Goal: Task Accomplishment & Management: Use online tool/utility

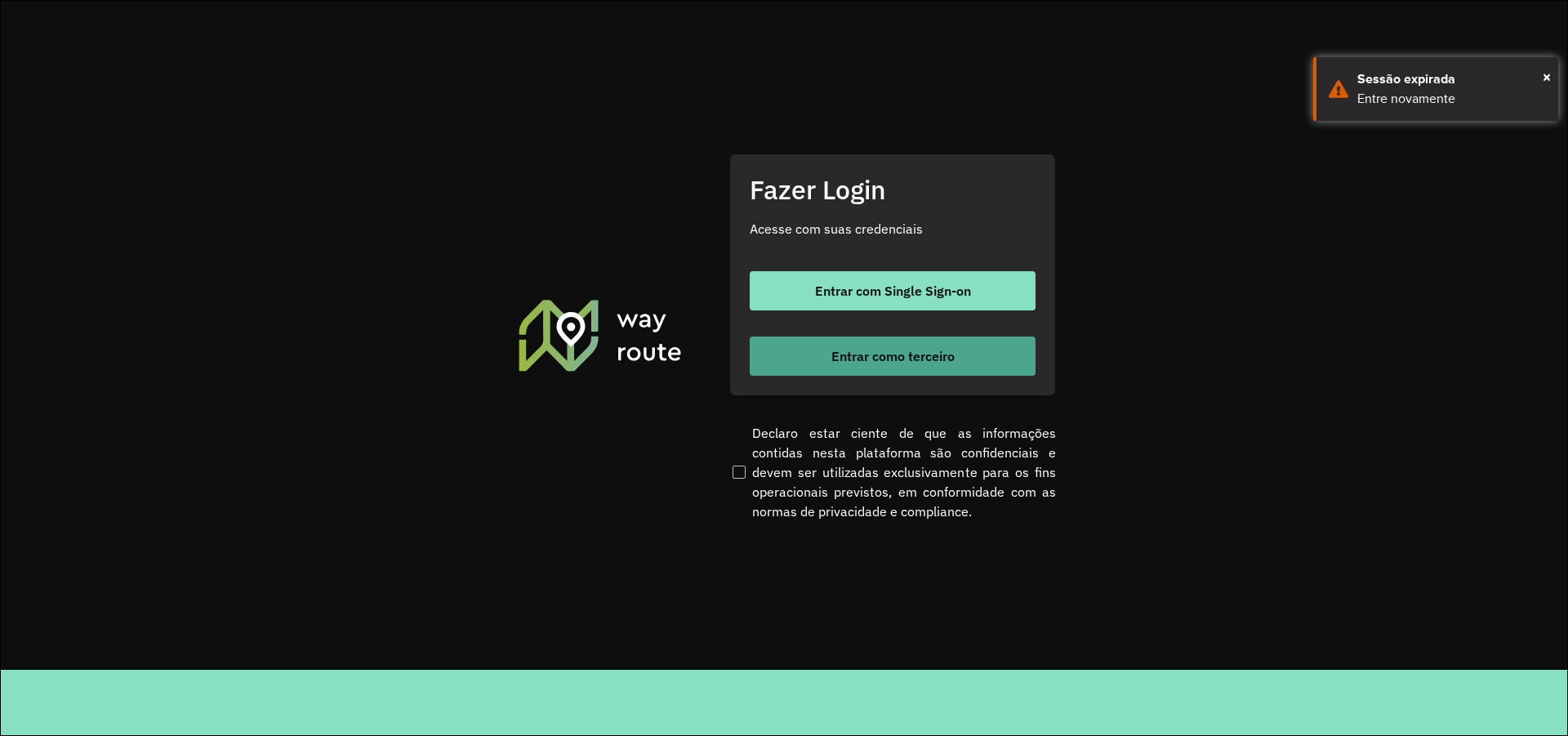
click at [886, 345] on button "Entrar como terceiro" at bounding box center [893, 356] width 286 height 39
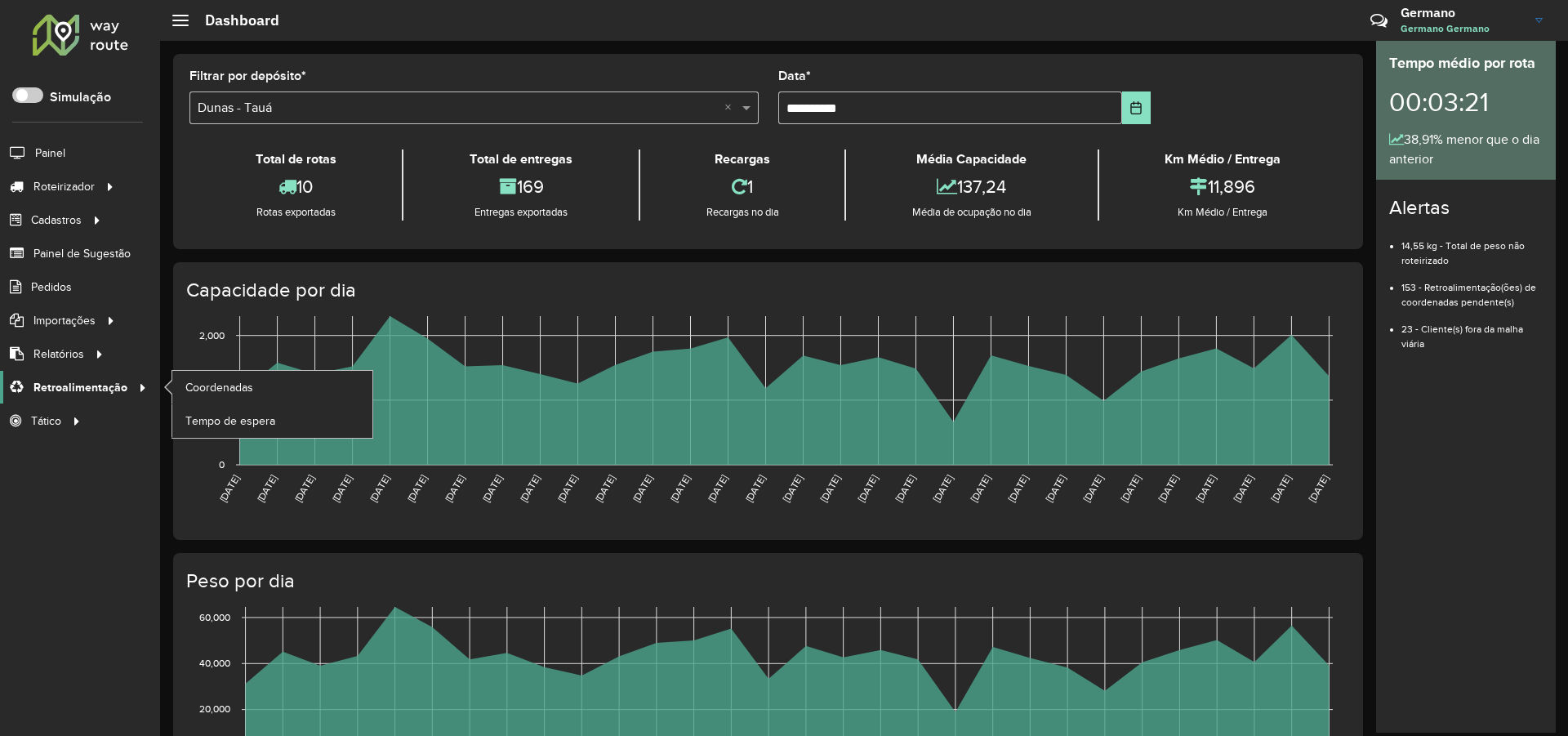
click at [81, 382] on span "Retroalimentação" at bounding box center [80, 387] width 94 height 17
click at [199, 381] on span "Coordenadas" at bounding box center [221, 387] width 71 height 17
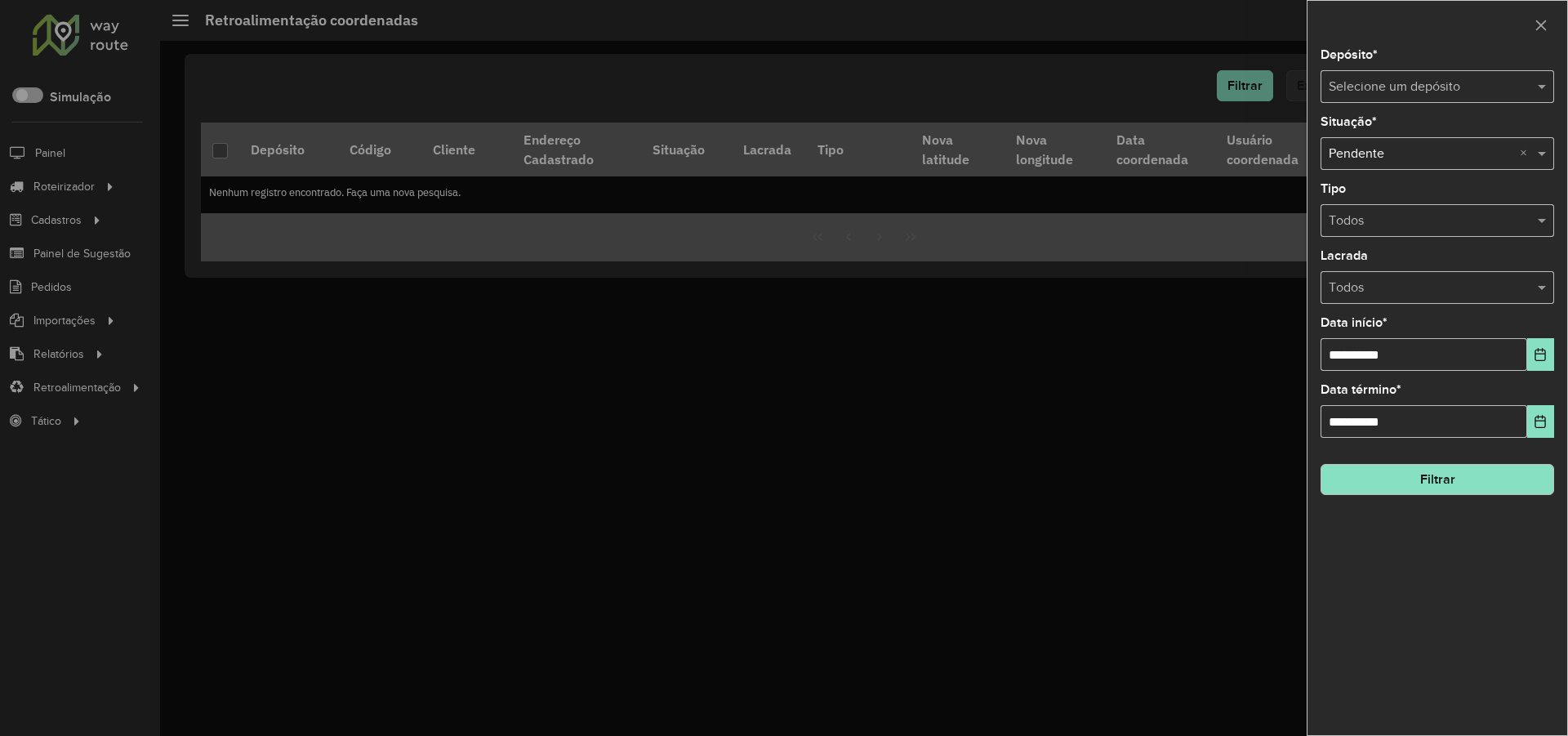
click at [1476, 89] on input "text" at bounding box center [1421, 87] width 184 height 19
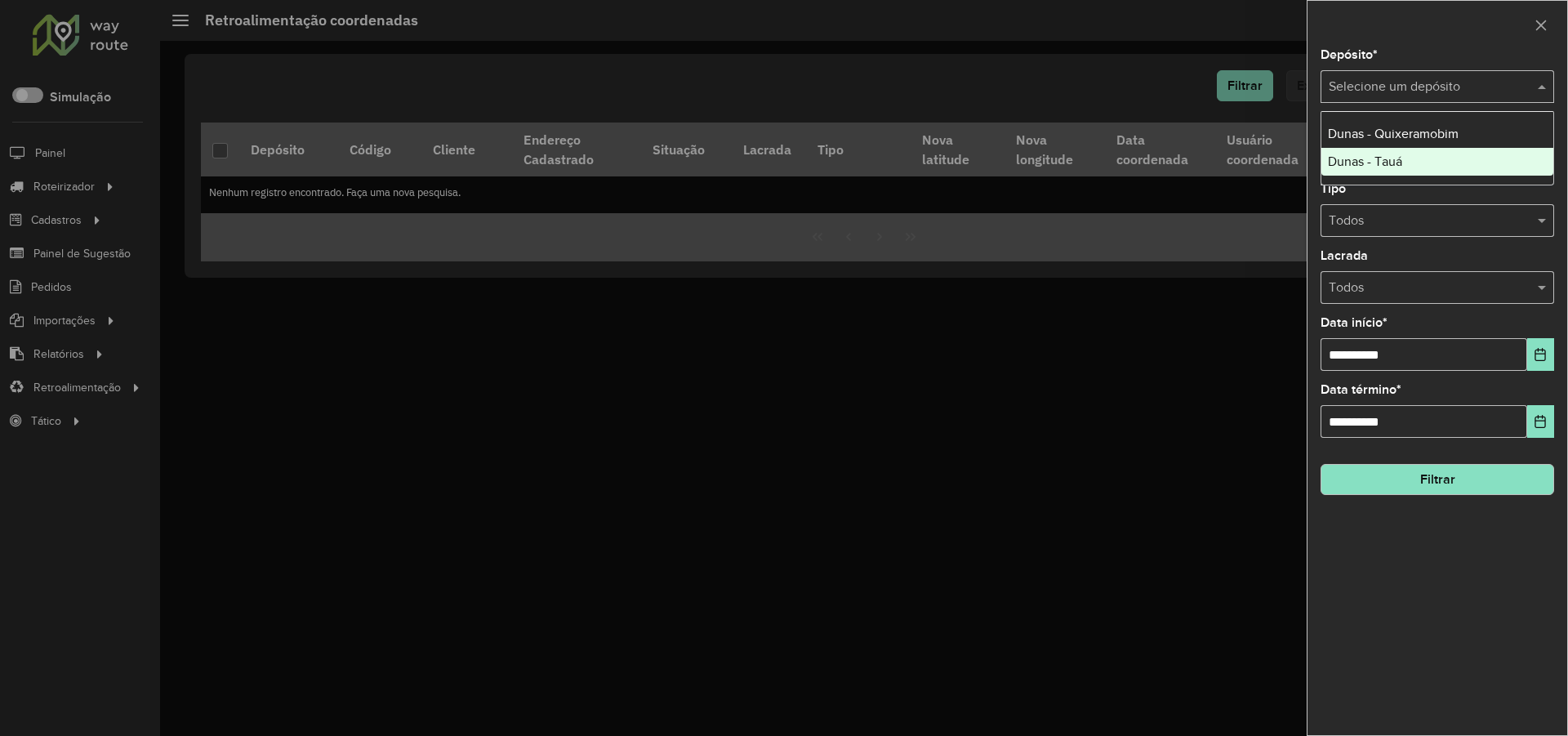
click at [1402, 166] on span "Dunas - Tauá" at bounding box center [1365, 161] width 74 height 14
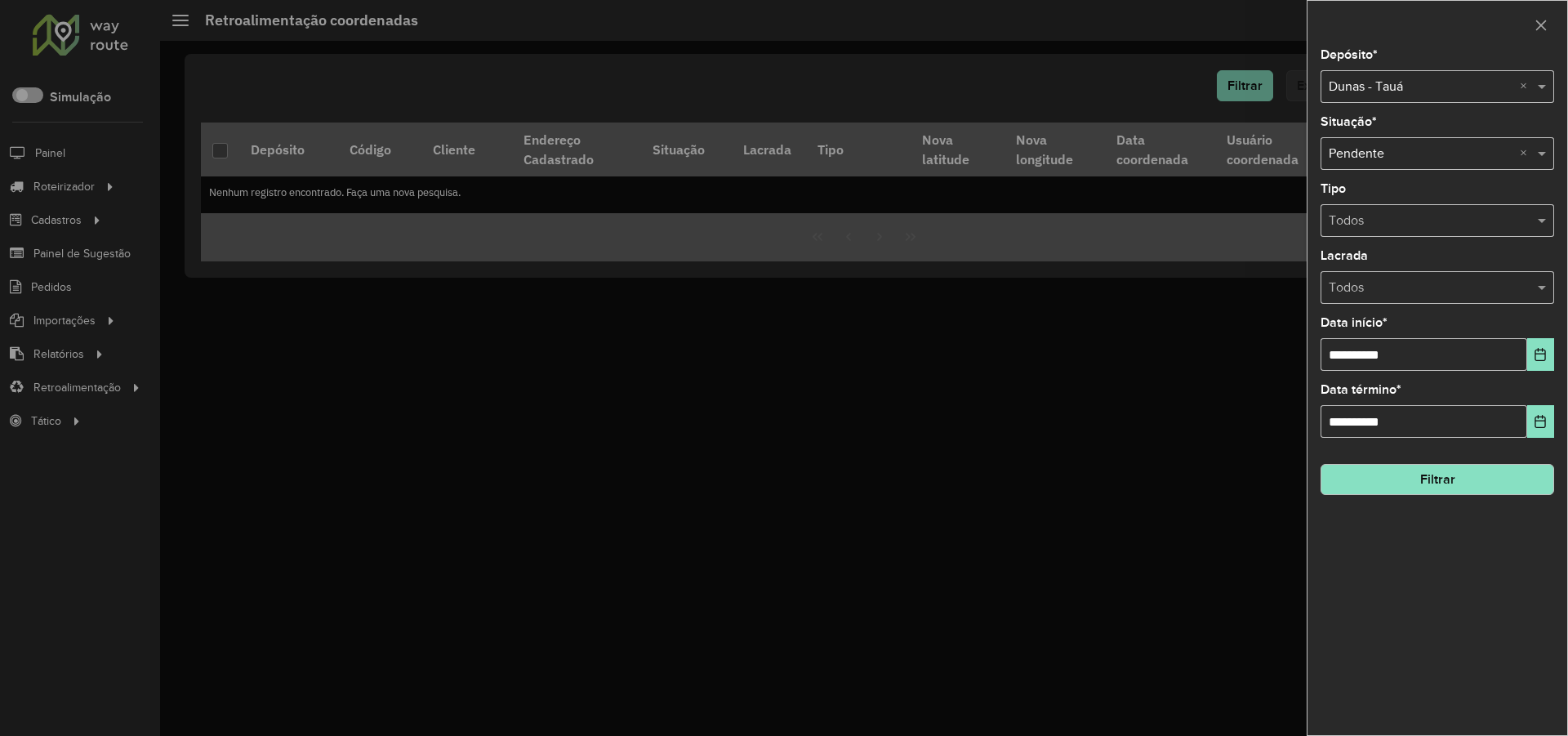
click at [1466, 473] on button "Filtrar" at bounding box center [1437, 479] width 234 height 31
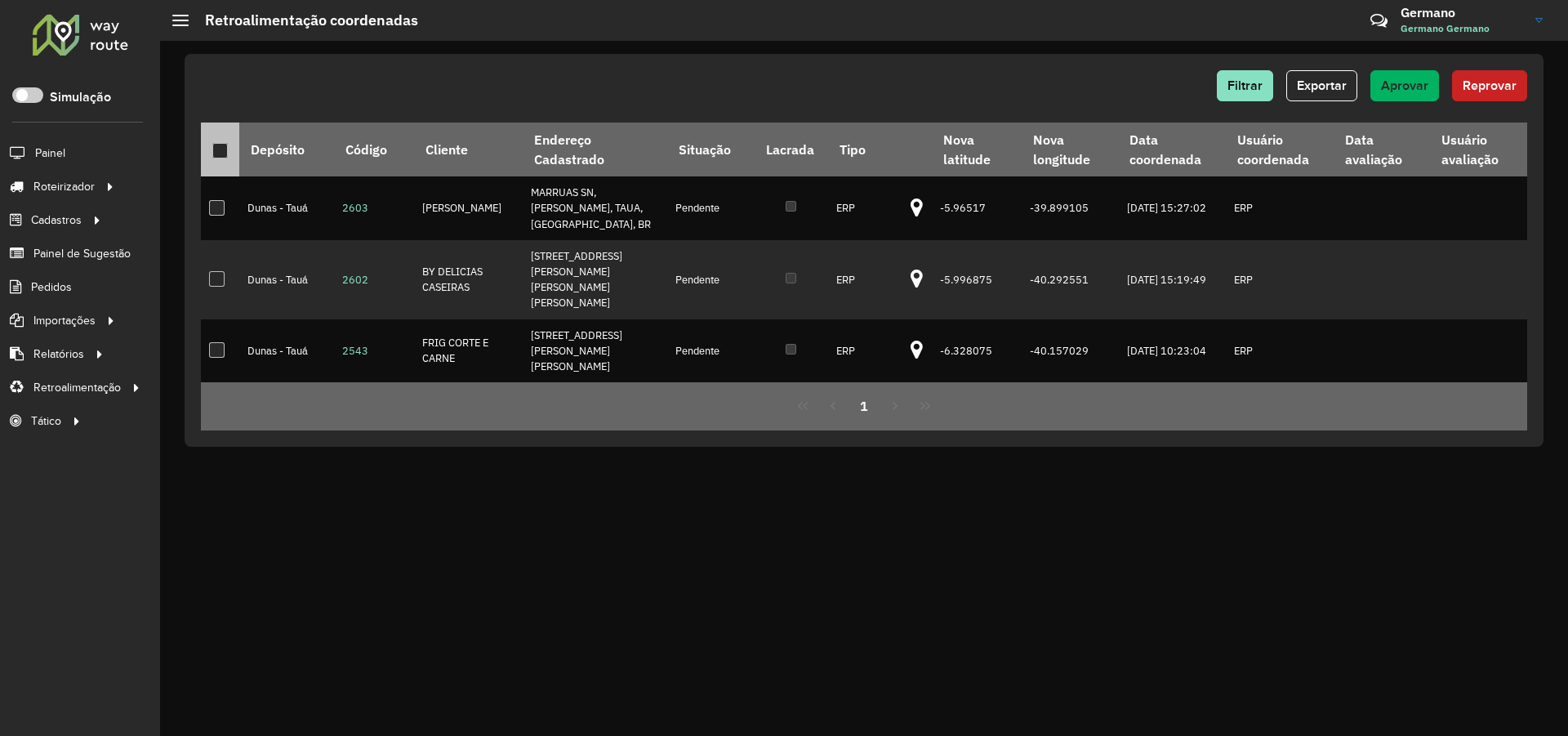
click at [213, 152] on div at bounding box center [221, 151] width 16 height 16
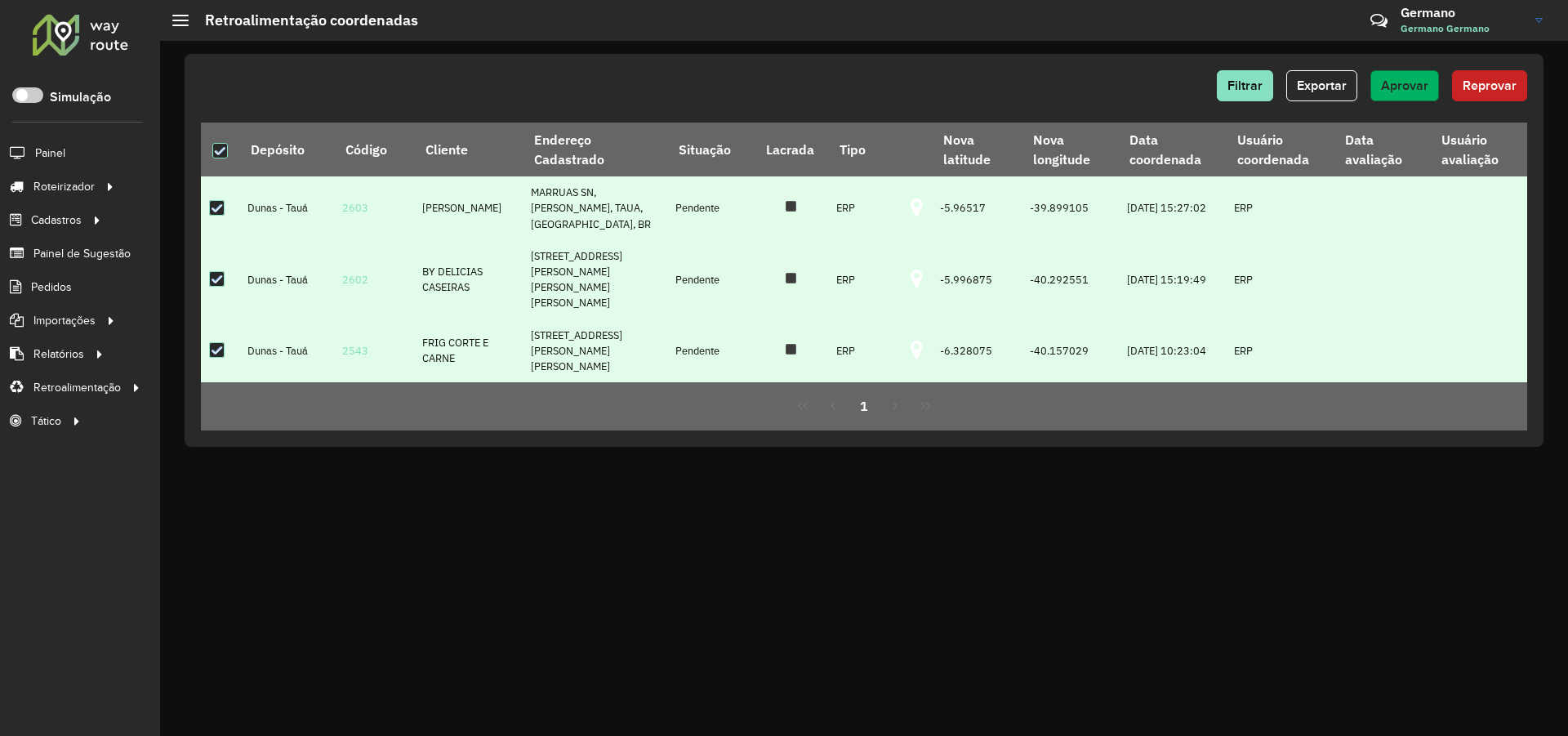
click at [1395, 85] on span "Aprovar" at bounding box center [1405, 86] width 48 height 14
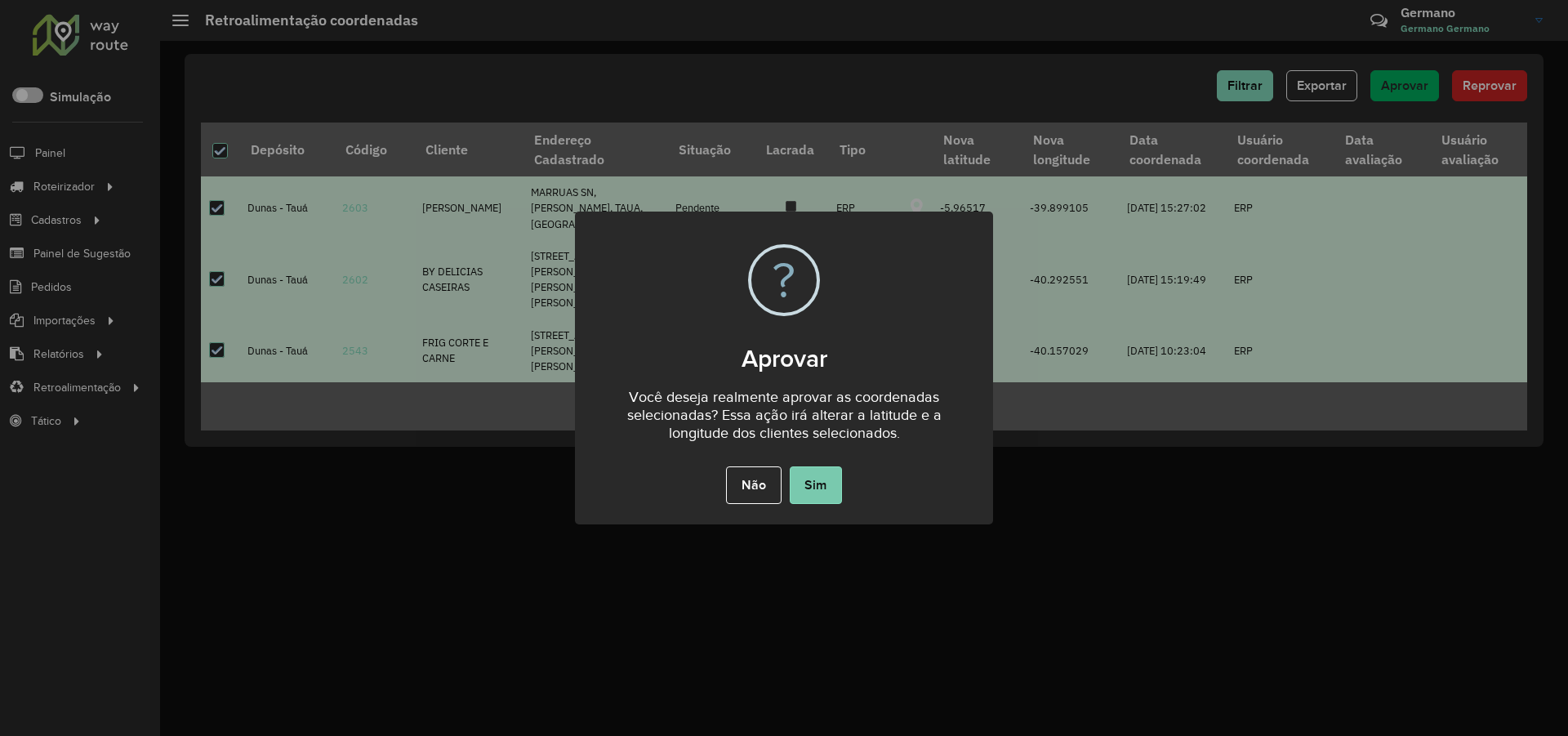
click at [821, 480] on button "Sim" at bounding box center [815, 484] width 52 height 38
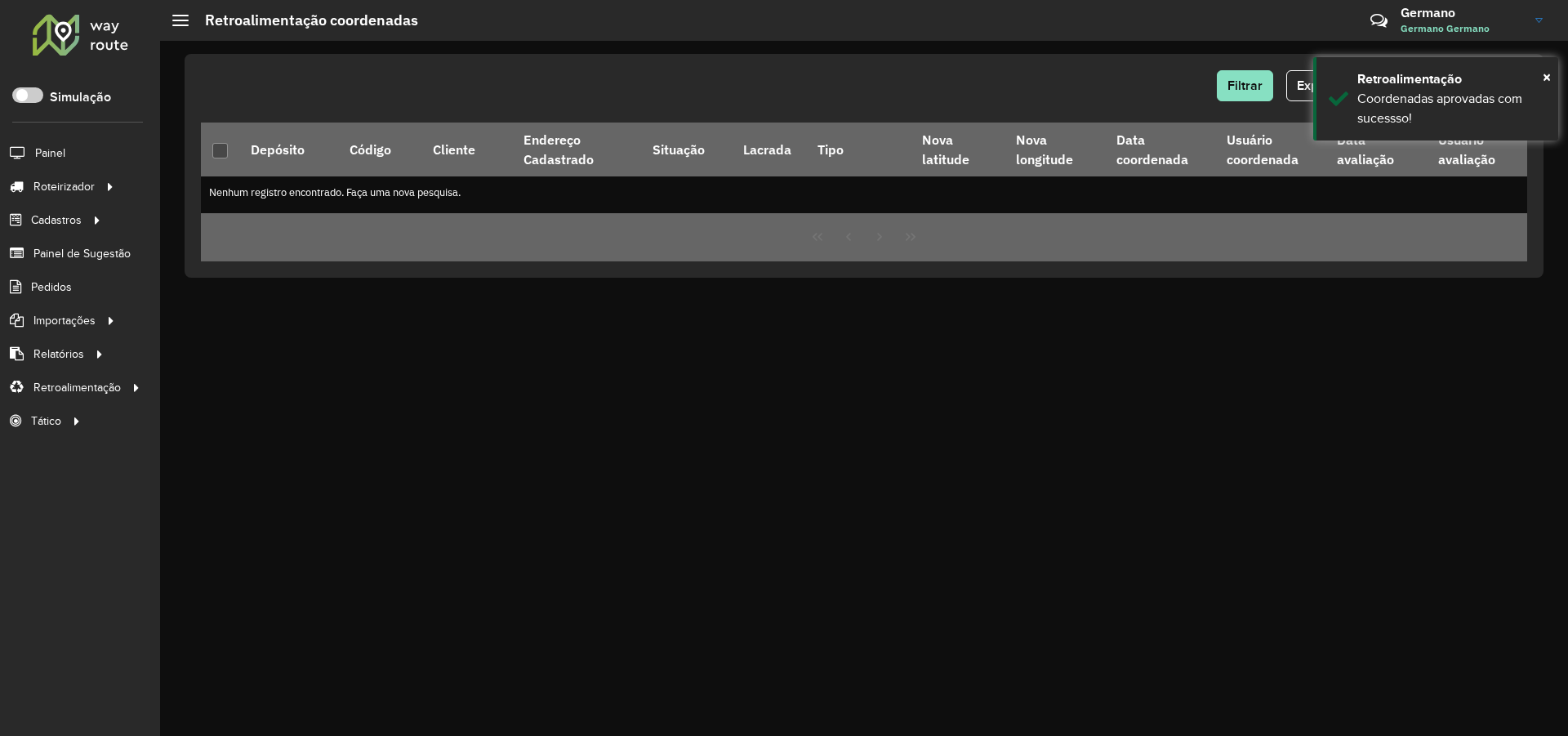
click at [105, 192] on icon at bounding box center [108, 185] width 14 height 25
click at [208, 190] on span "Entregas" at bounding box center [208, 186] width 47 height 17
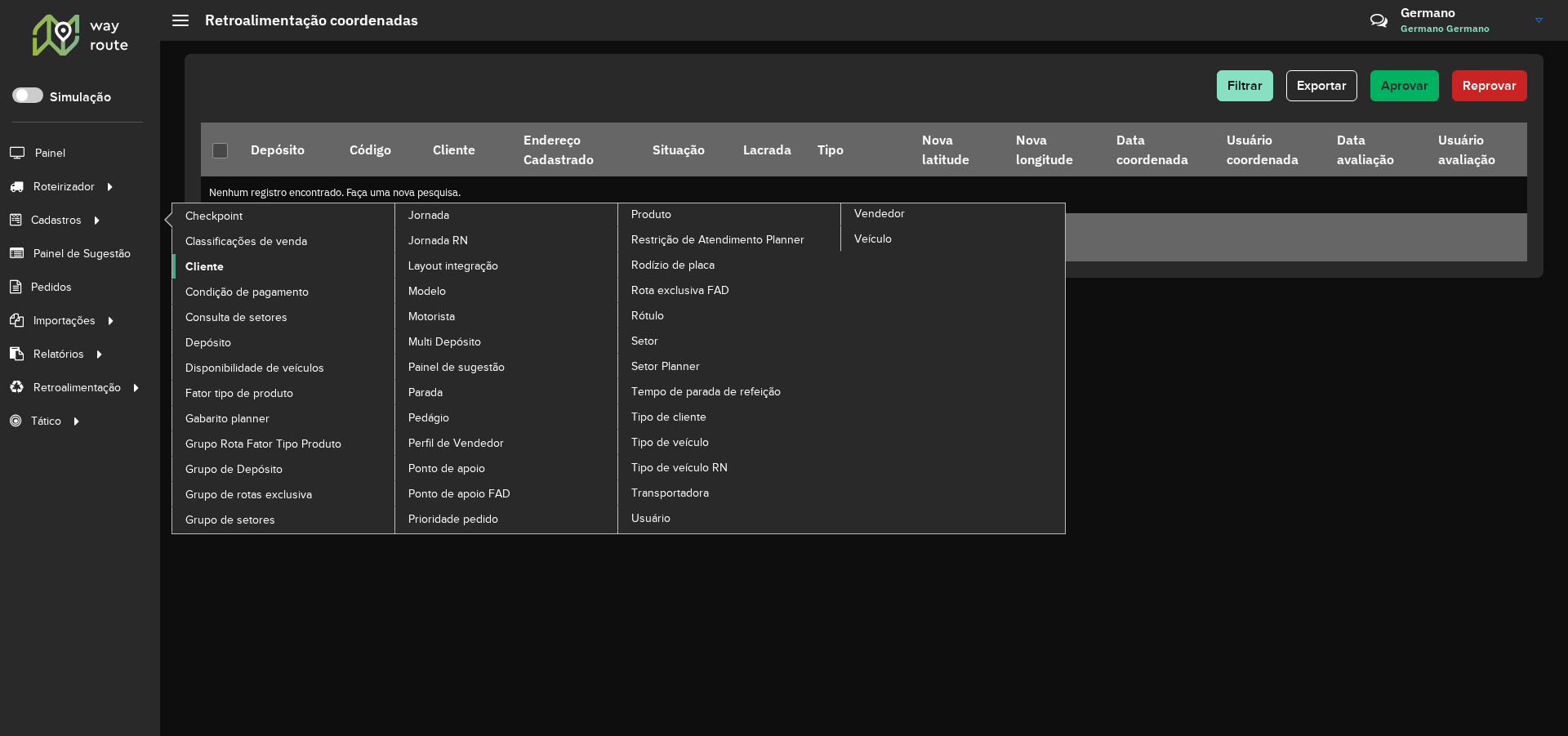
click at [215, 265] on span "Cliente" at bounding box center [204, 266] width 38 height 17
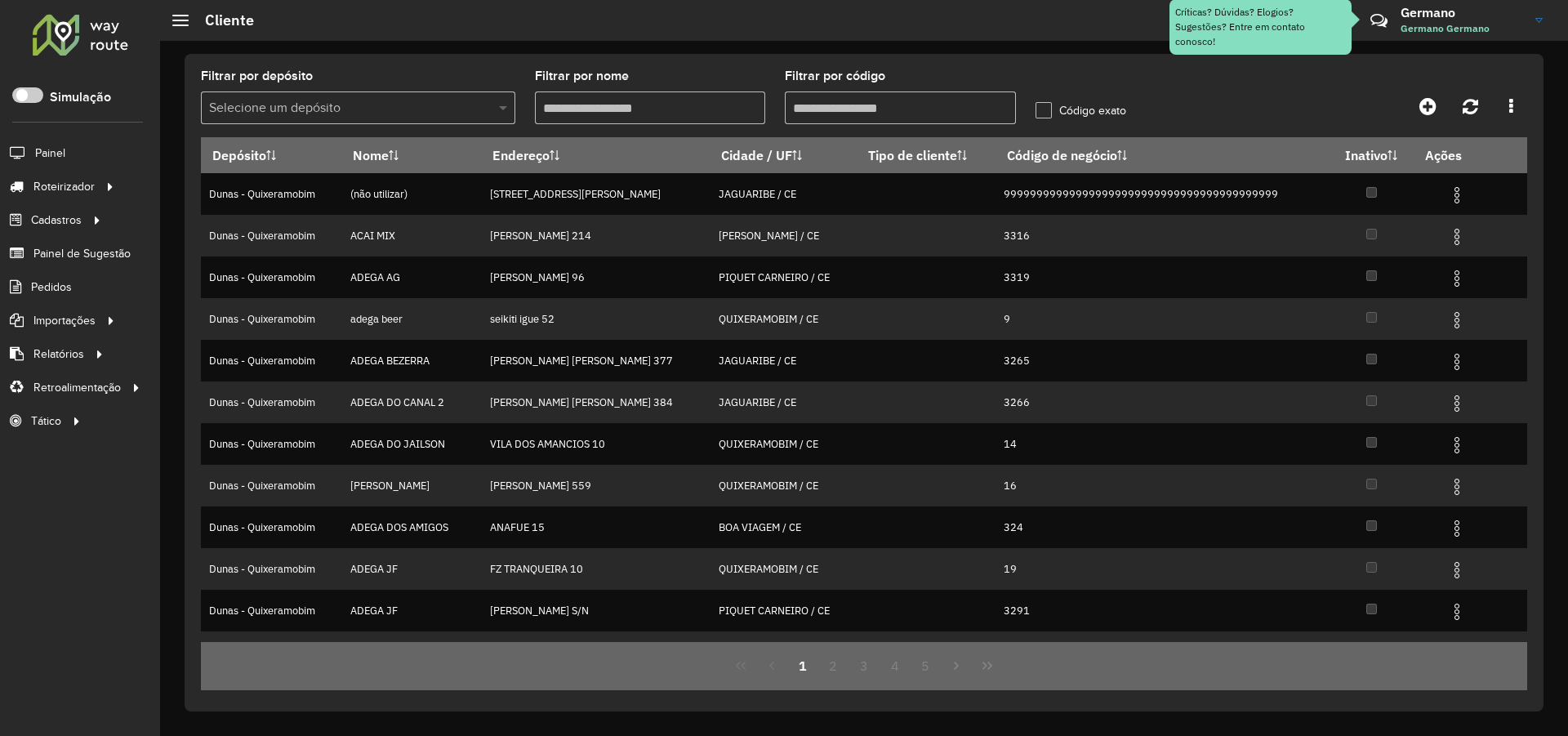
click at [495, 106] on span at bounding box center [505, 108] width 20 height 19
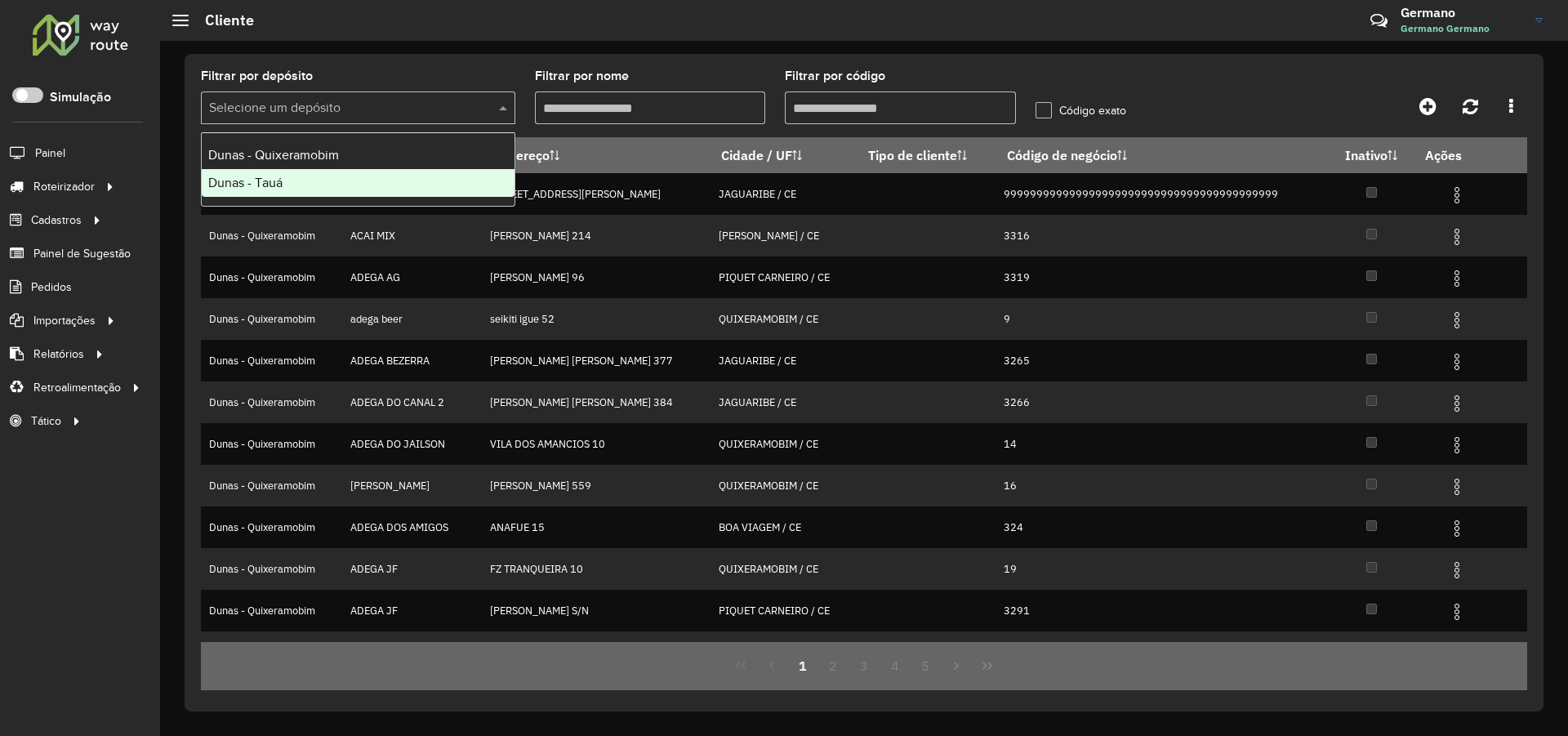
click at [266, 177] on span "Dunas - Tauá" at bounding box center [245, 183] width 74 height 14
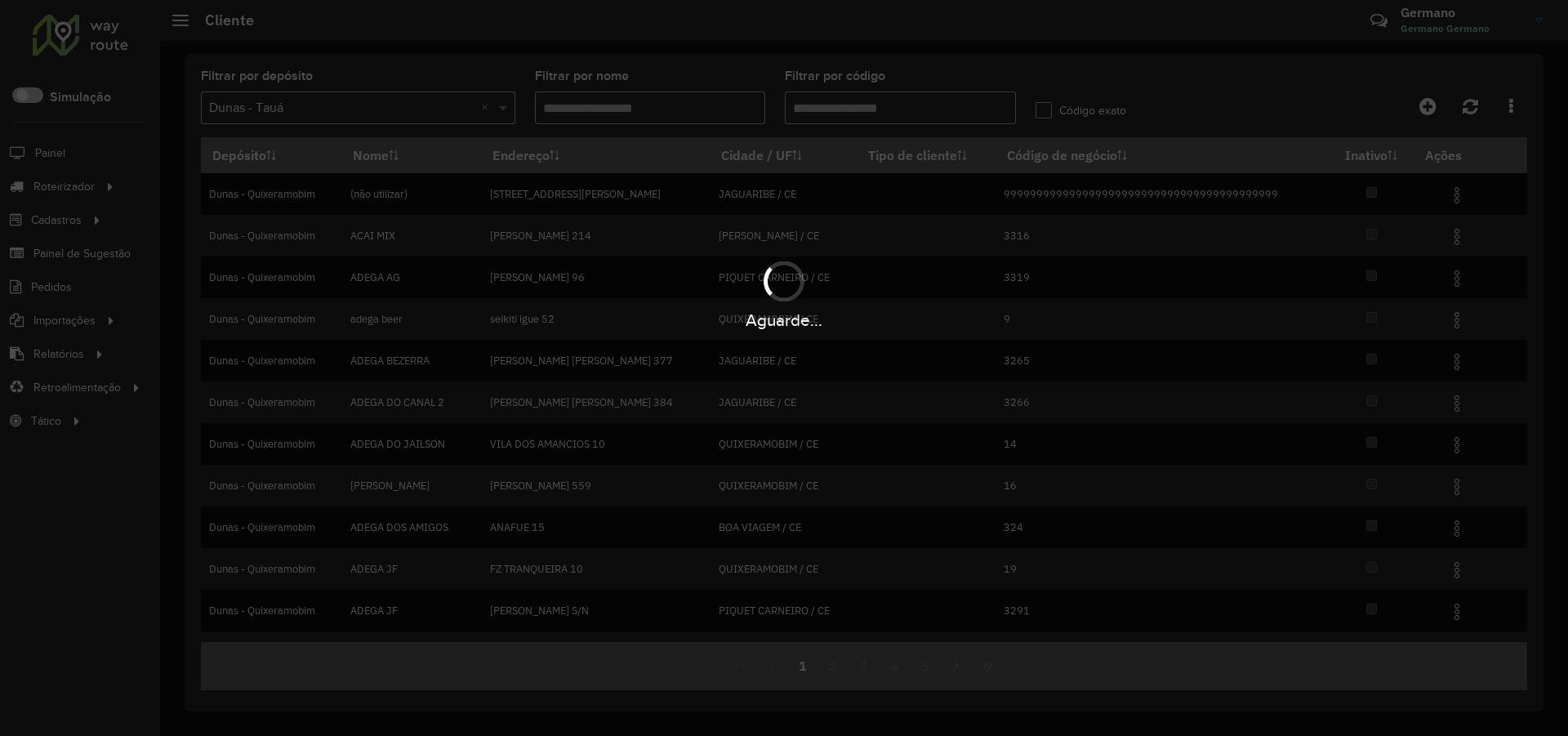
click at [833, 108] on div "Aguarde..." at bounding box center [784, 368] width 1568 height 736
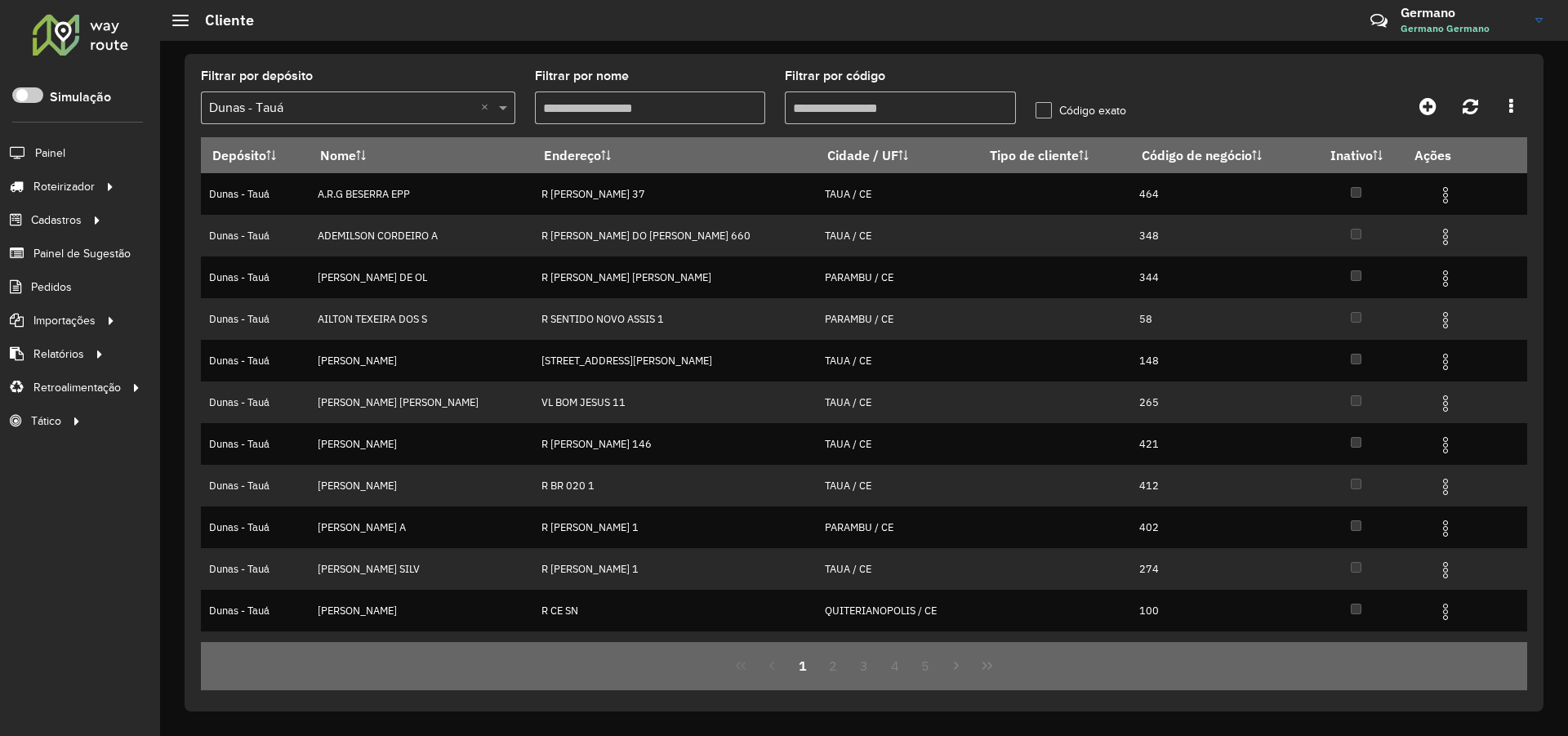
click at [834, 108] on input "Filtrar por código" at bounding box center [900, 108] width 231 height 33
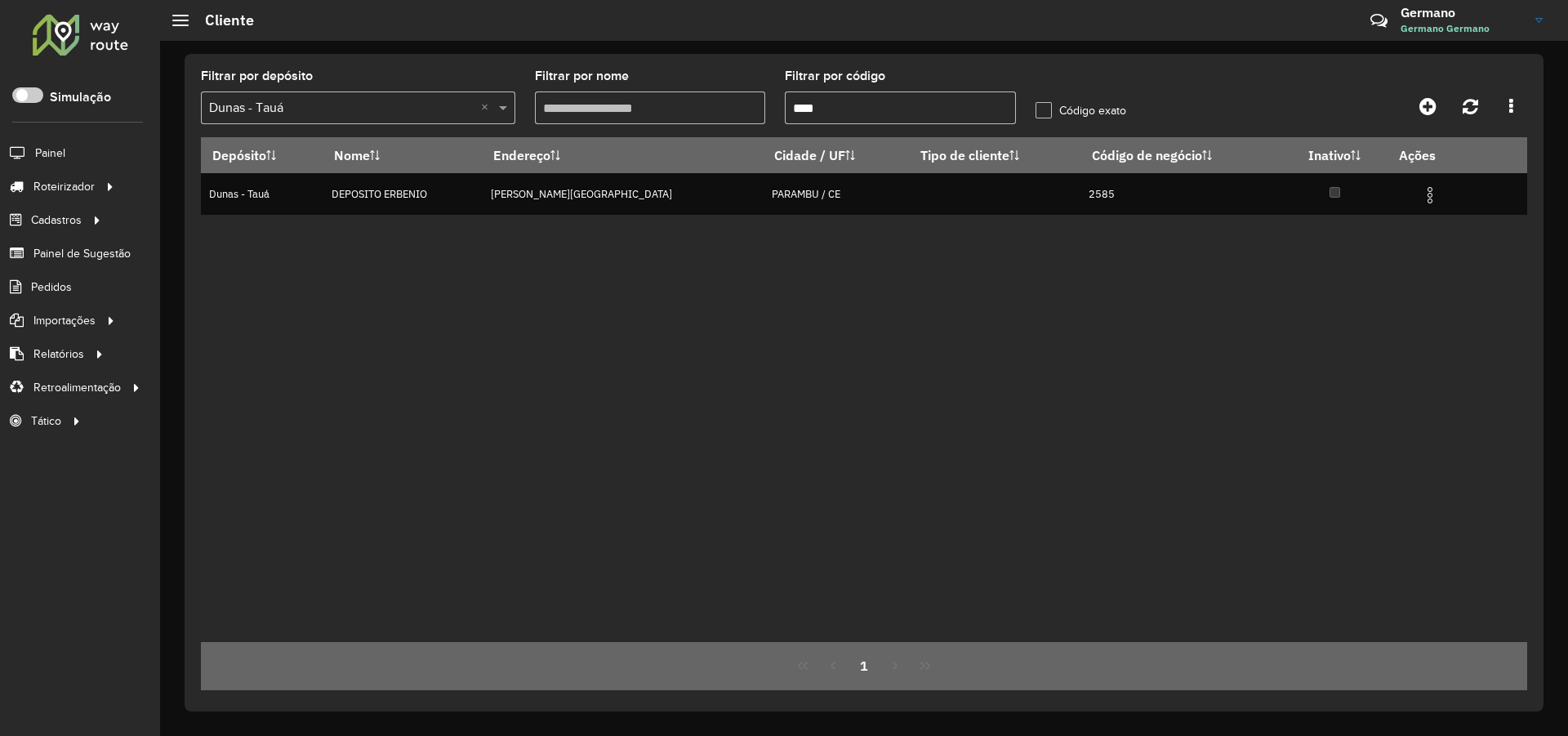
type input "****"
click at [1045, 111] on label "Código exato" at bounding box center [1080, 110] width 91 height 17
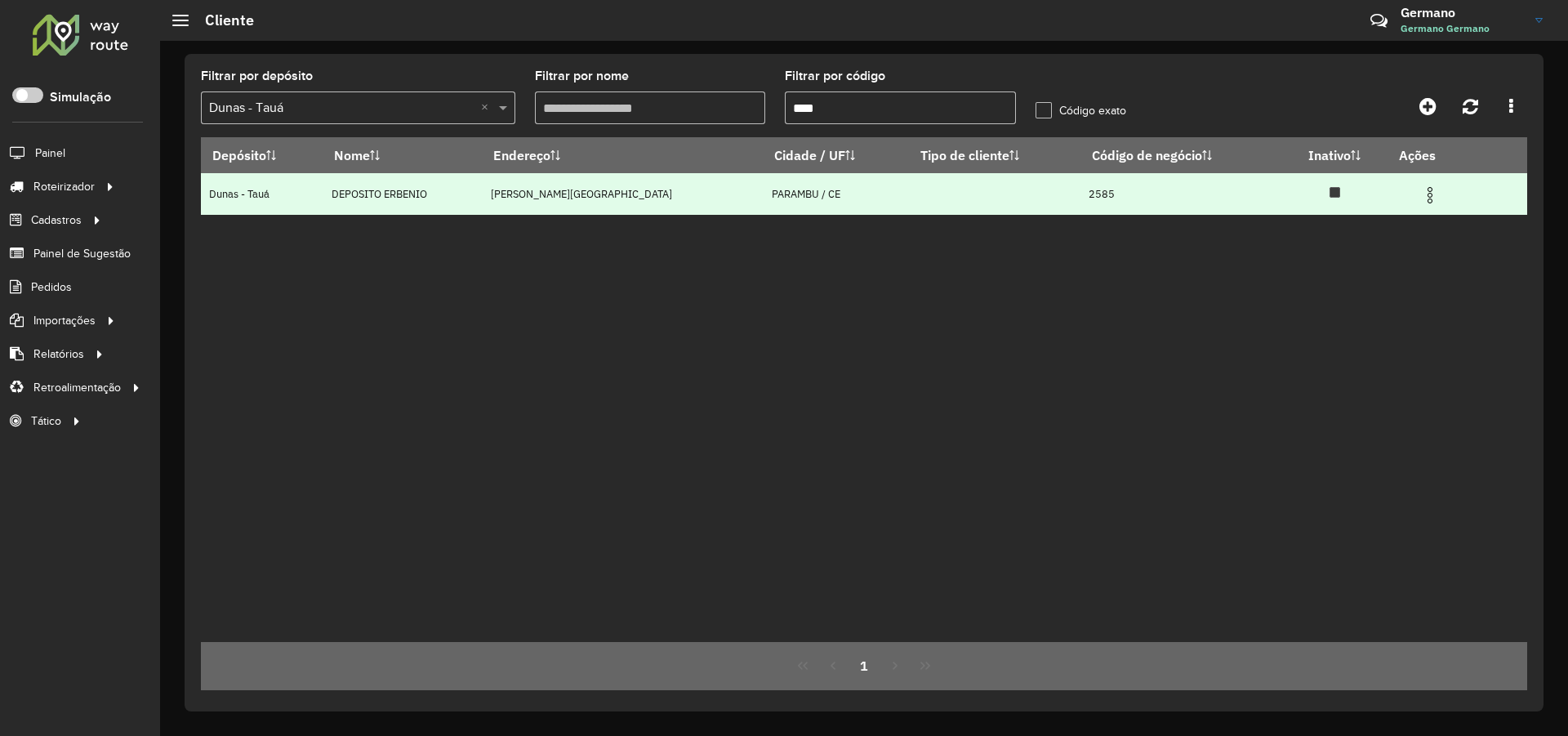
click at [1426, 199] on img at bounding box center [1429, 195] width 19 height 19
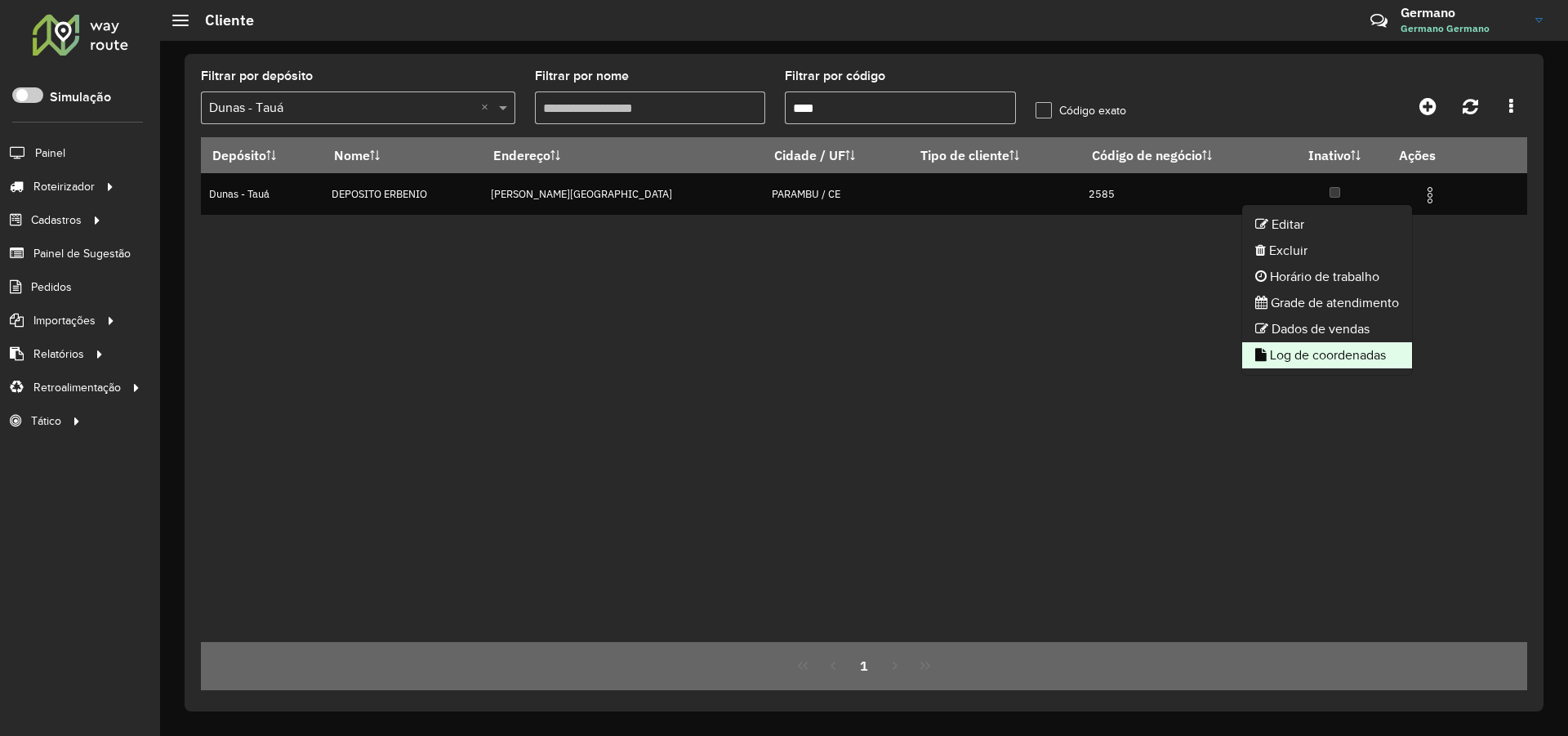
click at [1332, 349] on li "Log de coordenadas" at bounding box center [1327, 356] width 169 height 26
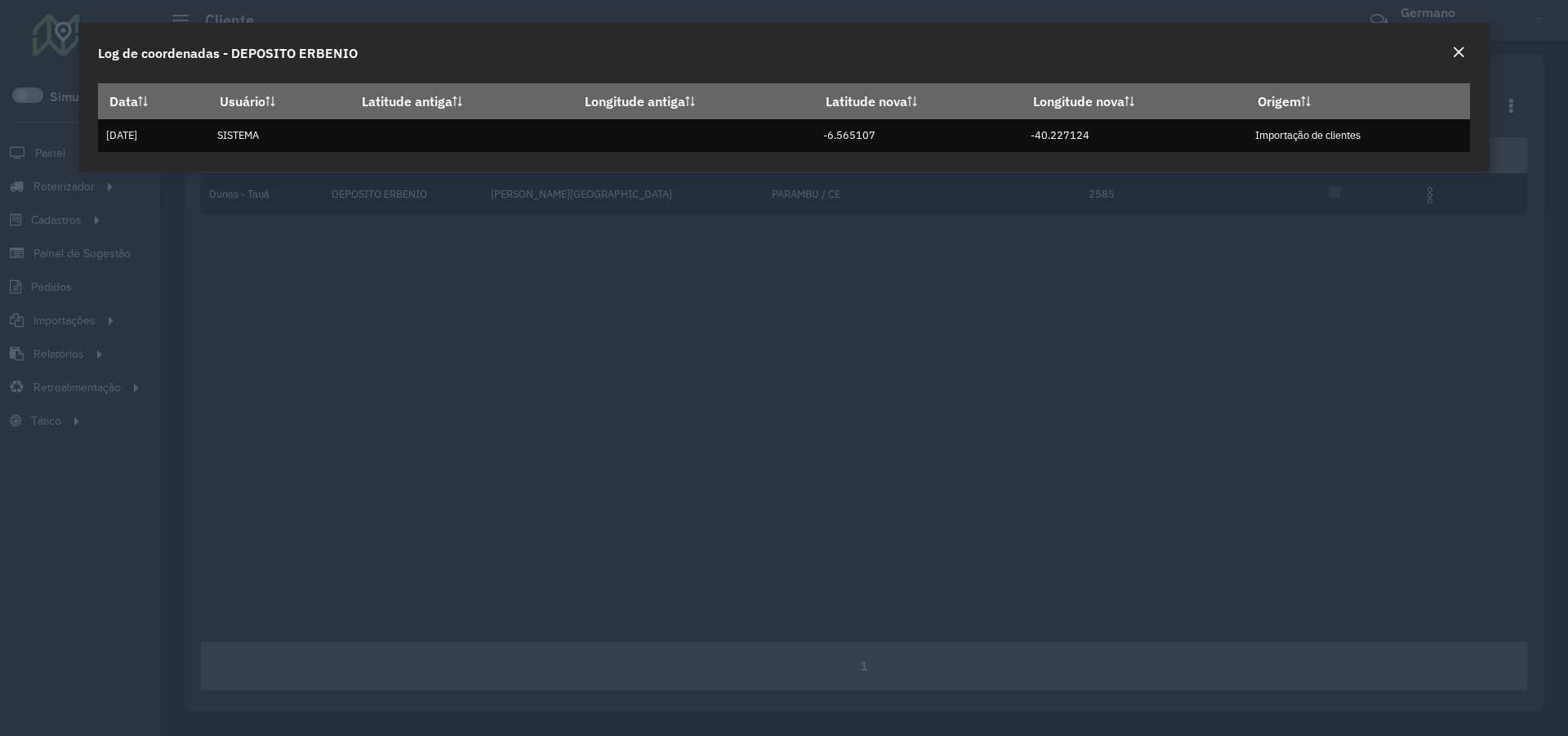
click at [1449, 50] on button "Close" at bounding box center [1459, 53] width 23 height 21
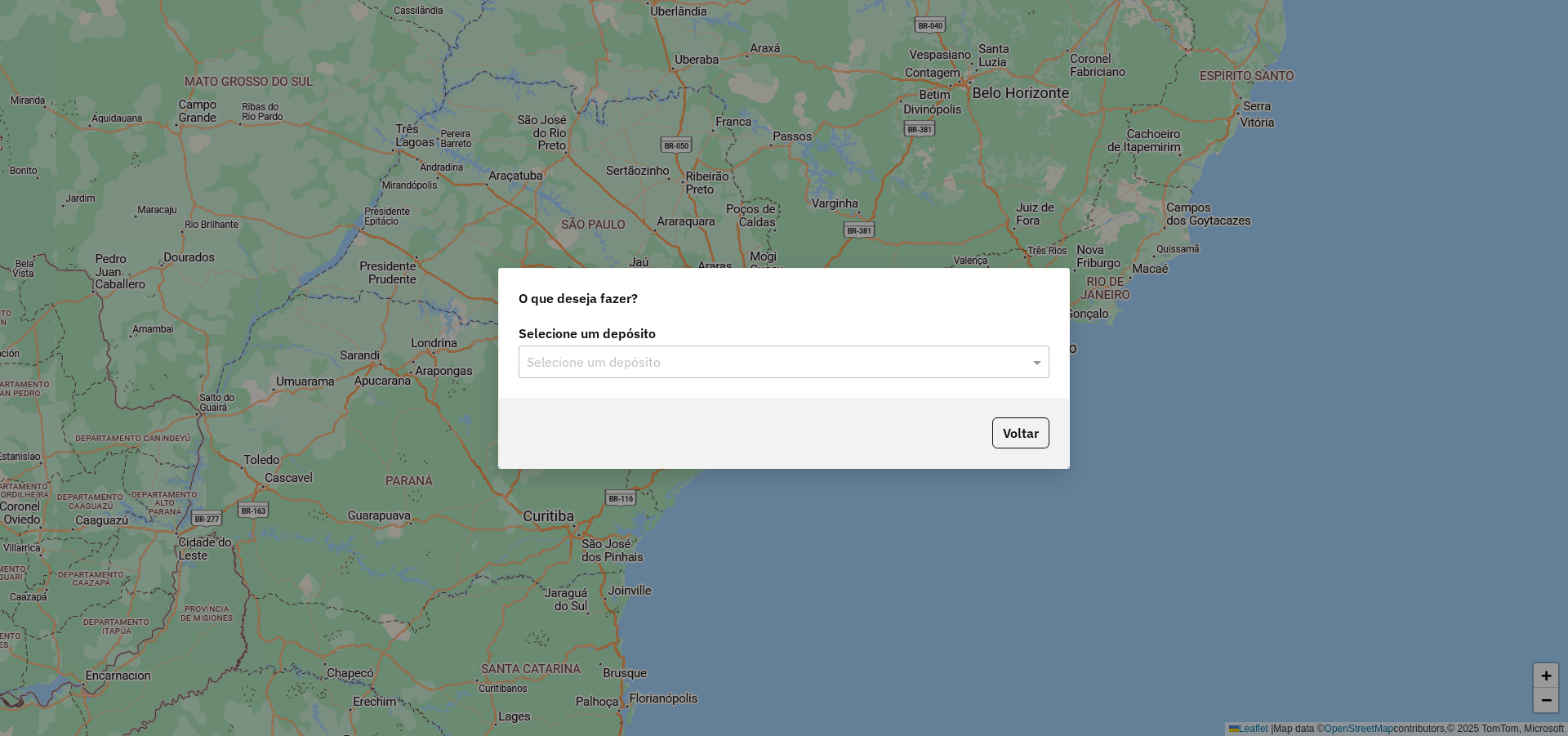
click at [844, 370] on input "text" at bounding box center [768, 363] width 482 height 19
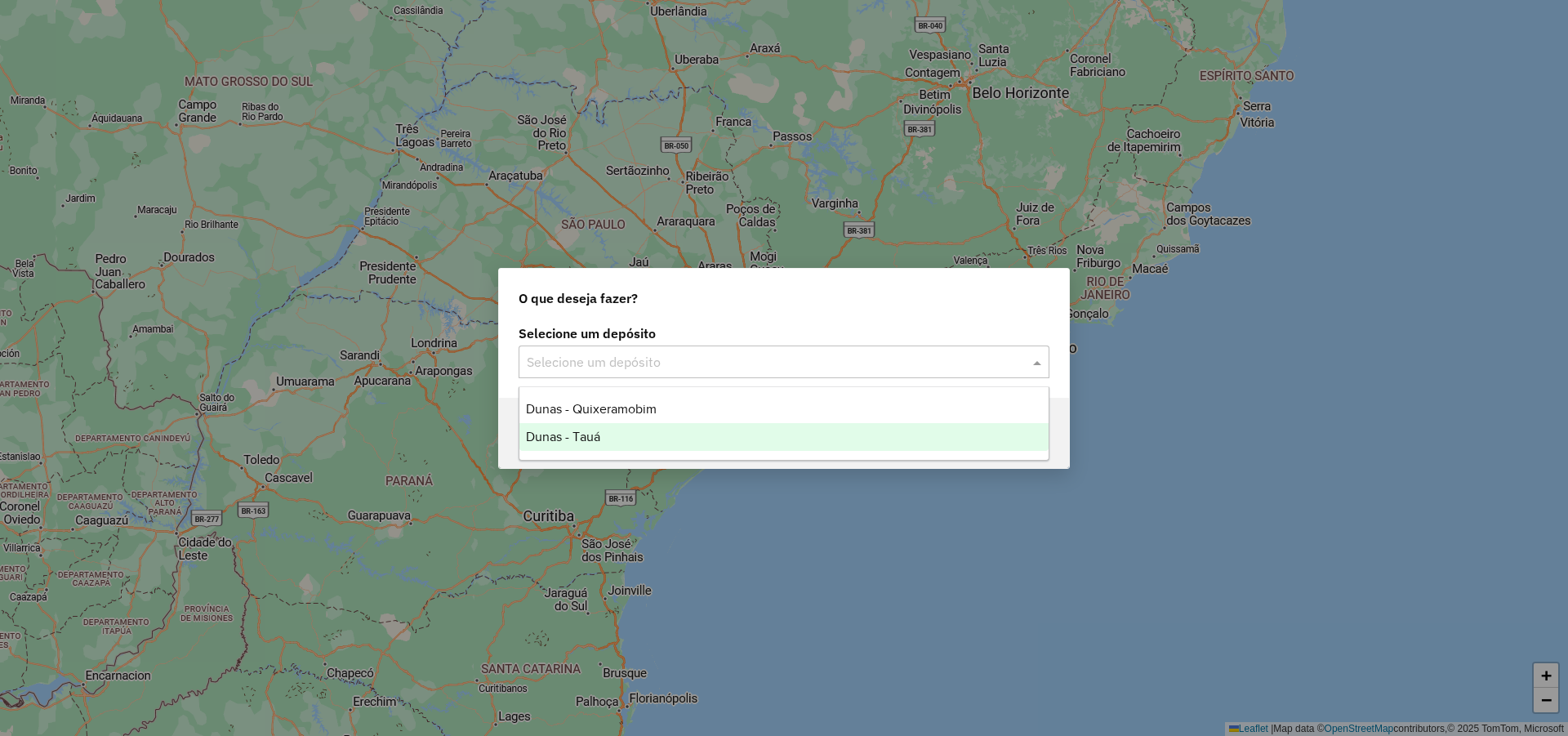
click at [646, 437] on div "Dunas - Tauá" at bounding box center [784, 436] width 529 height 27
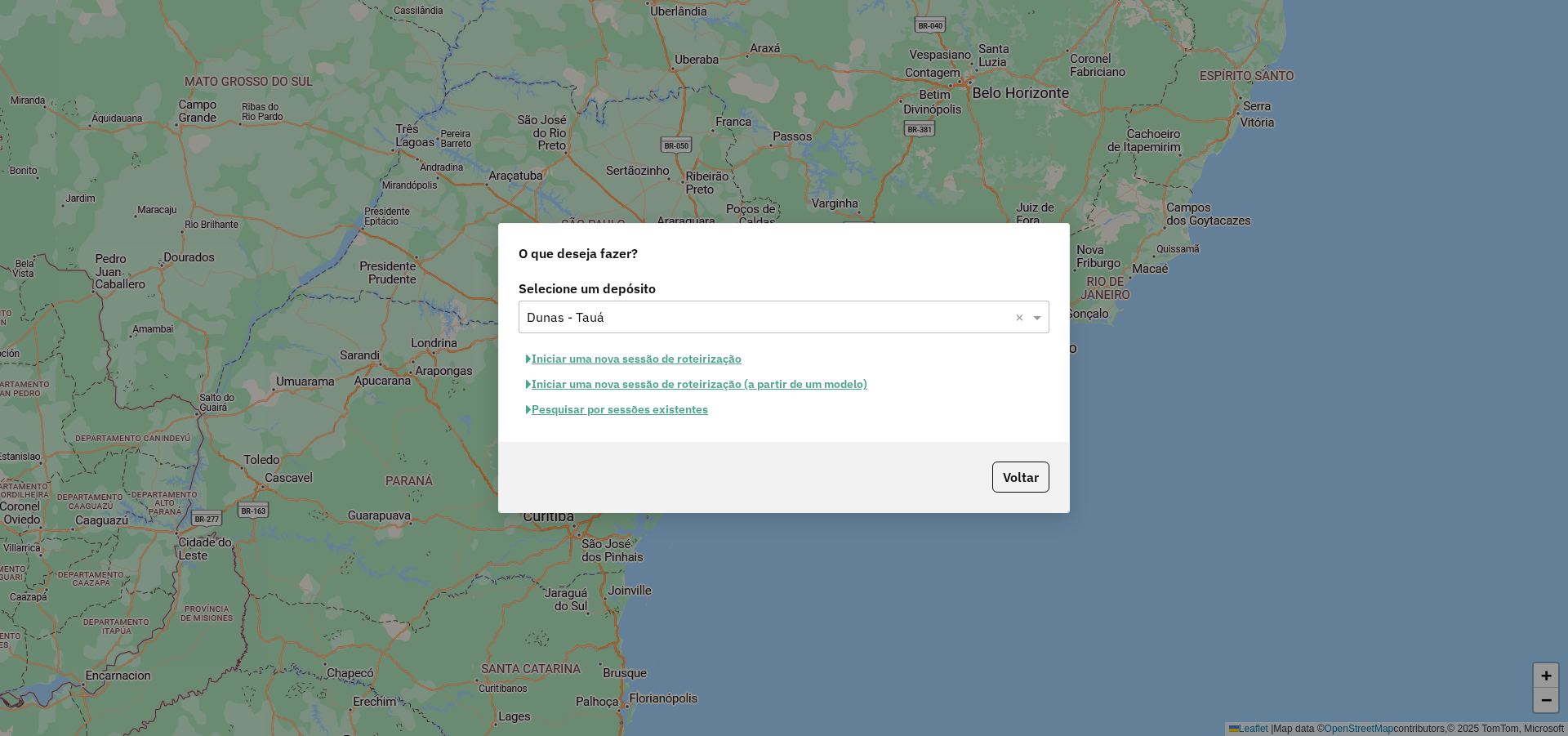
click at [724, 353] on button "Iniciar uma nova sessão de roteirização" at bounding box center [634, 358] width 230 height 26
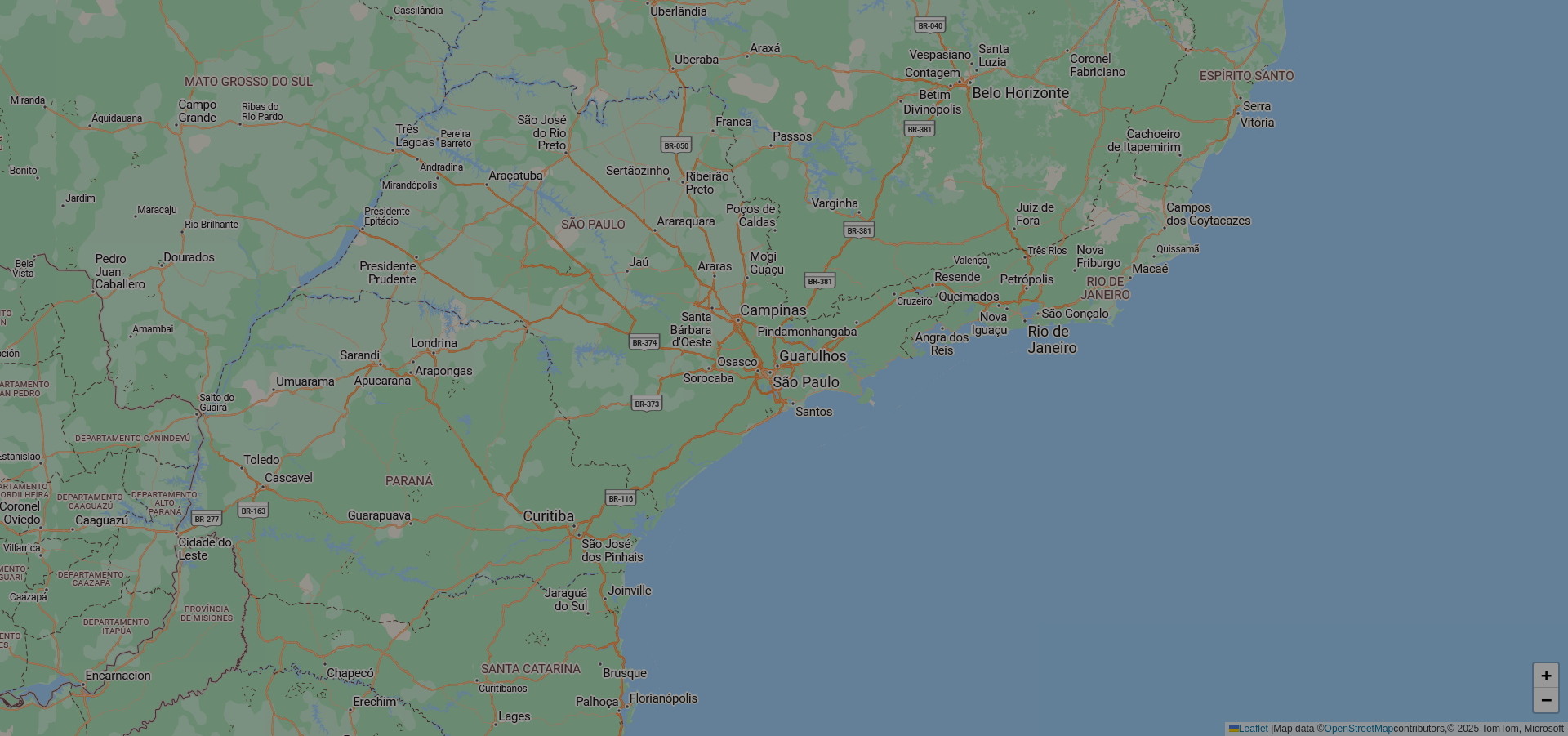
select select "*"
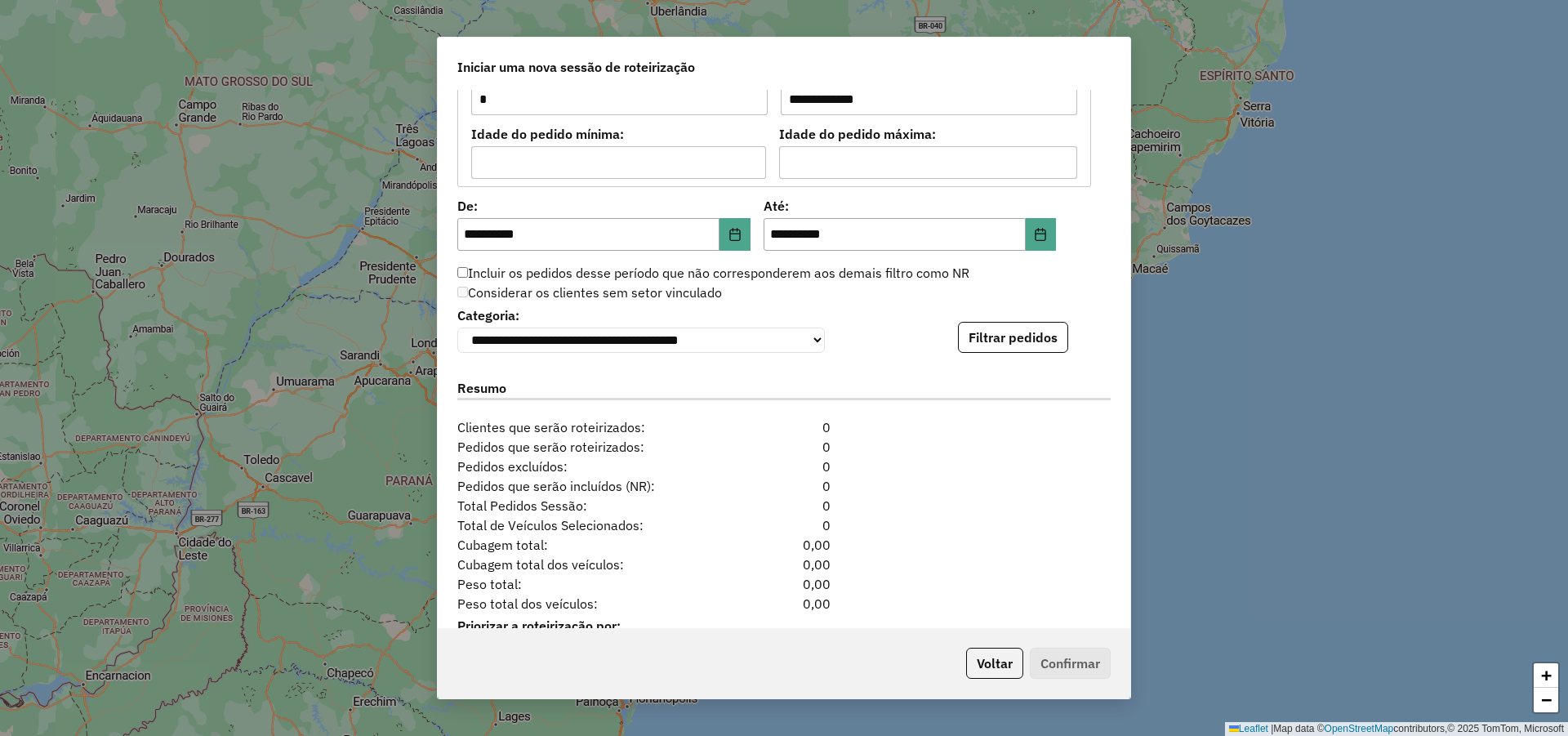
scroll to position [1533, 0]
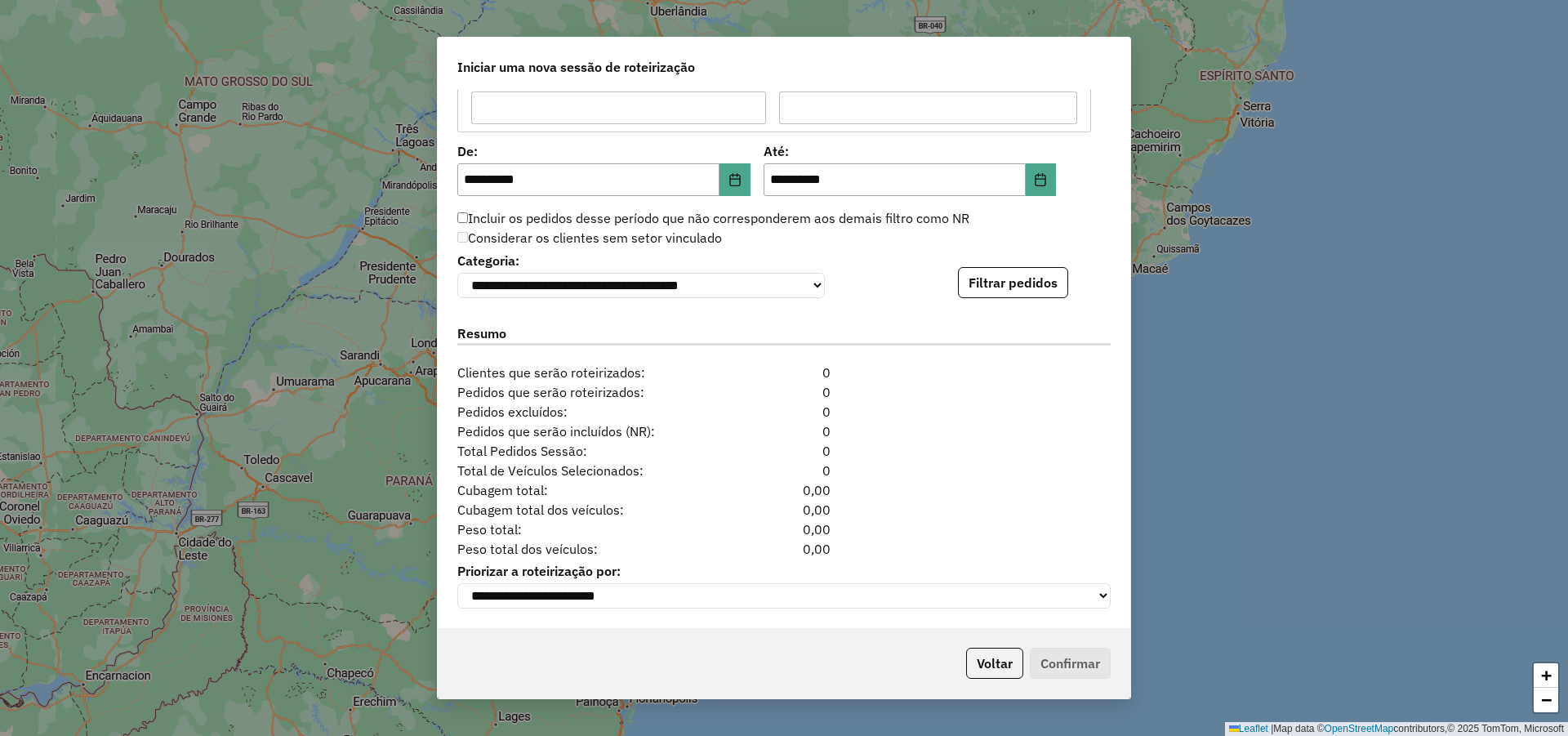
click at [967, 289] on button "Filtrar pedidos" at bounding box center [1013, 282] width 110 height 31
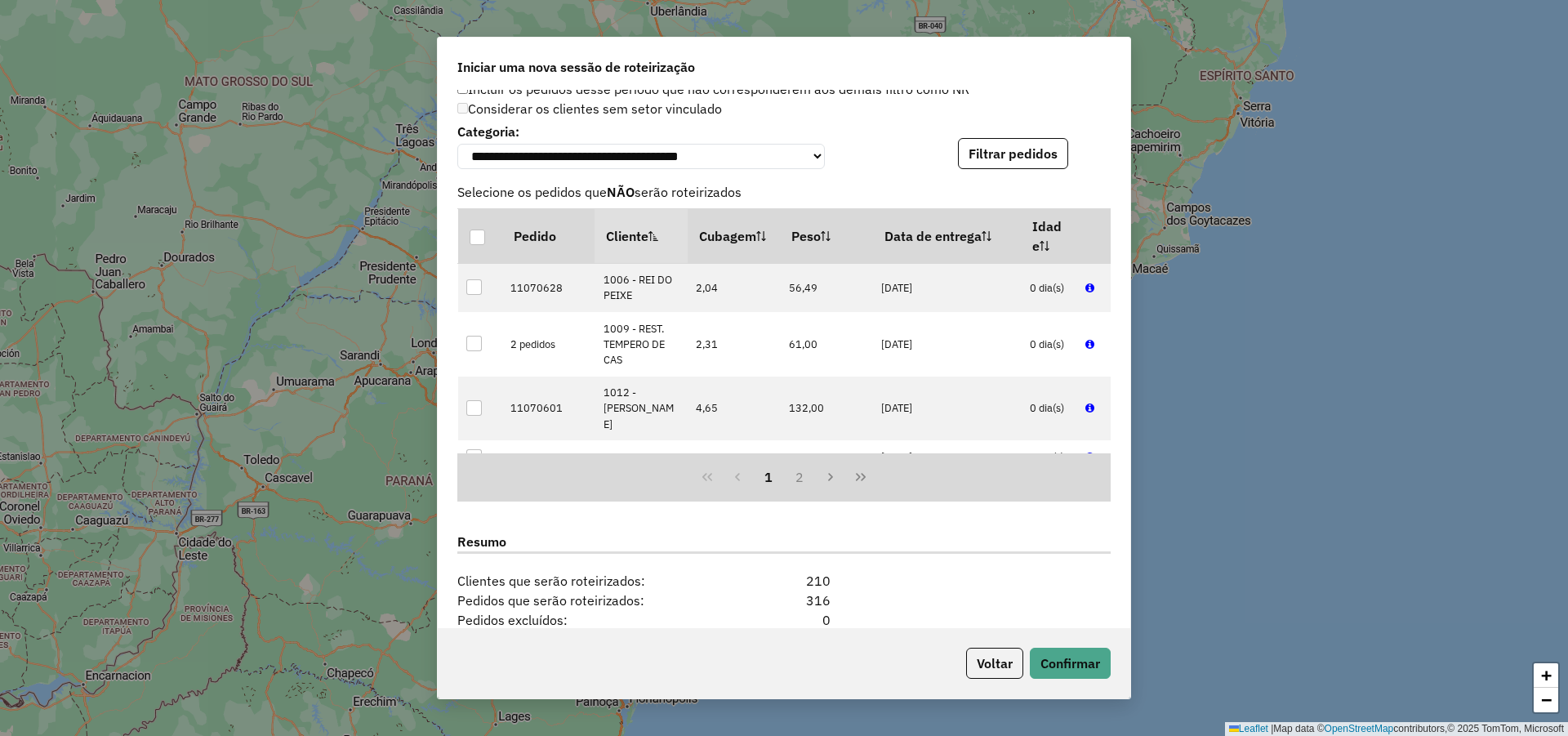
scroll to position [1870, 0]
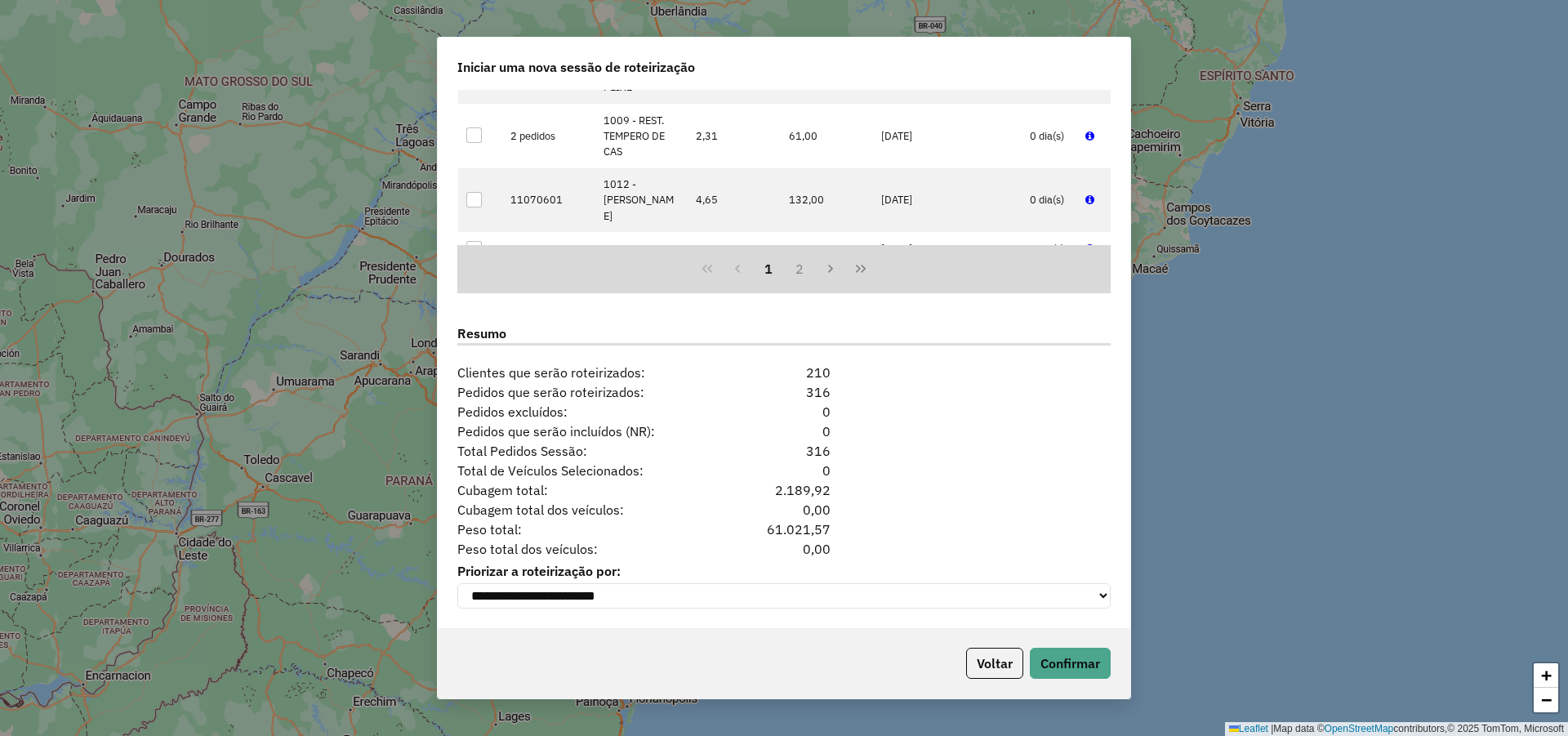
click at [1075, 642] on div "Voltar Confirmar" at bounding box center [784, 664] width 693 height 71
click at [1078, 664] on button "Confirmar" at bounding box center [1070, 663] width 81 height 31
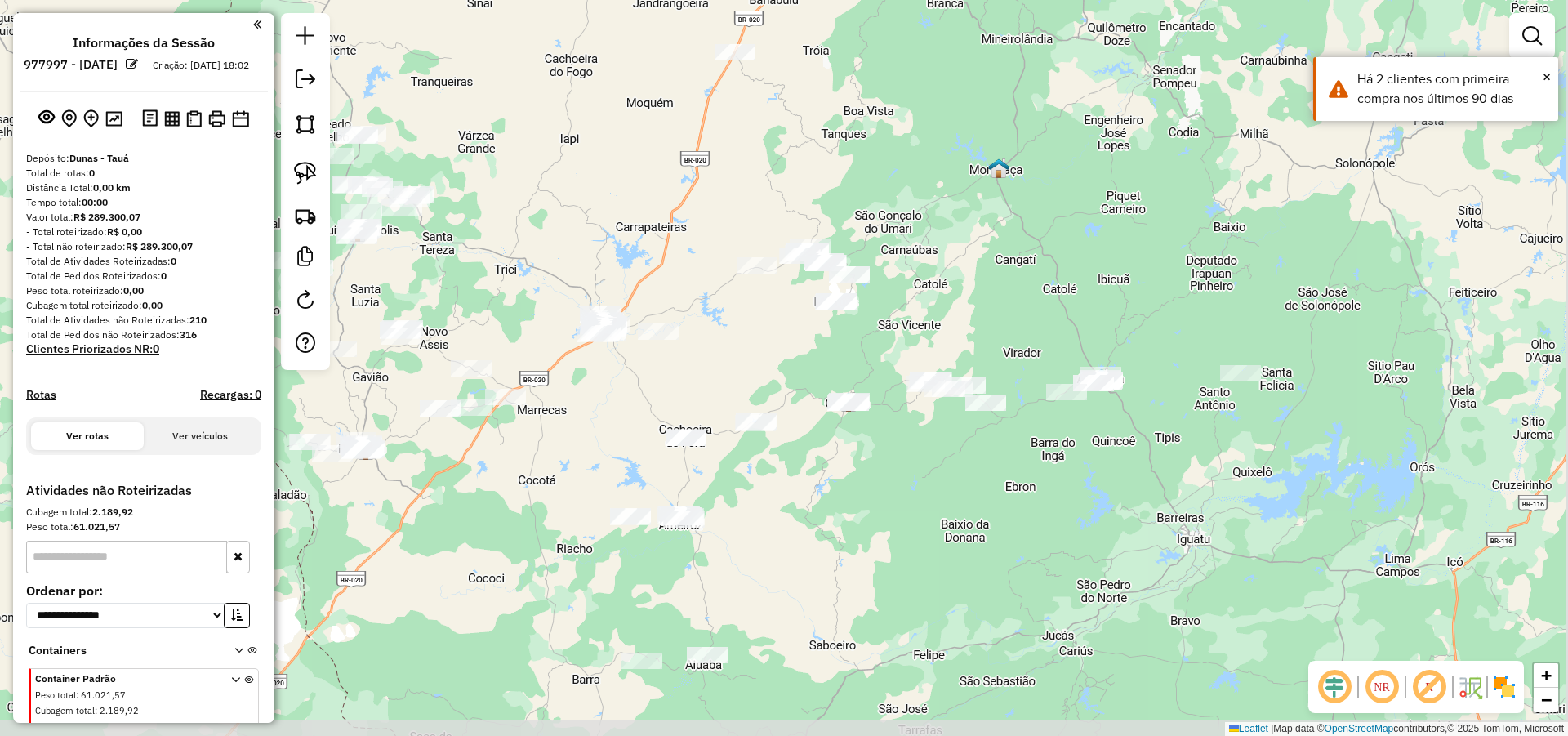
drag, startPoint x: 1267, startPoint y: 527, endPoint x: 1013, endPoint y: 484, distance: 257.6
click at [1016, 484] on div "Janela de atendimento Grade de atendimento Capacidade Transportadoras Veículos …" at bounding box center [784, 368] width 1568 height 736
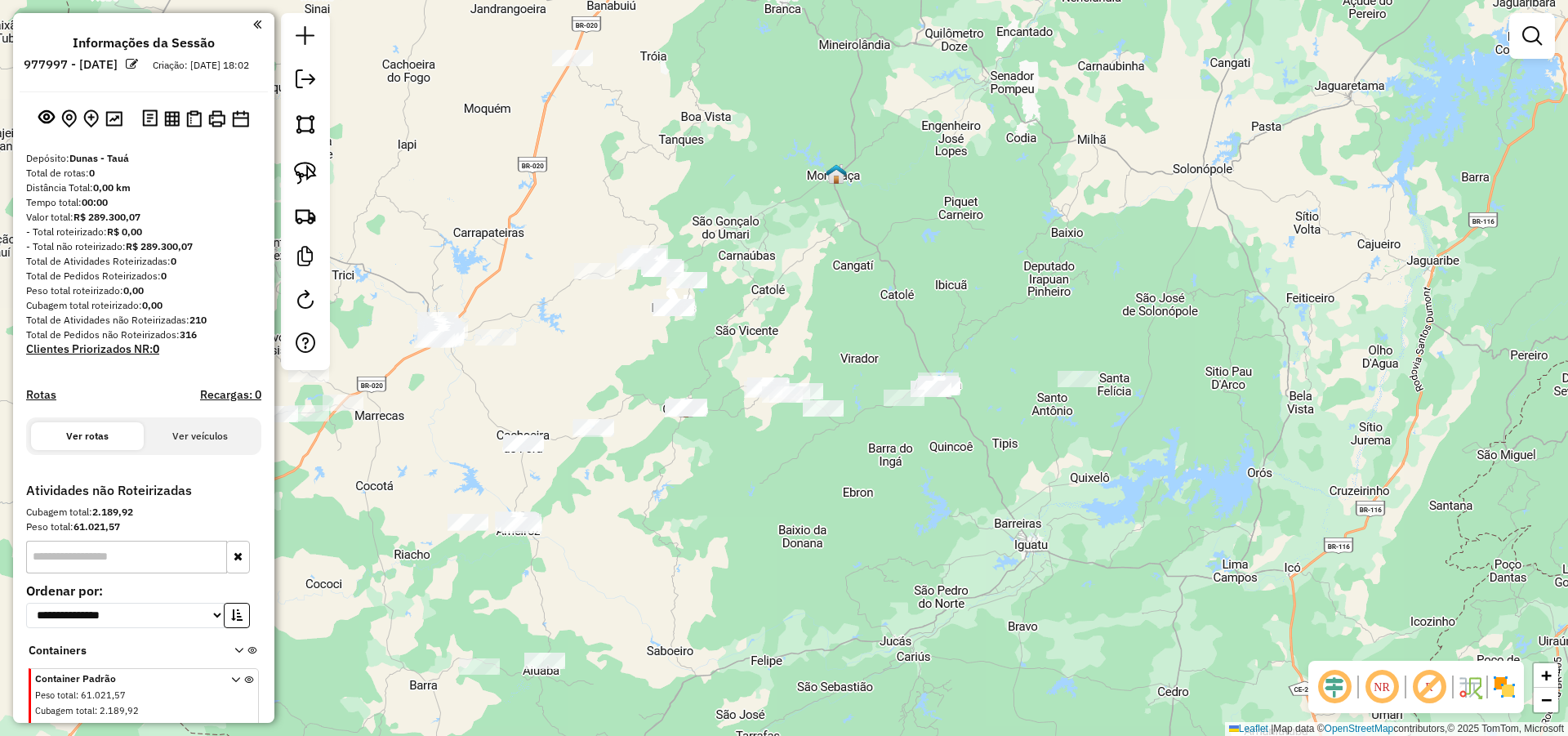
drag, startPoint x: 968, startPoint y: 499, endPoint x: 906, endPoint y: 533, distance: 70.7
click at [927, 520] on div "Janela de atendimento Grade de atendimento Capacidade Transportadoras Veículos …" at bounding box center [784, 368] width 1568 height 736
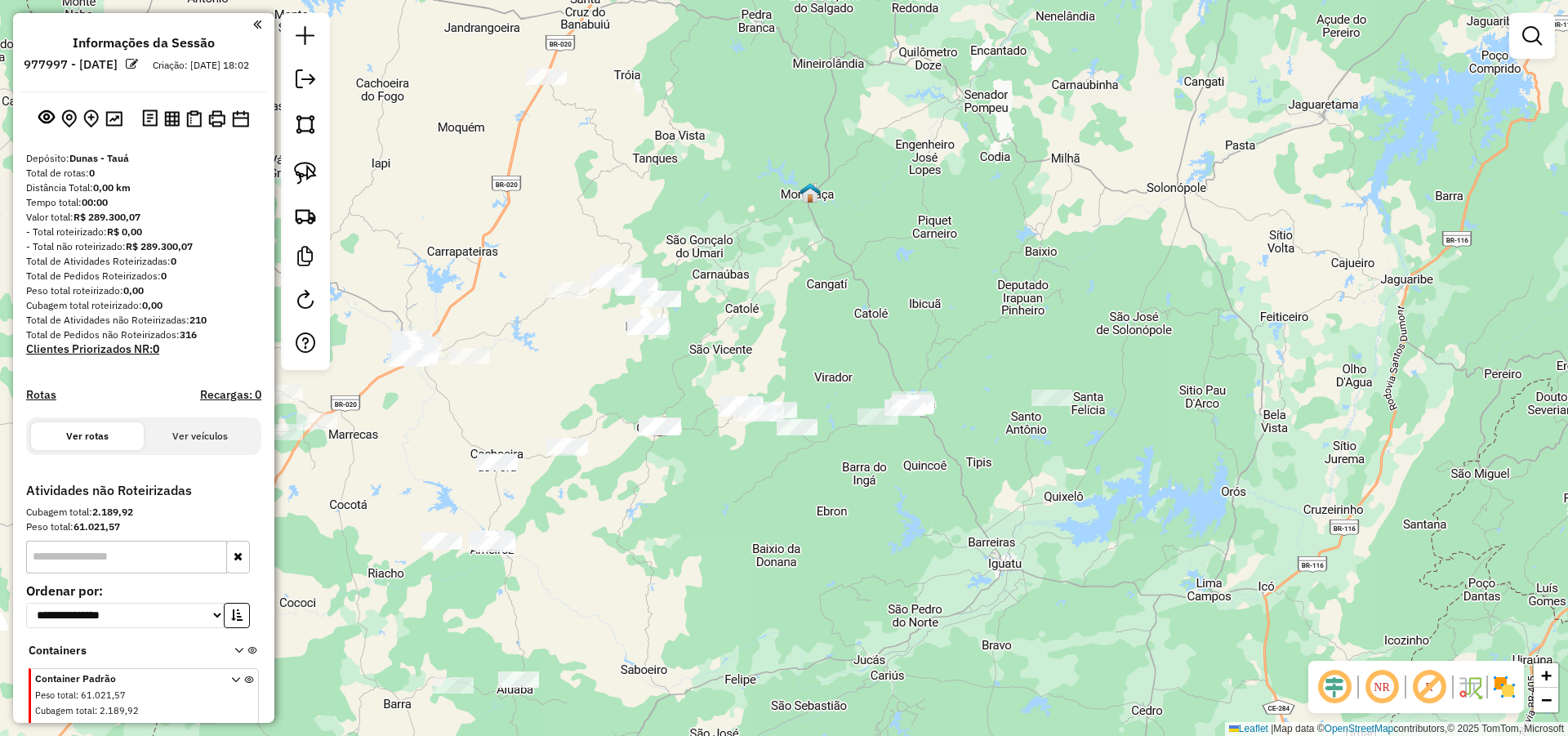
drag, startPoint x: 306, startPoint y: 166, endPoint x: 483, endPoint y: 202, distance: 180.6
click at [307, 166] on img at bounding box center [305, 173] width 23 height 23
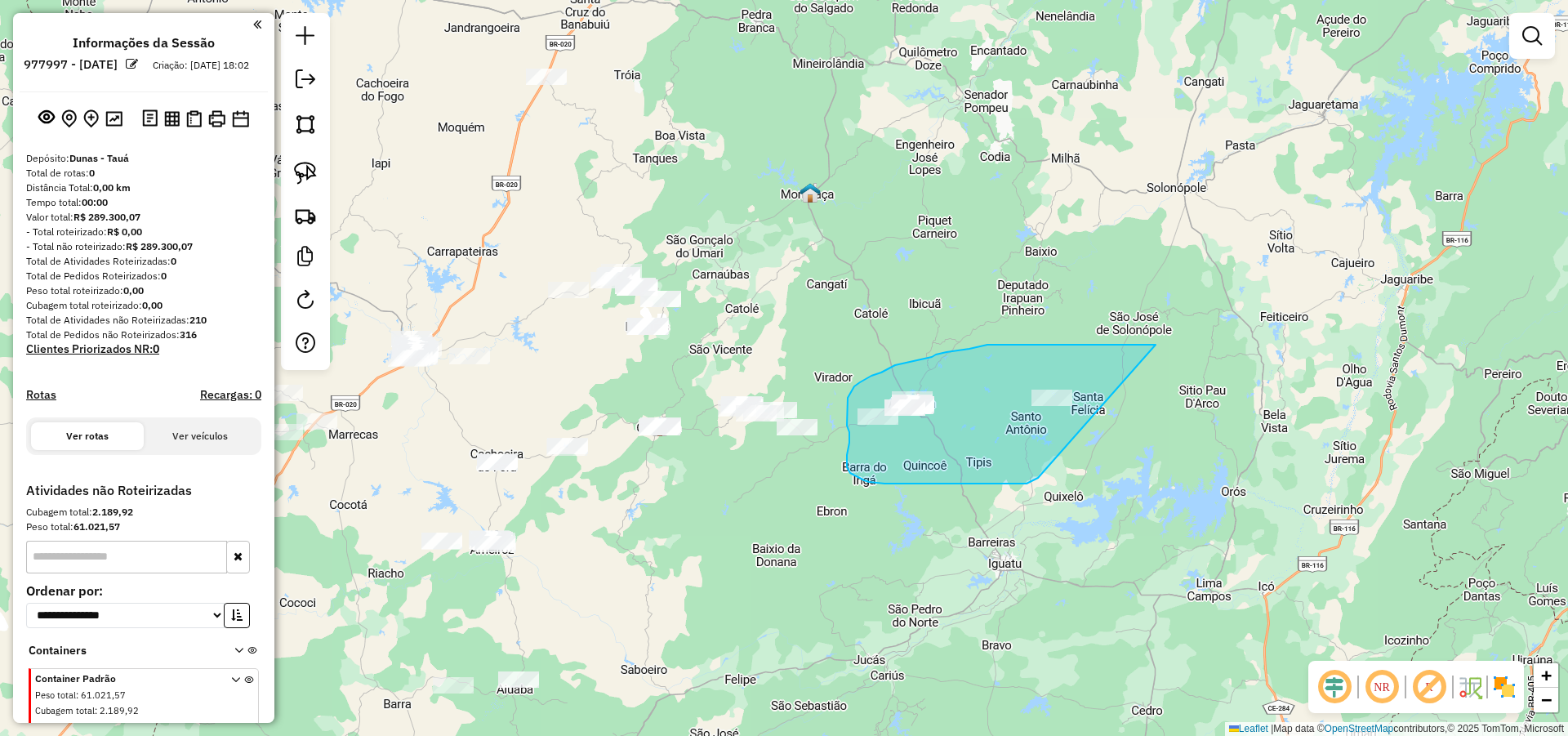
drag, startPoint x: 1147, startPoint y: 345, endPoint x: 1037, endPoint y: 477, distance: 171.8
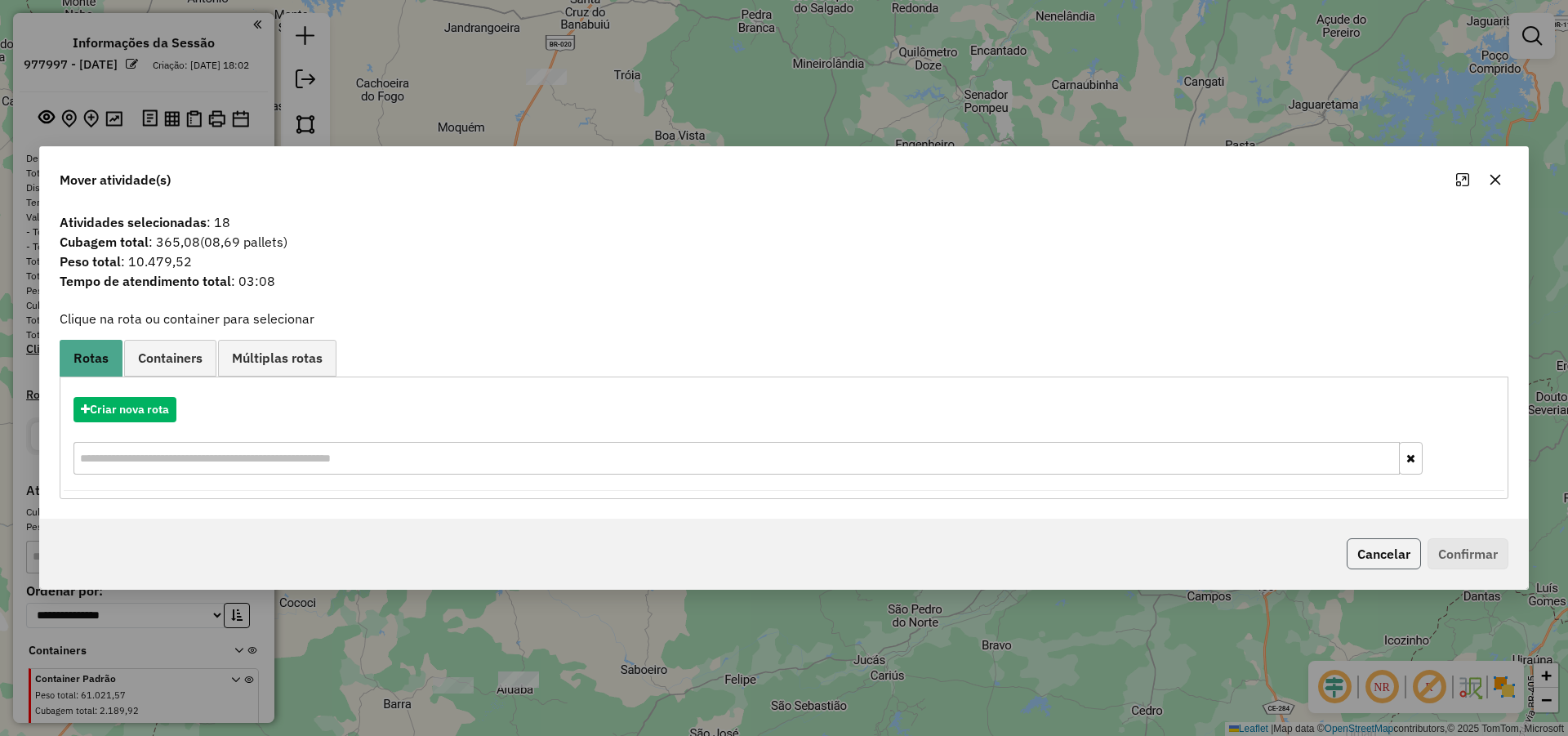
click at [1403, 553] on button "Cancelar" at bounding box center [1384, 553] width 74 height 31
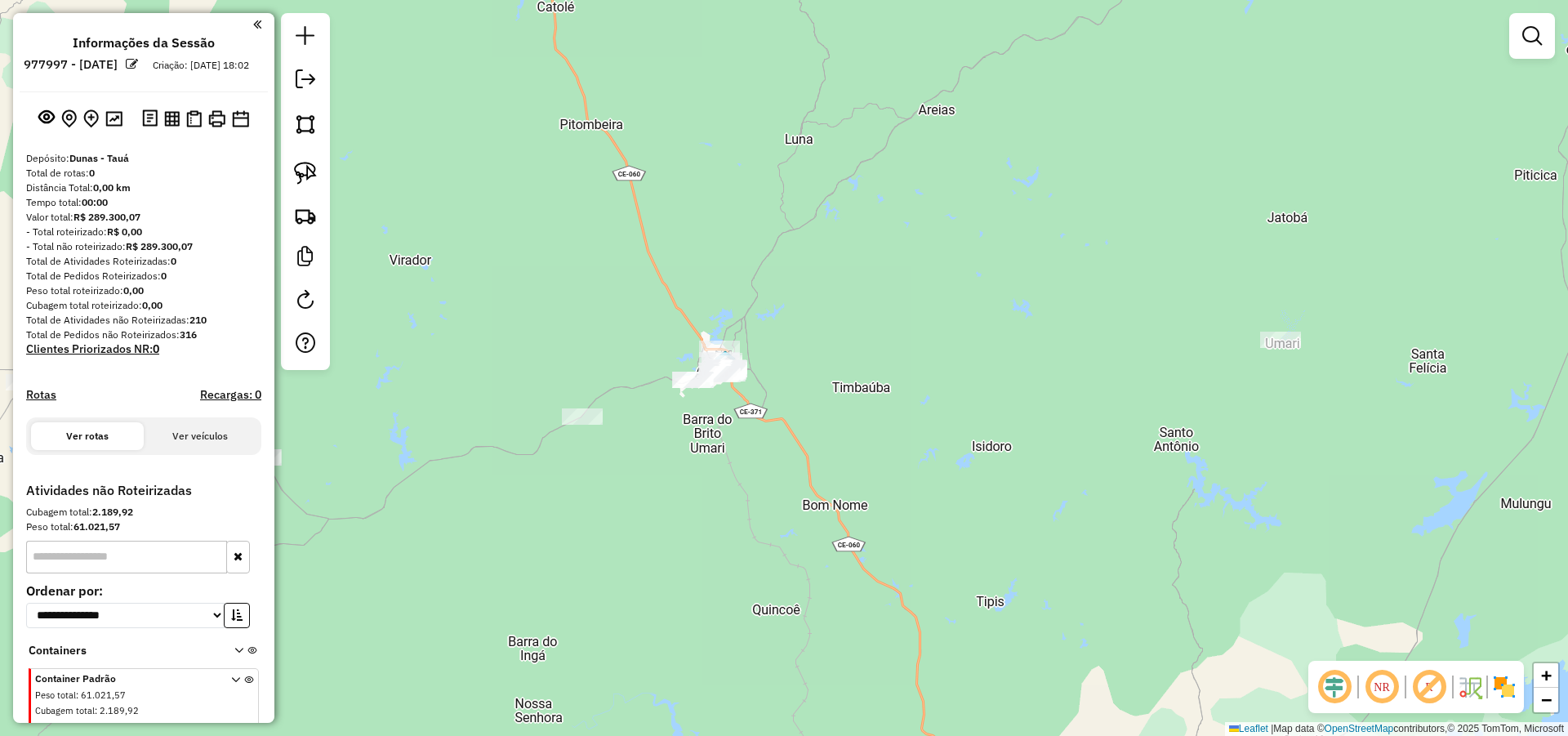
click at [924, 454] on div "Janela de atendimento Grade de atendimento Capacidade Transportadoras Veículos …" at bounding box center [784, 368] width 1568 height 736
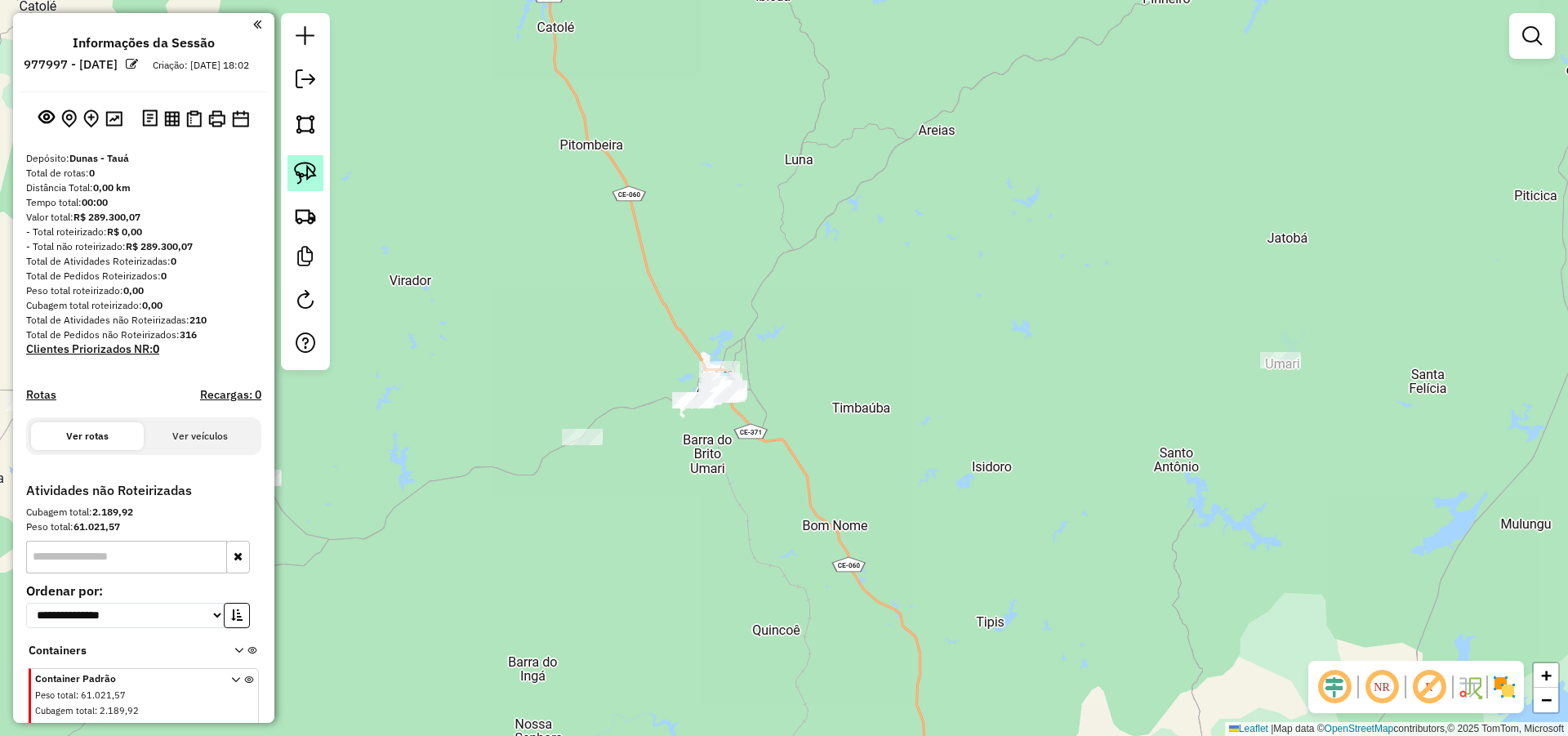
click at [320, 175] on link at bounding box center [305, 173] width 36 height 36
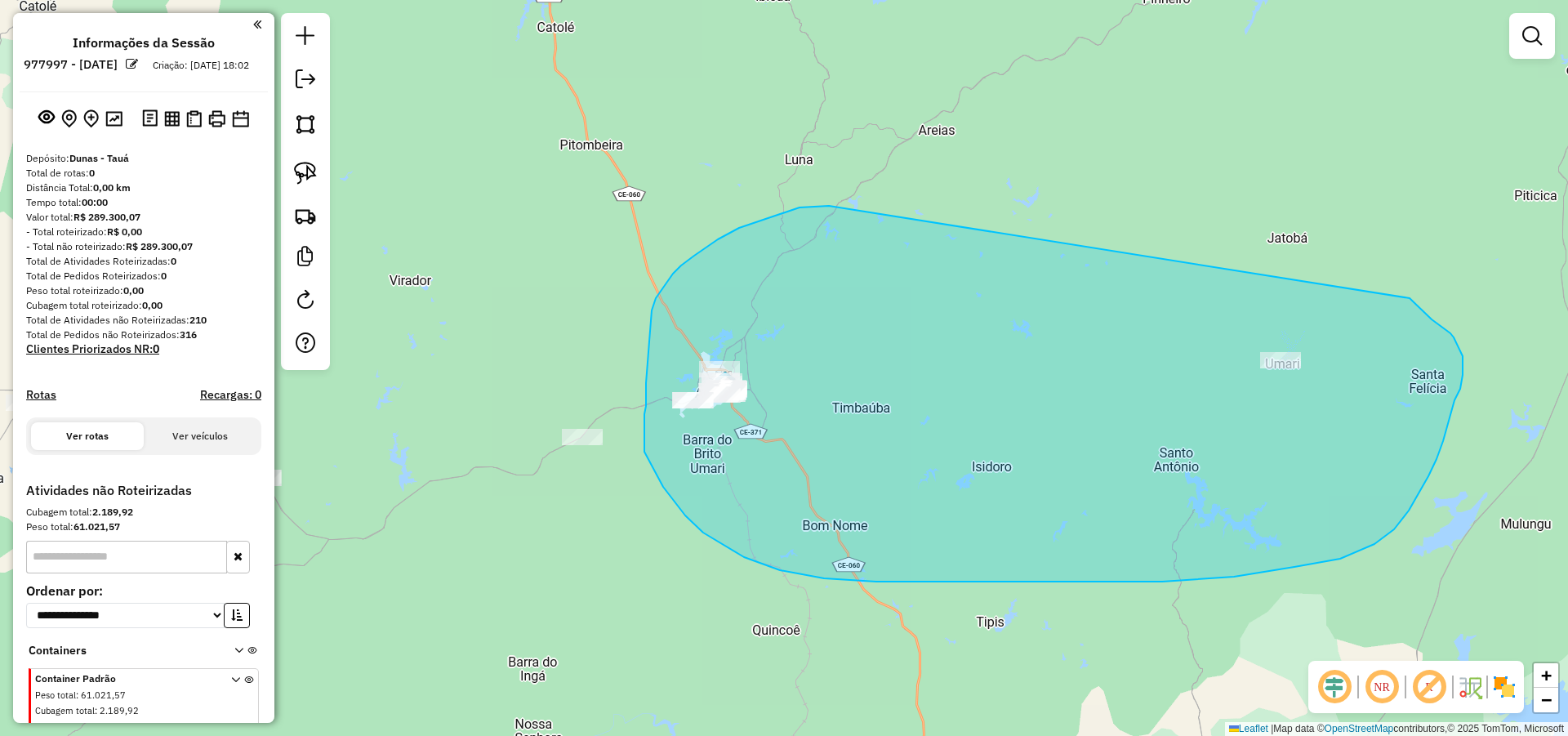
drag, startPoint x: 799, startPoint y: 207, endPoint x: 1404, endPoint y: 295, distance: 611.4
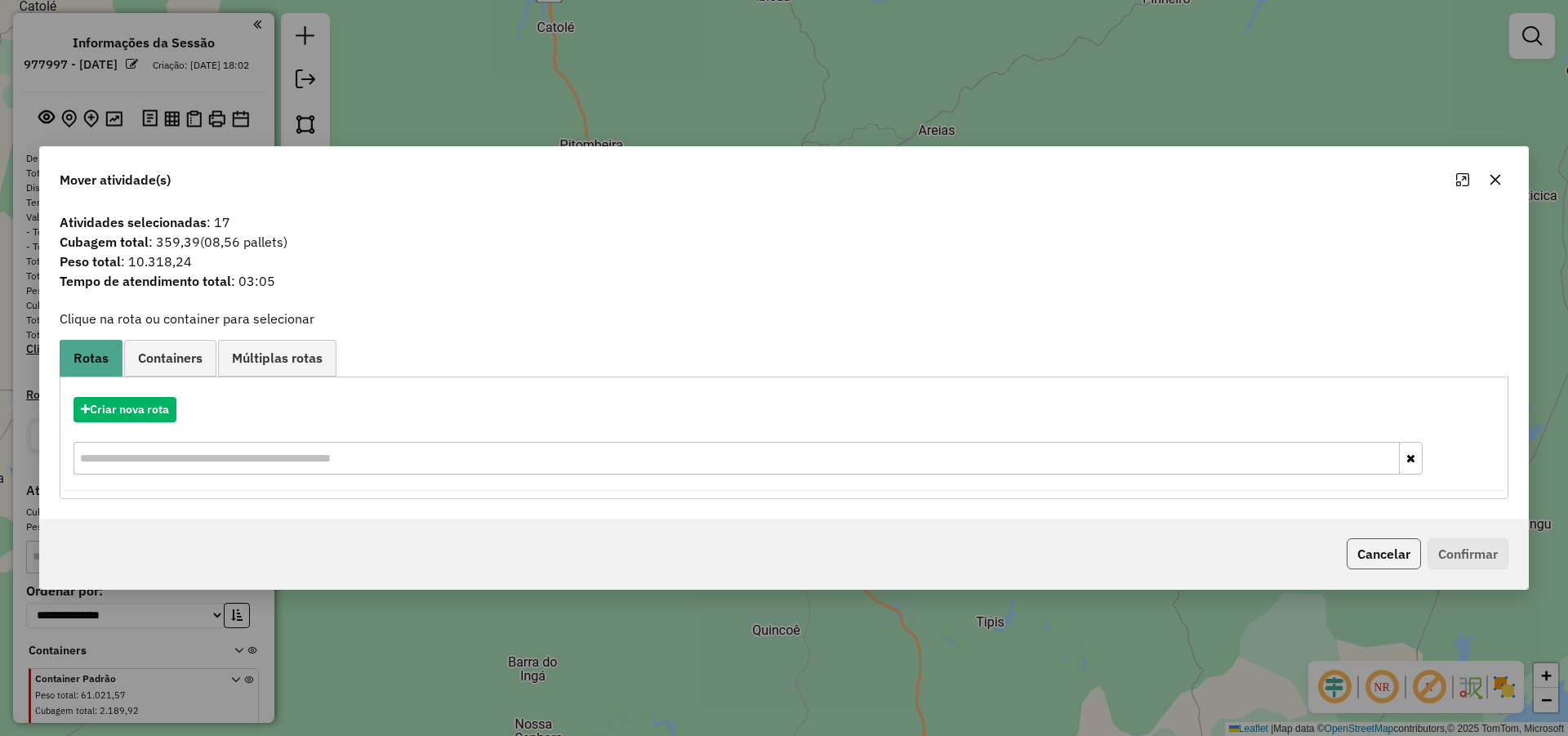
click at [1366, 554] on button "Cancelar" at bounding box center [1384, 553] width 74 height 31
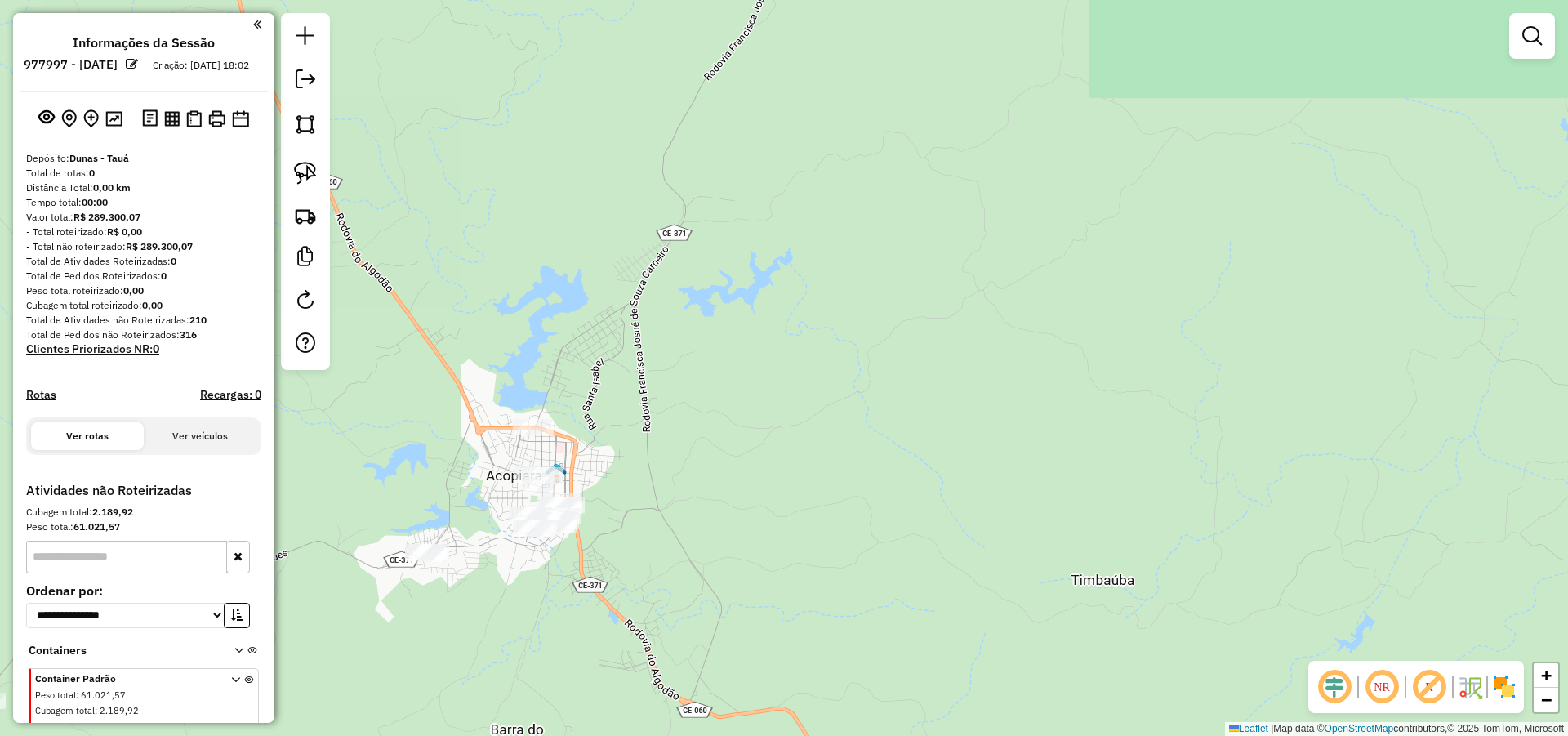
drag, startPoint x: 756, startPoint y: 366, endPoint x: 768, endPoint y: 331, distance: 37.0
click at [762, 339] on div "Janela de atendimento Grade de atendimento Capacidade Transportadoras Veículos …" at bounding box center [784, 368] width 1568 height 736
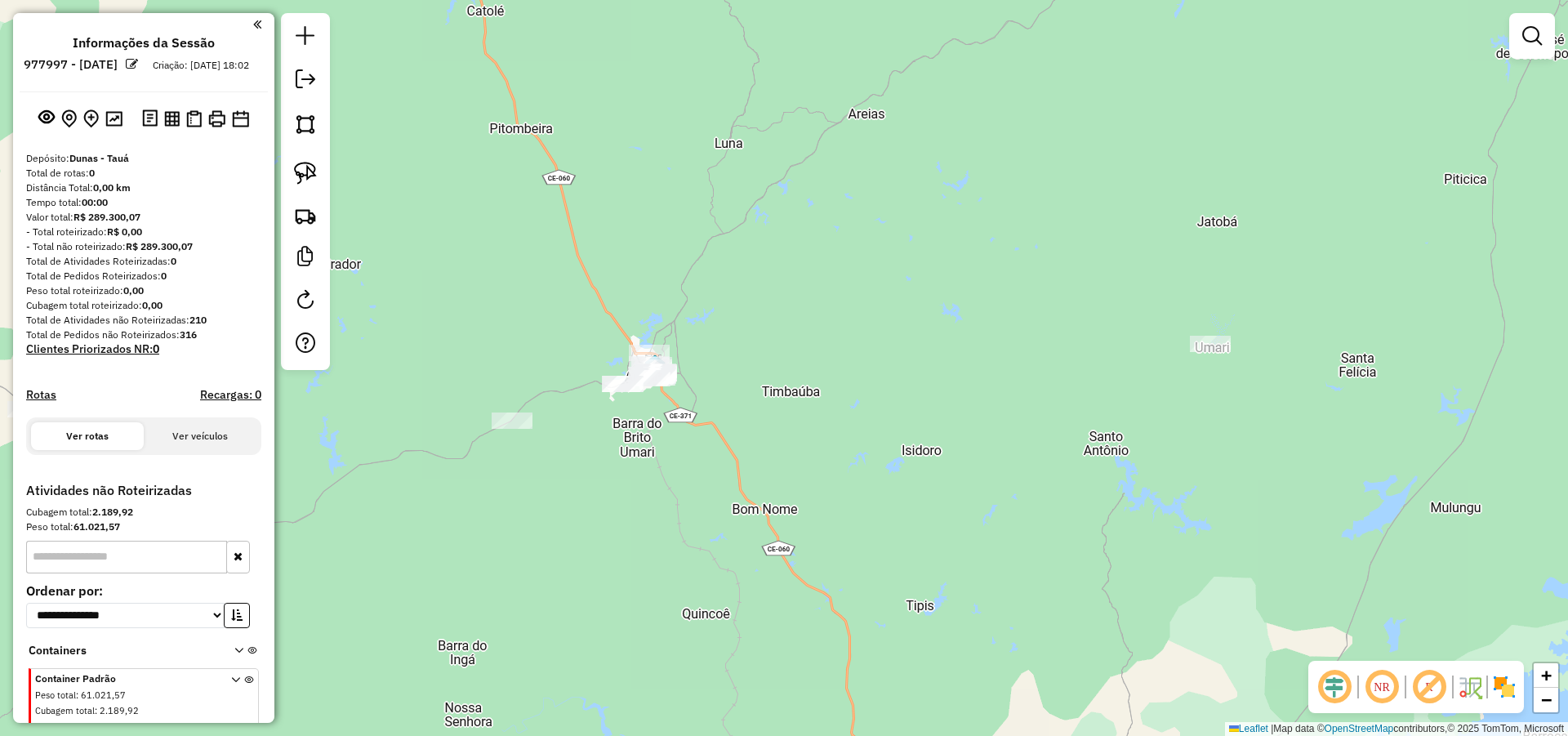
drag, startPoint x: 312, startPoint y: 176, endPoint x: 726, endPoint y: 220, distance: 416.3
click at [312, 175] on img at bounding box center [305, 173] width 23 height 23
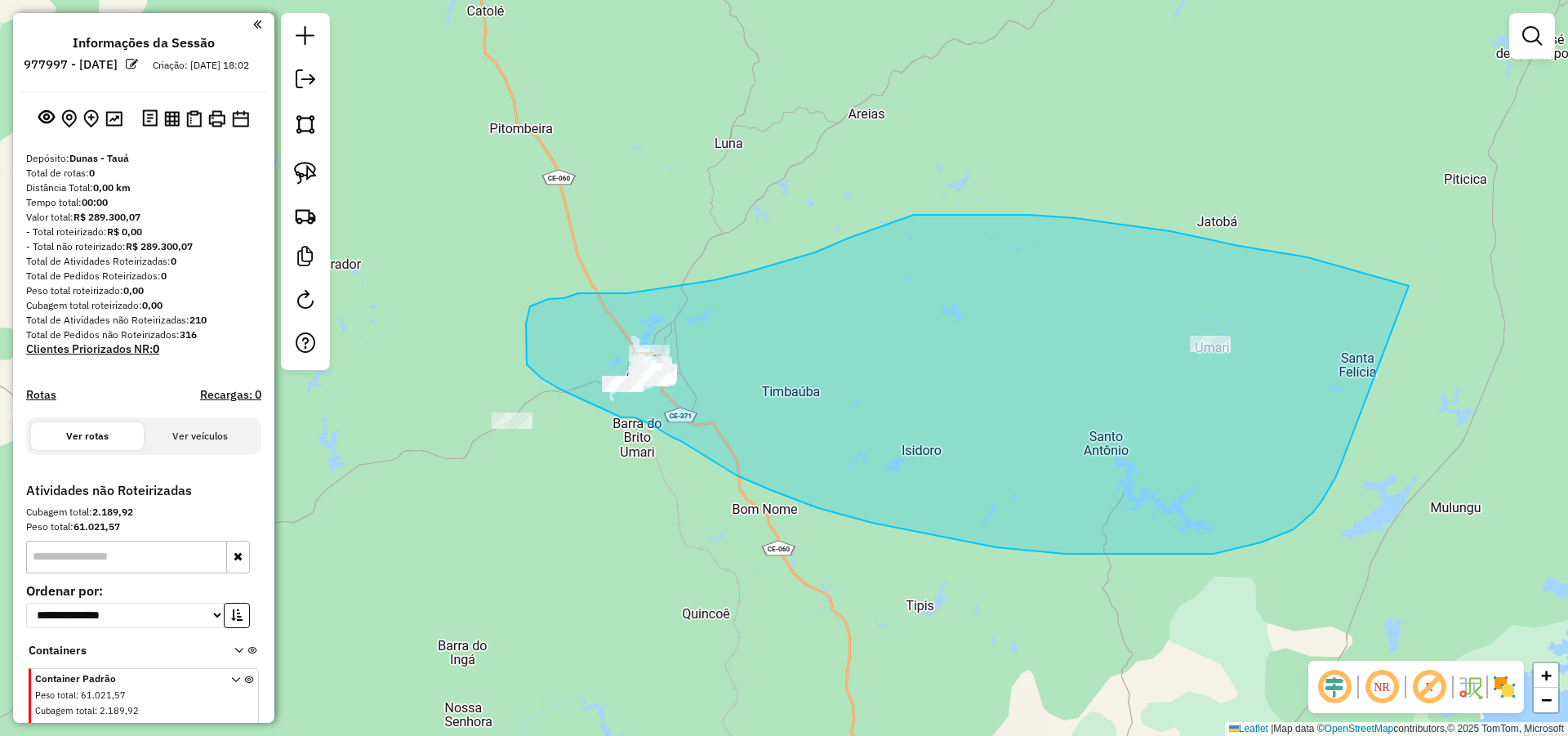
drag, startPoint x: 1407, startPoint y: 285, endPoint x: 1340, endPoint y: 466, distance: 193.0
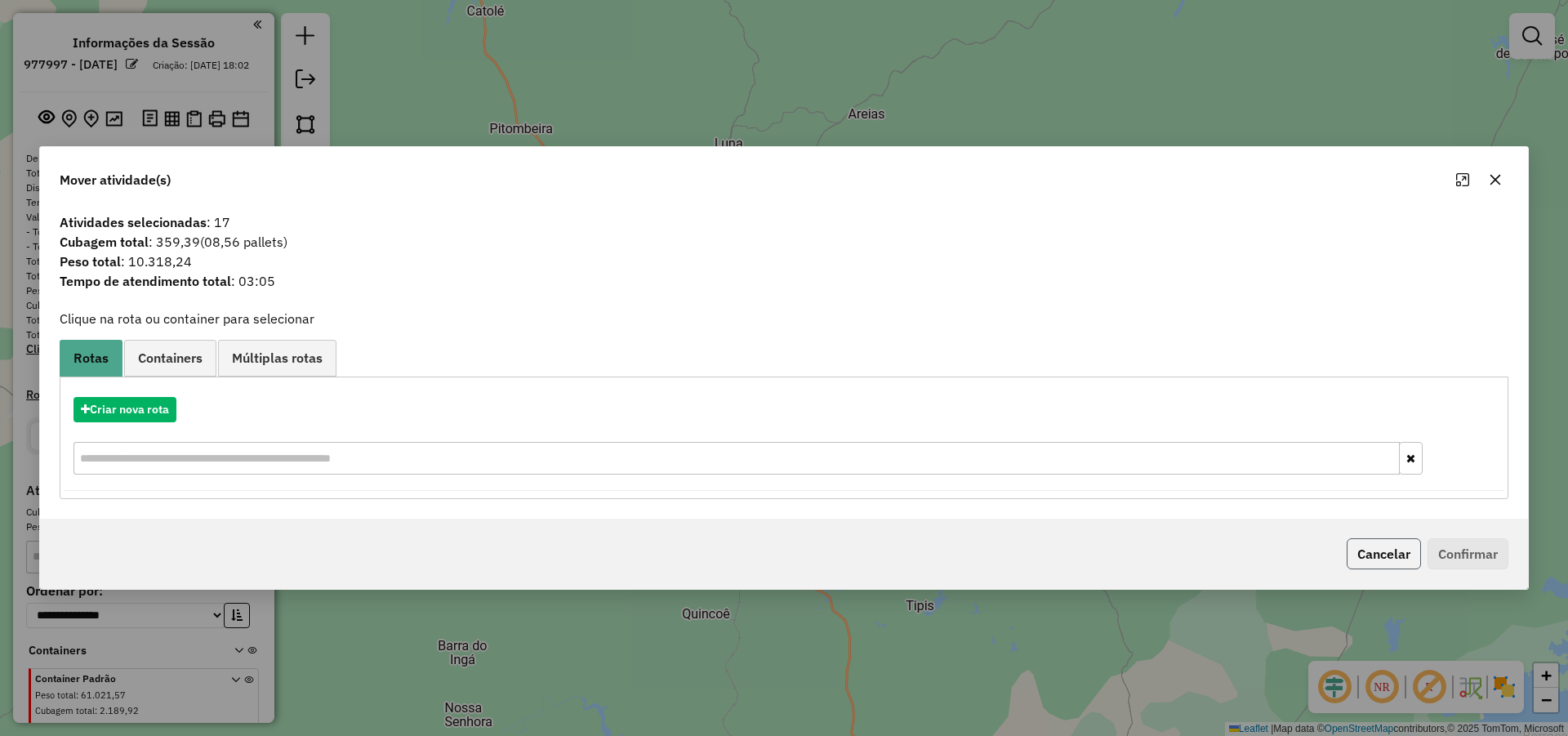
click at [1396, 547] on button "Cancelar" at bounding box center [1384, 553] width 74 height 31
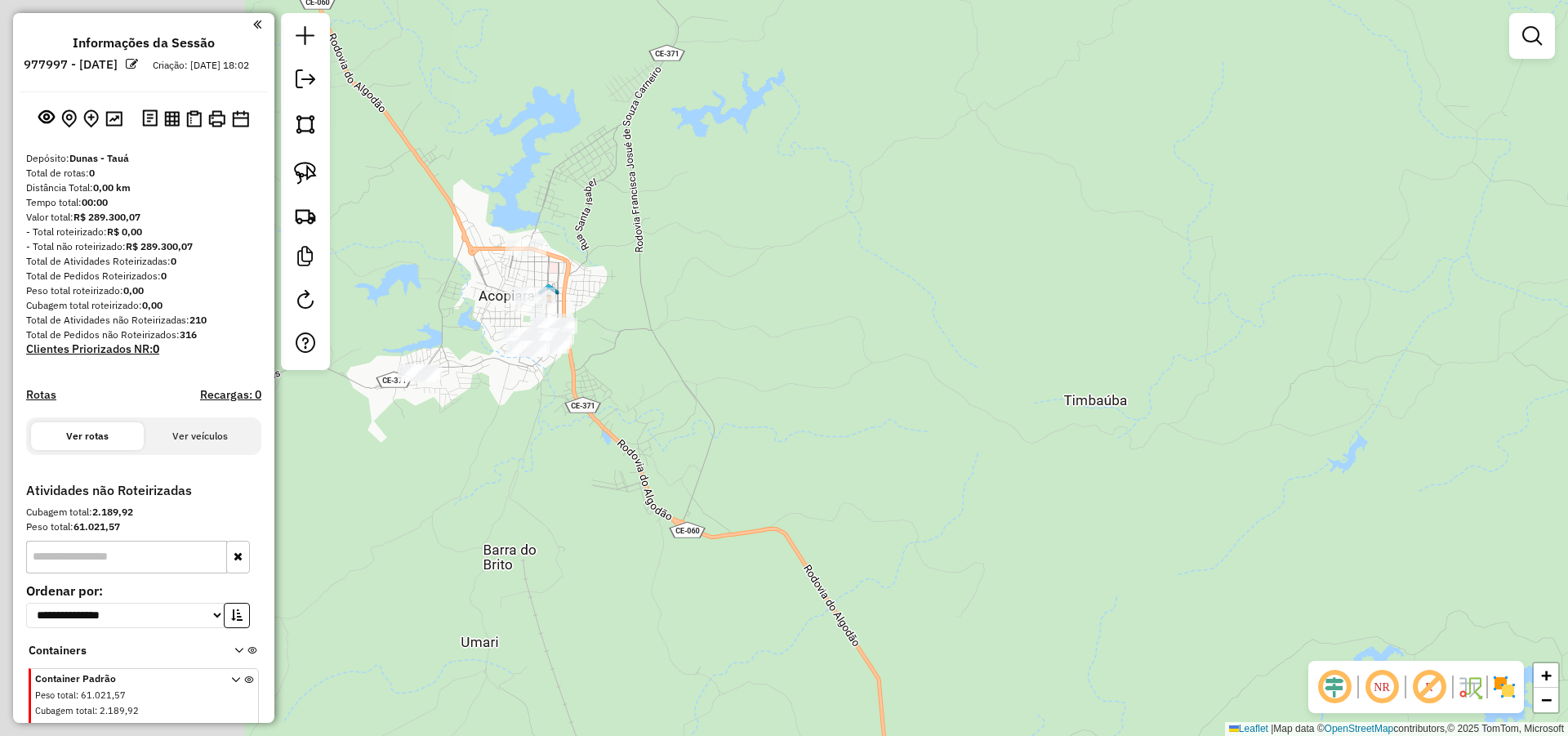
drag, startPoint x: 862, startPoint y: 365, endPoint x: 985, endPoint y: 350, distance: 123.9
click at [962, 357] on div "Janela de atendimento Grade de atendimento Capacidade Transportadoras Veículos …" at bounding box center [784, 368] width 1568 height 736
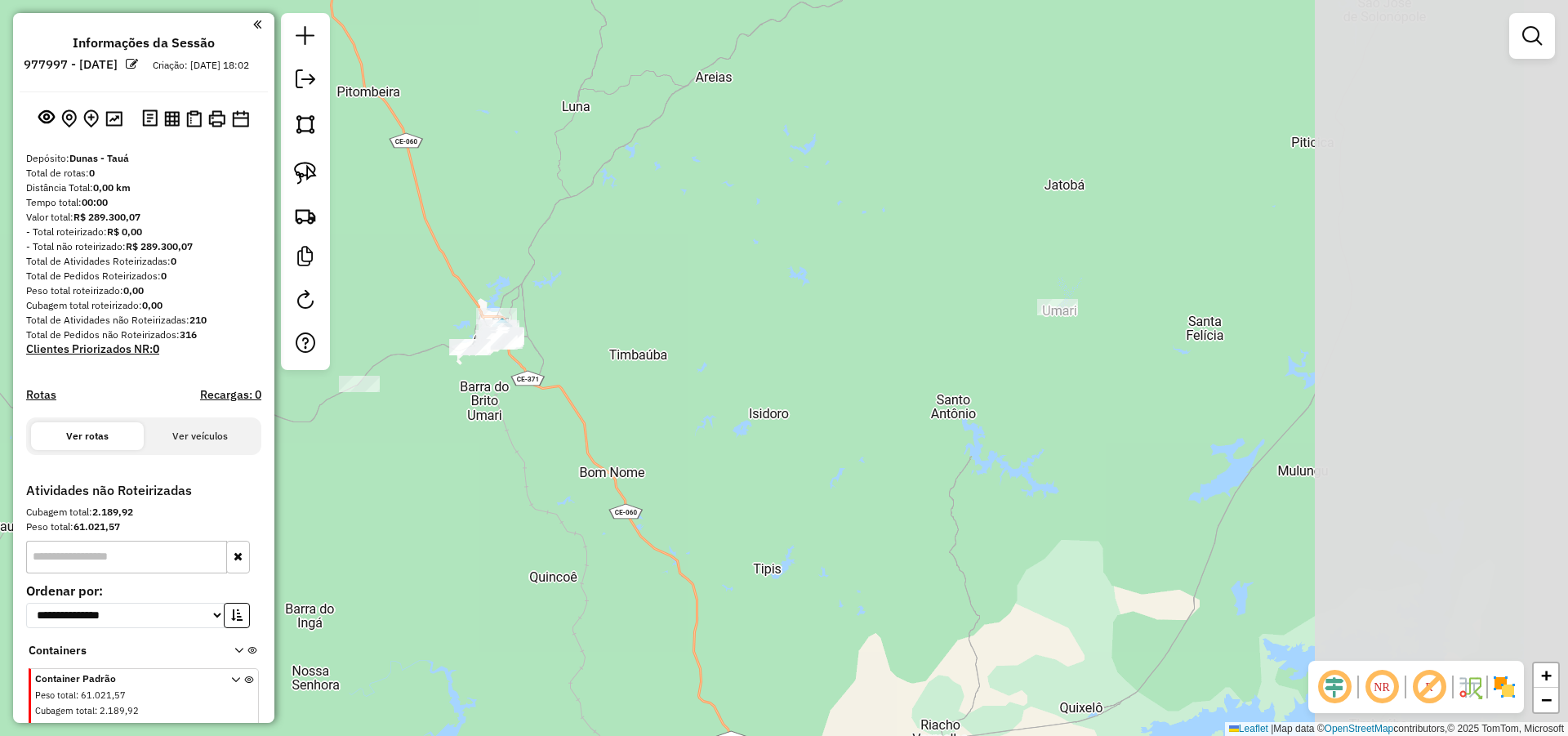
drag, startPoint x: 1099, startPoint y: 349, endPoint x: 726, endPoint y: 349, distance: 373.0
click at [726, 349] on div "Janela de atendimento Grade de atendimento Capacidade Transportadoras Veículos …" at bounding box center [784, 368] width 1568 height 736
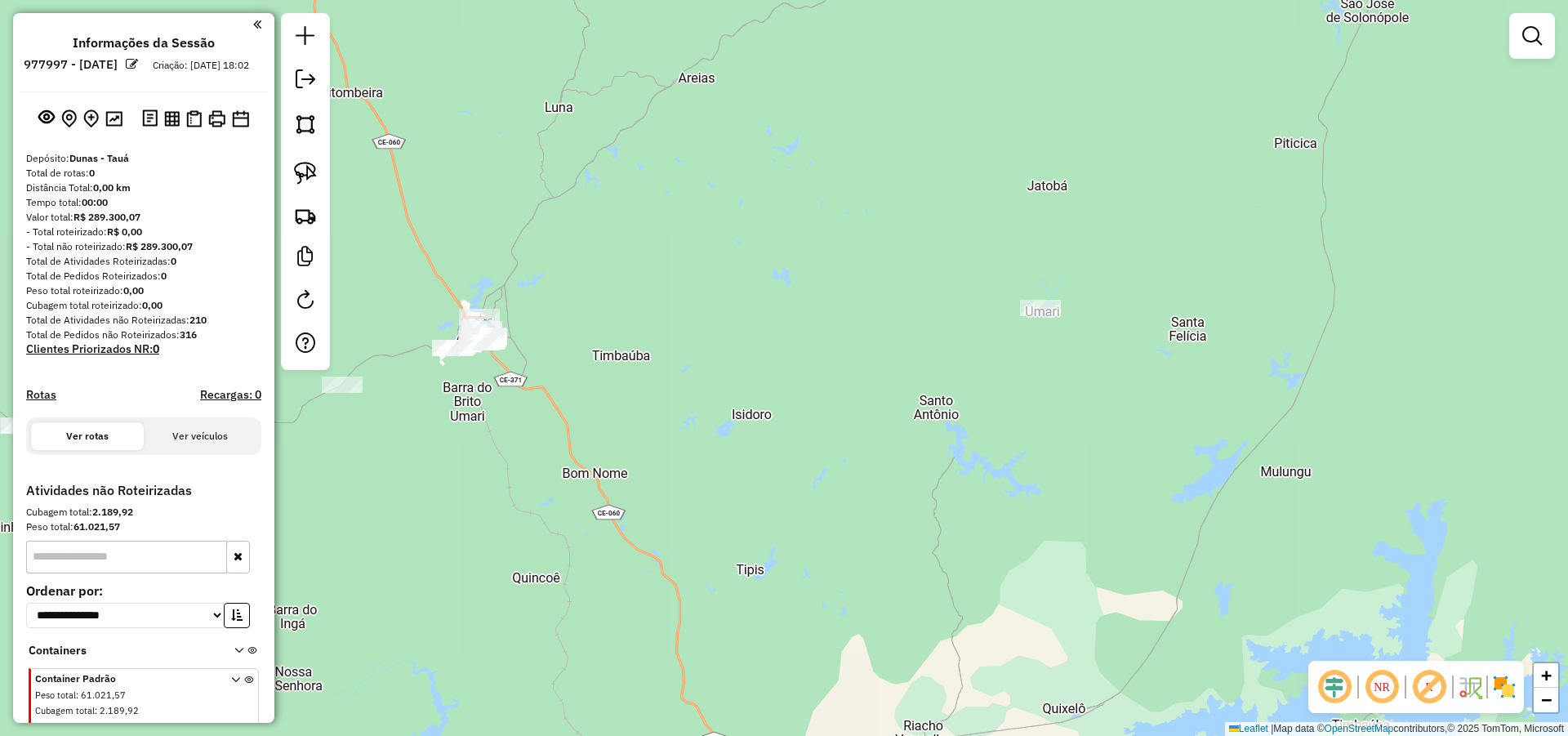
drag, startPoint x: 774, startPoint y: 348, endPoint x: 712, endPoint y: 372, distance: 66.5
click at [712, 372] on div "Janela de atendimento Grade de atendimento Capacidade Transportadoras Veículos …" at bounding box center [784, 368] width 1568 height 736
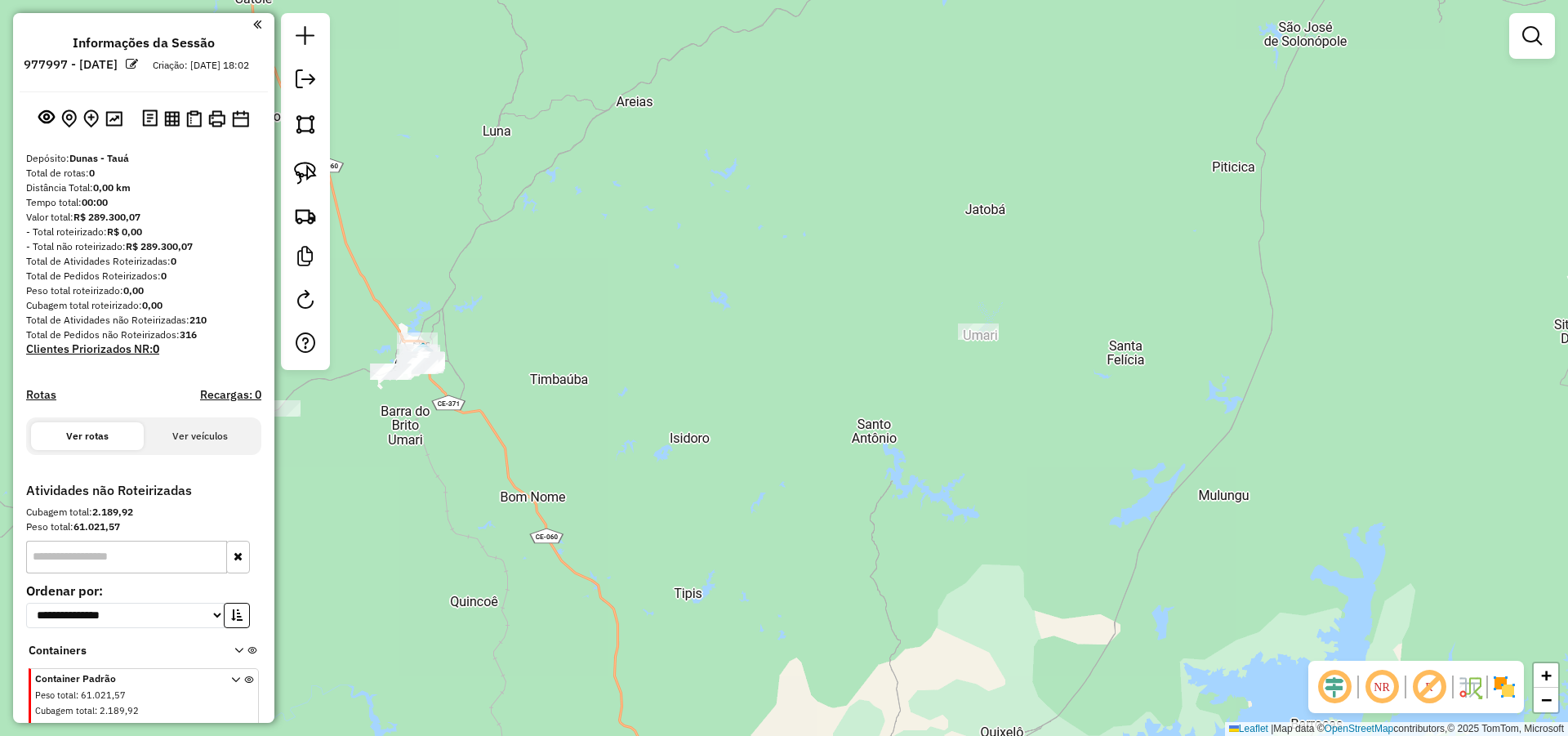
click at [969, 323] on div "Janela de atendimento Grade de atendimento Capacidade Transportadoras Veículos …" at bounding box center [784, 368] width 1568 height 736
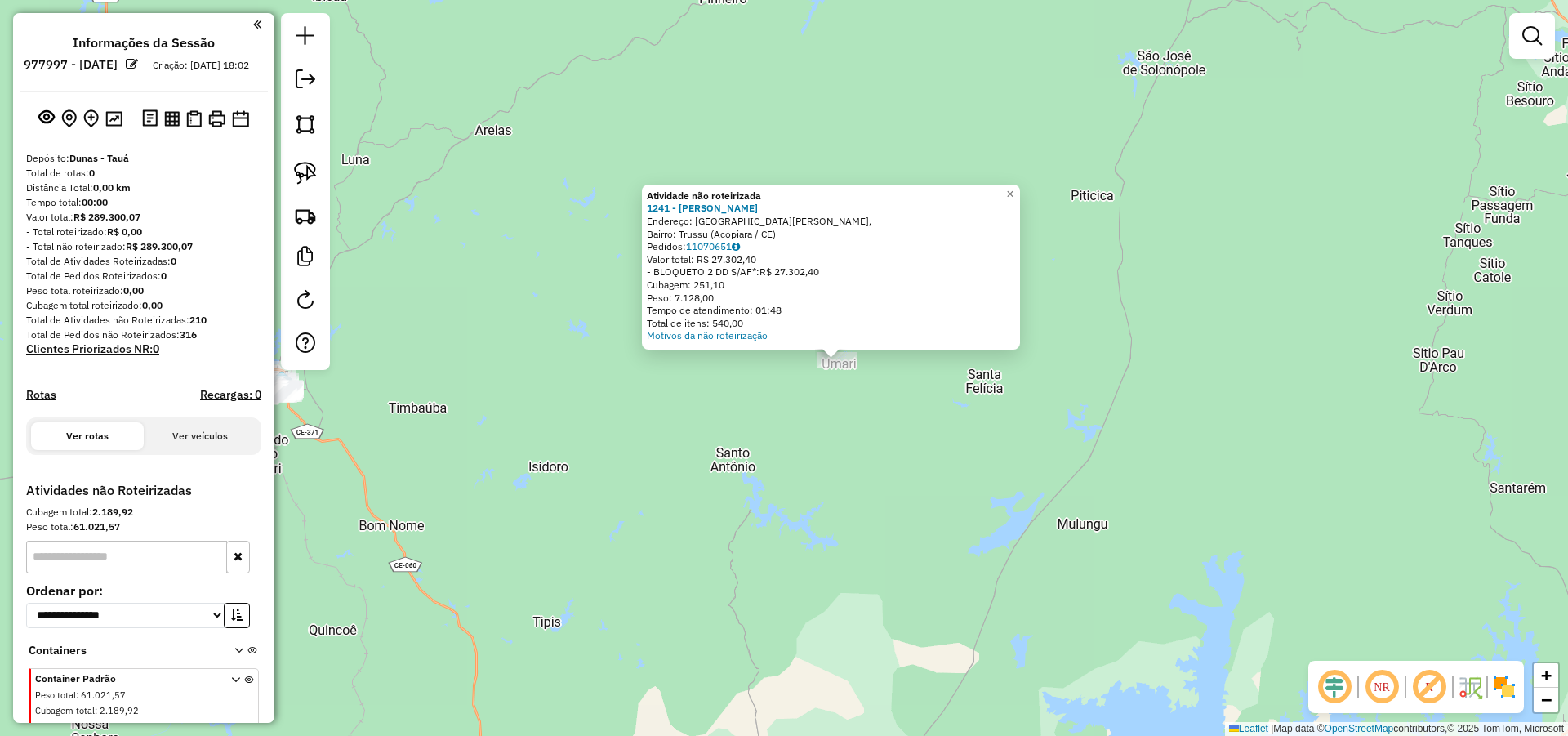
drag, startPoint x: 620, startPoint y: 422, endPoint x: 656, endPoint y: 416, distance: 36.5
click at [656, 416] on div "Atividade não roteirizada 1241 - AGUSTINHA BENTO VIEI Endereço: Rua Padre Cícer…" at bounding box center [784, 368] width 1568 height 736
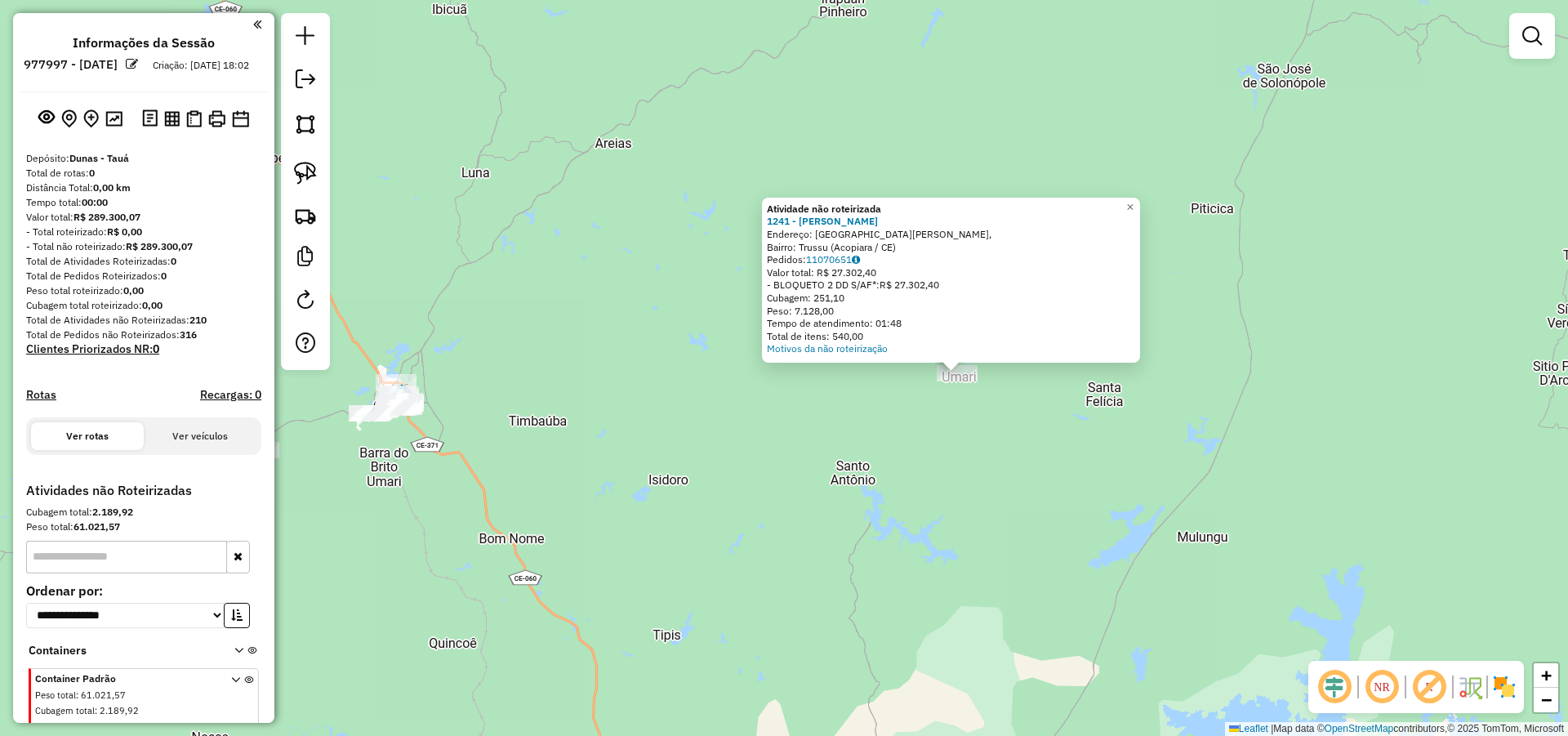
drag, startPoint x: 712, startPoint y: 390, endPoint x: 806, endPoint y: 401, distance: 94.6
click at [804, 401] on div "Atividade não roteirizada 1241 - AGUSTINHA BENTO VIEI Endereço: Rua Padre Cícer…" at bounding box center [784, 368] width 1568 height 736
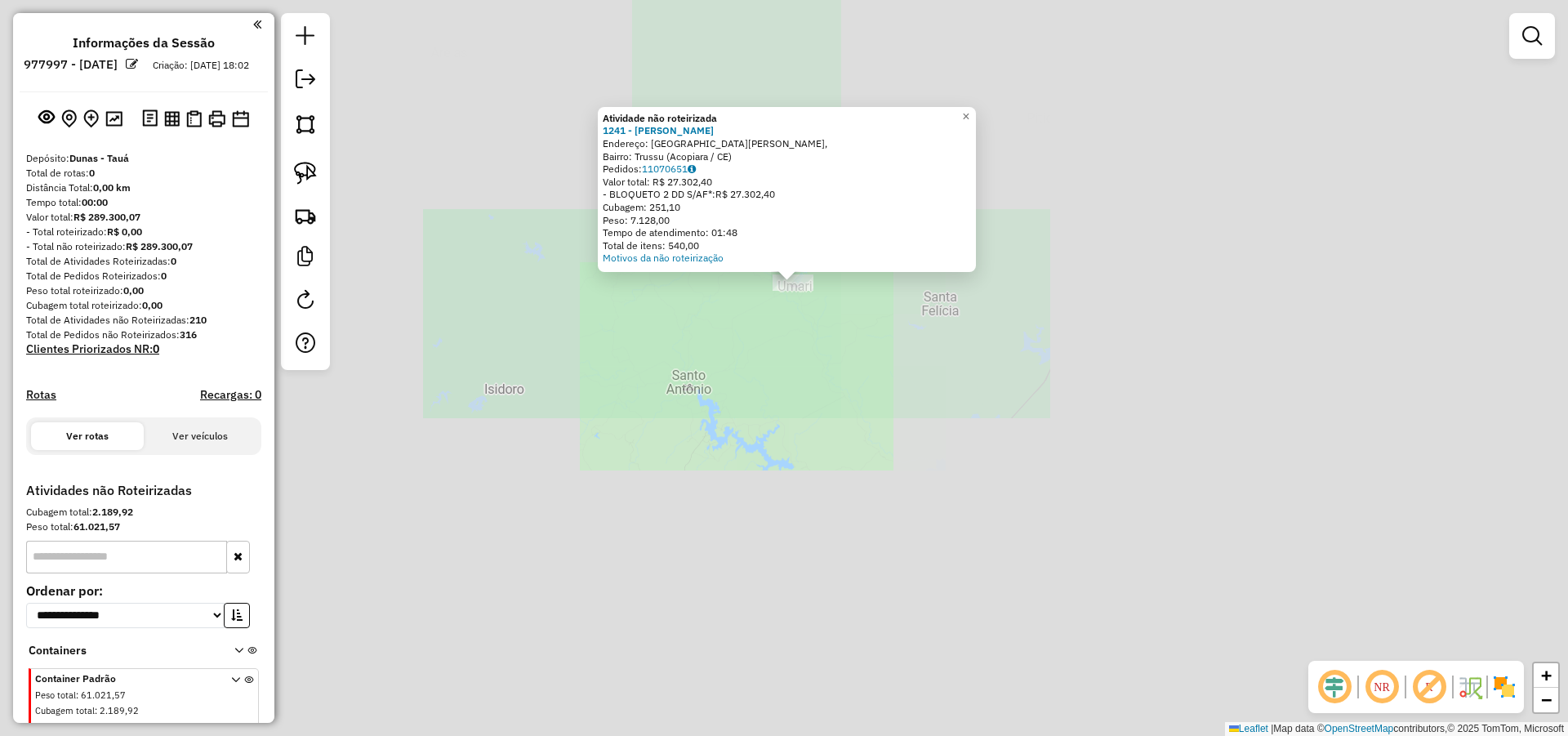
click at [551, 324] on div "Atividade não roteirizada 1241 - AGUSTINHA BENTO VIEI Endereço: Rua Padre Cícer…" at bounding box center [784, 368] width 1568 height 736
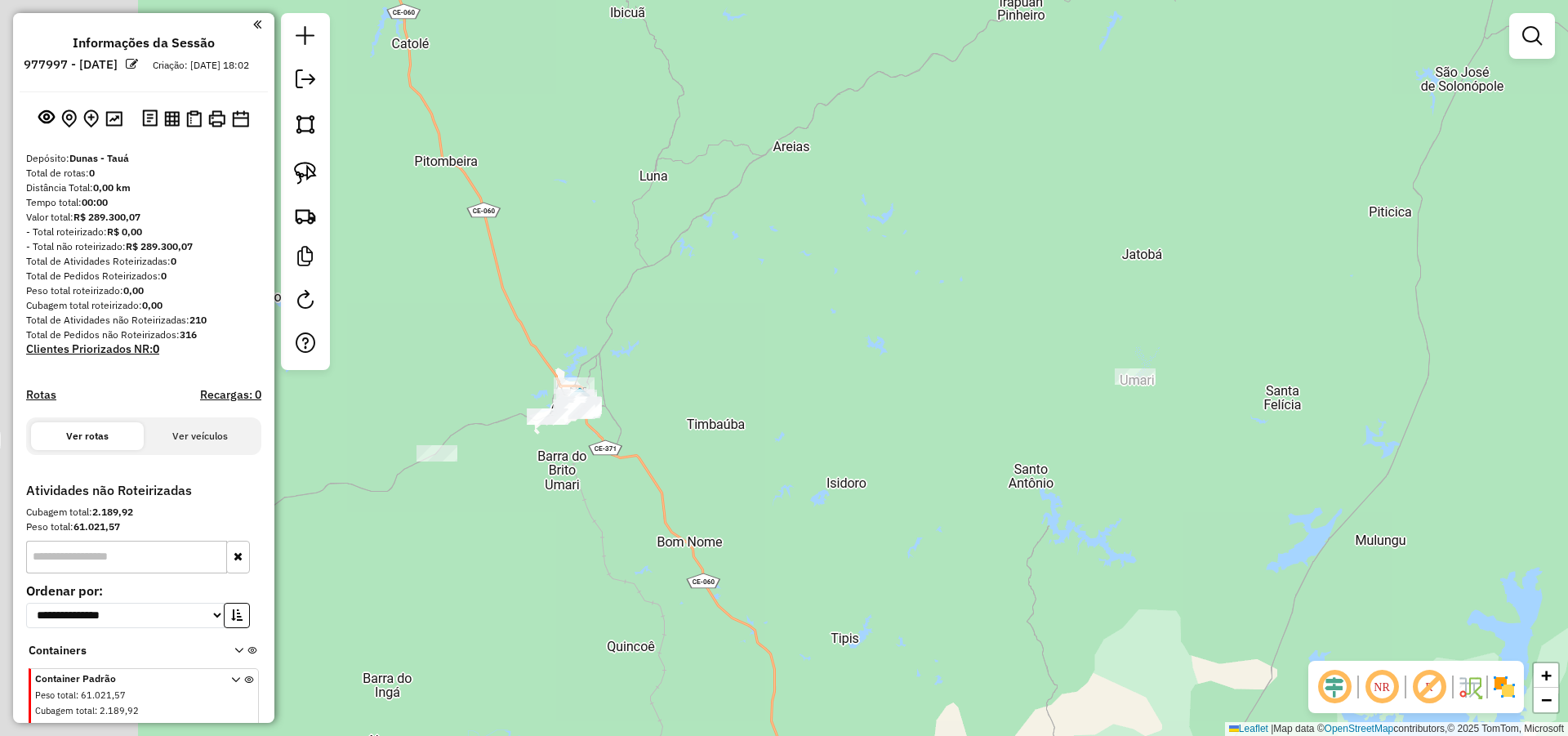
drag, startPoint x: 807, startPoint y: 377, endPoint x: 897, endPoint y: 403, distance: 93.7
click at [897, 403] on div "Janela de atendimento Grade de atendimento Capacidade Transportadoras Veículos …" at bounding box center [784, 368] width 1568 height 736
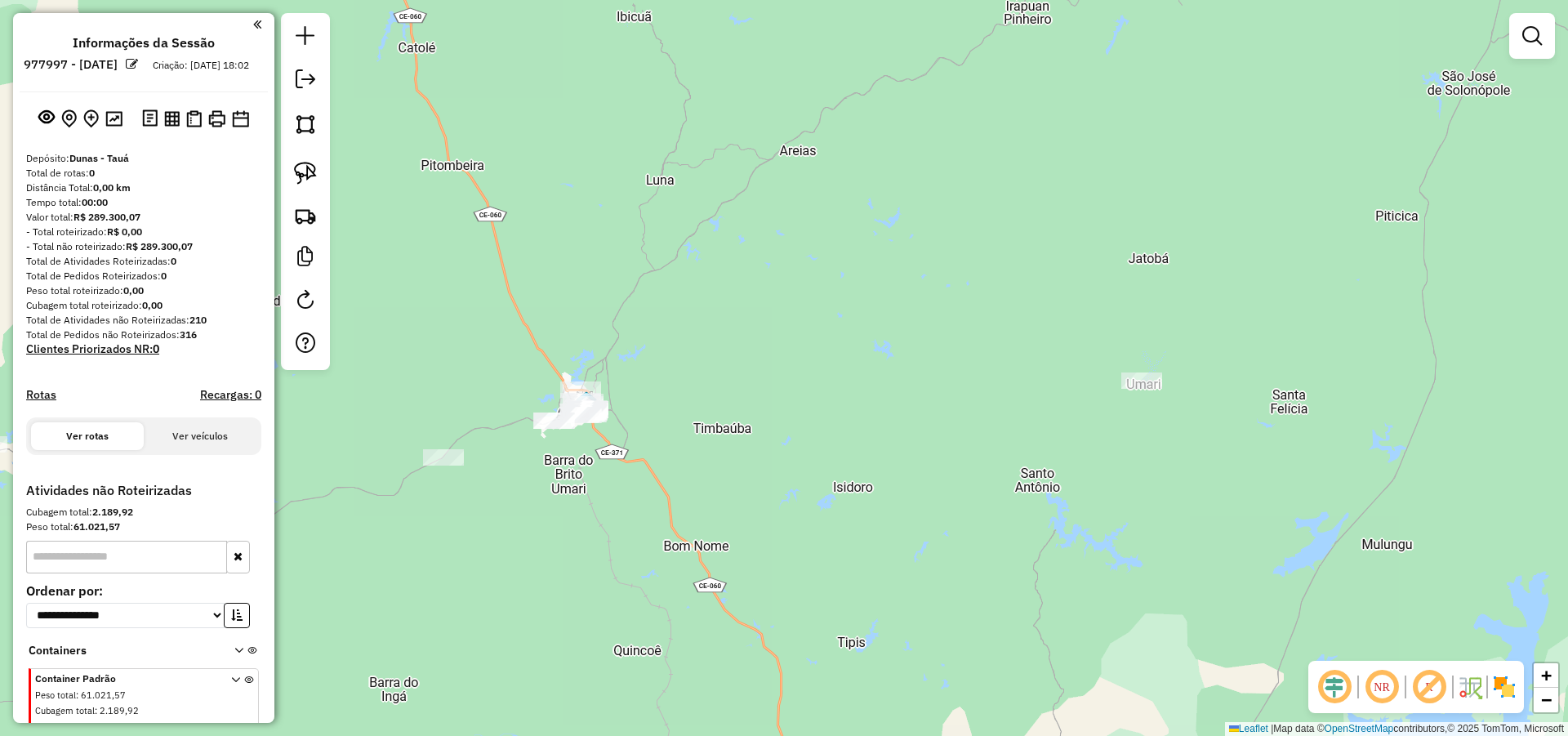
drag, startPoint x: 312, startPoint y: 176, endPoint x: 629, endPoint y: 286, distance: 335.5
click at [313, 176] on img at bounding box center [305, 173] width 23 height 23
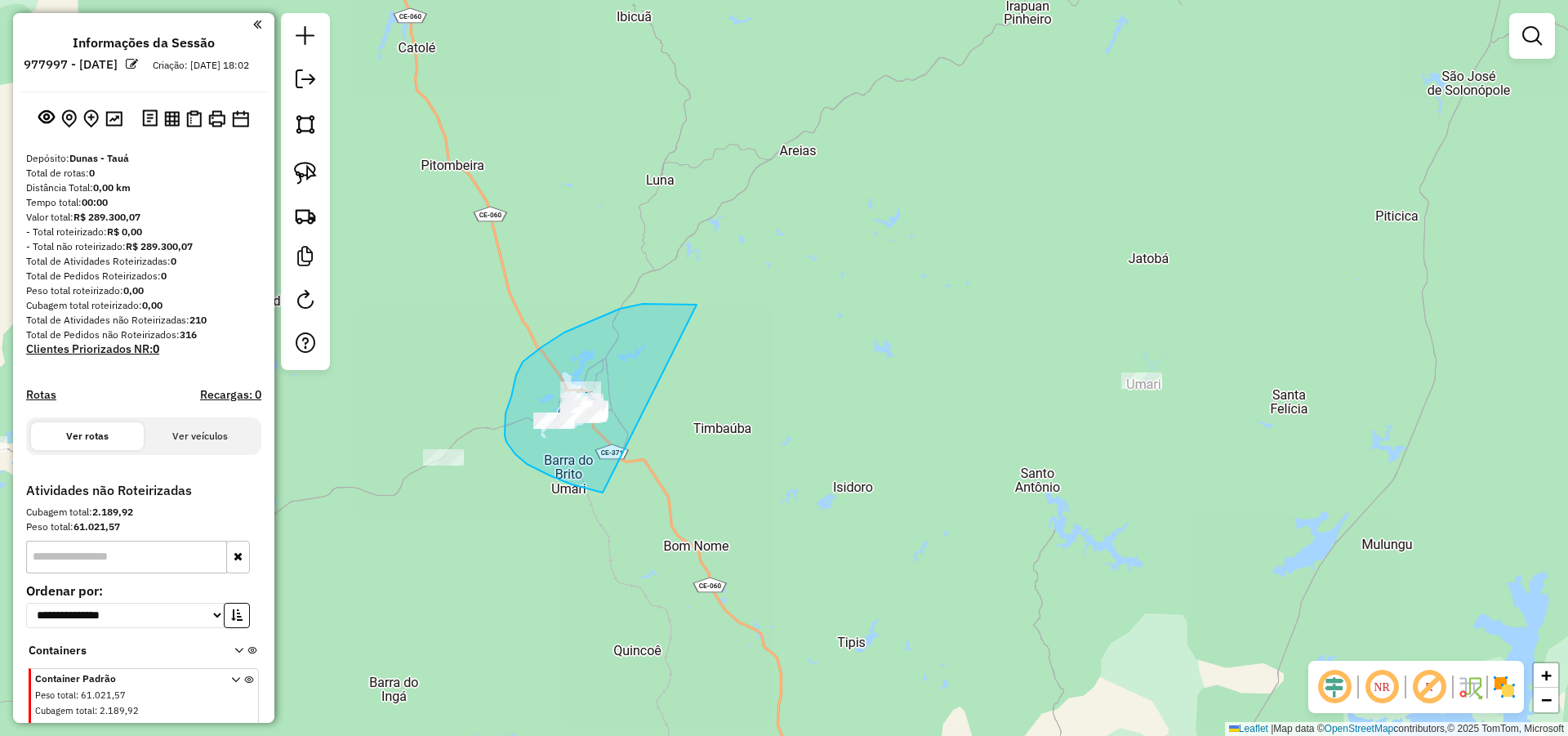
drag, startPoint x: 673, startPoint y: 304, endPoint x: 679, endPoint y: 482, distance: 178.1
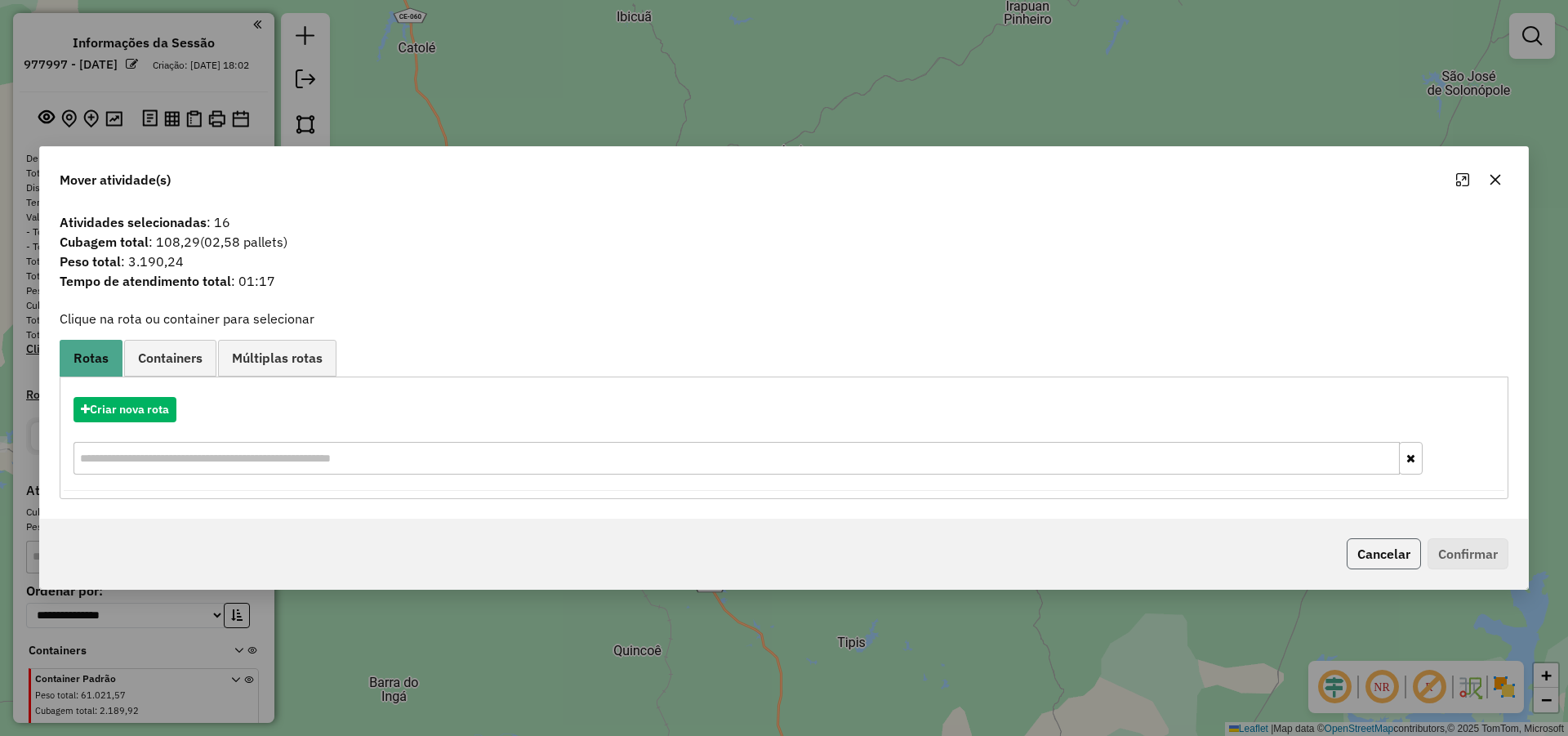
click at [1380, 559] on button "Cancelar" at bounding box center [1384, 553] width 74 height 31
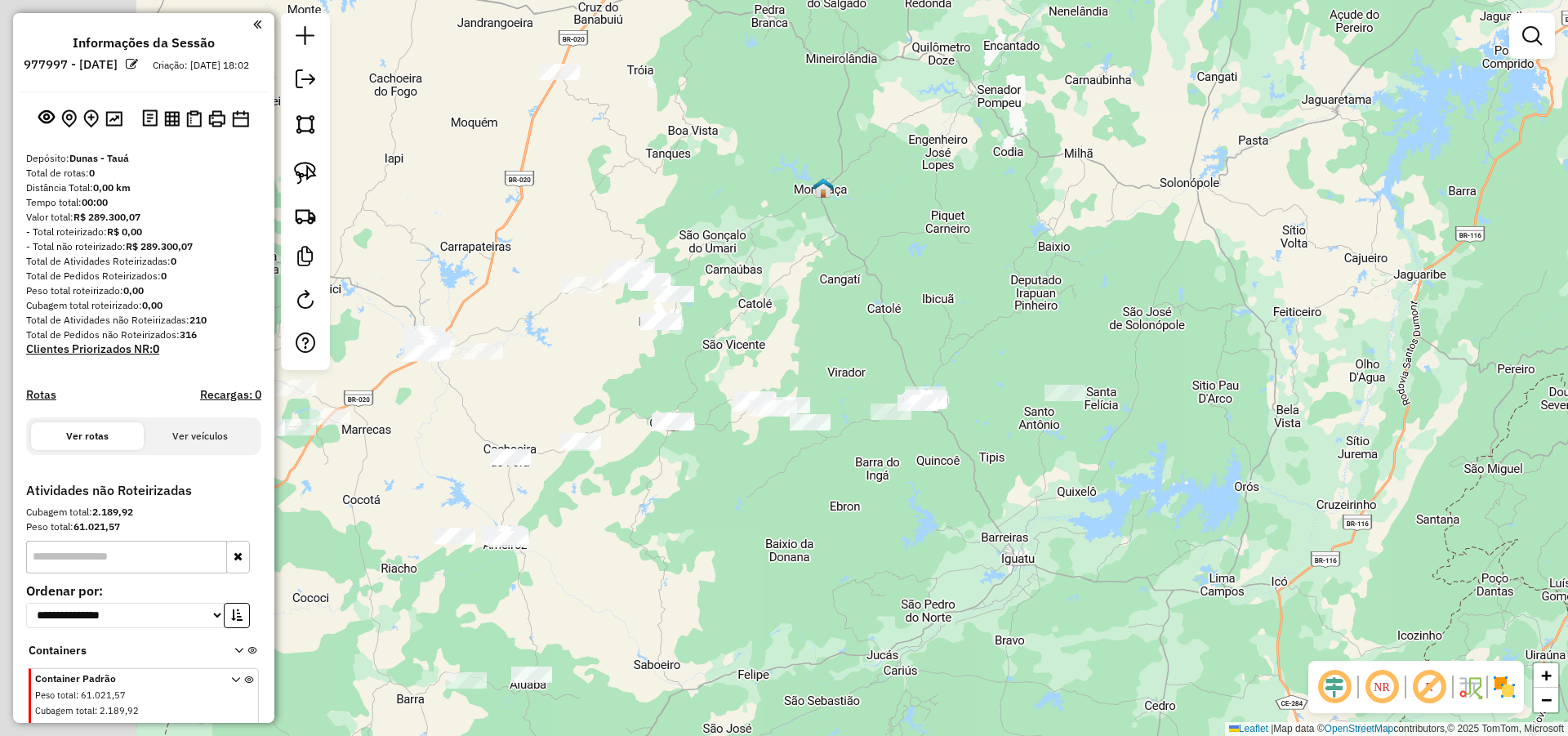
drag, startPoint x: 600, startPoint y: 464, endPoint x: 859, endPoint y: 424, distance: 262.1
click at [859, 425] on div "Janela de atendimento Grade de atendimento Capacidade Transportadoras Veículos …" at bounding box center [784, 368] width 1568 height 736
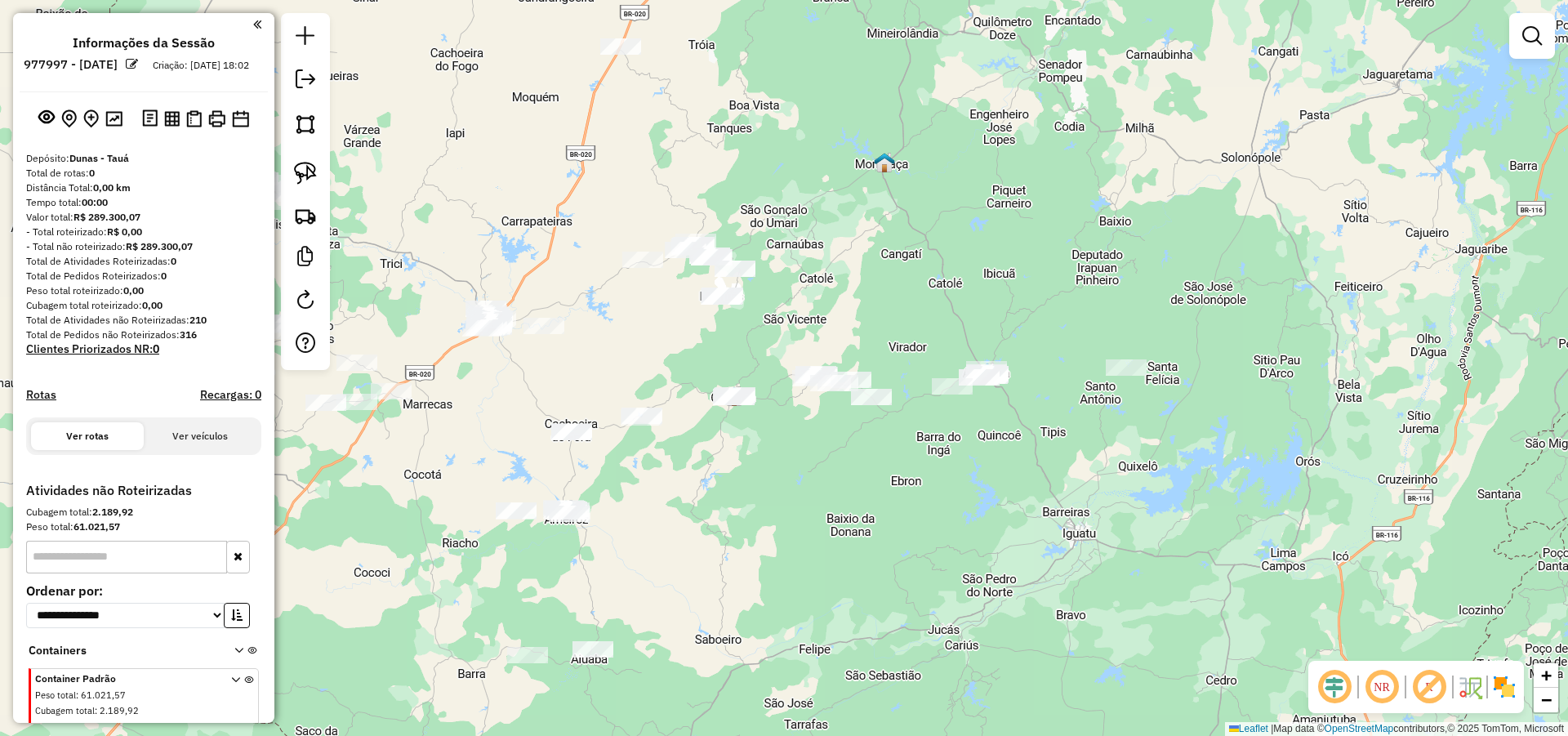
drag, startPoint x: 756, startPoint y: 502, endPoint x: 779, endPoint y: 484, distance: 29.2
click at [779, 484] on div "Janela de atendimento Grade de atendimento Capacidade Transportadoras Veículos …" at bounding box center [784, 368] width 1568 height 736
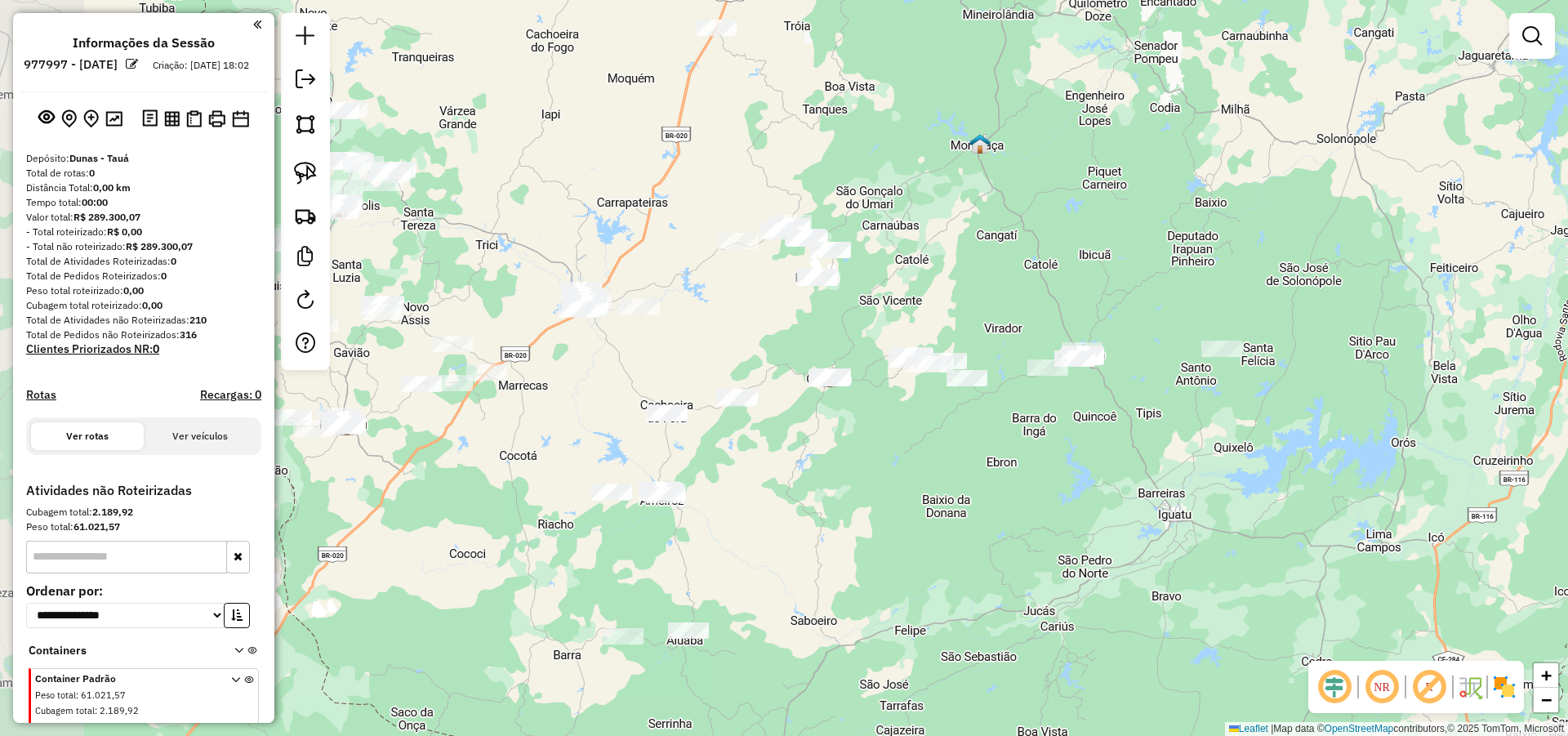
drag, startPoint x: 816, startPoint y: 508, endPoint x: 878, endPoint y: 498, distance: 62.8
click at [874, 499] on div "Janela de atendimento Grade de atendimento Capacidade Transportadoras Veículos …" at bounding box center [784, 368] width 1568 height 736
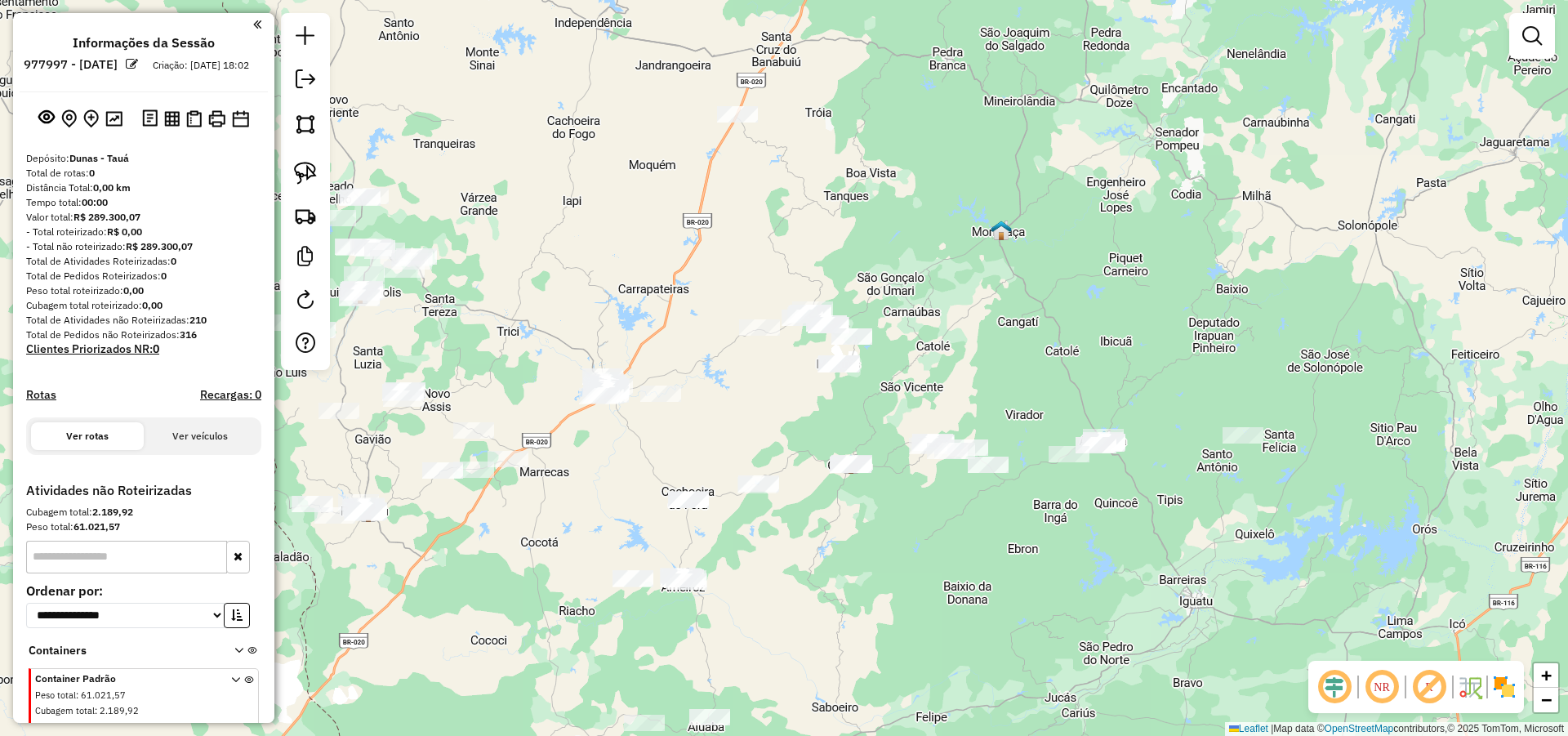
drag, startPoint x: 1065, startPoint y: 518, endPoint x: 1075, endPoint y: 537, distance: 21.5
click at [1075, 537] on div "Janela de atendimento Grade de atendimento Capacidade Transportadoras Veículos …" at bounding box center [784, 368] width 1568 height 736
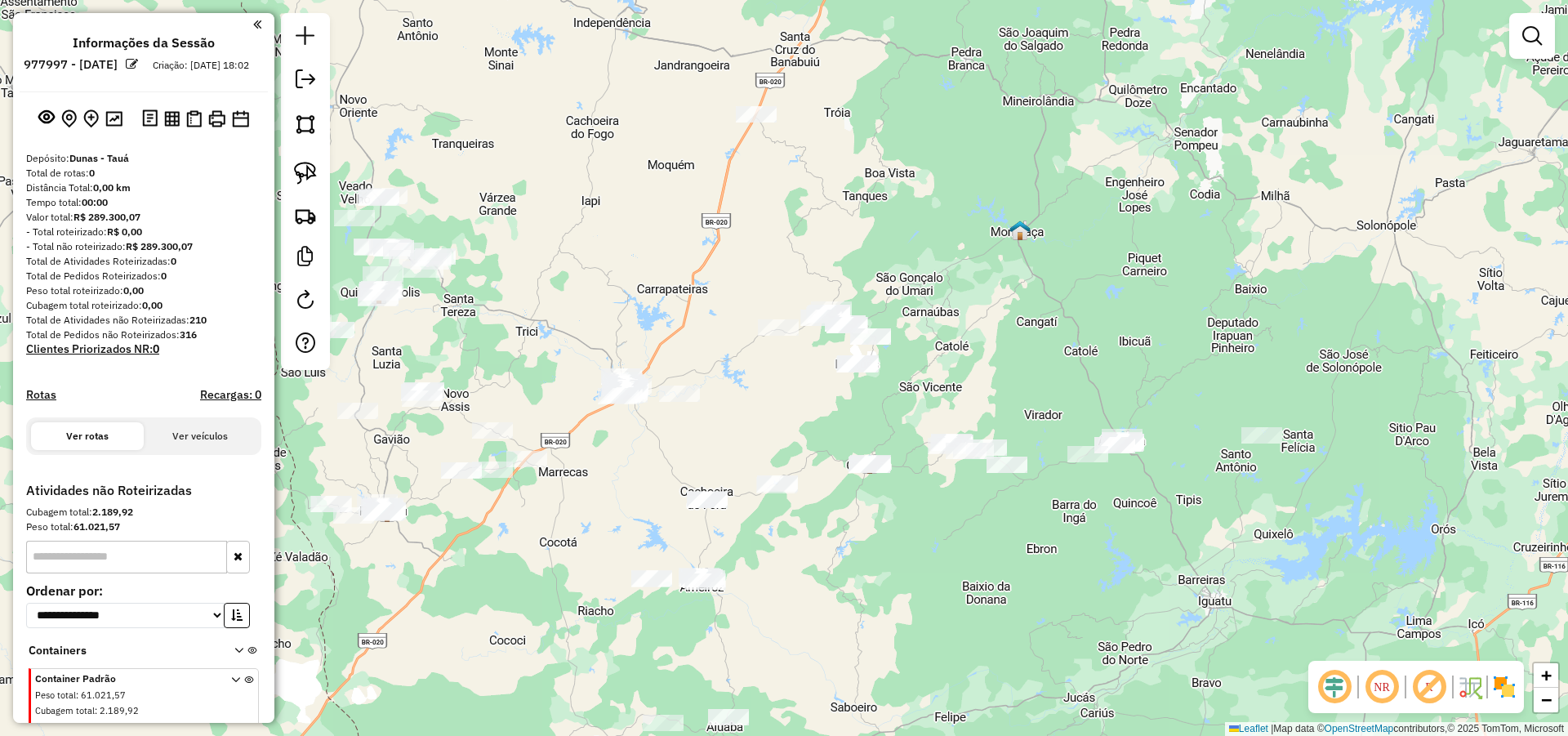
drag, startPoint x: 1031, startPoint y: 502, endPoint x: 1076, endPoint y: 444, distance: 73.4
click at [1083, 448] on div "Janela de atendimento Grade de atendimento Capacidade Transportadoras Veículos …" at bounding box center [784, 368] width 1568 height 736
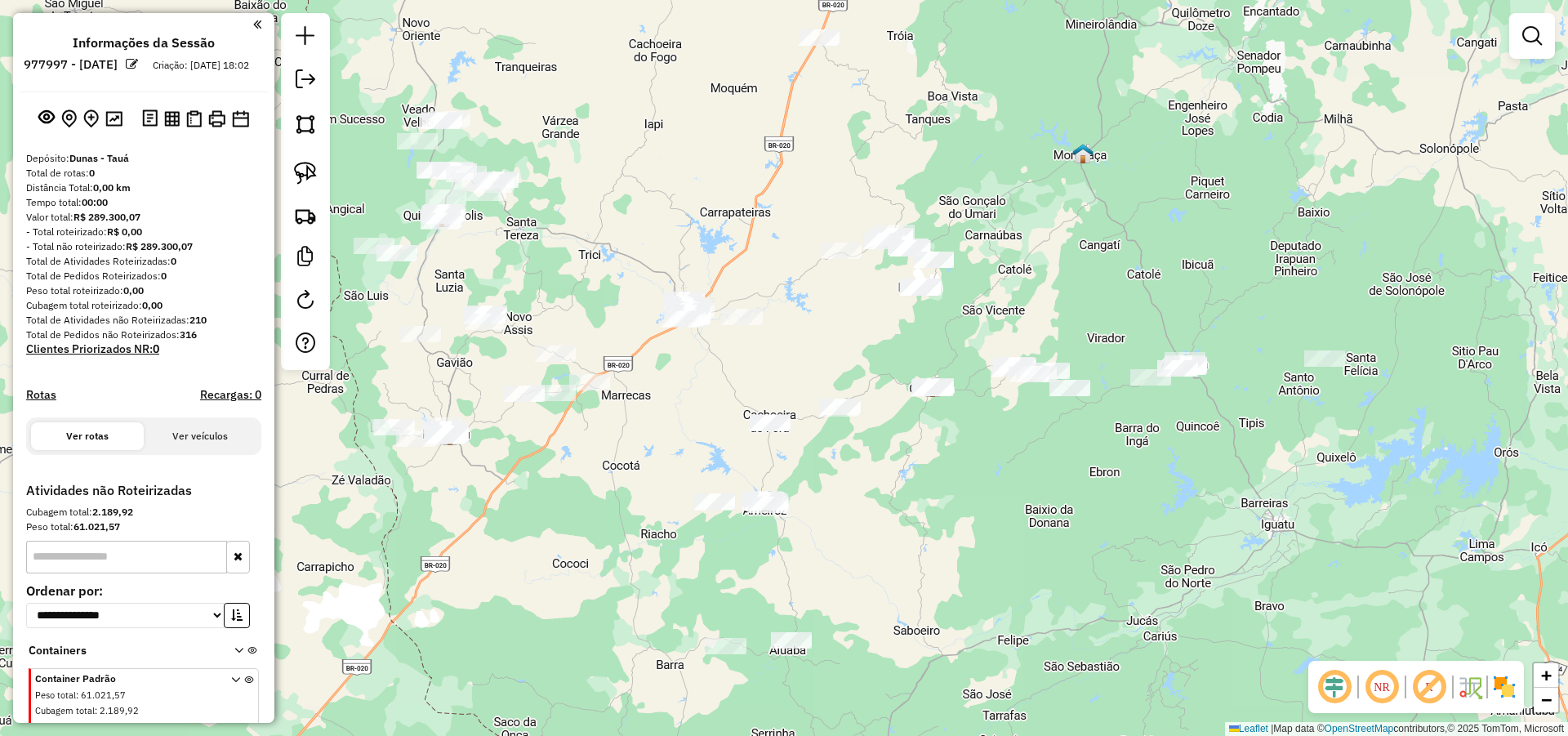
drag, startPoint x: 892, startPoint y: 533, endPoint x: 887, endPoint y: 492, distance: 41.3
click at [897, 503] on div "Janela de atendimento Grade de atendimento Capacidade Transportadoras Veículos …" at bounding box center [784, 368] width 1568 height 736
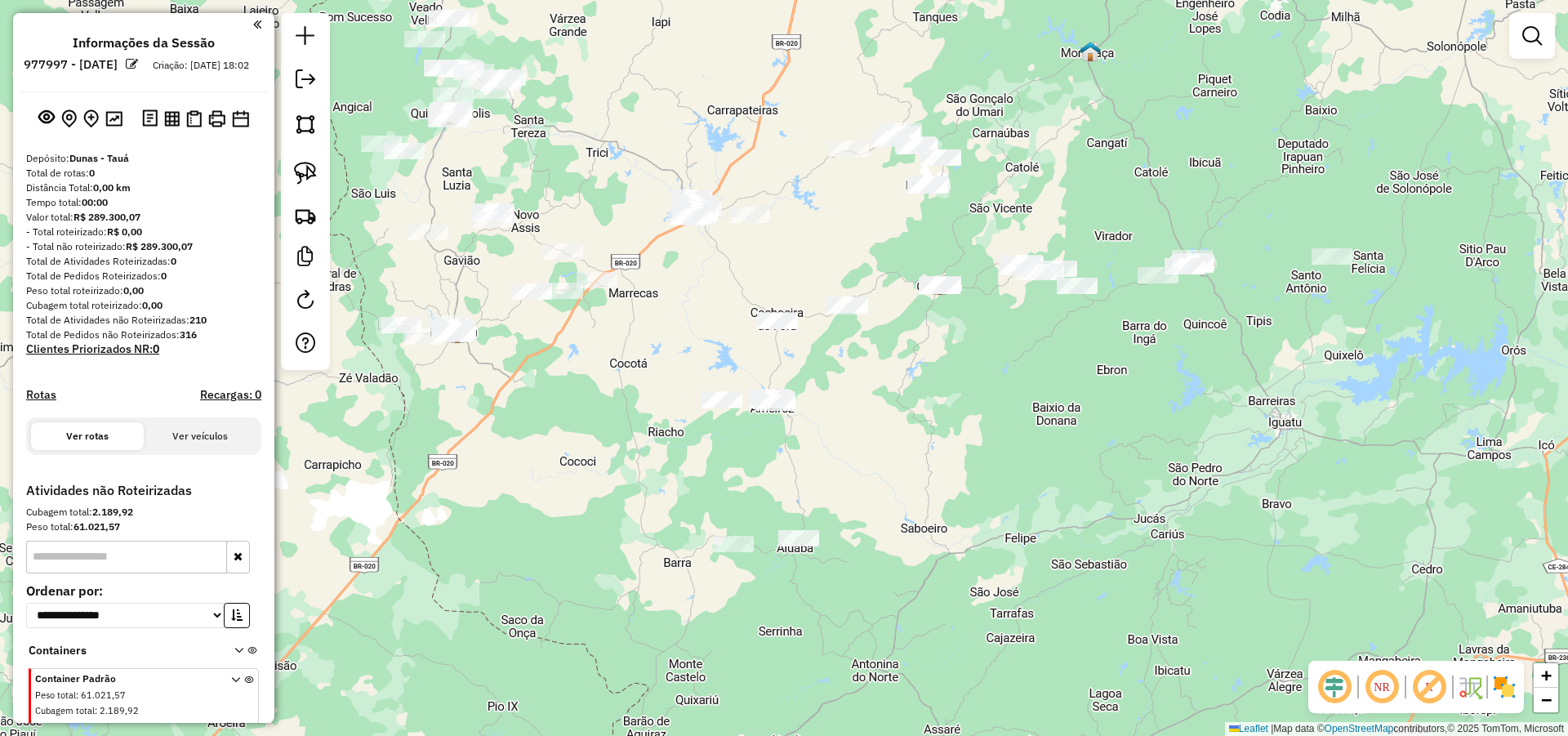
drag, startPoint x: 871, startPoint y: 484, endPoint x: 863, endPoint y: 445, distance: 39.8
click at [870, 444] on div "Janela de atendimento Grade de atendimento Capacidade Transportadoras Veículos …" at bounding box center [784, 368] width 1568 height 736
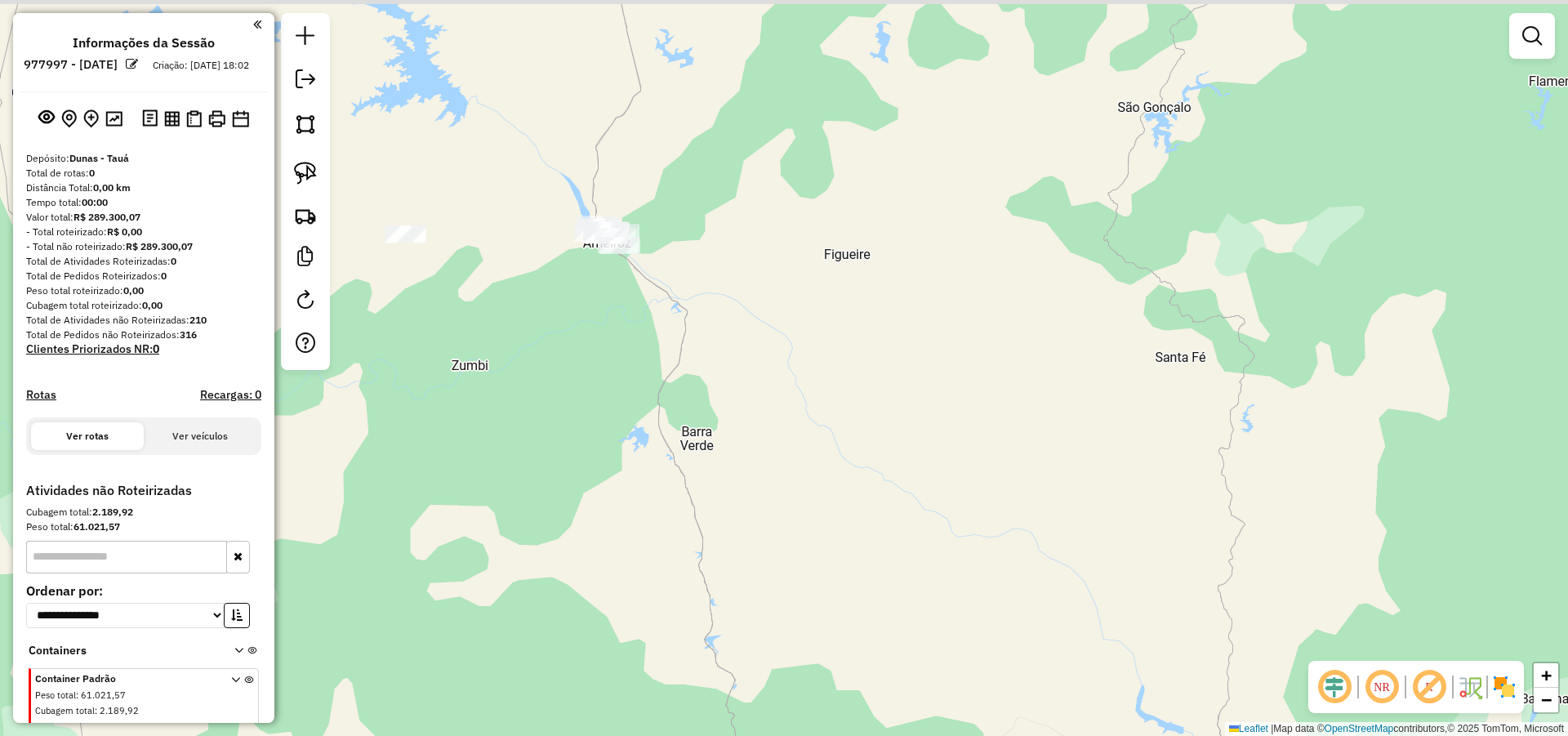
drag, startPoint x: 854, startPoint y: 484, endPoint x: 1064, endPoint y: 505, distance: 211.0
click at [1077, 528] on div "Janela de atendimento Grade de atendimento Capacidade Transportadoras Veículos …" at bounding box center [784, 368] width 1568 height 736
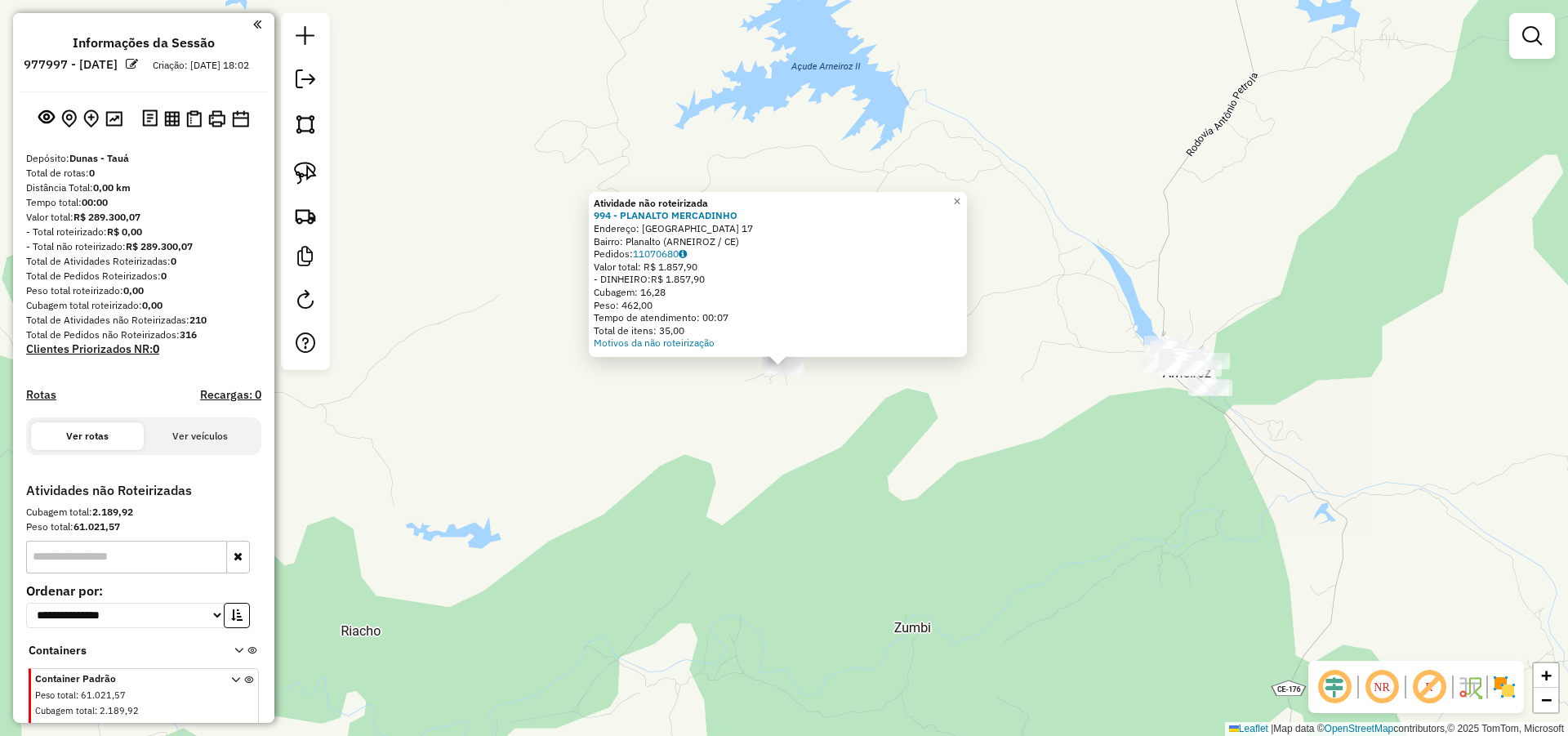
click at [1313, 338] on div "Atividade não roteirizada 994 - PLANALTO MERCADINHO Endereço: VILA PLANALTO 17 …" at bounding box center [784, 368] width 1568 height 736
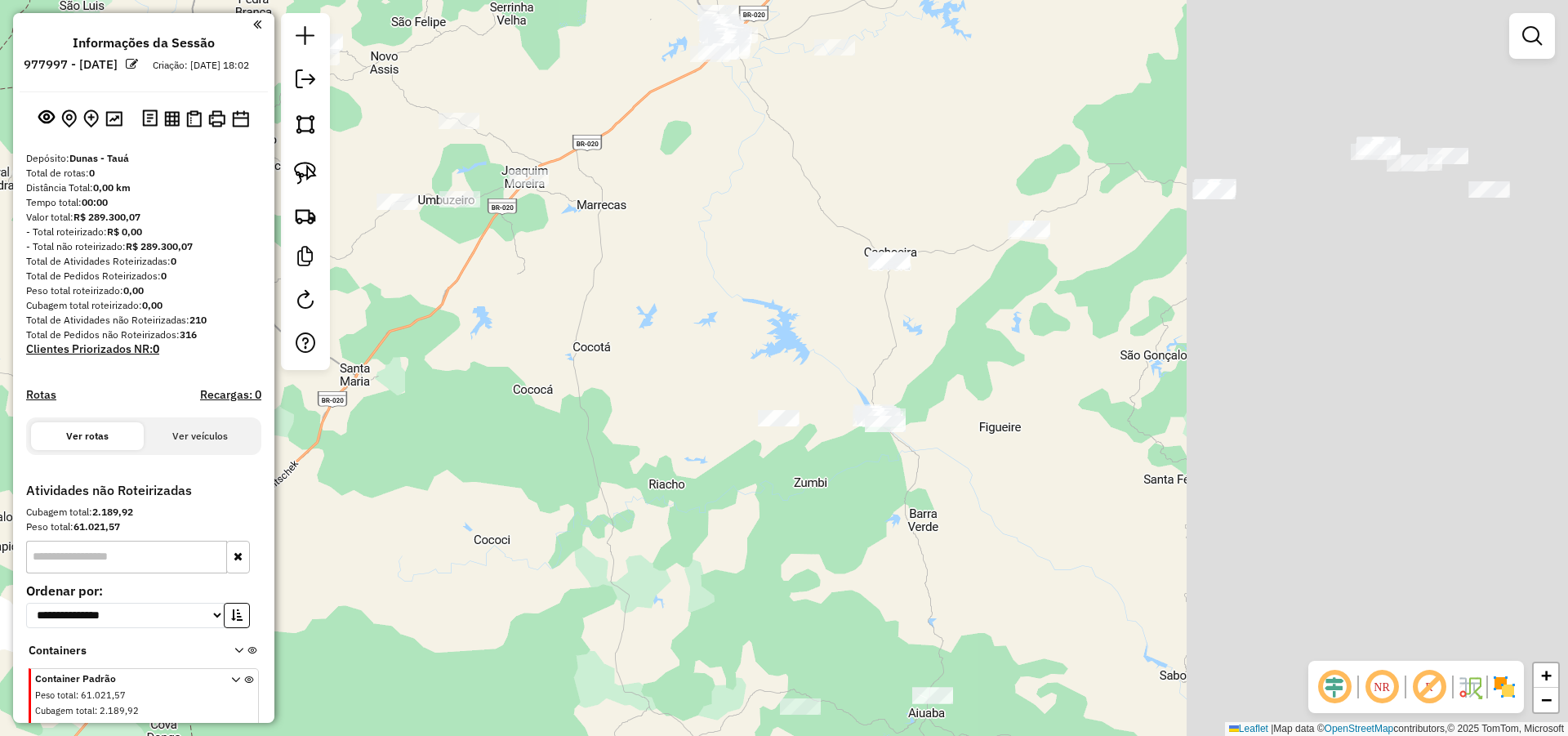
drag, startPoint x: 1401, startPoint y: 314, endPoint x: 1003, endPoint y: 471, distance: 427.8
click at [853, 468] on div "Janela de atendimento Grade de atendimento Capacidade Transportadoras Veículos …" at bounding box center [784, 368] width 1568 height 736
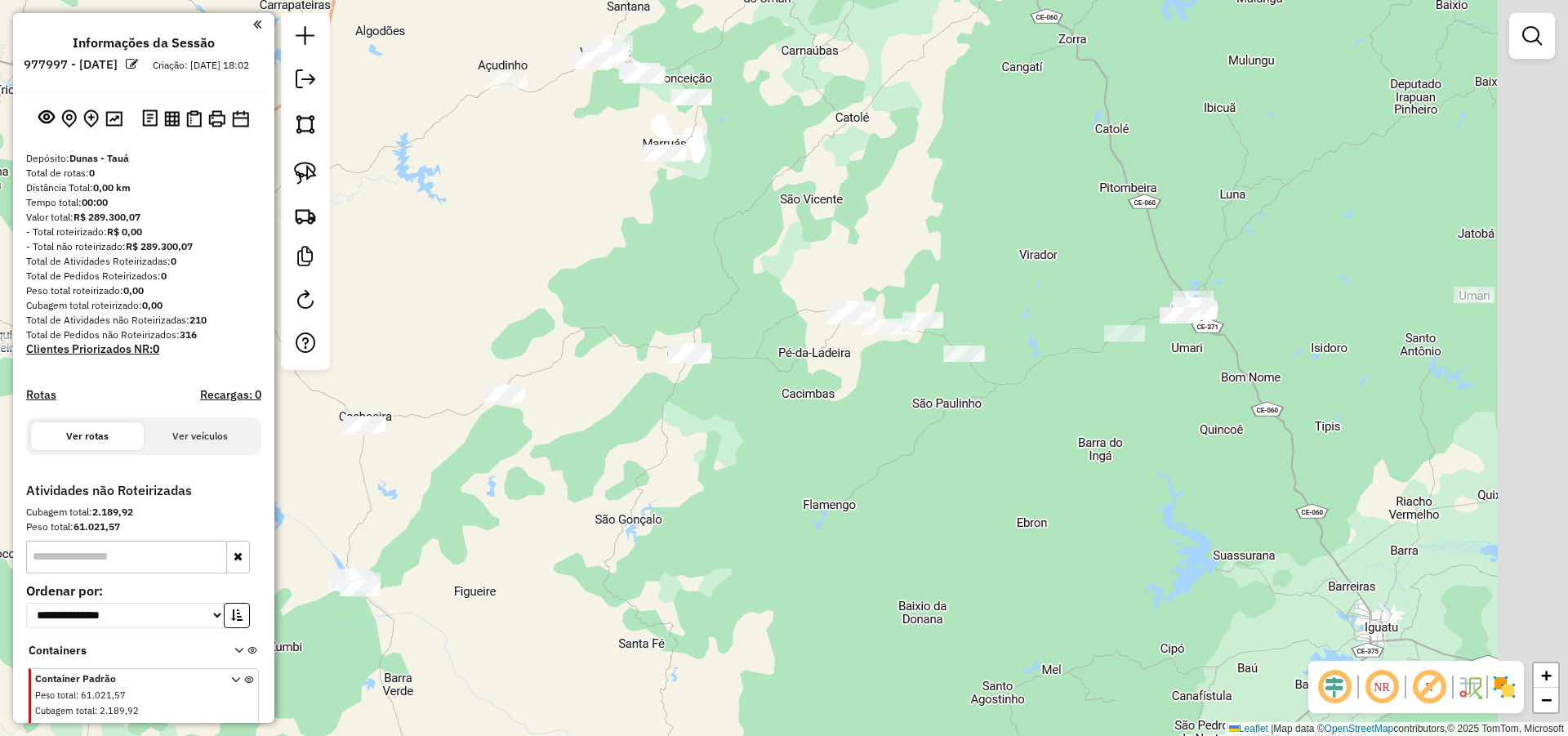
drag, startPoint x: 1195, startPoint y: 427, endPoint x: 960, endPoint y: 449, distance: 236.0
click at [959, 451] on div "Janela de atendimento Grade de atendimento Capacidade Transportadoras Veículos …" at bounding box center [784, 368] width 1568 height 736
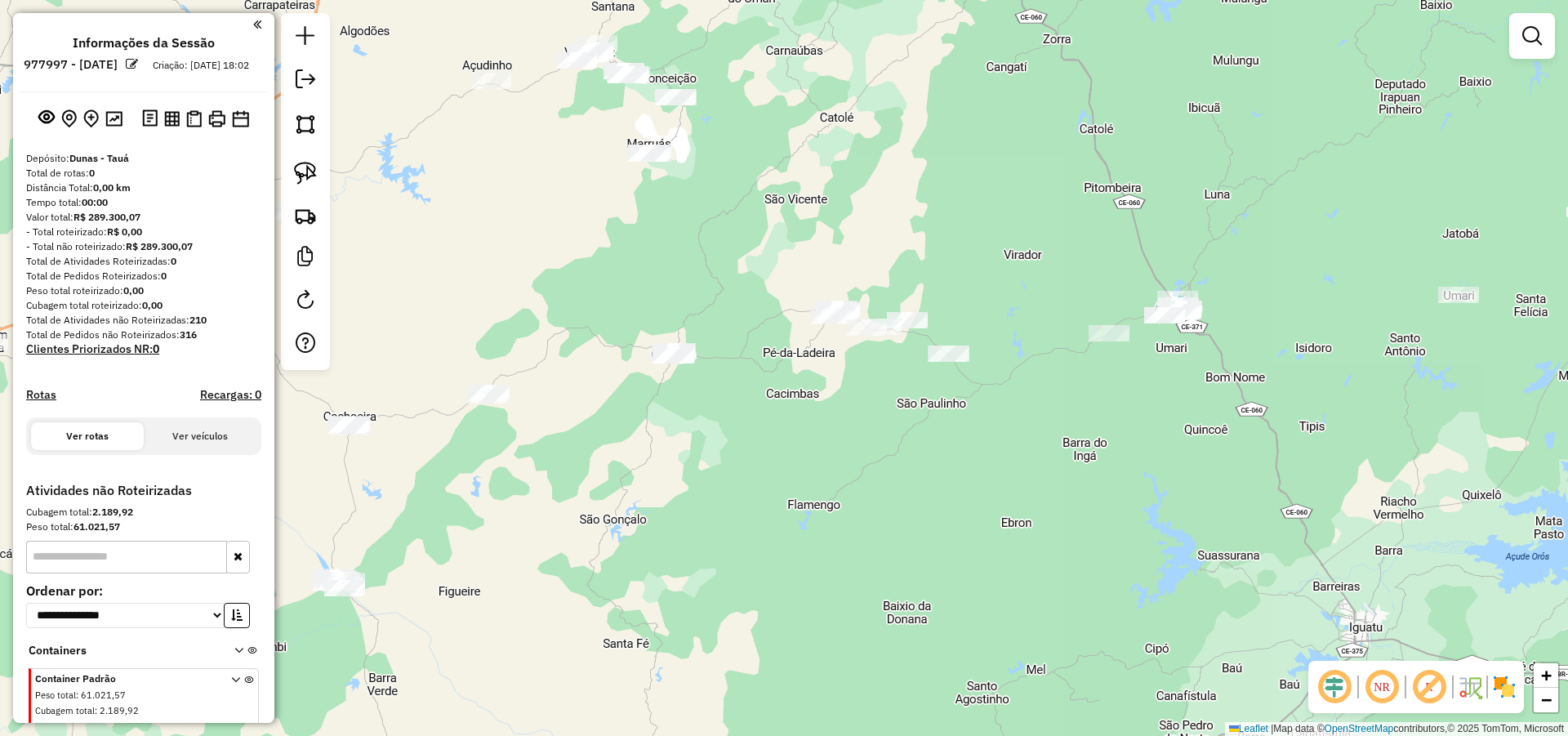
drag, startPoint x: 1034, startPoint y: 366, endPoint x: 1082, endPoint y: 323, distance: 64.4
click at [1078, 327] on div "Janela de atendimento Grade de atendimento Capacidade Transportadoras Veículos …" at bounding box center [784, 368] width 1568 height 736
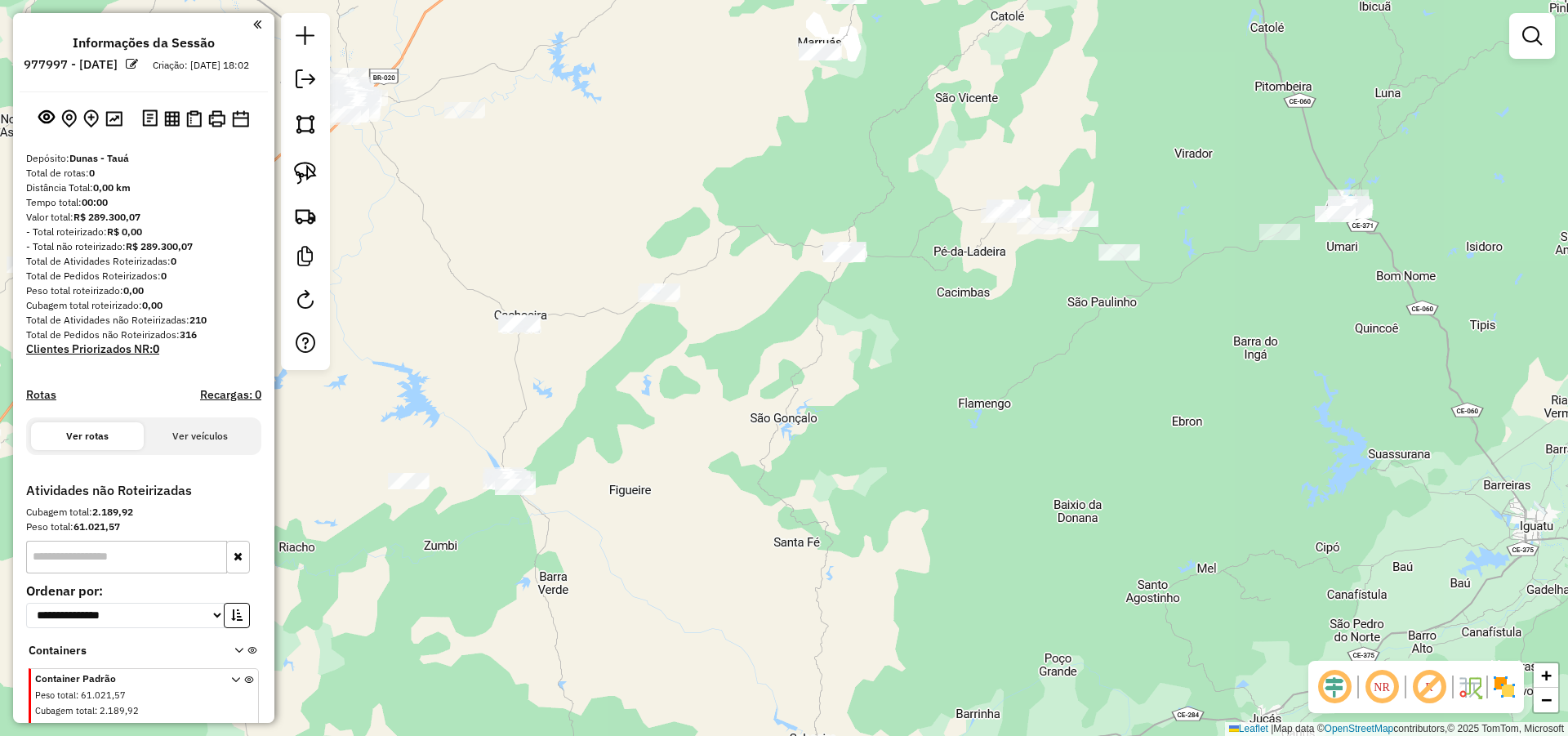
drag, startPoint x: 979, startPoint y: 364, endPoint x: 845, endPoint y: 492, distance: 185.3
click at [856, 495] on div "Janela de atendimento Grade de atendimento Capacidade Transportadoras Veículos …" at bounding box center [784, 368] width 1568 height 736
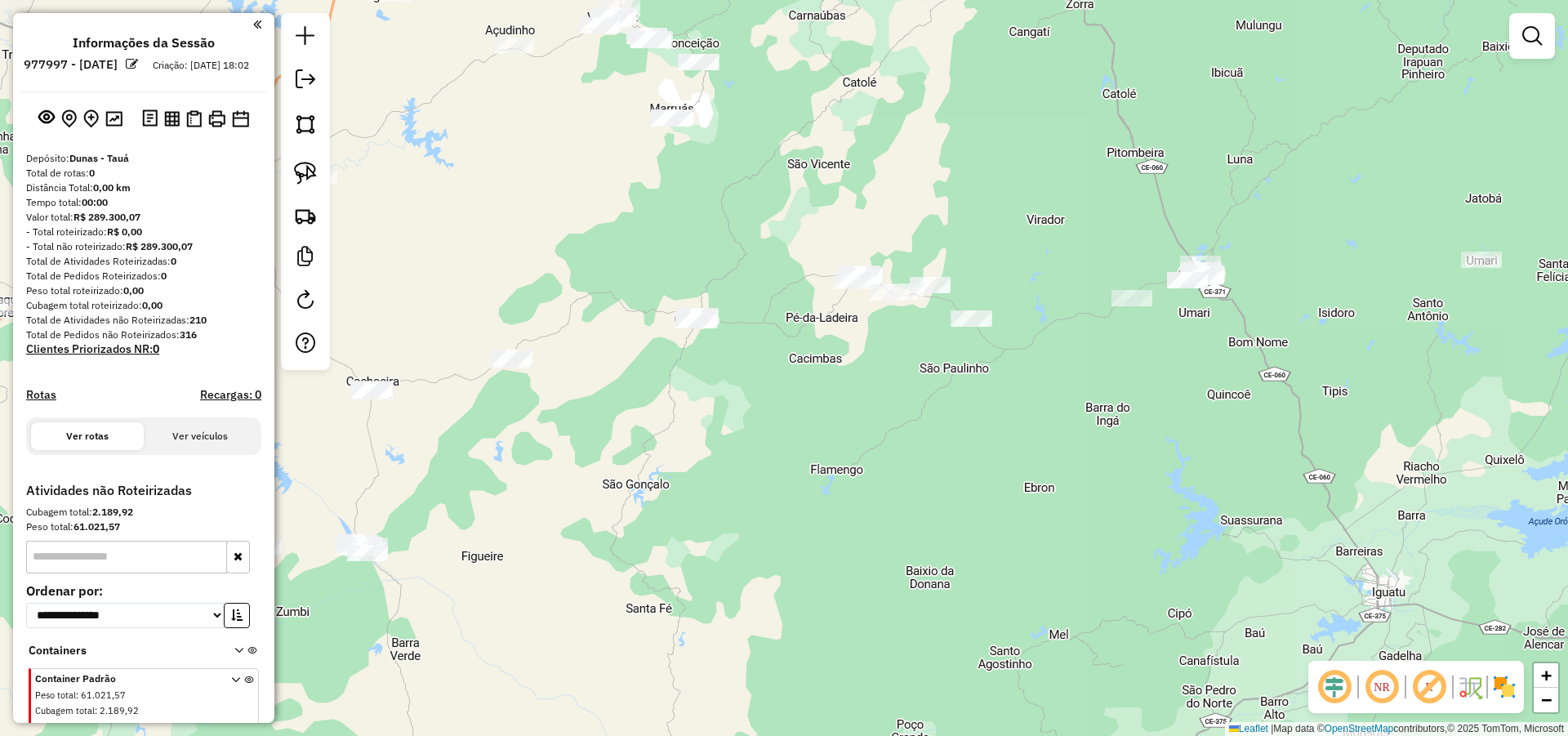
drag, startPoint x: 1134, startPoint y: 409, endPoint x: 971, endPoint y: 432, distance: 164.6
click at [983, 435] on div "Janela de atendimento Grade de atendimento Capacidade Transportadoras Veículos …" at bounding box center [784, 368] width 1568 height 736
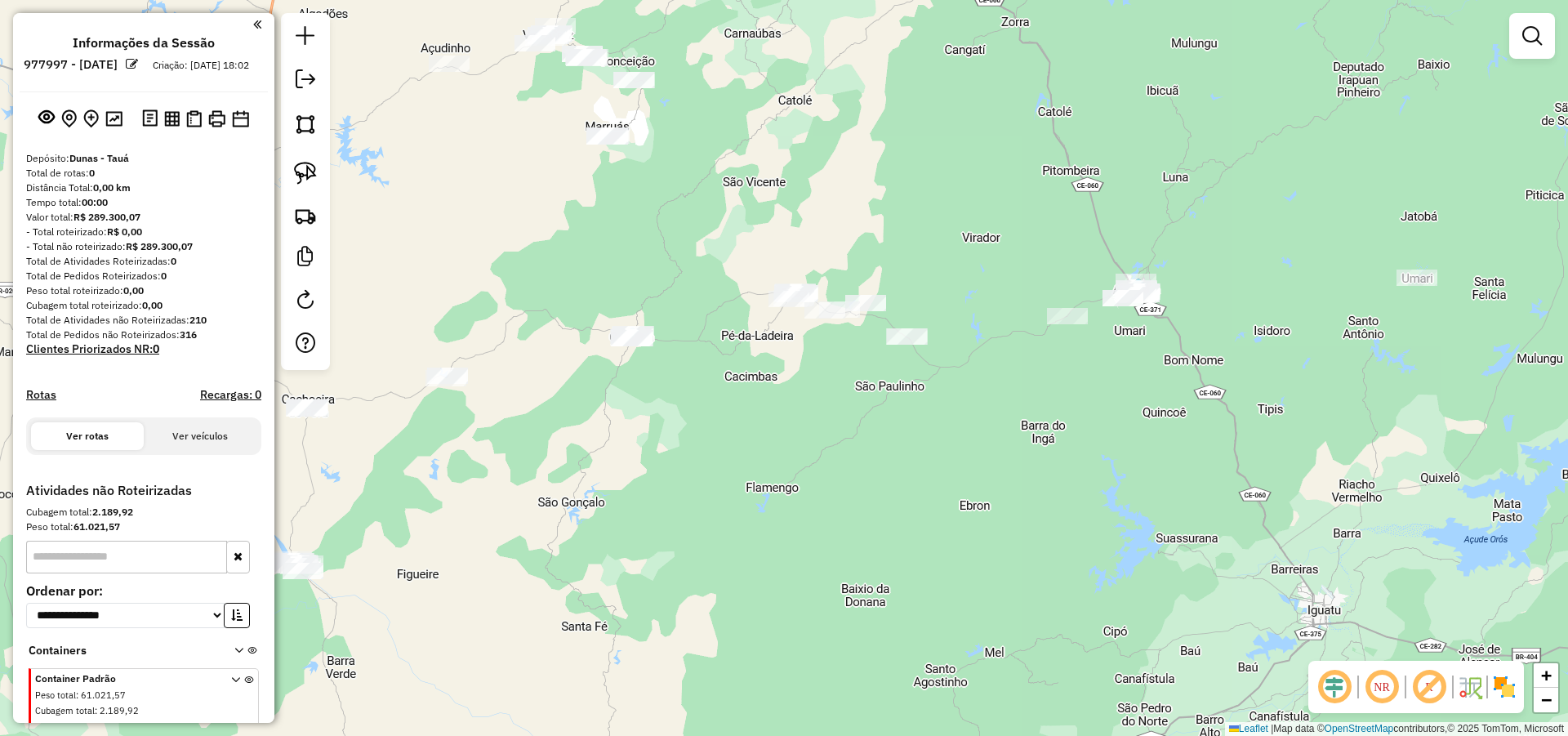
drag, startPoint x: 805, startPoint y: 440, endPoint x: 806, endPoint y: 463, distance: 23.0
click at [806, 463] on div "Janela de atendimento Grade de atendimento Capacidade Transportadoras Veículos …" at bounding box center [784, 368] width 1568 height 736
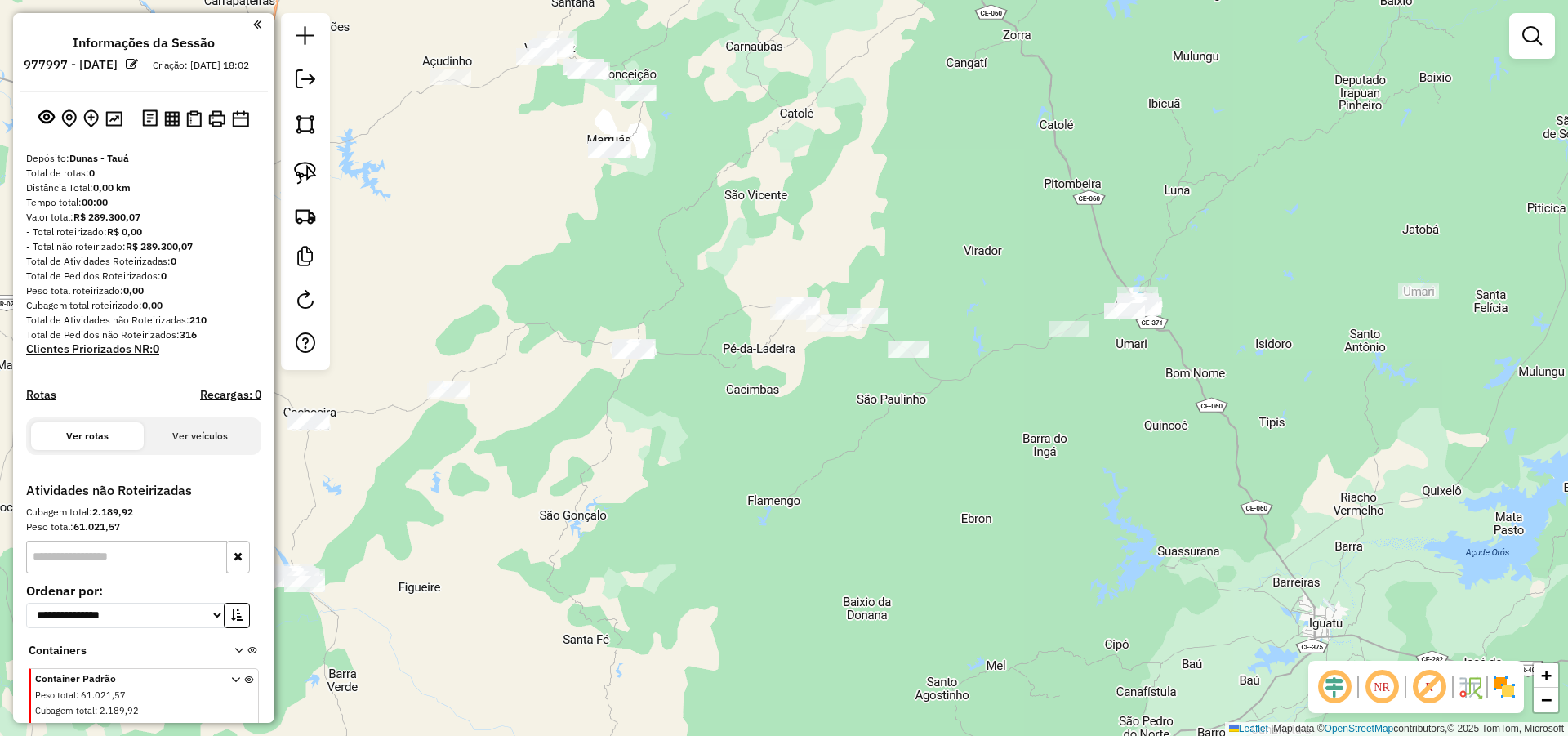
drag, startPoint x: 1167, startPoint y: 407, endPoint x: 1282, endPoint y: 389, distance: 116.4
click at [1289, 386] on div "Janela de atendimento Grade de atendimento Capacidade Transportadoras Veículos …" at bounding box center [784, 368] width 1568 height 736
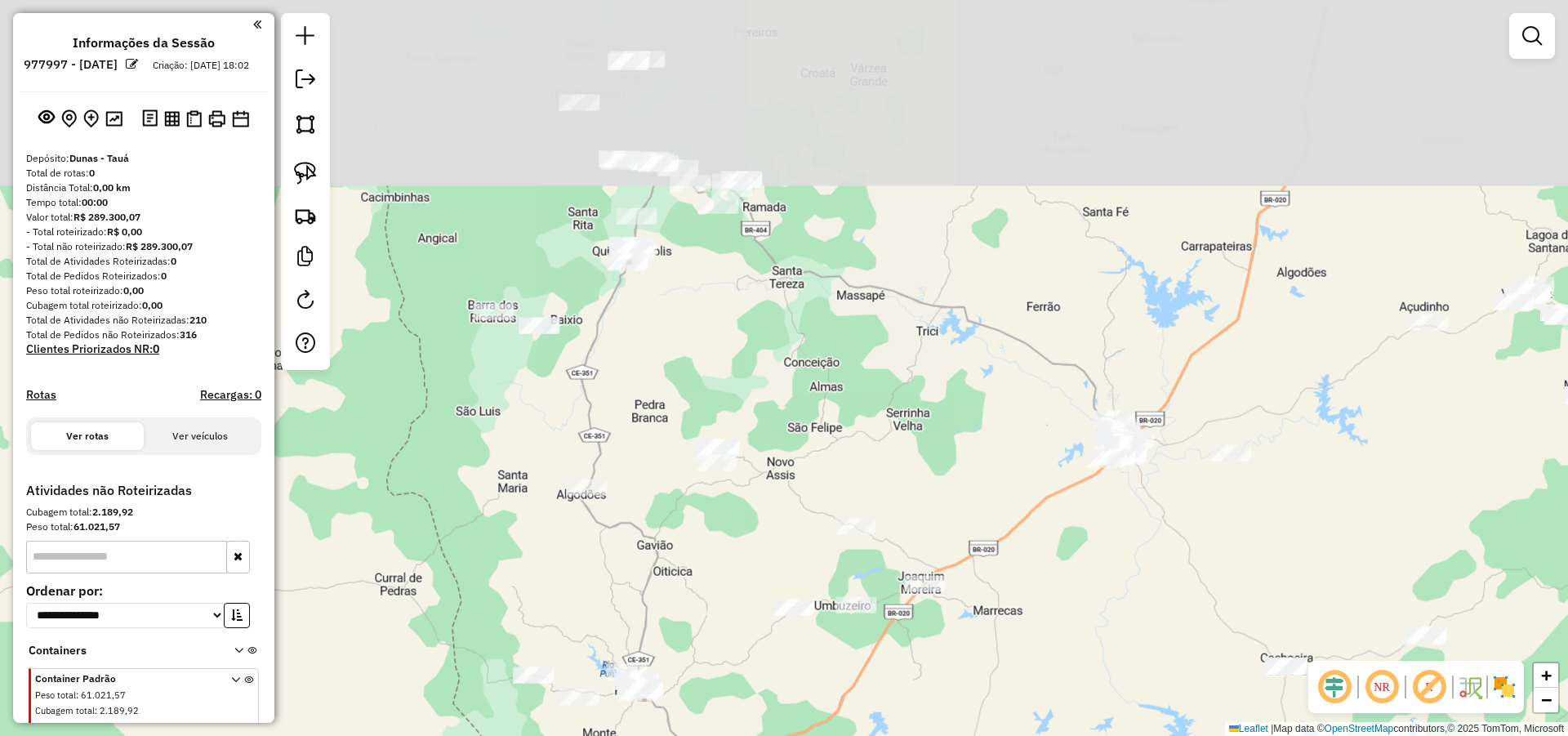
drag, startPoint x: 898, startPoint y: 511, endPoint x: 942, endPoint y: 704, distance: 198.0
click at [936, 695] on div "Janela de atendimento Grade de atendimento Capacidade Transportadoras Veículos …" at bounding box center [784, 368] width 1568 height 736
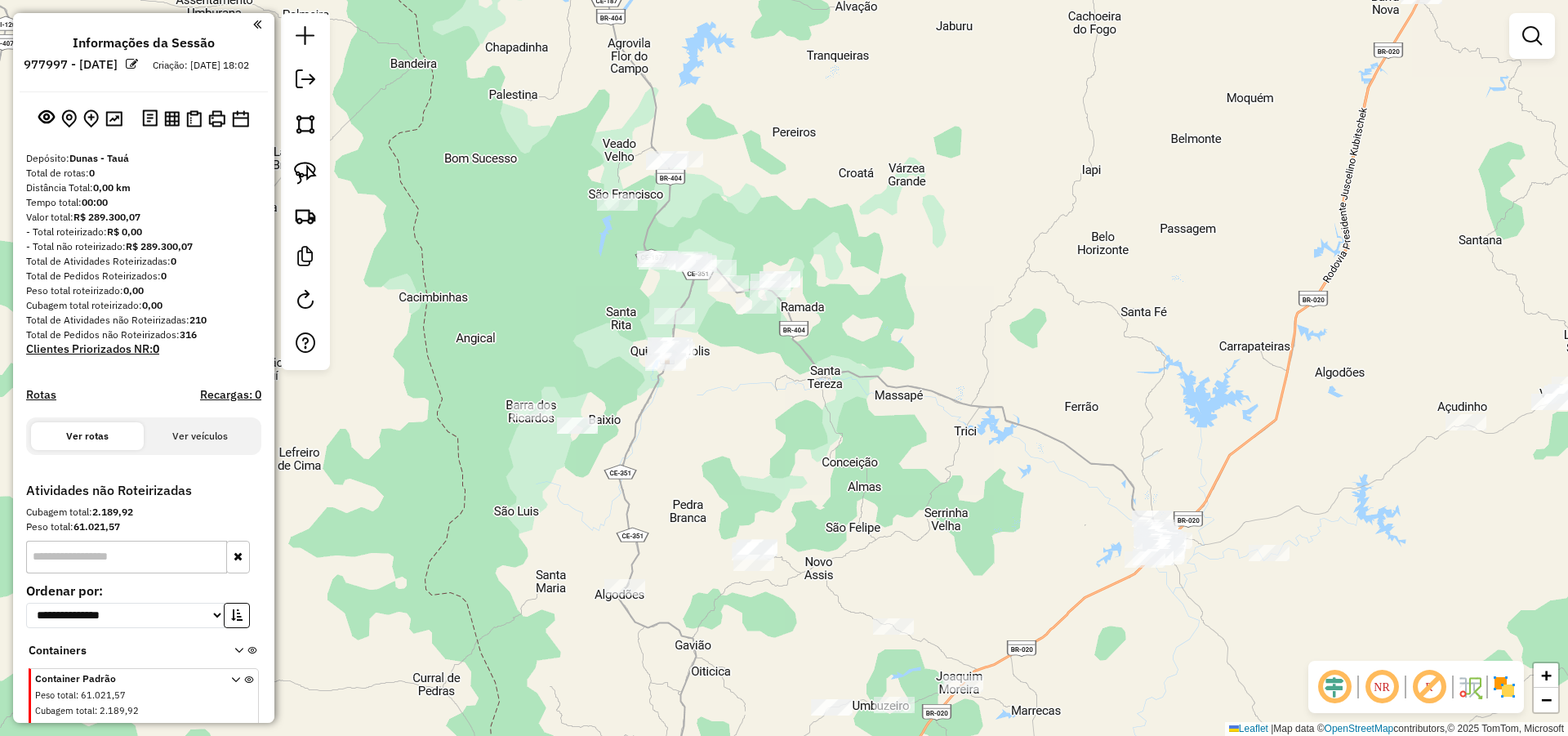
drag, startPoint x: 888, startPoint y: 424, endPoint x: 889, endPoint y: 435, distance: 11.0
click at [889, 434] on div "Janela de atendimento Grade de atendimento Capacidade Transportadoras Veículos …" at bounding box center [784, 368] width 1568 height 736
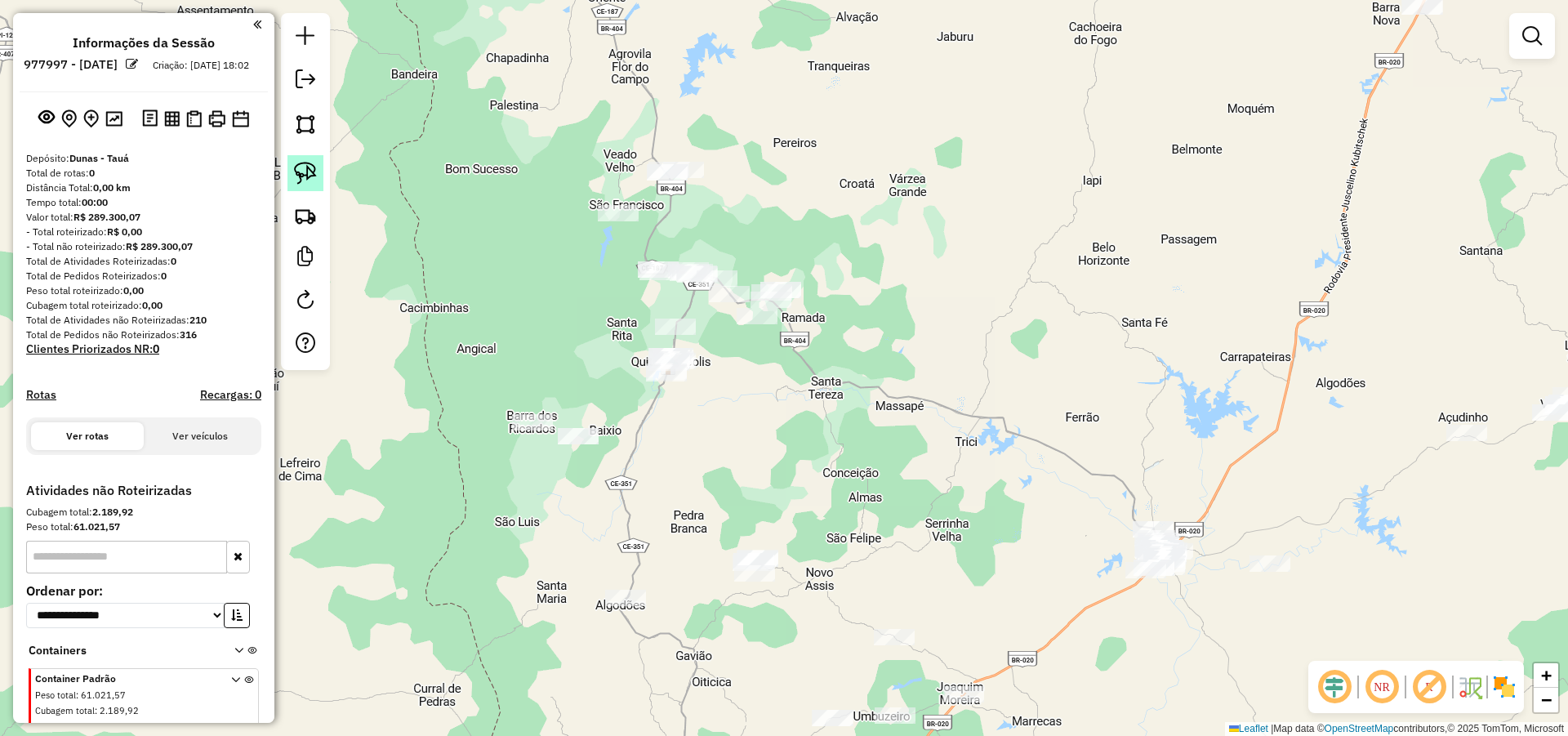
click at [301, 172] on img at bounding box center [305, 173] width 23 height 23
click at [313, 175] on img at bounding box center [305, 173] width 23 height 23
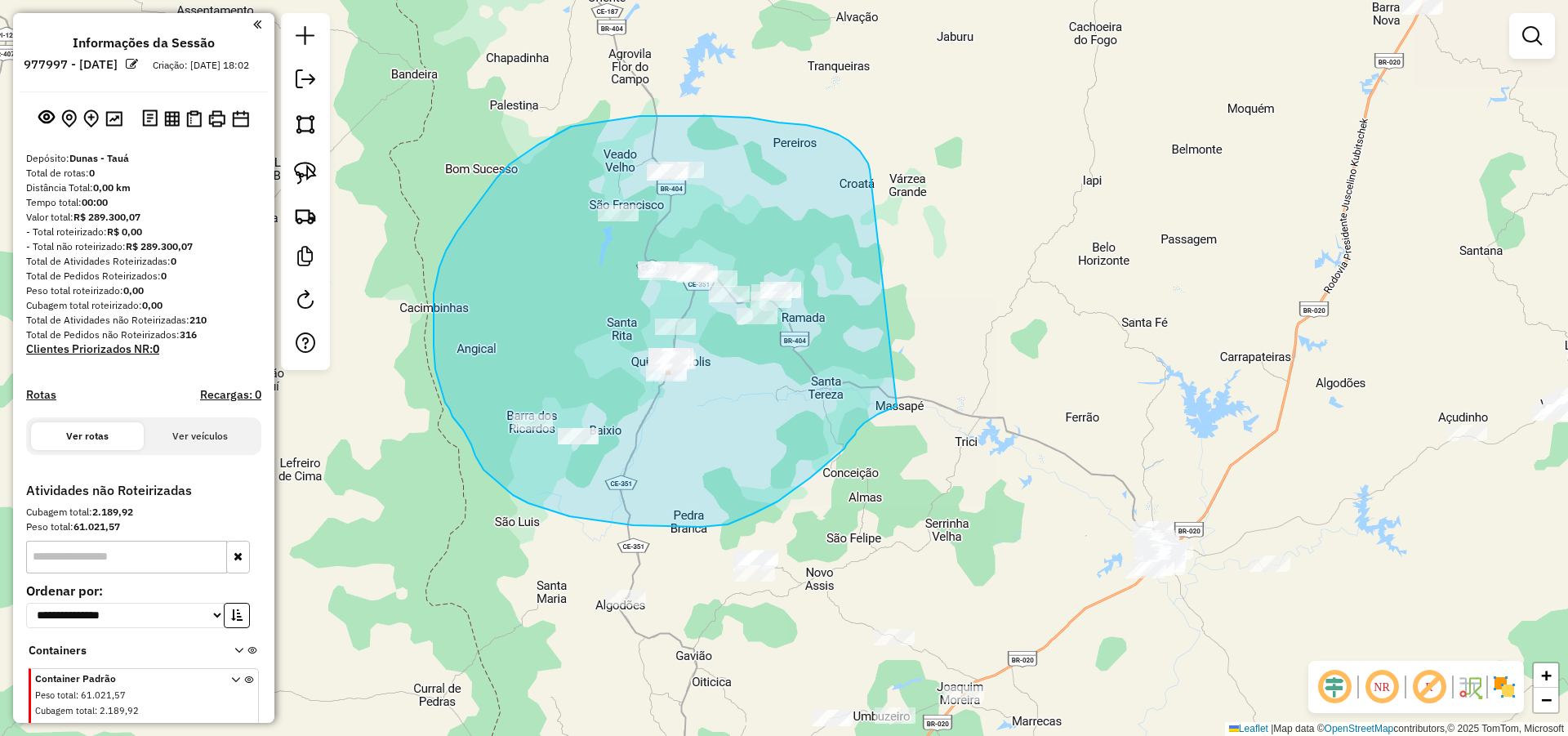
drag, startPoint x: 849, startPoint y: 140, endPoint x: 901, endPoint y: 404, distance: 269.1
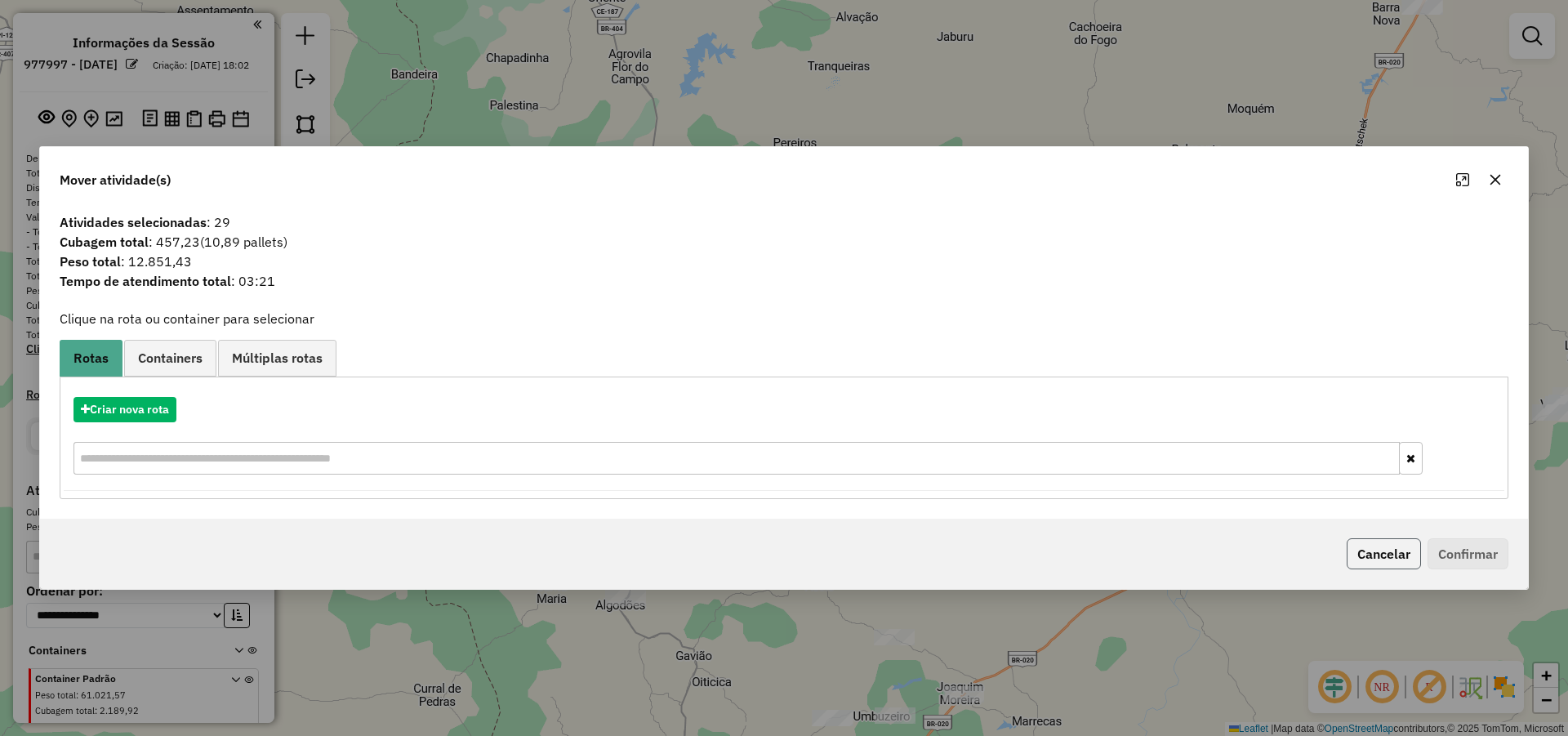
click at [1396, 556] on button "Cancelar" at bounding box center [1384, 553] width 74 height 31
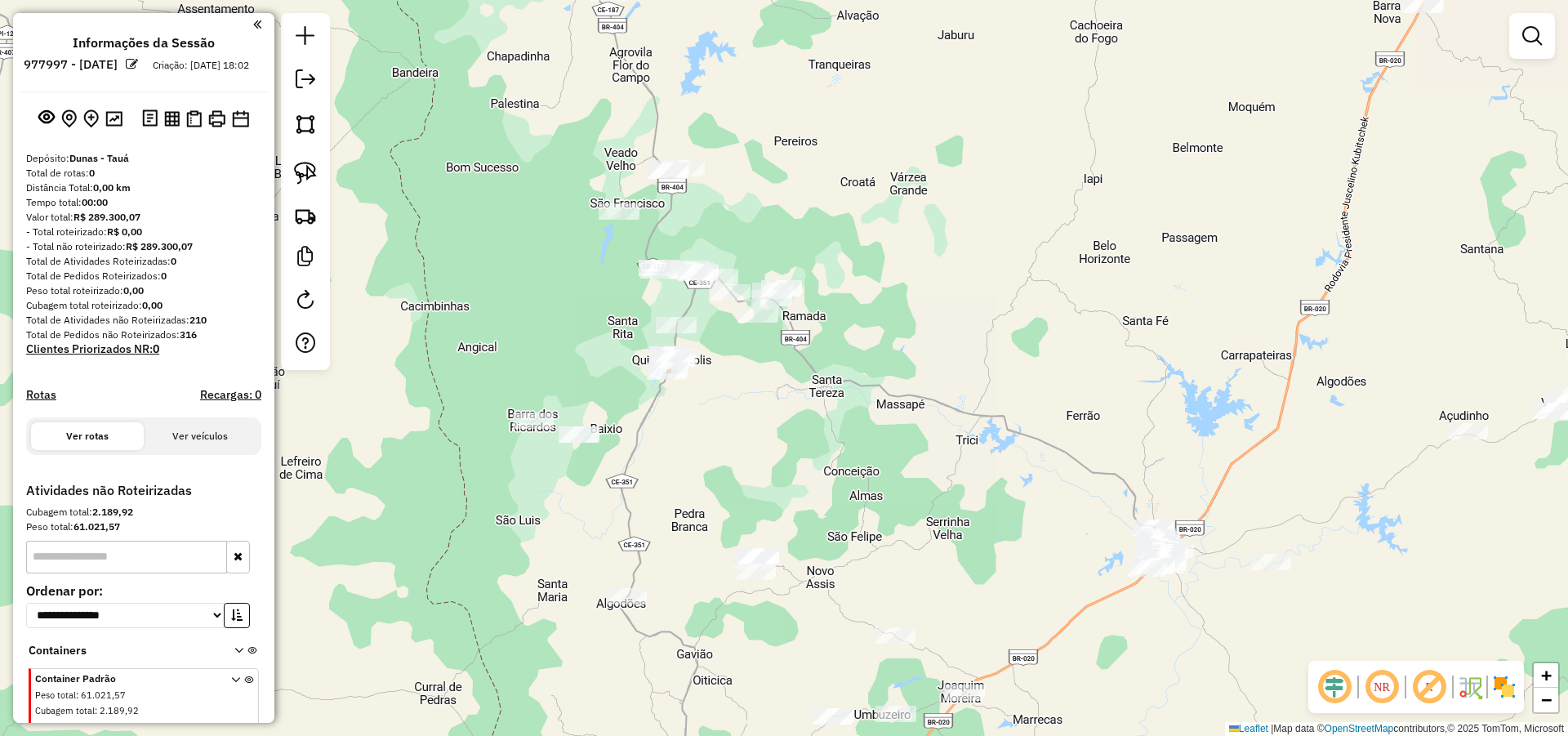
click at [1062, 451] on div "Janela de atendimento Grade de atendimento Capacidade Transportadoras Veículos …" at bounding box center [784, 368] width 1568 height 736
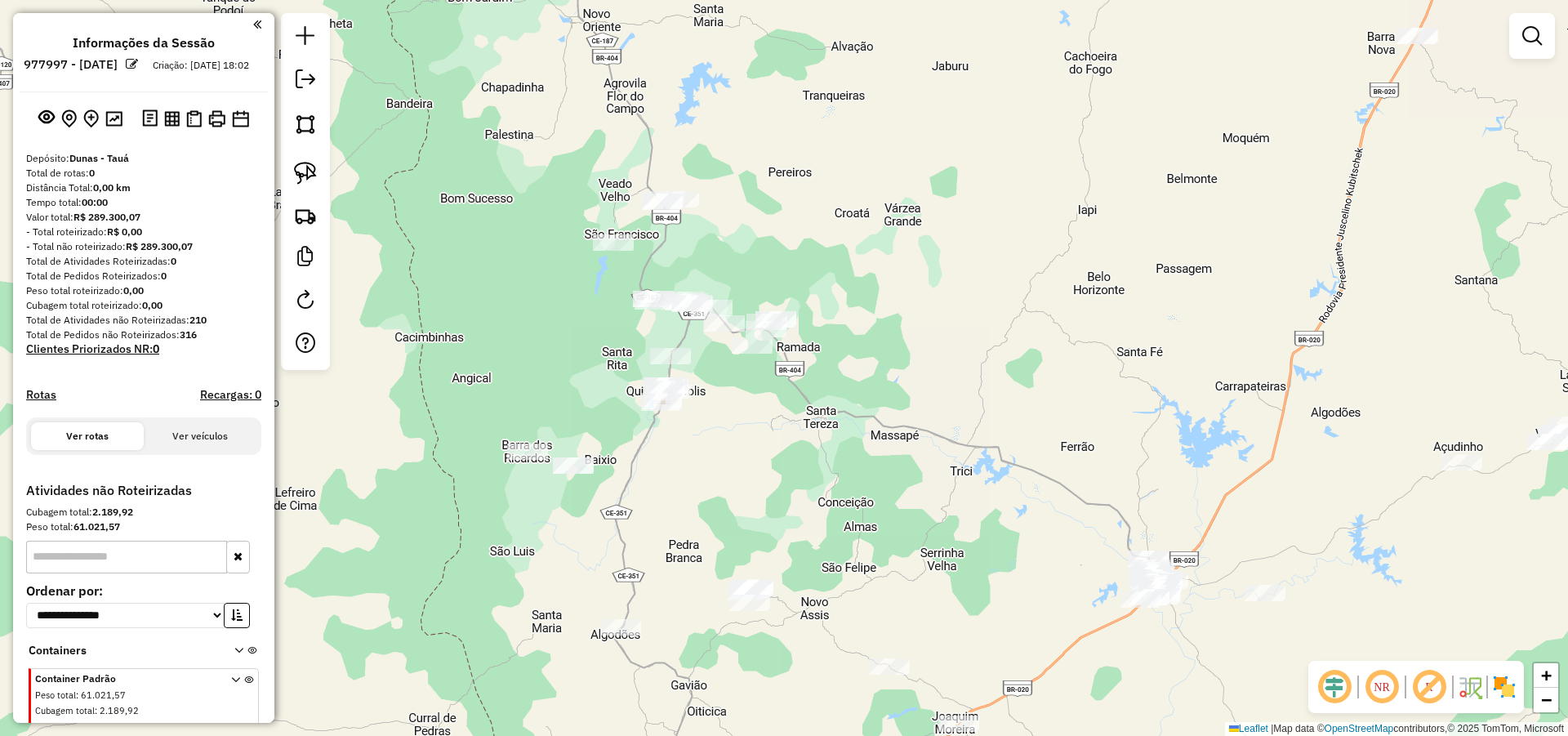
click at [805, 437] on div "Janela de atendimento Grade de atendimento Capacidade Transportadoras Veículos …" at bounding box center [784, 368] width 1568 height 736
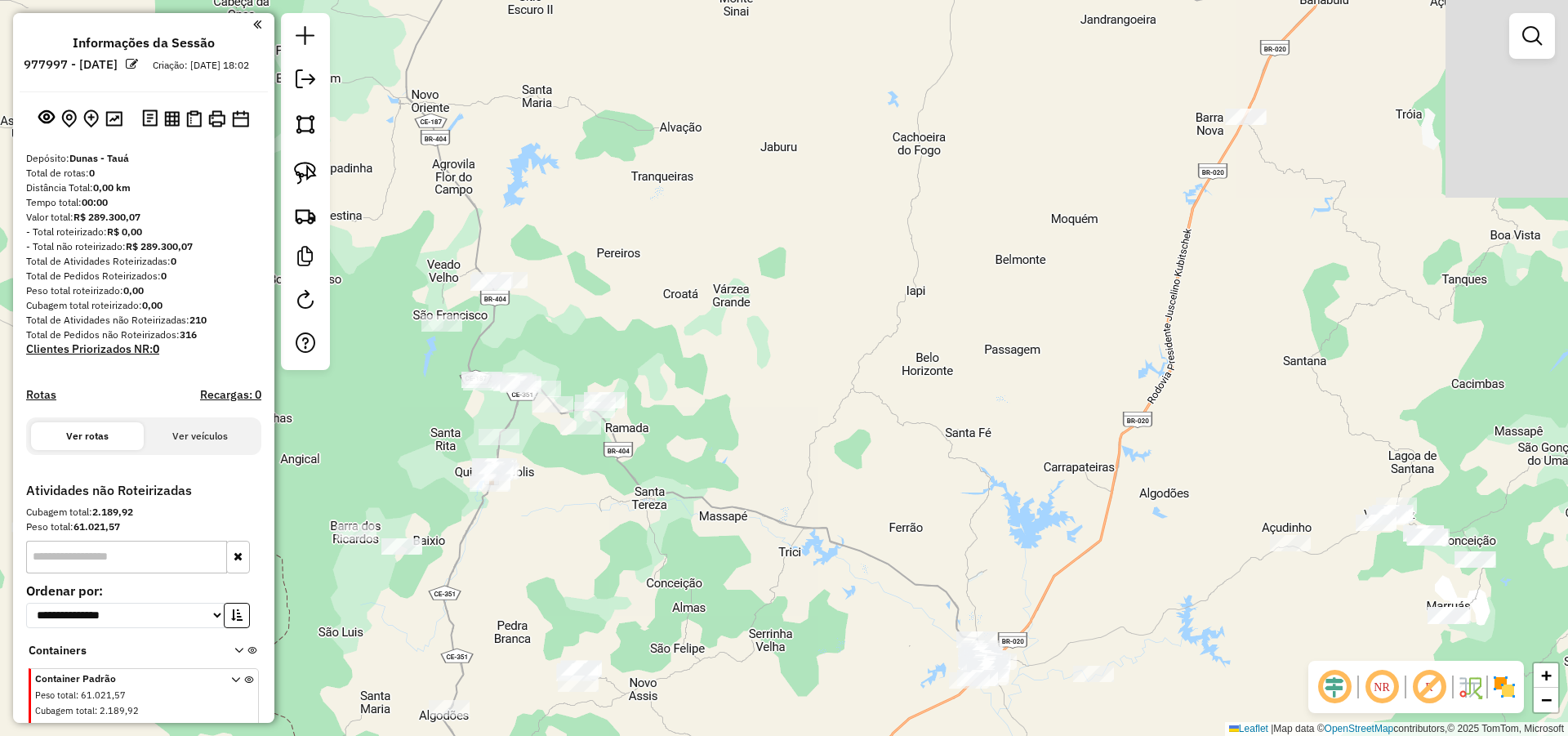
drag, startPoint x: 1028, startPoint y: 369, endPoint x: 860, endPoint y: 430, distance: 178.7
click at [859, 434] on div "Janela de atendimento Grade de atendimento Capacidade Transportadoras Veículos …" at bounding box center [784, 368] width 1568 height 736
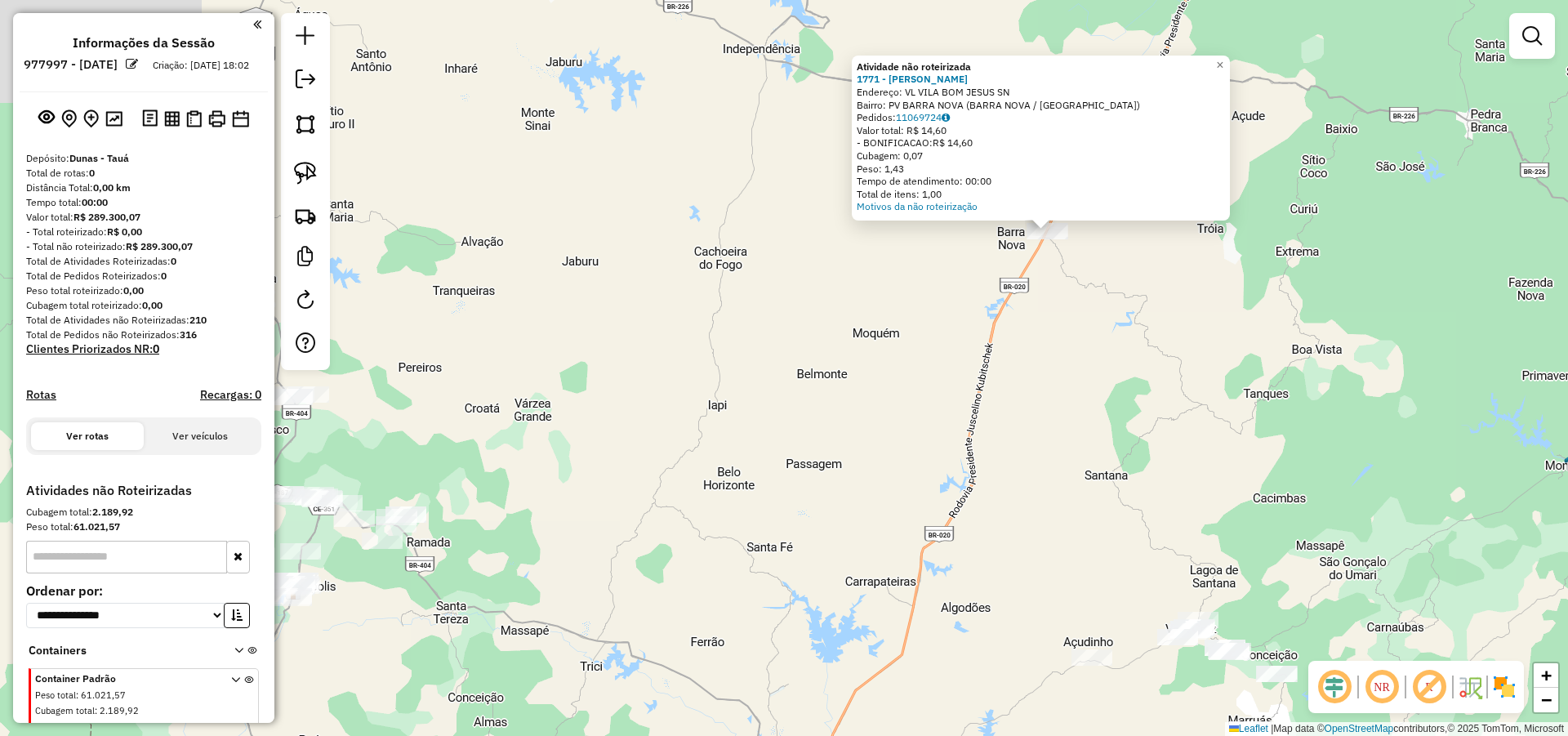
drag, startPoint x: 622, startPoint y: 513, endPoint x: 889, endPoint y: 354, distance: 310.8
click at [888, 356] on div "Atividade não roteirizada 1771 - PEDRO SILVA BARROS Endereço: VL VILA BOM JESUS…" at bounding box center [784, 368] width 1568 height 736
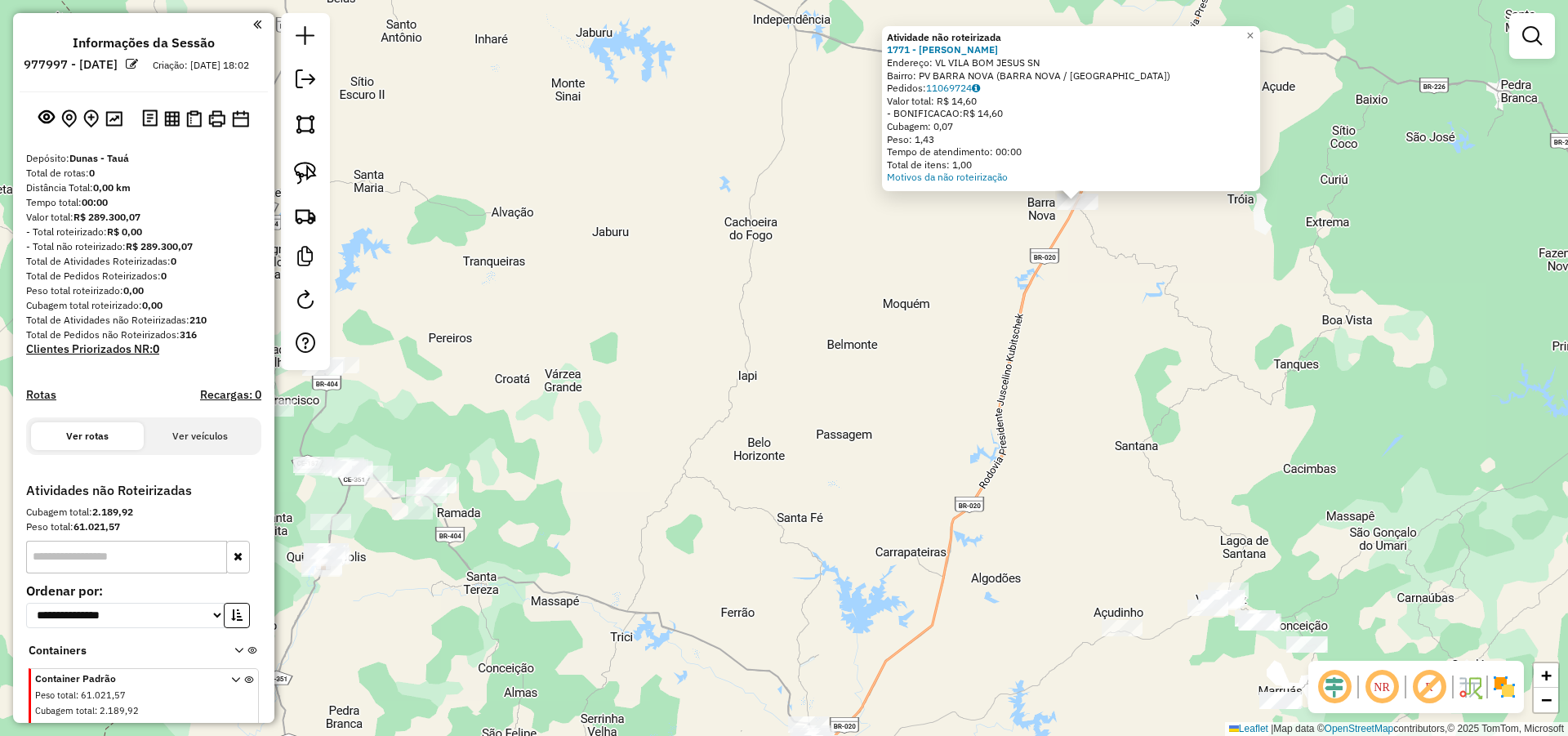
drag, startPoint x: 635, startPoint y: 462, endPoint x: 813, endPoint y: 388, distance: 192.8
click at [811, 388] on div "Atividade não roteirizada 1771 - PEDRO SILVA BARROS Endereço: VL VILA BOM JESUS…" at bounding box center [784, 368] width 1568 height 736
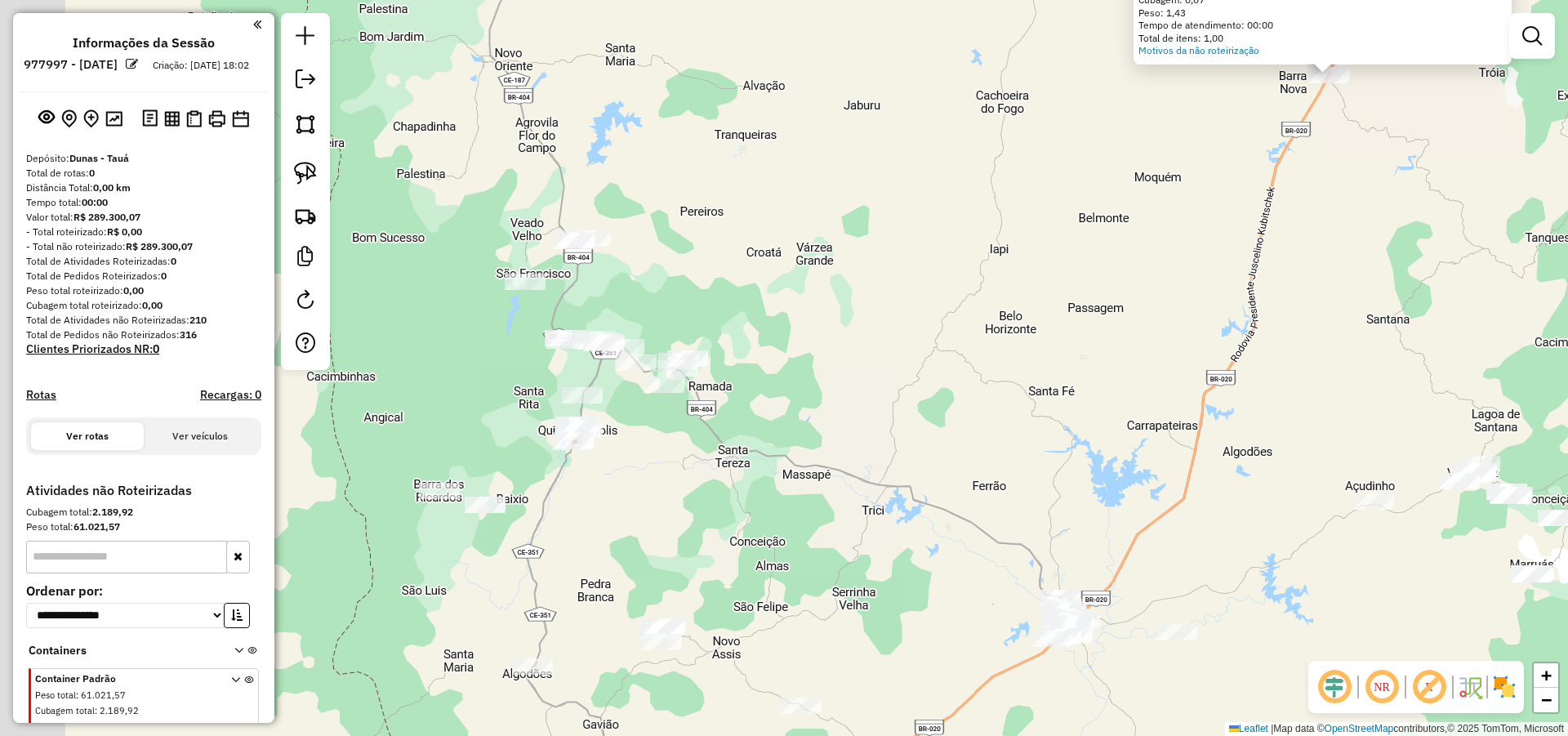
drag, startPoint x: 817, startPoint y: 438, endPoint x: 851, endPoint y: 409, distance: 44.7
click at [850, 409] on div "Atividade não roteirizada 1771 - PEDRO SILVA BARROS Endereço: VL VILA BOM JESUS…" at bounding box center [784, 368] width 1568 height 736
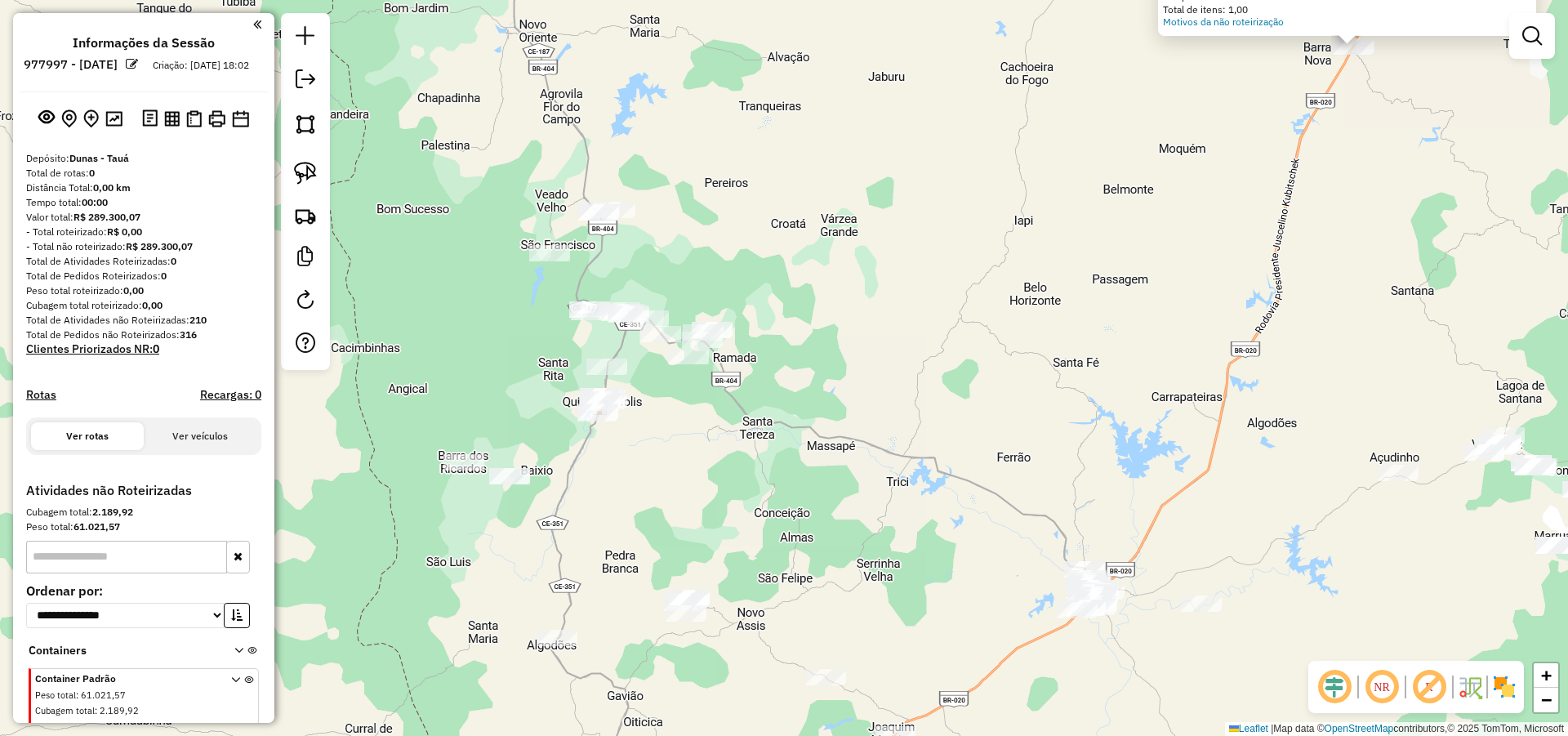
drag, startPoint x: 811, startPoint y: 464, endPoint x: 817, endPoint y: 454, distance: 11.7
click at [817, 454] on div "Atividade não roteirizada 1771 - PEDRO SILVA BARROS Endereço: VL VILA BOM JESUS…" at bounding box center [784, 368] width 1568 height 736
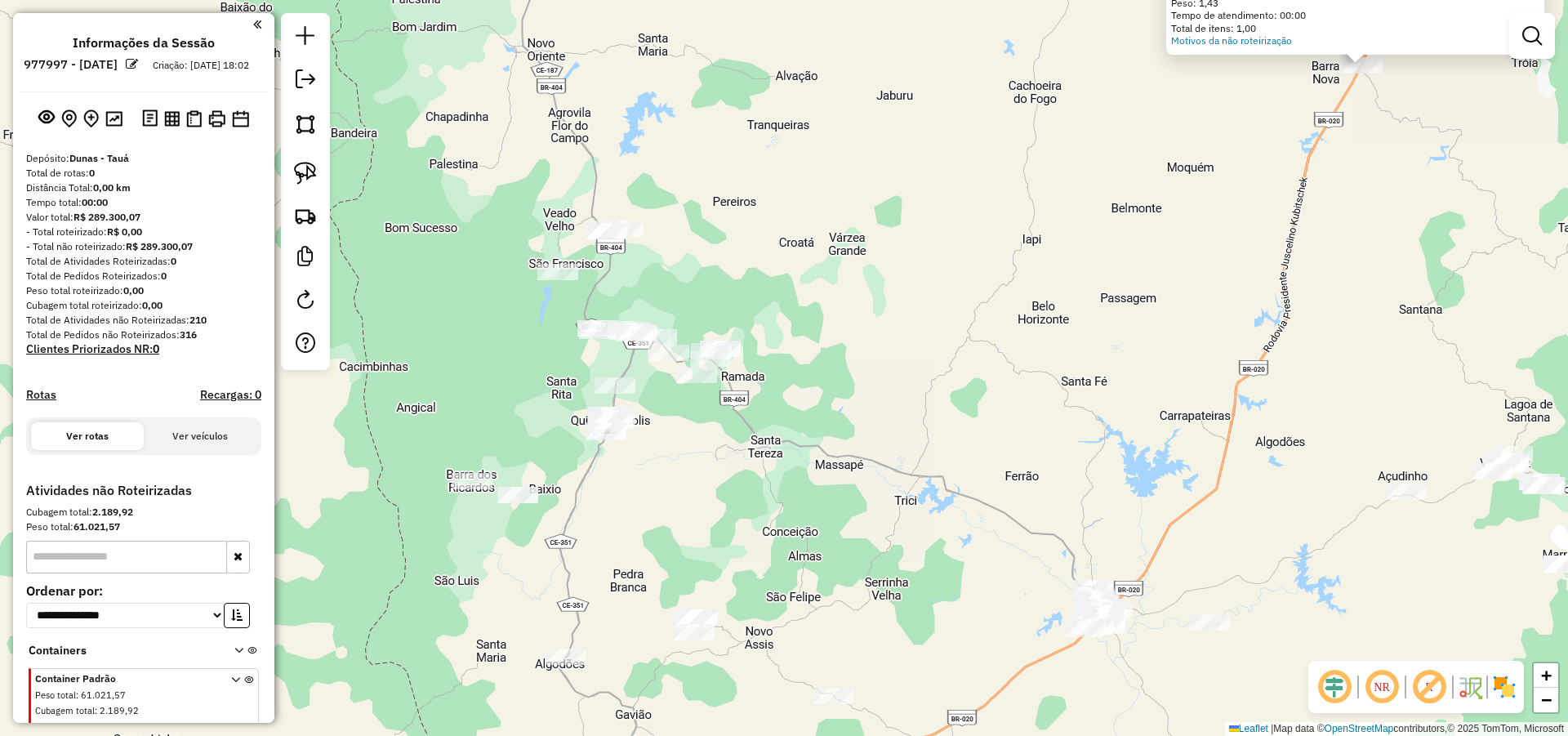
click at [654, 498] on div "Atividade não roteirizada 1771 - PEDRO SILVA BARROS Endereço: VL VILA BOM JESUS…" at bounding box center [784, 368] width 1568 height 736
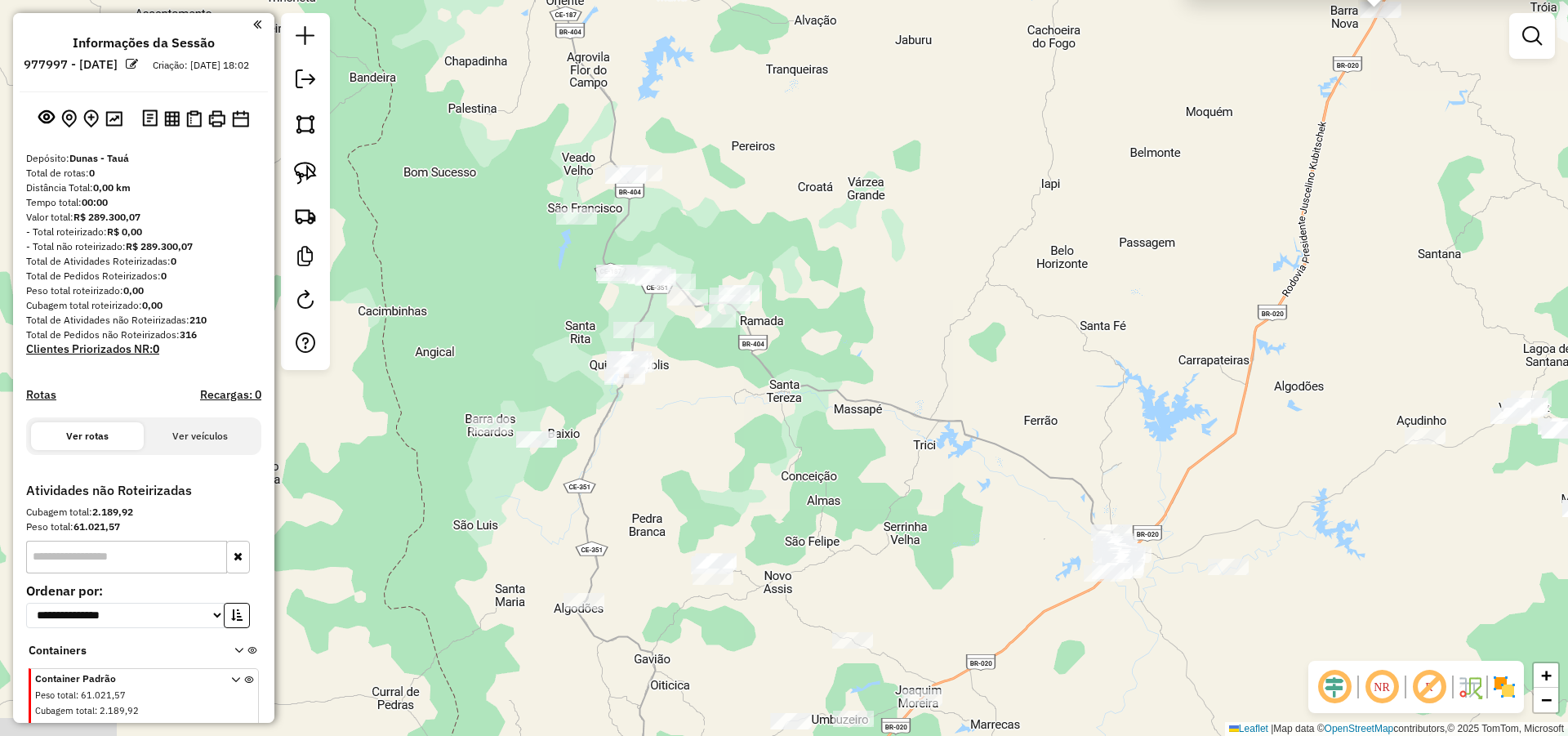
drag, startPoint x: 664, startPoint y: 490, endPoint x: 673, endPoint y: 448, distance: 43.0
click at [673, 449] on div "Atividade não roteirizada 1771 - PEDRO SILVA BARROS Endereço: VL VILA BOM JESUS…" at bounding box center [784, 368] width 1568 height 736
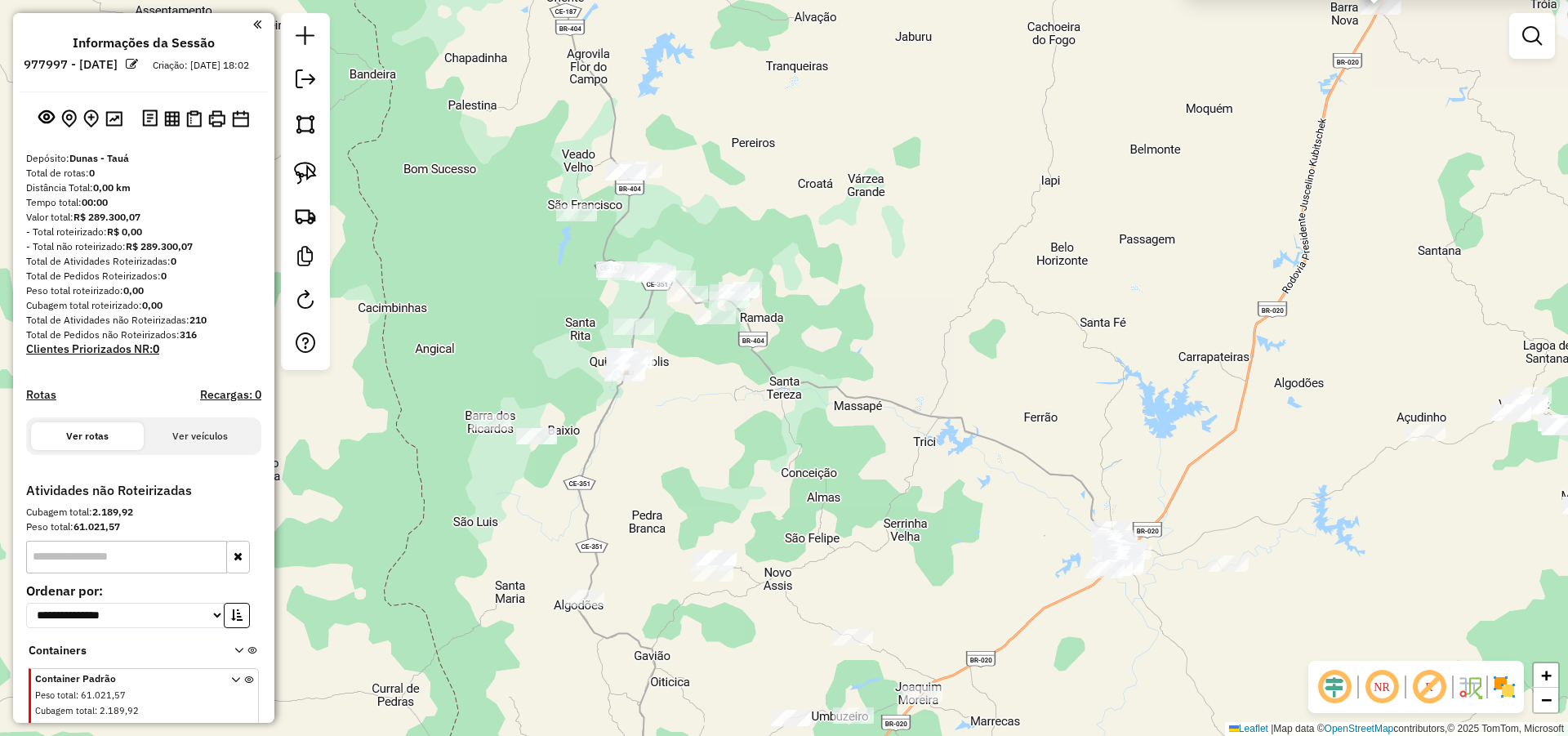
drag, startPoint x: 709, startPoint y: 422, endPoint x: 713, endPoint y: 409, distance: 13.6
click at [713, 409] on div "Atividade não roteirizada 1771 - PEDRO SILVA BARROS Endereço: VL VILA BOM JESUS…" at bounding box center [784, 368] width 1568 height 736
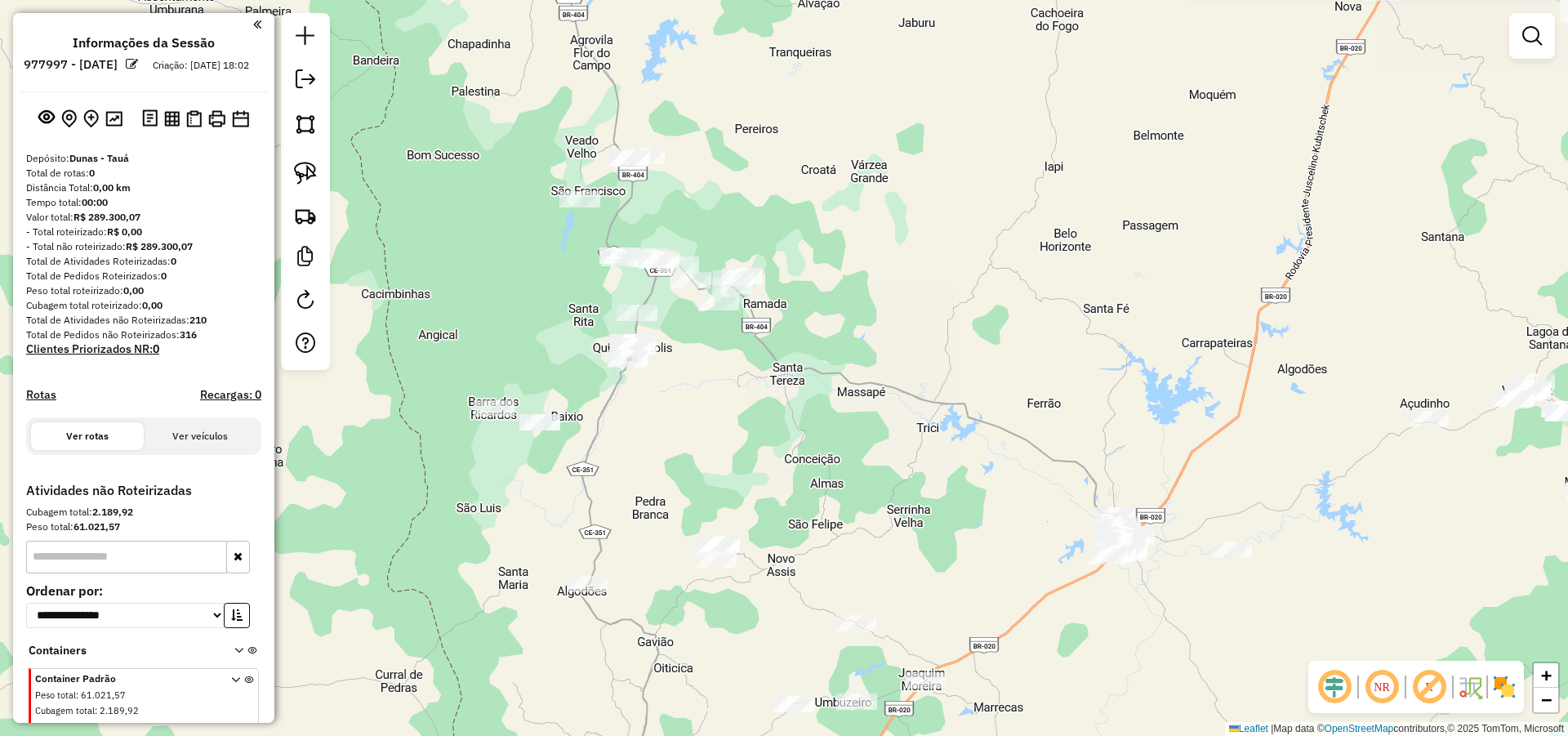
drag, startPoint x: 297, startPoint y: 176, endPoint x: 803, endPoint y: 228, distance: 508.7
click at [300, 176] on img at bounding box center [305, 173] width 23 height 23
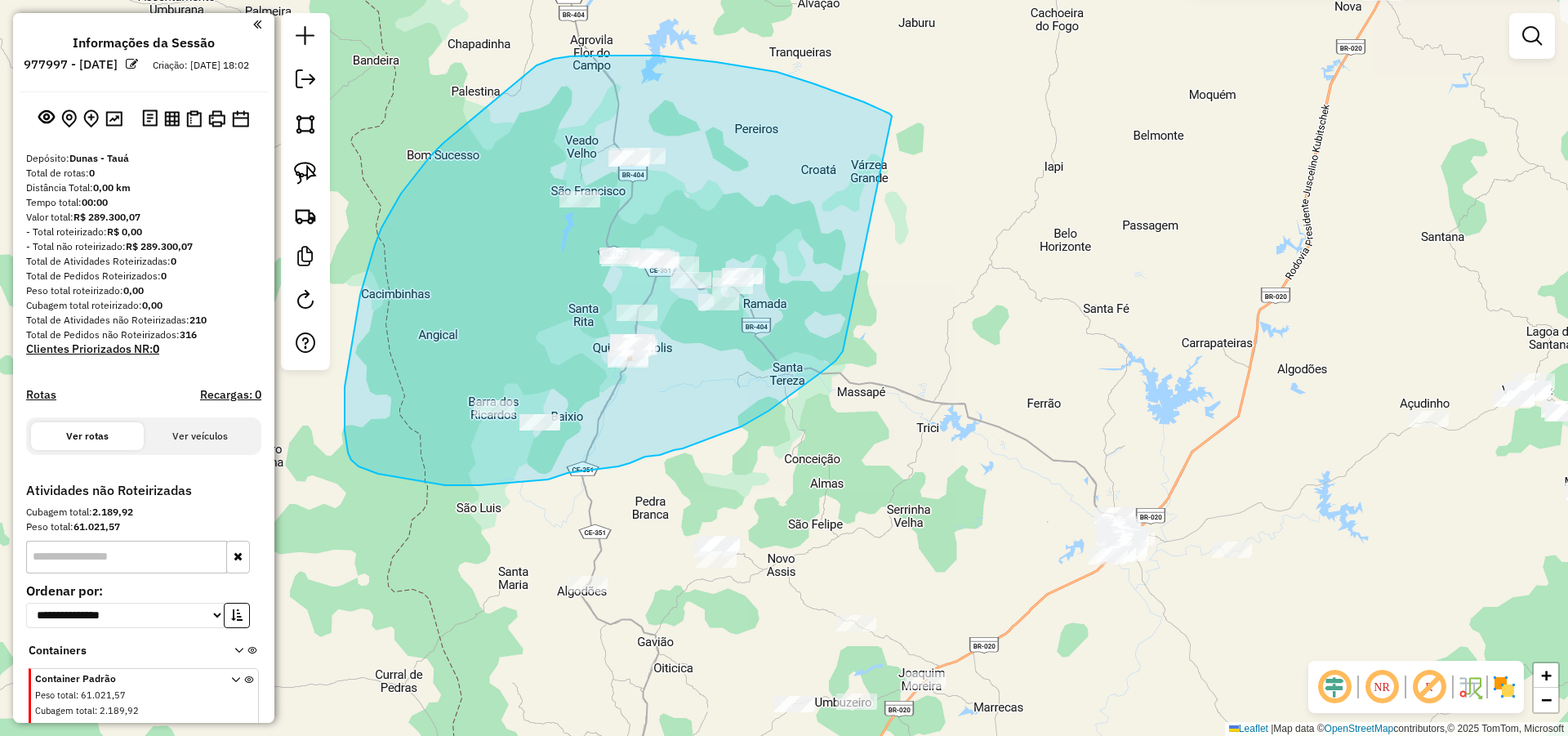
drag, startPoint x: 880, startPoint y: 109, endPoint x: 843, endPoint y: 351, distance: 244.8
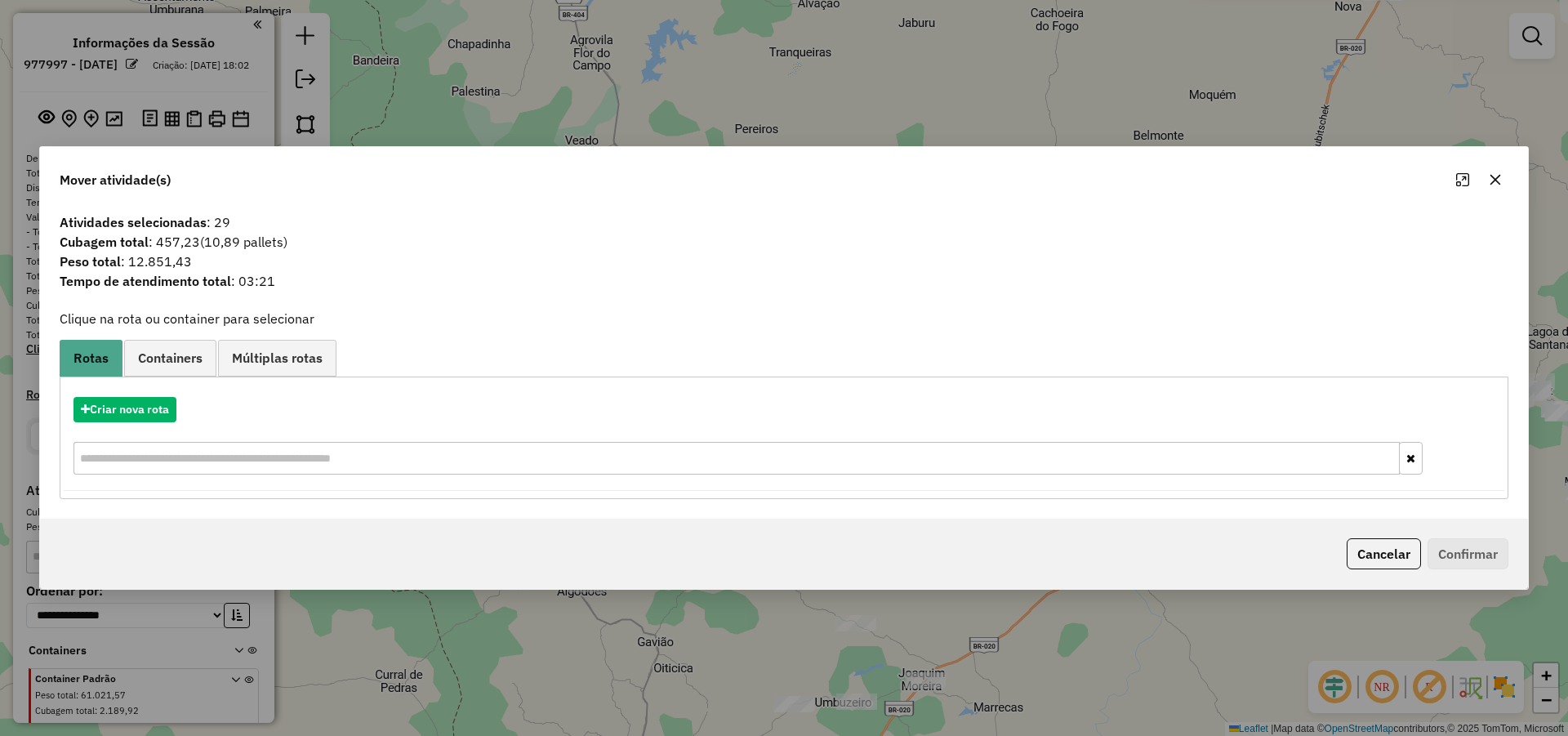
click at [1403, 560] on button "Cancelar" at bounding box center [1384, 553] width 74 height 31
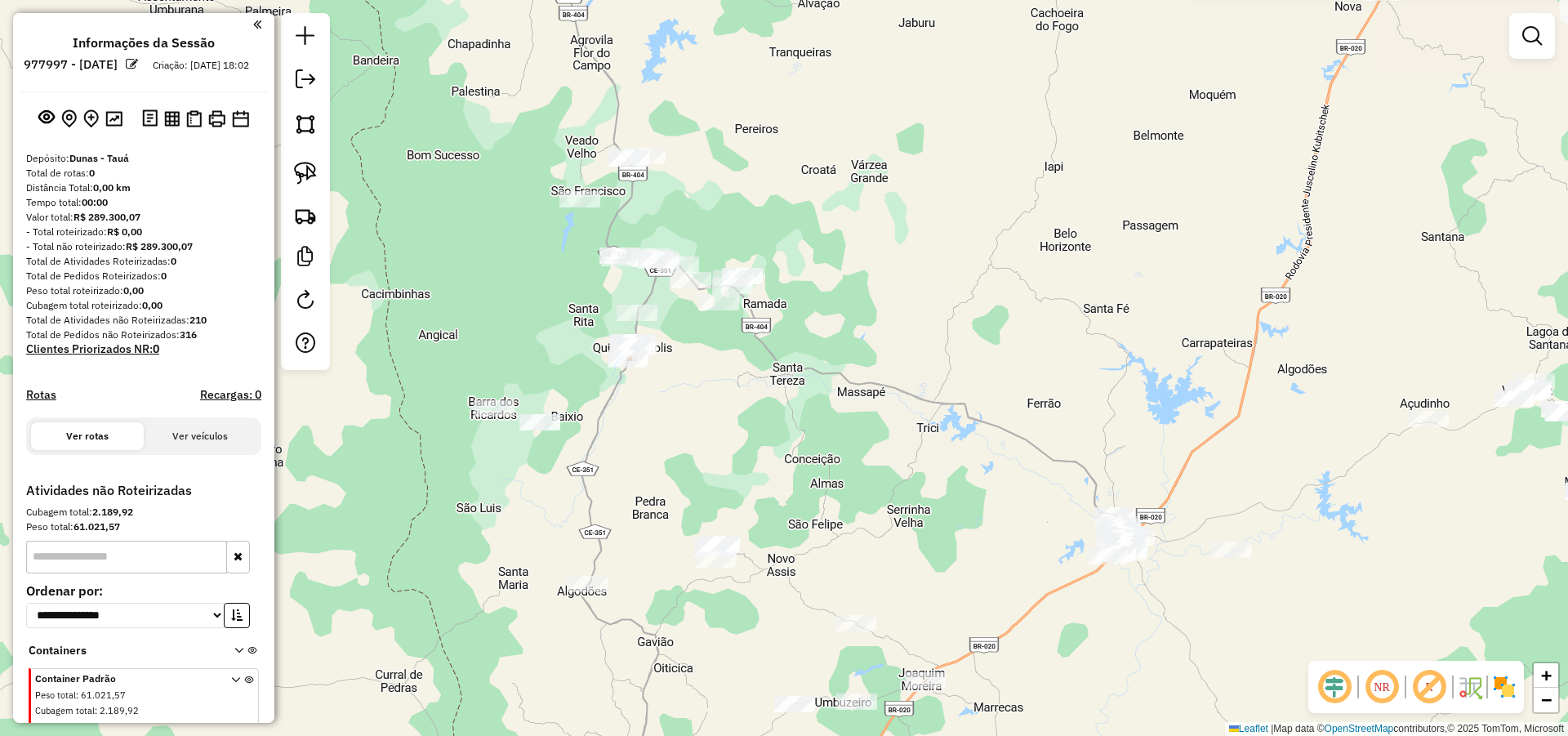
drag, startPoint x: 745, startPoint y: 354, endPoint x: 749, endPoint y: 391, distance: 37.2
click at [749, 390] on div "Atividade não roteirizada 1771 - PEDRO SILVA BARROS Endereço: VL VILA BOM JESUS…" at bounding box center [784, 368] width 1568 height 736
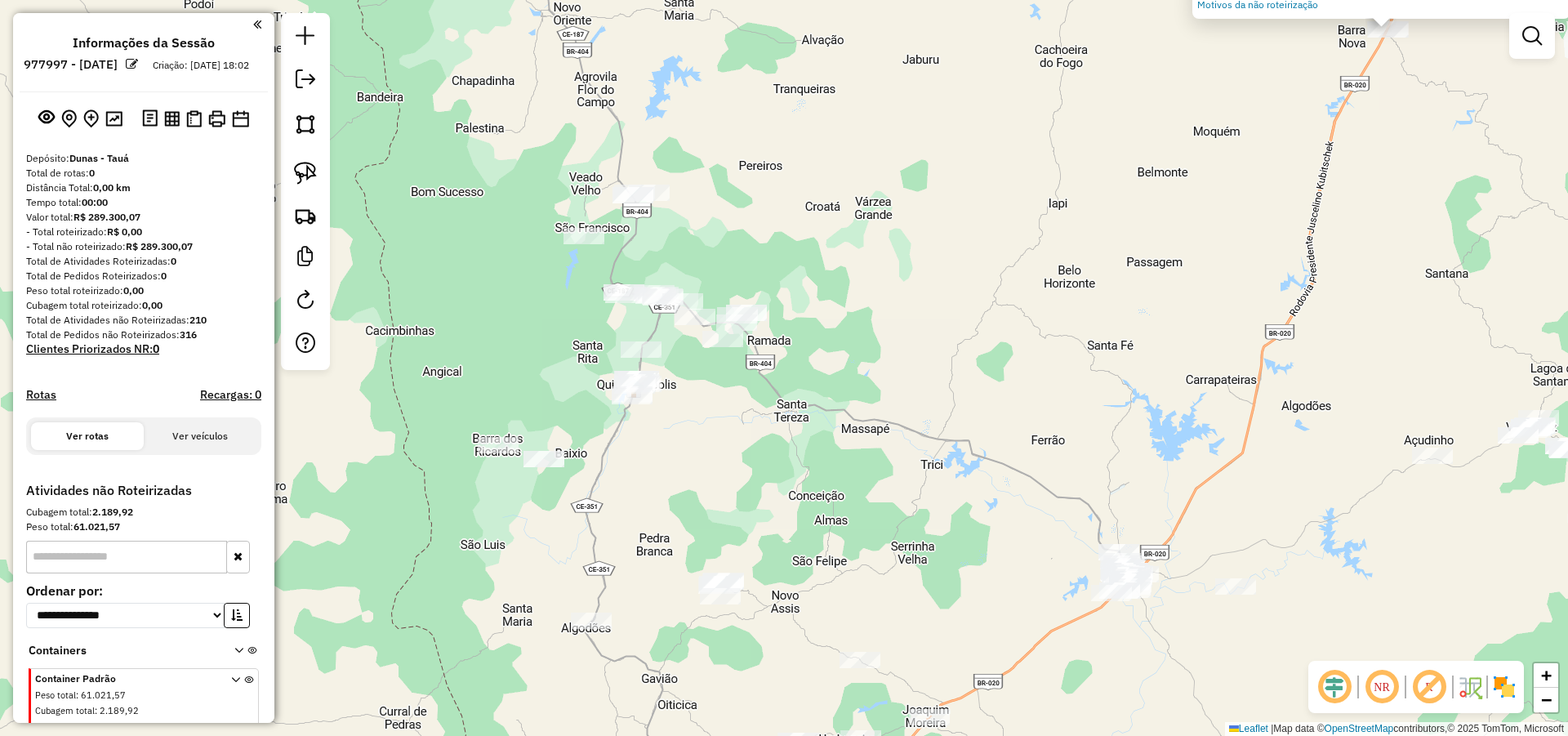
click at [921, 202] on div "Atividade não roteirizada 1771 - PEDRO SILVA BARROS Endereço: VL VILA BOM JESUS…" at bounding box center [784, 368] width 1568 height 736
click at [315, 162] on img at bounding box center [305, 173] width 23 height 23
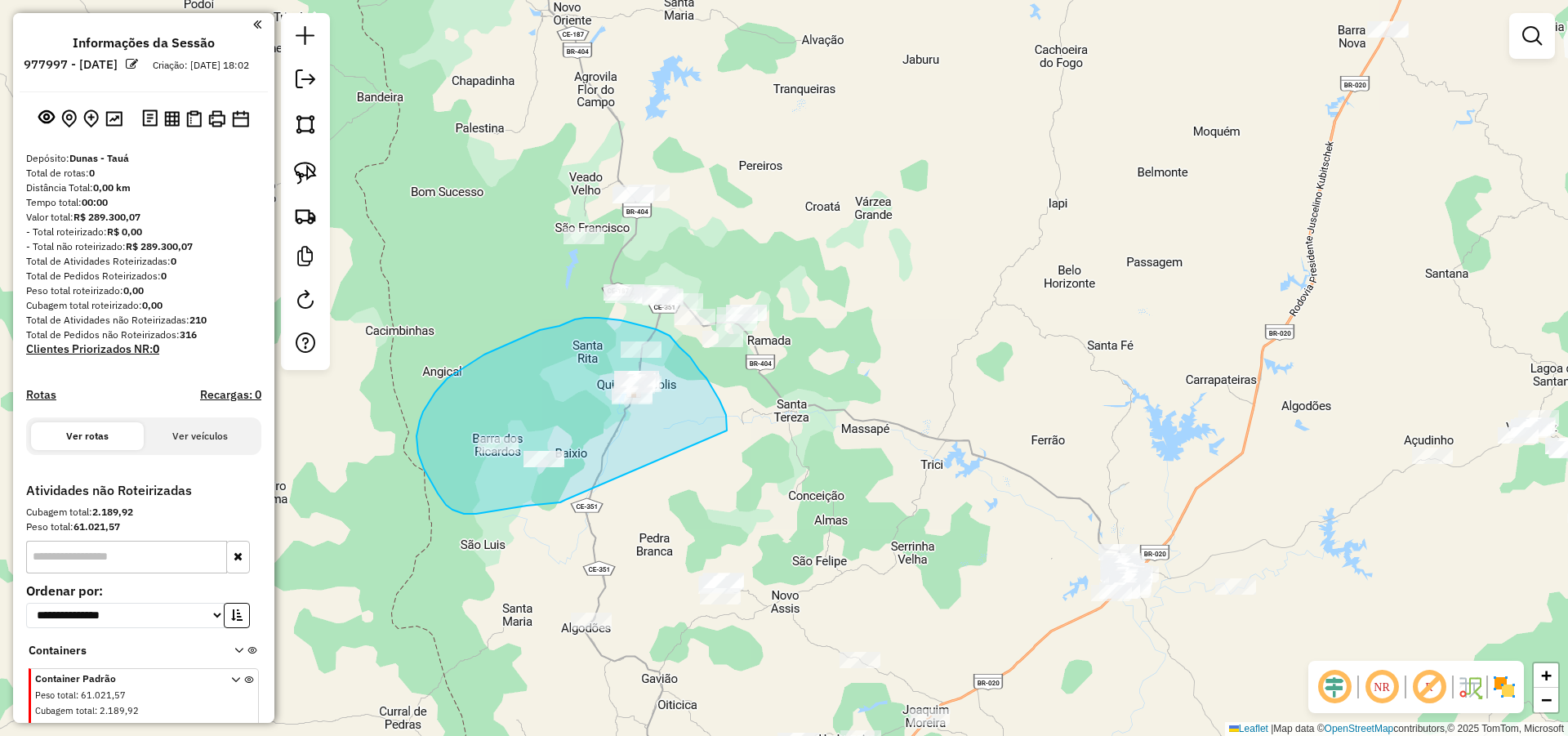
drag, startPoint x: 716, startPoint y: 394, endPoint x: 588, endPoint y: 494, distance: 162.4
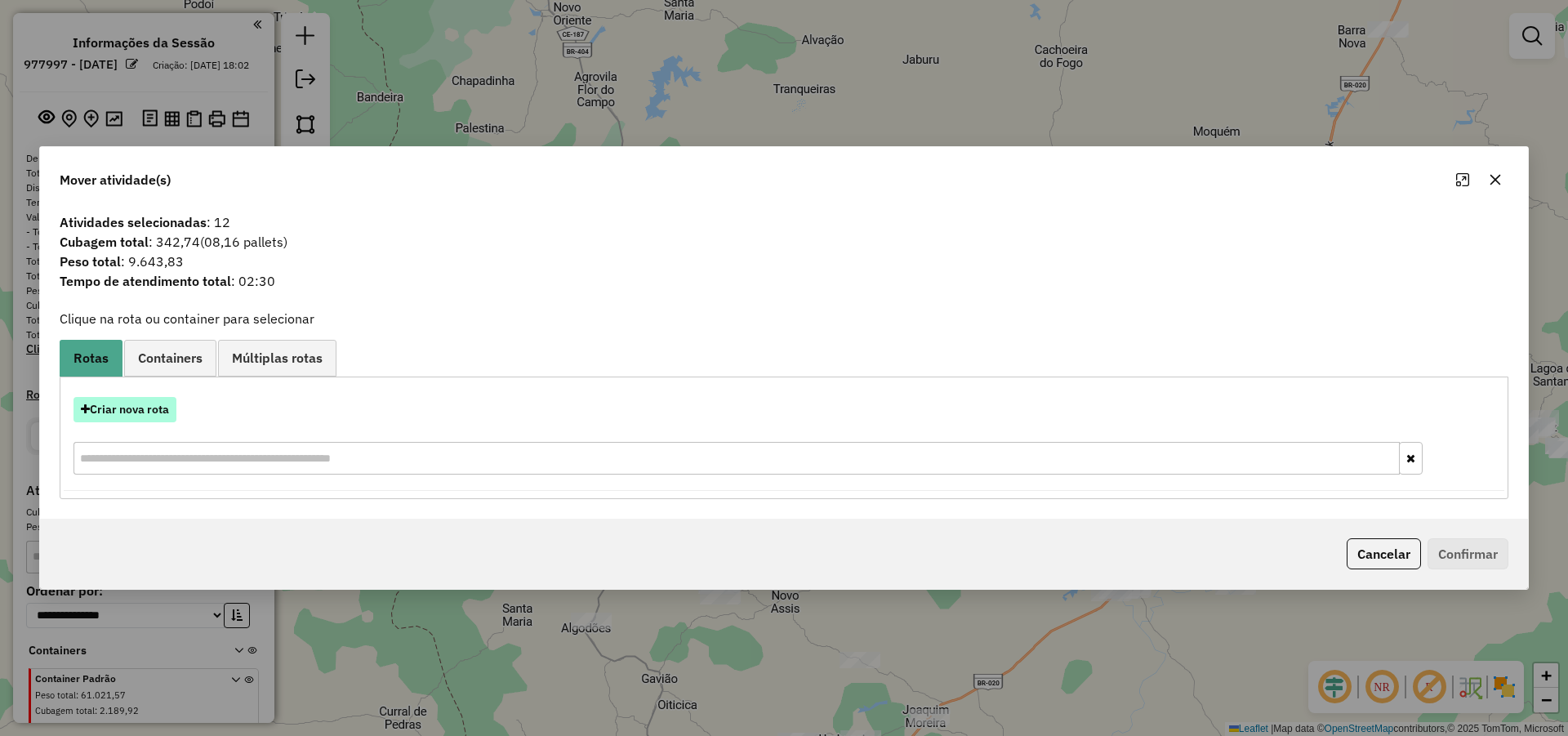
click at [145, 409] on button "Criar nova rota" at bounding box center [124, 409] width 103 height 26
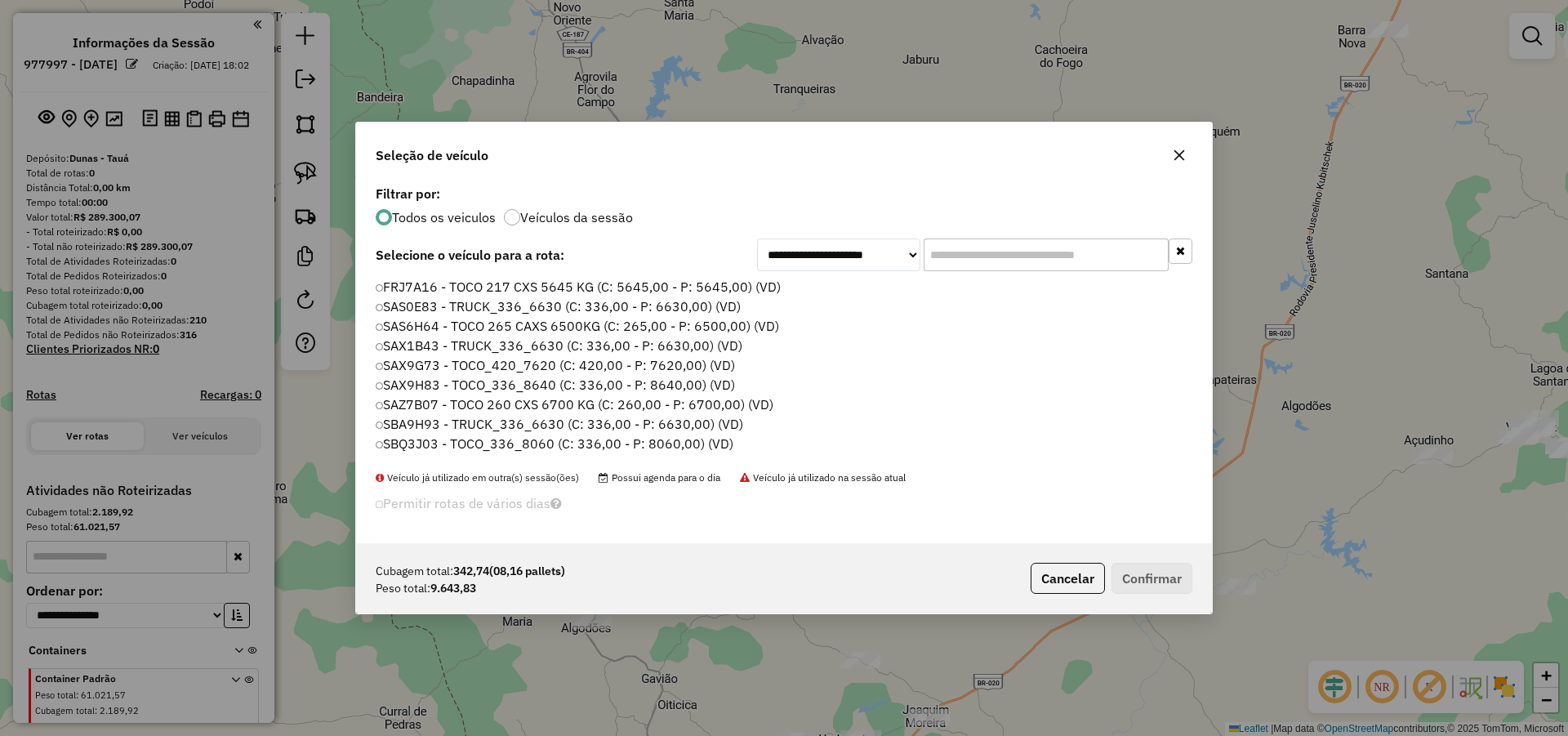
scroll to position [9, 5]
click at [982, 257] on input "text" at bounding box center [1047, 254] width 245 height 33
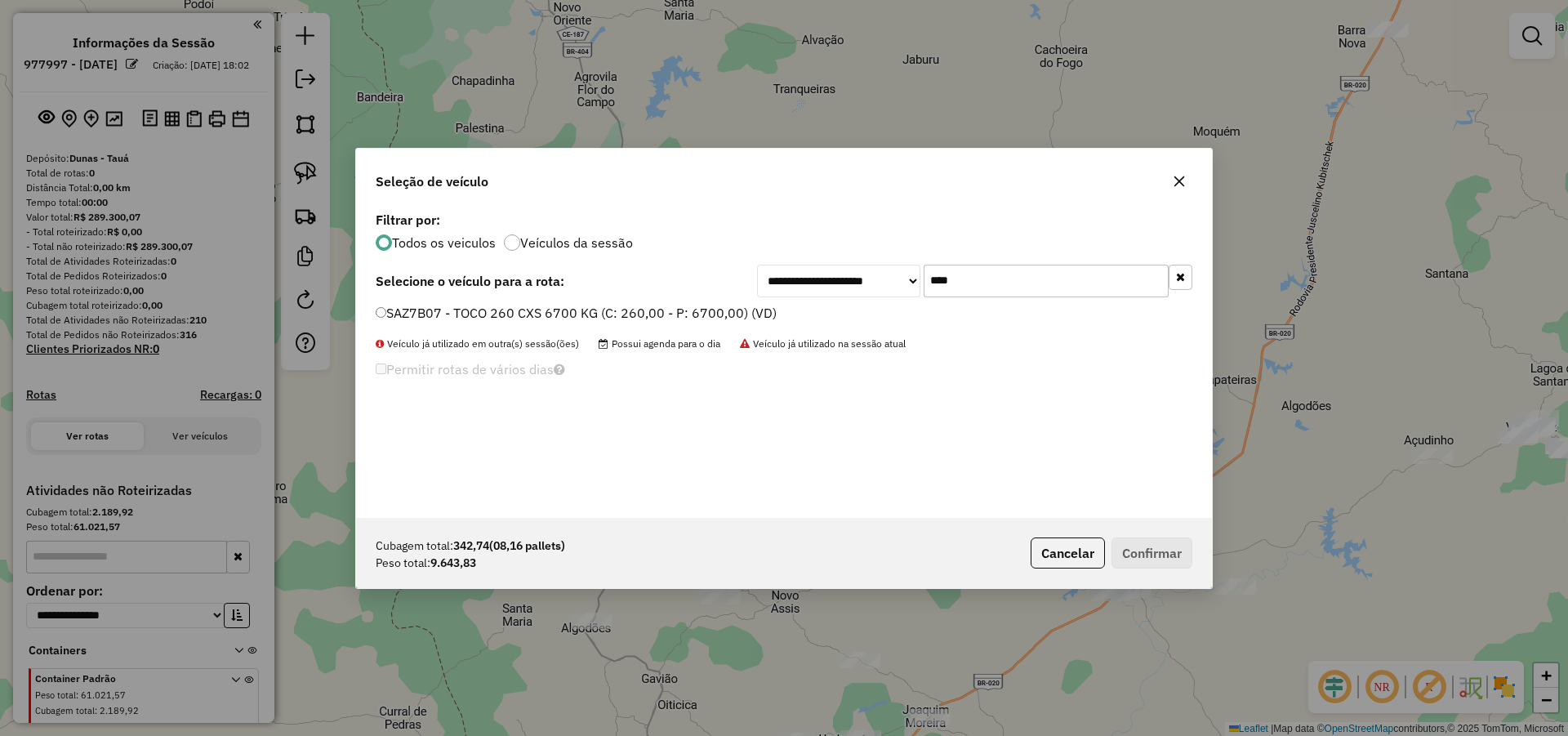
type input "****"
click at [626, 320] on label "SAZ7B07 - TOCO 260 CXS 6700 KG (C: 260,00 - P: 6700,00) (VD)" at bounding box center [576, 312] width 401 height 19
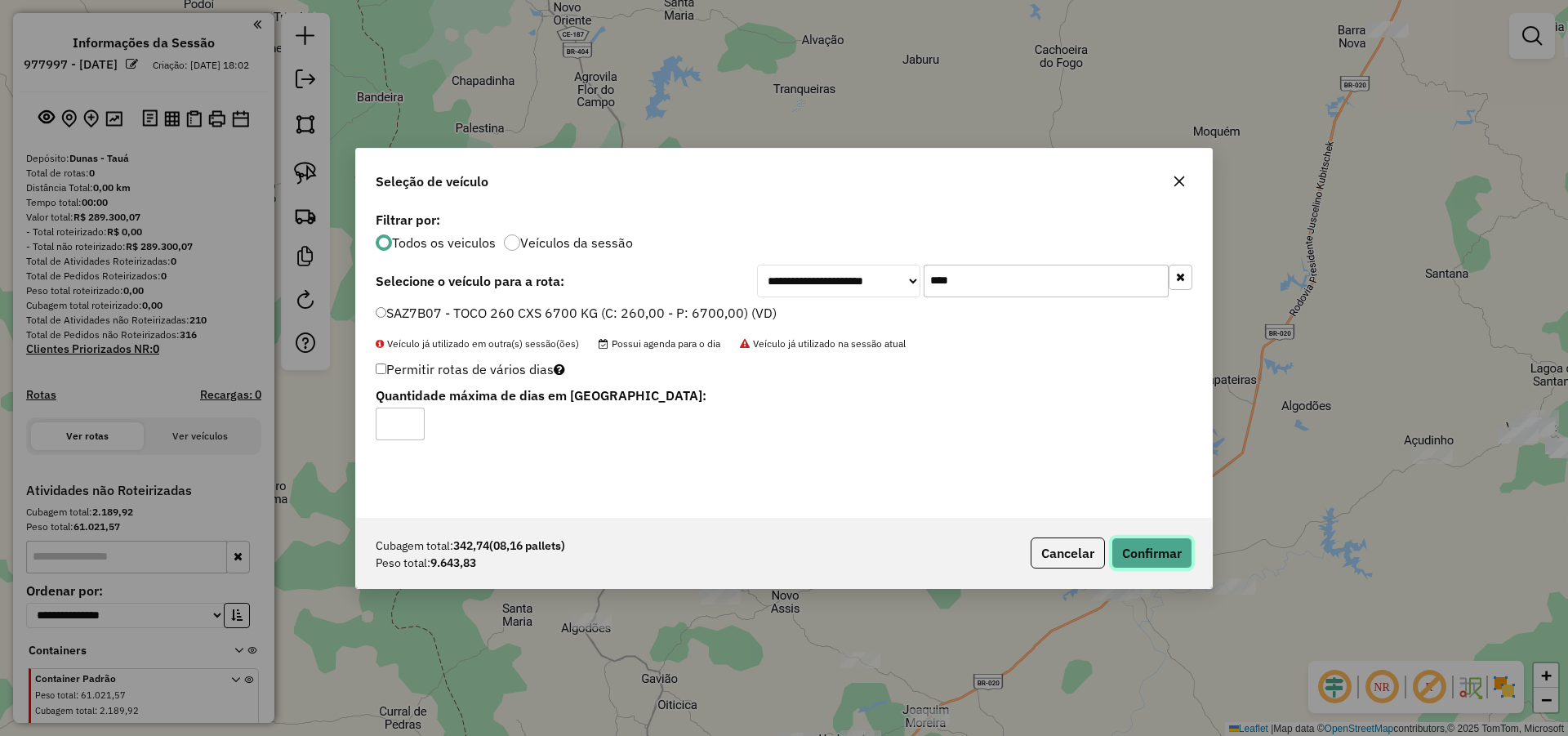
click at [1151, 551] on button "Confirmar" at bounding box center [1152, 552] width 81 height 31
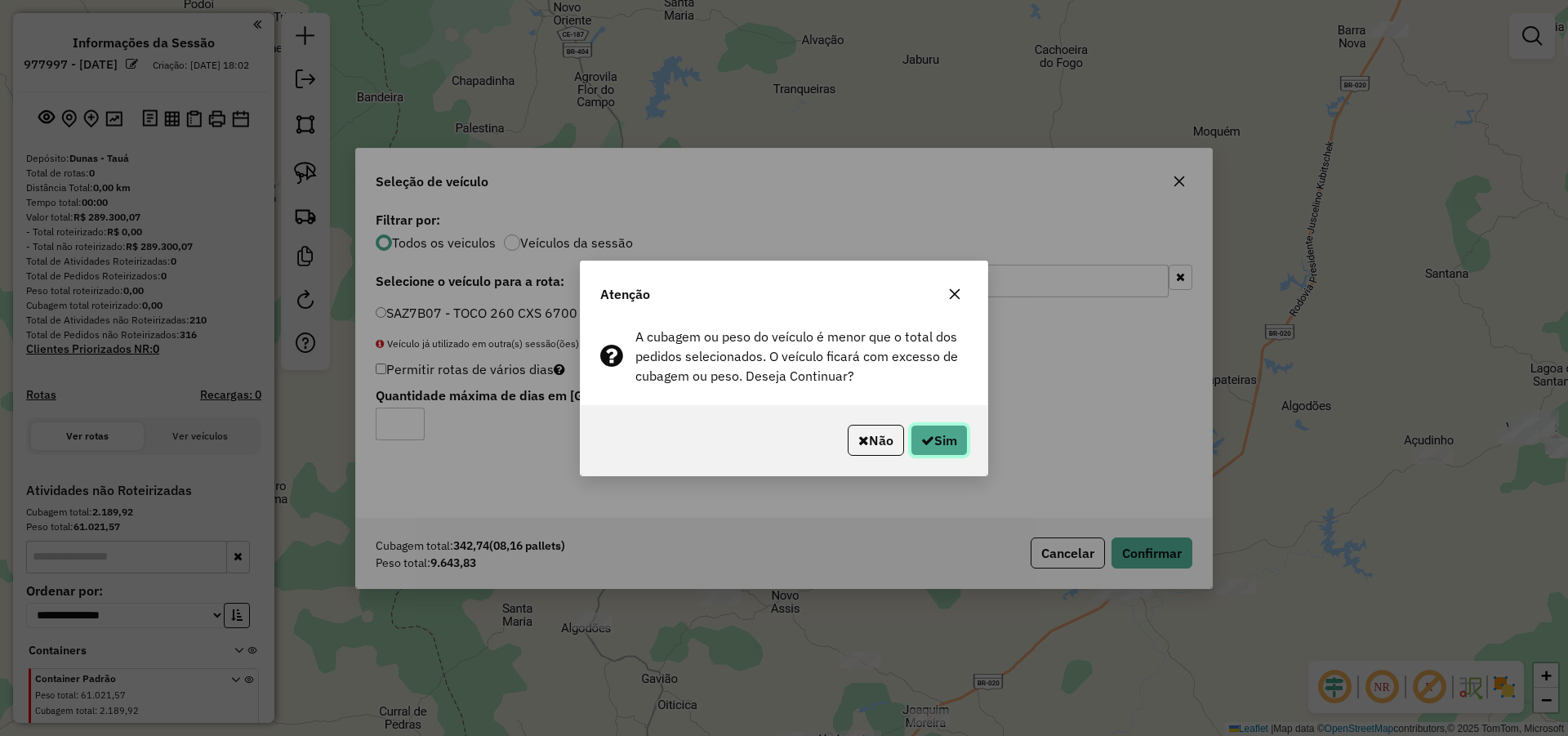
click at [934, 433] on button "Sim" at bounding box center [939, 439] width 57 height 31
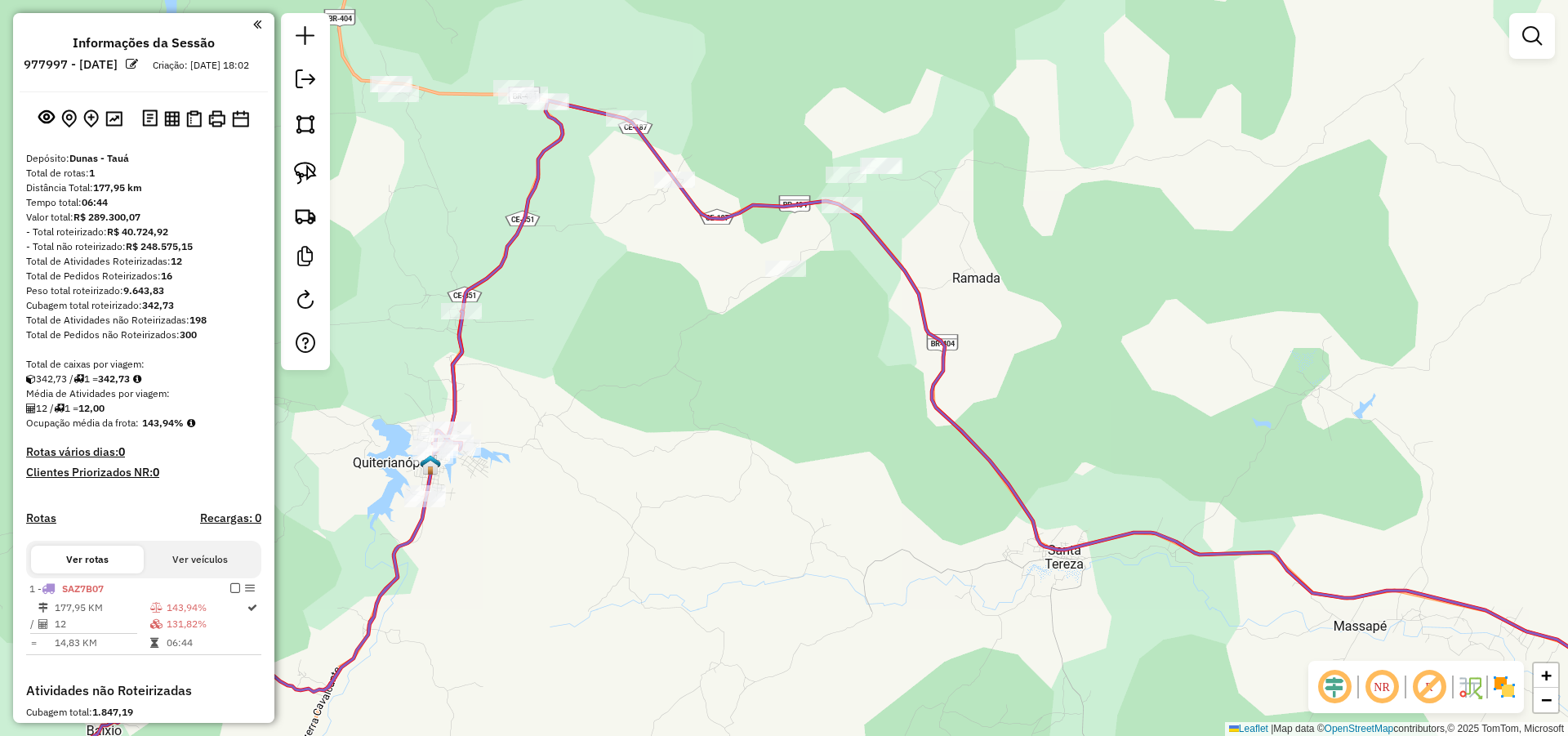
drag, startPoint x: 677, startPoint y: 348, endPoint x: 855, endPoint y: 384, distance: 181.6
click at [855, 384] on div "Janela de atendimento Grade de atendimento Capacidade Transportadoras Veículos …" at bounding box center [784, 368] width 1568 height 736
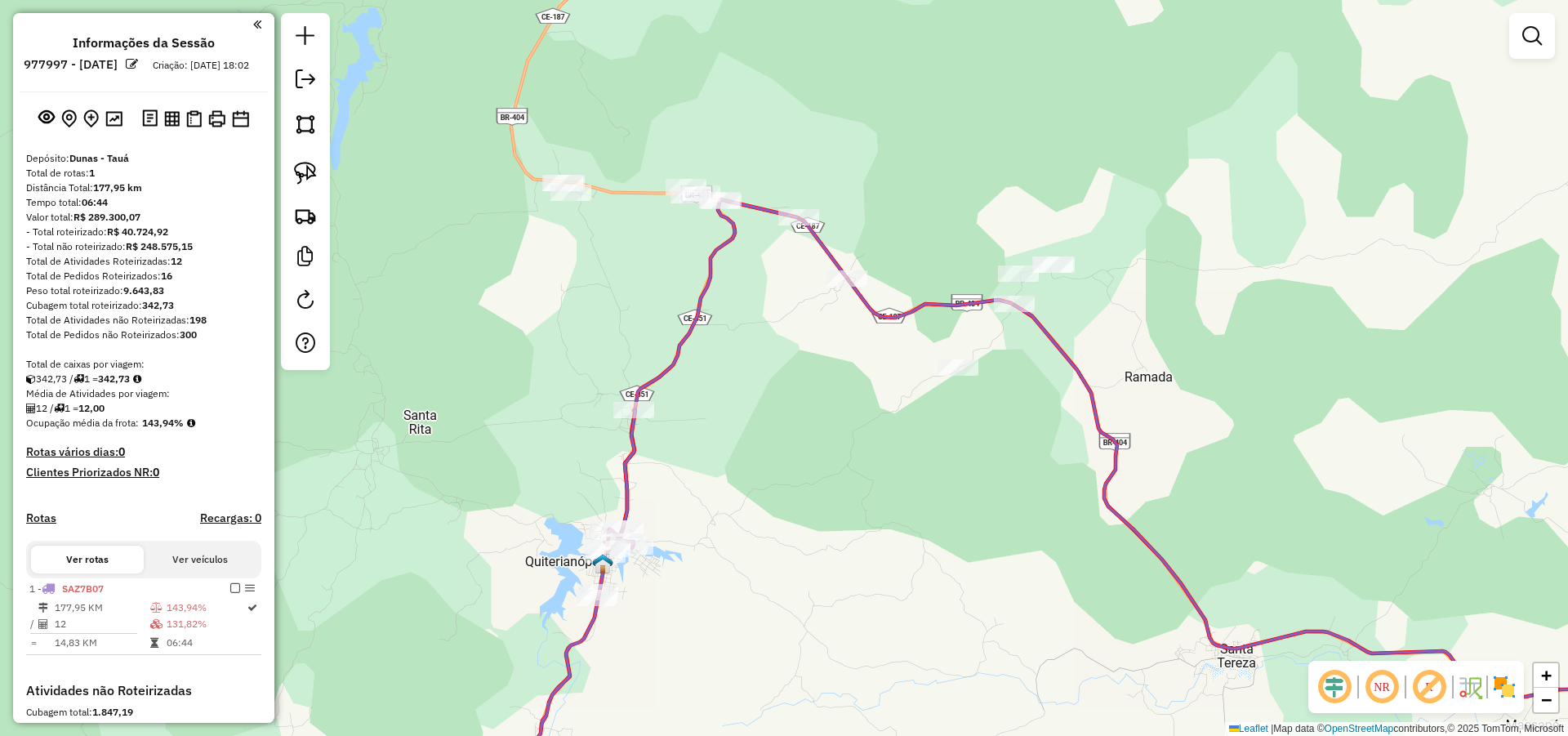
drag, startPoint x: 726, startPoint y: 328, endPoint x: 713, endPoint y: 520, distance: 192.4
click at [712, 521] on div "Janela de atendimento Grade de atendimento Capacidade Transportadoras Veículos …" at bounding box center [784, 368] width 1568 height 736
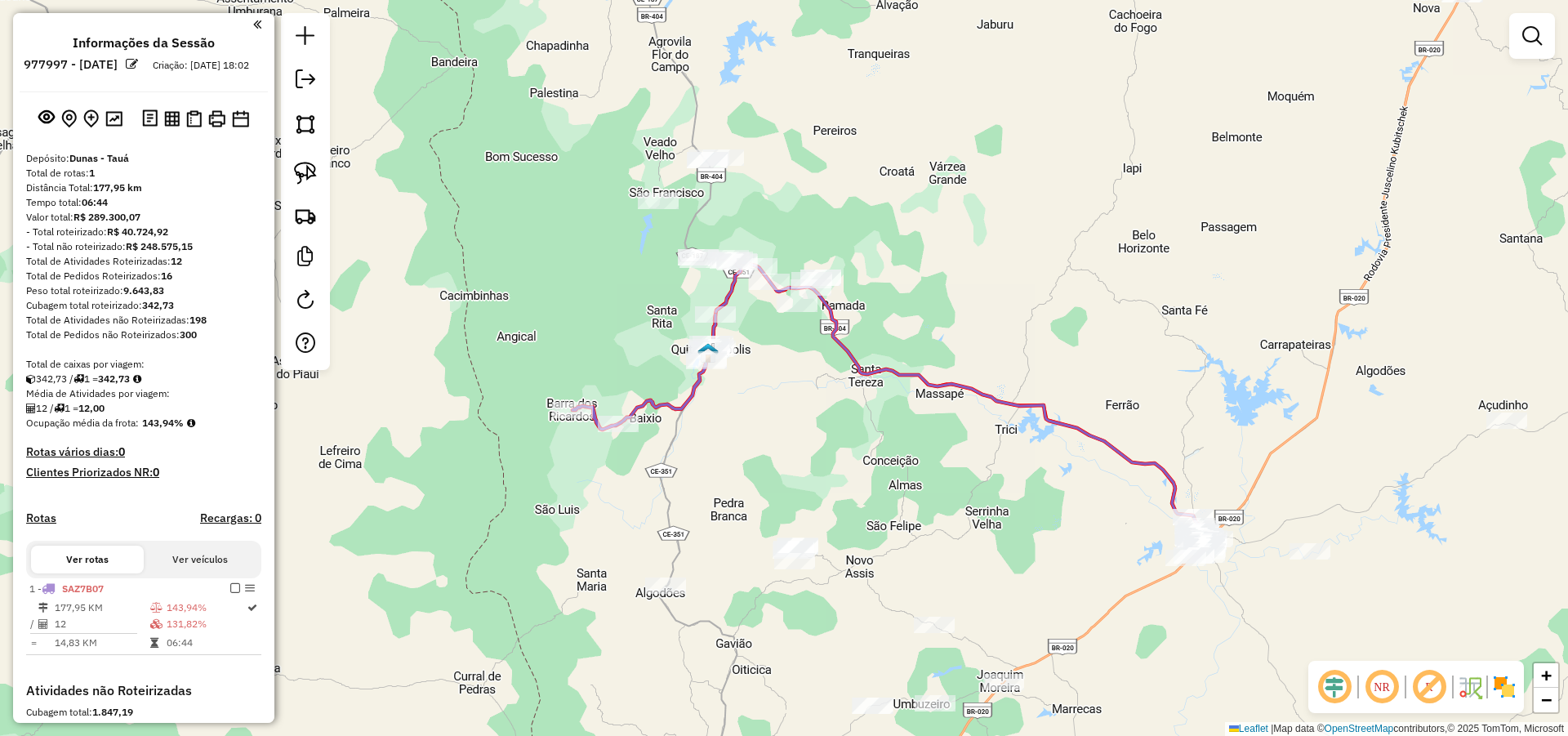
drag, startPoint x: 843, startPoint y: 195, endPoint x: 800, endPoint y: 247, distance: 67.5
click at [823, 252] on div "Janela de atendimento Grade de atendimento Capacidade Transportadoras Veículos …" at bounding box center [784, 368] width 1568 height 736
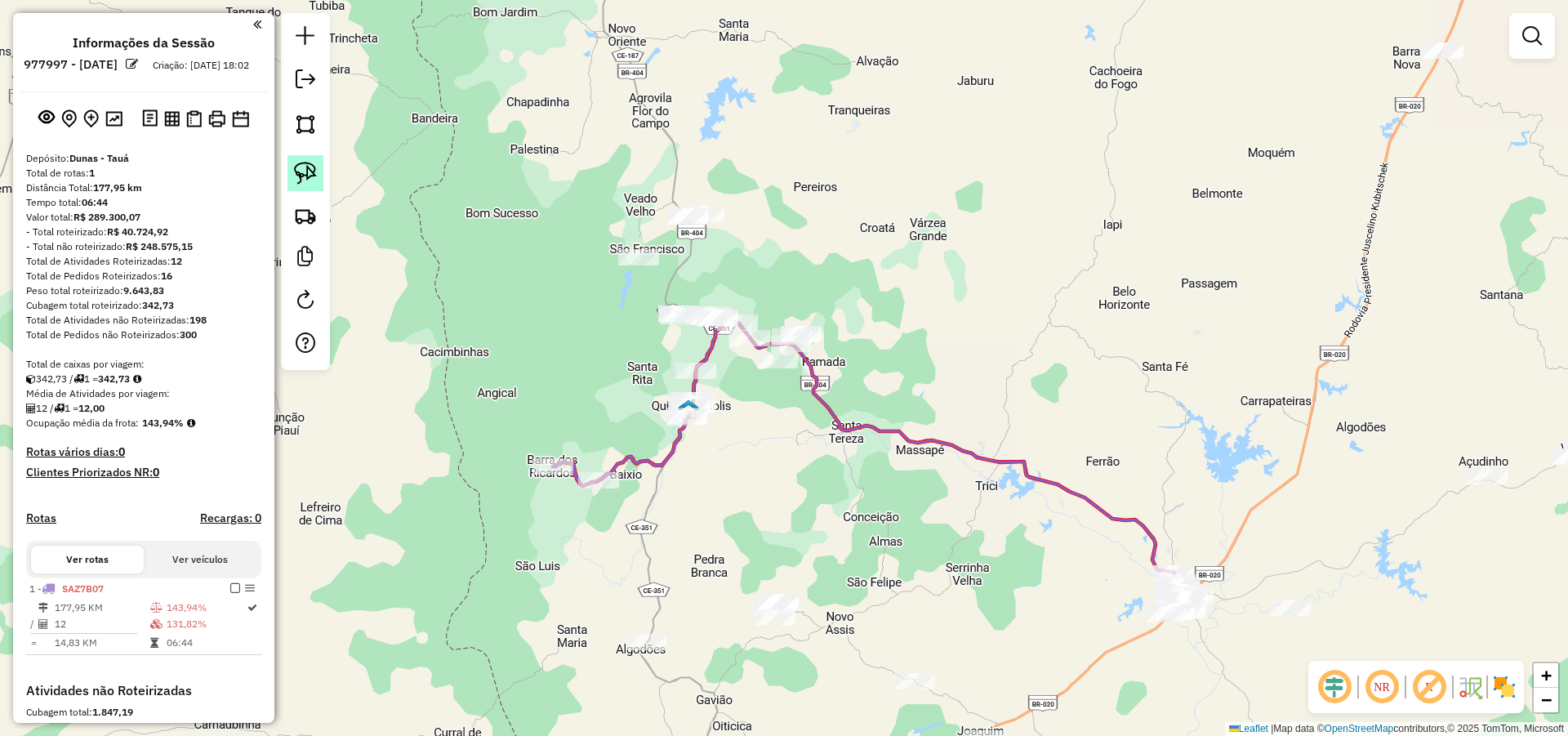
click at [298, 169] on img at bounding box center [305, 173] width 23 height 23
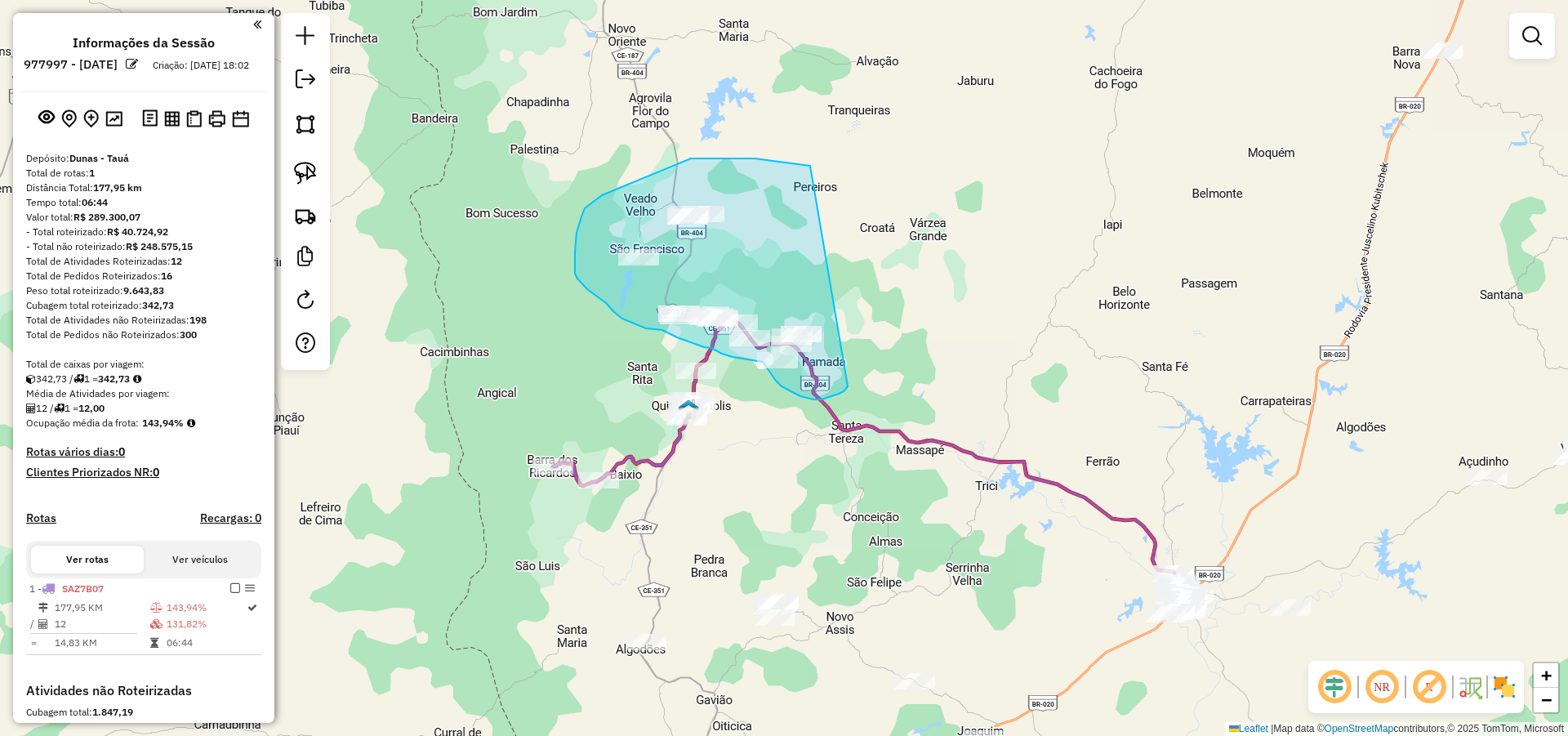
drag, startPoint x: 691, startPoint y: 159, endPoint x: 852, endPoint y: 379, distance: 272.6
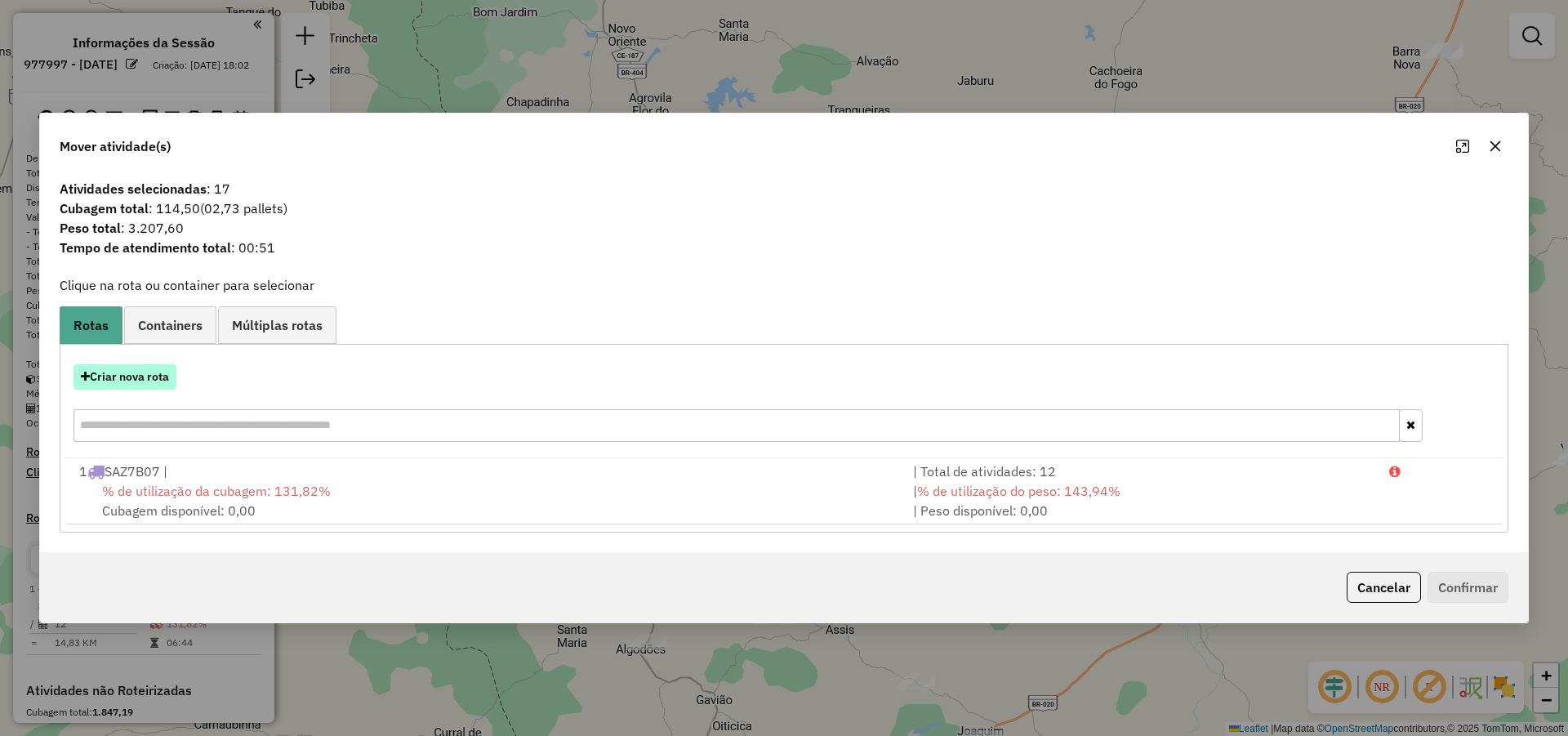
click at [150, 372] on button "Criar nova rota" at bounding box center [124, 377] width 103 height 26
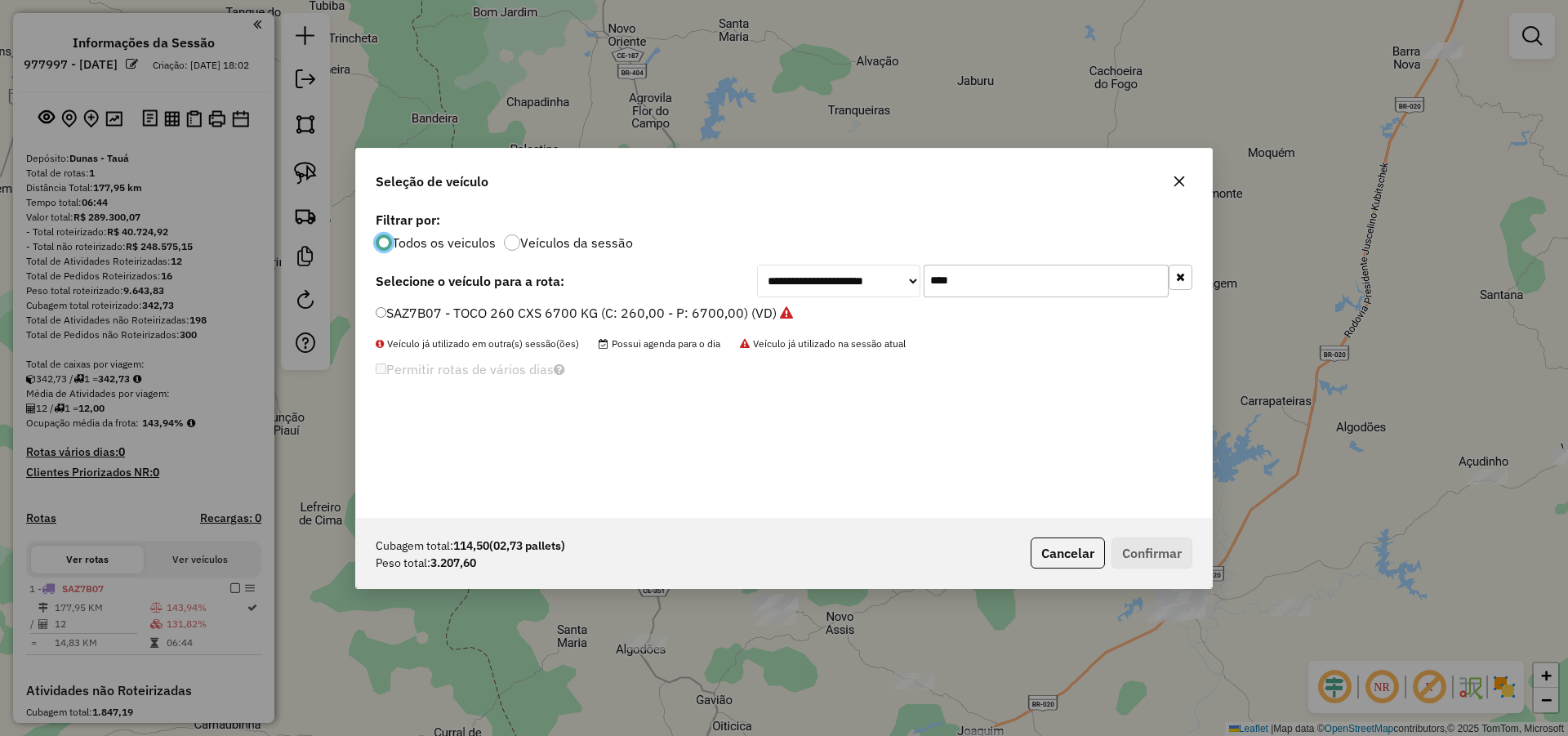
click at [978, 283] on input "****" at bounding box center [1047, 281] width 245 height 33
type input "**"
click at [702, 303] on label "SAS0E83 - TRUCK_336_6630 (C: 336,00 - P: 6630,00) (VD)" at bounding box center [559, 312] width 368 height 19
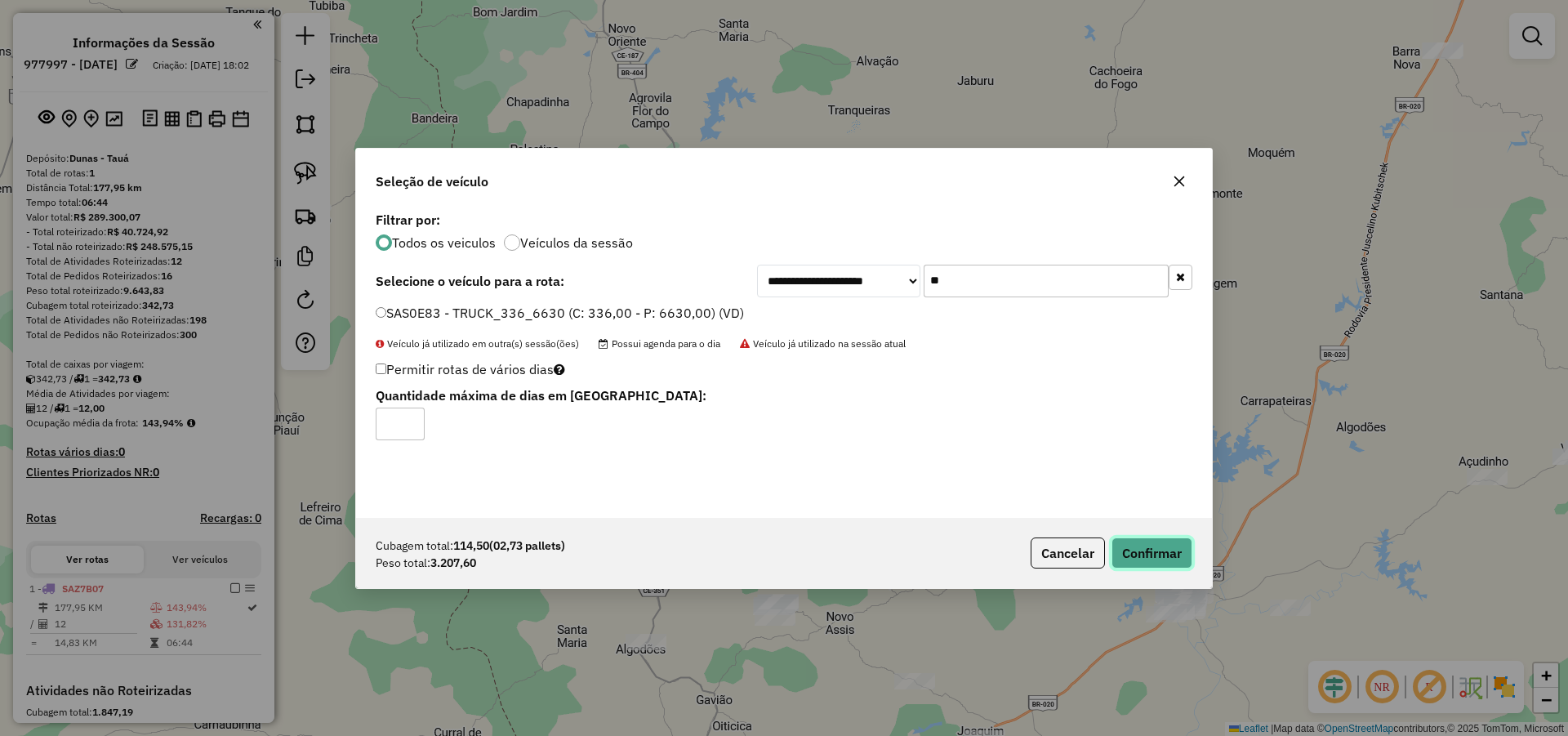
click at [1132, 562] on button "Confirmar" at bounding box center [1152, 552] width 81 height 31
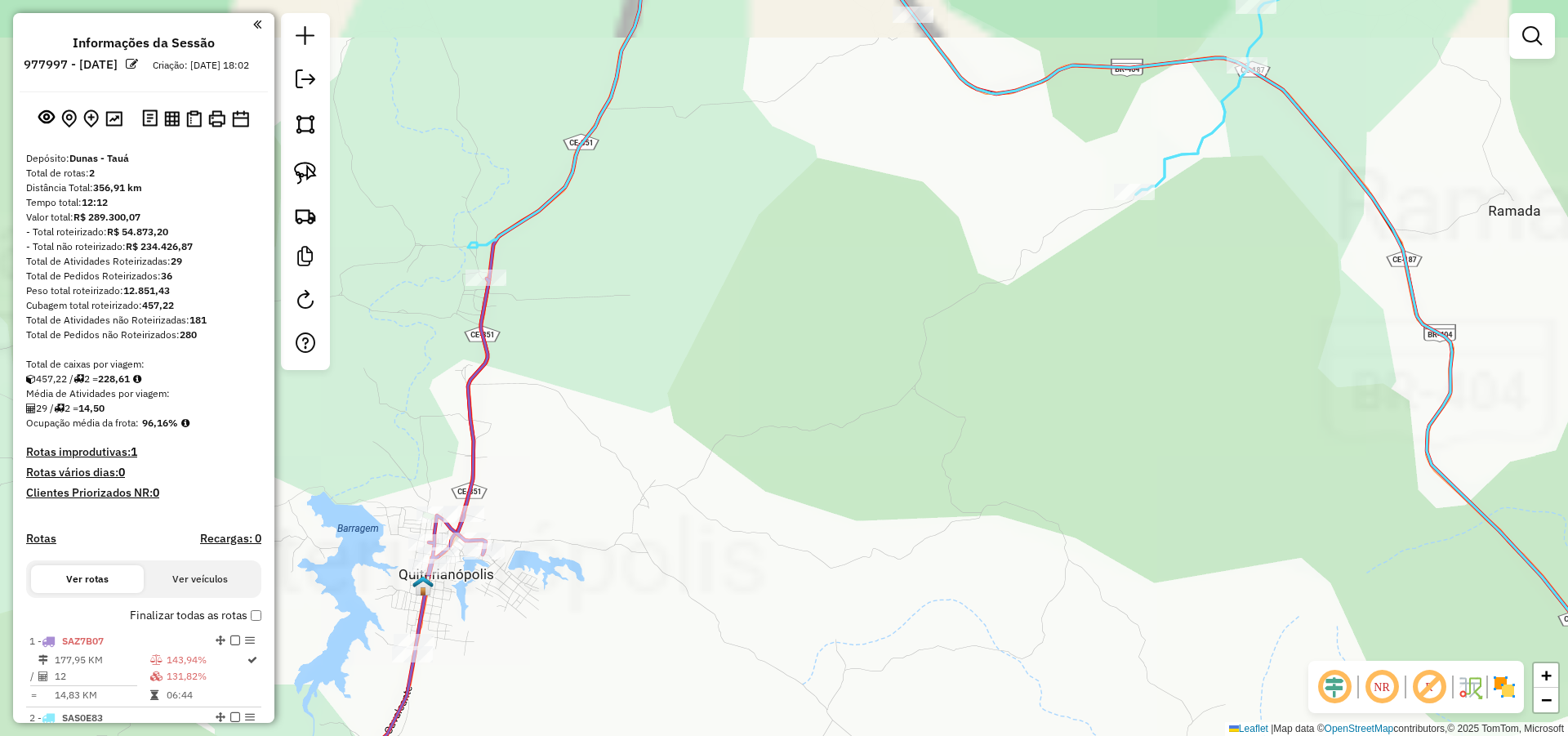
drag, startPoint x: 883, startPoint y: 394, endPoint x: 912, endPoint y: 395, distance: 29.0
click at [908, 396] on div "Janela de atendimento Grade de atendimento Capacidade Transportadoras Veículos …" at bounding box center [784, 368] width 1568 height 736
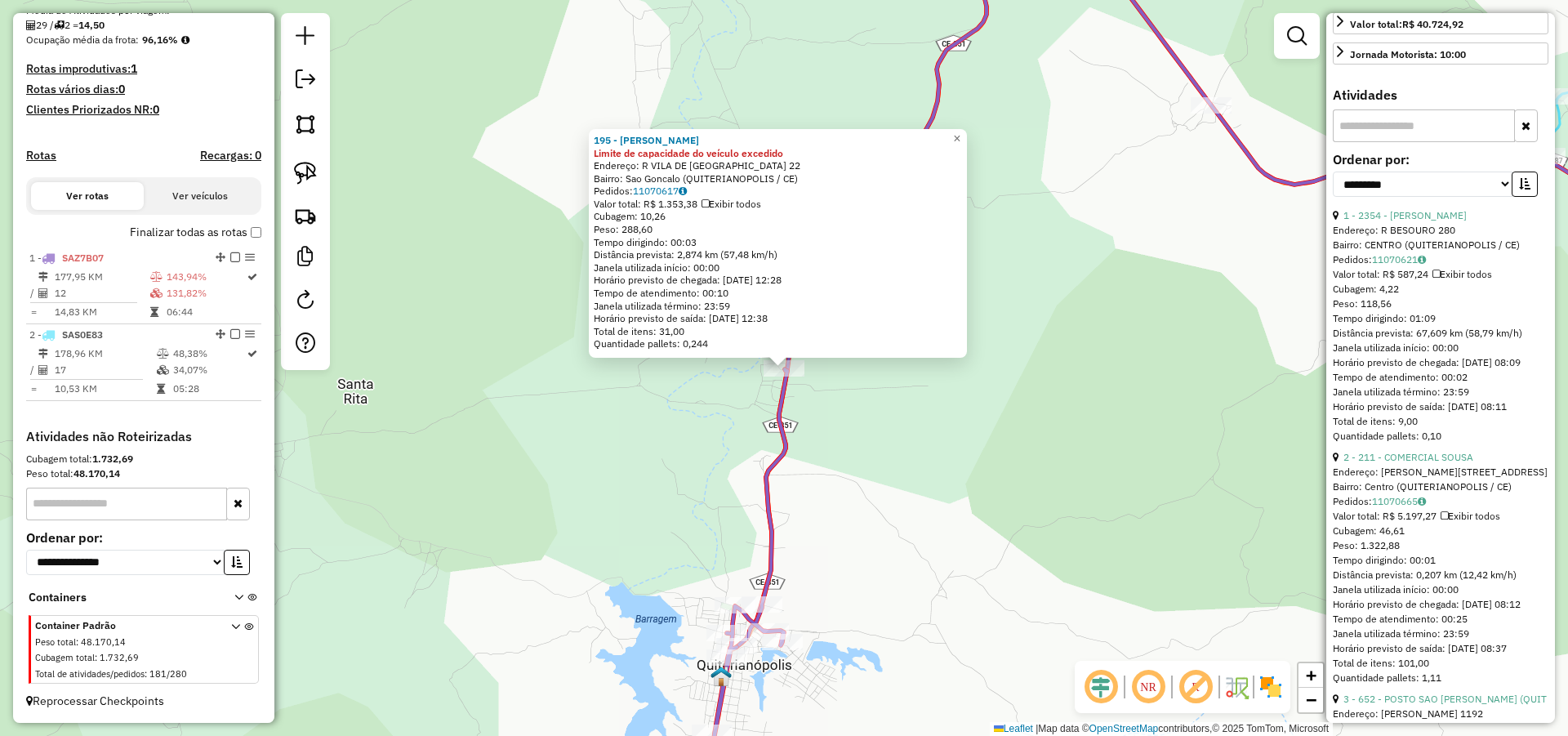
scroll to position [490, 0]
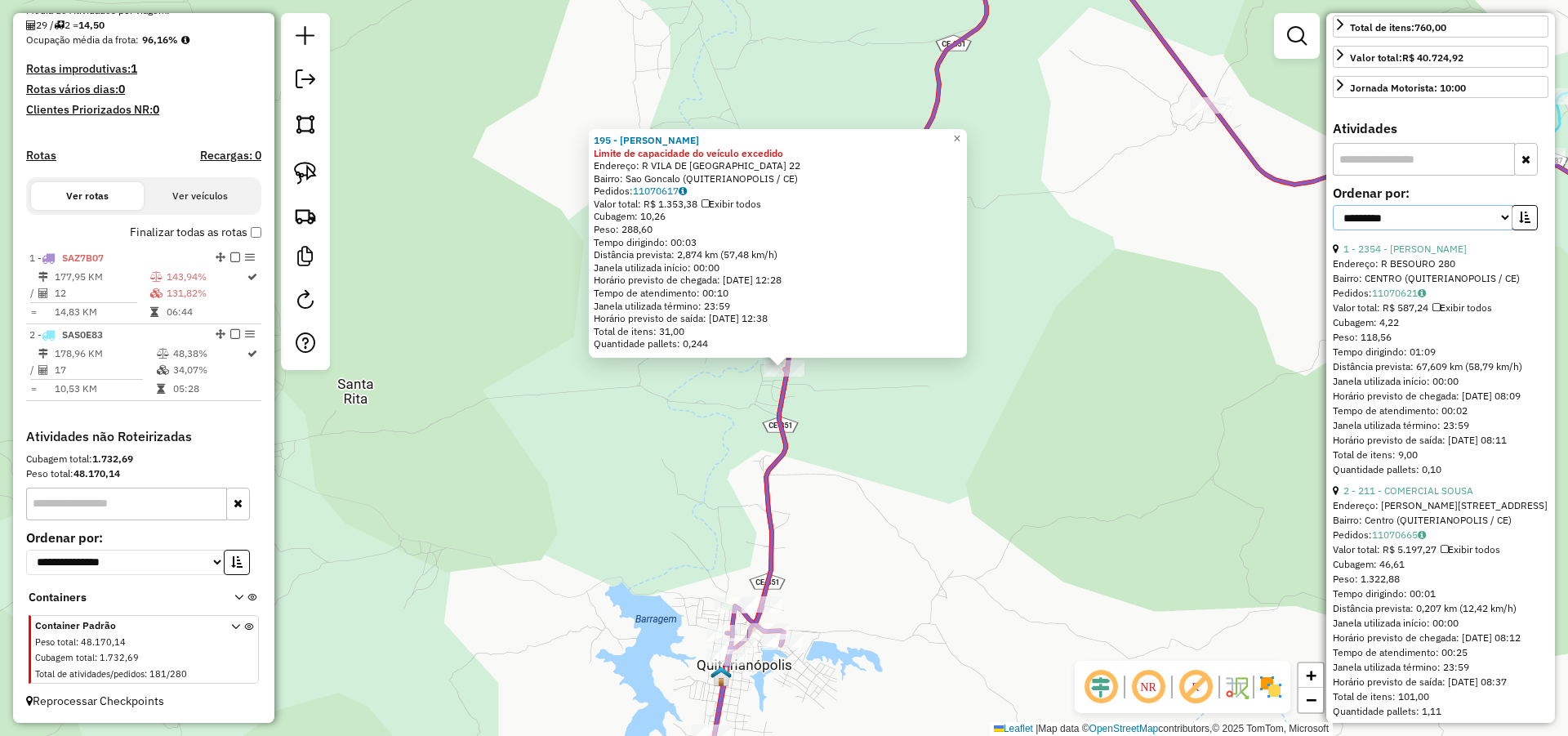
click at [1490, 230] on select "**********" at bounding box center [1422, 217] width 180 height 26
select select "*********"
click at [1332, 230] on select "**********" at bounding box center [1422, 217] width 180 height 26
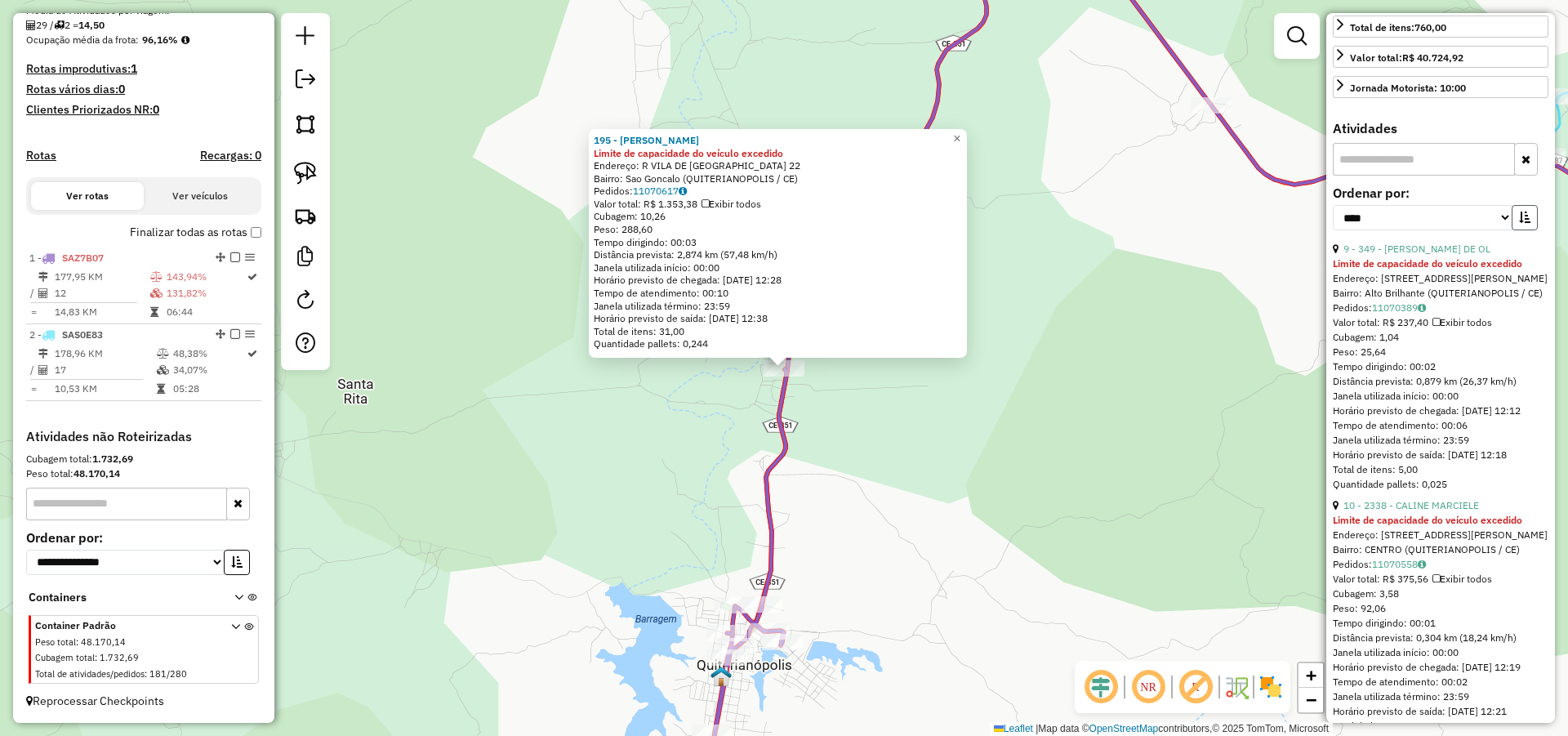
click at [1519, 223] on icon "button" at bounding box center [1524, 217] width 11 height 11
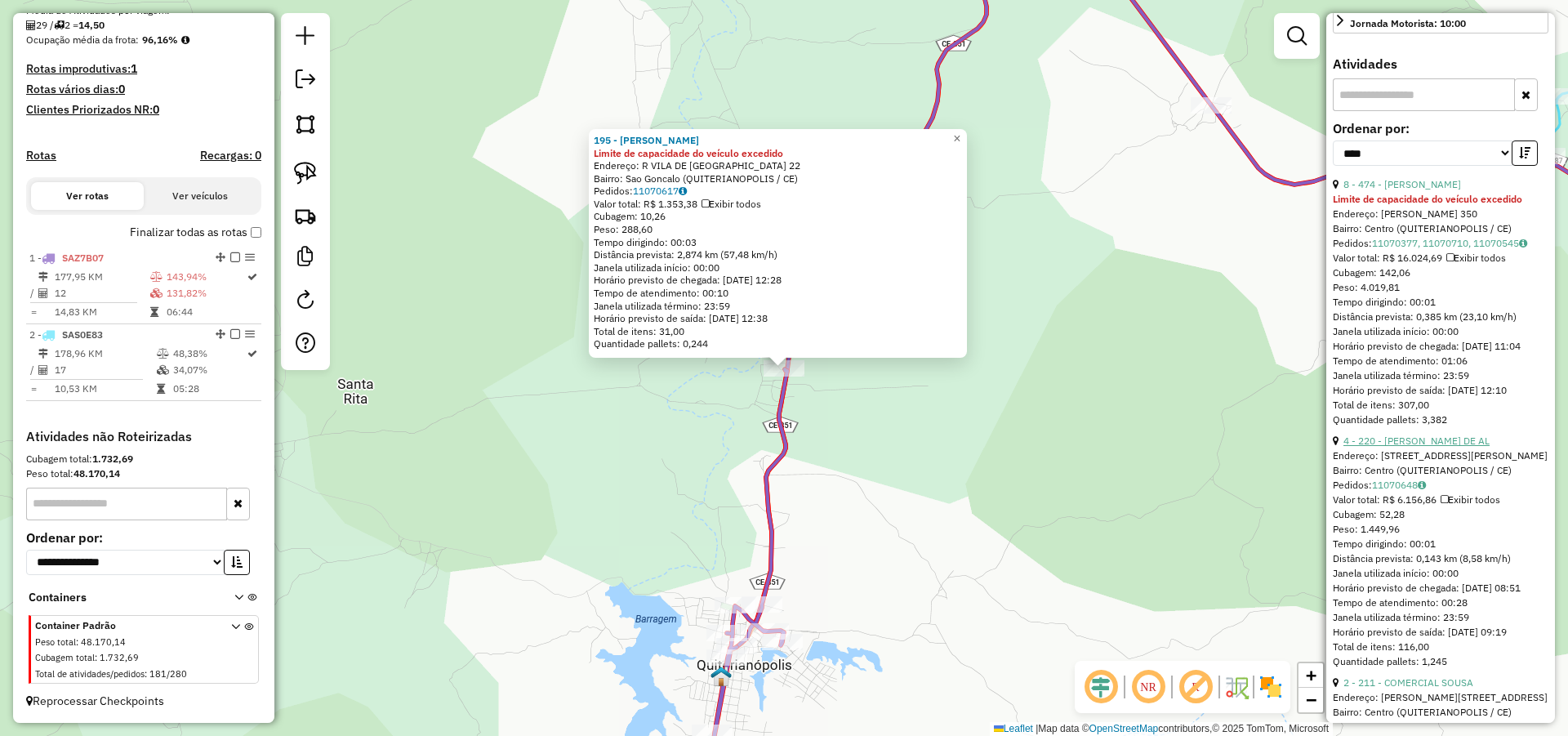
scroll to position [588, 0]
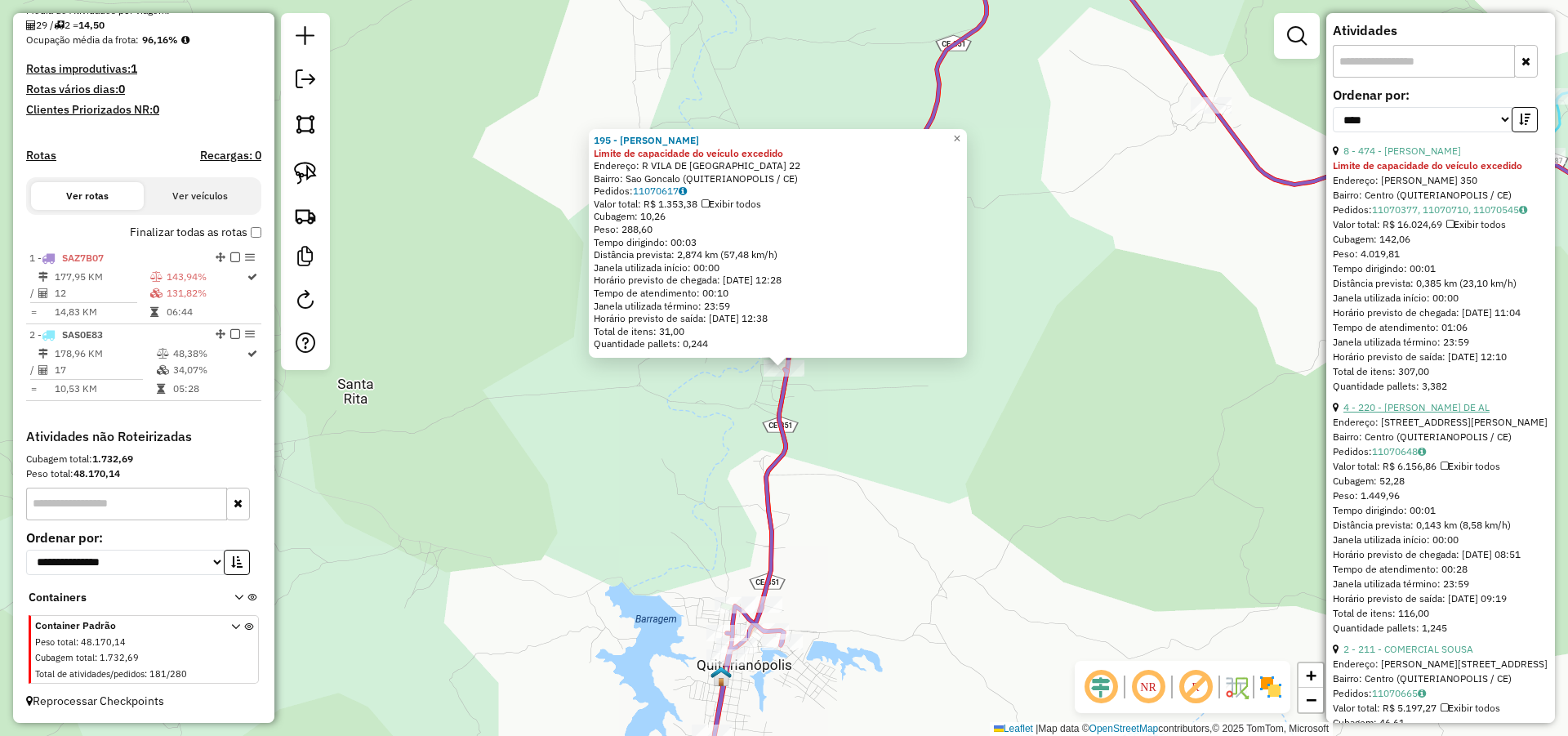
click at [1448, 413] on link "4 - 220 - DANNILO VIEIRA DE AL" at bounding box center [1416, 407] width 146 height 12
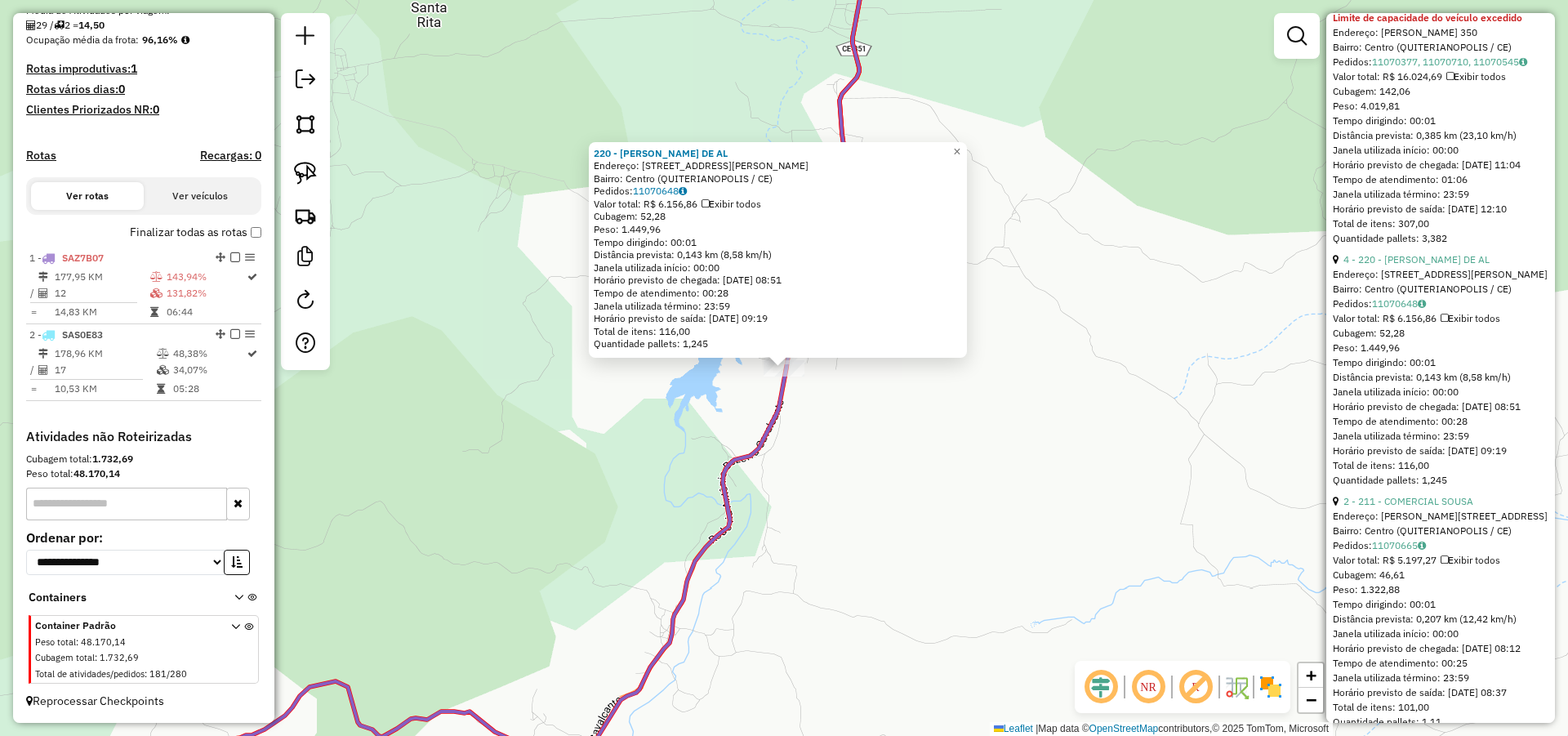
scroll to position [784, 0]
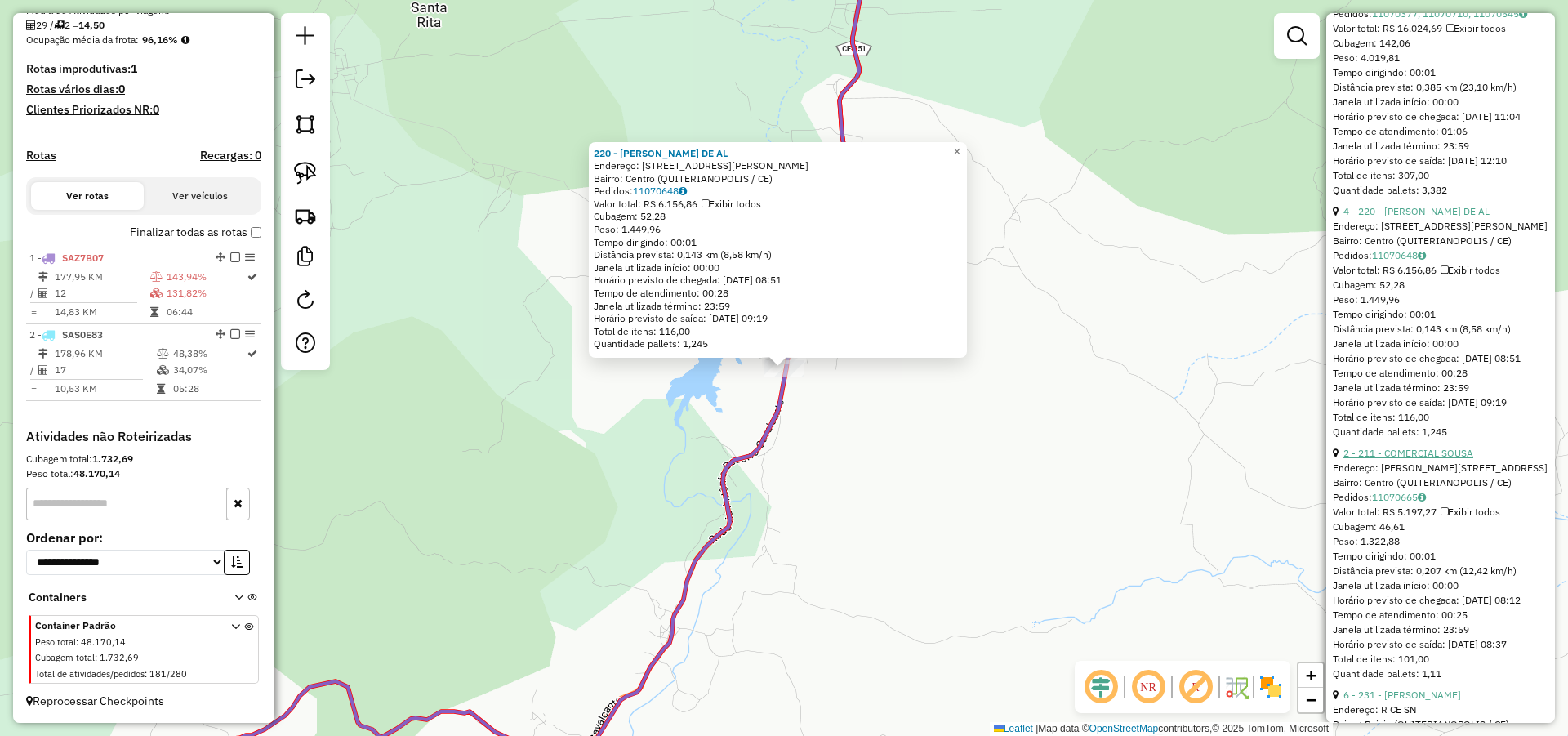
click at [1407, 459] on link "2 - 211 - COMERCIAL SOUSA" at bounding box center [1407, 453] width 130 height 12
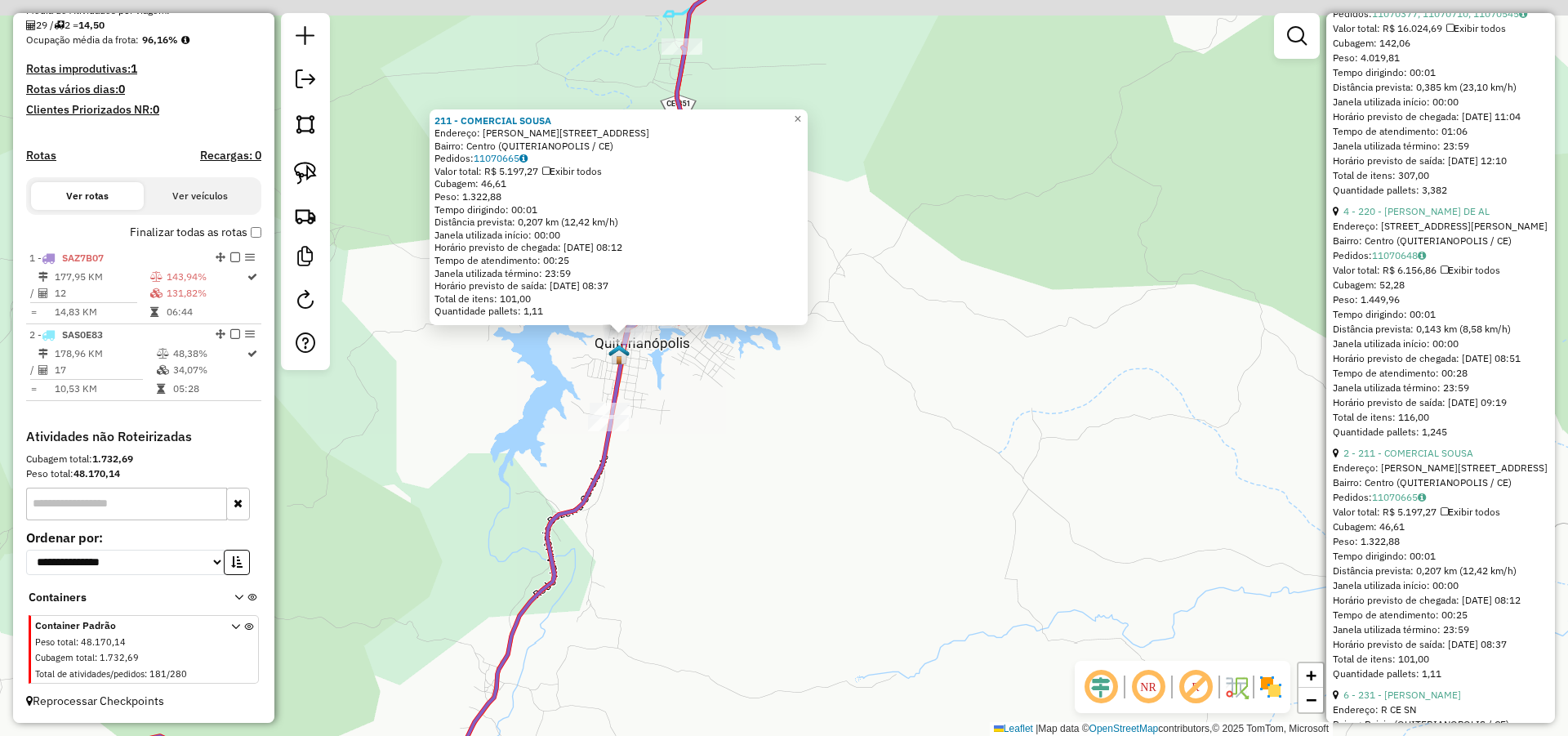
drag, startPoint x: 713, startPoint y: 365, endPoint x: 801, endPoint y: 404, distance: 96.3
click at [849, 426] on div "211 - COMERCIAL SOUSA Endereço: LAURINDO GOMES 184 Bairro: Centro (QUITERIANOPO…" at bounding box center [784, 368] width 1568 height 736
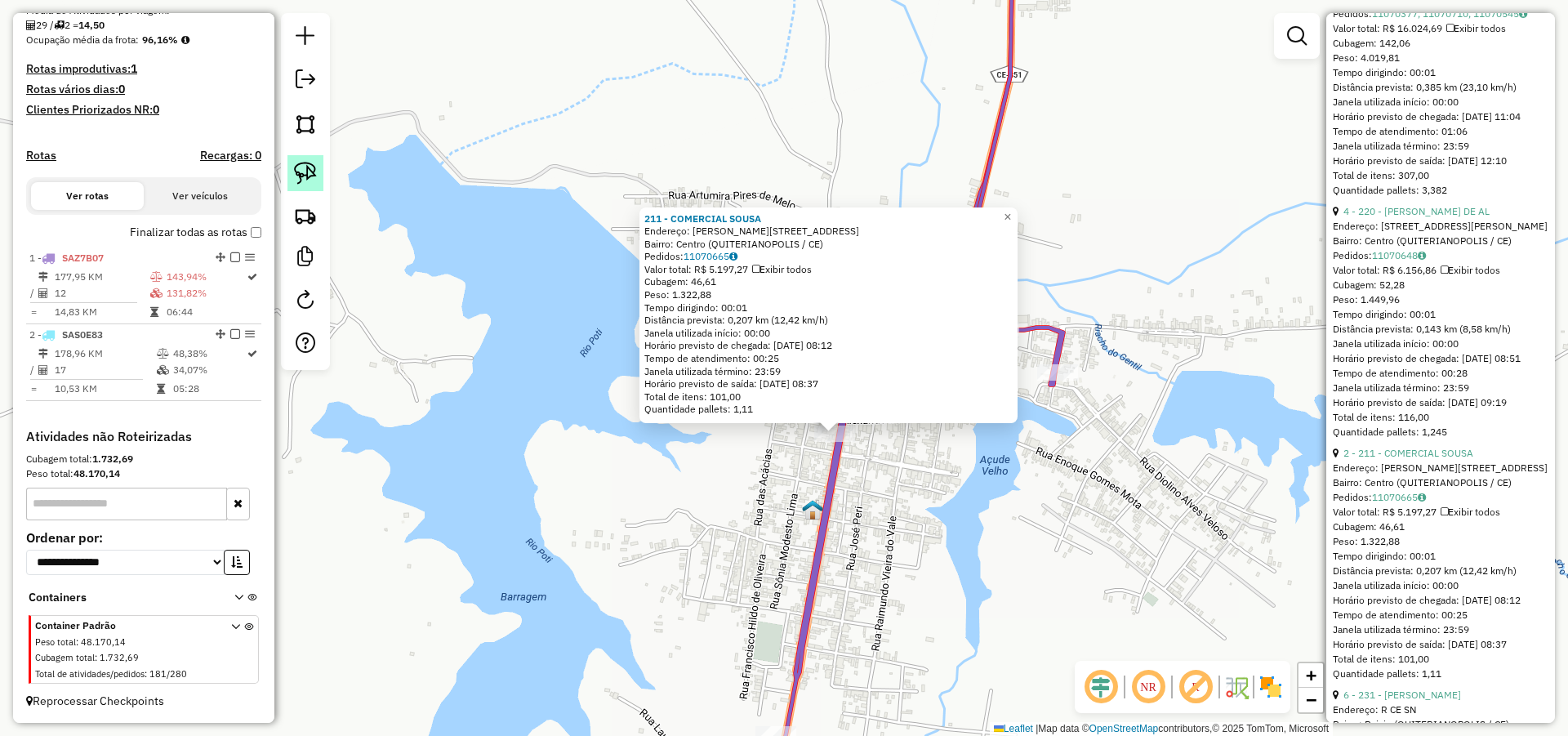
drag, startPoint x: 307, startPoint y: 164, endPoint x: 309, endPoint y: 172, distance: 8.2
click at [309, 165] on img at bounding box center [305, 173] width 23 height 23
drag, startPoint x: 874, startPoint y: 473, endPoint x: 861, endPoint y: 432, distance: 43.0
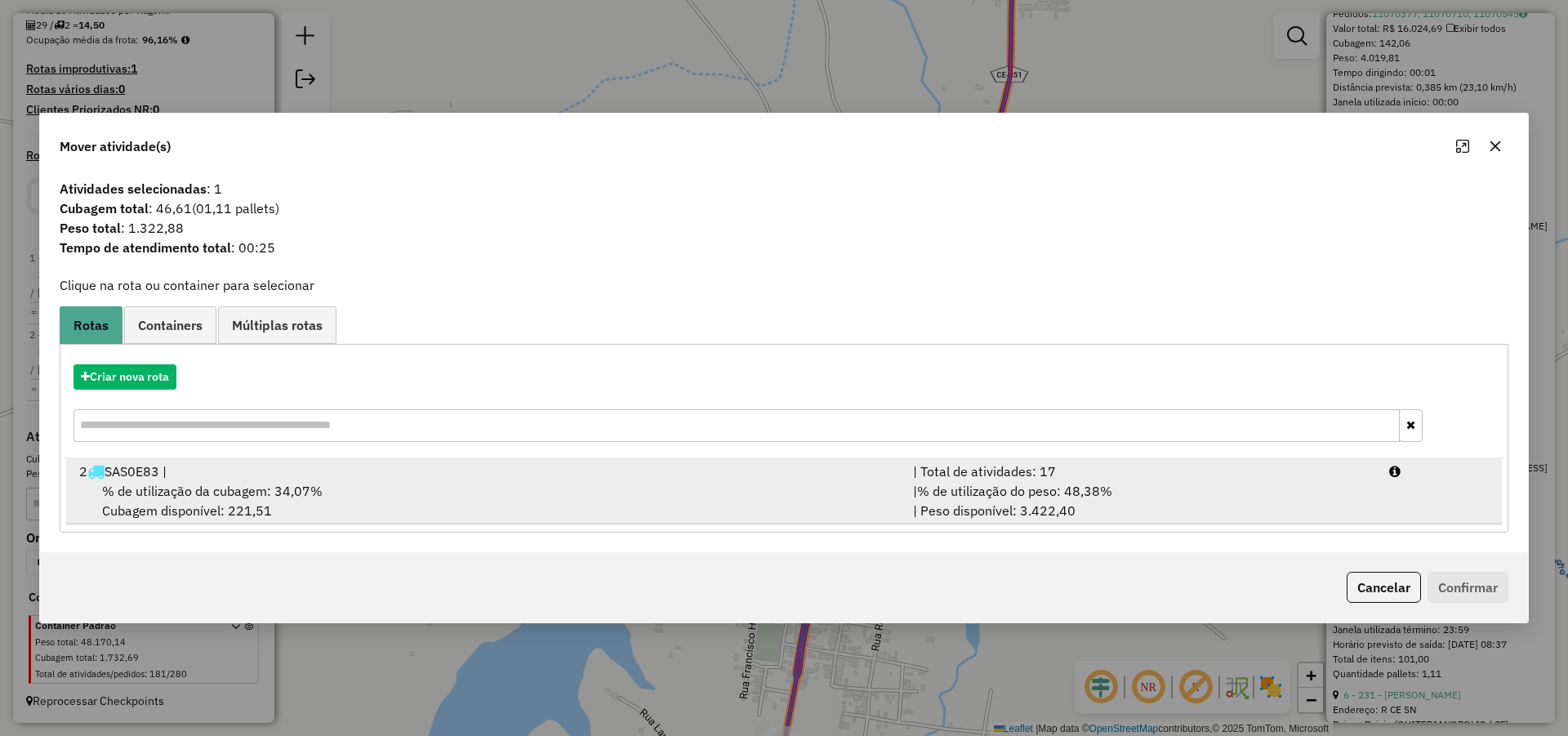
click at [482, 472] on div "2 SAS0E83 |" at bounding box center [486, 471] width 834 height 19
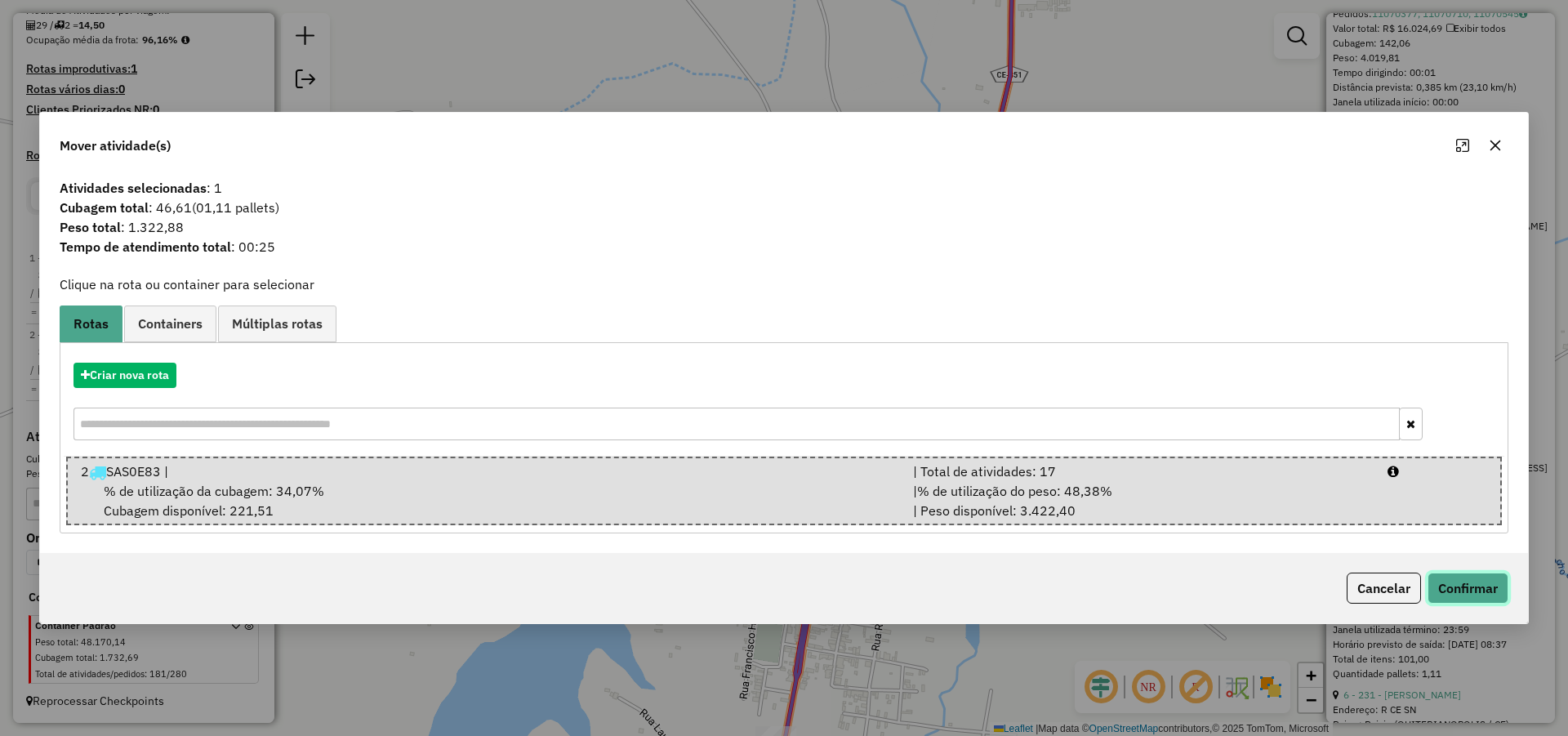
click at [1464, 581] on button "Confirmar" at bounding box center [1468, 588] width 81 height 31
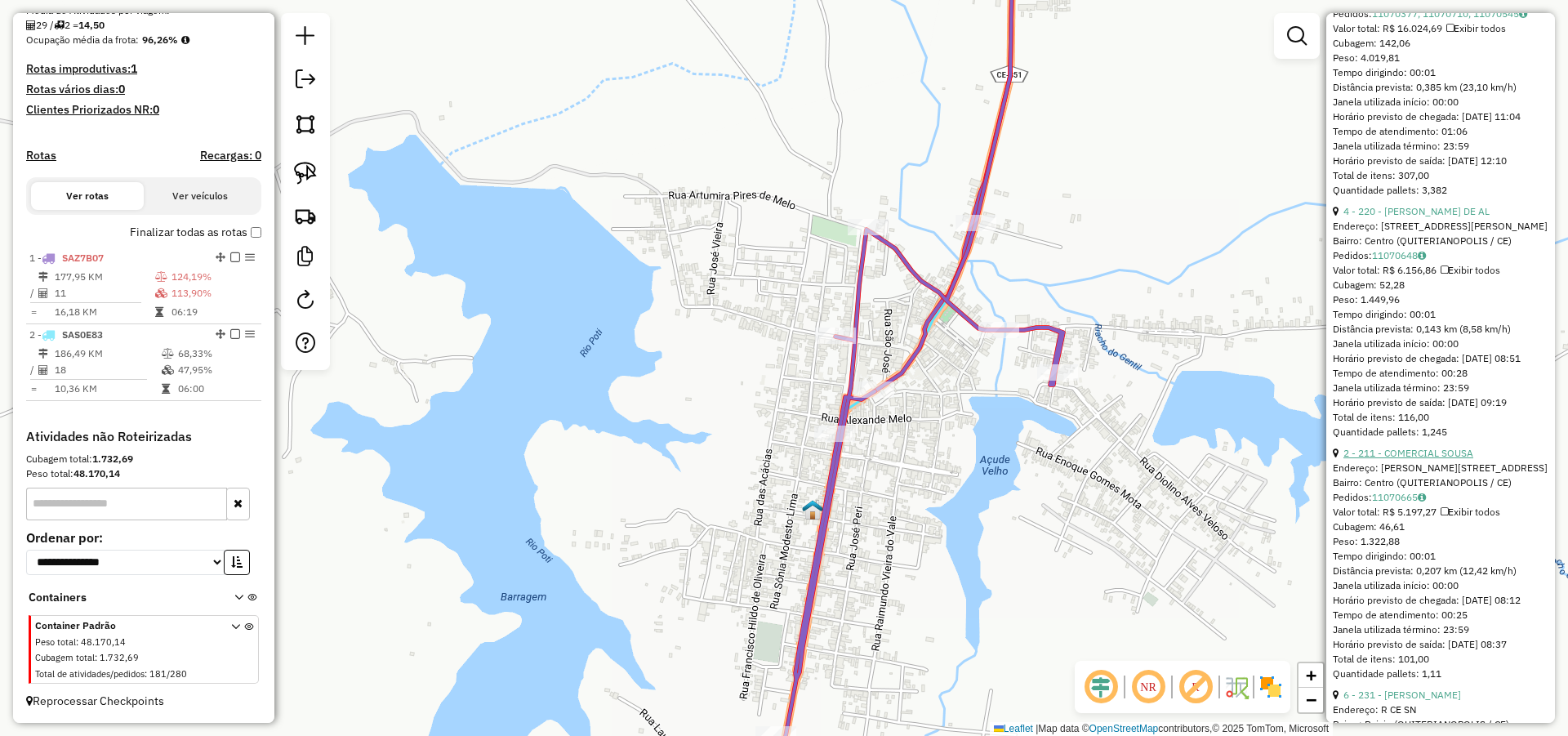
click at [1427, 459] on link "2 - 211 - COMERCIAL SOUSA" at bounding box center [1407, 453] width 130 height 12
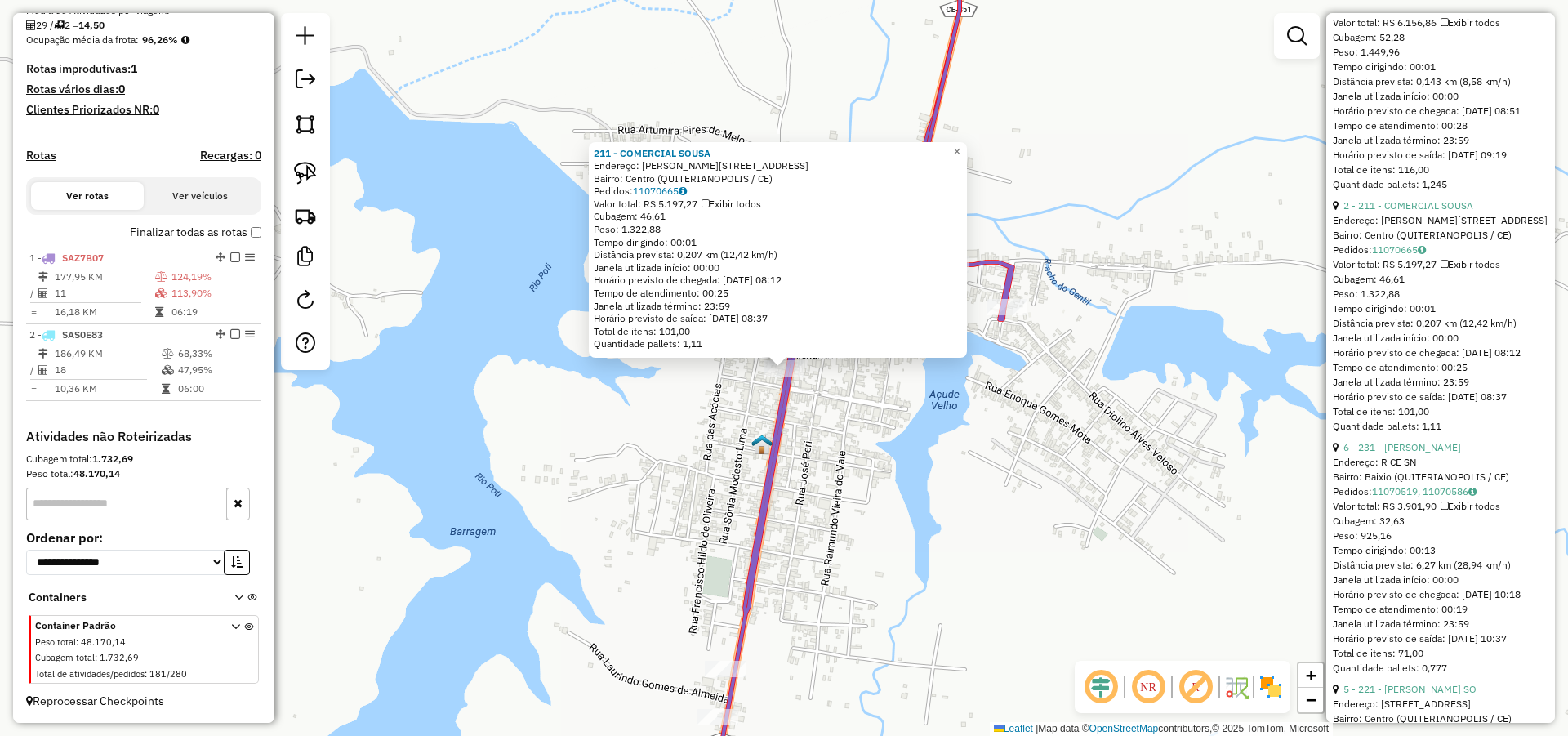
scroll to position [1078, 0]
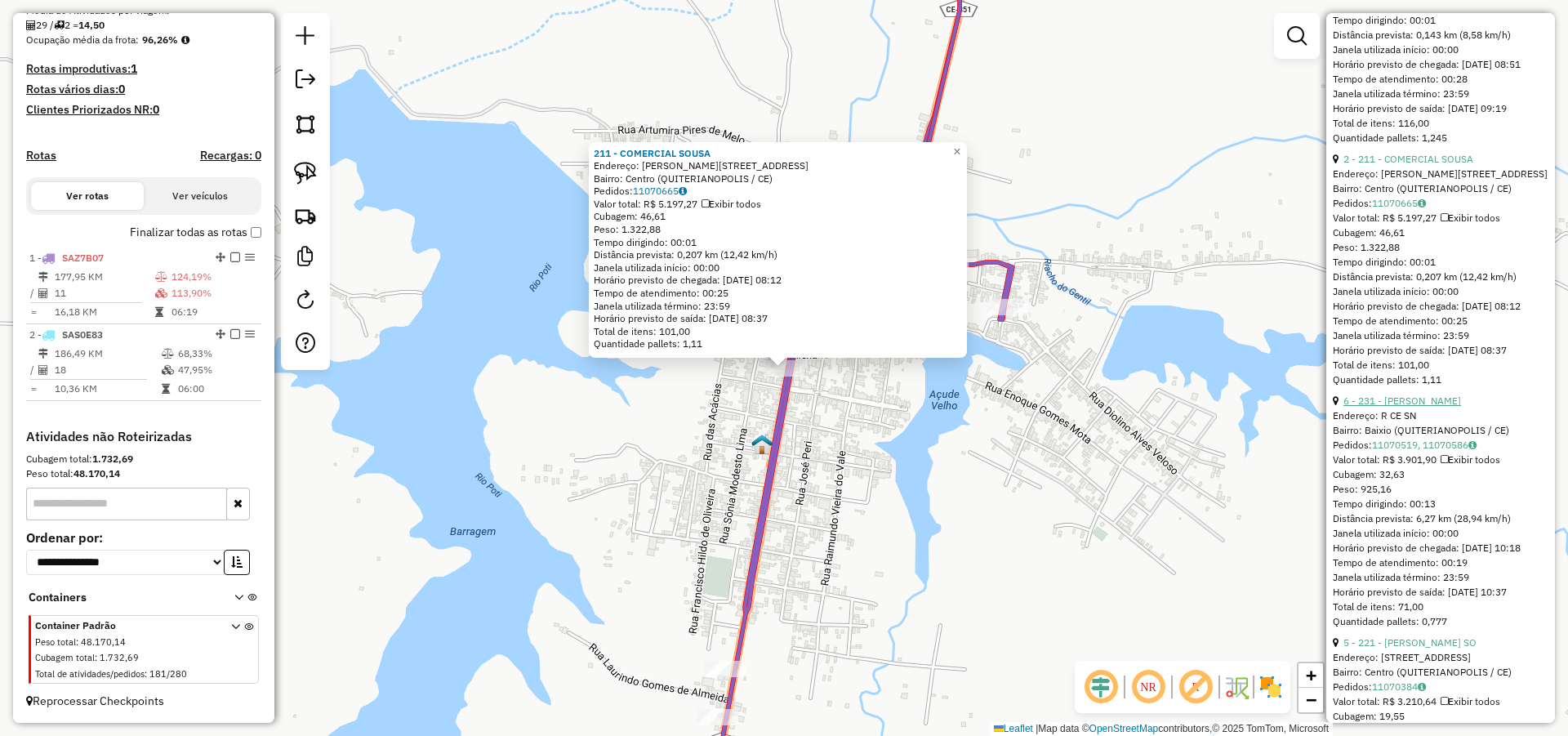
click at [1418, 407] on link "6 - 231 - JOSE ANTUNES DE MELO" at bounding box center [1401, 401] width 117 height 12
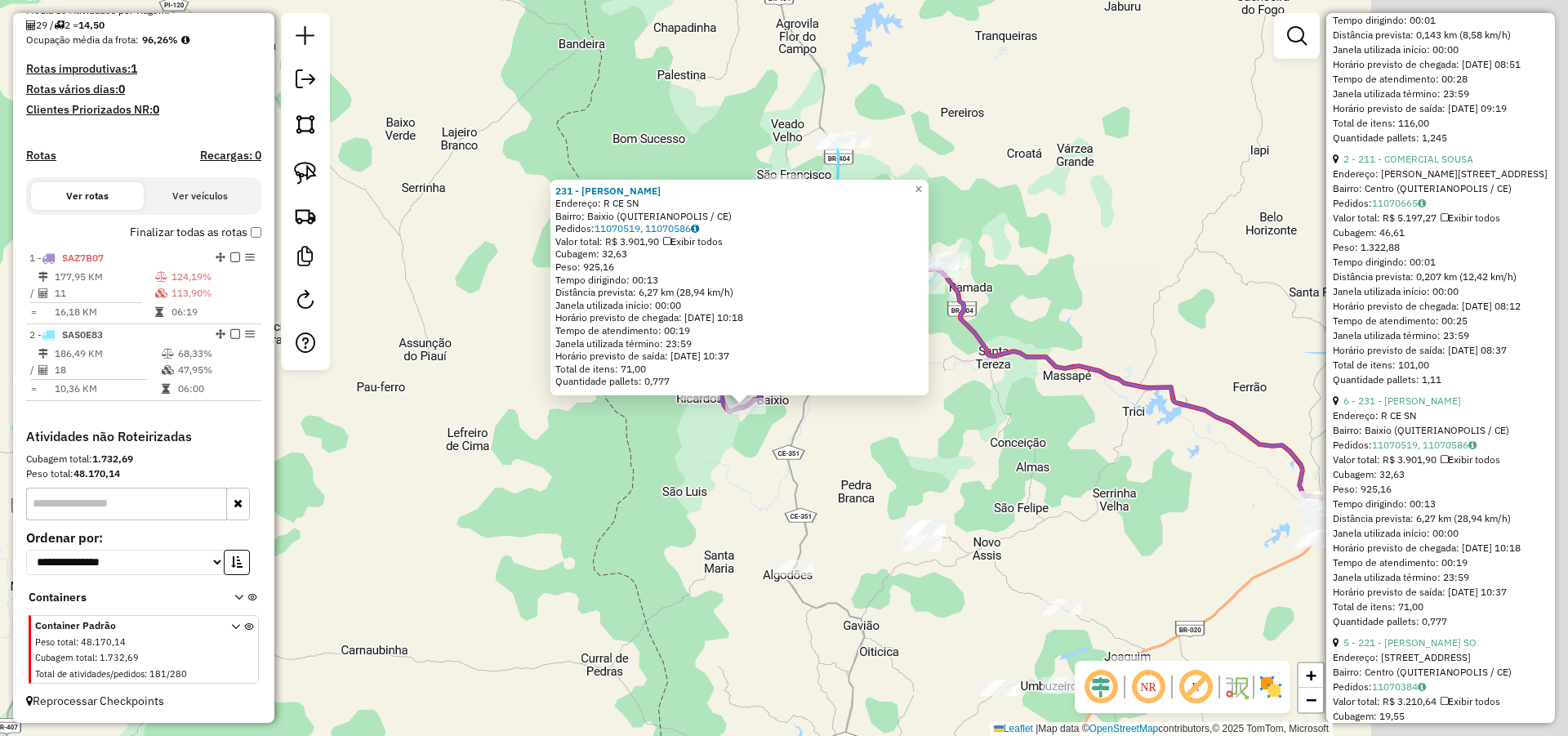
drag, startPoint x: 856, startPoint y: 452, endPoint x: 708, endPoint y: 479, distance: 150.4
click at [708, 479] on div "231 - JOSE ANTUNES DE MELO Endereço: R CE SN Bairro: Baixio (QUITERIANOPOLIS / …" at bounding box center [784, 368] width 1568 height 736
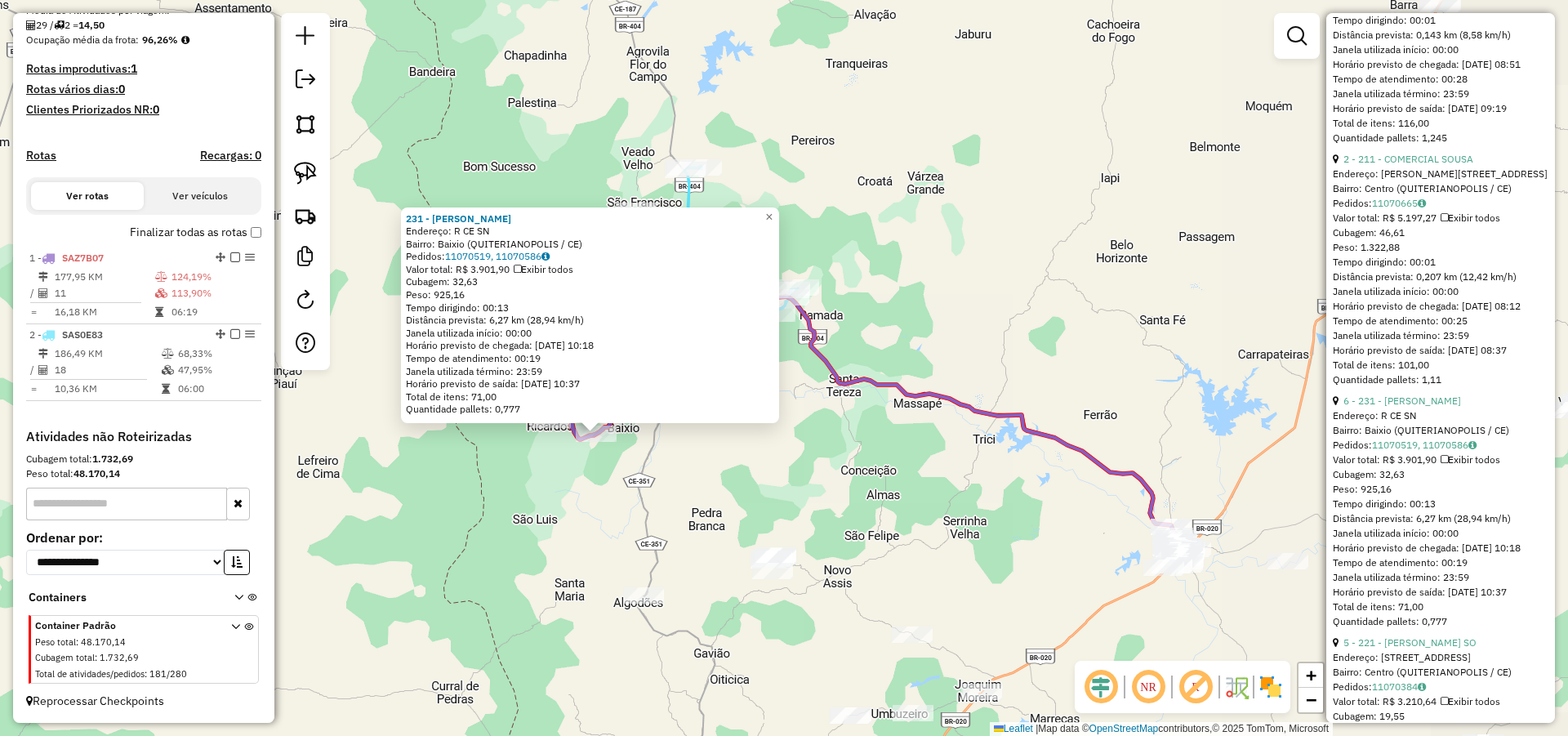
click at [750, 384] on div "Horário previsto de saída: 12/08/2025 10:37" at bounding box center [589, 384] width 368 height 13
click at [694, 367] on div "Janela utilizada término: 23:59" at bounding box center [589, 372] width 368 height 13
click at [814, 416] on div "231 - JOSE ANTUNES DE MELO Endereço: R CE SN Bairro: Baixio (QUITERIANOPOLIS / …" at bounding box center [784, 368] width 1568 height 736
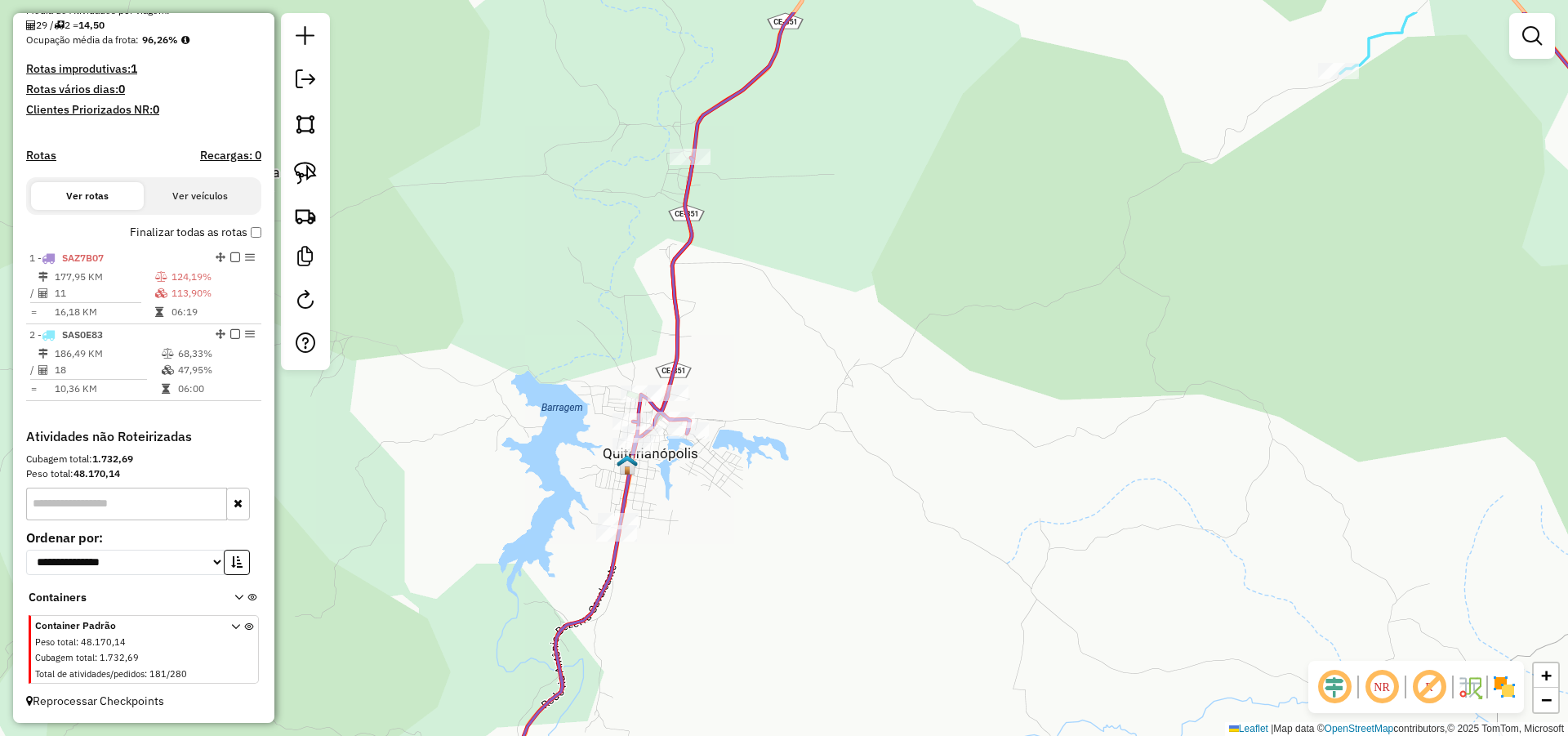
drag, startPoint x: 746, startPoint y: 424, endPoint x: 853, endPoint y: 488, distance: 124.7
click at [835, 488] on div "Janela de atendimento Grade de atendimento Capacidade Transportadoras Veículos …" at bounding box center [784, 368] width 1568 height 736
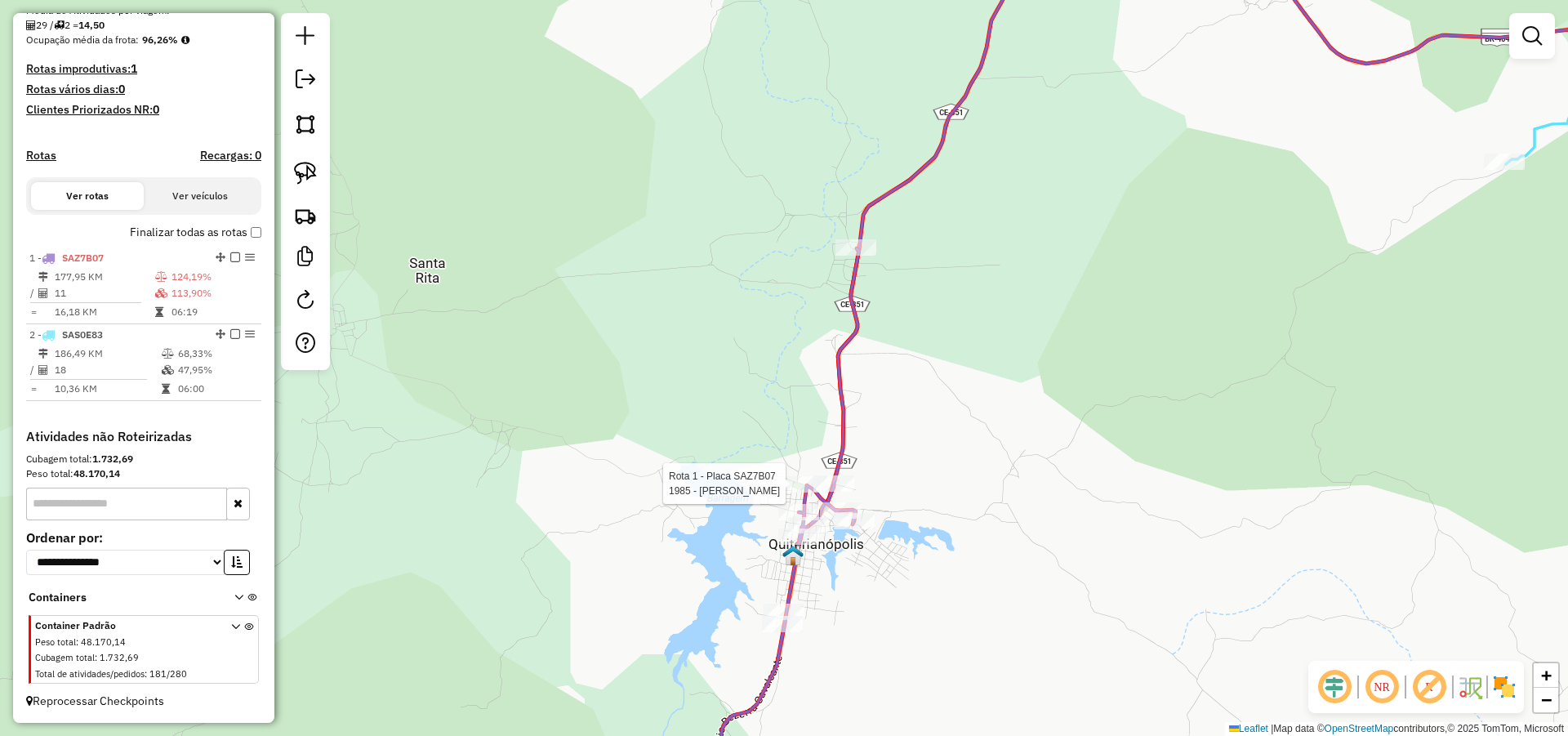
select select "*********"
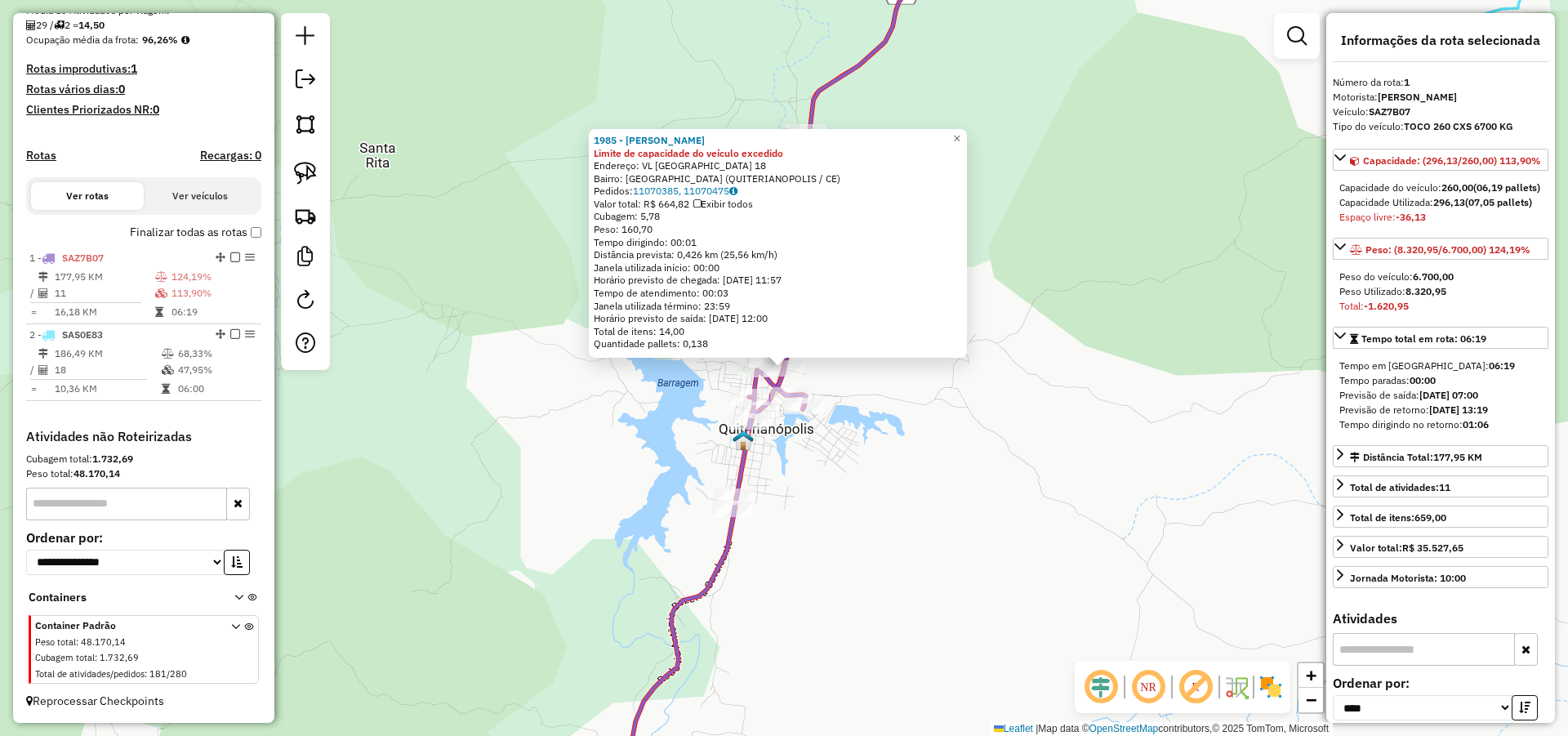
click at [890, 416] on div "1985 - ANTONIA CORDEIRO GOM Limite de capacidade do veículo excedido Endereço: …" at bounding box center [784, 368] width 1568 height 736
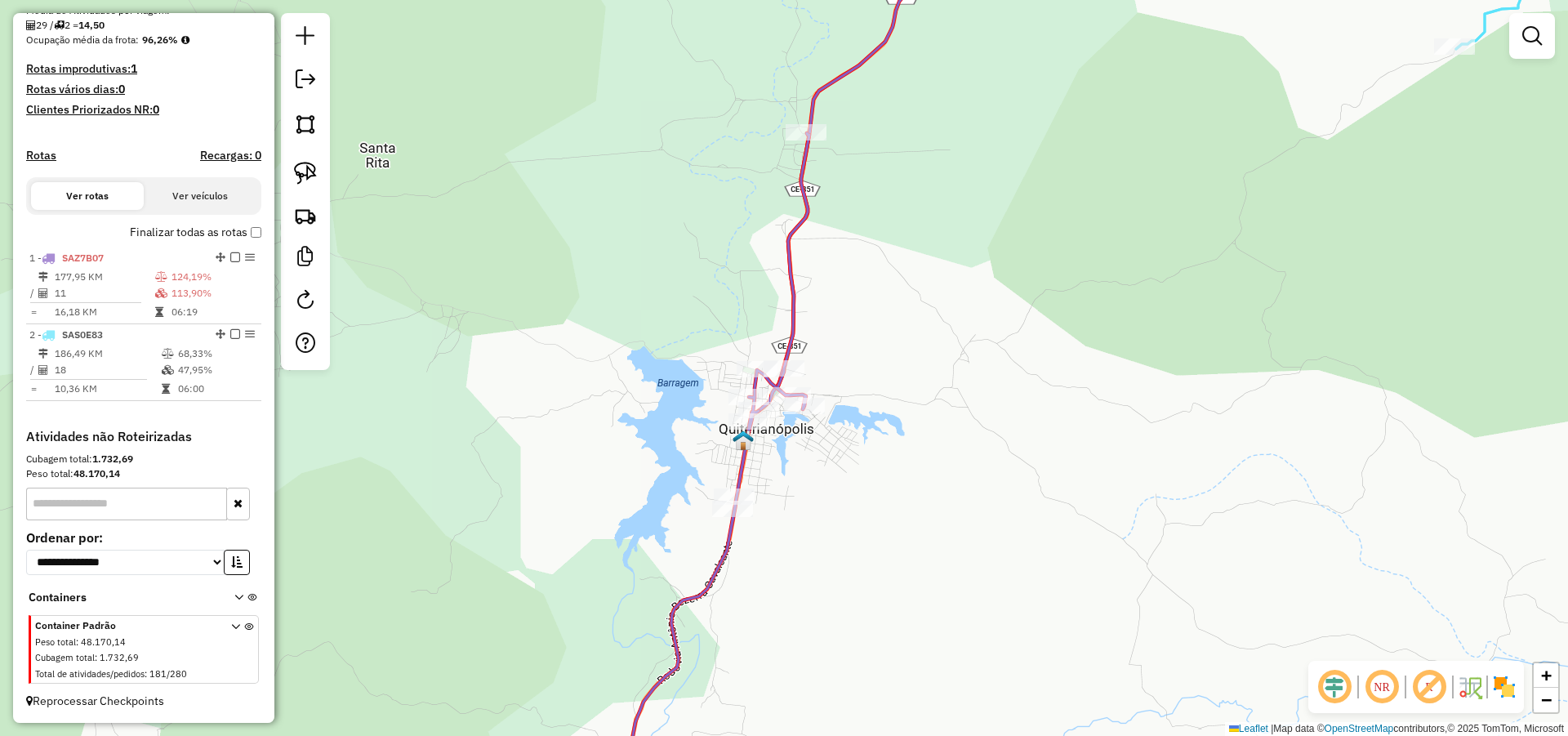
click at [748, 360] on div "Janela de atendimento Grade de atendimento Capacidade Transportadoras Veículos …" at bounding box center [784, 368] width 1568 height 736
select select "*********"
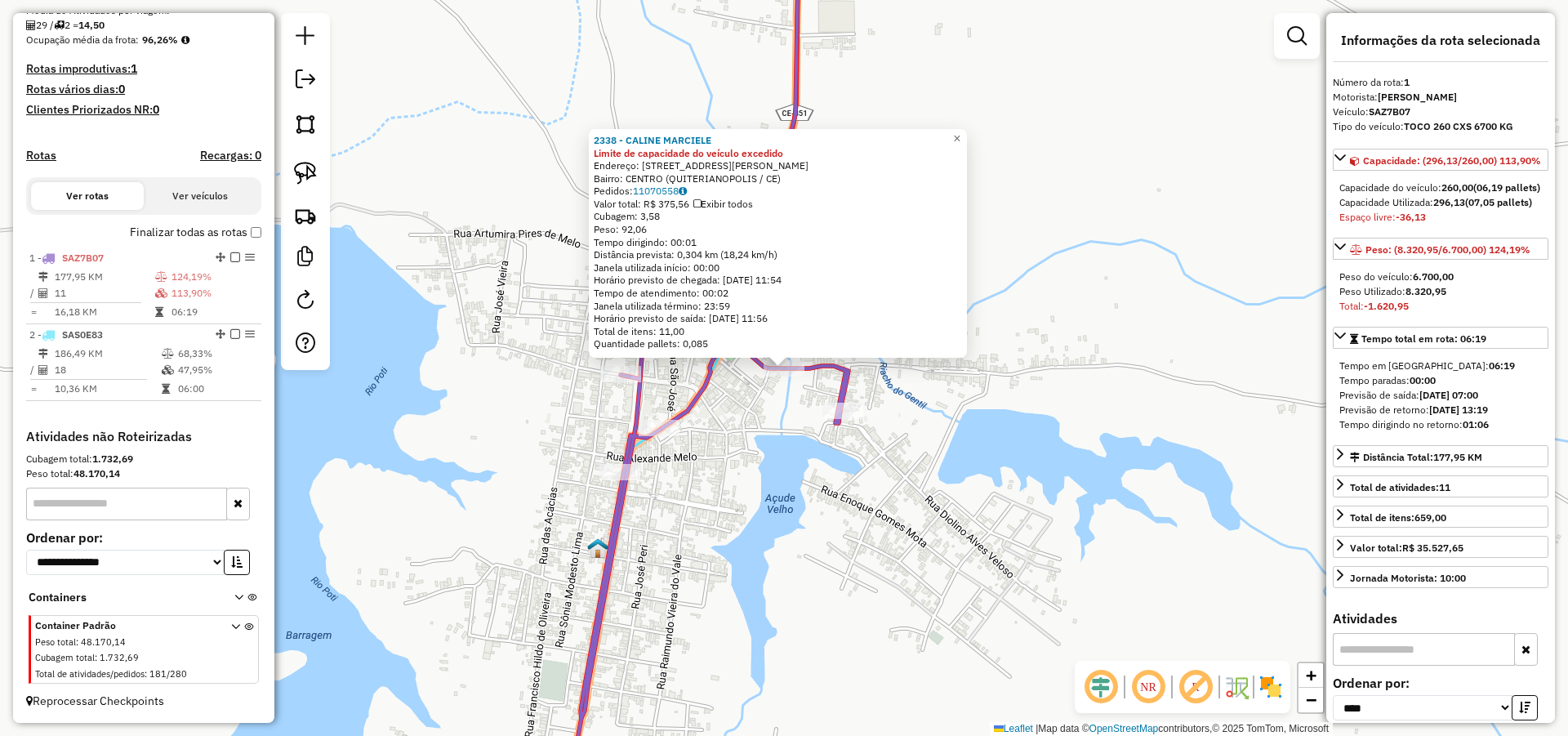
click at [957, 373] on div "Rota 1 - Placa SAZ7B07 349 - CARLOS MARTINS DE OL 2338 - CALINE MARCIELE Limite…" at bounding box center [784, 368] width 1568 height 736
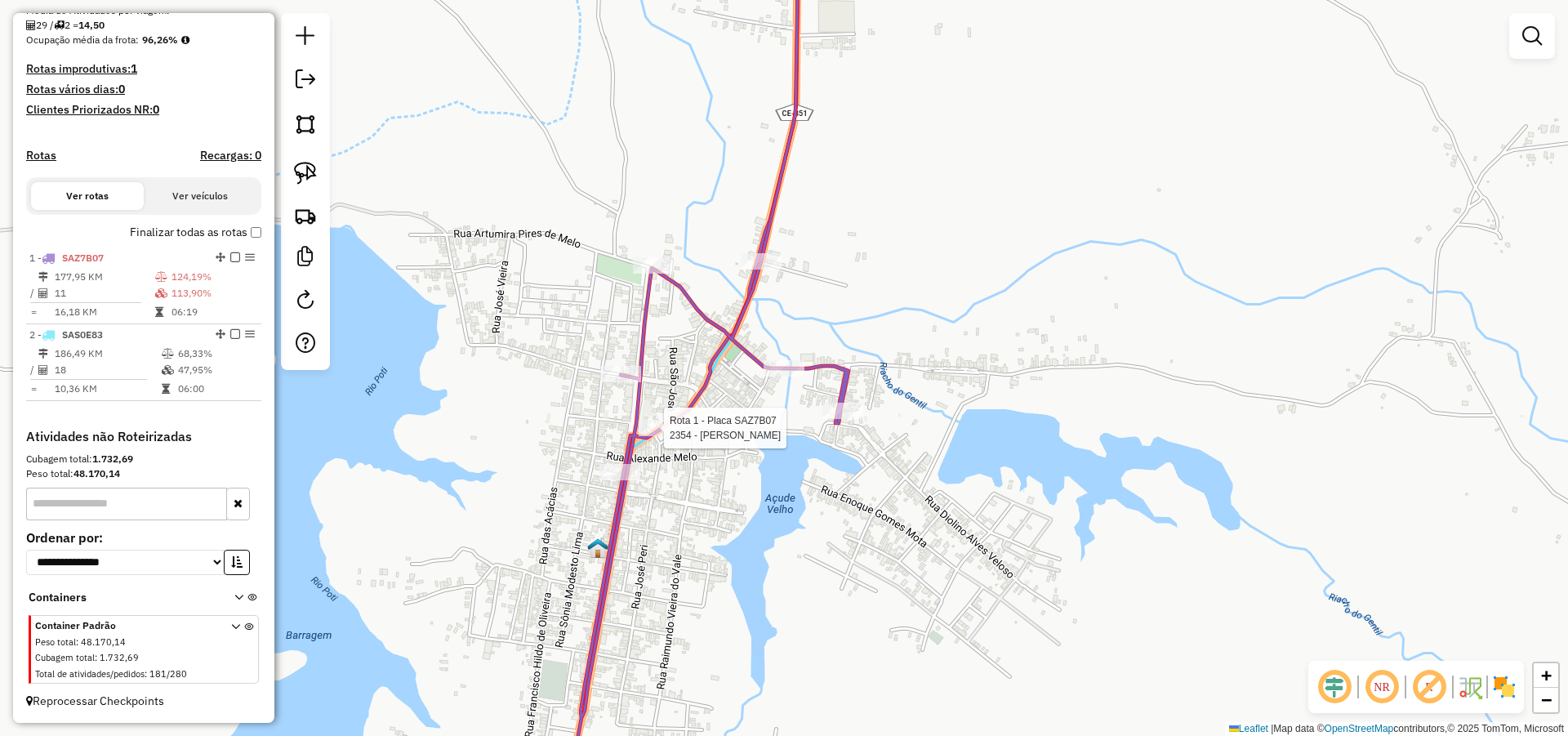
select select "*********"
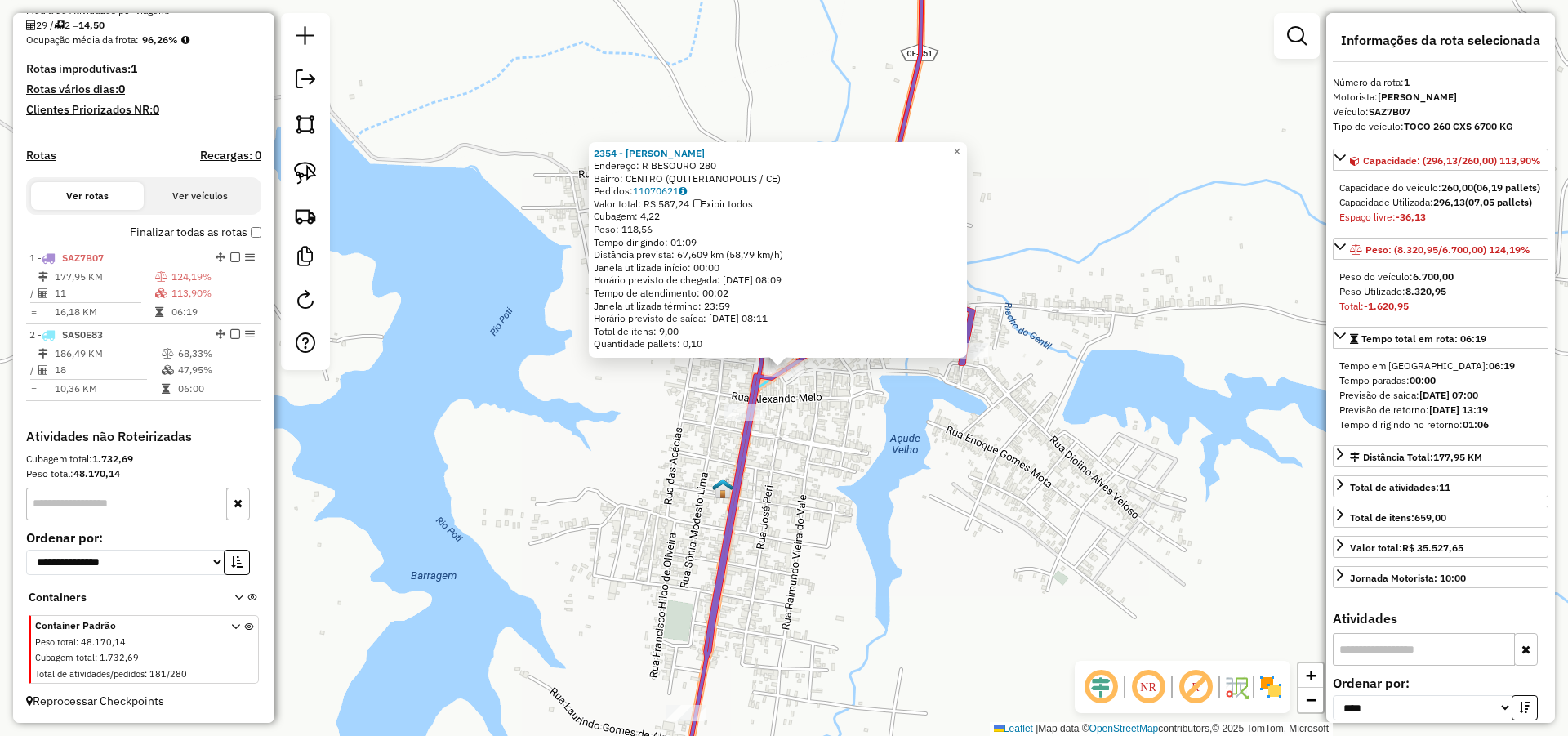
click at [855, 403] on div "2354 - CARLOS DOMINGOS Endereço: R BESOURO 280 Bairro: CENTRO (QUITERIANOPOLIS …" at bounding box center [784, 368] width 1568 height 736
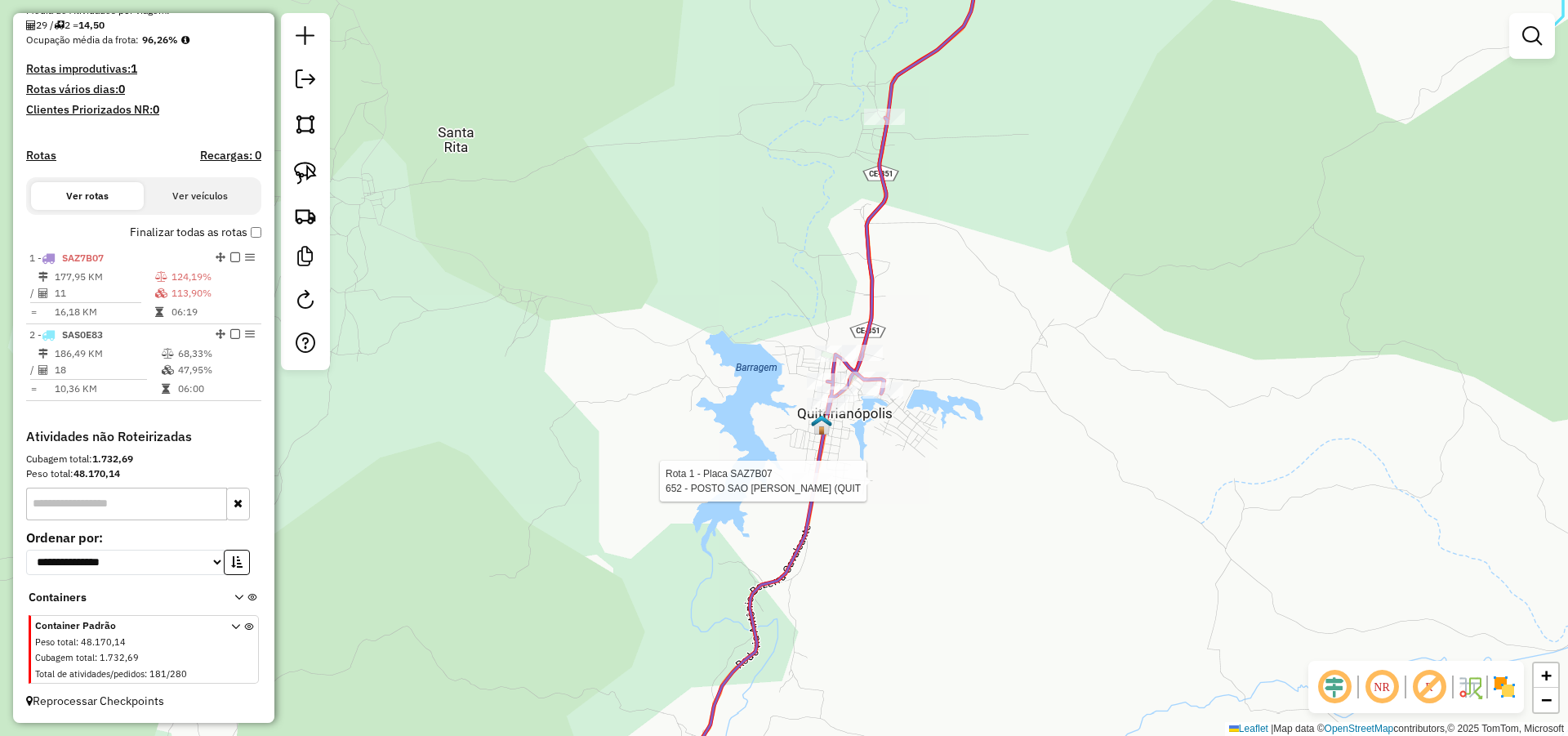
select select "*********"
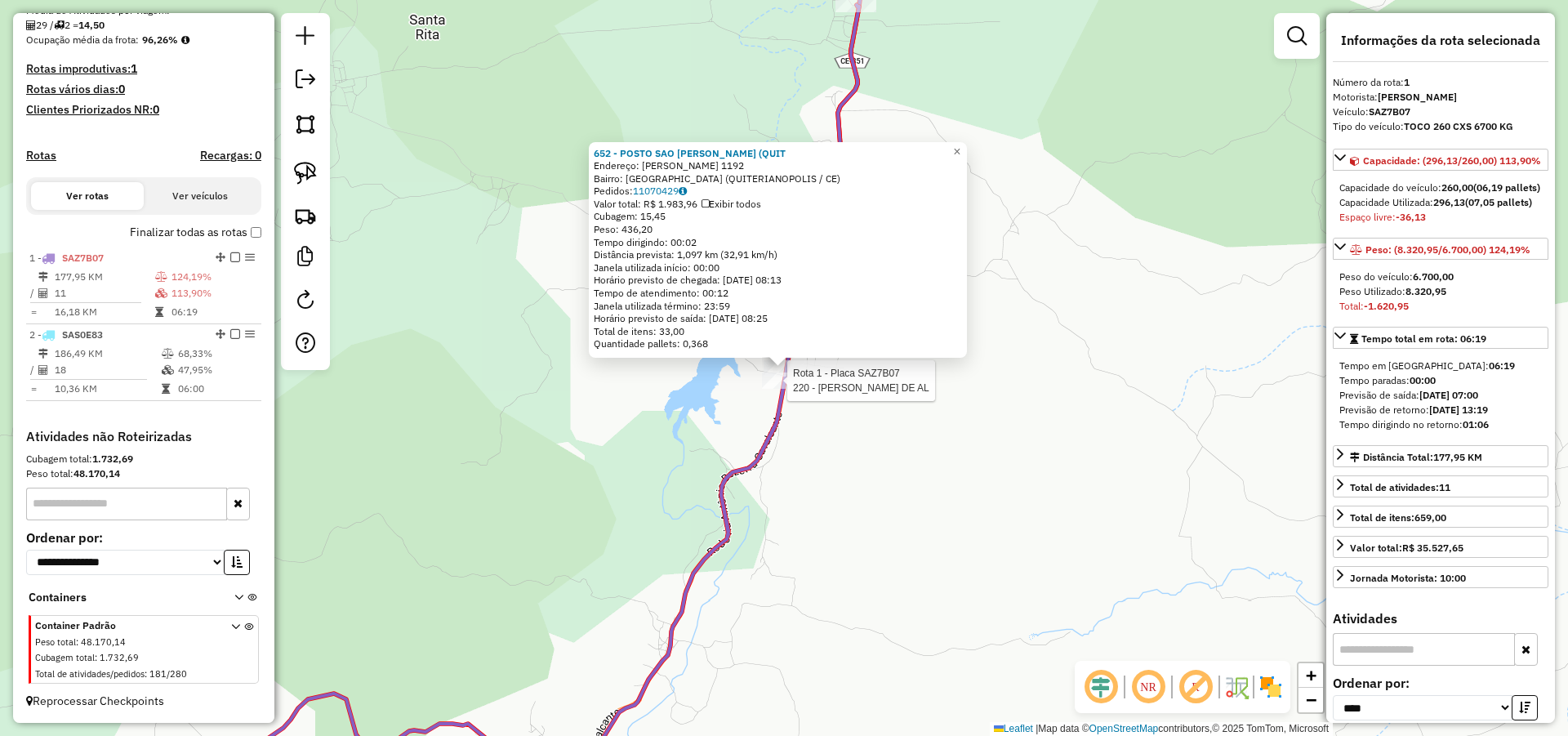
click at [774, 389] on div at bounding box center [782, 380] width 41 height 17
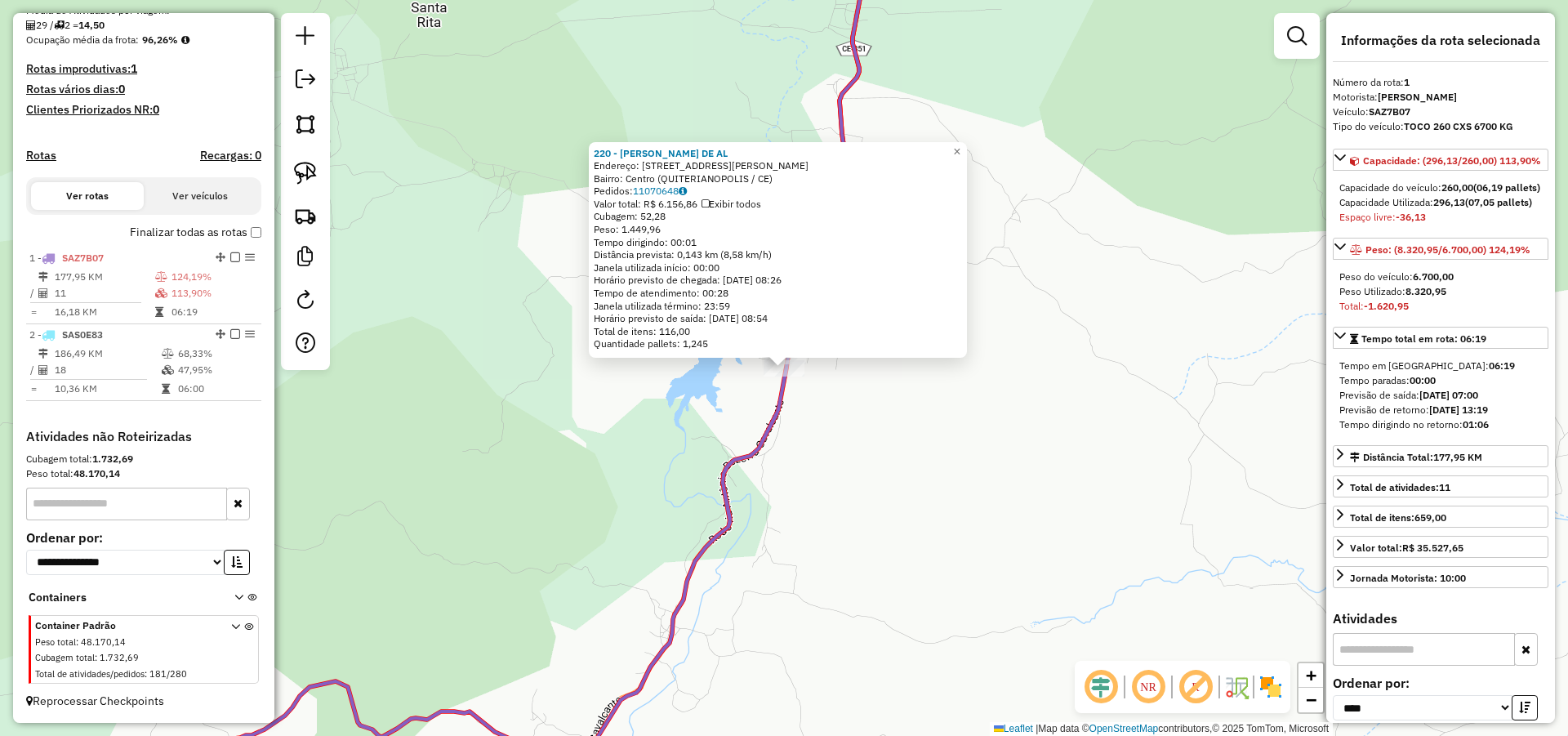
click at [787, 380] on icon at bounding box center [351, 401] width 1017 height 816
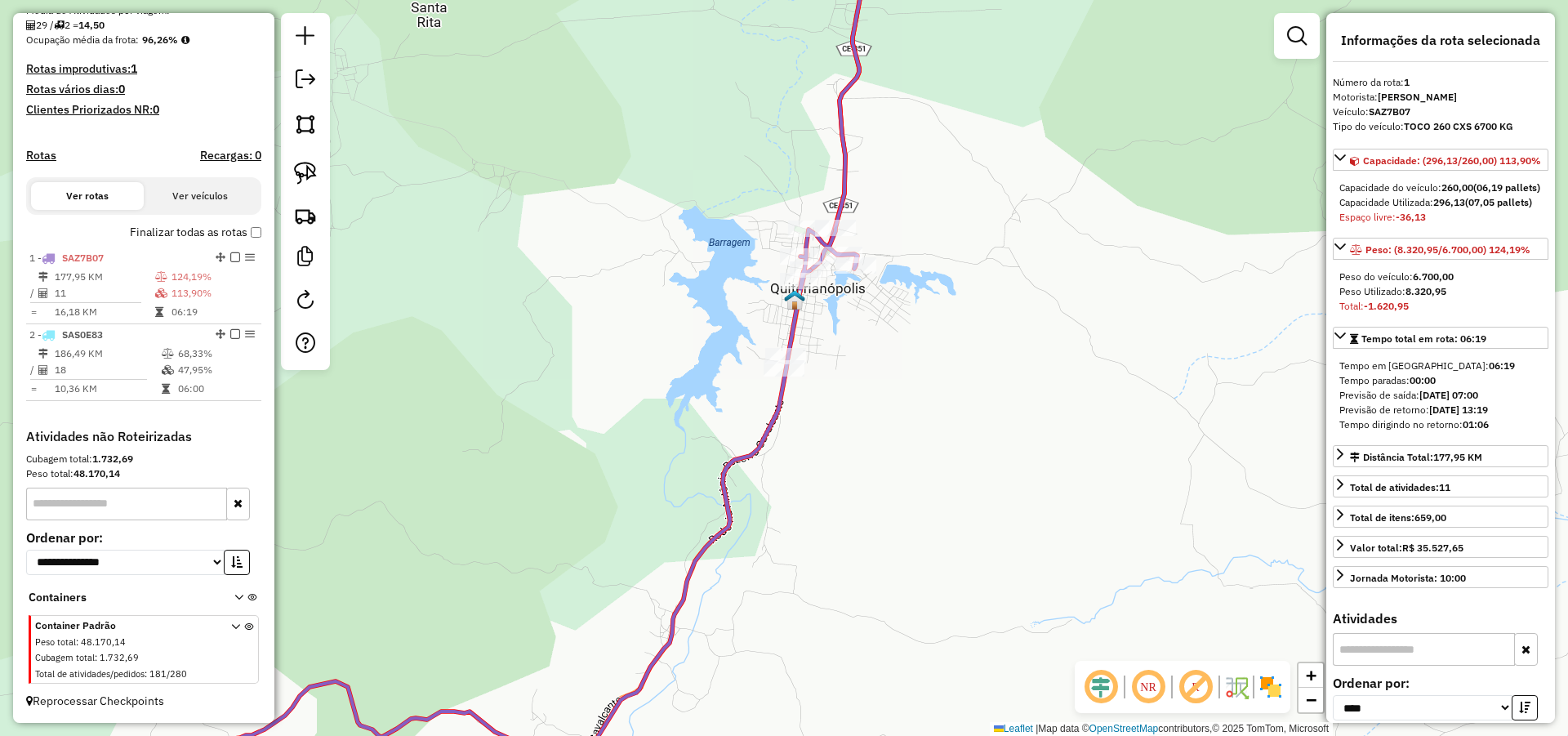
click at [886, 428] on div "Janela de atendimento Grade de atendimento Capacidade Transportadoras Veículos …" at bounding box center [784, 368] width 1568 height 736
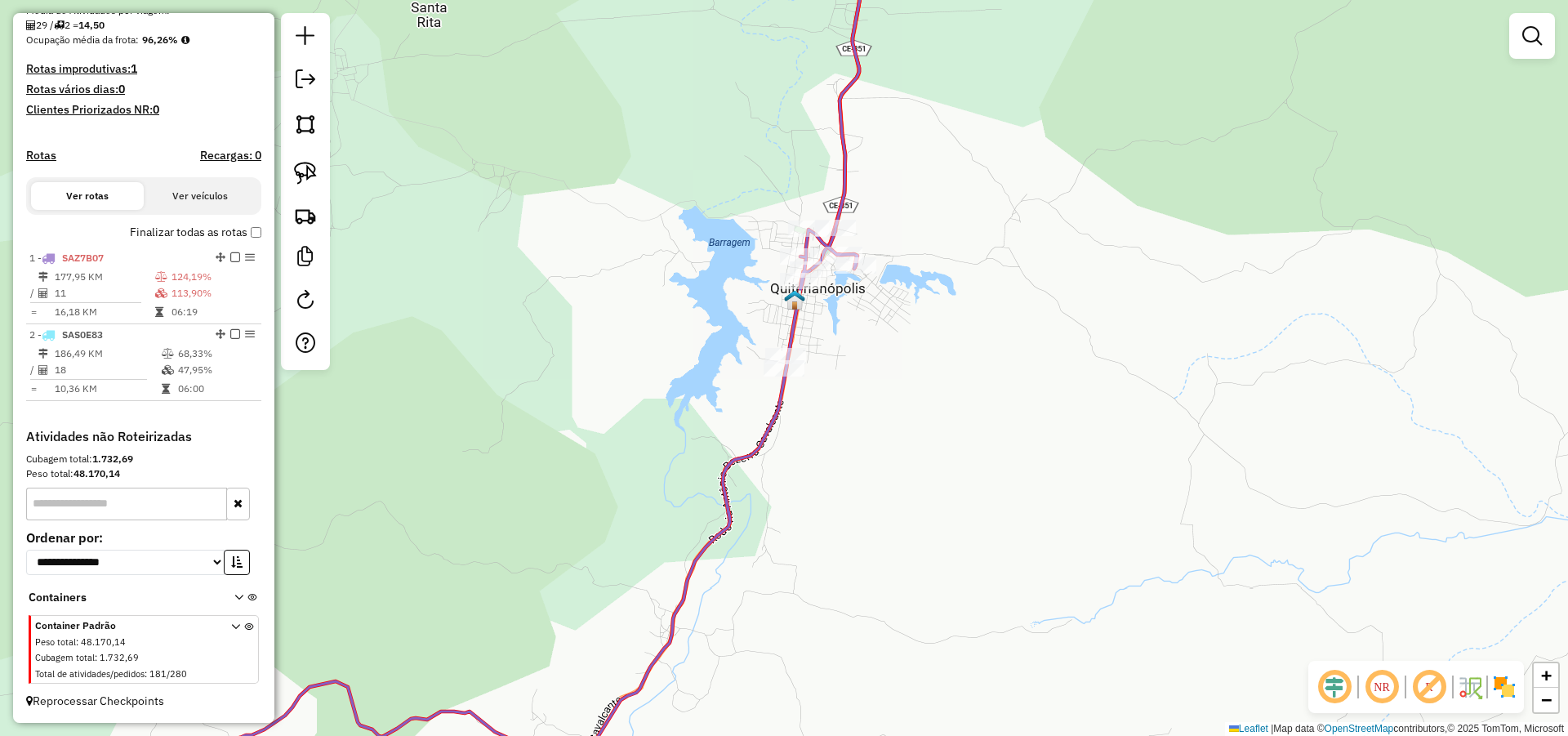
drag, startPoint x: 291, startPoint y: 162, endPoint x: 390, endPoint y: 224, distance: 116.8
click at [291, 162] on link at bounding box center [305, 173] width 36 height 36
drag, startPoint x: 792, startPoint y: 332, endPoint x: 867, endPoint y: 385, distance: 91.8
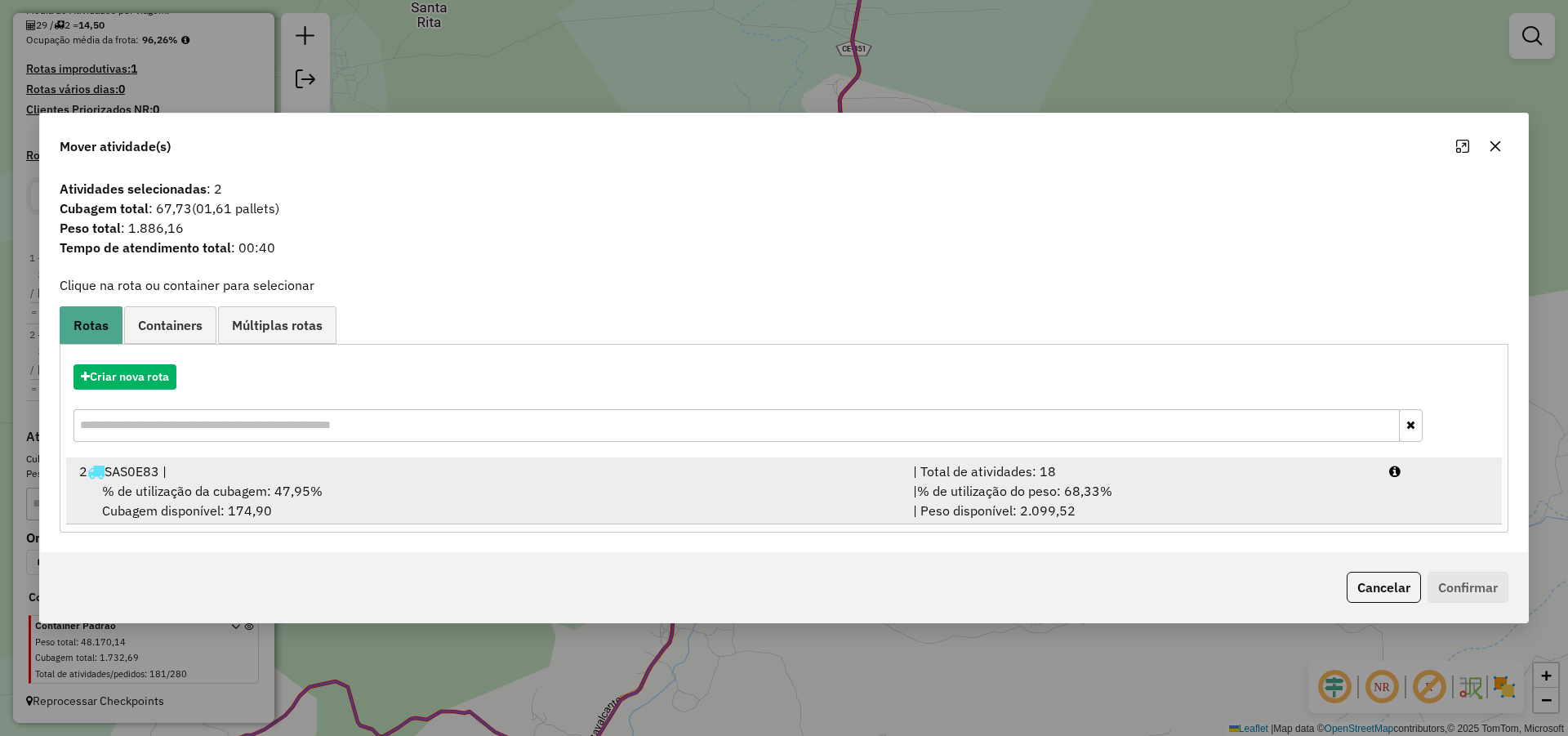
click at [416, 469] on div "2 SAS0E83 |" at bounding box center [486, 471] width 834 height 19
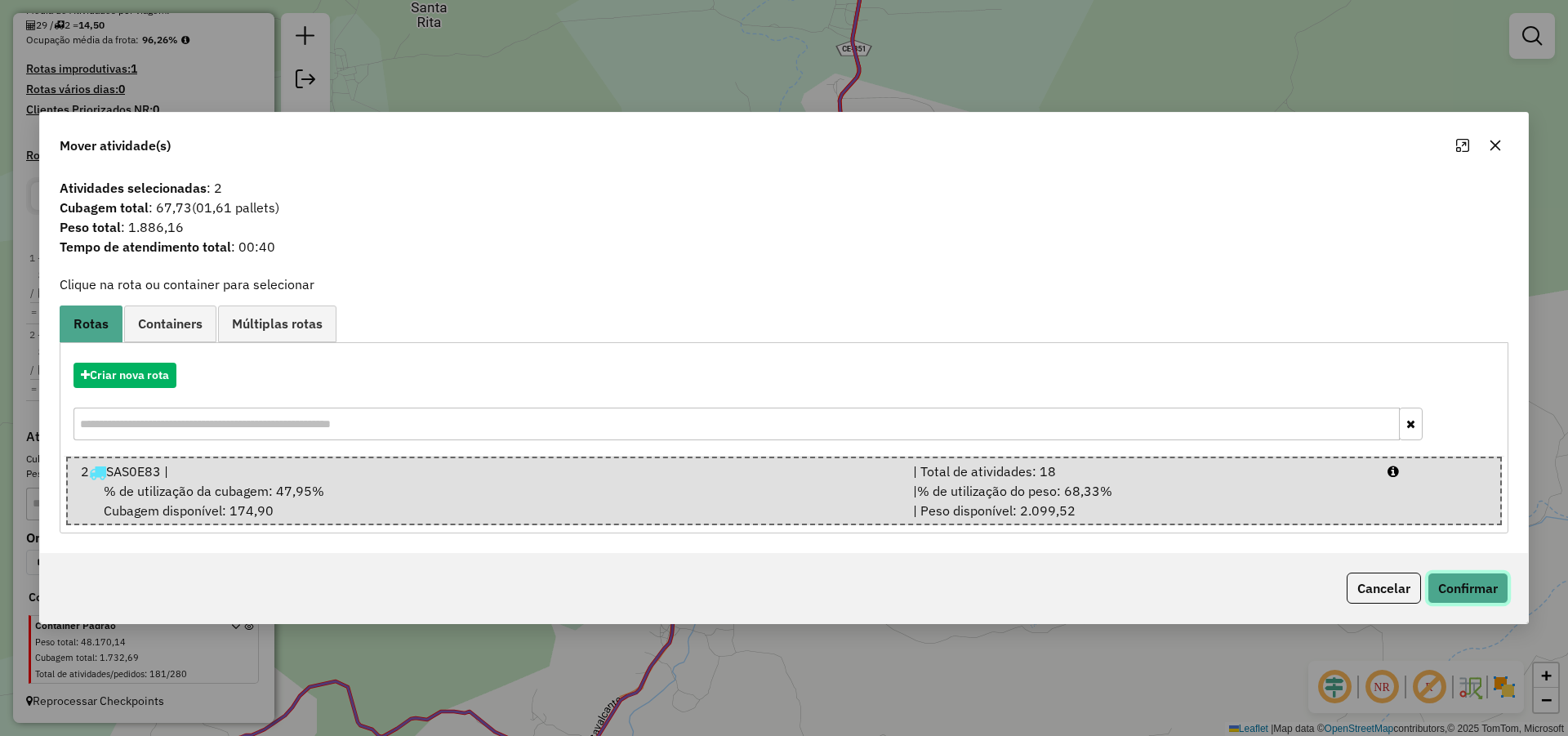
click at [1477, 588] on button "Confirmar" at bounding box center [1468, 588] width 81 height 31
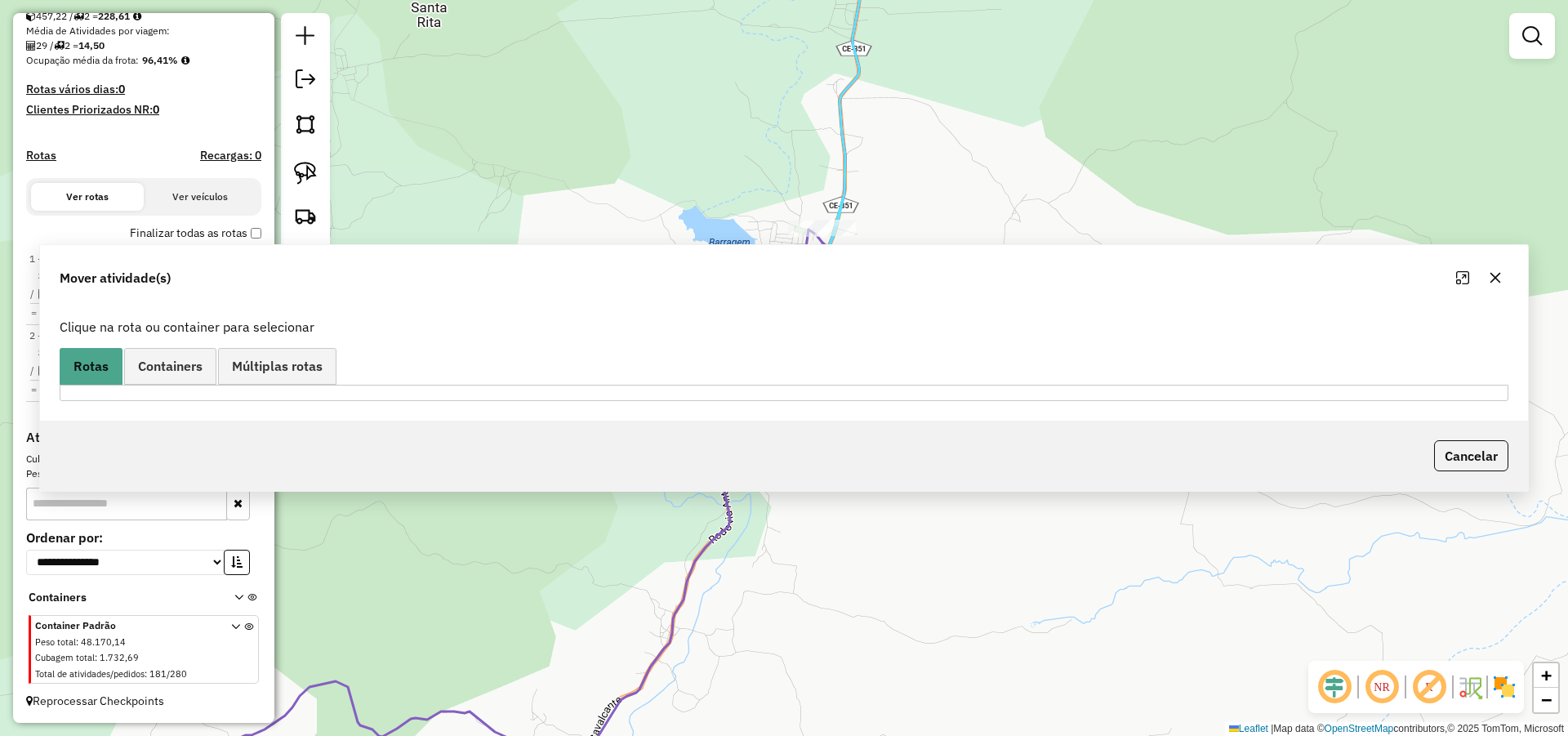
scroll to position [378, 0]
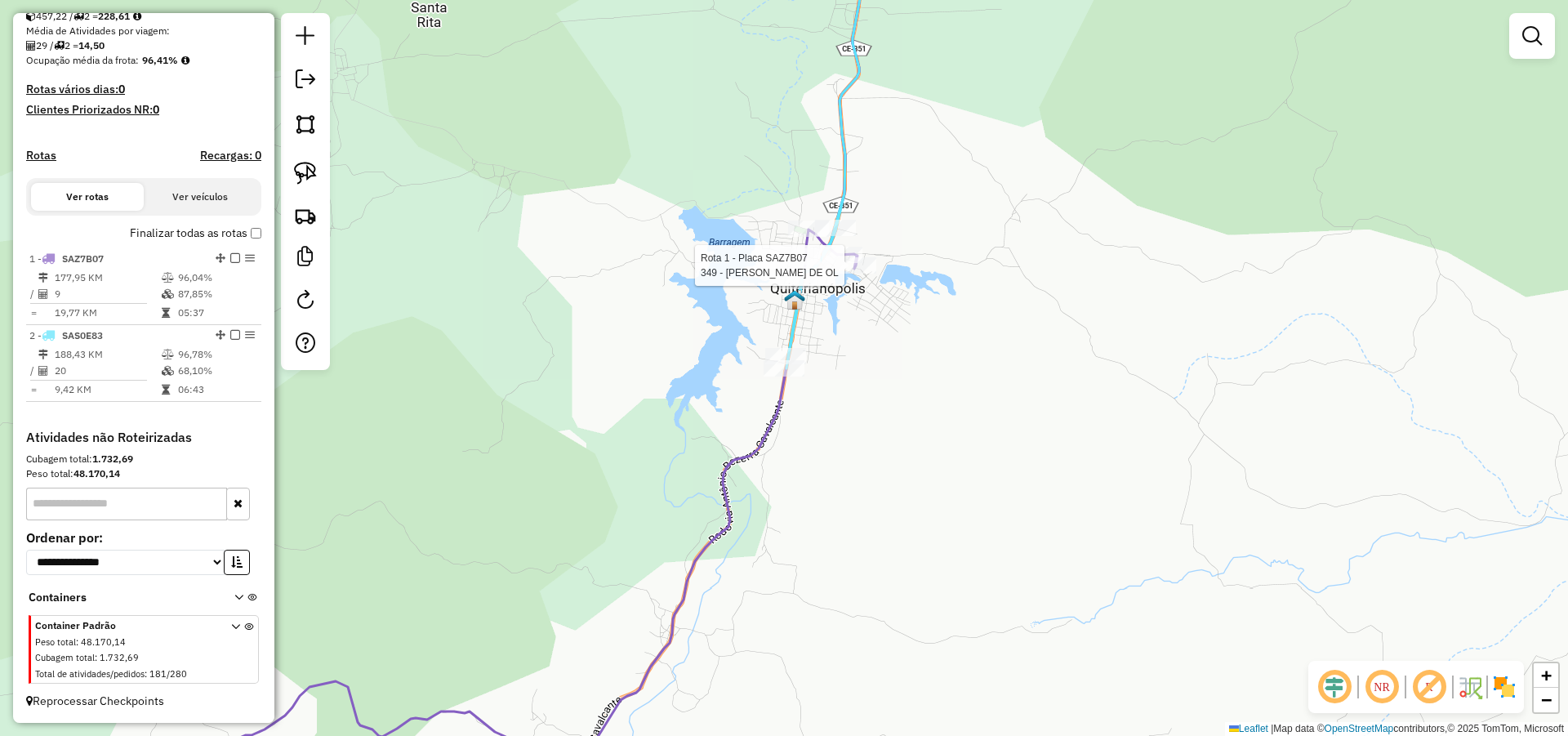
select select "*********"
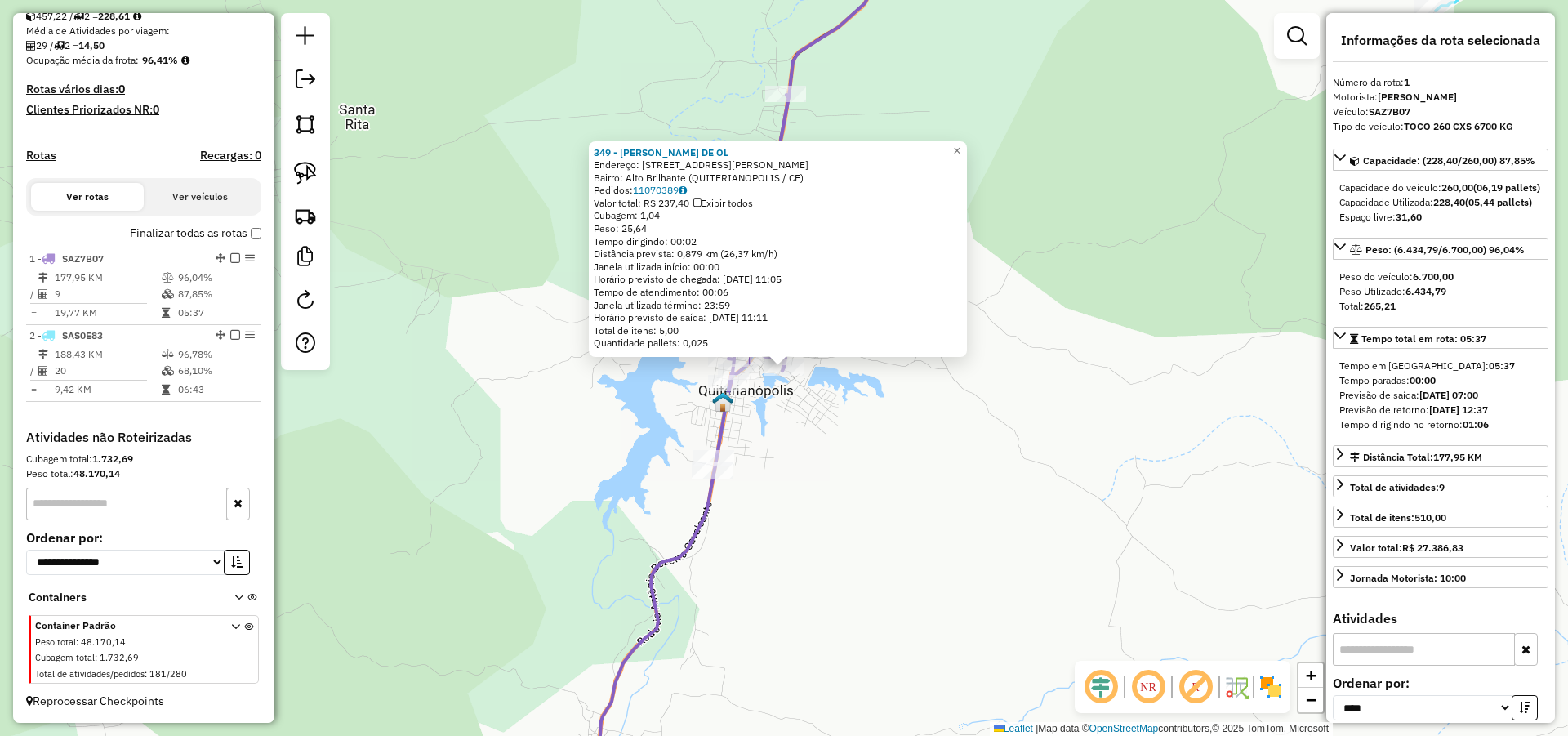
click at [951, 423] on div "349 - CARLOS MARTINS DE OL Endereço: R ZACARIAS ANTONIO DE OLIVEIRA 78 Bairro: …" at bounding box center [784, 368] width 1568 height 736
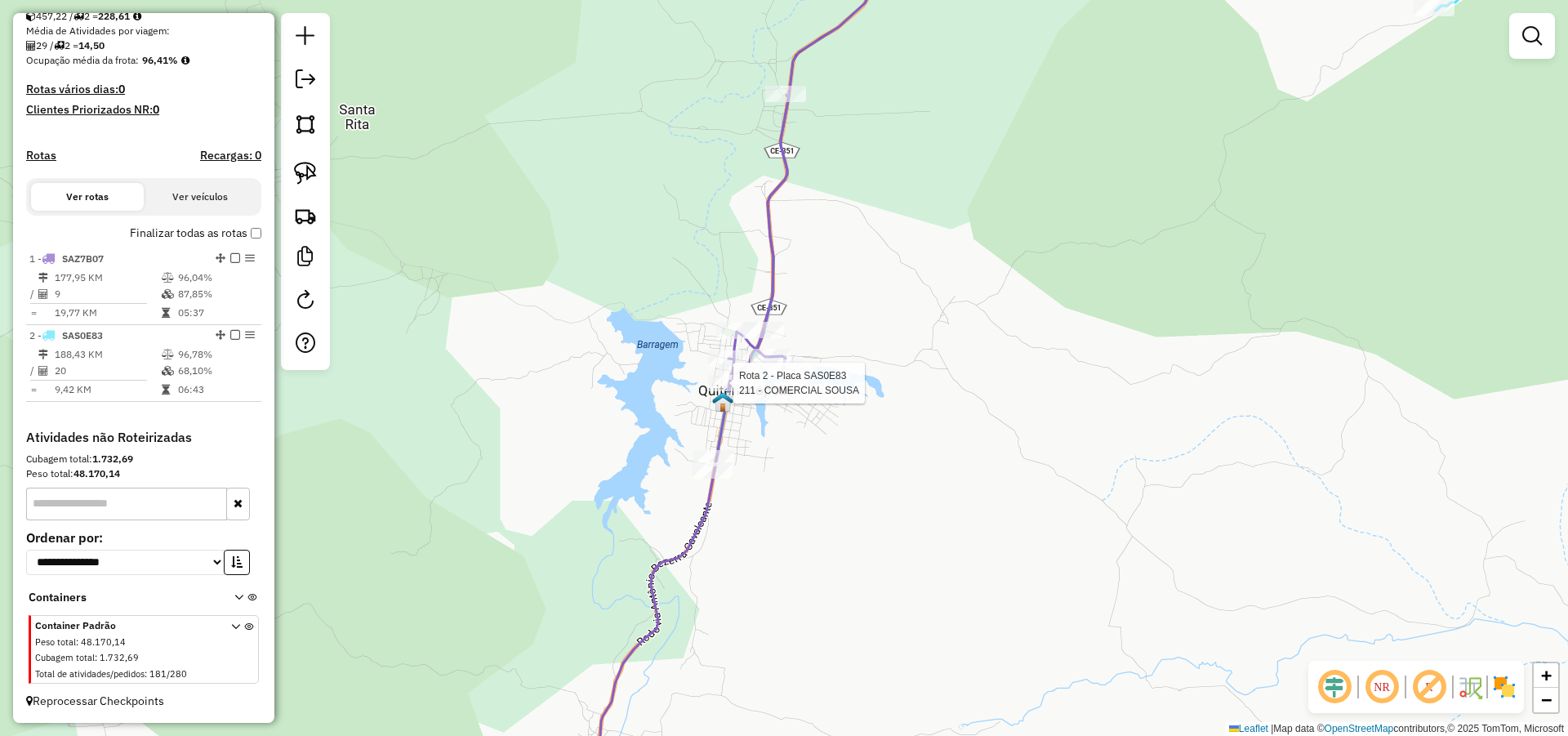
select select "*********"
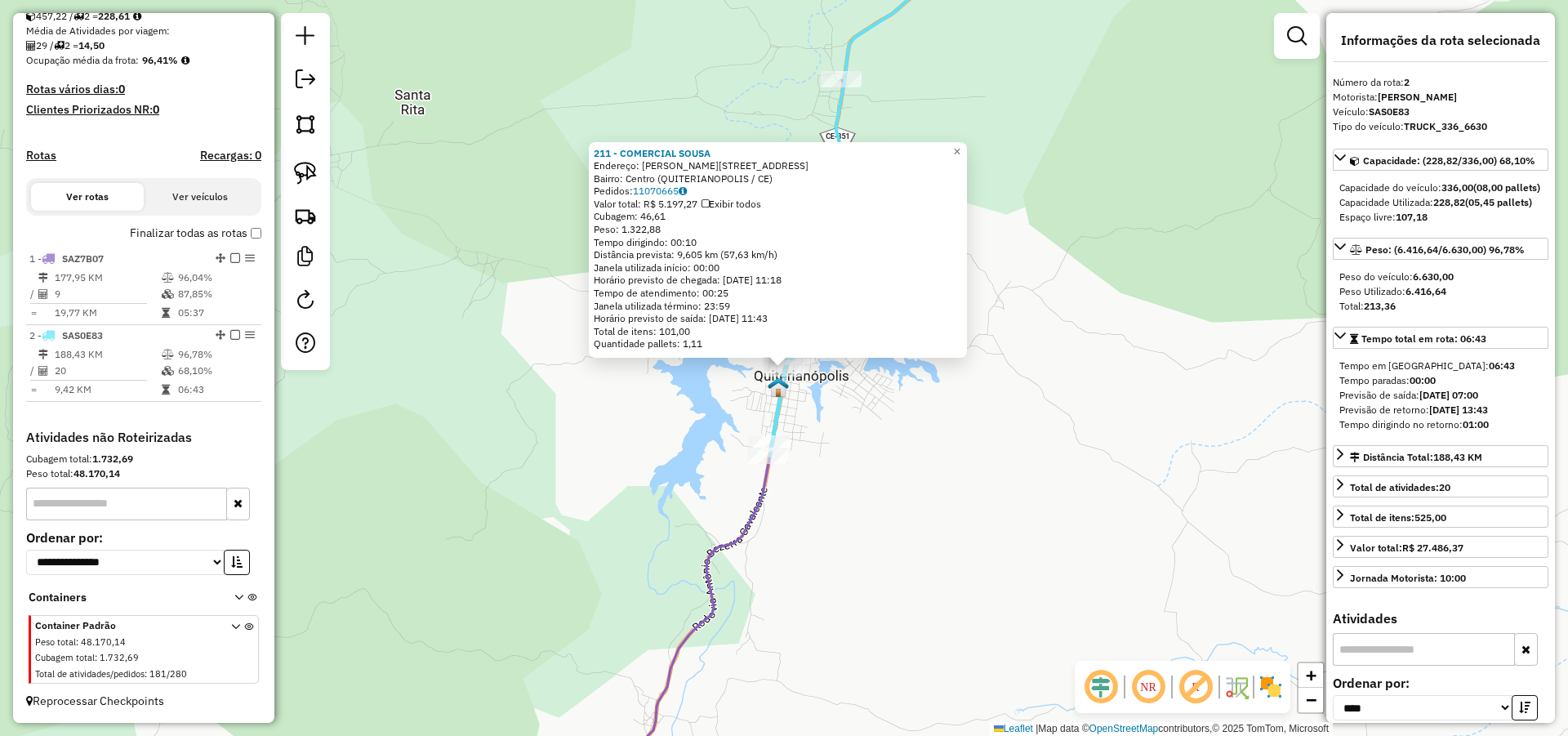
click at [892, 447] on div "211 - COMERCIAL SOUSA Endereço: LAURINDO GOMES 184 Bairro: Centro (QUITERIANOPO…" at bounding box center [784, 368] width 1568 height 736
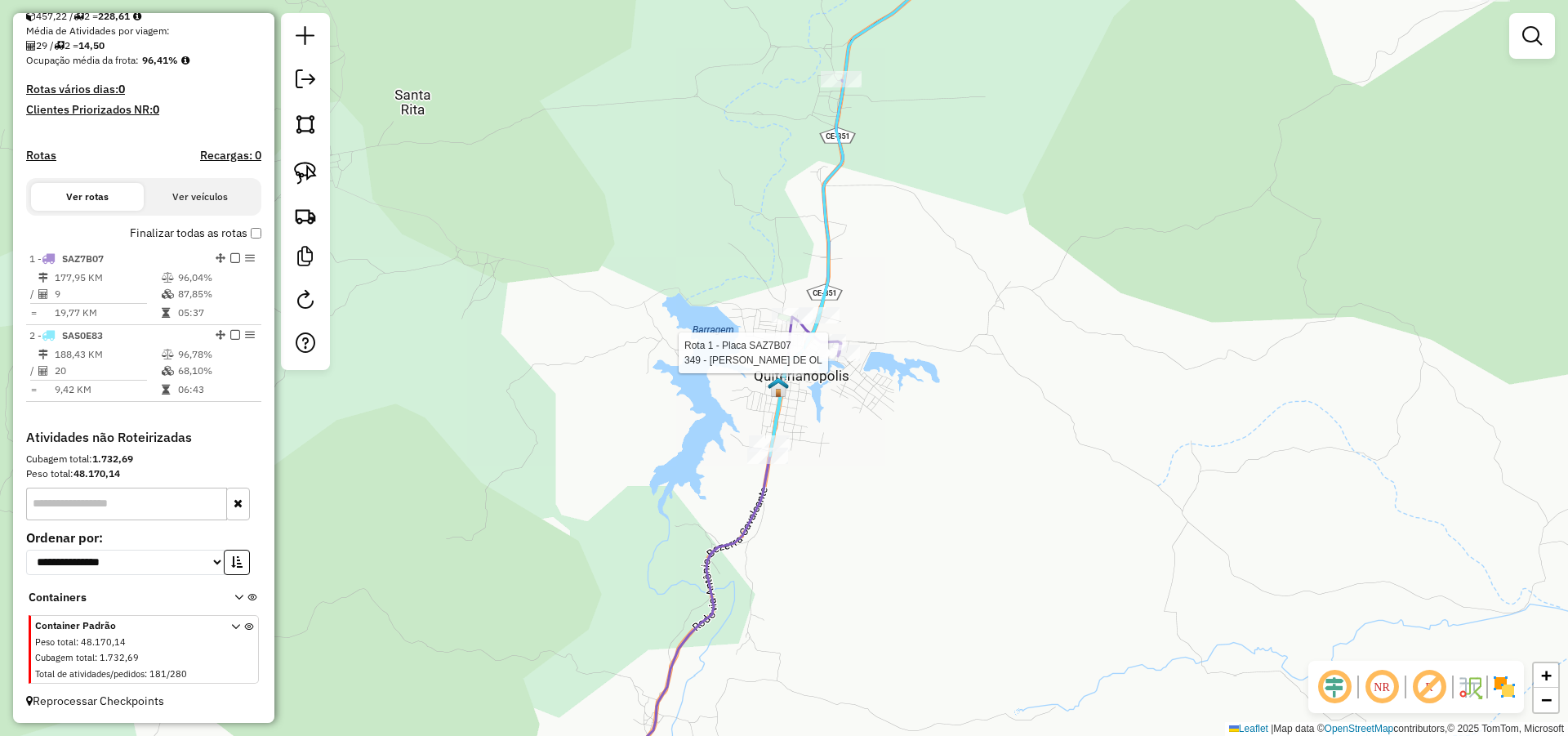
select select "*********"
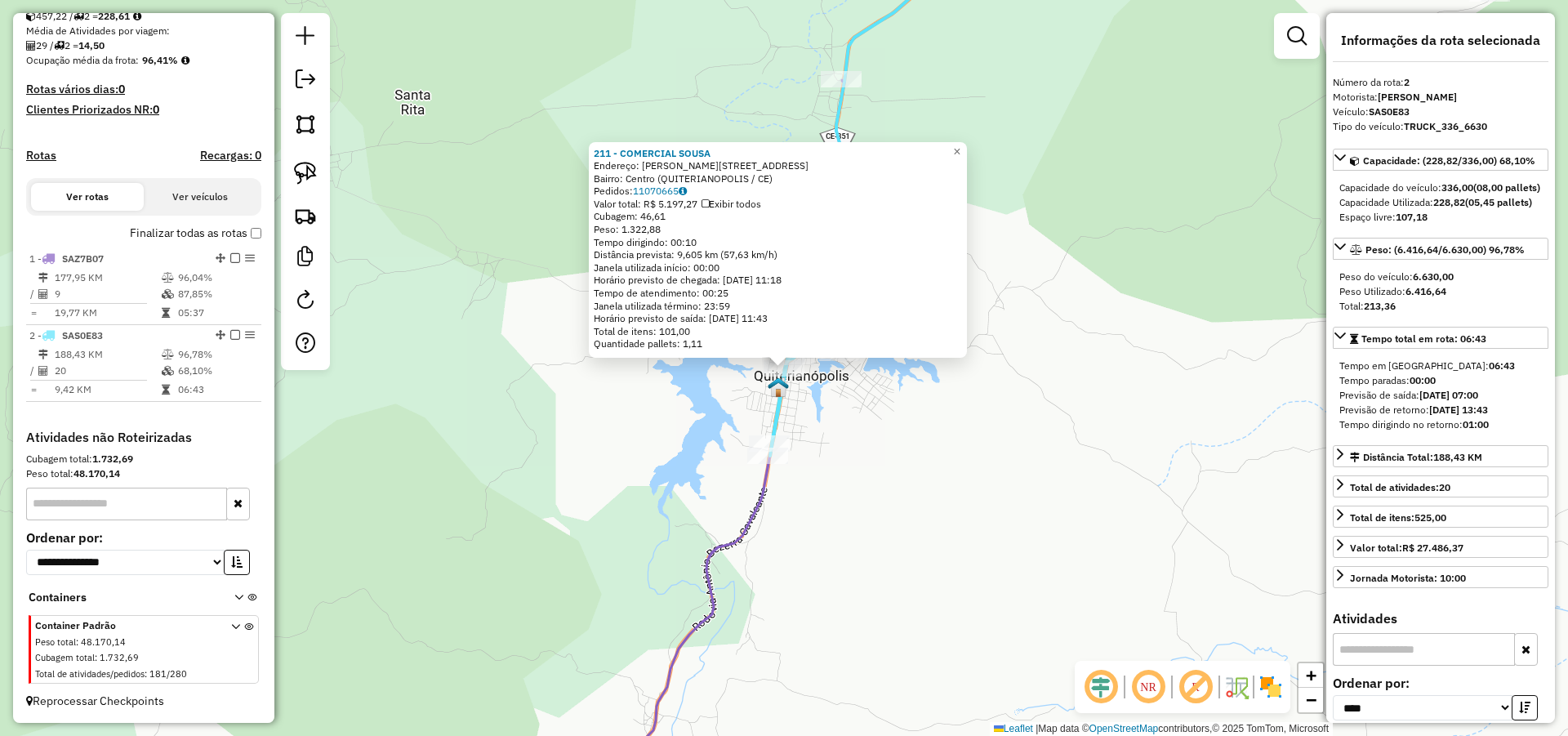
click at [919, 421] on div "211 - COMERCIAL SOUSA Endereço: LAURINDO GOMES 184 Bairro: Centro (QUITERIANOPO…" at bounding box center [784, 368] width 1568 height 736
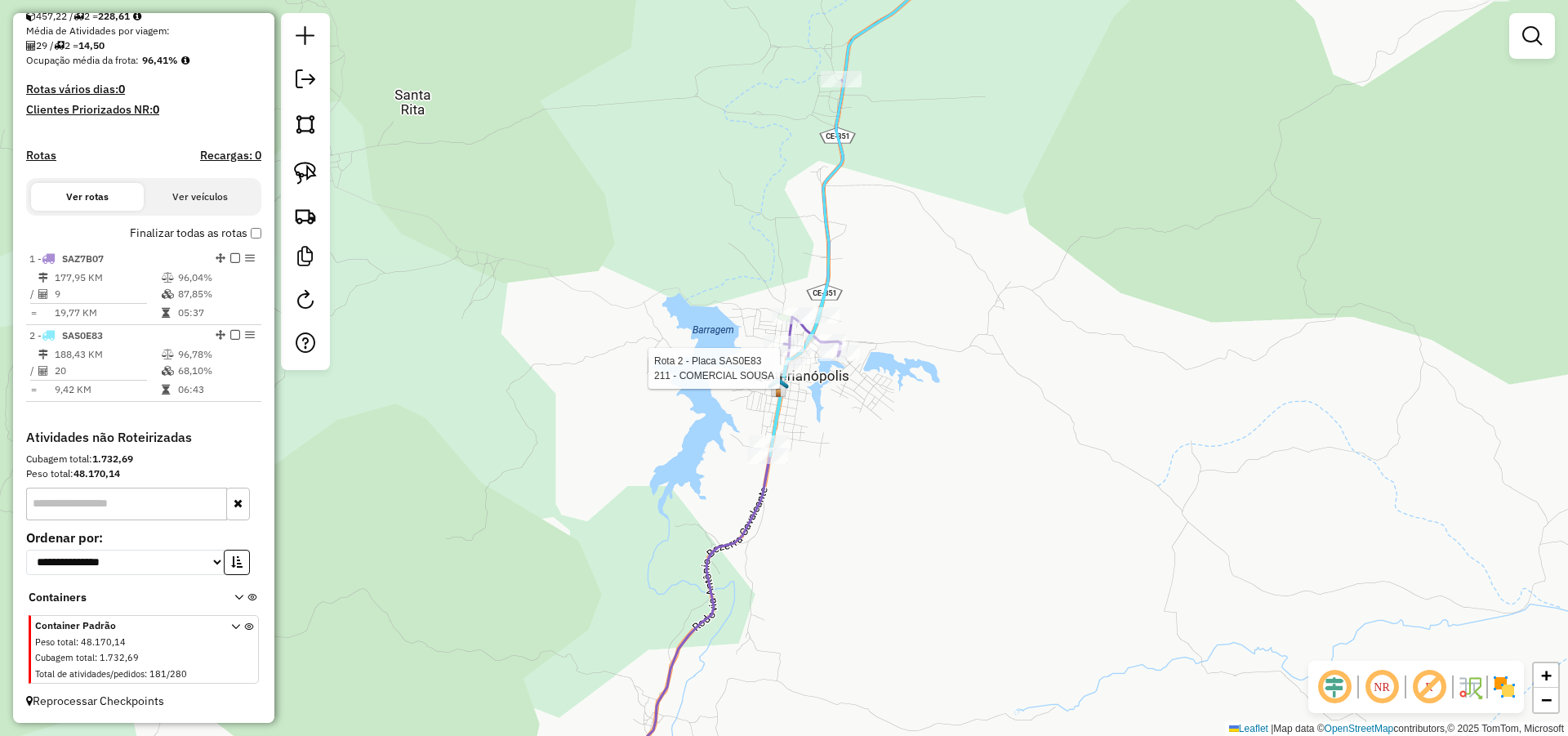
select select "*********"
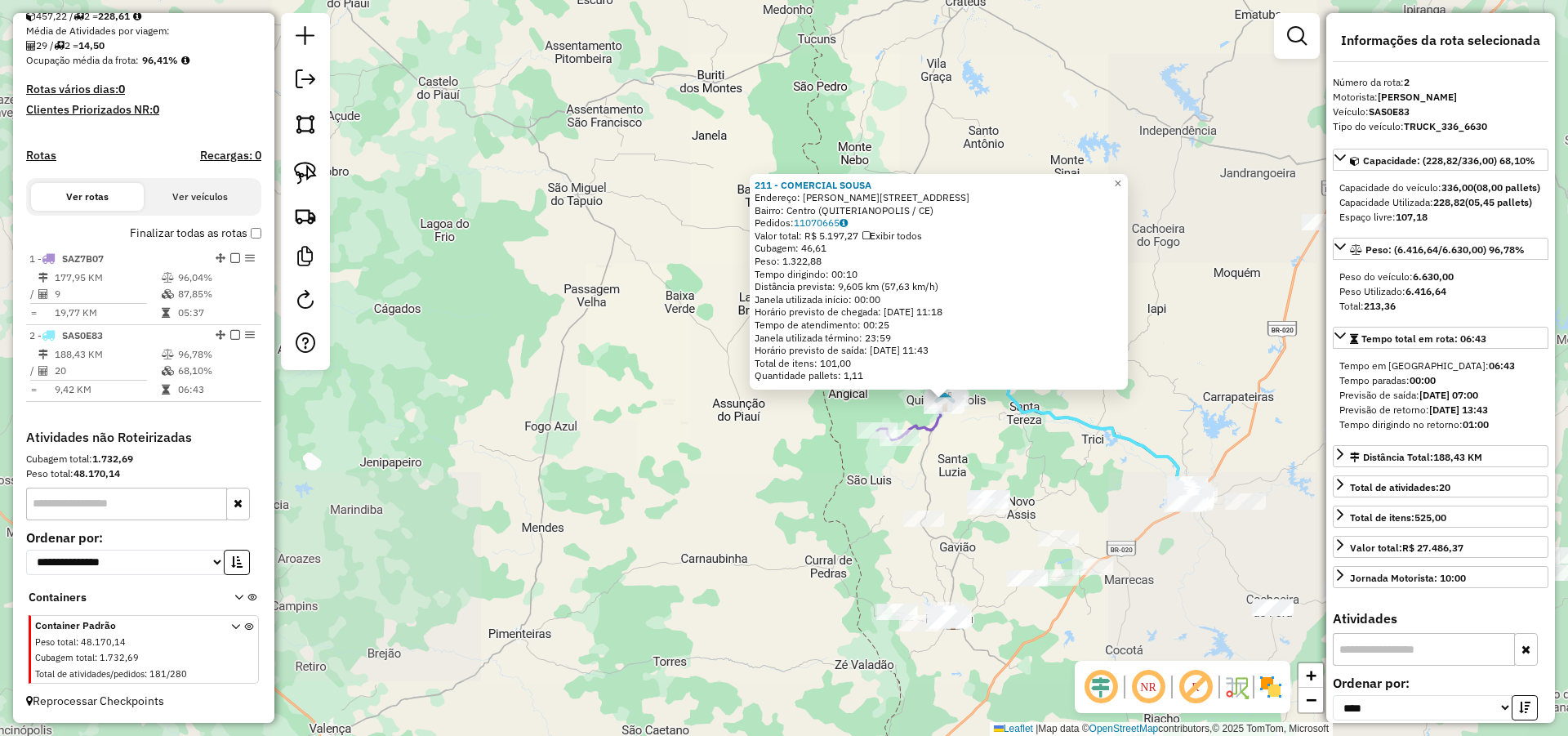
click at [1026, 449] on div "211 - COMERCIAL SOUSA Endereço: LAURINDO GOMES 184 Bairro: Centro (QUITERIANOPO…" at bounding box center [784, 368] width 1568 height 736
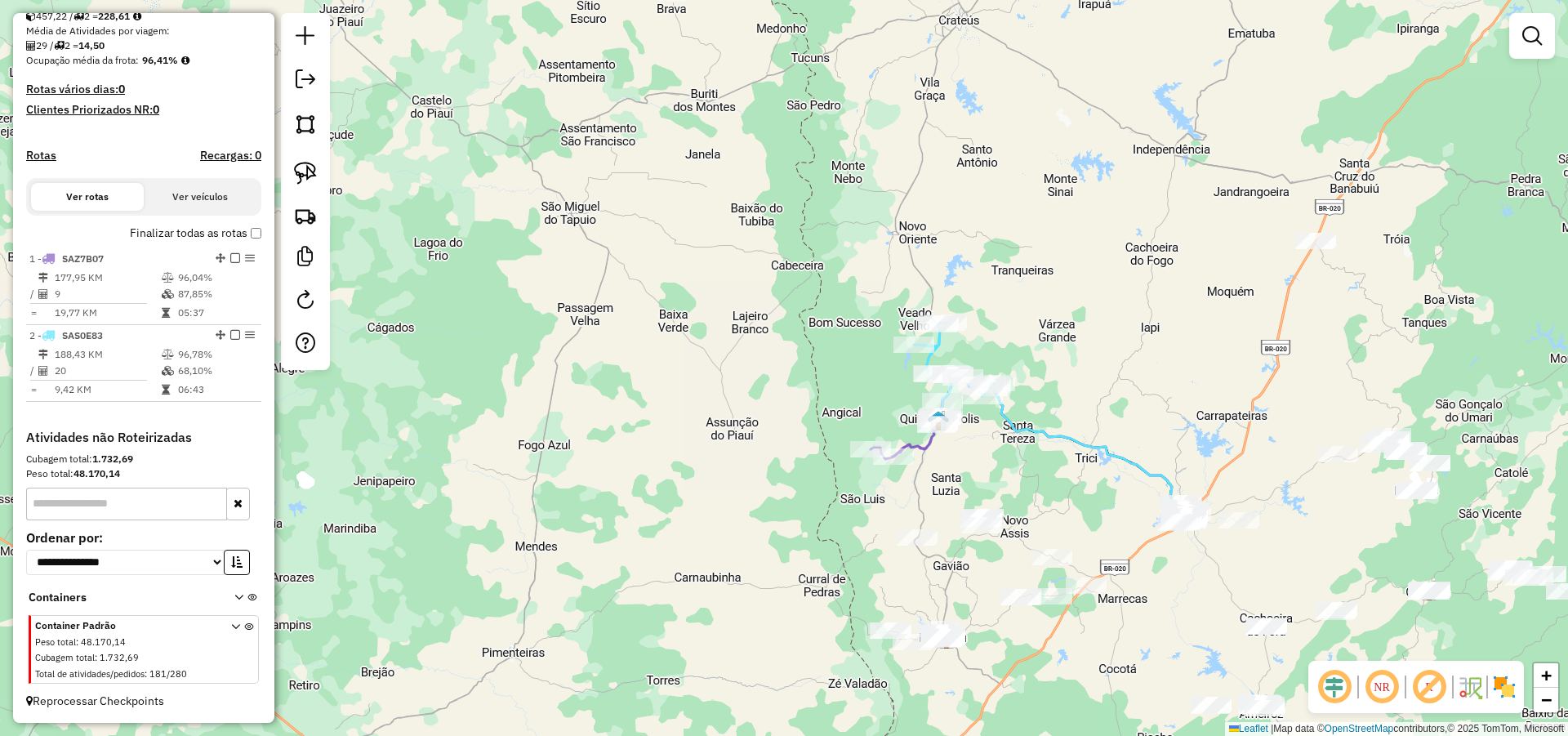
drag, startPoint x: 1016, startPoint y: 447, endPoint x: 1000, endPoint y: 482, distance: 38.5
click at [1000, 482] on div "Janela de atendimento Grade de atendimento Capacidade Transportadoras Veículos …" at bounding box center [784, 368] width 1568 height 736
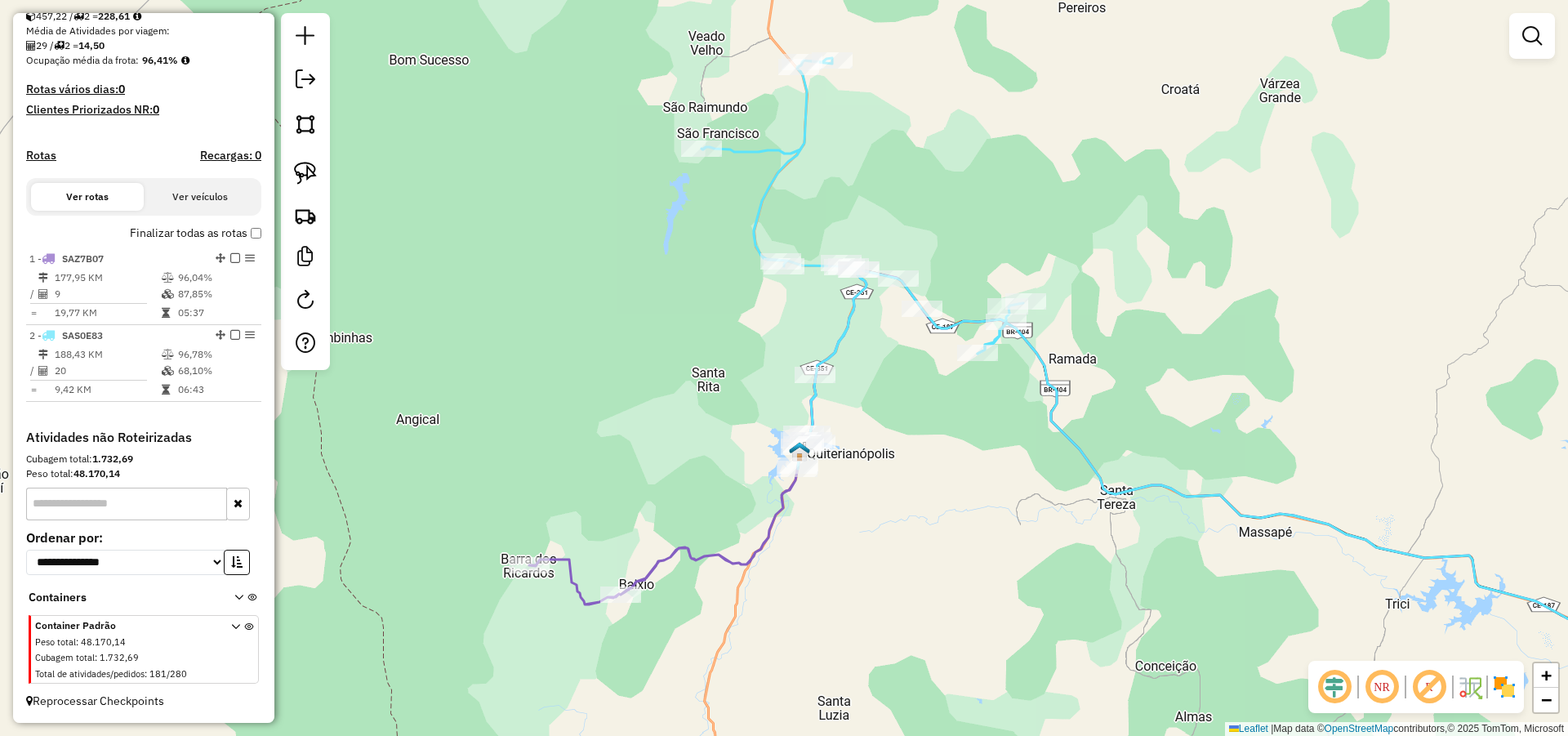
drag, startPoint x: 964, startPoint y: 421, endPoint x: 972, endPoint y: 433, distance: 14.4
click at [972, 433] on div "Janela de atendimento Grade de atendimento Capacidade Transportadoras Veículos …" at bounding box center [784, 368] width 1568 height 736
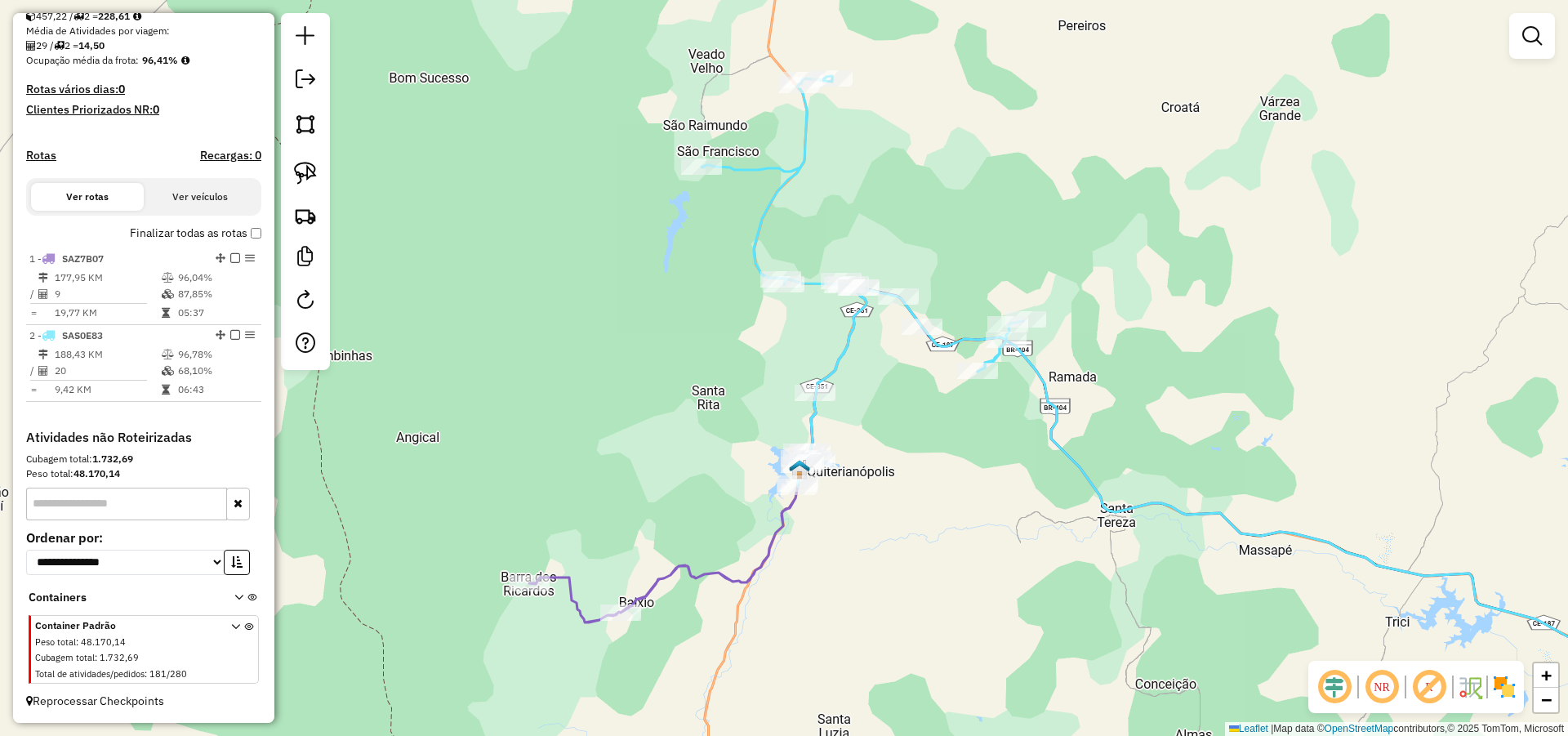
drag, startPoint x: 932, startPoint y: 444, endPoint x: 934, endPoint y: 452, distance: 8.2
click at [934, 452] on div "Janela de atendimento Grade de atendimento Capacidade Transportadoras Veículos …" at bounding box center [784, 368] width 1568 height 736
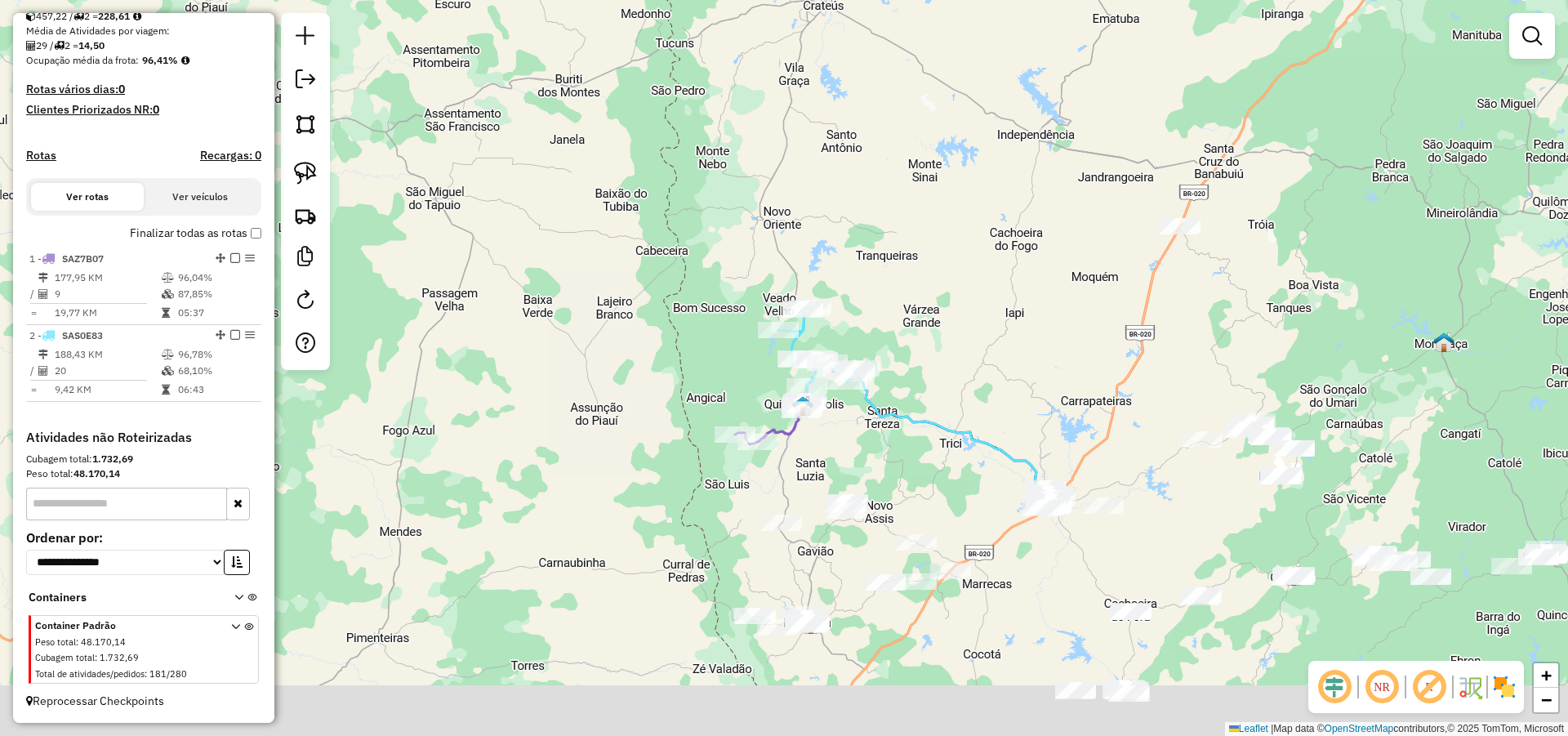
drag, startPoint x: 1030, startPoint y: 447, endPoint x: 935, endPoint y: 387, distance: 112.4
click at [942, 389] on div "Janela de atendimento Grade de atendimento Capacidade Transportadoras Veículos …" at bounding box center [784, 368] width 1568 height 736
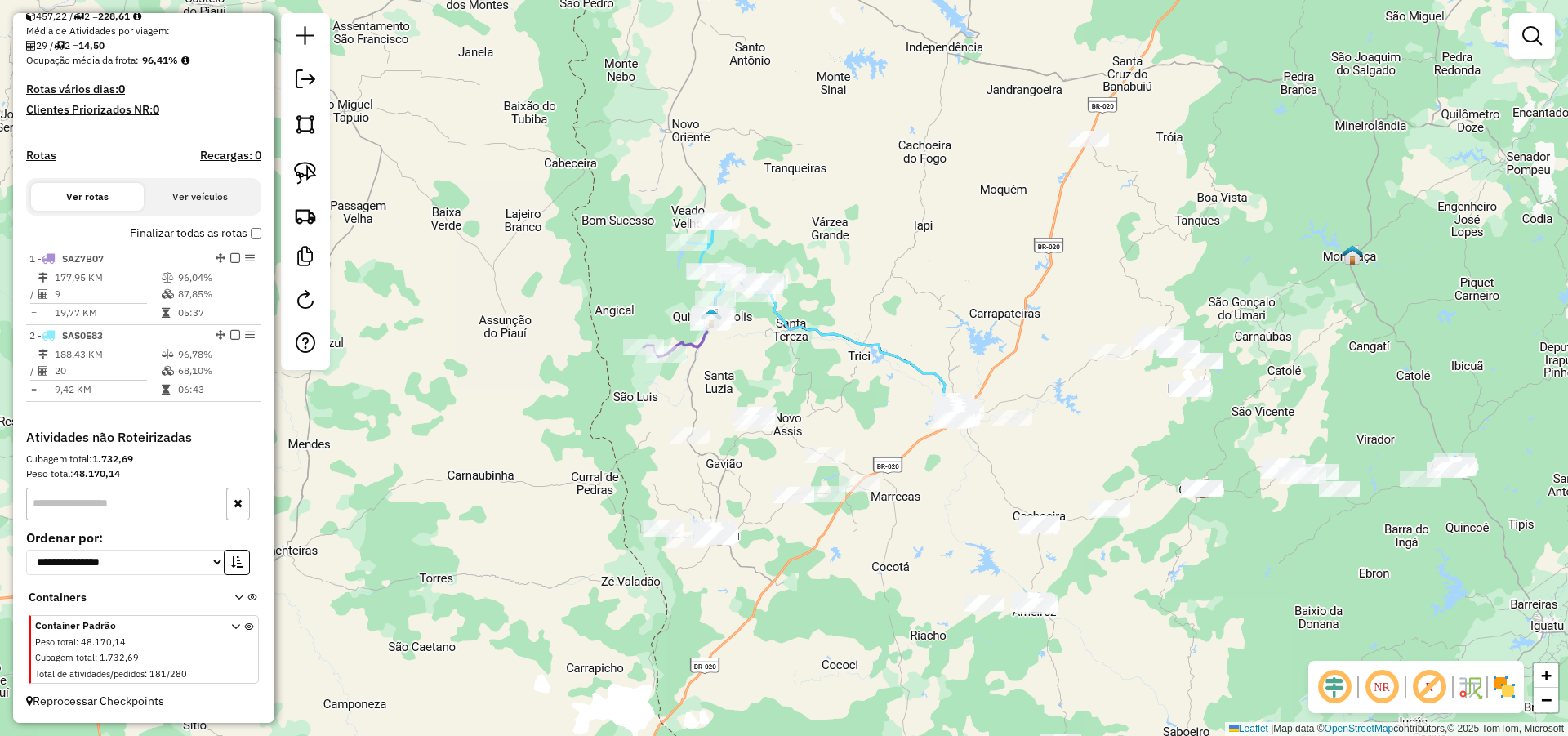
drag, startPoint x: 888, startPoint y: 344, endPoint x: 860, endPoint y: 297, distance: 54.7
click at [861, 297] on div "Janela de atendimento Grade de atendimento Capacidade Transportadoras Veículos …" at bounding box center [784, 368] width 1568 height 736
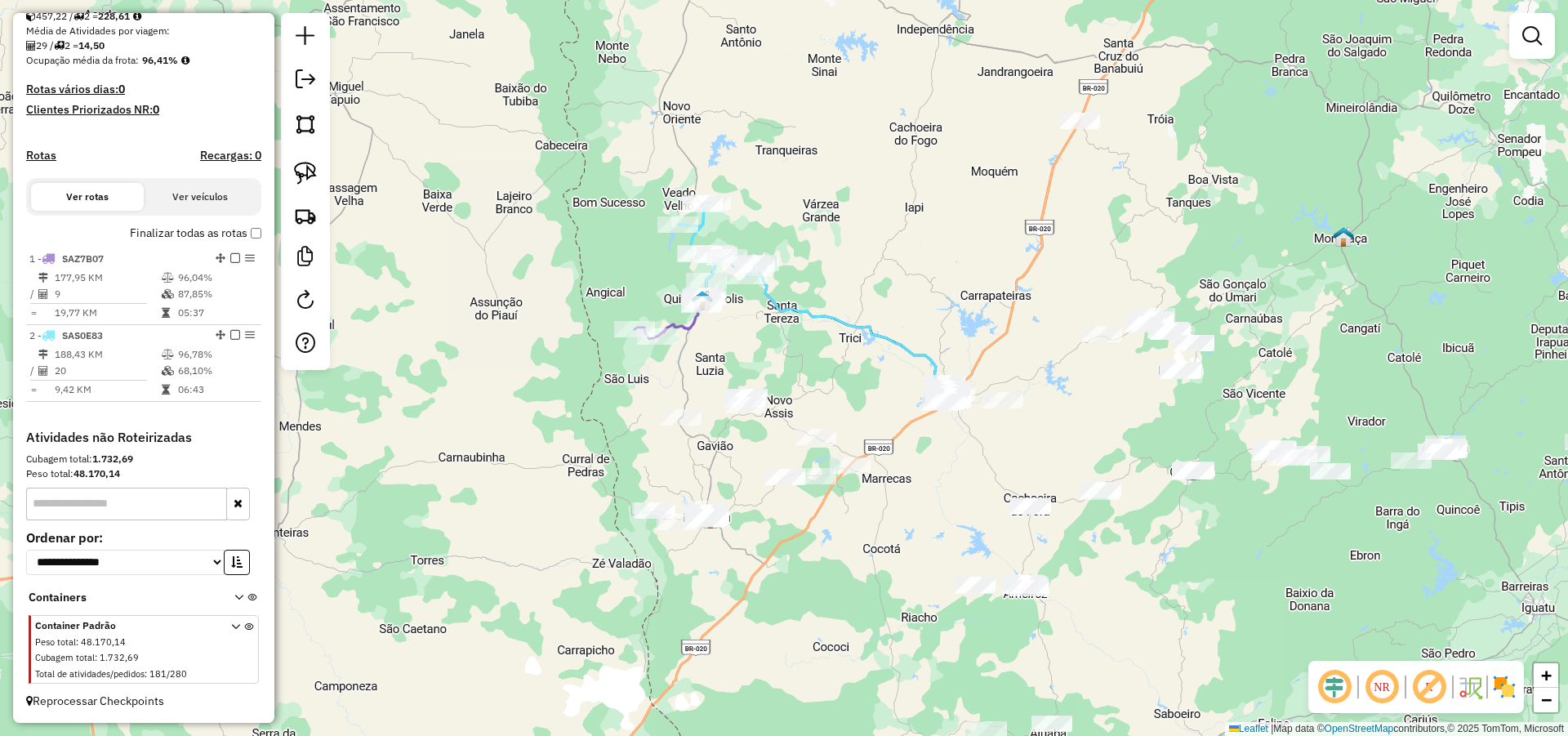
drag, startPoint x: 832, startPoint y: 379, endPoint x: 817, endPoint y: 354, distance: 29.2
click at [819, 354] on div "Janela de atendimento Grade de atendimento Capacidade Transportadoras Veículos …" at bounding box center [784, 368] width 1568 height 736
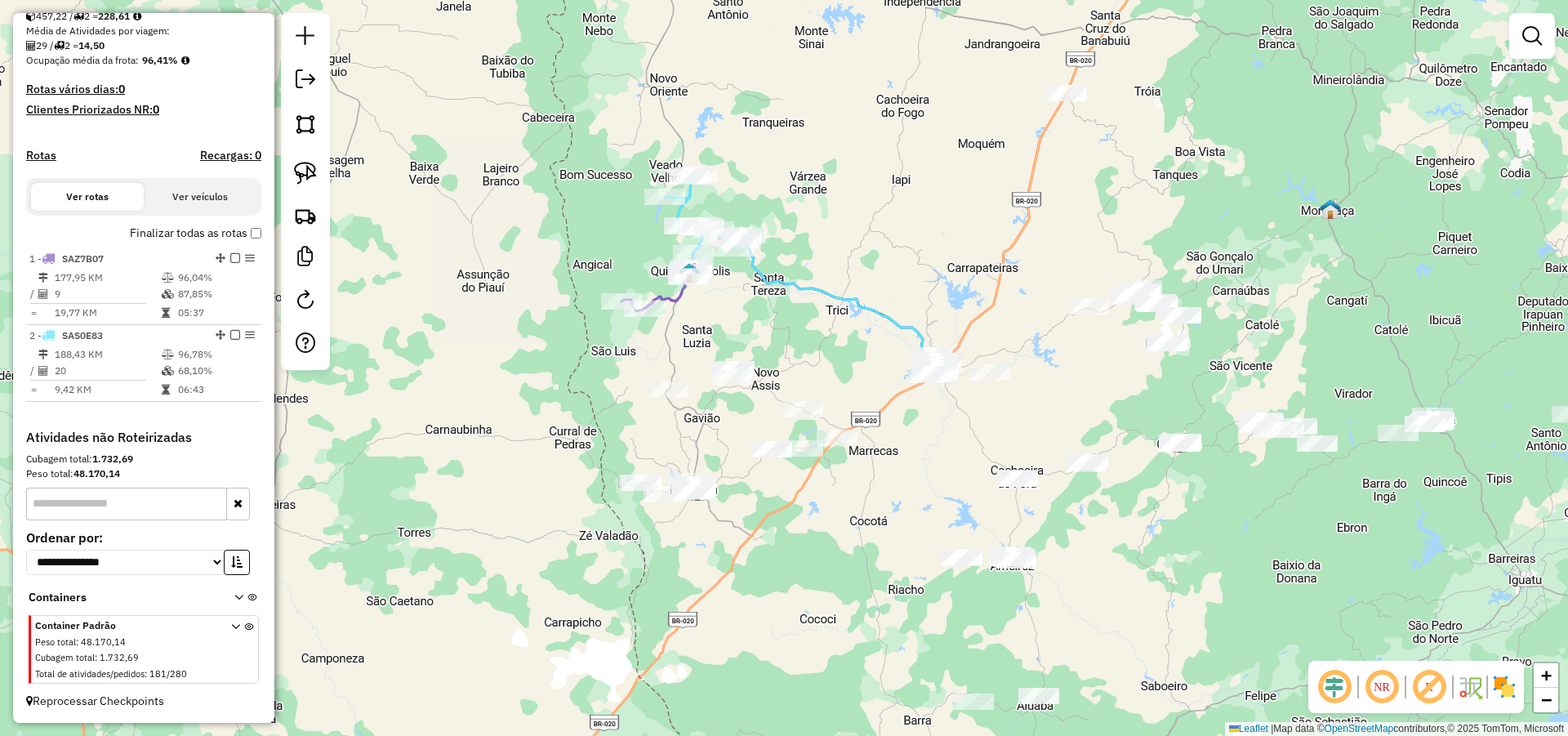
drag, startPoint x: 764, startPoint y: 498, endPoint x: 750, endPoint y: 493, distance: 14.9
click at [750, 493] on div "Janela de atendimento Grade de atendimento Capacidade Transportadoras Veículos …" at bounding box center [784, 368] width 1568 height 736
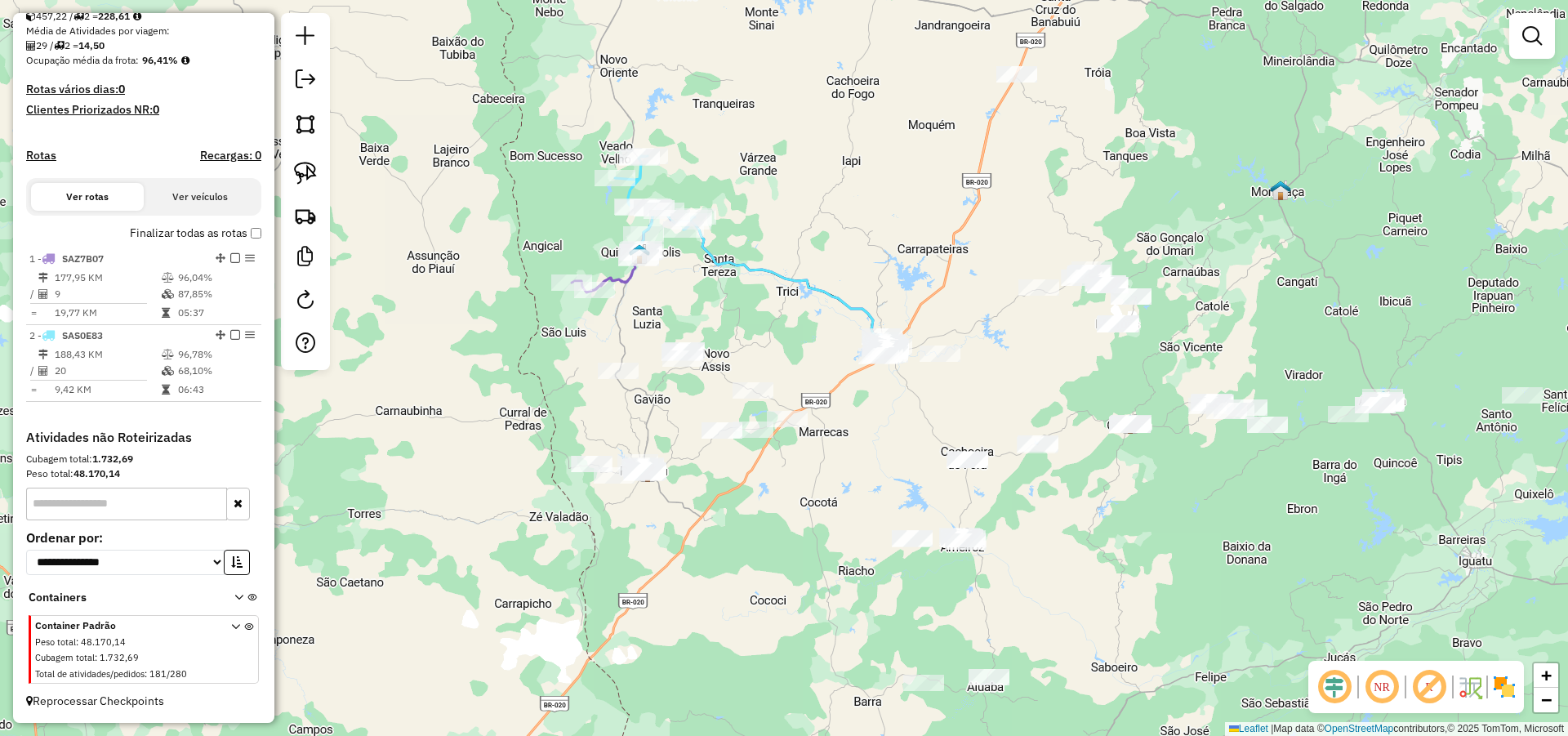
drag, startPoint x: 727, startPoint y: 474, endPoint x: 714, endPoint y: 464, distance: 16.4
click at [724, 466] on div "Janela de atendimento Grade de atendimento Capacidade Transportadoras Veículos …" at bounding box center [784, 368] width 1568 height 736
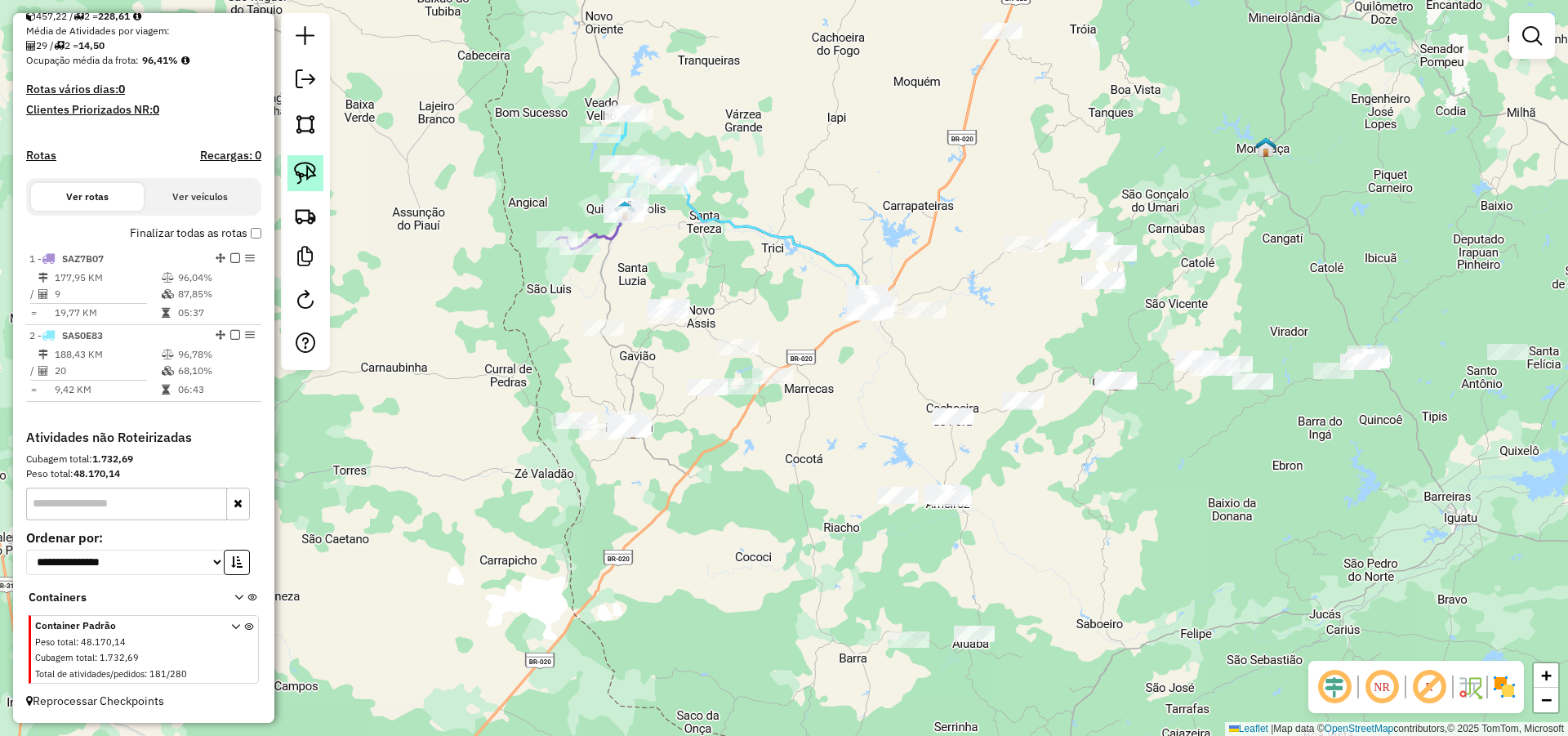
click at [296, 156] on link at bounding box center [305, 173] width 36 height 36
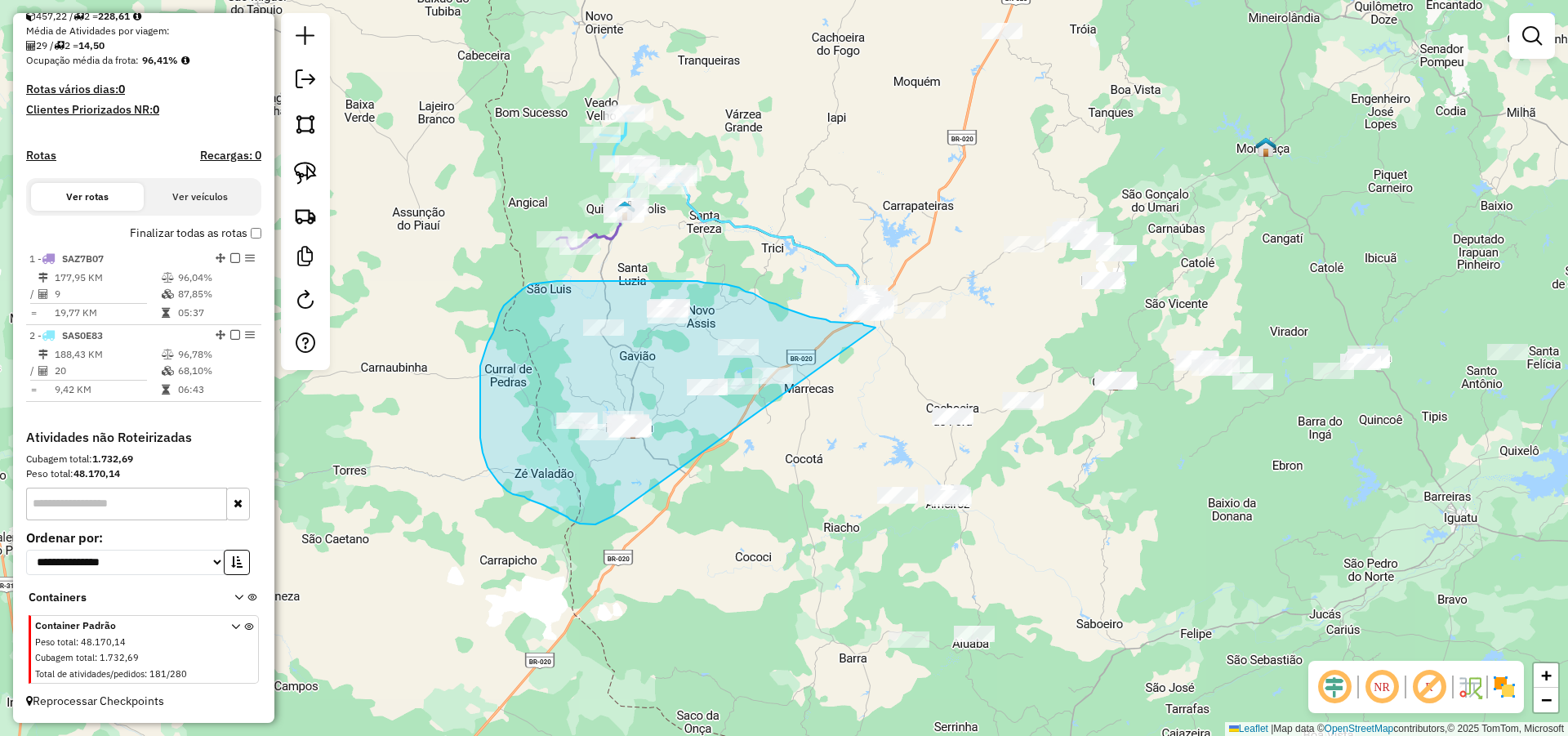
drag, startPoint x: 868, startPoint y: 326, endPoint x: 614, endPoint y: 515, distance: 316.6
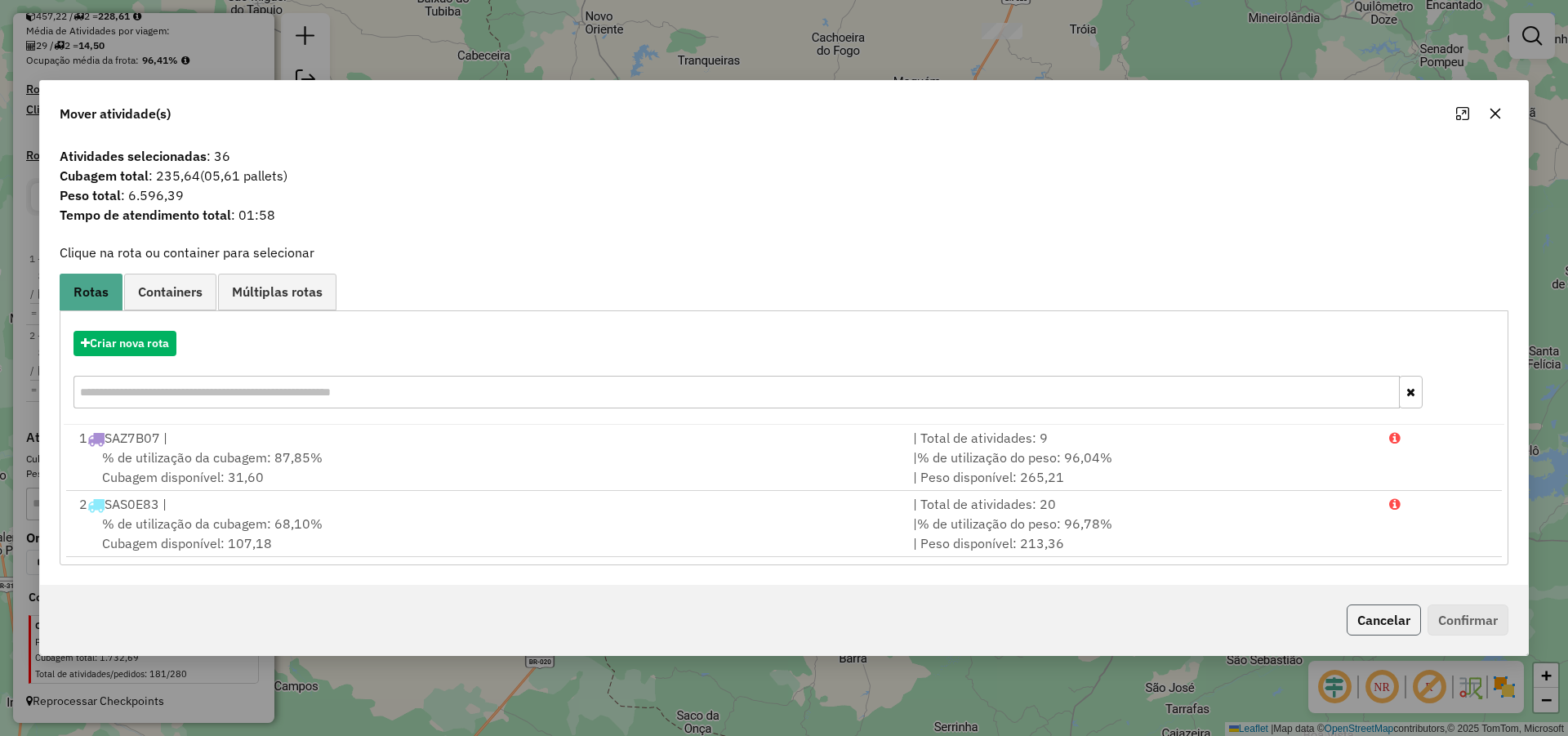
click at [1380, 612] on button "Cancelar" at bounding box center [1384, 620] width 74 height 31
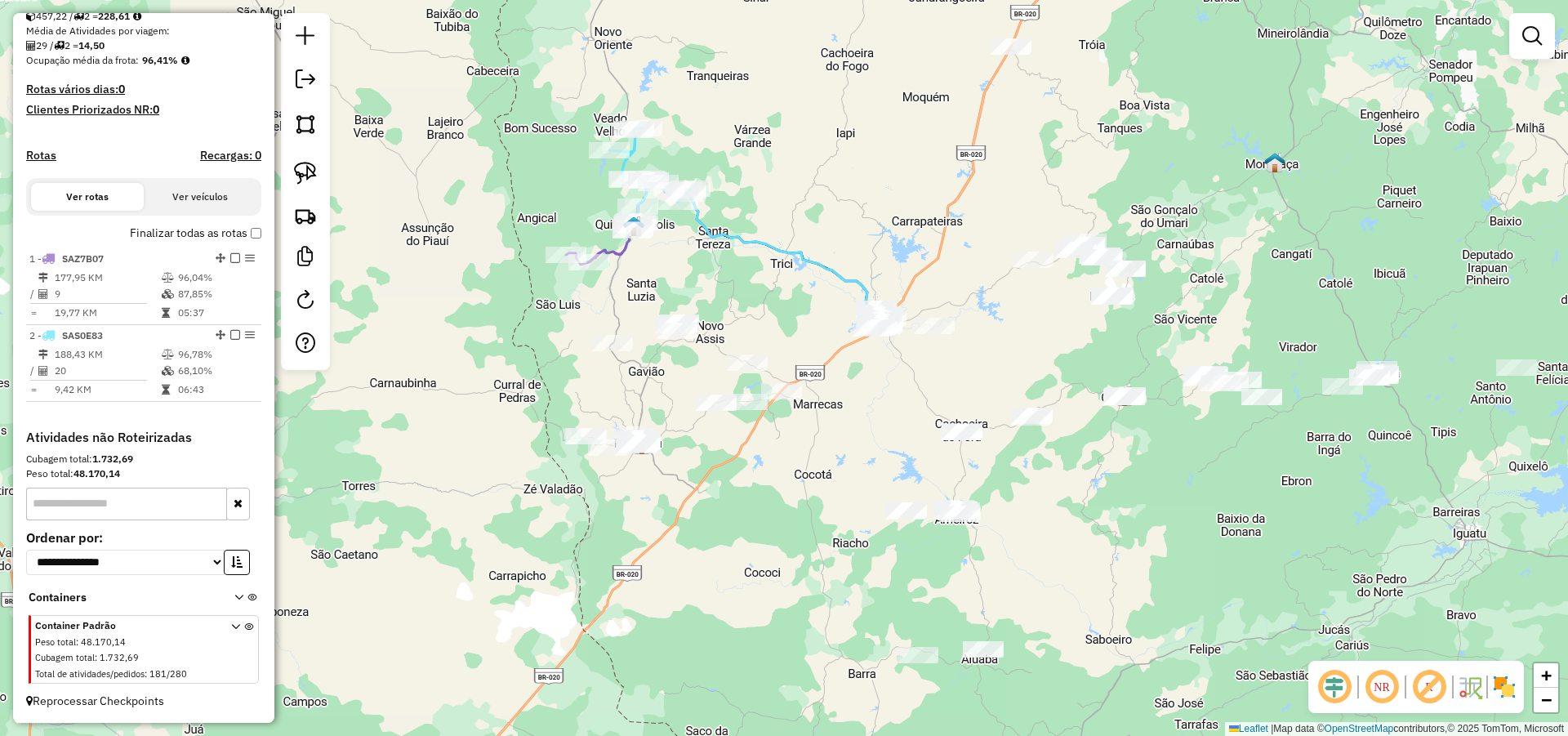
drag, startPoint x: 724, startPoint y: 440, endPoint x: 734, endPoint y: 474, distance: 35.4
click at [734, 474] on div "Janela de atendimento Grade de atendimento Capacidade Transportadoras Veículos …" at bounding box center [784, 368] width 1568 height 736
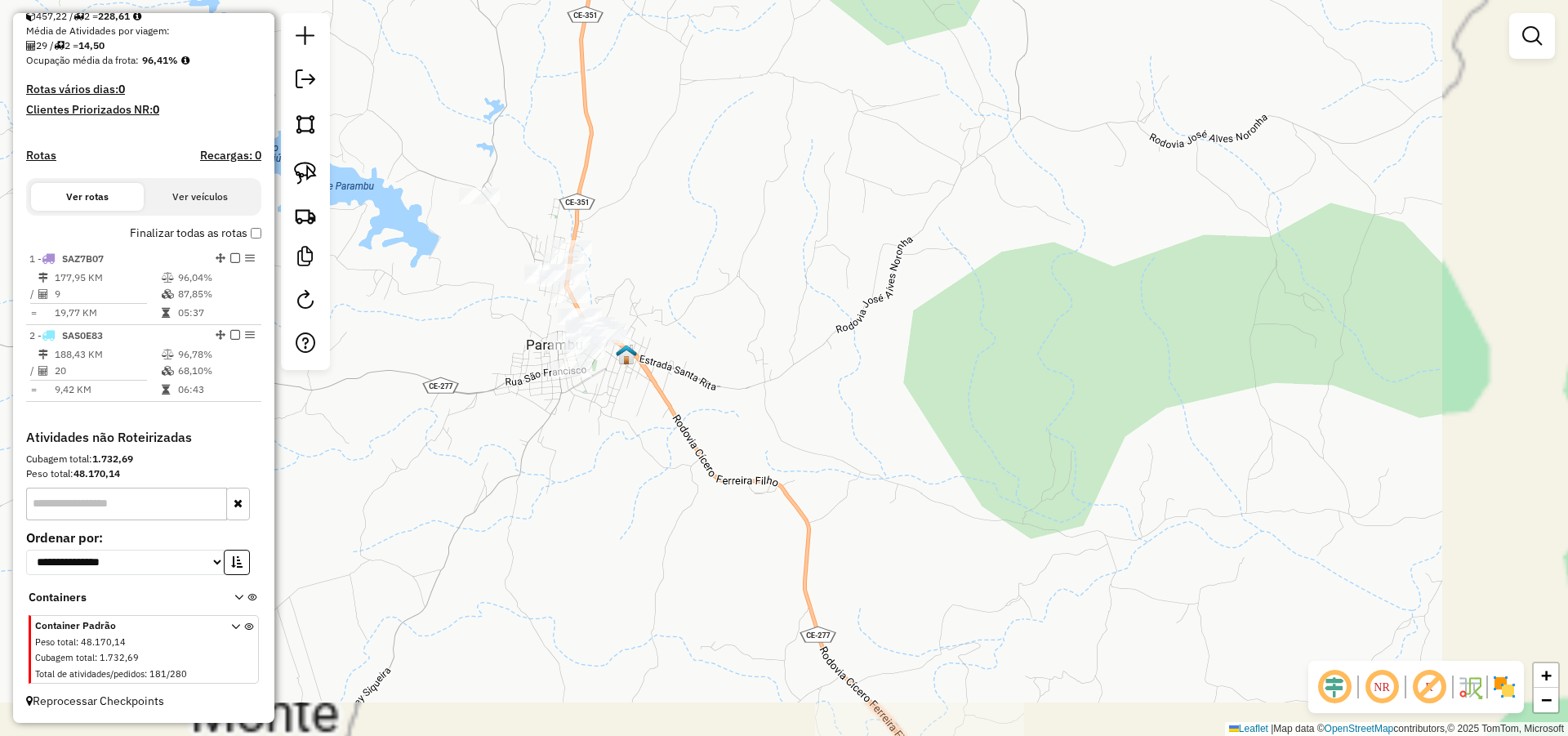
drag, startPoint x: 566, startPoint y: 474, endPoint x: 739, endPoint y: 500, distance: 174.9
click at [698, 501] on div "Janela de atendimento Grade de atendimento Capacidade Transportadoras Veículos …" at bounding box center [784, 368] width 1568 height 736
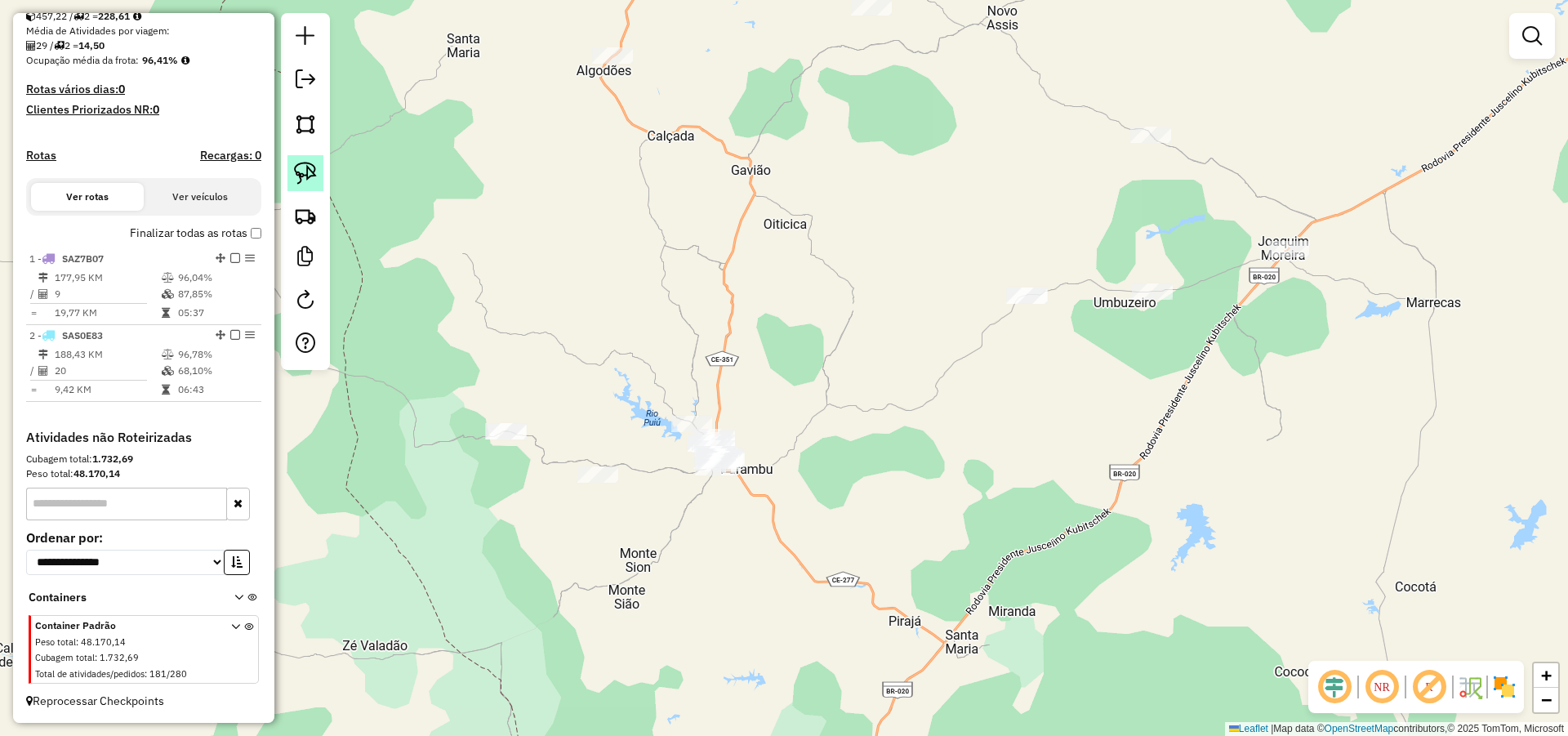
click at [309, 169] on img at bounding box center [305, 173] width 23 height 23
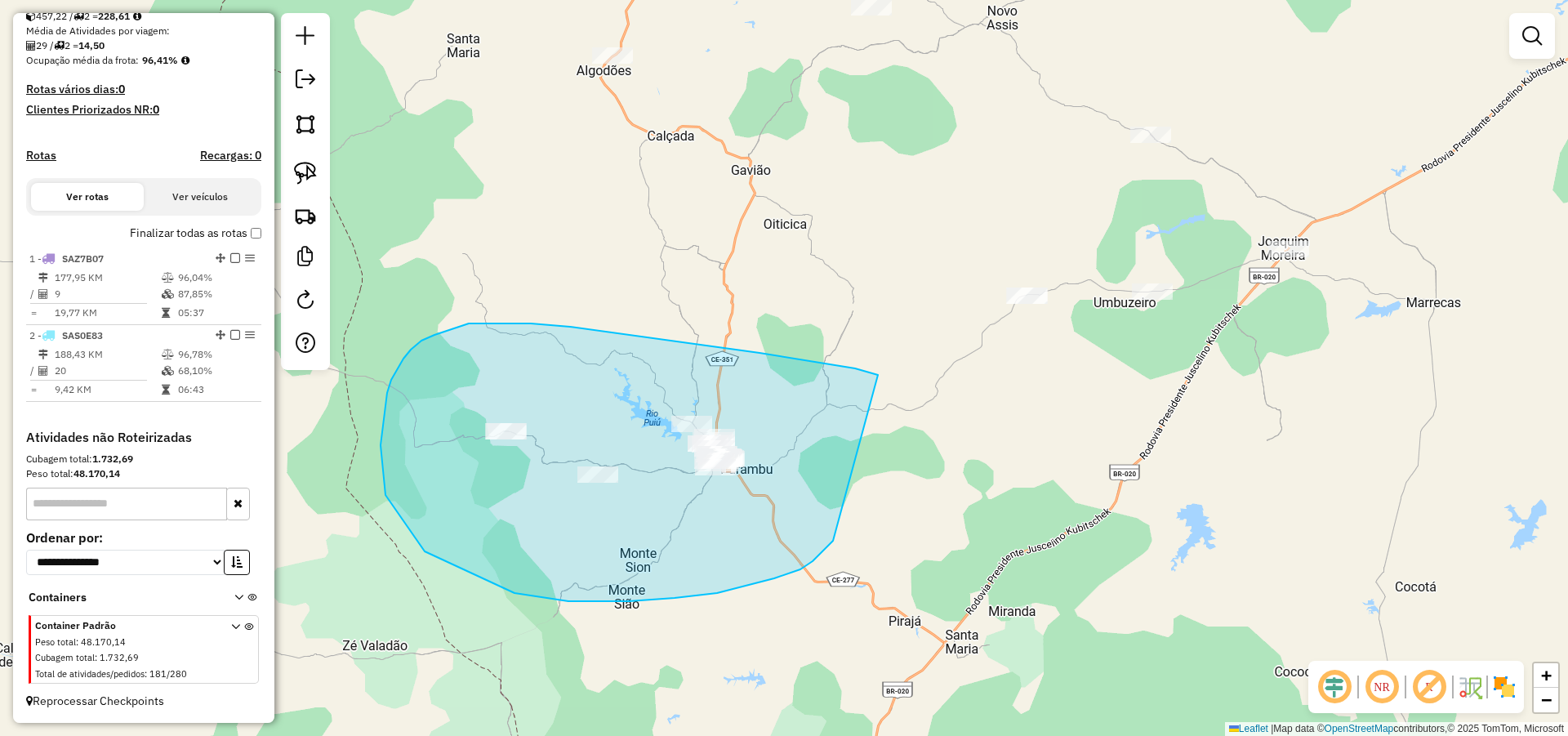
drag, startPoint x: 616, startPoint y: 334, endPoint x: 848, endPoint y: 528, distance: 302.4
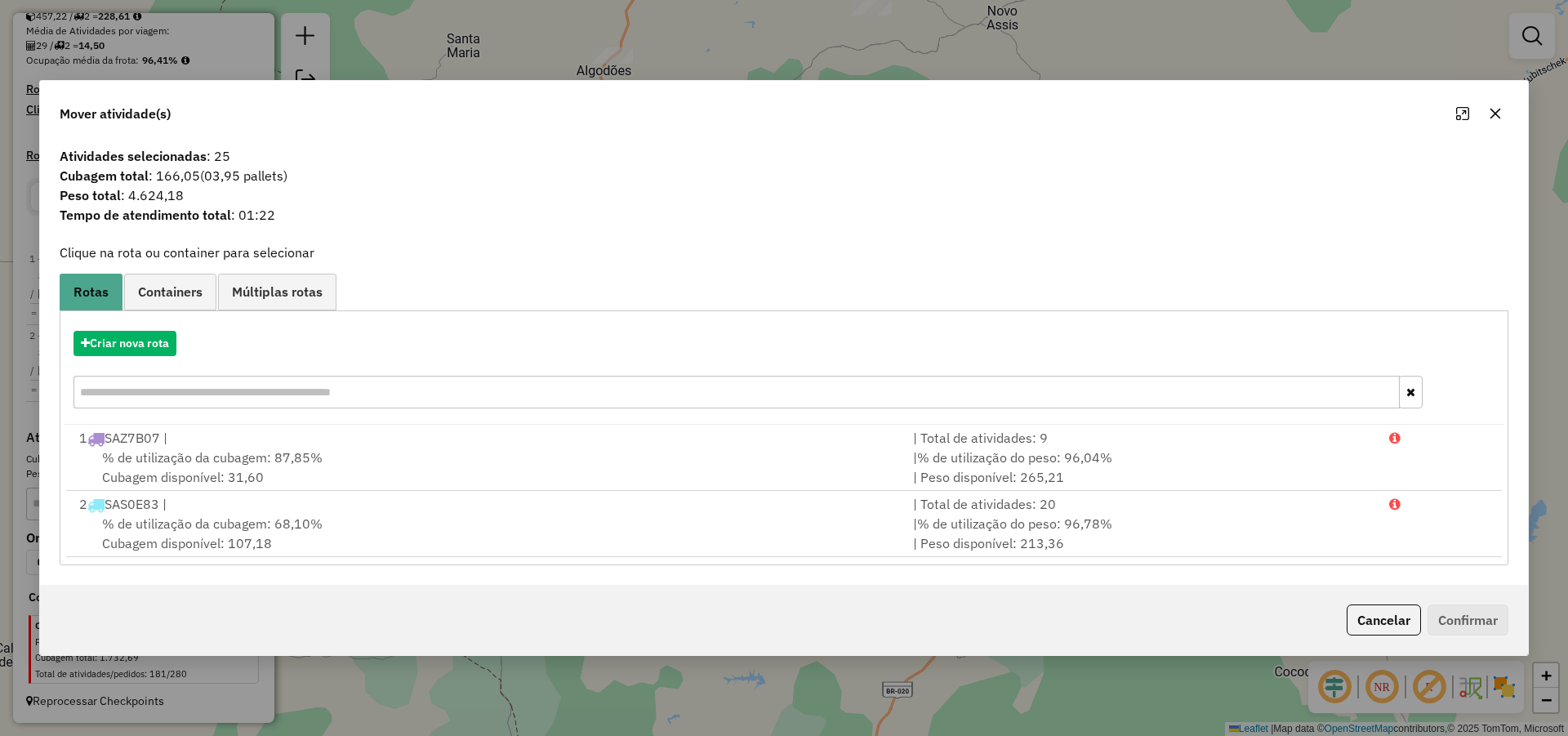
drag, startPoint x: 1401, startPoint y: 628, endPoint x: 1315, endPoint y: 624, distance: 86.1
click at [1399, 628] on button "Cancelar" at bounding box center [1384, 620] width 74 height 31
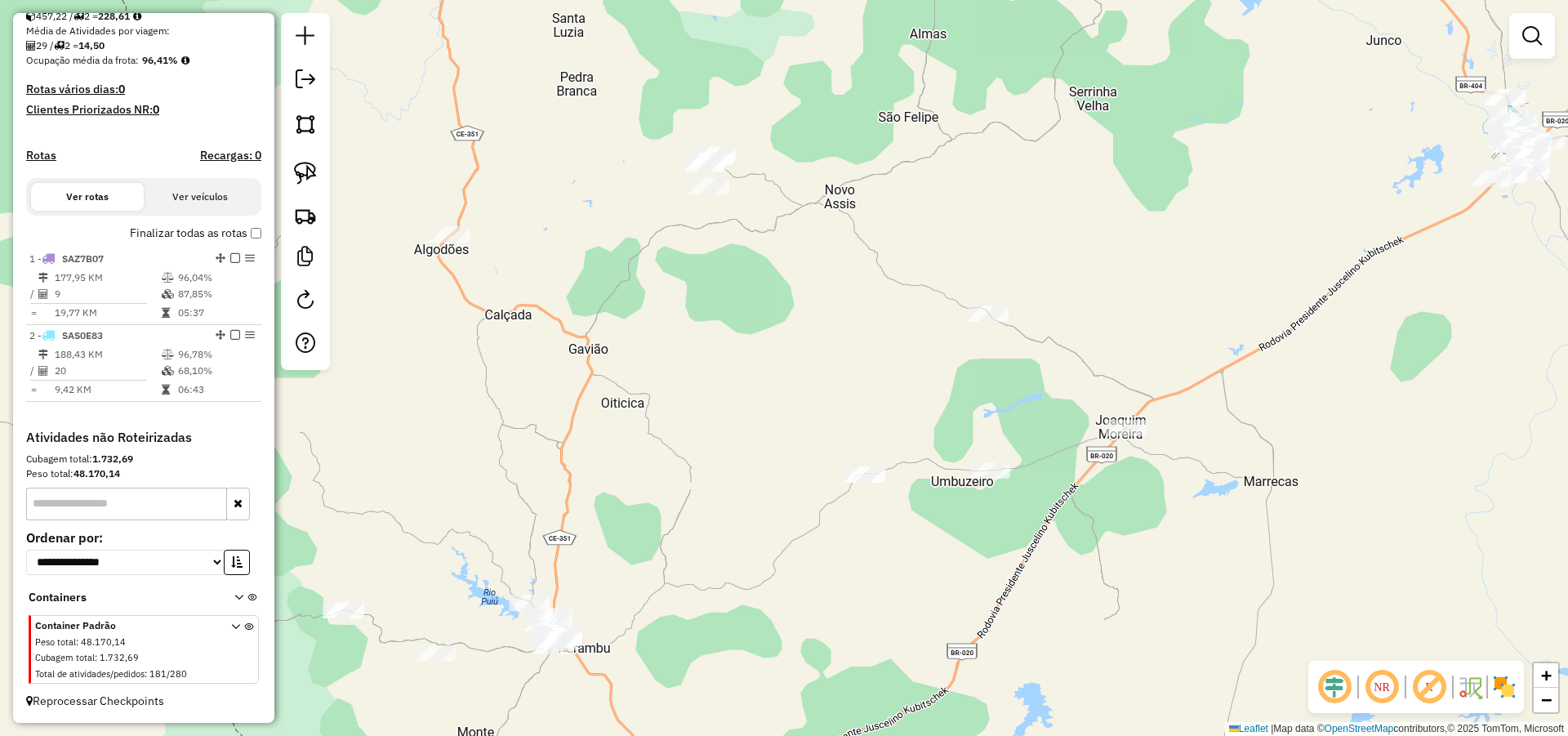
drag, startPoint x: 1017, startPoint y: 472, endPoint x: 900, endPoint y: 597, distance: 171.2
click at [900, 597] on div "Janela de atendimento Grade de atendimento Capacidade Transportadoras Veículos …" at bounding box center [784, 368] width 1568 height 736
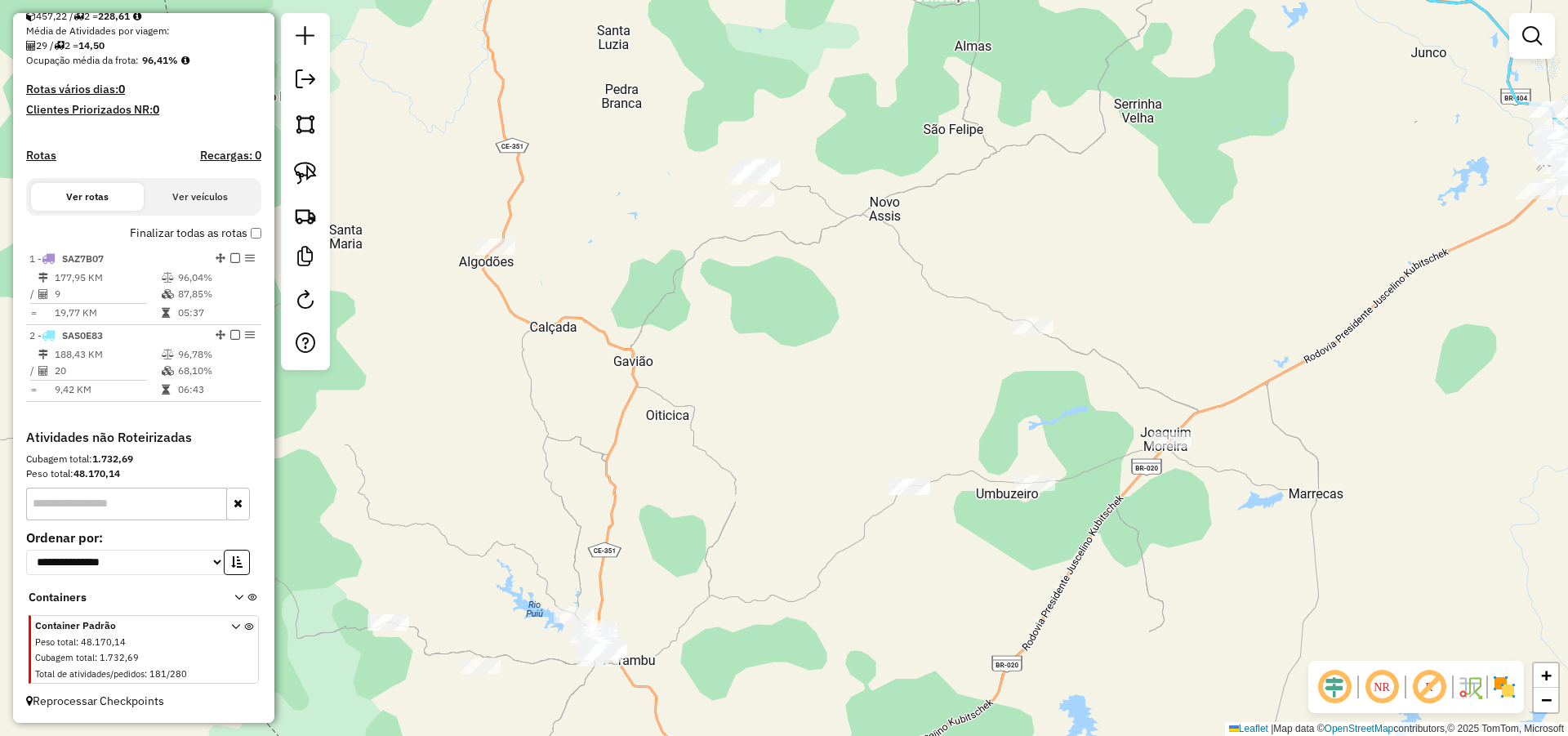
drag, startPoint x: 936, startPoint y: 595, endPoint x: 990, endPoint y: 587, distance: 54.6
click at [990, 587] on div "Janela de atendimento Grade de atendimento Capacidade Transportadoras Veículos …" at bounding box center [784, 368] width 1568 height 736
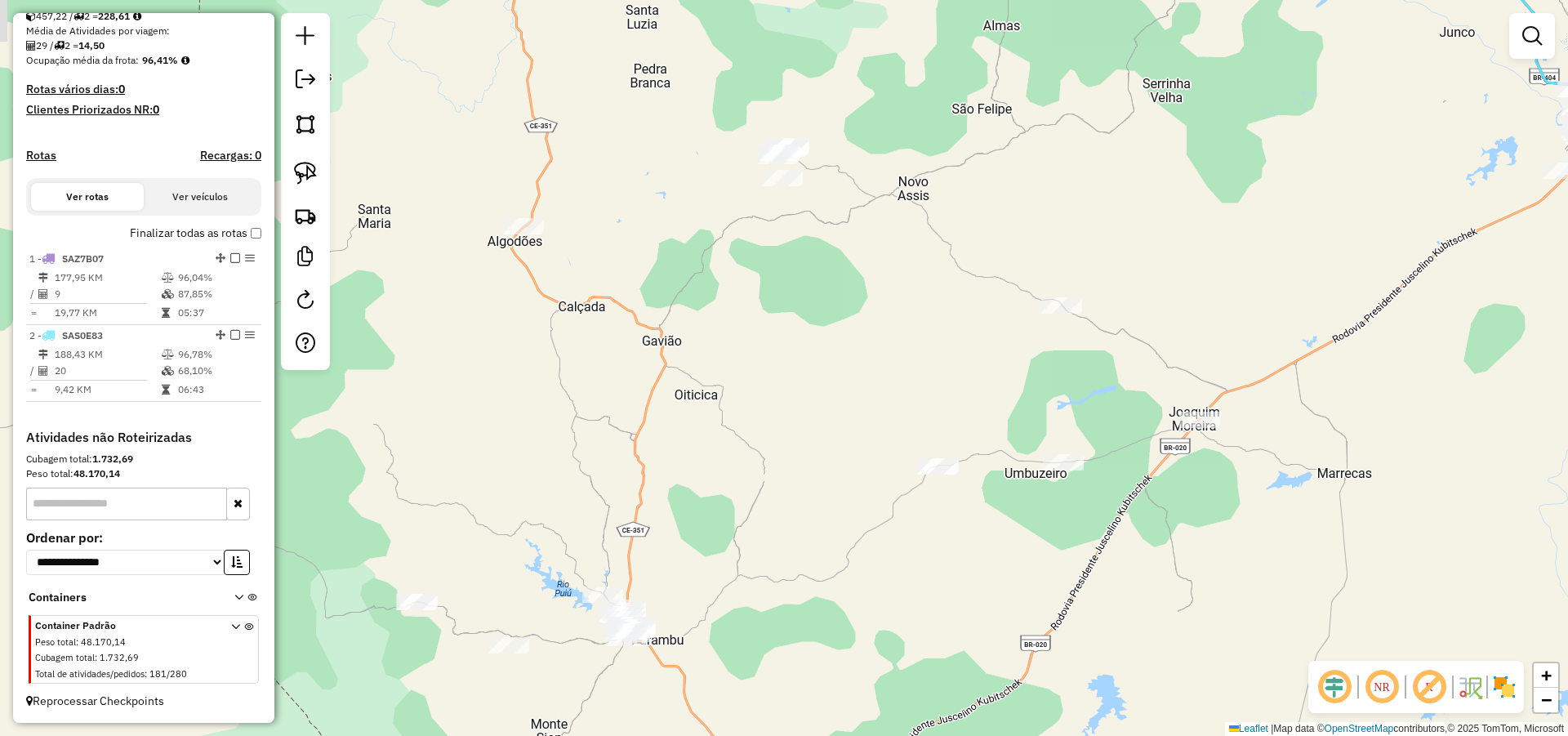
drag, startPoint x: 969, startPoint y: 568, endPoint x: 985, endPoint y: 552, distance: 22.6
click at [985, 552] on div "Janela de atendimento Grade de atendimento Capacidade Transportadoras Veículos …" at bounding box center [784, 368] width 1568 height 736
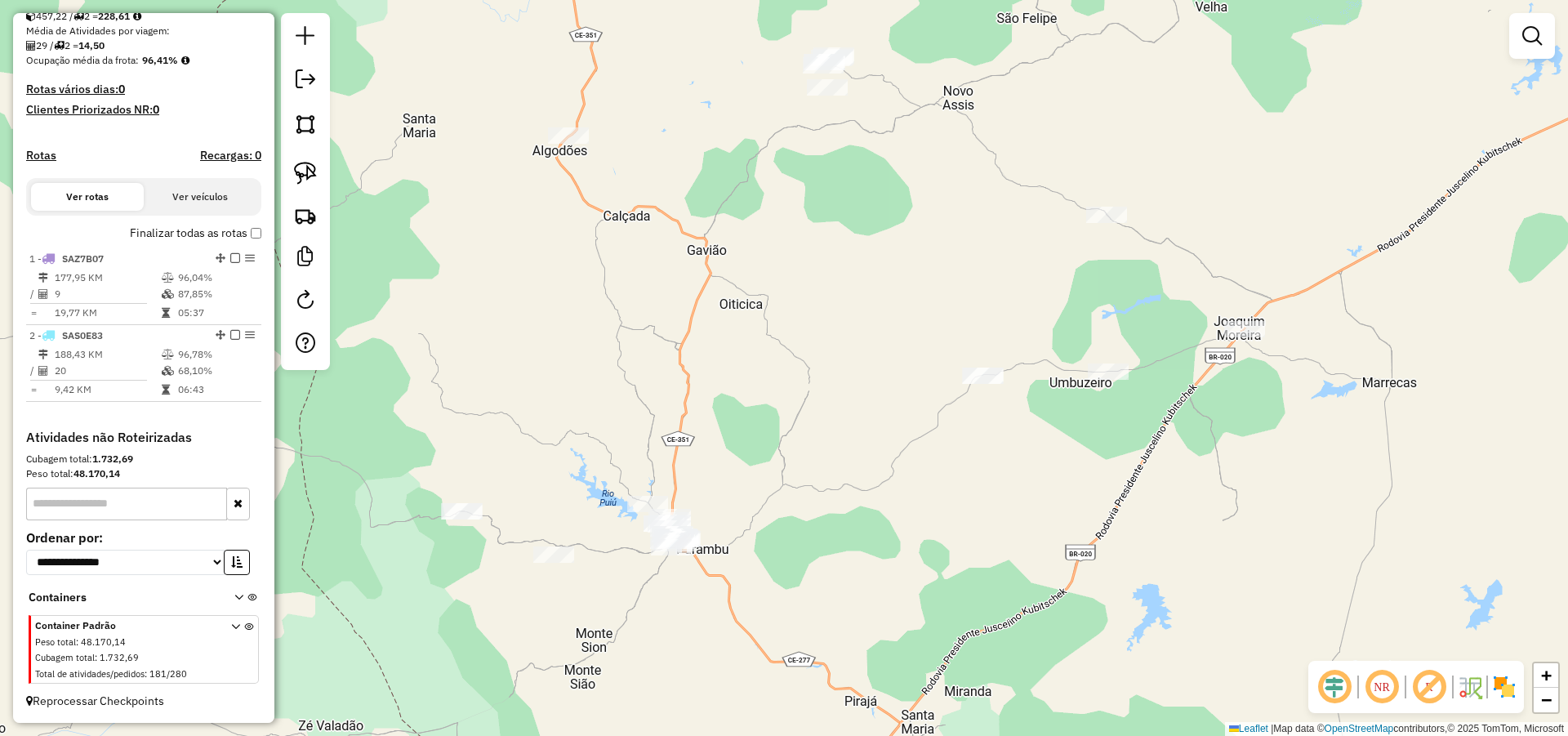
drag, startPoint x: 957, startPoint y: 554, endPoint x: 991, endPoint y: 473, distance: 87.8
click at [991, 477] on div "Janela de atendimento Grade de atendimento Capacidade Transportadoras Veículos …" at bounding box center [784, 368] width 1568 height 736
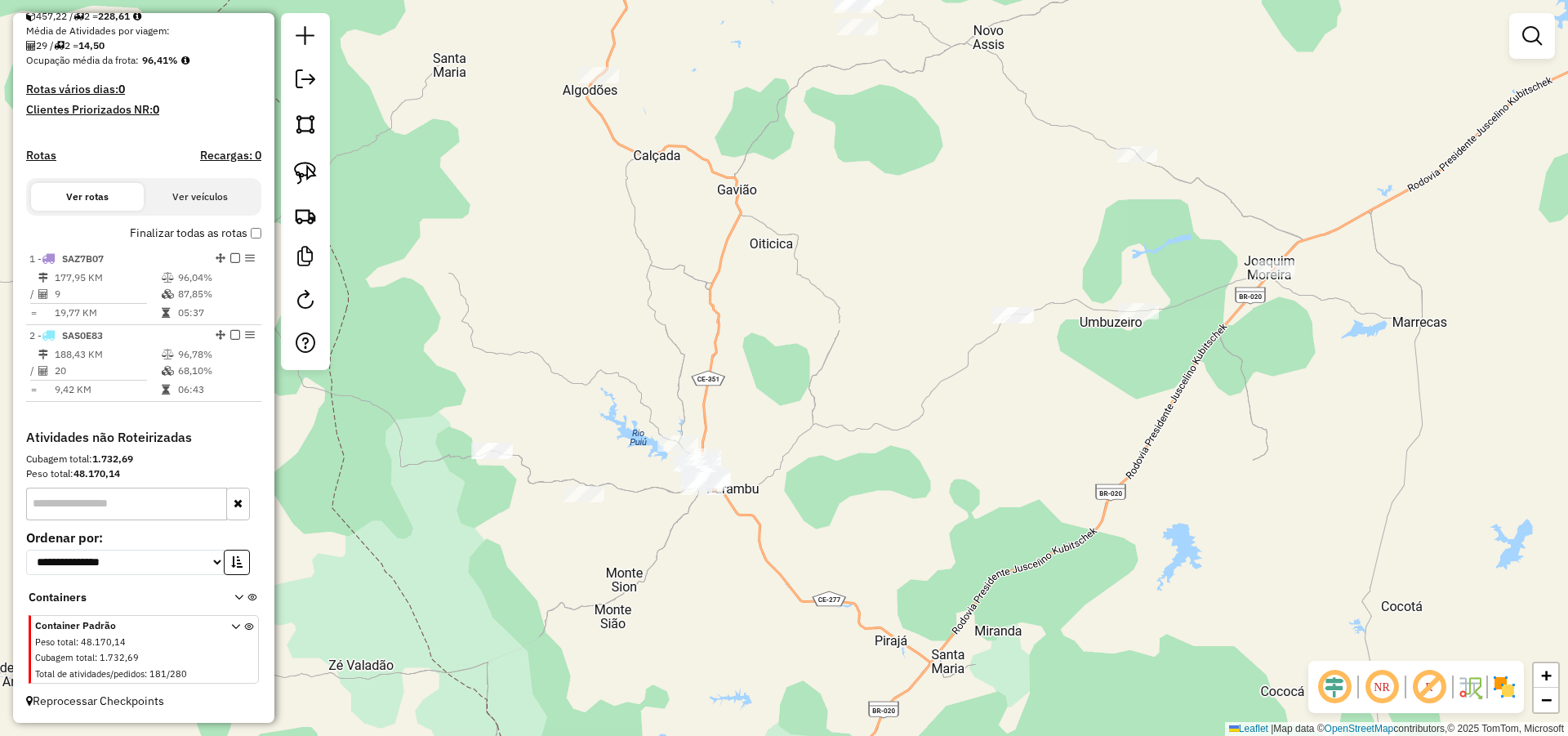
drag, startPoint x: 844, startPoint y: 474, endPoint x: 640, endPoint y: 424, distance: 210.0
click at [844, 469] on div "Janela de atendimento Grade de atendimento Capacidade Transportadoras Veículos …" at bounding box center [784, 368] width 1568 height 736
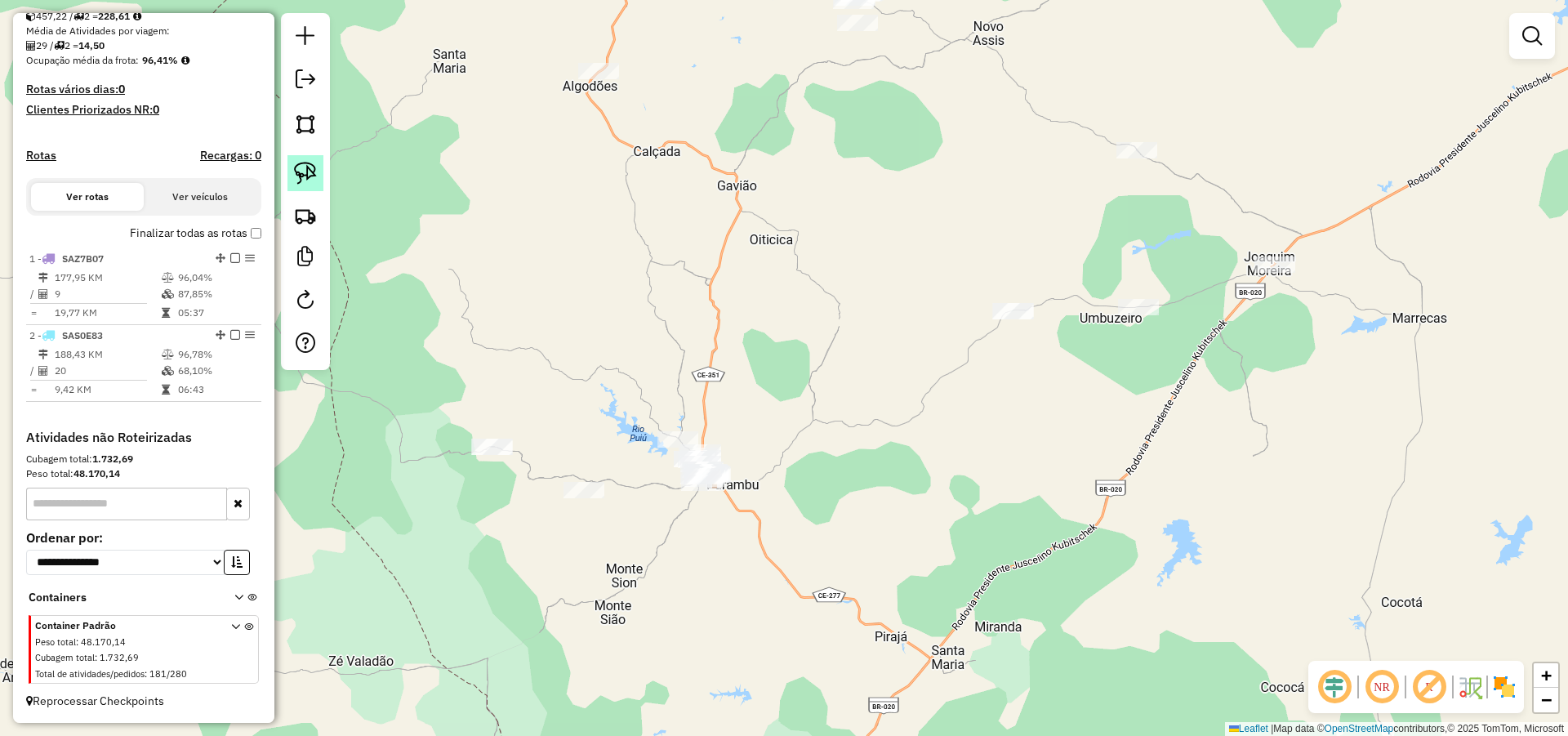
click at [309, 166] on img at bounding box center [305, 173] width 23 height 23
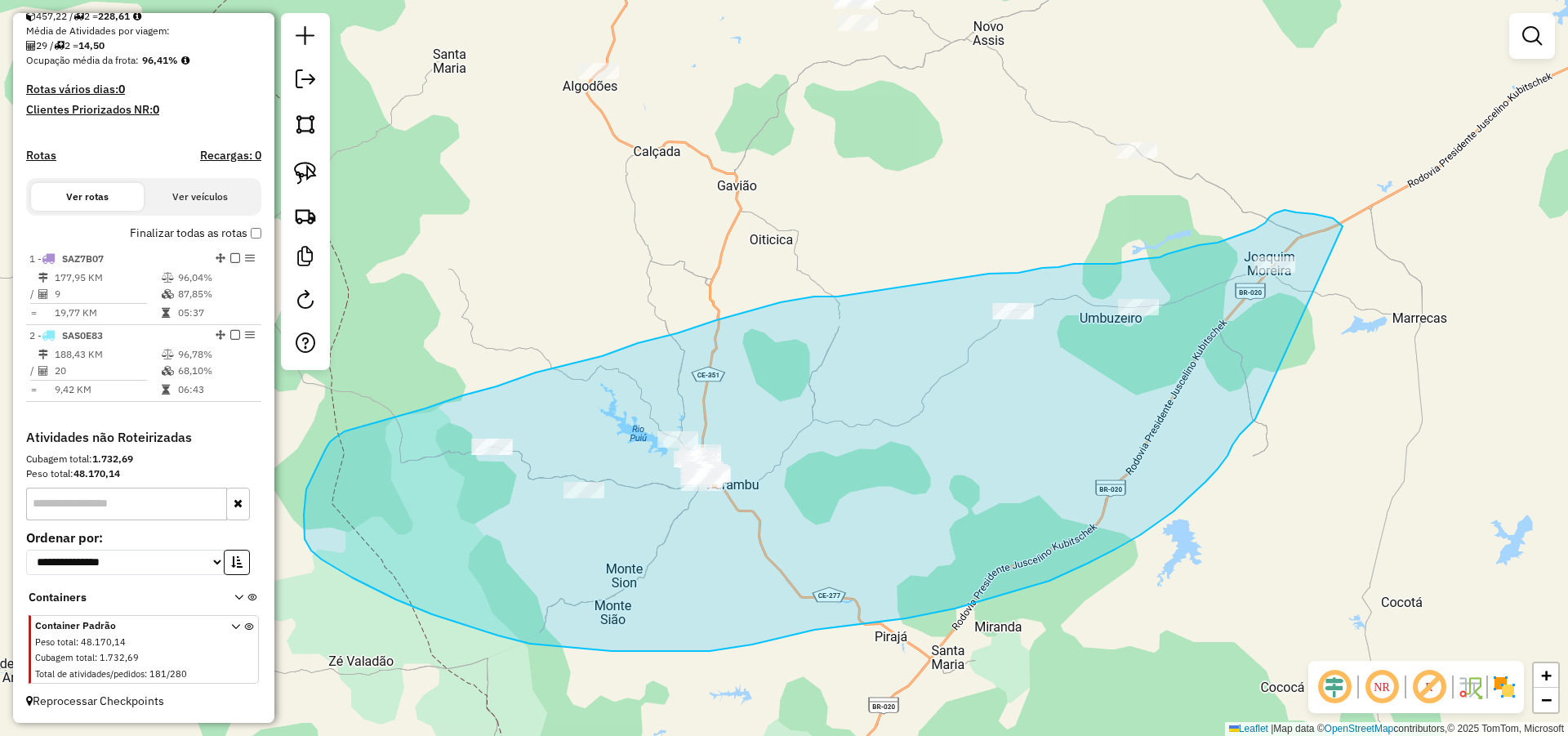
drag, startPoint x: 1340, startPoint y: 224, endPoint x: 1264, endPoint y: 412, distance: 202.8
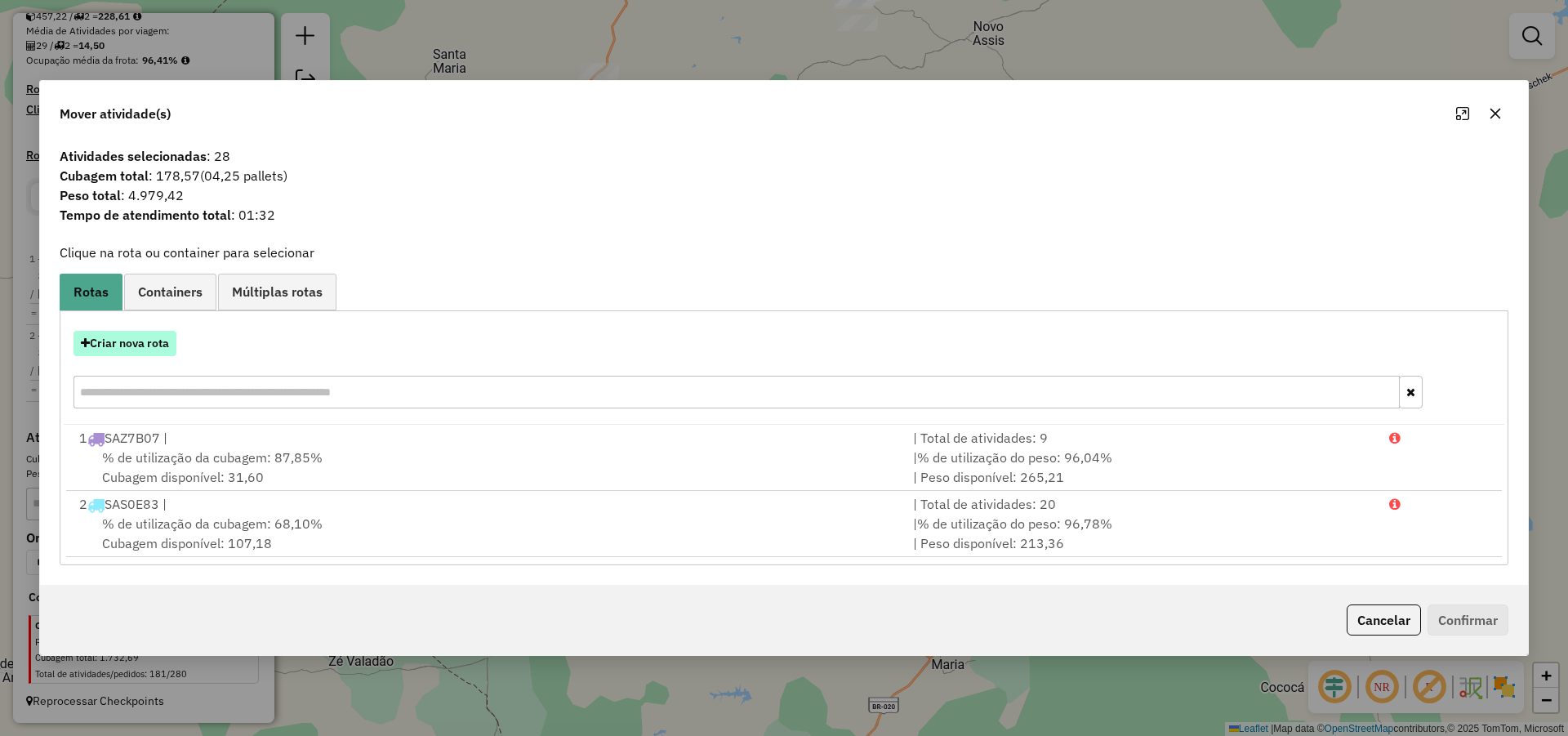
click at [159, 340] on button "Criar nova rota" at bounding box center [124, 343] width 103 height 26
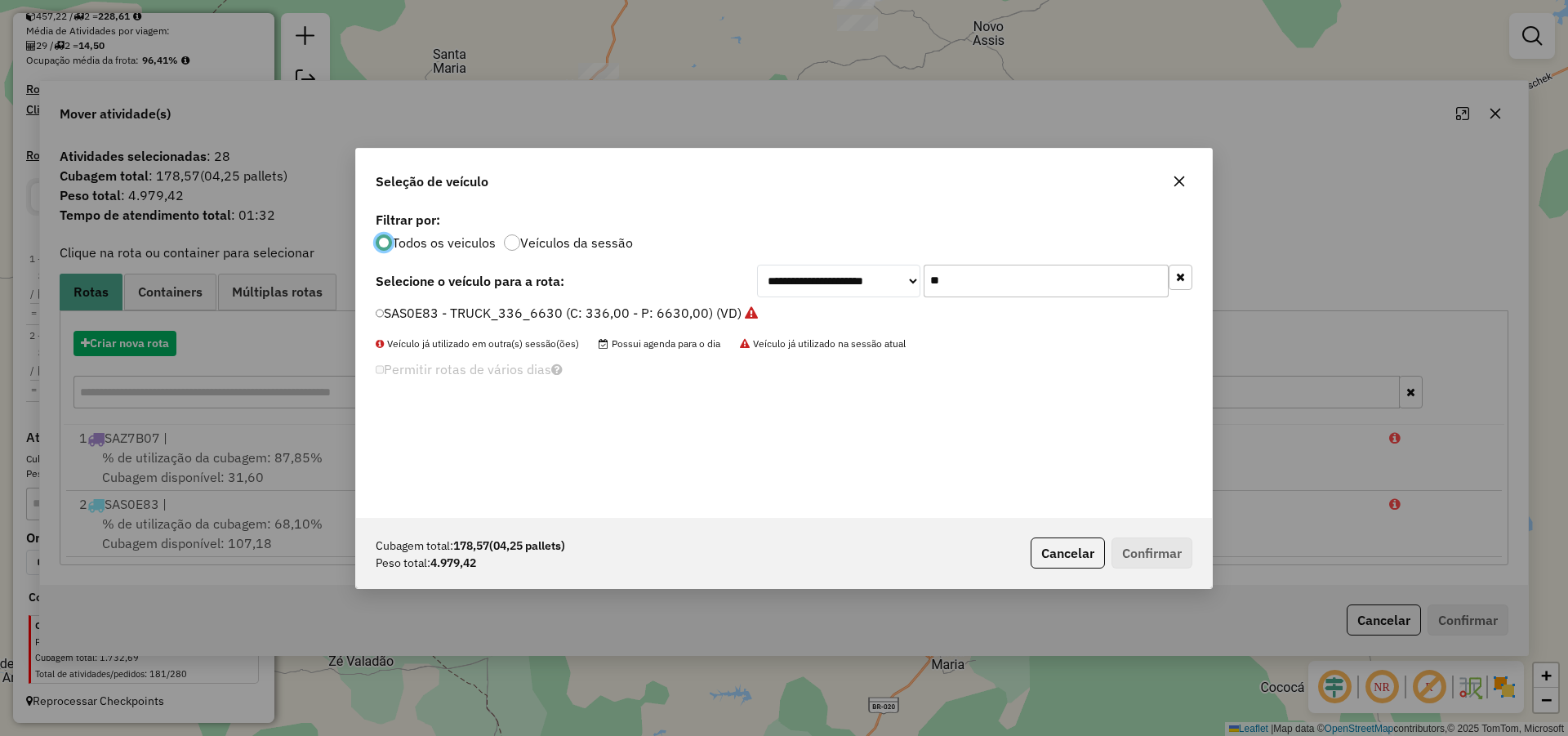
scroll to position [9, 5]
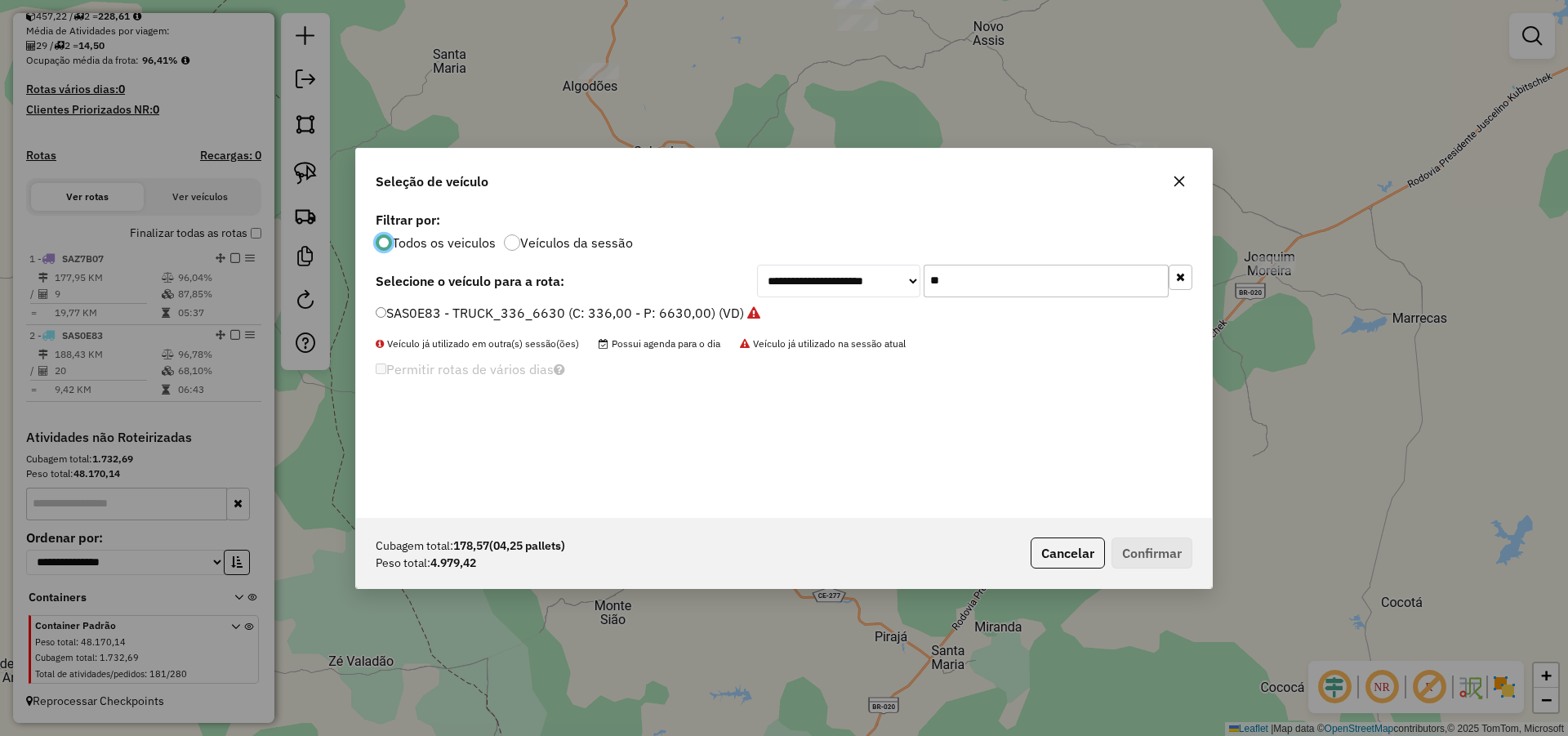
click at [949, 282] on input "**" at bounding box center [1047, 281] width 245 height 33
type input "**"
click at [554, 305] on label "SAX9G73 - TOCO_420_7620 (C: 420,00 - P: 7620,00) (VD)" at bounding box center [557, 312] width 363 height 19
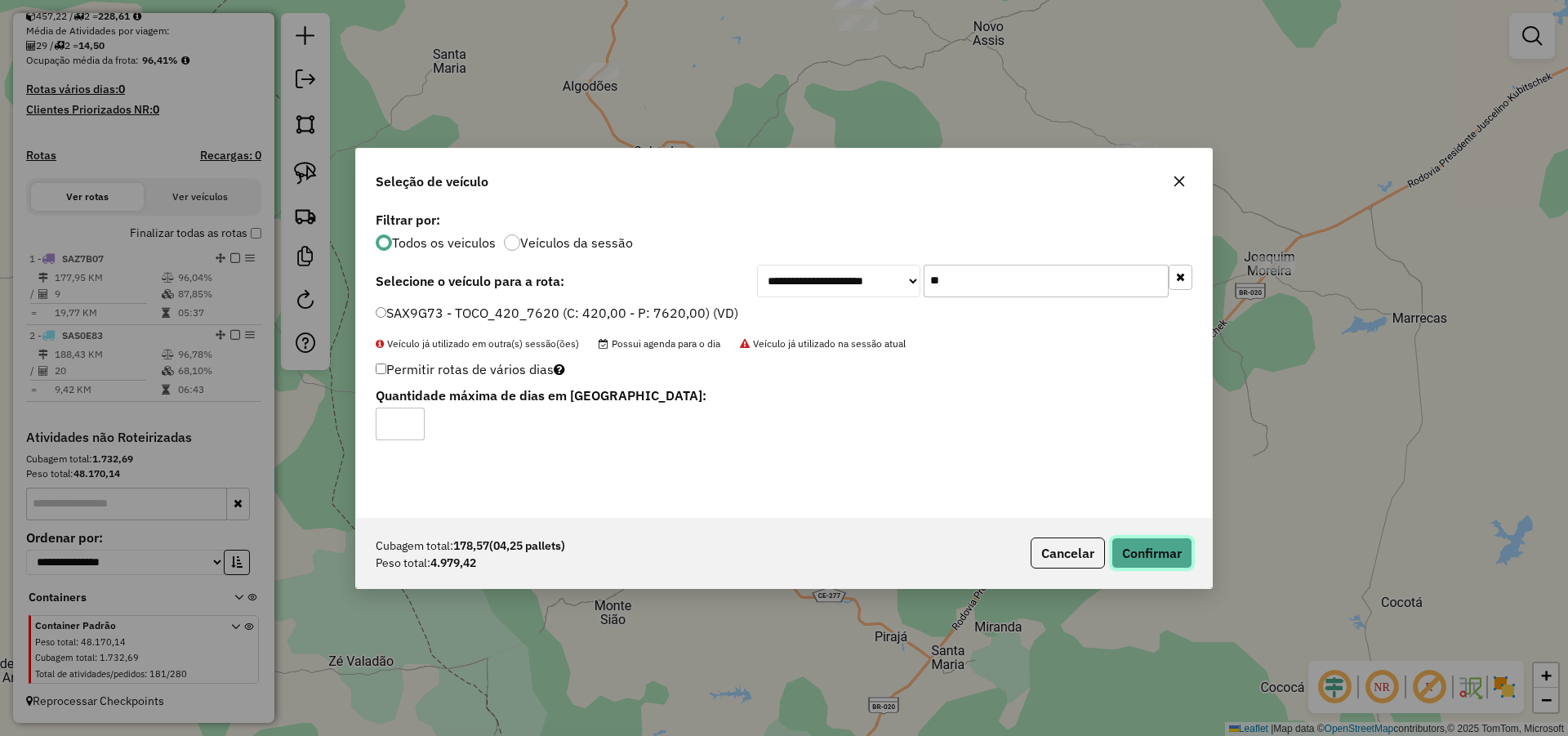
click at [1145, 542] on button "Confirmar" at bounding box center [1152, 552] width 81 height 31
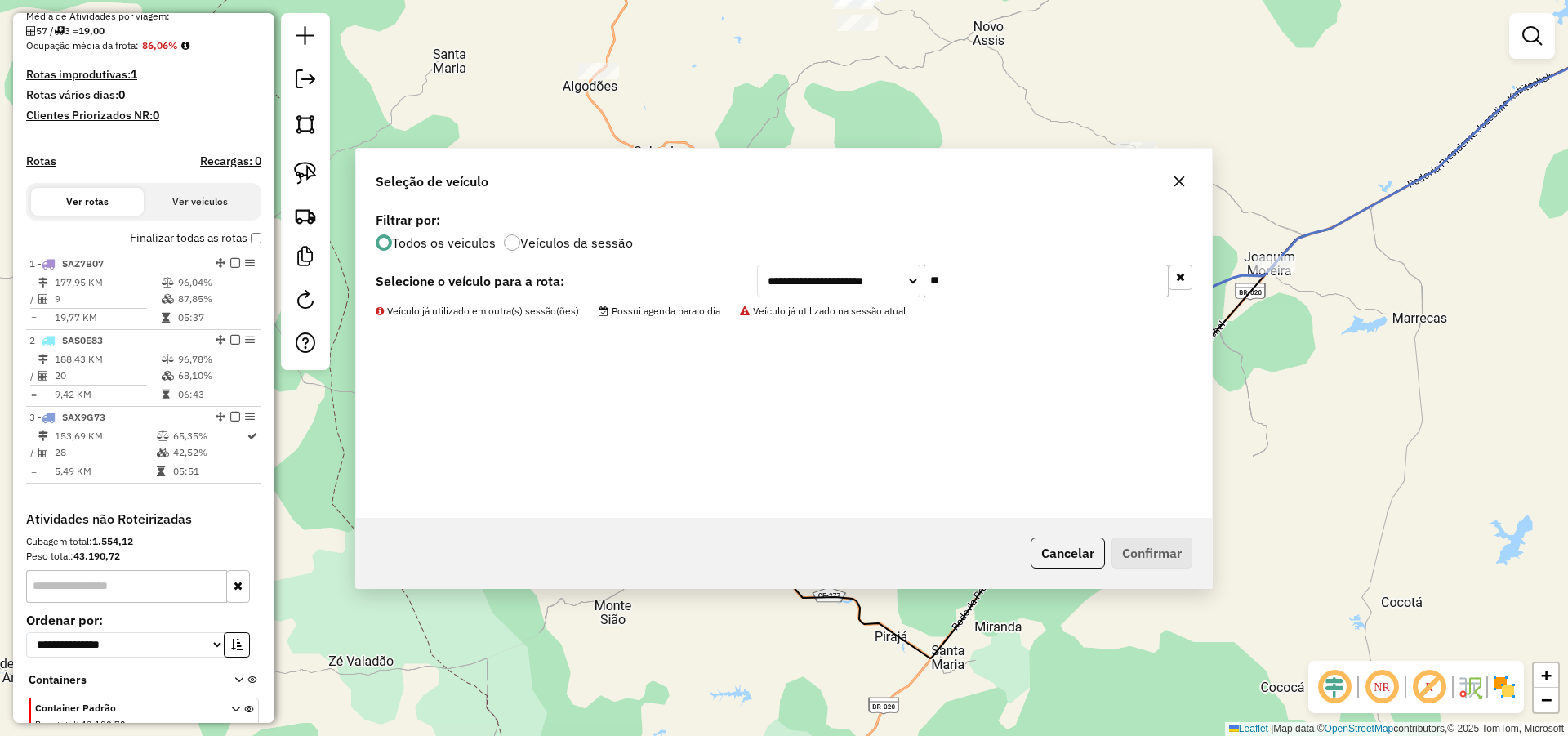
scroll to position [398, 0]
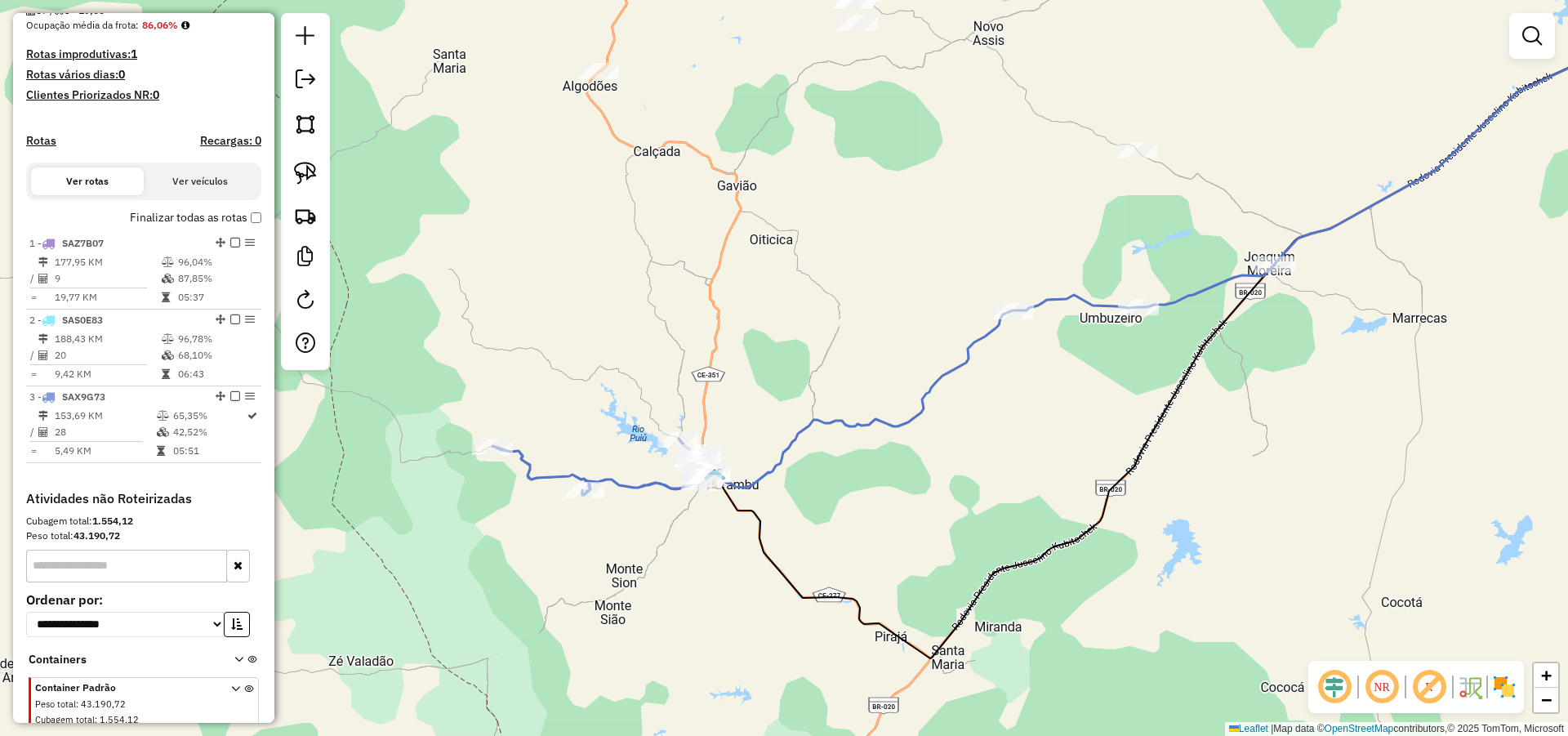
click at [811, 397] on div "Janela de atendimento Grade de atendimento Capacidade Transportadoras Veículos …" at bounding box center [784, 368] width 1568 height 736
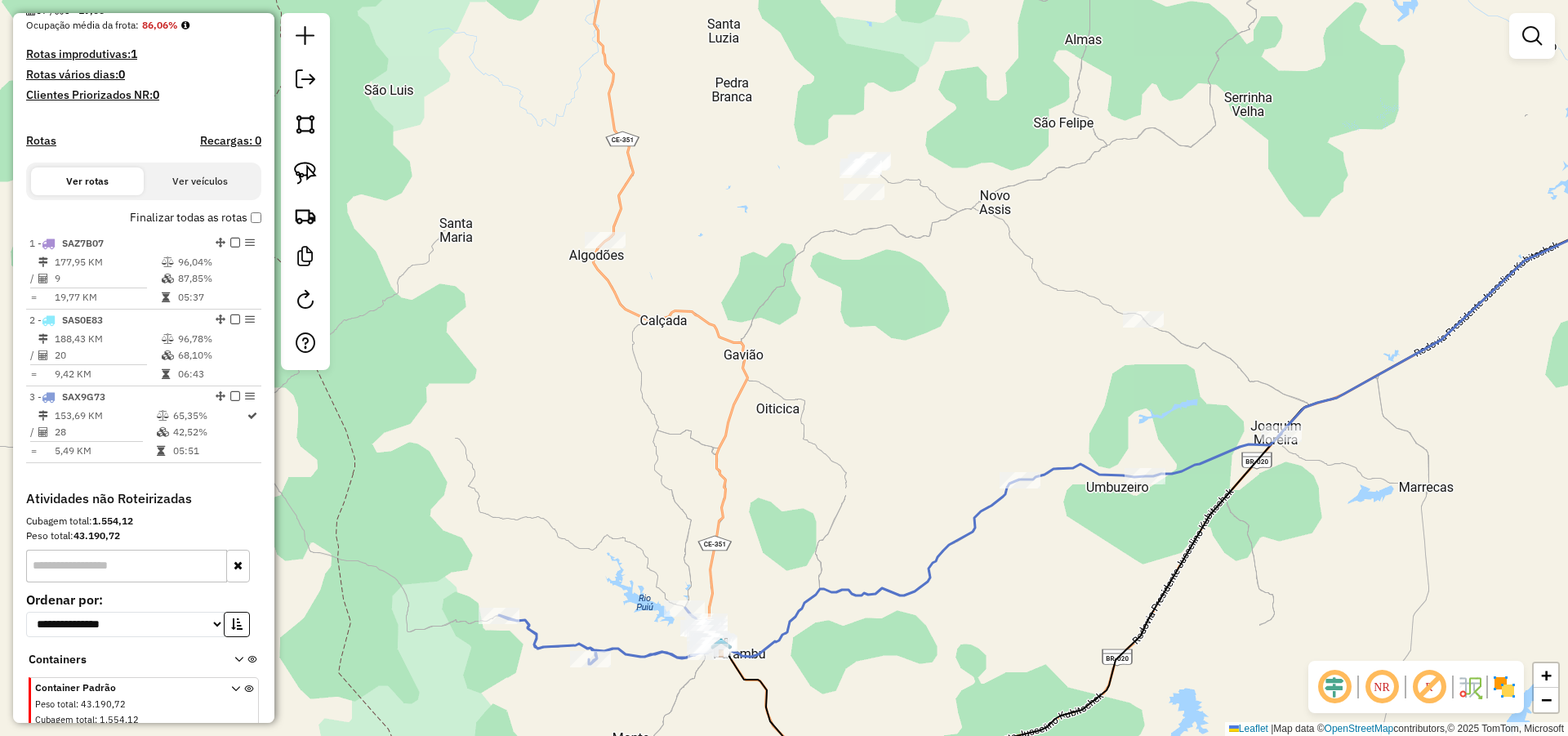
click at [902, 406] on div "Janela de atendimento Grade de atendimento Capacidade Transportadoras Veículos …" at bounding box center [784, 368] width 1568 height 736
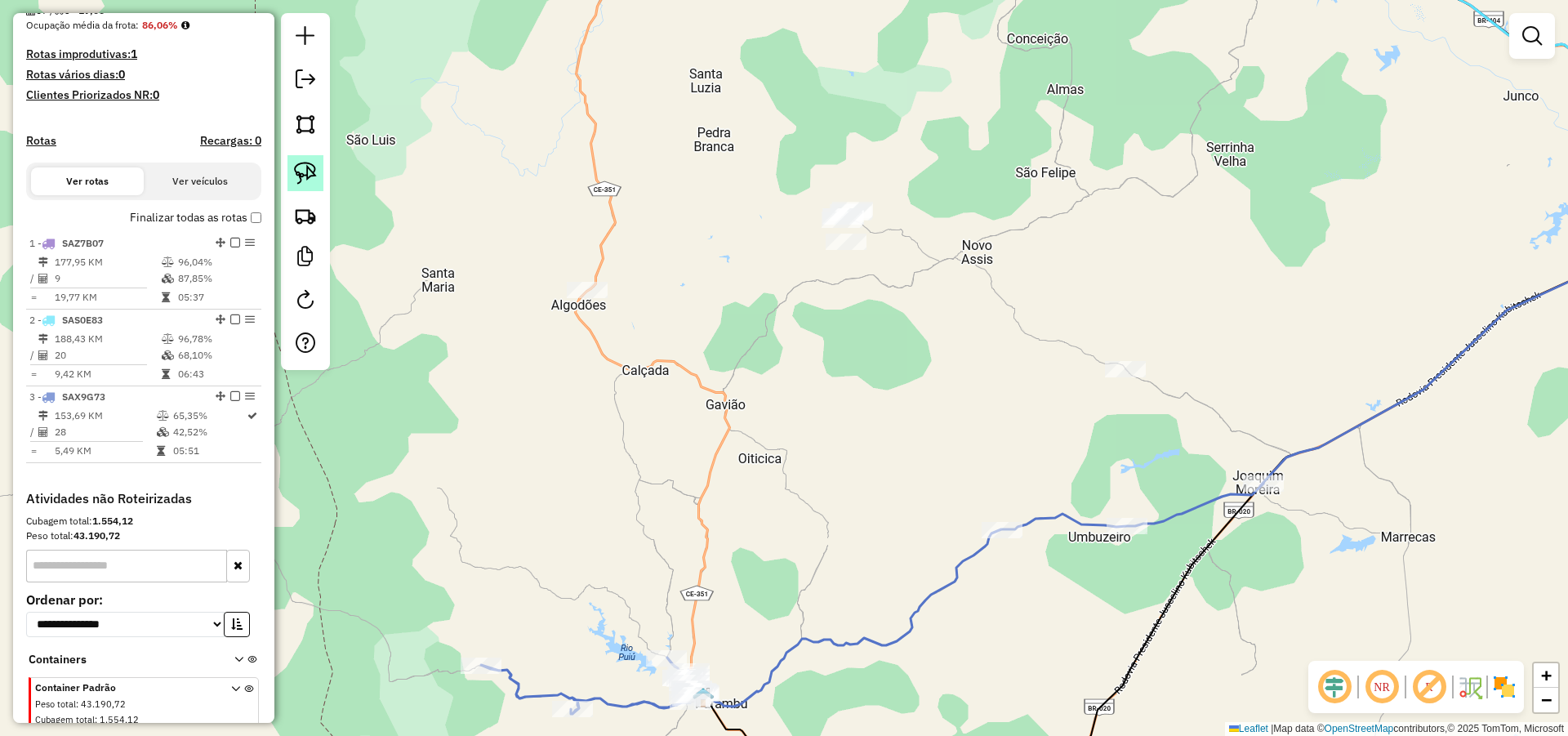
click at [296, 177] on img at bounding box center [305, 173] width 23 height 23
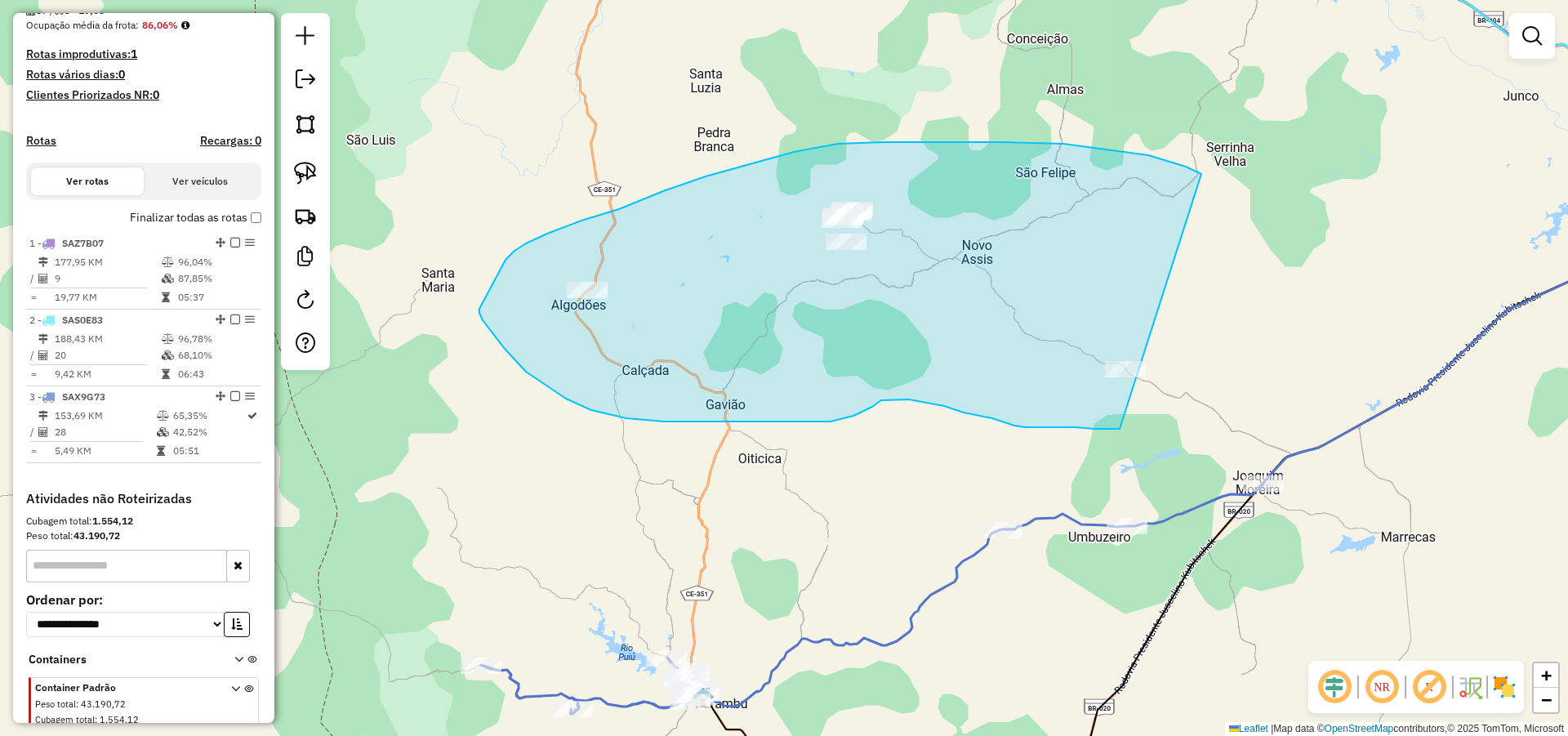
drag, startPoint x: 1129, startPoint y: 152, endPoint x: 1215, endPoint y: 380, distance: 243.7
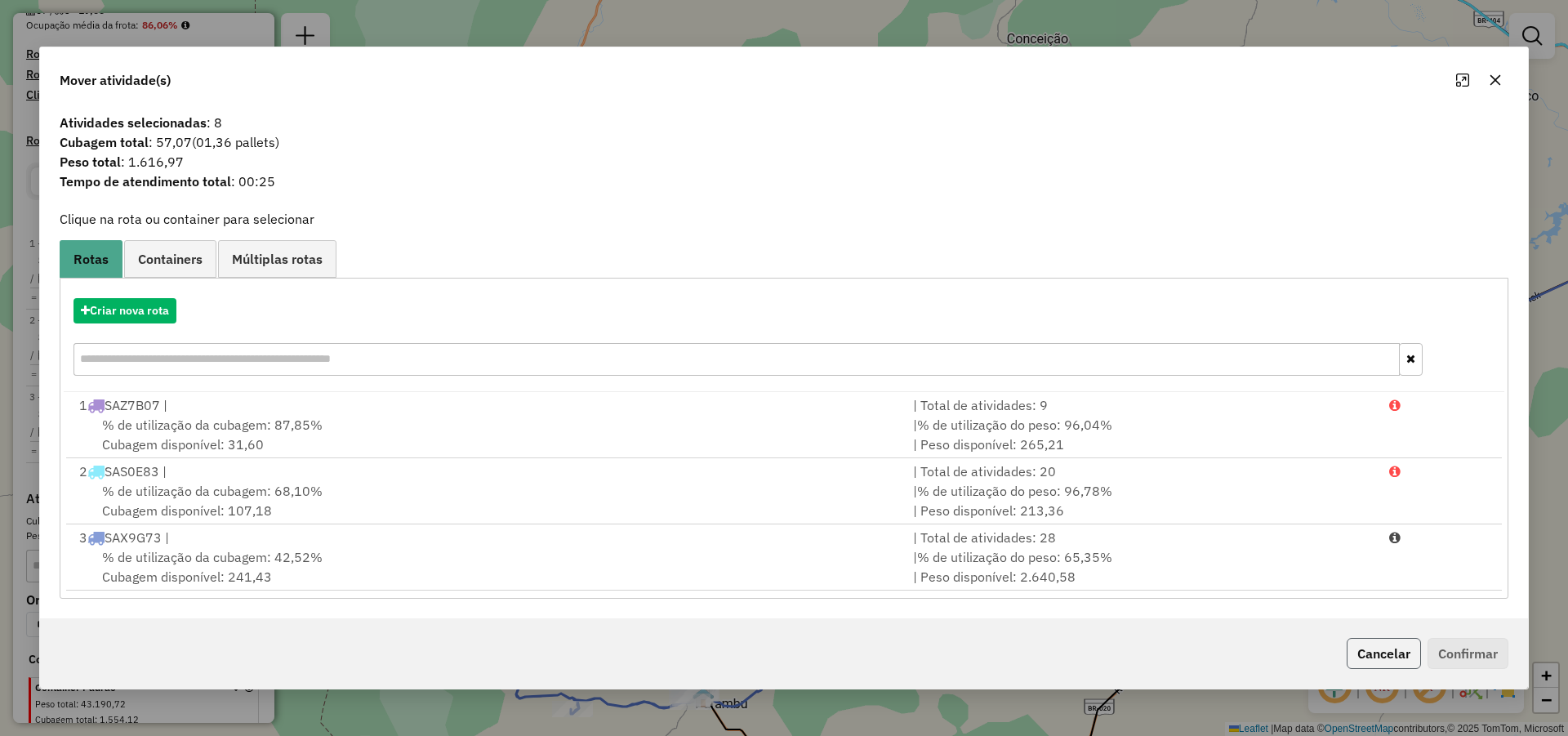
click at [1354, 648] on button "Cancelar" at bounding box center [1384, 653] width 74 height 31
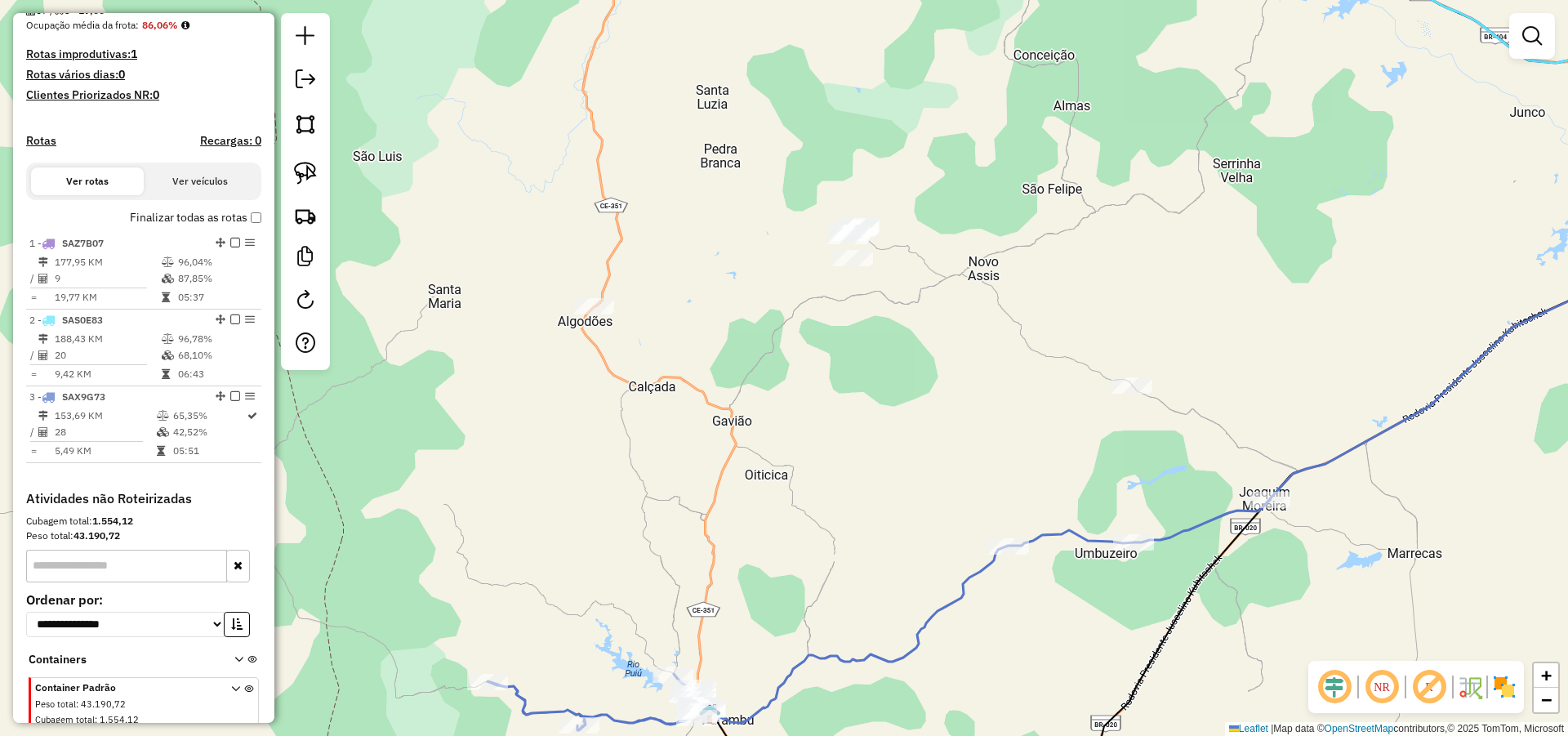
drag, startPoint x: 1032, startPoint y: 437, endPoint x: 1052, endPoint y: 459, distance: 29.7
click at [1039, 454] on div "Janela de atendimento Grade de atendimento Capacidade Transportadoras Veículos …" at bounding box center [784, 368] width 1568 height 736
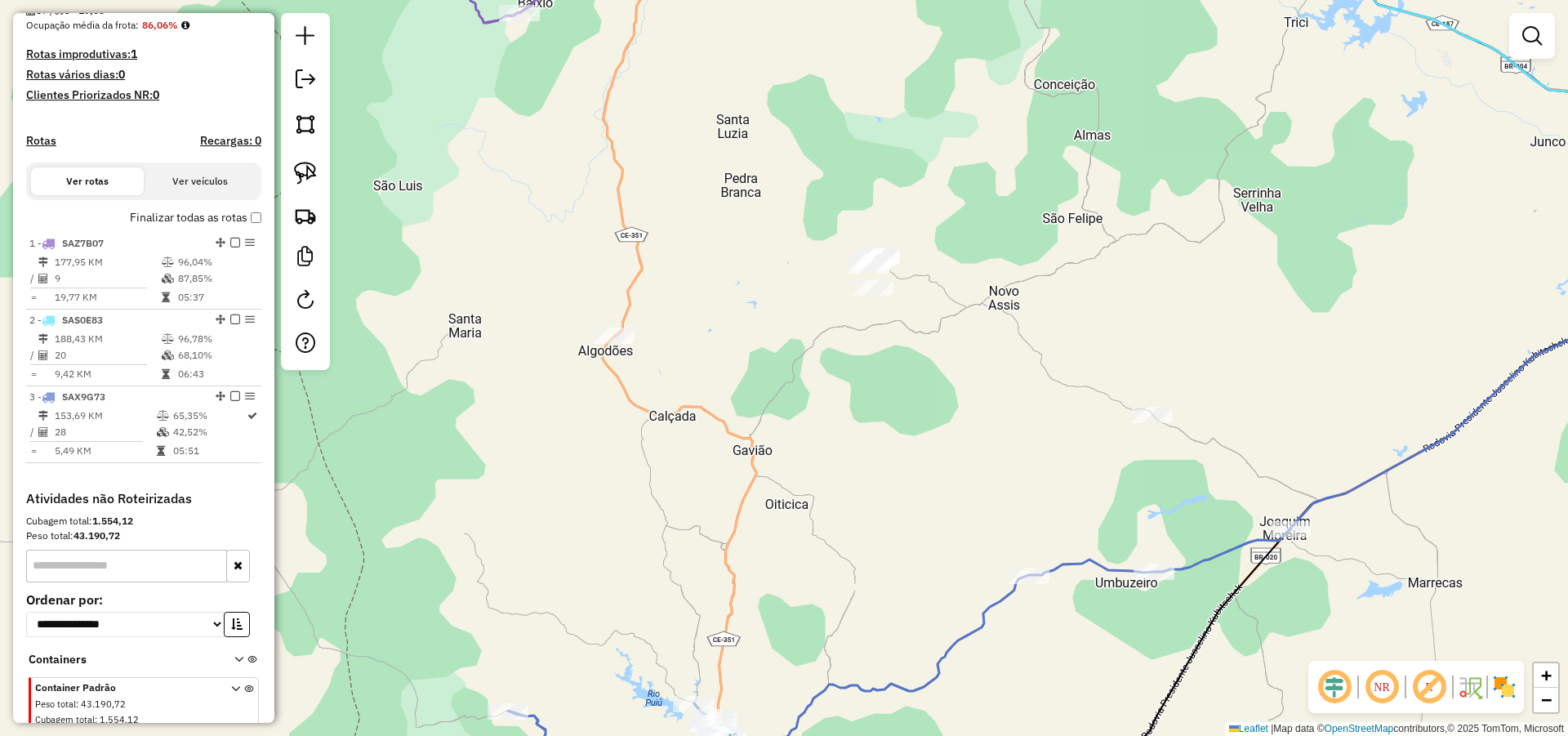
drag, startPoint x: 958, startPoint y: 418, endPoint x: 978, endPoint y: 427, distance: 21.9
click at [972, 427] on div "Janela de atendimento Grade de atendimento Capacidade Transportadoras Veículos …" at bounding box center [784, 368] width 1568 height 736
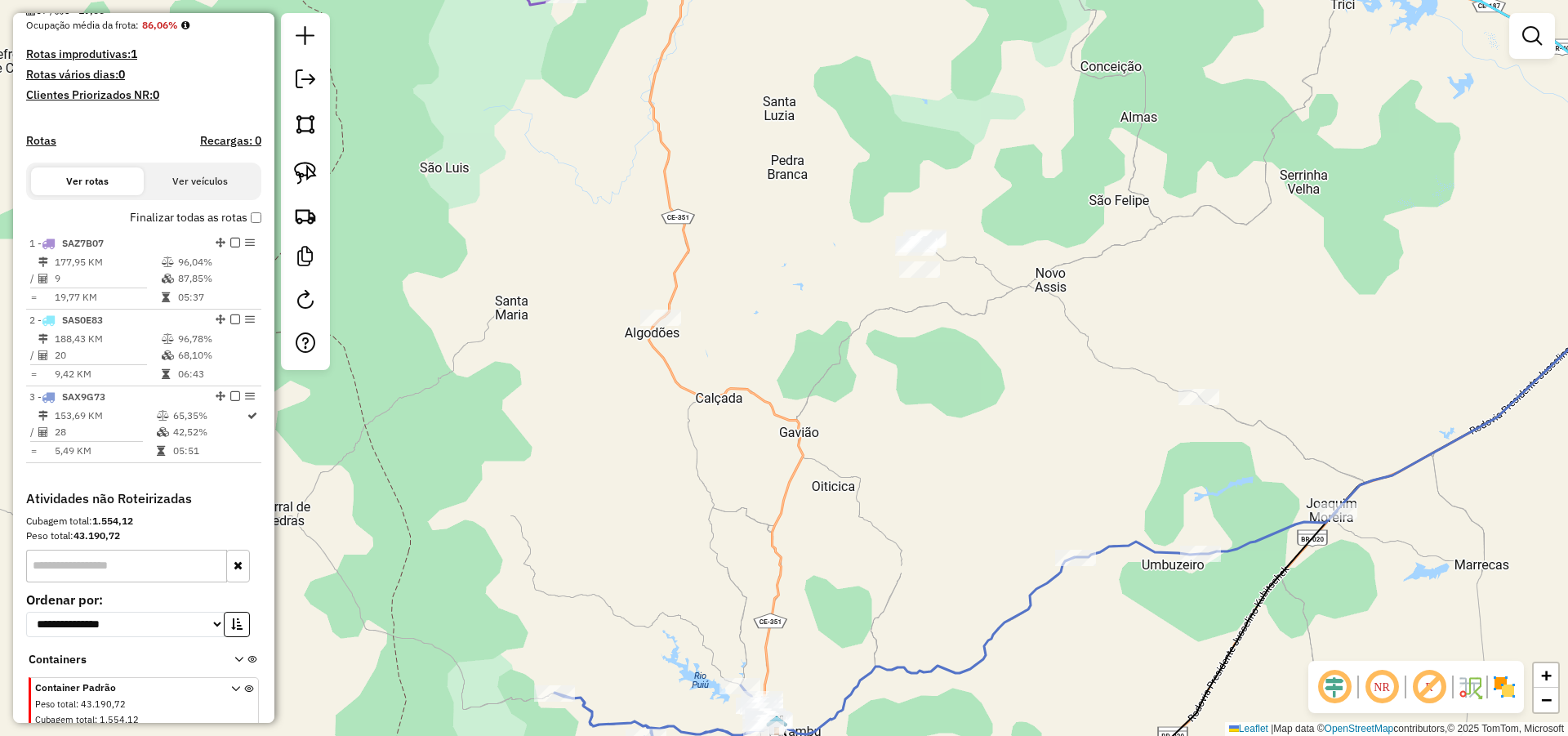
drag, startPoint x: 989, startPoint y: 432, endPoint x: 1029, endPoint y: 404, distance: 48.8
click at [1026, 405] on div "Janela de atendimento Grade de atendimento Capacidade Transportadoras Veículos …" at bounding box center [784, 368] width 1568 height 736
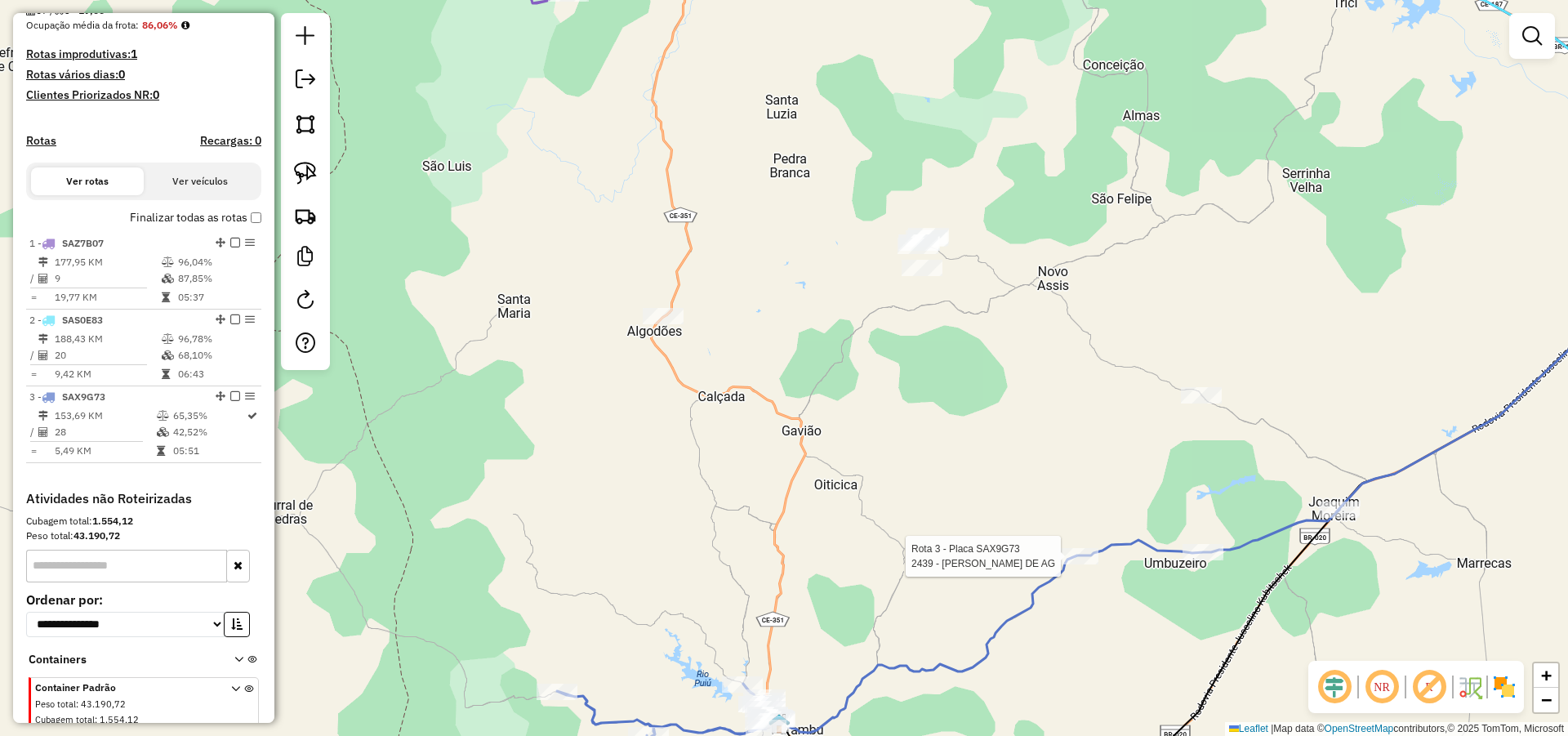
select select "*********"
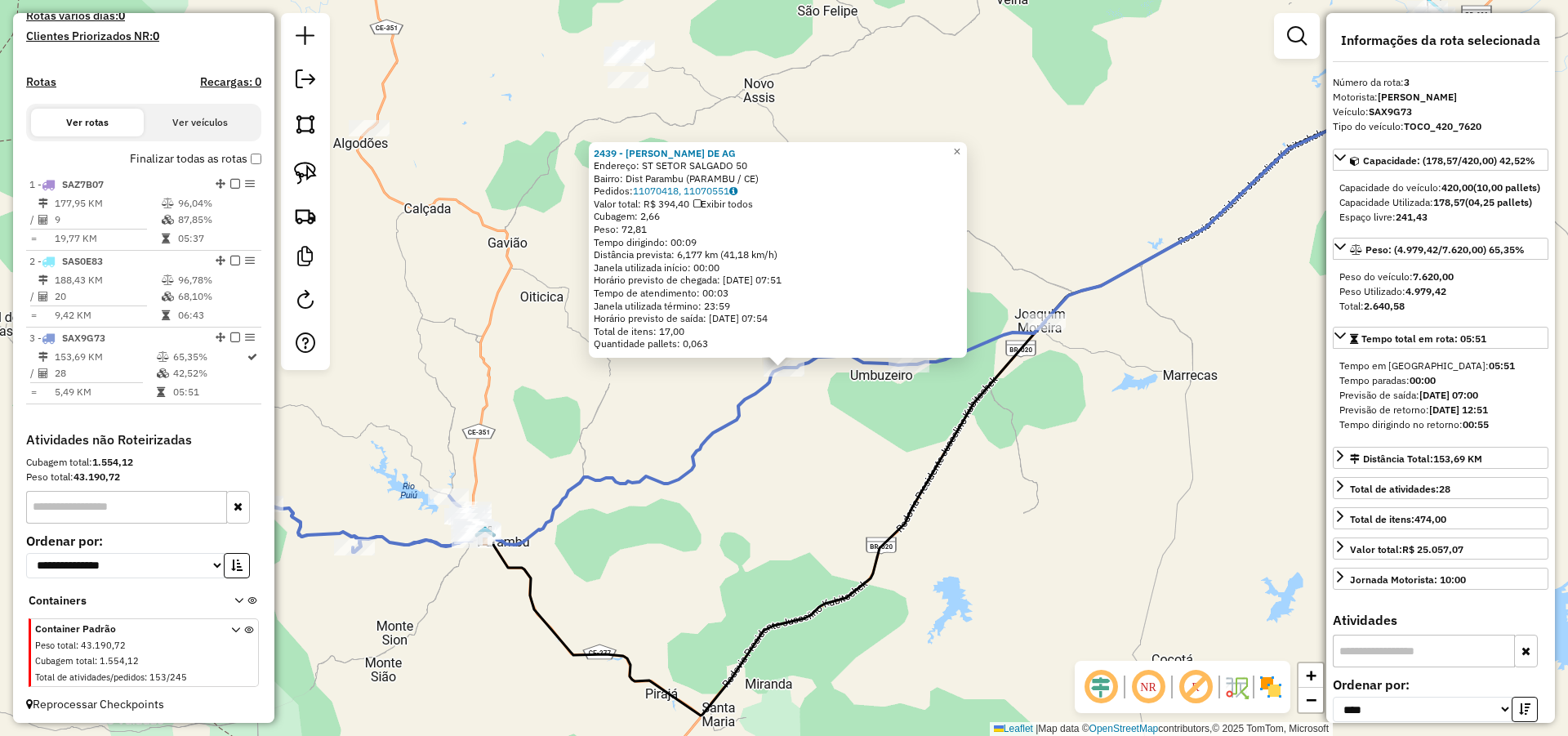
scroll to position [475, 0]
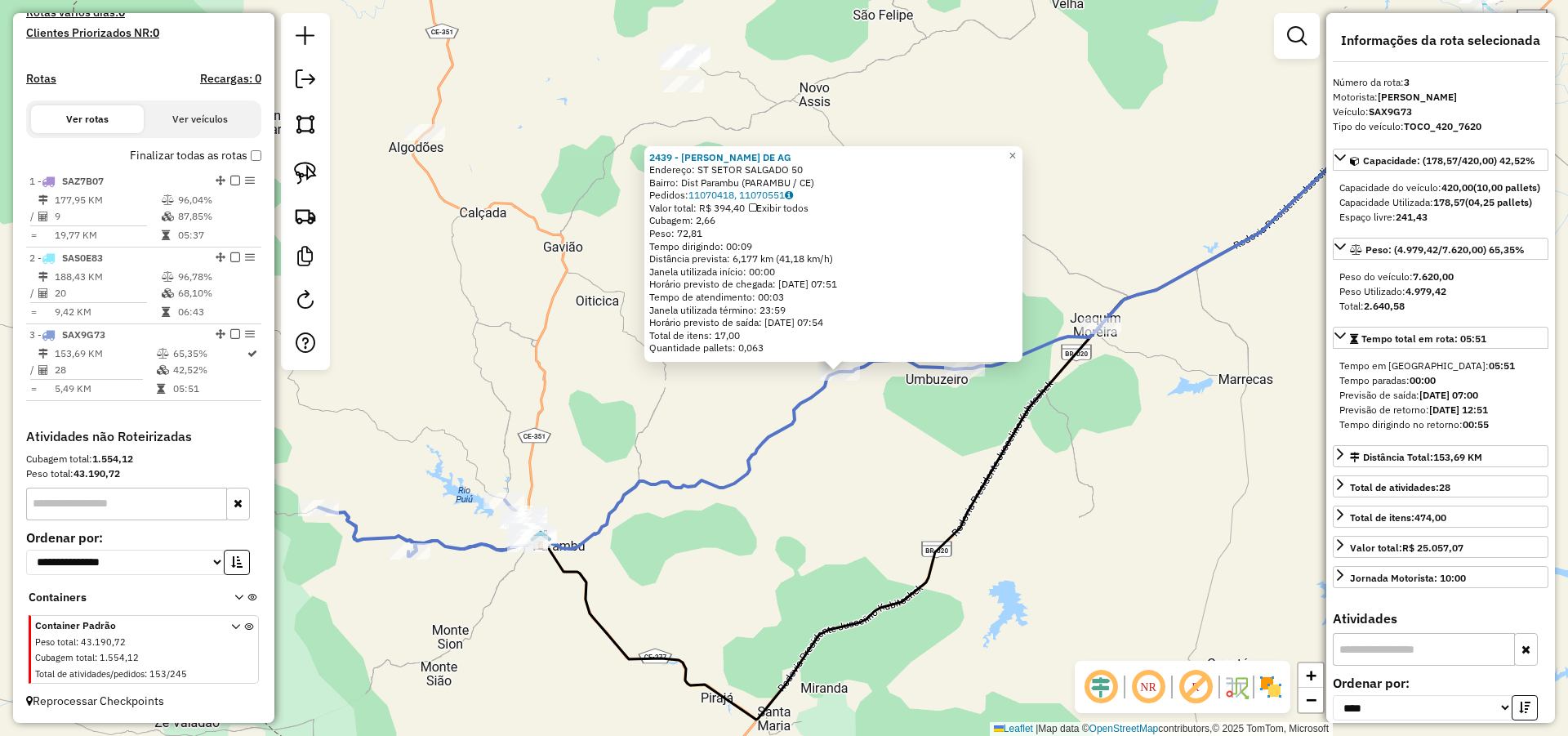
drag, startPoint x: 873, startPoint y: 472, endPoint x: 919, endPoint y: 467, distance: 46.3
click at [904, 471] on div "2439 - MANUEL NORONHA DE AG Endereço: ST SETOR SALGADO 50 Bairro: Dist Parambu …" at bounding box center [784, 368] width 1568 height 736
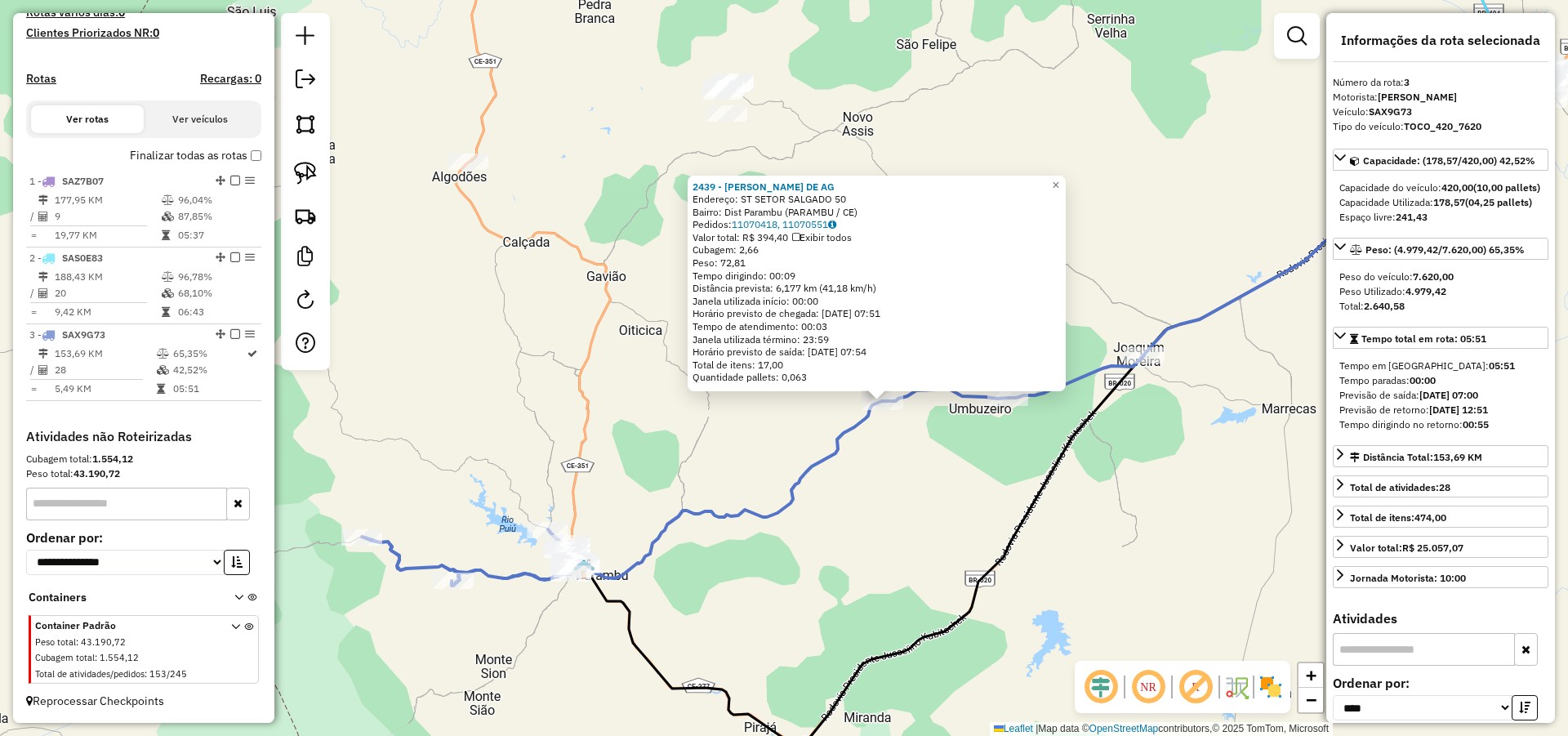
drag, startPoint x: 864, startPoint y: 479, endPoint x: 898, endPoint y: 511, distance: 46.7
click at [892, 508] on div "2439 - MANUEL NORONHA DE AG Endereço: ST SETOR SALGADO 50 Bairro: Dist Parambu …" at bounding box center [784, 368] width 1568 height 736
click at [882, 503] on div "2439 - MANUEL NORONHA DE AG Endereço: ST SETOR SALGADO 50 Bairro: Dist Parambu …" at bounding box center [784, 368] width 1568 height 736
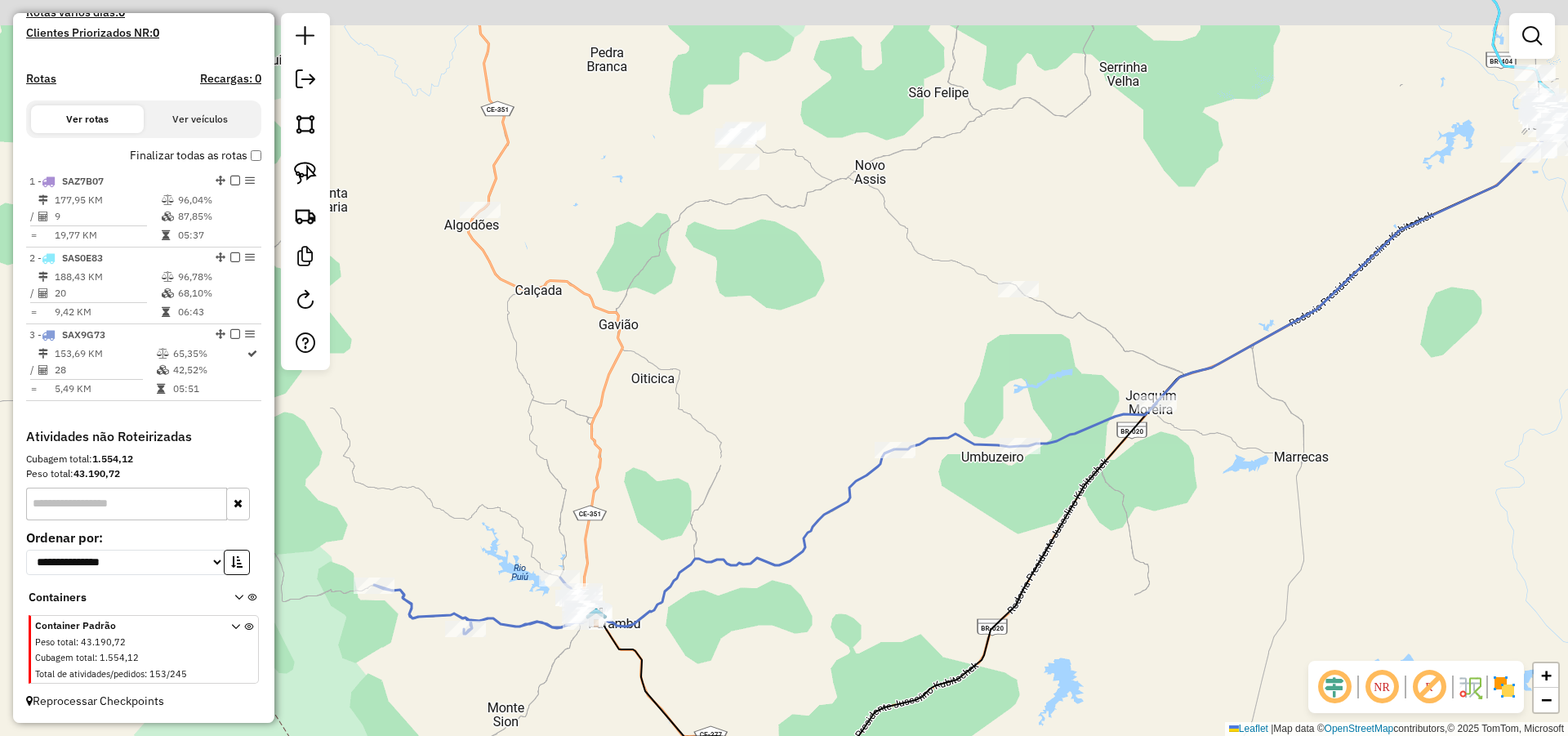
drag, startPoint x: 616, startPoint y: 348, endPoint x: 642, endPoint y: 416, distance: 72.8
click at [642, 416] on div "Janela de atendimento Grade de atendimento Capacidade Transportadoras Veículos …" at bounding box center [784, 368] width 1568 height 736
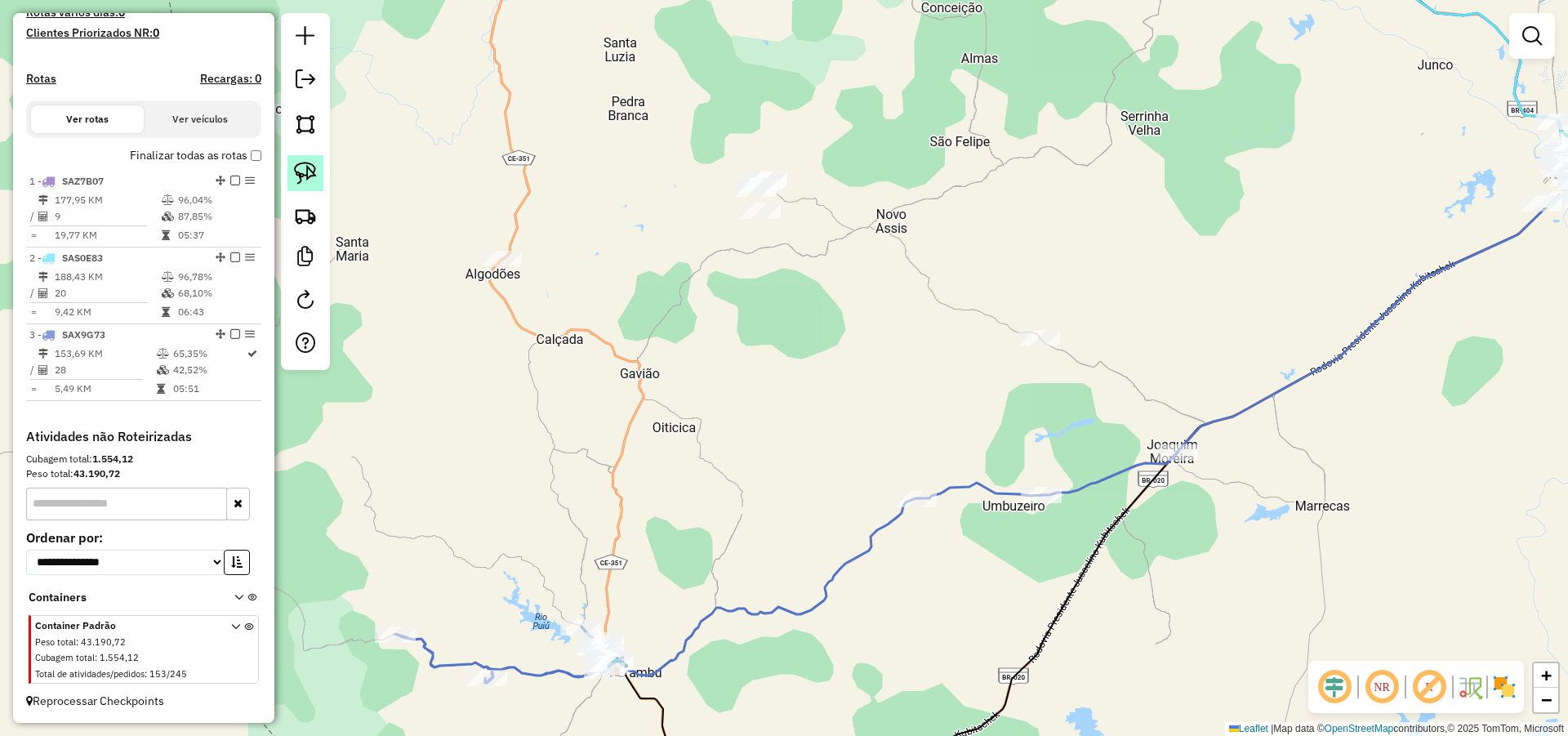
click at [294, 162] on link at bounding box center [305, 173] width 36 height 36
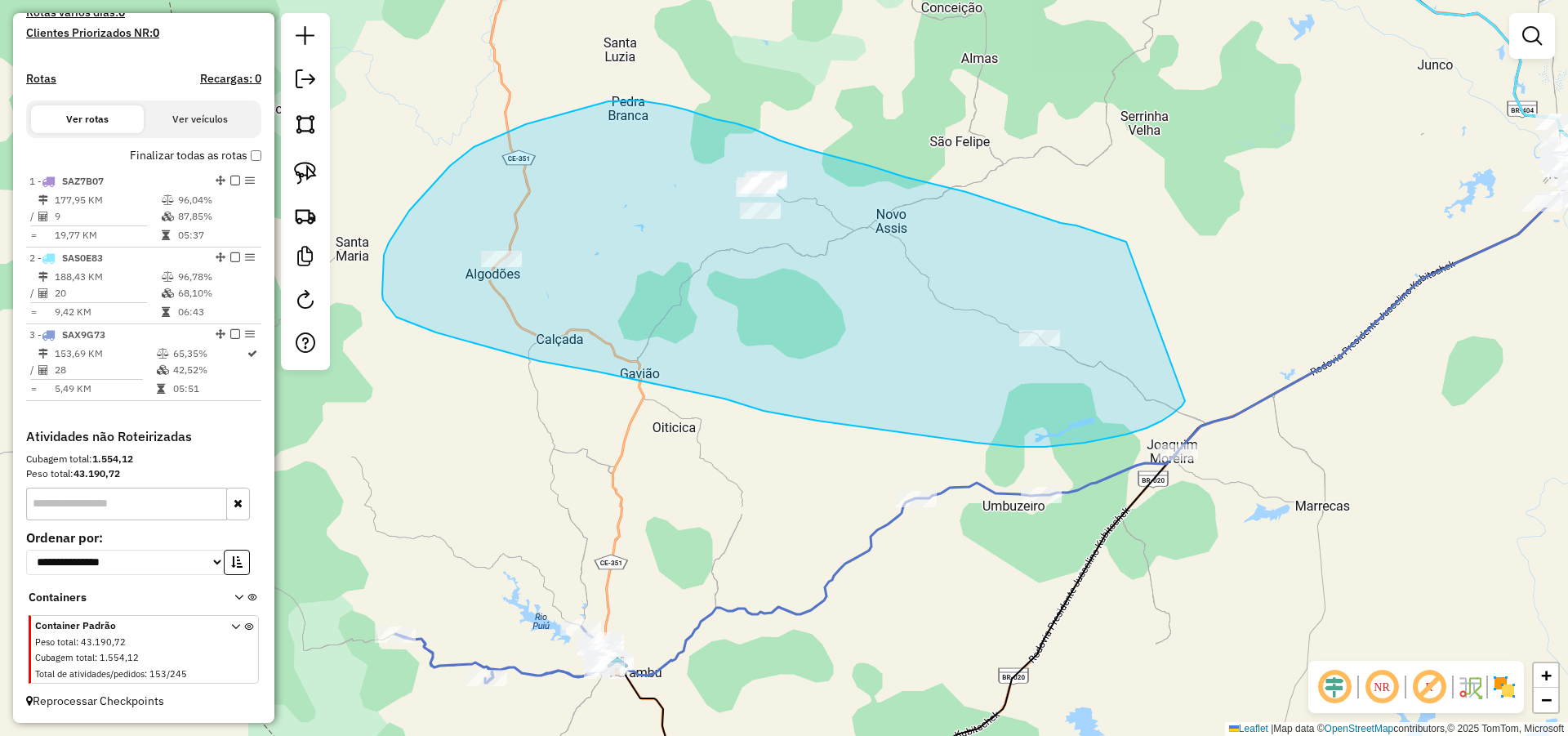
drag, startPoint x: 1061, startPoint y: 223, endPoint x: 1189, endPoint y: 394, distance: 213.6
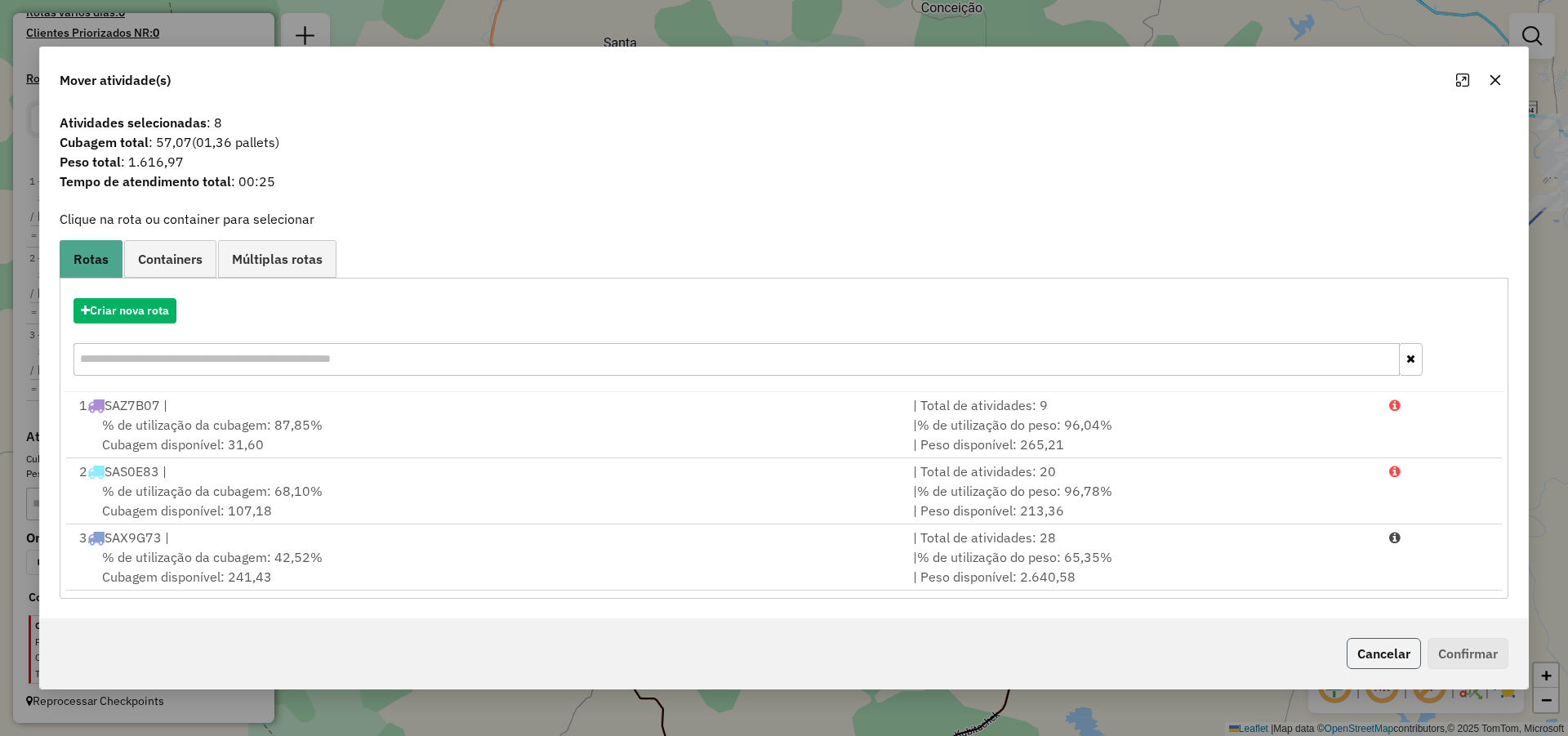
click at [1375, 663] on button "Cancelar" at bounding box center [1384, 653] width 74 height 31
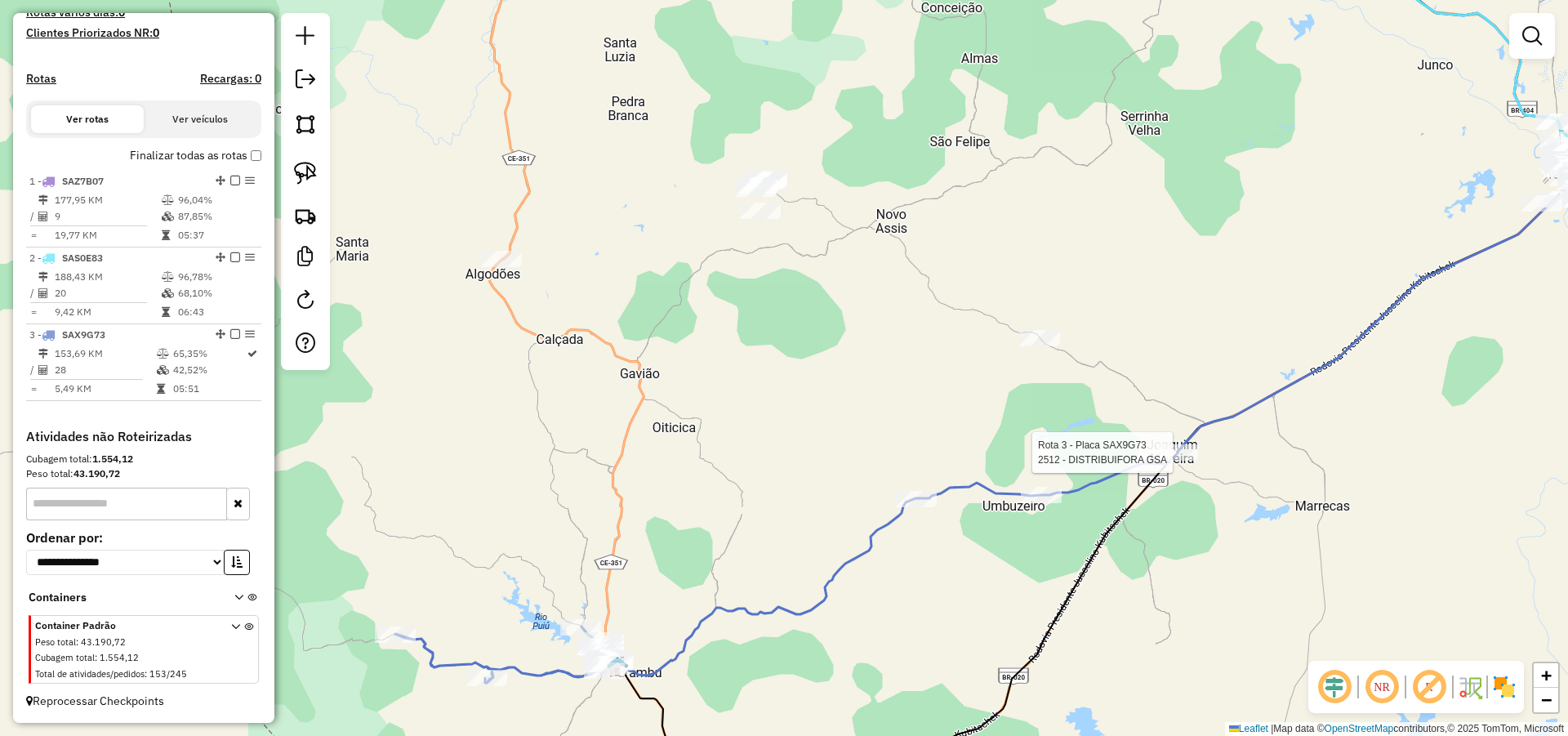
select select "*********"
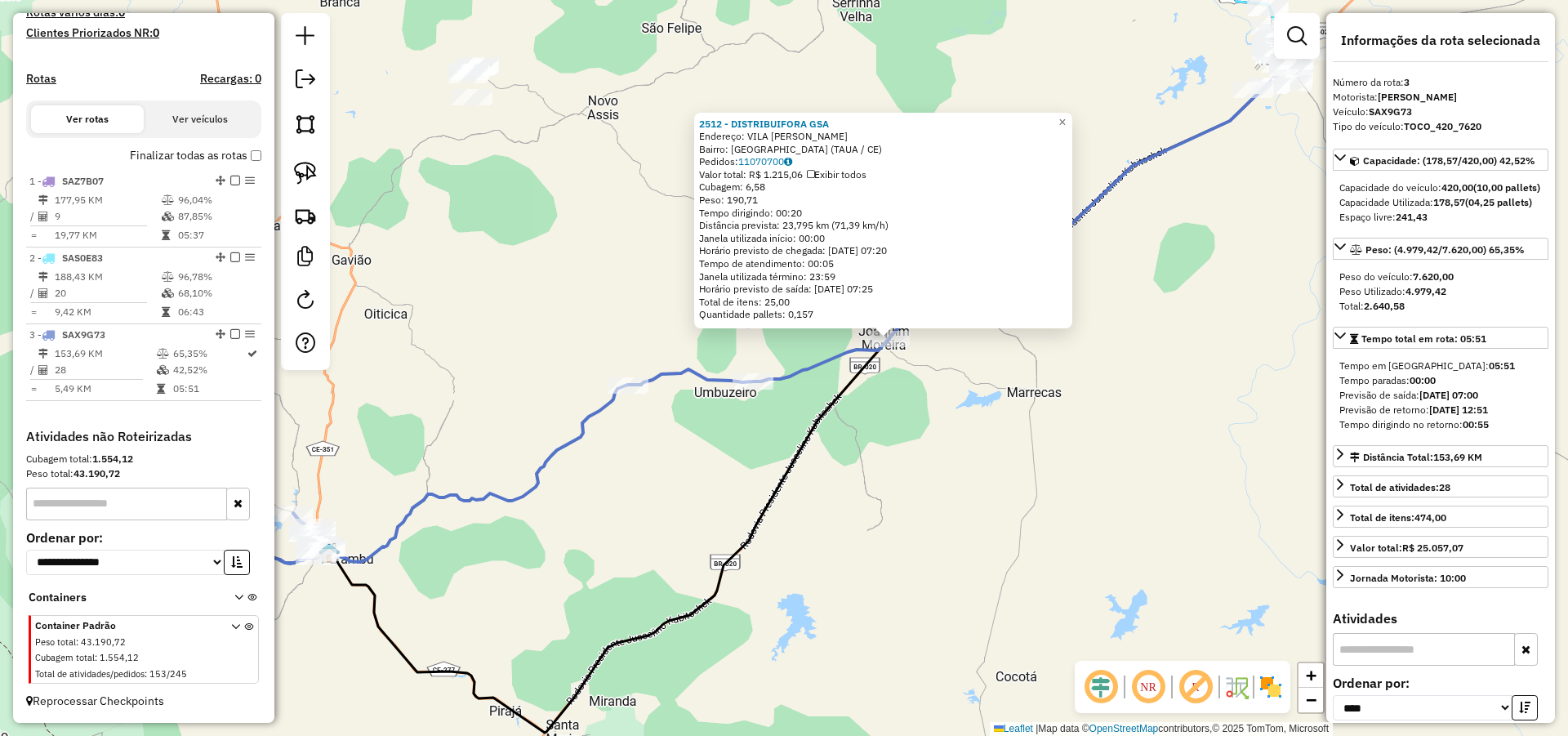
drag, startPoint x: 750, startPoint y: 499, endPoint x: 920, endPoint y: 423, distance: 186.2
click at [931, 427] on div "2512 - DISTRIBUIFORA GSA Endereço: VILA JOAQUIM MOREIRA SN Bairro: Cidade Nova …" at bounding box center [784, 368] width 1568 height 736
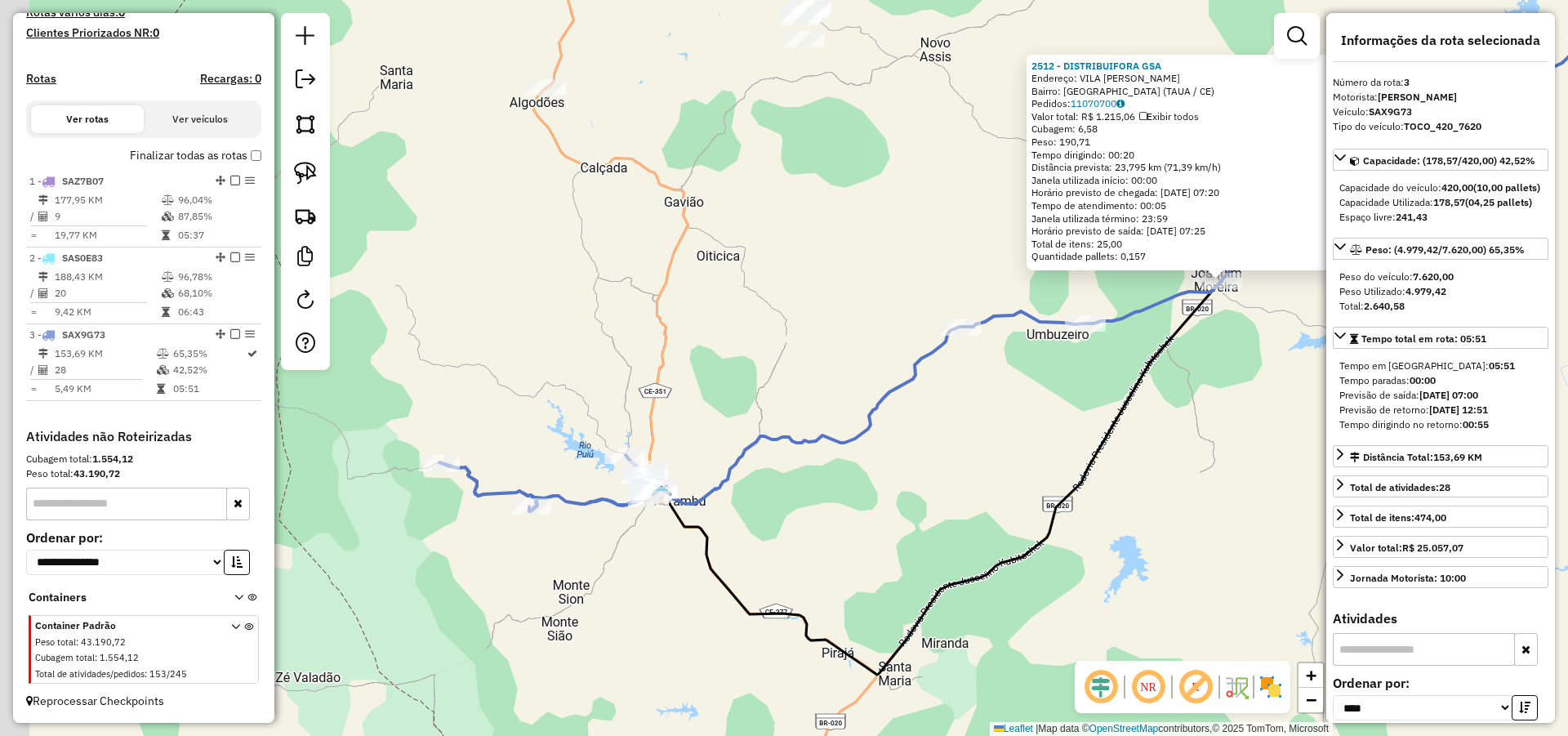
drag, startPoint x: 871, startPoint y: 485, endPoint x: 1014, endPoint y: 491, distance: 143.1
click at [1009, 492] on div "2512 - DISTRIBUIFORA GSA Endereço: VILA JOAQUIM MOREIRA SN Bairro: Cidade Nova …" at bounding box center [784, 368] width 1568 height 736
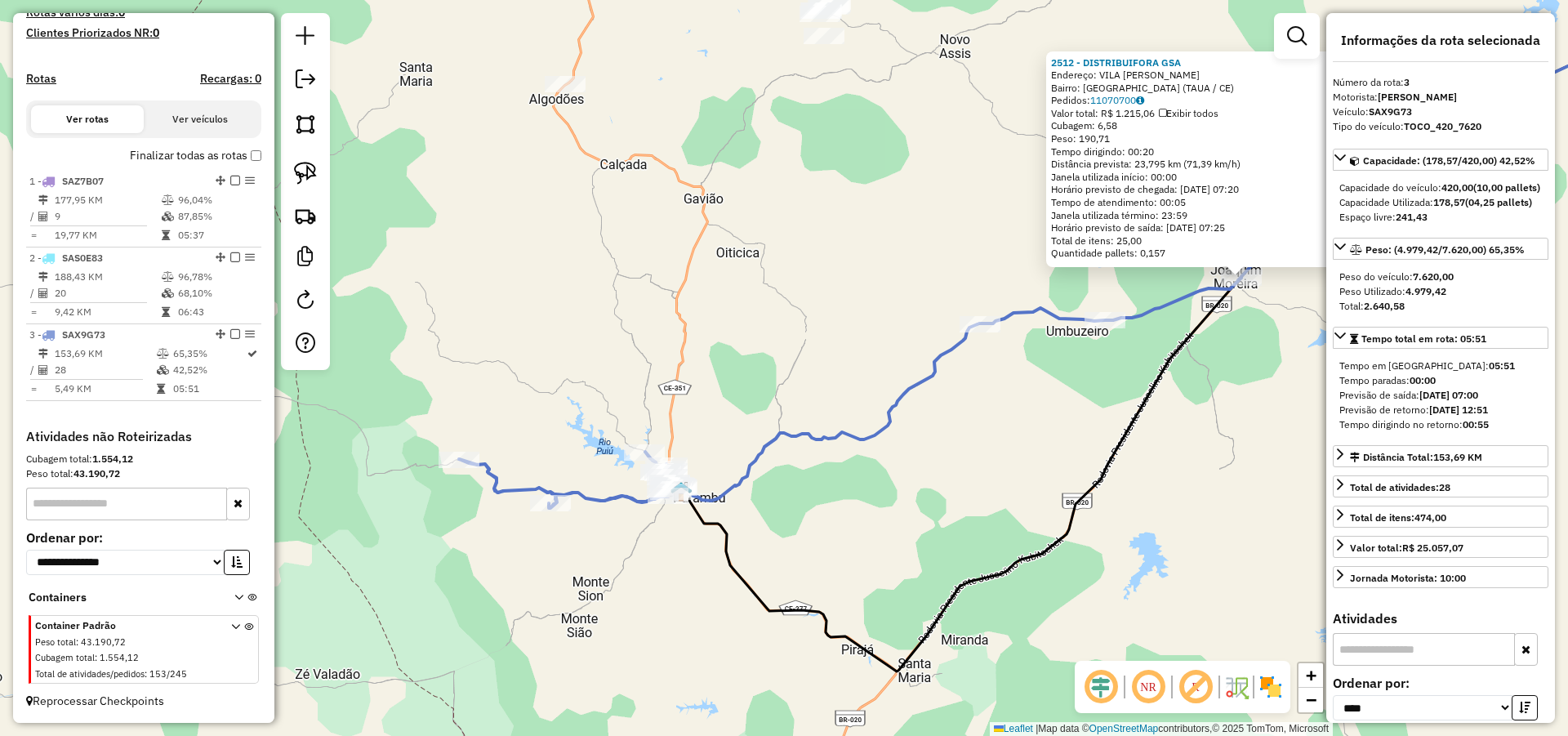
click at [929, 509] on div "2512 - DISTRIBUIFORA GSA Endereço: VILA JOAQUIM MOREIRA SN Bairro: Cidade Nova …" at bounding box center [784, 368] width 1568 height 736
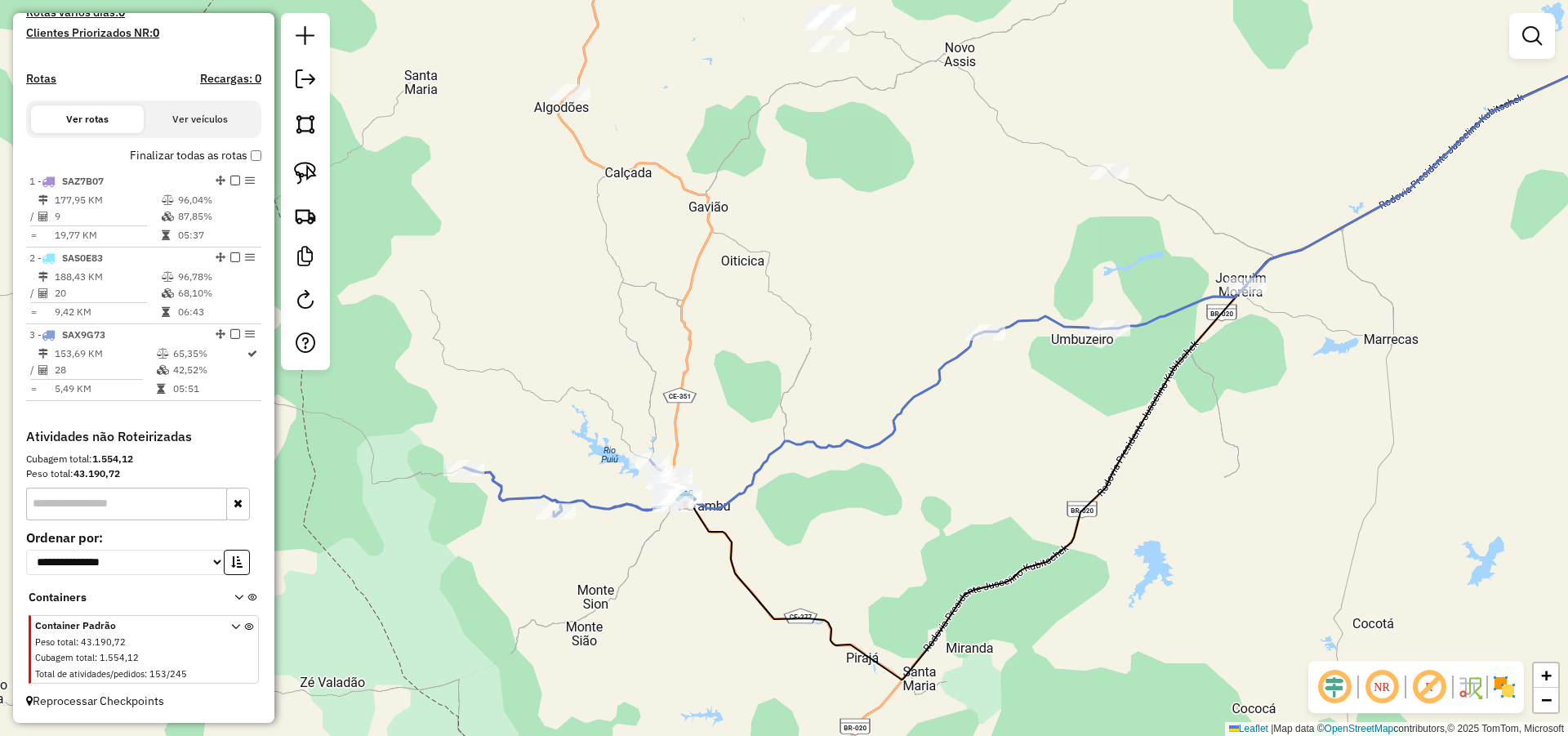
drag, startPoint x: 1010, startPoint y: 469, endPoint x: 1044, endPoint y: 492, distance: 41.0
click at [1041, 490] on div "Janela de atendimento Grade de atendimento Capacidade Transportadoras Veículos …" at bounding box center [784, 368] width 1568 height 736
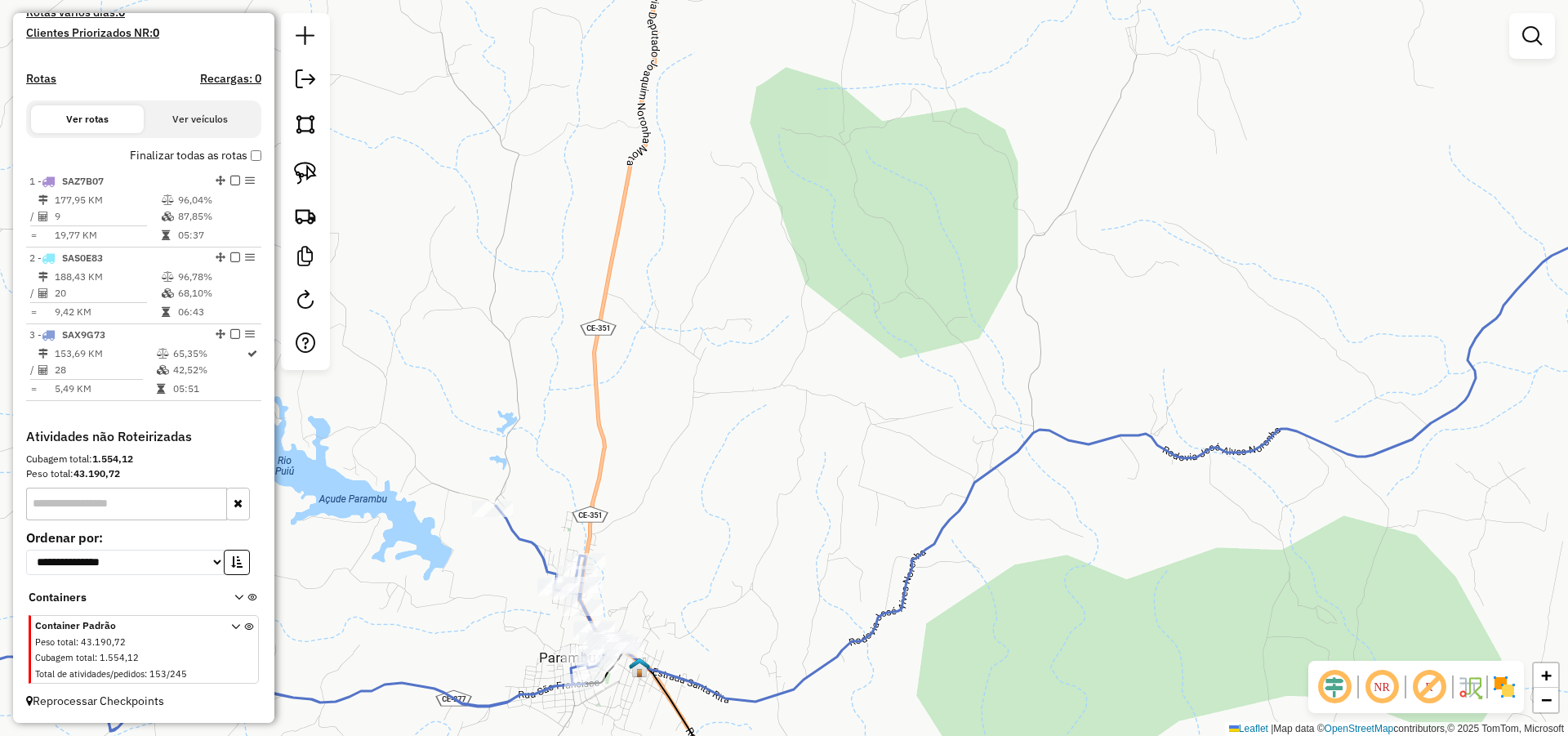
drag, startPoint x: 761, startPoint y: 439, endPoint x: 798, endPoint y: 421, distance: 41.1
click at [792, 424] on div "Janela de atendimento Grade de atendimento Capacidade Transportadoras Veículos …" at bounding box center [784, 368] width 1568 height 736
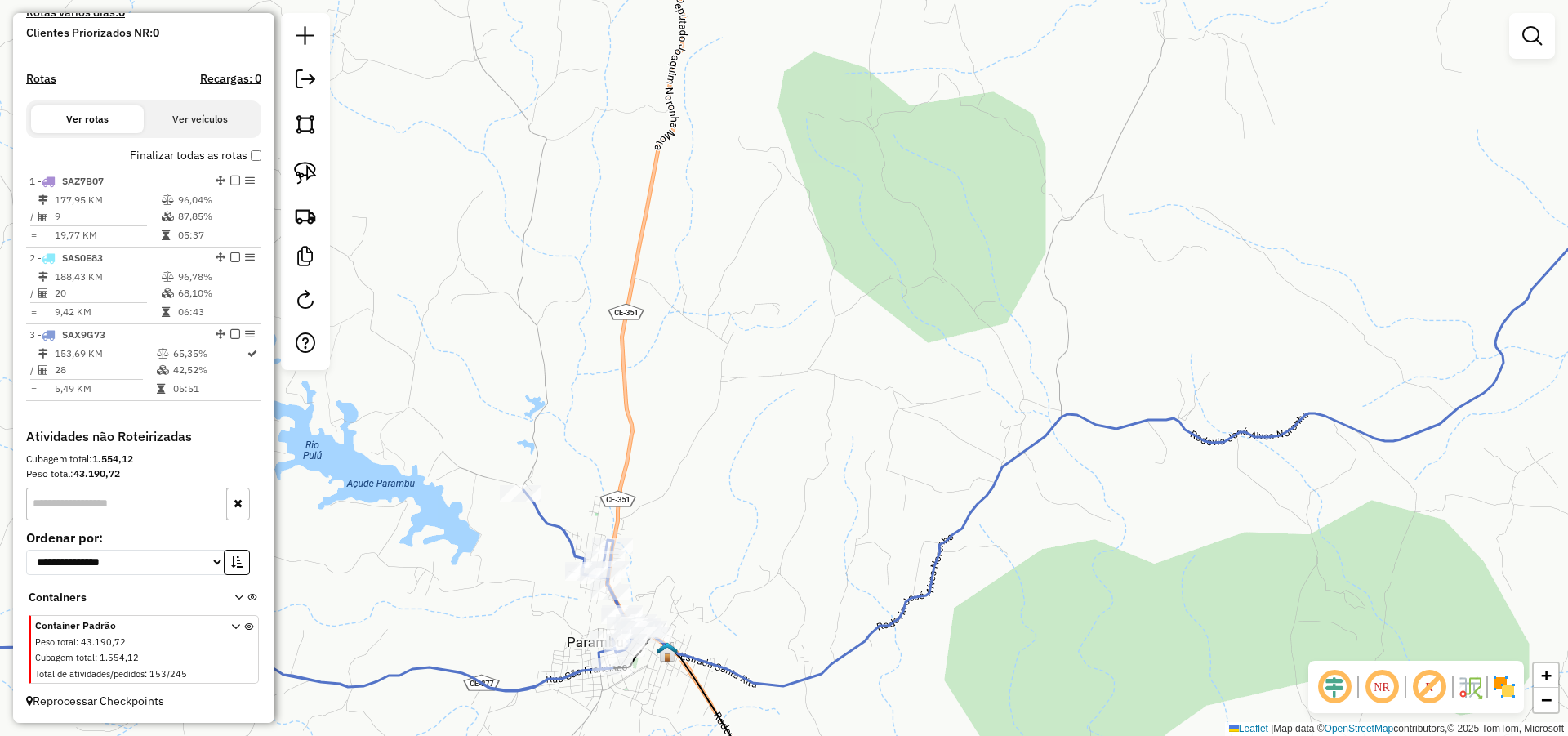
drag, startPoint x: 764, startPoint y: 473, endPoint x: 882, endPoint y: 324, distance: 190.1
click at [880, 327] on div "Janela de atendimento Grade de atendimento Capacidade Transportadoras Veículos …" at bounding box center [784, 368] width 1568 height 736
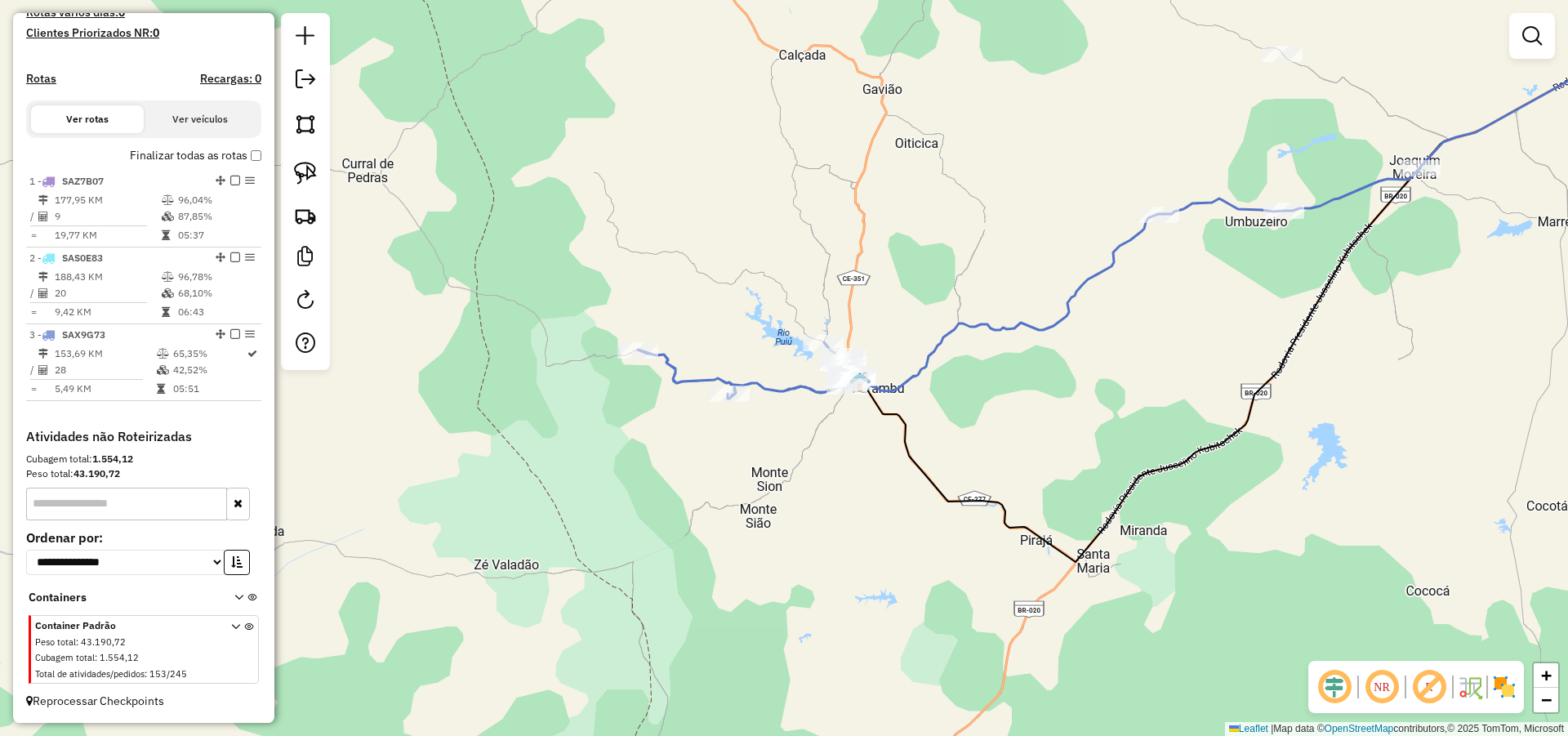
click at [920, 297] on div "Janela de atendimento Grade de atendimento Capacidade Transportadoras Veículos …" at bounding box center [784, 368] width 1568 height 736
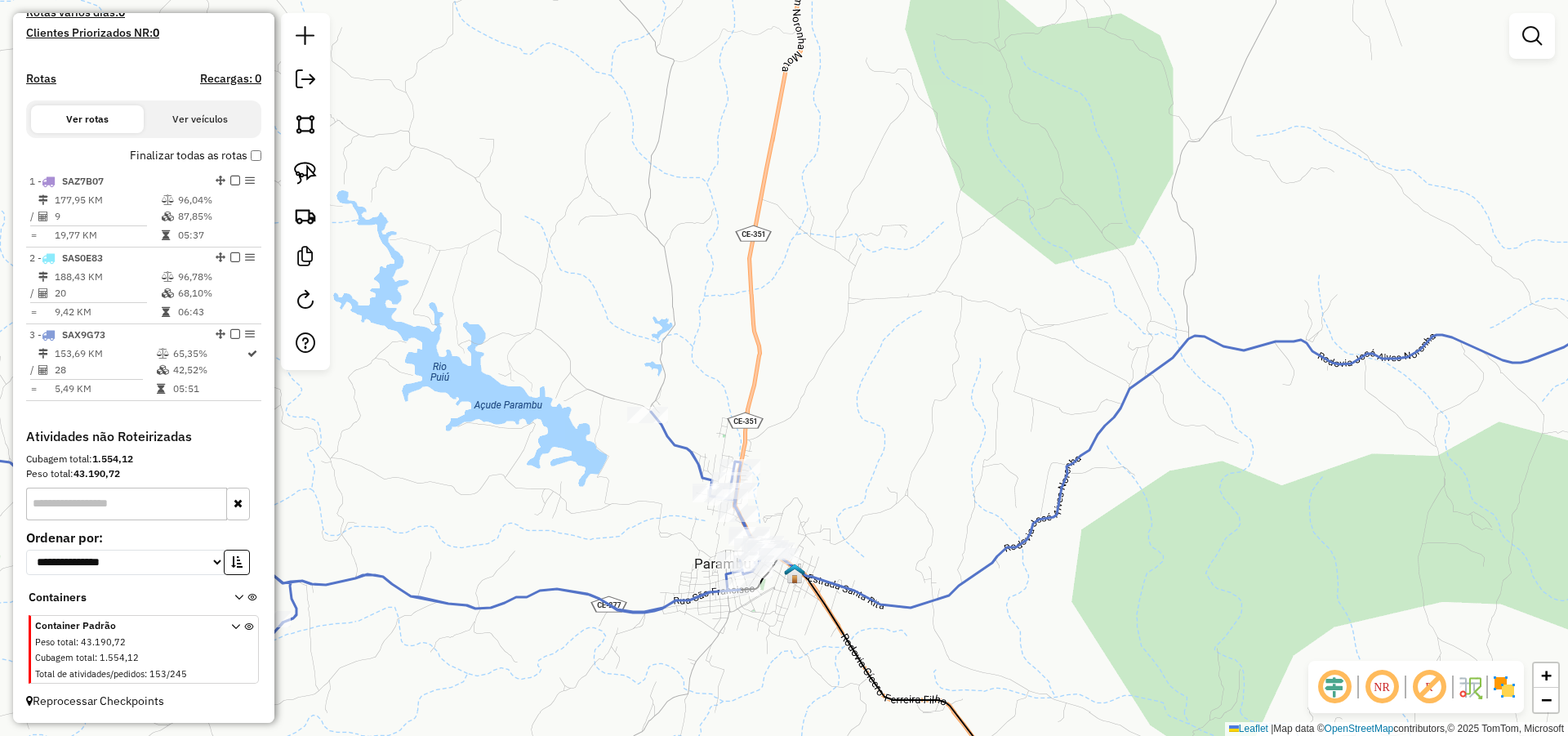
drag, startPoint x: 954, startPoint y: 345, endPoint x: 926, endPoint y: 371, distance: 38.2
click at [969, 335] on div "Janela de atendimento Grade de atendimento Capacidade Transportadoras Veículos …" at bounding box center [784, 368] width 1568 height 736
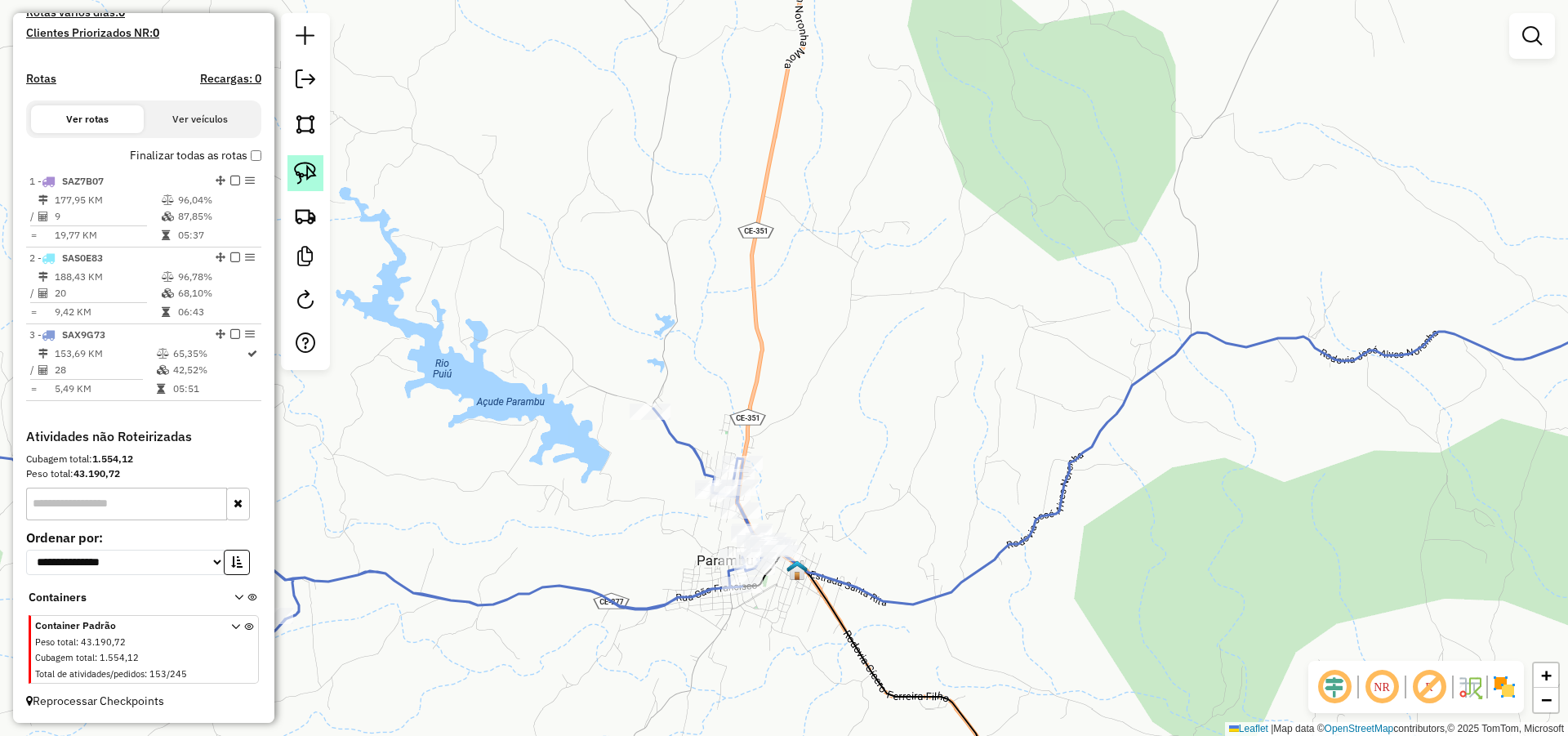
click at [311, 165] on img at bounding box center [305, 173] width 23 height 23
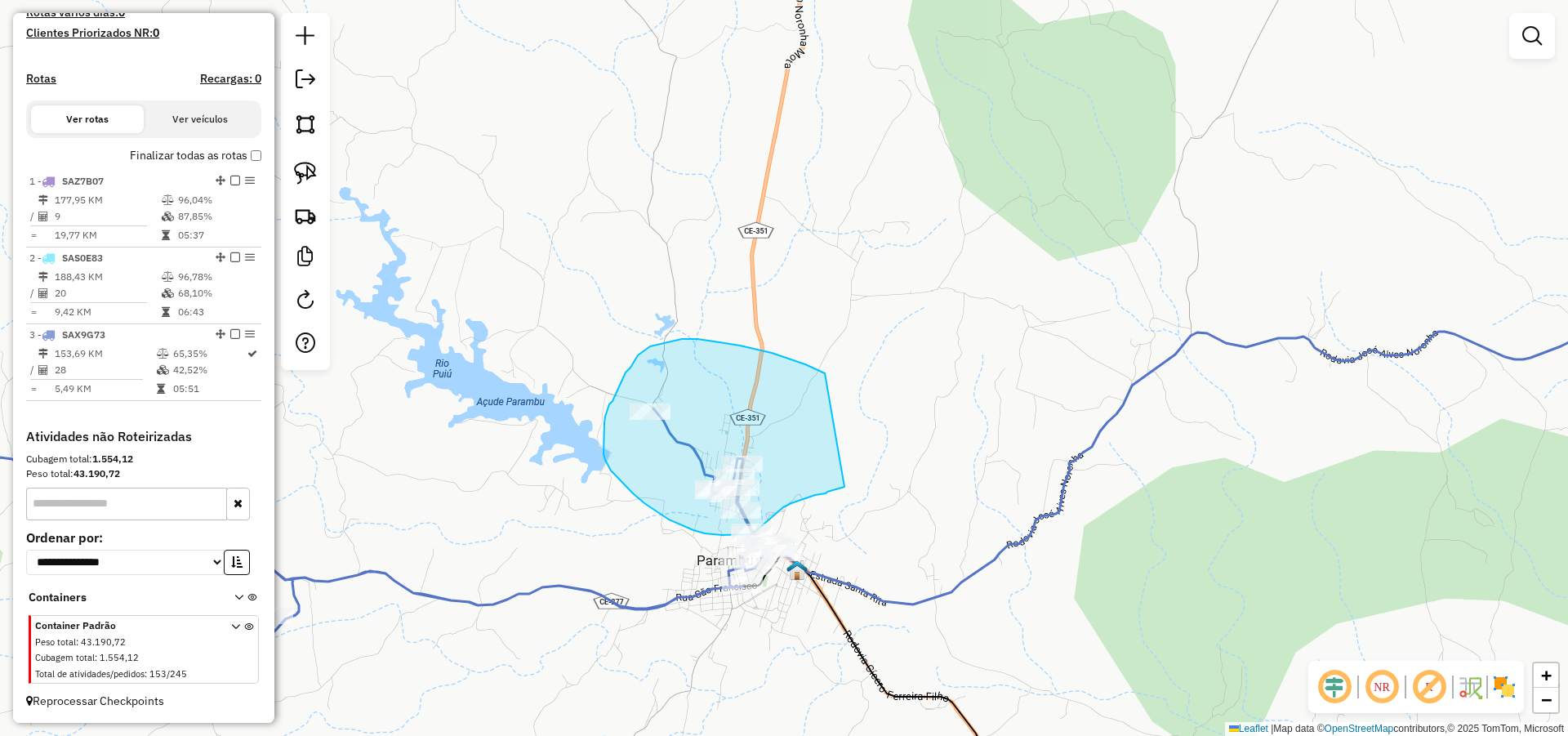
drag, startPoint x: 823, startPoint y: 373, endPoint x: 844, endPoint y: 487, distance: 115.9
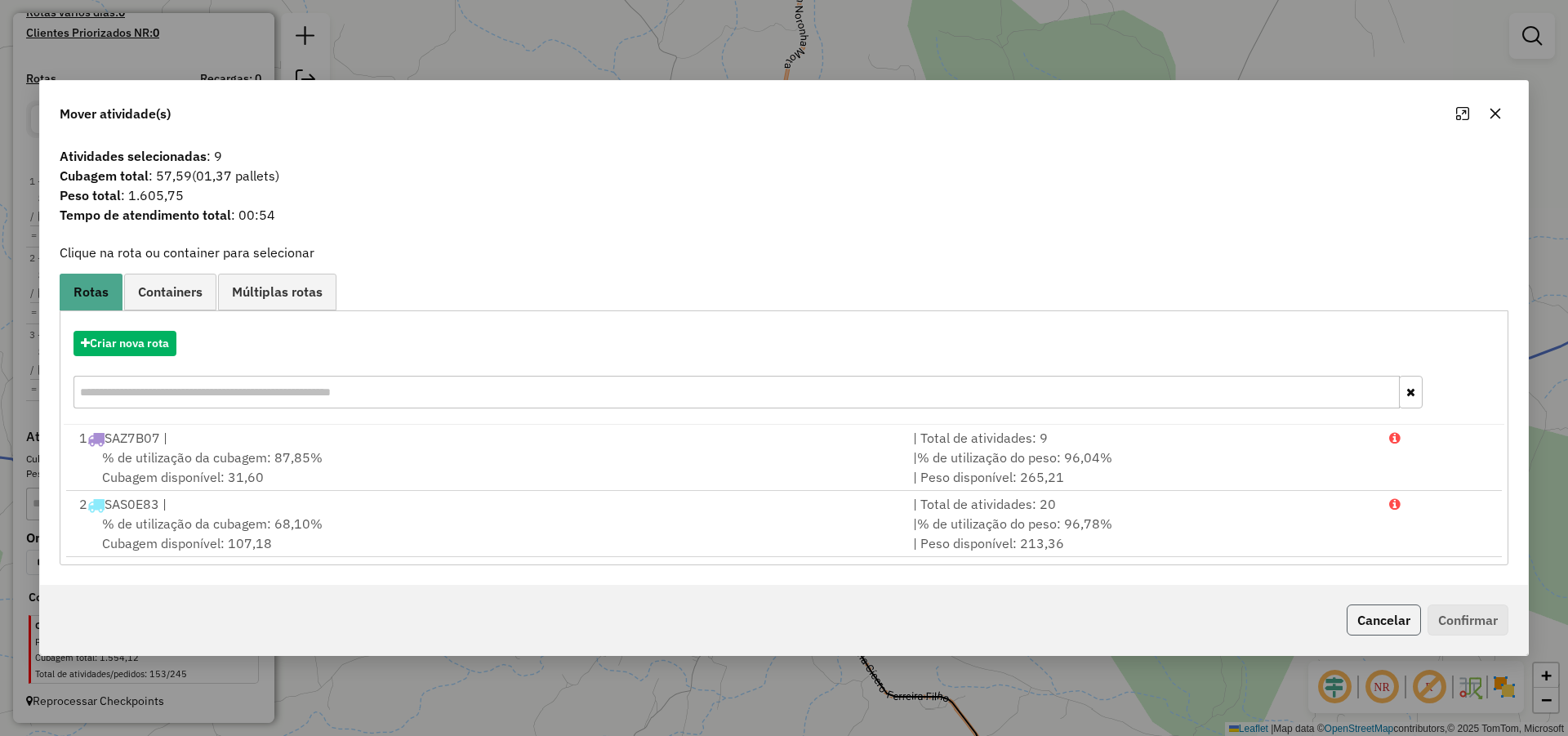
click at [1385, 610] on button "Cancelar" at bounding box center [1384, 620] width 74 height 31
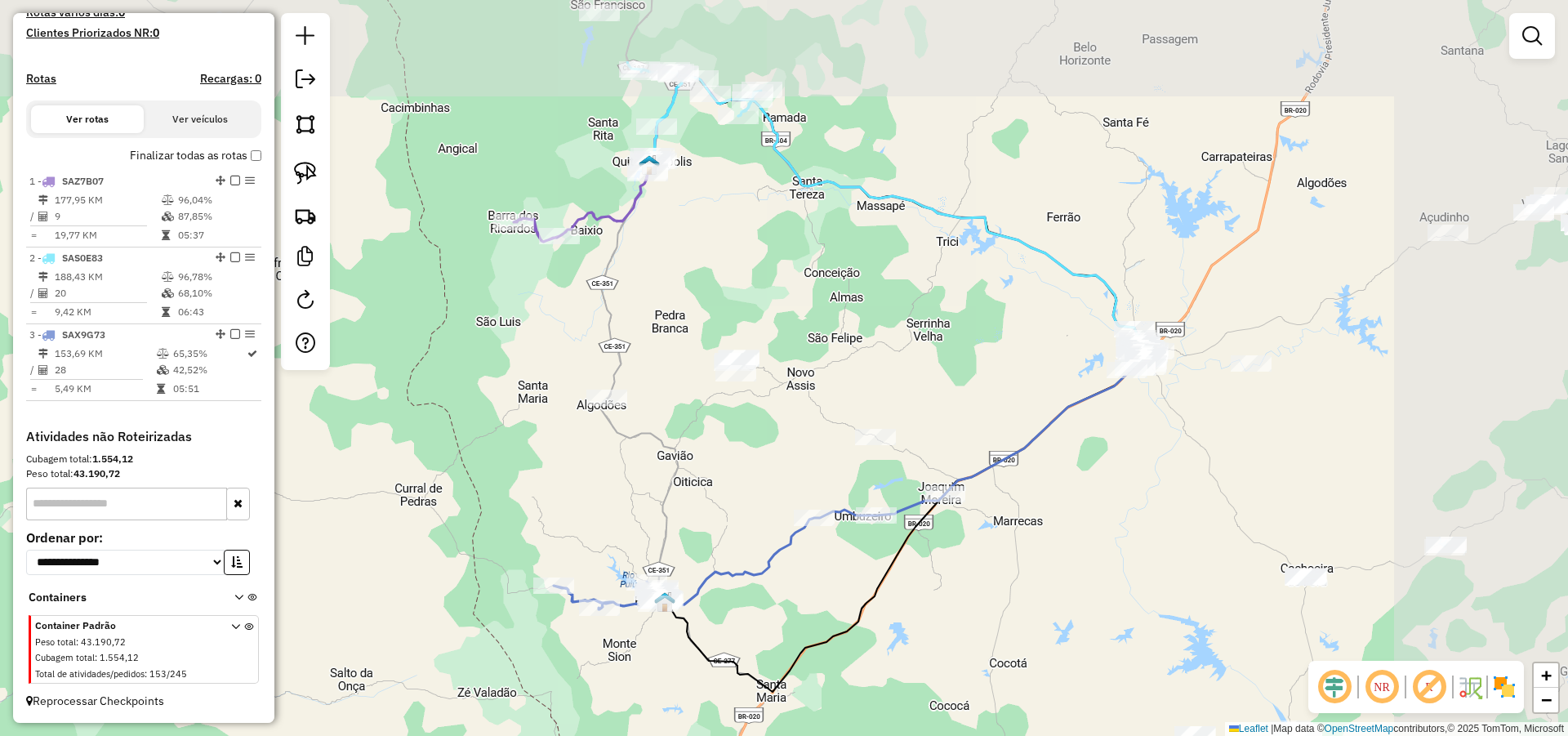
drag, startPoint x: 1262, startPoint y: 369, endPoint x: 1072, endPoint y: 477, distance: 218.5
click at [1072, 477] on div "Janela de atendimento Grade de atendimento Capacidade Transportadoras Veículos …" at bounding box center [784, 368] width 1568 height 736
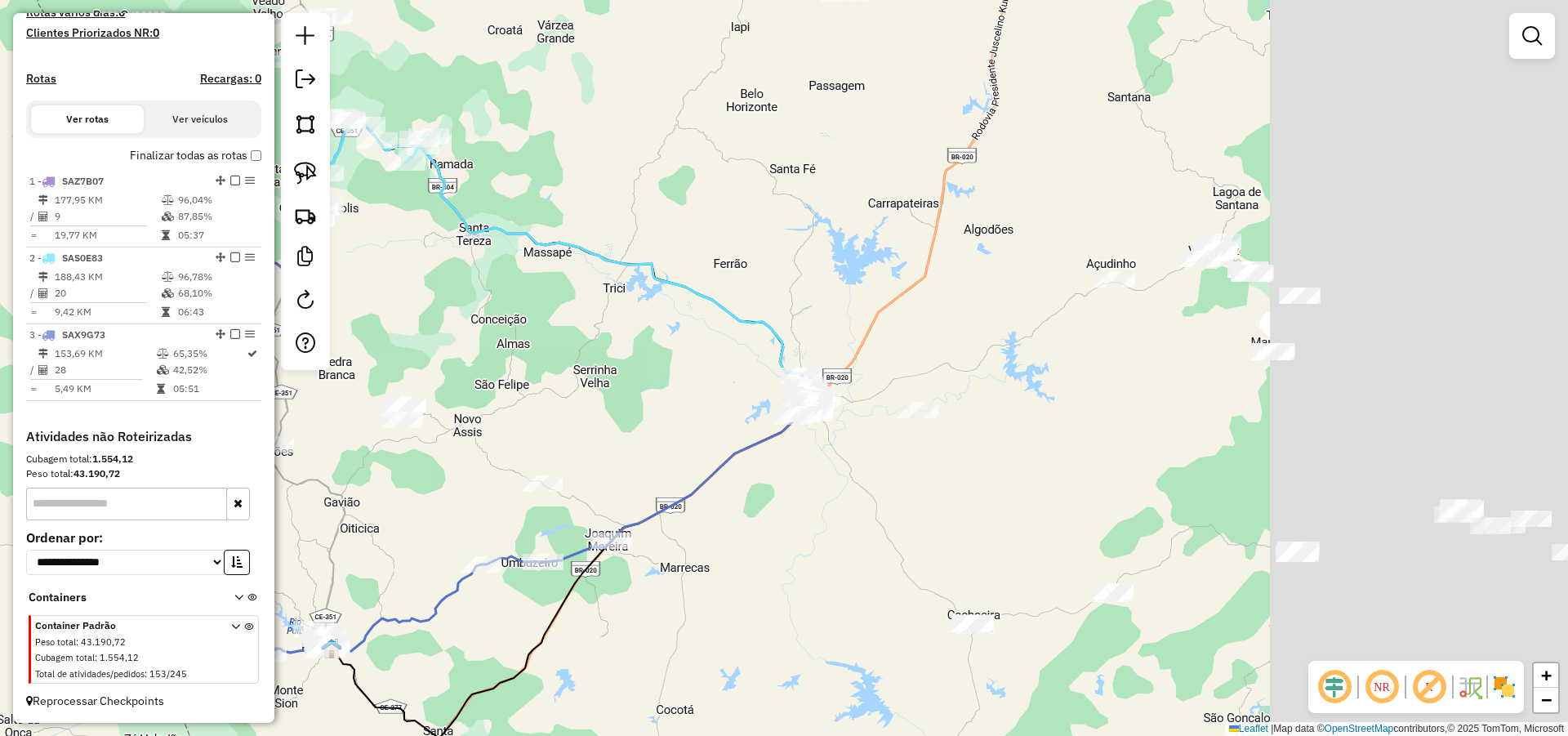
drag, startPoint x: 1307, startPoint y: 387, endPoint x: 980, endPoint y: 435, distance: 330.5
click at [980, 435] on div "Janela de atendimento Grade de atendimento Capacidade Transportadoras Veículos …" at bounding box center [784, 368] width 1568 height 736
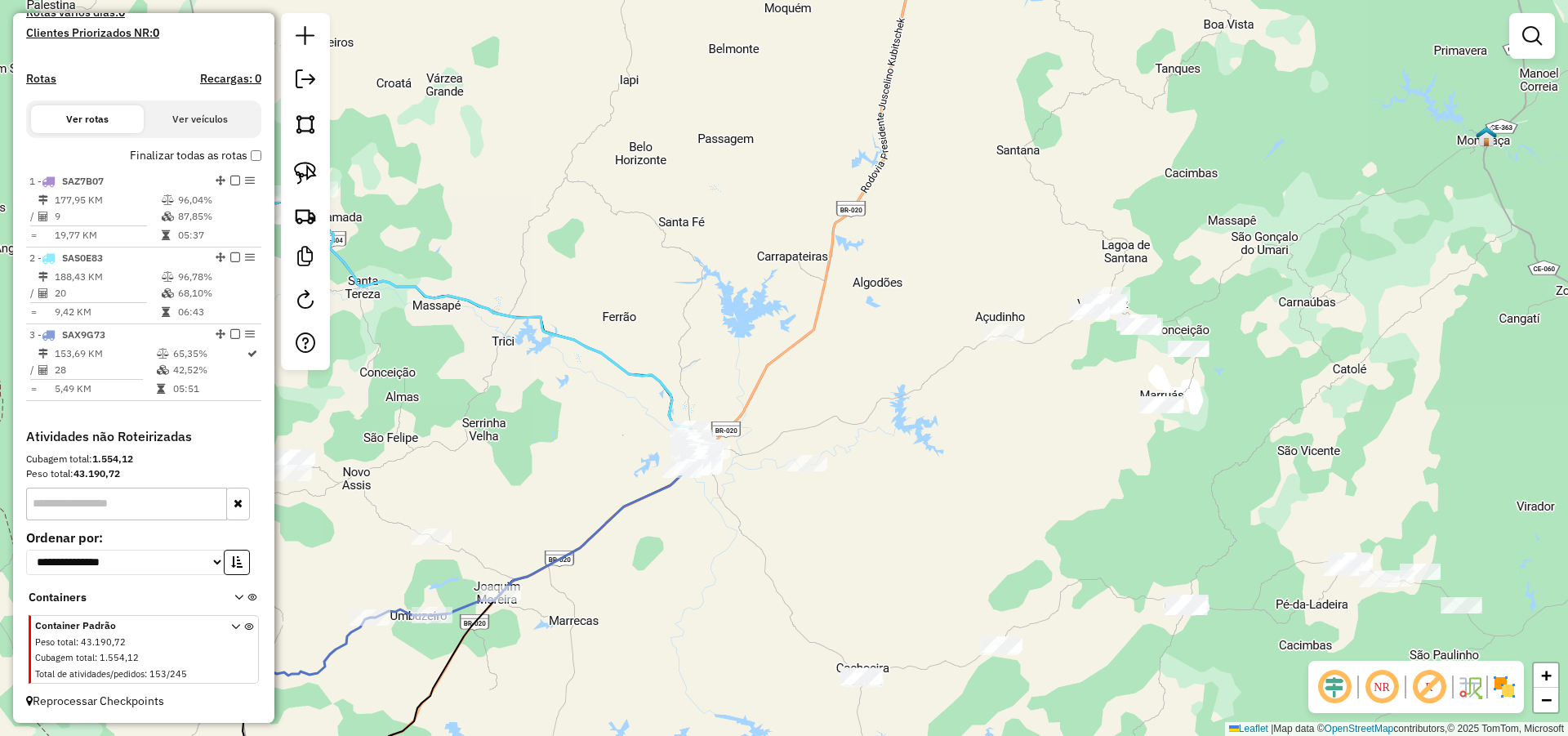
drag, startPoint x: 1326, startPoint y: 394, endPoint x: 1275, endPoint y: 410, distance: 53.5
click at [1282, 410] on div "Janela de atendimento Grade de atendimento Capacidade Transportadoras Veículos …" at bounding box center [784, 368] width 1568 height 736
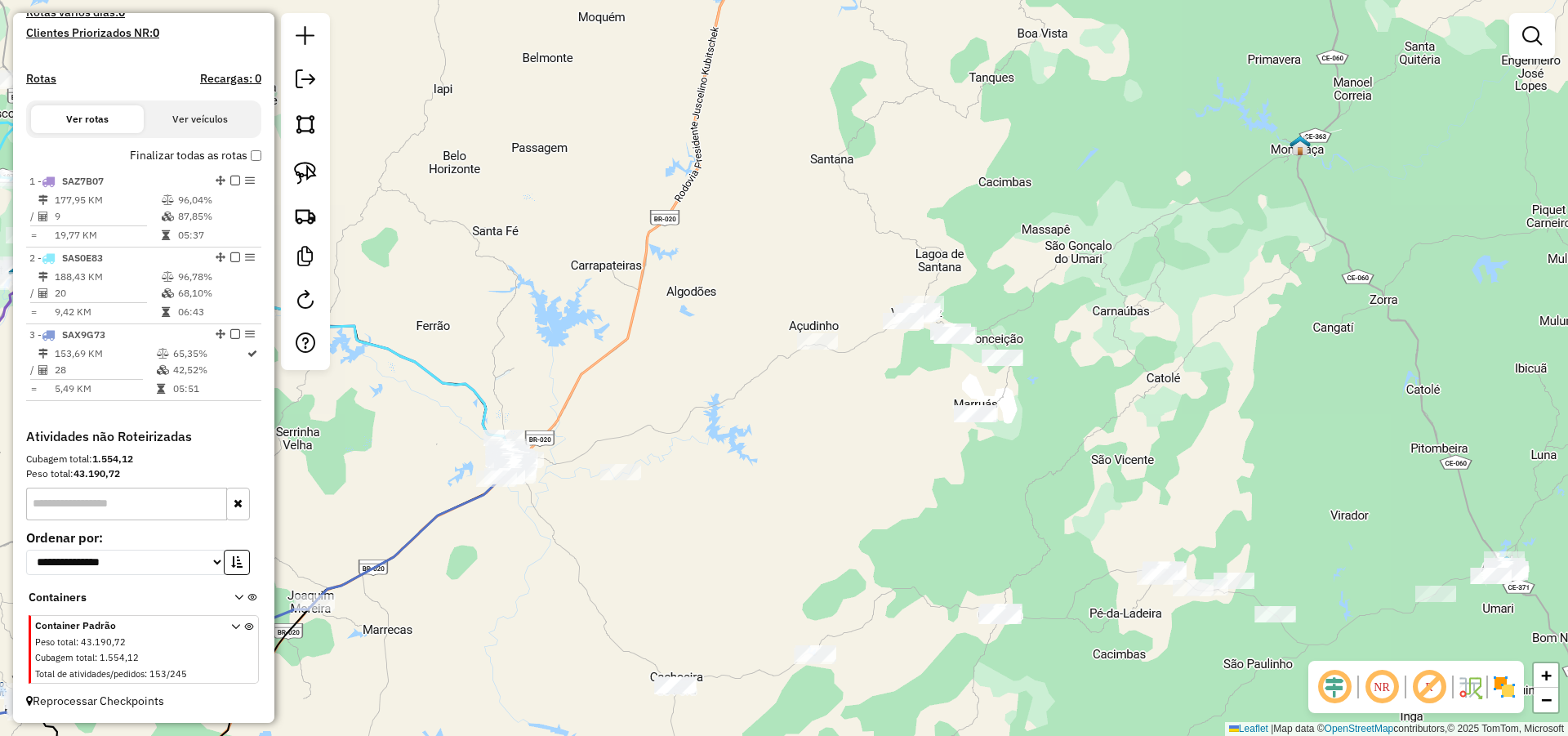
drag, startPoint x: 1199, startPoint y: 376, endPoint x: 1095, endPoint y: 399, distance: 106.5
click at [1097, 400] on div "Janela de atendimento Grade de atendimento Capacidade Transportadoras Veículos …" at bounding box center [784, 368] width 1568 height 736
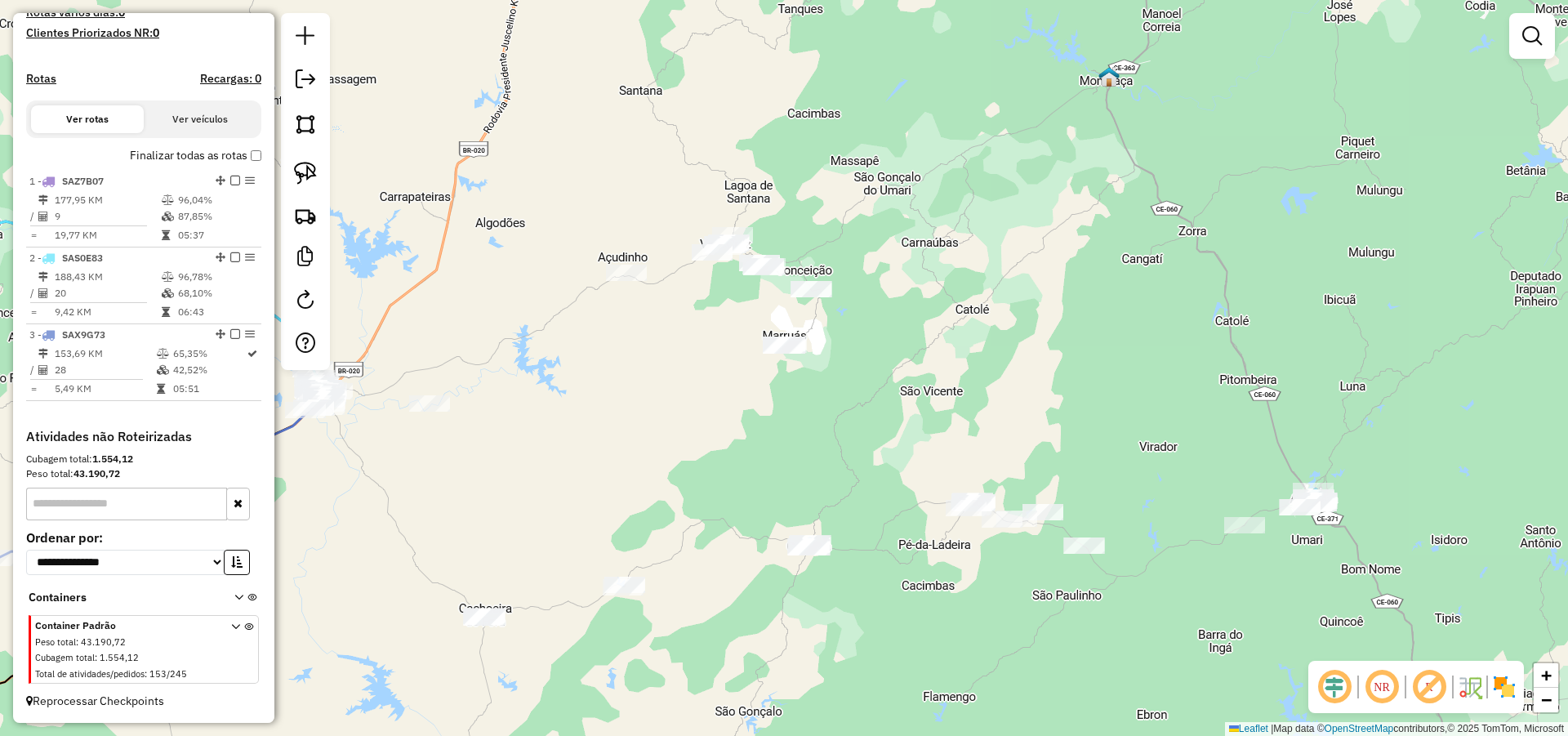
drag, startPoint x: 1106, startPoint y: 345, endPoint x: 982, endPoint y: 279, distance: 140.5
click at [1015, 297] on div "Janela de atendimento Grade de atendimento Capacidade Transportadoras Veículos …" at bounding box center [784, 368] width 1568 height 736
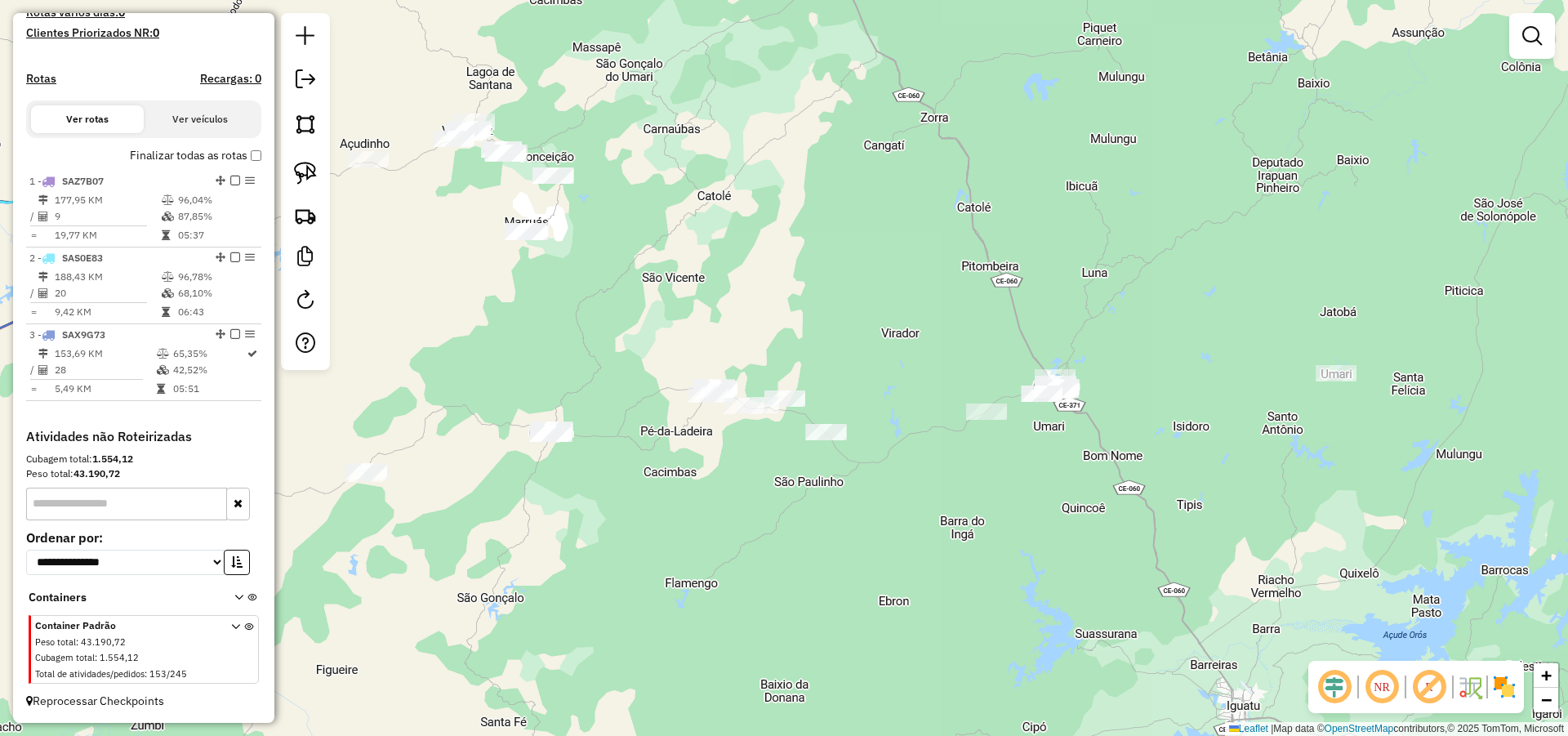
drag, startPoint x: 927, startPoint y: 323, endPoint x: 859, endPoint y: 299, distance: 72.1
click at [878, 300] on div "Janela de atendimento Grade de atendimento Capacidade Transportadoras Veículos …" at bounding box center [784, 368] width 1568 height 736
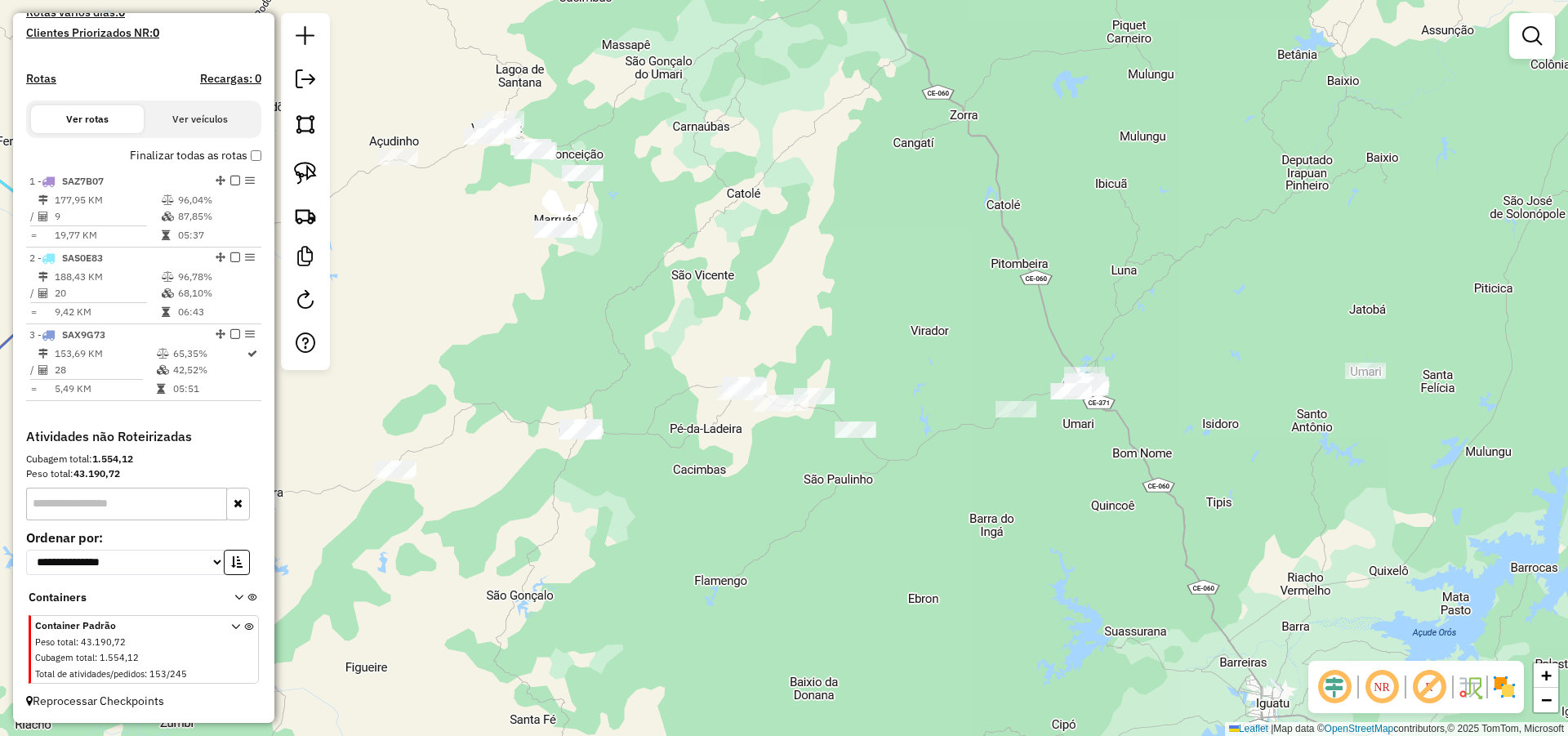
drag, startPoint x: 899, startPoint y: 324, endPoint x: 957, endPoint y: 331, distance: 58.4
click at [957, 331] on div "Janela de atendimento Grade de atendimento Capacidade Transportadoras Veículos …" at bounding box center [784, 368] width 1568 height 736
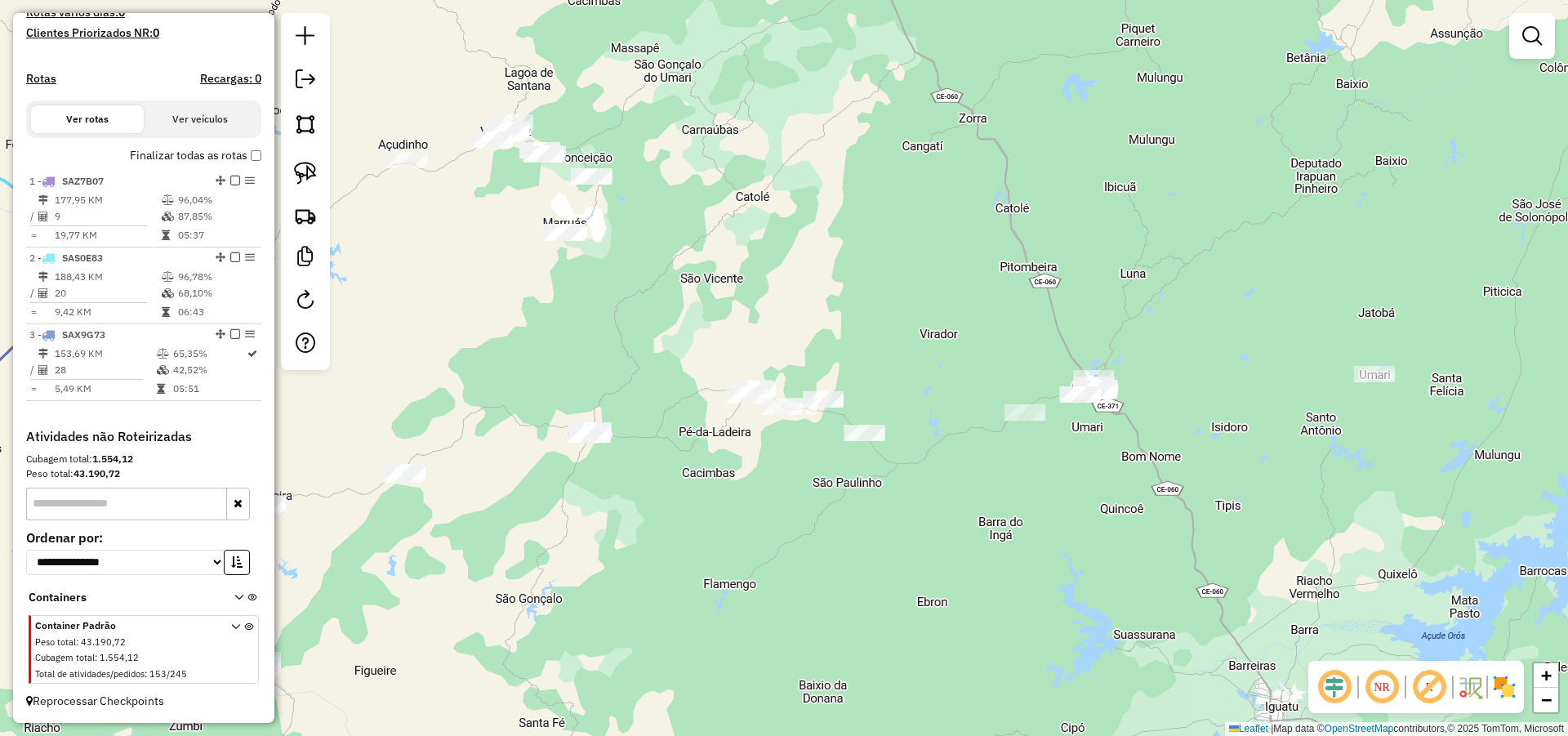
drag, startPoint x: 893, startPoint y: 342, endPoint x: 946, endPoint y: 346, distance: 53.2
click at [946, 346] on div "Janela de atendimento Grade de atendimento Capacidade Transportadoras Veículos …" at bounding box center [784, 368] width 1568 height 736
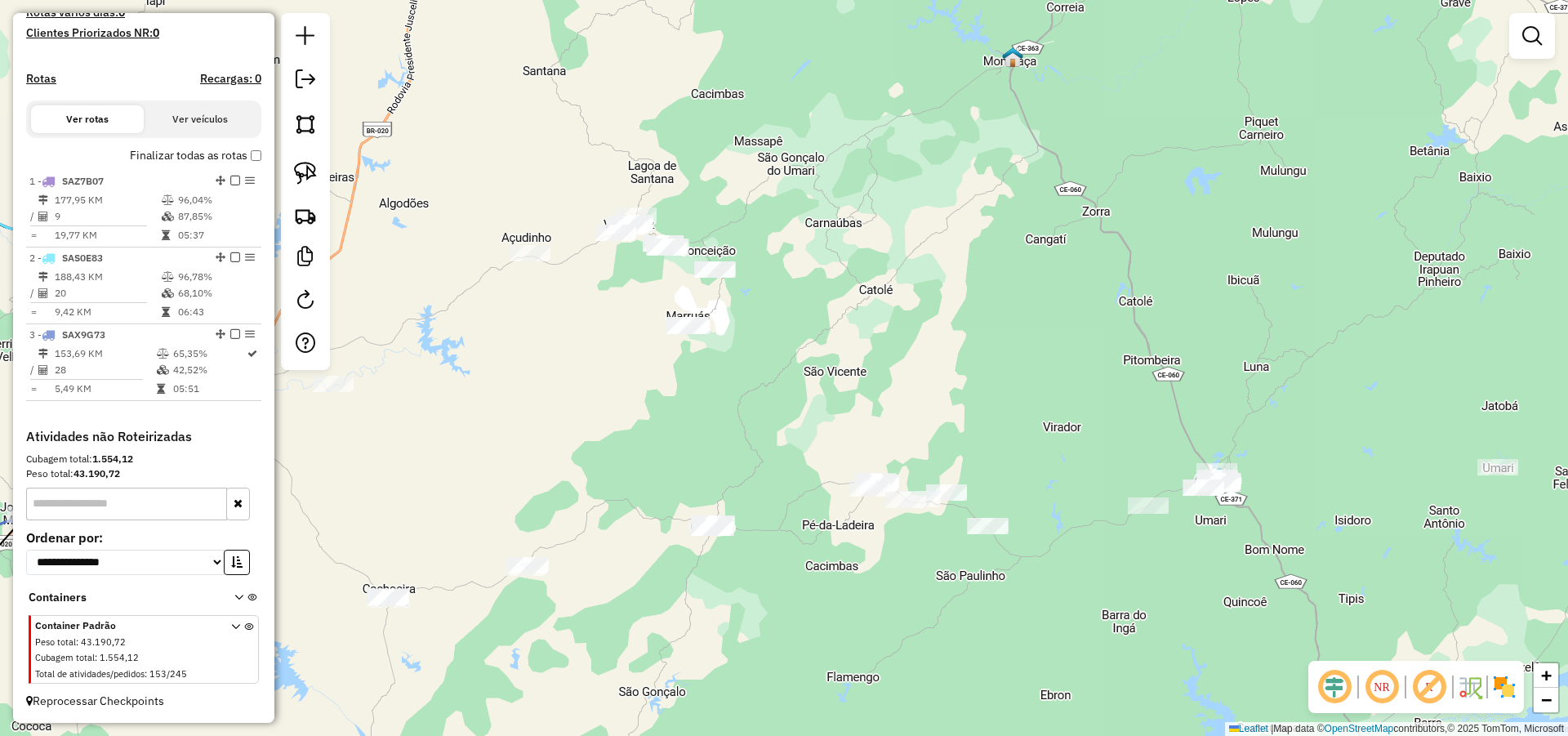
drag, startPoint x: 857, startPoint y: 312, endPoint x: 1002, endPoint y: 403, distance: 171.2
click at [995, 406] on div "Janela de atendimento Grade de atendimento Capacidade Transportadoras Veículos …" at bounding box center [784, 368] width 1568 height 736
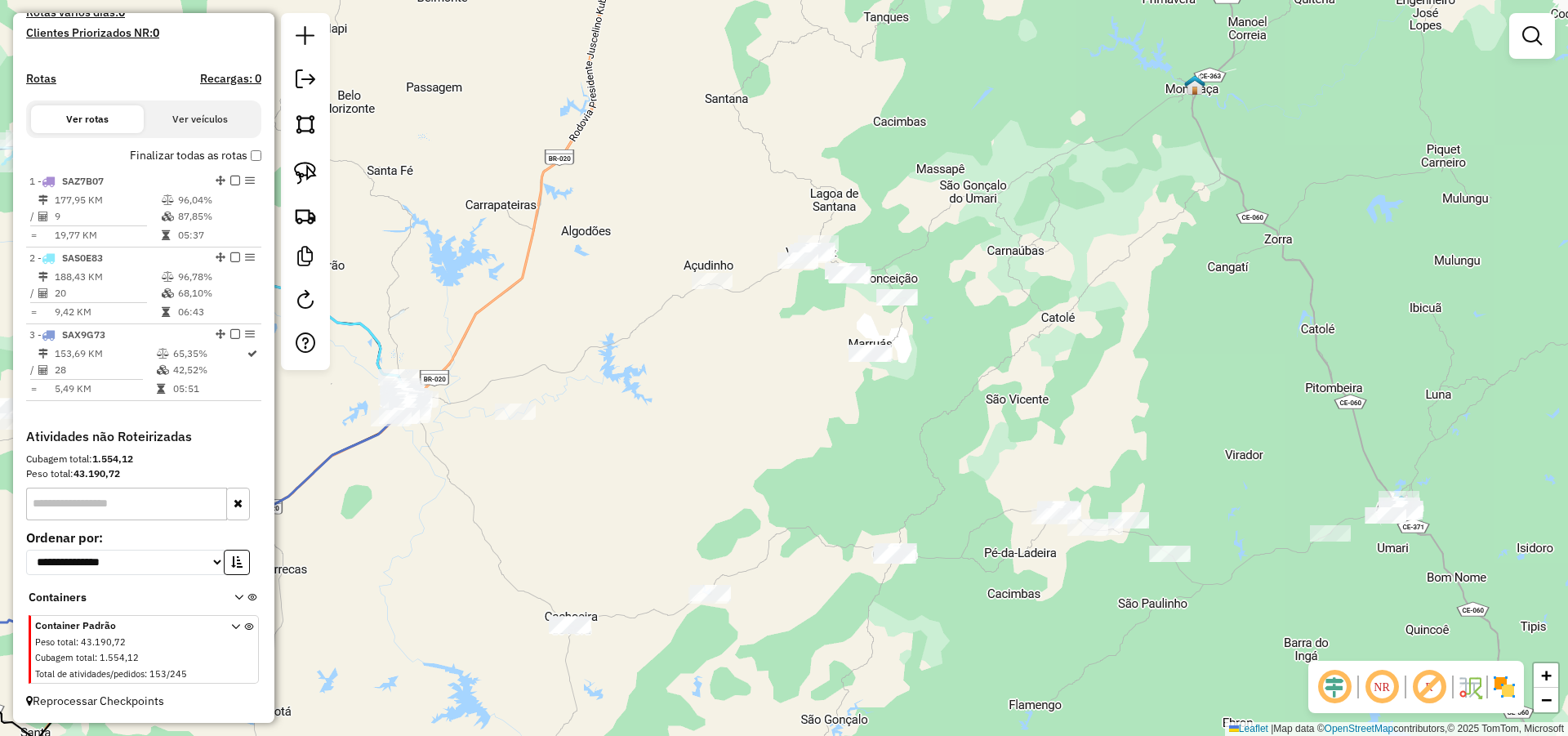
drag, startPoint x: 945, startPoint y: 394, endPoint x: 985, endPoint y: 393, distance: 40.0
click at [984, 394] on div "Janela de atendimento Grade de atendimento Capacidade Transportadoras Veículos …" at bounding box center [784, 368] width 1568 height 736
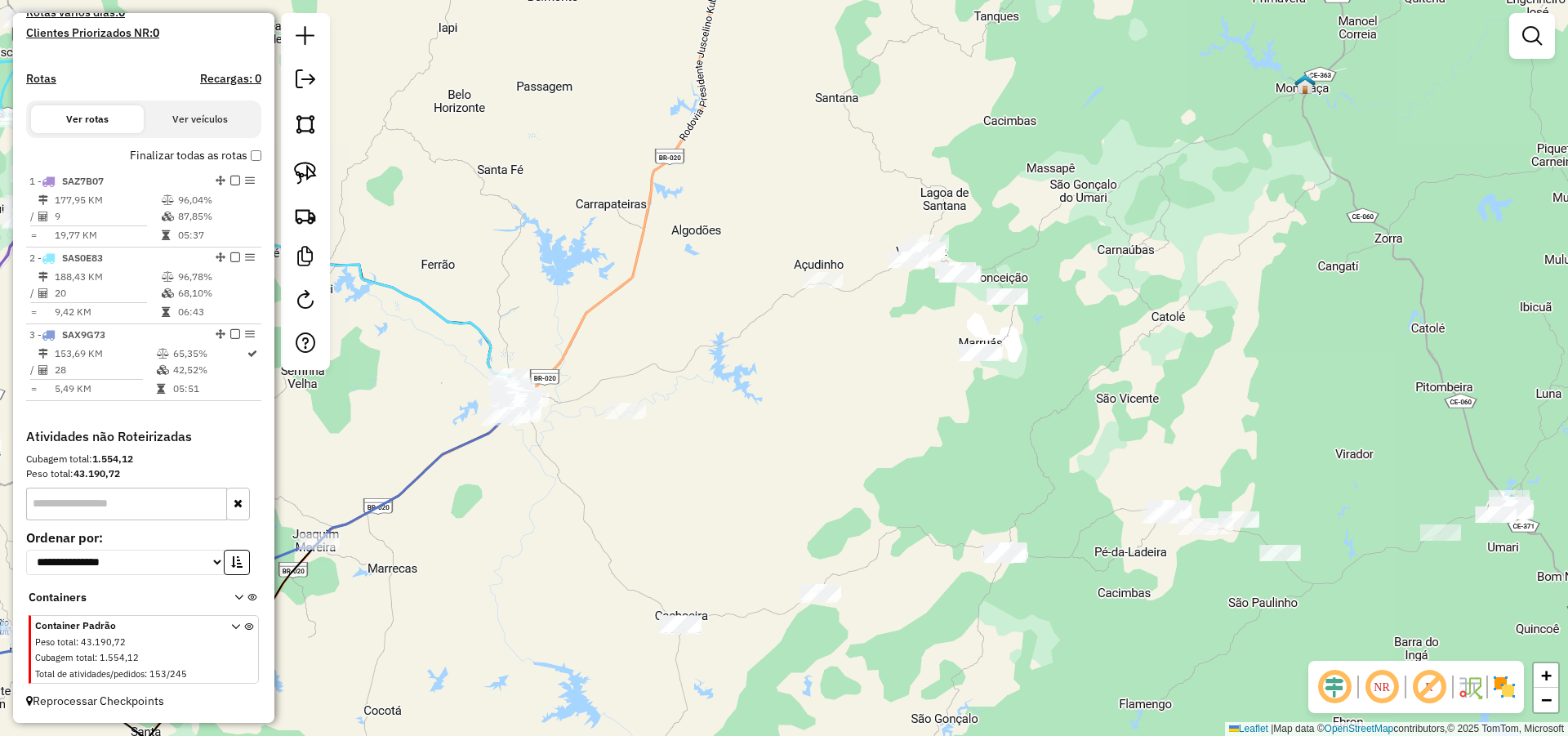
drag, startPoint x: 941, startPoint y: 408, endPoint x: 991, endPoint y: 378, distance: 58.3
click at [980, 380] on div "Janela de atendimento Grade de atendimento Capacidade Transportadoras Veículos …" at bounding box center [784, 368] width 1568 height 736
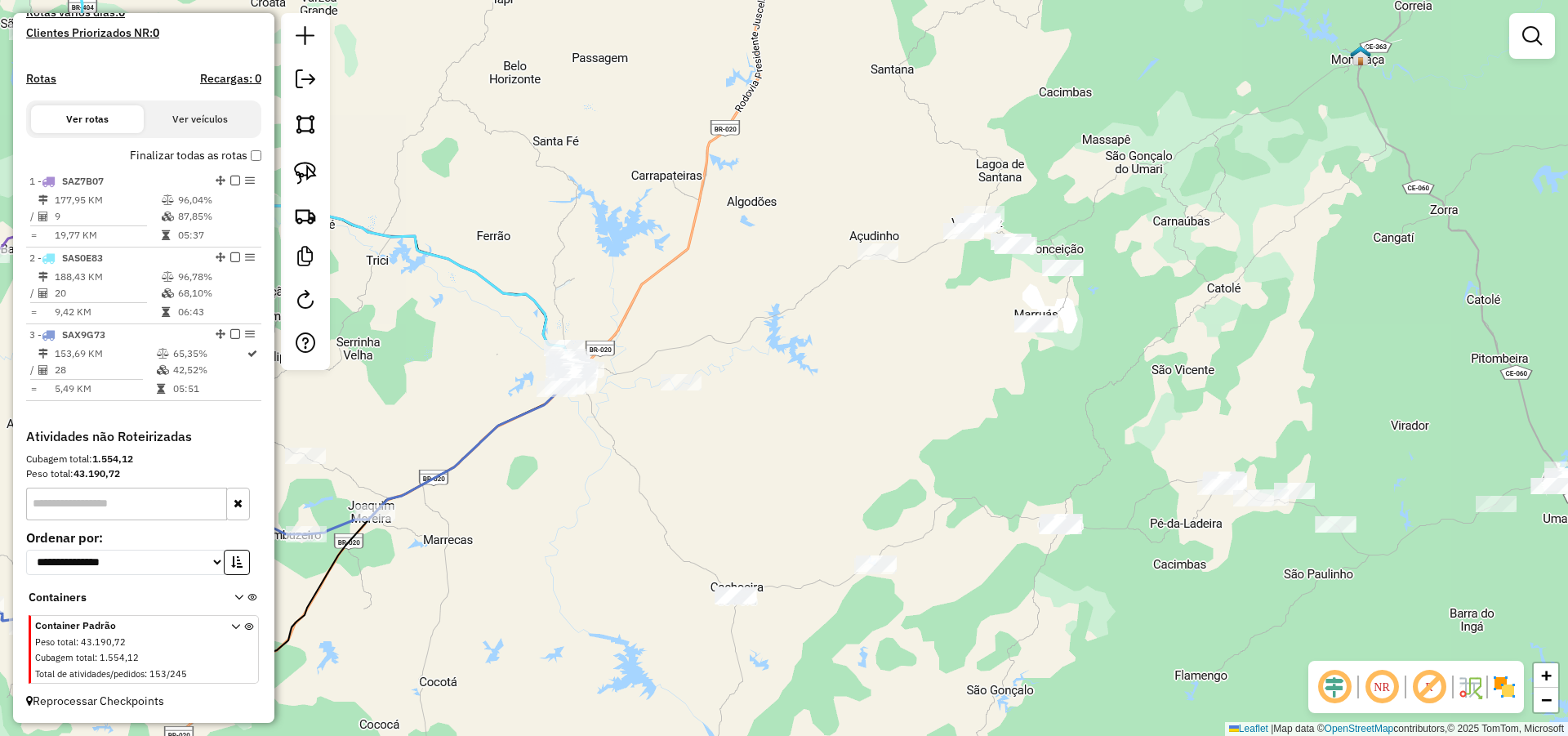
drag, startPoint x: 819, startPoint y: 439, endPoint x: 1093, endPoint y: 378, distance: 280.7
click at [1092, 377] on div "Janela de atendimento Grade de atendimento Capacidade Transportadoras Veículos …" at bounding box center [784, 368] width 1568 height 736
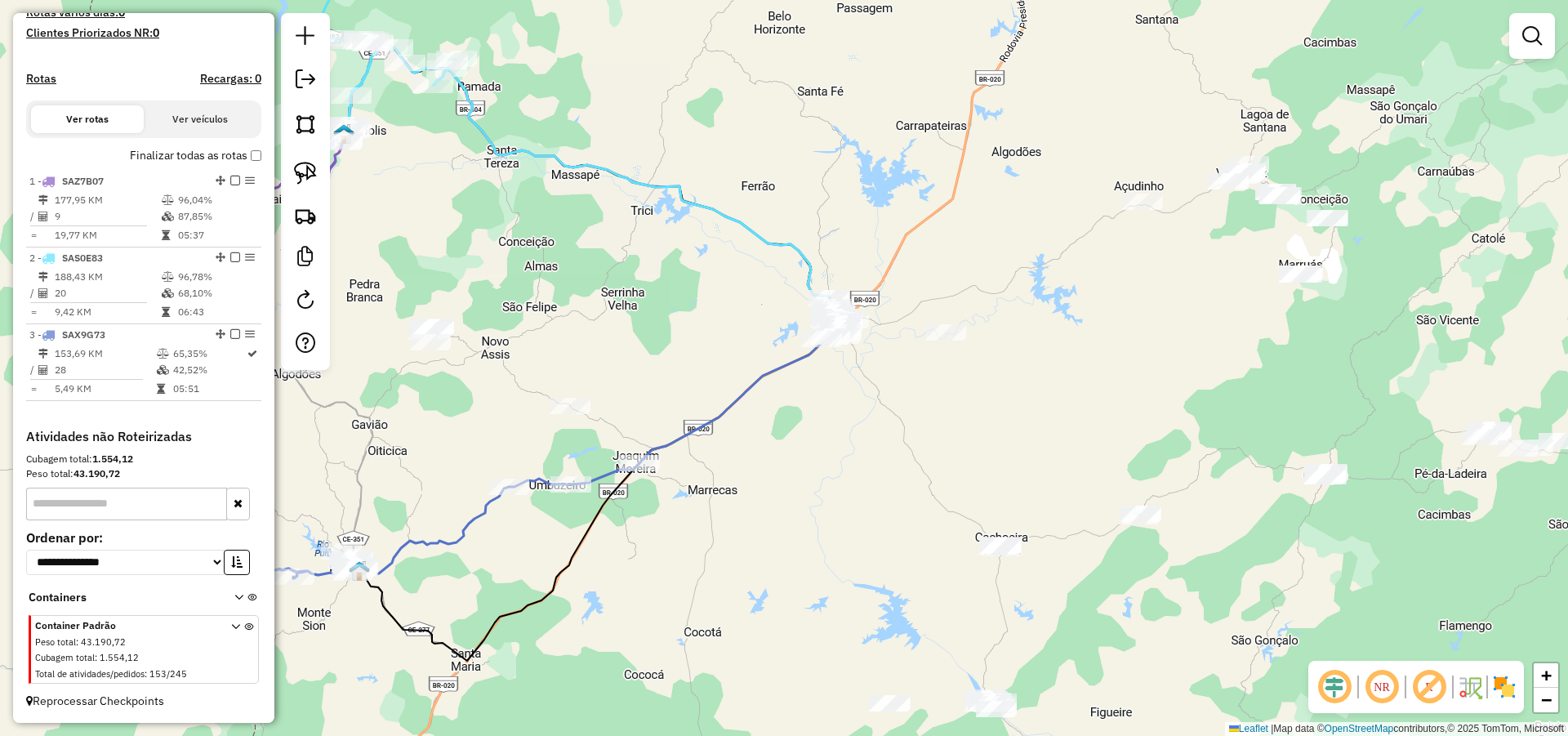
drag, startPoint x: 1068, startPoint y: 399, endPoint x: 1059, endPoint y: 412, distance: 15.8
click at [1059, 412] on div "Janela de atendimento Grade de atendimento Capacidade Transportadoras Veículos …" at bounding box center [784, 368] width 1568 height 736
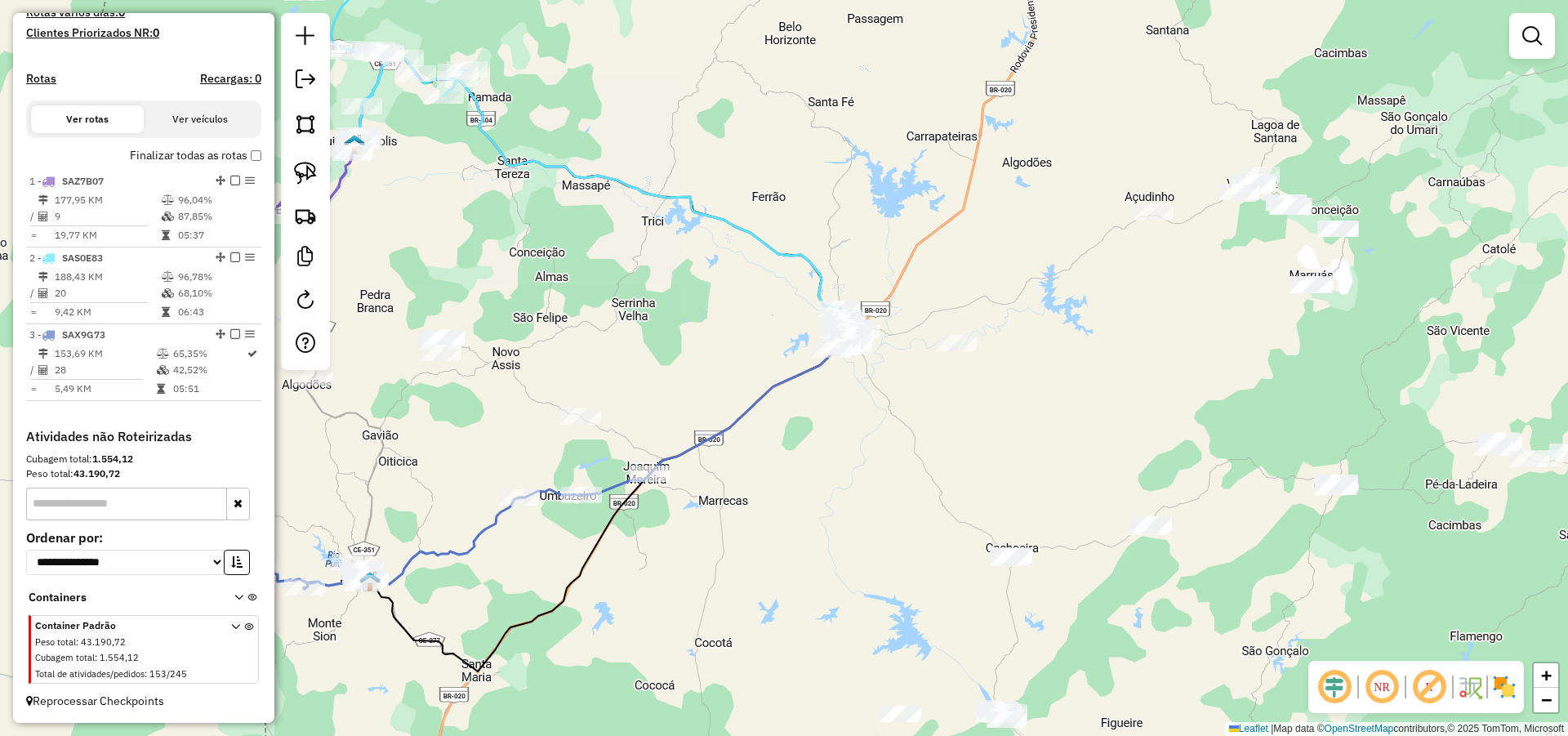
drag, startPoint x: 916, startPoint y: 420, endPoint x: 988, endPoint y: 448, distance: 77.3
click at [987, 449] on div "Janela de atendimento Grade de atendimento Capacidade Transportadoras Veículos …" at bounding box center [784, 368] width 1568 height 736
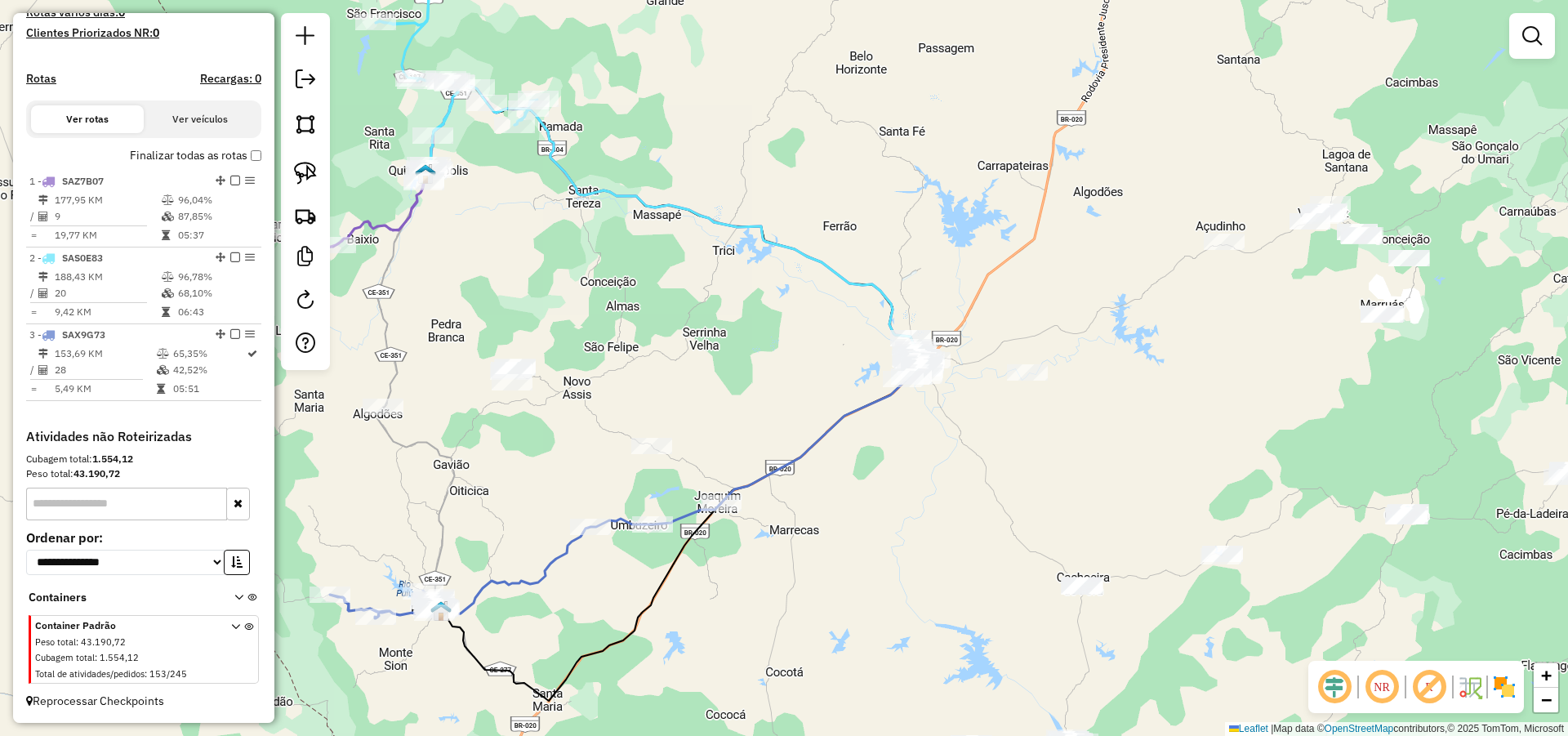
click at [311, 172] on img at bounding box center [305, 173] width 23 height 23
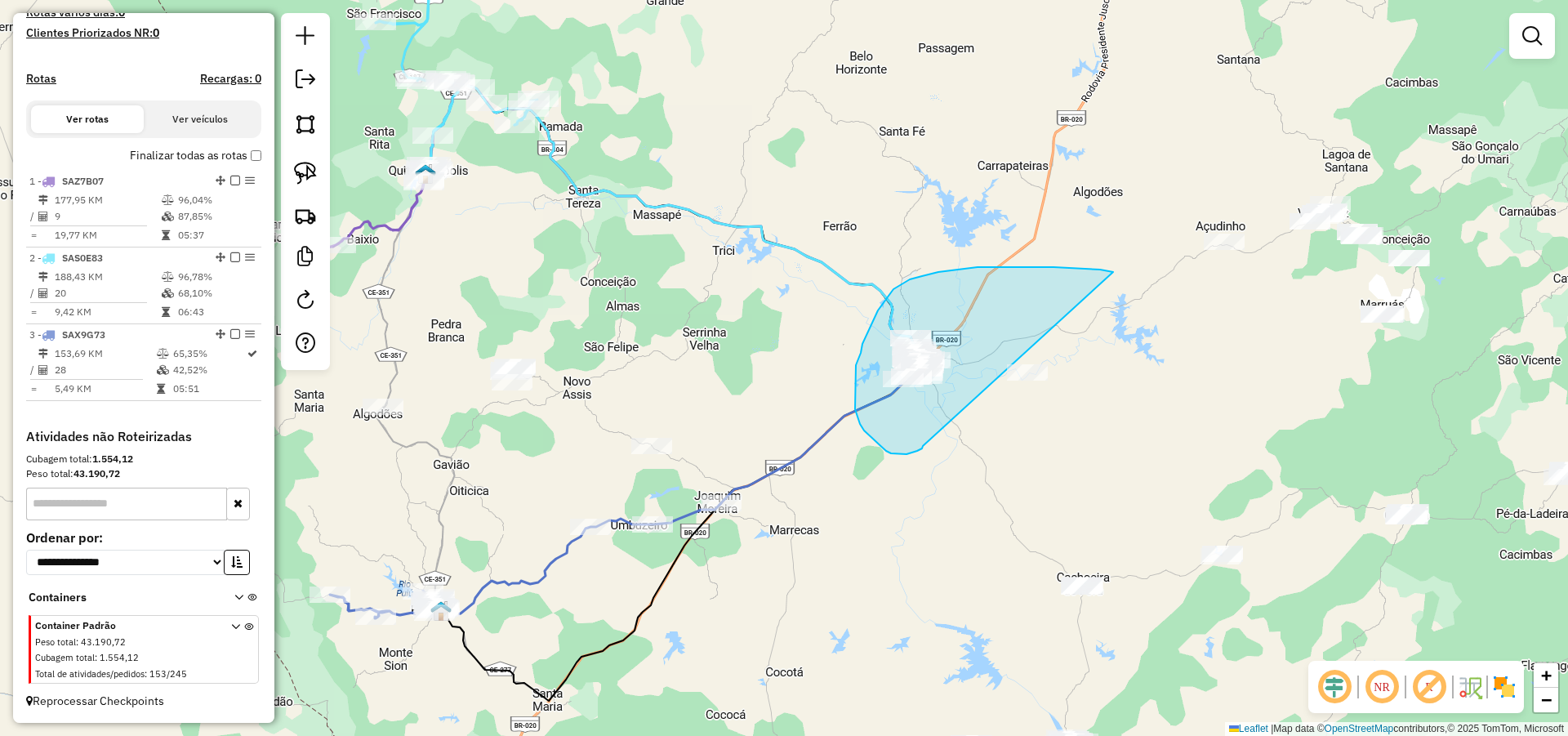
drag, startPoint x: 1004, startPoint y: 267, endPoint x: 923, endPoint y: 446, distance: 196.5
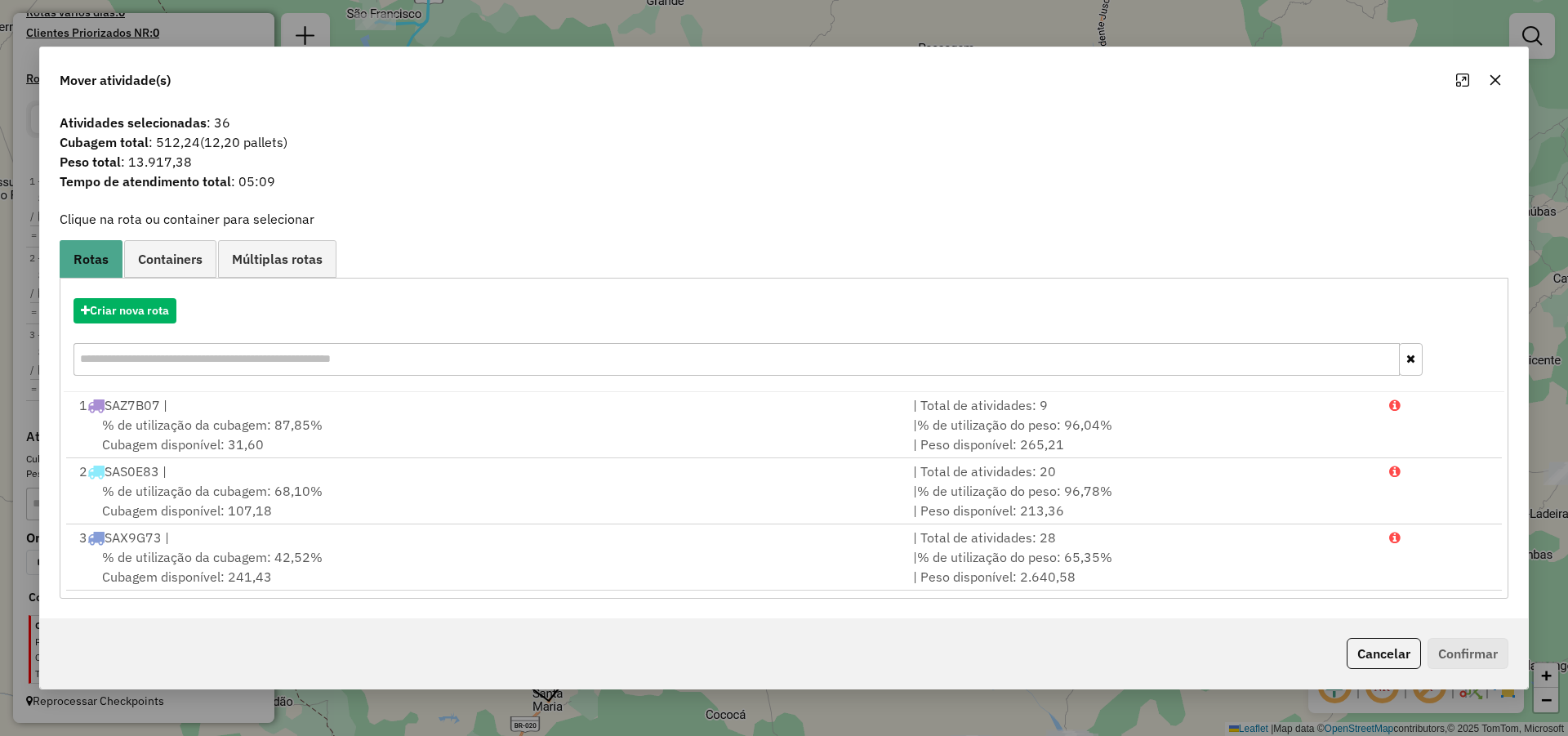
click at [1384, 650] on button "Cancelar" at bounding box center [1384, 653] width 74 height 31
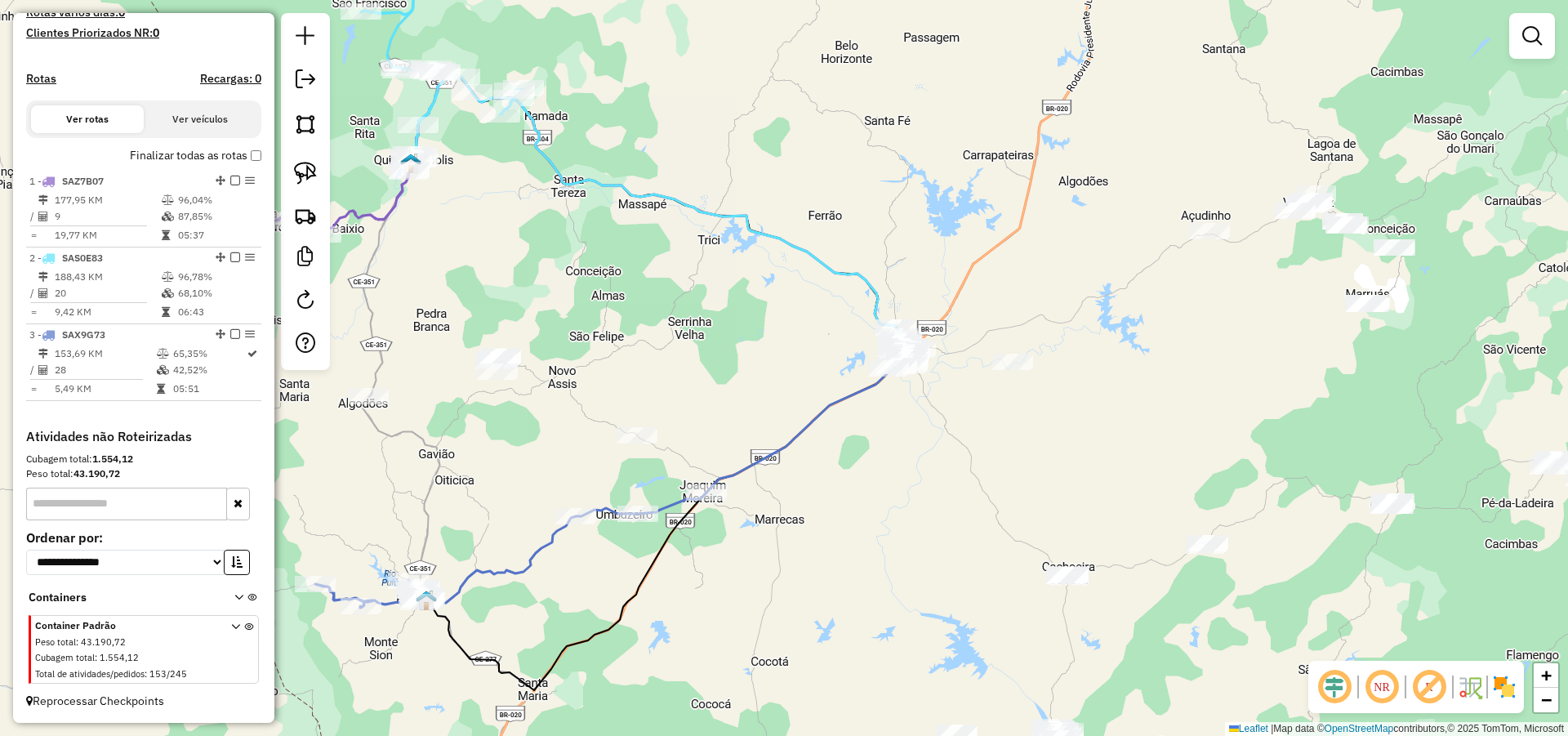
drag, startPoint x: 1092, startPoint y: 477, endPoint x: 1051, endPoint y: 449, distance: 49.6
click at [1053, 450] on div "Janela de atendimento Grade de atendimento Capacidade Transportadoras Veículos …" at bounding box center [784, 368] width 1568 height 736
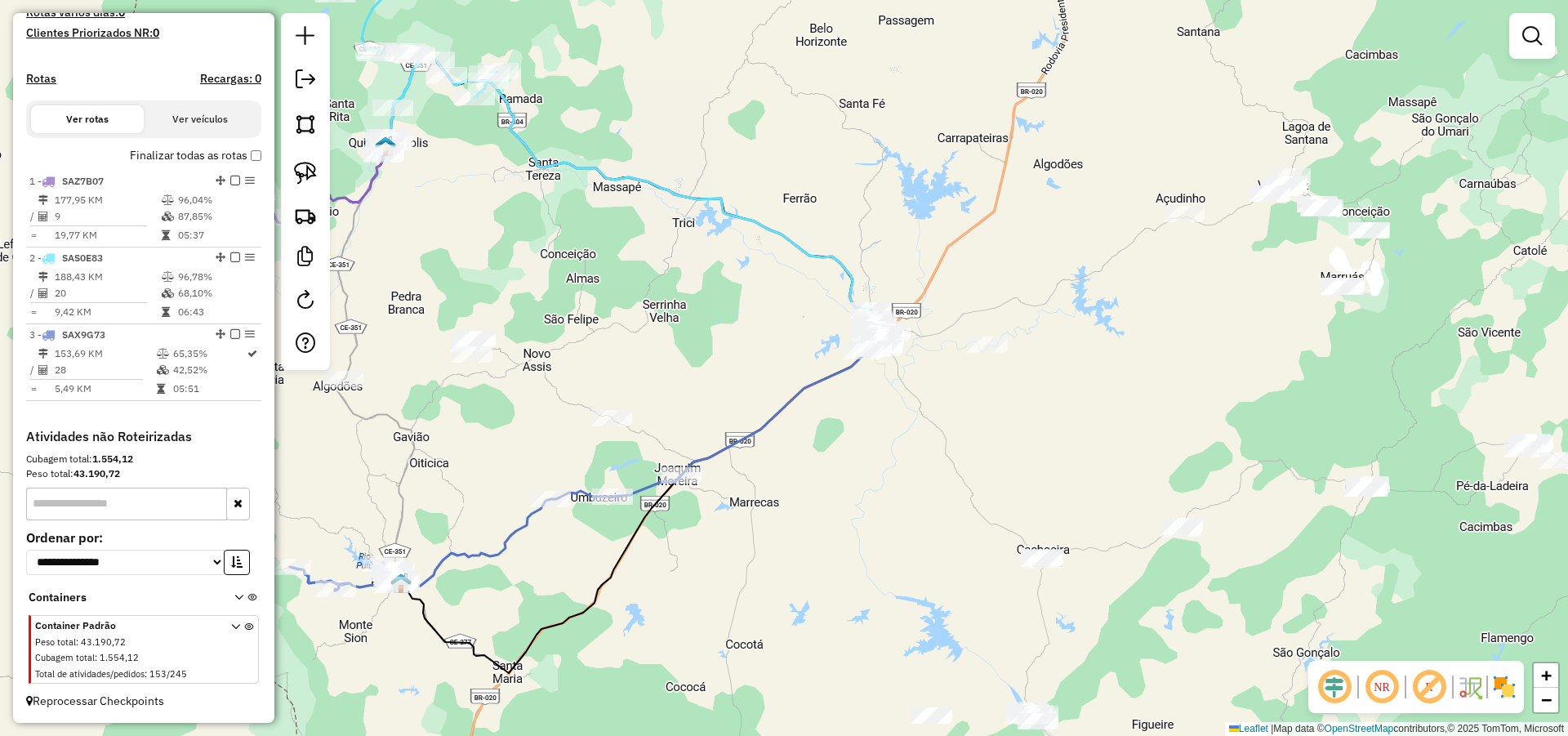
click at [1126, 374] on div "Janela de atendimento Grade de atendimento Capacidade Transportadoras Veículos …" at bounding box center [784, 368] width 1568 height 736
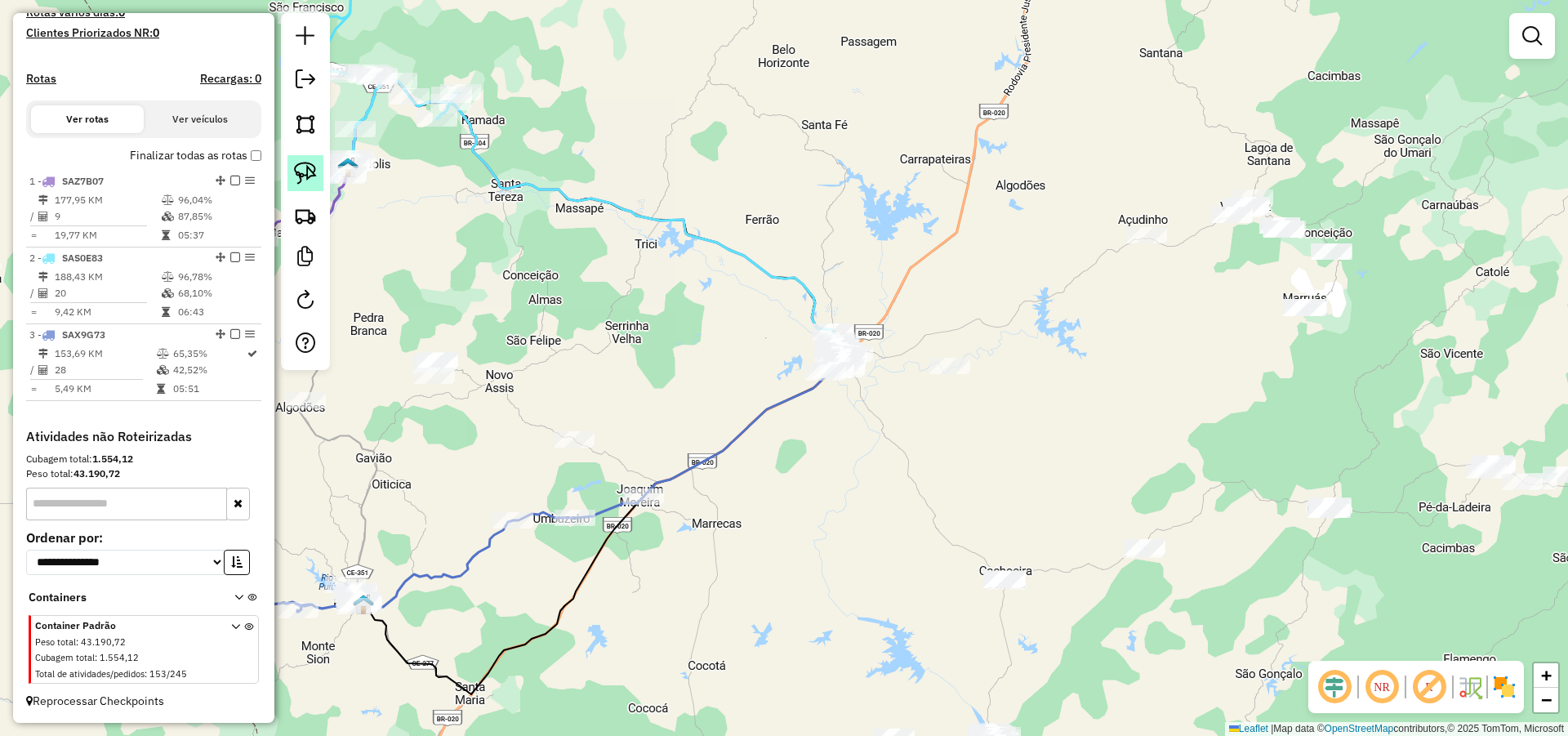
click at [311, 168] on img at bounding box center [305, 173] width 23 height 23
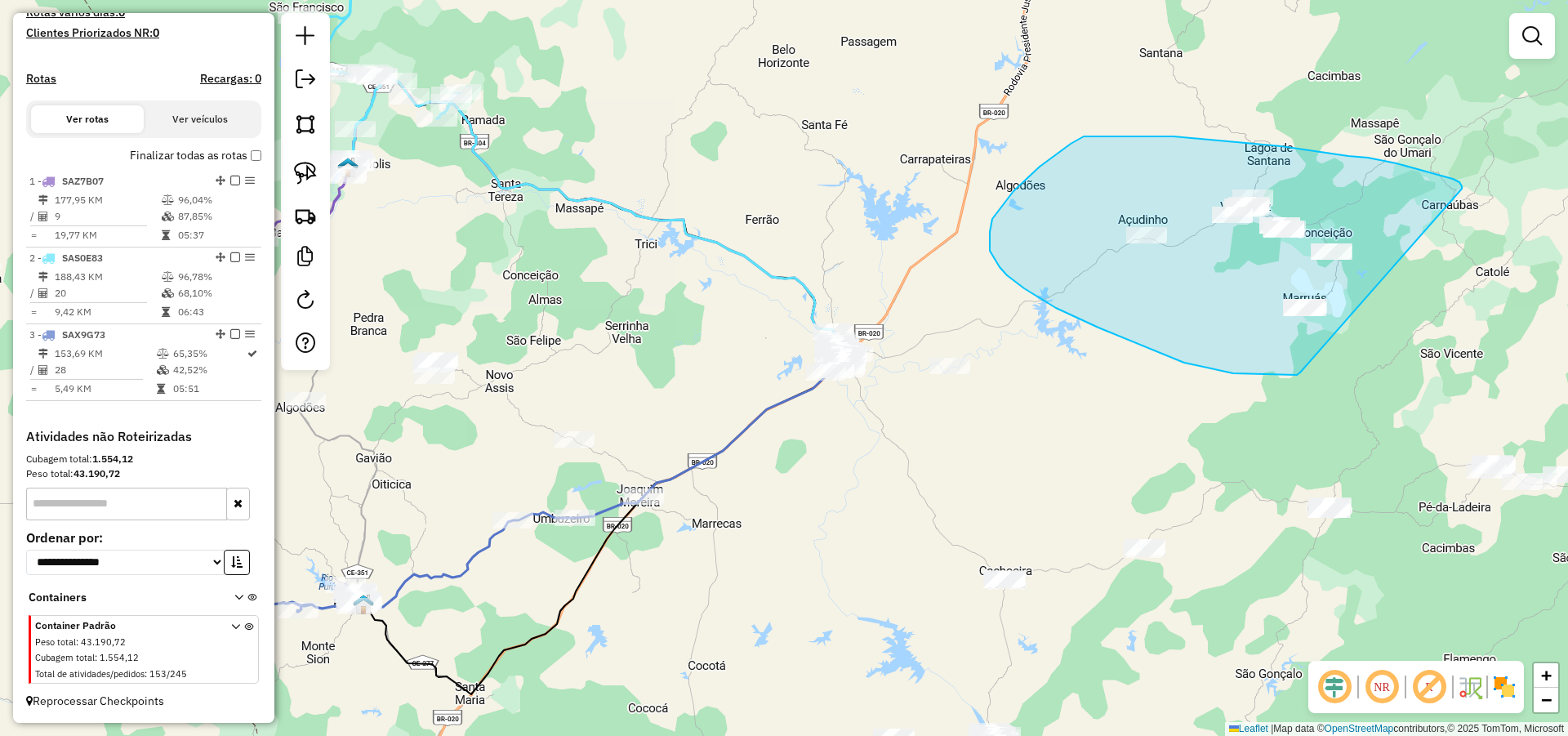
drag, startPoint x: 1462, startPoint y: 186, endPoint x: 1301, endPoint y: 372, distance: 246.0
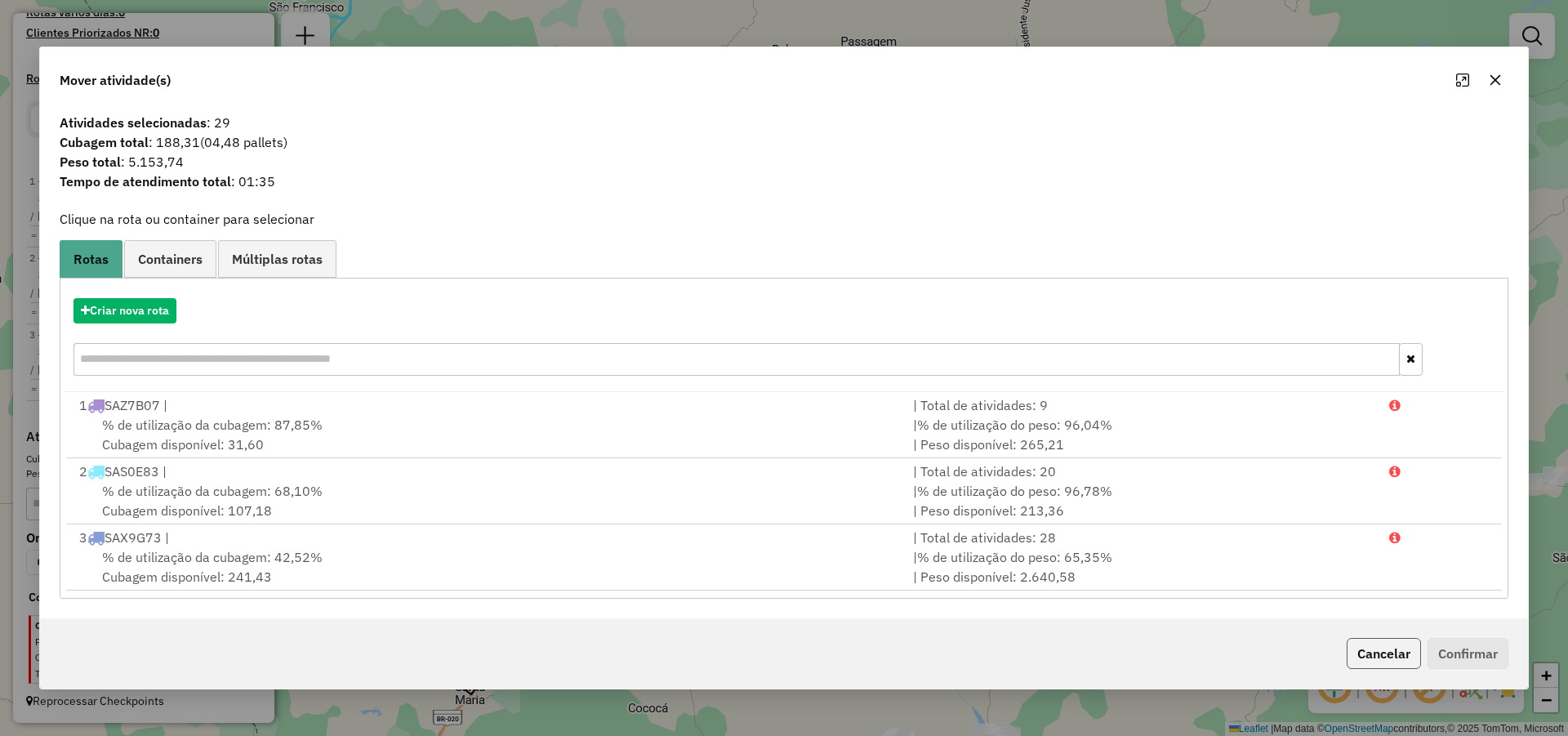
click at [1395, 649] on button "Cancelar" at bounding box center [1384, 653] width 74 height 31
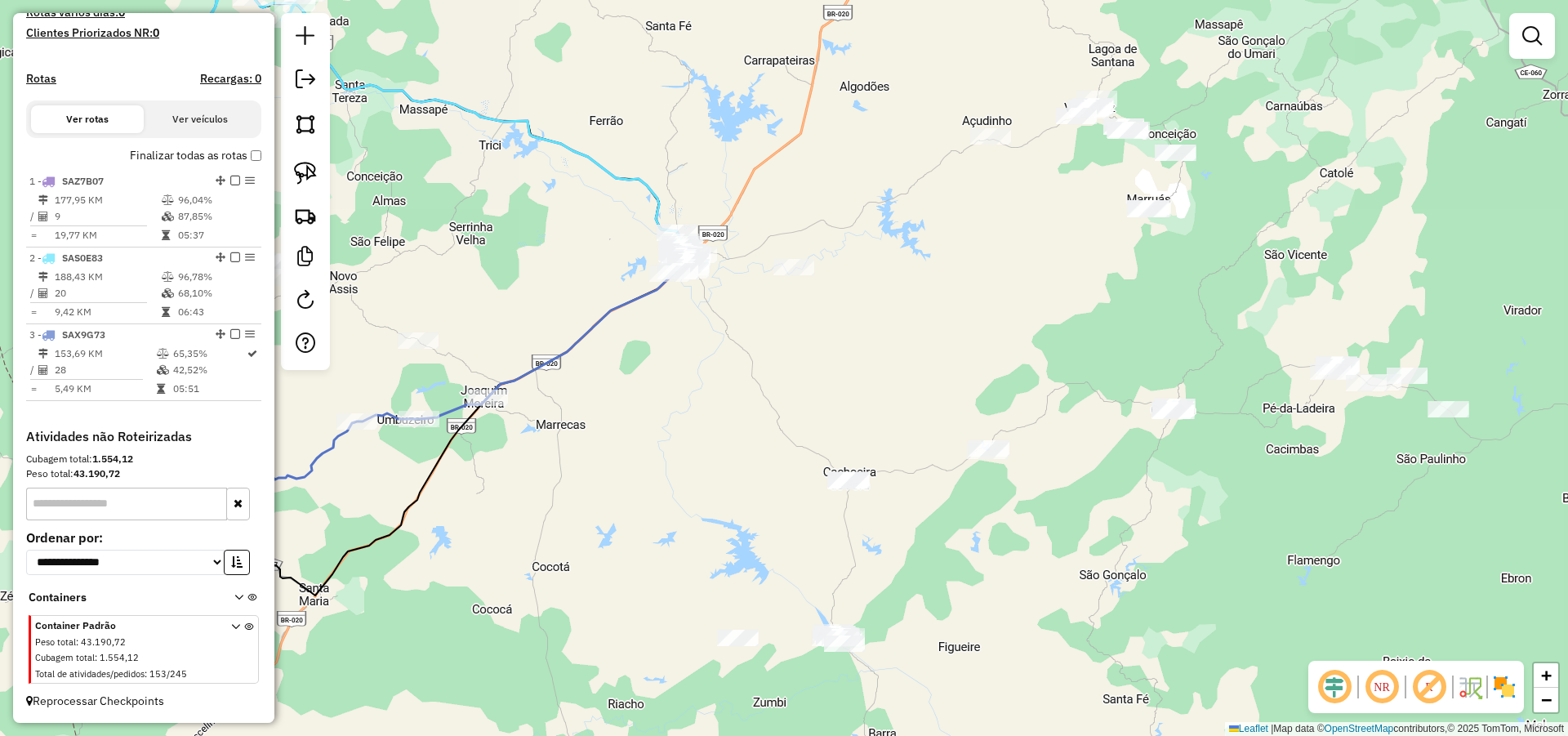
drag, startPoint x: 1163, startPoint y: 402, endPoint x: 1008, endPoint y: 312, distance: 179.2
click at [1008, 304] on div "Janela de atendimento Grade de atendimento Capacidade Transportadoras Veículos …" at bounding box center [784, 368] width 1568 height 736
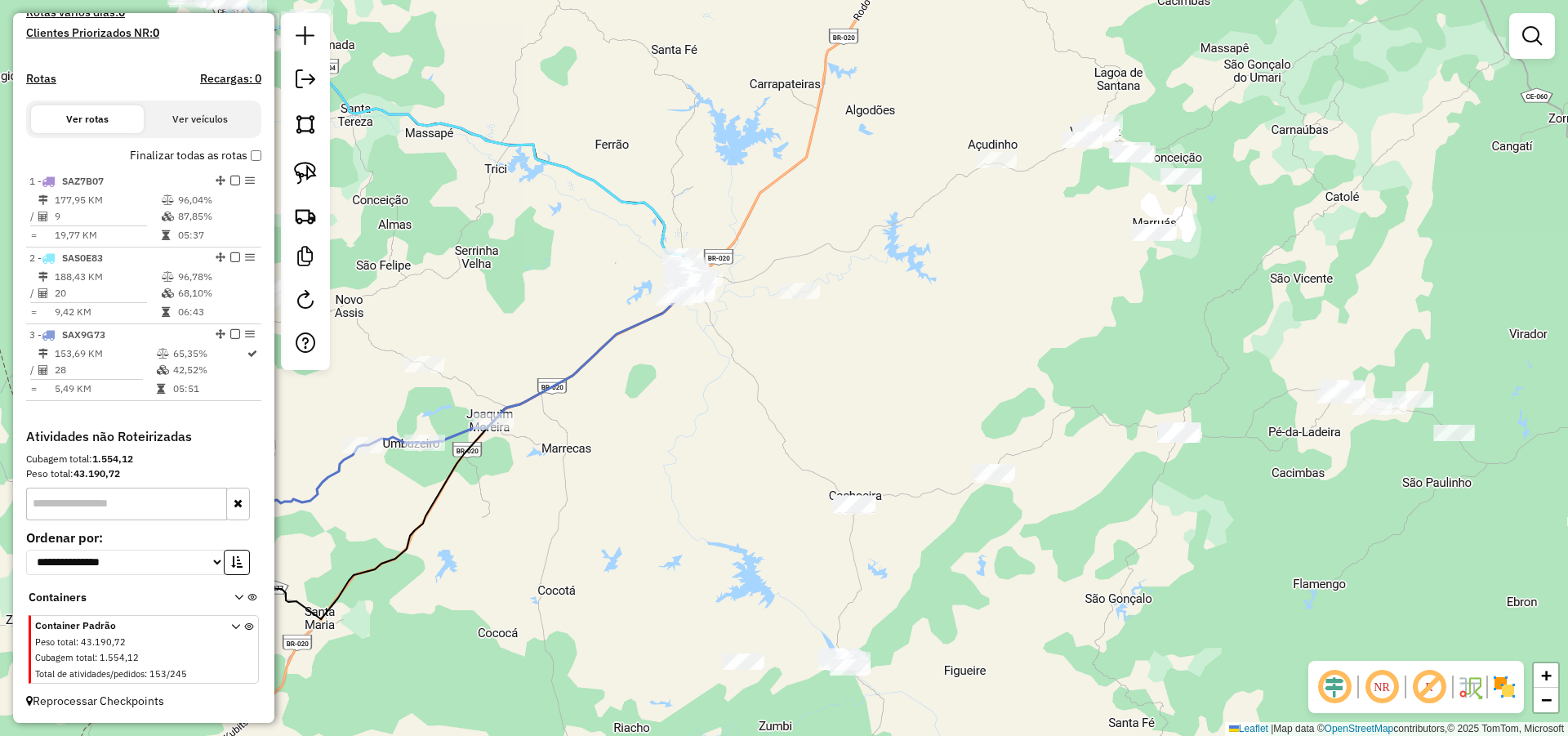
drag, startPoint x: 1026, startPoint y: 317, endPoint x: 1103, endPoint y: 363, distance: 89.7
click at [1101, 363] on div "Janela de atendimento Grade de atendimento Capacidade Transportadoras Veículos …" at bounding box center [784, 368] width 1568 height 736
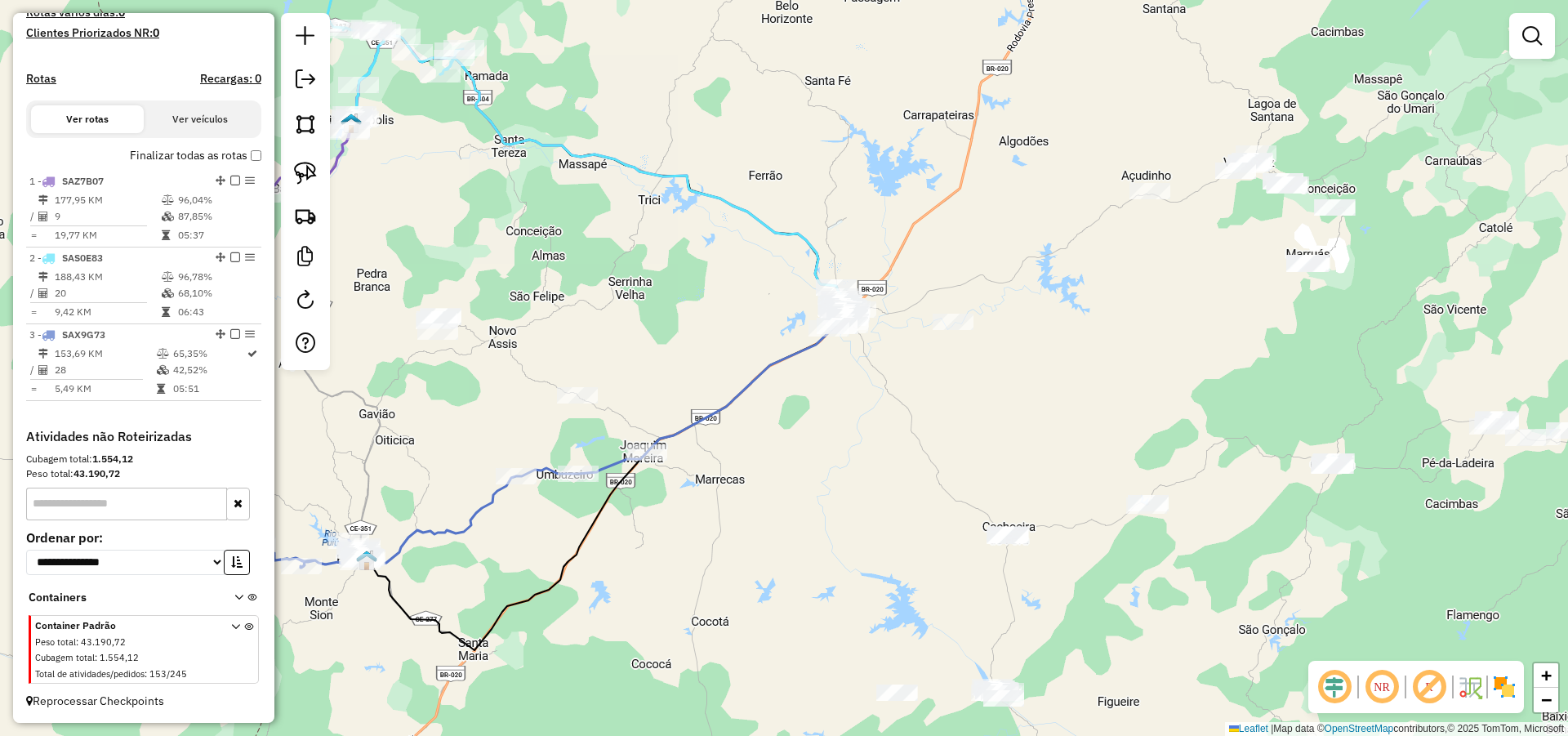
drag, startPoint x: 936, startPoint y: 417, endPoint x: 948, endPoint y: 412, distance: 13.0
click at [948, 412] on div "Janela de atendimento Grade de atendimento Capacidade Transportadoras Veículos …" at bounding box center [784, 368] width 1568 height 736
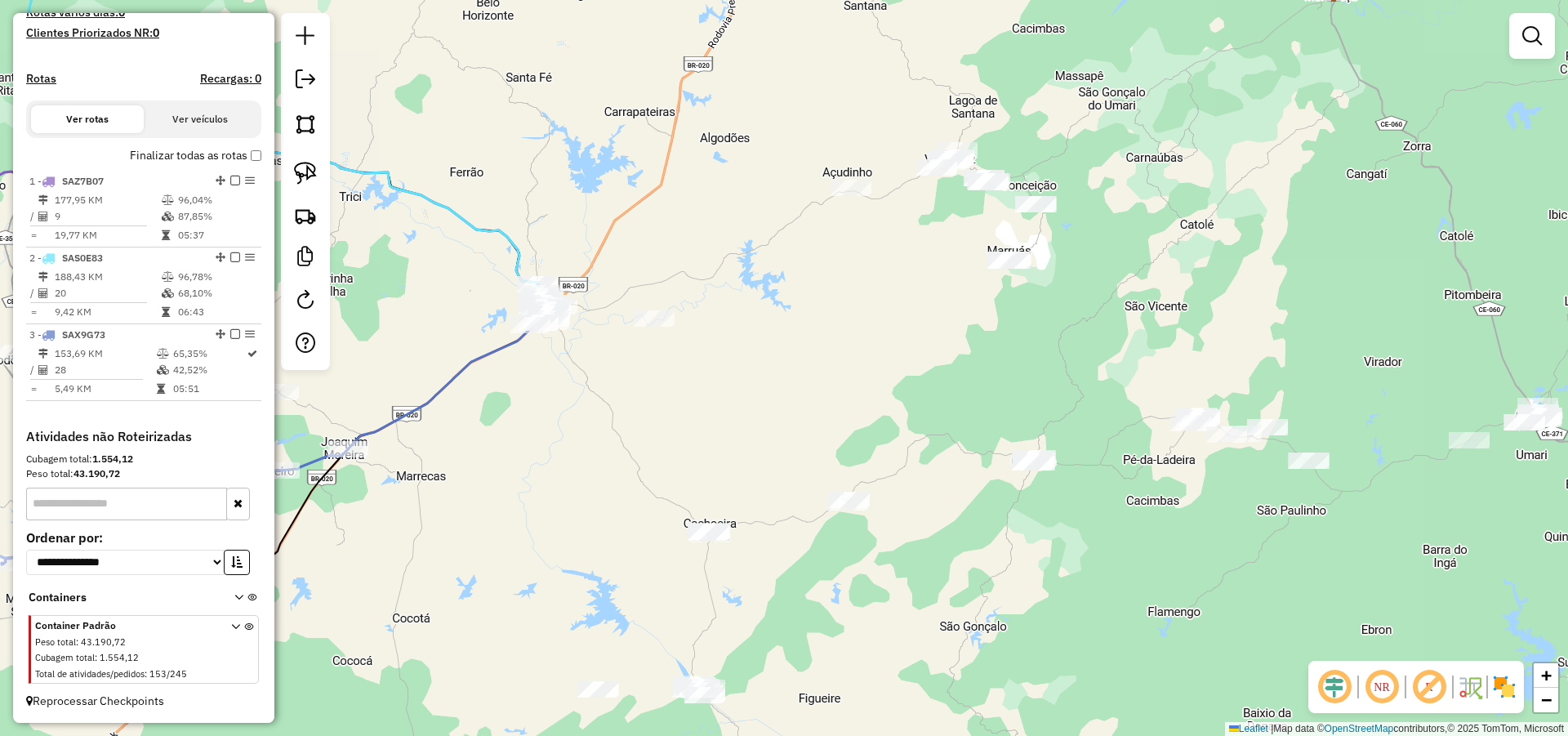
drag, startPoint x: 1311, startPoint y: 311, endPoint x: 1146, endPoint y: 318, distance: 165.1
click at [1148, 315] on div "Janela de atendimento Grade de atendimento Capacidade Transportadoras Veículos …" at bounding box center [784, 368] width 1568 height 736
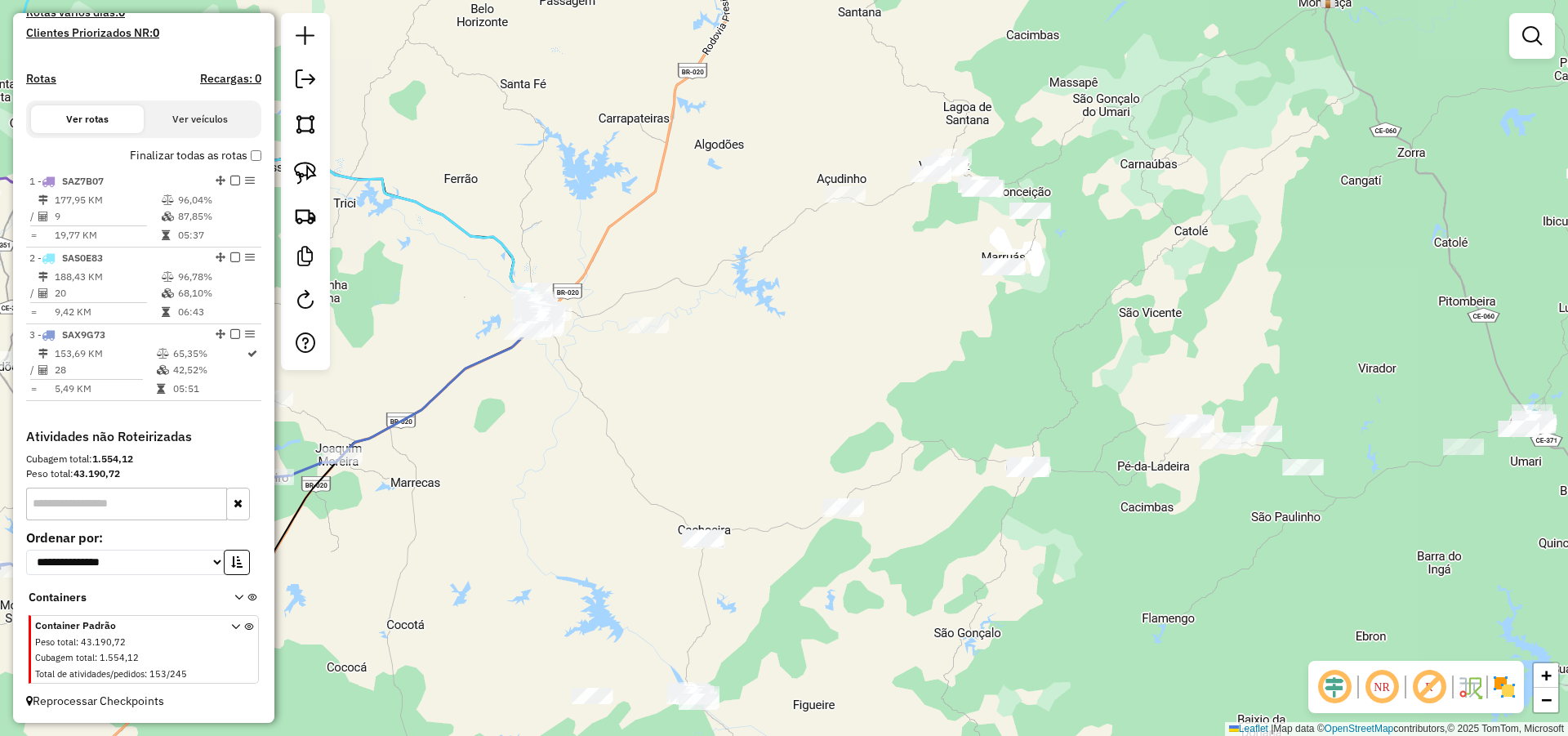
drag, startPoint x: 910, startPoint y: 342, endPoint x: 993, endPoint y: 340, distance: 83.0
click at [988, 341] on div "Janela de atendimento Grade de atendimento Capacidade Transportadoras Veículos …" at bounding box center [784, 368] width 1568 height 736
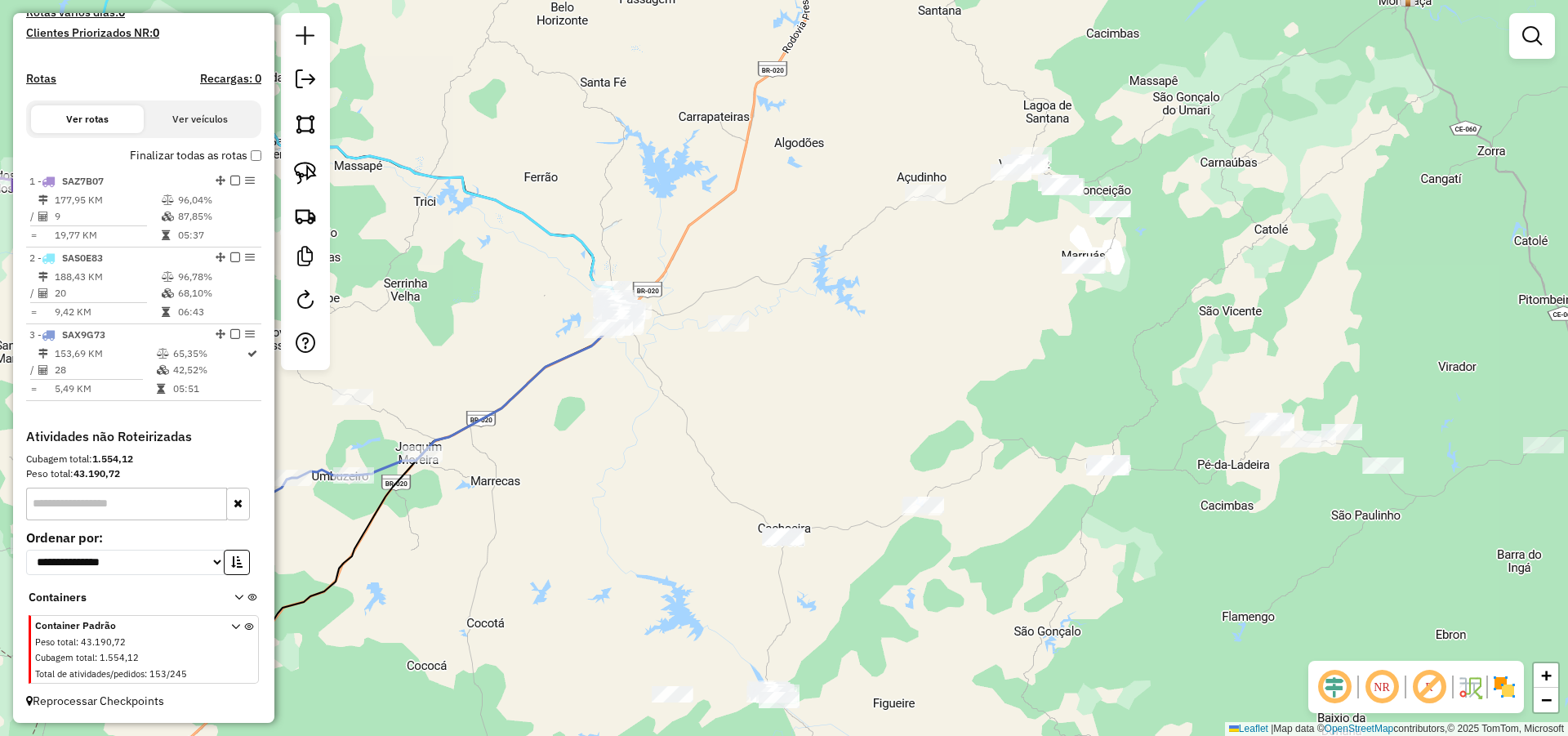
drag, startPoint x: 769, startPoint y: 271, endPoint x: 747, endPoint y: 266, distance: 22.6
click at [748, 267] on div "Janela de atendimento Grade de atendimento Capacidade Transportadoras Veículos …" at bounding box center [784, 368] width 1568 height 736
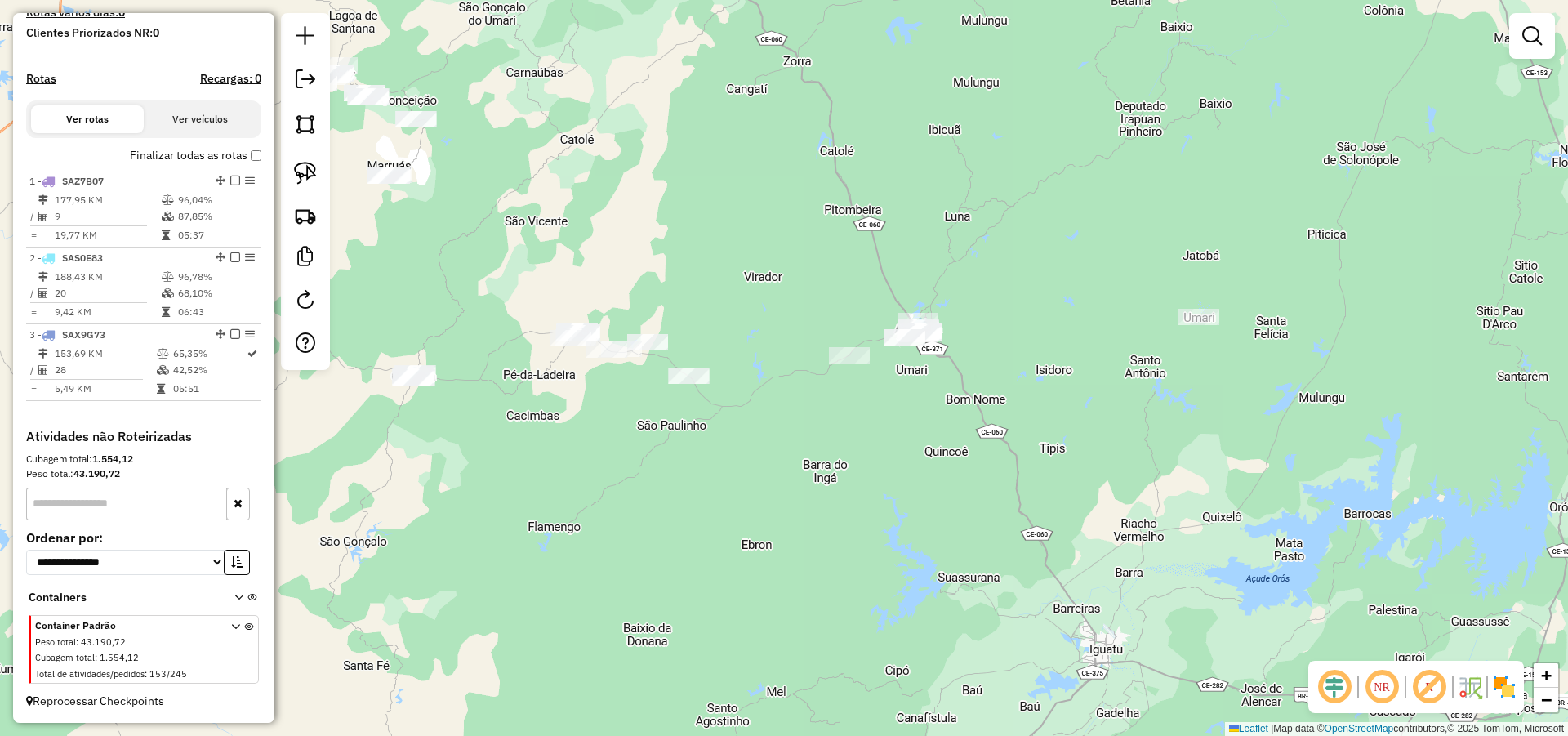
drag, startPoint x: 1236, startPoint y: 400, endPoint x: 1054, endPoint y: 416, distance: 182.7
click at [1054, 416] on div "Janela de atendimento Grade de atendimento Capacidade Transportadoras Veículos …" at bounding box center [784, 368] width 1568 height 736
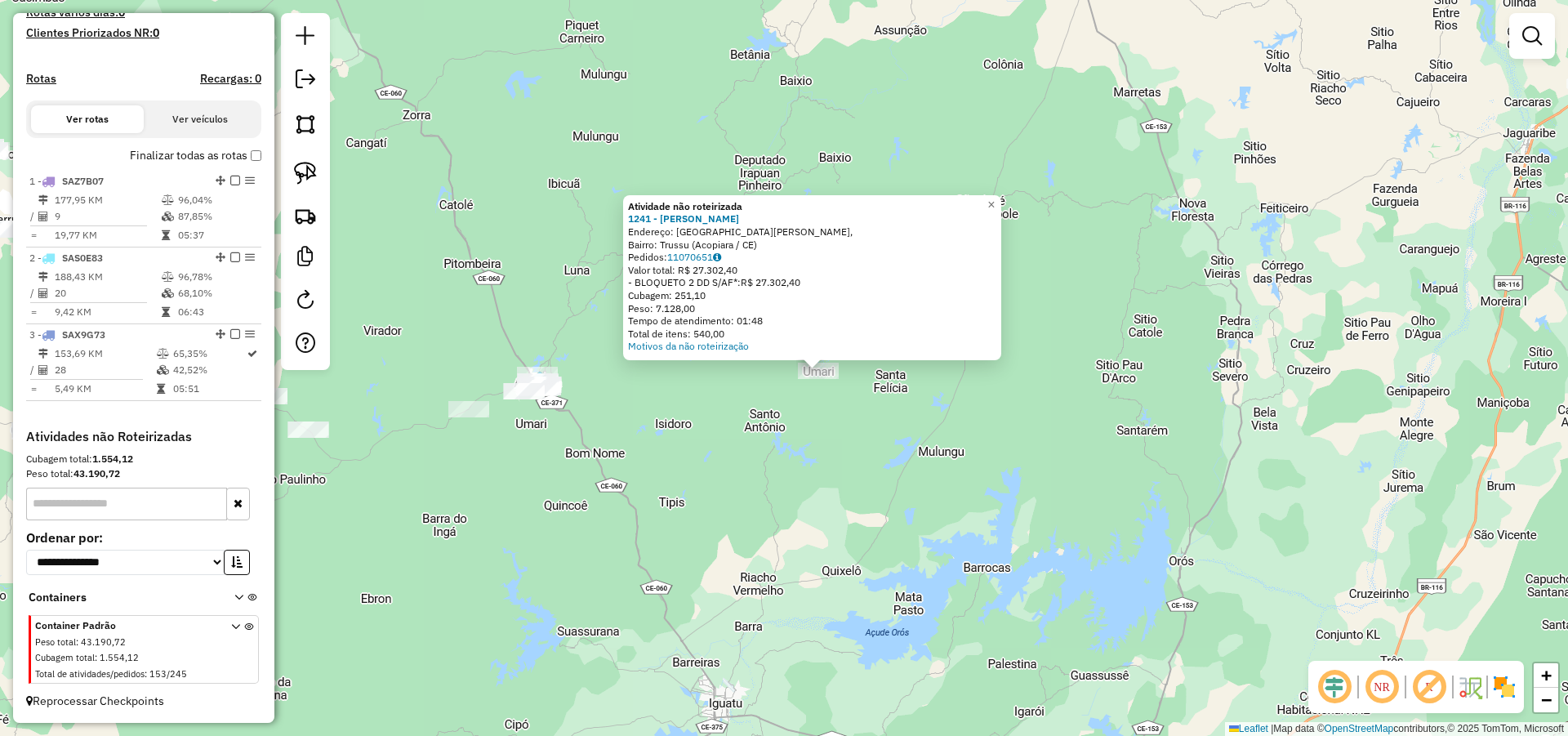
drag, startPoint x: 660, startPoint y: 409, endPoint x: 700, endPoint y: 417, distance: 40.8
click at [700, 417] on div "Atividade não roteirizada 1241 - AGUSTINHA BENTO VIEI Endereço: Rua Padre Cícer…" at bounding box center [784, 368] width 1568 height 736
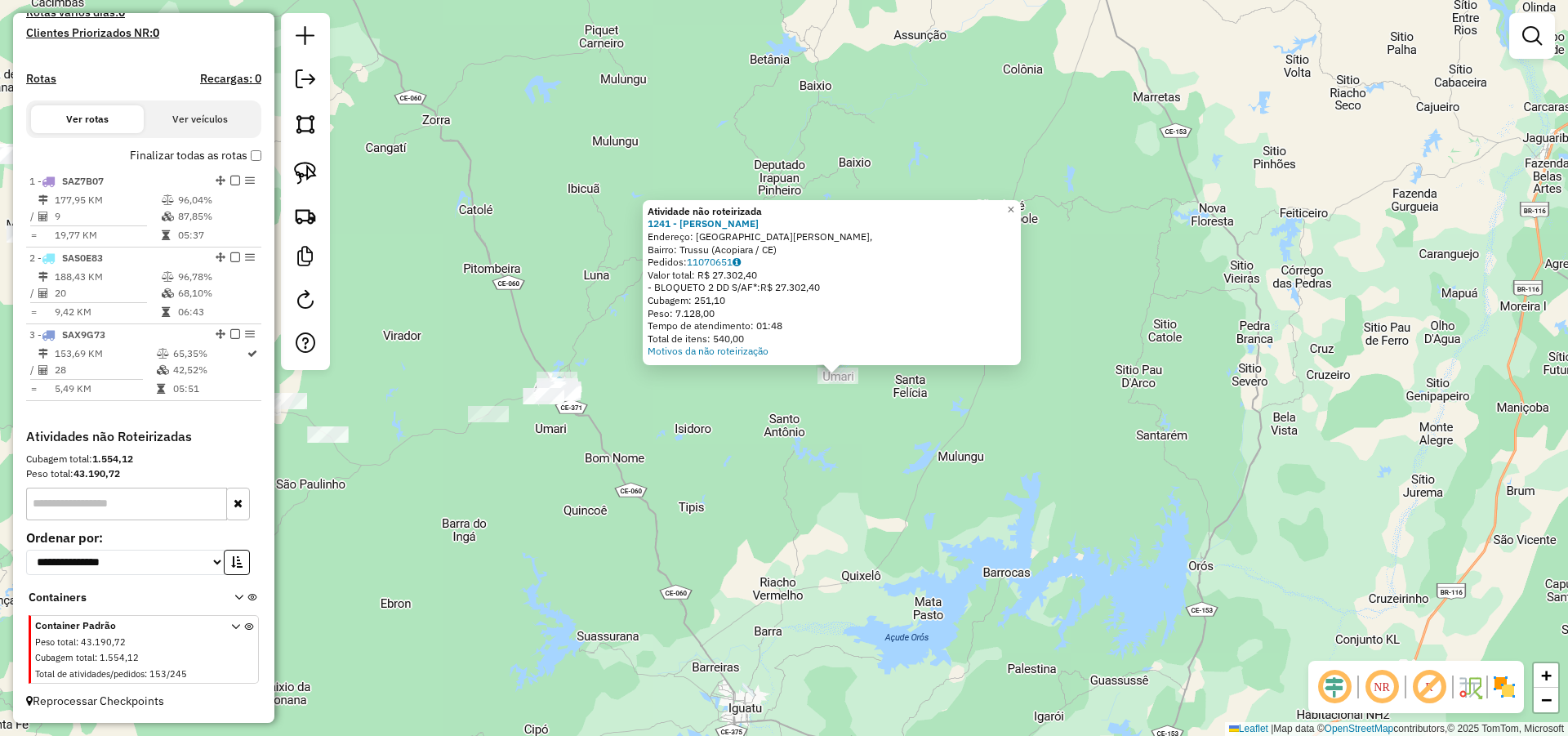
click at [814, 465] on div "Atividade não roteirizada 1241 - AGUSTINHA BENTO VIEI Endereço: Rua Padre Cícer…" at bounding box center [784, 368] width 1568 height 736
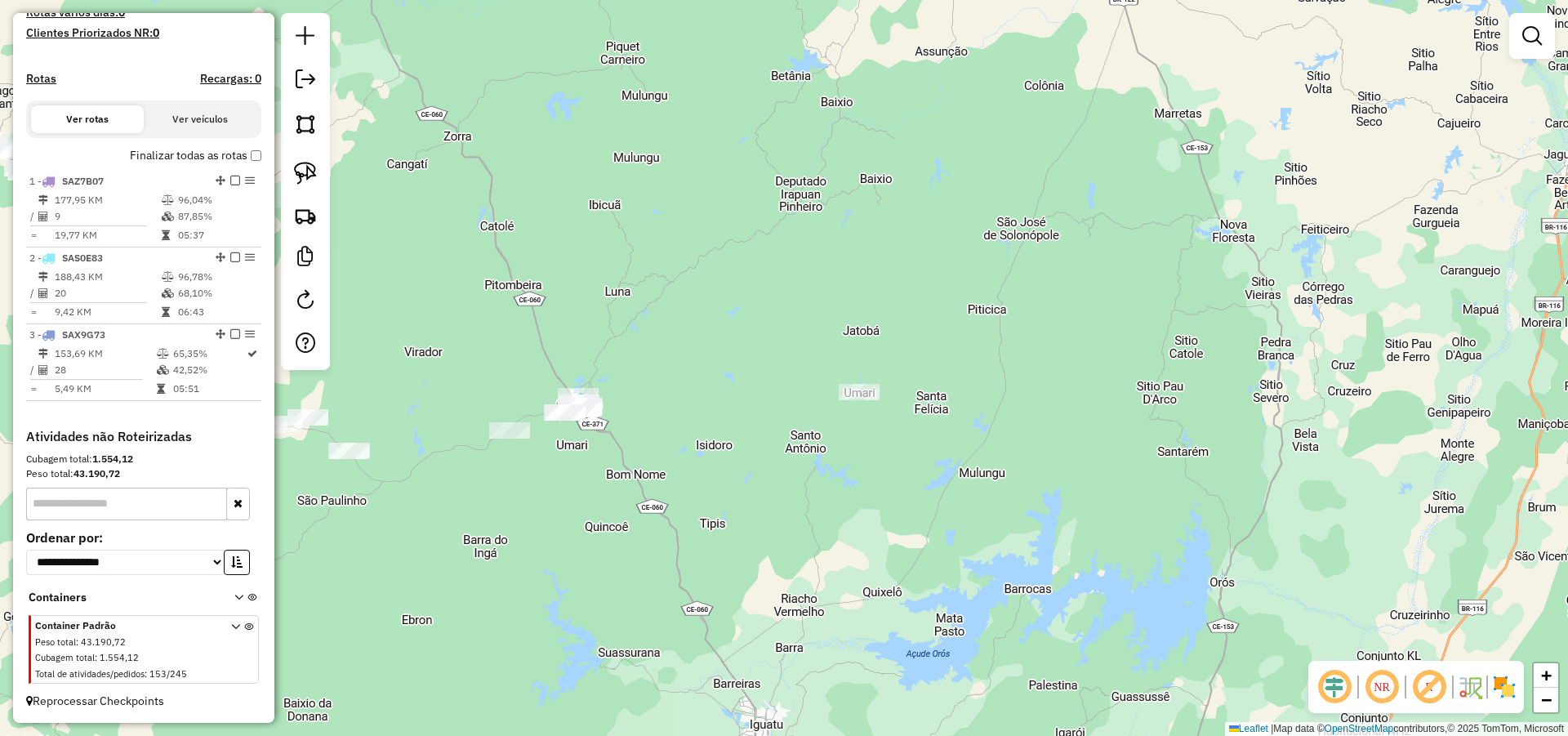
drag, startPoint x: 844, startPoint y: 431, endPoint x: 854, endPoint y: 433, distance: 10.2
click at [854, 433] on div "Janela de atendimento Grade de atendimento Capacidade Transportadoras Veículos …" at bounding box center [784, 368] width 1568 height 736
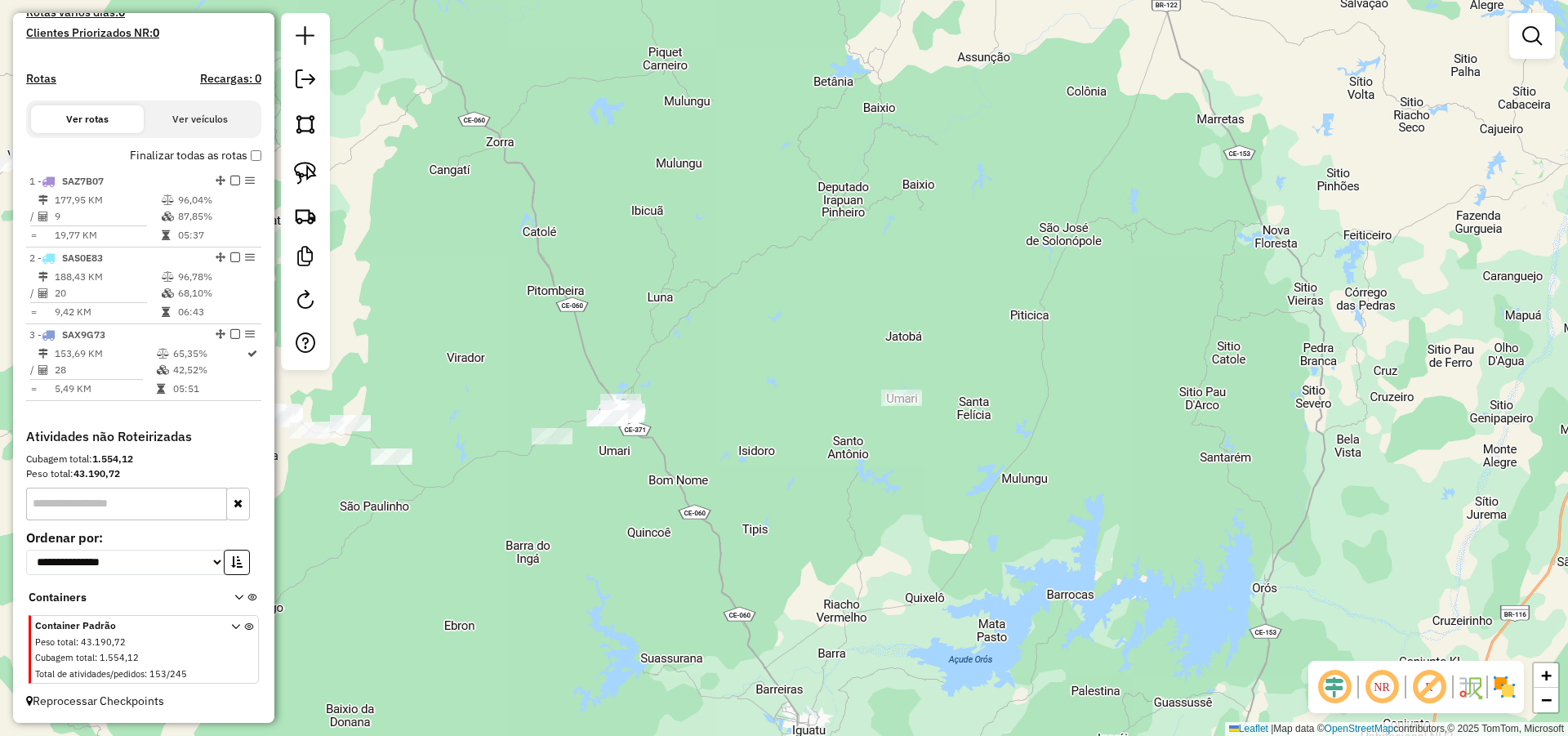
drag, startPoint x: 758, startPoint y: 421, endPoint x: 787, endPoint y: 424, distance: 29.2
click at [780, 424] on div "Janela de atendimento Grade de atendimento Capacidade Transportadoras Veículos …" at bounding box center [784, 368] width 1568 height 736
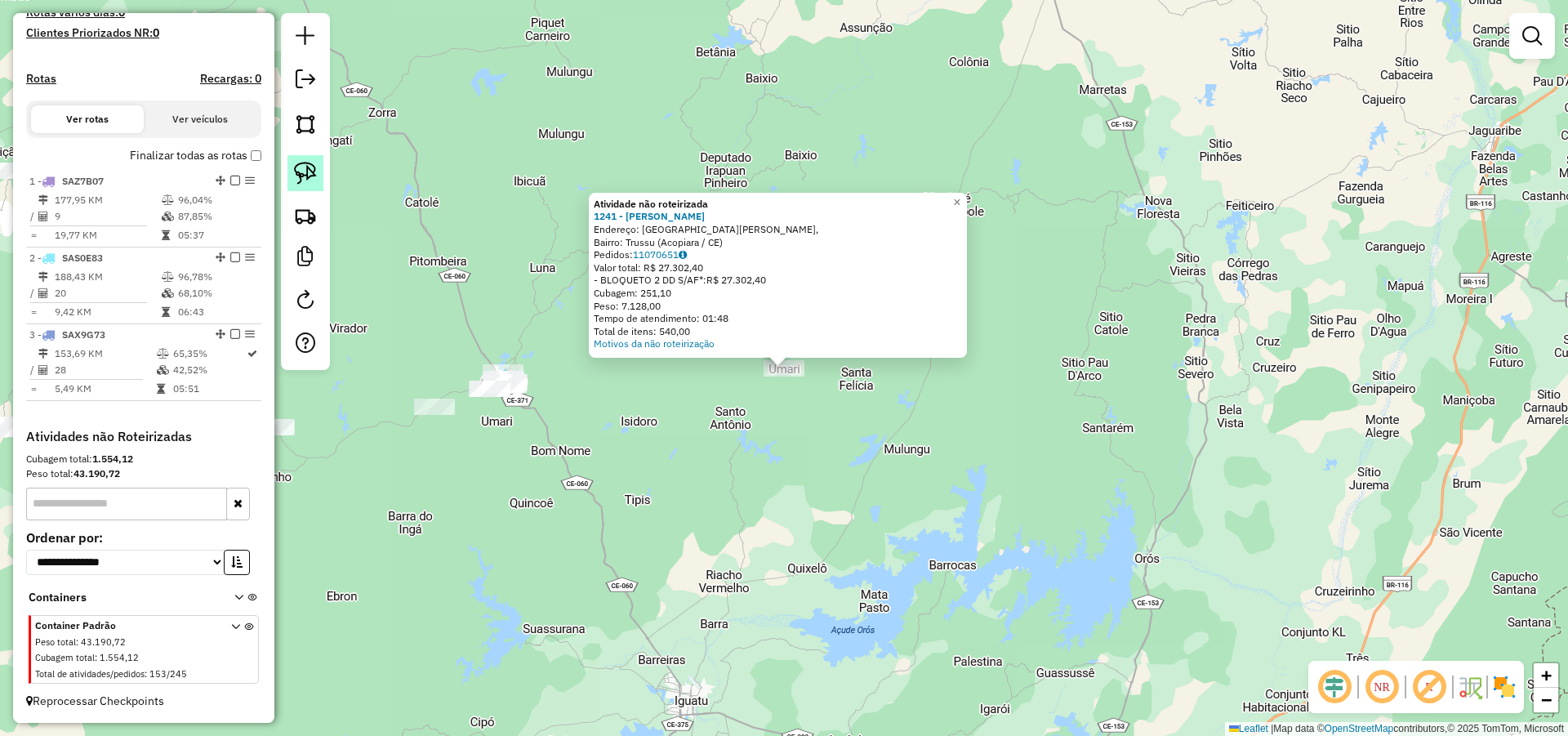
click at [313, 176] on img at bounding box center [305, 173] width 23 height 23
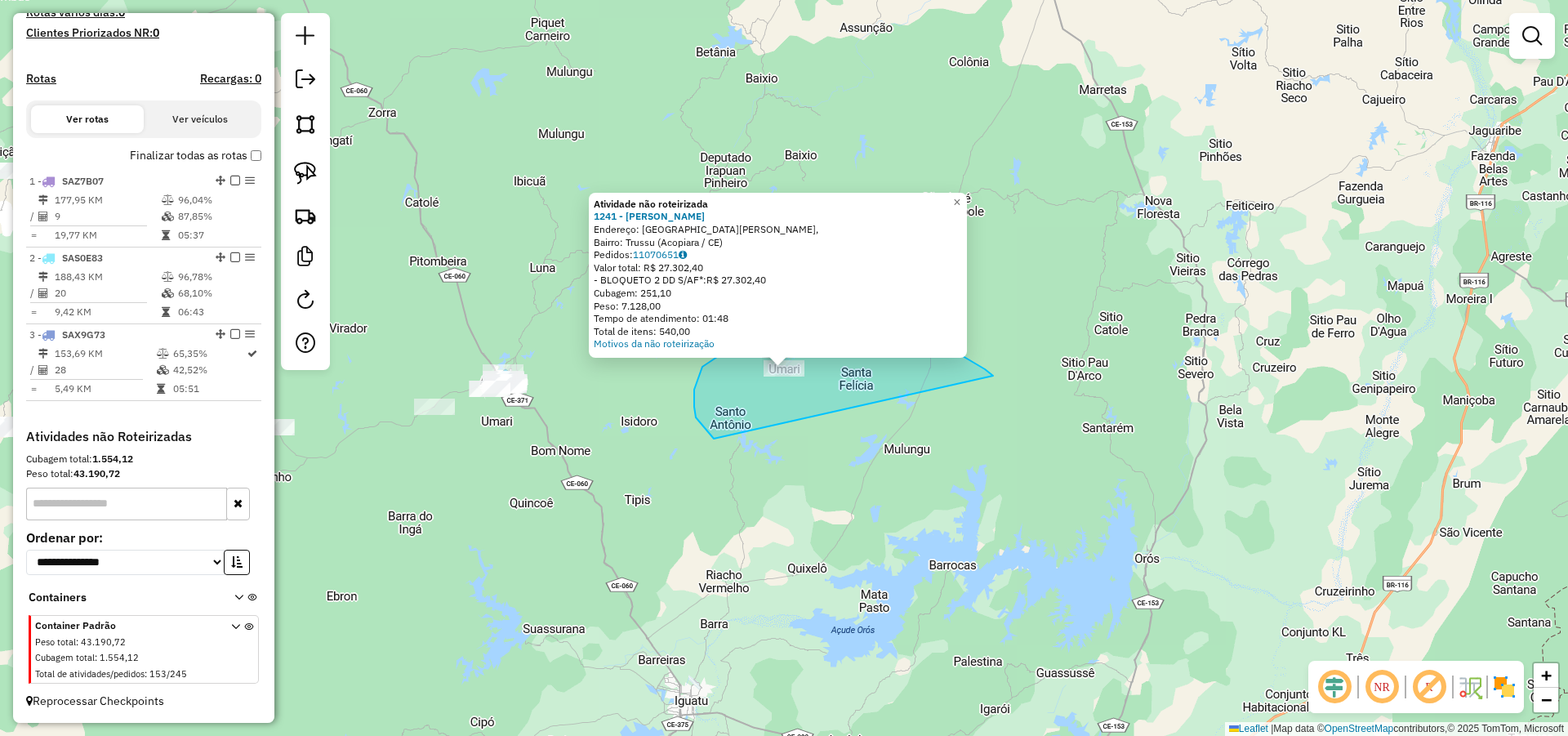
drag, startPoint x: 969, startPoint y: 360, endPoint x: 783, endPoint y: 458, distance: 210.2
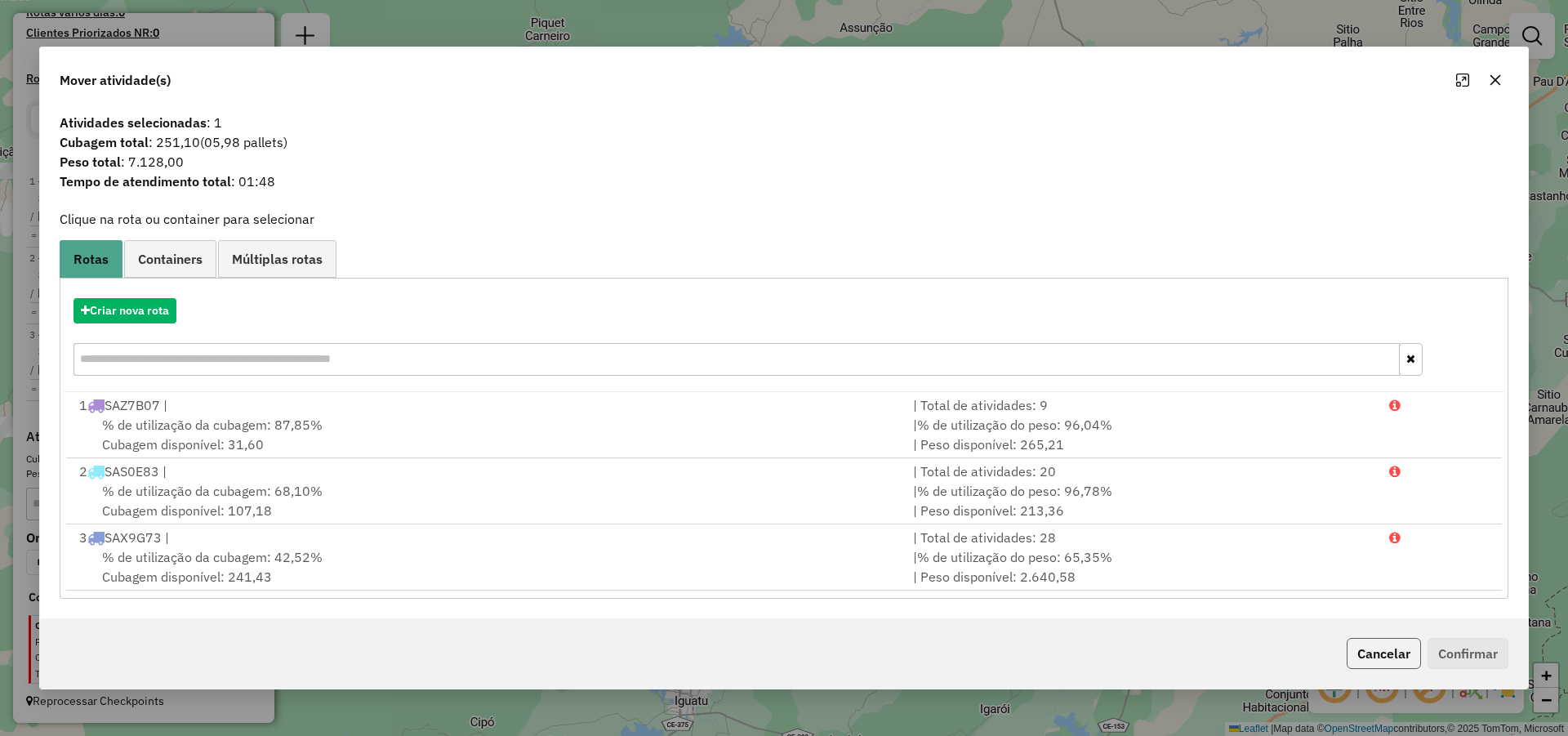
click at [1387, 657] on button "Cancelar" at bounding box center [1384, 653] width 74 height 31
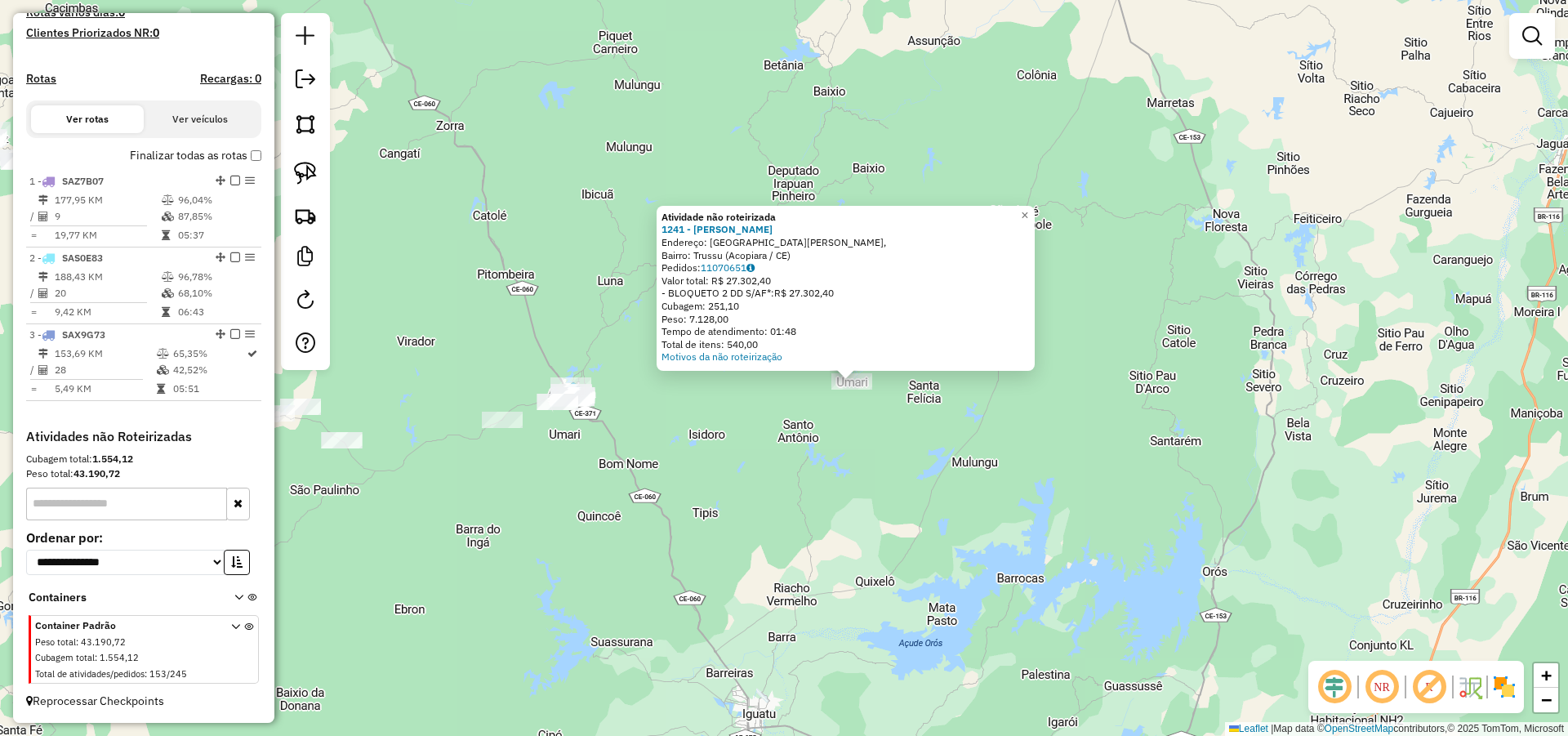
drag, startPoint x: 759, startPoint y: 474, endPoint x: 827, endPoint y: 487, distance: 69.2
click at [827, 487] on div "Atividade não roteirizada 1241 - AGUSTINHA BENTO VIEI Endereço: Rua Padre Cícer…" at bounding box center [784, 368] width 1568 height 736
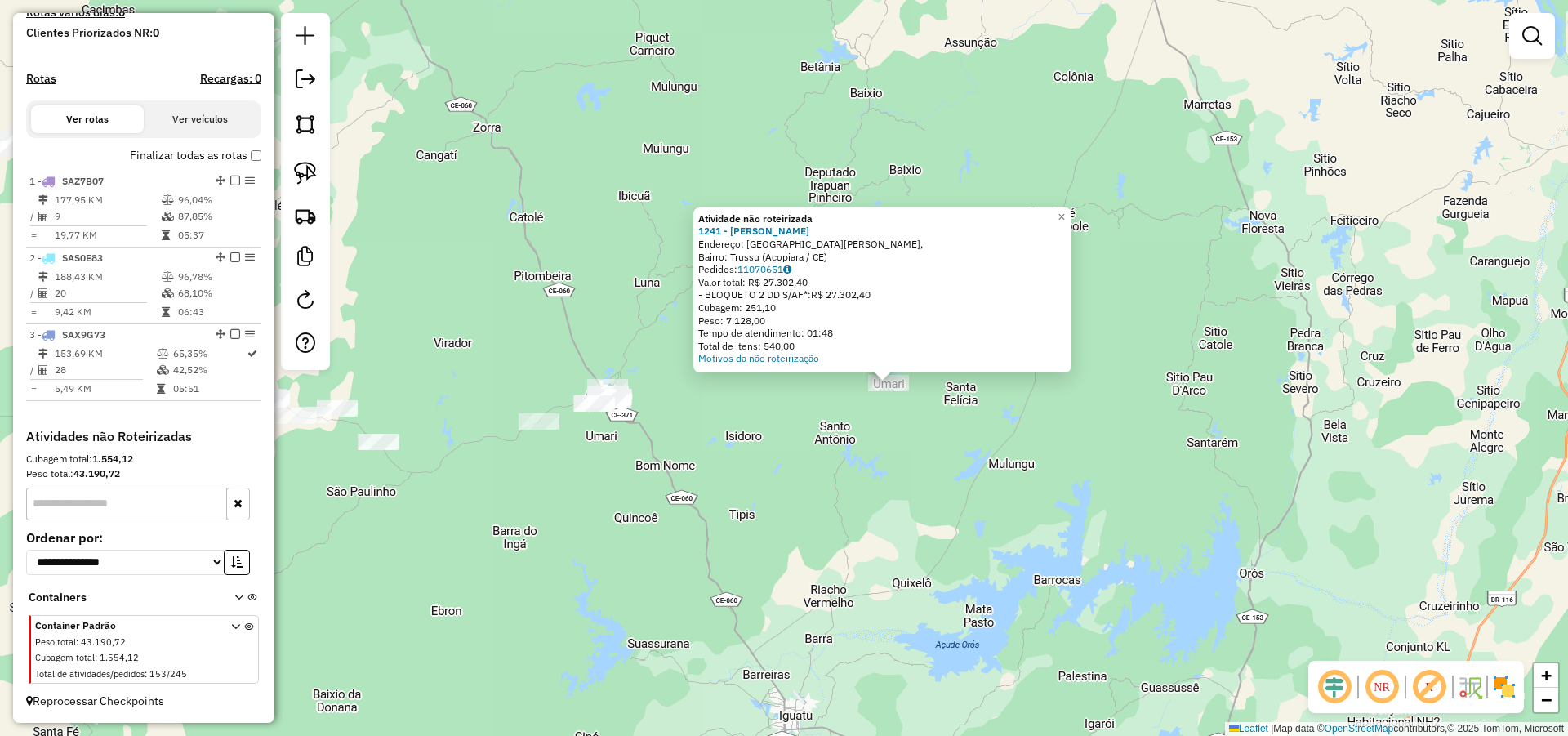
drag, startPoint x: 783, startPoint y: 450, endPoint x: 822, endPoint y: 451, distance: 39.0
click at [820, 452] on div "Atividade não roteirizada 1241 - AGUSTINHA BENTO VIEI Endereço: Rua Padre Cícer…" at bounding box center [784, 368] width 1568 height 736
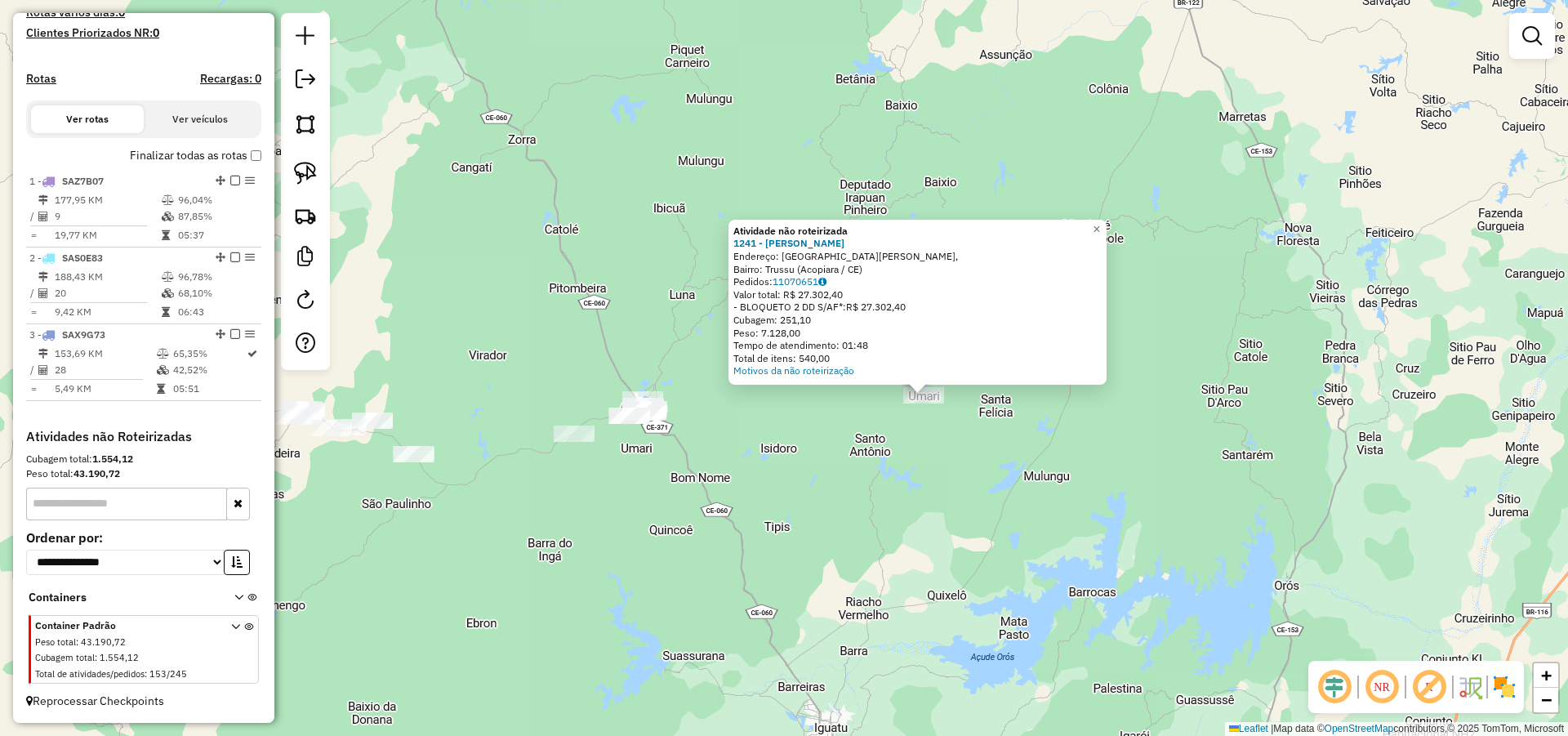
drag, startPoint x: 874, startPoint y: 450, endPoint x: 900, endPoint y: 456, distance: 26.7
click at [889, 454] on div "Atividade não roteirizada 1241 - AGUSTINHA BENTO VIEI Endereço: Rua Padre Cícer…" at bounding box center [784, 368] width 1568 height 736
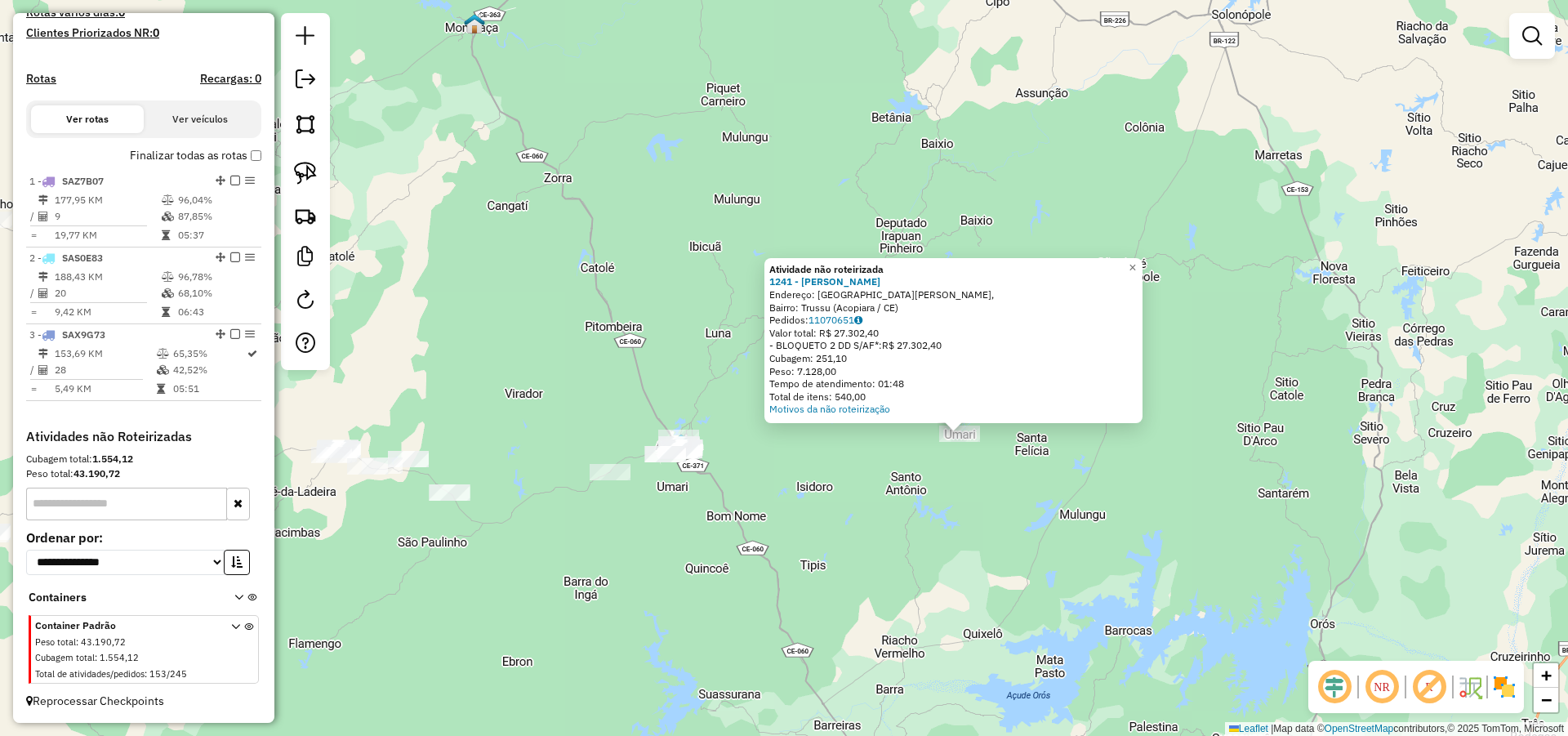
click at [902, 468] on div "Atividade não roteirizada 1241 - AGUSTINHA BENTO VIEI Endereço: Rua Padre Cícer…" at bounding box center [784, 368] width 1568 height 736
drag, startPoint x: 877, startPoint y: 447, endPoint x: 889, endPoint y: 465, distance: 21.6
click at [889, 465] on div "Atividade não roteirizada 1241 - AGUSTINHA BENTO VIEI Endereço: Rua Padre Cícer…" at bounding box center [784, 368] width 1568 height 736
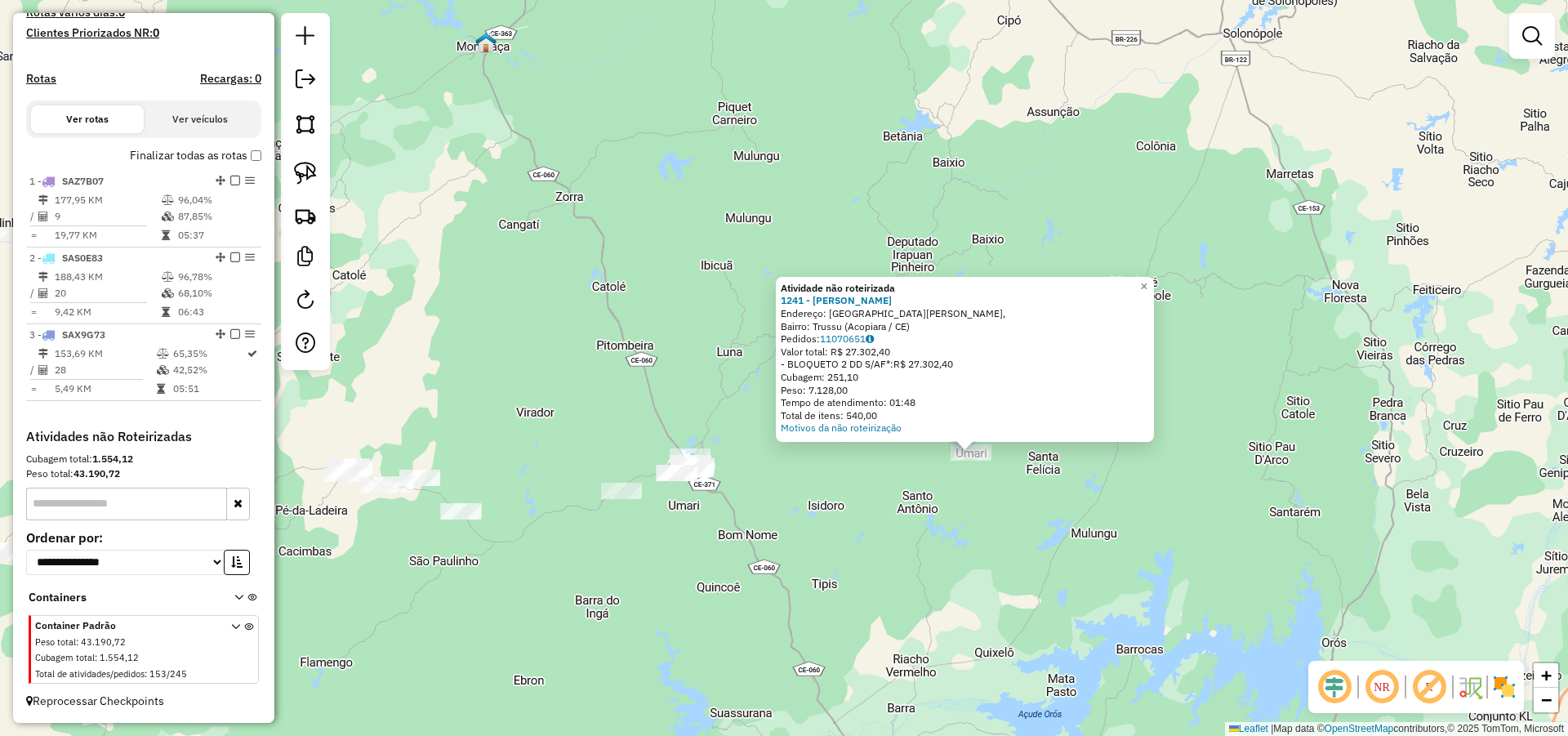
click at [891, 458] on div "Atividade não roteirizada 1241 - AGUSTINHA BENTO VIEI Endereço: Rua Padre Cícer…" at bounding box center [784, 368] width 1568 height 736
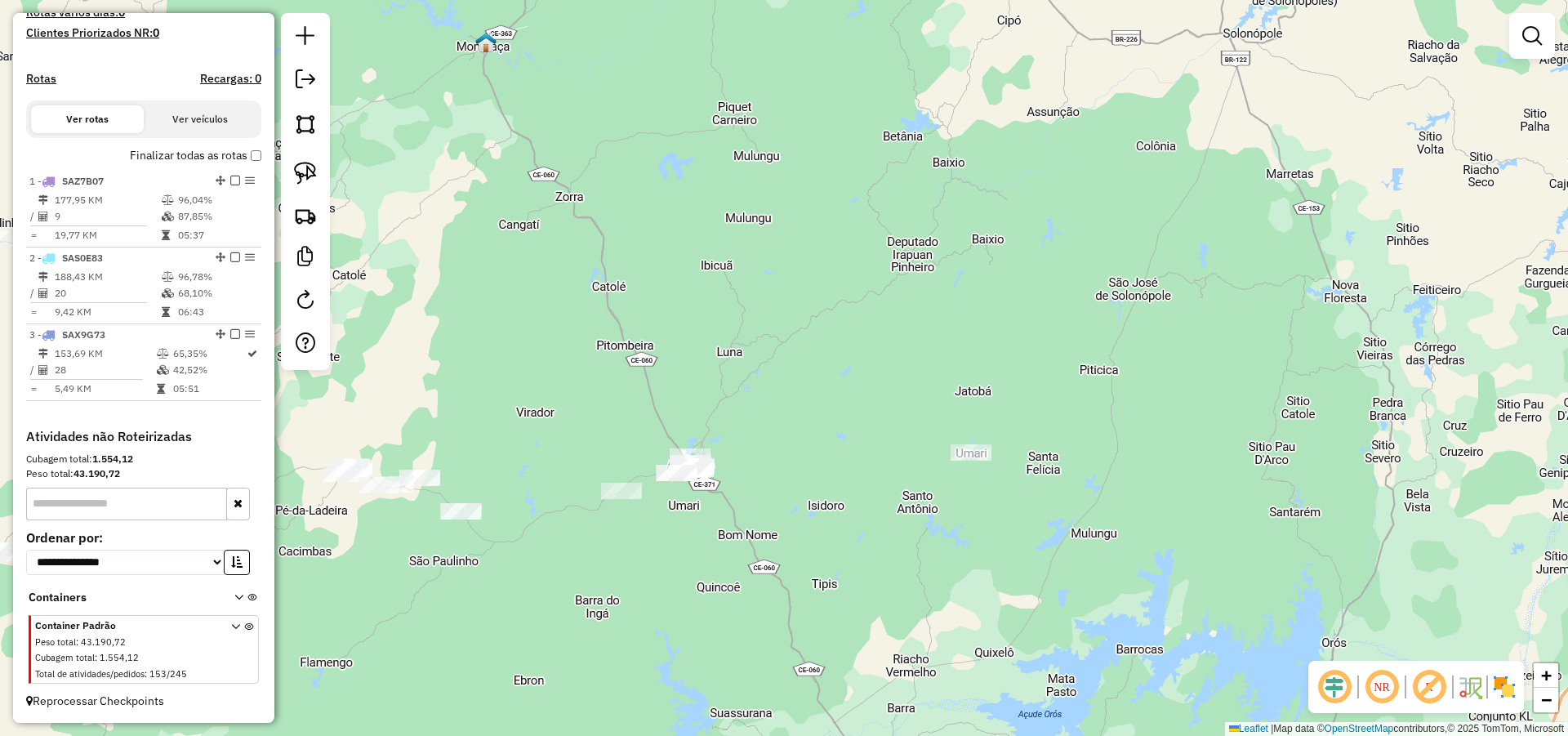
click at [1146, 424] on div "Janela de atendimento Grade de atendimento Capacidade Transportadoras Veículos …" at bounding box center [784, 368] width 1568 height 736
click at [307, 174] on img at bounding box center [305, 173] width 23 height 23
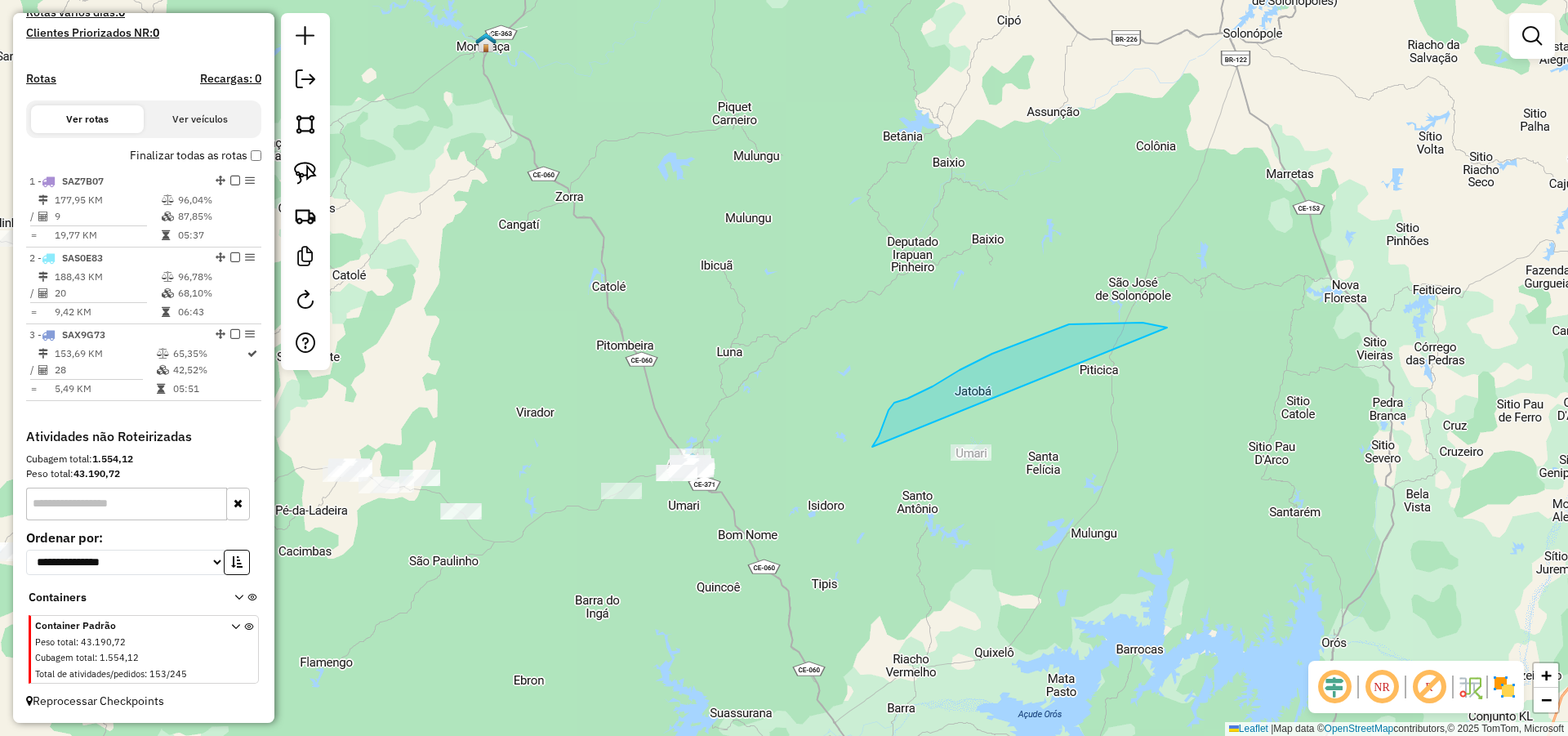
drag, startPoint x: 1143, startPoint y: 323, endPoint x: 1119, endPoint y: 492, distance: 170.7
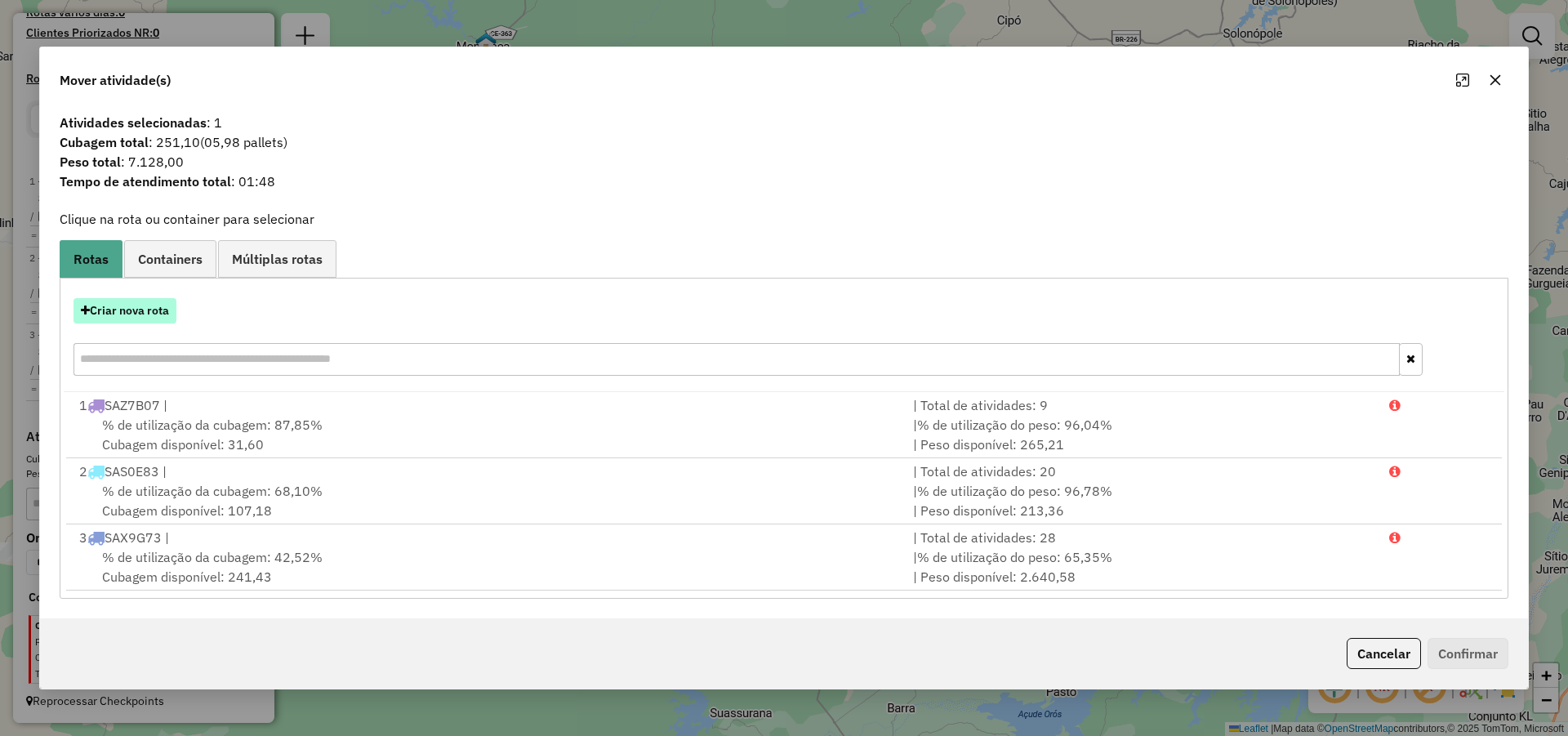
click at [164, 311] on button "Criar nova rota" at bounding box center [124, 311] width 103 height 26
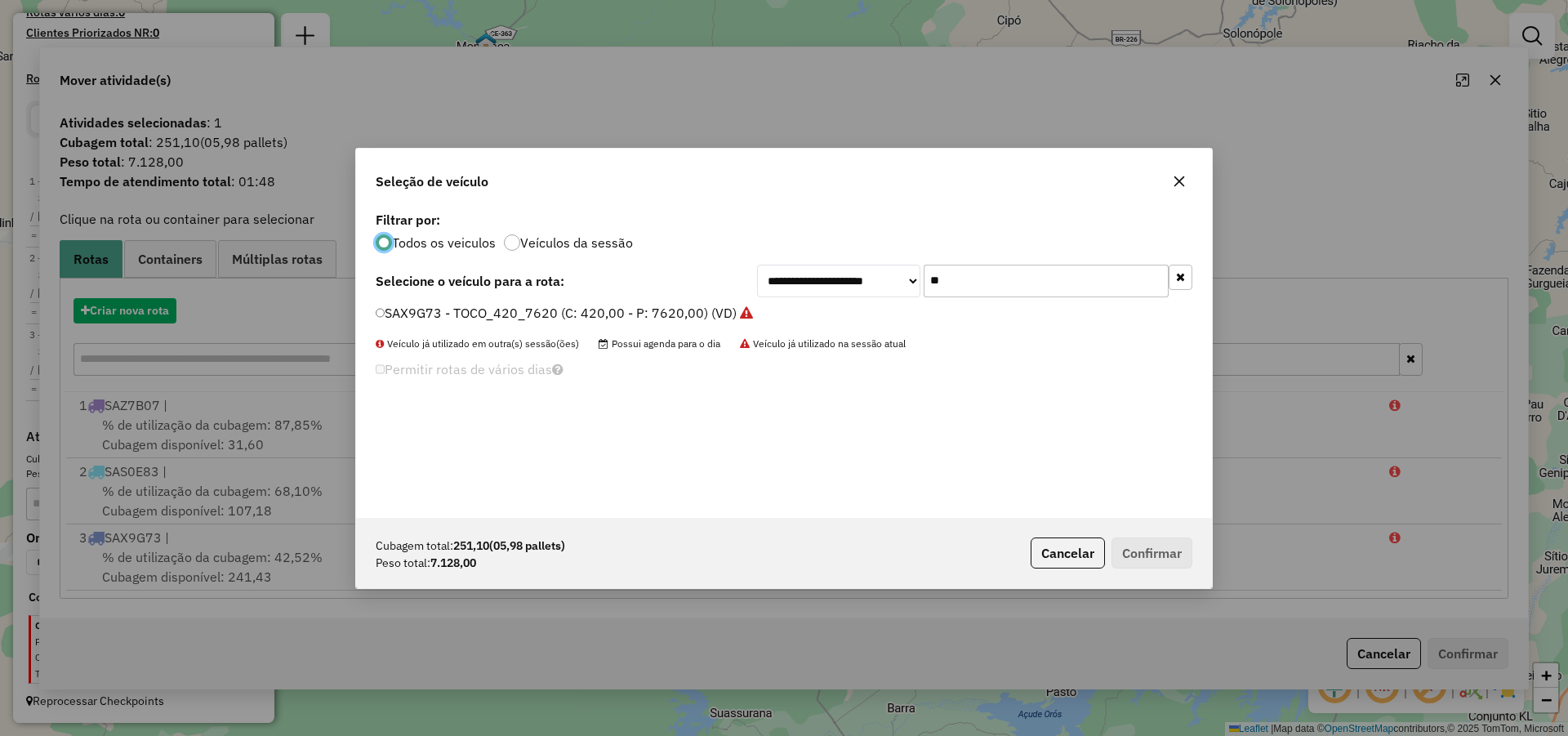
scroll to position [9, 5]
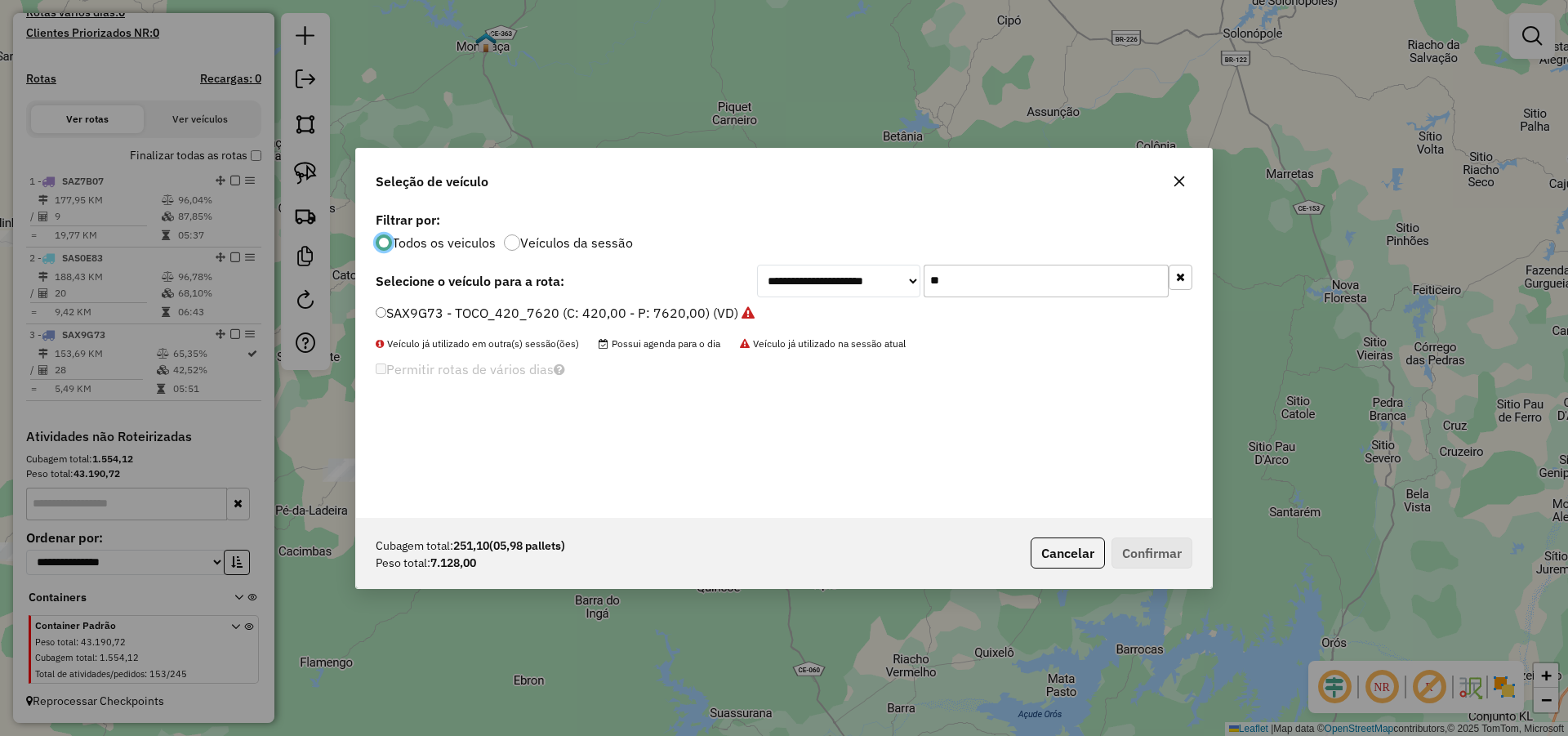
click at [1104, 288] on input "**" at bounding box center [1047, 281] width 245 height 33
click at [1102, 287] on input "**" at bounding box center [1047, 281] width 245 height 33
type input "*"
type input "****"
click at [590, 308] on label "TAUA777 - ESPECIAL (C: 500,00 - P: 15000,00)" at bounding box center [523, 312] width 295 height 19
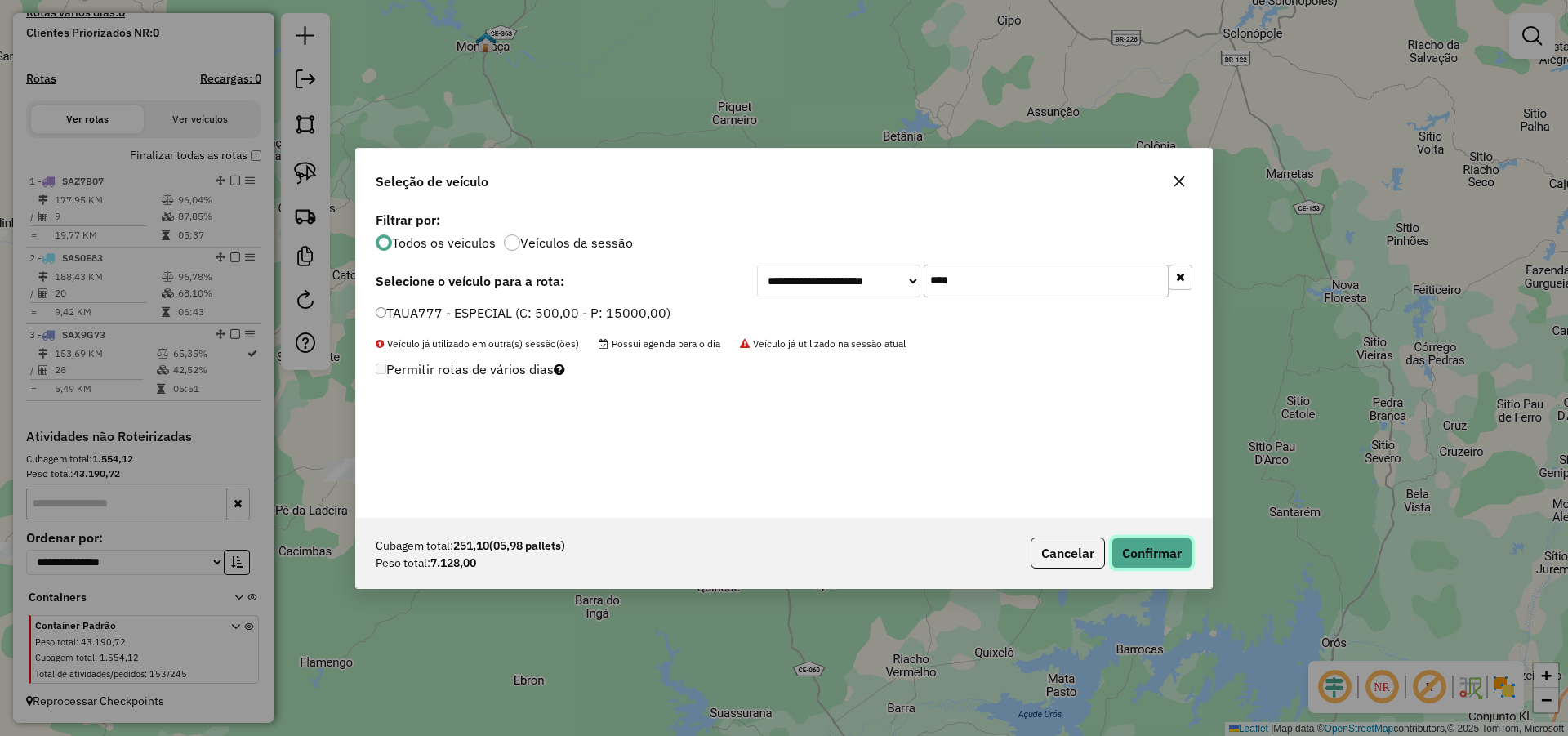
click at [1174, 561] on button "Confirmar" at bounding box center [1152, 552] width 81 height 31
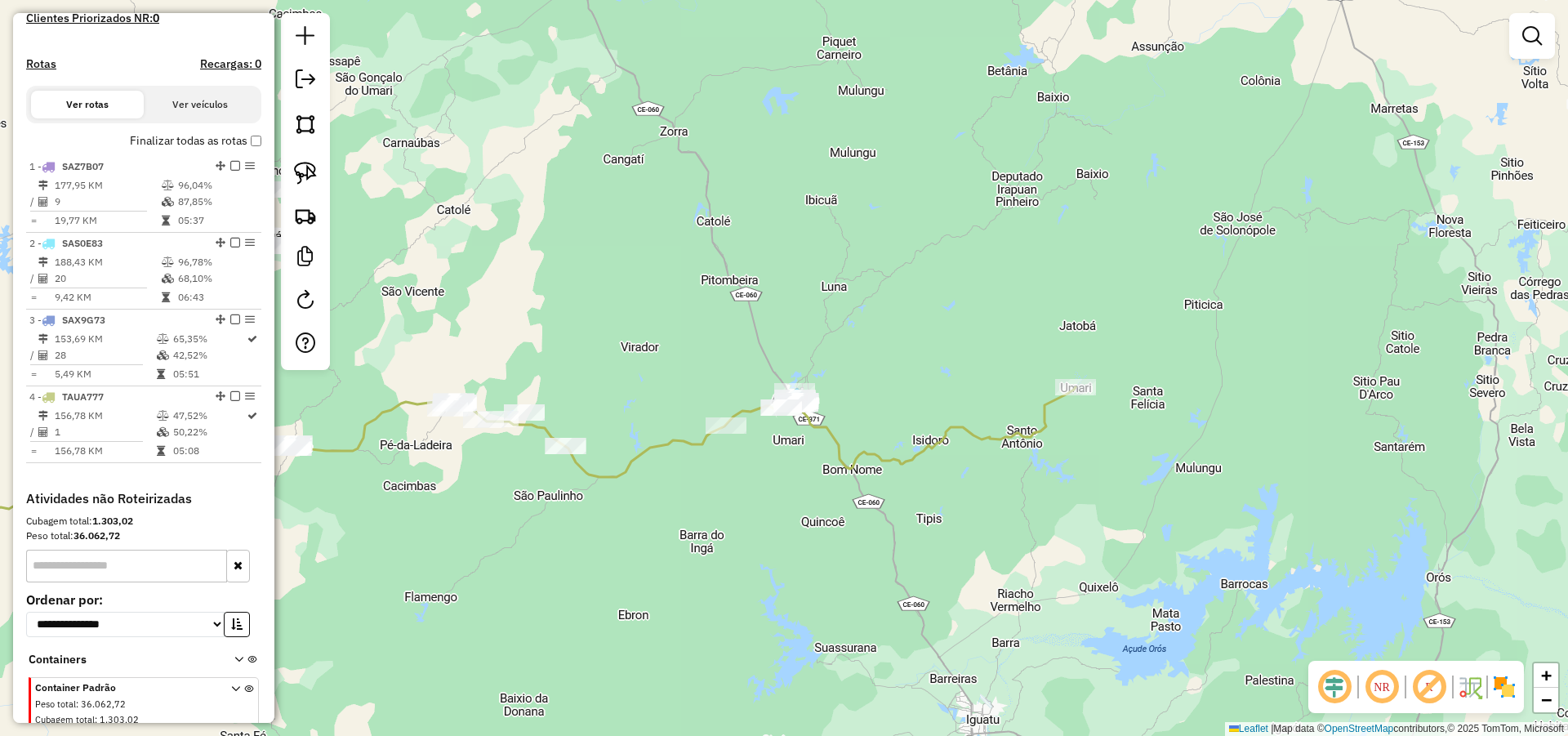
drag, startPoint x: 913, startPoint y: 484, endPoint x: 880, endPoint y: 444, distance: 51.9
click at [921, 465] on div "Janela de atendimento Grade de atendimento Capacidade Transportadoras Veículos …" at bounding box center [784, 368] width 1568 height 736
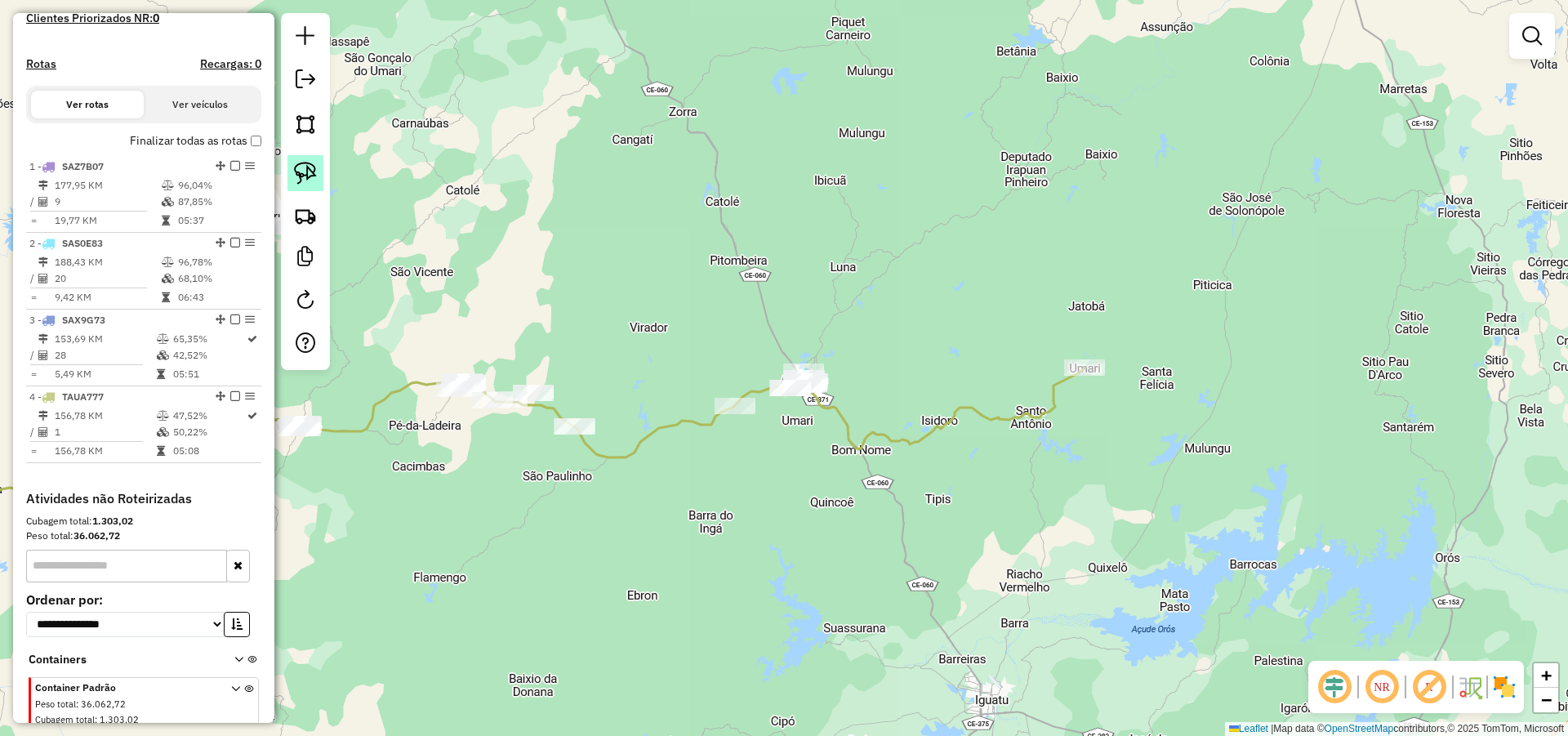
click at [311, 172] on img at bounding box center [305, 173] width 23 height 23
drag, startPoint x: 886, startPoint y: 291, endPoint x: 843, endPoint y: 429, distance: 144.5
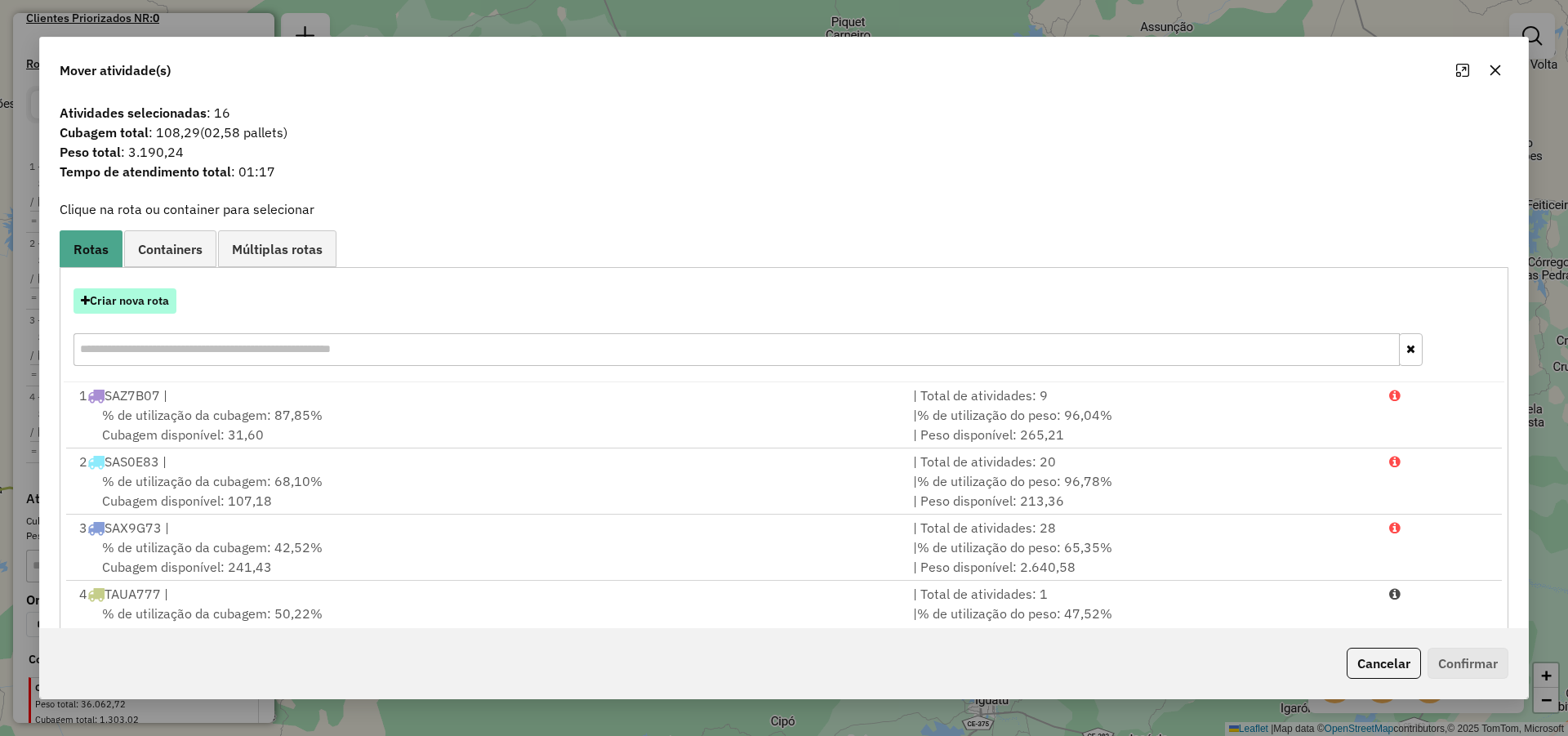
click at [161, 297] on button "Criar nova rota" at bounding box center [124, 301] width 103 height 26
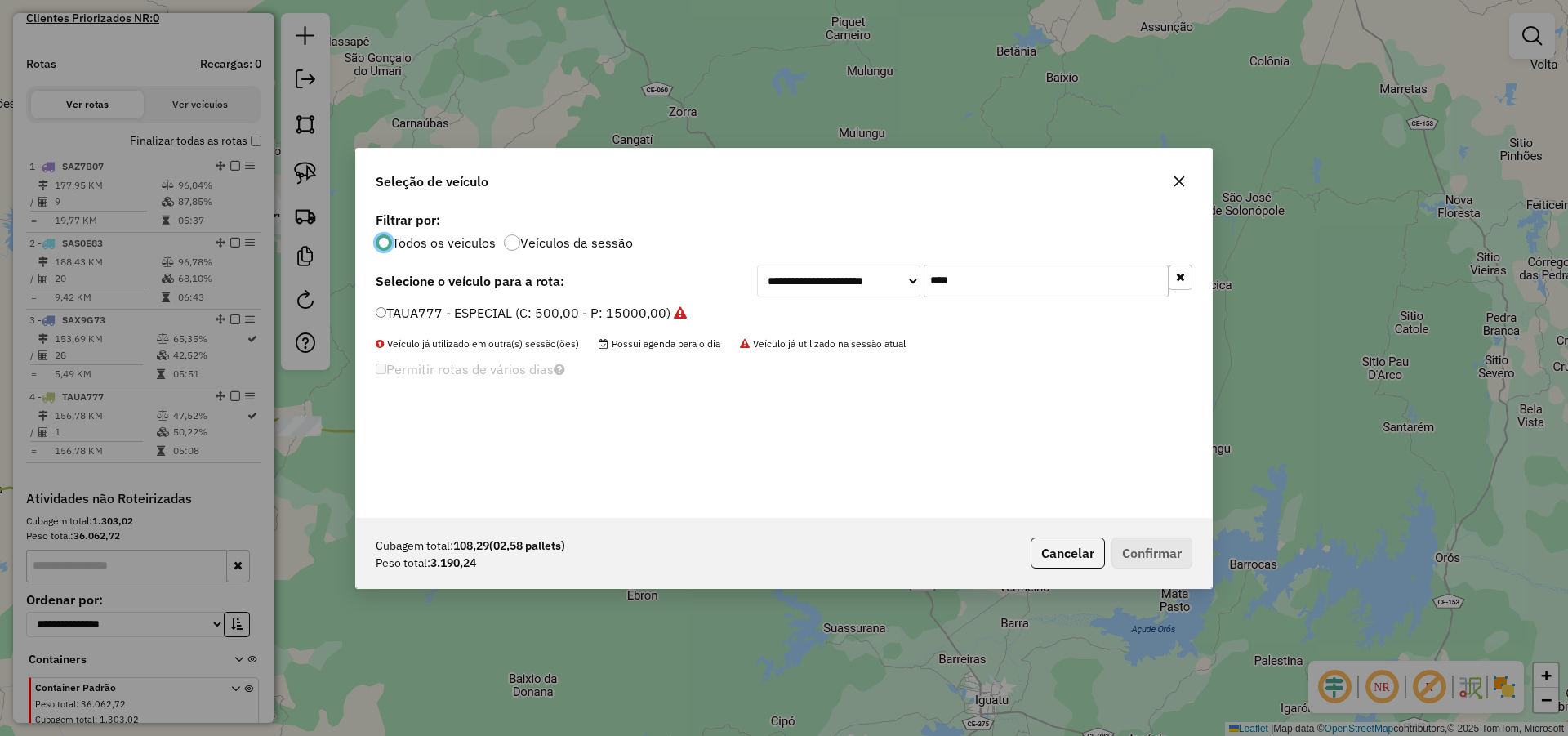
click at [1000, 277] on input "****" at bounding box center [1047, 281] width 245 height 33
type input "**"
click at [695, 315] on label "SBQ4B33 - TOCO_336_8060 (C: 336,00 - P: 8060,00) (VD)" at bounding box center [557, 312] width 363 height 19
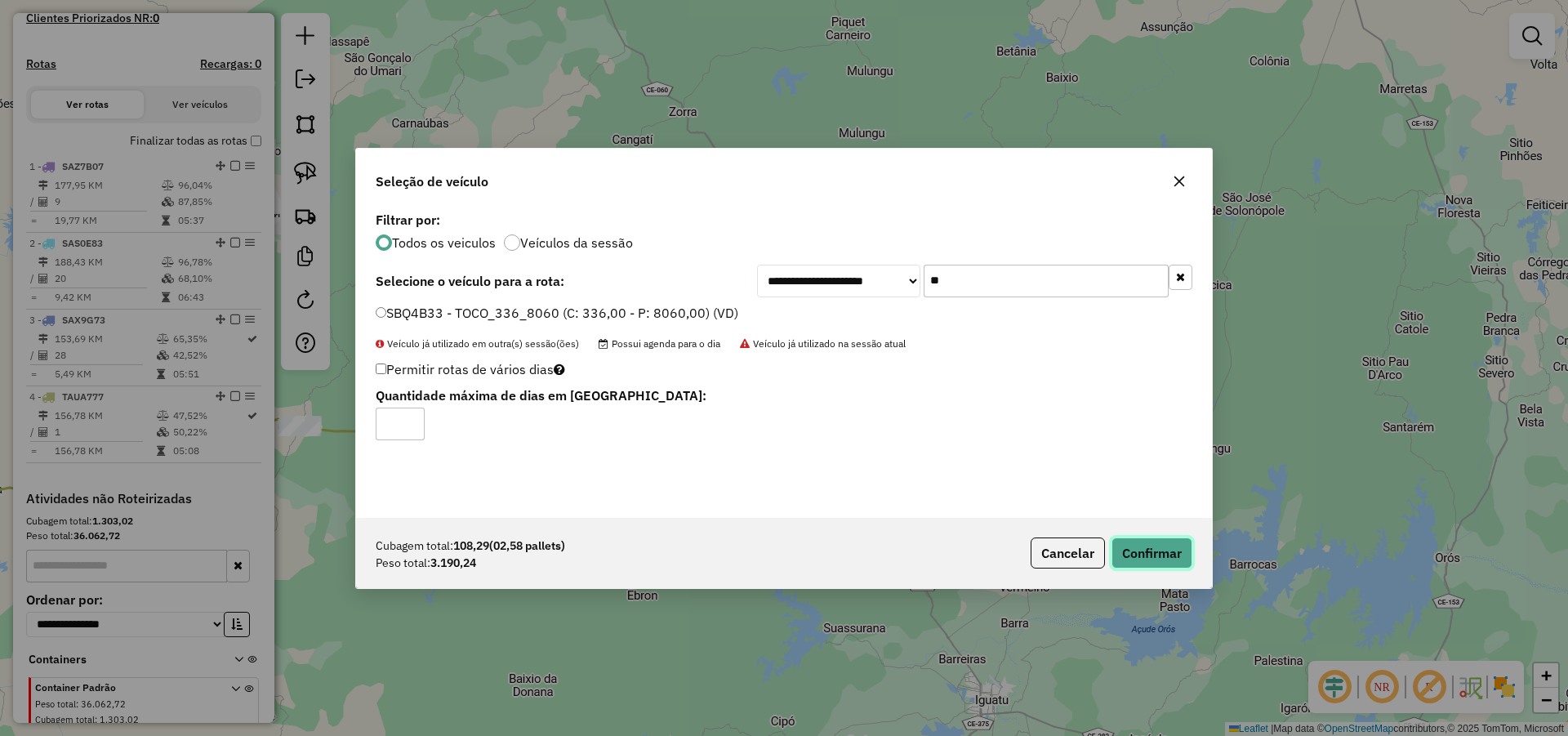
click at [1168, 552] on button "Confirmar" at bounding box center [1152, 552] width 81 height 31
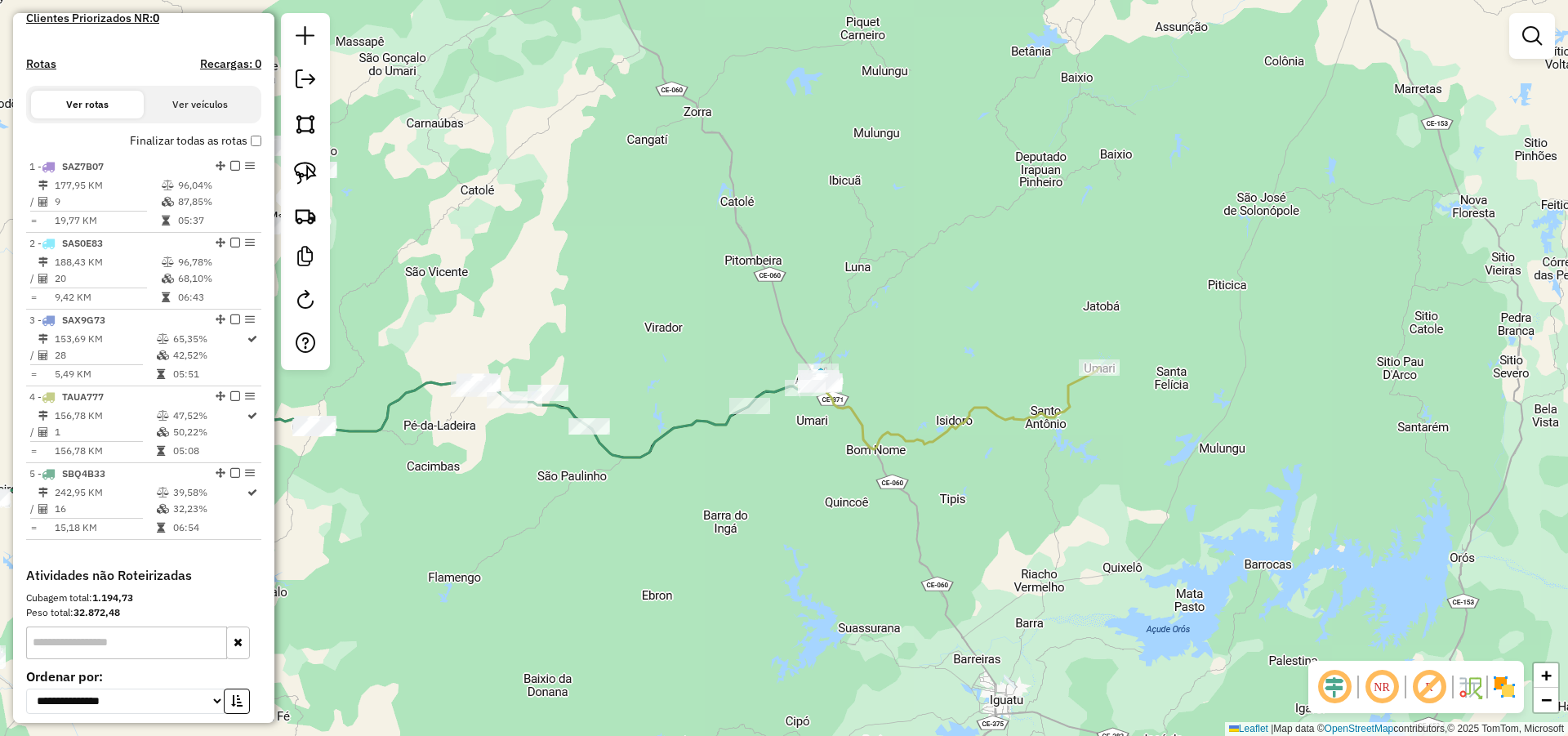
drag, startPoint x: 806, startPoint y: 464, endPoint x: 864, endPoint y: 457, distance: 58.4
click at [871, 461] on div "Janela de atendimento Grade de atendimento Capacidade Transportadoras Veículos …" at bounding box center [784, 368] width 1568 height 736
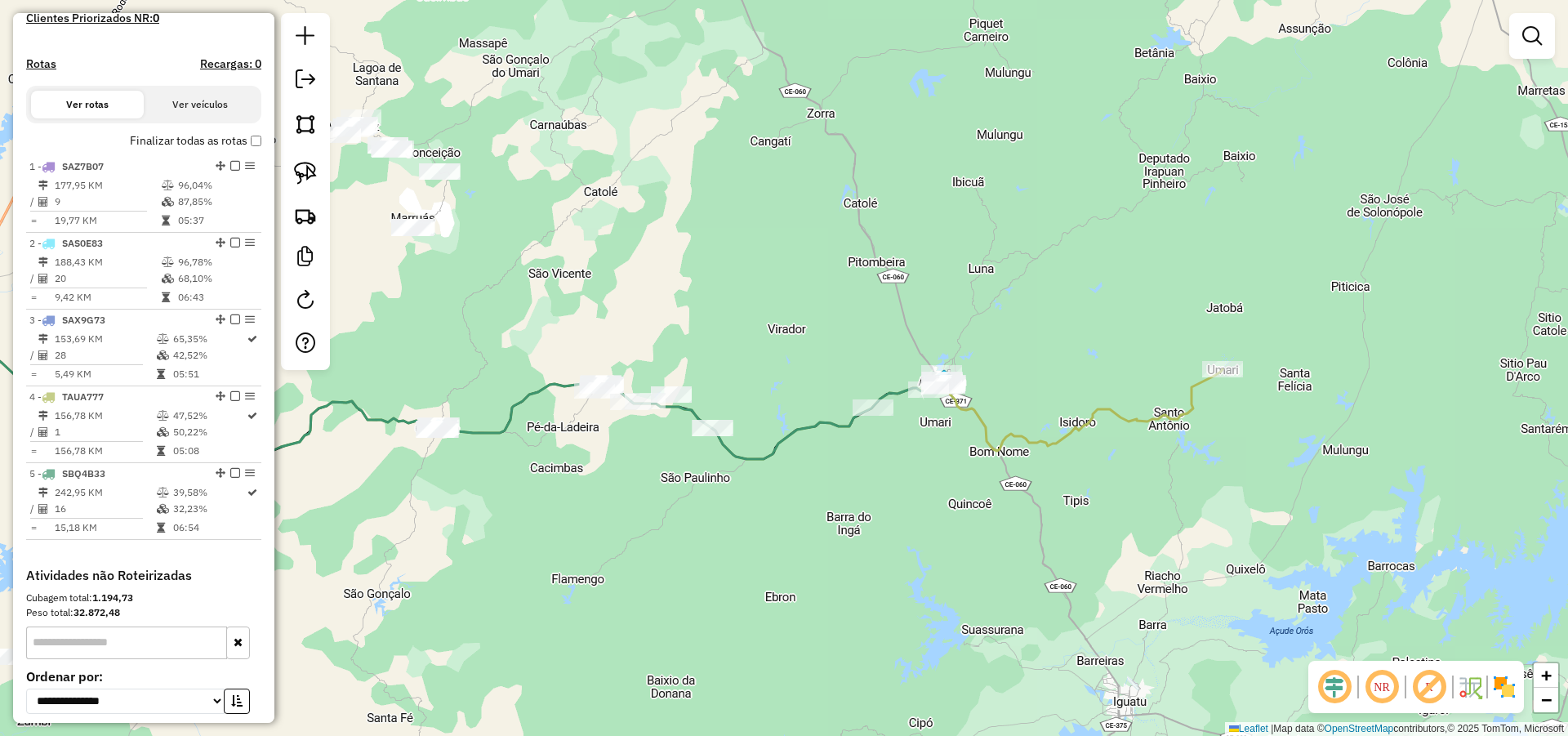
drag, startPoint x: 805, startPoint y: 536, endPoint x: 928, endPoint y: 482, distance: 134.3
click at [928, 482] on div "Janela de atendimento Grade de atendimento Capacidade Transportadoras Veículos …" at bounding box center [784, 368] width 1568 height 736
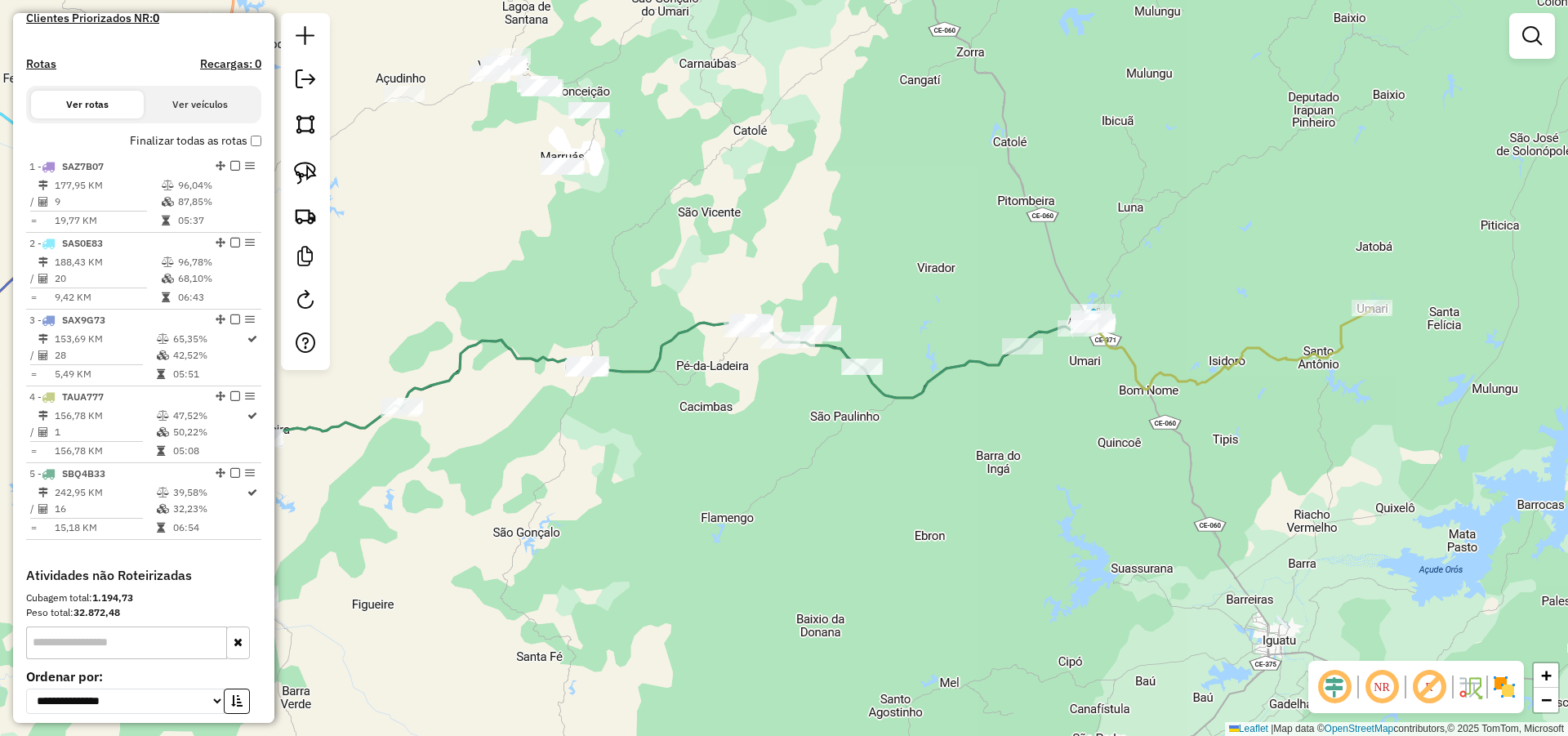
drag, startPoint x: 696, startPoint y: 494, endPoint x: 791, endPoint y: 471, distance: 97.7
click at [785, 471] on div "Janela de atendimento Grade de atendimento Capacidade Transportadoras Veículos …" at bounding box center [784, 368] width 1568 height 736
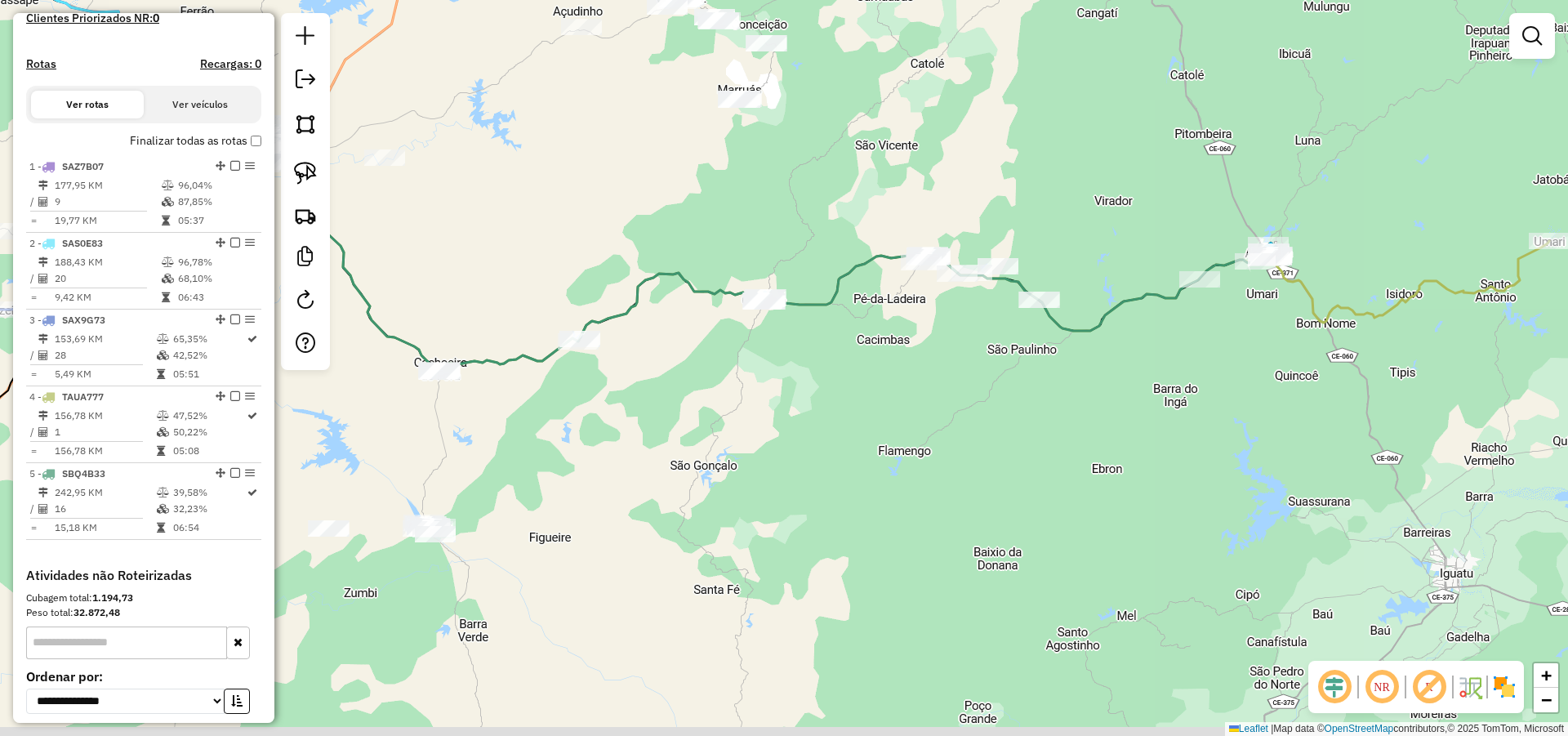
drag, startPoint x: 754, startPoint y: 475, endPoint x: 799, endPoint y: 446, distance: 53.5
click at [795, 445] on div "Janela de atendimento Grade de atendimento Capacidade Transportadoras Veículos …" at bounding box center [784, 368] width 1568 height 736
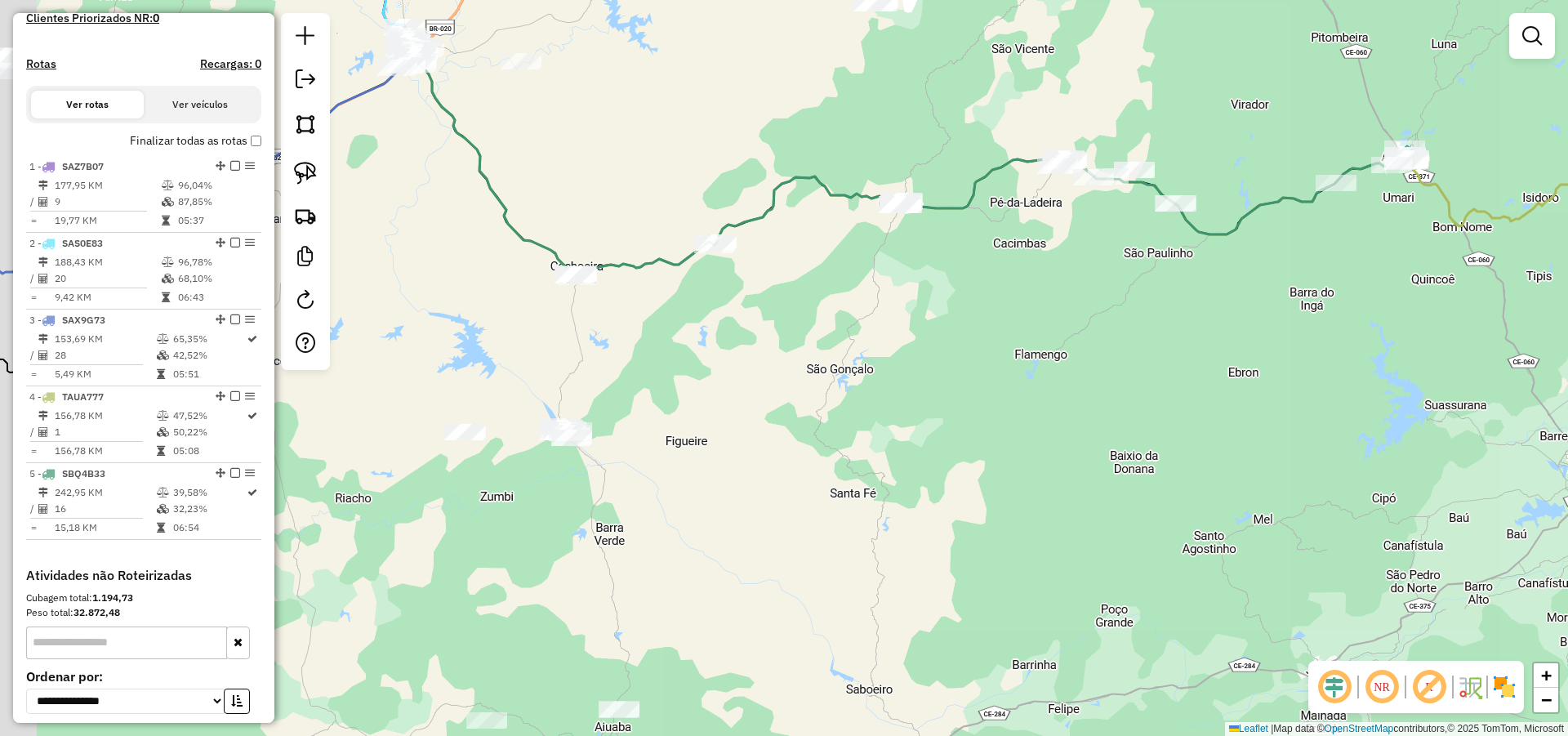
drag, startPoint x: 824, startPoint y: 429, endPoint x: 997, endPoint y: 289, distance: 222.6
click at [980, 303] on div "Janela de atendimento Grade de atendimento Capacidade Transportadoras Veículos …" at bounding box center [784, 368] width 1568 height 736
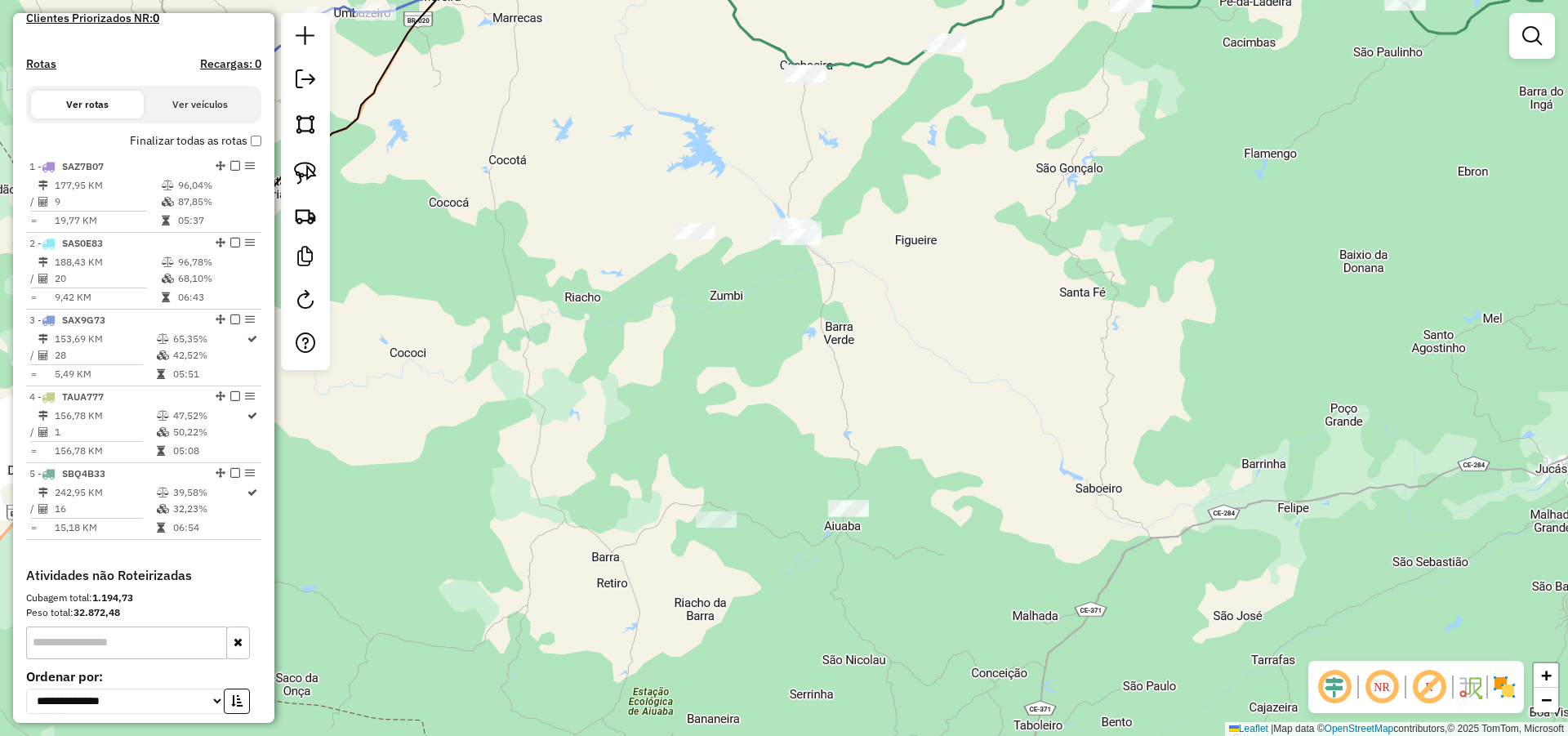
drag, startPoint x: 977, startPoint y: 393, endPoint x: 977, endPoint y: 373, distance: 20.0
click at [977, 373] on div "Janela de atendimento Grade de atendimento Capacidade Transportadoras Veículos …" at bounding box center [784, 368] width 1568 height 736
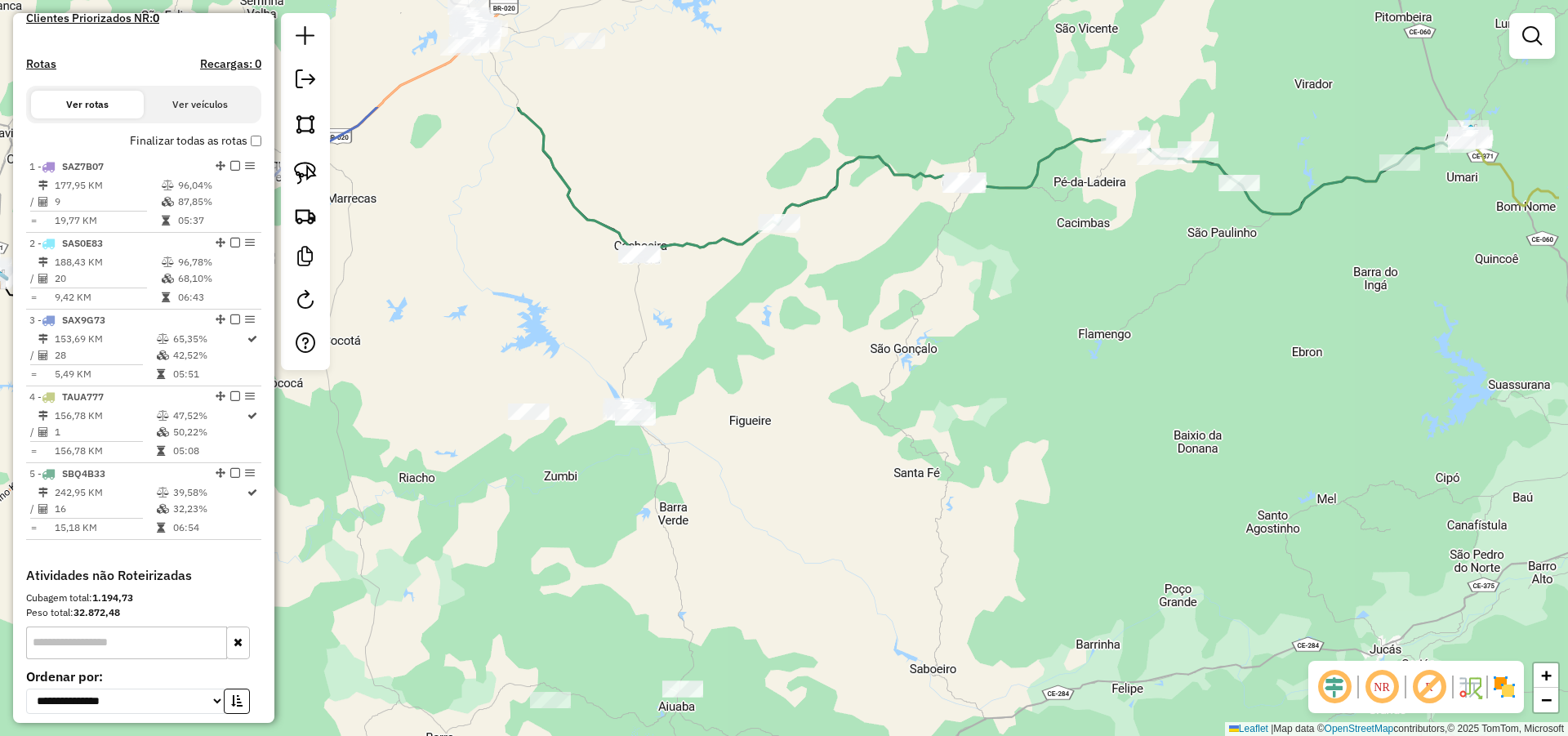
drag, startPoint x: 894, startPoint y: 395, endPoint x: 857, endPoint y: 469, distance: 82.7
click at [857, 466] on div "Janela de atendimento Grade de atendimento Capacidade Transportadoras Veículos …" at bounding box center [784, 368] width 1568 height 736
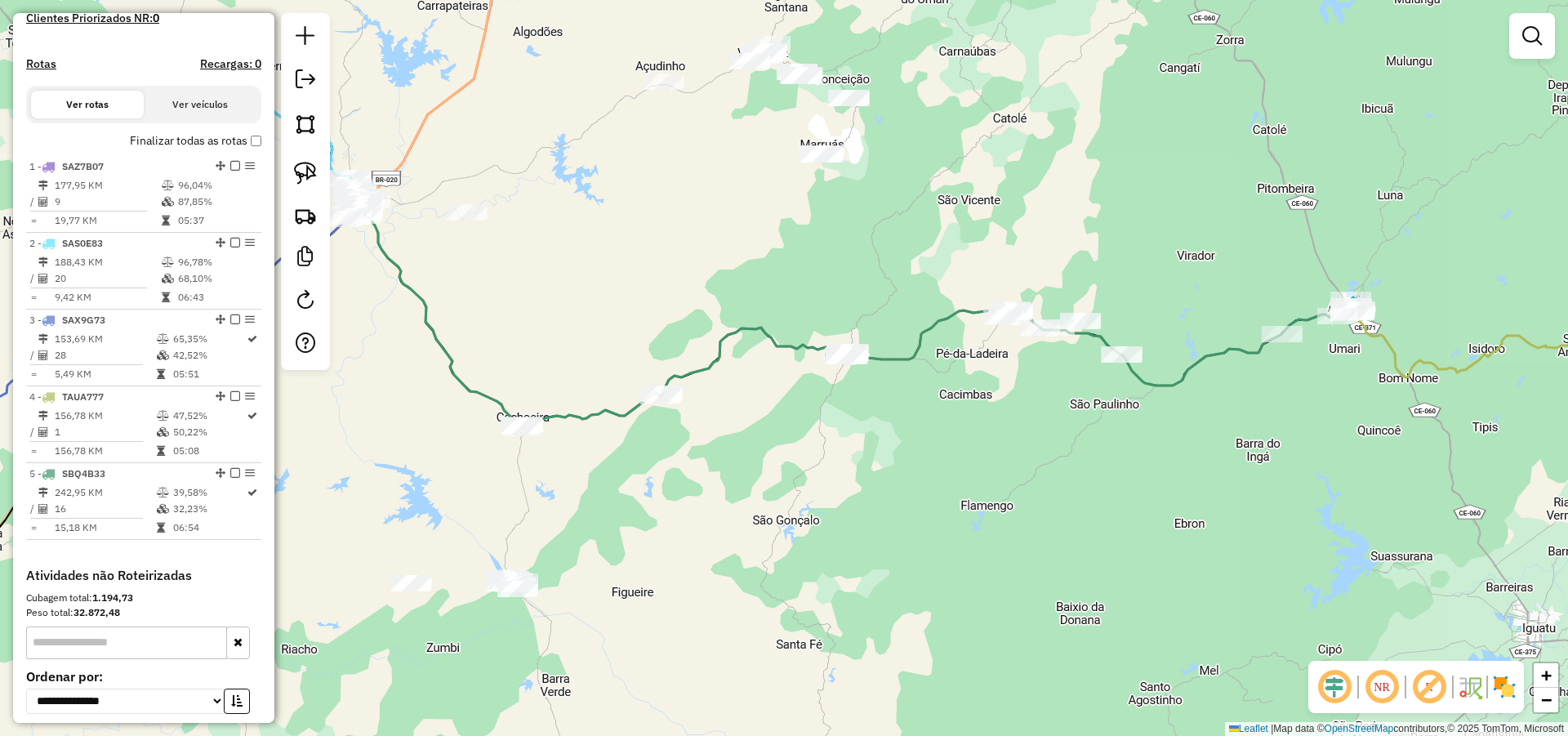
drag, startPoint x: 1030, startPoint y: 376, endPoint x: 942, endPoint y: 491, distance: 144.8
click at [942, 491] on div "Janela de atendimento Grade de atendimento Capacidade Transportadoras Veículos …" at bounding box center [784, 368] width 1568 height 736
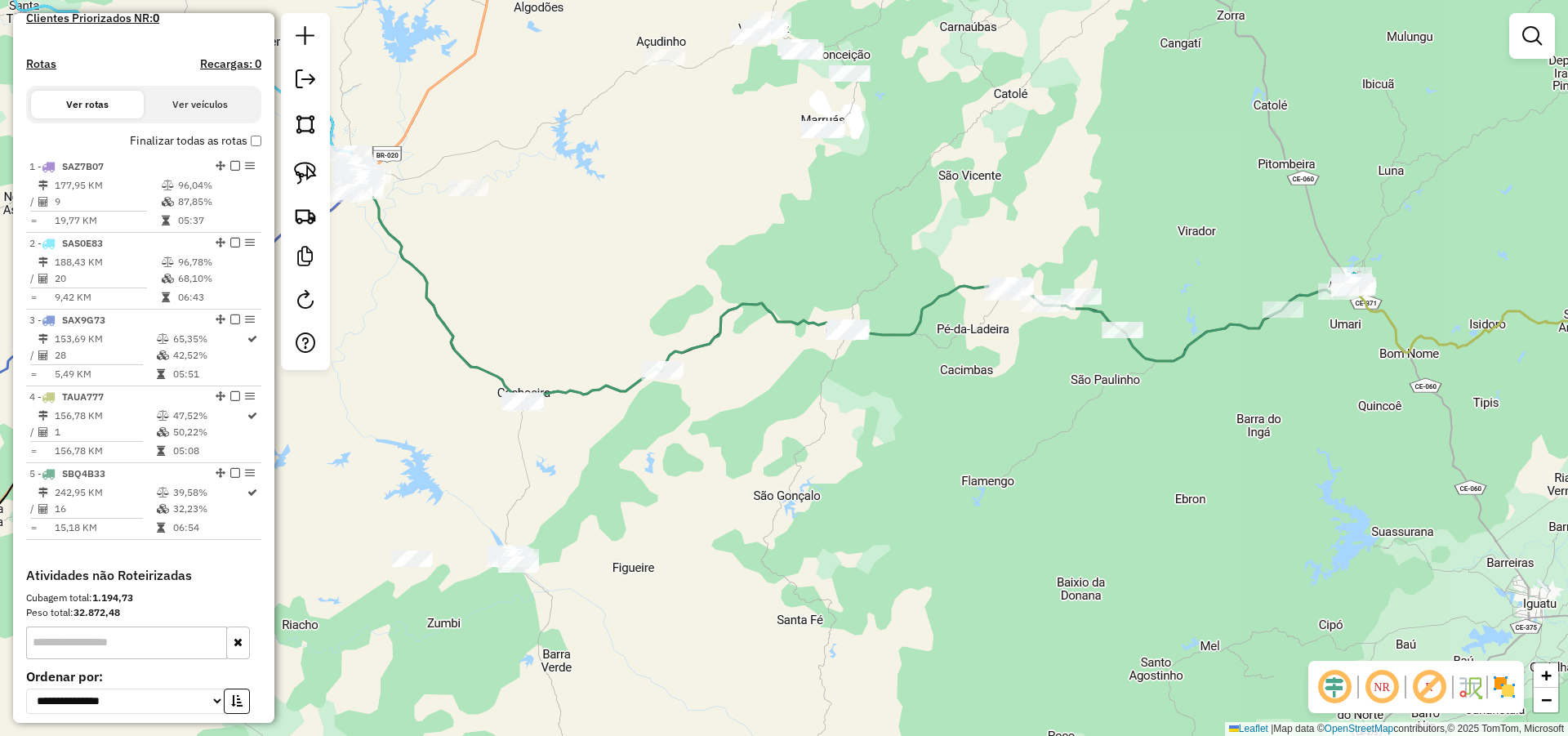
click at [895, 470] on div "Janela de atendimento Grade de atendimento Capacidade Transportadoras Veículos …" at bounding box center [784, 368] width 1568 height 736
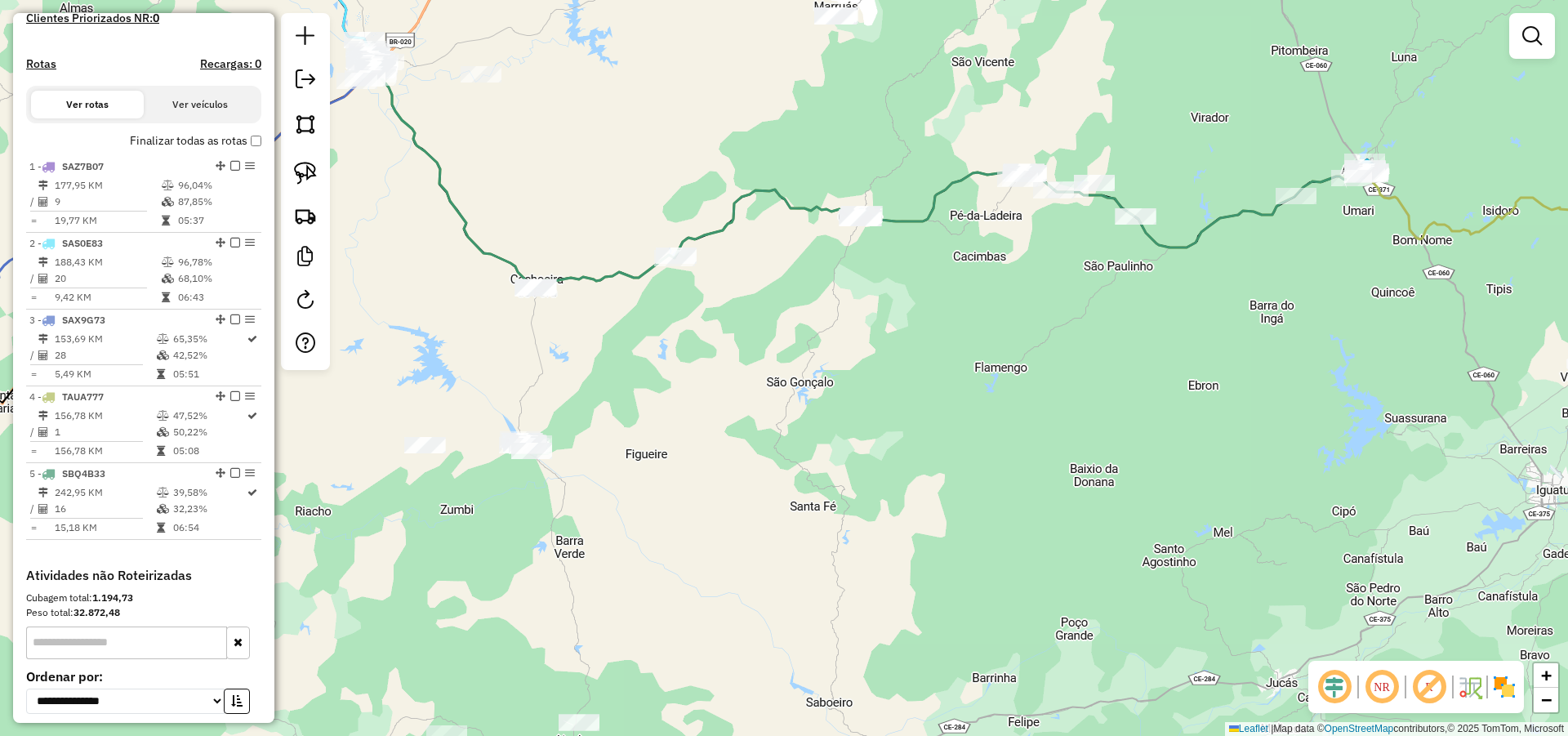
drag, startPoint x: 853, startPoint y: 499, endPoint x: 829, endPoint y: 401, distance: 100.9
click at [862, 371] on div "Janela de atendimento Grade de atendimento Capacidade Transportadoras Veículos …" at bounding box center [784, 368] width 1568 height 736
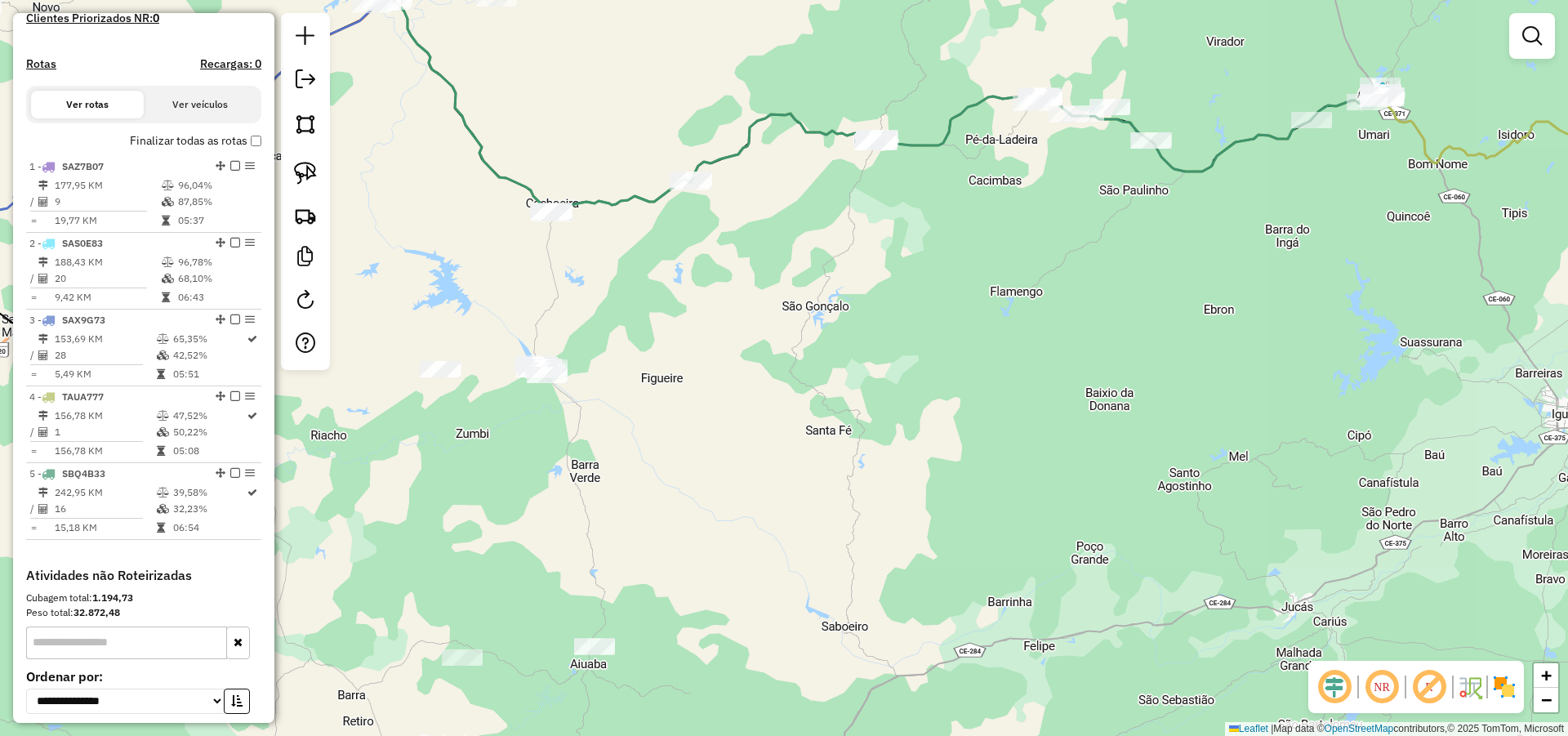
drag, startPoint x: 759, startPoint y: 492, endPoint x: 786, endPoint y: 454, distance: 46.6
click at [761, 479] on div "Janela de atendimento Grade de atendimento Capacidade Transportadoras Veículos …" at bounding box center [784, 368] width 1568 height 736
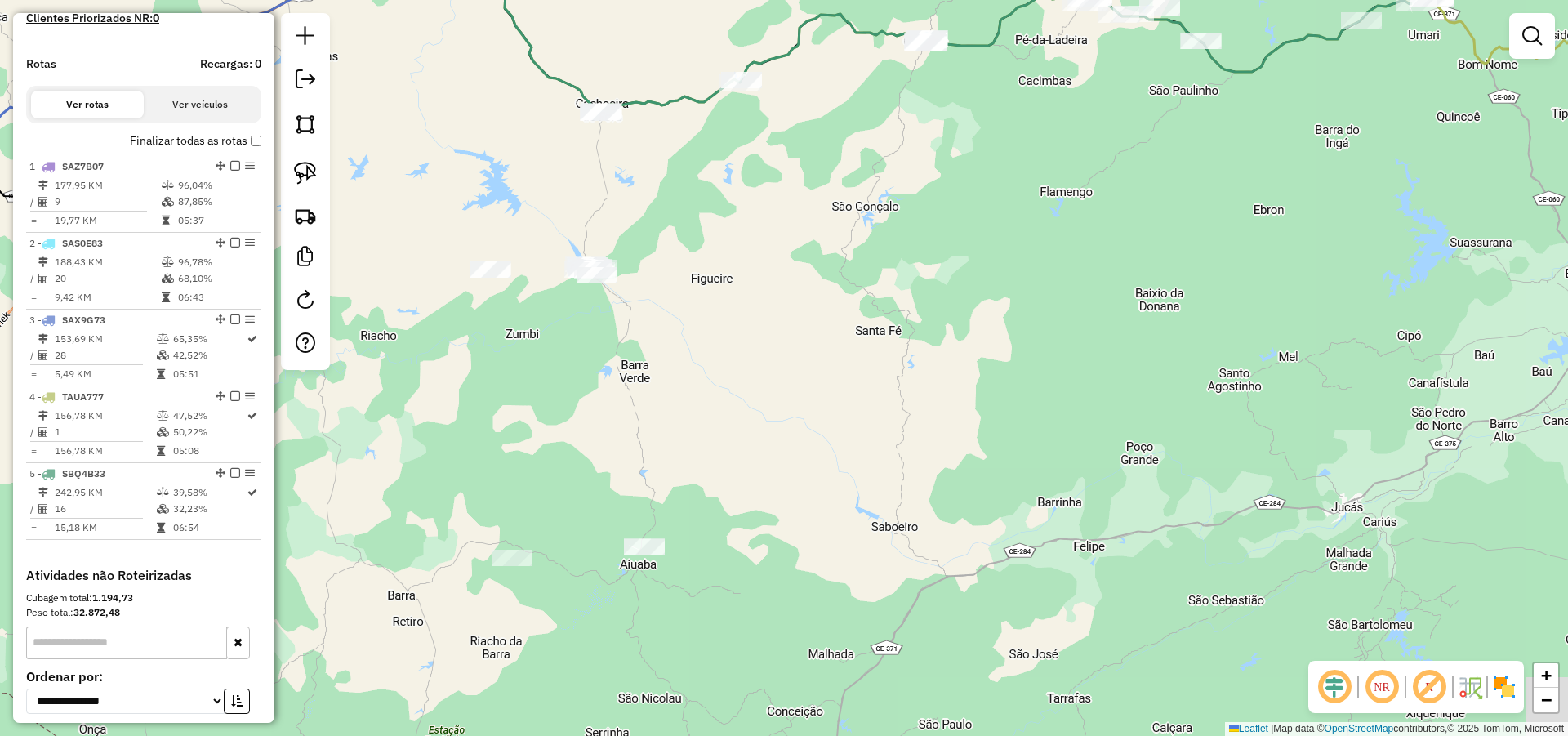
drag, startPoint x: 807, startPoint y: 426, endPoint x: 841, endPoint y: 344, distance: 88.8
click at [852, 335] on div "Janela de atendimento Grade de atendimento Capacidade Transportadoras Veículos …" at bounding box center [784, 368] width 1568 height 736
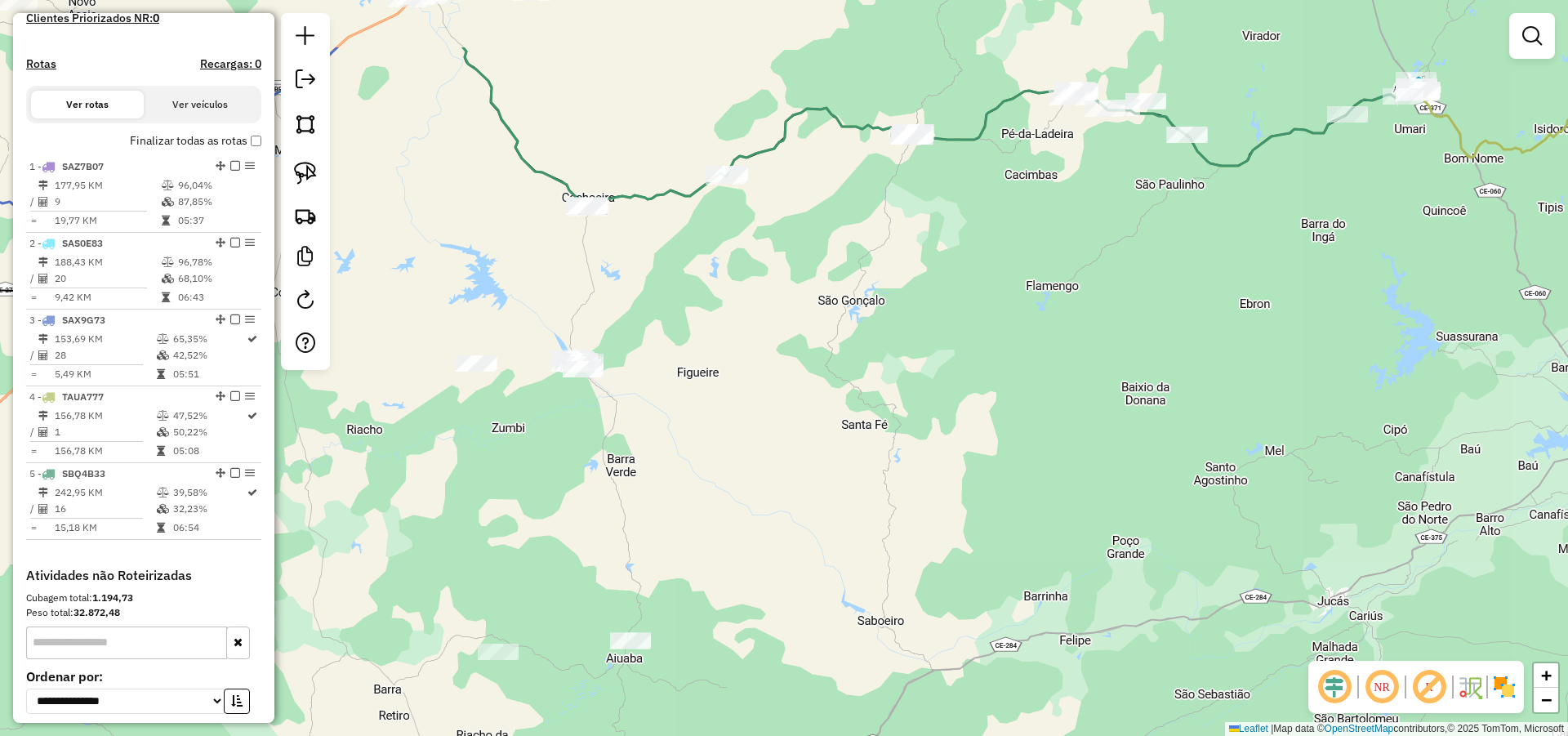
drag, startPoint x: 823, startPoint y: 298, endPoint x: 783, endPoint y: 489, distance: 195.1
click at [784, 482] on div "Janela de atendimento Grade de atendimento Capacidade Transportadoras Veículos …" at bounding box center [784, 368] width 1568 height 736
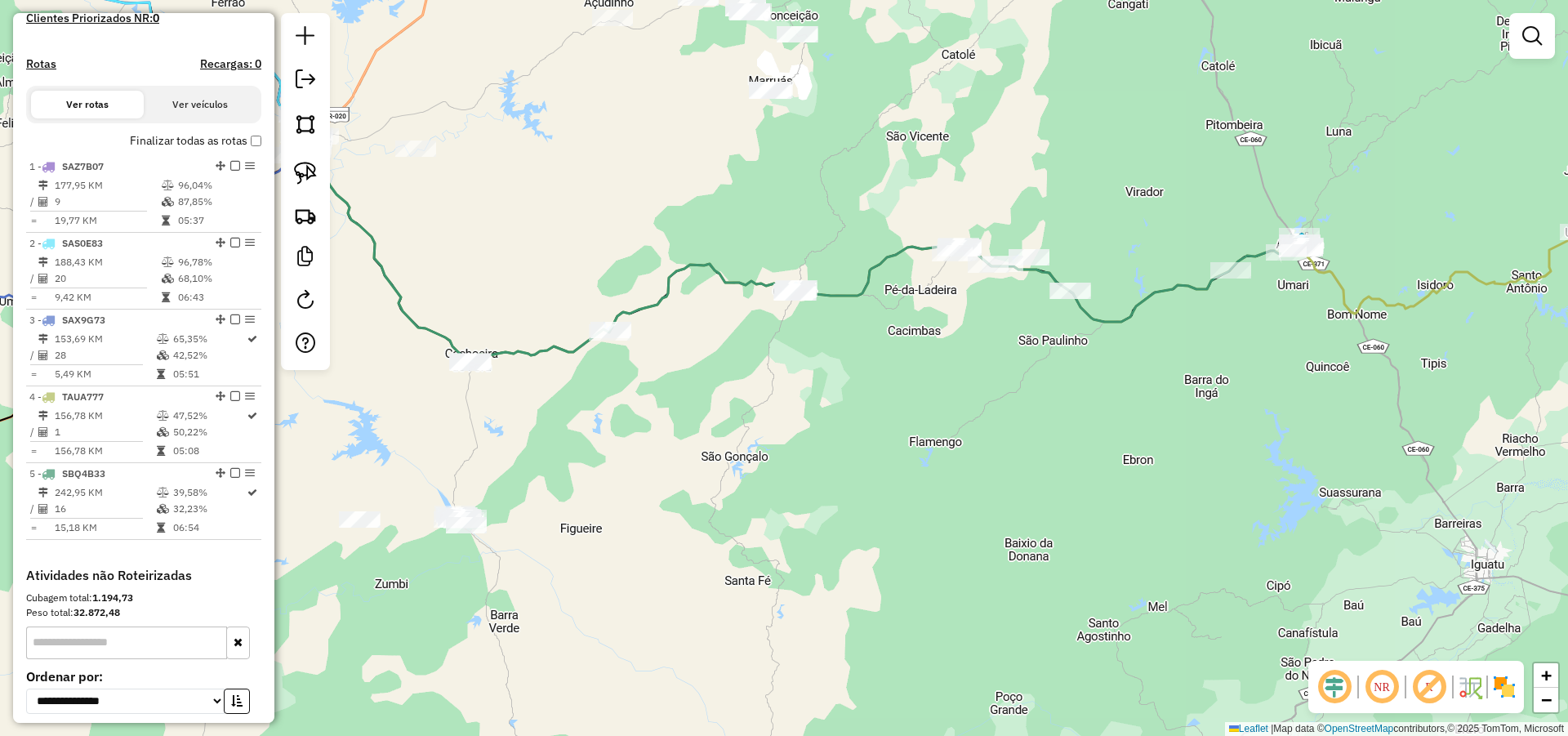
drag, startPoint x: 971, startPoint y: 399, endPoint x: 854, endPoint y: 449, distance: 127.2
click at [854, 449] on div "Janela de atendimento Grade de atendimento Capacidade Transportadoras Veículos …" at bounding box center [784, 368] width 1568 height 736
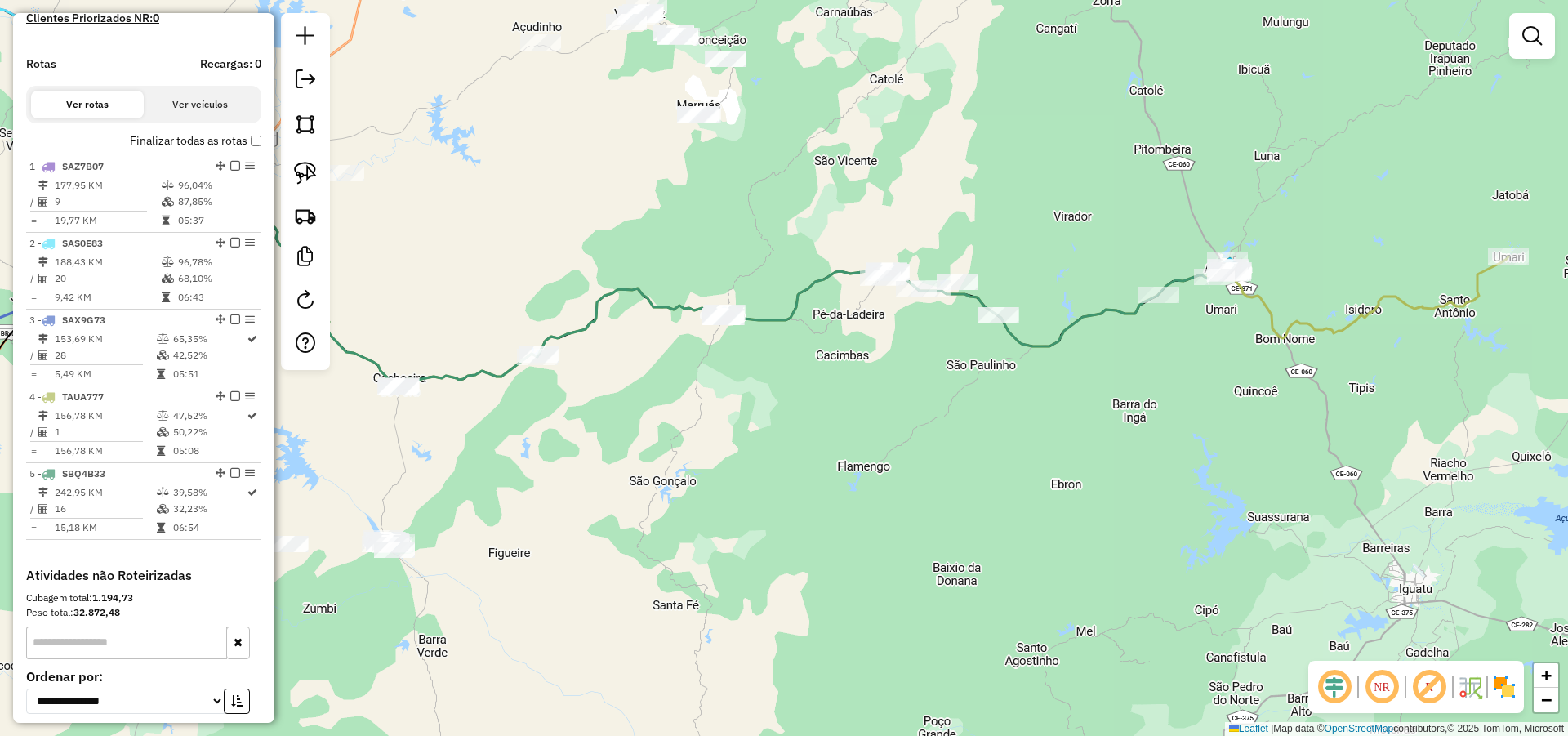
drag, startPoint x: 815, startPoint y: 383, endPoint x: 999, endPoint y: 348, distance: 187.3
click at [999, 349] on div "Janela de atendimento Grade de atendimento Capacidade Transportadoras Veículos …" at bounding box center [784, 368] width 1568 height 736
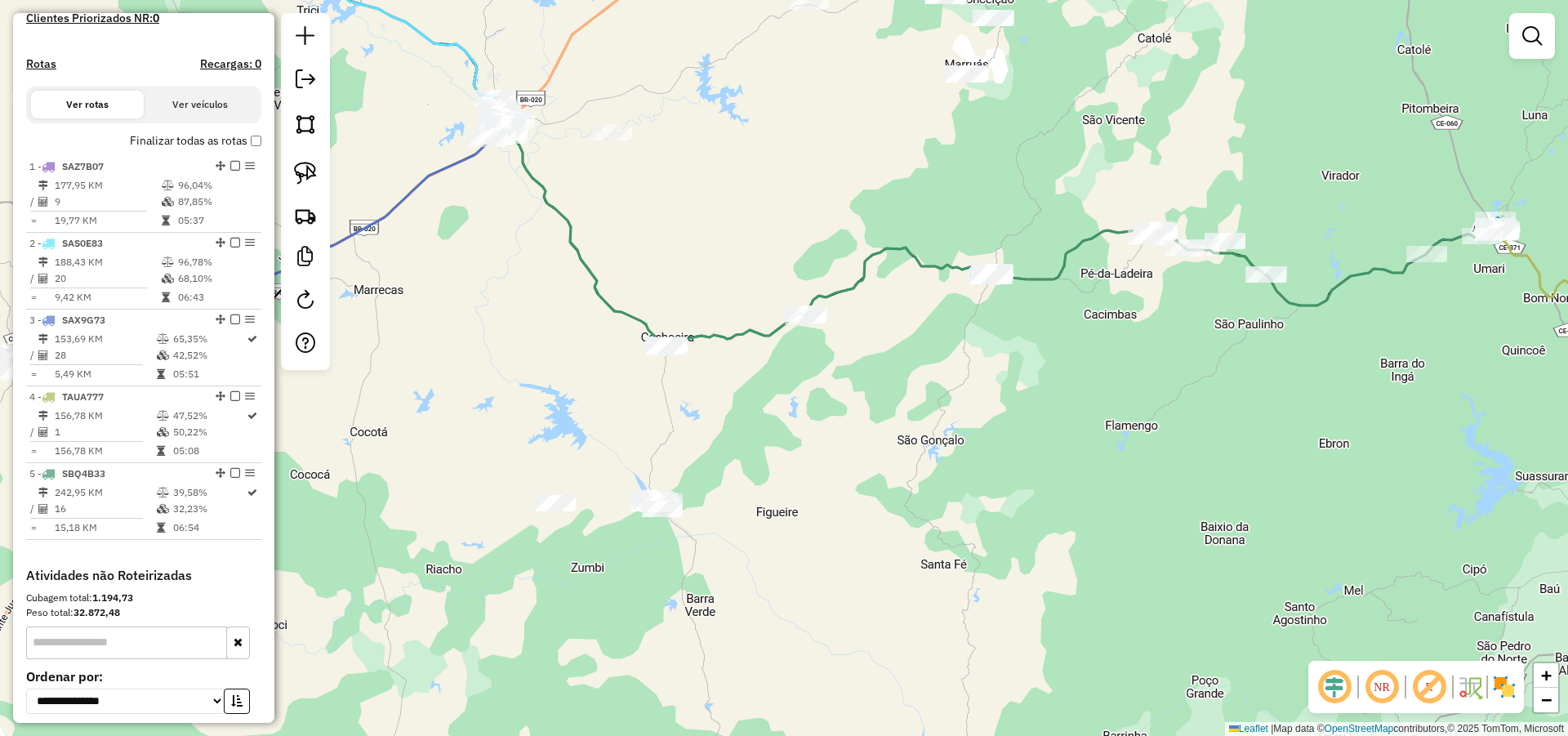
drag, startPoint x: 902, startPoint y: 354, endPoint x: 926, endPoint y: 336, distance: 30.0
click at [926, 339] on div "Janela de atendimento Grade de atendimento Capacidade Transportadoras Veículos …" at bounding box center [784, 368] width 1568 height 736
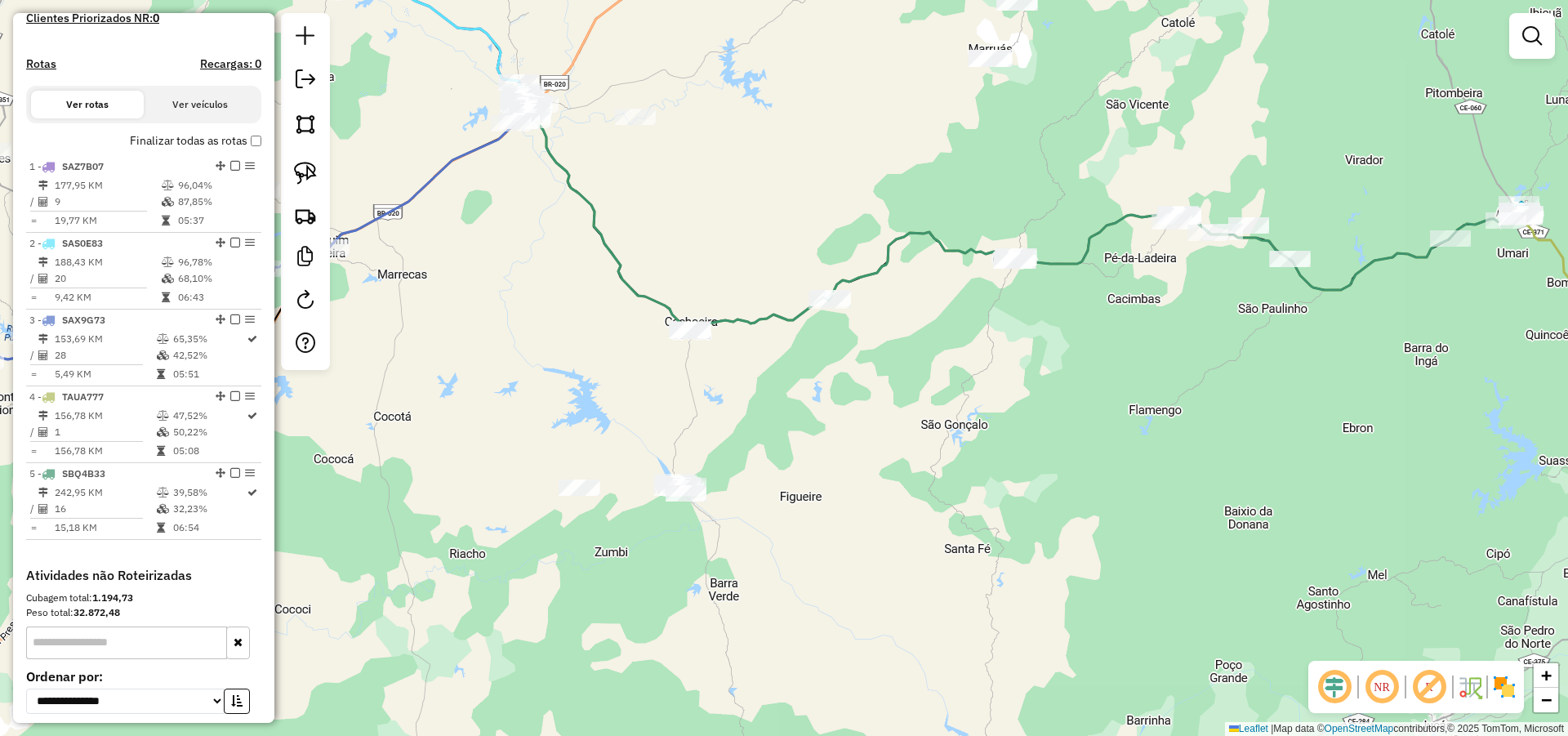
drag, startPoint x: 583, startPoint y: 318, endPoint x: 731, endPoint y: 338, distance: 149.3
click at [725, 338] on div "Janela de atendimento Grade de atendimento Capacidade Transportadoras Veículos …" at bounding box center [784, 368] width 1568 height 736
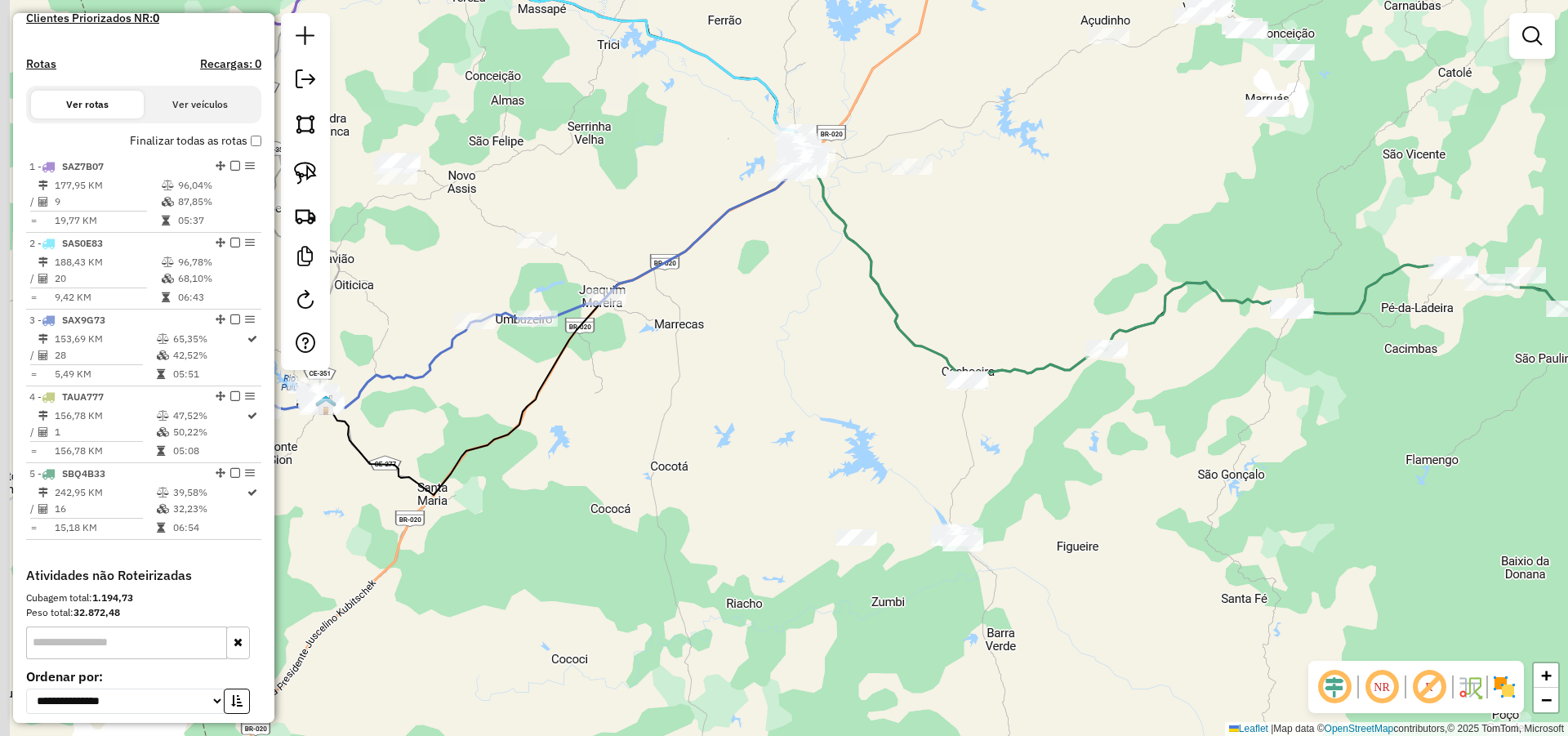
drag, startPoint x: 780, startPoint y: 335, endPoint x: 804, endPoint y: 336, distance: 24.0
click at [794, 335] on div "Janela de atendimento Grade de atendimento Capacidade Transportadoras Veículos …" at bounding box center [784, 368] width 1568 height 736
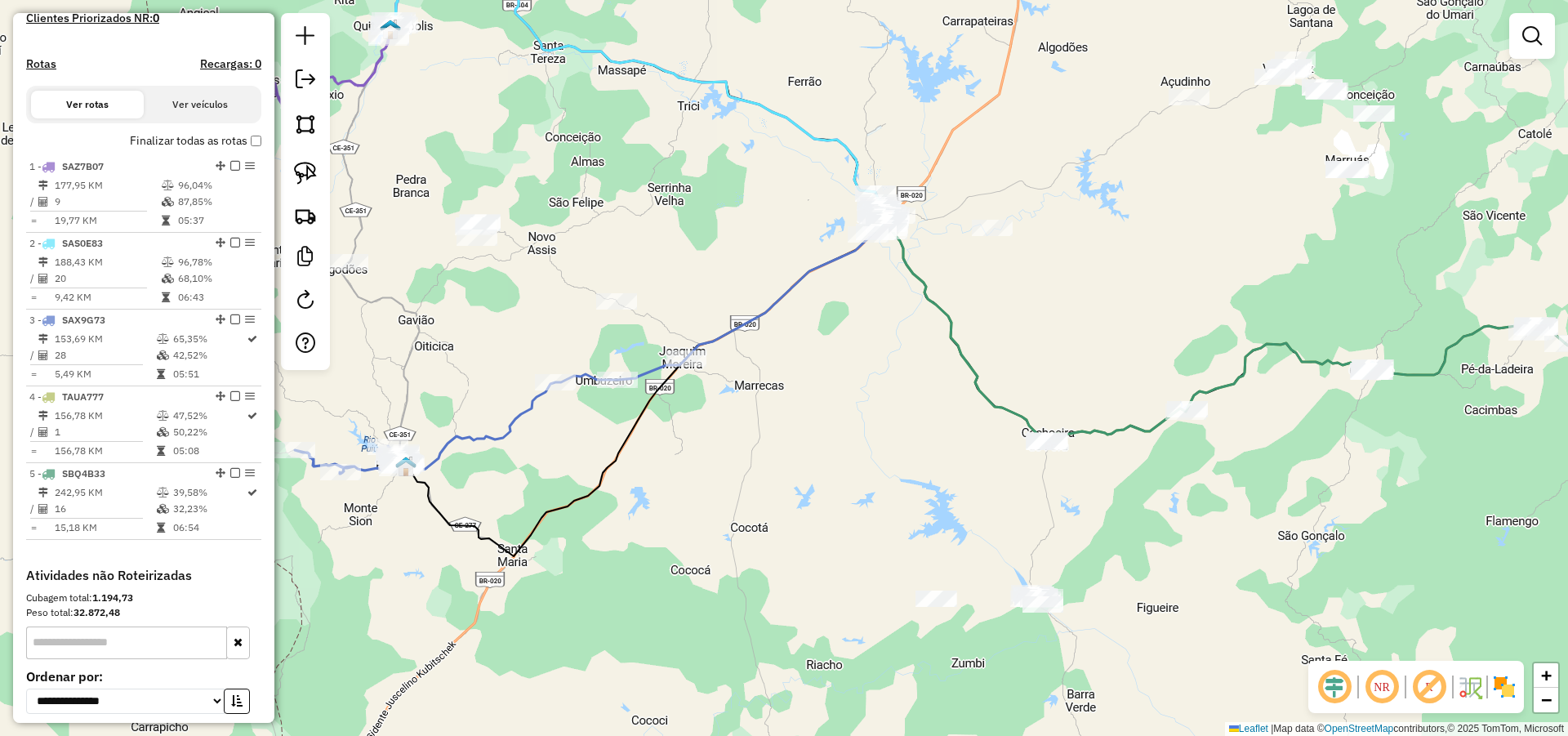
drag, startPoint x: 828, startPoint y: 312, endPoint x: 851, endPoint y: 327, distance: 27.5
click at [845, 324] on div "Janela de atendimento Grade de atendimento Capacidade Transportadoras Veículos …" at bounding box center [784, 368] width 1568 height 736
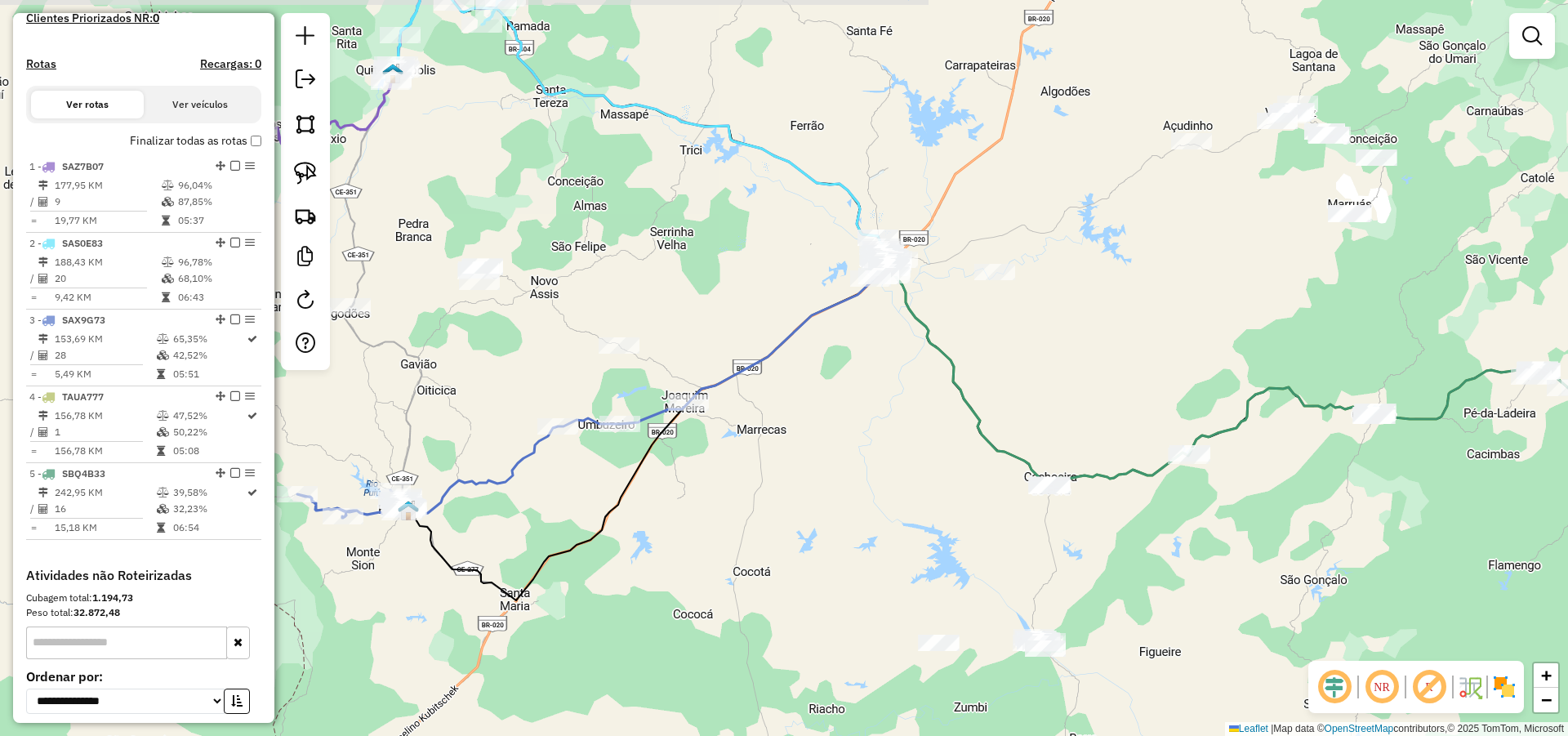
drag, startPoint x: 867, startPoint y: 335, endPoint x: 875, endPoint y: 359, distance: 25.3
click at [874, 360] on div "Janela de atendimento Grade de atendimento Capacidade Transportadoras Veículos …" at bounding box center [784, 368] width 1568 height 736
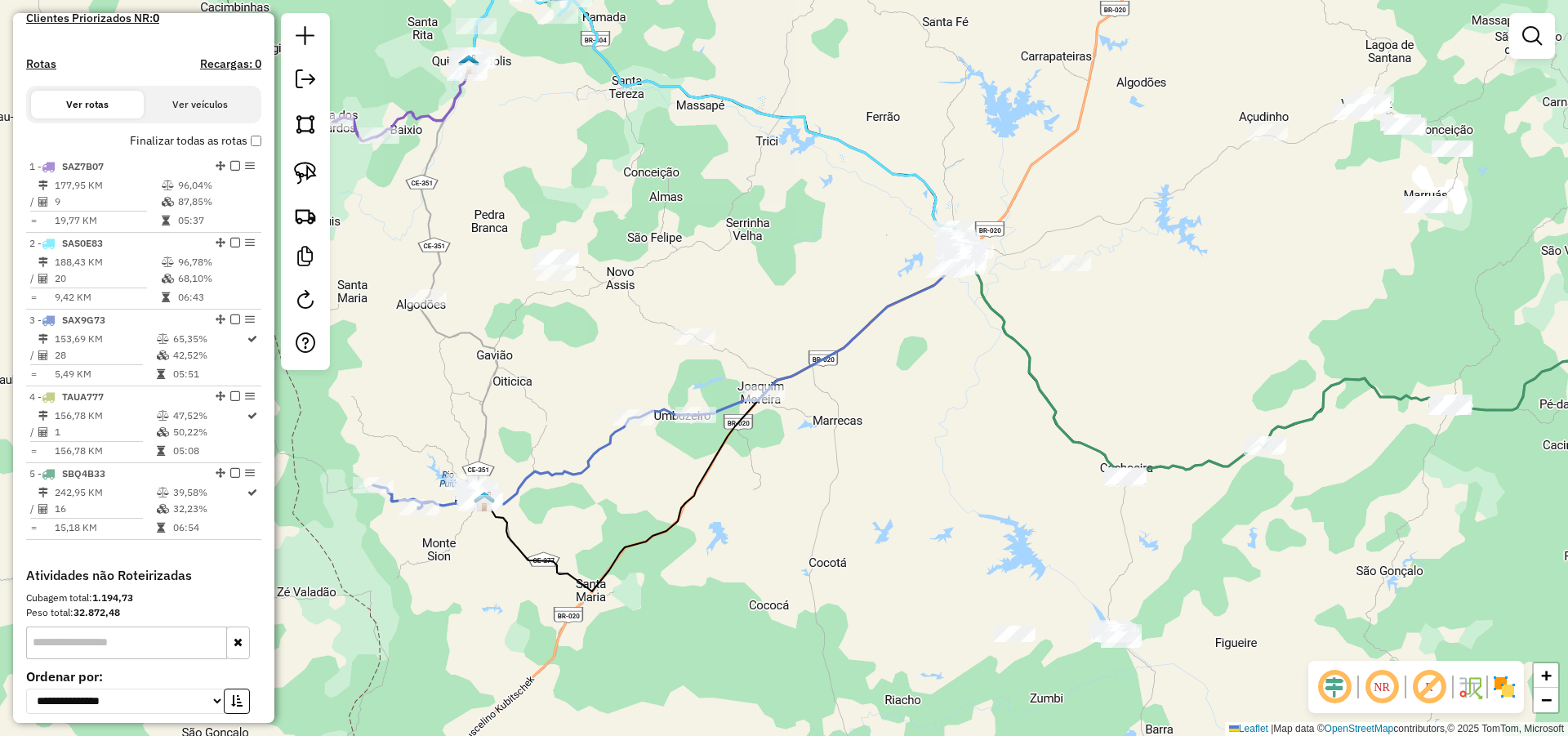
drag, startPoint x: 604, startPoint y: 473, endPoint x: 778, endPoint y: 468, distance: 174.1
click at [779, 466] on div "Janela de atendimento Grade de atendimento Capacidade Transportadoras Veículos …" at bounding box center [784, 368] width 1568 height 736
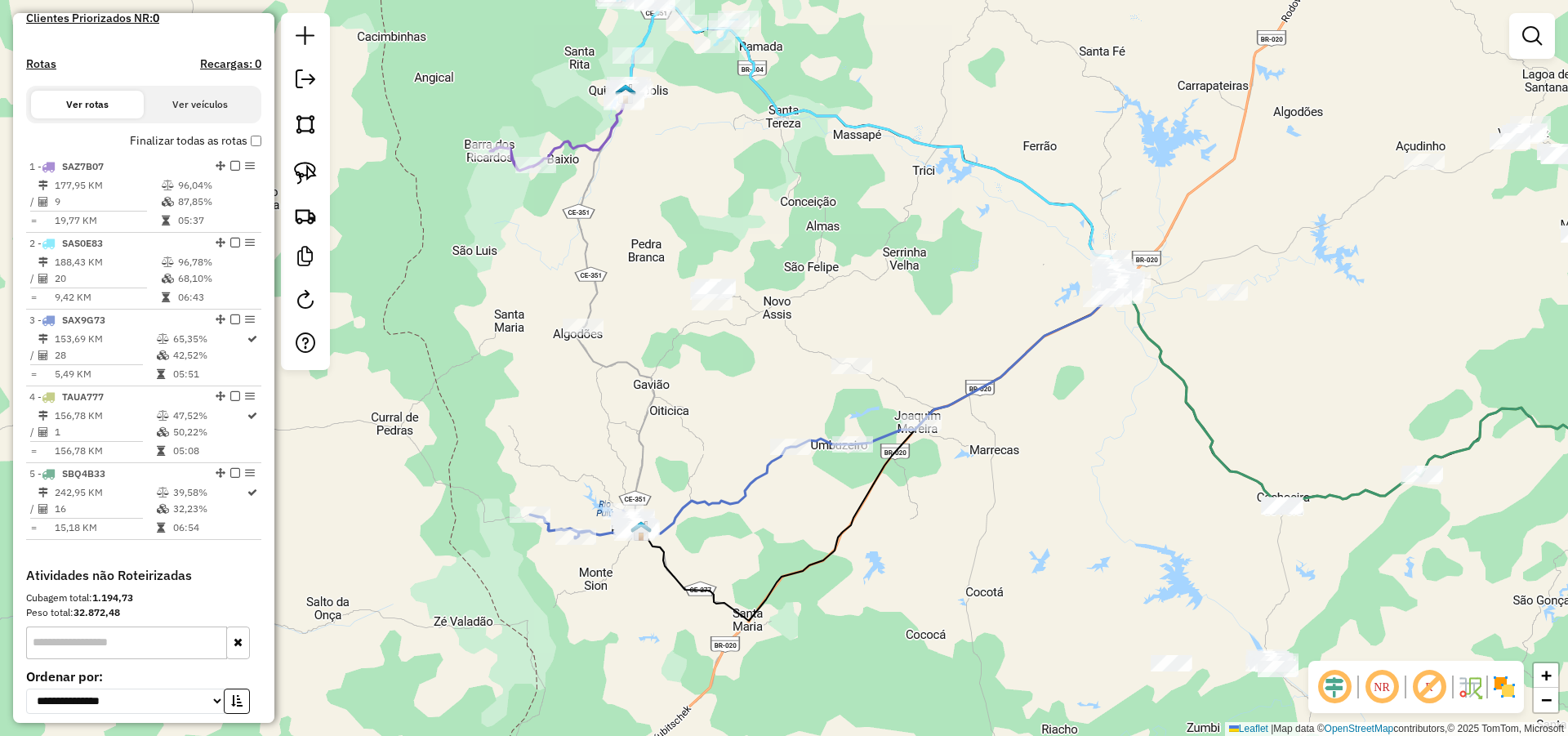
drag, startPoint x: 697, startPoint y: 342, endPoint x: 726, endPoint y: 394, distance: 59.5
click at [702, 339] on div "Janela de atendimento Grade de atendimento Capacidade Transportadoras Veículos …" at bounding box center [784, 368] width 1568 height 736
drag, startPoint x: 726, startPoint y: 396, endPoint x: 731, endPoint y: 367, distance: 29.4
click at [731, 369] on div "Janela de atendimento Grade de atendimento Capacidade Transportadoras Veículos …" at bounding box center [784, 368] width 1568 height 736
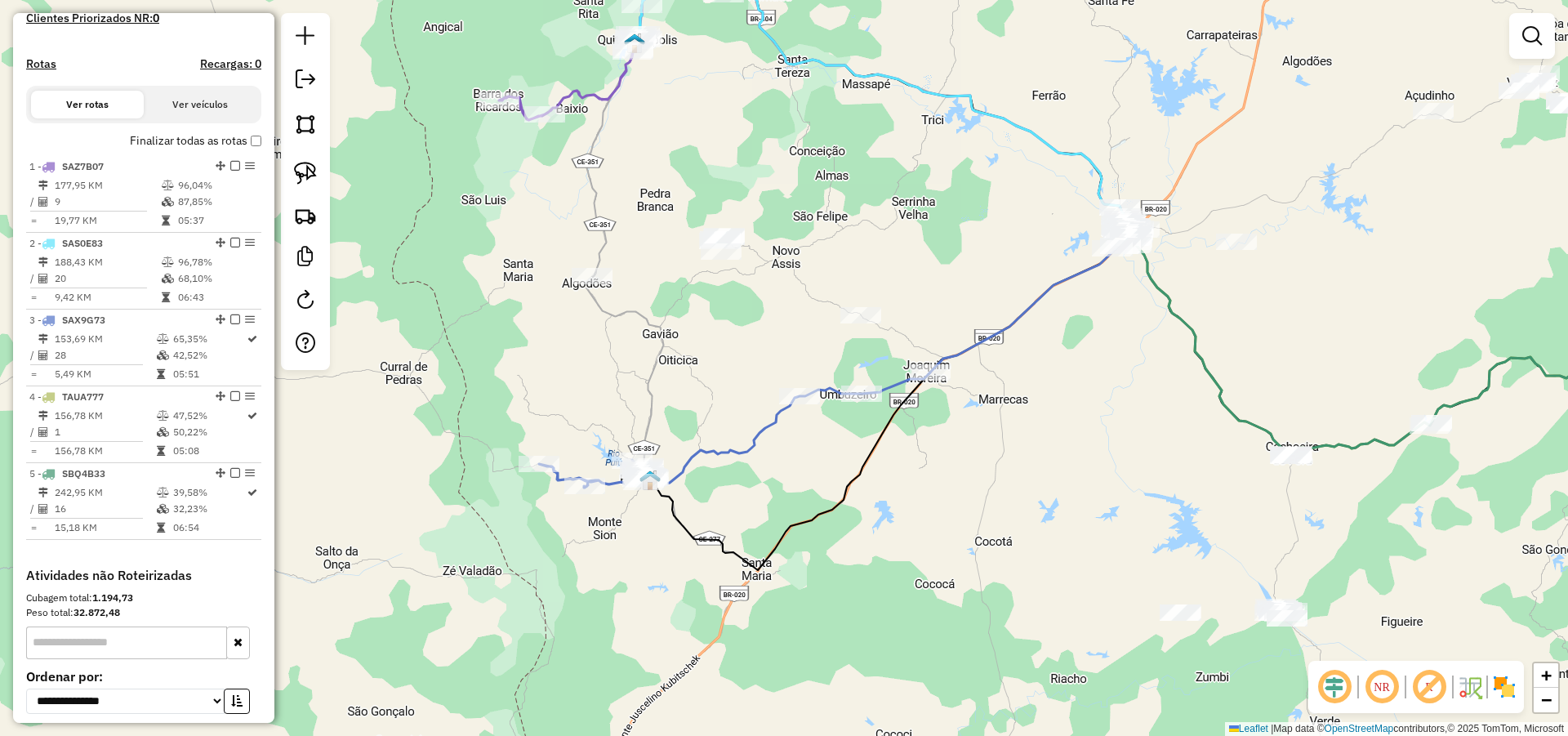
drag, startPoint x: 667, startPoint y: 371, endPoint x: 674, endPoint y: 324, distance: 47.5
click at [673, 326] on div "Janela de atendimento Grade de atendimento Capacidade Transportadoras Veículos …" at bounding box center [784, 368] width 1568 height 736
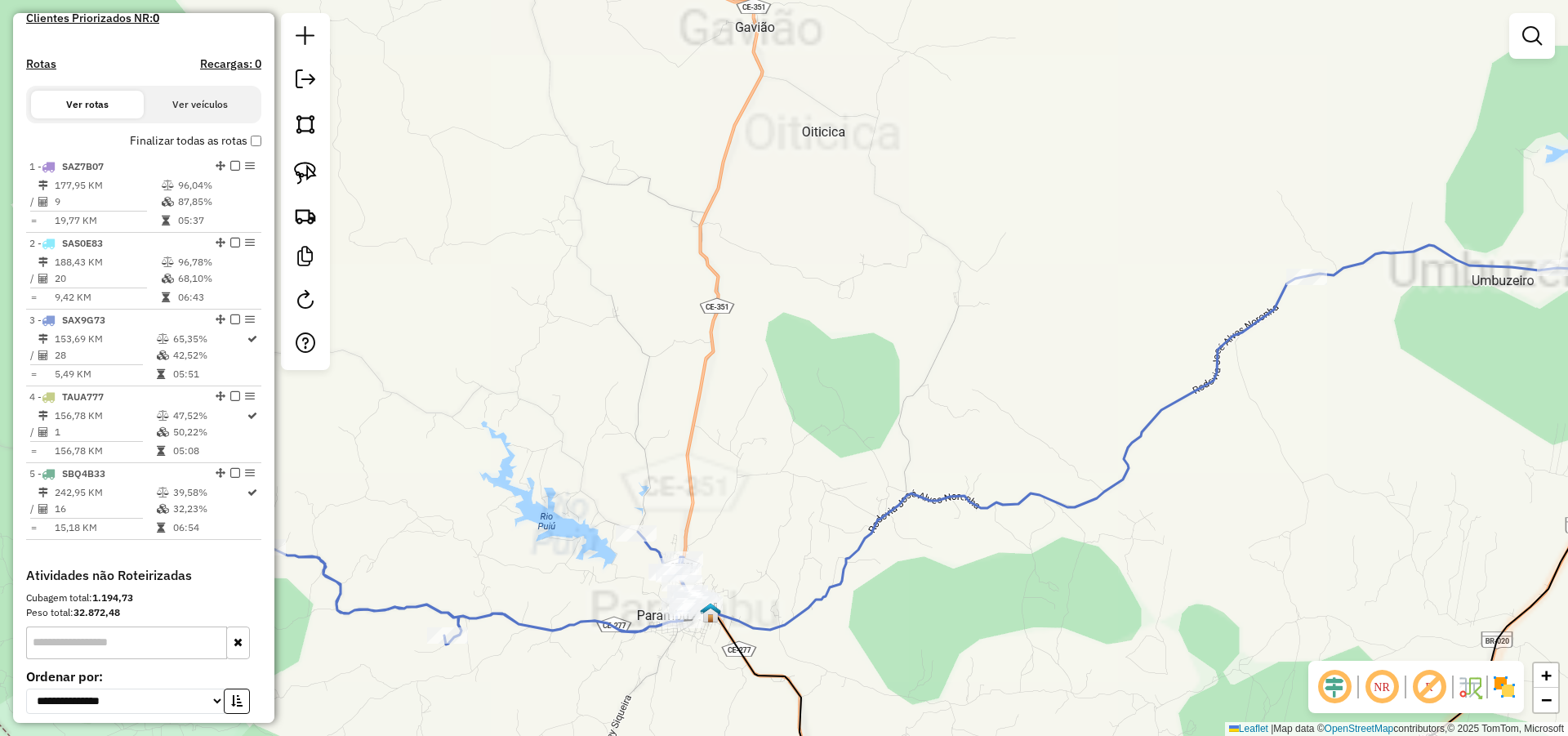
drag, startPoint x: 699, startPoint y: 394, endPoint x: 707, endPoint y: 323, distance: 71.4
click at [706, 334] on div "Janela de atendimento Grade de atendimento Capacidade Transportadoras Veículos …" at bounding box center [784, 368] width 1568 height 736
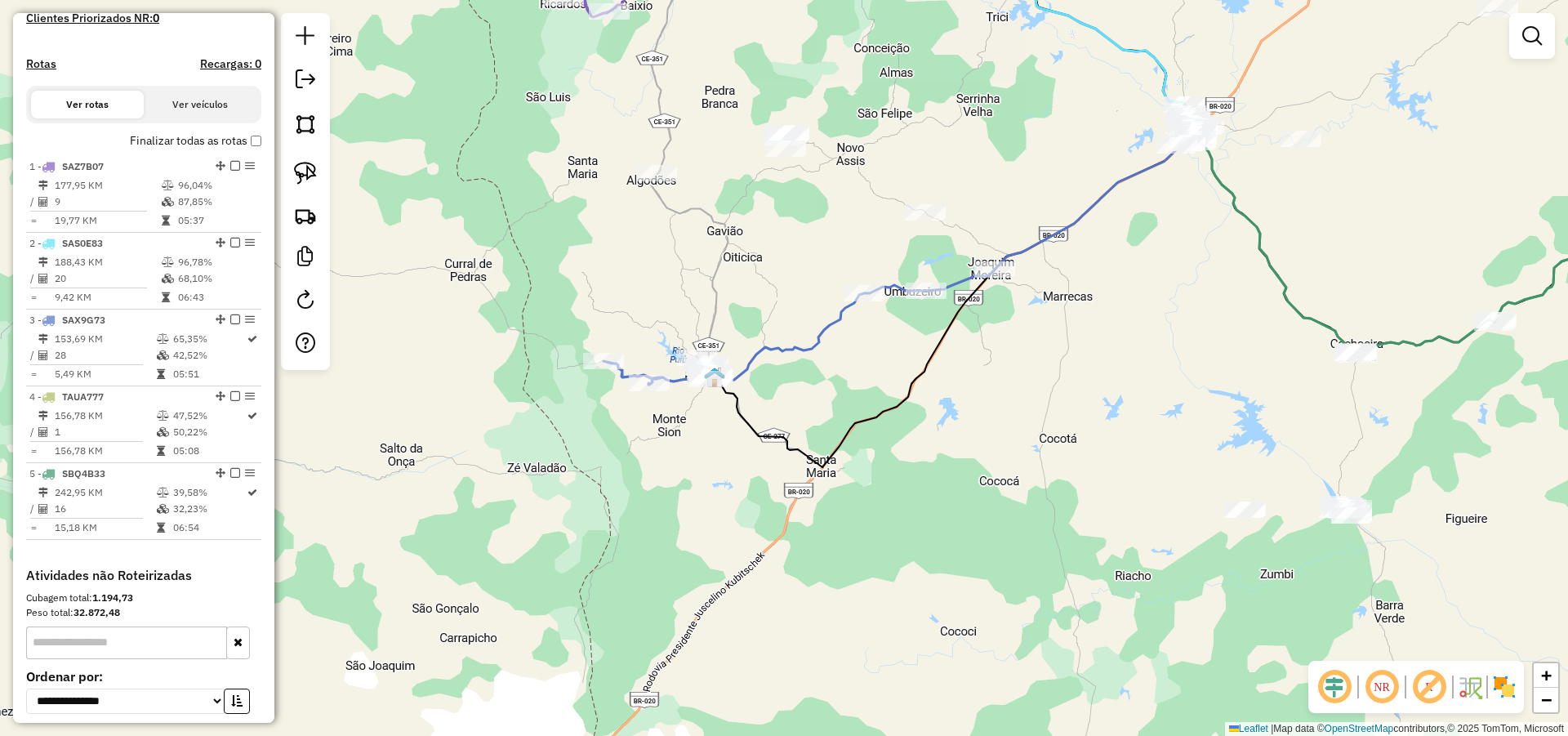
click at [731, 302] on div "Janela de atendimento Grade de atendimento Capacidade Transportadoras Veículos …" at bounding box center [784, 368] width 1568 height 736
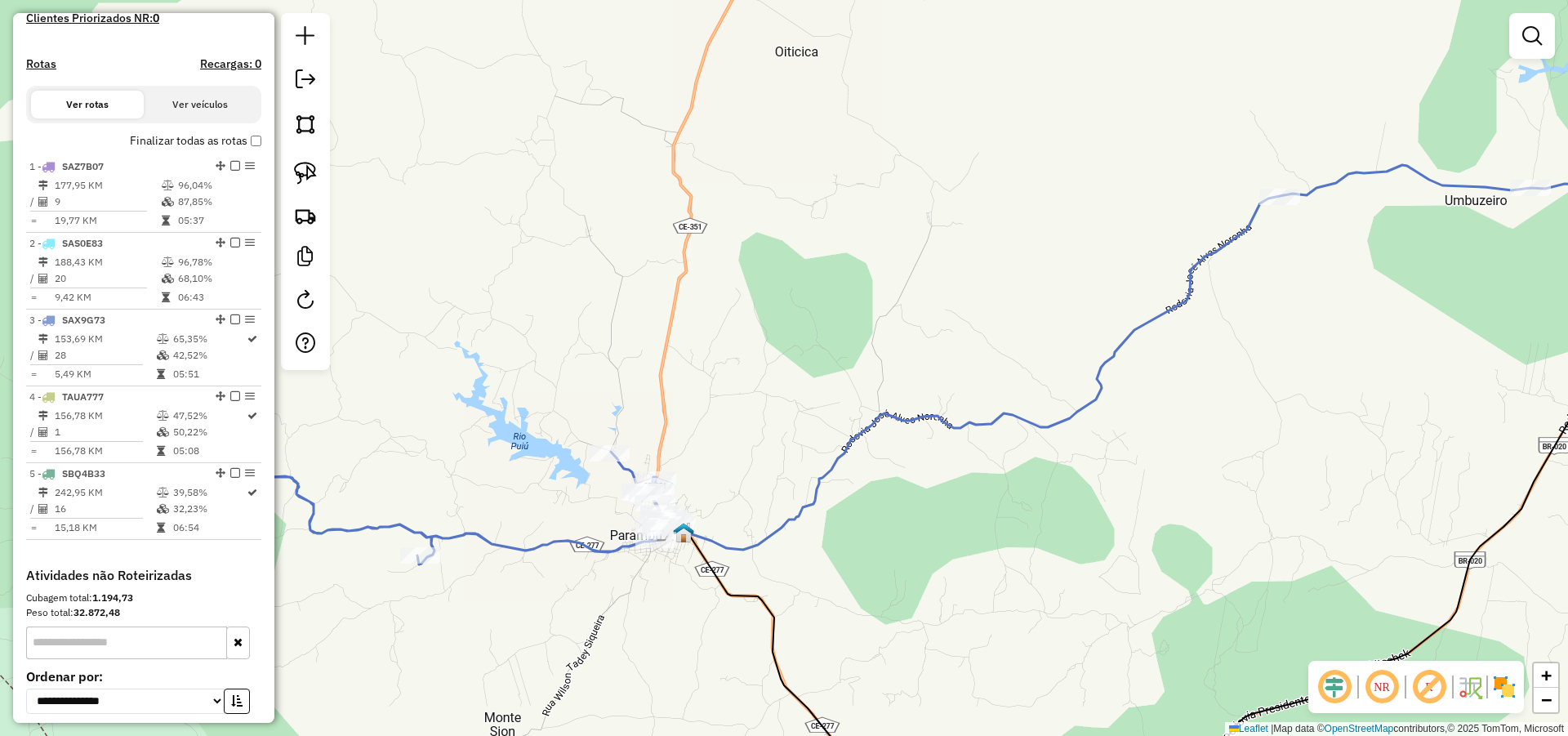
drag, startPoint x: 705, startPoint y: 374, endPoint x: 731, endPoint y: 304, distance: 74.7
click at [730, 305] on div "Janela de atendimento Grade de atendimento Capacidade Transportadoras Veículos …" at bounding box center [784, 368] width 1568 height 736
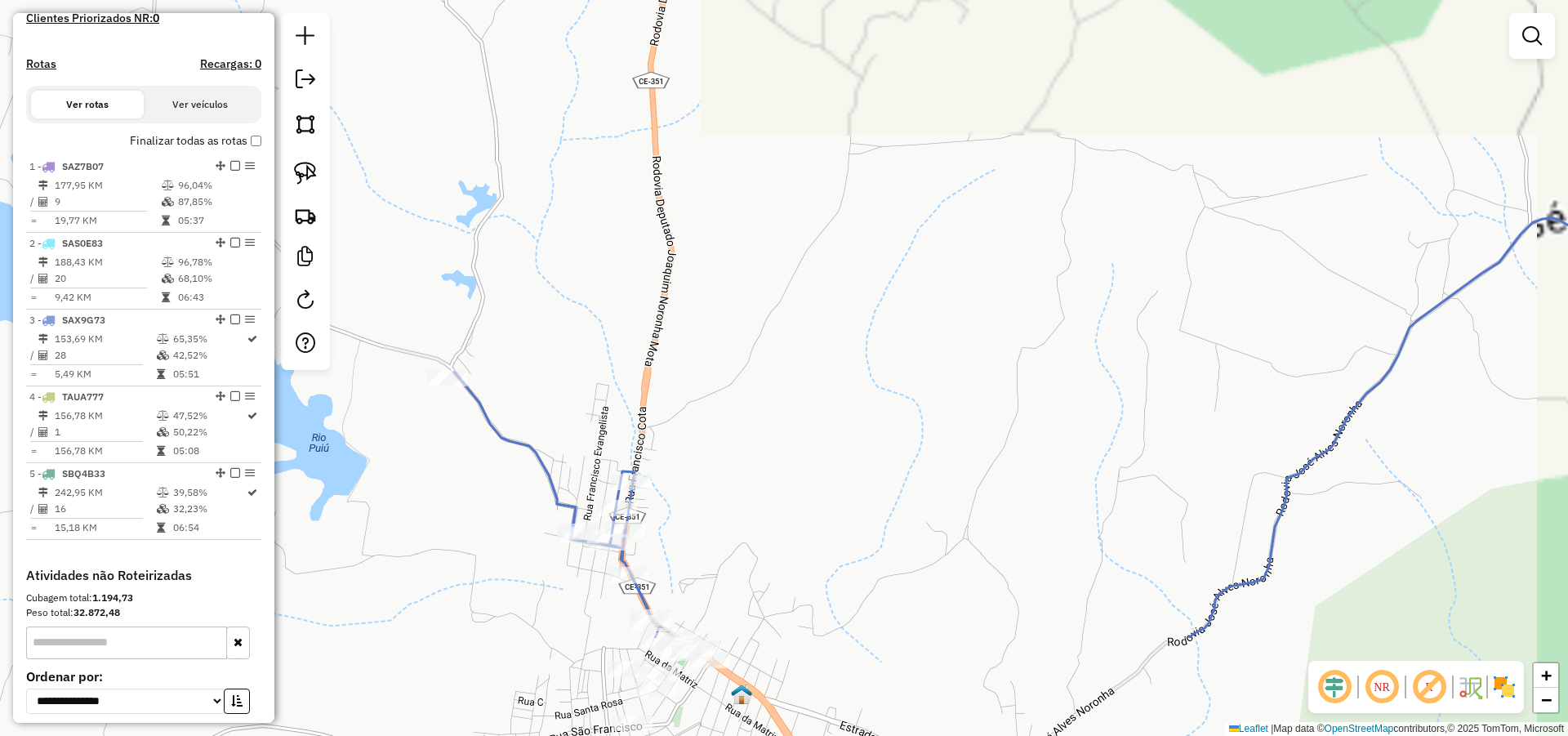
drag, startPoint x: 759, startPoint y: 314, endPoint x: 792, endPoint y: 214, distance: 105.3
click at [788, 221] on div "Janela de atendimento Grade de atendimento Capacidade Transportadoras Veículos …" at bounding box center [784, 368] width 1568 height 736
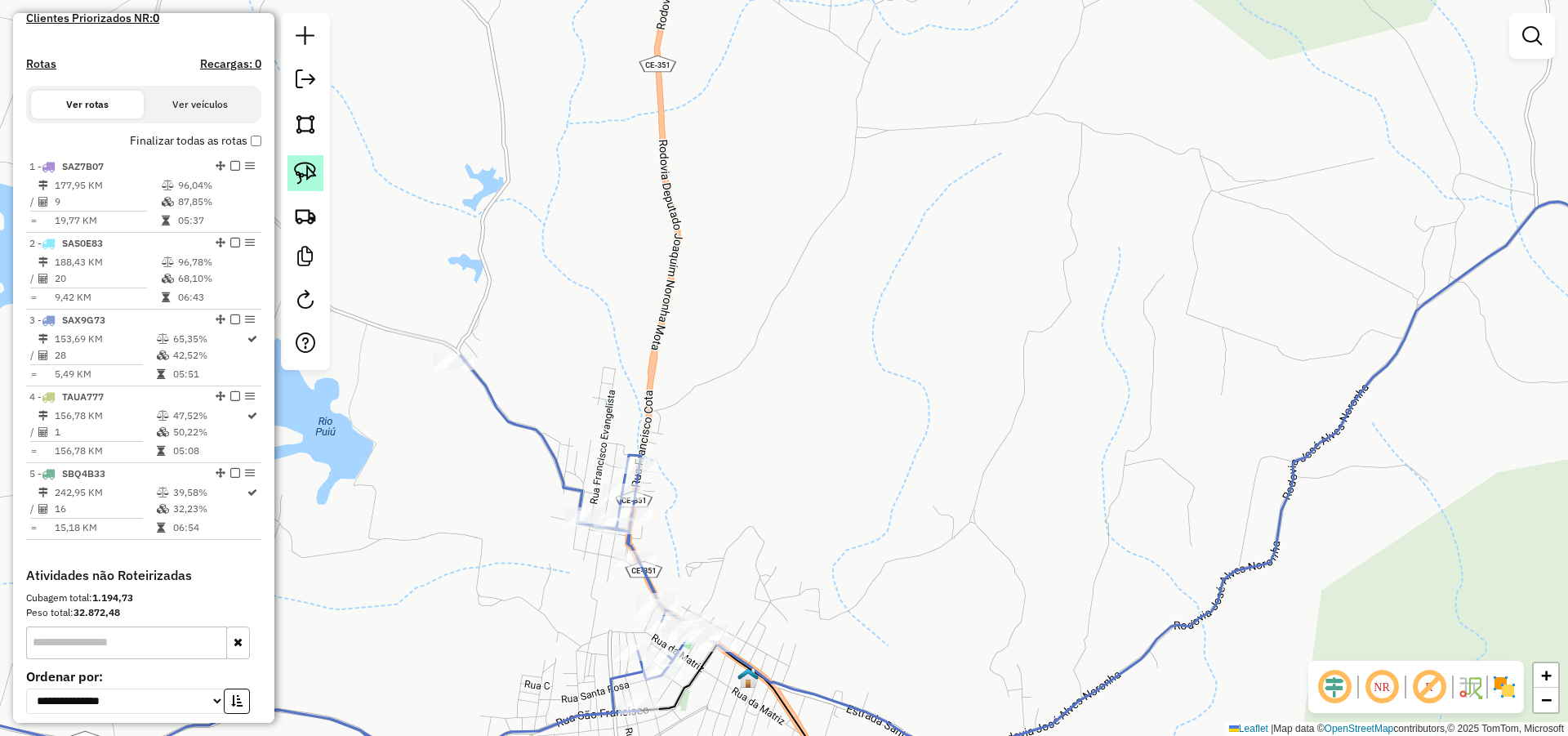
click at [312, 167] on img at bounding box center [305, 173] width 23 height 23
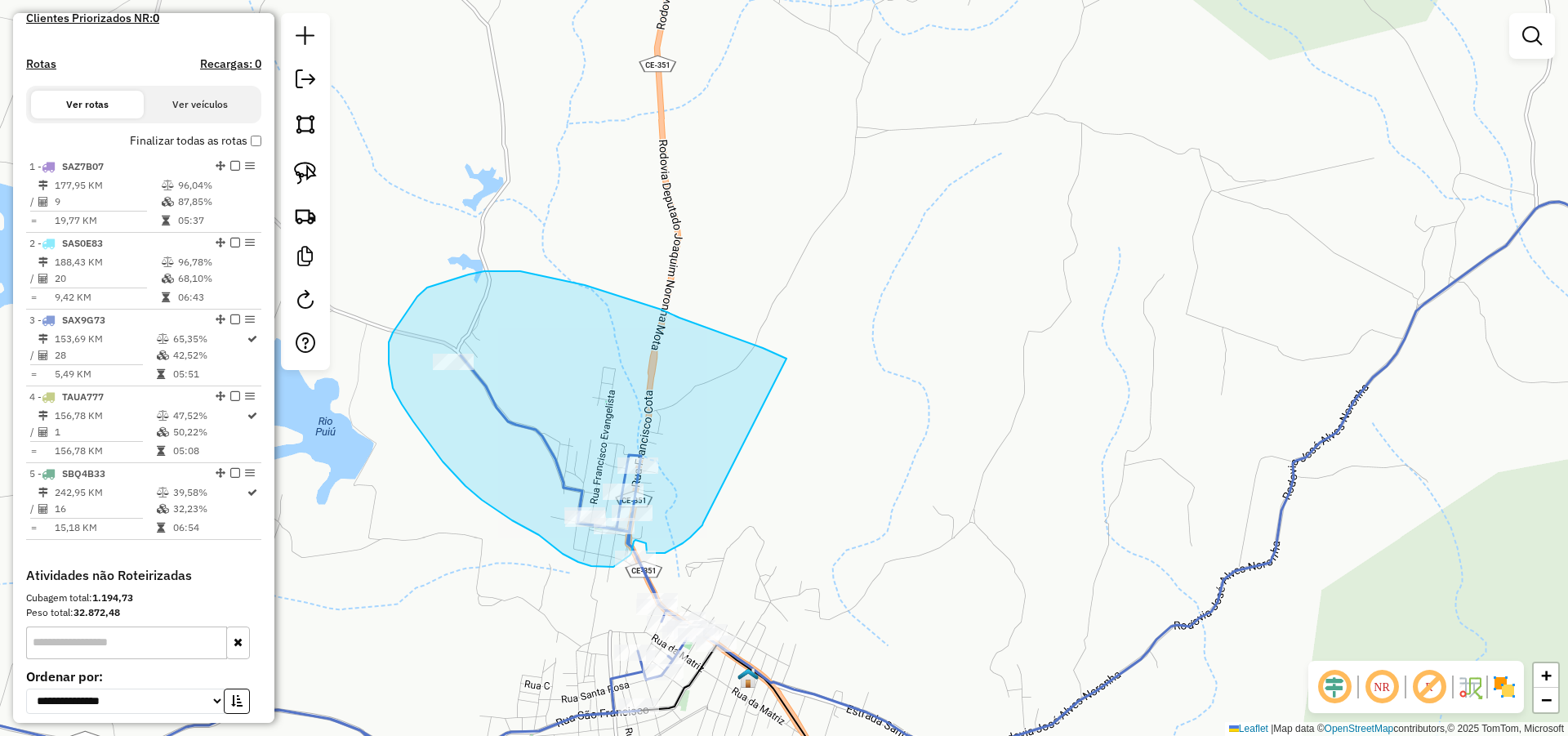
drag, startPoint x: 624, startPoint y: 298, endPoint x: 704, endPoint y: 522, distance: 237.9
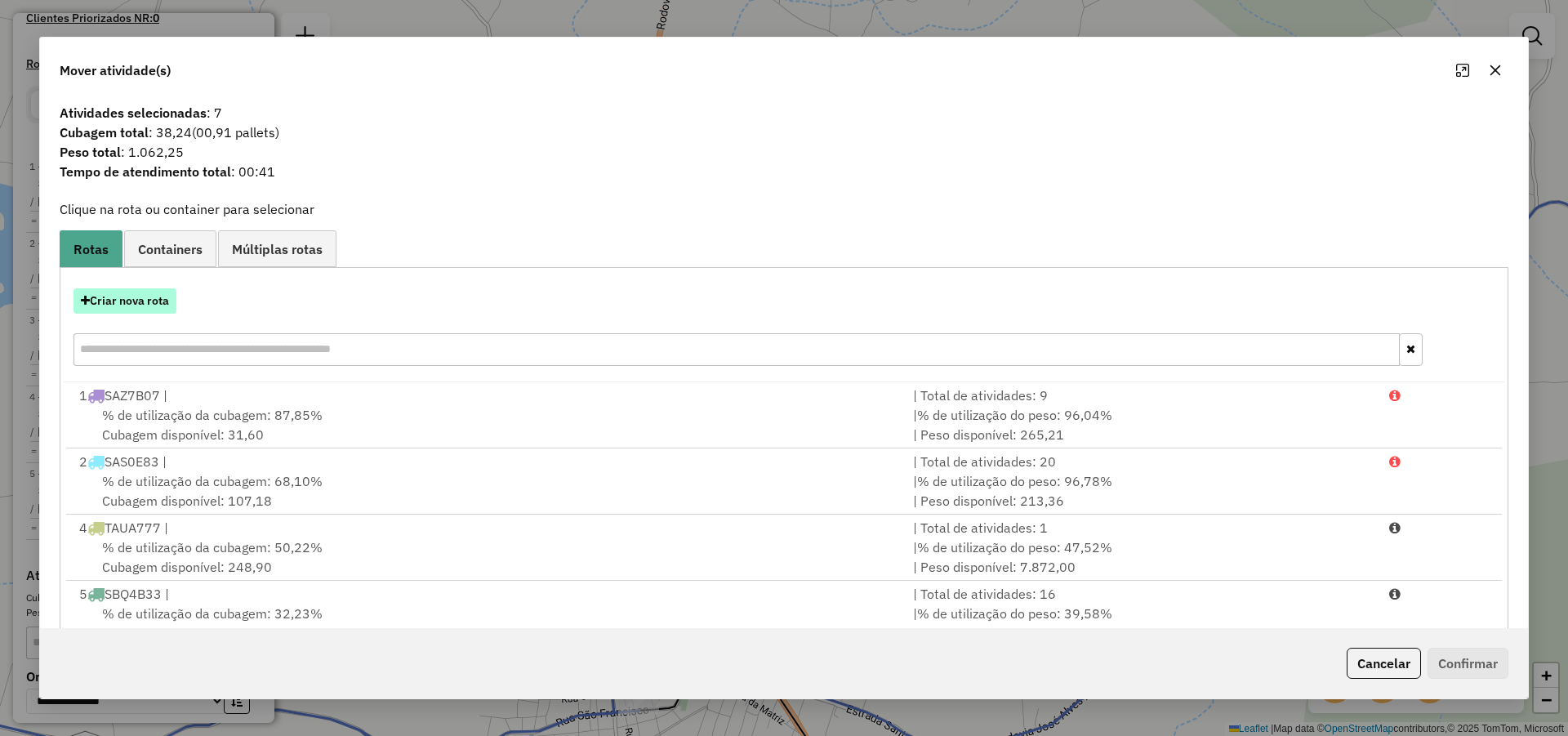
click at [165, 297] on button "Criar nova rota" at bounding box center [124, 301] width 103 height 26
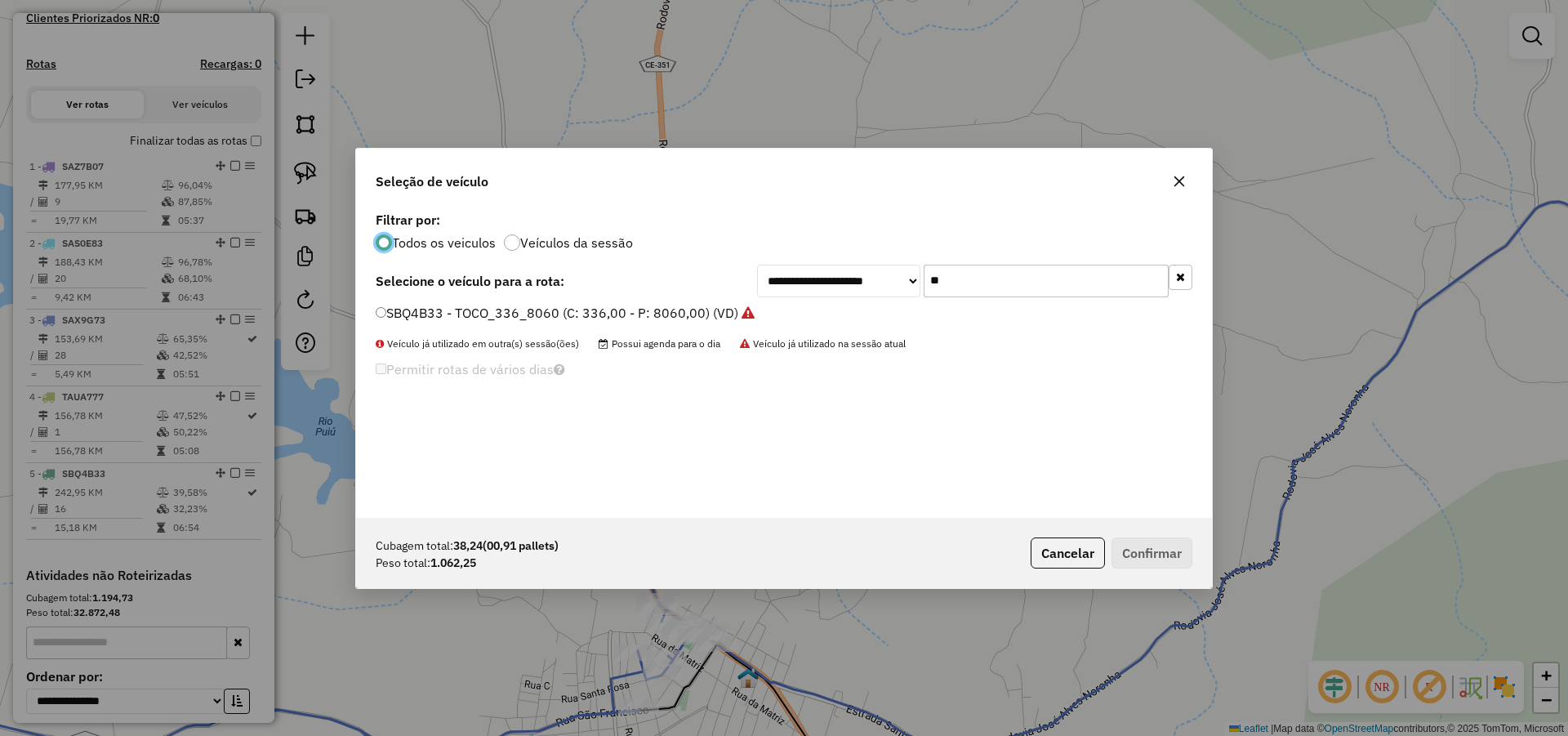
click at [975, 282] on input "**" at bounding box center [1047, 281] width 245 height 33
type input "***"
click at [703, 315] on label "SAX1B43 - TRUCK_336_6630 (C: 336,00 - P: 6630,00) (VD)" at bounding box center [560, 312] width 370 height 19
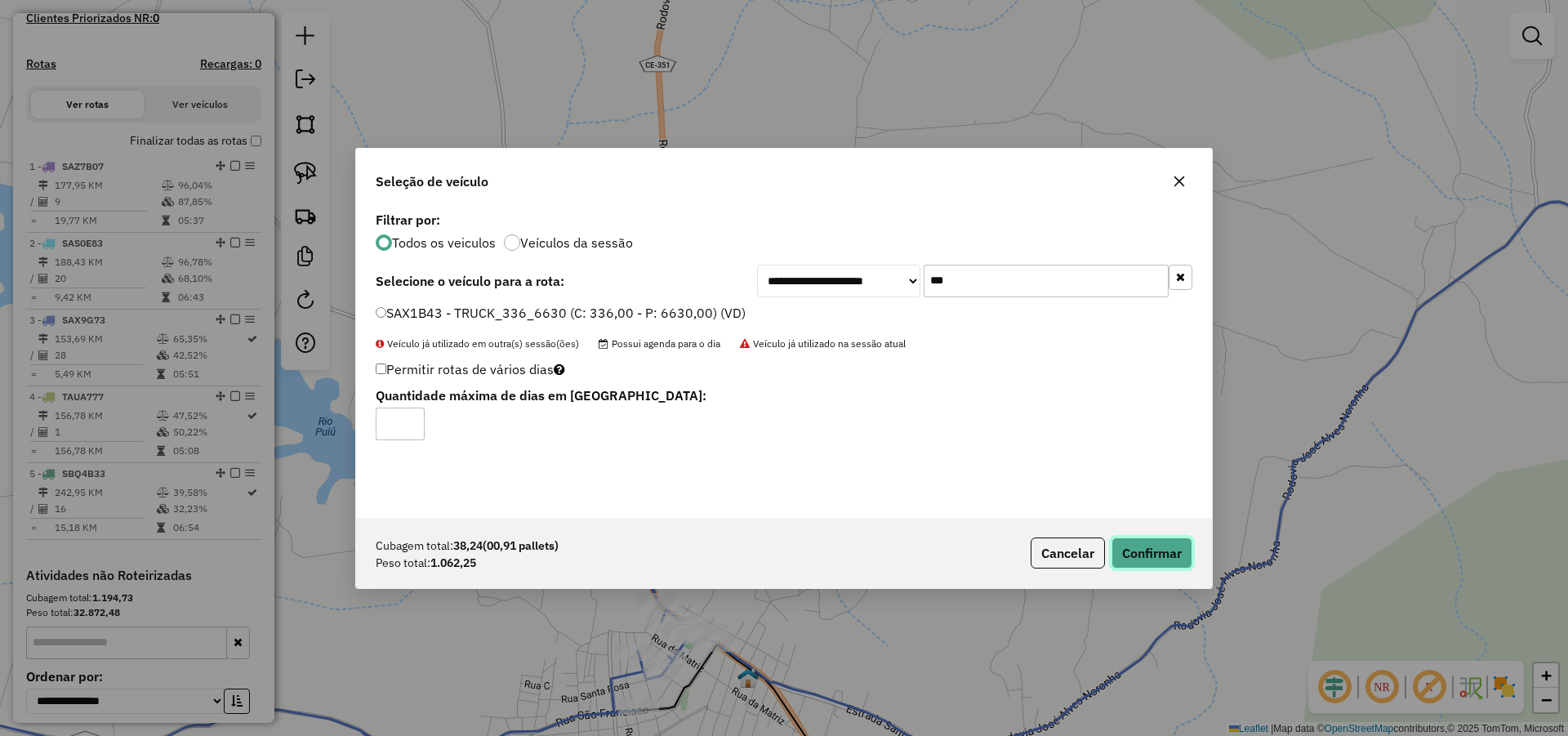
click at [1147, 545] on button "Confirmar" at bounding box center [1152, 552] width 81 height 31
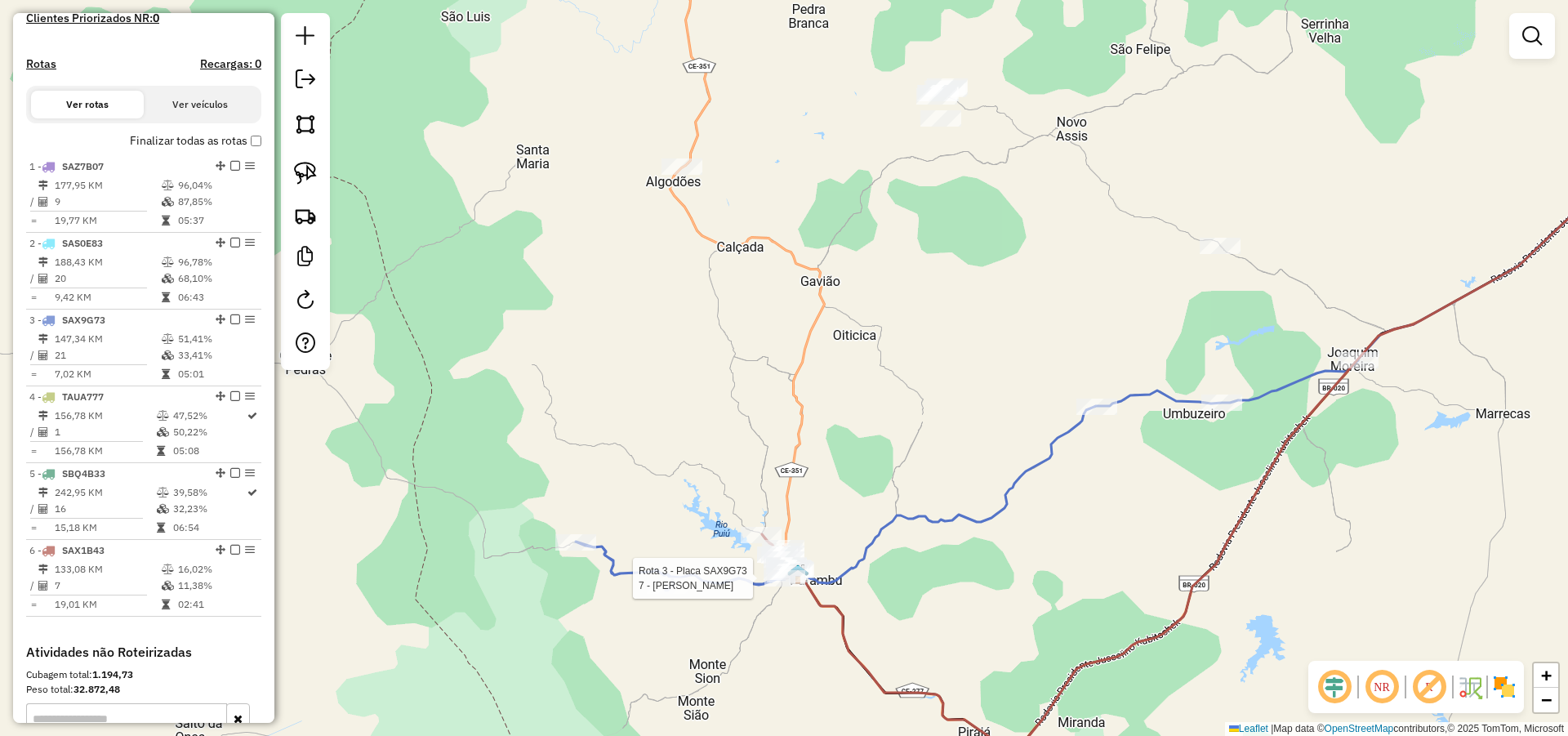
select select "*********"
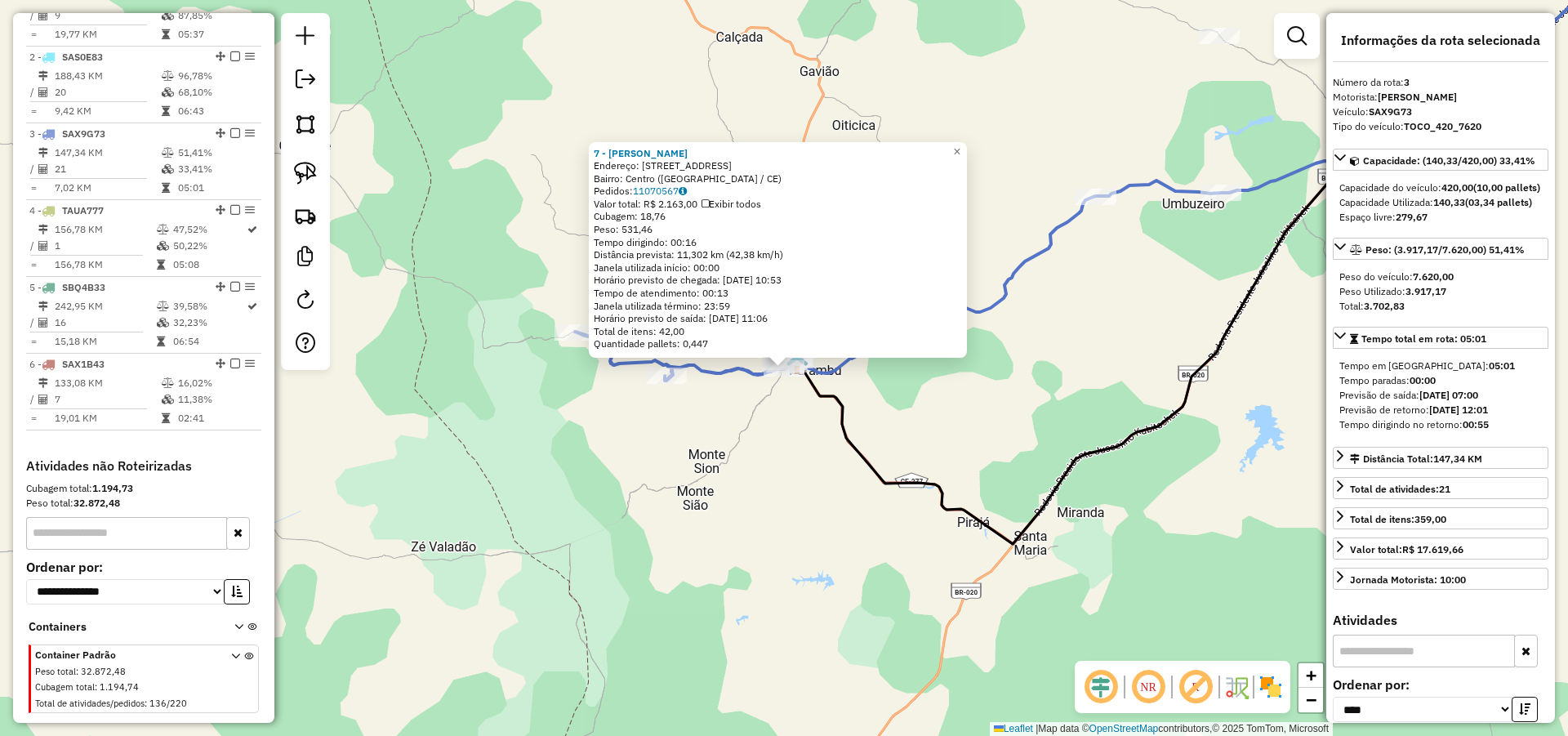
scroll to position [705, 0]
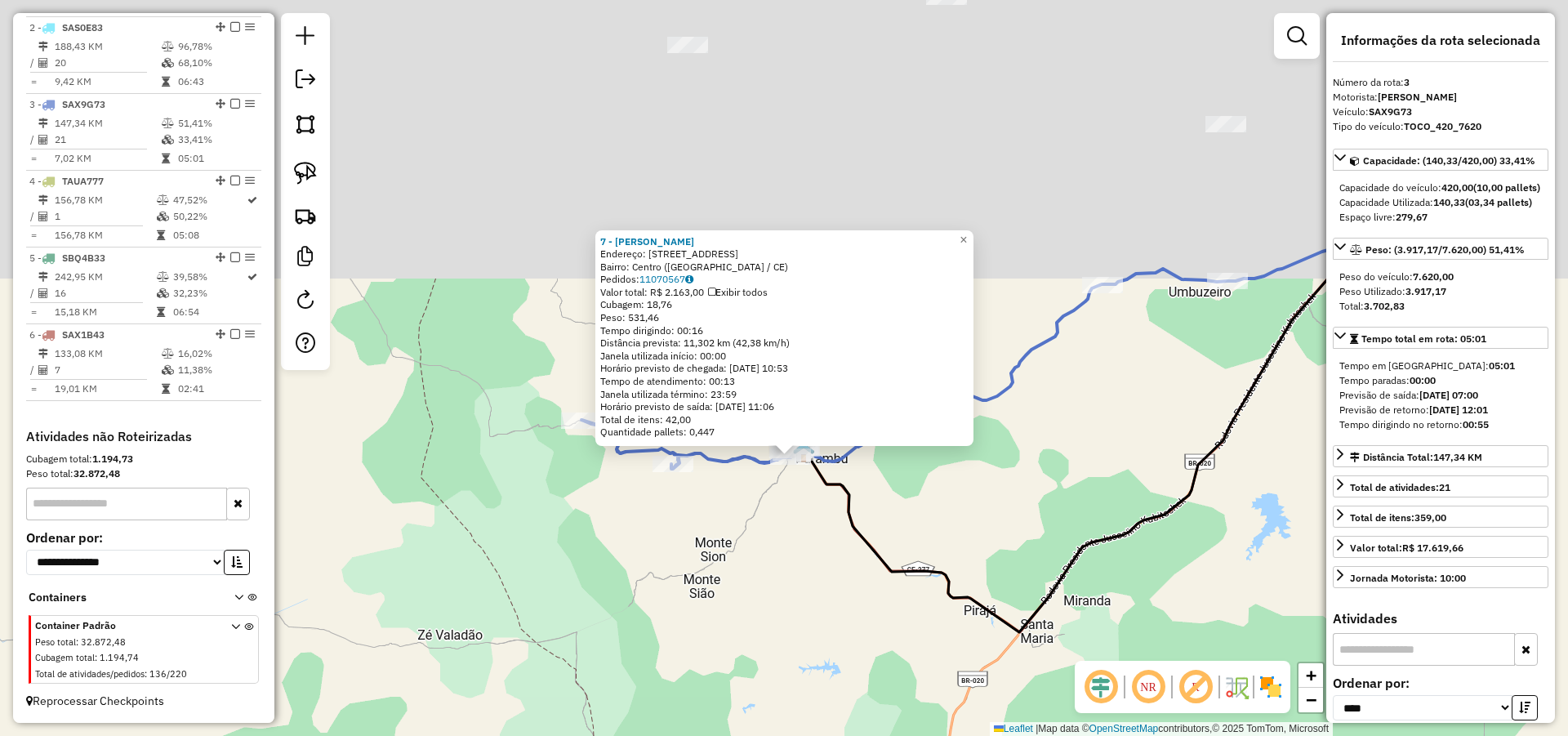
drag, startPoint x: 928, startPoint y: 518, endPoint x: 932, endPoint y: 507, distance: 11.7
click at [928, 544] on div "7 - ENY GONCALVES FREIRE Endereço: R SAO FRANCISCO 60 Bairro: Centro (PARAMBU /…" at bounding box center [784, 368] width 1568 height 736
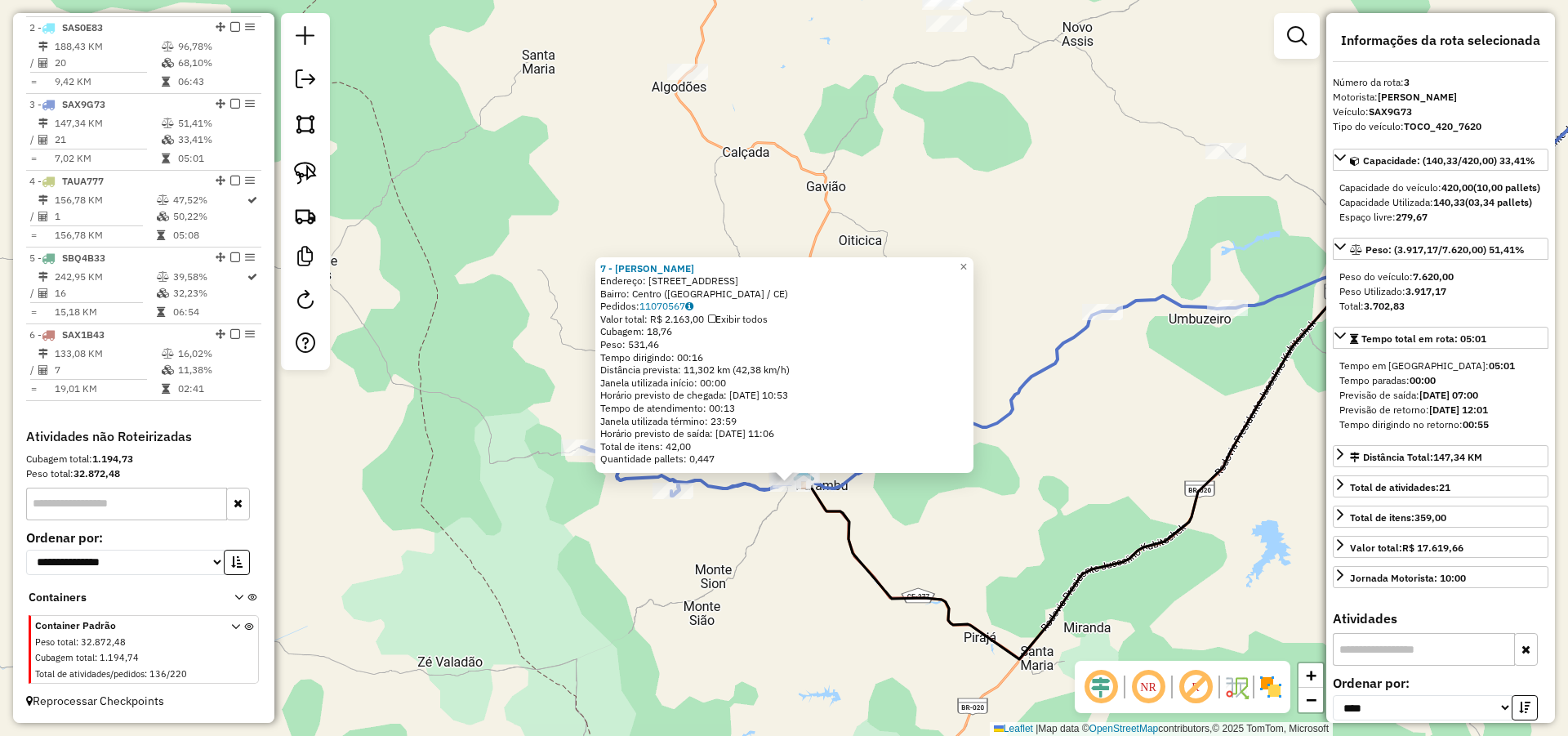
click at [941, 224] on div "7 - ENY GONCALVES FREIRE Endereço: R SAO FRANCISCO 60 Bairro: Centro (PARAMBU /…" at bounding box center [784, 368] width 1568 height 736
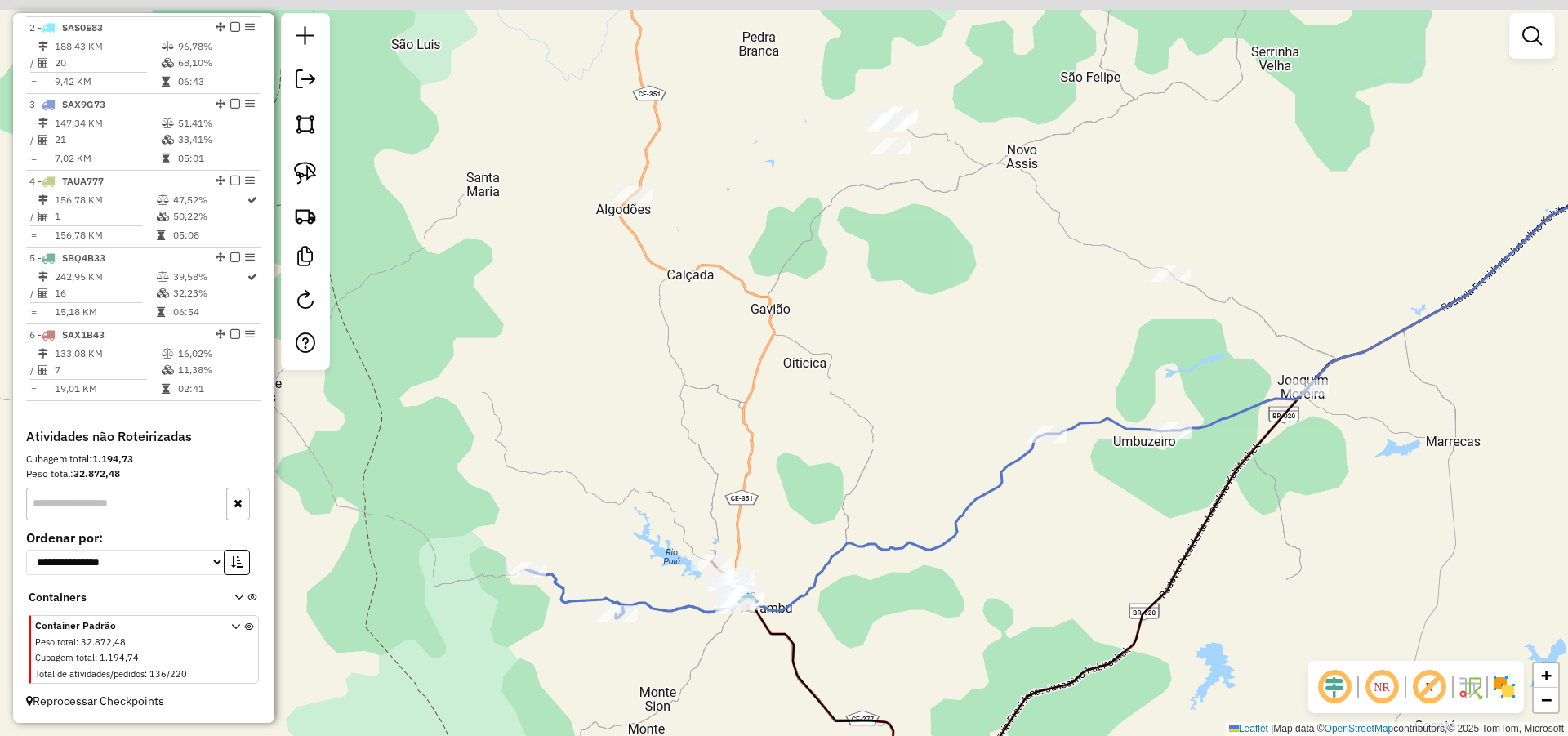
drag, startPoint x: 897, startPoint y: 323, endPoint x: 723, endPoint y: 434, distance: 206.4
click at [829, 449] on div "Janela de atendimento Grade de atendimento Capacidade Transportadoras Veículos …" at bounding box center [784, 368] width 1568 height 736
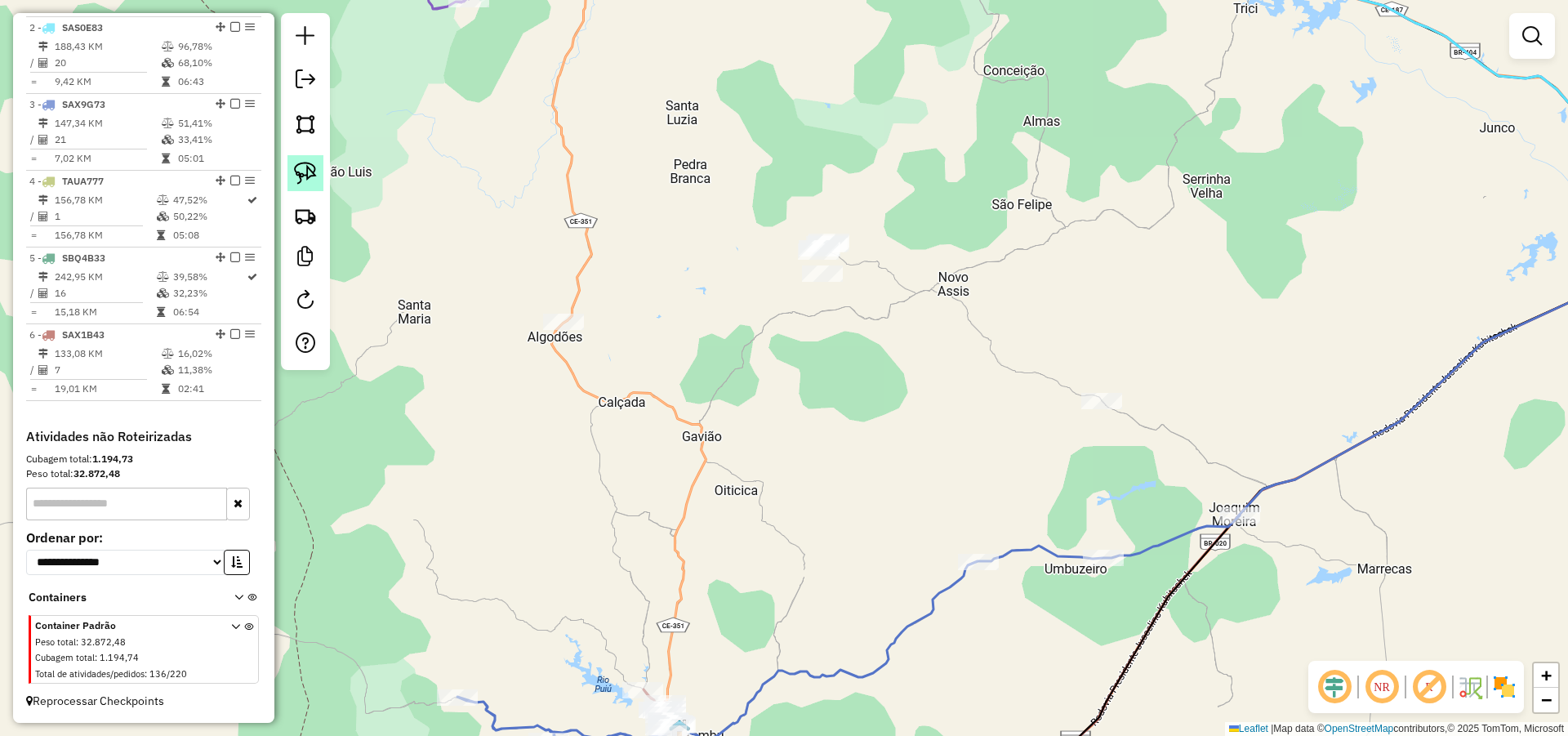
click at [296, 166] on img at bounding box center [305, 173] width 23 height 23
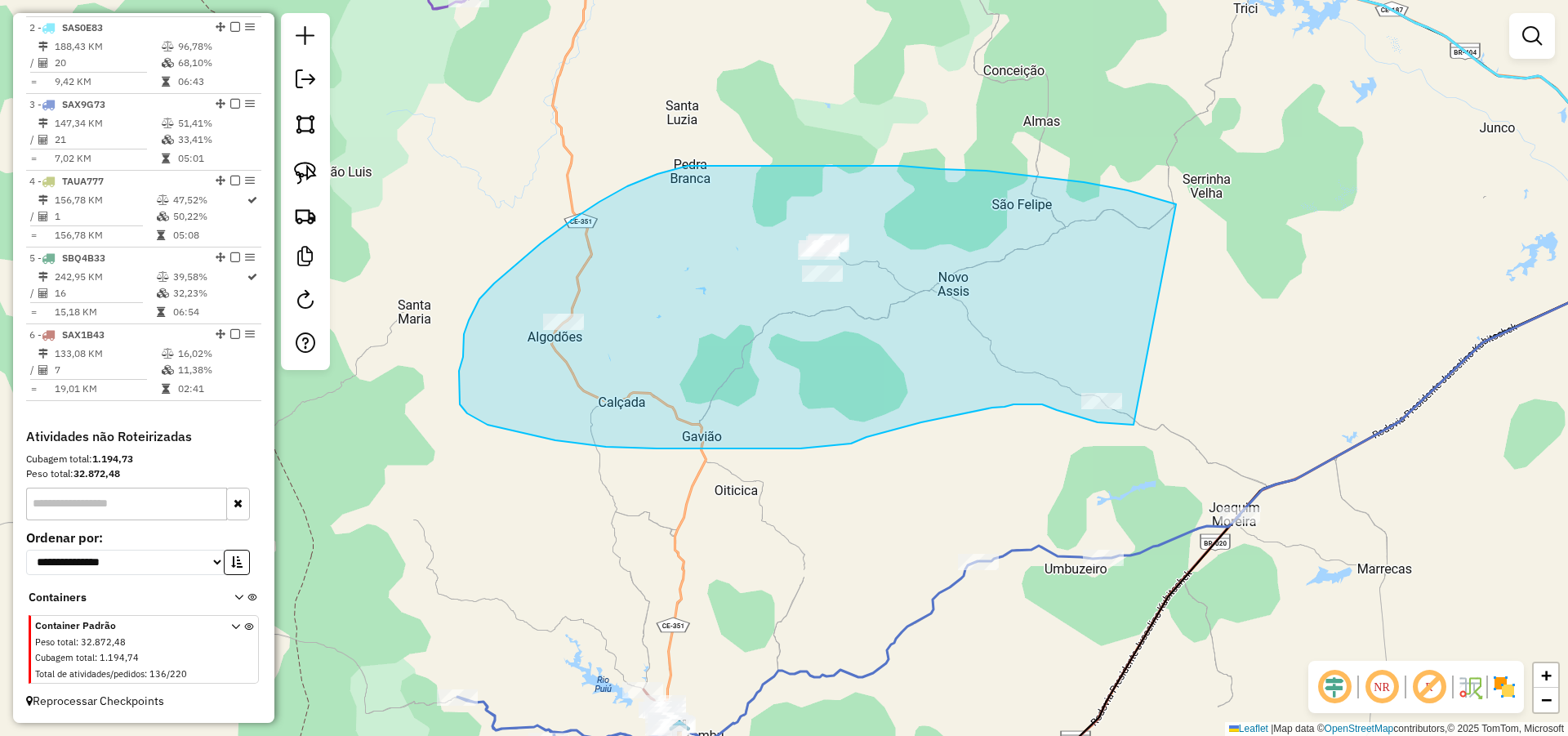
drag, startPoint x: 1035, startPoint y: 176, endPoint x: 1177, endPoint y: 402, distance: 266.9
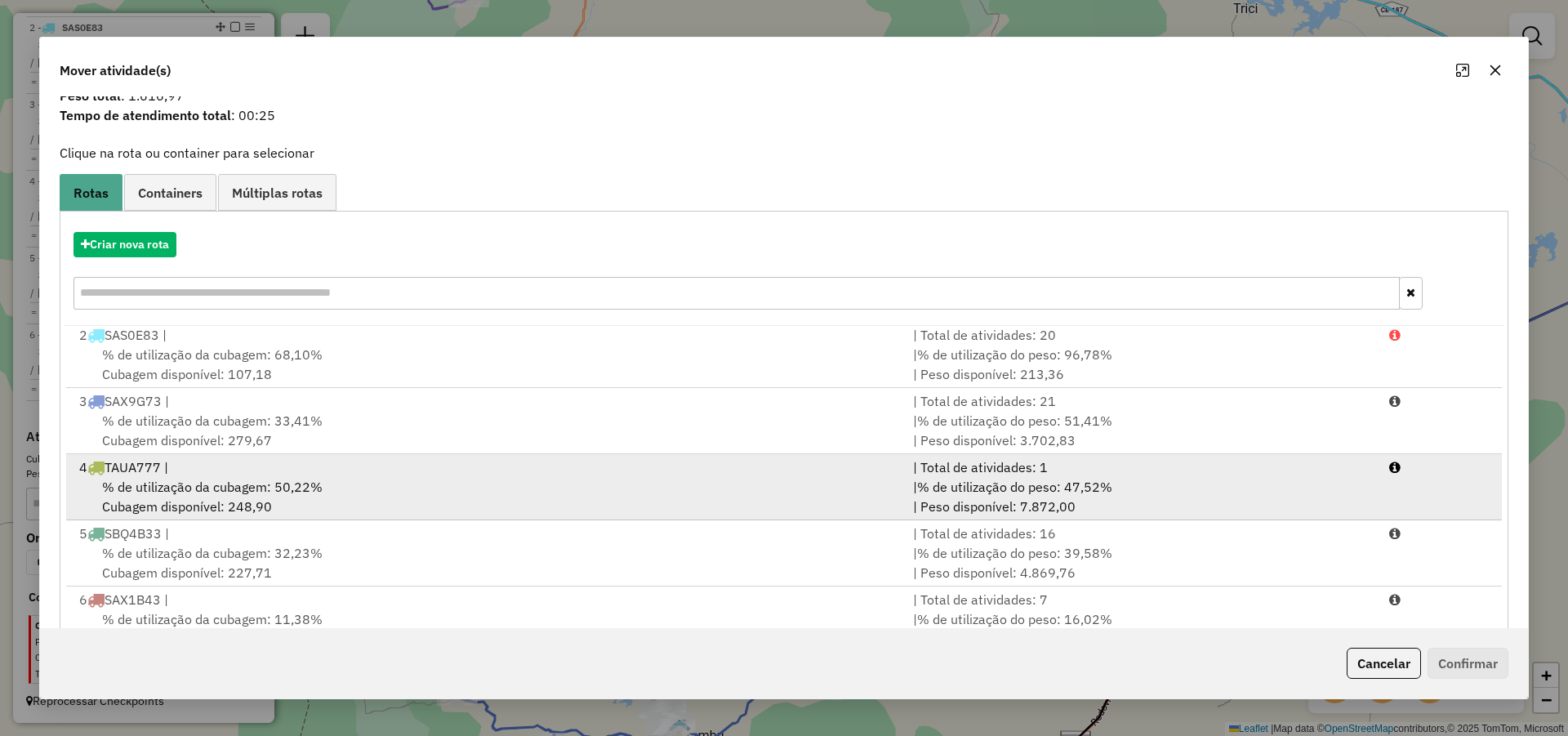
scroll to position [109, 0]
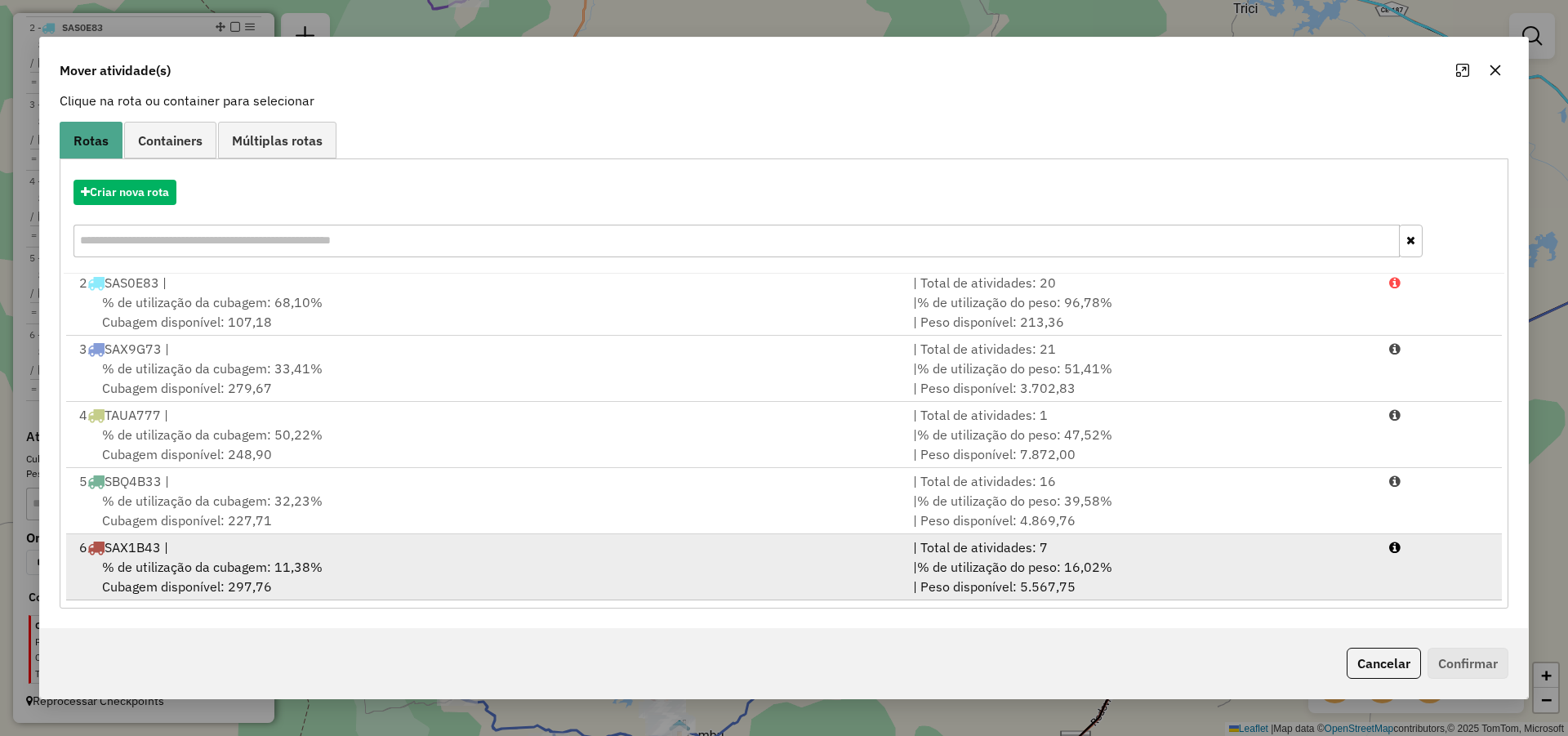
click at [273, 569] on span "% de utilização da cubagem: 11,38%" at bounding box center [213, 567] width 221 height 17
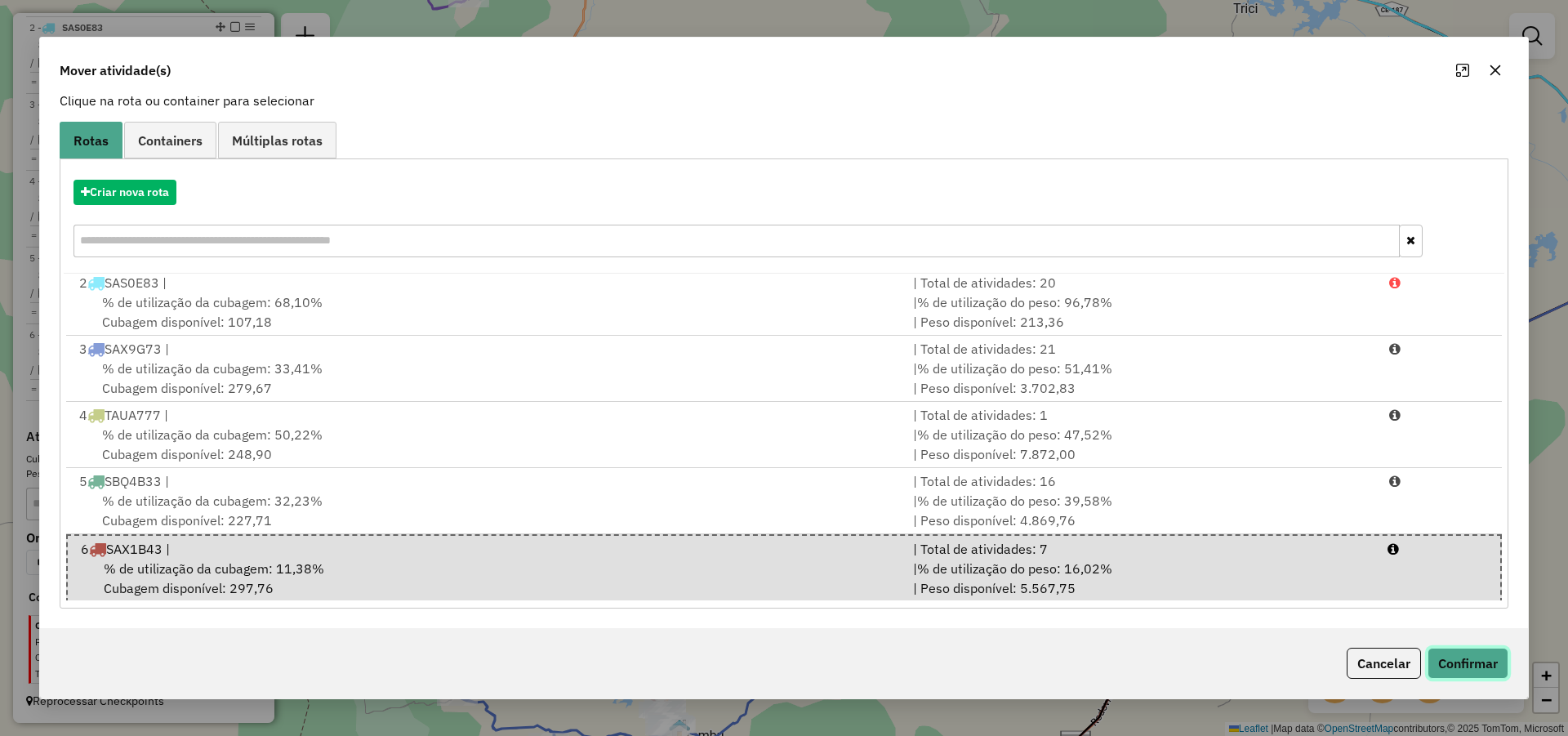
click at [1482, 663] on button "Confirmar" at bounding box center [1468, 663] width 81 height 31
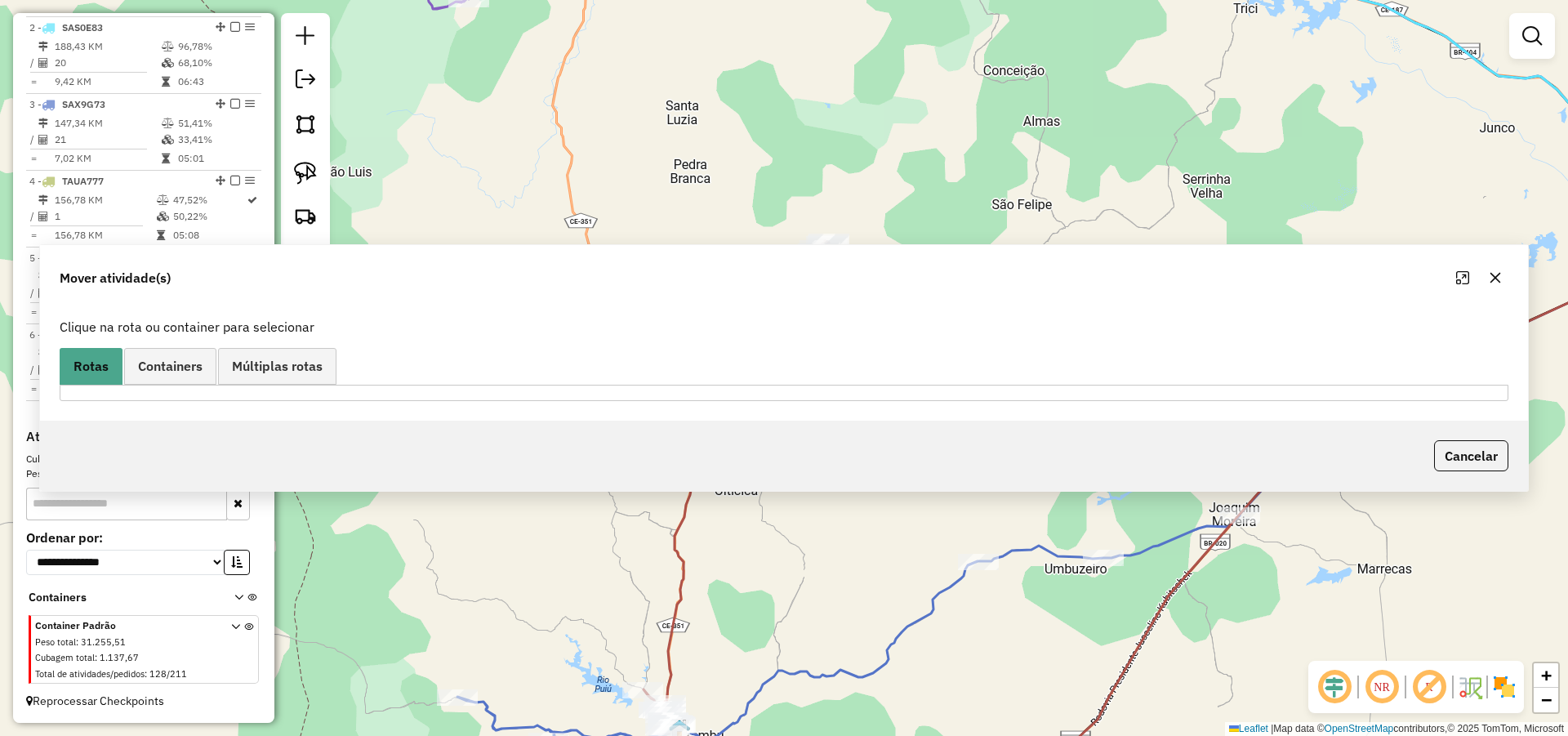
scroll to position [0, 0]
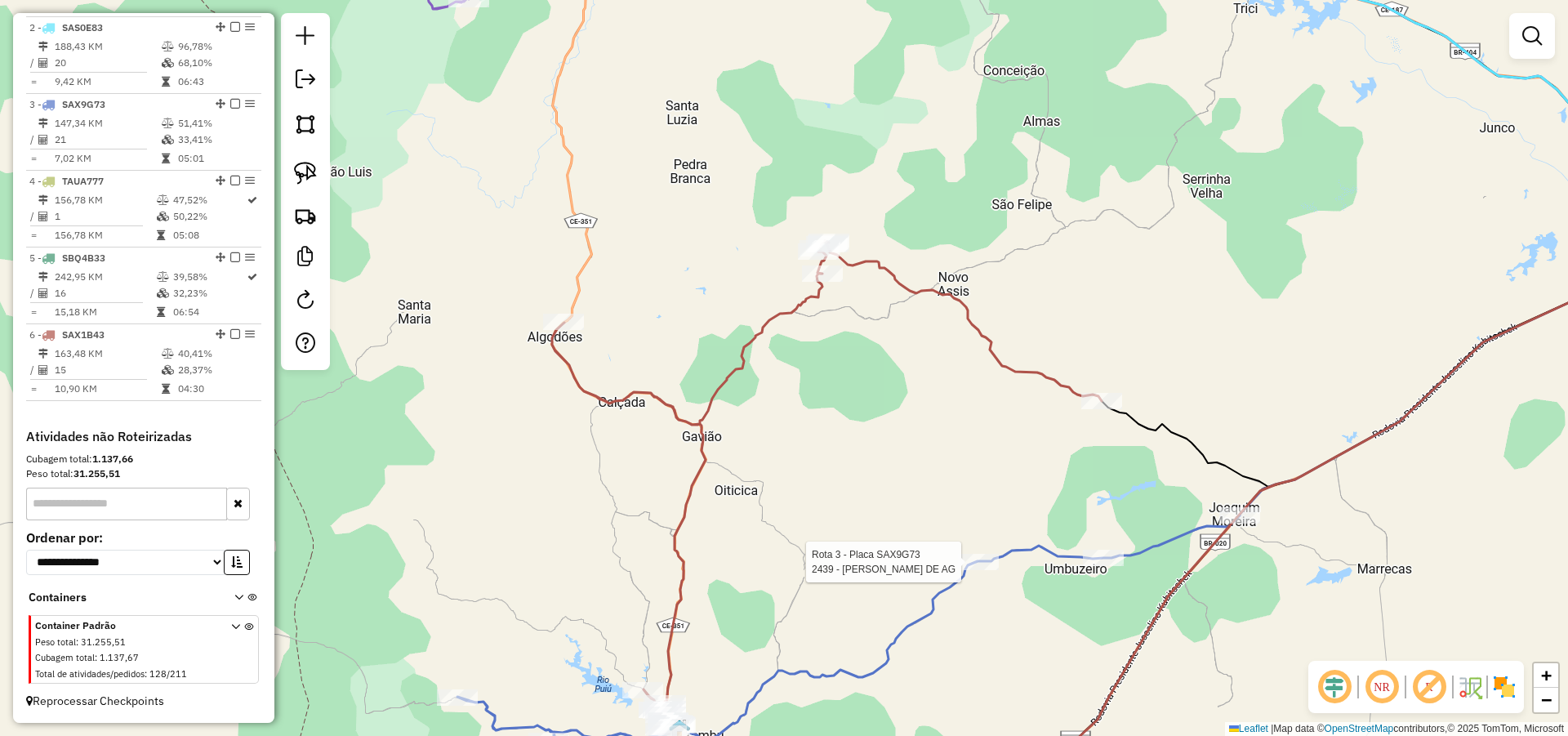
select select "*********"
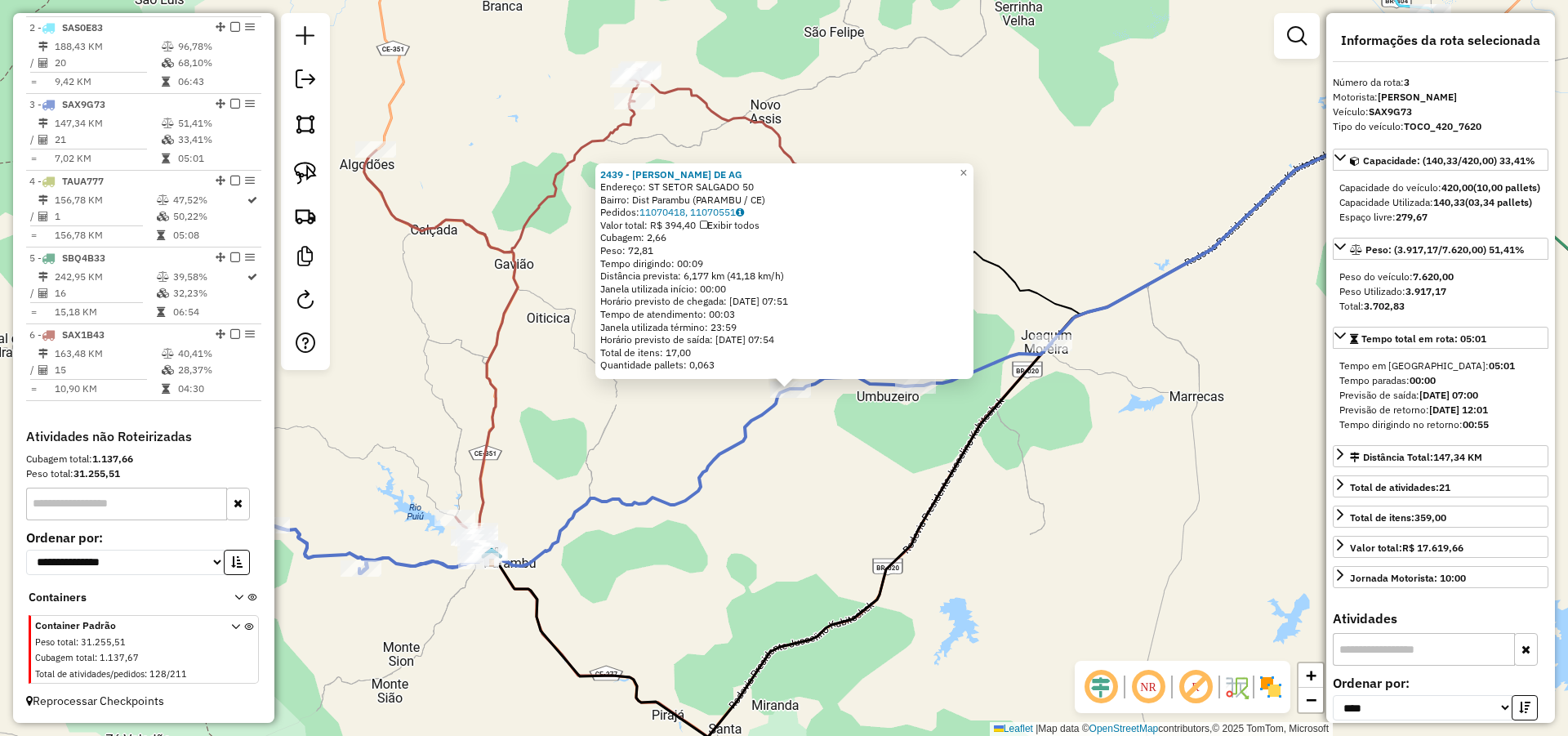
drag, startPoint x: 737, startPoint y: 531, endPoint x: 800, endPoint y: 647, distance: 132.0
click at [801, 666] on div "2439 - MANUEL NORONHA DE AG Endereço: ST SETOR SALGADO 50 Bairro: Dist Parambu …" at bounding box center [784, 368] width 1568 height 736
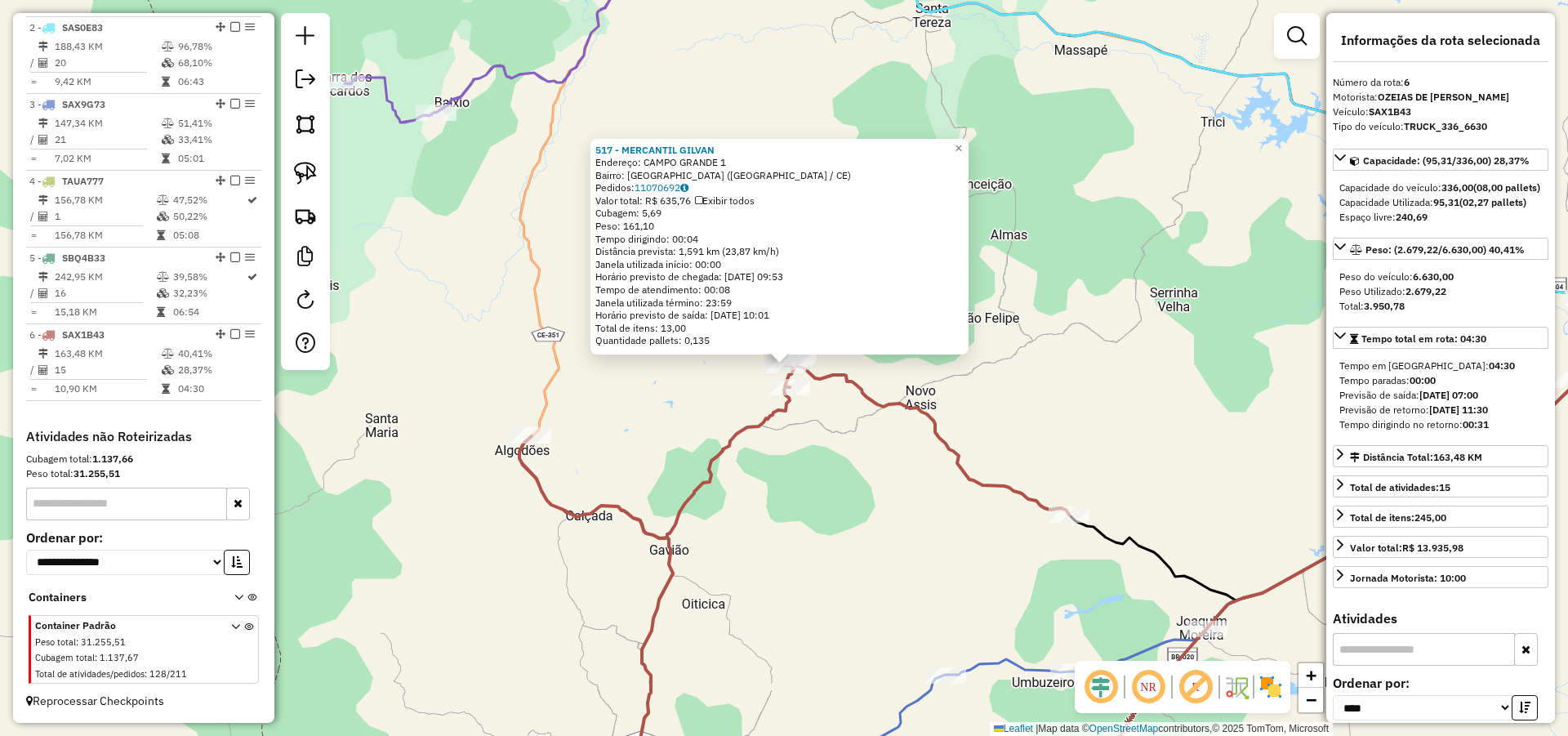
drag, startPoint x: 745, startPoint y: 540, endPoint x: 786, endPoint y: 382, distance: 163.2
click at [784, 382] on div "517 - MERCANTIL GILVAN Endereço: CAMPO GRANDE 1 Bairro: Campo Grande (PARAMBU /…" at bounding box center [784, 368] width 1568 height 736
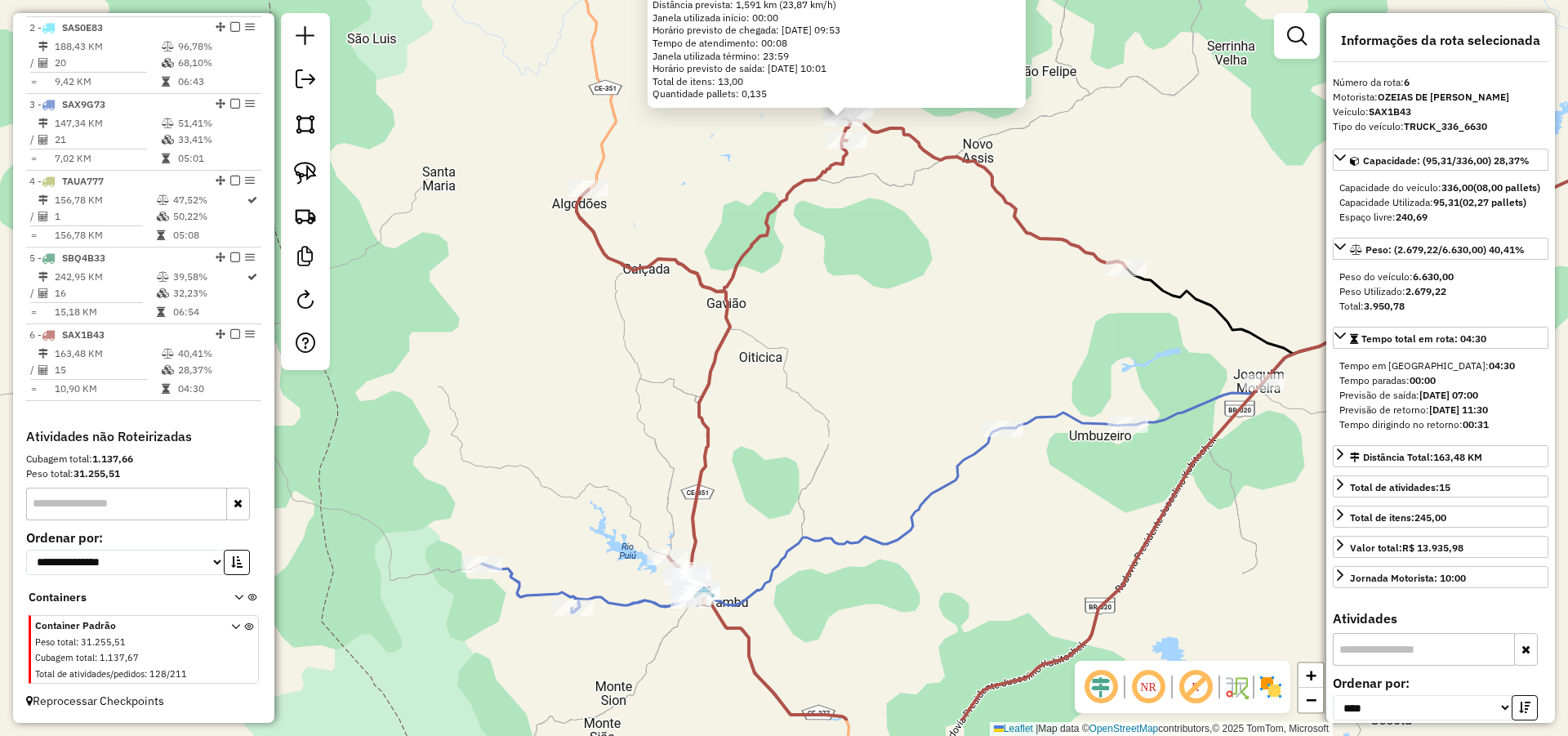
drag, startPoint x: 784, startPoint y: 364, endPoint x: 789, endPoint y: 319, distance: 45.3
click at [792, 320] on div "517 - MERCANTIL GILVAN Endereço: CAMPO GRANDE 1 Bairro: Campo Grande (PARAMBU /…" at bounding box center [784, 368] width 1568 height 736
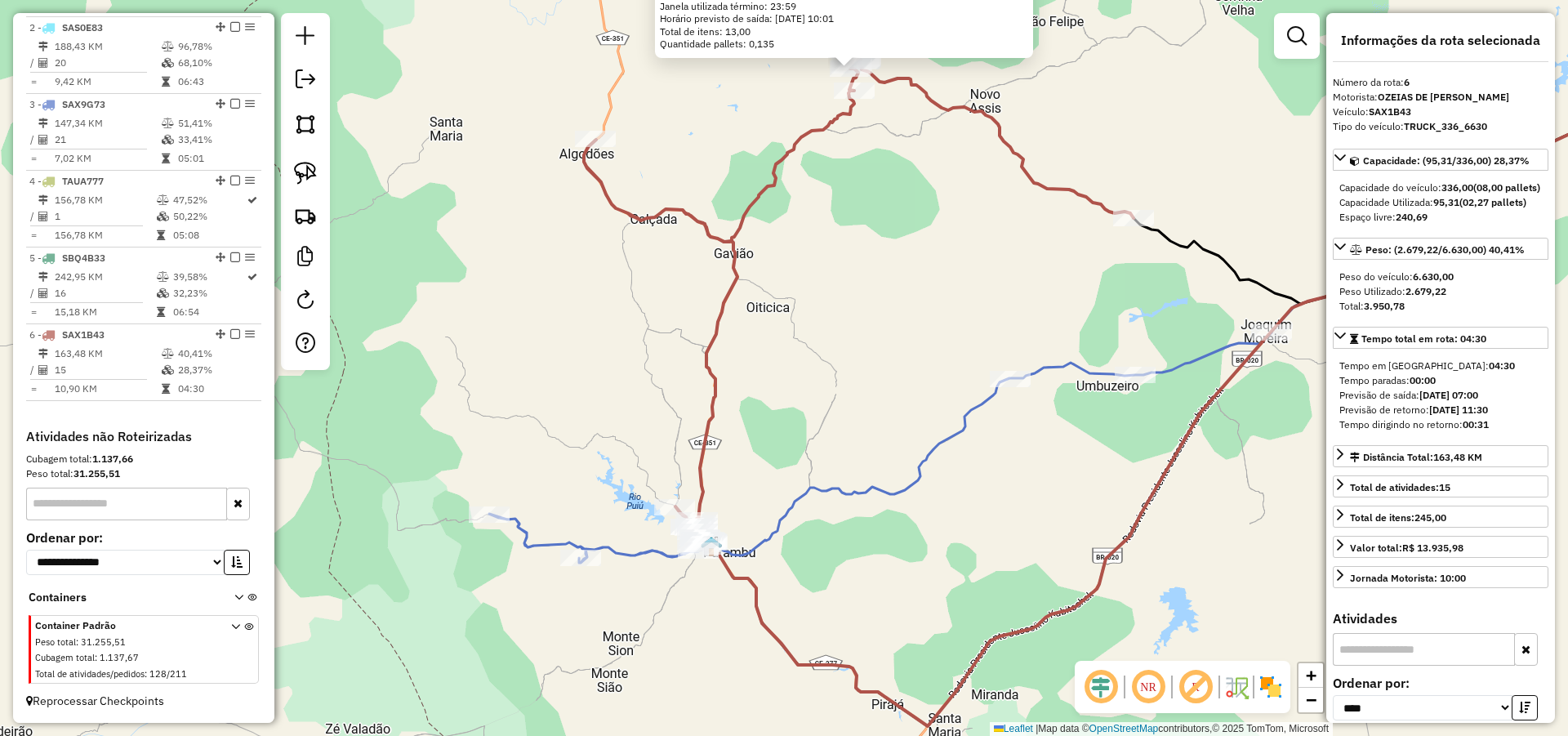
click at [785, 395] on div "517 - MERCANTIL GILVAN Endereço: CAMPO GRANDE 1 Bairro: Campo Grande (PARAMBU /…" at bounding box center [784, 368] width 1568 height 736
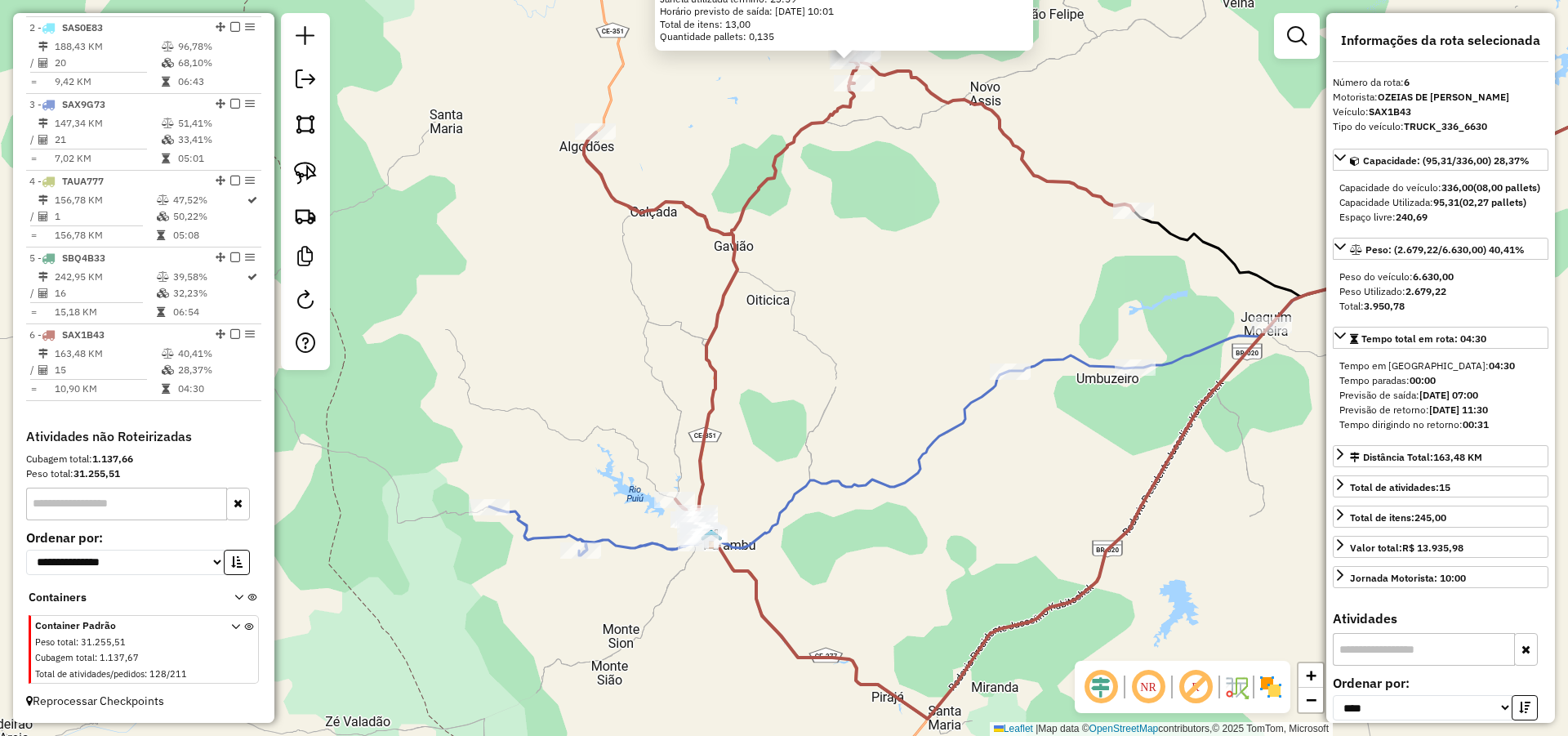
click at [807, 351] on div "517 - MERCANTIL GILVAN Endereço: CAMPO GRANDE 1 Bairro: Campo Grande (PARAMBU /…" at bounding box center [784, 368] width 1568 height 736
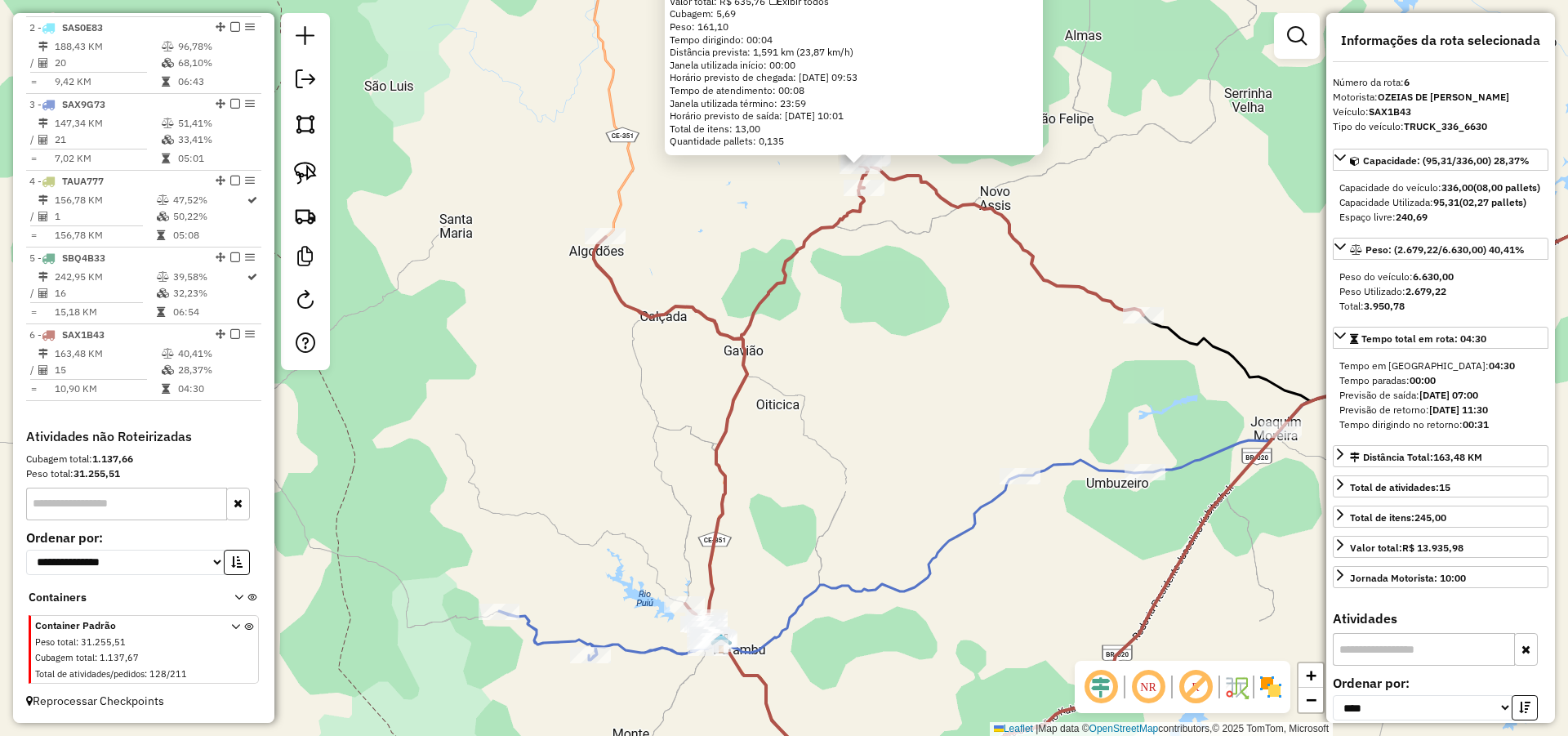
drag, startPoint x: 780, startPoint y: 345, endPoint x: 787, endPoint y: 389, distance: 44.6
click at [786, 383] on div "517 - MERCANTIL GILVAN Endereço: CAMPO GRANDE 1 Bairro: Campo Grande (PARAMBU /…" at bounding box center [784, 368] width 1568 height 736
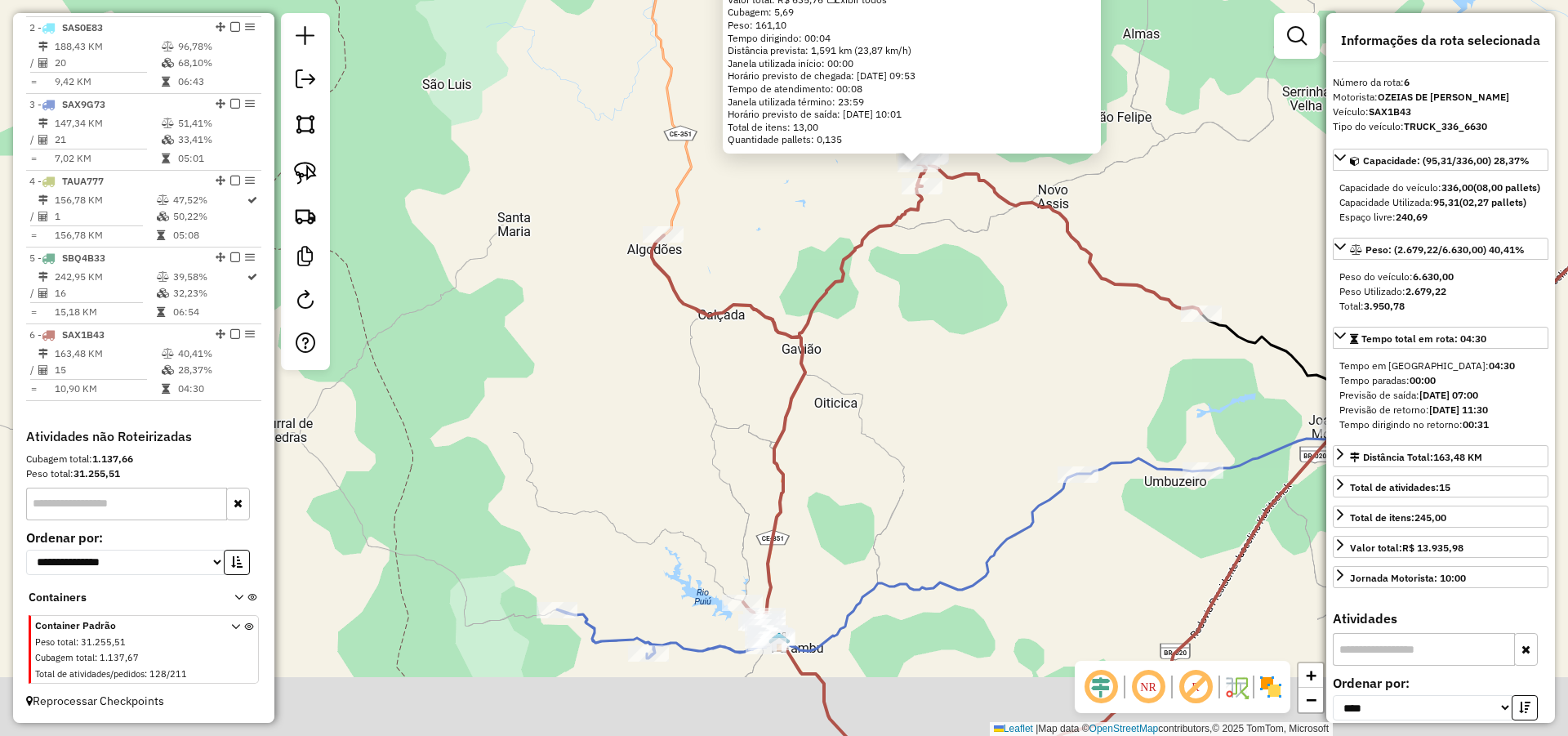
drag, startPoint x: 854, startPoint y: 530, endPoint x: 844, endPoint y: 464, distance: 66.8
click at [844, 464] on div "517 - MERCANTIL GILVAN Endereço: CAMPO GRANDE 1 Bairro: Campo Grande (PARAMBU /…" at bounding box center [784, 368] width 1568 height 736
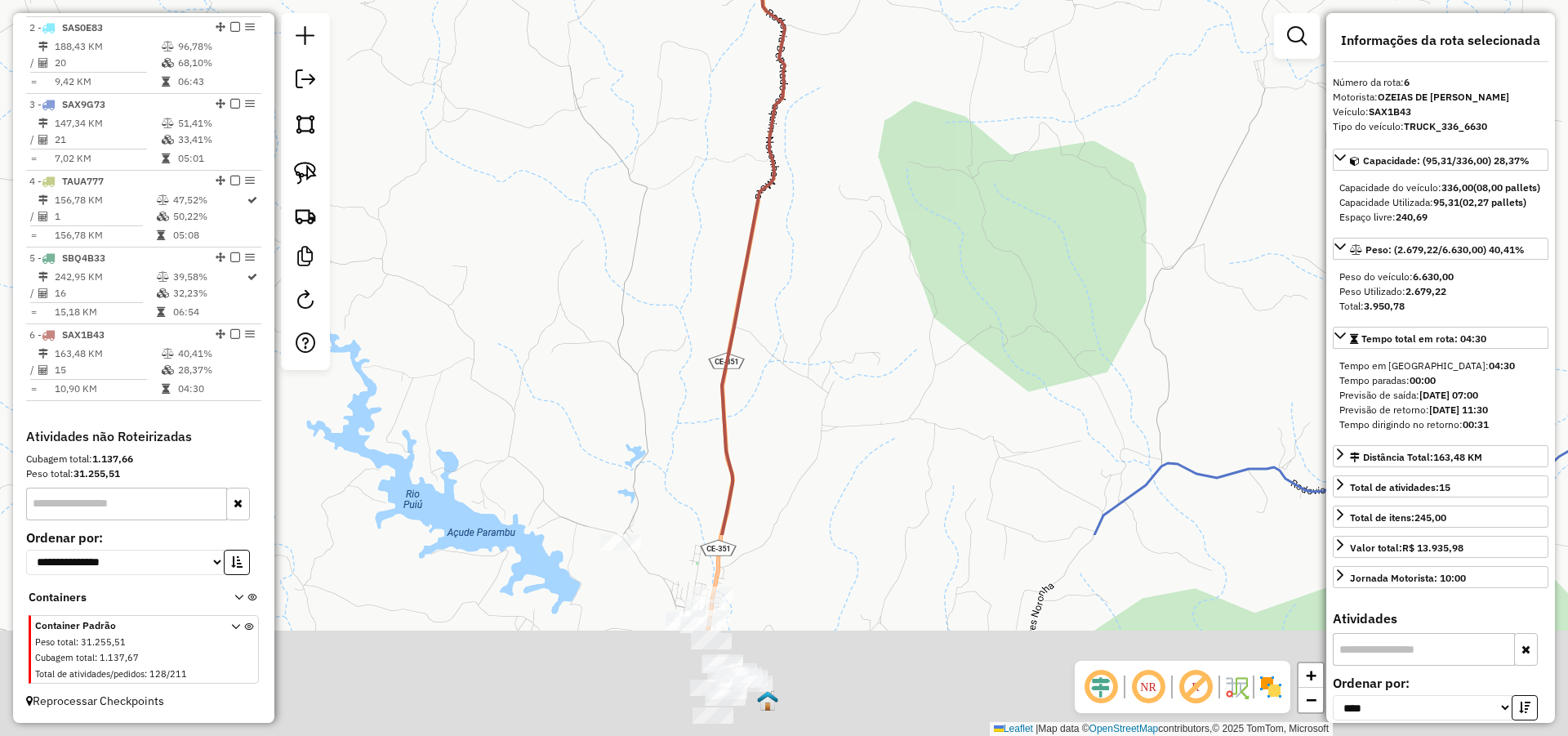
drag, startPoint x: 783, startPoint y: 380, endPoint x: 808, endPoint y: 246, distance: 136.3
click at [786, 257] on div "517 - MERCANTIL GILVAN Endereço: CAMPO GRANDE 1 Bairro: Campo Grande (PARAMBU /…" at bounding box center [784, 368] width 1568 height 736
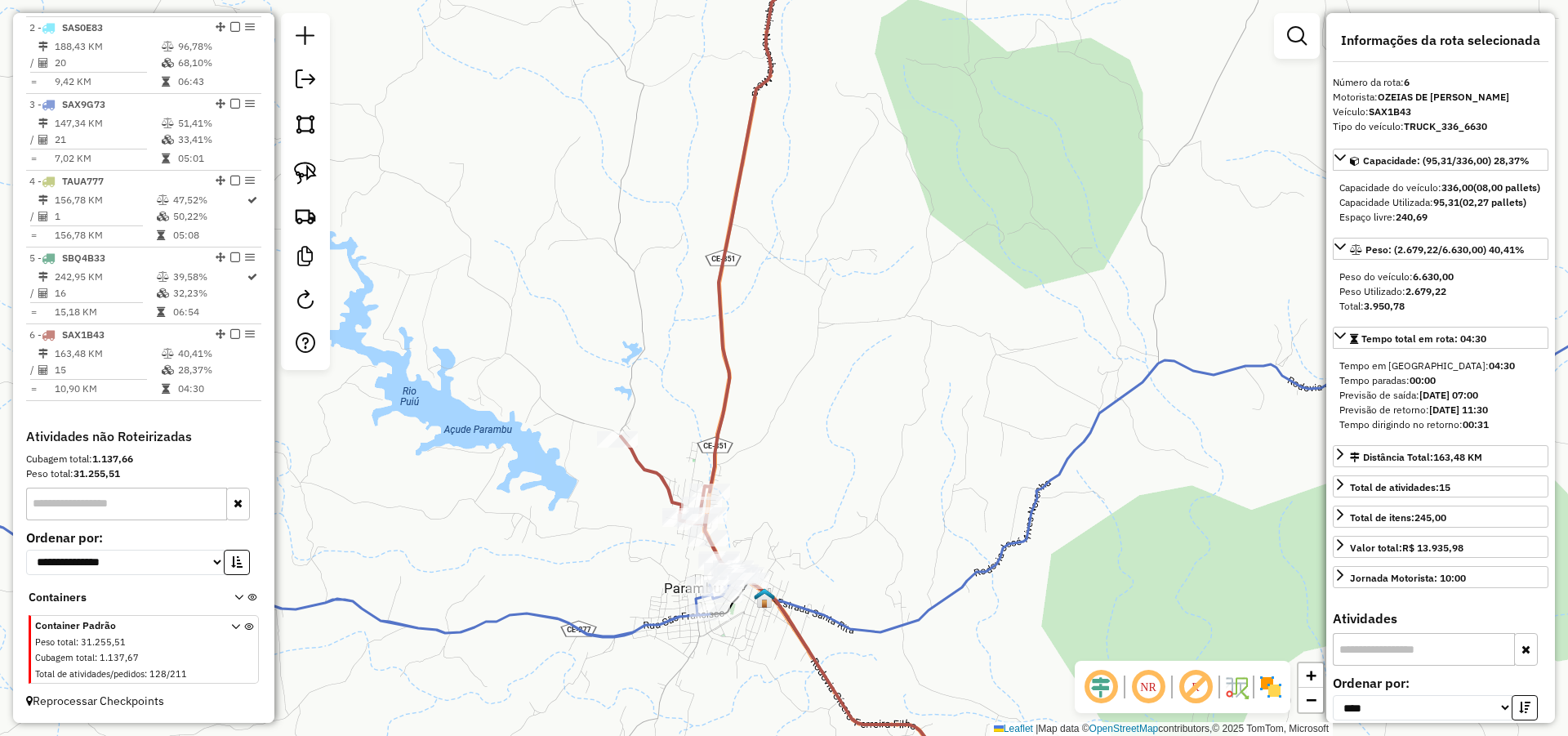
drag, startPoint x: 843, startPoint y: 427, endPoint x: 837, endPoint y: 402, distance: 25.7
click at [839, 408] on div "517 - MERCANTIL GILVAN Endereço: CAMPO GRANDE 1 Bairro: Campo Grande (PARAMBU /…" at bounding box center [784, 368] width 1568 height 736
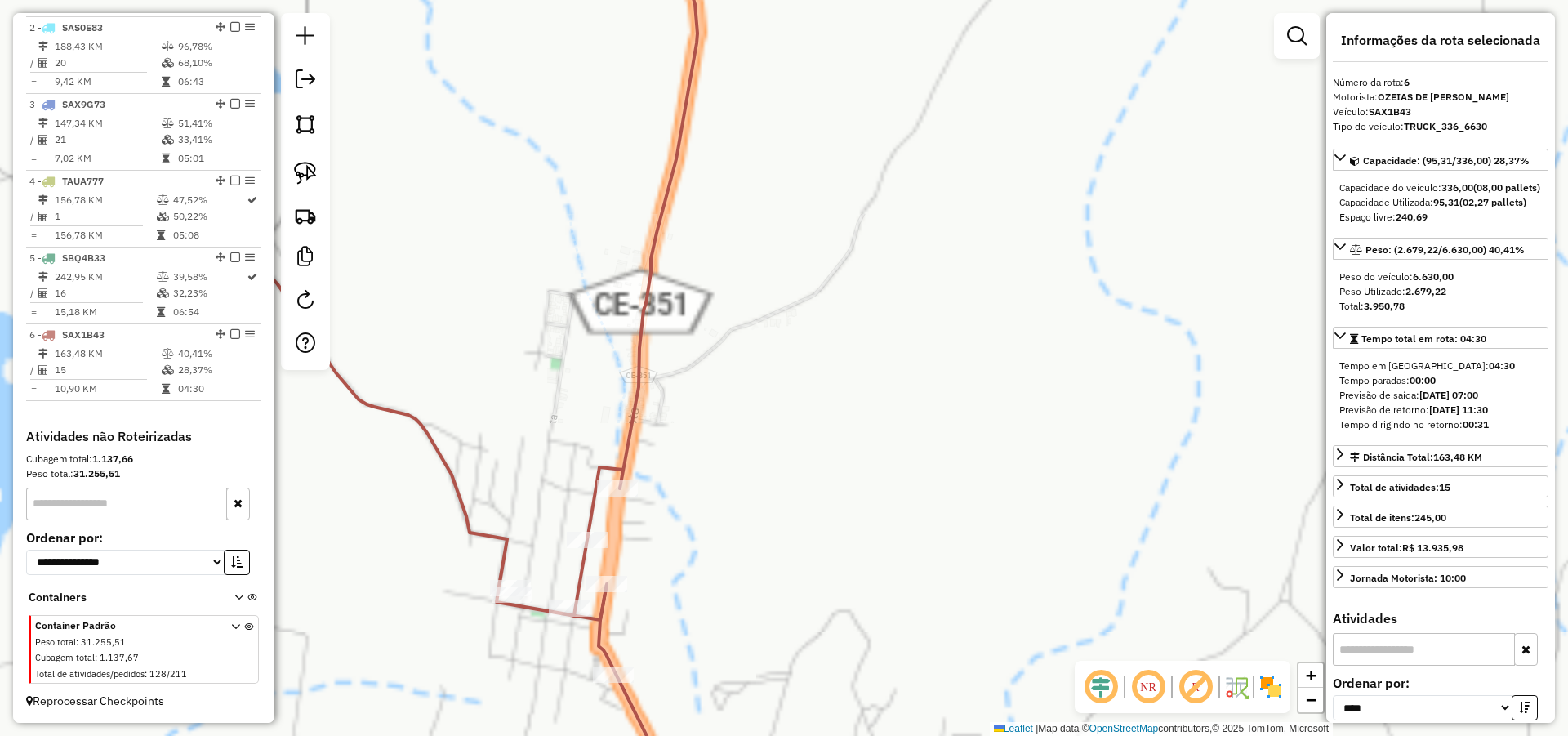
drag, startPoint x: 816, startPoint y: 387, endPoint x: 822, endPoint y: 343, distance: 44.4
click at [825, 346] on div "517 - MERCANTIL GILVAN Endereço: CAMPO GRANDE 1 Bairro: Campo Grande (PARAMBU /…" at bounding box center [784, 368] width 1568 height 736
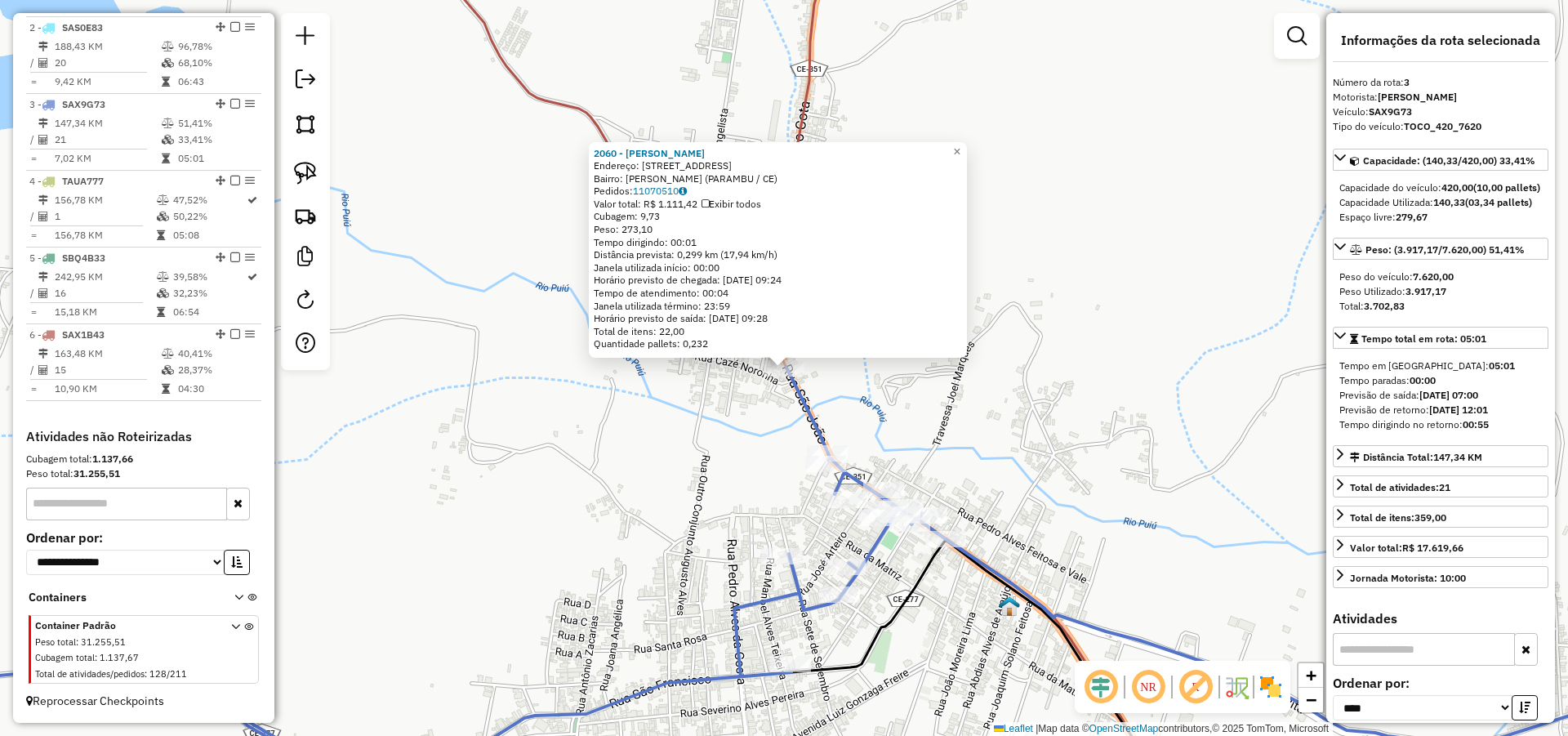
click at [1031, 373] on div "2060 - IRANEIDE PEREIRA Endereço: R Rua Sao Joao 27 Bairro: Beleza (PARAMBU / C…" at bounding box center [784, 368] width 1568 height 736
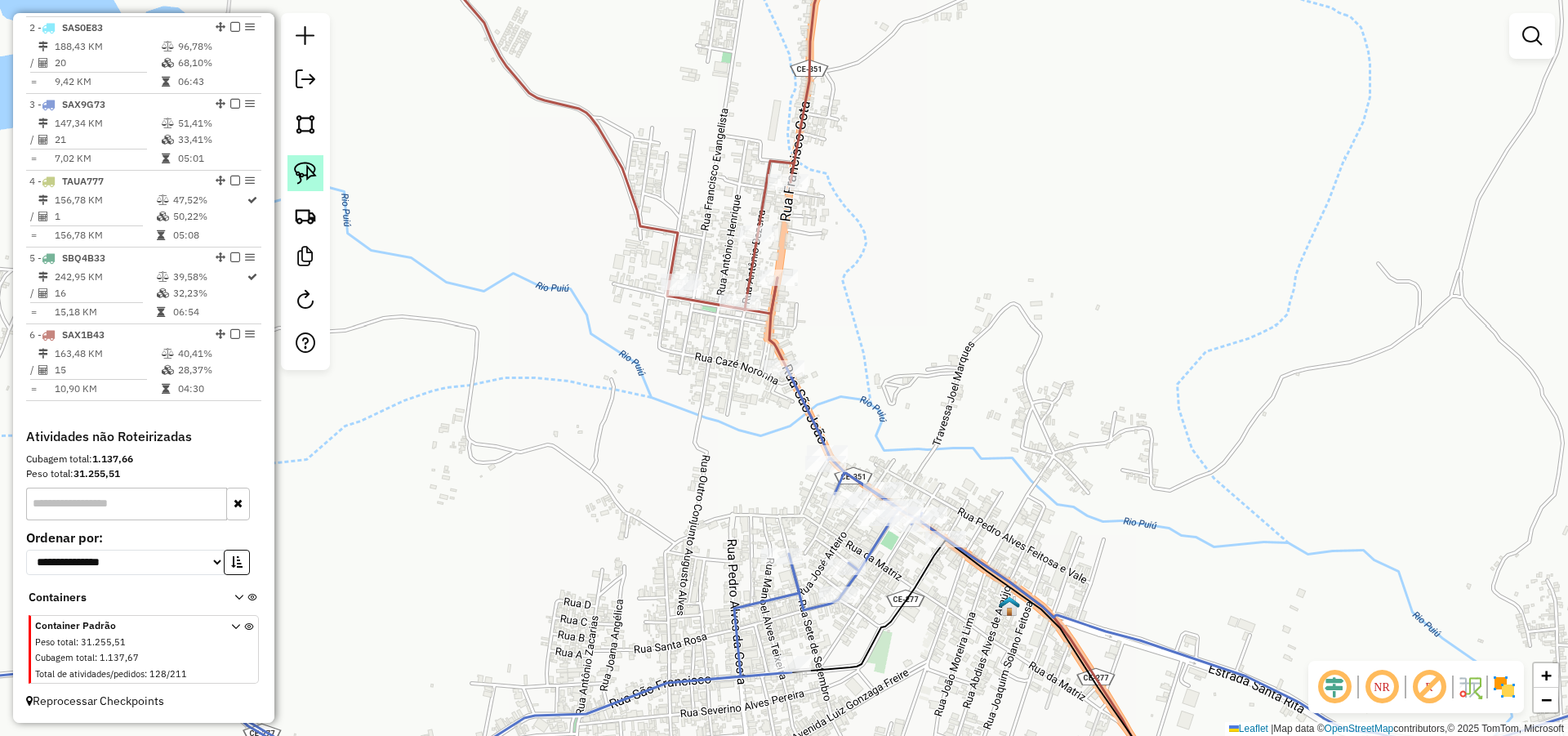
click at [310, 174] on img at bounding box center [305, 173] width 23 height 23
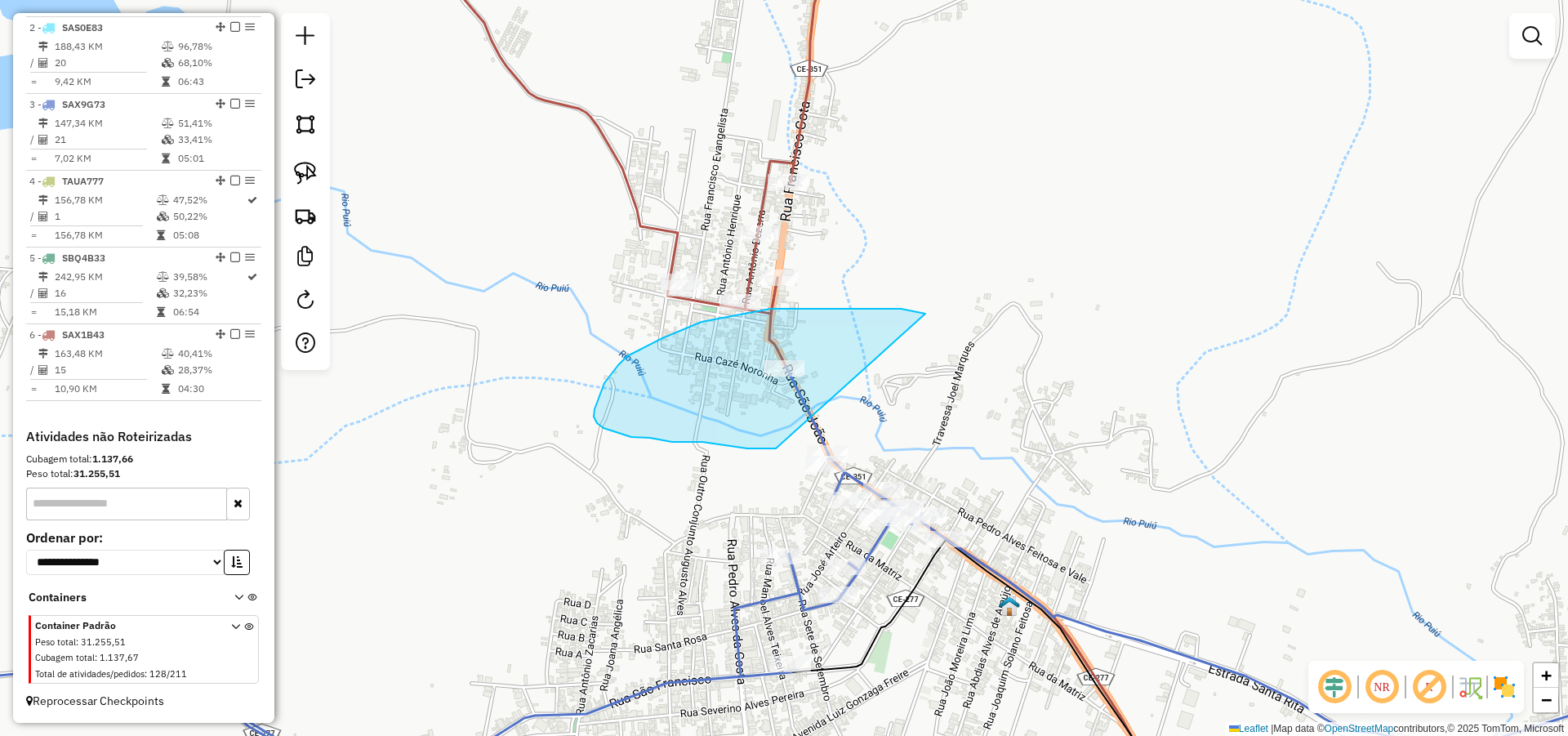
drag, startPoint x: 850, startPoint y: 309, endPoint x: 863, endPoint y: 408, distance: 99.8
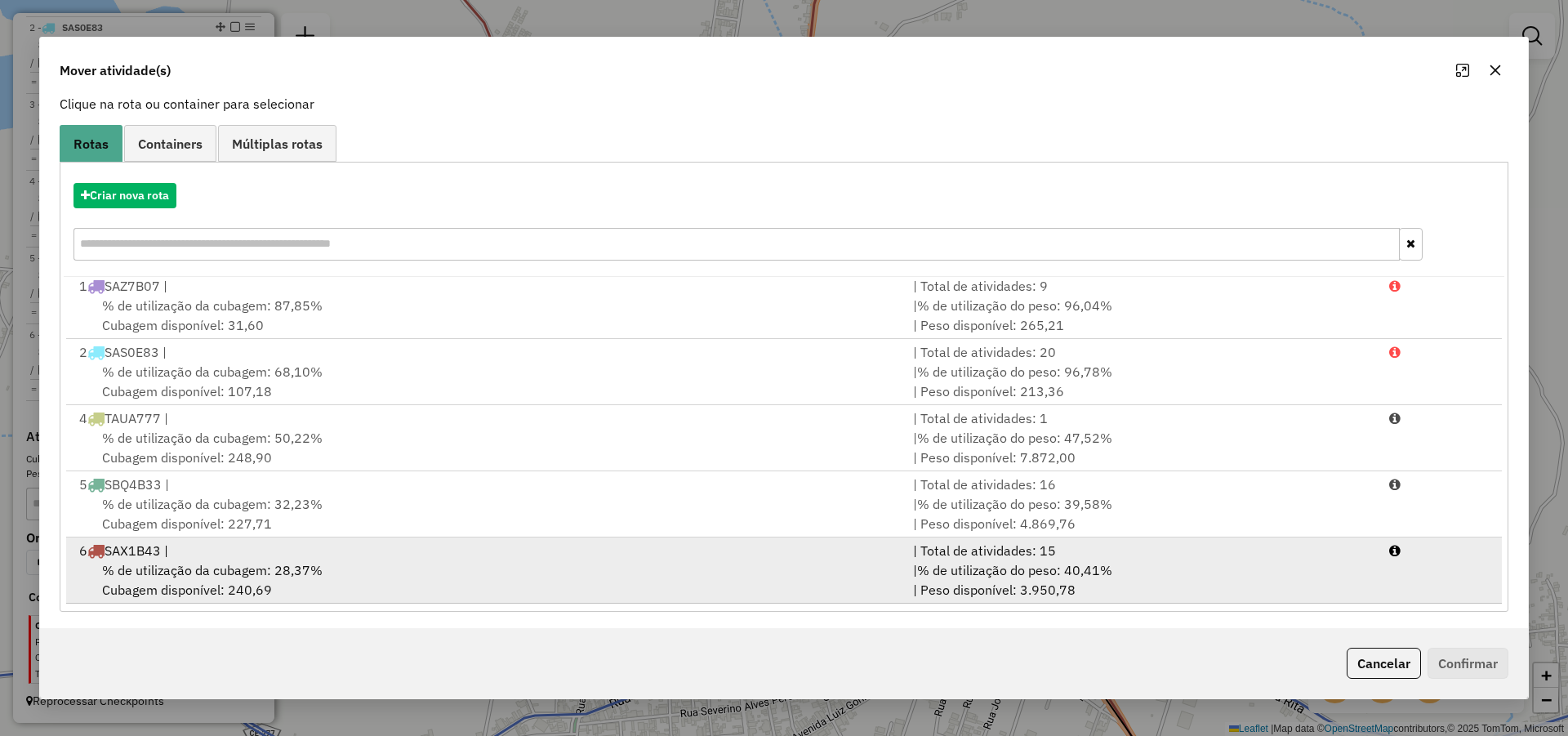
scroll to position [109, 0]
click at [712, 557] on div "% de utilização da cubagem: 28,37% Cubagem disponível: 240,69" at bounding box center [486, 576] width 834 height 39
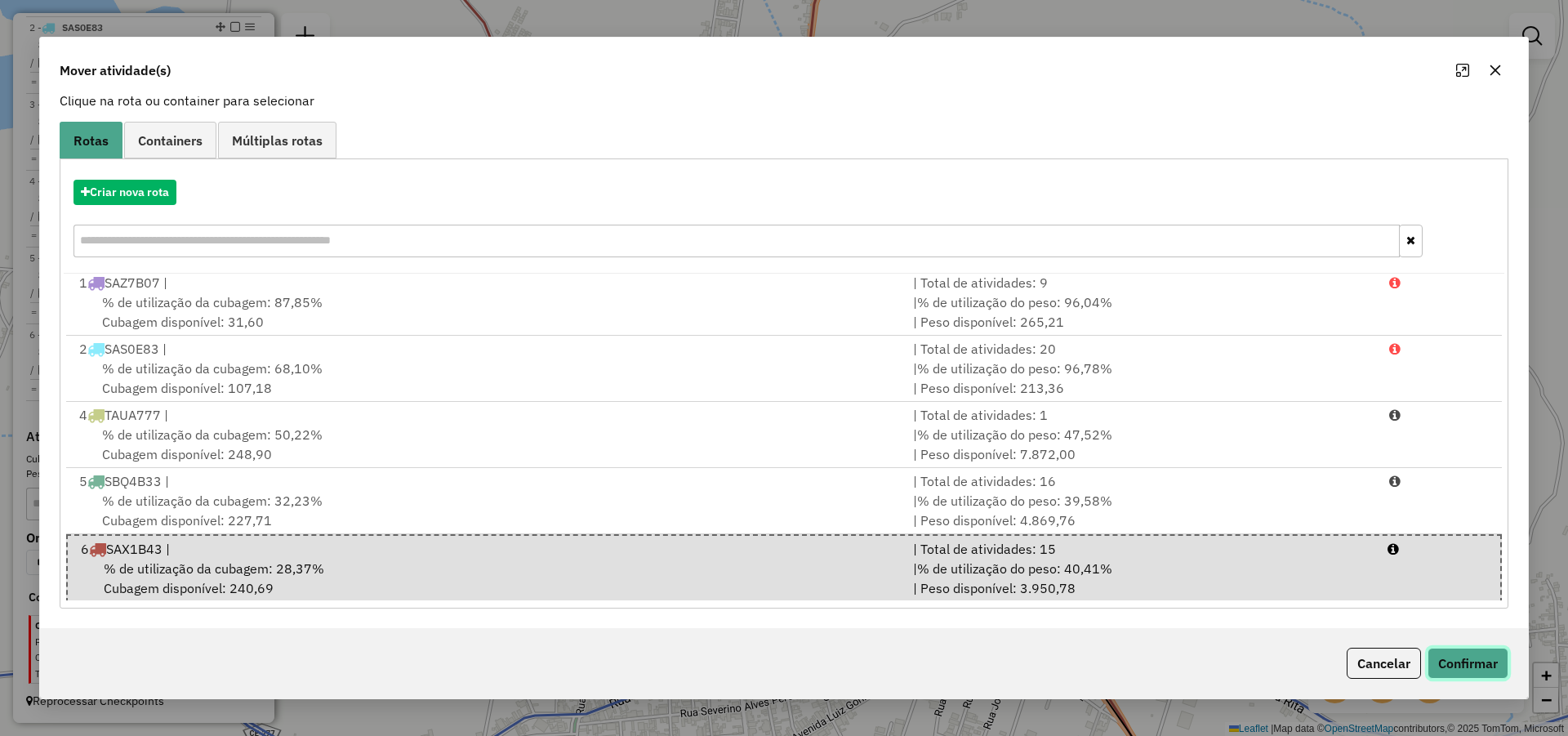
click at [1453, 658] on button "Confirmar" at bounding box center [1468, 663] width 81 height 31
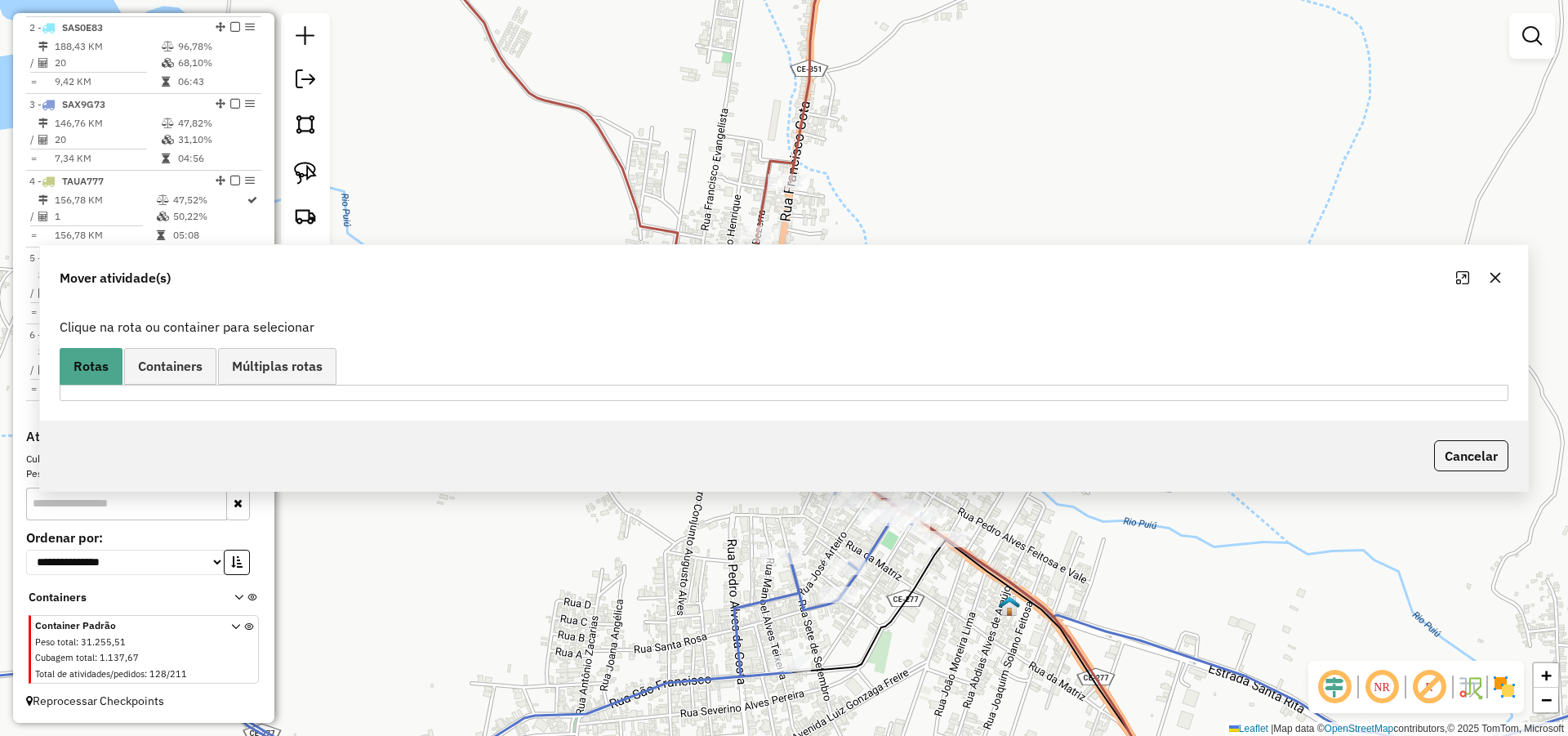
scroll to position [0, 0]
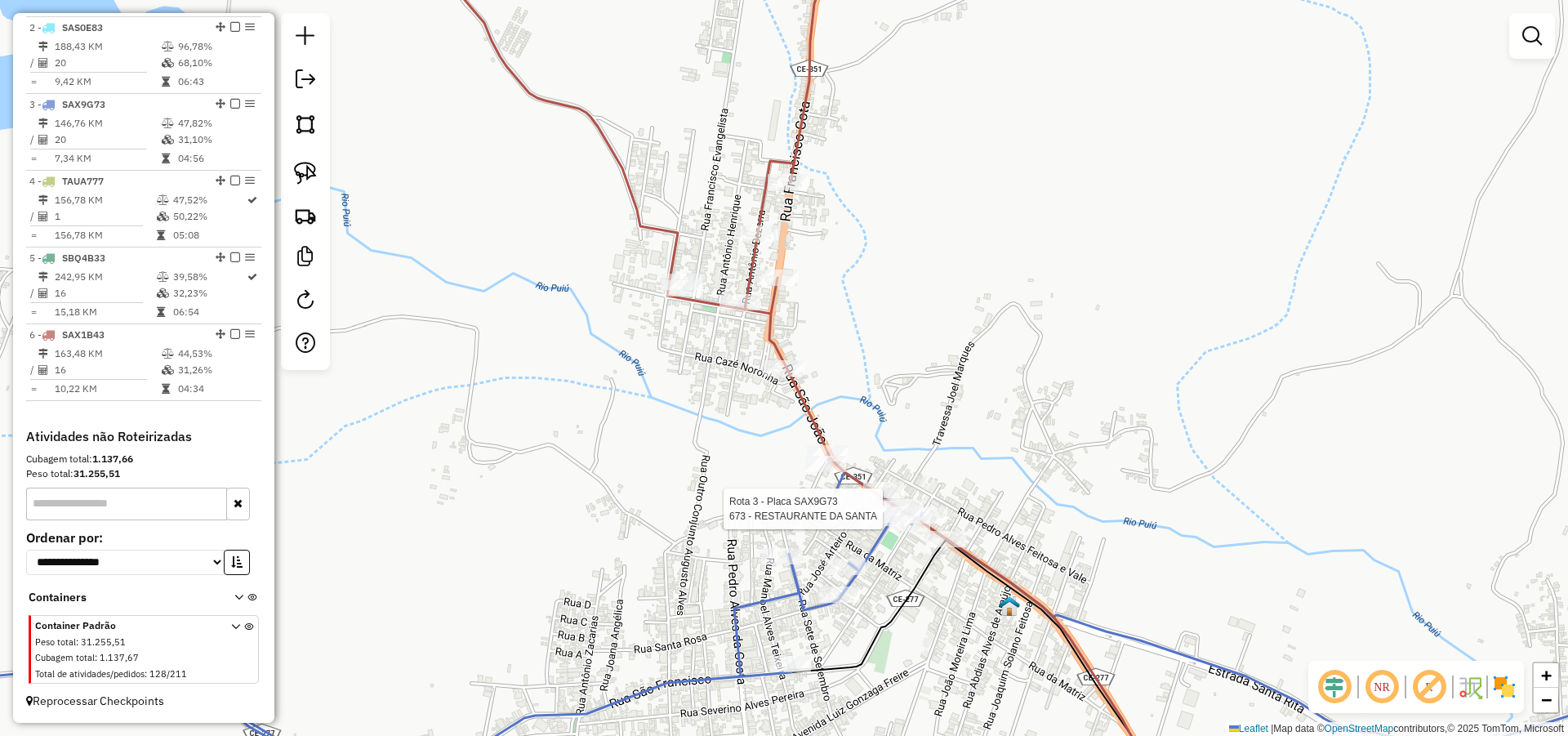
select select "*********"
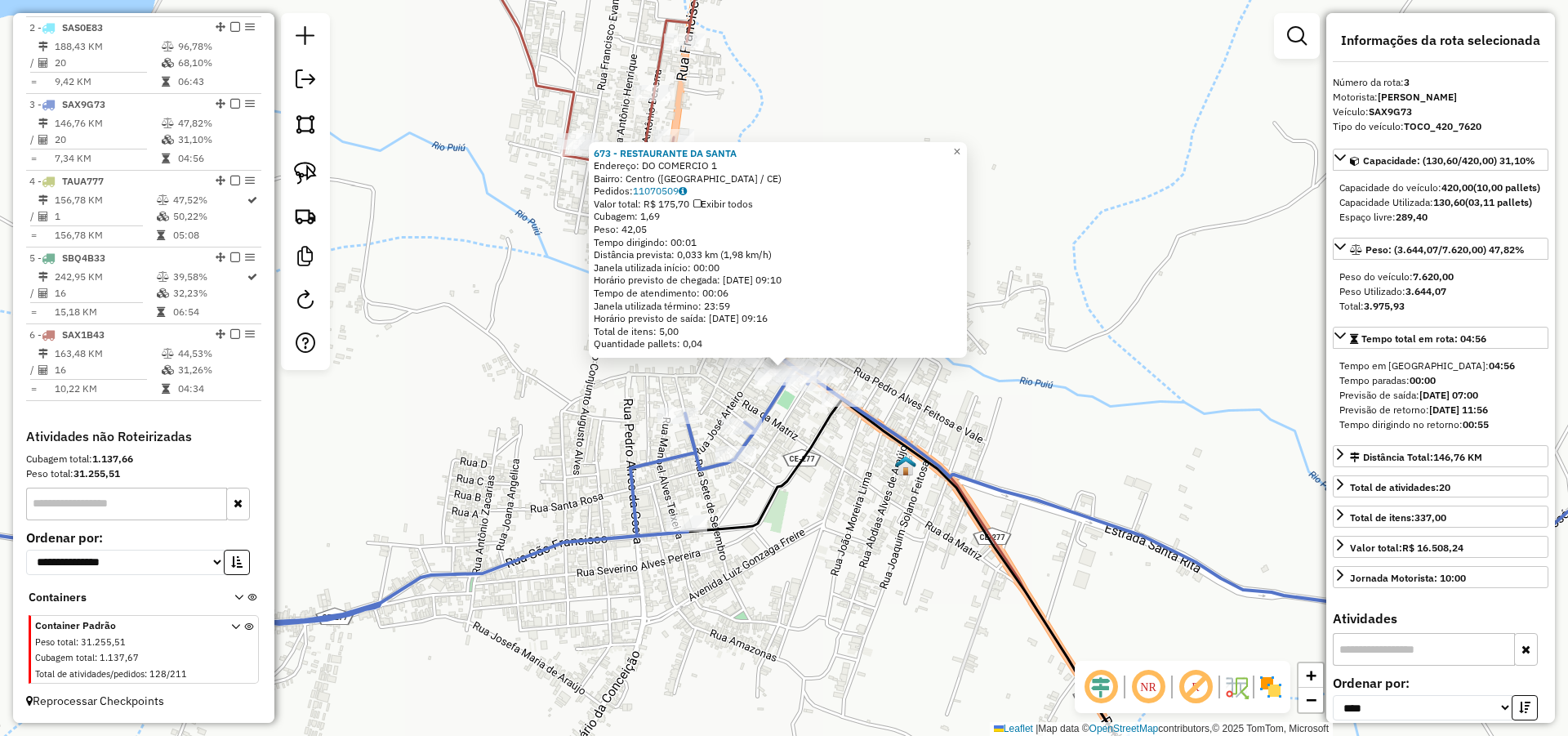
click at [1029, 348] on div "673 - RESTAURANTE DA SANTA Endereço: DO COMERCIO 1 Bairro: Centro (PARAMBU / CE…" at bounding box center [784, 368] width 1568 height 736
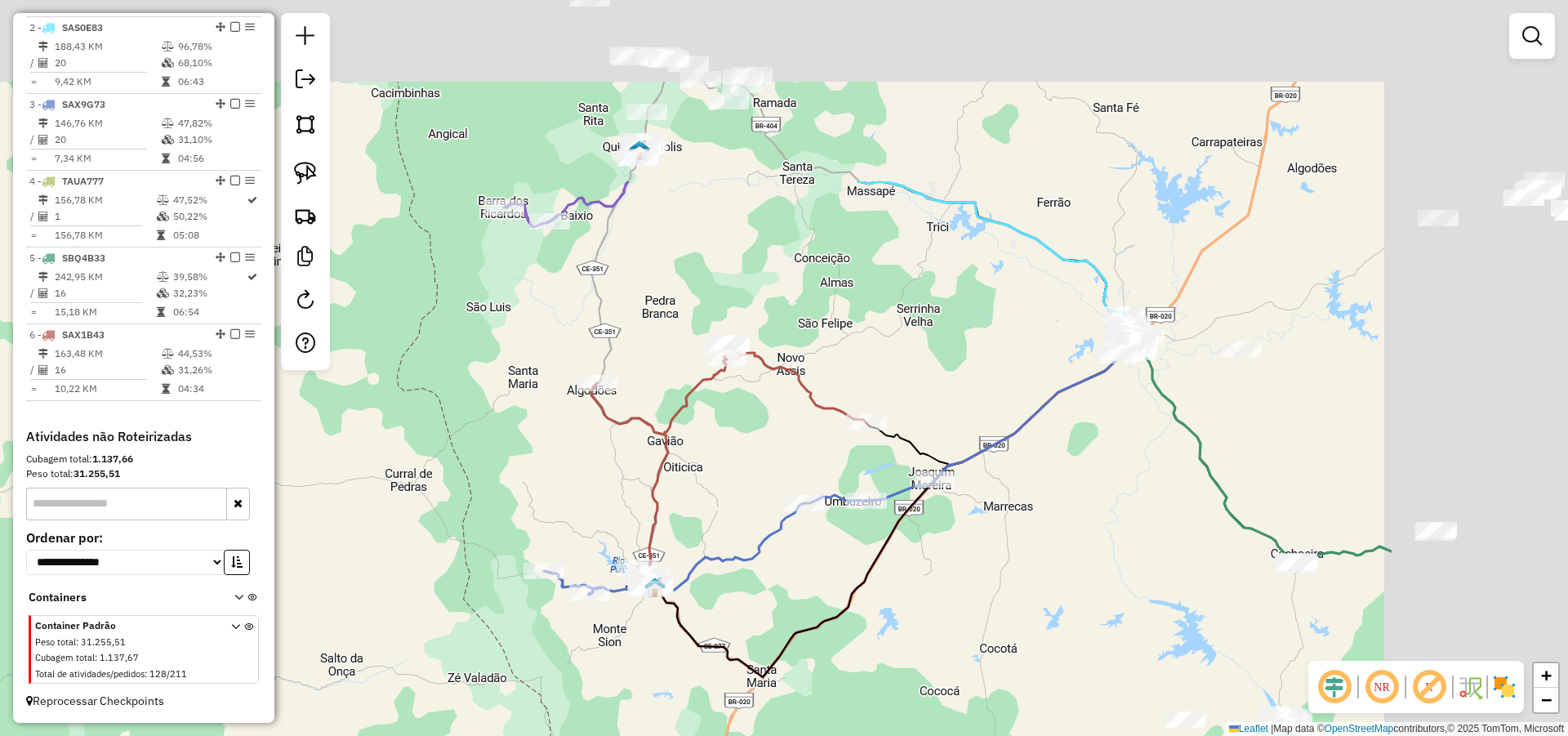
drag, startPoint x: 1097, startPoint y: 471, endPoint x: 880, endPoint y: 619, distance: 262.7
click at [906, 613] on div "Janela de atendimento Grade de atendimento Capacidade Transportadoras Veículos …" at bounding box center [784, 368] width 1568 height 736
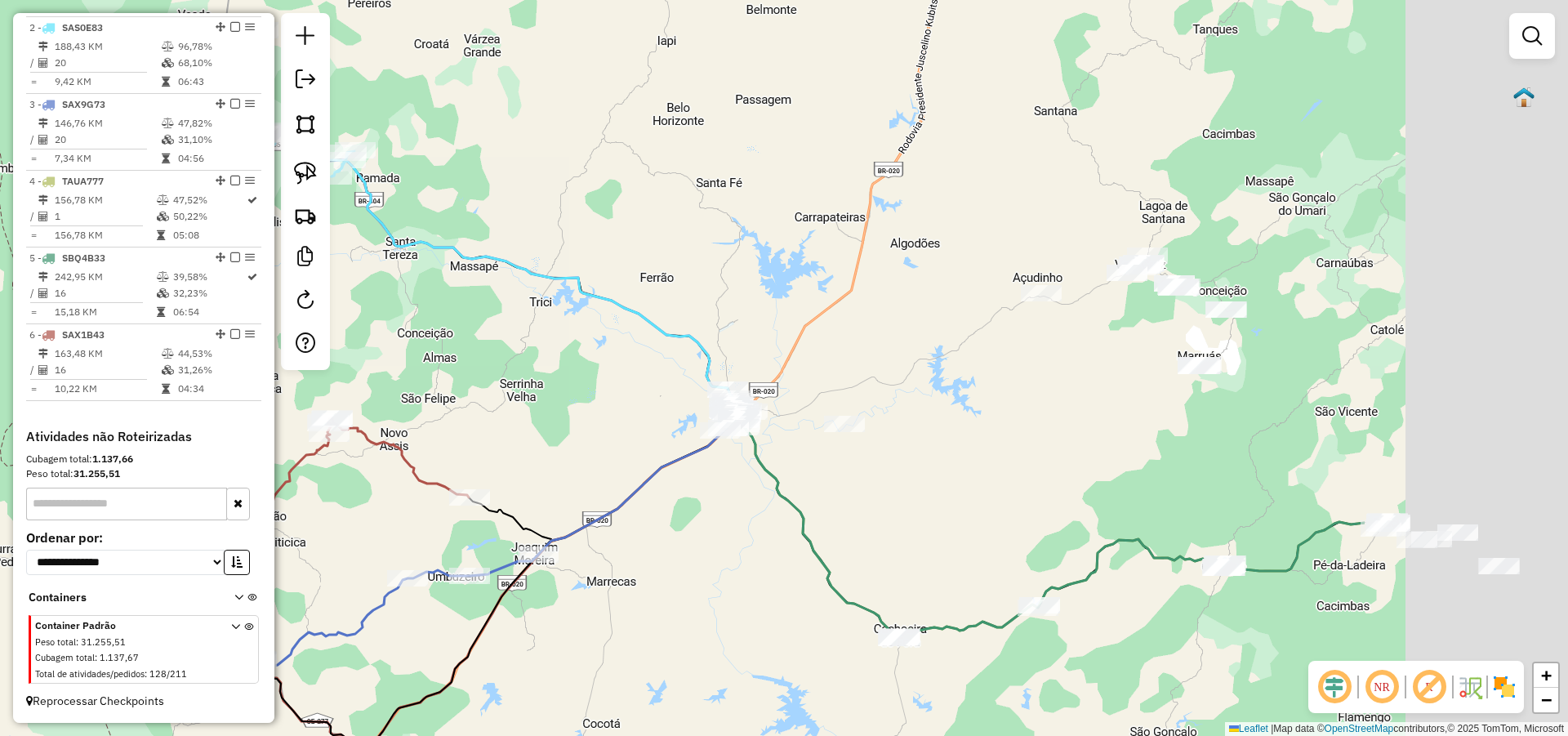
drag, startPoint x: 1162, startPoint y: 502, endPoint x: 807, endPoint y: 553, distance: 358.6
click at [807, 553] on icon at bounding box center [1052, 523] width 625 height 220
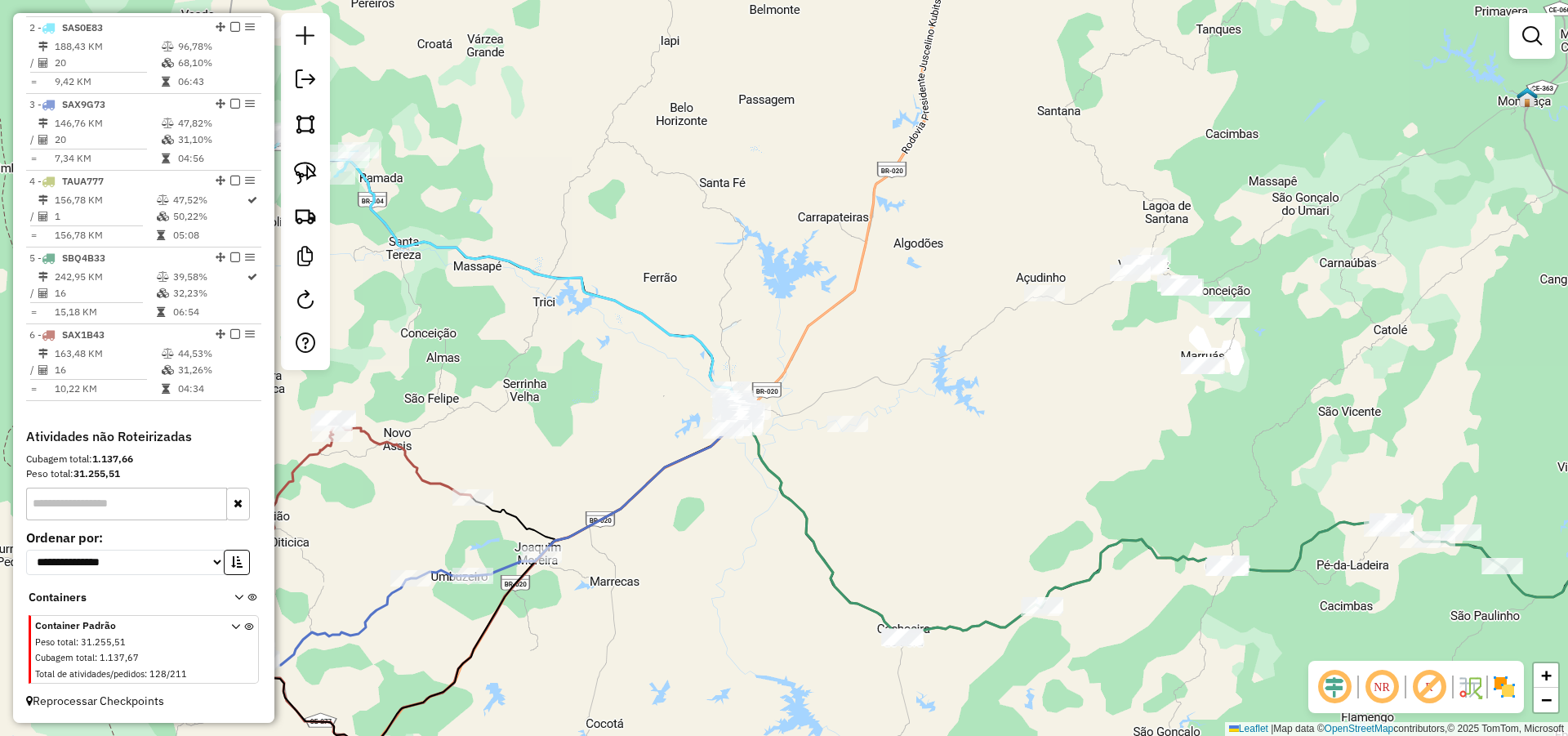
drag, startPoint x: 343, startPoint y: 514, endPoint x: 692, endPoint y: 477, distance: 351.0
click at [648, 487] on div "Janela de atendimento Grade de atendimento Capacidade Transportadoras Veículos …" at bounding box center [784, 368] width 1568 height 736
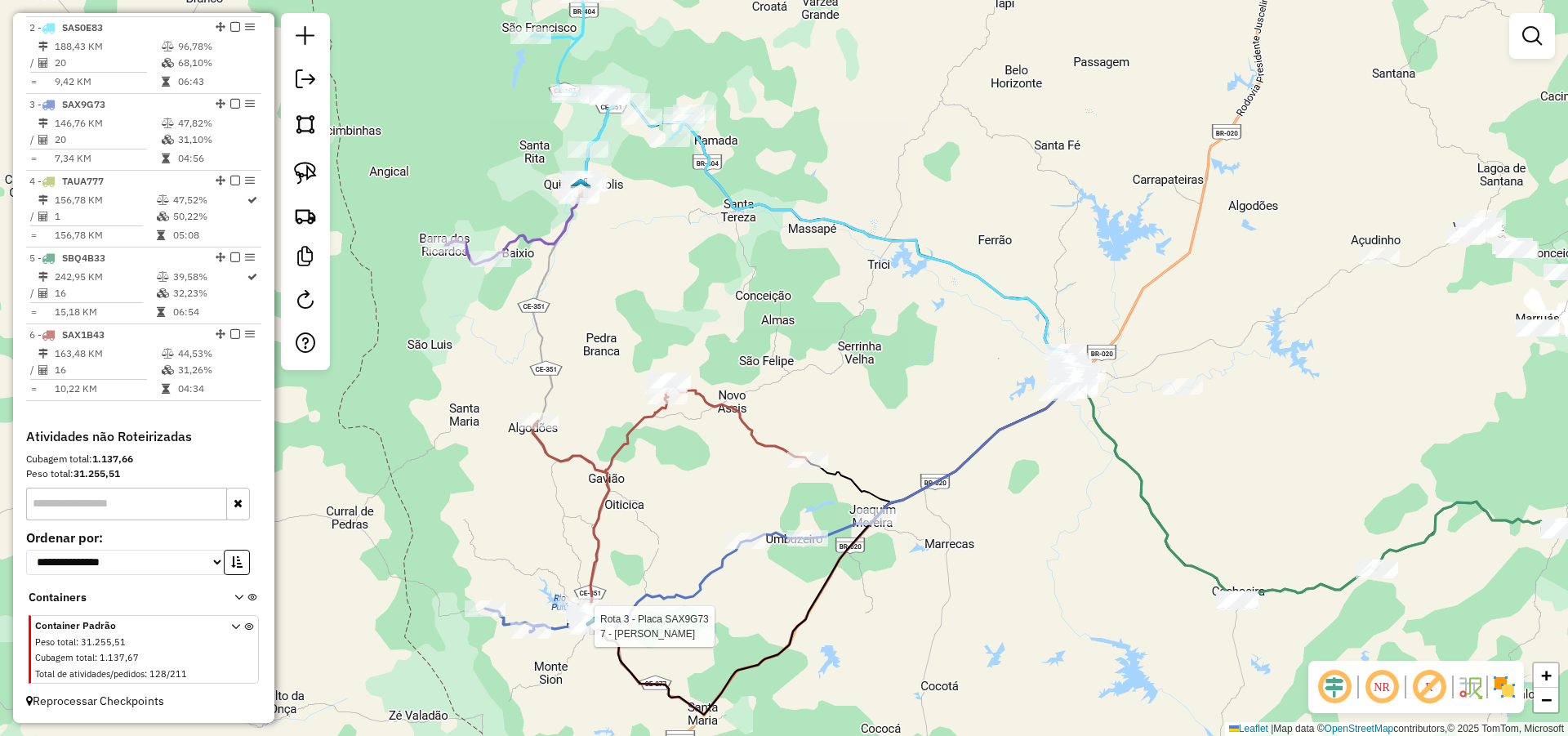
select select "*********"
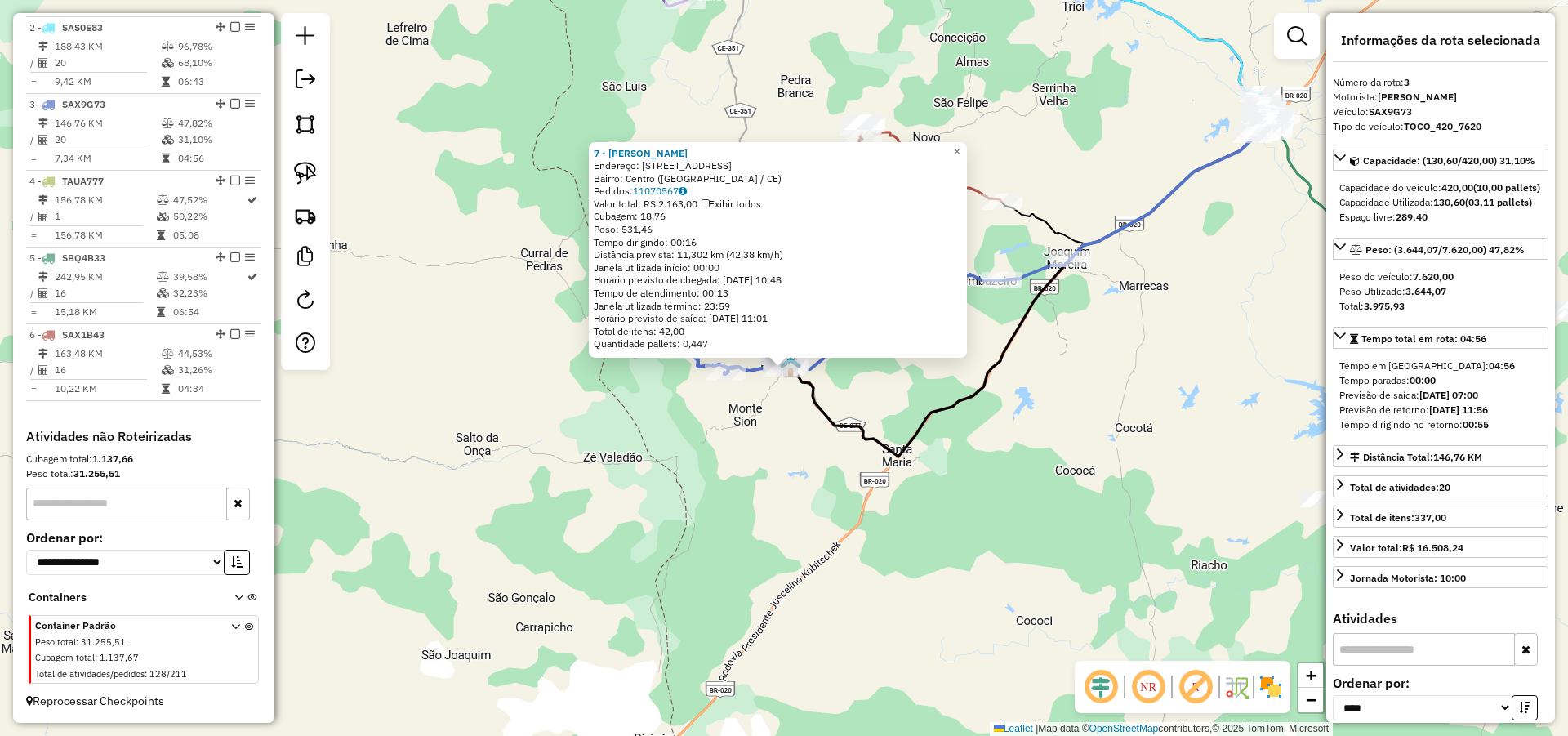
click at [753, 484] on div "7 - ENY GONCALVES FREIRE Endereço: R SAO FRANCISCO 60 Bairro: Centro (PARAMBU /…" at bounding box center [784, 368] width 1568 height 736
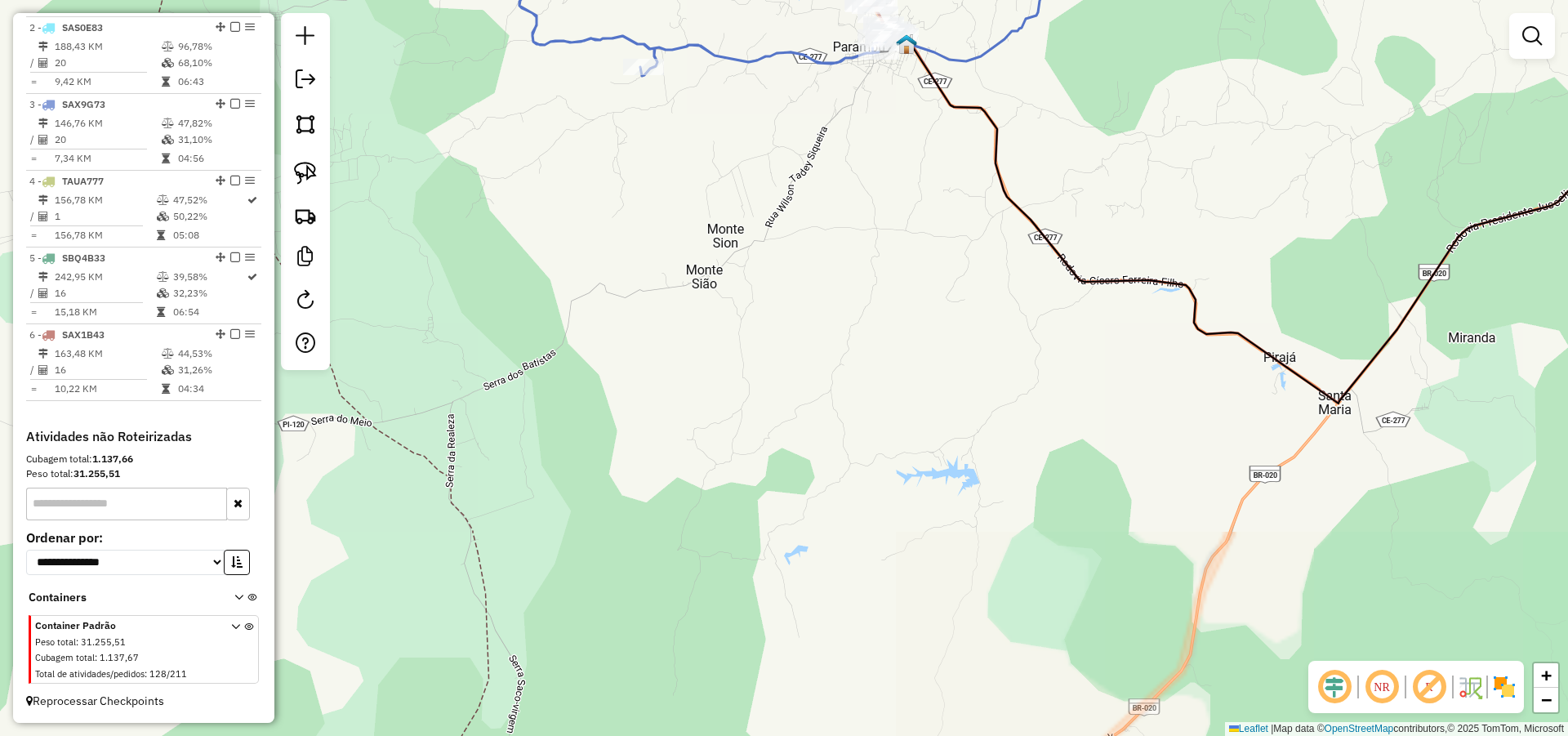
drag, startPoint x: 887, startPoint y: 181, endPoint x: 830, endPoint y: 637, distance: 459.5
click at [830, 637] on div "Janela de atendimento Grade de atendimento Capacidade Transportadoras Veículos …" at bounding box center [784, 368] width 1568 height 736
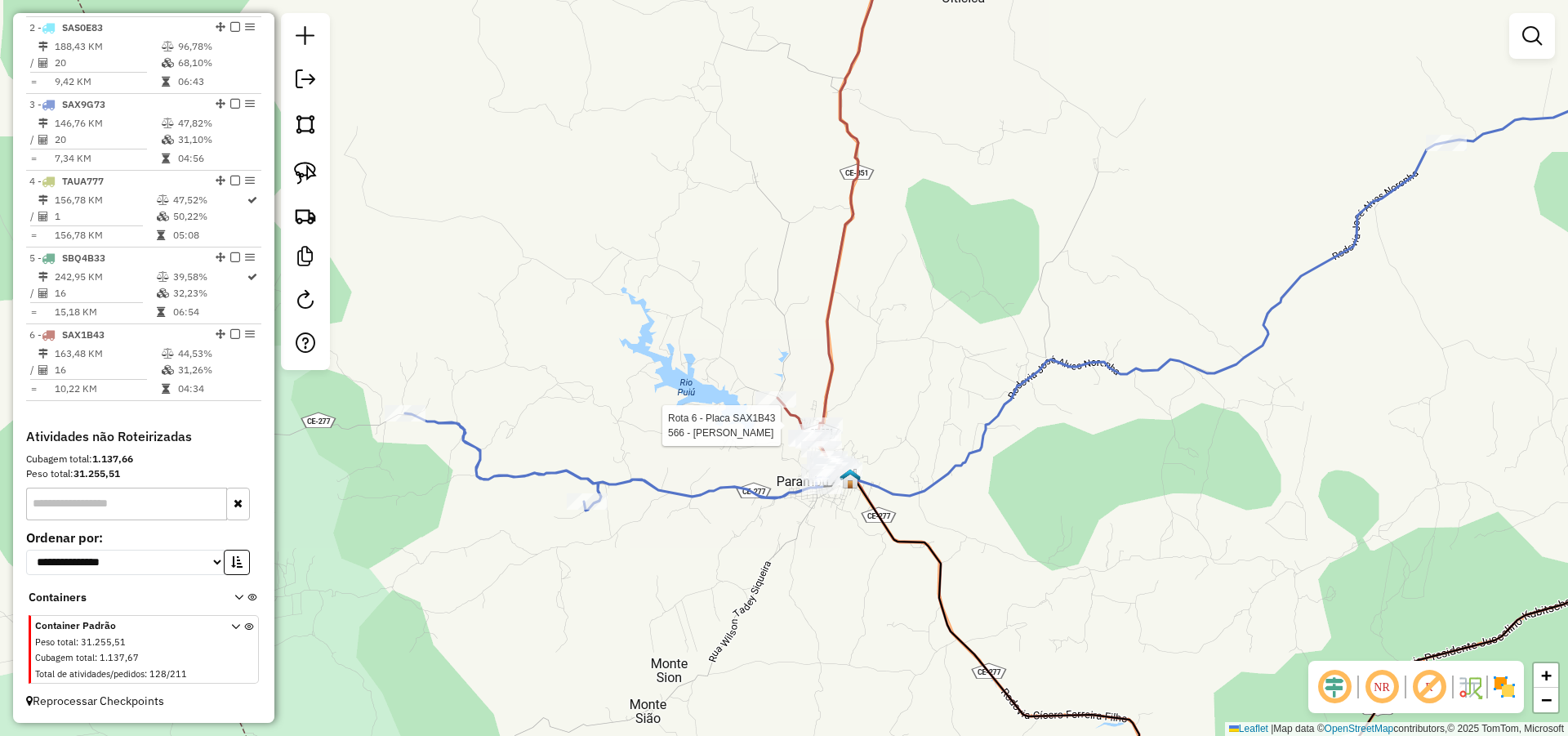
select select "*********"
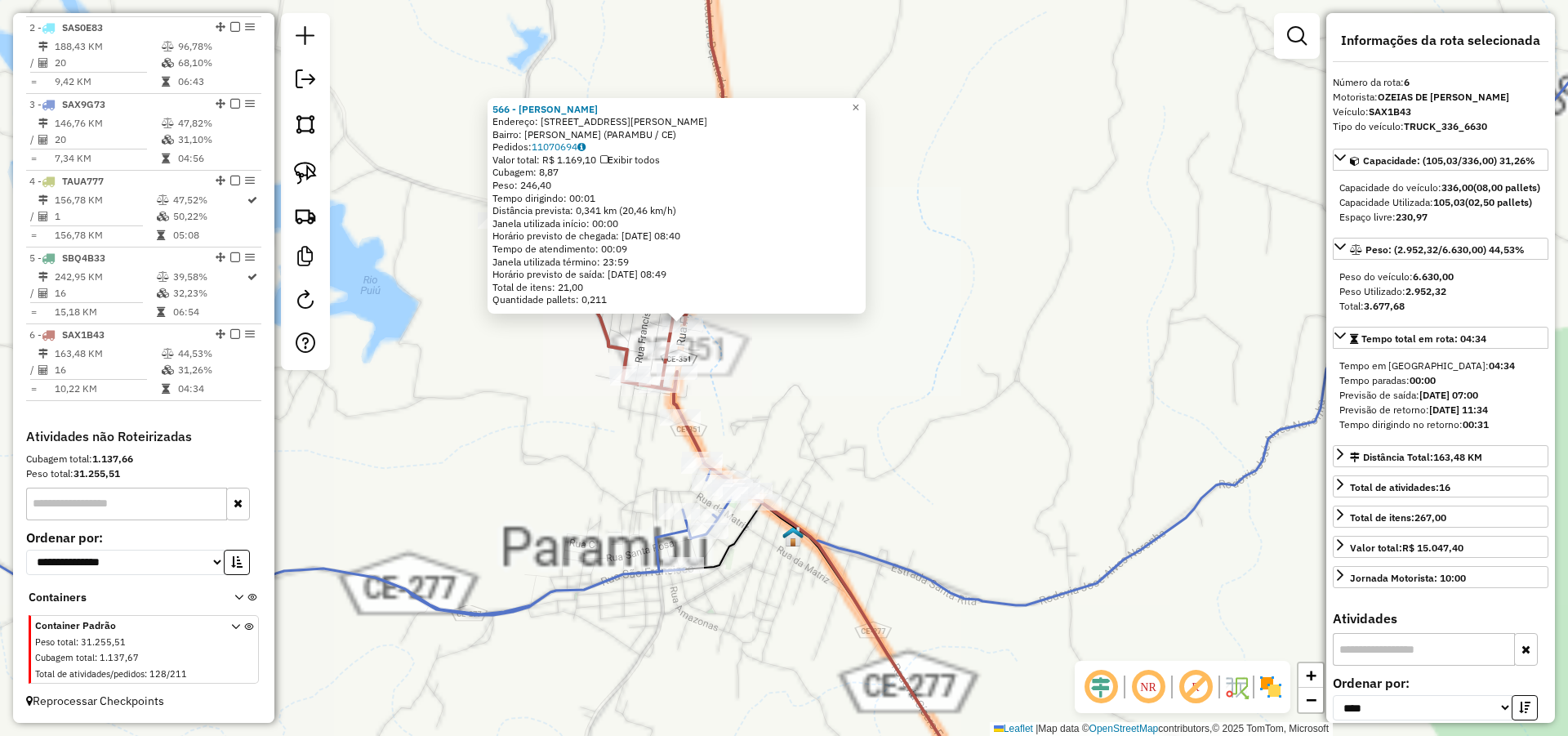
click at [889, 316] on div "566 - ANTONIO PAULO PEREIR Endereço: R FRANCISCO COTA 195 Bairro: Beleza (PARAM…" at bounding box center [784, 368] width 1568 height 736
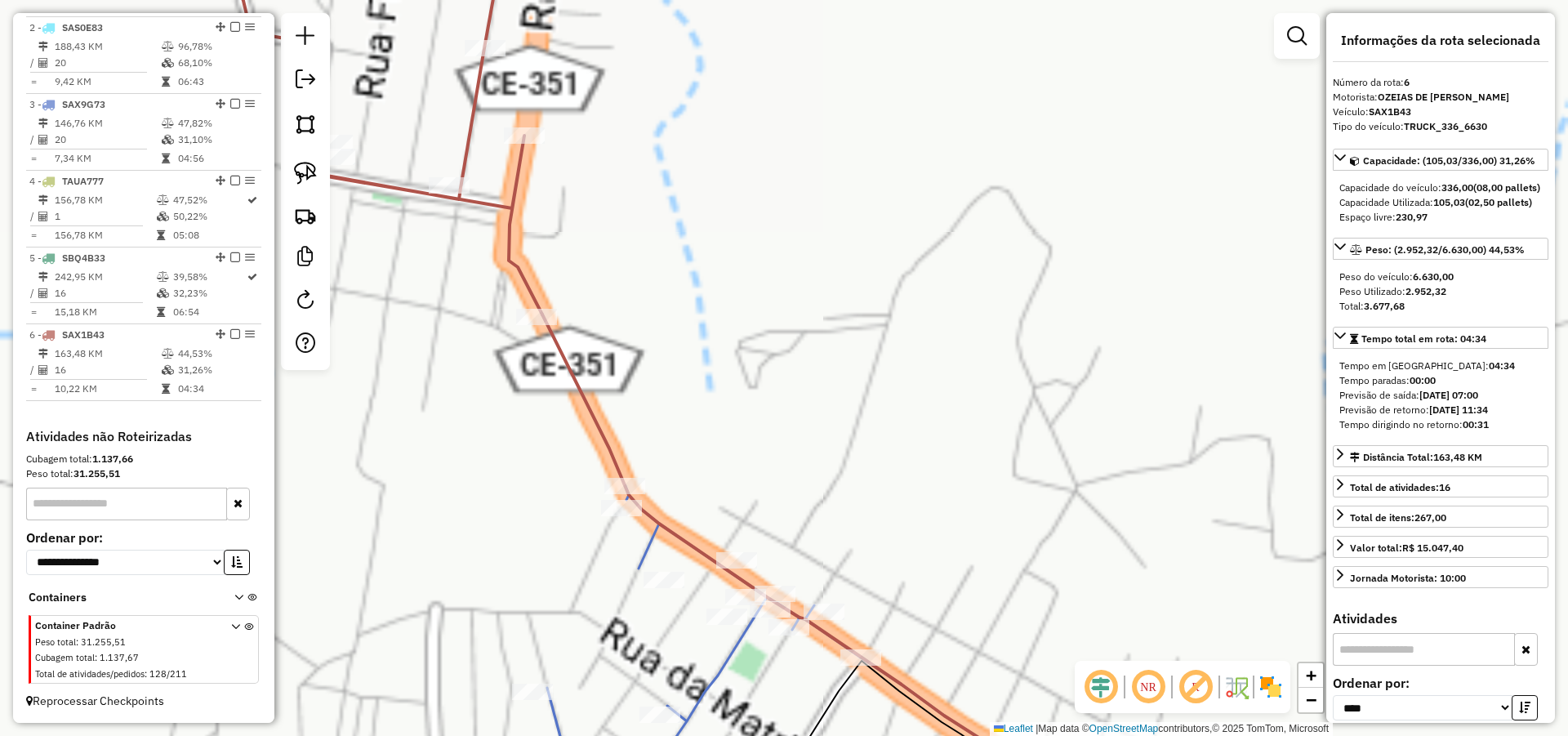
click at [836, 286] on div "566 - ANTONIO PAULO PEREIR Endereço: R FRANCISCO COTA 195 Bairro: Beleza (PARAM…" at bounding box center [784, 368] width 1568 height 736
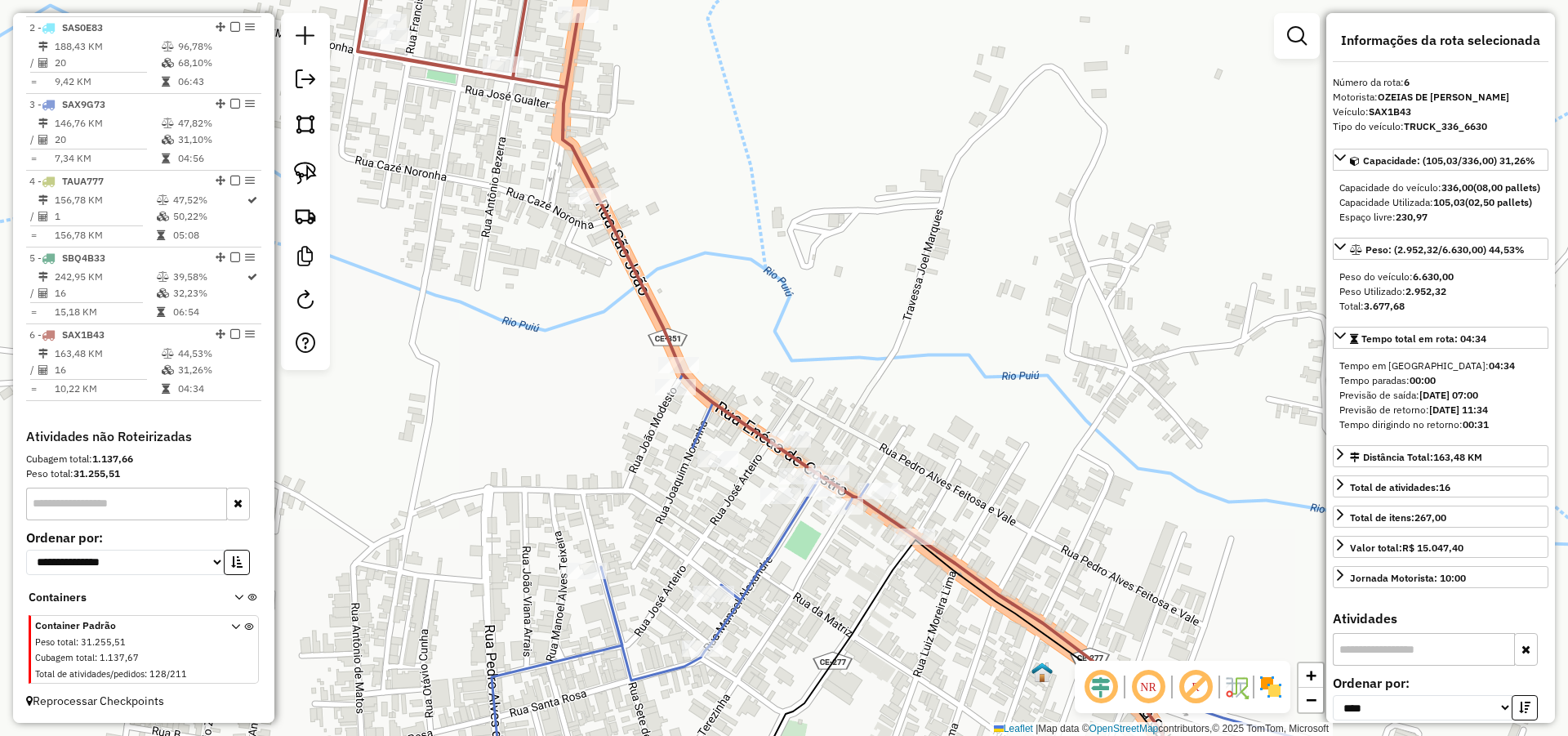
drag, startPoint x: 845, startPoint y: 354, endPoint x: 846, endPoint y: 328, distance: 26.0
click at [846, 328] on div "566 - ANTONIO PAULO PEREIR Endereço: R FRANCISCO COTA 195 Bairro: Beleza (PARAM…" at bounding box center [784, 368] width 1568 height 736
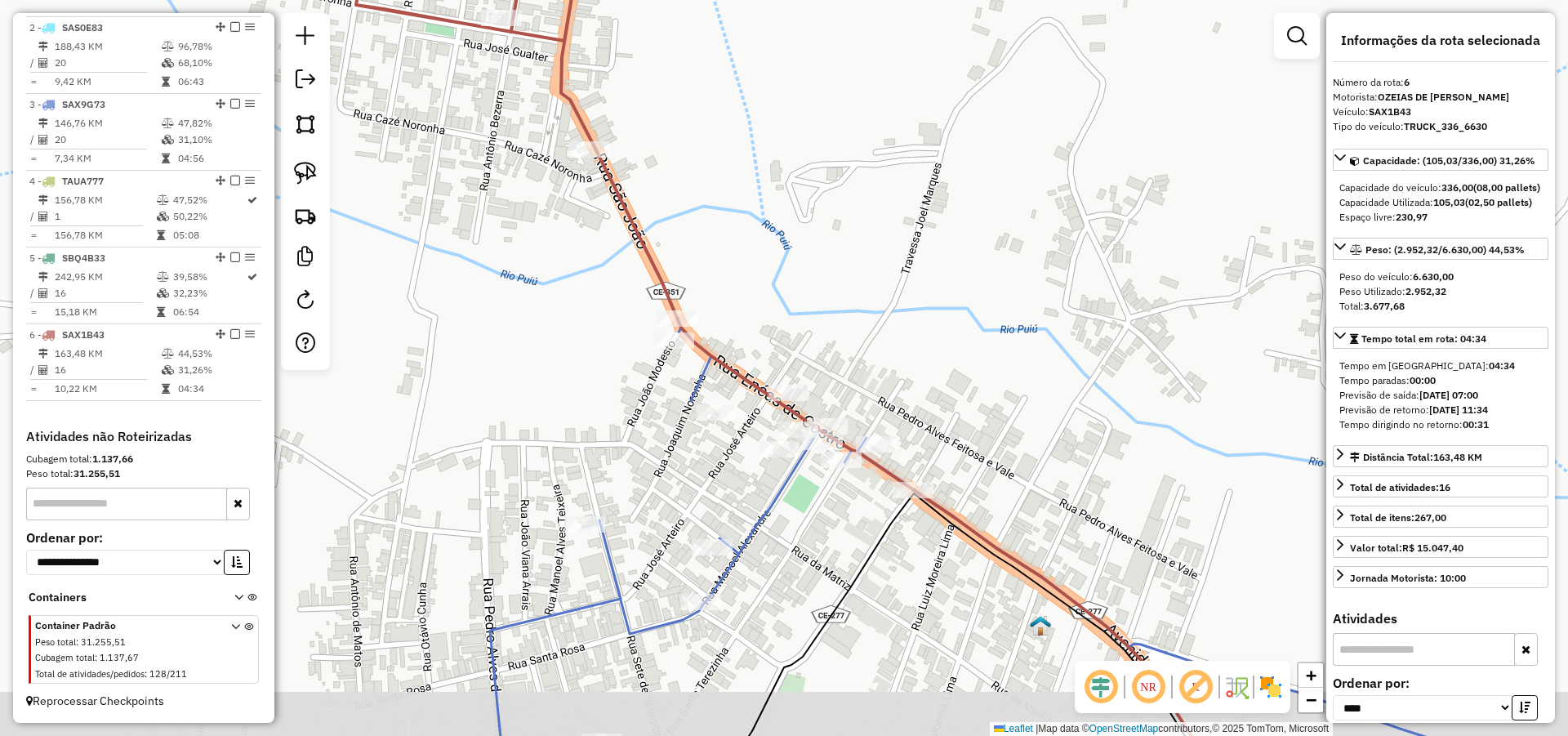
drag, startPoint x: 776, startPoint y: 315, endPoint x: 749, endPoint y: 299, distance: 31.4
click at [769, 301] on div "566 - ANTONIO PAULO PEREIR Endereço: R FRANCISCO COTA 195 Bairro: Beleza (PARAM…" at bounding box center [784, 368] width 1568 height 736
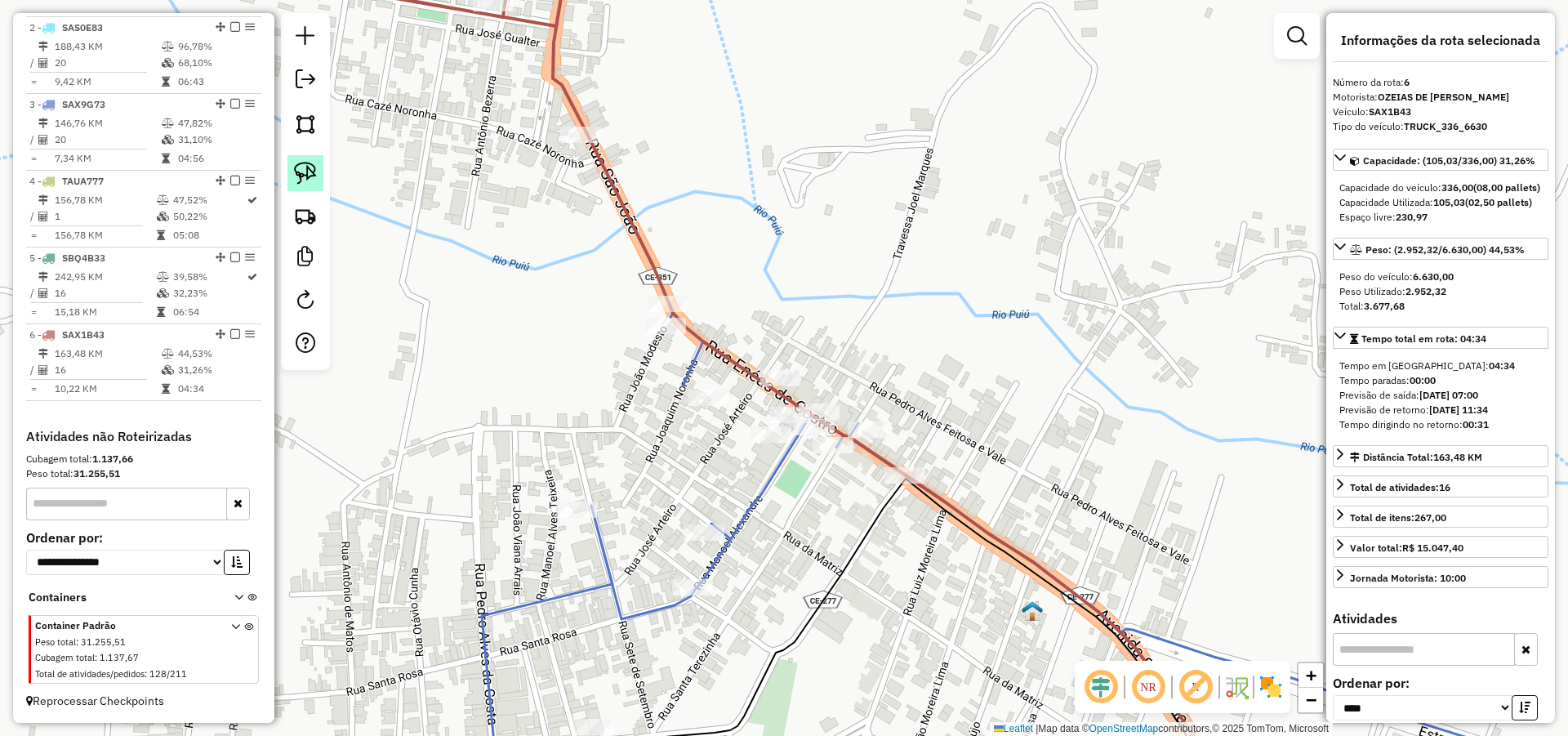
click at [311, 171] on img at bounding box center [305, 173] width 23 height 23
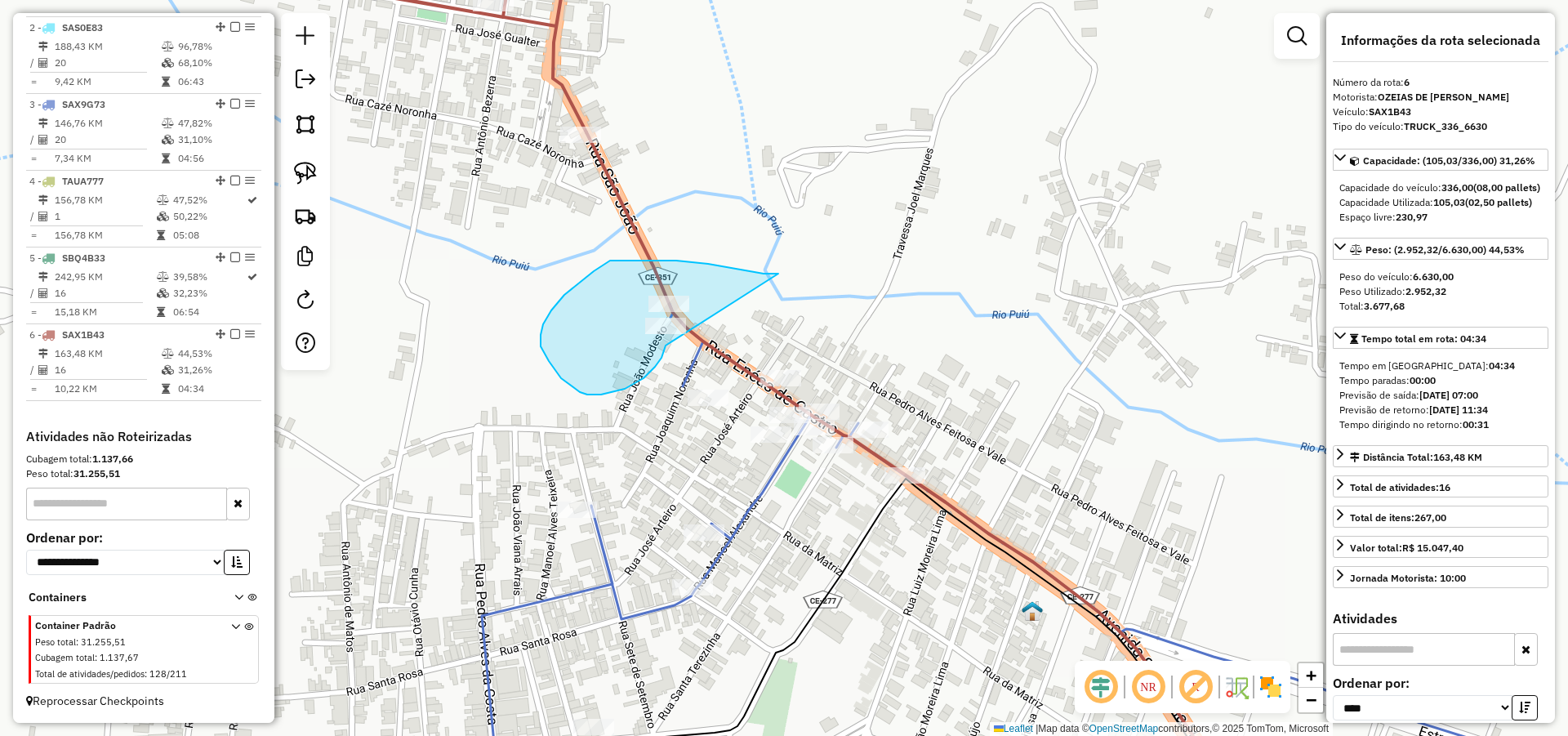
drag, startPoint x: 740, startPoint y: 270, endPoint x: 672, endPoint y: 341, distance: 98.3
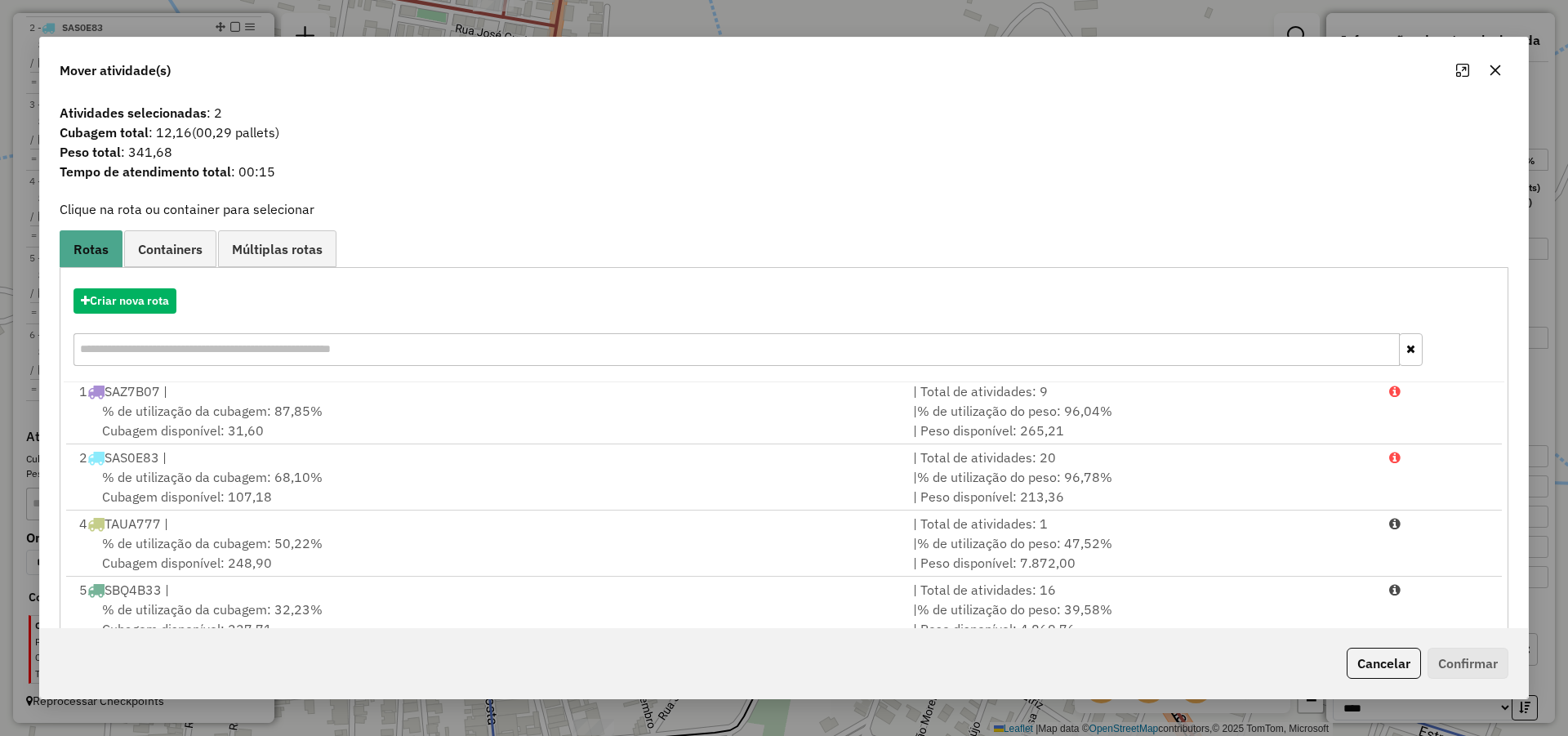
scroll to position [109, 0]
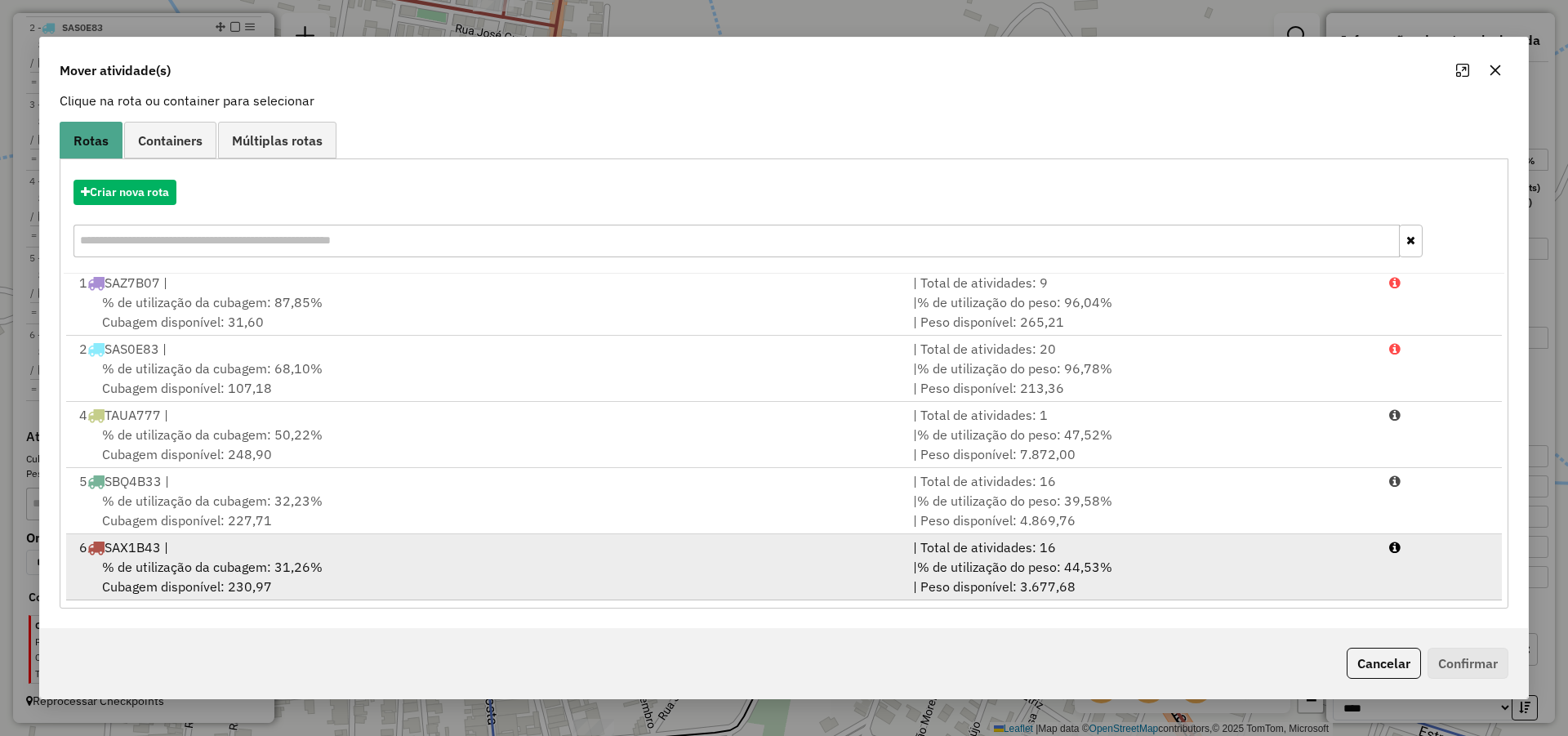
click at [657, 578] on div "% de utilização da cubagem: 31,26% Cubagem disponível: 230,97" at bounding box center [486, 576] width 834 height 39
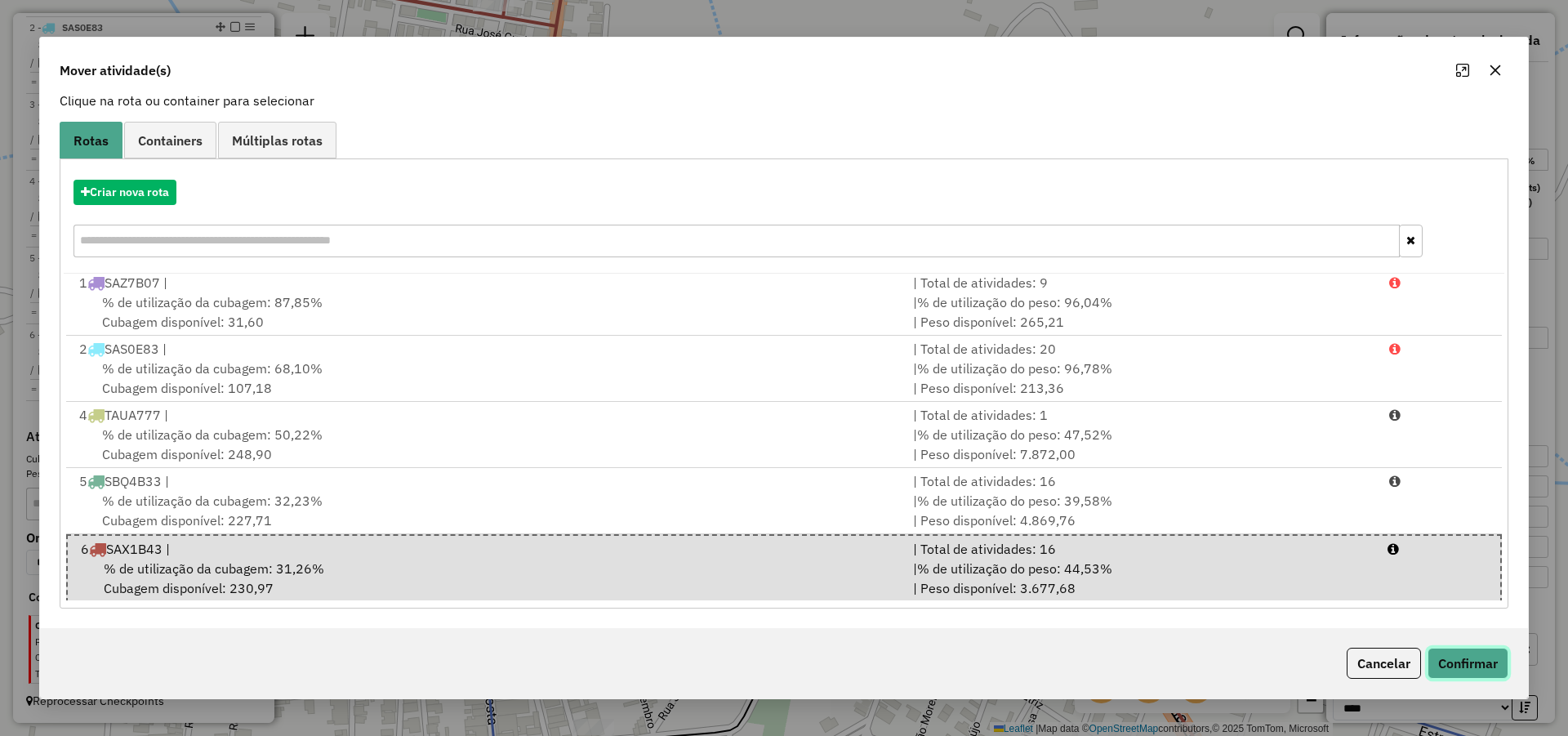
click at [1472, 665] on button "Confirmar" at bounding box center [1468, 663] width 81 height 31
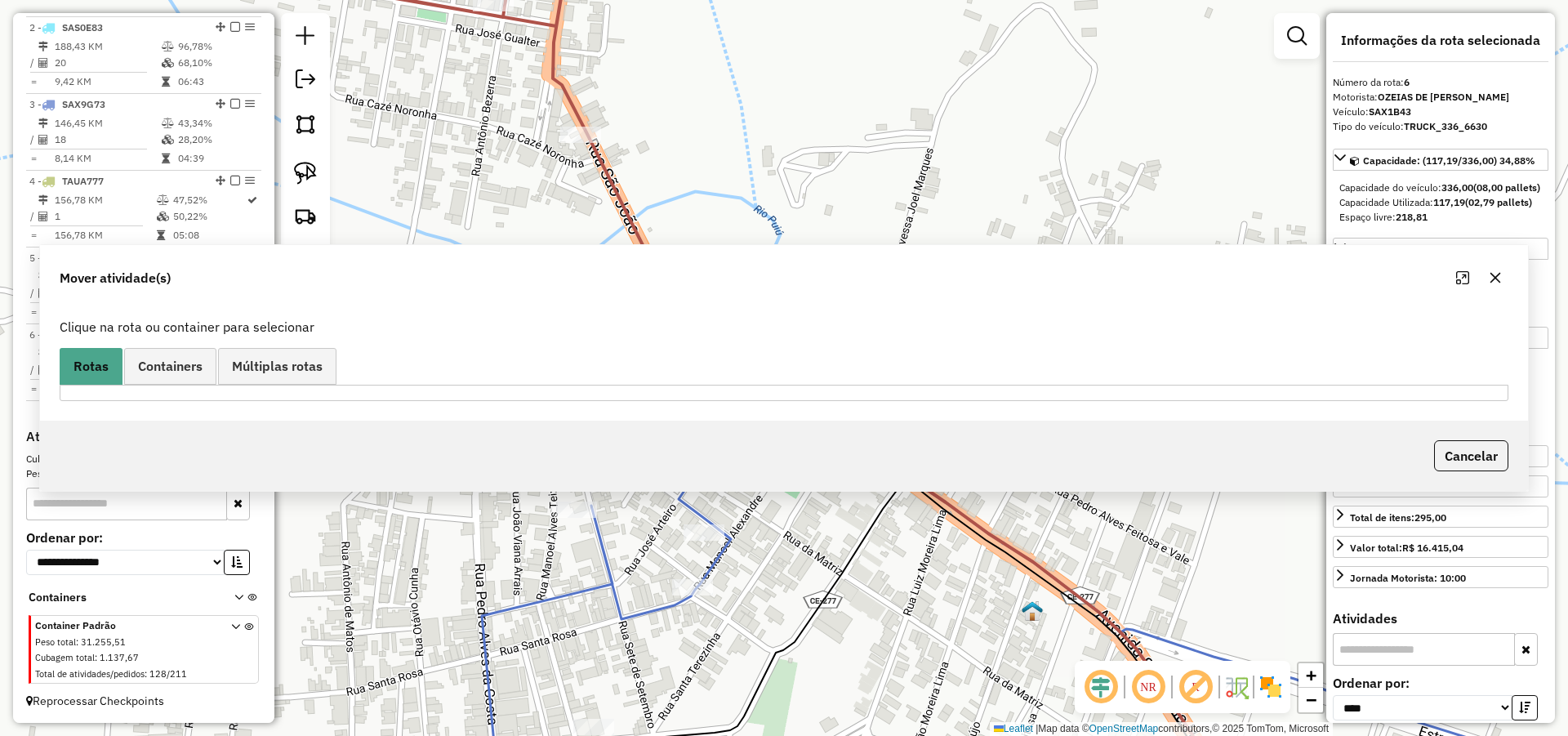
scroll to position [0, 0]
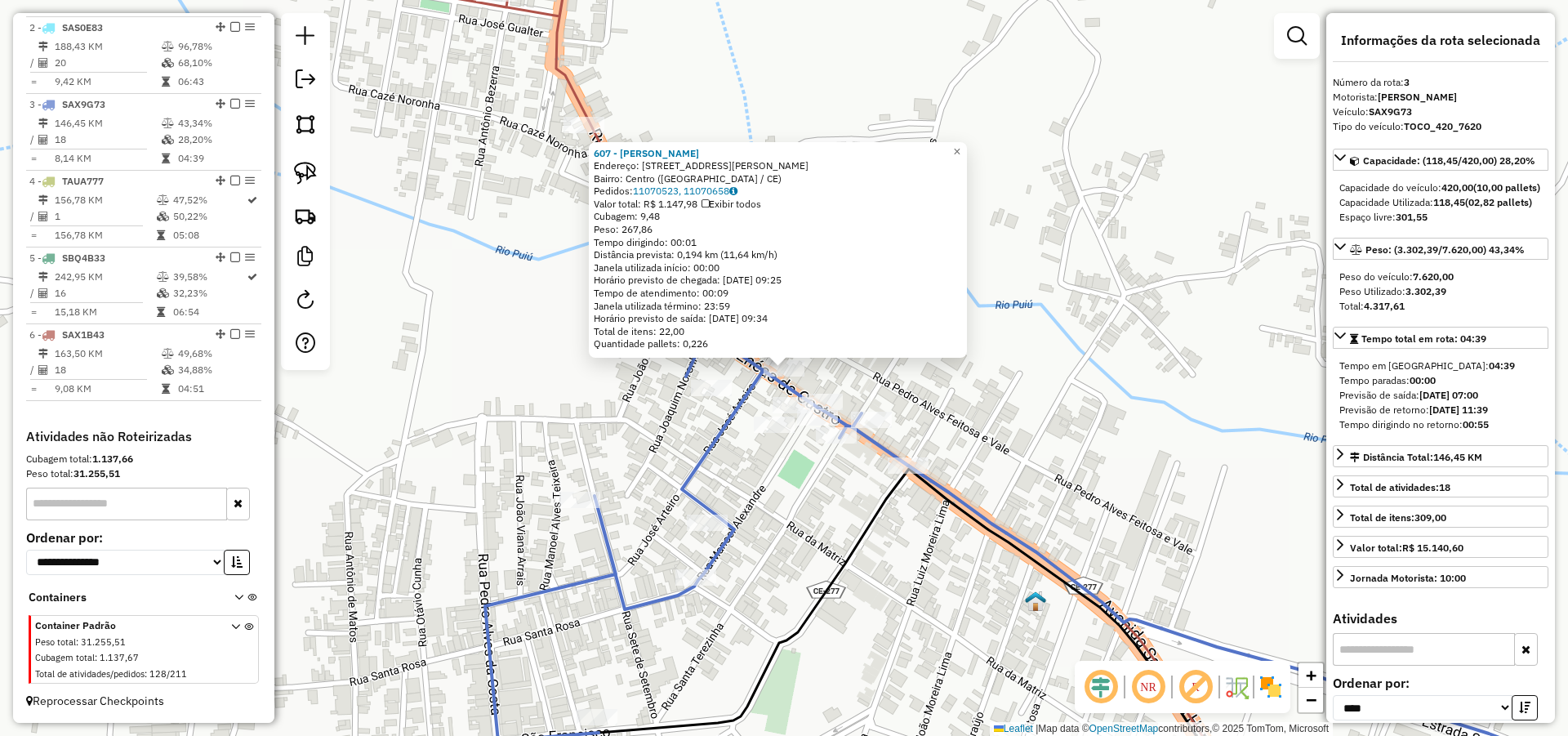
click at [1053, 430] on div "607 - LUAN VICTOR ALVES GO Endereço: R ENEAS DE CASTRO 3 Bairro: Centro (PARAMB…" at bounding box center [784, 368] width 1568 height 736
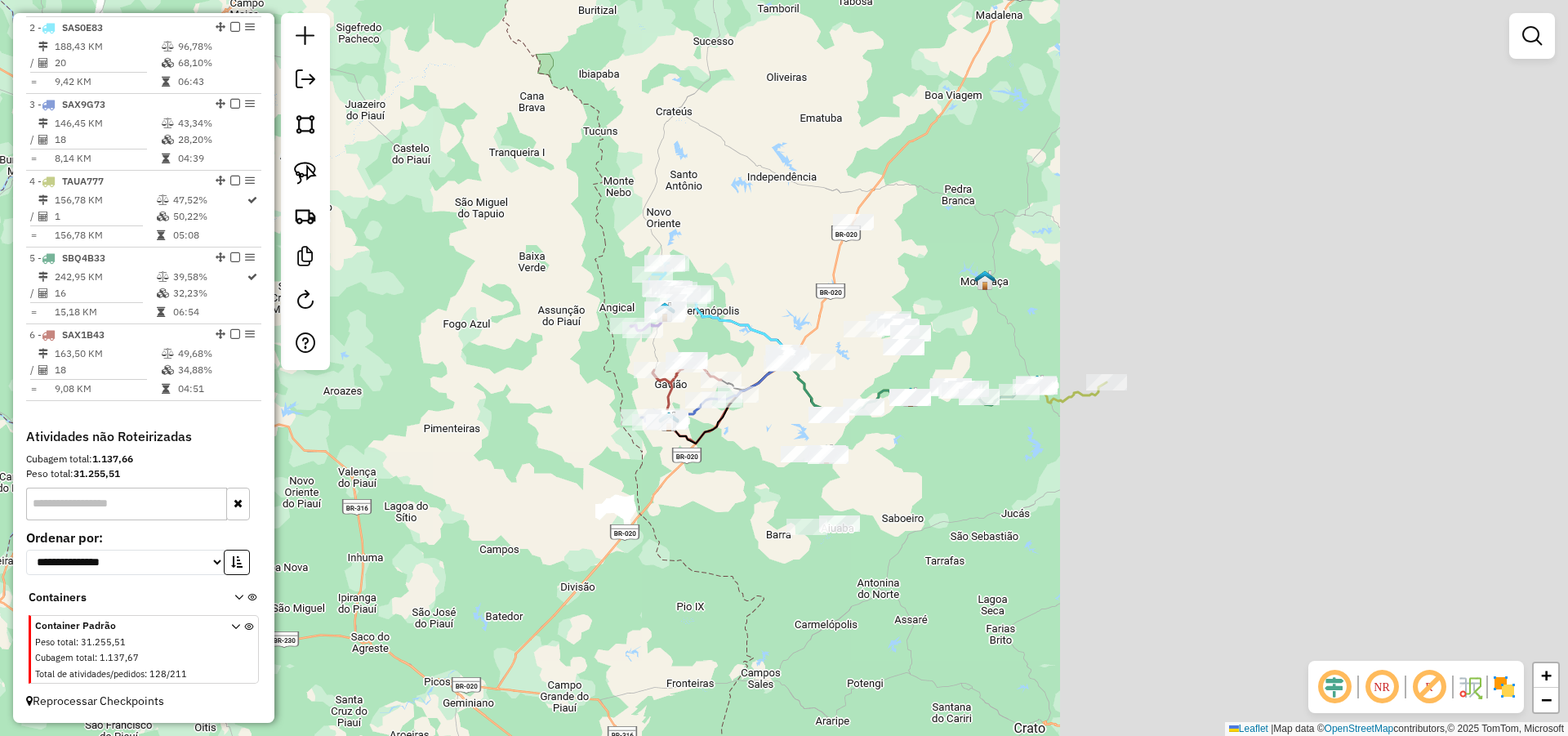
drag, startPoint x: 991, startPoint y: 439, endPoint x: 820, endPoint y: 439, distance: 171.0
click at [820, 439] on div "Janela de atendimento Grade de atendimento Capacidade Transportadoras Veículos …" at bounding box center [784, 368] width 1568 height 736
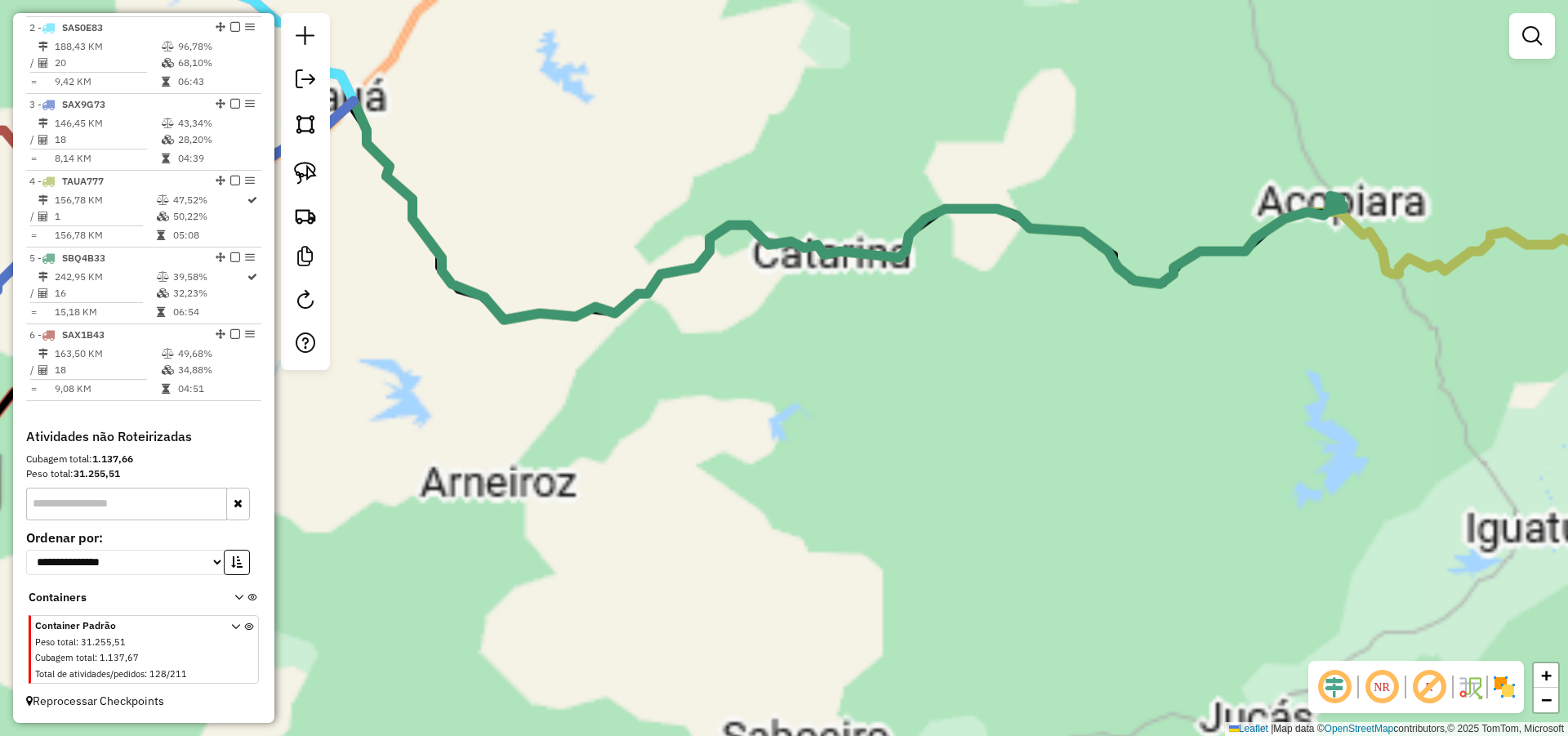
click at [951, 466] on div "Janela de atendimento Grade de atendimento Capacidade Transportadoras Veículos …" at bounding box center [784, 368] width 1568 height 736
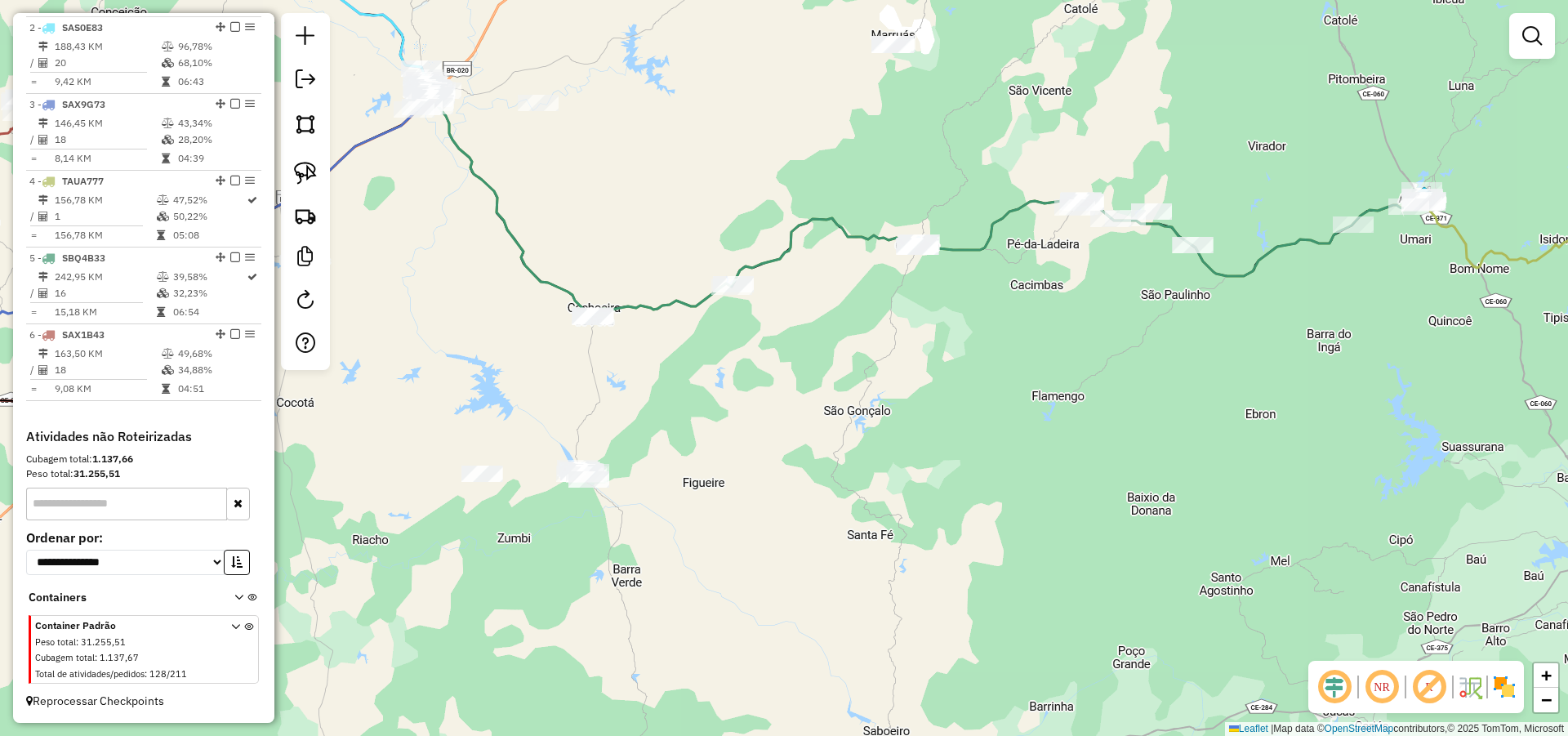
drag, startPoint x: 772, startPoint y: 460, endPoint x: 860, endPoint y: 249, distance: 228.6
click at [859, 252] on div "Janela de atendimento Grade de atendimento Capacidade Transportadoras Veículos …" at bounding box center [784, 368] width 1568 height 736
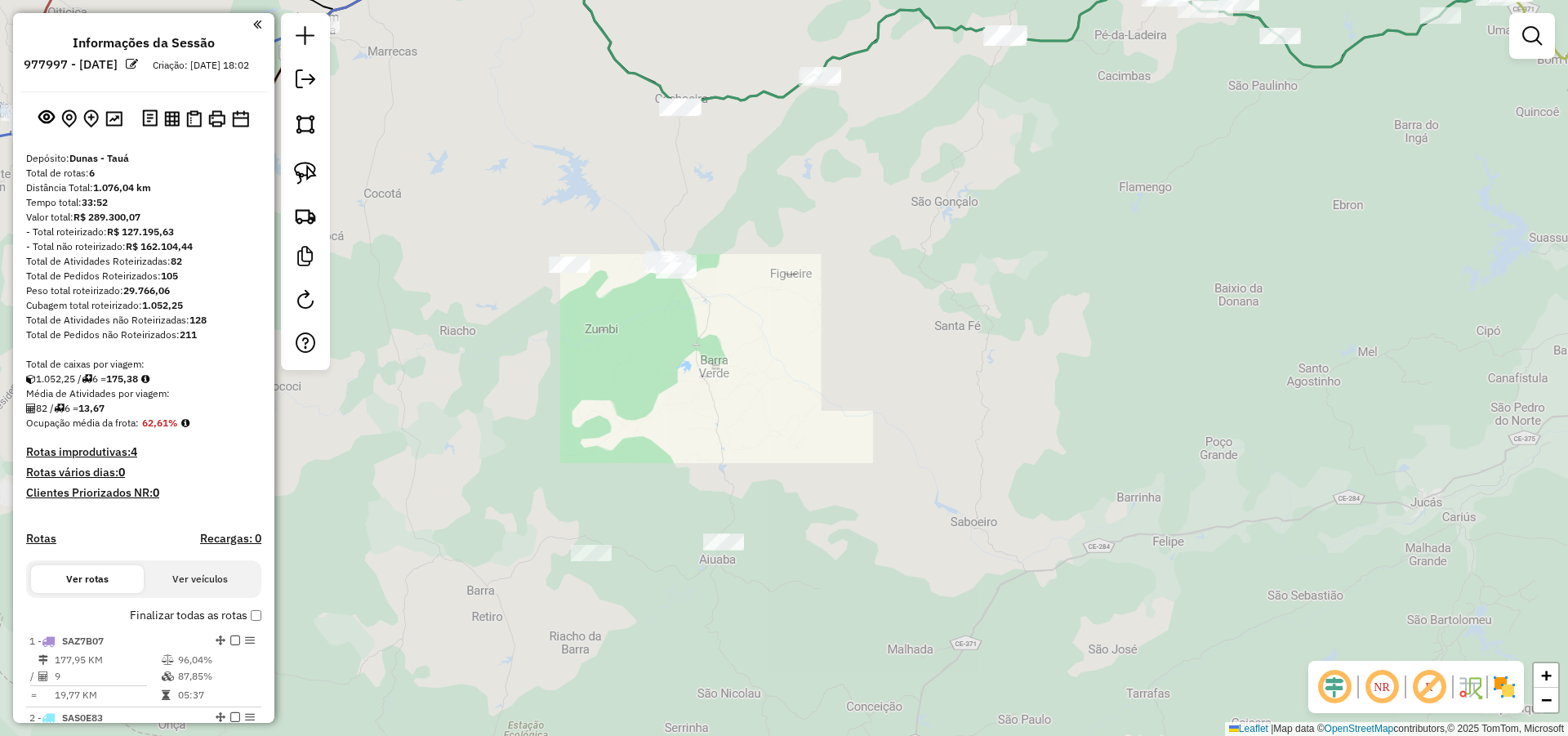
scroll to position [705, 0]
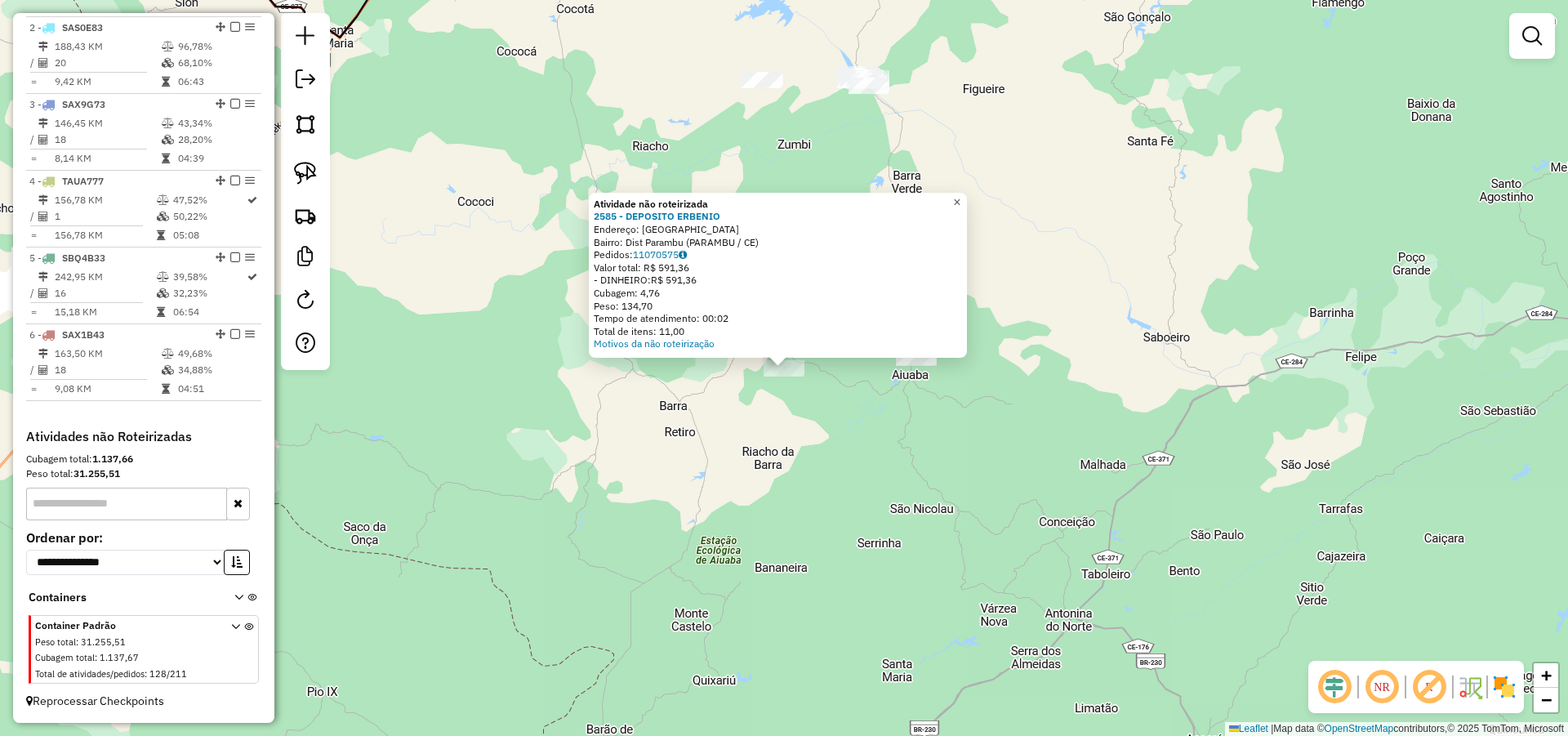
click at [960, 201] on span "×" at bounding box center [957, 202] width 7 height 14
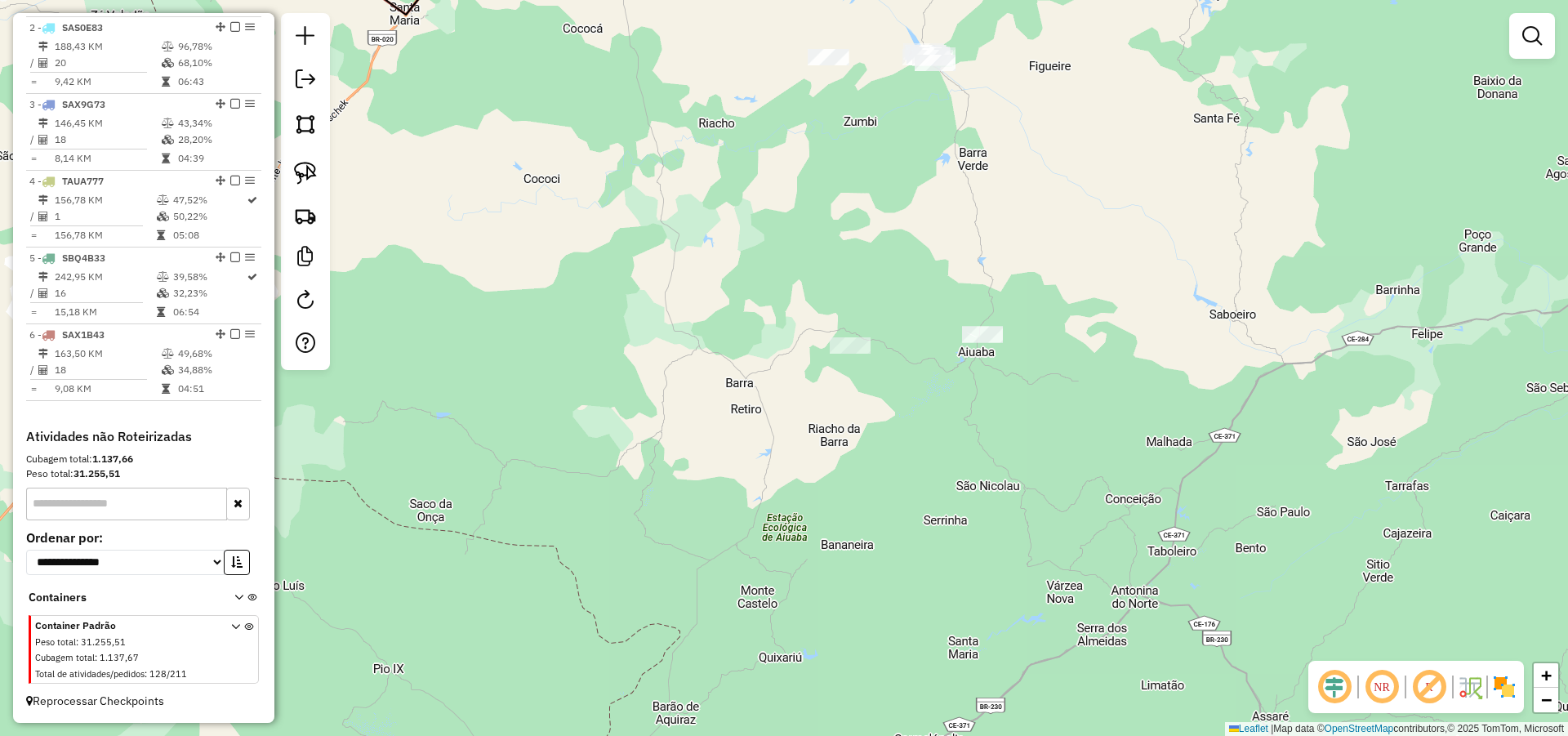
drag, startPoint x: 659, startPoint y: 423, endPoint x: 705, endPoint y: 409, distance: 48.1
click at [694, 410] on div "Janela de atendimento Grade de atendimento Capacidade Transportadoras Veículos …" at bounding box center [784, 368] width 1568 height 736
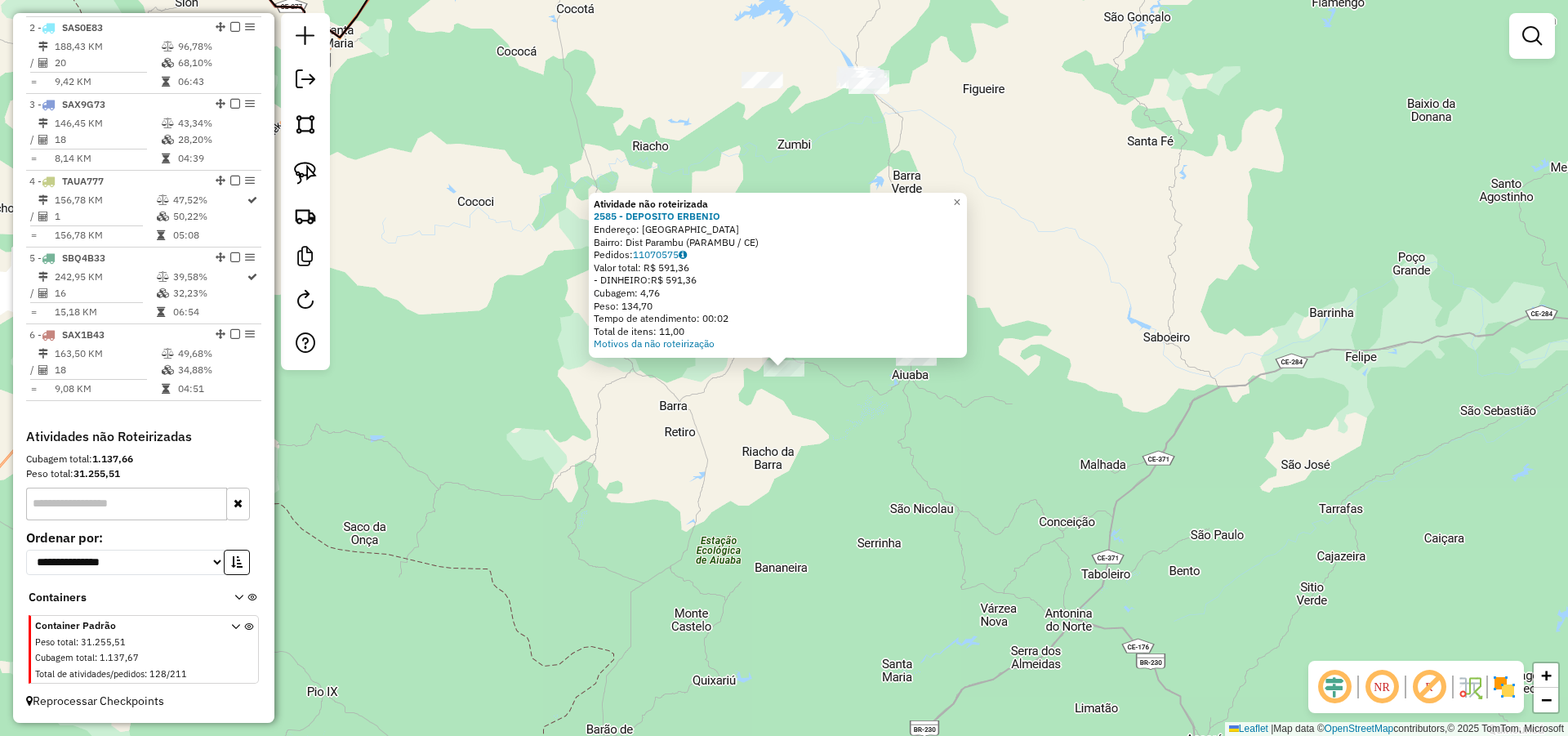
click at [816, 410] on div "Atividade não roteirizada 2585 - DEPOSITO ERBENIO Endereço: VILA CAMPO GRANDE S…" at bounding box center [784, 368] width 1568 height 736
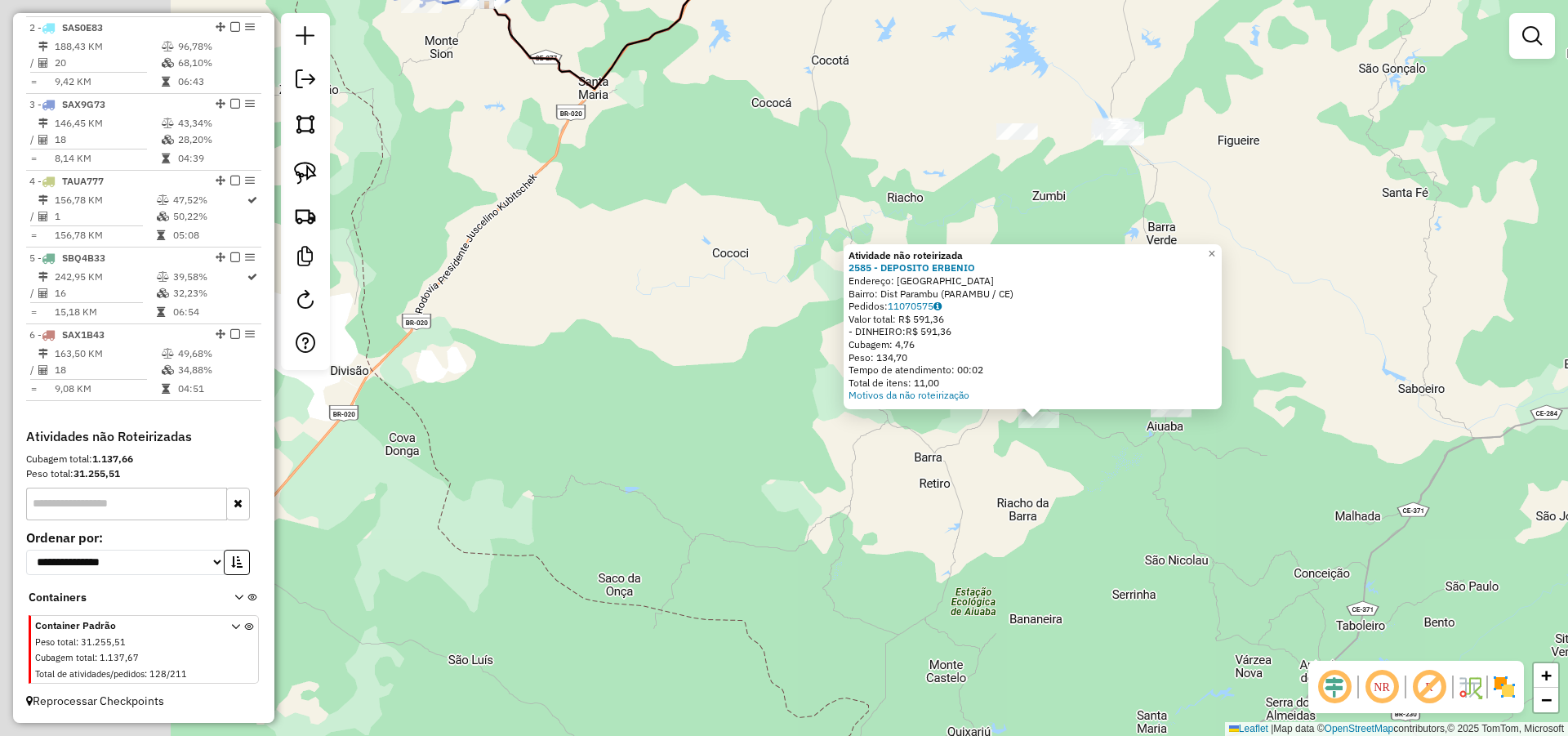
drag, startPoint x: 673, startPoint y: 412, endPoint x: 814, endPoint y: 409, distance: 141.0
click at [822, 424] on div "Atividade não roteirizada 2585 - DEPOSITO ERBENIO Endereço: VILA CAMPO GRANDE S…" at bounding box center [784, 368] width 1568 height 736
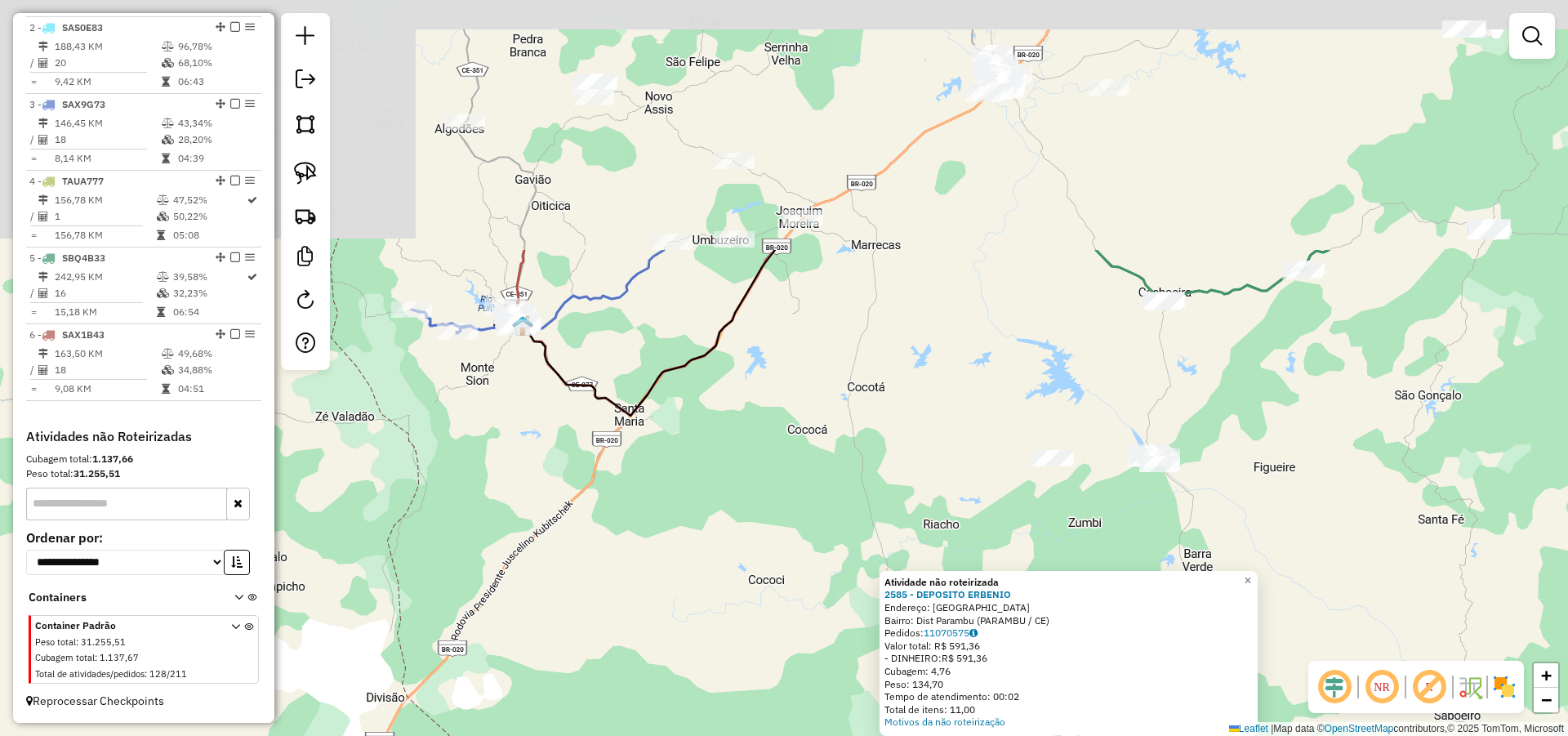
drag, startPoint x: 569, startPoint y: 268, endPoint x: 566, endPoint y: 500, distance: 232.0
click at [546, 501] on div "Atividade não roteirizada 2585 - DEPOSITO ERBENIO Endereço: VILA CAMPO GRANDE S…" at bounding box center [784, 368] width 1568 height 736
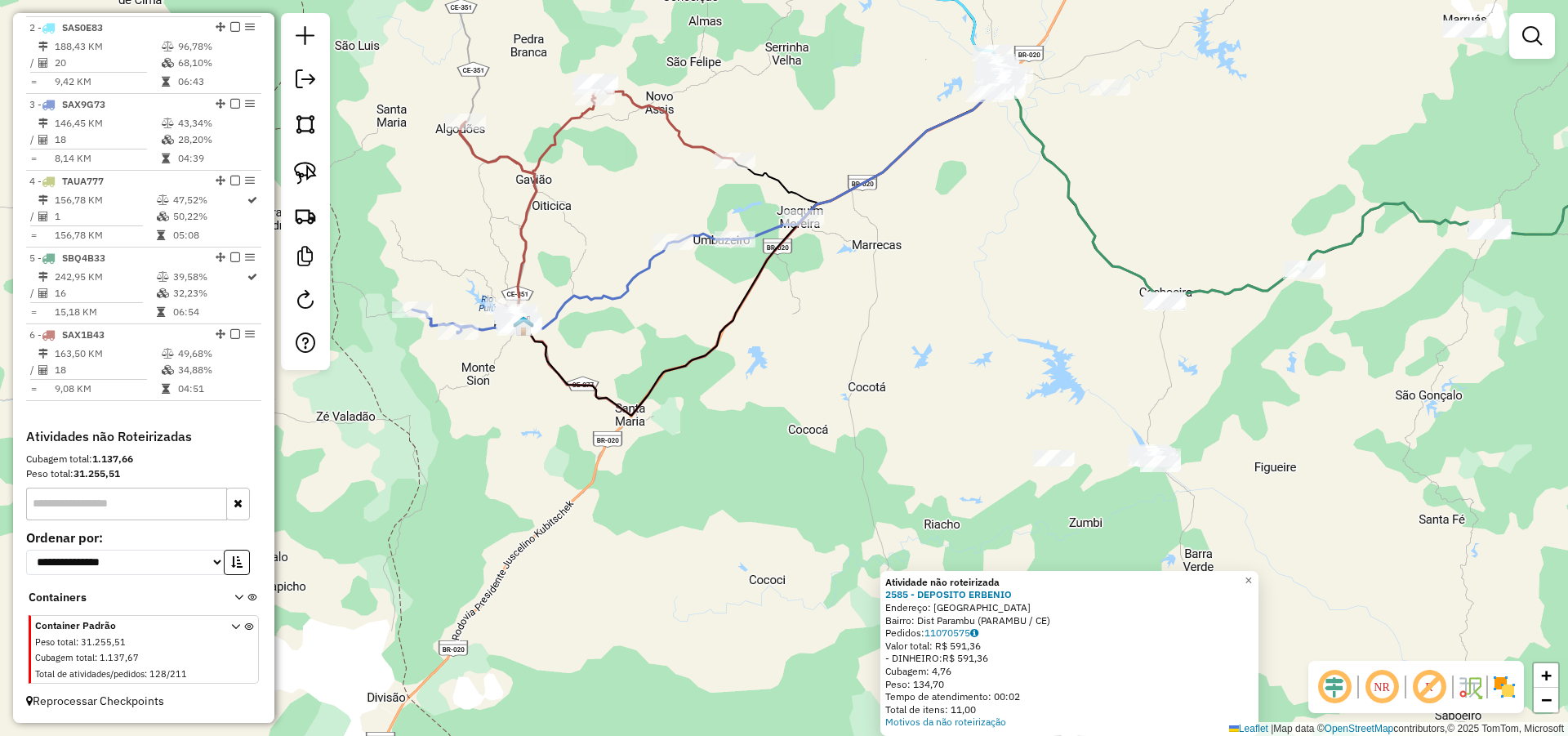
drag, startPoint x: 587, startPoint y: 484, endPoint x: 589, endPoint y: 444, distance: 40.0
click at [588, 445] on div "Atividade não roteirizada 2585 - DEPOSITO ERBENIO Endereço: VILA CAMPO GRANDE S…" at bounding box center [784, 368] width 1568 height 736
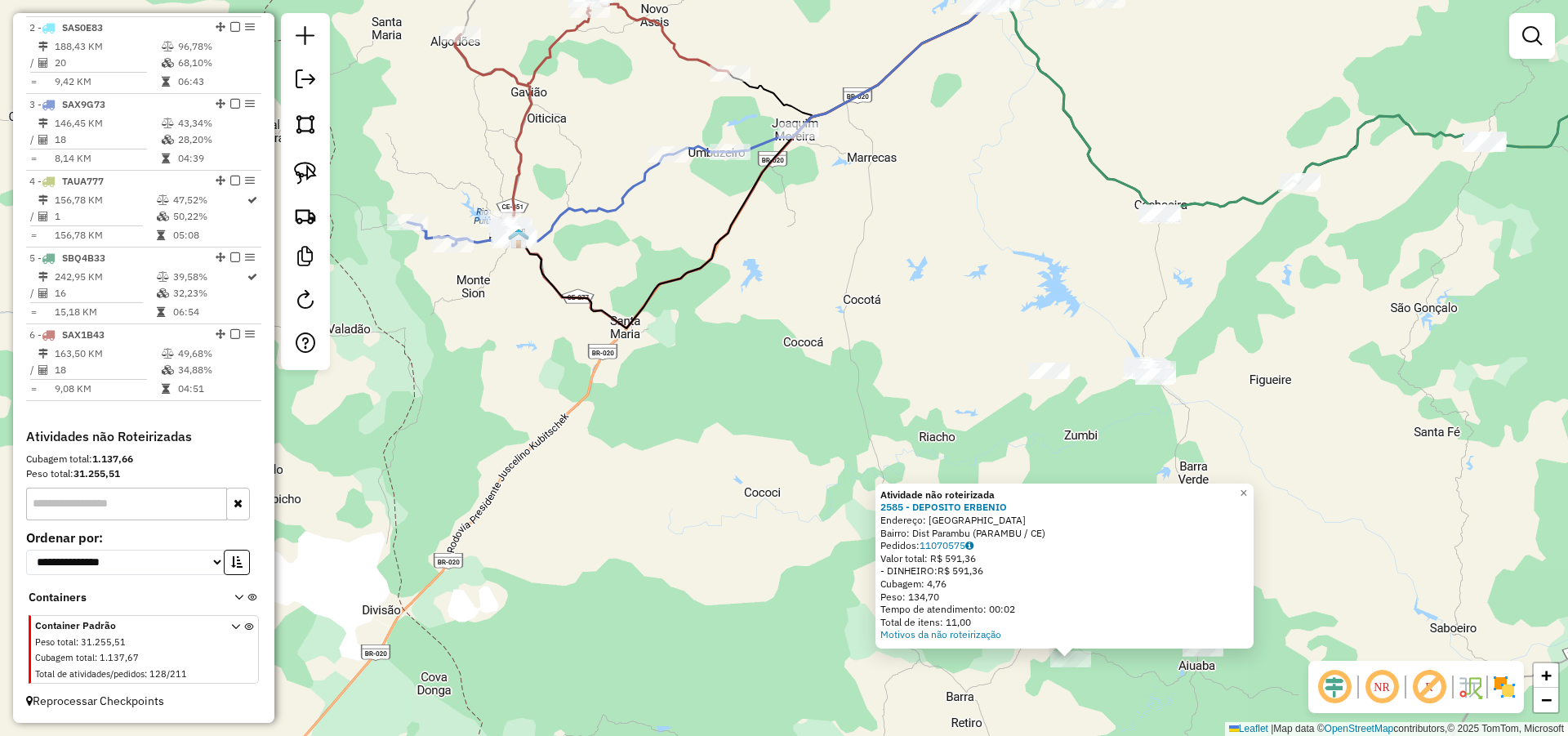
drag, startPoint x: 677, startPoint y: 420, endPoint x: 671, endPoint y: 382, distance: 38.5
click at [671, 382] on div "Atividade não roteirizada 2585 - DEPOSITO ERBENIO Endereço: VILA CAMPO GRANDE S…" at bounding box center [784, 368] width 1568 height 736
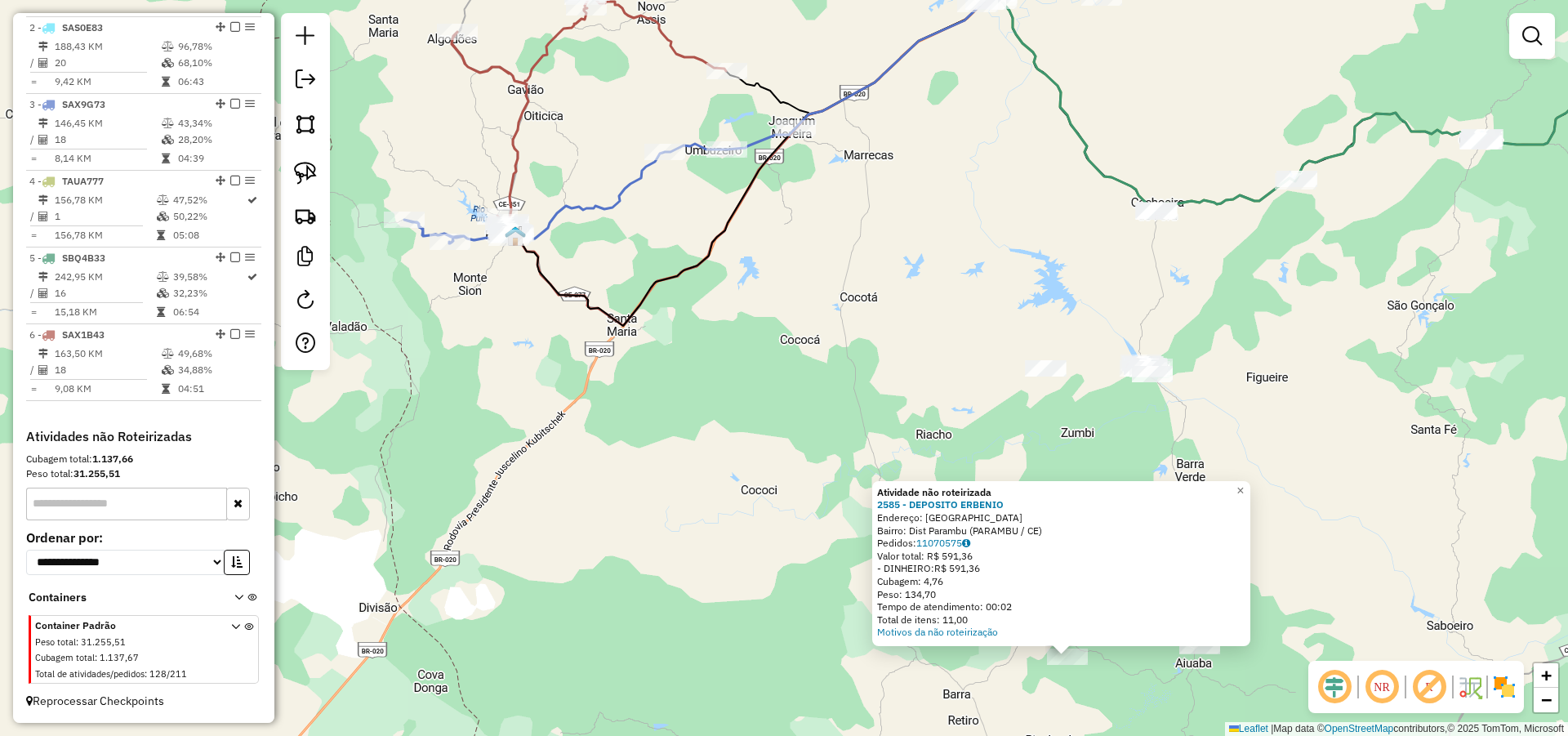
drag, startPoint x: 689, startPoint y: 379, endPoint x: 681, endPoint y: 368, distance: 13.6
click at [681, 368] on div "Atividade não roteirizada 2585 - DEPOSITO ERBENIO Endereço: VILA CAMPO GRANDE S…" at bounding box center [784, 368] width 1568 height 736
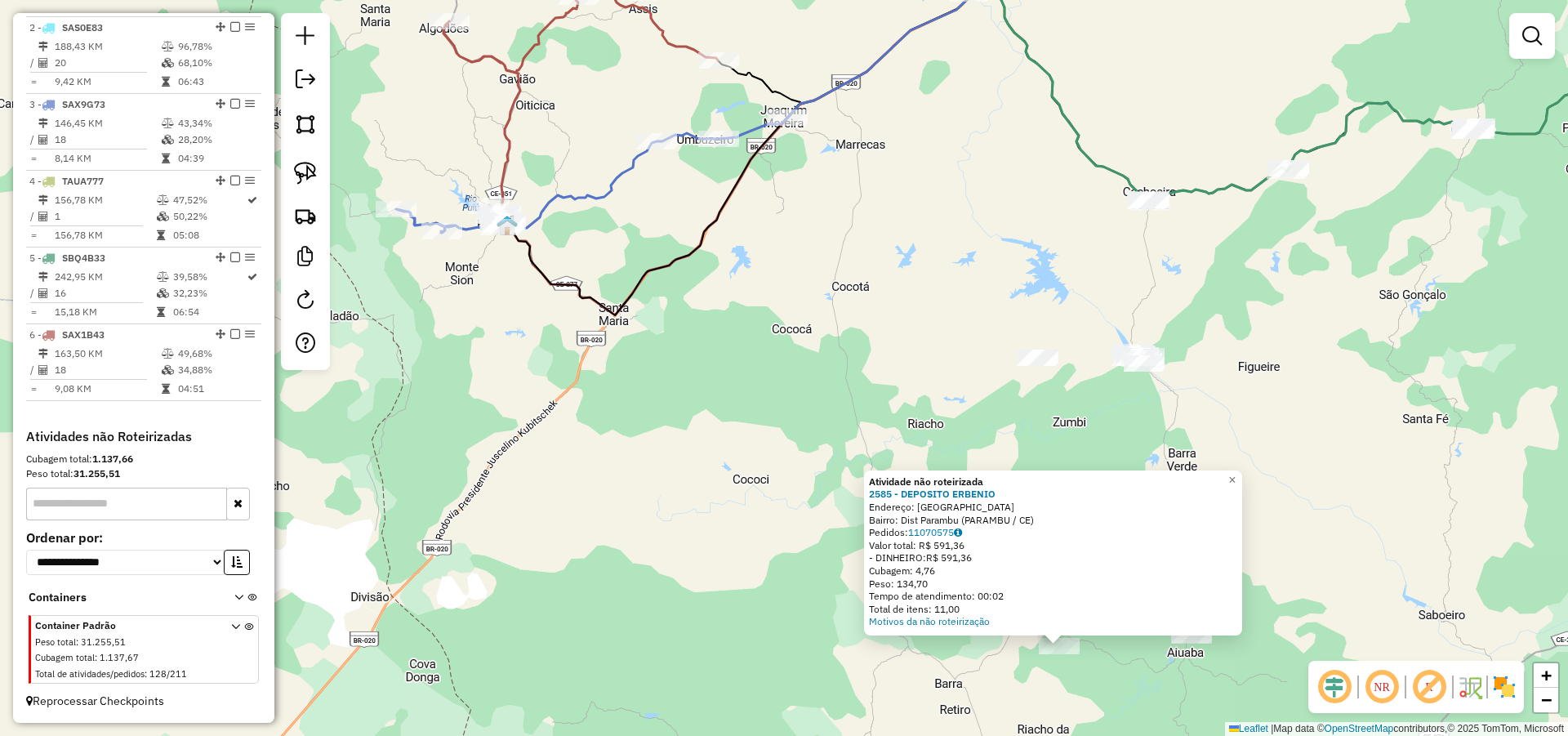
click at [760, 424] on div "Atividade não roteirizada 2585 - DEPOSITO ERBENIO Endereço: VILA CAMPO GRANDE S…" at bounding box center [784, 368] width 1568 height 736
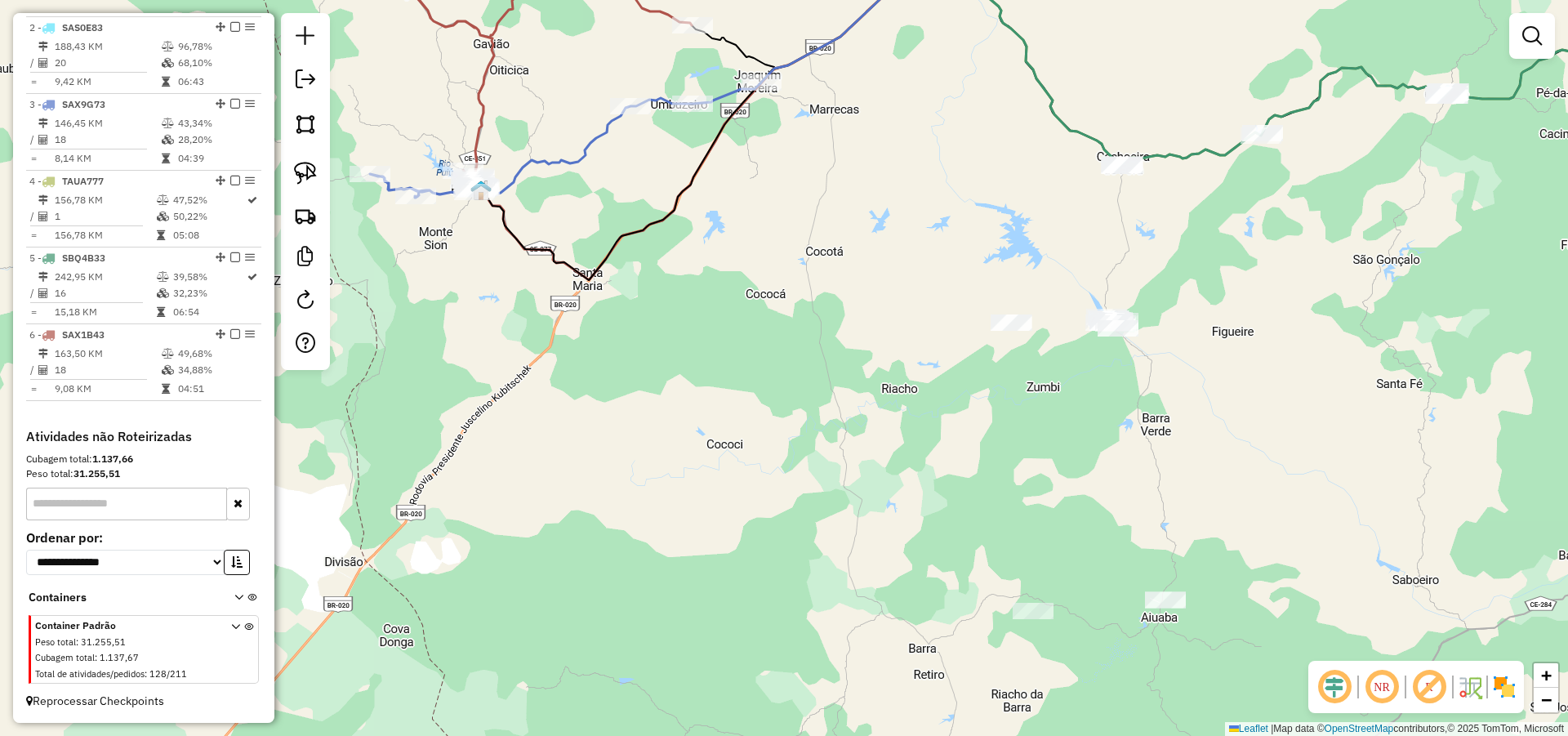
drag, startPoint x: 761, startPoint y: 605, endPoint x: 625, endPoint y: 477, distance: 186.8
click at [709, 529] on div "Janela de atendimento Grade de atendimento Capacidade Transportadoras Veículos …" at bounding box center [784, 368] width 1568 height 736
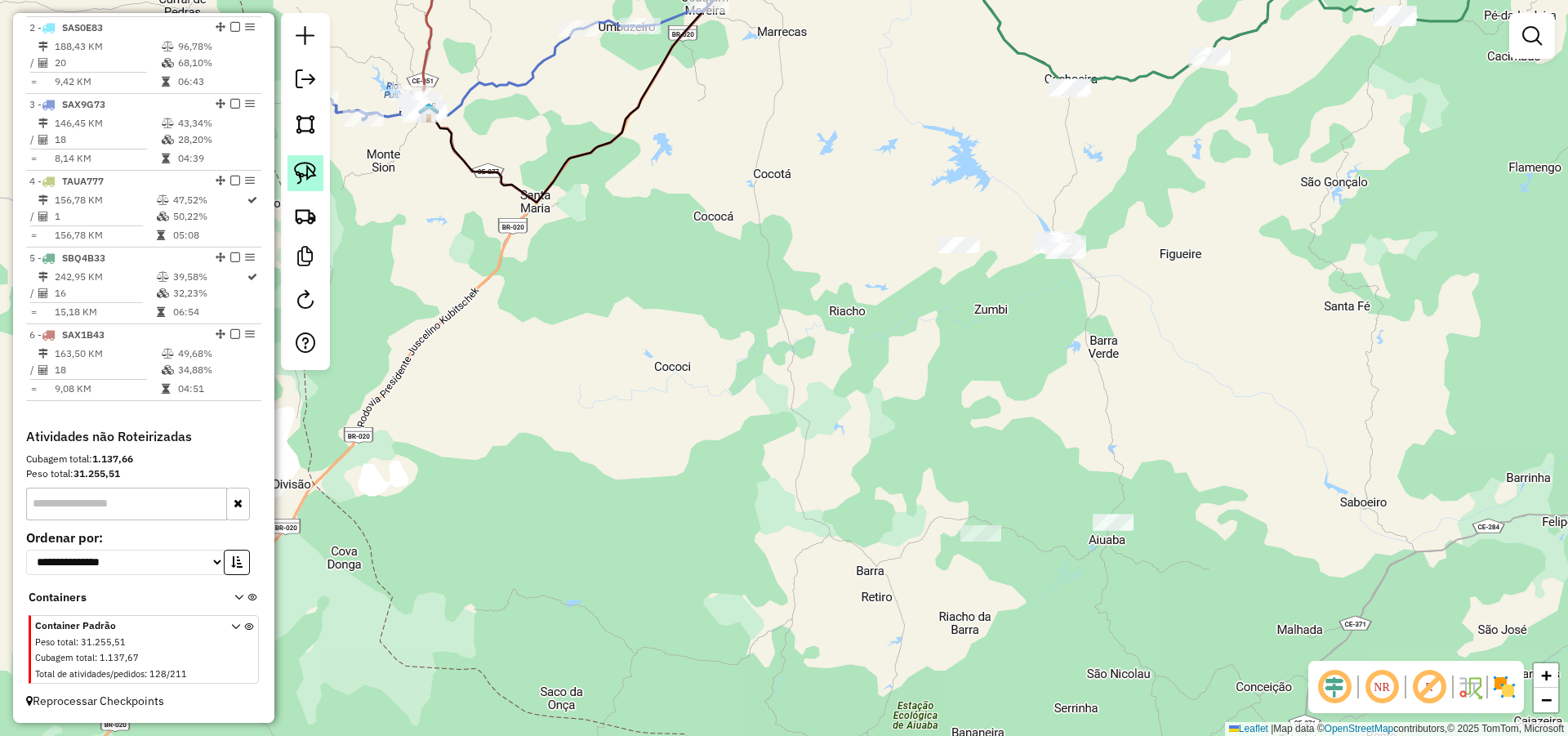
click at [304, 163] on img at bounding box center [305, 173] width 23 height 23
drag, startPoint x: 914, startPoint y: 479, endPoint x: 1011, endPoint y: 556, distance: 123.8
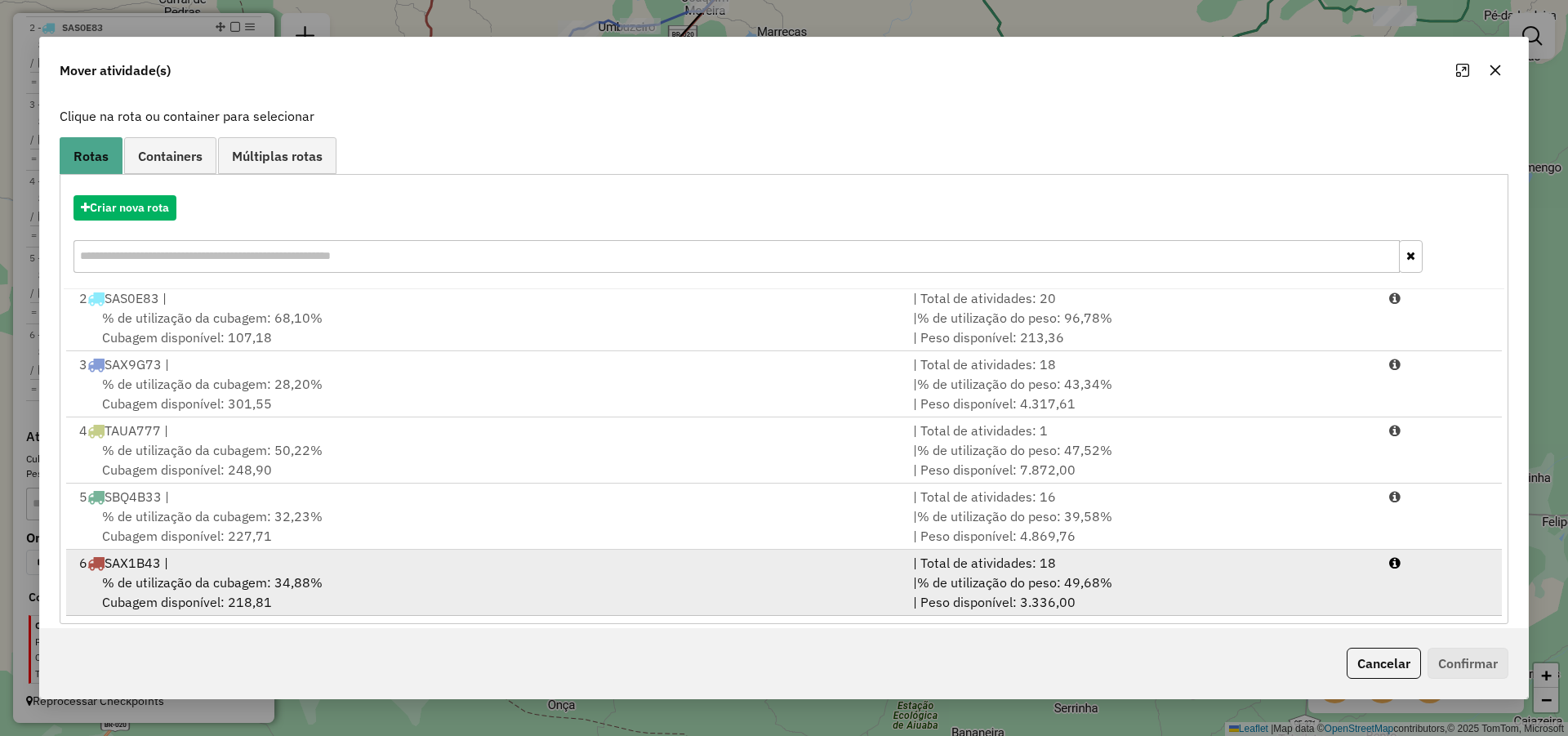
scroll to position [109, 0]
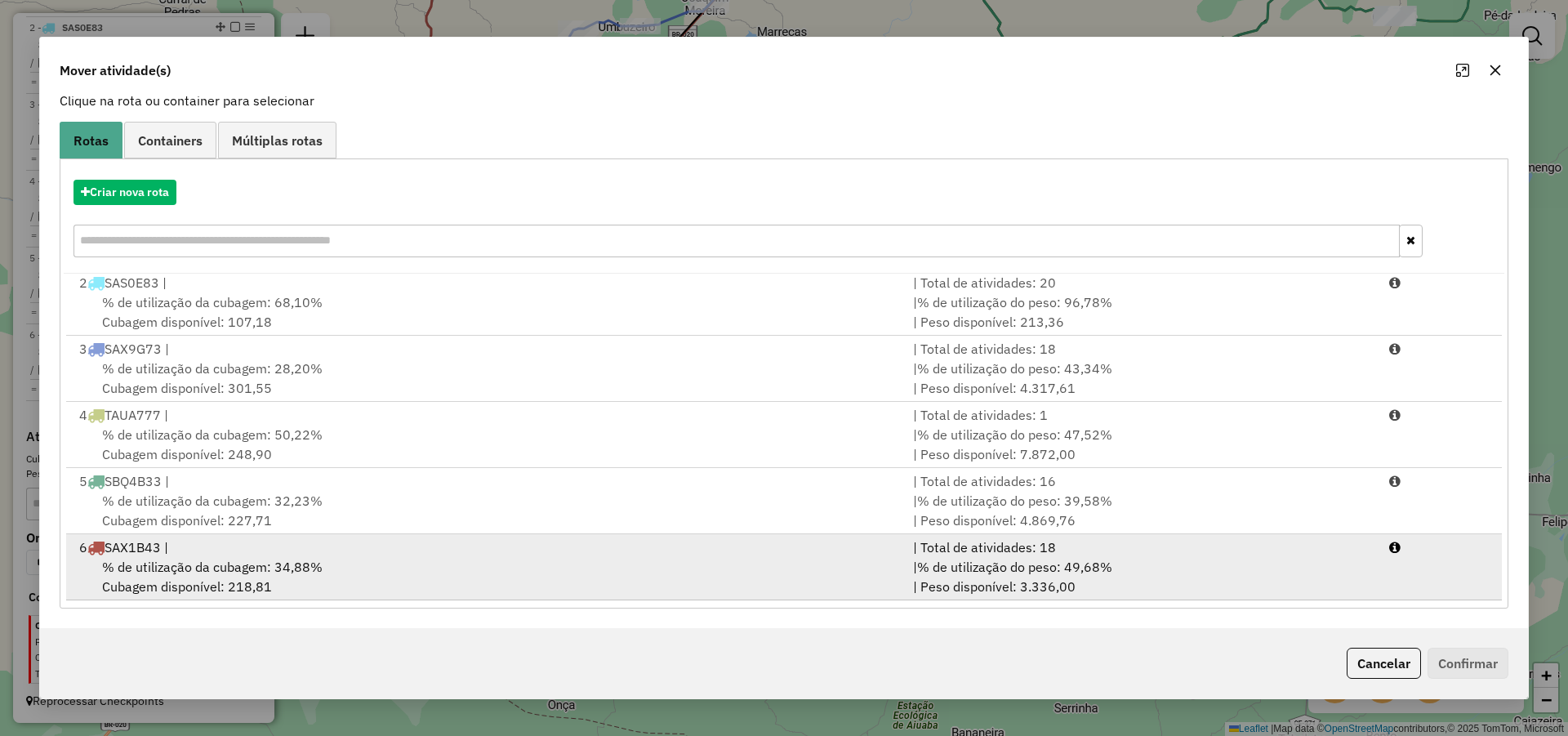
click at [317, 567] on span "% de utilização da cubagem: 34,88%" at bounding box center [213, 567] width 221 height 17
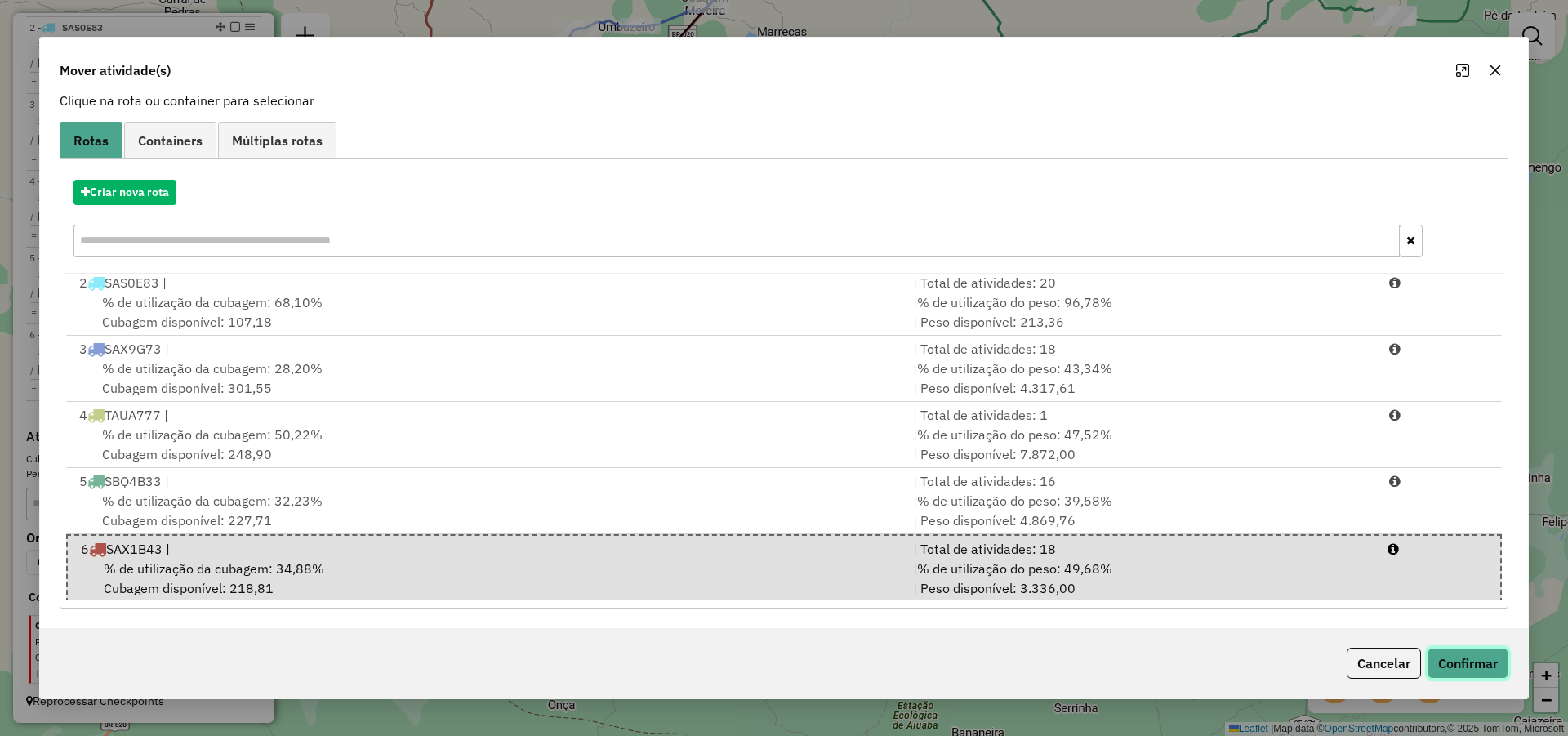
click at [1469, 668] on button "Confirmar" at bounding box center [1468, 663] width 81 height 31
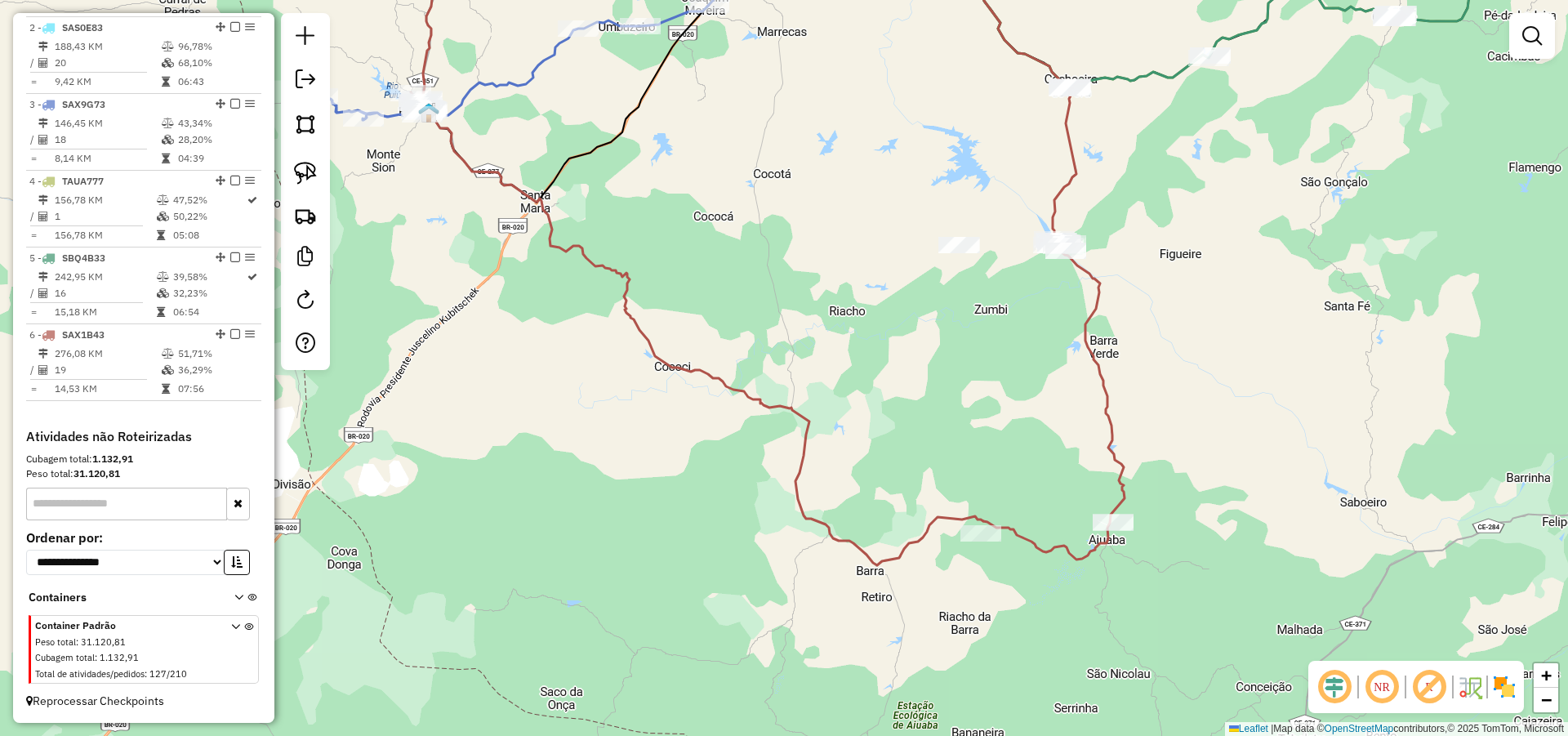
scroll to position [0, 0]
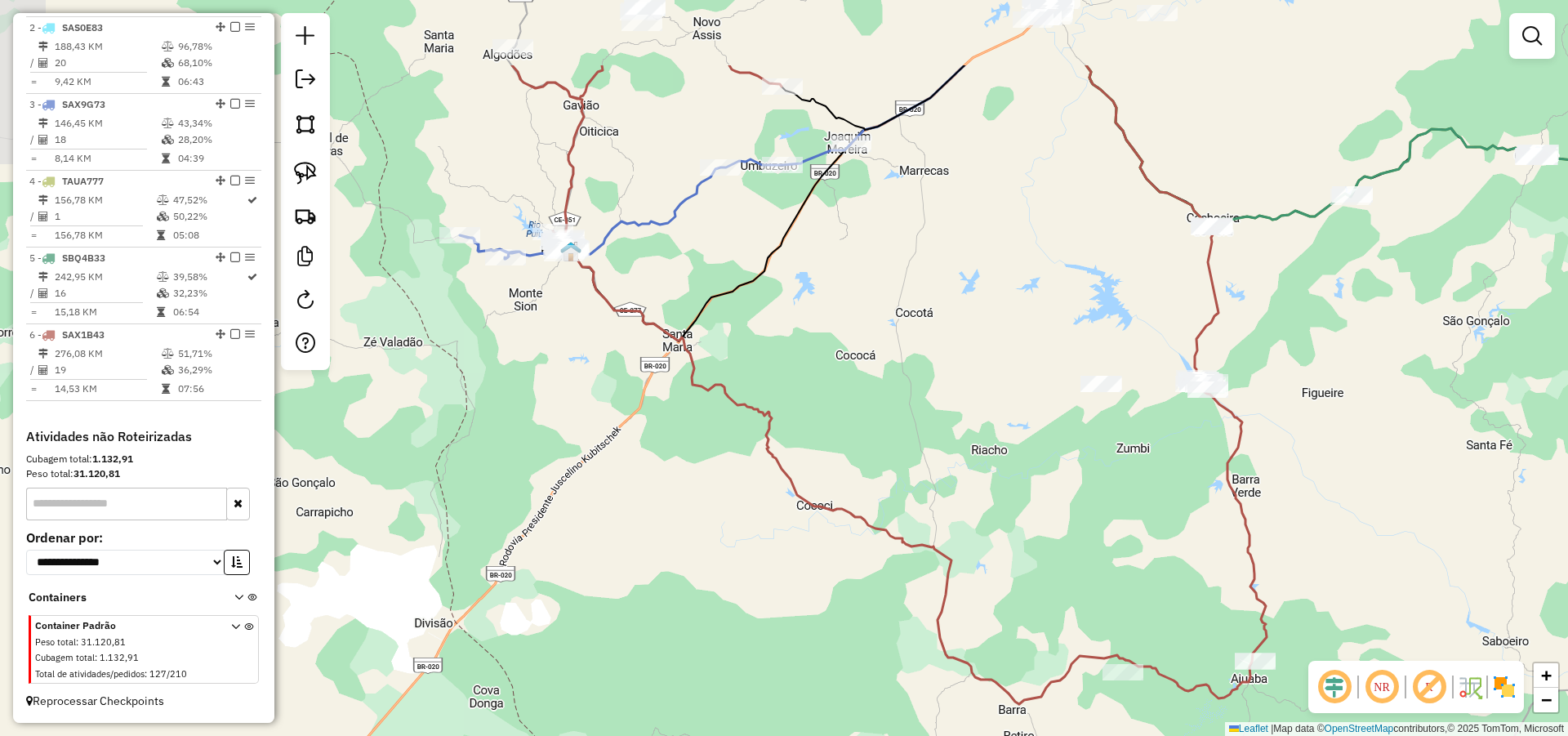
drag, startPoint x: 738, startPoint y: 389, endPoint x: 867, endPoint y: 489, distance: 163.2
click at [890, 528] on icon at bounding box center [818, 385] width 613 height 639
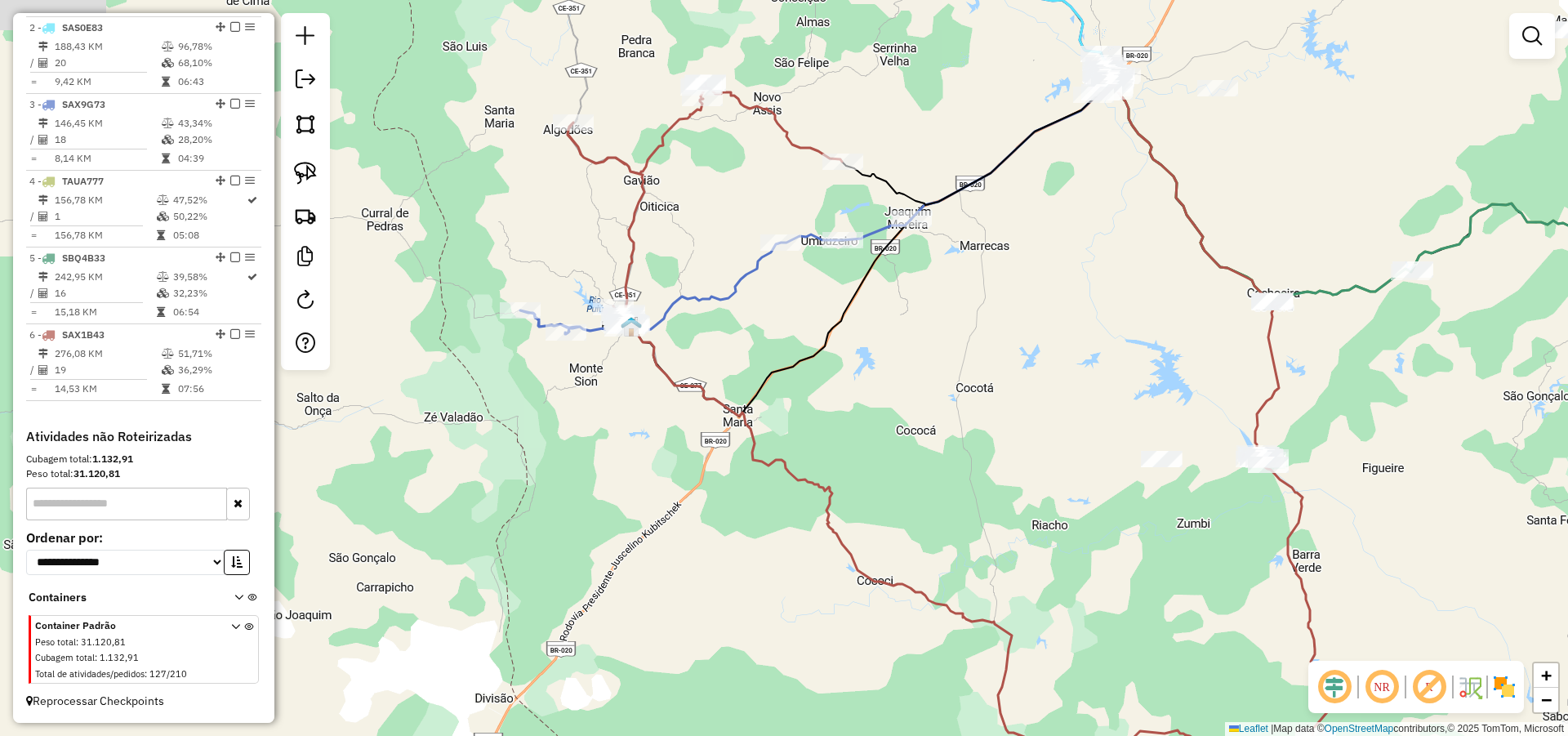
drag, startPoint x: 846, startPoint y: 424, endPoint x: 834, endPoint y: 488, distance: 65.1
click at [921, 549] on div "Janela de atendimento Grade de atendimento Capacidade Transportadoras Veículos …" at bounding box center [784, 368] width 1568 height 736
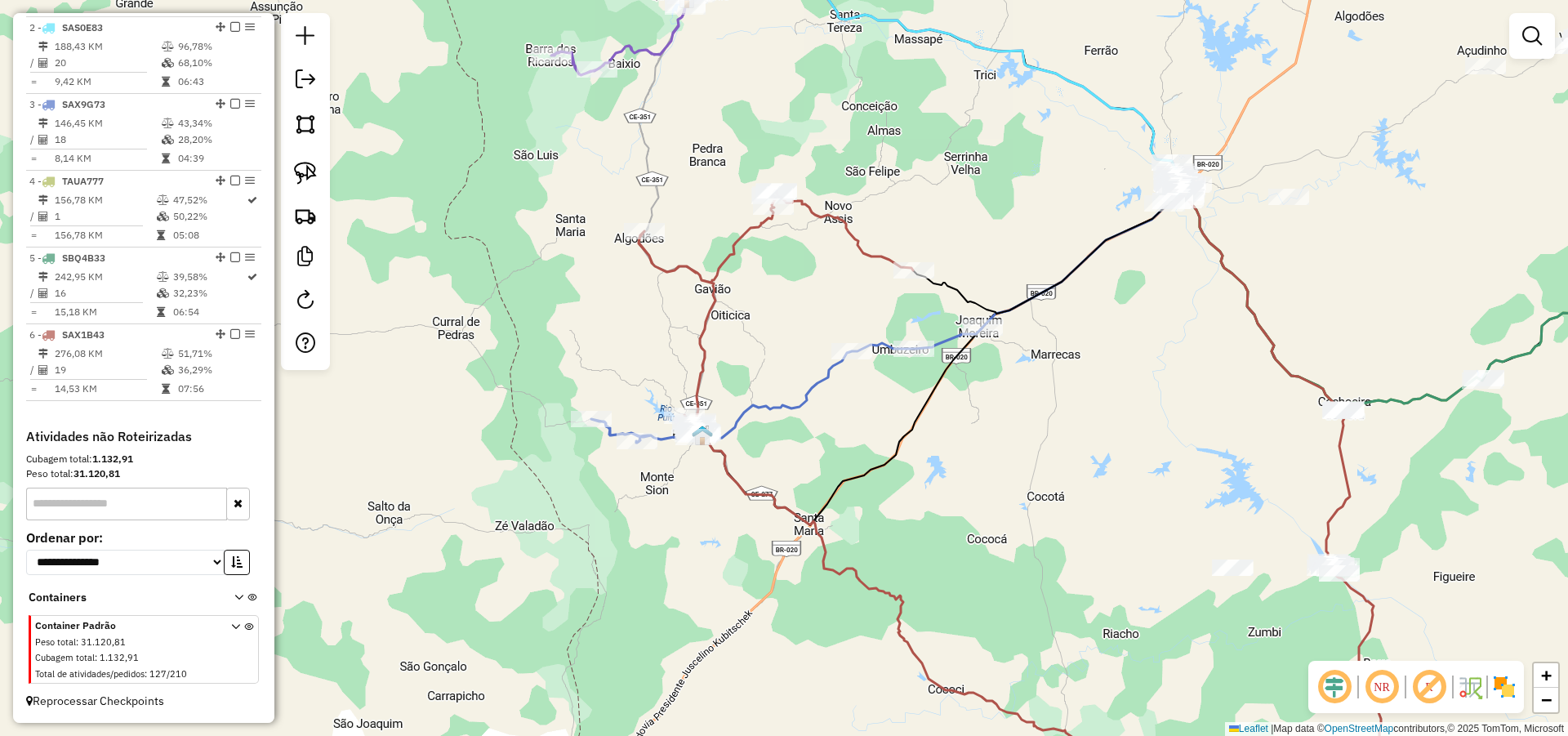
drag, startPoint x: 808, startPoint y: 452, endPoint x: 818, endPoint y: 465, distance: 16.4
click at [818, 465] on div "Janela de atendimento Grade de atendimento Capacidade Transportadoras Veículos …" at bounding box center [784, 368] width 1568 height 736
select select "*********"
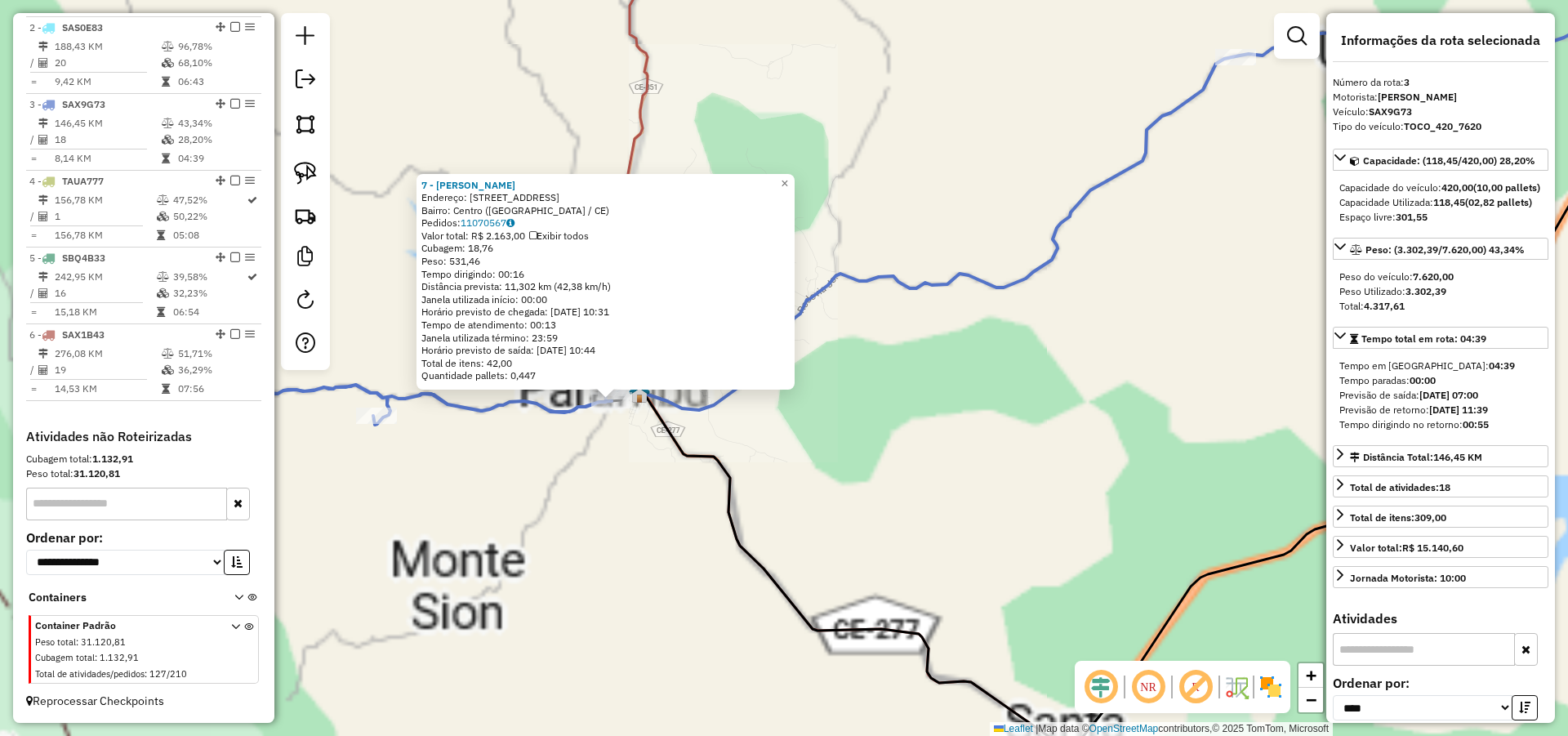
click at [838, 425] on div "7 - ENY GONCALVES FREIRE Endereço: R SAO FRANCISCO 60 Bairro: Centro (PARAMBU /…" at bounding box center [784, 368] width 1568 height 736
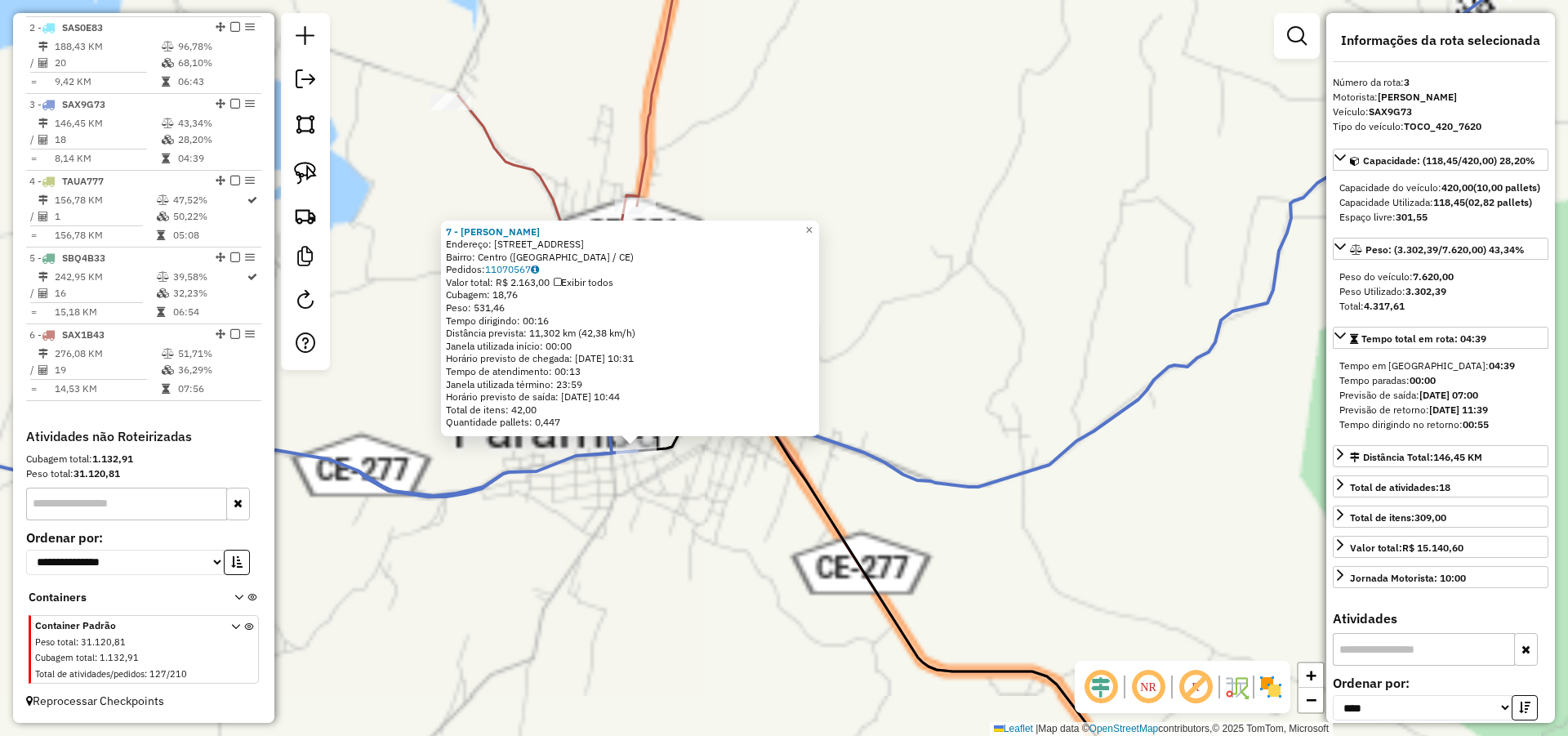
click at [941, 522] on div "7 - ENY GONCALVES FREIRE Endereço: R SAO FRANCISCO 60 Bairro: Centro (PARAMBU /…" at bounding box center [784, 368] width 1568 height 736
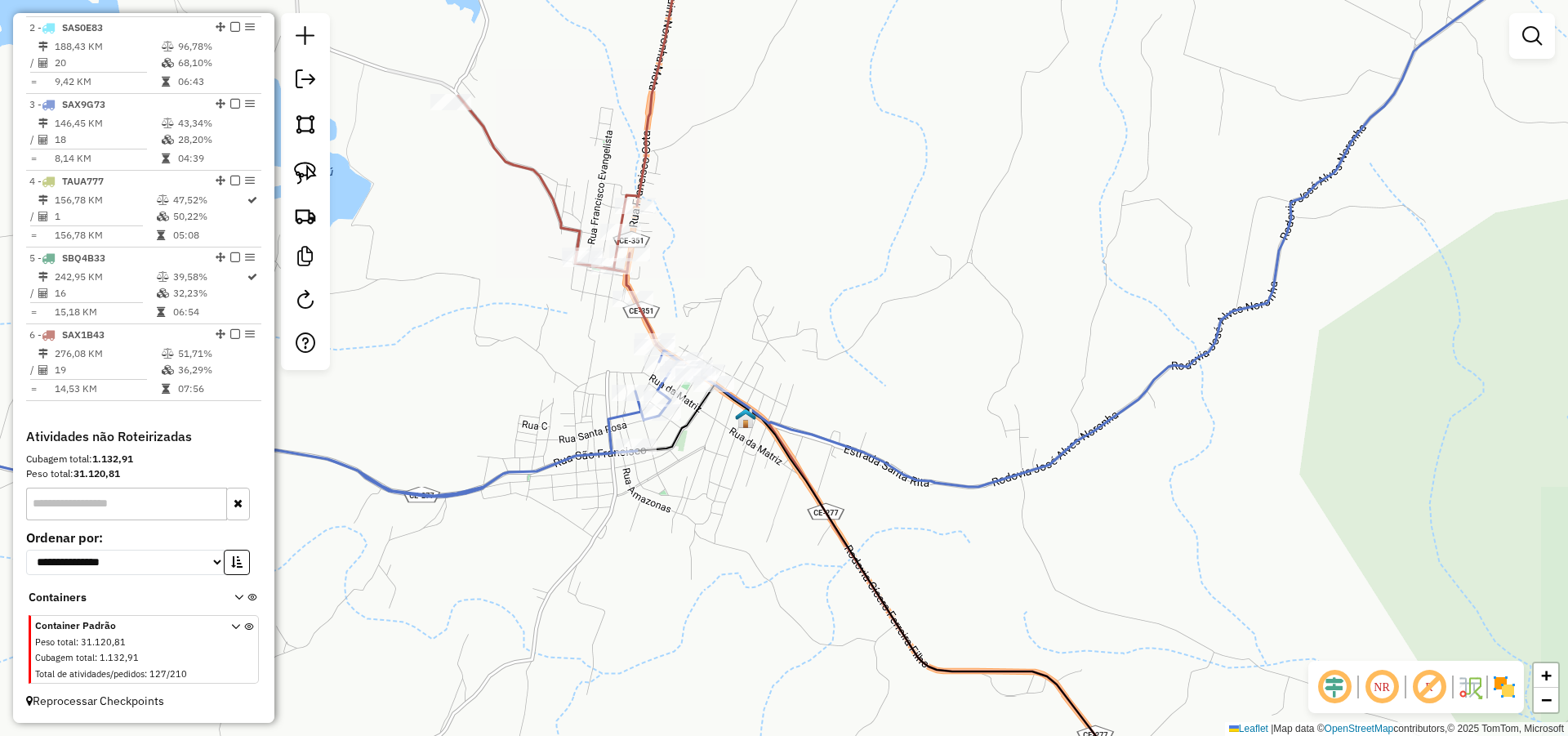
click at [916, 379] on div "Janela de atendimento Grade de atendimento Capacidade Transportadoras Veículos …" at bounding box center [784, 368] width 1568 height 736
drag, startPoint x: 897, startPoint y: 374, endPoint x: 897, endPoint y: 352, distance: 22.0
click at [897, 354] on div "Janela de atendimento Grade de atendimento Capacidade Transportadoras Veículos …" at bounding box center [784, 368] width 1568 height 736
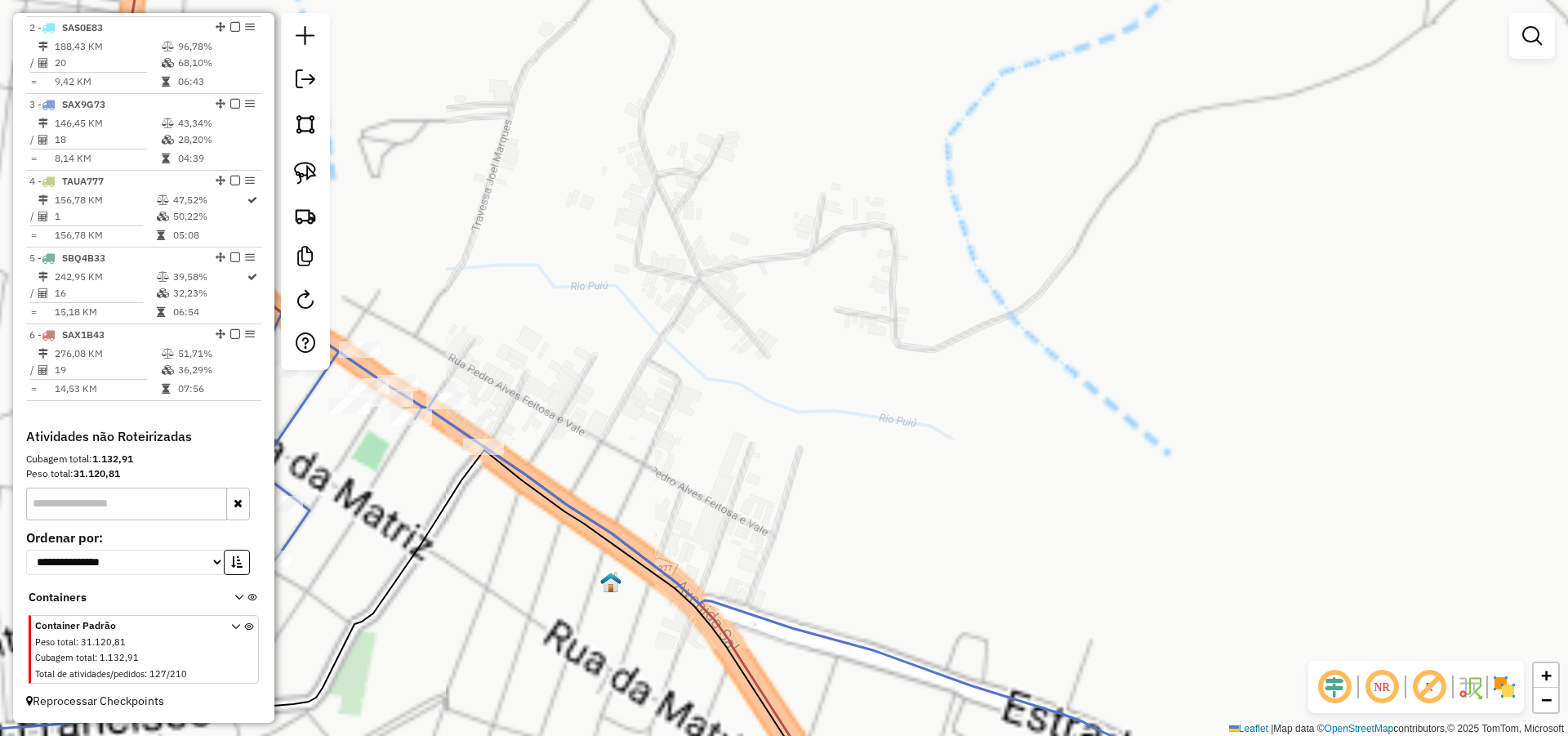
drag, startPoint x: 637, startPoint y: 379, endPoint x: 946, endPoint y: 383, distance: 309.0
click at [921, 379] on div "Janela de atendimento Grade de atendimento Capacidade Transportadoras Veículos …" at bounding box center [784, 368] width 1568 height 736
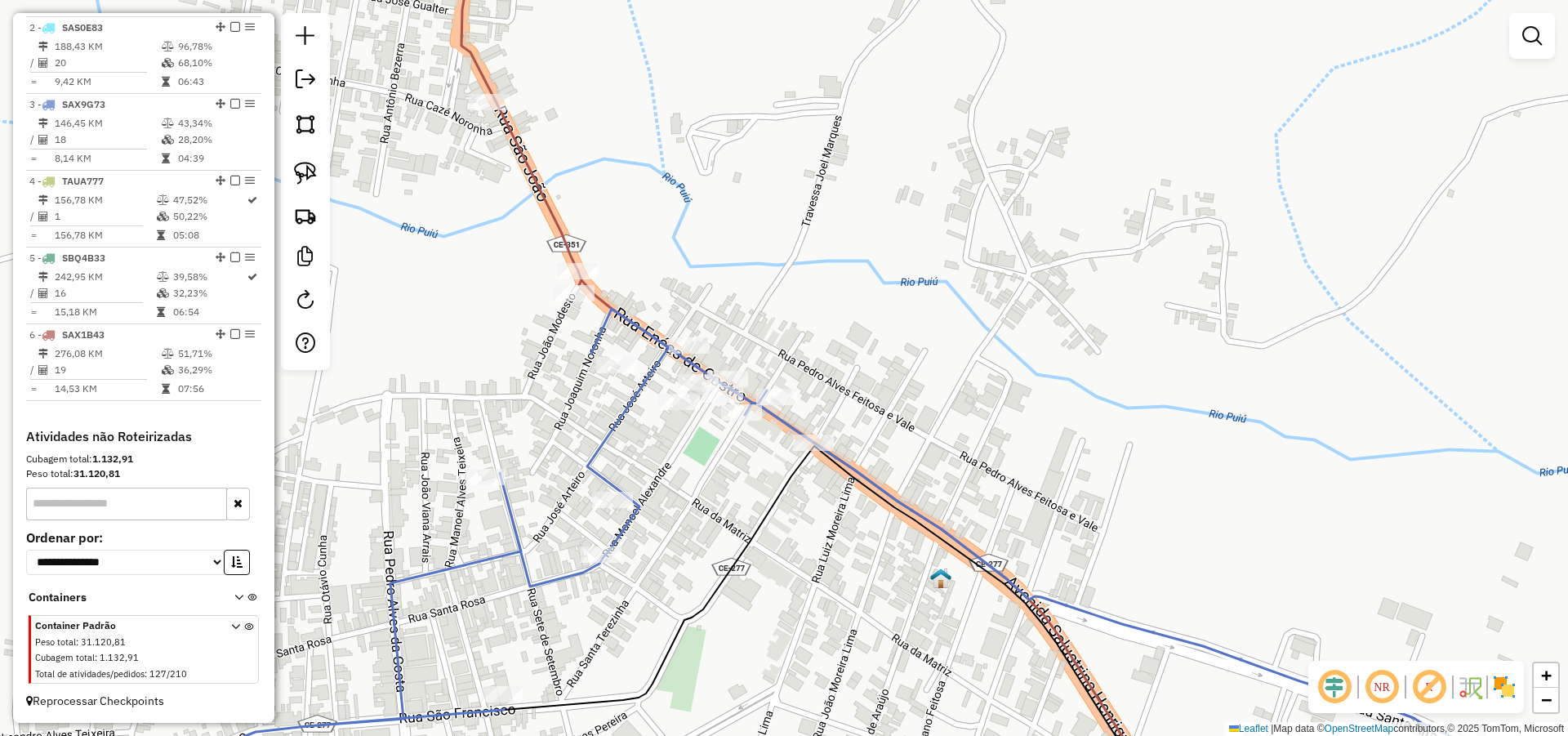
drag, startPoint x: 966, startPoint y: 356, endPoint x: 968, endPoint y: 345, distance: 11.2
click at [968, 348] on div "Janela de atendimento Grade de atendimento Capacidade Transportadoras Veículos …" at bounding box center [784, 368] width 1568 height 736
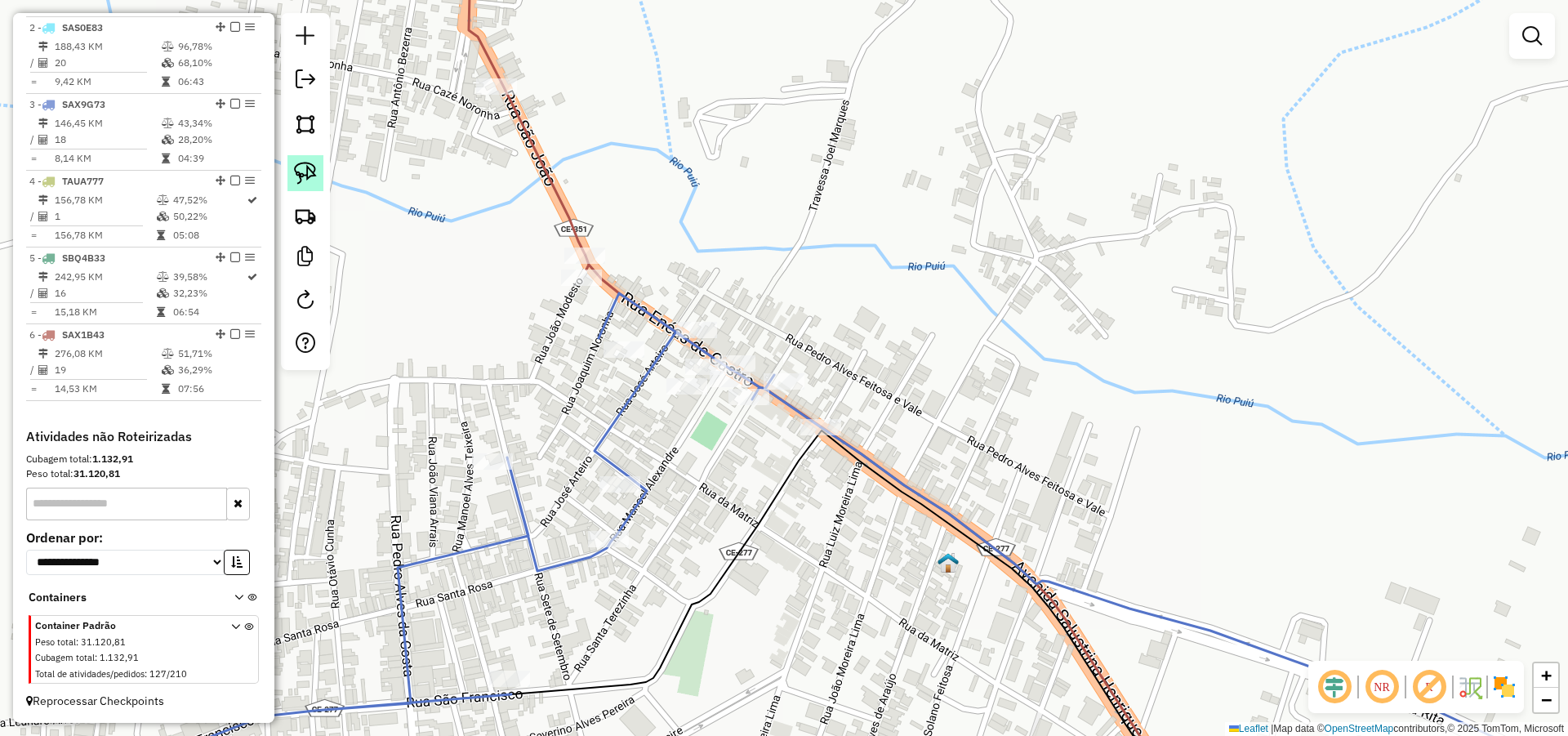
click at [296, 163] on img at bounding box center [305, 173] width 23 height 23
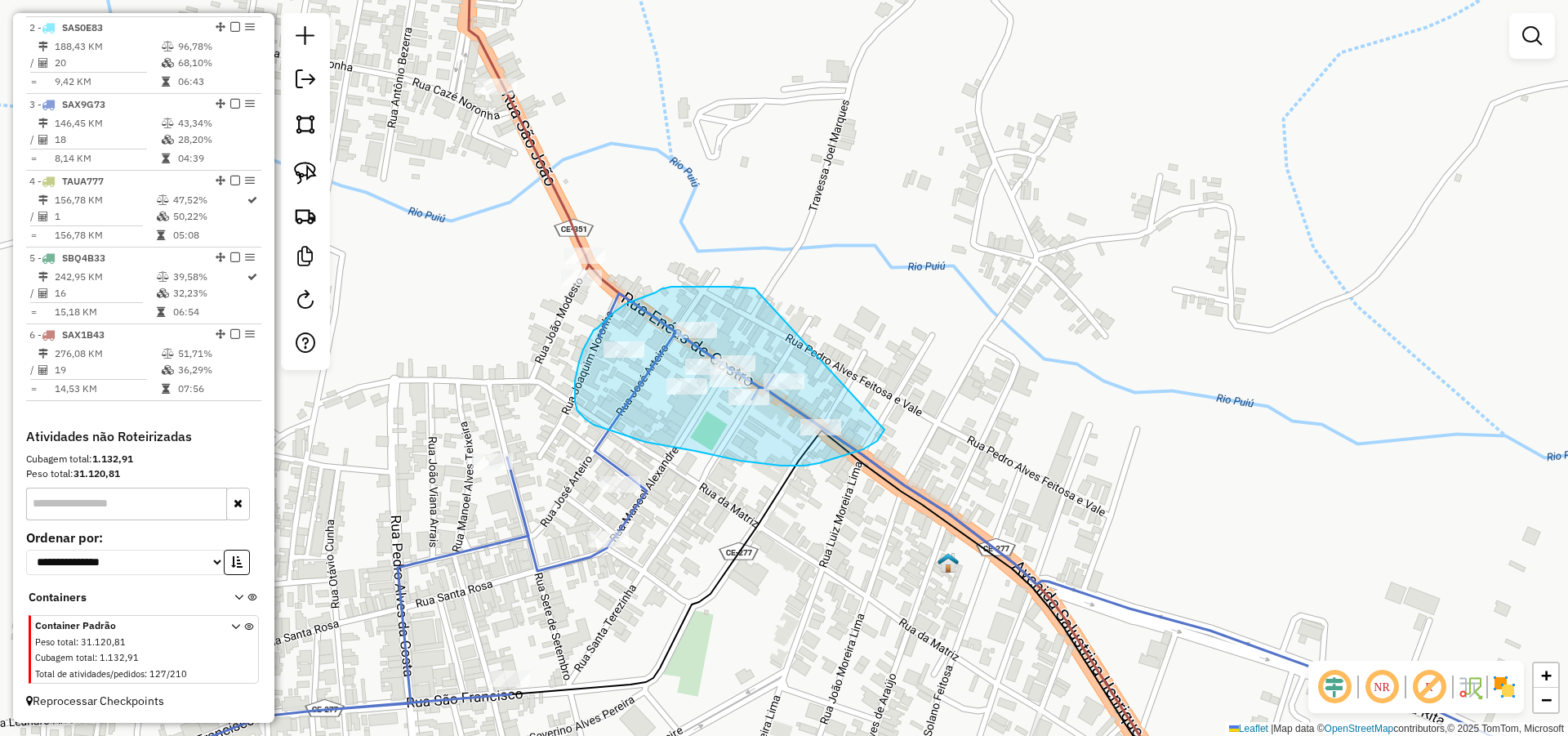
drag, startPoint x: 718, startPoint y: 287, endPoint x: 886, endPoint y: 427, distance: 218.7
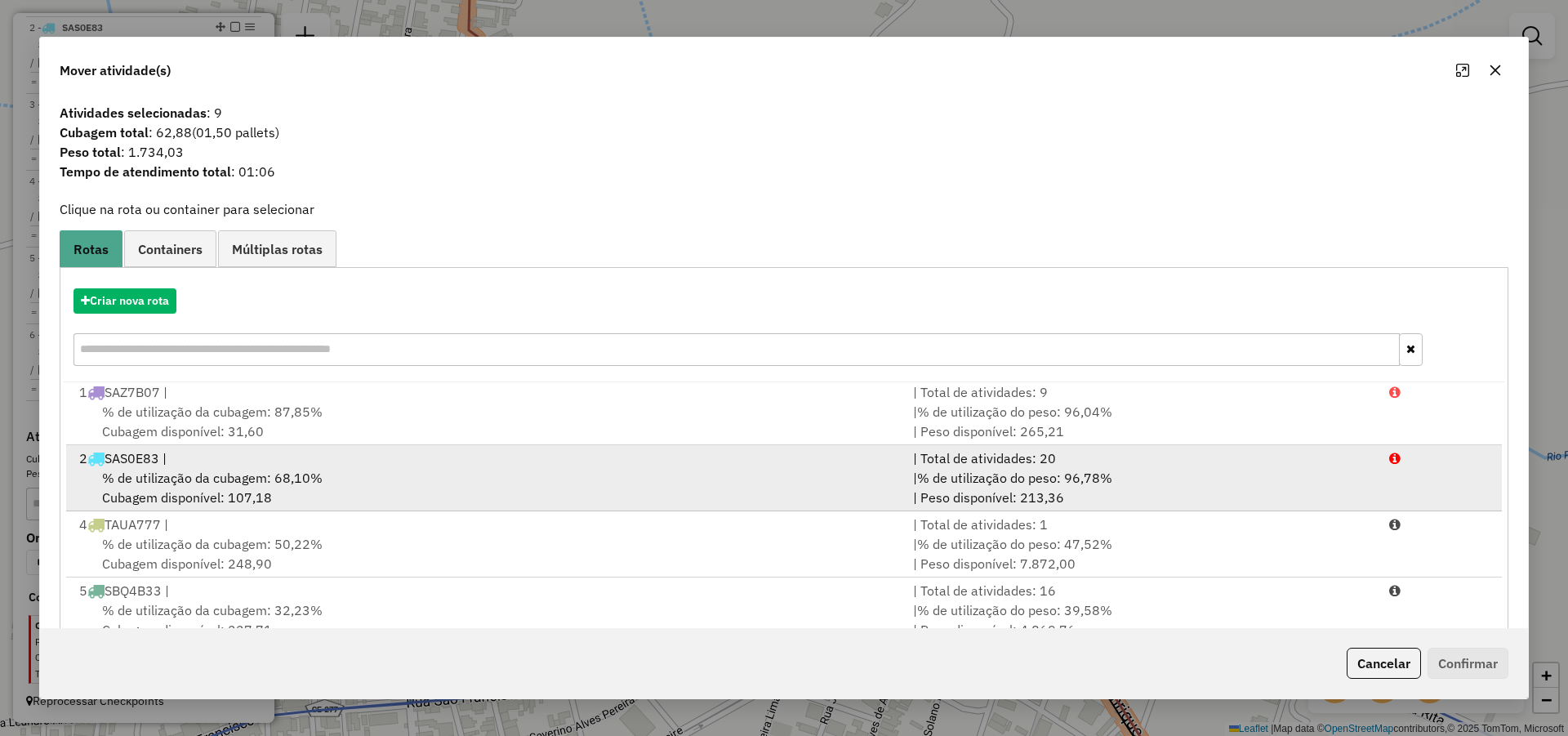
scroll to position [4, 0]
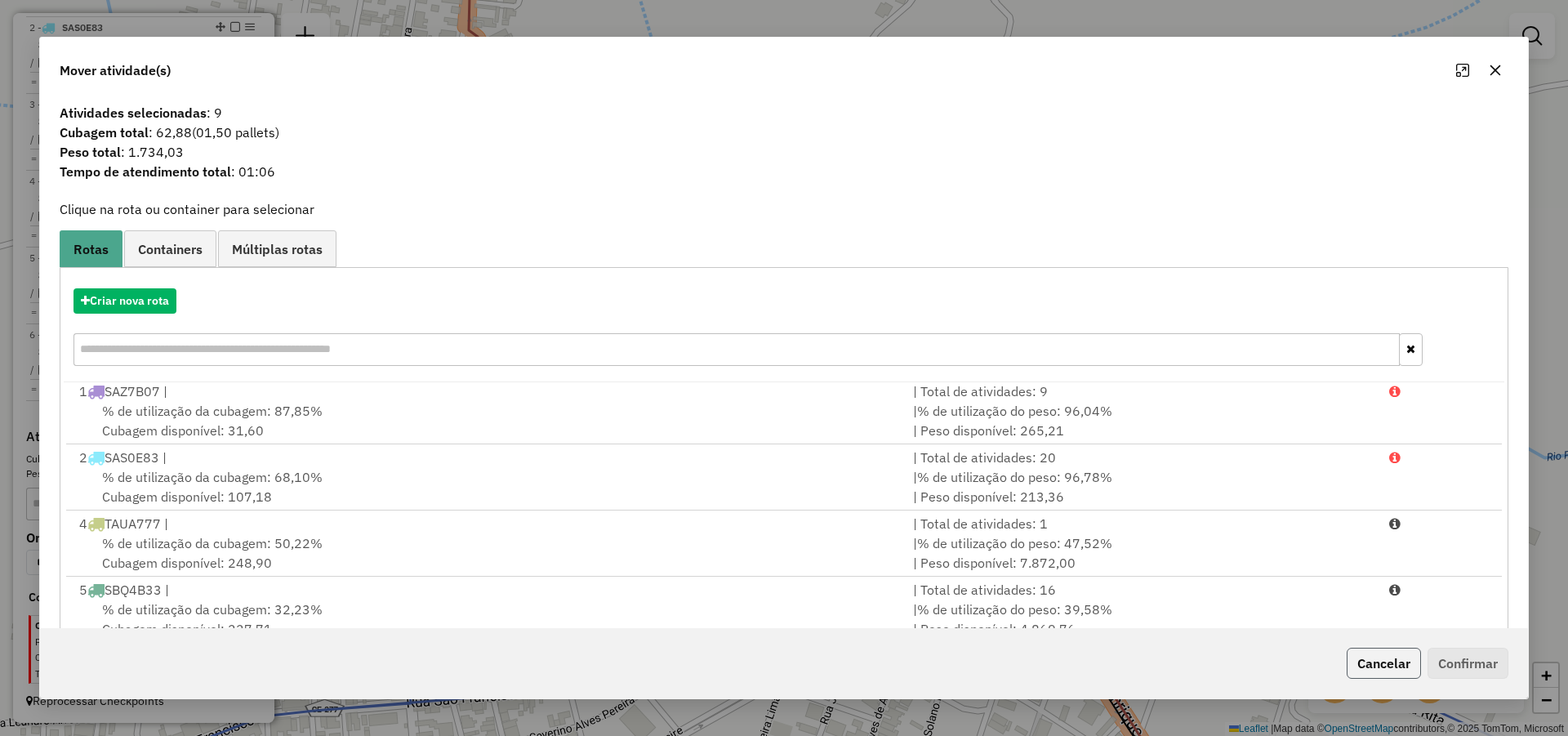
click at [1389, 663] on button "Cancelar" at bounding box center [1384, 663] width 74 height 31
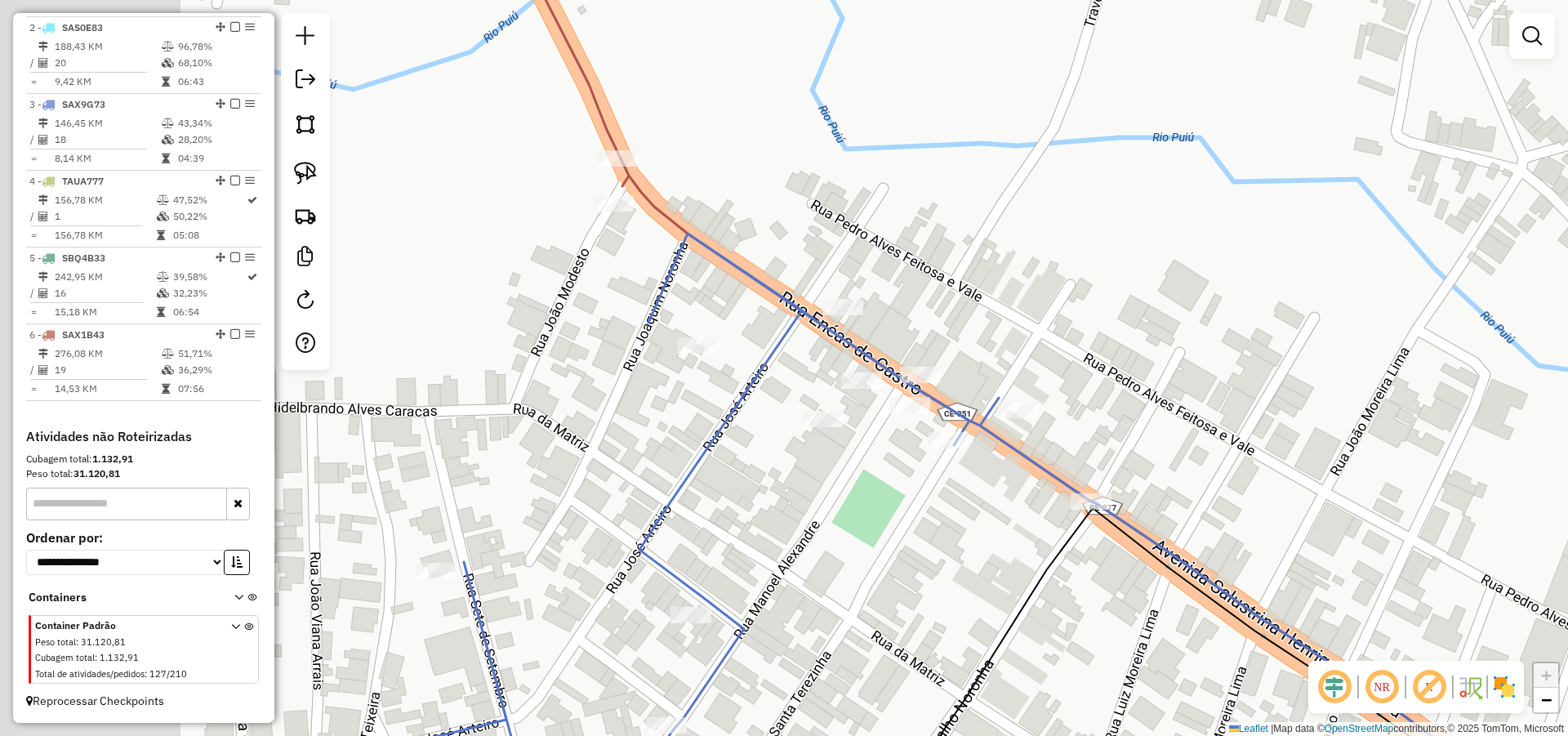
drag, startPoint x: 1070, startPoint y: 402, endPoint x: 1174, endPoint y: 421, distance: 105.7
click at [1174, 421] on div "Janela de atendimento Grade de atendimento Capacidade Transportadoras Veículos …" at bounding box center [784, 368] width 1568 height 736
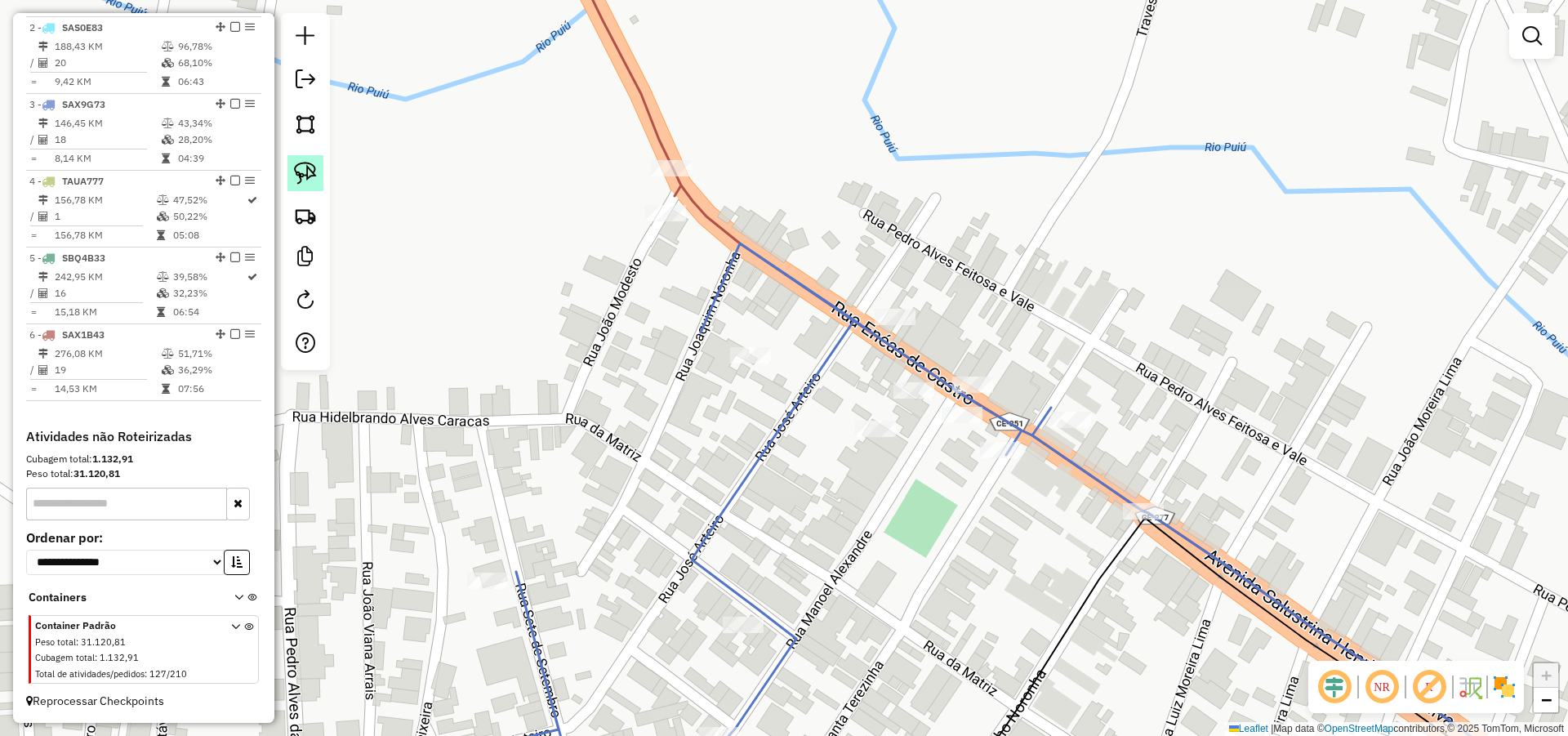
drag, startPoint x: 296, startPoint y: 168, endPoint x: 306, endPoint y: 169, distance: 10.0
click at [296, 168] on img at bounding box center [305, 173] width 23 height 23
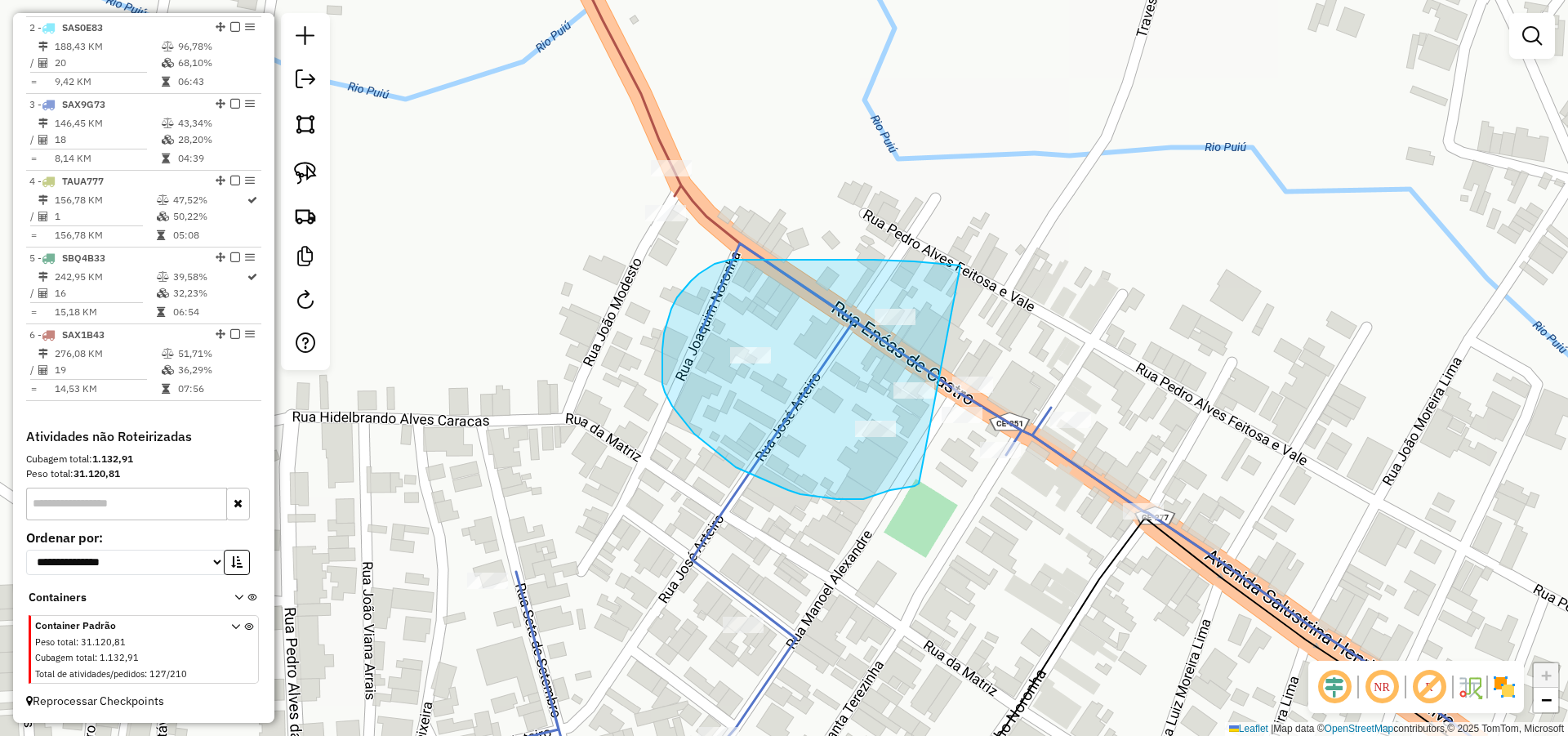
drag, startPoint x: 873, startPoint y: 259, endPoint x: 921, endPoint y: 472, distance: 218.3
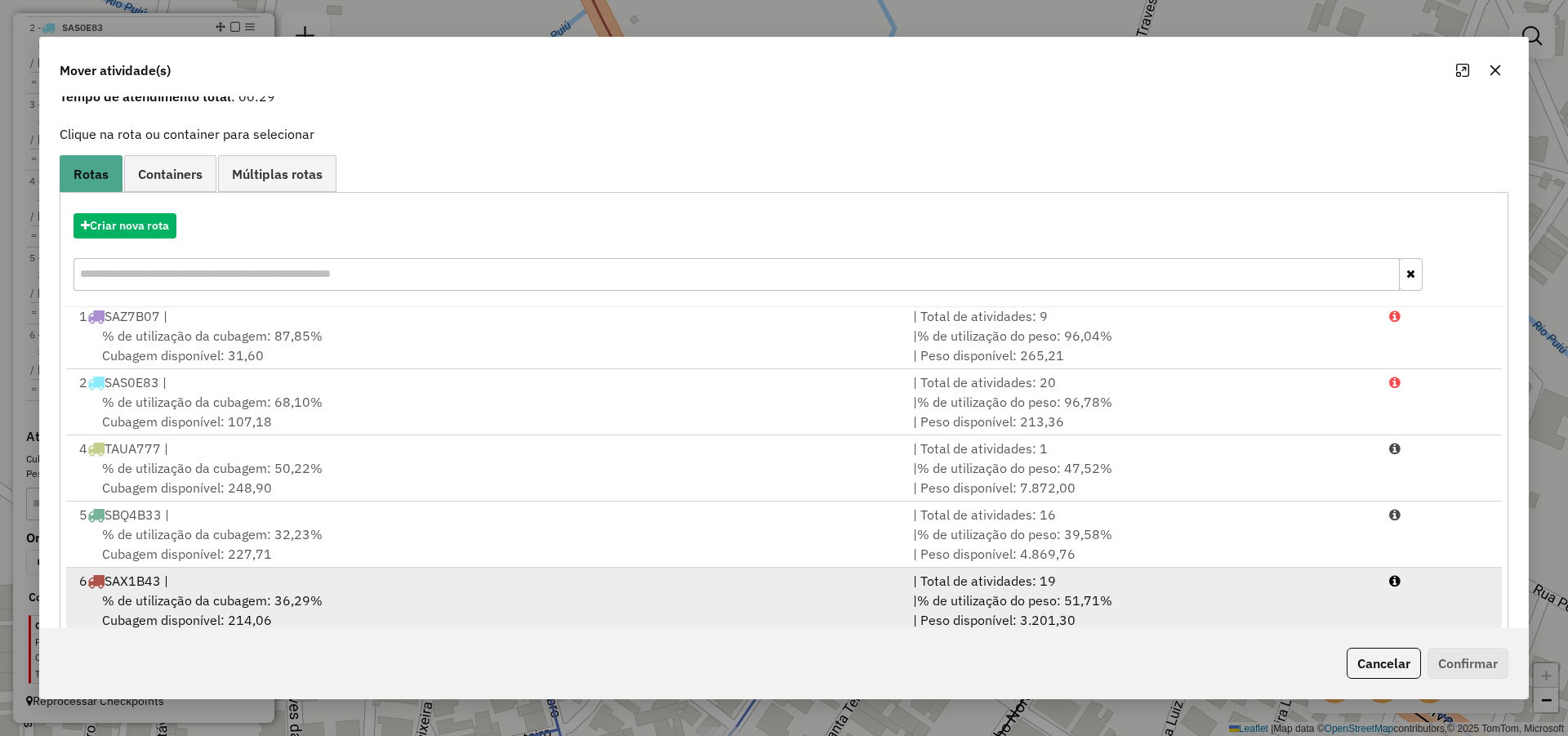
scroll to position [109, 0]
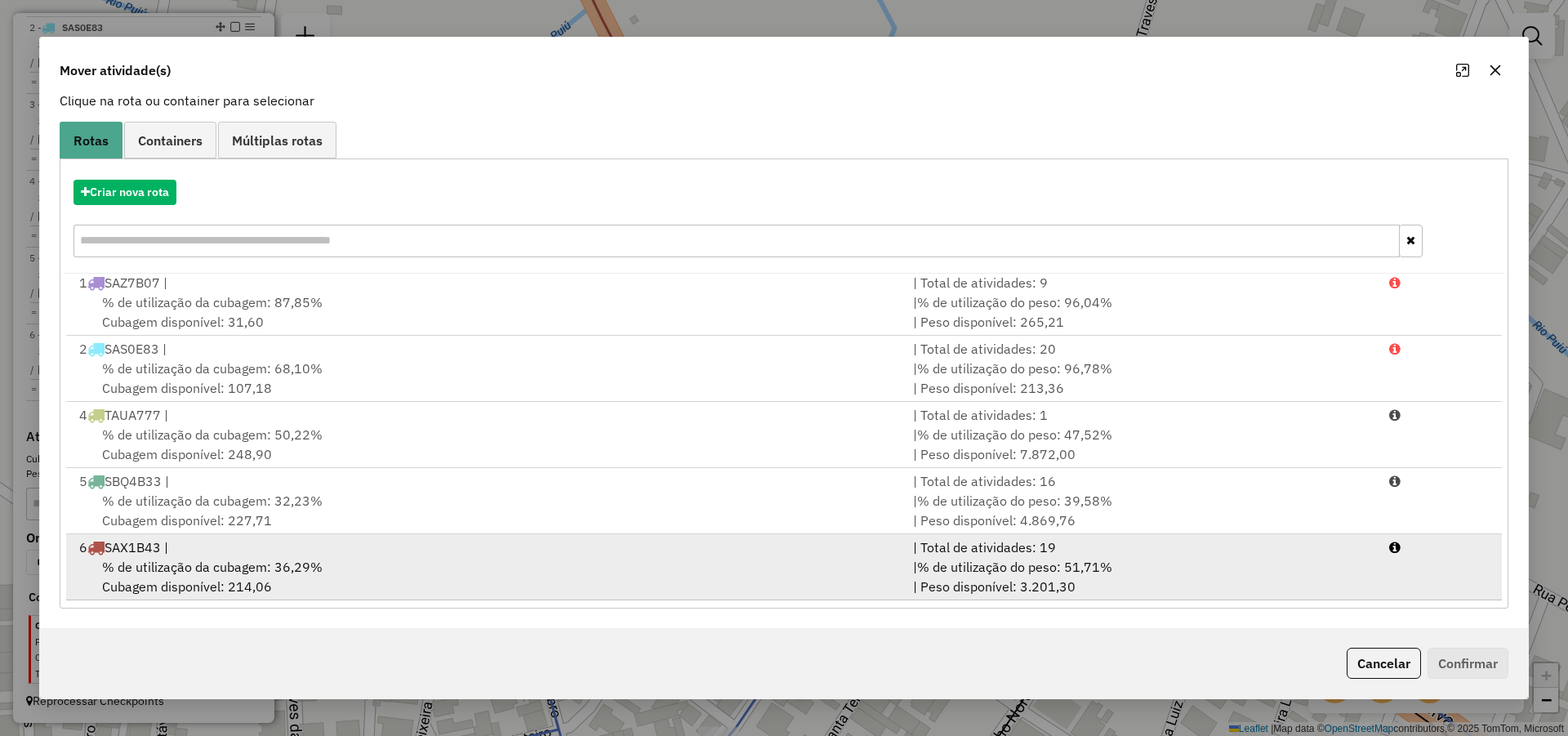
click at [329, 571] on div "% de utilização da cubagem: 36,29% Cubagem disponível: 214,06" at bounding box center [486, 576] width 834 height 39
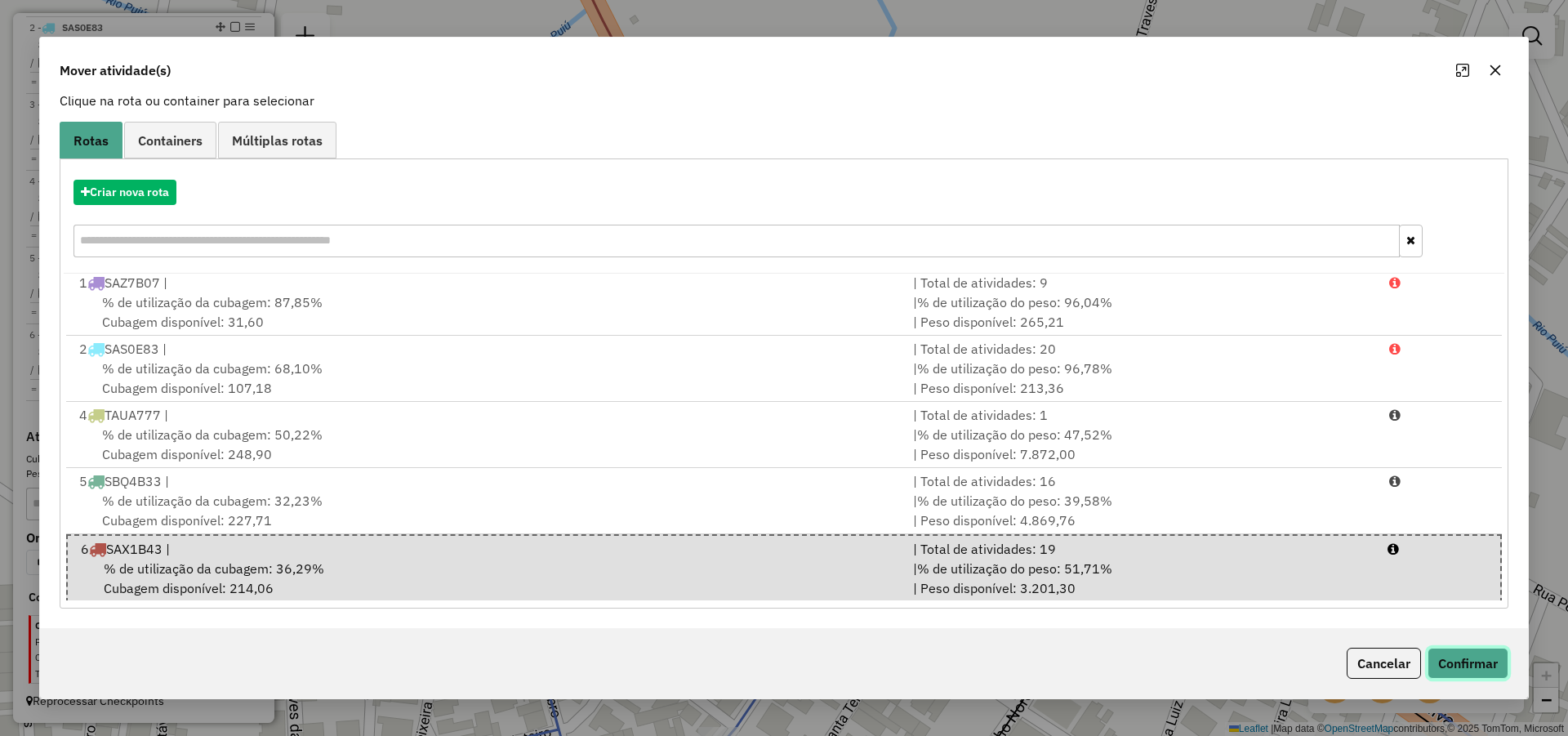
click at [1485, 665] on button "Confirmar" at bounding box center [1468, 663] width 81 height 31
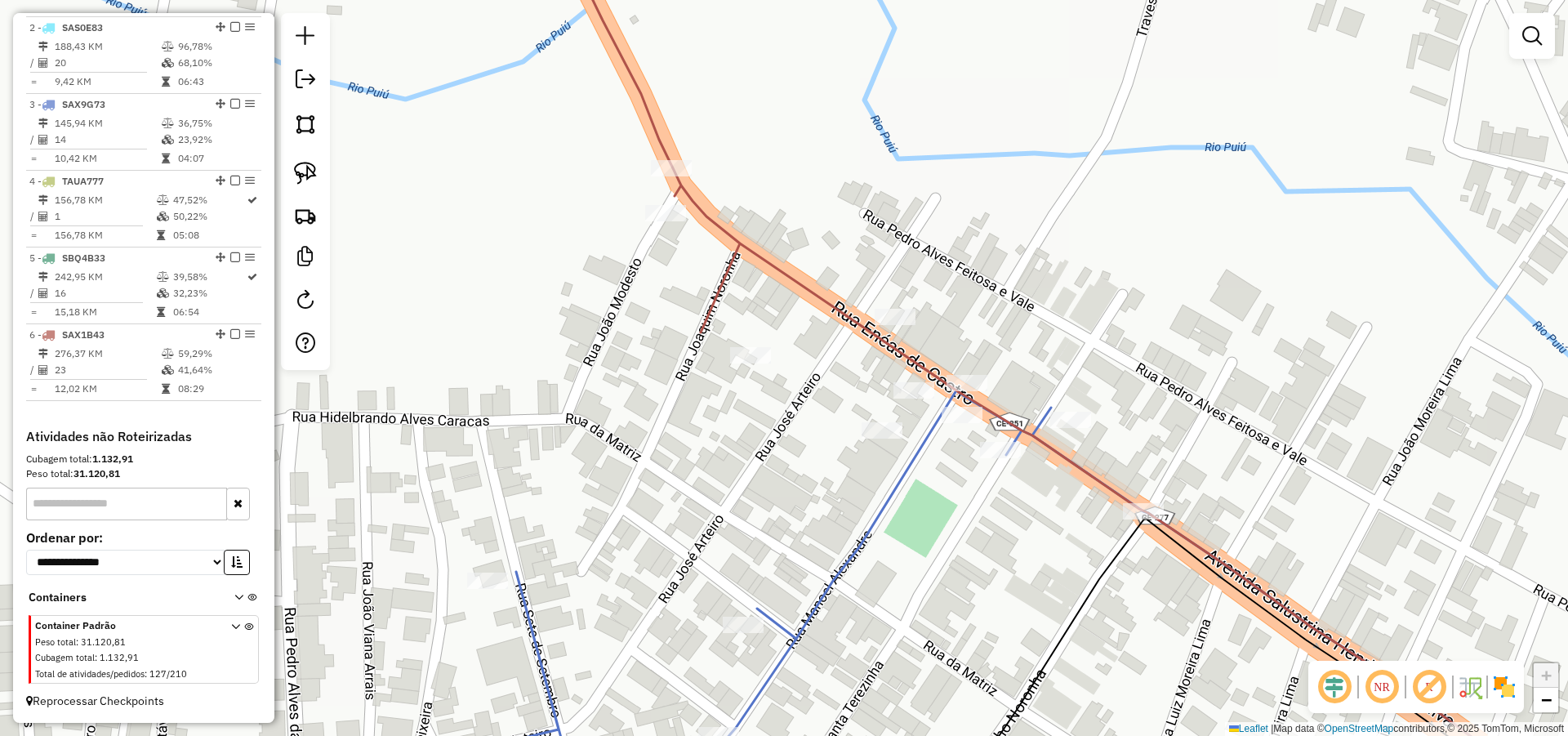
scroll to position [0, 0]
select select "*********"
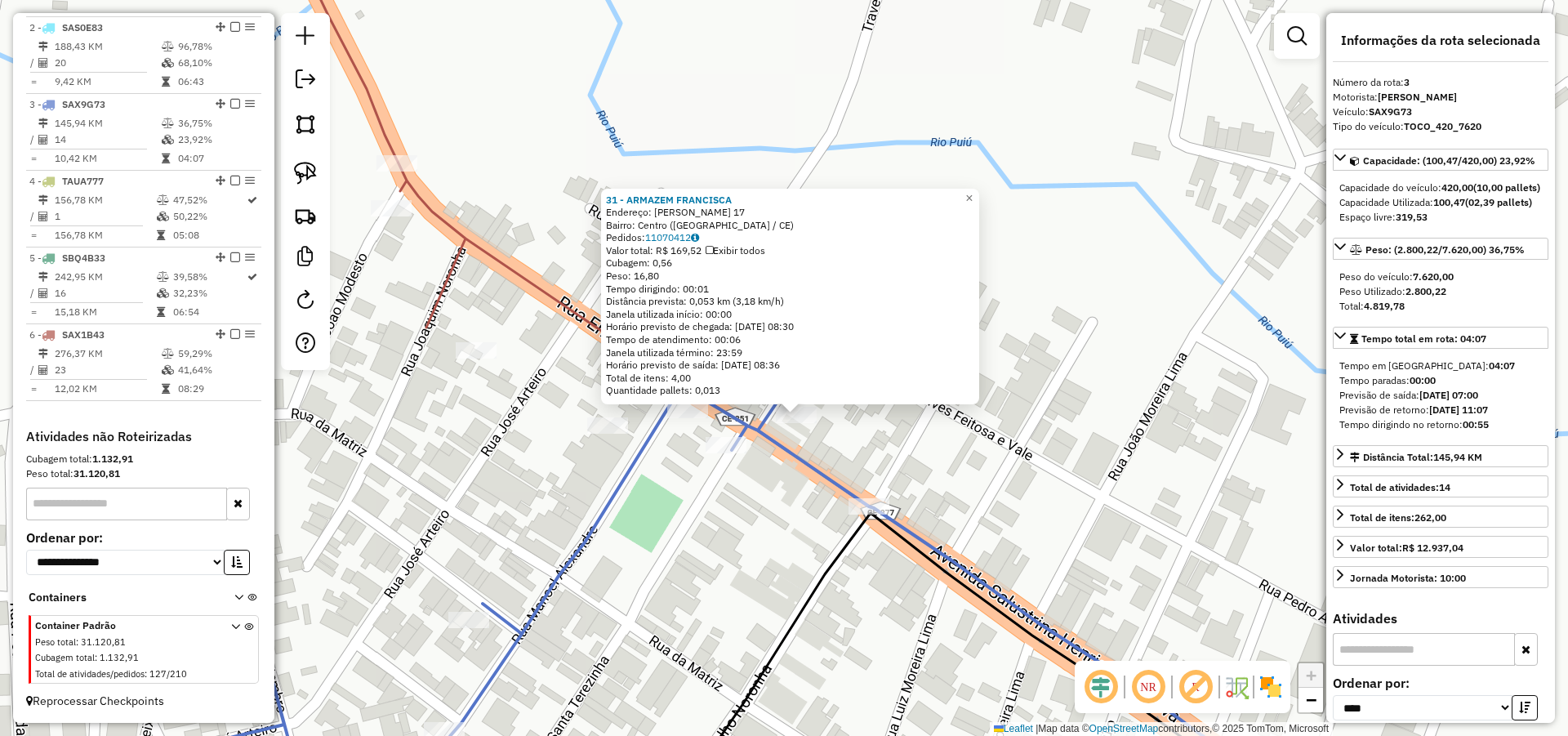
drag, startPoint x: 716, startPoint y: 501, endPoint x: 718, endPoint y: 510, distance: 9.2
click at [718, 510] on div "31 - ARMAZEM FRANCISCA Endereço: Eneas de castro 17 Bairro: Centro (PARAMBU / C…" at bounding box center [784, 368] width 1568 height 736
click at [696, 529] on div "31 - ARMAZEM FRANCISCA Endereço: Eneas de castro 17 Bairro: Centro (PARAMBU / C…" at bounding box center [784, 368] width 1568 height 736
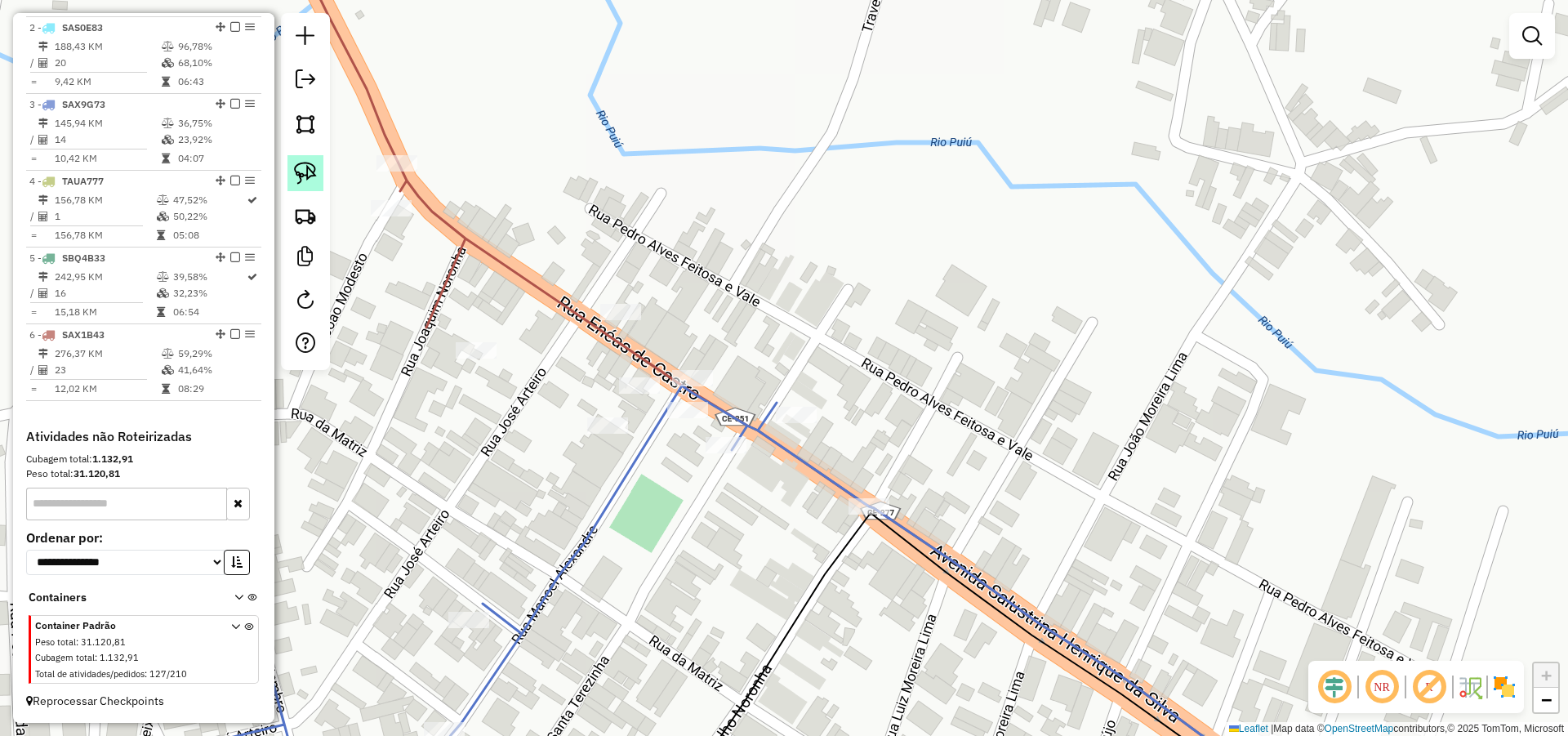
click at [310, 169] on img at bounding box center [305, 173] width 23 height 23
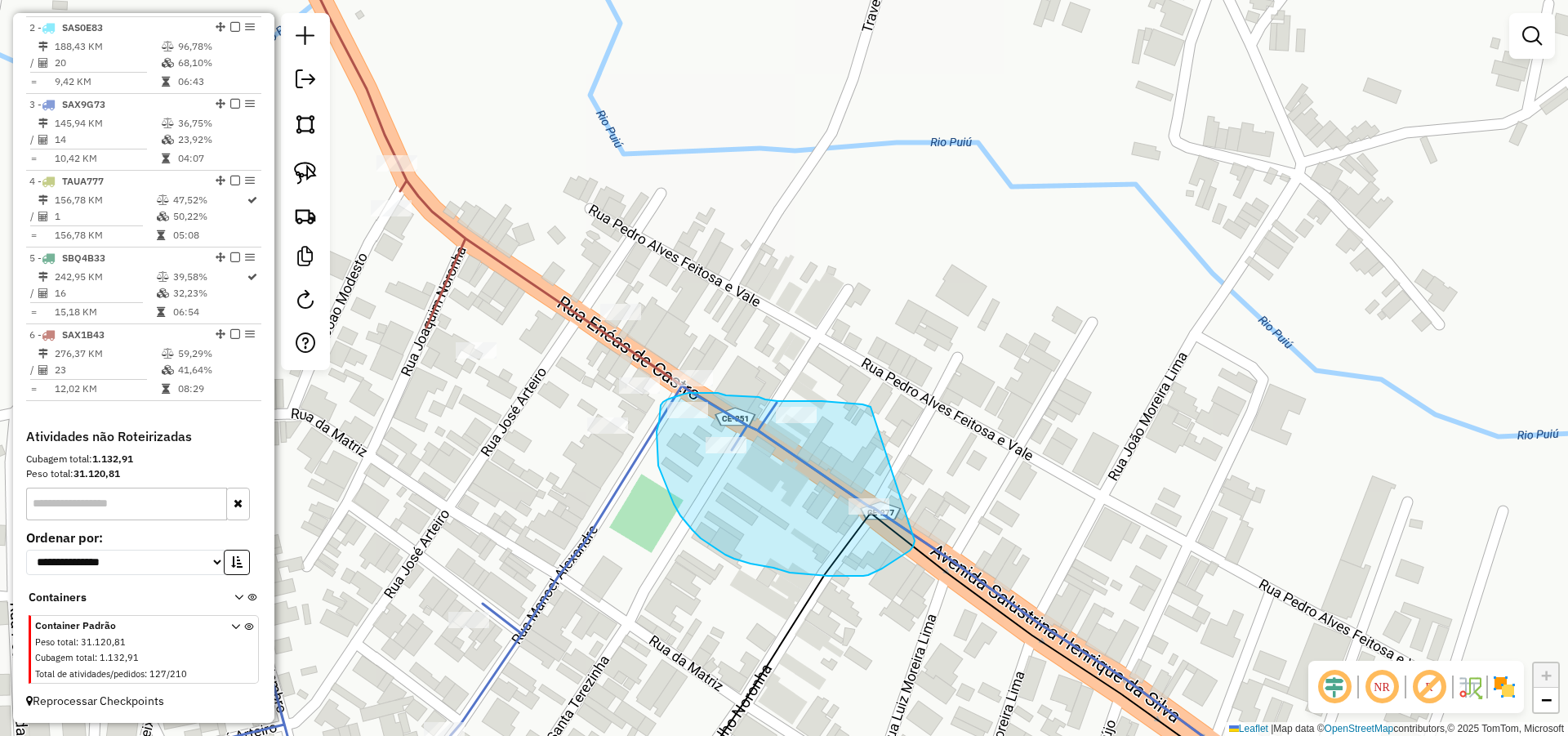
drag, startPoint x: 810, startPoint y: 401, endPoint x: 917, endPoint y: 531, distance: 168.4
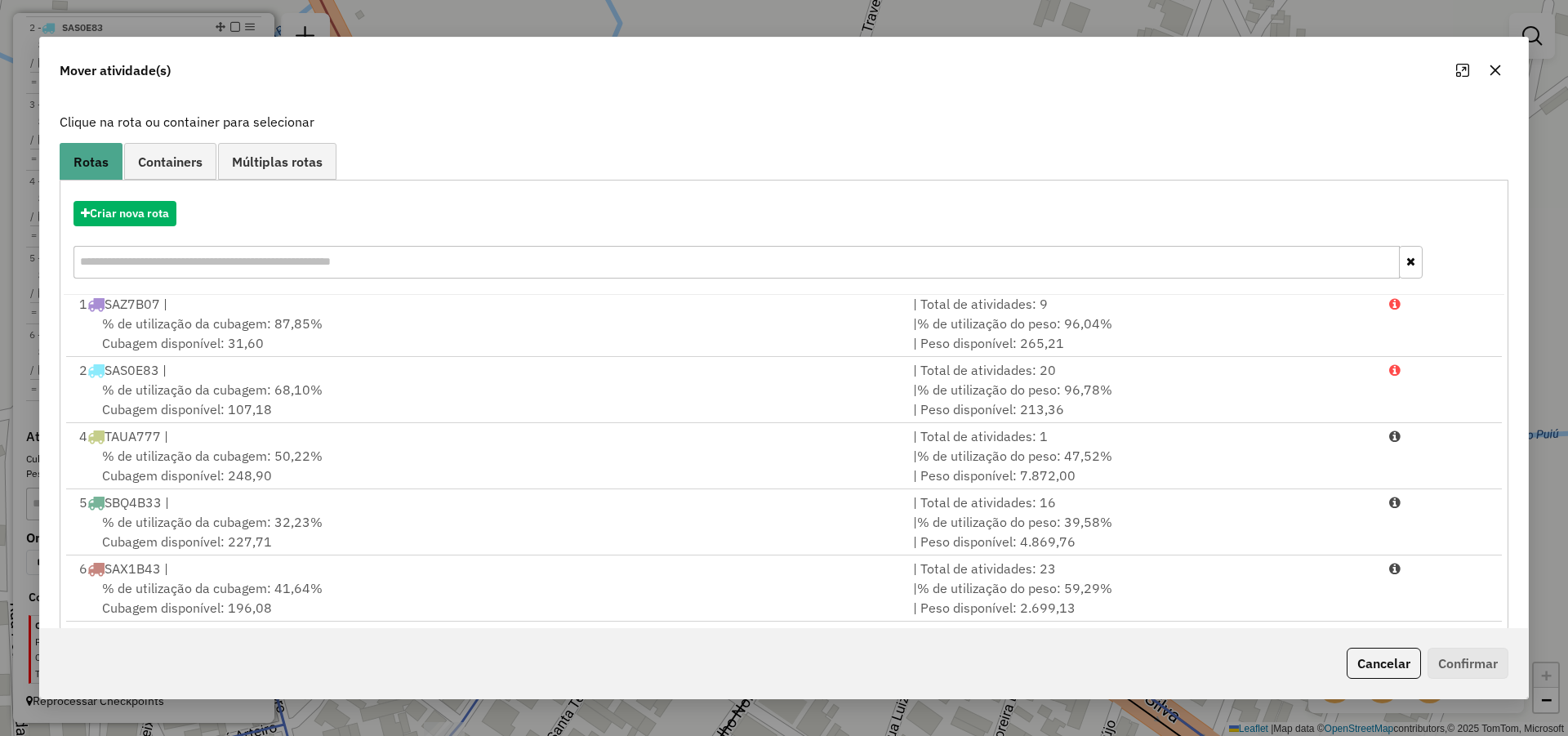
scroll to position [109, 0]
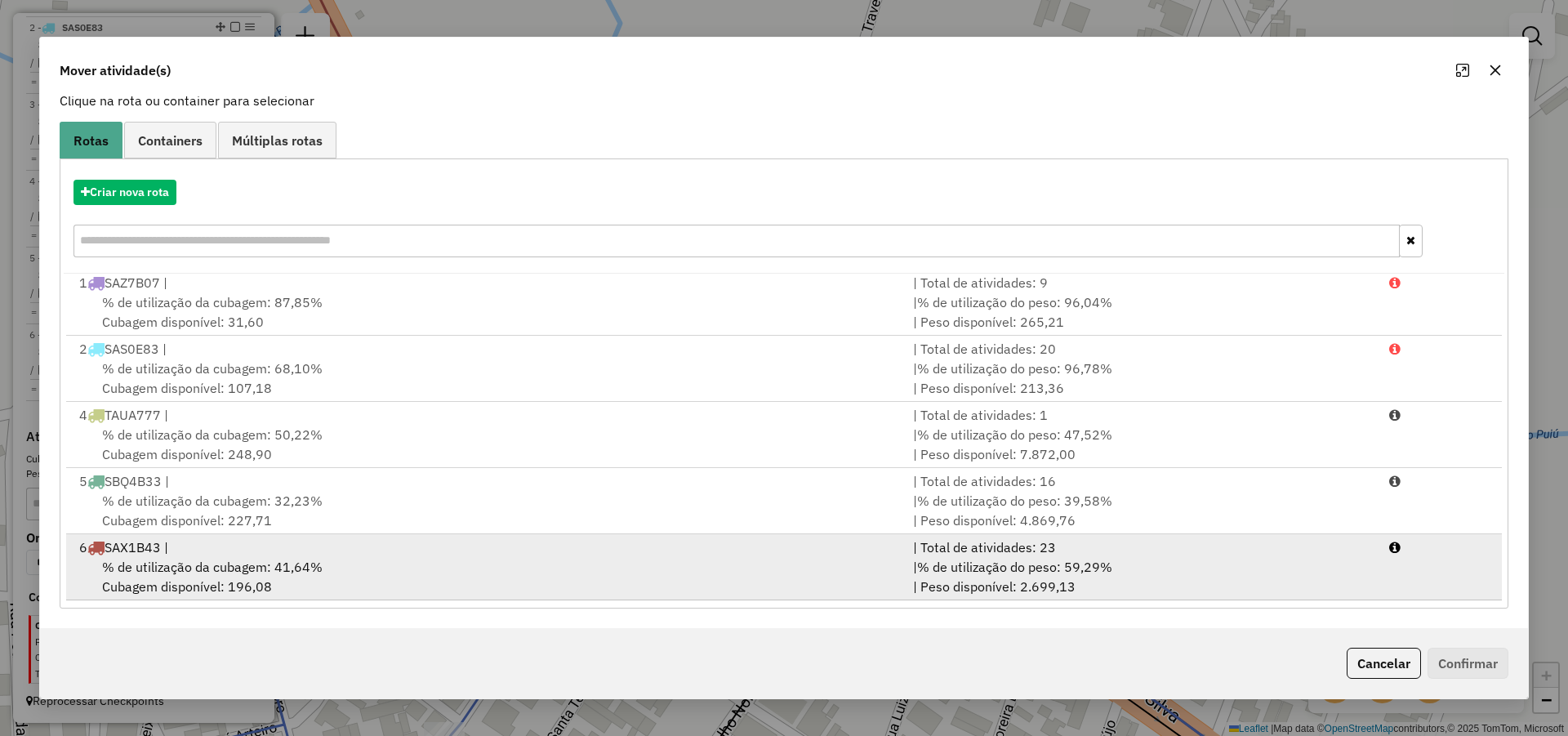
click at [207, 560] on span "% de utilização da cubagem: 41,64%" at bounding box center [213, 567] width 221 height 17
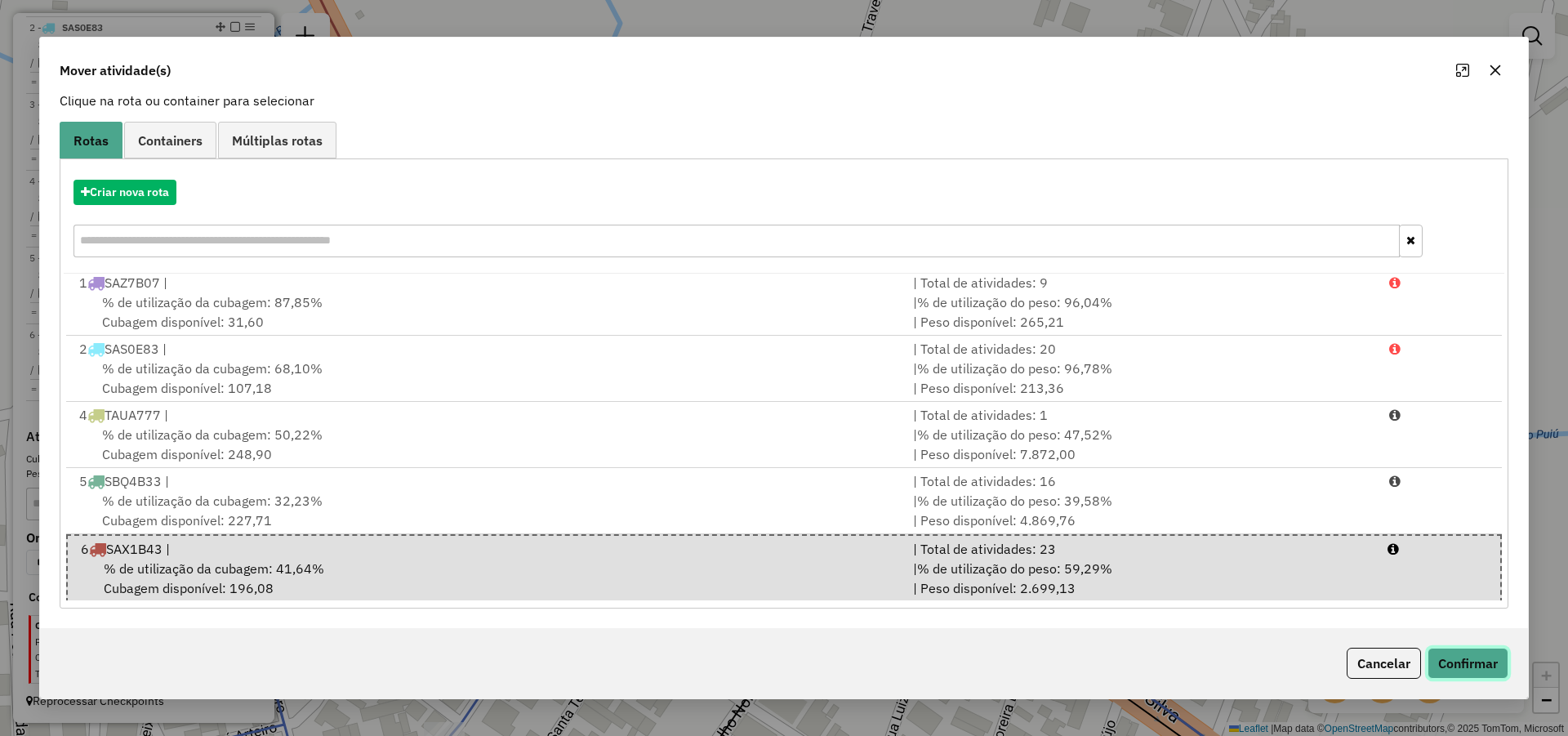
click at [1458, 662] on button "Confirmar" at bounding box center [1468, 663] width 81 height 31
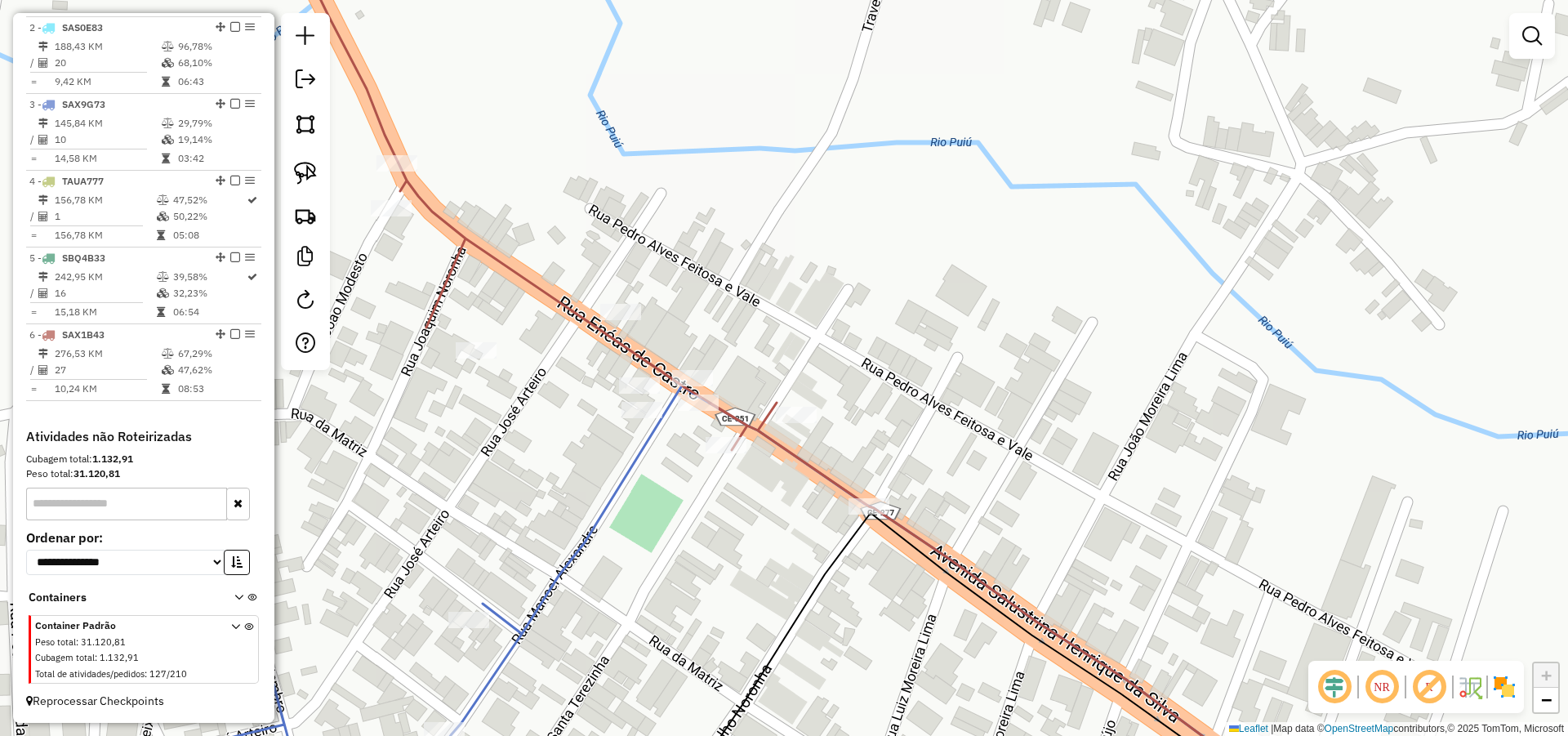
scroll to position [0, 0]
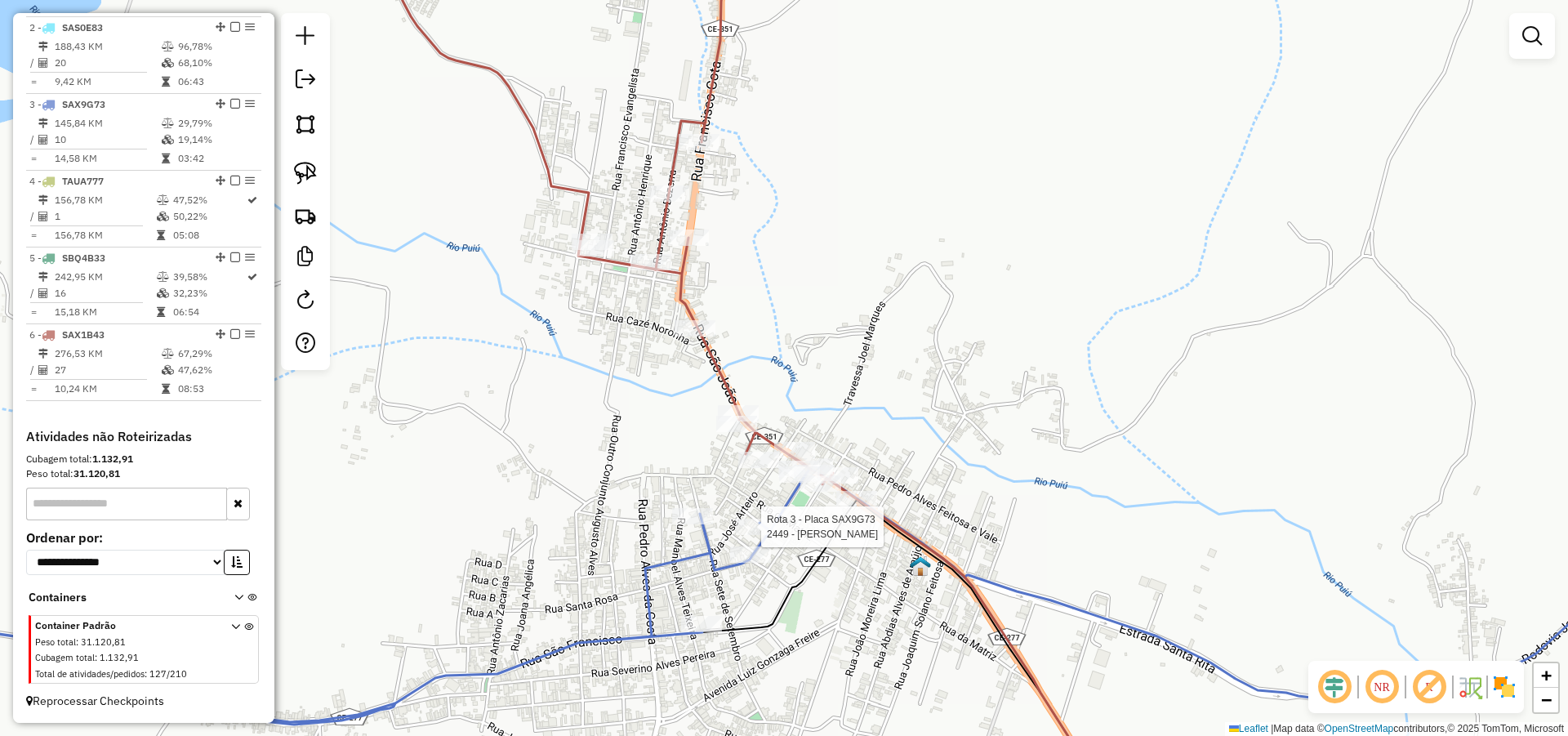
select select "*********"
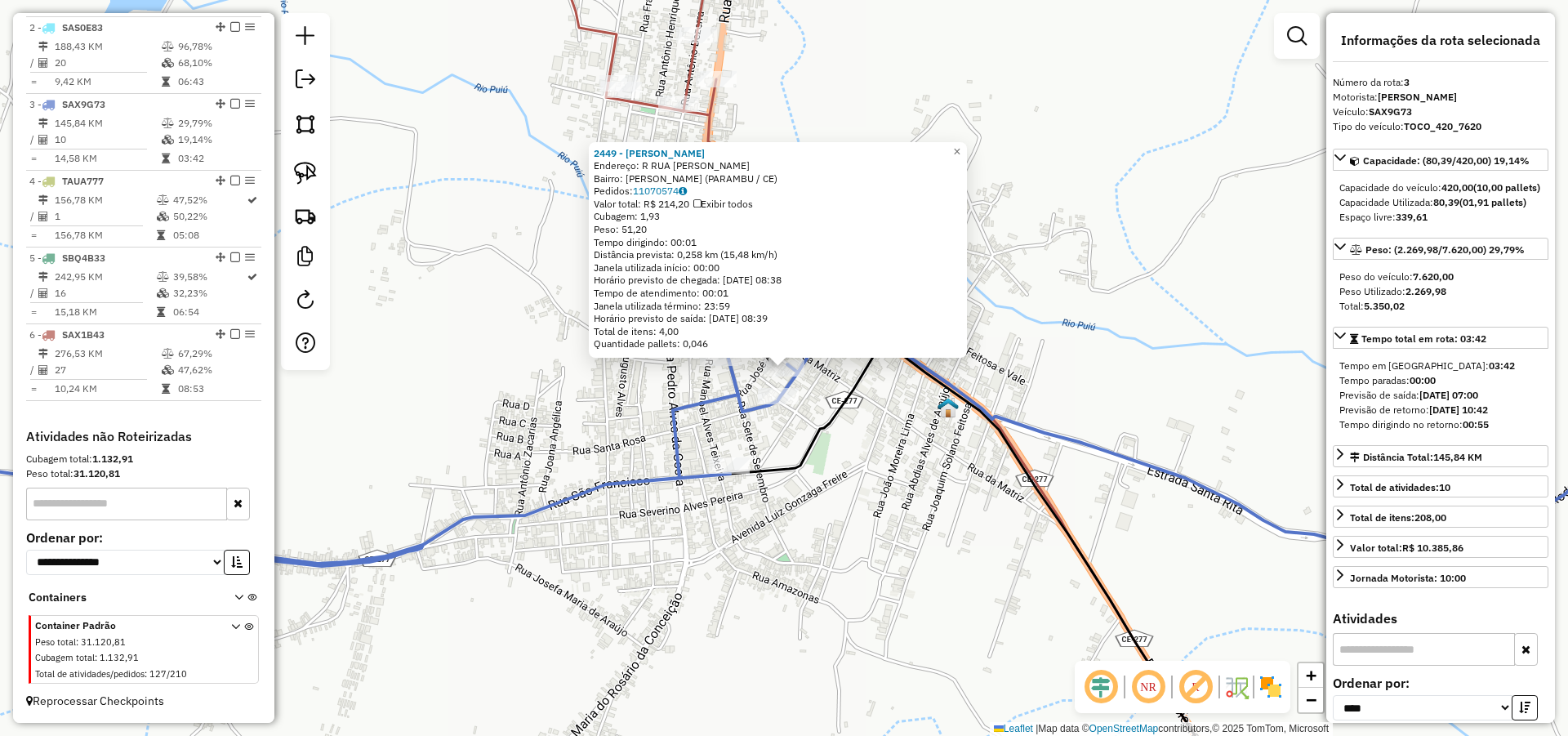
click at [948, 489] on div "2449 - ANTONIO NICOLAU DE S Endereço: R RUA FRANCISCO COTA SN Bairro: Beleza (P…" at bounding box center [784, 368] width 1568 height 736
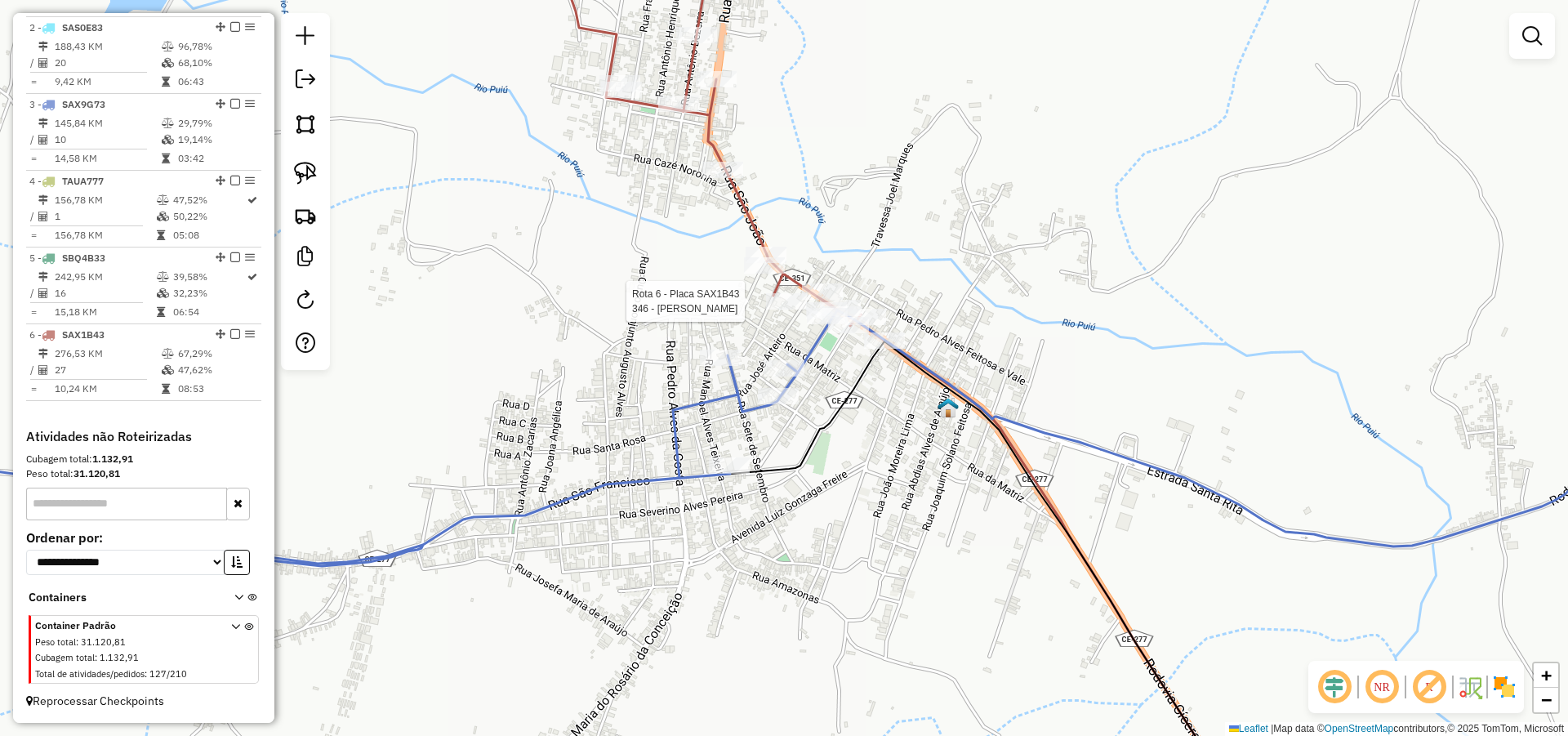
select select "*********"
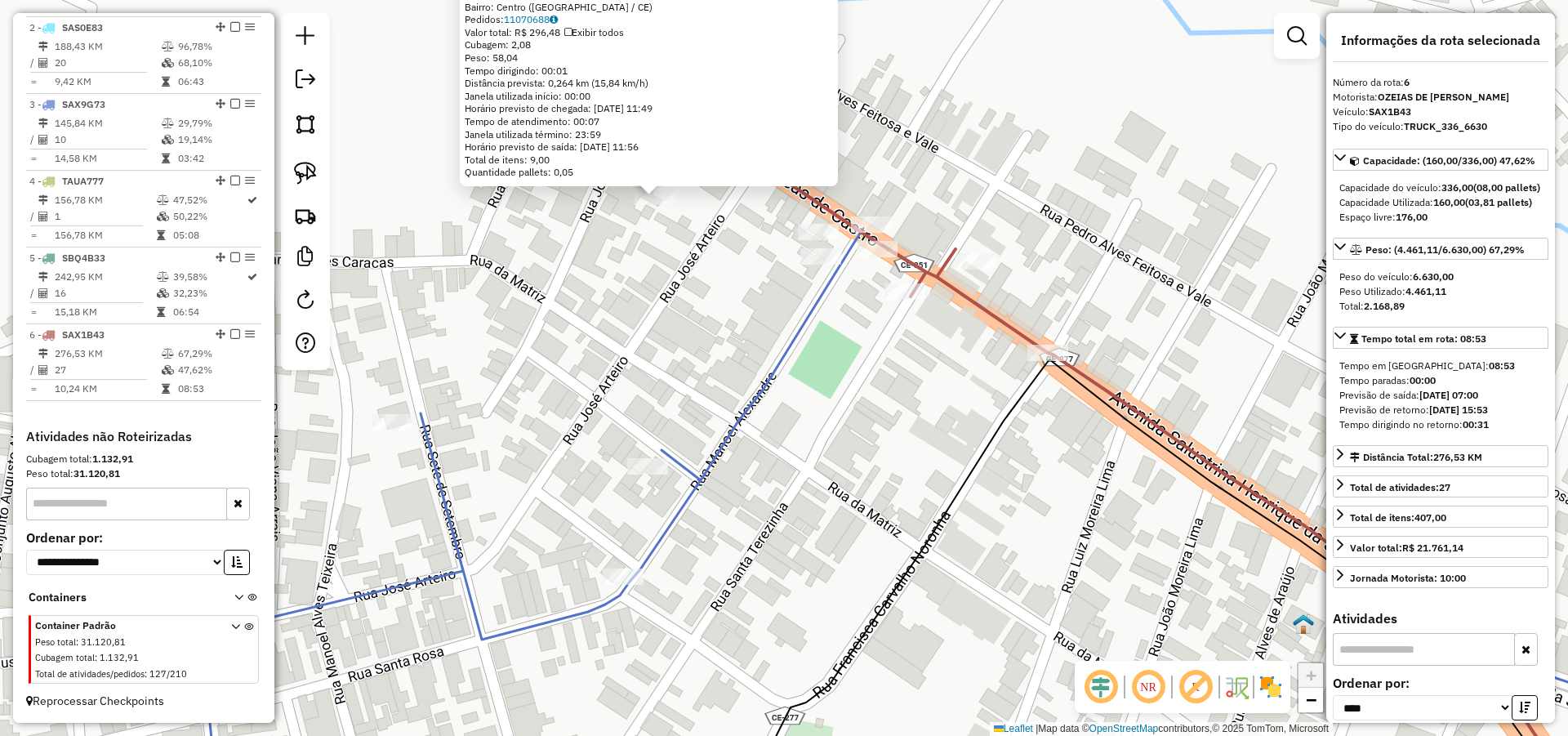
drag, startPoint x: 837, startPoint y: 390, endPoint x: 853, endPoint y: 403, distance: 20.6
click at [853, 398] on div "346 - PEDRO VICTOR FEITOSA Endereço: R ENEAS DE CASTRO 126 Bairro: Centro (PARA…" at bounding box center [784, 368] width 1568 height 736
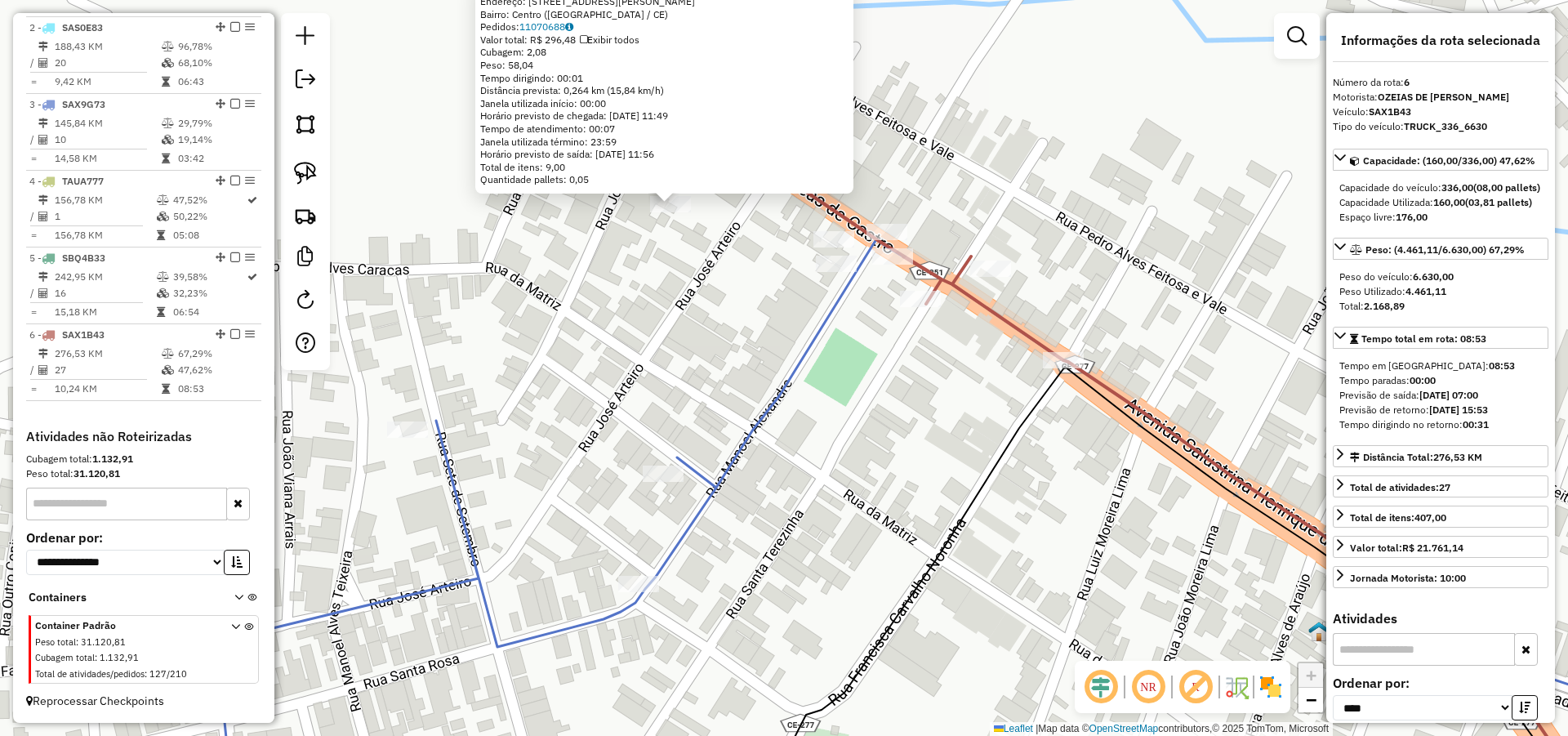
drag, startPoint x: 302, startPoint y: 171, endPoint x: 625, endPoint y: 330, distance: 360.0
click at [303, 171] on img at bounding box center [305, 173] width 23 height 23
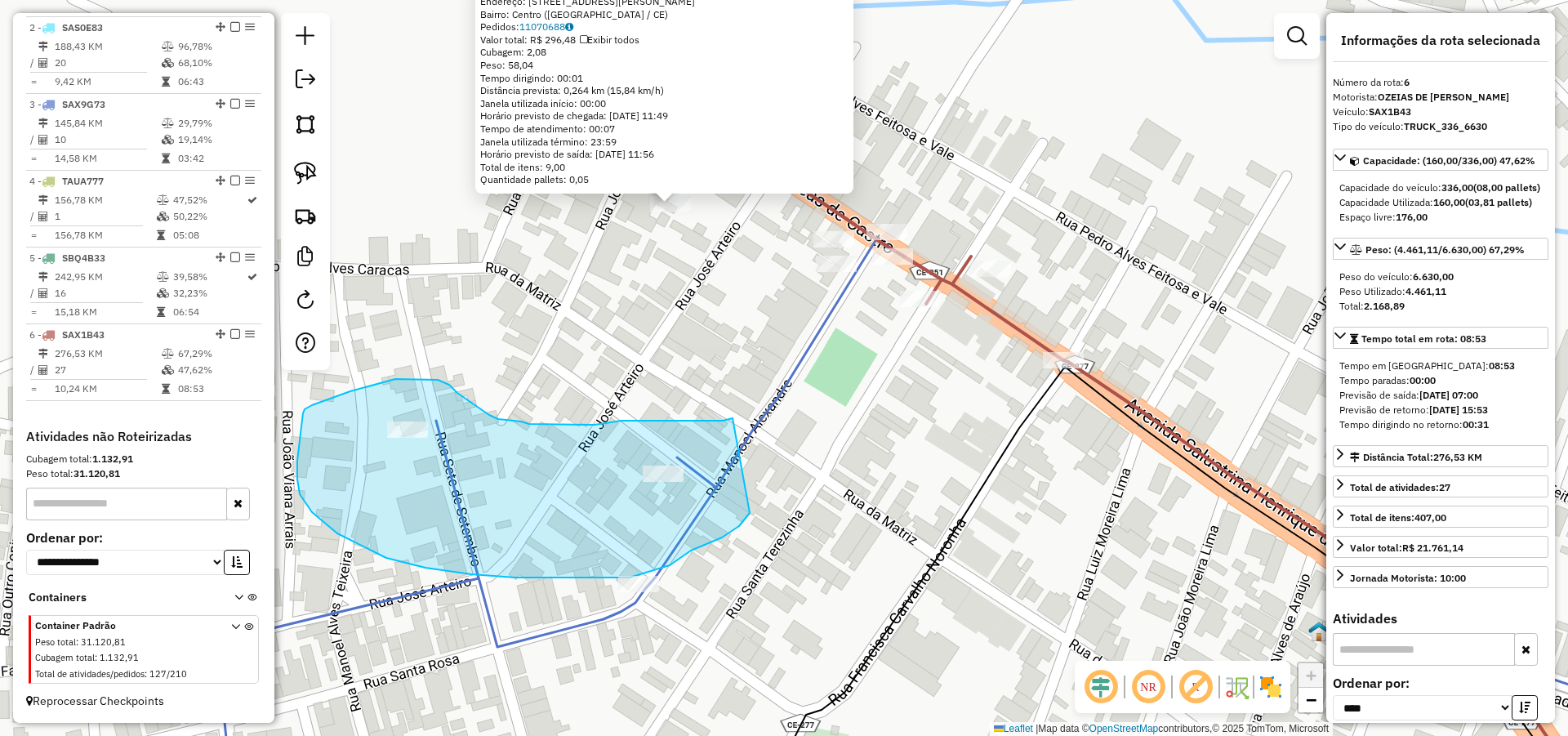
drag, startPoint x: 730, startPoint y: 419, endPoint x: 766, endPoint y: 501, distance: 89.6
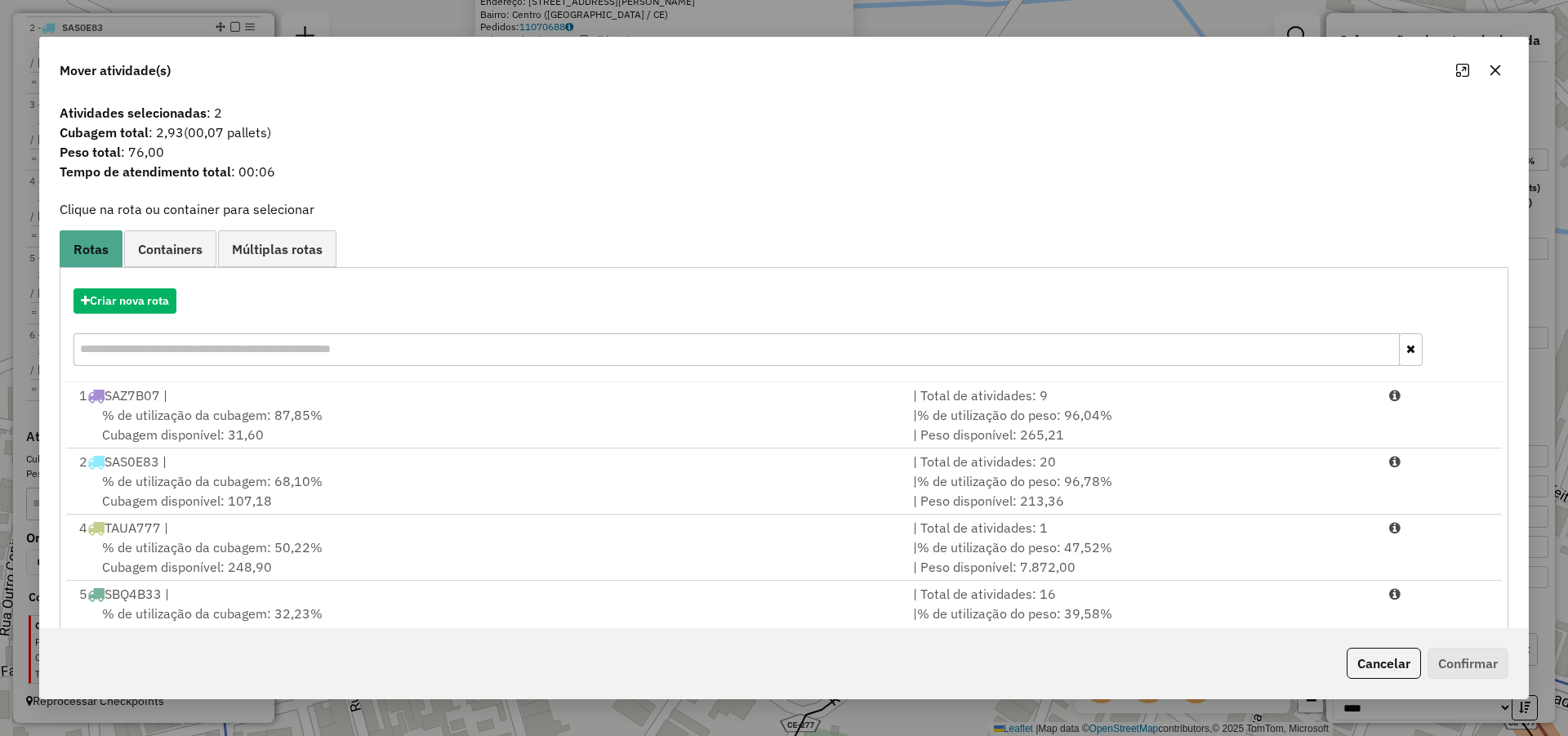
click at [1389, 658] on button "Cancelar" at bounding box center [1384, 663] width 74 height 31
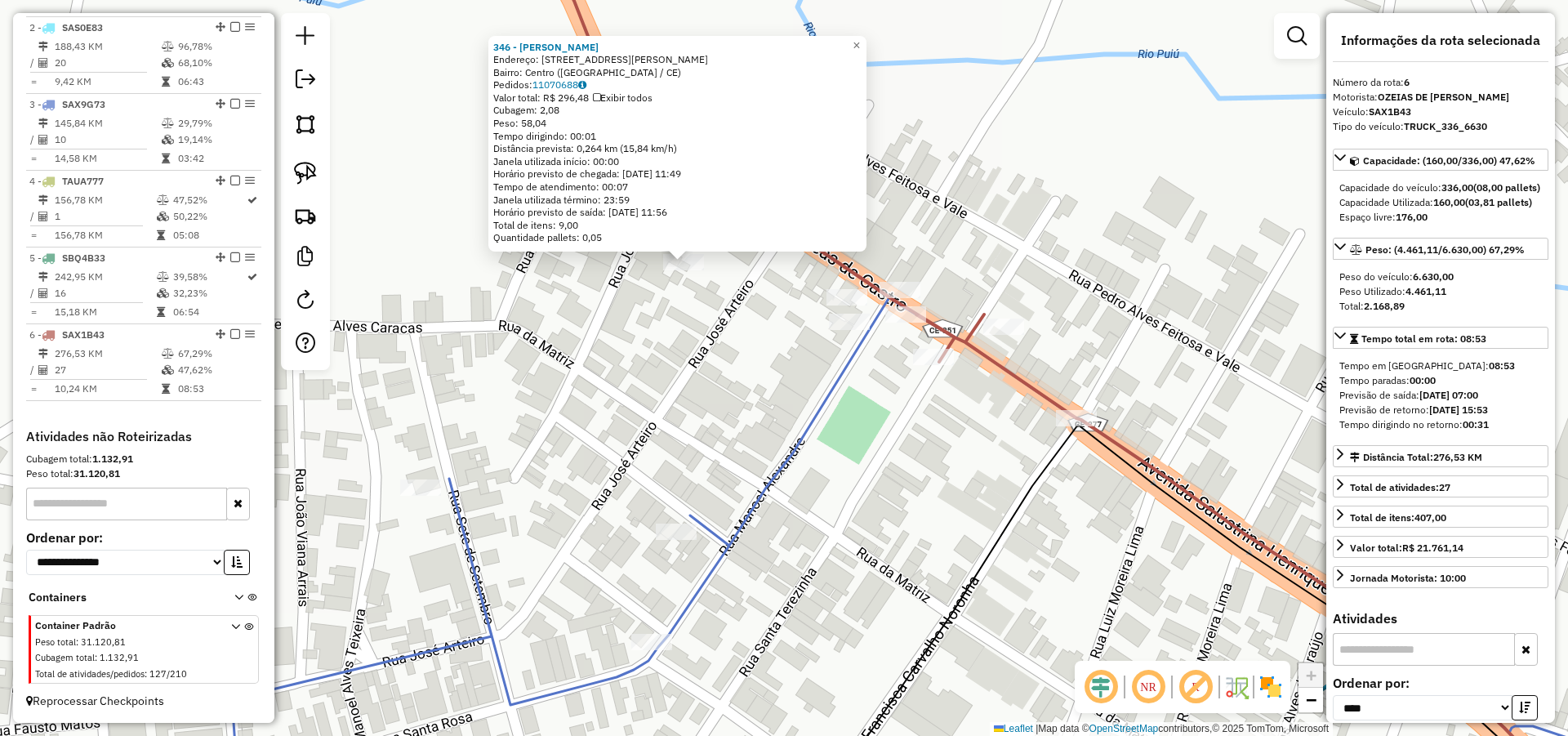
click at [905, 529] on div "346 - PEDRO VICTOR FEITOSA Endereço: R ENEAS DE CASTRO 126 Bairro: Centro (PARA…" at bounding box center [784, 368] width 1568 height 736
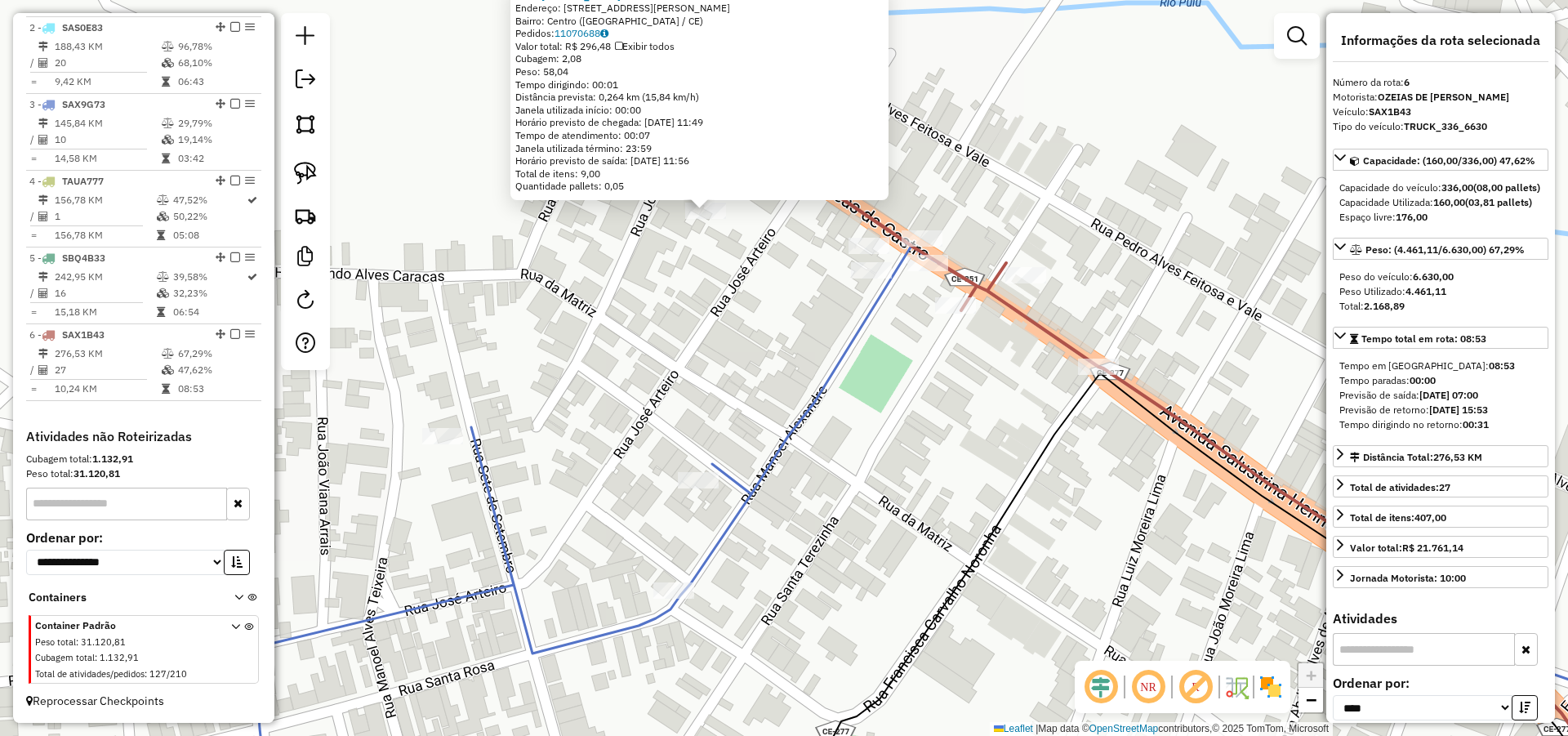
drag, startPoint x: 821, startPoint y: 529, endPoint x: 792, endPoint y: 520, distance: 30.4
click at [823, 498] on div "346 - PEDRO VICTOR FEITOSA Endereço: R ENEAS DE CASTRO 126 Bairro: Centro (PARA…" at bounding box center [784, 368] width 1568 height 736
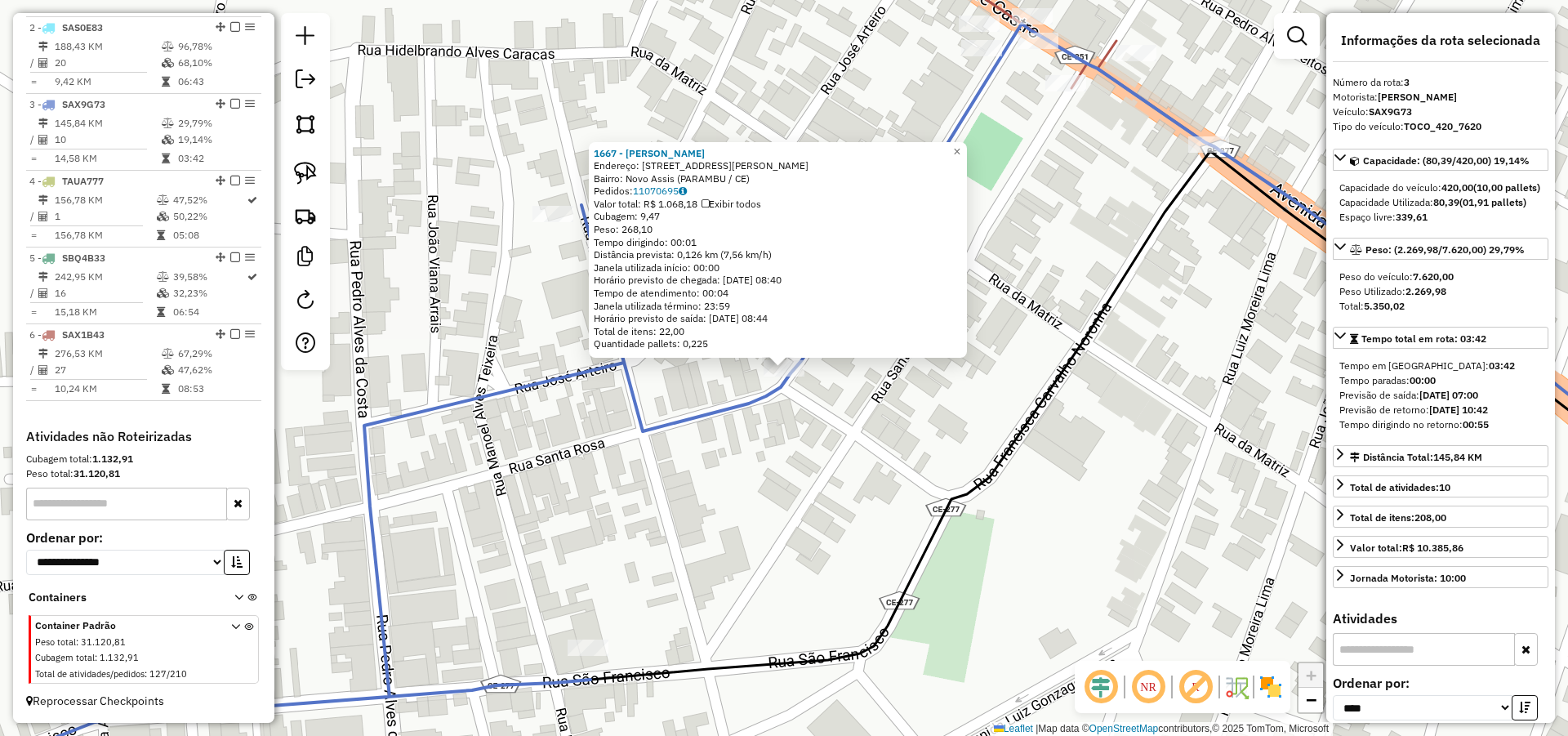
click at [823, 491] on div "1667 - JOaO VITOR ALEXANDR Endereço: R RUA MANOEL ALEXANDRE 1 1 Bairro: Novo As…" at bounding box center [784, 368] width 1568 height 736
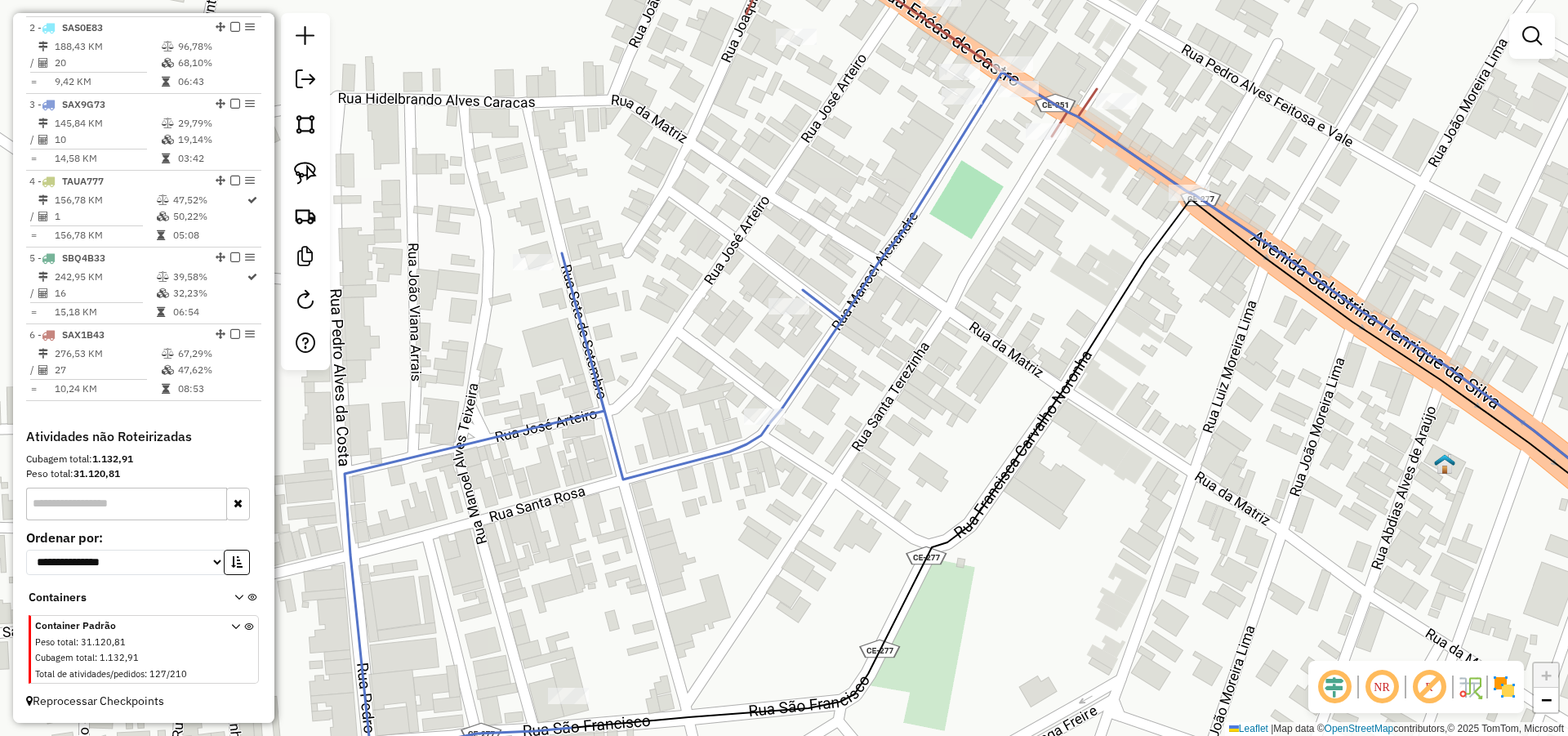
drag, startPoint x: 873, startPoint y: 477, endPoint x: 897, endPoint y: 427, distance: 55.5
click at [855, 521] on div "Janela de atendimento Grade de atendimento Capacidade Transportadoras Veículos …" at bounding box center [784, 368] width 1568 height 736
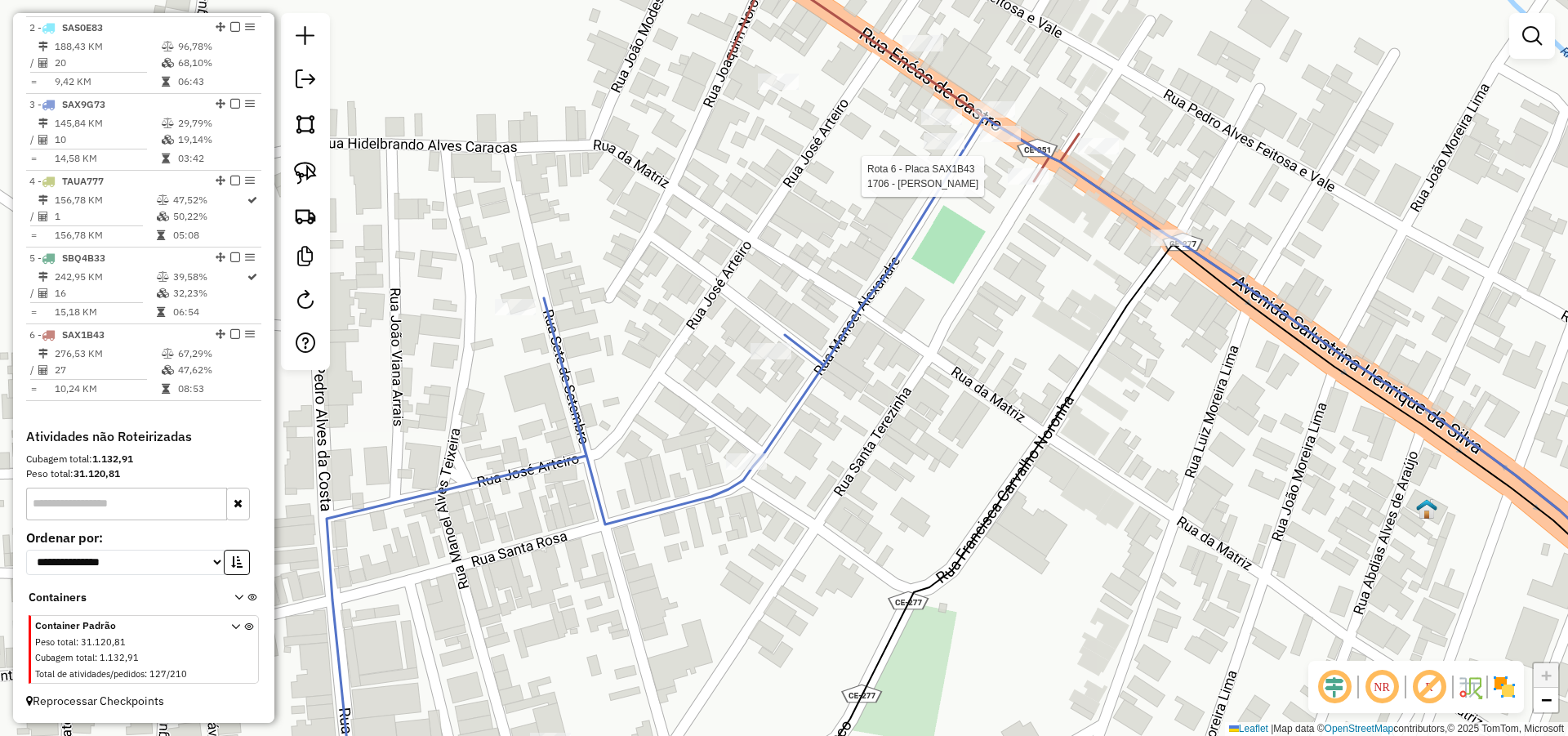
select select "*********"
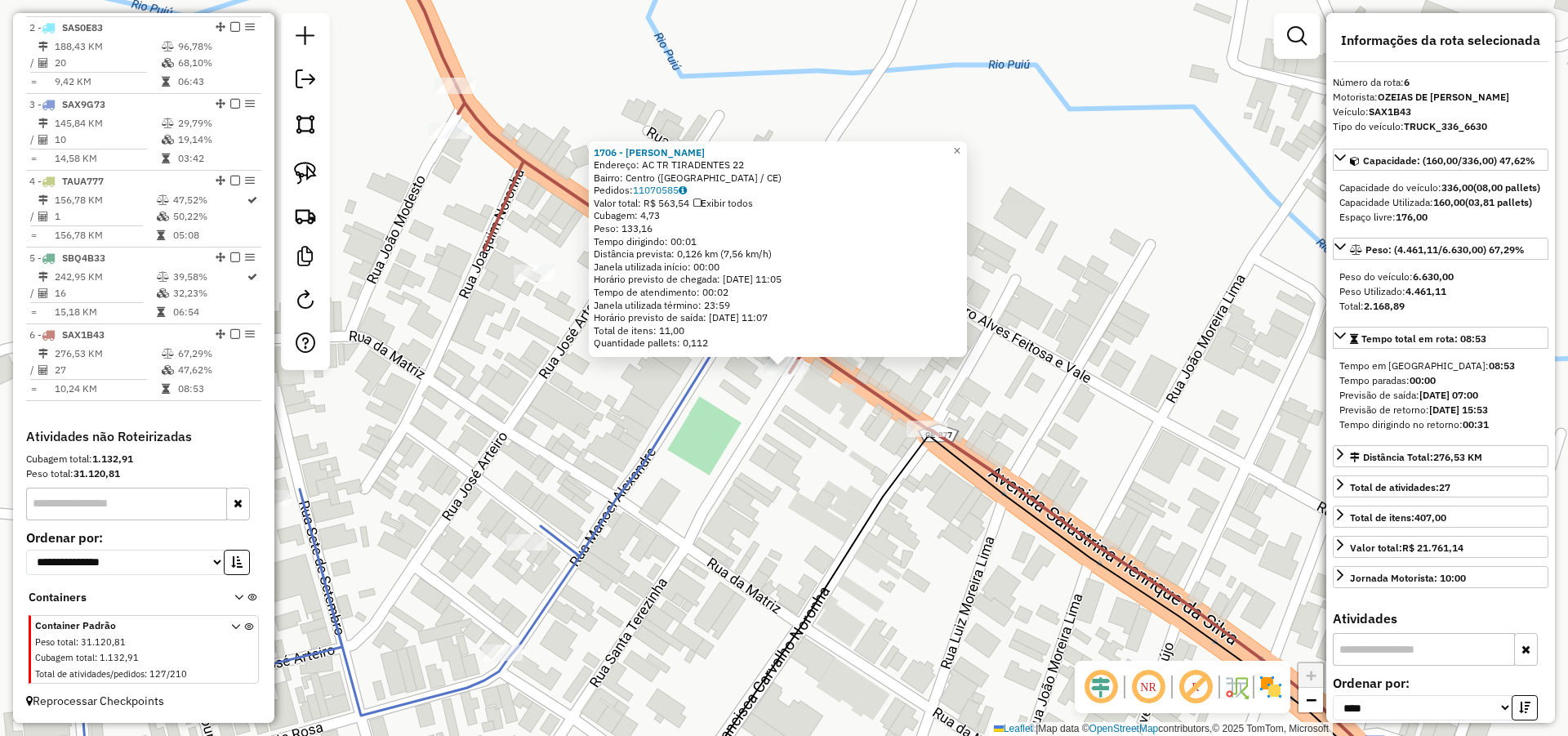
drag, startPoint x: 862, startPoint y: 564, endPoint x: 859, endPoint y: 544, distance: 20.2
click at [869, 545] on div "1706 - JOSE WYTALLO DE ALME Endereço: AC TR TIRADENTES 22 Bairro: Centro (PARAM…" at bounding box center [784, 368] width 1568 height 736
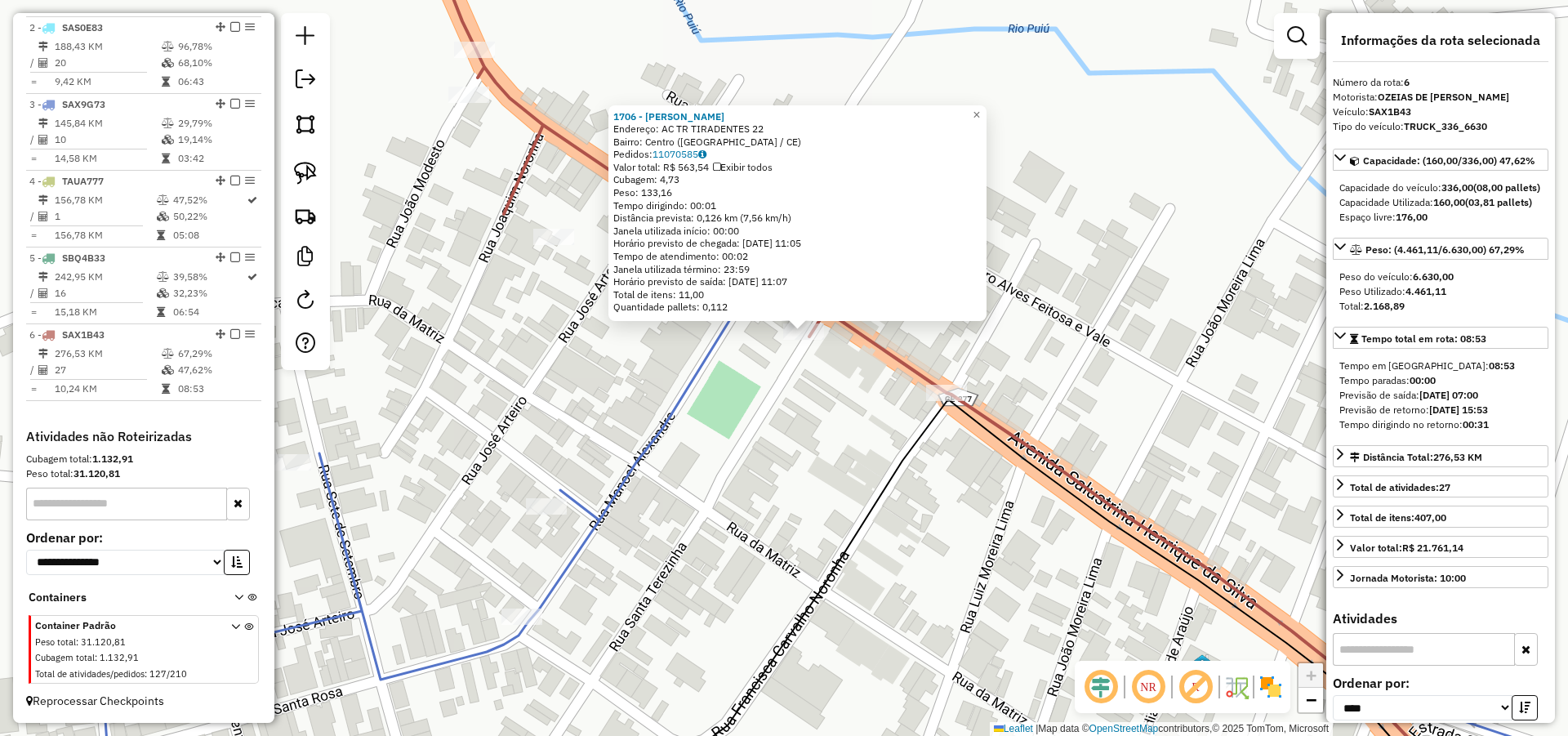
drag, startPoint x: 771, startPoint y: 491, endPoint x: 775, endPoint y: 446, distance: 45.2
click at [787, 453] on div "1706 - JOSE WYTALLO DE ALME Endereço: AC TR TIRADENTES 22 Bairro: Centro (PARAM…" at bounding box center [784, 368] width 1568 height 736
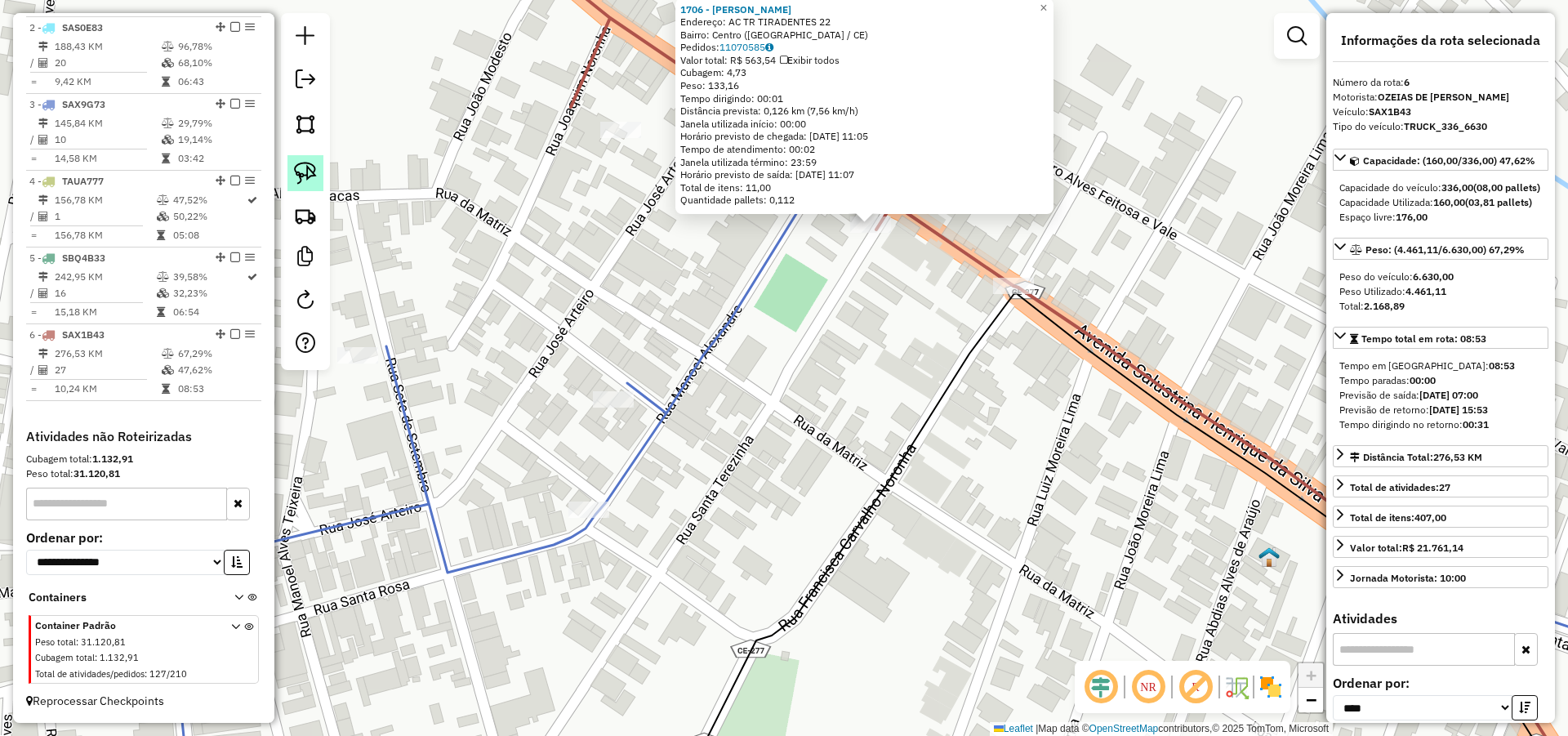
click at [313, 169] on img at bounding box center [305, 173] width 23 height 23
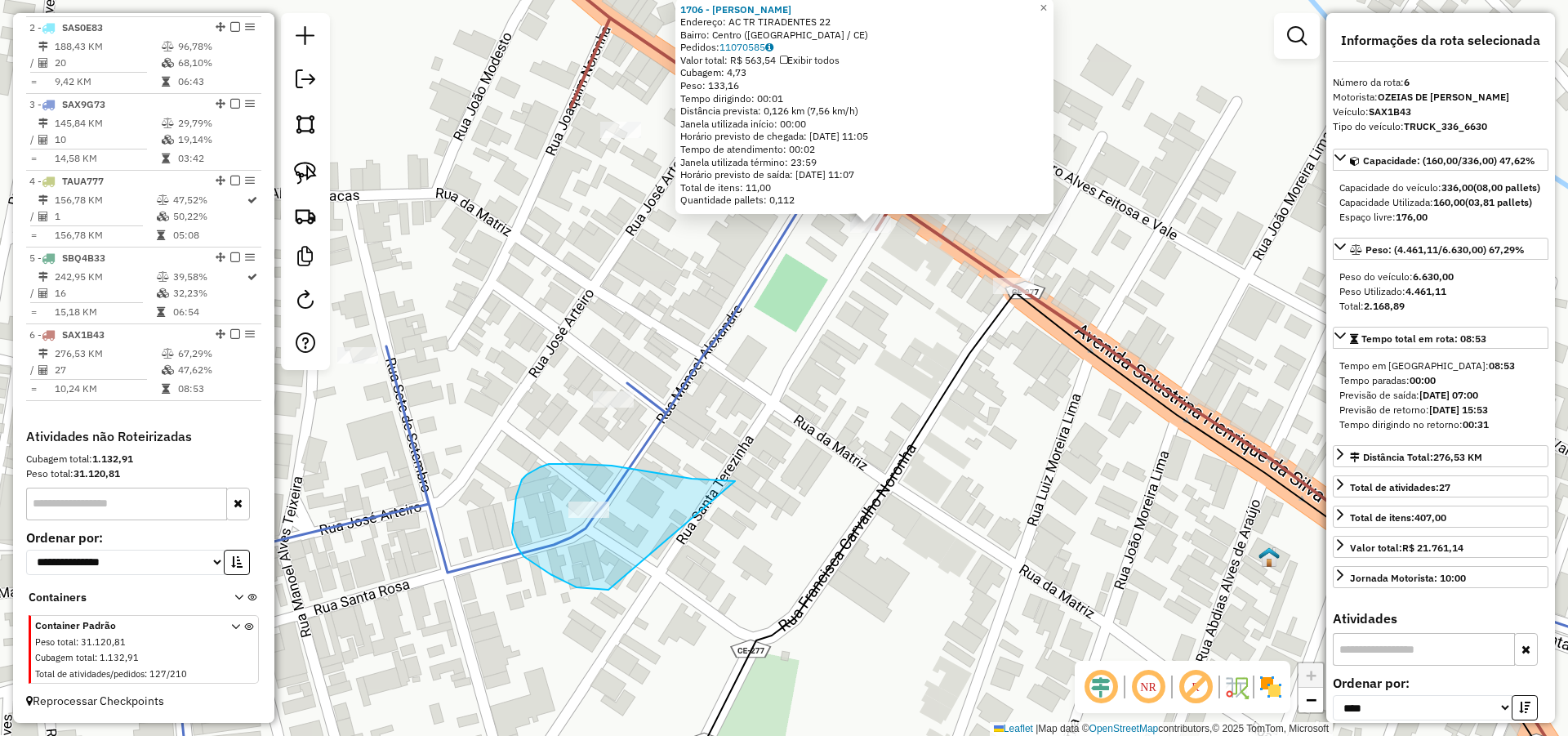
drag, startPoint x: 563, startPoint y: 464, endPoint x: 641, endPoint y: 561, distance: 124.5
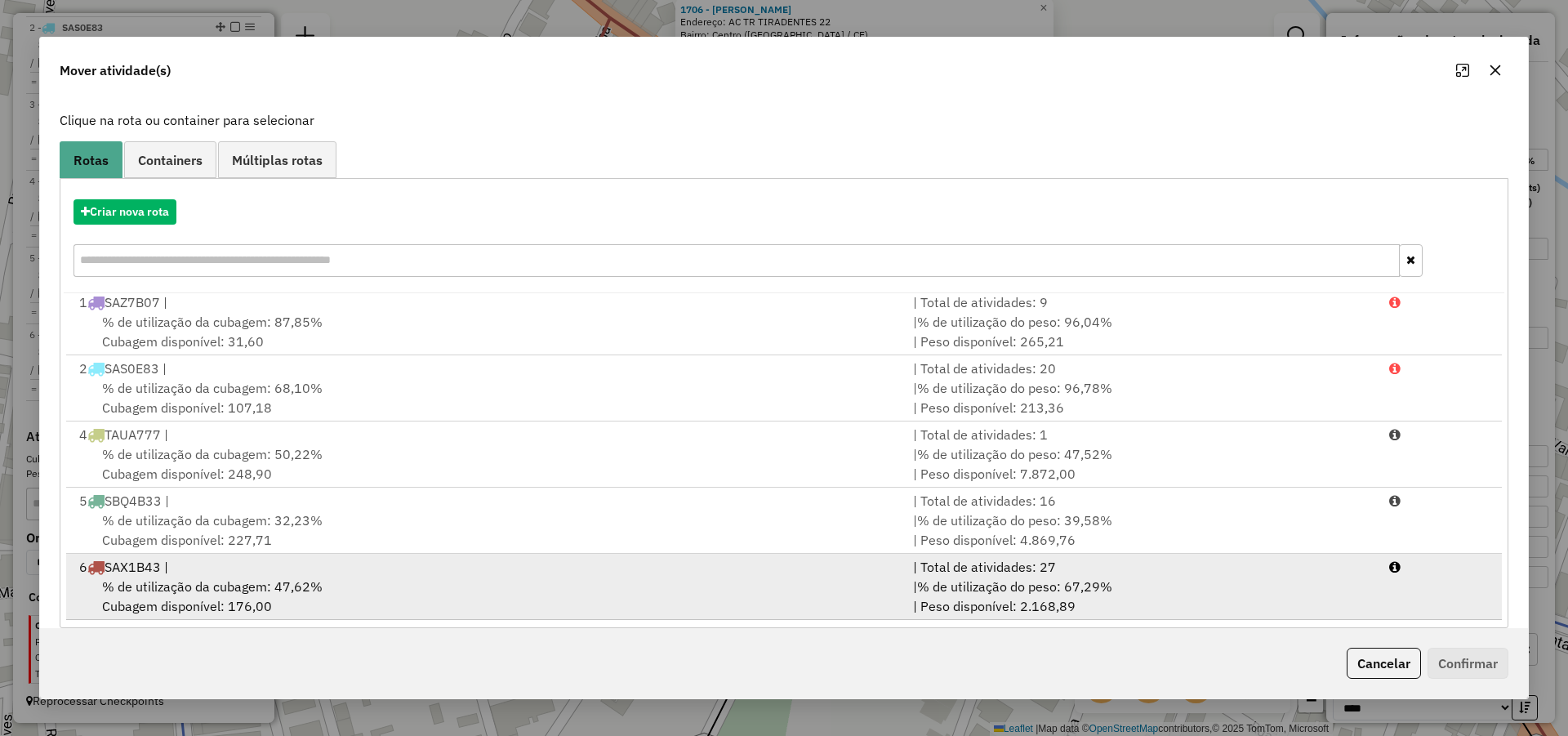
scroll to position [109, 0]
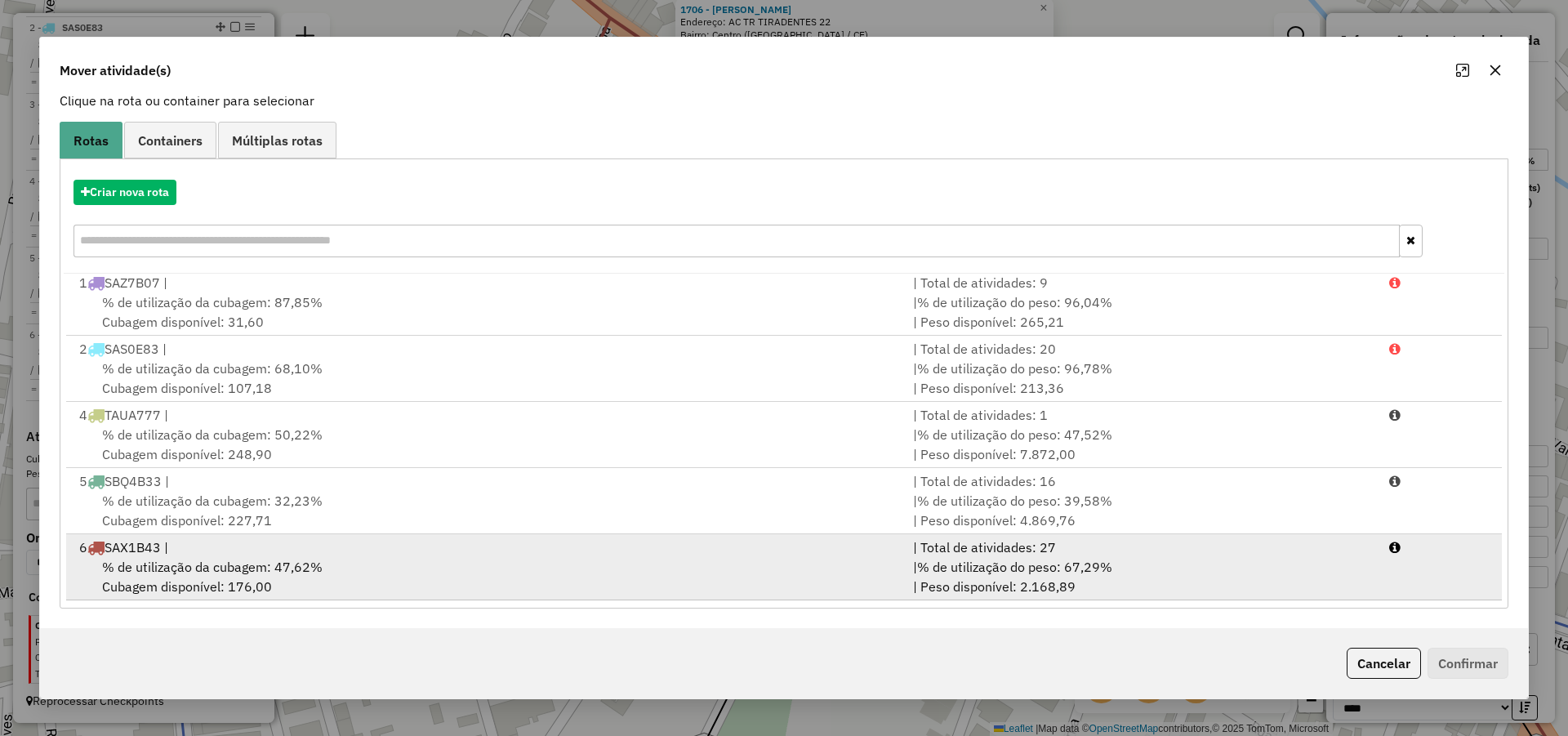
drag, startPoint x: 307, startPoint y: 547, endPoint x: 344, endPoint y: 554, distance: 37.7
click at [307, 548] on div "6 SAX1B43 |" at bounding box center [486, 547] width 834 height 19
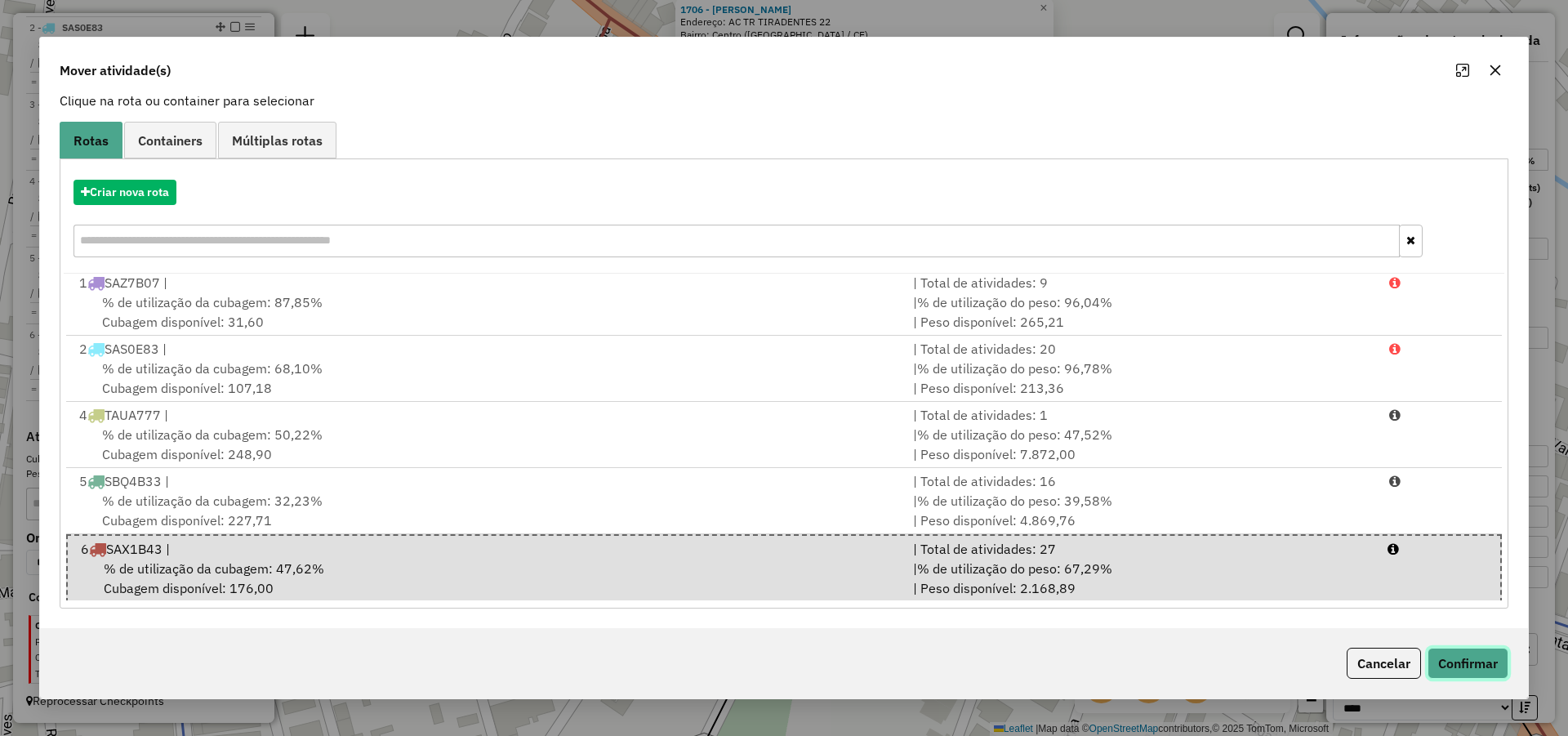
click at [1480, 666] on button "Confirmar" at bounding box center [1468, 663] width 81 height 31
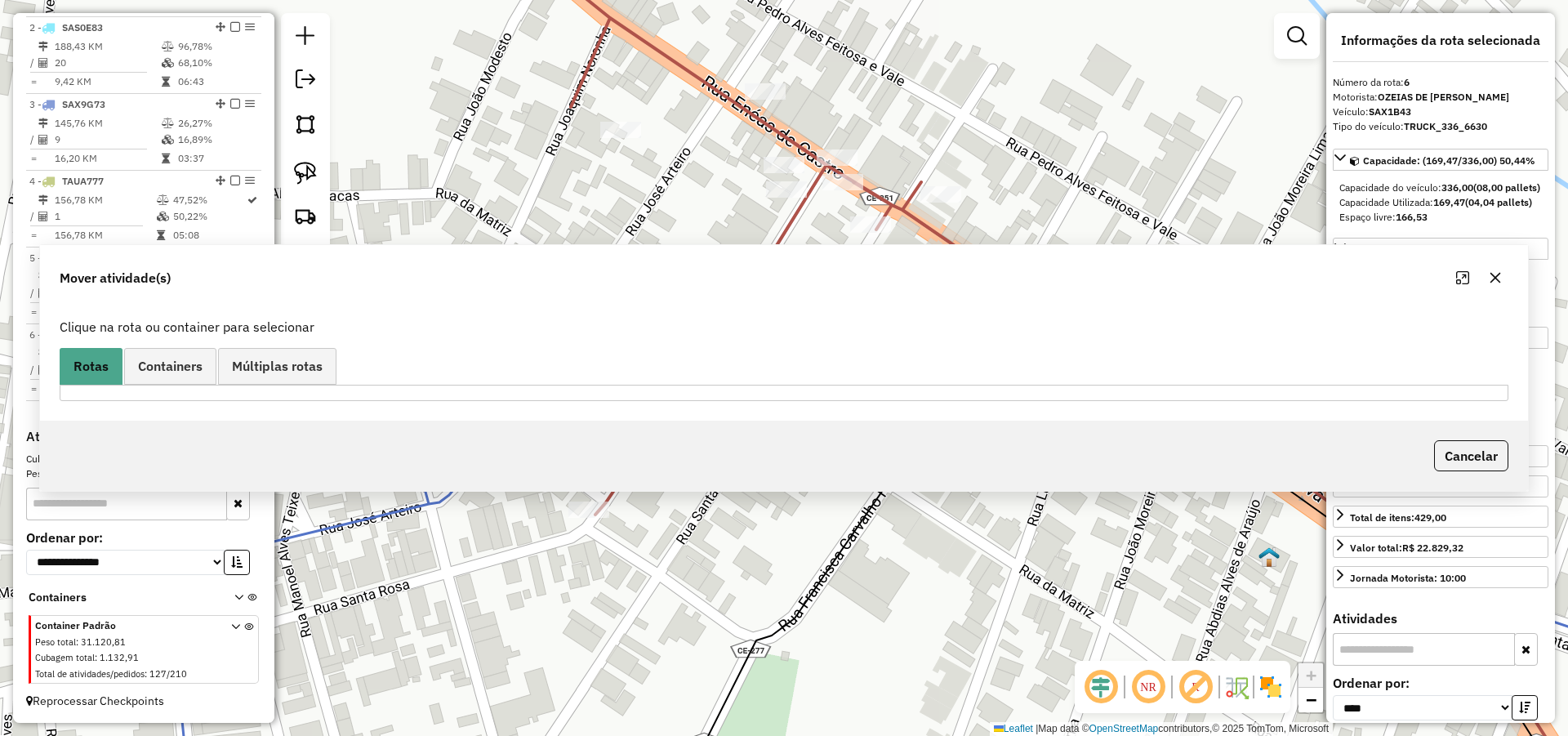
scroll to position [0, 0]
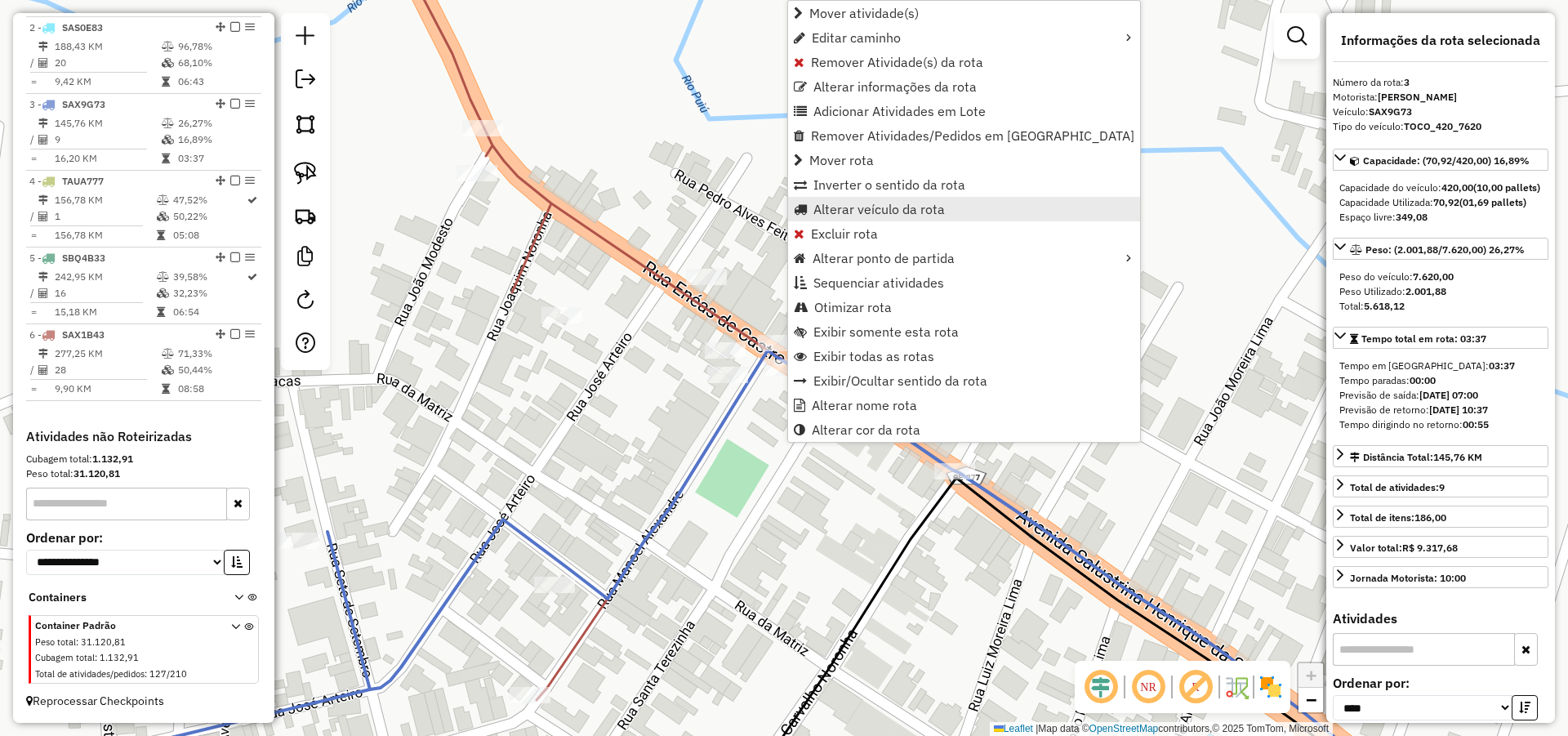
click at [859, 210] on span "Alterar veículo da rota" at bounding box center [879, 209] width 131 height 13
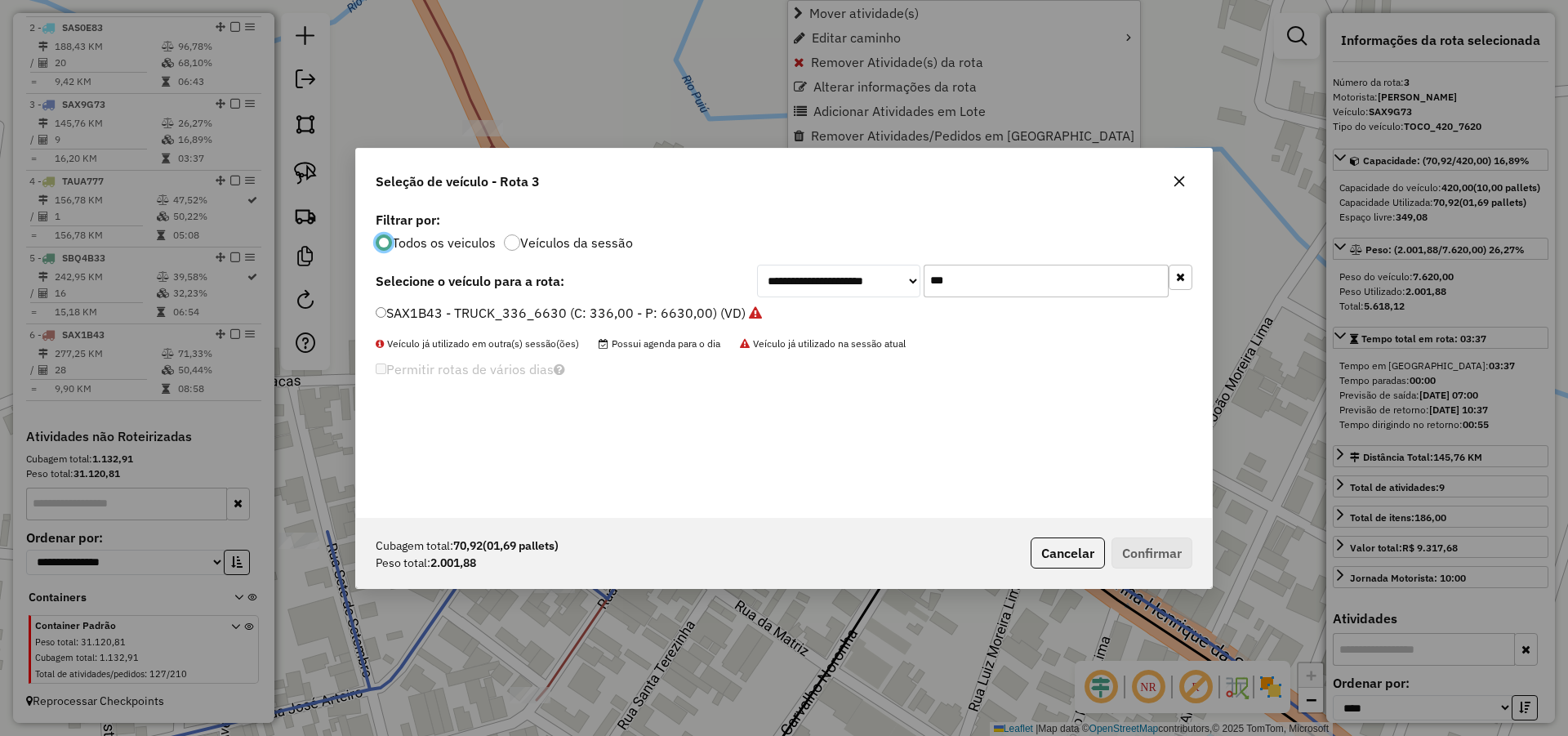
scroll to position [9, 5]
click at [1001, 289] on input "***" at bounding box center [1047, 281] width 245 height 33
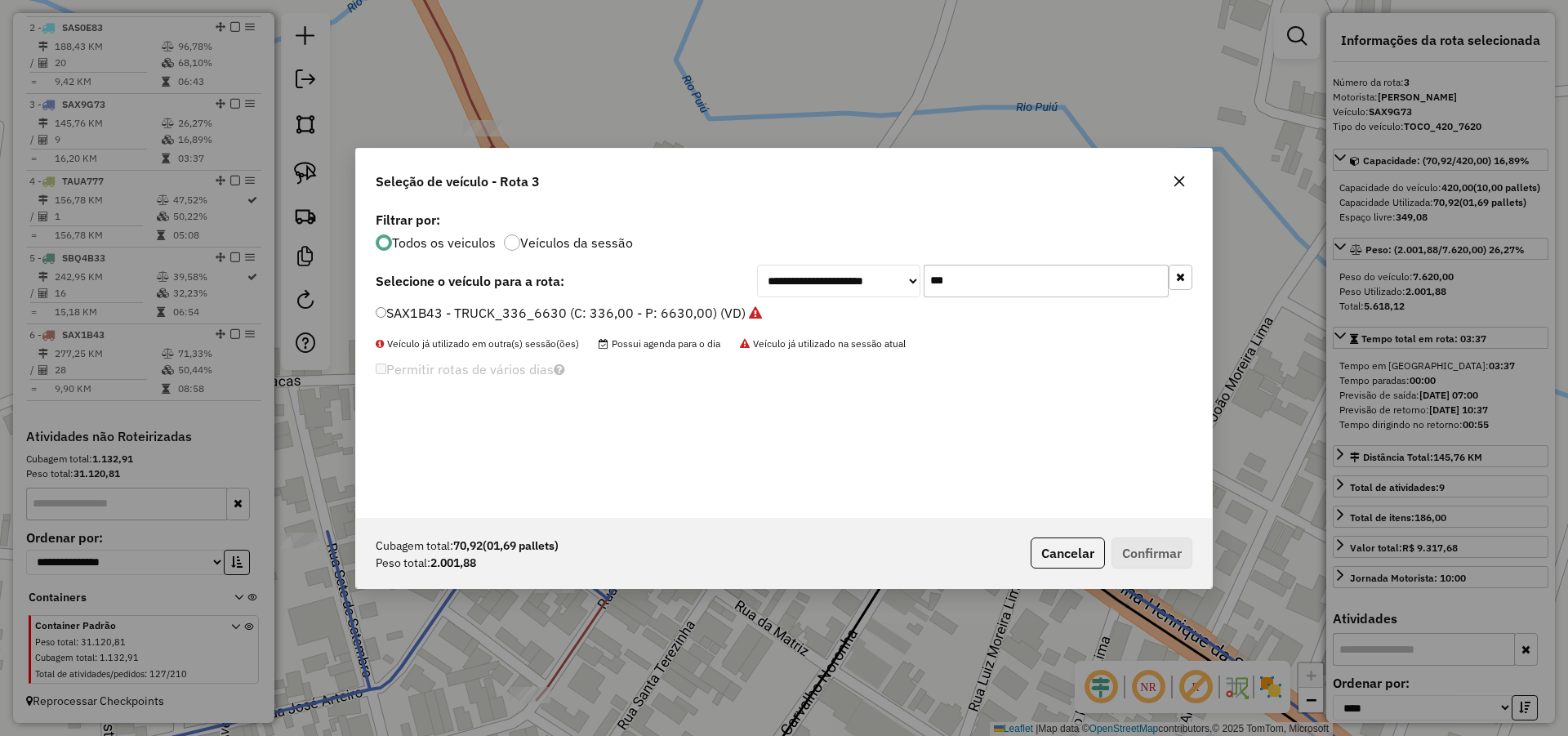
click at [1001, 289] on input "***" at bounding box center [1047, 281] width 245 height 33
type input "**"
click at [644, 309] on label "THO9B29 - TRUCK 280 CXS 6780 (C: 280,00 - P: 6780,00) (VD)" at bounding box center [571, 312] width 390 height 19
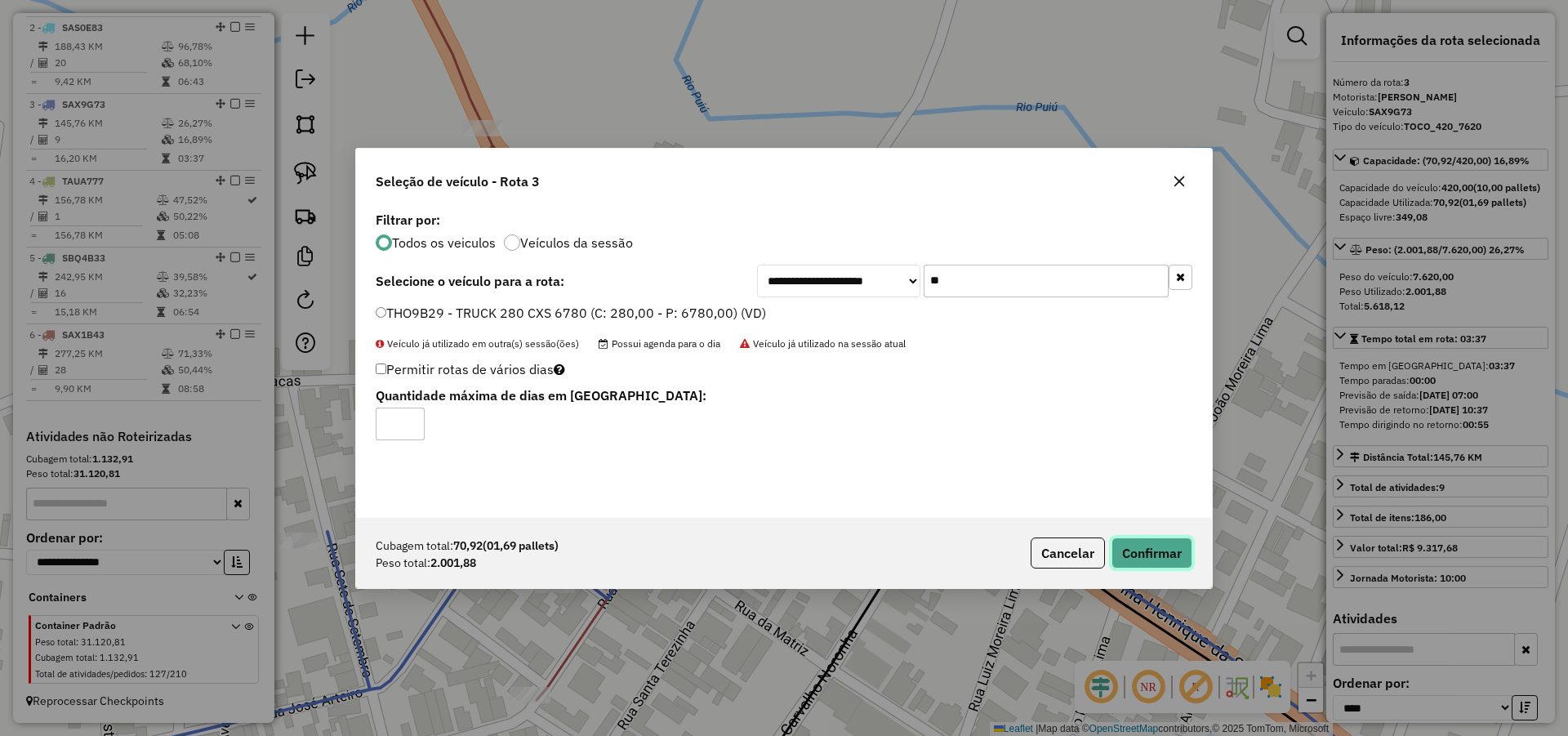
click at [1151, 547] on button "Confirmar" at bounding box center [1152, 552] width 81 height 31
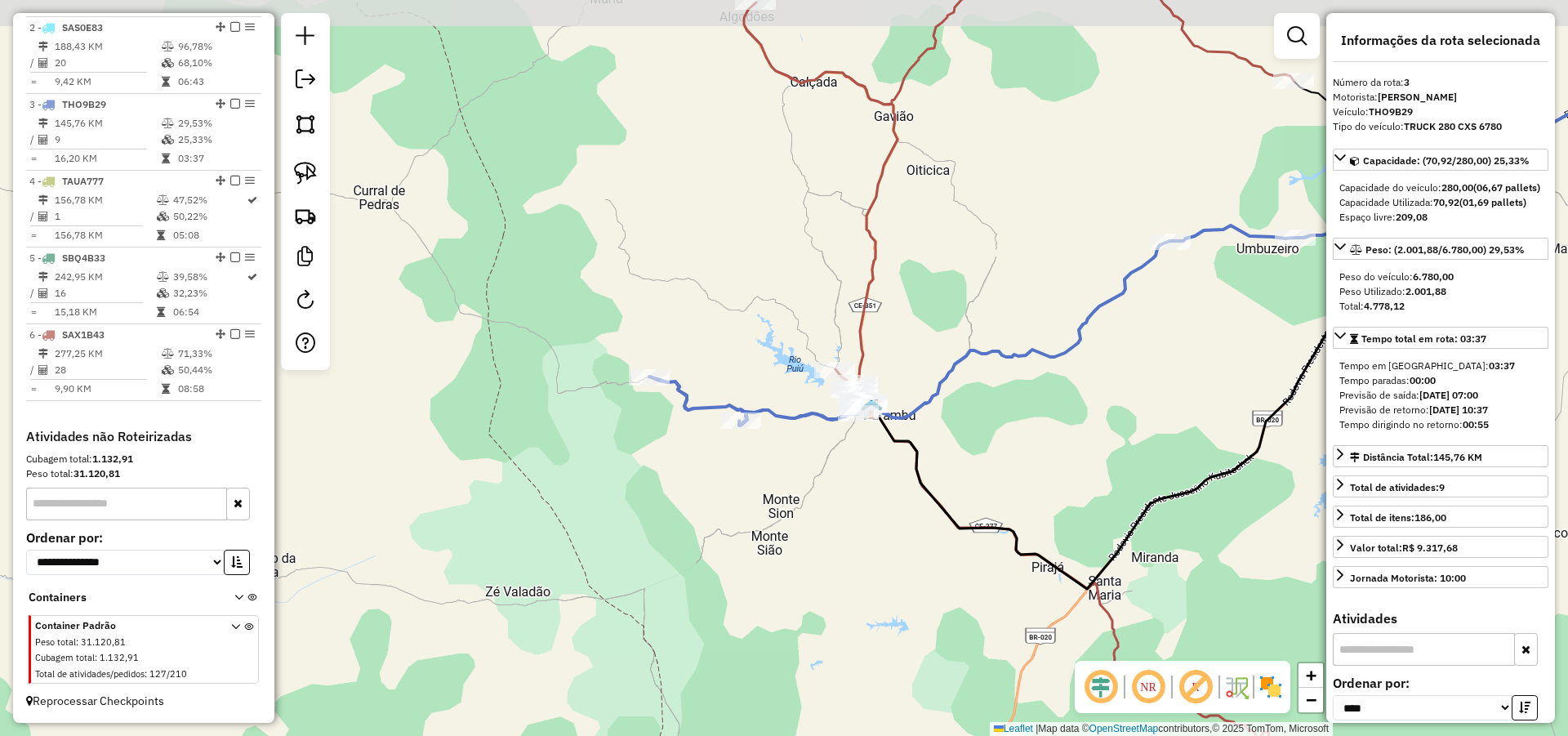
drag, startPoint x: 1013, startPoint y: 387, endPoint x: 964, endPoint y: 431, distance: 65.9
click at [964, 431] on div "Janela de atendimento Grade de atendimento Capacidade Transportadoras Veículos …" at bounding box center [784, 368] width 1568 height 736
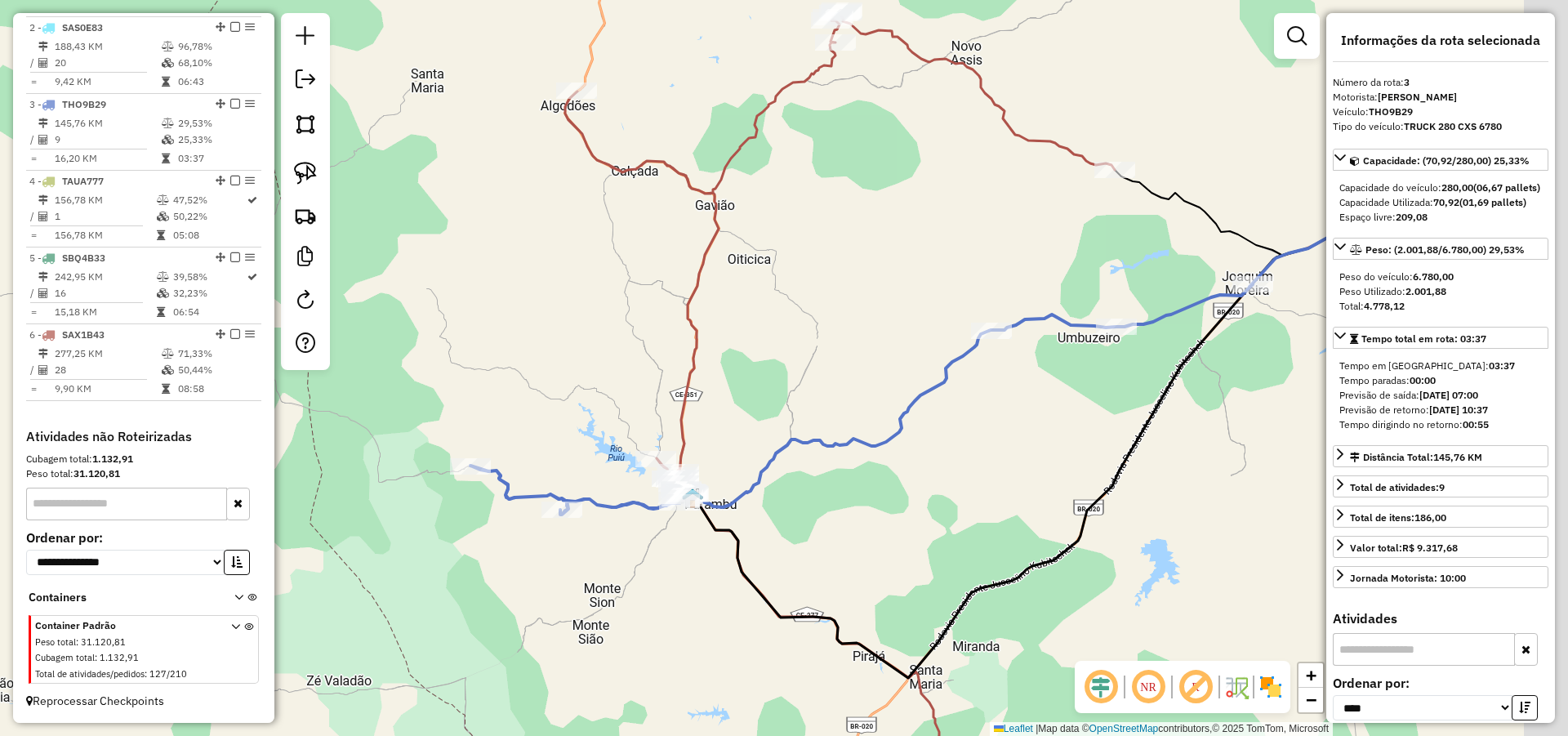
drag, startPoint x: 1046, startPoint y: 172, endPoint x: 895, endPoint y: 356, distance: 238.0
click at [892, 357] on div "Janela de atendimento Grade de atendimento Capacidade Transportadoras Veículos …" at bounding box center [784, 368] width 1568 height 736
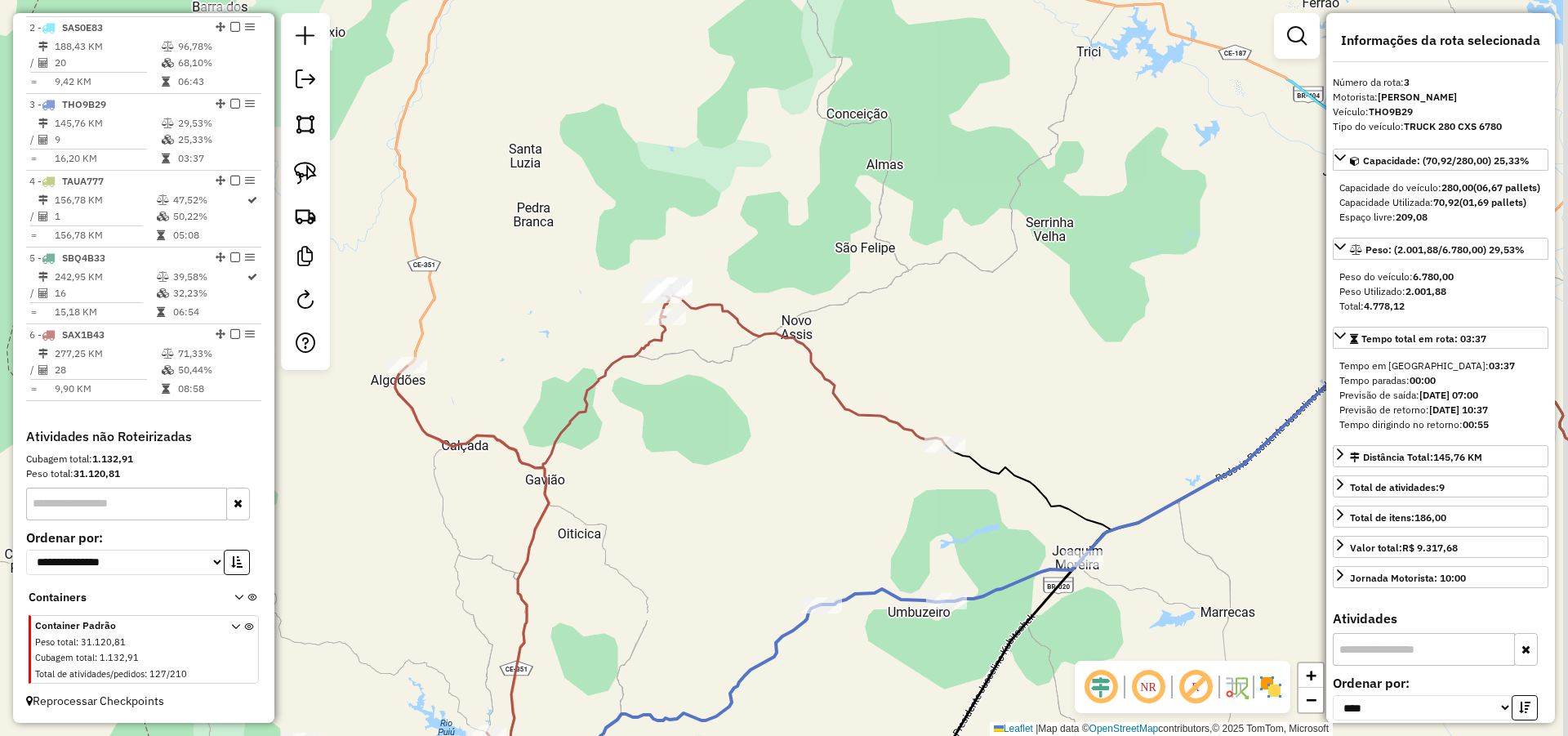
drag, startPoint x: 1072, startPoint y: 139, endPoint x: 932, endPoint y: 312, distance: 222.6
click at [909, 323] on div "Janela de atendimento Grade de atendimento Capacidade Transportadoras Veículos …" at bounding box center [784, 368] width 1568 height 736
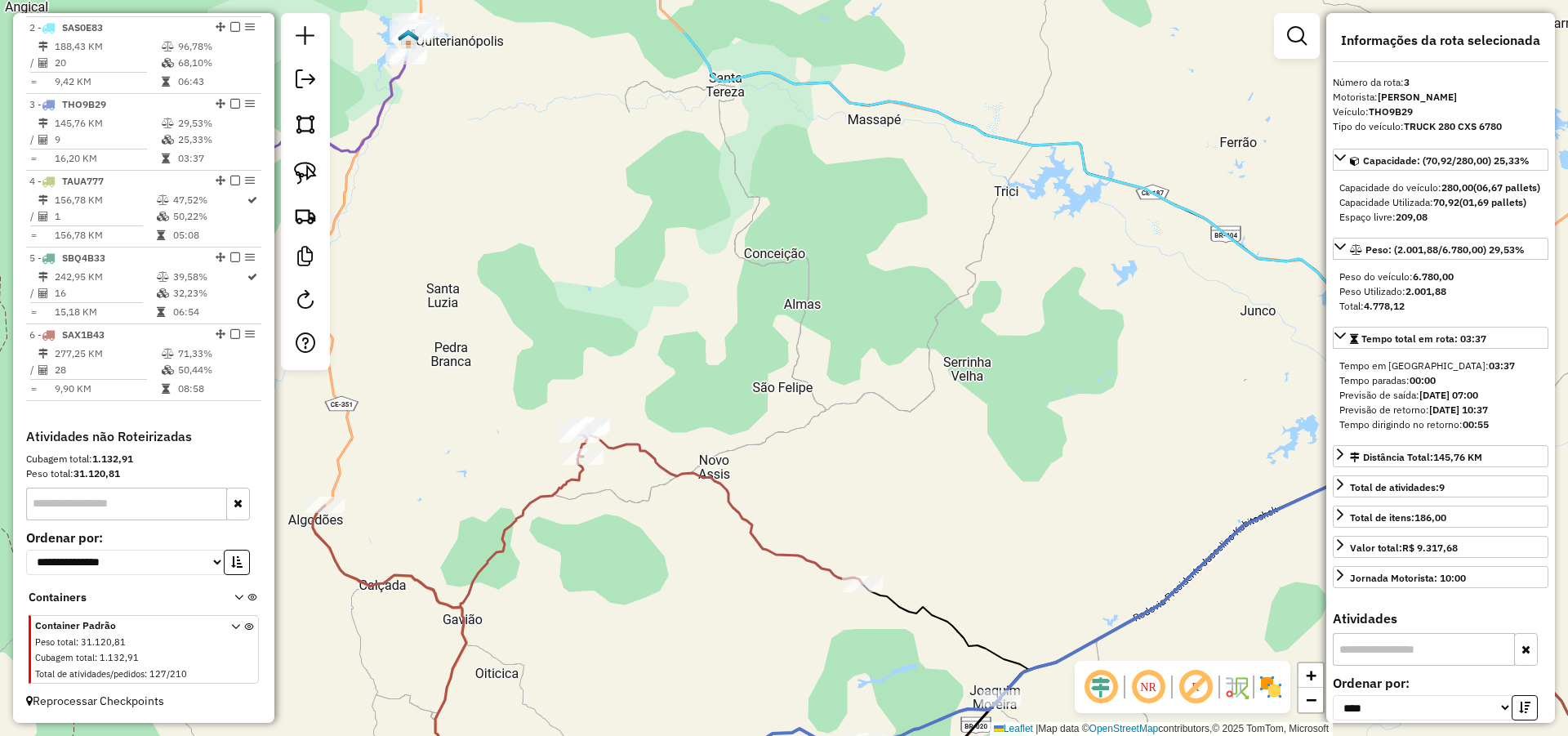
drag, startPoint x: 980, startPoint y: 337, endPoint x: 979, endPoint y: 346, distance: 9.1
click at [979, 348] on div "Janela de atendimento Grade de atendimento Capacidade Transportadoras Veículos …" at bounding box center [784, 368] width 1568 height 736
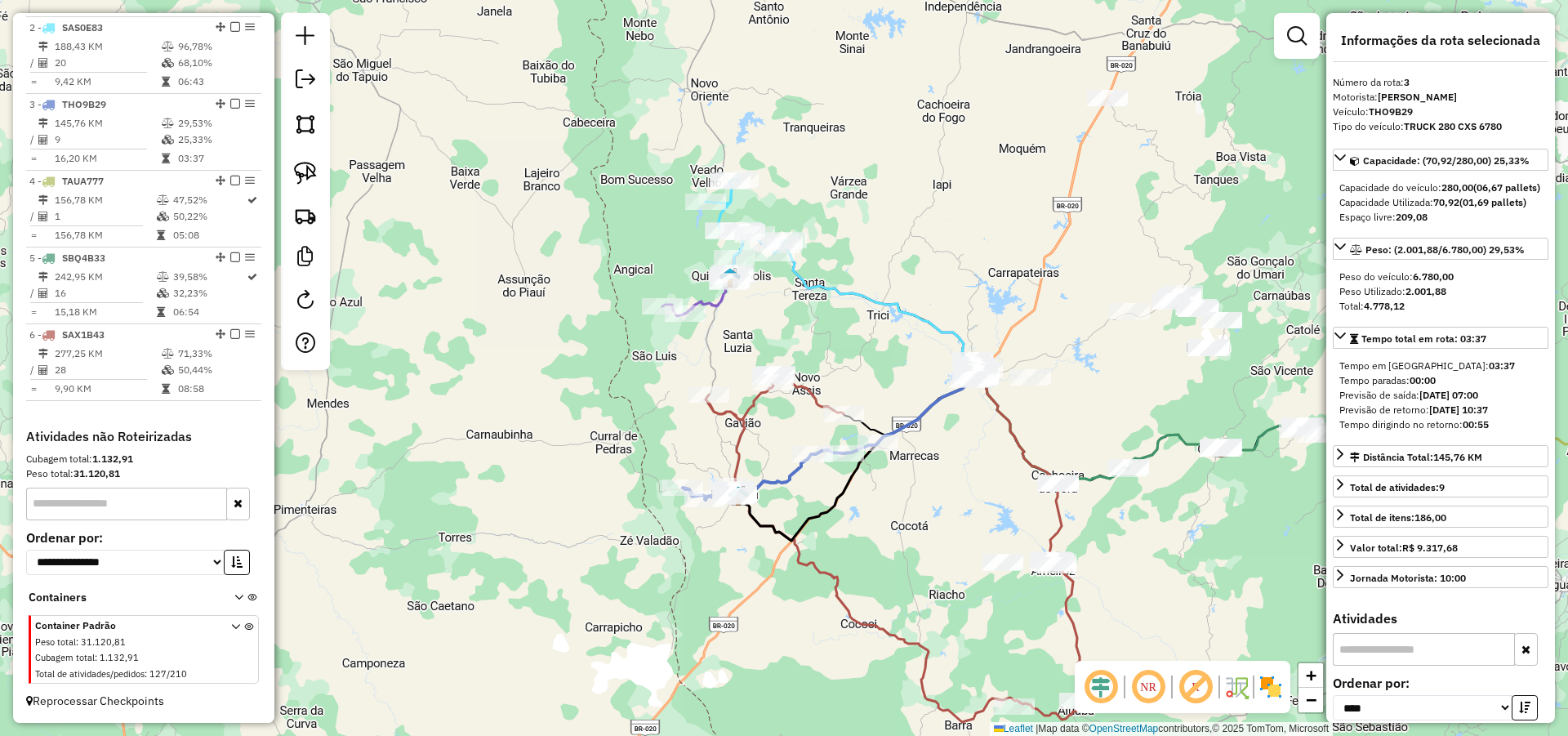
drag, startPoint x: 812, startPoint y: 290, endPoint x: 821, endPoint y: 313, distance: 24.7
click at [821, 313] on div "Janela de atendimento Grade de atendimento Capacidade Transportadoras Veículos …" at bounding box center [784, 368] width 1568 height 736
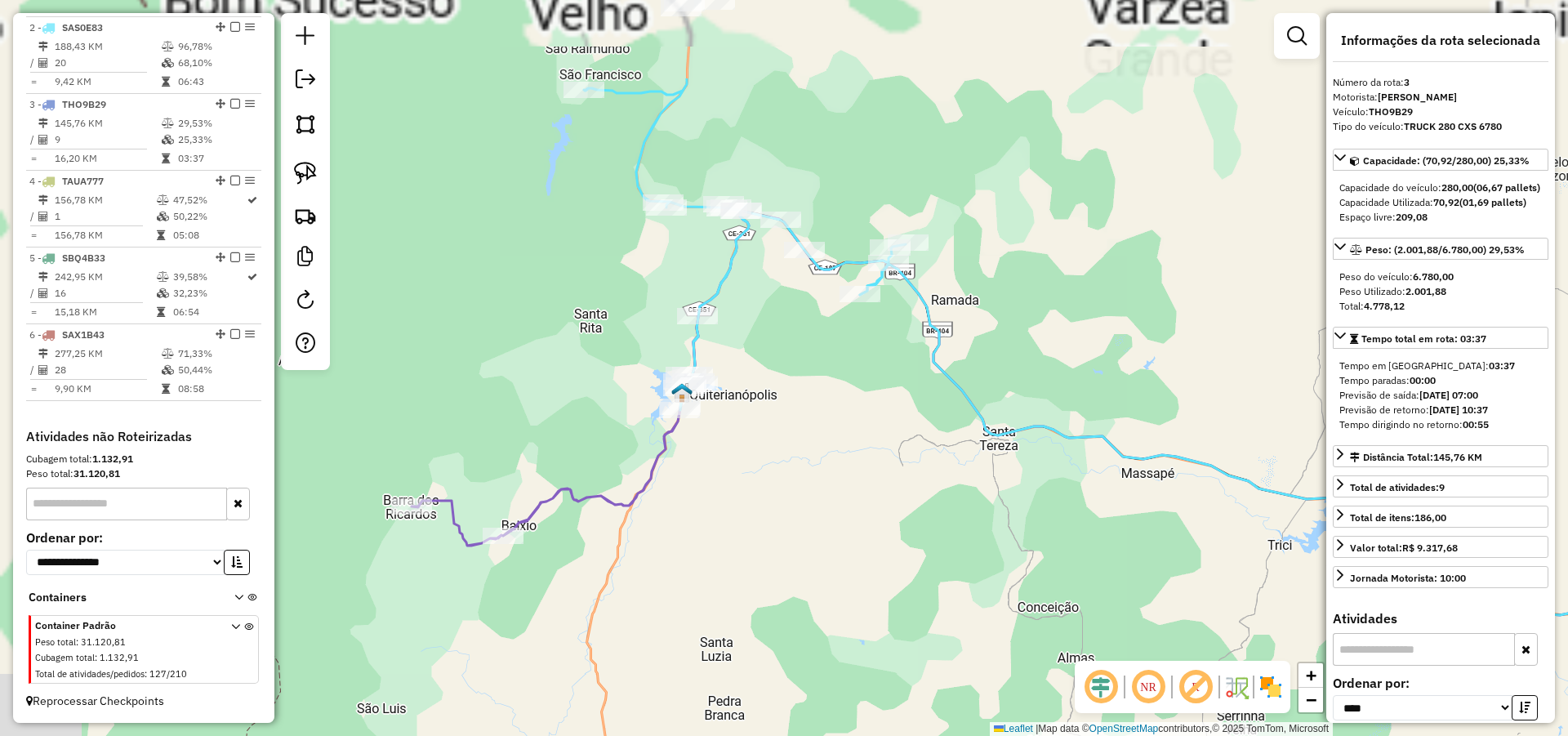
drag, startPoint x: 958, startPoint y: 432, endPoint x: 1052, endPoint y: 466, distance: 100.0
click at [1051, 468] on div "Janela de atendimento Grade de atendimento Capacidade Transportadoras Veículos …" at bounding box center [784, 368] width 1568 height 736
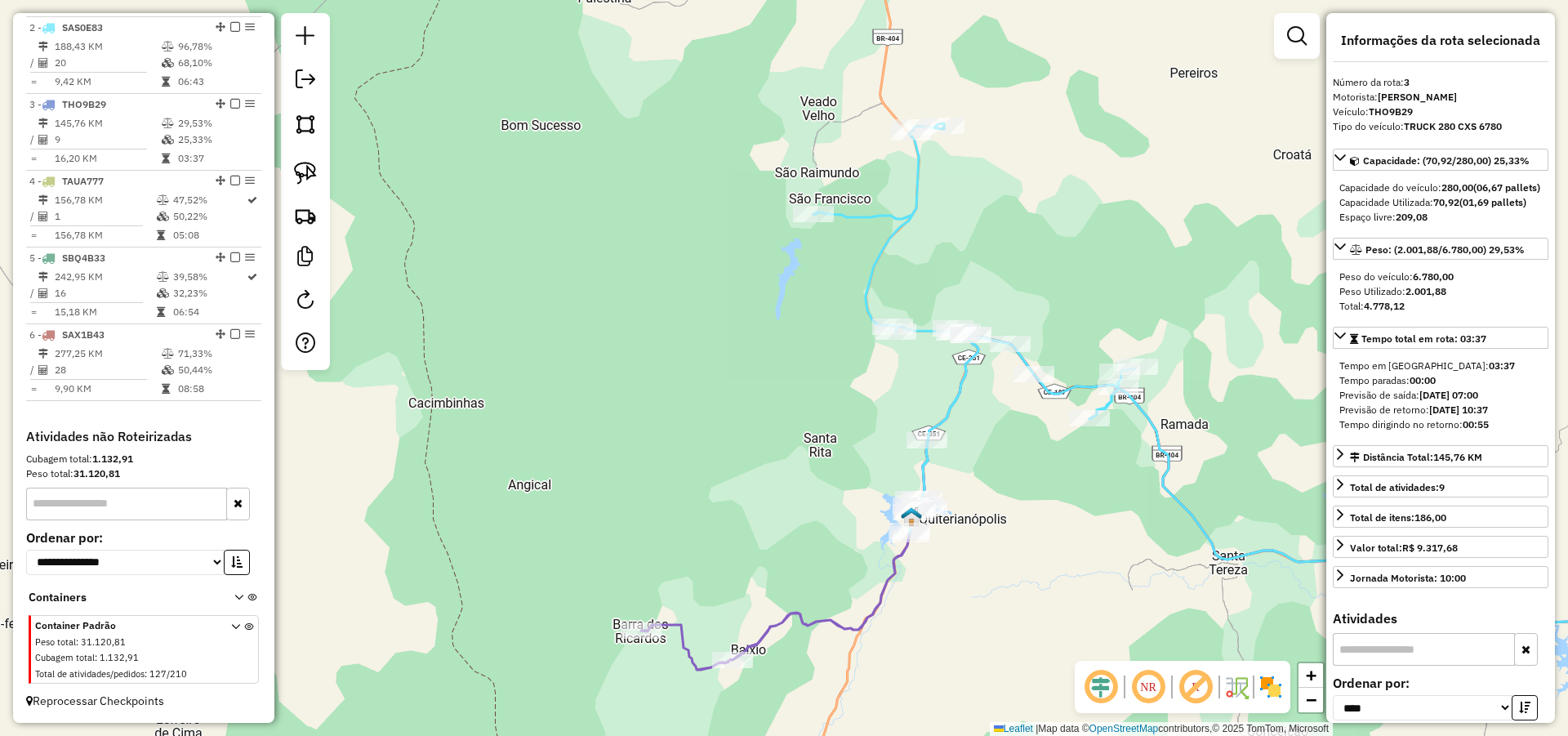
drag, startPoint x: 943, startPoint y: 432, endPoint x: 1045, endPoint y: 521, distance: 135.4
click at [1045, 521] on div "Janela de atendimento Grade de atendimento Capacidade Transportadoras Veículos …" at bounding box center [784, 368] width 1568 height 736
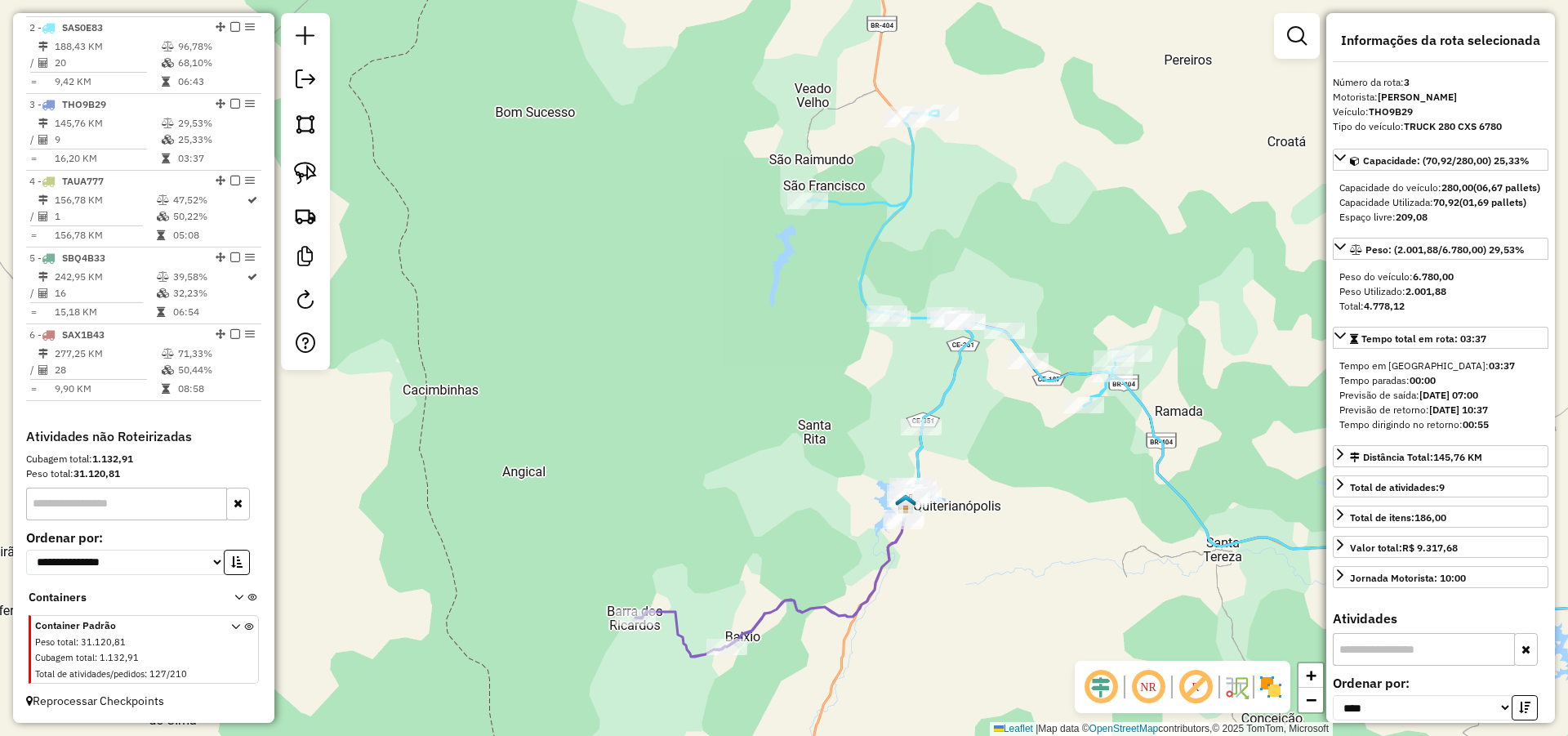
click at [1039, 501] on div "Janela de atendimento Grade de atendimento Capacidade Transportadoras Veículos …" at bounding box center [784, 368] width 1568 height 736
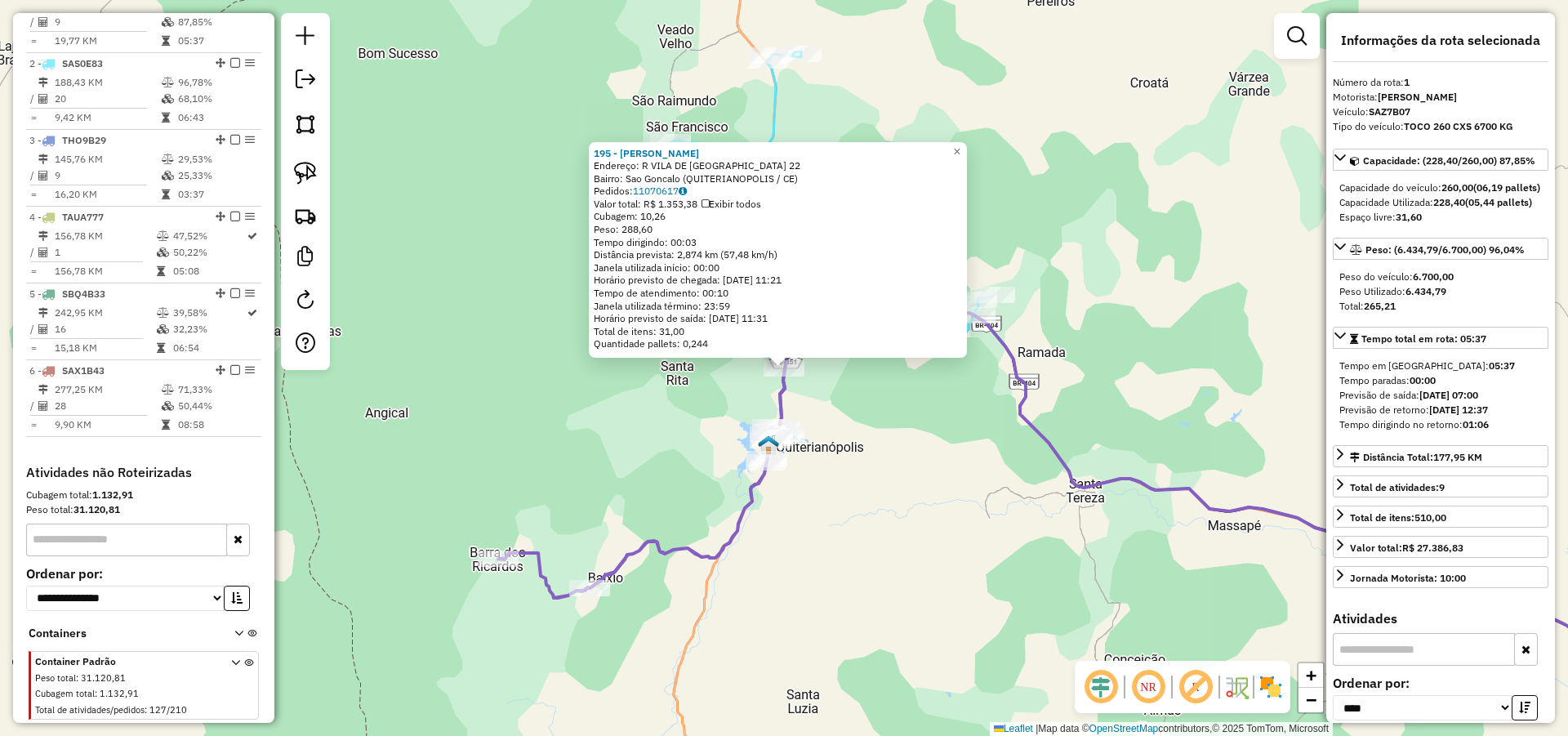
scroll to position [632, 0]
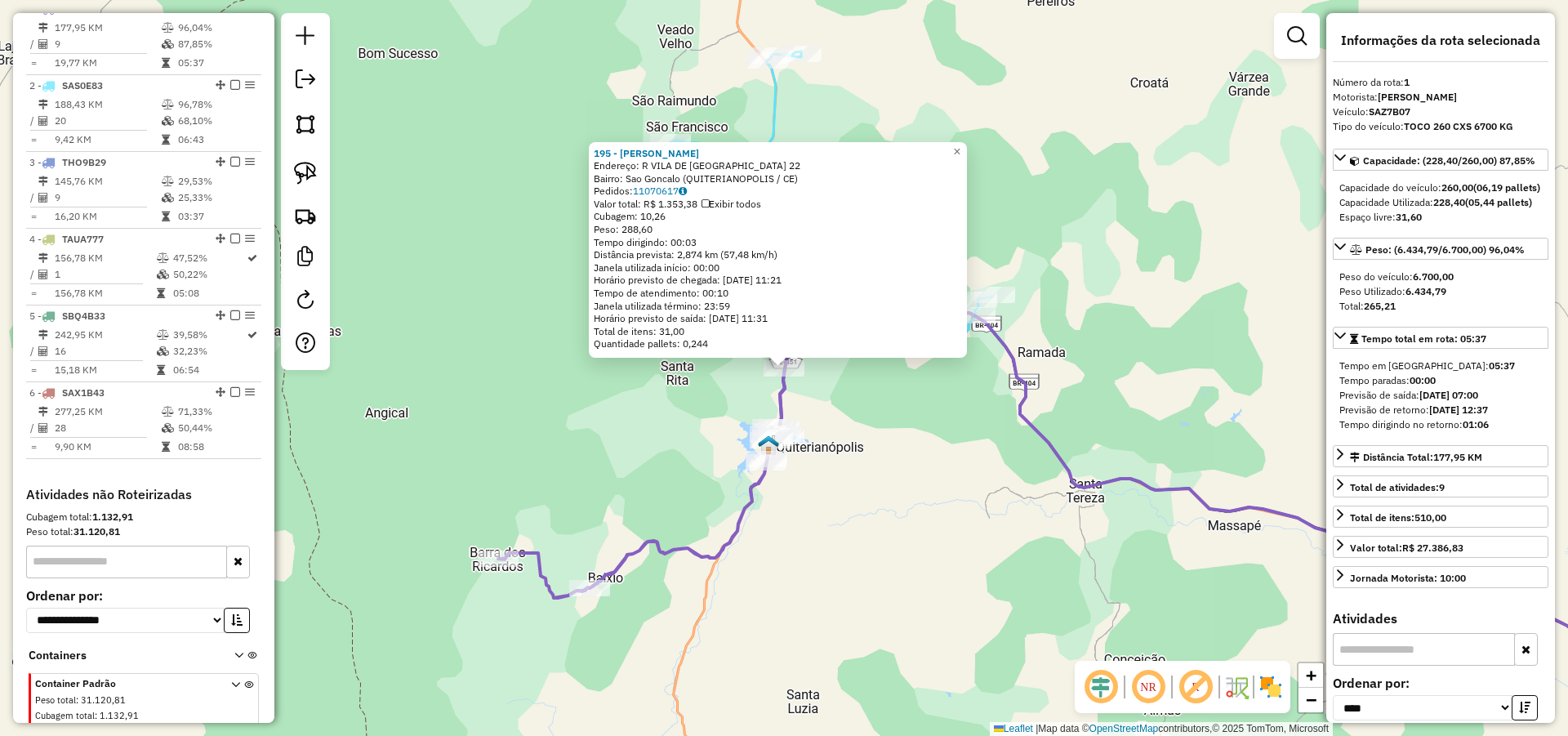
click at [819, 443] on div "Rota 2 - Placa SAS0E83 211 - COMERCIAL SOUSA Rota 1 - Placa SAZ7B07 349 - CARLO…" at bounding box center [784, 368] width 1568 height 736
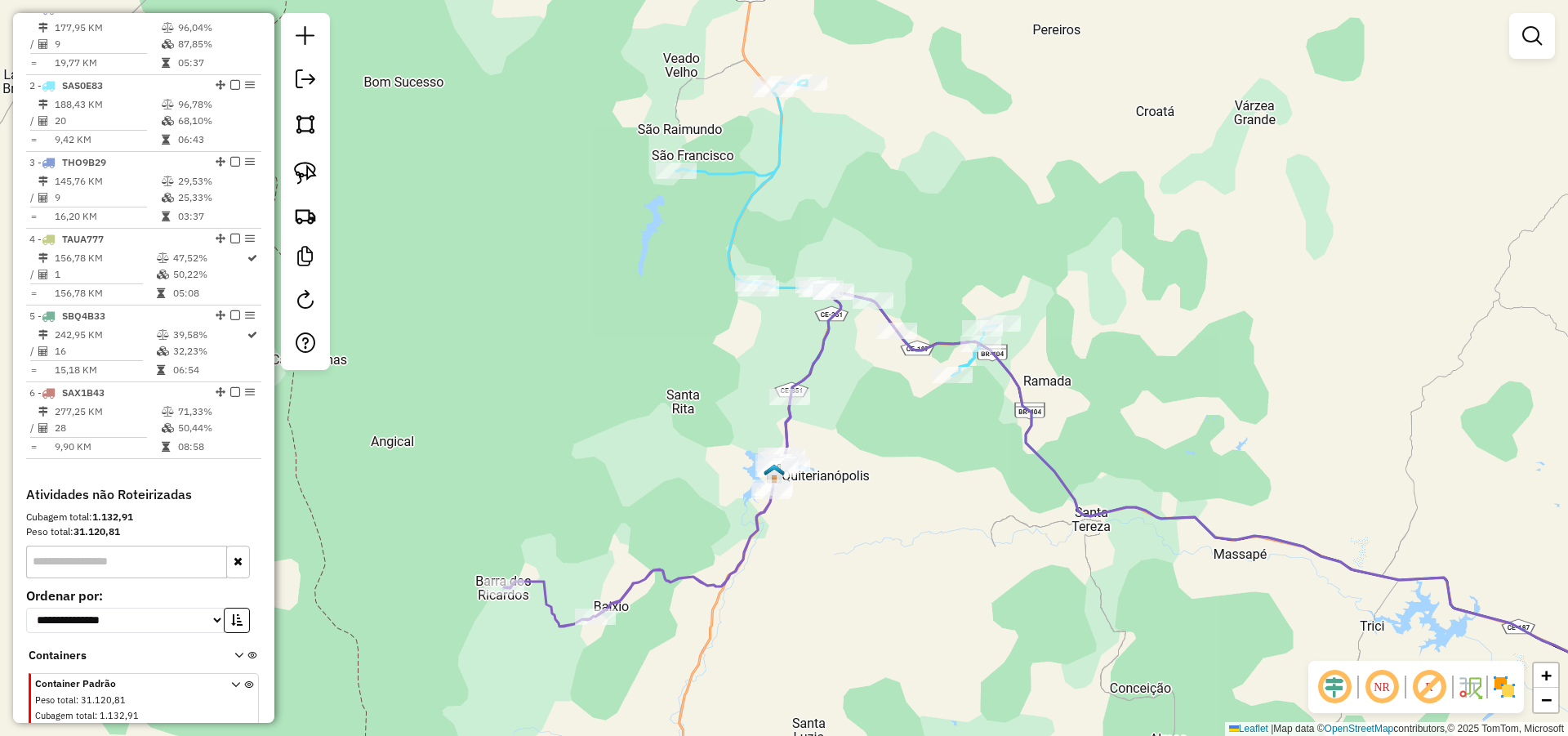
click at [912, 462] on div "Janela de atendimento Grade de atendimento Capacidade Transportadoras Veículos …" at bounding box center [784, 368] width 1568 height 736
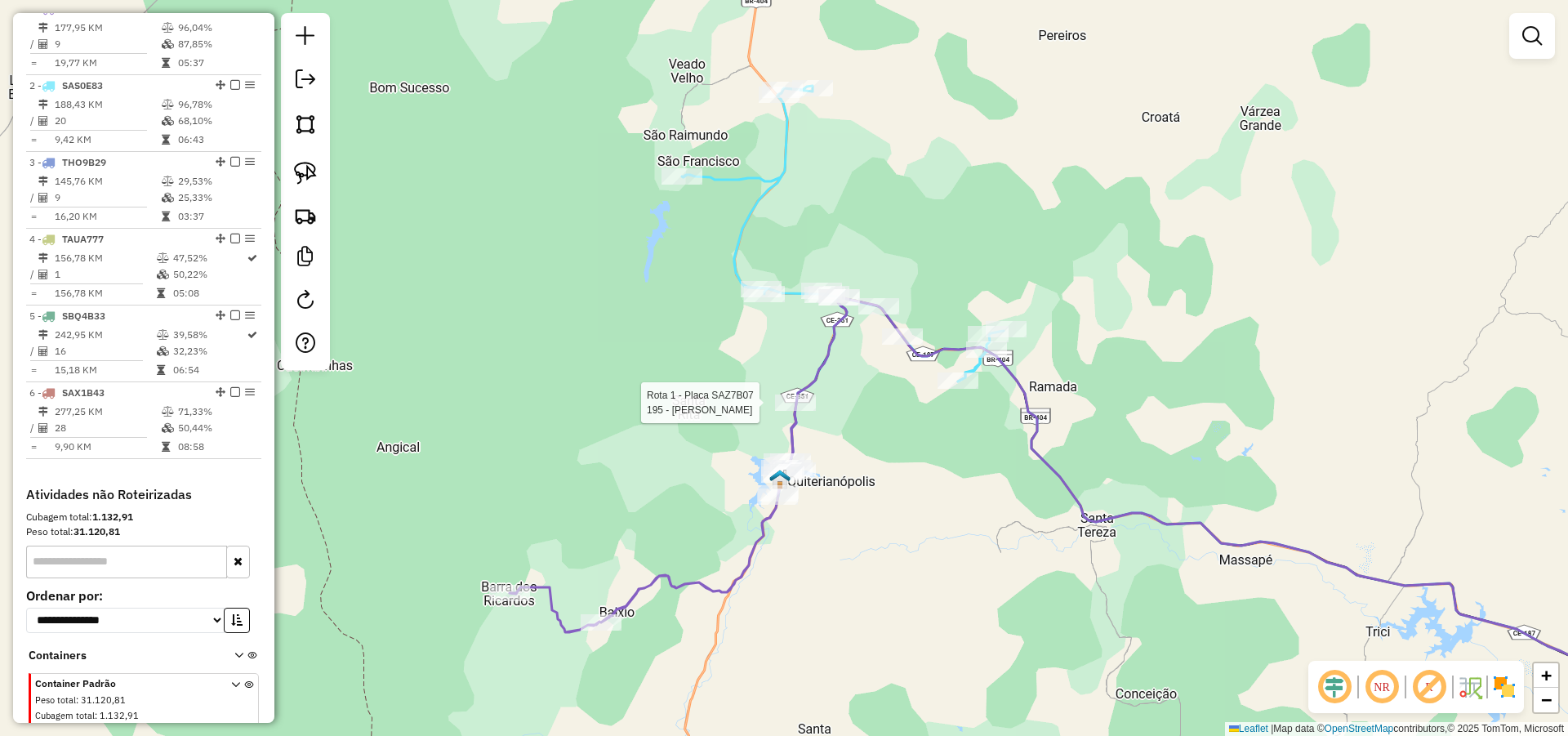
select select "*********"
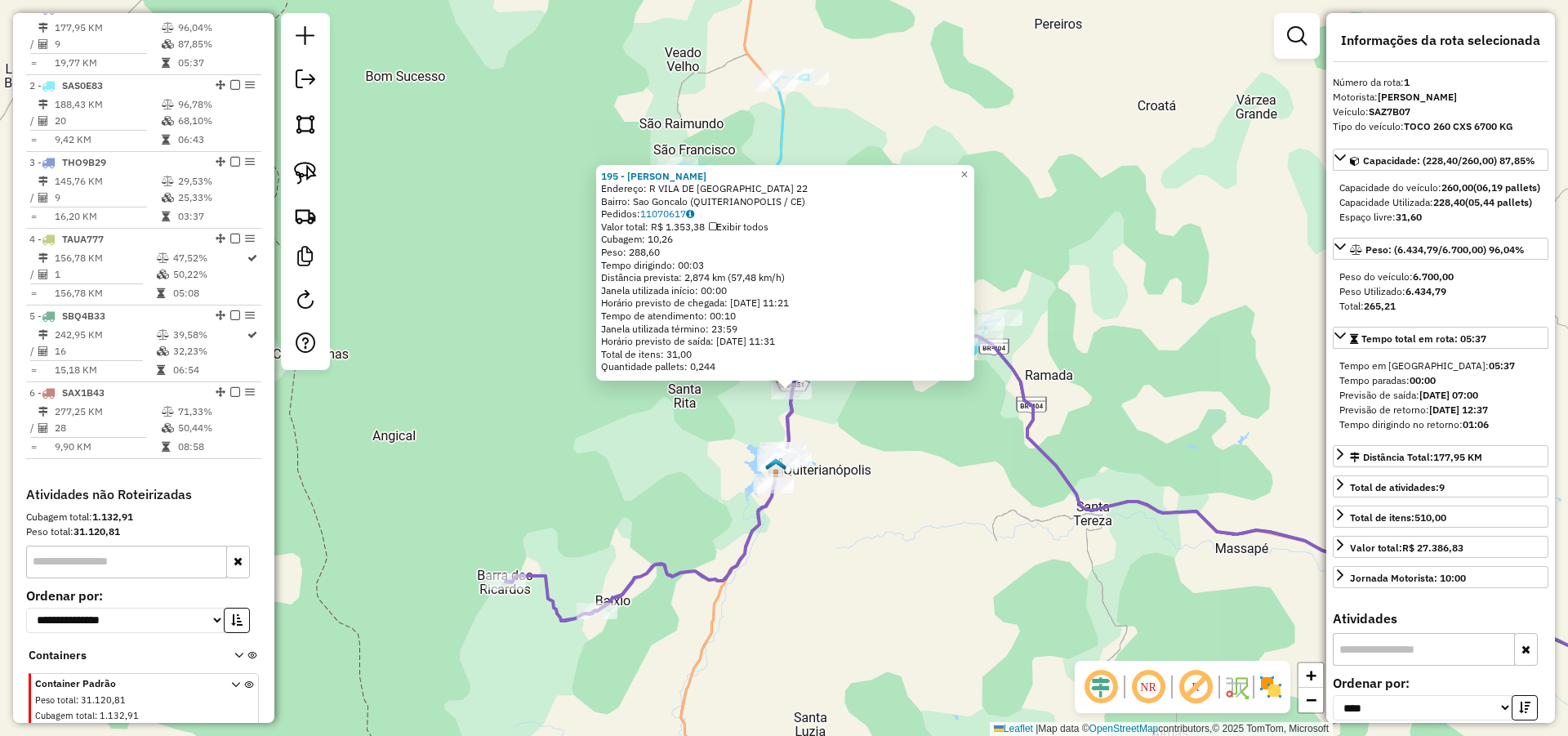
drag, startPoint x: 885, startPoint y: 447, endPoint x: 897, endPoint y: 465, distance: 21.6
click at [894, 465] on div "195 - FRANCISCO FLAVIO LIR Endereço: R VILA DE SAO GONCALO 22 Bairro: Sao Gonca…" at bounding box center [784, 368] width 1568 height 736
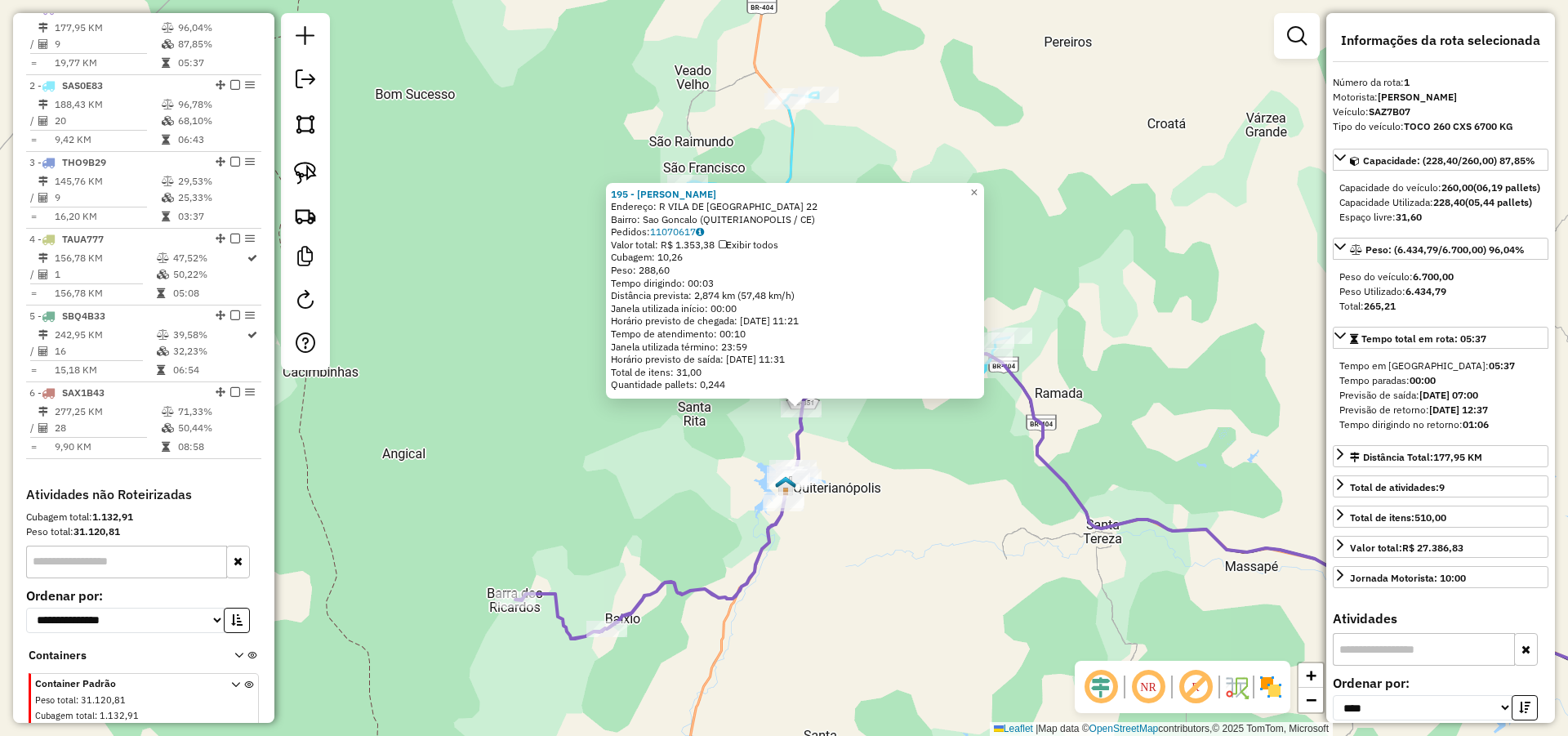
click at [933, 464] on div "195 - FRANCISCO FLAVIO LIR Endereço: R VILA DE SAO GONCALO 22 Bairro: Sao Gonca…" at bounding box center [784, 368] width 1568 height 736
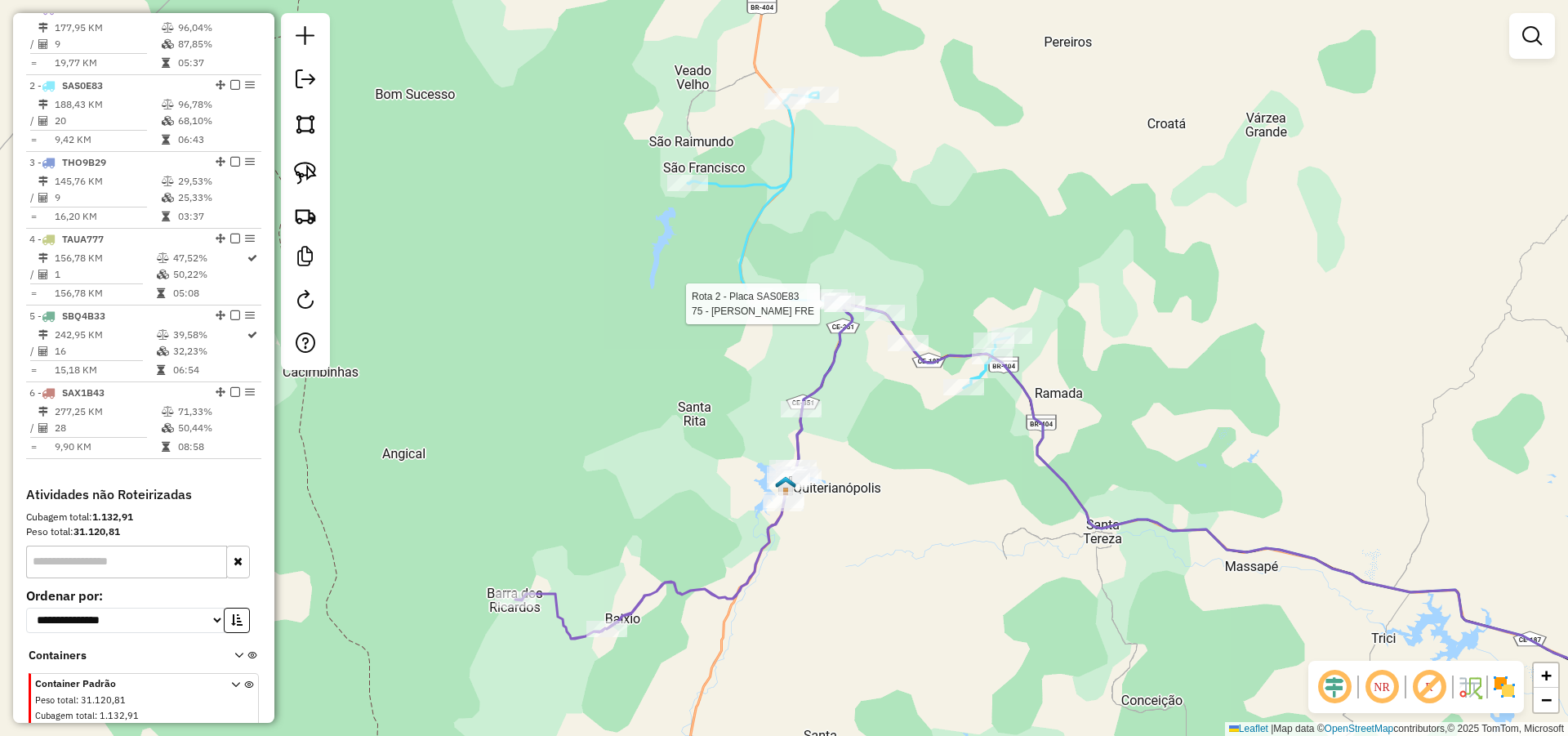
select select "*********"
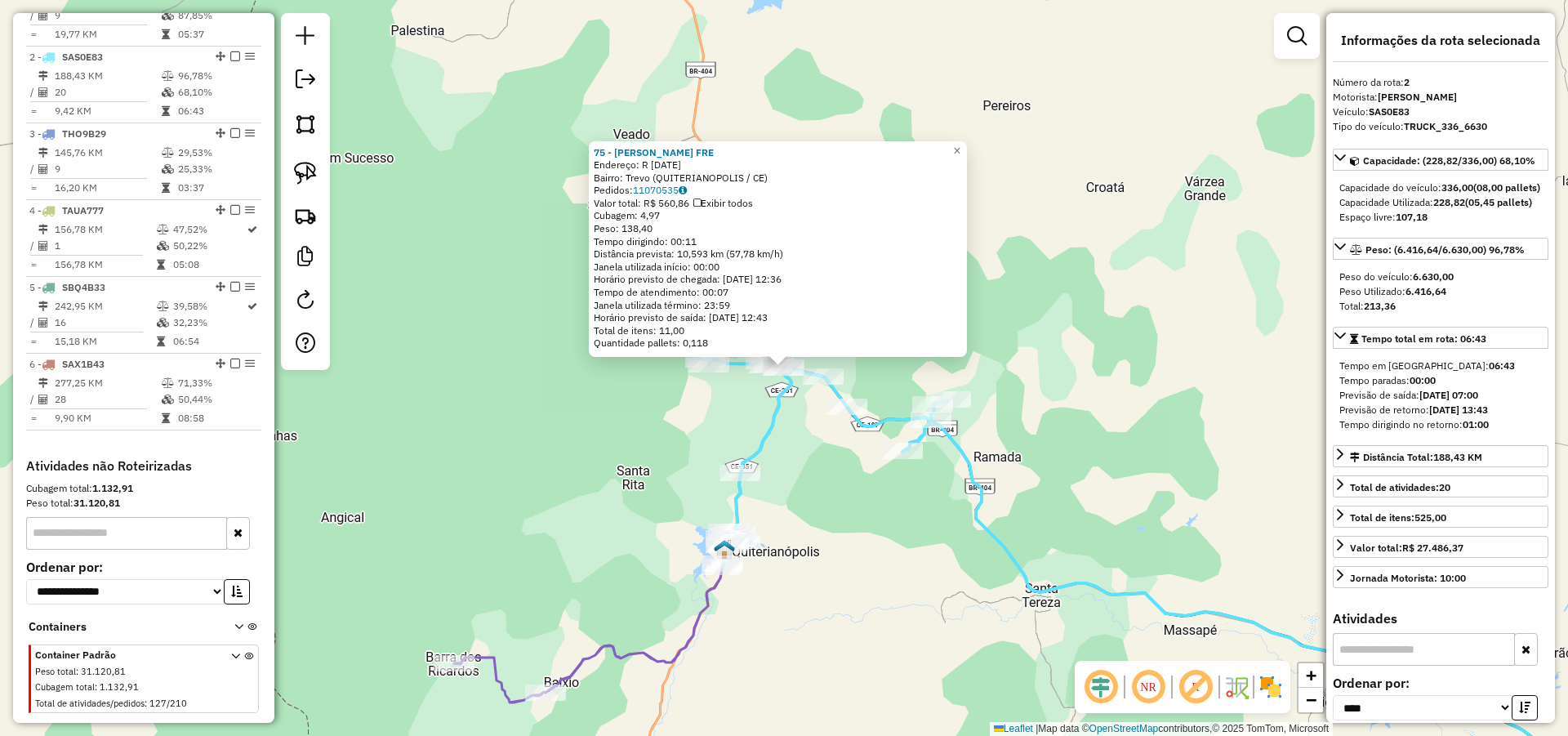
scroll to position [705, 0]
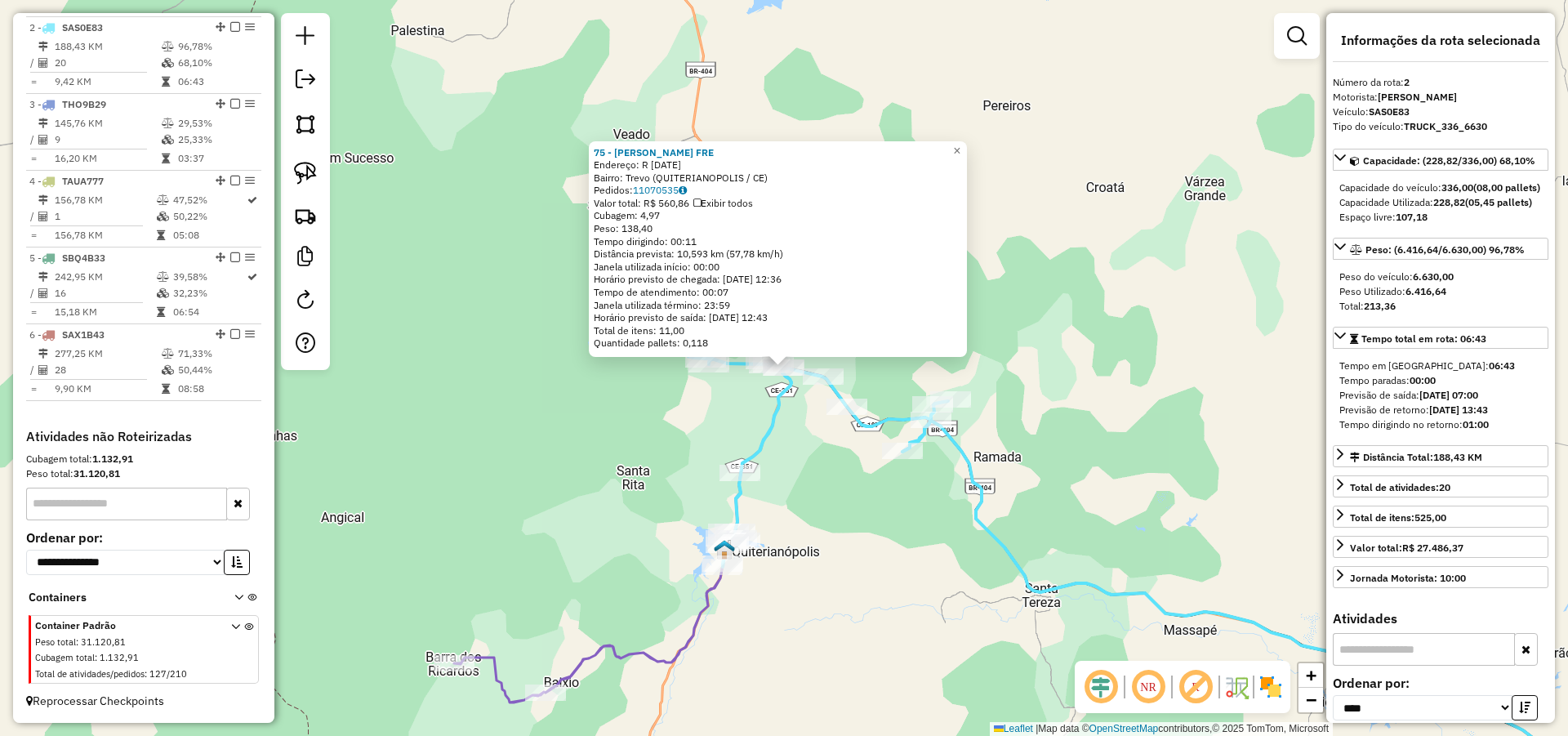
click at [1049, 345] on div "75 - CICERO FERNANDES FRE Endereço: R CE 3 Bairro: Trevo (QUITERIANOPOLIS / CE)…" at bounding box center [784, 368] width 1568 height 736
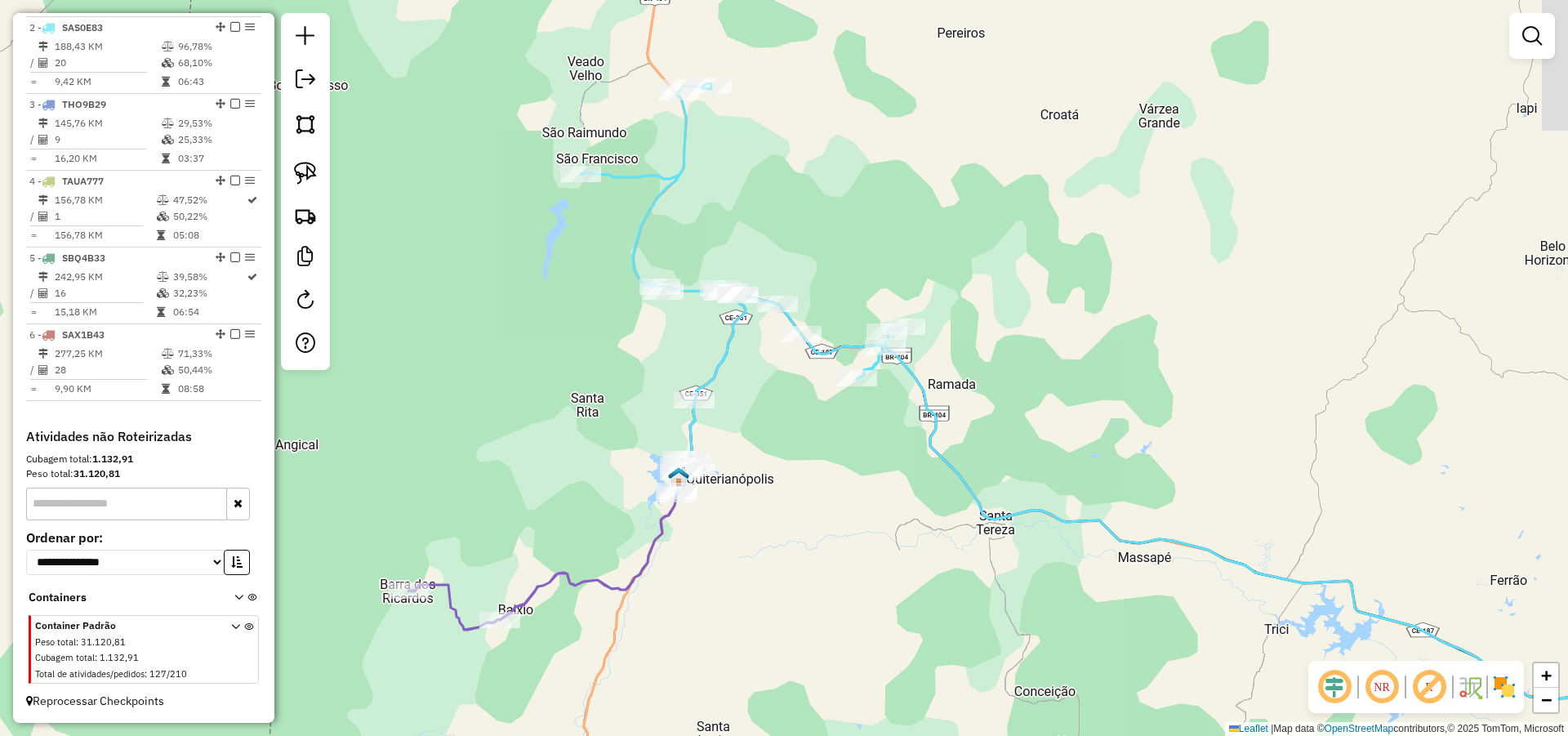
drag, startPoint x: 1076, startPoint y: 361, endPoint x: 1028, endPoint y: 187, distance: 180.5
click at [1027, 188] on div "Janela de atendimento Grade de atendimento Capacidade Transportadoras Veículos …" at bounding box center [784, 368] width 1568 height 736
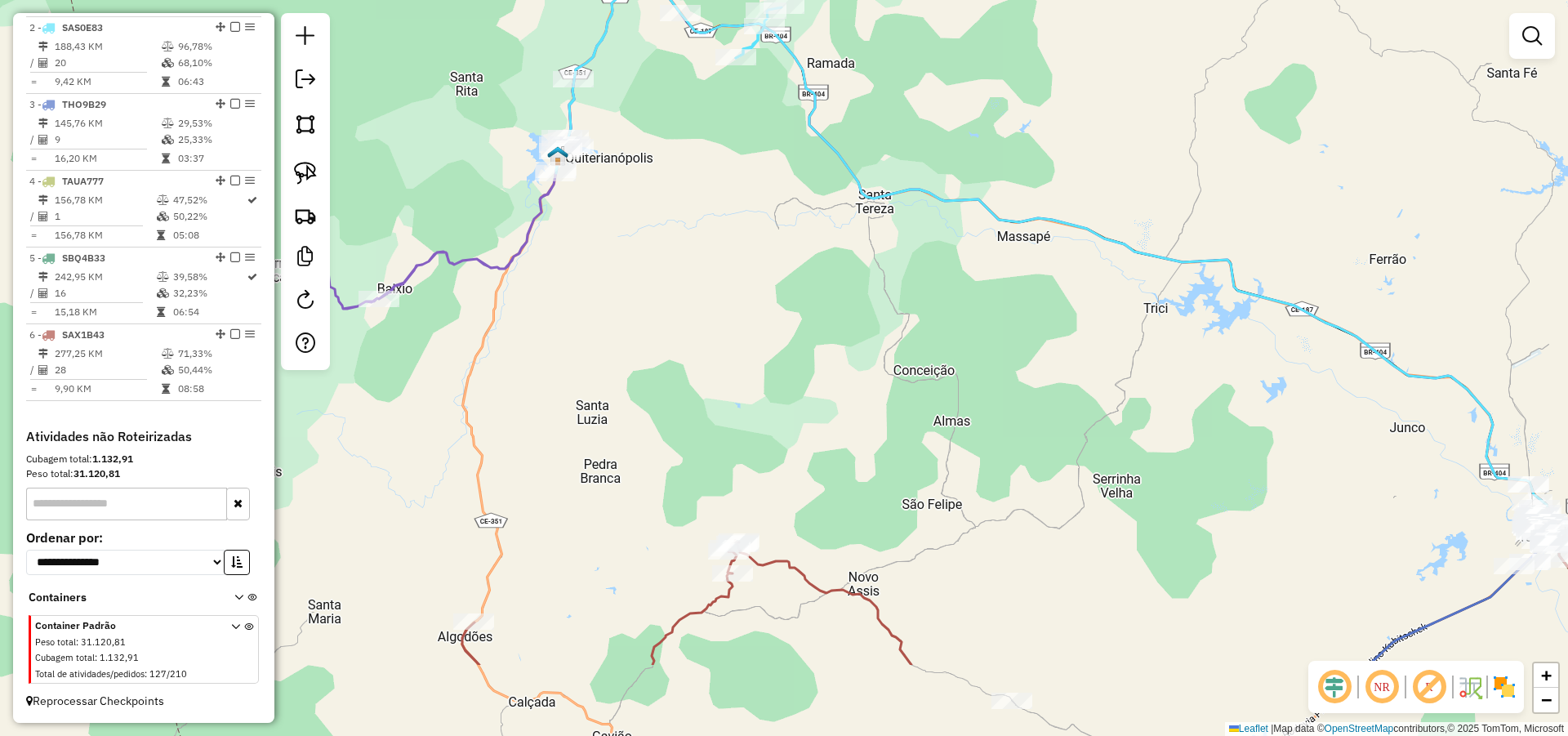
drag, startPoint x: 1092, startPoint y: 346, endPoint x: 1124, endPoint y: 251, distance: 100.2
click at [1086, 246] on div "Janela de atendimento Grade de atendimento Capacidade Transportadoras Veículos …" at bounding box center [784, 368] width 1568 height 736
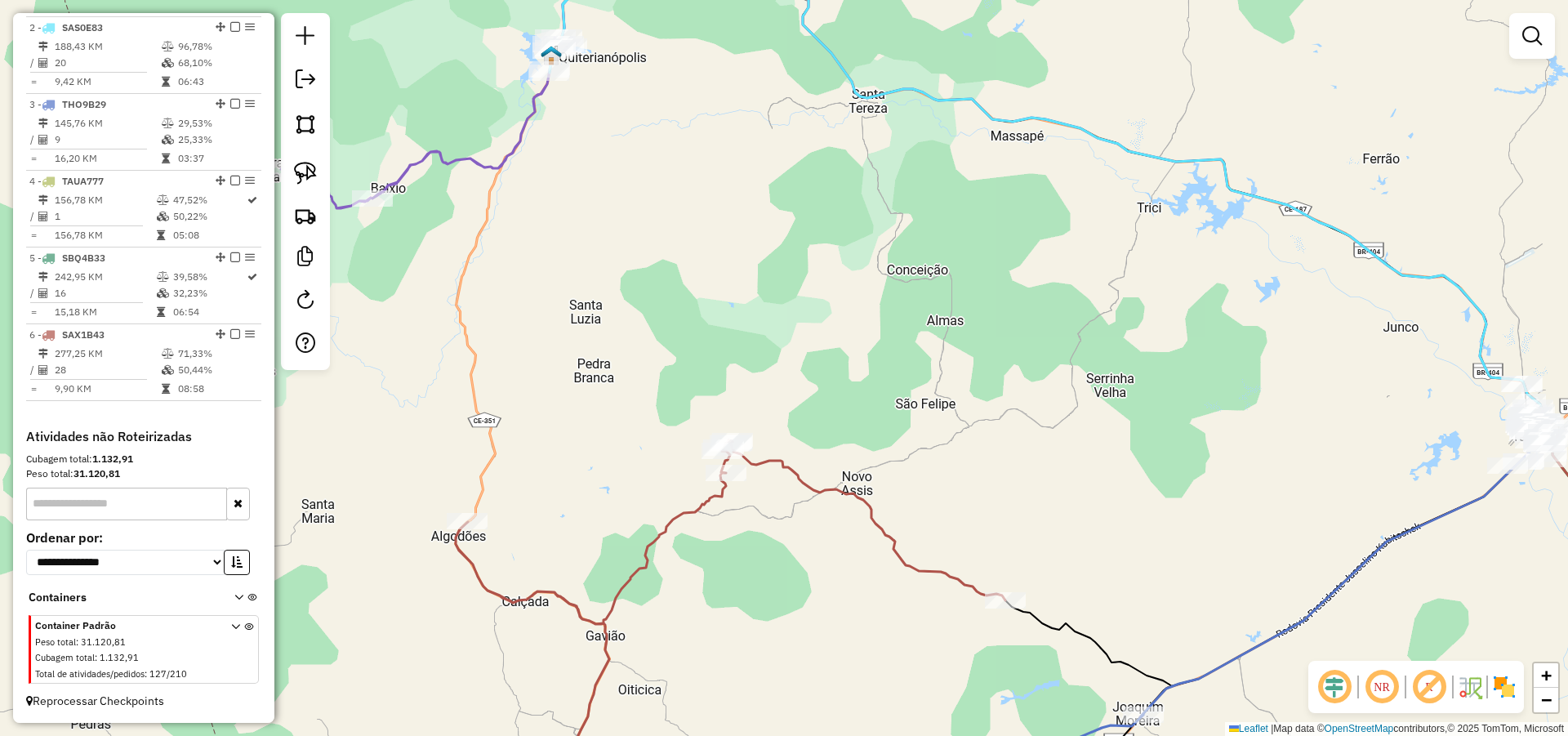
click at [1092, 274] on div "Janela de atendimento Grade de atendimento Capacidade Transportadoras Veículos …" at bounding box center [784, 368] width 1568 height 736
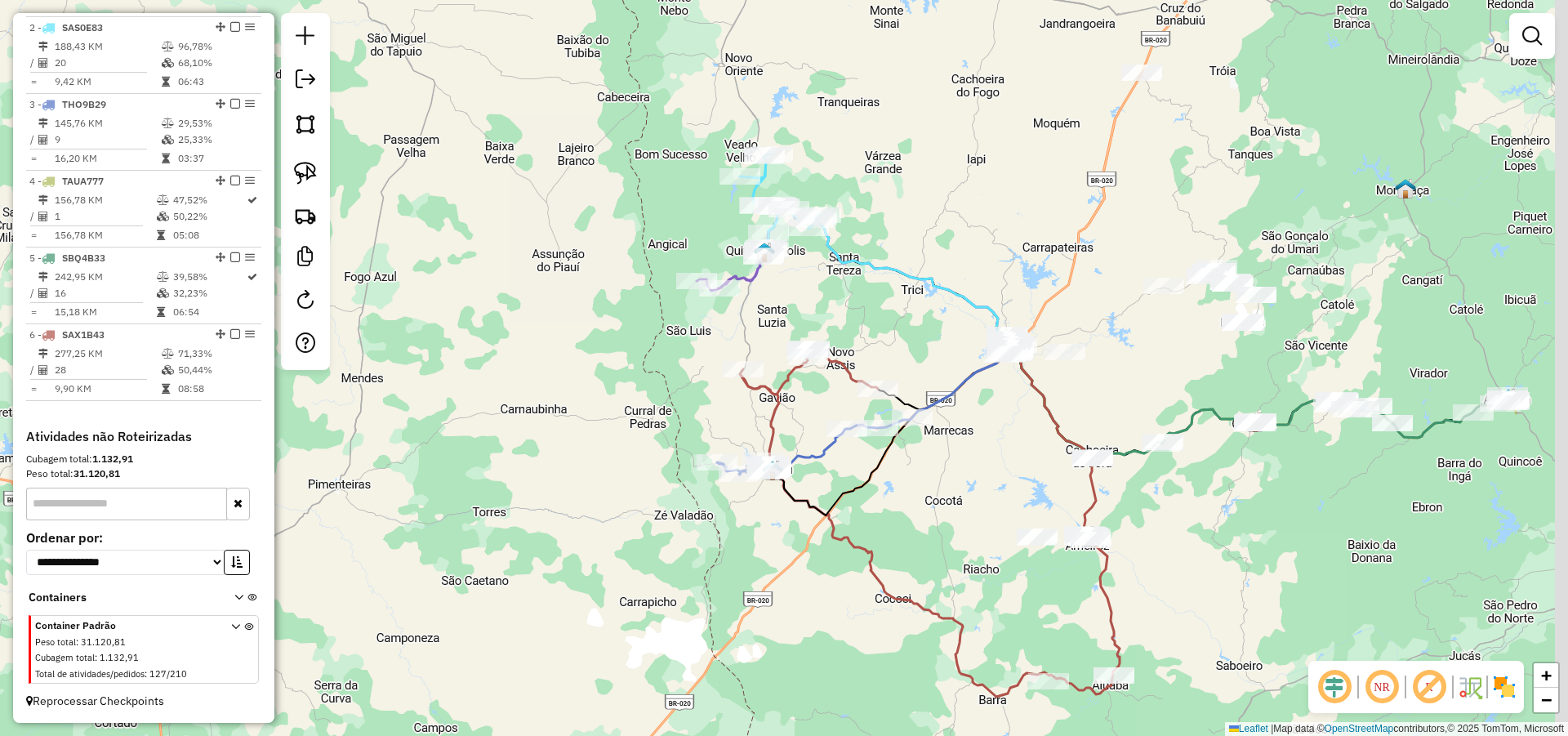
drag, startPoint x: 1167, startPoint y: 389, endPoint x: 860, endPoint y: 389, distance: 307.0
click at [860, 389] on div "Rota 3 - Placa THO9B29 2512 - DISTRIBUIFORA GSA Janela de atendimento Grade de …" at bounding box center [784, 368] width 1568 height 736
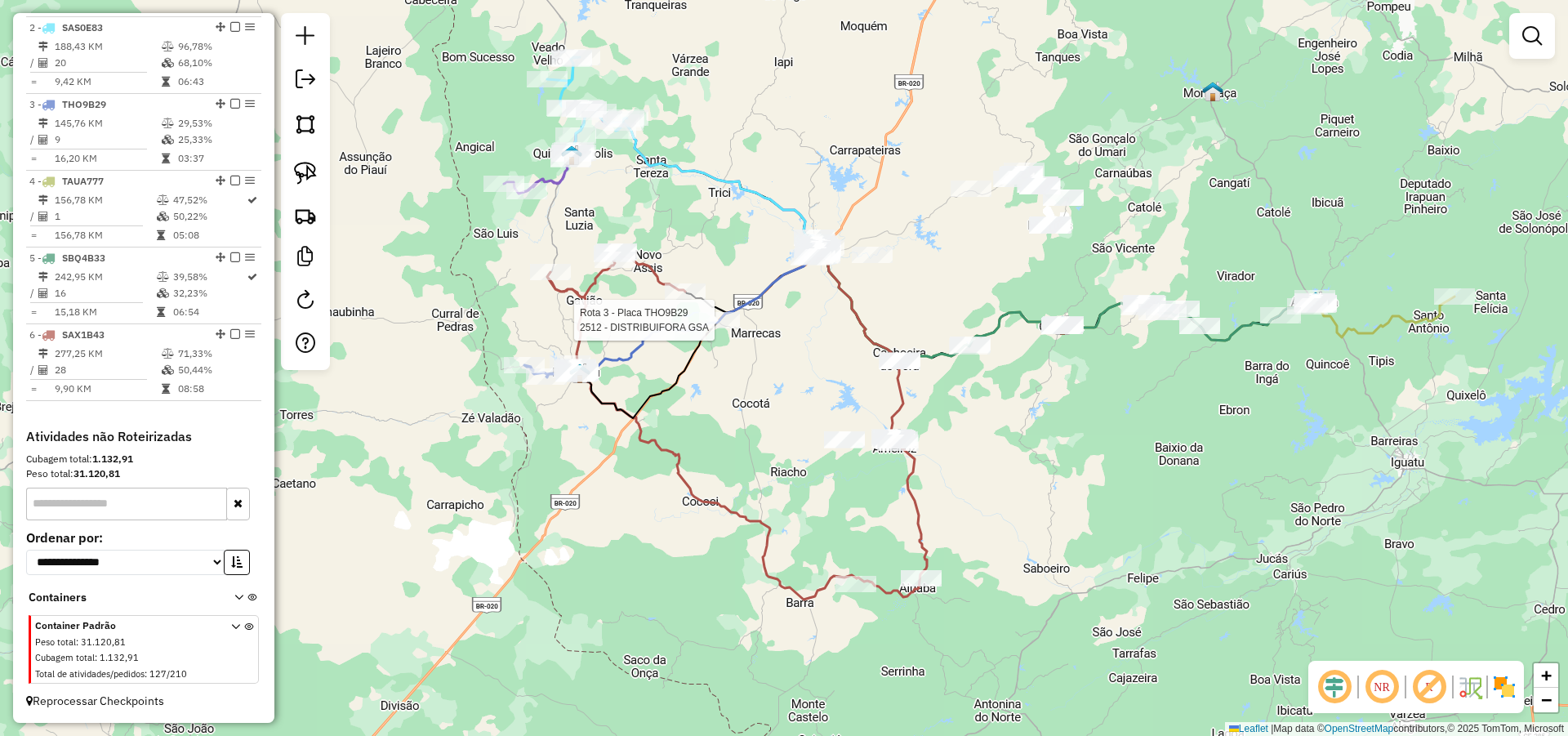
drag, startPoint x: 1046, startPoint y: 445, endPoint x: 1024, endPoint y: 436, distance: 23.8
click at [997, 389] on div "Rota 3 - Placa THO9B29 2512 - DISTRIBUIFORA GSA Janela de atendimento Grade de …" at bounding box center [784, 368] width 1568 height 736
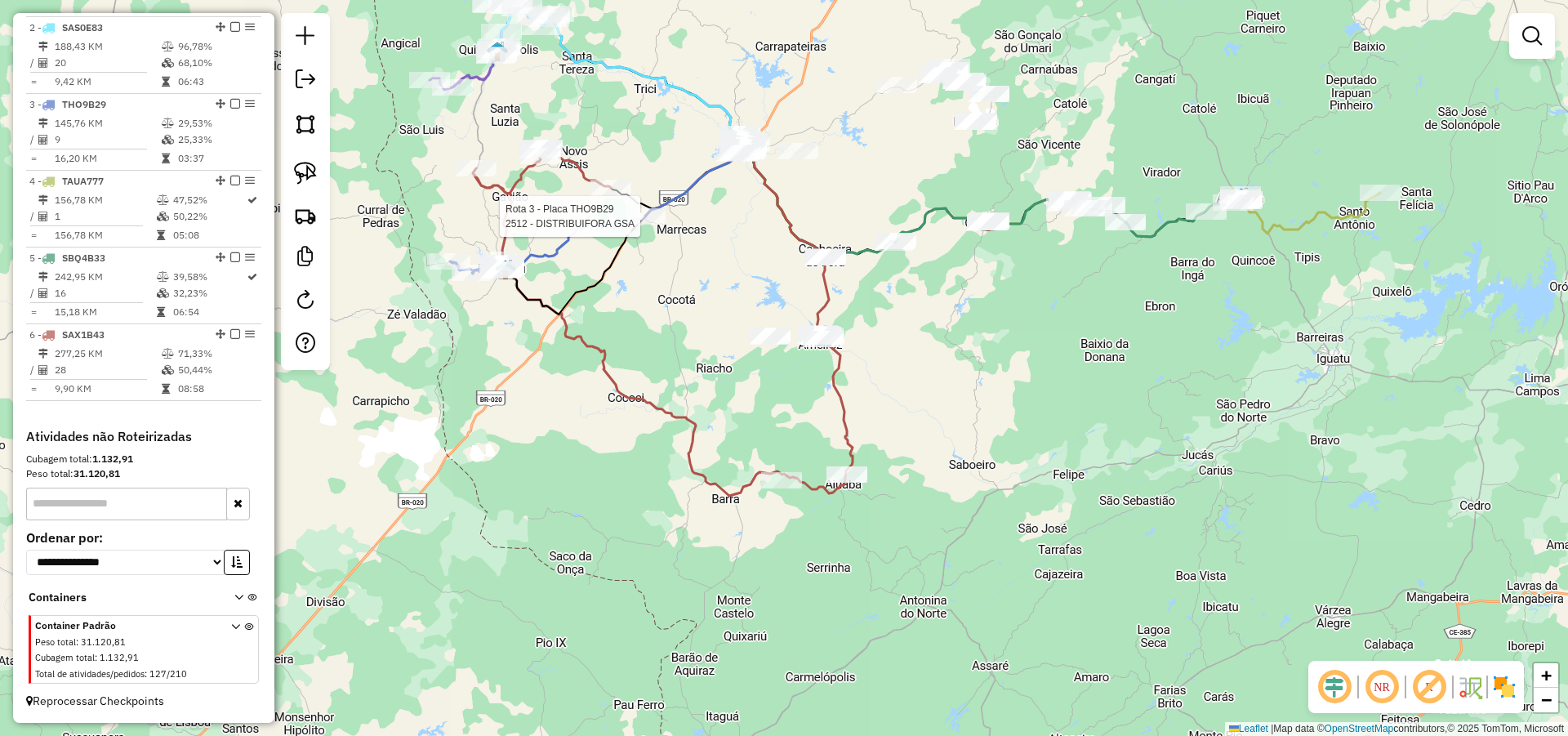
click at [969, 400] on div "Rota 3 - Placa THO9B29 2512 - DISTRIBUIFORA GSA Janela de atendimento Grade de …" at bounding box center [784, 368] width 1568 height 736
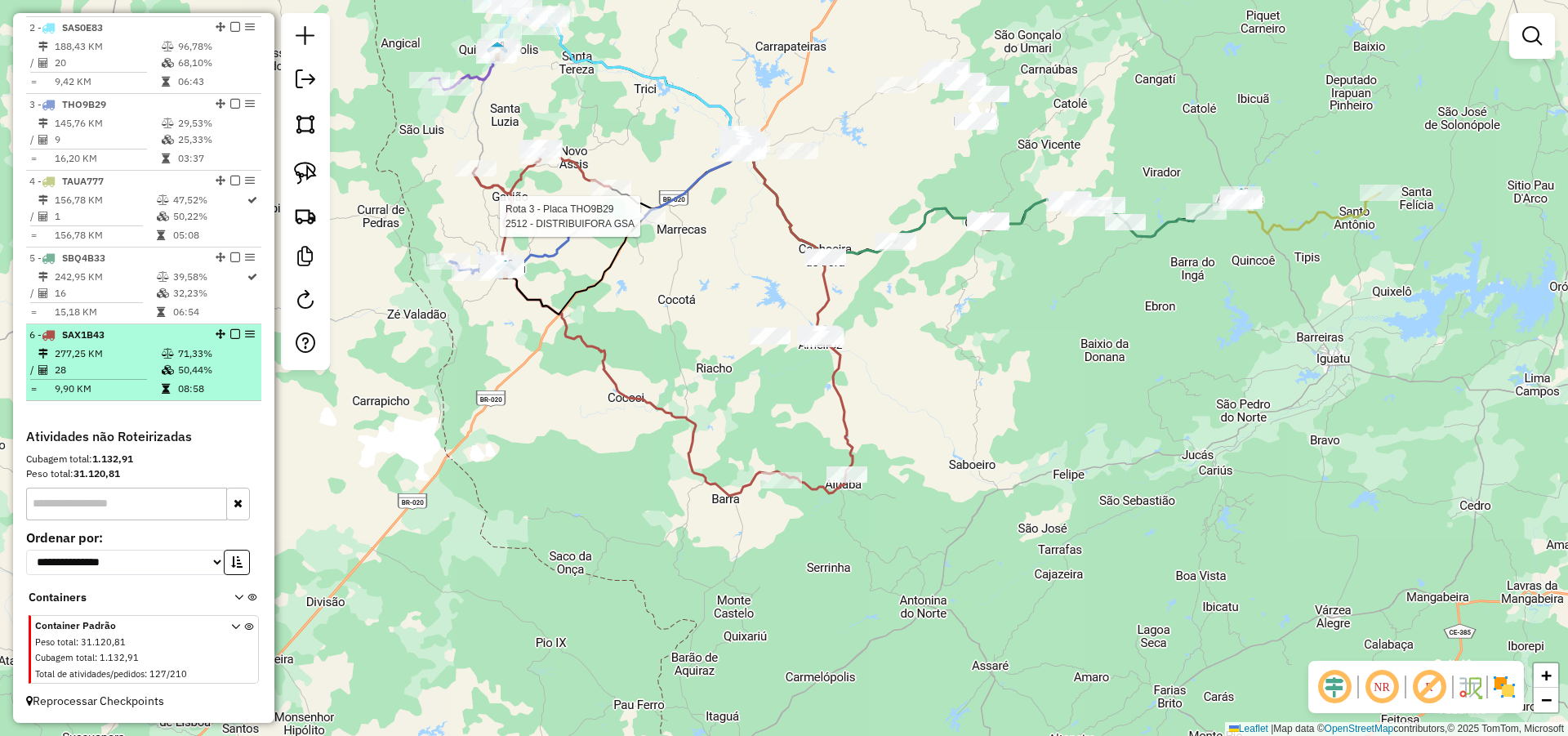
click at [230, 334] on em at bounding box center [235, 334] width 10 height 10
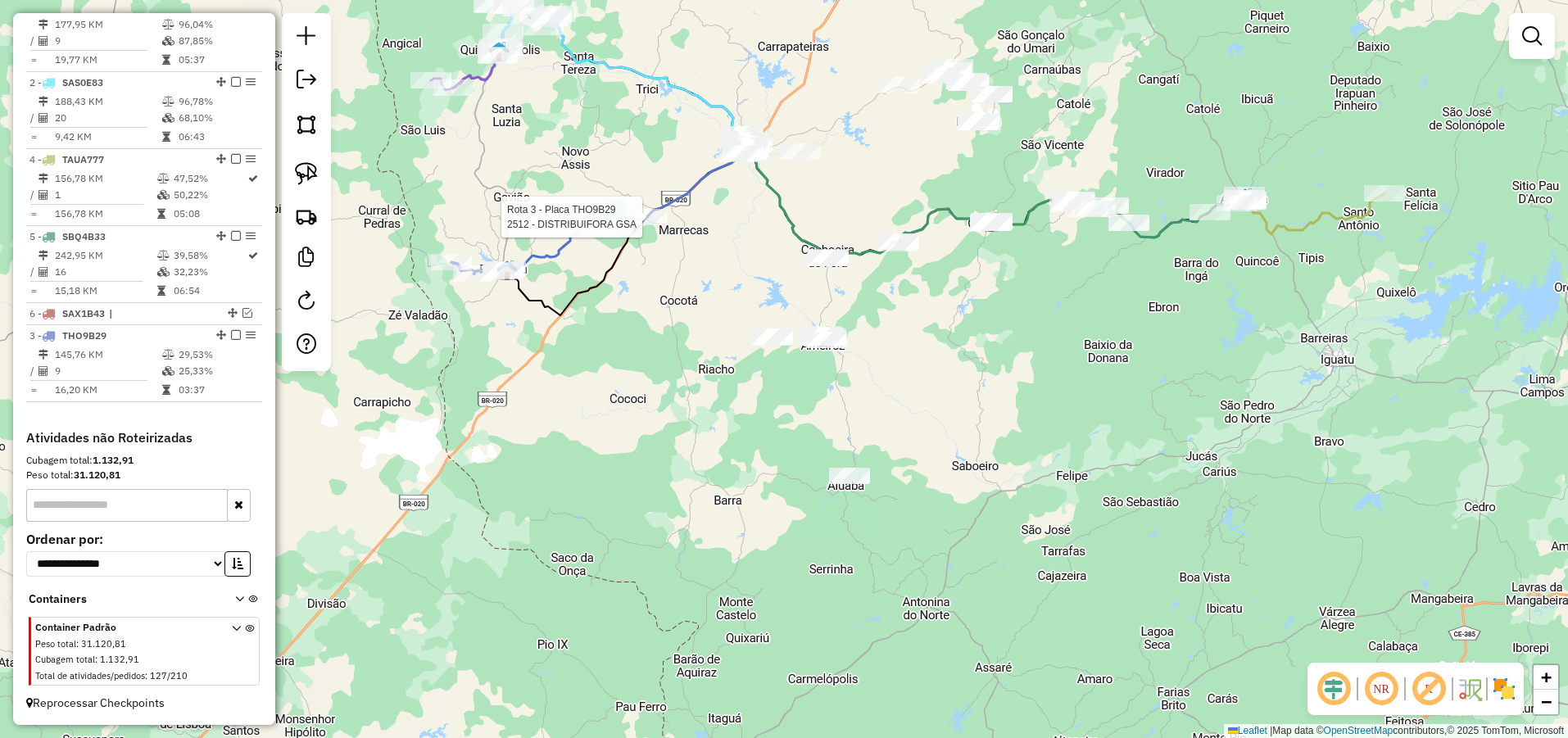
drag, startPoint x: 214, startPoint y: 159, endPoint x: 229, endPoint y: 401, distance: 242.5
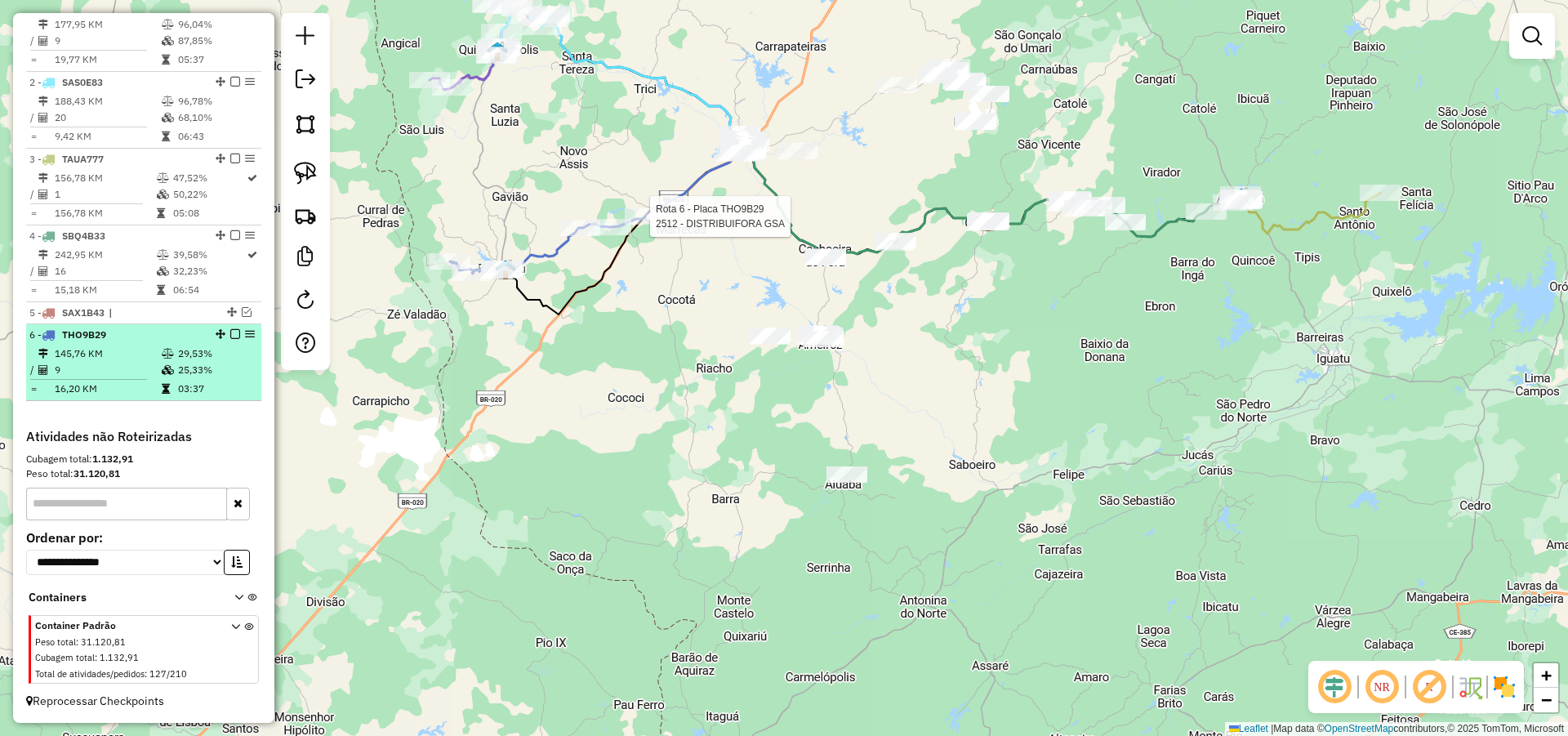
click at [230, 332] on em at bounding box center [235, 334] width 10 height 10
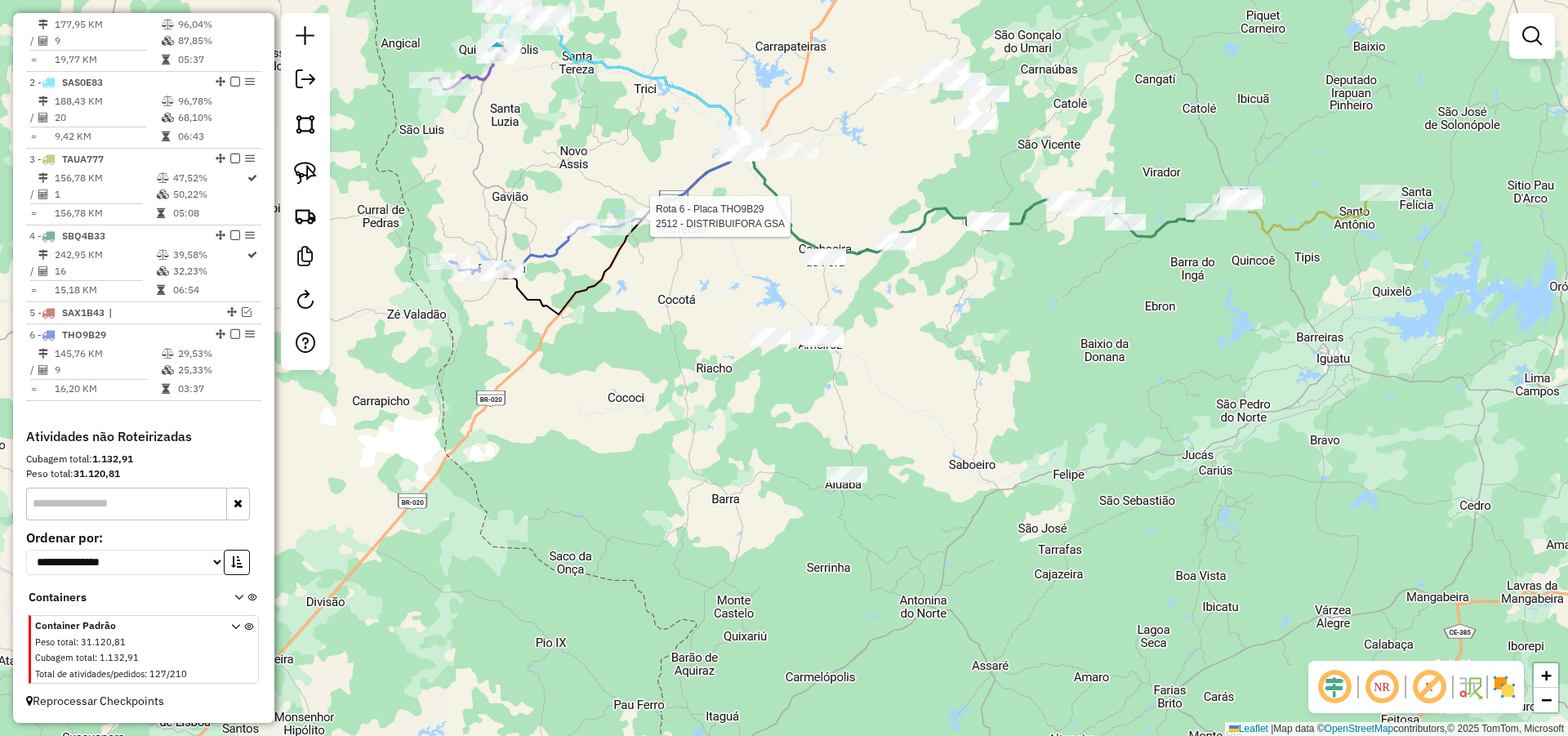
scroll to position [596, 0]
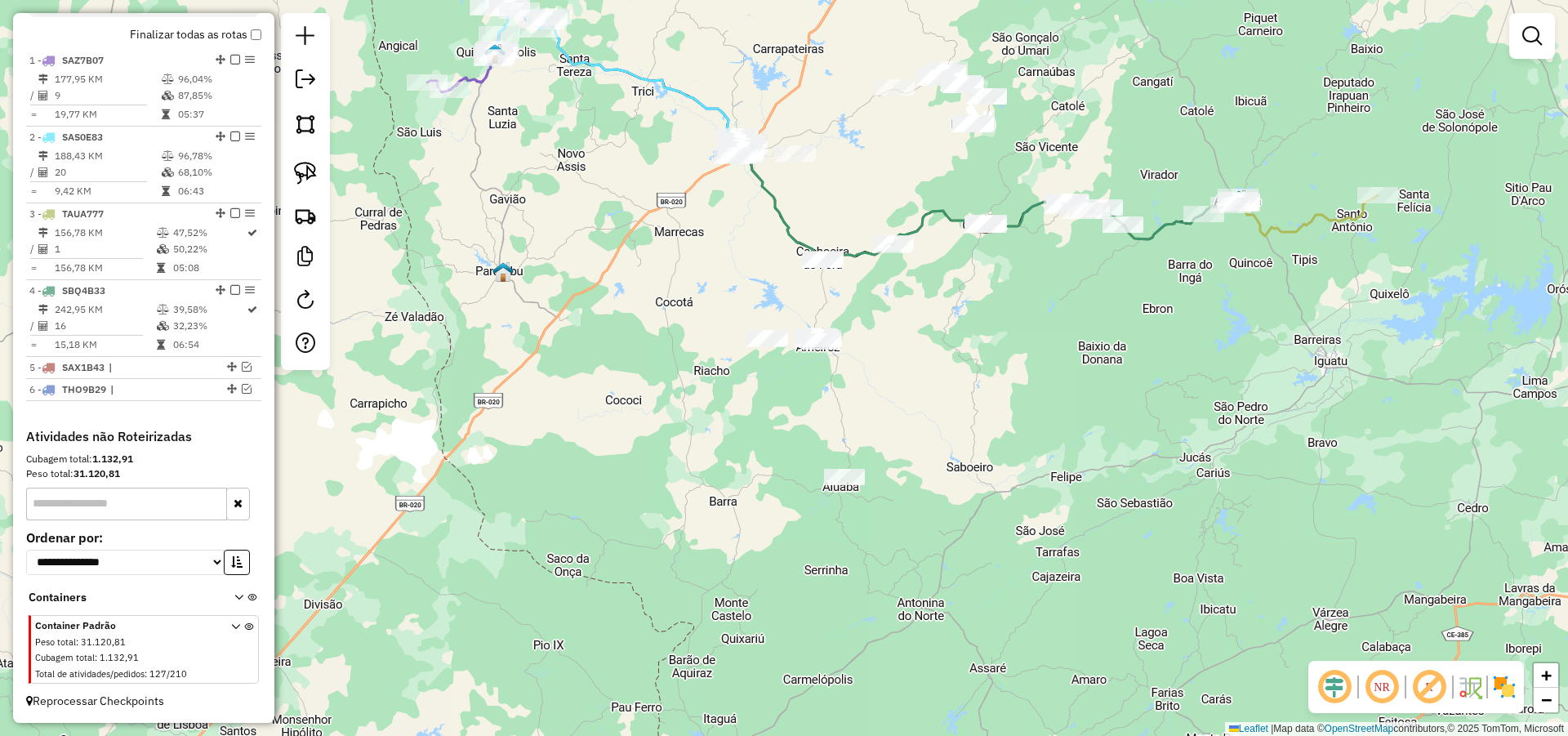
drag, startPoint x: 660, startPoint y: 312, endPoint x: 572, endPoint y: 357, distance: 98.8
click at [576, 359] on div "Janela de atendimento Grade de atendimento Capacidade Transportadoras Veículos …" at bounding box center [784, 368] width 1568 height 736
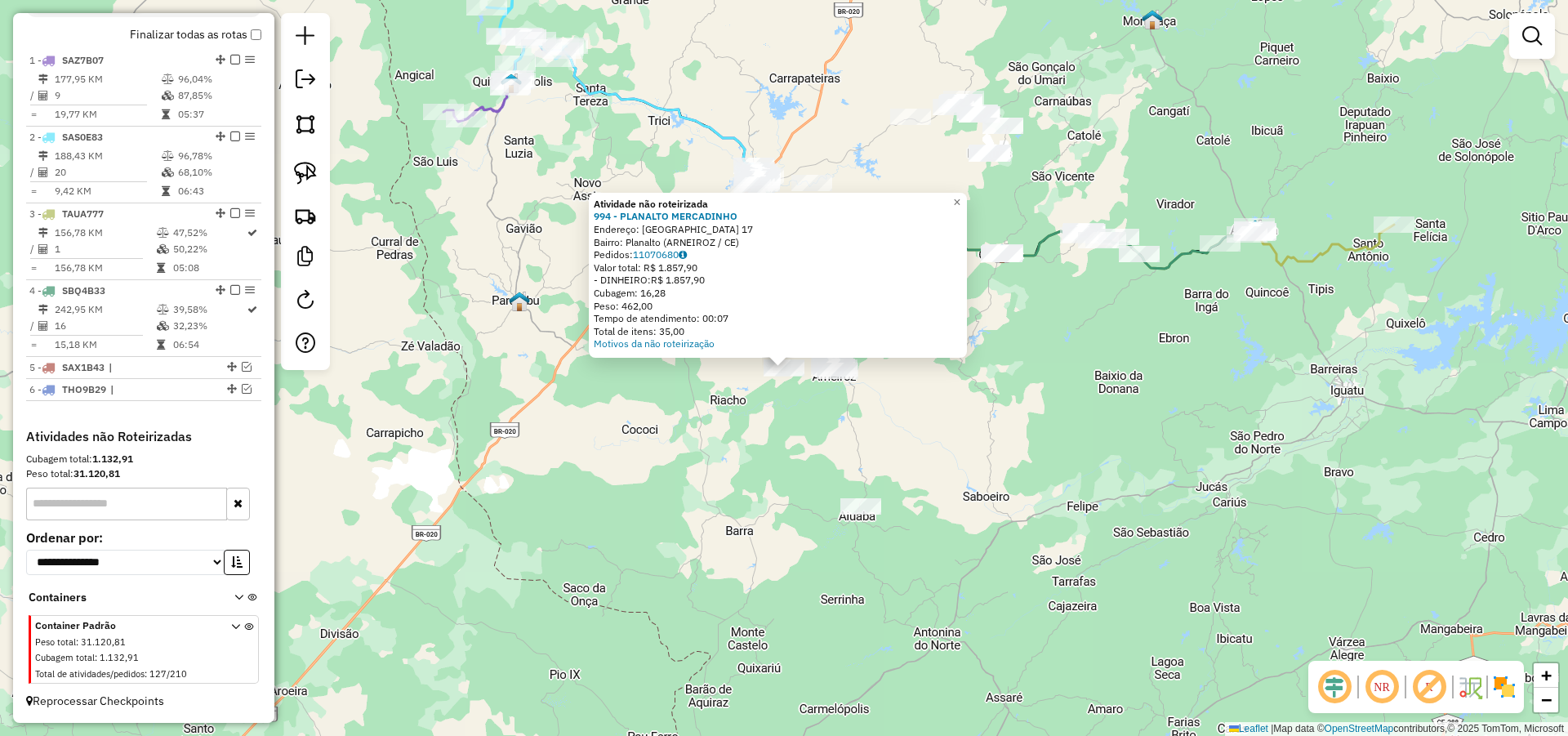
click at [987, 402] on div "Atividade não roteirizada 994 - PLANALTO MERCADINHO Endereço: VILA PLANALTO 17 …" at bounding box center [784, 368] width 1568 height 736
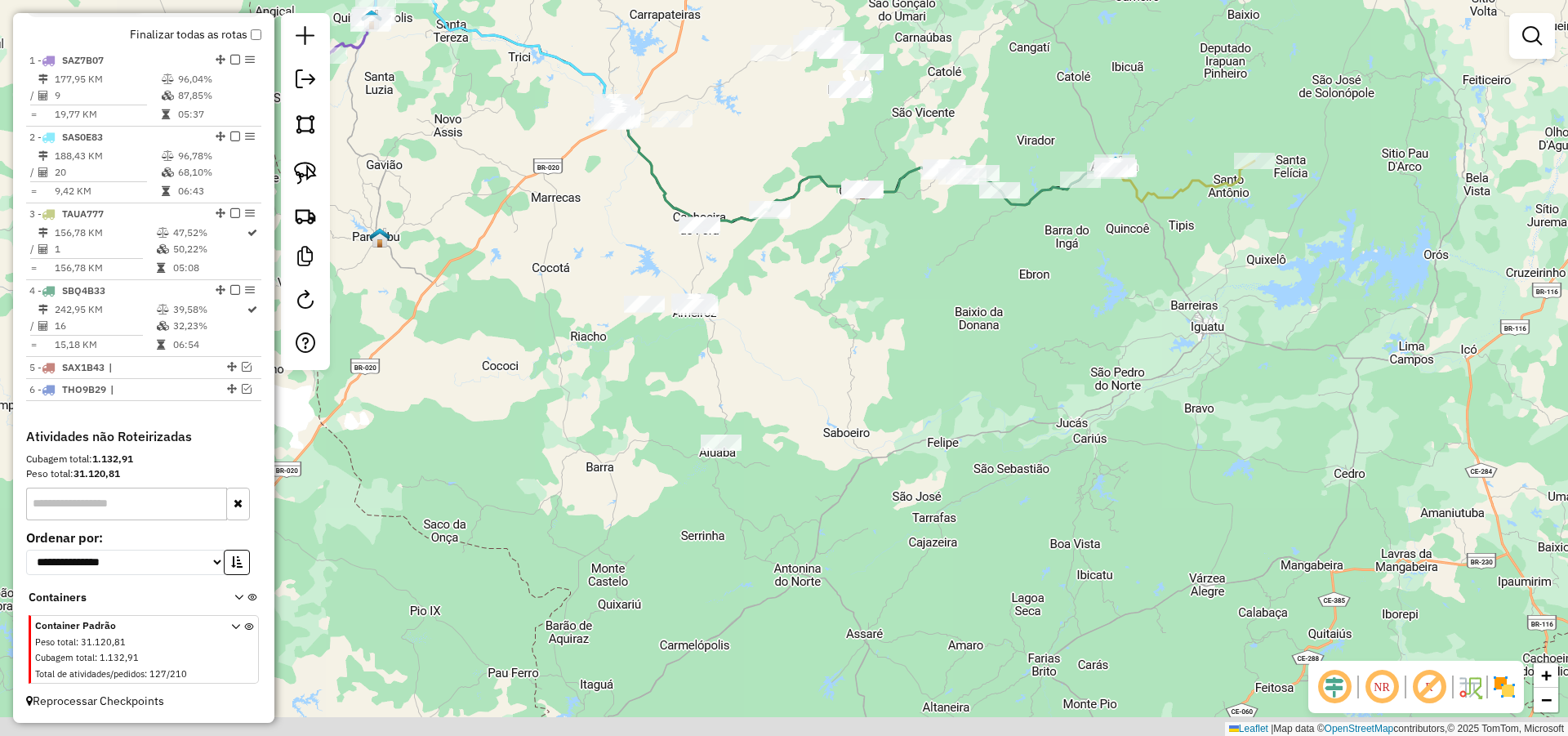
drag, startPoint x: 915, startPoint y: 410, endPoint x: 746, endPoint y: 333, distance: 185.7
click at [814, 345] on div "Janela de atendimento Grade de atendimento Capacidade Transportadoras Veículos …" at bounding box center [784, 368] width 1568 height 736
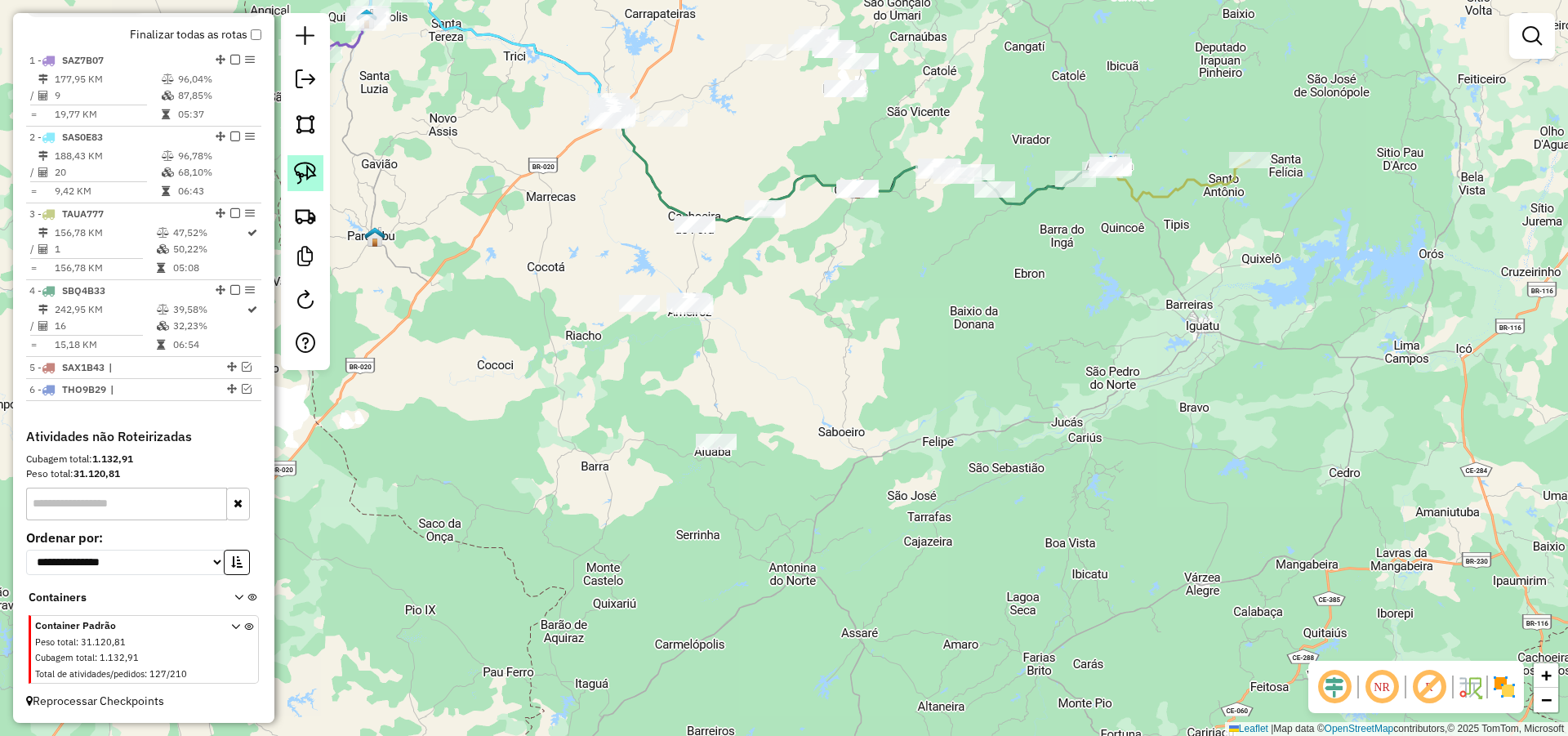
click at [311, 170] on img at bounding box center [305, 173] width 23 height 23
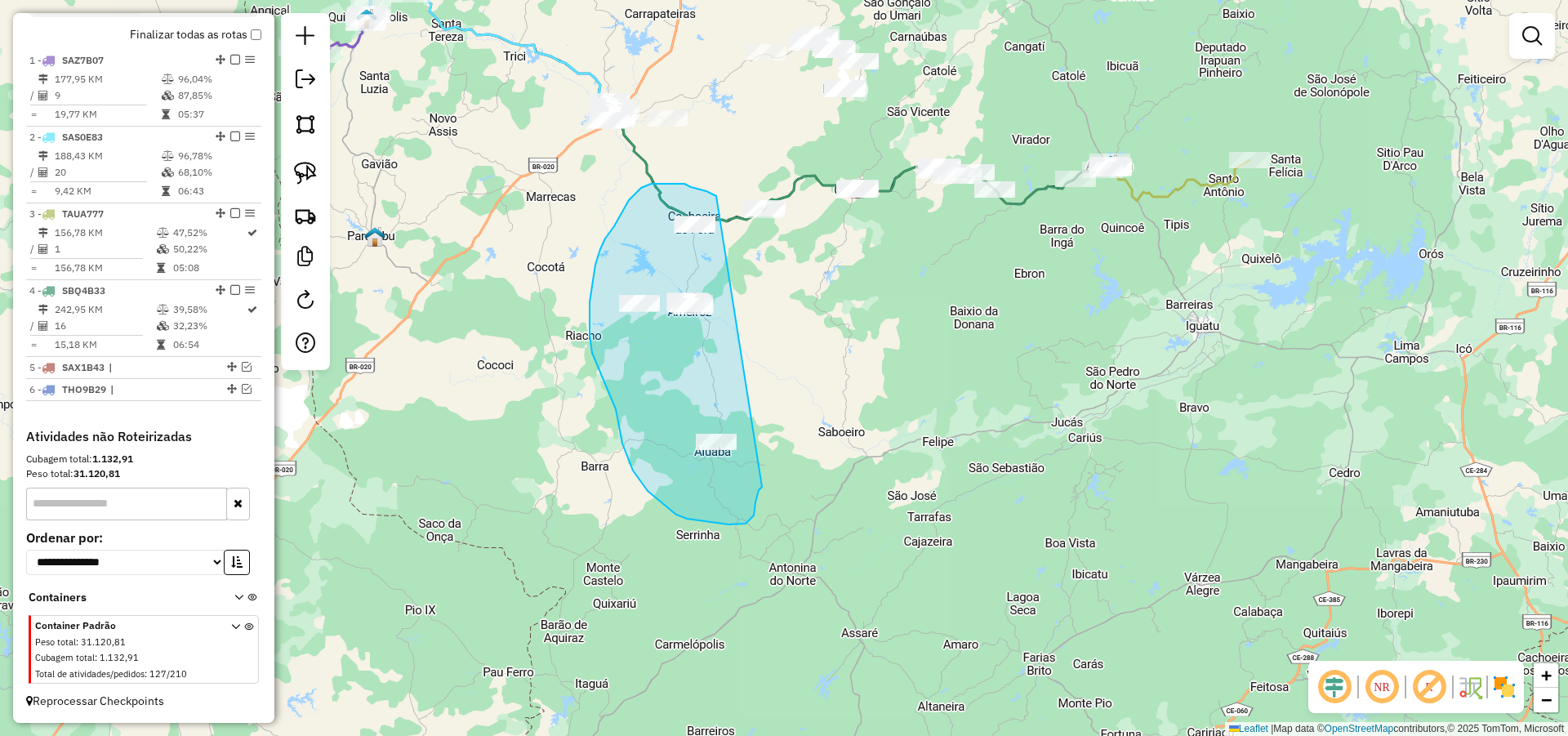
drag, startPoint x: 716, startPoint y: 196, endPoint x: 761, endPoint y: 487, distance: 294.5
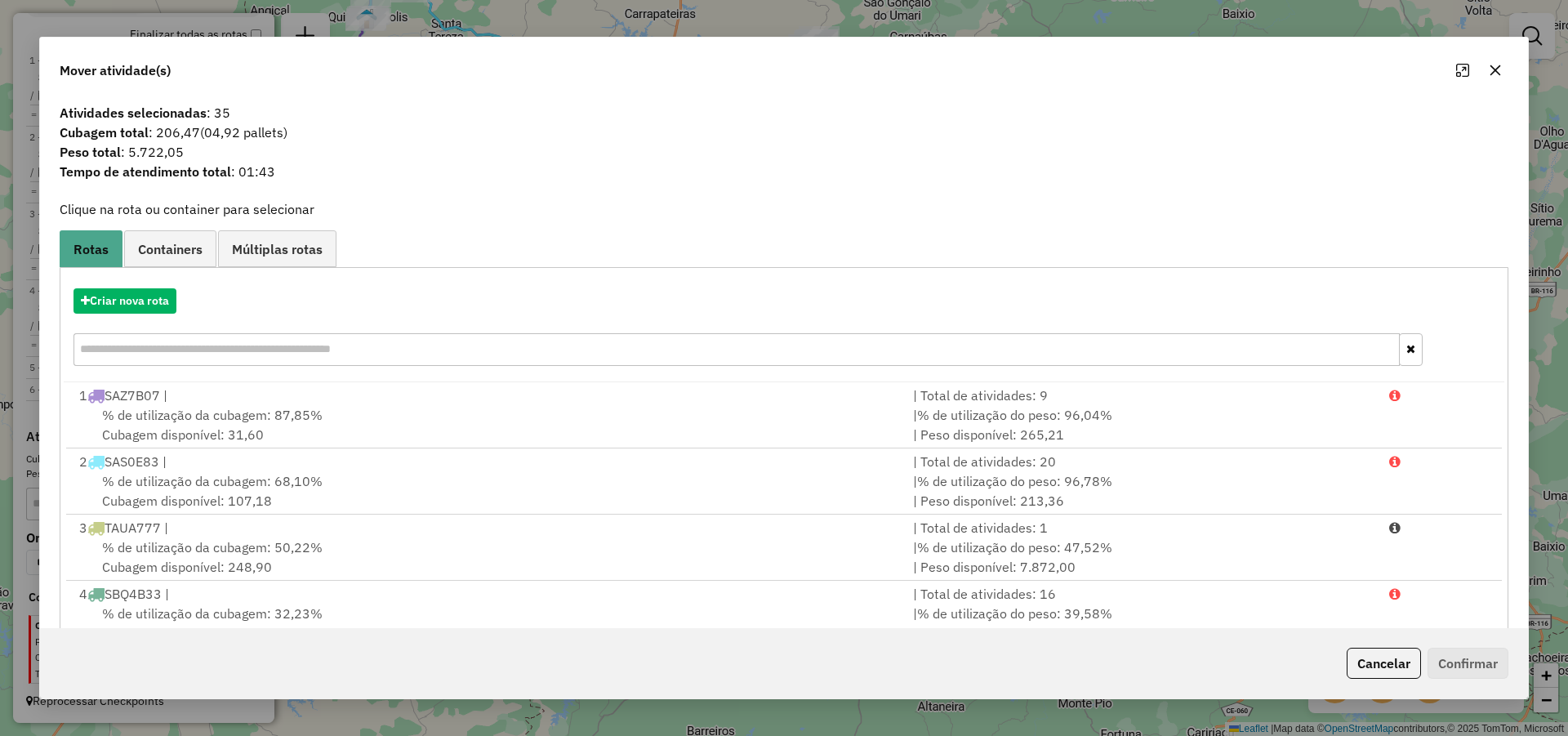
click at [1498, 70] on icon "button" at bounding box center [1495, 70] width 13 height 13
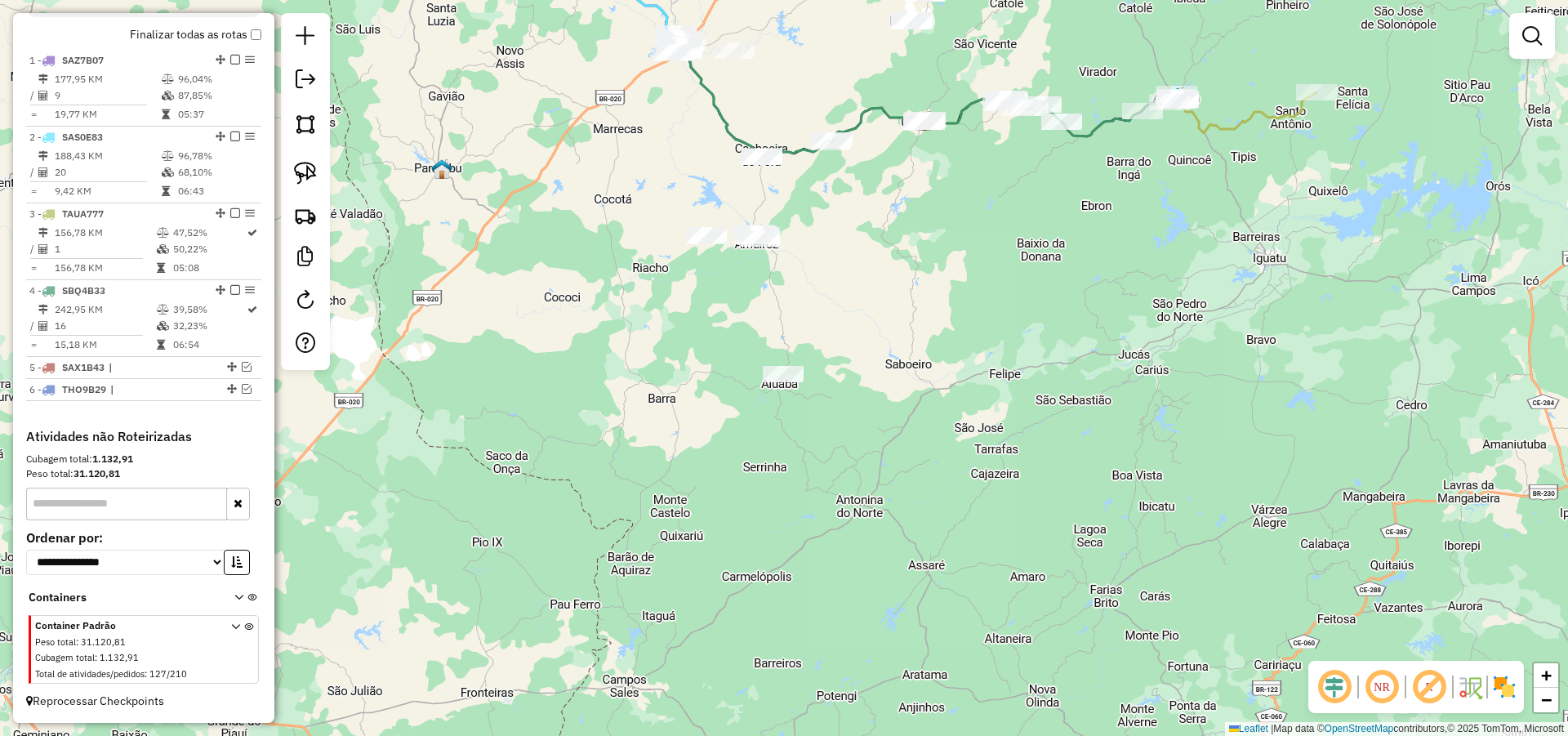
drag, startPoint x: 865, startPoint y: 447, endPoint x: 882, endPoint y: 410, distance: 40.7
click at [916, 408] on div "Janela de atendimento Grade de atendimento Capacidade Transportadoras Veículos …" at bounding box center [784, 368] width 1568 height 736
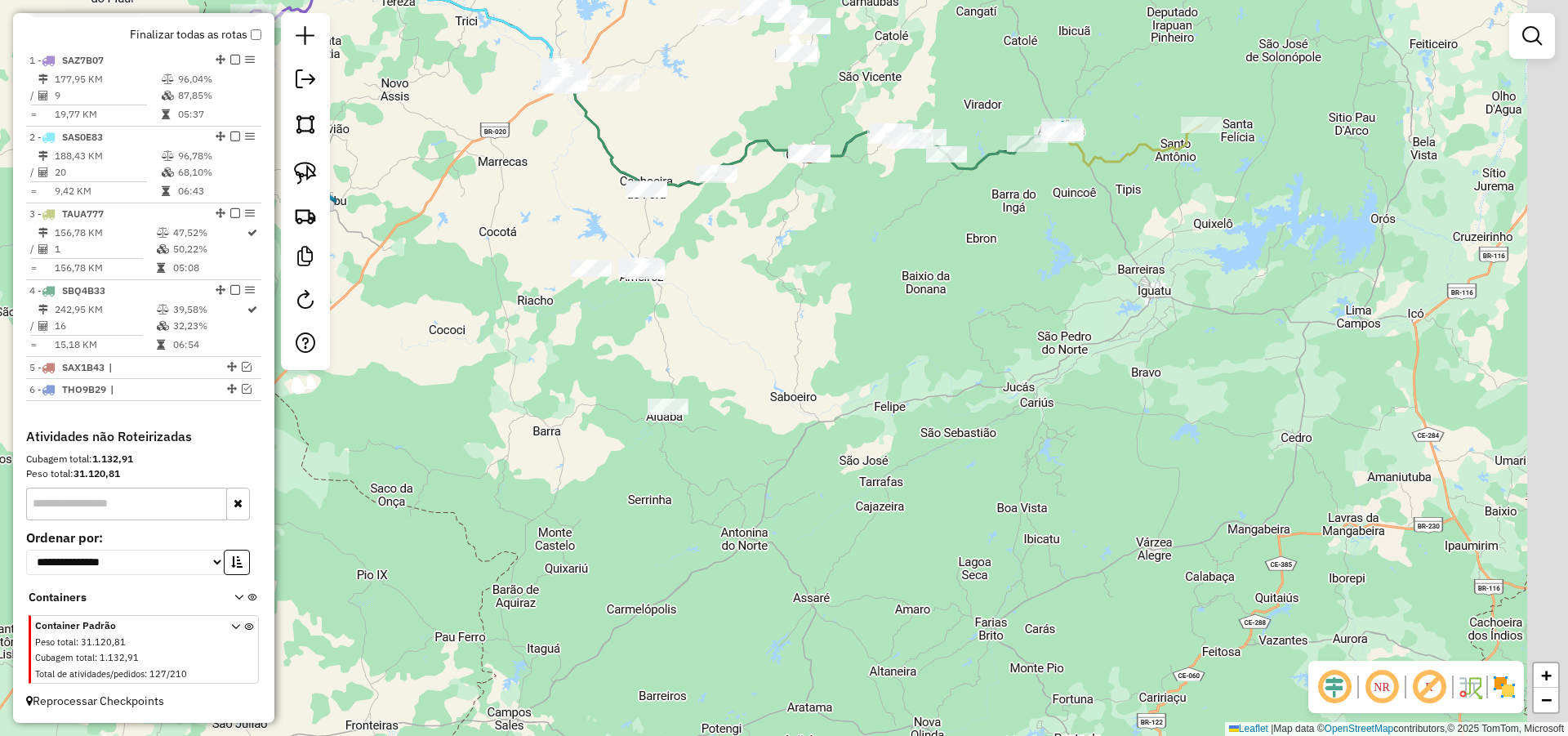
drag, startPoint x: 911, startPoint y: 349, endPoint x: 901, endPoint y: 364, distance: 18.0
click at [808, 389] on div "Janela de atendimento Grade de atendimento Capacidade Transportadoras Veículos …" at bounding box center [784, 368] width 1568 height 736
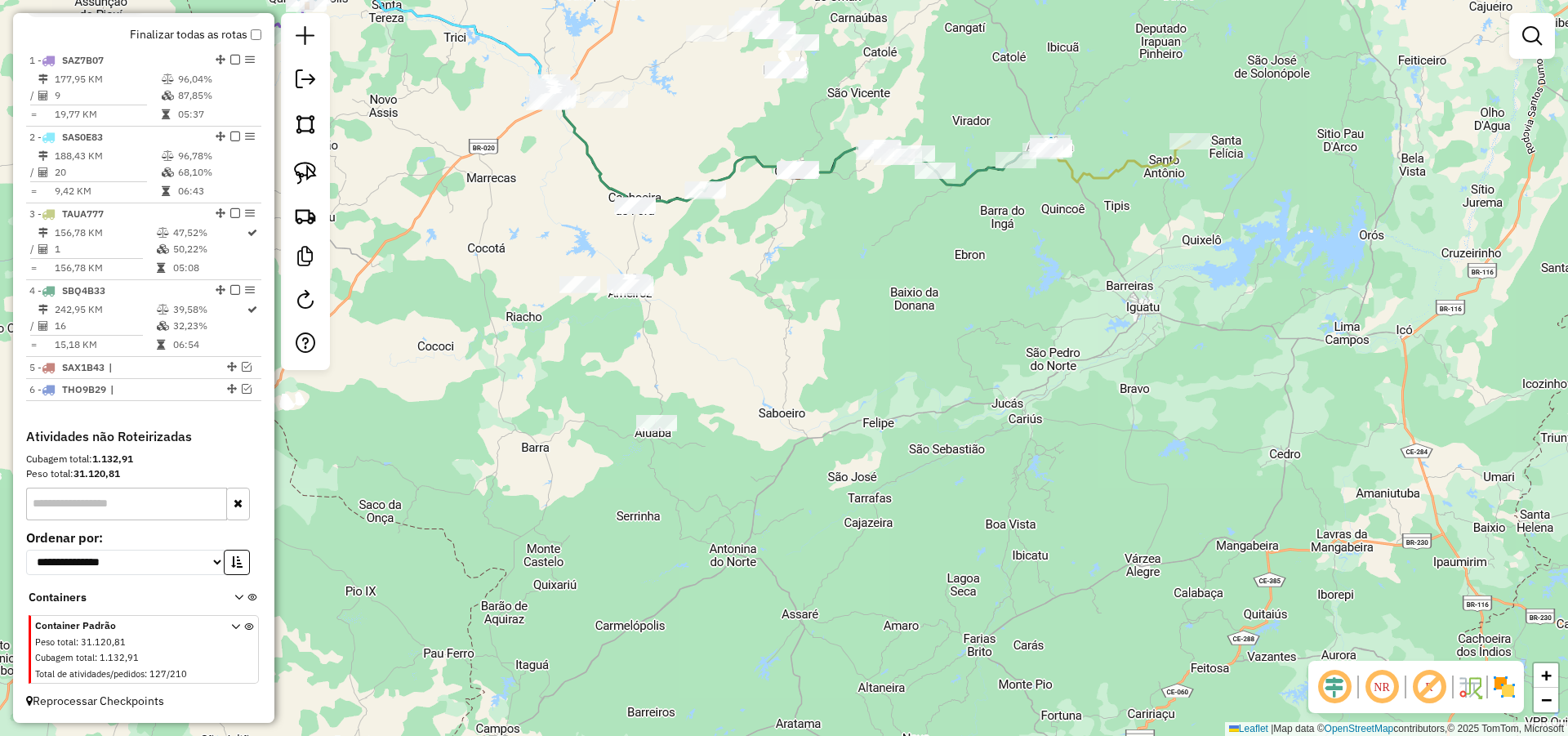
drag, startPoint x: 747, startPoint y: 423, endPoint x: 820, endPoint y: 434, distance: 73.8
click at [792, 444] on div "Janela de atendimento Grade de atendimento Capacidade Transportadoras Veículos …" at bounding box center [784, 368] width 1568 height 736
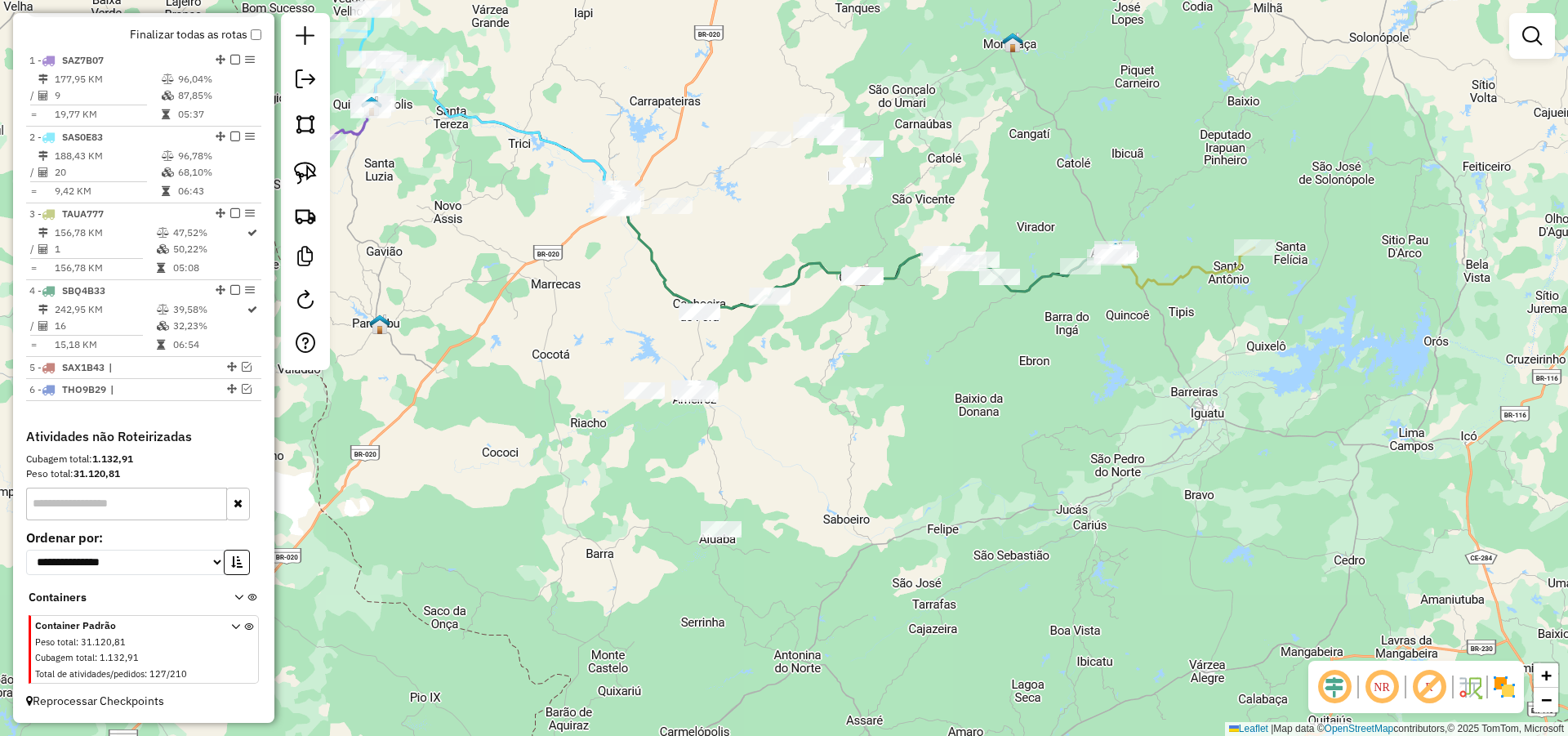
drag, startPoint x: 867, startPoint y: 378, endPoint x: 881, endPoint y: 454, distance: 77.3
click at [881, 454] on div "Janela de atendimento Grade de atendimento Capacidade Transportadoras Veículos …" at bounding box center [784, 368] width 1568 height 736
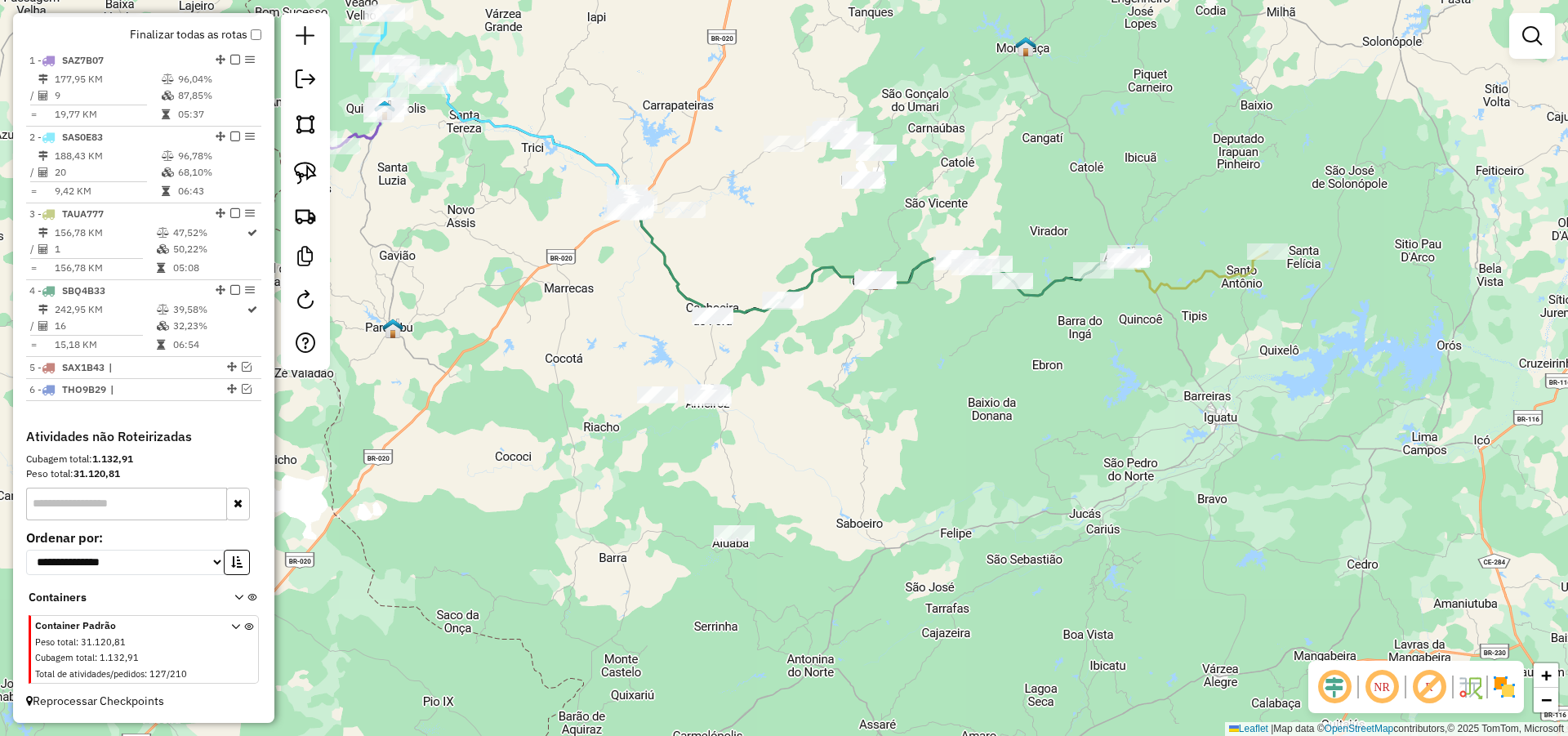
click at [837, 410] on div "Janela de atendimento Grade de atendimento Capacidade Transportadoras Veículos …" at bounding box center [784, 368] width 1568 height 736
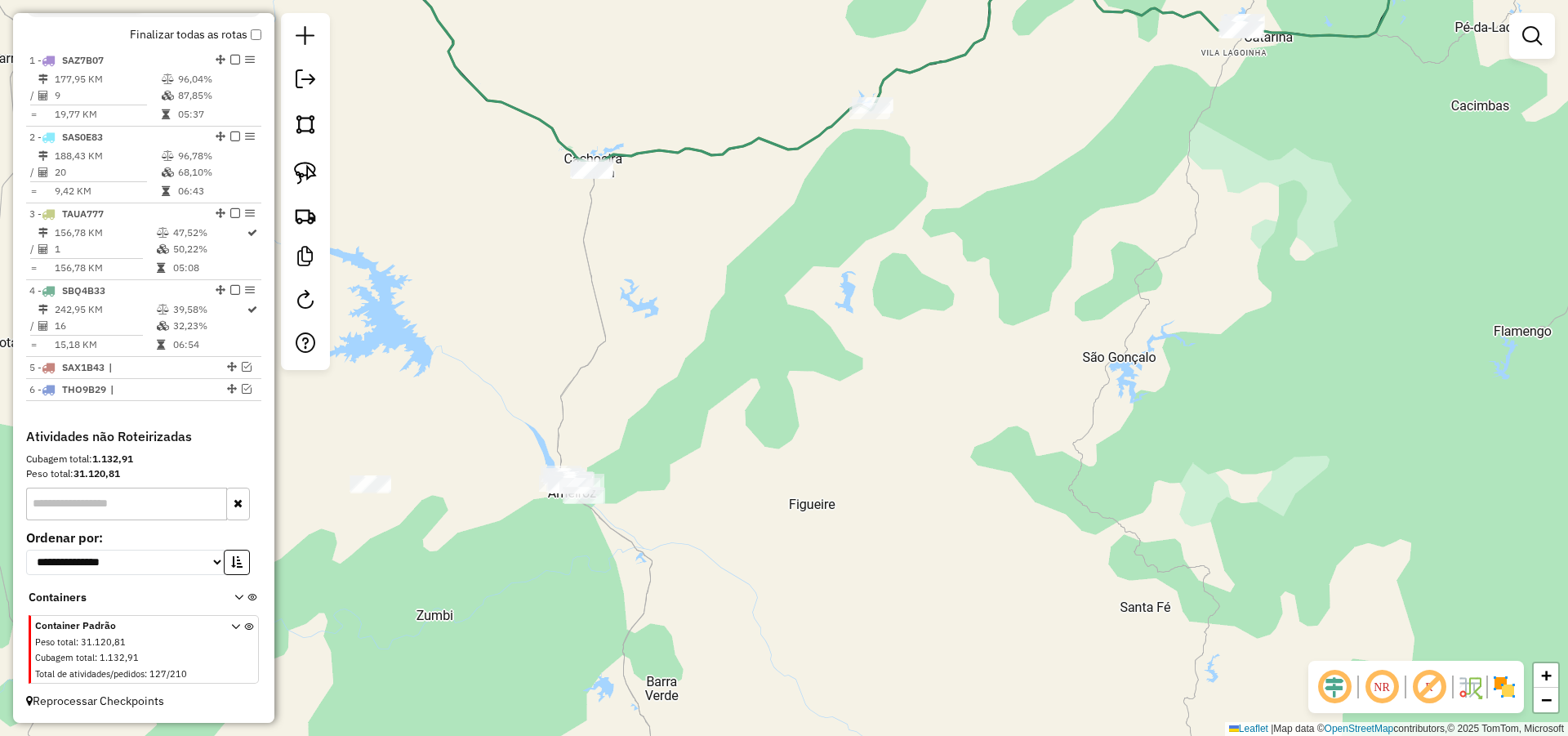
drag, startPoint x: 742, startPoint y: 360, endPoint x: 841, endPoint y: 390, distance: 103.4
click at [682, 415] on div "Janela de atendimento Grade de atendimento Capacidade Transportadoras Veículos …" at bounding box center [784, 368] width 1568 height 736
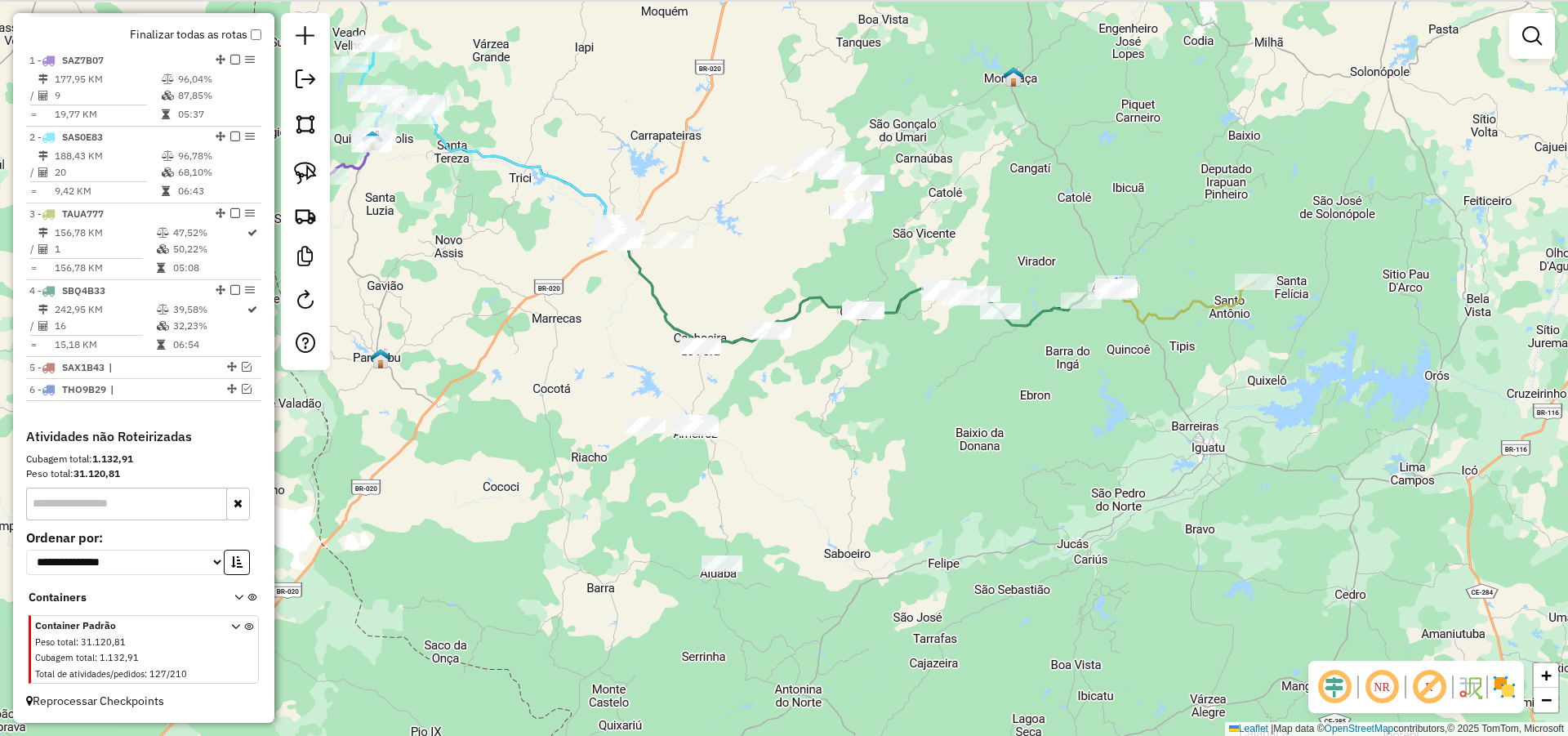
drag, startPoint x: 902, startPoint y: 372, endPoint x: 718, endPoint y: 384, distance: 184.4
click at [823, 407] on div "Janela de atendimento Grade de atendimento Capacidade Transportadoras Veículos …" at bounding box center [784, 368] width 1568 height 736
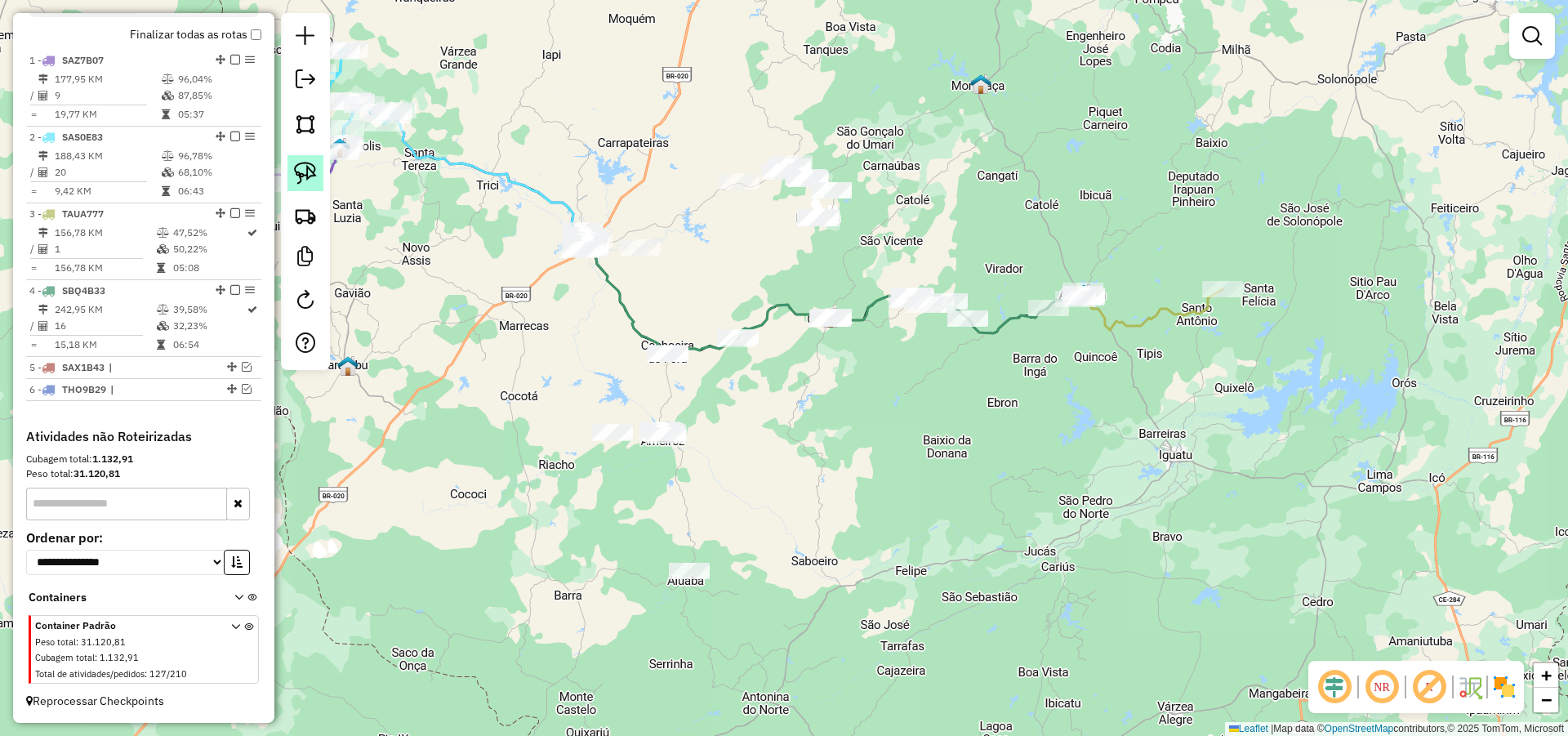
drag, startPoint x: 312, startPoint y: 174, endPoint x: 438, endPoint y: 204, distance: 129.5
click at [314, 173] on img at bounding box center [305, 173] width 23 height 23
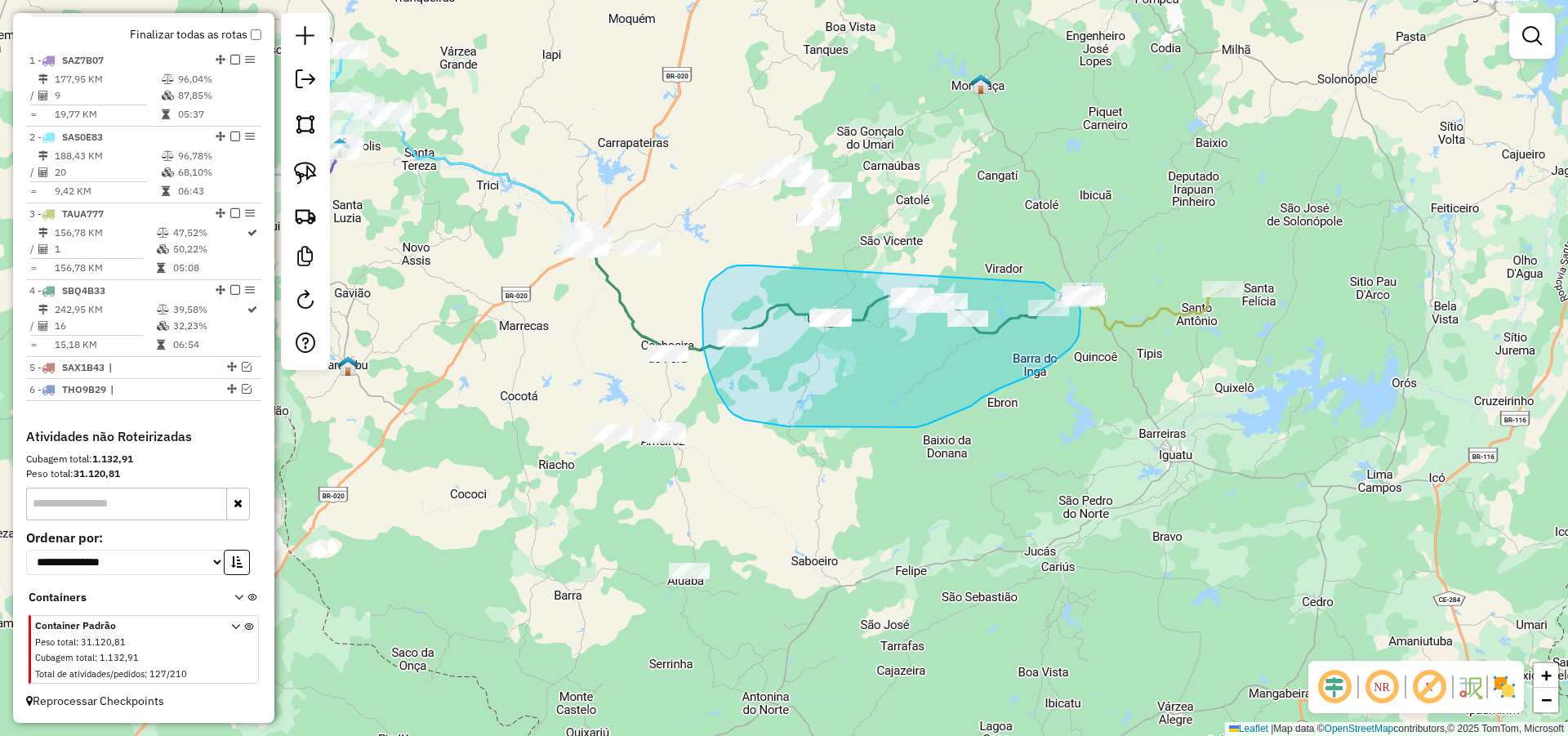
drag, startPoint x: 728, startPoint y: 268, endPoint x: 1044, endPoint y: 282, distance: 316.3
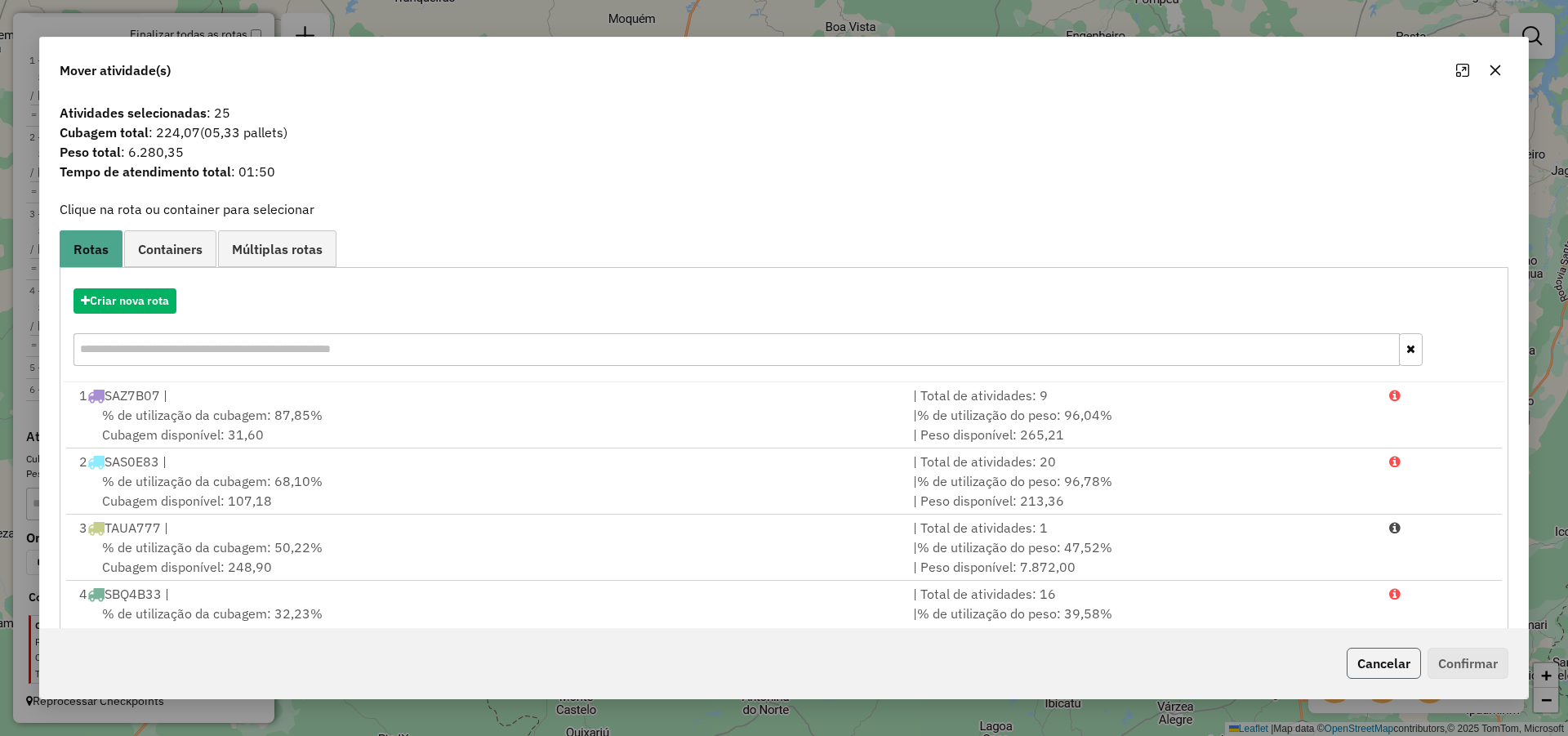
click at [1383, 663] on button "Cancelar" at bounding box center [1384, 663] width 74 height 31
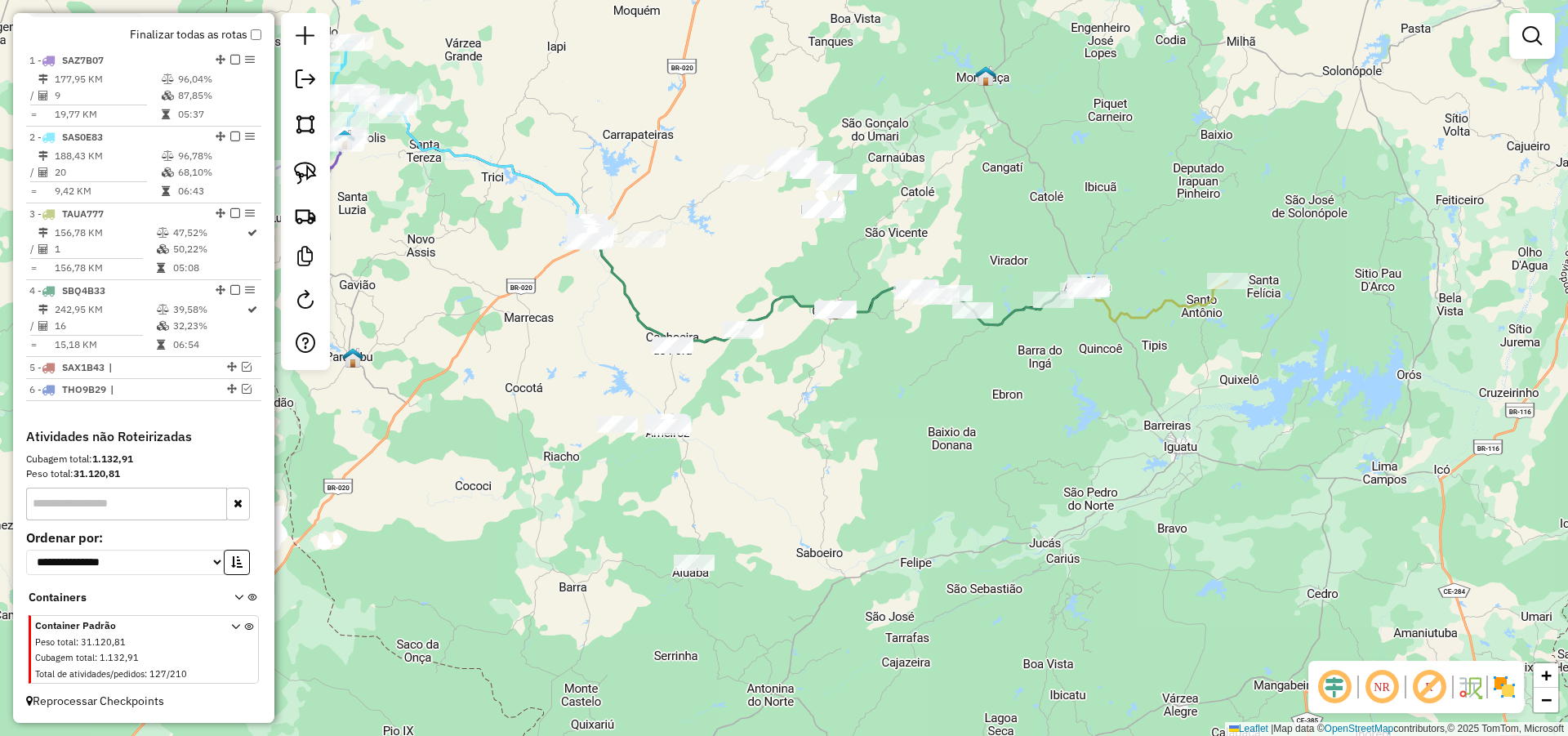
click at [897, 521] on div "Janela de atendimento Grade de atendimento Capacidade Transportadoras Veículos …" at bounding box center [784, 368] width 1568 height 736
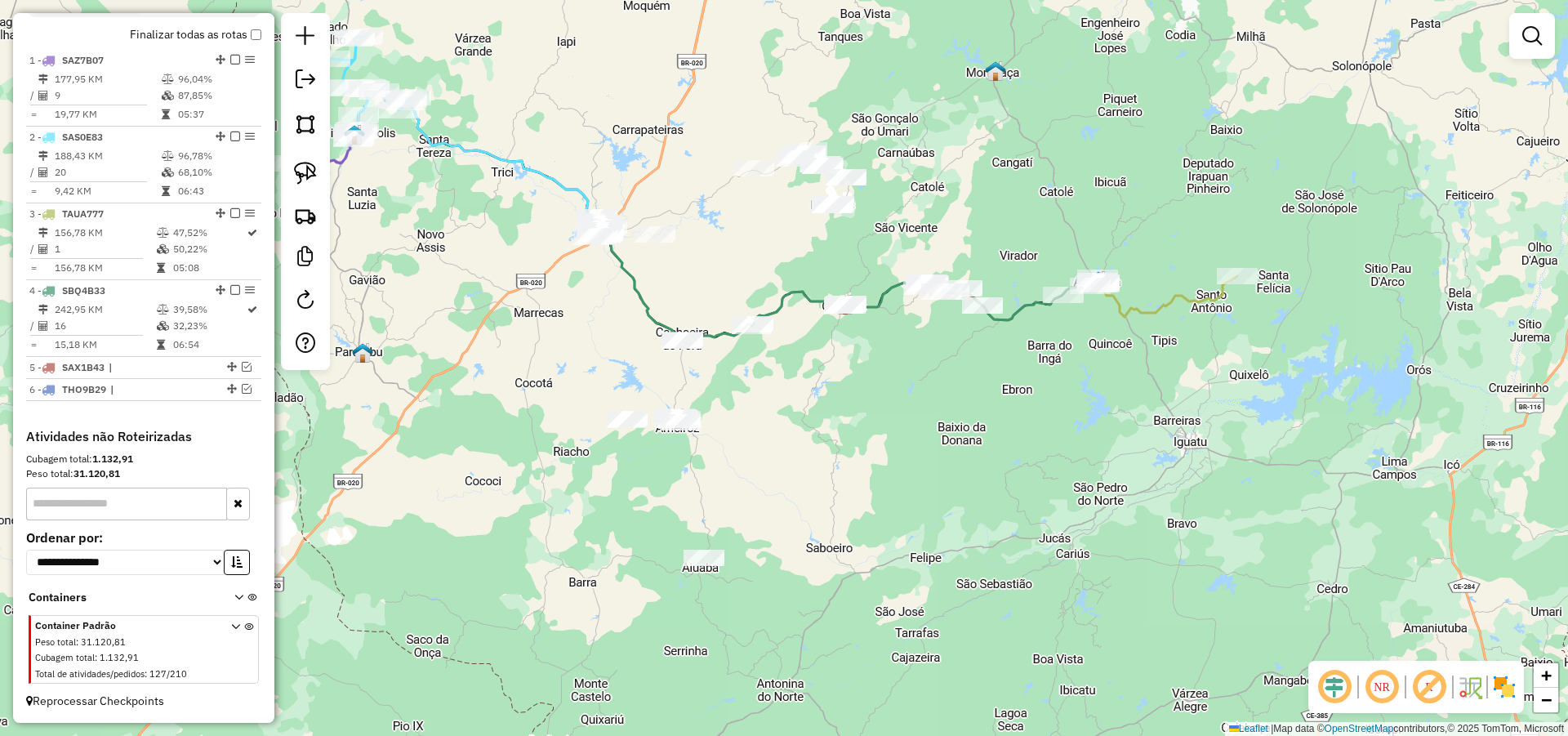
click at [799, 469] on div "Janela de atendimento Grade de atendimento Capacidade Transportadoras Veículos …" at bounding box center [784, 368] width 1568 height 736
drag, startPoint x: 302, startPoint y: 170, endPoint x: 354, endPoint y: 191, distance: 56.1
click at [303, 170] on img at bounding box center [305, 173] width 23 height 23
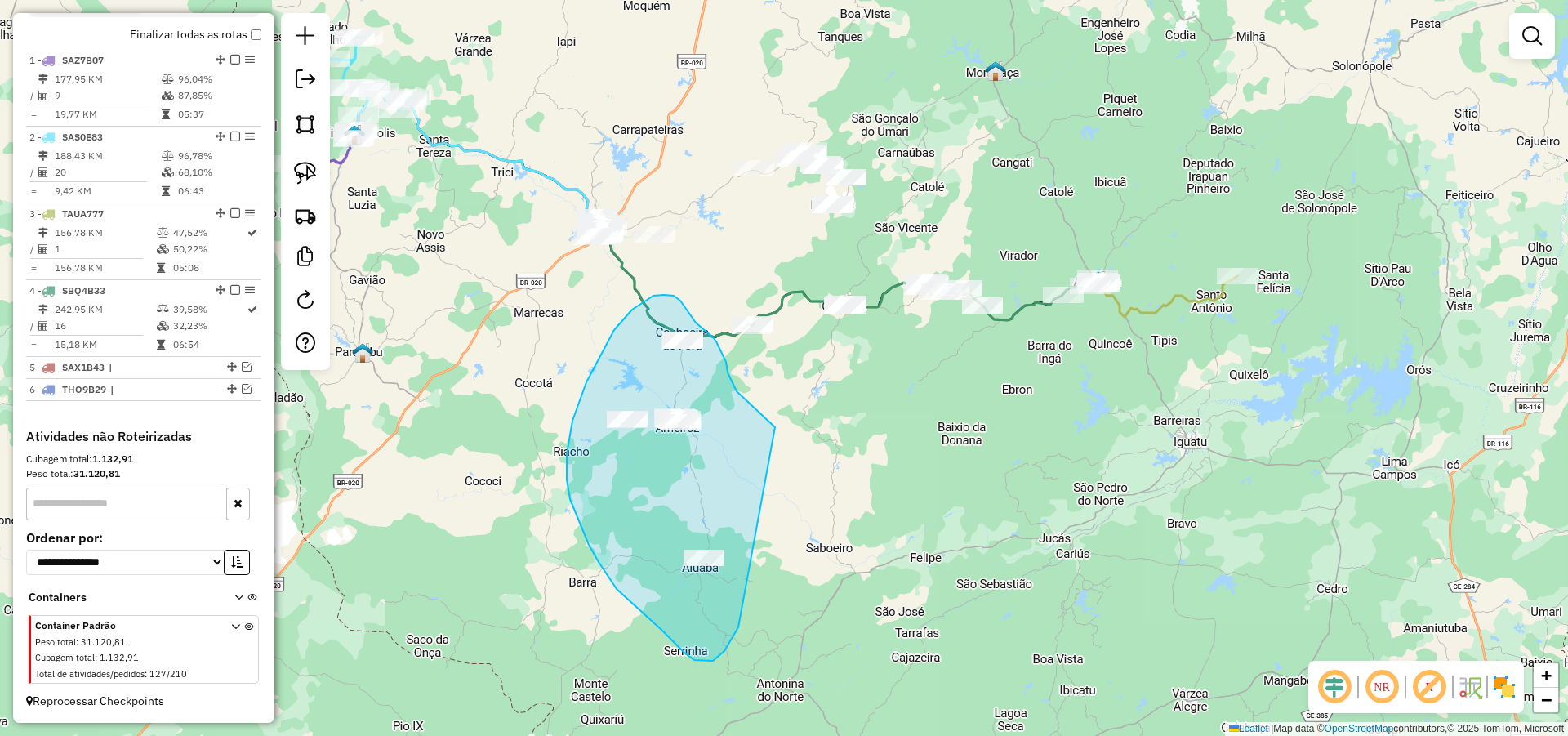
drag, startPoint x: 741, startPoint y: 396, endPoint x: 748, endPoint y: 608, distance: 212.1
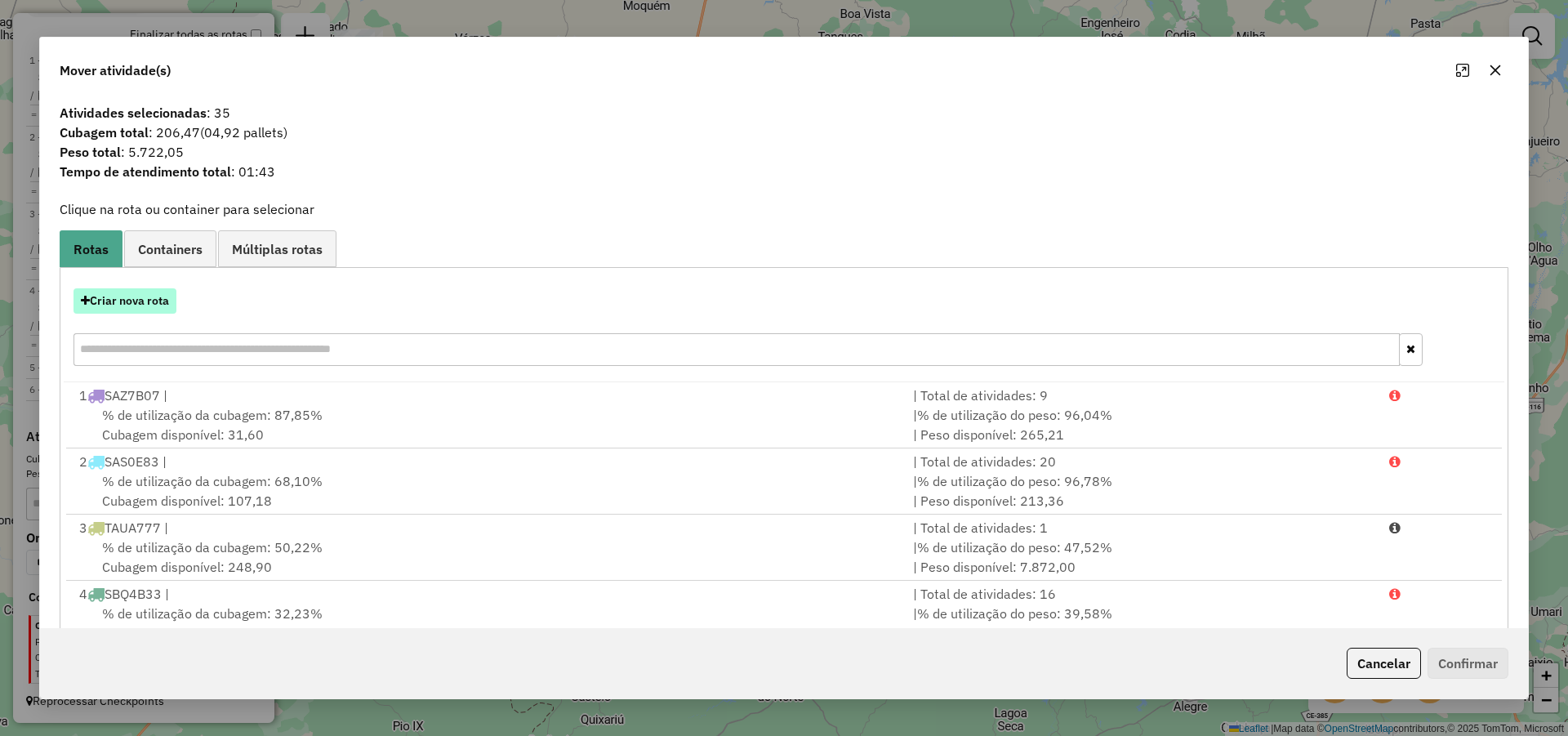
click at [159, 299] on button "Criar nova rota" at bounding box center [124, 301] width 103 height 26
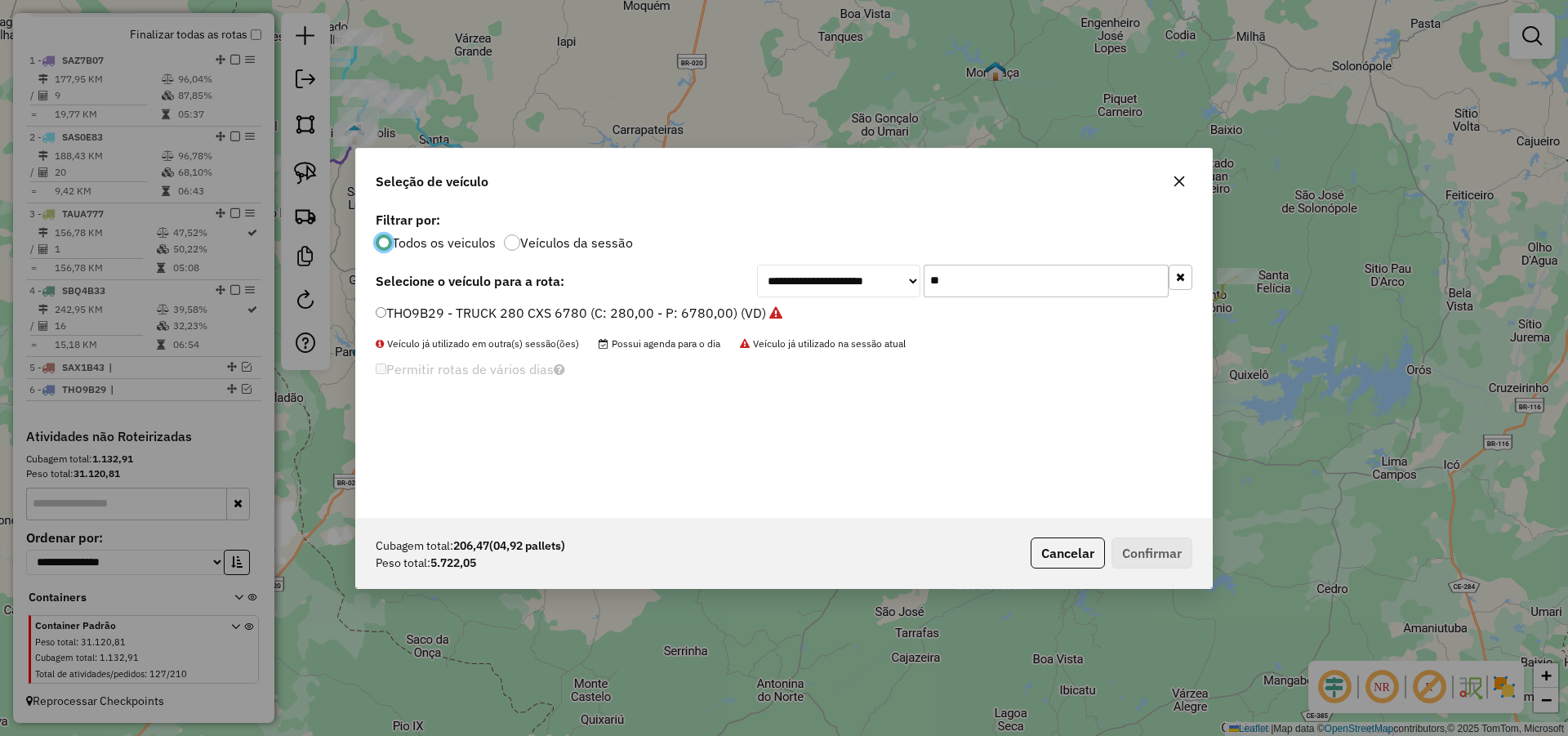
scroll to position [9, 5]
click at [993, 282] on input "**" at bounding box center [1047, 281] width 245 height 33
type input "***"
click at [673, 320] on label "SBA9H93 - TRUCK_336_6630 (C: 336,00 - P: 6630,00) (VD)" at bounding box center [561, 312] width 371 height 19
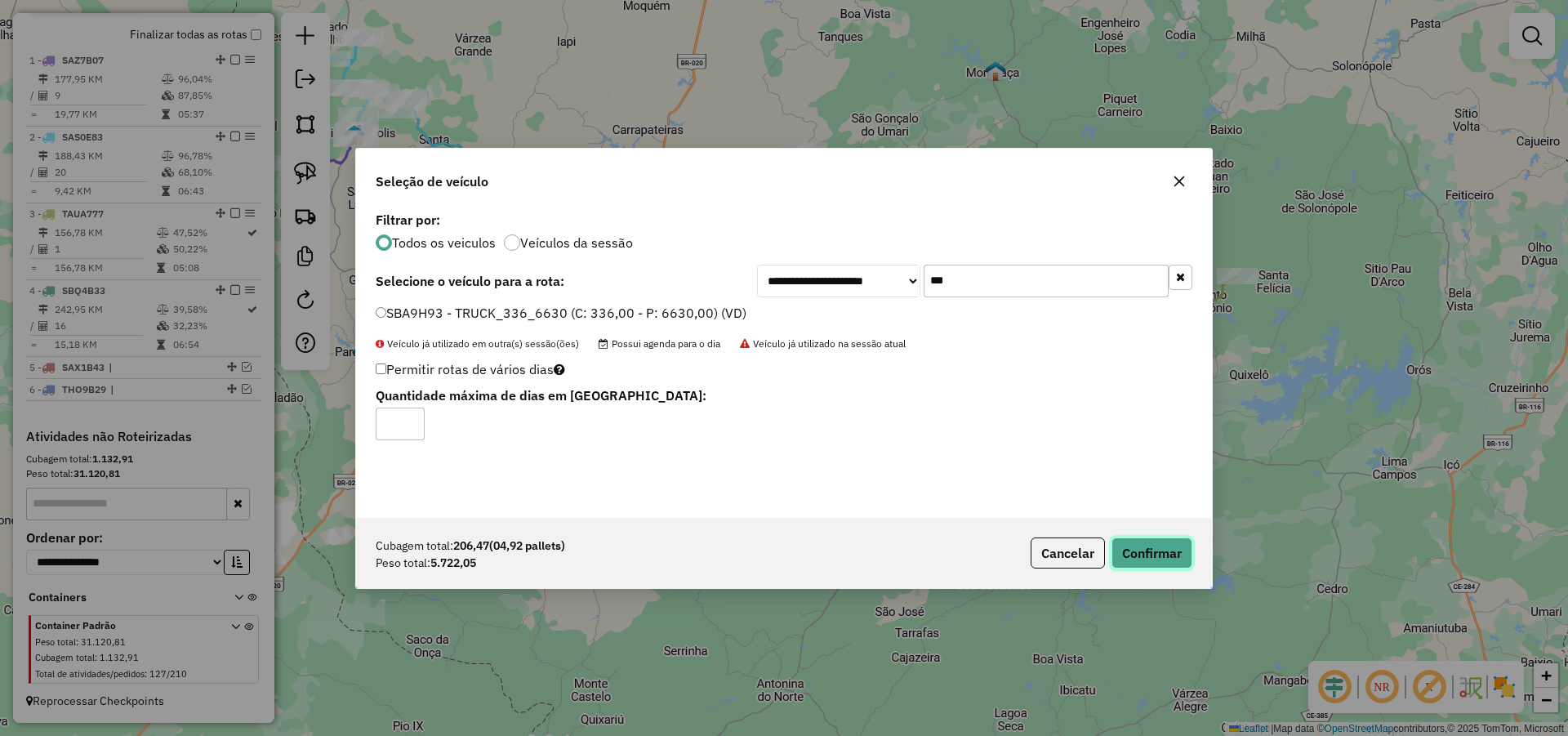
click at [1144, 551] on button "Confirmar" at bounding box center [1152, 552] width 81 height 31
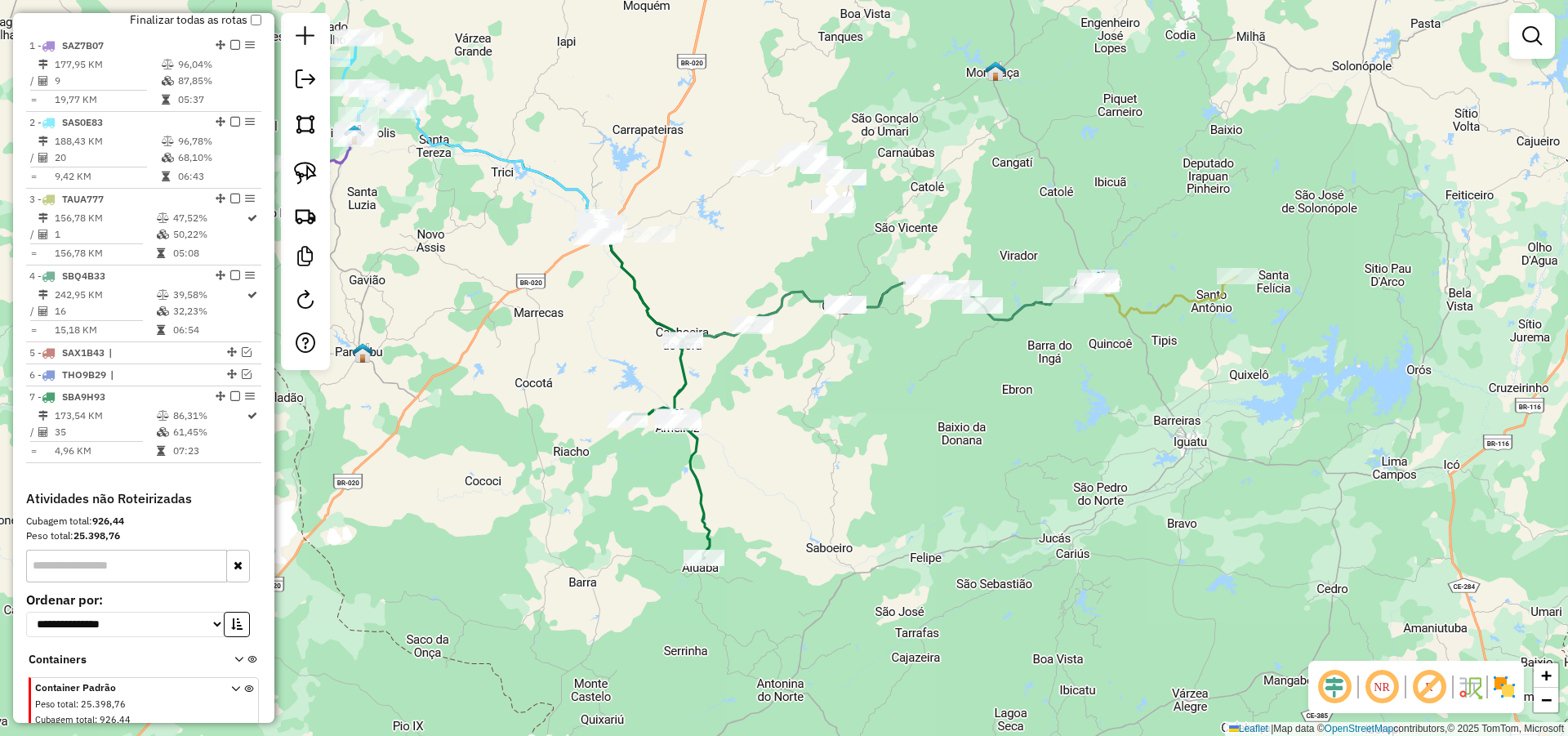
scroll to position [650, 0]
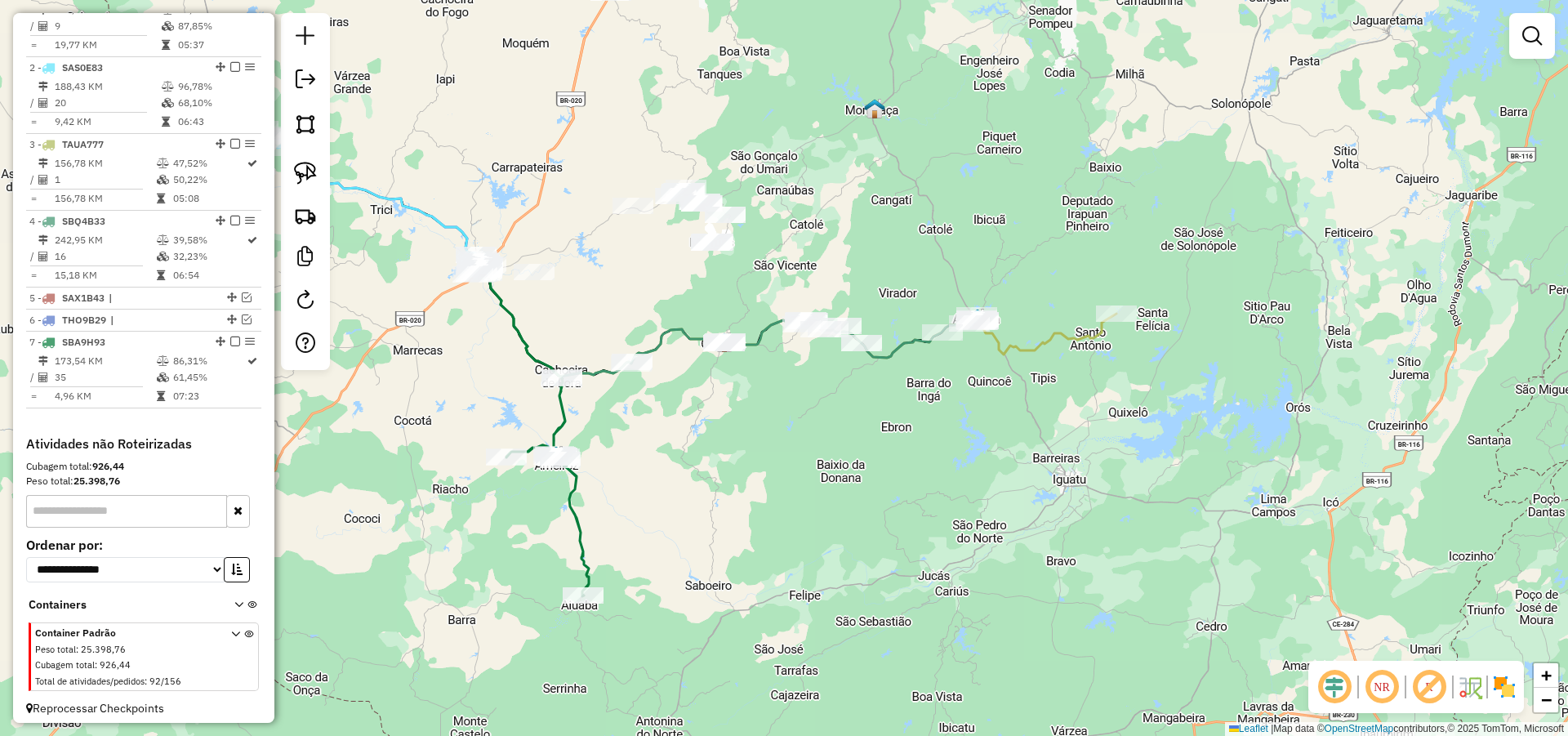
drag, startPoint x: 1099, startPoint y: 402, endPoint x: 952, endPoint y: 427, distance: 149.1
click at [978, 427] on div "Janela de atendimento Grade de atendimento Capacidade Transportadoras Veículos …" at bounding box center [784, 368] width 1568 height 736
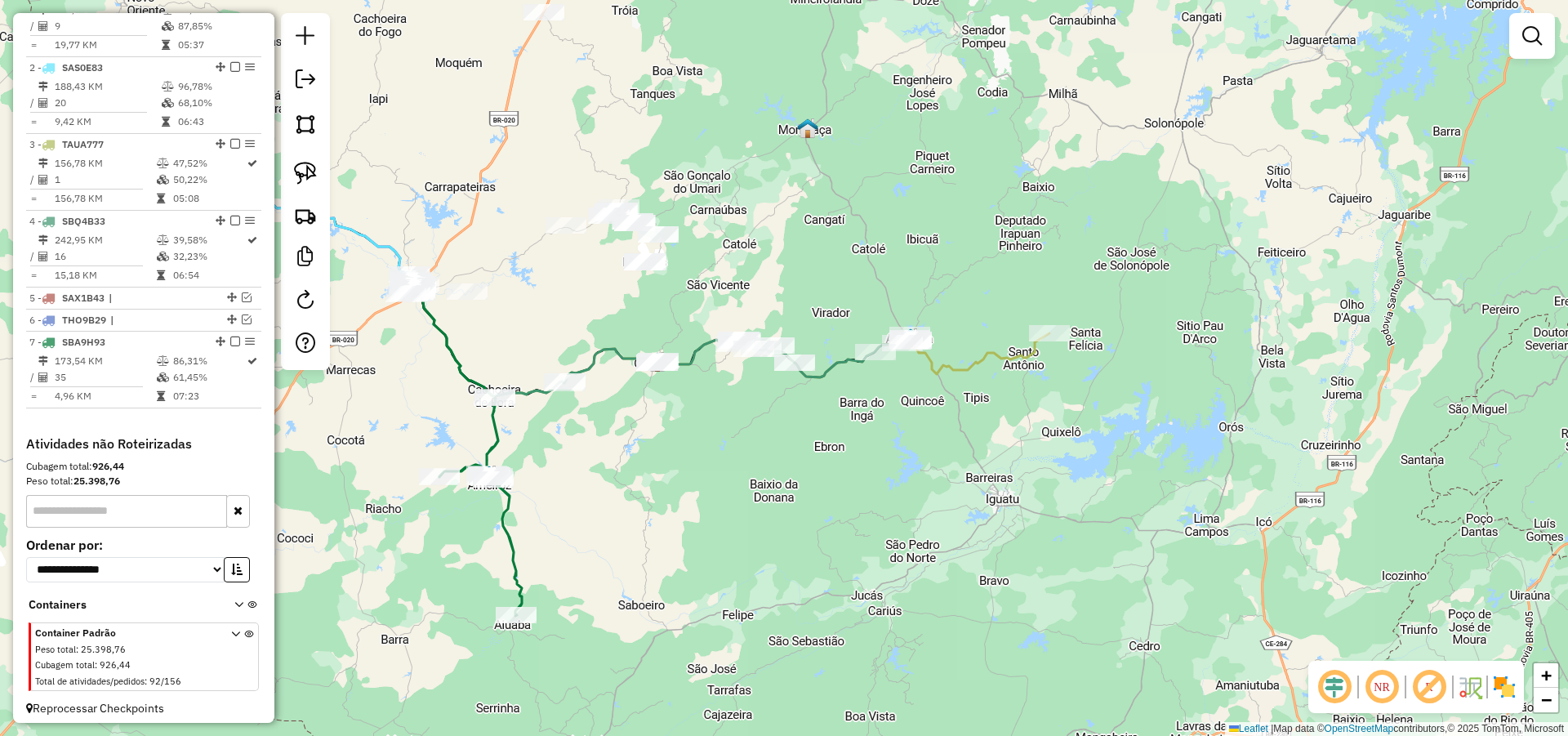
drag, startPoint x: 829, startPoint y: 431, endPoint x: 689, endPoint y: 444, distance: 140.6
click at [761, 454] on div "Janela de atendimento Grade de atendimento Capacidade Transportadoras Veículos …" at bounding box center [784, 368] width 1568 height 736
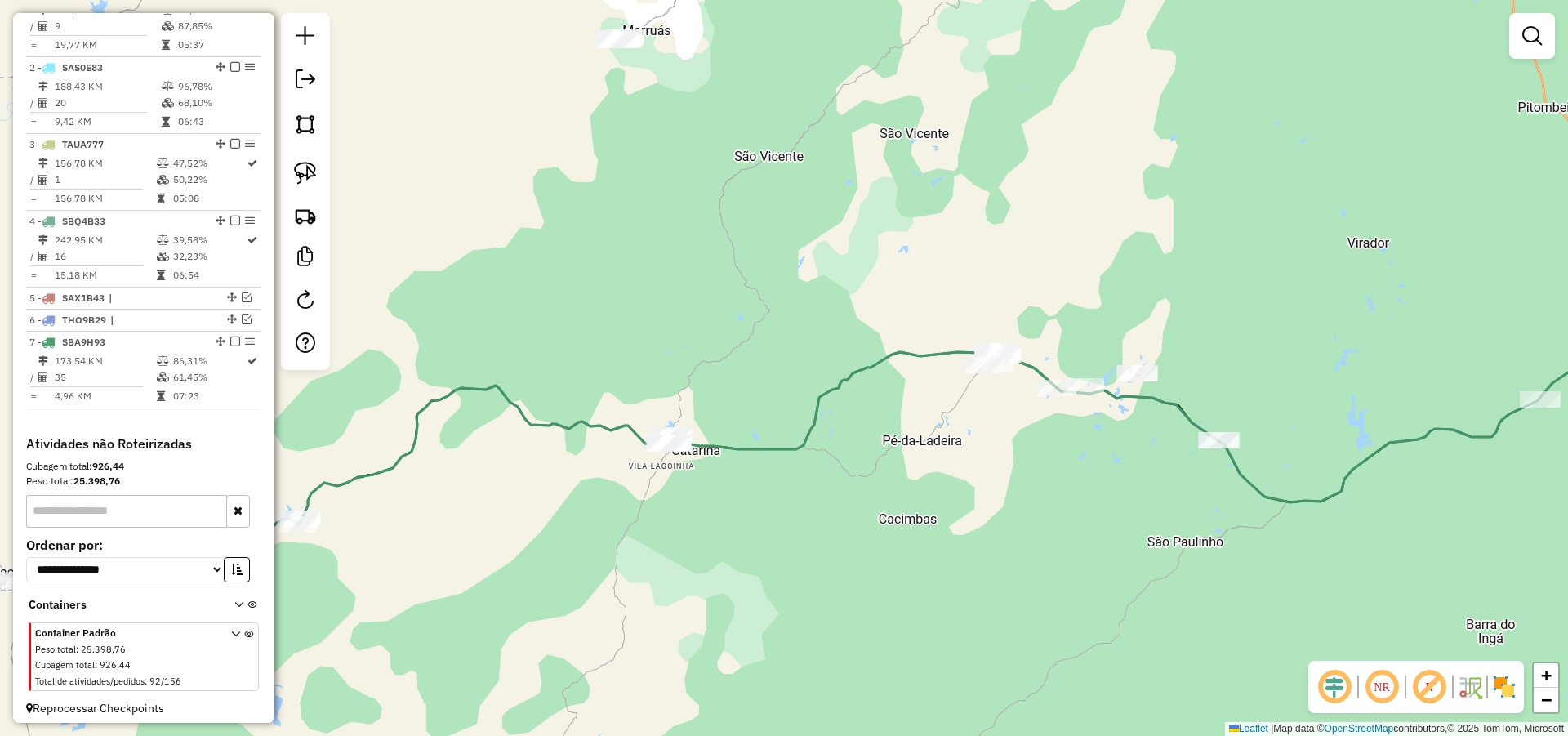
drag, startPoint x: 888, startPoint y: 267, endPoint x: 1057, endPoint y: 55, distance: 271.1
click at [1057, 54] on div "Janela de atendimento Grade de atendimento Capacidade Transportadoras Veículos …" at bounding box center [784, 368] width 1568 height 736
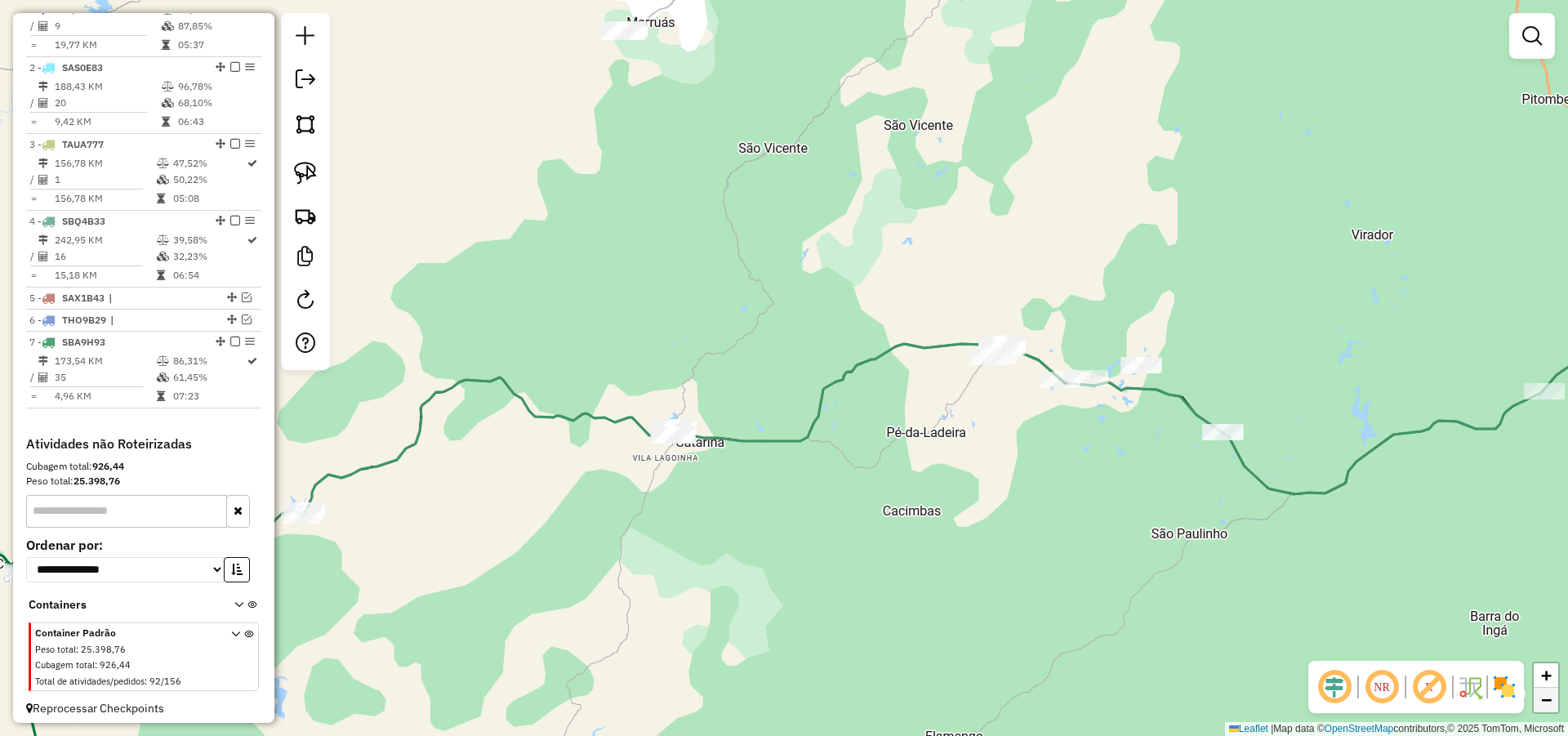
click at [1549, 695] on span "−" at bounding box center [1546, 699] width 11 height 20
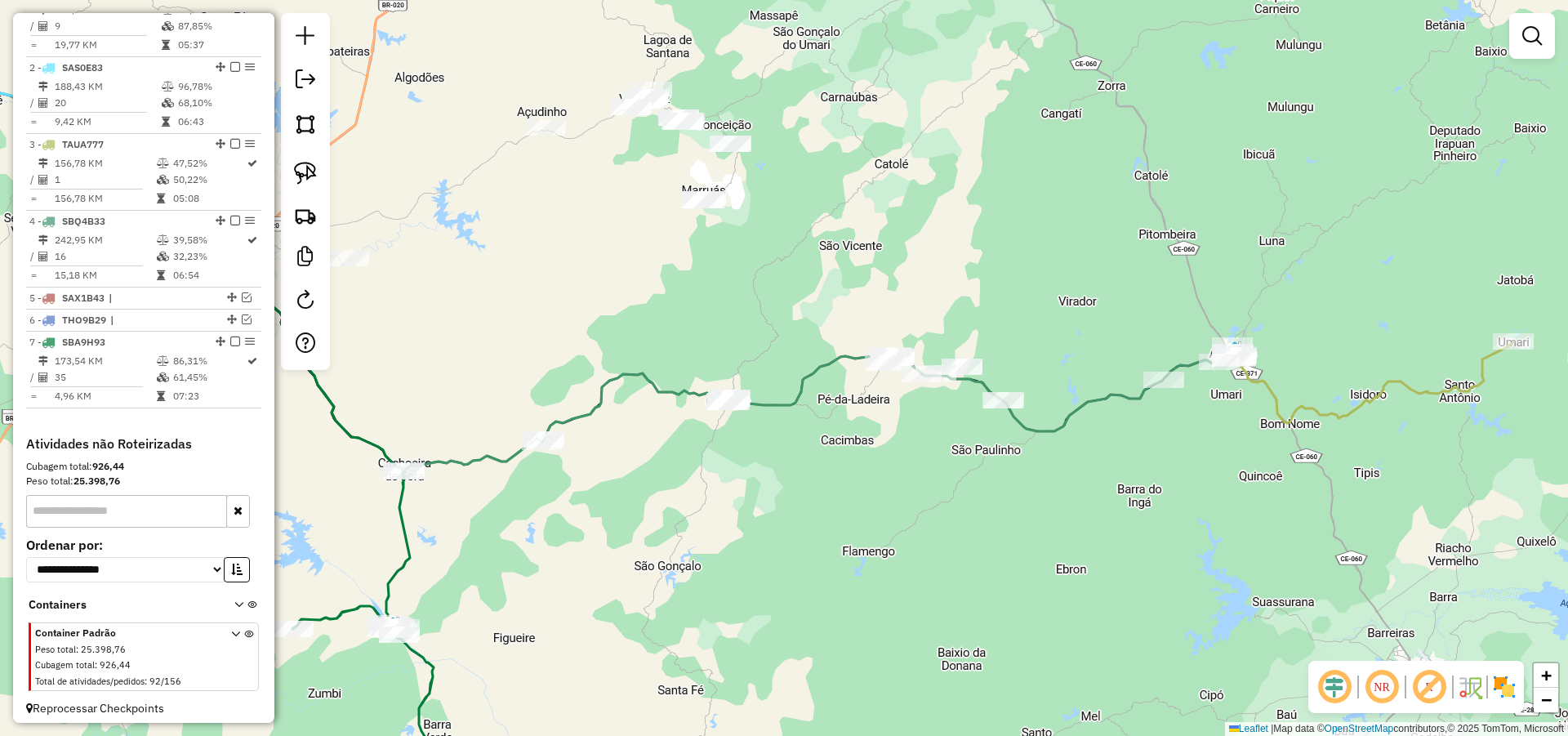
click at [1169, 553] on div "Janela de atendimento Grade de atendimento Capacidade Transportadoras Veículos …" at bounding box center [784, 368] width 1568 height 736
drag, startPoint x: 300, startPoint y: 166, endPoint x: 544, endPoint y: 256, distance: 260.1
click at [300, 166] on img at bounding box center [305, 173] width 23 height 23
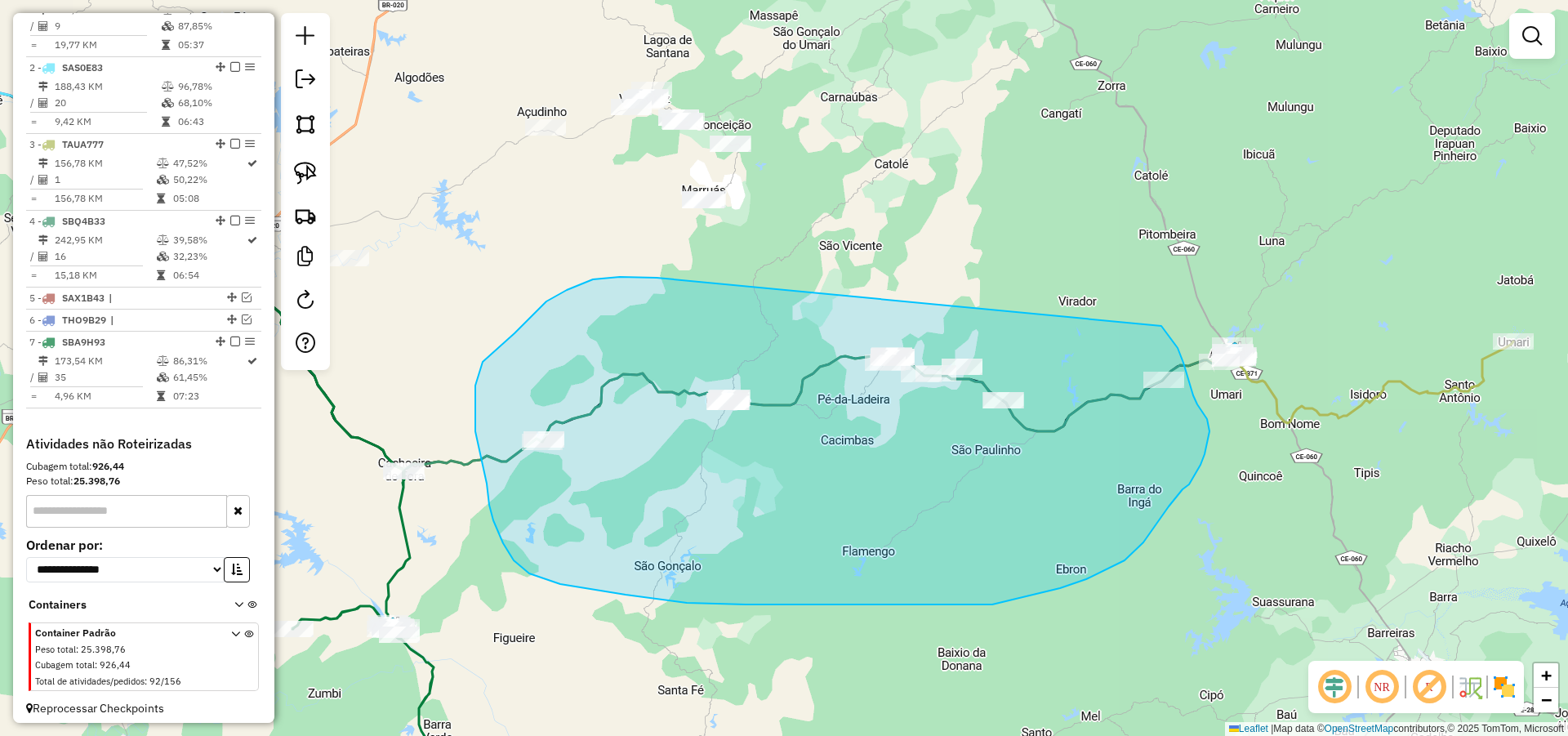
drag, startPoint x: 619, startPoint y: 277, endPoint x: 1161, endPoint y: 326, distance: 544.2
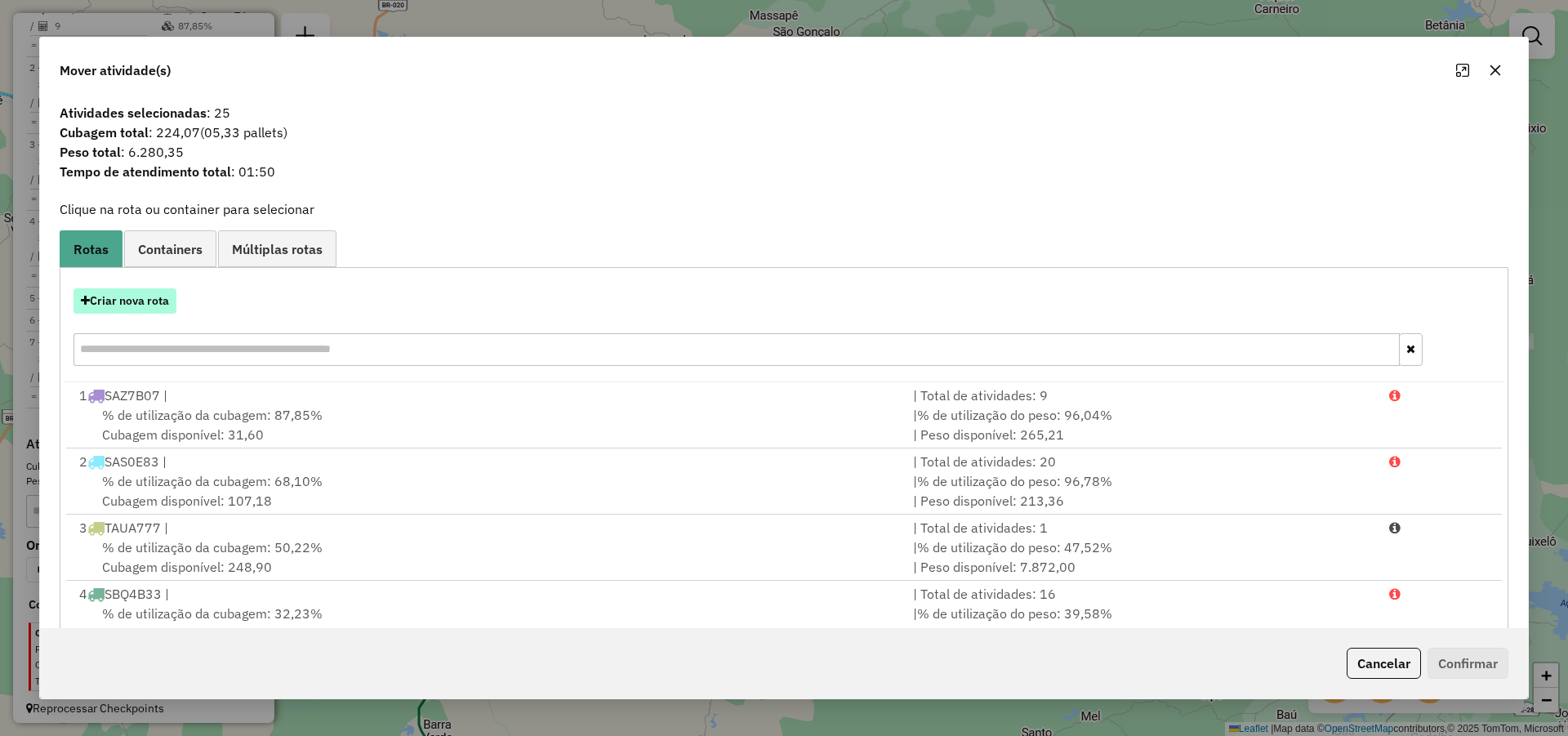
click at [161, 302] on button "Criar nova rota" at bounding box center [124, 301] width 103 height 26
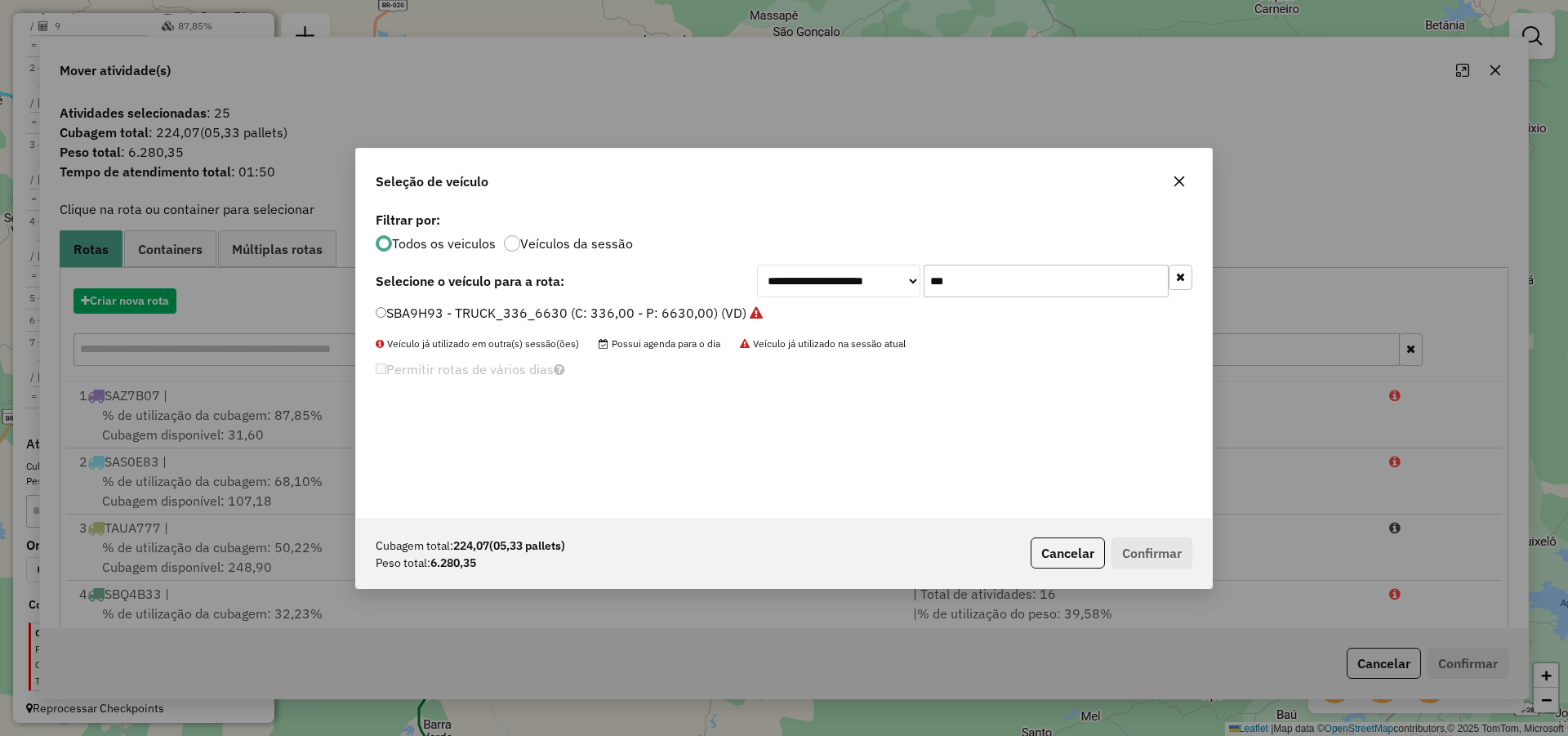
scroll to position [9, 5]
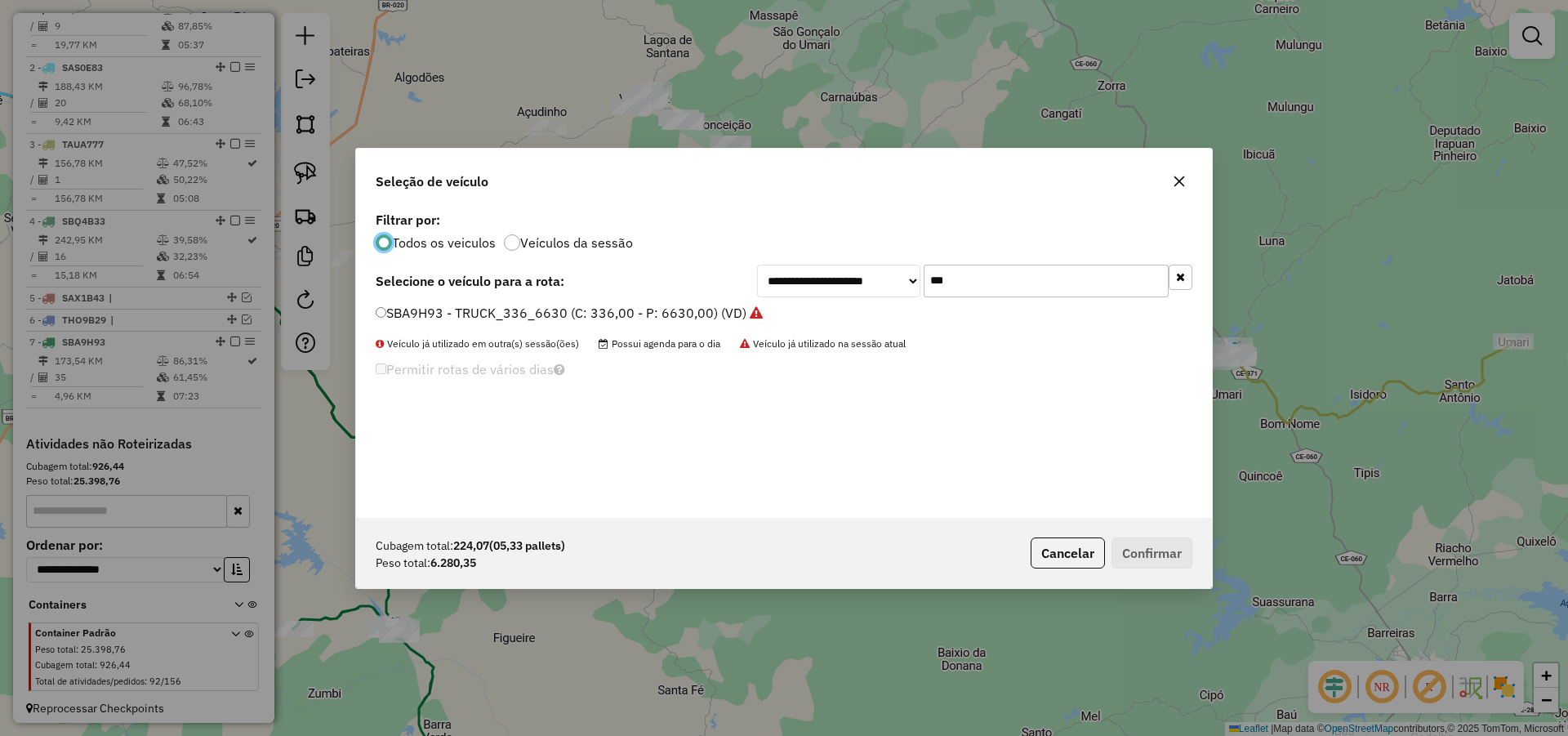
click at [1006, 290] on input "***" at bounding box center [1047, 281] width 245 height 33
click at [1005, 290] on input "***" at bounding box center [1047, 281] width 245 height 33
type input "**"
click at [692, 300] on div "**********" at bounding box center [784, 363] width 856 height 311
click at [664, 314] on label "SAX9G73 - TOCO_420_7620 (C: 420,00 - P: 7620,00) (VD)" at bounding box center [557, 312] width 363 height 19
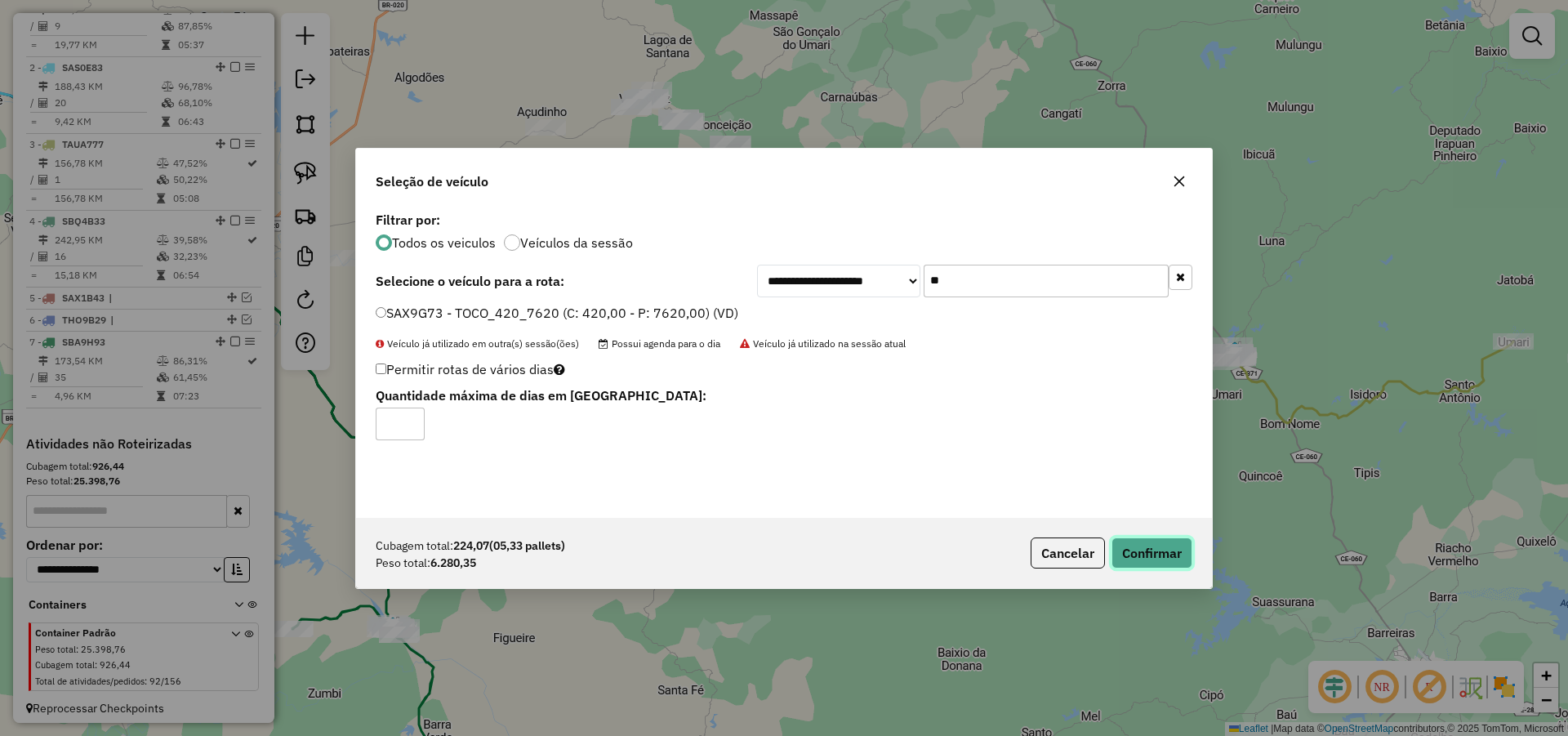
click at [1182, 557] on button "Confirmar" at bounding box center [1152, 552] width 81 height 31
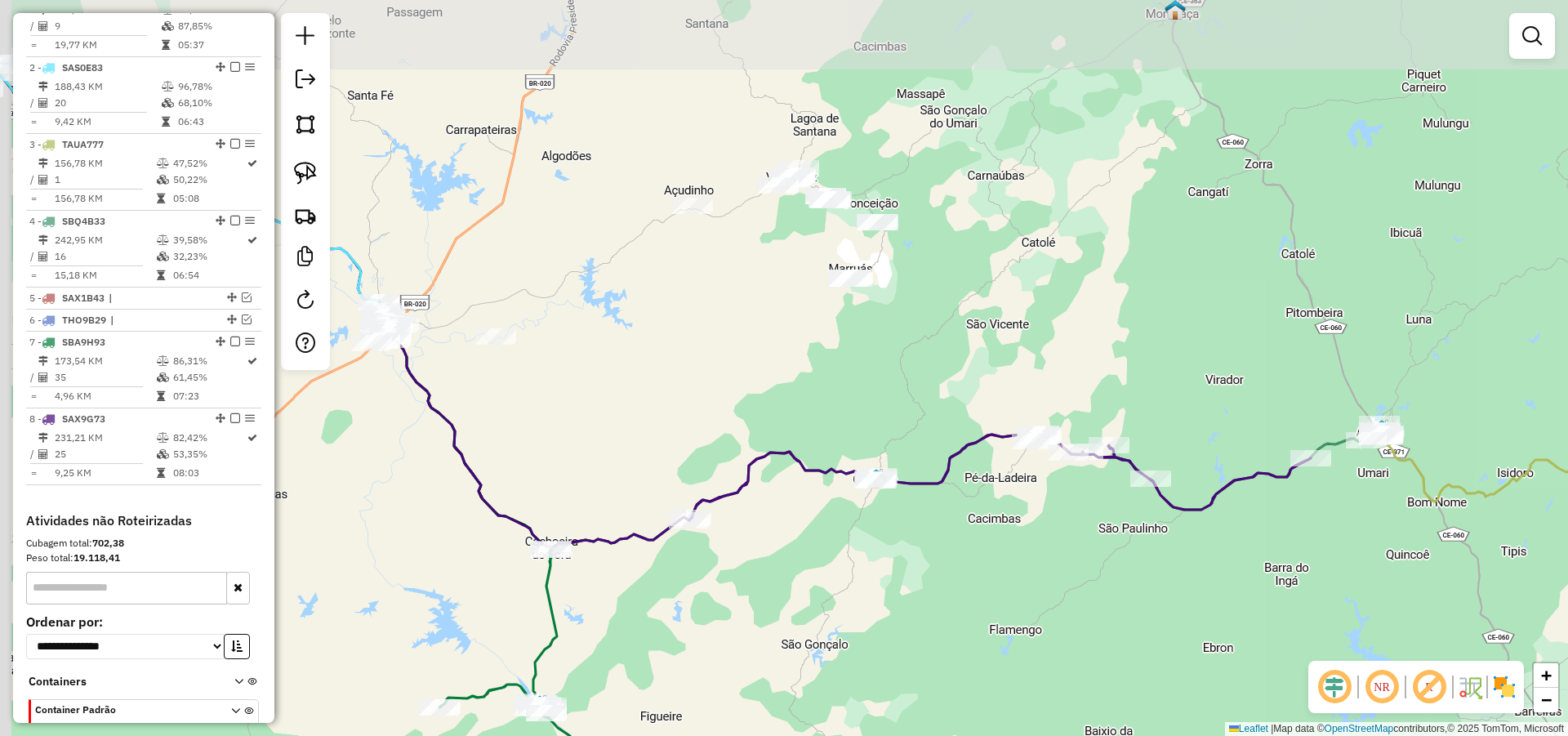
drag, startPoint x: 520, startPoint y: 364, endPoint x: 688, endPoint y: 461, distance: 194.0
click at [685, 469] on div "Janela de atendimento Grade de atendimento Capacidade Transportadoras Veículos …" at bounding box center [784, 368] width 1568 height 736
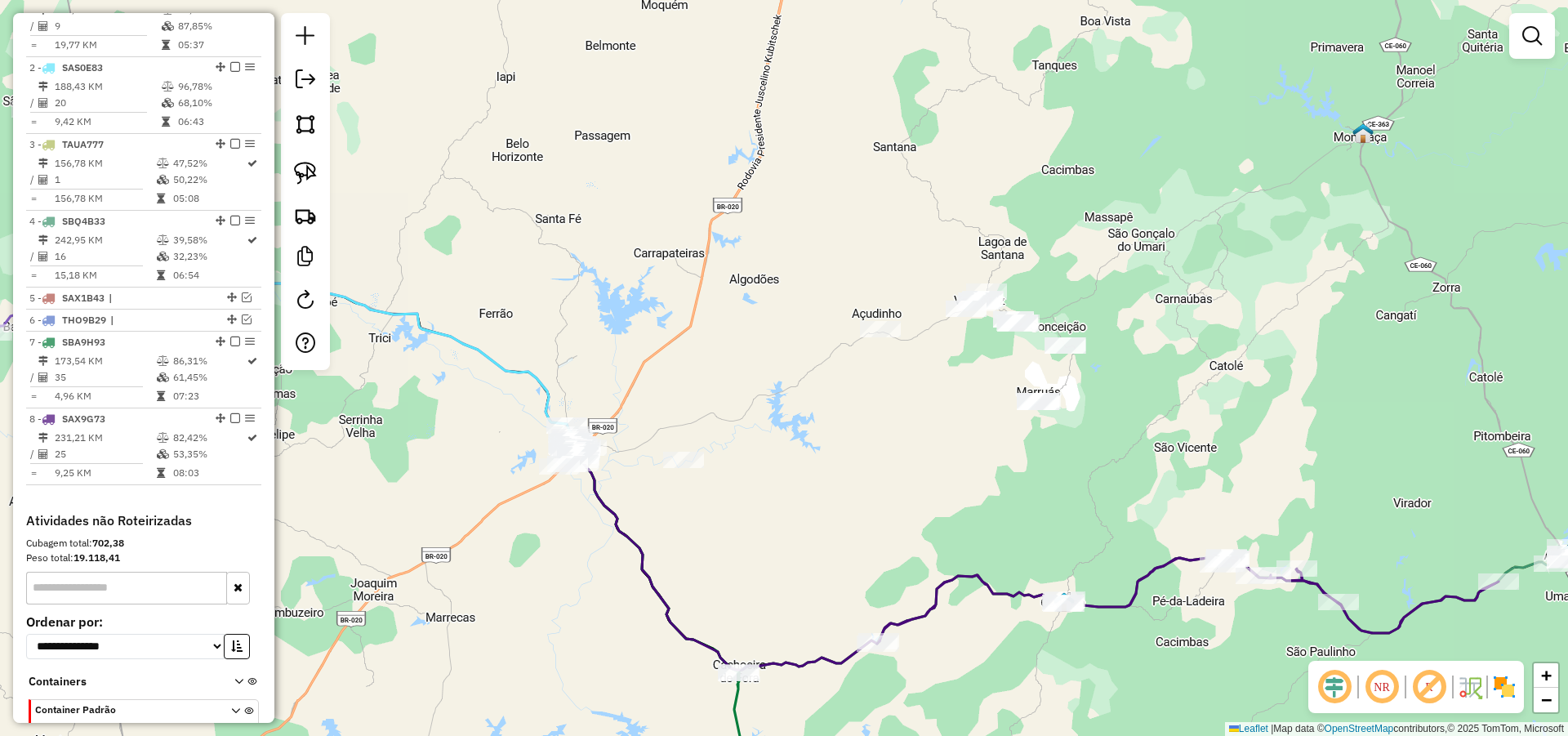
drag, startPoint x: 703, startPoint y: 452, endPoint x: 799, endPoint y: 503, distance: 108.7
click at [799, 503] on div "Janela de atendimento Grade de atendimento Capacidade Transportadoras Veículos …" at bounding box center [784, 368] width 1568 height 736
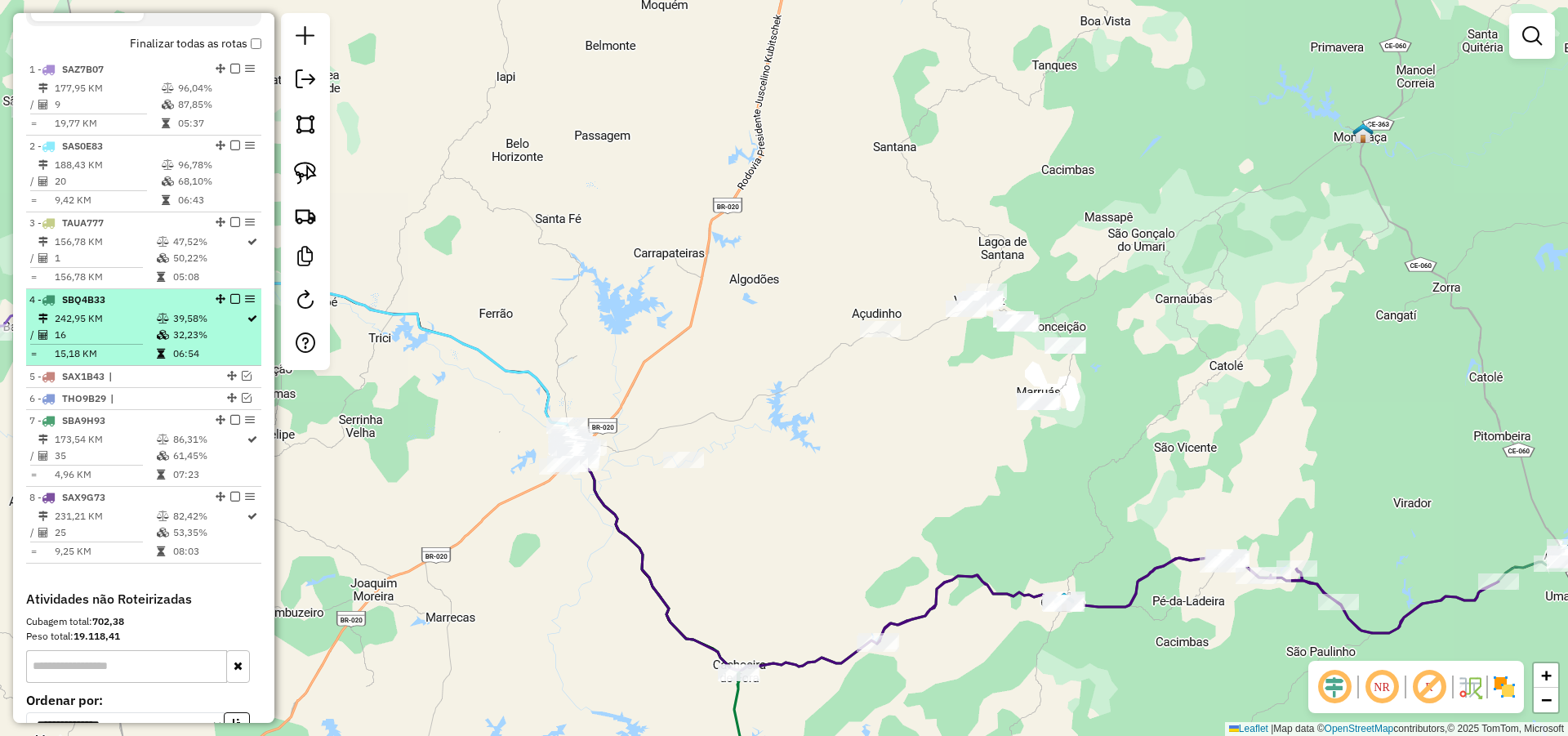
scroll to position [552, 0]
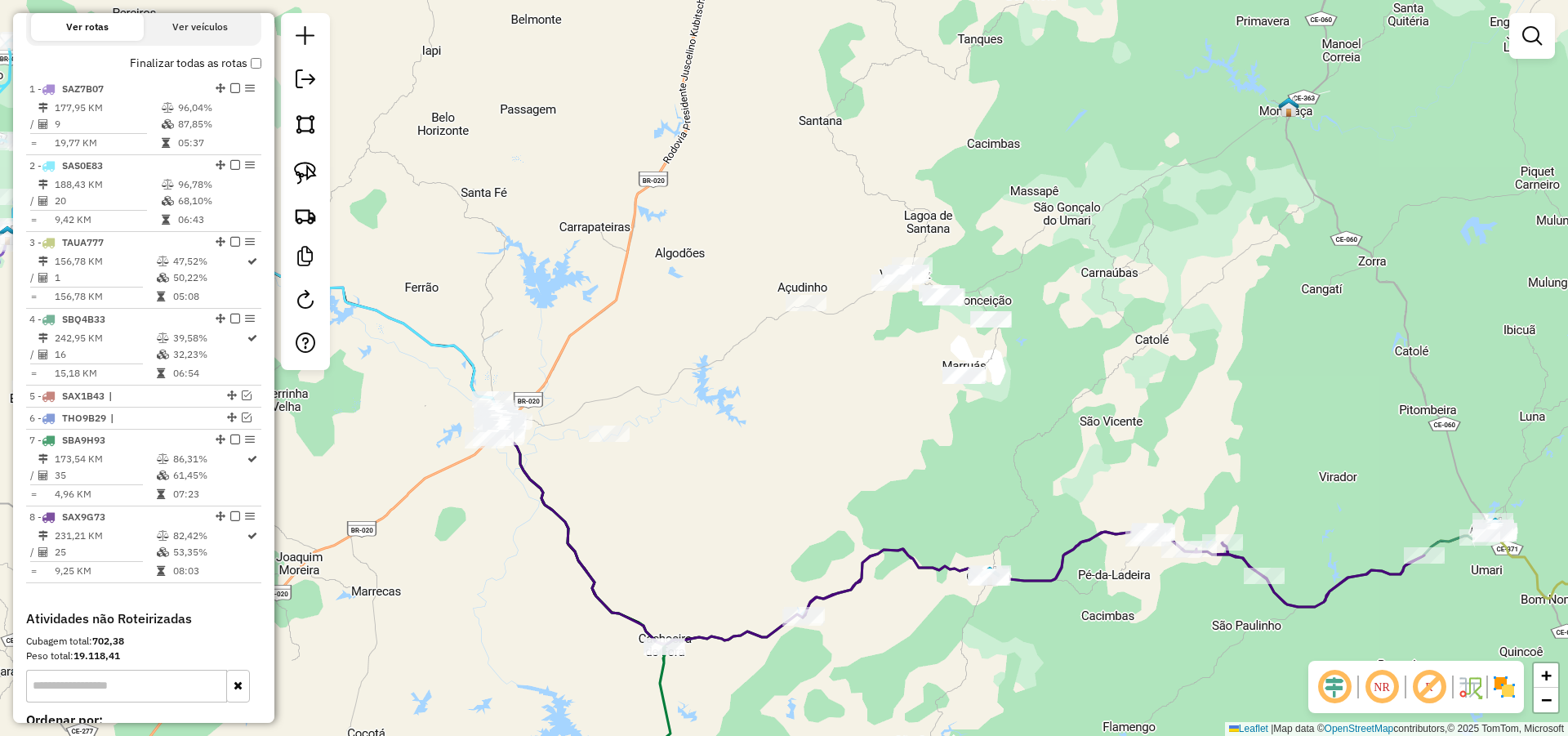
drag, startPoint x: 914, startPoint y: 470, endPoint x: 822, endPoint y: 439, distance: 97.1
click at [845, 444] on div "Janela de atendimento Grade de atendimento Capacidade Transportadoras Veículos …" at bounding box center [784, 368] width 1568 height 736
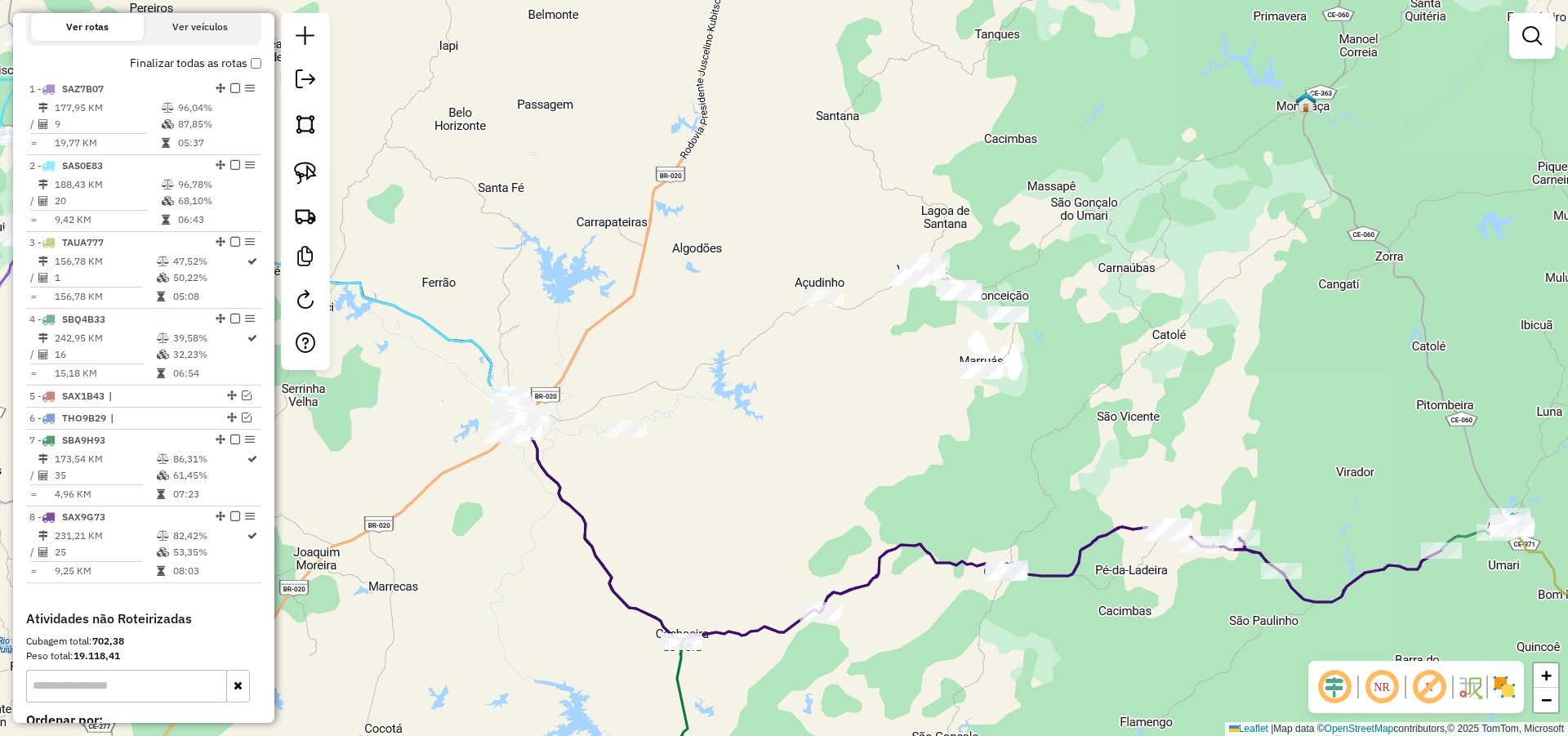
click at [826, 422] on div "Janela de atendimento Grade de atendimento Capacidade Transportadoras Veículos …" at bounding box center [784, 368] width 1568 height 736
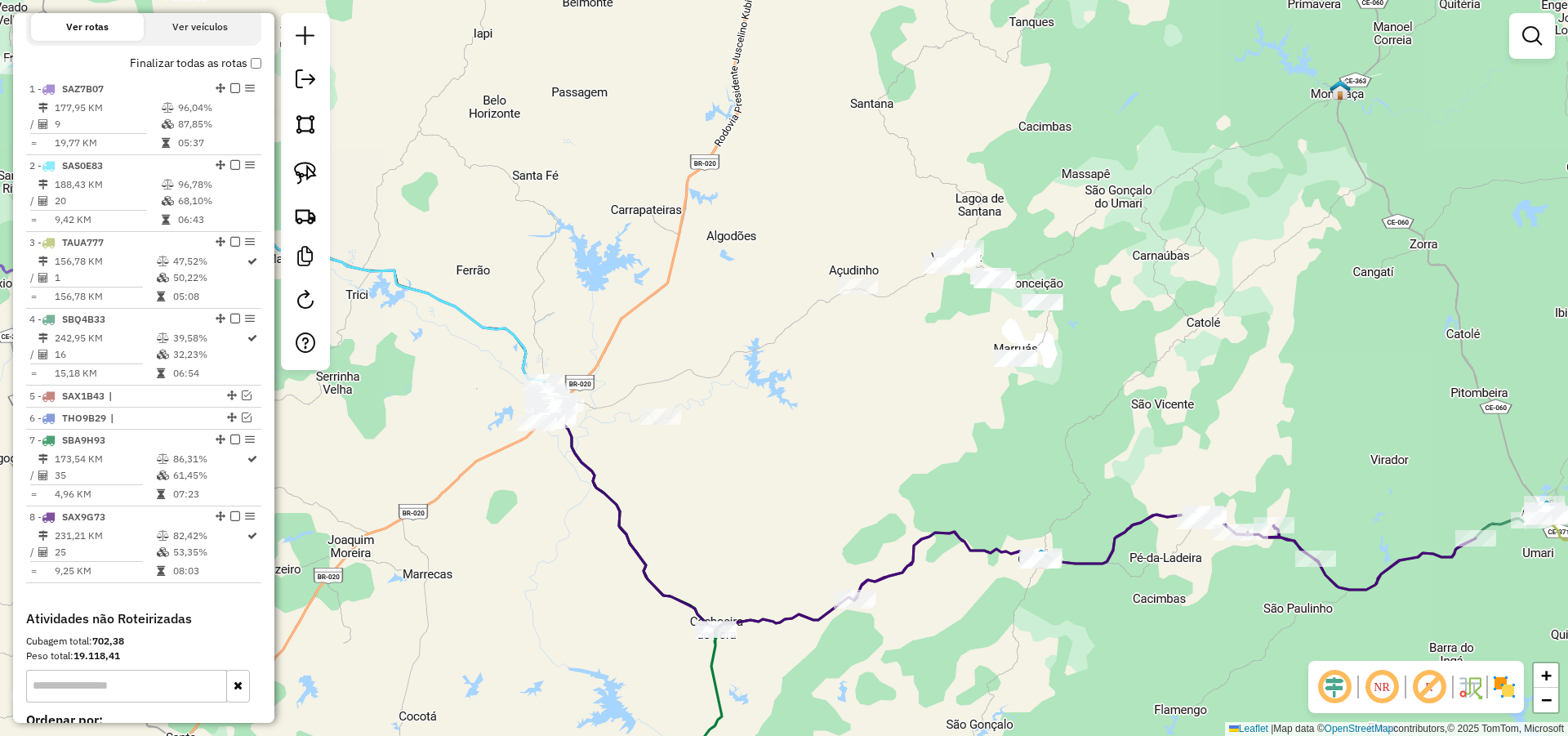
drag, startPoint x: 729, startPoint y: 376, endPoint x: 701, endPoint y: 349, distance: 38.9
click at [754, 356] on div "Janela de atendimento Grade de atendimento Capacidade Transportadoras Veículos …" at bounding box center [784, 368] width 1568 height 736
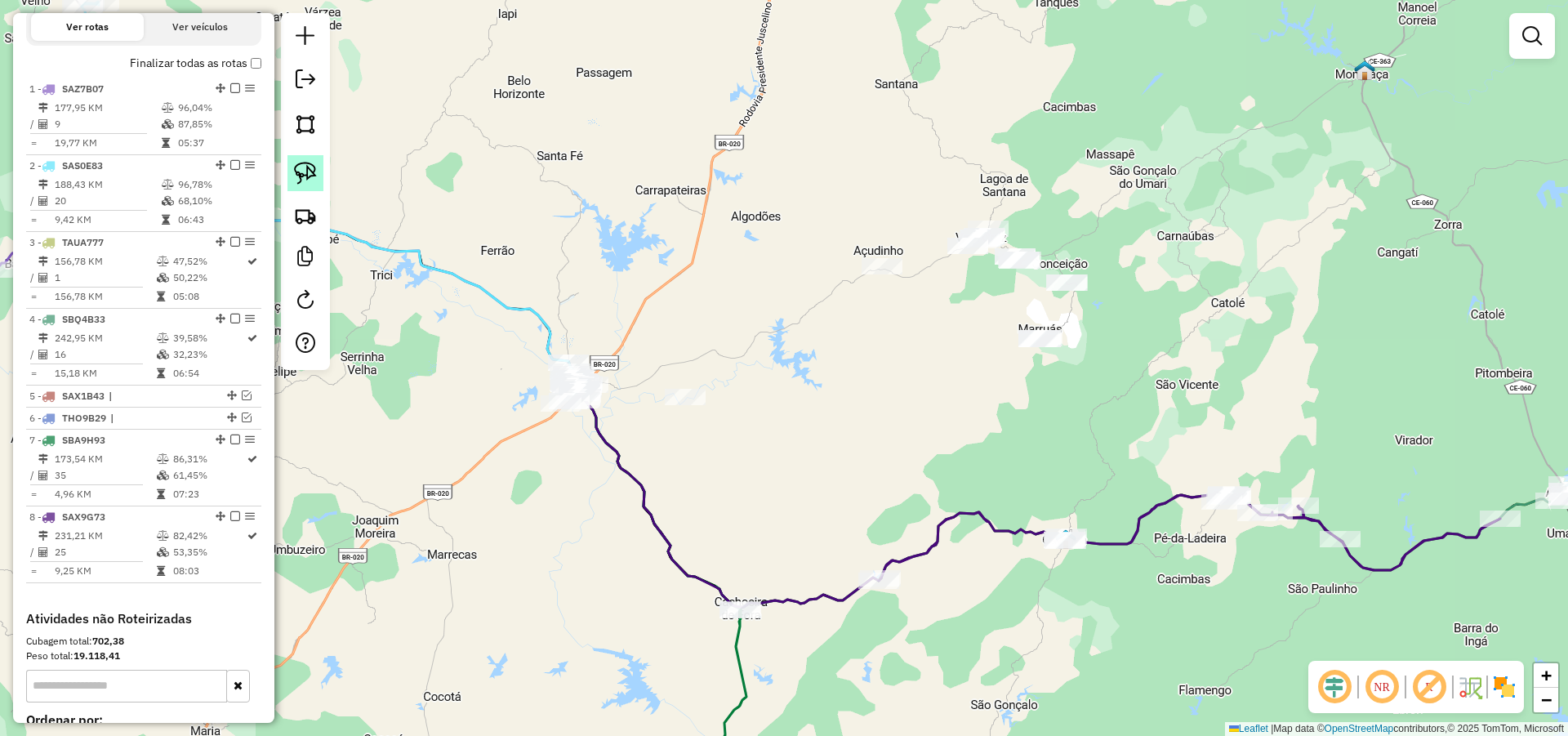
click at [300, 173] on img at bounding box center [305, 173] width 23 height 23
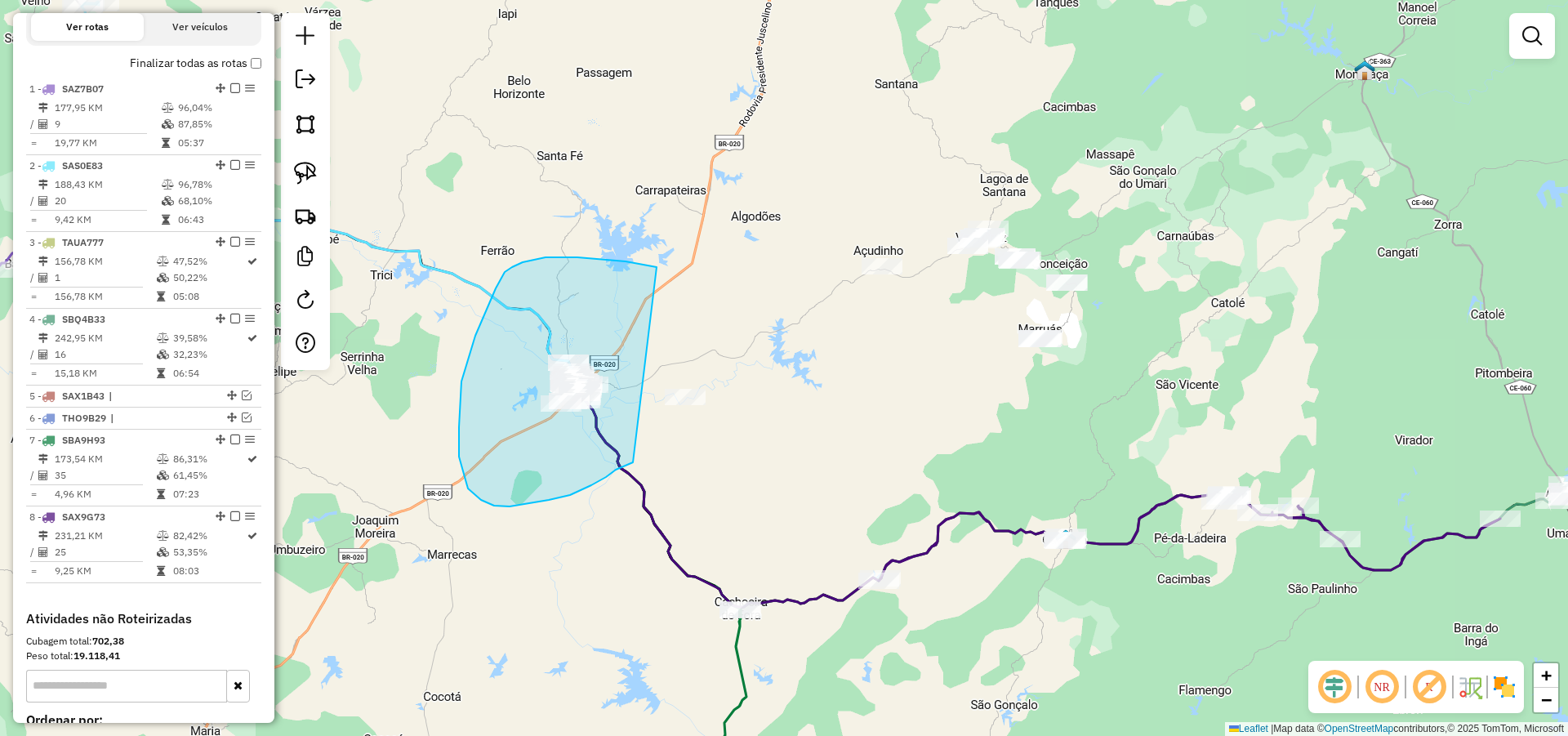
drag, startPoint x: 626, startPoint y: 261, endPoint x: 635, endPoint y: 462, distance: 201.2
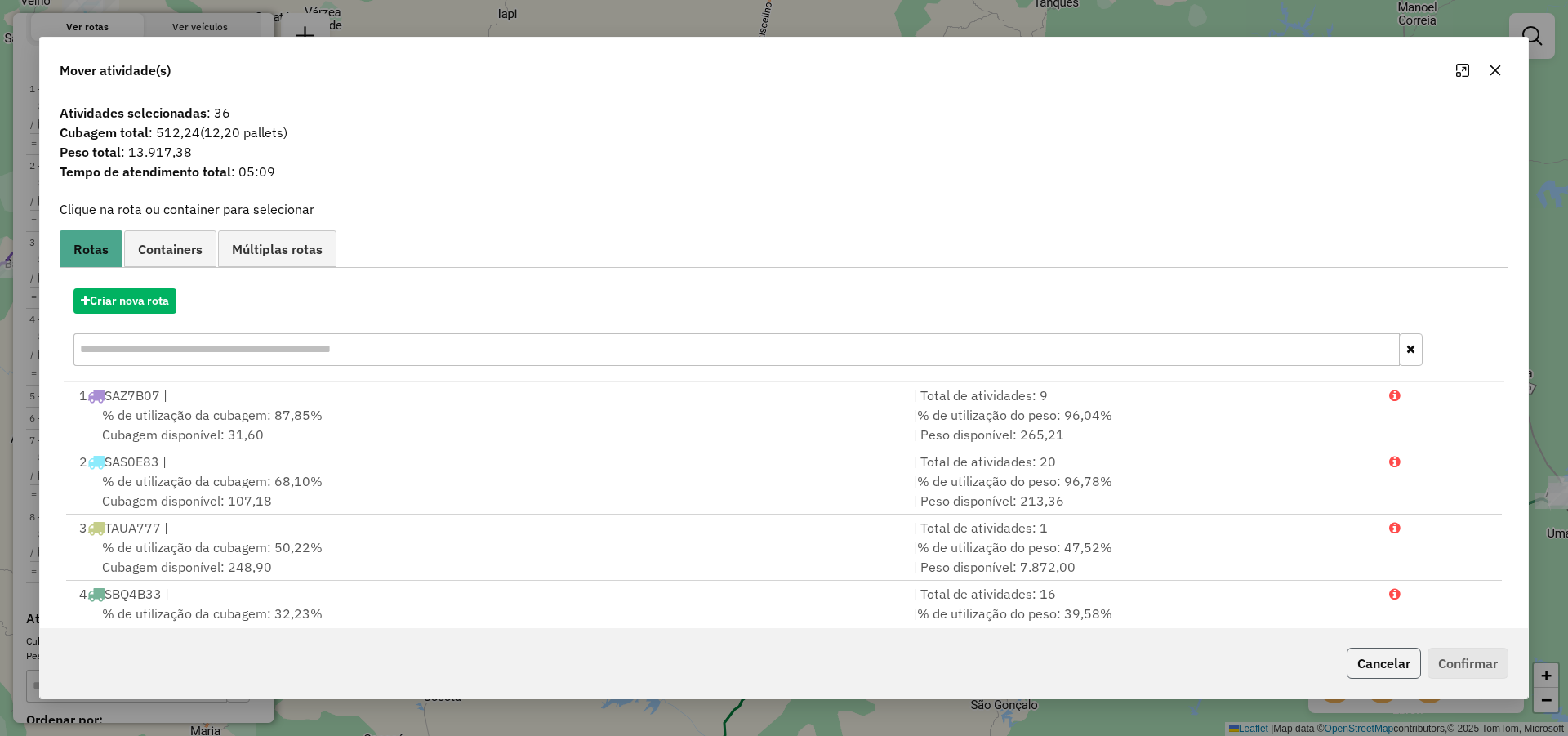
click at [1398, 661] on button "Cancelar" at bounding box center [1384, 663] width 74 height 31
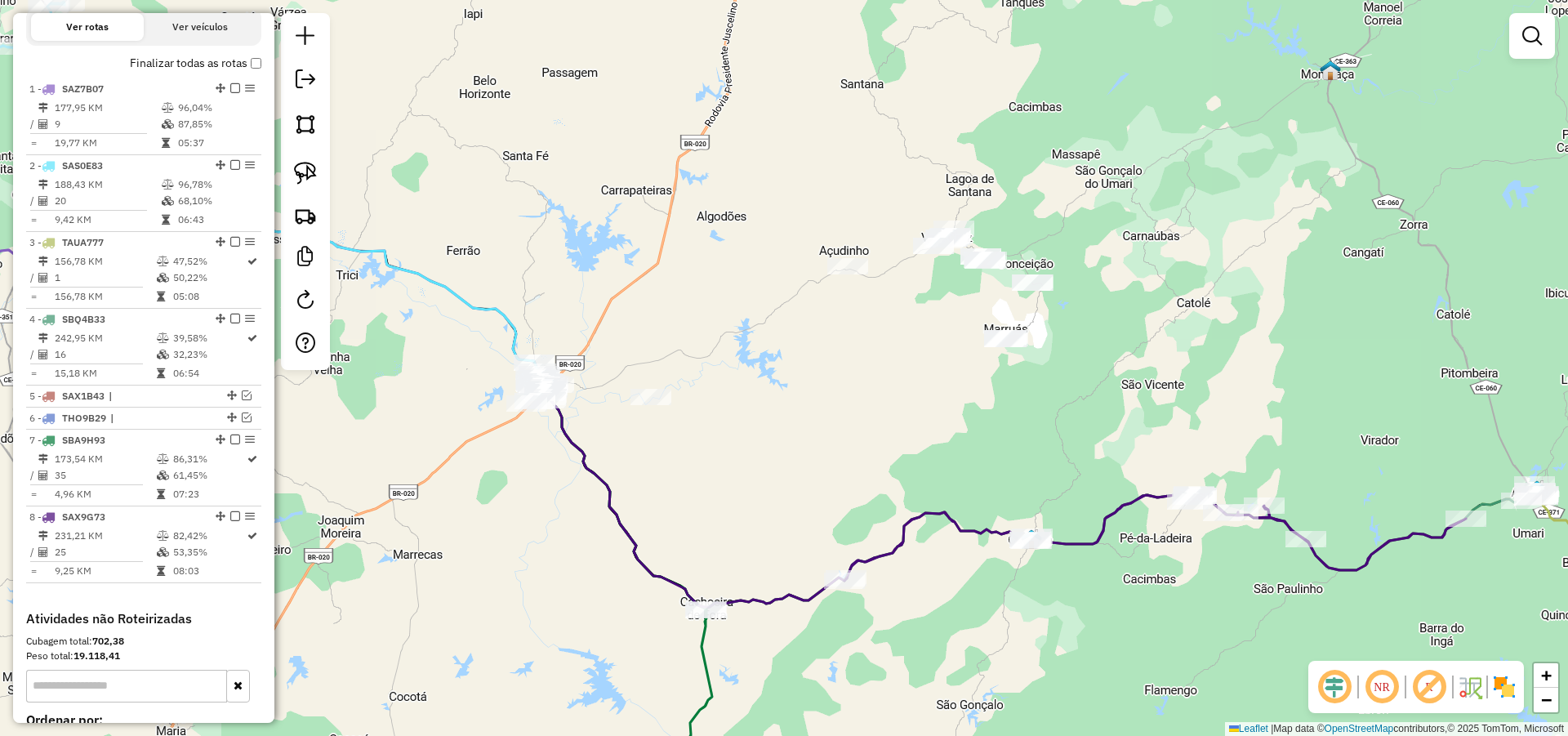
click at [810, 353] on div "Janela de atendimento Grade de atendimento Capacidade Transportadoras Veículos …" at bounding box center [784, 368] width 1568 height 736
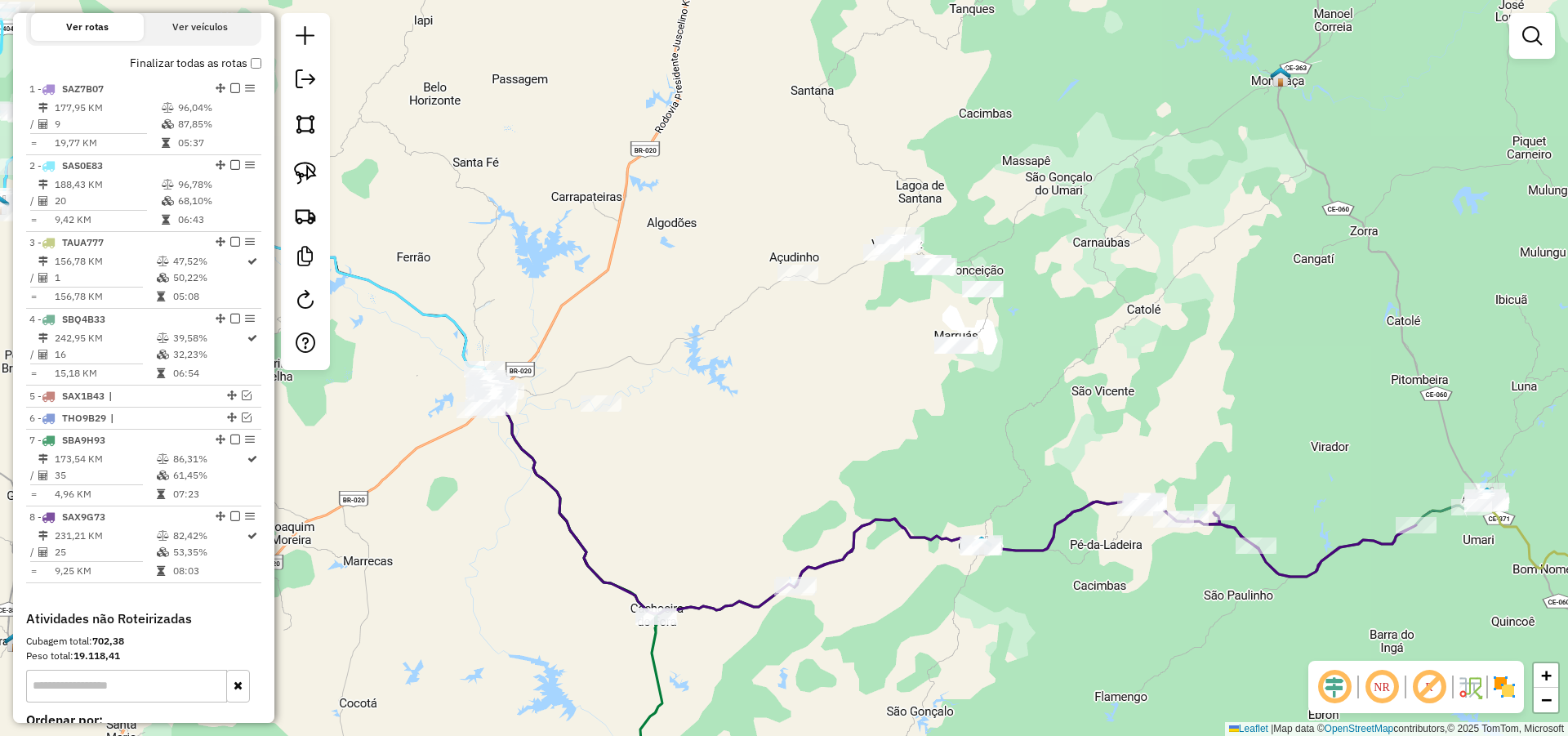
drag, startPoint x: 918, startPoint y: 347, endPoint x: 746, endPoint y: 370, distance: 173.5
click at [859, 359] on div "Janela de atendimento Grade de atendimento Capacidade Transportadoras Veículos …" at bounding box center [784, 368] width 1568 height 736
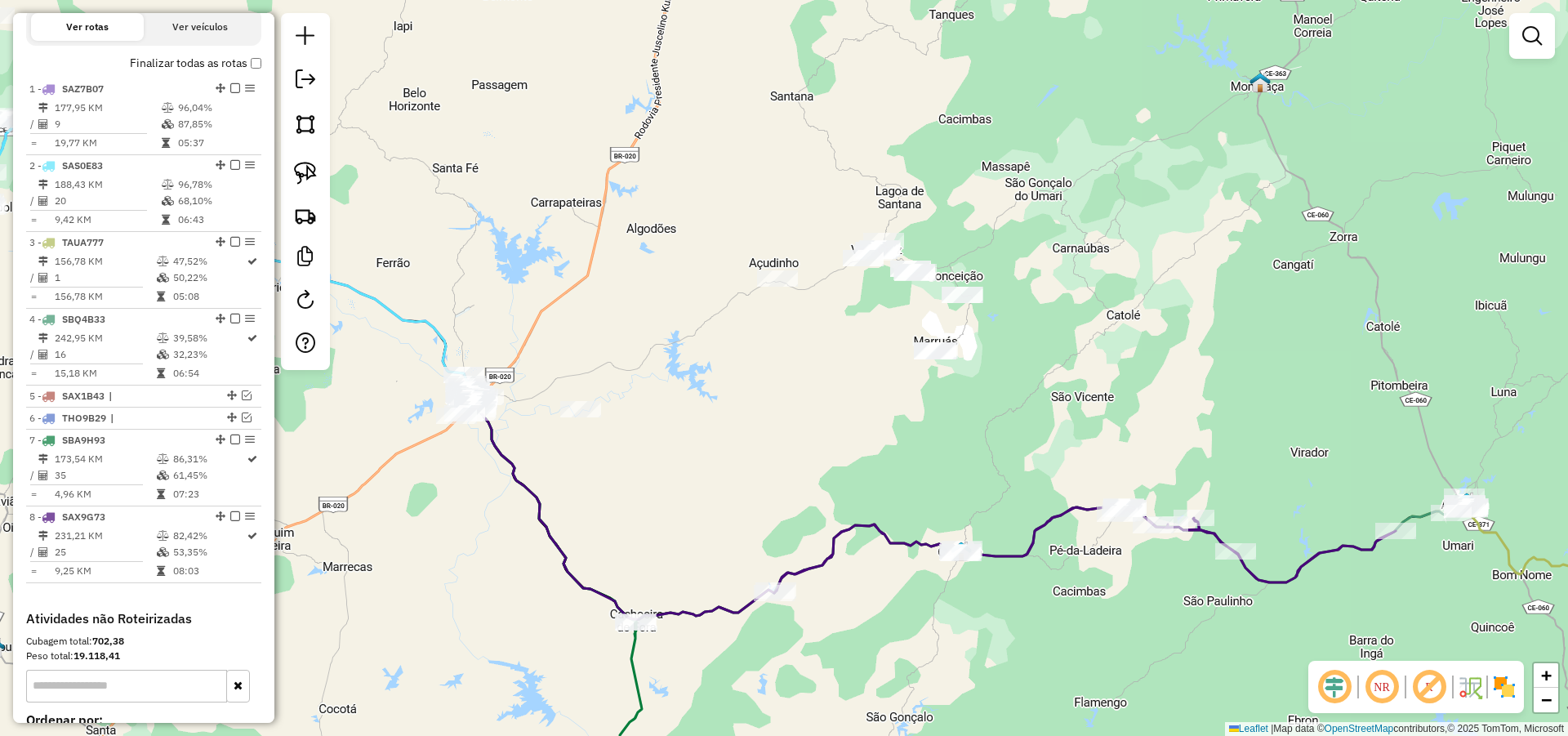
drag, startPoint x: 814, startPoint y: 365, endPoint x: 772, endPoint y: 374, distance: 43.0
click at [784, 374] on div "Janela de atendimento Grade de atendimento Capacidade Transportadoras Veículos …" at bounding box center [784, 368] width 1568 height 736
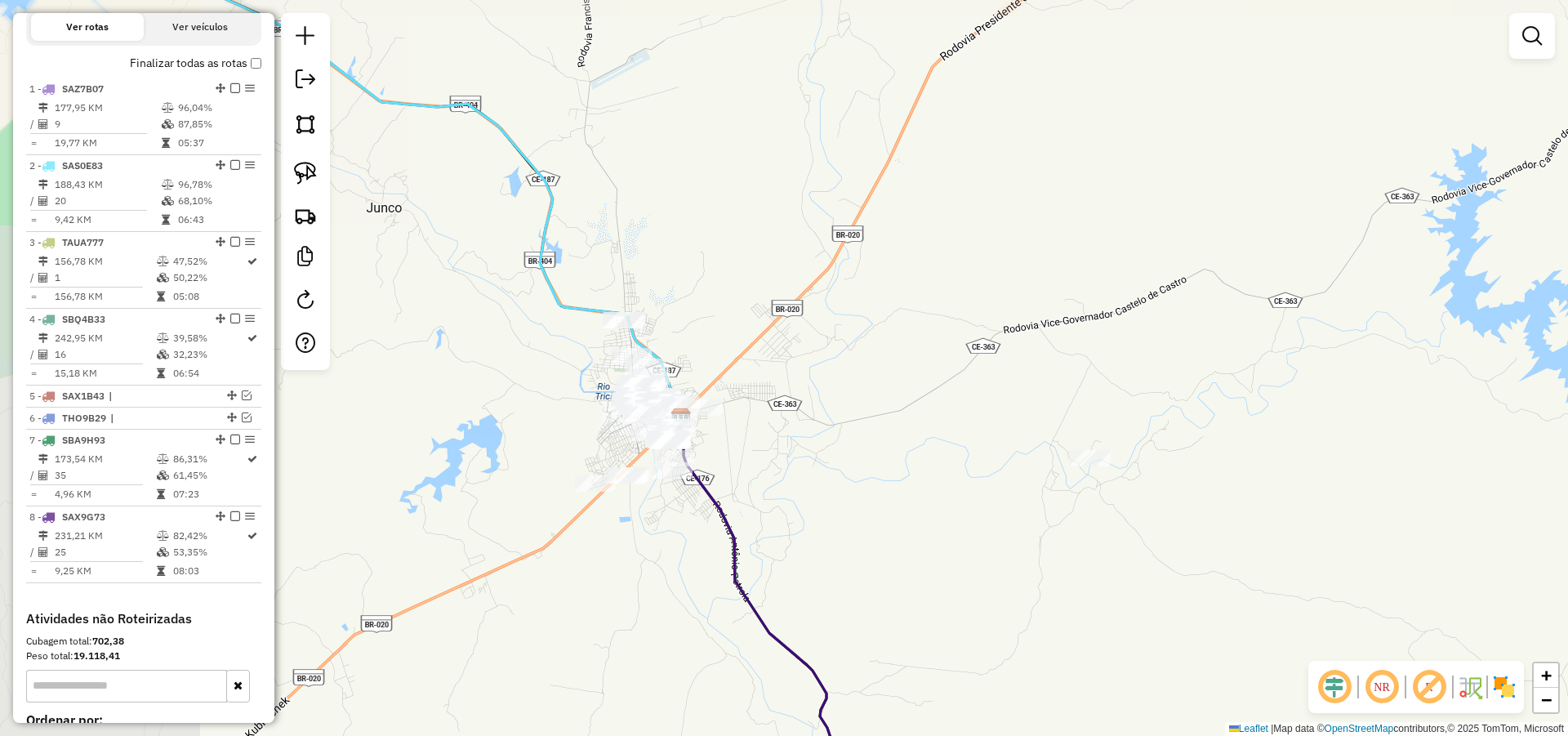
drag, startPoint x: 756, startPoint y: 452, endPoint x: 802, endPoint y: 447, distance: 46.3
click at [802, 447] on div "Janela de atendimento Grade de atendimento Capacidade Transportadoras Veículos …" at bounding box center [784, 368] width 1568 height 736
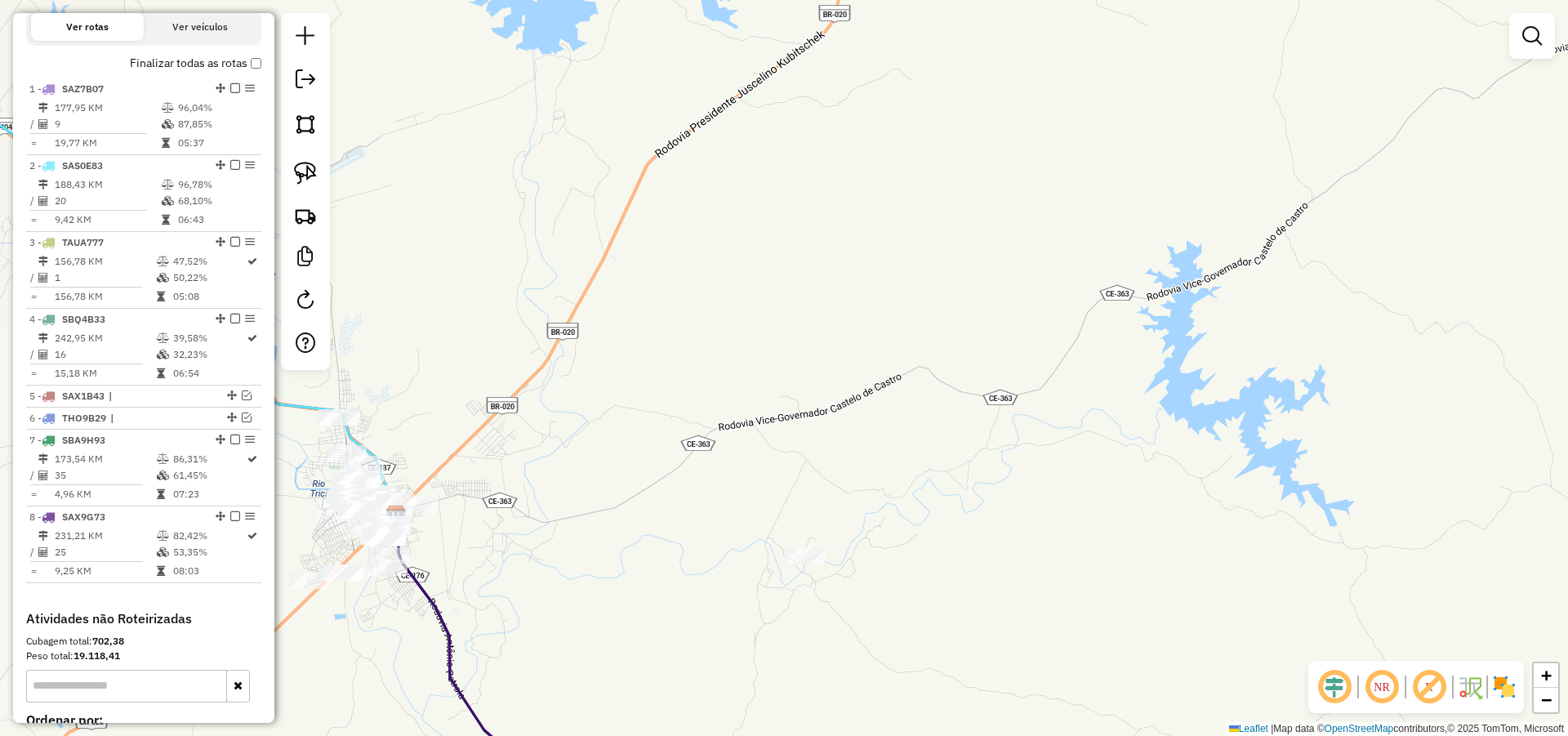
drag, startPoint x: 903, startPoint y: 362, endPoint x: 627, endPoint y: 435, distance: 285.5
click at [628, 436] on div "Janela de atendimento Grade de atendimento Capacidade Transportadoras Veículos …" at bounding box center [784, 368] width 1568 height 736
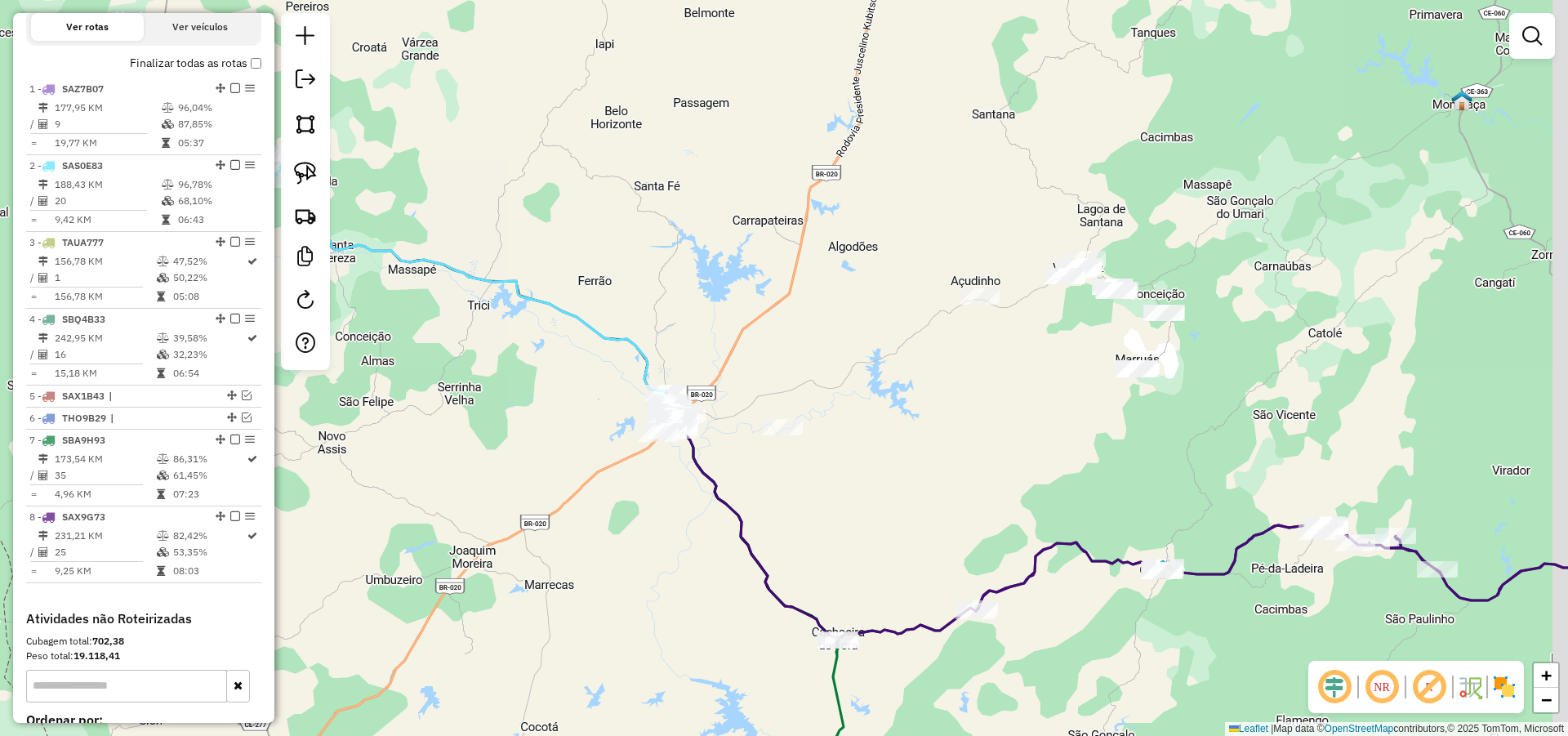
drag, startPoint x: 1067, startPoint y: 348, endPoint x: 909, endPoint y: 379, distance: 161.0
click at [914, 380] on div "Janela de atendimento Grade de atendimento Capacidade Transportadoras Veículos …" at bounding box center [784, 368] width 1568 height 736
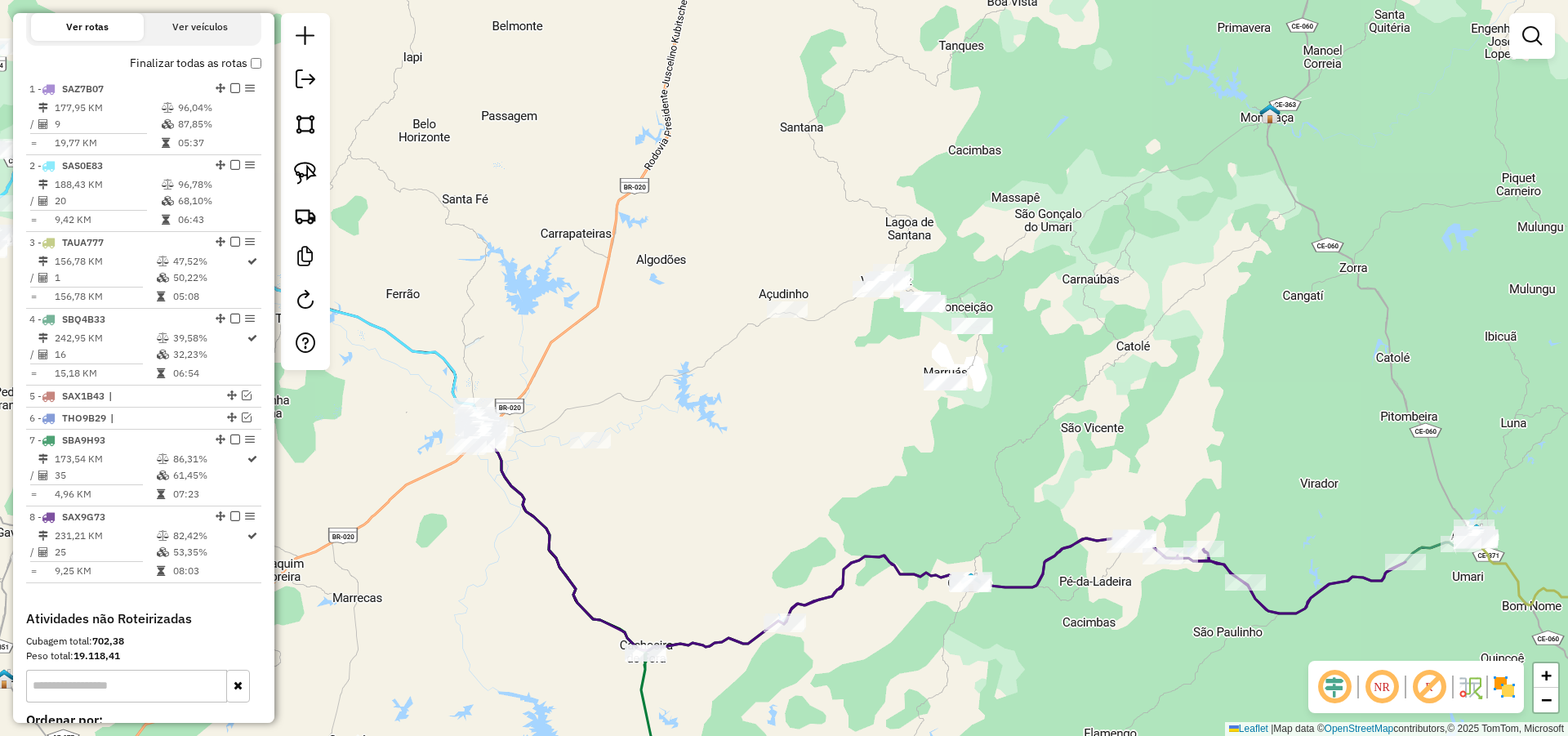
drag, startPoint x: 1122, startPoint y: 404, endPoint x: 1015, endPoint y: 399, distance: 107.1
click at [1014, 403] on div "Janela de atendimento Grade de atendimento Capacidade Transportadoras Veículos …" at bounding box center [784, 368] width 1568 height 736
click at [314, 173] on img at bounding box center [305, 173] width 23 height 23
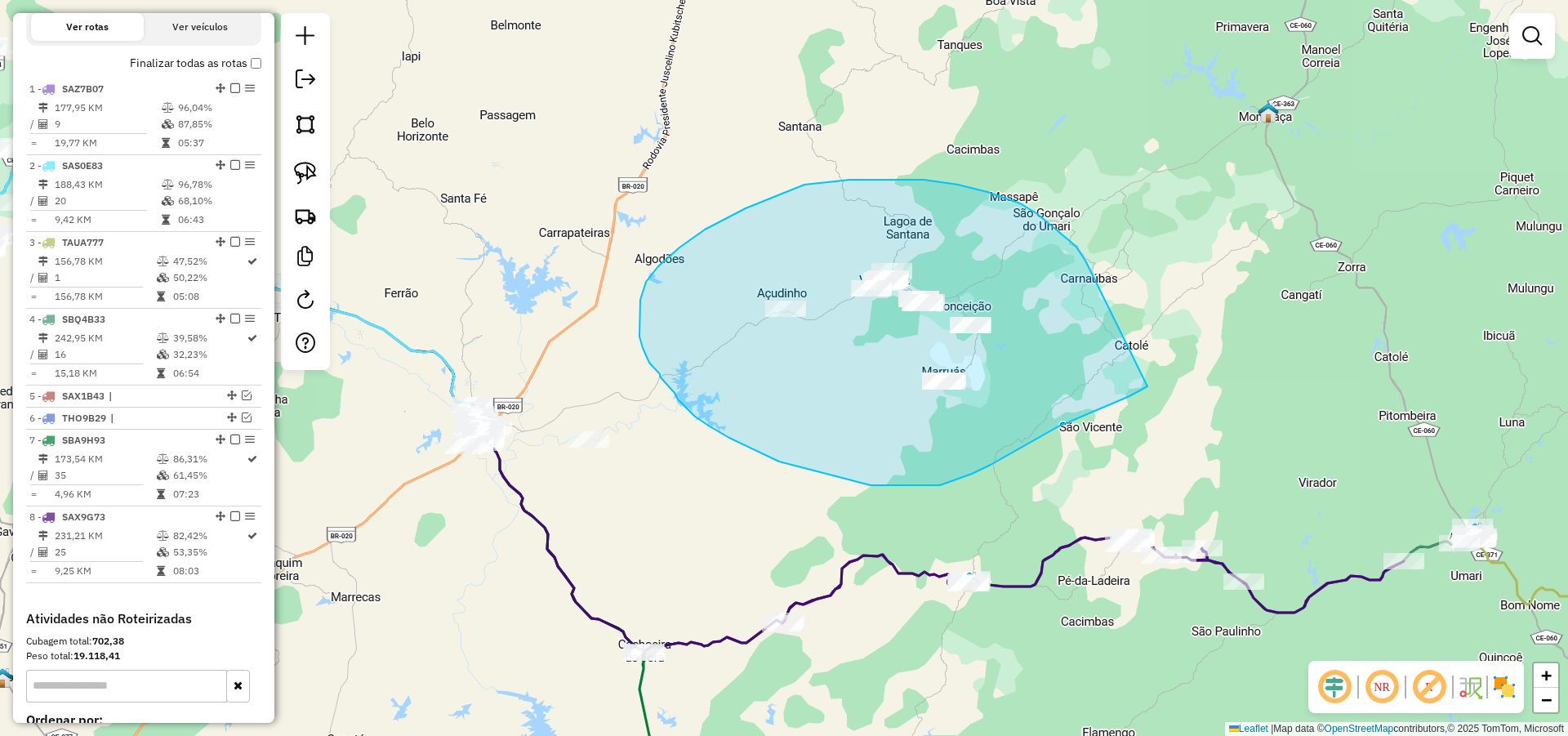
drag, startPoint x: 1036, startPoint y: 214, endPoint x: 1158, endPoint y: 376, distance: 202.8
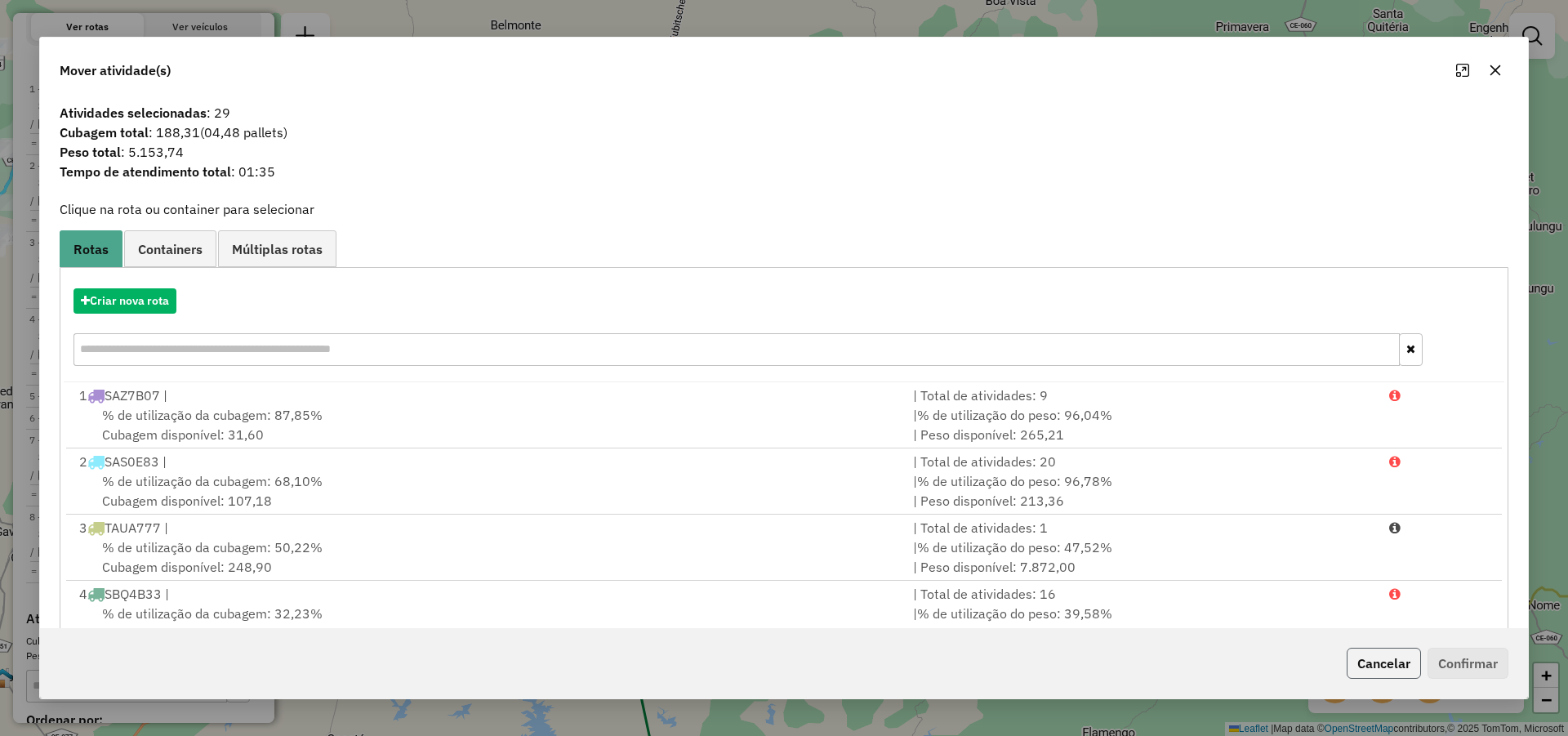
click at [1407, 660] on button "Cancelar" at bounding box center [1384, 663] width 74 height 31
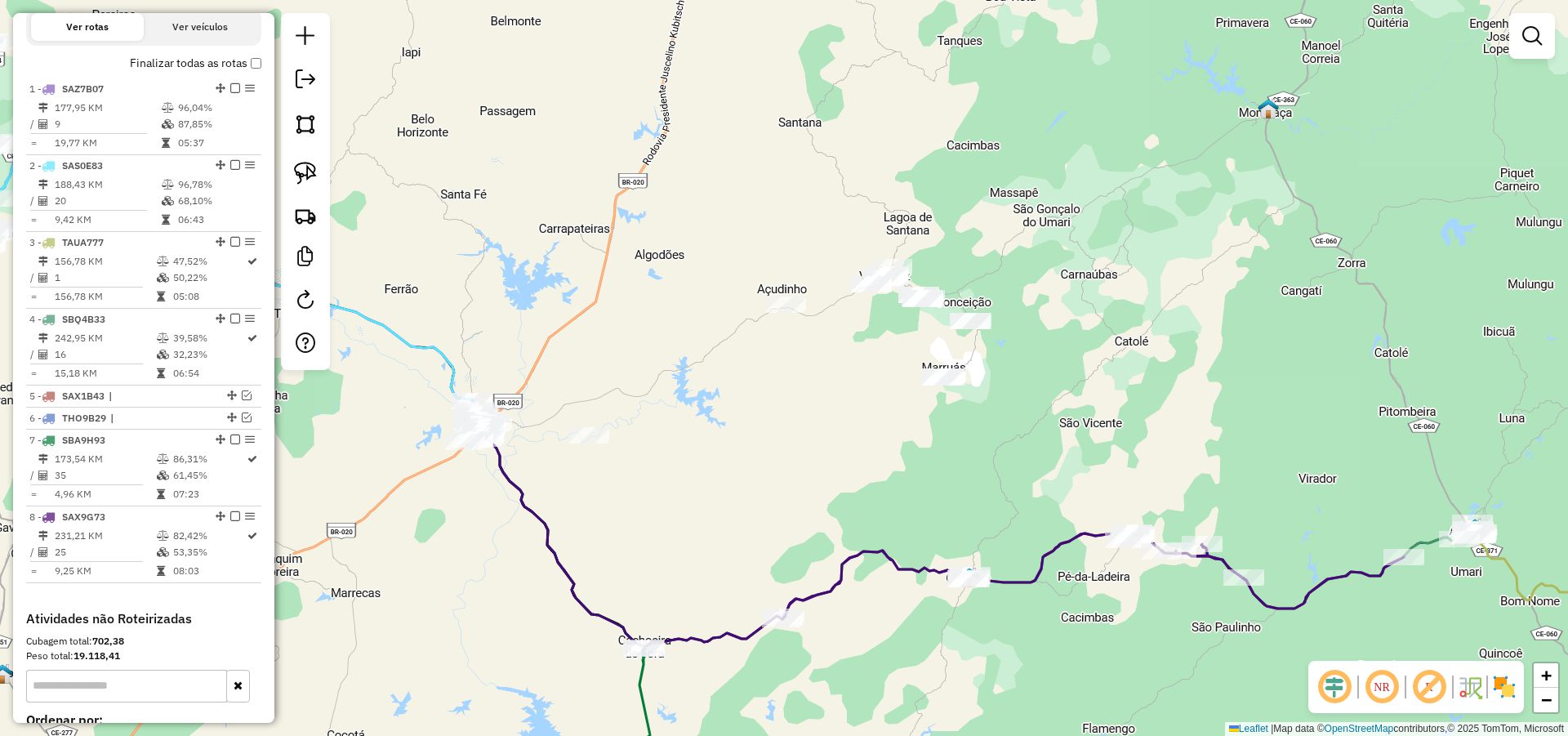
drag, startPoint x: 805, startPoint y: 423, endPoint x: 765, endPoint y: 418, distance: 40.3
click at [805, 418] on div "Janela de atendimento Grade de atendimento Capacidade Transportadoras Veículos …" at bounding box center [784, 368] width 1568 height 736
click at [291, 169] on link at bounding box center [305, 173] width 36 height 36
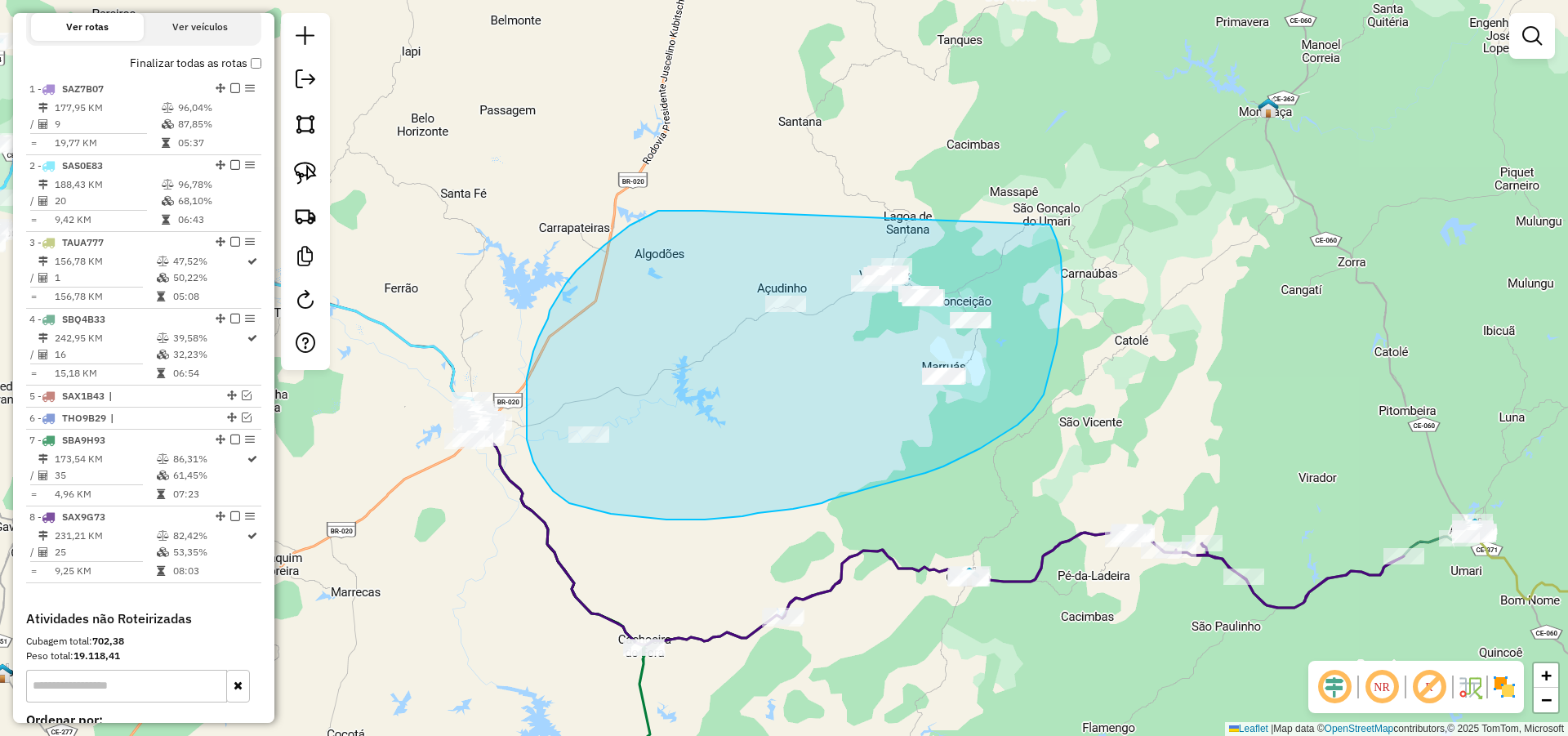
drag, startPoint x: 691, startPoint y: 211, endPoint x: 1047, endPoint y: 218, distance: 356.1
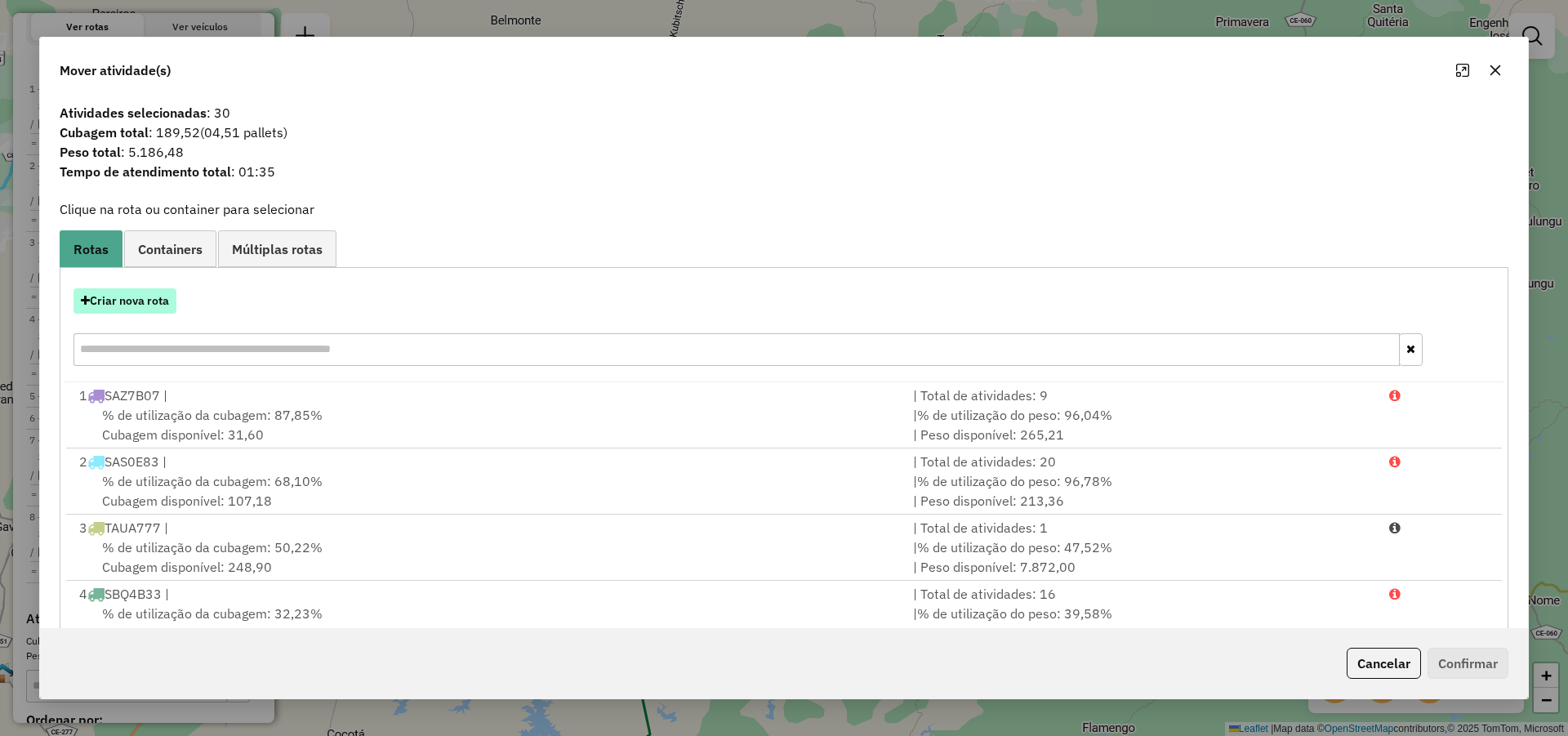
click at [144, 298] on button "Criar nova rota" at bounding box center [124, 301] width 103 height 26
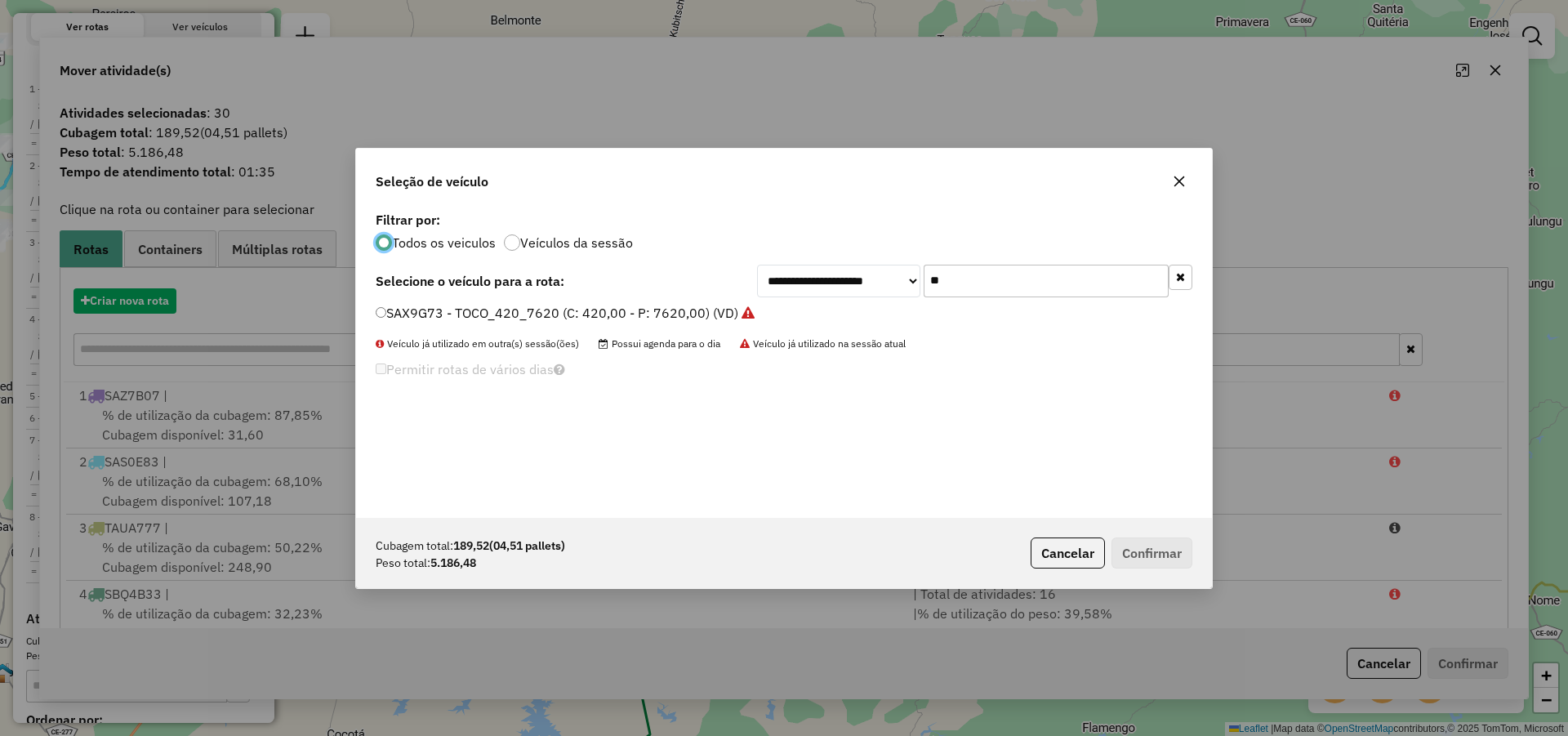
scroll to position [9, 5]
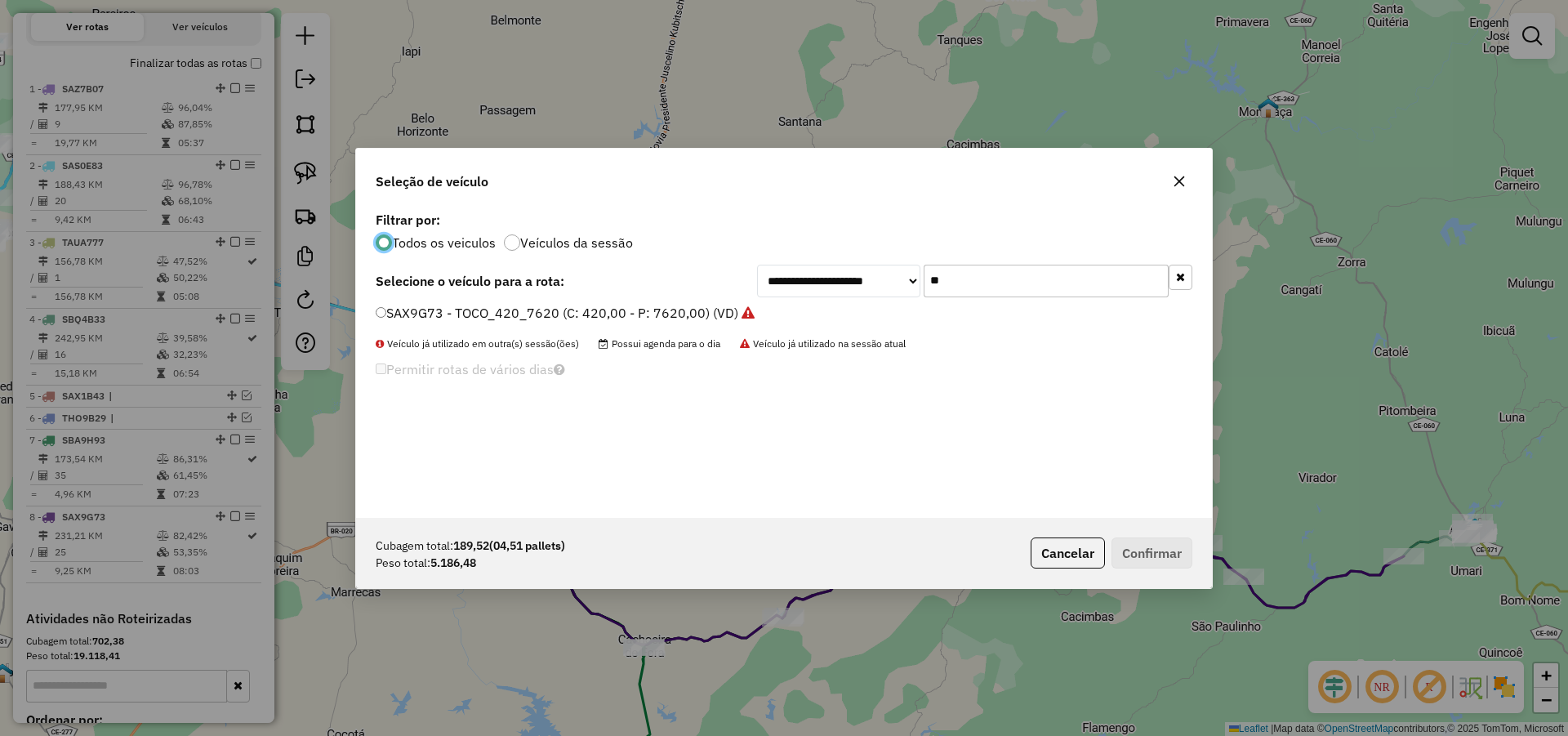
click at [1026, 291] on input "**" at bounding box center [1047, 281] width 245 height 33
click at [1025, 292] on input "**" at bounding box center [1047, 281] width 245 height 33
type input "**"
click at [671, 314] on label "TIM8A09 - TRUCK 280 CXS 6780 (C: 280,00 - P: 6780,00) (VD)" at bounding box center [570, 312] width 388 height 19
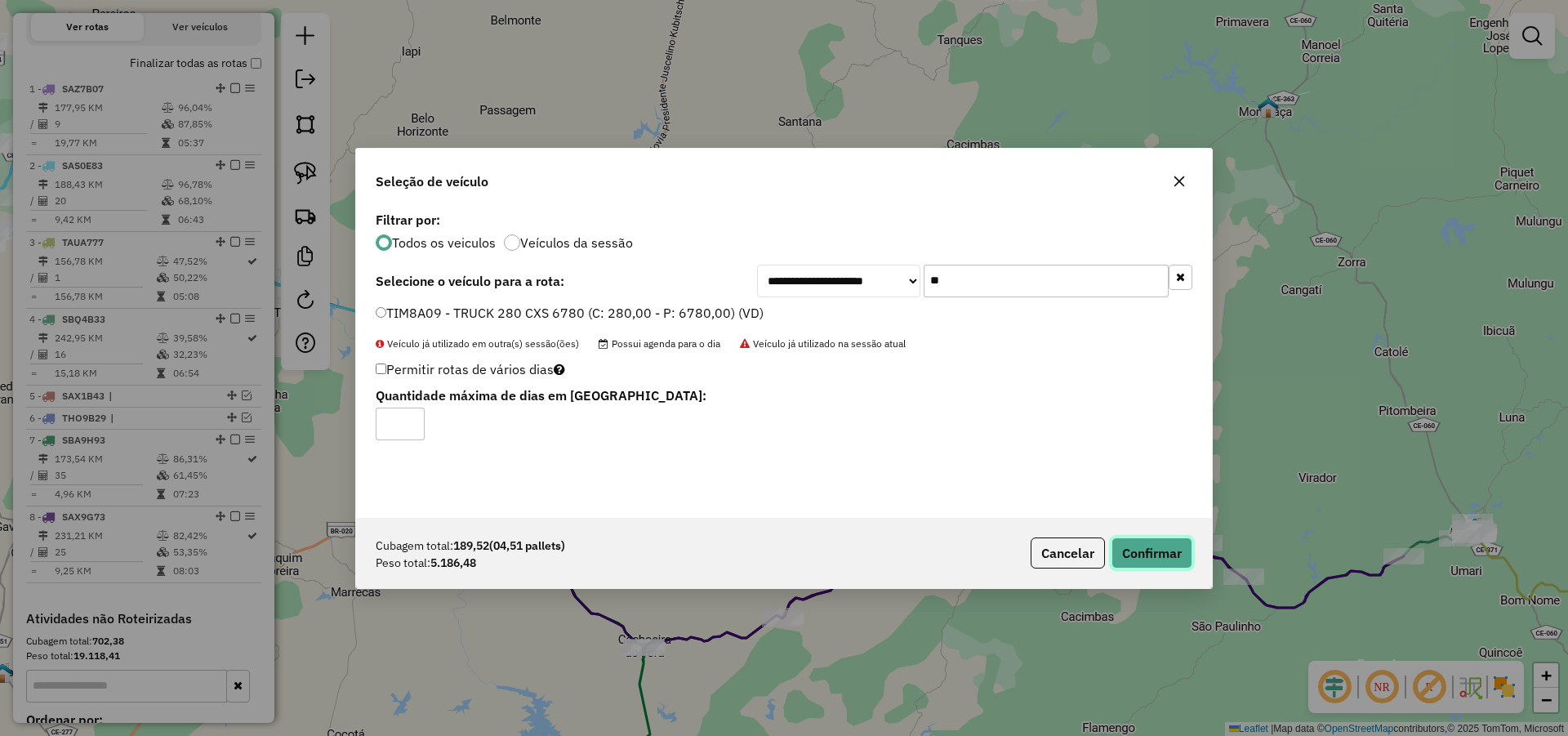
click at [1155, 559] on button "Confirmar" at bounding box center [1152, 552] width 81 height 31
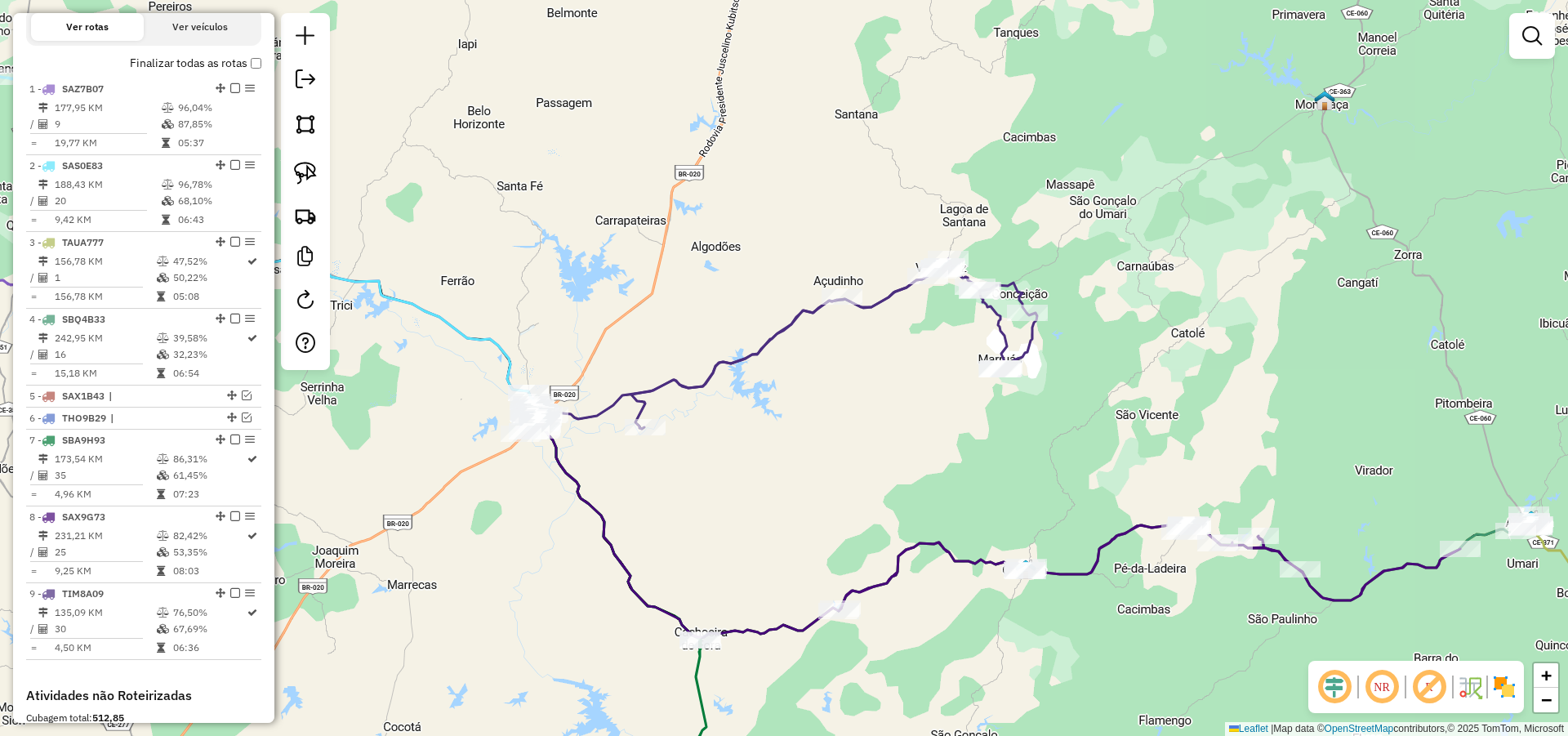
drag, startPoint x: 631, startPoint y: 411, endPoint x: 700, endPoint y: 402, distance: 69.6
click at [688, 403] on div "Janela de atendimento Grade de atendimento Capacidade Transportadoras Veículos …" at bounding box center [784, 368] width 1568 height 736
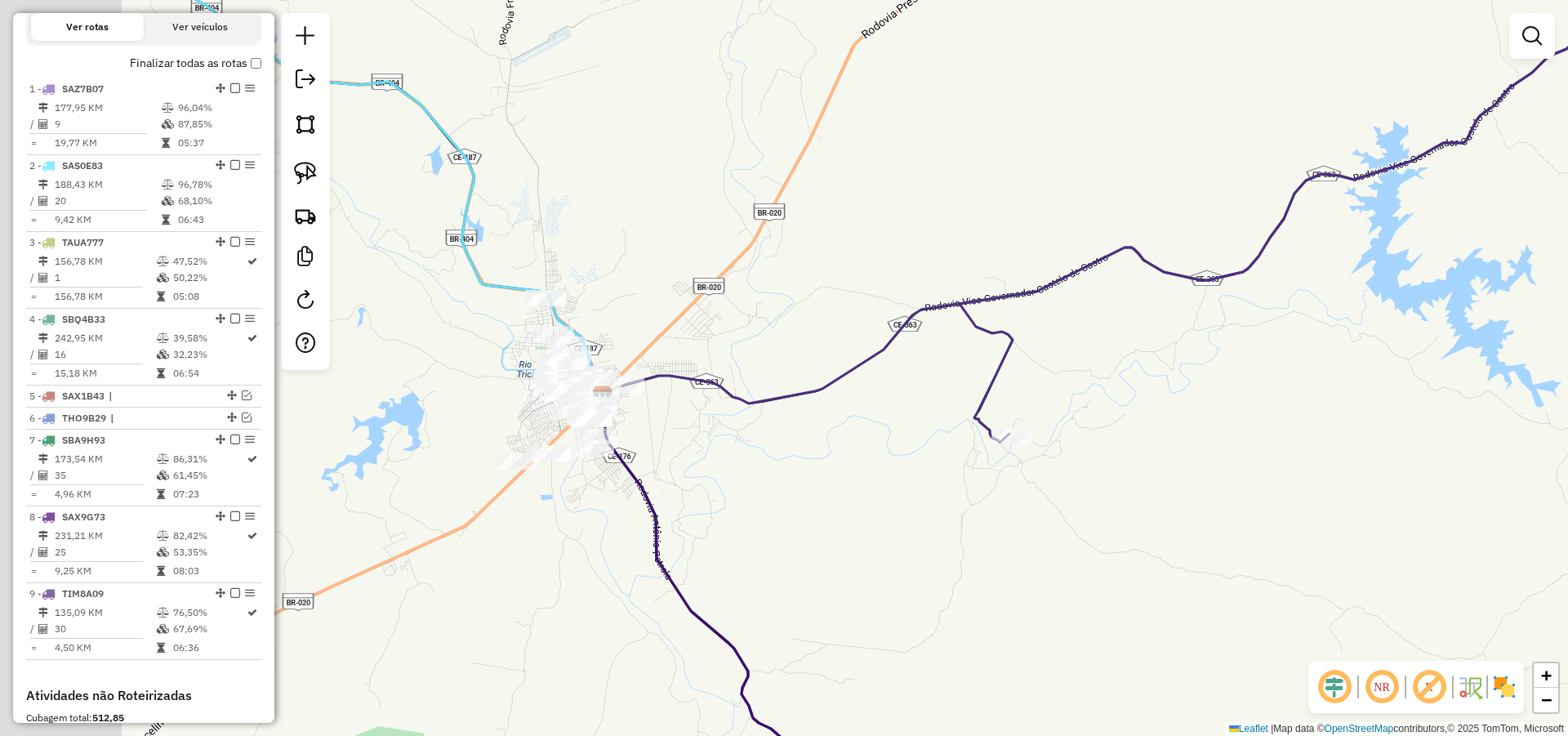
drag, startPoint x: 706, startPoint y: 421, endPoint x: 641, endPoint y: 409, distance: 66.1
click at [716, 417] on div "Janela de atendimento Grade de atendimento Capacidade Transportadoras Veículos …" at bounding box center [784, 368] width 1568 height 736
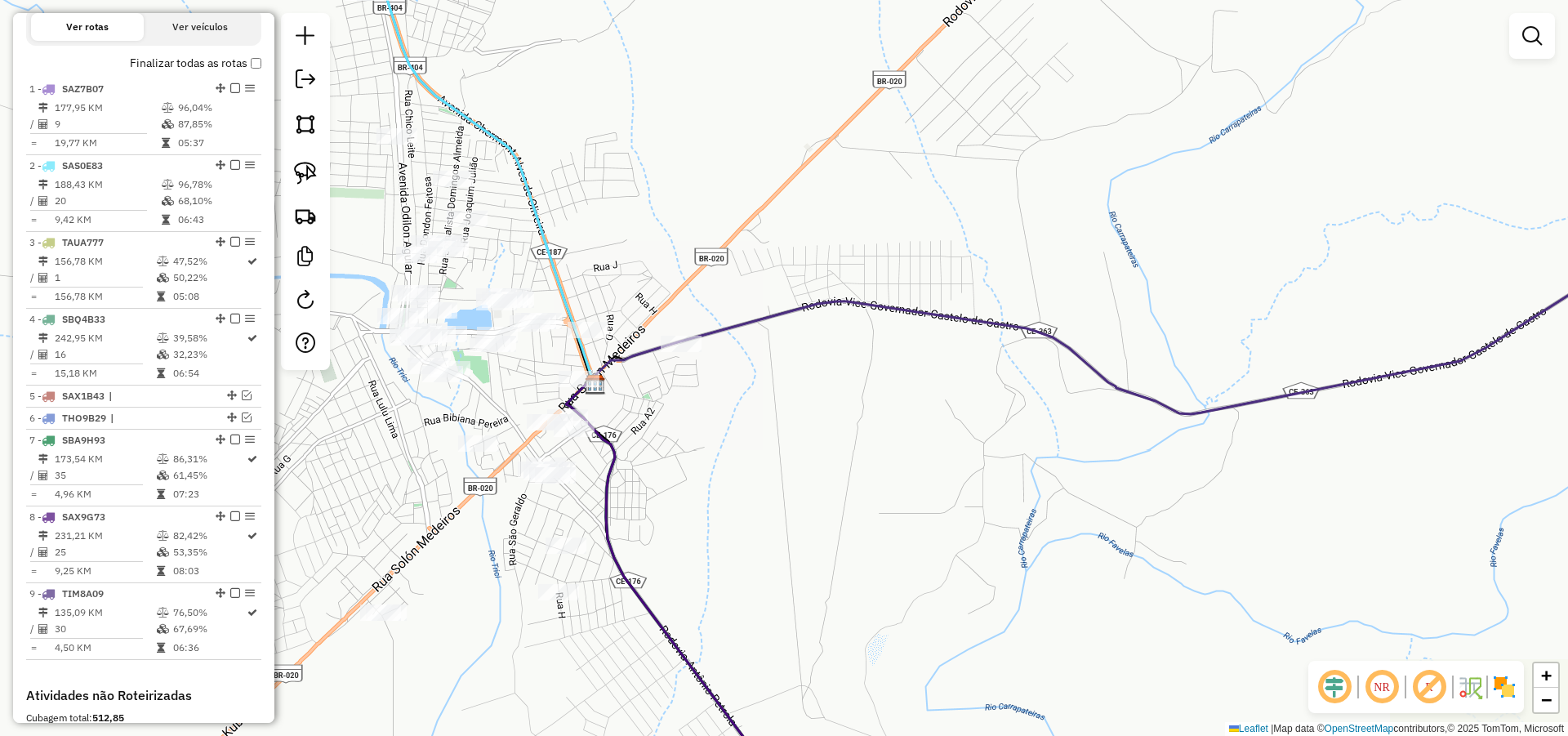
click at [766, 390] on div "Janela de atendimento Grade de atendimento Capacidade Transportadoras Veículos …" at bounding box center [784, 368] width 1568 height 736
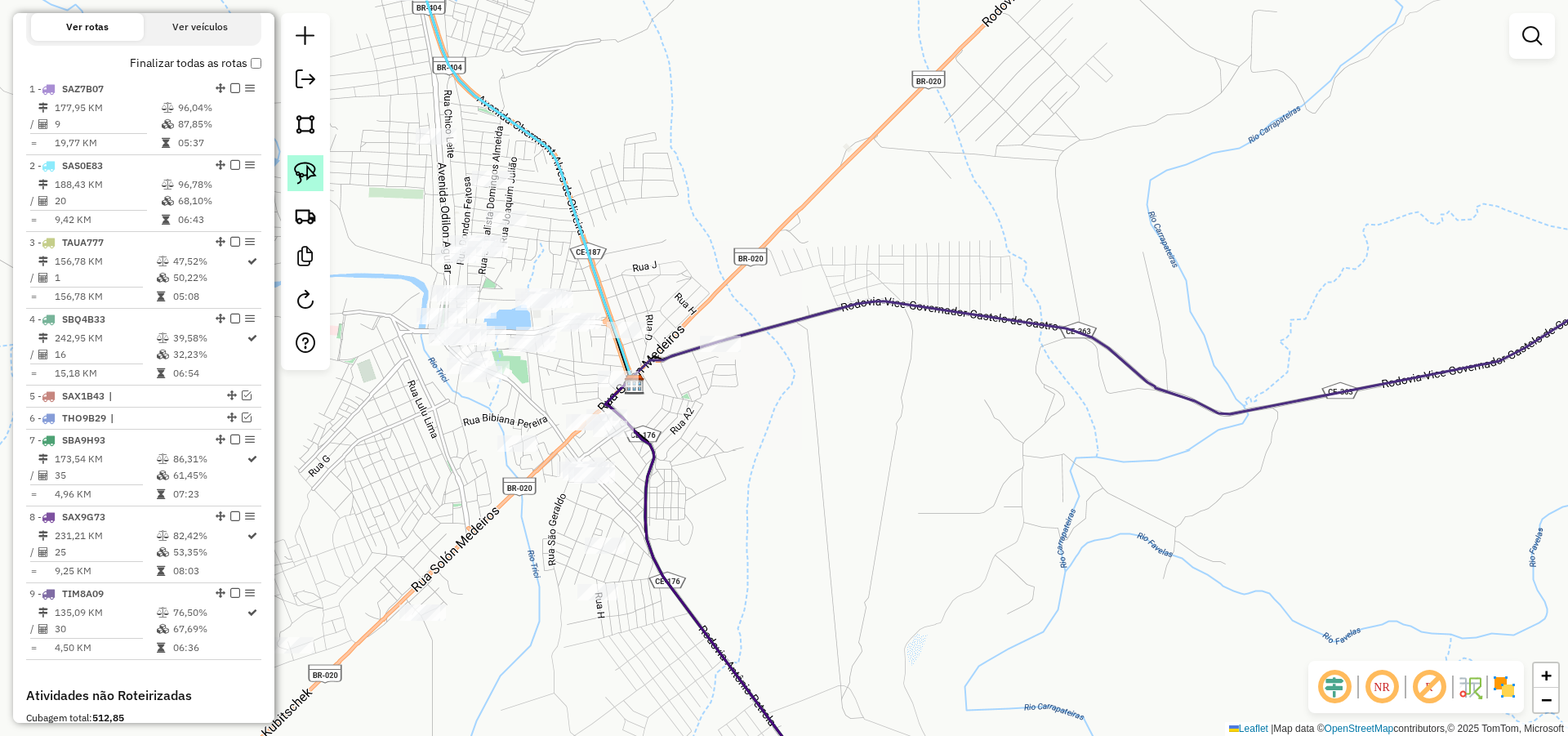
click at [311, 167] on img at bounding box center [305, 173] width 23 height 23
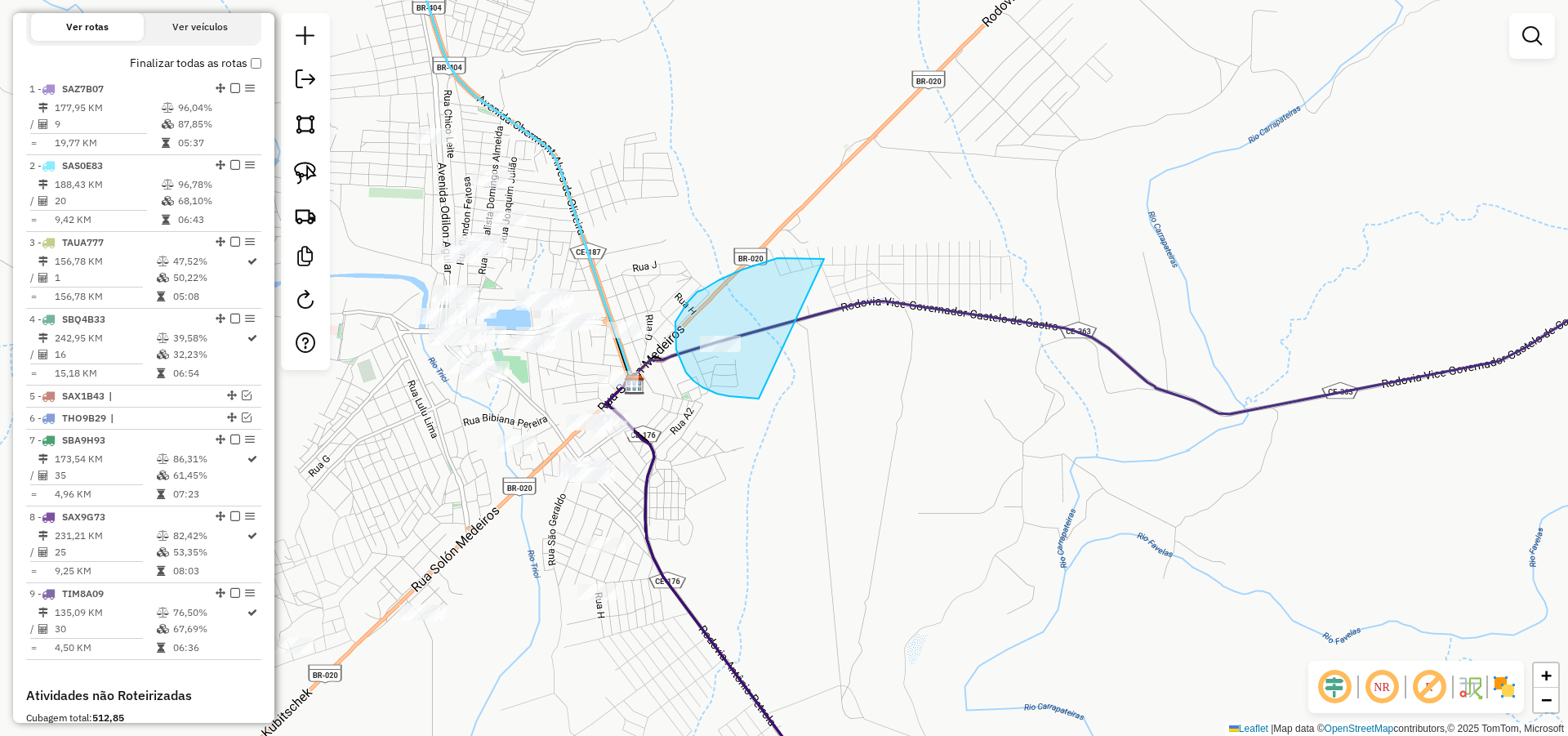
drag, startPoint x: 785, startPoint y: 258, endPoint x: 774, endPoint y: 398, distance: 140.4
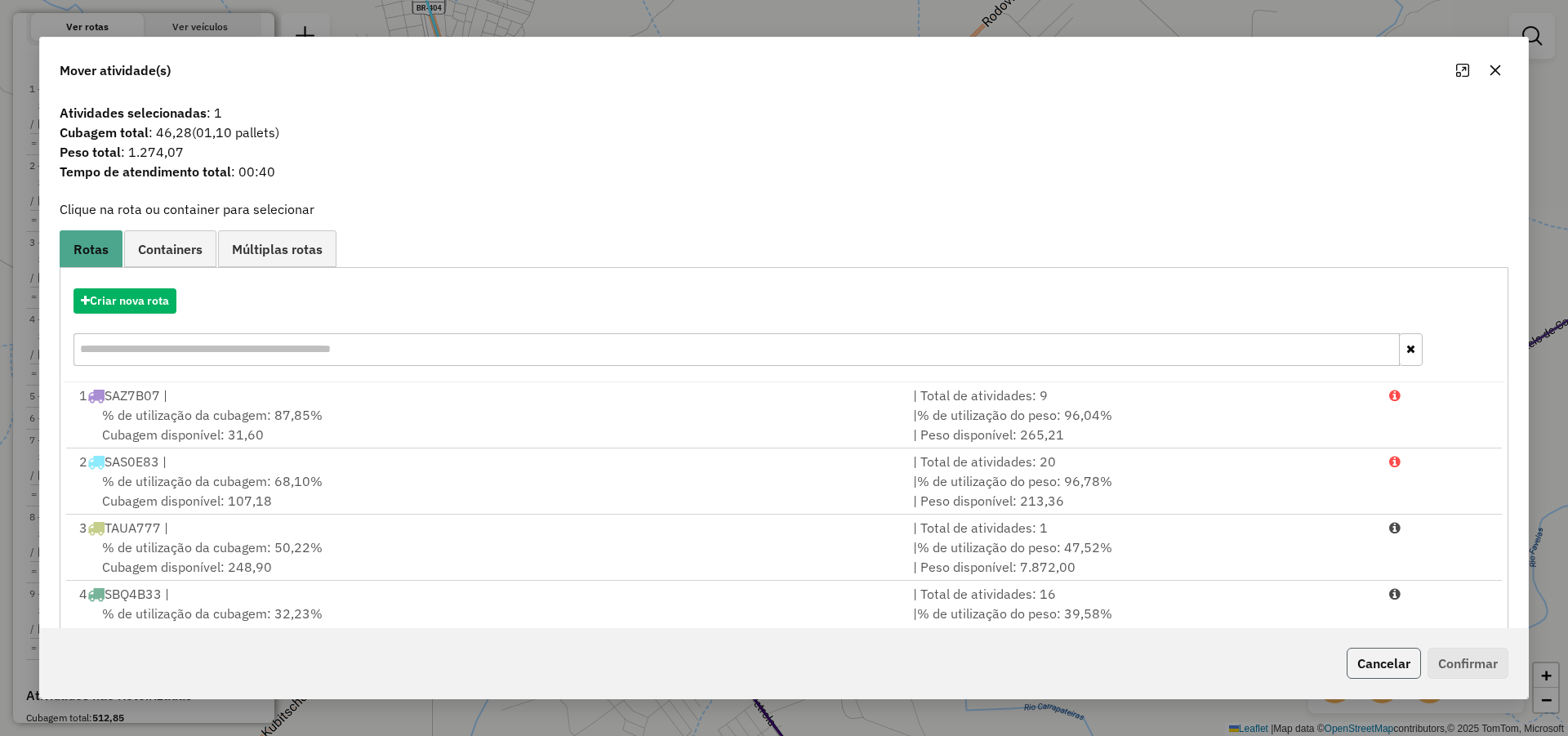
click at [1388, 654] on button "Cancelar" at bounding box center [1384, 663] width 74 height 31
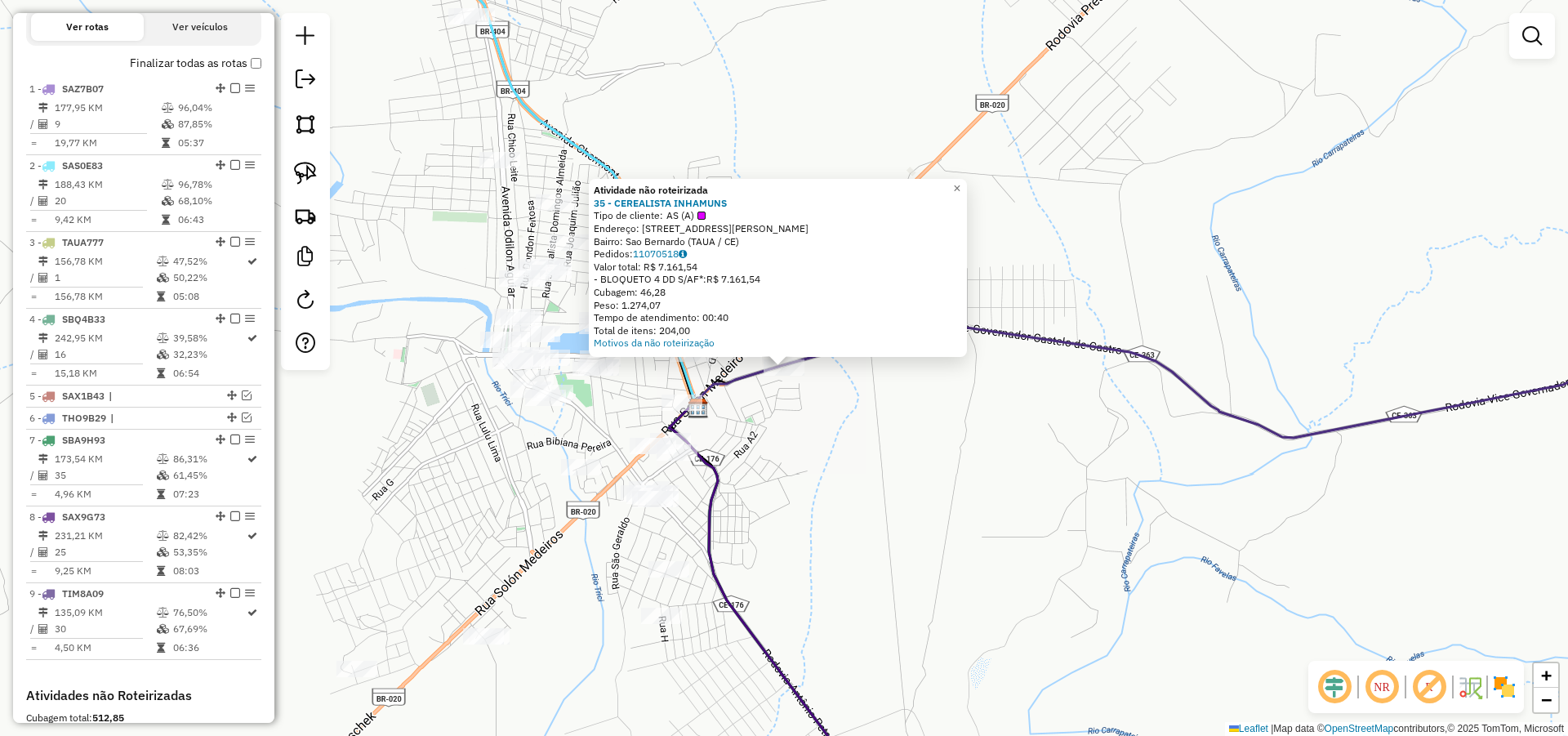
click at [859, 432] on div "Atividade não roteirizada 35 - CEREALISTA INHAMUNS Tipo de cliente: AS (A) Ende…" at bounding box center [784, 368] width 1568 height 736
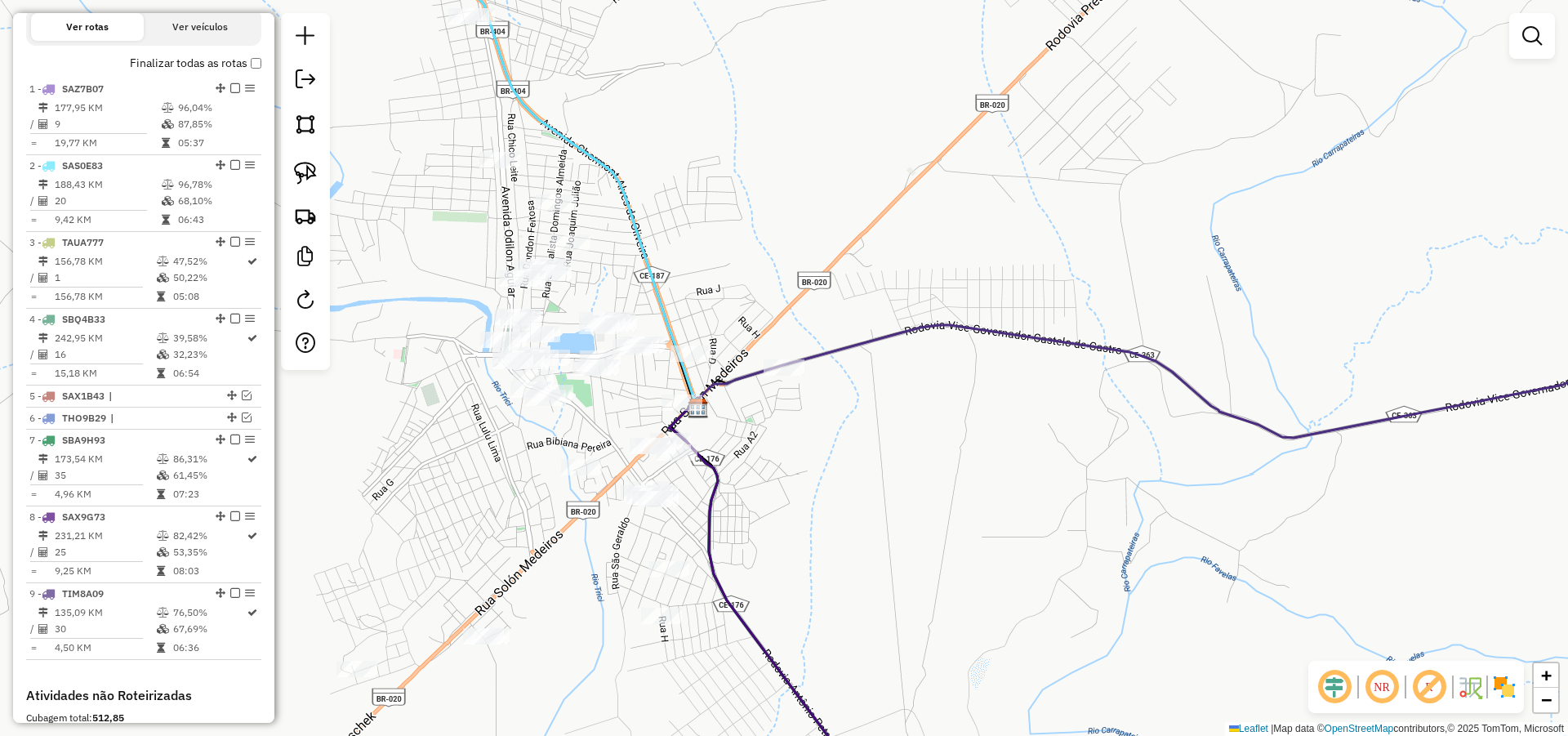
drag, startPoint x: 903, startPoint y: 423, endPoint x: 855, endPoint y: 397, distance: 54.6
click at [866, 397] on div "Janela de atendimento Grade de atendimento Capacidade Transportadoras Veículos …" at bounding box center [784, 368] width 1568 height 736
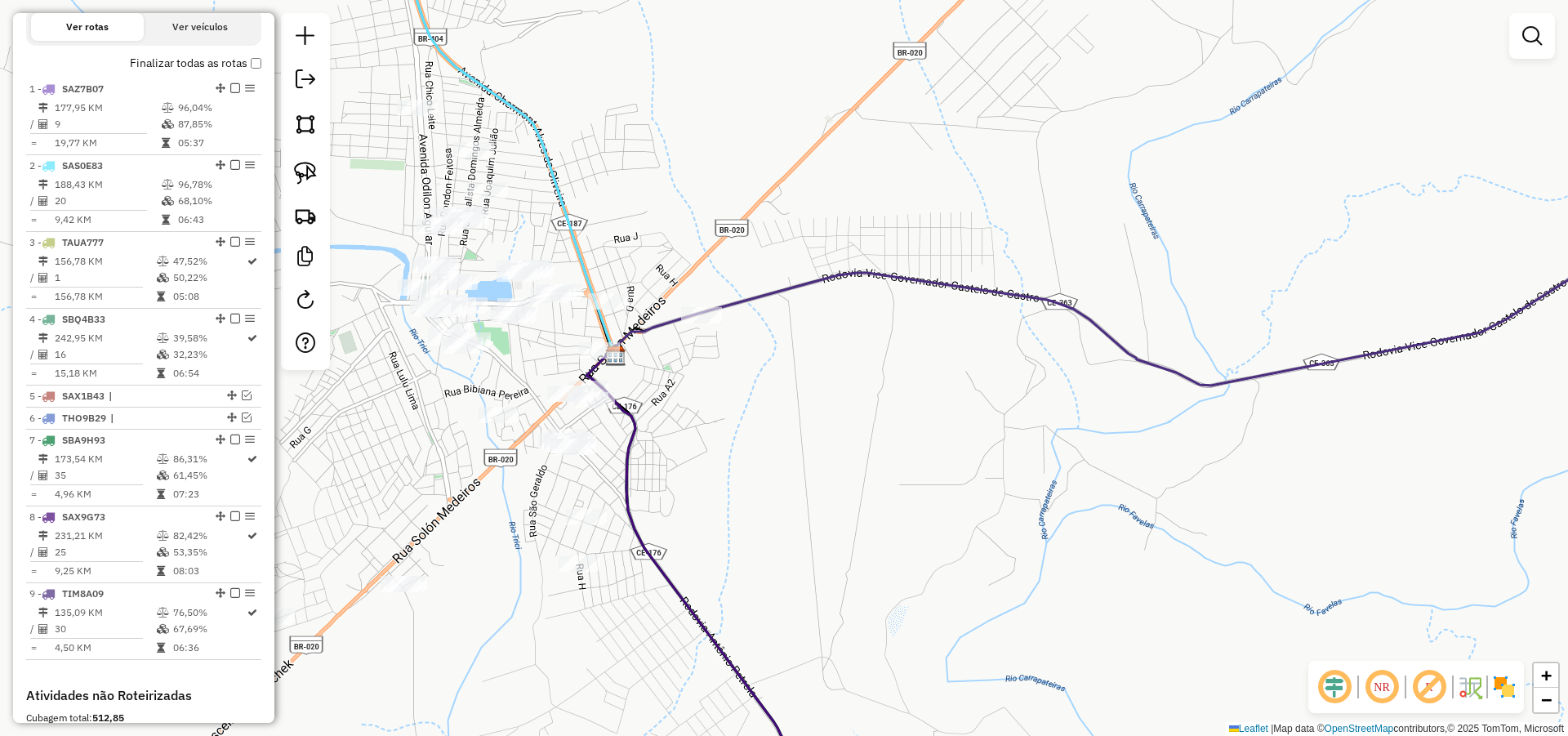
drag, startPoint x: 297, startPoint y: 166, endPoint x: 824, endPoint y: 299, distance: 543.5
click at [298, 166] on img at bounding box center [305, 173] width 23 height 23
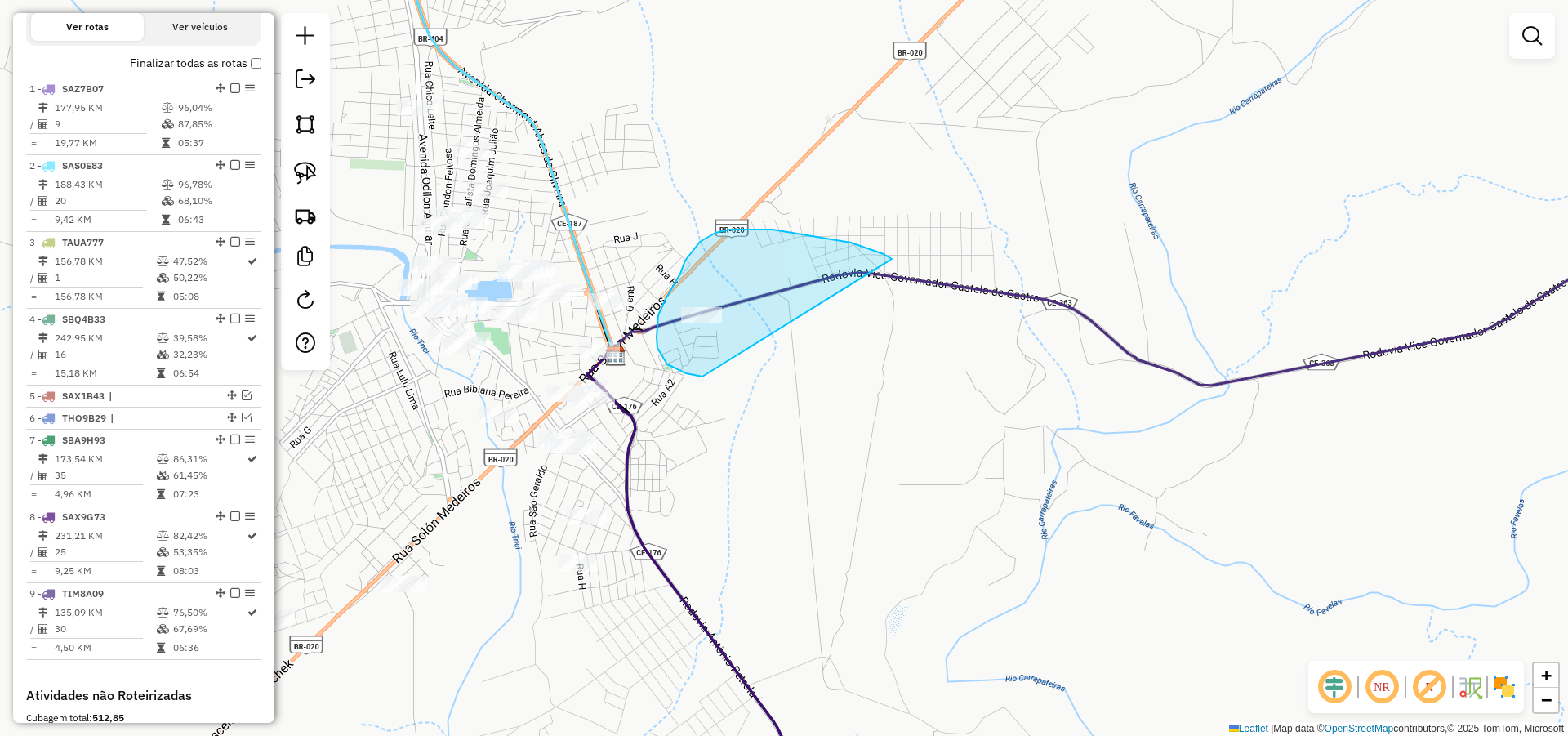
drag, startPoint x: 851, startPoint y: 243, endPoint x: 728, endPoint y: 377, distance: 181.9
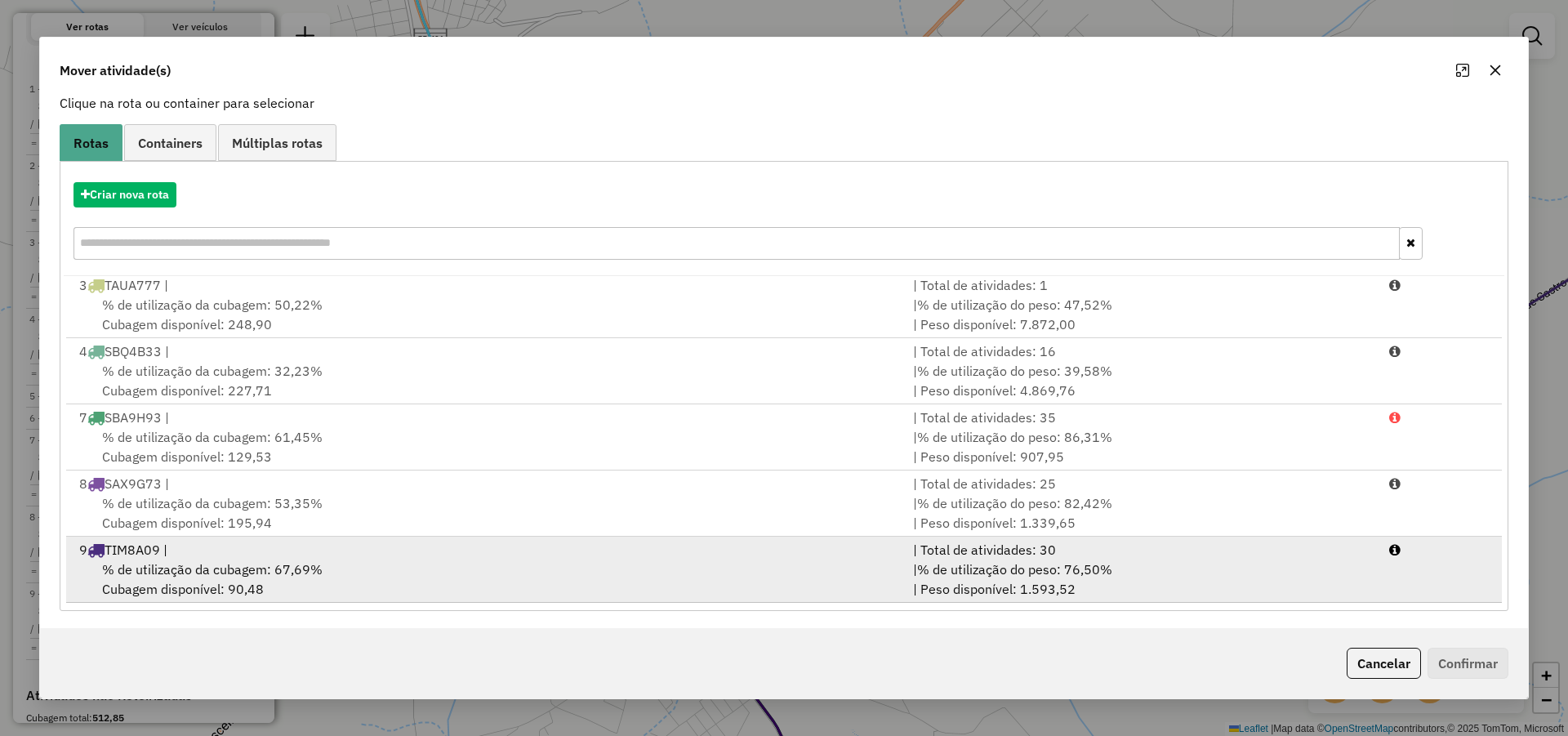
scroll to position [109, 0]
click at [1021, 569] on span "% de utilização do peso: 76,50%" at bounding box center [1014, 567] width 195 height 17
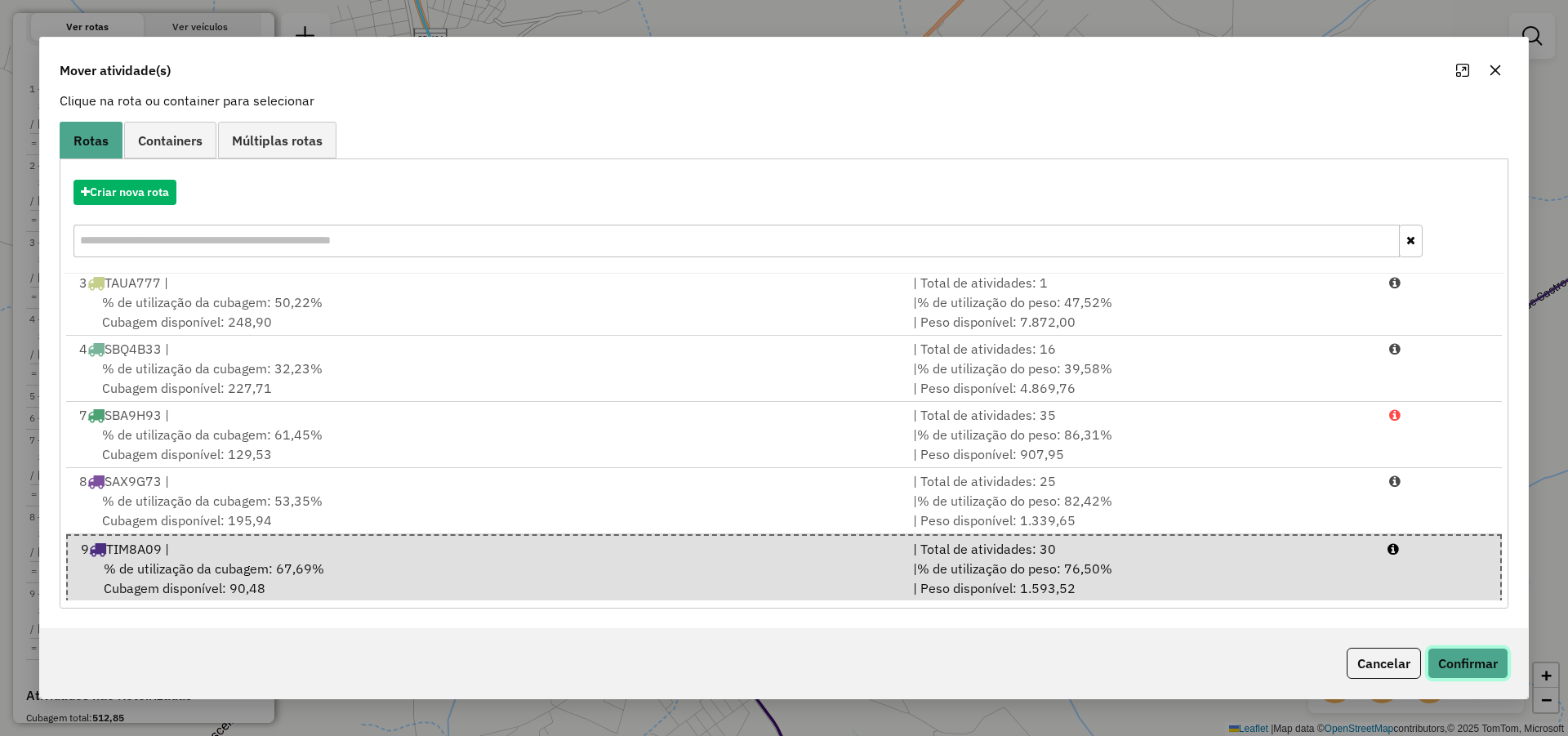
click at [1470, 663] on button "Confirmar" at bounding box center [1468, 663] width 81 height 31
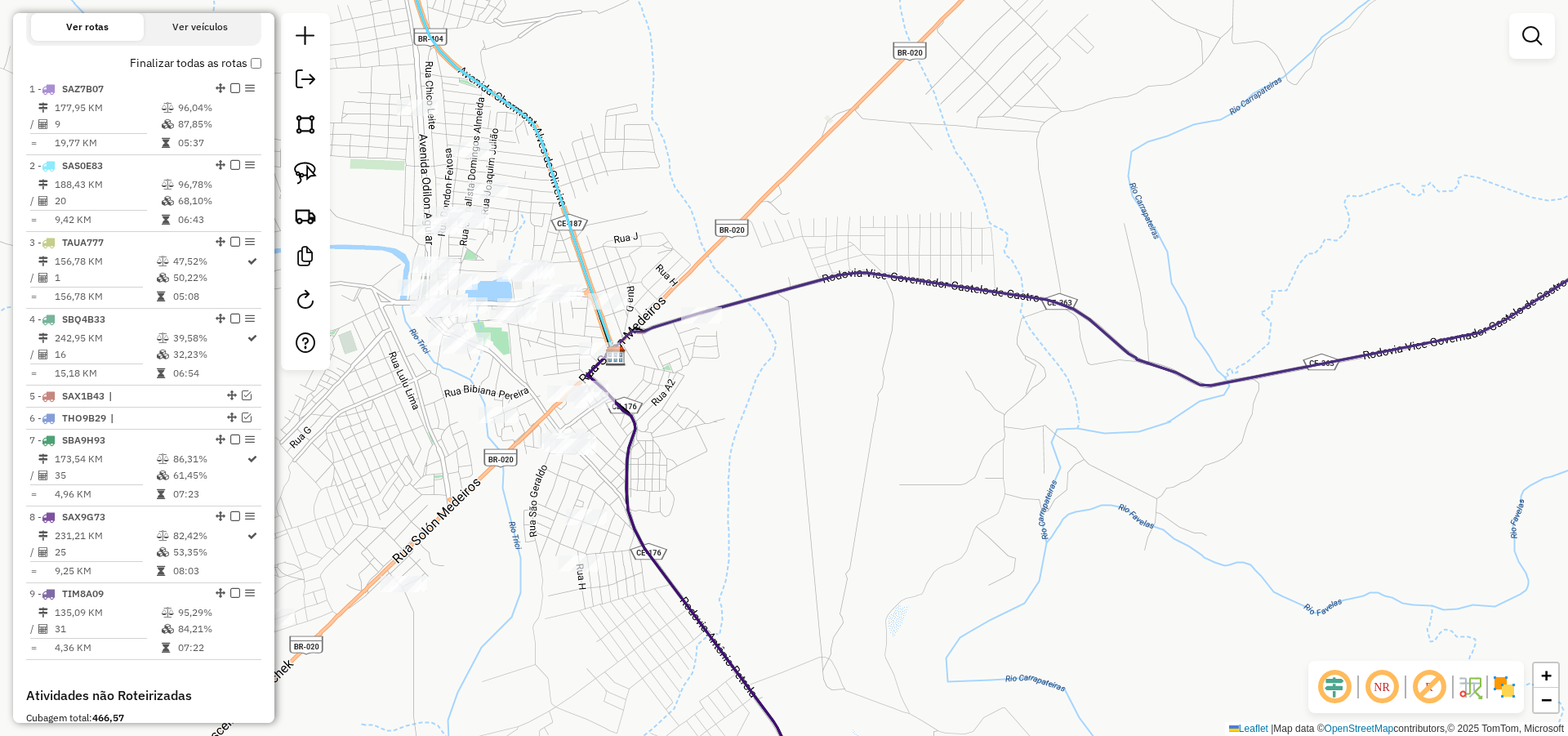
scroll to position [0, 0]
select select "*********"
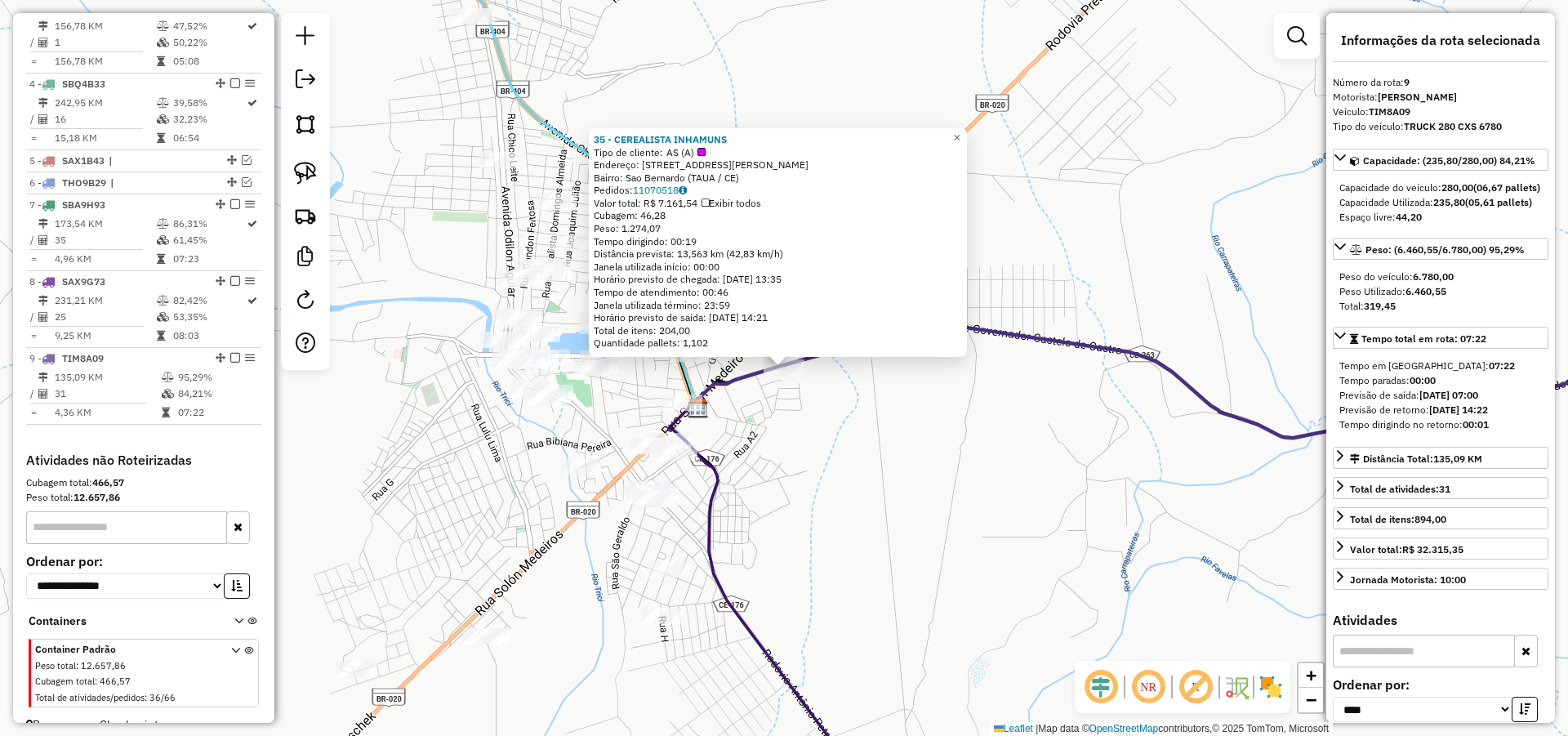
scroll to position [826, 0]
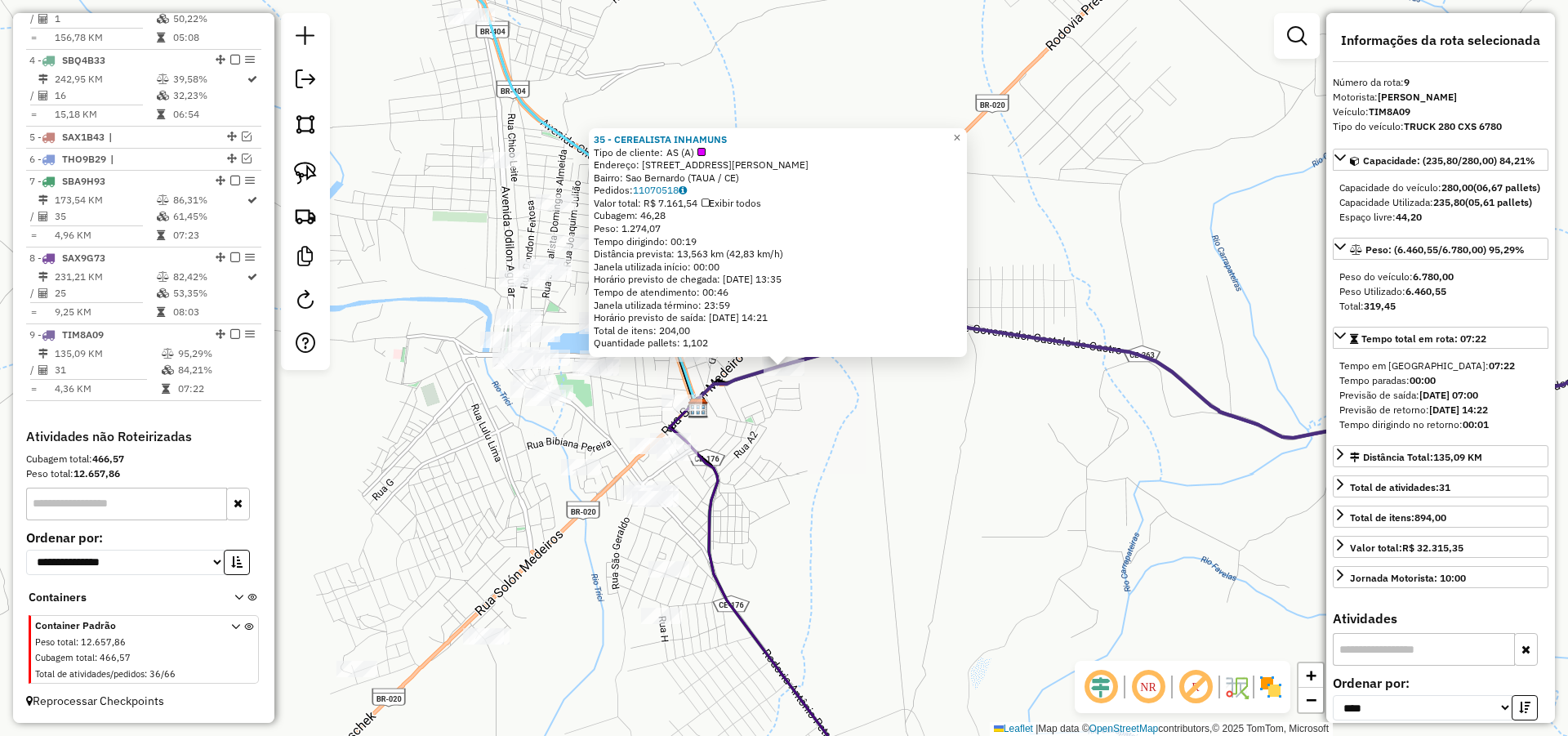
click at [990, 469] on div "35 - CEREALISTA INHAMUNS Tipo de cliente: AS (A) Endereço: R ANTONIO VERISSIMO …" at bounding box center [784, 368] width 1568 height 736
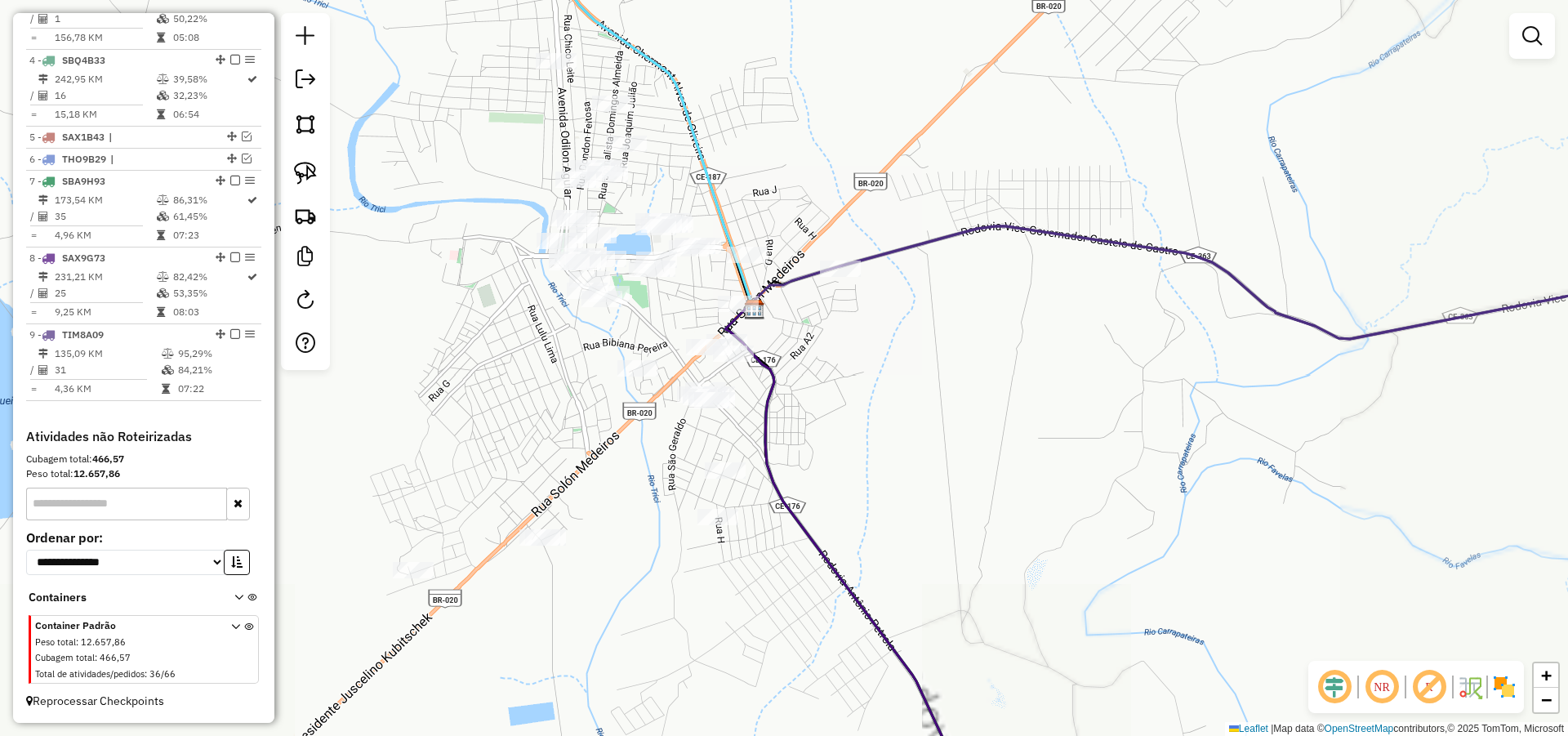
drag, startPoint x: 906, startPoint y: 435, endPoint x: 948, endPoint y: 379, distance: 70.0
click at [948, 380] on div "Janela de atendimento Grade de atendimento Capacidade Transportadoras Veículos …" at bounding box center [784, 368] width 1568 height 736
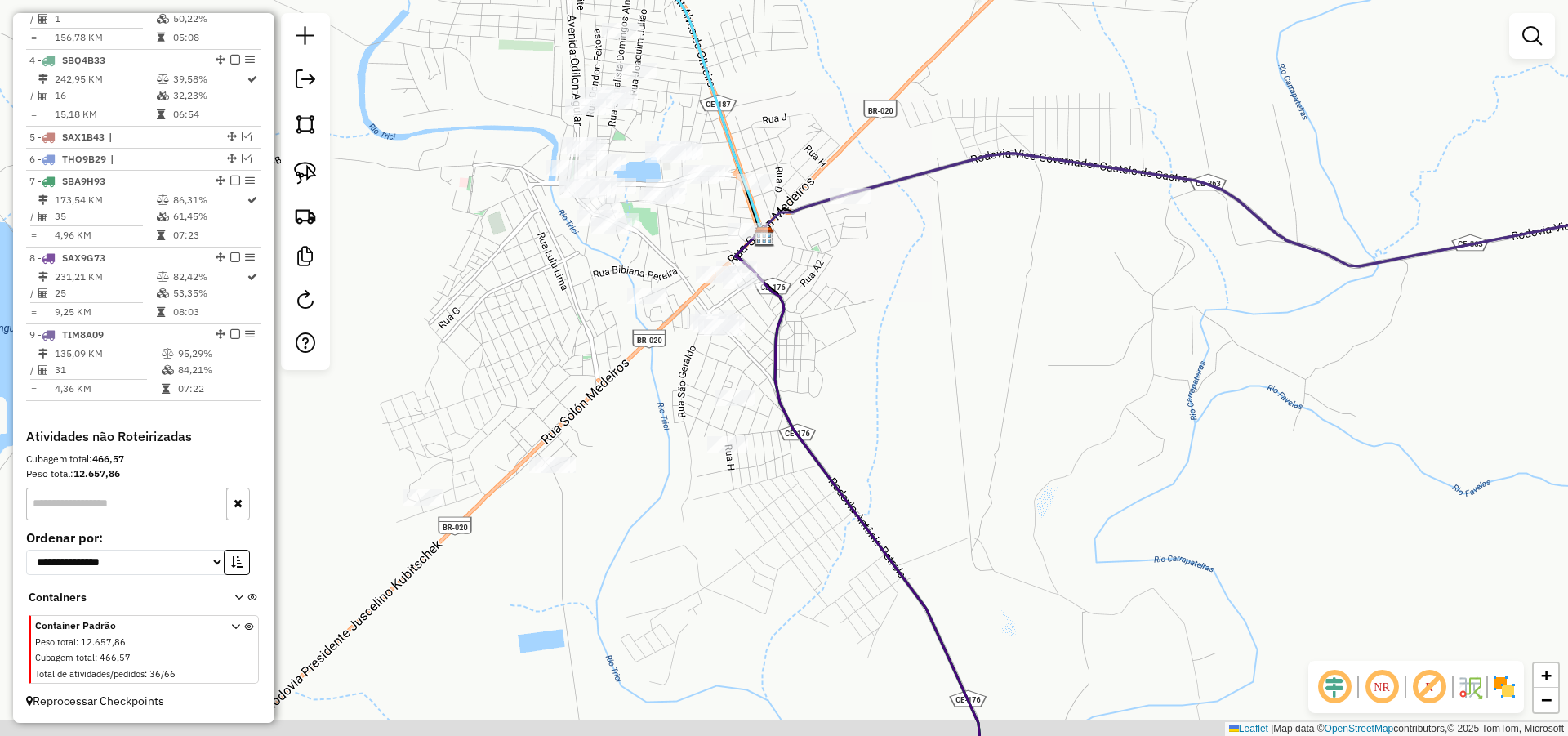
drag, startPoint x: 864, startPoint y: 328, endPoint x: 848, endPoint y: 271, distance: 59.2
click at [854, 278] on div "Janela de atendimento Grade de atendimento Capacidade Transportadoras Veículos …" at bounding box center [784, 368] width 1568 height 736
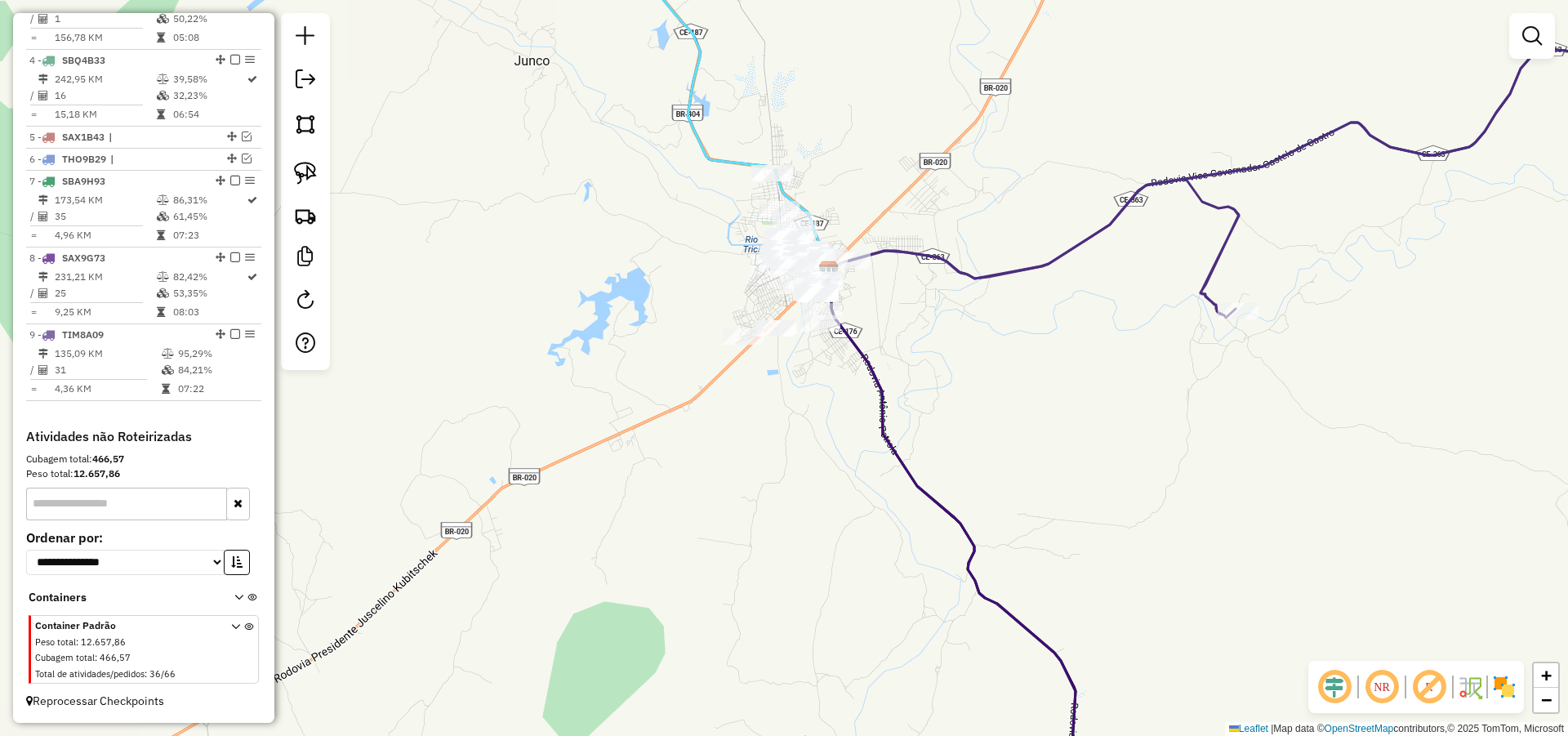
click at [1069, 499] on div "Janela de atendimento Grade de atendimento Capacidade Transportadoras Veículos …" at bounding box center [784, 368] width 1568 height 736
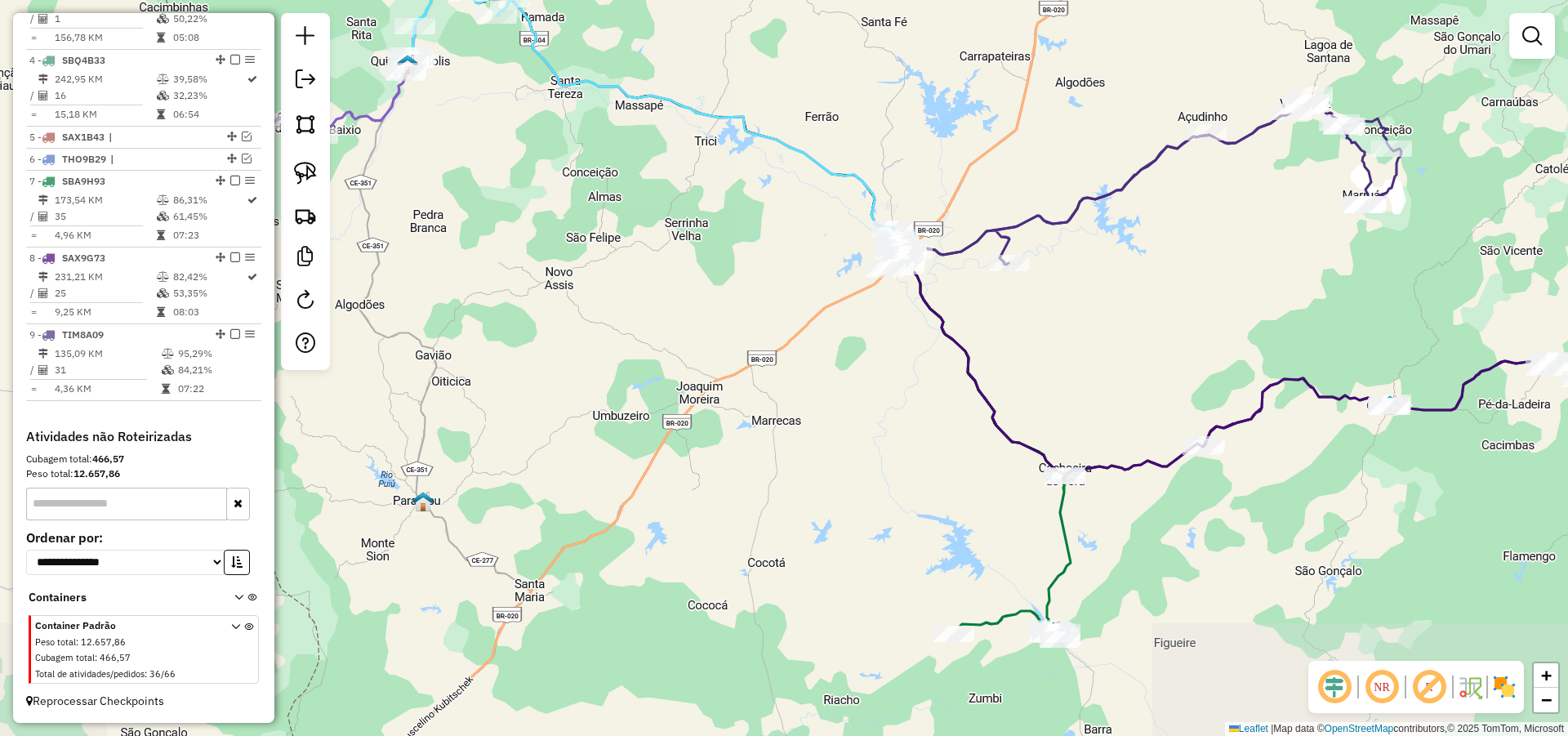
drag, startPoint x: 1137, startPoint y: 526, endPoint x: 1047, endPoint y: 372, distance: 178.4
click at [1047, 372] on div "Janela de atendimento Grade de atendimento Capacidade Transportadoras Veículos …" at bounding box center [784, 368] width 1568 height 736
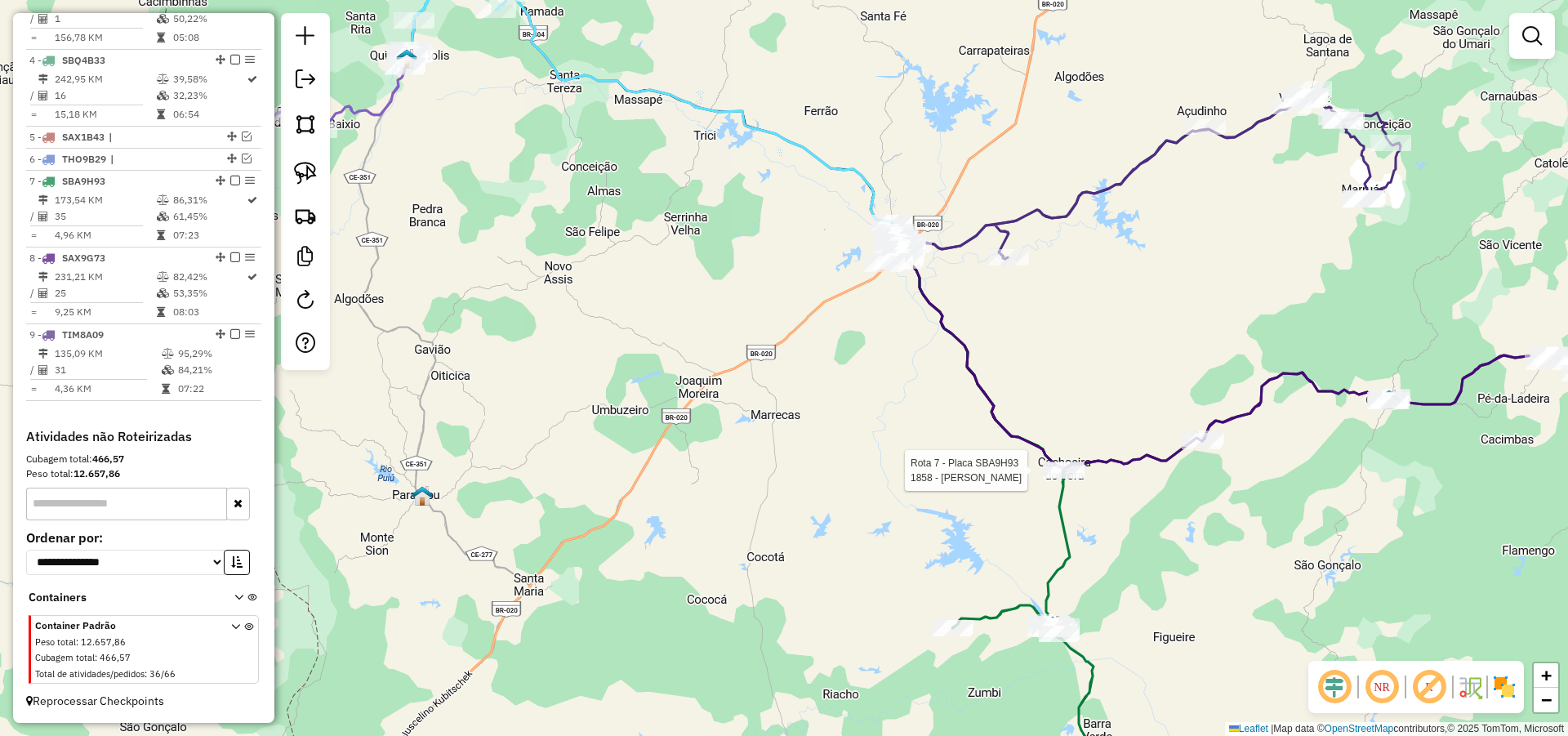
select select "*********"
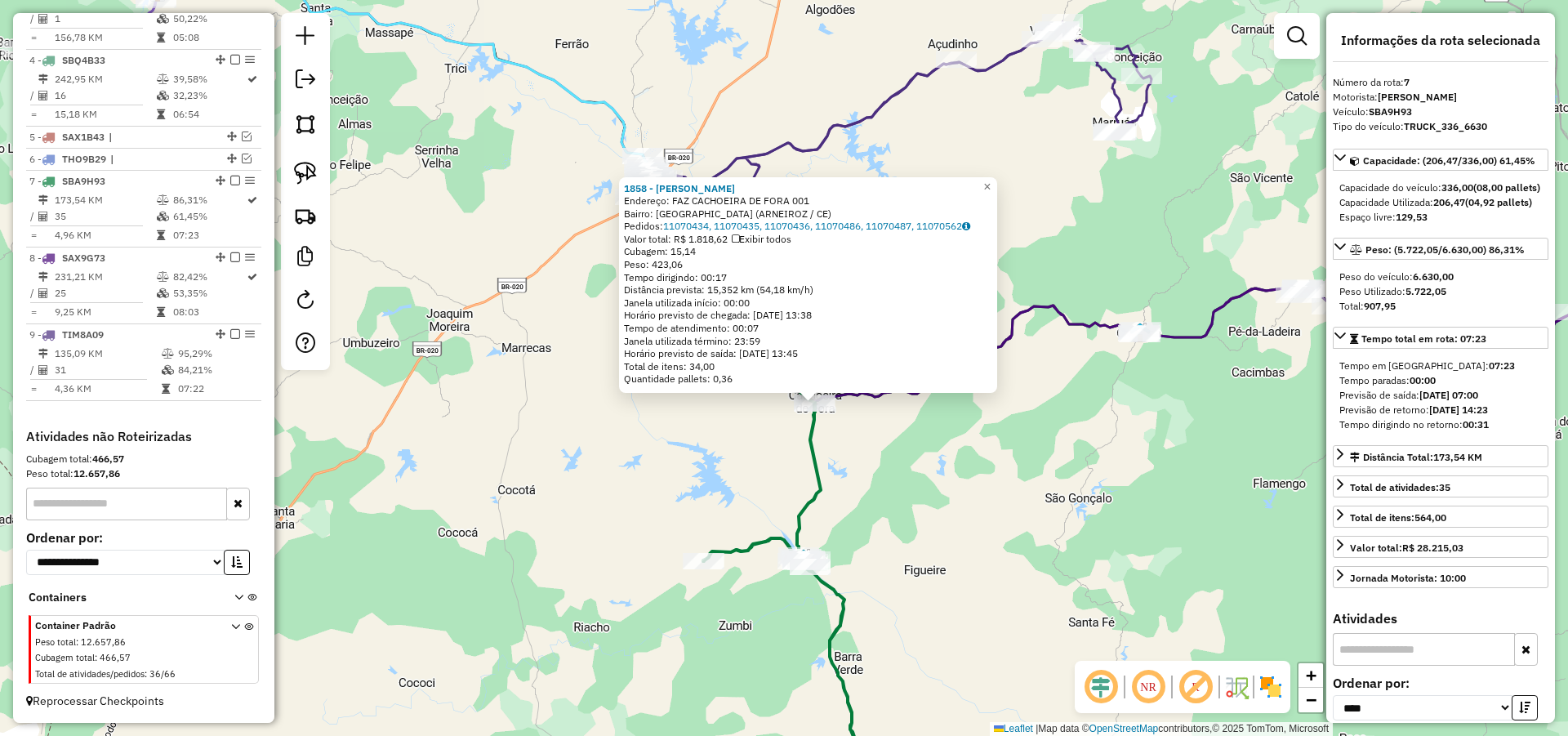
drag, startPoint x: 1096, startPoint y: 505, endPoint x: 1103, endPoint y: 484, distance: 22.1
click at [1126, 547] on div "1858 - GILVAN CHAGAS DA SIL Endereço: FAZ CACHOEIRA DE FORA 001 Bairro: Cachoei…" at bounding box center [784, 368] width 1568 height 736
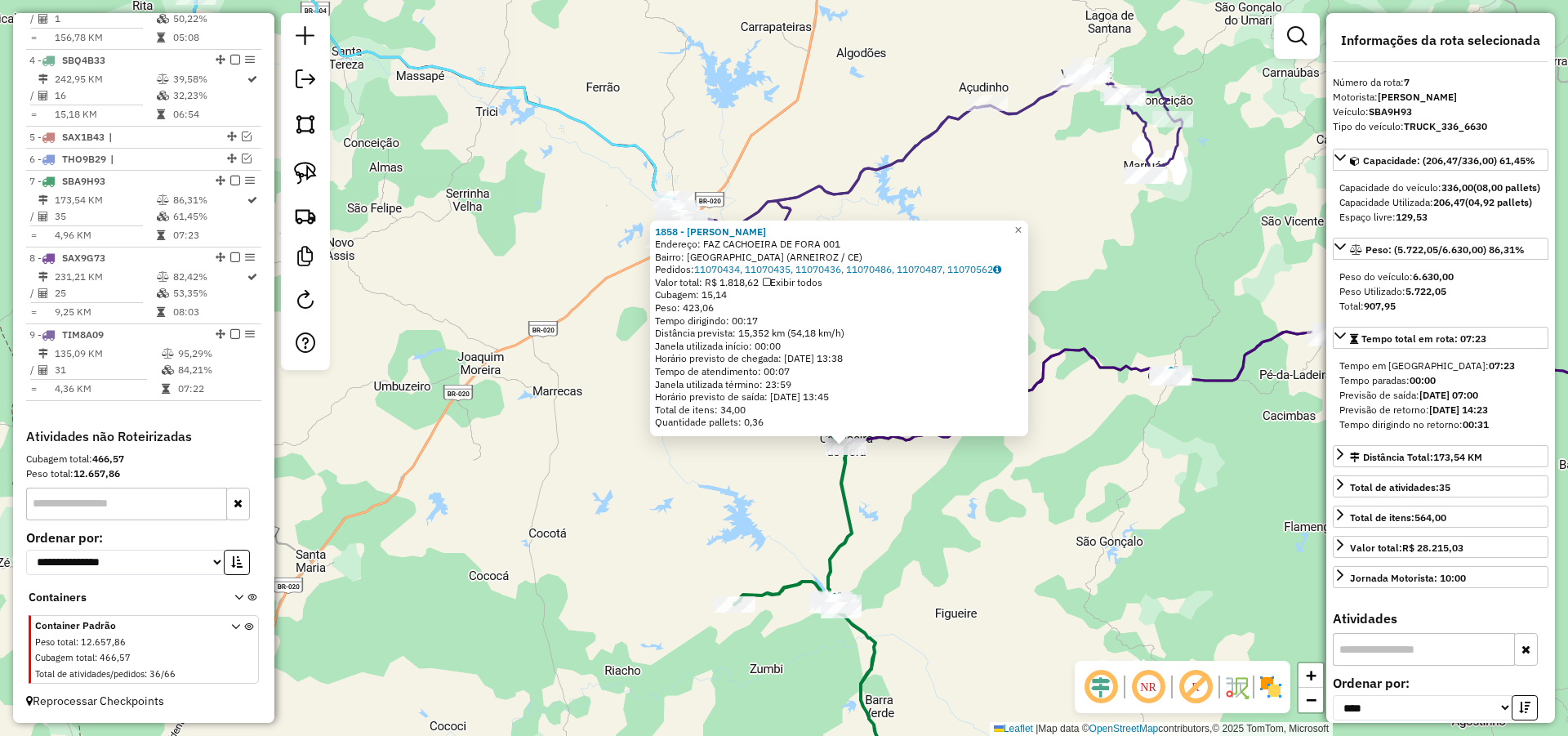
drag, startPoint x: 1104, startPoint y: 448, endPoint x: 1150, endPoint y: 389, distance: 74.8
click at [1105, 447] on div "1858 - GILVAN CHAGAS DA SIL Endereço: FAZ CACHOEIRA DE FORA 001 Bairro: Cachoei…" at bounding box center [784, 368] width 1568 height 736
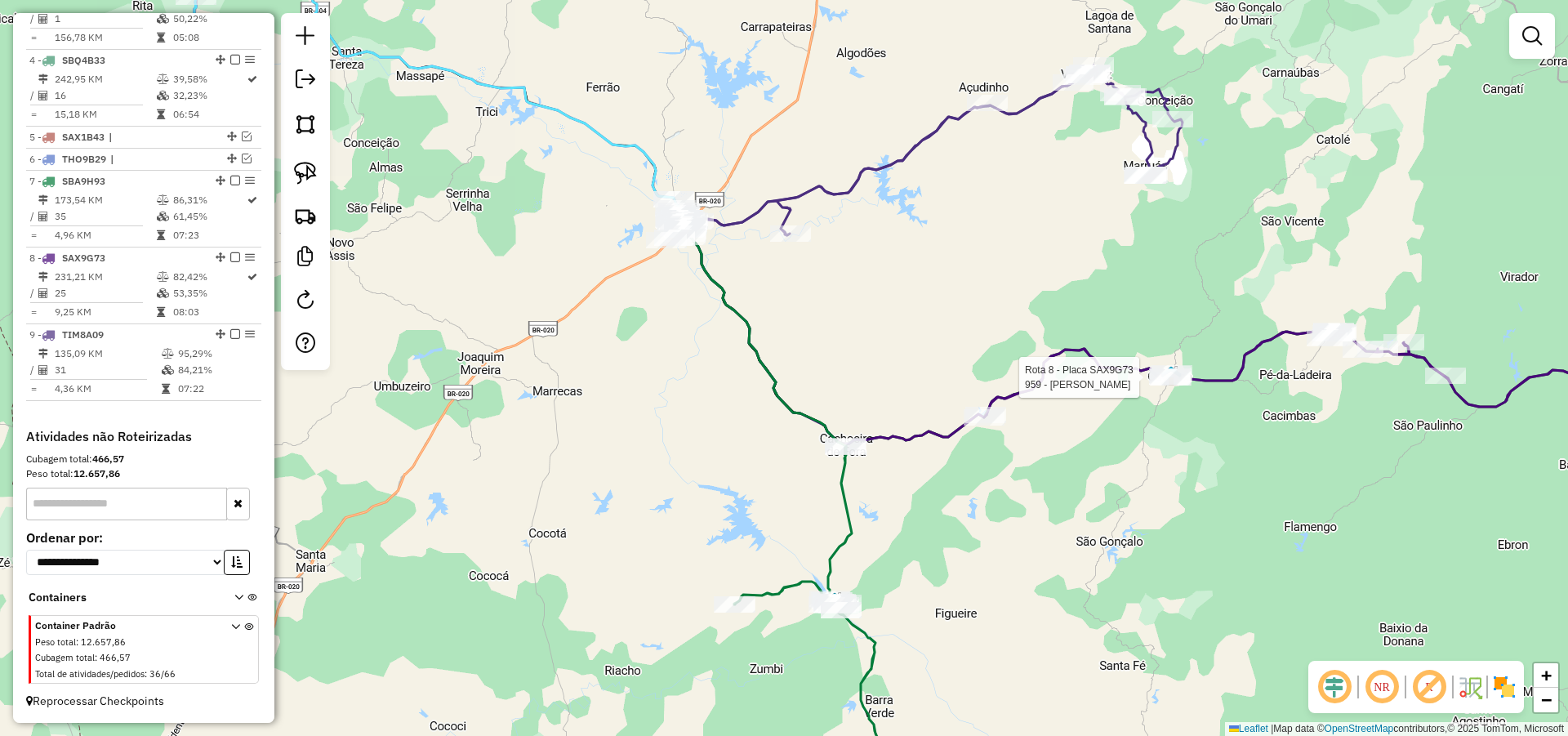
select select "*********"
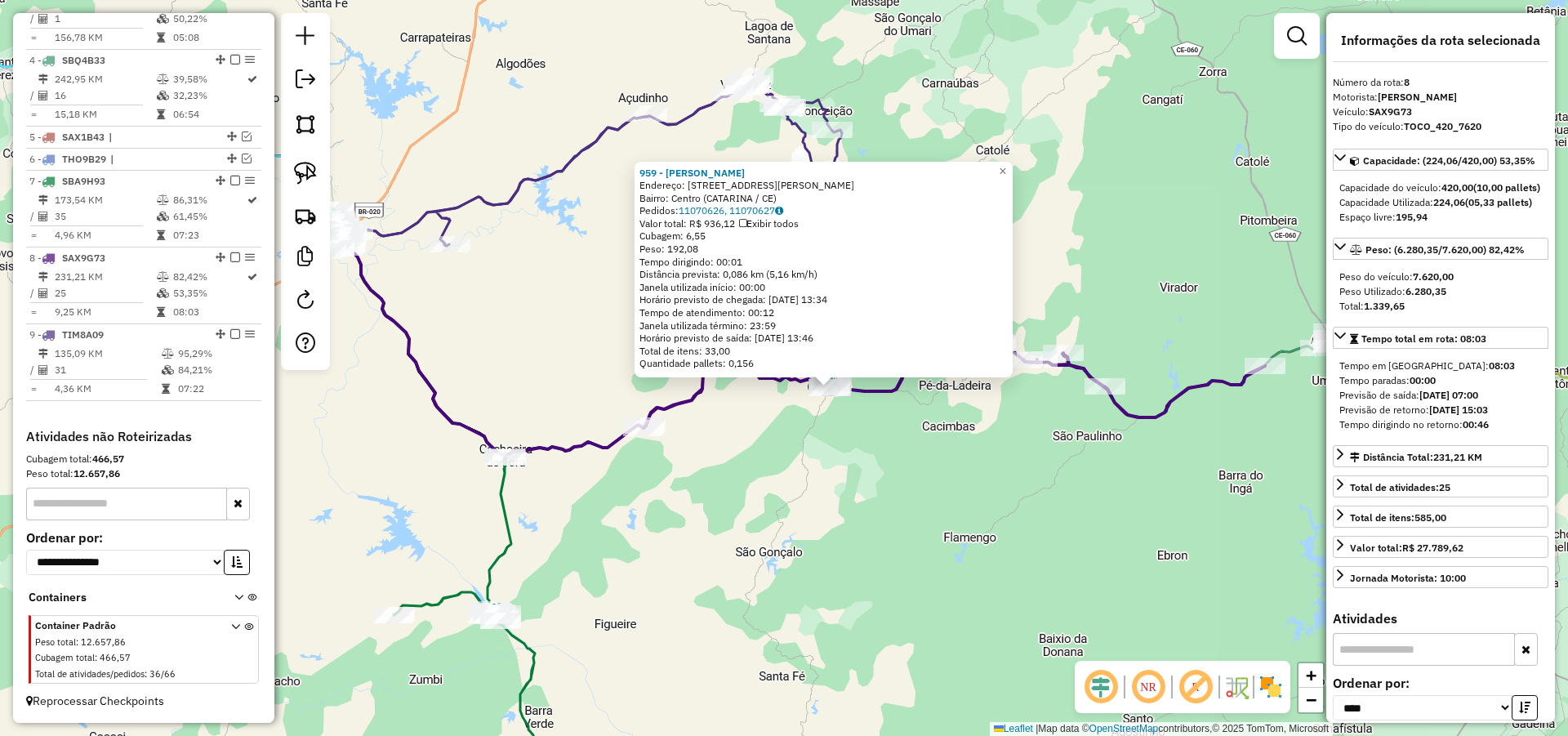
drag, startPoint x: 954, startPoint y: 506, endPoint x: 1005, endPoint y: 529, distance: 55.9
click at [1005, 529] on div "959 - ANTONIO IDELVANIO VI Endereço: R R ANTONIO LEITAO 541 Bairro: Centro (CAT…" at bounding box center [784, 368] width 1568 height 736
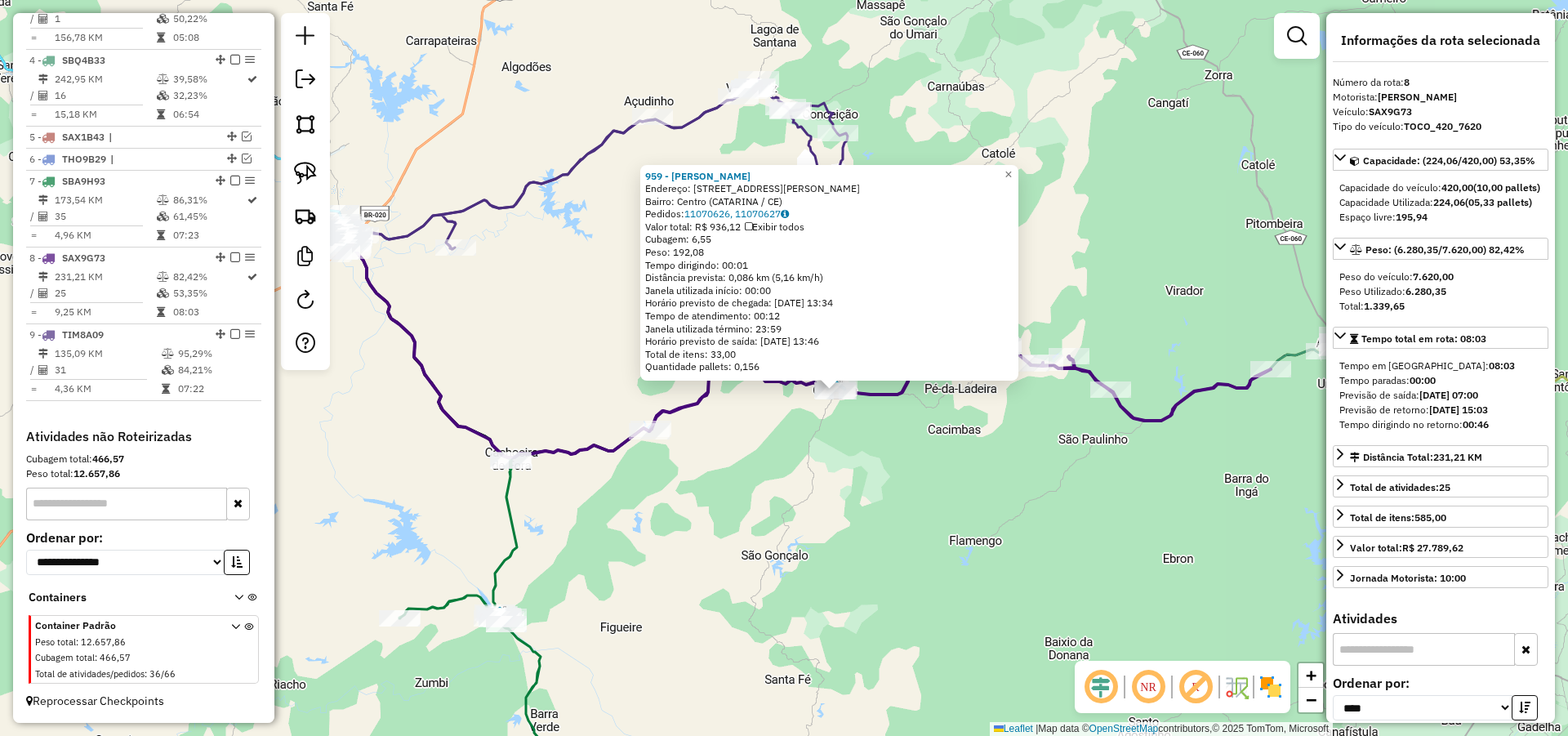
drag, startPoint x: 1047, startPoint y: 508, endPoint x: 1068, endPoint y: 507, distance: 21.0
click at [1068, 507] on div "959 - ANTONIO IDELVANIO VI Endereço: R R ANTONIO LEITAO 541 Bairro: Centro (CAT…" at bounding box center [784, 368] width 1568 height 736
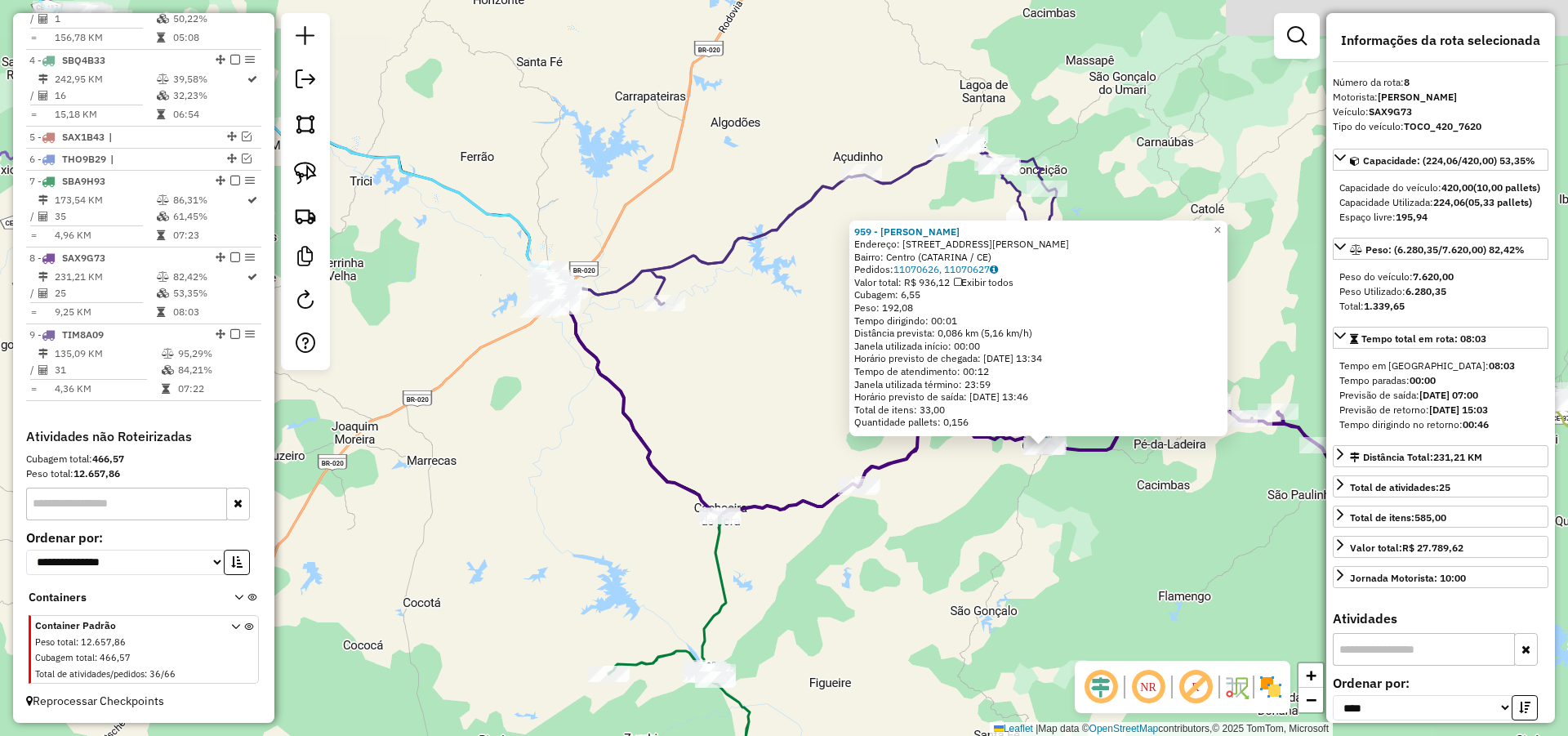
drag, startPoint x: 743, startPoint y: 399, endPoint x: 829, endPoint y: 422, distance: 89.0
click at [829, 422] on div "959 - ANTONIO IDELVANIO VI Endereço: R R ANTONIO LEITAO 541 Bairro: Centro (CAT…" at bounding box center [784, 368] width 1568 height 736
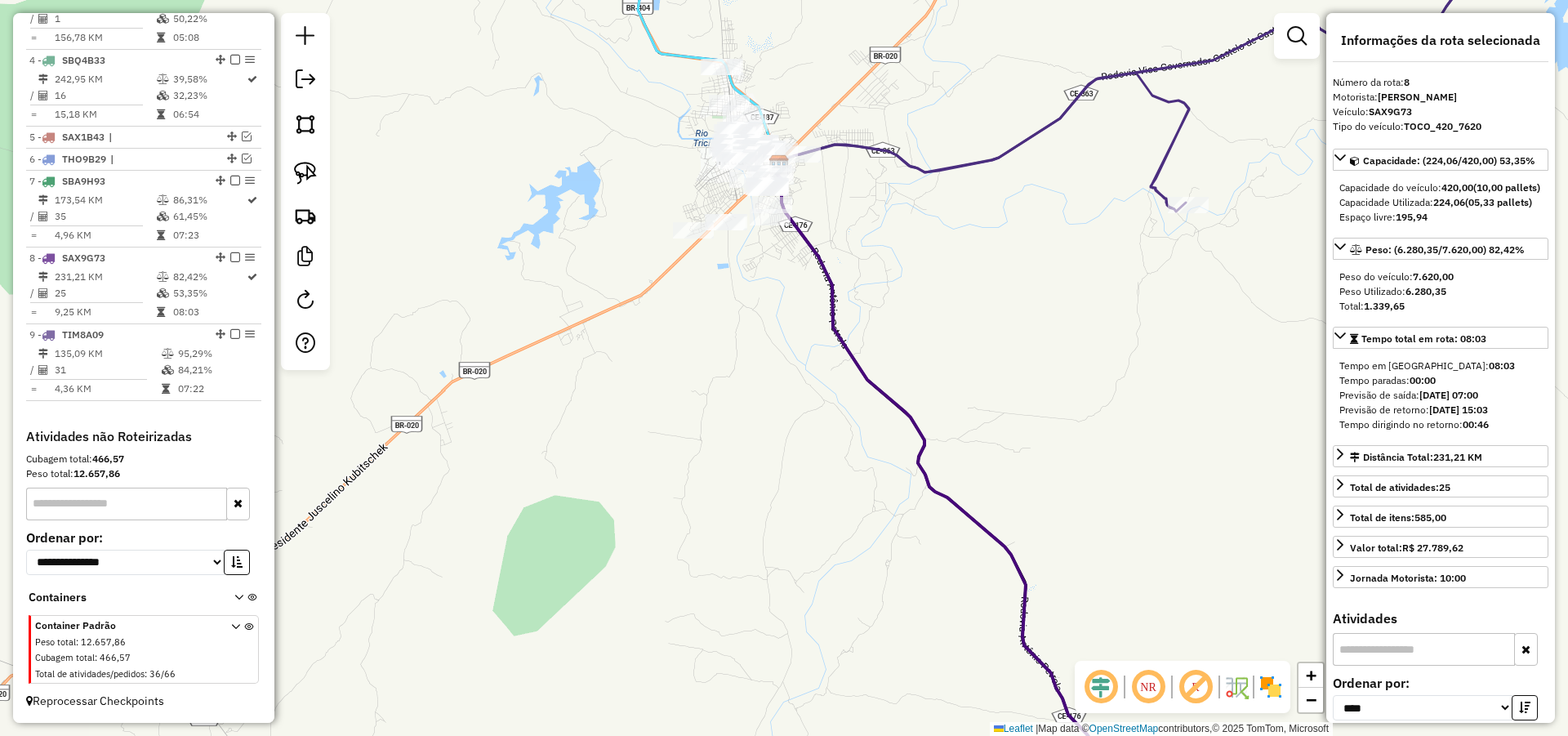
click at [784, 512] on div "959 - ANTONIO IDELVANIO VI Endereço: R R ANTONIO LEITAO 541 Bairro: Centro (CAT…" at bounding box center [784, 368] width 1568 height 736
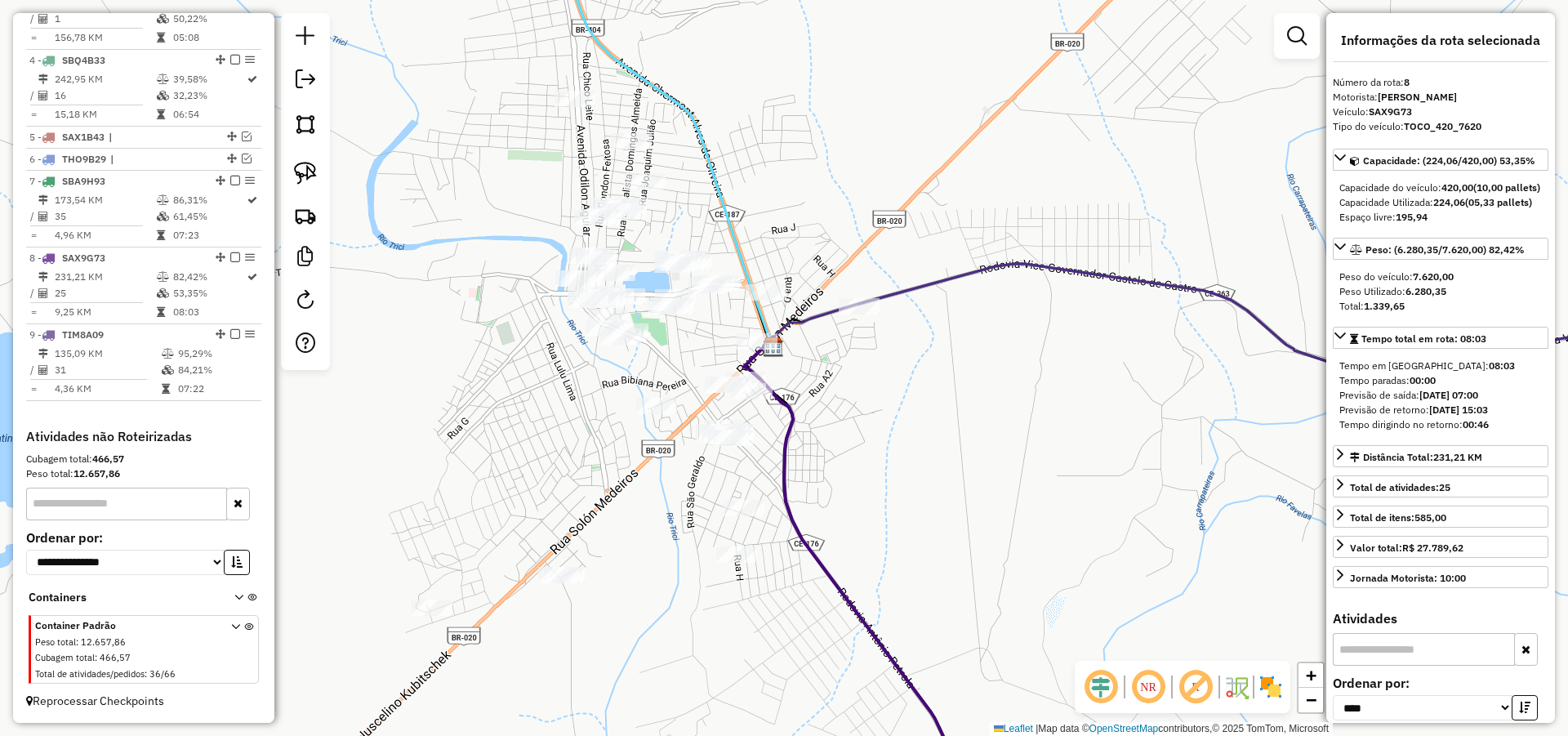
drag, startPoint x: 820, startPoint y: 443, endPoint x: 798, endPoint y: 423, distance: 29.7
click at [812, 423] on div "959 - ANTONIO IDELVANIO VI Endereço: R R ANTONIO LEITAO 541 Bairro: Centro (CAT…" at bounding box center [784, 368] width 1568 height 736
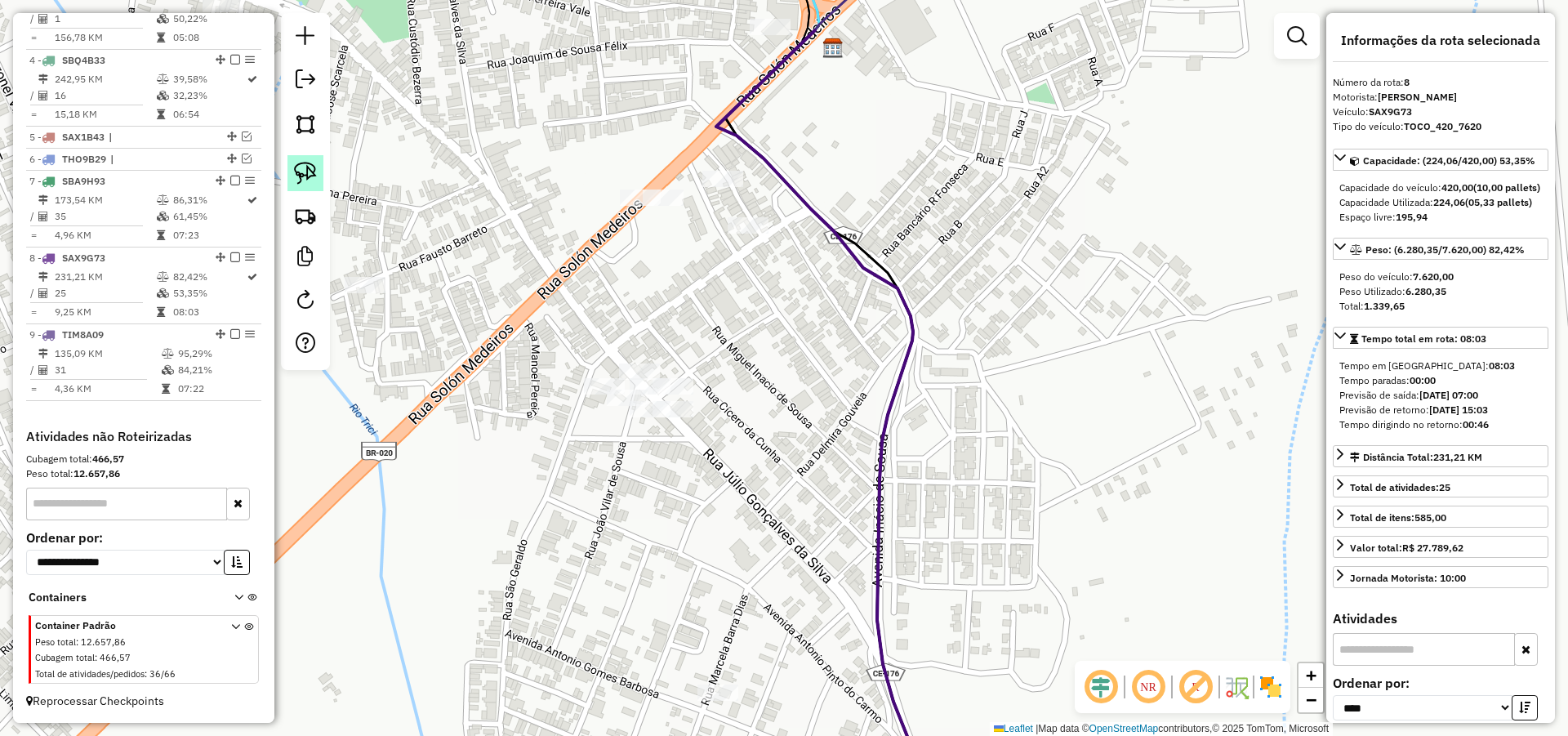
click at [313, 161] on img at bounding box center [305, 173] width 23 height 23
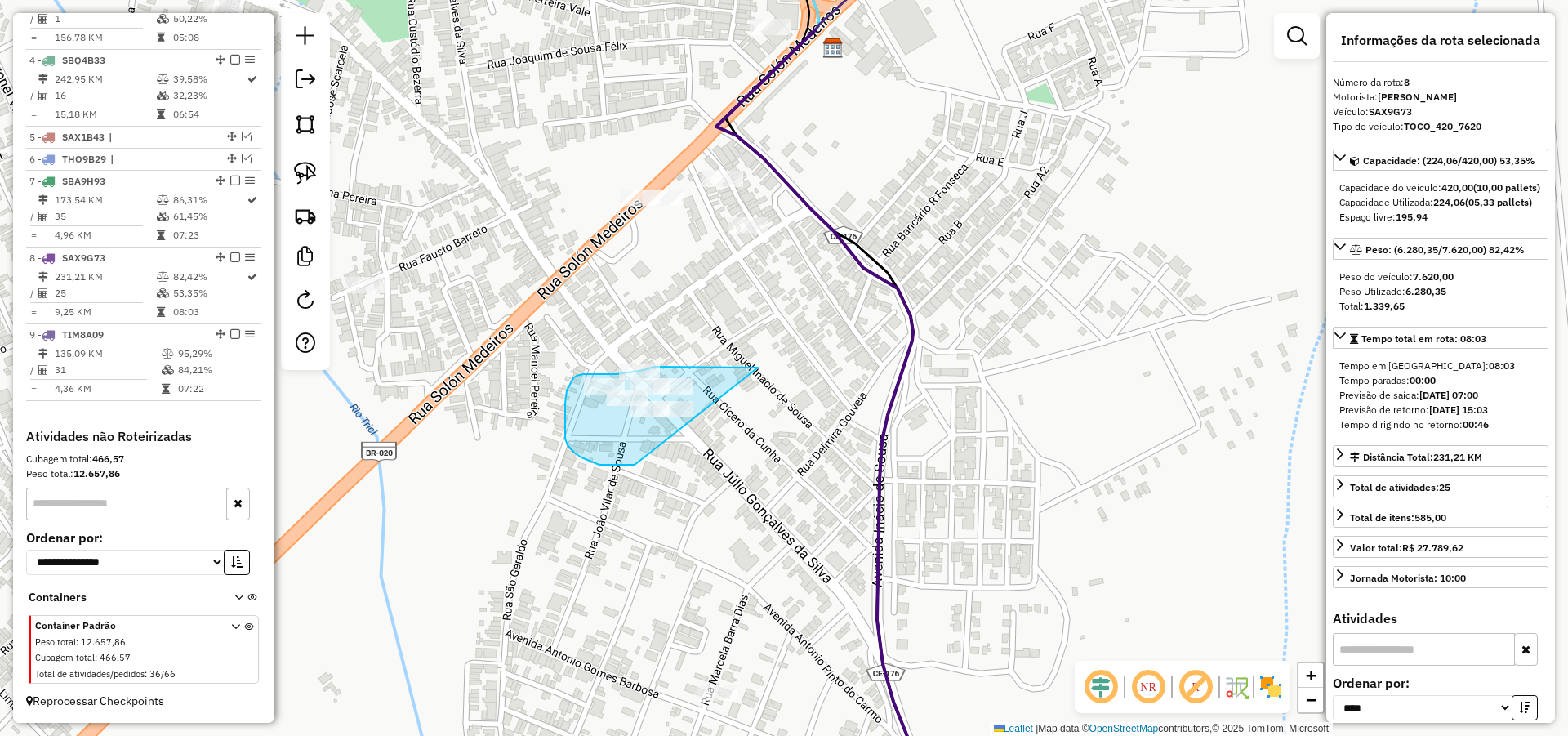
drag, startPoint x: 741, startPoint y: 367, endPoint x: 716, endPoint y: 432, distance: 69.6
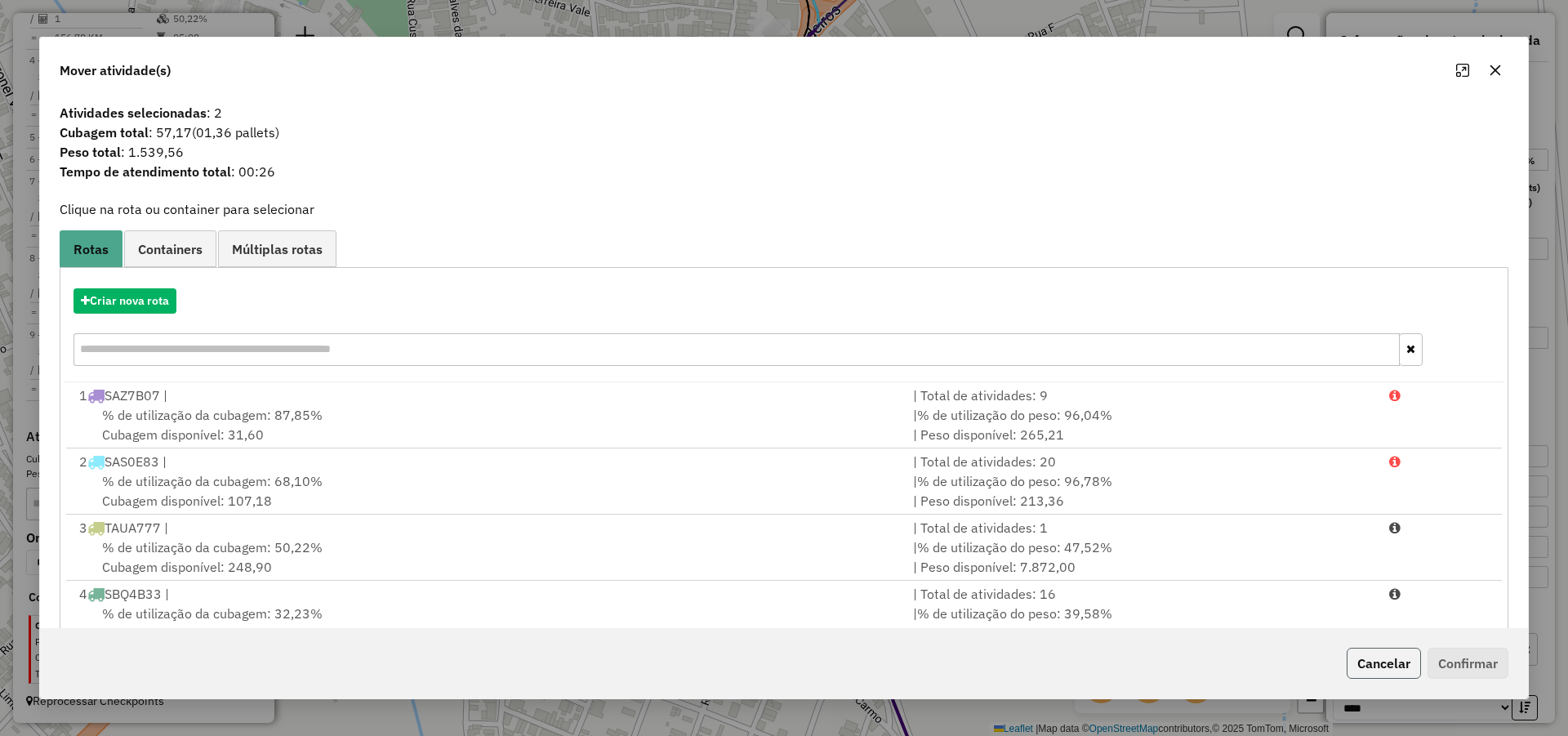
click at [1370, 651] on button "Cancelar" at bounding box center [1384, 663] width 74 height 31
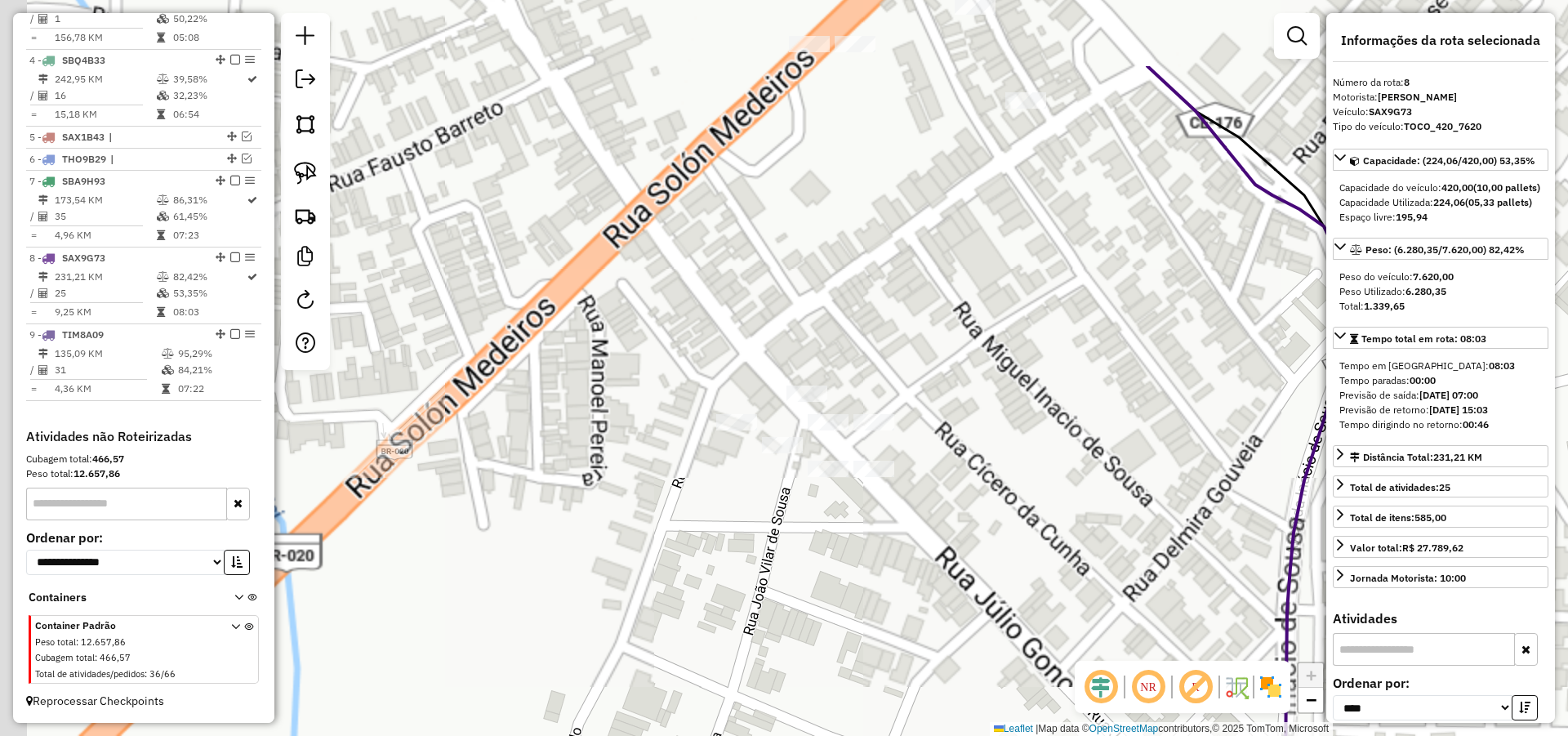
drag, startPoint x: 856, startPoint y: 557, endPoint x: 849, endPoint y: 546, distance: 13.0
click at [857, 556] on div "959 - ANTONIO IDELVANIO VI Endereço: R R ANTONIO LEITAO 541 Bairro: Centro (CAT…" at bounding box center [784, 368] width 1568 height 736
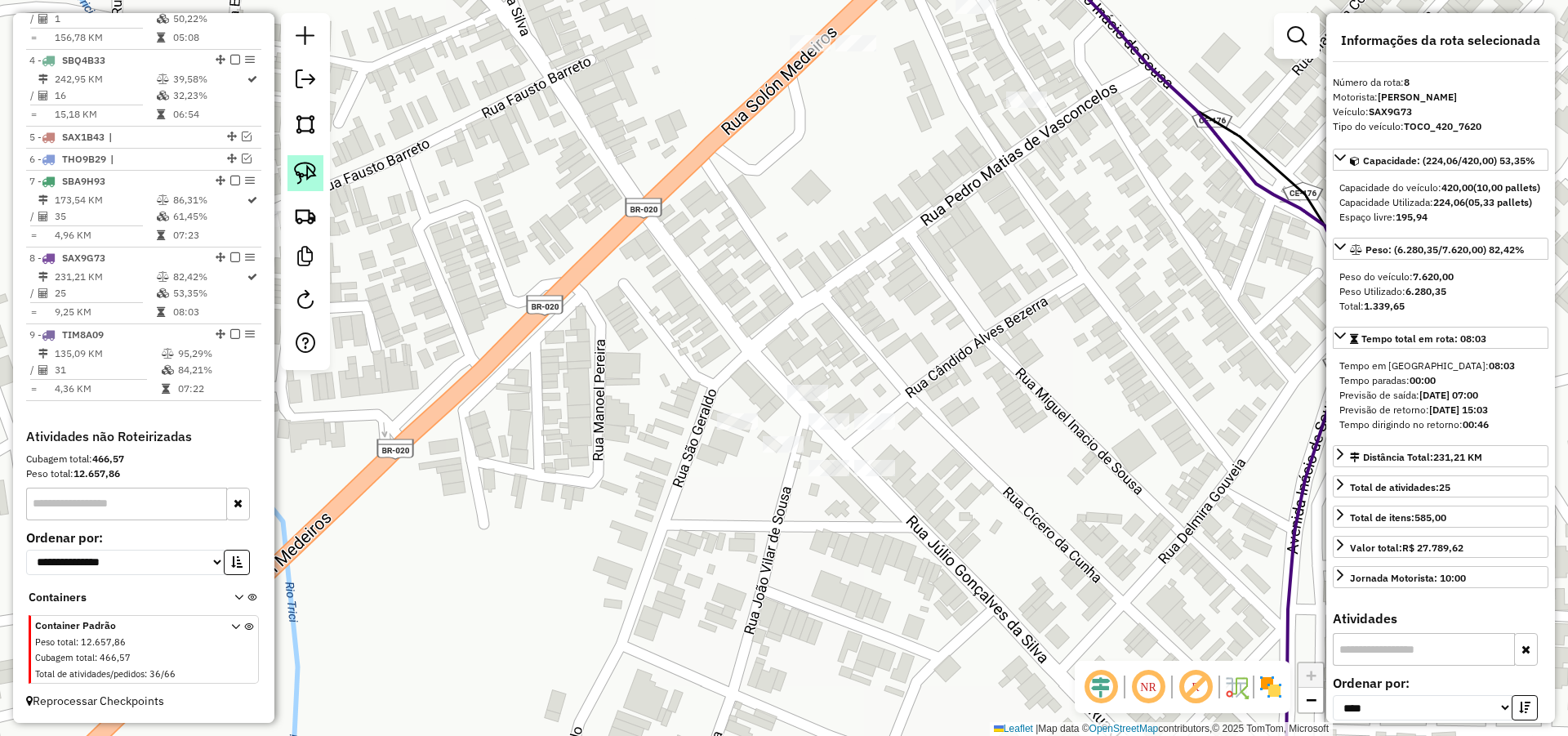
click at [313, 174] on img at bounding box center [305, 173] width 23 height 23
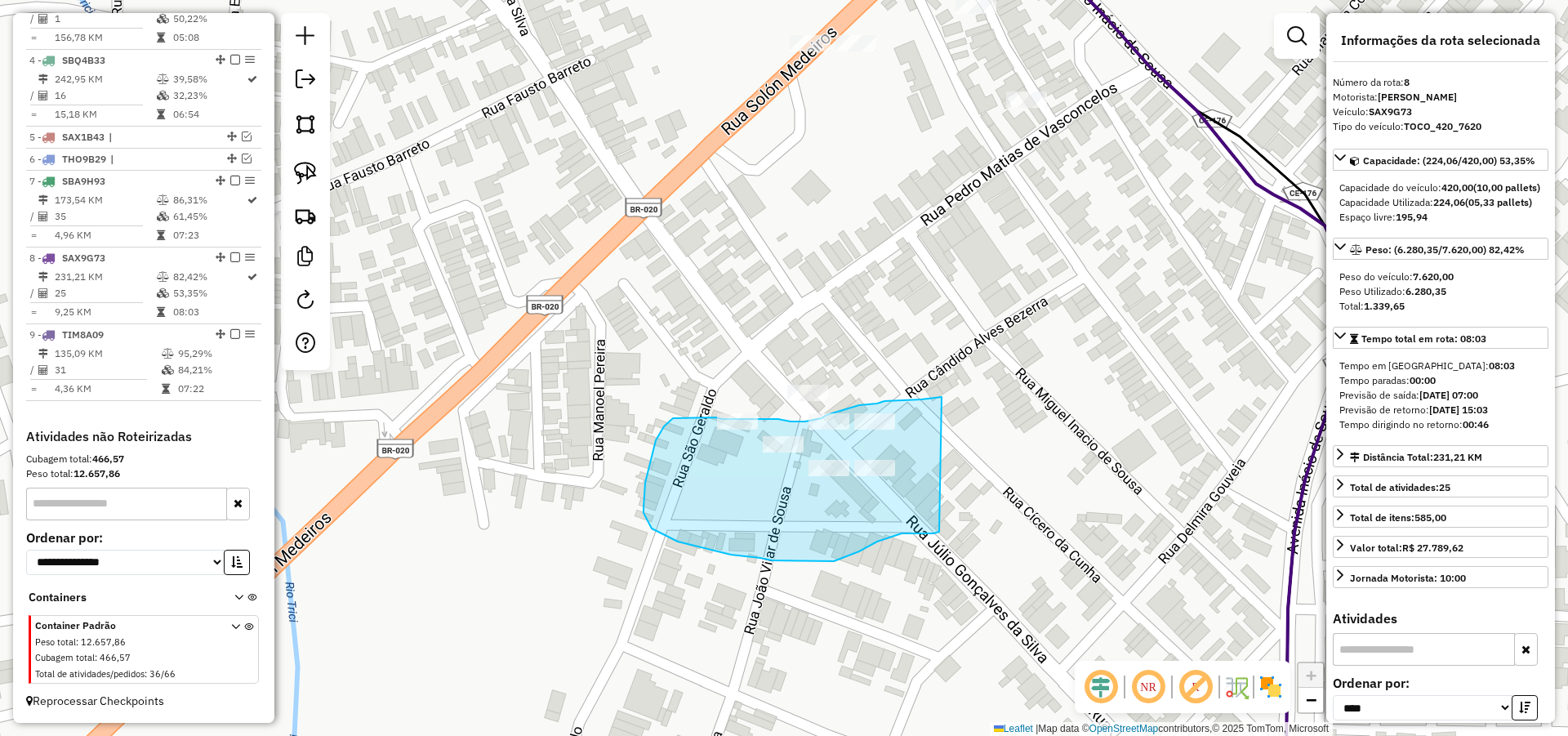
drag, startPoint x: 921, startPoint y: 400, endPoint x: 948, endPoint y: 530, distance: 132.8
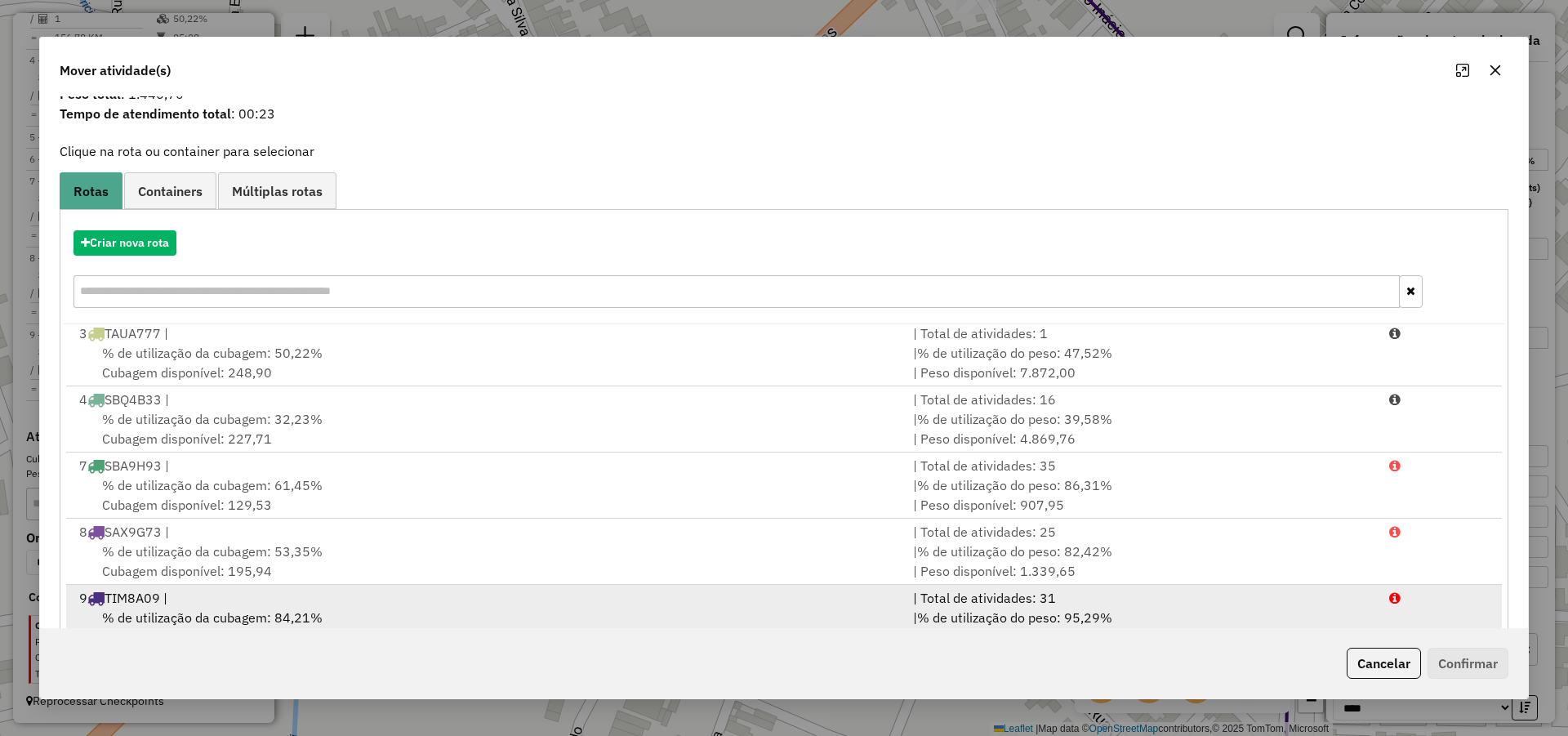
scroll to position [109, 0]
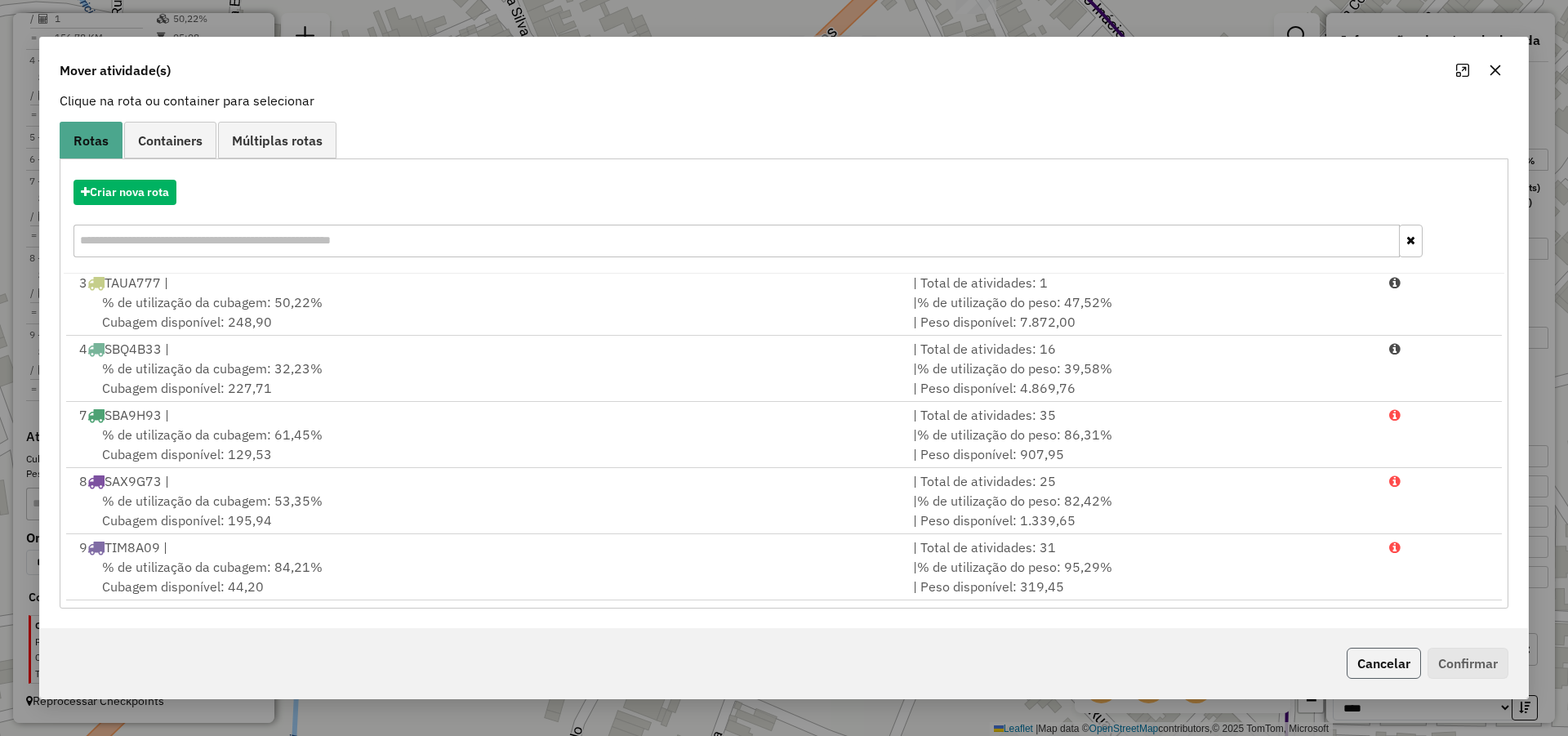
click at [1396, 661] on button "Cancelar" at bounding box center [1384, 663] width 74 height 31
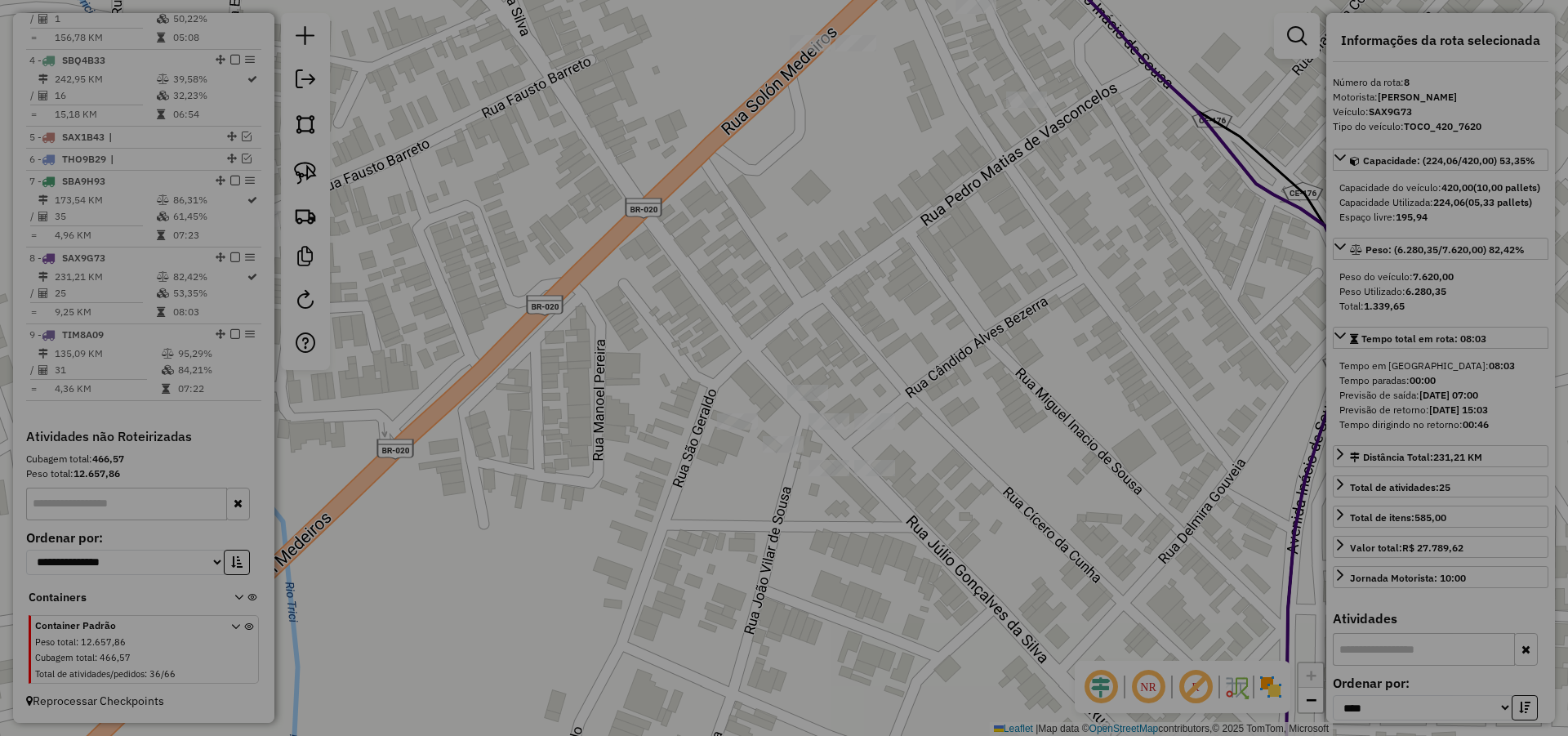
scroll to position [0, 0]
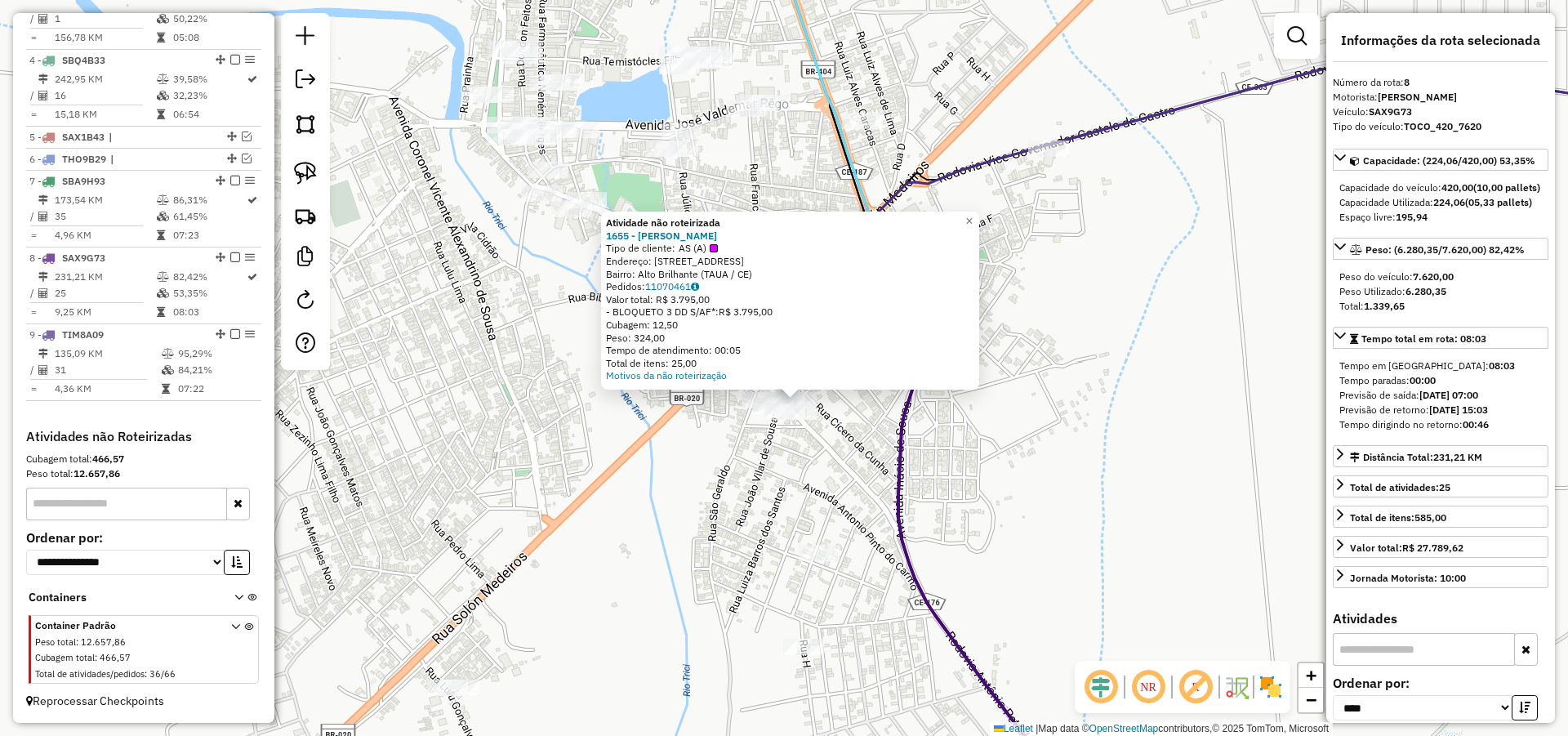
drag, startPoint x: 975, startPoint y: 444, endPoint x: 965, endPoint y: 444, distance: 10.0
click at [954, 440] on div "Atividade não roteirizada 1655 - MARIA APARECIDA VITU Tipo de cliente: AS (A) E…" at bounding box center [784, 368] width 1568 height 736
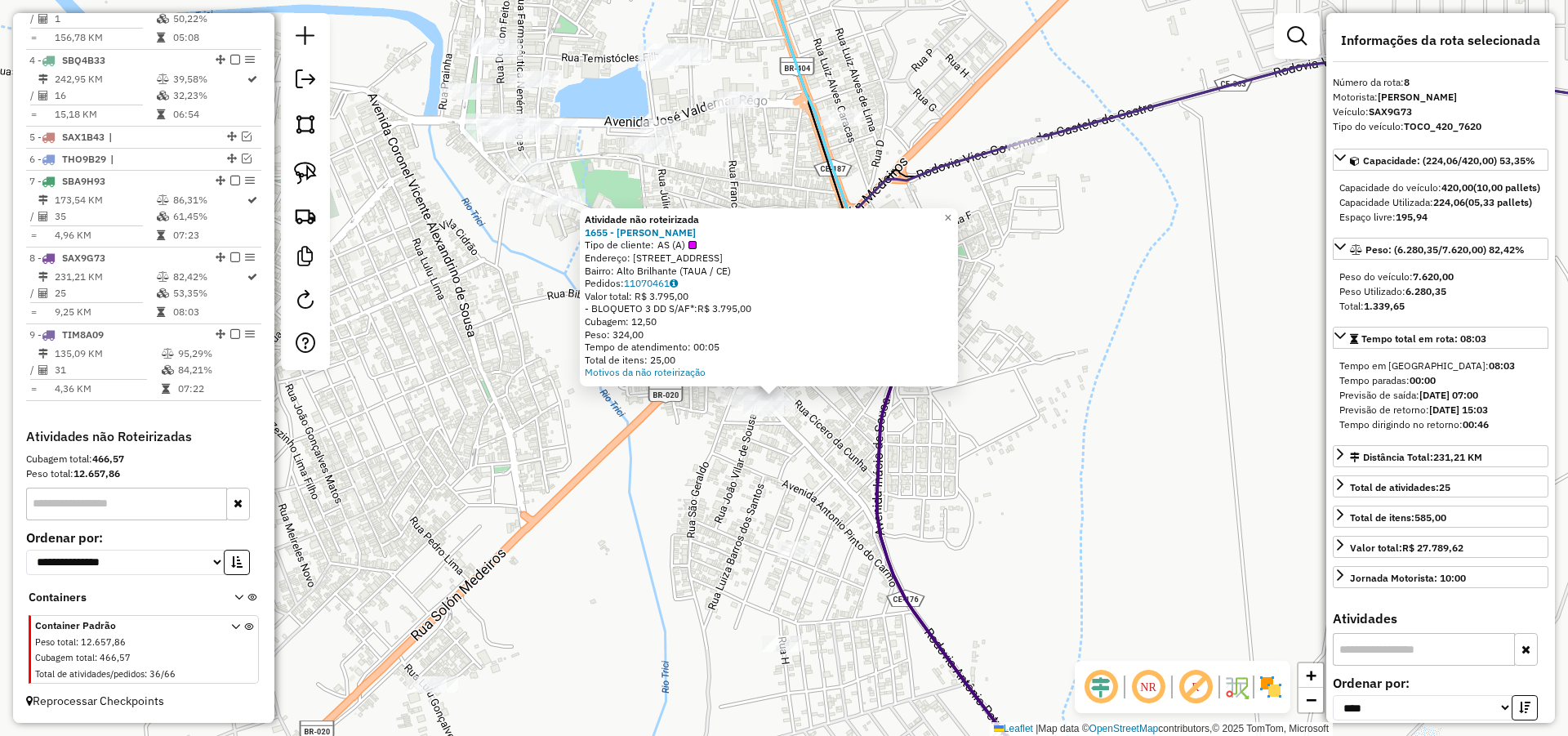
click at [1013, 459] on div "Atividade não roteirizada 1655 - MARIA APARECIDA VITU Tipo de cliente: AS (A) E…" at bounding box center [784, 368] width 1568 height 736
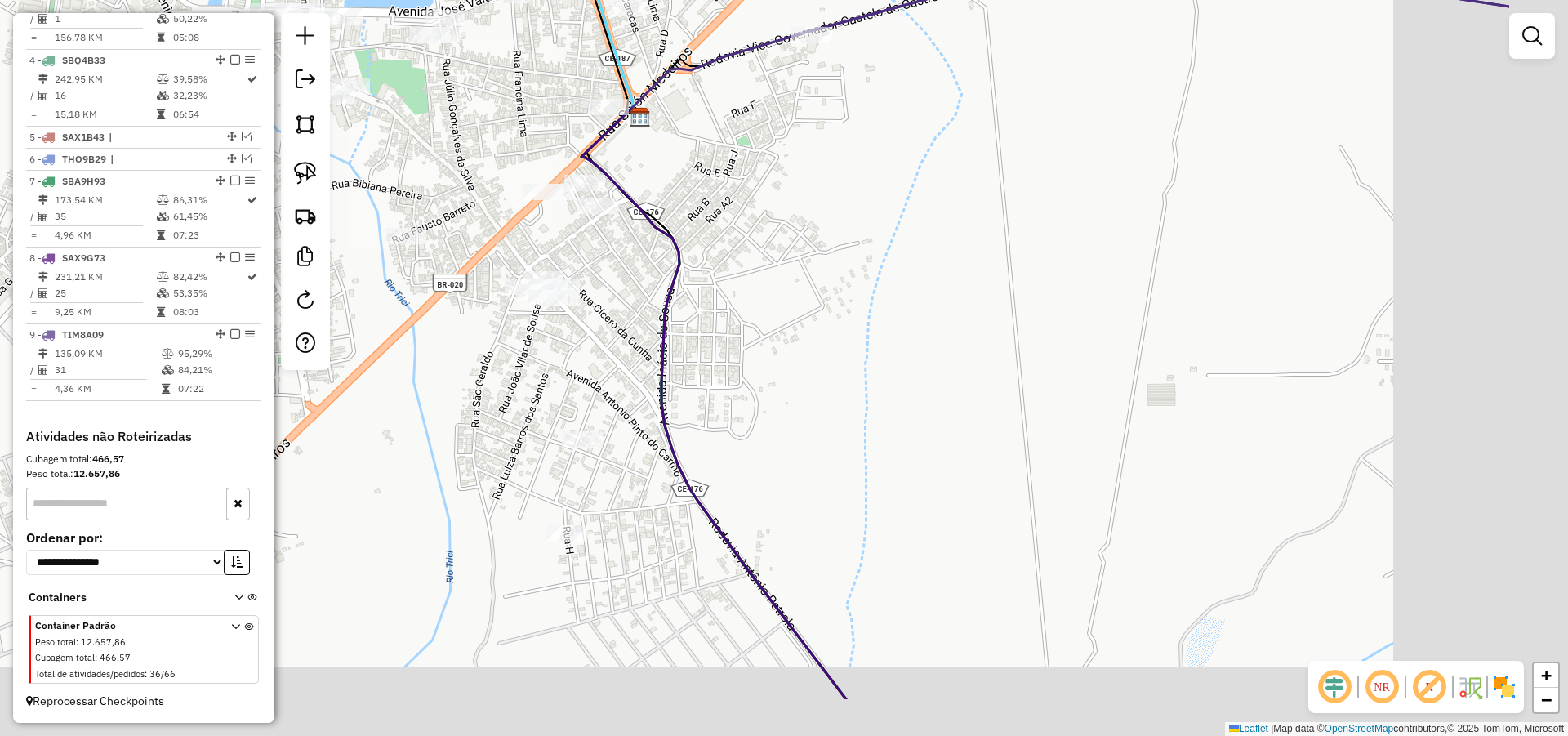
drag, startPoint x: 816, startPoint y: 362, endPoint x: 755, endPoint y: 327, distance: 70.3
click at [773, 329] on div "Janela de atendimento Grade de atendimento Capacidade Transportadoras Veículos …" at bounding box center [784, 368] width 1568 height 736
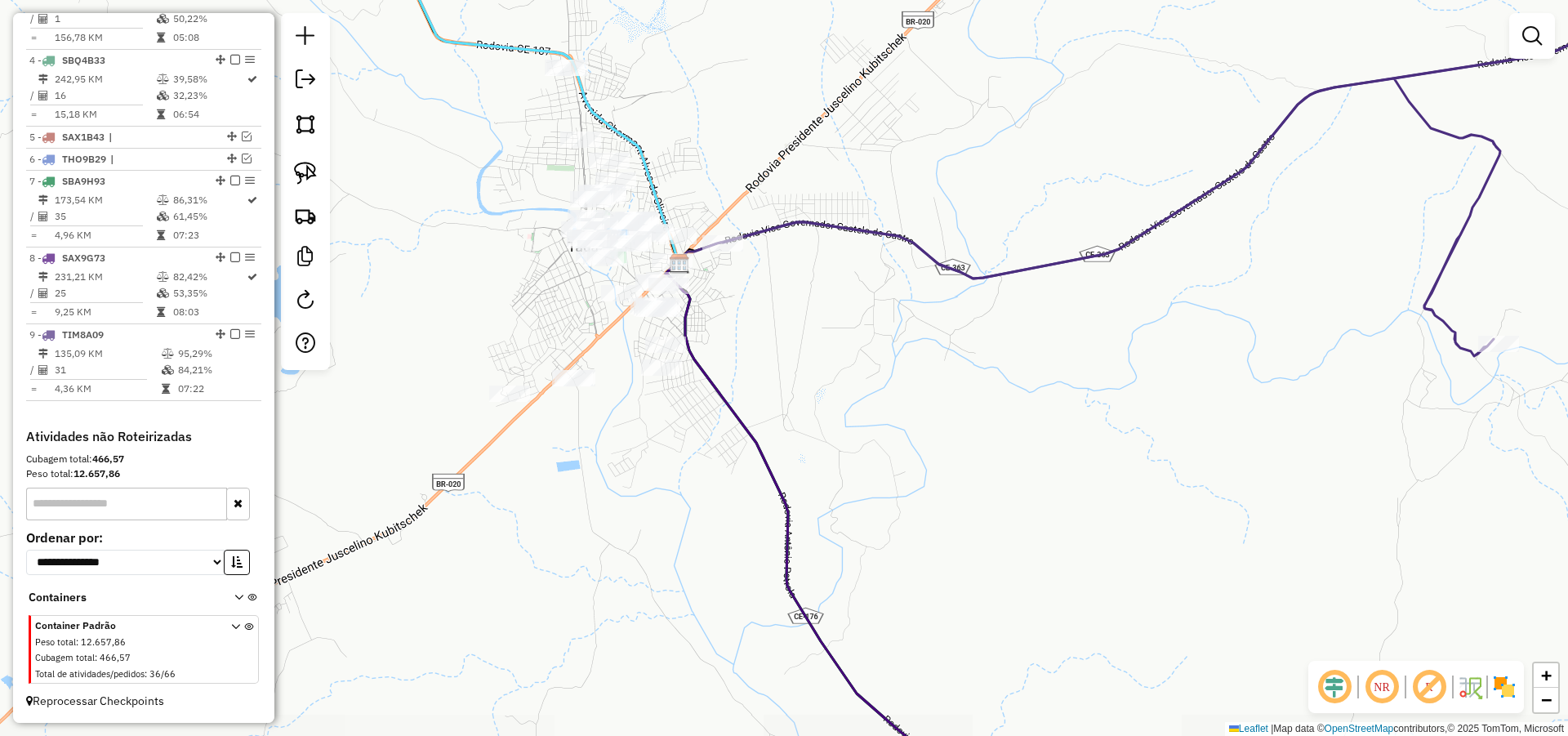
click at [825, 351] on div "Janela de atendimento Grade de atendimento Capacidade Transportadoras Veículos …" at bounding box center [784, 368] width 1568 height 736
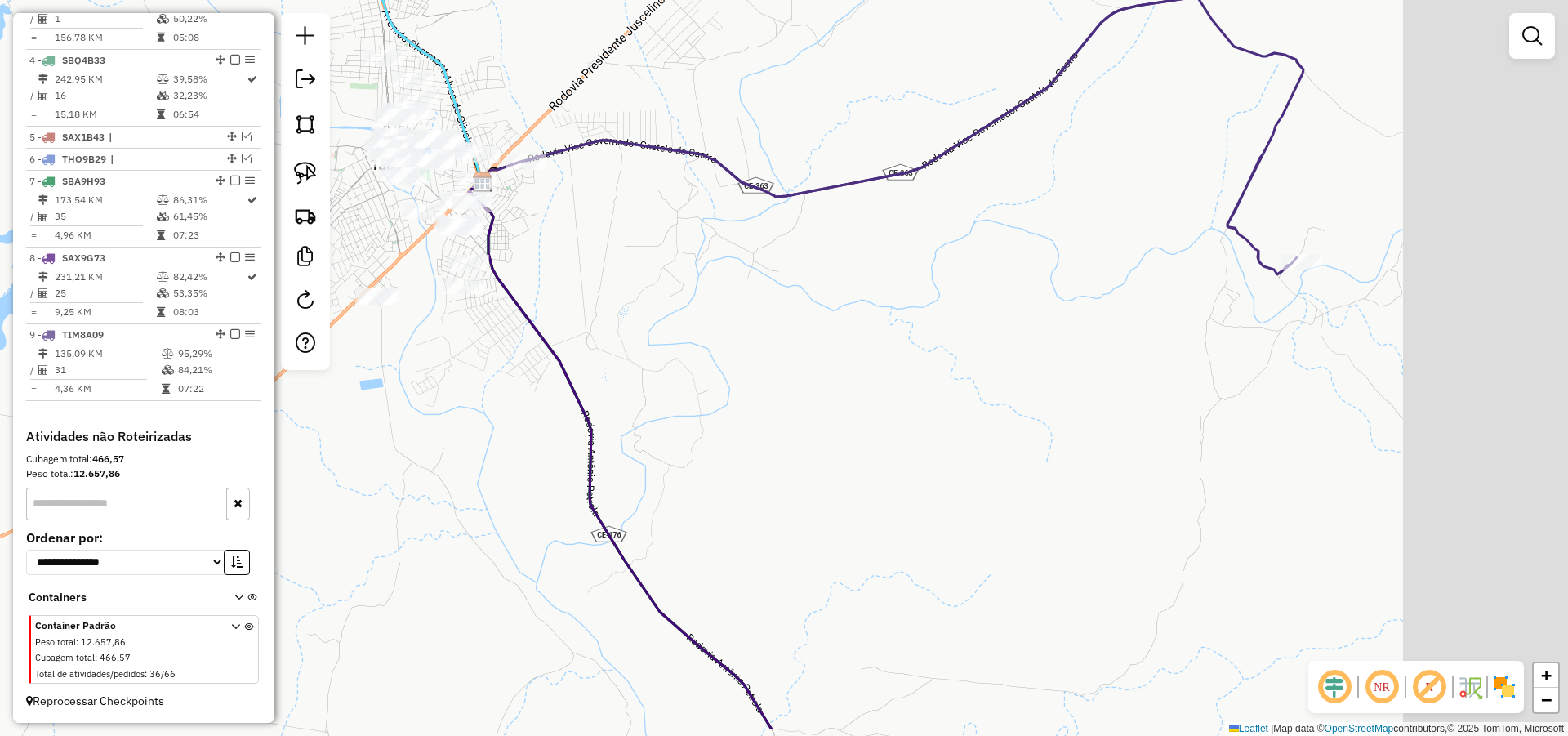
drag, startPoint x: 970, startPoint y: 441, endPoint x: 746, endPoint y: 428, distance: 224.4
click at [897, 426] on div "Janela de atendimento Grade de atendimento Capacidade Transportadoras Veículos …" at bounding box center [784, 368] width 1568 height 736
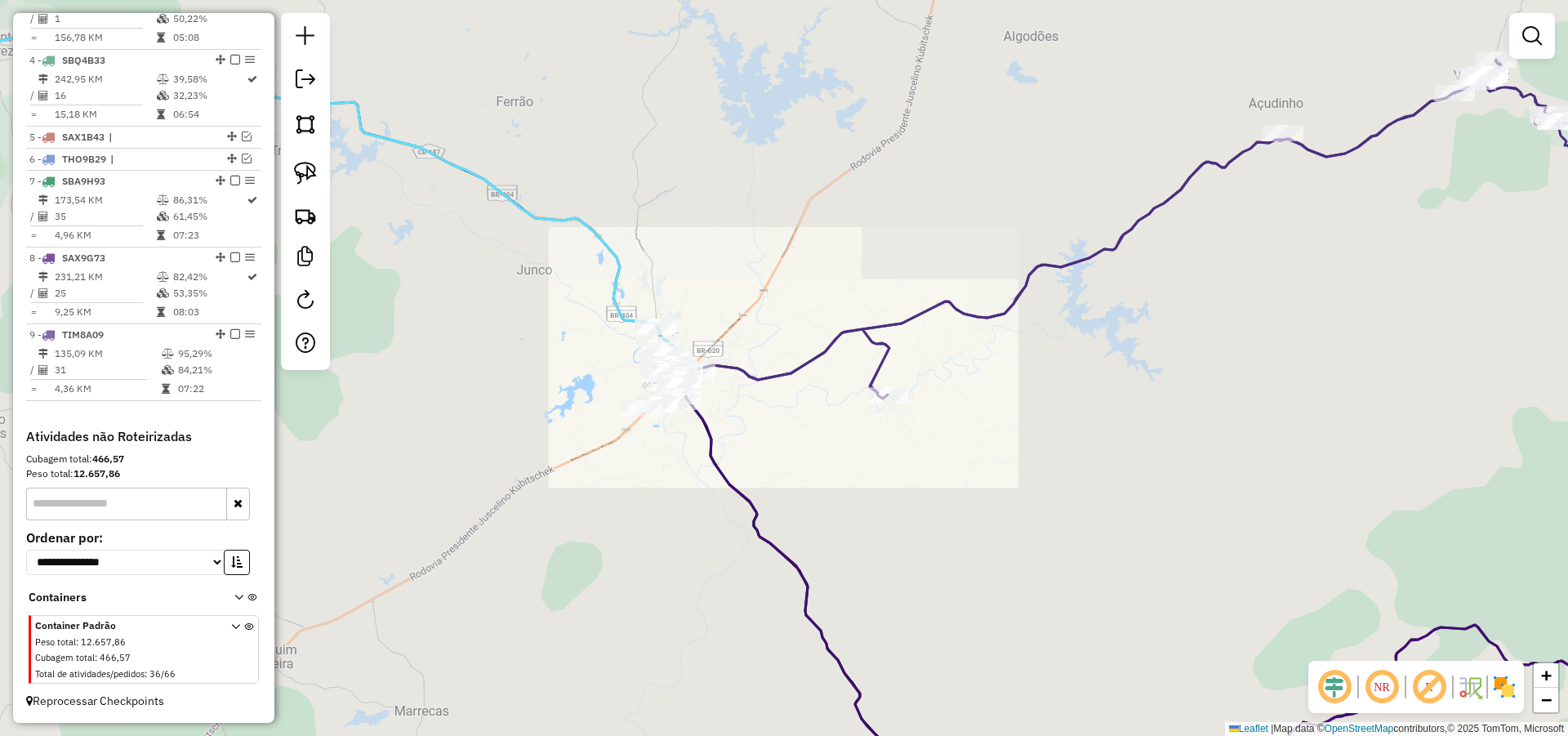
click at [805, 289] on div "Janela de atendimento Grade de atendimento Capacidade Transportadoras Veículos …" at bounding box center [784, 368] width 1568 height 736
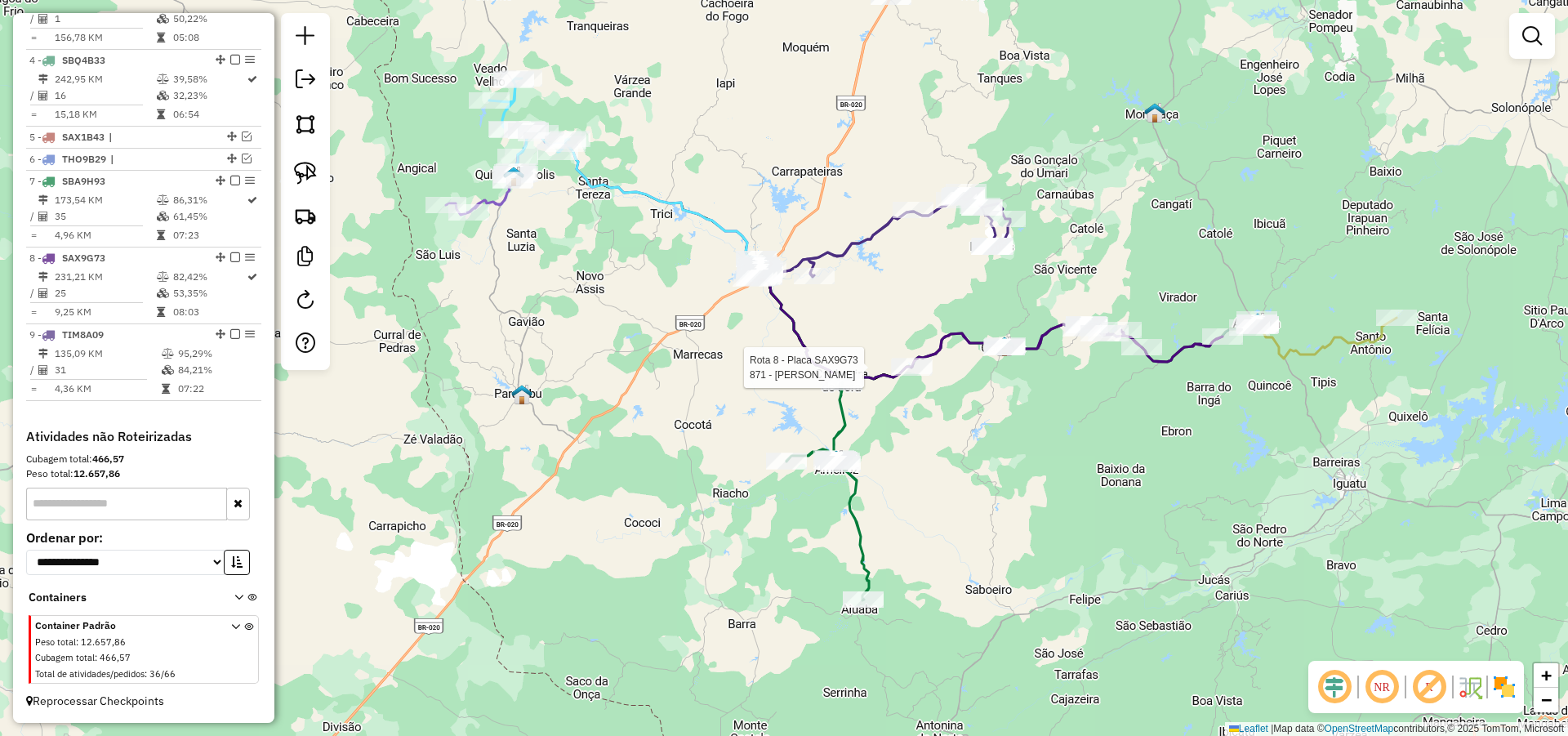
select select "*********"
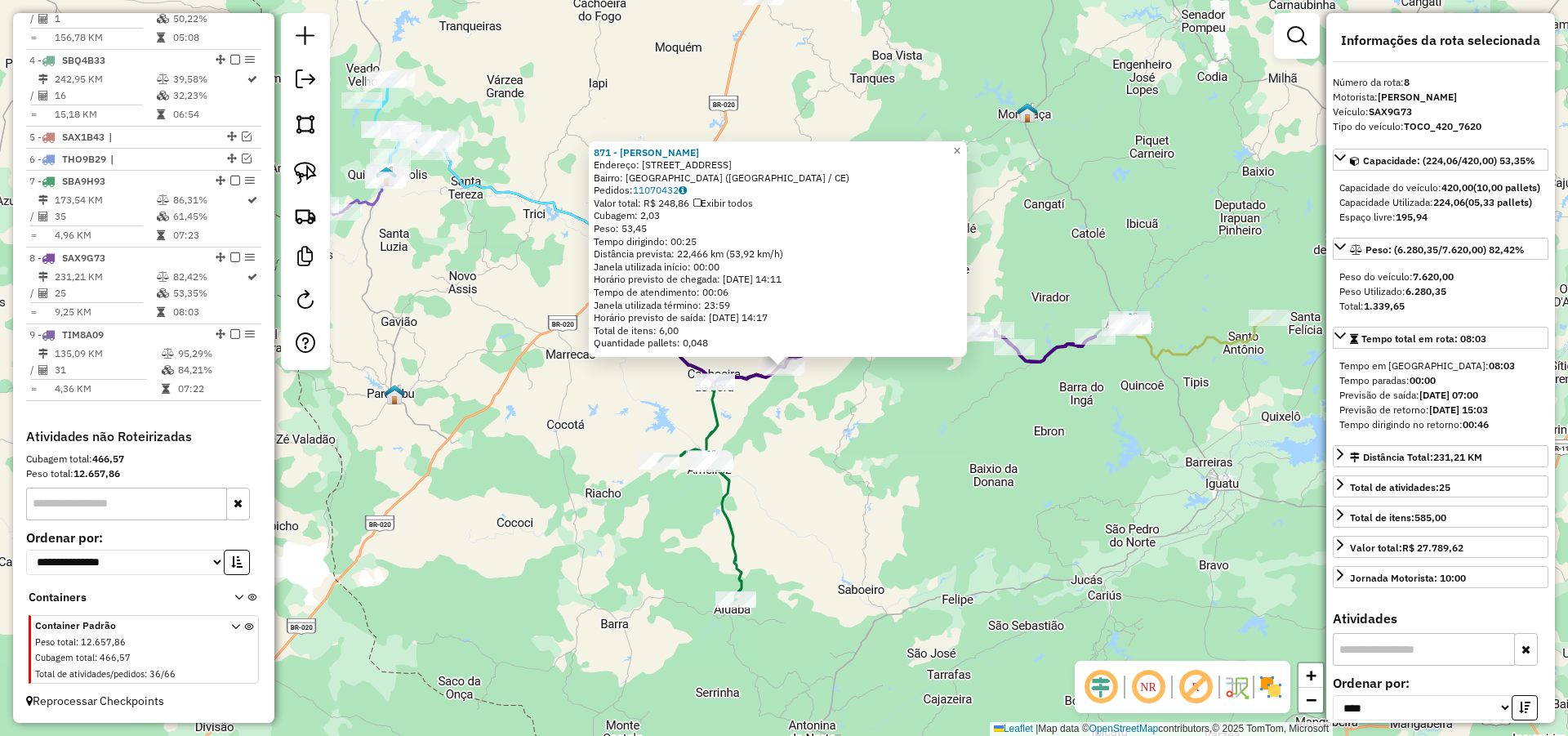
drag, startPoint x: 919, startPoint y: 432, endPoint x: 934, endPoint y: 439, distance: 16.6
click at [926, 434] on div "871 - CLEBERTON CAVALCANTE Endereço: AV SITIO CACHOEIRA GRANDE 41 Bairro: Cacho…" at bounding box center [784, 368] width 1568 height 736
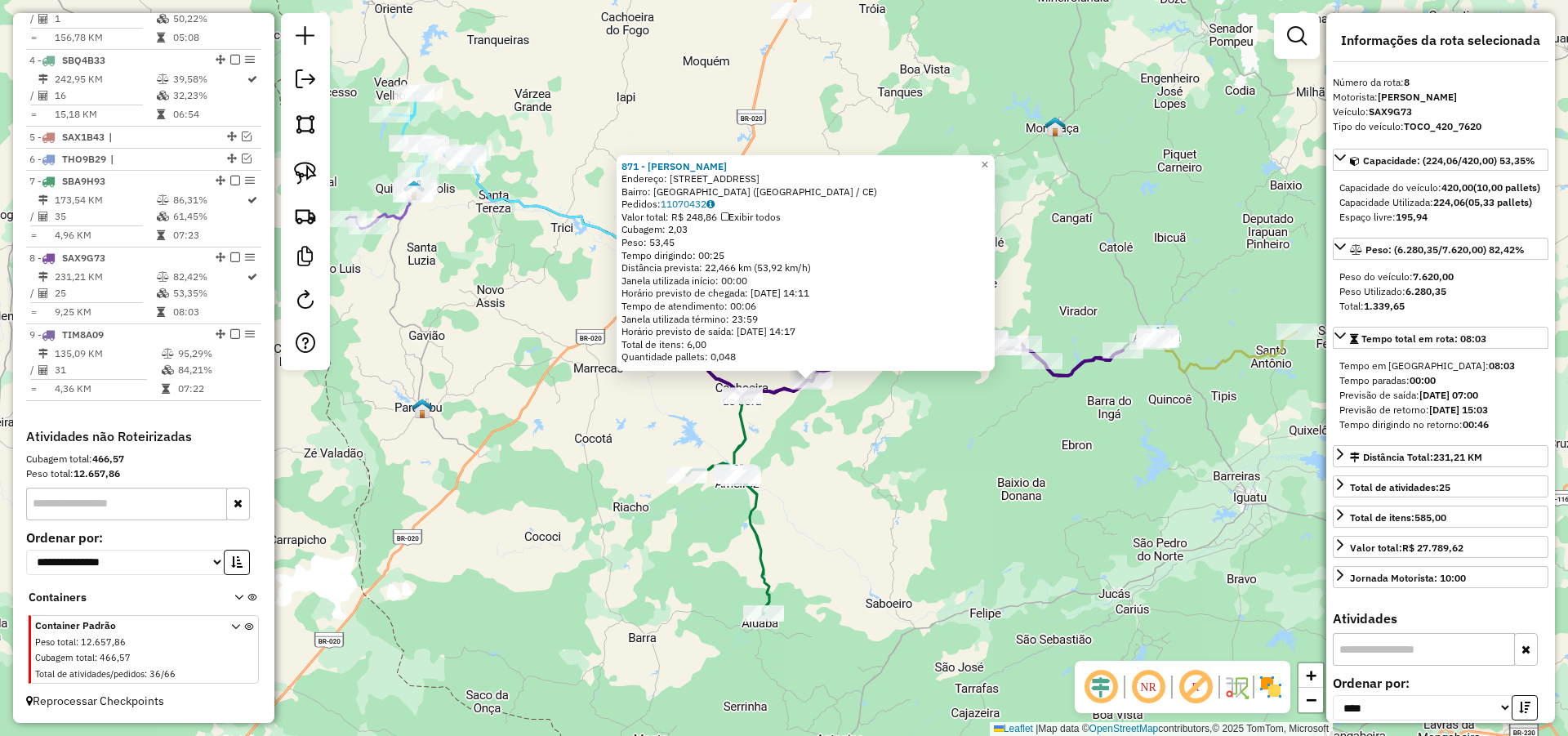
click at [946, 487] on div "871 - CLEBERTON CAVALCANTE Endereço: AV SITIO CACHOEIRA GRANDE 41 Bairro: Cacho…" at bounding box center [784, 368] width 1568 height 736
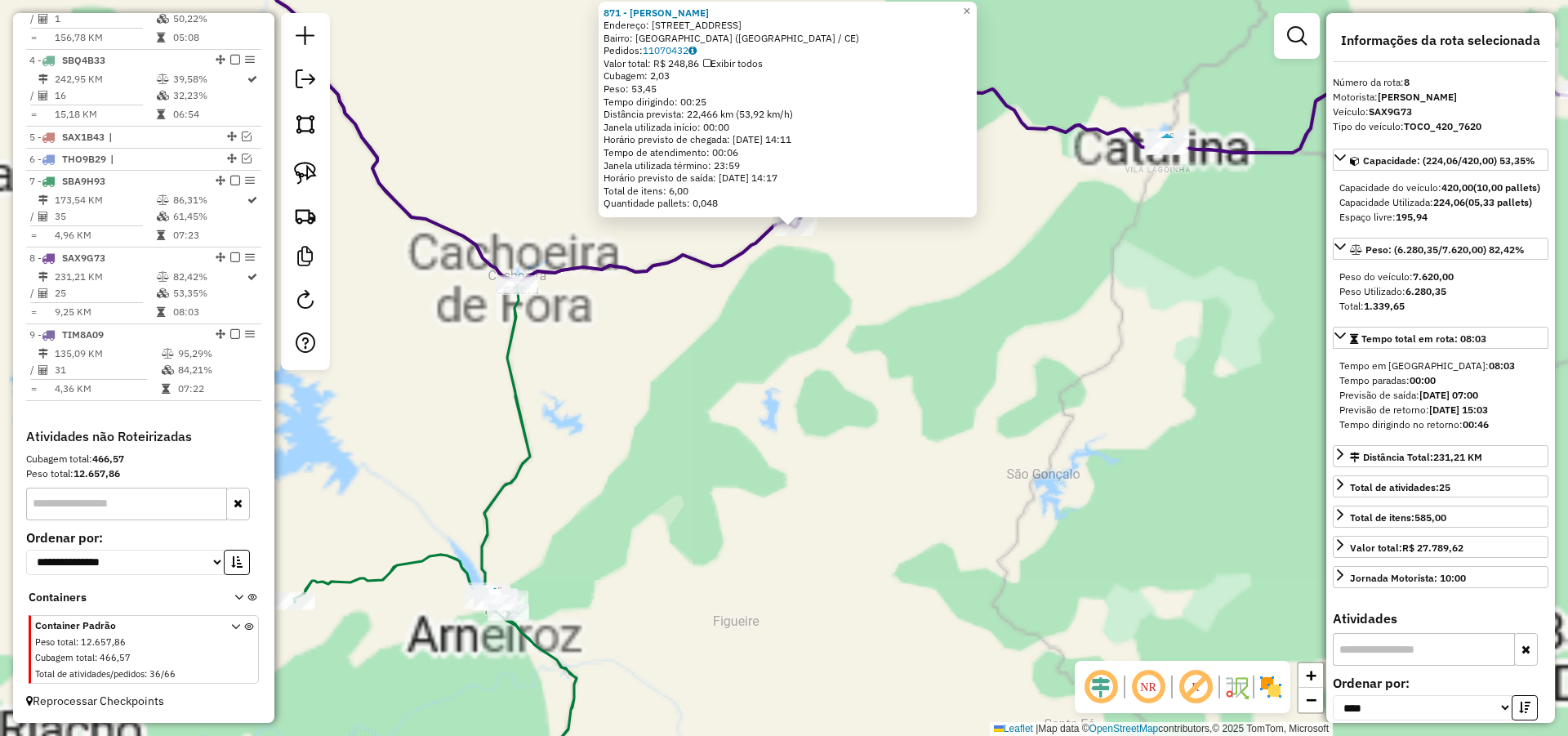
click at [875, 469] on div "871 - CLEBERTON CAVALCANTE Endereço: AV SITIO CACHOEIRA GRANDE 41 Bairro: Cacho…" at bounding box center [784, 368] width 1568 height 736
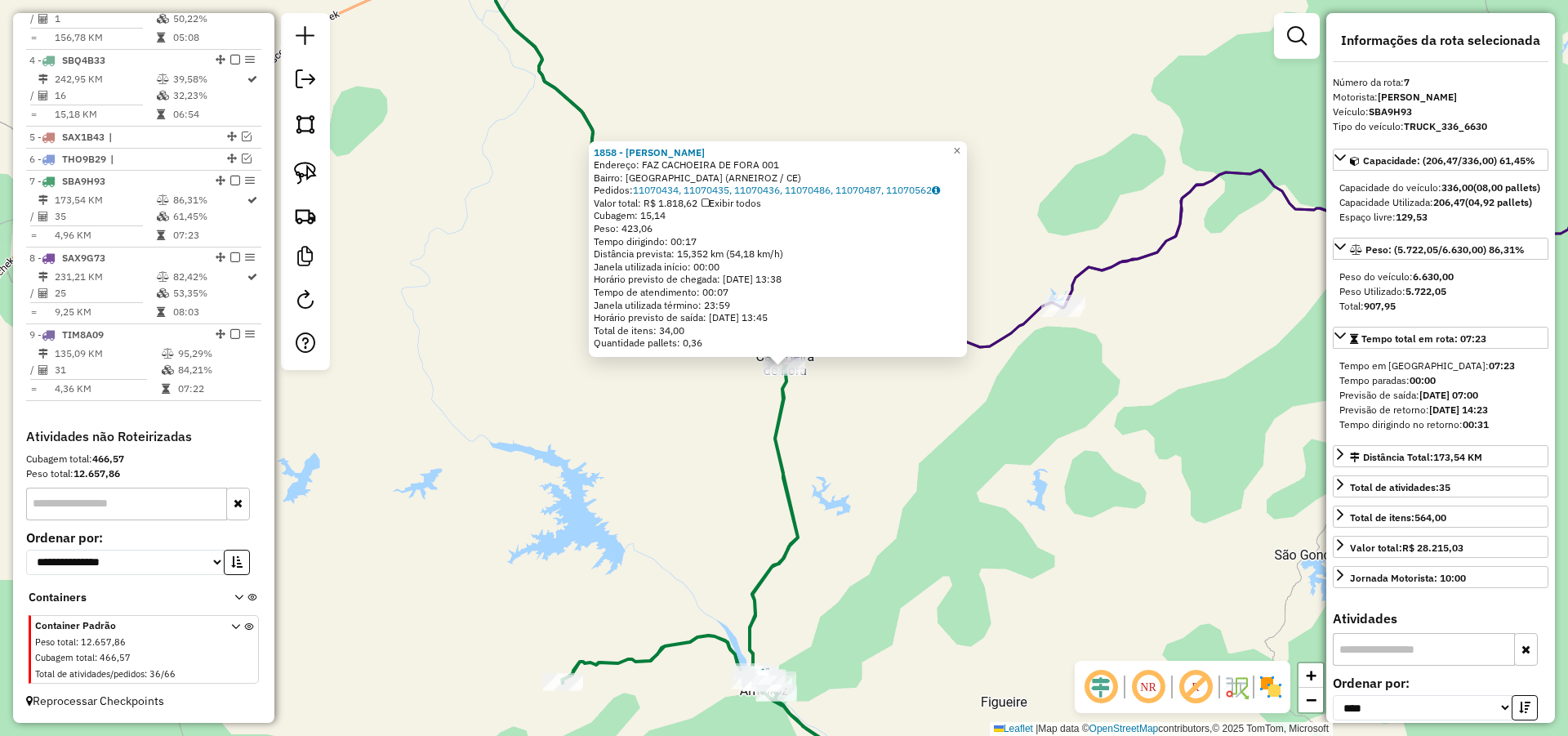
click at [871, 464] on div "1858 - GILVAN CHAGAS DA SIL Endereço: FAZ CACHOEIRA DE FORA 001 Bairro: Cachoei…" at bounding box center [784, 368] width 1568 height 736
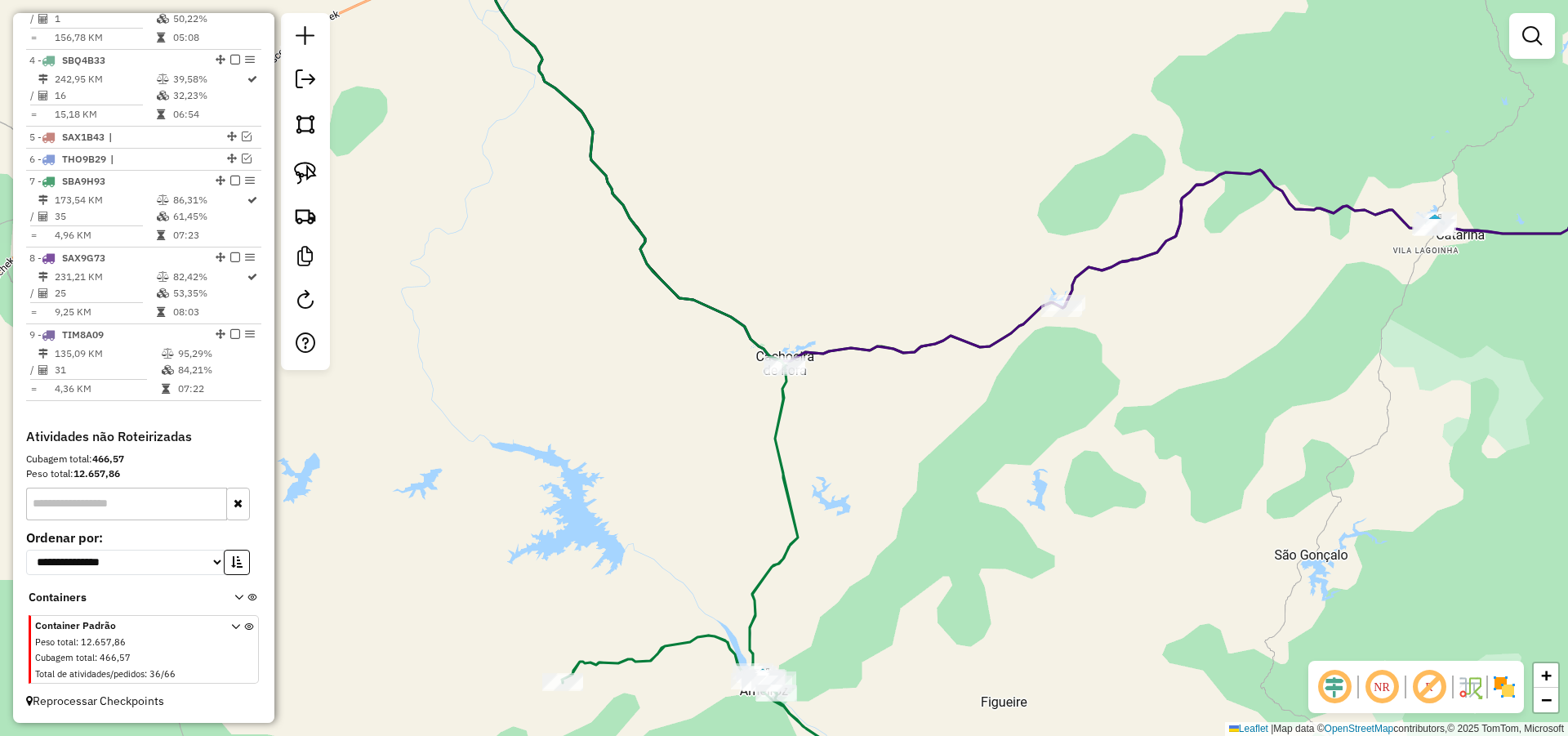
click at [596, 285] on div "Janela de atendimento Grade de atendimento Capacidade Transportadoras Veículos …" at bounding box center [784, 368] width 1568 height 736
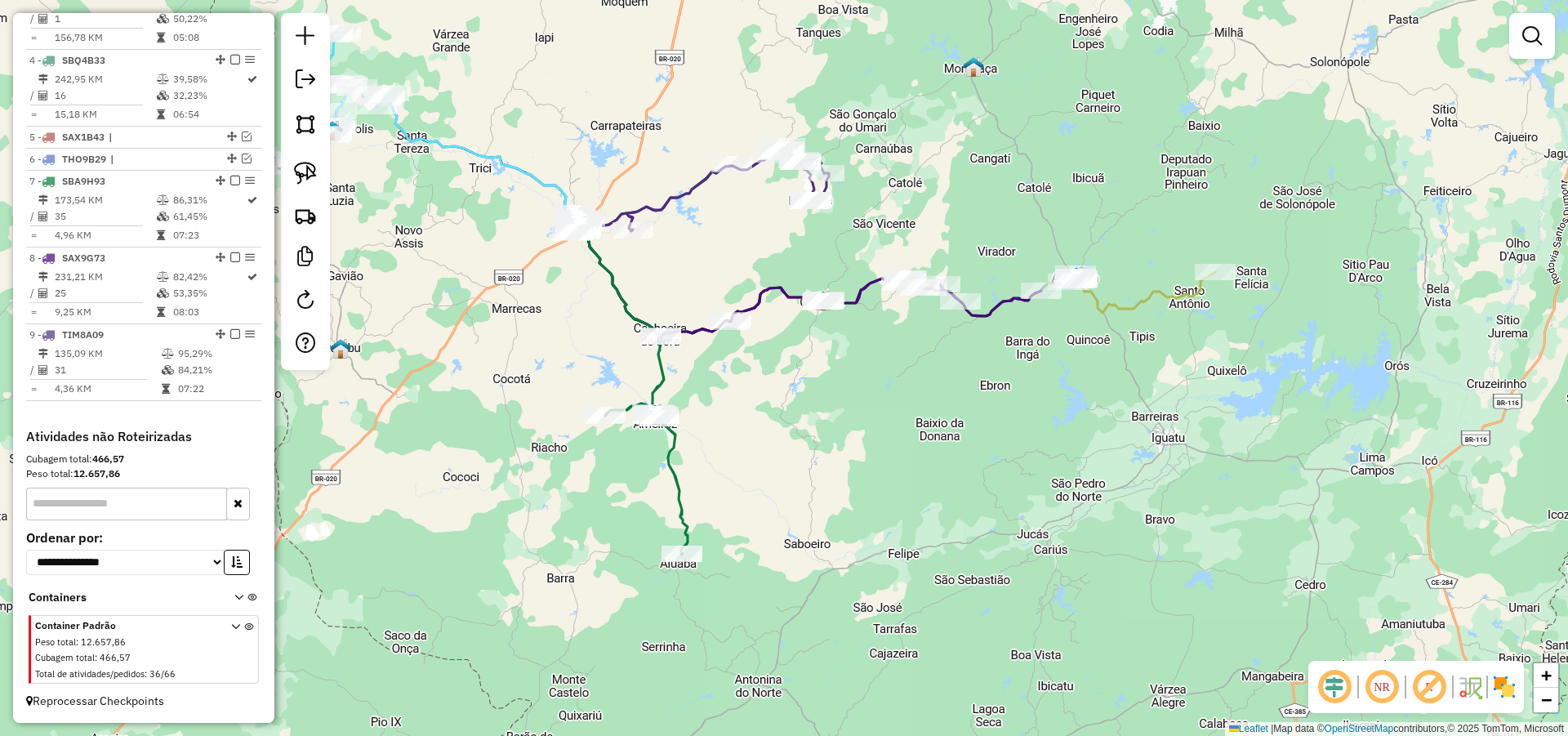
drag, startPoint x: 662, startPoint y: 266, endPoint x: 679, endPoint y: 299, distance: 37.1
click at [676, 296] on div "Janela de atendimento Grade de atendimento Capacidade Transportadoras Veículos …" at bounding box center [784, 368] width 1568 height 736
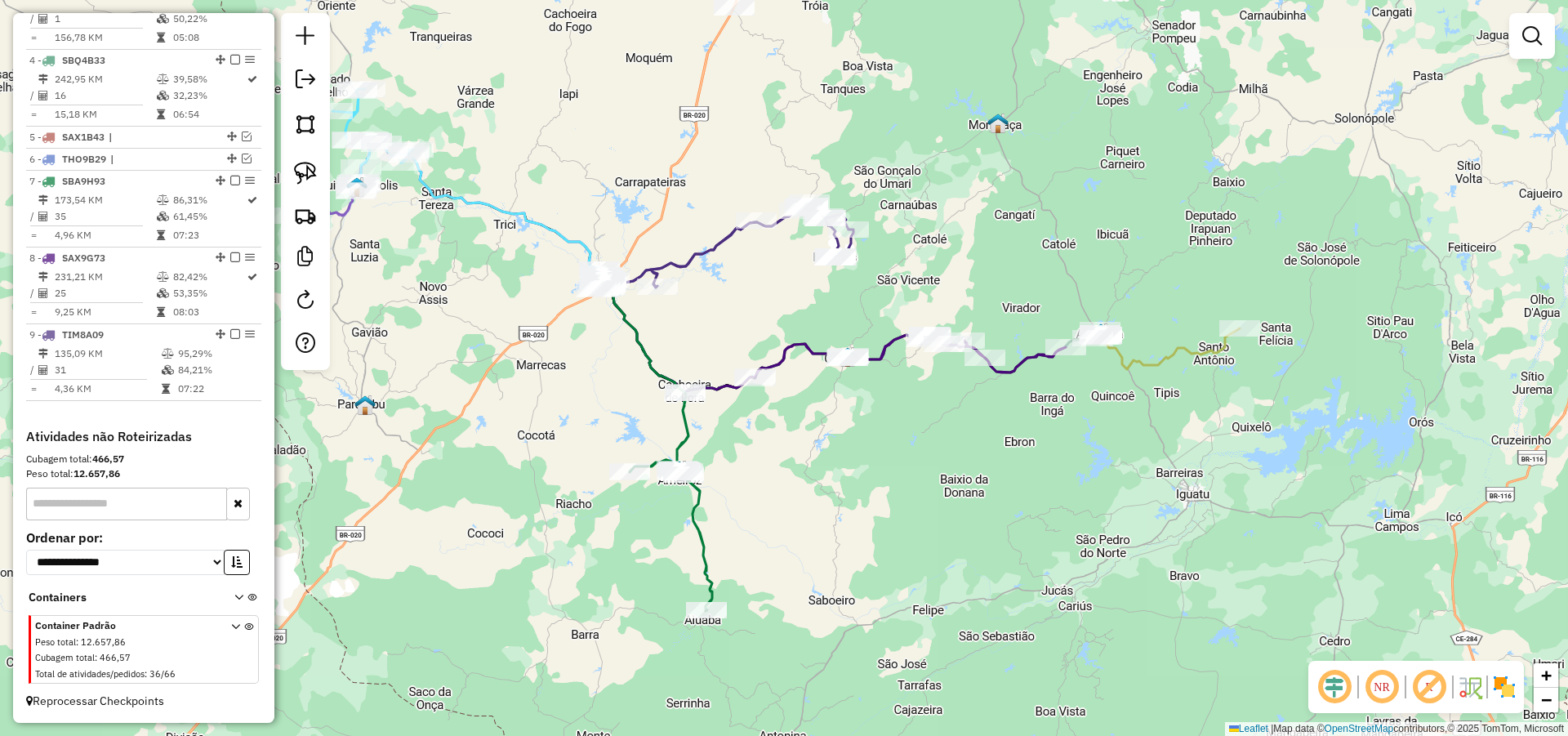
drag, startPoint x: 685, startPoint y: 304, endPoint x: 694, endPoint y: 333, distance: 30.4
click at [694, 333] on div "Janela de atendimento Grade de atendimento Capacidade Transportadoras Veículos …" at bounding box center [784, 368] width 1568 height 736
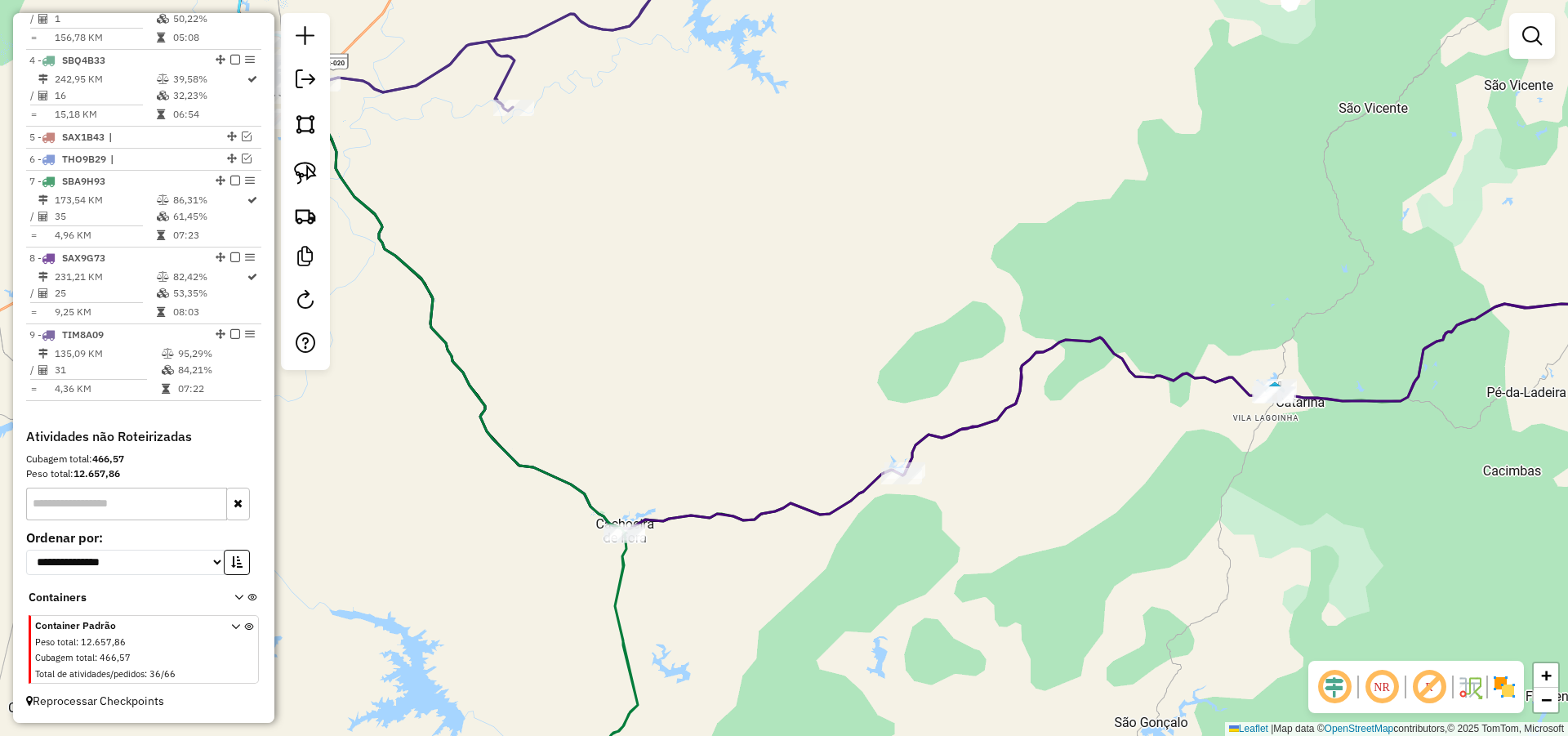
drag, startPoint x: 857, startPoint y: 458, endPoint x: 861, endPoint y: 450, distance: 8.9
click at [858, 454] on div "Janela de atendimento Grade de atendimento Capacidade Transportadoras Veículos …" at bounding box center [784, 368] width 1568 height 736
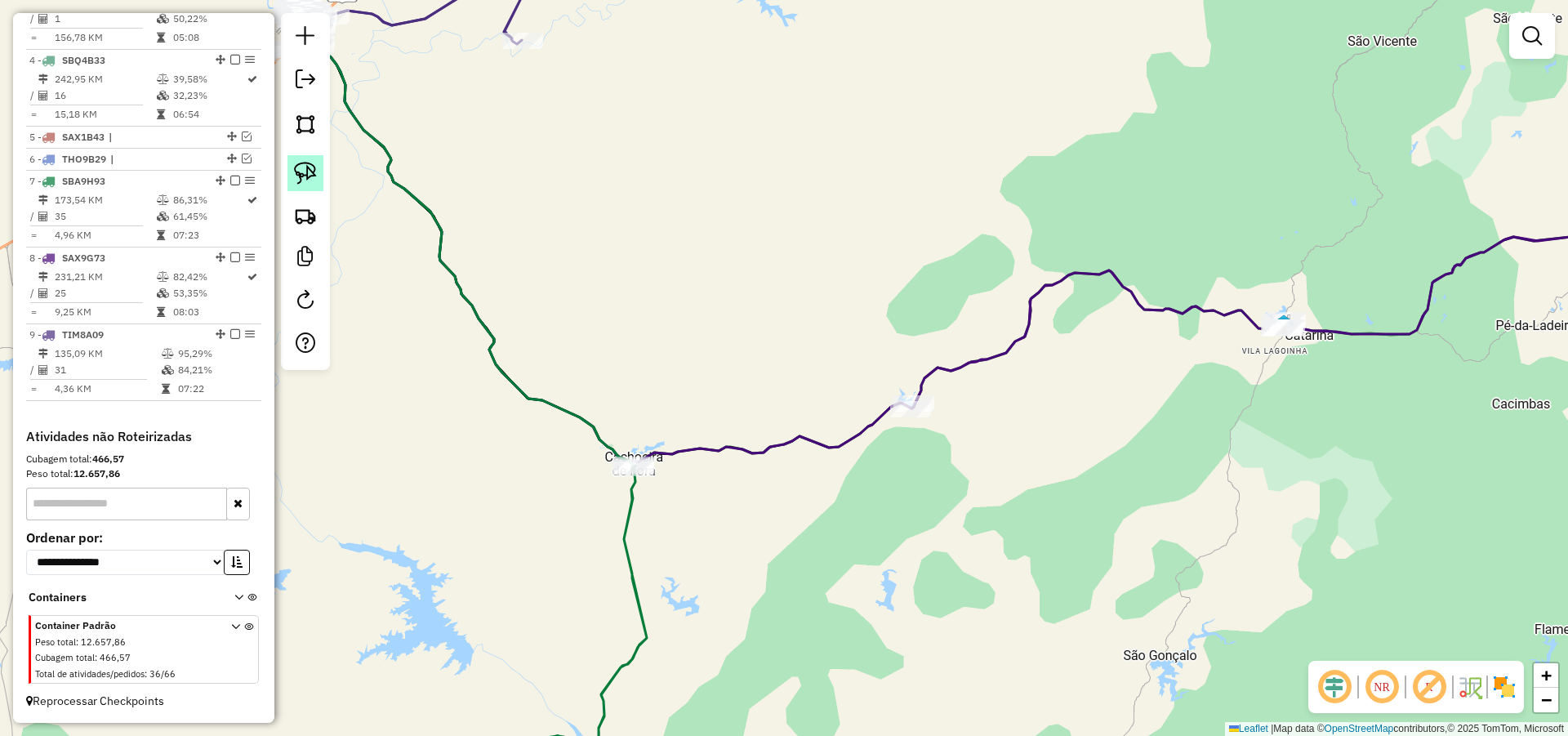
click at [303, 171] on img at bounding box center [305, 173] width 23 height 23
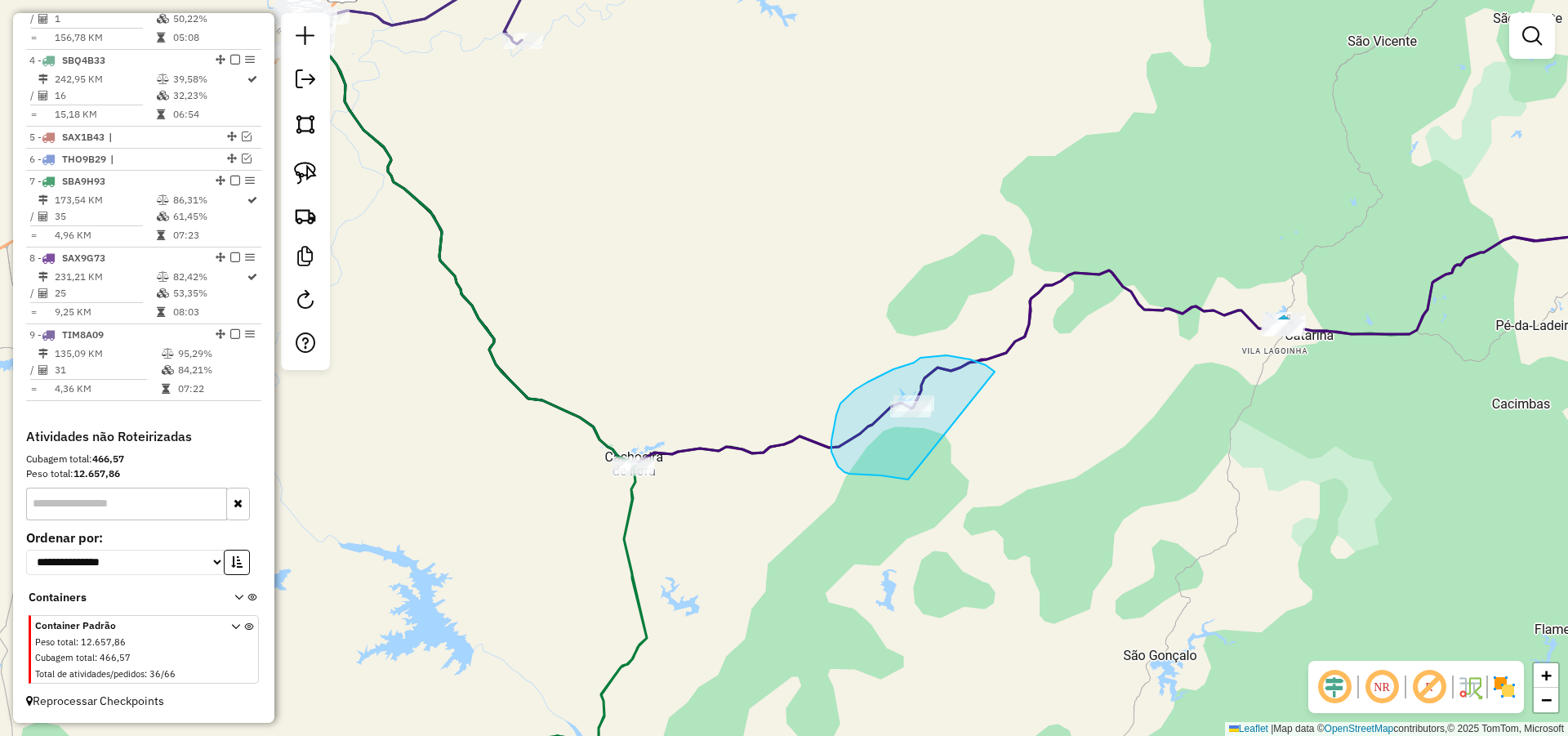
drag, startPoint x: 970, startPoint y: 359, endPoint x: 910, endPoint y: 479, distance: 134.2
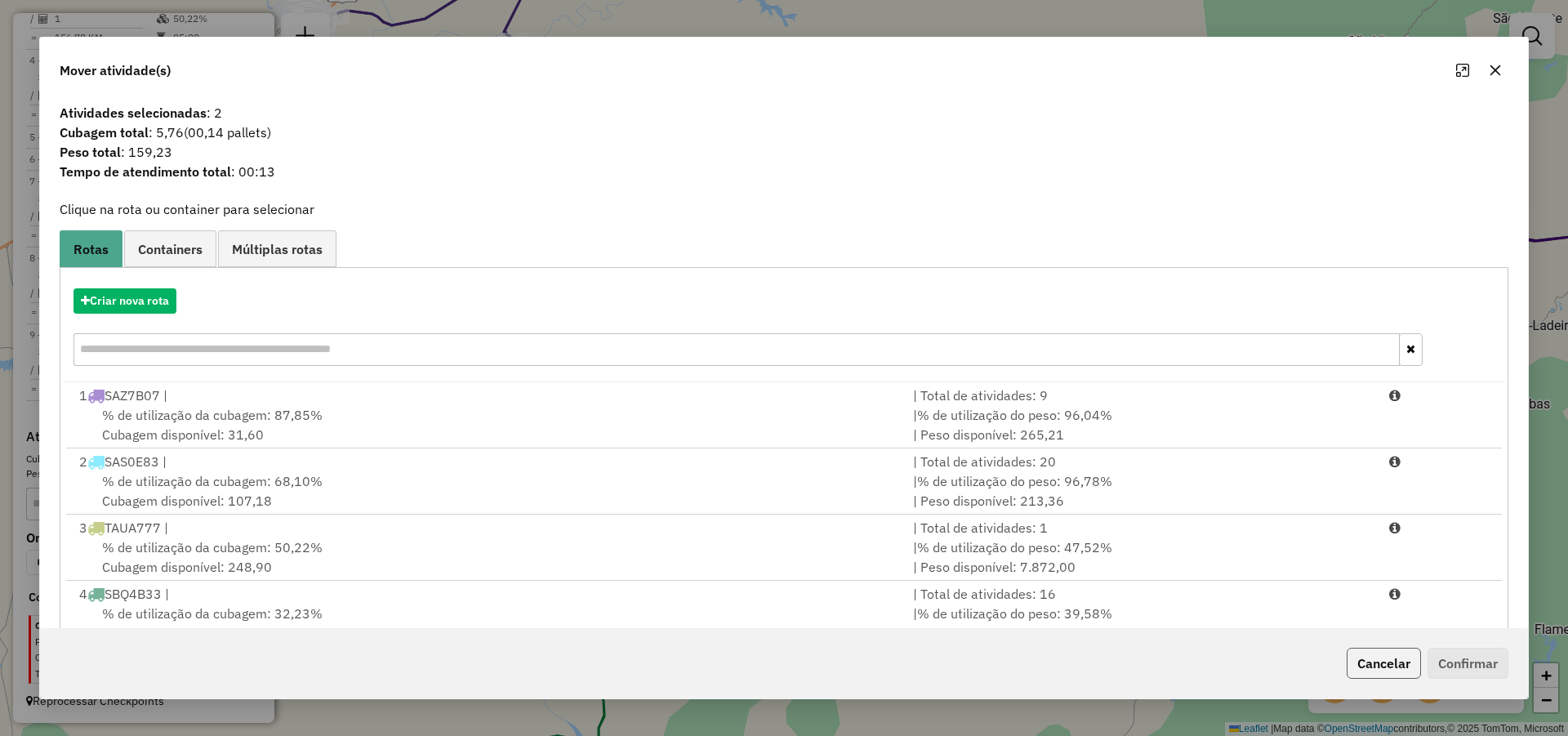
click at [1399, 667] on button "Cancelar" at bounding box center [1384, 663] width 74 height 31
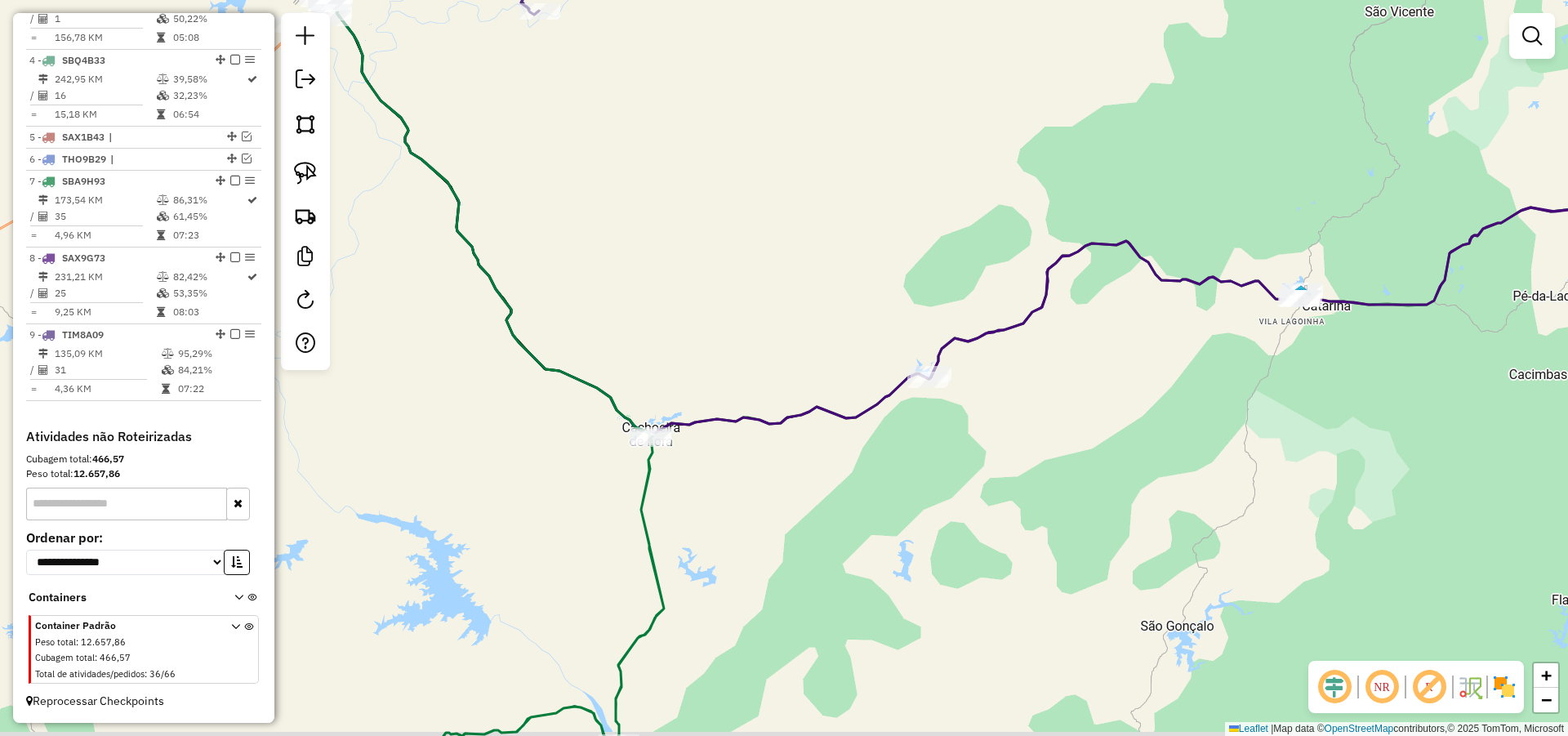
drag, startPoint x: 973, startPoint y: 571, endPoint x: 998, endPoint y: 504, distance: 71.5
click at [1002, 509] on div "Janela de atendimento Grade de atendimento Capacidade Transportadoras Veículos …" at bounding box center [784, 368] width 1568 height 736
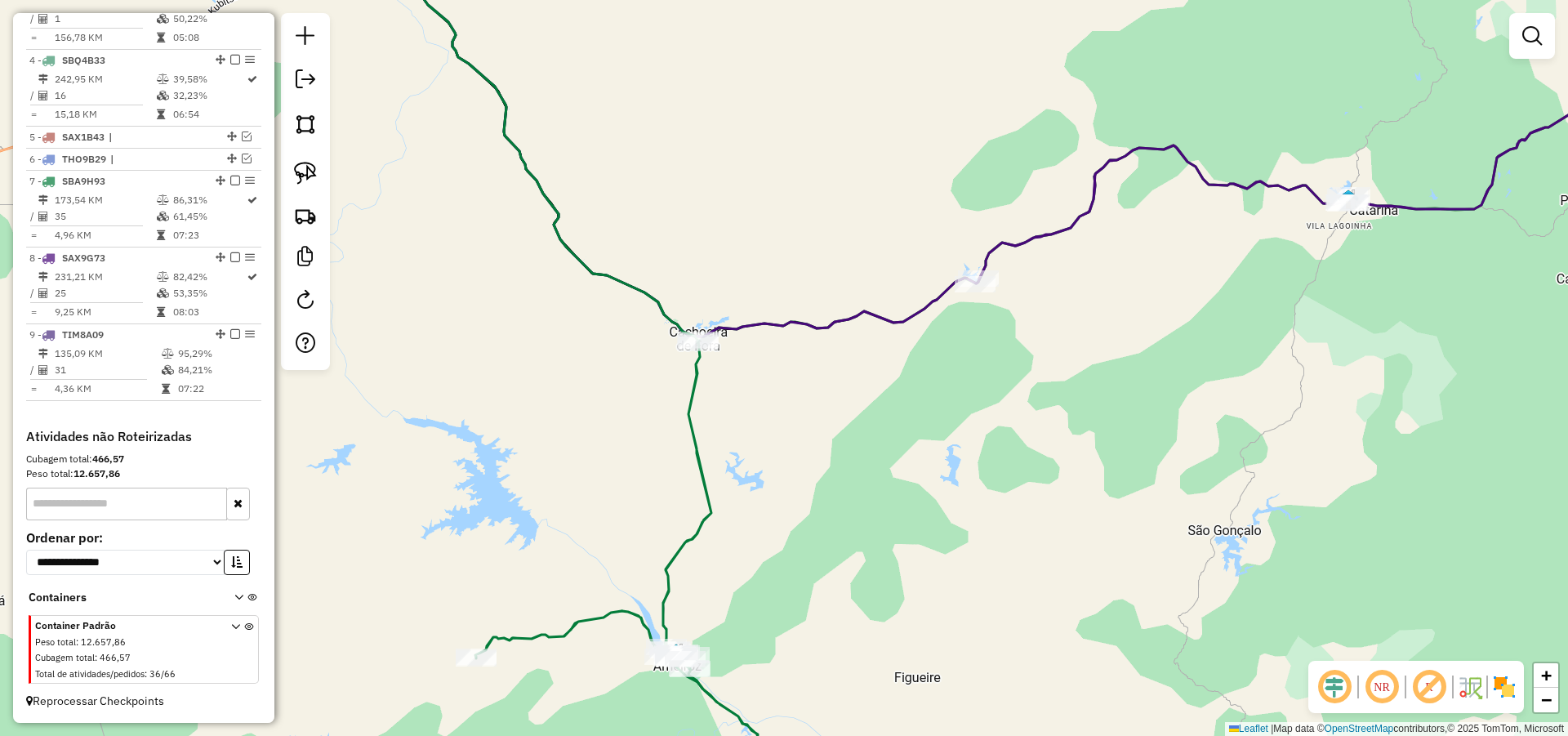
drag, startPoint x: 884, startPoint y: 463, endPoint x: 913, endPoint y: 370, distance: 97.4
click at [909, 382] on div "Janela de atendimento Grade de atendimento Capacidade Transportadoras Veículos …" at bounding box center [784, 368] width 1568 height 736
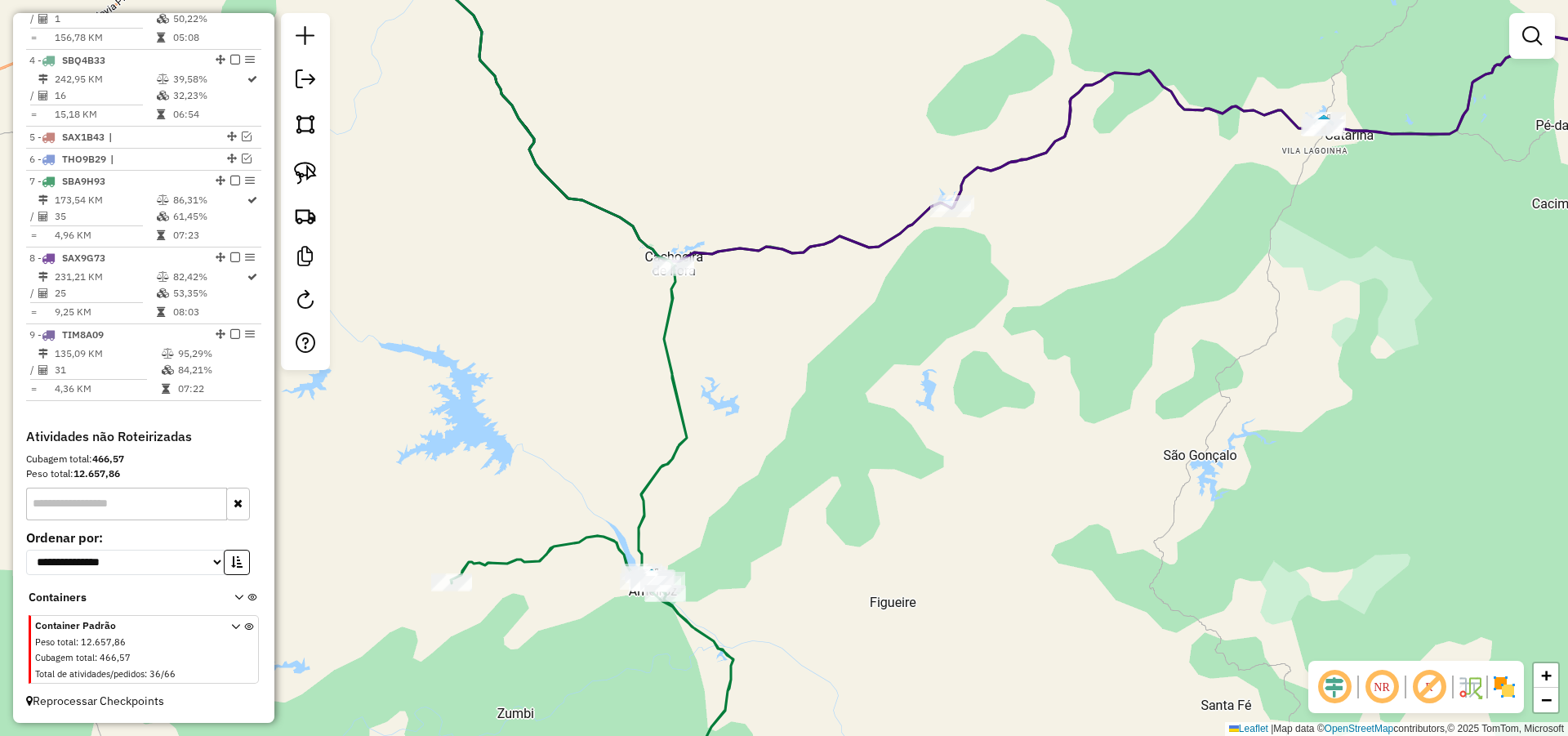
click at [834, 265] on div "Janela de atendimento Grade de atendimento Capacidade Transportadoras Veículos …" at bounding box center [784, 368] width 1568 height 736
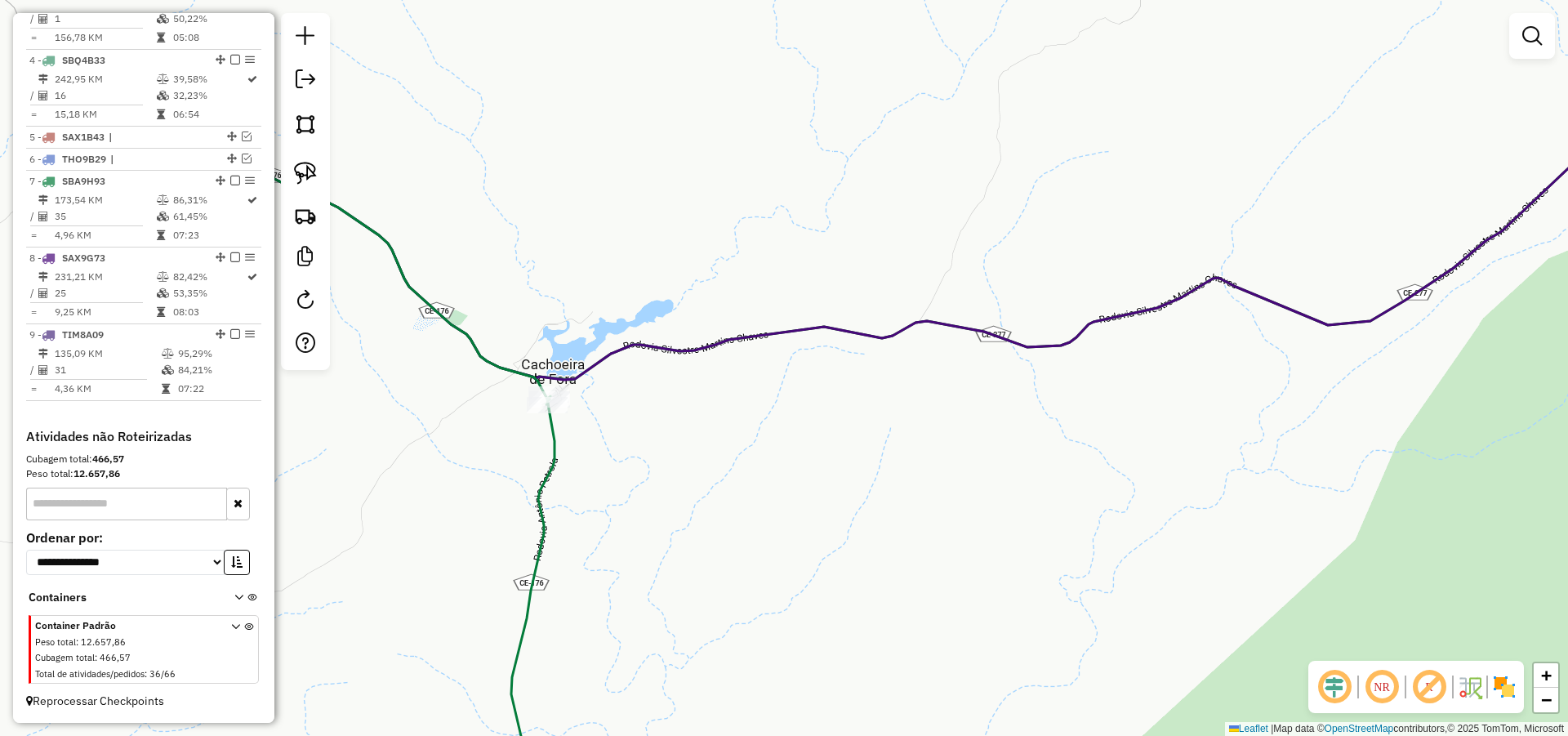
drag, startPoint x: 777, startPoint y: 369, endPoint x: 1006, endPoint y: 437, distance: 238.9
click at [1006, 437] on div "Janela de atendimento Grade de atendimento Capacidade Transportadoras Veículos …" at bounding box center [784, 368] width 1568 height 736
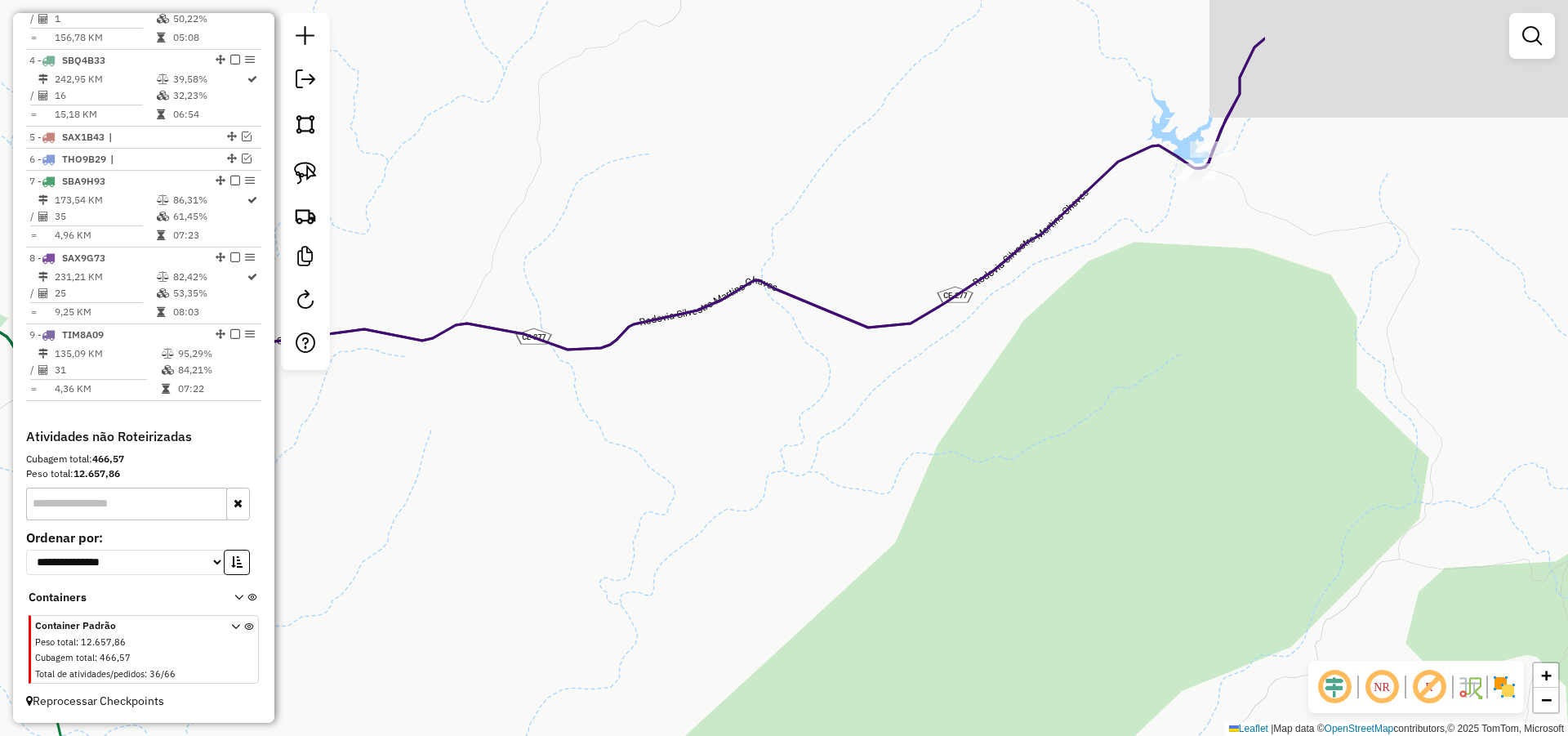
drag, startPoint x: 859, startPoint y: 402, endPoint x: 656, endPoint y: 416, distance: 203.5
click at [656, 416] on div "Janela de atendimento Grade de atendimento Capacidade Transportadoras Veículos …" at bounding box center [784, 368] width 1568 height 736
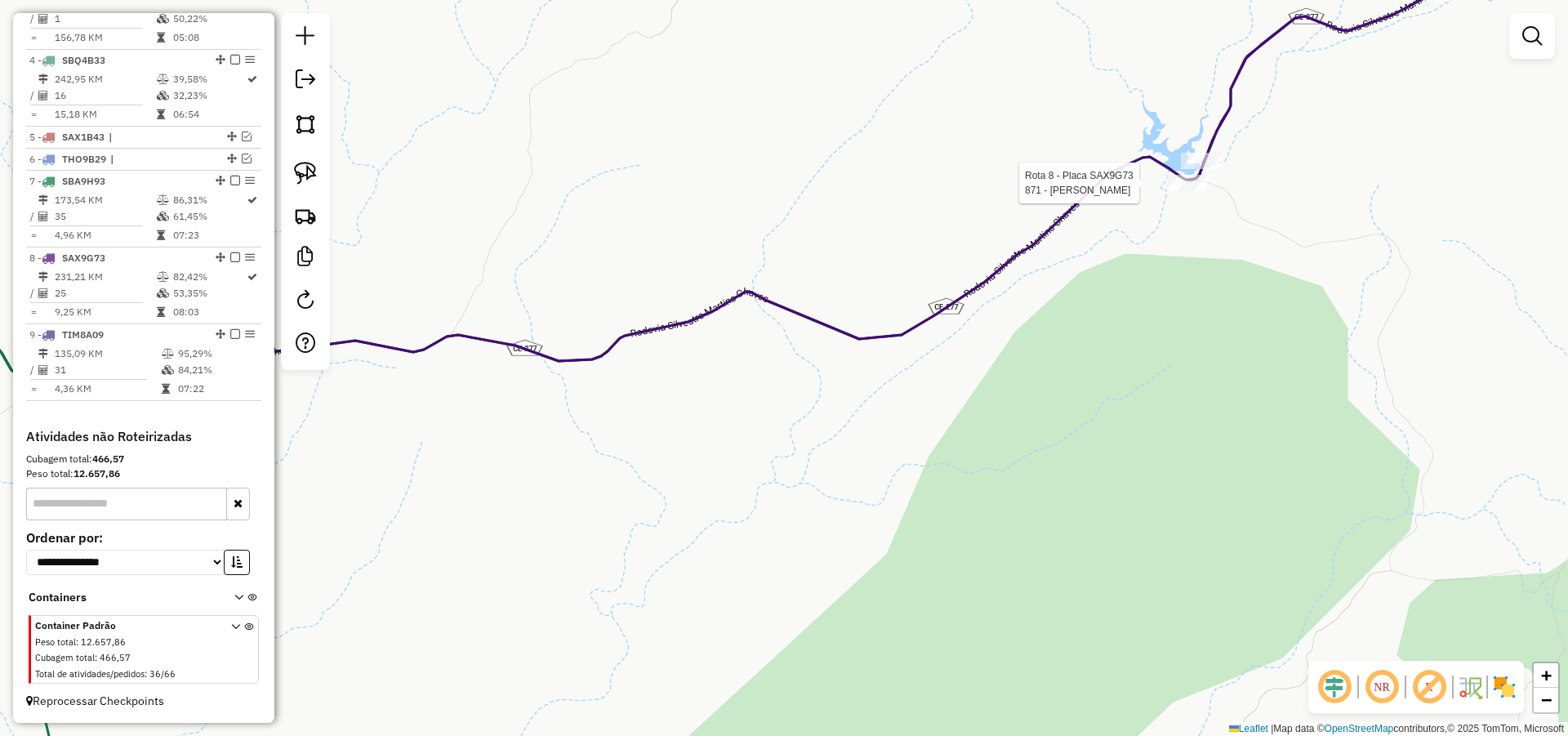
select select "*********"
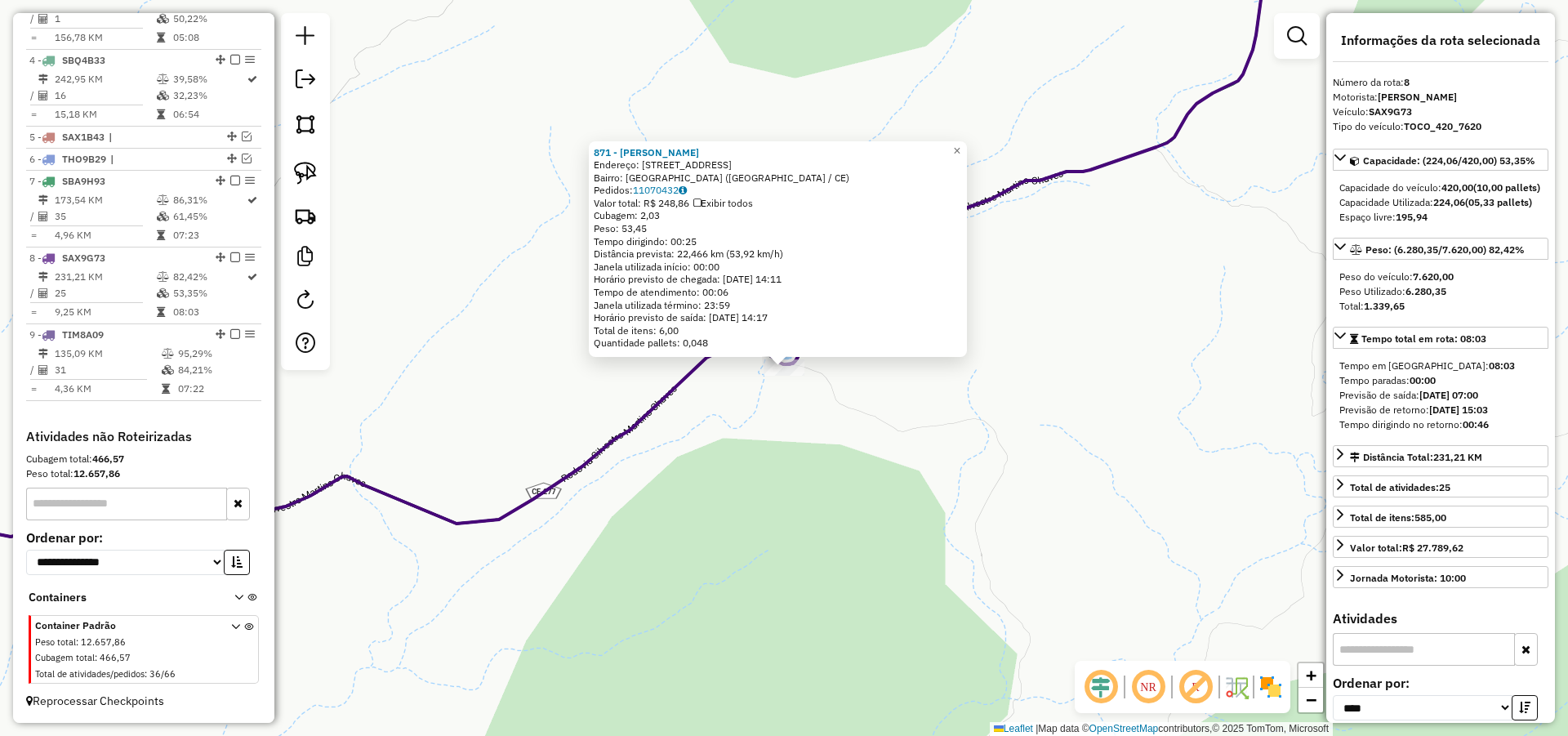
click at [961, 393] on div "871 - CLEBERTON CAVALCANTE Endereço: AV SITIO CACHOEIRA GRANDE 41 Bairro: Cacho…" at bounding box center [784, 368] width 1568 height 736
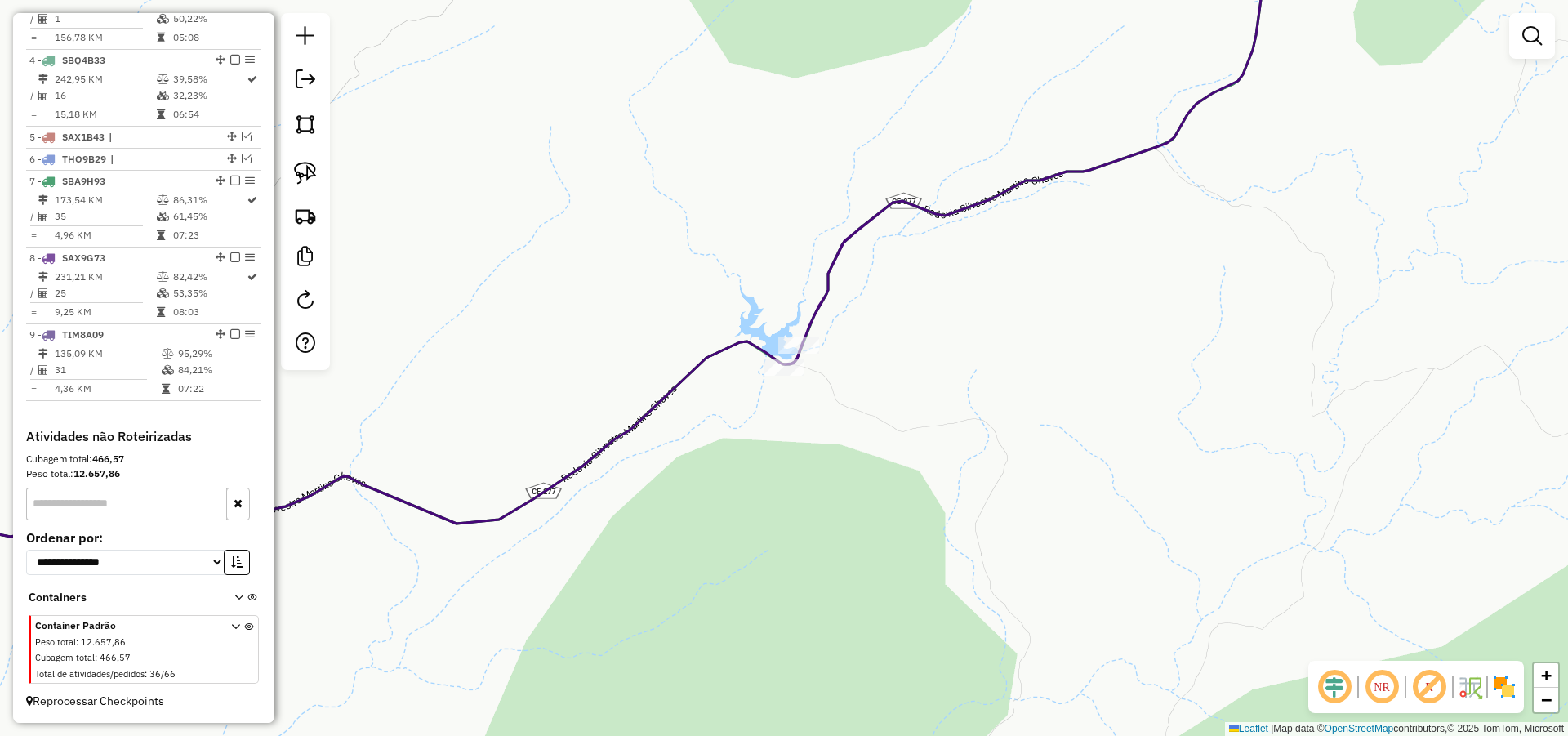
click at [807, 336] on icon at bounding box center [1254, 146] width 940 height 438
select select "*********"
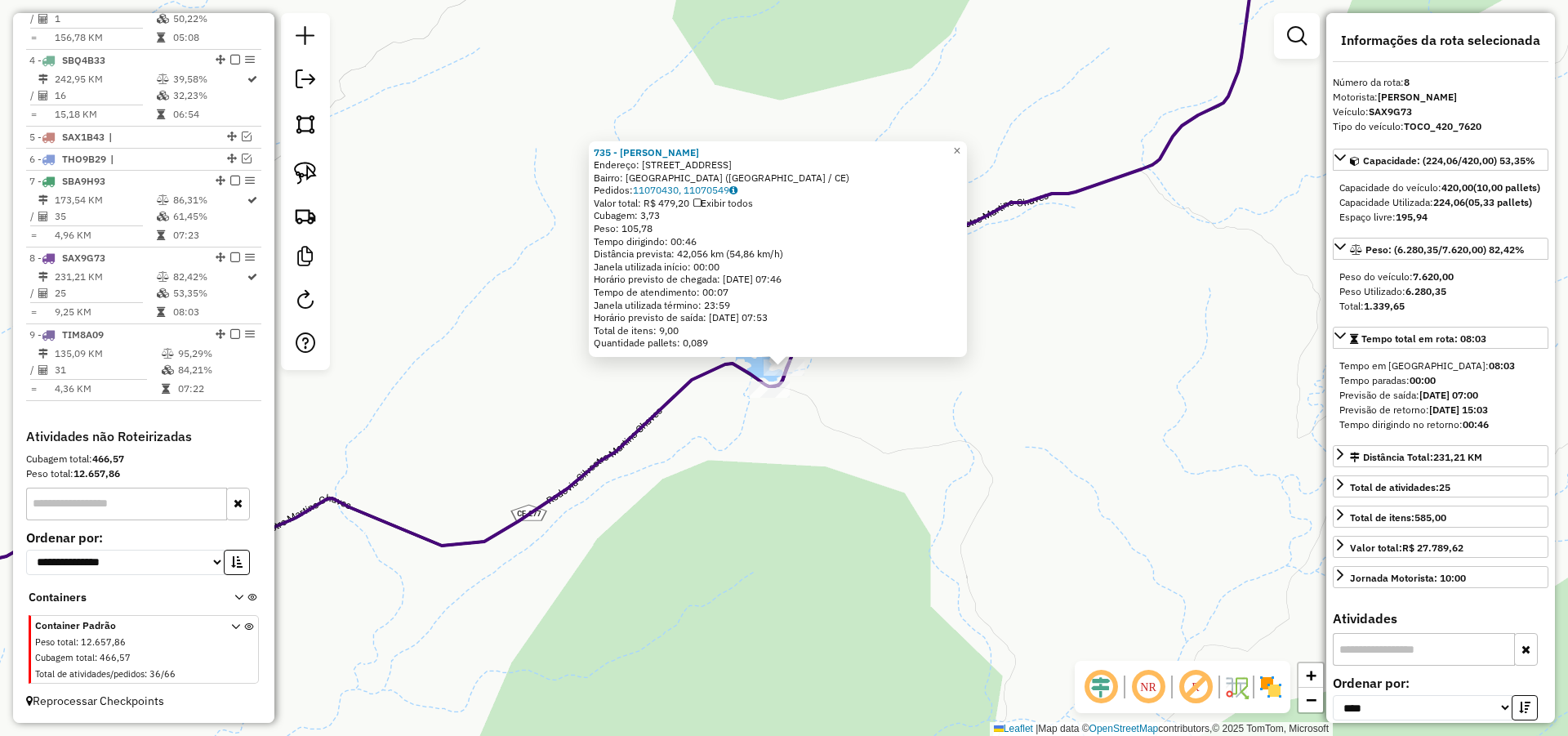
drag, startPoint x: 967, startPoint y: 426, endPoint x: 1136, endPoint y: 342, distance: 188.7
click at [1131, 349] on div "735 - Cleilda Gomes Cavalc Endereço: R Cachoeira Grande 21 Bairro: Cachoeira Gr…" at bounding box center [784, 368] width 1568 height 736
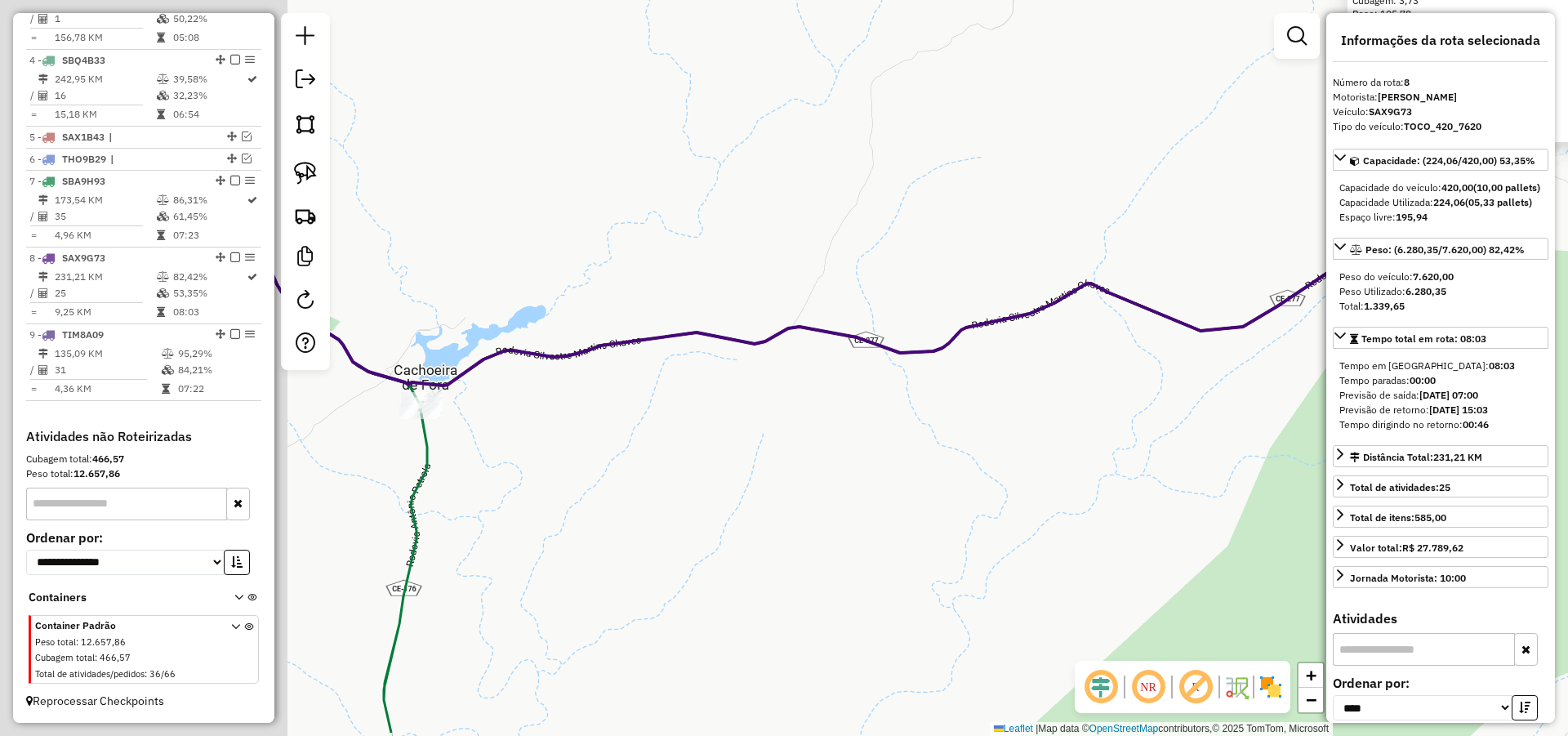
drag, startPoint x: 726, startPoint y: 405, endPoint x: 1205, endPoint y: 334, distance: 484.2
click at [1177, 334] on div "735 - Cleilda Gomes Cavalc Endereço: R Cachoeira Grande 21 Bairro: Cachoeira Gr…" at bounding box center [784, 368] width 1568 height 736
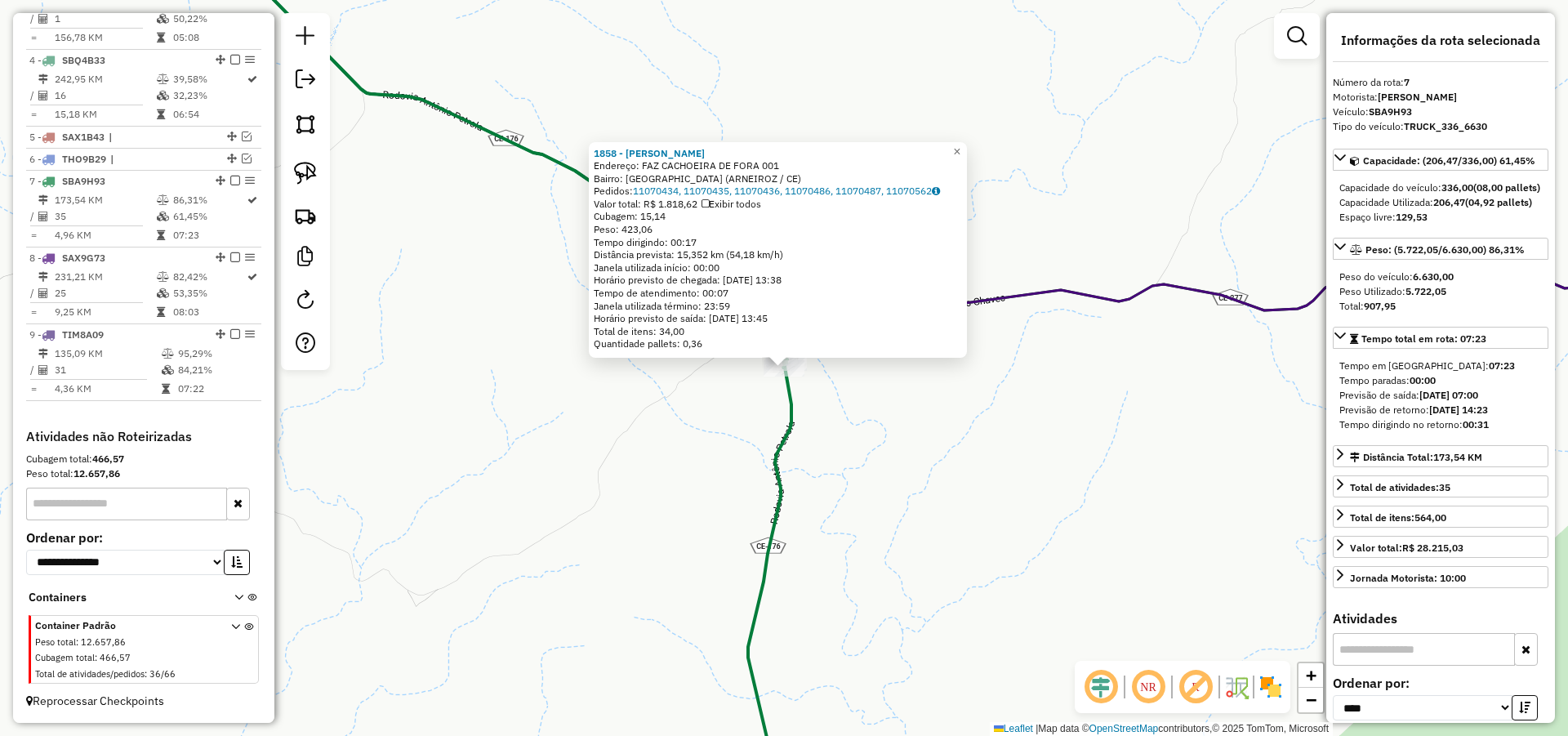
click at [987, 451] on div "1858 - GILVAN CHAGAS DA SIL Endereço: FAZ CACHOEIRA DE FORA 001 Bairro: Cachoei…" at bounding box center [784, 368] width 1568 height 736
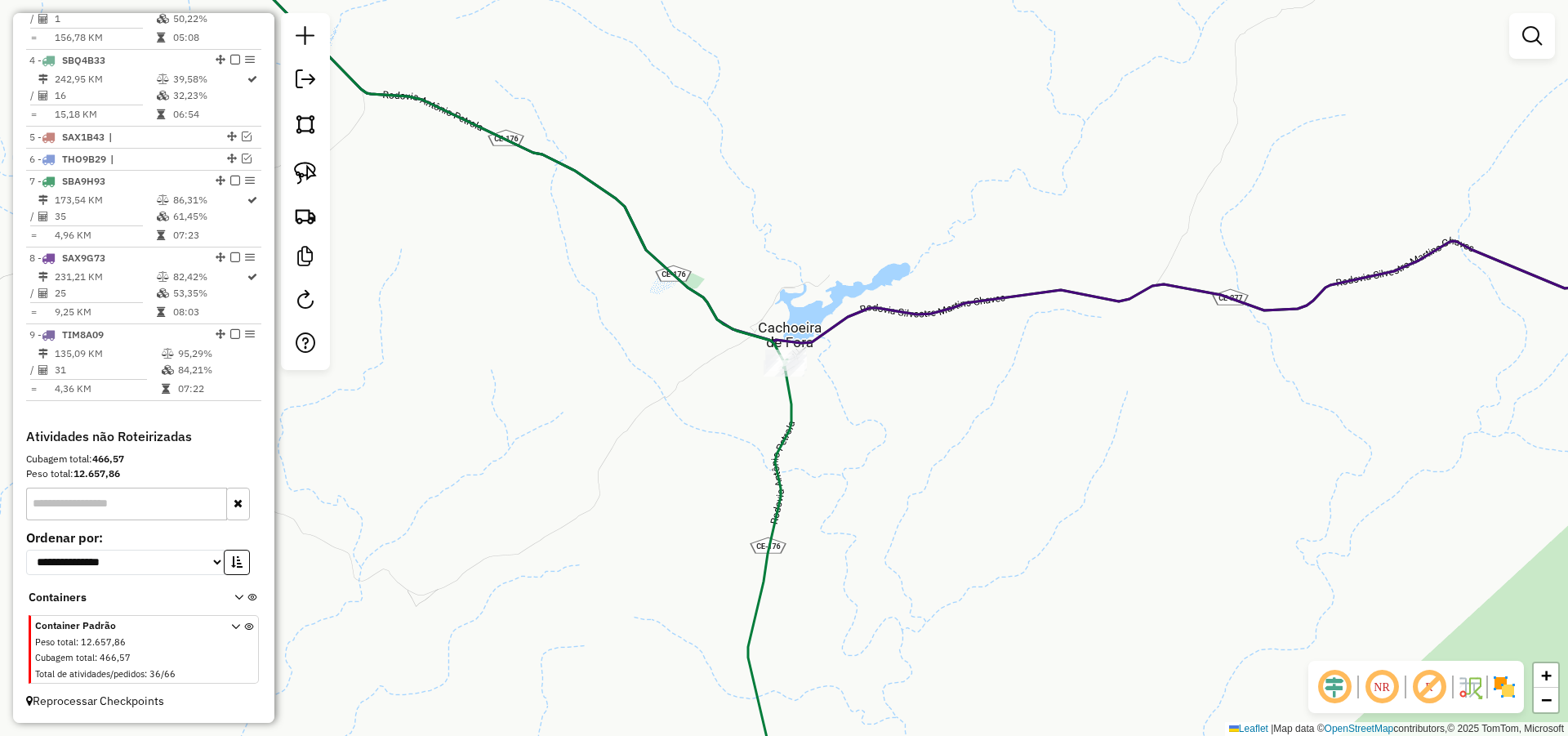
click at [1010, 491] on div "Janela de atendimento Grade de atendimento Capacidade Transportadoras Veículos …" at bounding box center [784, 368] width 1568 height 736
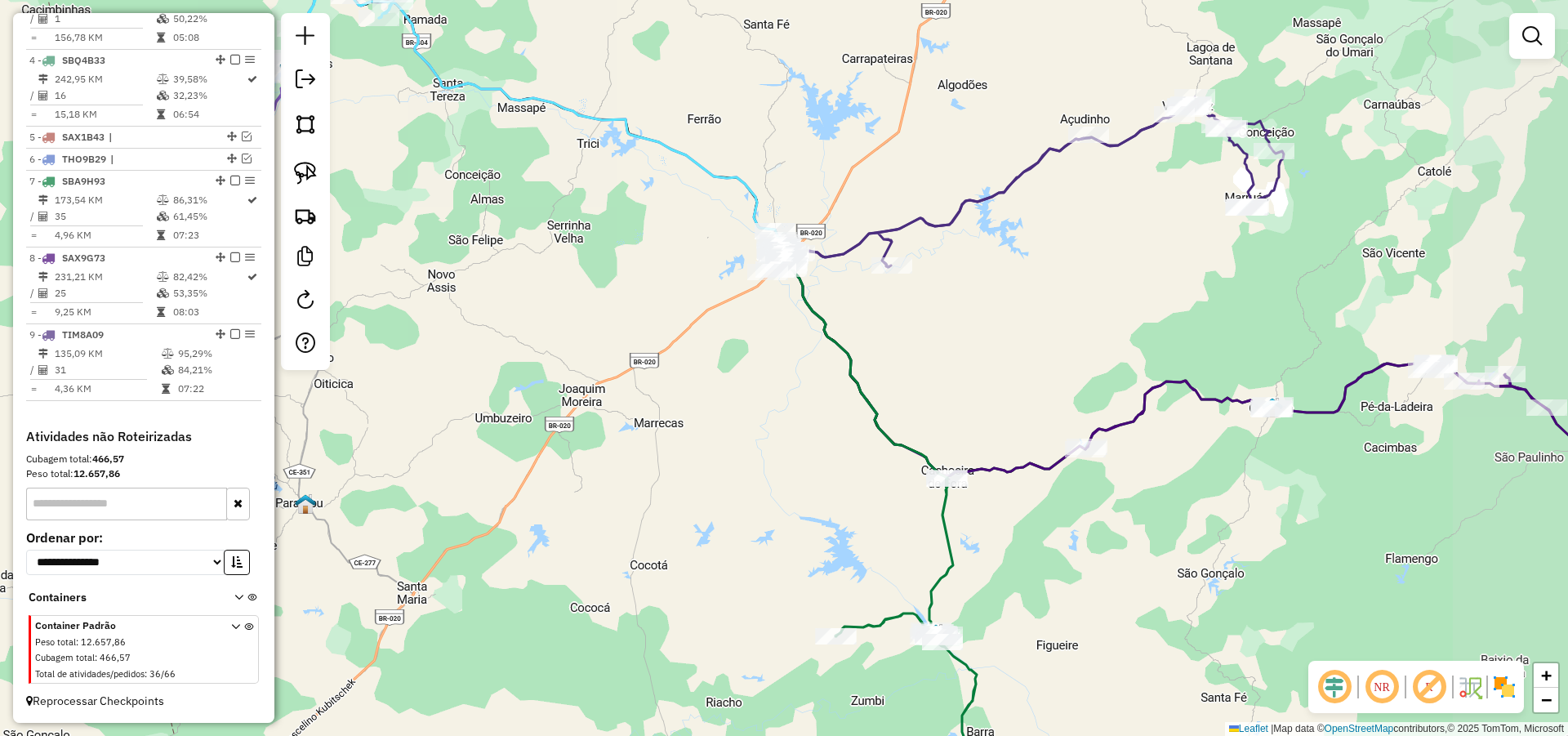
drag, startPoint x: 1279, startPoint y: 465, endPoint x: 1153, endPoint y: 460, distance: 126.1
click at [1153, 464] on div "Janela de atendimento Grade de atendimento Capacidade Transportadoras Veículos …" at bounding box center [784, 368] width 1568 height 736
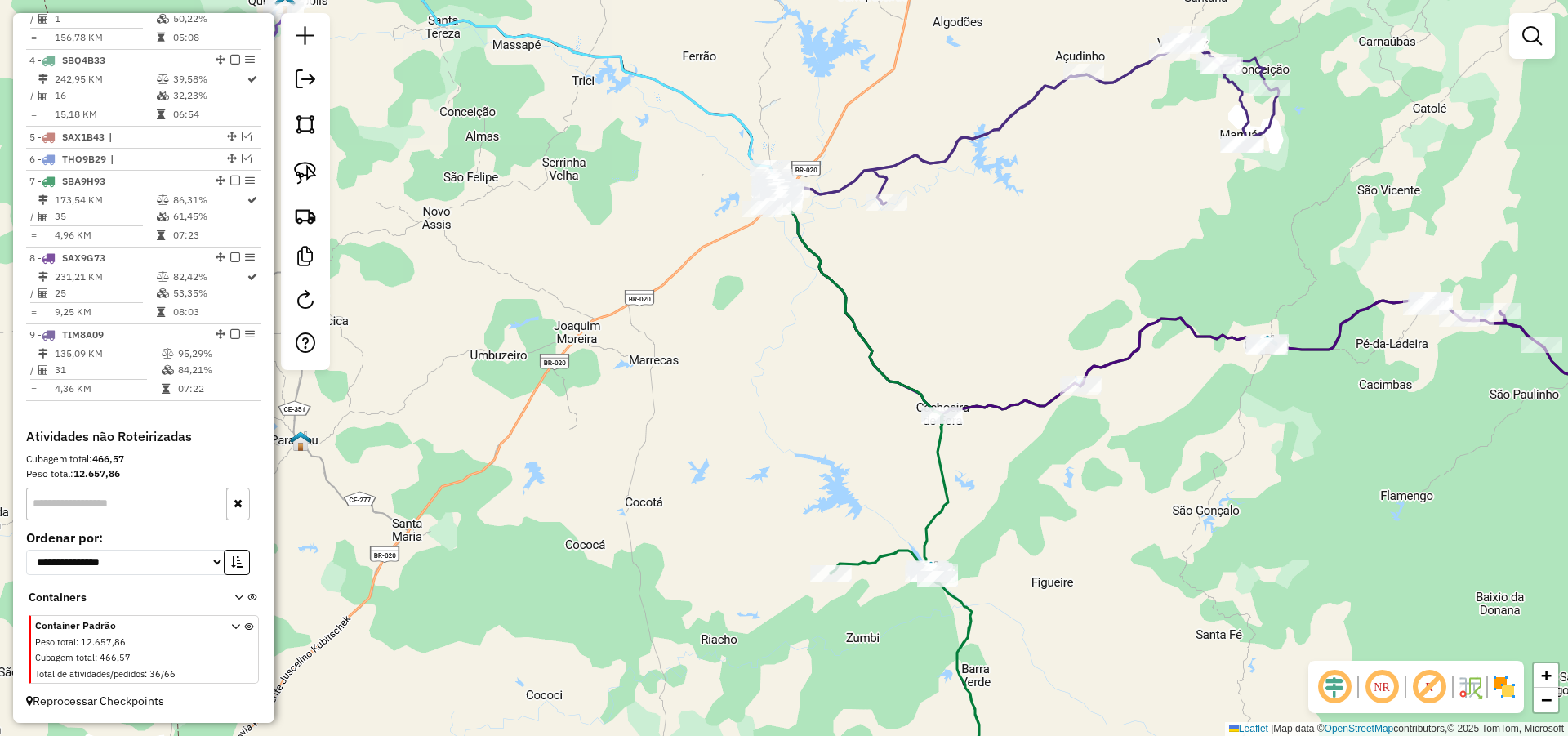
drag, startPoint x: 1127, startPoint y: 460, endPoint x: 1112, endPoint y: 439, distance: 25.8
click at [1122, 448] on div "Janela de atendimento Grade de atendimento Capacidade Transportadoras Veículos …" at bounding box center [784, 368] width 1568 height 736
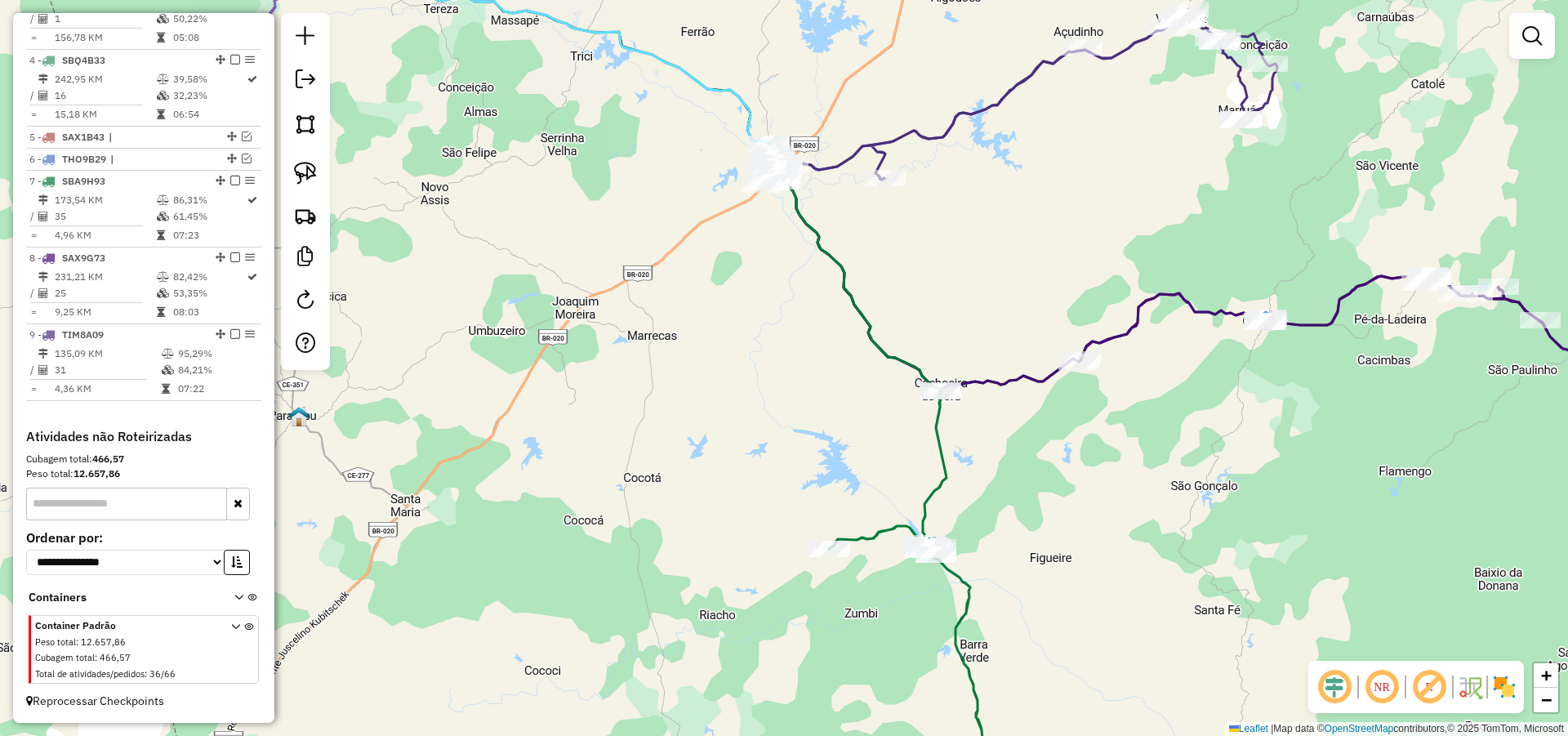
drag, startPoint x: 1086, startPoint y: 463, endPoint x: 1086, endPoint y: 436, distance: 27.0
click at [1086, 436] on div "Janela de atendimento Grade de atendimento Capacidade Transportadoras Veículos …" at bounding box center [784, 368] width 1568 height 736
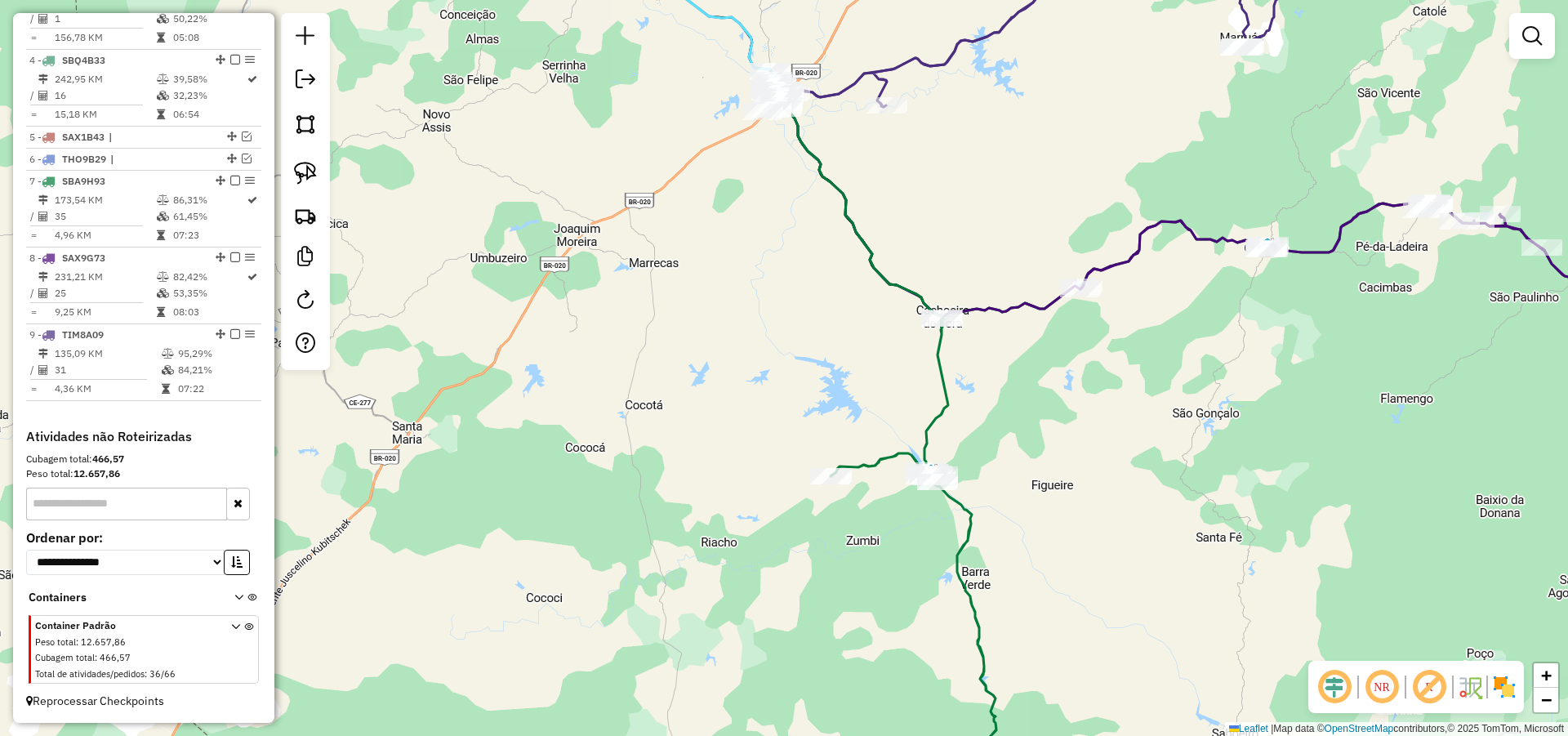
drag, startPoint x: 1065, startPoint y: 402, endPoint x: 1047, endPoint y: 278, distance: 125.3
click at [1048, 285] on div "Janela de atendimento Grade de atendimento Capacidade Transportadoras Veículos …" at bounding box center [784, 368] width 1568 height 736
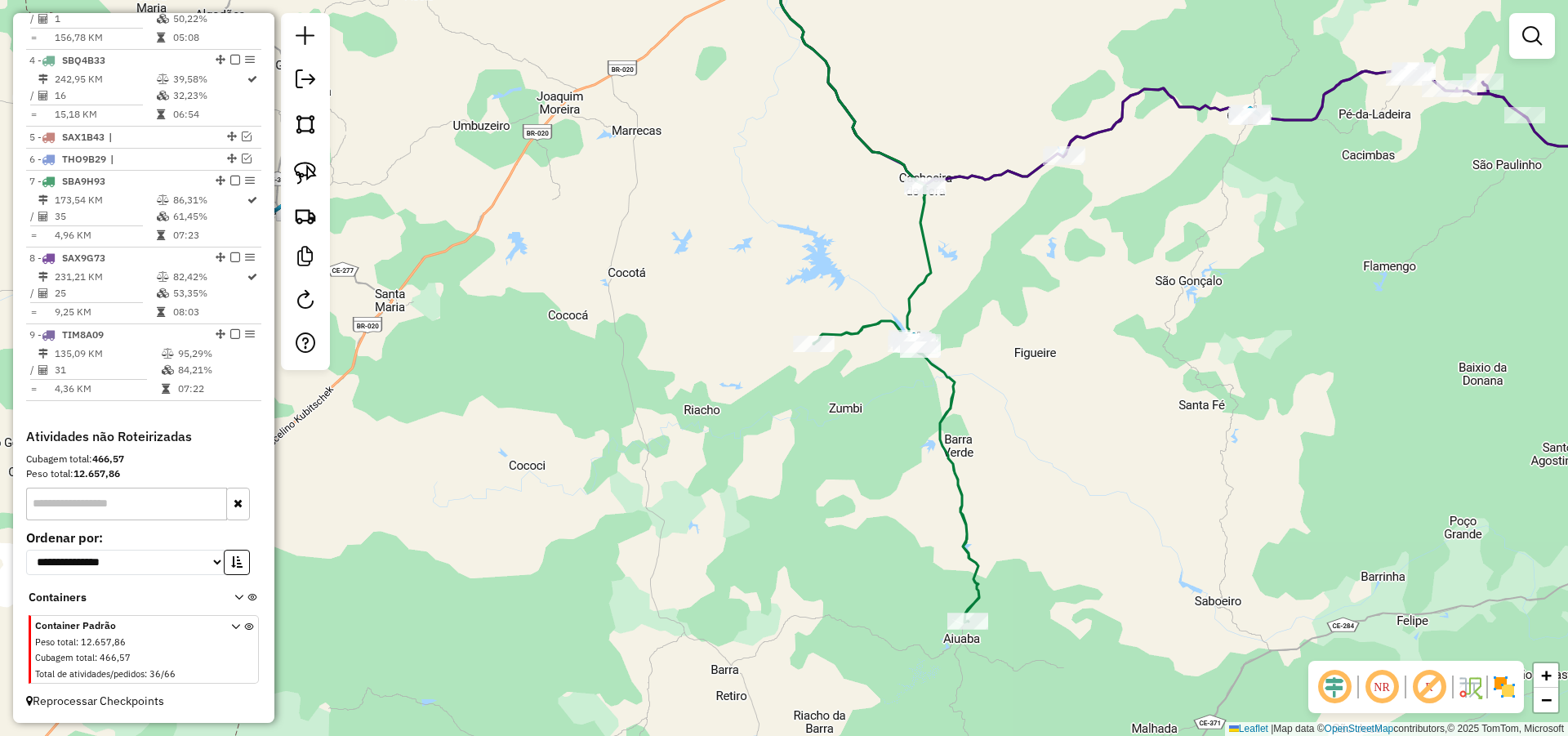
drag, startPoint x: 1043, startPoint y: 365, endPoint x: 1032, endPoint y: 279, distance: 86.7
click at [1035, 285] on div "Janela de atendimento Grade de atendimento Capacidade Transportadoras Veículos …" at bounding box center [784, 368] width 1568 height 736
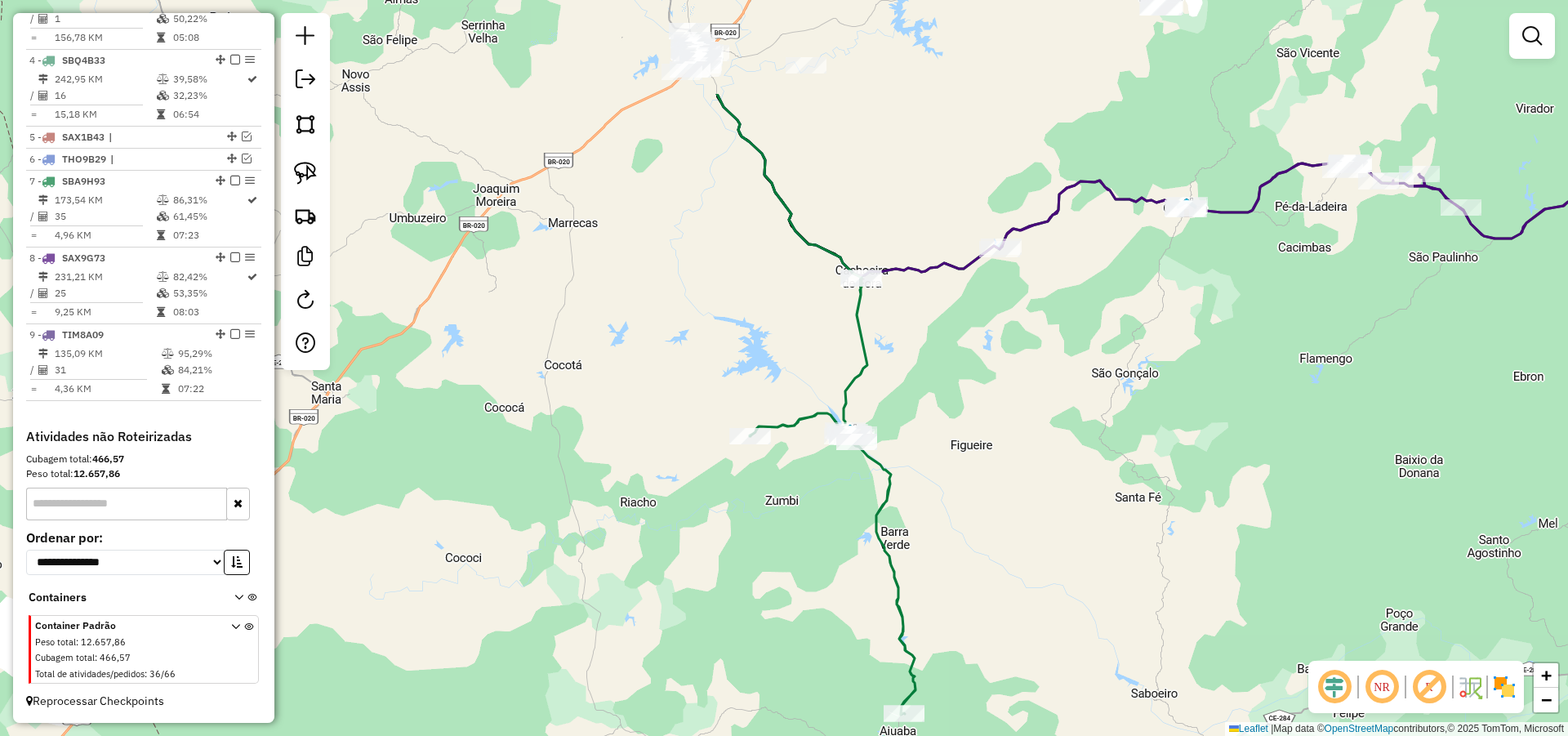
drag, startPoint x: 998, startPoint y: 350, endPoint x: 967, endPoint y: 464, distance: 118.1
click at [967, 464] on div "Janela de atendimento Grade de atendimento Capacidade Transportadoras Veículos …" at bounding box center [784, 368] width 1568 height 736
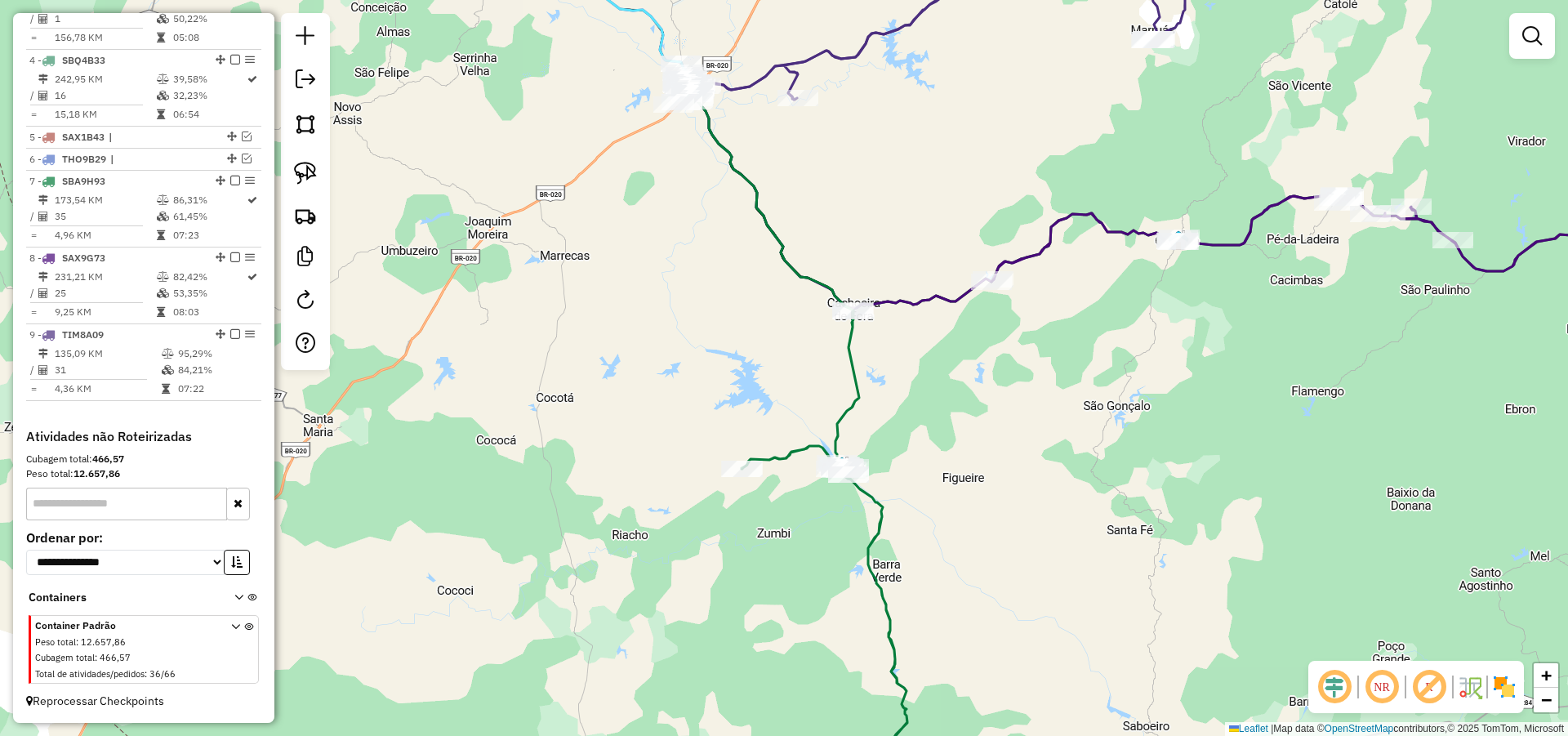
drag, startPoint x: 1015, startPoint y: 377, endPoint x: 948, endPoint y: 507, distance: 146.2
click at [950, 502] on div "Janela de atendimento Grade de atendimento Capacidade Transportadoras Veículos …" at bounding box center [784, 368] width 1568 height 736
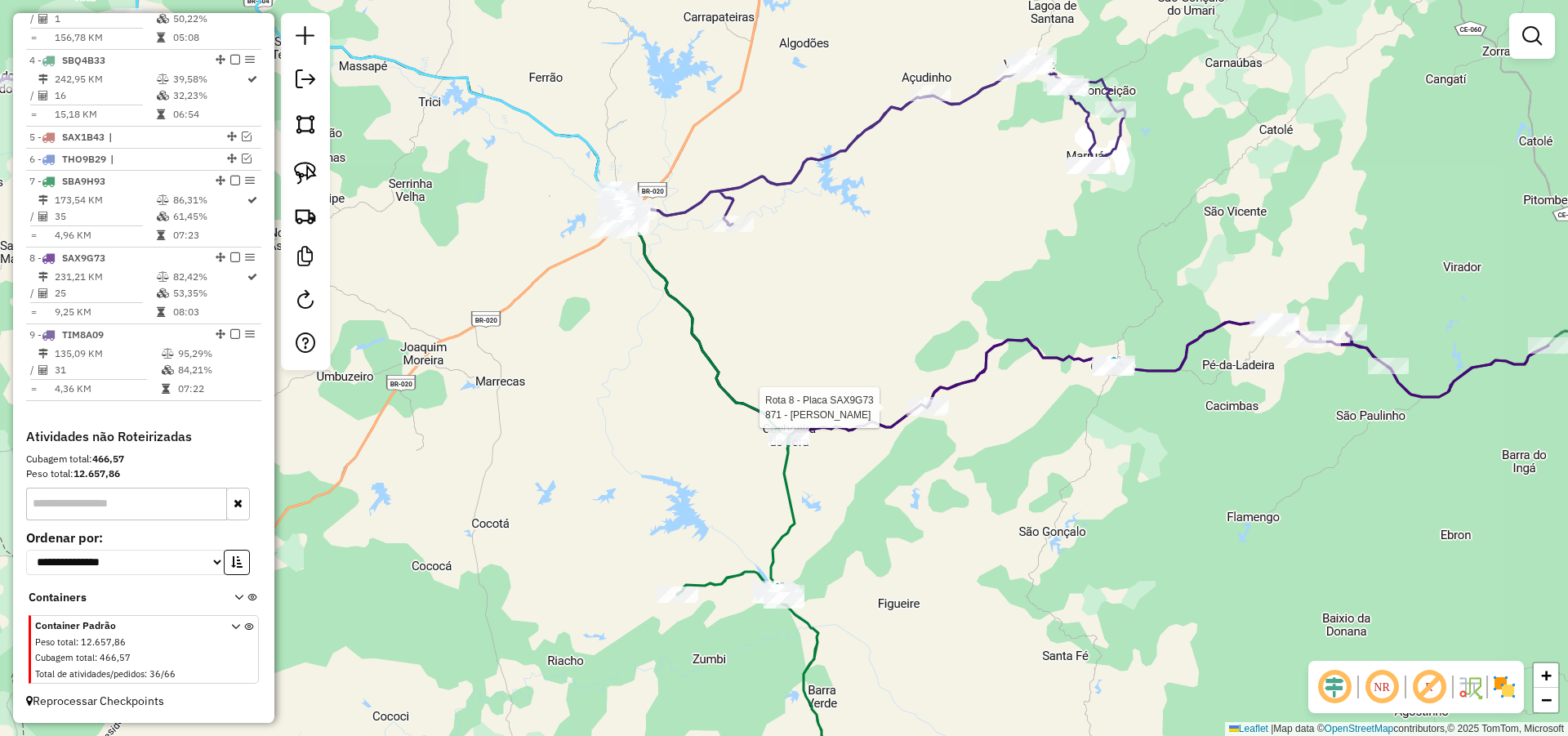
select select "*********"
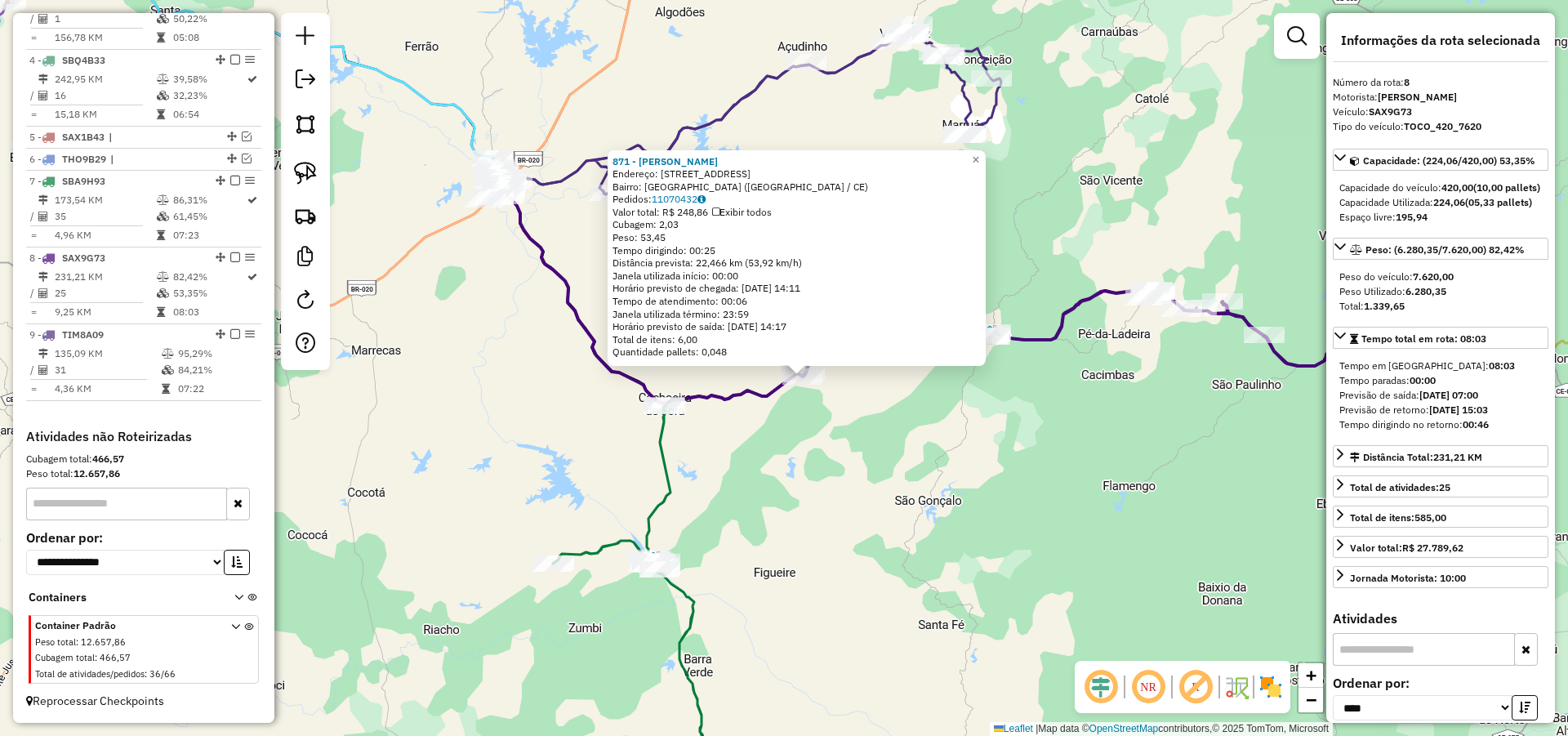
drag, startPoint x: 870, startPoint y: 456, endPoint x: 889, endPoint y: 465, distance: 21.0
click at [889, 465] on div "871 - CLEBERTON CAVALCANTE Endereço: AV SITIO CACHOEIRA GRANDE 41 Bairro: Cacho…" at bounding box center [784, 368] width 1568 height 736
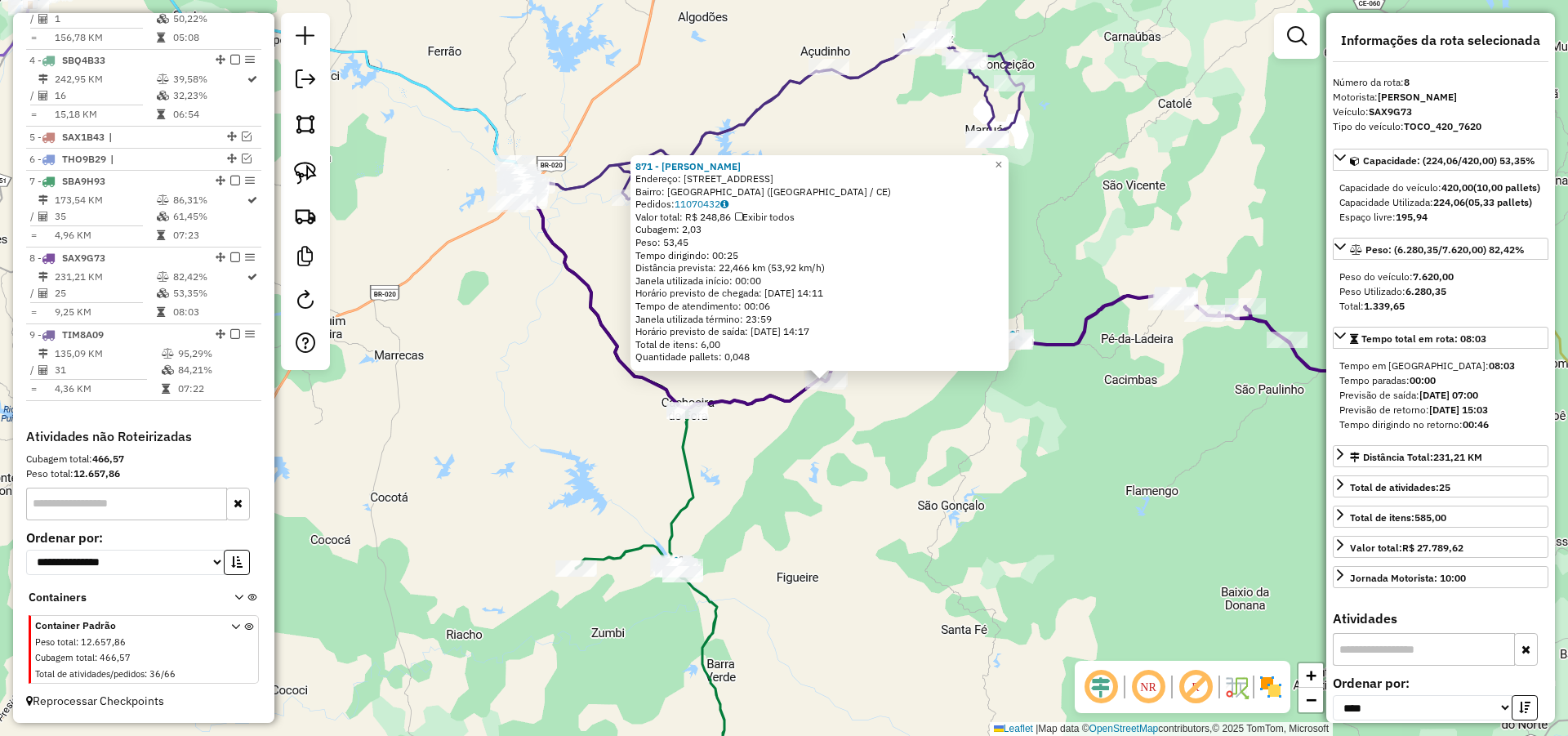
drag, startPoint x: 889, startPoint y: 465, endPoint x: 939, endPoint y: 479, distance: 51.9
click at [935, 477] on div "871 - CLEBERTON CAVALCANTE Endereço: AV SITIO CACHOEIRA GRANDE 41 Bairro: Cacho…" at bounding box center [784, 368] width 1568 height 736
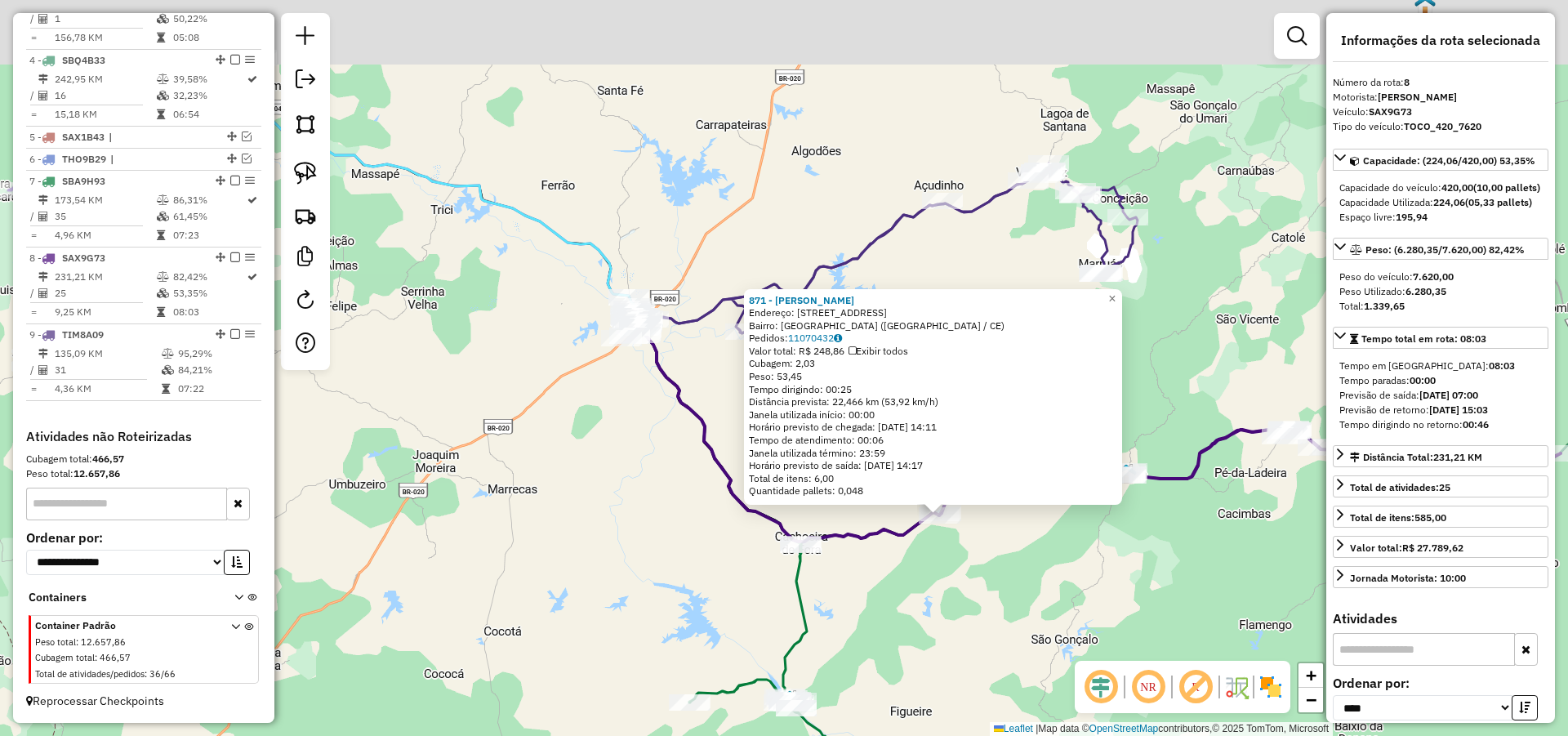
drag, startPoint x: 676, startPoint y: 454, endPoint x: 701, endPoint y: 487, distance: 41.4
click at [695, 479] on div "871 - CLEBERTON CAVALCANTE Endereço: AV SITIO CACHOEIRA GRANDE 41 Bairro: Cacho…" at bounding box center [784, 368] width 1568 height 736
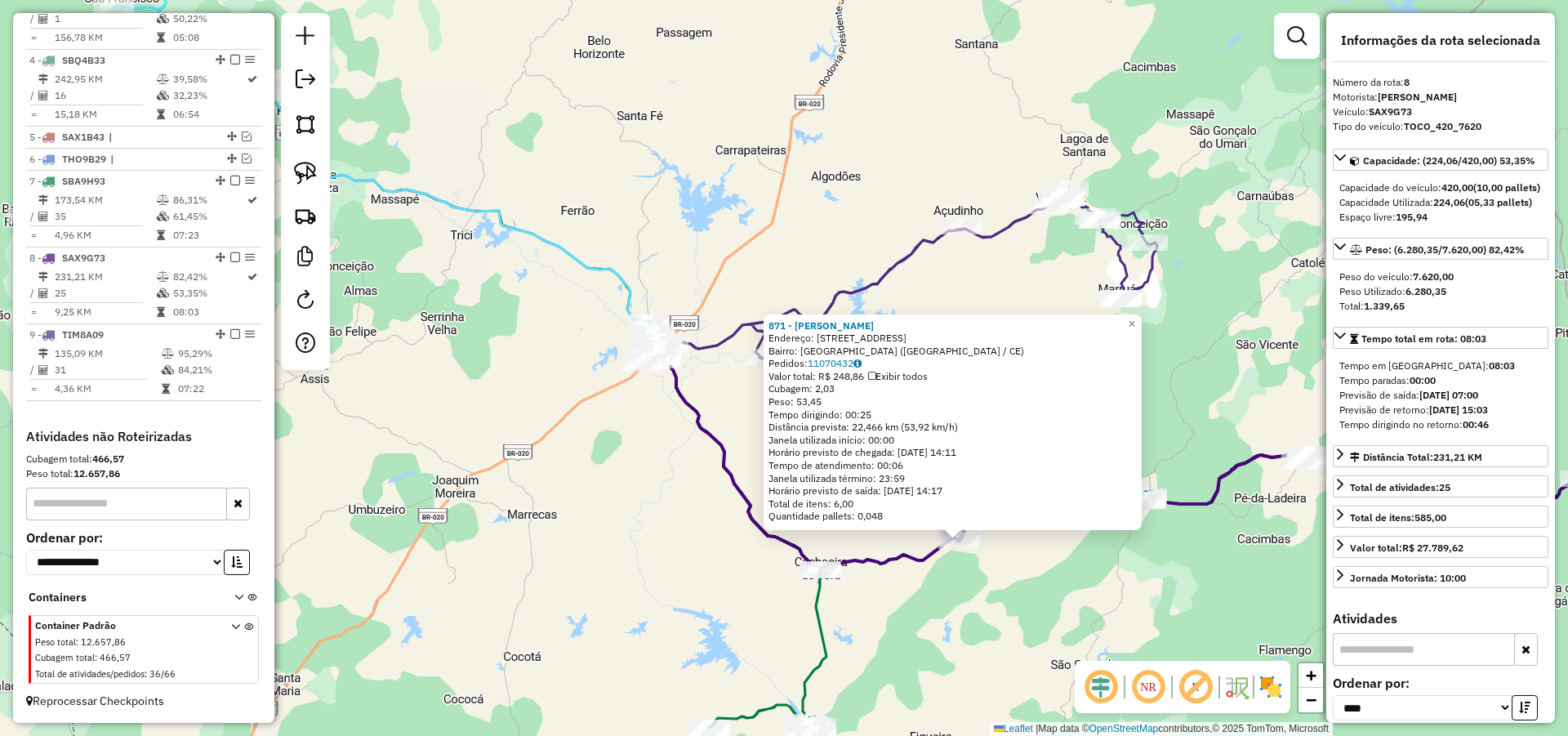
click at [687, 462] on div "871 - CLEBERTON CAVALCANTE Endereço: AV SITIO CACHOEIRA GRANDE 41 Bairro: Cacho…" at bounding box center [784, 368] width 1568 height 736
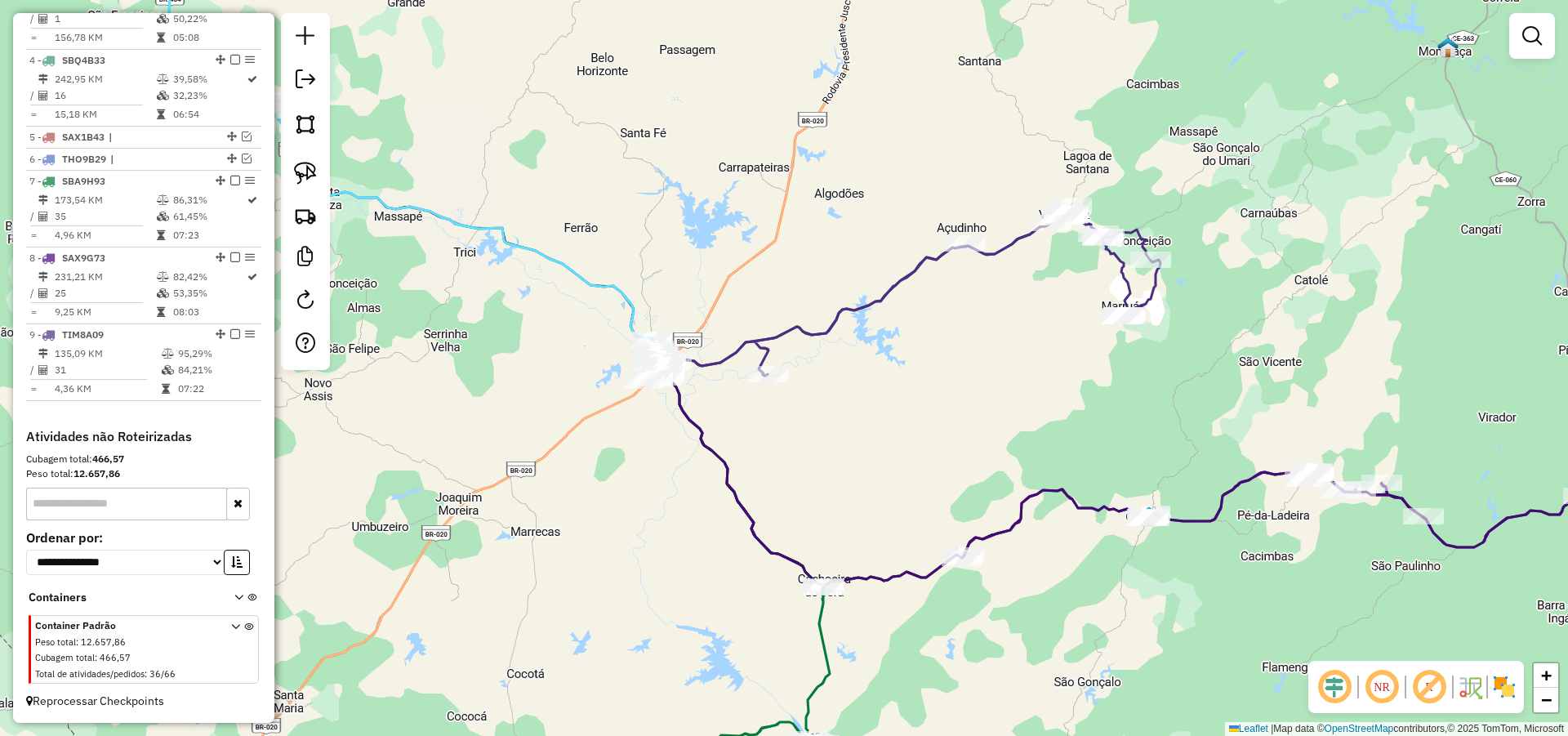
drag, startPoint x: 785, startPoint y: 428, endPoint x: 789, endPoint y: 447, distance: 19.4
click at [789, 447] on div "Janela de atendimento Grade de atendimento Capacidade Transportadoras Veículos …" at bounding box center [784, 368] width 1568 height 736
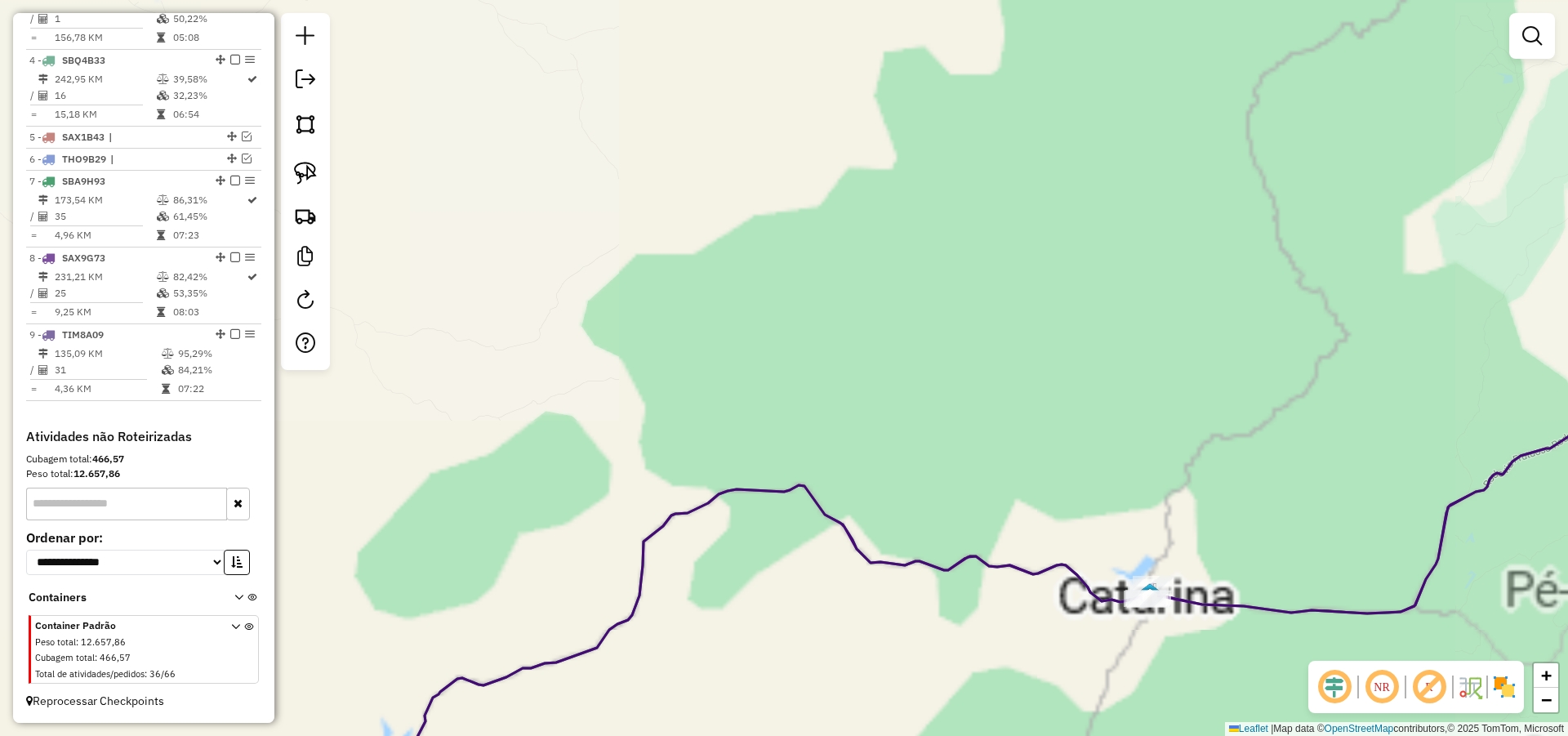
click at [1160, 417] on div "Janela de atendimento Grade de atendimento Capacidade Transportadoras Veículos …" at bounding box center [784, 368] width 1568 height 736
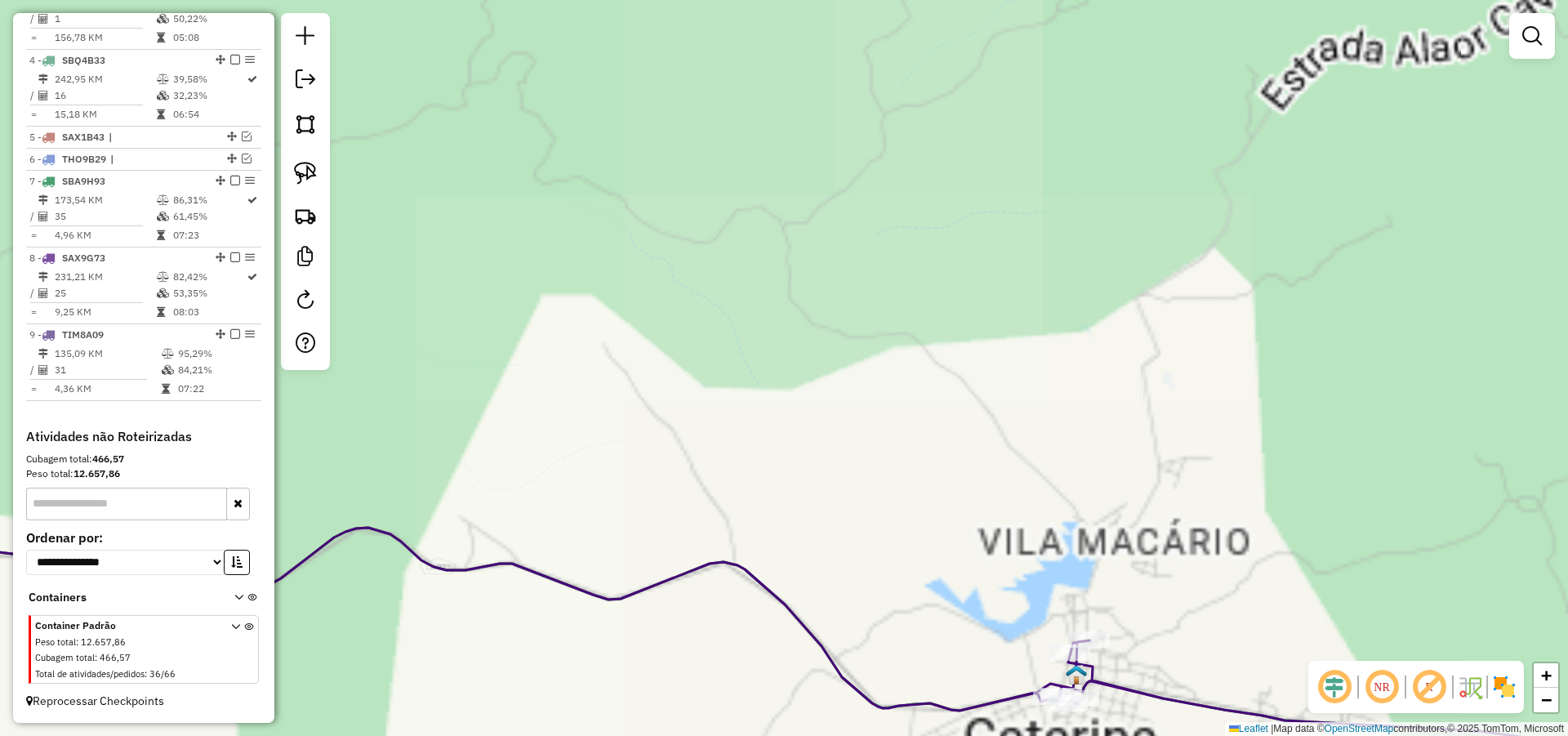
click at [1090, 372] on div "Janela de atendimento Grade de atendimento Capacidade Transportadoras Veículos …" at bounding box center [784, 368] width 1568 height 736
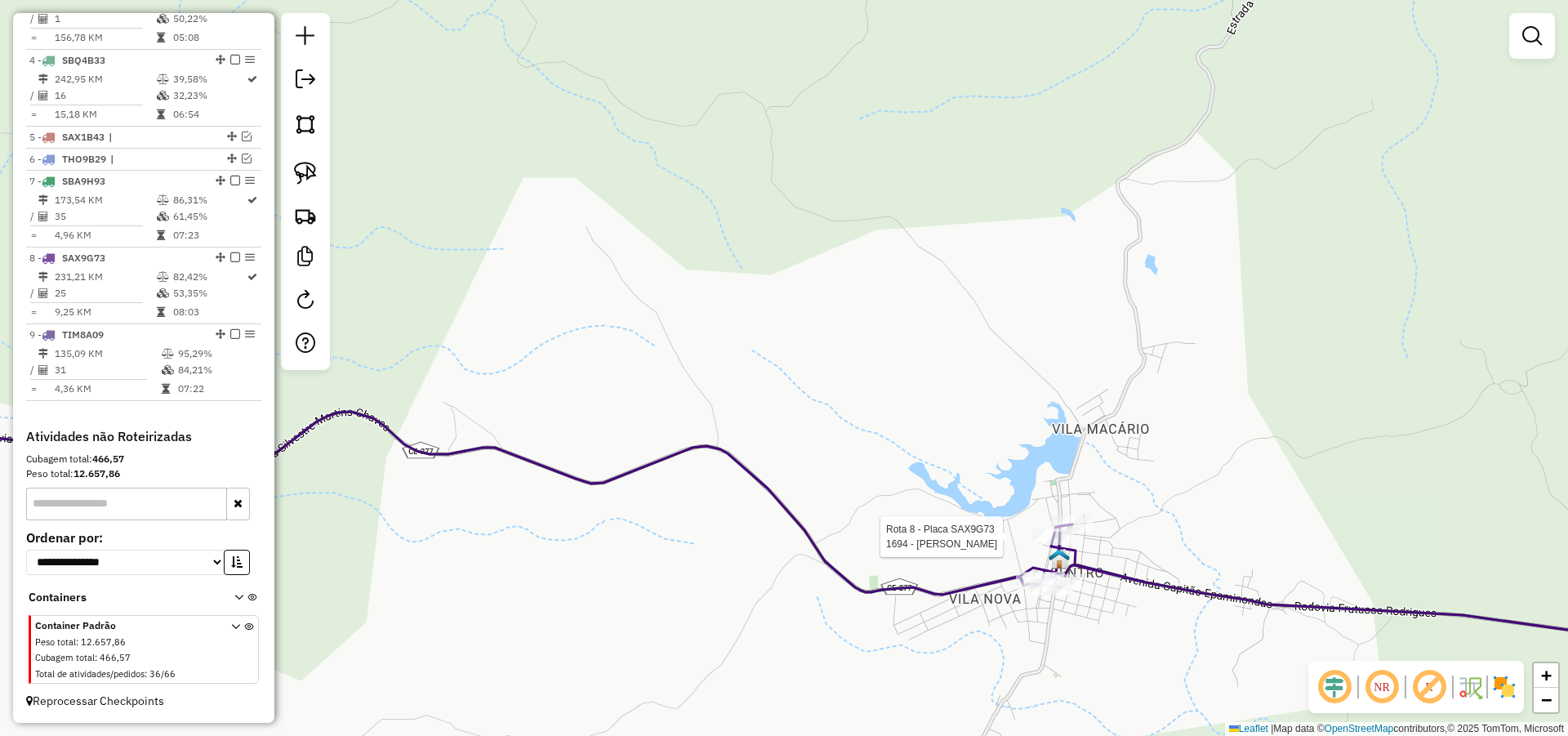
select select "*********"
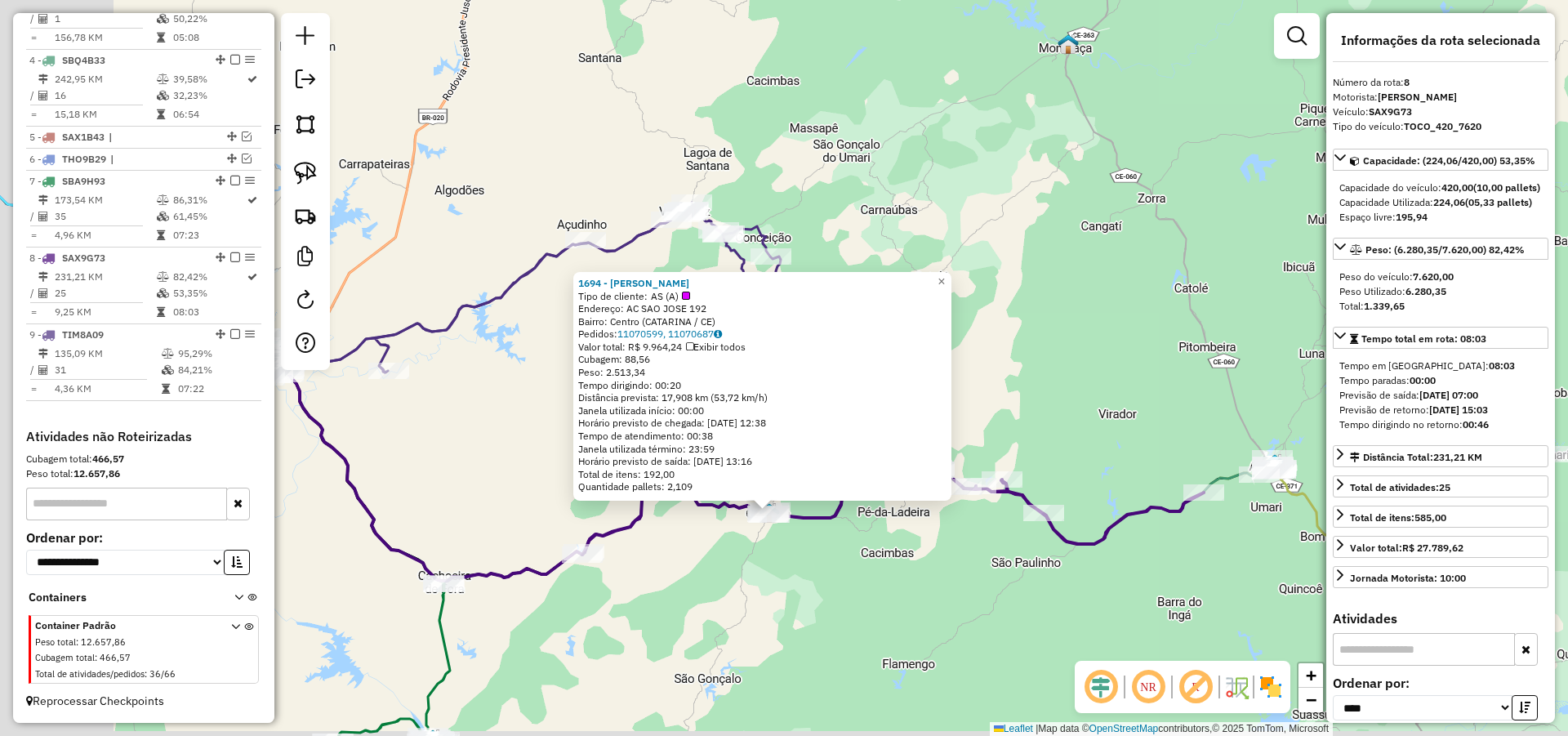
drag, startPoint x: 687, startPoint y: 568, endPoint x: 842, endPoint y: 542, distance: 157.2
click at [837, 542] on div "1694 - RAIMUNDO ADRIANO ROM Tipo de cliente: AS (A) Endereço: AC SAO JOSE 192 B…" at bounding box center [784, 368] width 1568 height 736
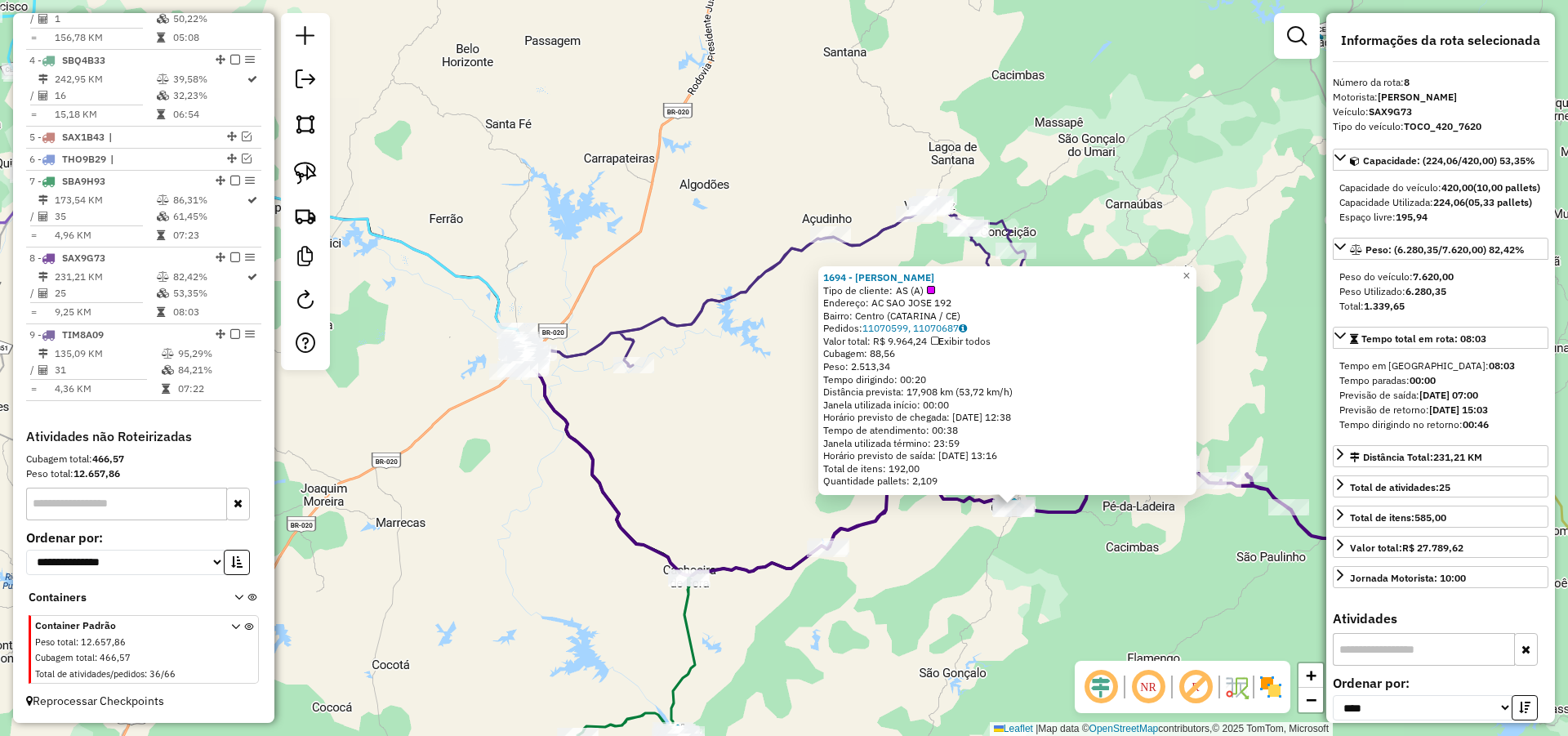
drag, startPoint x: 574, startPoint y: 448, endPoint x: 666, endPoint y: 469, distance: 94.4
click at [666, 469] on div "1694 - RAIMUNDO ADRIANO ROM Tipo de cliente: AS (A) Endereço: AC SAO JOSE 192 B…" at bounding box center [784, 368] width 1568 height 736
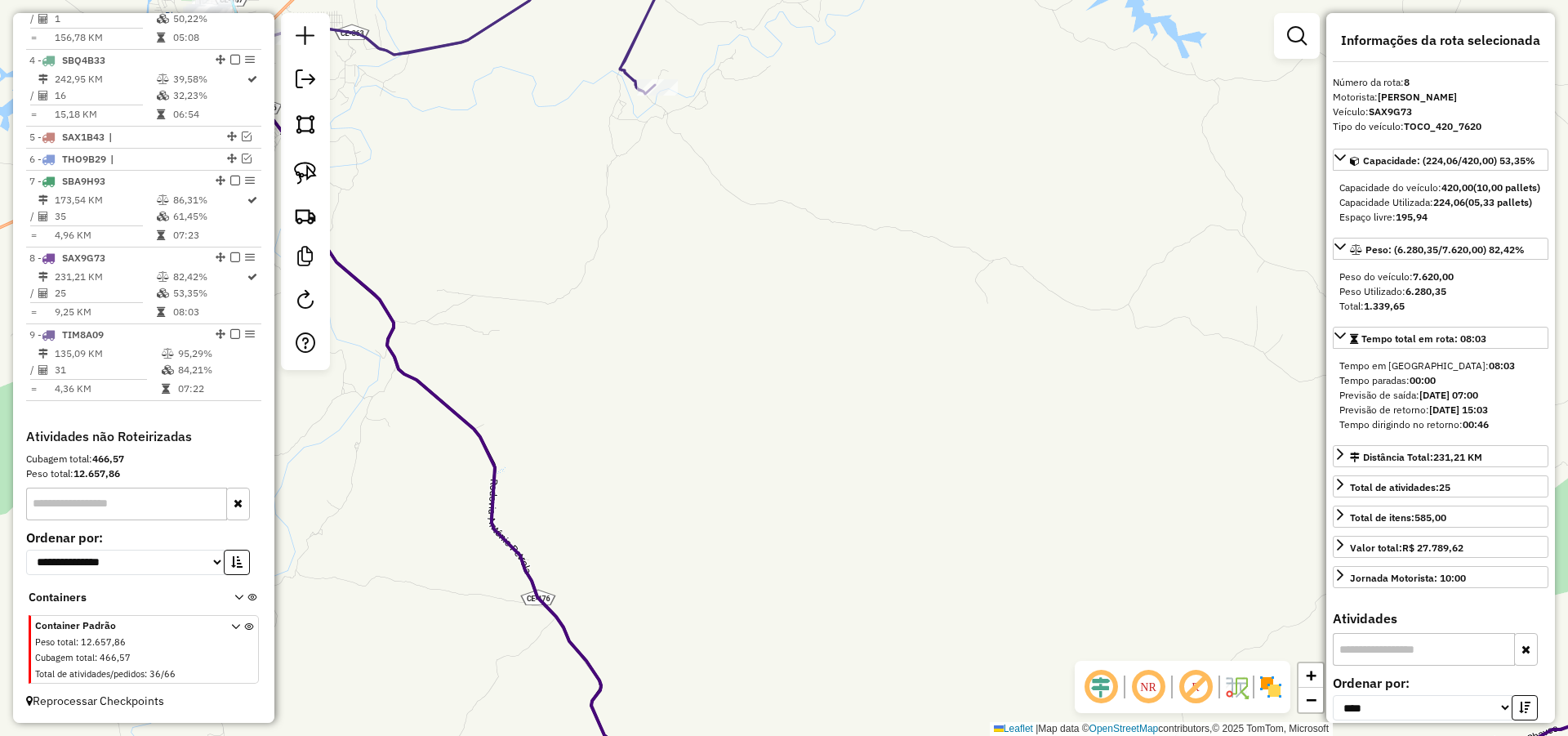
drag, startPoint x: 734, startPoint y: 543, endPoint x: 832, endPoint y: 224, distance: 333.7
click at [823, 244] on div "1694 - RAIMUNDO ADRIANO ROM Tipo de cliente: AS (A) Endereço: AC SAO JOSE 192 B…" at bounding box center [784, 368] width 1568 height 736
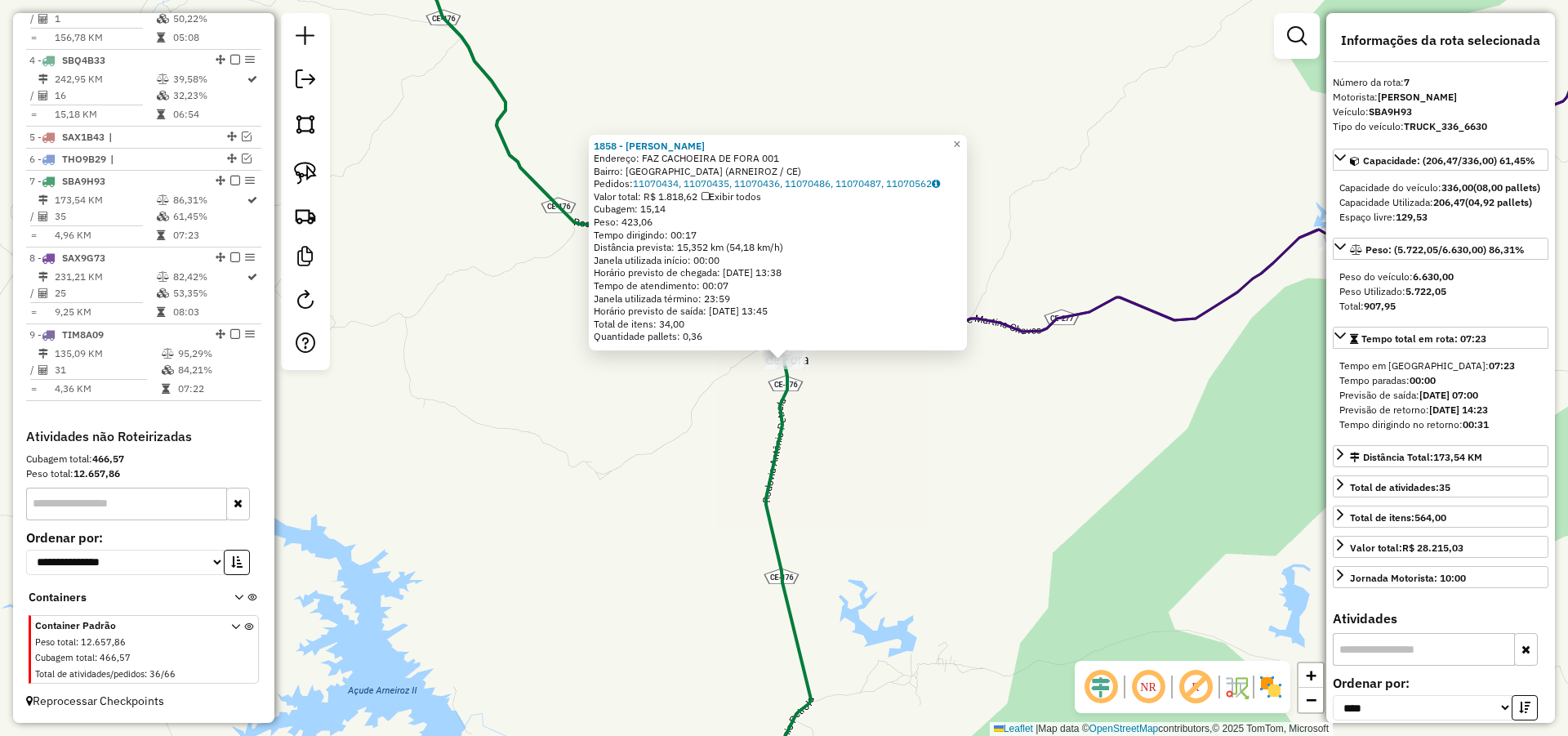
drag, startPoint x: 915, startPoint y: 574, endPoint x: 871, endPoint y: 170, distance: 406.4
click at [877, 191] on div "1858 - GILVAN CHAGAS DA SIL Endereço: FAZ CACHOEIRA DE FORA 001 Bairro: Cachoei…" at bounding box center [784, 368] width 1568 height 736
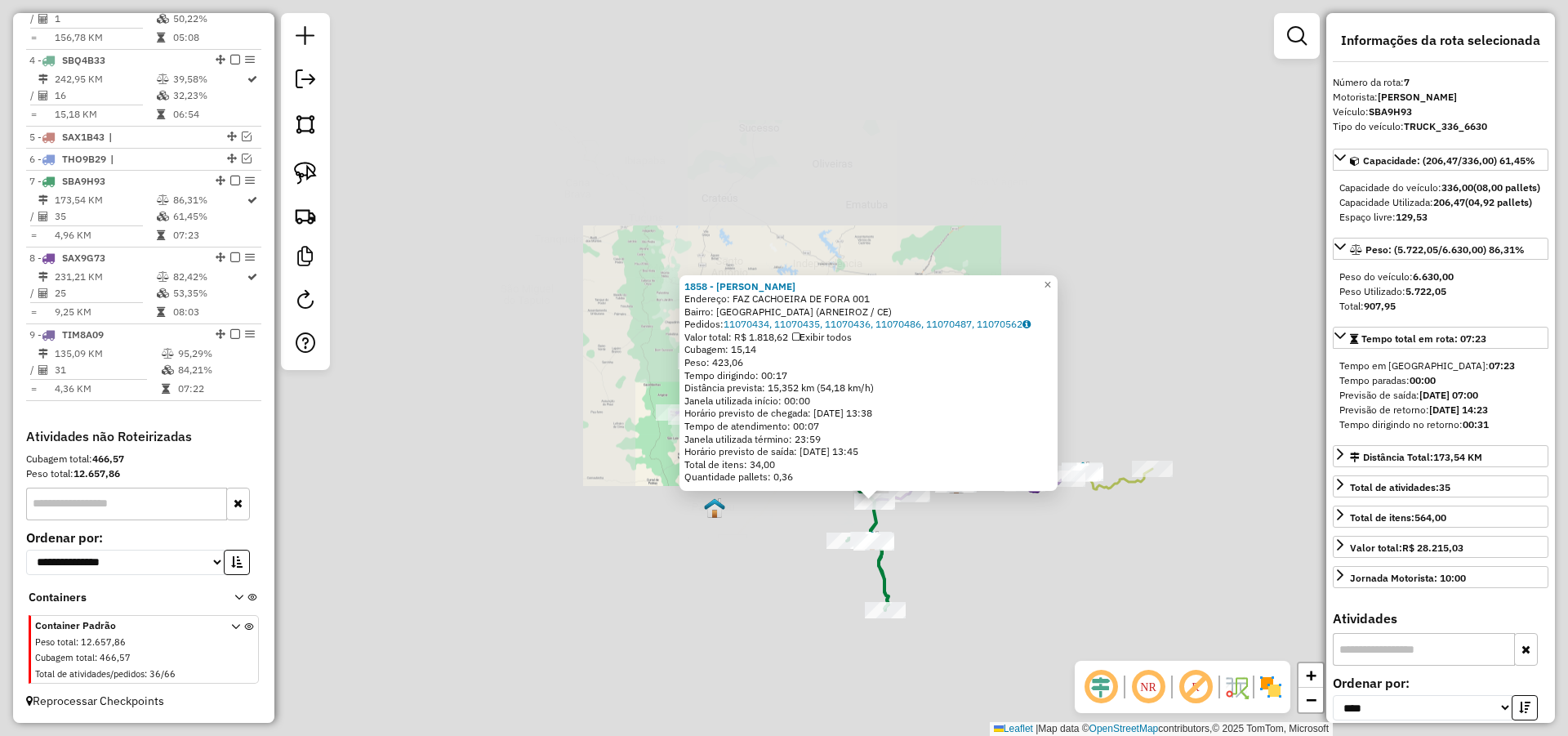
click at [898, 463] on div "1858 - GILVAN CHAGAS DA SIL Endereço: FAZ CACHOEIRA DE FORA 001 Bairro: Cachoei…" at bounding box center [784, 368] width 1568 height 736
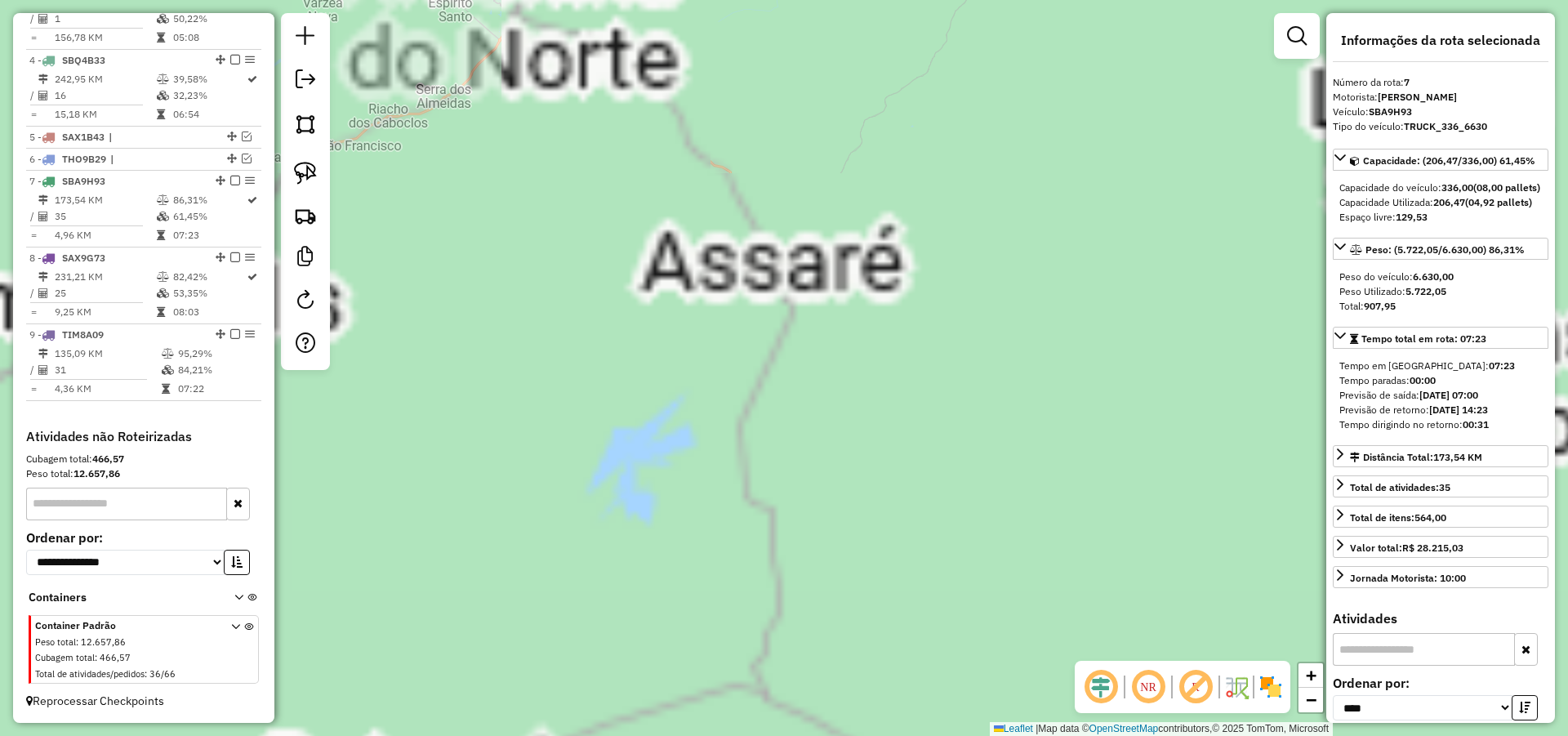
click at [894, 735] on html "Aguarde... Pop-up bloqueado! Seu navegador bloqueou automáticamente a abertura …" at bounding box center [784, 368] width 1568 height 736
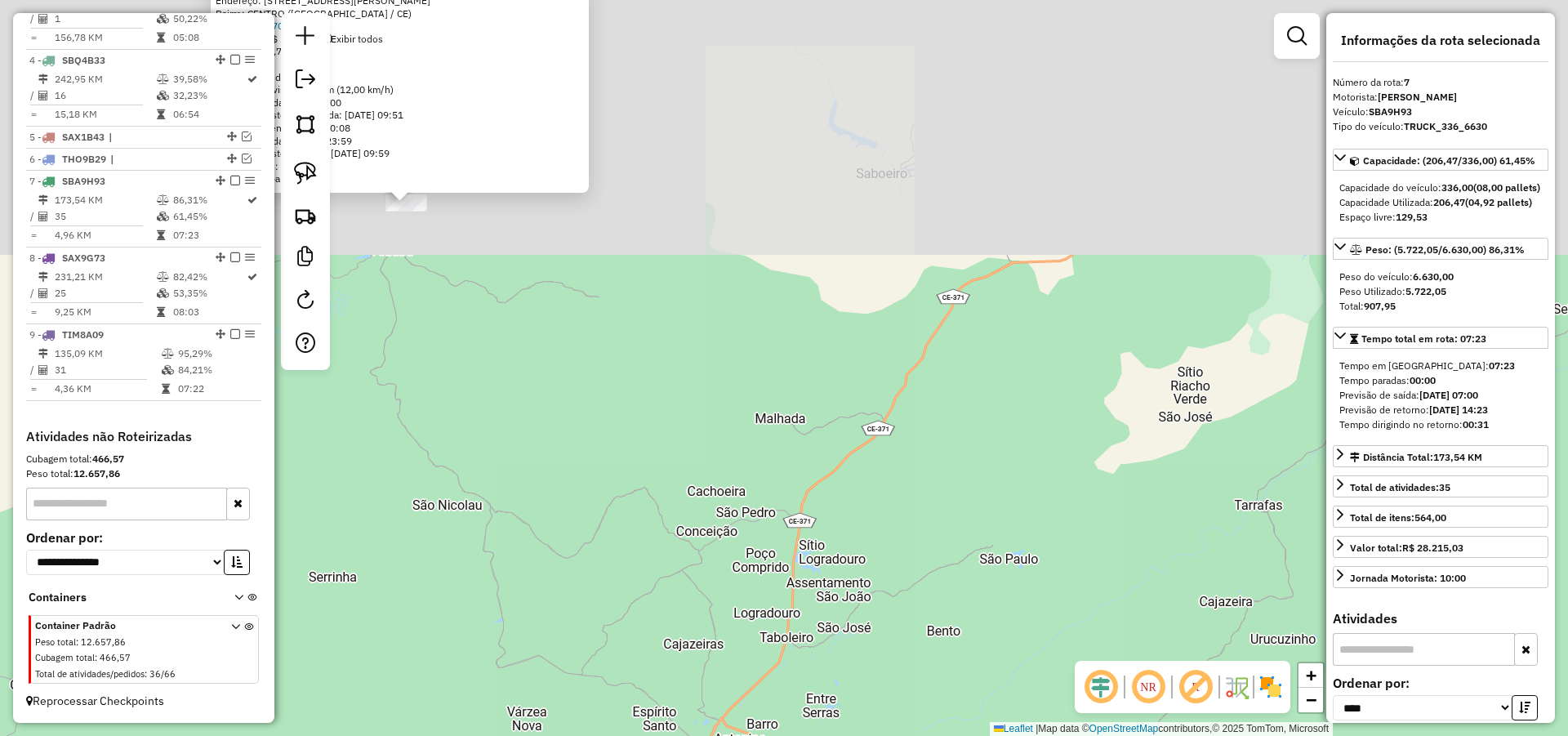
drag, startPoint x: 852, startPoint y: 747, endPoint x: 900, endPoint y: 656, distance: 102.9
click at [856, 735] on html "Aguarde... Pop-up bloqueado! Seu navegador bloqueou automáticamente a abertura …" at bounding box center [784, 368] width 1568 height 736
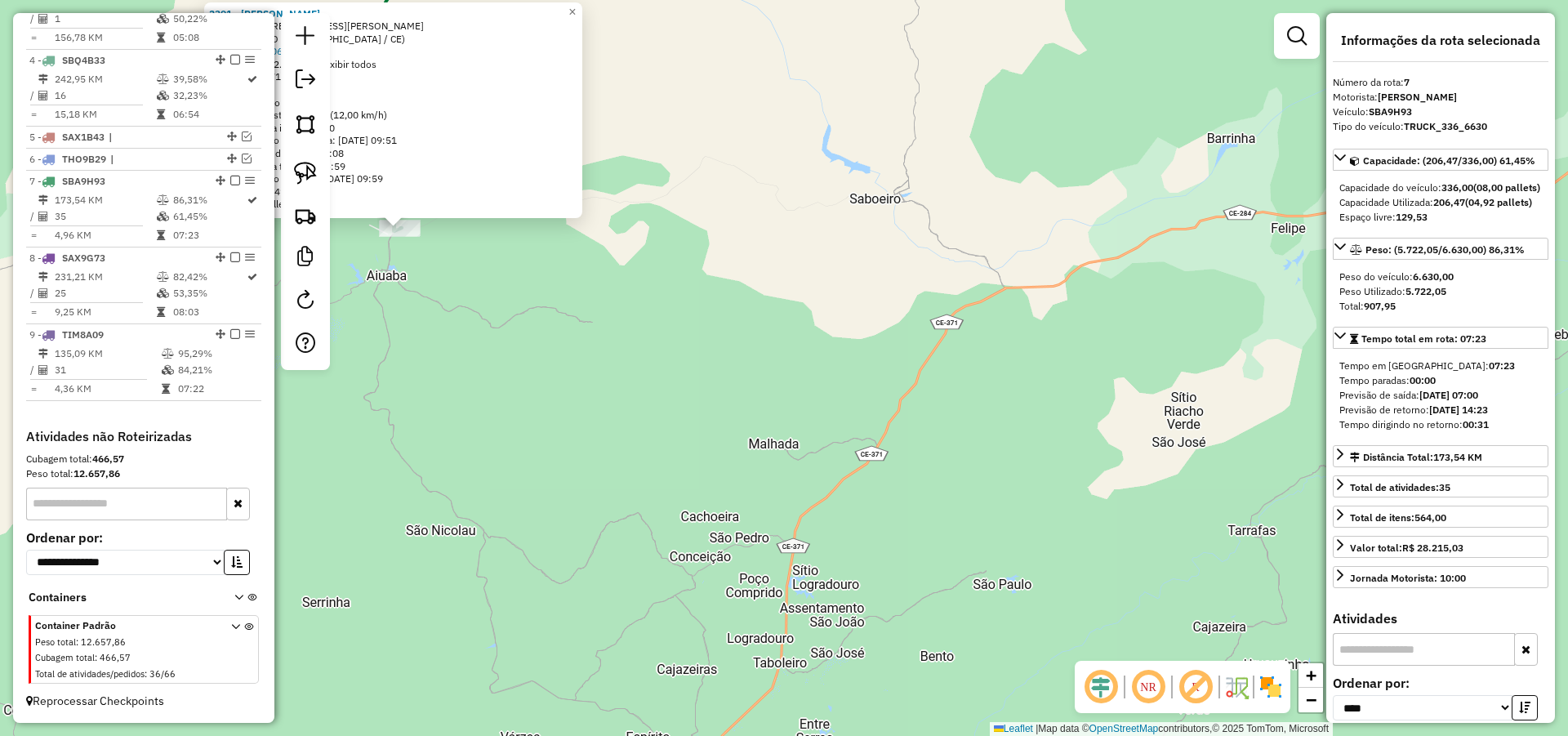
drag, startPoint x: 964, startPoint y: 499, endPoint x: 927, endPoint y: 561, distance: 72.2
click at [912, 578] on div "2301 - JOSE LEONARDO Endereço: R RUA AUGUSTA S SILVA 300 Bairro: CENTRO (AIUABA…" at bounding box center [784, 368] width 1568 height 736
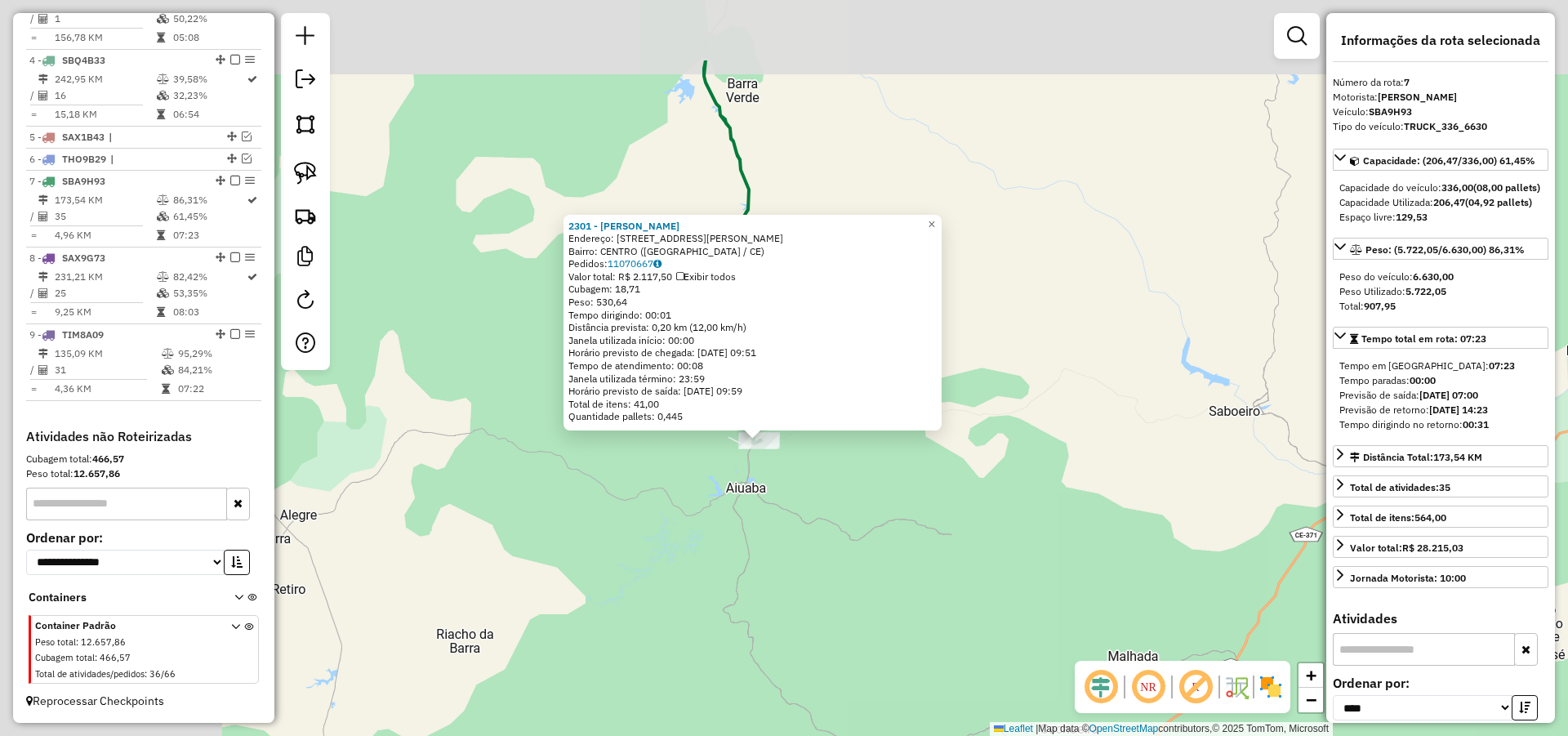
drag, startPoint x: 556, startPoint y: 446, endPoint x: 970, endPoint y: 595, distance: 440.0
click at [969, 593] on div "2301 - JOSE LEONARDO Endereço: R RUA AUGUSTA S SILVA 300 Bairro: CENTRO (AIUABA…" at bounding box center [784, 368] width 1568 height 736
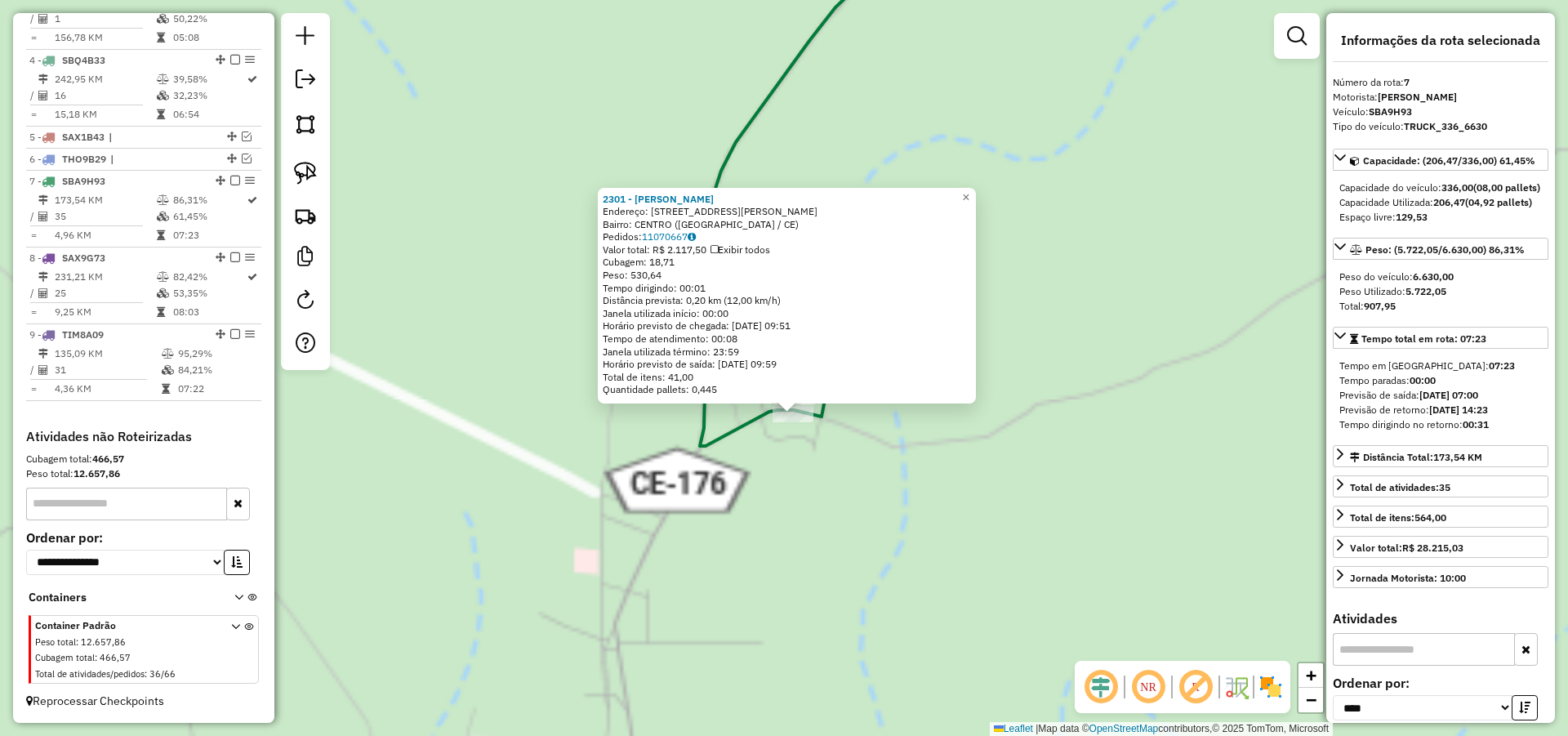
click at [816, 445] on div "2301 - JOSE LEONARDO Endereço: R RUA AUGUSTA S SILVA 300 Bairro: CENTRO (AIUABA…" at bounding box center [784, 368] width 1568 height 736
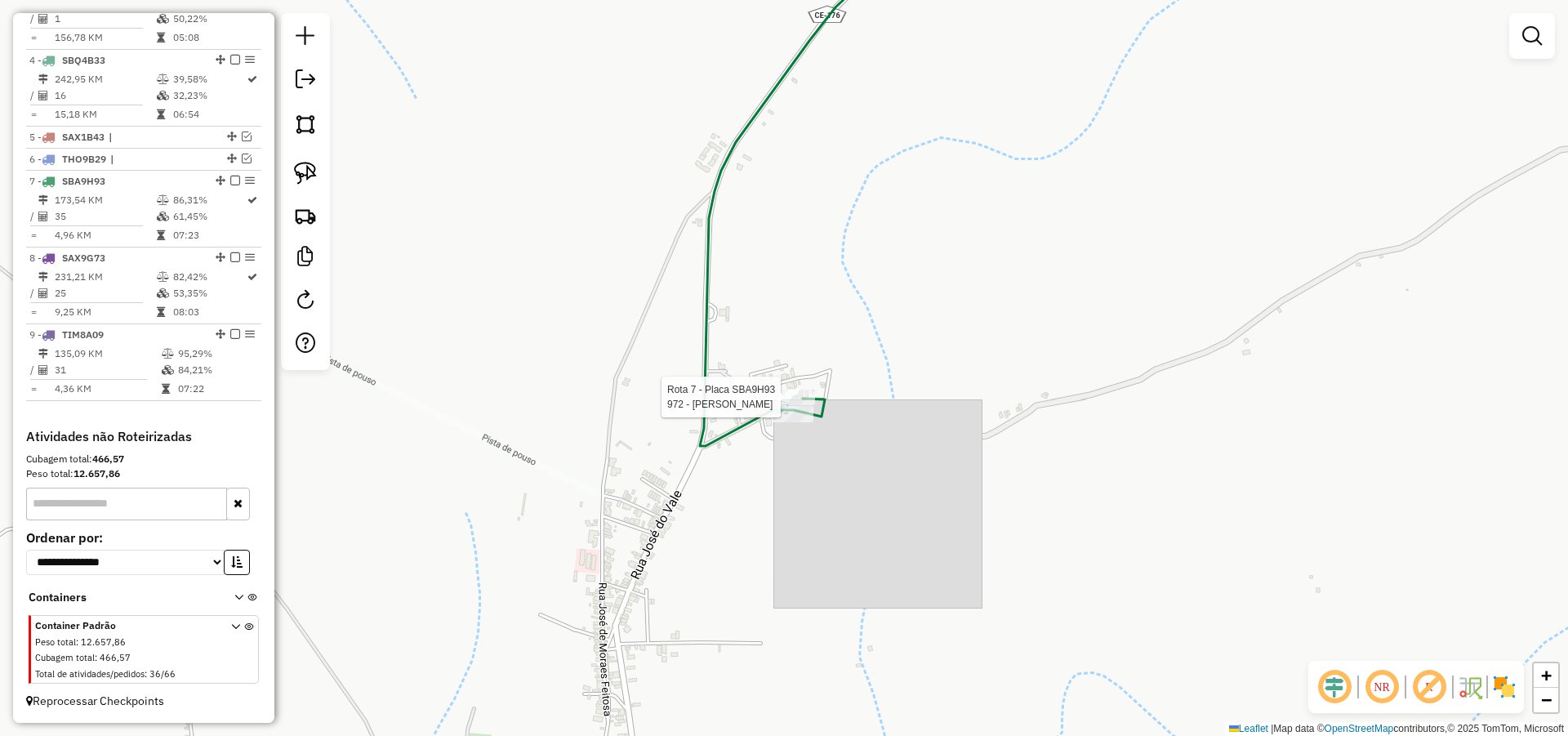
select select "*********"
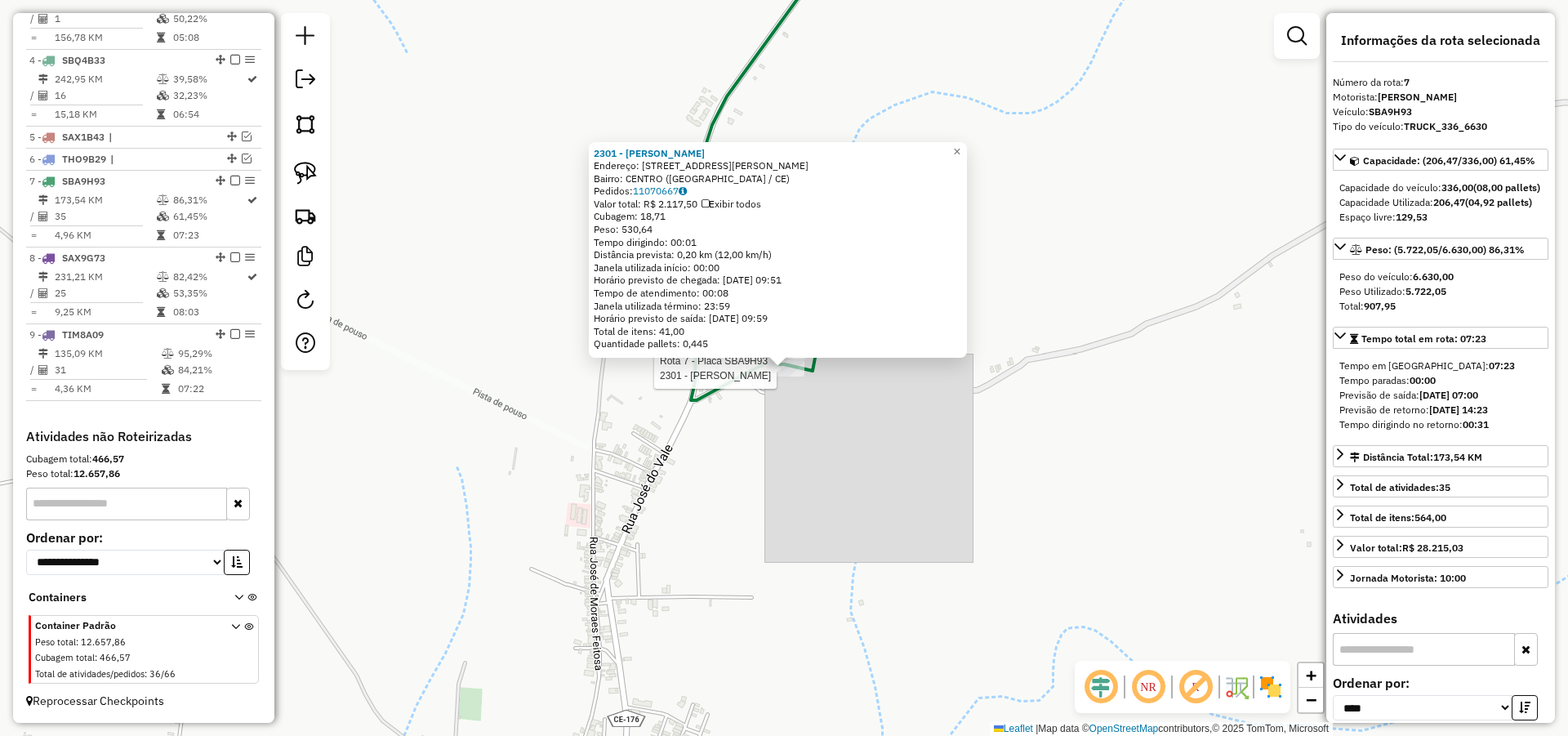
click at [820, 489] on div "Rota 7 - Placa SBA9H93 2301 - JOSE LEONARDO 2301 - JOSE LEONARDO Endereço: R RU…" at bounding box center [784, 368] width 1568 height 736
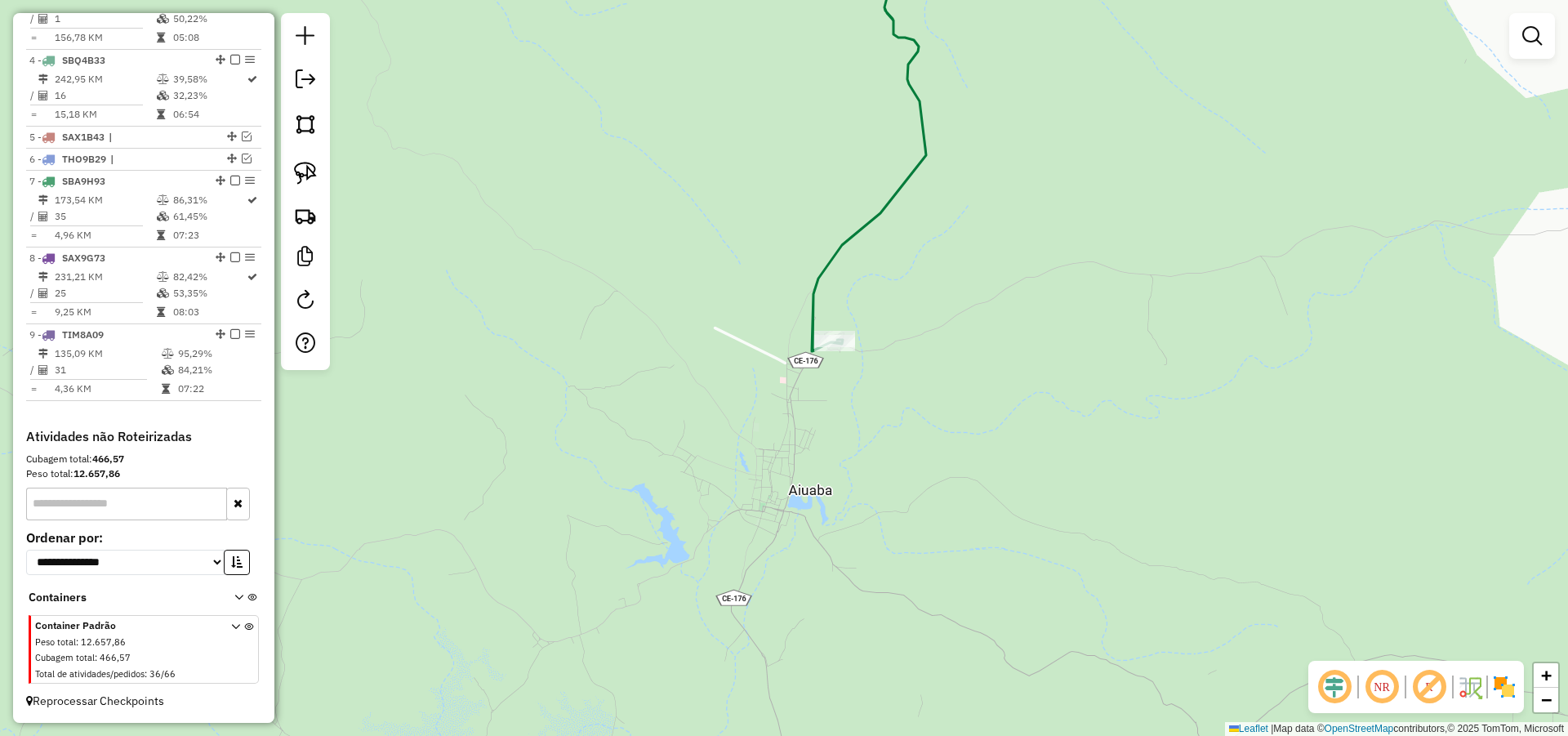
click at [752, 429] on div "Janela de atendimento Grade de atendimento Capacidade Transportadoras Veículos …" at bounding box center [784, 368] width 1568 height 736
drag, startPoint x: 296, startPoint y: 173, endPoint x: 925, endPoint y: 313, distance: 644.4
click at [298, 173] on img at bounding box center [305, 173] width 23 height 23
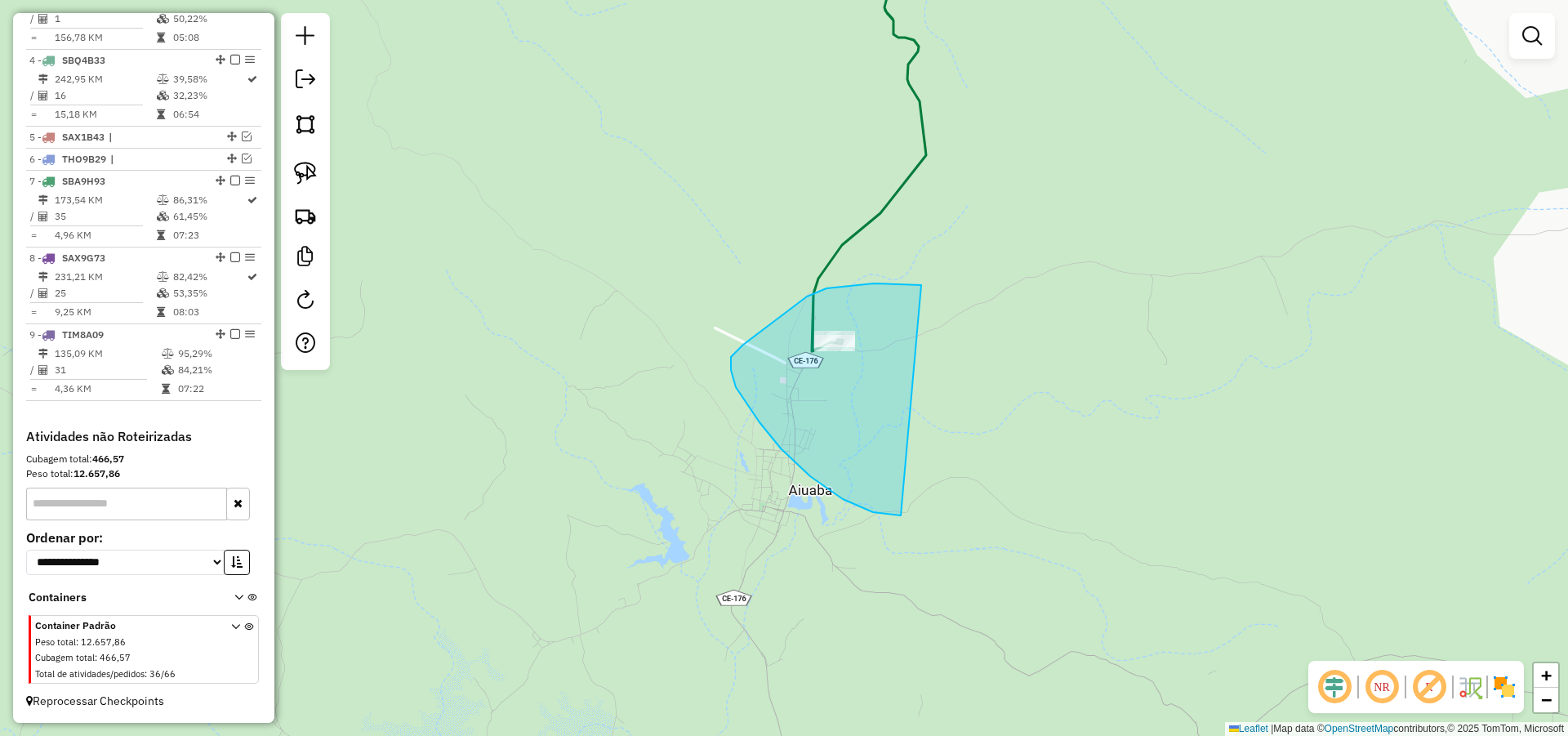
drag, startPoint x: 807, startPoint y: 297, endPoint x: 984, endPoint y: 493, distance: 264.1
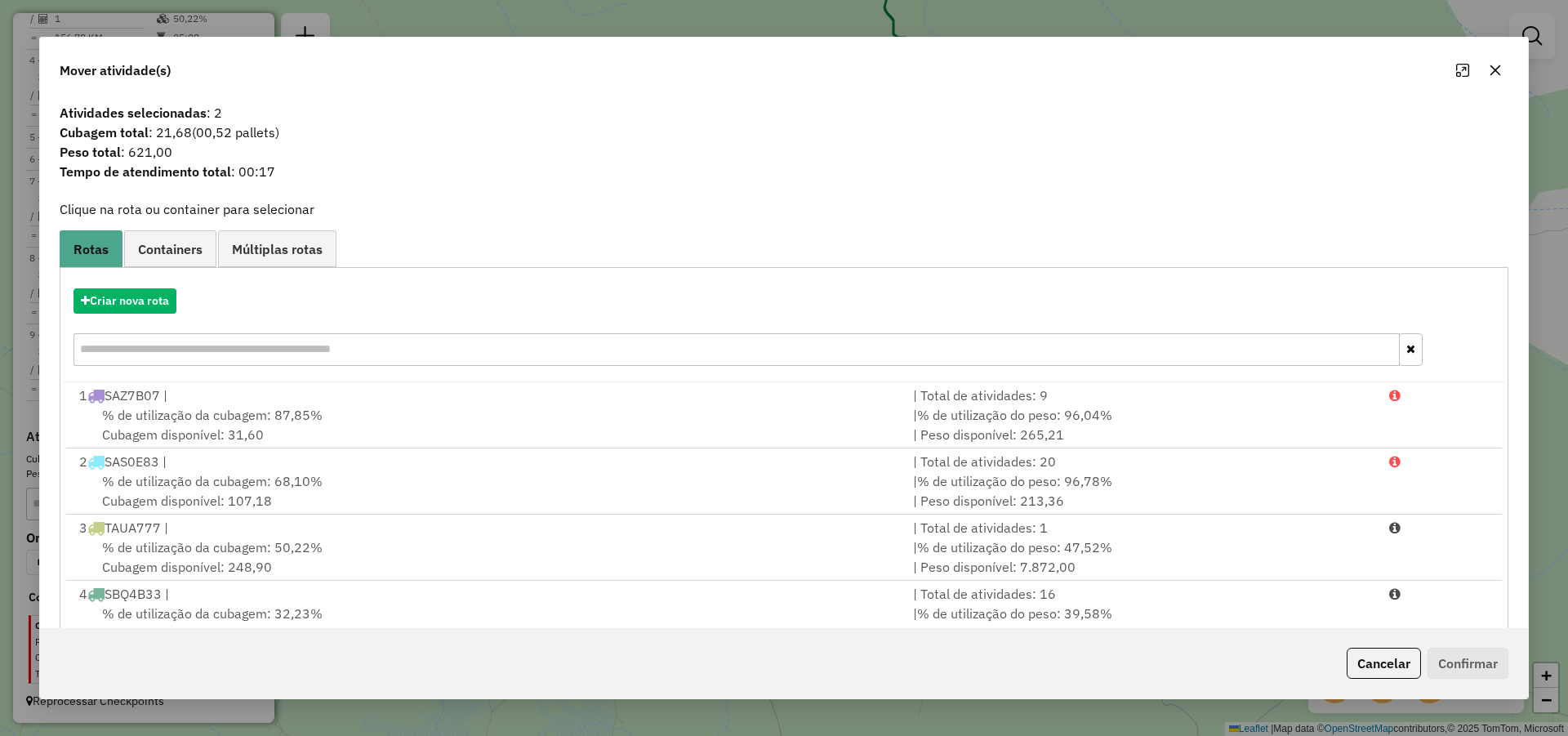
click at [1394, 666] on button "Cancelar" at bounding box center [1384, 663] width 74 height 31
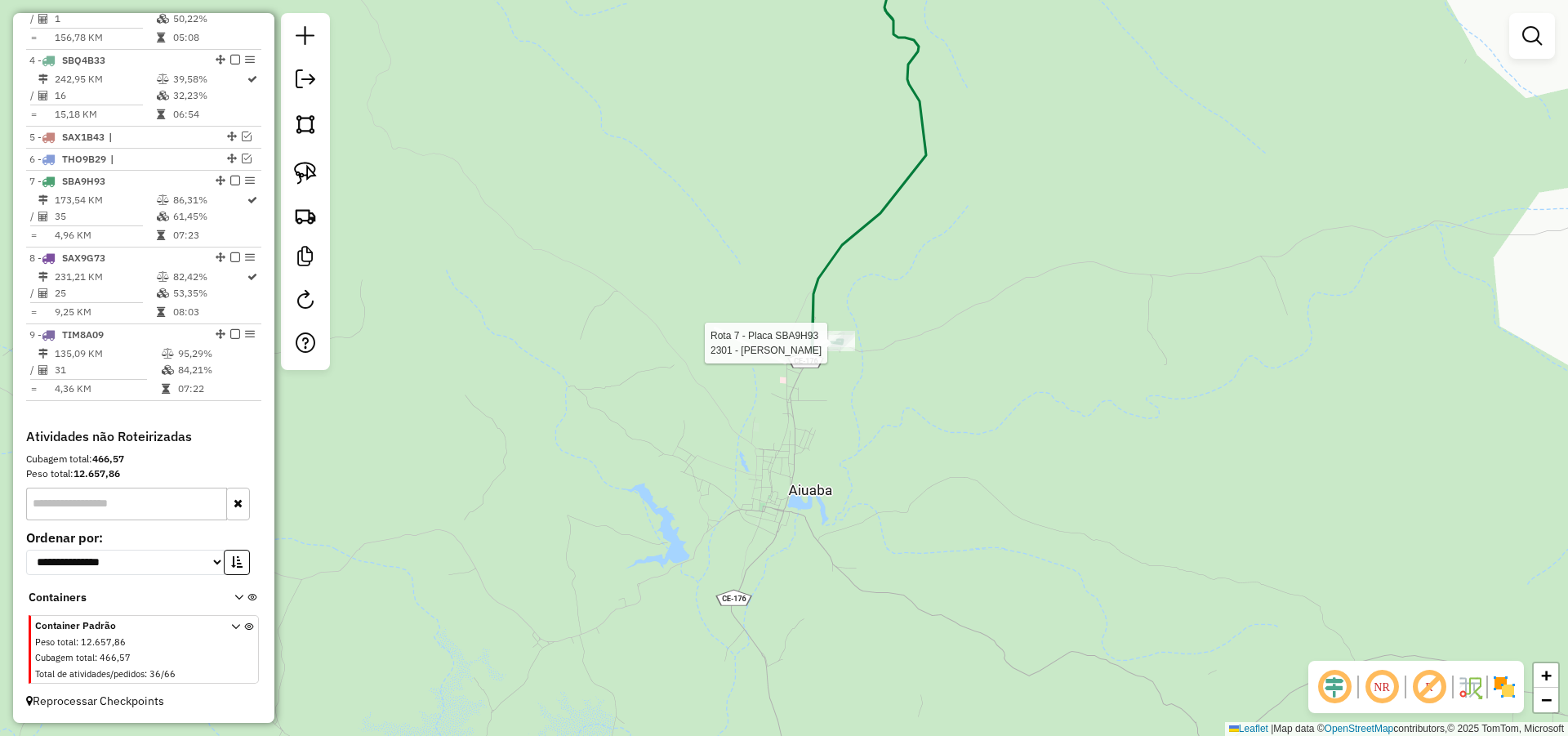
select select "*********"
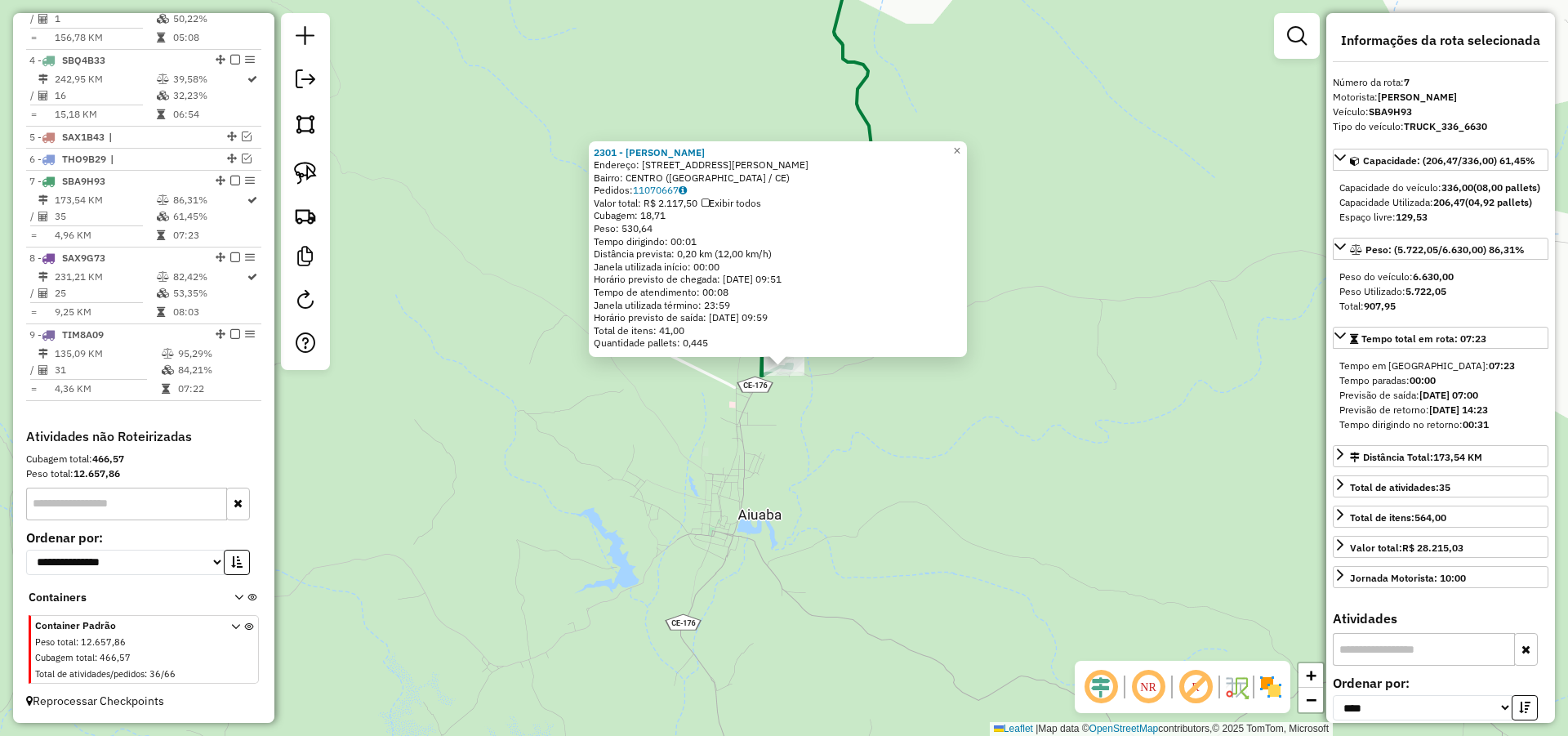
click at [1032, 404] on div "2301 - JOSE LEONARDO Endereço: R RUA AUGUSTA S SILVA 300 Bairro: CENTRO (AIUABA…" at bounding box center [784, 368] width 1568 height 736
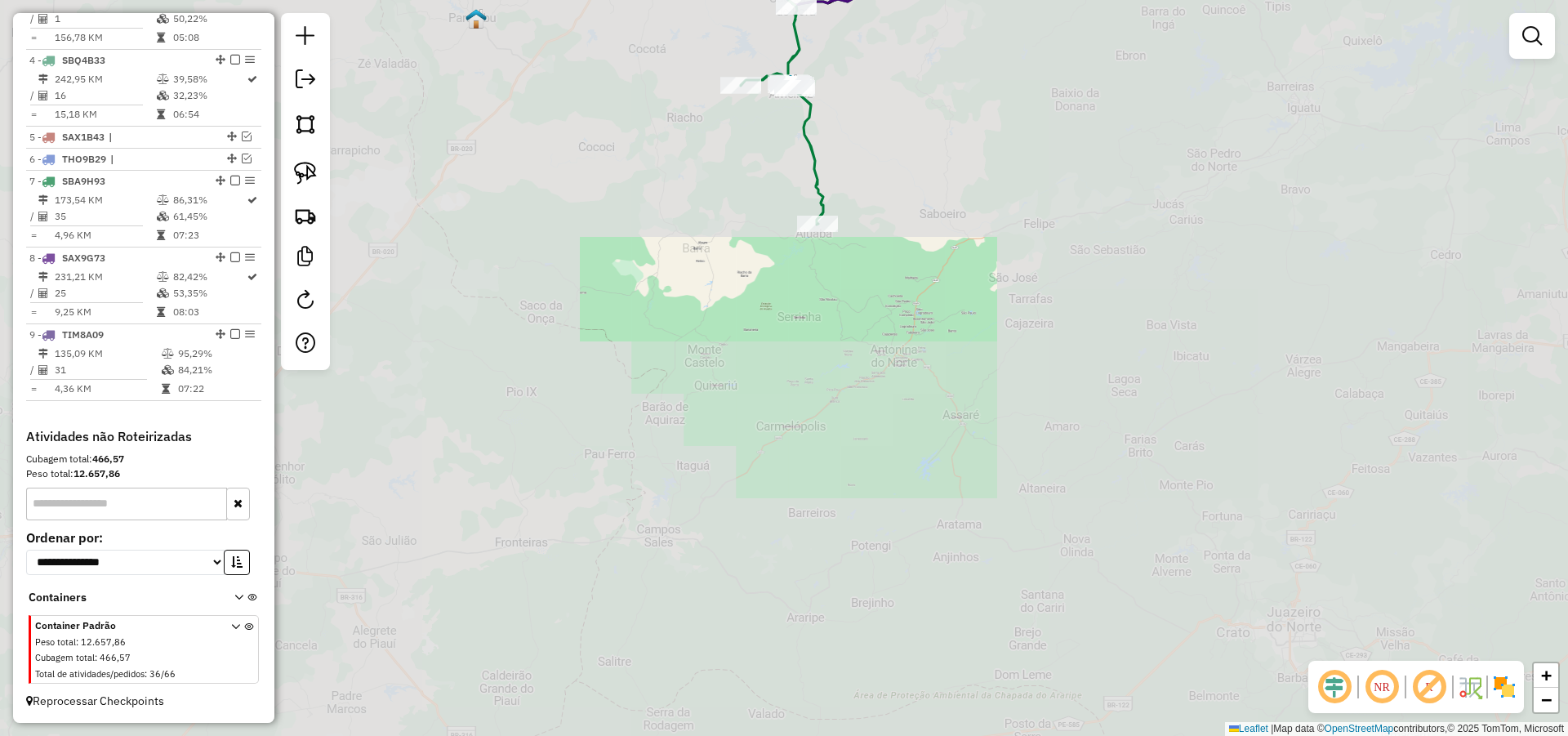
drag, startPoint x: 803, startPoint y: 357, endPoint x: 840, endPoint y: 406, distance: 61.4
click at [822, 403] on div "Janela de atendimento Grade de atendimento Capacidade Transportadoras Veículos …" at bounding box center [784, 368] width 1568 height 736
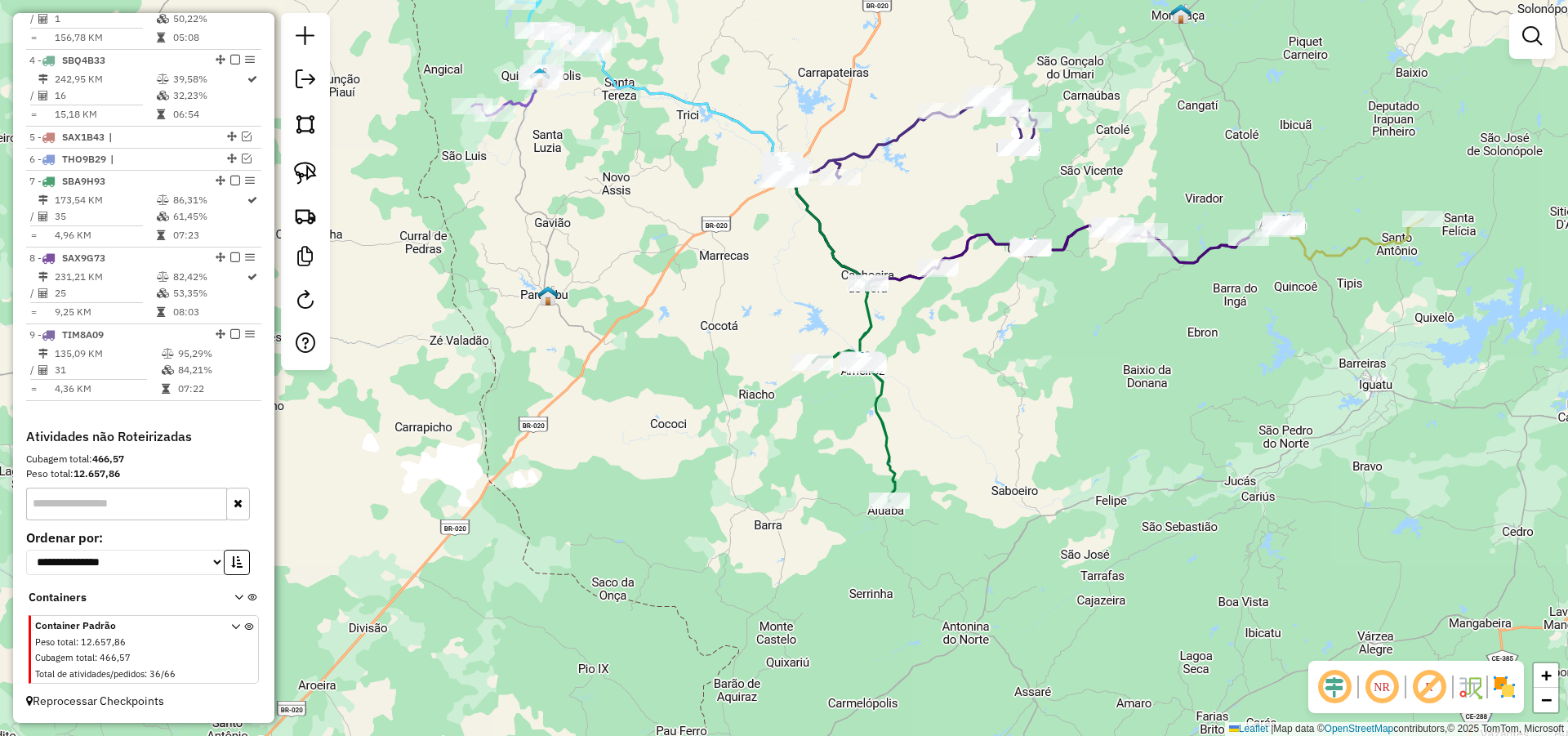
drag, startPoint x: 955, startPoint y: 312, endPoint x: 926, endPoint y: 382, distance: 75.8
click at [928, 380] on div "Janela de atendimento Grade de atendimento Capacidade Transportadoras Veículos …" at bounding box center [784, 368] width 1568 height 736
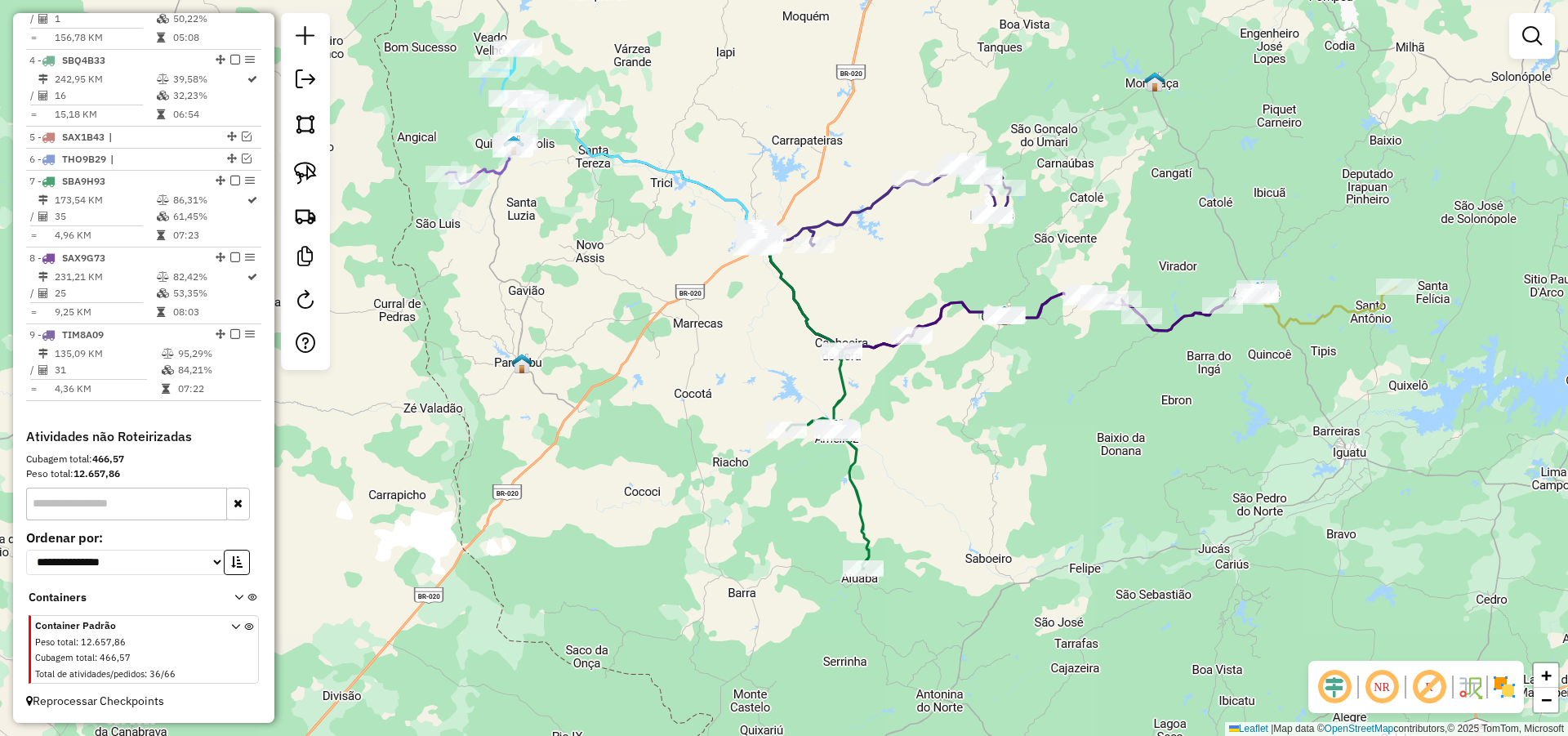
click at [734, 335] on div "Janela de atendimento Grade de atendimento Capacidade Transportadoras Veículos …" at bounding box center [784, 368] width 1568 height 736
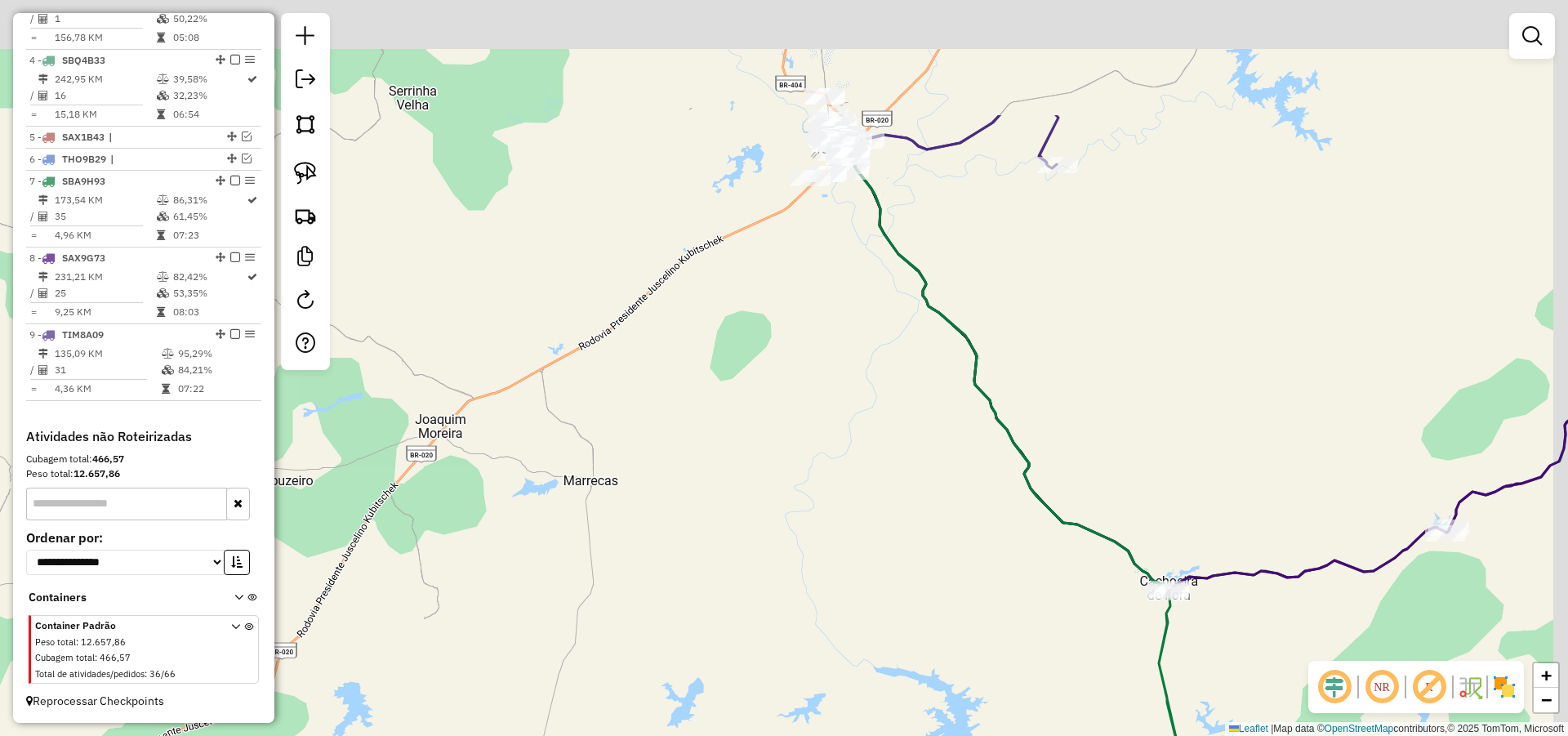
drag, startPoint x: 776, startPoint y: 409, endPoint x: 690, endPoint y: 552, distance: 166.9
click at [686, 554] on div "Janela de atendimento Grade de atendimento Capacidade Transportadoras Veículos …" at bounding box center [784, 368] width 1568 height 736
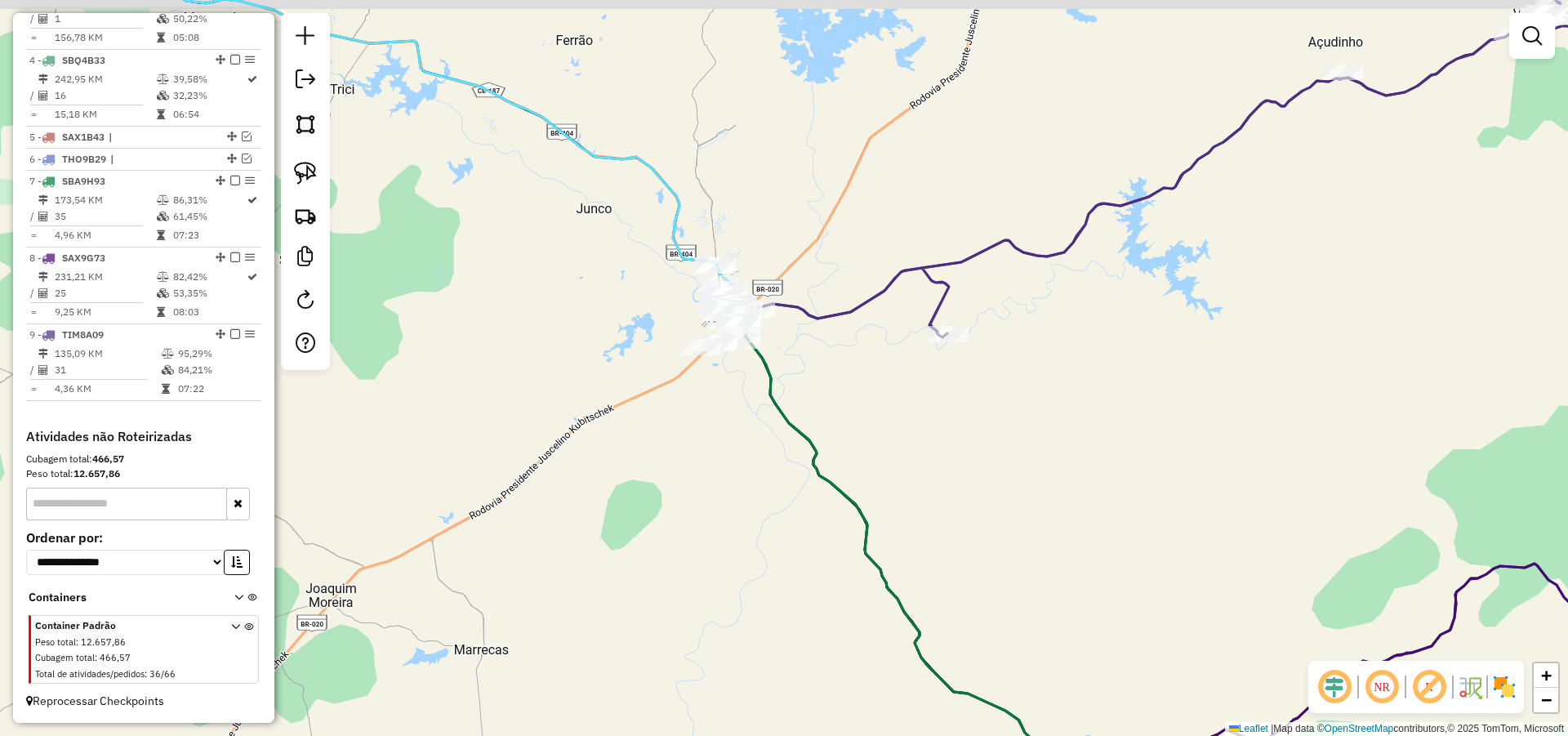
drag, startPoint x: 834, startPoint y: 448, endPoint x: 816, endPoint y: 463, distance: 23.4
click at [816, 463] on div "Janela de atendimento Grade de atendimento Capacidade Transportadoras Veículos …" at bounding box center [784, 368] width 1568 height 736
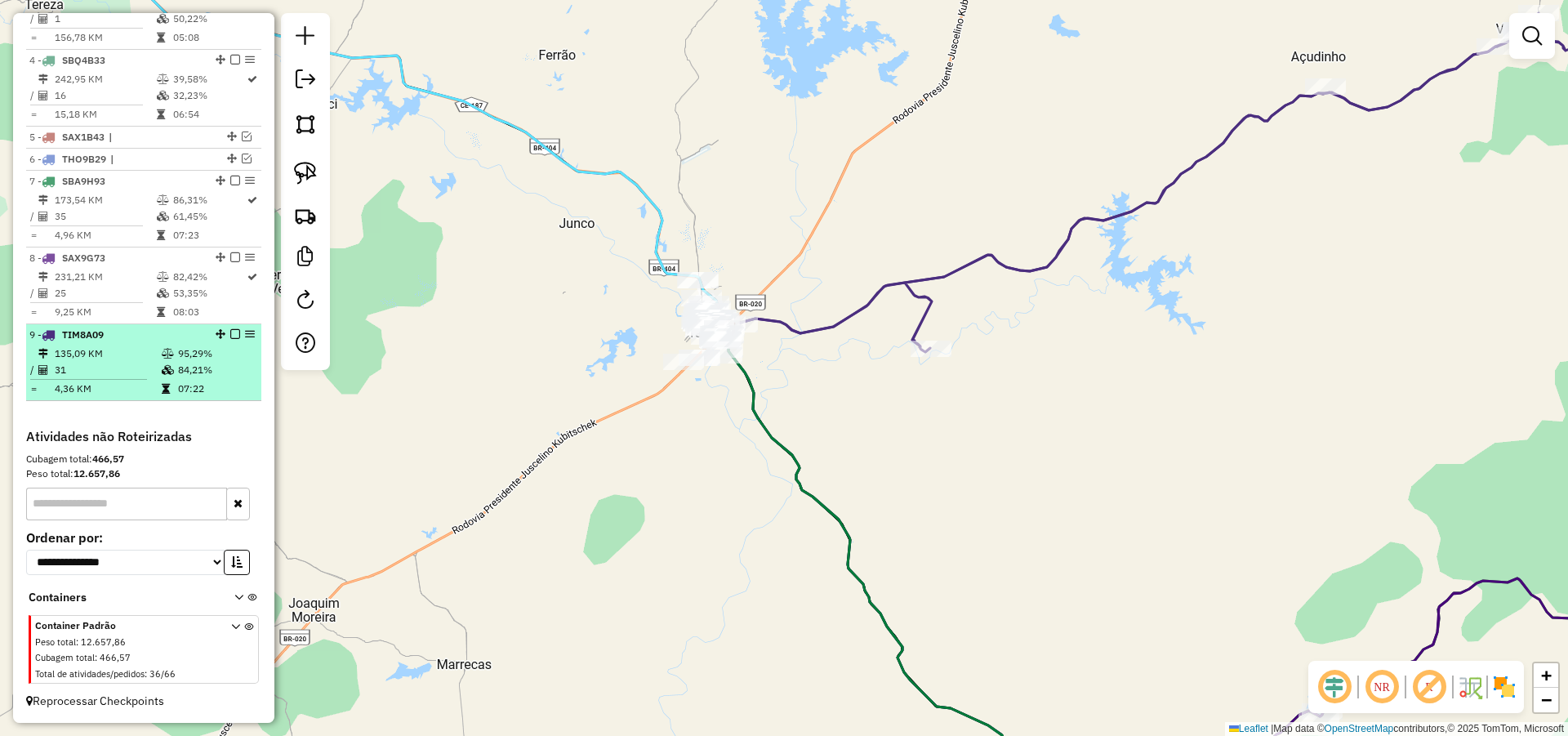
click at [233, 336] on em at bounding box center [235, 334] width 10 height 10
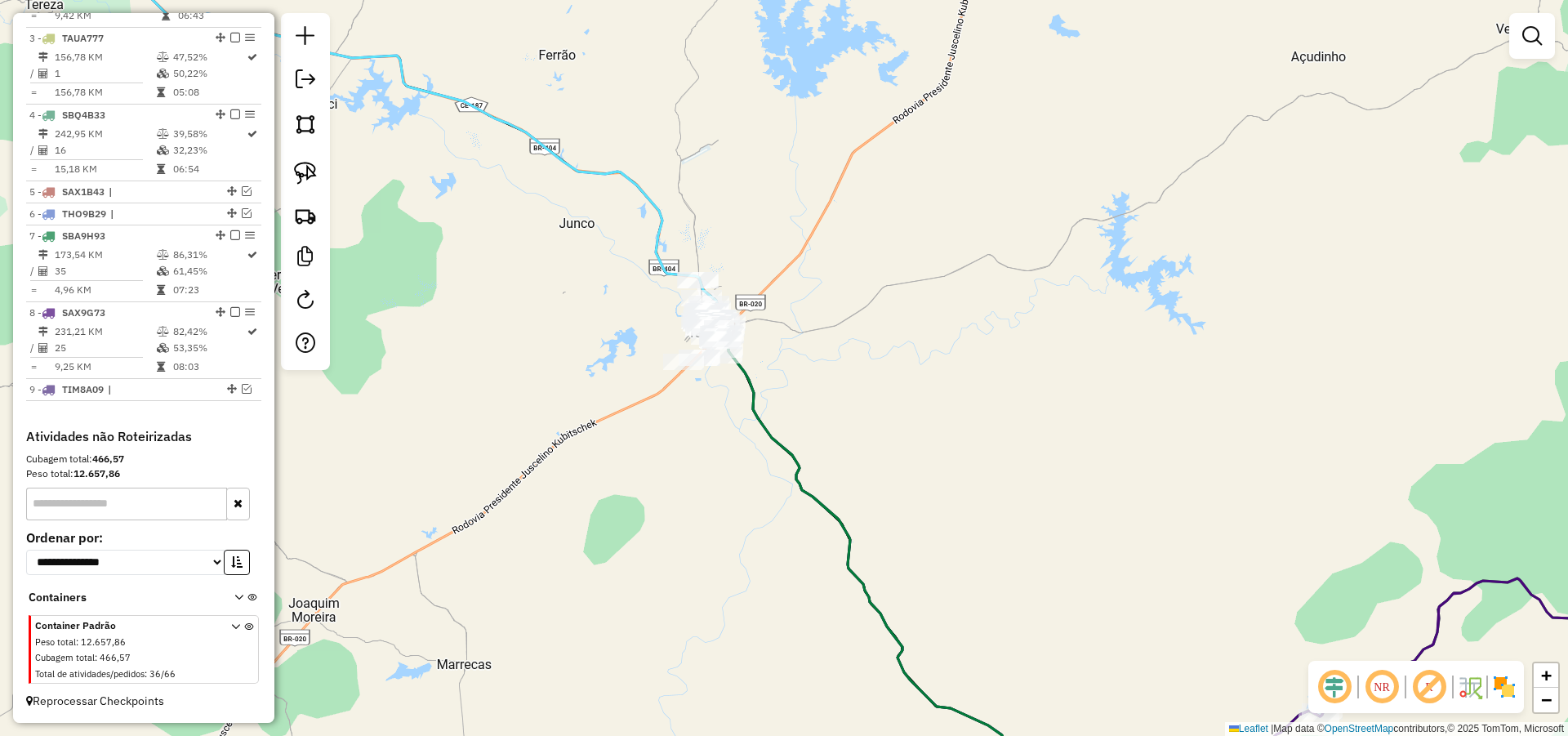
scroll to position [771, 0]
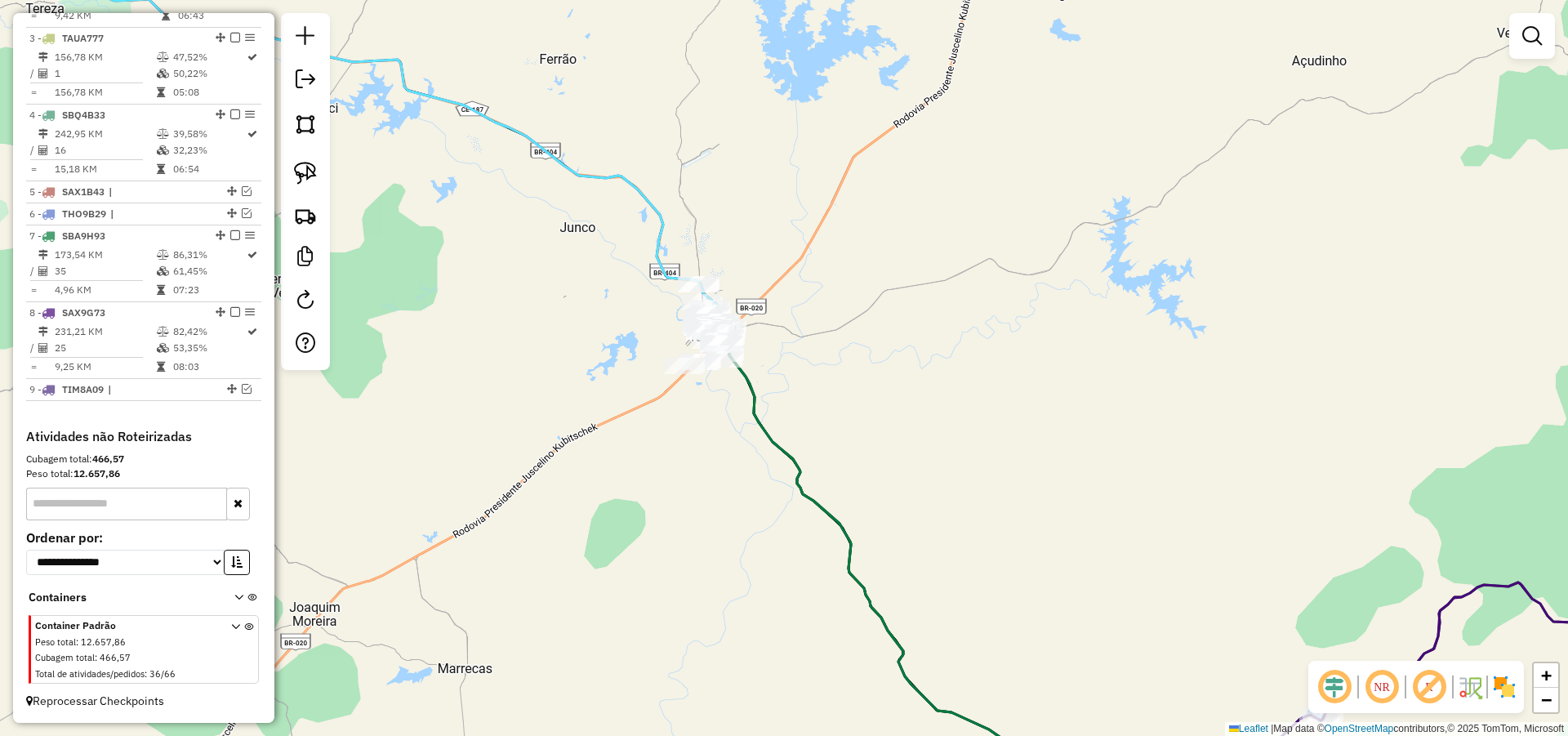
drag, startPoint x: 844, startPoint y: 394, endPoint x: 822, endPoint y: 415, distance: 30.4
click at [822, 416] on div "Janela de atendimento Grade de atendimento Capacidade Transportadoras Veículos …" at bounding box center [784, 368] width 1568 height 736
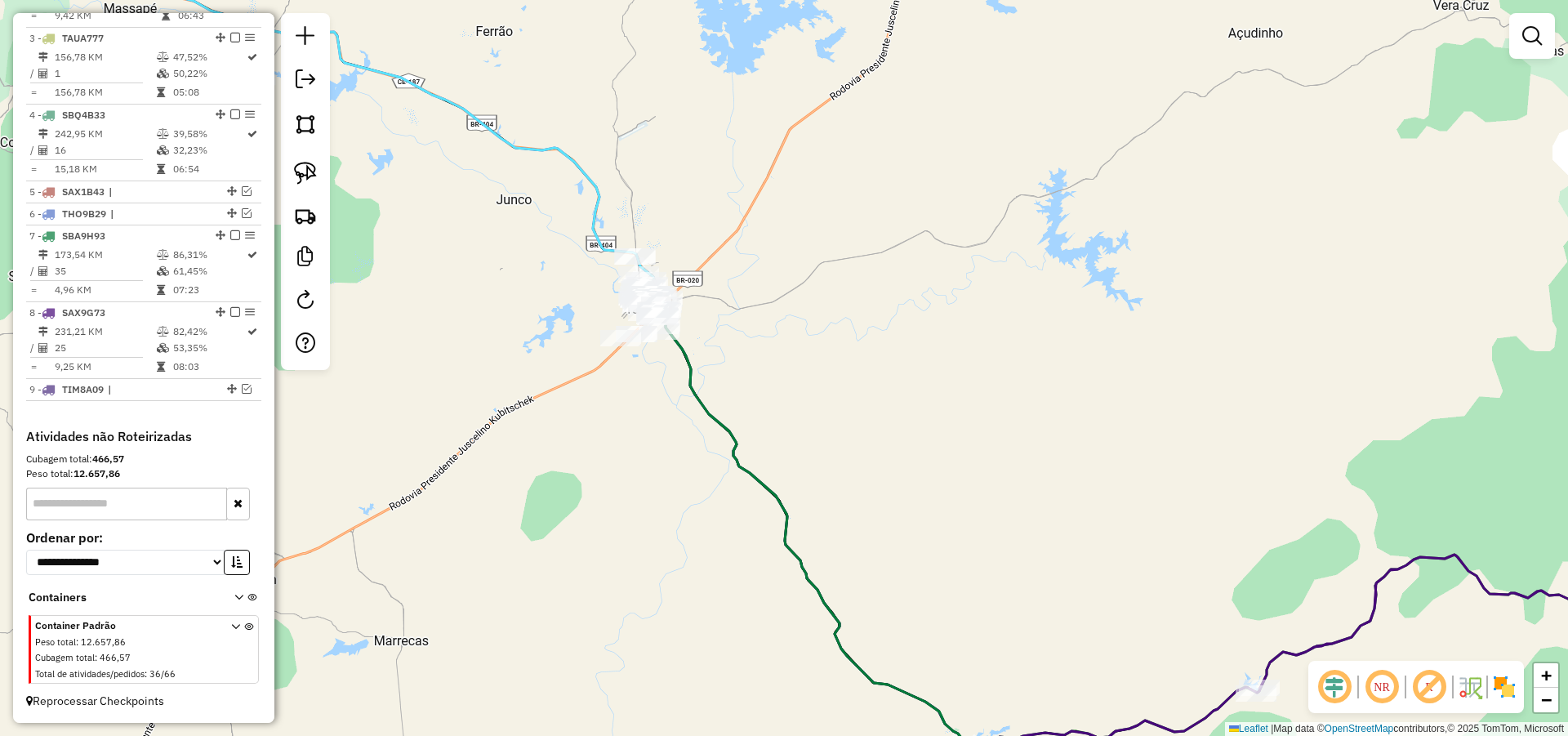
drag, startPoint x: 879, startPoint y: 465, endPoint x: 828, endPoint y: 417, distance: 70.0
click at [832, 417] on div "Janela de atendimento Grade de atendimento Capacidade Transportadoras Veículos …" at bounding box center [784, 368] width 1568 height 736
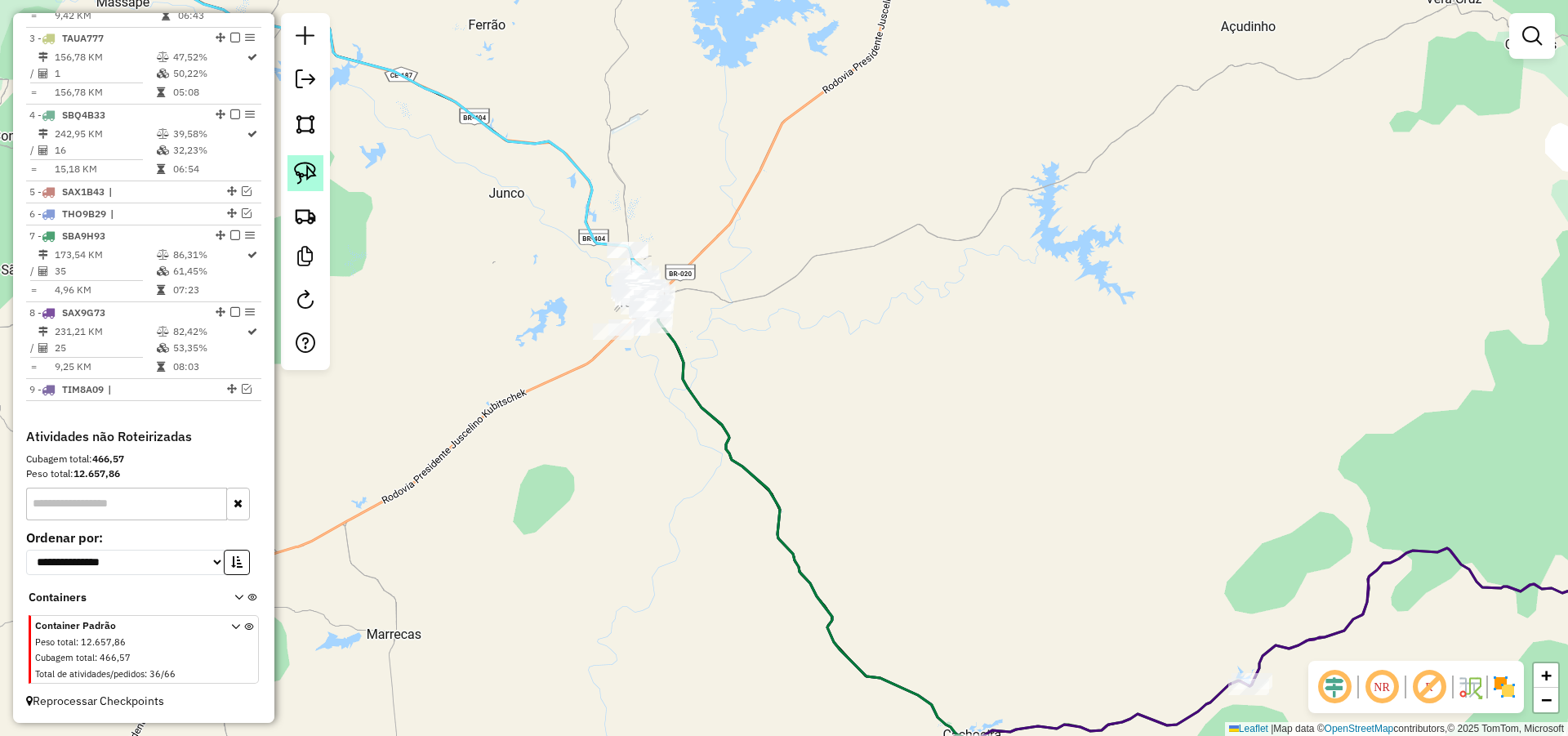
click at [310, 163] on img at bounding box center [305, 173] width 23 height 23
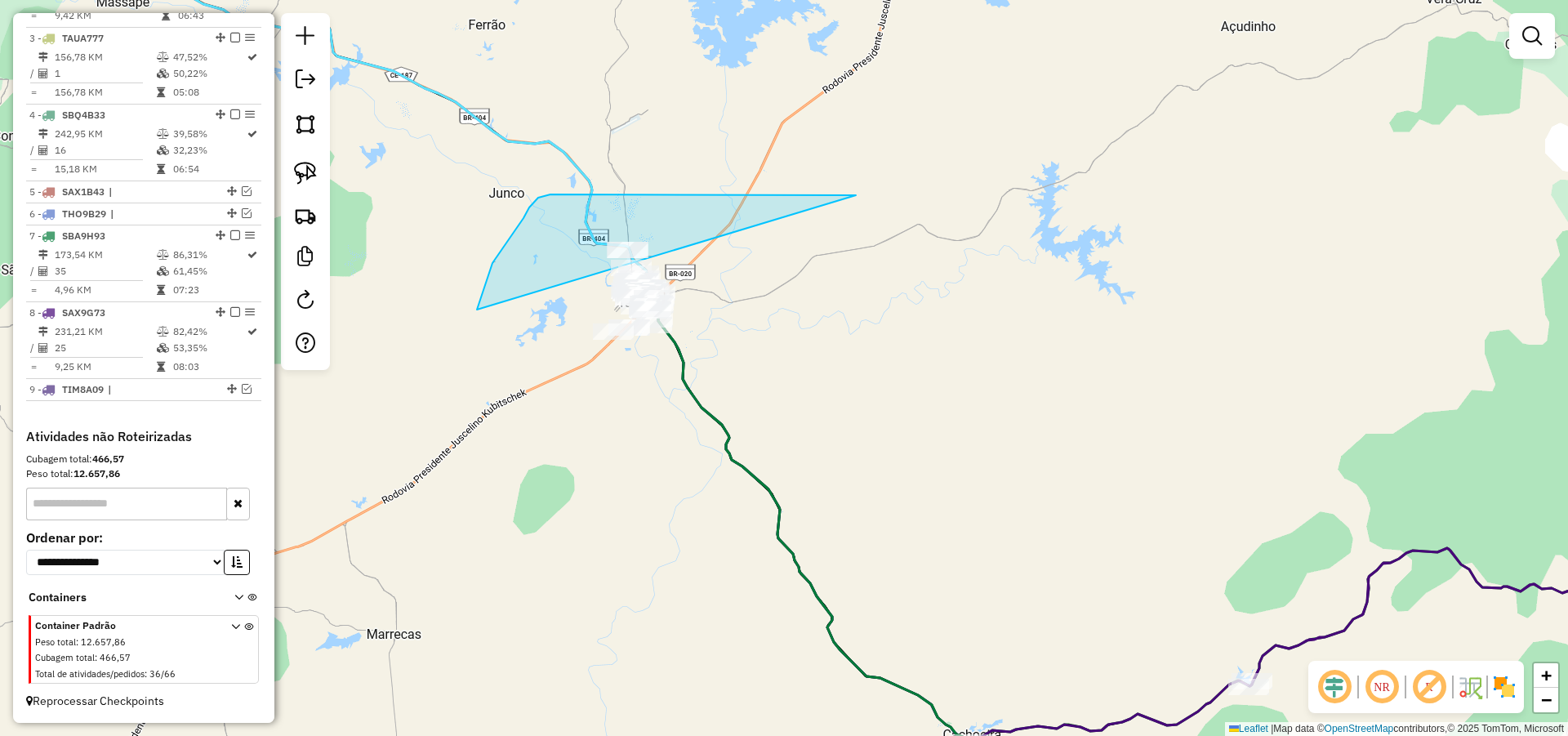
drag, startPoint x: 794, startPoint y: 194, endPoint x: 656, endPoint y: 445, distance: 286.4
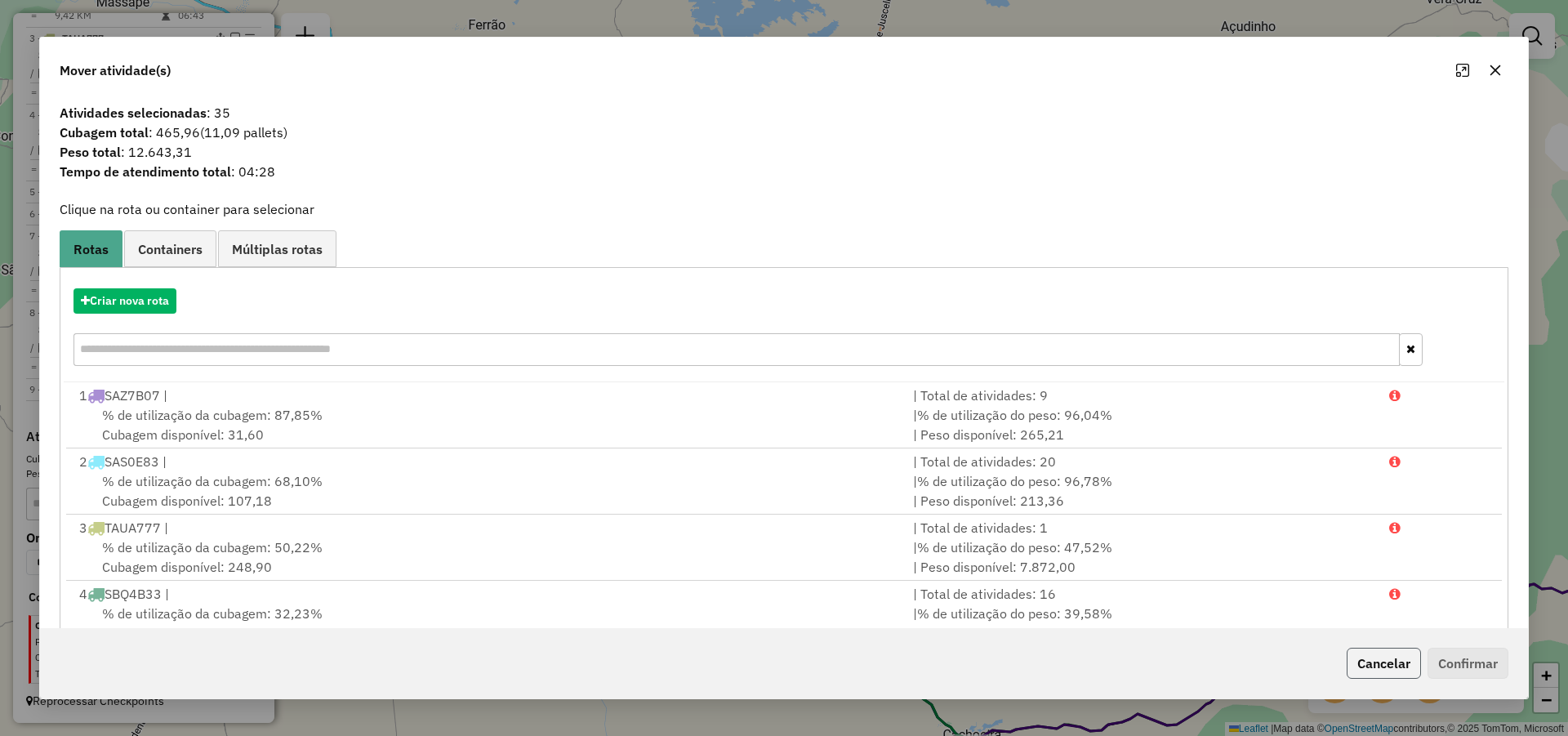
click at [1363, 664] on button "Cancelar" at bounding box center [1384, 663] width 74 height 31
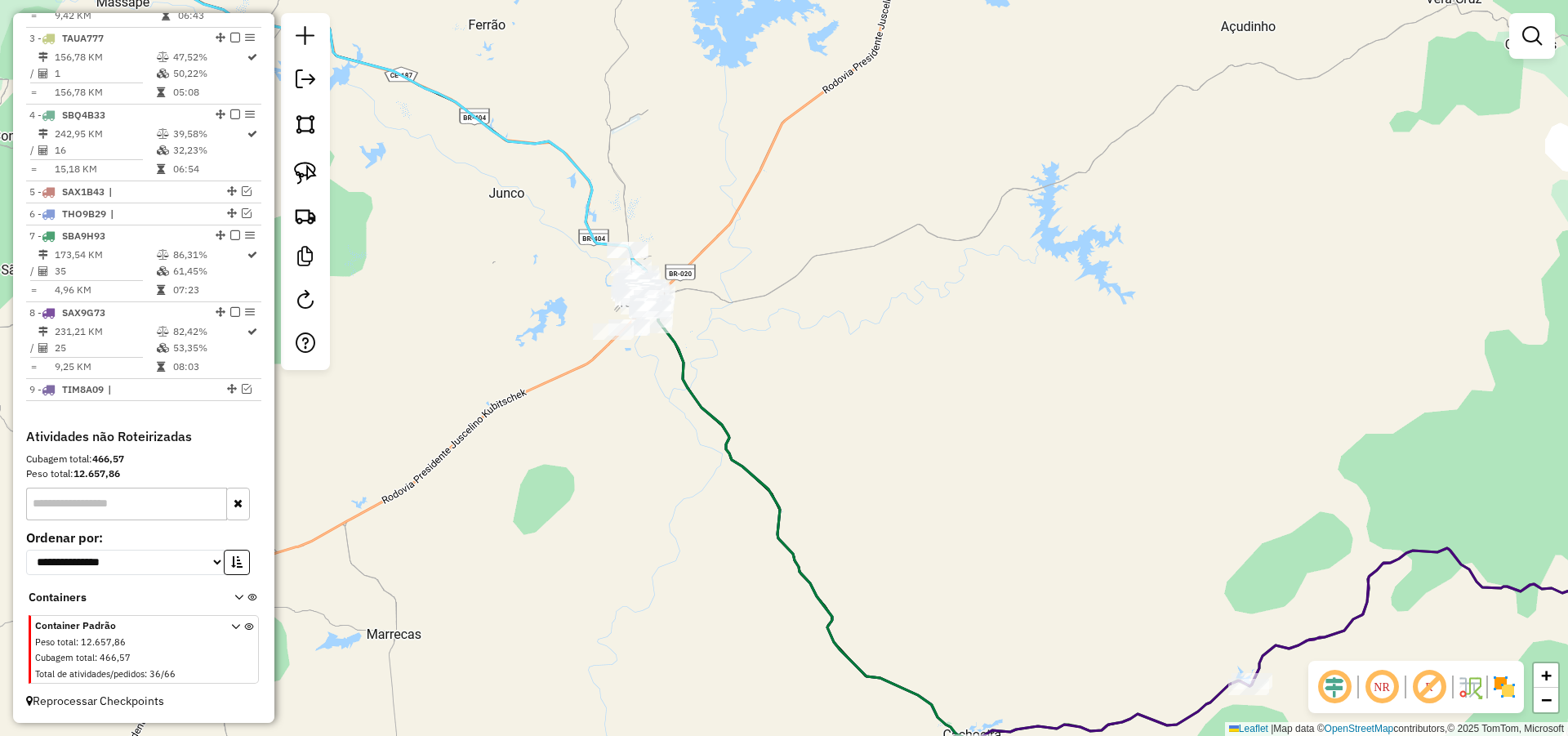
drag, startPoint x: 926, startPoint y: 543, endPoint x: 902, endPoint y: 476, distance: 71.2
click at [904, 480] on div "Janela de atendimento Grade de atendimento Capacidade Transportadoras Veículos …" at bounding box center [784, 368] width 1568 height 736
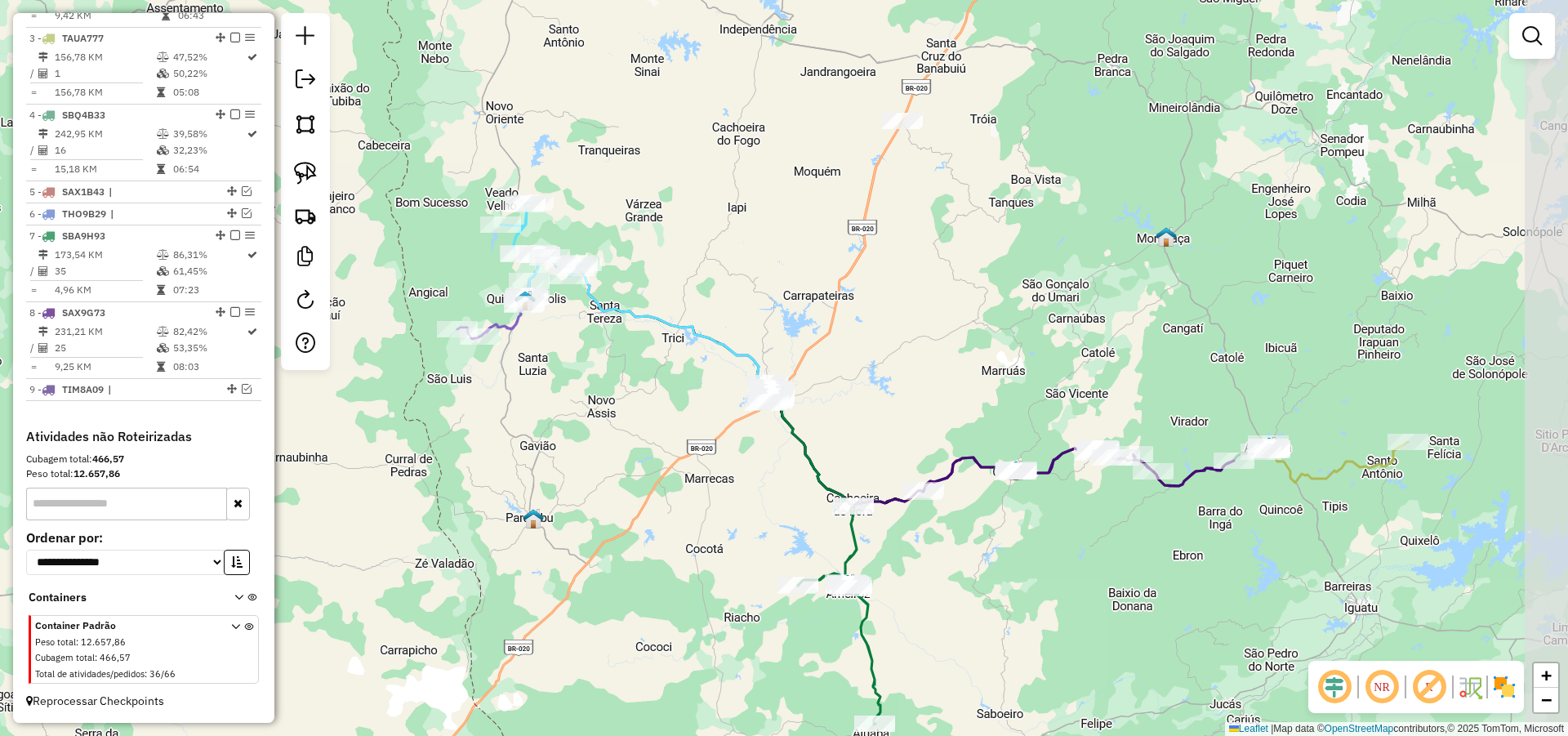
drag, startPoint x: 926, startPoint y: 412, endPoint x: 855, endPoint y: 453, distance: 82.0
click at [855, 453] on div "Janela de atendimento Grade de atendimento Capacidade Transportadoras Veículos …" at bounding box center [784, 368] width 1568 height 736
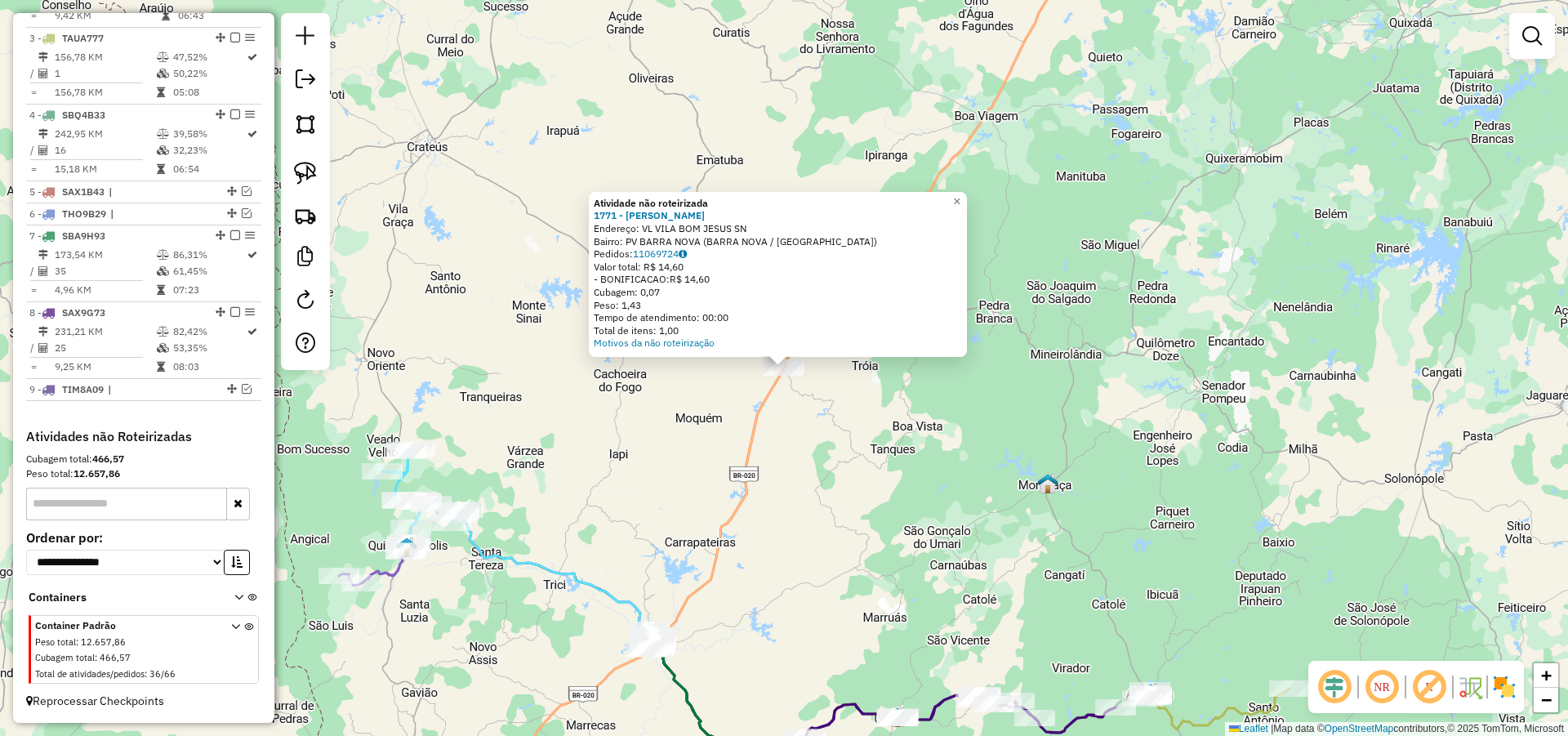
click at [882, 425] on div "Atividade não roteirizada 1771 - PEDRO SILVA BARROS Endereço: VL VILA BOM JESUS…" at bounding box center [784, 368] width 1568 height 736
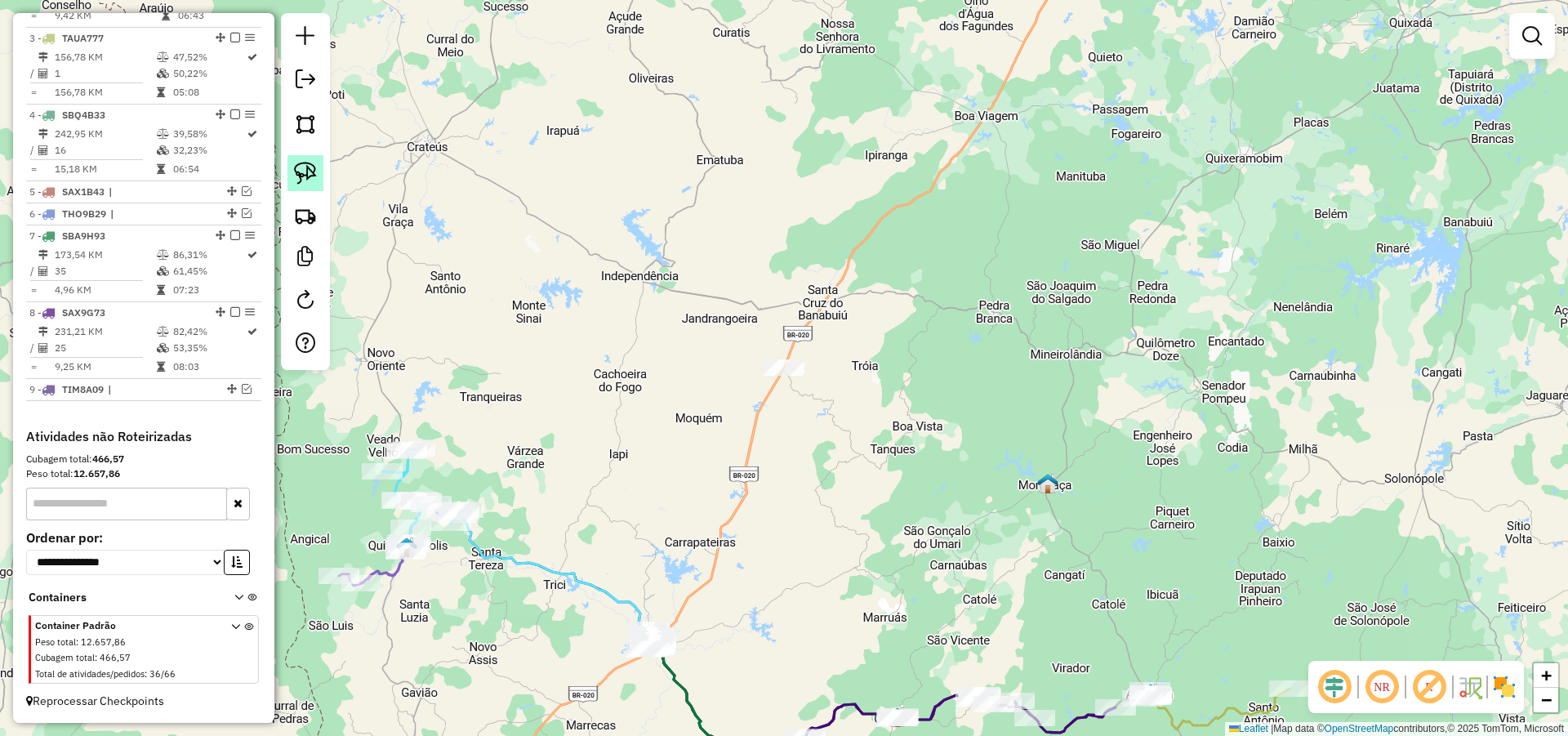
click at [310, 175] on img at bounding box center [305, 173] width 23 height 23
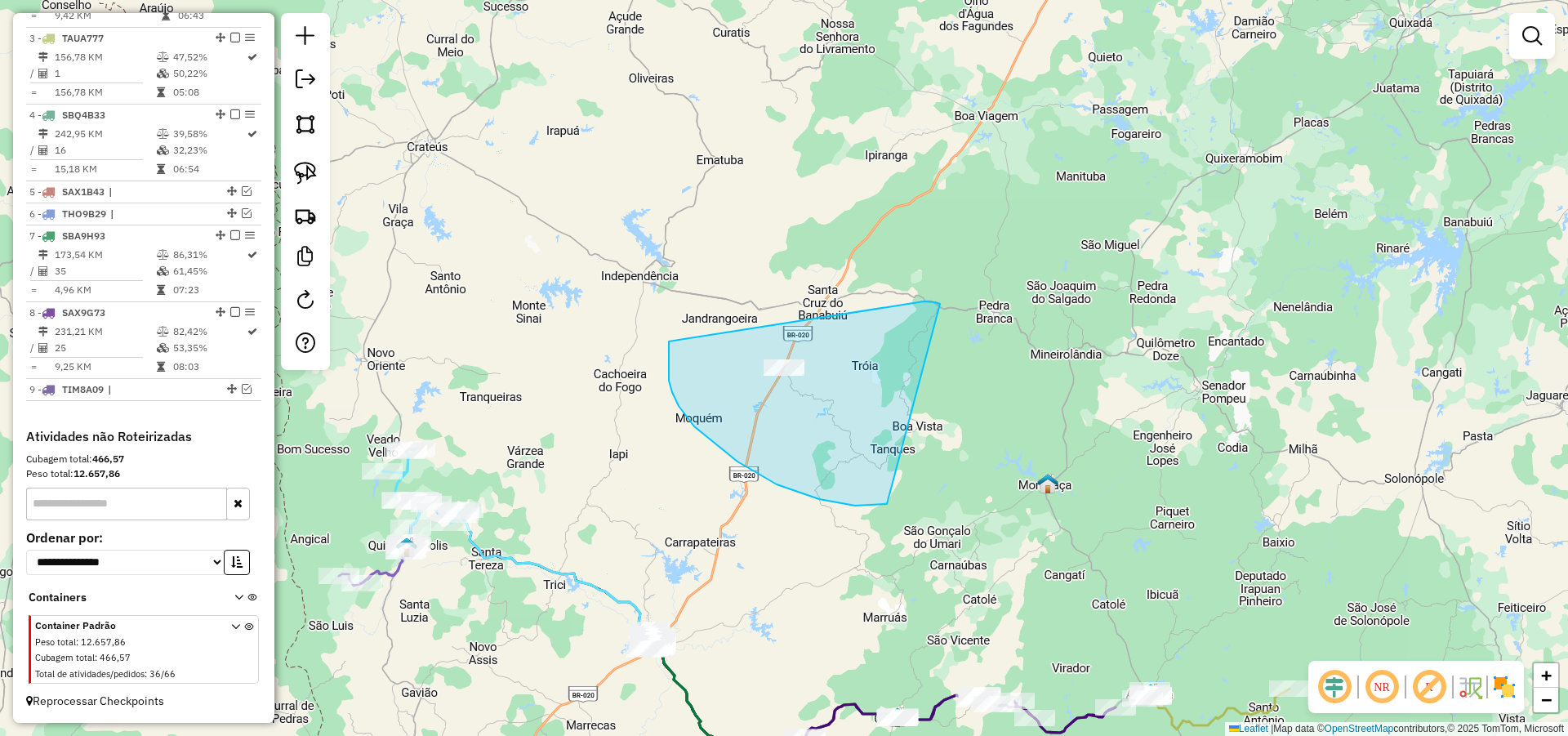
drag, startPoint x: 924, startPoint y: 301, endPoint x: 904, endPoint y: 470, distance: 170.2
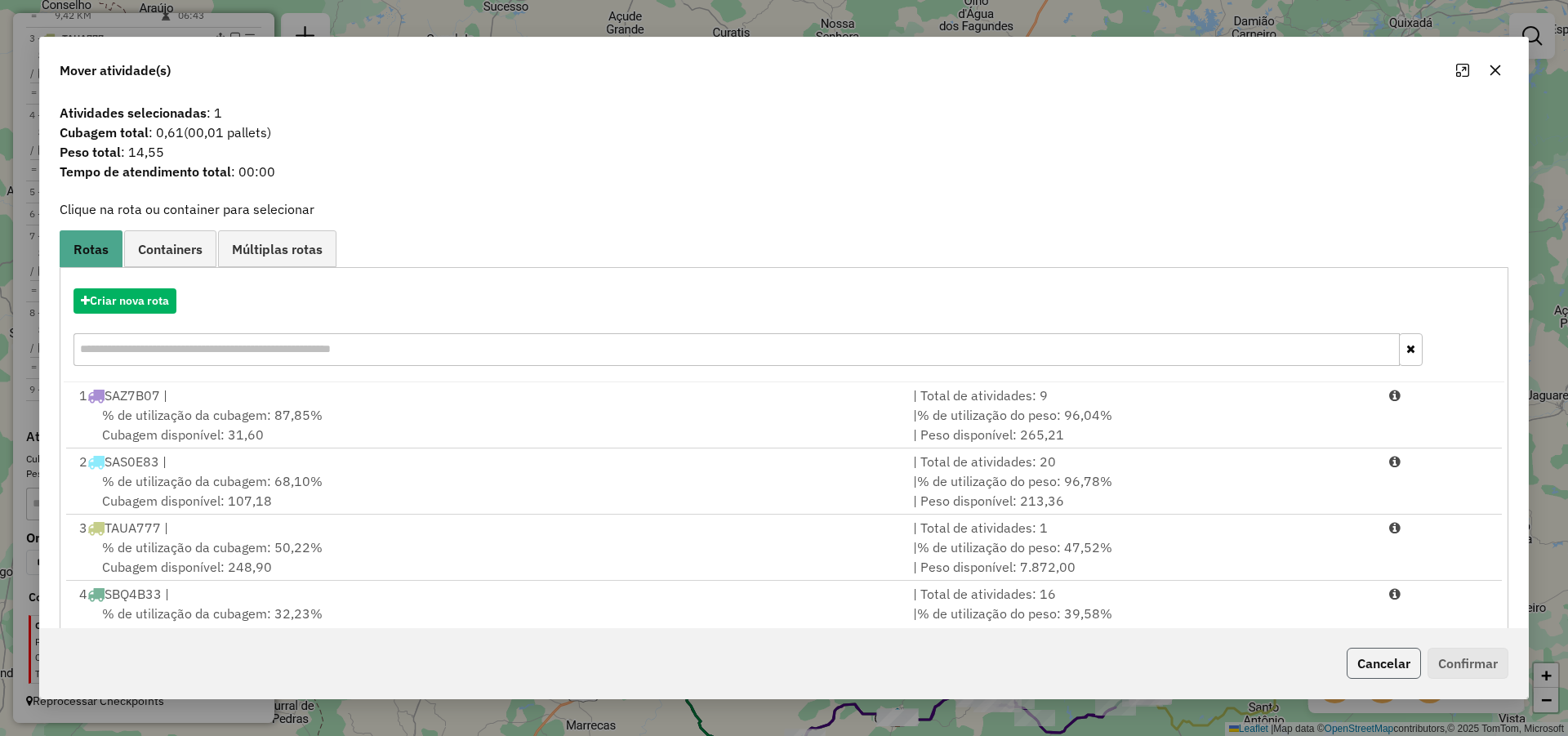
click at [1369, 663] on button "Cancelar" at bounding box center [1384, 663] width 74 height 31
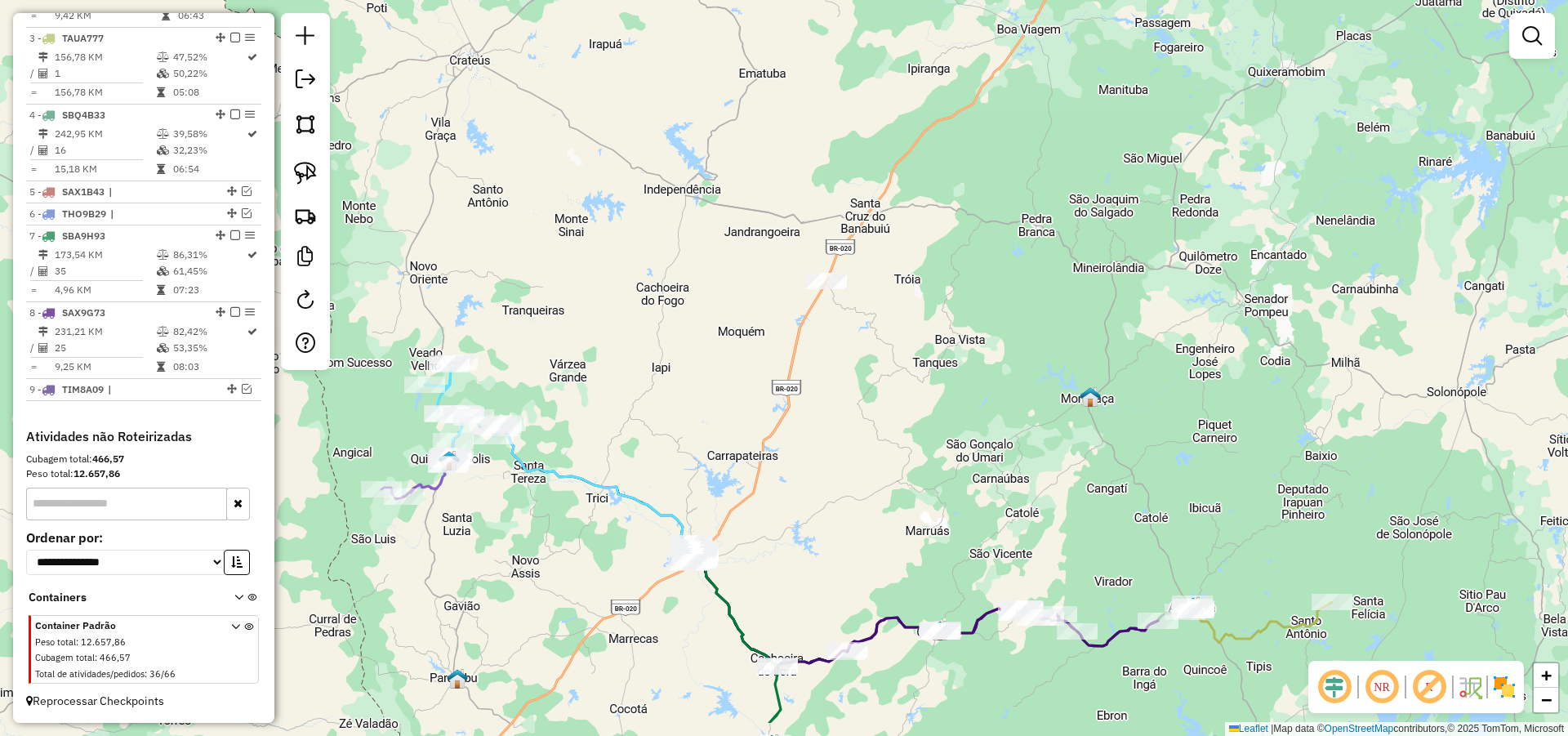
drag, startPoint x: 797, startPoint y: 513, endPoint x: 844, endPoint y: 410, distance: 113.2
click at [842, 416] on div "Janela de atendimento Grade de atendimento Capacidade Transportadoras Veículos …" at bounding box center [784, 368] width 1568 height 736
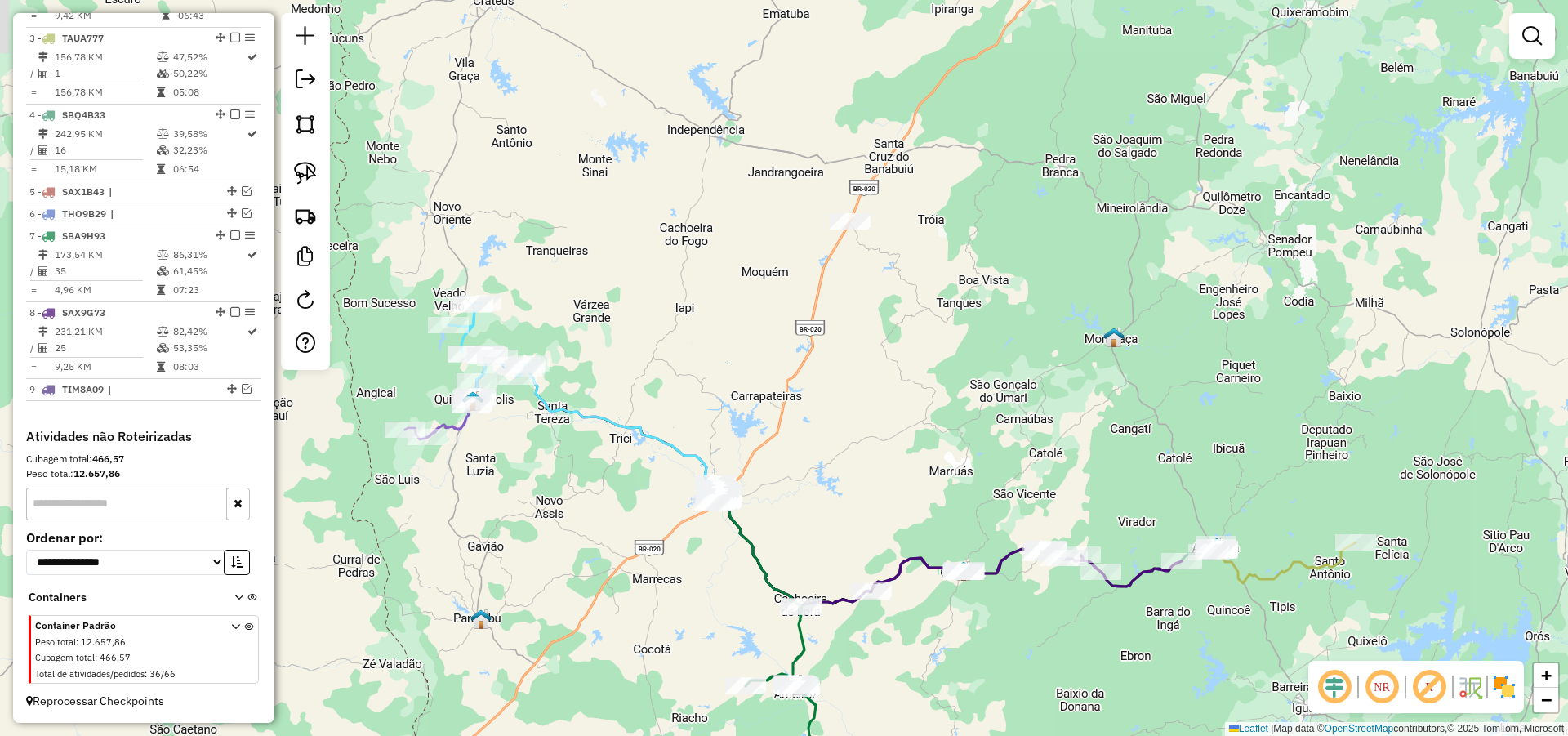
drag, startPoint x: 819, startPoint y: 488, endPoint x: 824, endPoint y: 474, distance: 14.9
click at [824, 475] on div "Janela de atendimento Grade de atendimento Capacidade Transportadoras Veículos …" at bounding box center [784, 368] width 1568 height 736
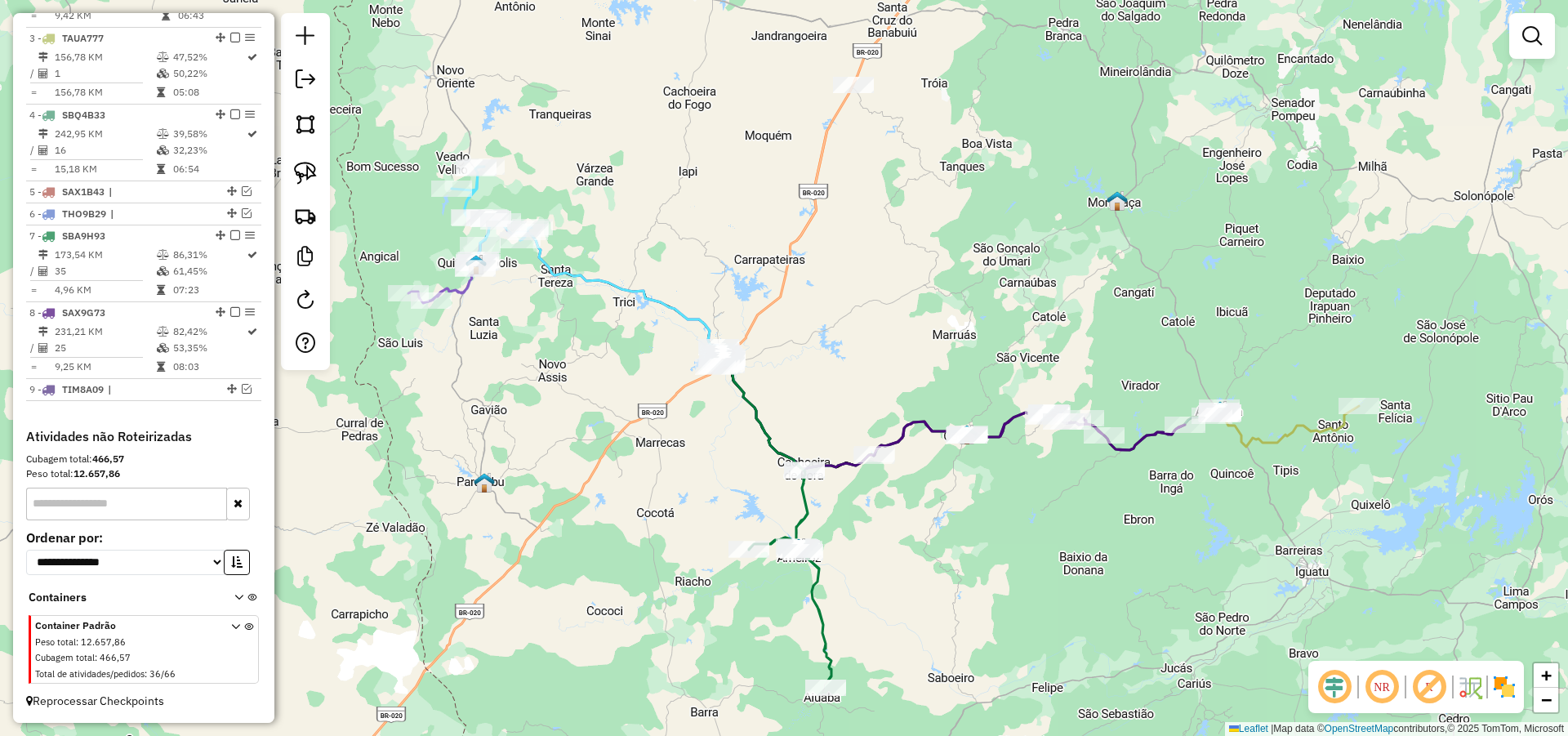
drag, startPoint x: 815, startPoint y: 454, endPoint x: 816, endPoint y: 378, distance: 76.0
click at [816, 378] on div "Janela de atendimento Grade de atendimento Capacidade Transportadoras Veículos …" at bounding box center [784, 368] width 1568 height 736
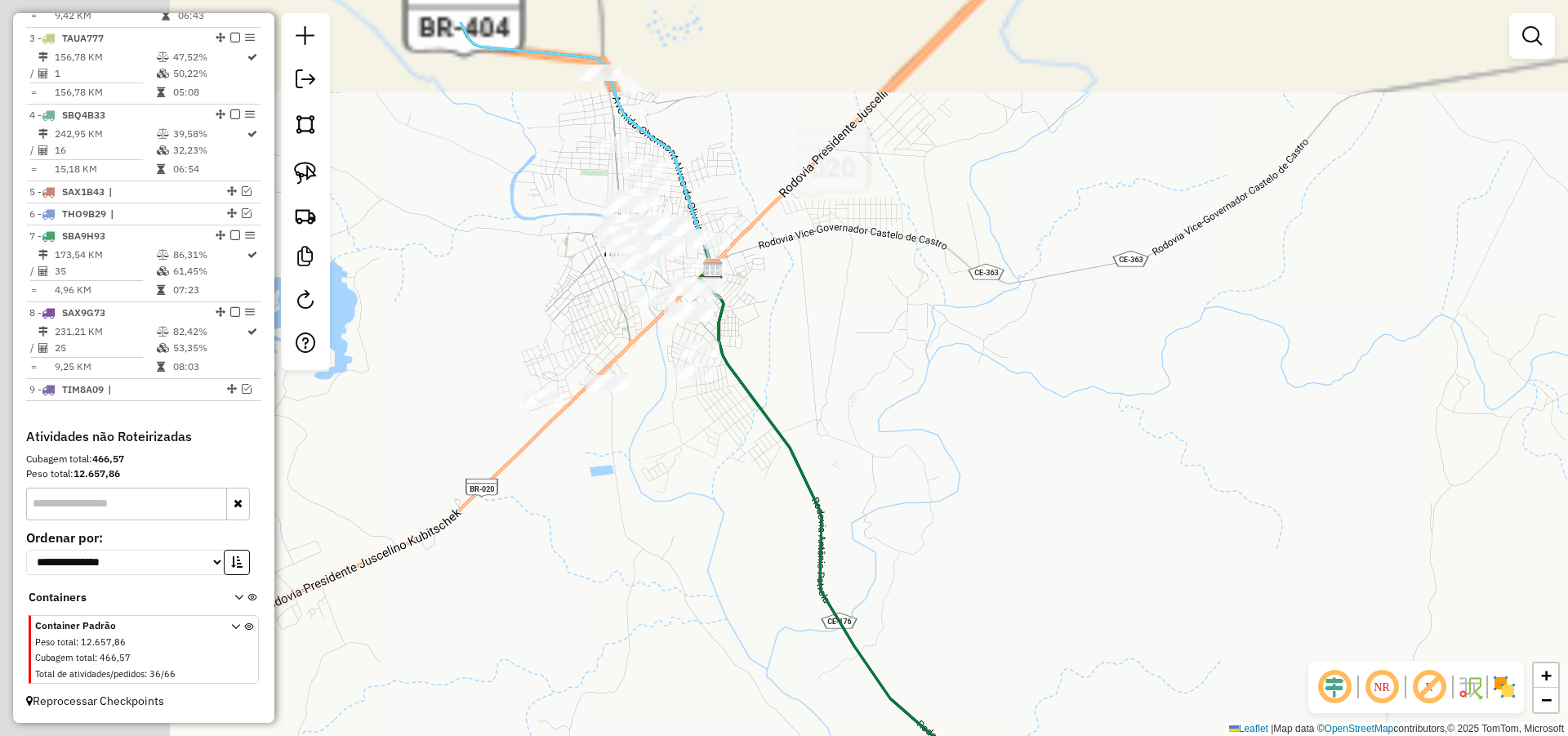
drag, startPoint x: 1021, startPoint y: 470, endPoint x: 1122, endPoint y: 493, distance: 103.6
click at [1122, 493] on div "Janela de atendimento Grade de atendimento Capacidade Transportadoras Veículos …" at bounding box center [784, 368] width 1568 height 736
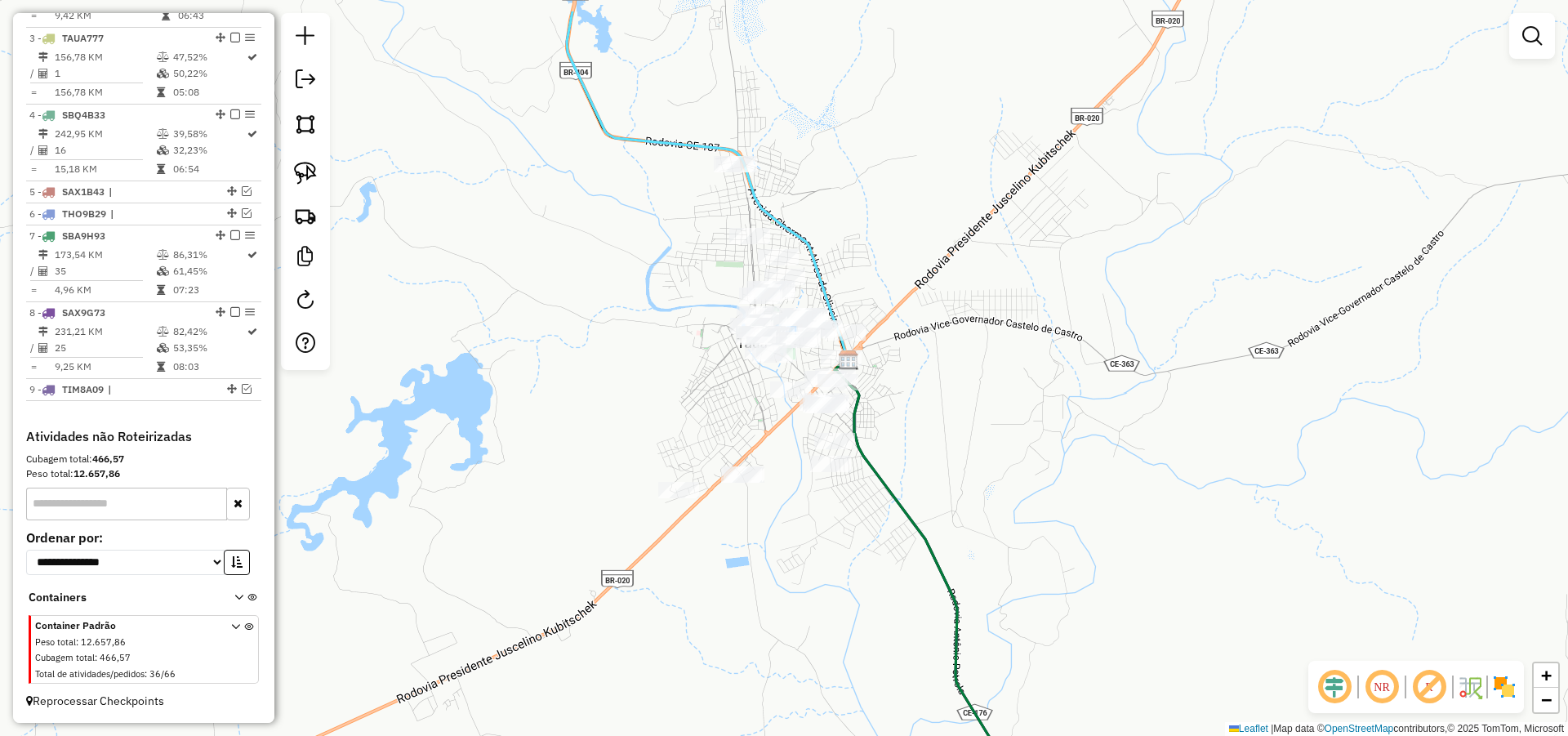
drag, startPoint x: 992, startPoint y: 476, endPoint x: 1014, endPoint y: 508, distance: 38.8
click at [1018, 508] on div "Janela de atendimento Grade de atendimento Capacidade Transportadoras Veículos …" at bounding box center [784, 368] width 1568 height 736
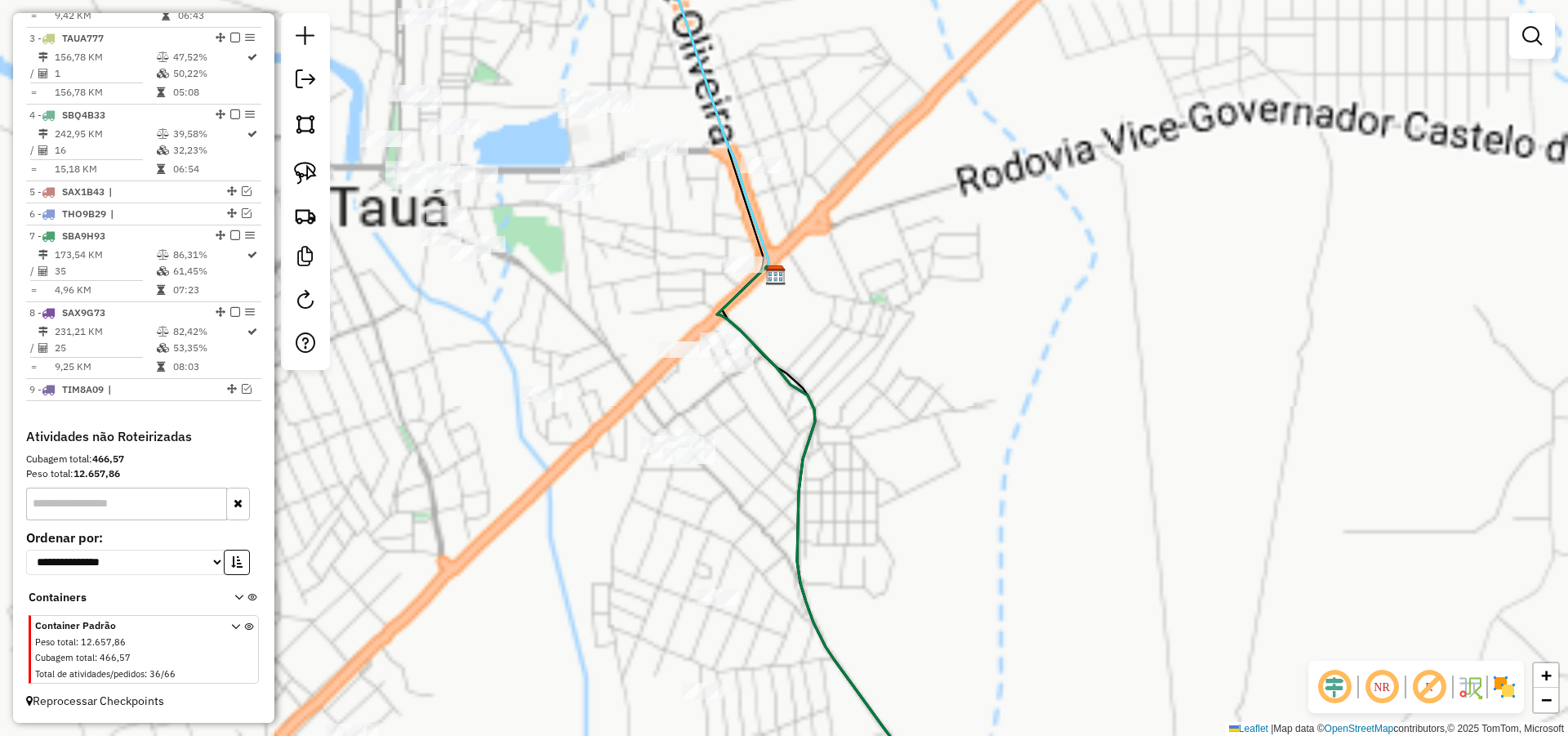
click at [1155, 602] on div "Janela de atendimento Grade de atendimento Capacidade Transportadoras Veículos …" at bounding box center [784, 368] width 1568 height 736
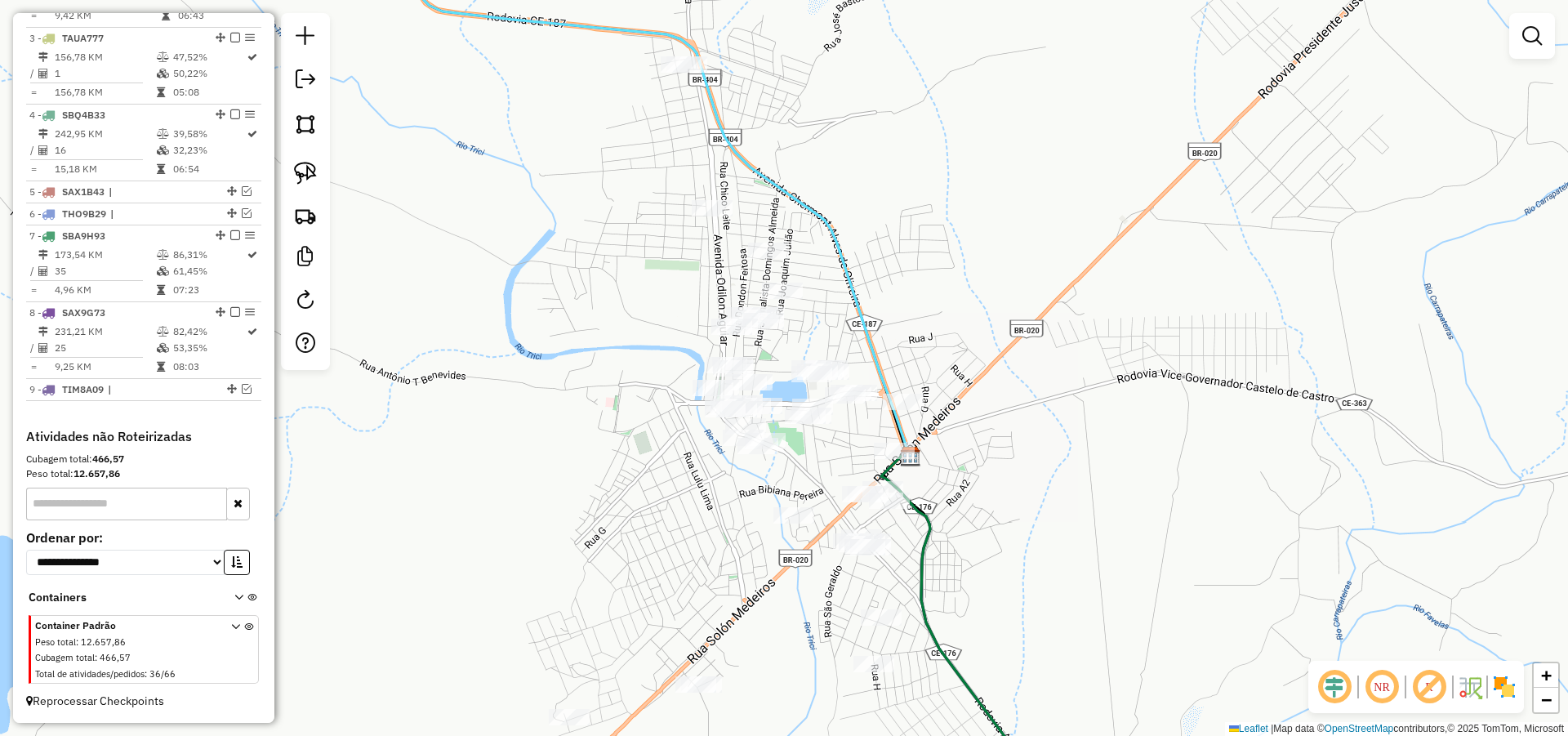
drag, startPoint x: 887, startPoint y: 207, endPoint x: 919, endPoint y: 317, distance: 114.6
click at [919, 318] on div "Janela de atendimento Grade de atendimento Capacidade Transportadoras Veículos …" at bounding box center [784, 368] width 1568 height 736
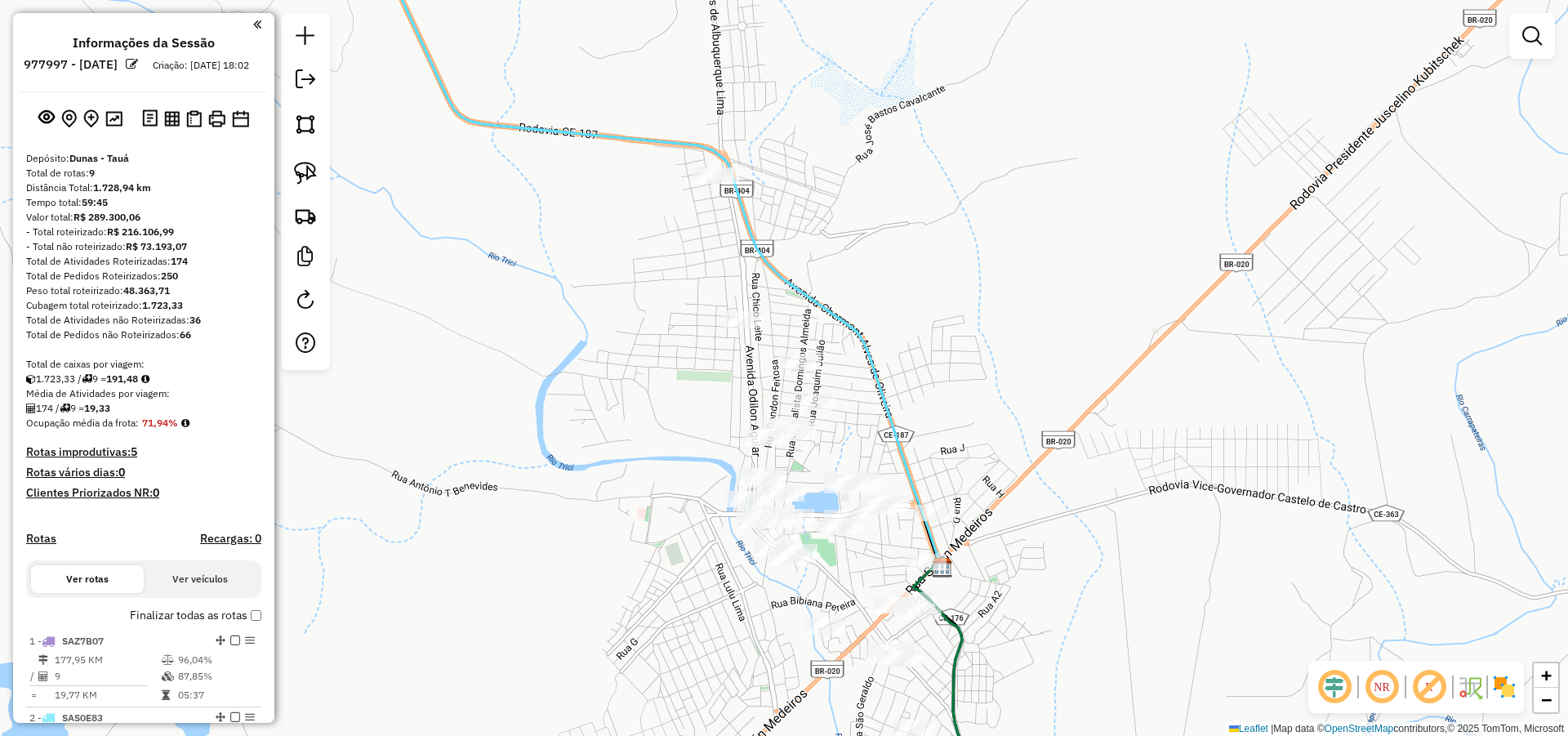
scroll to position [771, 0]
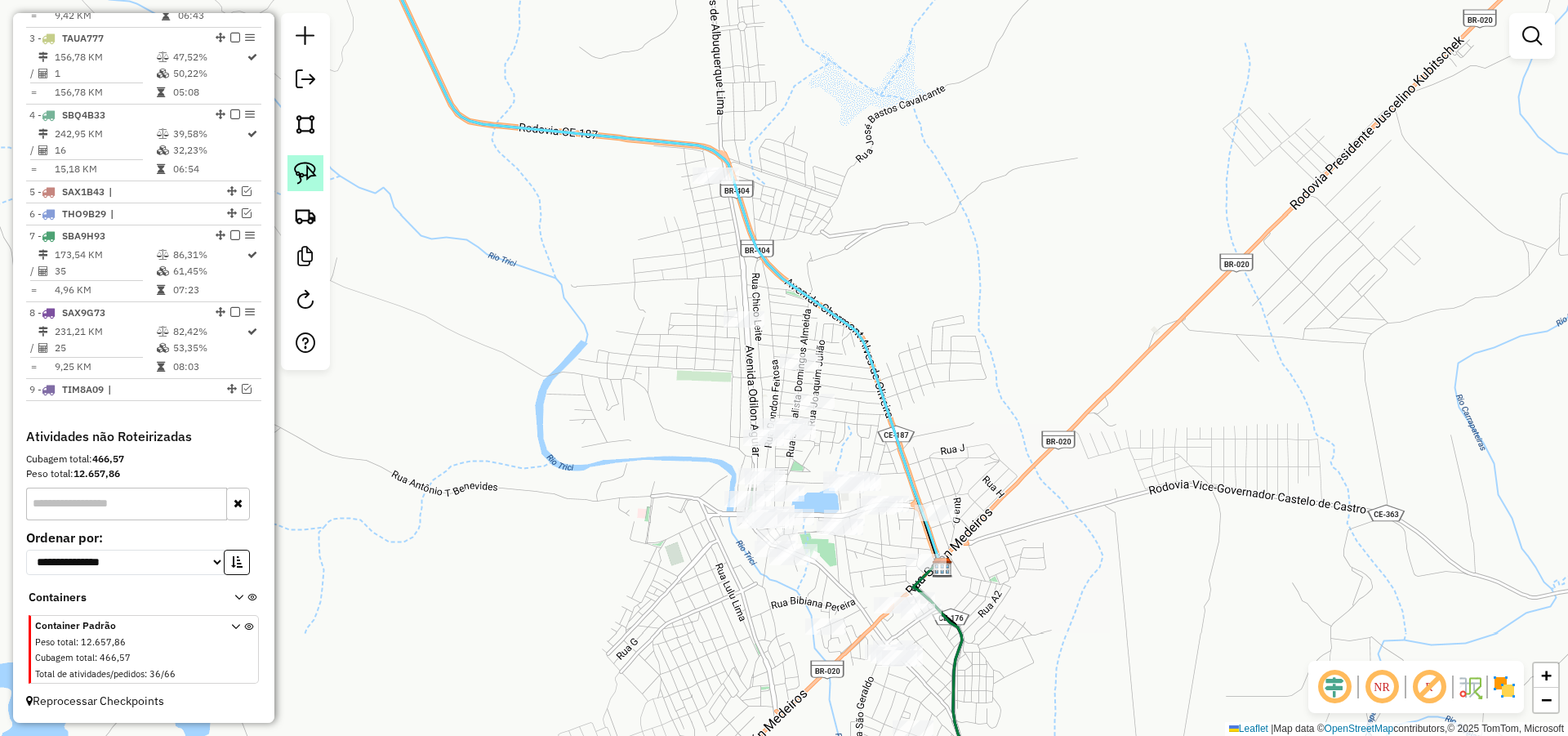
click at [308, 168] on img at bounding box center [305, 173] width 23 height 23
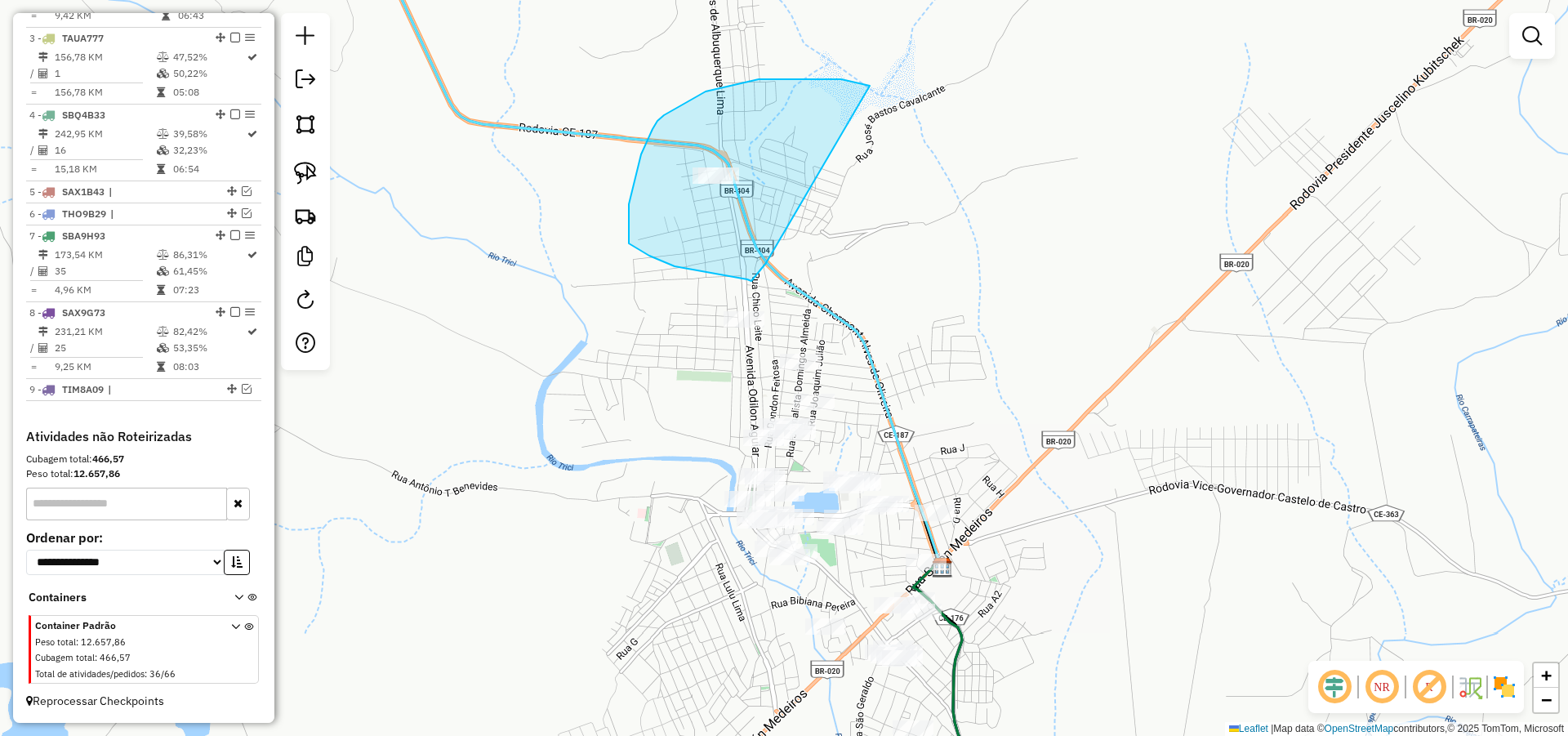
drag, startPoint x: 854, startPoint y: 82, endPoint x: 771, endPoint y: 260, distance: 196.4
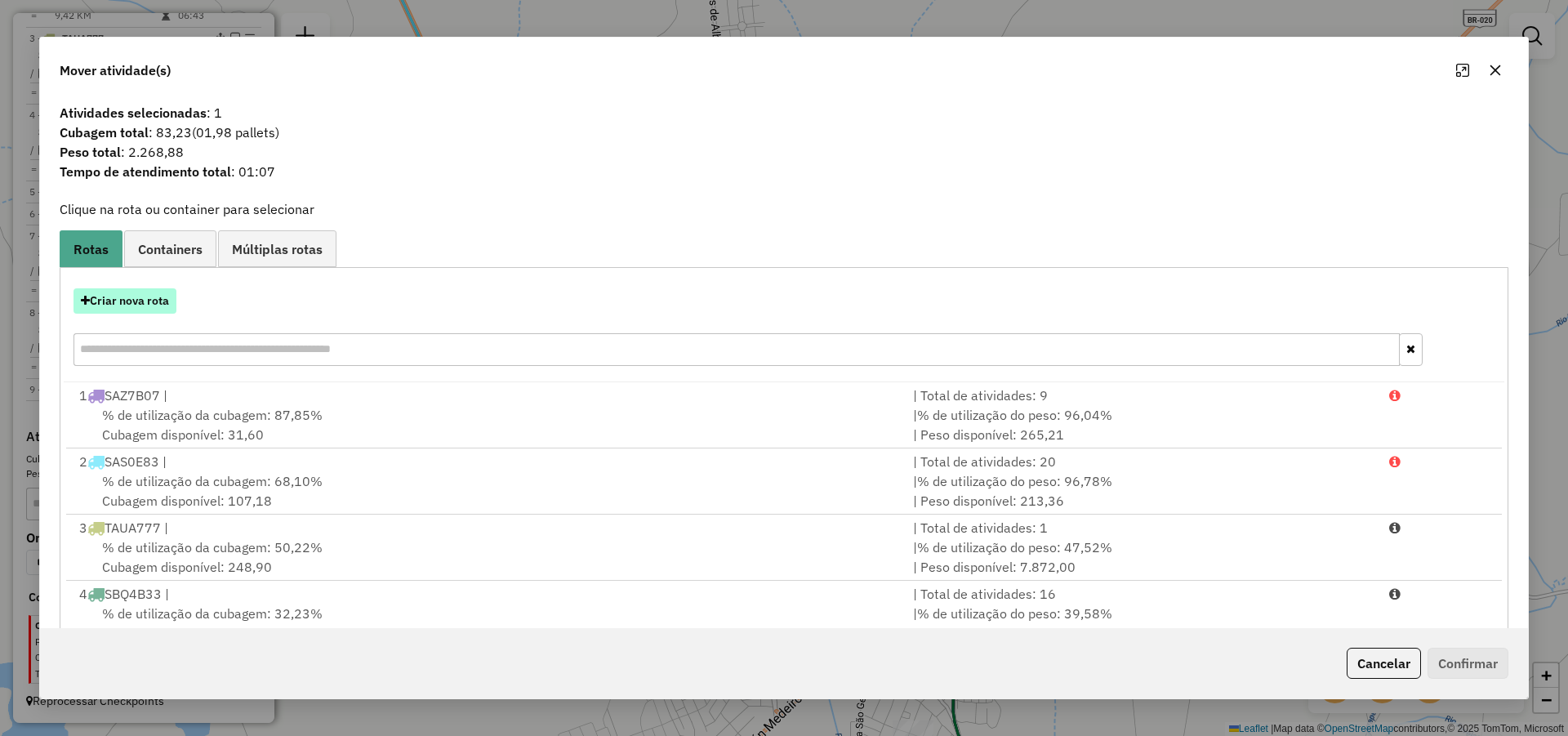
click at [150, 303] on button "Criar nova rota" at bounding box center [124, 301] width 103 height 26
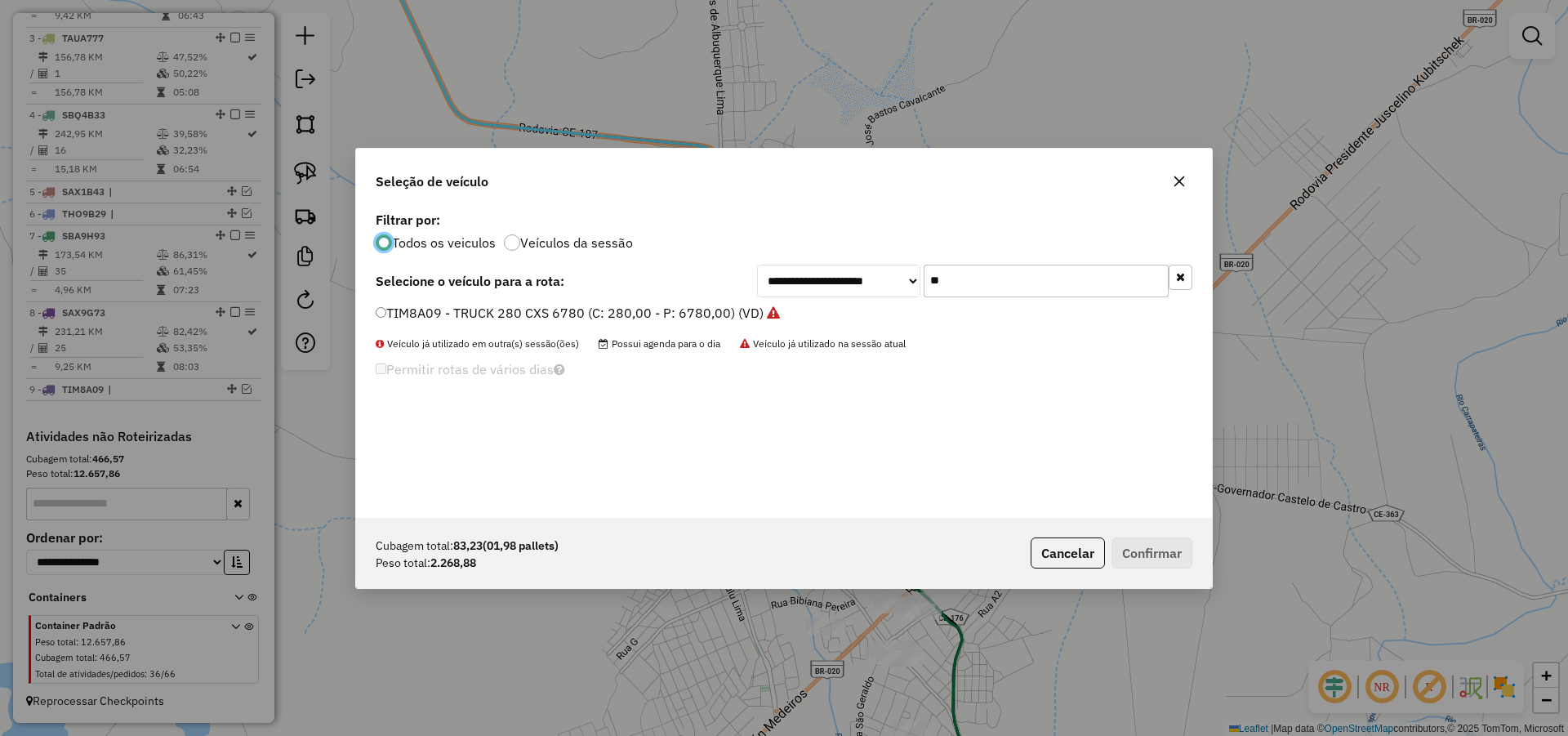
scroll to position [9, 5]
click at [979, 280] on input "**" at bounding box center [1047, 281] width 245 height 33
type input "**"
click at [729, 307] on label "FRJ7A16 - TOCO 217 CXS 5645 KG (C: 5645,00 - P: 5645,00) (VD)" at bounding box center [580, 312] width 409 height 19
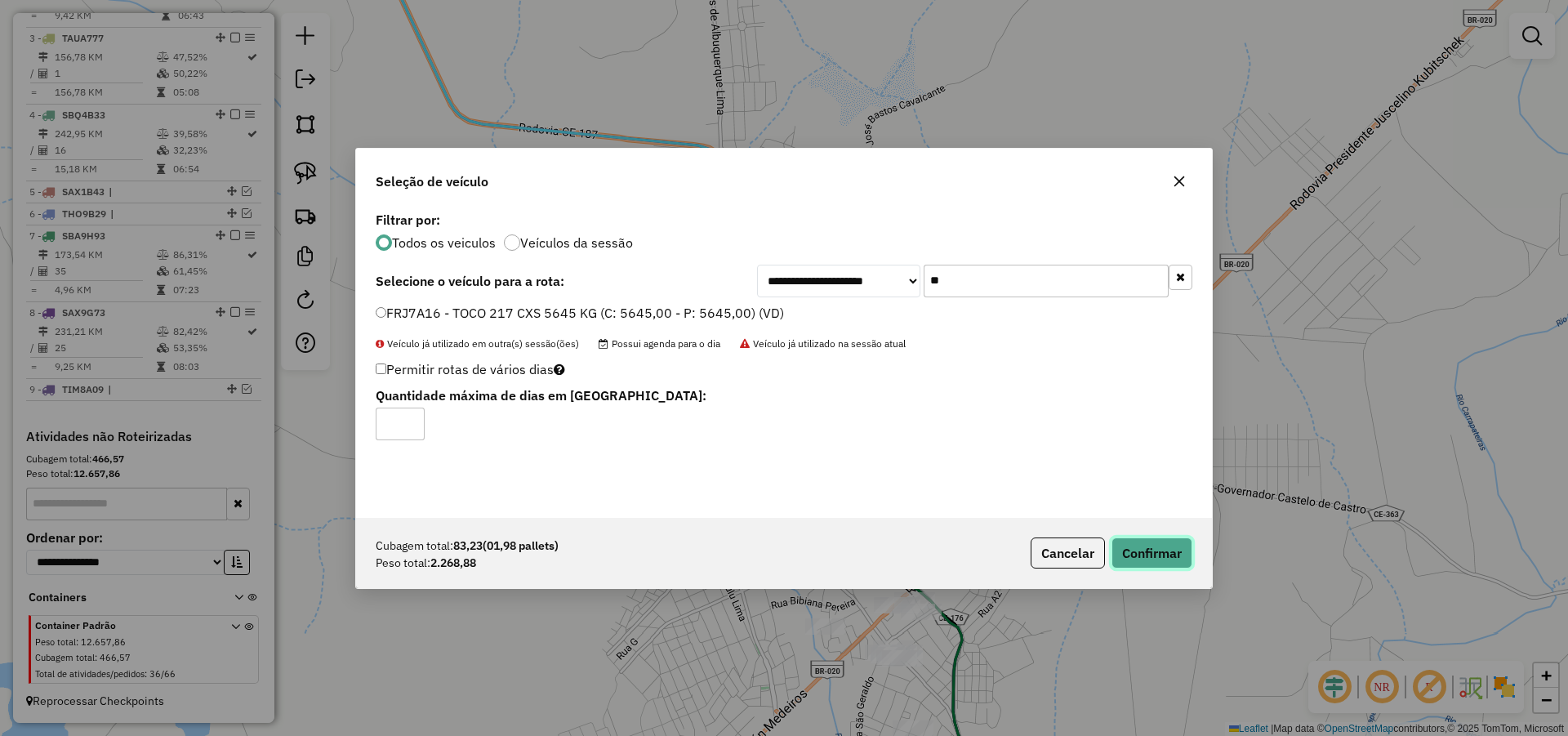
click at [1145, 556] on button "Confirmar" at bounding box center [1152, 552] width 81 height 31
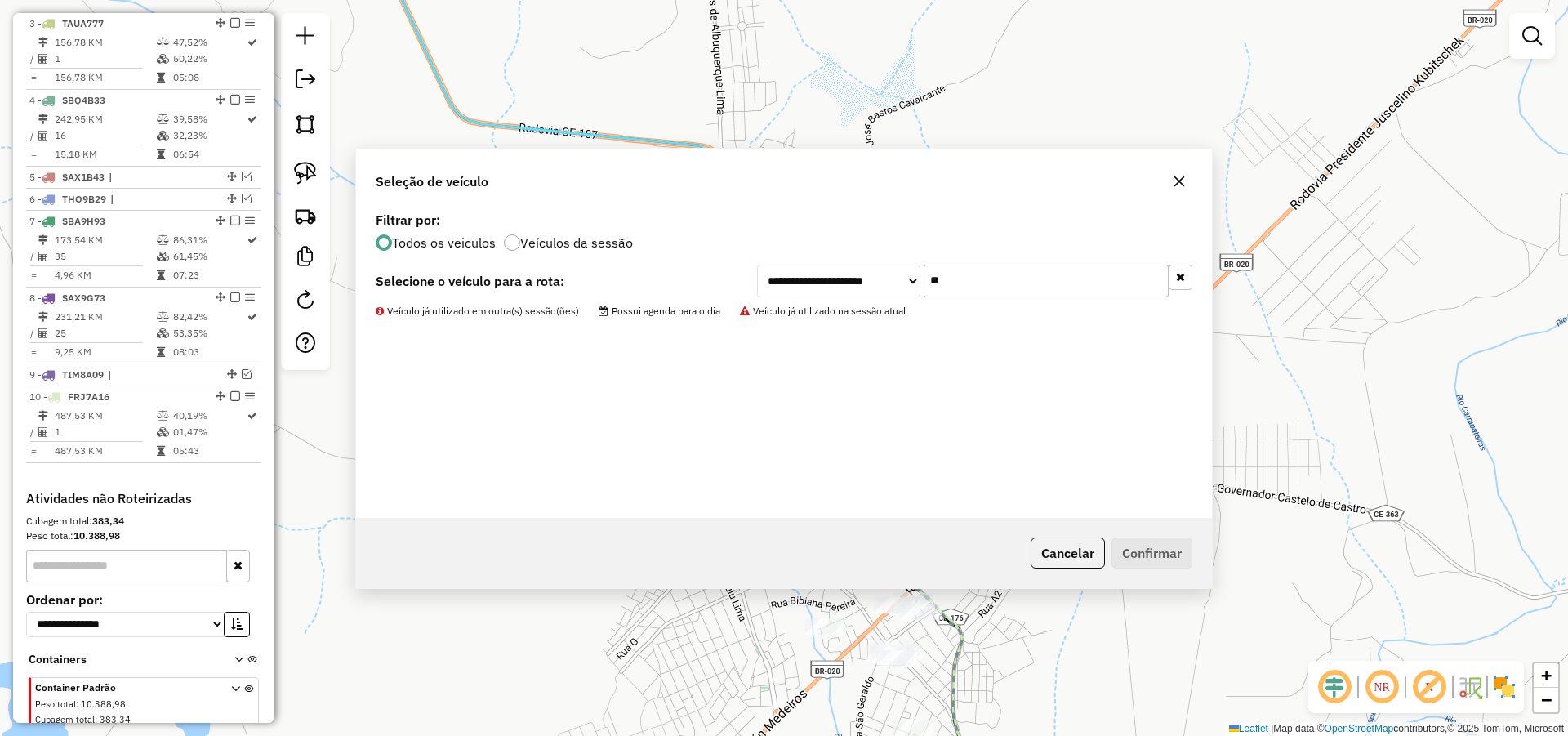
scroll to position [826, 0]
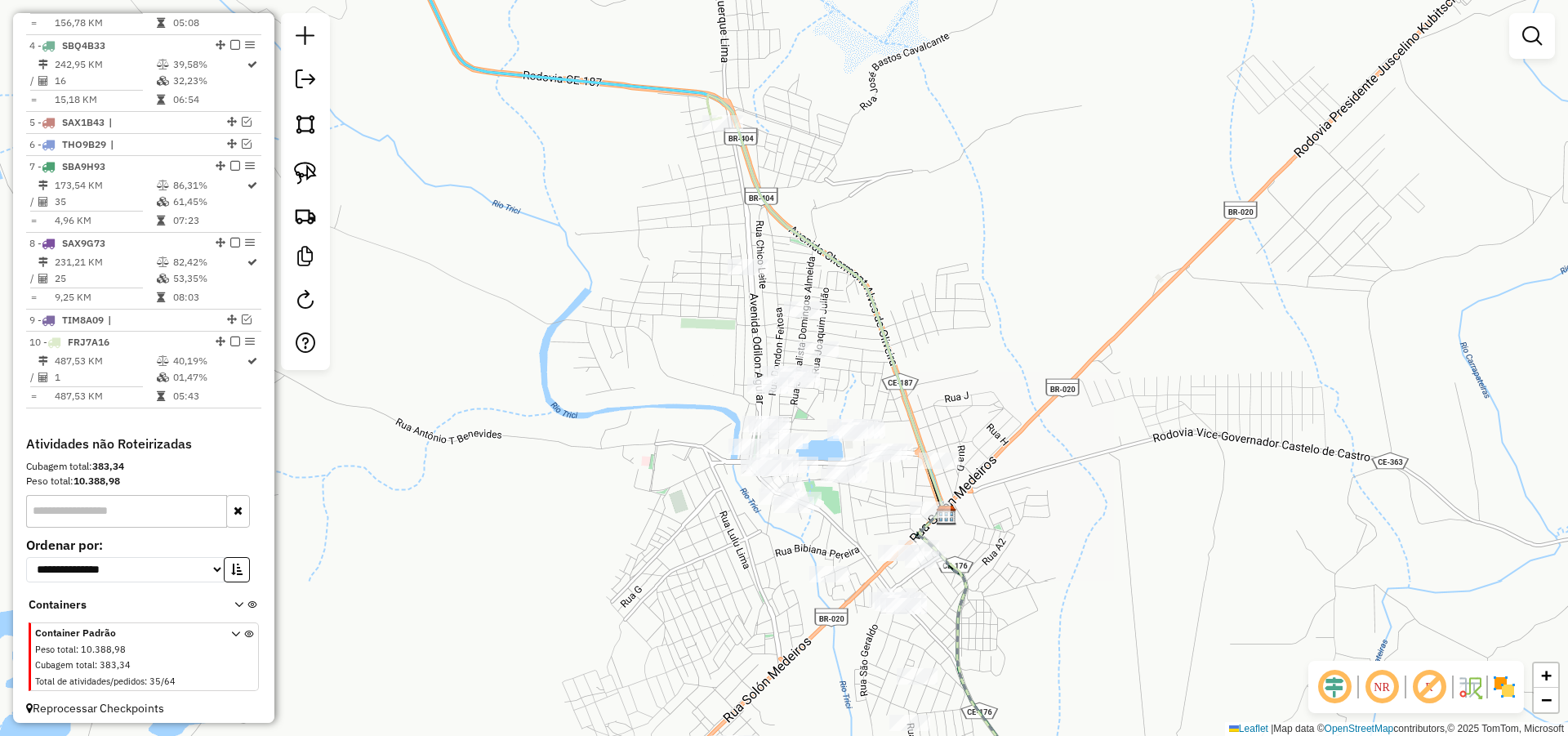
drag, startPoint x: 837, startPoint y: 445, endPoint x: 841, endPoint y: 387, distance: 58.1
click at [841, 387] on div "Janela de atendimento Grade de atendimento Capacidade Transportadoras Veículos …" at bounding box center [784, 368] width 1568 height 736
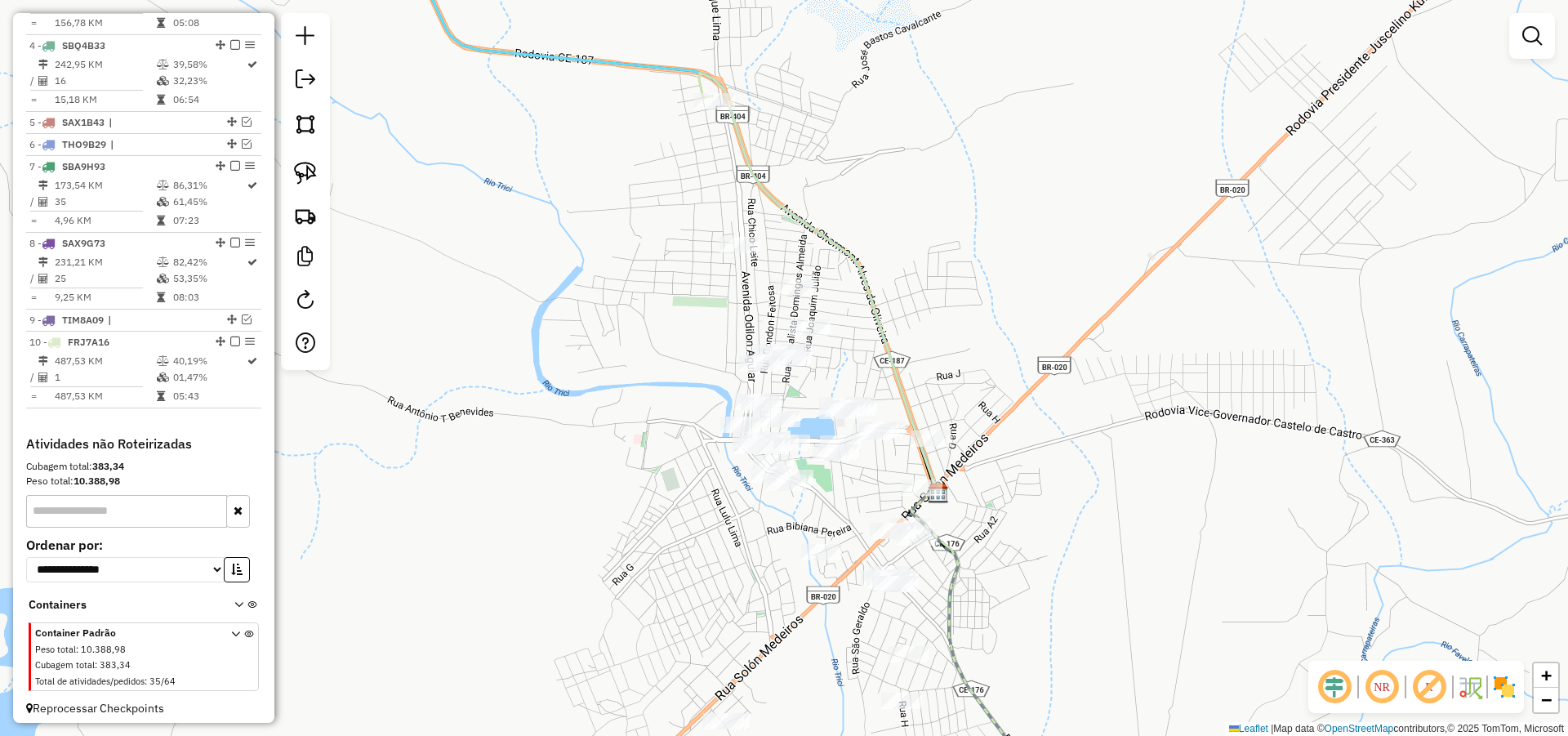
drag, startPoint x: 918, startPoint y: 368, endPoint x: 904, endPoint y: 346, distance: 26.1
click at [904, 346] on div "Janela de atendimento Grade de atendimento Capacidade Transportadoras Veículos …" at bounding box center [784, 368] width 1568 height 736
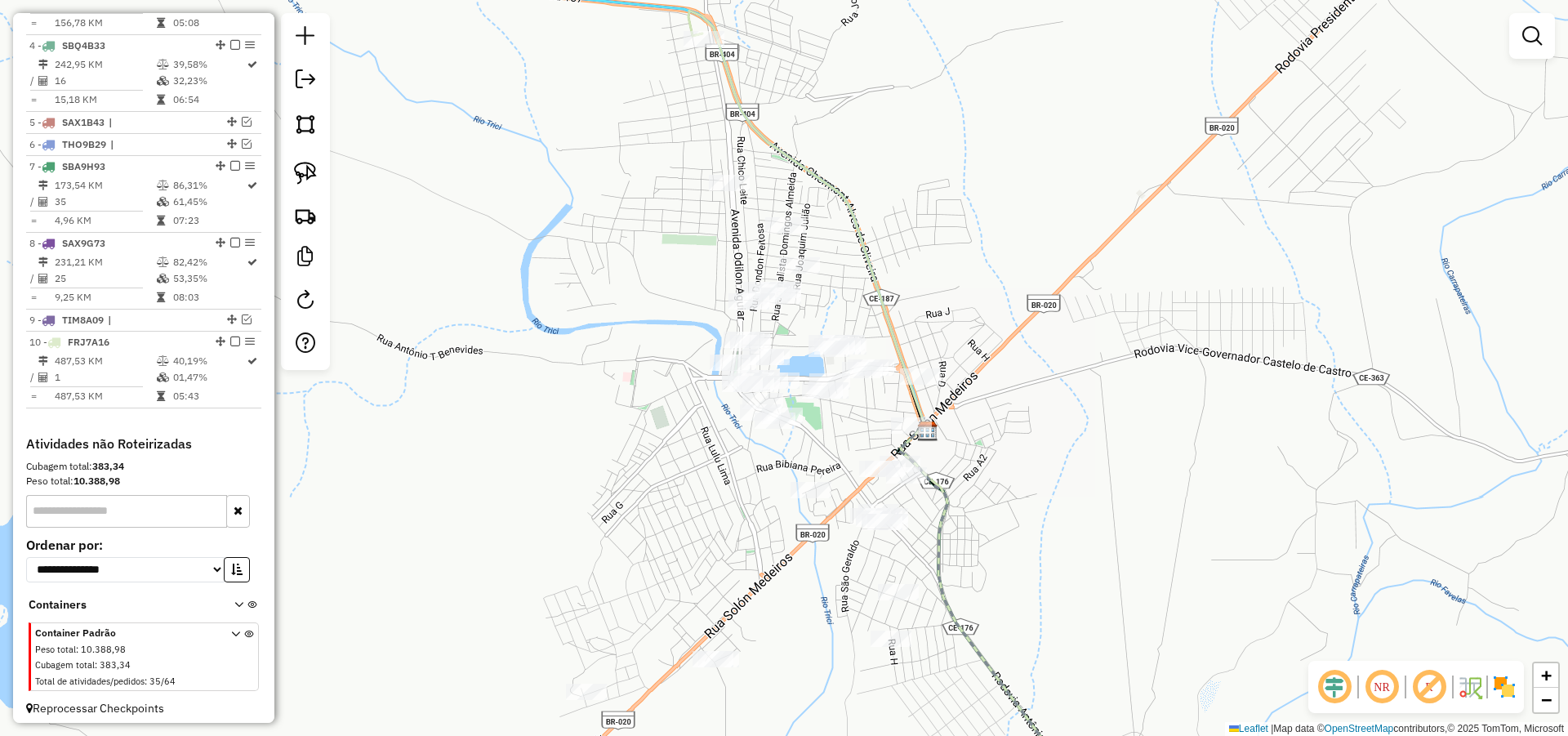
drag, startPoint x: 846, startPoint y: 342, endPoint x: 843, endPoint y: 294, distance: 48.1
click at [843, 295] on div "Janela de atendimento Grade de atendimento Capacidade Transportadoras Veículos …" at bounding box center [784, 368] width 1568 height 736
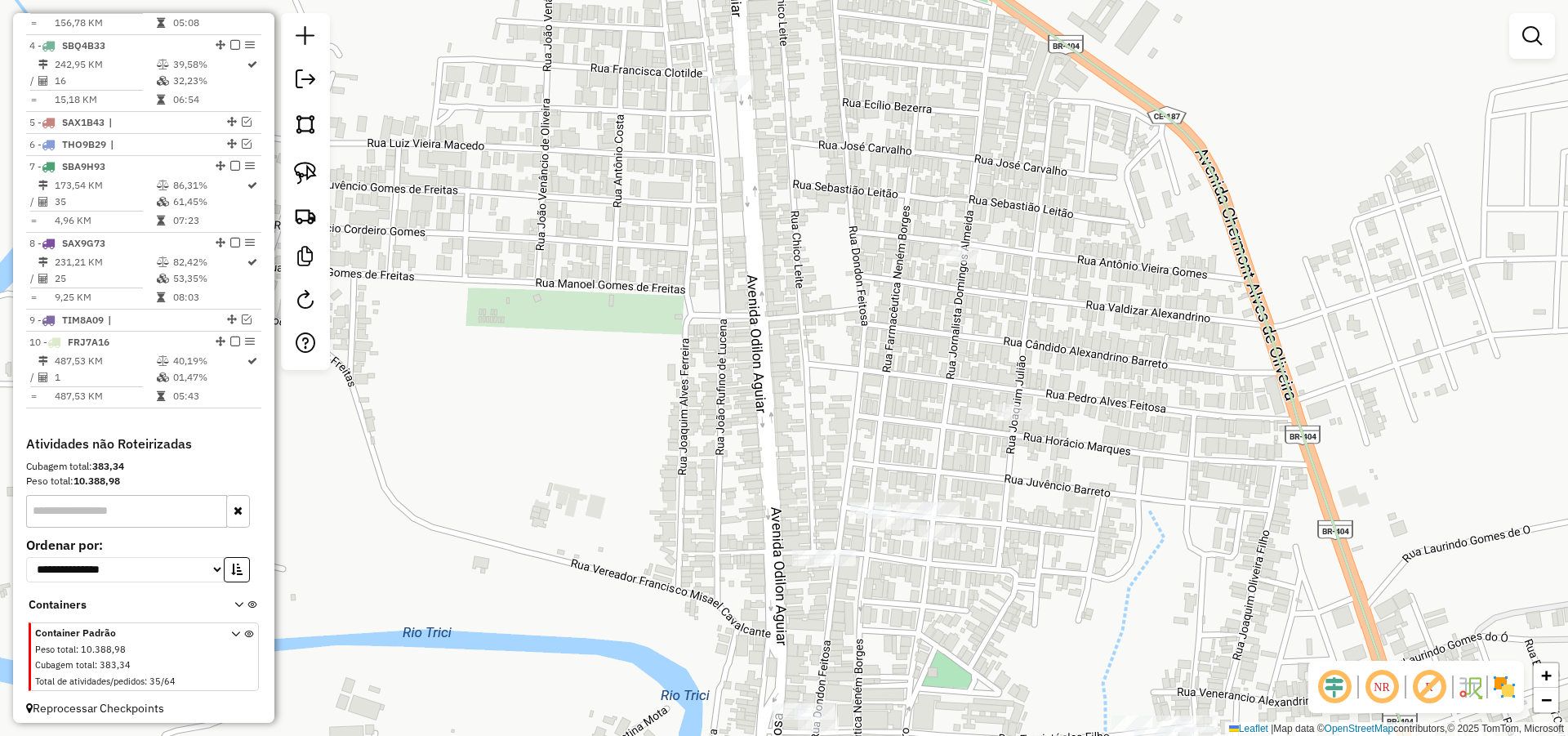
drag, startPoint x: 840, startPoint y: 333, endPoint x: 862, endPoint y: 353, distance: 29.7
click at [862, 353] on div "Janela de atendimento Grade de atendimento Capacidade Transportadoras Veículos …" at bounding box center [784, 368] width 1568 height 736
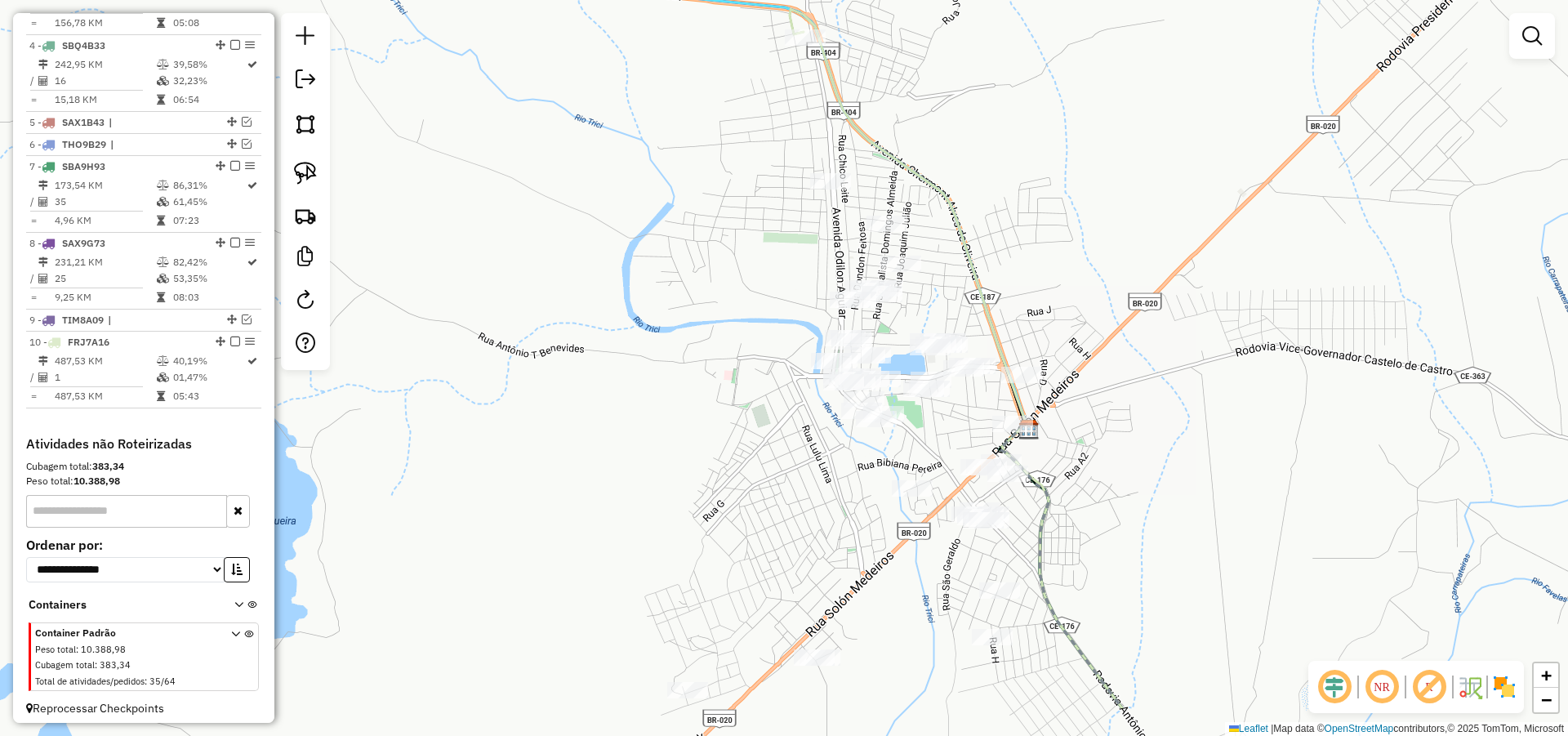
drag, startPoint x: 940, startPoint y: 359, endPoint x: 944, endPoint y: 281, distance: 78.1
click at [944, 281] on div "Janela de atendimento Grade de atendimento Capacidade Transportadoras Veículos …" at bounding box center [784, 368] width 1568 height 736
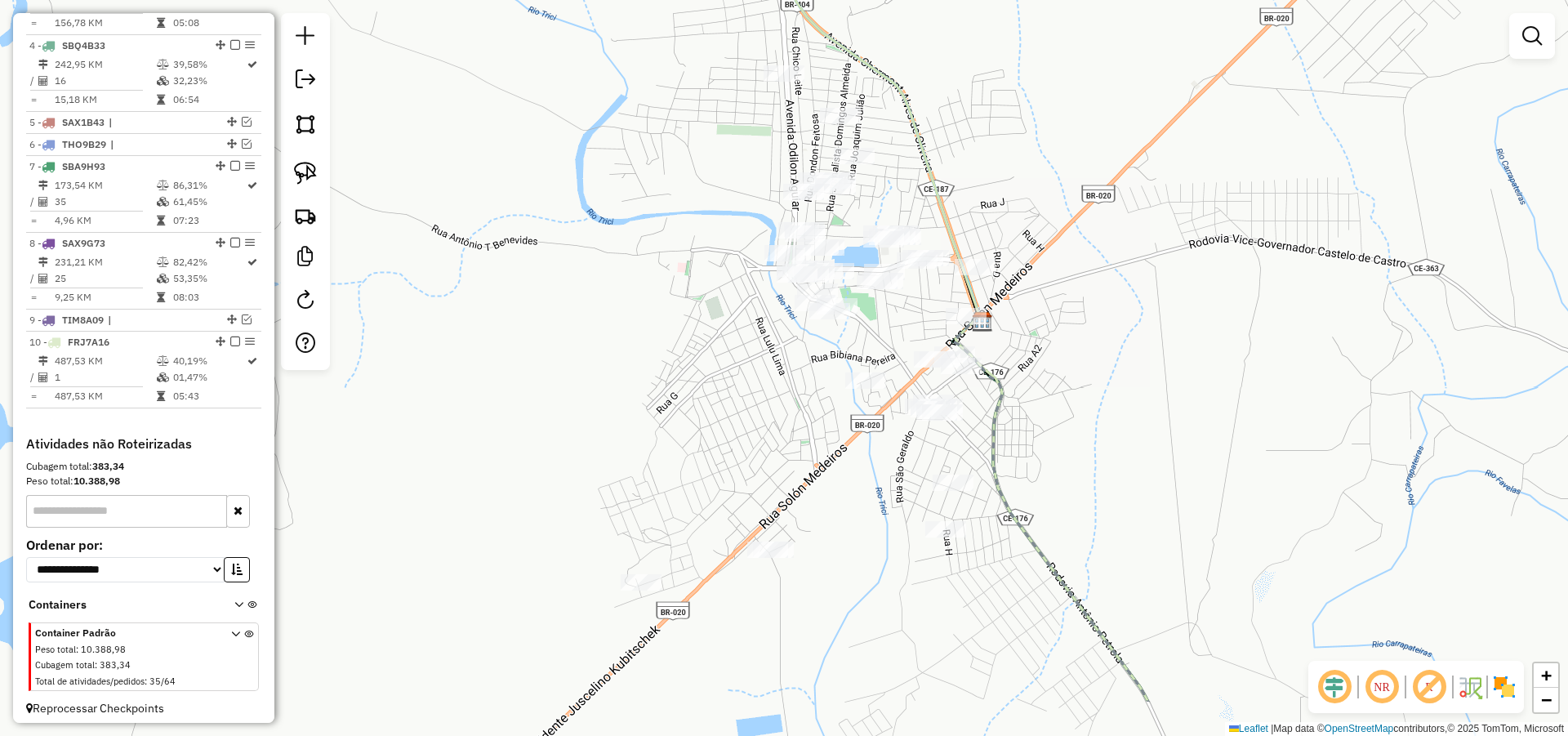
drag, startPoint x: 840, startPoint y: 512, endPoint x: 798, endPoint y: 452, distance: 73.2
click at [798, 452] on div "Janela de atendimento Grade de atendimento Capacidade Transportadoras Veículos …" at bounding box center [784, 368] width 1568 height 736
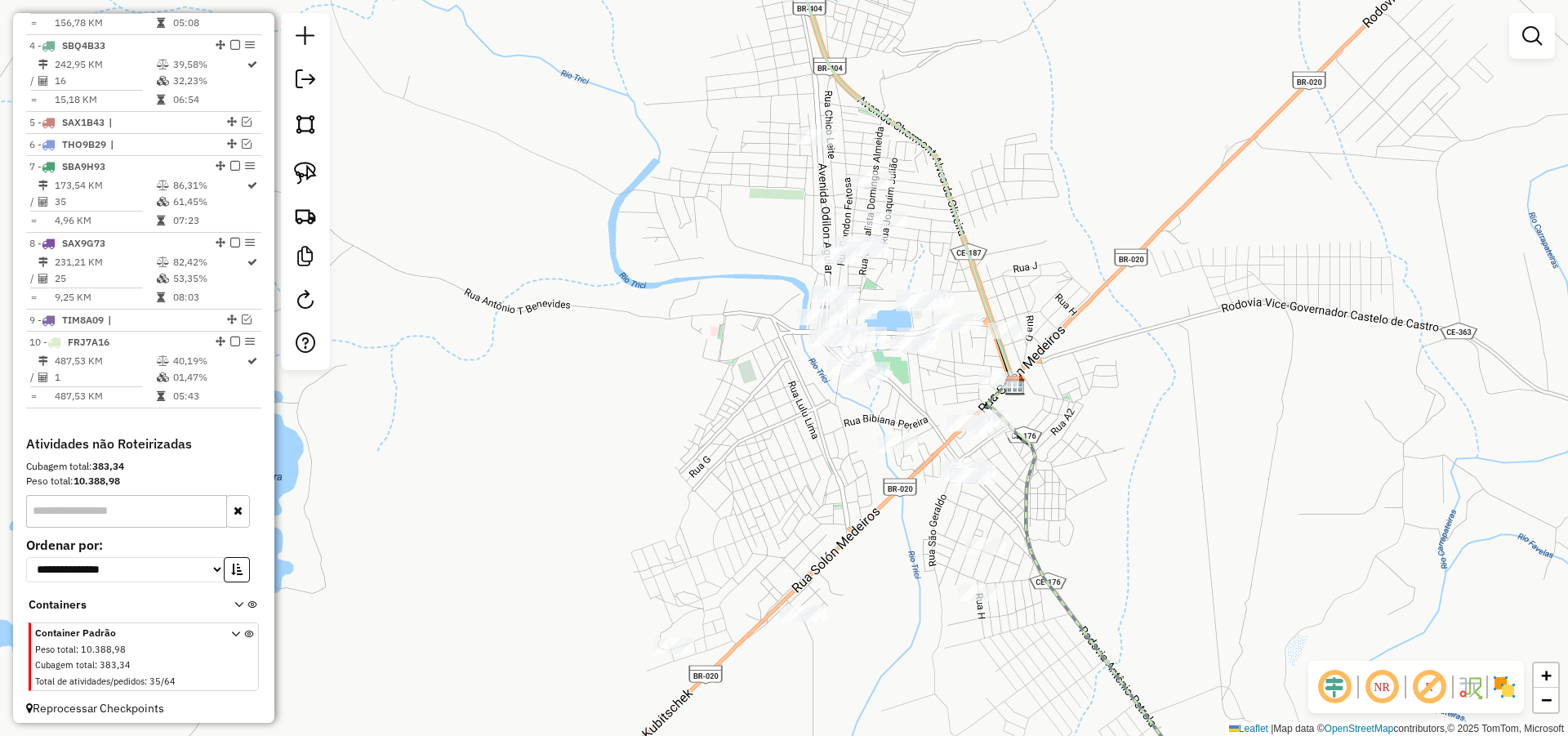
drag, startPoint x: 1050, startPoint y: 367, endPoint x: 1069, endPoint y: 439, distance: 74.5
click at [1083, 433] on div "Janela de atendimento Grade de atendimento Capacidade Transportadoras Veículos …" at bounding box center [784, 368] width 1568 height 736
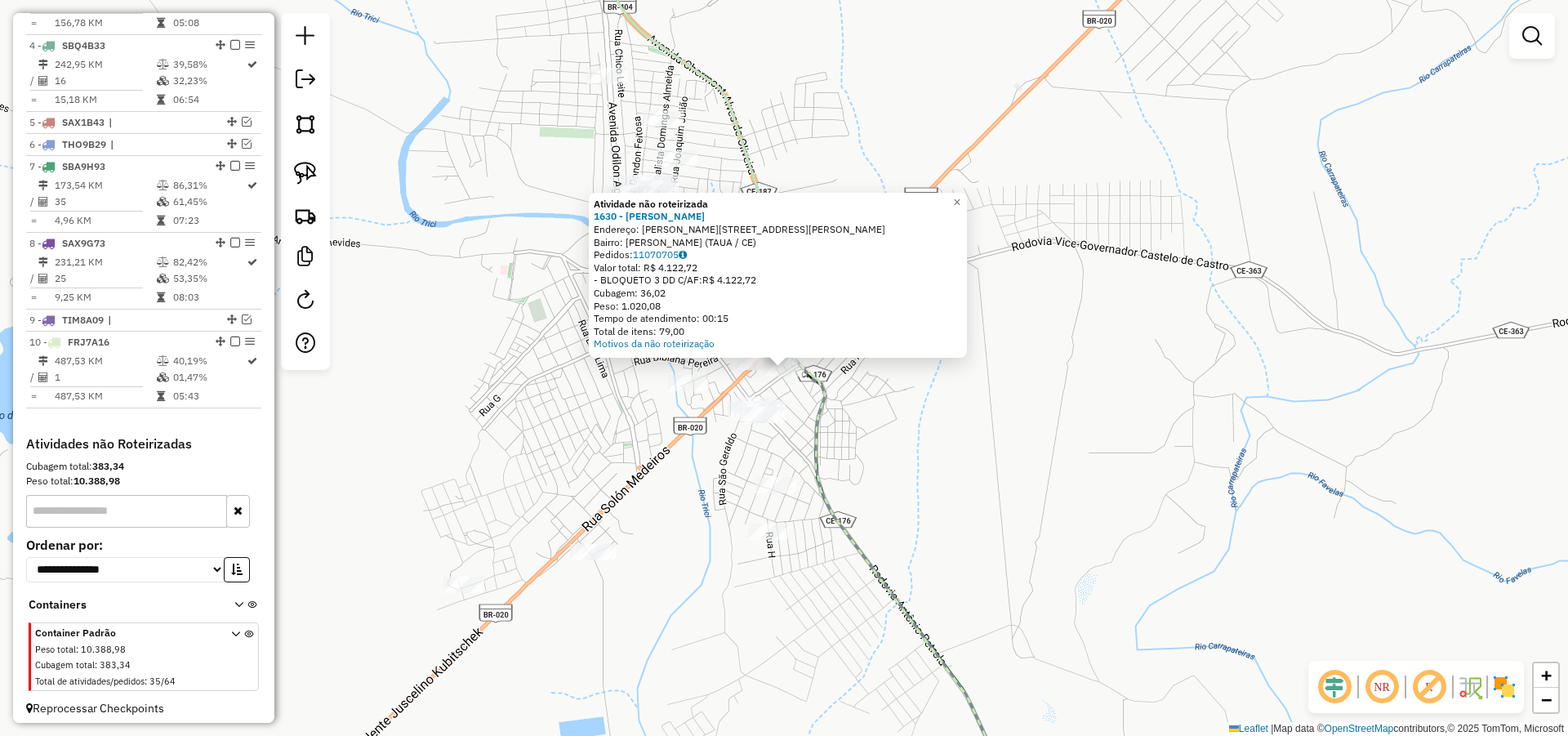
click at [967, 460] on div "Atividade não roteirizada 1630 - MARIA GRAZIELI RODRI Endereço: R Bezerra e sou…" at bounding box center [784, 368] width 1568 height 736
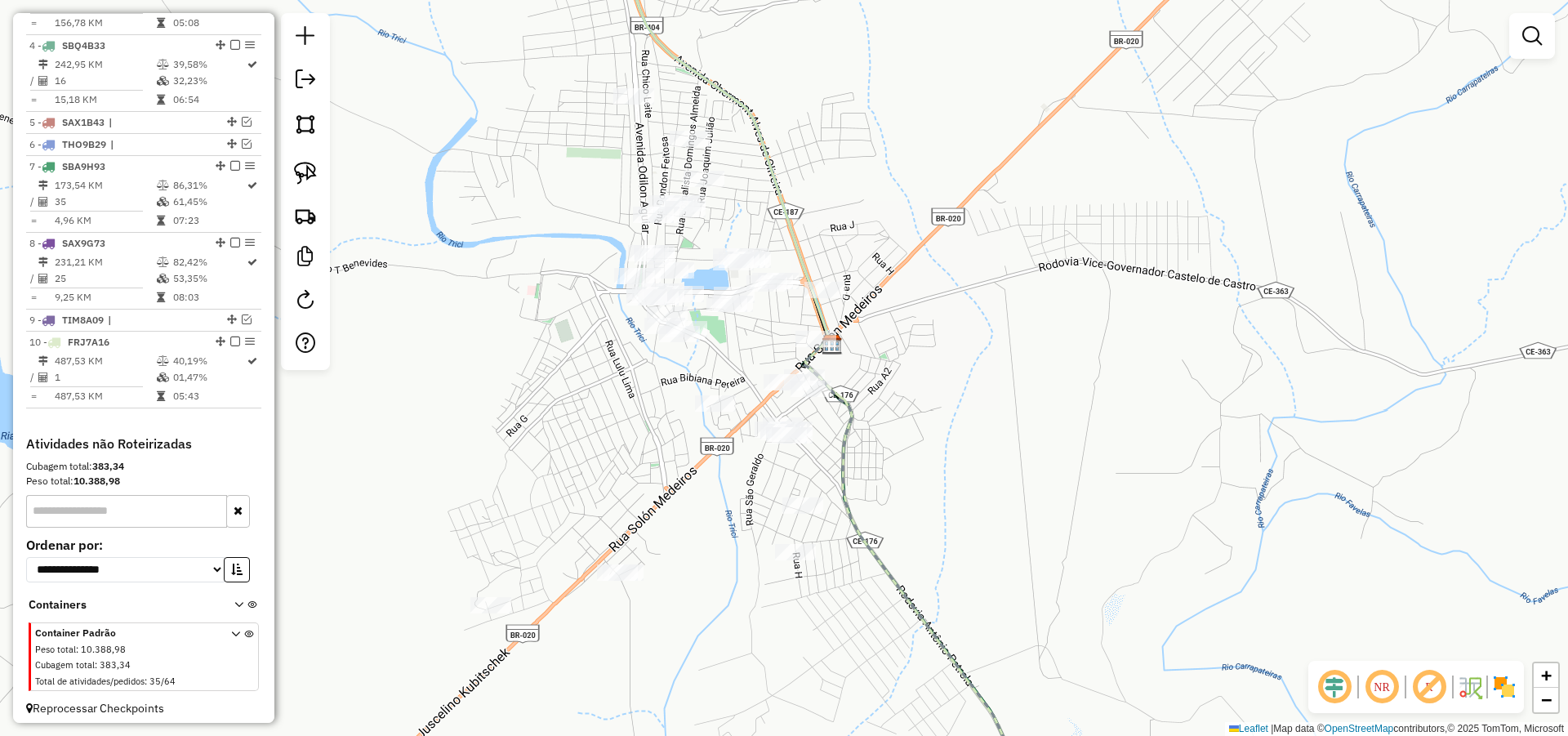
drag, startPoint x: 874, startPoint y: 379, endPoint x: 894, endPoint y: 396, distance: 26.2
click at [894, 396] on div "Janela de atendimento Grade de atendimento Capacidade Transportadoras Veículos …" at bounding box center [784, 368] width 1568 height 736
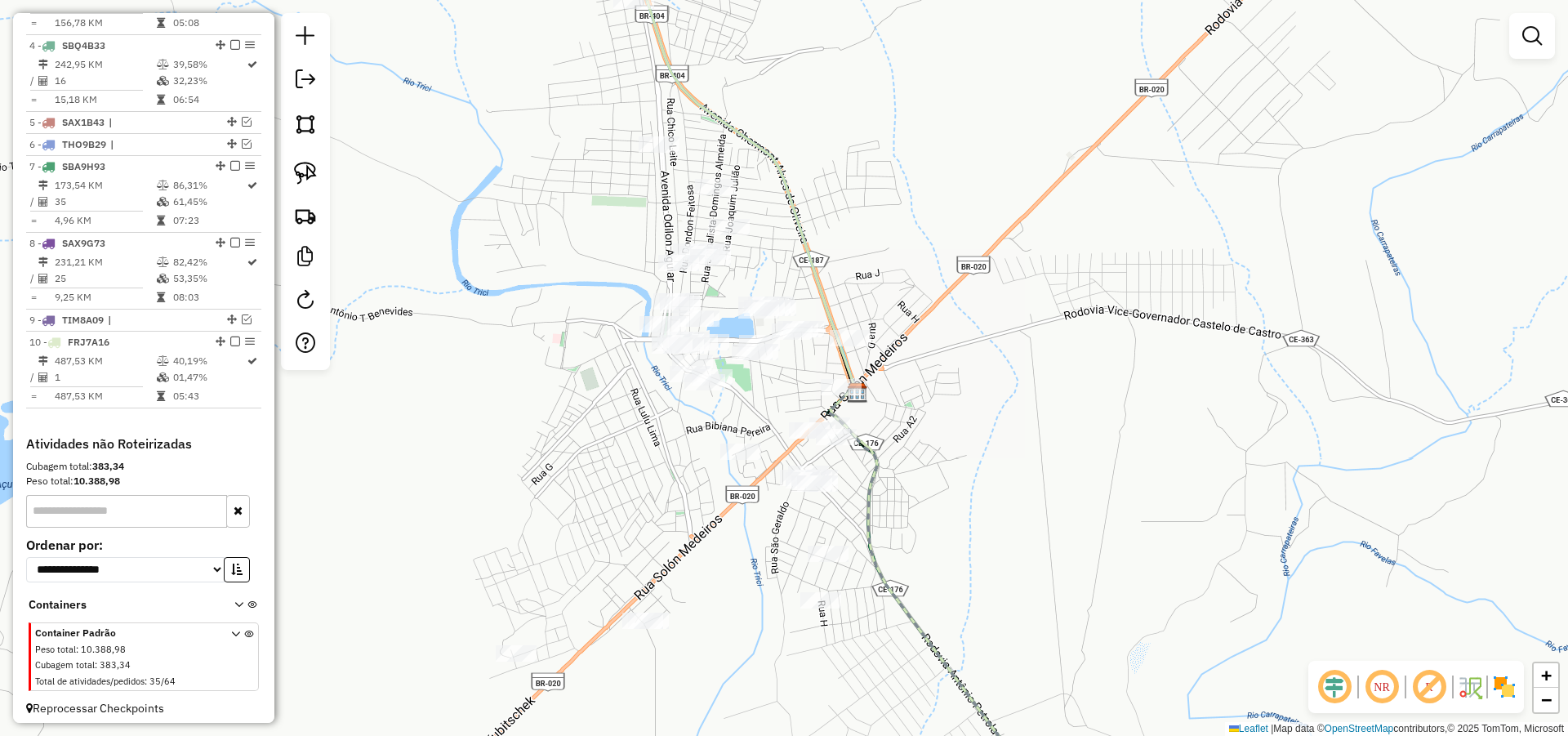
drag, startPoint x: 1007, startPoint y: 317, endPoint x: 1055, endPoint y: 409, distance: 103.8
click at [1055, 409] on div "Janela de atendimento Grade de atendimento Capacidade Transportadoras Veículos …" at bounding box center [784, 368] width 1568 height 736
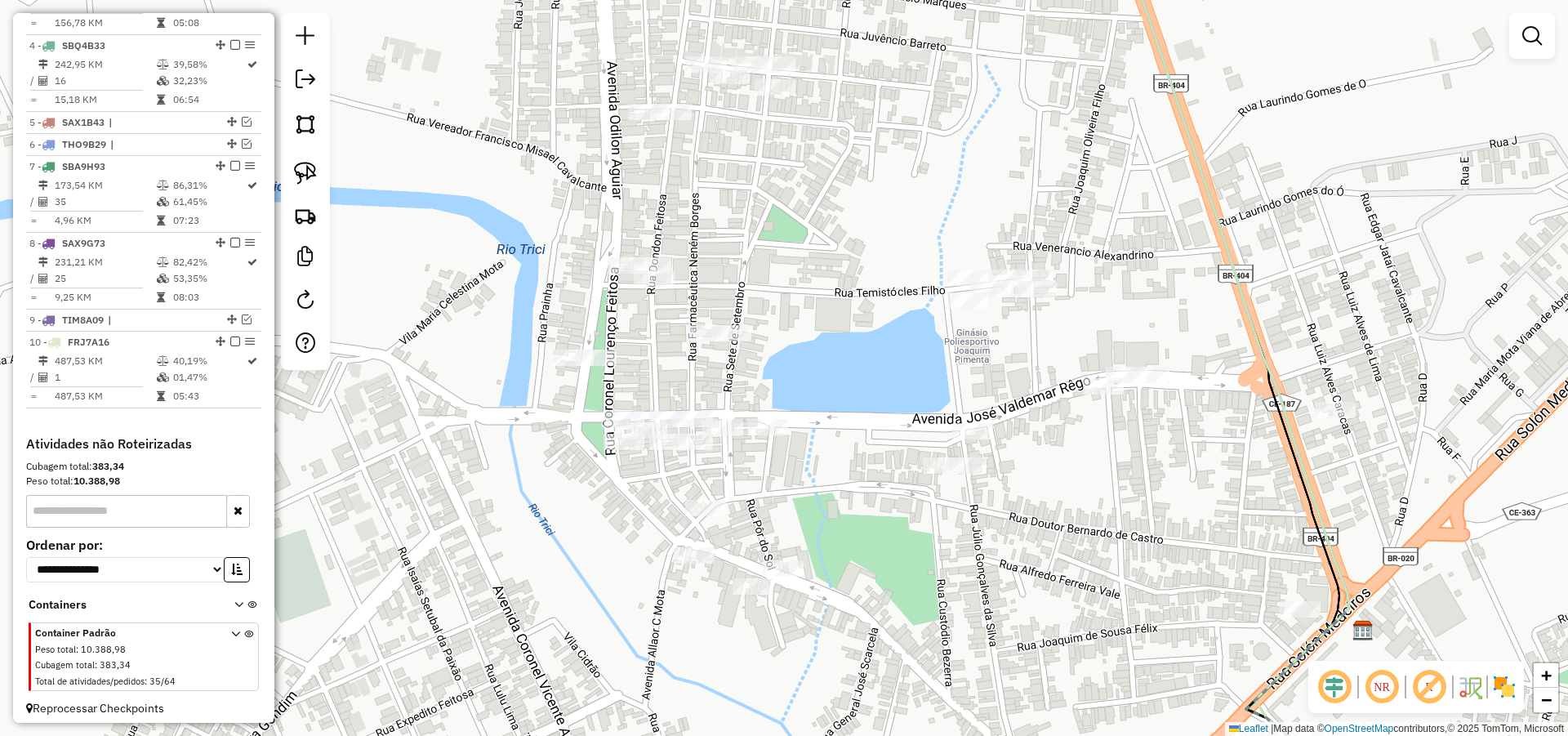
drag, startPoint x: 787, startPoint y: 306, endPoint x: 807, endPoint y: 295, distance: 22.8
click at [805, 296] on div "Janela de atendimento Grade de atendimento Capacidade Transportadoras Veículos …" at bounding box center [784, 368] width 1568 height 736
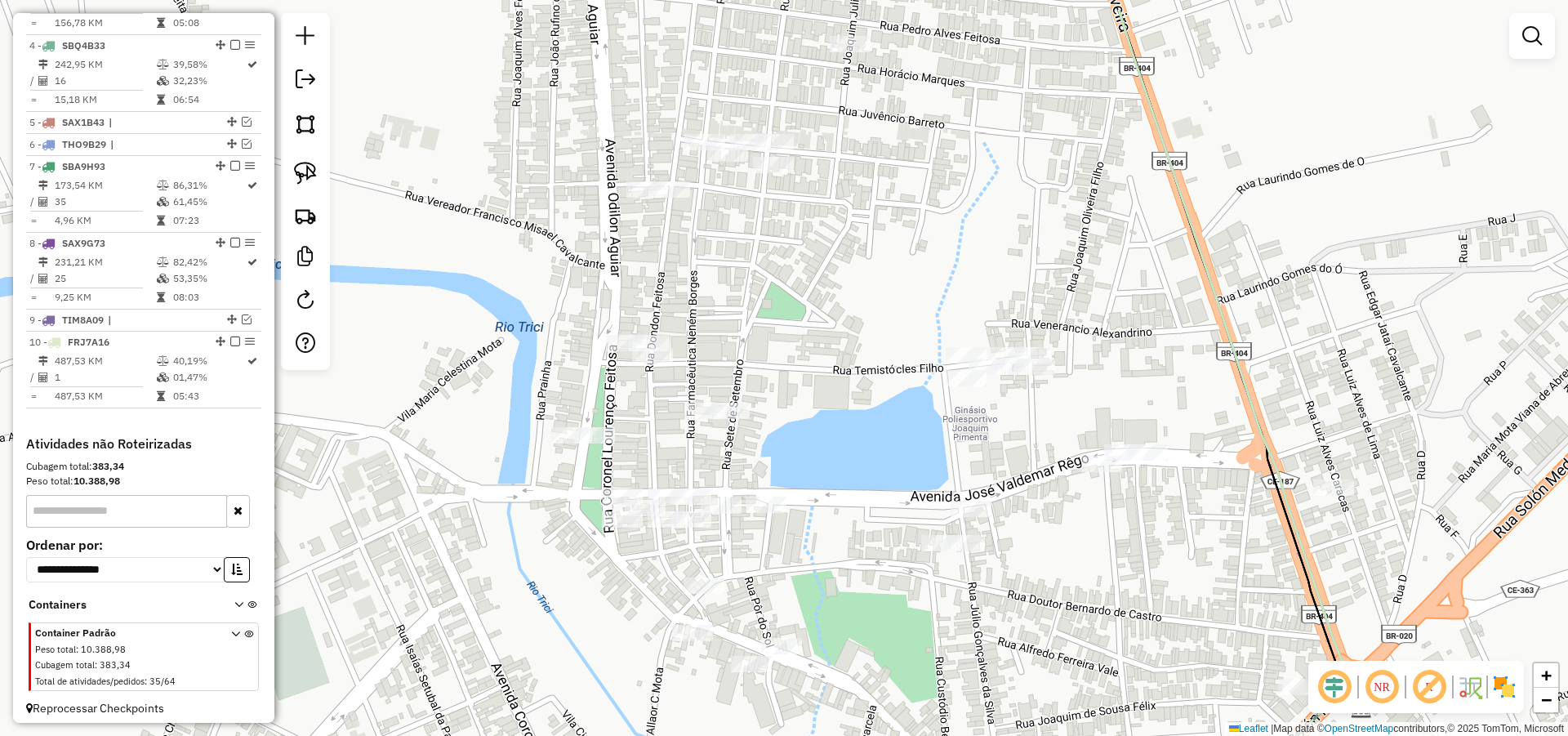
drag, startPoint x: 800, startPoint y: 256, endPoint x: 798, endPoint y: 312, distance: 56.0
click at [798, 312] on div "Janela de atendimento Grade de atendimento Capacidade Transportadoras Veículos …" at bounding box center [784, 368] width 1568 height 736
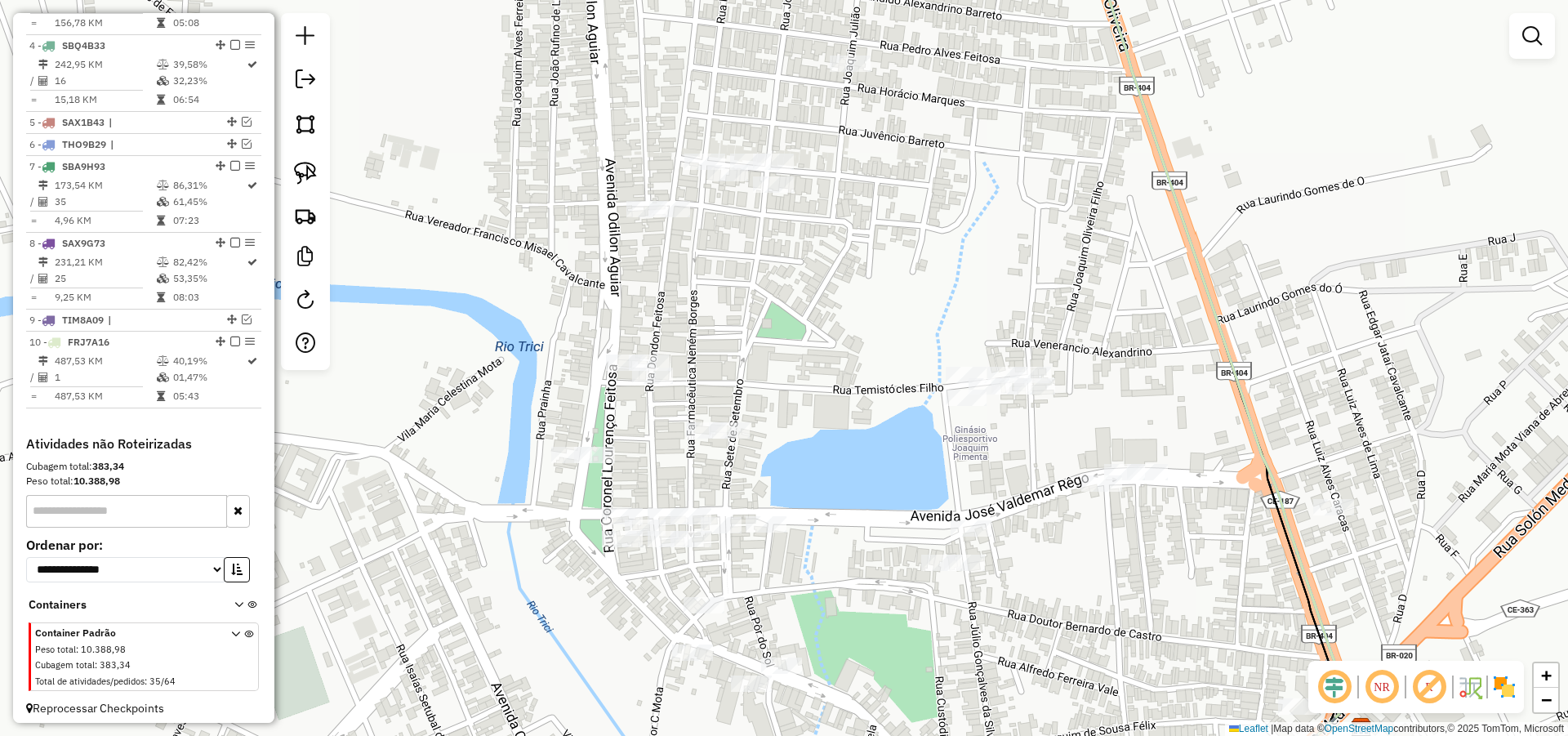
drag, startPoint x: 828, startPoint y: 243, endPoint x: 826, endPoint y: 263, distance: 20.1
click at [826, 263] on div "Janela de atendimento Grade de atendimento Capacidade Transportadoras Veículos …" at bounding box center [784, 368] width 1568 height 736
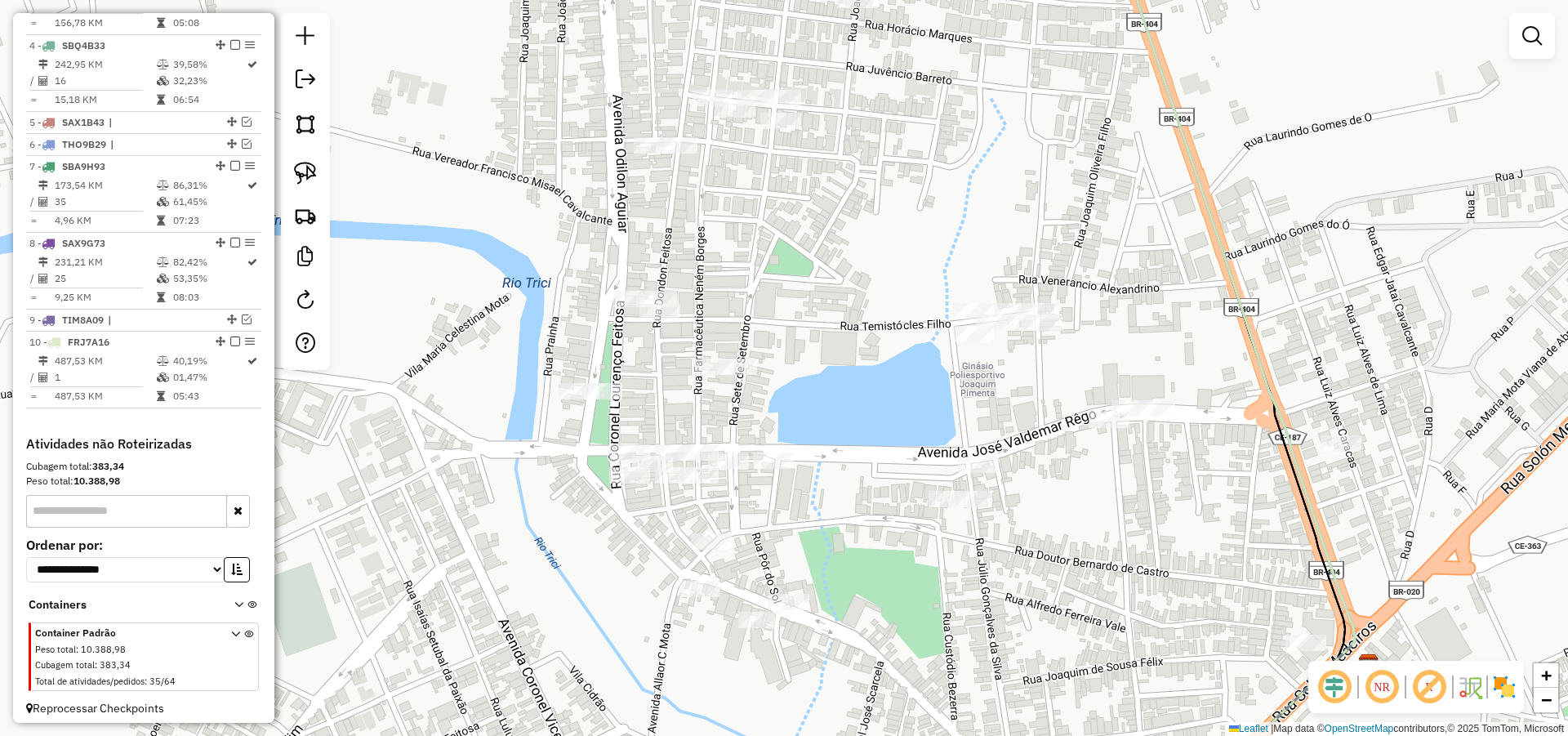
drag, startPoint x: 754, startPoint y: 351, endPoint x: 761, endPoint y: 248, distance: 103.2
click at [762, 252] on div "Janela de atendimento Grade de atendimento Capacidade Transportadoras Veículos …" at bounding box center [784, 368] width 1568 height 736
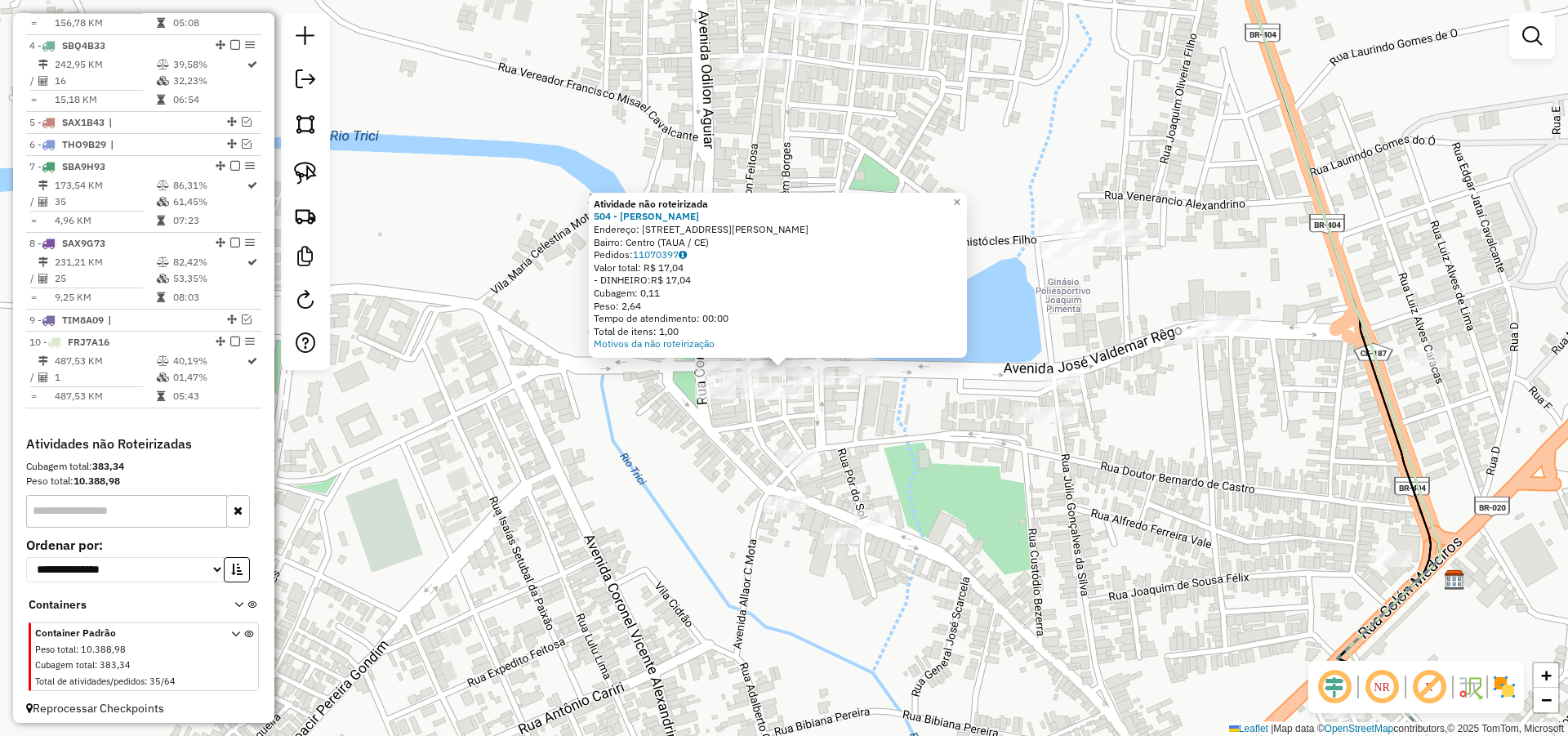
click at [699, 448] on div "Atividade não roteirizada 504 - MARIA MARLENE DA SIL Endereço: R NENEM BORGES 5…" at bounding box center [784, 368] width 1568 height 736
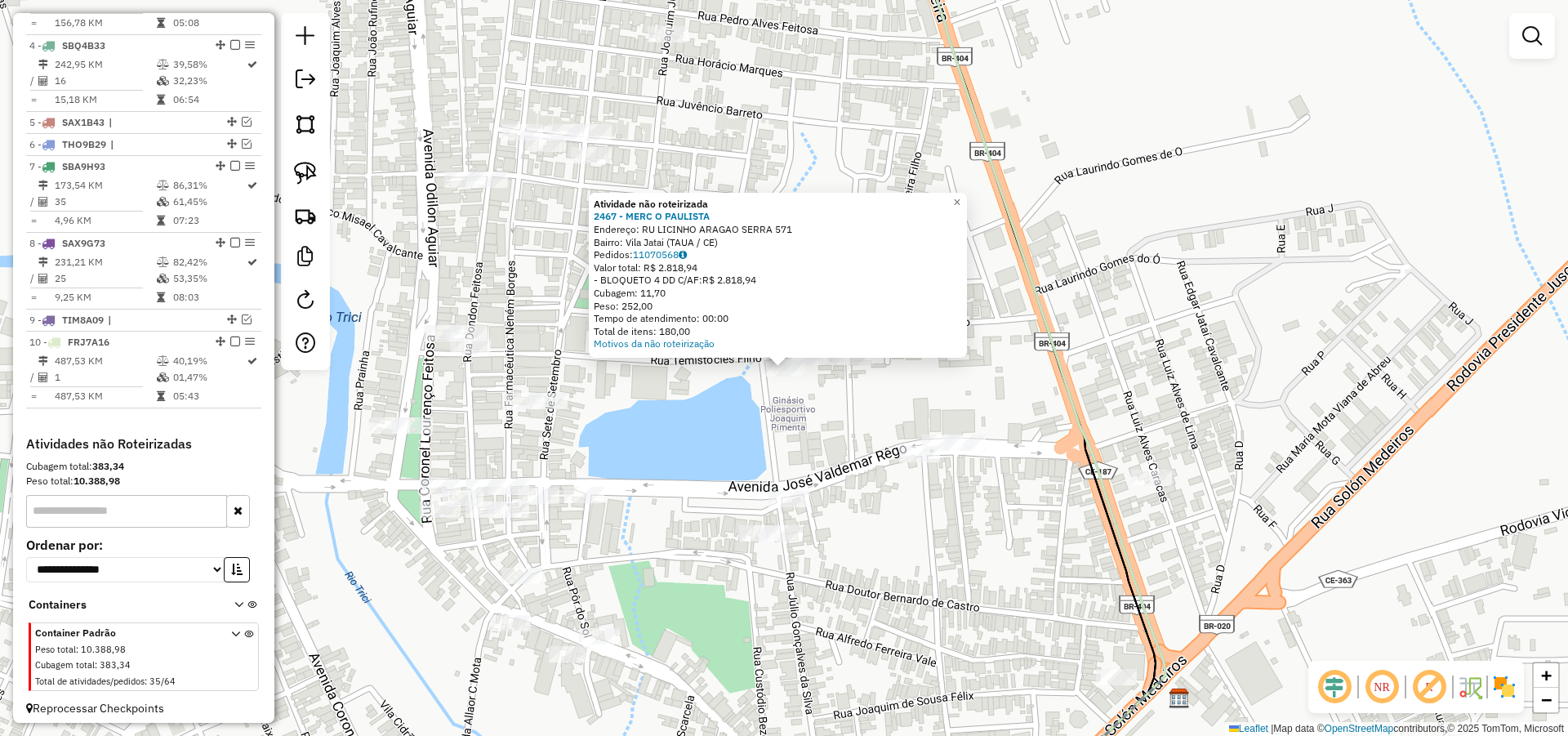
click at [829, 394] on div "Atividade não roteirizada 2467 - MERC O PAULISTA Endereço: RU LICINHO ARAGAO SE…" at bounding box center [784, 368] width 1568 height 736
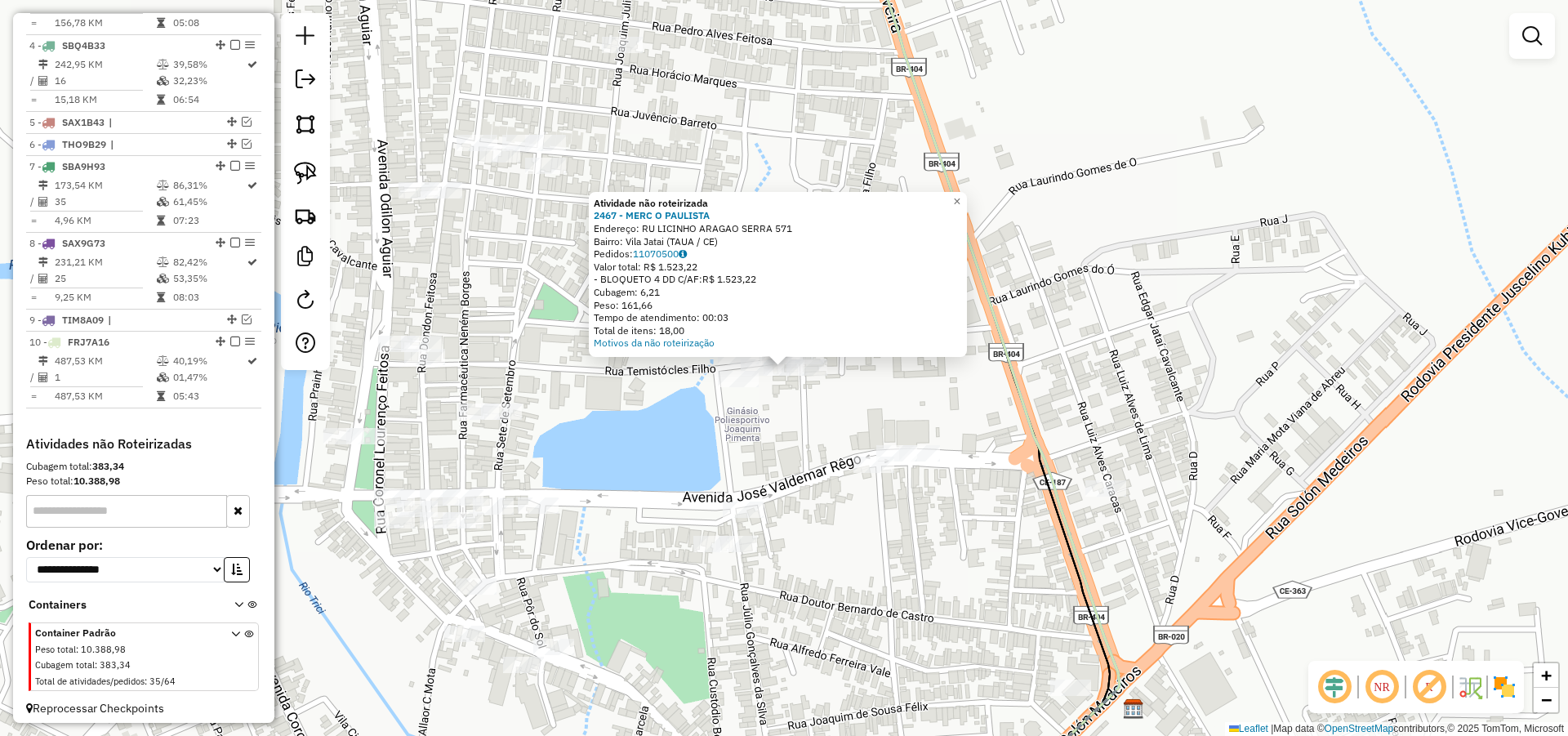
click at [806, 349] on div "Atividade não roteirizada 2467 - MERC O PAULISTA Endereço: RU LICINHO ARAGAO SE…" at bounding box center [777, 274] width 378 height 165
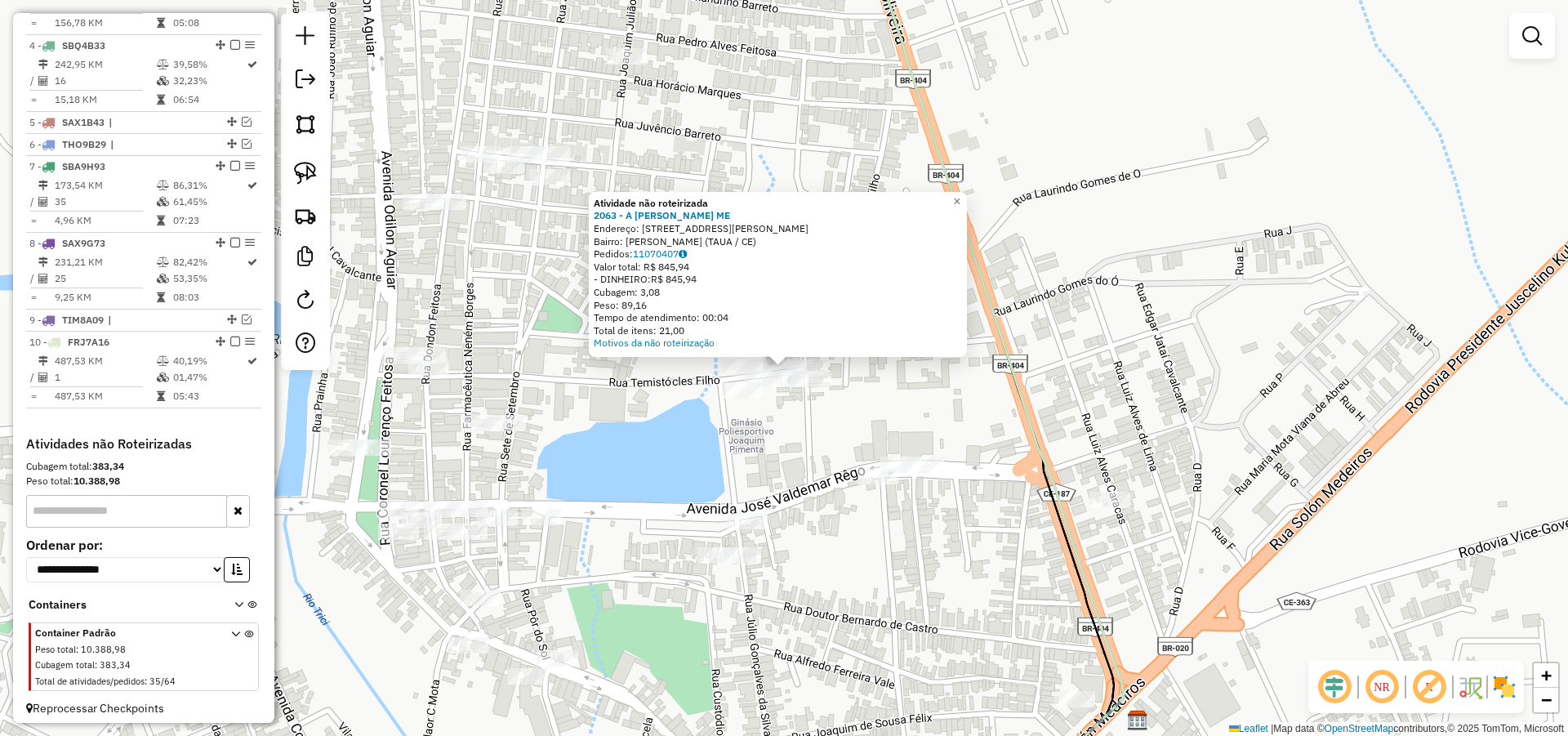
click at [782, 361] on div at bounding box center [777, 355] width 19 height 19
click at [795, 436] on div "Atividade não roteirizada 2063 - A PEDROSA BESERRA ME Endereço: Rua Licinho Ara…" at bounding box center [784, 368] width 1568 height 736
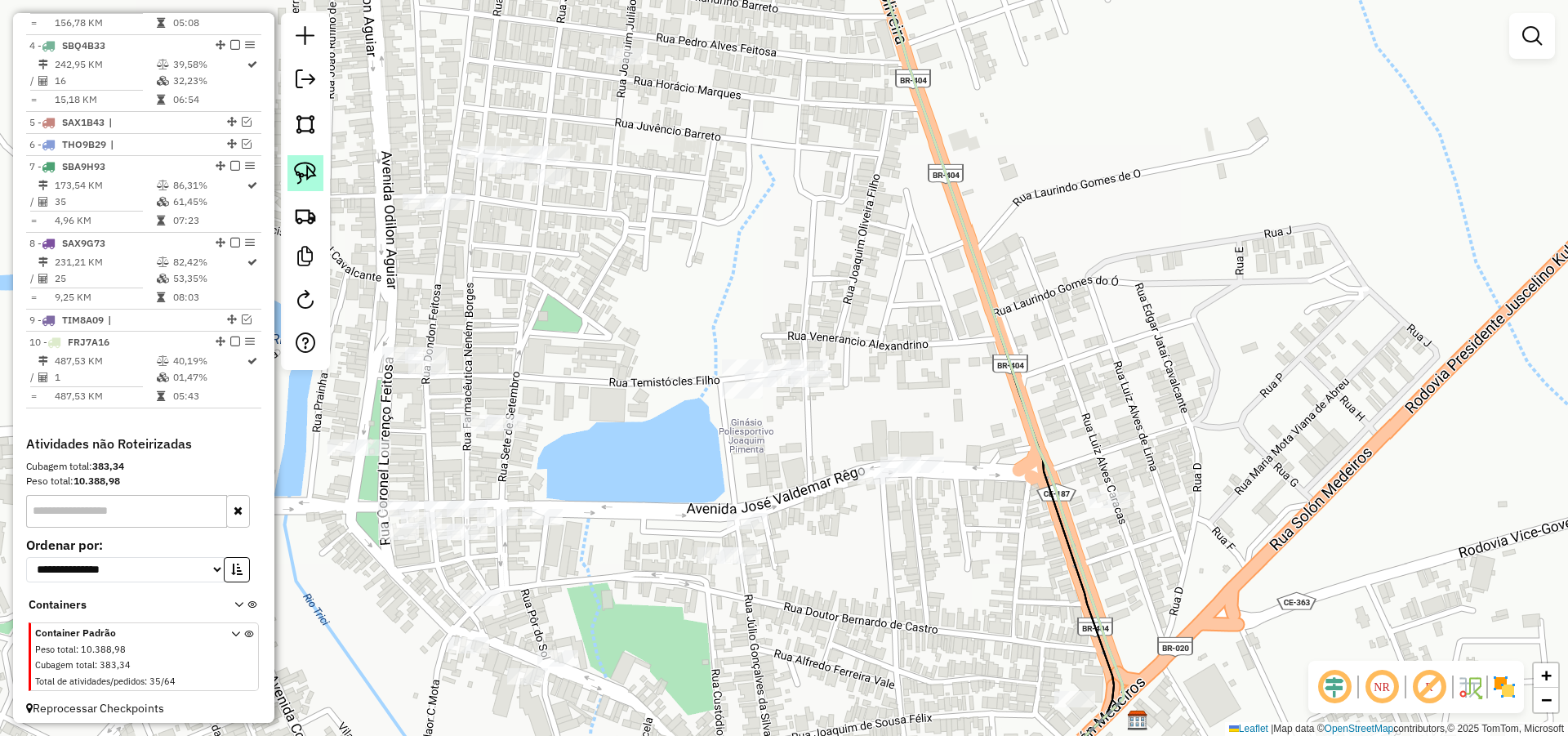
click at [312, 166] on img at bounding box center [305, 173] width 23 height 23
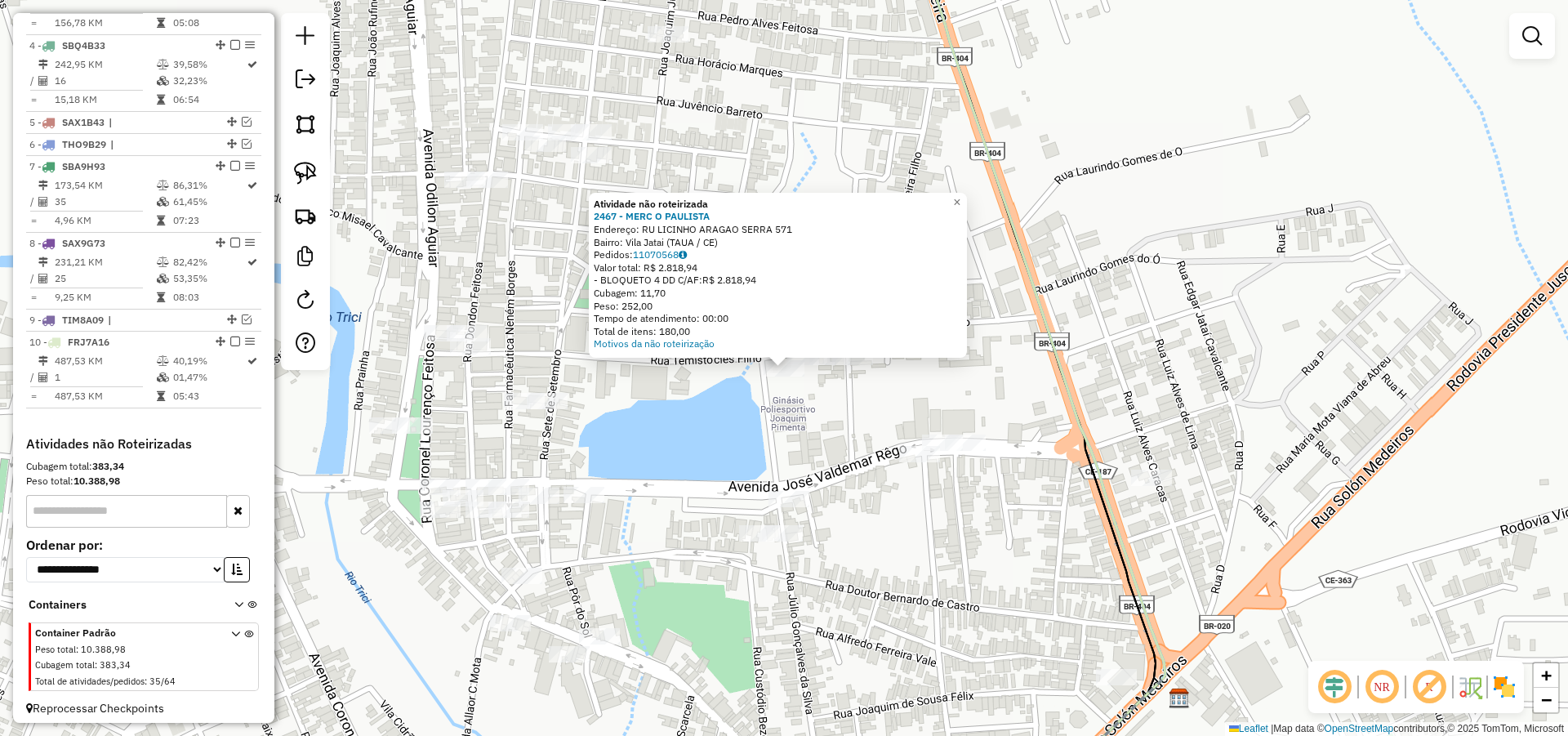
click at [801, 416] on div "Atividade não roteirizada 2467 - MERC O PAULISTA Endereço: RU LICINHO ARAGAO SE…" at bounding box center [784, 368] width 1568 height 736
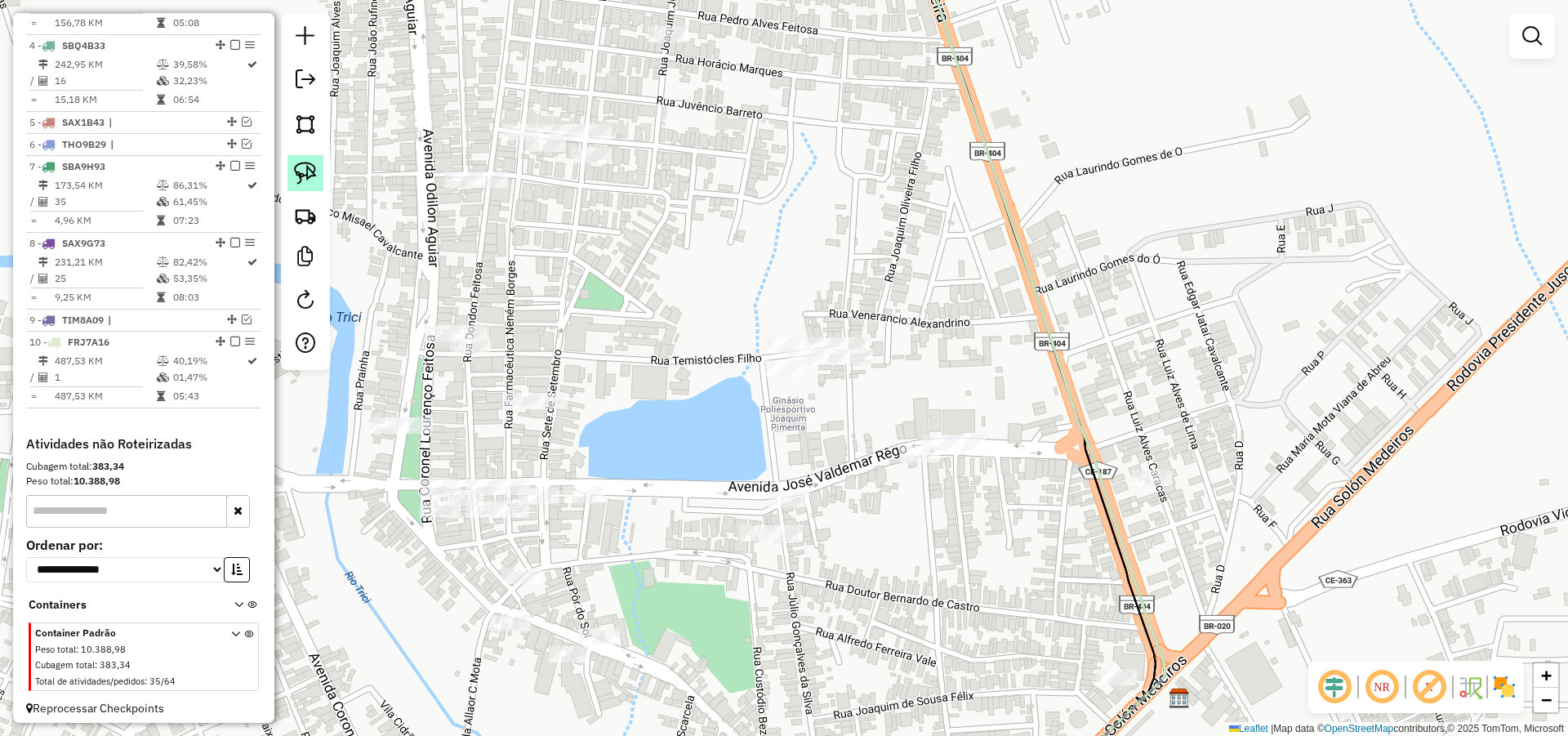
drag, startPoint x: 297, startPoint y: 161, endPoint x: 315, endPoint y: 164, distance: 18.2
click at [297, 161] on link at bounding box center [305, 173] width 36 height 36
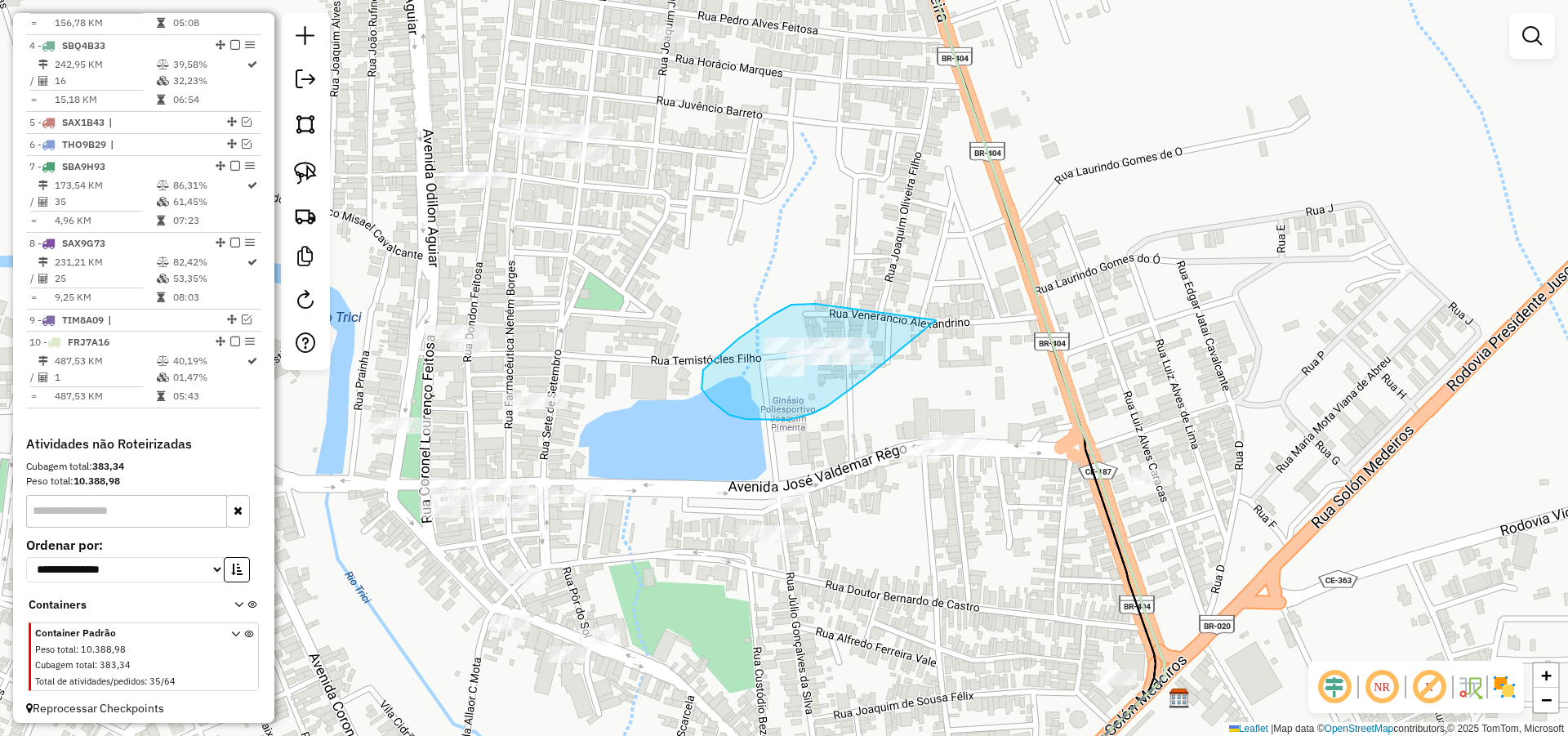
drag, startPoint x: 927, startPoint y: 319, endPoint x: 871, endPoint y: 376, distance: 79.9
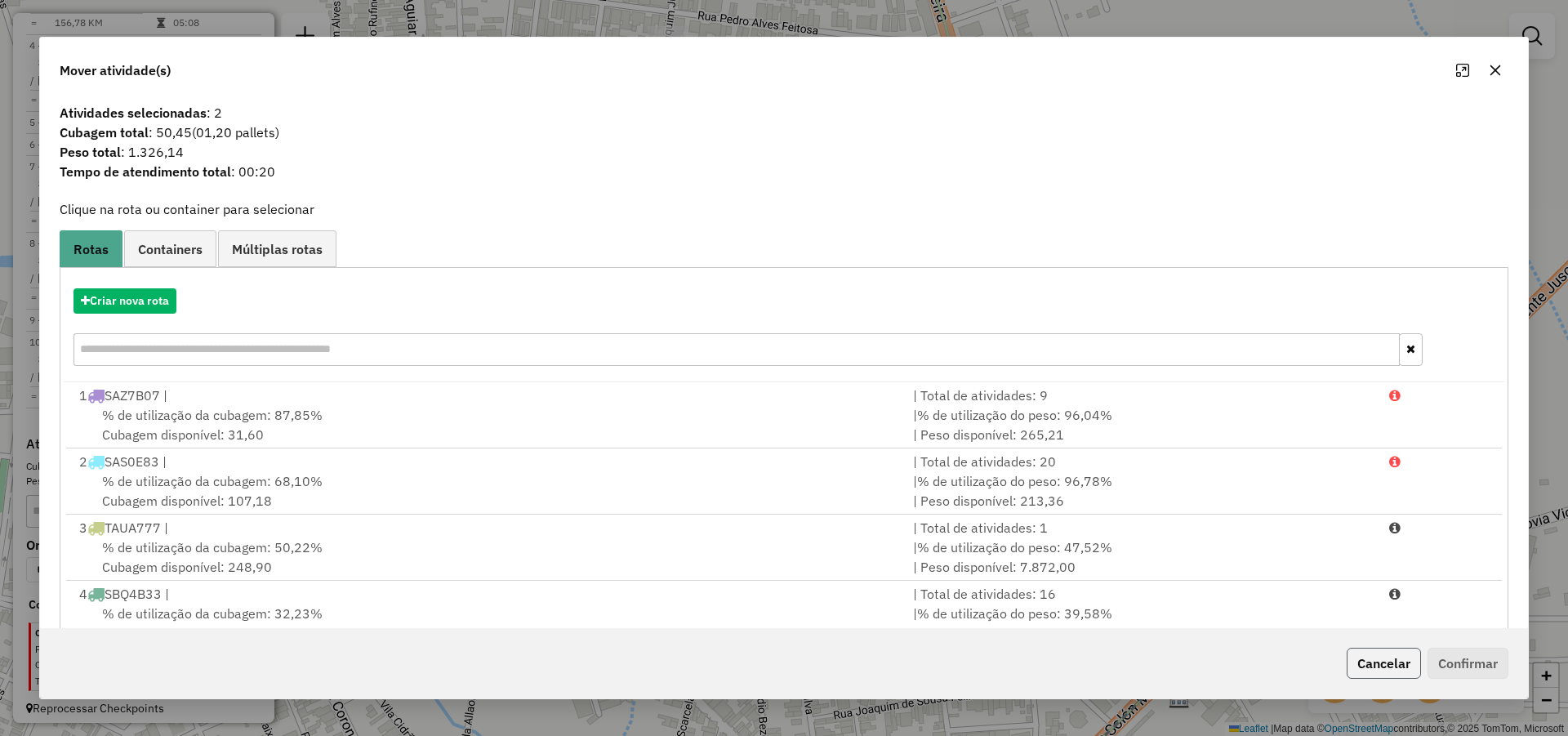
click at [1378, 662] on button "Cancelar" at bounding box center [1384, 663] width 74 height 31
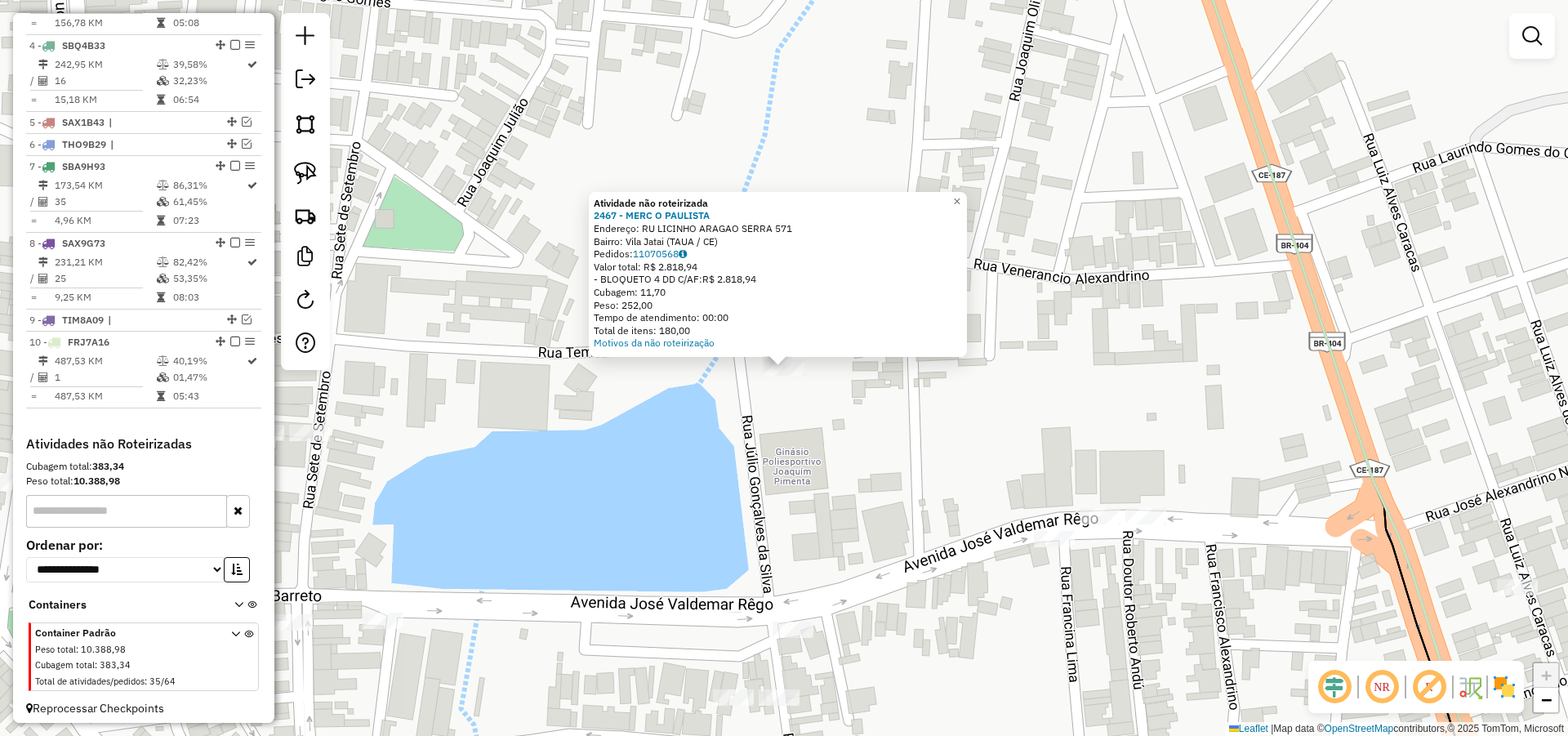
click at [827, 389] on div "Atividade não roteirizada 2467 - MERC O PAULISTA Endereço: RU LICINHO ARAGAO SE…" at bounding box center [784, 368] width 1568 height 736
click at [864, 375] on div "Atividade não roteirizada 2467 - MERC O PAULISTA Endereço: RU LICINHO ARAGAO SE…" at bounding box center [784, 368] width 1568 height 736
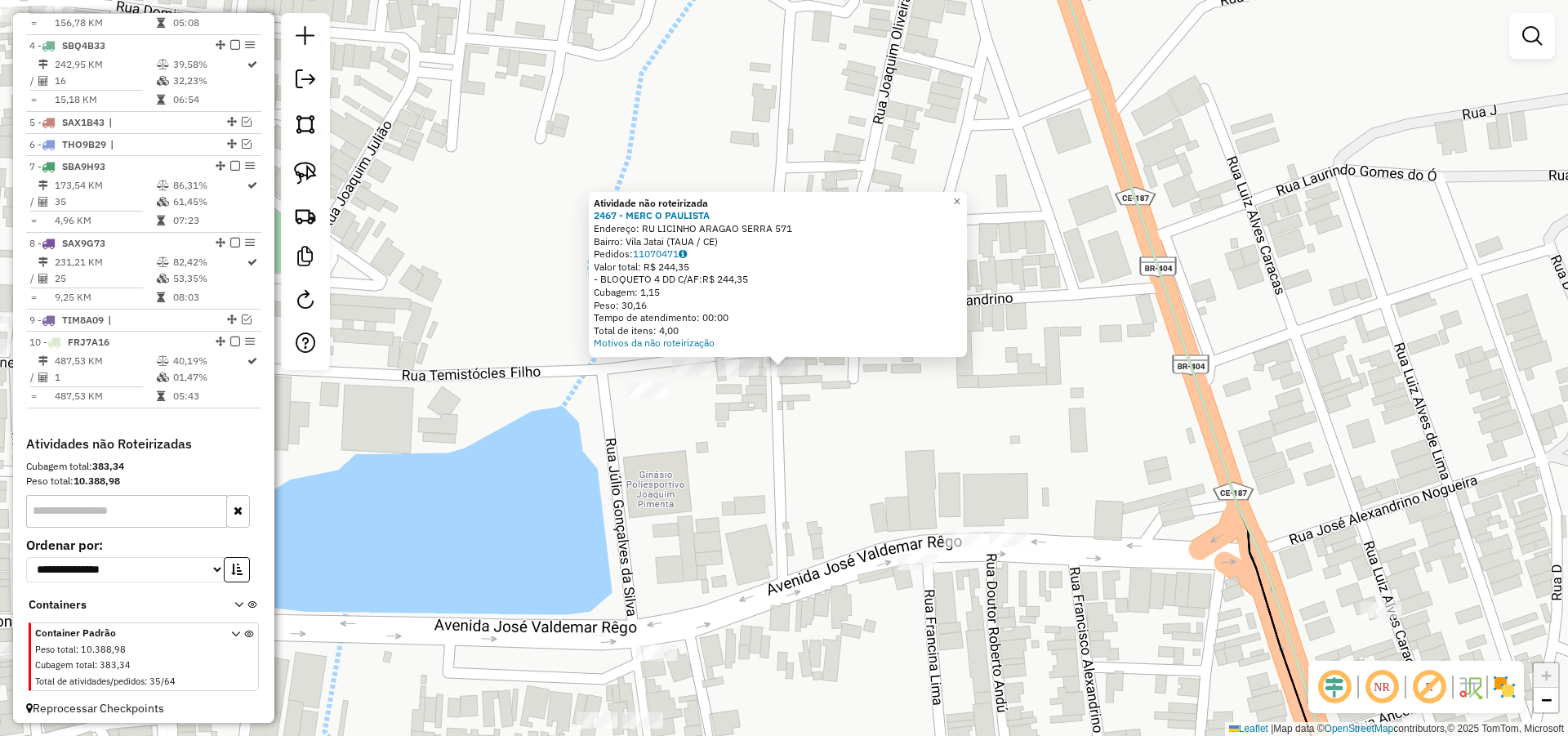
click at [846, 409] on div "Atividade não roteirizada 2467 - MERC O PAULISTA Endereço: RU LICINHO ARAGAO SE…" at bounding box center [784, 368] width 1568 height 736
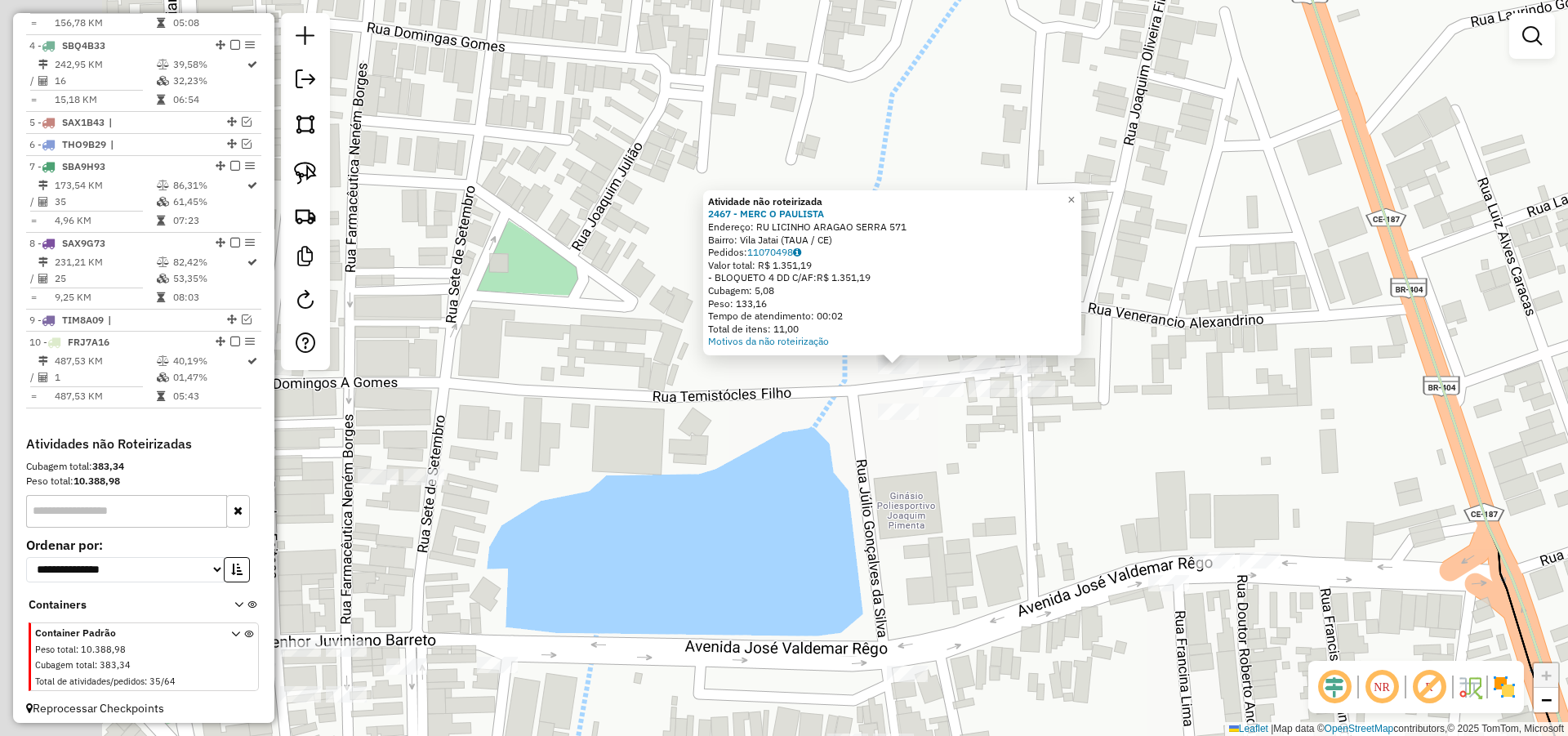
drag, startPoint x: 628, startPoint y: 411, endPoint x: 711, endPoint y: 433, distance: 85.9
click at [739, 403] on div "Atividade não roteirizada 2467 - MERC O PAULISTA Endereço: RU LICINHO ARAGAO SE…" at bounding box center [784, 368] width 1568 height 736
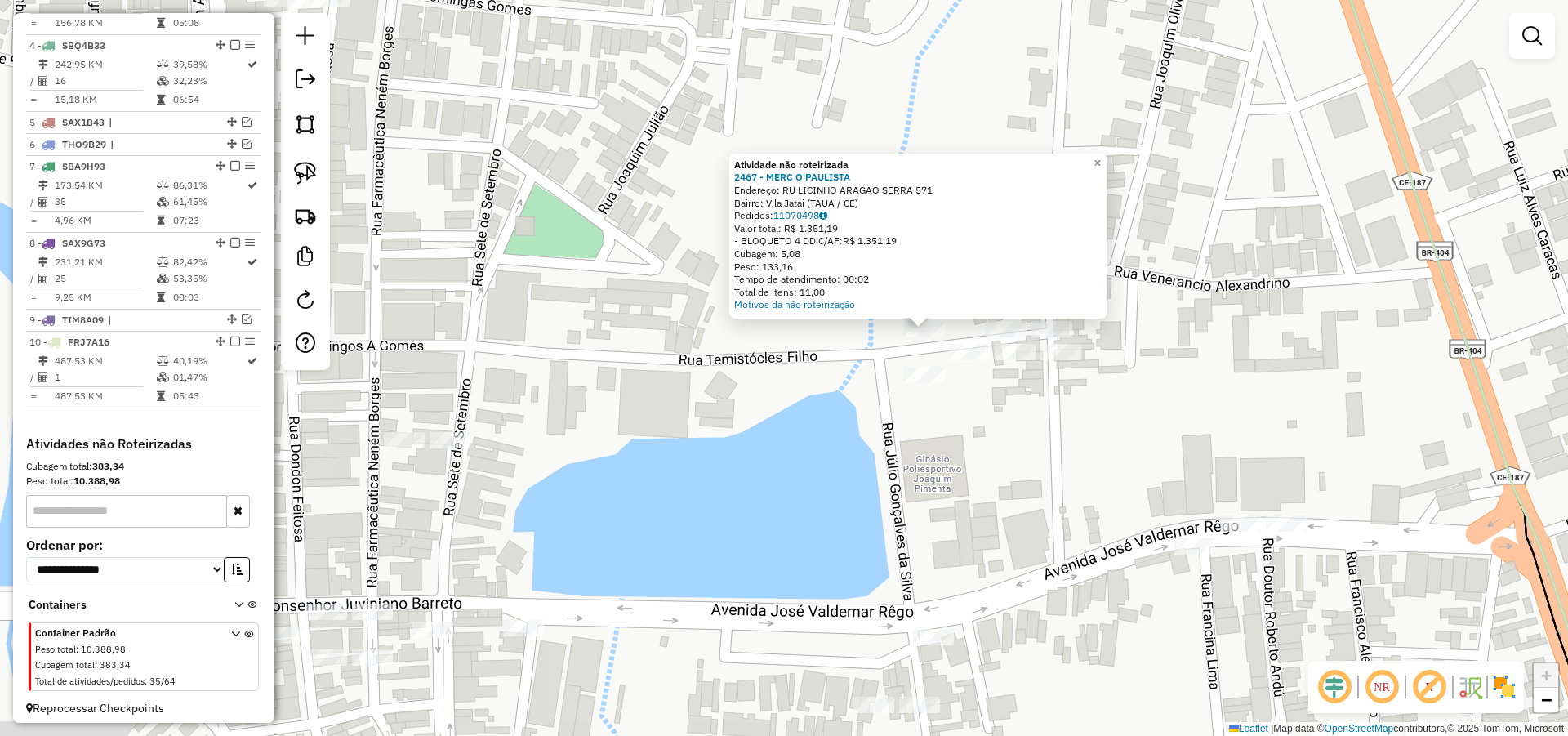
drag, startPoint x: 711, startPoint y: 422, endPoint x: 718, endPoint y: 405, distance: 18.4
click at [718, 405] on div "Atividade não roteirizada 2467 - MERC O PAULISTA Endereço: RU LICINHO ARAGAO SE…" at bounding box center [784, 368] width 1568 height 736
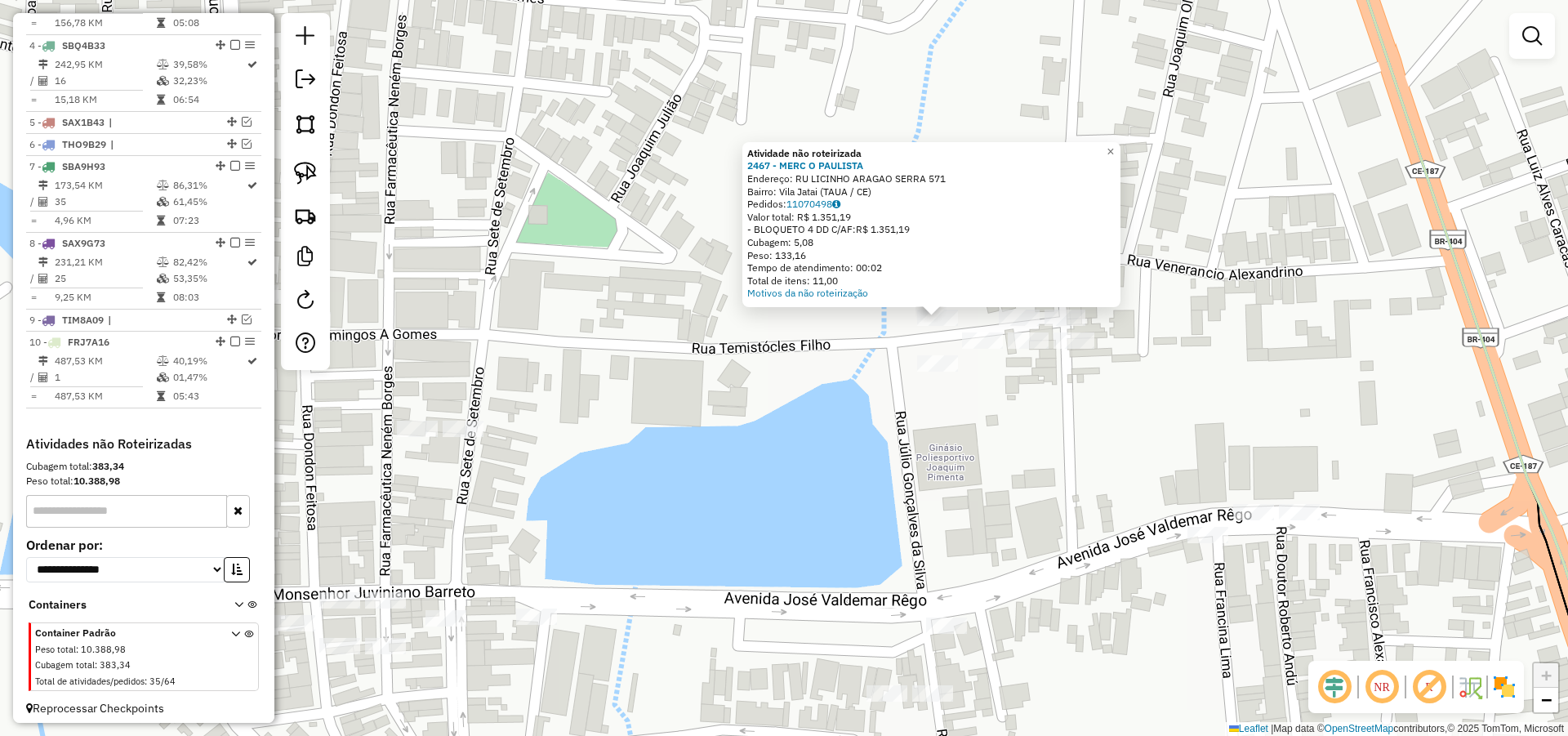
drag, startPoint x: 661, startPoint y: 451, endPoint x: 729, endPoint y: 390, distance: 91.4
click at [728, 391] on div "Atividade não roteirizada 2467 - MERC O PAULISTA Endereço: RU LICINHO ARAGAO SE…" at bounding box center [784, 368] width 1568 height 736
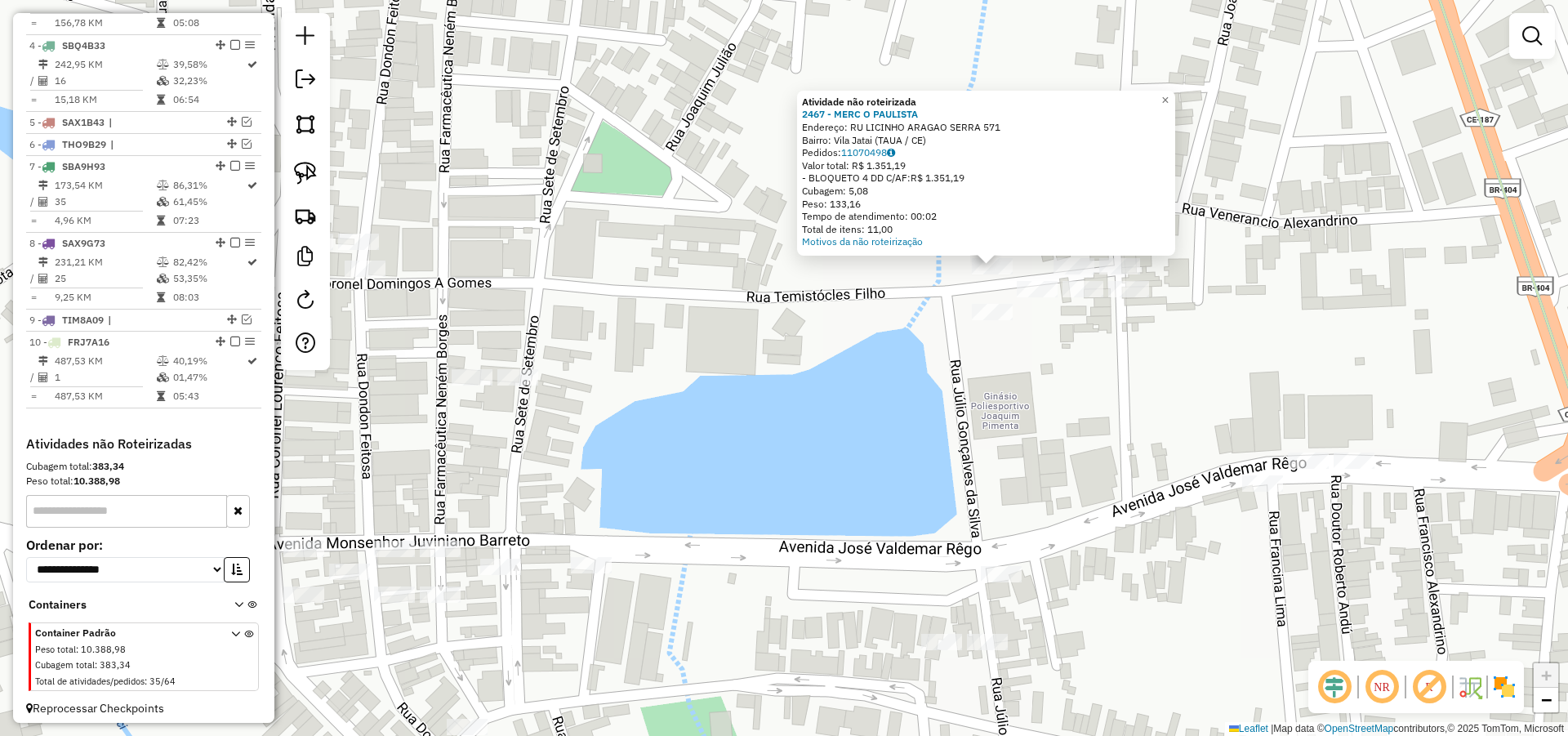
drag, startPoint x: 1004, startPoint y: 433, endPoint x: 922, endPoint y: 433, distance: 82.0
click at [922, 433] on div "Atividade não roteirizada 2467 - MERC O PAULISTA Endereço: RU LICINHO ARAGAO SE…" at bounding box center [784, 368] width 1568 height 736
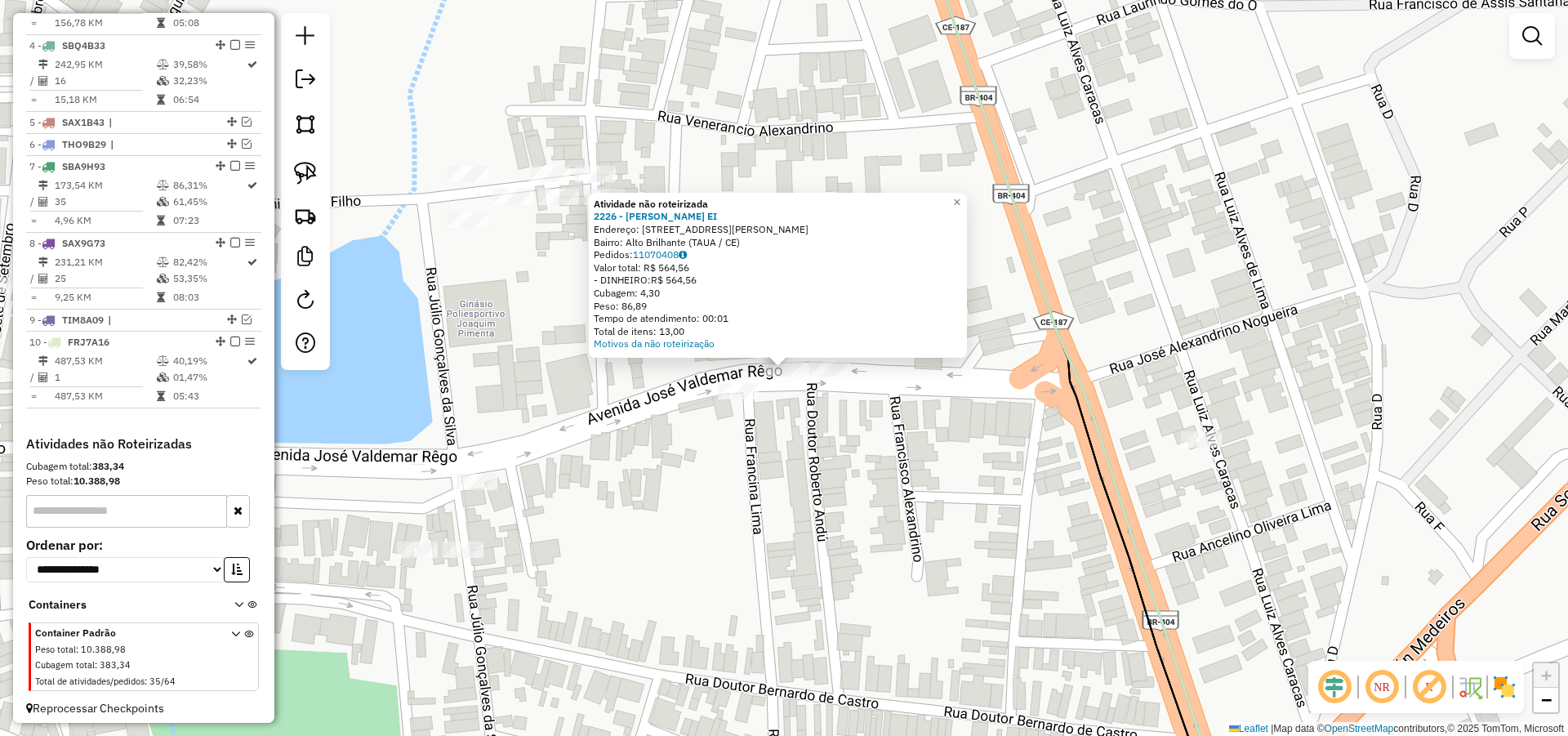
click at [825, 377] on div at bounding box center [829, 368] width 41 height 17
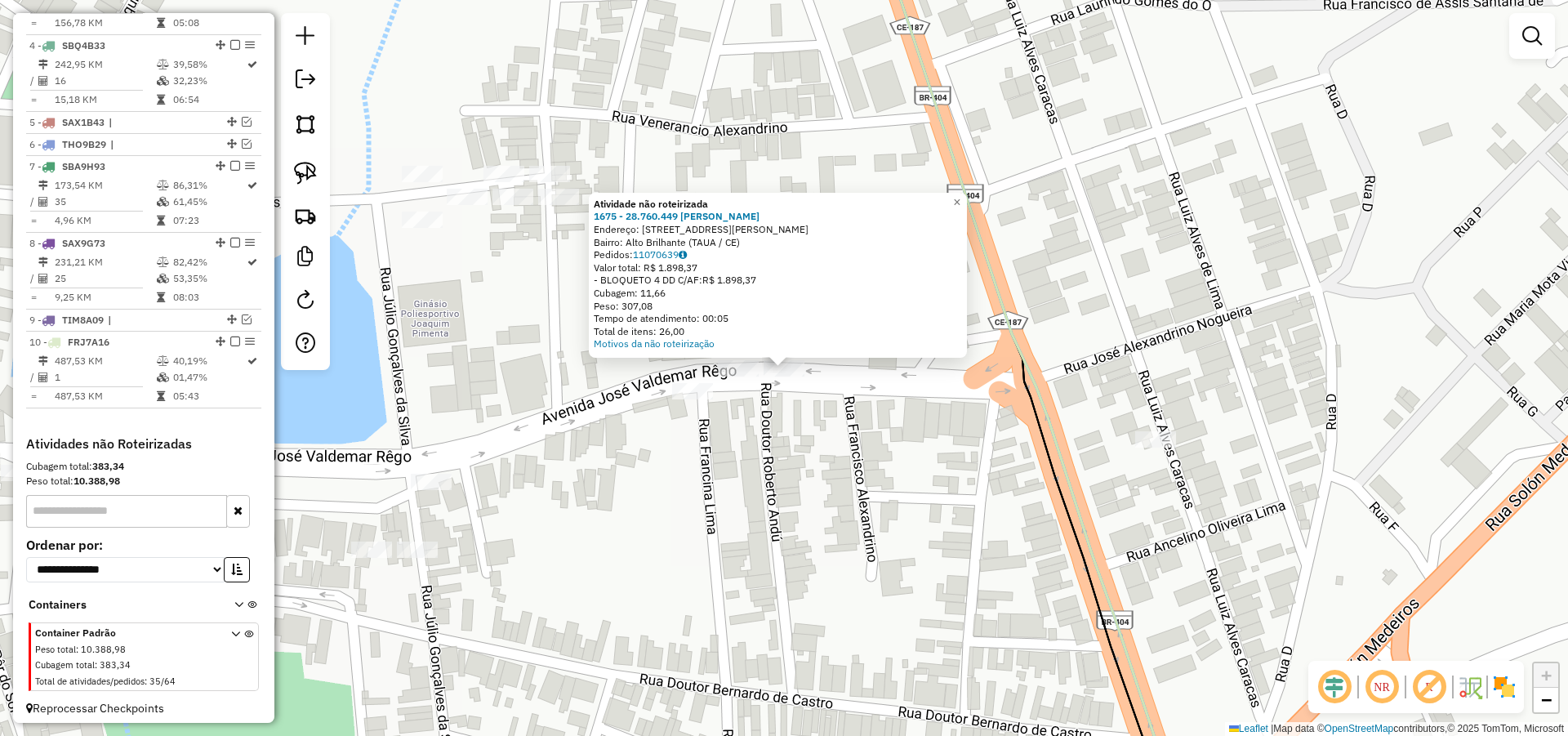
click at [746, 377] on div at bounding box center [738, 368] width 41 height 17
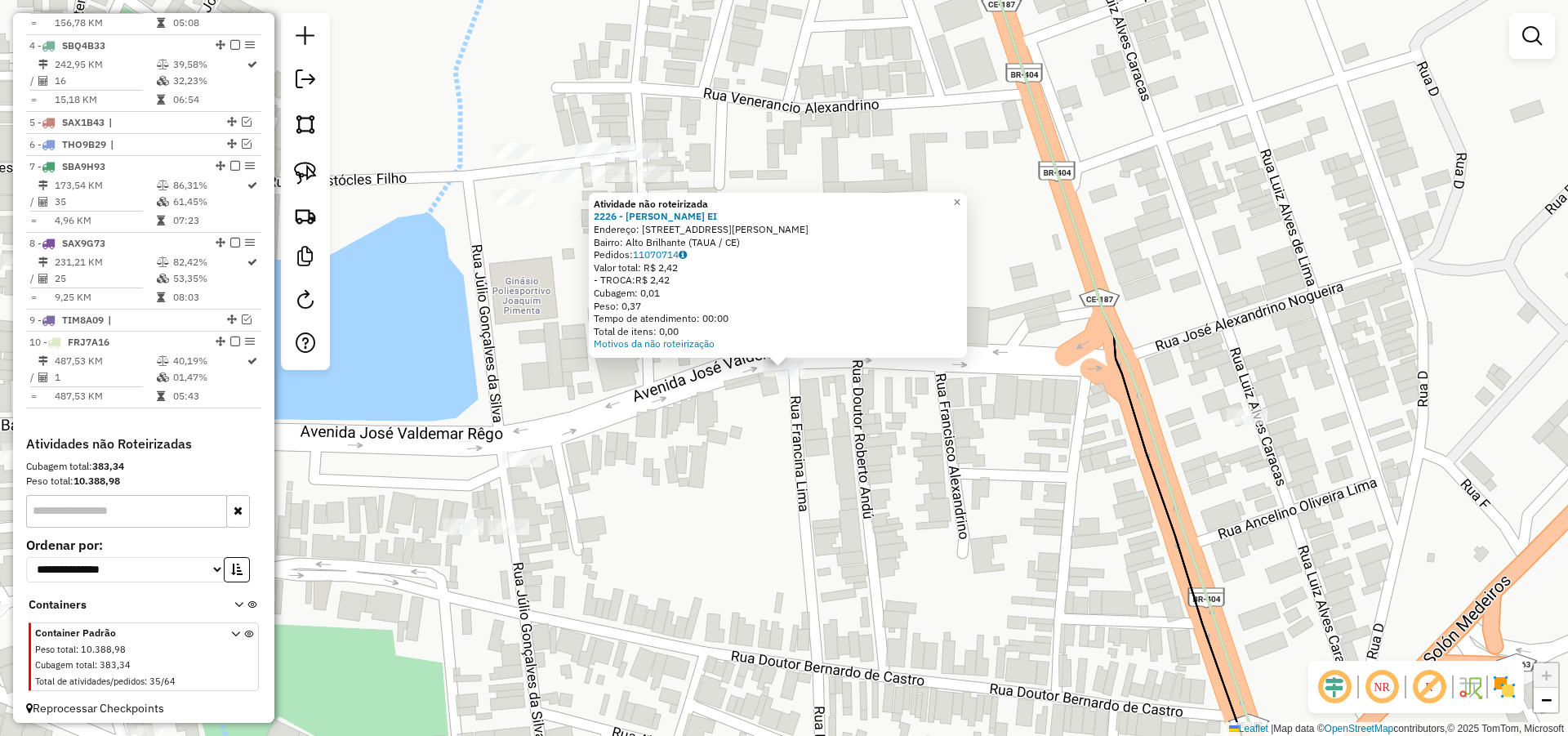
click at [795, 401] on div "Atividade não roteirizada 2226 - J CIDRAO MASSILON EI Endereço: AV AV JOSE VALD…" at bounding box center [784, 368] width 1568 height 736
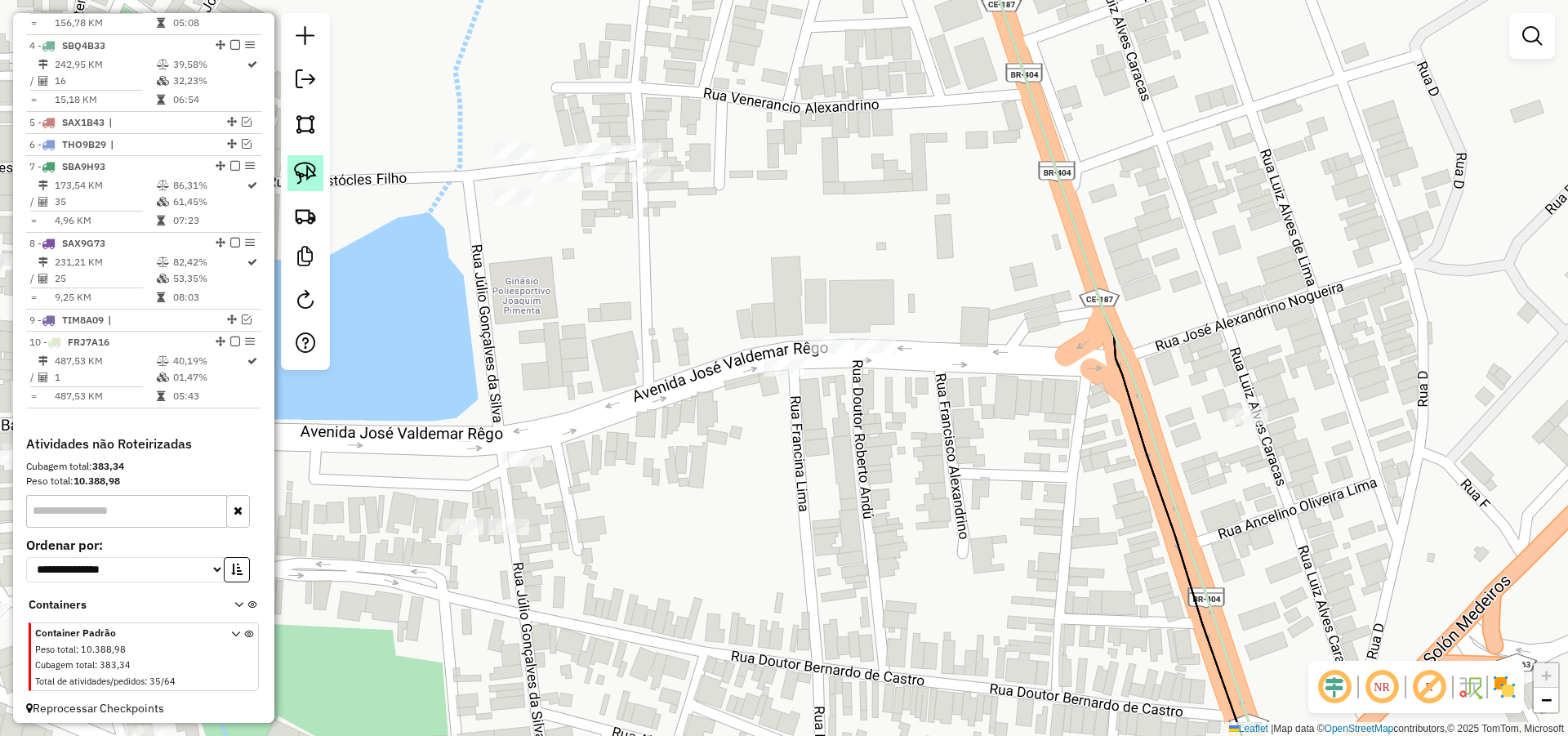
click at [309, 179] on img at bounding box center [305, 173] width 23 height 23
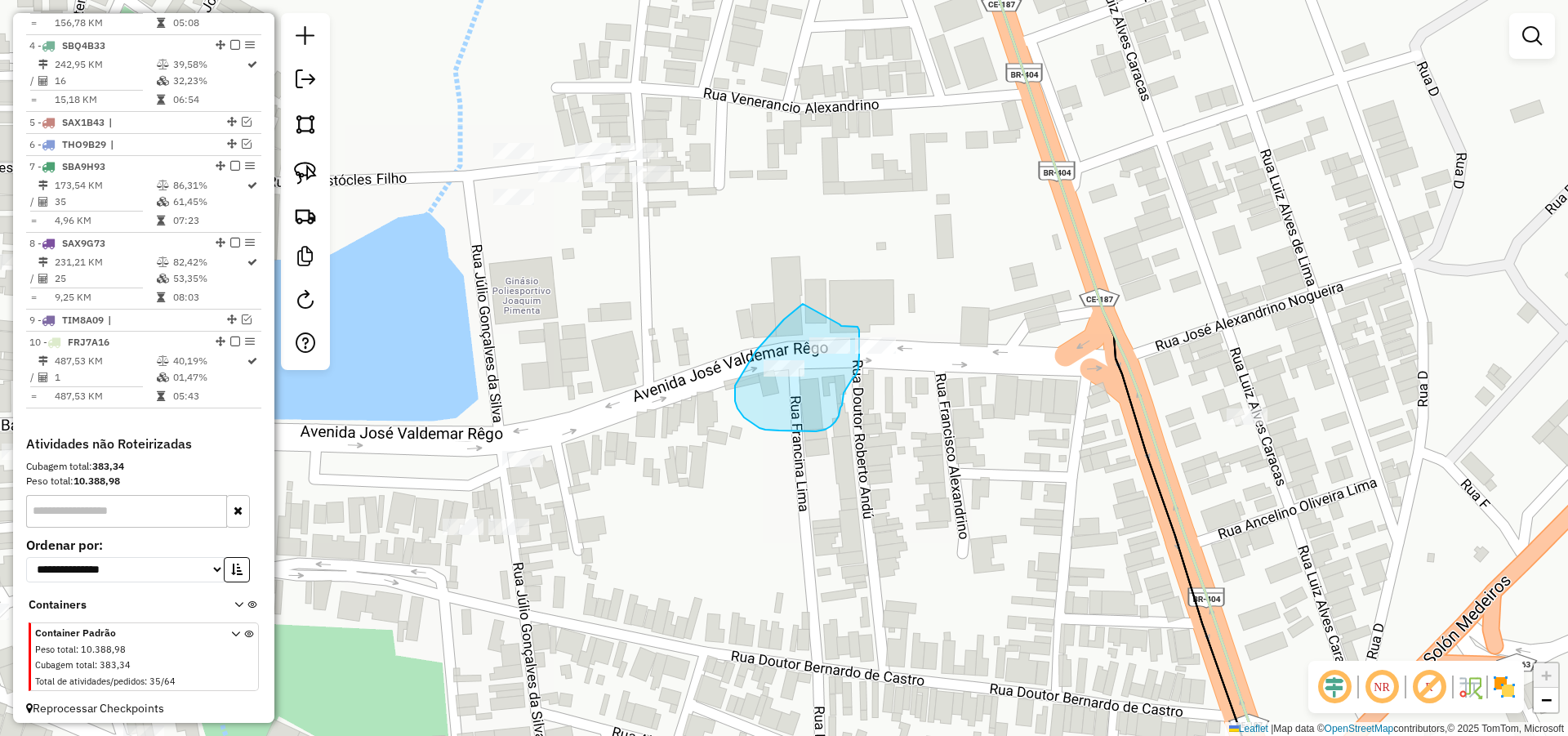
drag, startPoint x: 802, startPoint y: 304, endPoint x: 838, endPoint y: 323, distance: 40.7
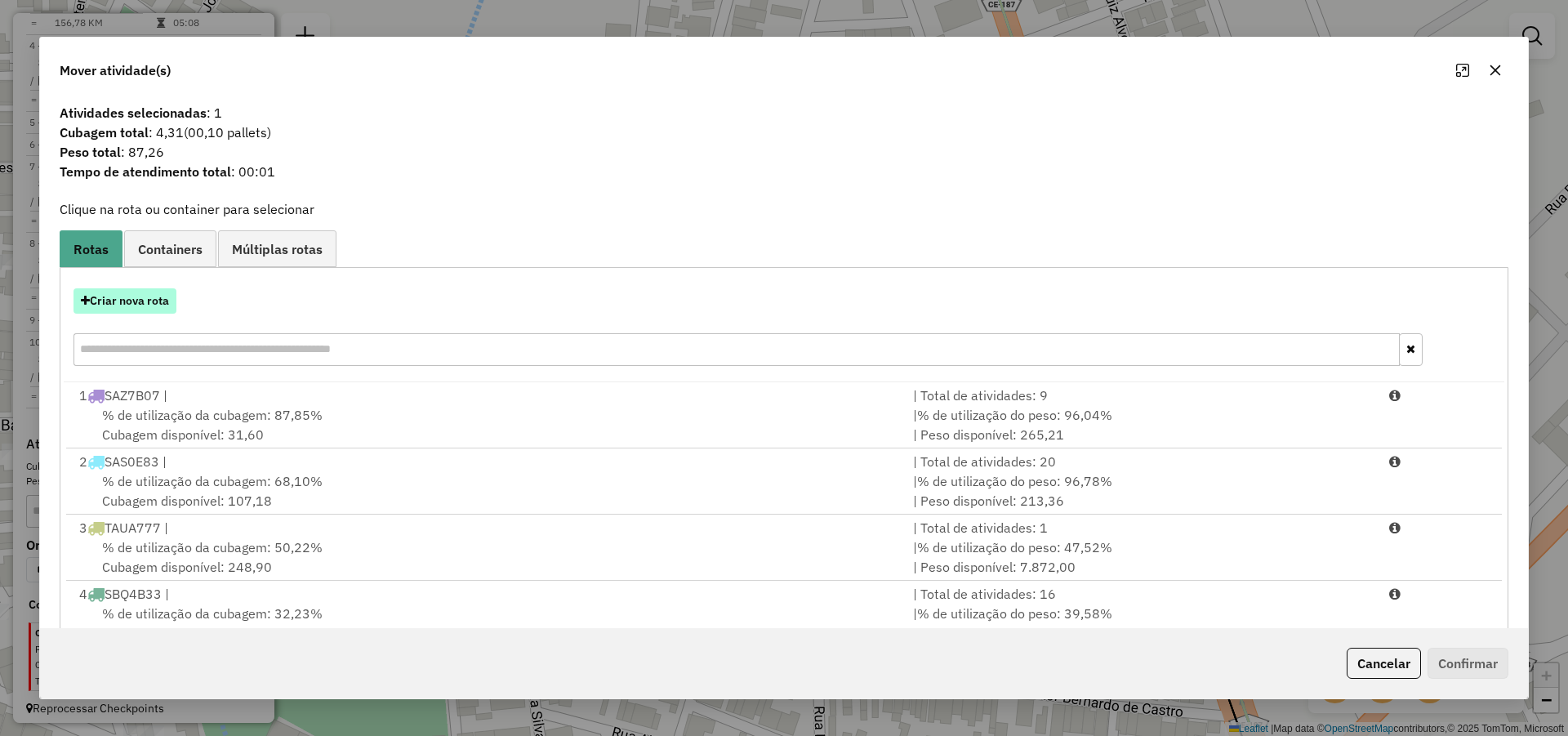
click at [164, 292] on button "Criar nova rota" at bounding box center [124, 301] width 103 height 26
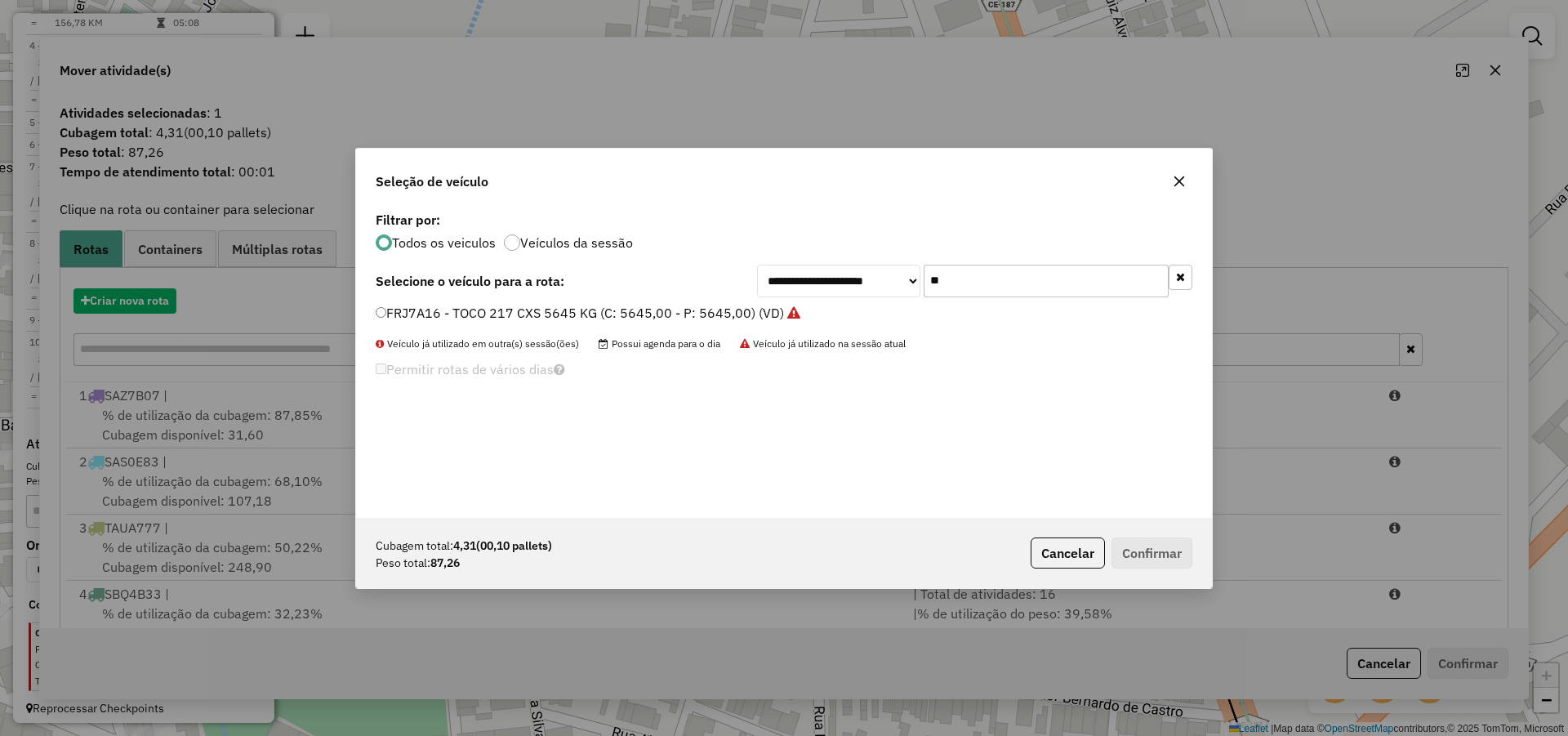
scroll to position [9, 5]
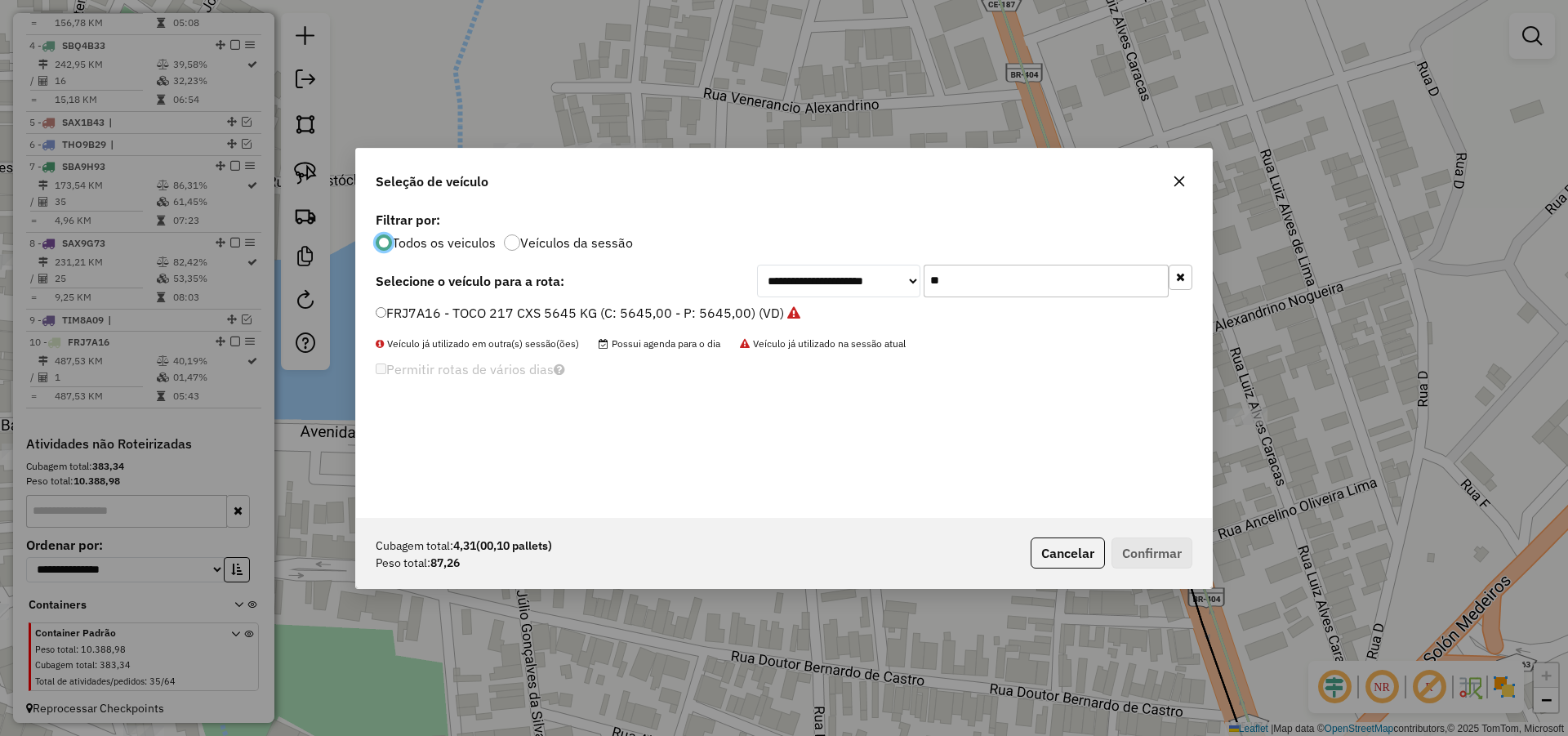
click at [989, 287] on input "**" at bounding box center [1047, 281] width 245 height 33
type input "*"
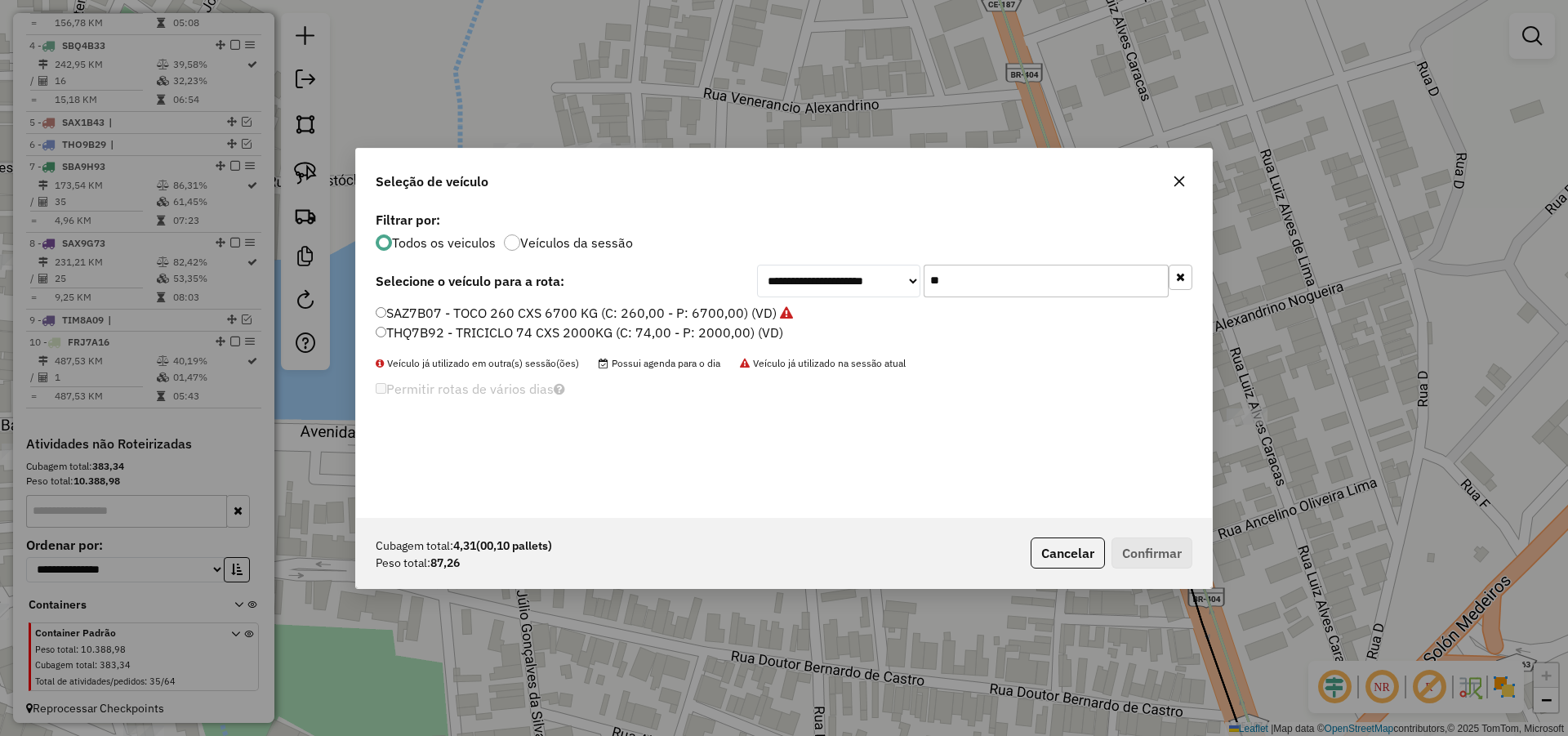
type input "**"
click at [458, 329] on label "THQ7B92 - TRICICLO 74 CXS 2000KG (C: 74,00 - P: 2000,00) (VD)" at bounding box center [580, 333] width 408 height 19
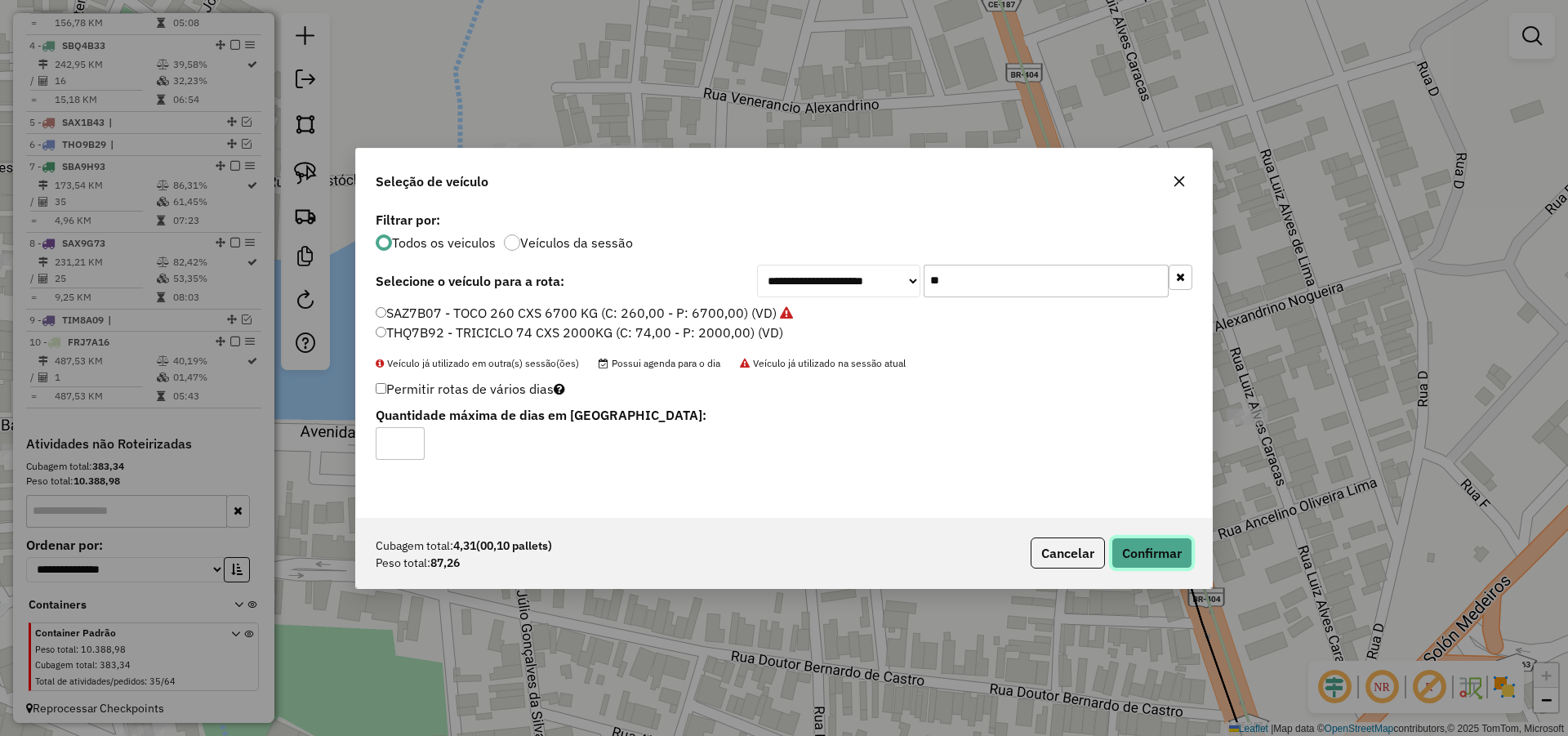
click at [1170, 556] on button "Confirmar" at bounding box center [1152, 552] width 81 height 31
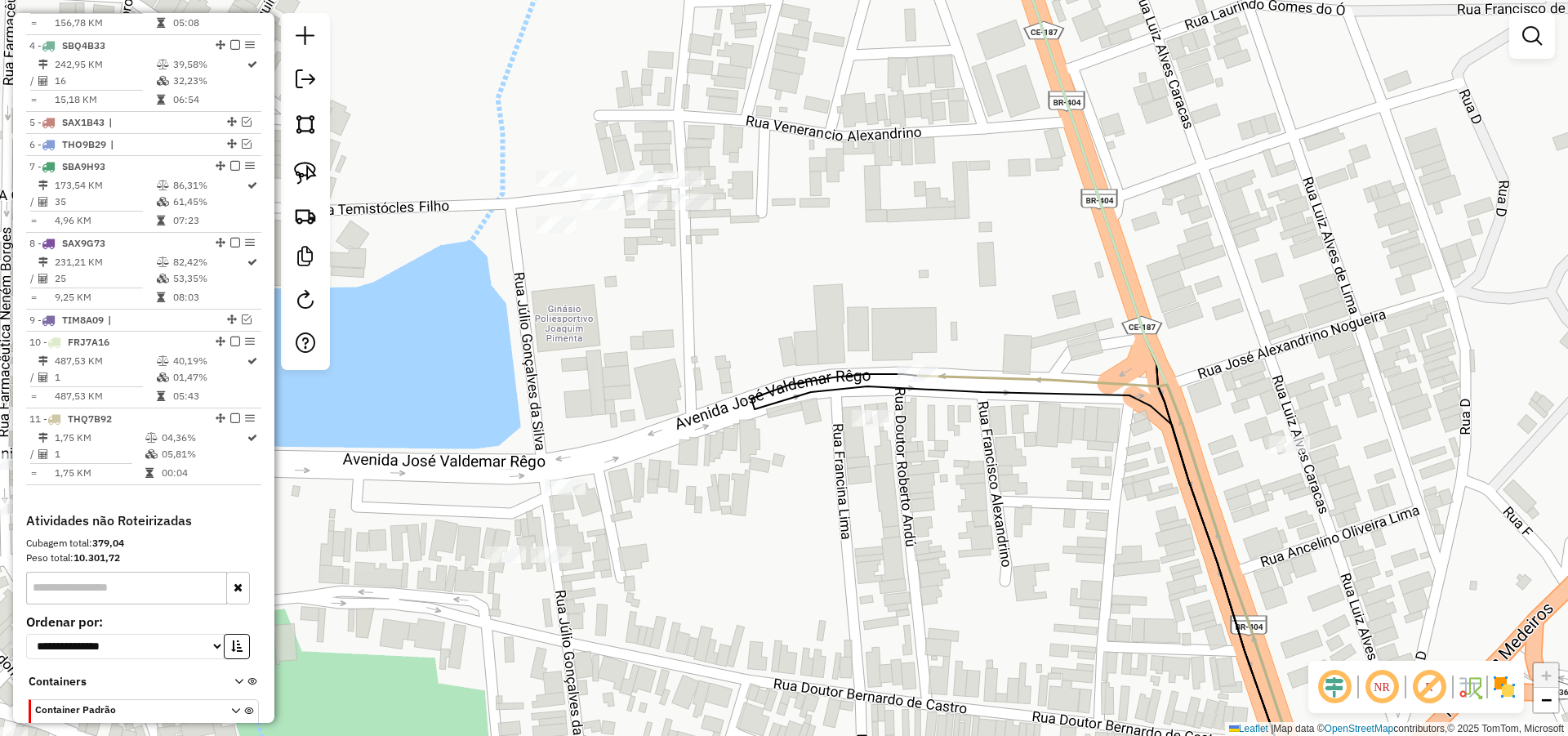
drag, startPoint x: 957, startPoint y: 490, endPoint x: 1002, endPoint y: 503, distance: 46.8
click at [1002, 503] on div "Janela de atendimento Grade de atendimento Capacidade Transportadoras Veículos …" at bounding box center [784, 368] width 1568 height 736
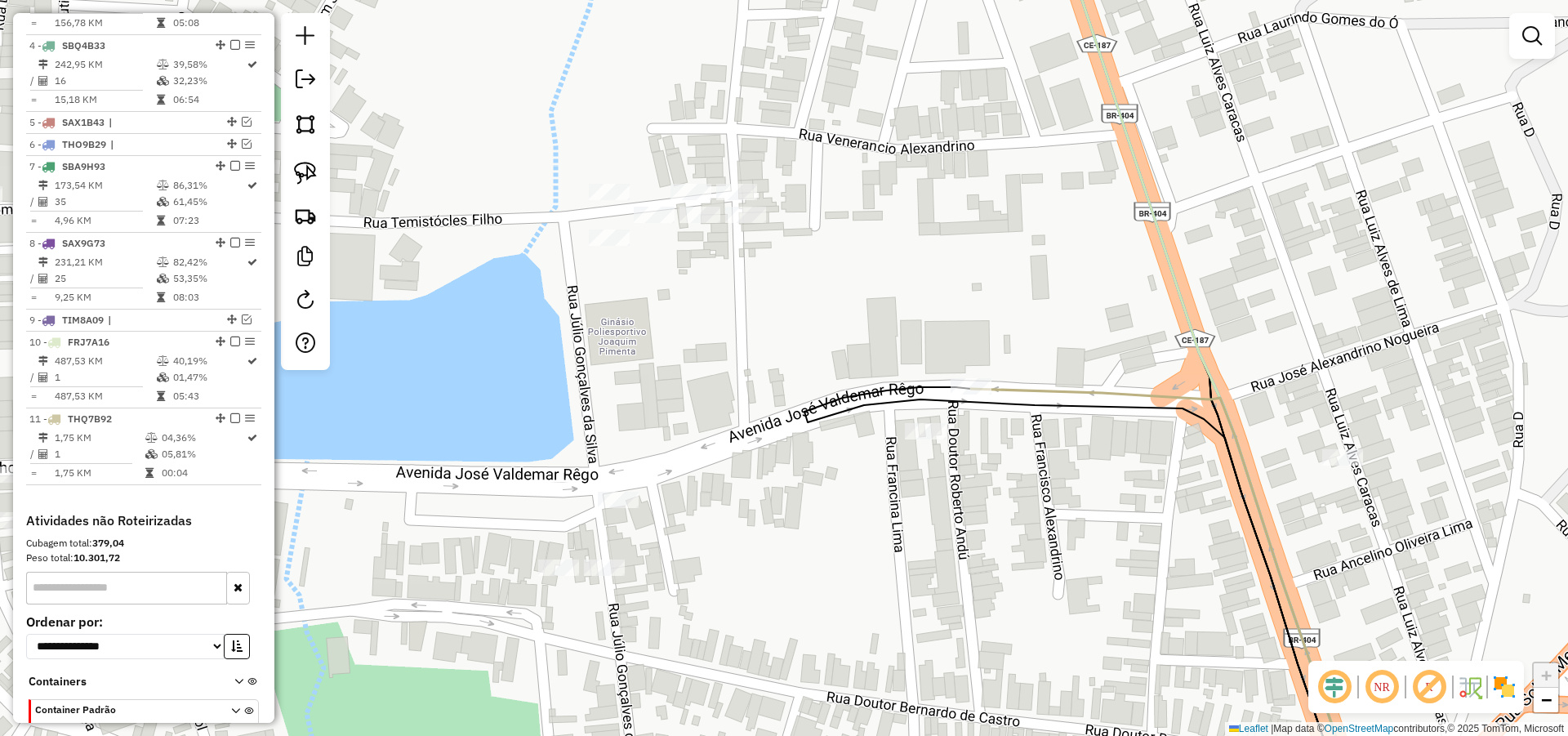
drag, startPoint x: 853, startPoint y: 487, endPoint x: 981, endPoint y: 457, distance: 131.5
click at [995, 460] on div "Janela de atendimento Grade de atendimento Capacidade Transportadoras Veículos …" at bounding box center [784, 368] width 1568 height 736
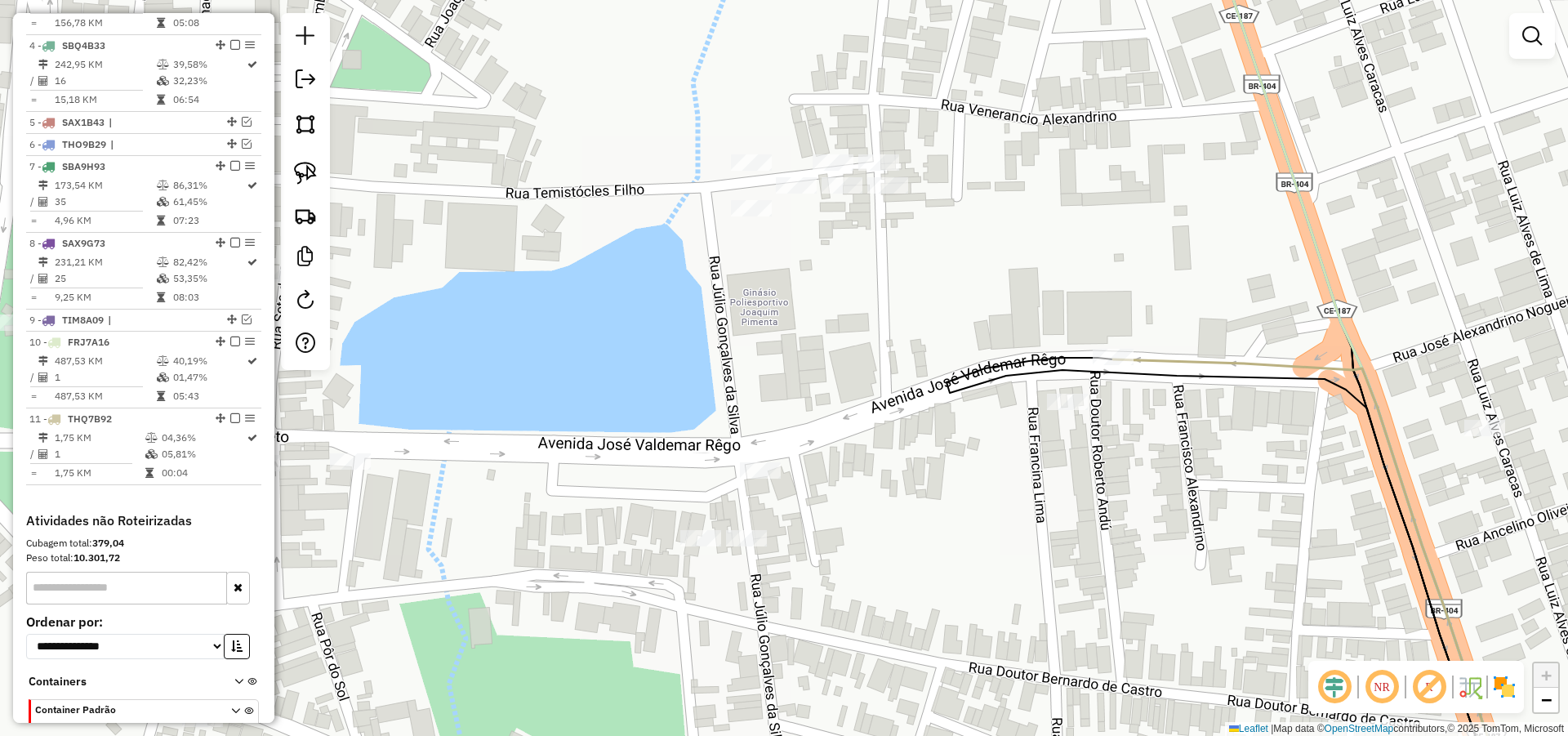
click at [737, 453] on div "Janela de atendimento Grade de atendimento Capacidade Transportadoras Veículos …" at bounding box center [784, 368] width 1568 height 736
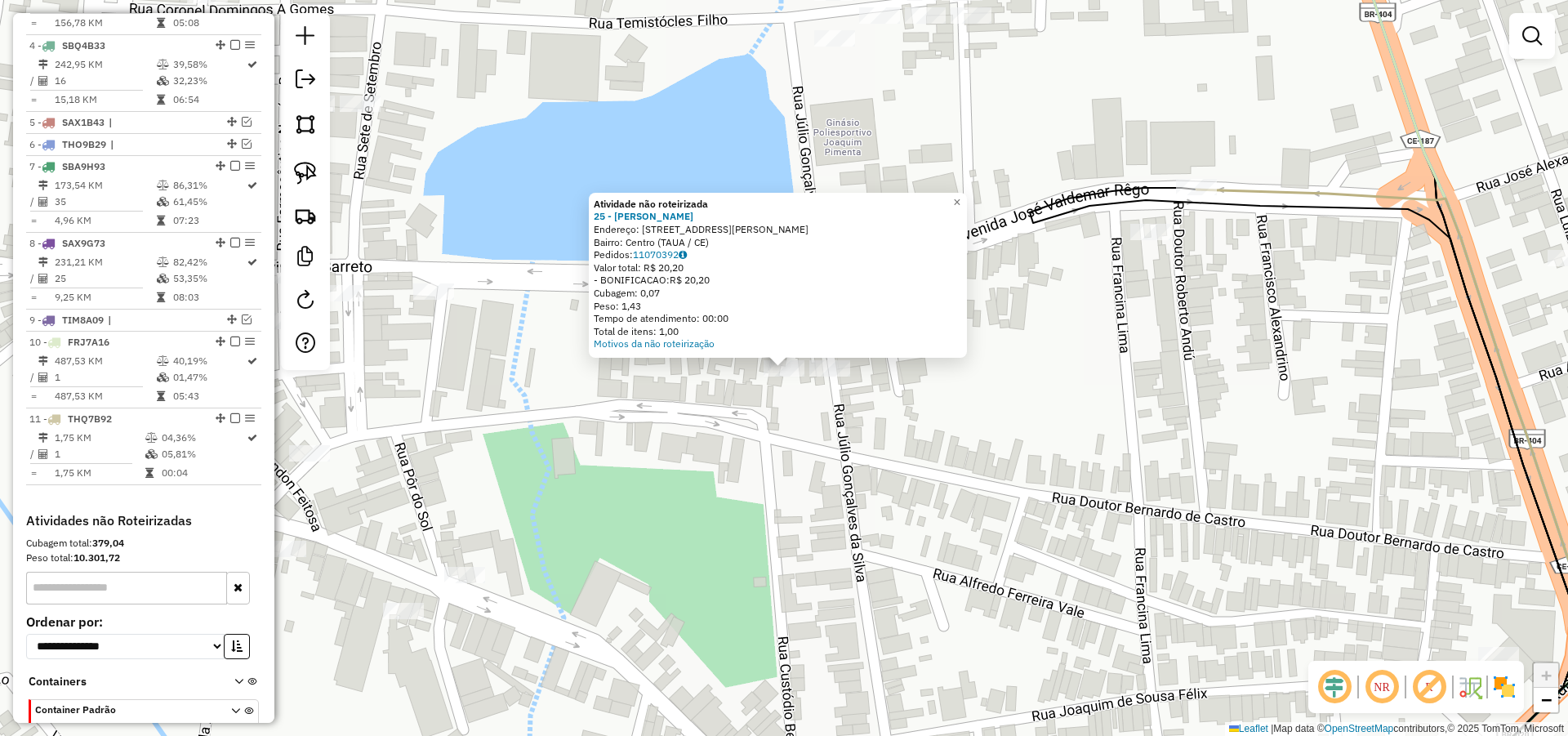
click at [766, 410] on div "Atividade não roteirizada 25 - Deivid Alves Endereço: AV Jose Waldemar Rego 470…" at bounding box center [784, 368] width 1568 height 736
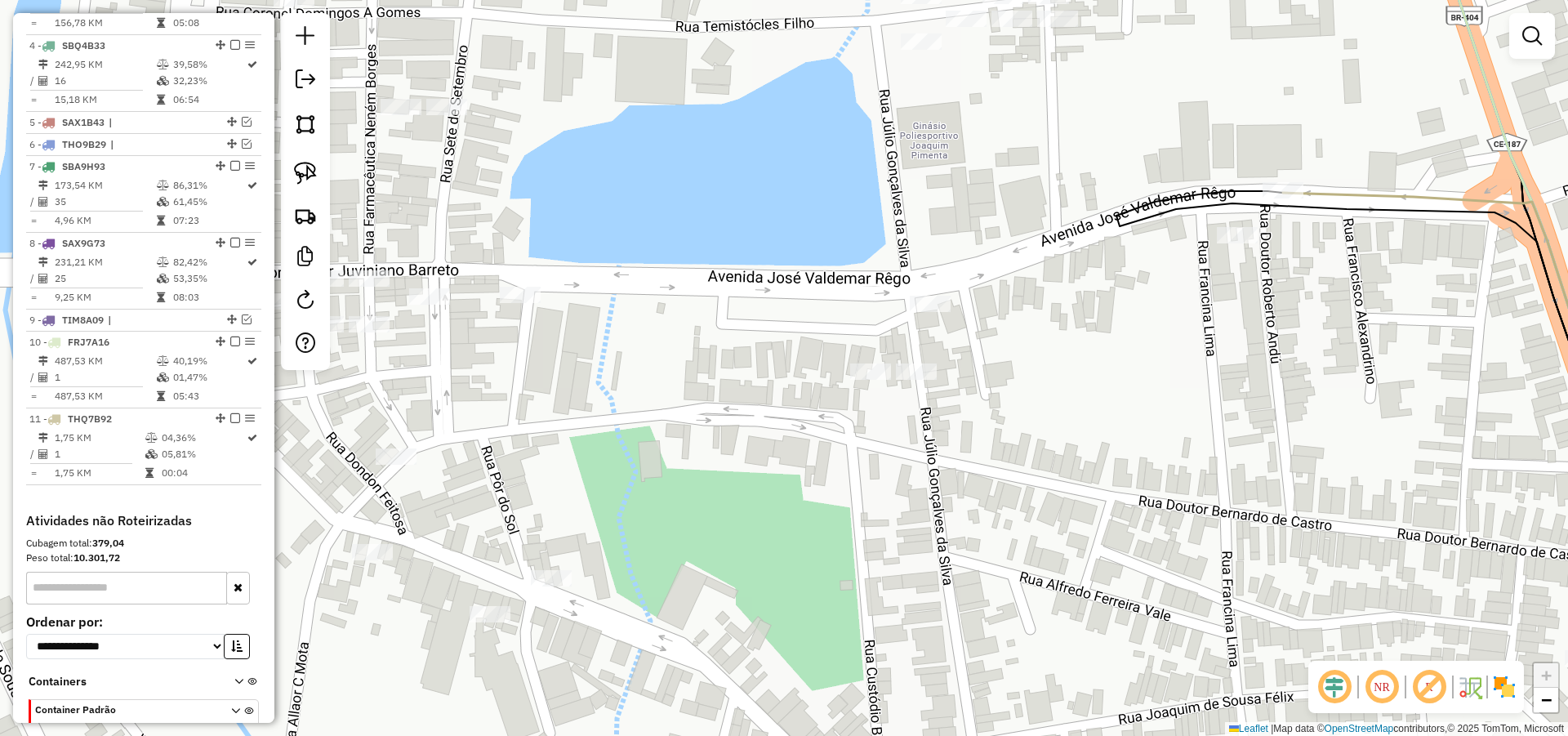
drag, startPoint x: 671, startPoint y: 342, endPoint x: 714, endPoint y: 340, distance: 43.0
click at [707, 342] on div "Janela de atendimento Grade de atendimento Capacidade Transportadoras Veículos …" at bounding box center [784, 368] width 1568 height 736
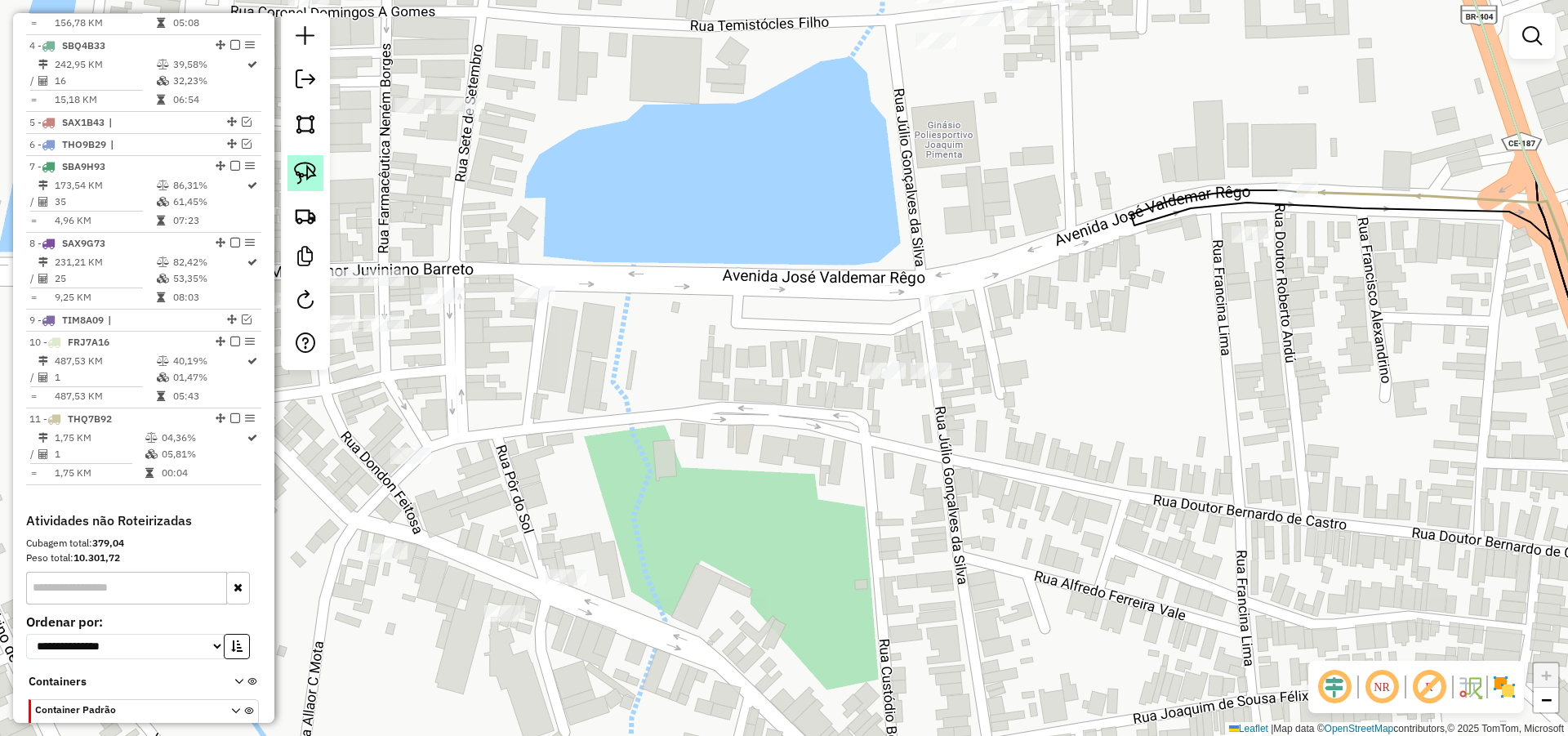
drag, startPoint x: 294, startPoint y: 162, endPoint x: 306, endPoint y: 171, distance: 15.0
click at [296, 163] on img at bounding box center [305, 173] width 23 height 23
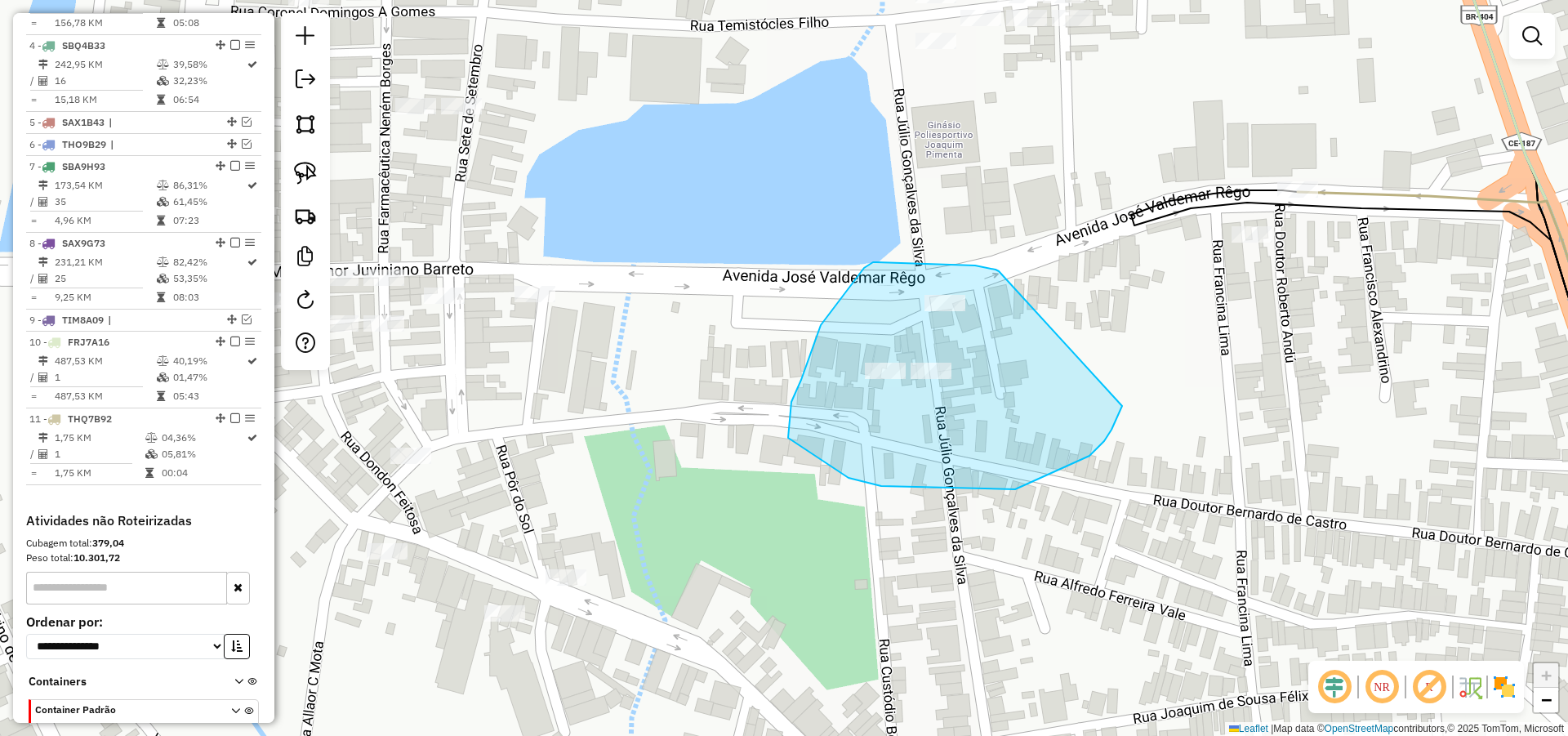
drag, startPoint x: 999, startPoint y: 271, endPoint x: 1122, endPoint y: 403, distance: 180.4
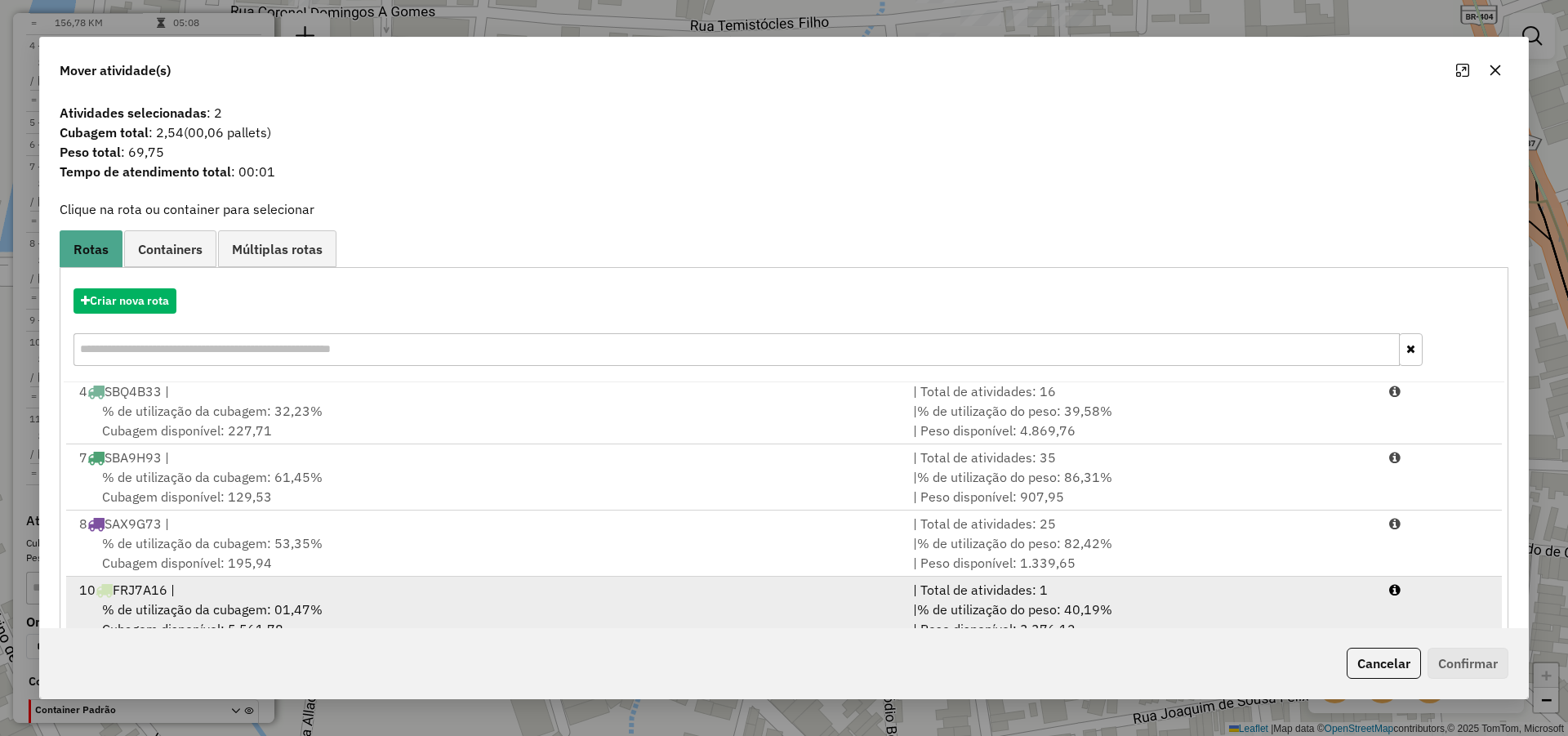
scroll to position [109, 0]
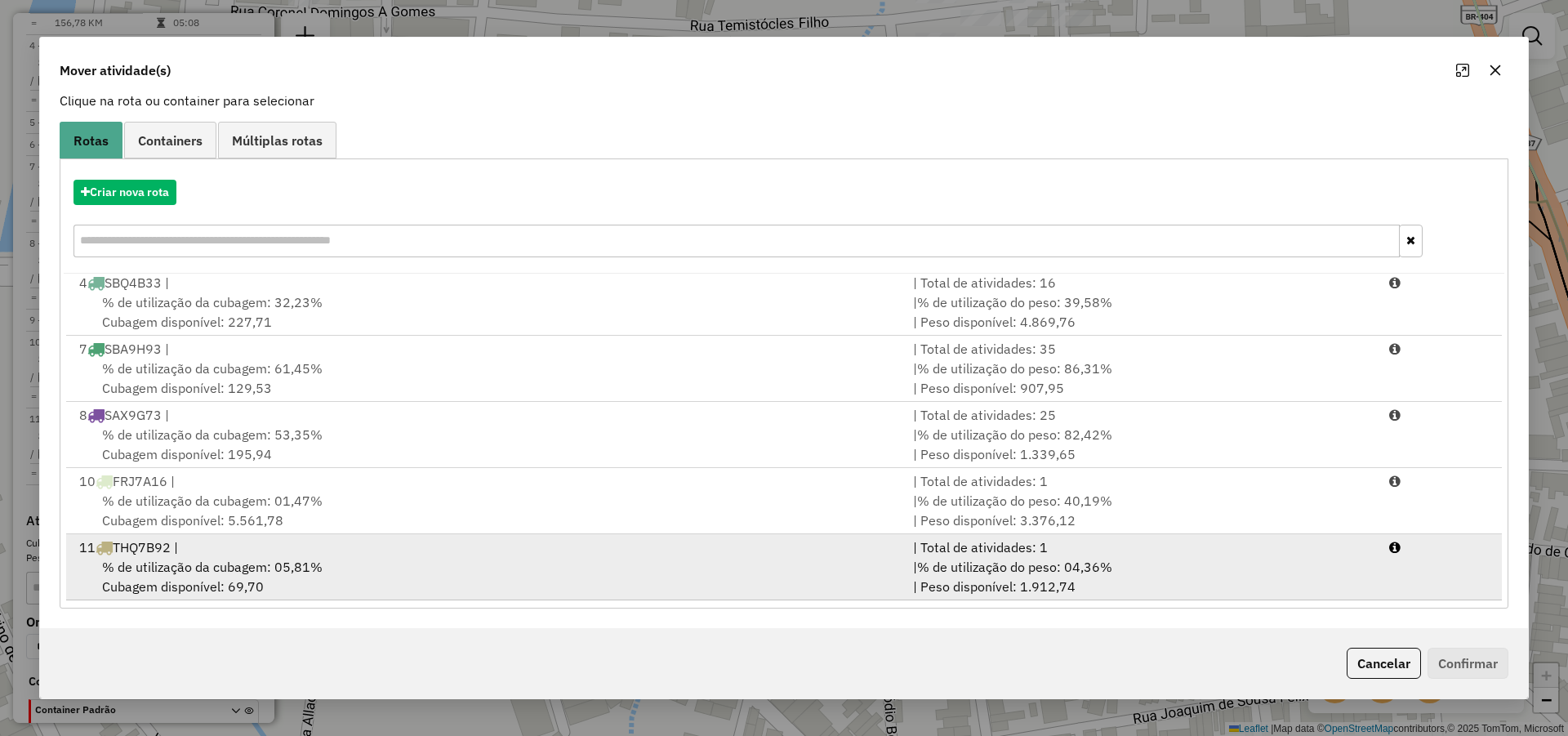
click at [404, 574] on div "% de utilização da cubagem: 05,81% Cubagem disponível: 69,70" at bounding box center [486, 576] width 834 height 39
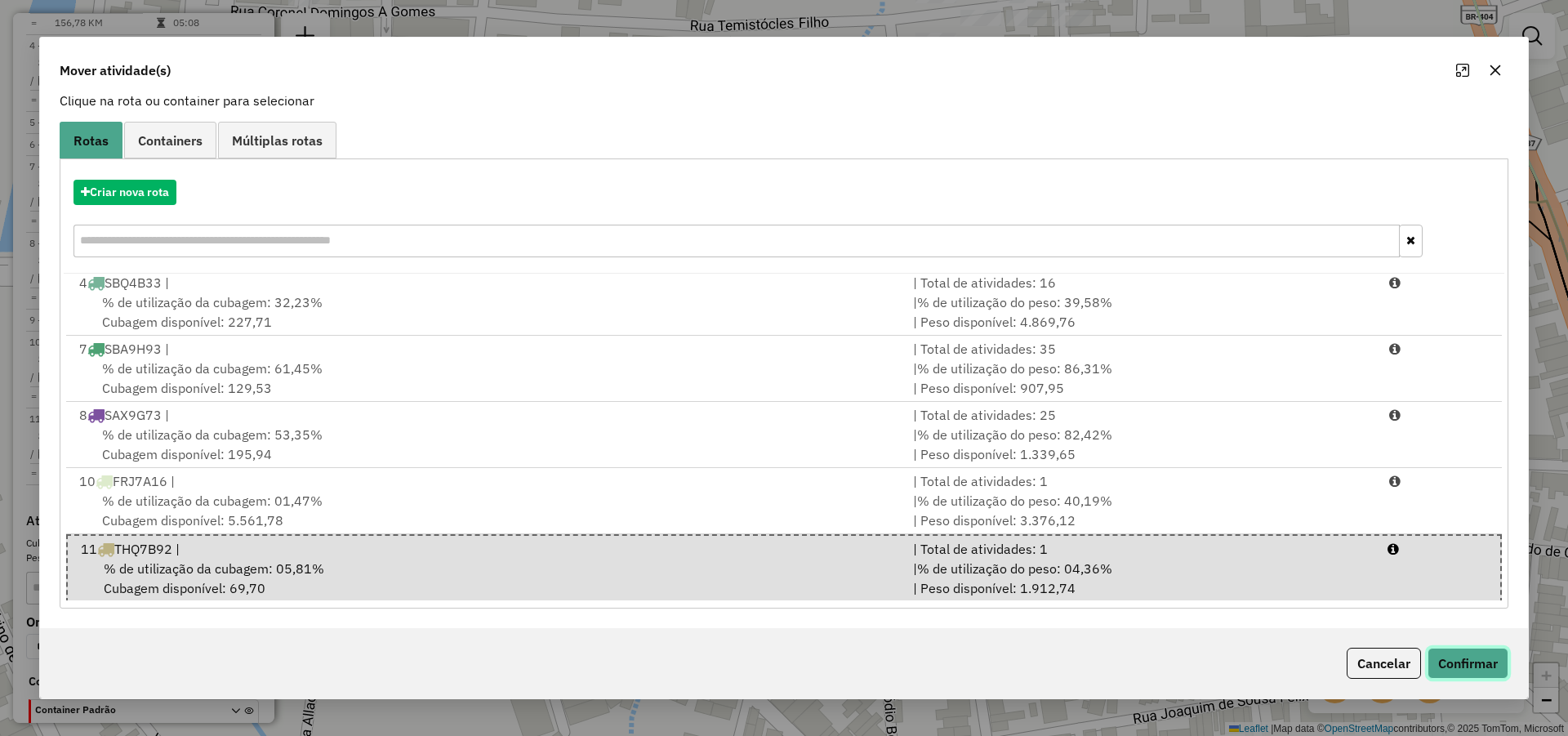
click at [1464, 656] on button "Confirmar" at bounding box center [1468, 663] width 81 height 31
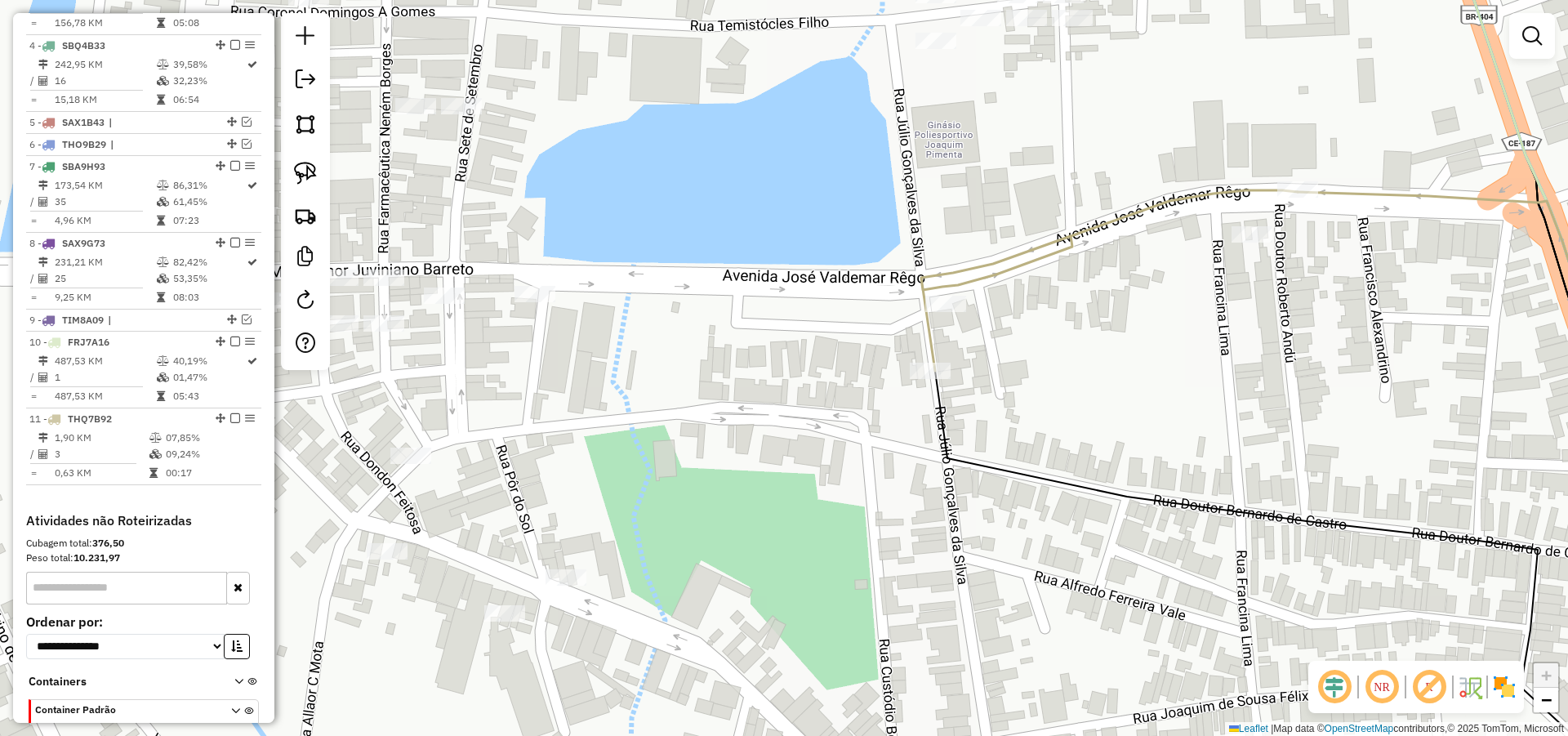
scroll to position [0, 0]
click at [1118, 512] on div "Janela de atendimento Grade de atendimento Capacidade Transportadoras Veículos …" at bounding box center [784, 368] width 1568 height 736
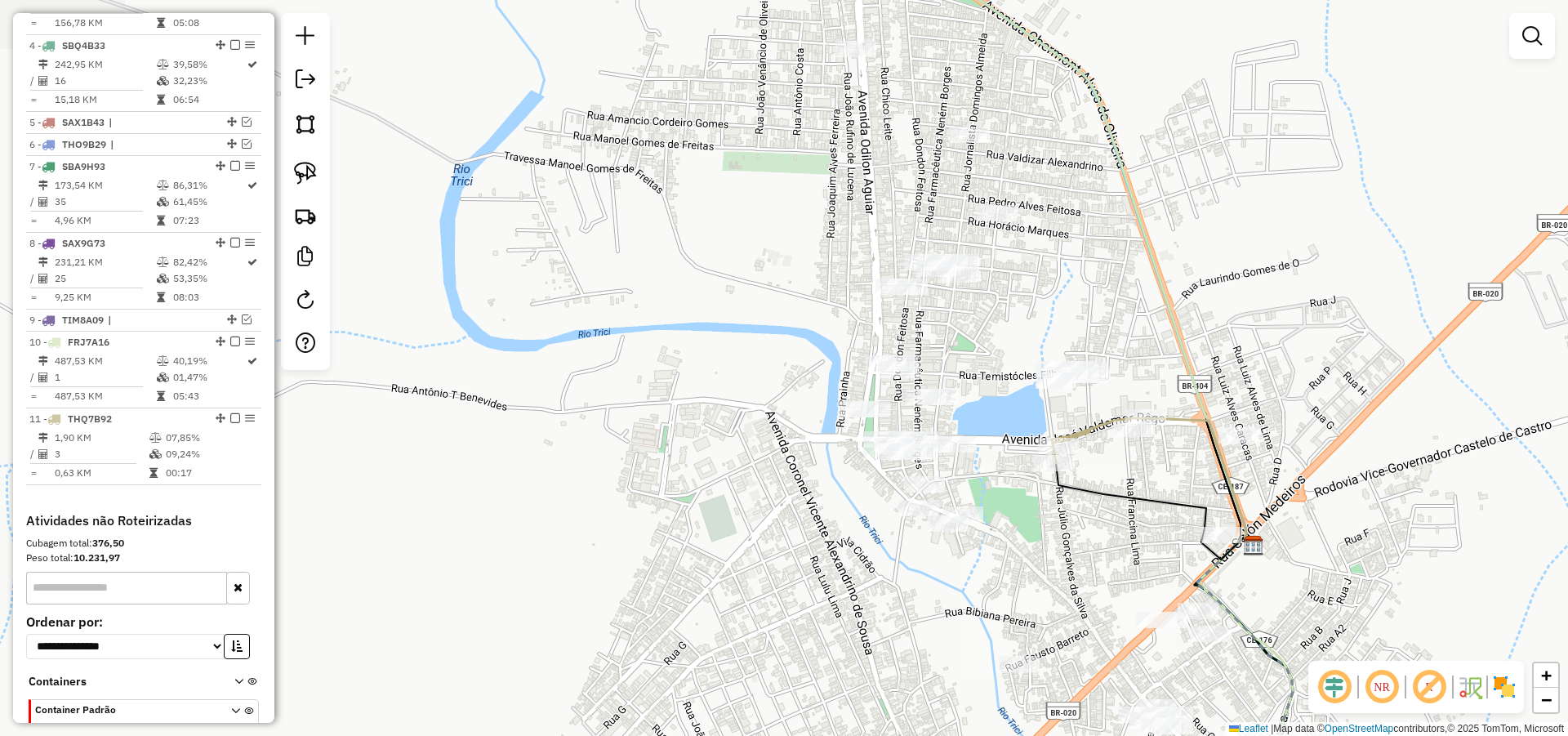
drag, startPoint x: 1125, startPoint y: 523, endPoint x: 1003, endPoint y: 413, distance: 164.3
click at [1000, 402] on div "Janela de atendimento Grade de atendimento Capacidade Transportadoras Veículos …" at bounding box center [784, 368] width 1568 height 736
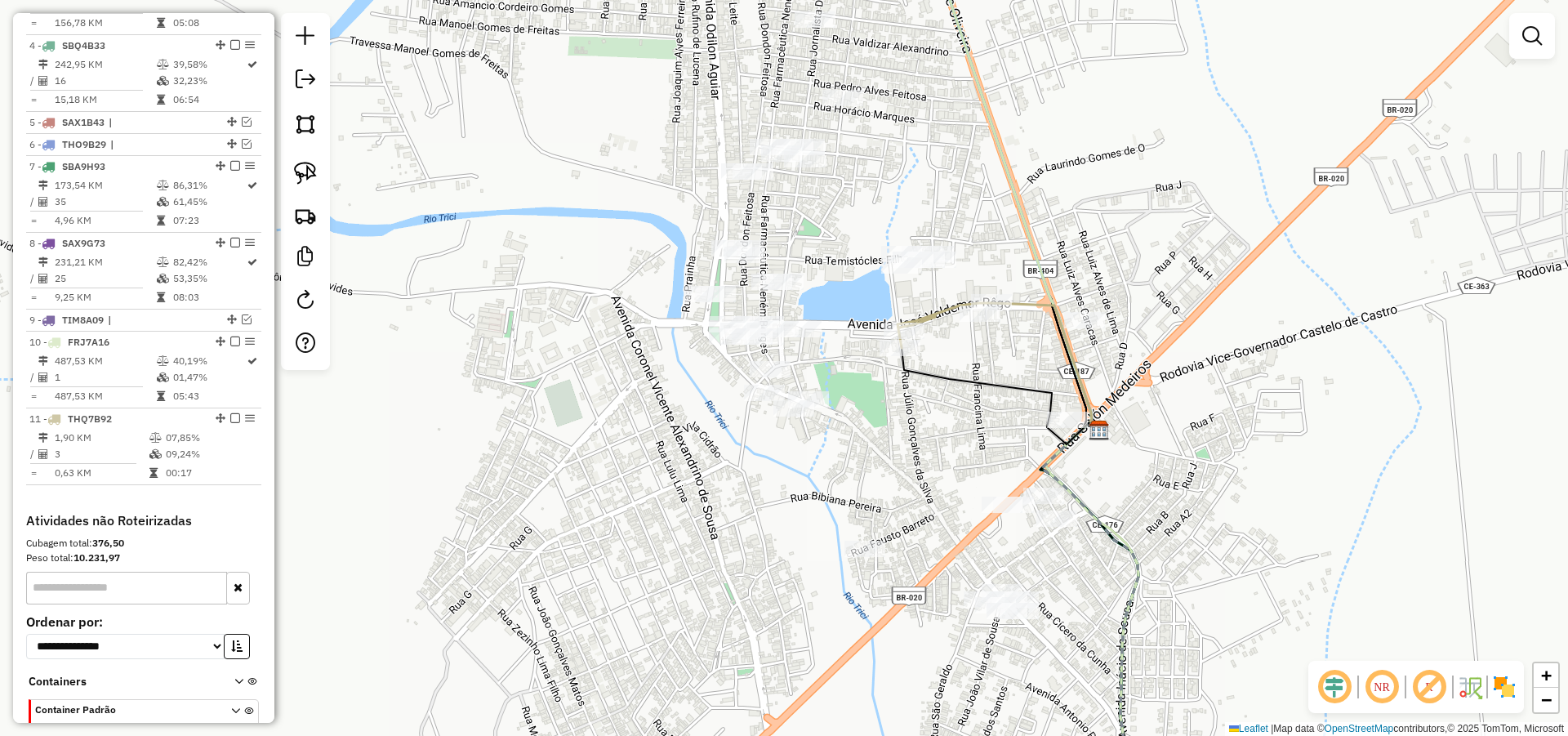
drag, startPoint x: 1168, startPoint y: 489, endPoint x: 1120, endPoint y: 491, distance: 48.0
click at [1151, 492] on div "Janela de atendimento Grade de atendimento Capacidade Transportadoras Veículos …" at bounding box center [784, 368] width 1568 height 736
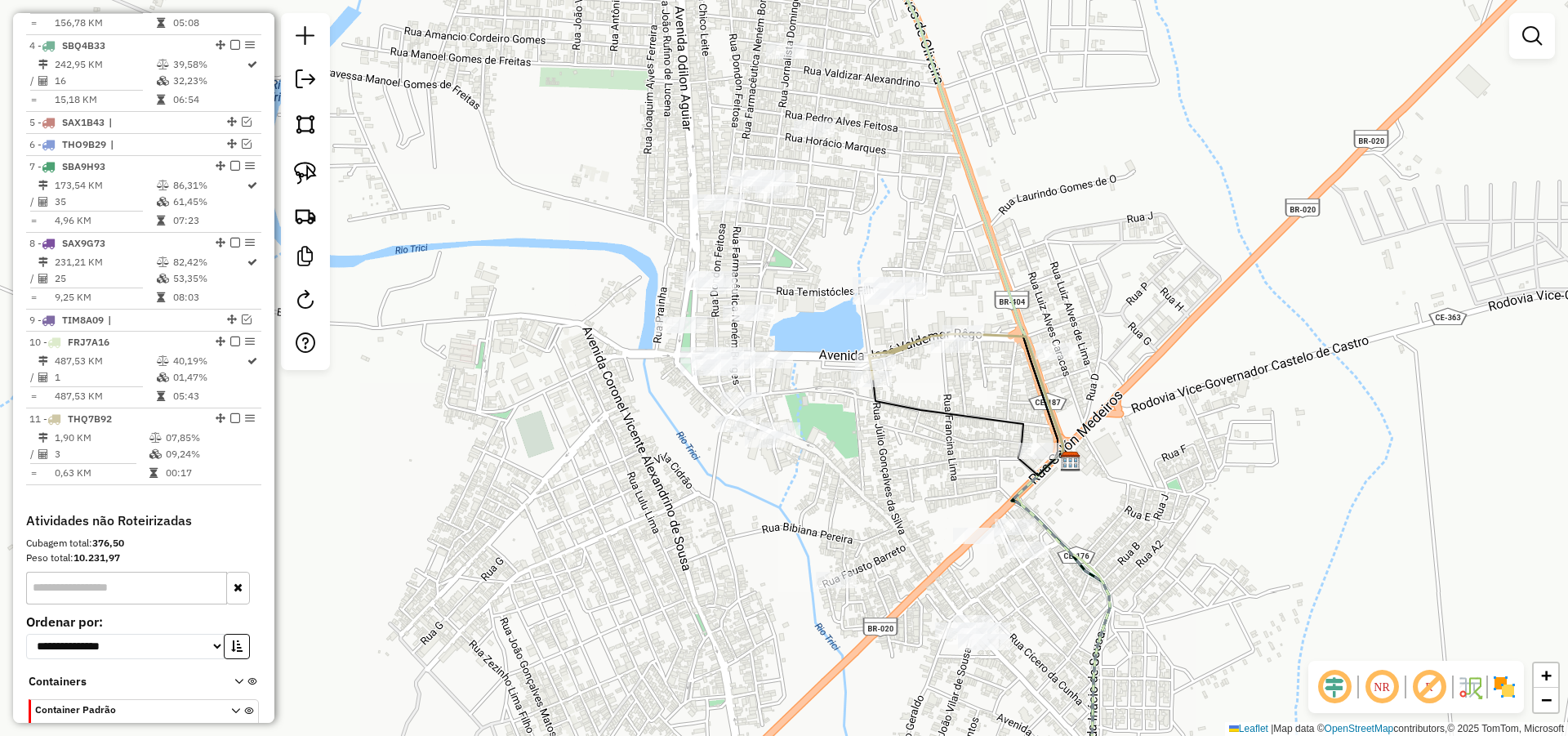
drag, startPoint x: 1122, startPoint y: 444, endPoint x: 1100, endPoint y: 476, distance: 38.8
click at [1101, 476] on div "Janela de atendimento Grade de atendimento Capacidade Transportadoras Veículos …" at bounding box center [784, 368] width 1568 height 736
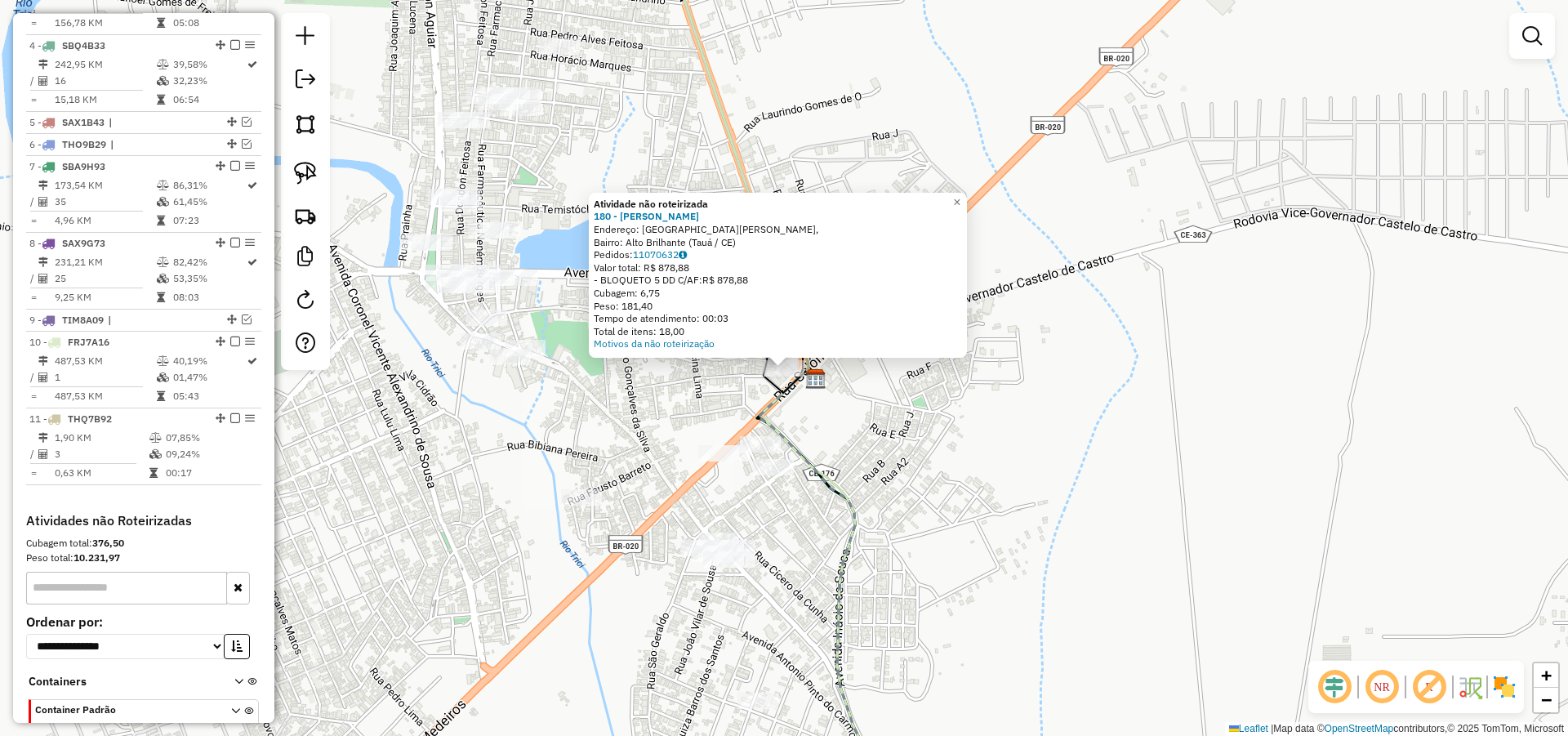
click at [835, 482] on icon at bounding box center [832, 590] width 150 height 439
select select "*********"
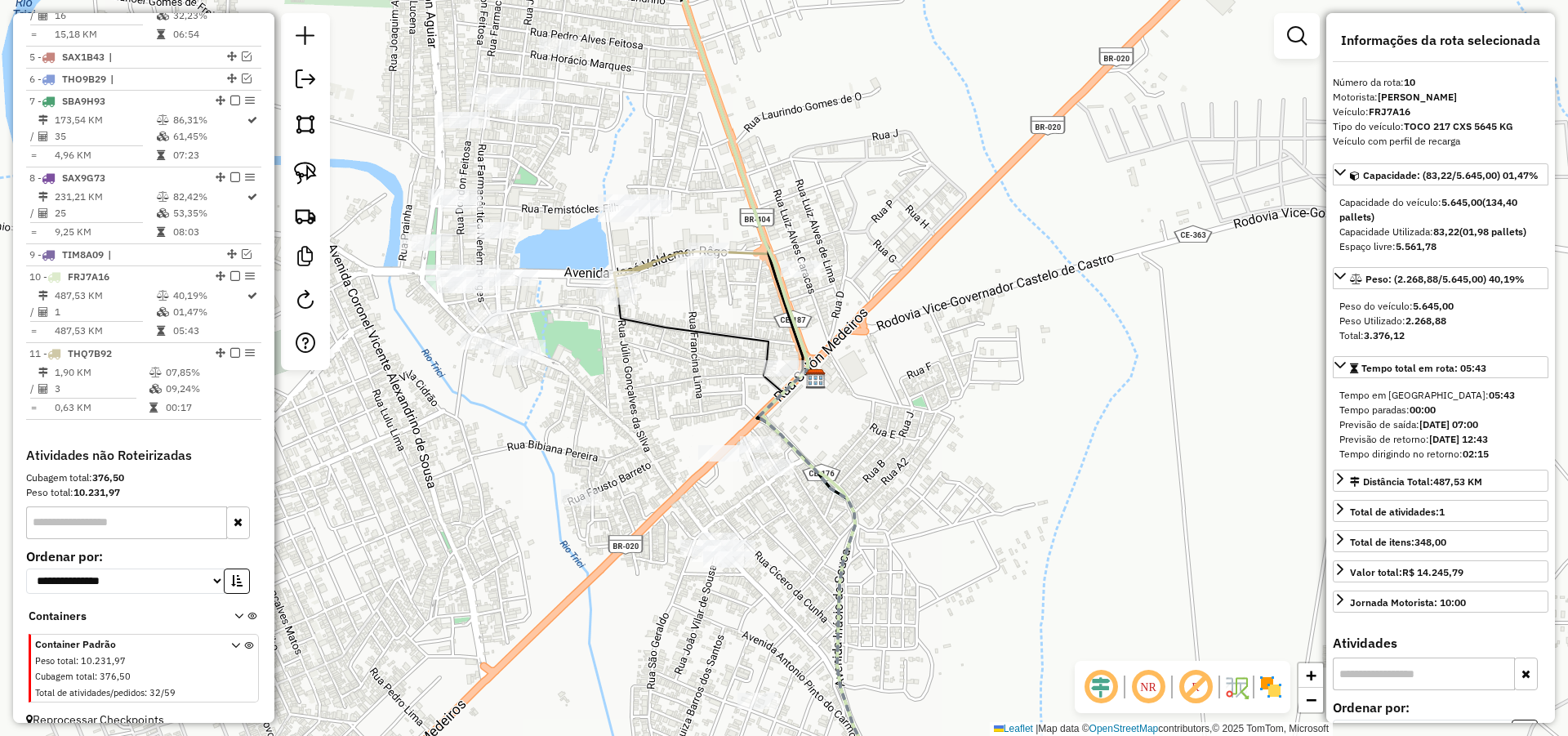
scroll to position [925, 0]
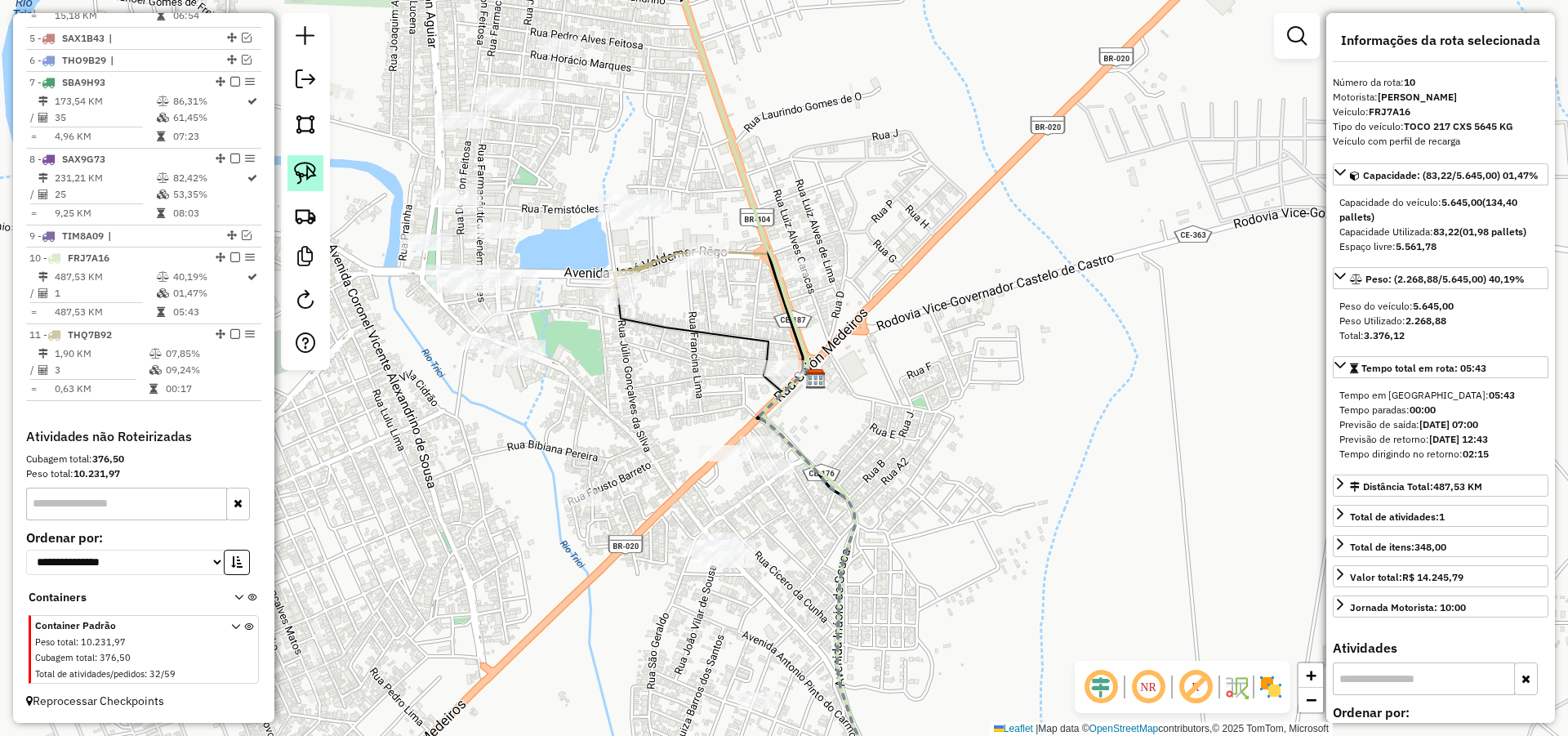
drag, startPoint x: 298, startPoint y: 164, endPoint x: 313, endPoint y: 175, distance: 18.6
click at [299, 166] on img at bounding box center [305, 173] width 23 height 23
drag, startPoint x: 859, startPoint y: 240, endPoint x: 827, endPoint y: 312, distance: 78.8
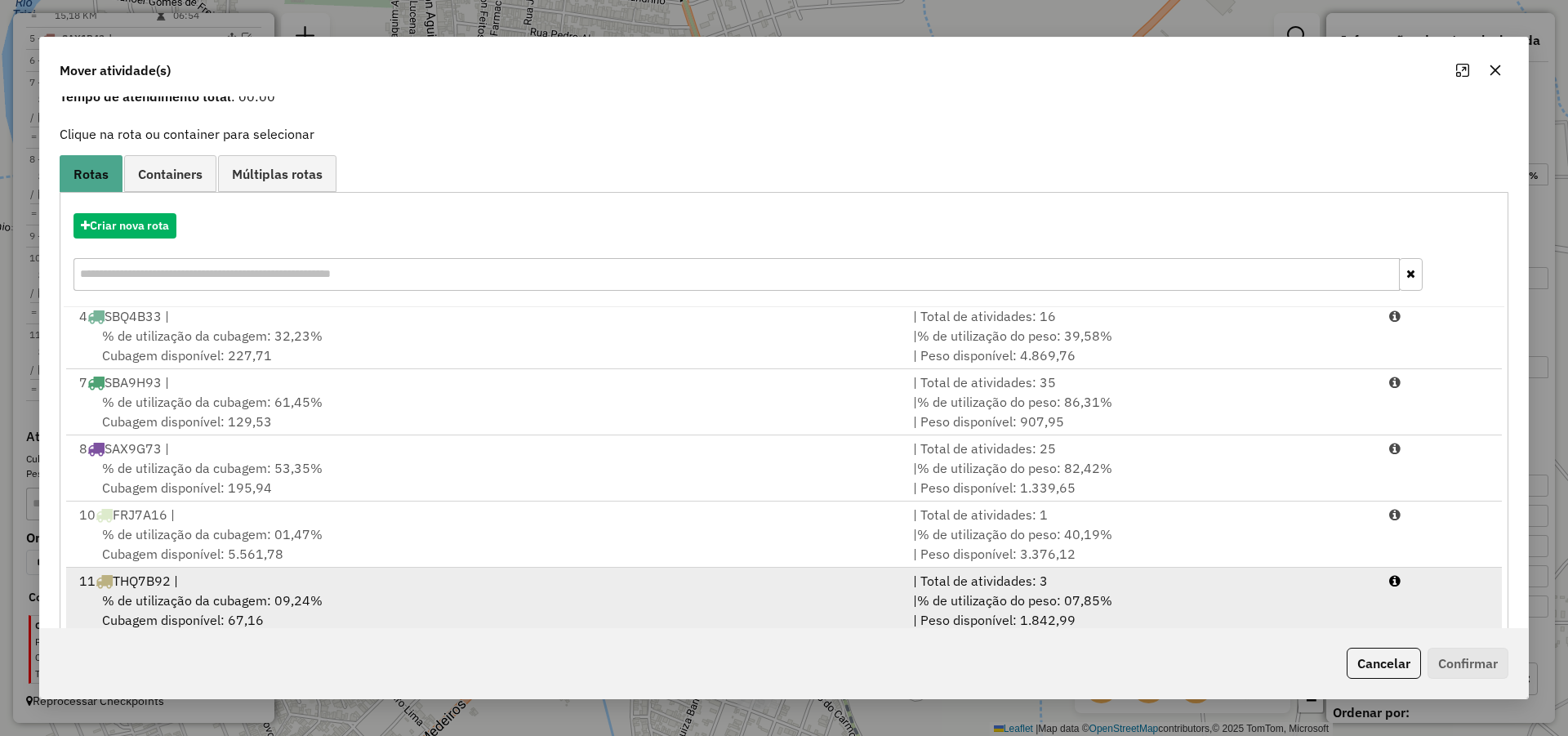
scroll to position [109, 0]
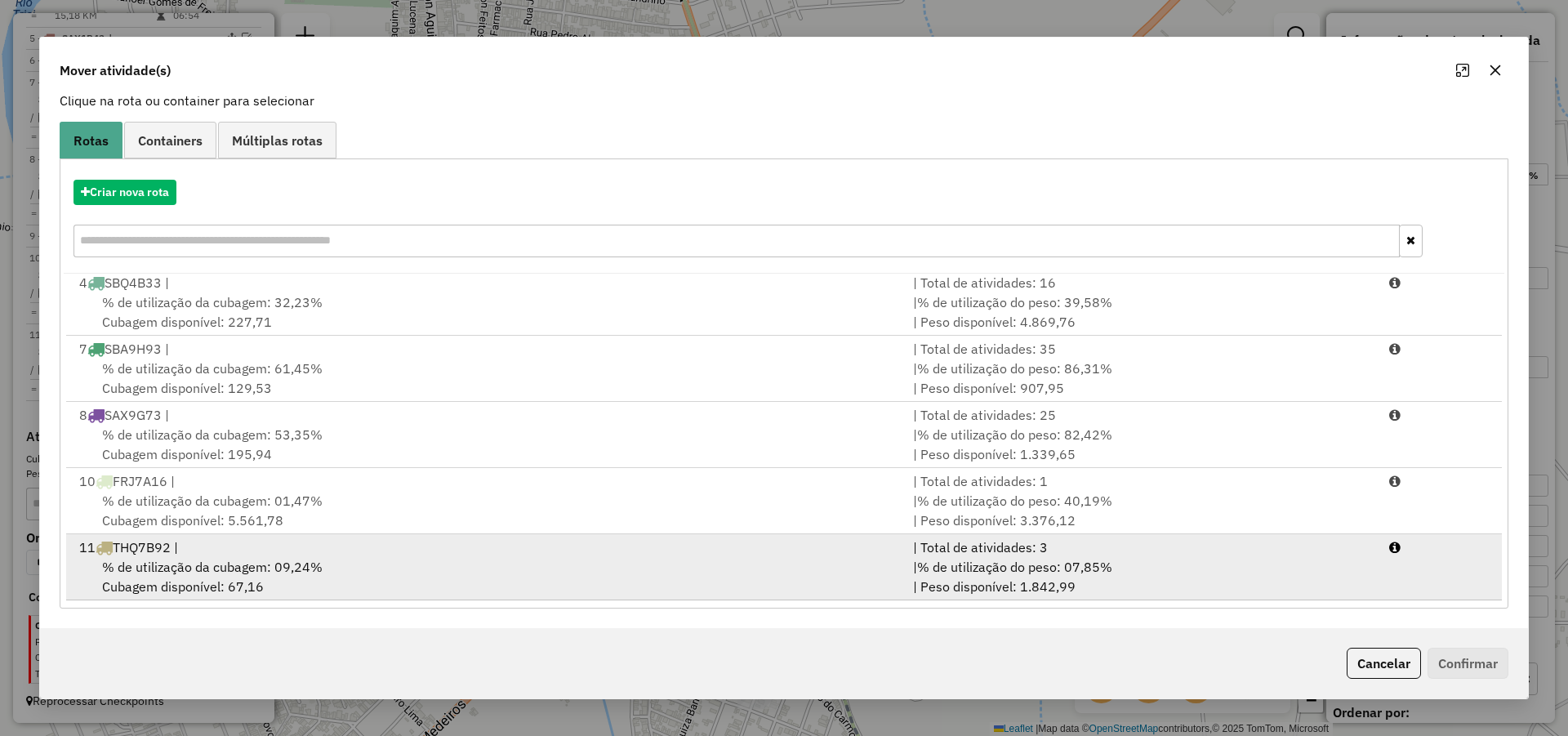
click at [462, 562] on div "% de utilização da cubagem: 09,24% Cubagem disponível: 67,16" at bounding box center [486, 576] width 834 height 39
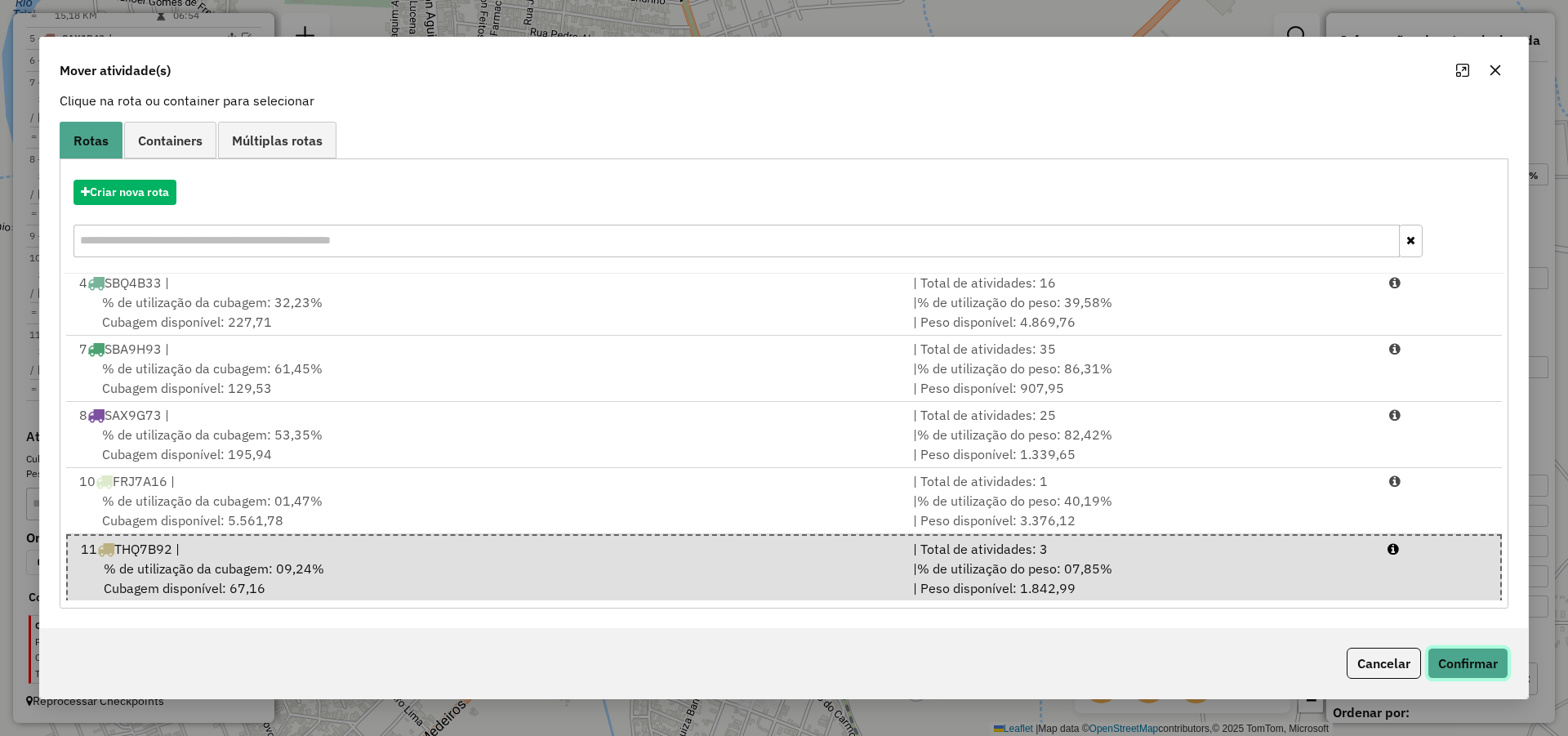
click at [1484, 658] on button "Confirmar" at bounding box center [1468, 663] width 81 height 31
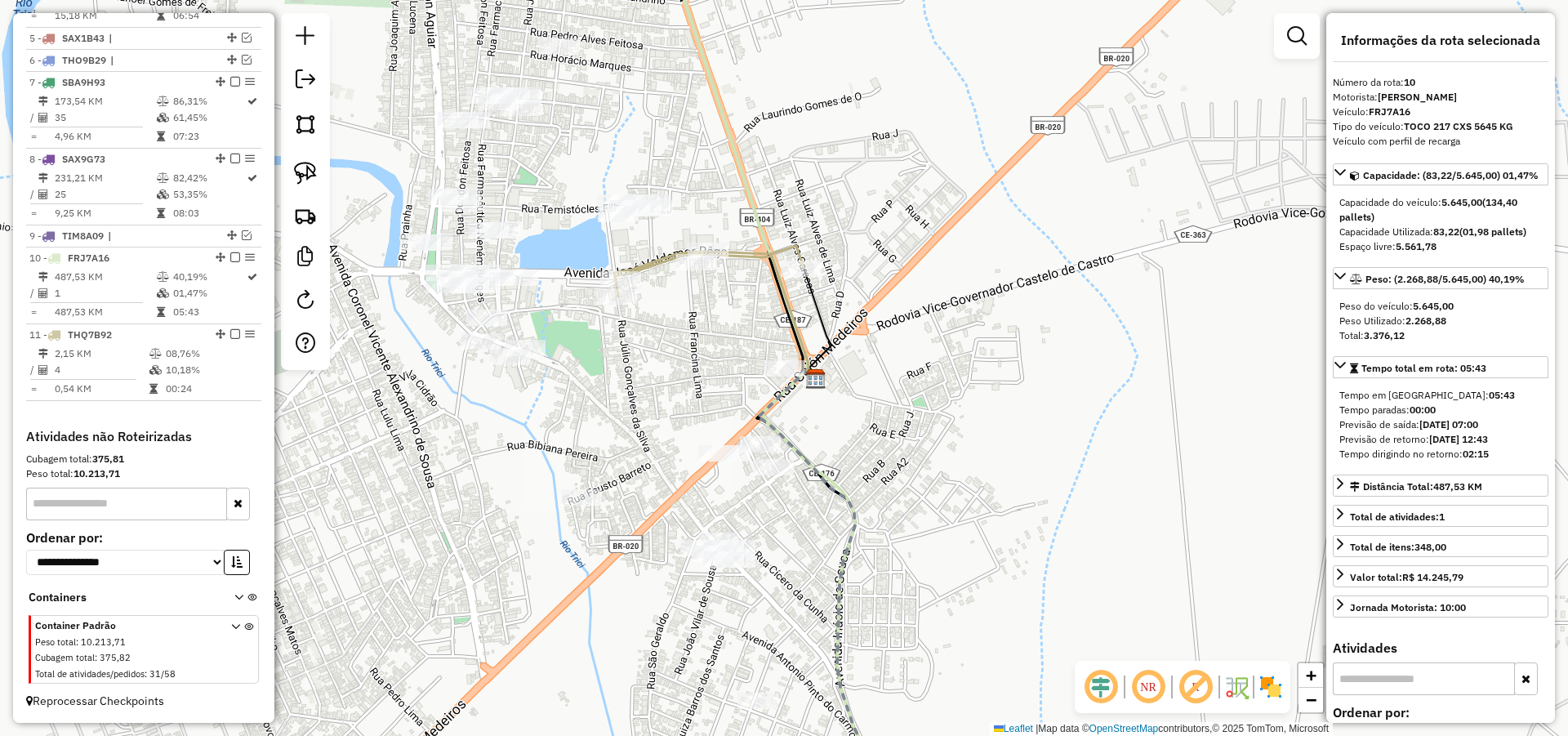
scroll to position [0, 0]
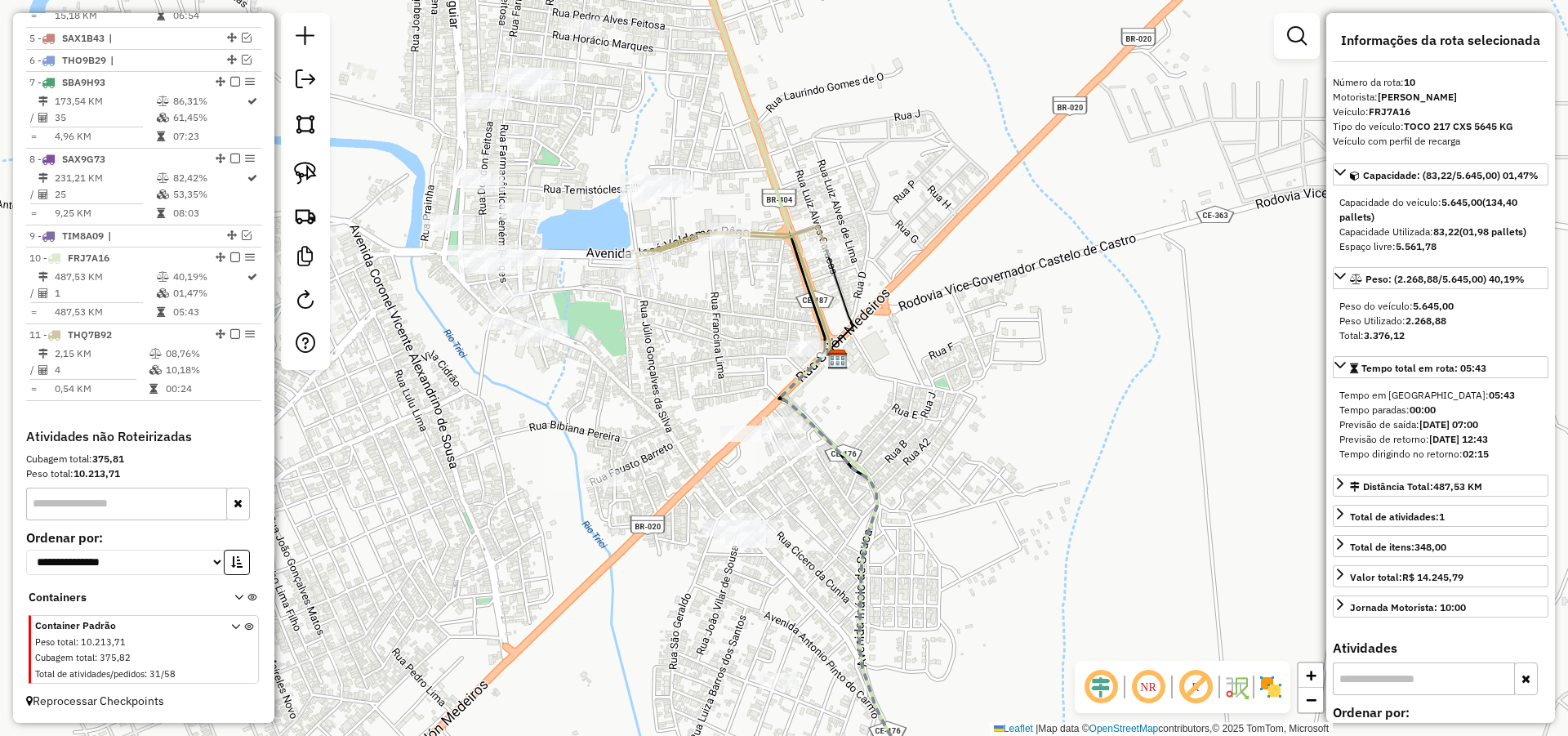
drag, startPoint x: 807, startPoint y: 486, endPoint x: 816, endPoint y: 477, distance: 12.7
click at [816, 477] on div "Janela de atendimento Grade de atendimento Capacidade Transportadoras Veículos …" at bounding box center [784, 368] width 1568 height 736
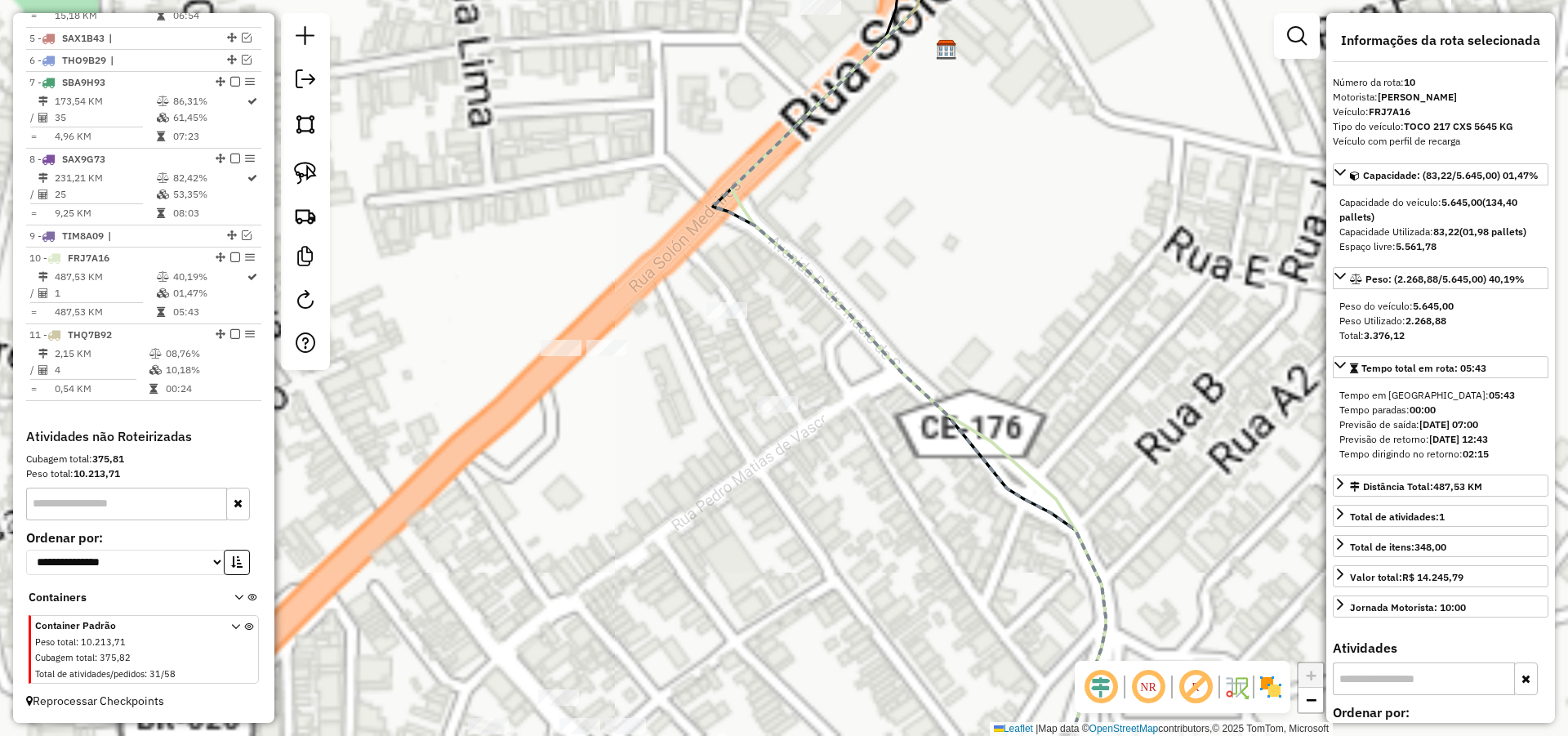
click at [983, 530] on div "Janela de atendimento Grade de atendimento Capacidade Transportadoras Veículos …" at bounding box center [784, 368] width 1568 height 736
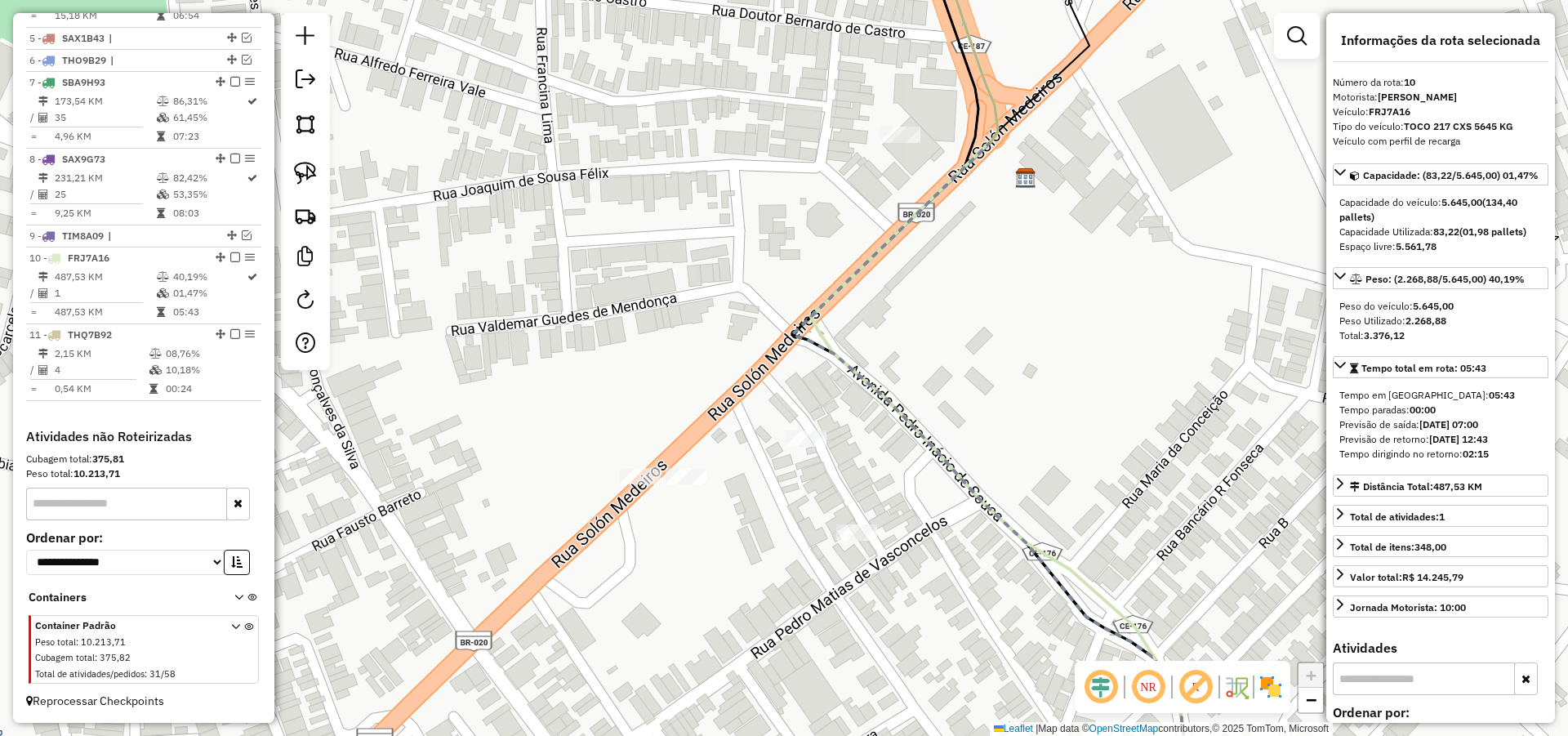
click at [825, 453] on div "Janela de atendimento Grade de atendimento Capacidade Transportadoras Veículos …" at bounding box center [784, 368] width 1568 height 736
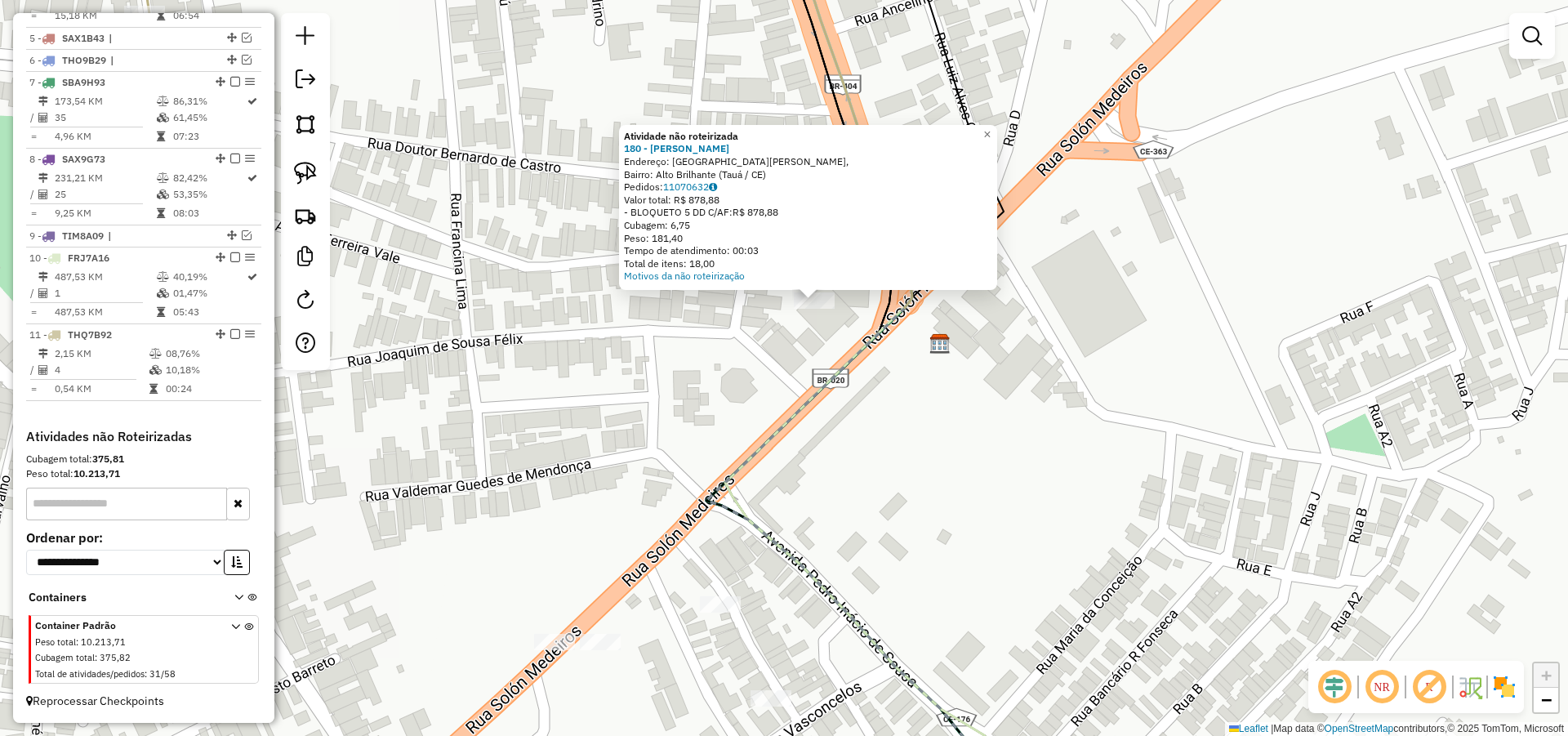
drag, startPoint x: 822, startPoint y: 400, endPoint x: 880, endPoint y: 278, distance: 135.1
click at [878, 308] on icon at bounding box center [837, 525] width 261 height 434
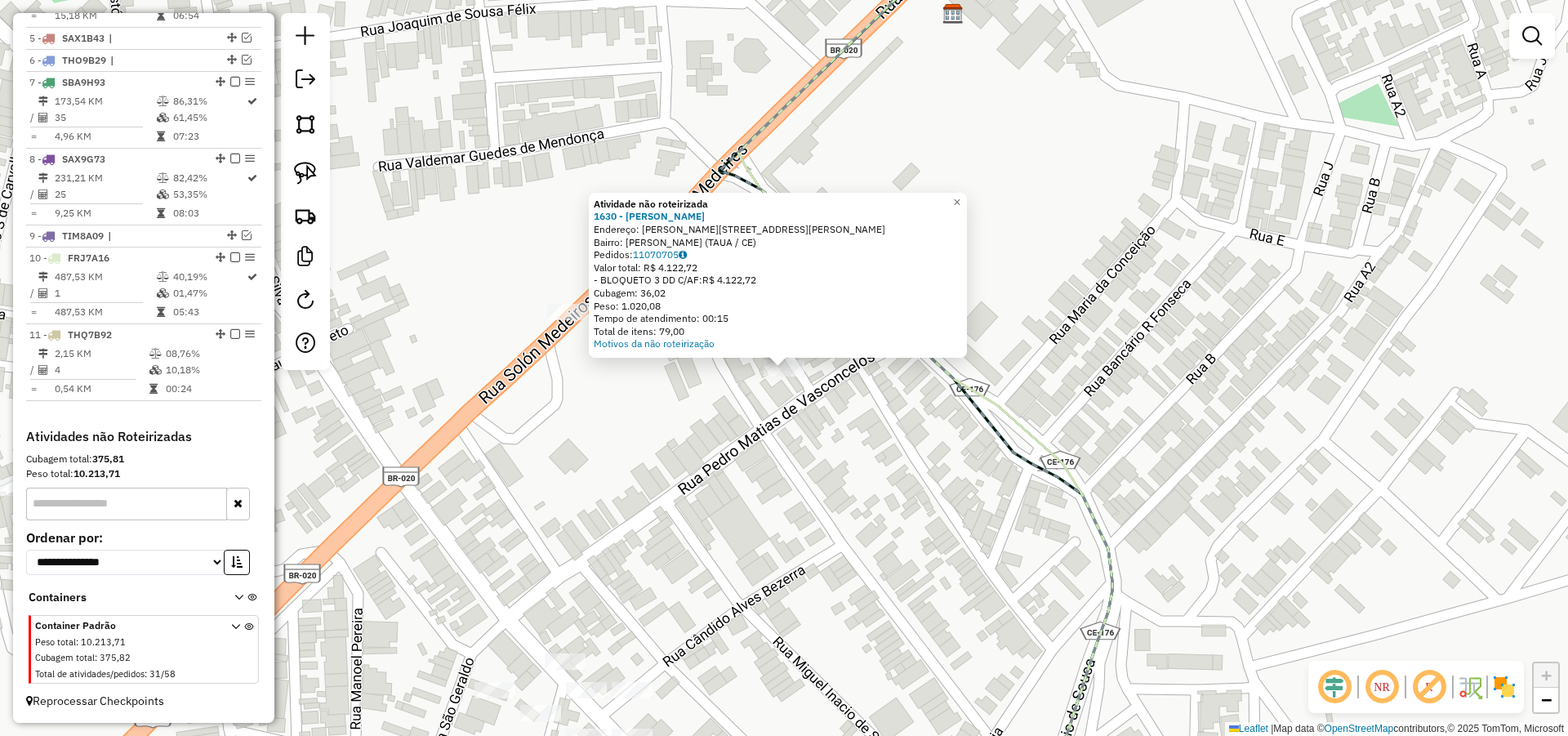
click at [686, 414] on div "Atividade não roteirizada 1630 - MARIA GRAZIELI RODRI Endereço: R Bezerra e sou…" at bounding box center [784, 368] width 1568 height 736
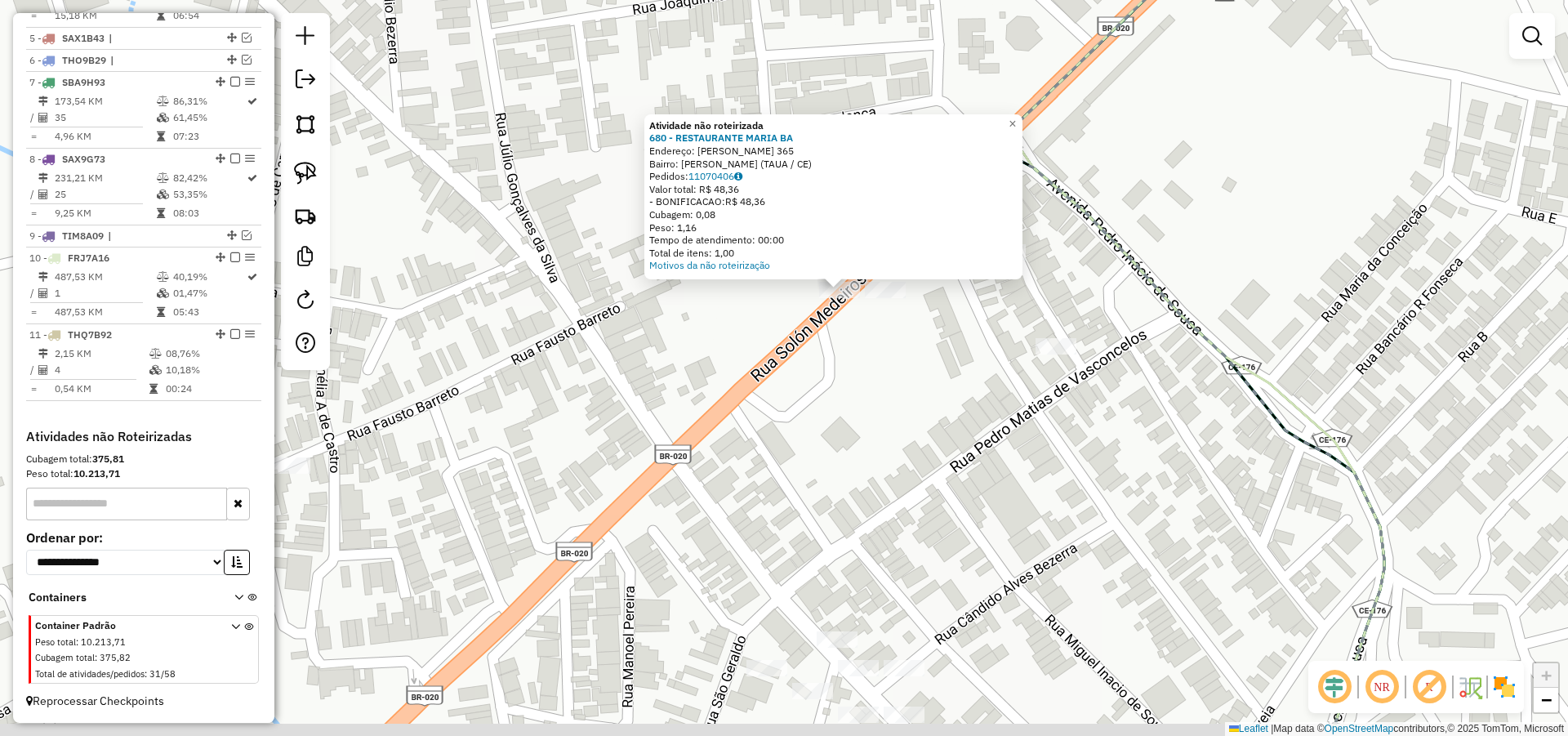
drag, startPoint x: 703, startPoint y: 381, endPoint x: 776, endPoint y: 284, distance: 121.4
click at [766, 264] on div "Atividade não roteirizada 680 - RESTAURANTE MARIA BA Endereço: R SOLON MEDEIROS…" at bounding box center [784, 368] width 1568 height 736
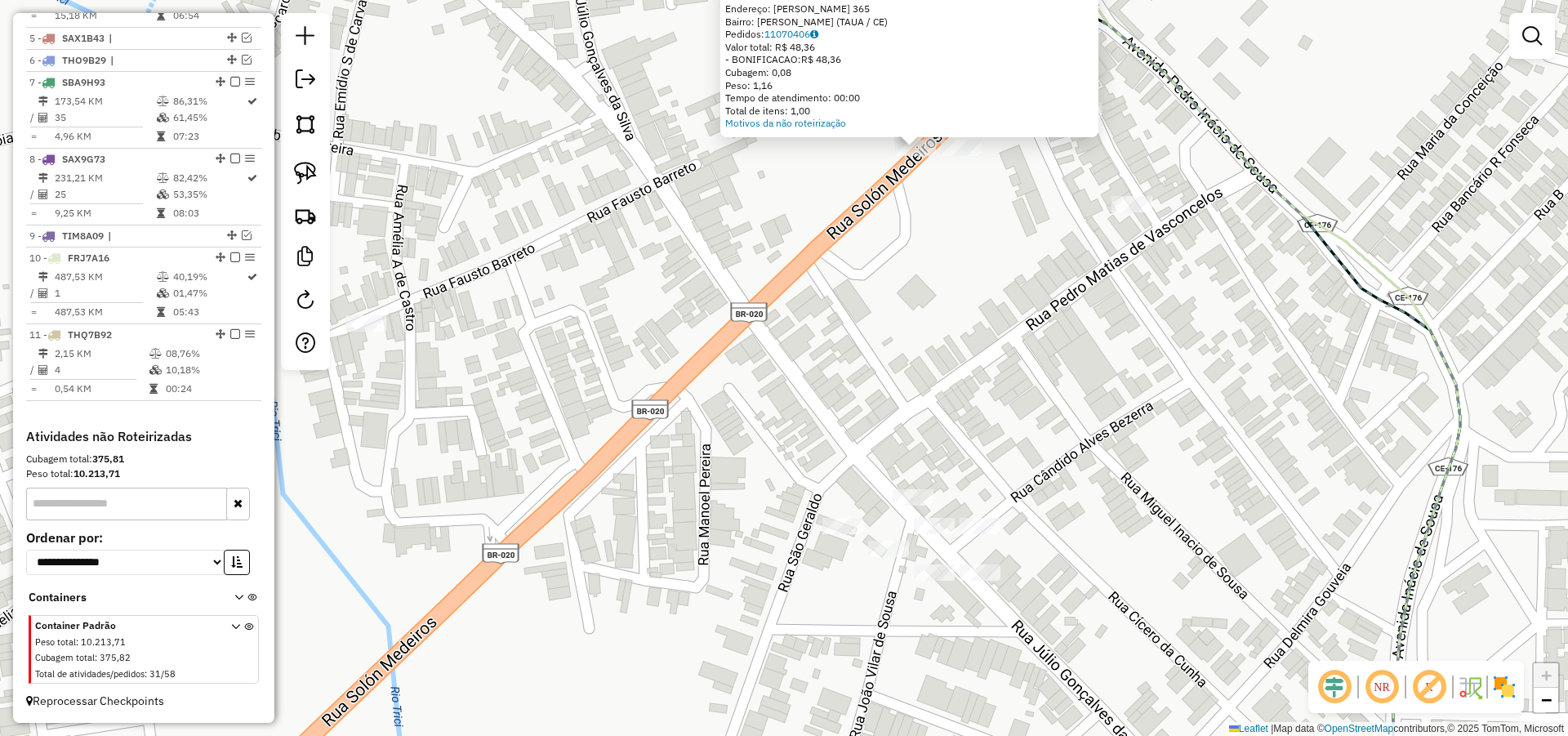
drag, startPoint x: 724, startPoint y: 435, endPoint x: 798, endPoint y: 341, distance: 119.6
click at [798, 341] on div "Atividade não roteirizada 680 - RESTAURANTE MARIA BA Endereço: R SOLON MEDEIROS…" at bounding box center [784, 368] width 1568 height 736
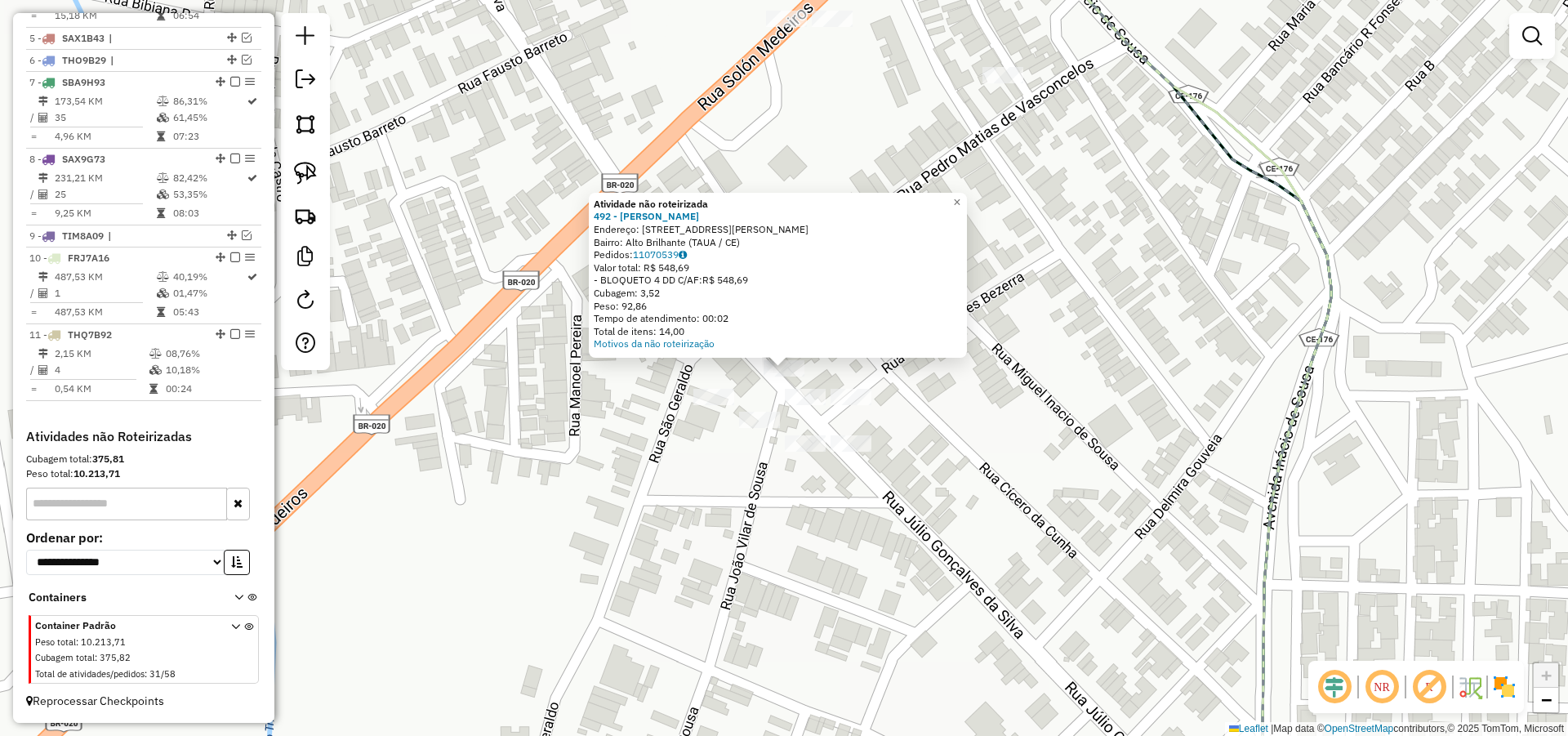
click at [991, 396] on div "Atividade não roteirizada 492 - CRISTIANO GOMES DELI Endereço: R JULIO GONCALVE…" at bounding box center [784, 368] width 1568 height 736
click at [1012, 379] on div "Atividade não roteirizada 492 - CRISTIANO GOMES DELI Endereço: R JULIO GONCALVE…" at bounding box center [784, 368] width 1568 height 736
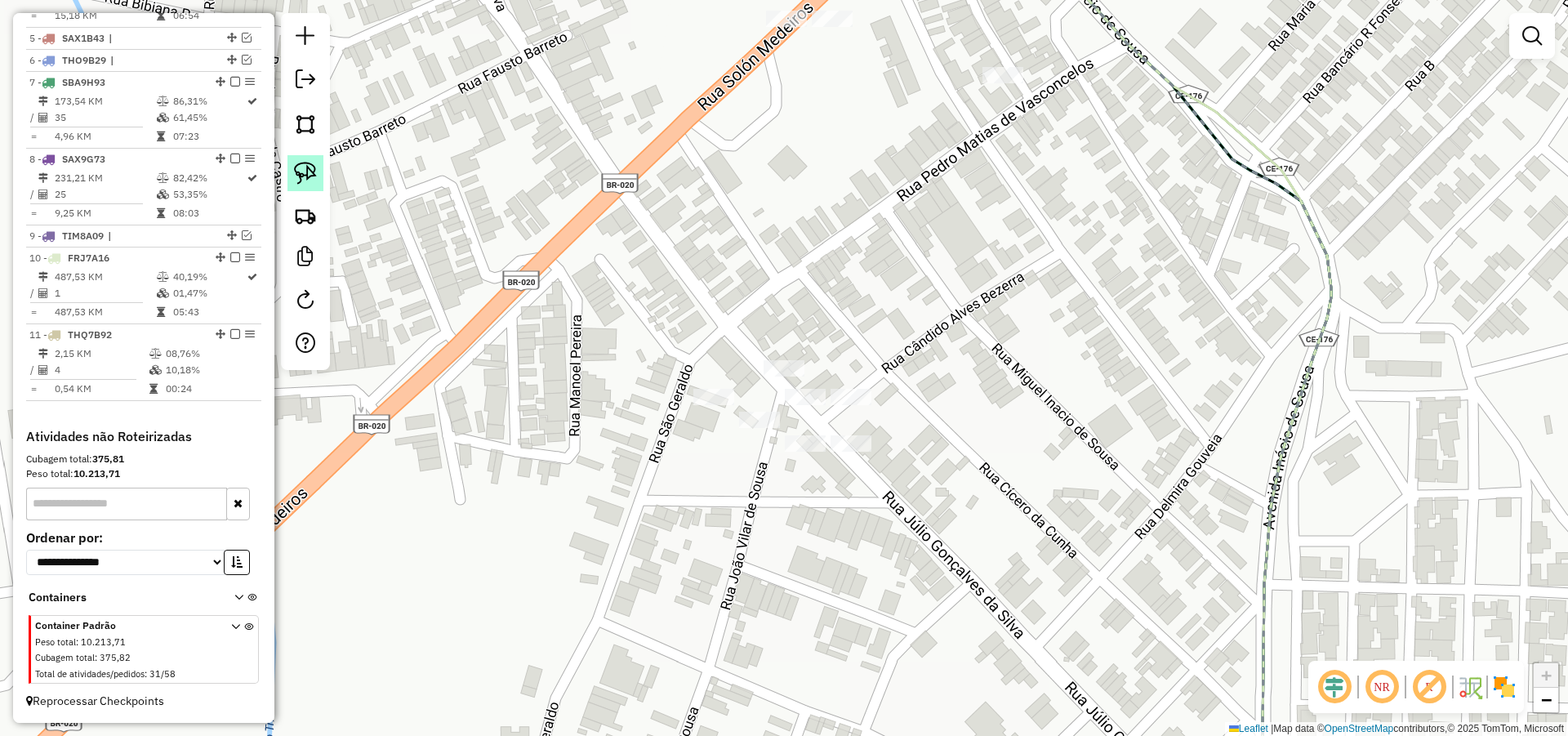
drag, startPoint x: 302, startPoint y: 168, endPoint x: 319, endPoint y: 176, distance: 18.8
click at [303, 168] on img at bounding box center [305, 173] width 23 height 23
drag, startPoint x: 822, startPoint y: 327, endPoint x: 825, endPoint y: 377, distance: 50.1
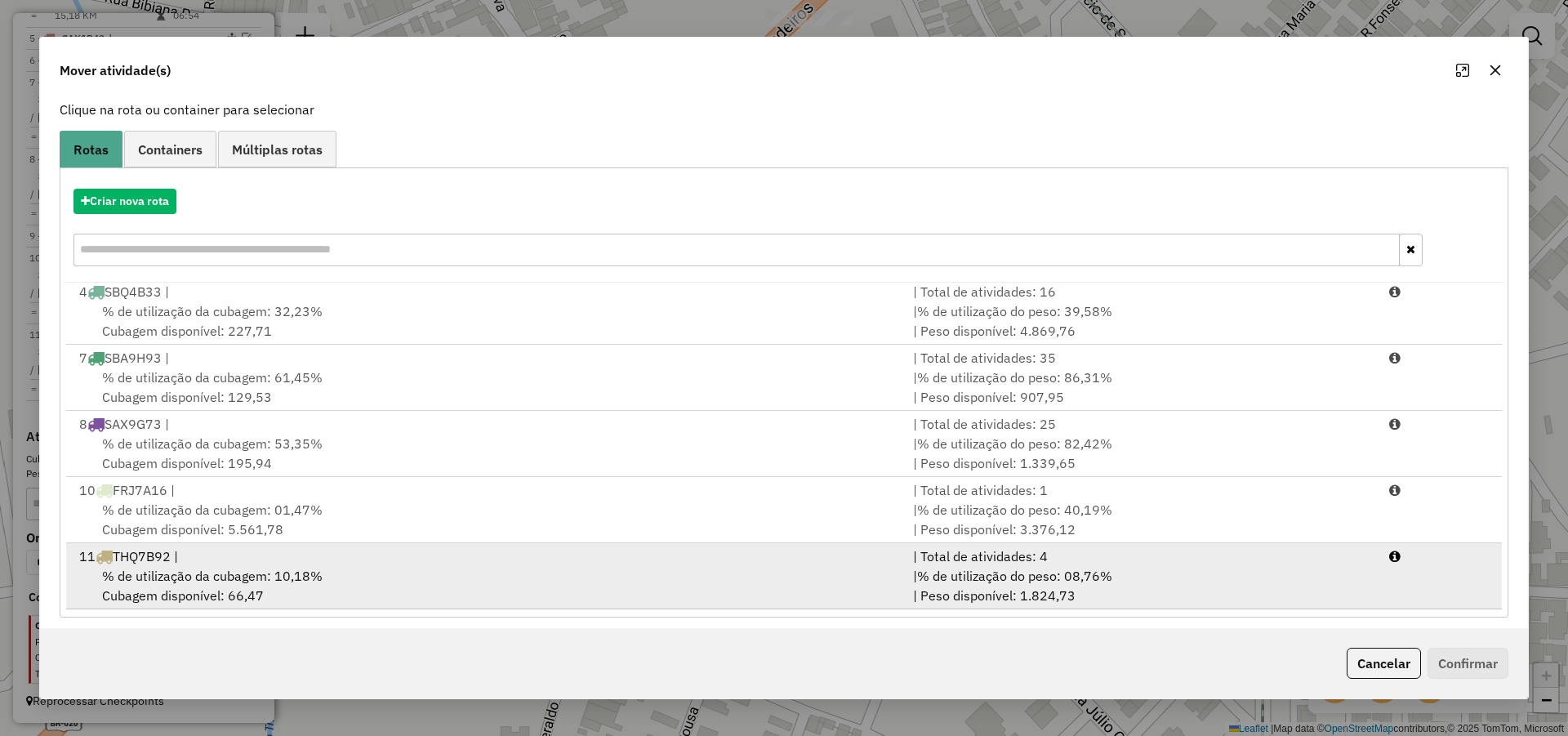
scroll to position [109, 0]
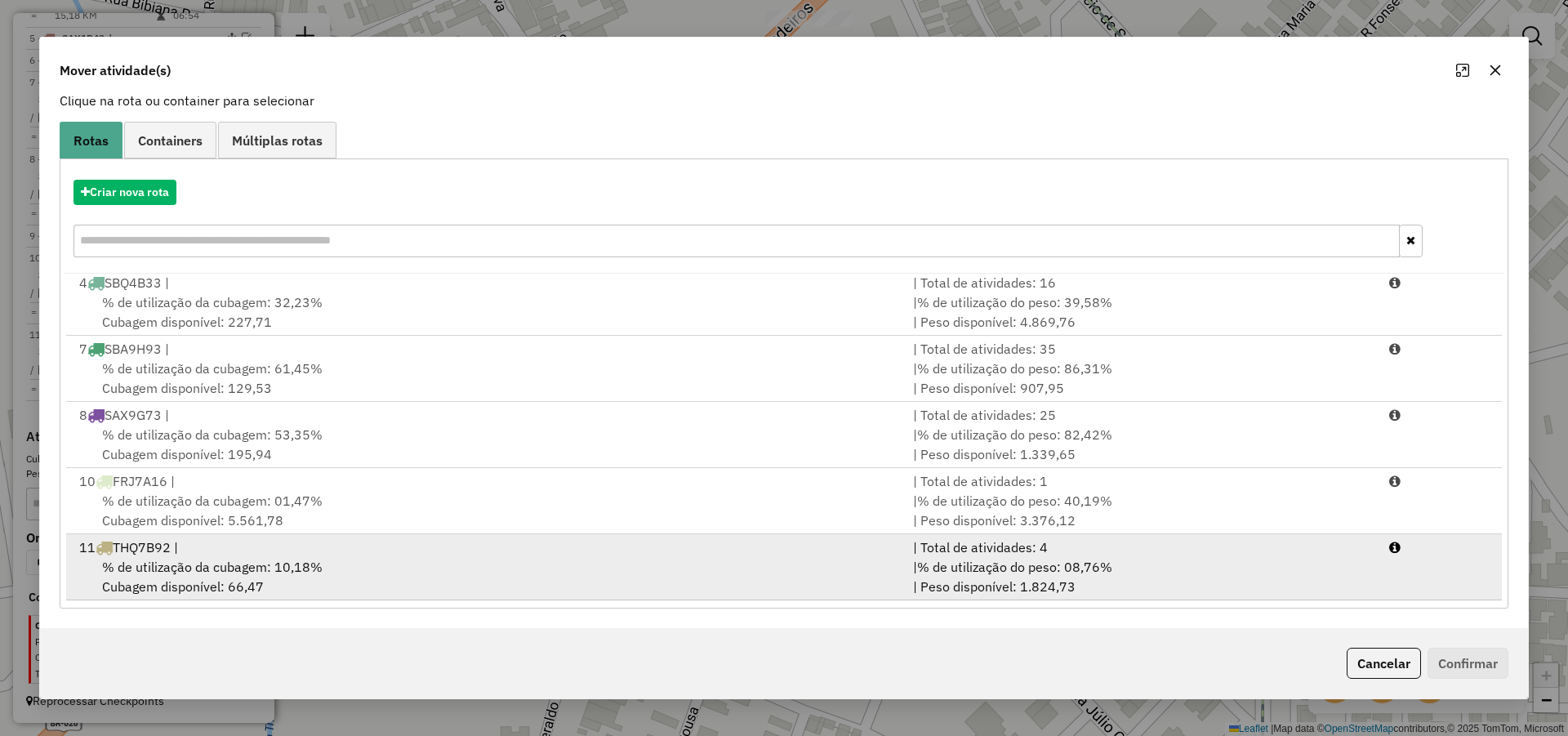
click at [694, 578] on div "% de utilização da cubagem: 10,18% Cubagem disponível: 66,47" at bounding box center [486, 576] width 834 height 39
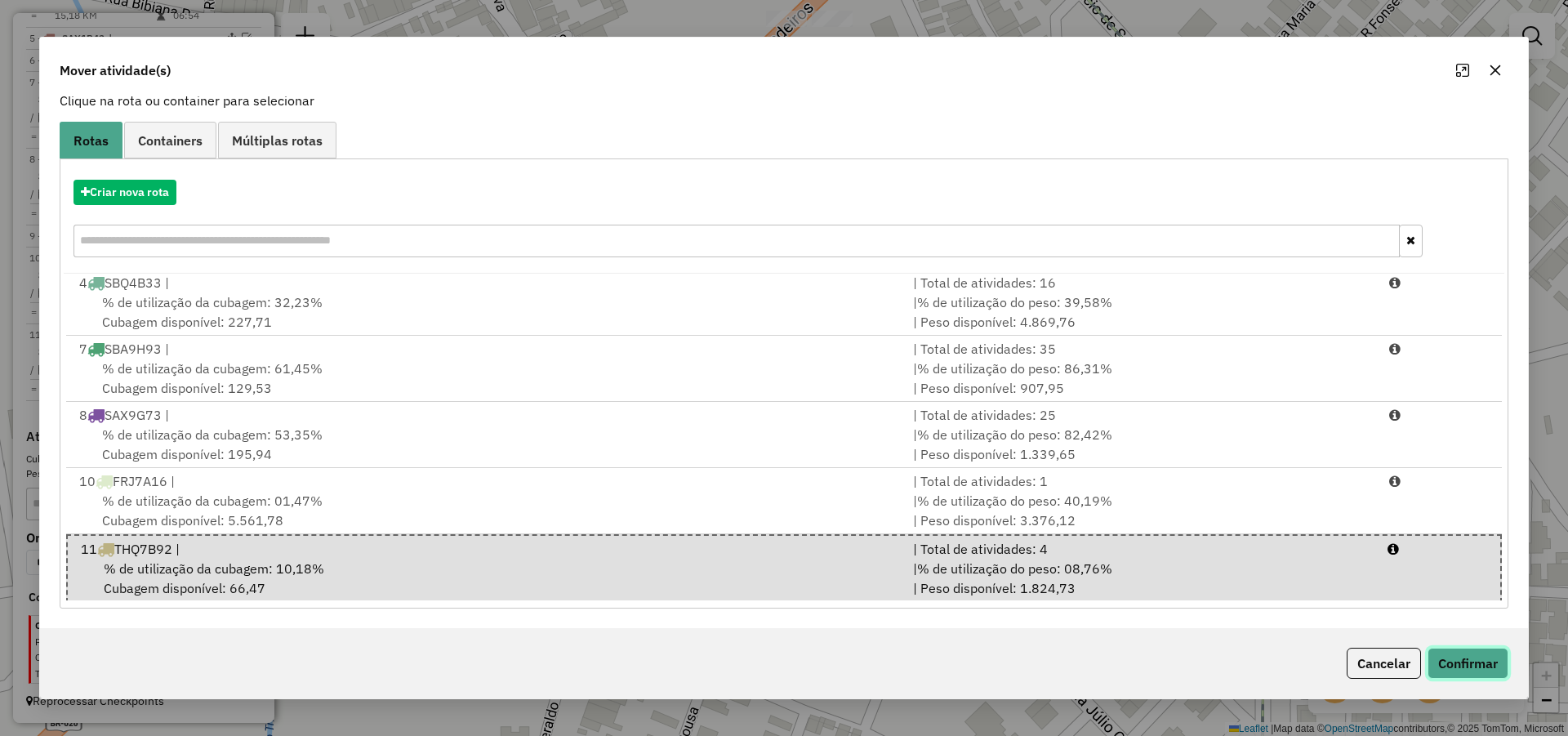
click at [1480, 658] on button "Confirmar" at bounding box center [1468, 663] width 81 height 31
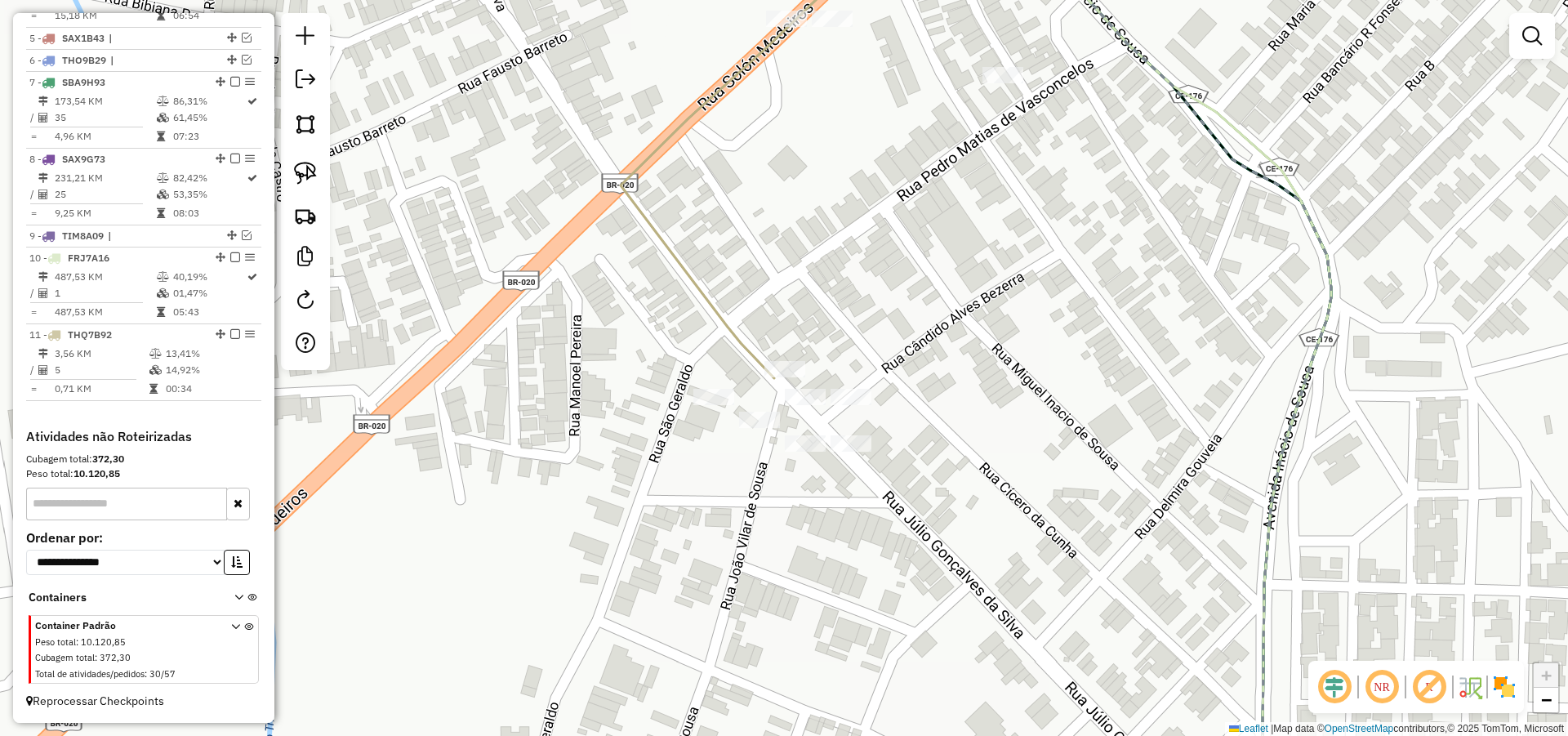
scroll to position [0, 0]
drag, startPoint x: 760, startPoint y: 436, endPoint x: 964, endPoint y: 431, distance: 204.1
click at [1012, 455] on div "Janela de atendimento Grade de atendimento Capacidade Transportadoras Veículos …" at bounding box center [784, 368] width 1568 height 736
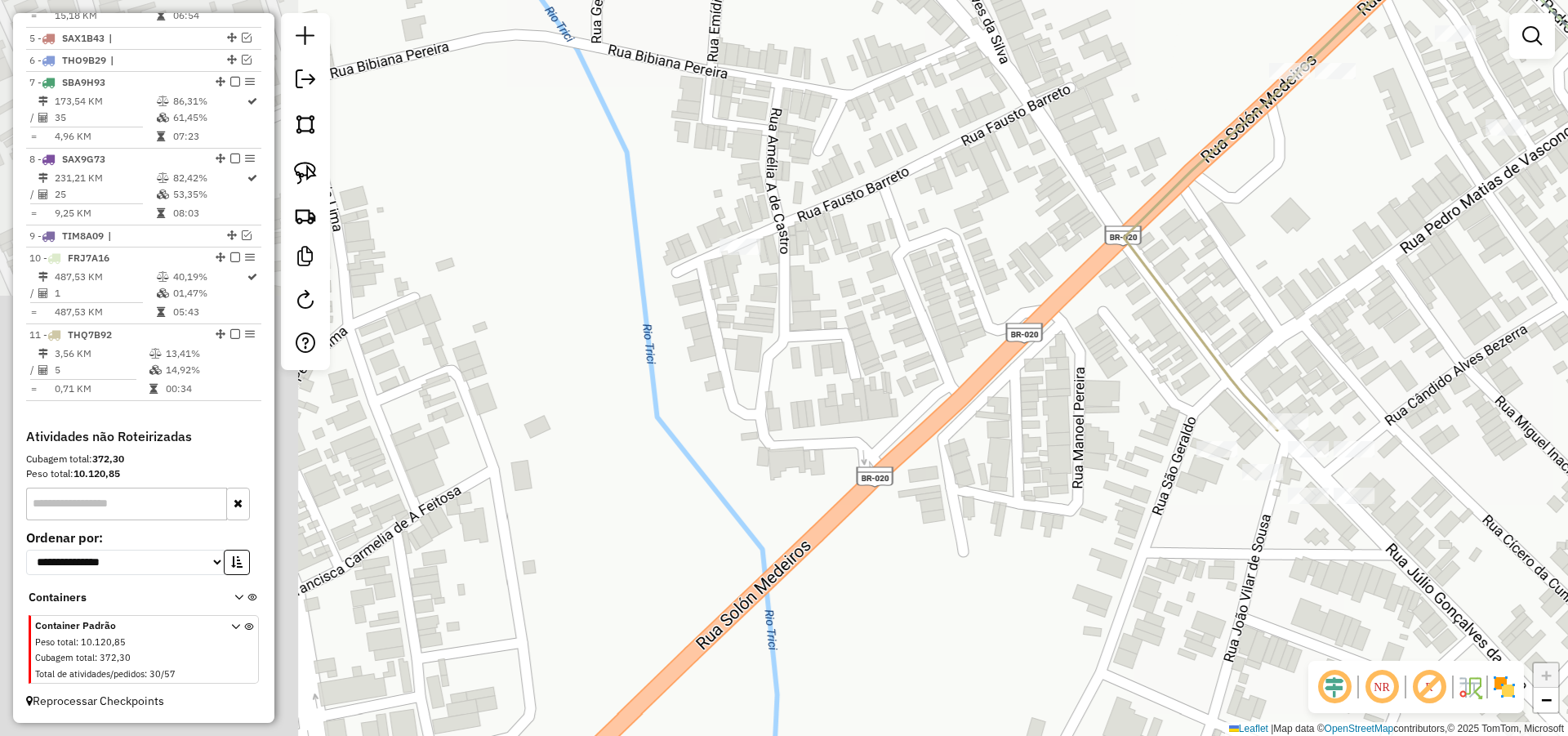
drag, startPoint x: 851, startPoint y: 492, endPoint x: 846, endPoint y: 507, distance: 15.8
click at [851, 506] on div "Janela de atendimento Grade de atendimento Capacidade Transportadoras Veículos …" at bounding box center [784, 368] width 1568 height 736
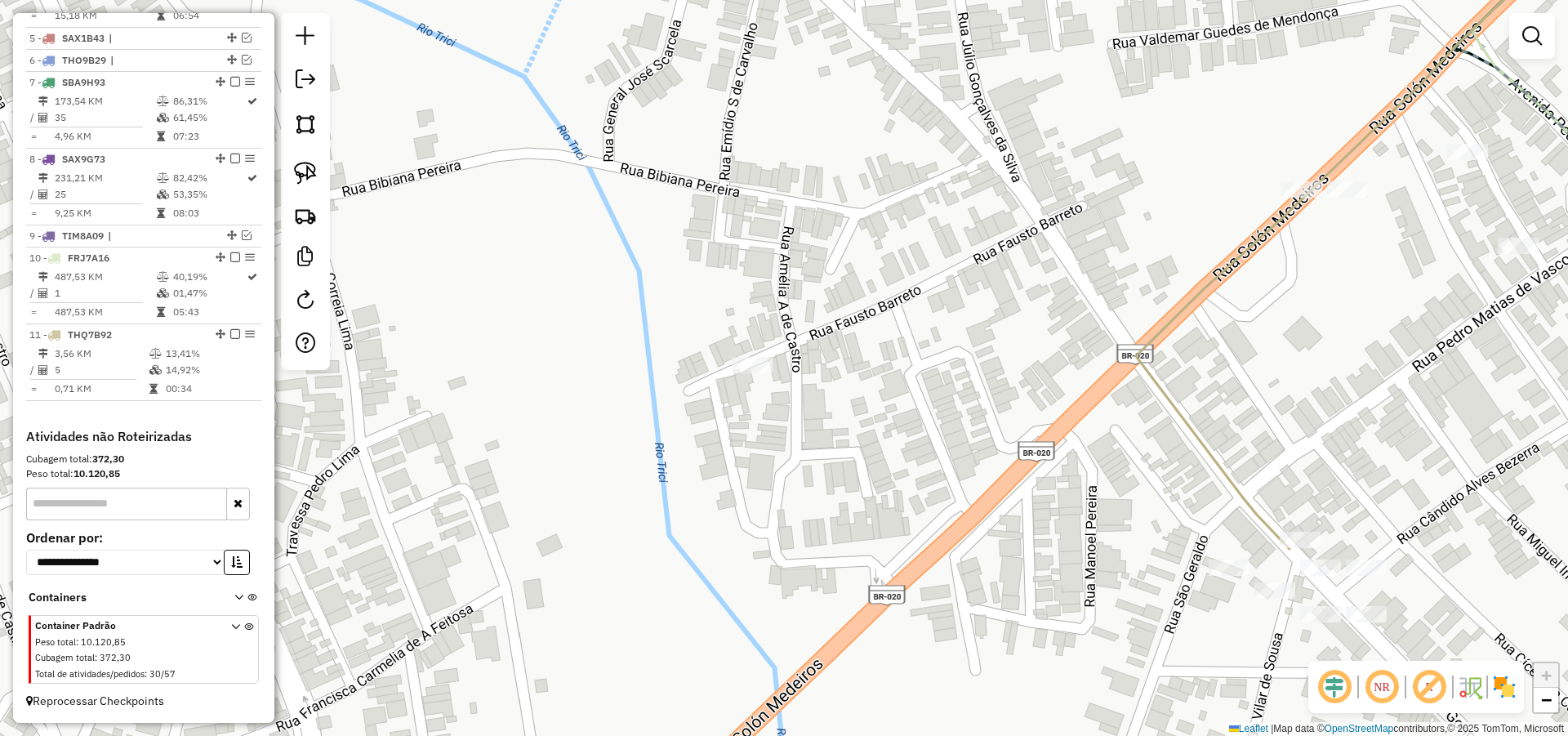
click at [746, 355] on div "Janela de atendimento Grade de atendimento Capacidade Transportadoras Veículos …" at bounding box center [784, 368] width 1568 height 736
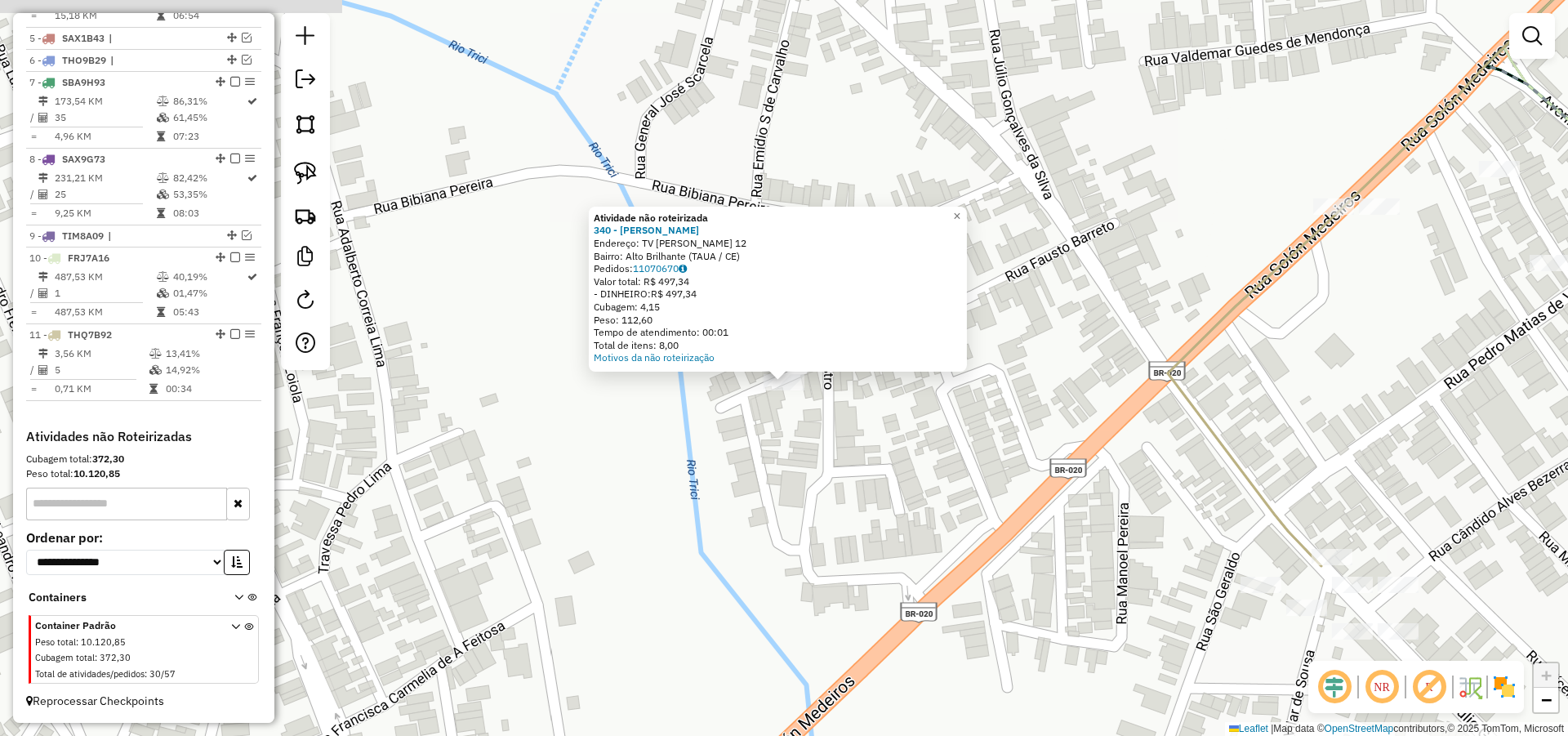
drag, startPoint x: 772, startPoint y: 435, endPoint x: 769, endPoint y: 444, distance: 9.5
click at [772, 442] on div "Atividade não roteirizada 340 - FRANCISCO ARIOSVALDO Endereço: TV FAUSTO BARRET…" at bounding box center [784, 368] width 1568 height 736
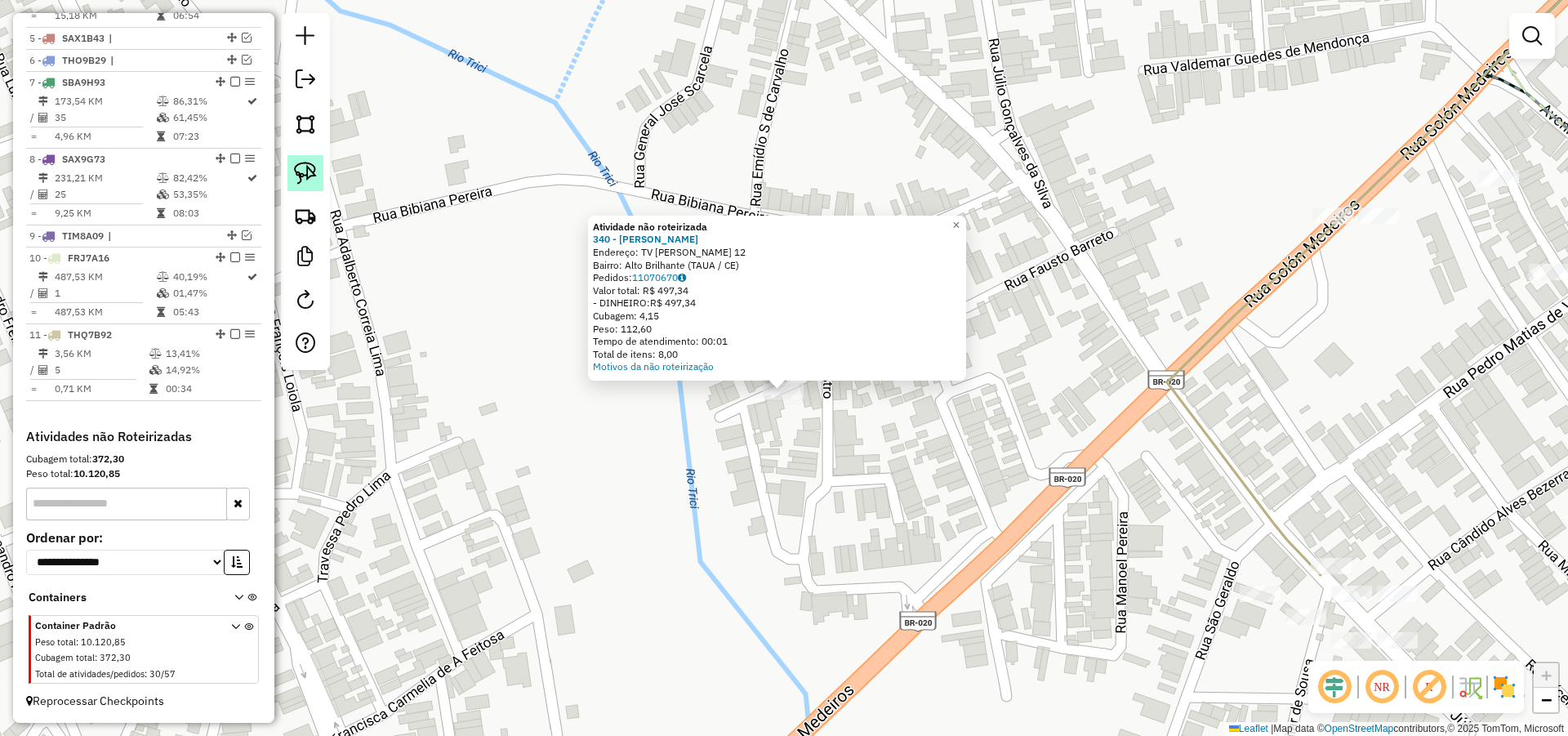
click at [301, 175] on img at bounding box center [305, 173] width 23 height 23
drag, startPoint x: 928, startPoint y: 439, endPoint x: 761, endPoint y: 297, distance: 219.2
click at [761, 297] on div "Atividade não roteirizada 340 - FRANCISCO ARIOSVALDO Endereço: TV FAUSTO BARRET…" at bounding box center [784, 368] width 1568 height 736
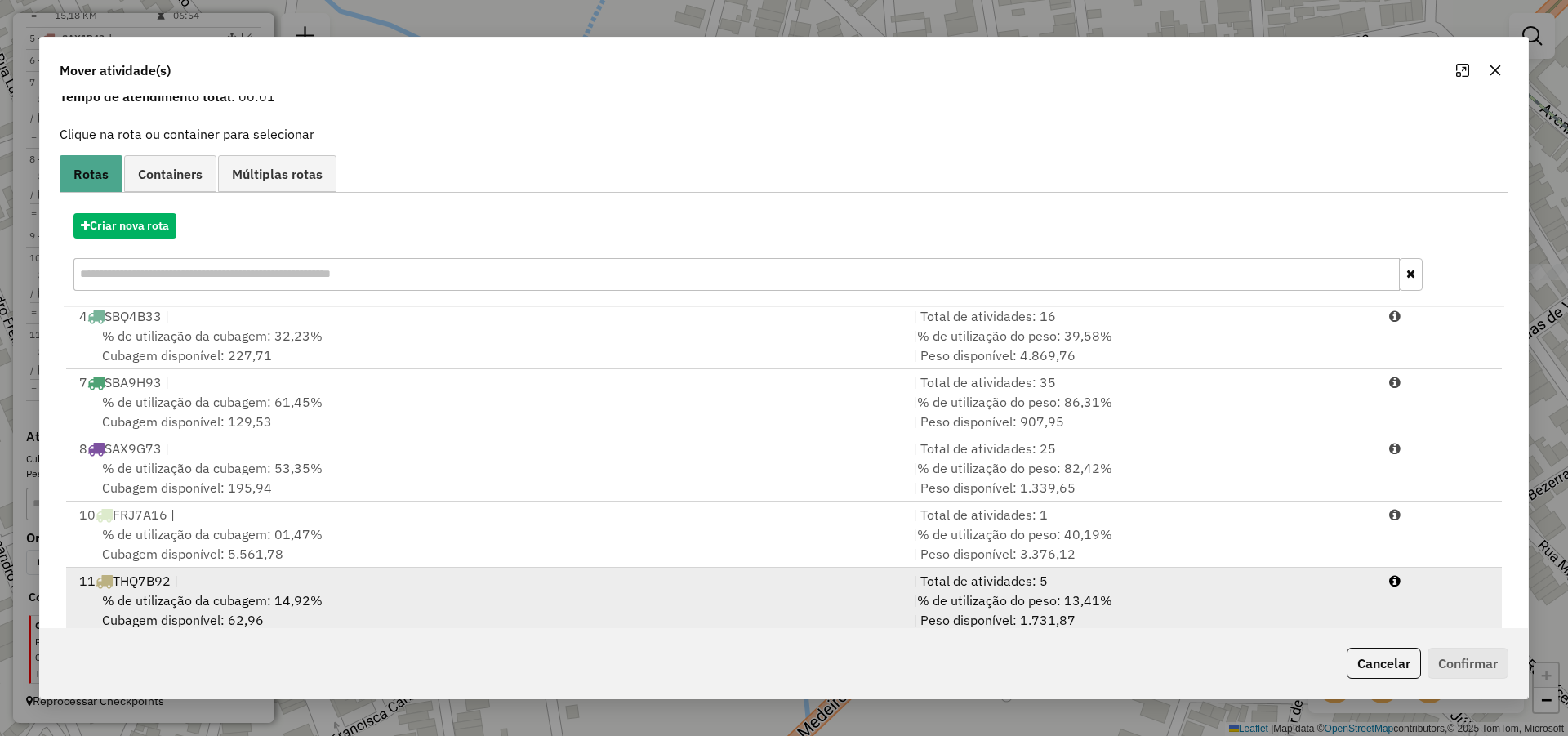
scroll to position [109, 0]
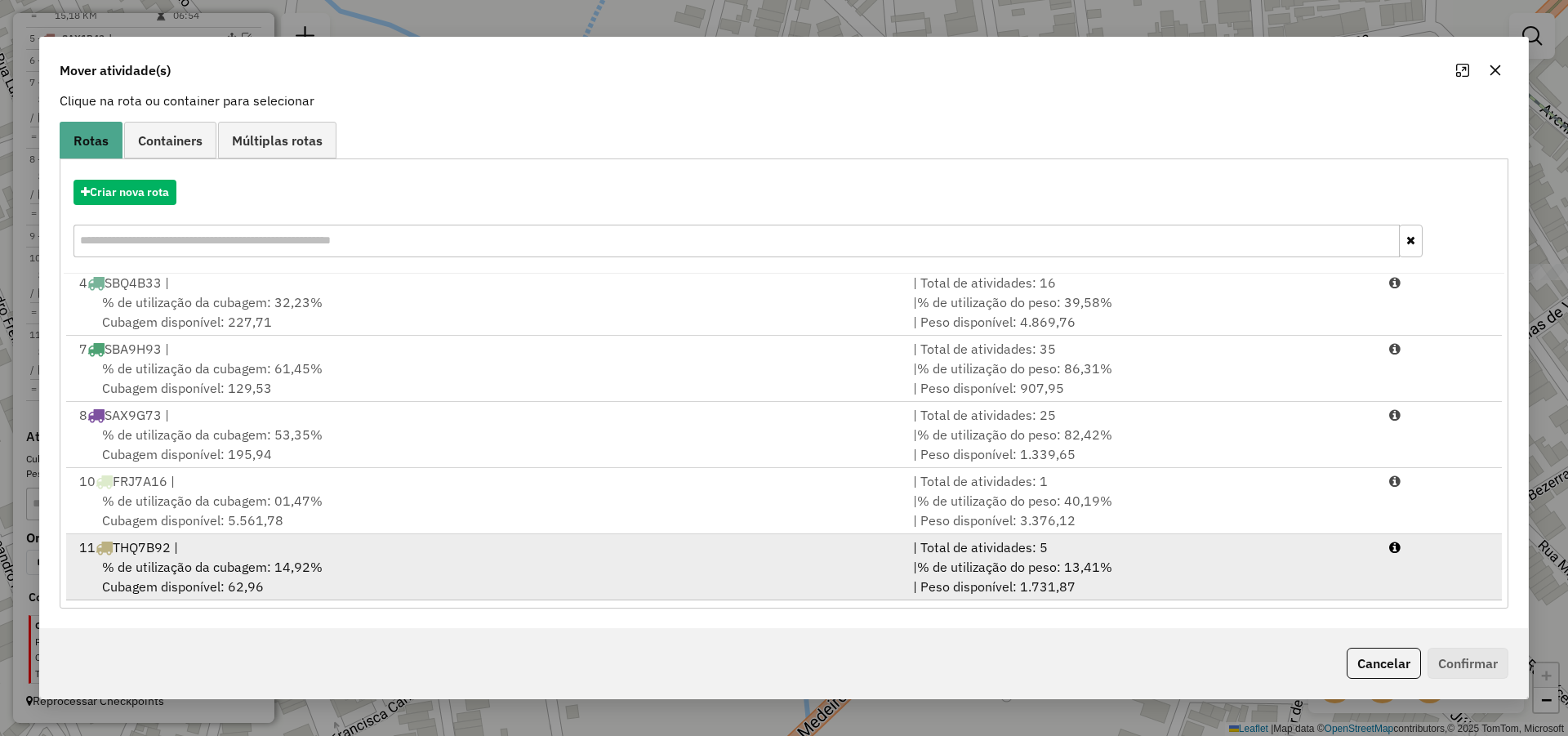
click at [927, 575] on div "| % de utilização do peso: 13,41% | Peso disponível: 1.731,87" at bounding box center [1142, 576] width 476 height 39
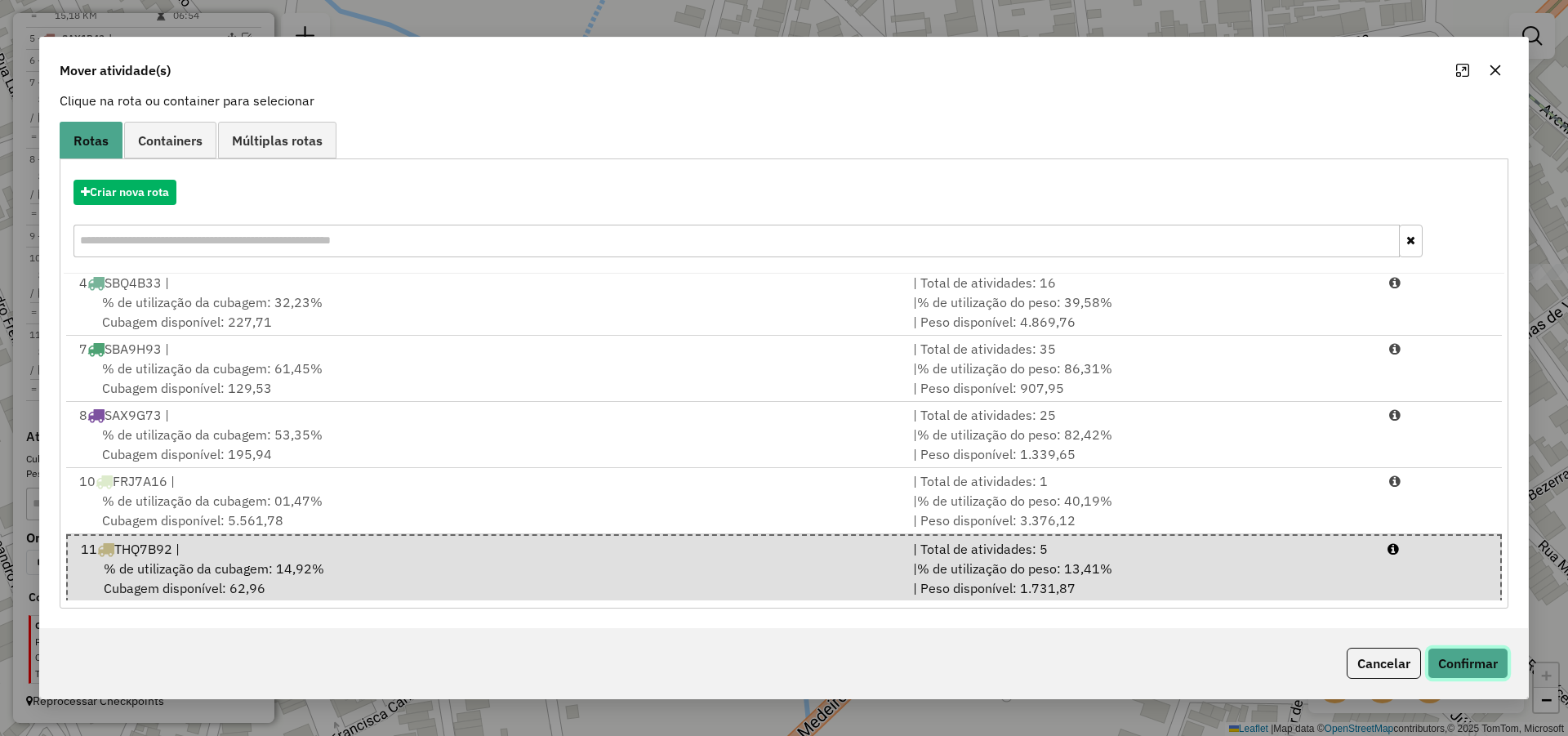
click at [1470, 650] on button "Confirmar" at bounding box center [1468, 663] width 81 height 31
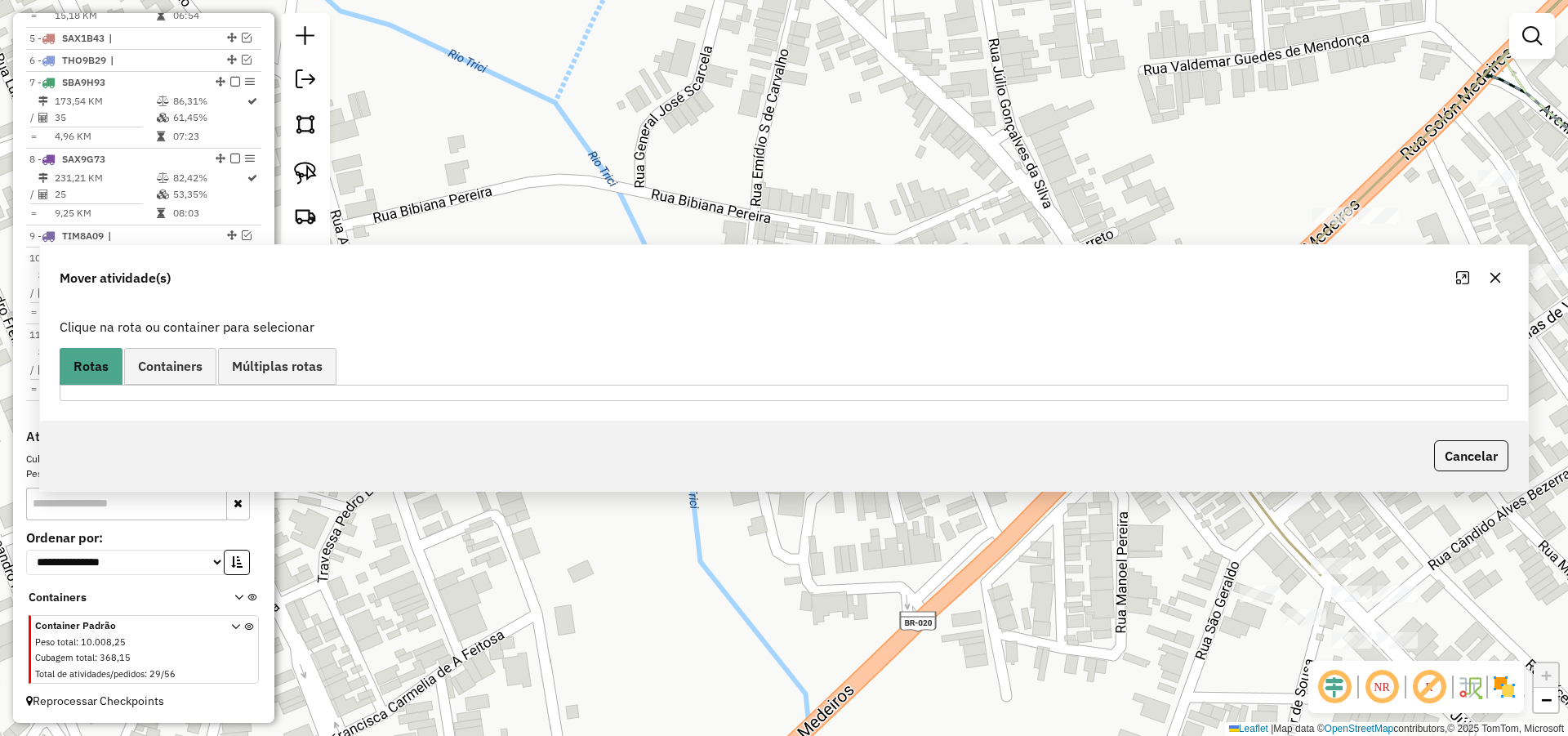
scroll to position [0, 0]
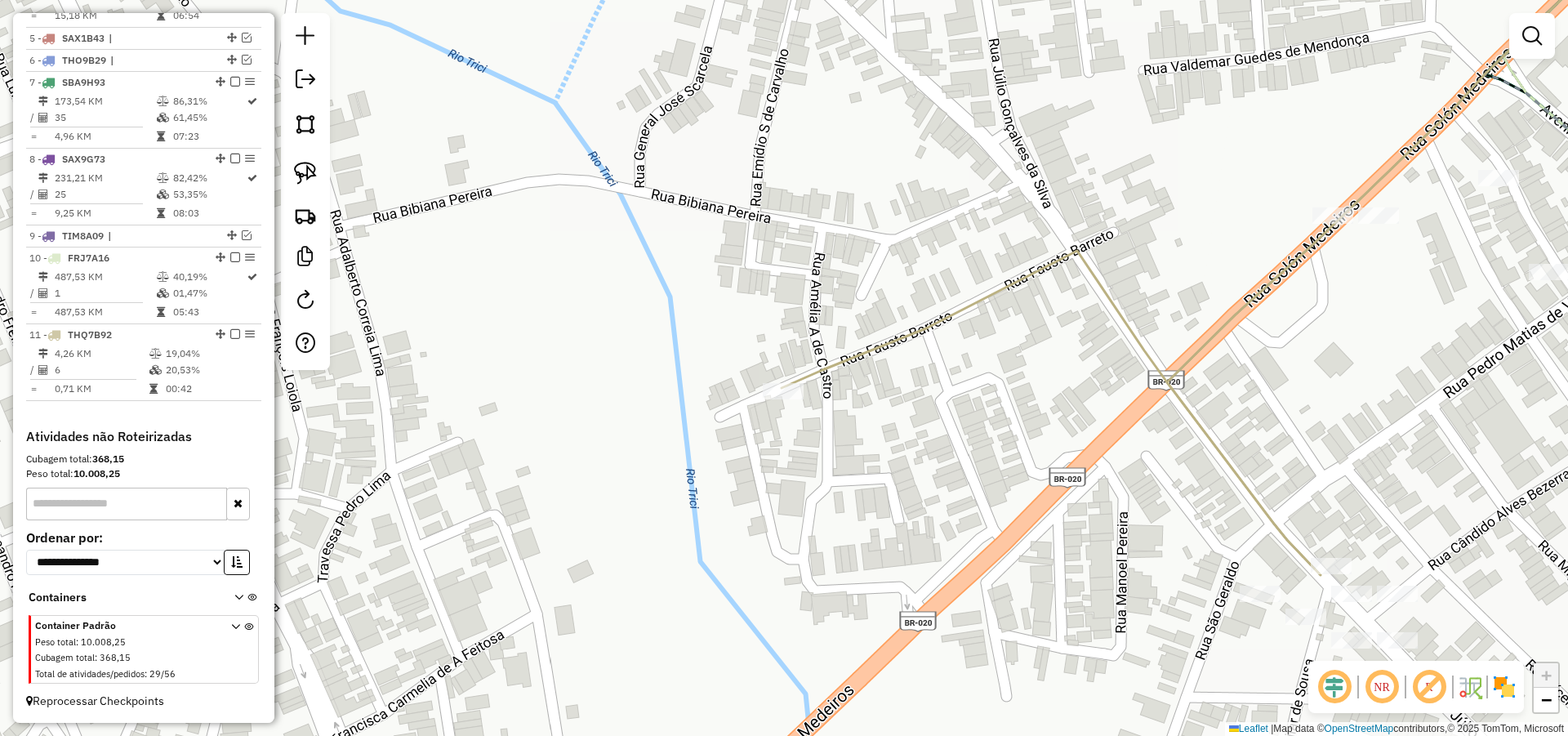
click at [987, 324] on div "Janela de atendimento Grade de atendimento Capacidade Transportadoras Veículos …" at bounding box center [784, 368] width 1568 height 736
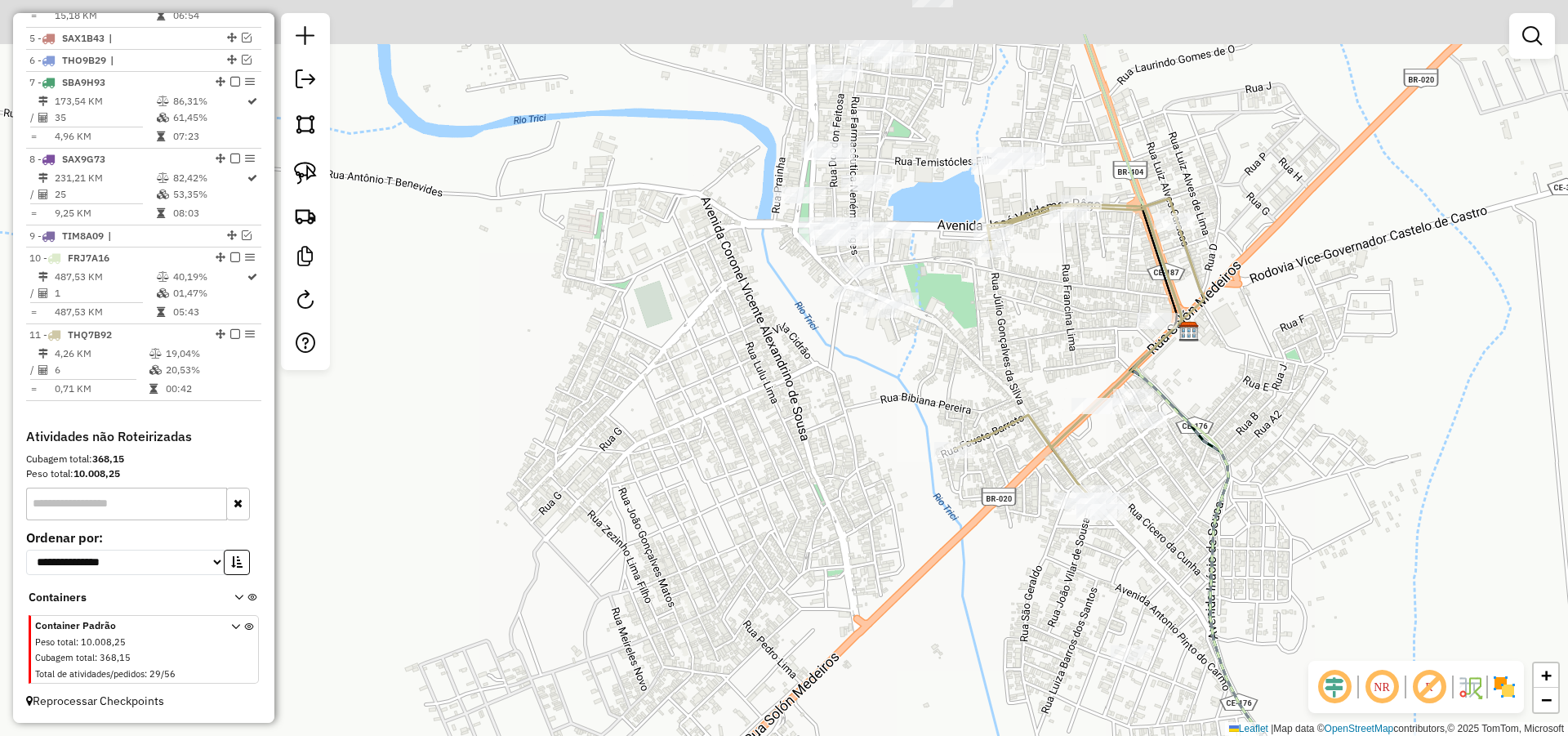
drag, startPoint x: 1002, startPoint y: 351, endPoint x: 1023, endPoint y: 394, distance: 47.9
click at [1023, 394] on div "Janela de atendimento Grade de atendimento Capacidade Transportadoras Veículos …" at bounding box center [784, 368] width 1568 height 736
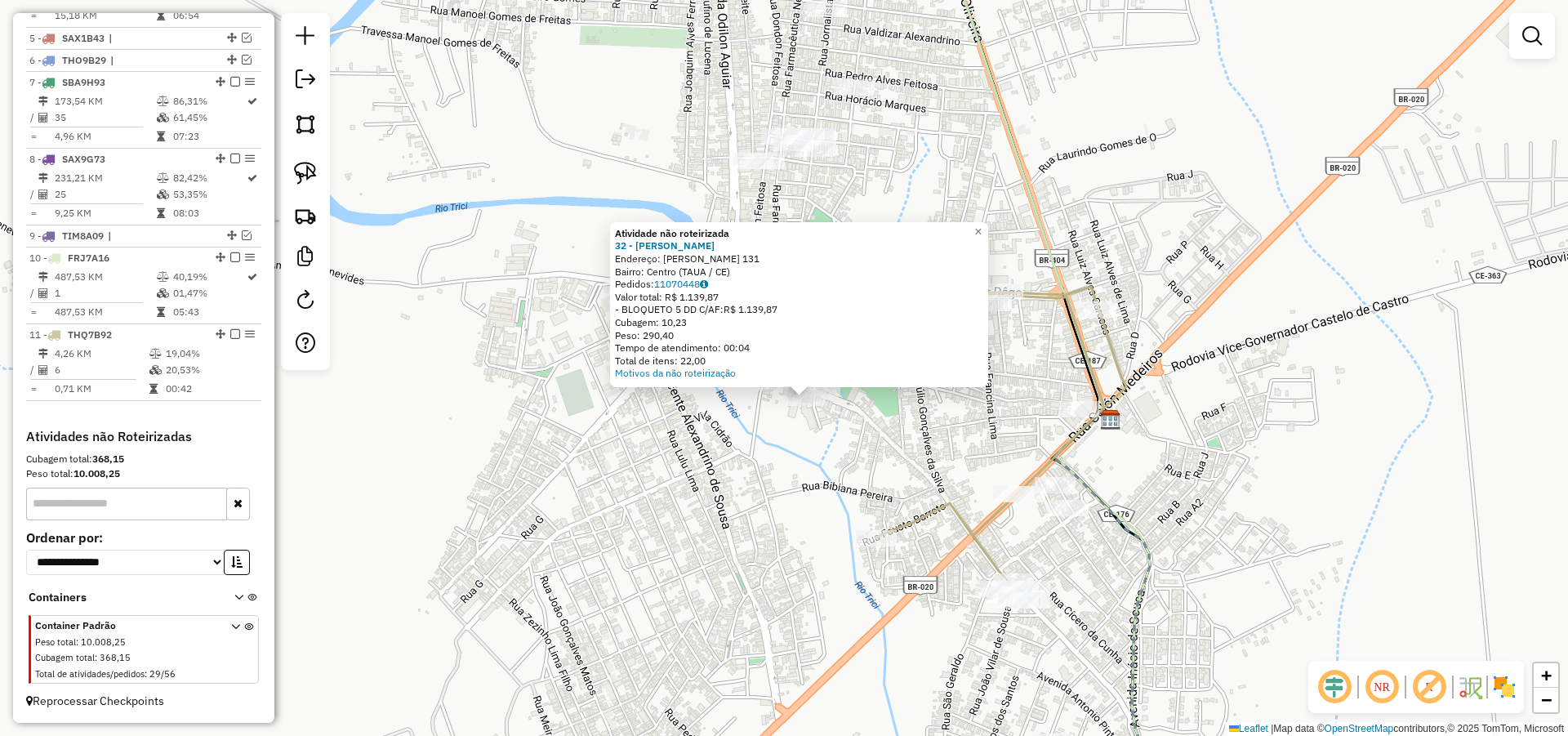
drag, startPoint x: 942, startPoint y: 436, endPoint x: 957, endPoint y: 454, distance: 23.4
click at [957, 454] on div "Atividade não roteirizada 32 - CICERO VIEIRA RICHA Endereço: R MONSENHOR ODORIC…" at bounding box center [784, 368] width 1568 height 736
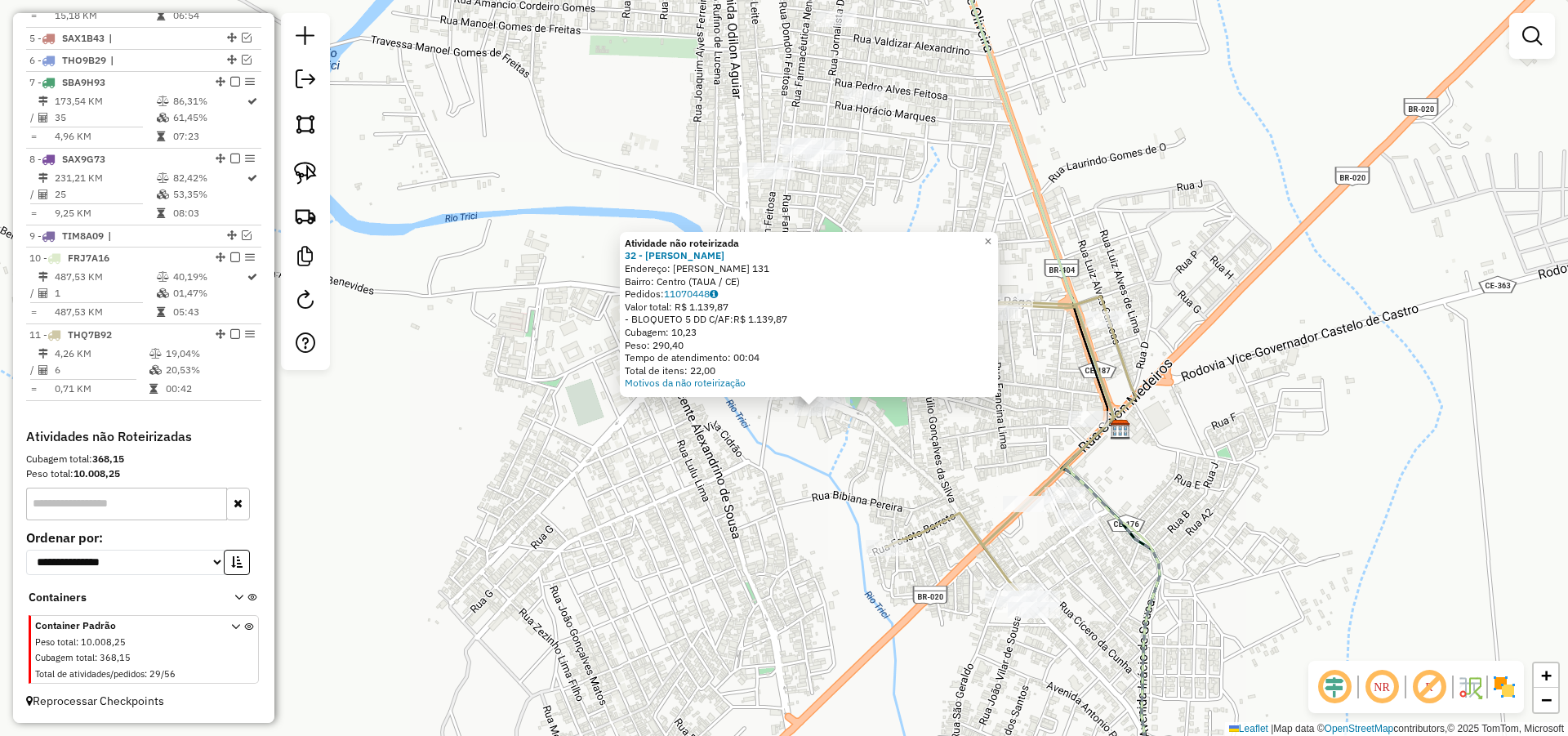
click at [844, 447] on div "Atividade não roteirizada 32 - CICERO VIEIRA RICHA Endereço: R MONSENHOR ODORIC…" at bounding box center [784, 368] width 1568 height 736
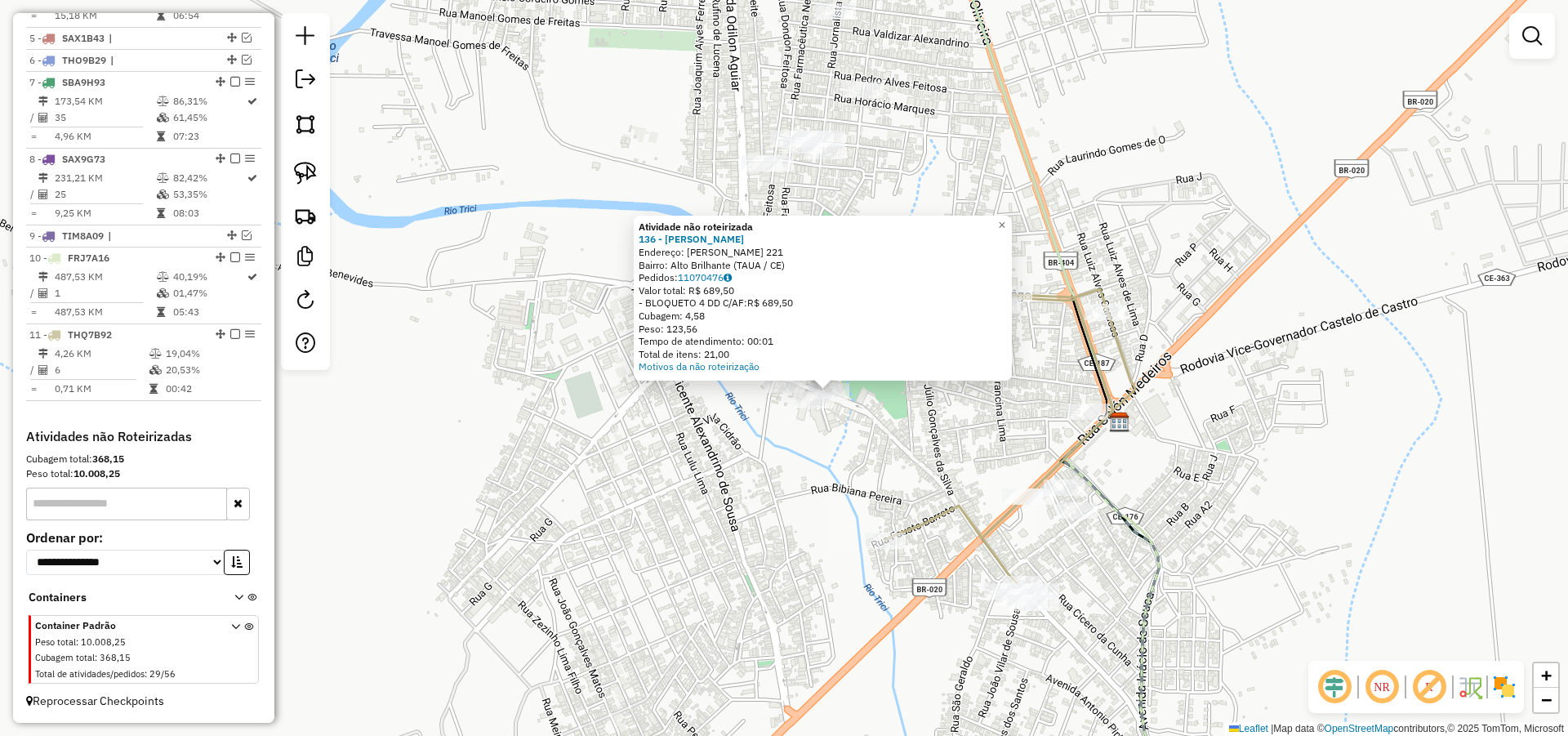
drag, startPoint x: 837, startPoint y: 468, endPoint x: 886, endPoint y: 498, distance: 57.5
click at [965, 516] on div "Atividade não roteirizada 136 - MIGUEL ELIDIO MARTIN Endereço: R MONSENHOR ODOR…" at bounding box center [784, 368] width 1568 height 736
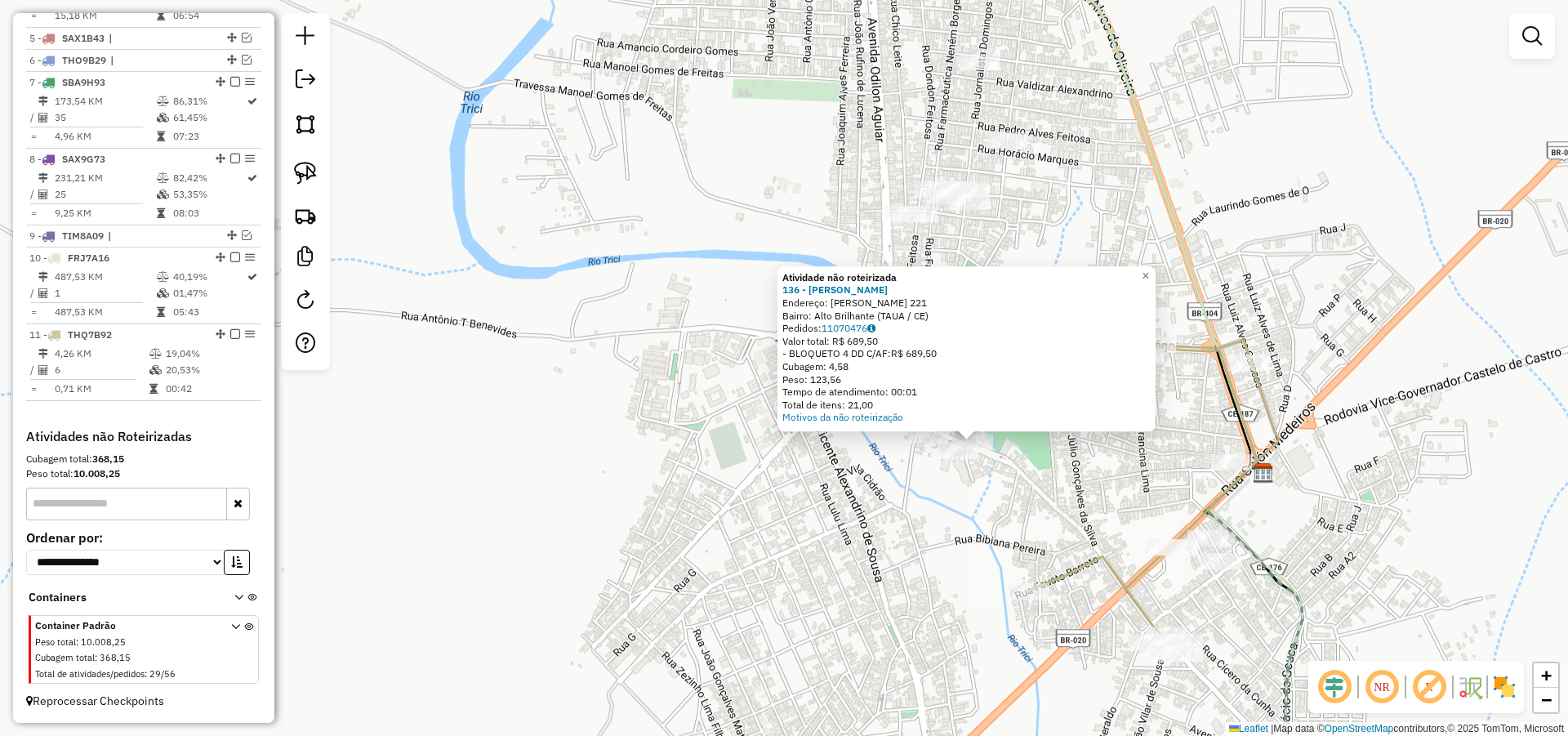
click at [853, 494] on div "Atividade não roteirizada 136 - MIGUEL ELIDIO MARTIN Endereço: R MONSENHOR ODOR…" at bounding box center [784, 368] width 1568 height 736
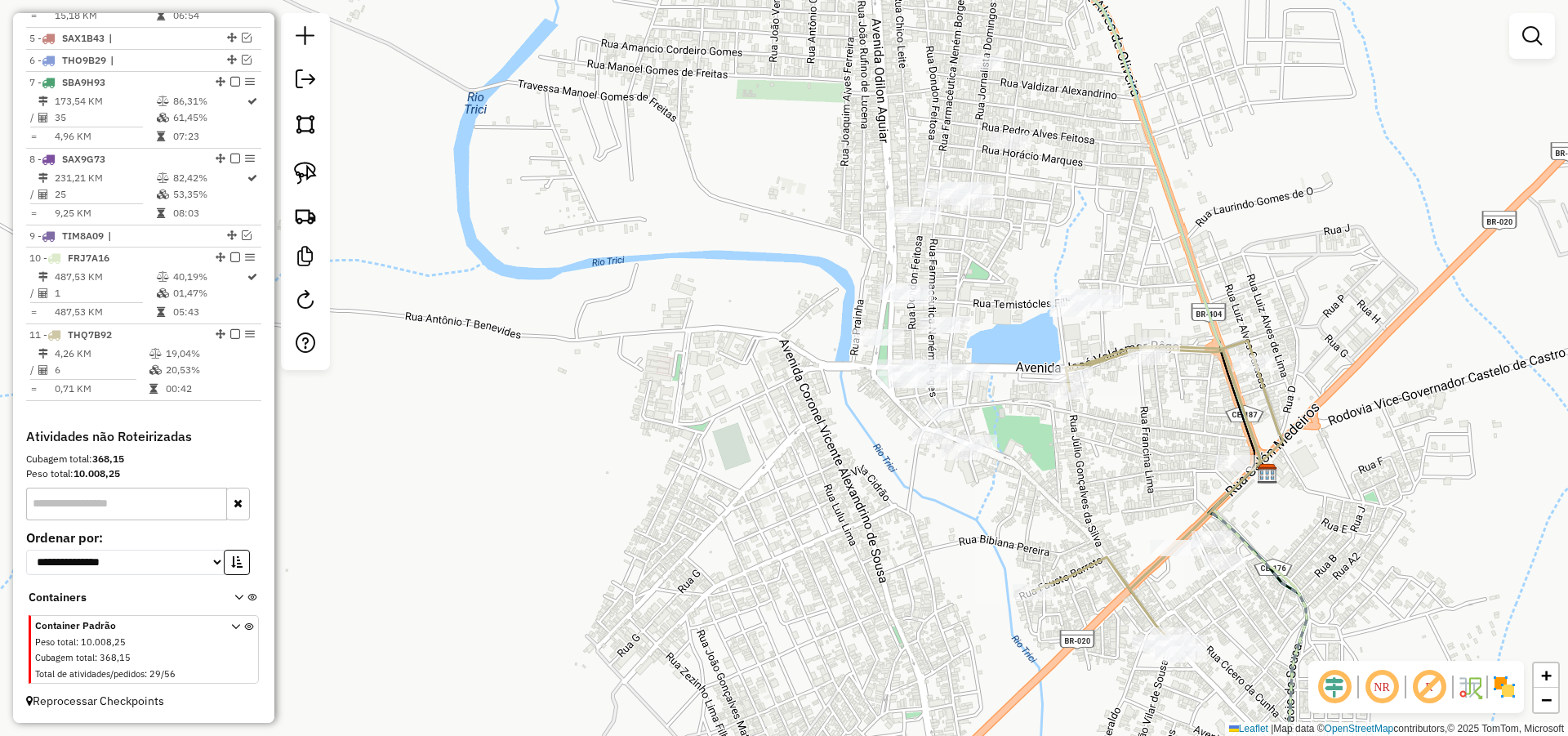
click at [840, 426] on div "Janela de atendimento Grade de atendimento Capacidade Transportadoras Veículos …" at bounding box center [784, 368] width 1568 height 736
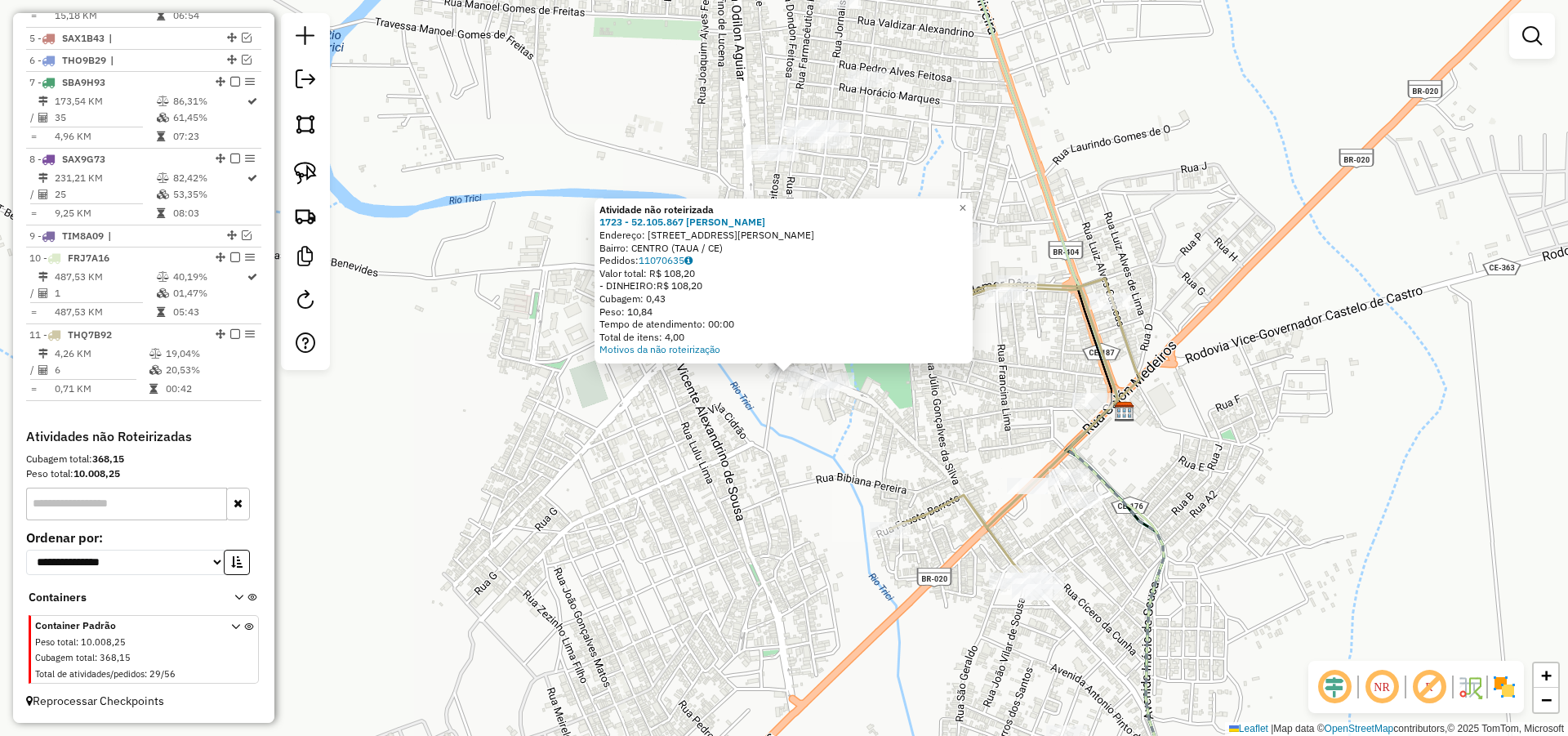
drag, startPoint x: 753, startPoint y: 437, endPoint x: 814, endPoint y: 512, distance: 96.7
click at [807, 529] on div "Atividade não roteirizada 1723 - 52.105.867 ANTONIO J Endereço: R Rua Alaor Cav…" at bounding box center [784, 368] width 1568 height 736
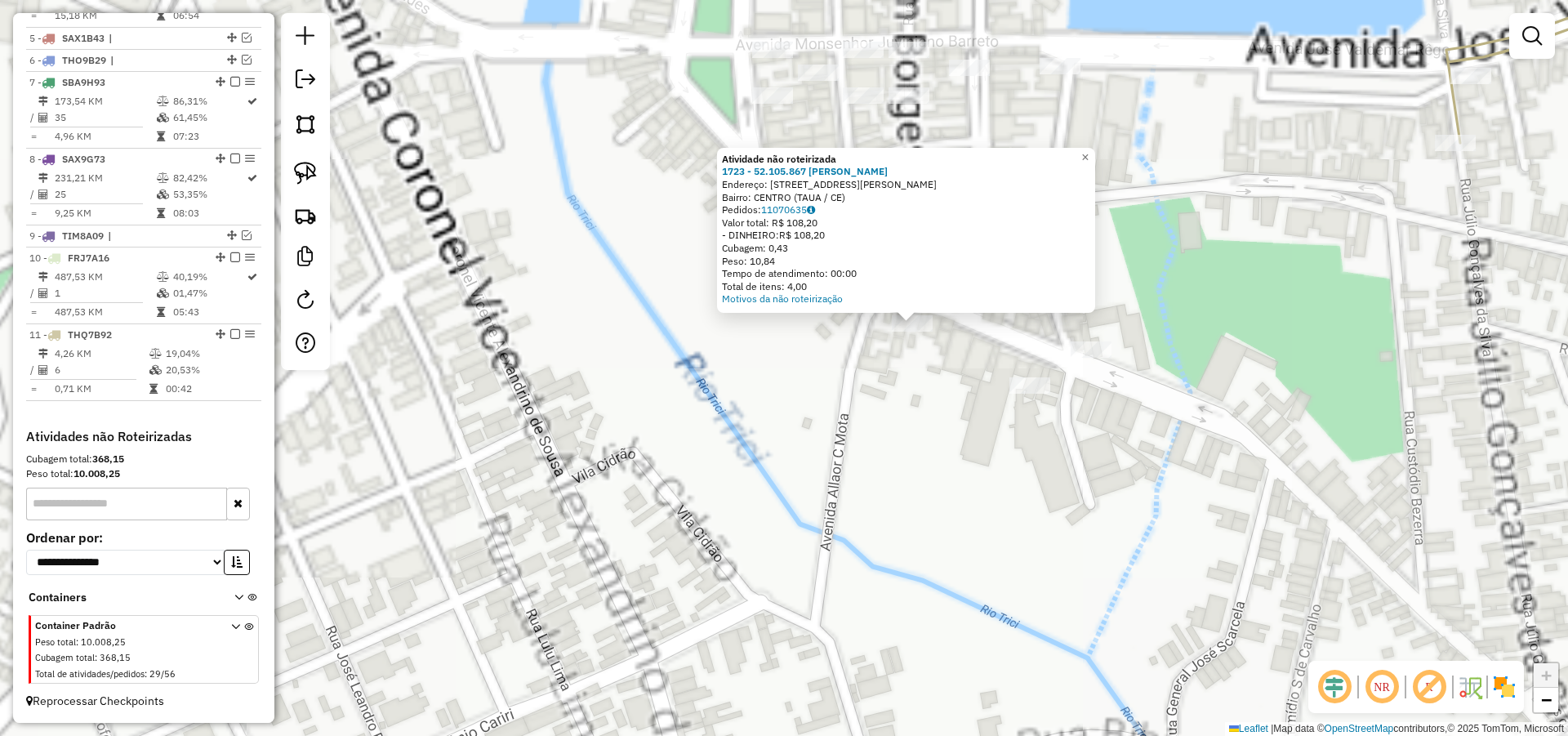
click at [925, 462] on div "Atividade não roteirizada 1723 - 52.105.867 ANTONIO J Endereço: R Rua Alaor Cav…" at bounding box center [784, 368] width 1568 height 736
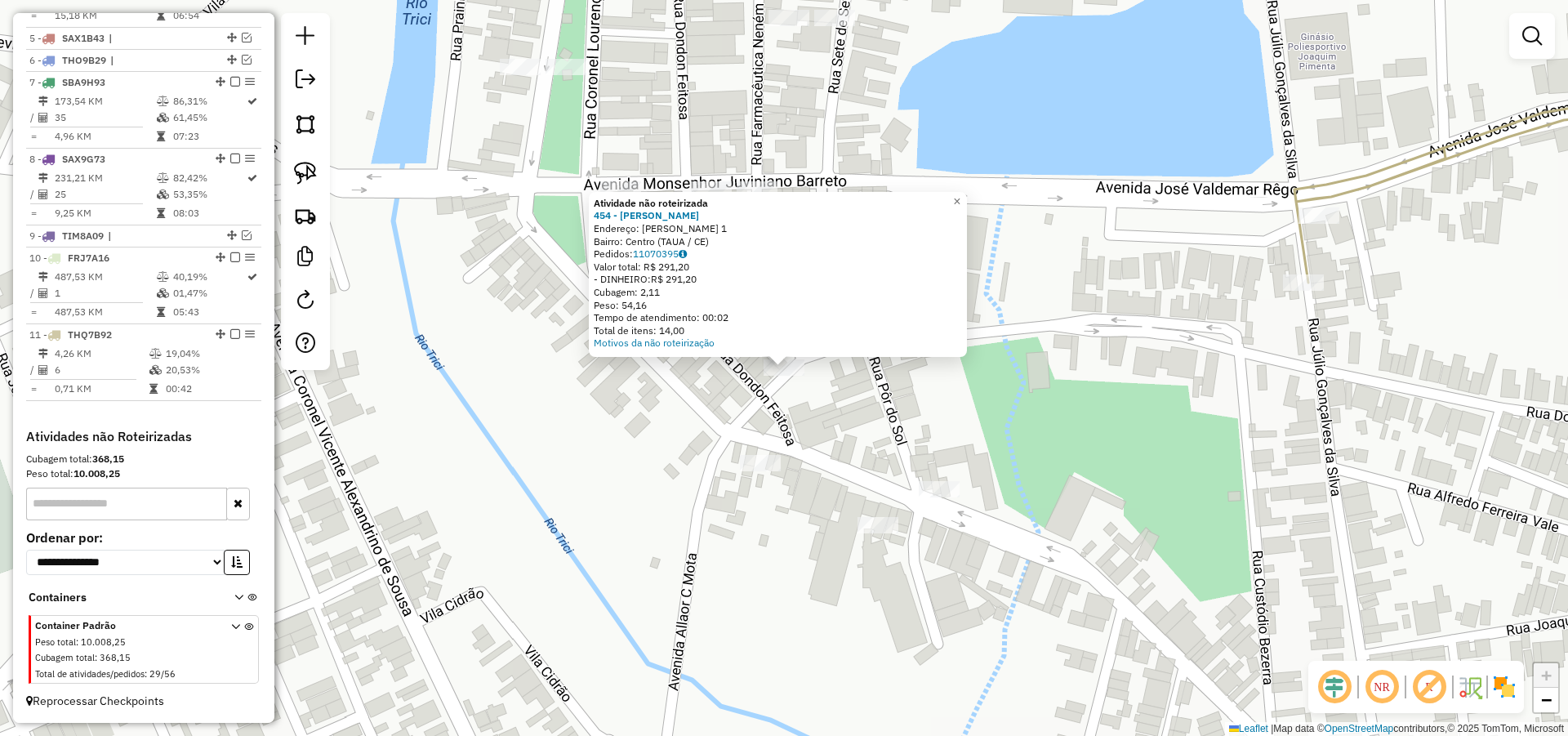
click at [882, 419] on div "Atividade não roteirizada 454 - MERCADINHO RICHELLE Endereço: HENRIQUE DE ANDRA…" at bounding box center [784, 368] width 1568 height 736
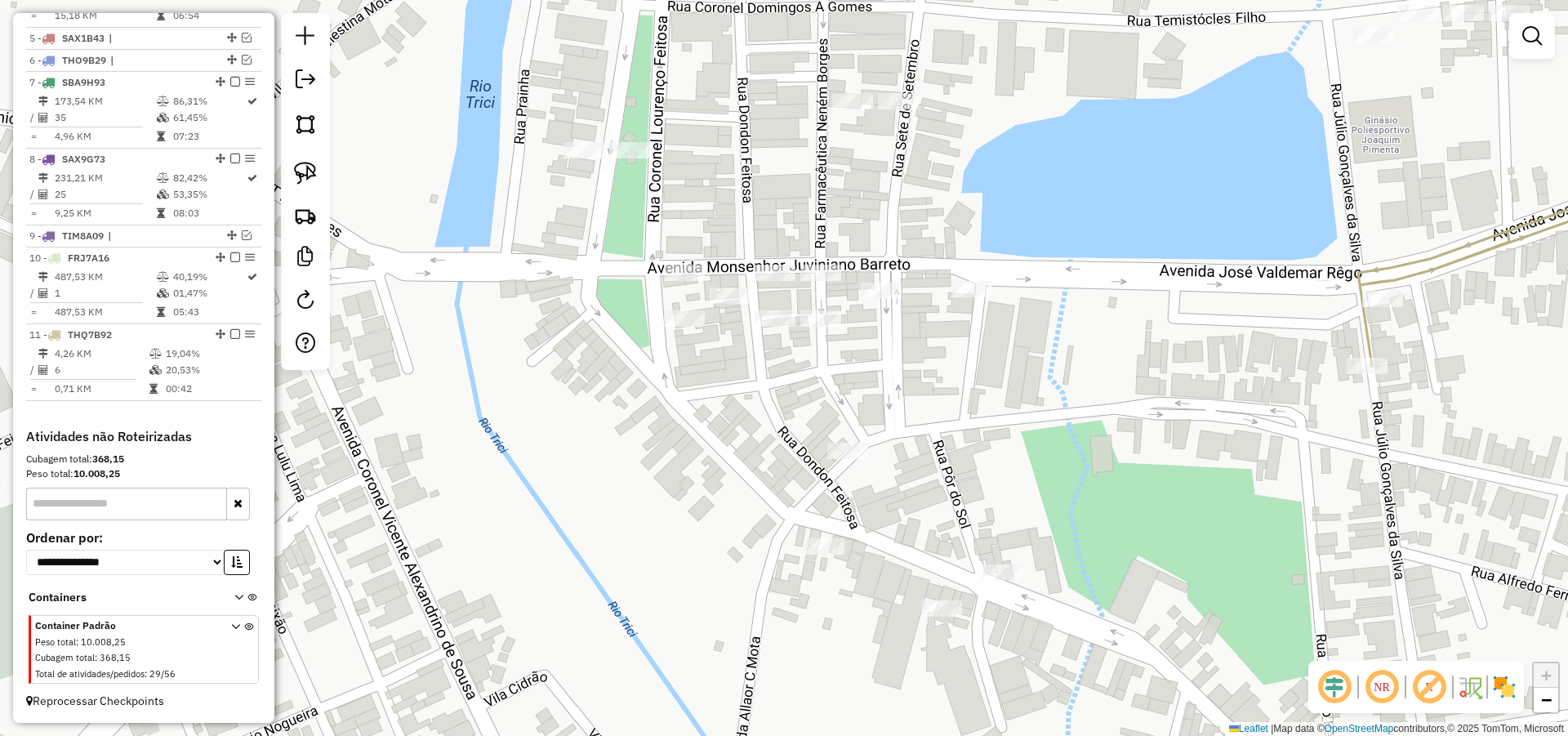
drag, startPoint x: 885, startPoint y: 370, endPoint x: 892, endPoint y: 440, distance: 70.3
click at [958, 465] on div "Janela de atendimento Grade de atendimento Capacidade Transportadoras Veículos …" at bounding box center [784, 368] width 1568 height 736
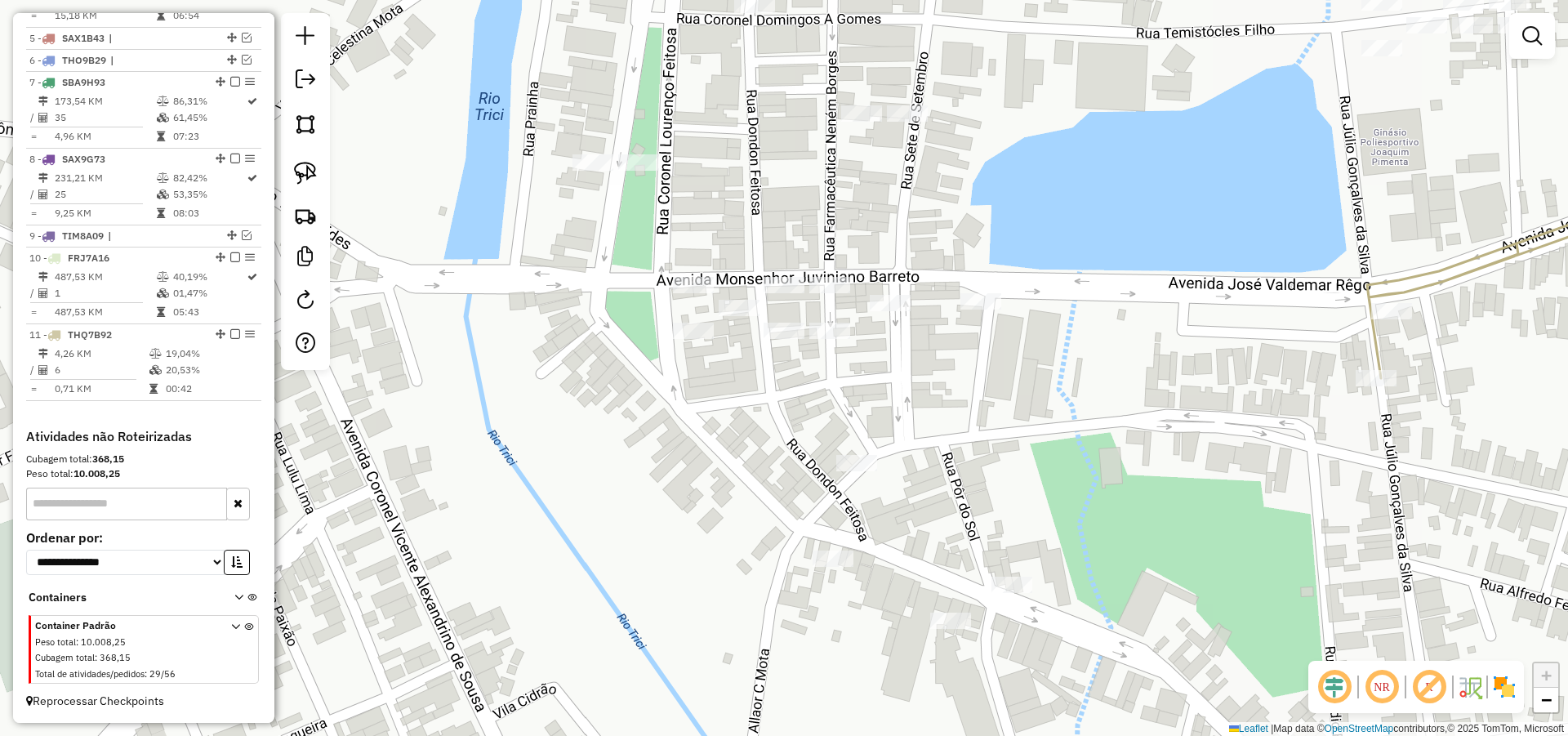
click at [694, 321] on div "Janela de atendimento Grade de atendimento Capacidade Transportadoras Veículos …" at bounding box center [784, 368] width 1568 height 736
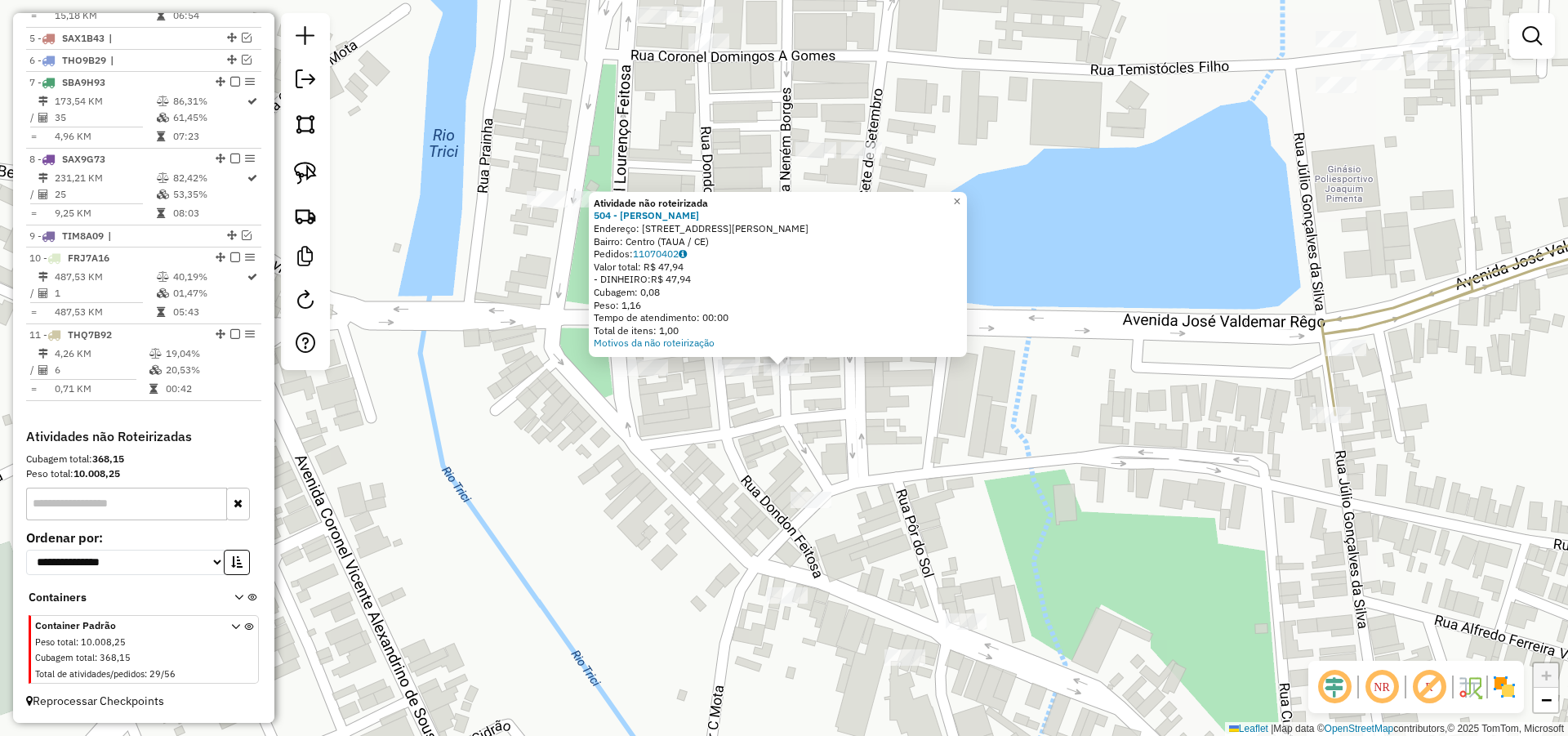
click at [893, 405] on div "Atividade não roteirizada 504 - MARIA MARLENE DA SIL Endereço: R NENEM BORGES 5…" at bounding box center [784, 368] width 1568 height 736
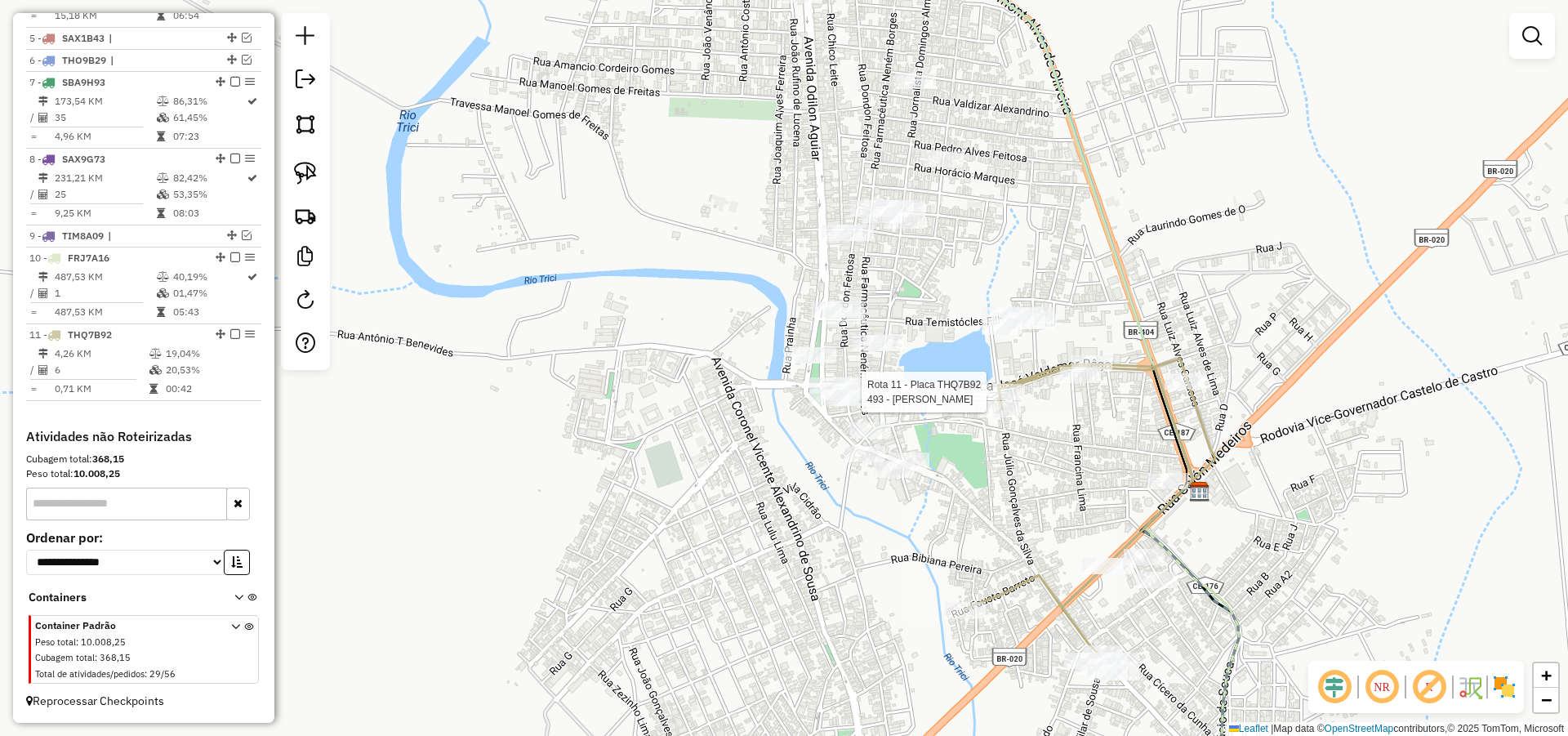
select select "*********"
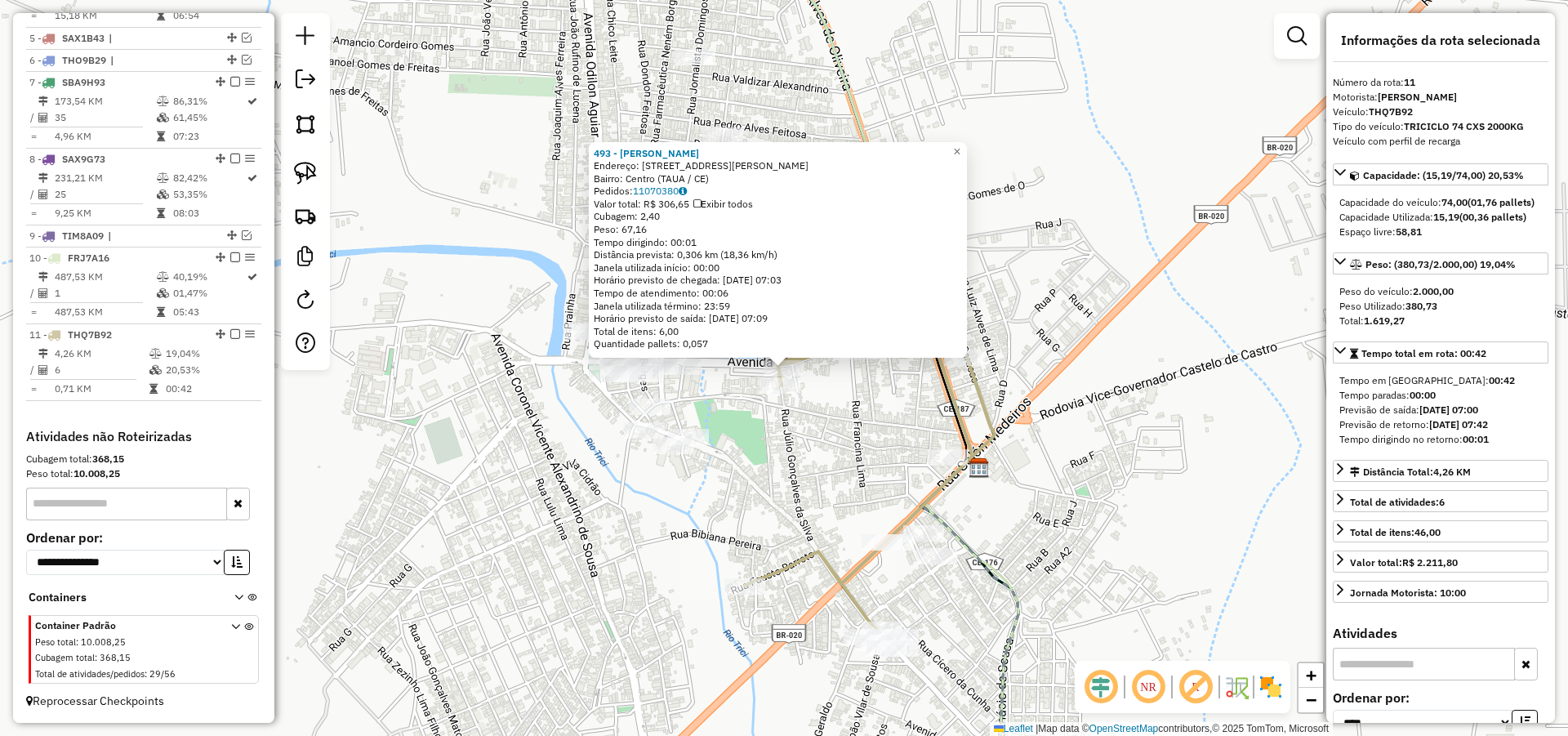
drag, startPoint x: 685, startPoint y: 524, endPoint x: 748, endPoint y: 493, distance: 70.2
click at [746, 496] on div "493 - SIMONE LOIOLA LIMA Endereço: AV JOSE VALDEMAR REGO 516 Bairro: Centro (TA…" at bounding box center [784, 368] width 1568 height 736
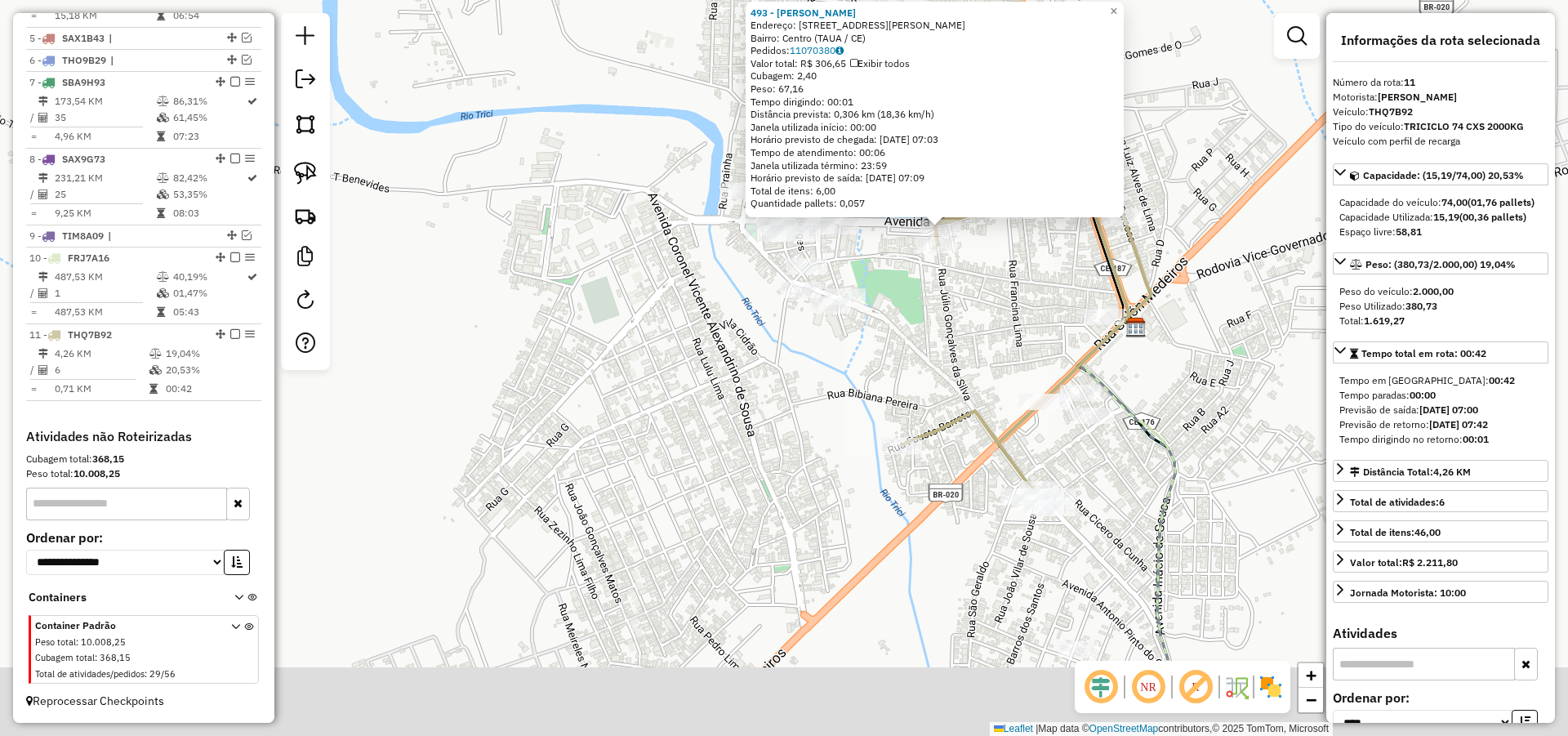
drag, startPoint x: 783, startPoint y: 433, endPoint x: 805, endPoint y: 335, distance: 100.4
click at [805, 347] on div "493 - SIMONE LOIOLA LIMA Endereço: AV JOSE VALDEMAR REGO 516 Bairro: Centro (TA…" at bounding box center [784, 368] width 1568 height 736
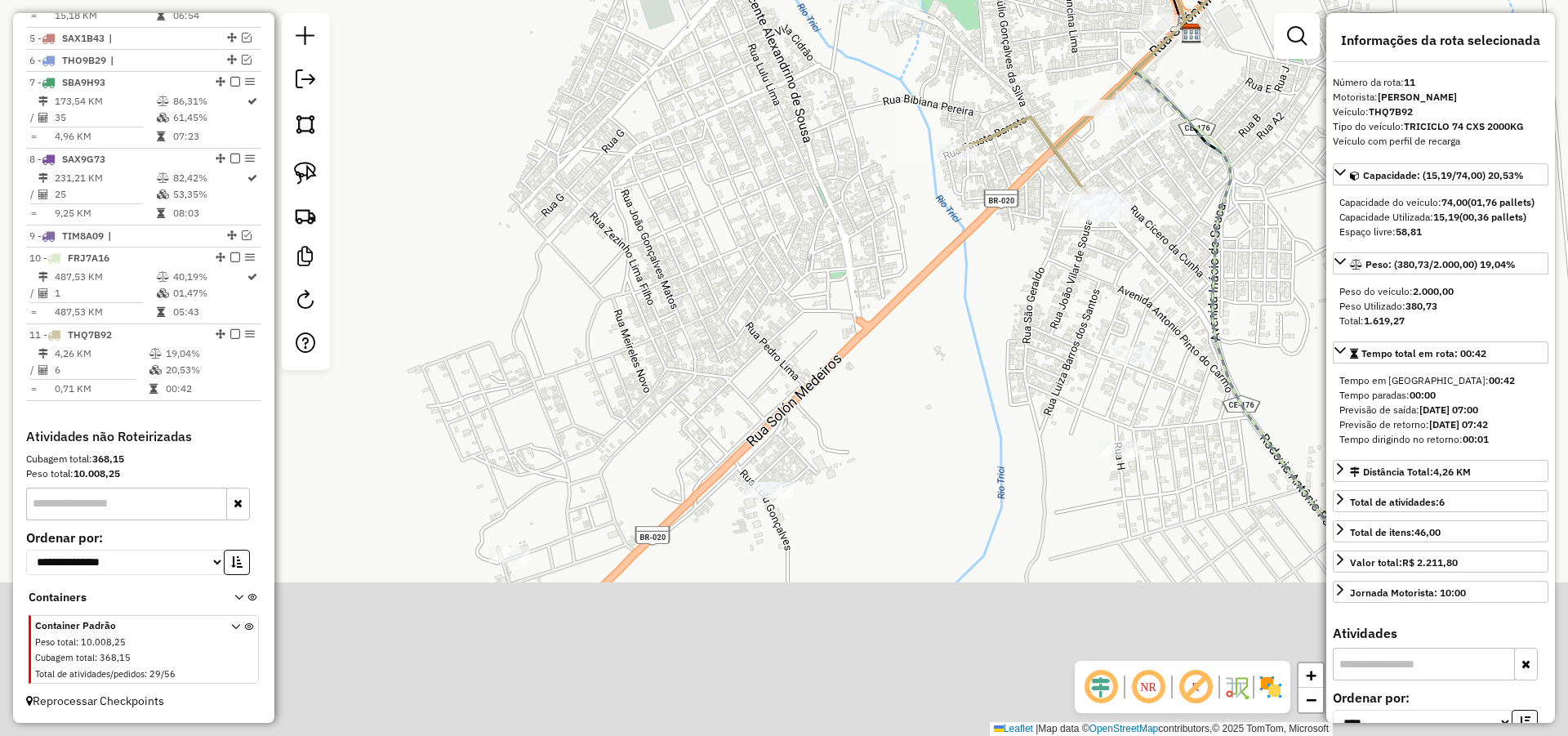
drag, startPoint x: 801, startPoint y: 342, endPoint x: 808, endPoint y: 261, distance: 81.3
click at [808, 262] on div "493 - SIMONE LOIOLA LIMA Endereço: AV JOSE VALDEMAR REGO 516 Bairro: Centro (TA…" at bounding box center [784, 368] width 1568 height 736
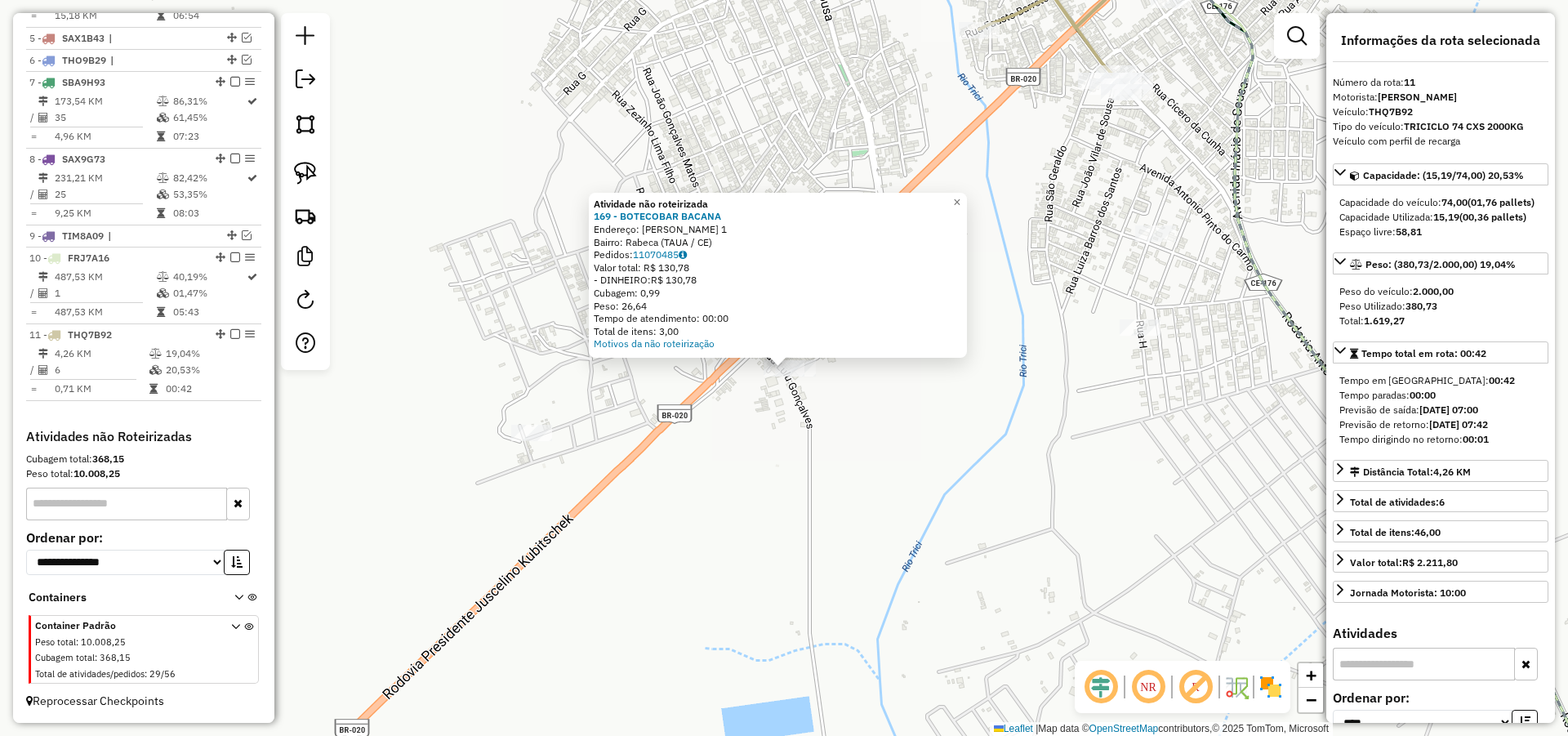
click at [815, 354] on div "Atividade não roteirizada 169 - BOTECOBAR BACANA Endereço: LULU GONCALVES 1 Bai…" at bounding box center [777, 274] width 378 height 165
click at [724, 424] on div "Atividade não roteirizada 169 - BOTECOBAR BACANA Endereço: LULU GONCALVES 1 Bai…" at bounding box center [784, 368] width 1568 height 736
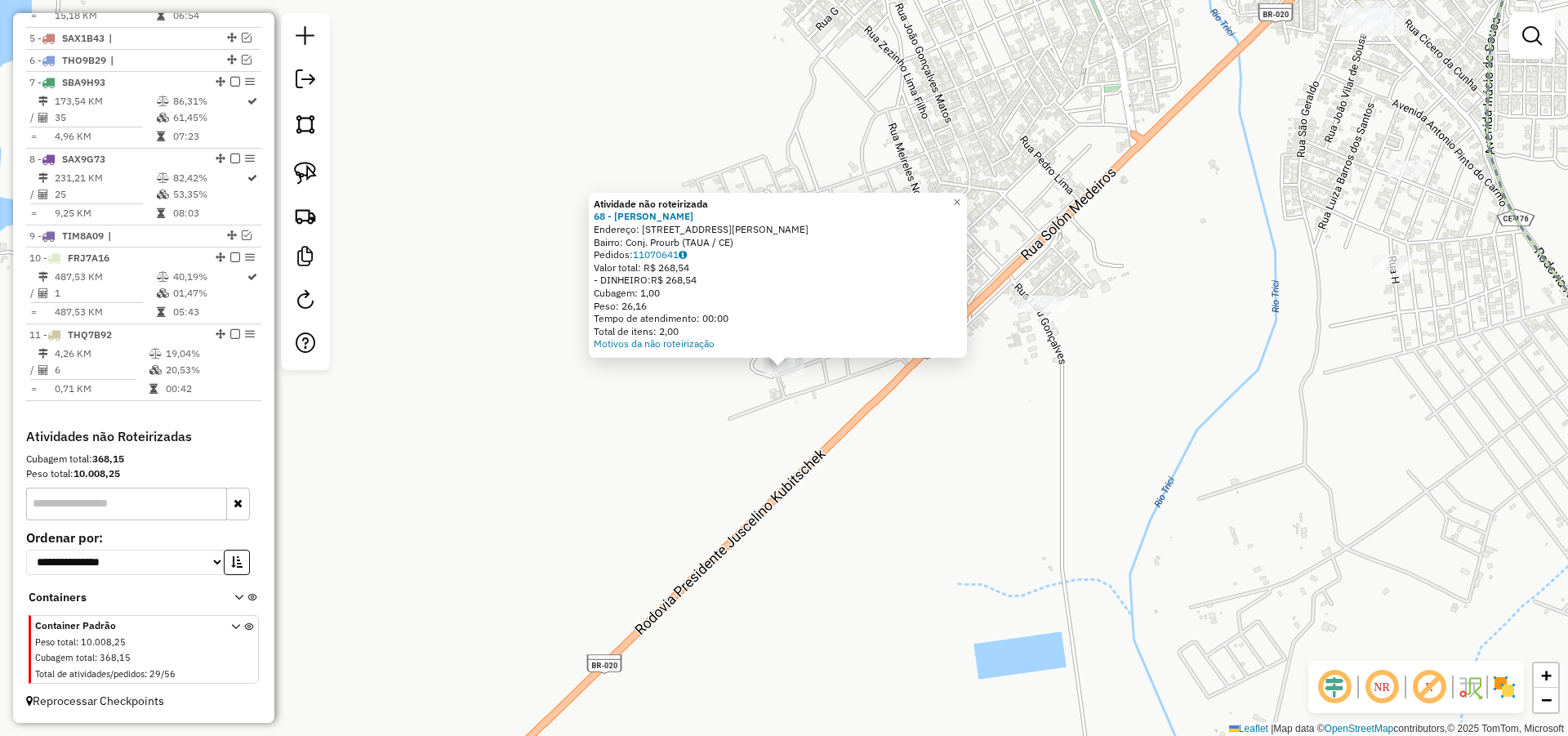
click at [832, 441] on div "Atividade não roteirizada 68 - LUIS FERREIRA GOMES Endereço: R LUIS FERREIRA GO…" at bounding box center [784, 368] width 1568 height 736
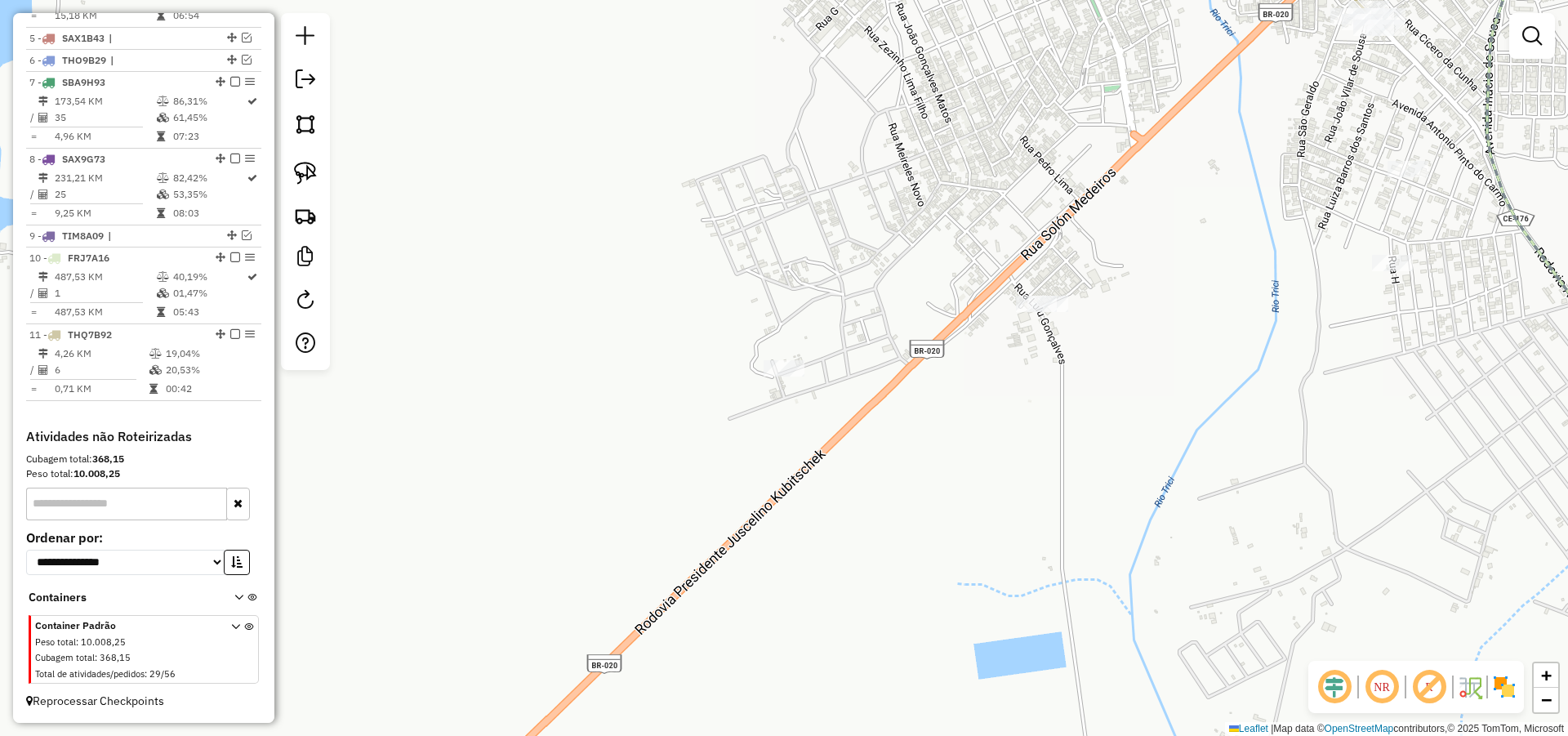
drag, startPoint x: 308, startPoint y: 170, endPoint x: 523, endPoint y: 236, distance: 224.9
click at [310, 169] on img at bounding box center [305, 173] width 23 height 23
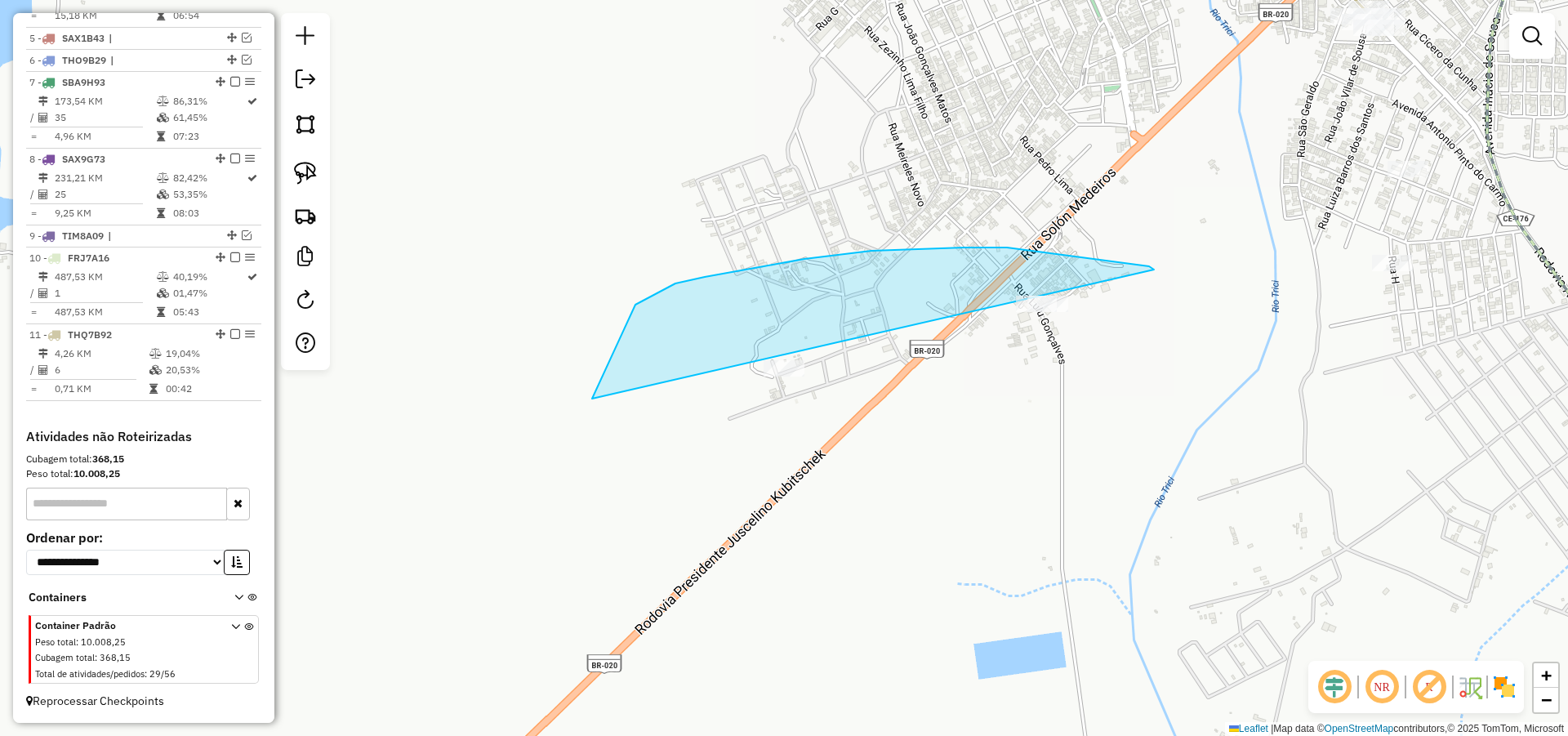
drag, startPoint x: 1149, startPoint y: 267, endPoint x: 936, endPoint y: 440, distance: 274.4
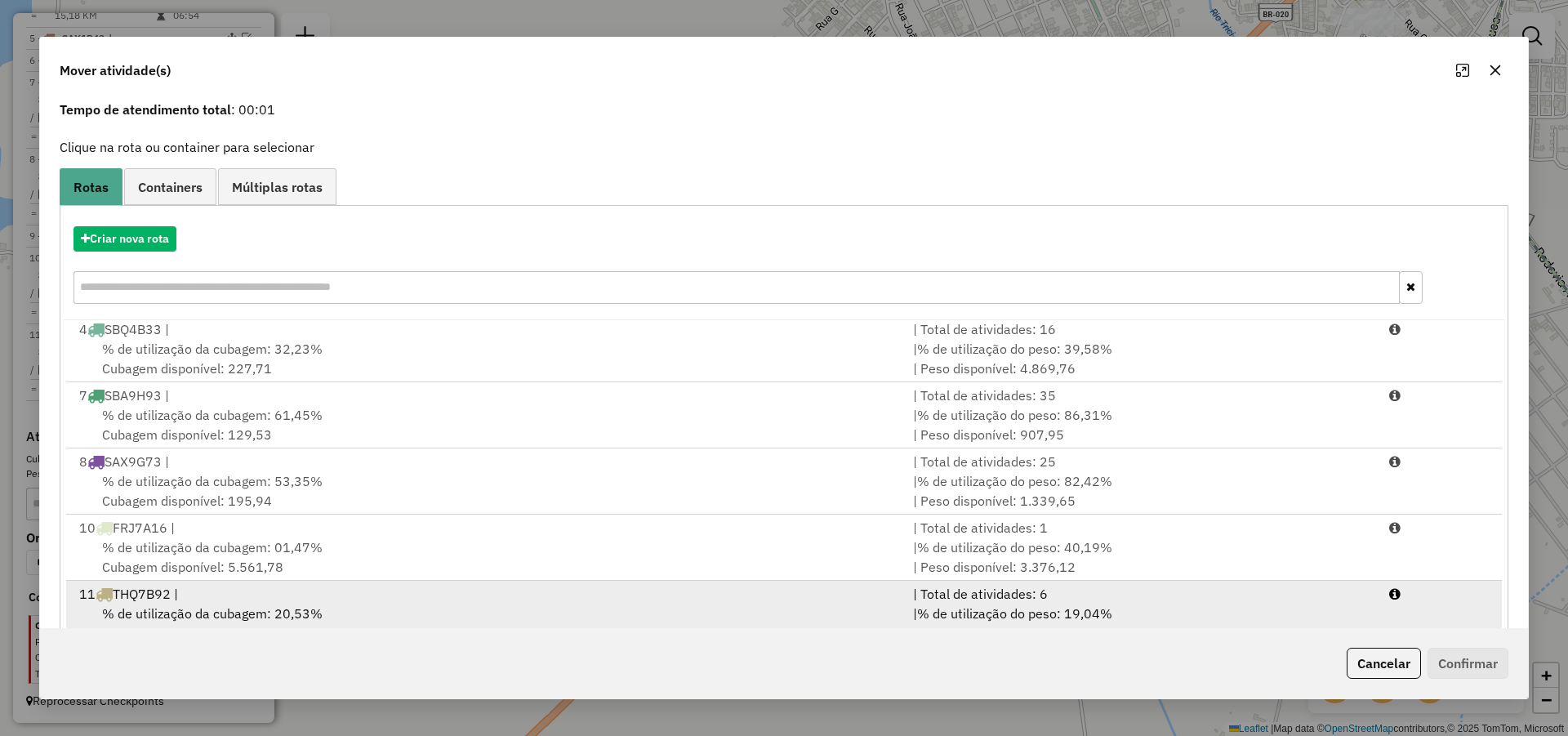
scroll to position [109, 0]
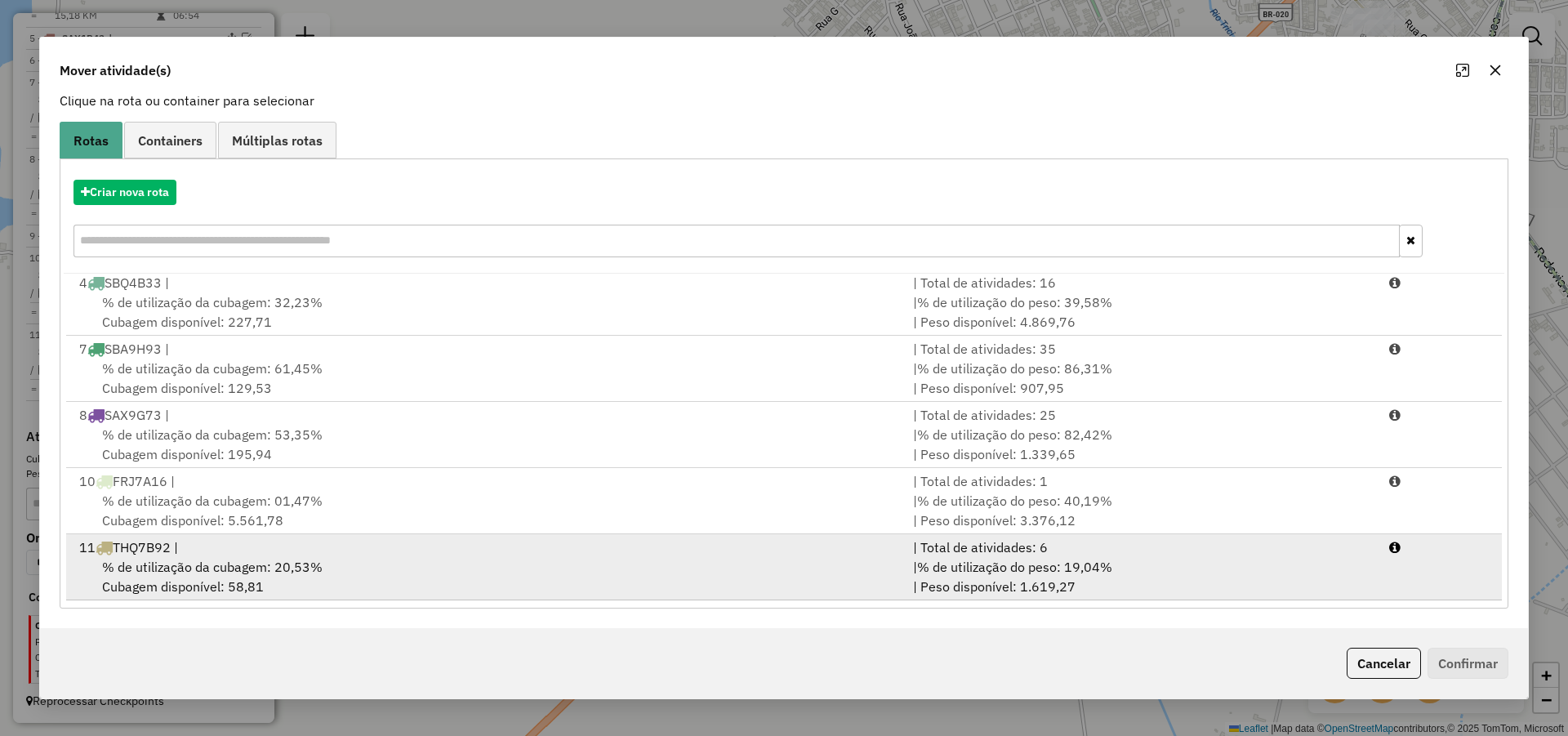
click at [571, 555] on div "11 THQ7B92 |" at bounding box center [486, 547] width 834 height 19
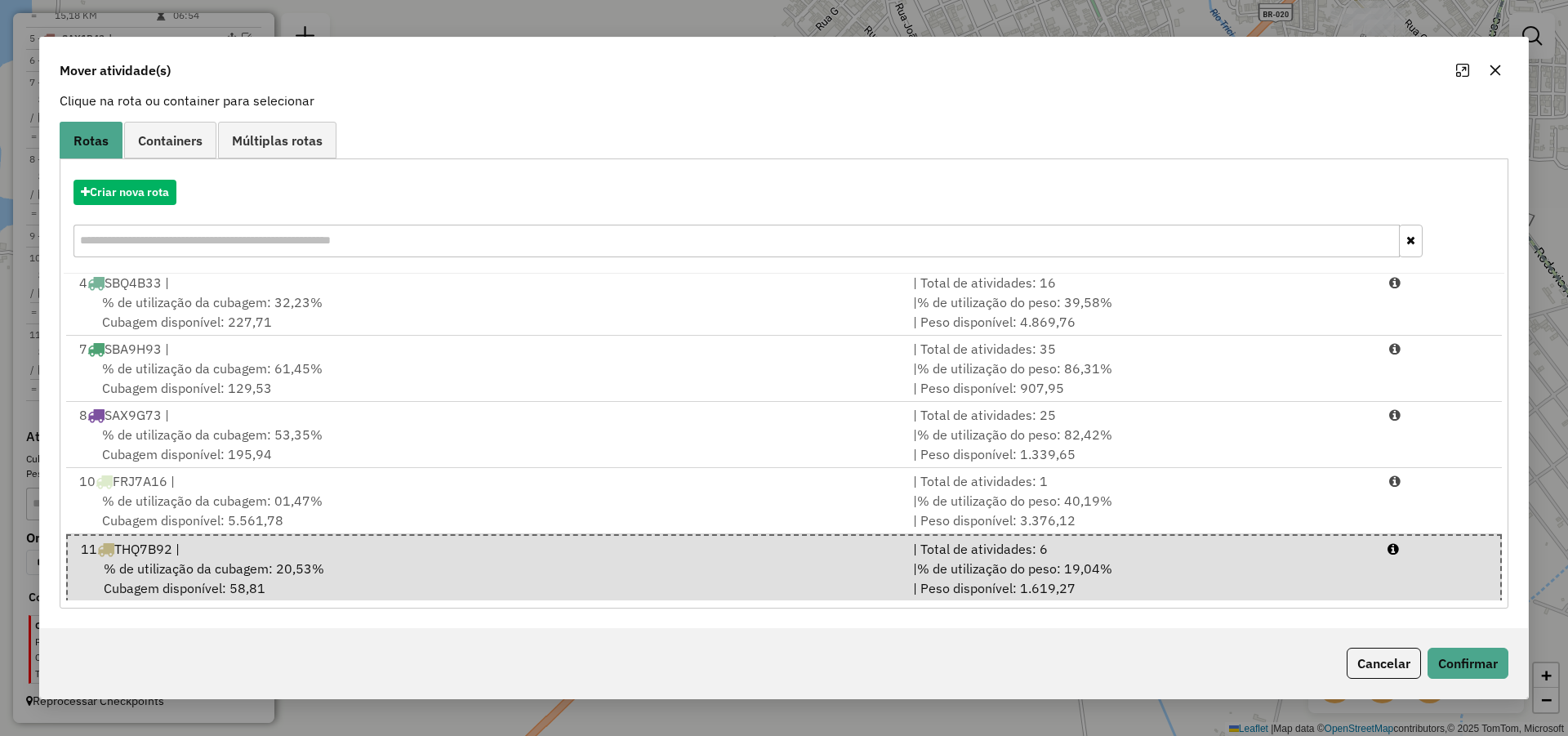
click at [1524, 658] on div "Cancelar Confirmar" at bounding box center [784, 664] width 1488 height 71
click at [1467, 670] on button "Confirmar" at bounding box center [1468, 663] width 81 height 31
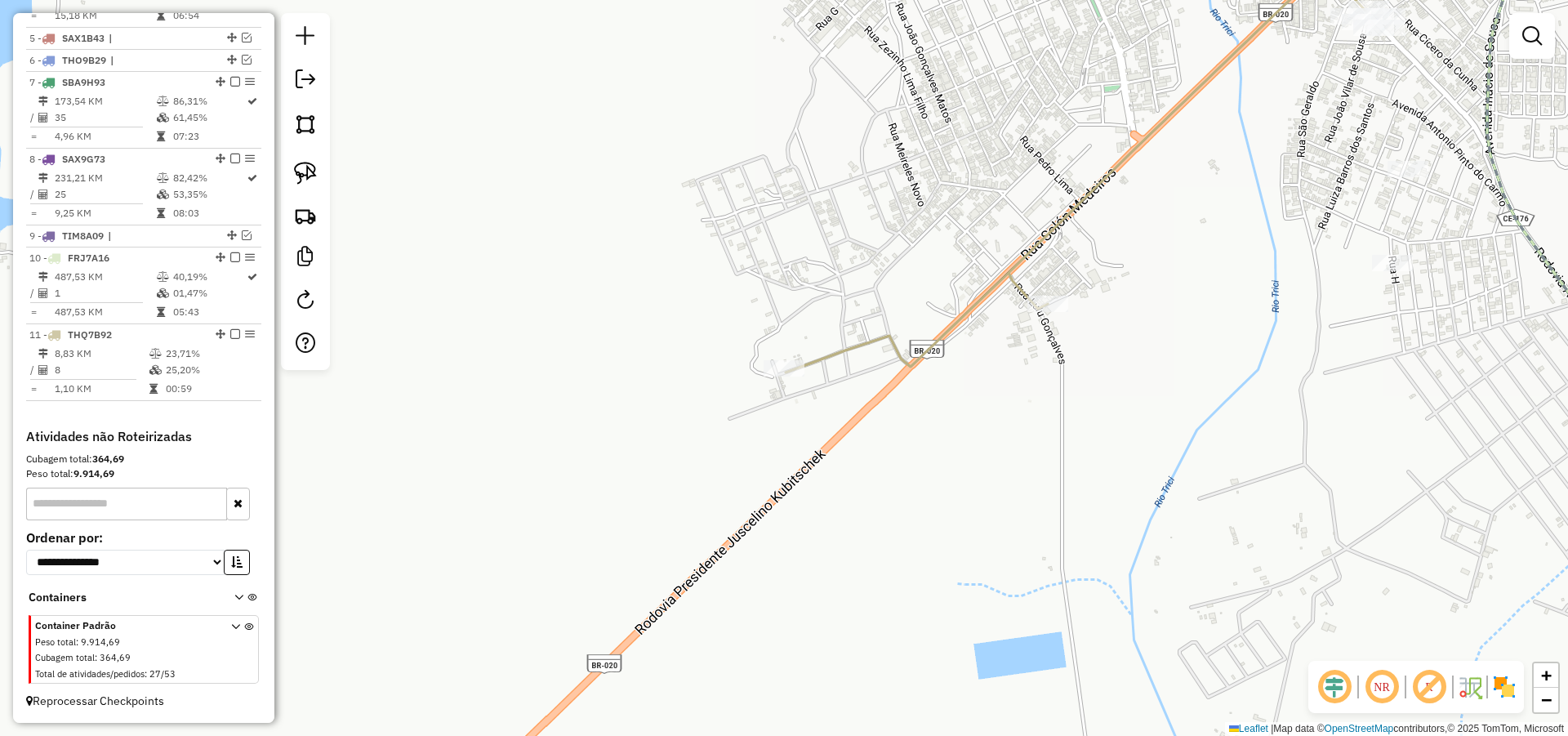
scroll to position [0, 0]
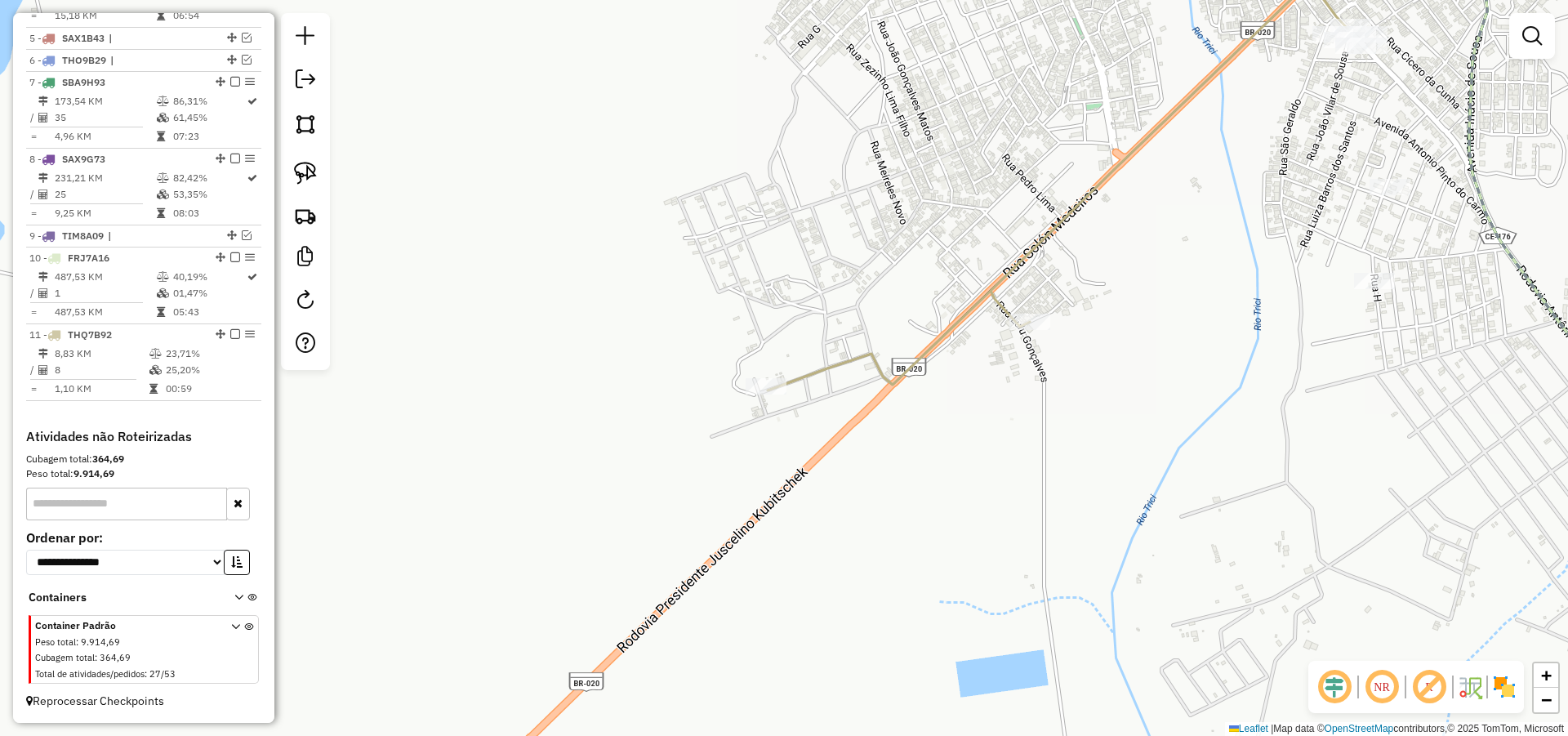
drag, startPoint x: 1142, startPoint y: 236, endPoint x: 888, endPoint y: 482, distance: 353.6
click at [878, 480] on div "Janela de atendimento Grade de atendimento Capacidade Transportadoras Veículos …" at bounding box center [784, 368] width 1568 height 736
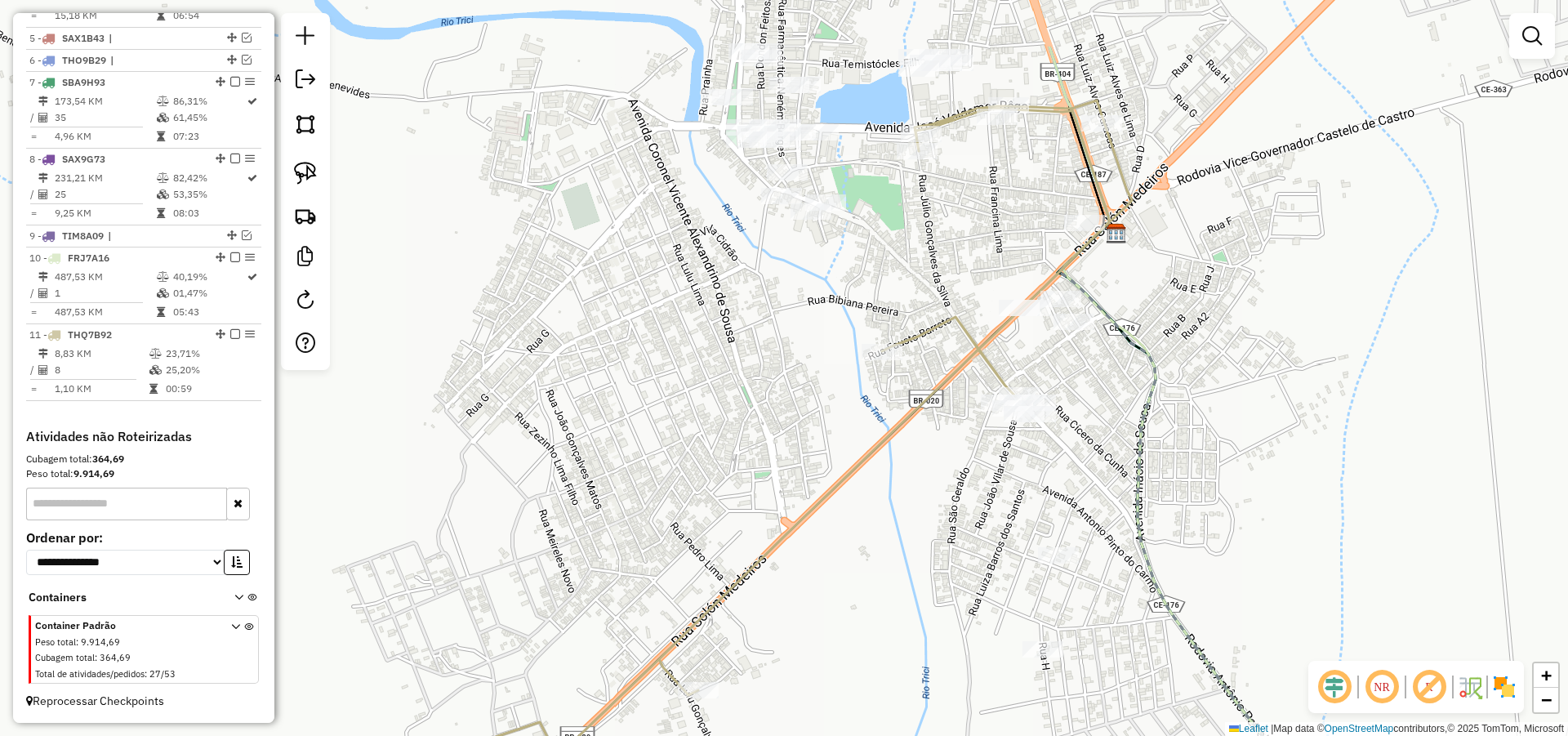
drag, startPoint x: 957, startPoint y: 466, endPoint x: 947, endPoint y: 493, distance: 28.8
click at [948, 492] on div "Janela de atendimento Grade de atendimento Capacidade Transportadoras Veículos …" at bounding box center [784, 368] width 1568 height 736
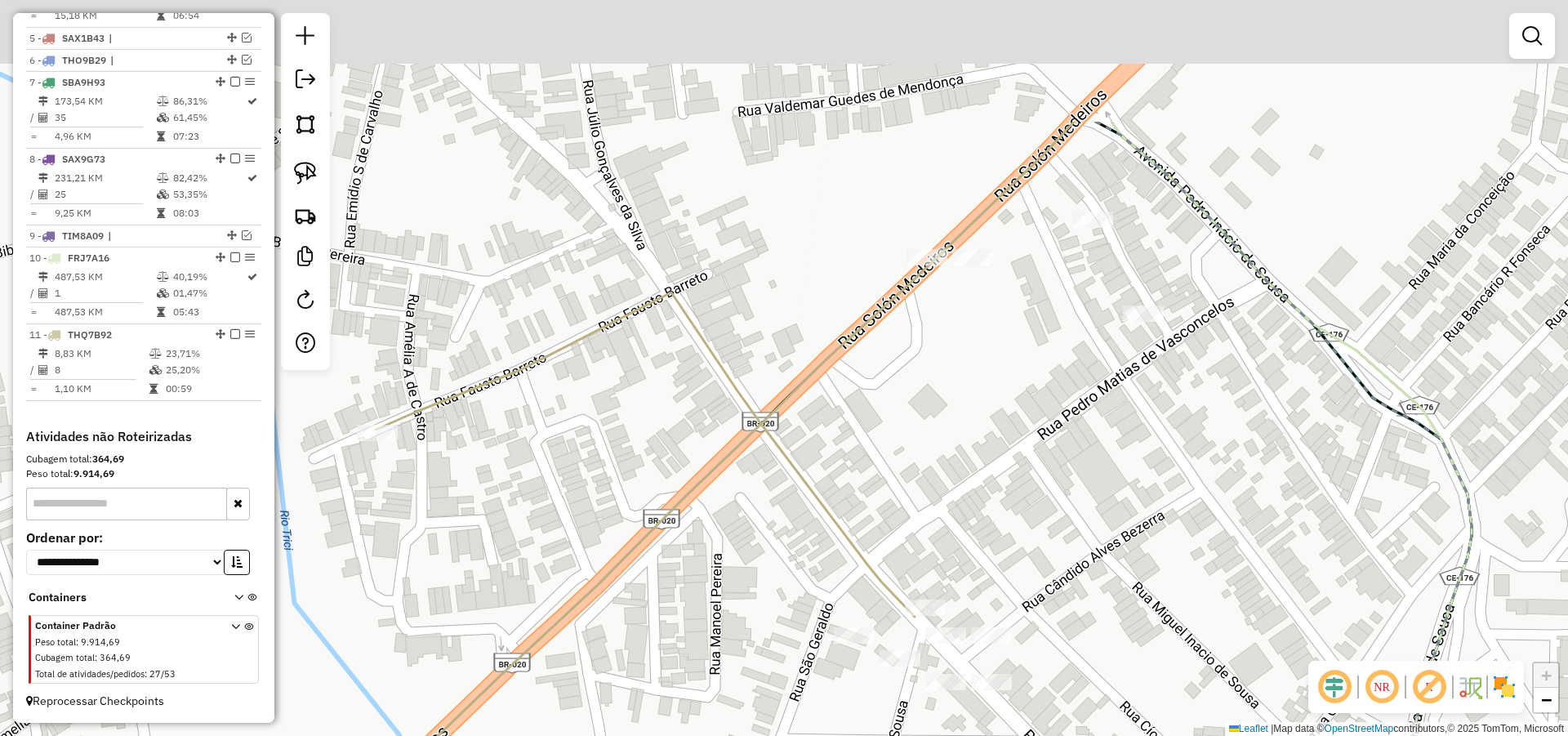
drag, startPoint x: 1057, startPoint y: 483, endPoint x: 1067, endPoint y: 595, distance: 112.4
click at [1066, 594] on div "Janela de atendimento Grade de atendimento Capacidade Transportadoras Veículos …" at bounding box center [784, 368] width 1568 height 736
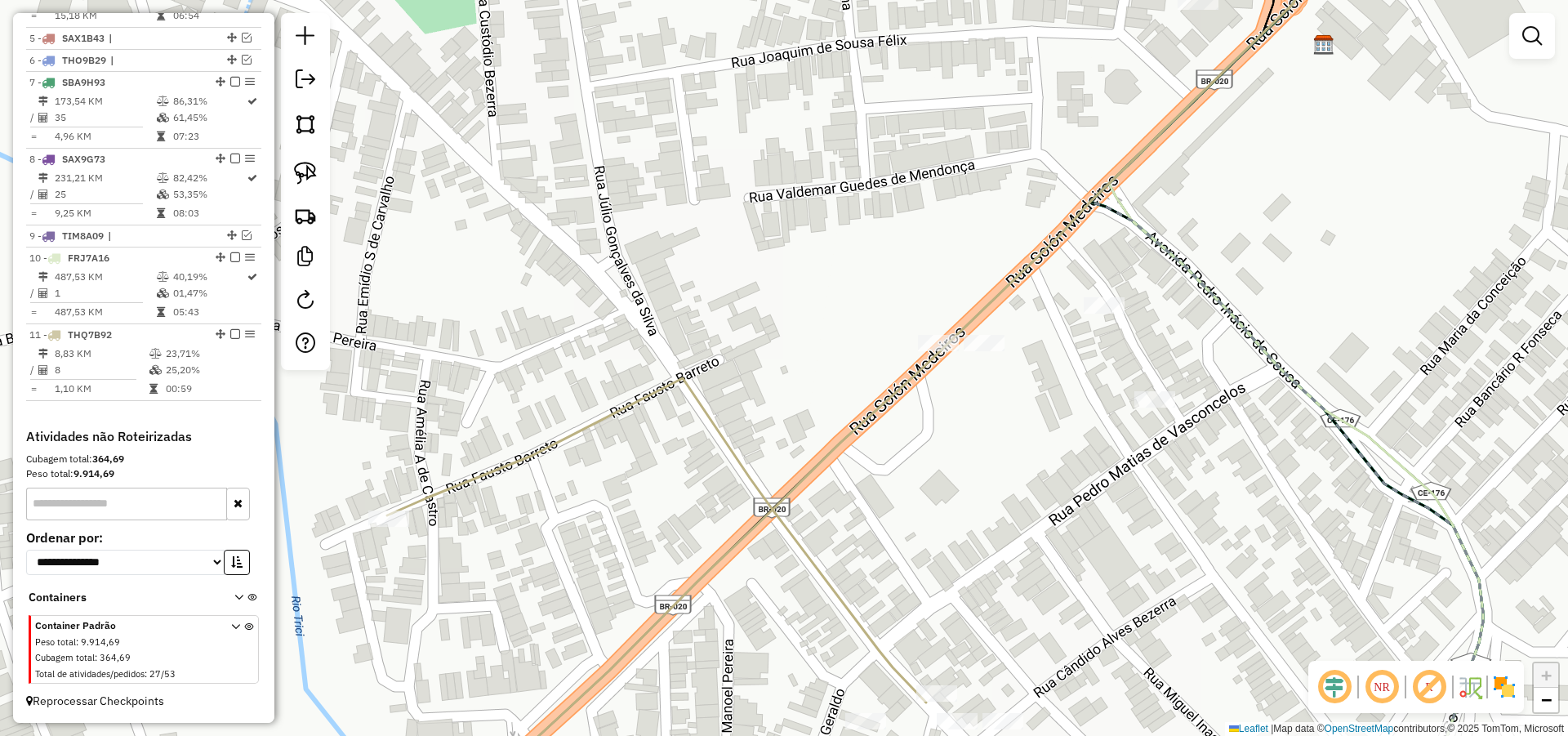
drag, startPoint x: 977, startPoint y: 372, endPoint x: 1021, endPoint y: 507, distance: 142.0
click at [1014, 510] on div "Janela de atendimento Grade de atendimento Capacidade Transportadoras Veículos …" at bounding box center [784, 368] width 1568 height 736
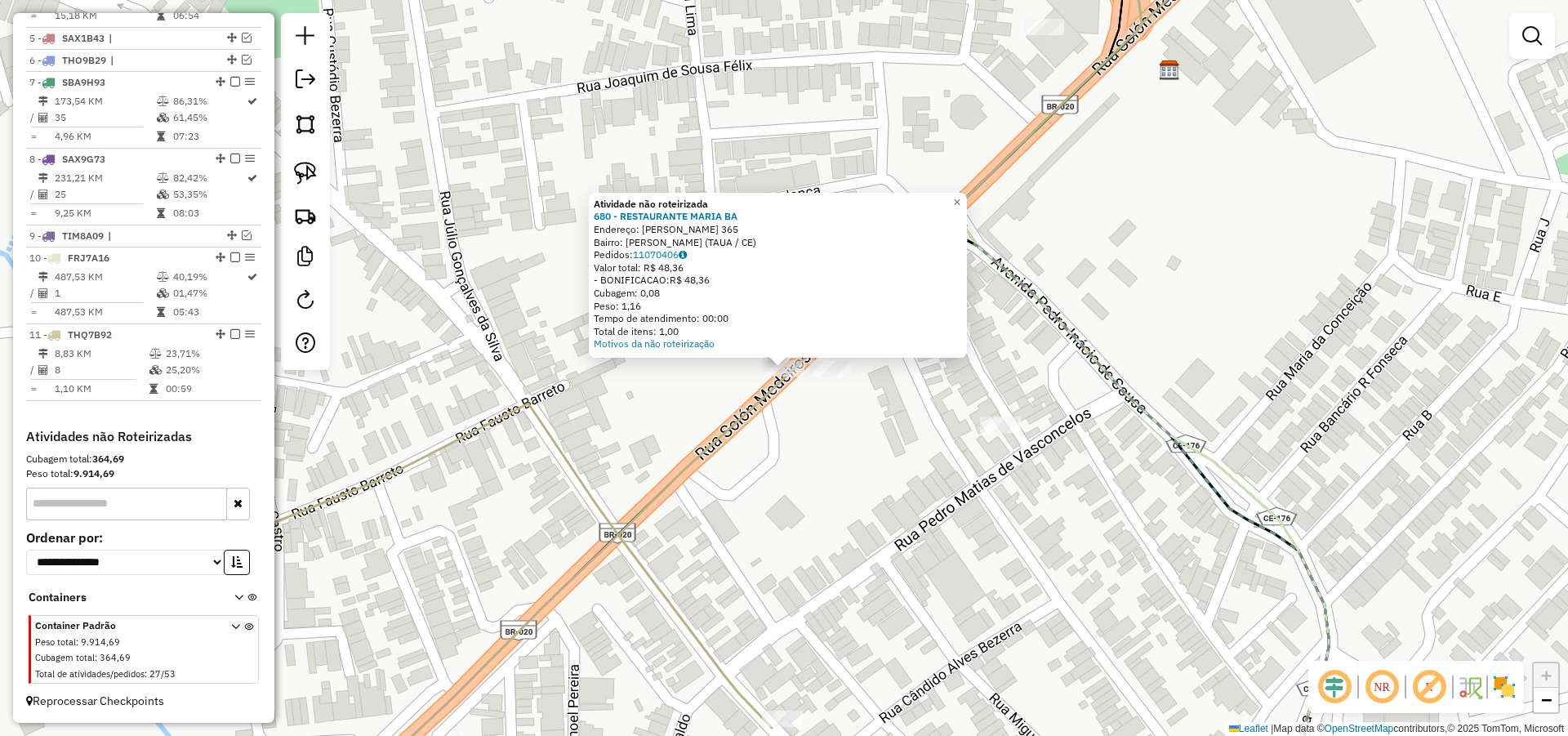
click at [838, 377] on div at bounding box center [829, 368] width 41 height 17
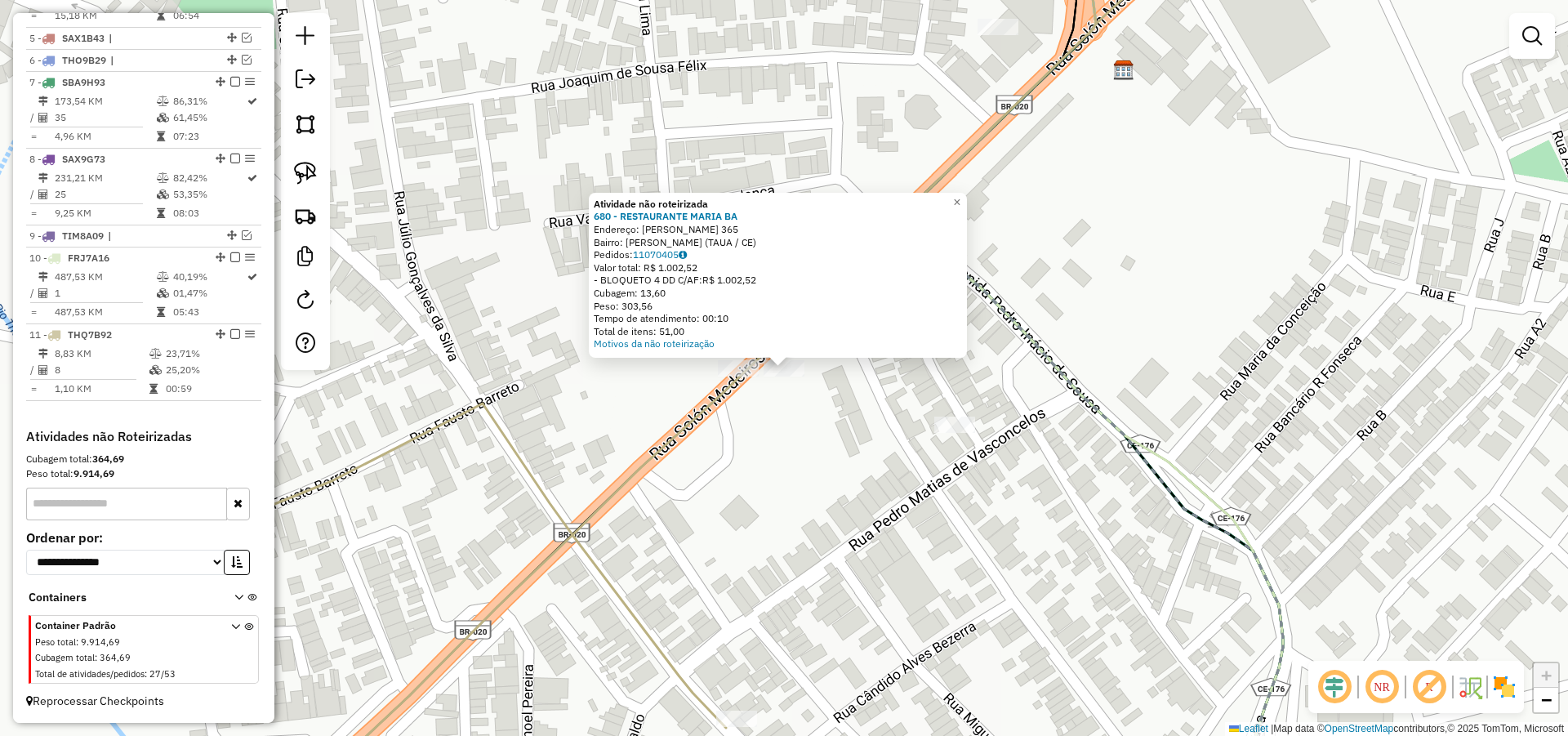
click at [796, 408] on div "Atividade não roteirizada 680 - RESTAURANTE MARIA BA Endereço: R SOLON MEDEIROS…" at bounding box center [784, 368] width 1568 height 736
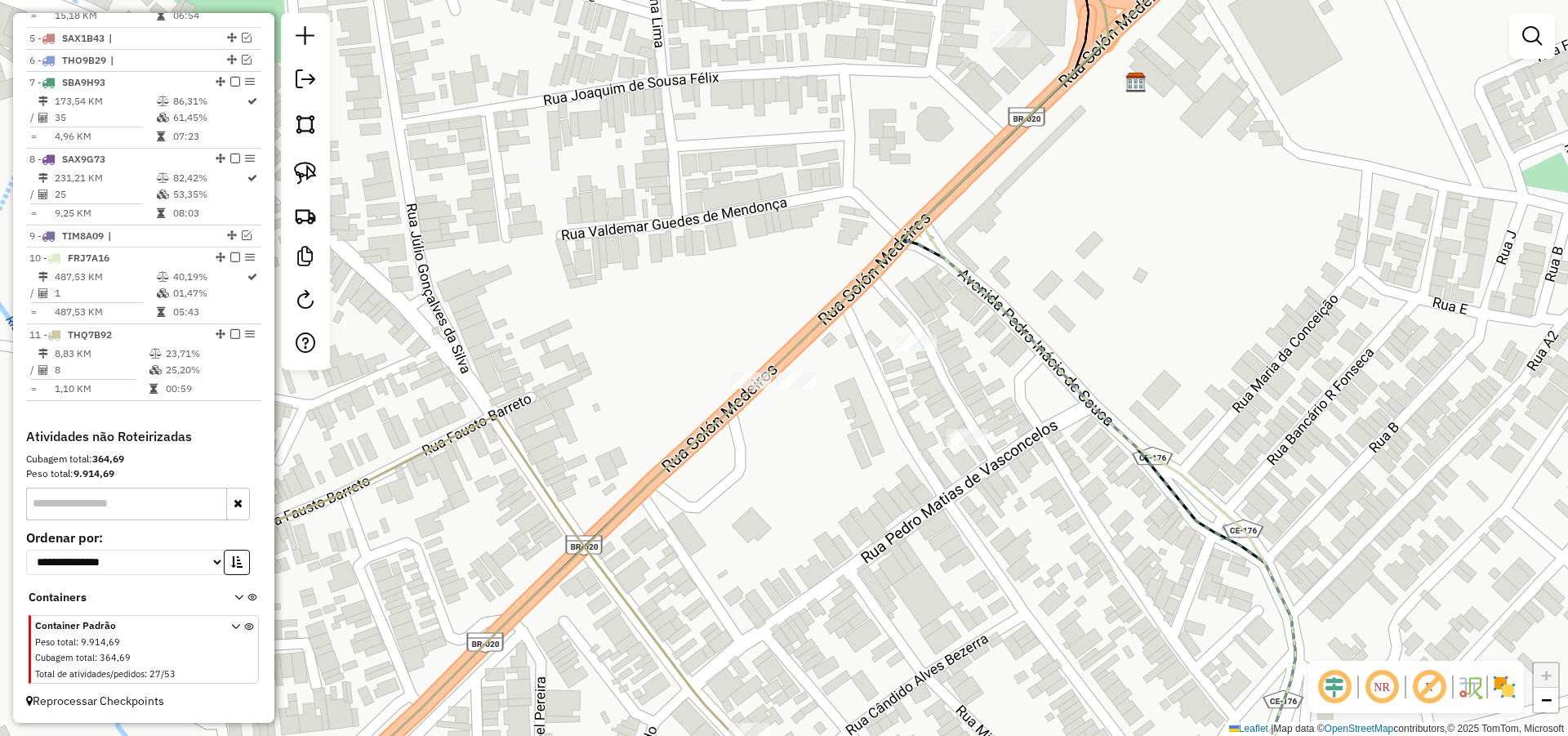
drag, startPoint x: 496, startPoint y: 319, endPoint x: 864, endPoint y: 517, distance: 417.9
click at [833, 531] on div "Janela de atendimento Grade de atendimento Capacidade Transportadoras Veículos …" at bounding box center [784, 368] width 1568 height 736
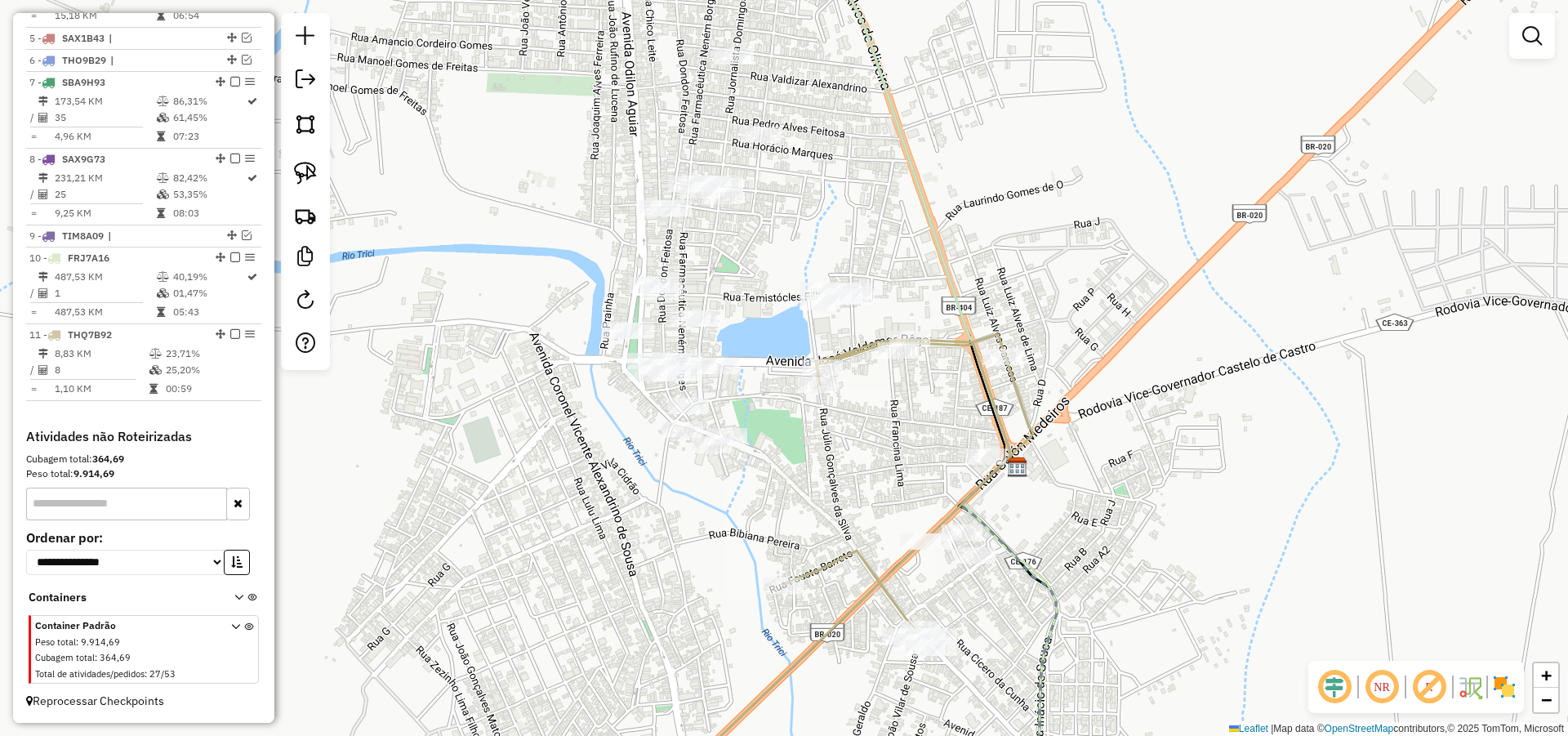
drag, startPoint x: 831, startPoint y: 468, endPoint x: 948, endPoint y: 548, distance: 141.7
click at [904, 545] on div "Janela de atendimento Grade de atendimento Capacidade Transportadoras Veículos …" at bounding box center [784, 368] width 1568 height 736
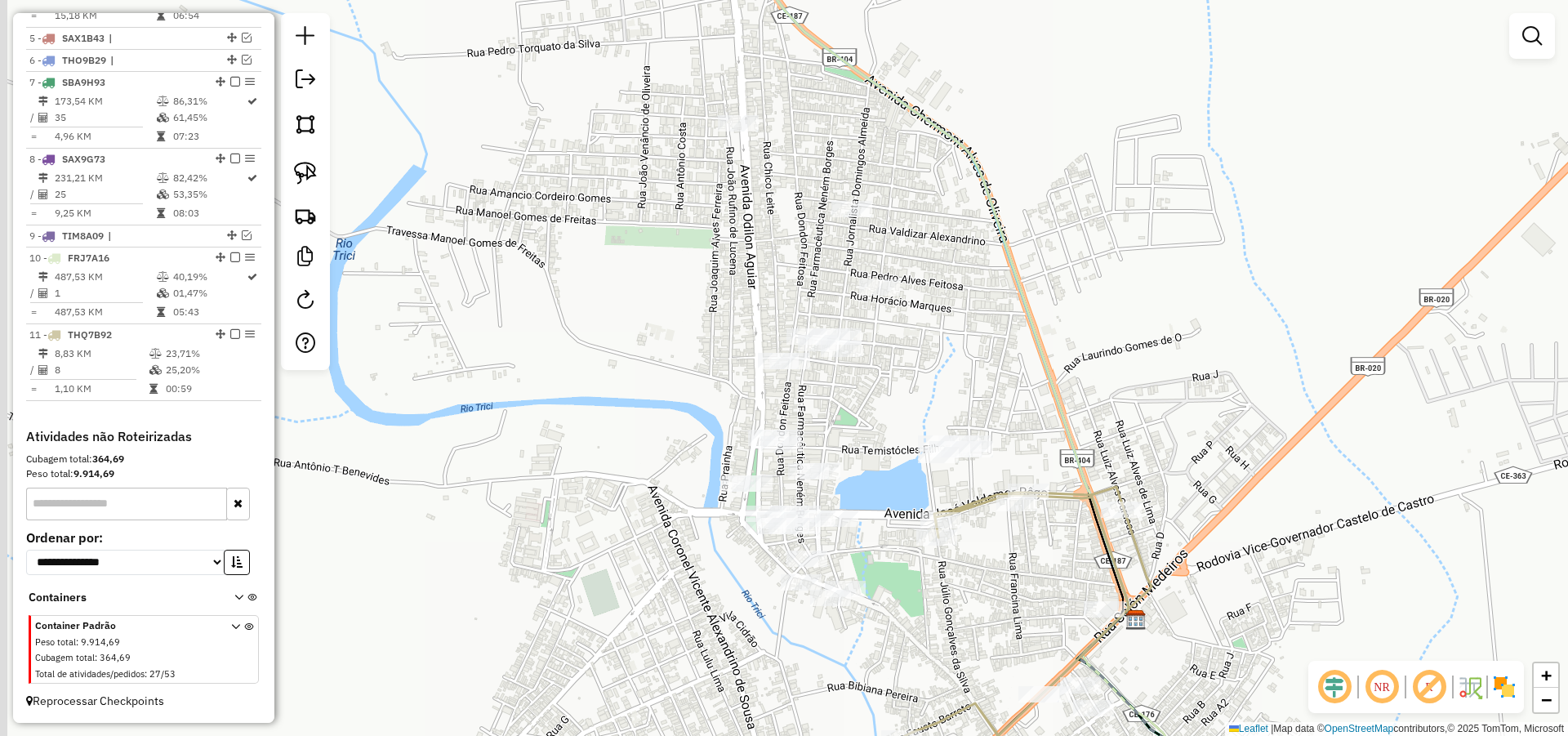
drag, startPoint x: 871, startPoint y: 492, endPoint x: 898, endPoint y: 558, distance: 71.3
click at [899, 564] on div "Janela de atendimento Grade de atendimento Capacidade Transportadoras Veículos …" at bounding box center [784, 368] width 1568 height 736
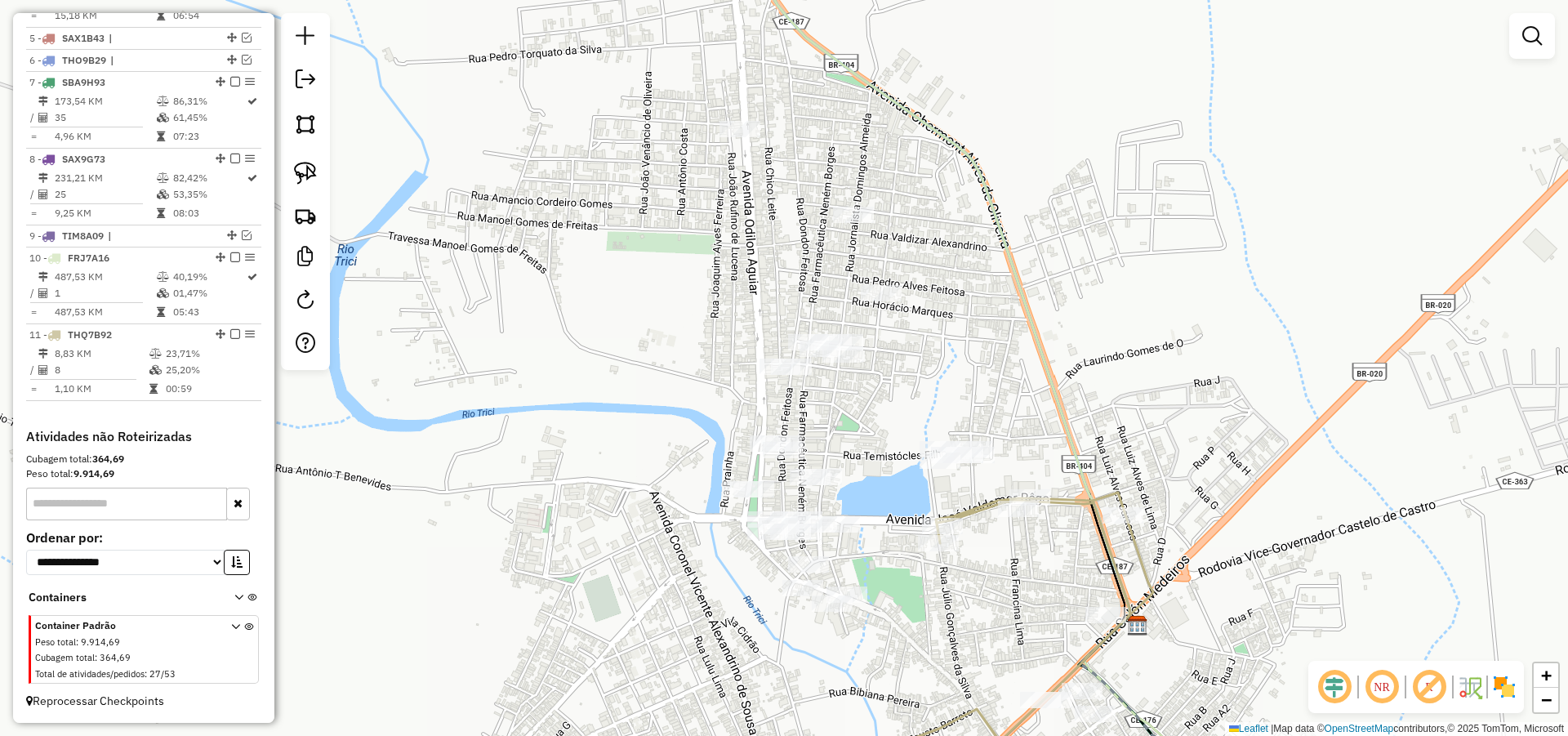
click at [878, 518] on div "Janela de atendimento Grade de atendimento Capacidade Transportadoras Veículos …" at bounding box center [784, 368] width 1568 height 736
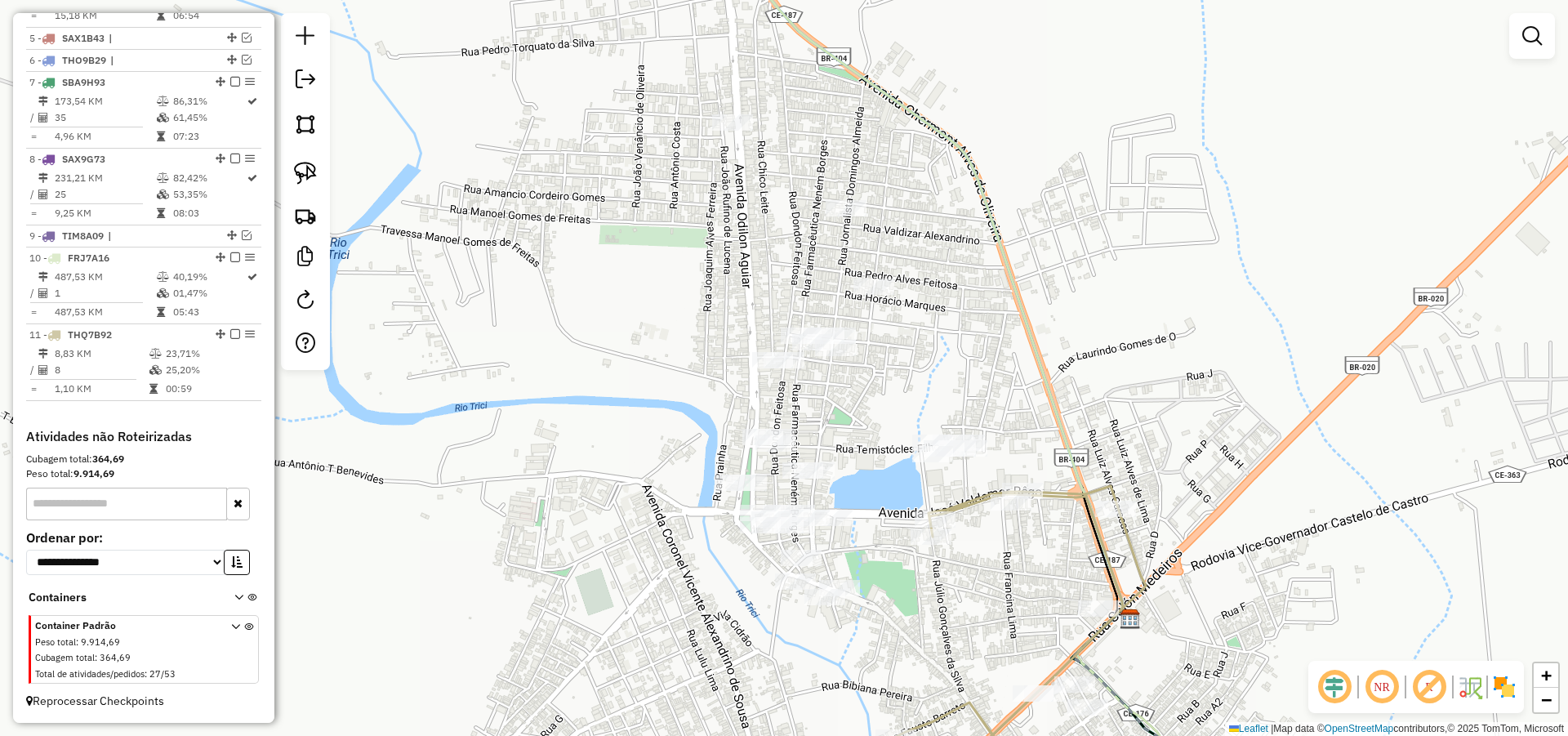
drag, startPoint x: 835, startPoint y: 443, endPoint x: 820, endPoint y: 393, distance: 52.2
click at [822, 398] on div "Janela de atendimento Grade de atendimento Capacidade Transportadoras Veículos …" at bounding box center [784, 368] width 1568 height 736
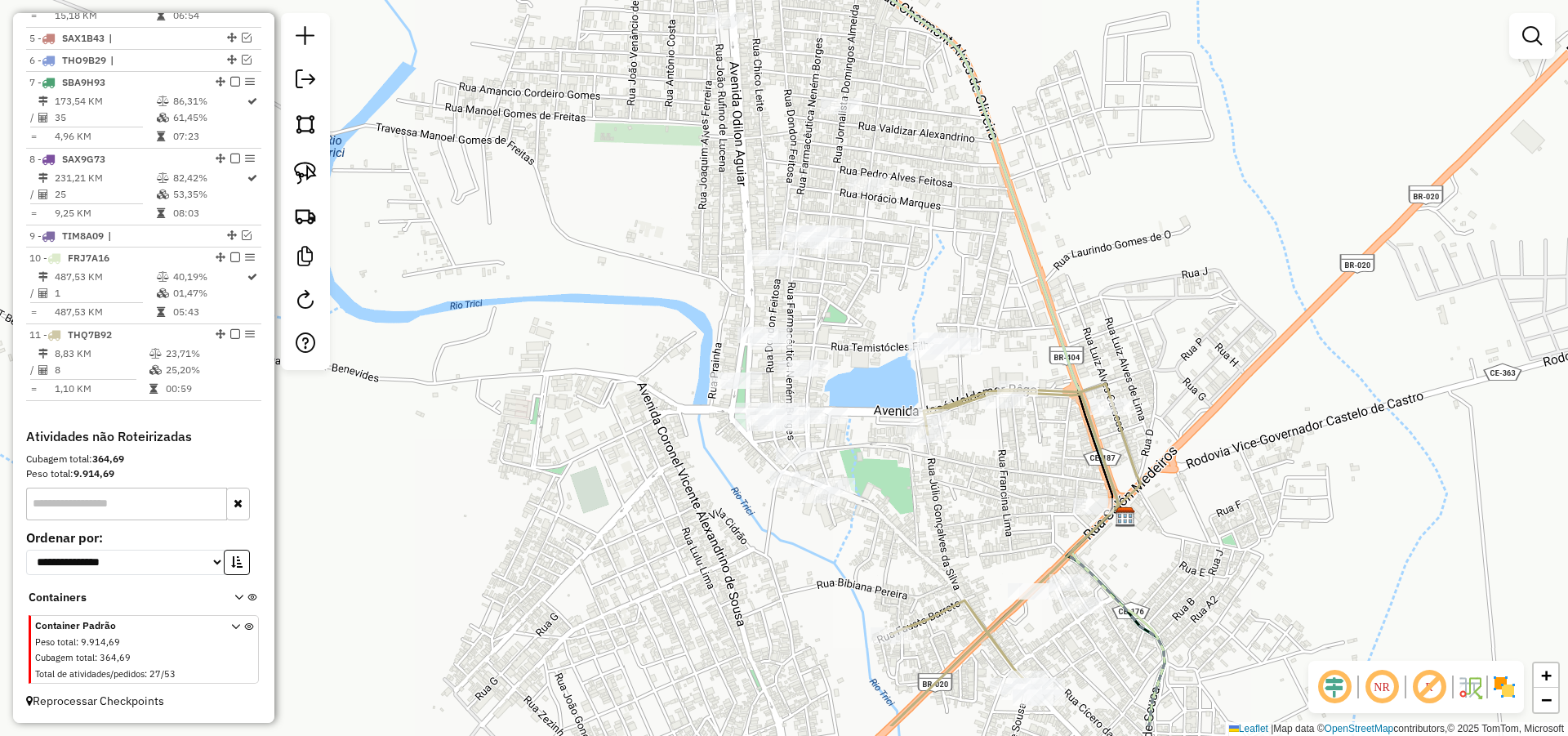
drag, startPoint x: 957, startPoint y: 536, endPoint x: 956, endPoint y: 499, distance: 37.0
click at [957, 499] on div "Janela de atendimento Grade de atendimento Capacidade Transportadoras Veículos …" at bounding box center [784, 368] width 1568 height 736
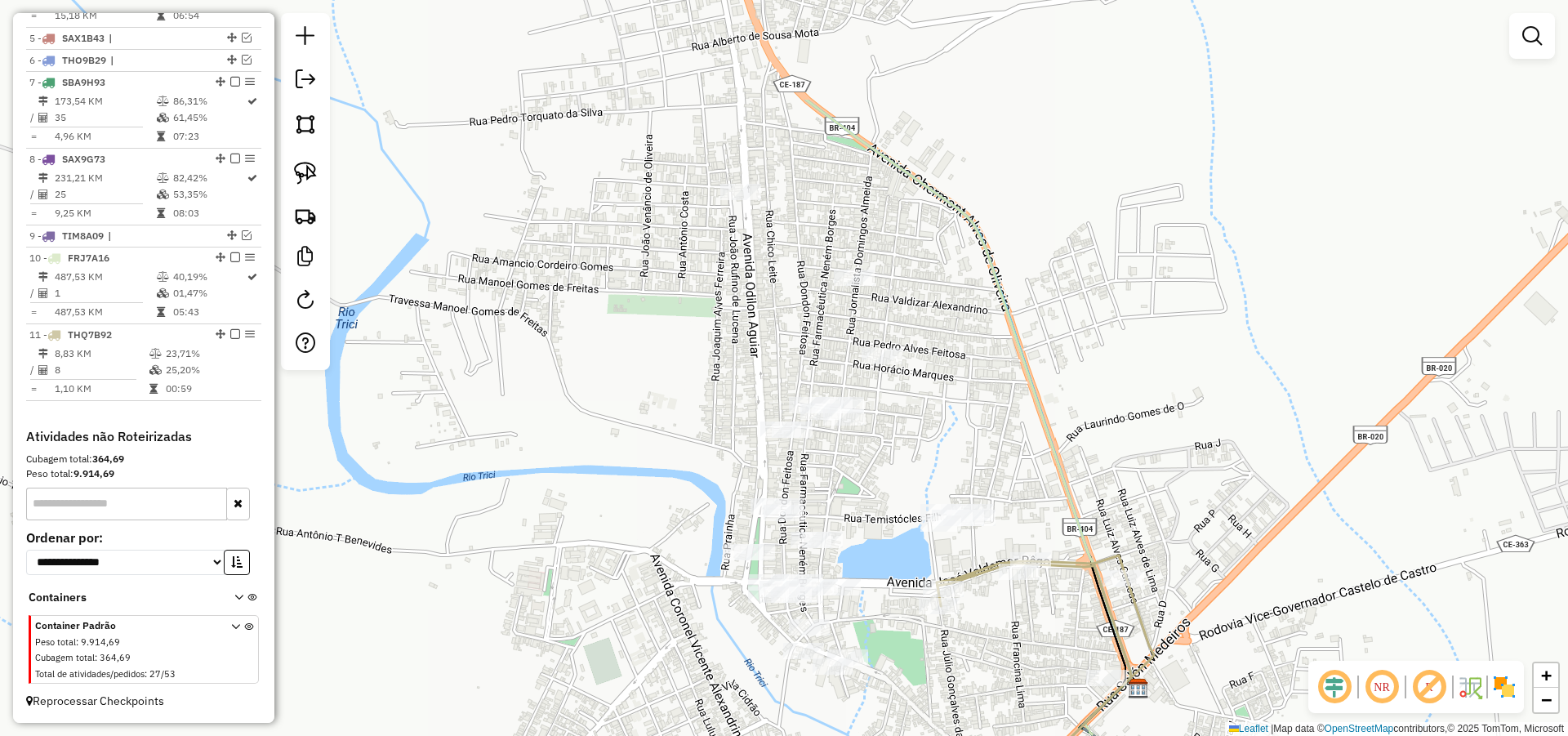
drag, startPoint x: 948, startPoint y: 568, endPoint x: 960, endPoint y: 661, distance: 93.8
click at [960, 661] on div "Janela de atendimento Grade de atendimento Capacidade Transportadoras Veículos …" at bounding box center [784, 368] width 1568 height 736
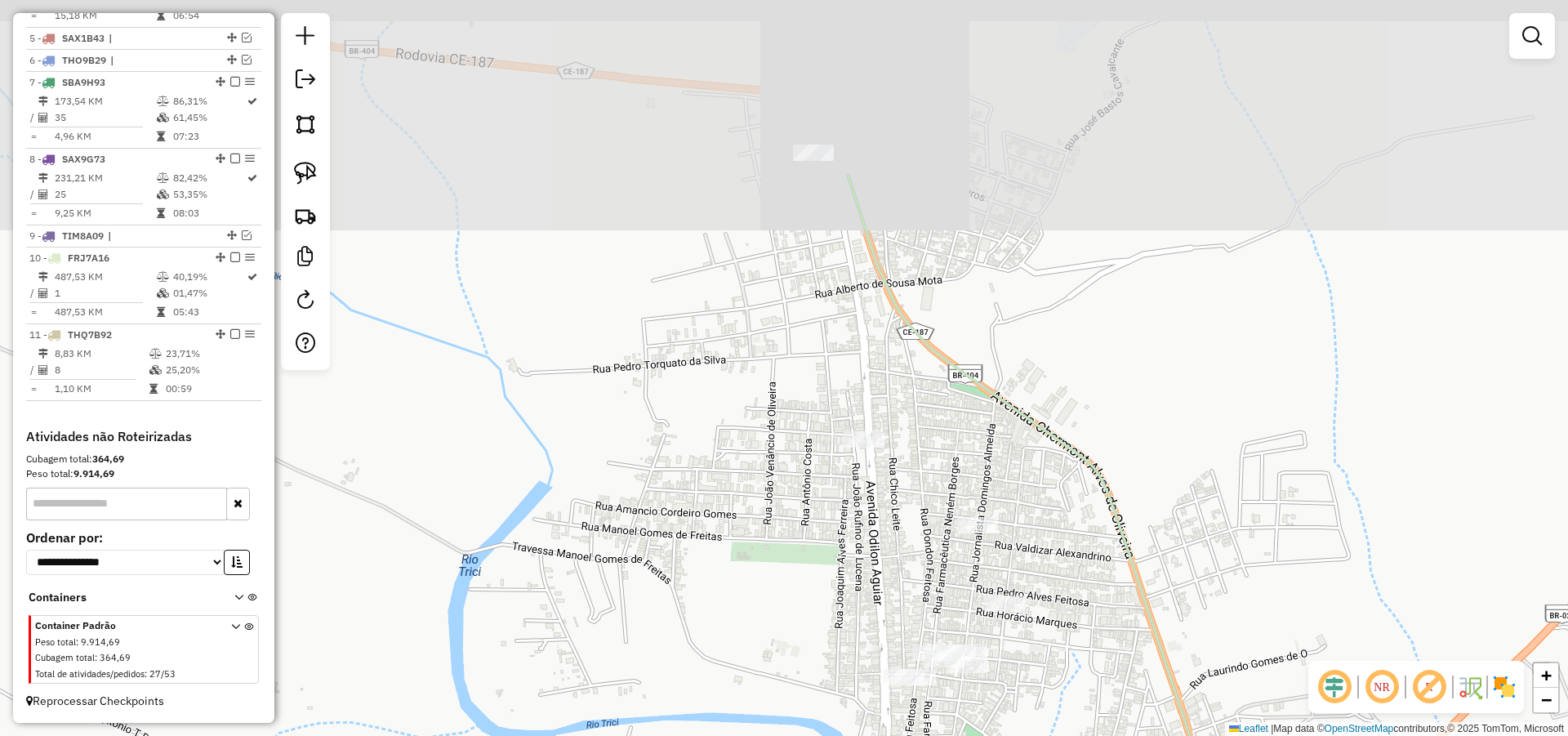
drag, startPoint x: 994, startPoint y: 383, endPoint x: 1079, endPoint y: 536, distance: 175.0
click at [1079, 537] on div "Janela de atendimento Grade de atendimento Capacidade Transportadoras Veículos …" at bounding box center [784, 368] width 1568 height 736
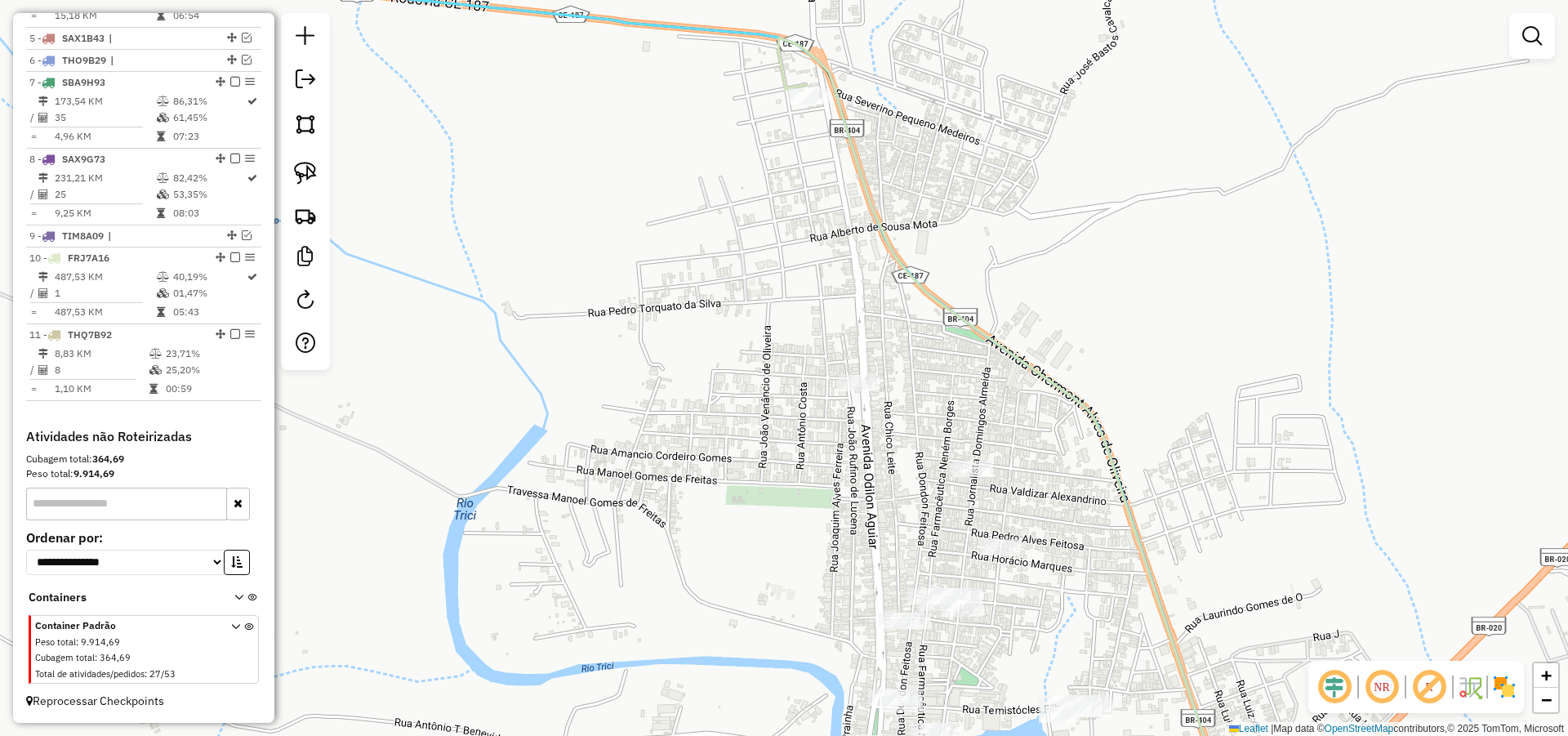
drag, startPoint x: 1118, startPoint y: 564, endPoint x: 1114, endPoint y: 506, distance: 58.1
click at [1114, 507] on div "Janela de atendimento Grade de atendimento Capacidade Transportadoras Veículos …" at bounding box center [784, 368] width 1568 height 736
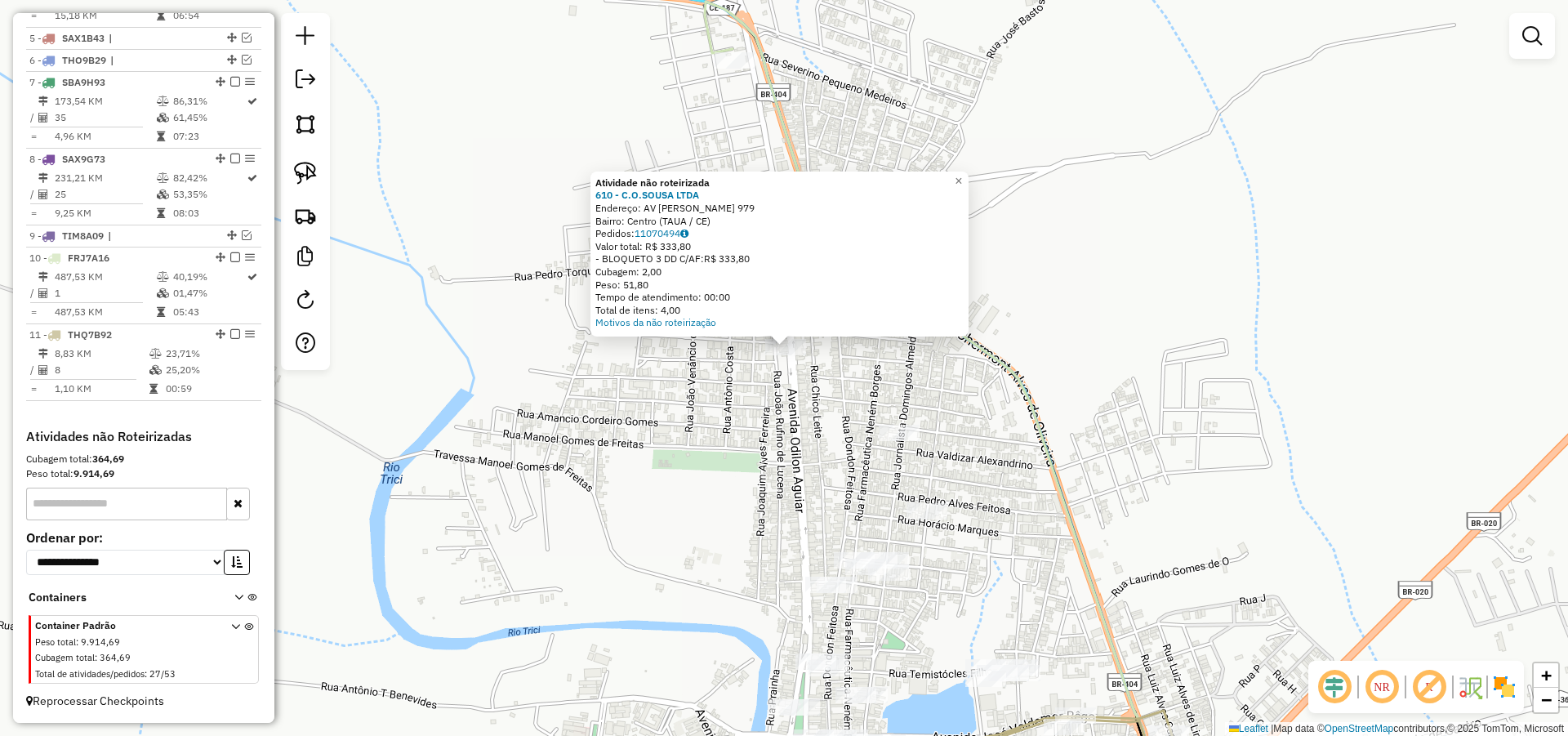
drag, startPoint x: 959, startPoint y: 500, endPoint x: 962, endPoint y: 478, distance: 22.2
click at [962, 478] on div "Atividade não roteirizada 610 - C.O.SOUSA LTDA Endereço: AV ODILON AGUIAR 979 B…" at bounding box center [784, 368] width 1568 height 736
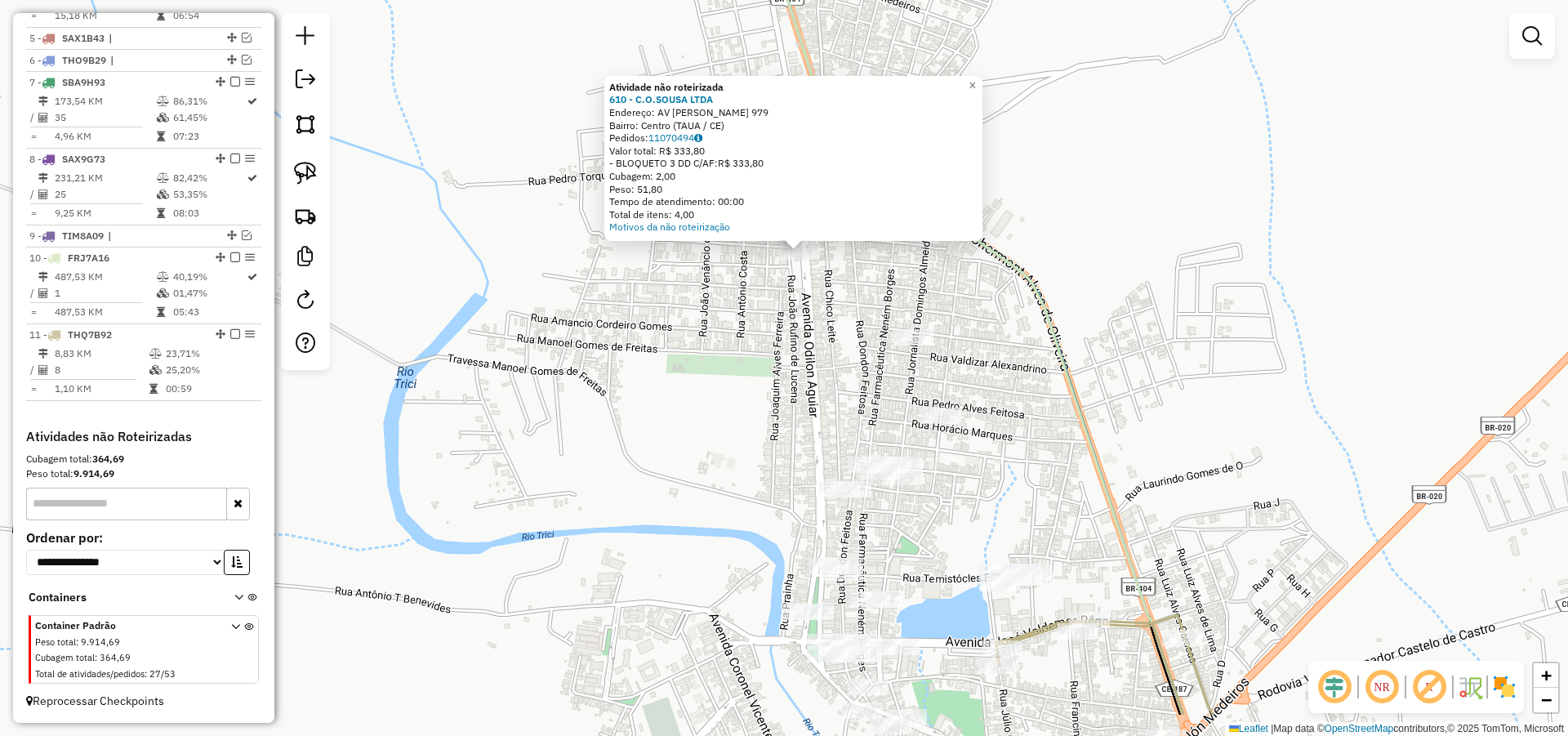
drag, startPoint x: 912, startPoint y: 409, endPoint x: 926, endPoint y: 277, distance: 132.7
click at [926, 287] on div "Atividade não roteirizada 610 - C.O.SOUSA LTDA Endereço: AV ODILON AGUIAR 979 B…" at bounding box center [784, 368] width 1568 height 736
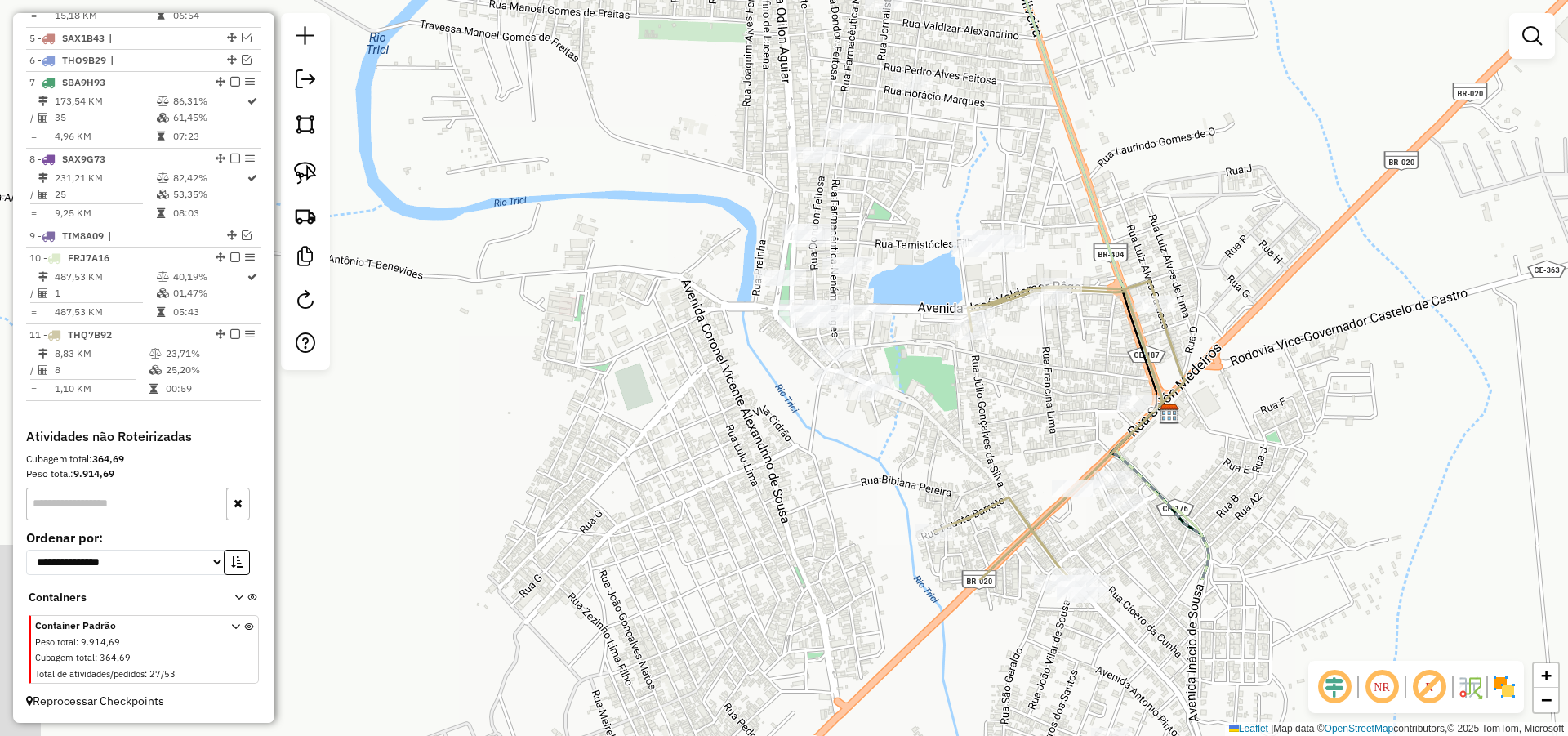
drag, startPoint x: 931, startPoint y: 322, endPoint x: 904, endPoint y: 199, distance: 125.9
click at [904, 201] on div "Atividade não roteirizada 610 - C.O.SOUSA LTDA Endereço: AV ODILON AGUIAR 979 B…" at bounding box center [784, 368] width 1568 height 736
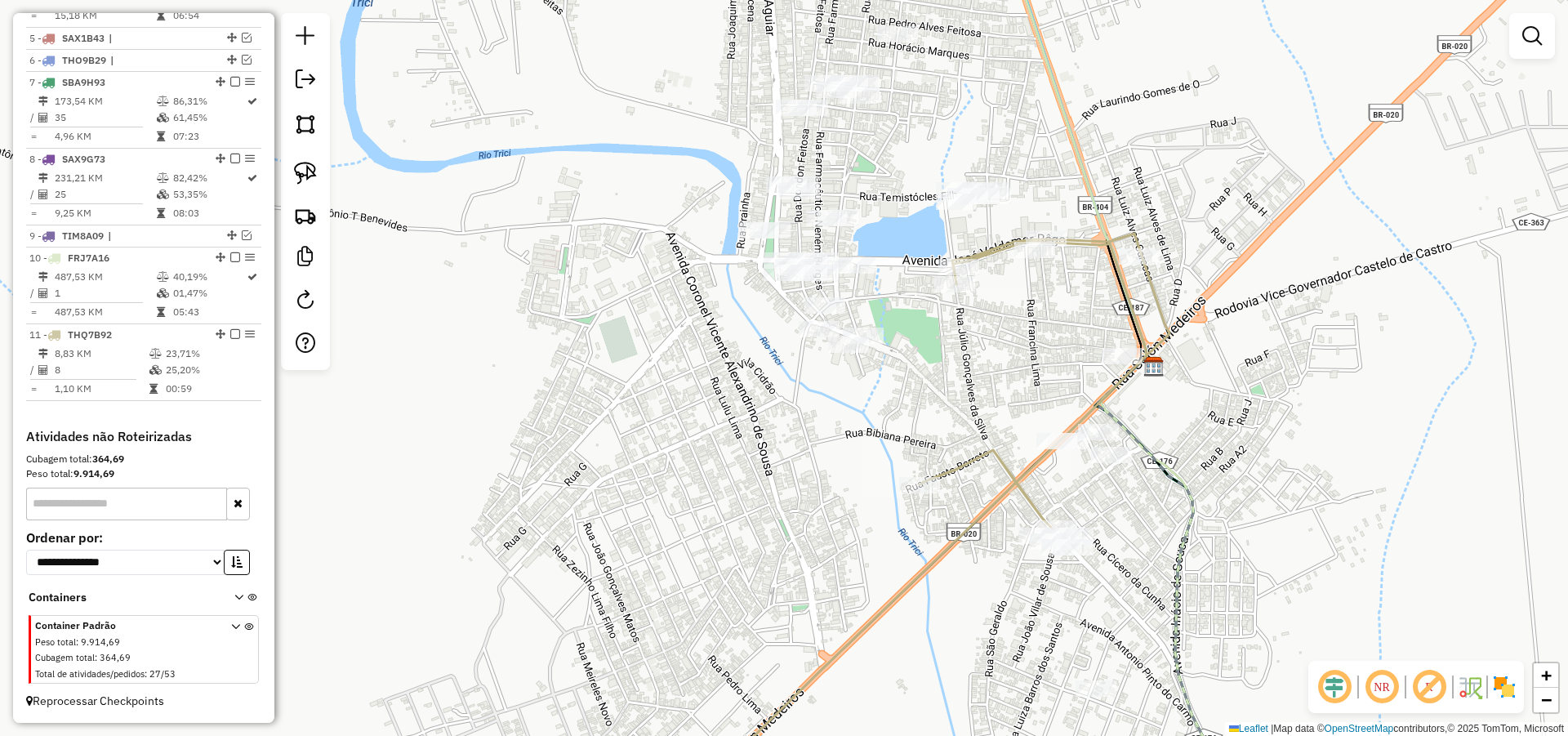
drag, startPoint x: 1153, startPoint y: 489, endPoint x: 1144, endPoint y: 482, distance: 11.4
click at [1152, 485] on div "Atividade não roteirizada 610 - C.O.SOUSA LTDA Endereço: AV ODILON AGUIAR 979 B…" at bounding box center [784, 368] width 1568 height 736
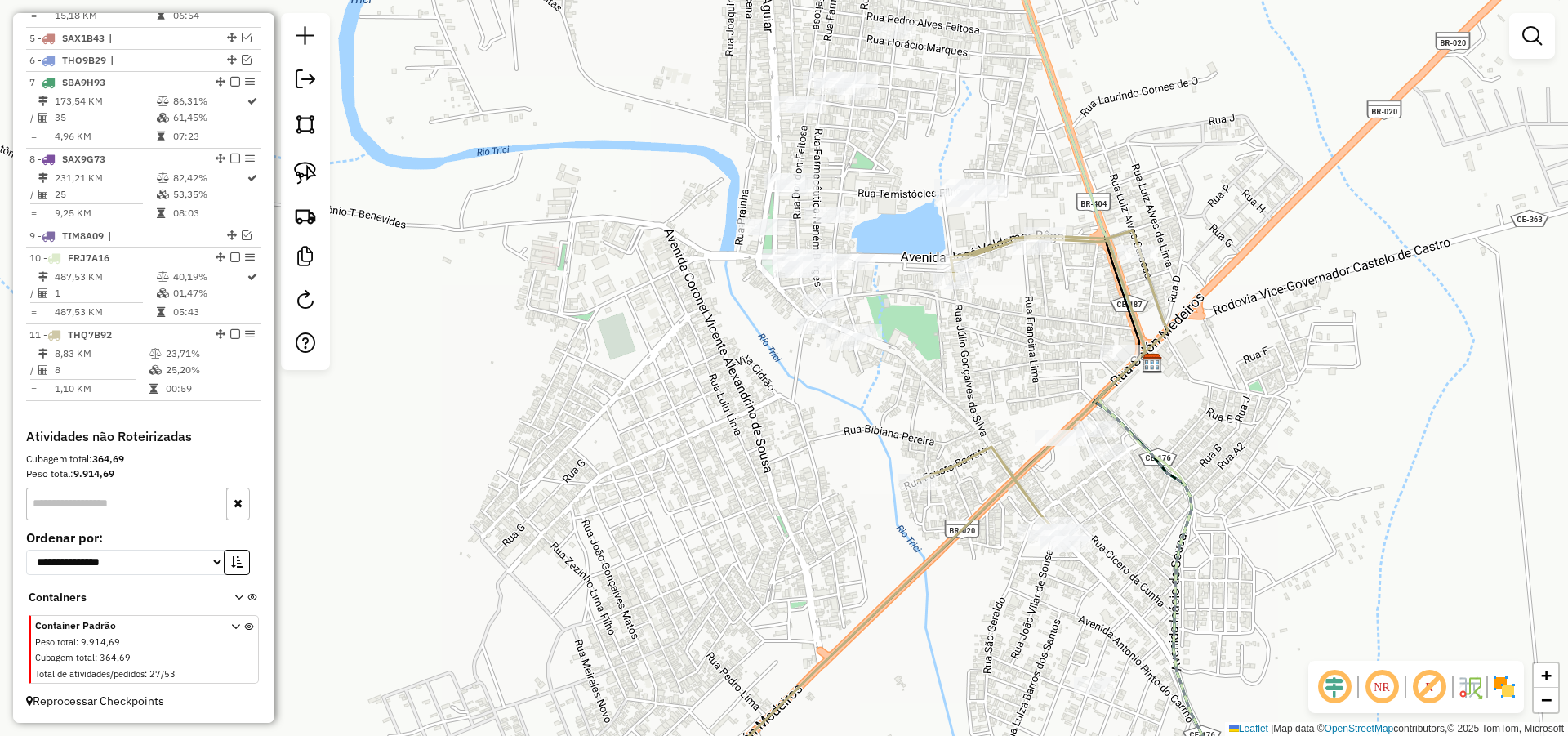
click at [1118, 458] on div "Atividade não roteirizada 610 - C.O.SOUSA LTDA Endereço: AV ODILON AGUIAR 979 B…" at bounding box center [784, 368] width 1568 height 736
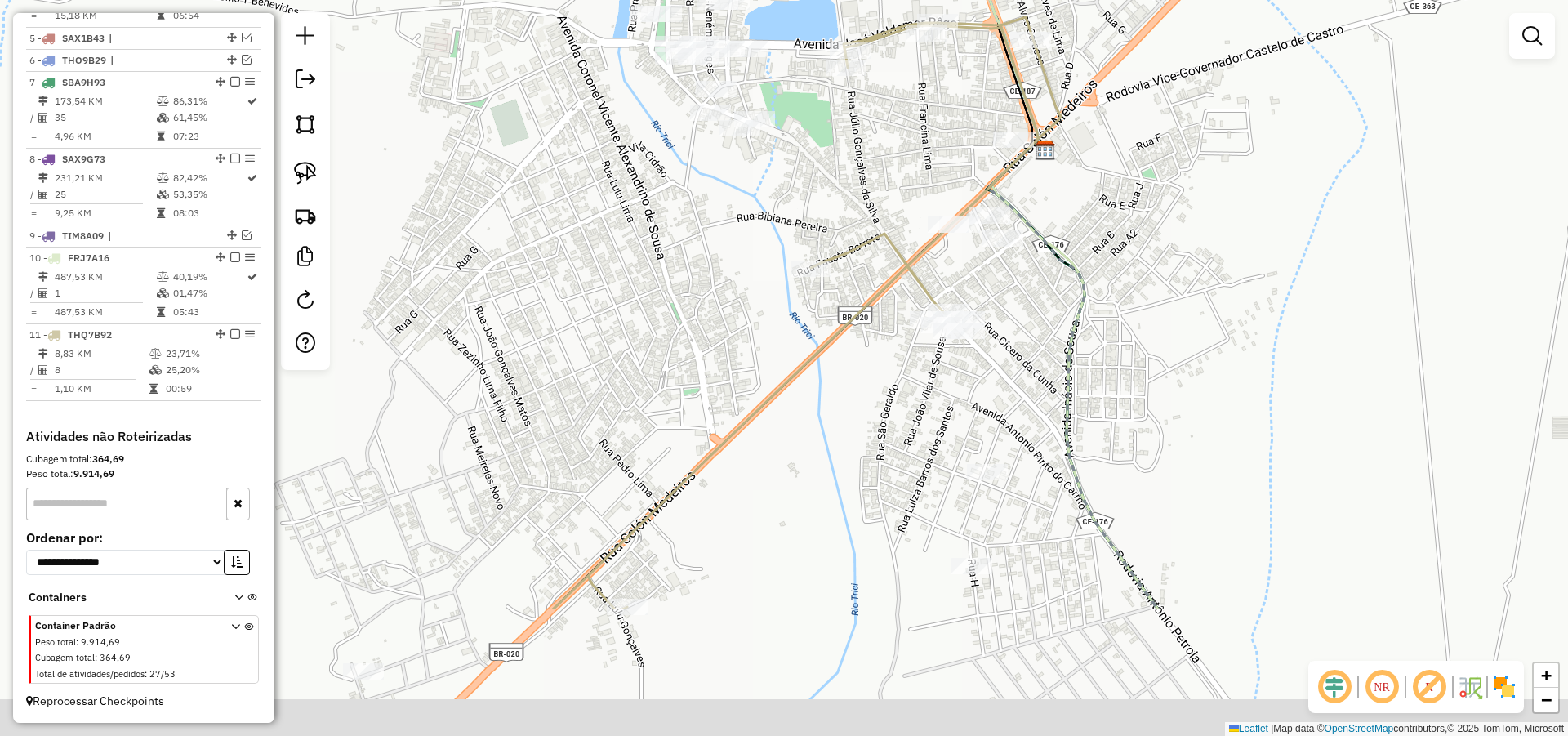
drag, startPoint x: 1090, startPoint y: 419, endPoint x: 1049, endPoint y: 304, distance: 122.1
click at [1050, 308] on icon at bounding box center [1072, 375] width 171 height 468
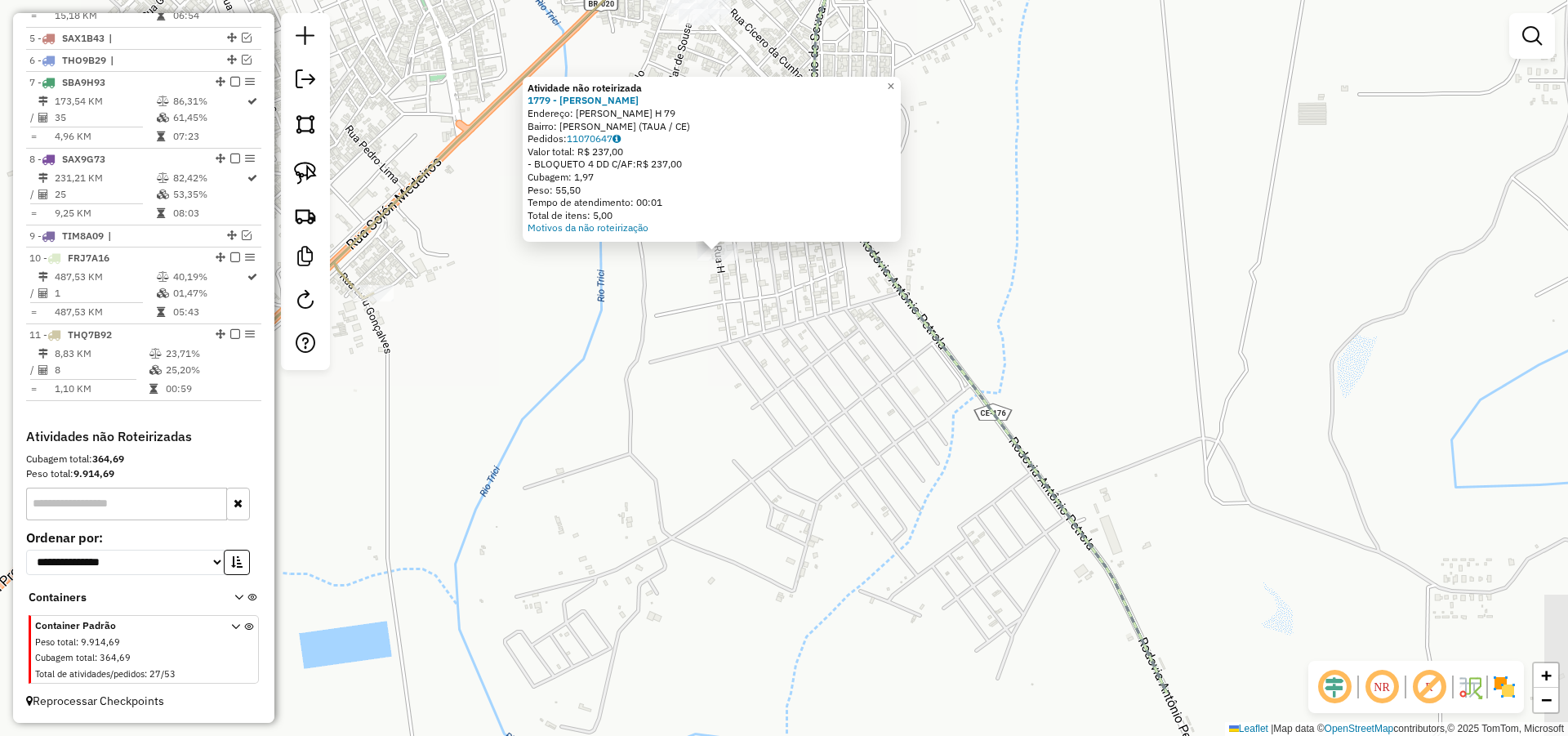
drag, startPoint x: 1065, startPoint y: 498, endPoint x: 1010, endPoint y: 417, distance: 97.9
click at [1010, 417] on div "Atividade não roteirizada 1779 - FRANCISCO ELISMAR Endereço: R Rua H 79 Bairro:…" at bounding box center [784, 368] width 1568 height 736
click at [761, 339] on div "Atividade não roteirizada 1779 - FRANCISCO ELISMAR Endereço: R Rua H 79 Bairro:…" at bounding box center [784, 368] width 1568 height 736
click at [766, 287] on div "Atividade não roteirizada 1779 - FRANCISCO ELISMAR Endereço: R Rua H 79 Bairro:…" at bounding box center [784, 368] width 1568 height 736
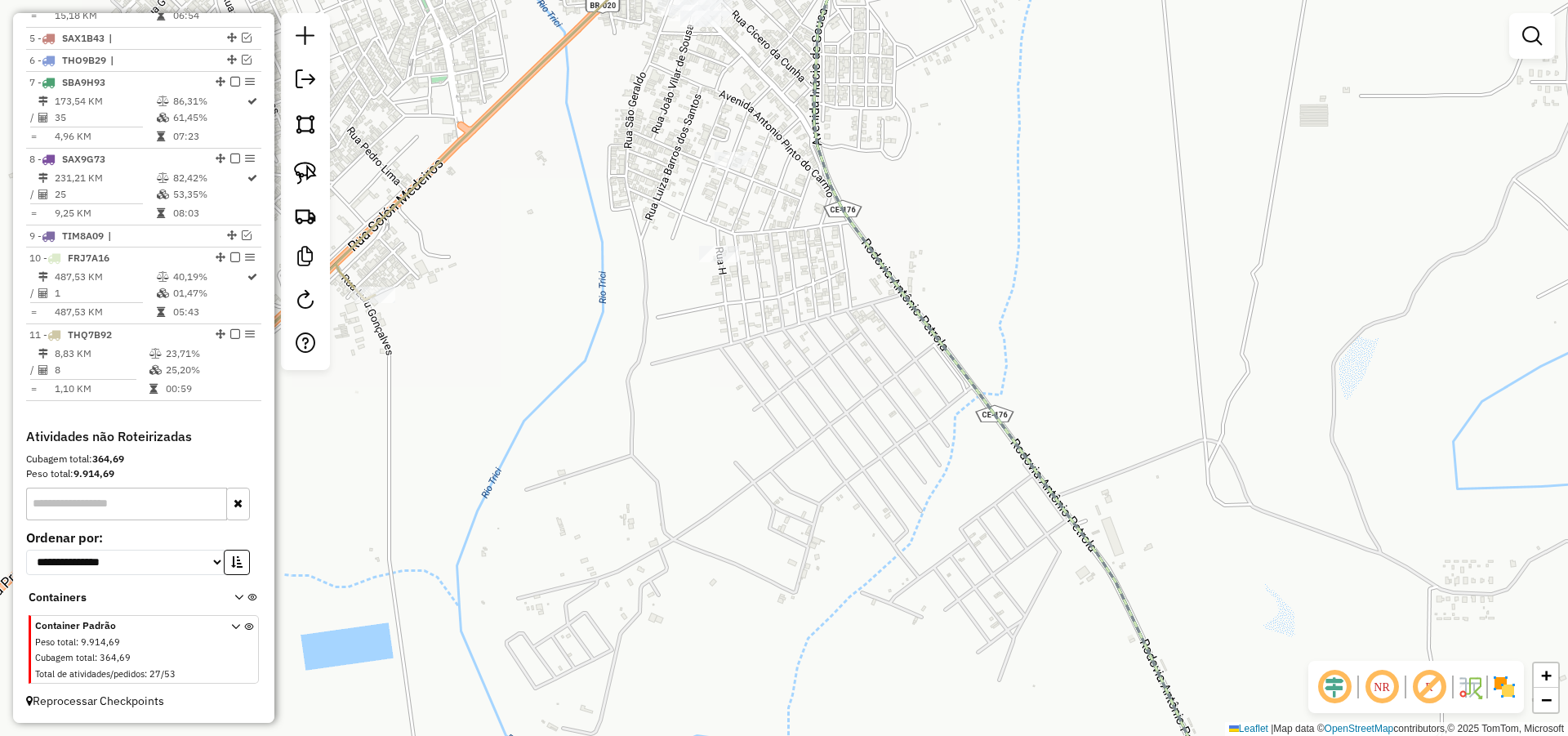
click at [738, 169] on div at bounding box center [735, 160] width 41 height 17
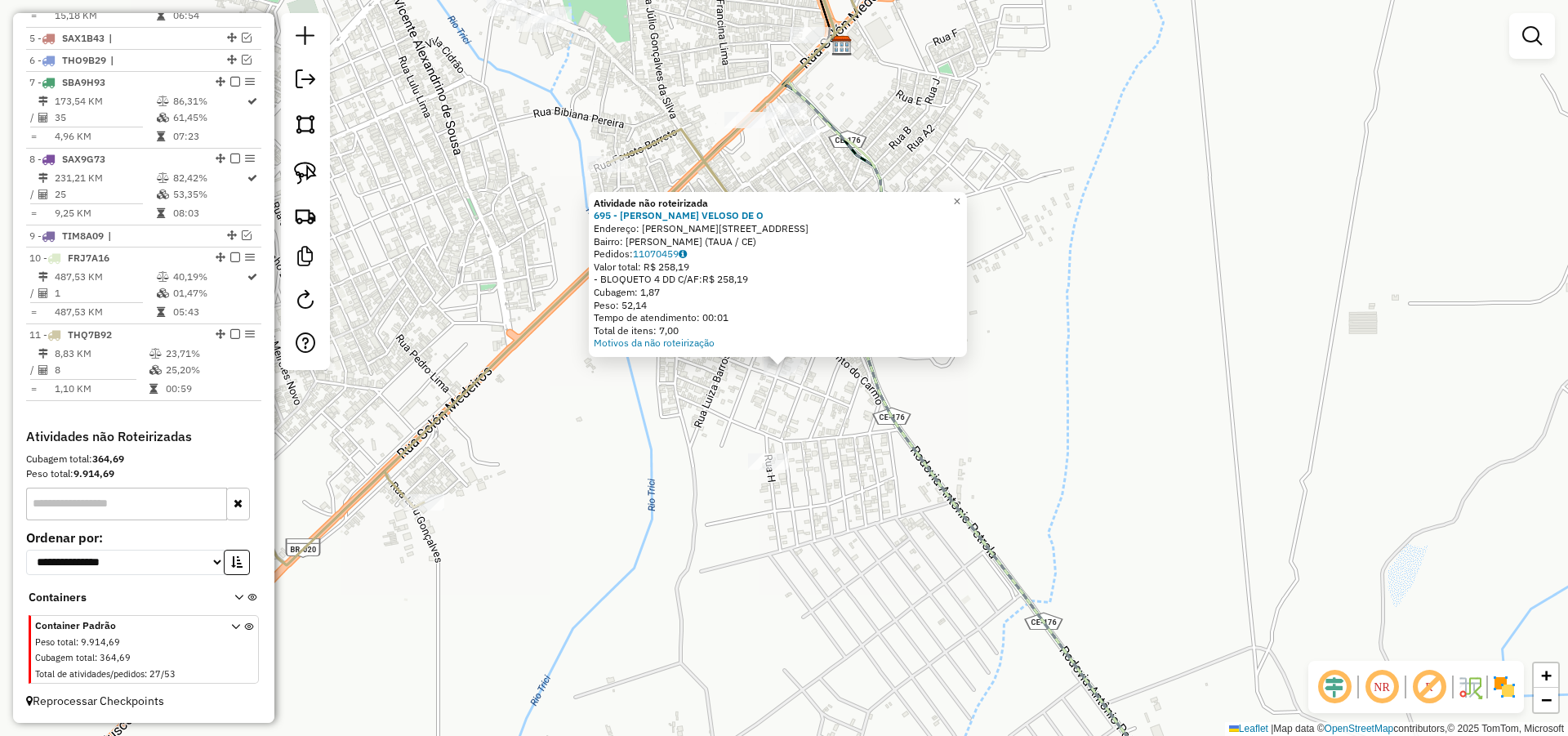
click at [845, 422] on div "Atividade não roteirizada 695 - WALLISON VELOSO DE O Endereço: R MAECELA BARRA …" at bounding box center [784, 368] width 1568 height 736
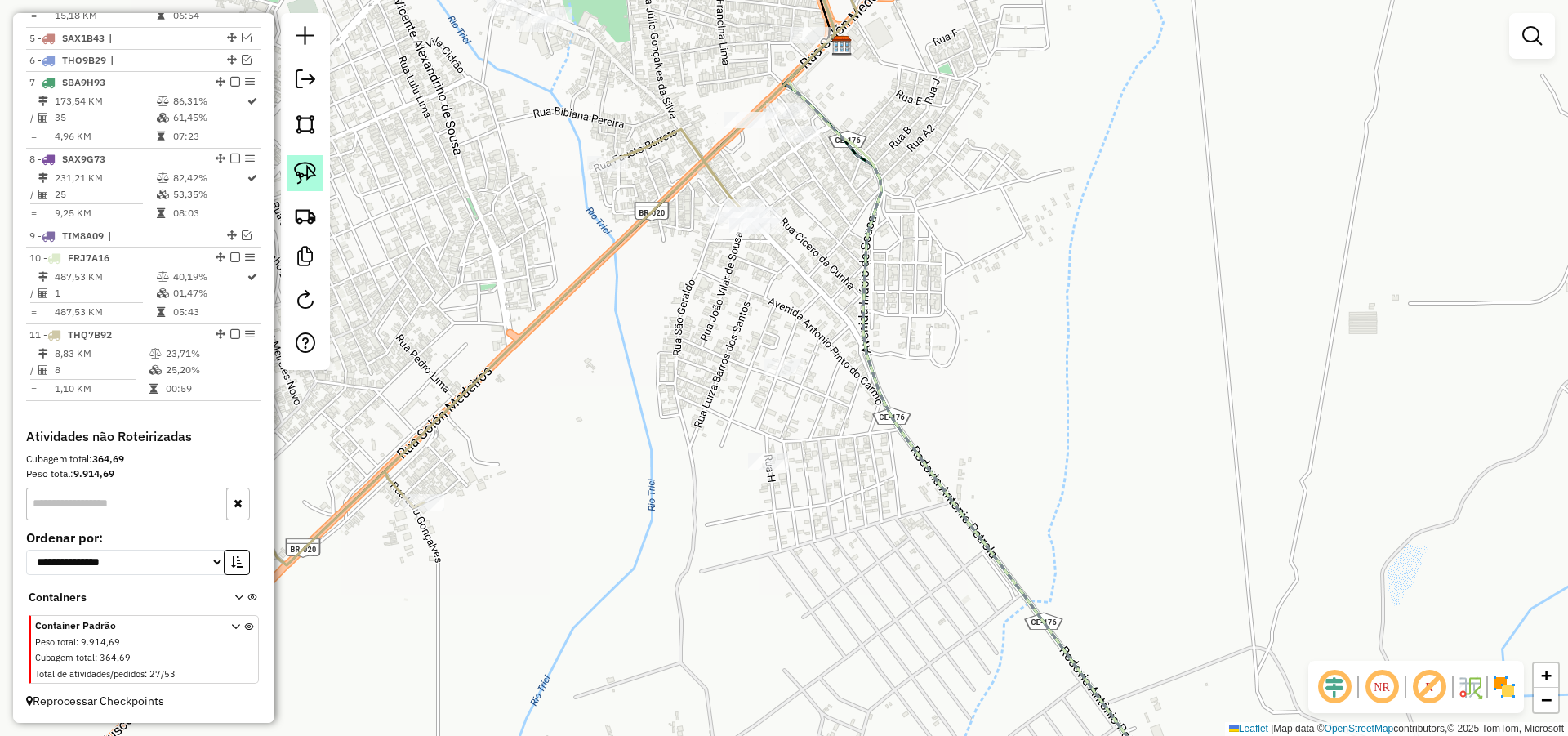
click at [312, 163] on img at bounding box center [305, 173] width 23 height 23
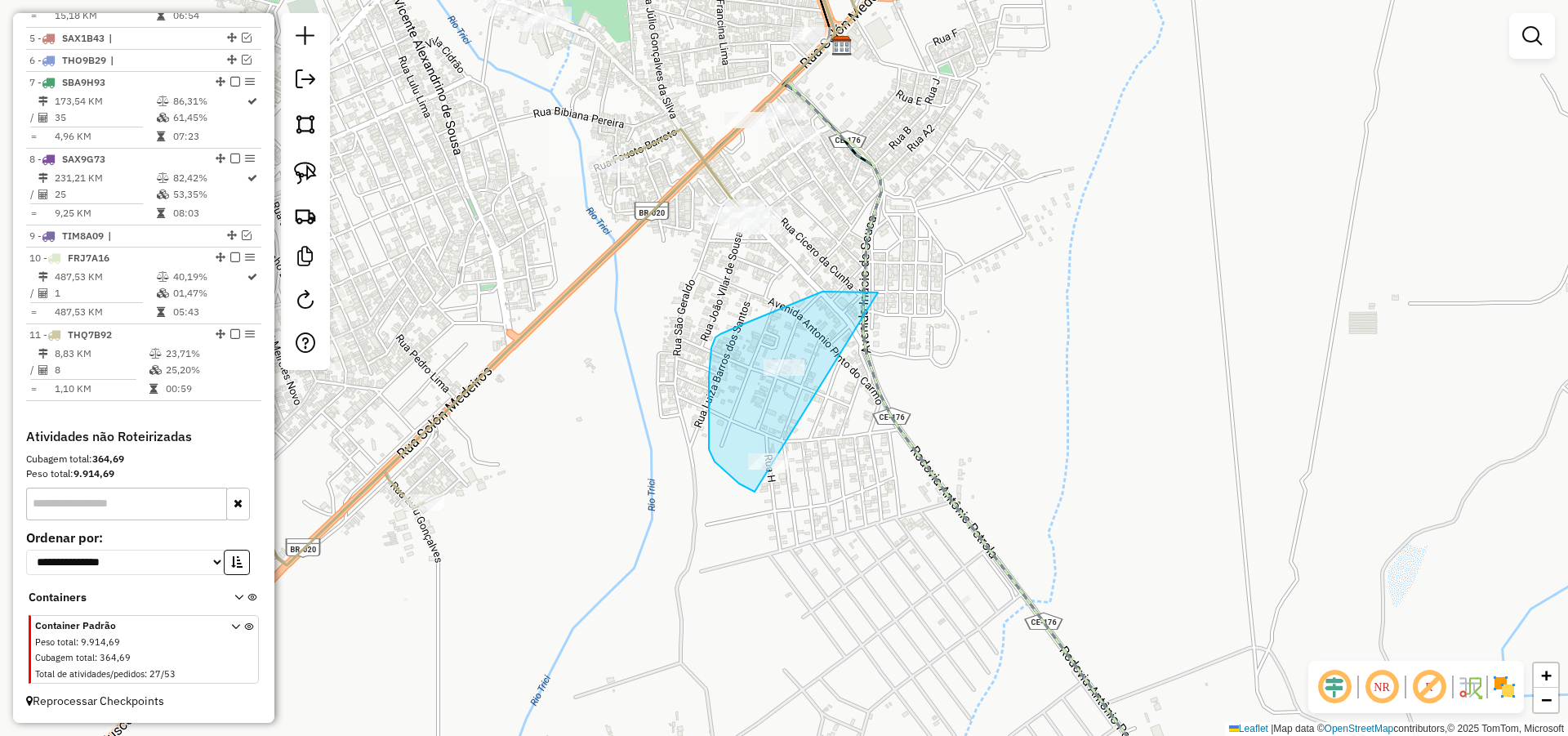
drag, startPoint x: 829, startPoint y: 291, endPoint x: 816, endPoint y: 506, distance: 215.4
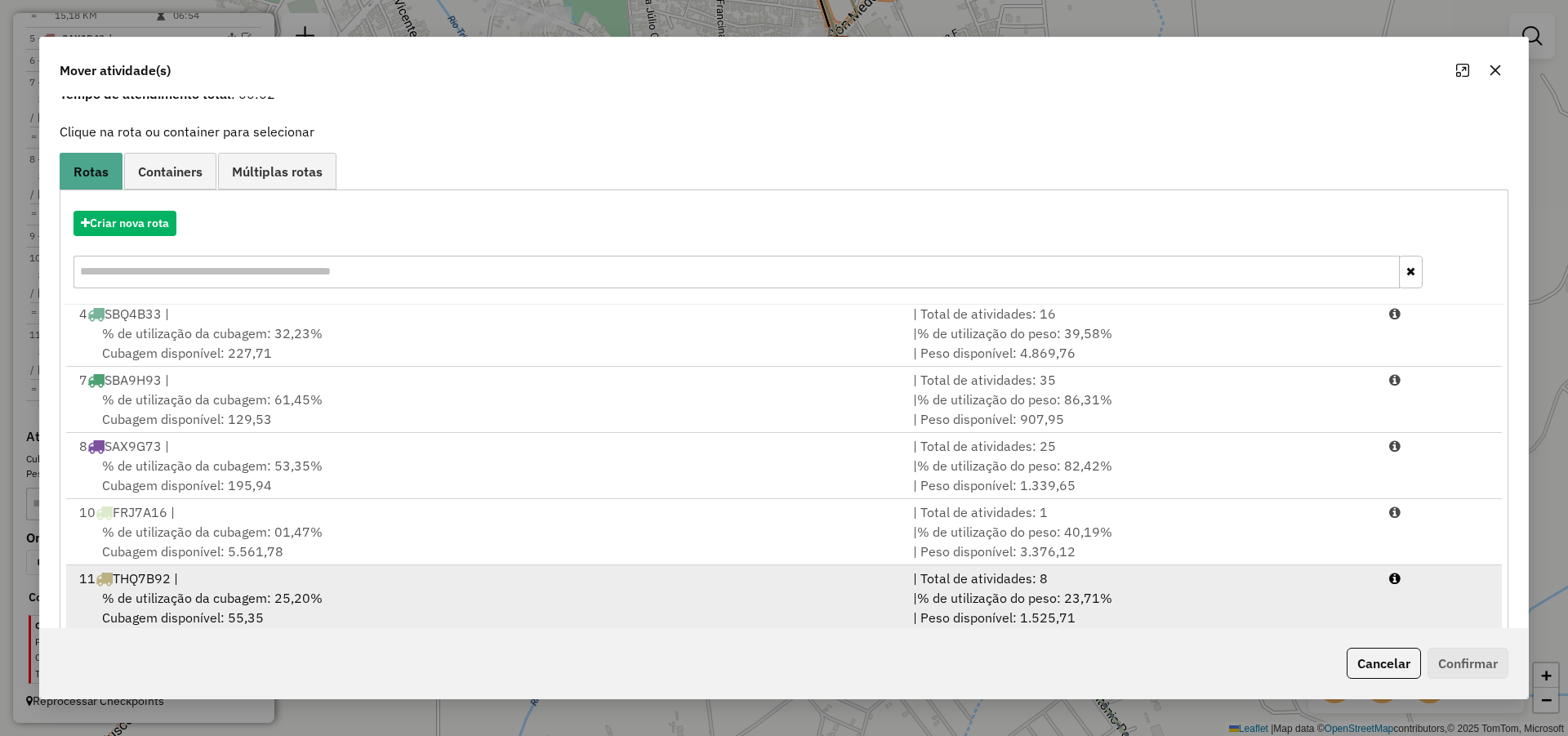
scroll to position [109, 0]
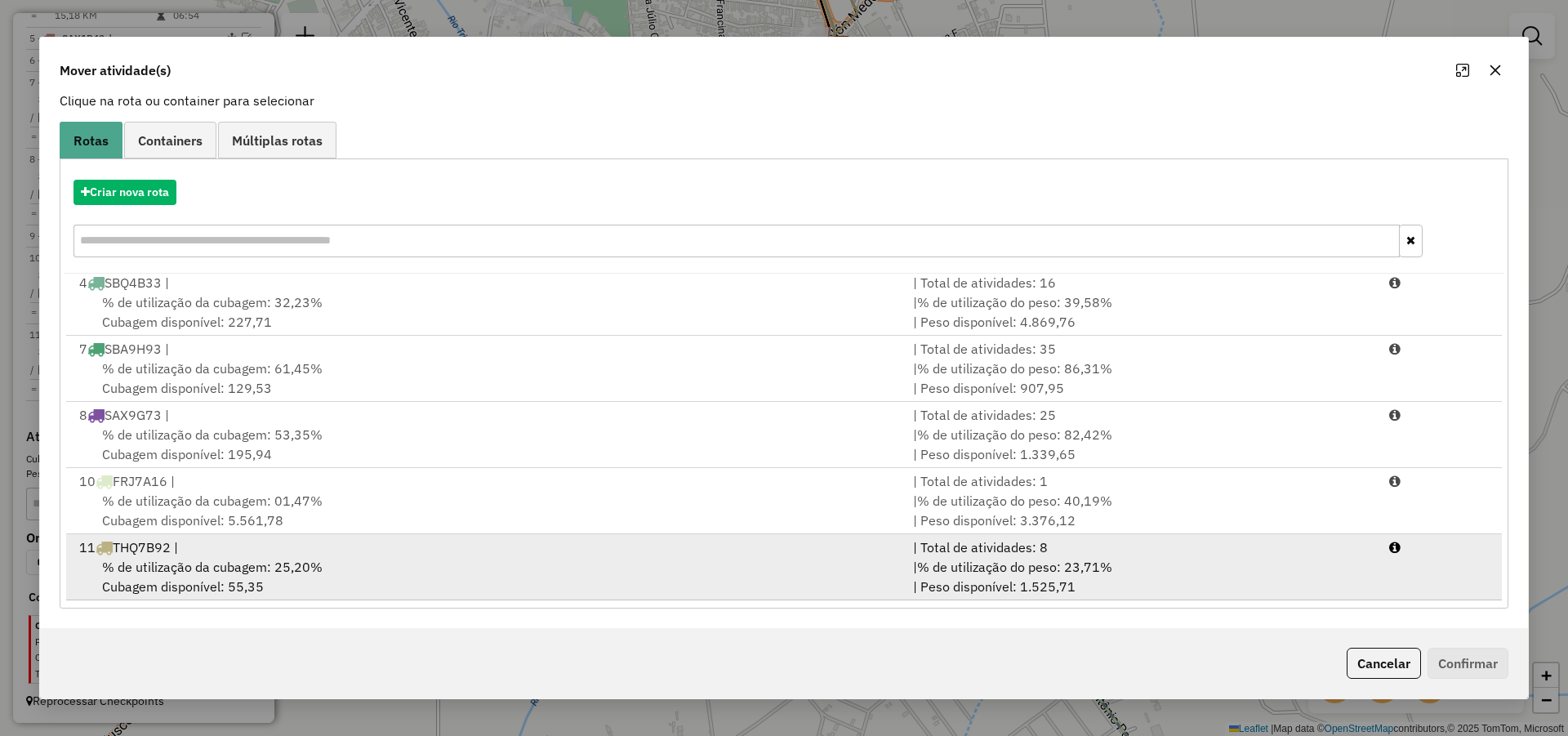
click at [1014, 571] on span "% de utilização do peso: 23,71%" at bounding box center [1014, 567] width 195 height 17
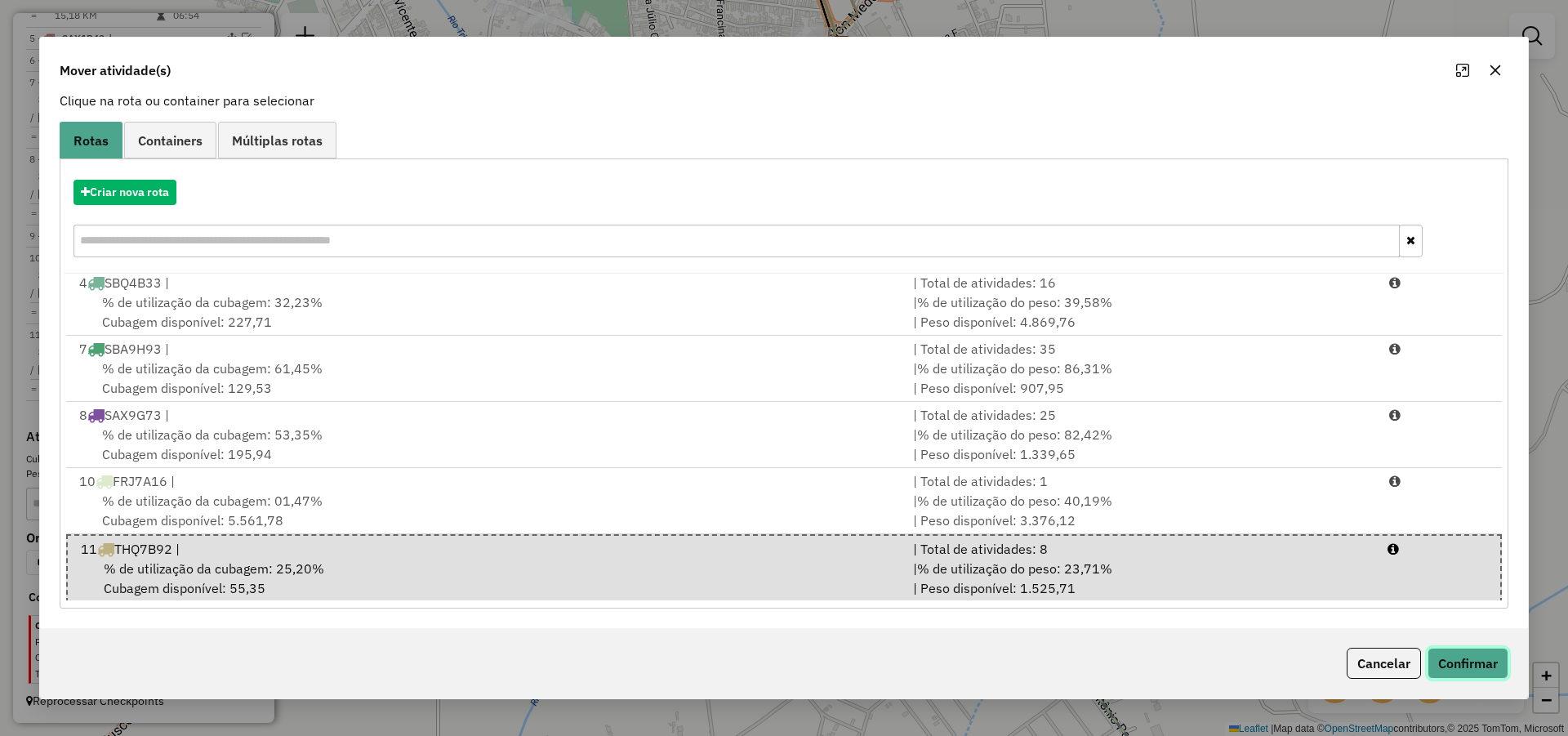
click at [1474, 660] on button "Confirmar" at bounding box center [1468, 663] width 81 height 31
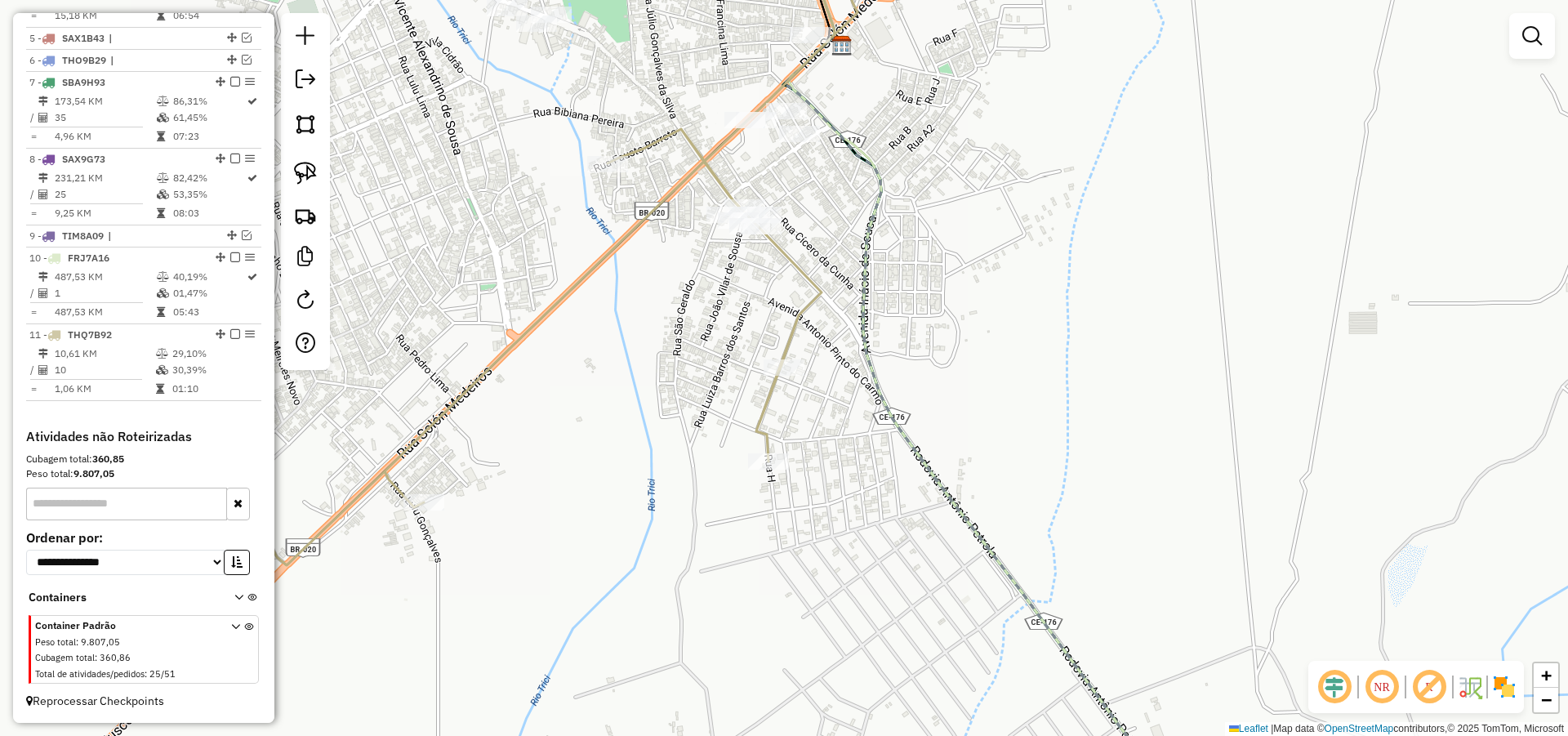
scroll to position [0, 0]
click at [772, 475] on div "Janela de atendimento Grade de atendimento Capacidade Transportadoras Veículos …" at bounding box center [784, 368] width 1568 height 736
click at [777, 469] on div at bounding box center [769, 462] width 41 height 17
select select "*********"
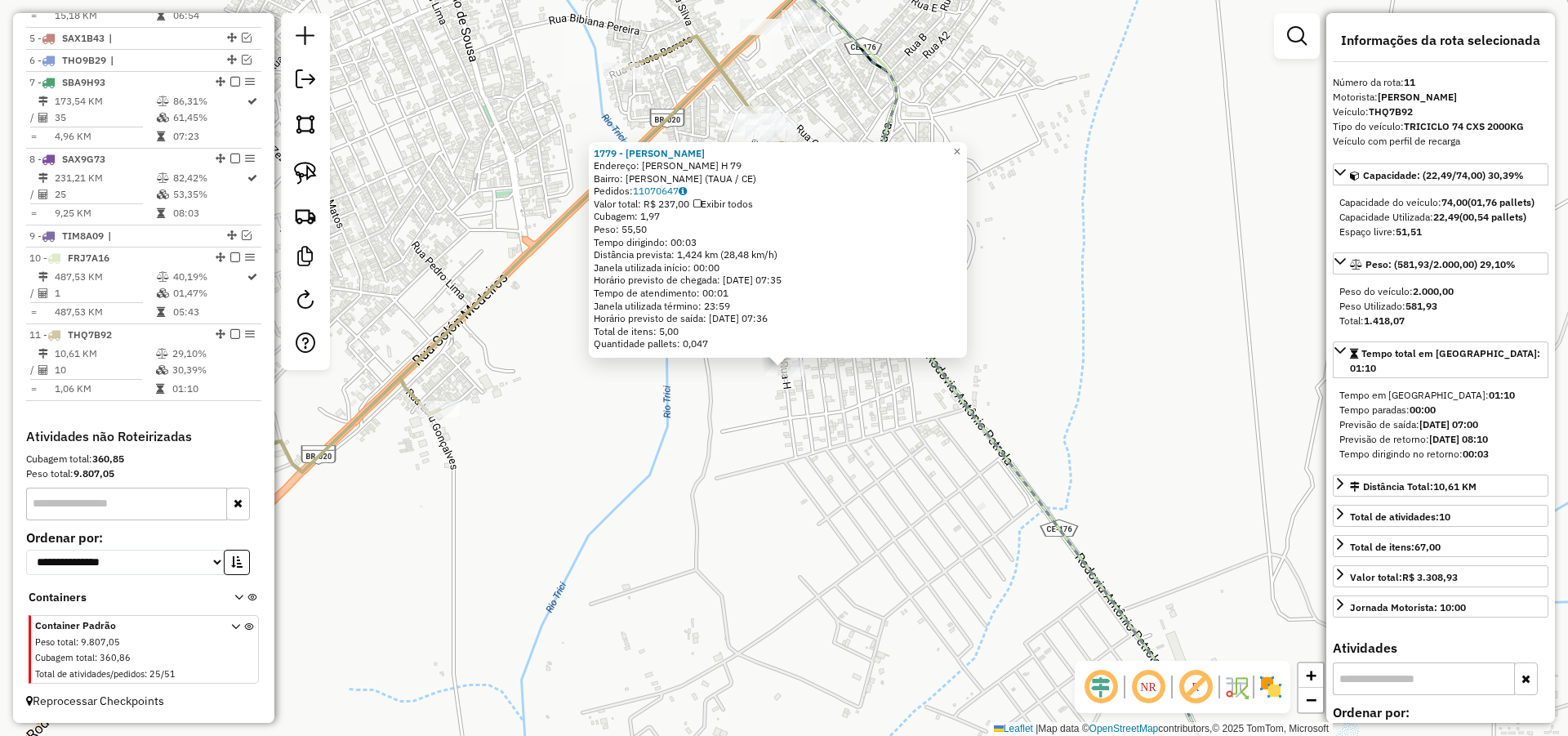
click at [681, 480] on div "1779 - FRANCISCO ELISMAR Endereço: R Rua H 79 Bairro: Bezerra De Sousa (TAUA / …" at bounding box center [784, 368] width 1568 height 736
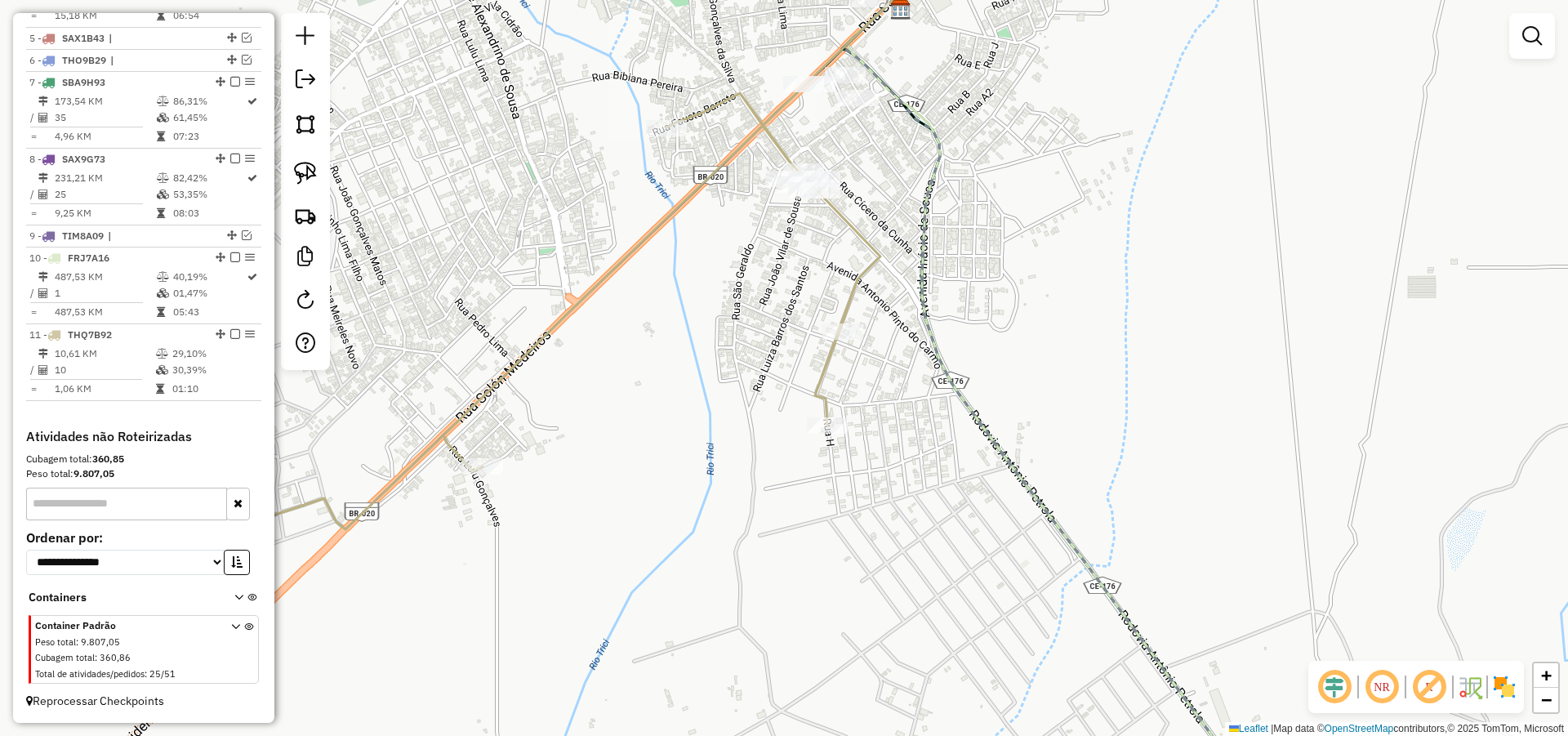
drag, startPoint x: 654, startPoint y: 374, endPoint x: 862, endPoint y: 561, distance: 279.7
click at [845, 581] on div "Janela de atendimento Grade de atendimento Capacidade Transportadoras Veículos …" at bounding box center [784, 368] width 1568 height 736
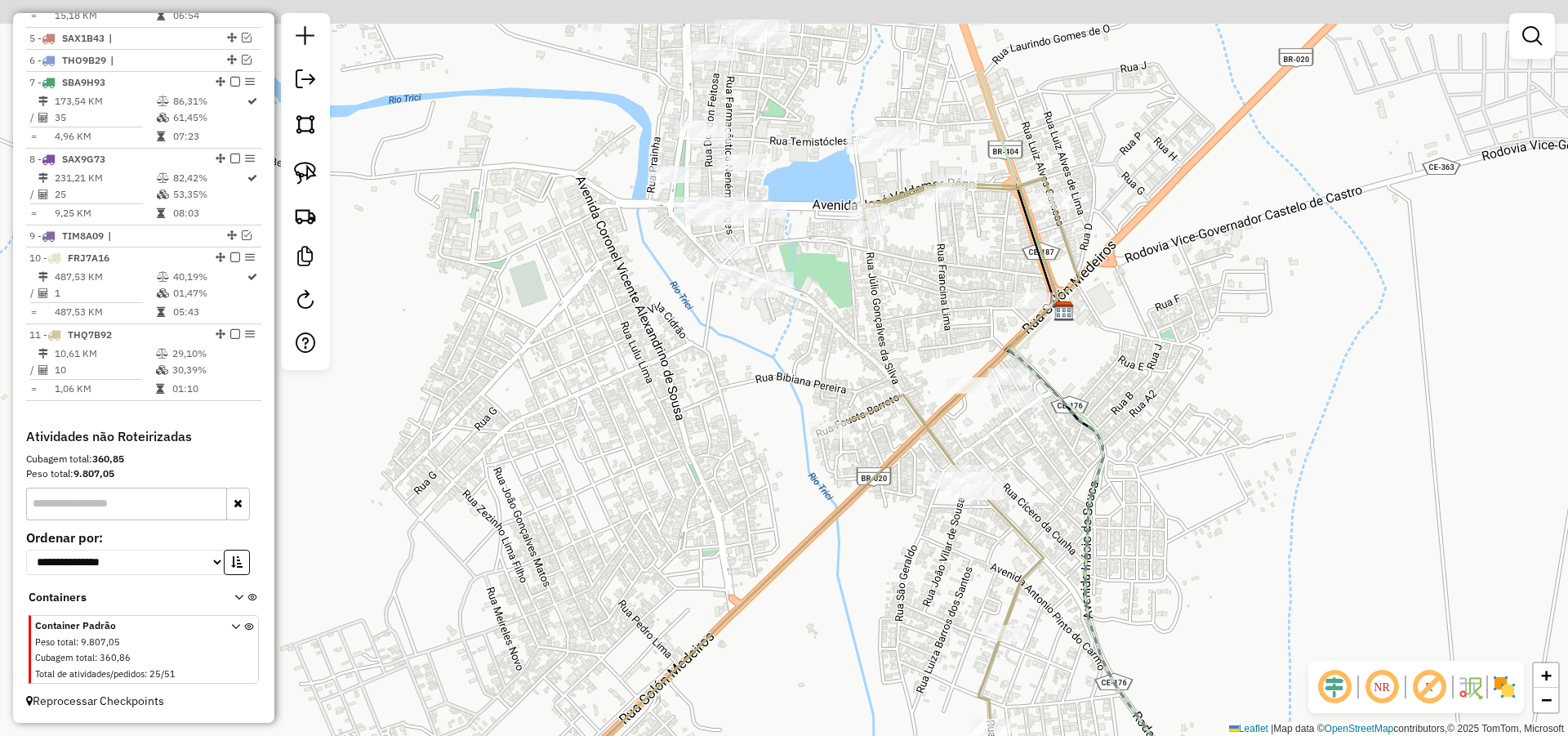
drag, startPoint x: 859, startPoint y: 452, endPoint x: 934, endPoint y: 553, distance: 125.8
click at [862, 601] on div "Janela de atendimento Grade de atendimento Capacidade Transportadoras Veículos …" at bounding box center [784, 368] width 1568 height 736
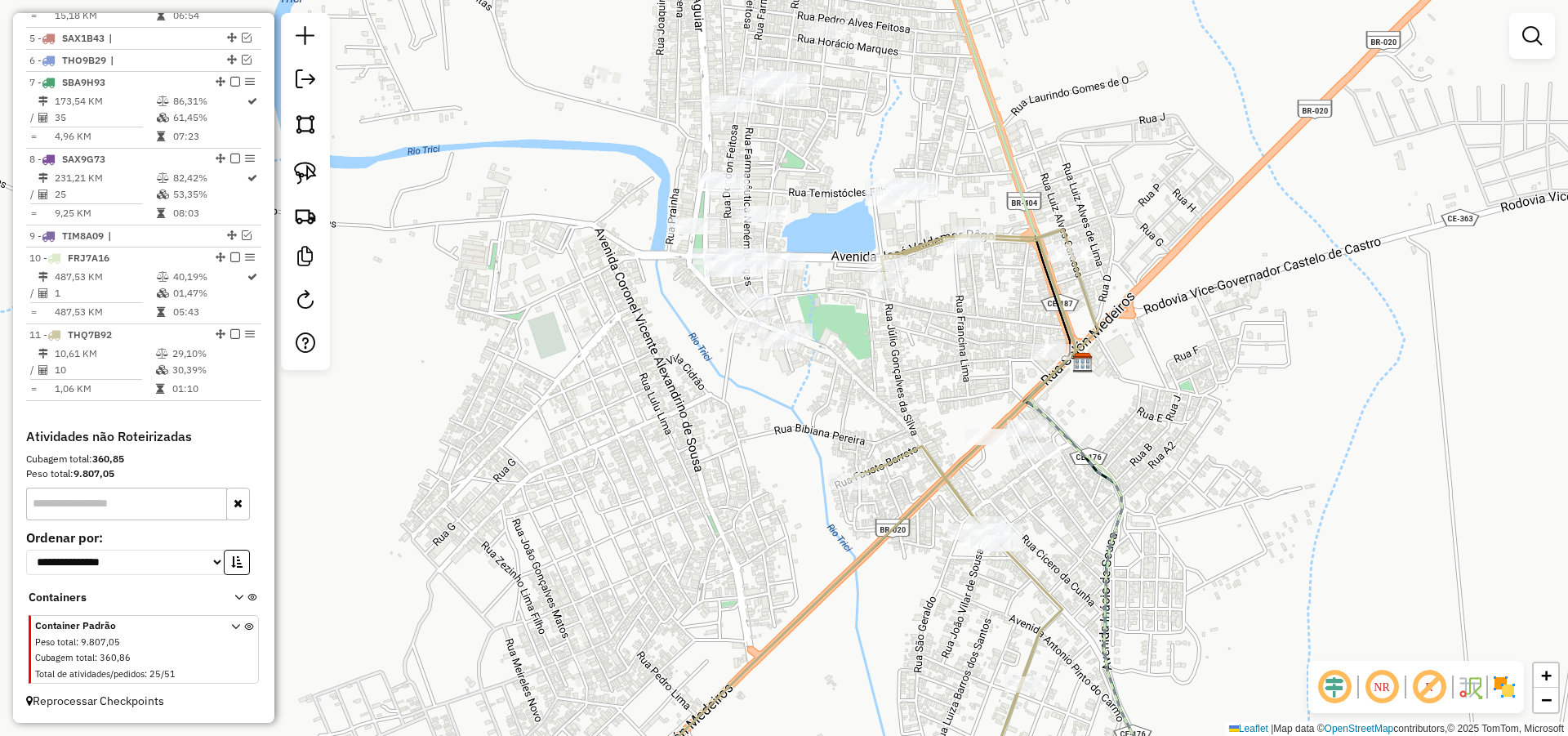
drag, startPoint x: 1140, startPoint y: 412, endPoint x: 1185, endPoint y: 528, distance: 124.4
click at [1185, 528] on div "Janela de atendimento Grade de atendimento Capacidade Transportadoras Veículos …" at bounding box center [784, 368] width 1568 height 736
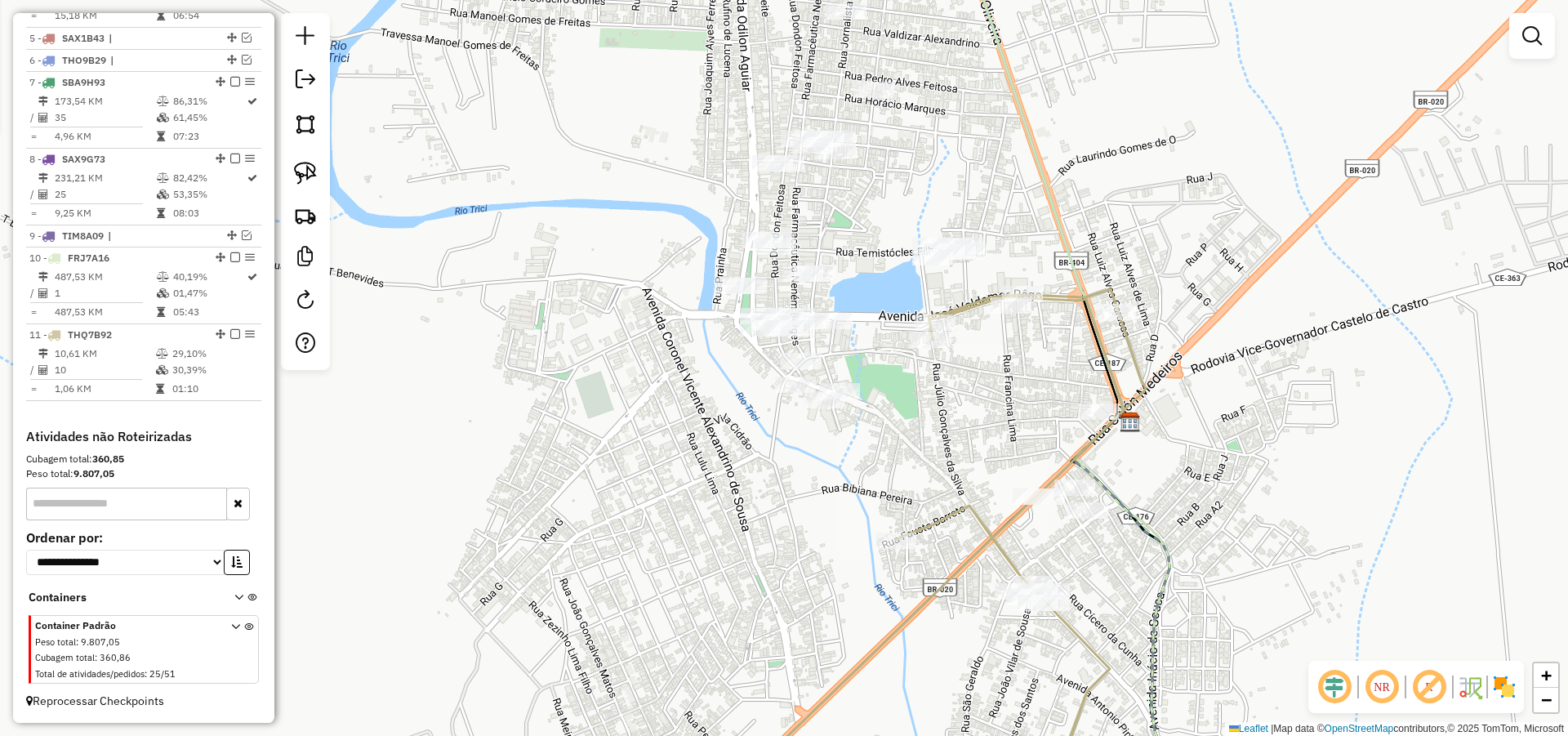
drag, startPoint x: 915, startPoint y: 438, endPoint x: 934, endPoint y: 427, distance: 22.0
click at [934, 427] on div "Janela de atendimento Grade de atendimento Capacidade Transportadoras Veículos …" at bounding box center [784, 368] width 1568 height 736
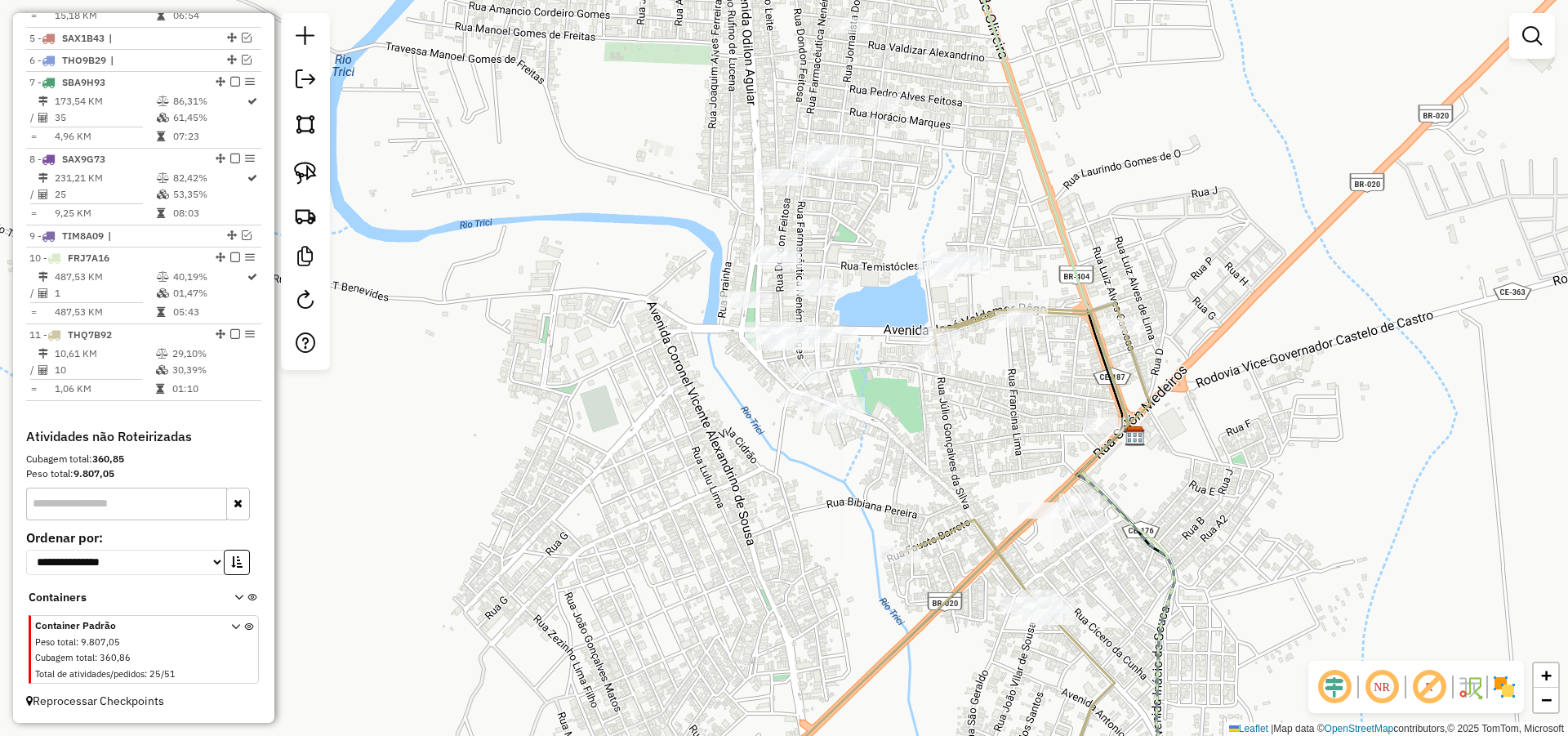
drag, startPoint x: 967, startPoint y: 409, endPoint x: 972, endPoint y: 422, distance: 13.9
click at [972, 422] on div "Janela de atendimento Grade de atendimento Capacidade Transportadoras Veículos …" at bounding box center [784, 368] width 1568 height 736
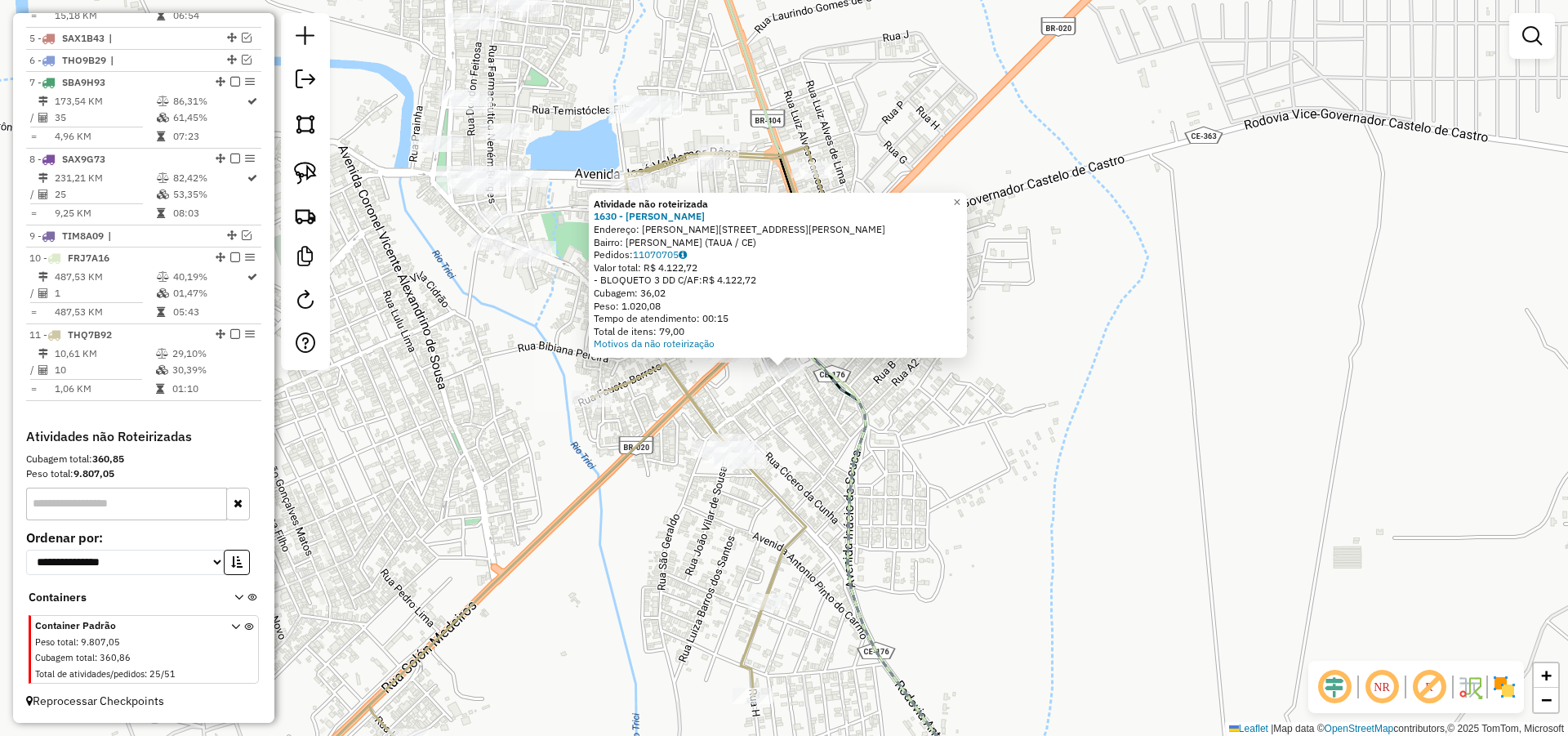
click at [890, 443] on div "Atividade não roteirizada 1630 - MARIA GRAZIELI RODRI Endereço: R Bezerra e sou…" at bounding box center [784, 368] width 1568 height 736
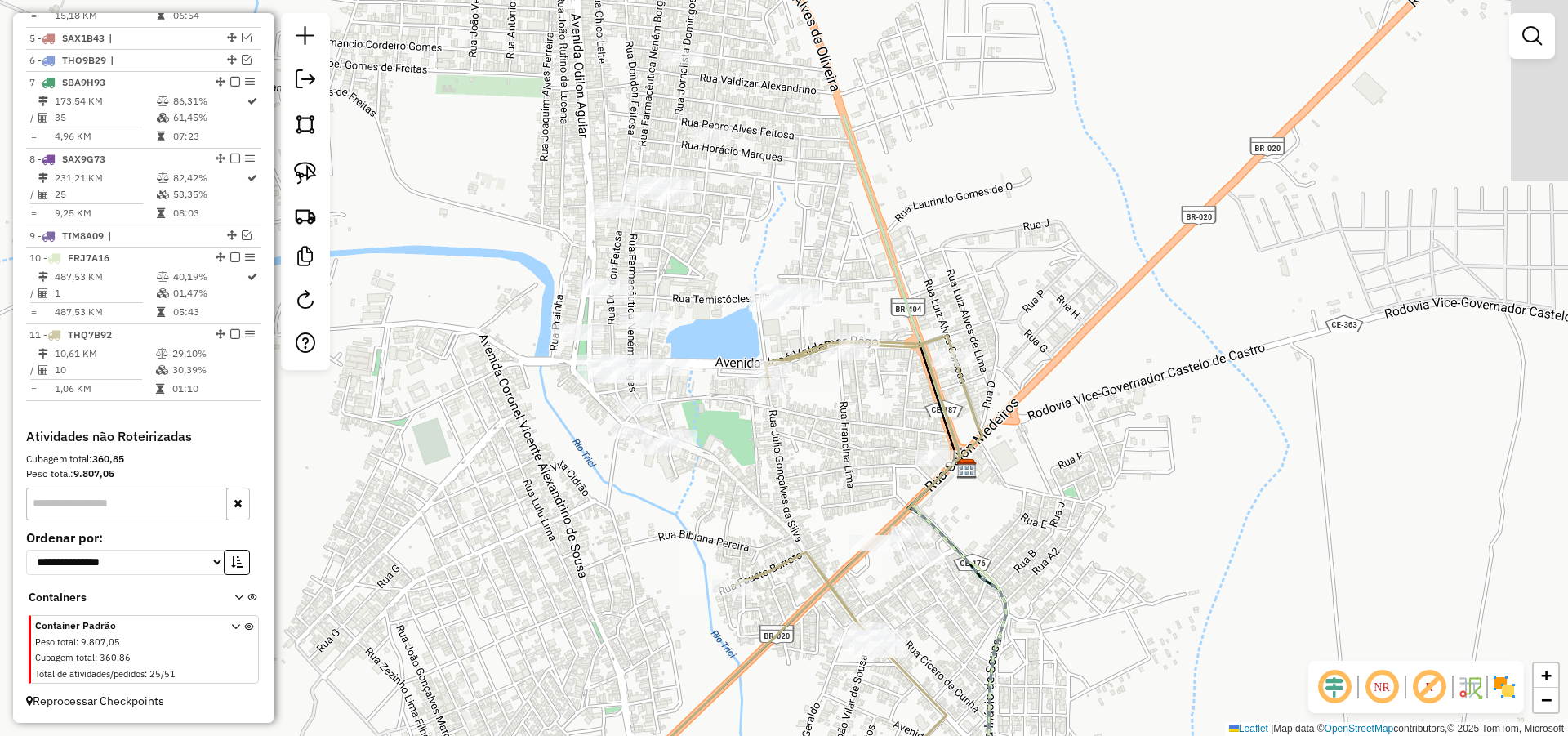
drag, startPoint x: 589, startPoint y: 496, endPoint x: 684, endPoint y: 575, distance: 123.6
click at [667, 567] on div "Janela de atendimento Grade de atendimento Capacidade Transportadoras Veículos …" at bounding box center [784, 368] width 1568 height 736
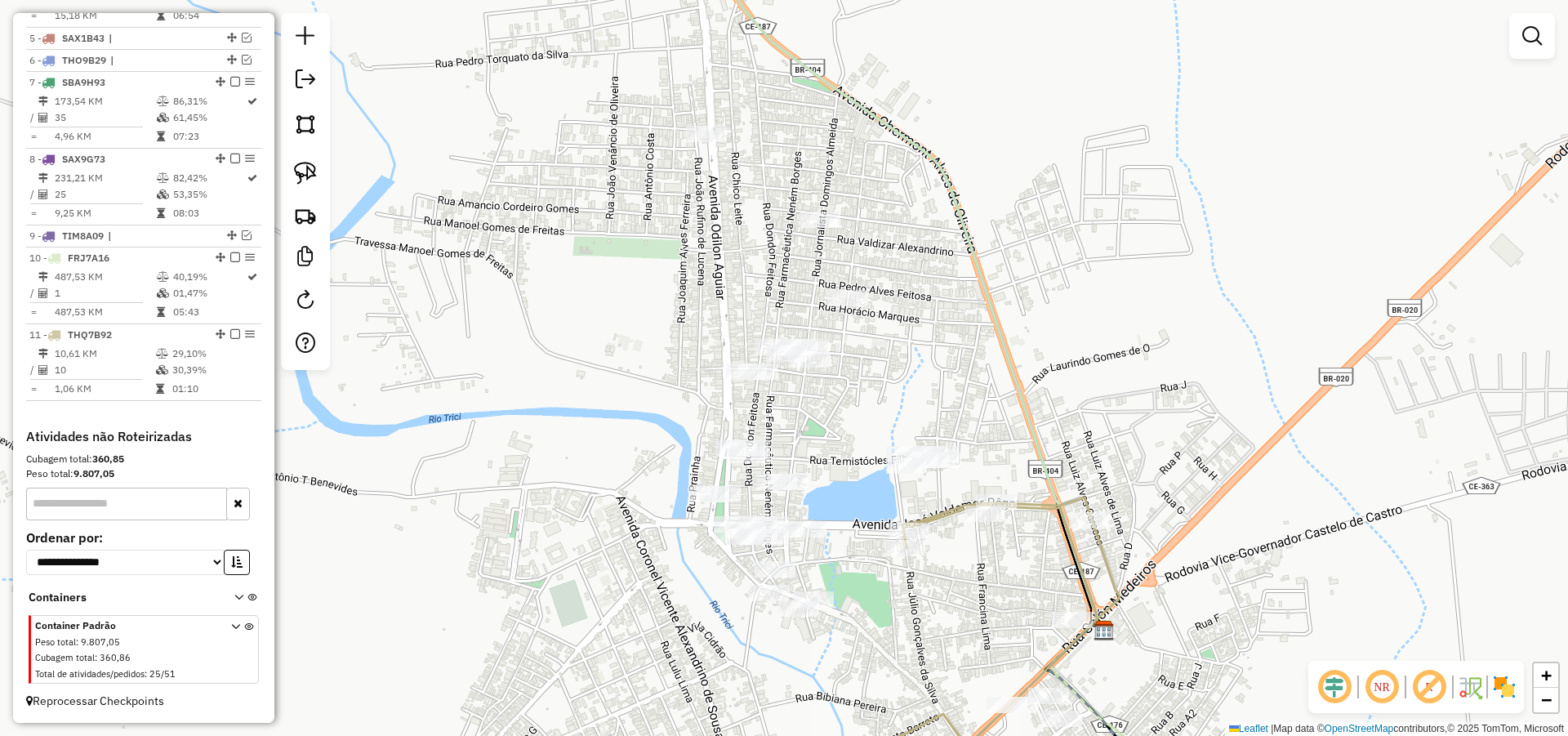
click at [859, 271] on div "Janela de atendimento Grade de atendimento Capacidade Transportadoras Veículos …" at bounding box center [784, 368] width 1568 height 736
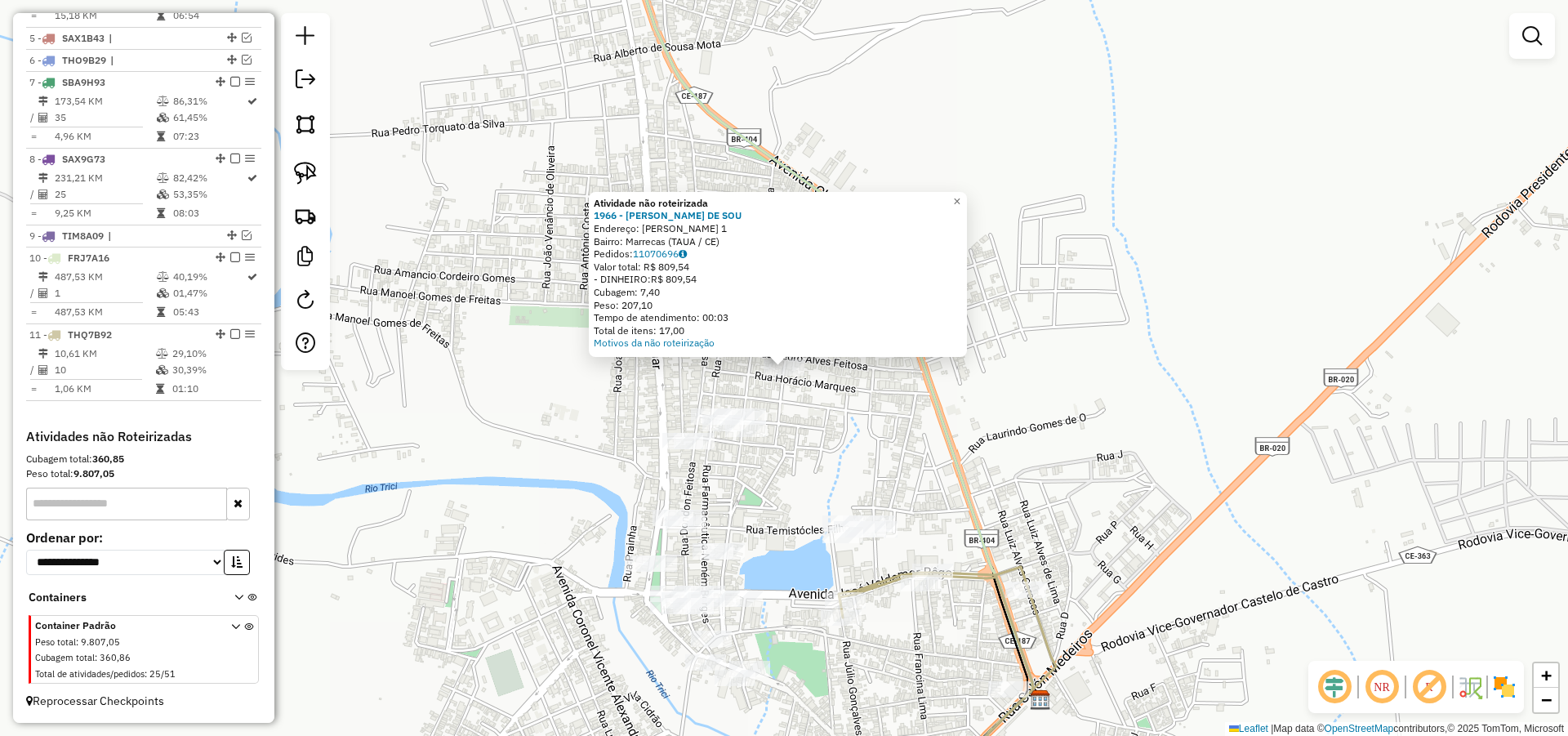
click at [834, 402] on div "Atividade não roteirizada 1966 - ANTONIO MATOS DE SOU Endereço: VL VILA JOAQUIM…" at bounding box center [784, 368] width 1568 height 736
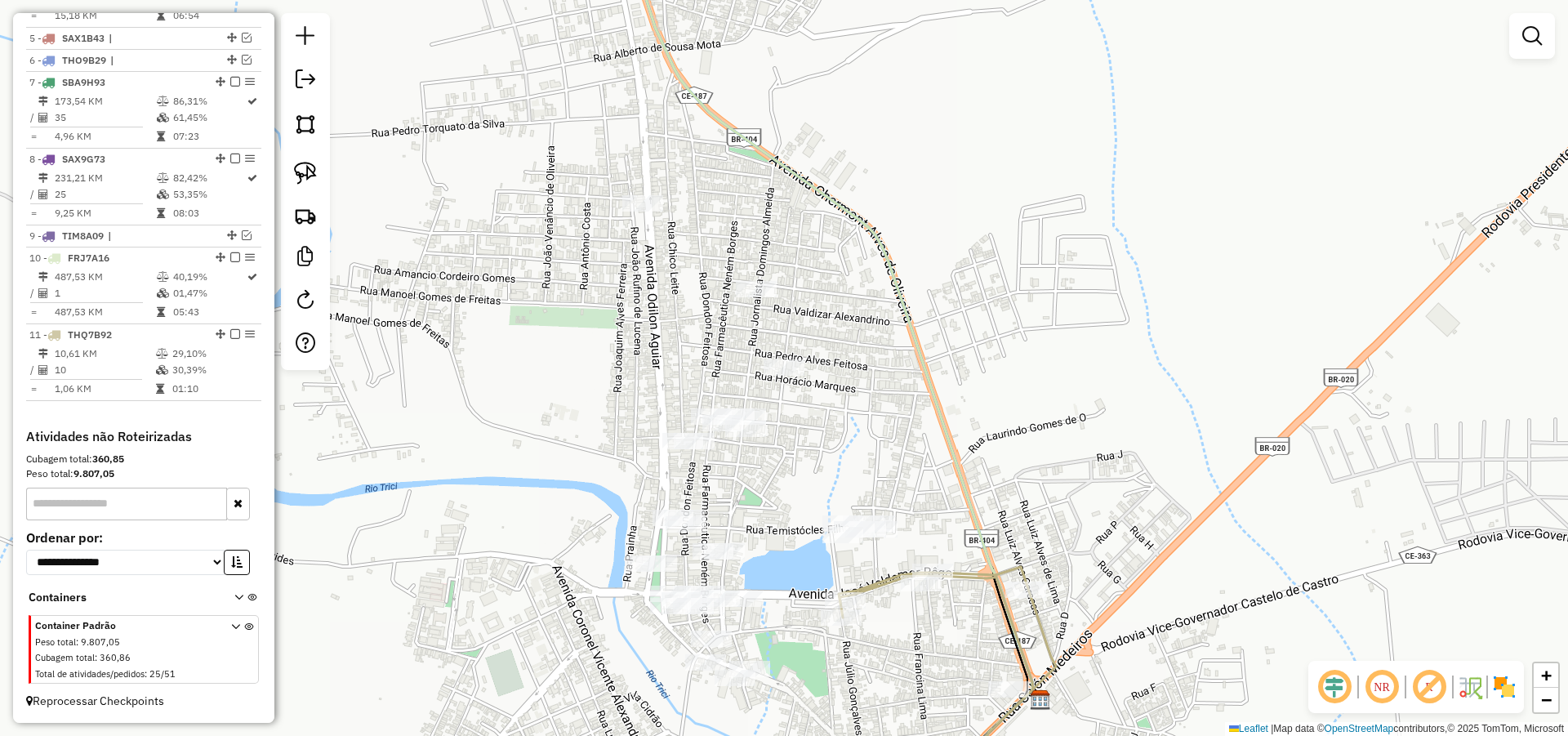
click at [761, 297] on div at bounding box center [756, 289] width 41 height 17
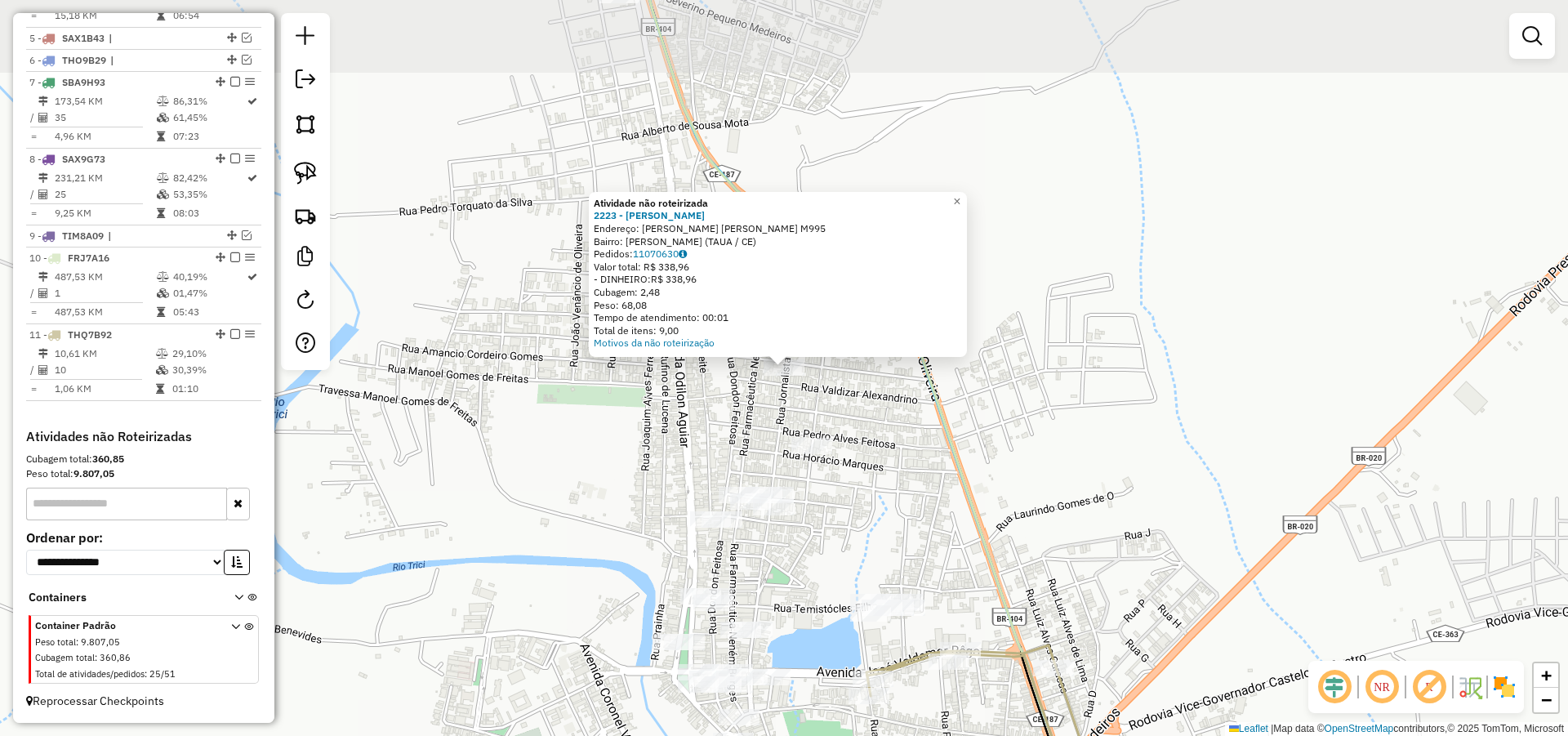
click at [761, 289] on div "Cubagem: 2,48" at bounding box center [777, 292] width 368 height 13
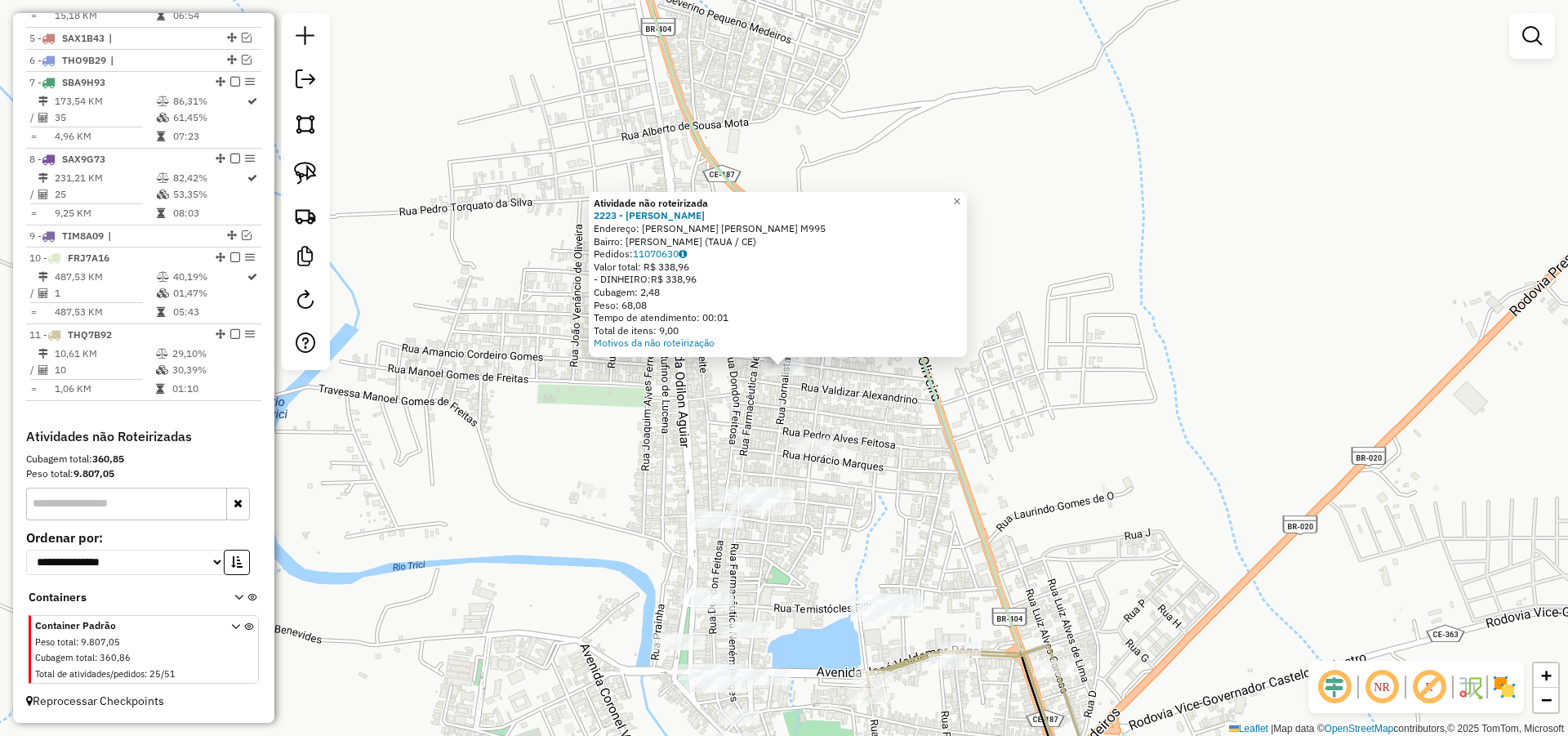
click at [562, 375] on div "Atividade não roteirizada 2223 - CLEIDIANE SANTOS Endereço: R Rua Gervina Maria…" at bounding box center [784, 368] width 1568 height 736
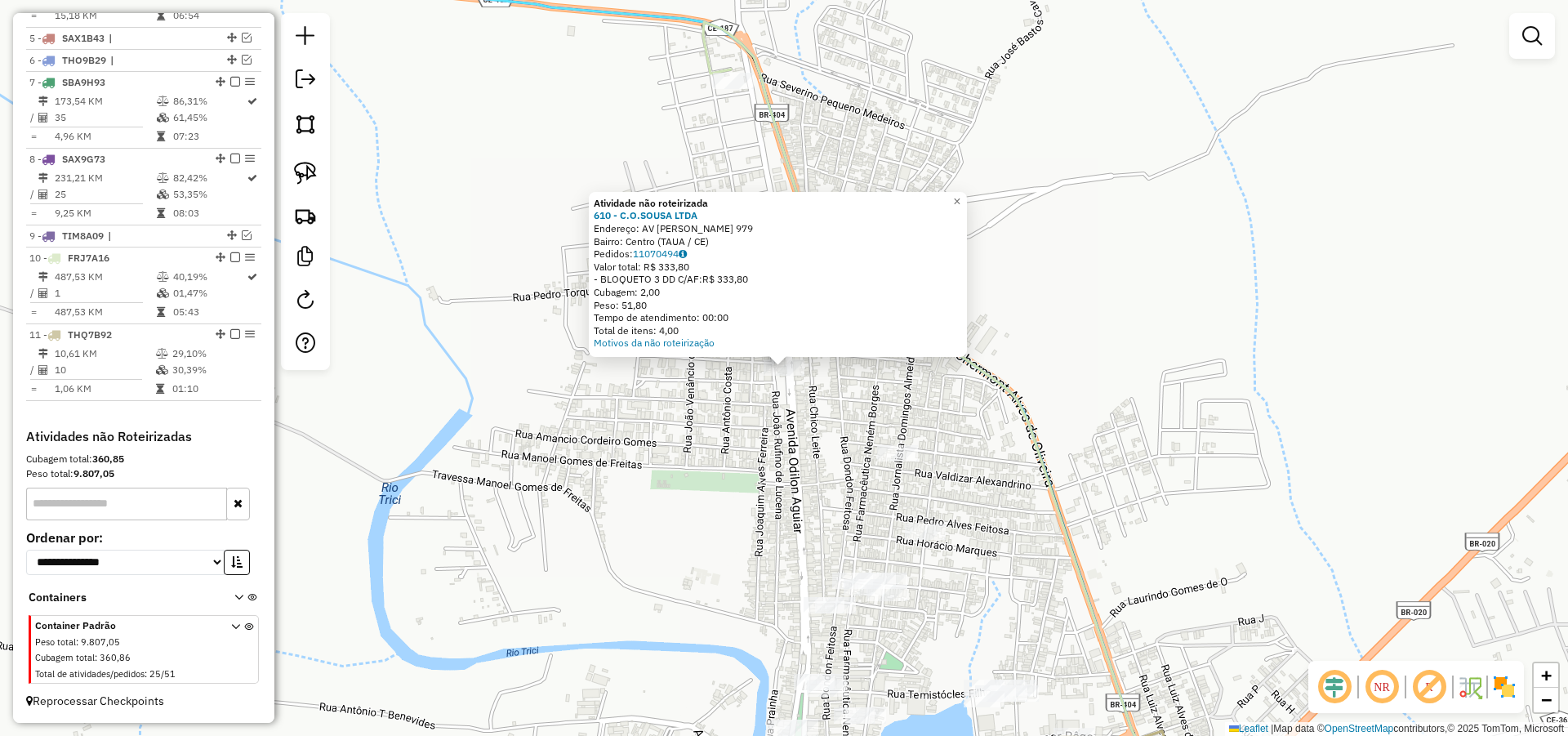
click at [735, 438] on div "Atividade não roteirizada 610 - C.O.SOUSA LTDA Endereço: AV ODILON AGUIAR 979 B…" at bounding box center [784, 368] width 1568 height 736
click at [303, 178] on img at bounding box center [305, 173] width 23 height 23
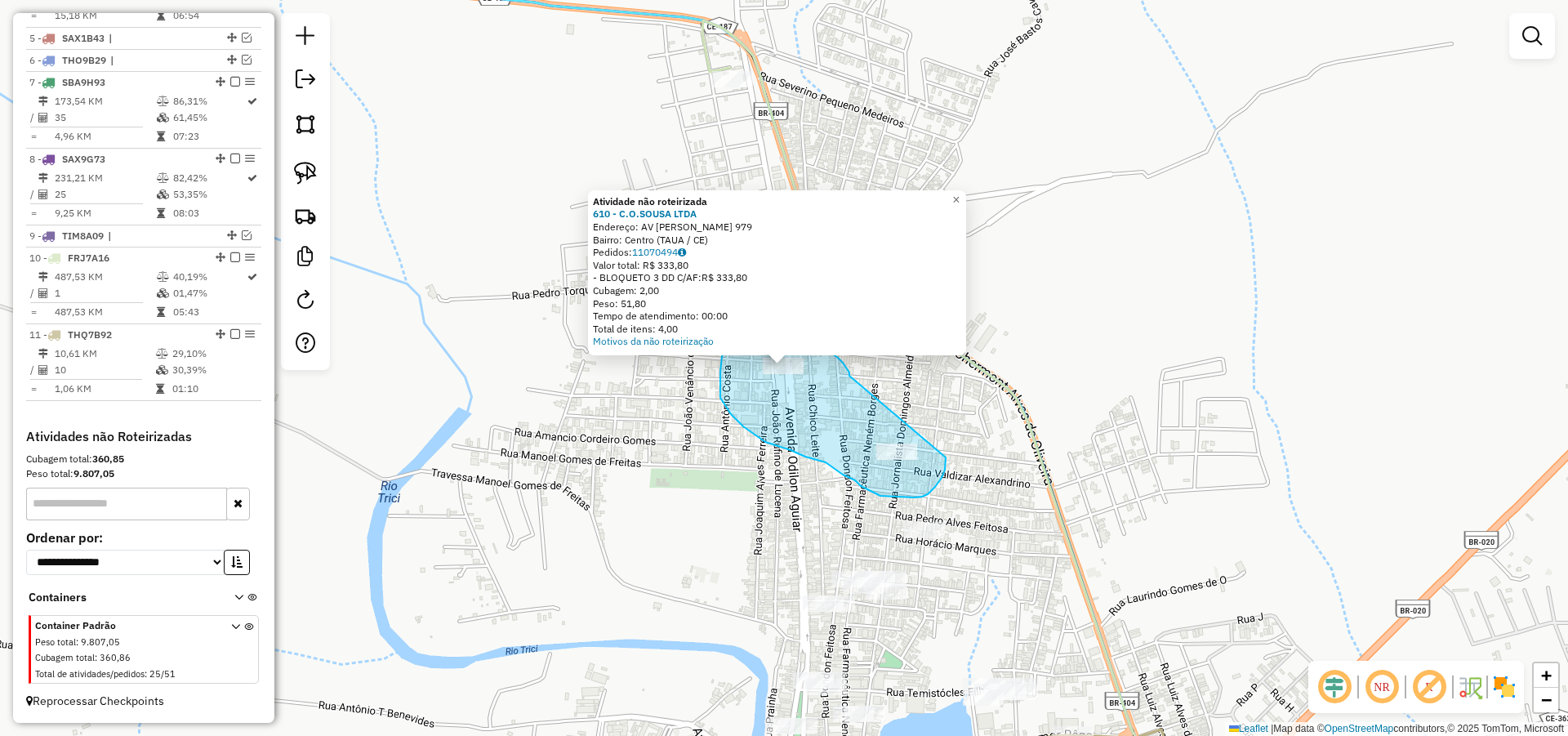
drag, startPoint x: 849, startPoint y: 372, endPoint x: 948, endPoint y: 444, distance: 122.4
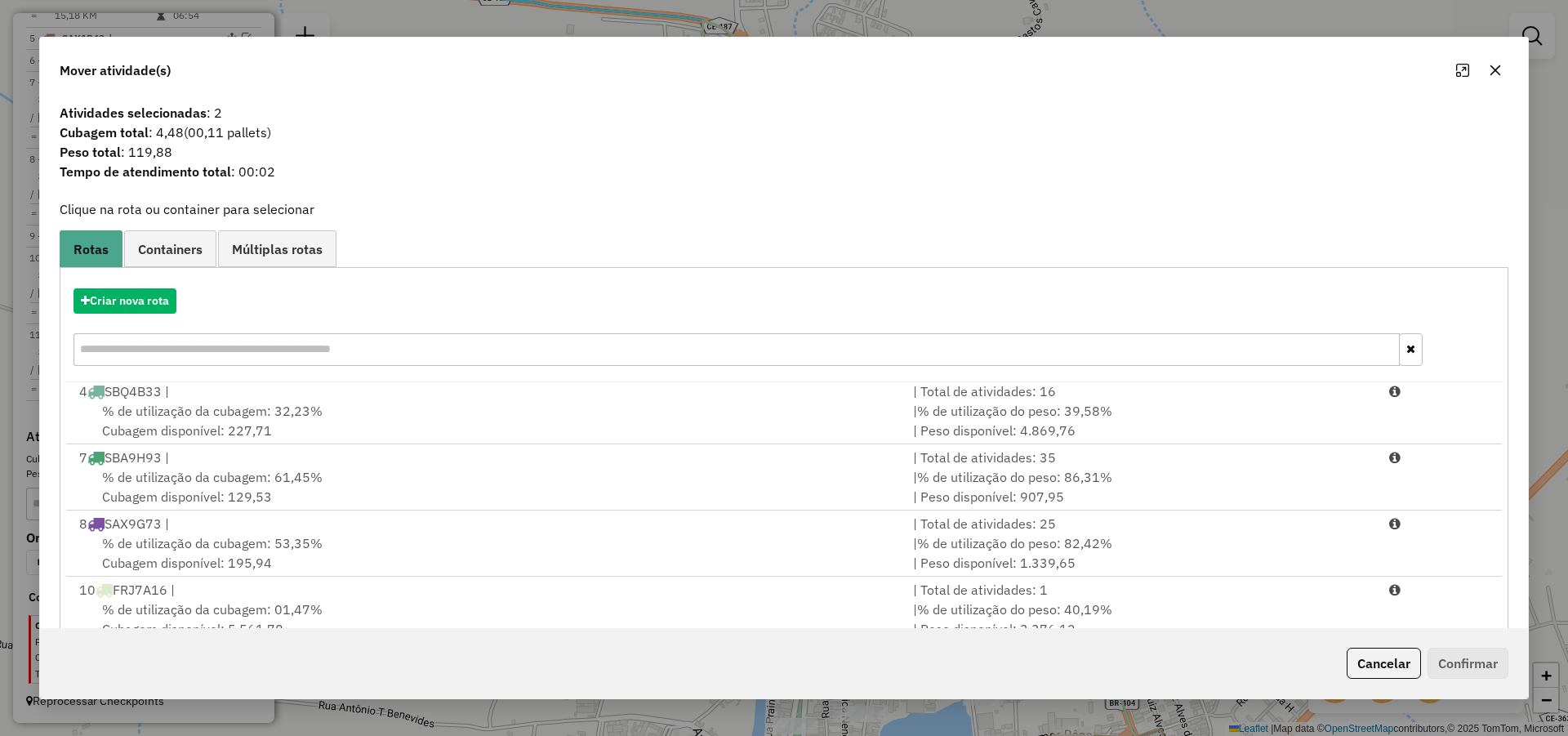
scroll to position [109, 0]
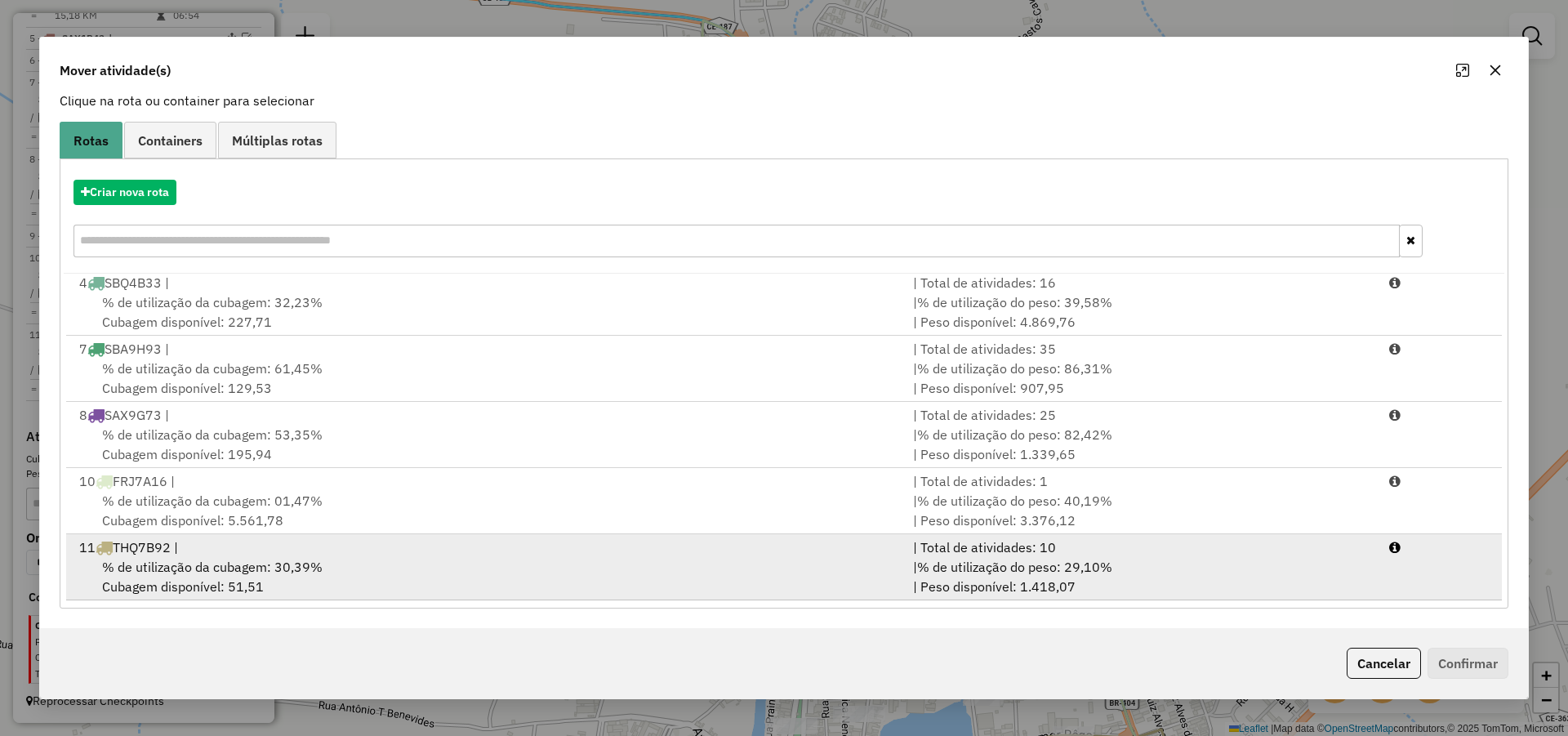
click at [724, 595] on div "% de utilização da cubagem: 30,39% Cubagem disponível: 51,51" at bounding box center [486, 576] width 834 height 39
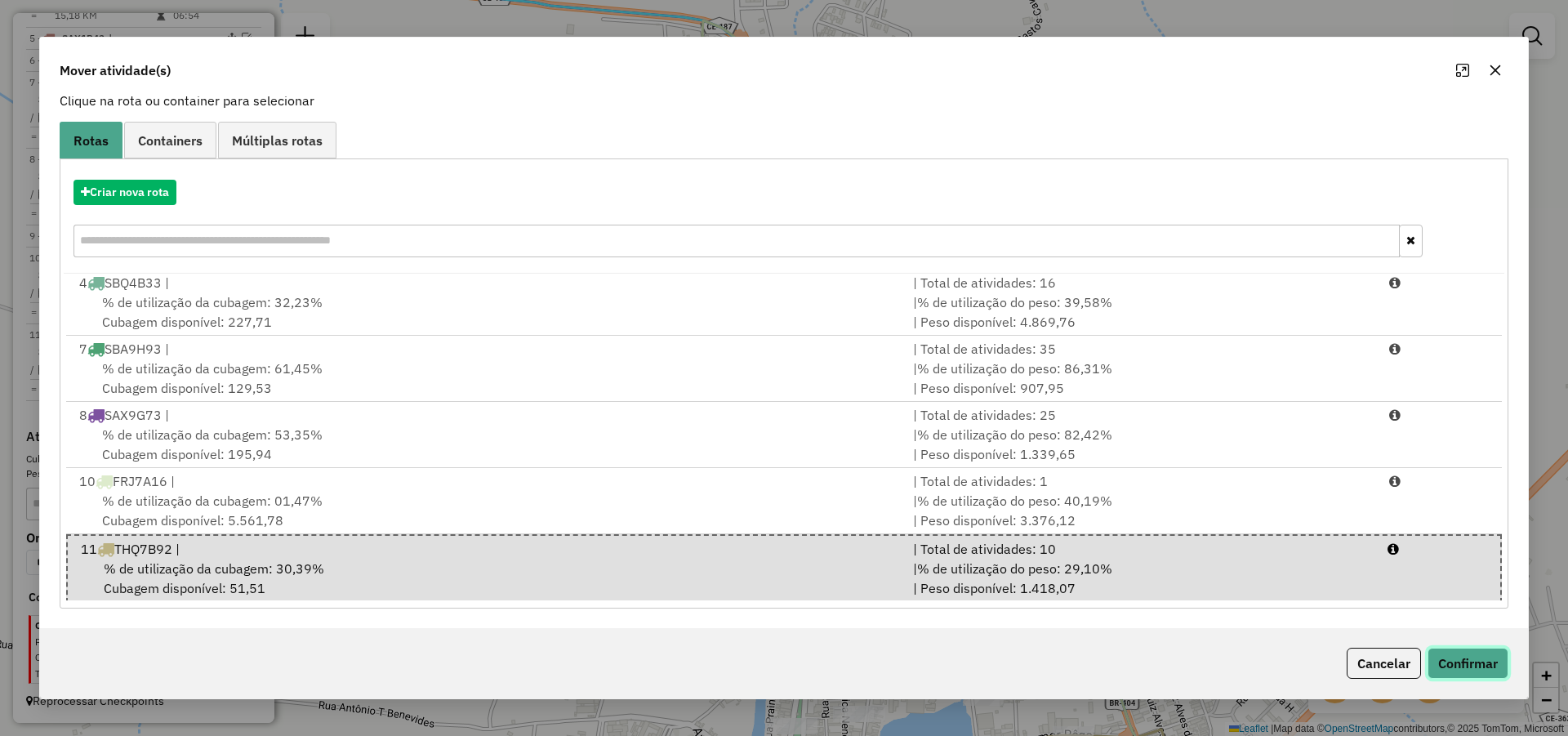
click at [1463, 668] on button "Confirmar" at bounding box center [1468, 663] width 81 height 31
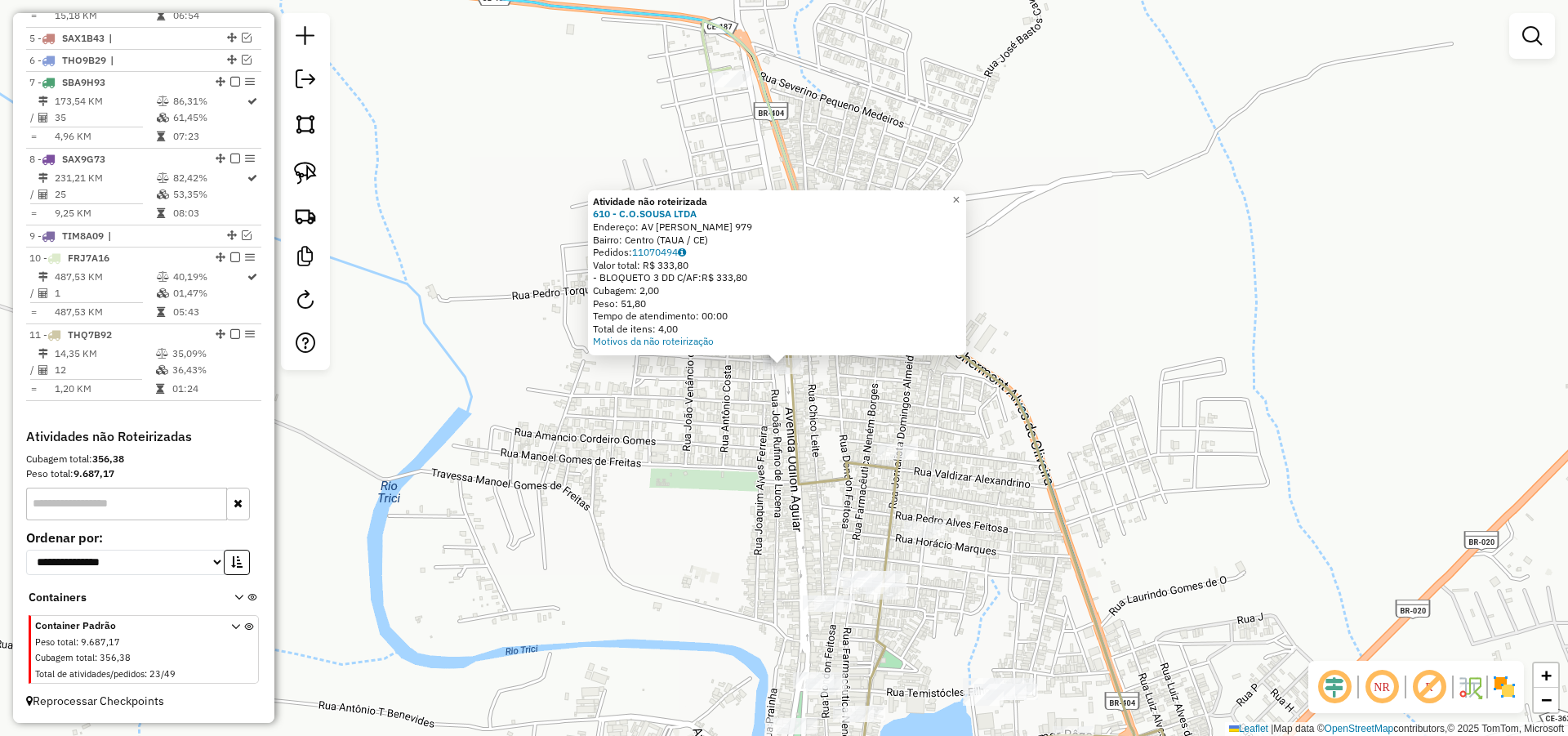
scroll to position [0, 0]
select select "*********"
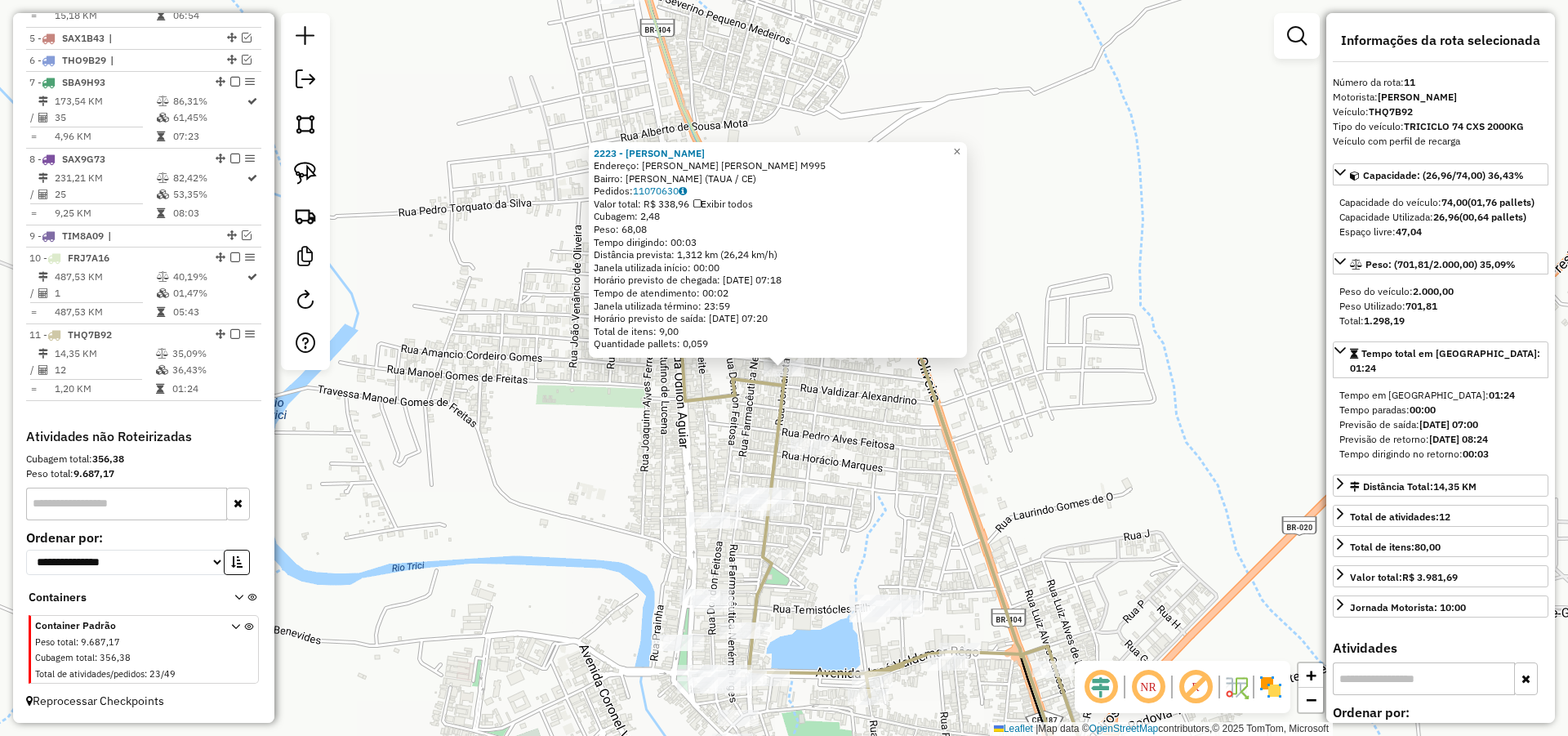
drag, startPoint x: 884, startPoint y: 460, endPoint x: 879, endPoint y: 444, distance: 16.8
click at [879, 454] on div "2223 - CLEIDIANE SANTOS Endereço: R Rua Gervina Maria de Lima P. M995 Bairro: L…" at bounding box center [784, 368] width 1568 height 736
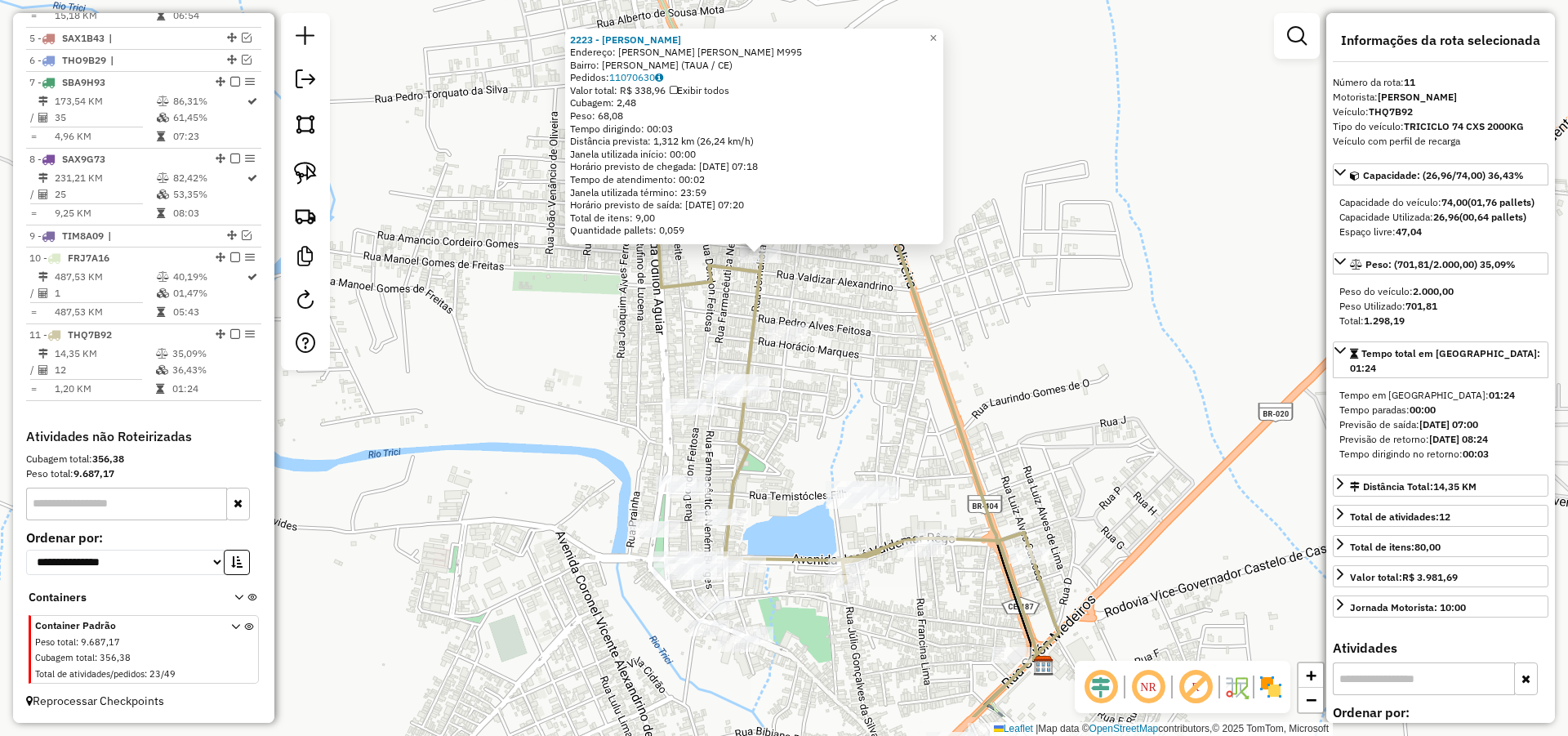
drag, startPoint x: 837, startPoint y: 508, endPoint x: 827, endPoint y: 423, distance: 85.6
click at [827, 423] on div "2223 - CLEIDIANE SANTOS Endereço: R Rua Gervina Maria de Lima P. M995 Bairro: L…" at bounding box center [784, 368] width 1568 height 736
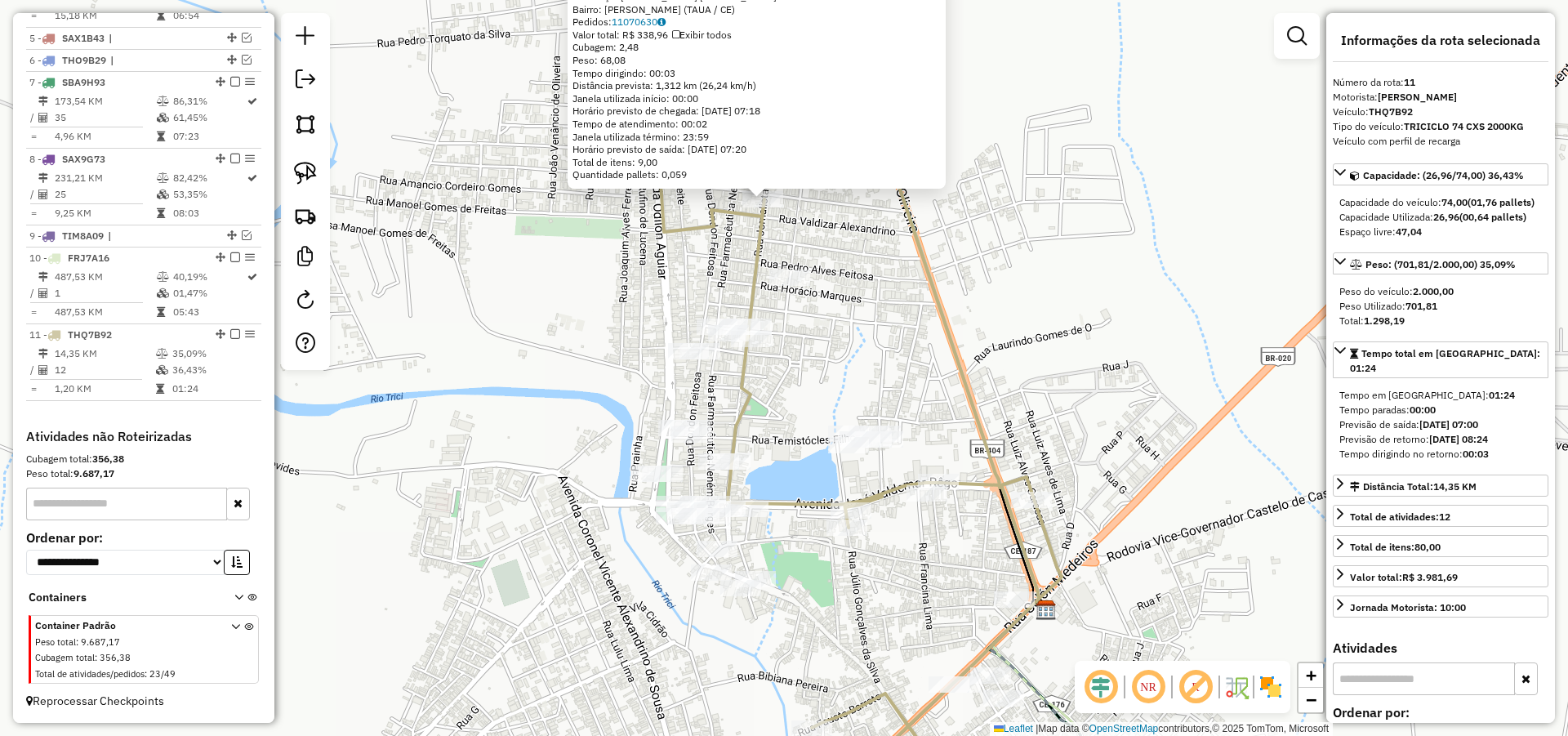
drag, startPoint x: 775, startPoint y: 402, endPoint x: 775, endPoint y: 390, distance: 12.0
click at [776, 389] on div "2223 - CLEIDIANE SANTOS Endereço: R Rua Gervina Maria de Lima P. M995 Bairro: L…" at bounding box center [784, 368] width 1568 height 736
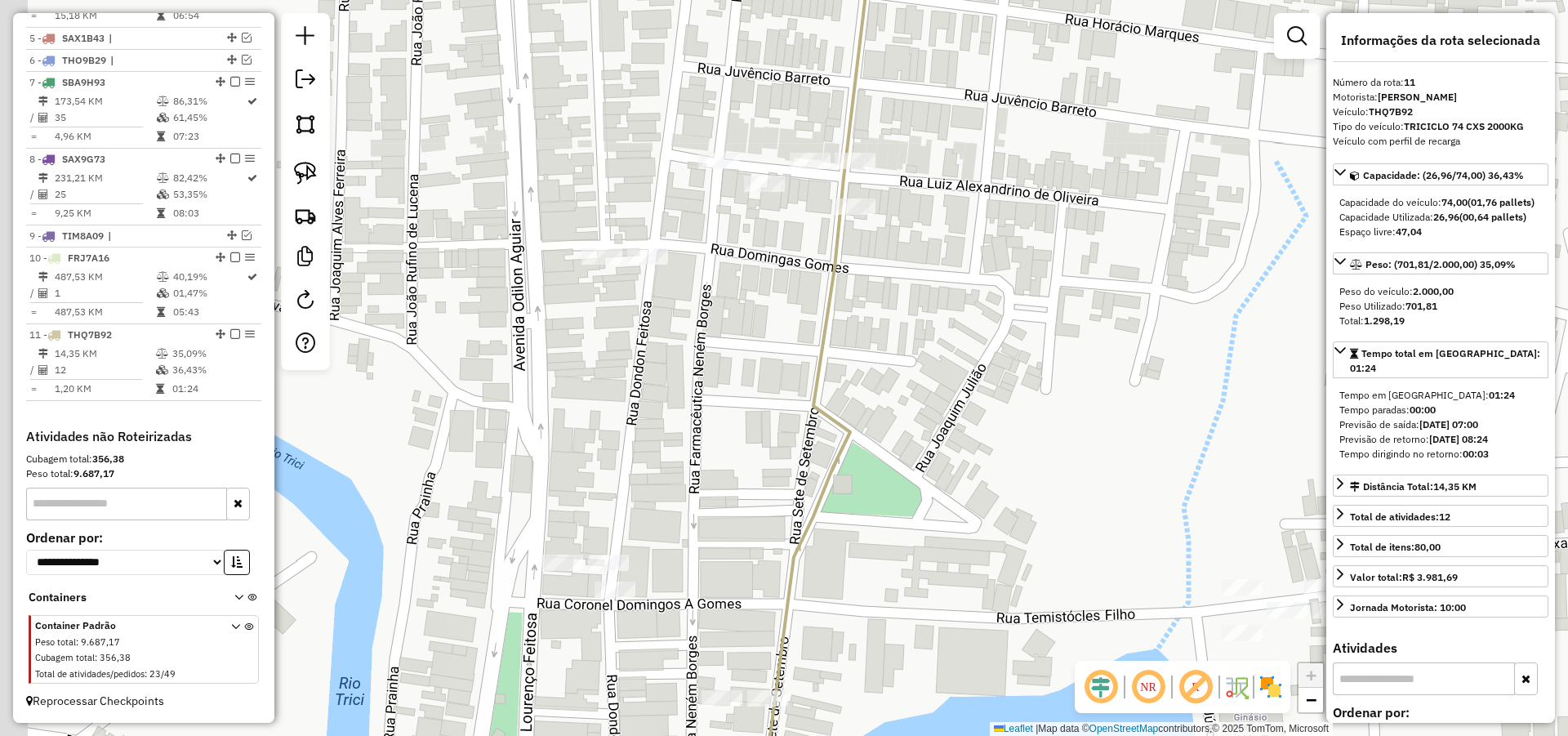
drag, startPoint x: 801, startPoint y: 415, endPoint x: 962, endPoint y: 447, distance: 164.1
click at [953, 450] on div "2223 - CLEIDIANE SANTOS Endereço: R Rua Gervina Maria de Lima P. M995 Bairro: L…" at bounding box center [784, 368] width 1568 height 736
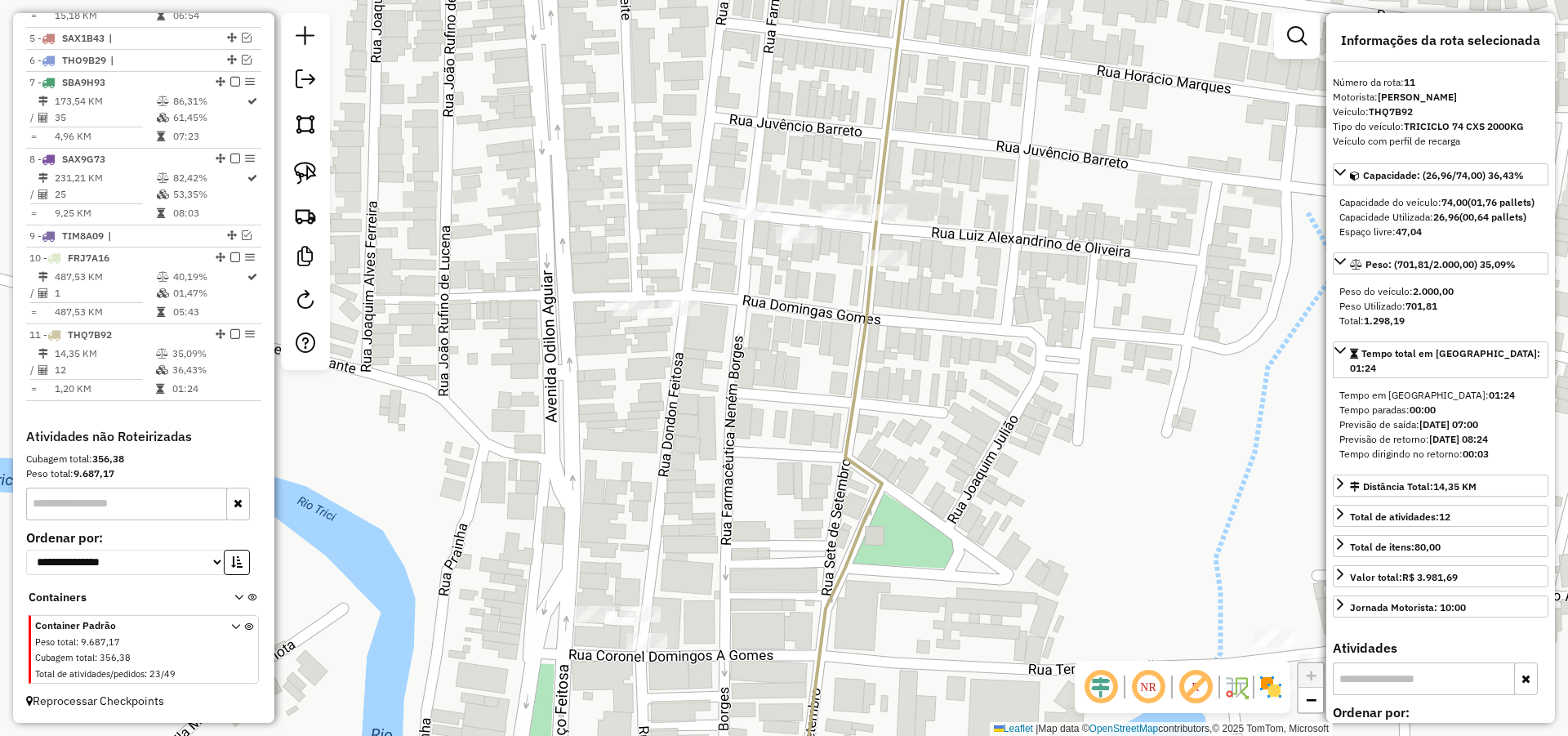
drag, startPoint x: 901, startPoint y: 452, endPoint x: 927, endPoint y: 470, distance: 31.6
click at [927, 470] on div "2223 - CLEIDIANE SANTOS Endereço: R Rua Gervina Maria de Lima P. M995 Bairro: L…" at bounding box center [784, 368] width 1568 height 736
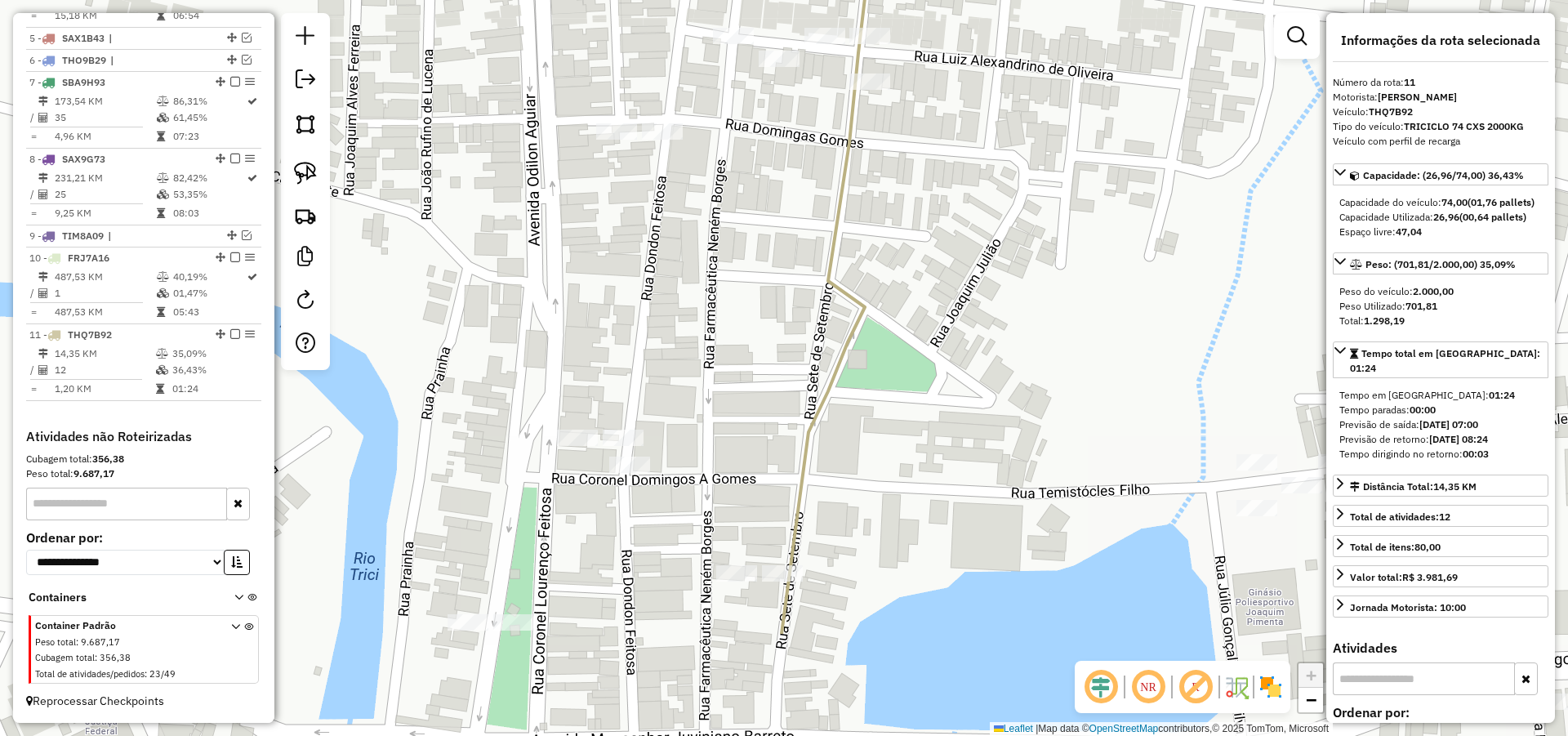
drag, startPoint x: 1013, startPoint y: 463, endPoint x: 994, endPoint y: 334, distance: 130.4
click at [994, 334] on div "2223 - CLEIDIANE SANTOS Endereço: R Rua Gervina Maria de Lima P. M995 Bairro: L…" at bounding box center [784, 368] width 1568 height 736
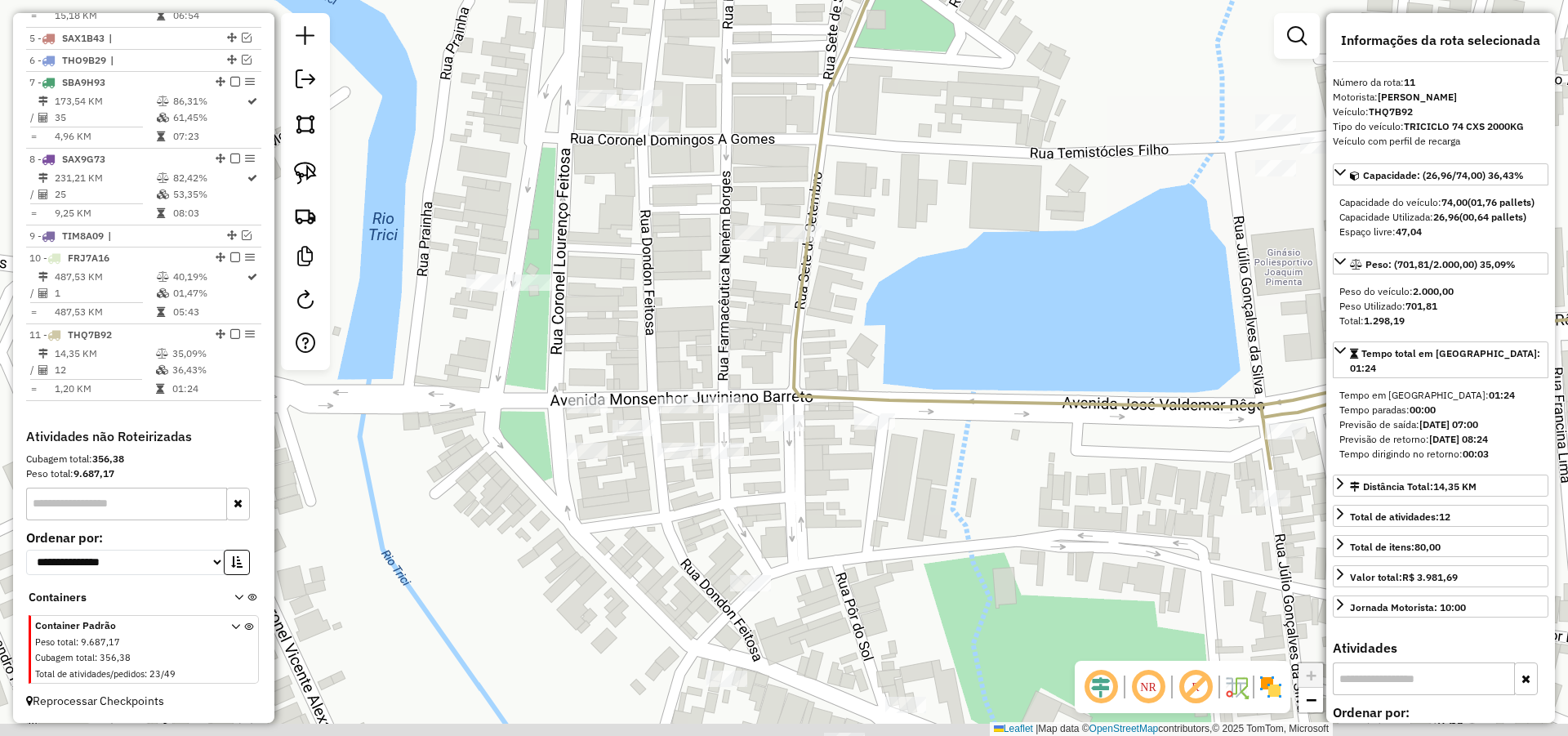
drag, startPoint x: 879, startPoint y: 406, endPoint x: 882, endPoint y: 246, distance: 160.0
click at [882, 246] on div "2223 - CLEIDIANE SANTOS Endereço: R Rua Gervina Maria de Lima P. M995 Bairro: L…" at bounding box center [784, 368] width 1568 height 736
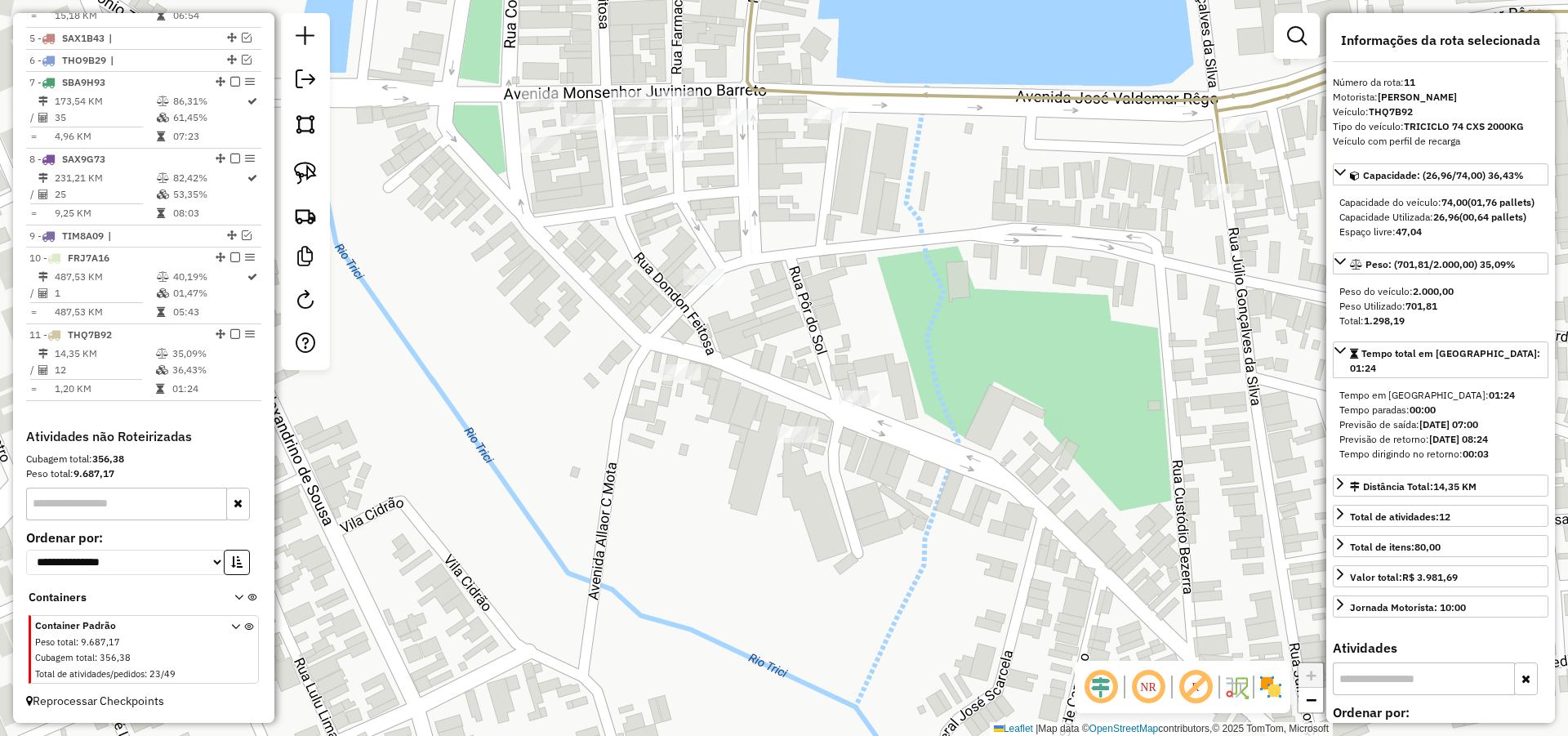
drag, startPoint x: 943, startPoint y: 525, endPoint x: 906, endPoint y: 257, distance: 270.5
click at [906, 257] on div "2223 - CLEIDIANE SANTOS Endereço: R Rua Gervina Maria de Lima P. M995 Bairro: L…" at bounding box center [784, 368] width 1568 height 736
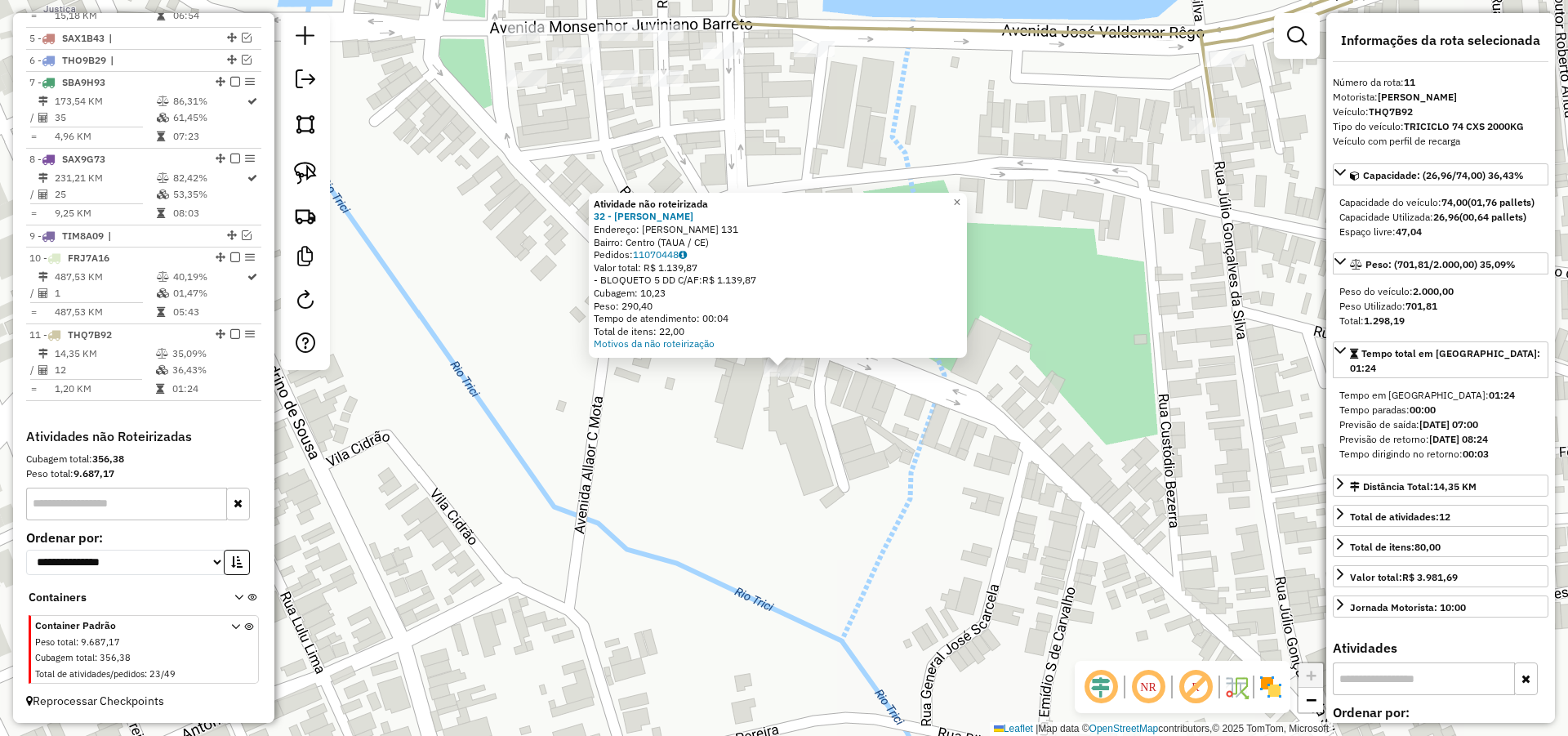
click at [869, 439] on div "Atividade não roteirizada 32 - CICERO VIEIRA RICHA Endereço: R MONSENHOR ODORIC…" at bounding box center [784, 368] width 1568 height 736
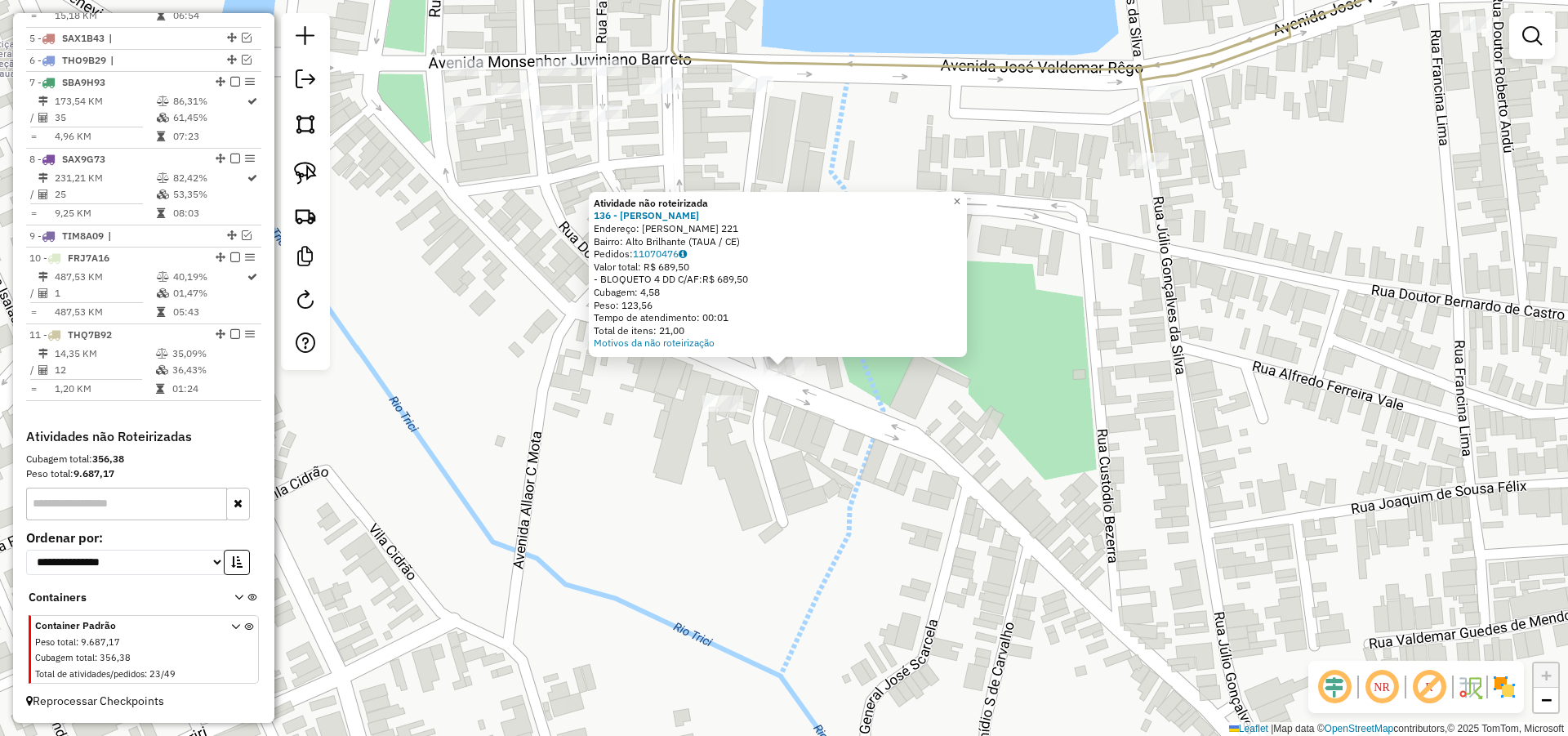
click at [822, 439] on div "Atividade não roteirizada 136 - MIGUEL ELIDIO MARTIN Endereço: R MONSENHOR ODOR…" at bounding box center [784, 368] width 1568 height 736
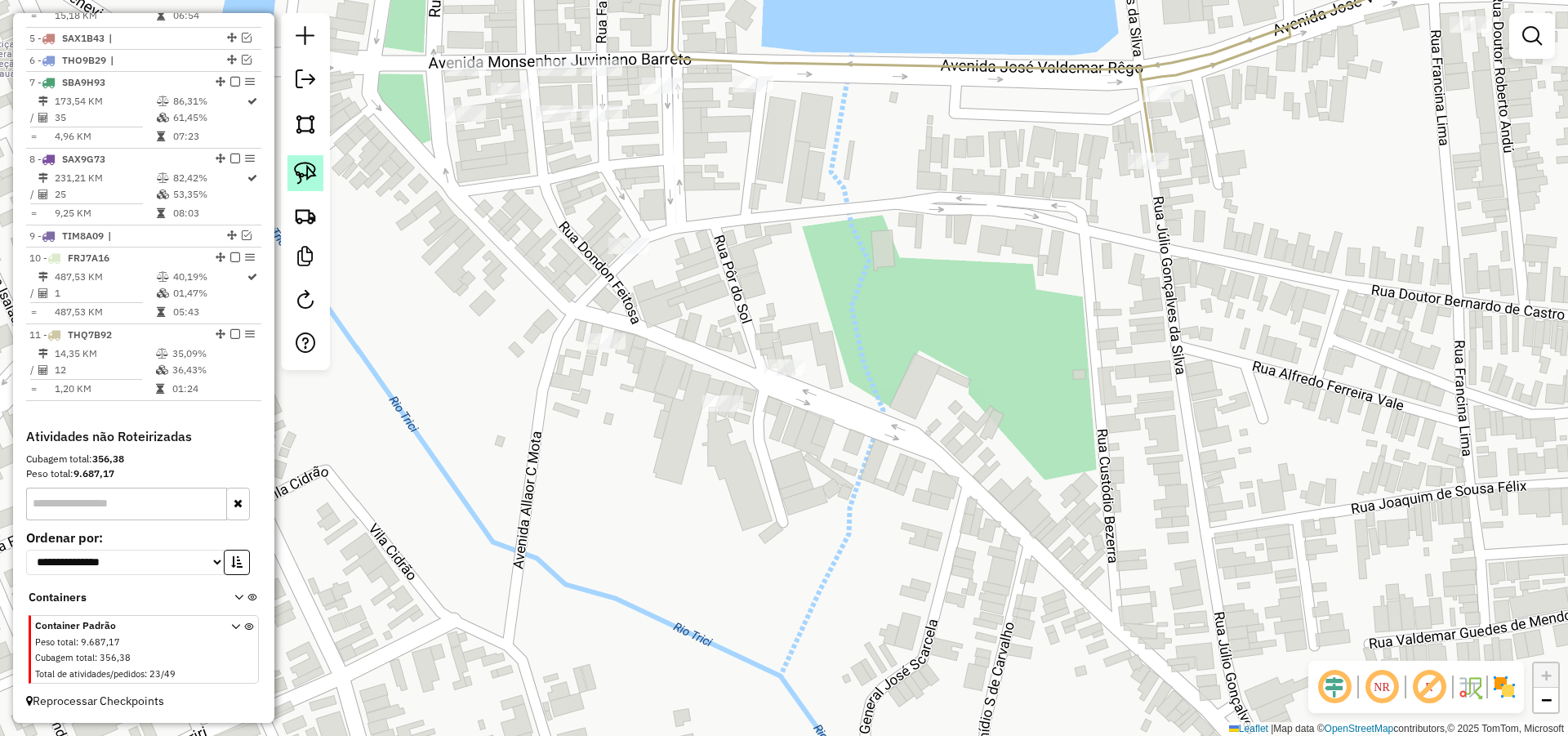
click at [300, 169] on img at bounding box center [305, 173] width 23 height 23
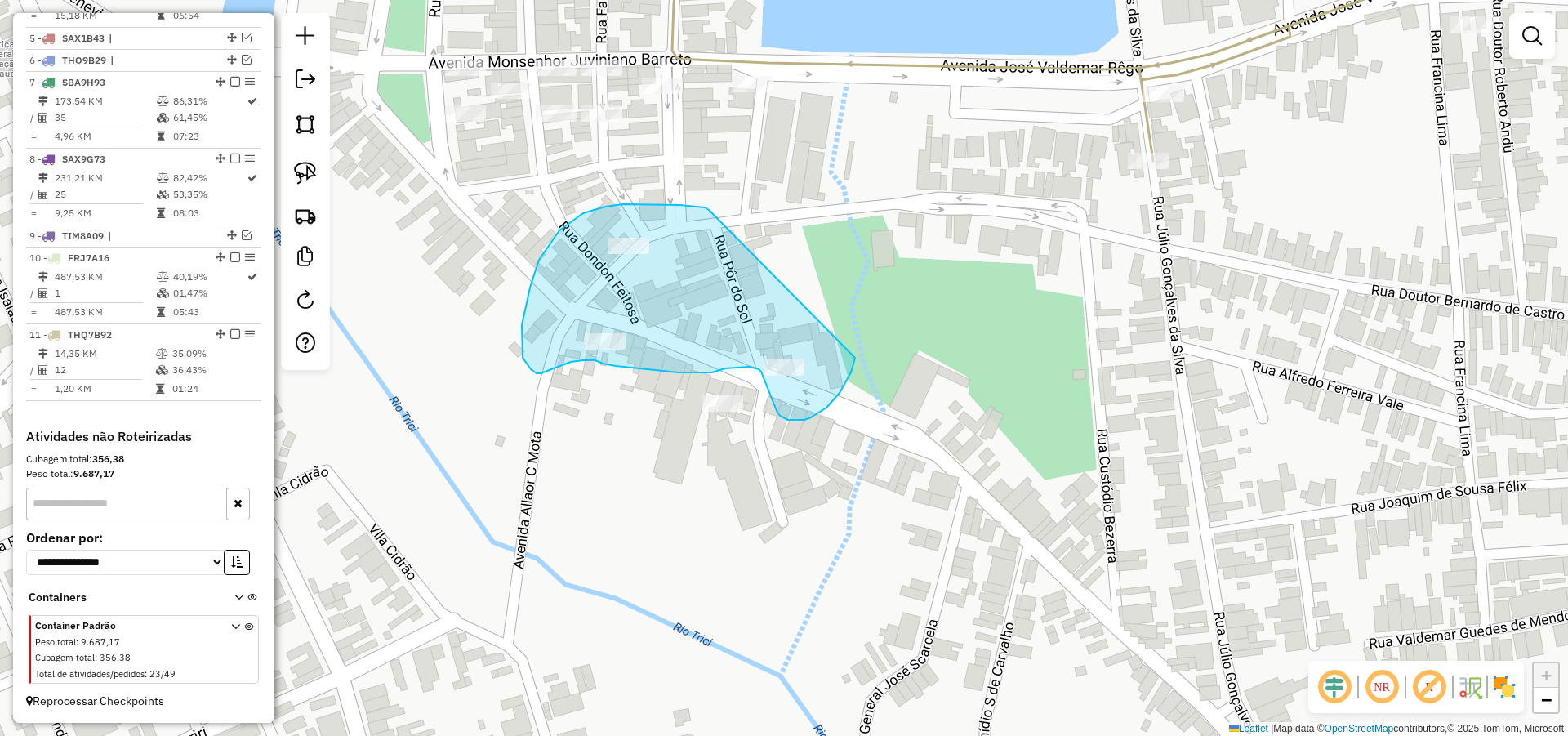
drag, startPoint x: 707, startPoint y: 208, endPoint x: 856, endPoint y: 335, distance: 195.8
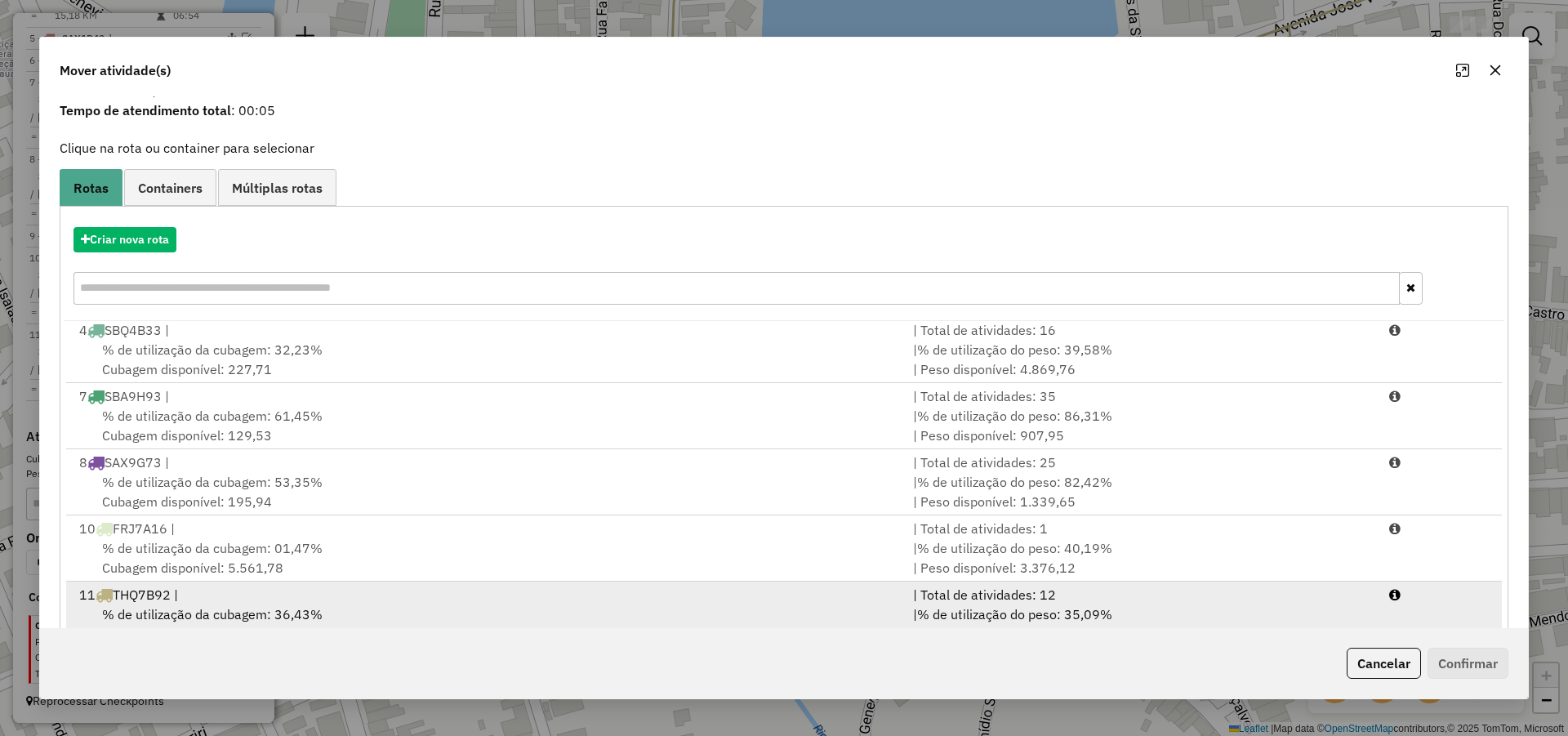
scroll to position [109, 0]
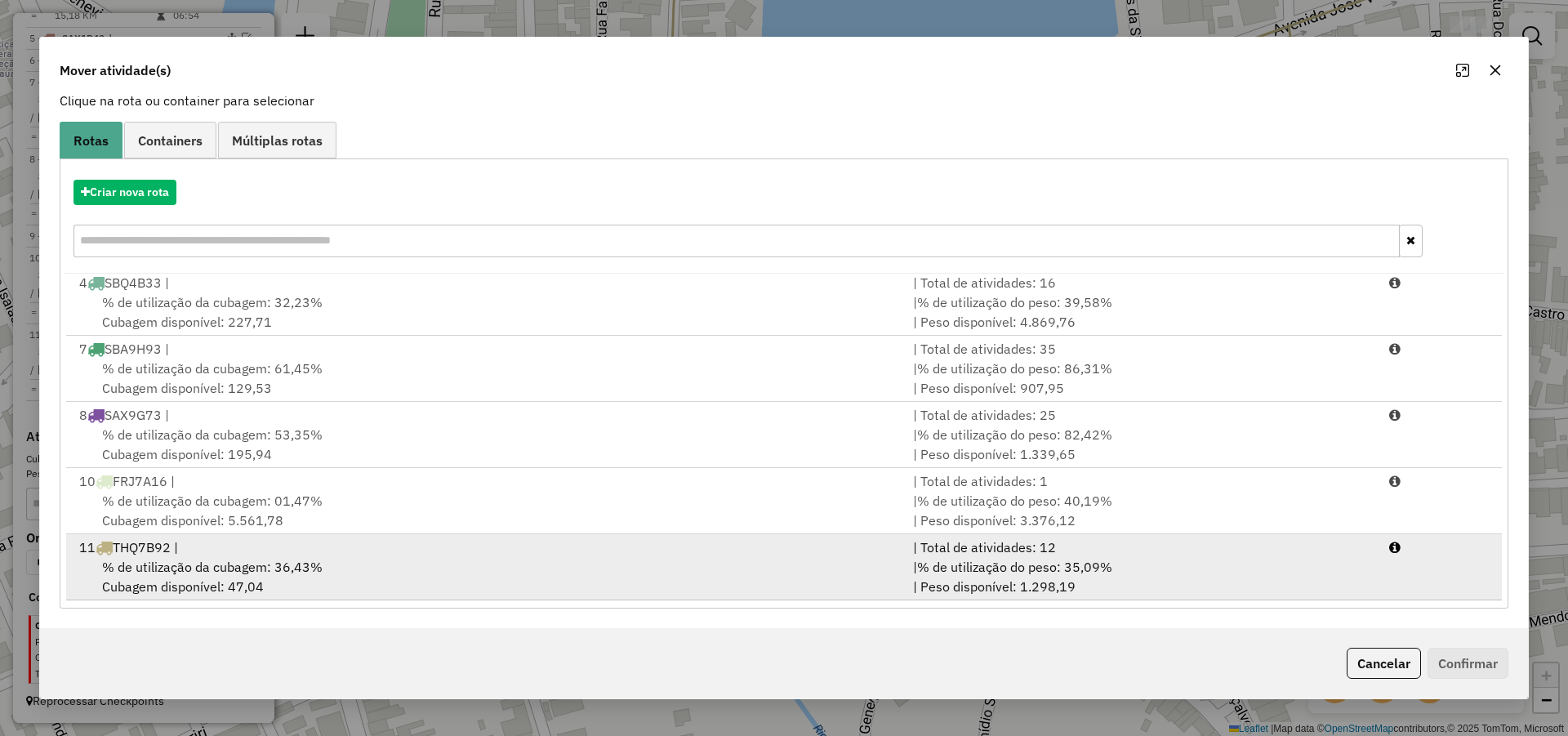
click at [829, 566] on div "% de utilização da cubagem: 36,43% Cubagem disponível: 47,04" at bounding box center [486, 576] width 834 height 39
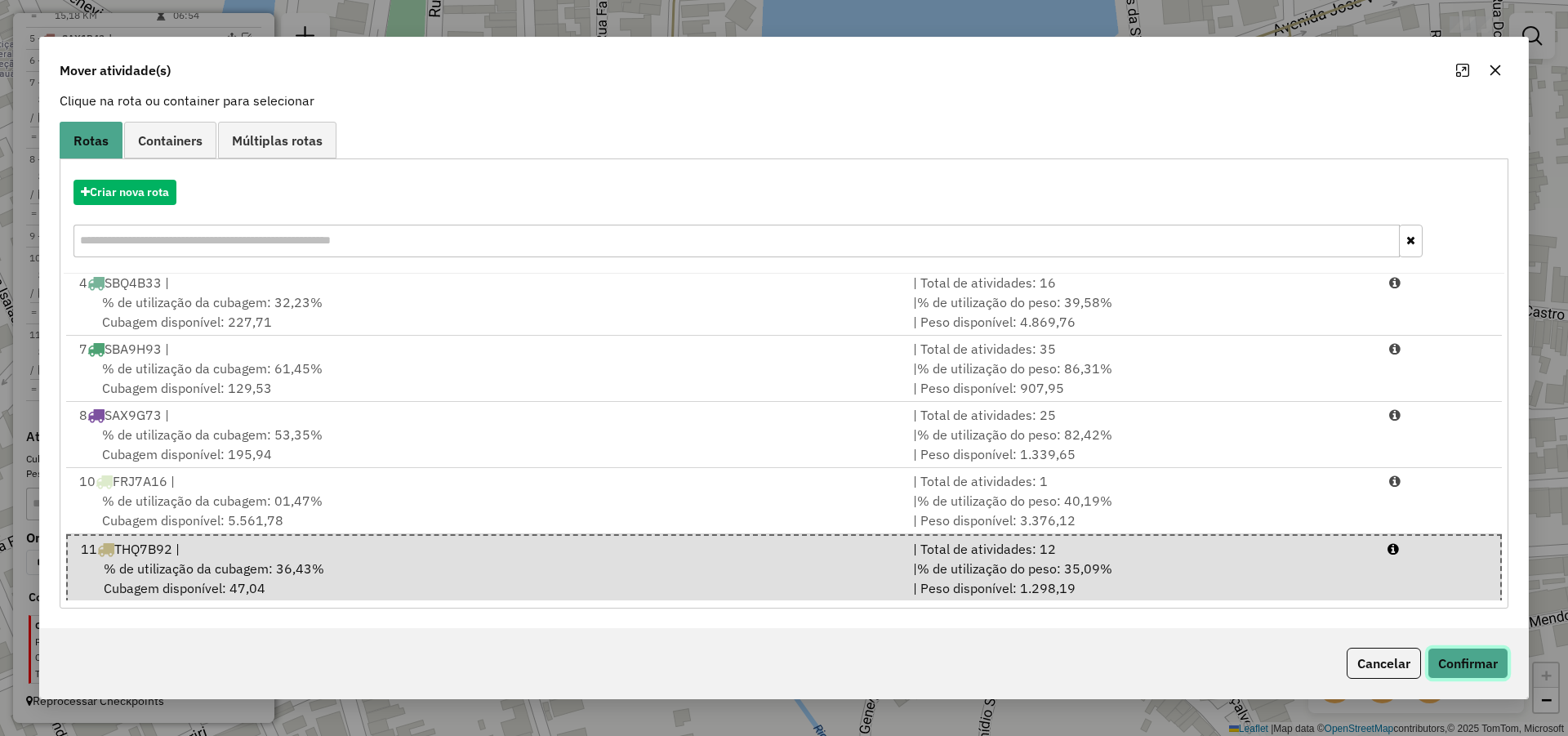
click at [1487, 669] on button "Confirmar" at bounding box center [1468, 663] width 81 height 31
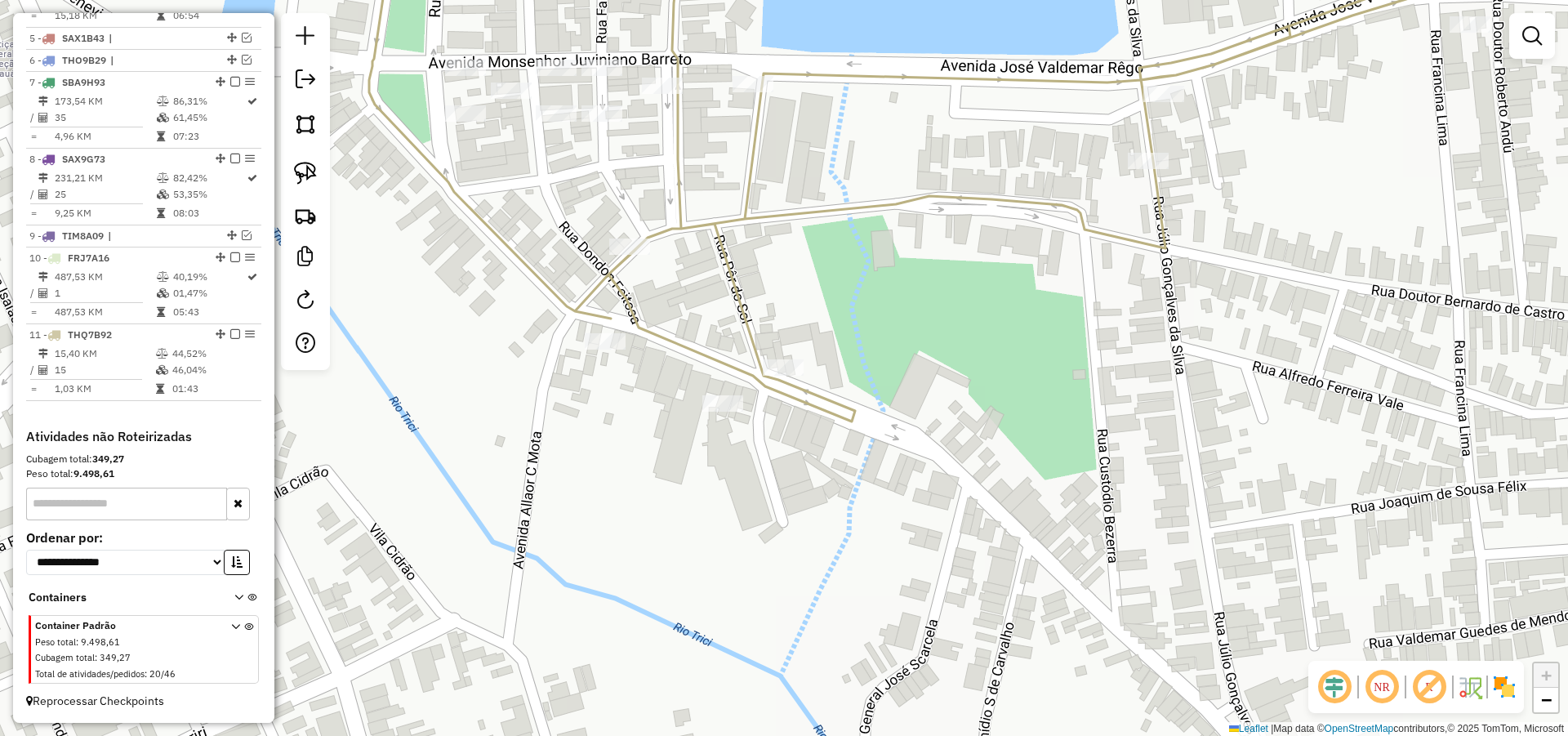
scroll to position [0, 0]
select select "*********"
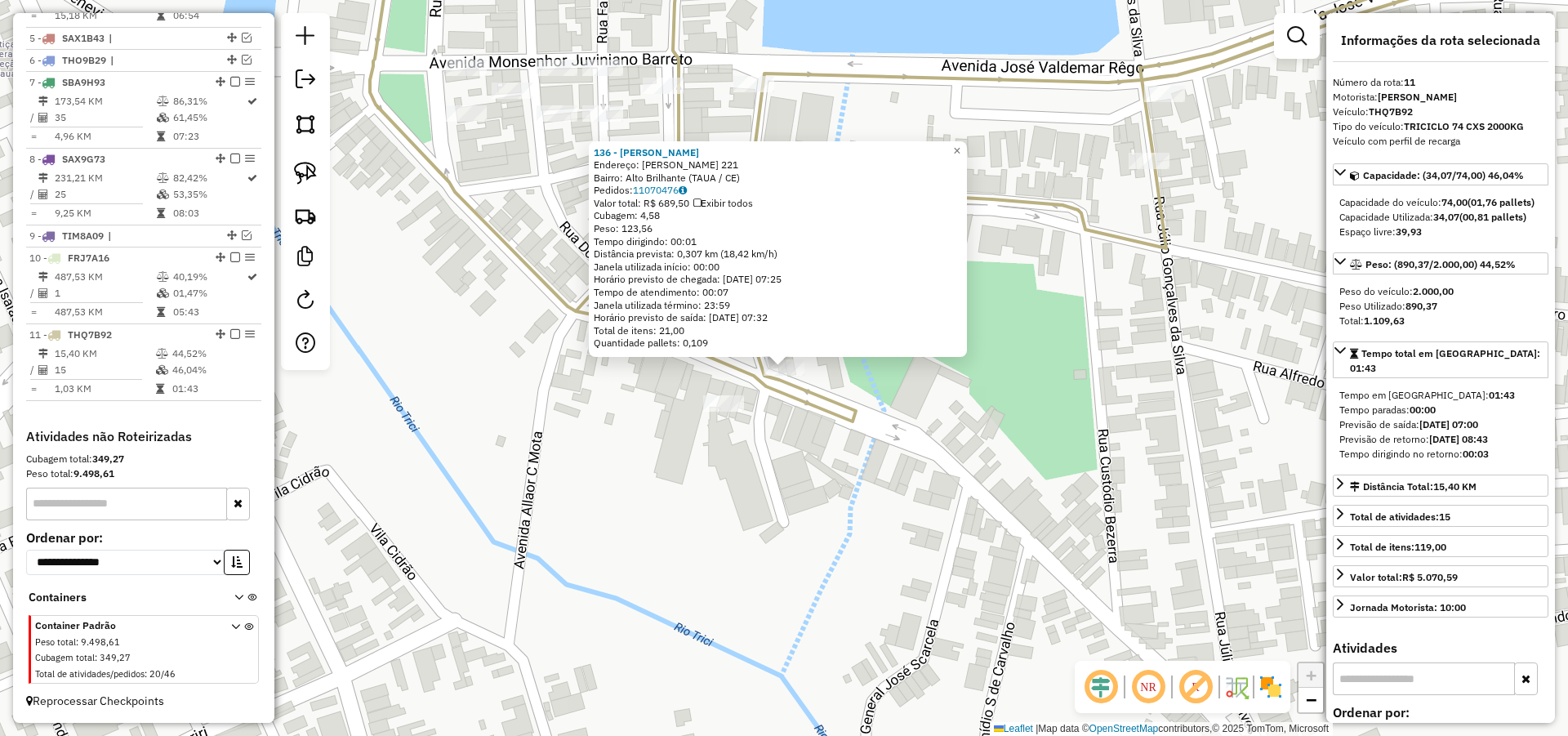
click at [1144, 464] on div "136 - MIGUEL ELIDIO MARTIN Endereço: R MONSENHOR ODORICO DE ANDRADE 221 Bairro:…" at bounding box center [784, 368] width 1568 height 736
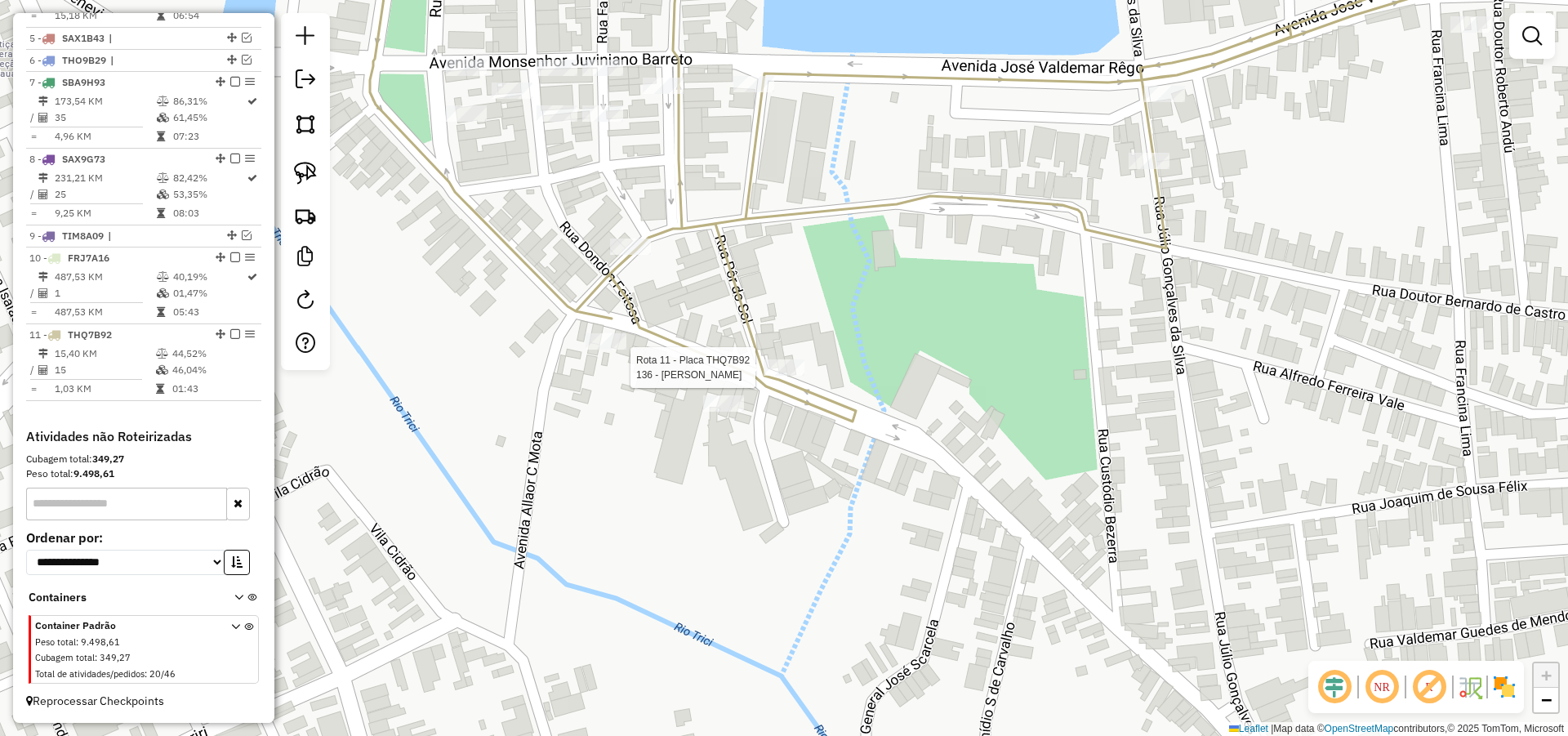
select select "*********"
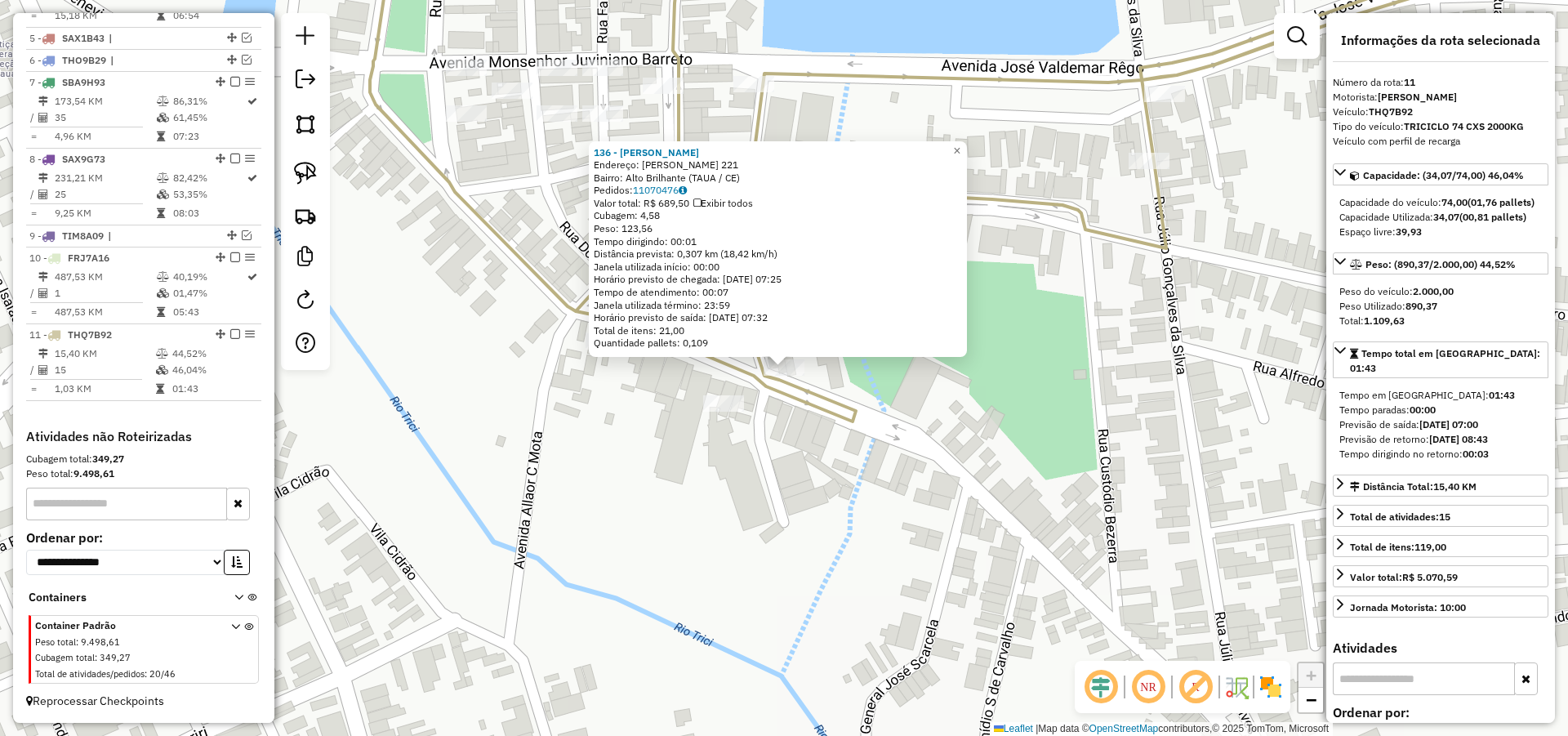
click at [1185, 394] on div "136 - MIGUEL ELIDIO MARTIN Endereço: R MONSENHOR ODORICO DE ANDRADE 221 Bairro:…" at bounding box center [784, 368] width 1568 height 736
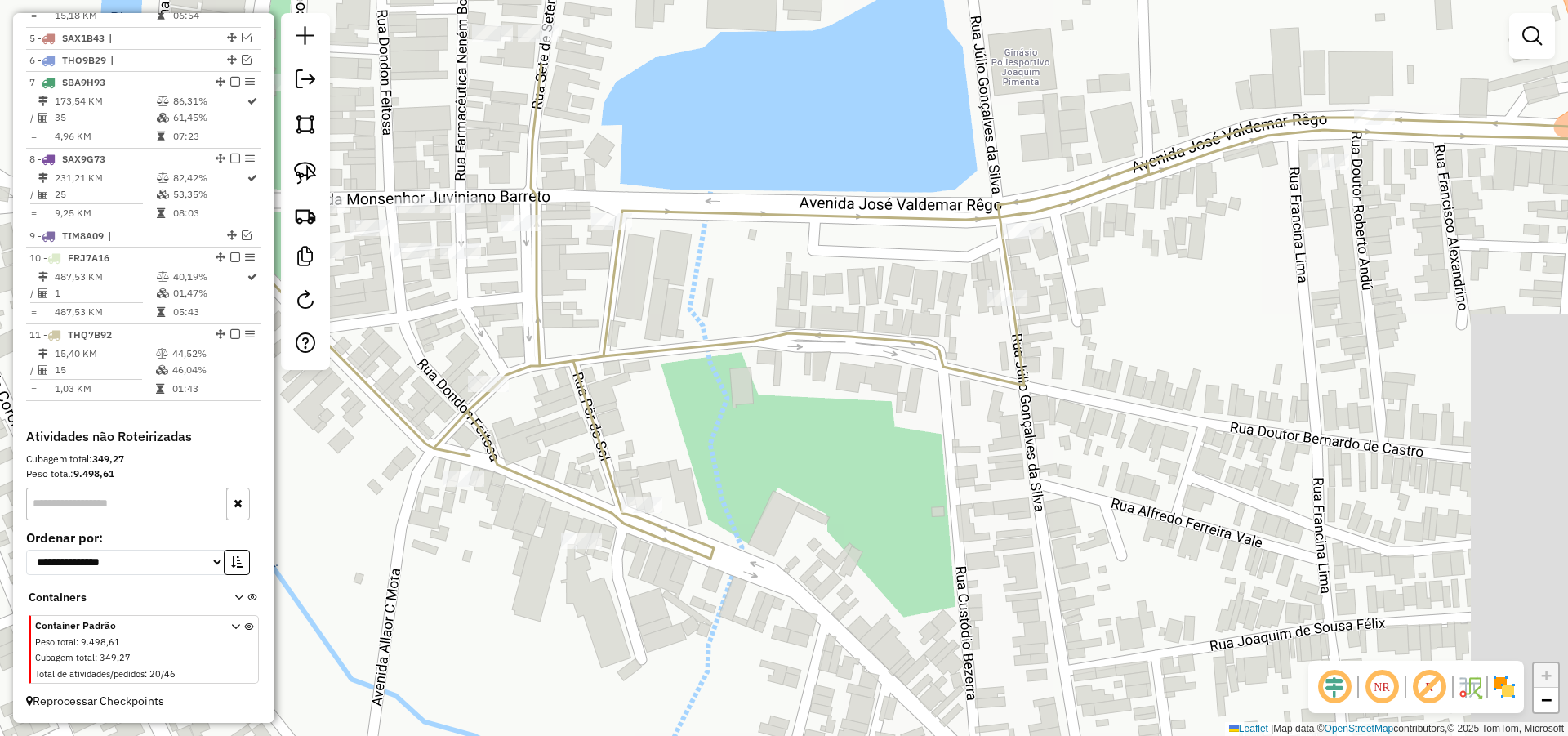
drag, startPoint x: 1163, startPoint y: 367, endPoint x: 1031, endPoint y: 494, distance: 183.2
click at [1031, 494] on div "Janela de atendimento Grade de atendimento Capacidade Transportadoras Veículos …" at bounding box center [784, 368] width 1568 height 736
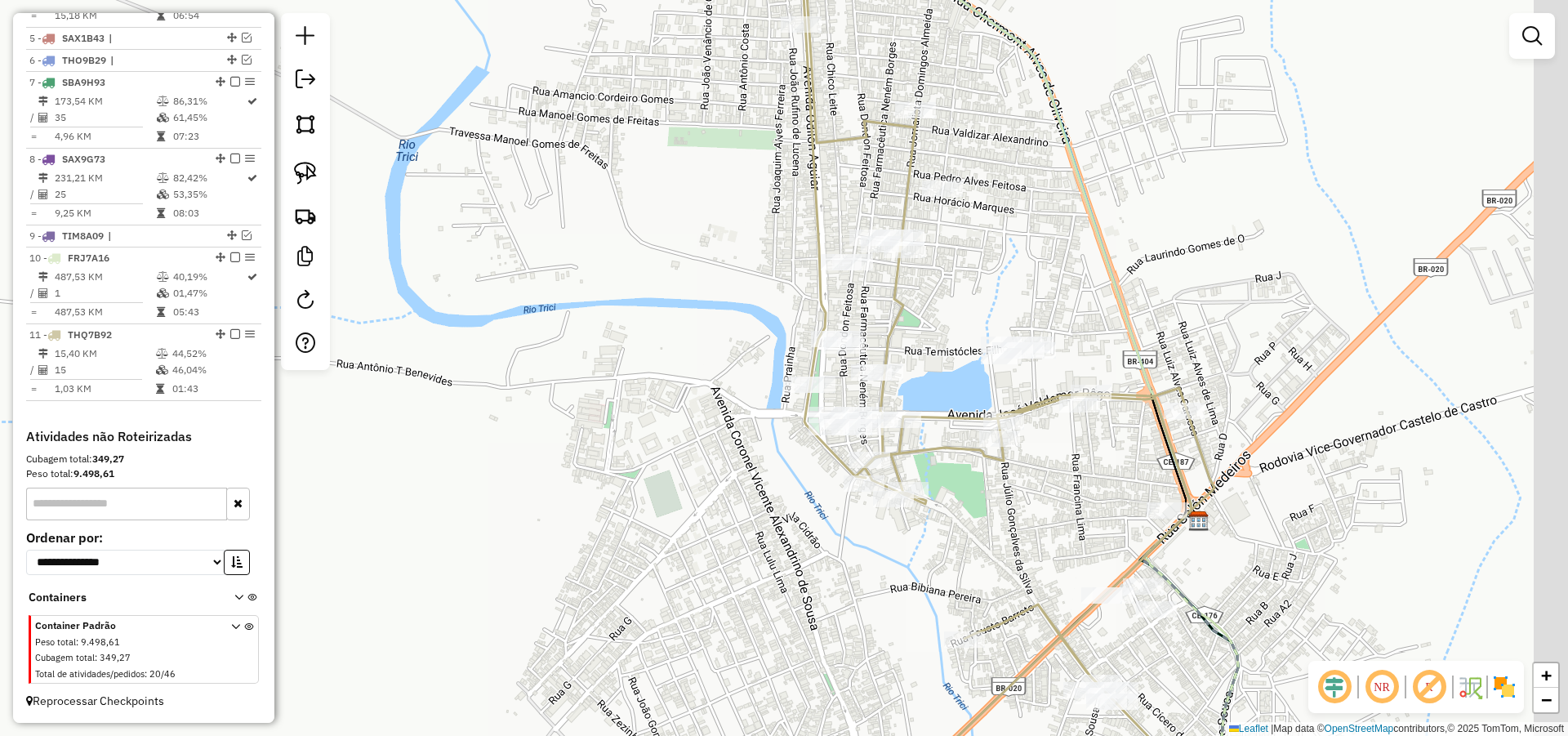
drag, startPoint x: 1115, startPoint y: 482, endPoint x: 1077, endPoint y: 479, distance: 38.1
click at [1077, 480] on div "Janela de atendimento Grade de atendimento Capacidade Transportadoras Veículos …" at bounding box center [784, 368] width 1568 height 736
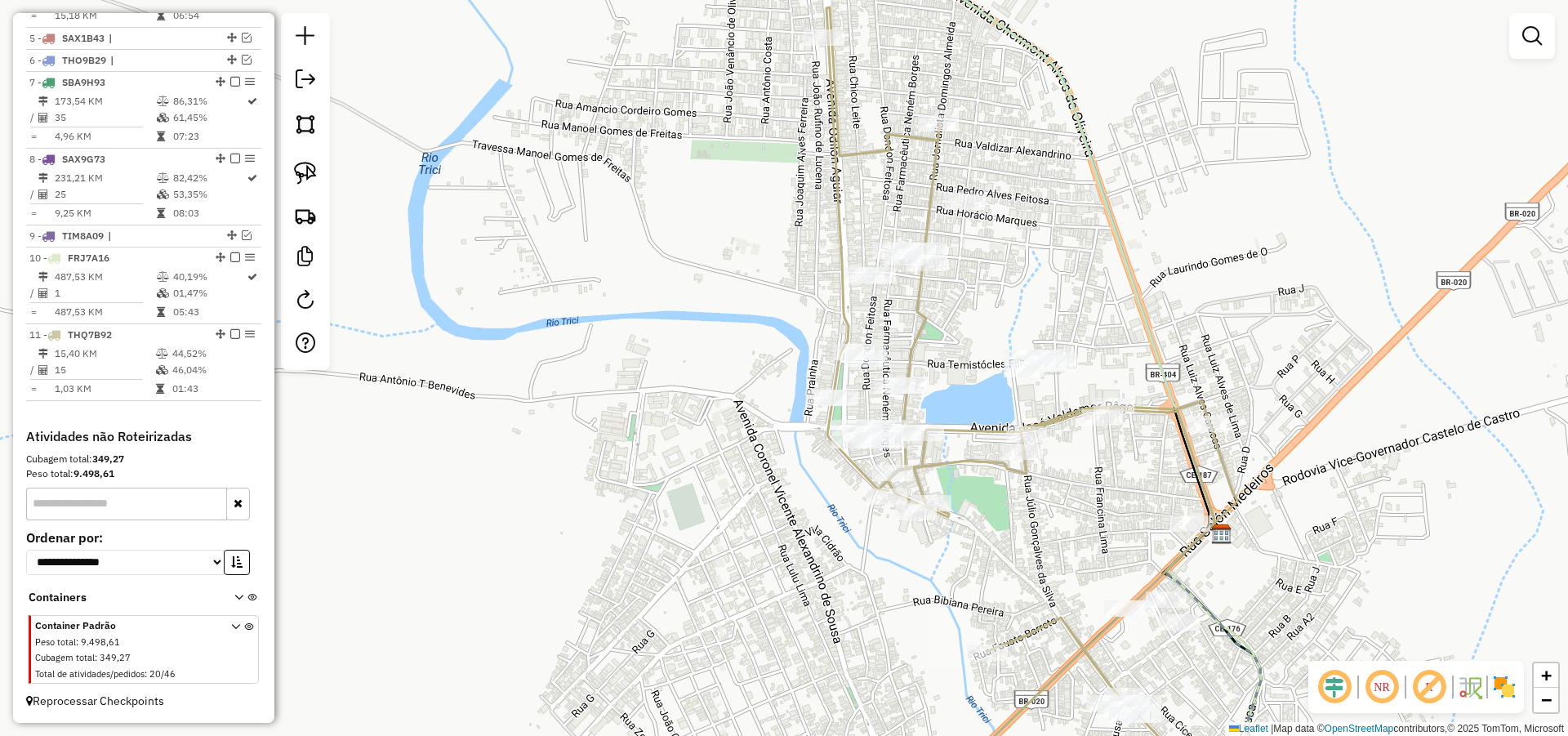
click at [1009, 515] on div "Janela de atendimento Grade de atendimento Capacidade Transportadoras Veículos …" at bounding box center [784, 368] width 1568 height 736
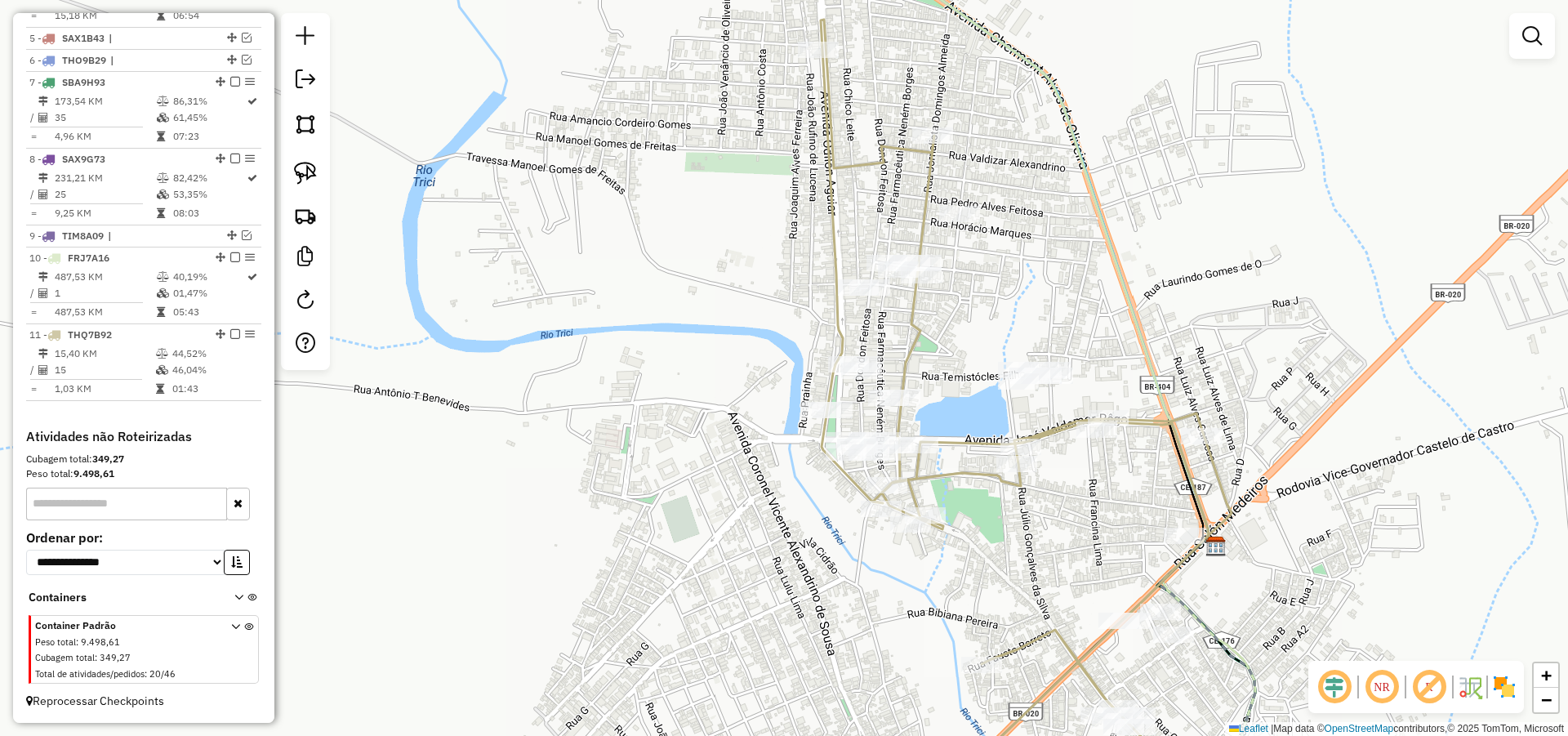
drag, startPoint x: 991, startPoint y: 419, endPoint x: 969, endPoint y: 454, distance: 41.3
click at [969, 454] on div "Janela de atendimento Grade de atendimento Capacidade Transportadoras Veículos …" at bounding box center [784, 368] width 1568 height 736
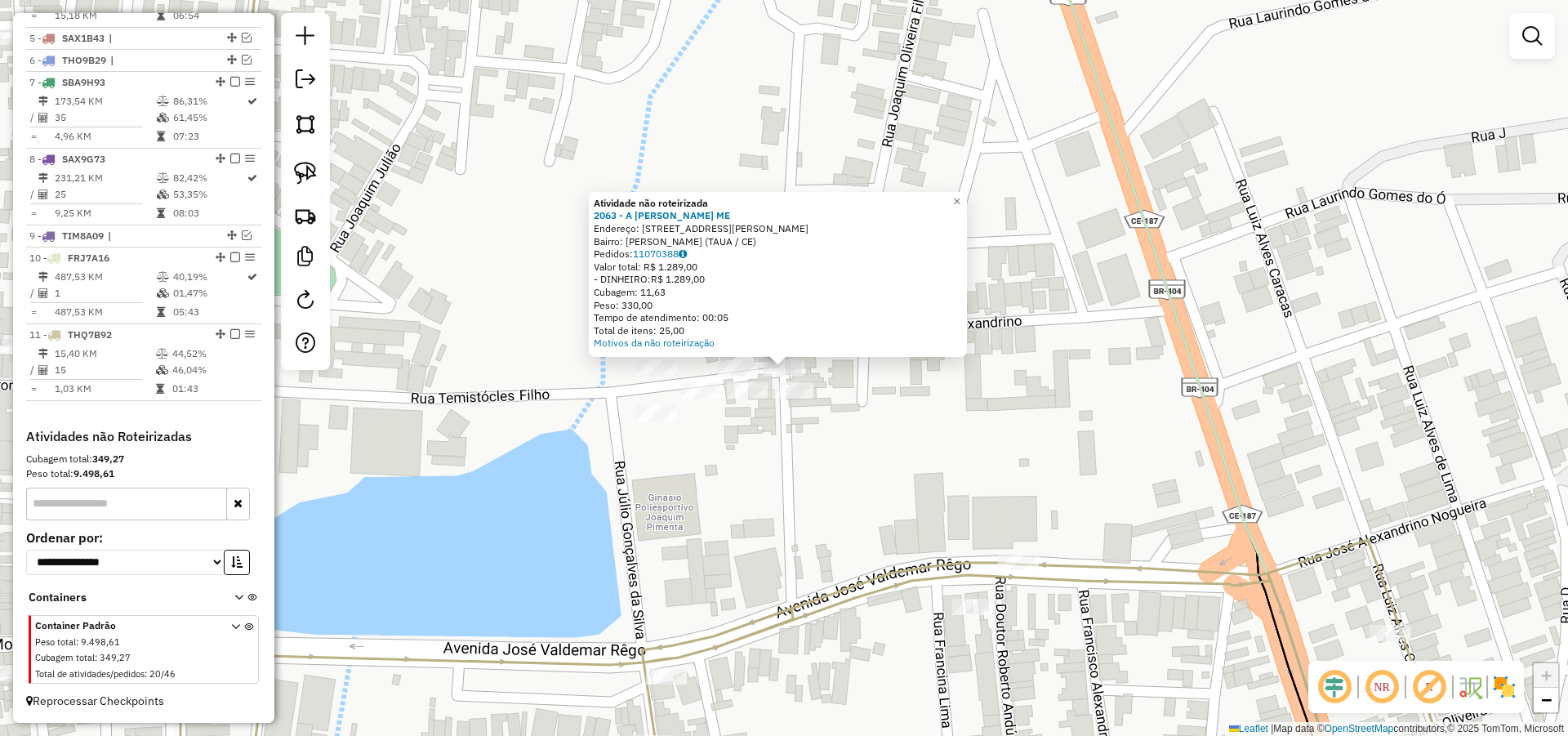
click at [758, 470] on div "Atividade não roteirizada 2063 - A PEDROSA BESERRA ME Endereço: Rua Licinho Ara…" at bounding box center [784, 368] width 1568 height 736
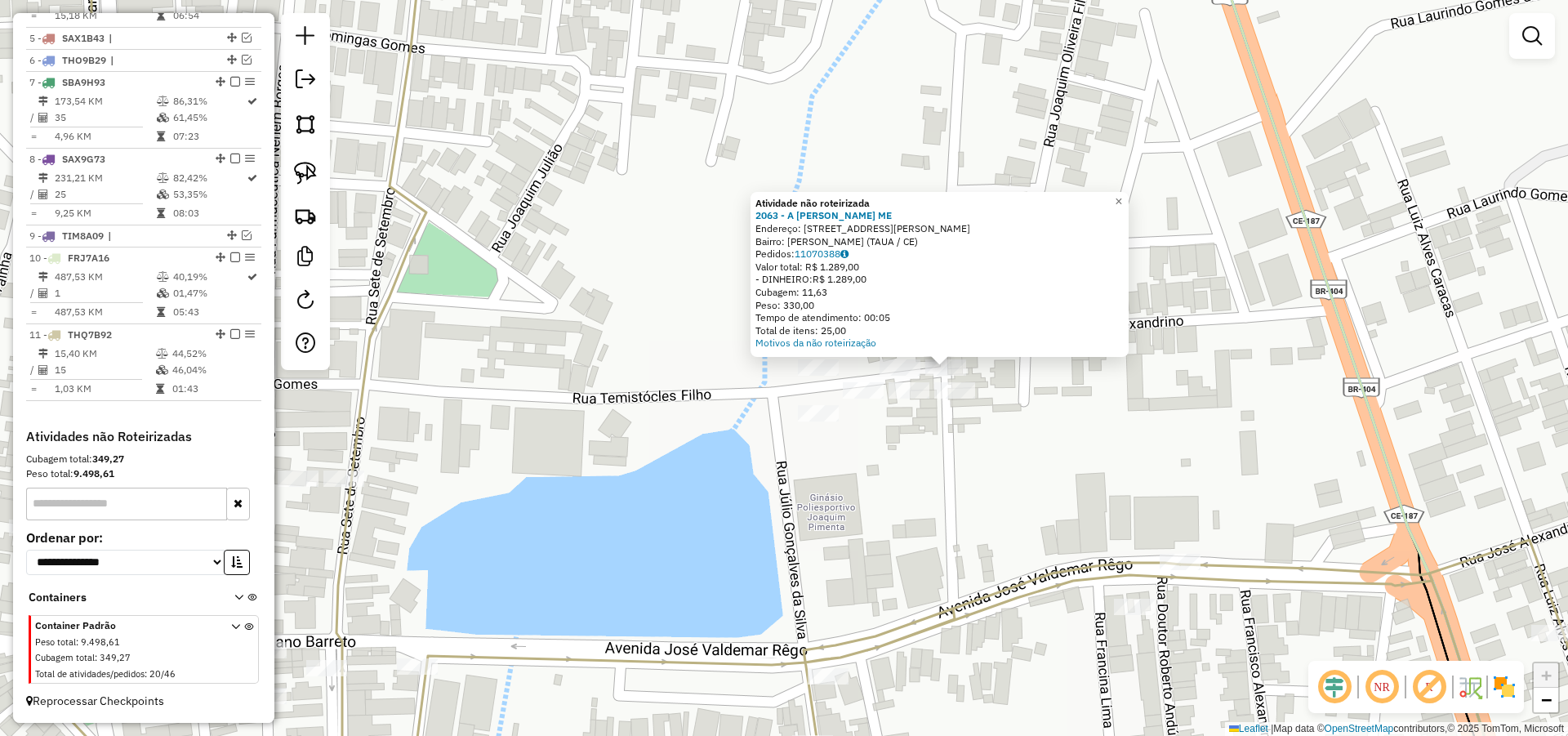
drag, startPoint x: 849, startPoint y: 507, endPoint x: 1007, endPoint y: 462, distance: 164.3
click at [1002, 466] on div "Atividade não roteirizada 2063 - A PEDROSA BESERRA ME Endereço: Rua Licinho Ara…" at bounding box center [784, 368] width 1568 height 736
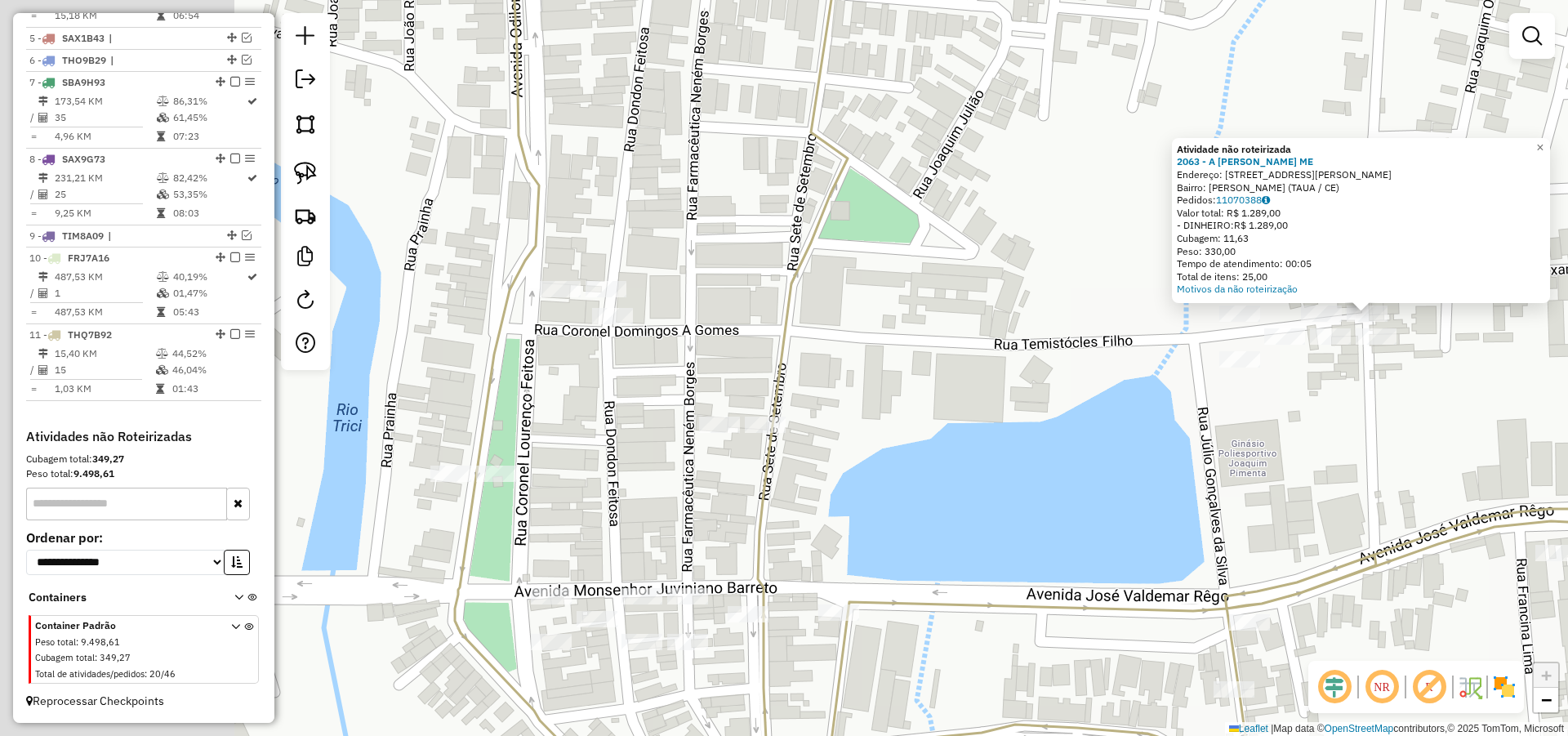
drag, startPoint x: 800, startPoint y: 318, endPoint x: 898, endPoint y: 311, distance: 98.2
click at [890, 312] on div "Atividade não roteirizada 2063 - A PEDROSA BESERRA ME Endereço: Rua Licinho Ara…" at bounding box center [784, 368] width 1568 height 736
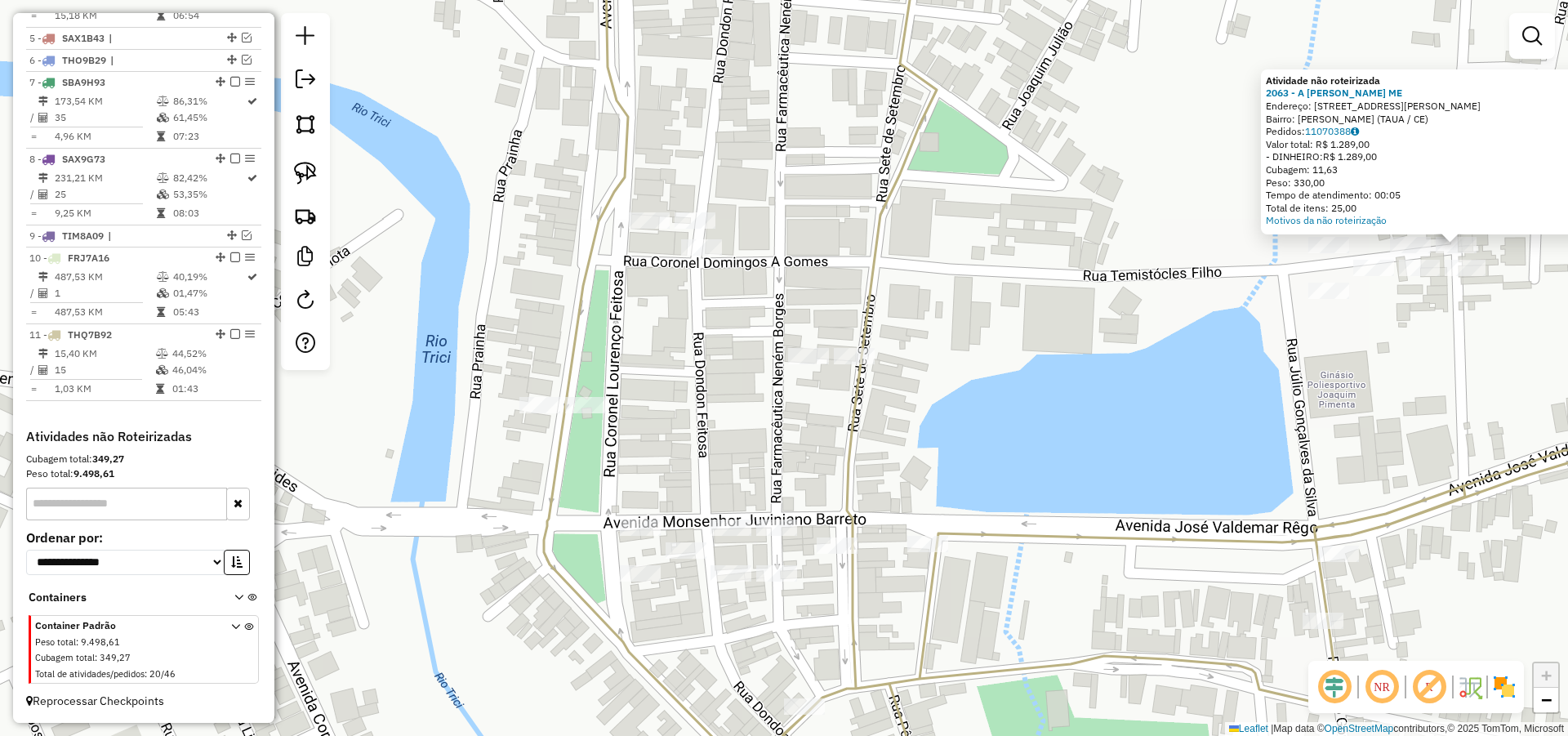
drag, startPoint x: 610, startPoint y: 340, endPoint x: 651, endPoint y: 287, distance: 67.0
click at [651, 287] on div "Atividade não roteirizada 2063 - A PEDROSA BESERRA ME Endereço: Rua Licinho Ara…" at bounding box center [784, 368] width 1568 height 736
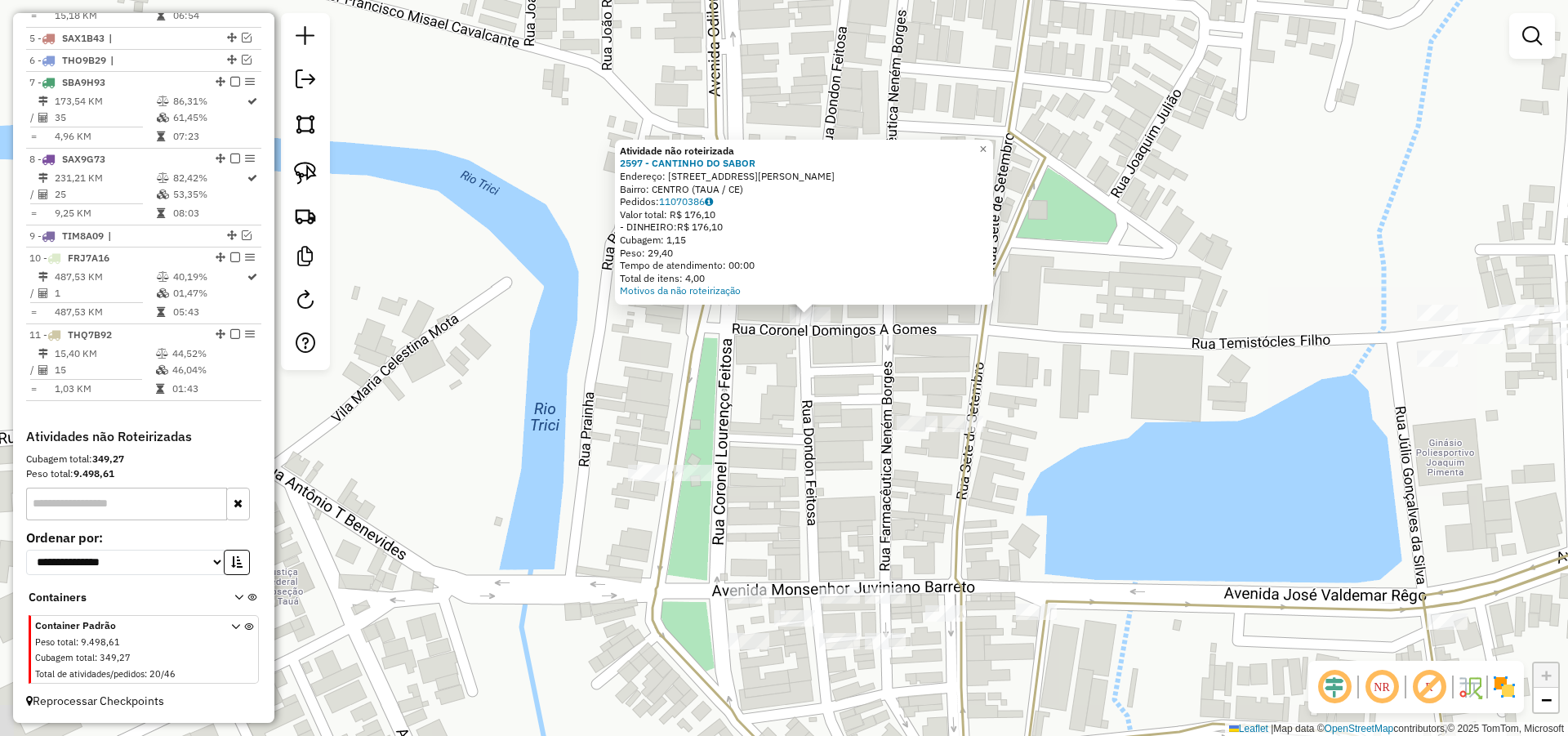
drag, startPoint x: 754, startPoint y: 428, endPoint x: 831, endPoint y: 409, distance: 79.3
click at [797, 344] on div "Atividade não roteirizada 2597 - CANTINHO DO SABOR Endereço: RUA DOMINGOS GOMES…" at bounding box center [784, 368] width 1568 height 736
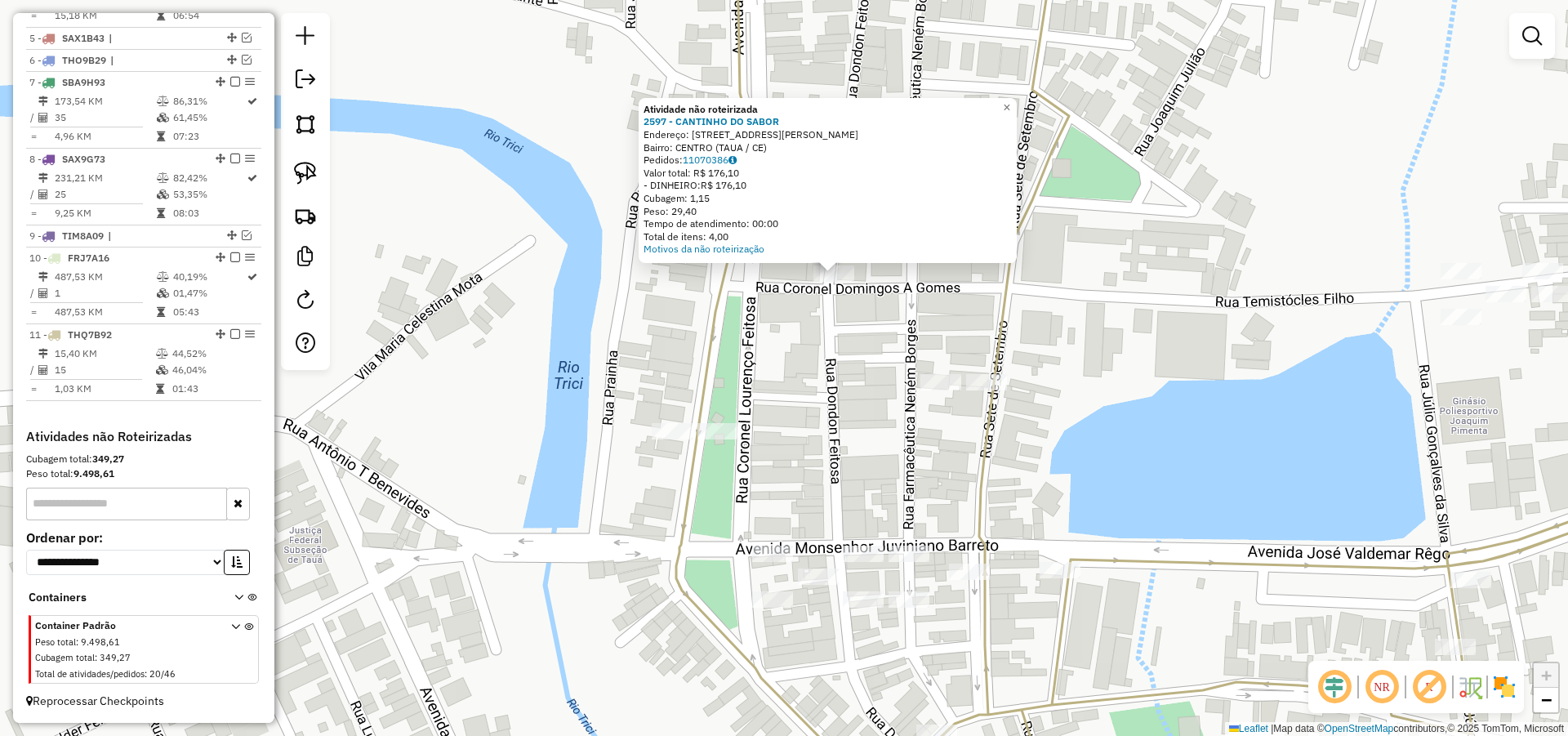
click at [844, 386] on div "Atividade não roteirizada 2597 - CANTINHO DO SABOR Endereço: RUA DOMINGOS GOMES…" at bounding box center [784, 368] width 1568 height 736
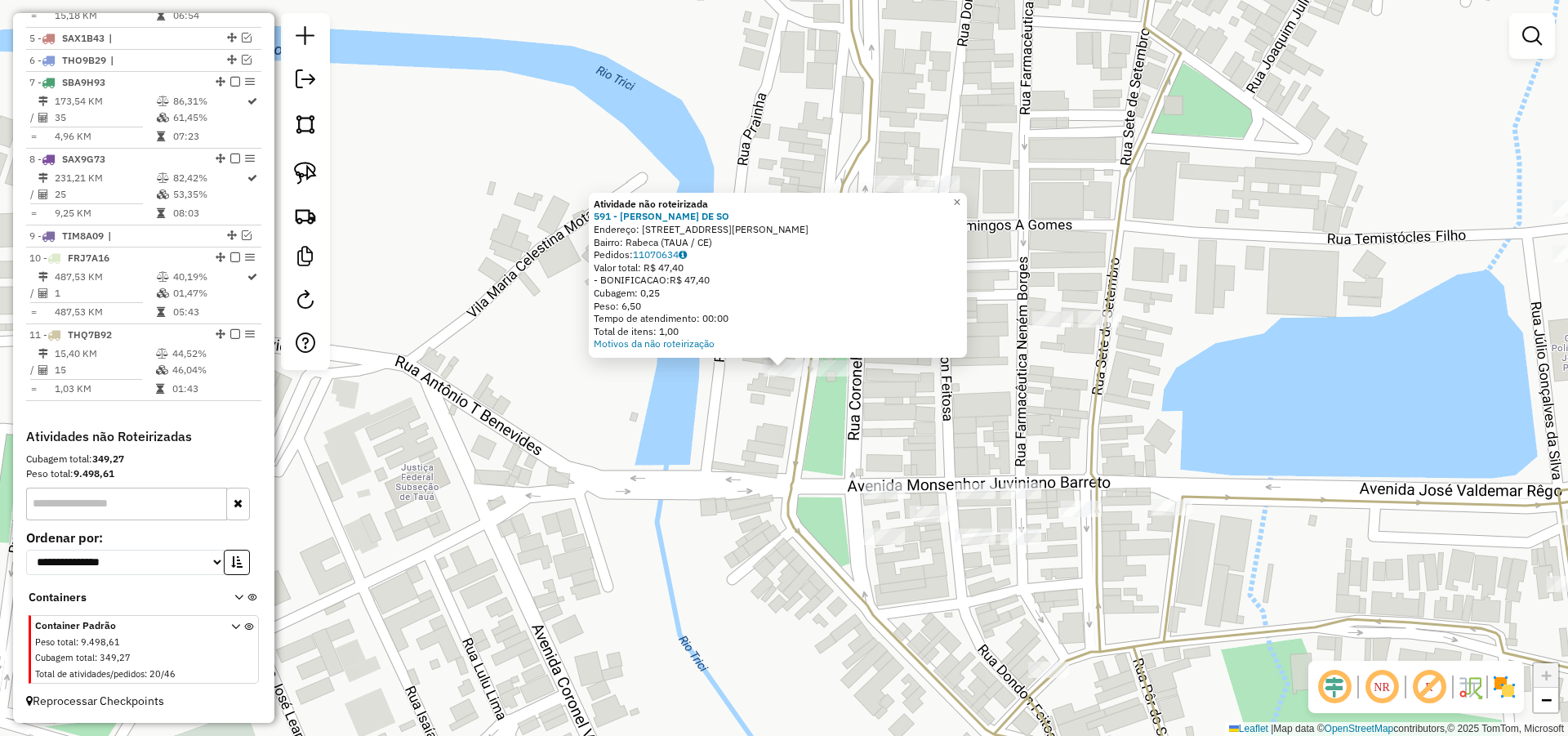
click at [781, 409] on div "Atividade não roteirizada 591 - CARLOS MASSENA DE SO Endereço: R JOSE VALDEMAR …" at bounding box center [784, 368] width 1568 height 736
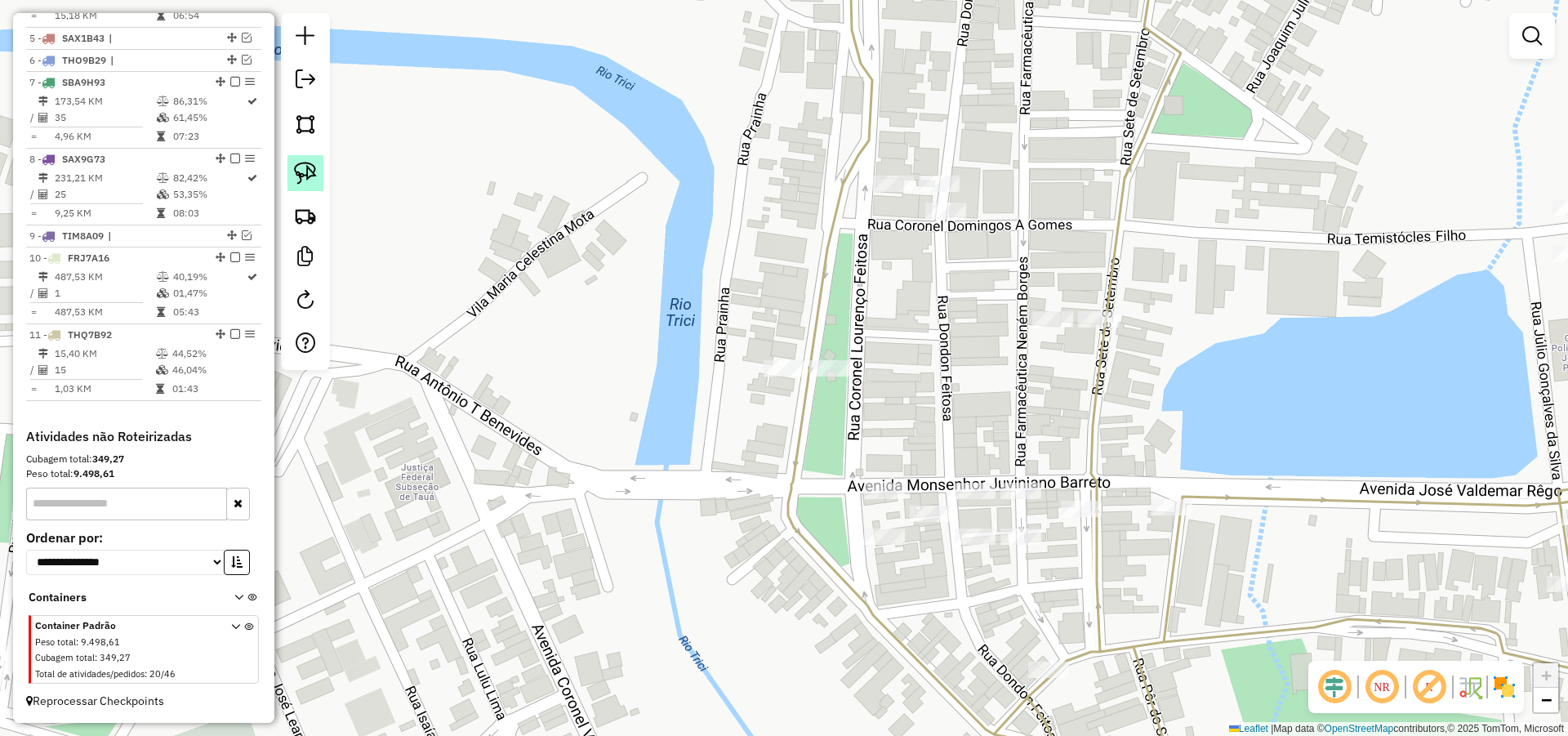
click at [314, 169] on img at bounding box center [305, 173] width 23 height 23
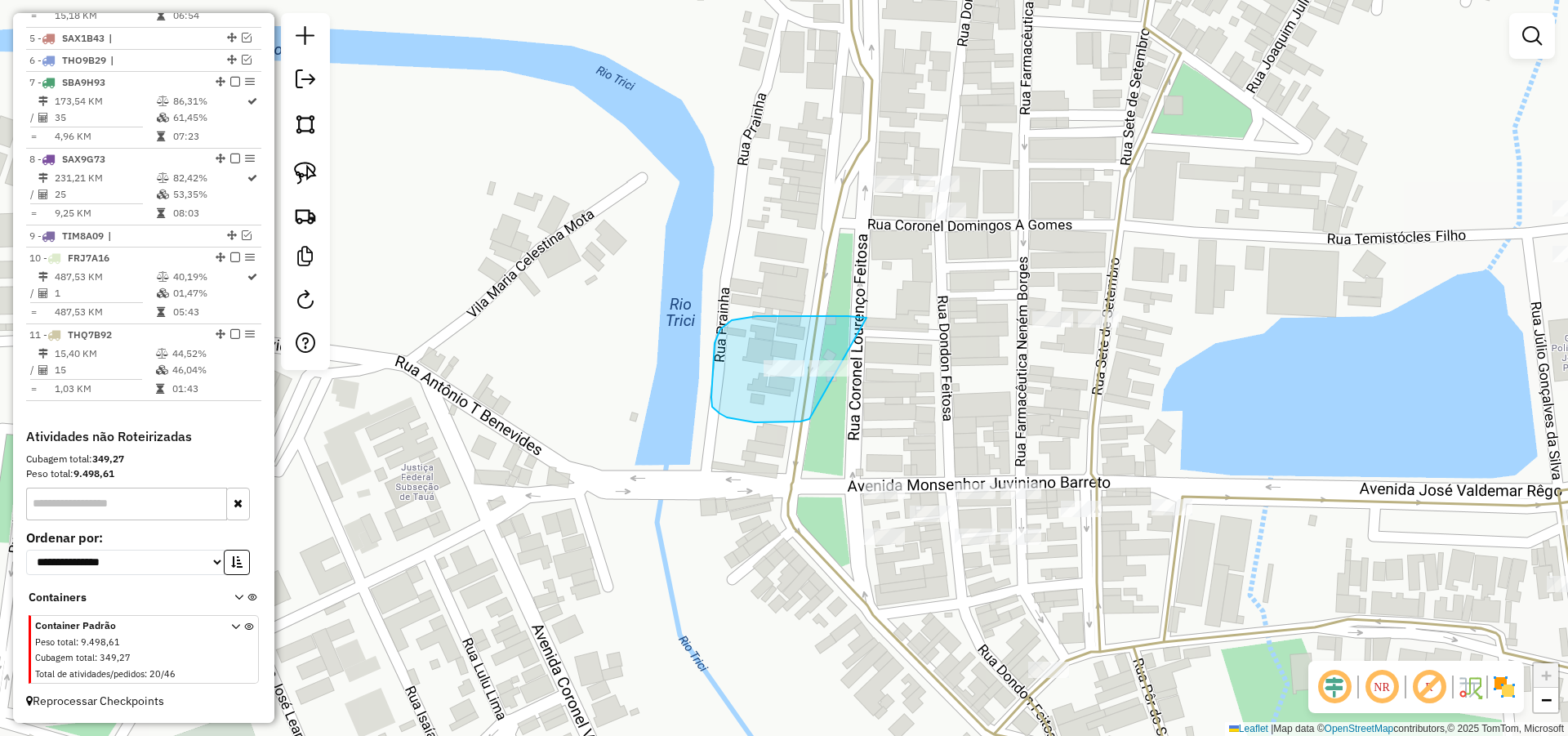
drag, startPoint x: 720, startPoint y: 329, endPoint x: 854, endPoint y: 403, distance: 153.1
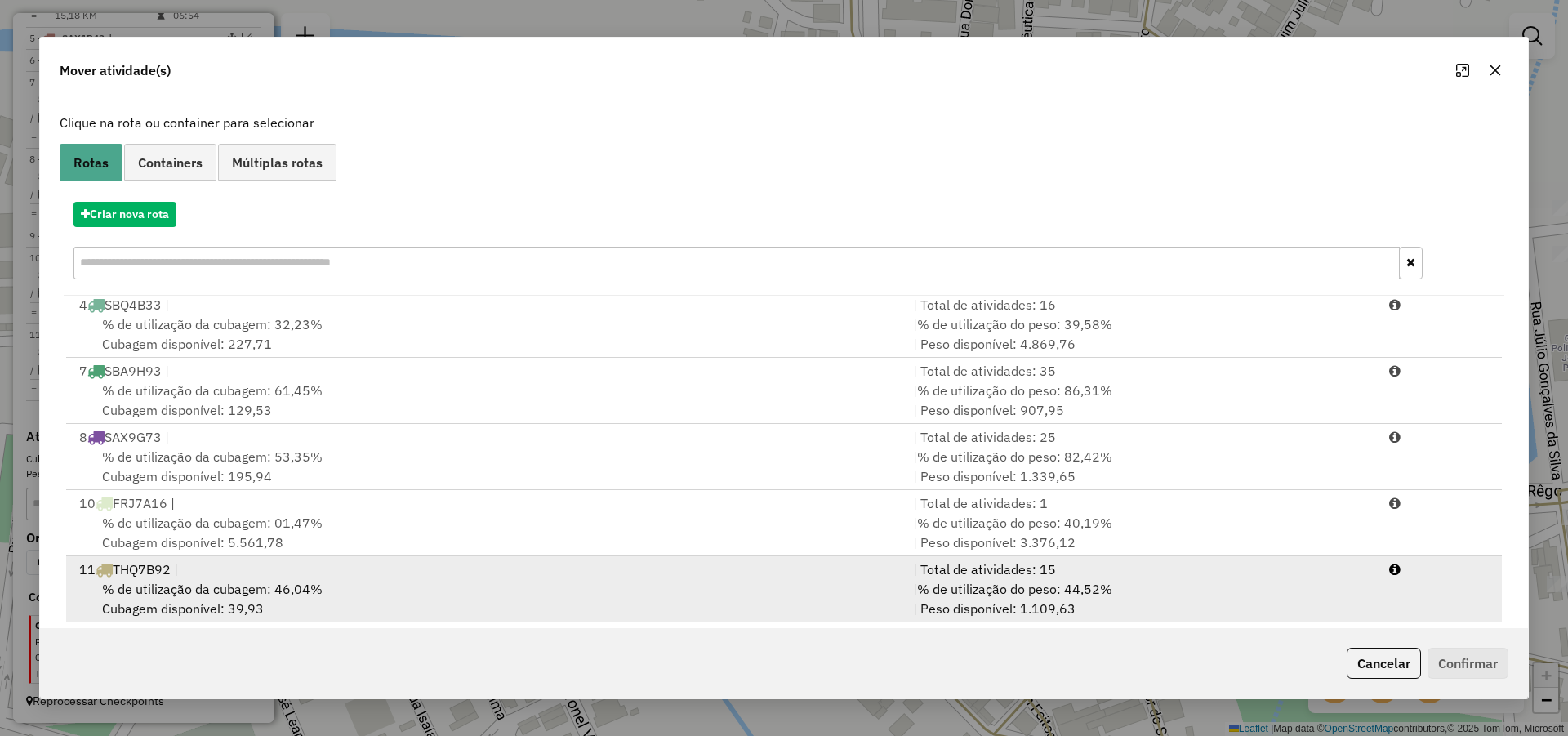
scroll to position [109, 0]
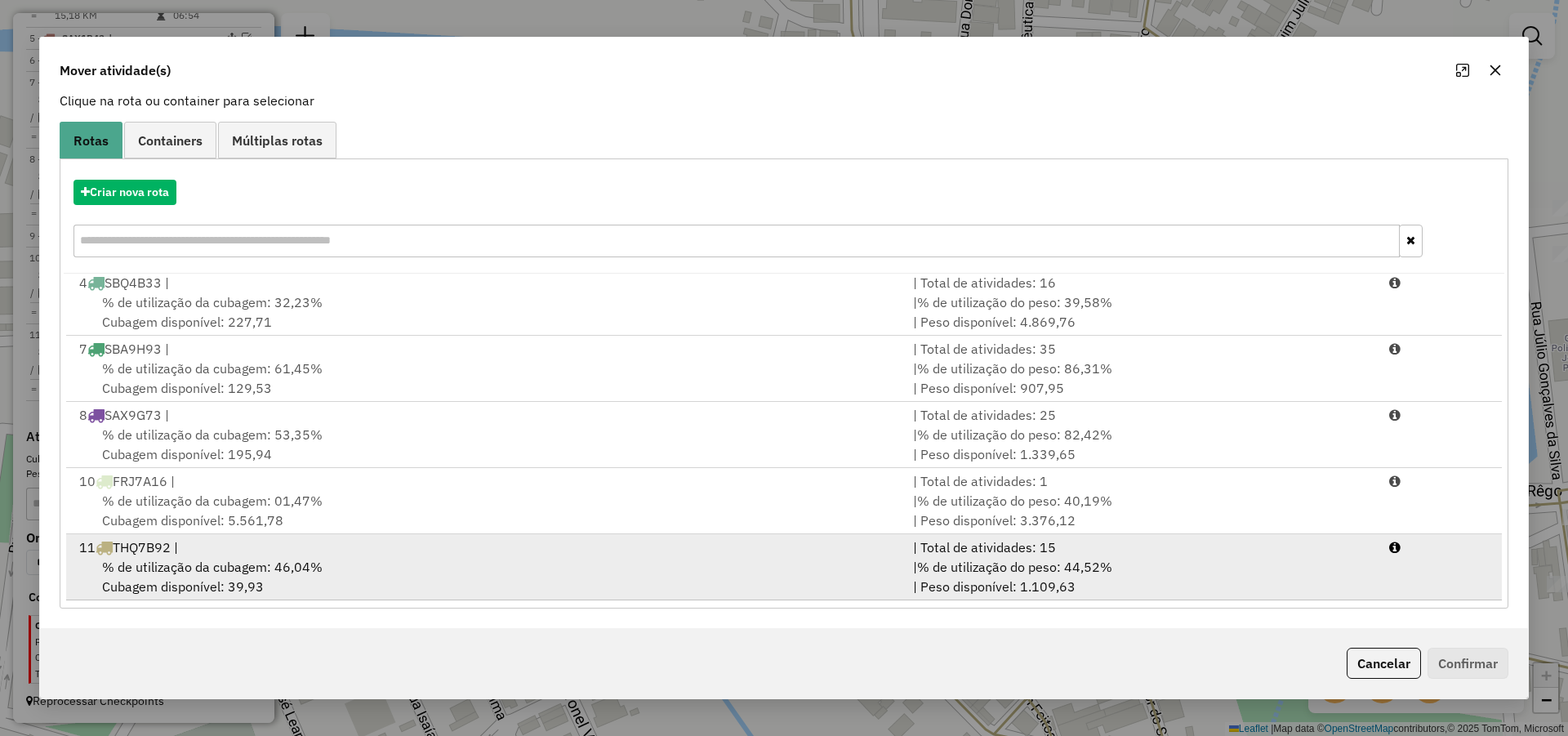
click at [315, 557] on div "% de utilização da cubagem: 46,04% Cubagem disponível: 39,93" at bounding box center [486, 576] width 834 height 39
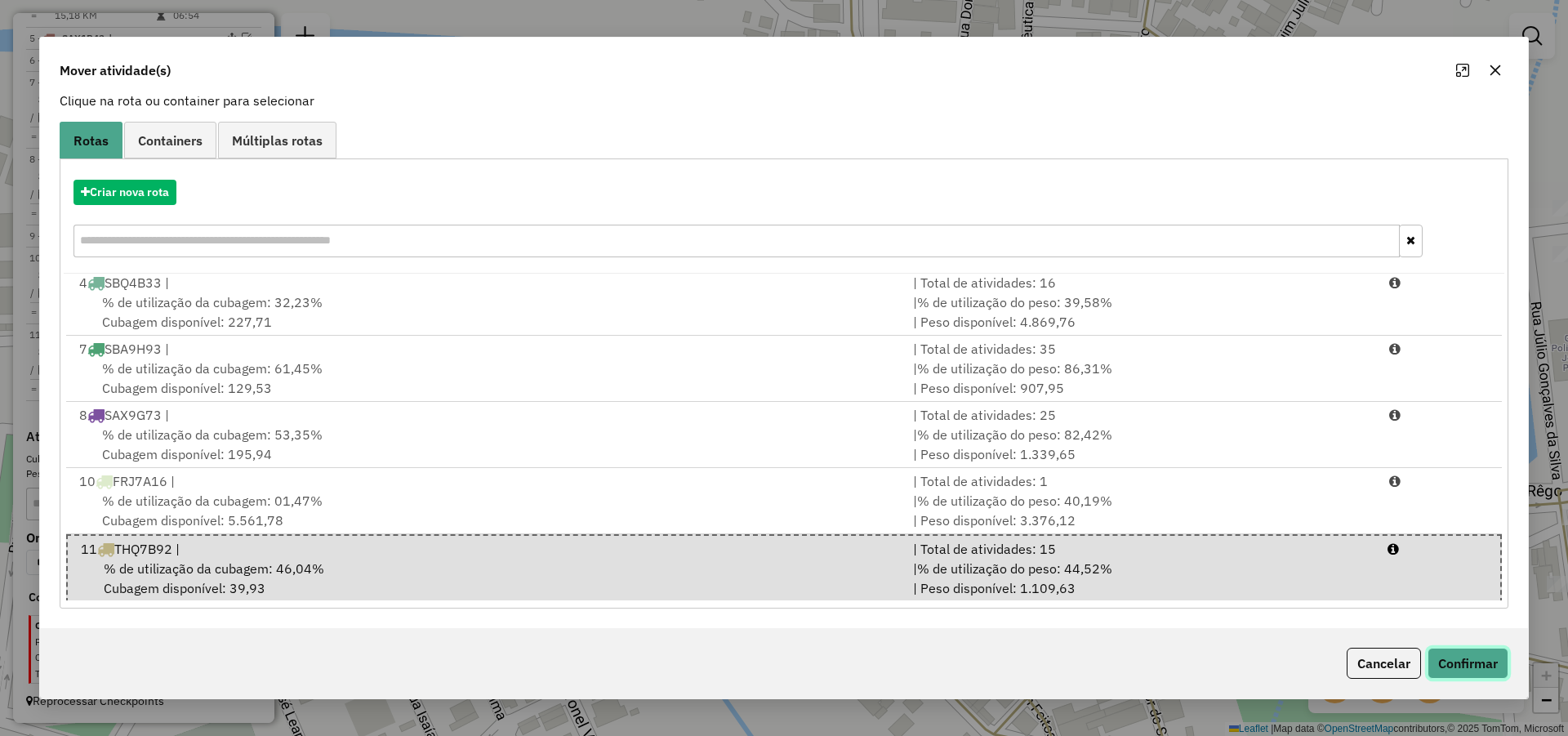
click at [1474, 664] on button "Confirmar" at bounding box center [1468, 663] width 81 height 31
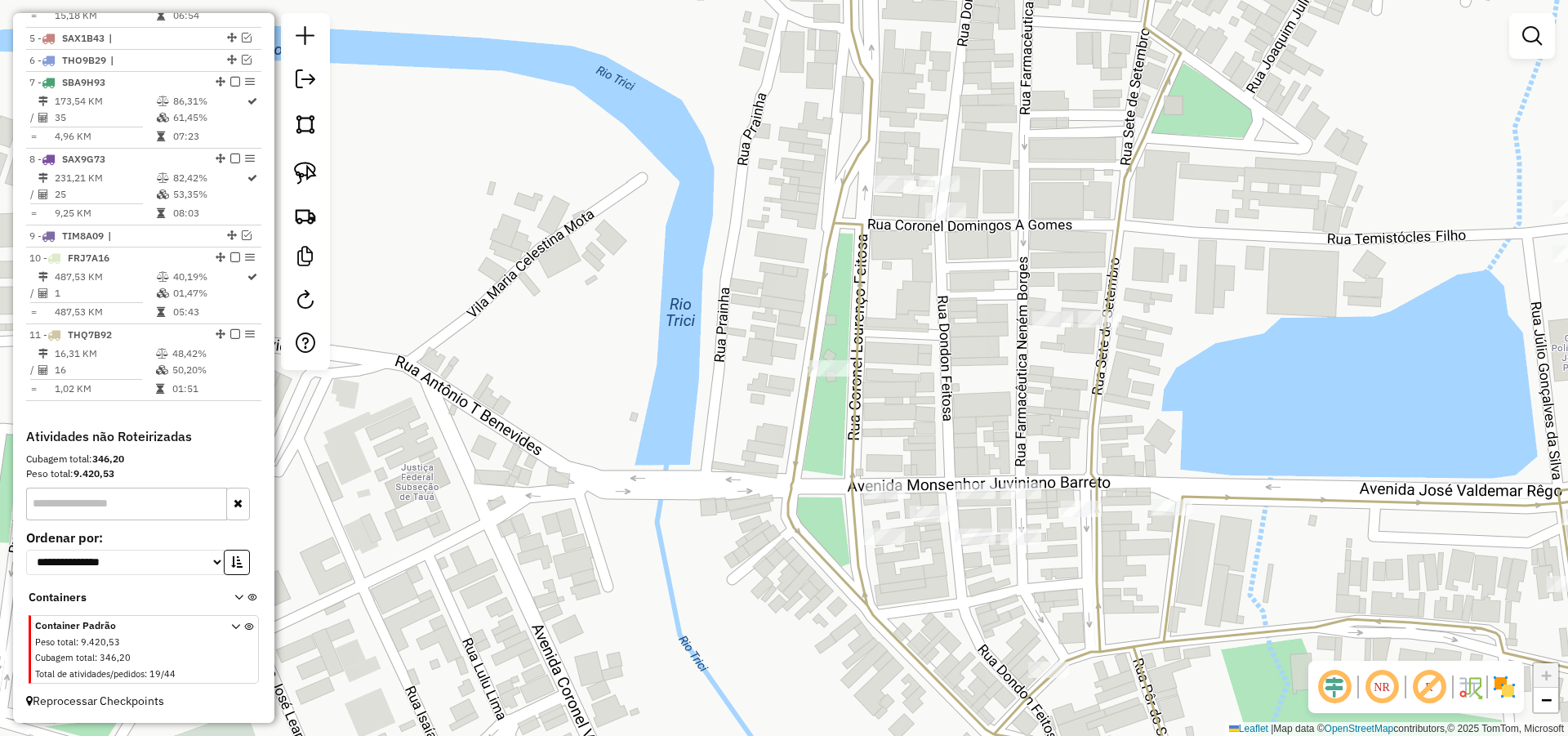
scroll to position [0, 0]
select select "*********"
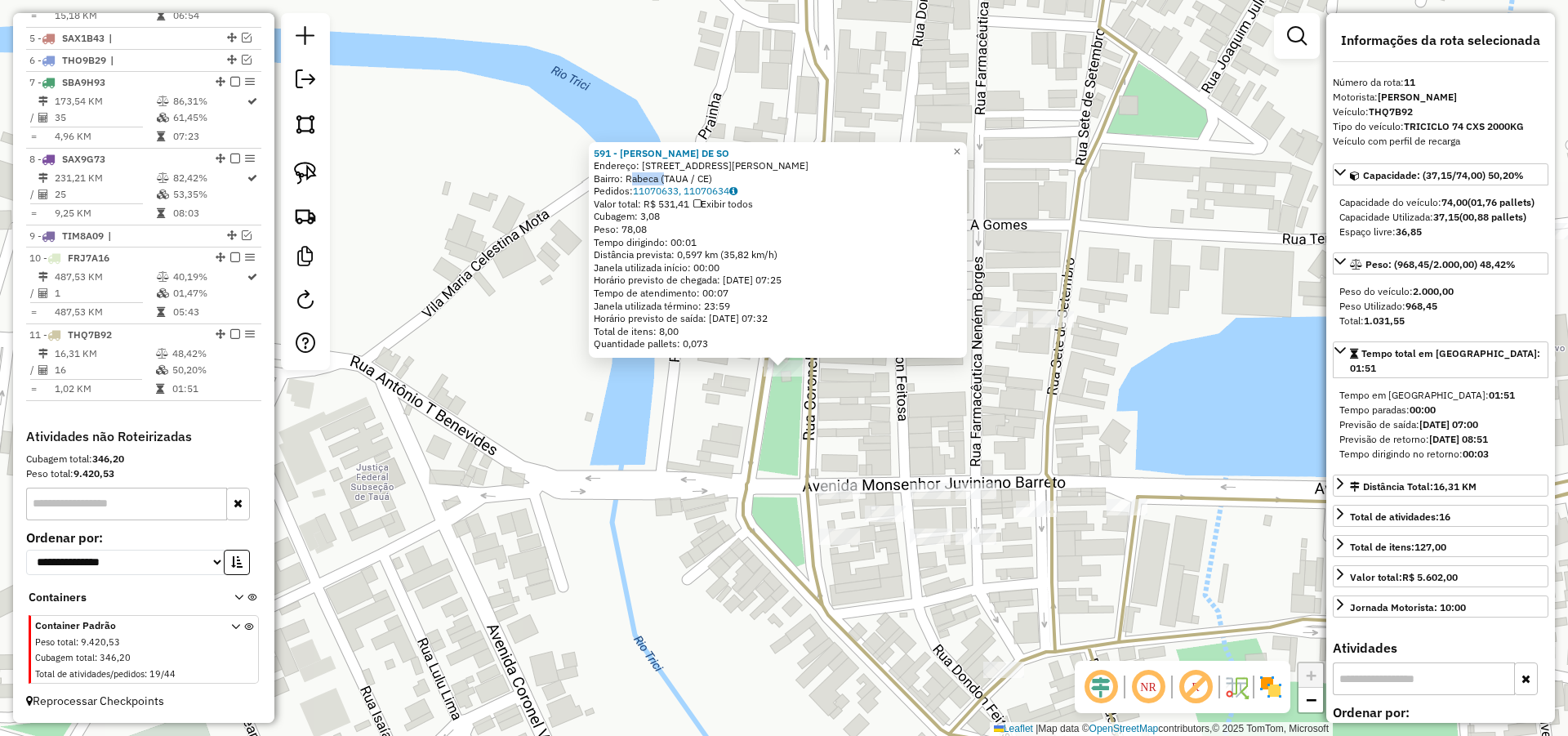
drag, startPoint x: 634, startPoint y: 181, endPoint x: 665, endPoint y: 182, distance: 31.0
click at [665, 182] on div "Bairro: Rabeca (TAUA / CE)" at bounding box center [777, 178] width 368 height 13
click at [759, 428] on icon at bounding box center [1234, 368] width 981 height 882
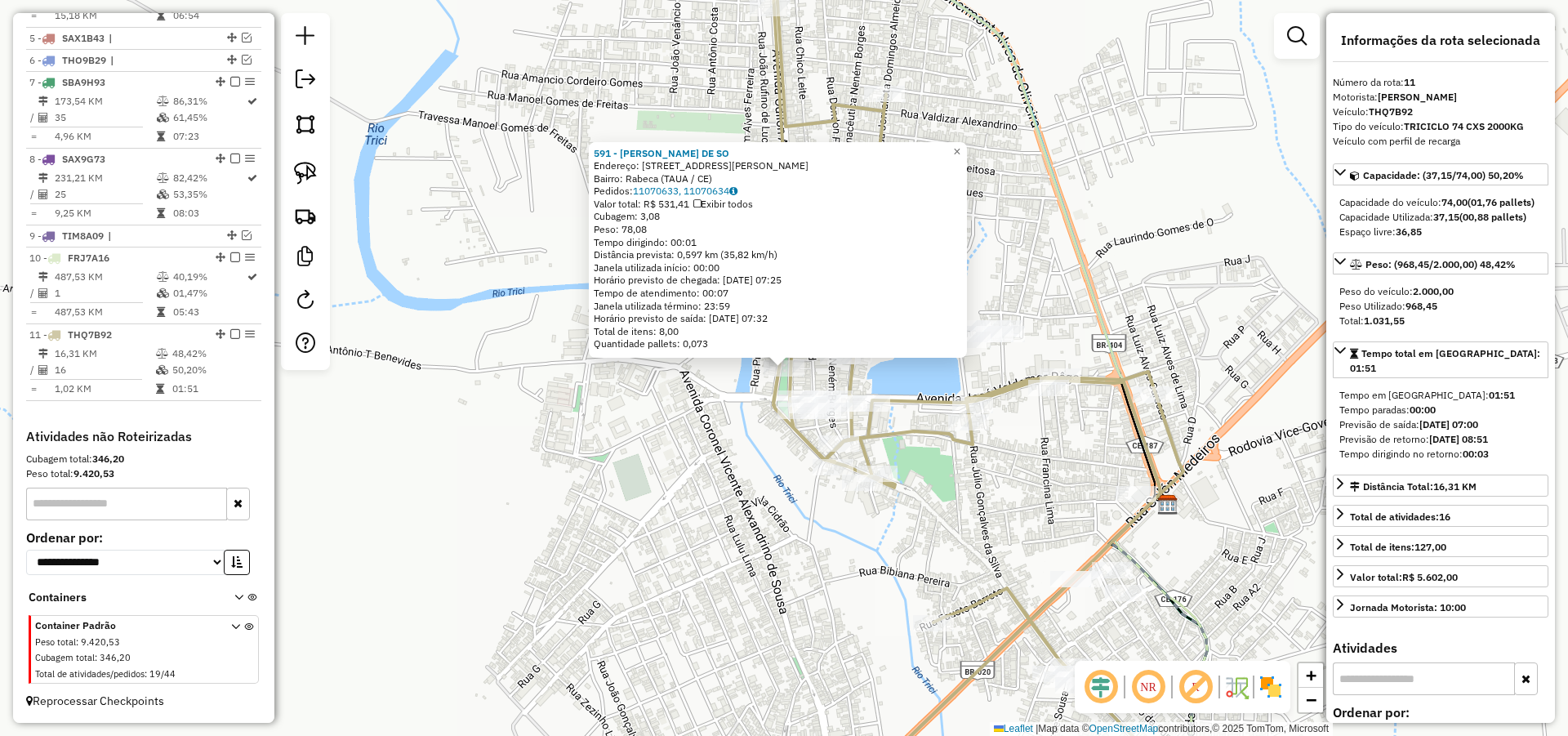
click at [1004, 227] on div "591 - CARLOS MASSENA DE SO Endereço: R JOSE VALDEMAR REGO 214 Bairro: Rabeca (T…" at bounding box center [784, 368] width 1568 height 736
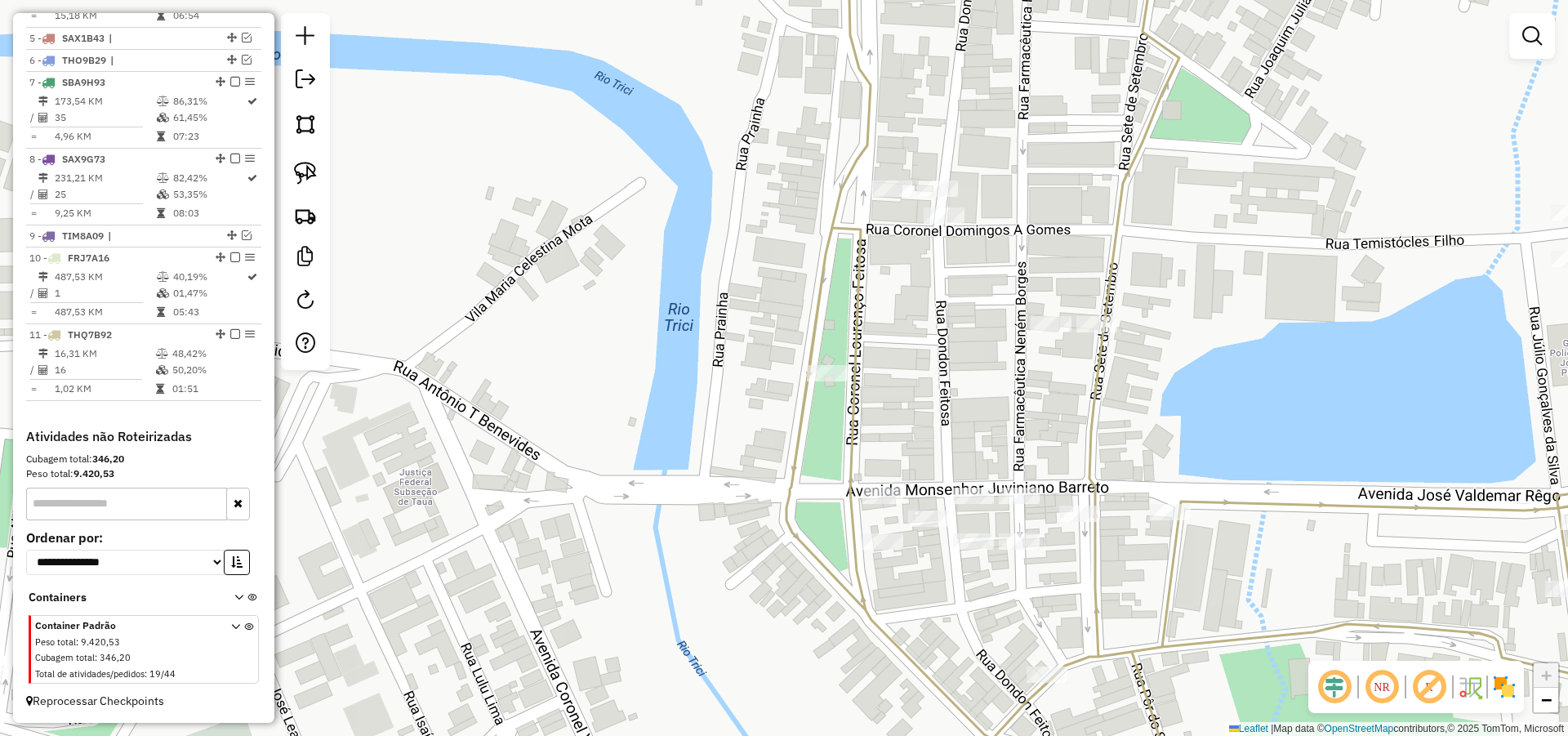
drag, startPoint x: 794, startPoint y: 412, endPoint x: 823, endPoint y: 412, distance: 29.0
click at [823, 412] on div "Janela de atendimento Grade de atendimento Capacidade Transportadoras Veículos …" at bounding box center [784, 368] width 1568 height 736
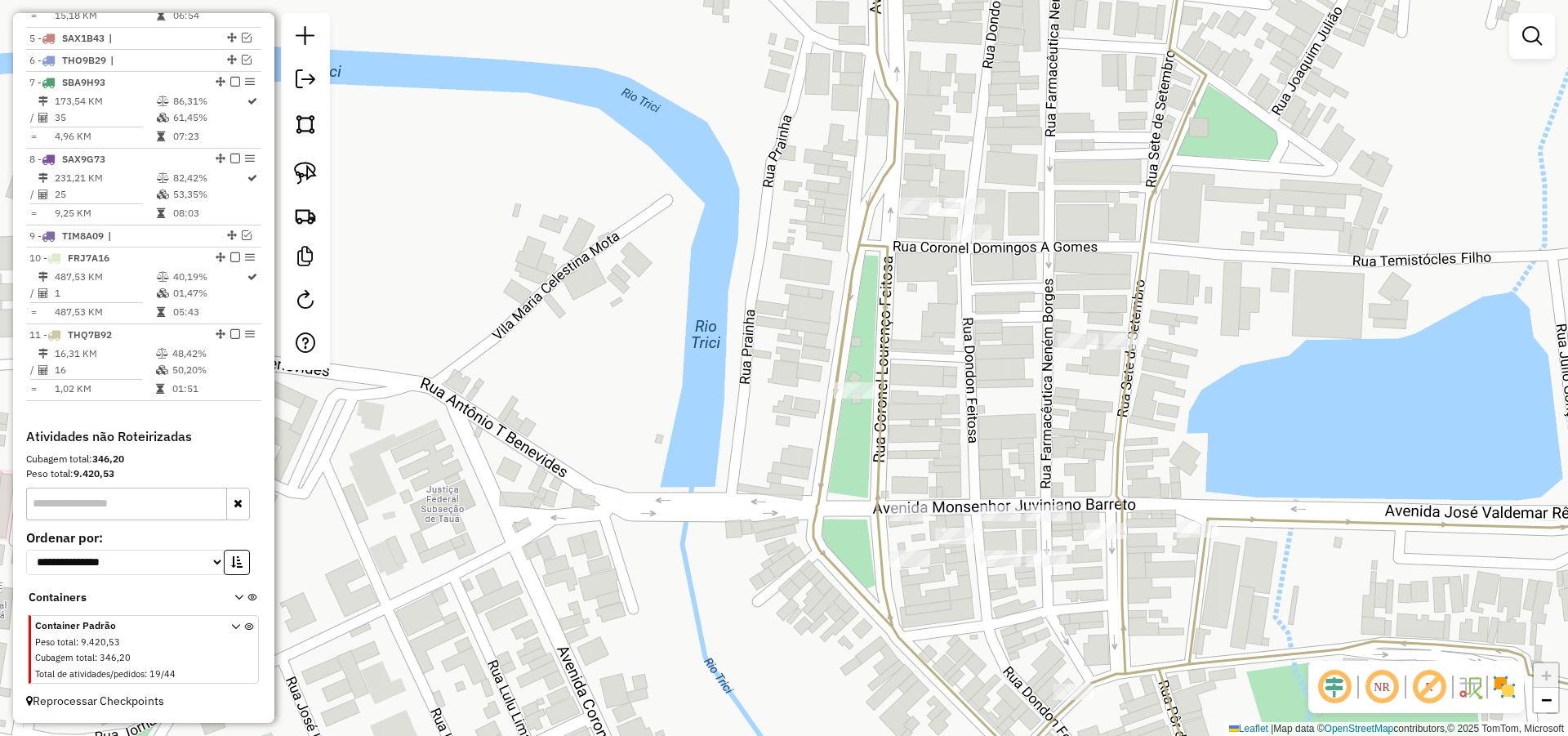
drag, startPoint x: 837, startPoint y: 306, endPoint x: 858, endPoint y: 325, distance: 28.3
click at [849, 317] on icon at bounding box center [1282, 385] width 938 height 882
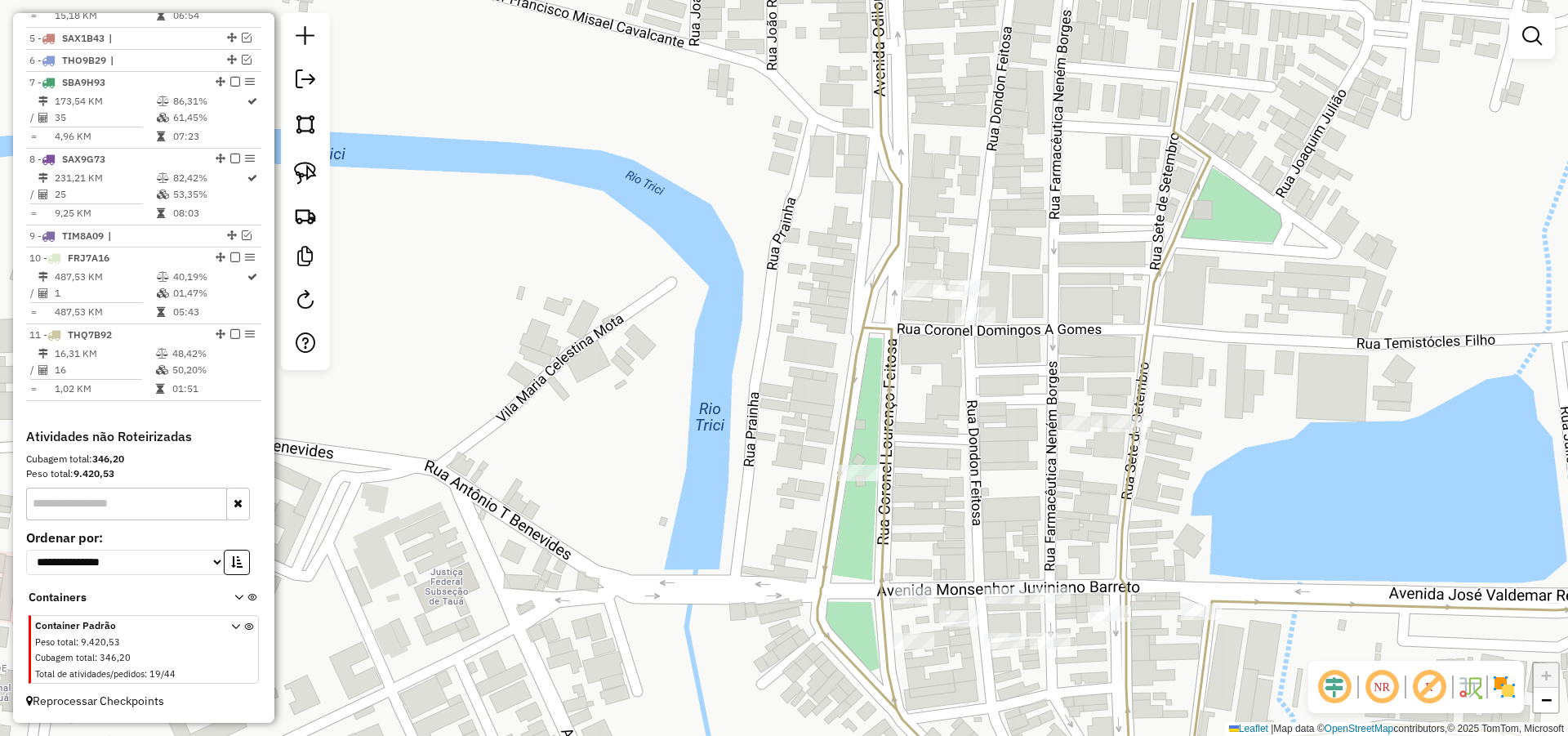
drag, startPoint x: 839, startPoint y: 332, endPoint x: 839, endPoint y: 349, distance: 17.0
click at [839, 347] on div "Janela de atendimento Grade de atendimento Capacidade Transportadoras Veículos …" at bounding box center [784, 368] width 1568 height 736
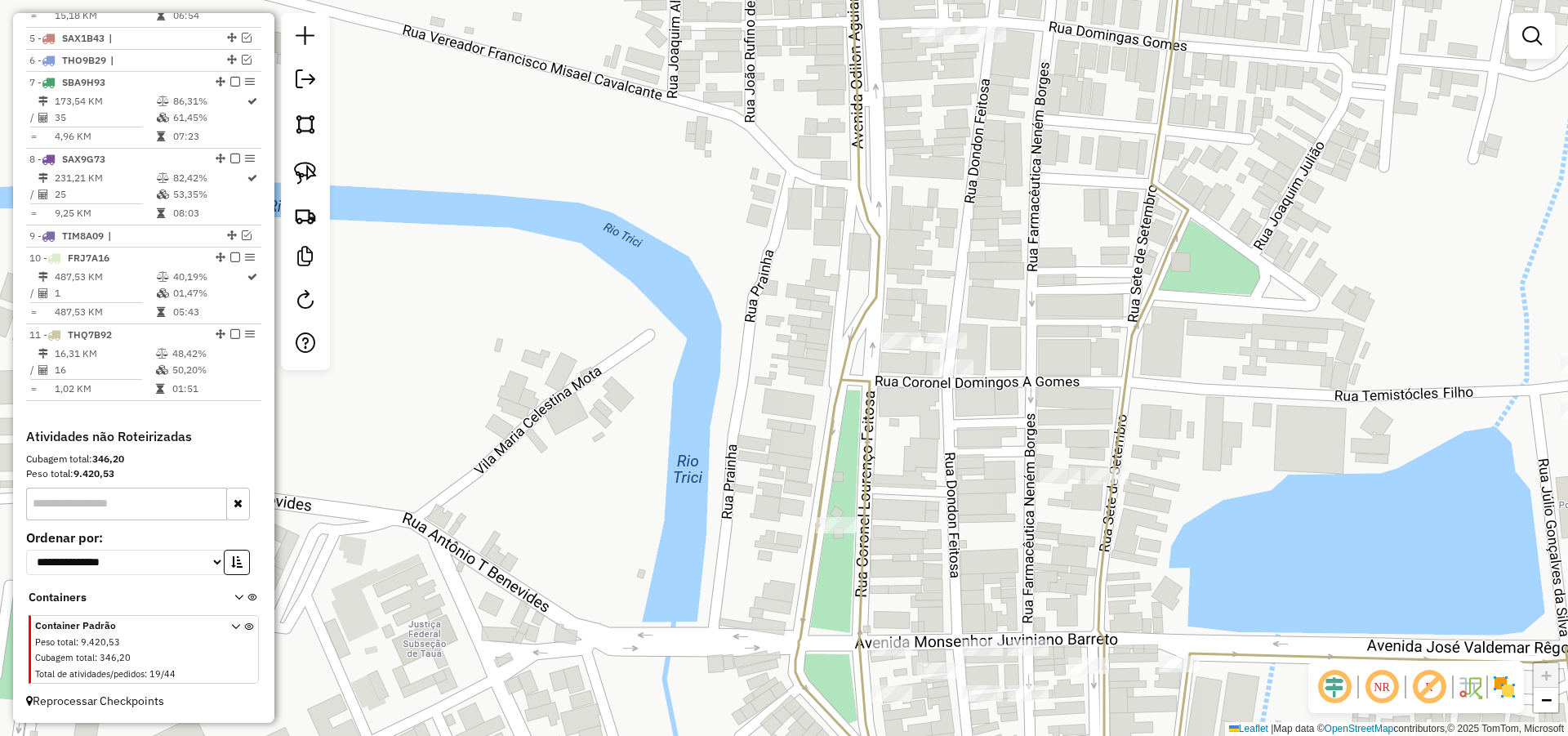
drag, startPoint x: 917, startPoint y: 257, endPoint x: 895, endPoint y: 276, distance: 29.1
click at [904, 275] on div "Janela de atendimento Grade de atendimento Capacidade Transportadoras Veículos …" at bounding box center [784, 368] width 1568 height 736
click at [1057, 484] on div at bounding box center [1059, 476] width 41 height 17
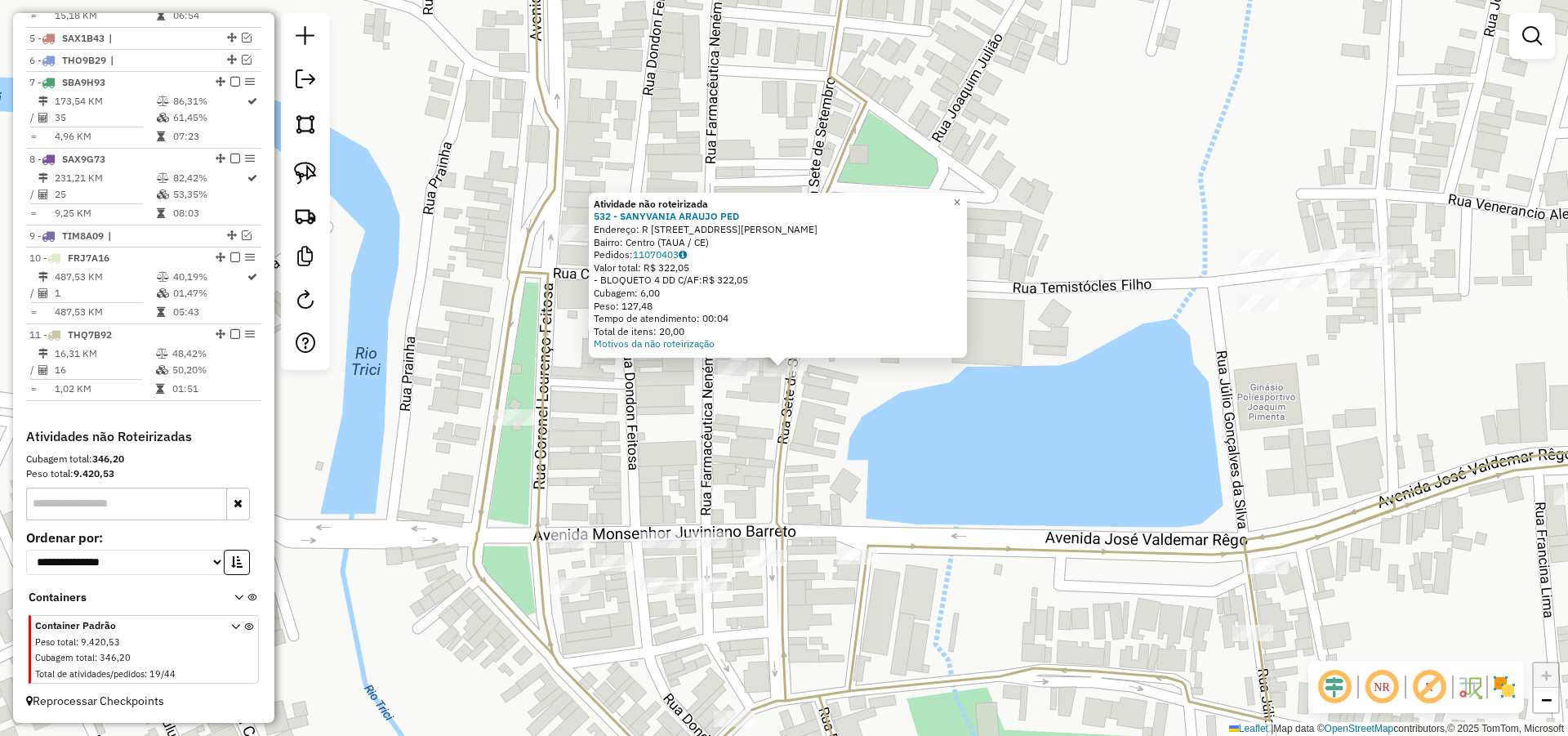
click at [727, 437] on div "Atividade não roteirizada 532 - SANYVANIA ARAUJO PED Endereço: R Rua Farmaceuti…" at bounding box center [784, 368] width 1568 height 736
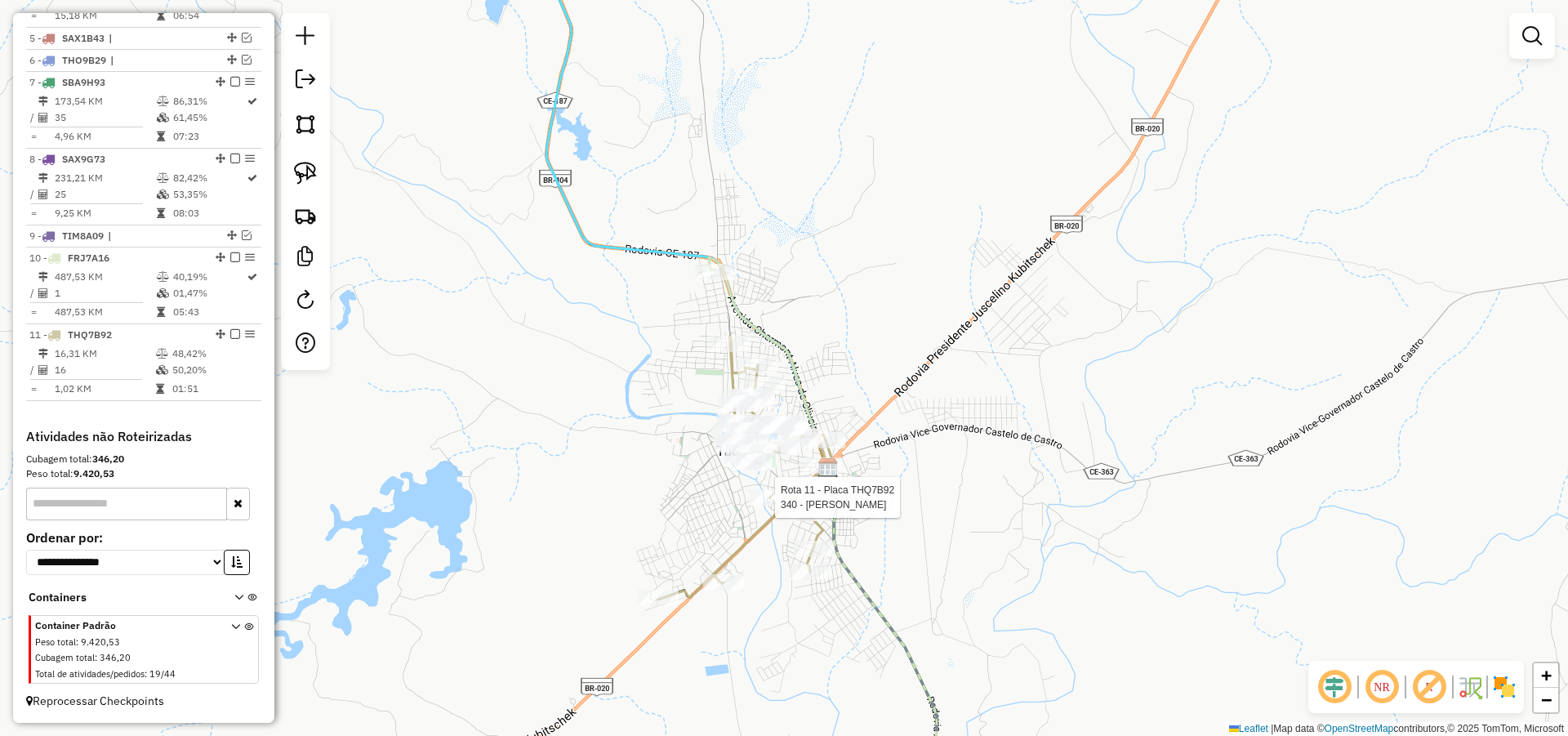
select select "*********"
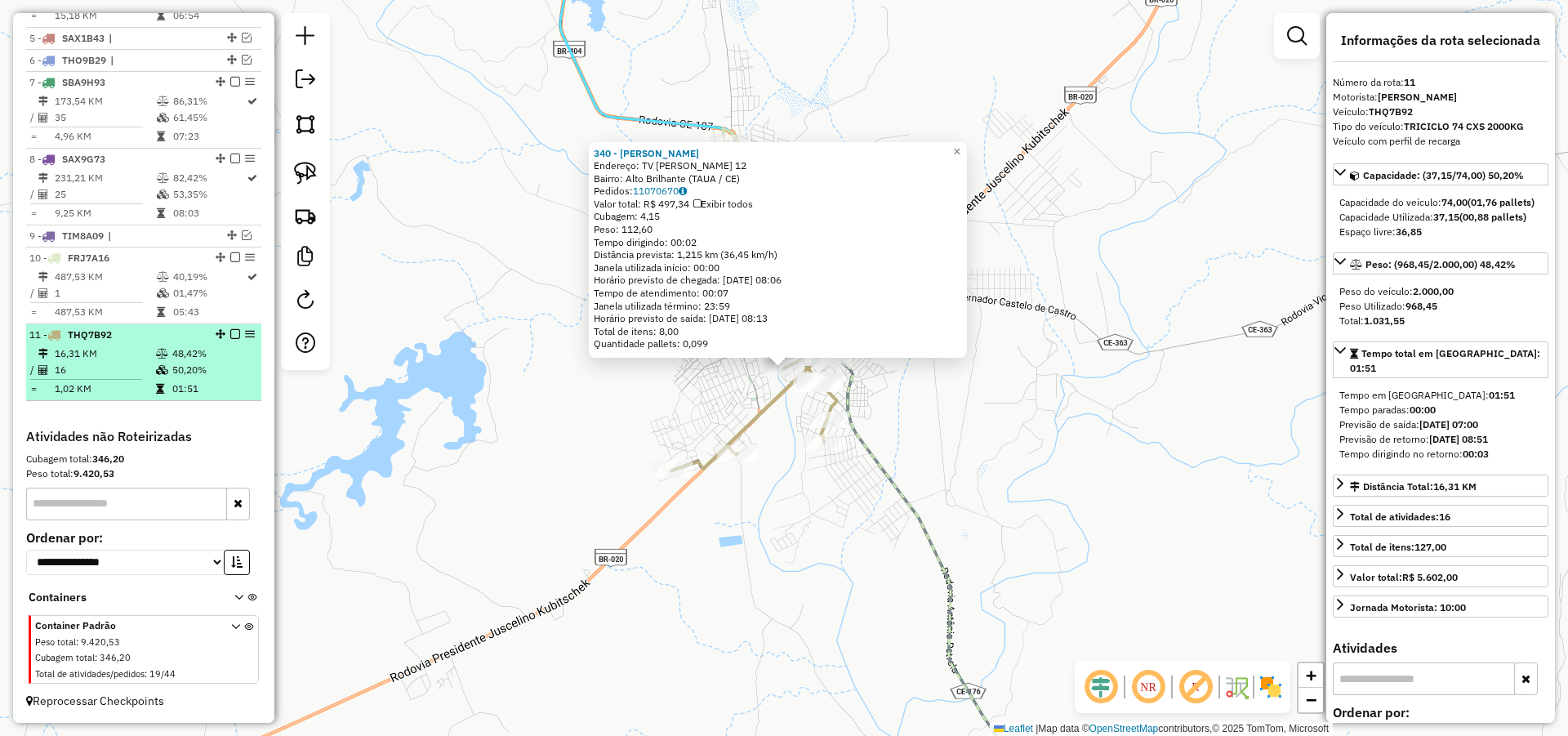
click at [231, 332] on em at bounding box center [235, 334] width 10 height 10
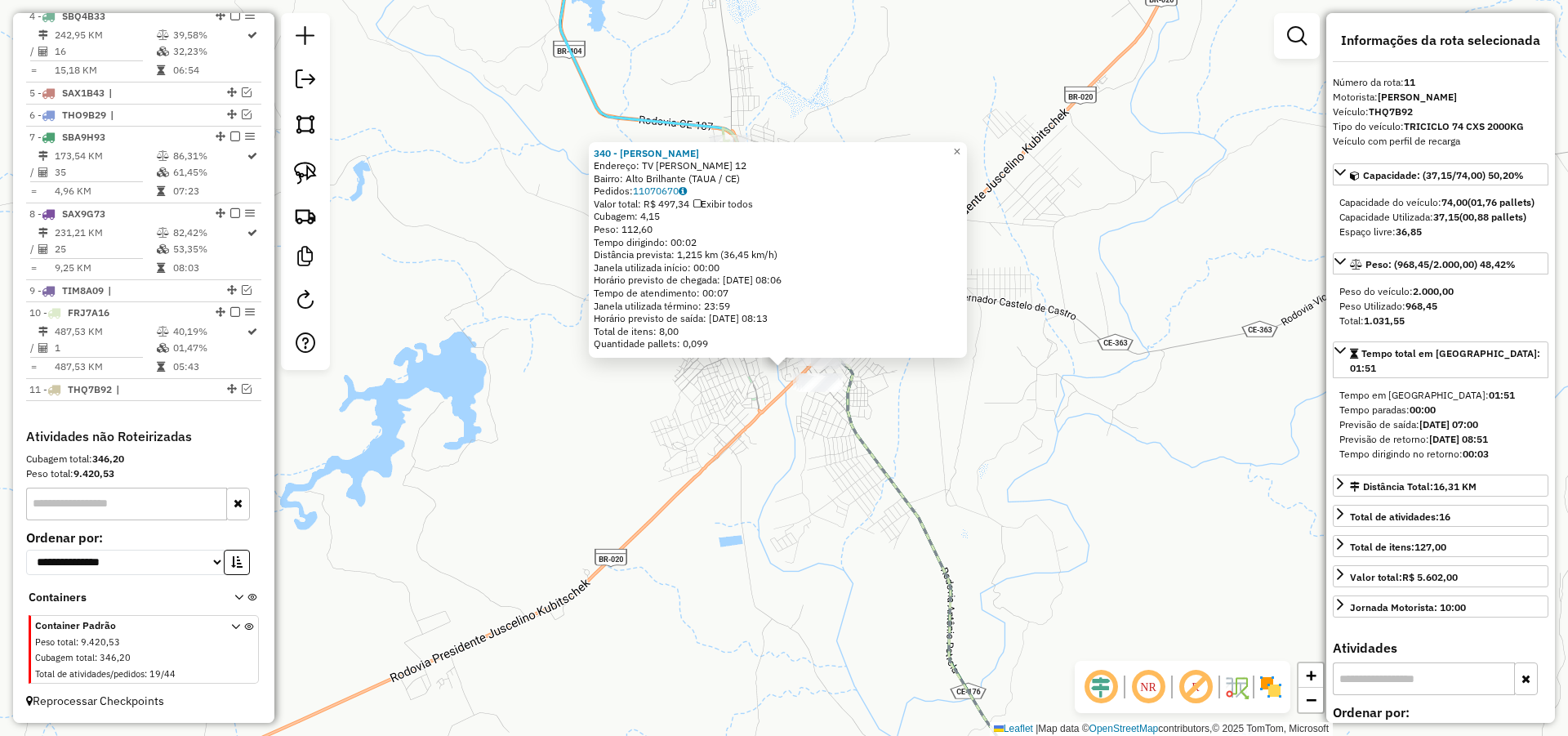
scroll to position [870, 0]
click at [1159, 474] on div "340 - FRANCISCO ARIOSVALDO Endereço: TV FAUSTO BARRETO 12 Bairro: Alto Brilhant…" at bounding box center [784, 368] width 1568 height 736
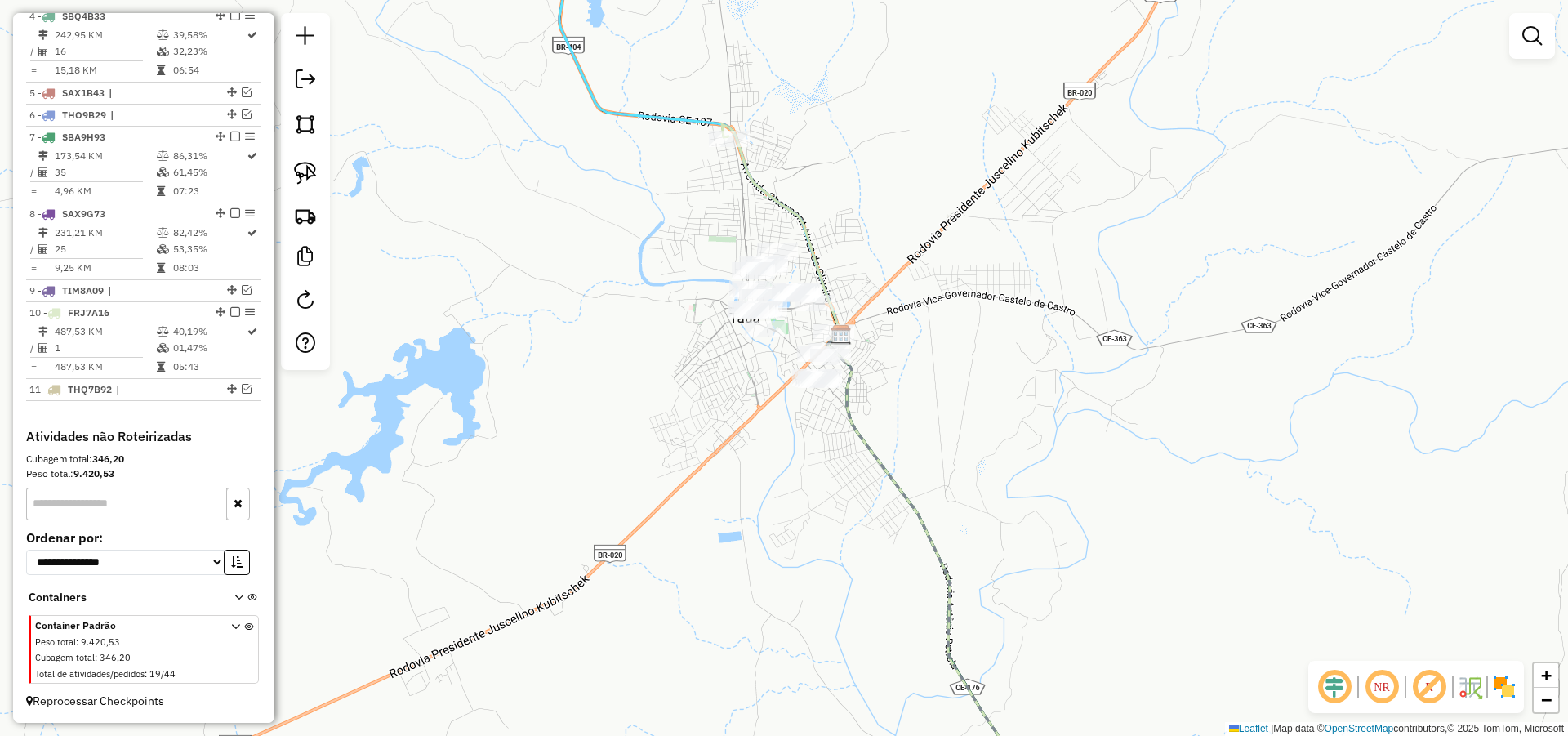
drag, startPoint x: 907, startPoint y: 387, endPoint x: 909, endPoint y: 403, distance: 16.1
click at [909, 403] on div "Janela de atendimento Grade de atendimento Capacidade Transportadoras Veículos …" at bounding box center [784, 368] width 1568 height 736
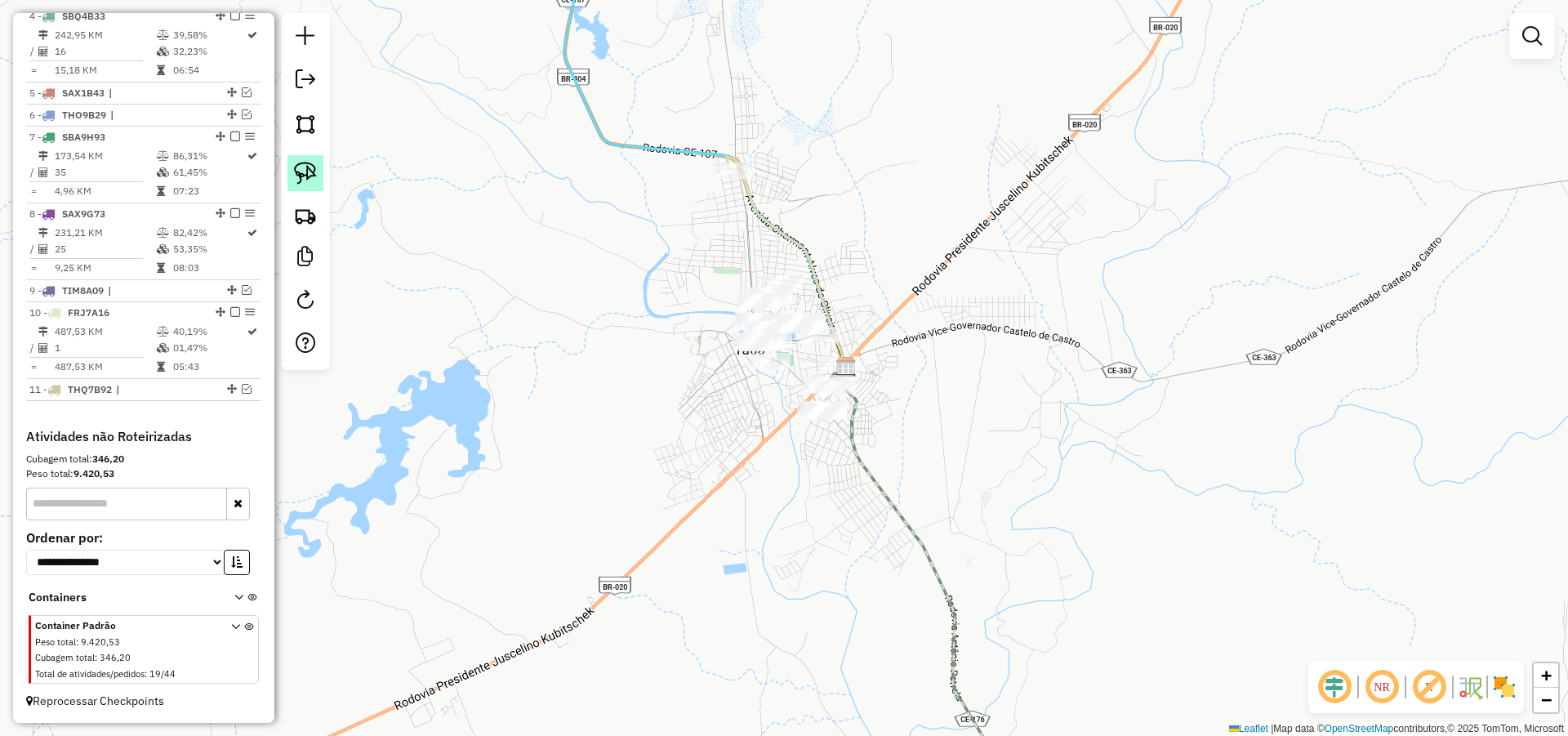
click at [309, 154] on div at bounding box center [305, 192] width 49 height 357
click at [311, 164] on img at bounding box center [305, 173] width 23 height 23
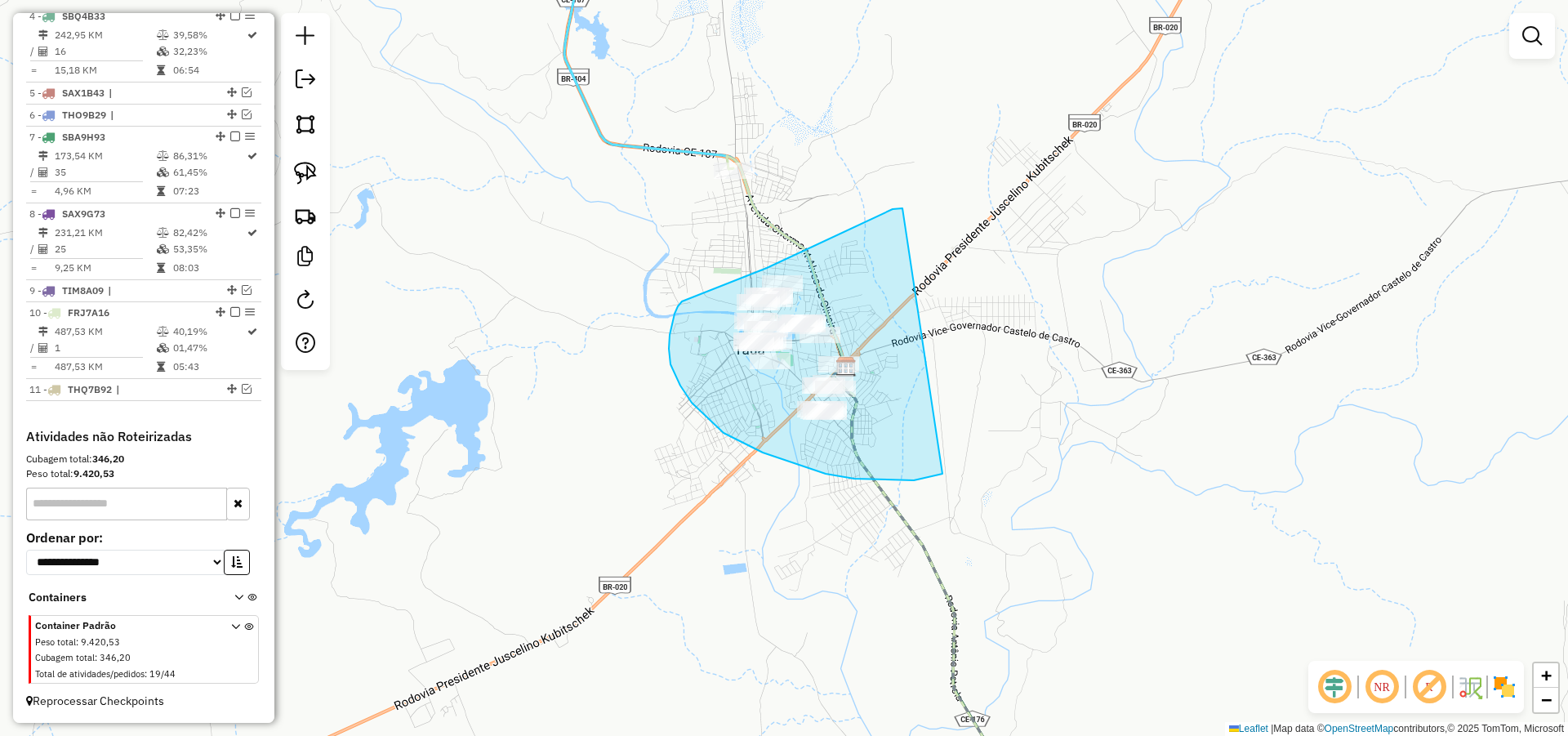
drag, startPoint x: 874, startPoint y: 217, endPoint x: 954, endPoint y: 466, distance: 261.5
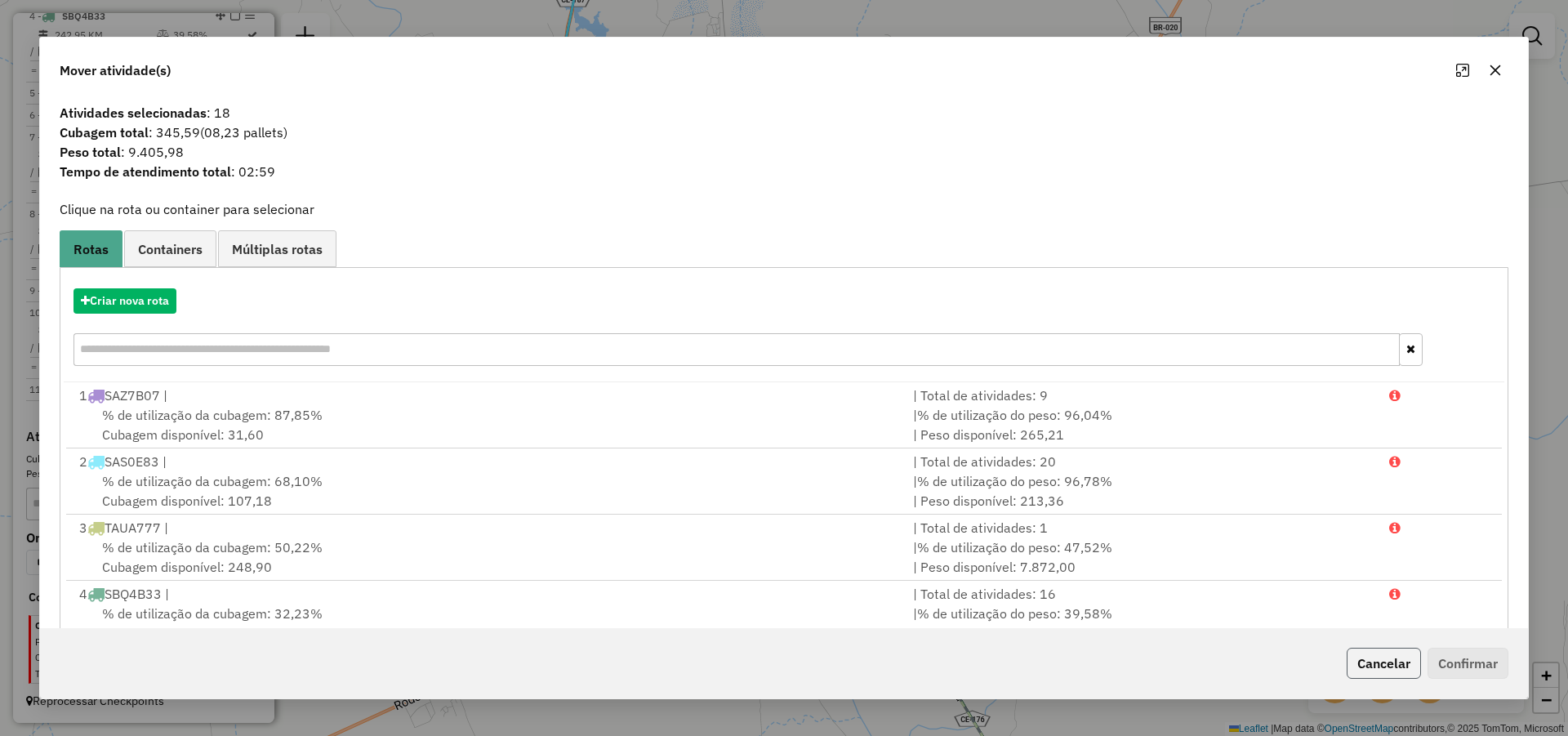
click at [1405, 658] on button "Cancelar" at bounding box center [1384, 663] width 74 height 31
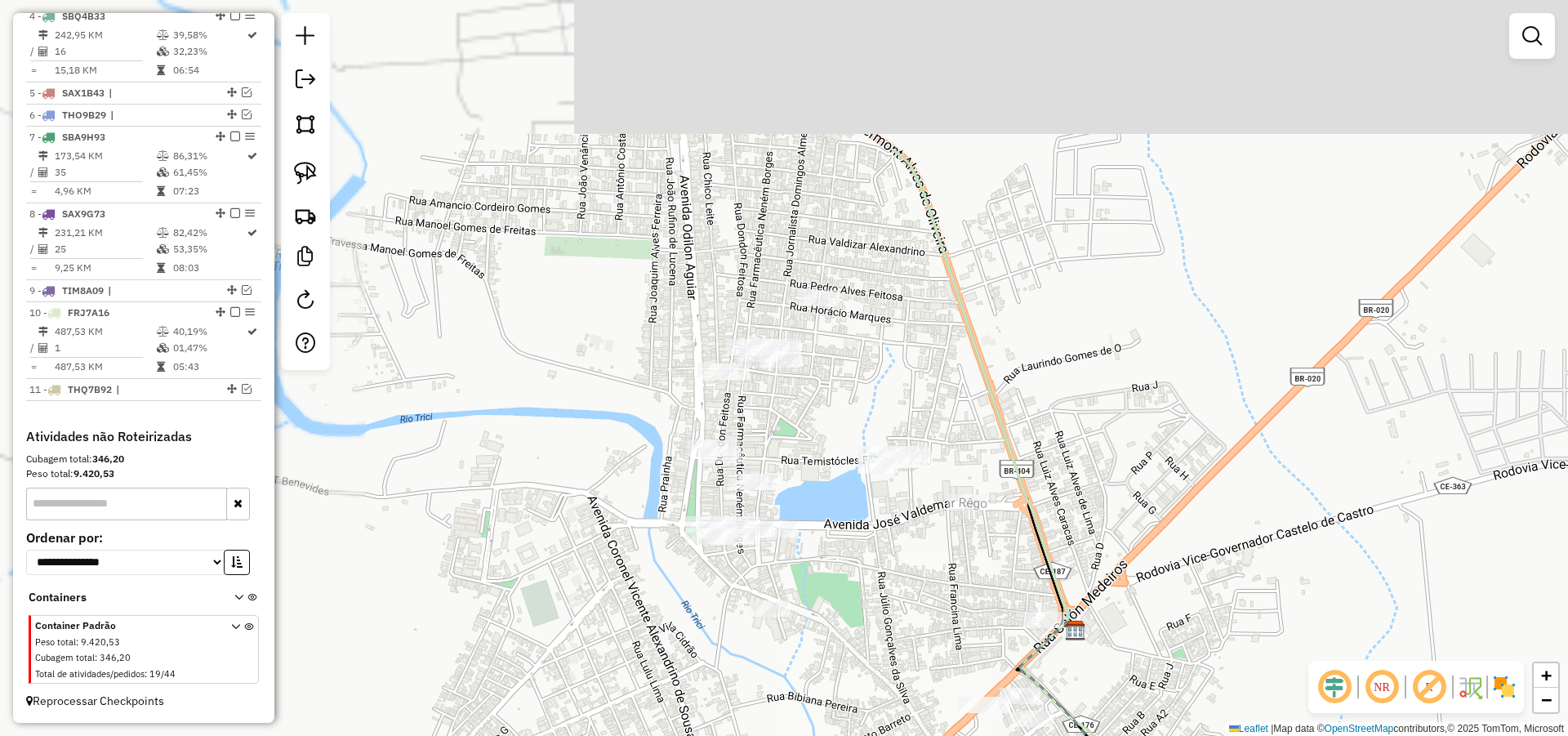
drag, startPoint x: 1022, startPoint y: 387, endPoint x: 1060, endPoint y: 397, distance: 39.3
click at [1060, 397] on div "Janela de atendimento Grade de atendimento Capacidade Transportadoras Veículos …" at bounding box center [784, 368] width 1568 height 736
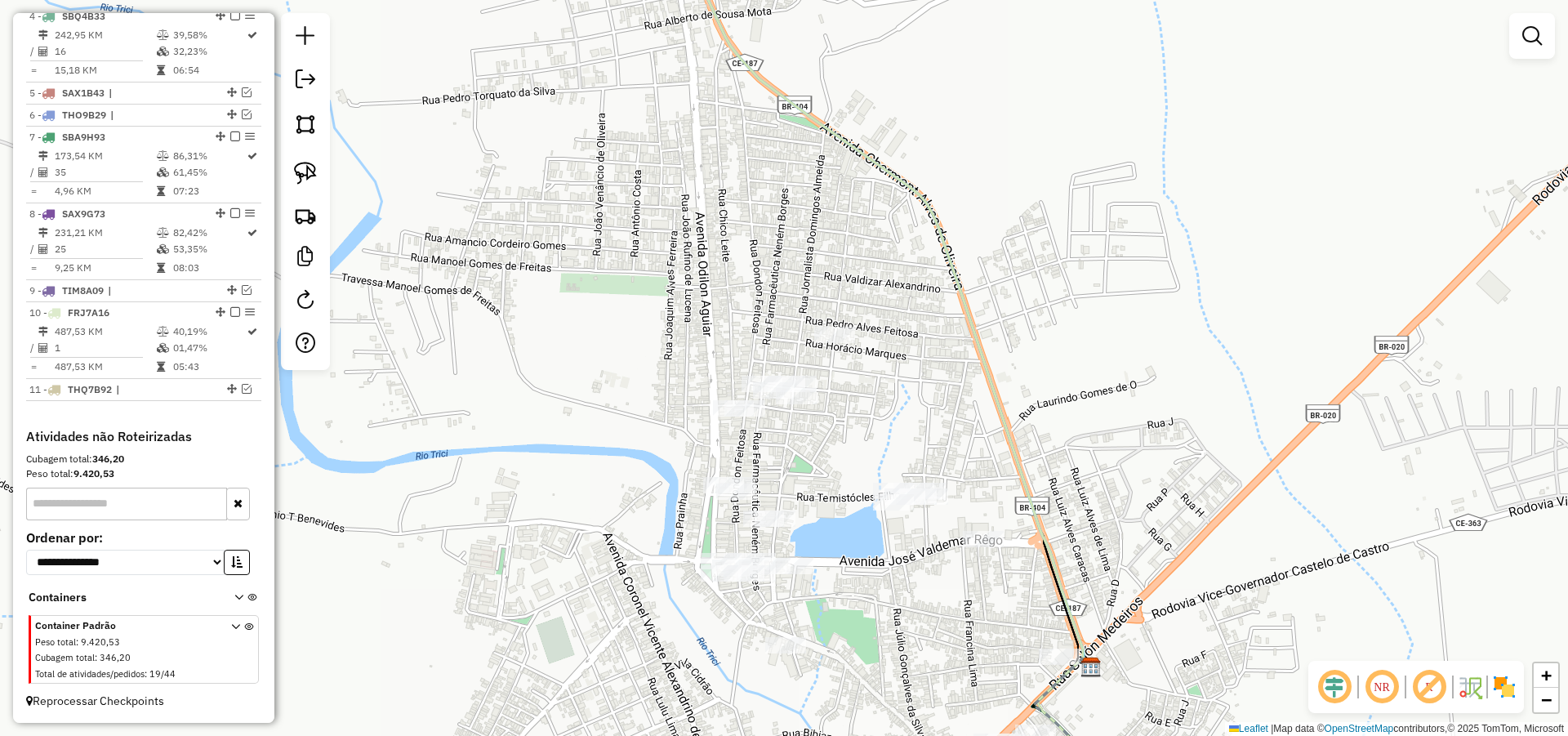
drag, startPoint x: 950, startPoint y: 329, endPoint x: 962, endPoint y: 387, distance: 59.2
click at [967, 381] on div "Janela de atendimento Grade de atendimento Capacidade Transportadoras Veículos …" at bounding box center [784, 368] width 1568 height 736
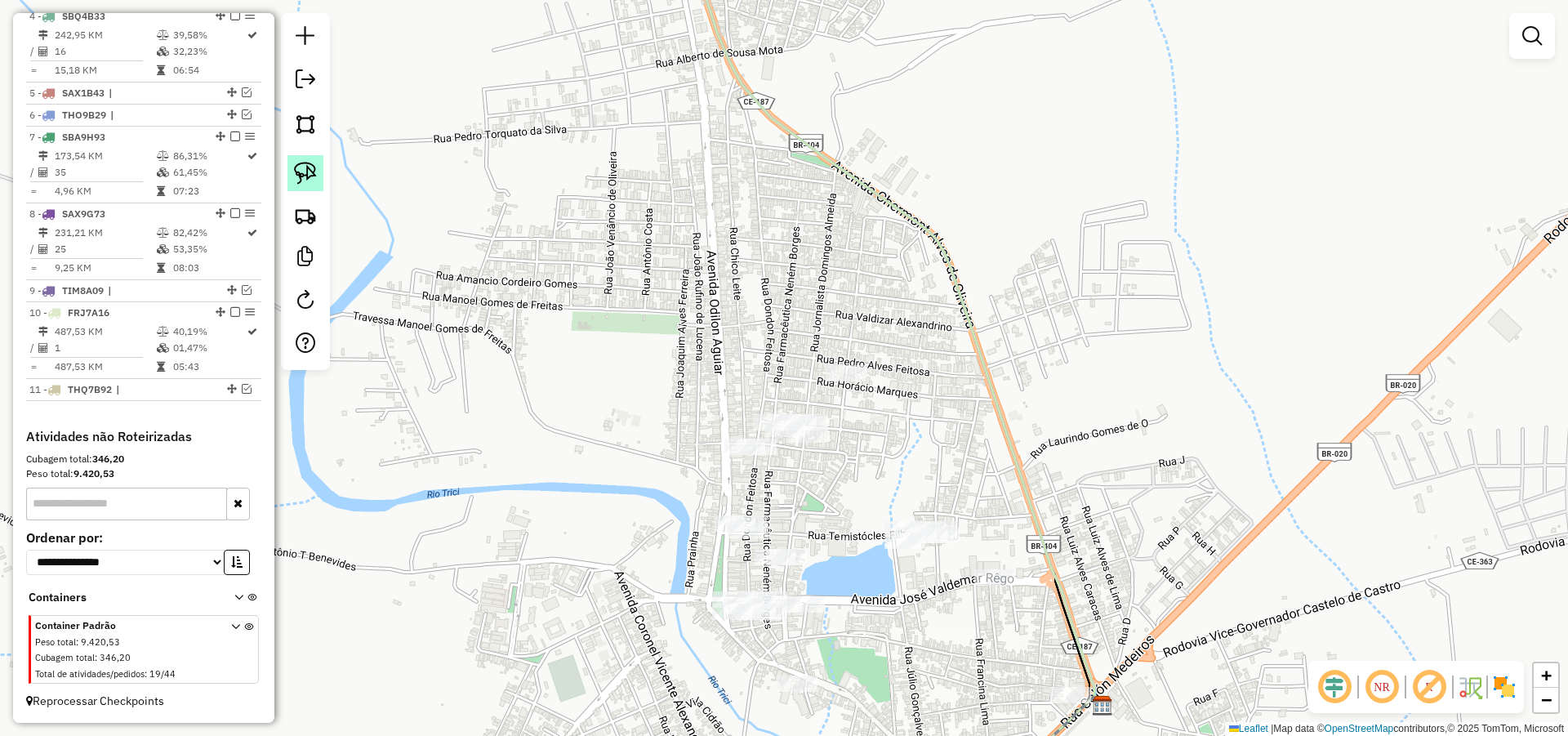
click at [305, 159] on link at bounding box center [305, 173] width 36 height 36
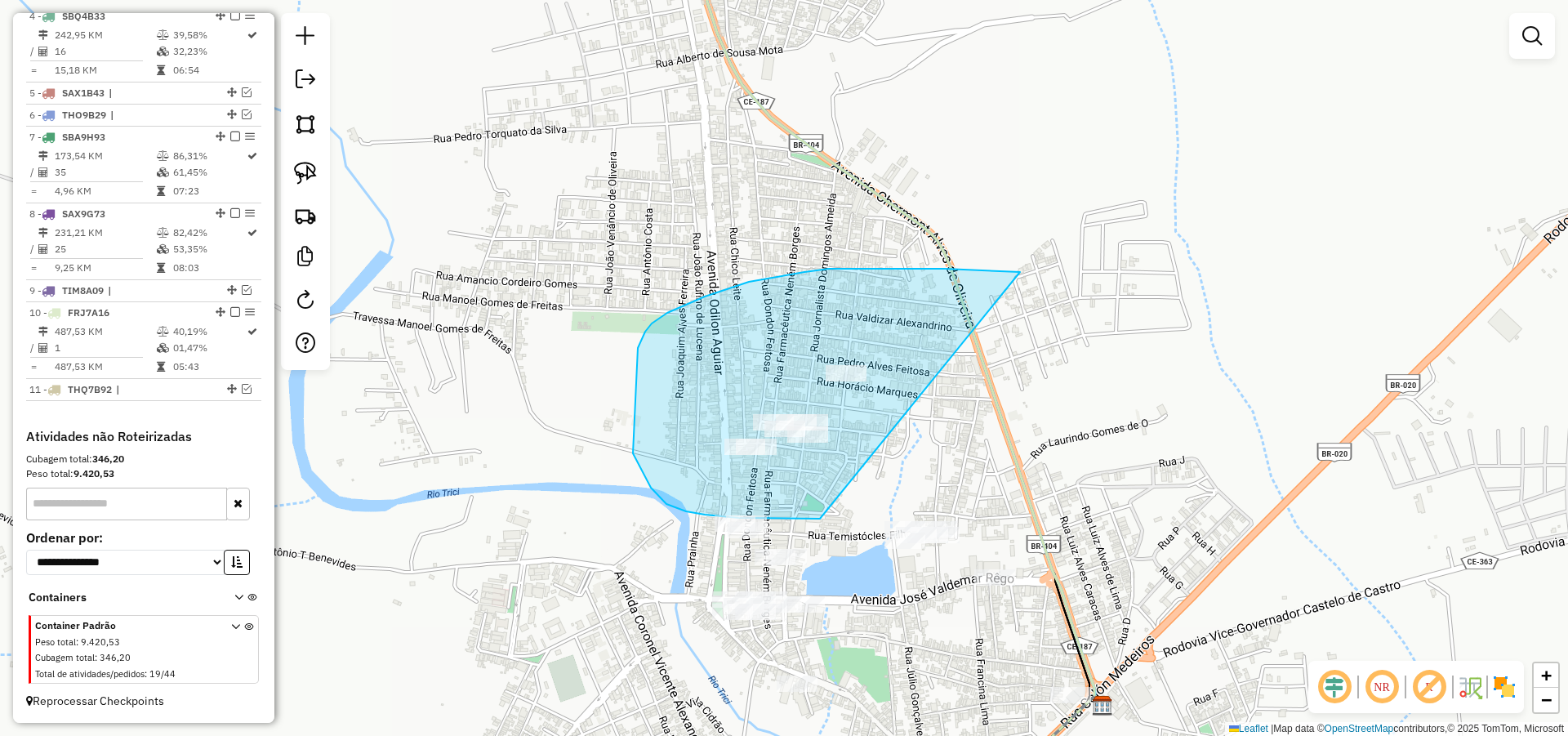
drag, startPoint x: 945, startPoint y: 268, endPoint x: 926, endPoint y: 465, distance: 197.9
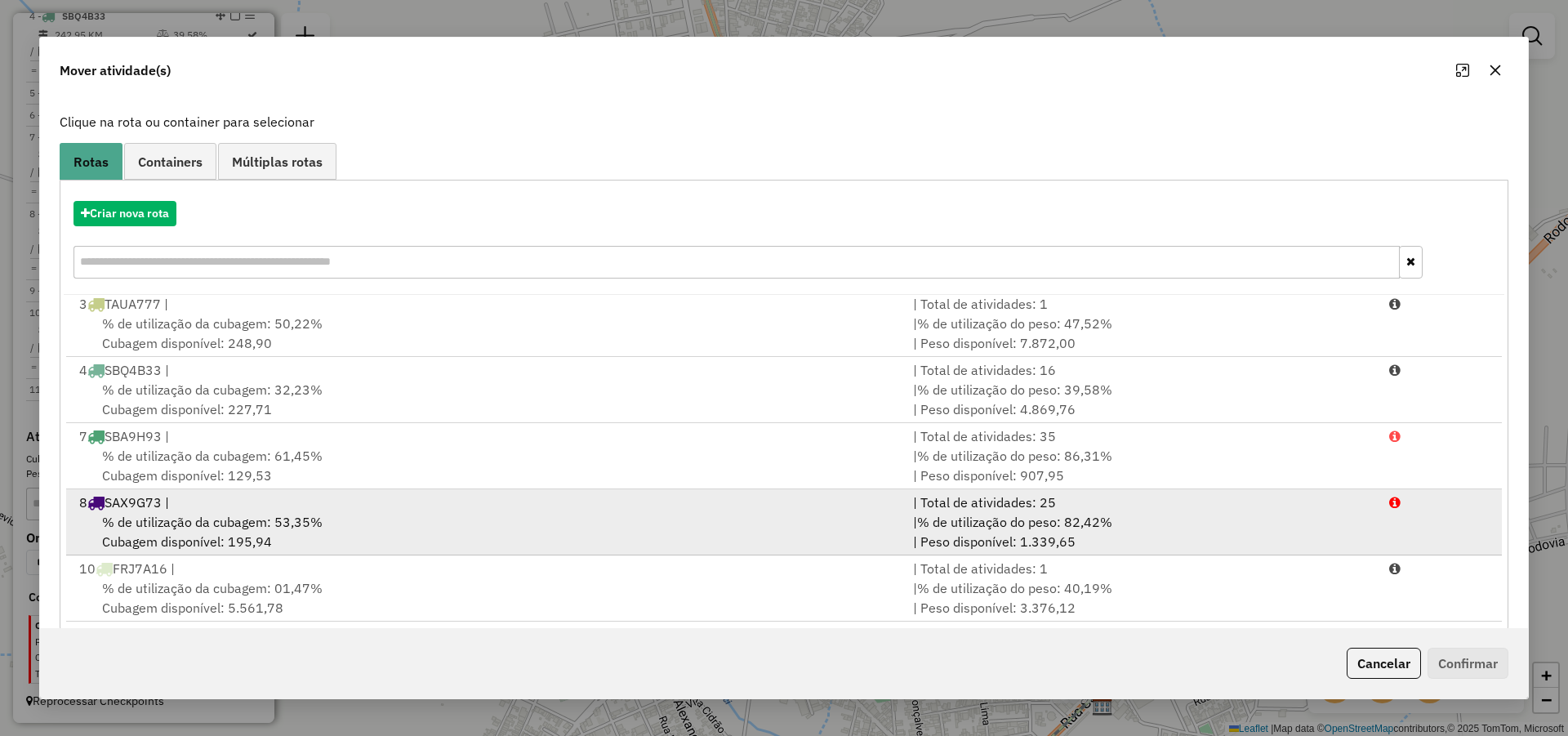
scroll to position [109, 0]
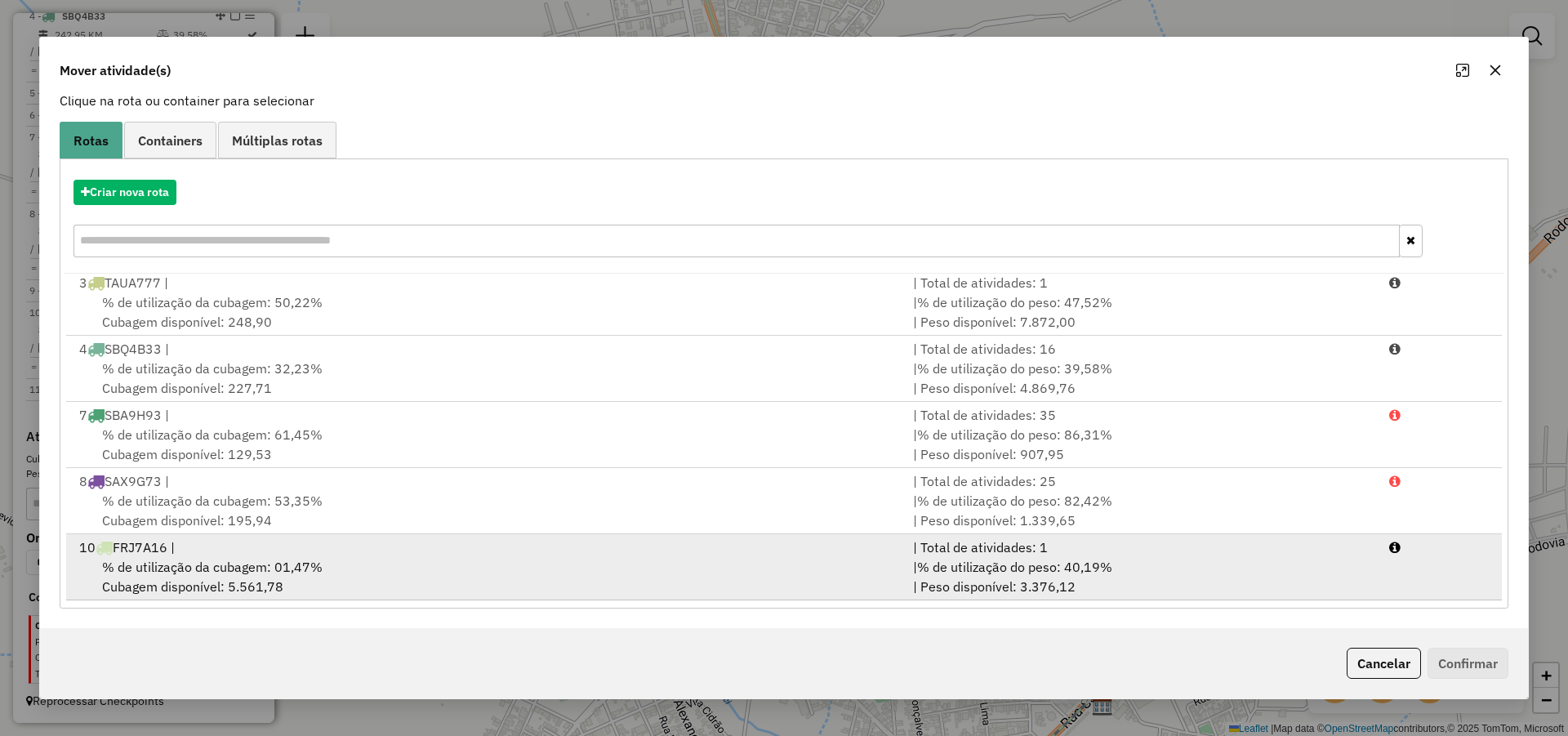
click at [358, 552] on div "10 FRJ7A16 |" at bounding box center [486, 547] width 834 height 19
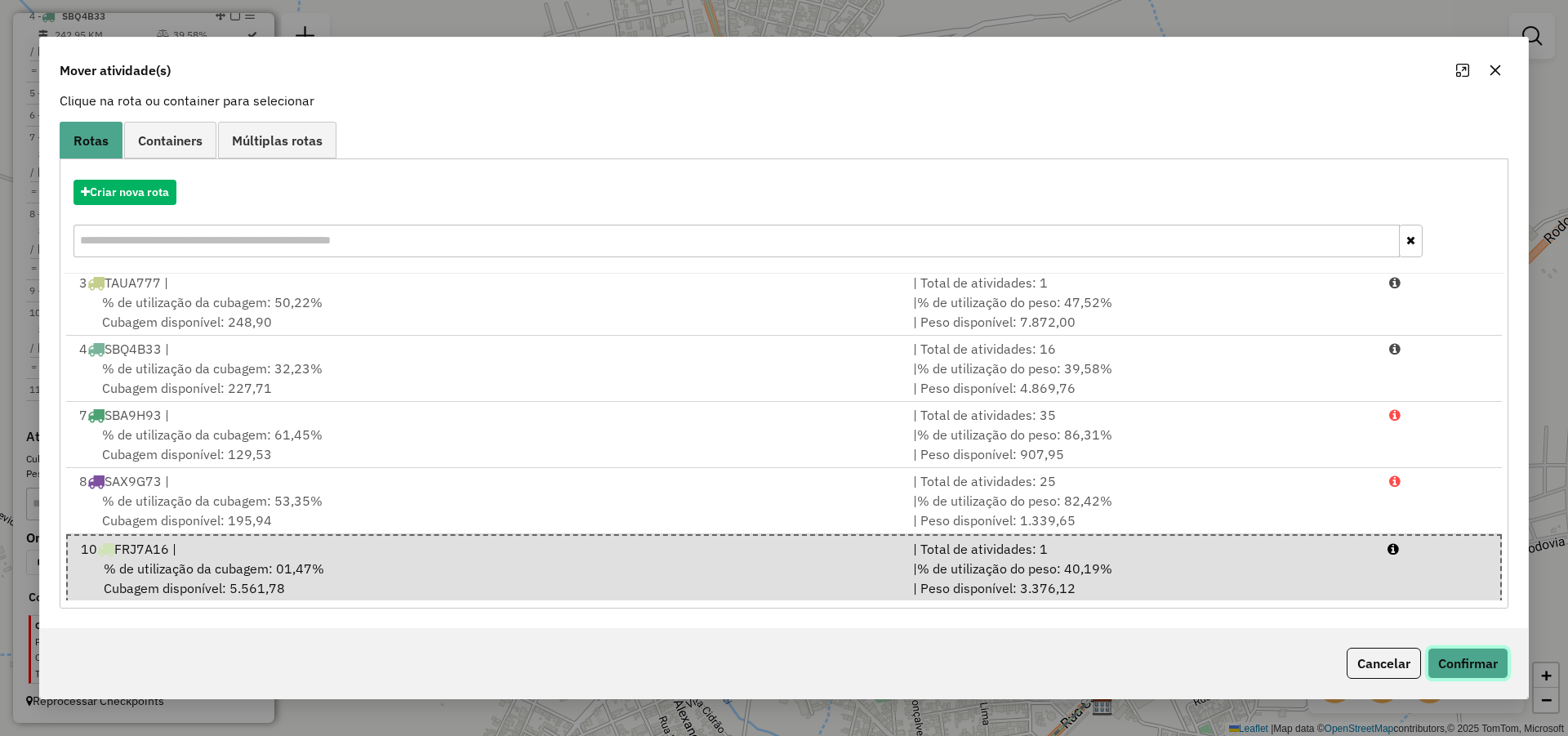
click at [1450, 663] on button "Confirmar" at bounding box center [1468, 663] width 81 height 31
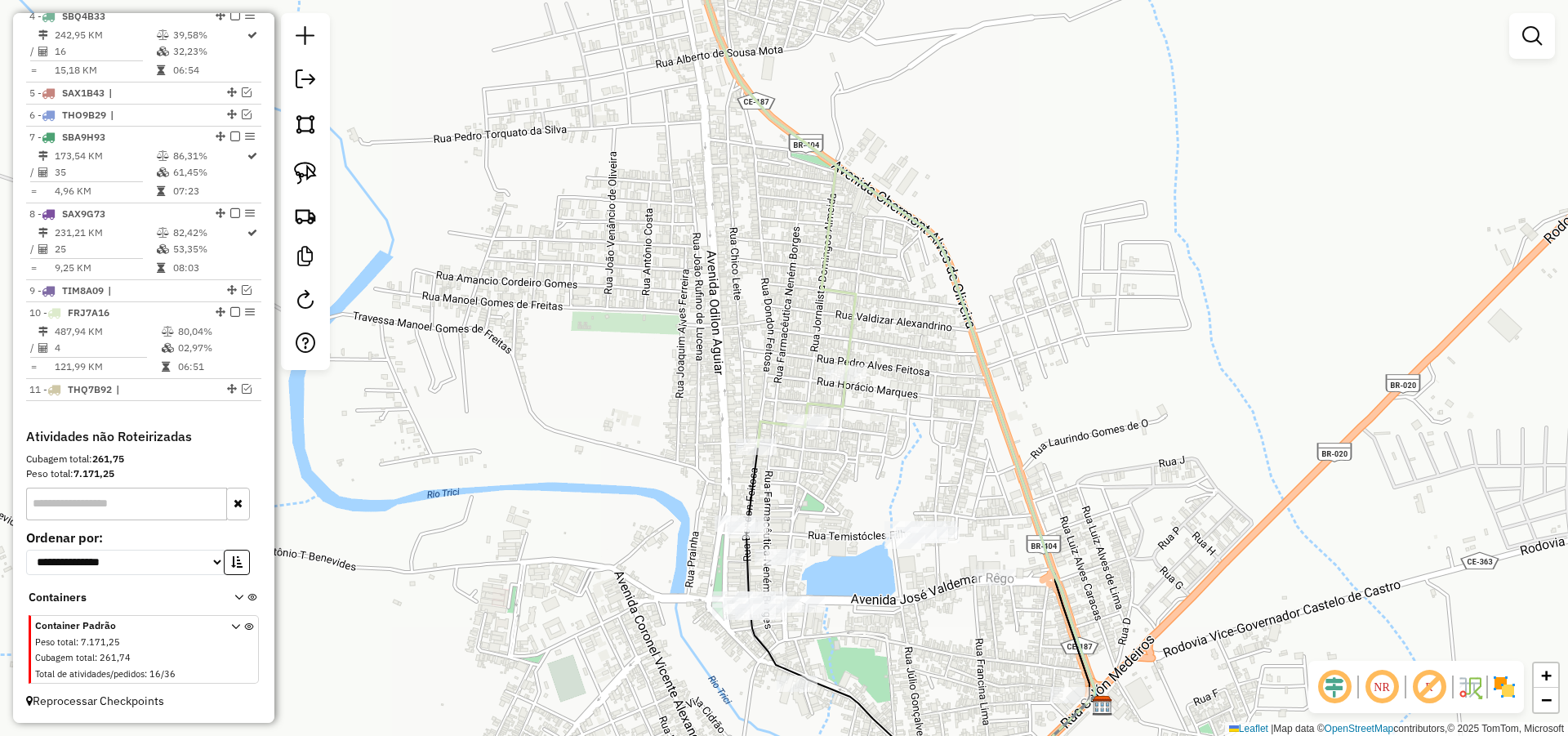
scroll to position [0, 0]
drag, startPoint x: 874, startPoint y: 453, endPoint x: 865, endPoint y: 320, distance: 133.3
click at [864, 324] on div "Janela de atendimento Grade de atendimento Capacidade Transportadoras Veículos …" at bounding box center [784, 368] width 1568 height 736
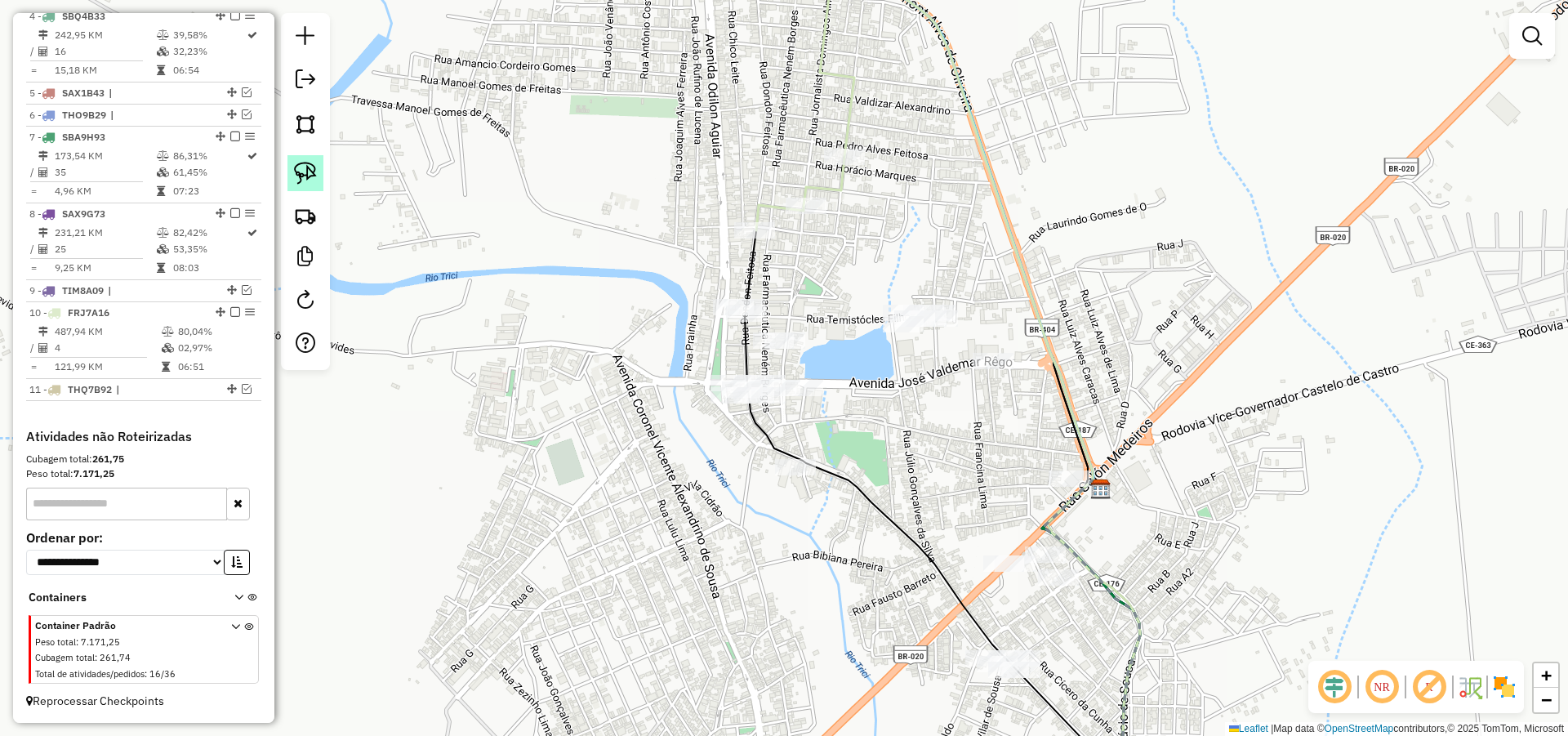
drag, startPoint x: 298, startPoint y: 162, endPoint x: 322, endPoint y: 178, distance: 28.8
click at [298, 162] on img at bounding box center [305, 173] width 23 height 23
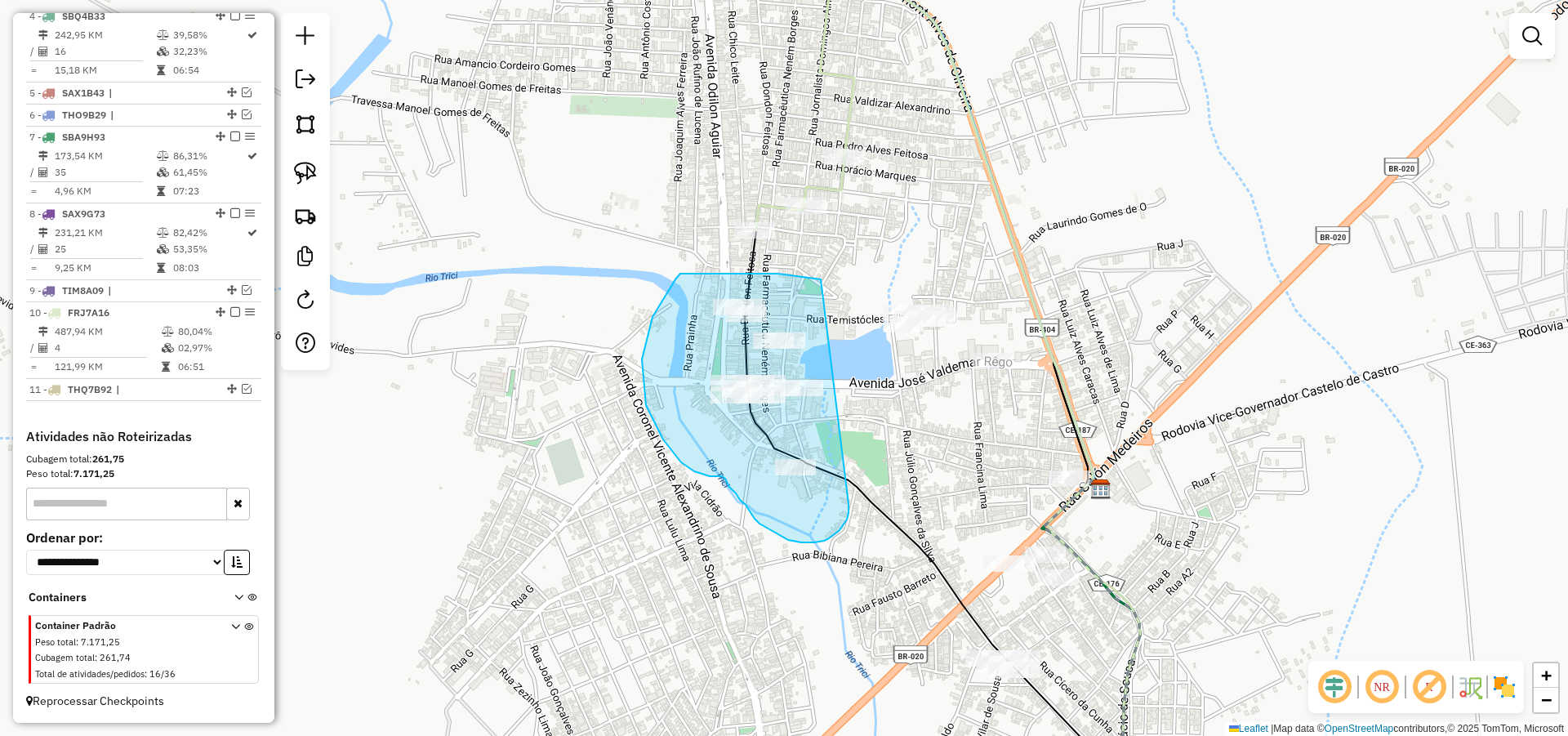
drag, startPoint x: 816, startPoint y: 279, endPoint x: 849, endPoint y: 504, distance: 227.4
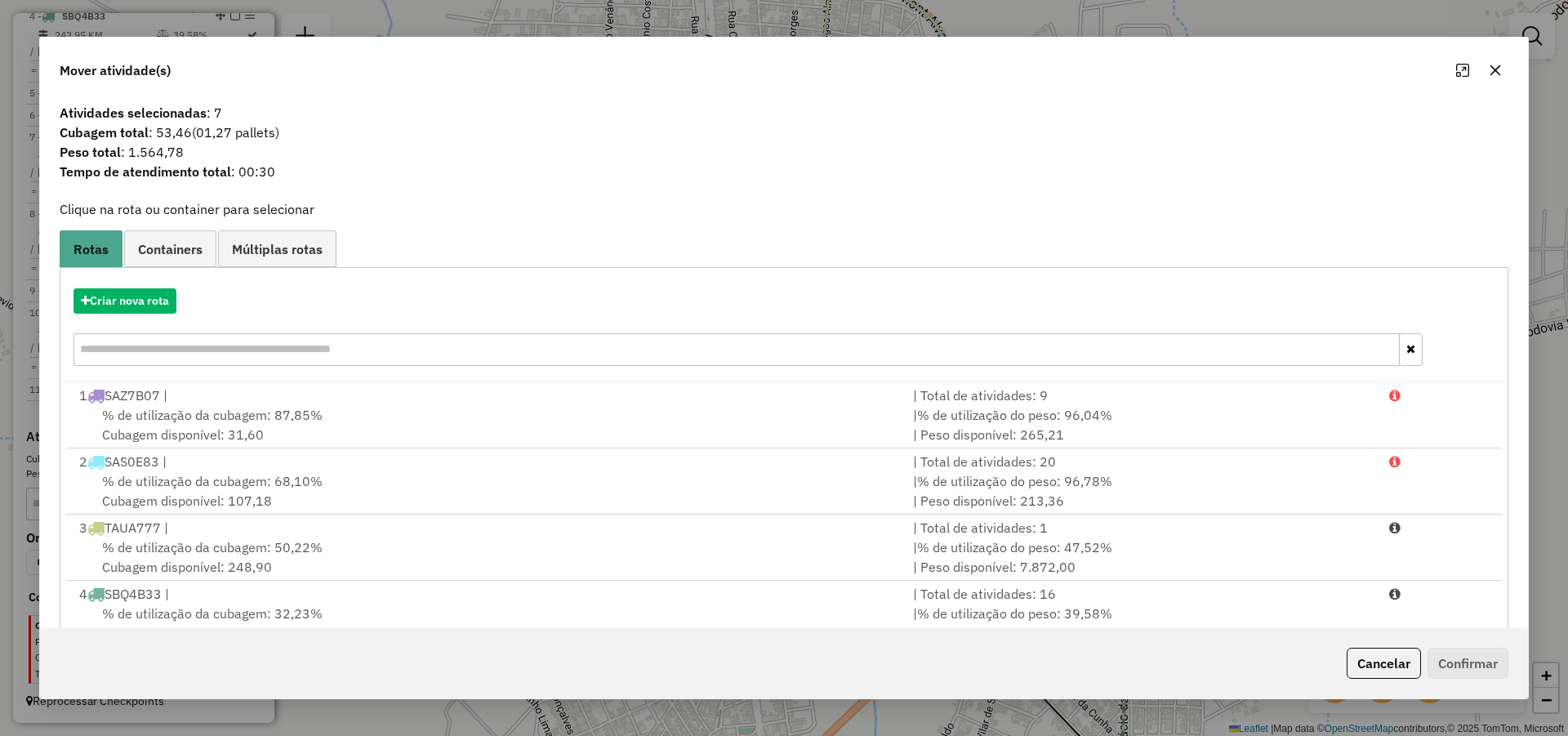
click at [1403, 667] on button "Cancelar" at bounding box center [1384, 663] width 74 height 31
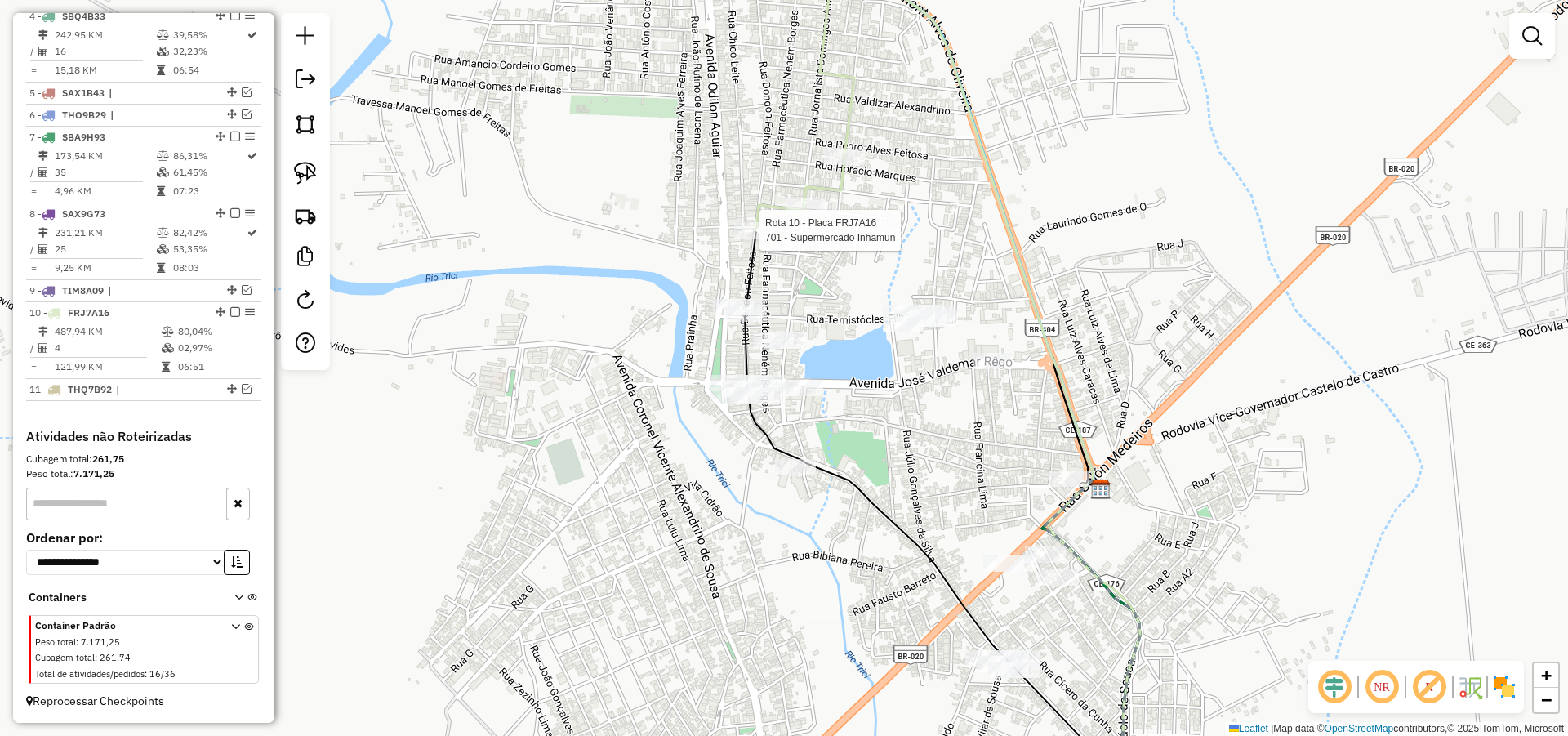
click at [753, 238] on div at bounding box center [754, 230] width 41 height 17
select select "*********"
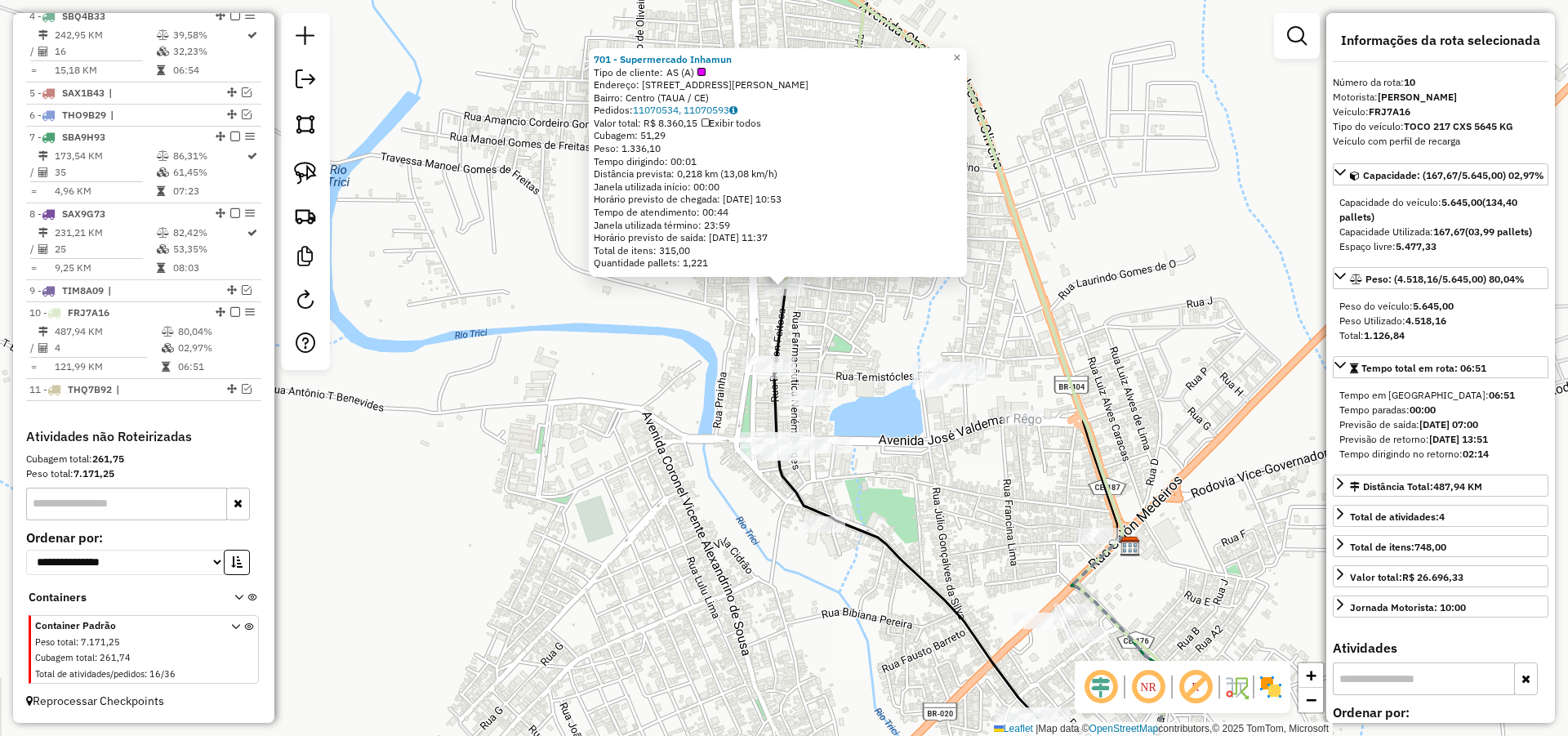
drag, startPoint x: 859, startPoint y: 407, endPoint x: 859, endPoint y: 327, distance: 80.0
click at [859, 327] on div "701 - Supermercado Inhamun Tipo de cliente: AS (A) Endereço: R DONDON FEITOSA 4…" at bounding box center [784, 368] width 1568 height 736
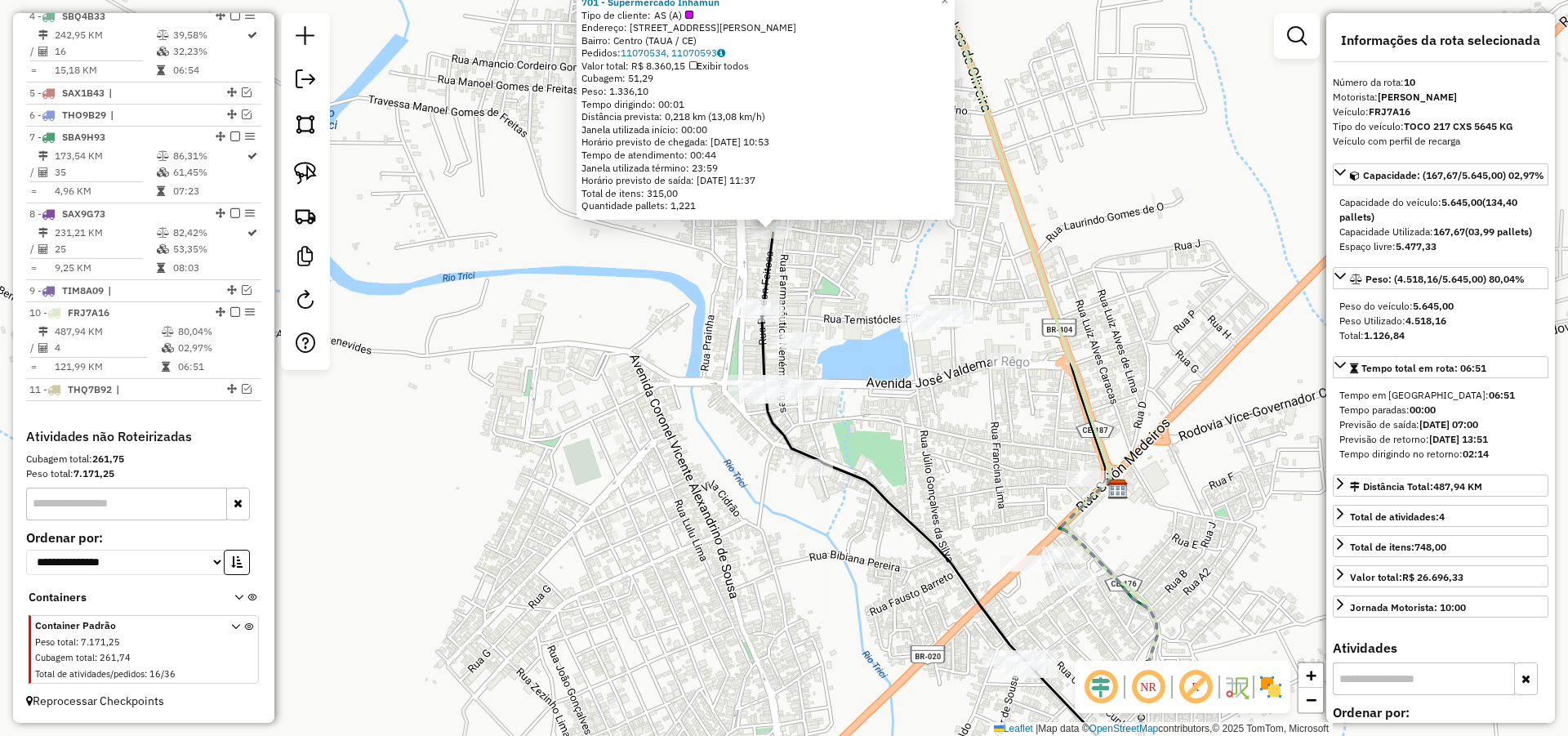
drag, startPoint x: 904, startPoint y: 429, endPoint x: 878, endPoint y: 267, distance: 164.1
click at [879, 276] on div "701 - Supermercado Inhamun Tipo de cliente: AS (A) Endereço: R DONDON FEITOSA 4…" at bounding box center [784, 368] width 1568 height 736
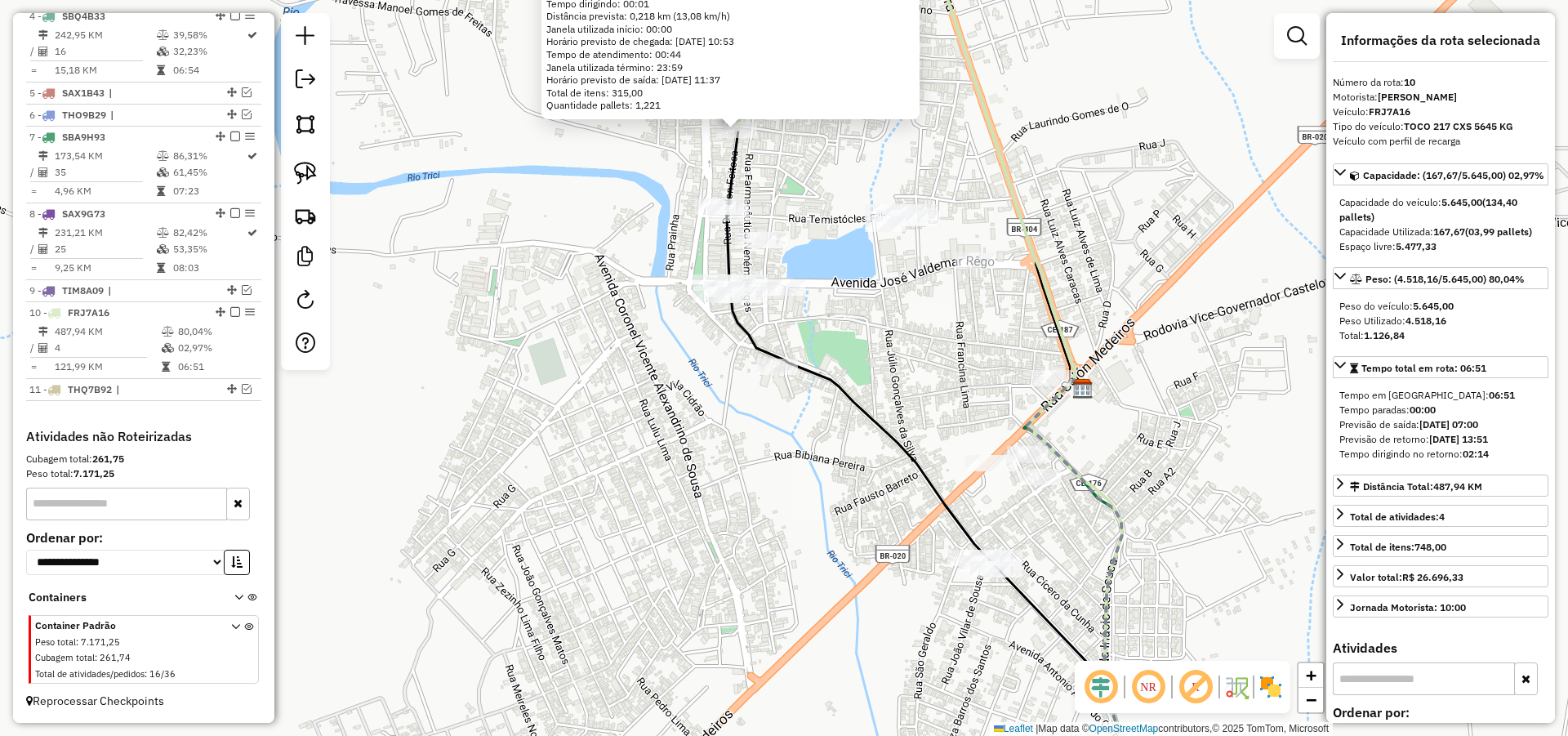
drag, startPoint x: 874, startPoint y: 456, endPoint x: 855, endPoint y: 477, distance: 28.3
click at [867, 475] on div "701 - Supermercado Inhamun Tipo de cliente: AS (A) Endereço: R DONDON FEITOSA 4…" at bounding box center [784, 368] width 1568 height 736
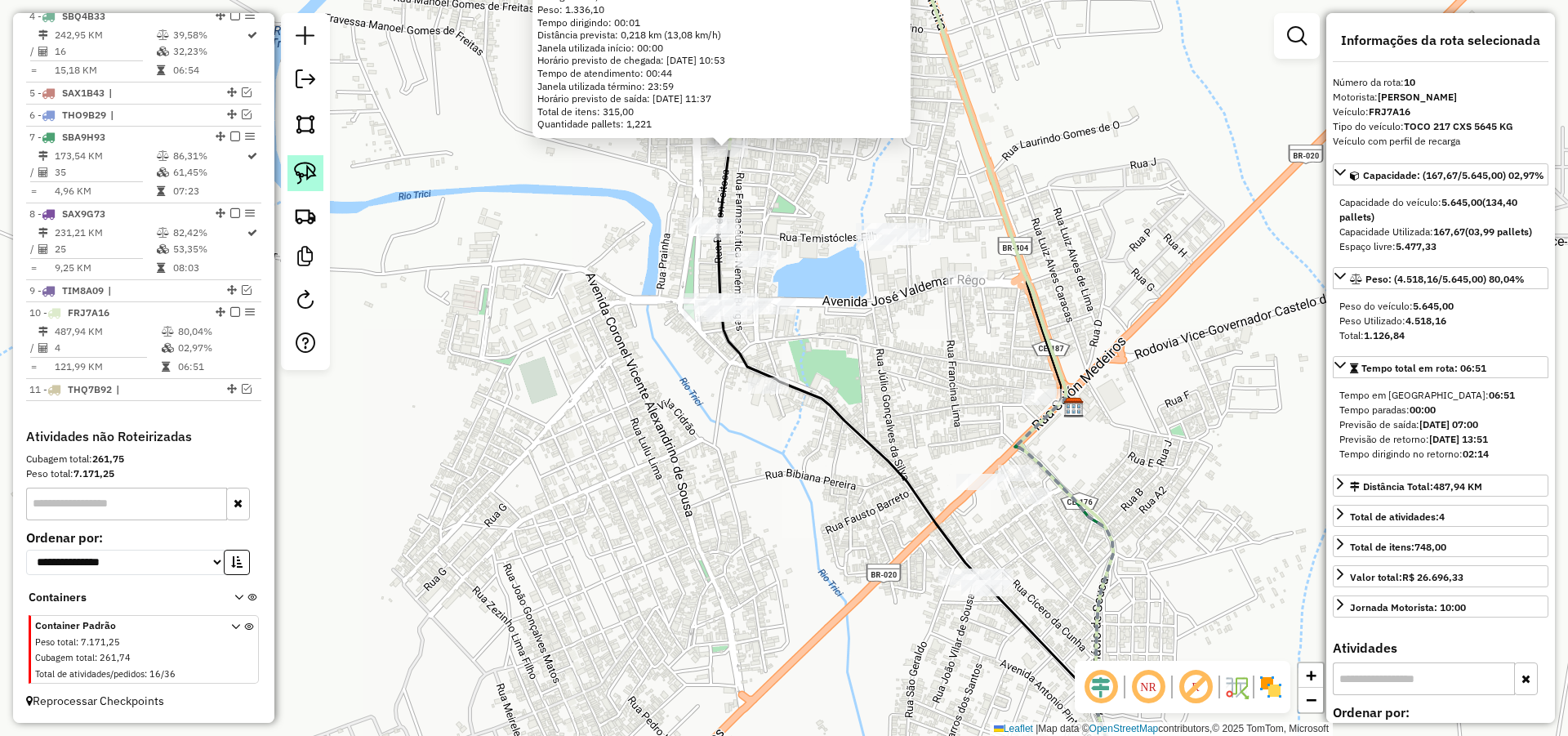
click at [312, 169] on img at bounding box center [305, 173] width 23 height 23
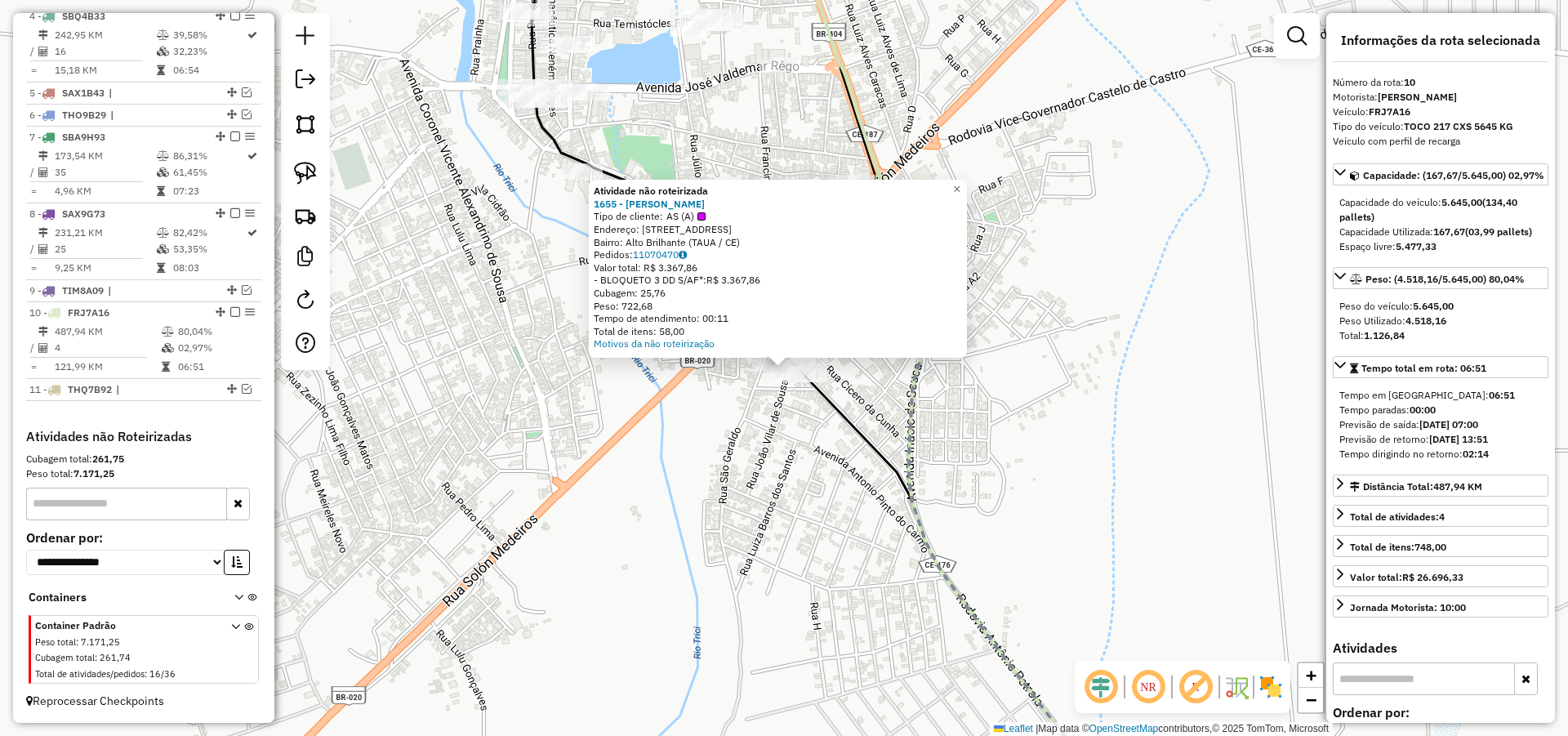
click at [1017, 389] on div "Atividade não roteirizada 1655 - MARIA APARECIDA VITU Tipo de cliente: AS (A) E…" at bounding box center [784, 368] width 1568 height 736
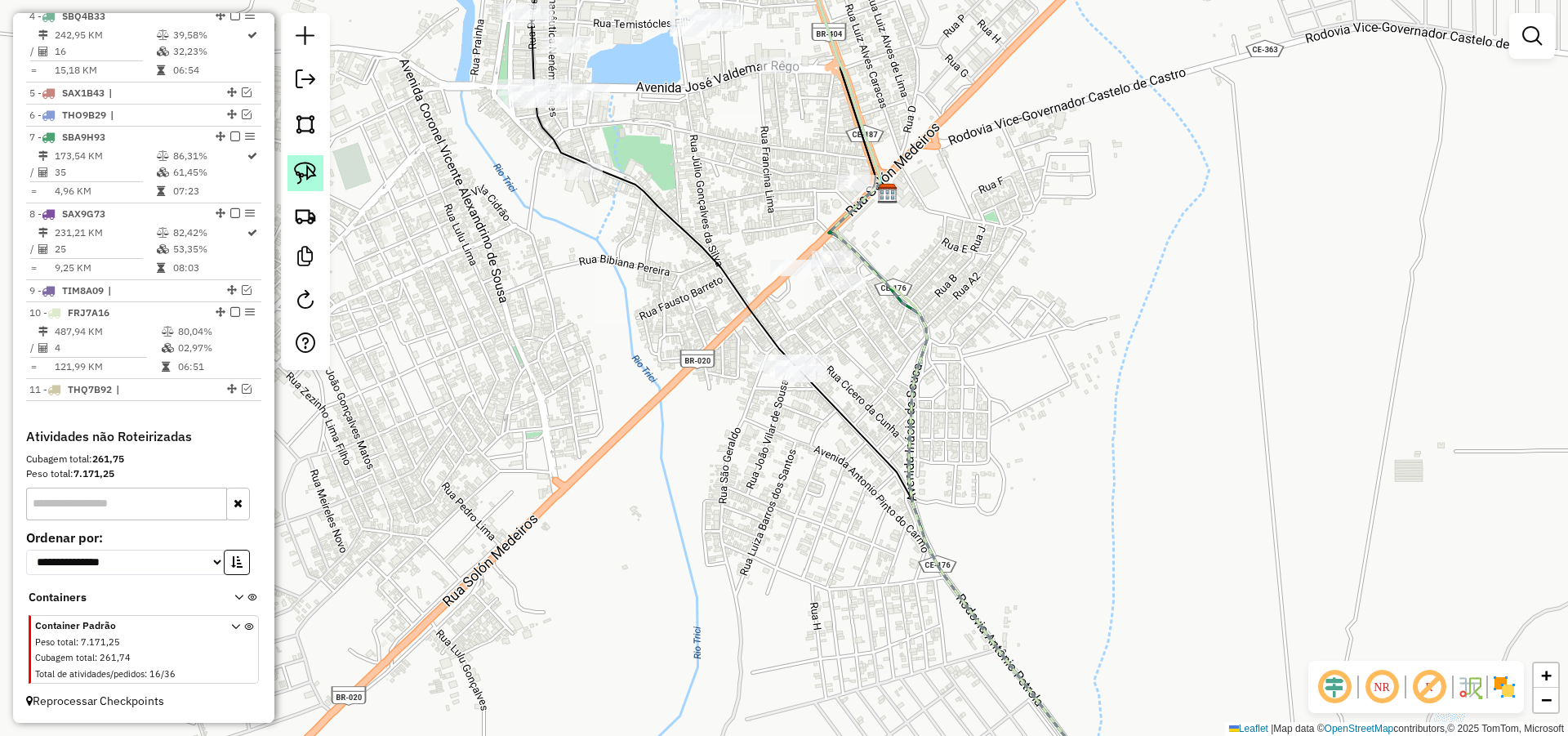
click at [300, 168] on img at bounding box center [305, 173] width 23 height 23
drag, startPoint x: 932, startPoint y: 329, endPoint x: 953, endPoint y: 455, distance: 127.7
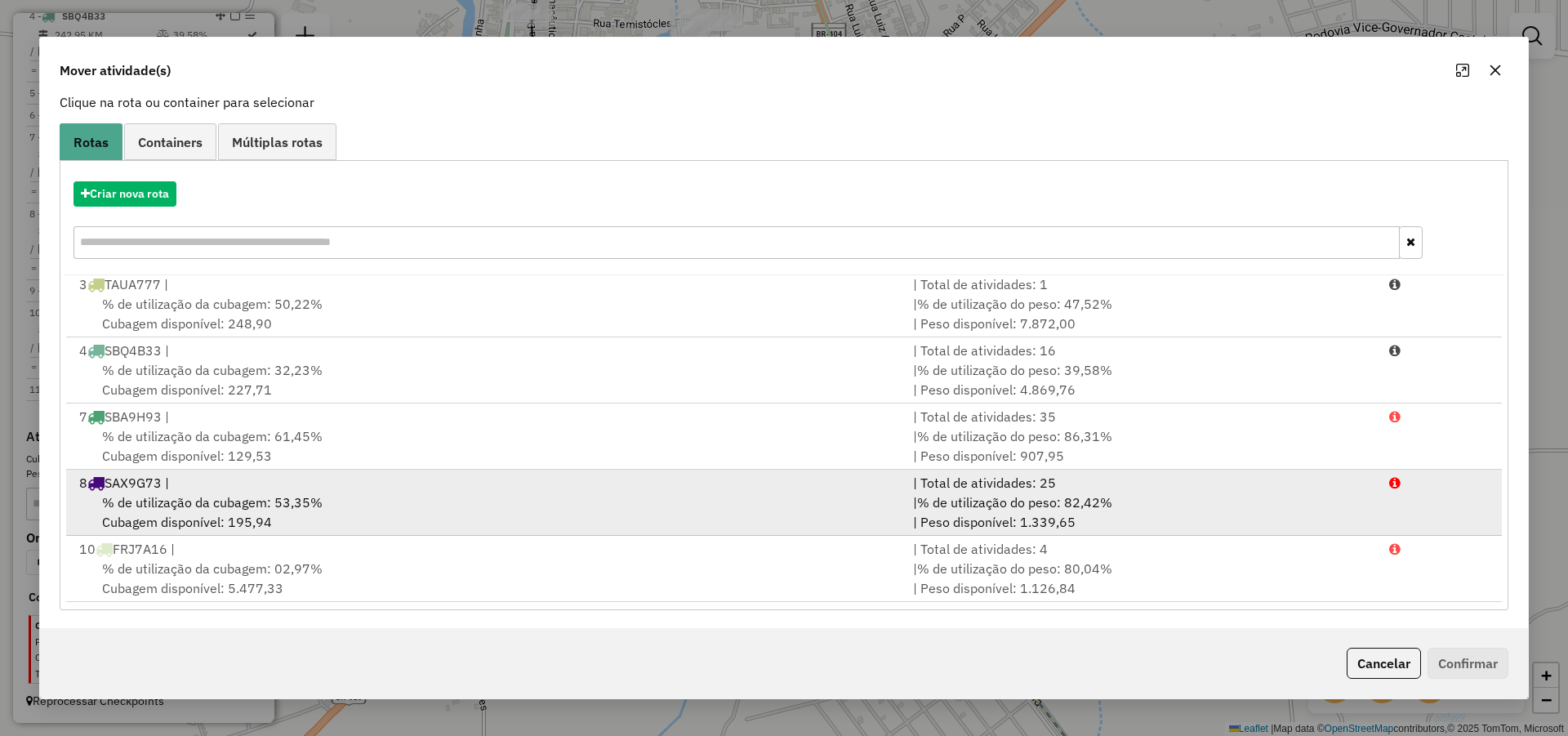
scroll to position [109, 0]
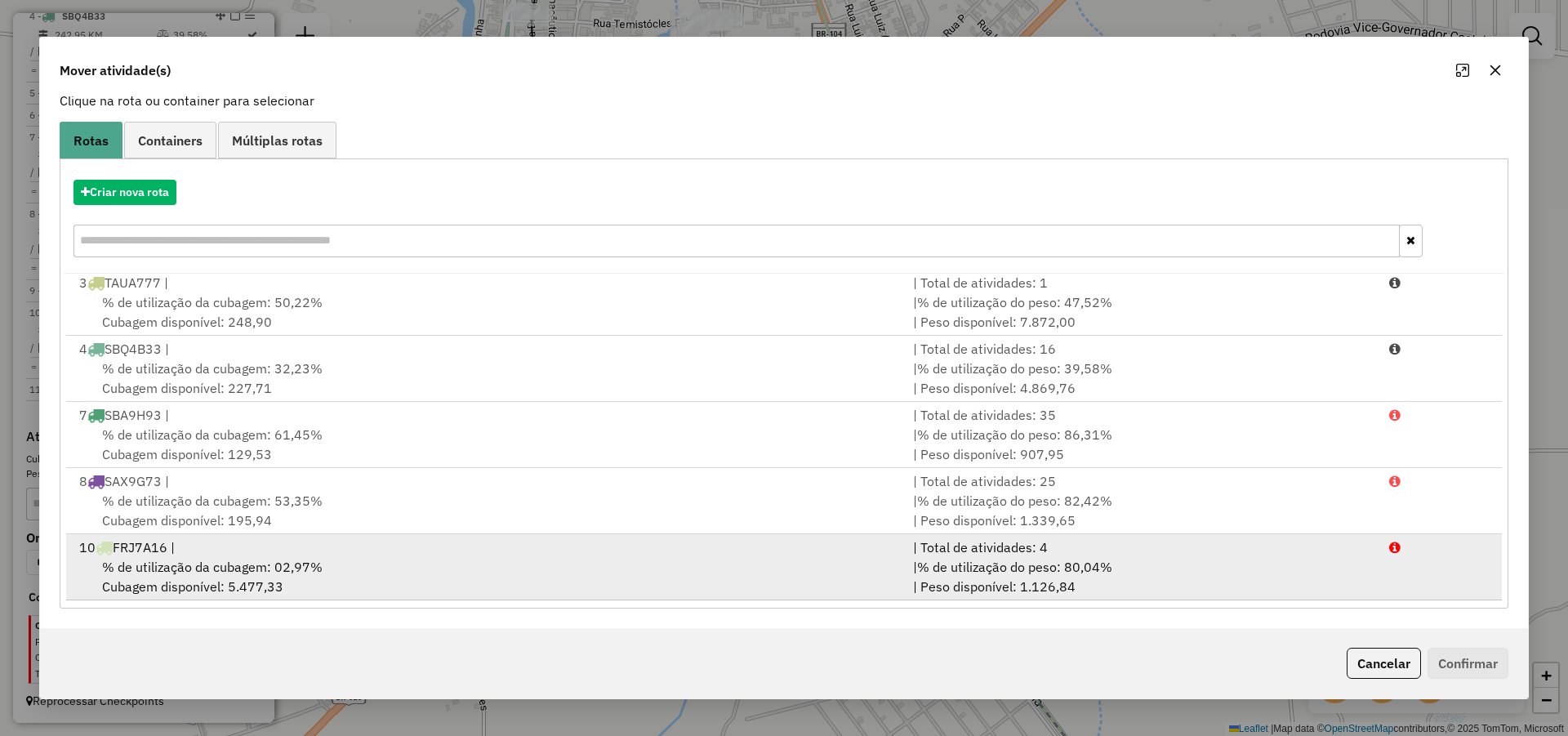
click at [413, 553] on div "10 FRJ7A16 |" at bounding box center [486, 547] width 834 height 19
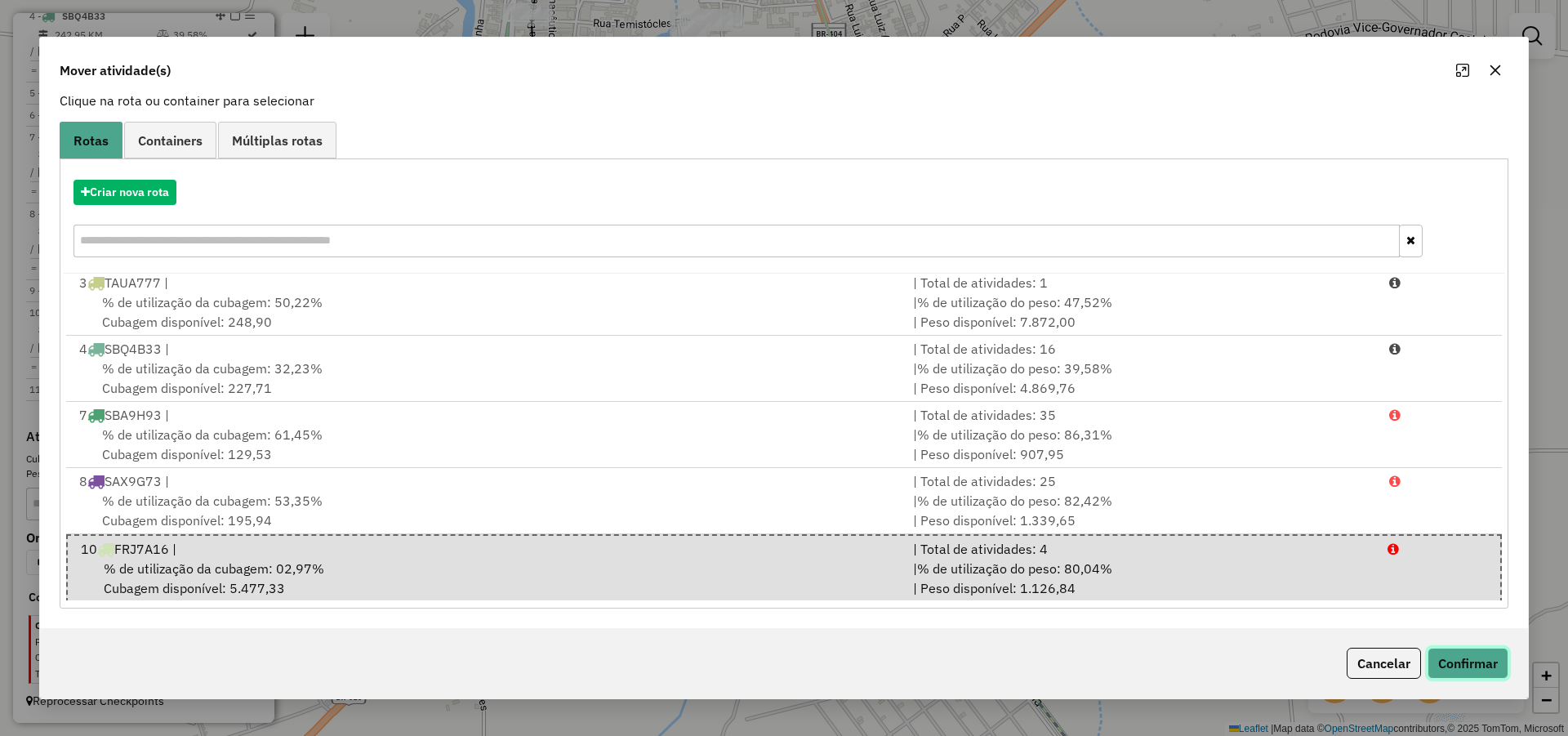
click at [1461, 657] on button "Confirmar" at bounding box center [1468, 663] width 81 height 31
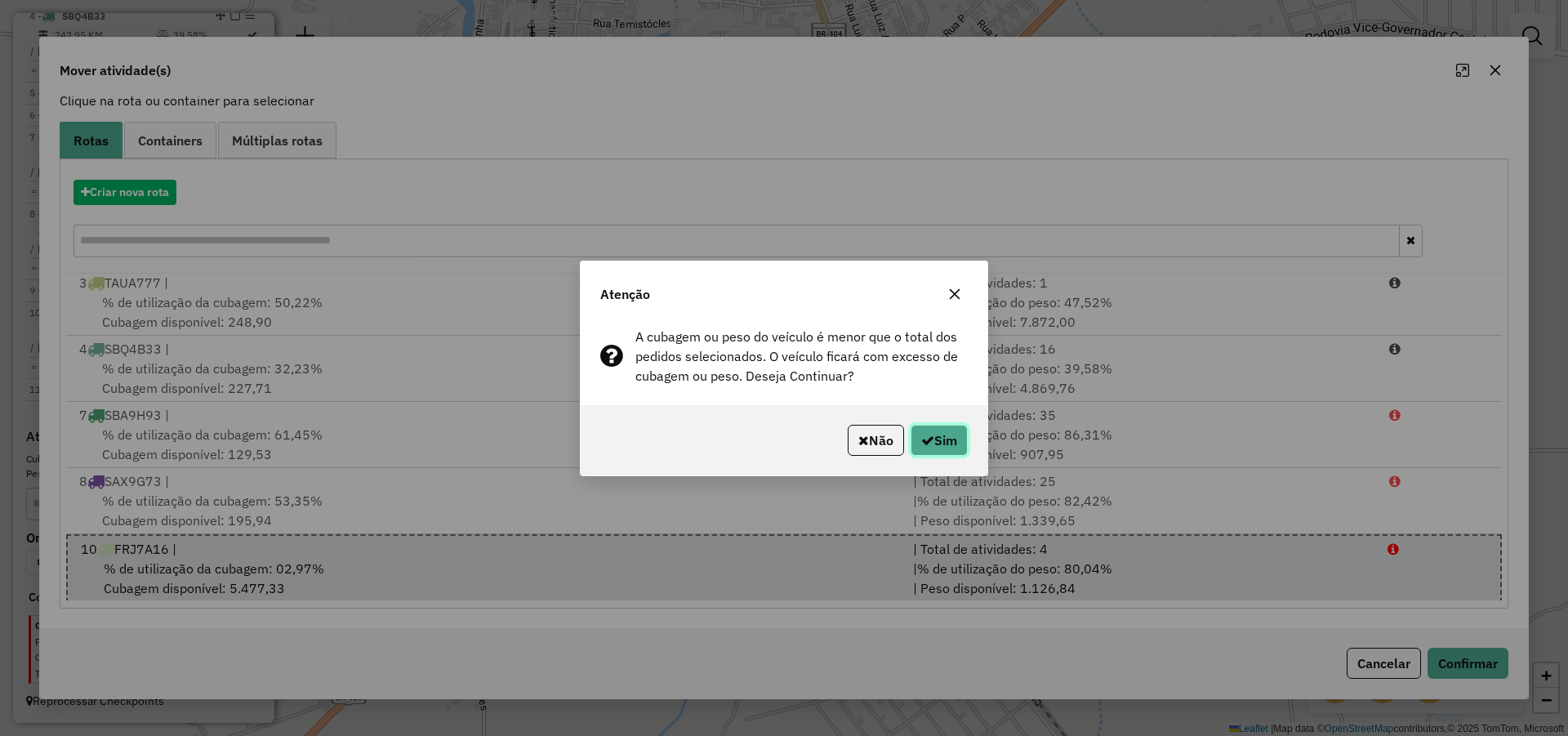
click at [963, 447] on button "Sim" at bounding box center [939, 439] width 57 height 31
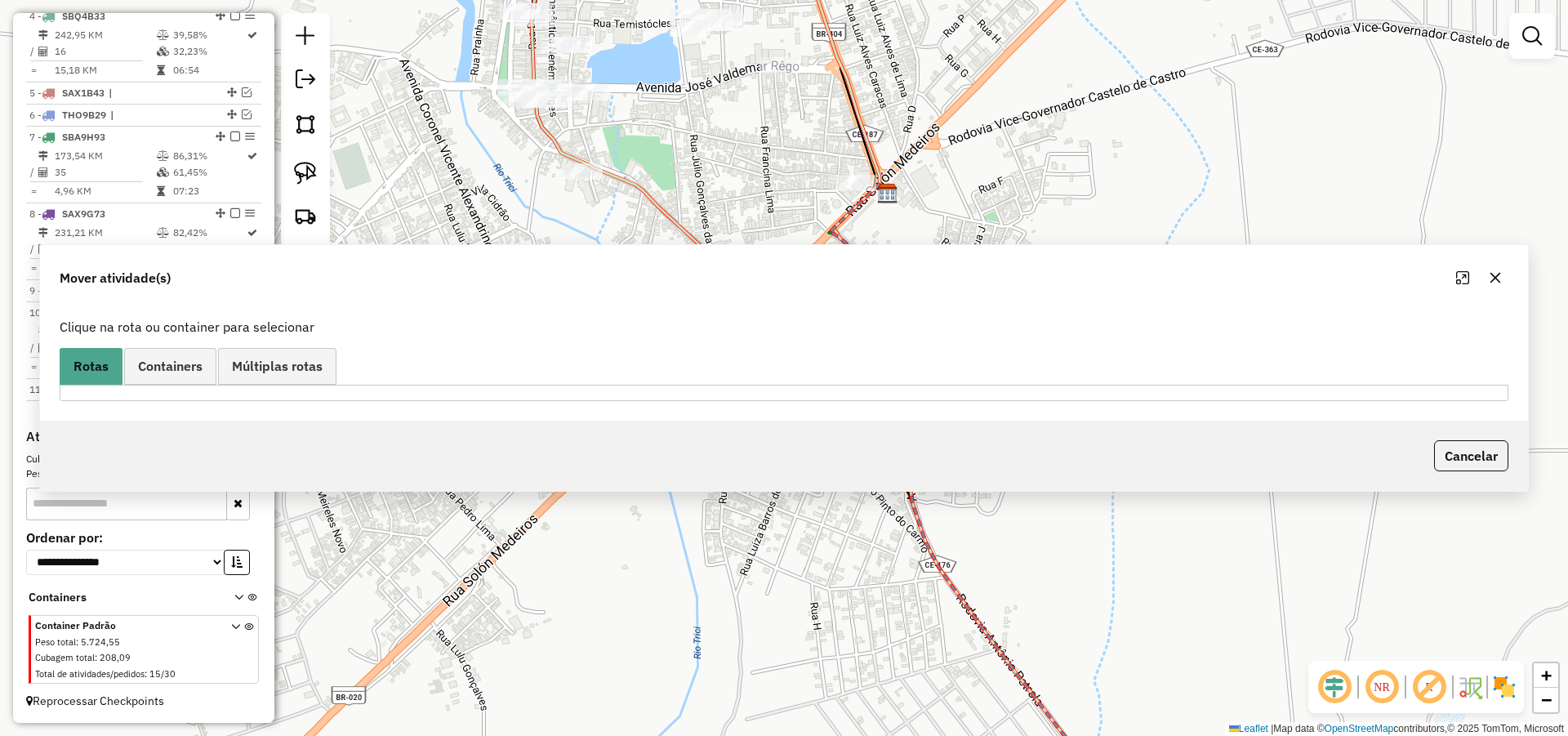
scroll to position [0, 0]
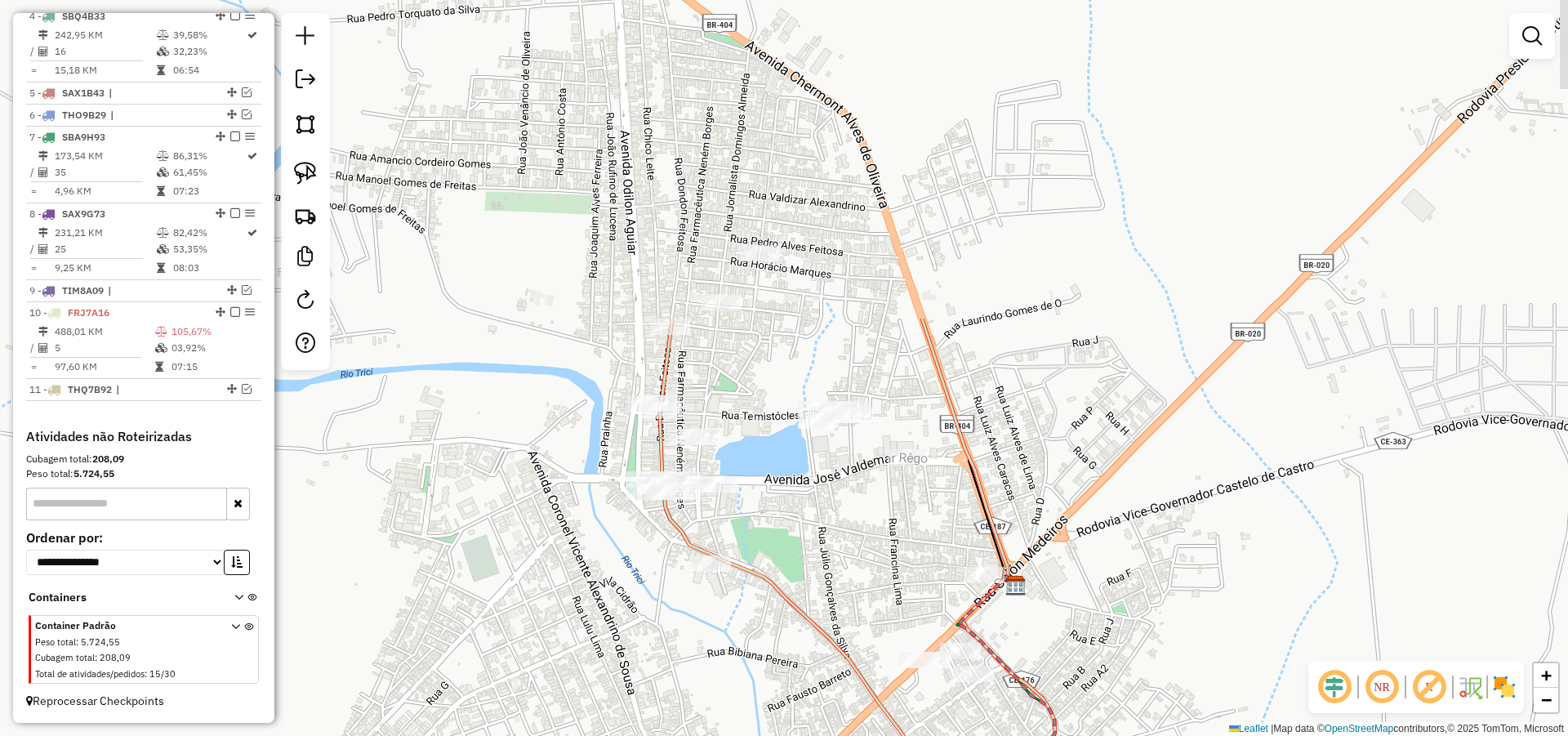
drag, startPoint x: 695, startPoint y: 151, endPoint x: 851, endPoint y: 575, distance: 451.8
click at [842, 566] on div "Janela de atendimento Grade de atendimento Capacidade Transportadoras Veículos …" at bounding box center [784, 368] width 1568 height 736
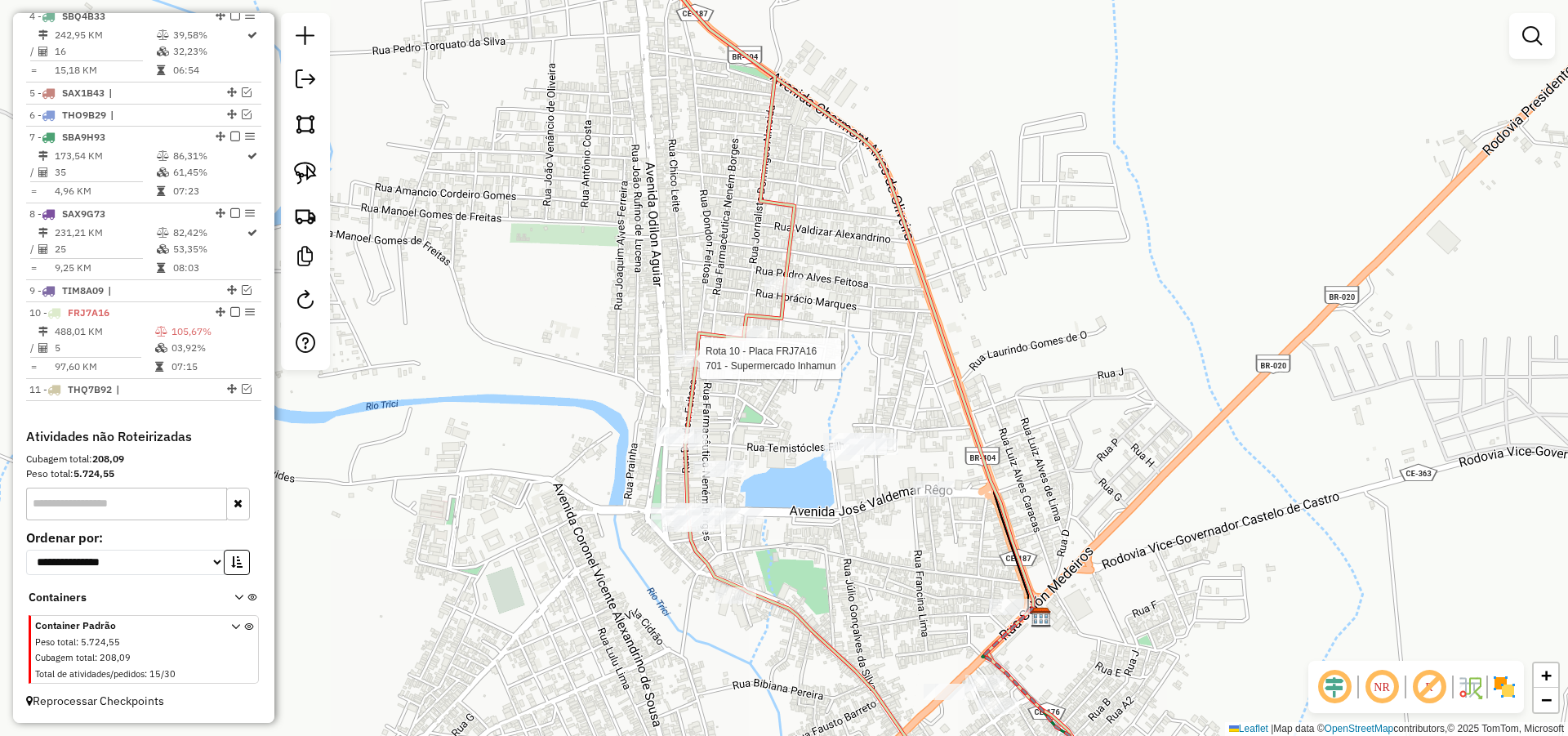
select select "*********"
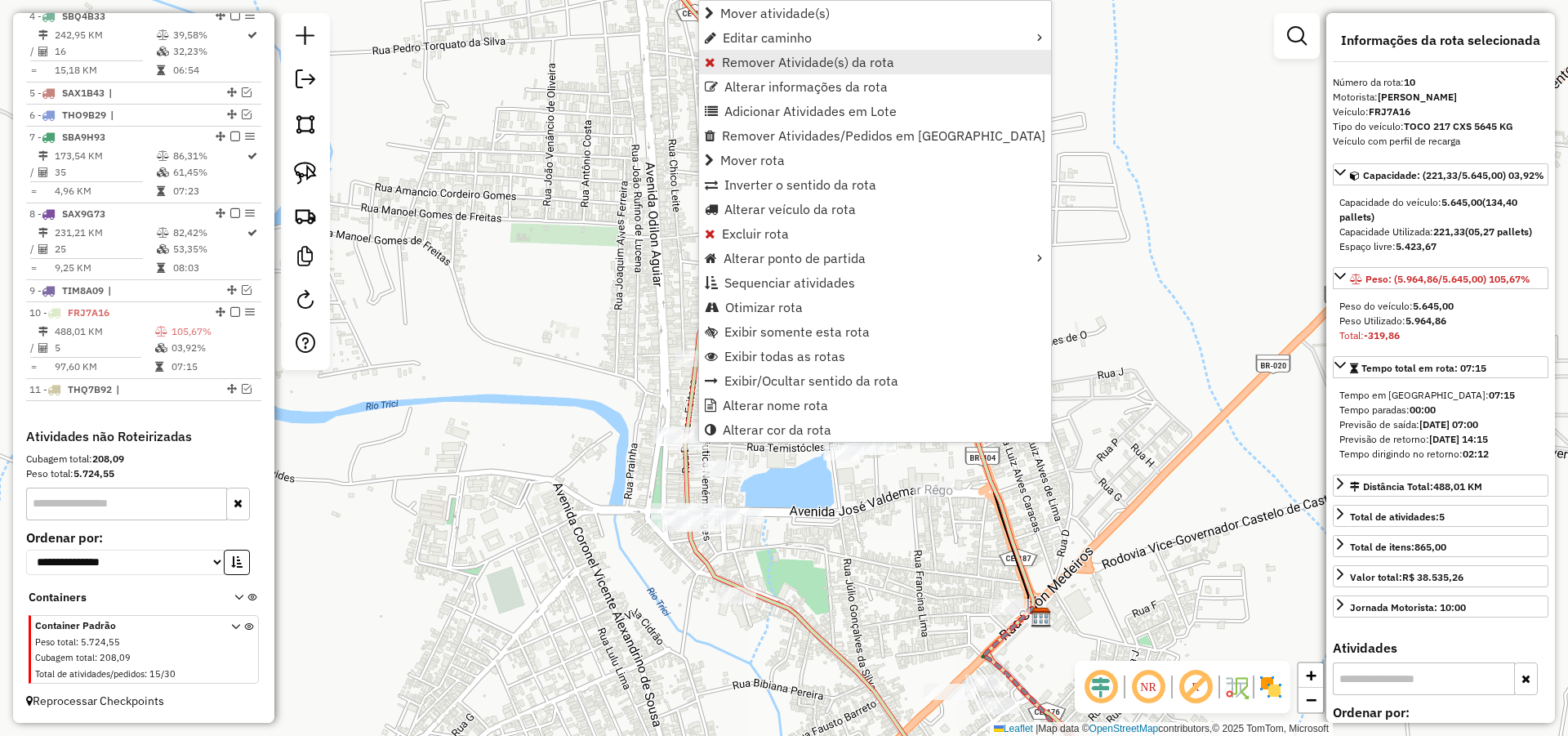
click at [761, 60] on span "Remover Atividade(s) da rota" at bounding box center [807, 62] width 172 height 13
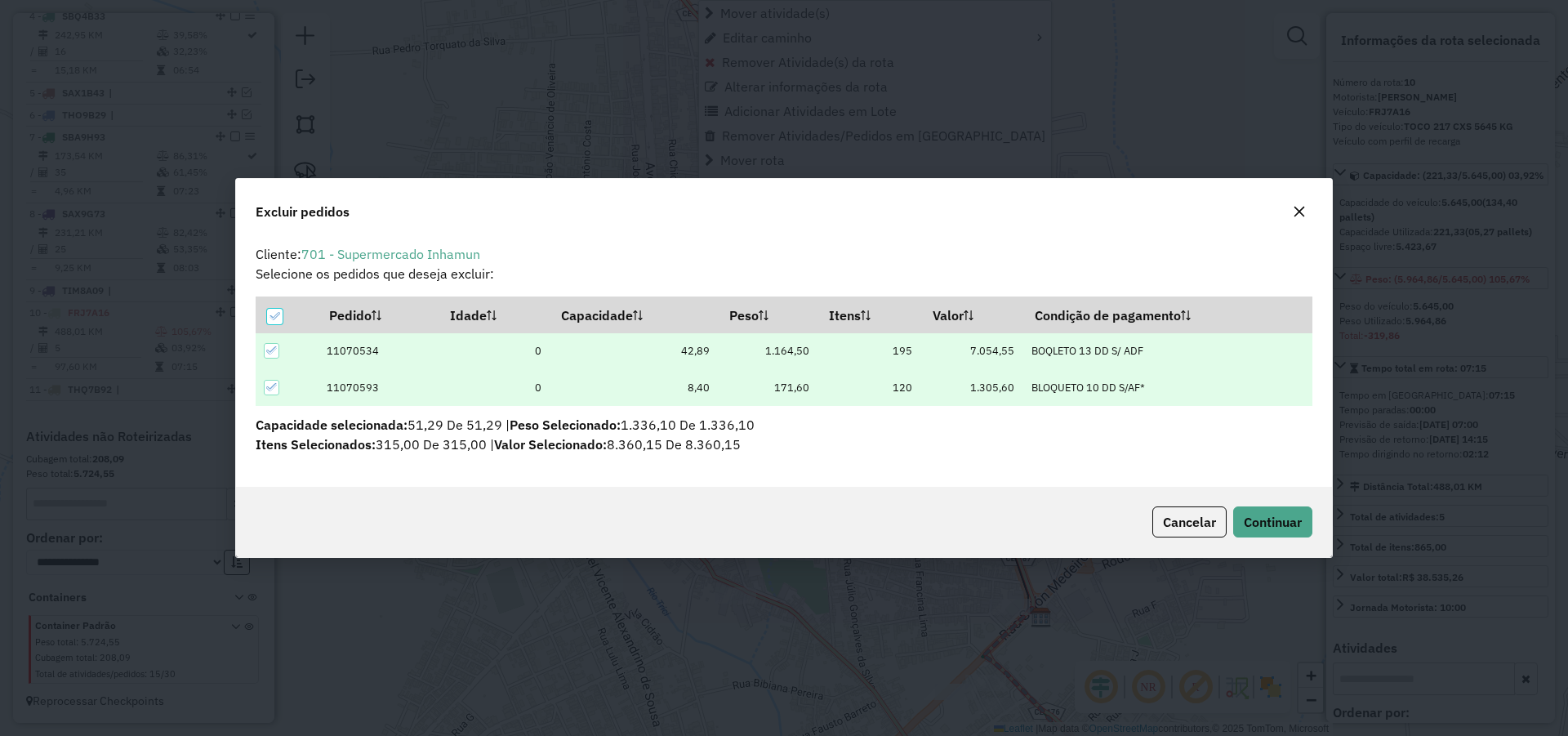
scroll to position [9, 5]
click at [1294, 528] on span "Continuar" at bounding box center [1272, 522] width 58 height 17
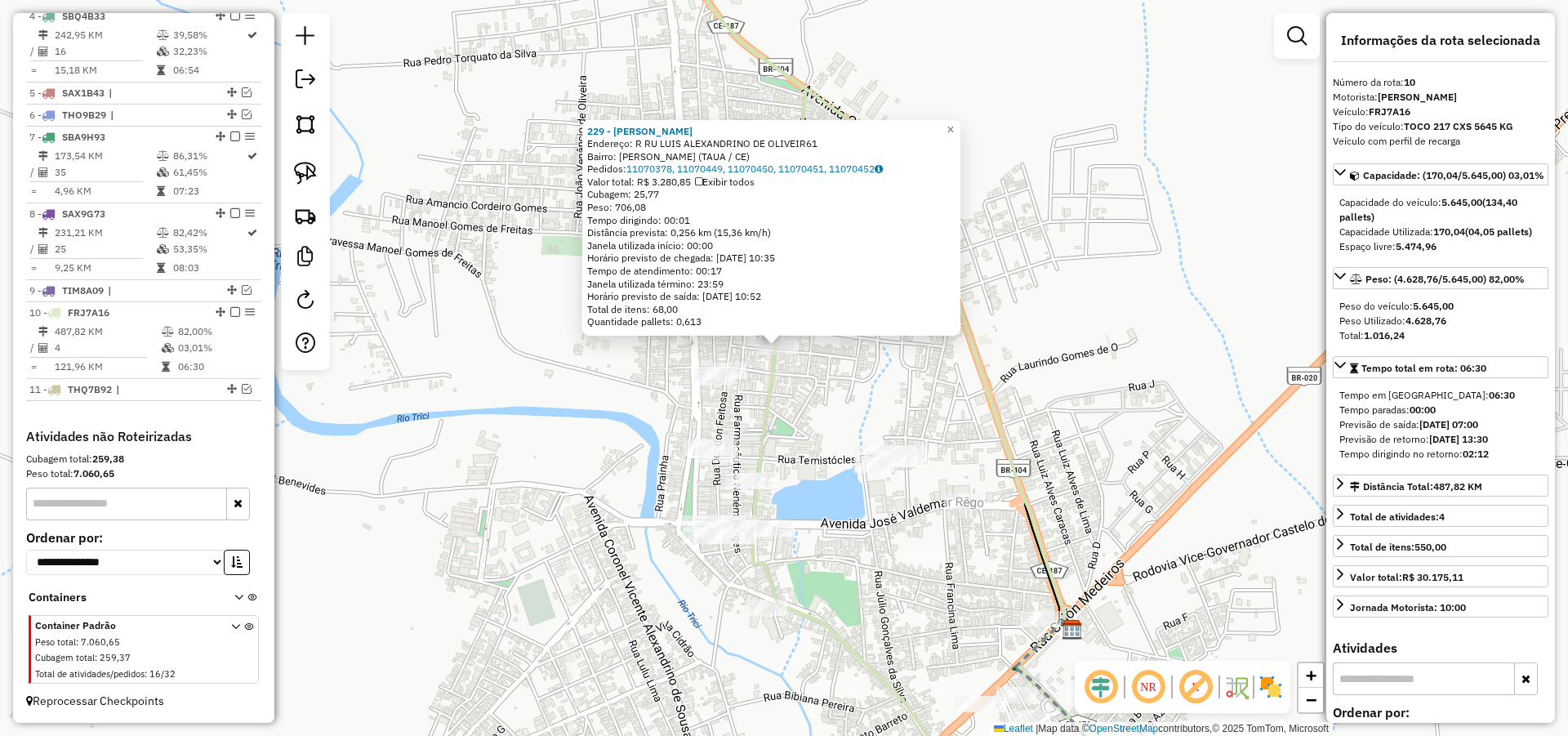
drag, startPoint x: 614, startPoint y: 552, endPoint x: 605, endPoint y: 528, distance: 25.6
click at [607, 531] on div "229 - JOSE BEZERRA DE LOIO Endereço: R RU LUIS ALEXANDRINO DE OLIVEIR61 Bairro:…" at bounding box center [784, 368] width 1568 height 736
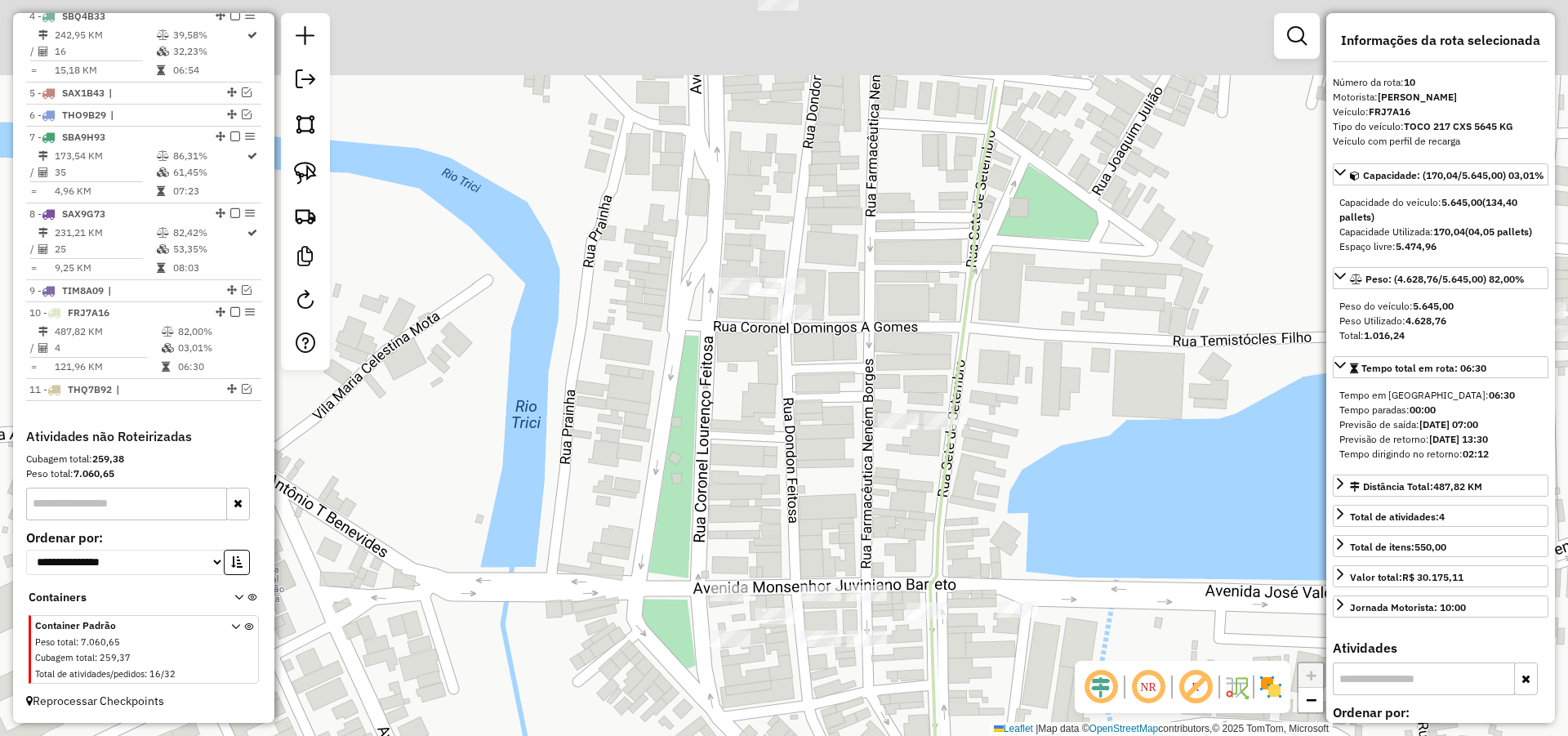
drag, startPoint x: 897, startPoint y: 585, endPoint x: 925, endPoint y: 598, distance: 30.9
click at [921, 598] on div "229 - JOSE BEZERRA DE LOIO Endereço: R RU LUIS ALEXANDRINO DE OLIVEIR61 Bairro:…" at bounding box center [784, 368] width 1568 height 736
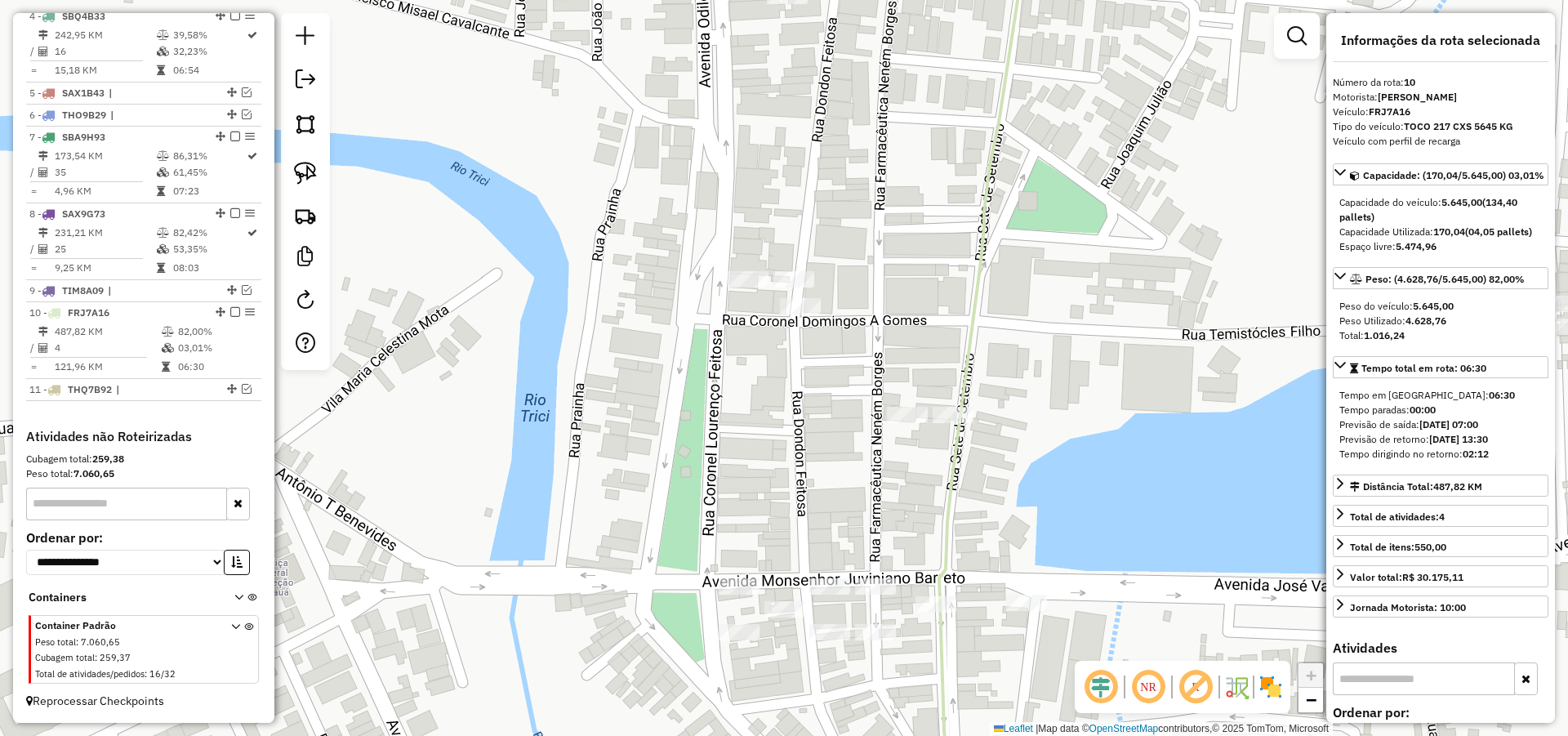
drag, startPoint x: 886, startPoint y: 552, endPoint x: 882, endPoint y: 524, distance: 28.3
click at [885, 535] on div "229 - JOSE BEZERRA DE LOIO Endereço: R RU LUIS ALEXANDRINO DE OLIVEIR61 Bairro:…" at bounding box center [784, 368] width 1568 height 736
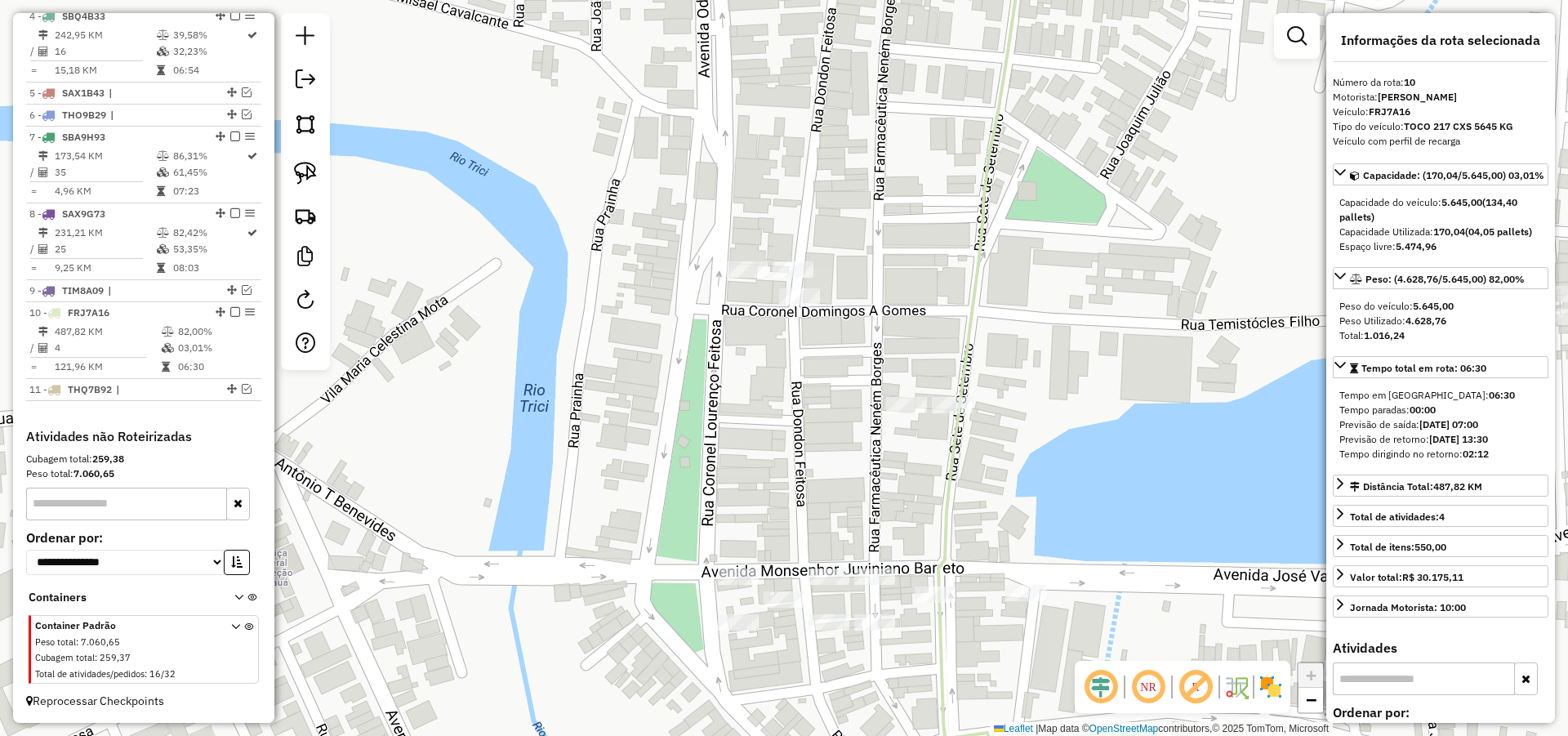
drag, startPoint x: 307, startPoint y: 170, endPoint x: 859, endPoint y: 282, distance: 563.2
click at [308, 170] on img at bounding box center [305, 173] width 23 height 23
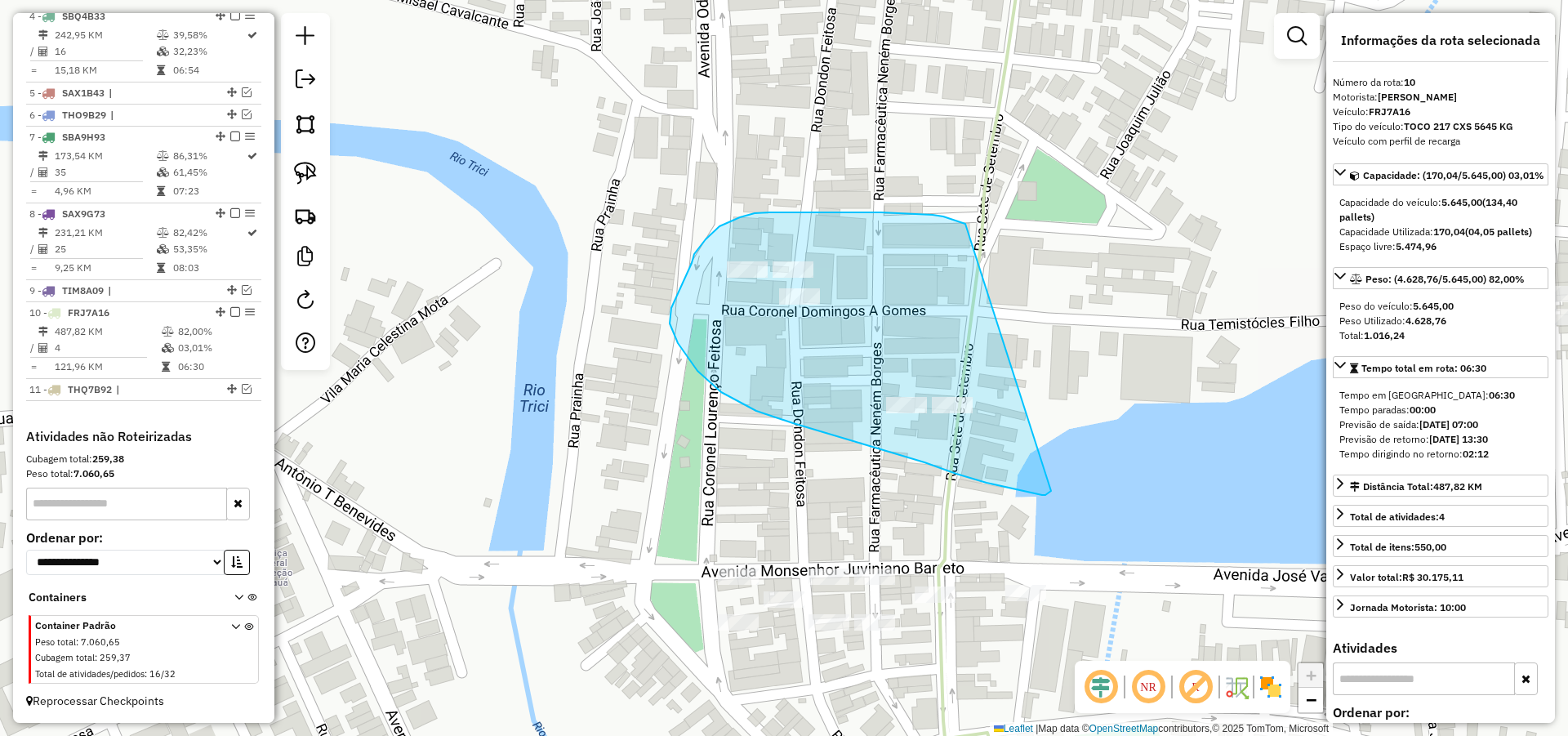
drag, startPoint x: 933, startPoint y: 214, endPoint x: 1057, endPoint y: 479, distance: 292.6
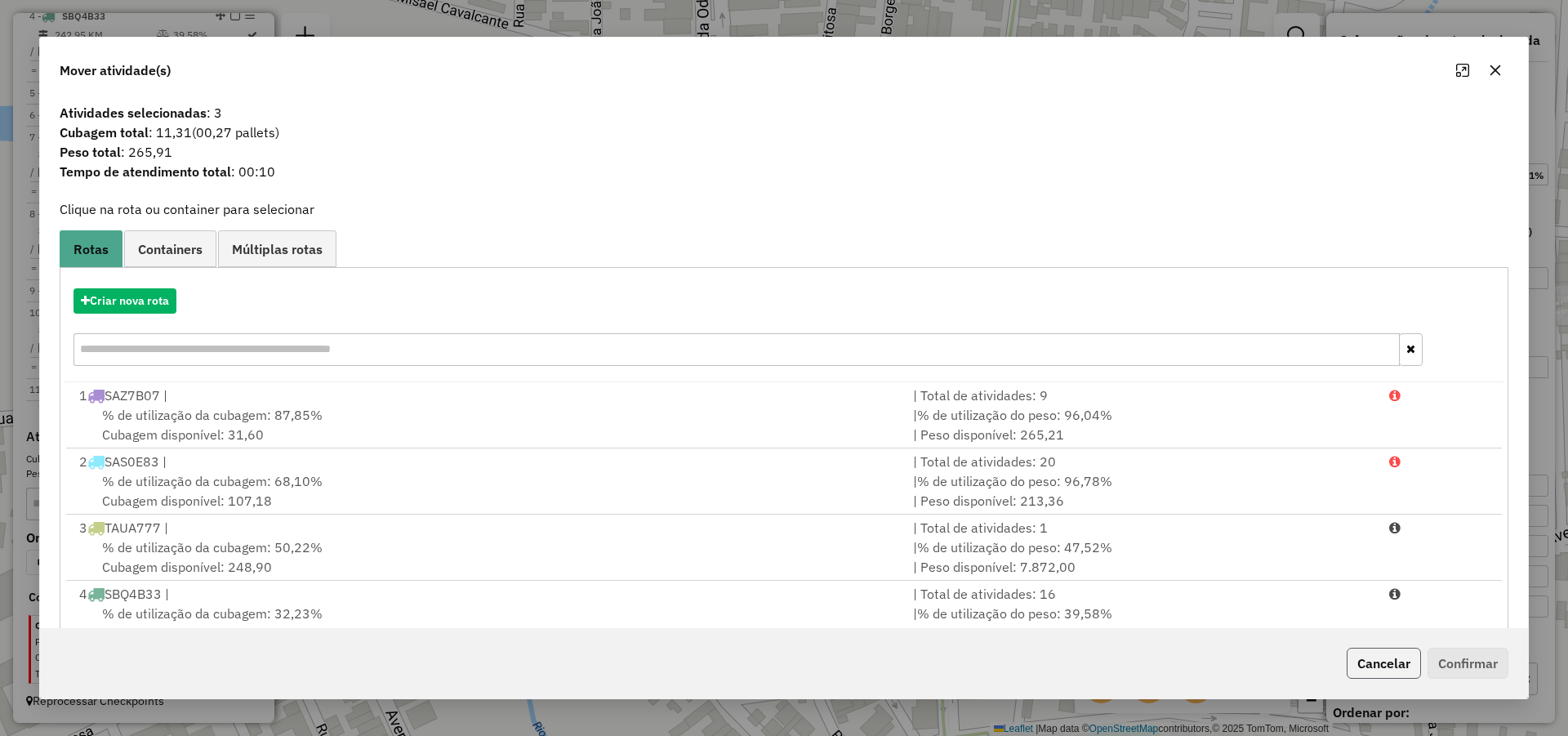
click at [1370, 657] on button "Cancelar" at bounding box center [1384, 663] width 74 height 31
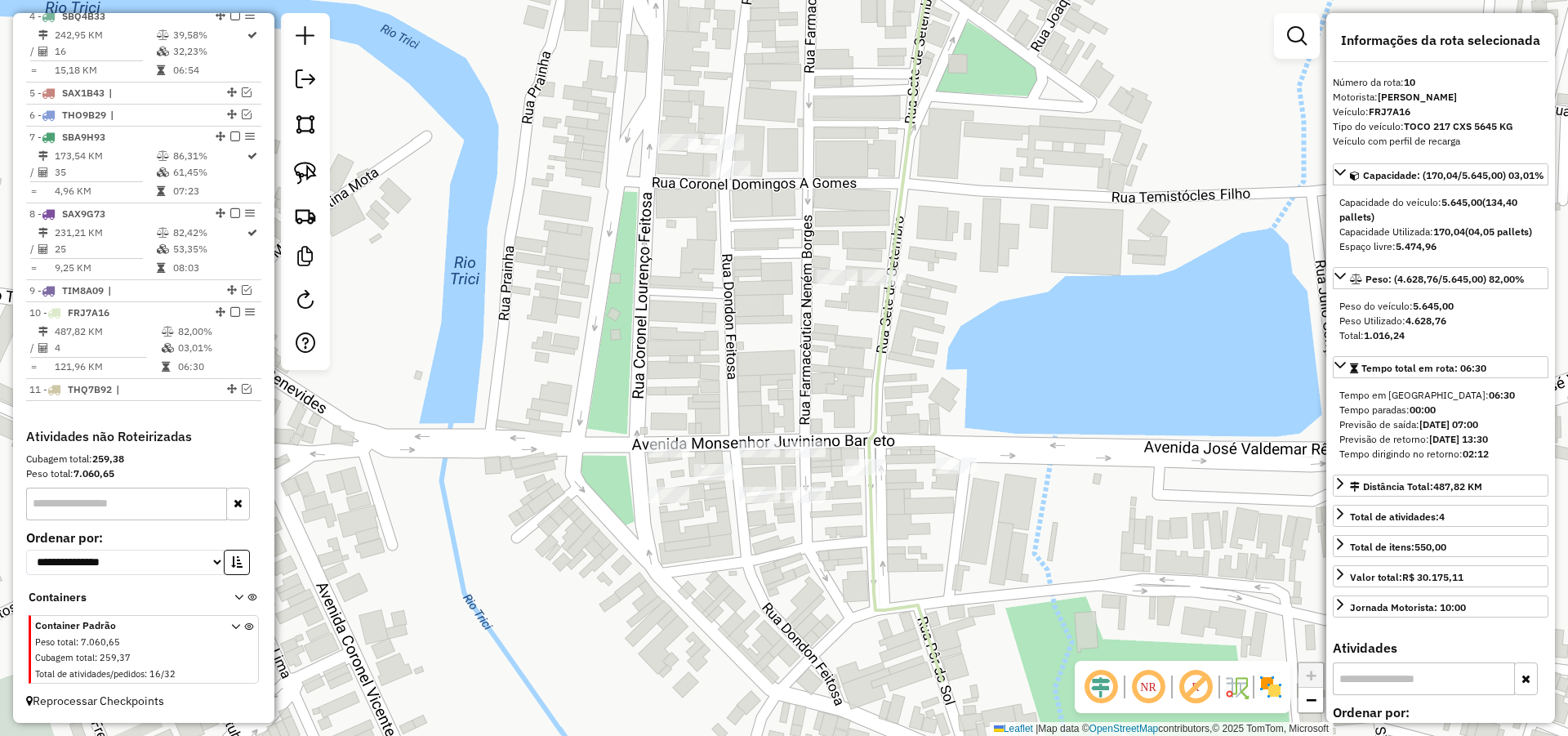
drag, startPoint x: 950, startPoint y: 588, endPoint x: 882, endPoint y: 439, distance: 163.8
click at [903, 462] on div "229 - JOSE BEZERRA DE LOIO Endereço: R RU LUIS ALEXANDRINO DE OLIVEIR61 Bairro:…" at bounding box center [784, 368] width 1568 height 736
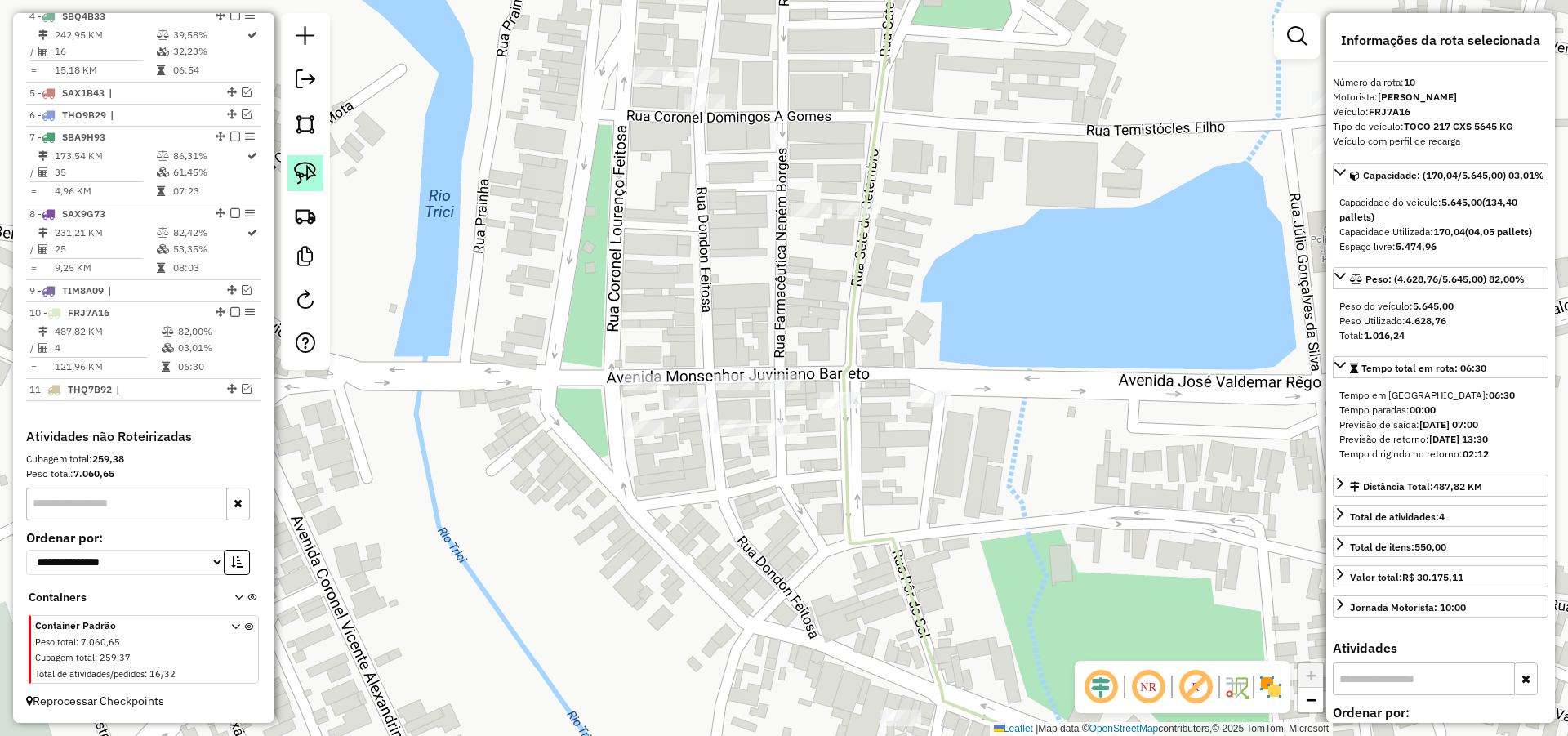
click at [310, 177] on img at bounding box center [305, 173] width 23 height 23
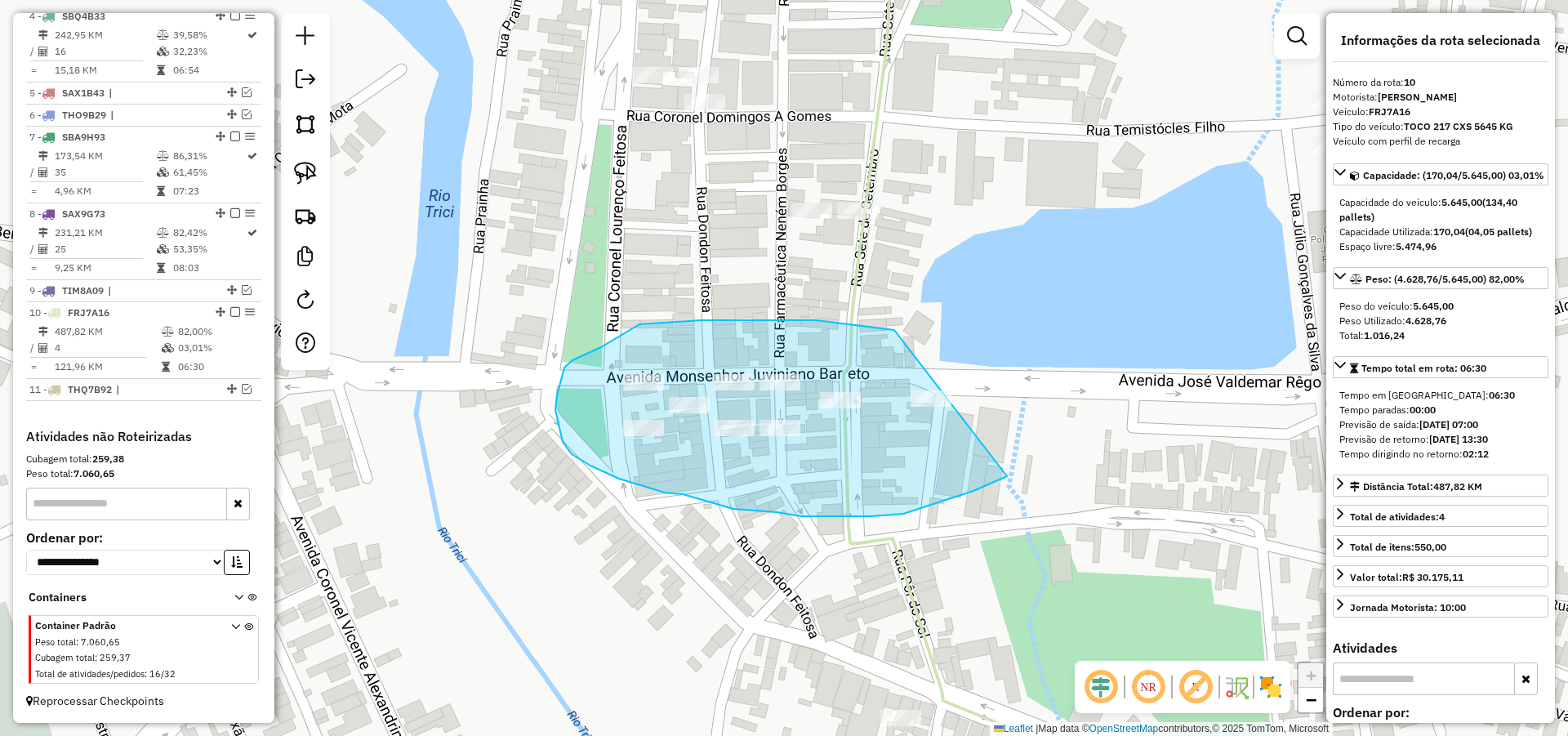
drag, startPoint x: 738, startPoint y: 320, endPoint x: 1037, endPoint y: 446, distance: 324.5
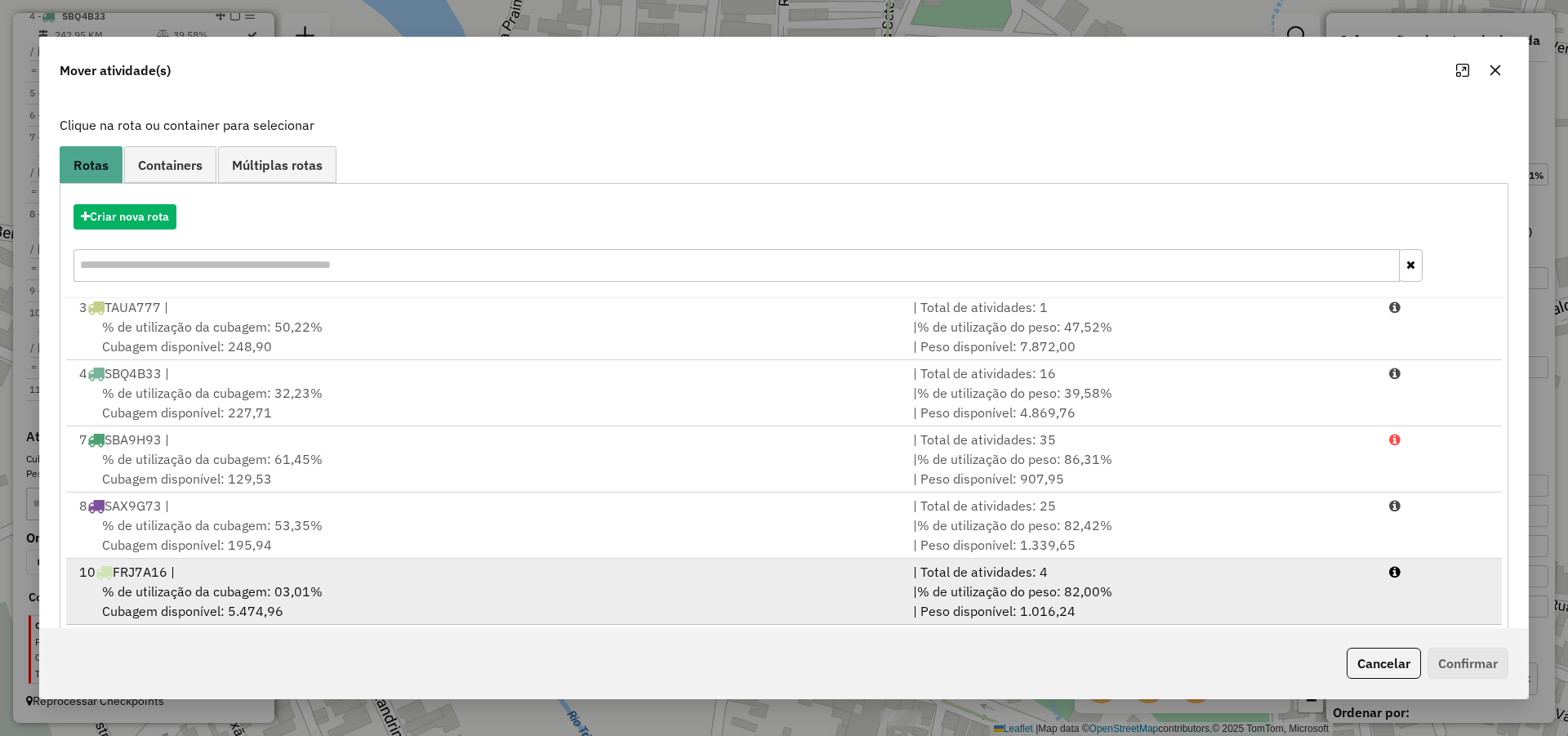
scroll to position [109, 0]
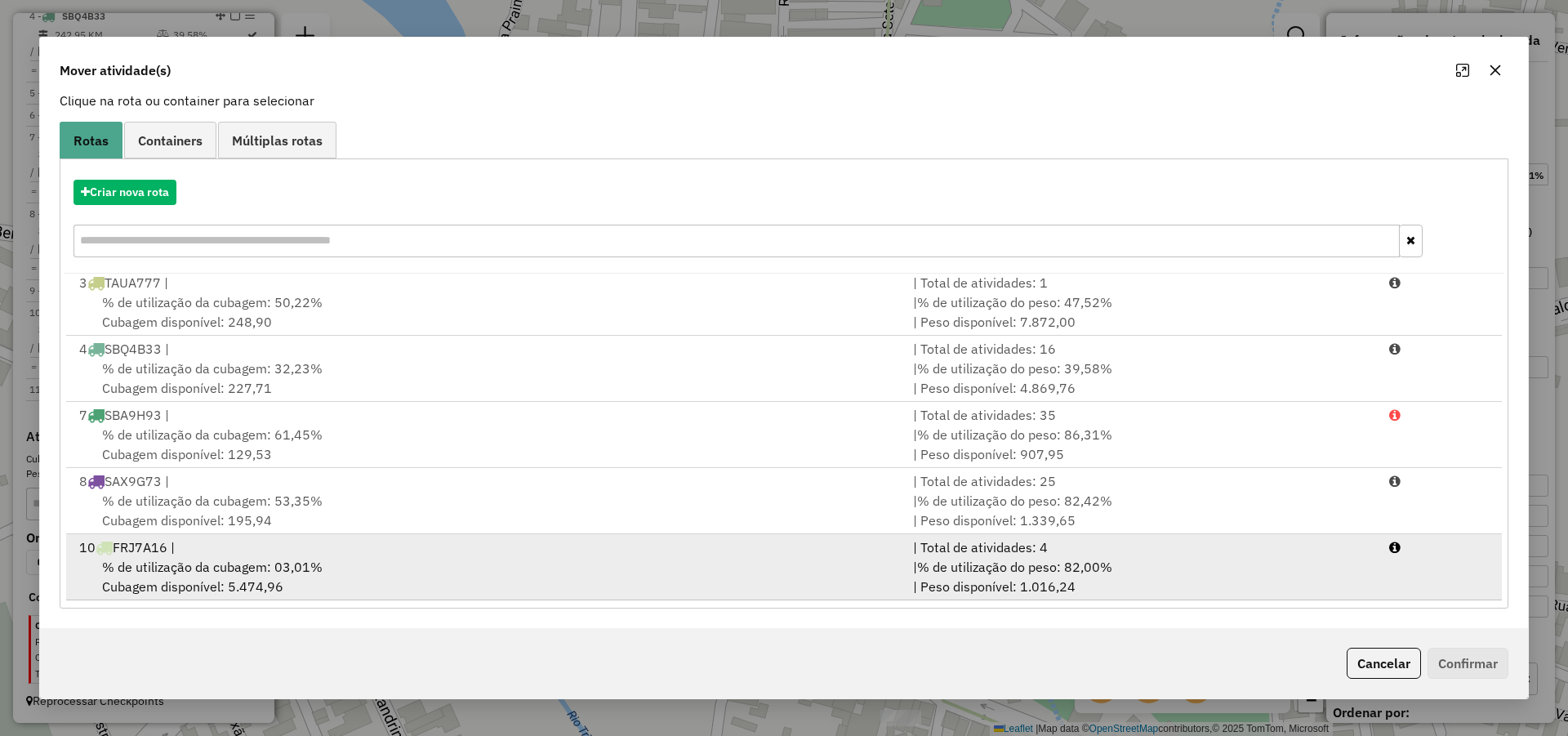
click at [1276, 545] on div "| Total de atividades: 4" at bounding box center [1142, 547] width 476 height 19
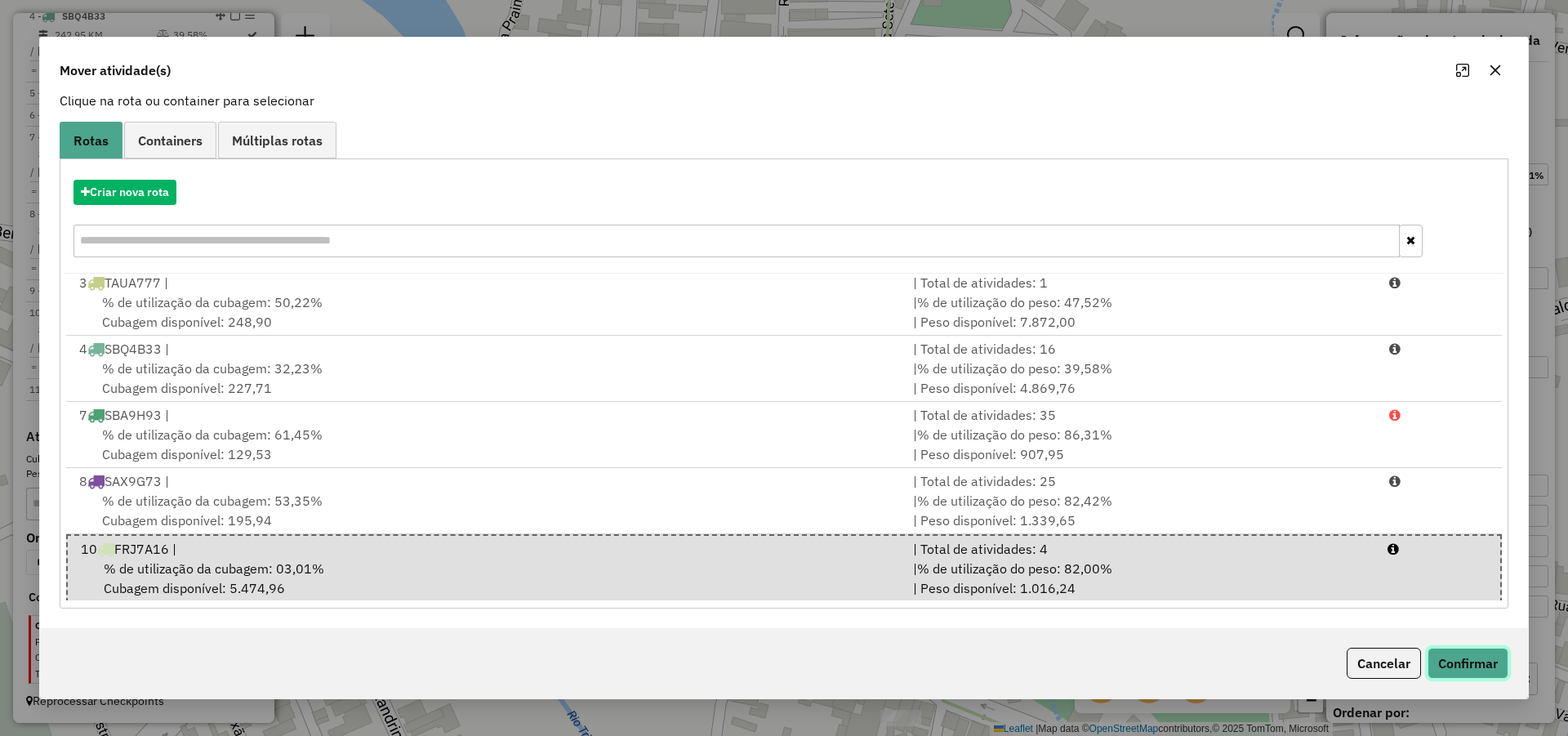
click at [1484, 653] on button "Confirmar" at bounding box center [1468, 663] width 81 height 31
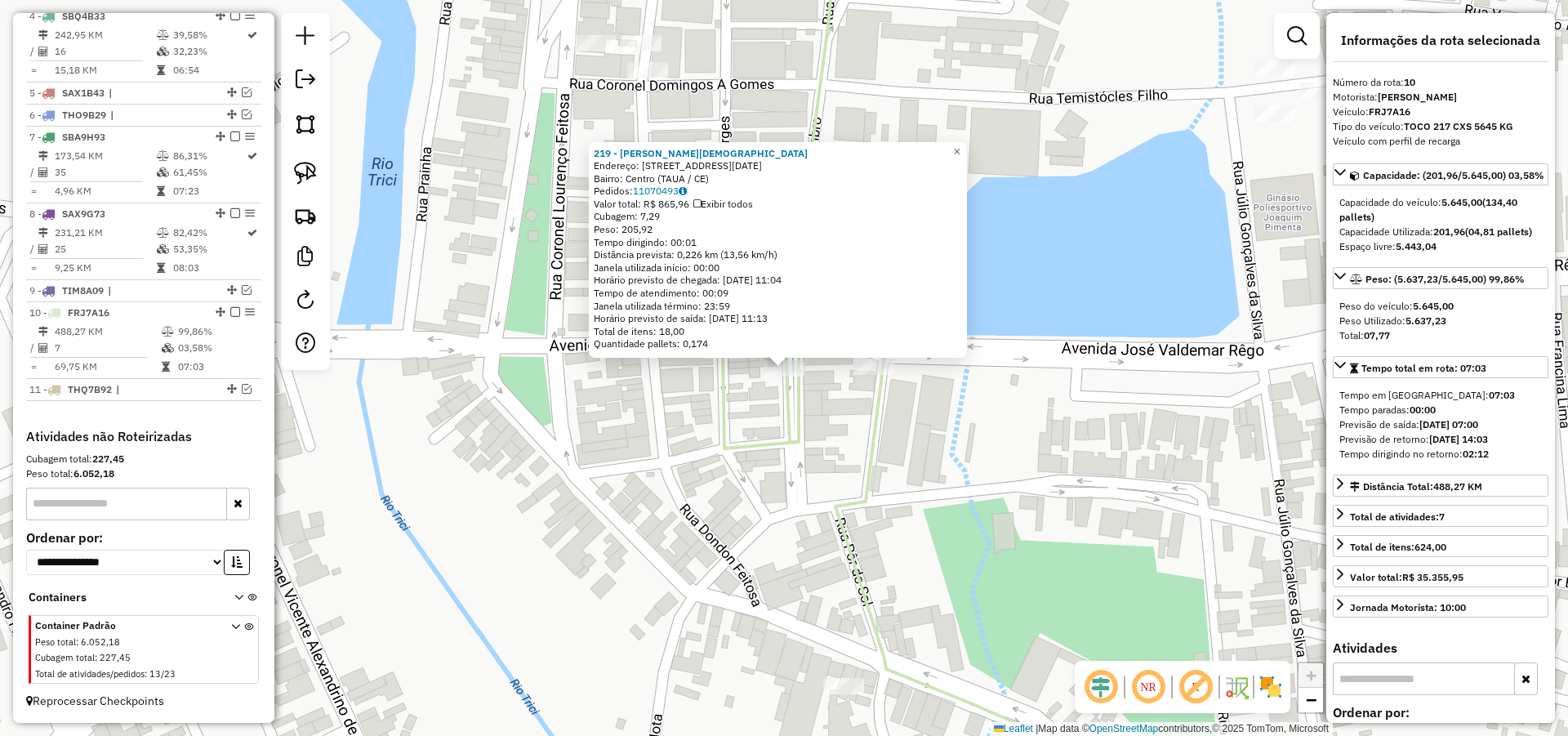
click at [890, 429] on div "219 - NELCIDES EVANGELISTA Endereço: R RUA 7 SETEMBRO 83 Bairro: Centro (TAUA /…" at bounding box center [784, 368] width 1568 height 736
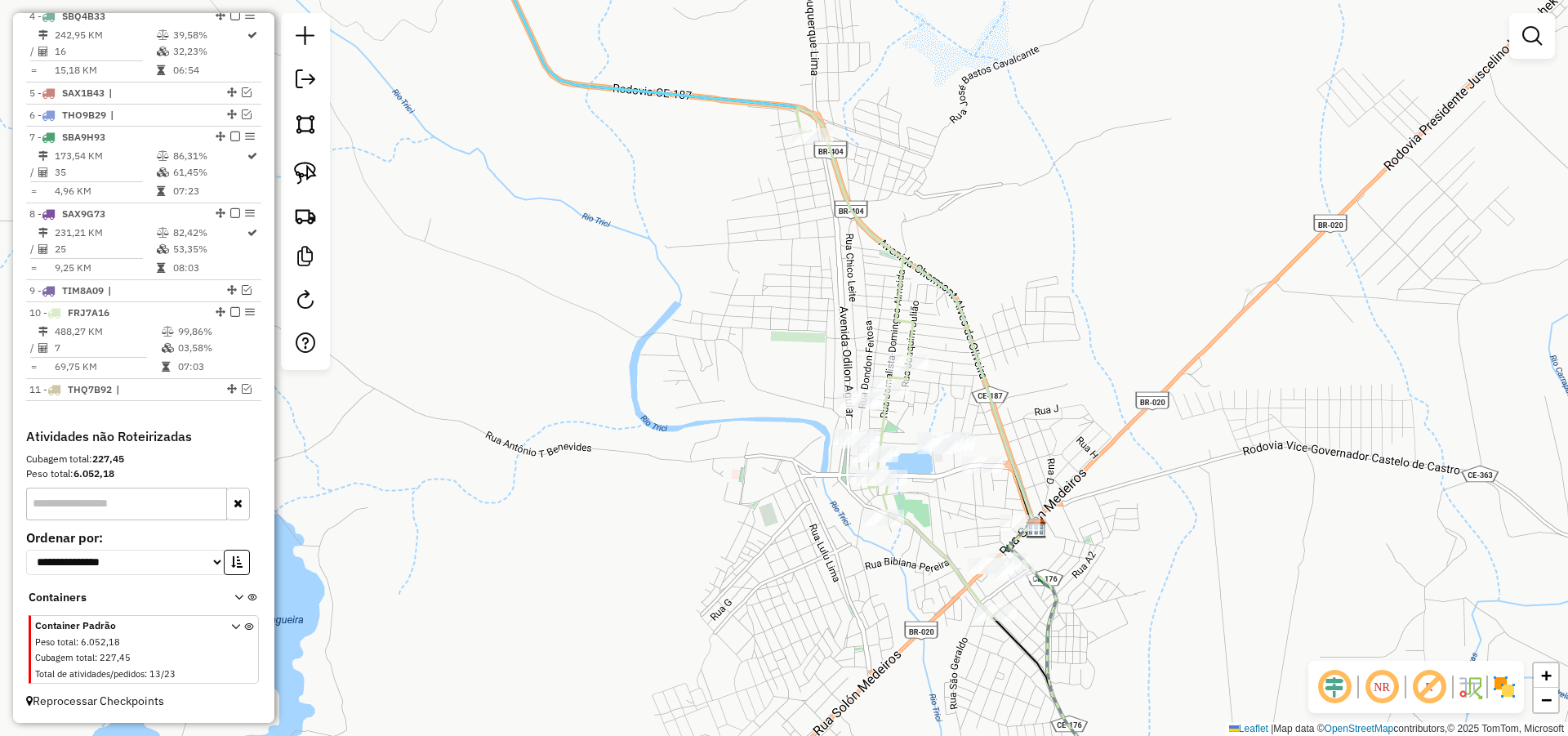
drag, startPoint x: 972, startPoint y: 336, endPoint x: 941, endPoint y: 454, distance: 122.0
click at [942, 438] on div "Janela de atendimento Grade de atendimento Capacidade Transportadoras Veículos …" at bounding box center [784, 368] width 1568 height 736
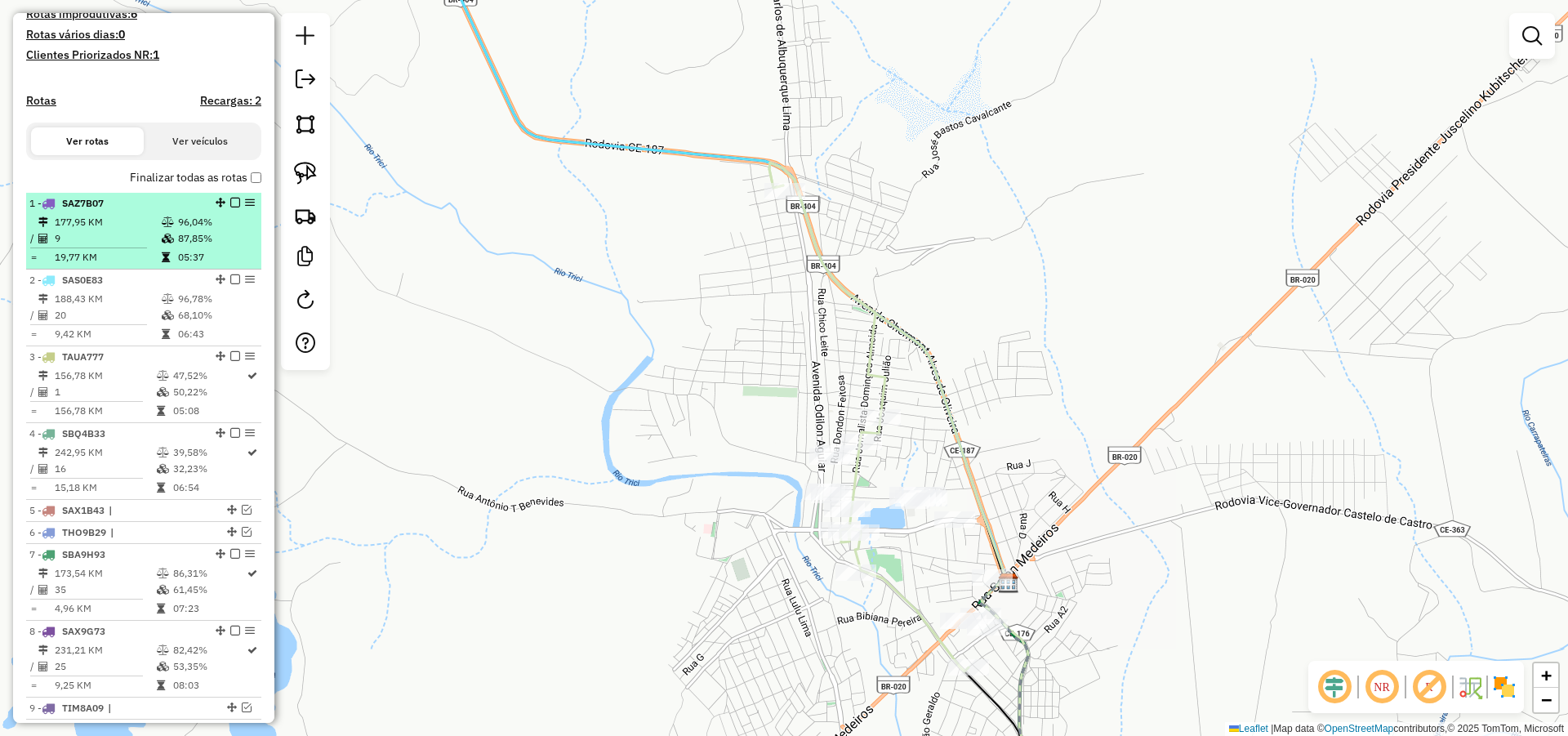
scroll to position [379, 0]
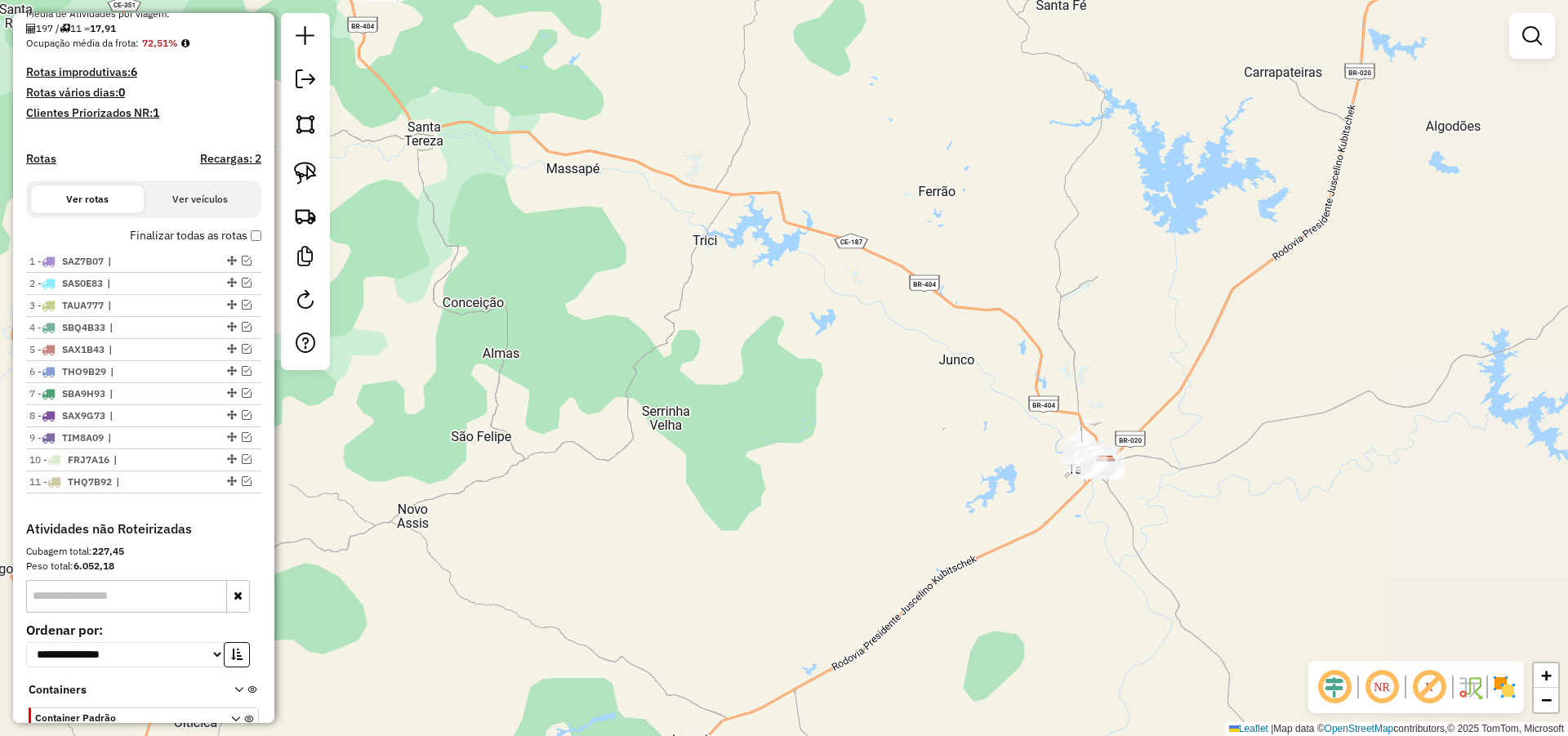
drag, startPoint x: 1201, startPoint y: 499, endPoint x: 937, endPoint y: 261, distance: 355.4
click at [943, 264] on div "Janela de atendimento Grade de atendimento Capacidade Transportadoras Veículos …" at bounding box center [784, 368] width 1568 height 736
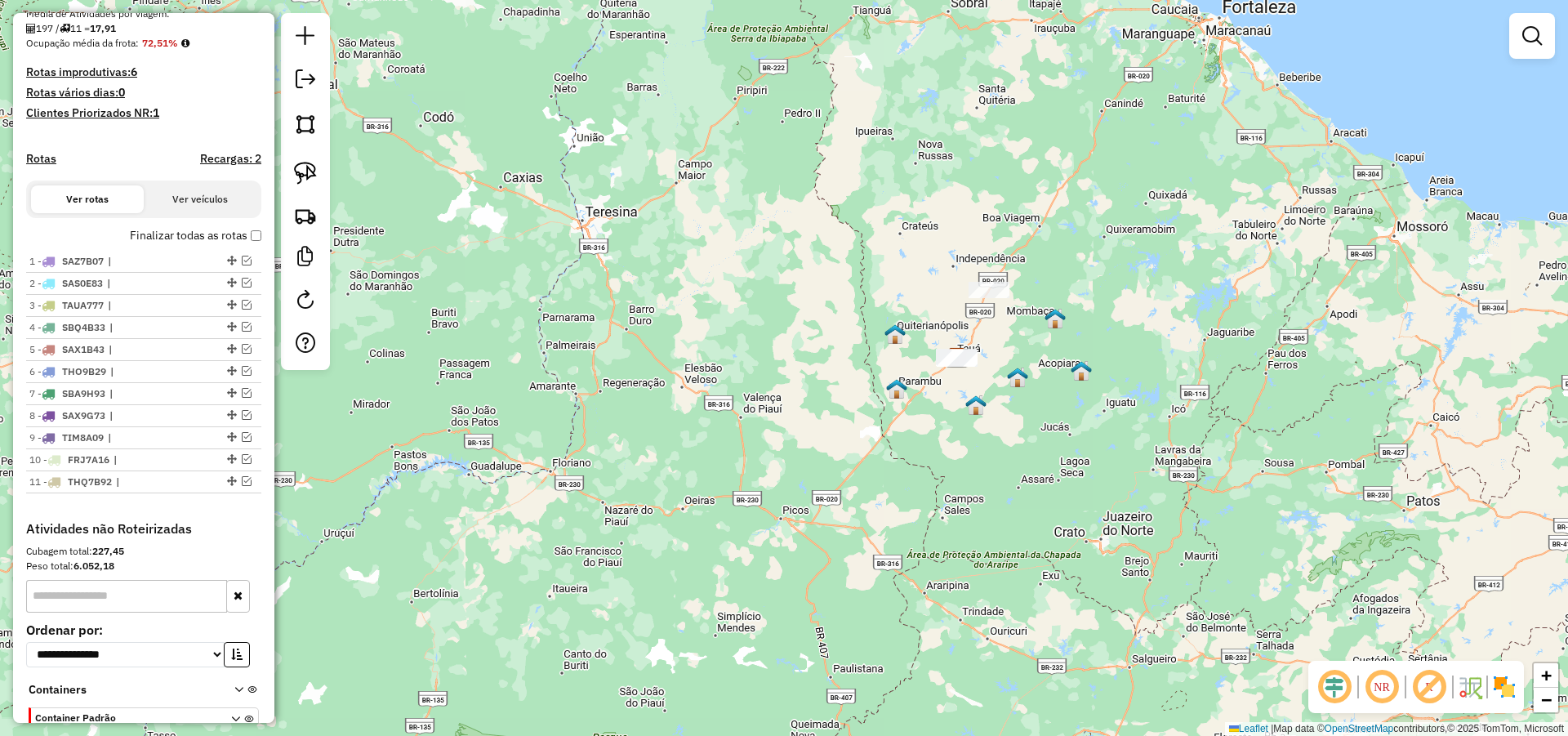
drag, startPoint x: 1009, startPoint y: 349, endPoint x: 909, endPoint y: 393, distance: 109.3
click at [909, 393] on div "Janela de atendimento Grade de atendimento Capacidade Transportadoras Veículos …" at bounding box center [784, 368] width 1568 height 736
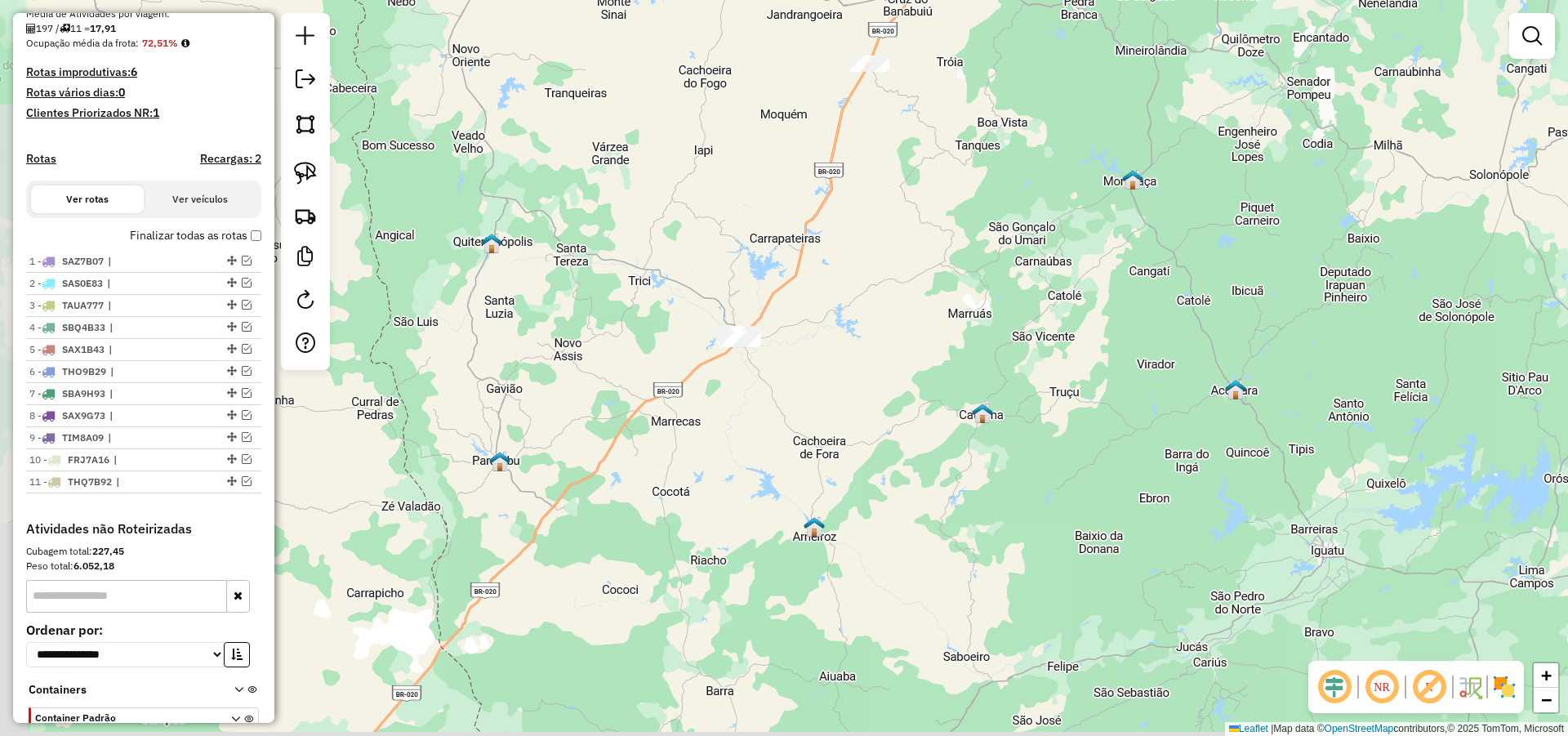
drag, startPoint x: 851, startPoint y: 384, endPoint x: 802, endPoint y: 353, distance: 58.0
click at [851, 370] on div "Janela de atendimento Grade de atendimento Capacidade Transportadoras Veículos …" at bounding box center [784, 368] width 1568 height 736
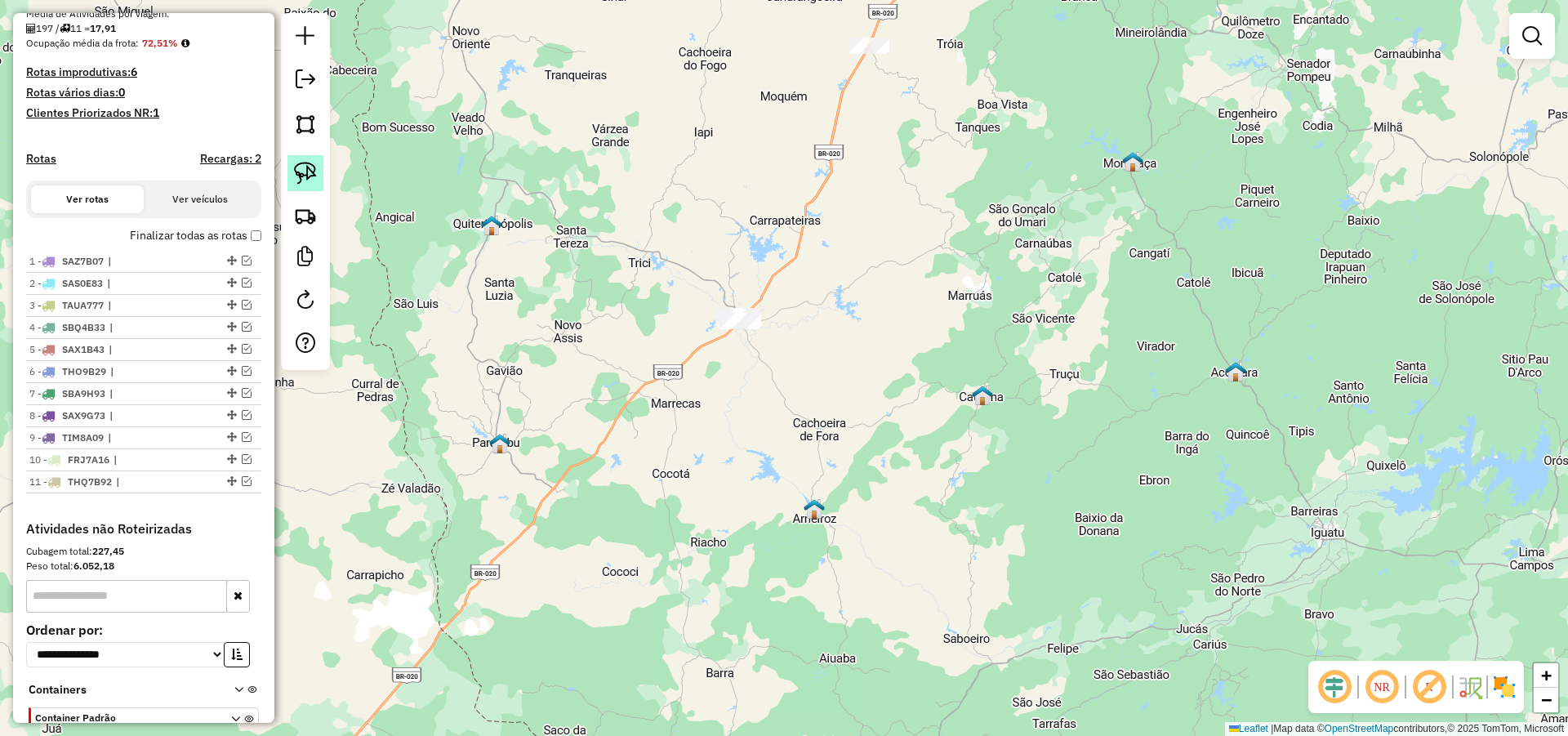
click at [312, 175] on img at bounding box center [305, 173] width 23 height 23
drag, startPoint x: 637, startPoint y: 342, endPoint x: 898, endPoint y: 357, distance: 261.4
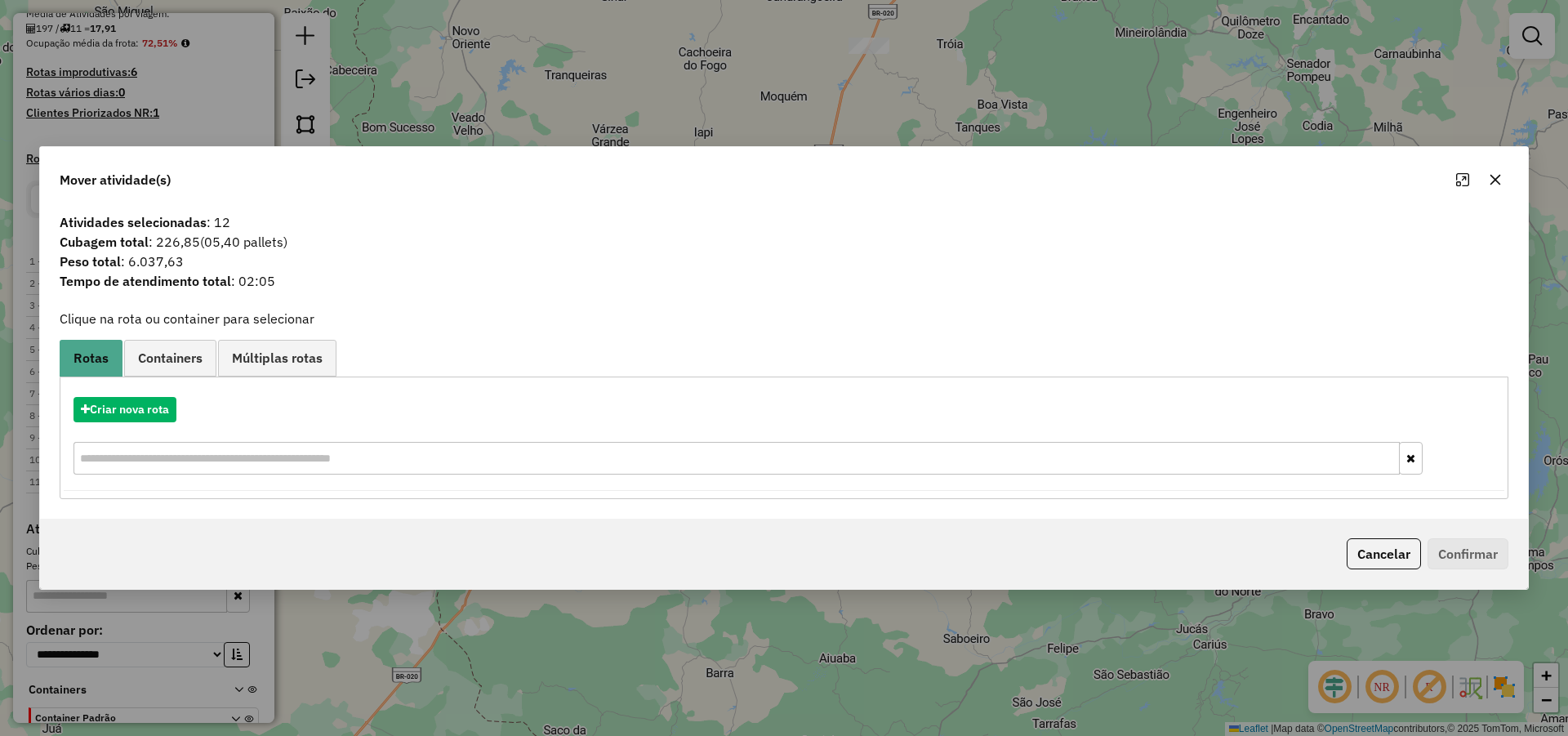
click at [1372, 558] on button "Cancelar" at bounding box center [1384, 553] width 74 height 31
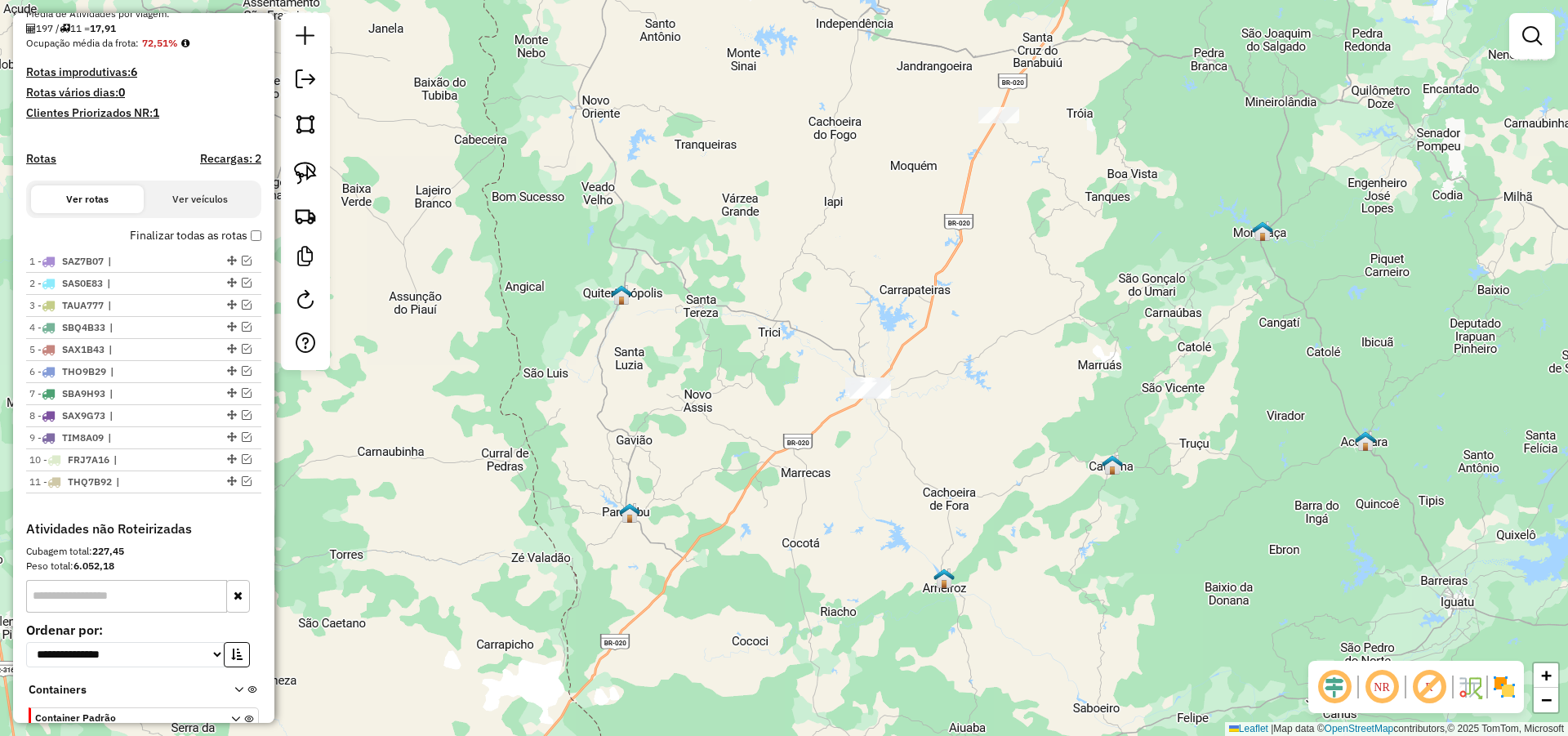
drag, startPoint x: 734, startPoint y: 470, endPoint x: 746, endPoint y: 479, distance: 15.0
click at [751, 479] on div "Janela de atendimento Grade de atendimento Capacidade Transportadoras Veículos …" at bounding box center [784, 368] width 1568 height 736
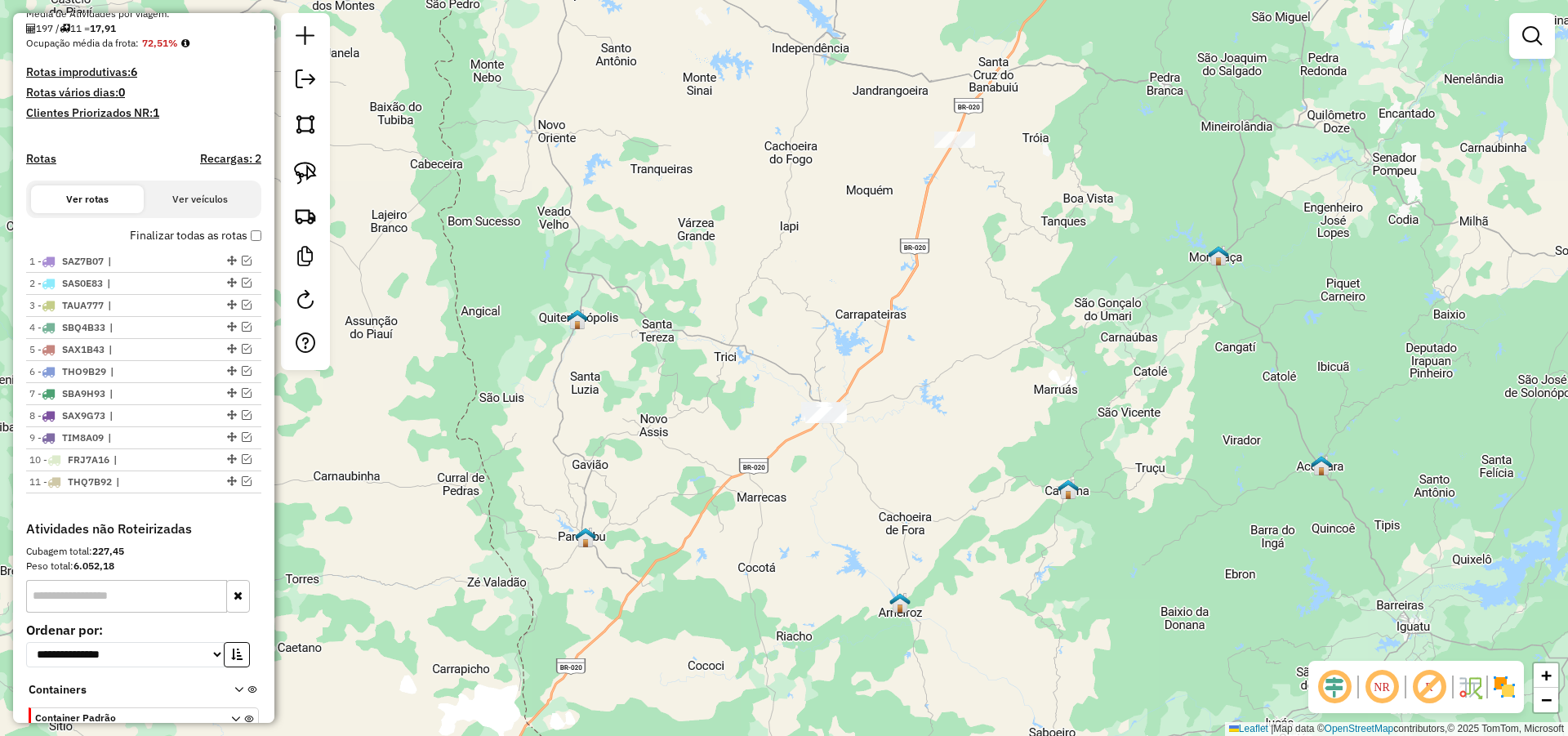
drag, startPoint x: 1042, startPoint y: 432, endPoint x: 921, endPoint y: 436, distance: 121.1
click at [941, 442] on div "Janela de atendimento Grade de atendimento Capacidade Transportadoras Veículos …" at bounding box center [784, 368] width 1568 height 736
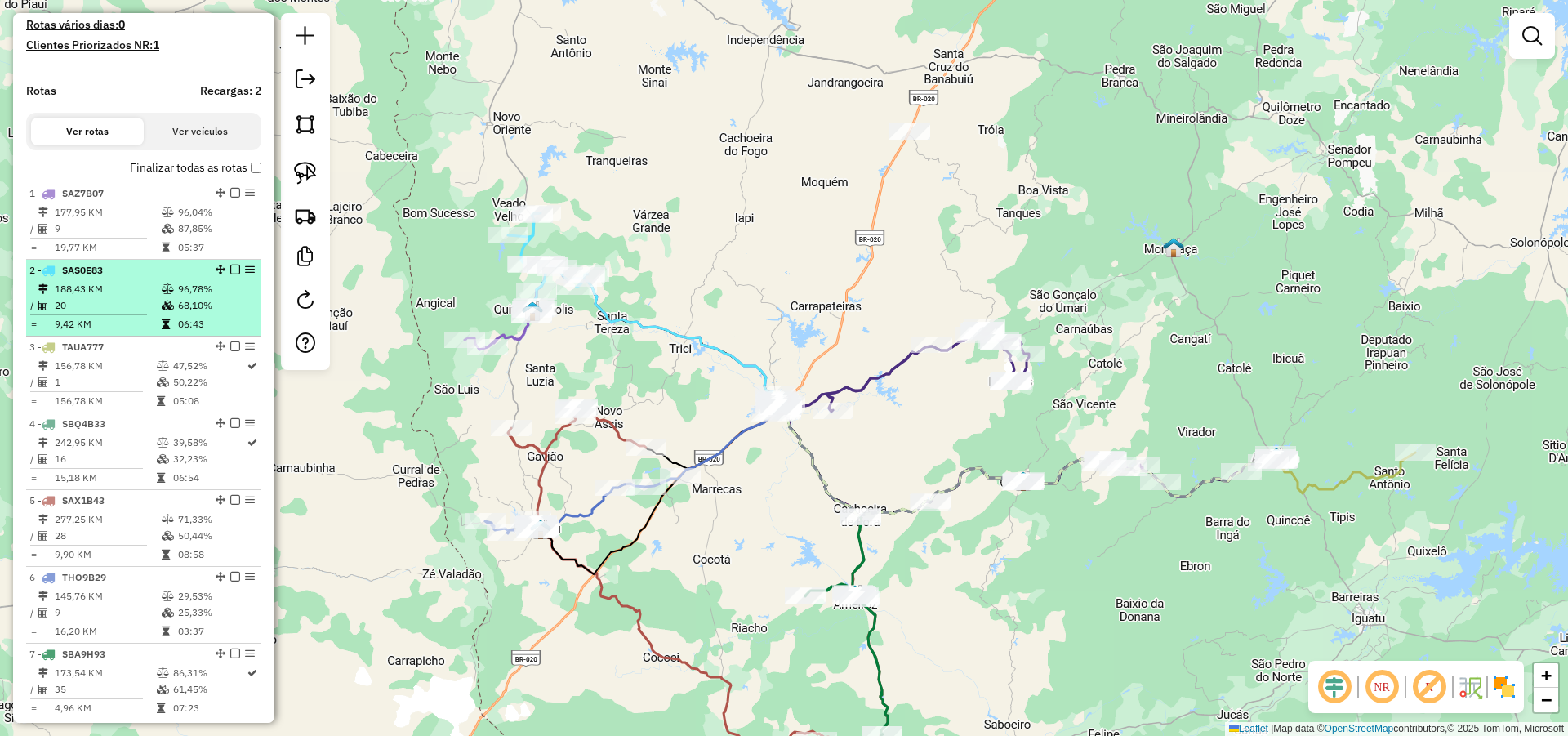
scroll to position [477, 0]
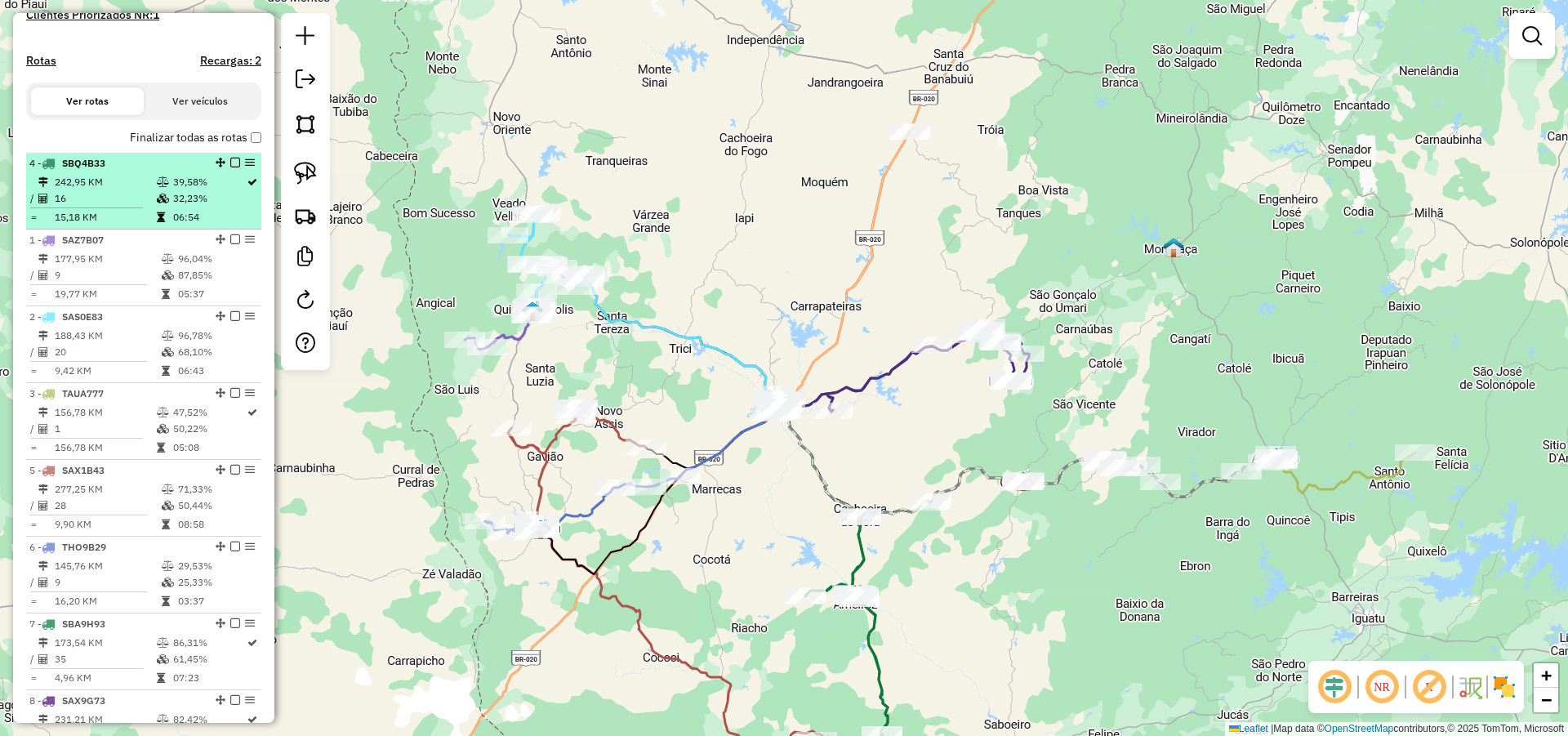
drag, startPoint x: 215, startPoint y: 403, endPoint x: 215, endPoint y: 175, distance: 228.0
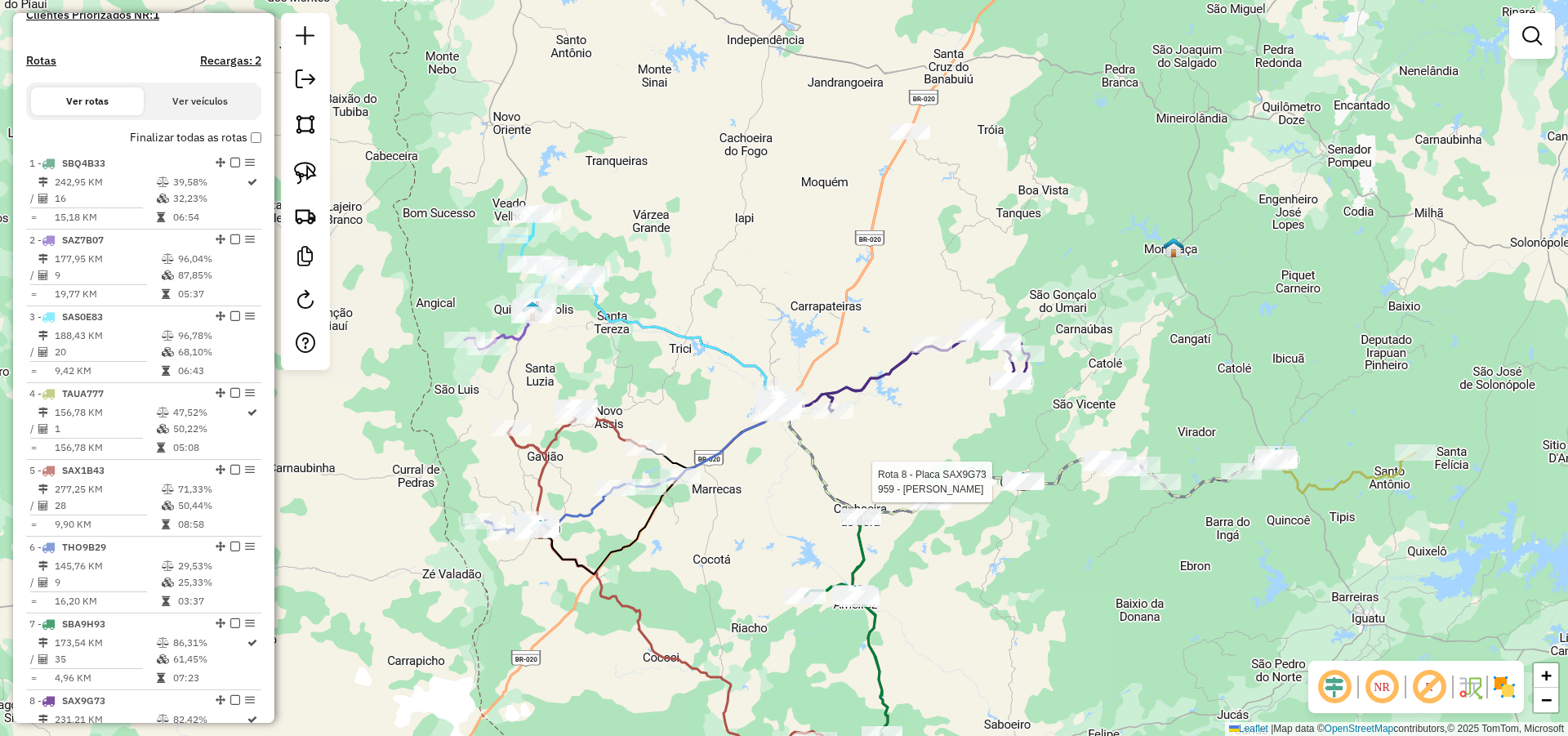
select select "*********"
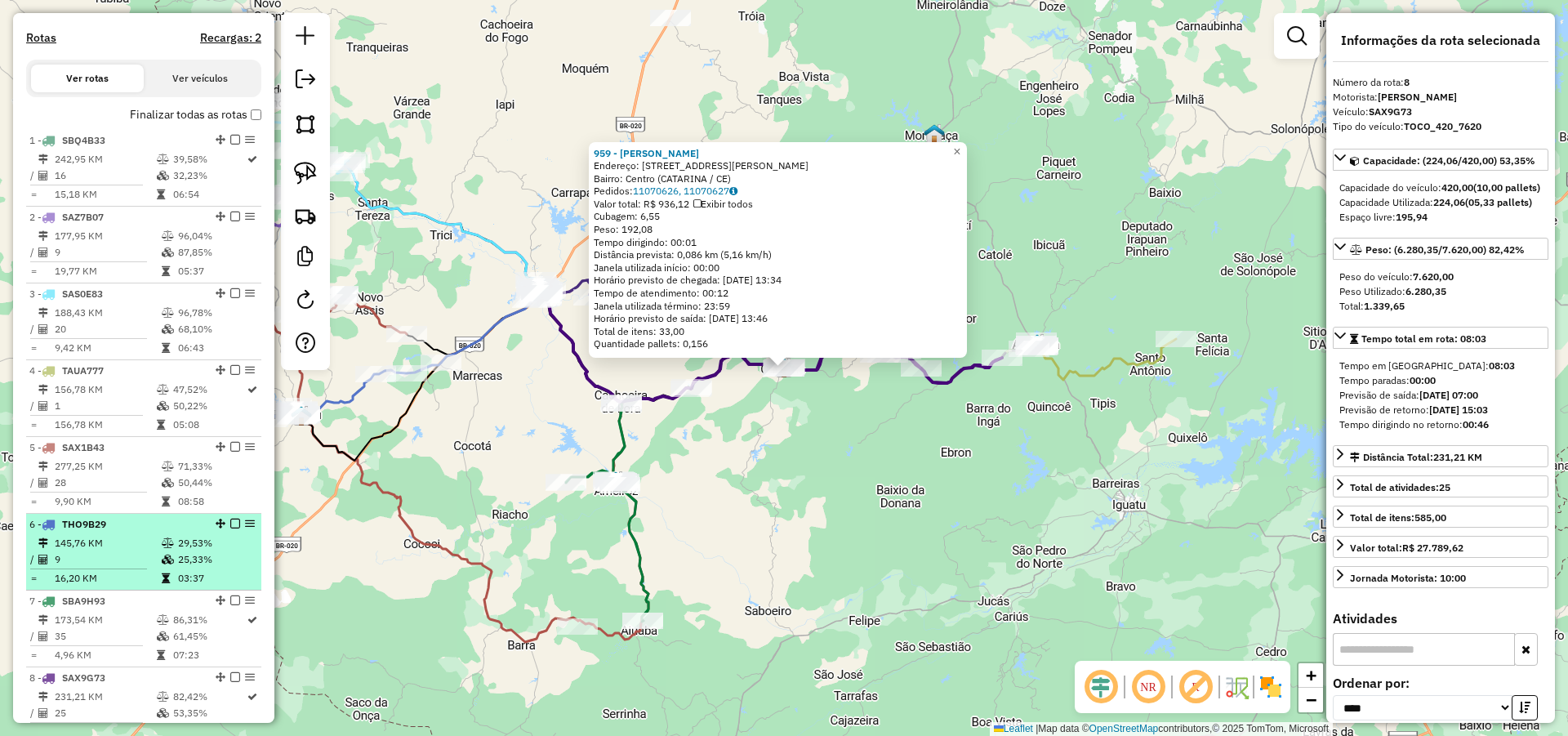
scroll to position [598, 0]
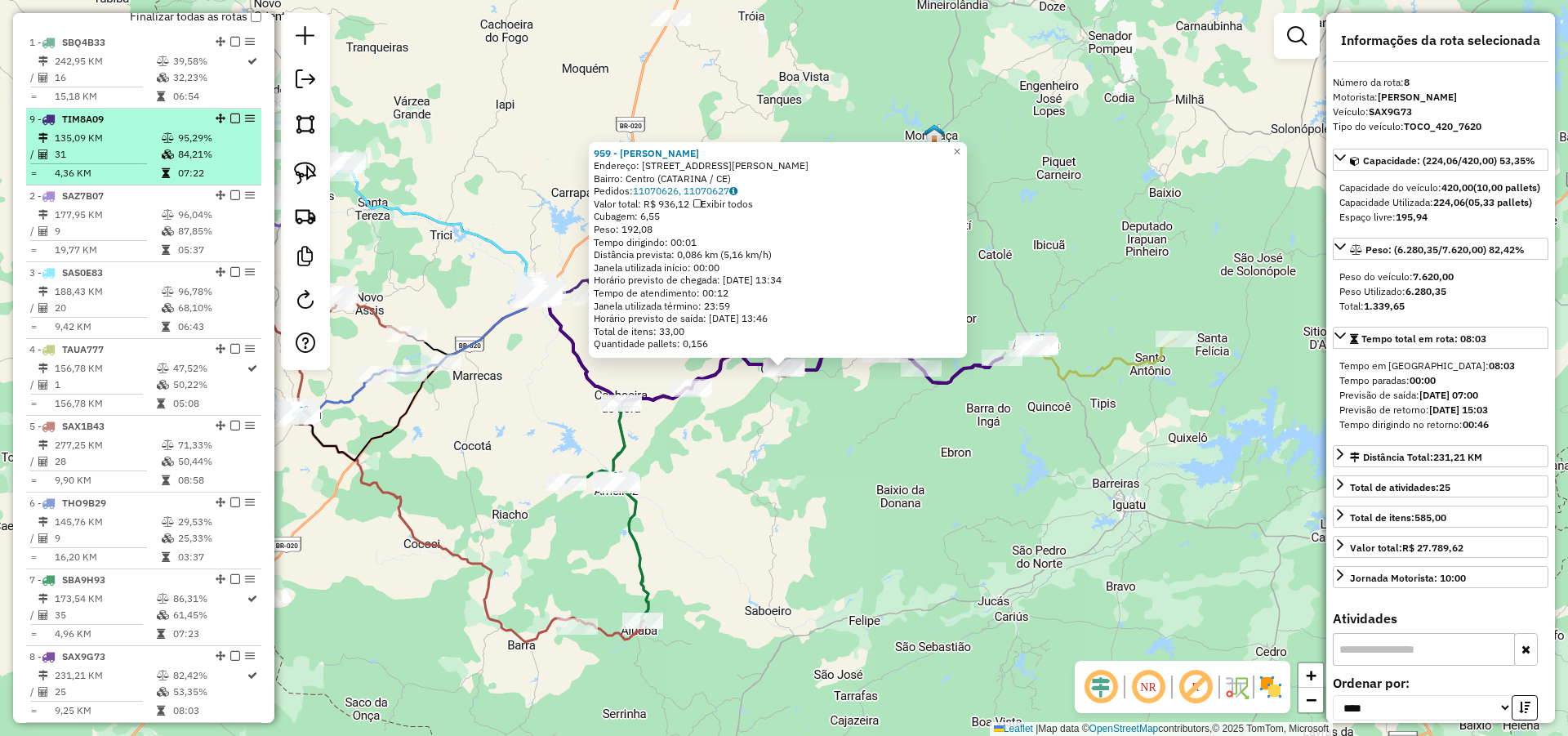
drag, startPoint x: 213, startPoint y: 667, endPoint x: 189, endPoint y: 137, distance: 530.5
drag, startPoint x: 214, startPoint y: 671, endPoint x: 186, endPoint y: 146, distance: 525.7
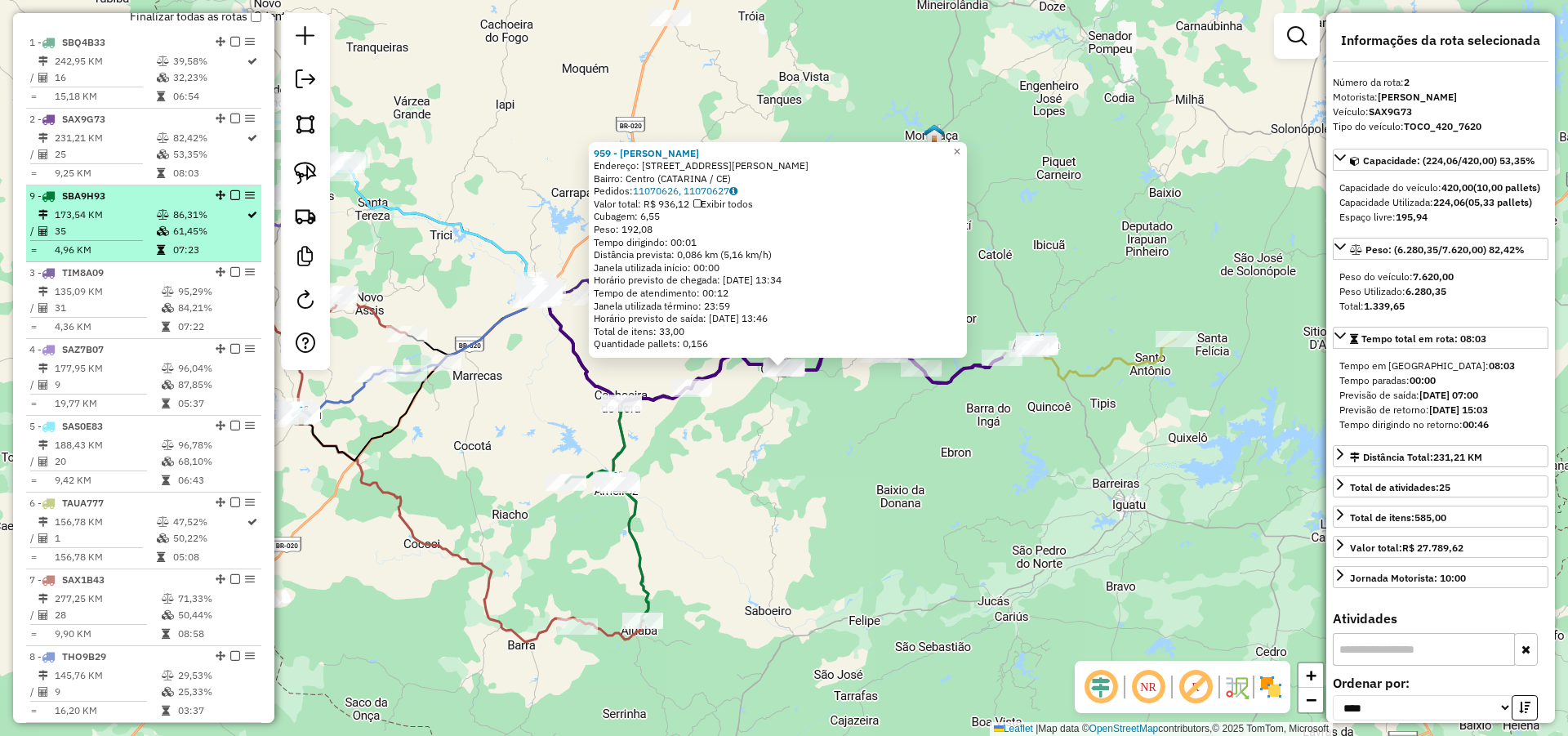
drag, startPoint x: 214, startPoint y: 667, endPoint x: 214, endPoint y: 206, distance: 461.0
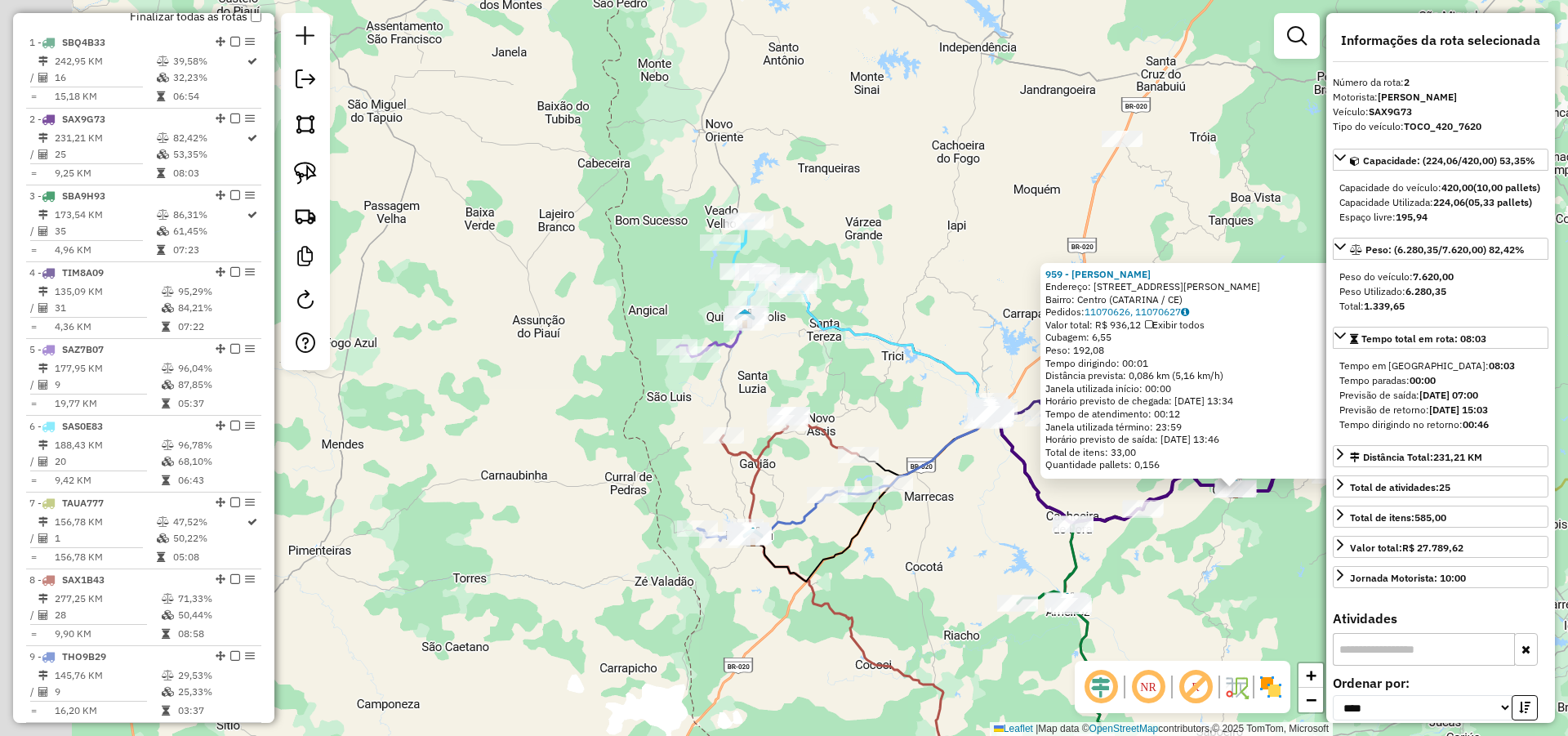
drag, startPoint x: 504, startPoint y: 436, endPoint x: 944, endPoint y: 552, distance: 455.0
click at [944, 552] on div "959 - ANTONIO IDELVANIO VI Endereço: R R ANTONIO LEITAO 541 Bairro: Centro (CAT…" at bounding box center [784, 368] width 1568 height 736
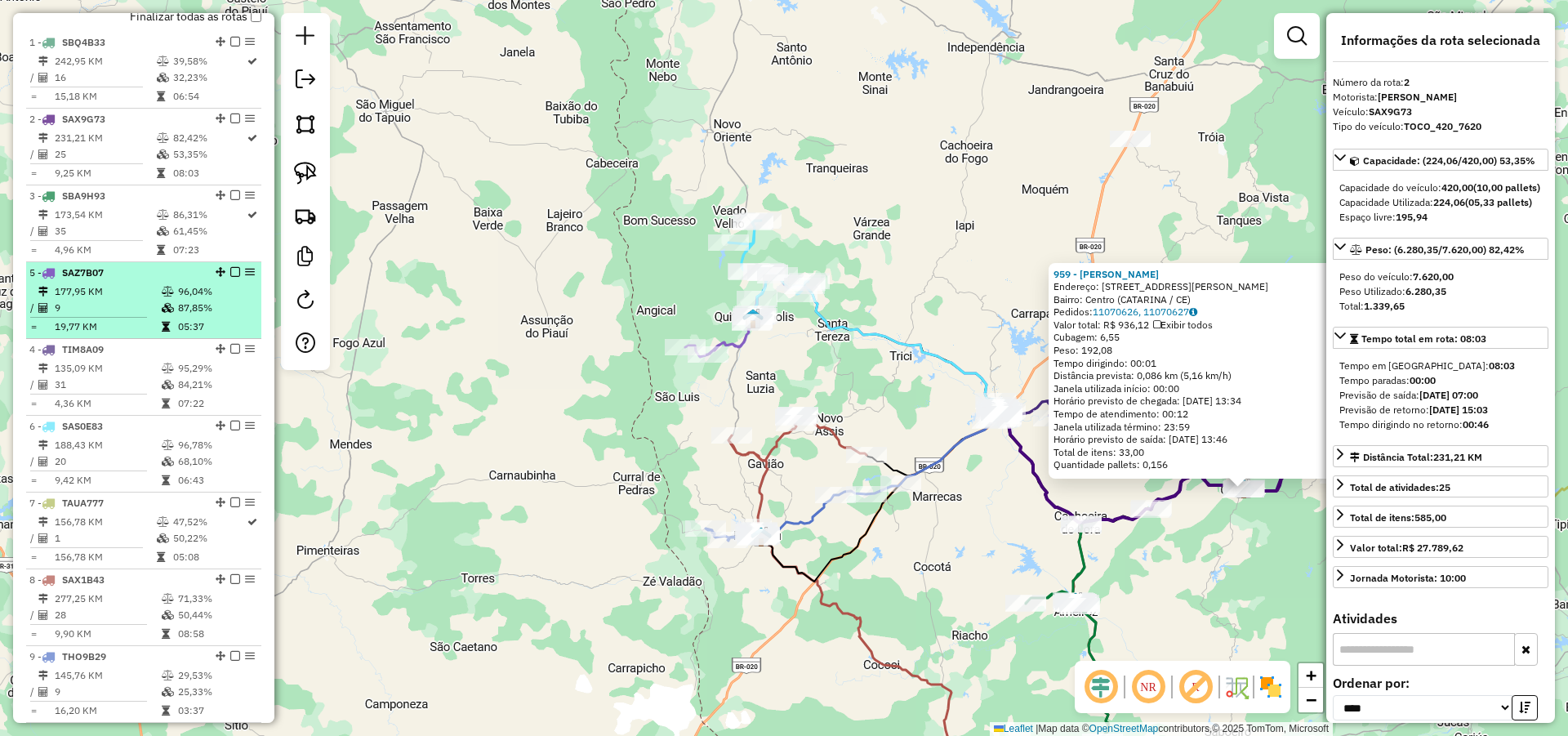
drag, startPoint x: 216, startPoint y: 359, endPoint x: 221, endPoint y: 290, distance: 69.2
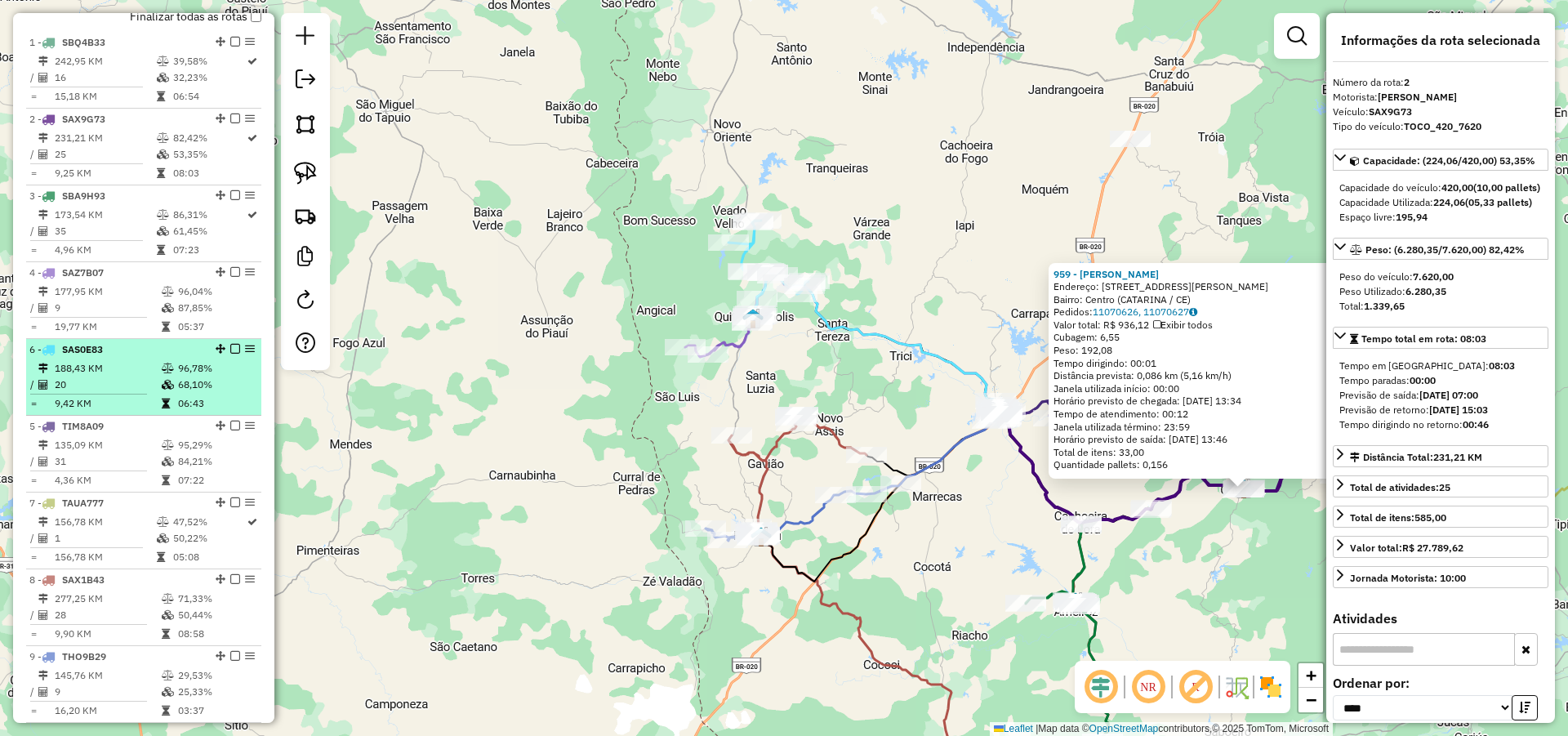
drag, startPoint x: 218, startPoint y: 440, endPoint x: 222, endPoint y: 358, distance: 82.1
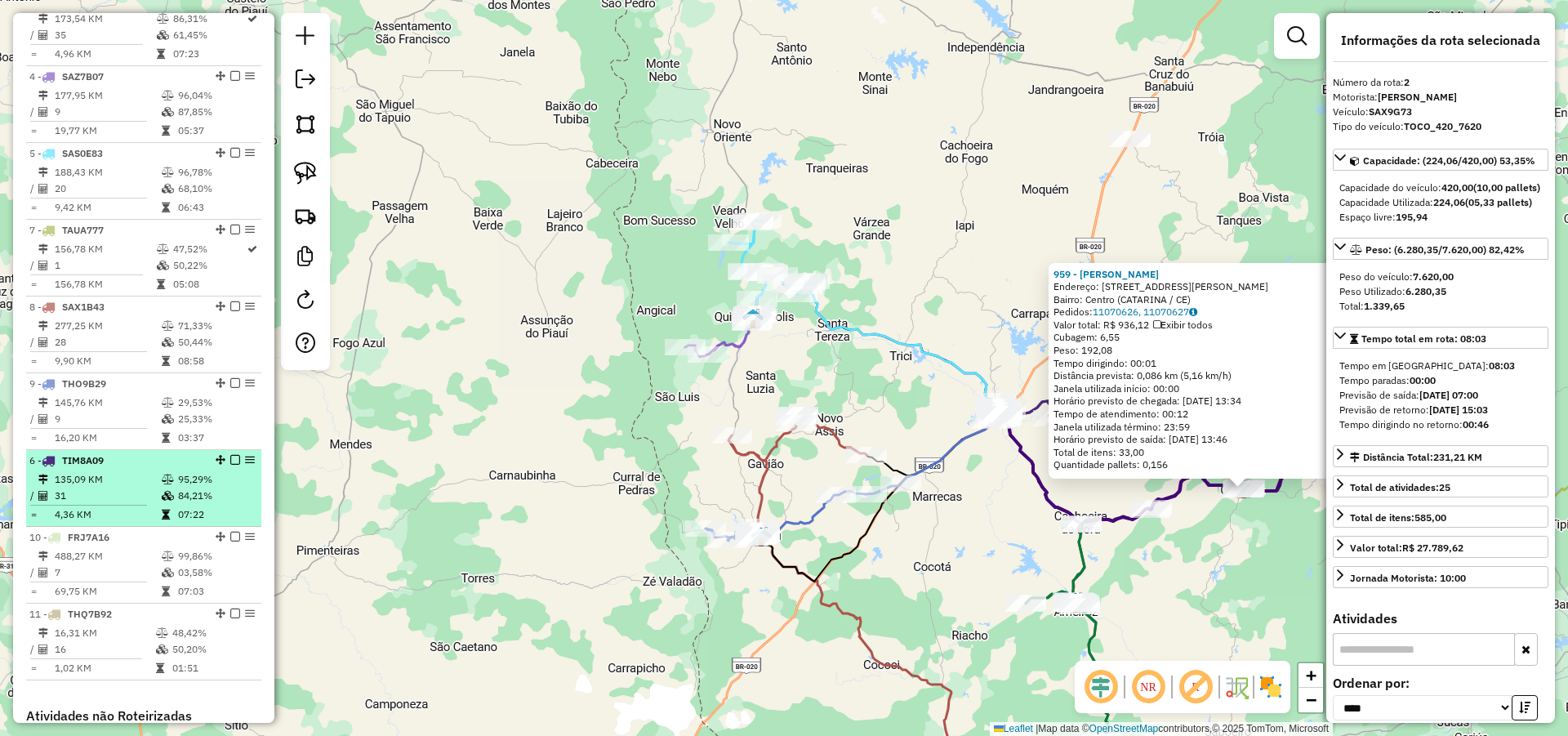
drag, startPoint x: 214, startPoint y: 240, endPoint x: 191, endPoint y: 525, distance: 285.9
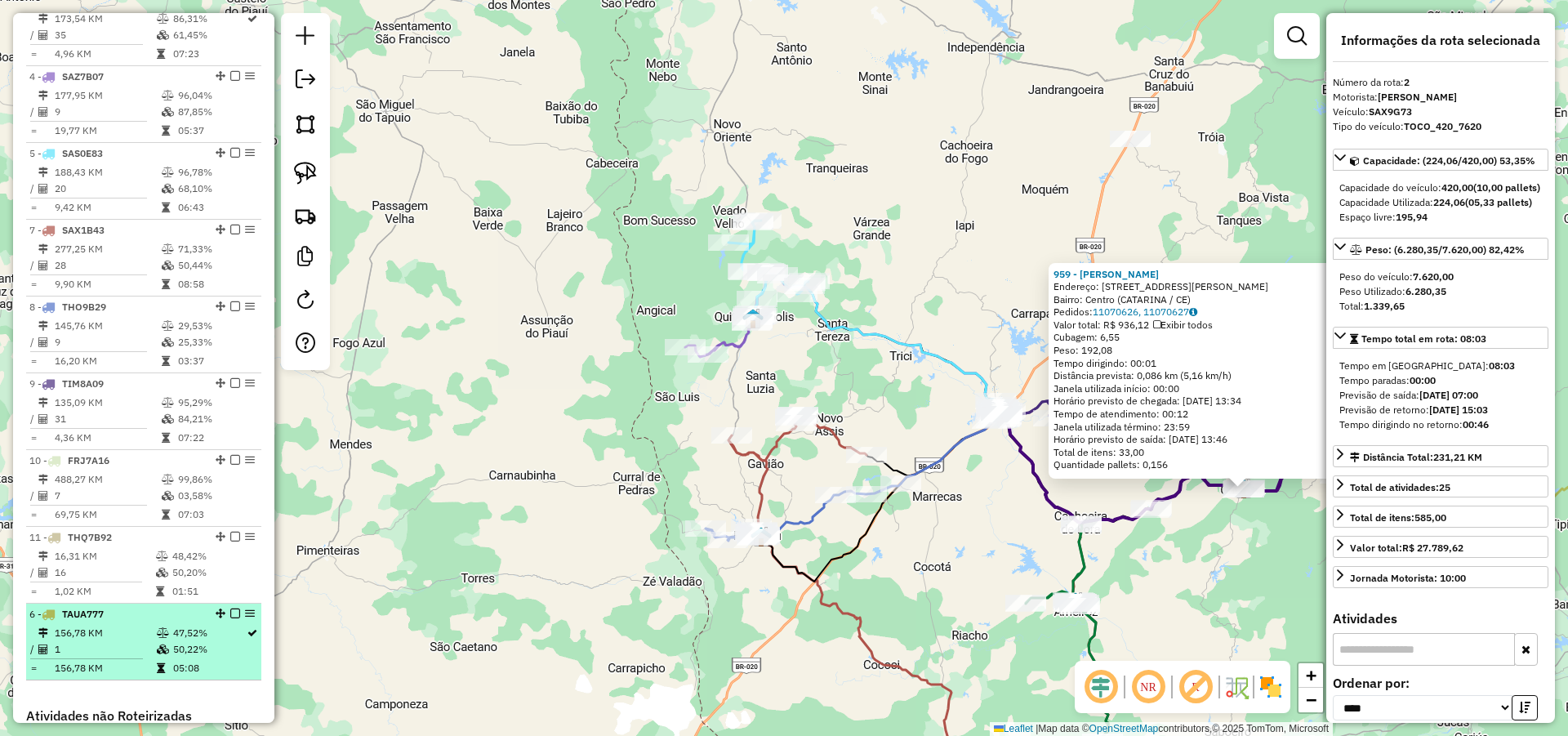
drag, startPoint x: 214, startPoint y: 243, endPoint x: 206, endPoint y: 650, distance: 407.1
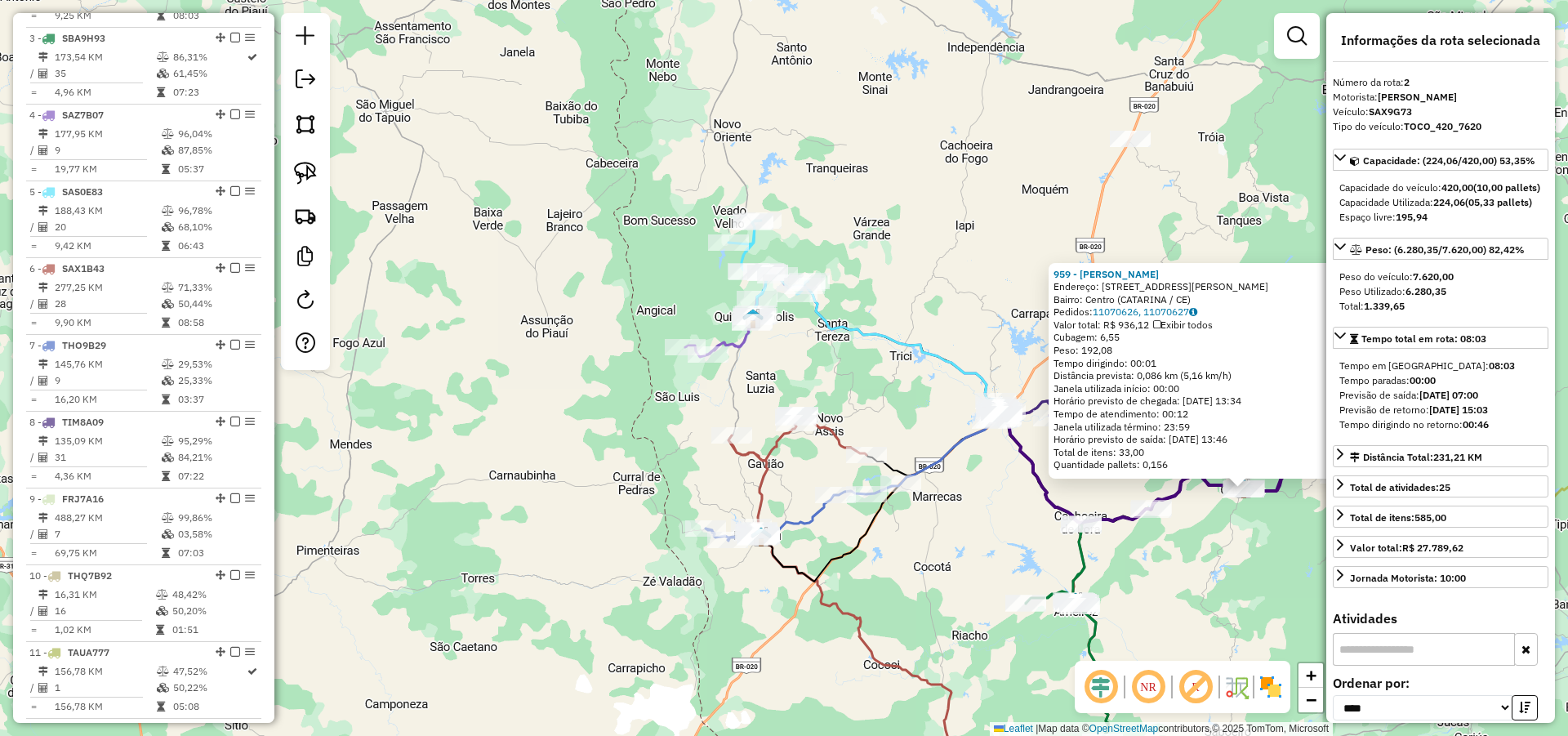
scroll to position [696, 0]
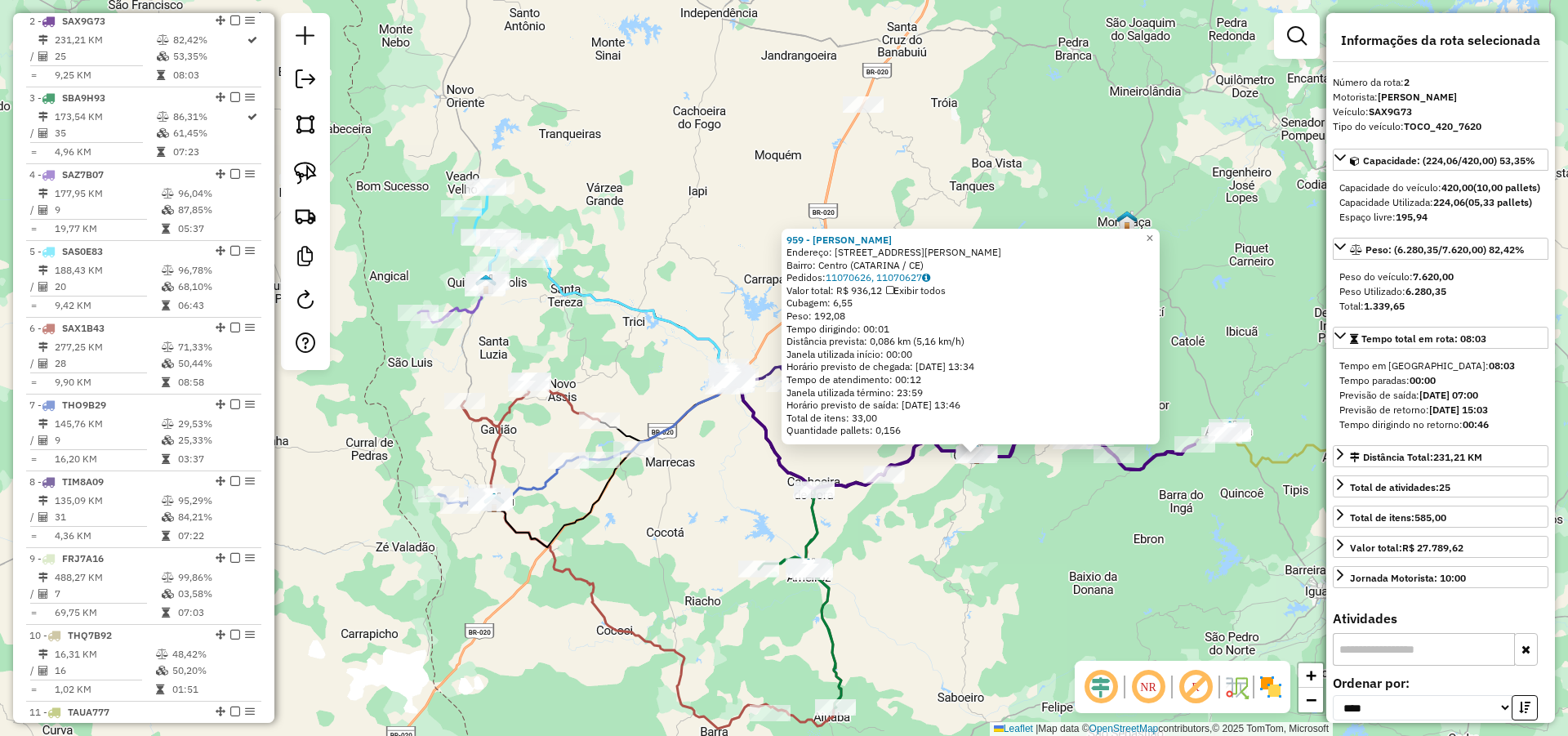
drag, startPoint x: 755, startPoint y: 507, endPoint x: 720, endPoint y: 506, distance: 35.0
click at [720, 506] on div "959 - ANTONIO IDELVANIO VI Endereço: R R ANTONIO LEITAO 541 Bairro: Centro (CAT…" at bounding box center [784, 368] width 1568 height 736
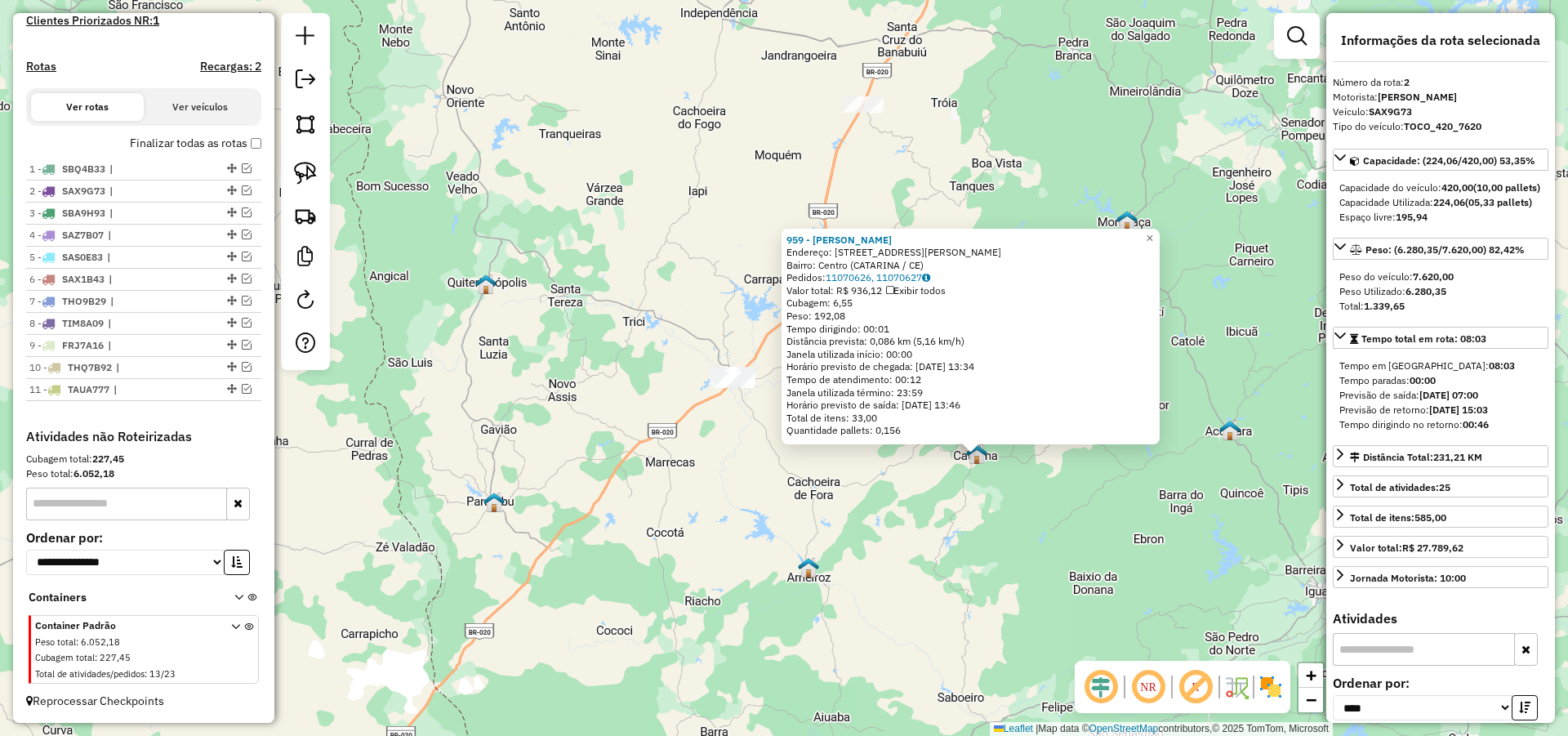
scroll to position [487, 0]
click at [1153, 233] on span "×" at bounding box center [1149, 238] width 7 height 14
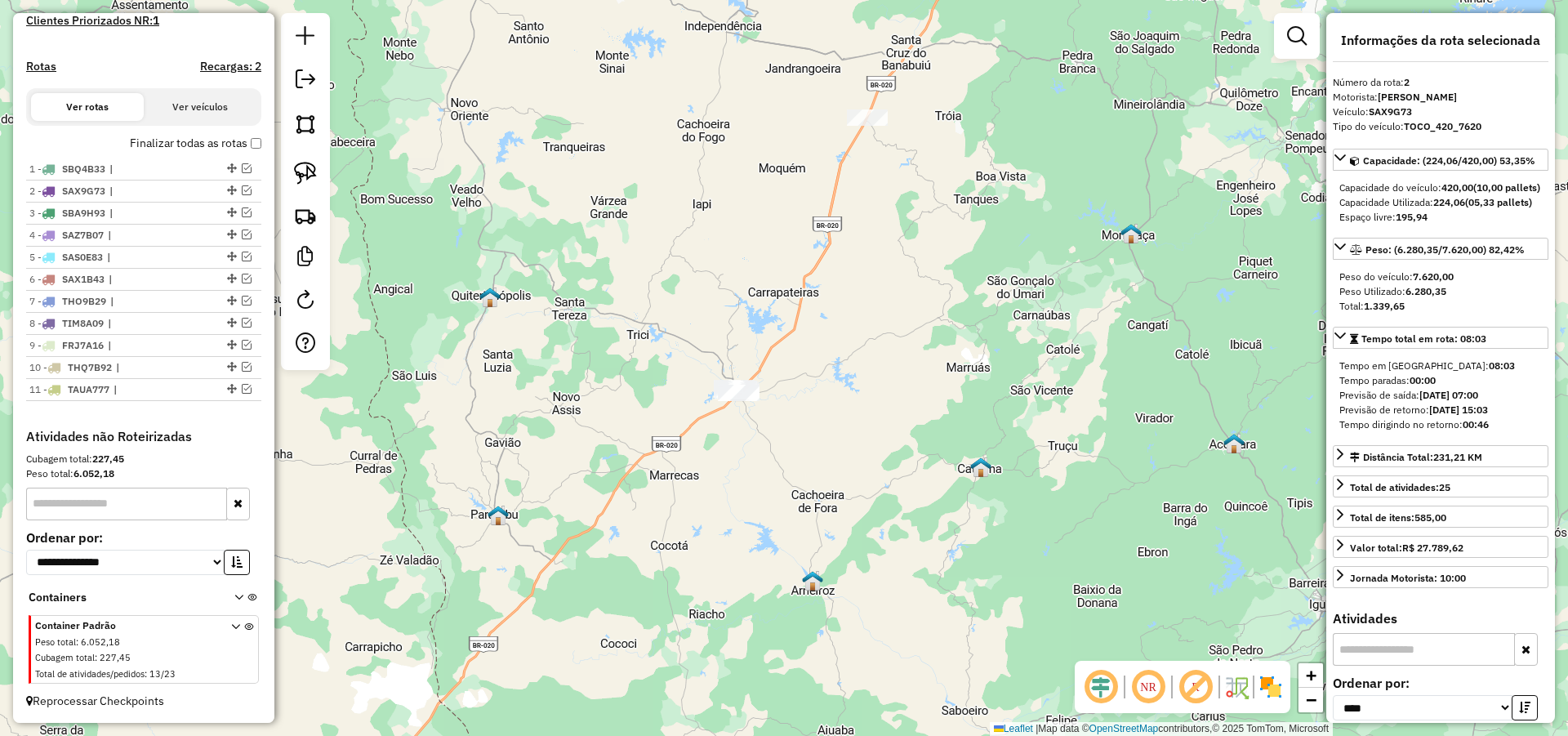
click at [863, 357] on div "Janela de atendimento Grade de atendimento Capacidade Transportadoras Veículos …" at bounding box center [784, 368] width 1568 height 736
click at [115, 242] on span "|" at bounding box center [145, 235] width 75 height 15
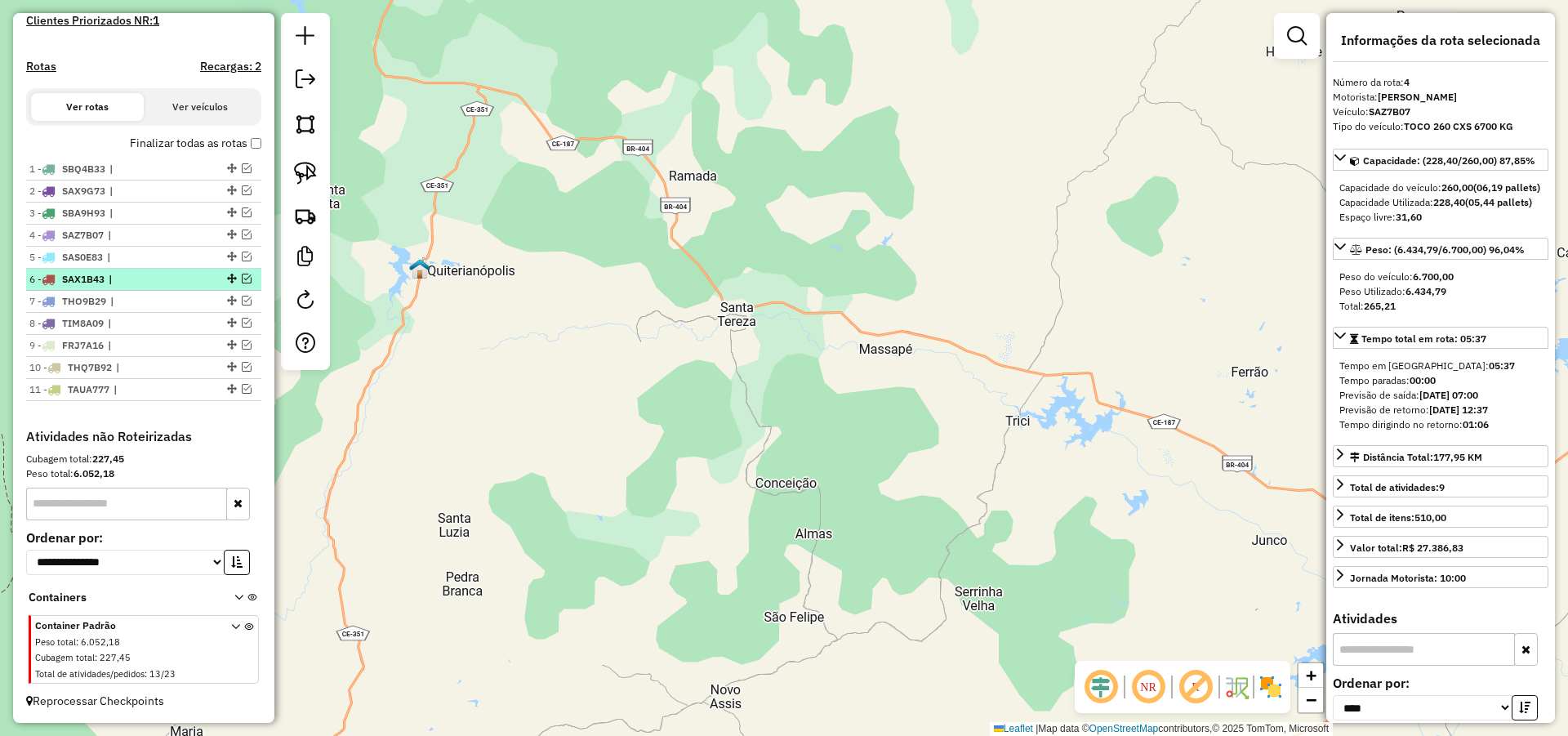
click at [126, 279] on span "|" at bounding box center [146, 279] width 75 height 15
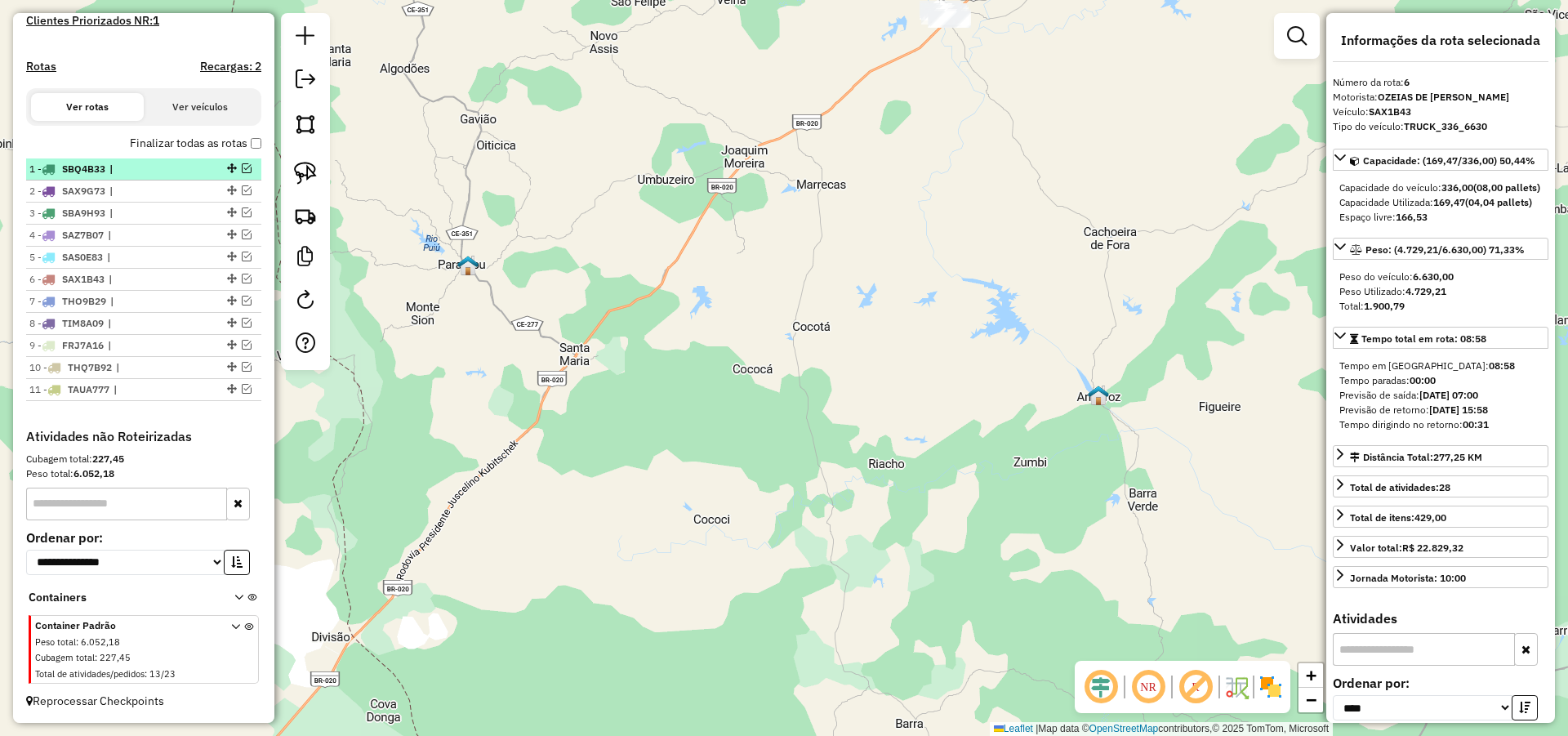
click at [122, 169] on span "|" at bounding box center [146, 169] width 75 height 15
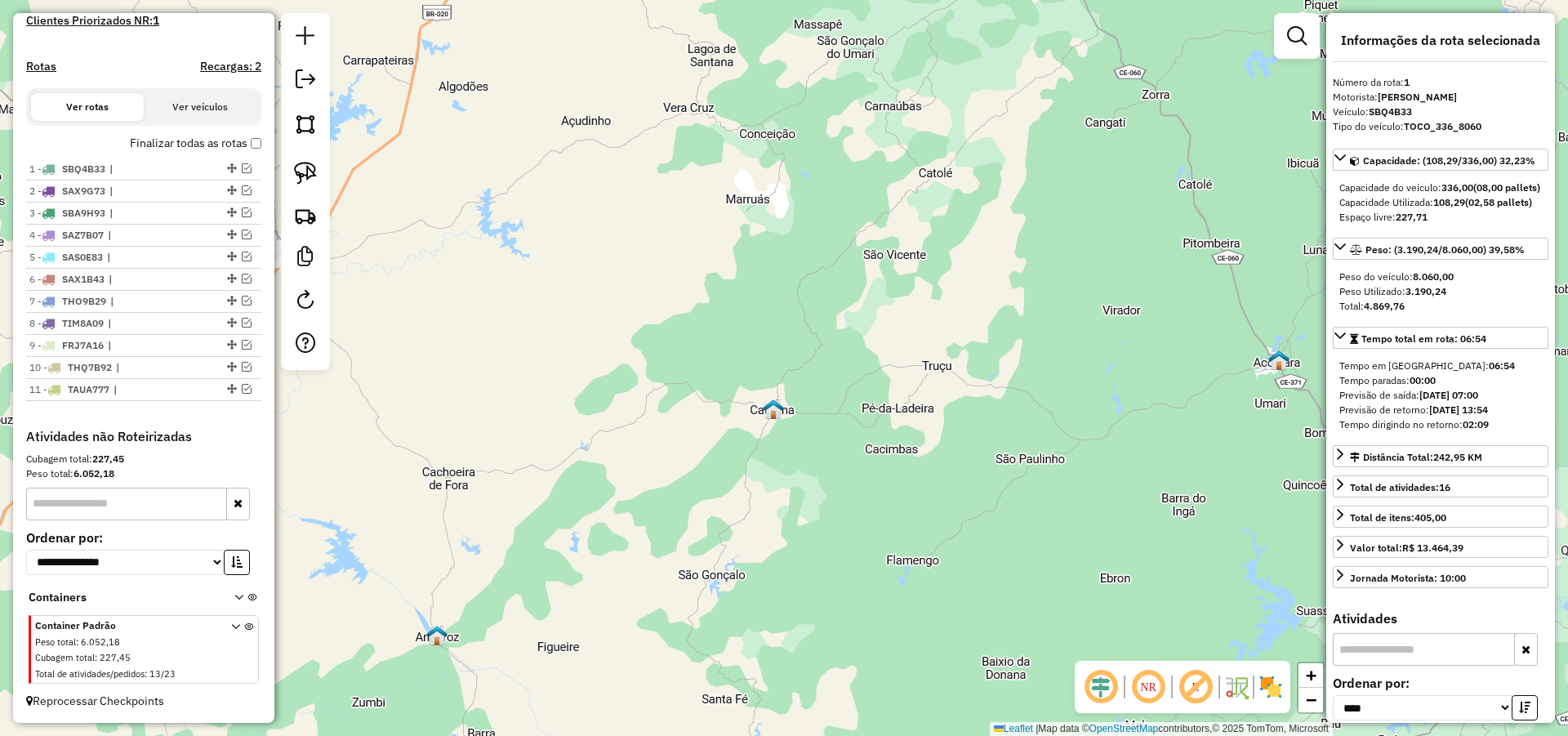
click at [564, 282] on div "Janela de atendimento Grade de atendimento Capacidade Transportadoras Veículos …" at bounding box center [784, 368] width 1568 height 736
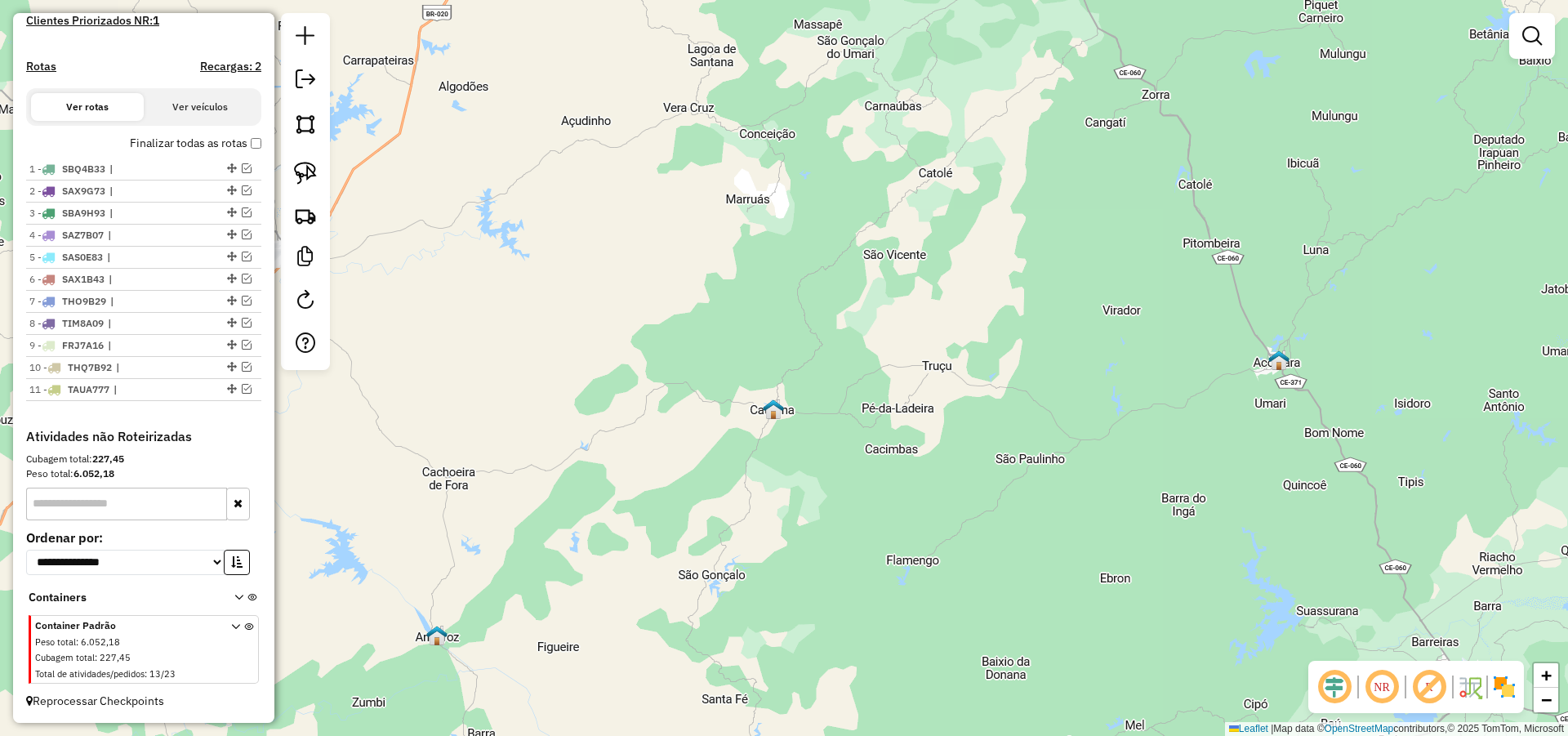
drag, startPoint x: 687, startPoint y: 323, endPoint x: 983, endPoint y: 471, distance: 330.9
click at [970, 472] on div "Janela de atendimento Grade de atendimento Capacidade Transportadoras Veículos …" at bounding box center [784, 368] width 1568 height 736
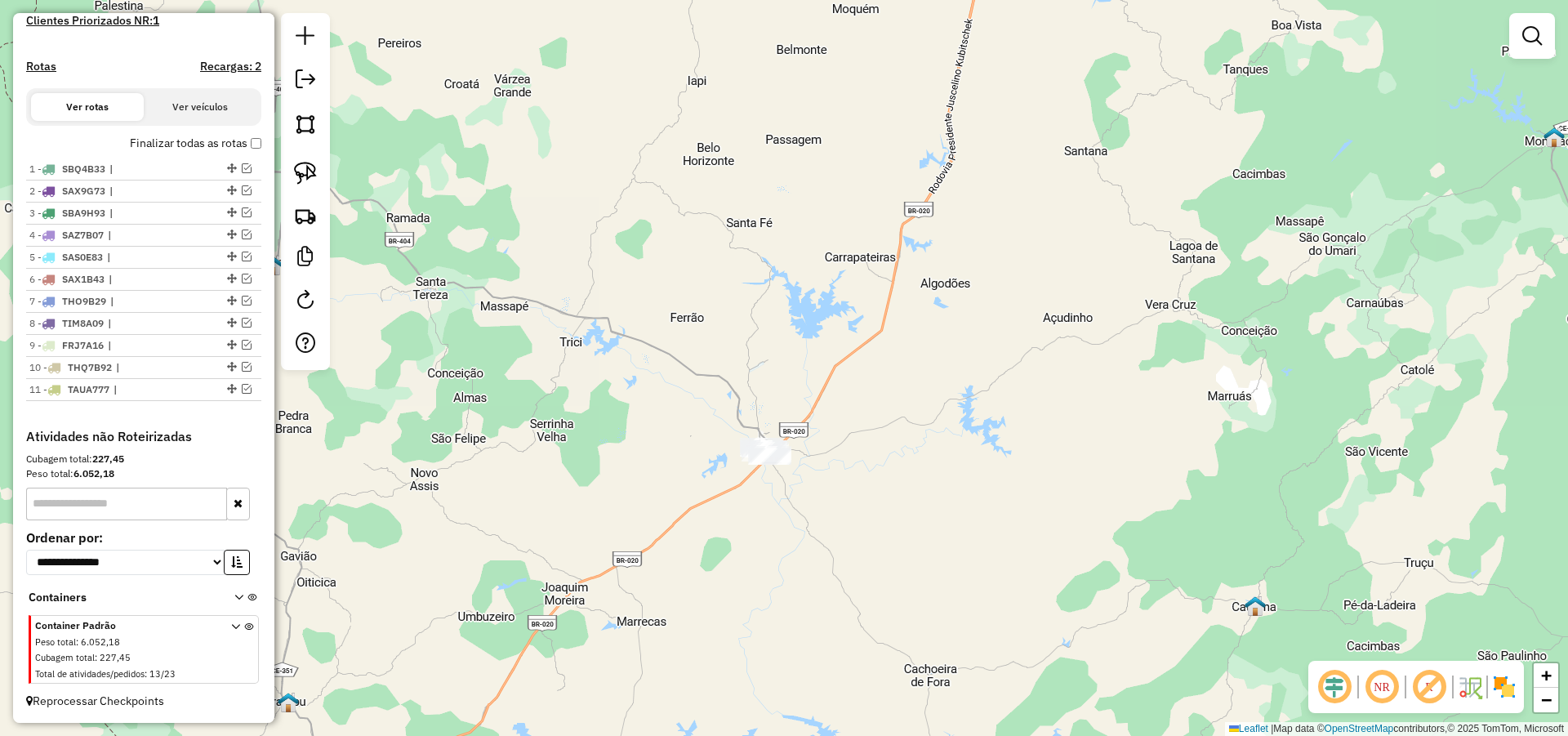
click at [913, 437] on div "Janela de atendimento Grade de atendimento Capacidade Transportadoras Veículos …" at bounding box center [784, 368] width 1568 height 736
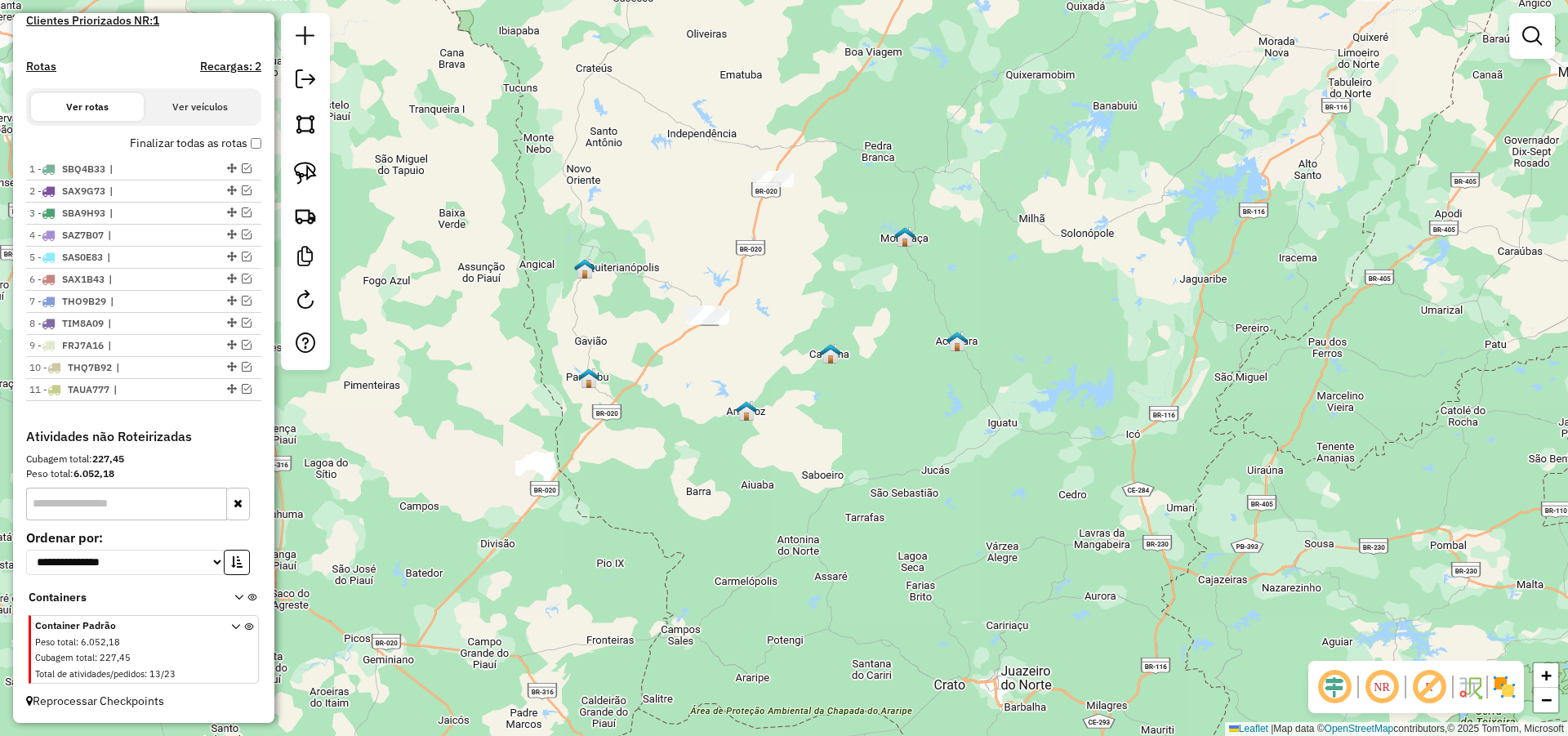
drag, startPoint x: 670, startPoint y: 220, endPoint x: 679, endPoint y: 250, distance: 31.3
click at [678, 248] on div "Janela de atendimento Grade de atendimento Capacidade Transportadoras Veículos …" at bounding box center [784, 368] width 1568 height 736
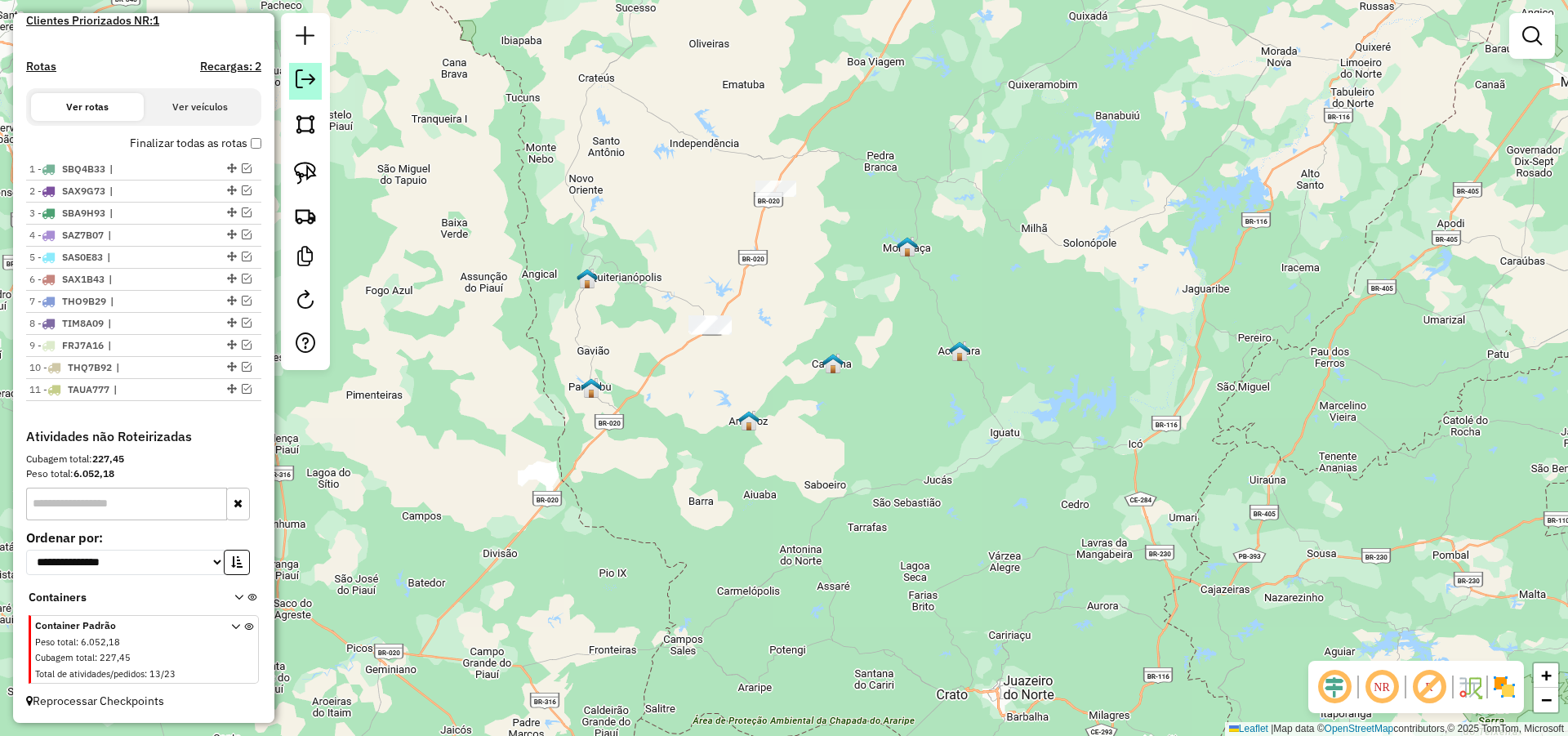
click at [311, 79] on em at bounding box center [305, 79] width 19 height 19
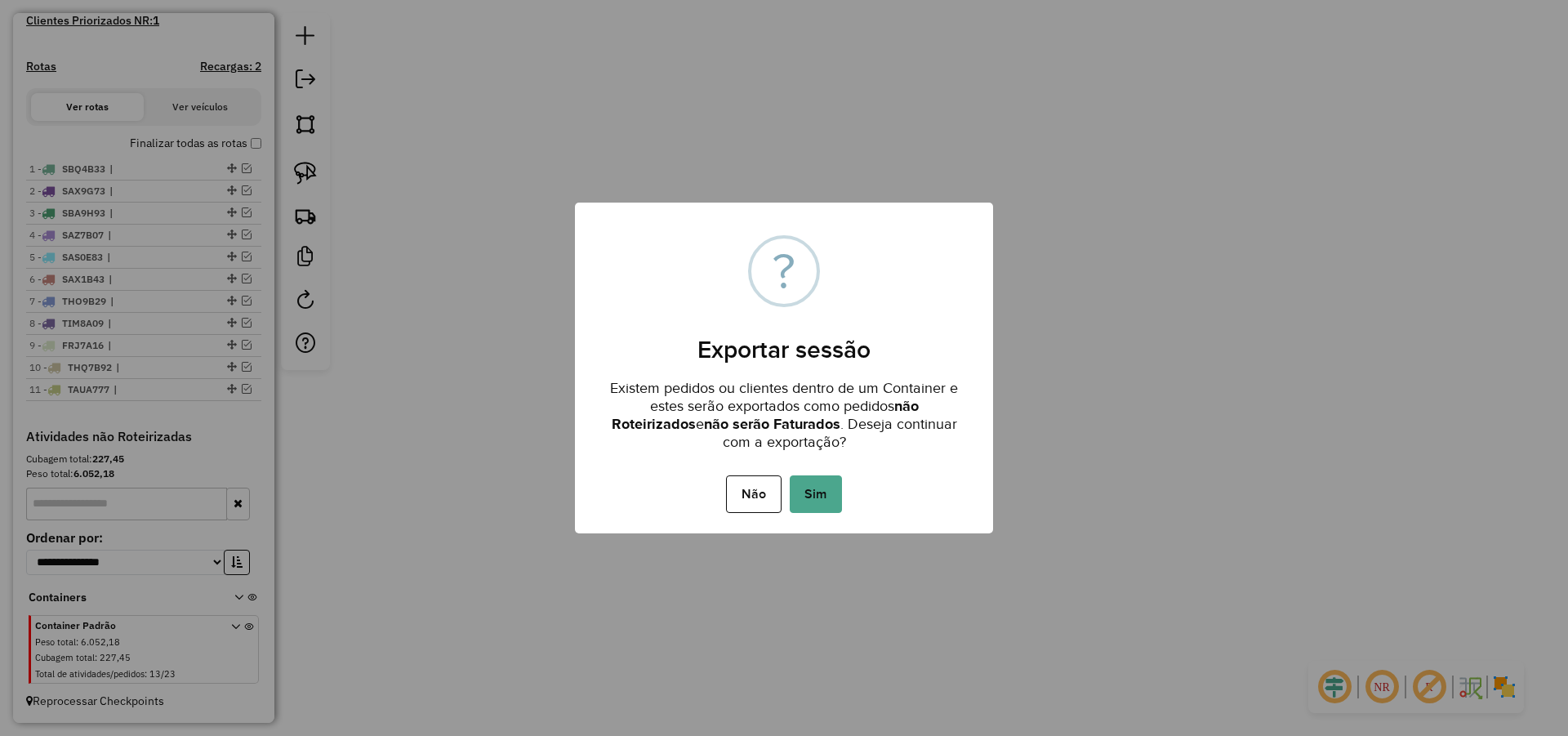
click at [821, 484] on button "Sim" at bounding box center [815, 494] width 52 height 38
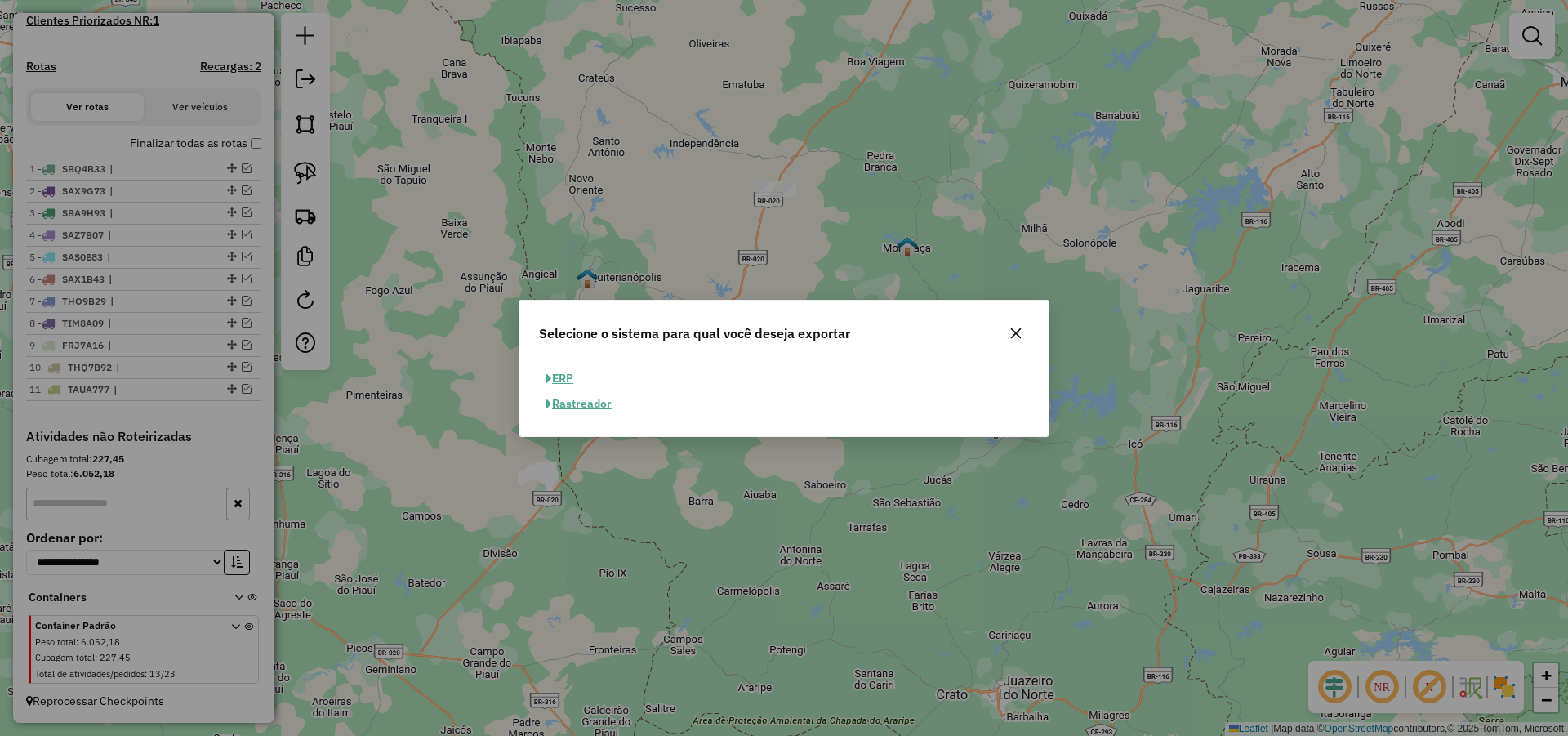
click at [1024, 320] on div at bounding box center [1016, 334] width 26 height 26
click at [1020, 331] on icon "button" at bounding box center [1016, 333] width 13 height 13
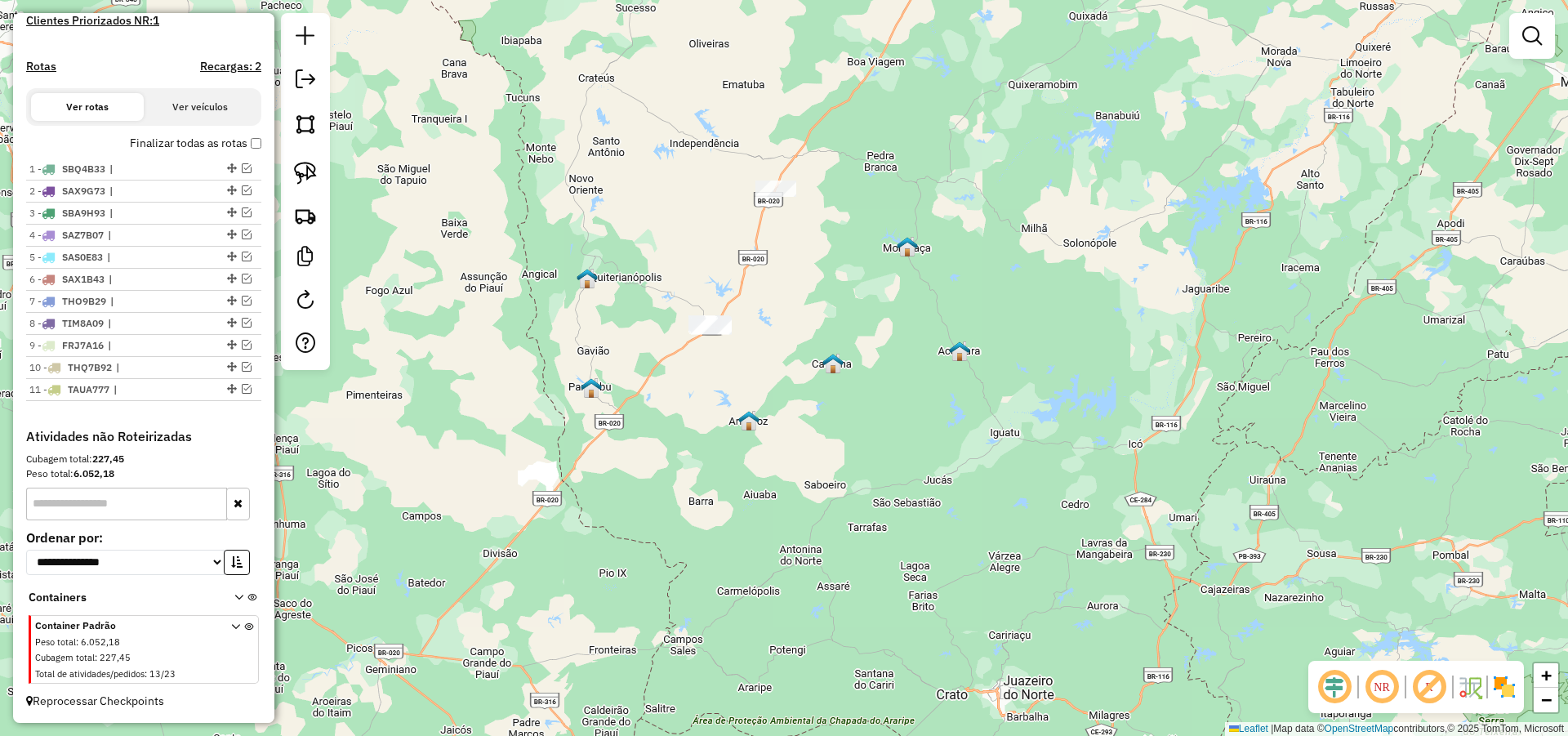
click at [245, 139] on label "Finalizar todas as rotas" at bounding box center [195, 143] width 131 height 17
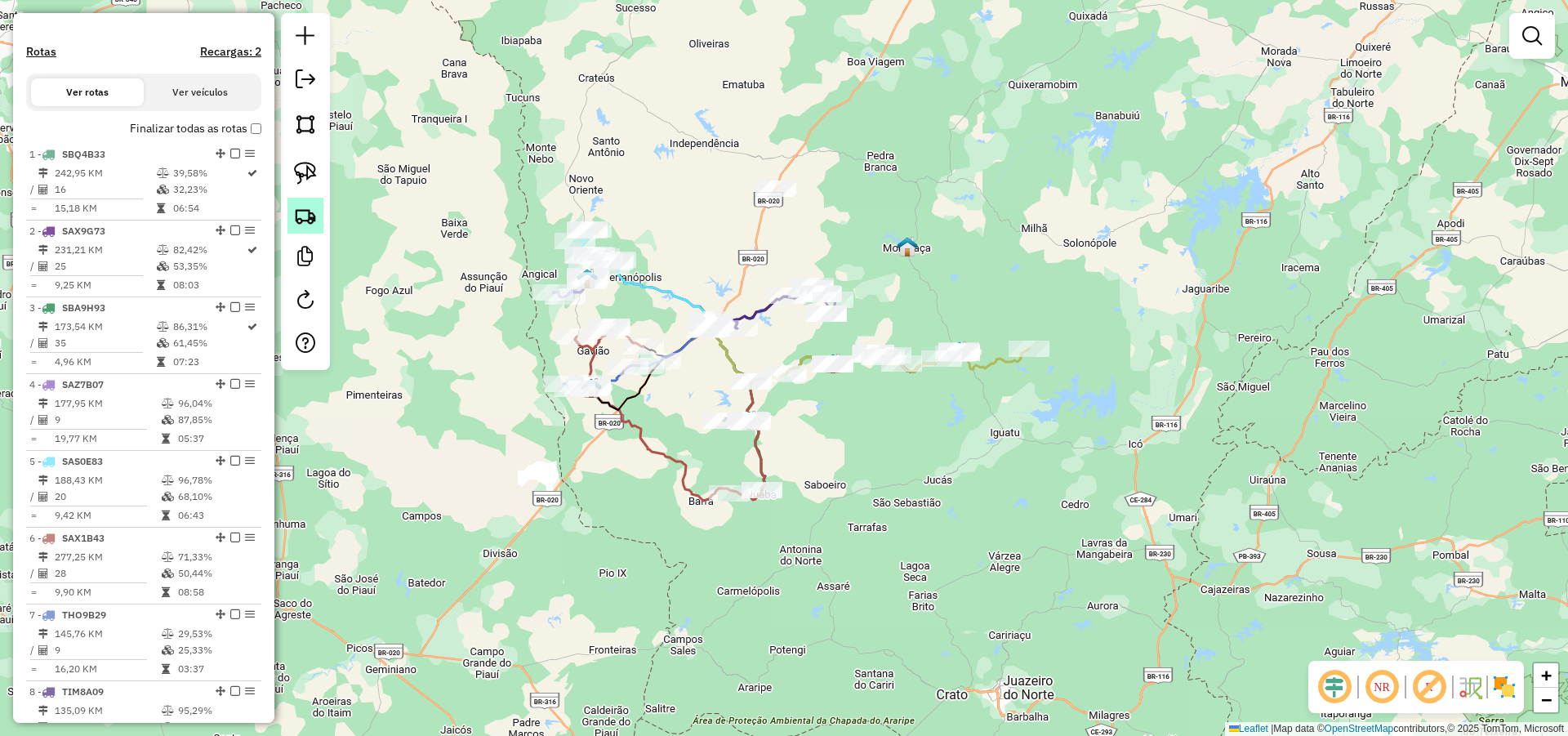
click at [312, 224] on img at bounding box center [305, 215] width 23 height 23
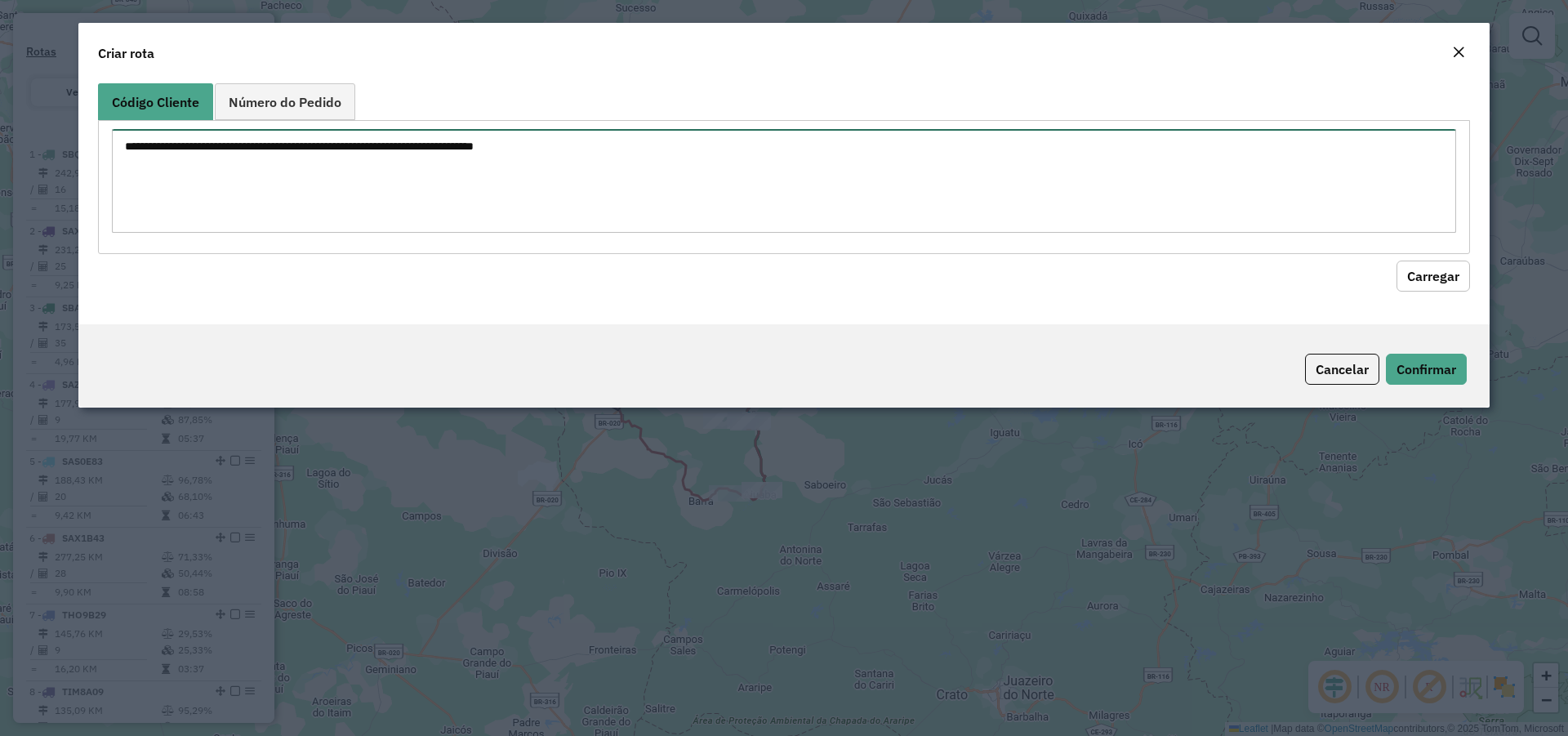
click at [412, 177] on textarea at bounding box center [784, 181] width 1344 height 104
type textarea "**** **** **** **** **** ****"
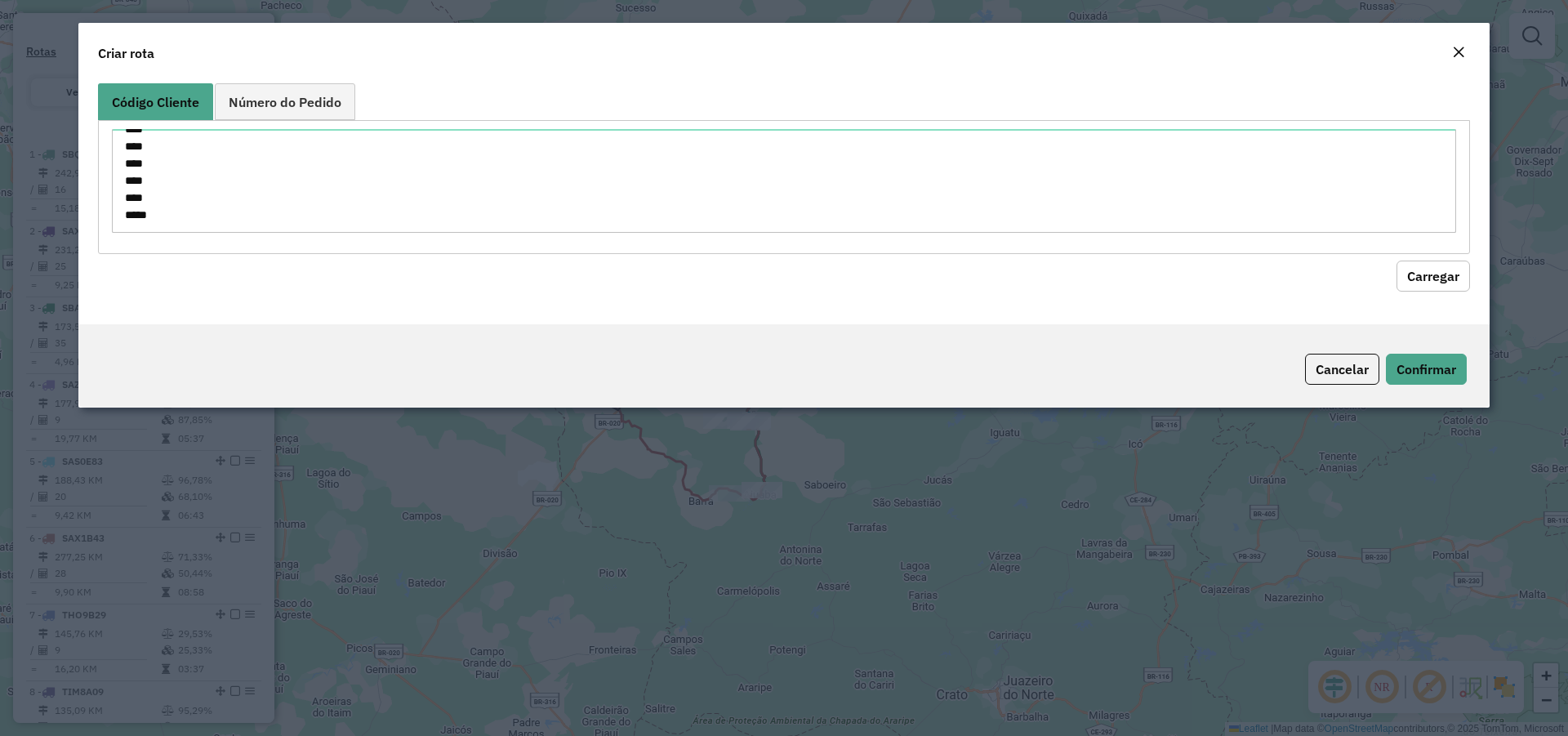
click at [1420, 282] on button "Carregar" at bounding box center [1432, 275] width 73 height 31
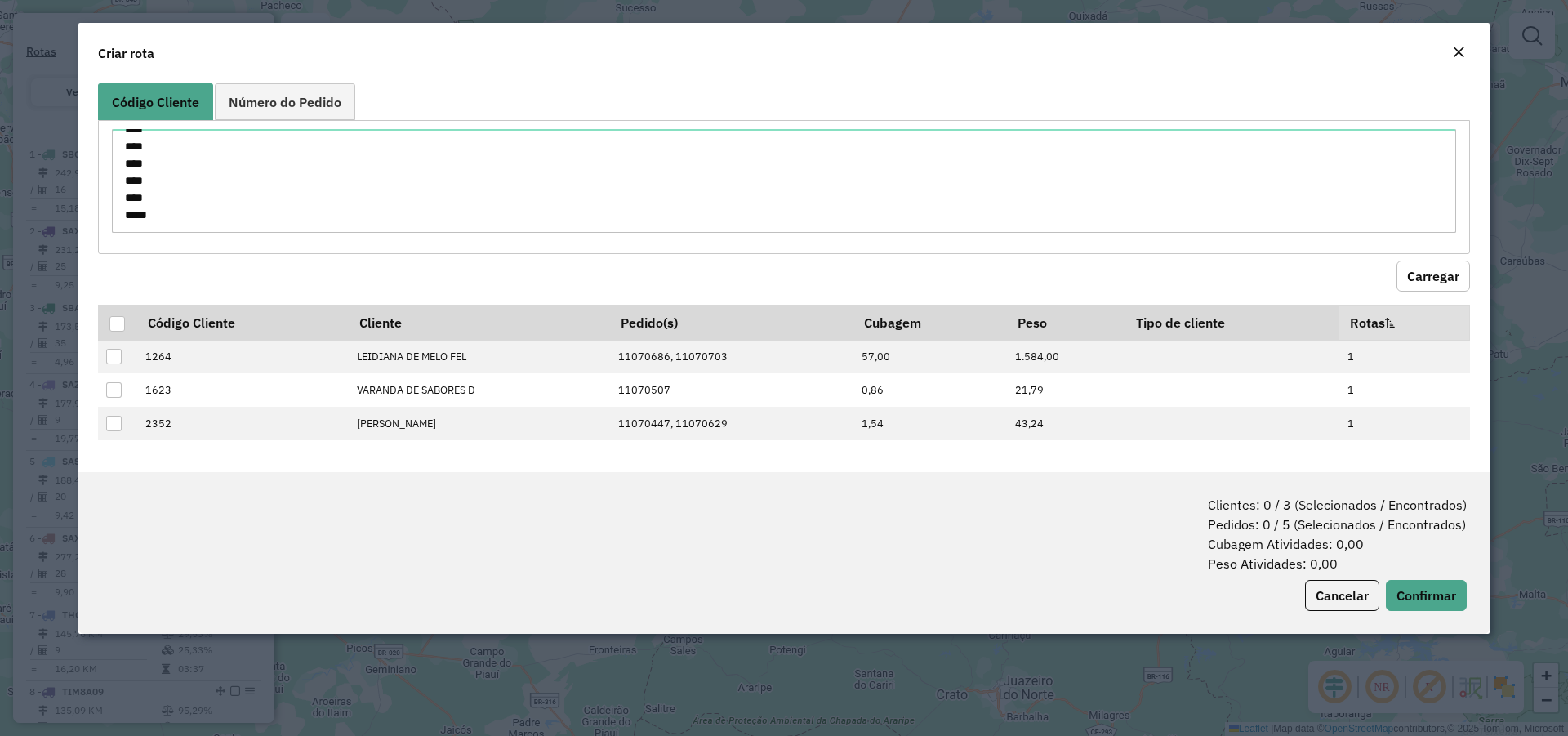
click at [1457, 52] on em "Close" at bounding box center [1458, 52] width 13 height 13
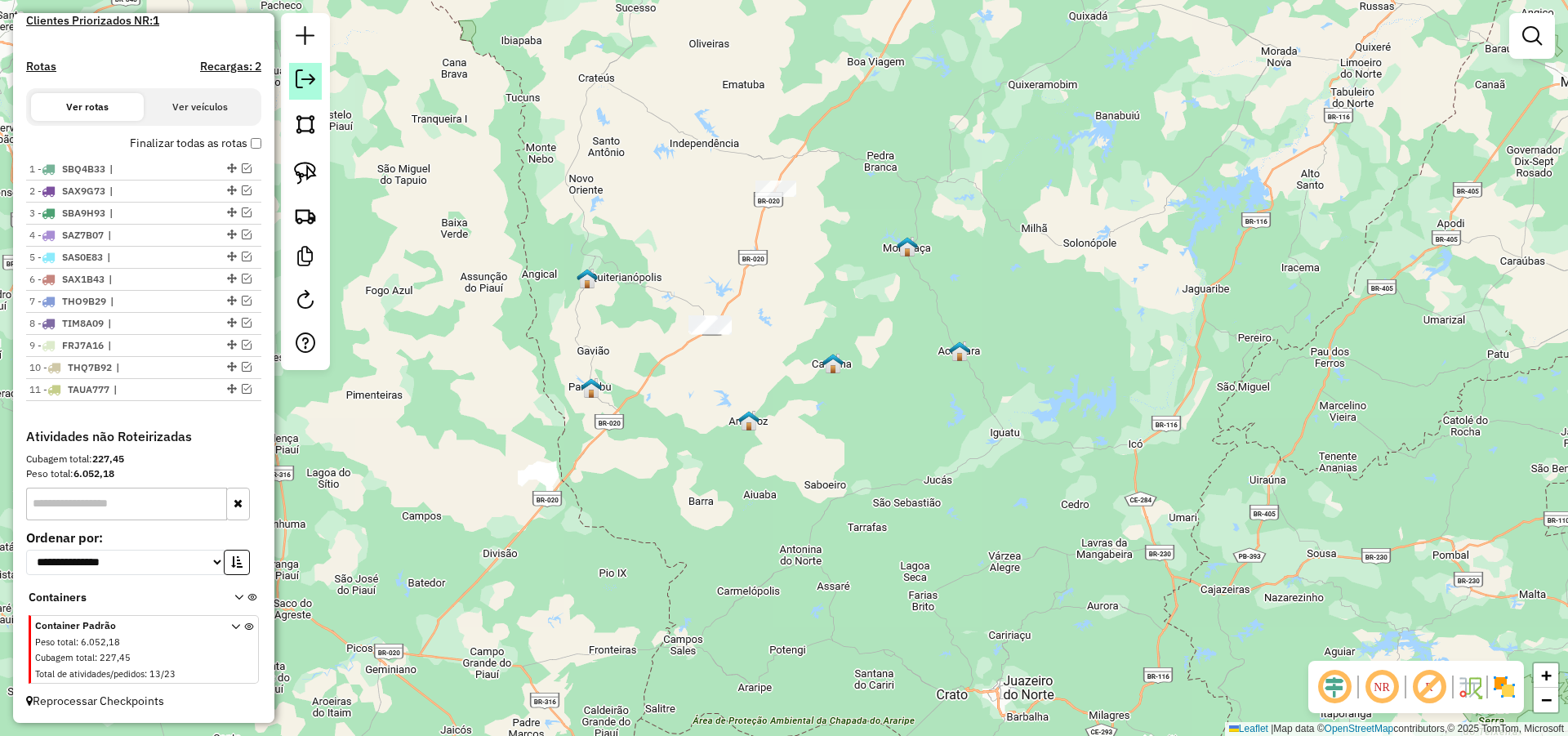
click at [303, 90] on link at bounding box center [305, 81] width 33 height 37
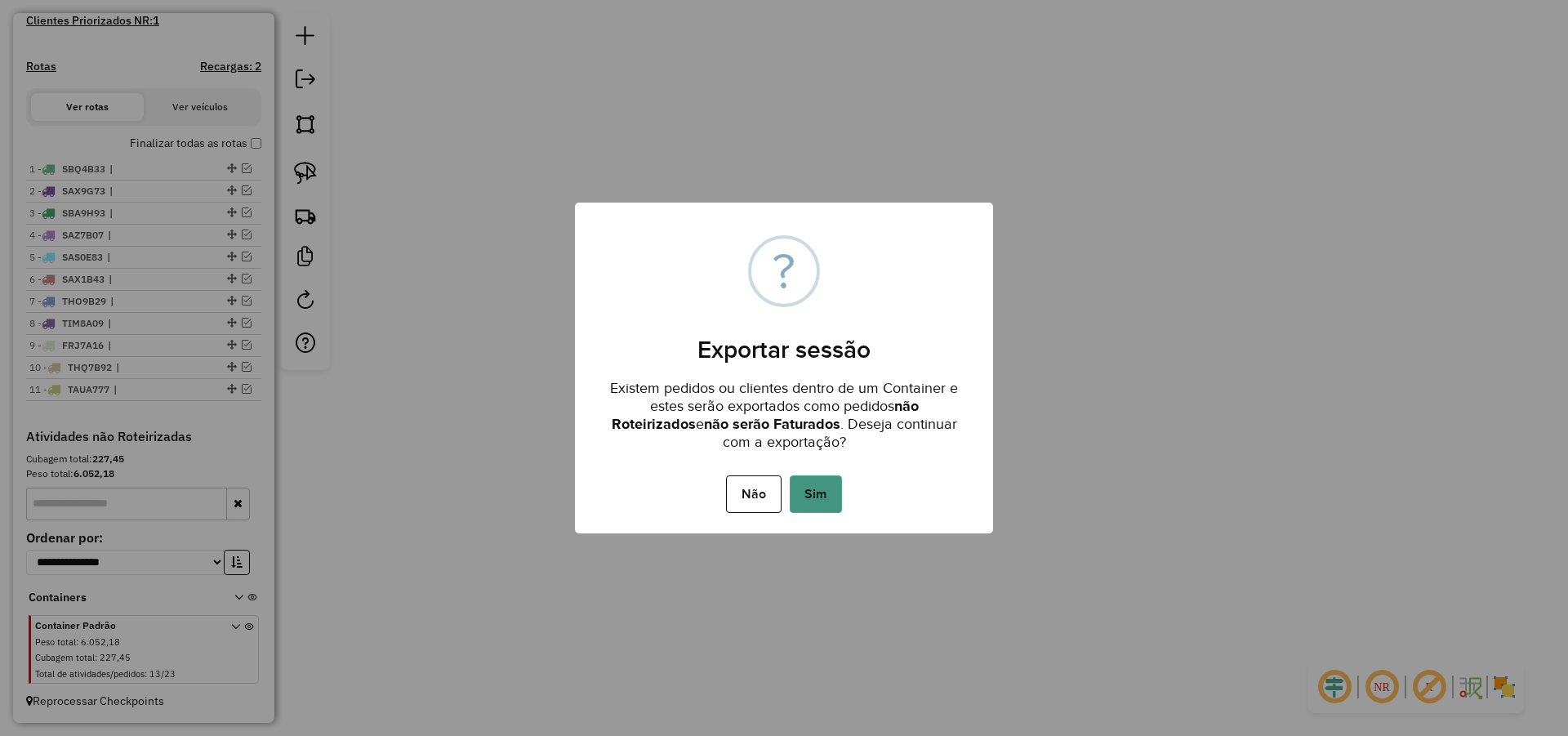
click at [815, 498] on button "Sim" at bounding box center [815, 494] width 52 height 38
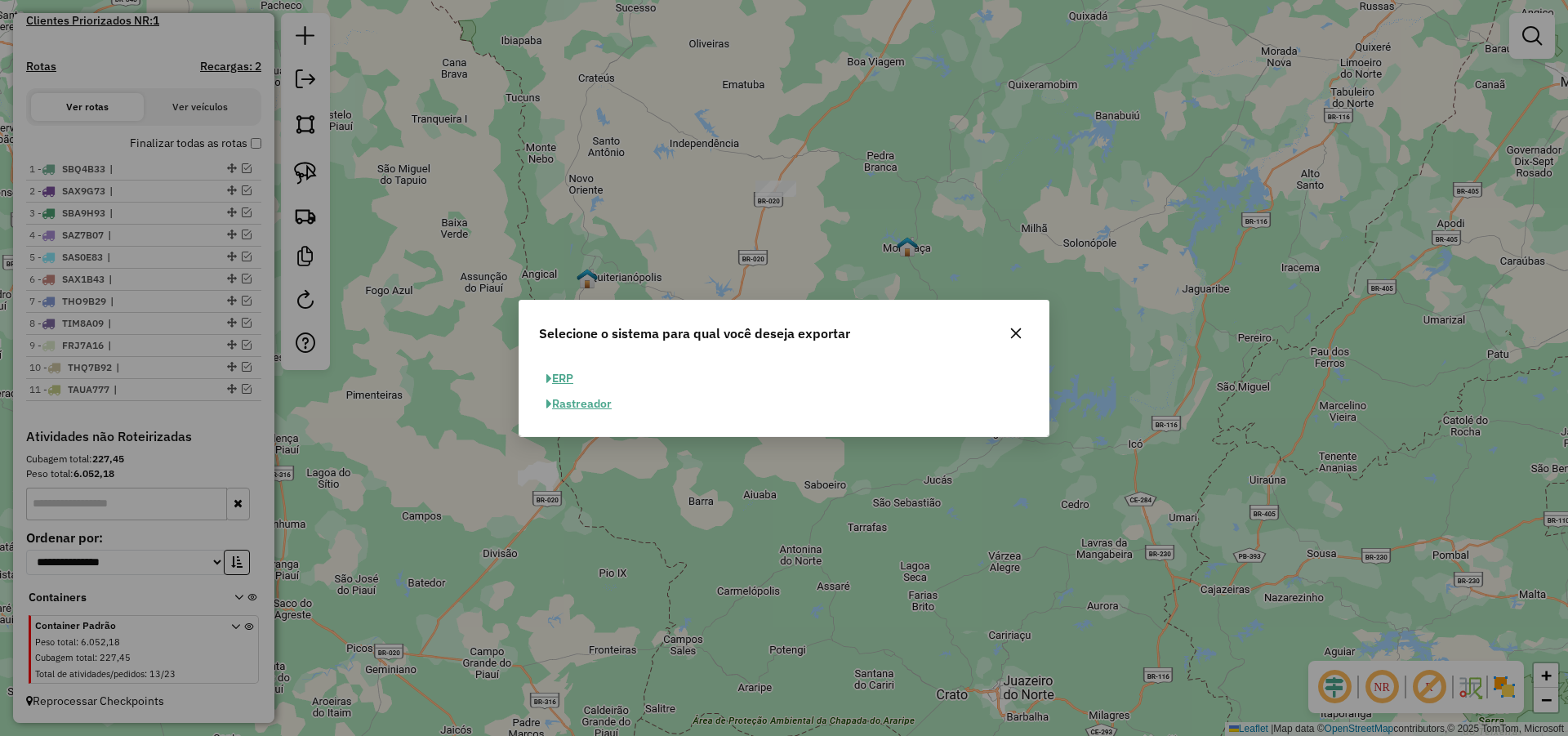
click at [558, 375] on button "ERP" at bounding box center [559, 379] width 41 height 26
select select "**"
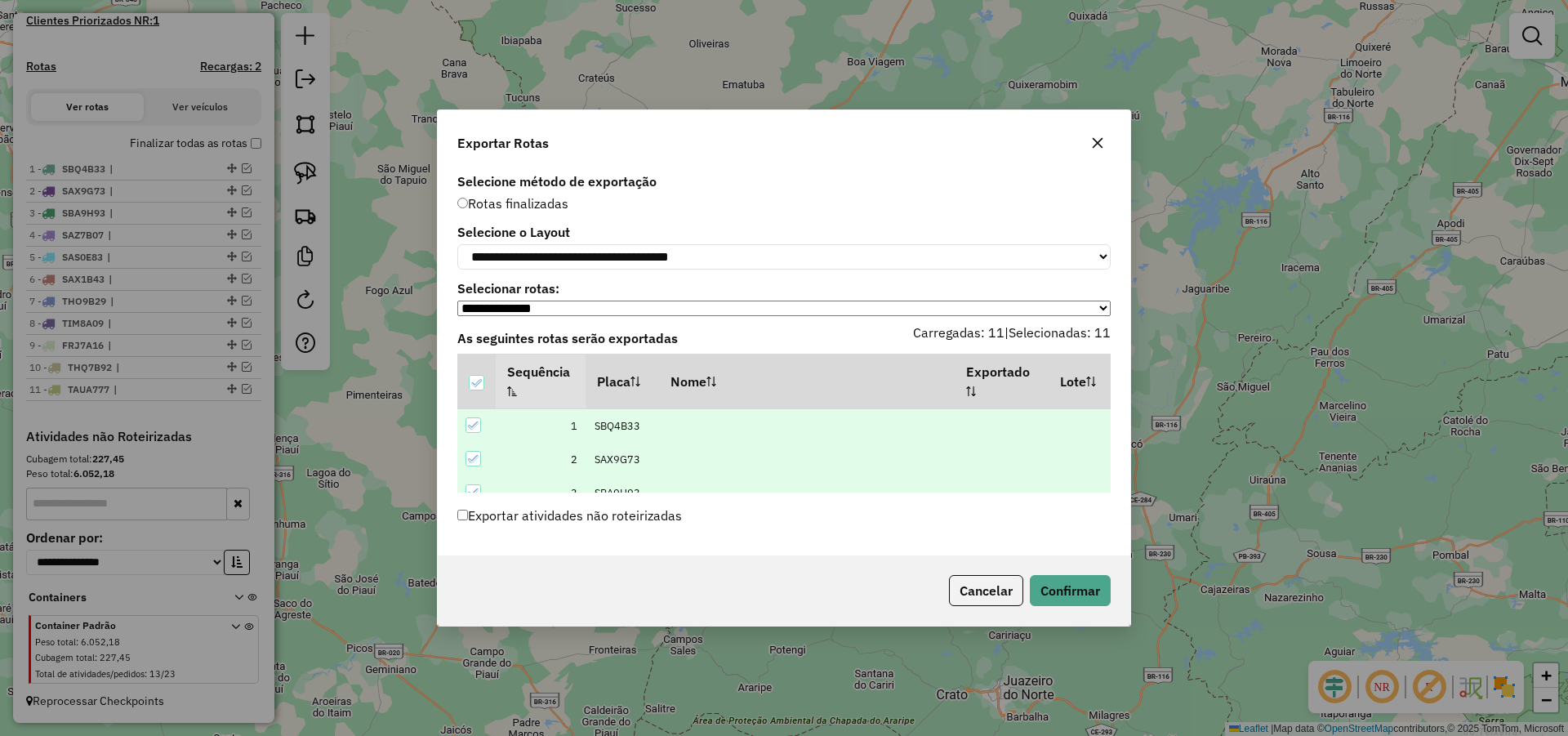
click at [560, 518] on label "Exportar atividades não roteirizadas" at bounding box center [569, 514] width 224 height 31
click at [1050, 591] on button "Confirmar" at bounding box center [1070, 590] width 81 height 31
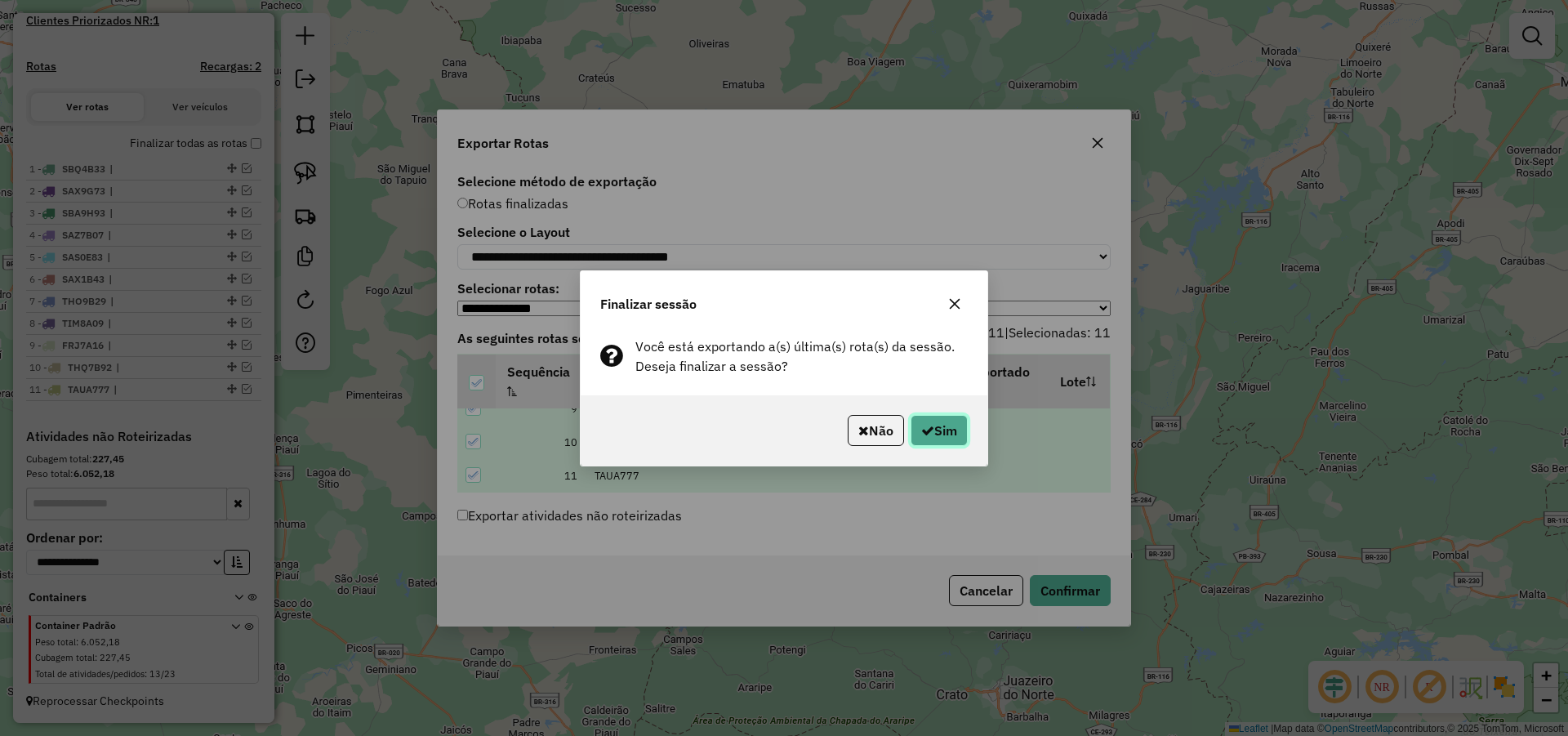
click at [936, 430] on button "Sim" at bounding box center [939, 430] width 57 height 31
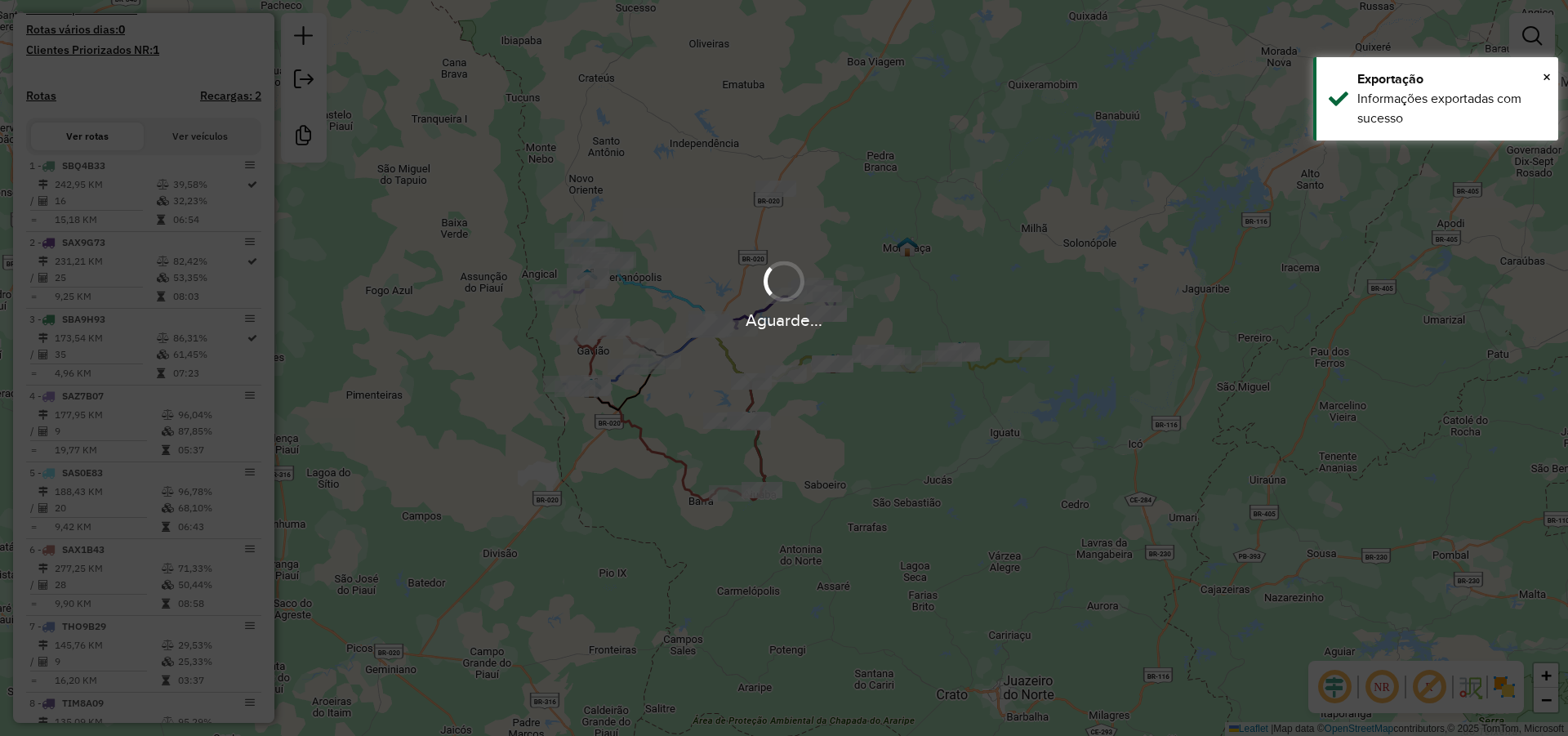
scroll to position [531, 0]
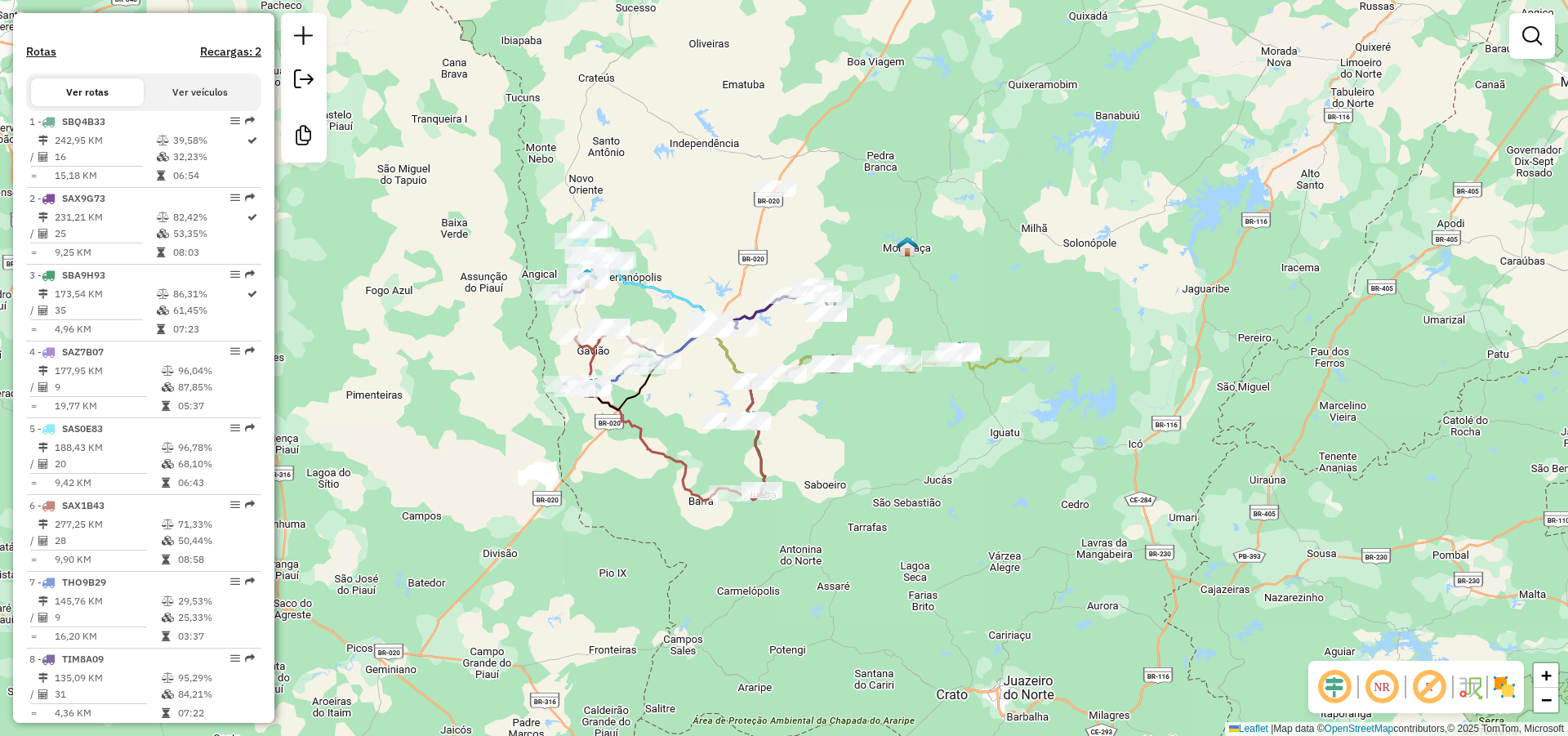
click at [1512, 39] on div at bounding box center [1532, 36] width 46 height 46
click at [1531, 34] on em at bounding box center [1532, 36] width 19 height 19
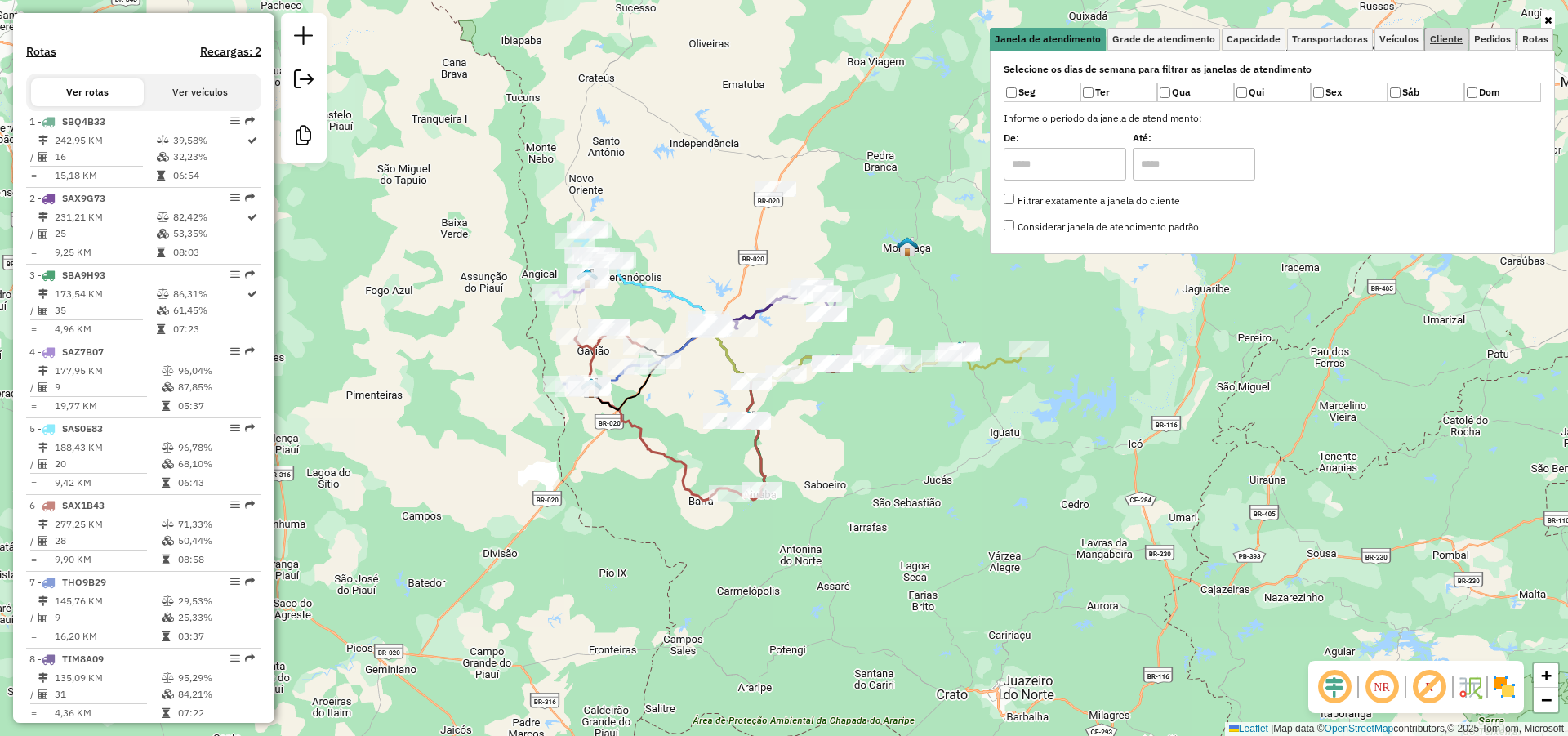
click at [1451, 36] on span "Cliente" at bounding box center [1445, 39] width 33 height 10
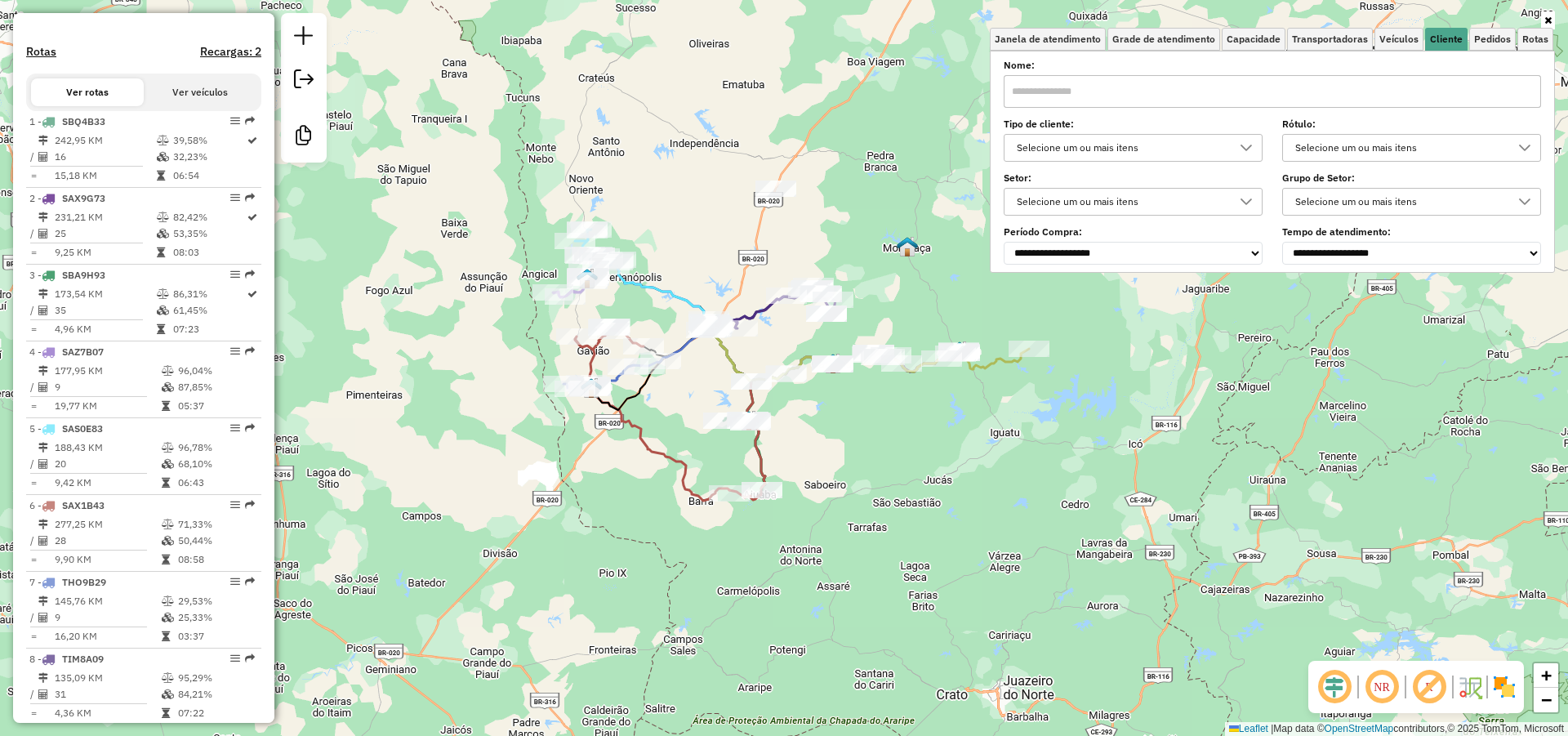
click at [1117, 142] on div "Selecione um ou mais itens" at bounding box center [1121, 148] width 220 height 26
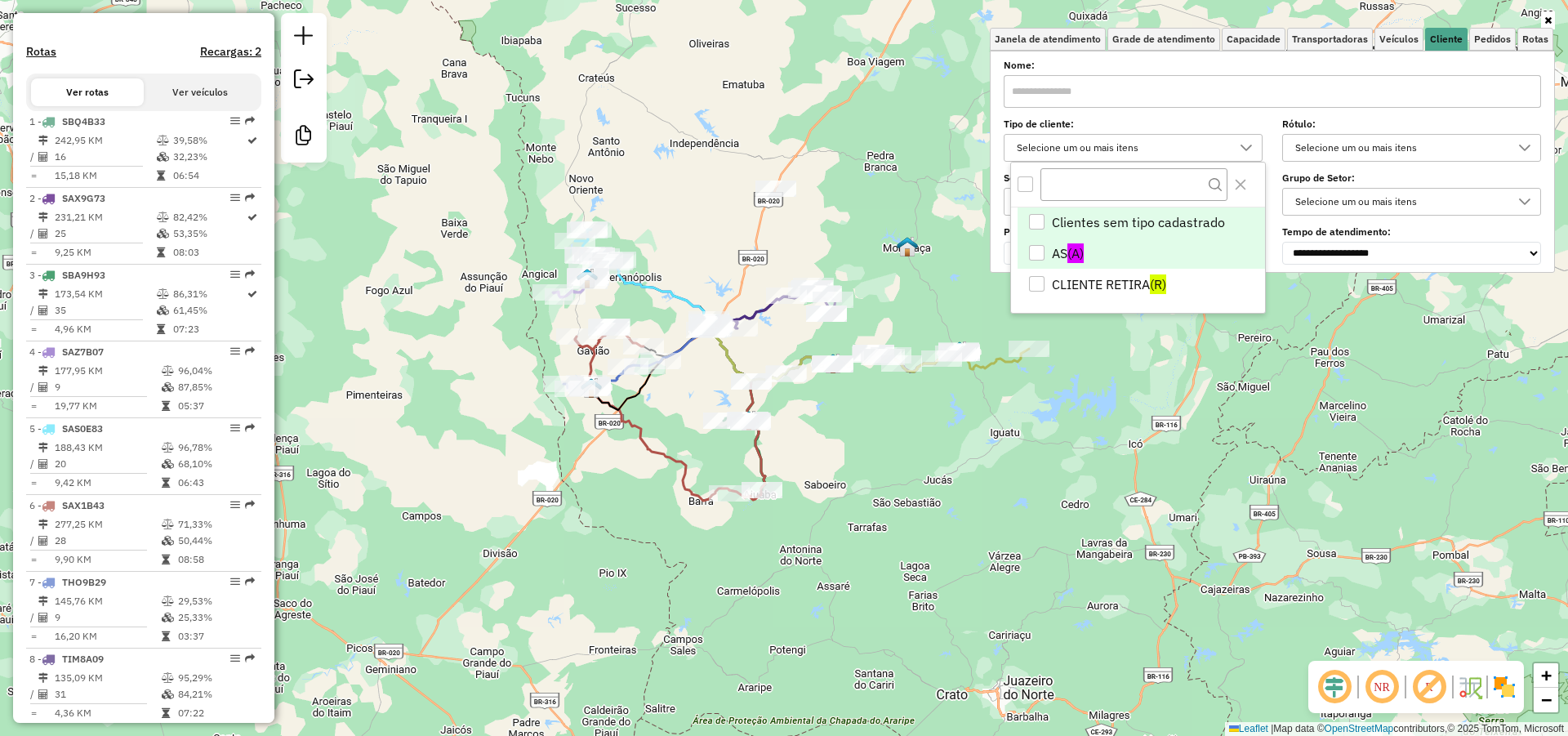
click at [1041, 252] on div "AS" at bounding box center [1037, 253] width 16 height 16
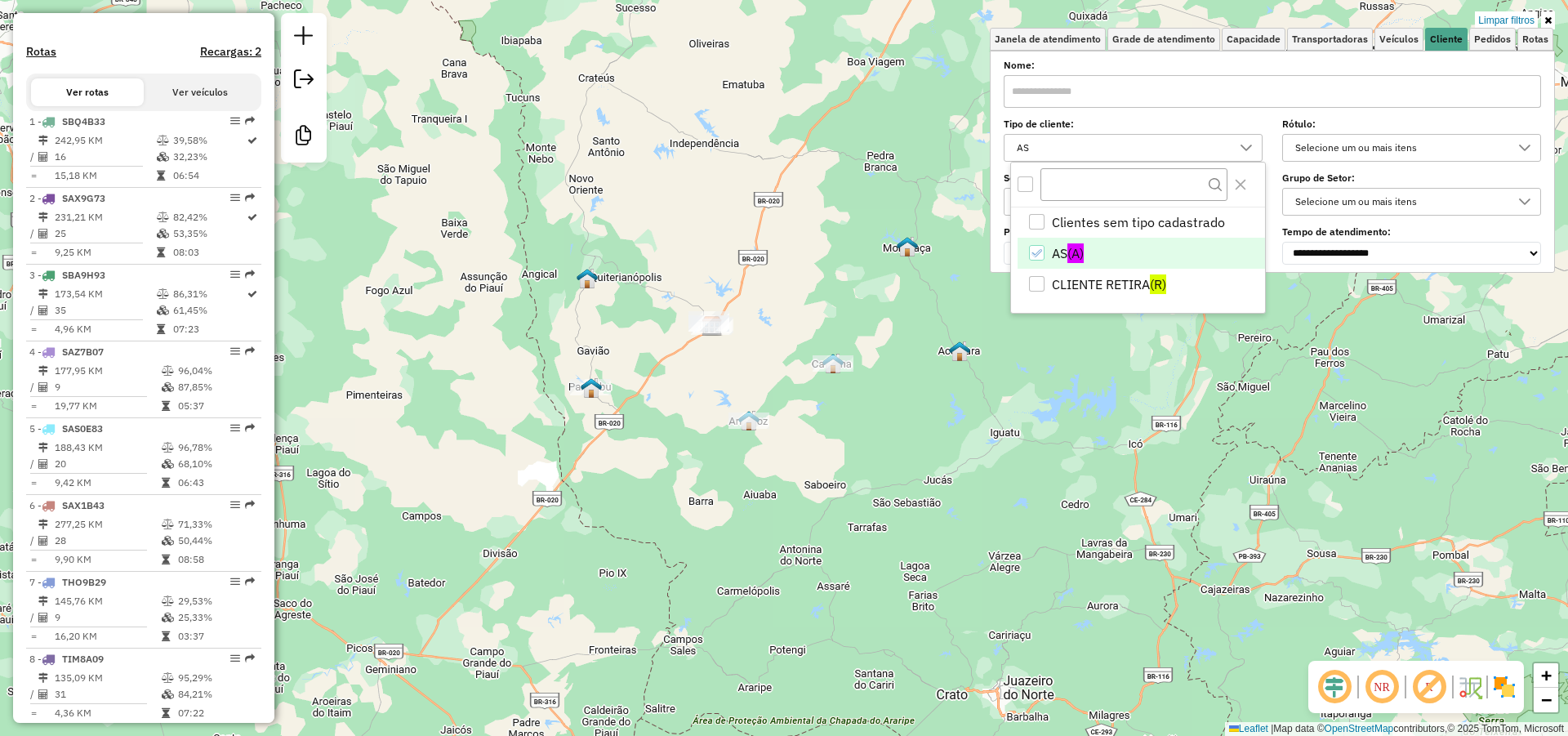
click at [1001, 433] on div "Limpar filtros Janela de atendimento Grade de atendimento Capacidade Transporta…" at bounding box center [784, 368] width 1568 height 736
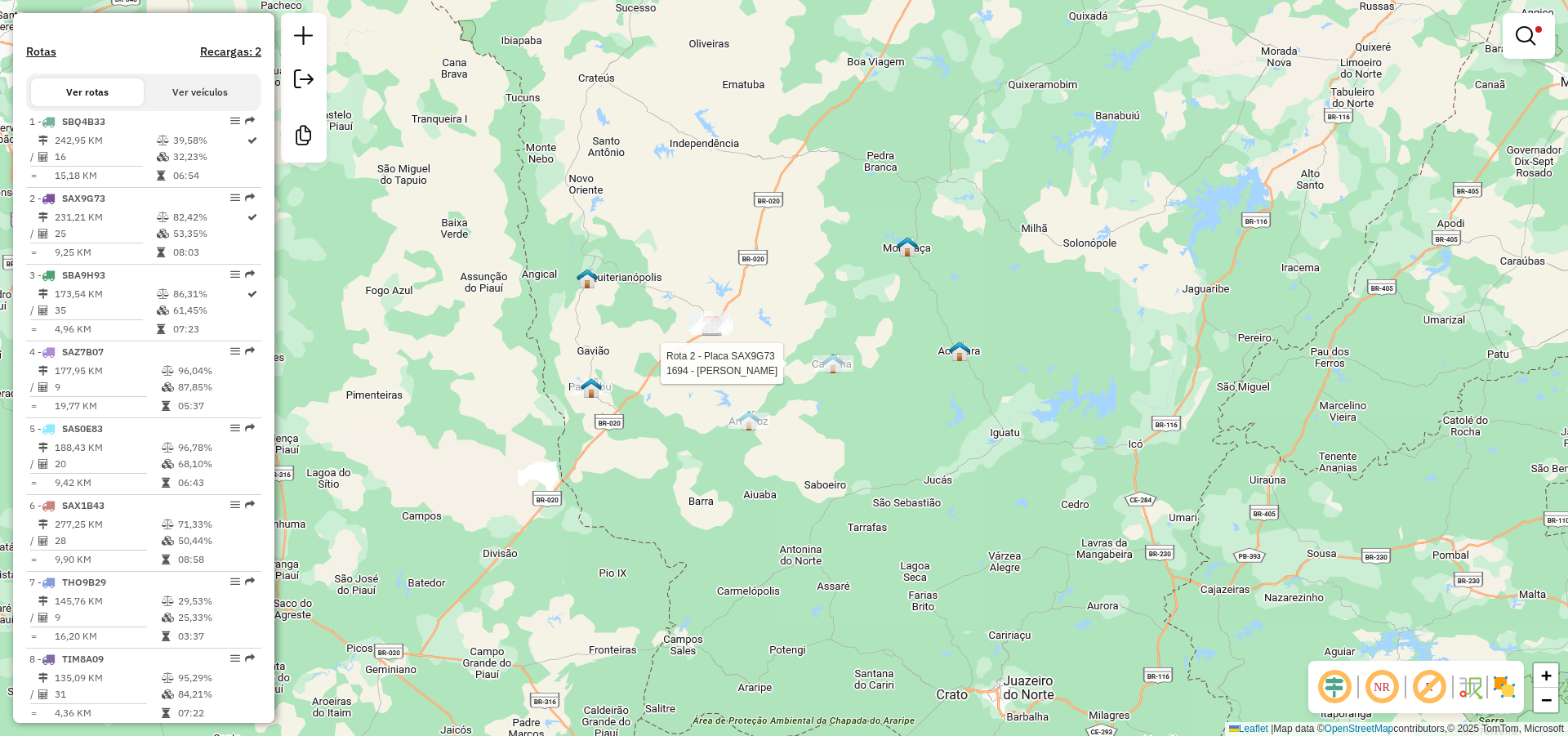
select select "*********"
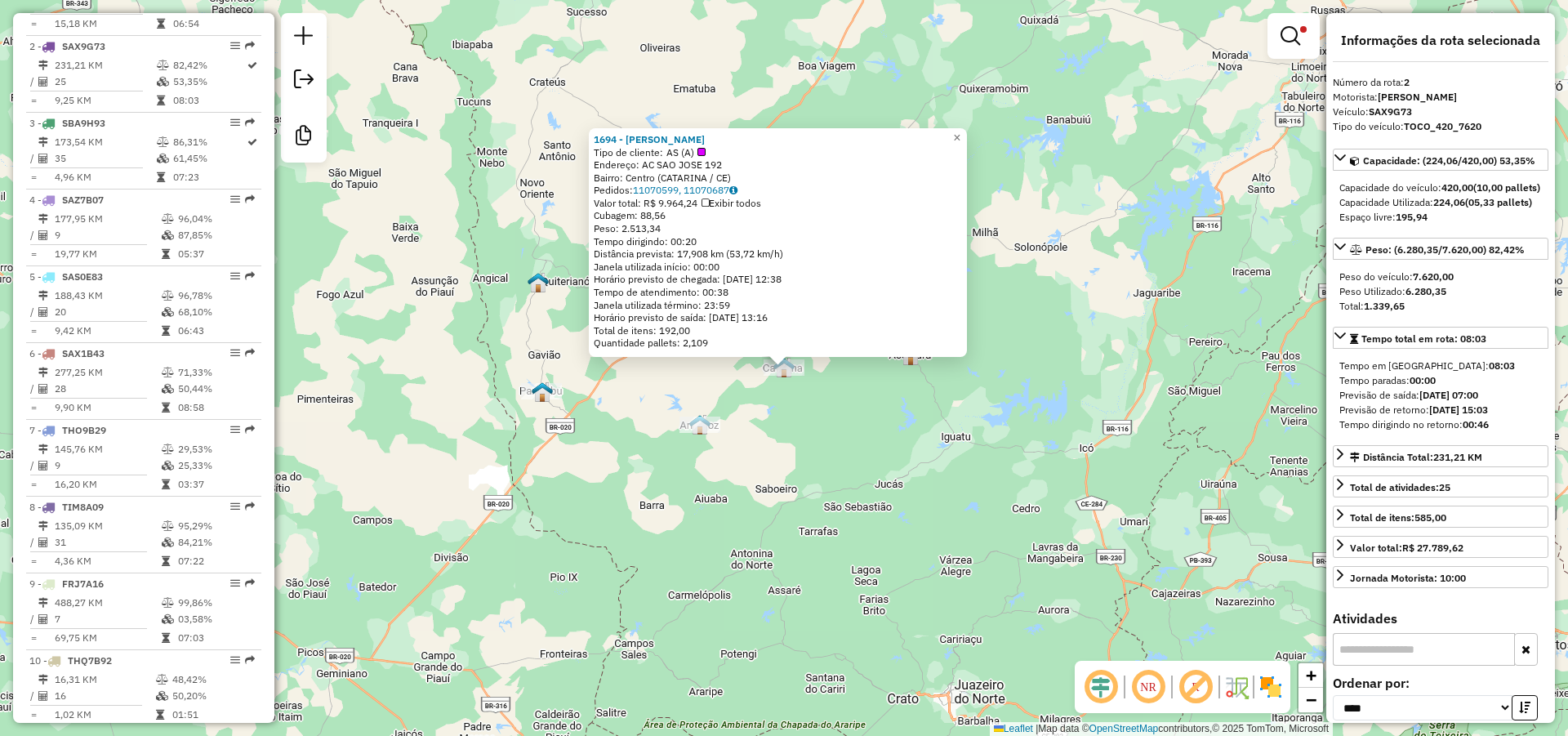
scroll to position [720, 0]
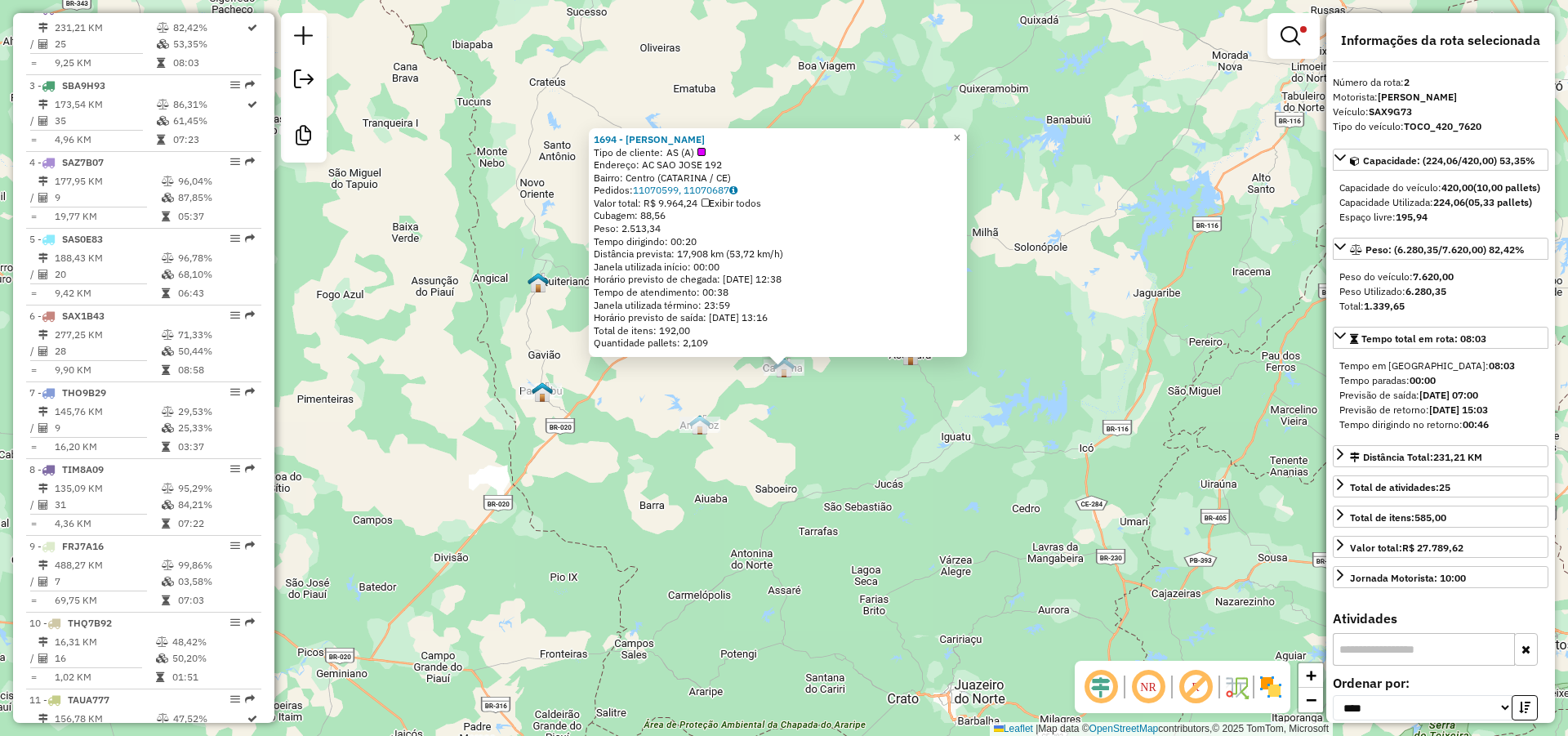
drag, startPoint x: 717, startPoint y: 137, endPoint x: 597, endPoint y: 133, distance: 120.1
click at [597, 133] on div "1694 - RAIMUNDO ADRIANO ROM Tipo de cliente: AS (A) Endereço: AC SAO JOSE 192 B…" at bounding box center [777, 242] width 378 height 229
copy strong "1694 - RAIMUNDO ADRIANO ROM"
click at [768, 439] on div "1694 - RAIMUNDO ADRIANO ROM Tipo de cliente: AS (A) Endereço: AC SAO JOSE 192 B…" at bounding box center [784, 368] width 1568 height 736
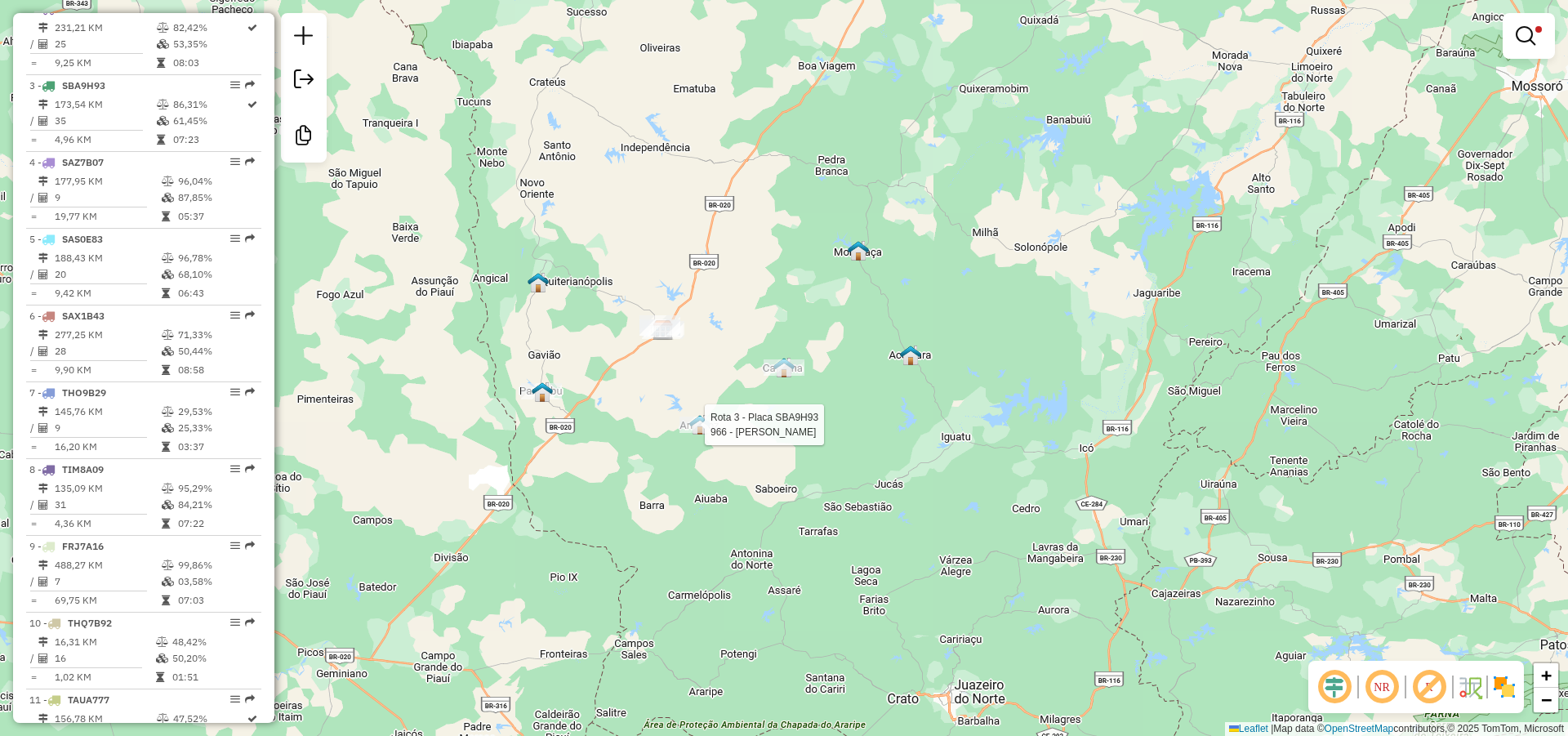
select select "*********"
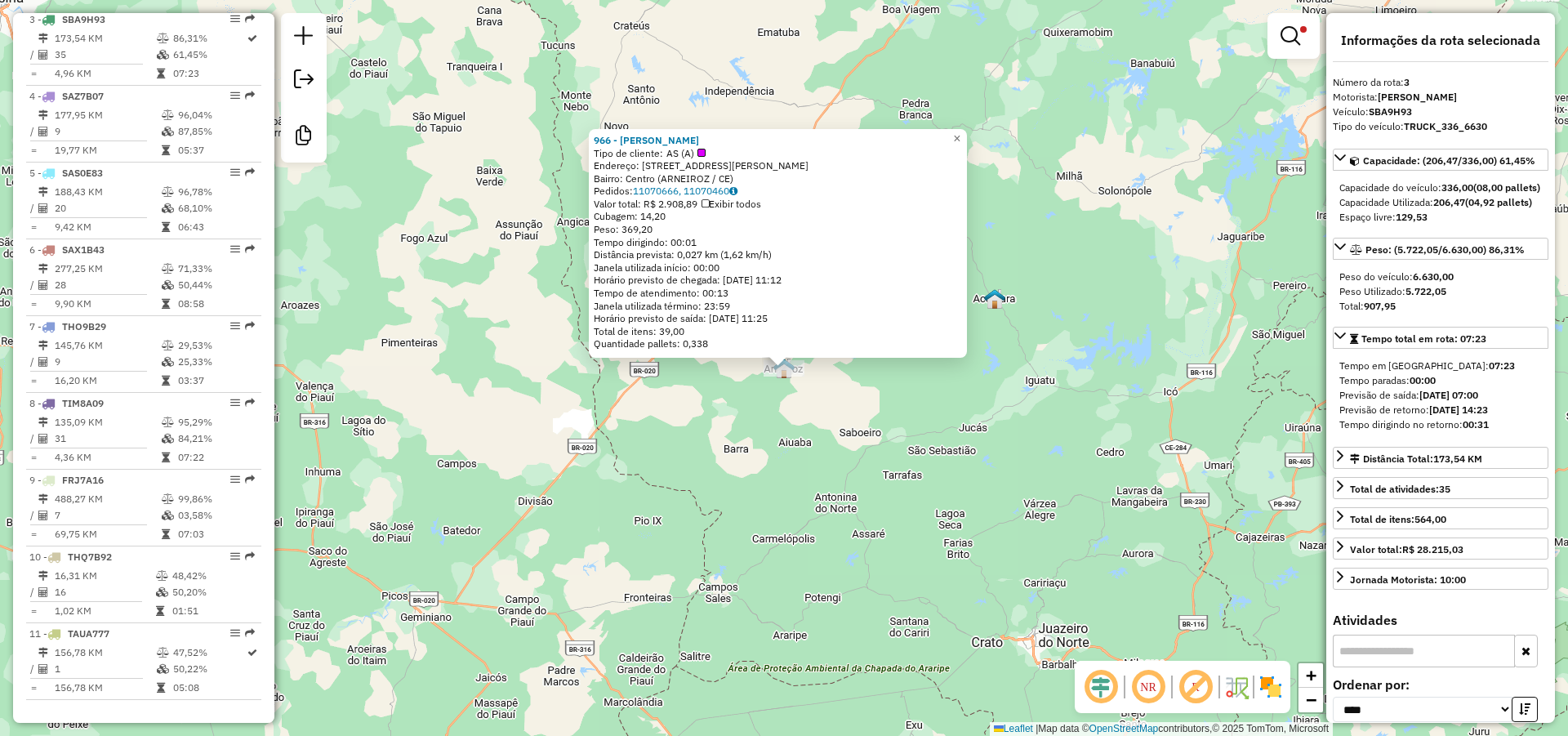
scroll to position [797, 0]
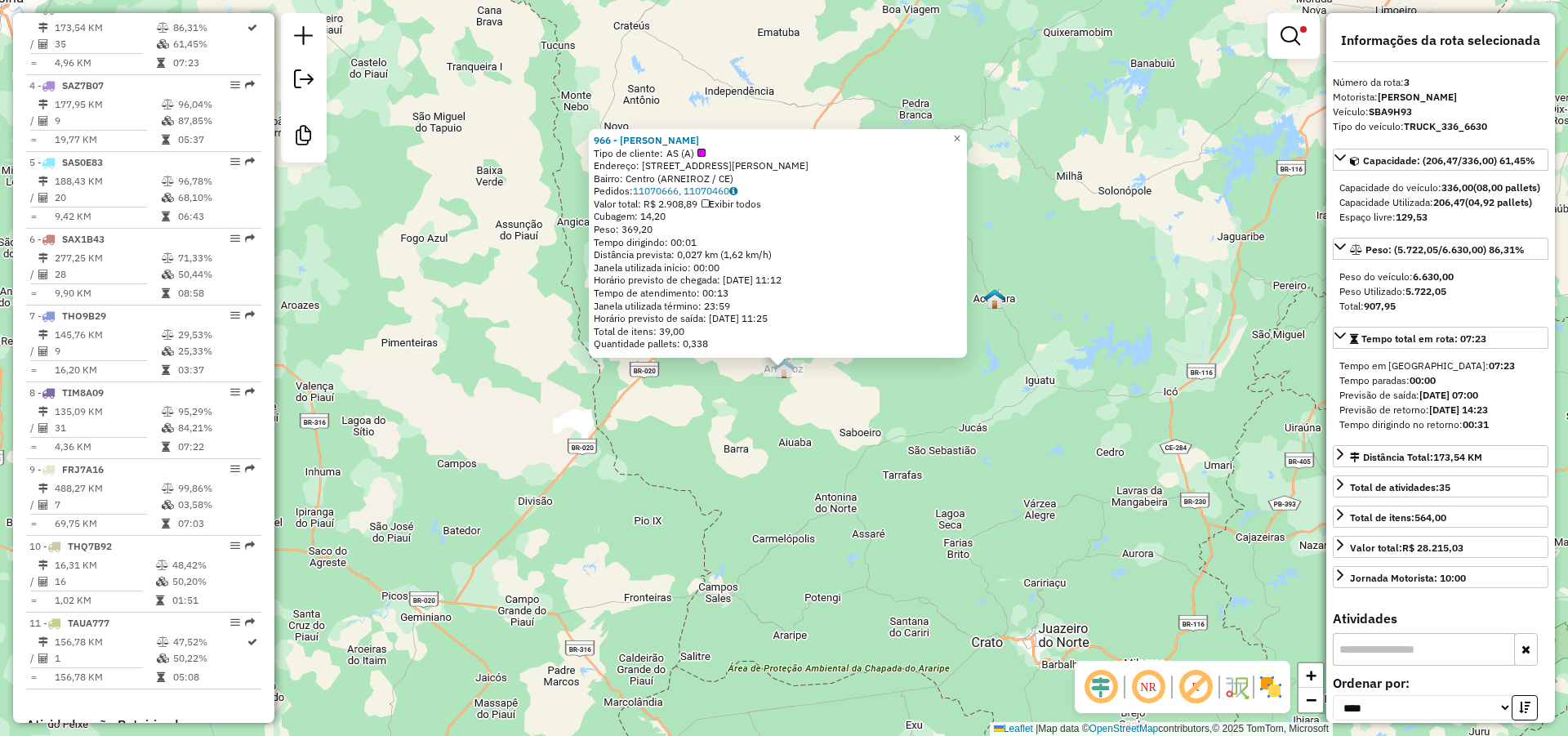
drag, startPoint x: 723, startPoint y: 138, endPoint x: 598, endPoint y: 138, distance: 125.0
click at [598, 138] on div "966 - Lucas barosso Rodrig Tipo de cliente: AS (A) Endereço: R Joaquim Moraes F…" at bounding box center [777, 243] width 378 height 229
copy strong "966 - Lucas barosso Rodrig"
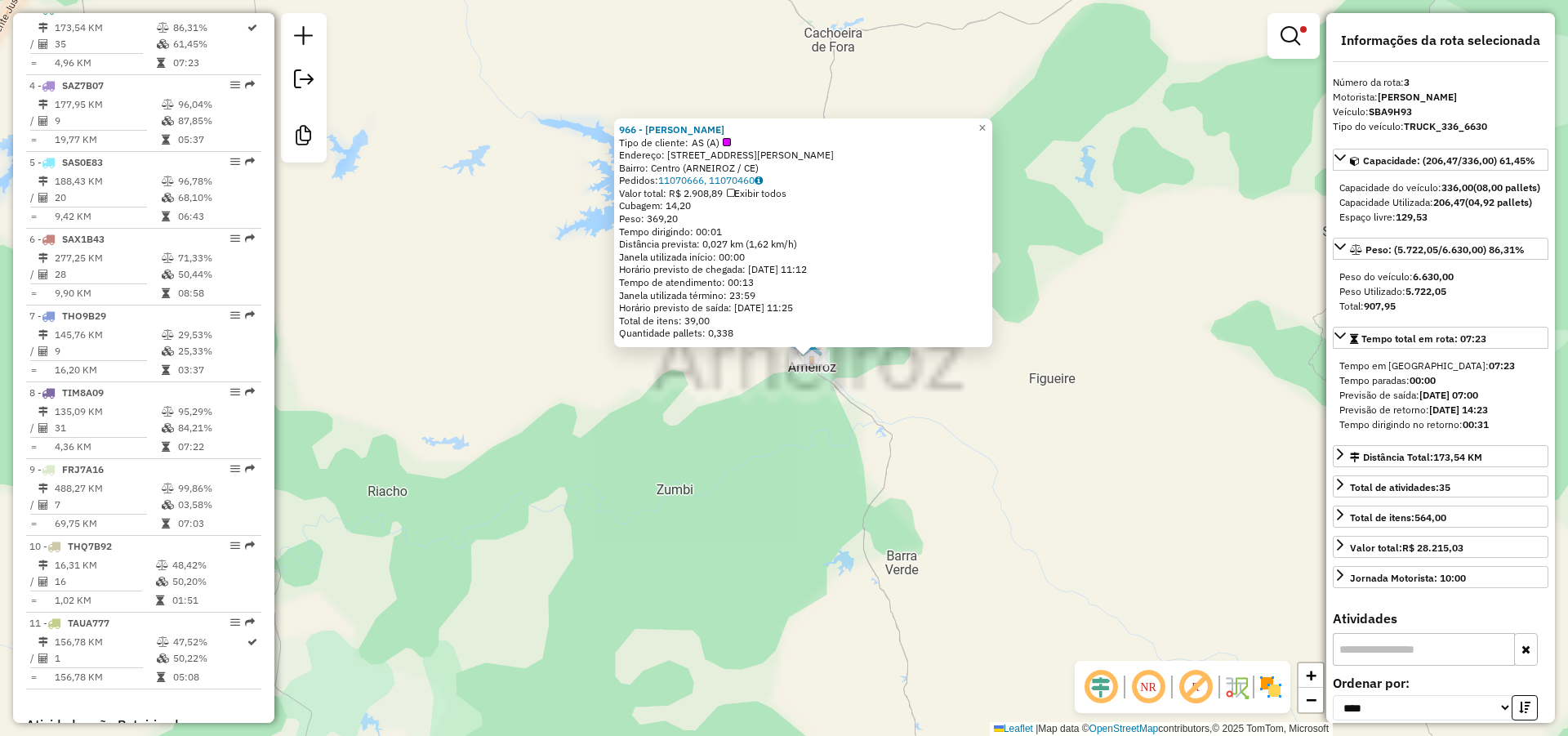
click at [819, 377] on div "966 - Lucas barosso Rodrig Tipo de cliente: AS (A) Endereço: R Joaquim Moraes F…" at bounding box center [784, 368] width 1568 height 736
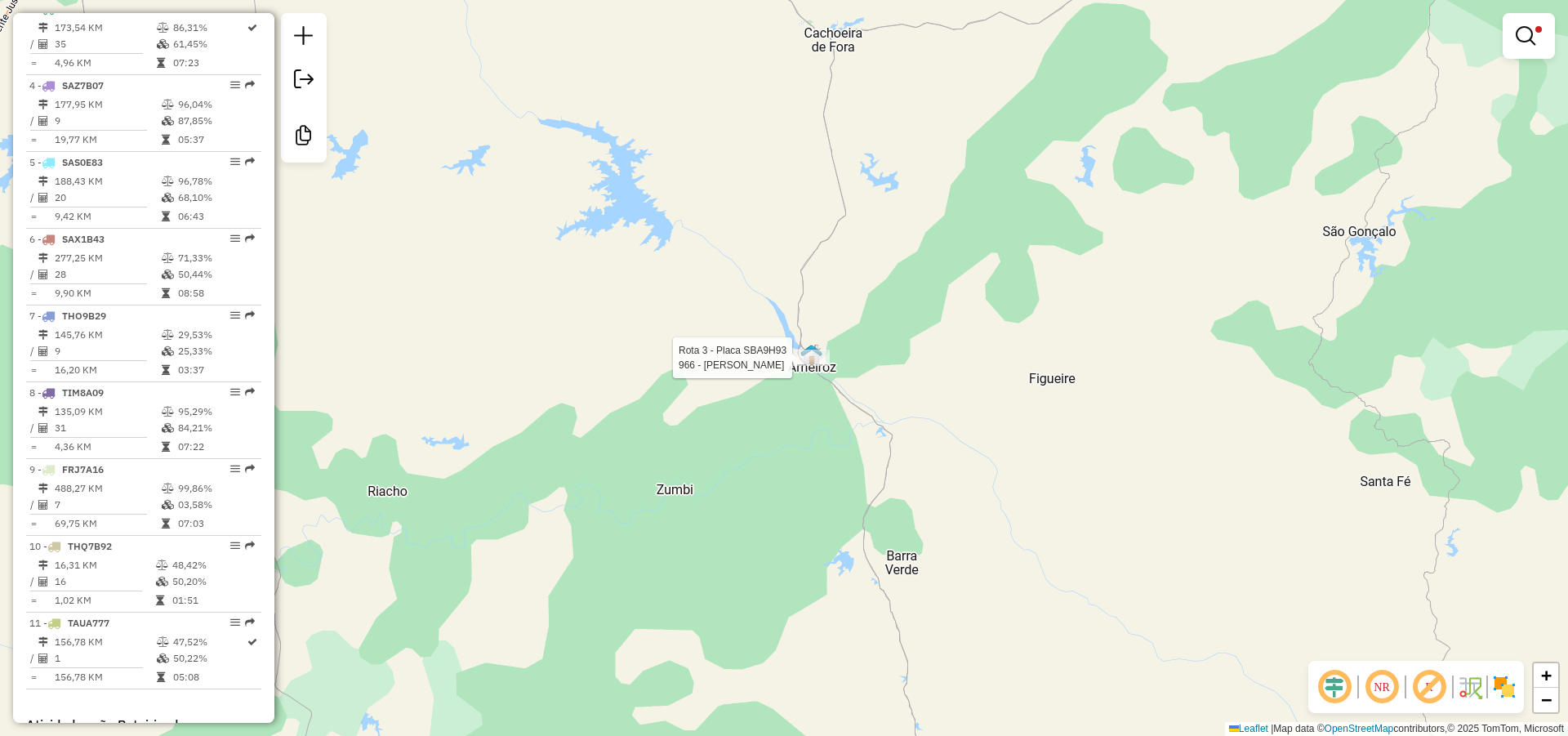
select select "*********"
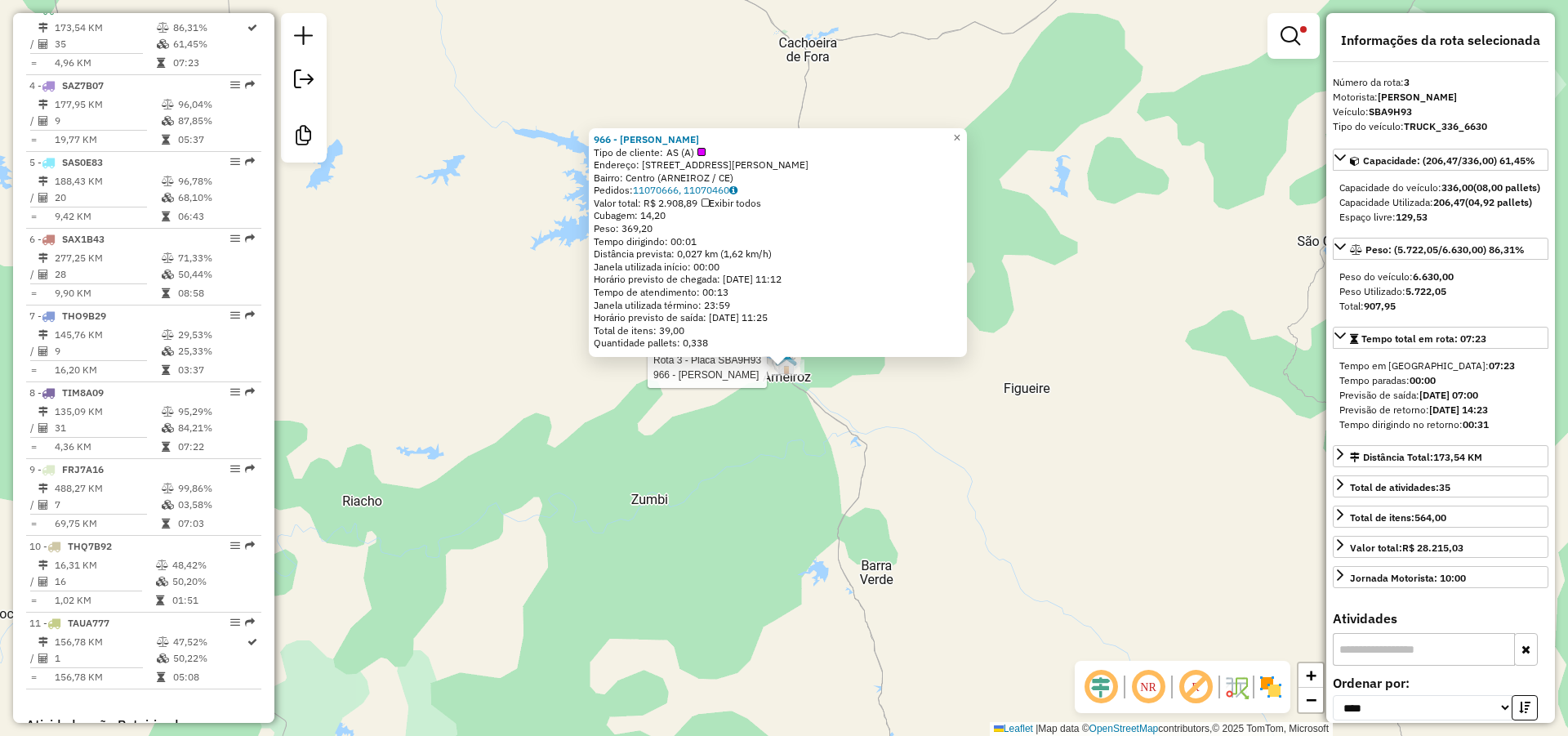
click at [445, 239] on div "Rota 3 - Placa SBA9H93 966 - Lucas barosso Rodrig 966 - Lucas barosso Rodrig Ti…" at bounding box center [784, 368] width 1568 height 736
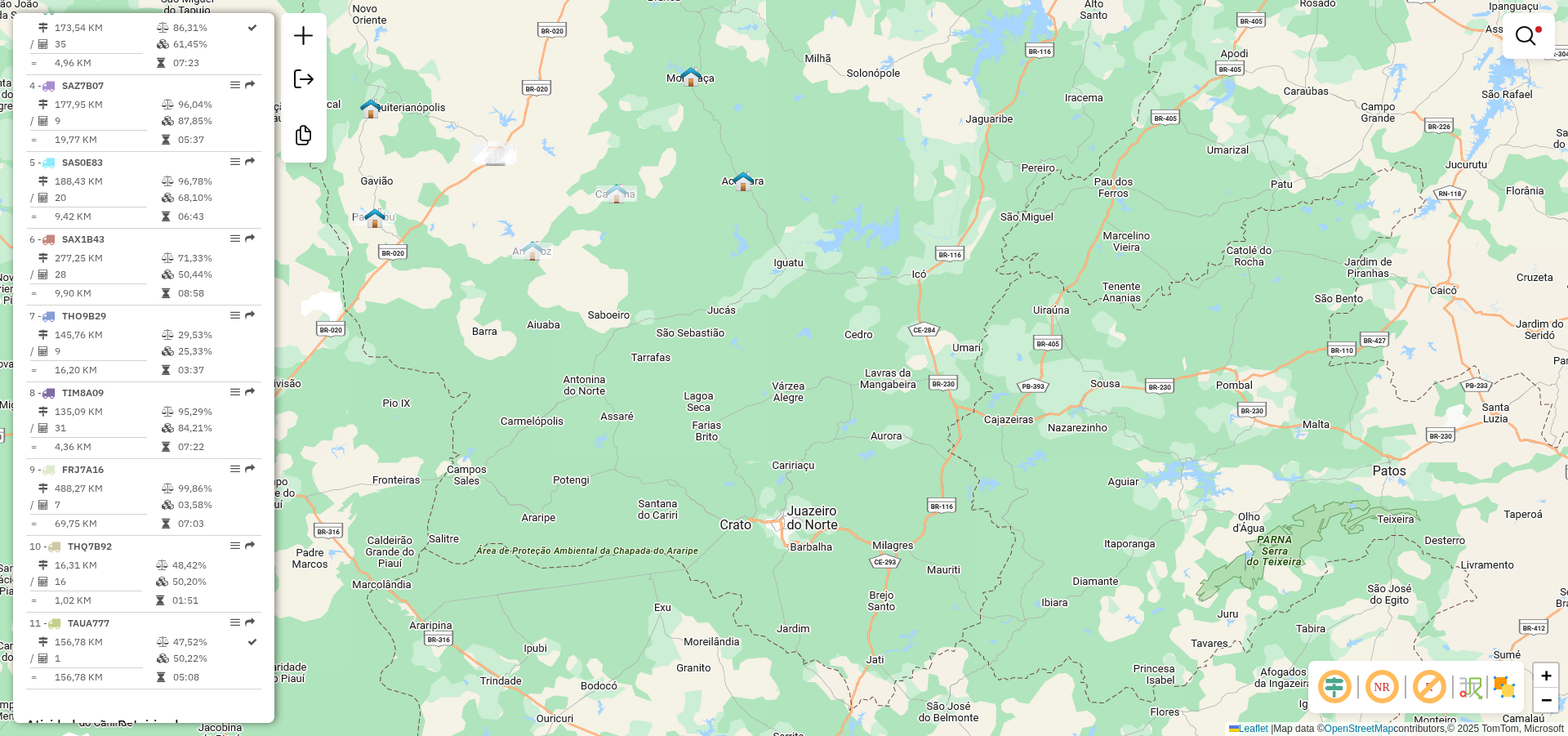
drag, startPoint x: 499, startPoint y: 212, endPoint x: 791, endPoint y: 302, distance: 305.6
click at [784, 302] on div "Limpar filtros Janela de atendimento Grade de atendimento Capacidade Transporta…" at bounding box center [784, 368] width 1568 height 736
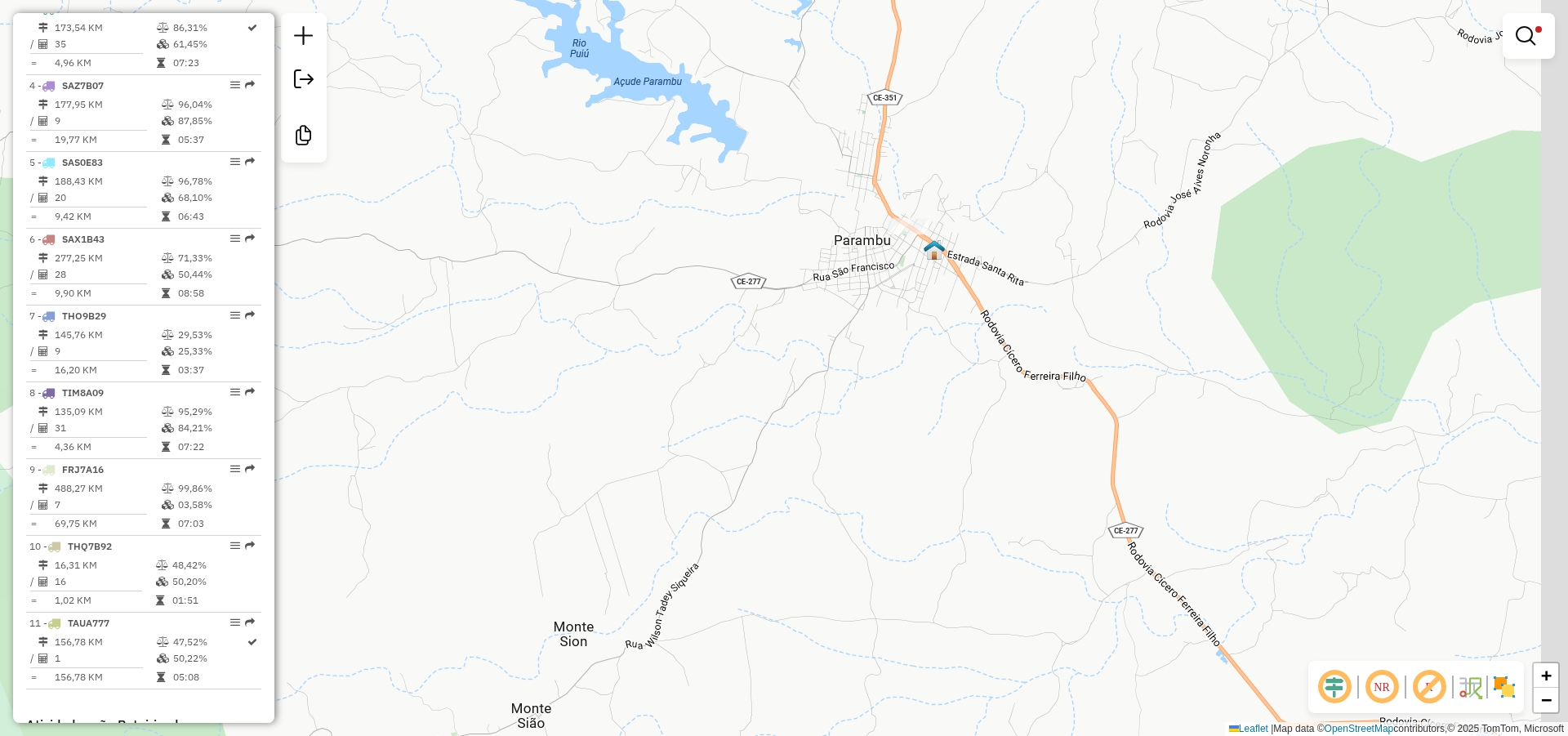
drag, startPoint x: 905, startPoint y: 192, endPoint x: 847, endPoint y: 345, distance: 163.6
click at [845, 343] on div "Limpar filtros Janela de atendimento Grade de atendimento Capacidade Transporta…" at bounding box center [784, 368] width 1568 height 736
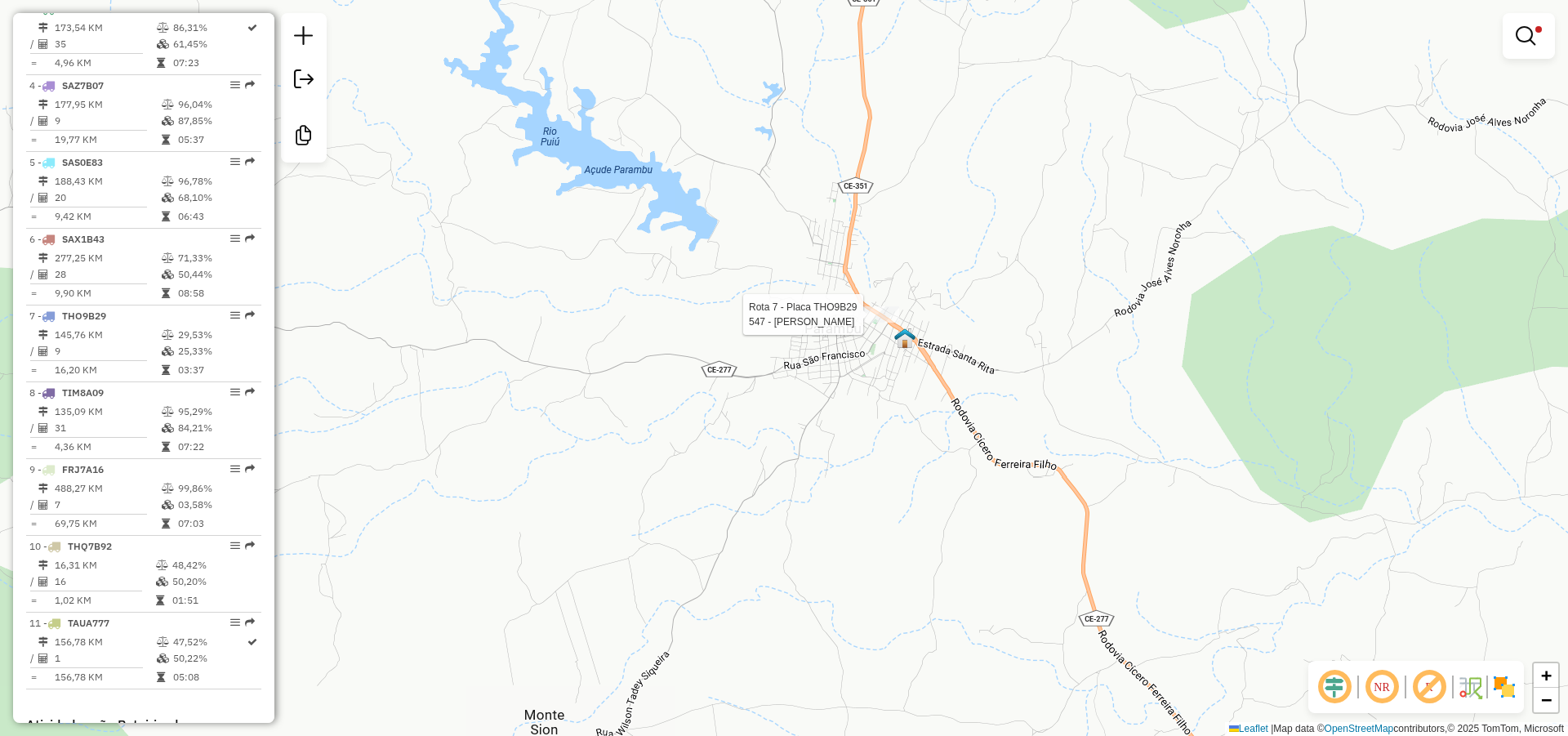
select select "*********"
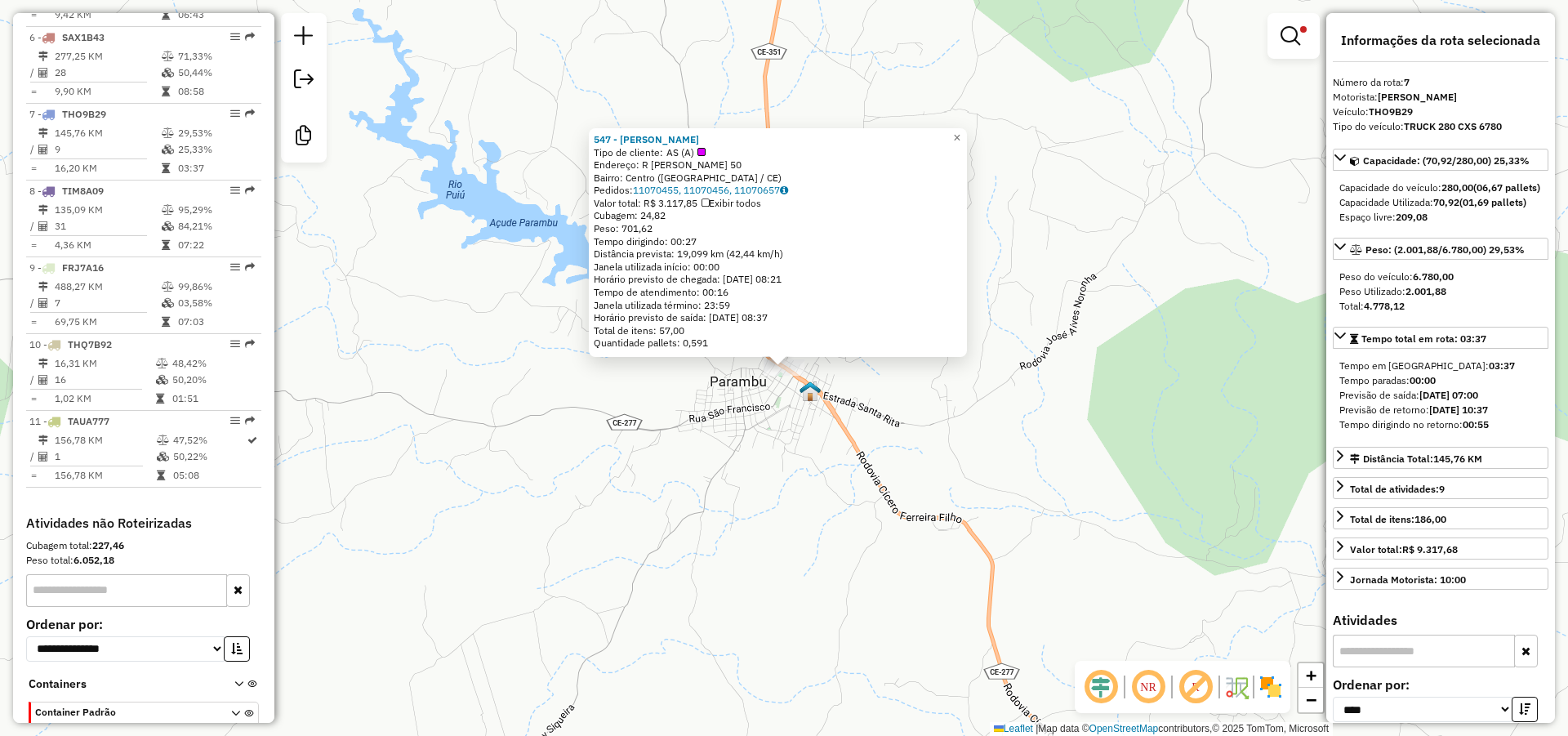
scroll to position [1063, 0]
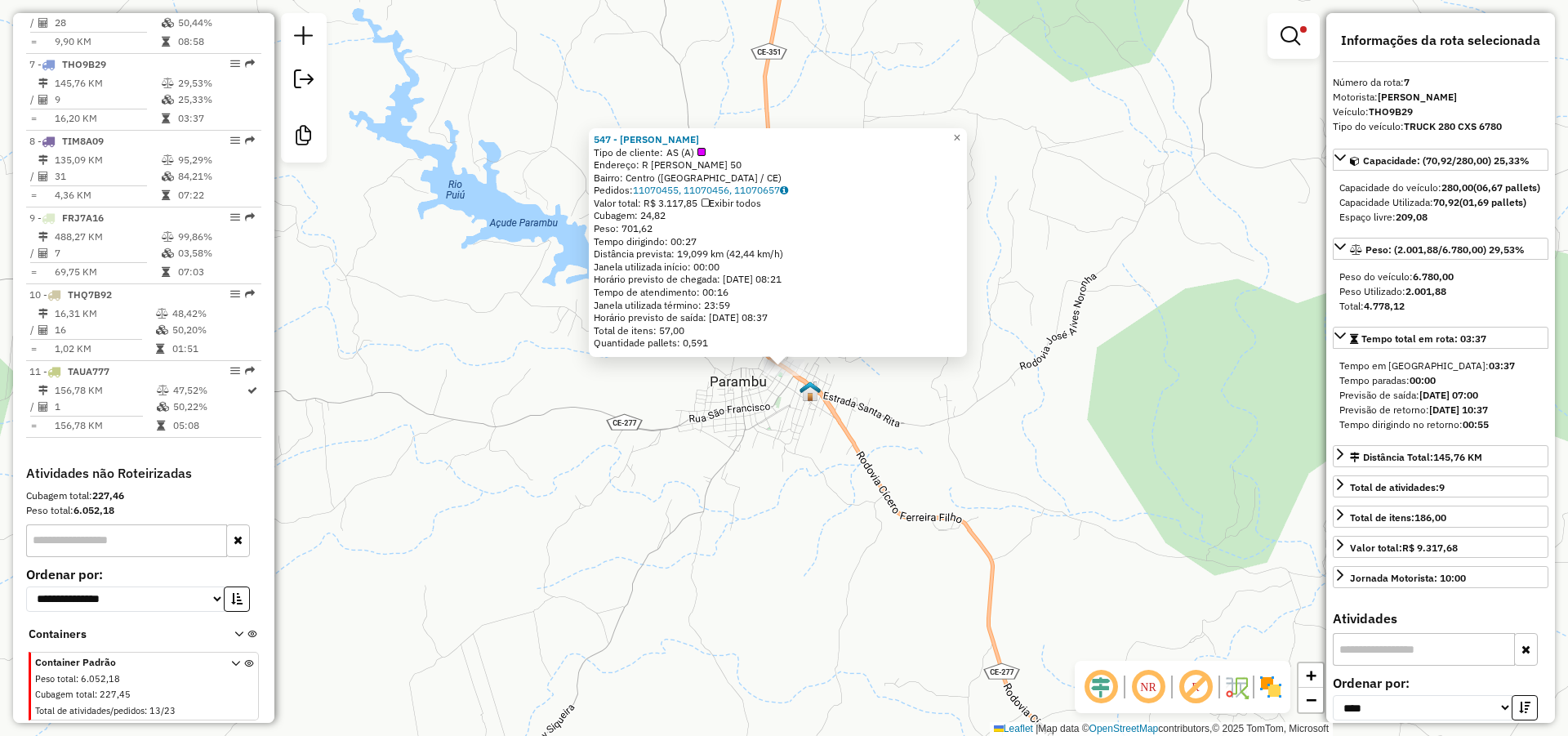
drag, startPoint x: 719, startPoint y: 136, endPoint x: 598, endPoint y: 129, distance: 121.2
click at [598, 129] on div "547 - LUIS COTA SOARES Tipo de cliente: AS (A) Endereço: R ENEIAS DE CASTRO 50 …" at bounding box center [777, 242] width 378 height 229
copy strong "547 - LUIS COTA SOARES"
click at [945, 371] on div "547 - LUIS COTA SOARES Tipo de cliente: AS (A) Endereço: R ENEIAS DE CASTRO 50 …" at bounding box center [784, 368] width 1568 height 736
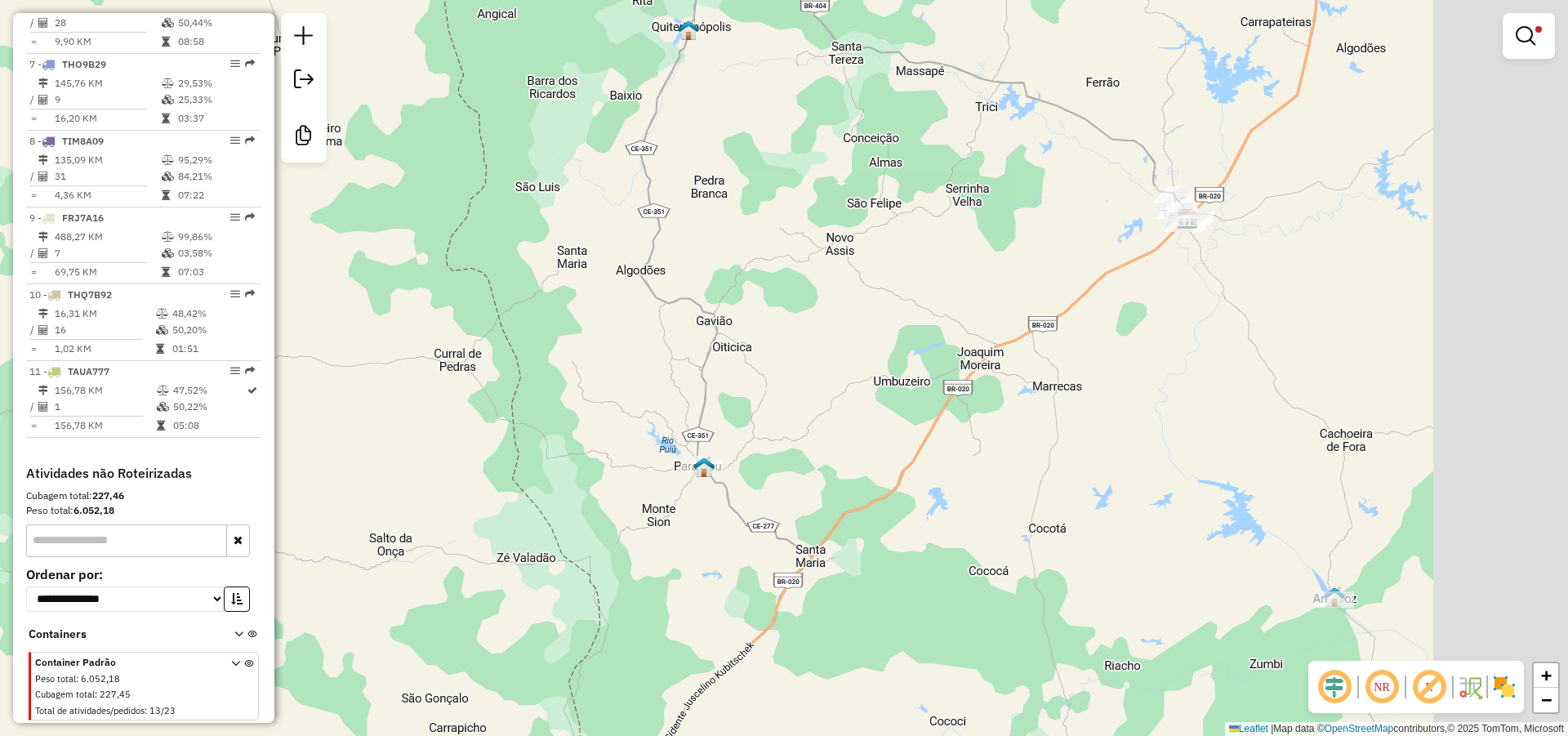
drag, startPoint x: 886, startPoint y: 390, endPoint x: 728, endPoint y: 426, distance: 162.0
click at [731, 423] on div "Limpar filtros Janela de atendimento Grade de atendimento Capacidade Transporta…" at bounding box center [784, 368] width 1568 height 736
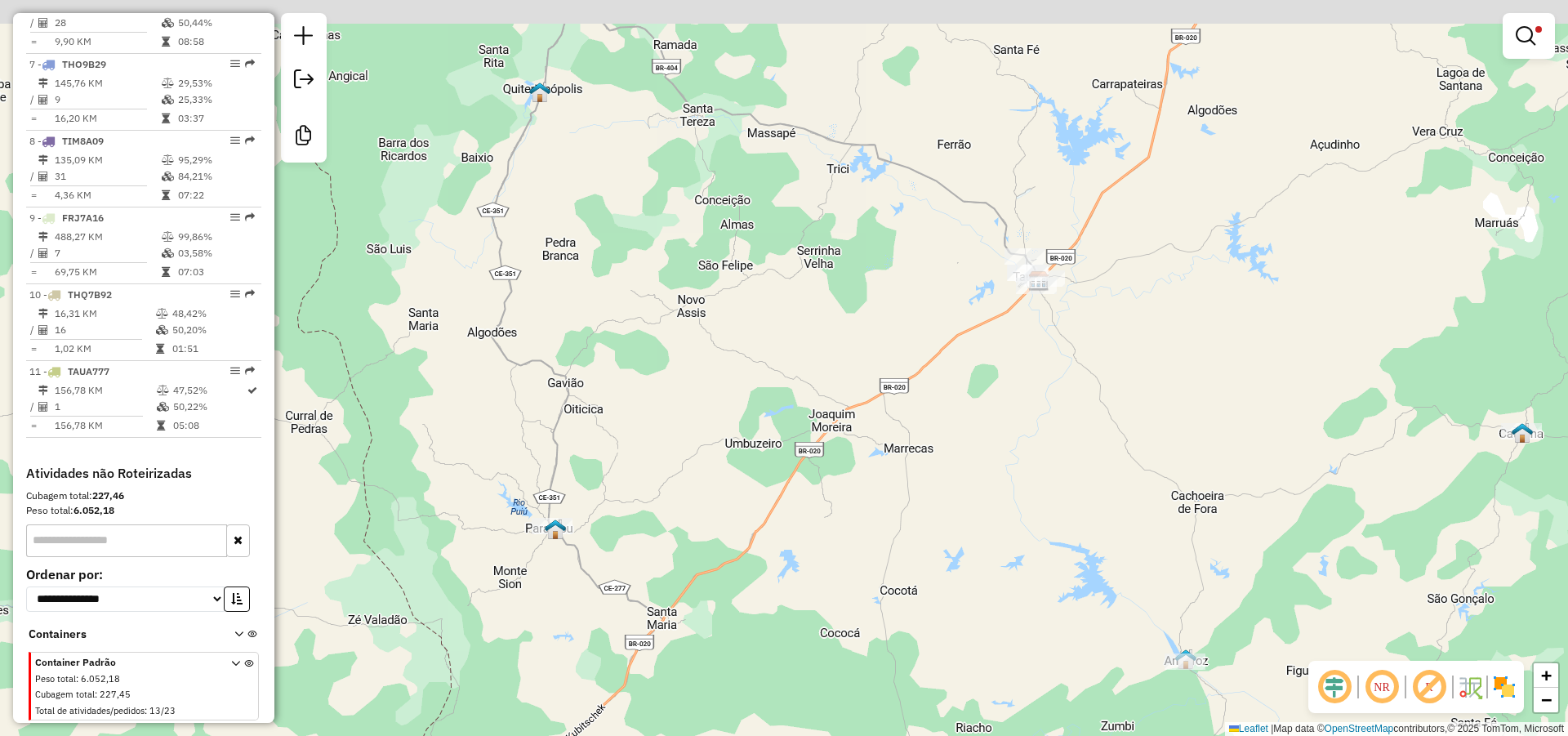
drag, startPoint x: 967, startPoint y: 342, endPoint x: 689, endPoint y: 507, distance: 323.3
click at [672, 535] on div "Limpar filtros Janela de atendimento Grade de atendimento Capacidade Transporta…" at bounding box center [784, 368] width 1568 height 736
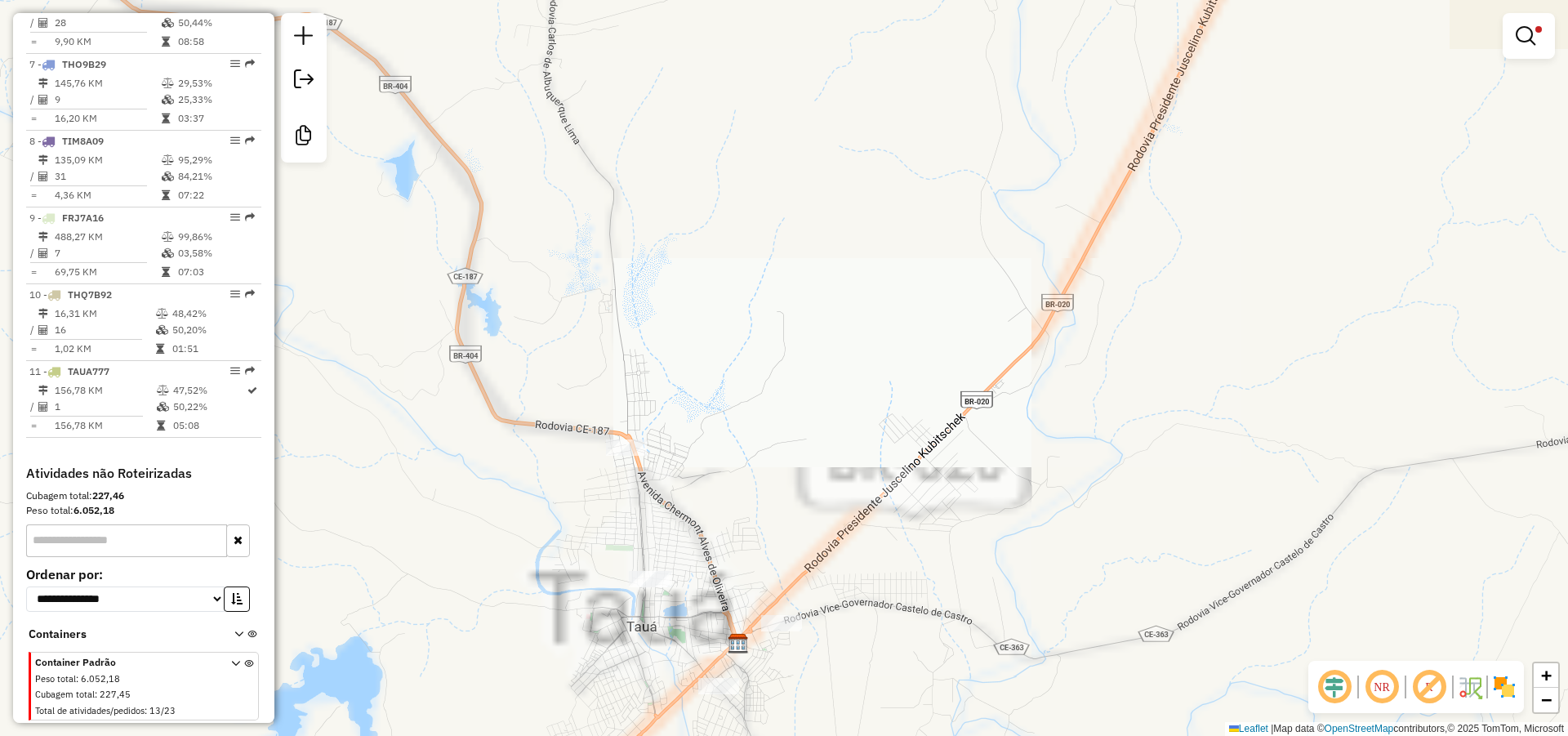
drag, startPoint x: 729, startPoint y: 499, endPoint x: 765, endPoint y: 262, distance: 239.7
click at [764, 263] on div "Limpar filtros Janela de atendimento Grade de atendimento Capacidade Transporta…" at bounding box center [784, 368] width 1568 height 736
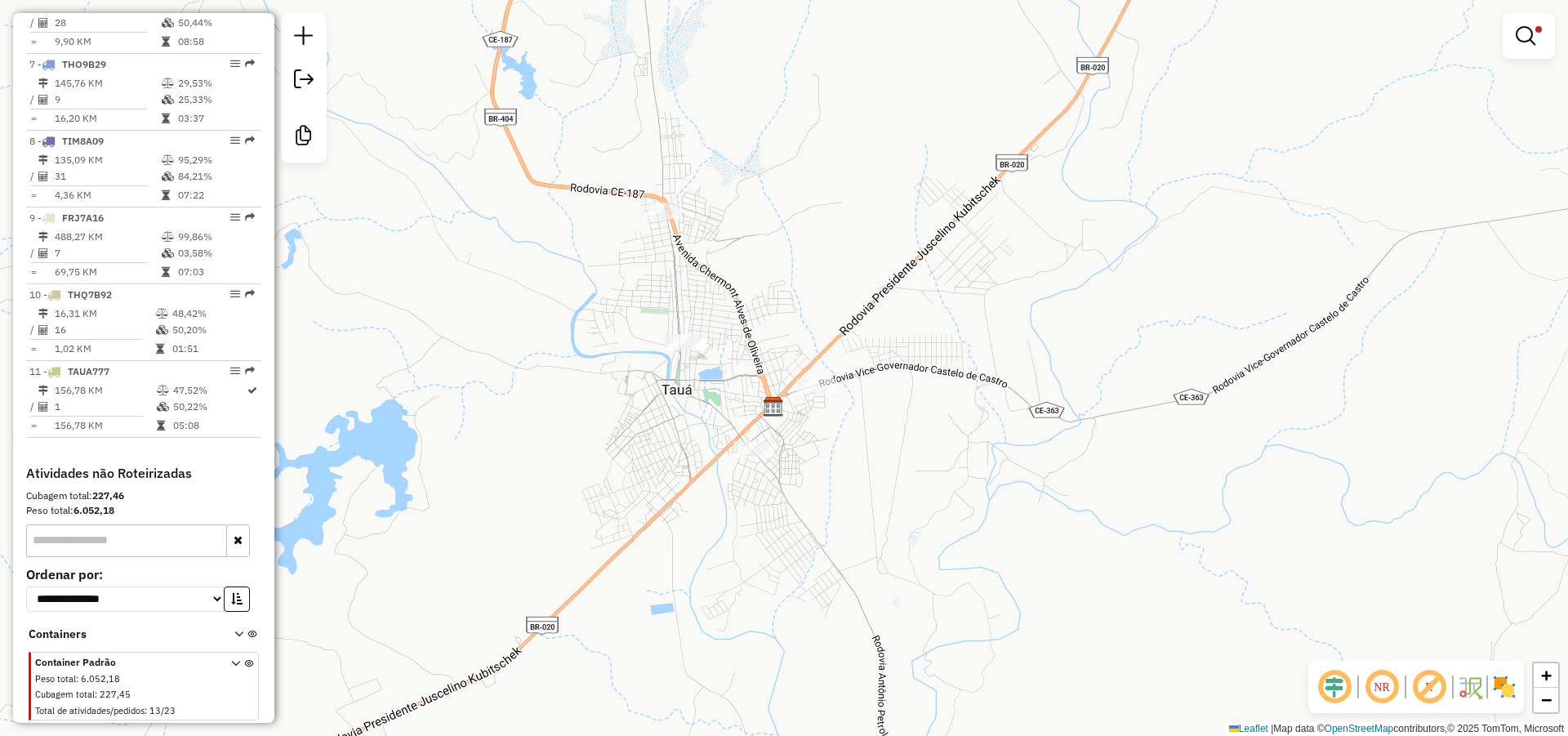
click at [774, 288] on div "Limpar filtros Janela de atendimento Grade de atendimento Capacidade Transporta…" at bounding box center [784, 368] width 1568 height 736
select select "*********"
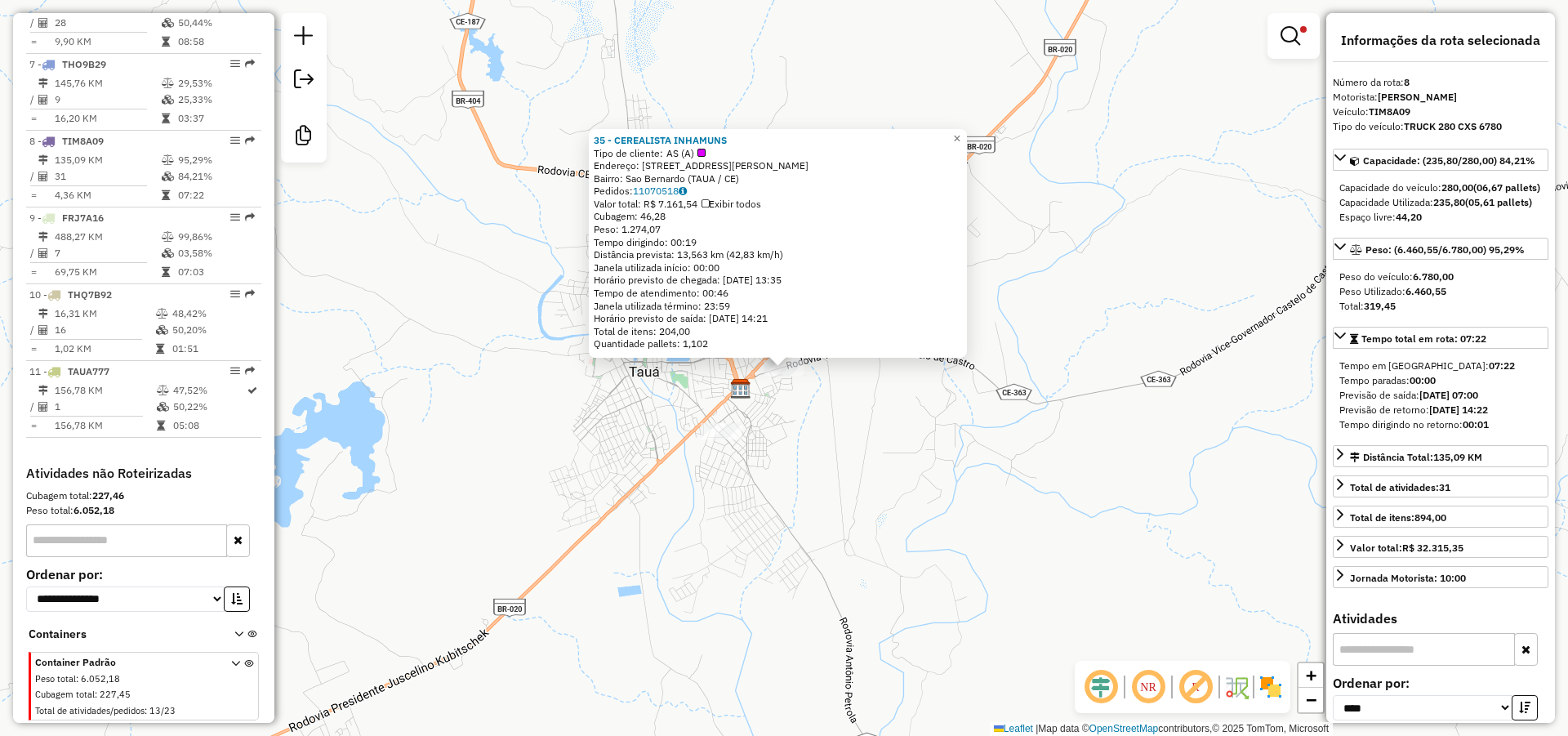
drag, startPoint x: 772, startPoint y: 143, endPoint x: 596, endPoint y: 142, distance: 176.0
click at [596, 142] on div "35 - CEREALISTA INHAMUNS Tipo de cliente: AS (A) Endereço: R ANTONIO VERISSIMO …" at bounding box center [777, 243] width 378 height 229
copy strong "35 - CEREALISTA INHAMUNS"
click at [559, 357] on div "35 - CEREALISTA INHAMUNS Tipo de cliente: AS (A) Endereço: R ANTONIO VERISSIMO …" at bounding box center [784, 368] width 1568 height 736
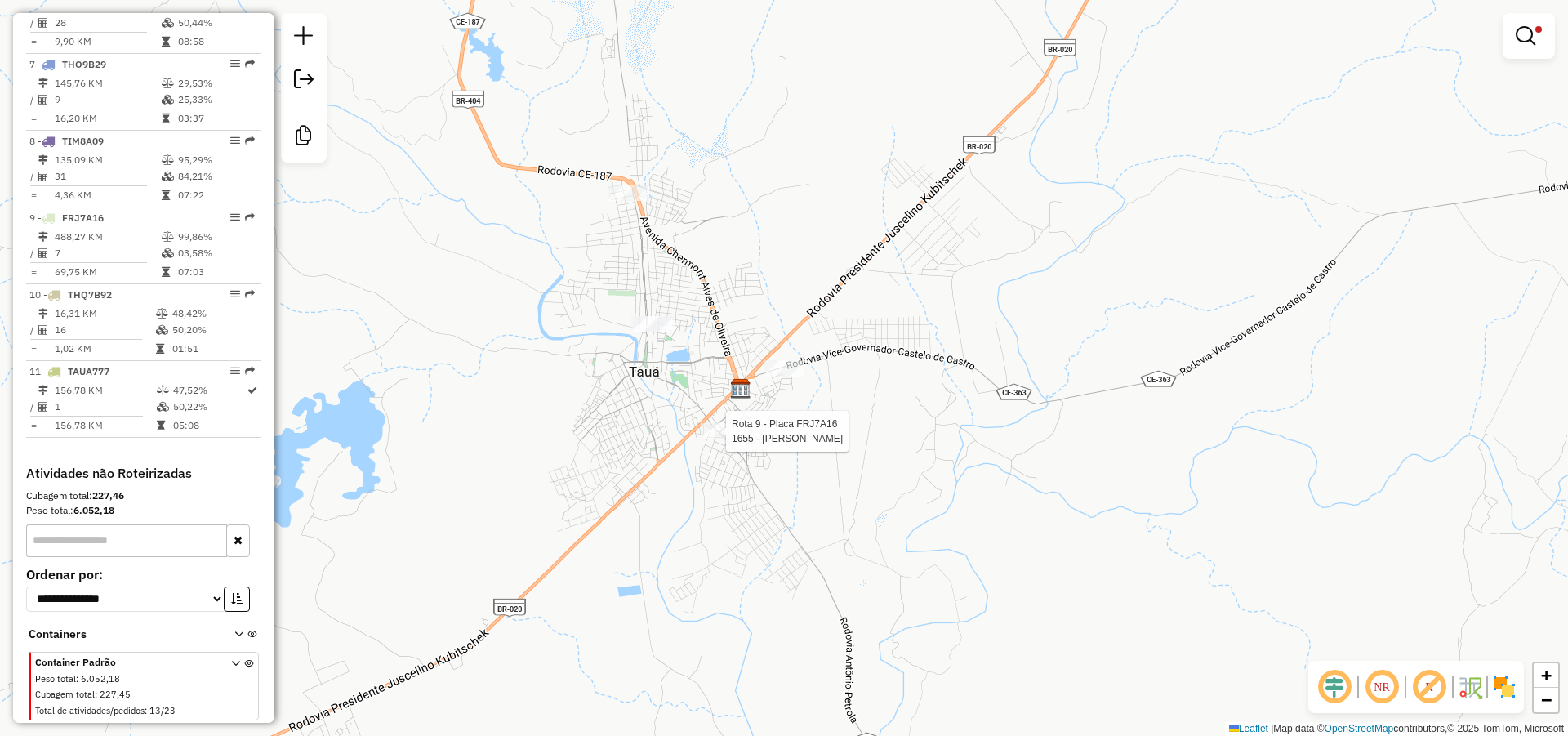
select select "*********"
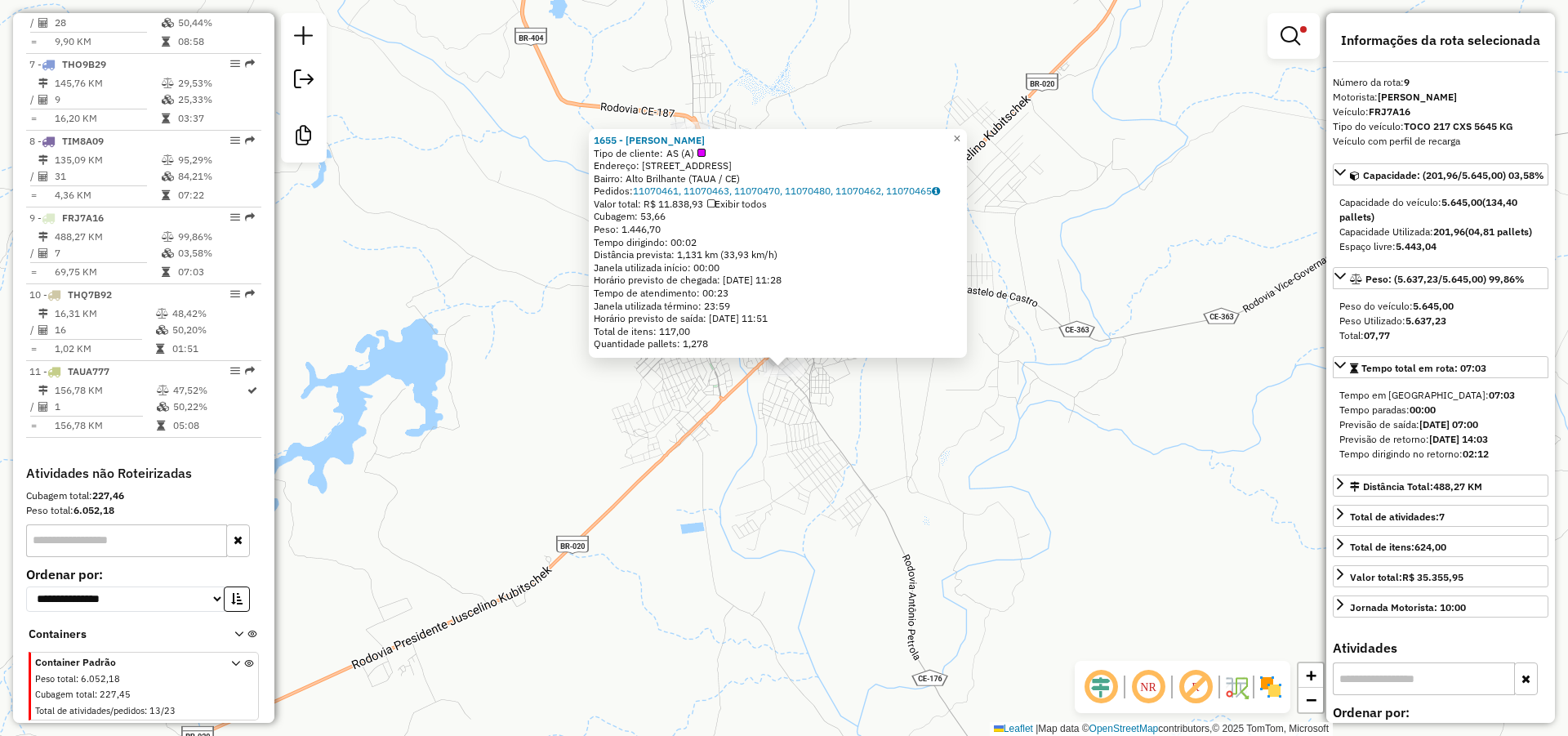
drag, startPoint x: 708, startPoint y: 137, endPoint x: 590, endPoint y: 137, distance: 118.0
click at [590, 137] on div "1655 - MARIA APARECIDA VITU Tipo de cliente: AS (A) Endereço: R CUSTODIO BEZERR…" at bounding box center [777, 243] width 378 height 229
copy strong "1655 - MARIA APARECIDA VITU"
click at [914, 455] on div "1655 - MARIA APARECIDA VITU Tipo de cliente: AS (A) Endereço: R CUSTODIO BEZERR…" at bounding box center [784, 368] width 1568 height 736
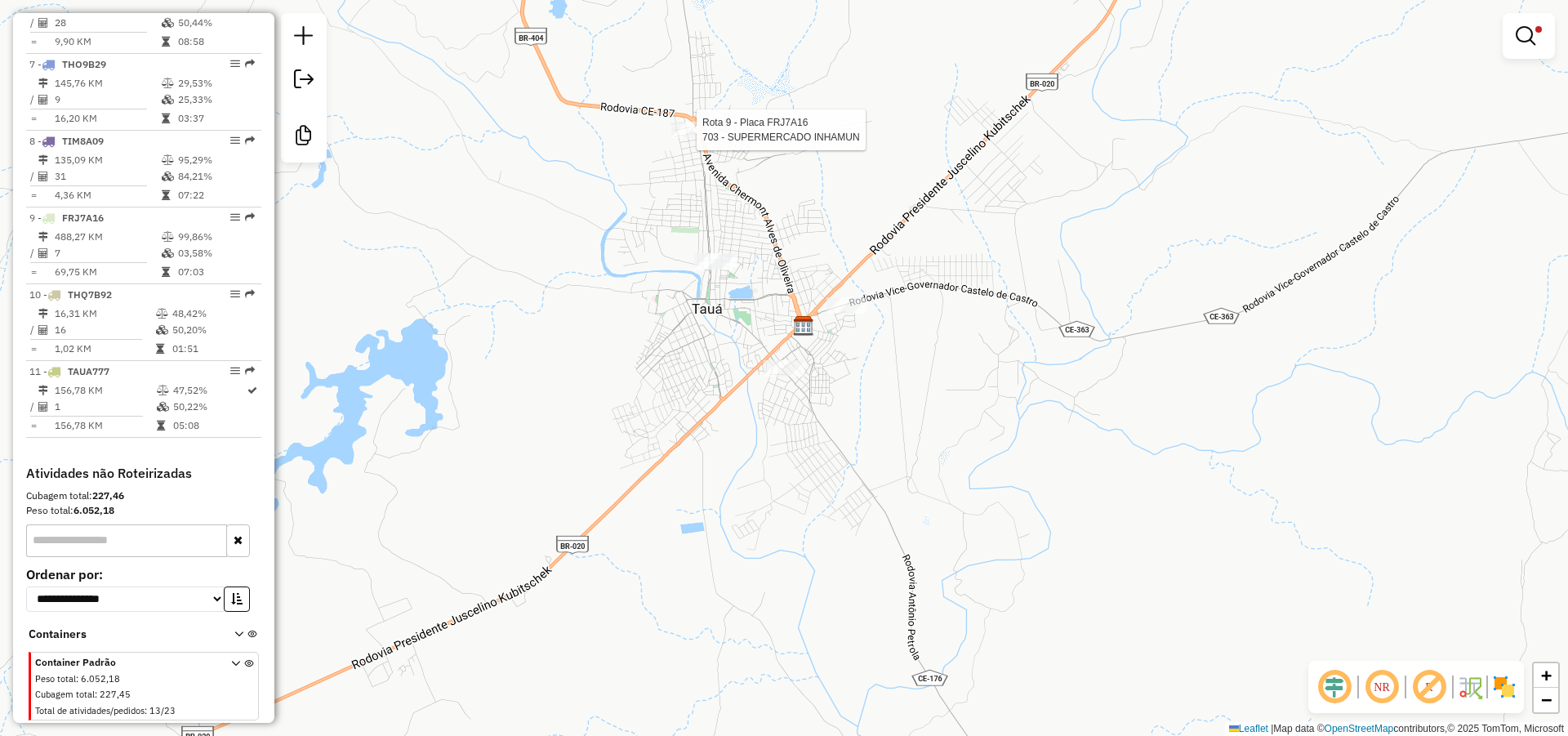
select select "*********"
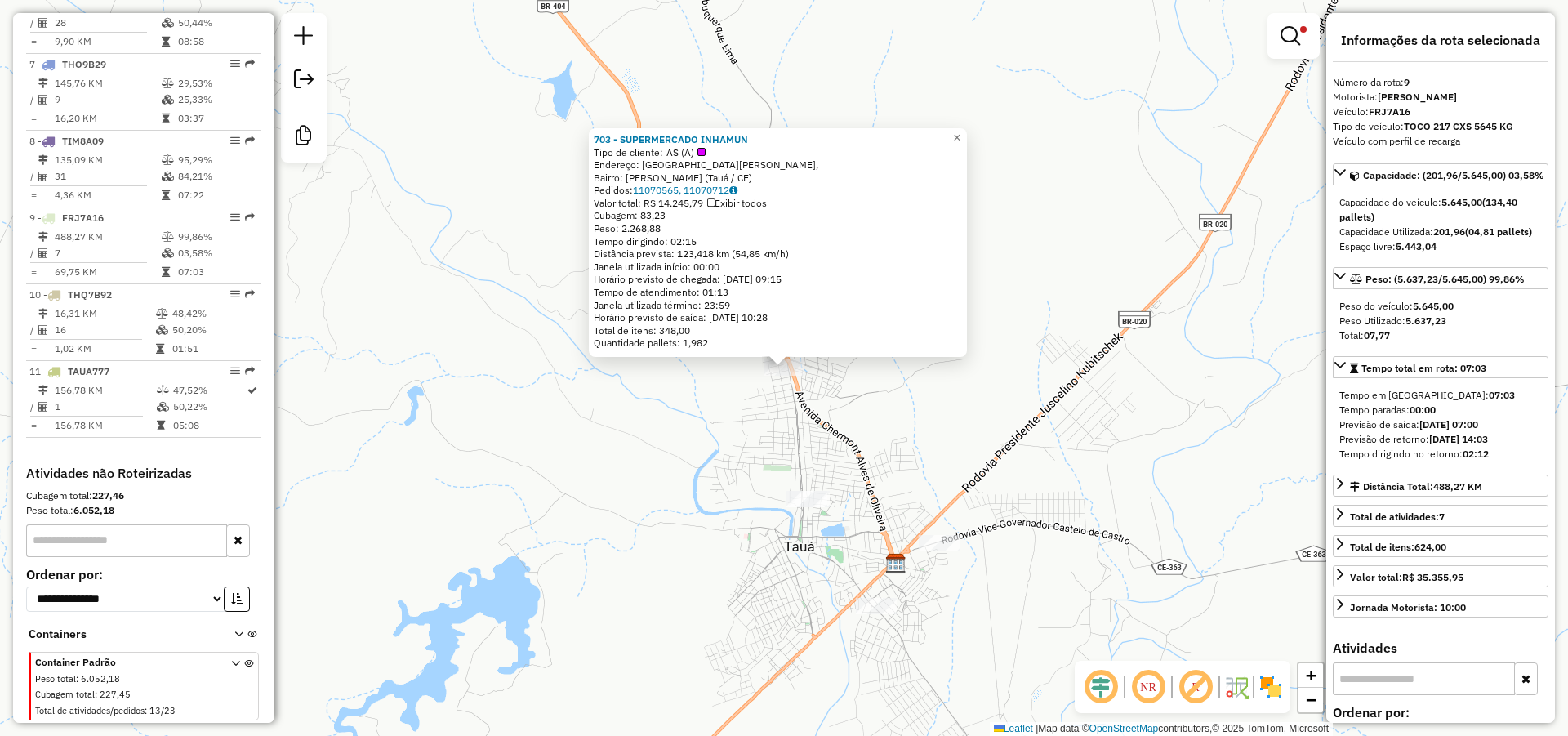
drag, startPoint x: 764, startPoint y: 137, endPoint x: 589, endPoint y: 135, distance: 175.0
click at [589, 135] on div "703 - SUPERMERCADO INHAMUN Tipo de cliente: AS (A) Endereço: Avenida Odilon Agu…" at bounding box center [777, 242] width 378 height 229
copy strong "703 - SUPERMERCADO INHAMUN"
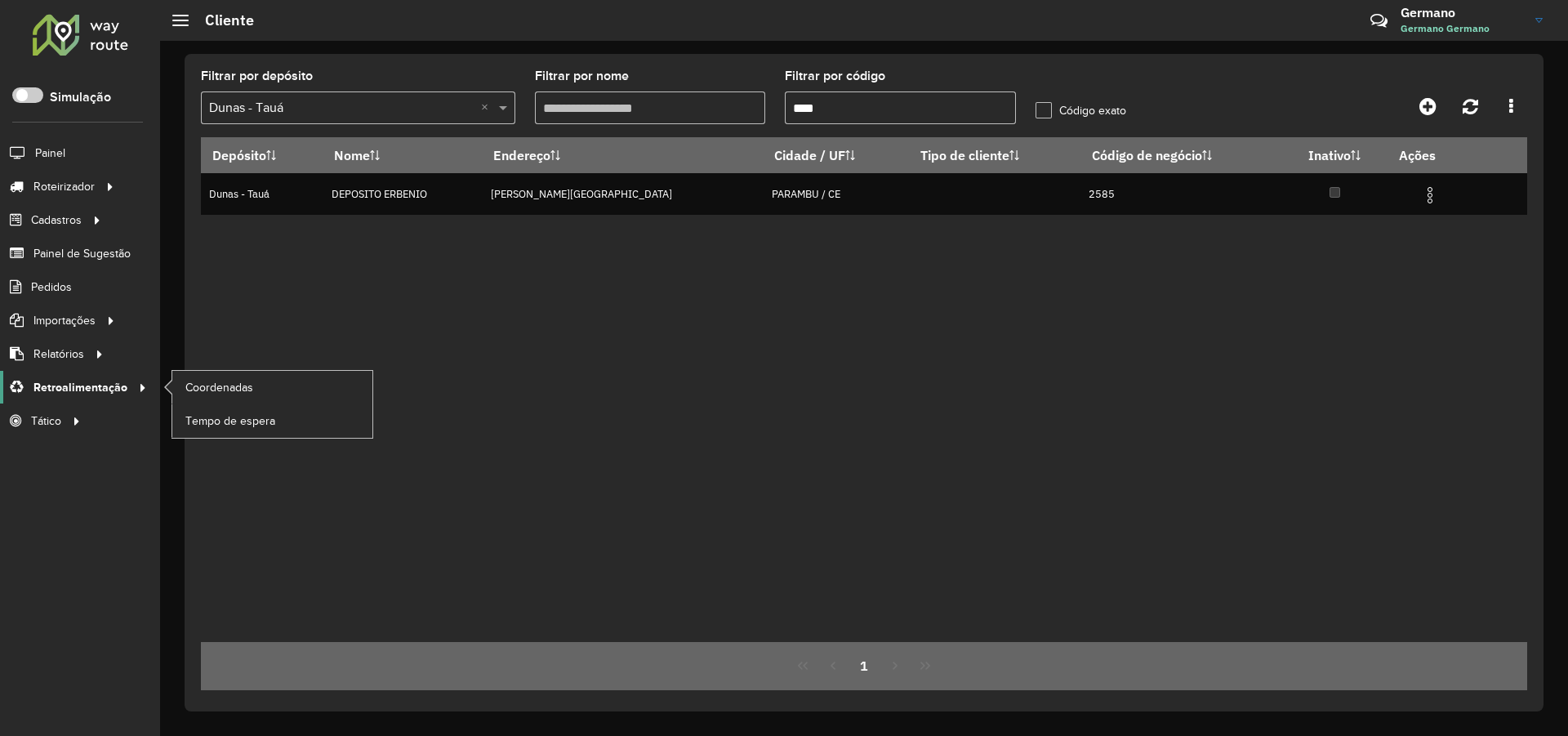
click at [115, 384] on span "Retroalimentação" at bounding box center [80, 387] width 94 height 17
click at [248, 381] on span "Coordenadas" at bounding box center [221, 387] width 71 height 17
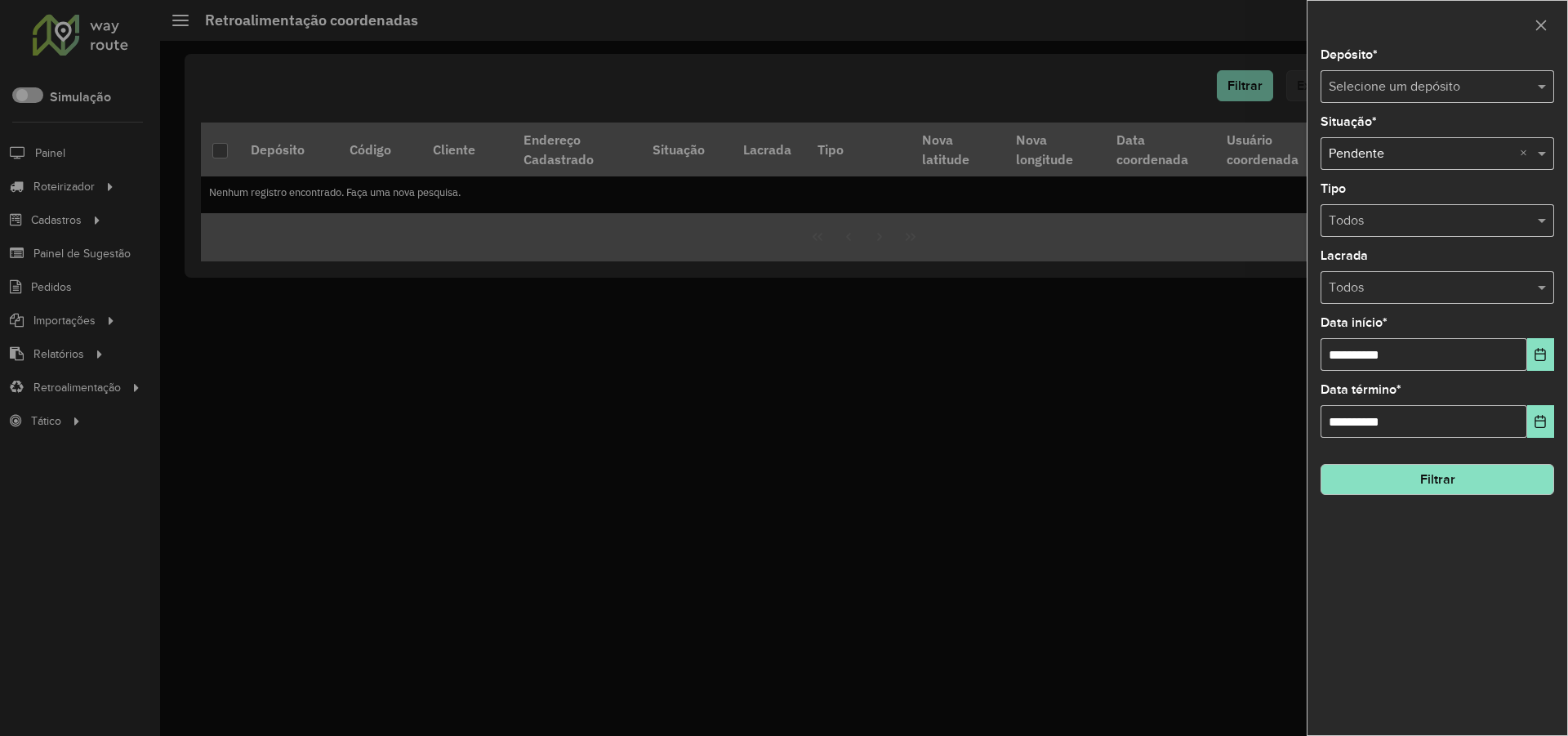
click at [1542, 85] on span at bounding box center [1543, 86] width 20 height 19
click at [1366, 132] on span "Dunas - Quixeramobim" at bounding box center [1393, 133] width 131 height 14
click at [1477, 486] on button "Filtrar" at bounding box center [1437, 479] width 234 height 31
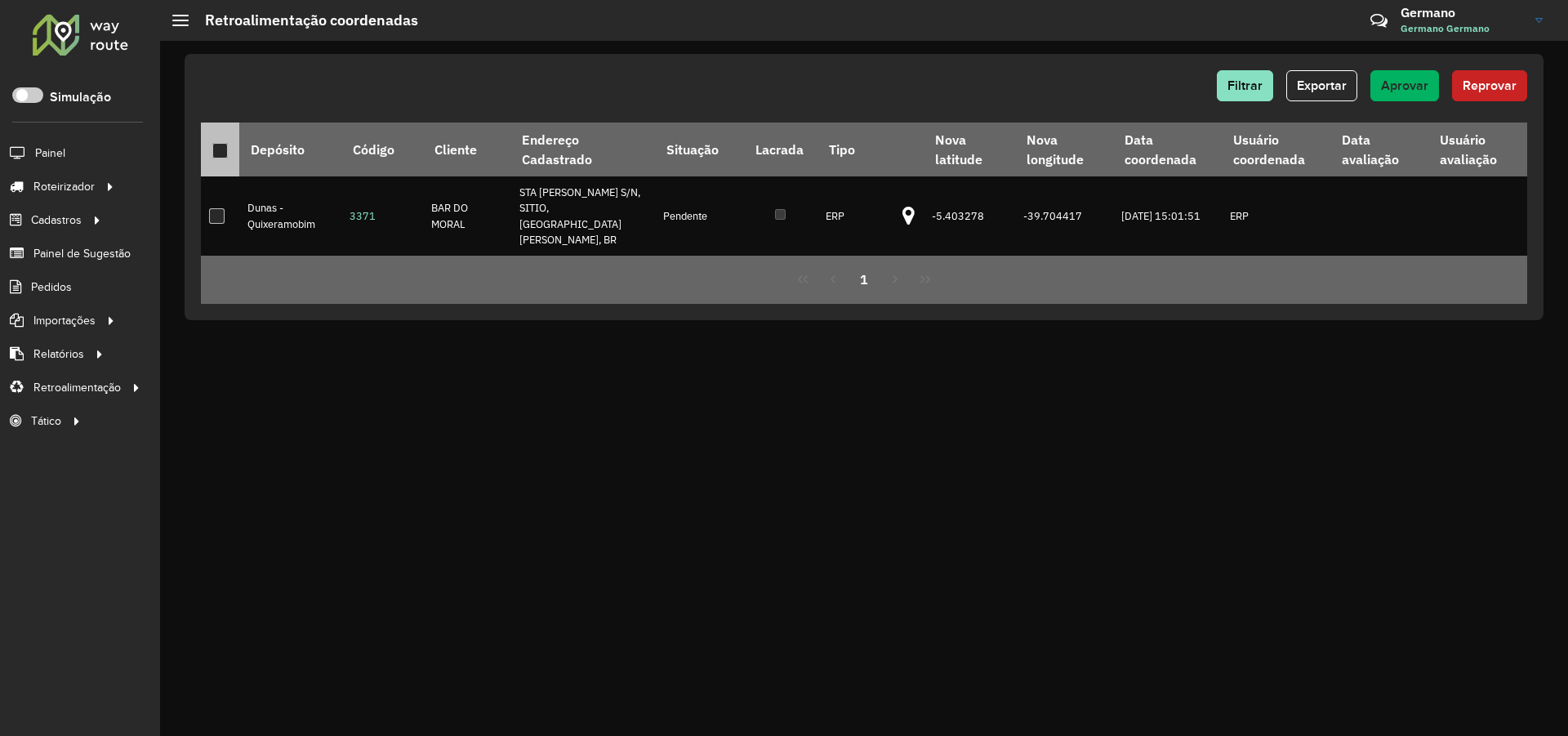
click at [211, 152] on th at bounding box center [220, 149] width 38 height 54
click at [224, 148] on div at bounding box center [221, 151] width 16 height 16
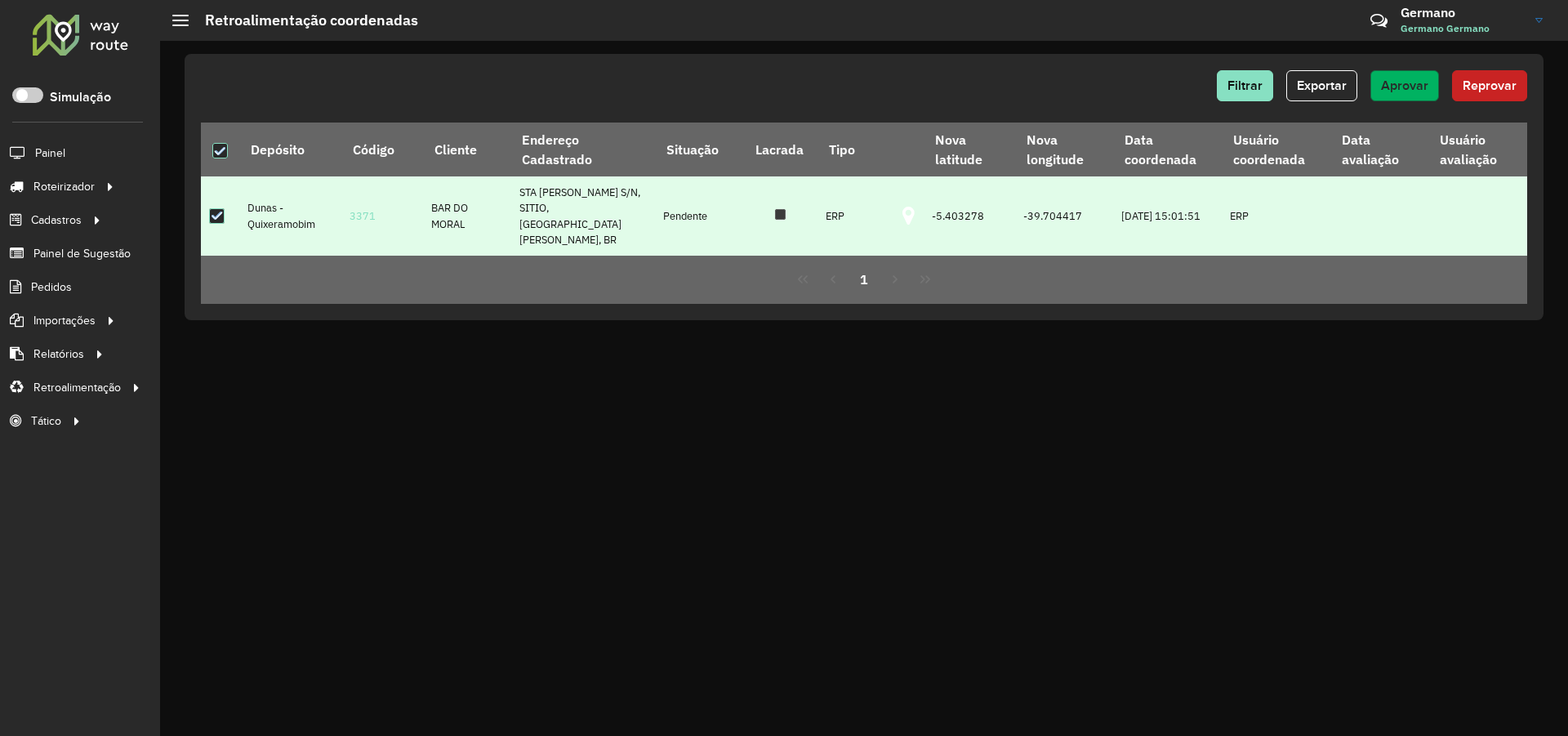
click at [1428, 87] on span "Aprovar" at bounding box center [1405, 86] width 48 height 14
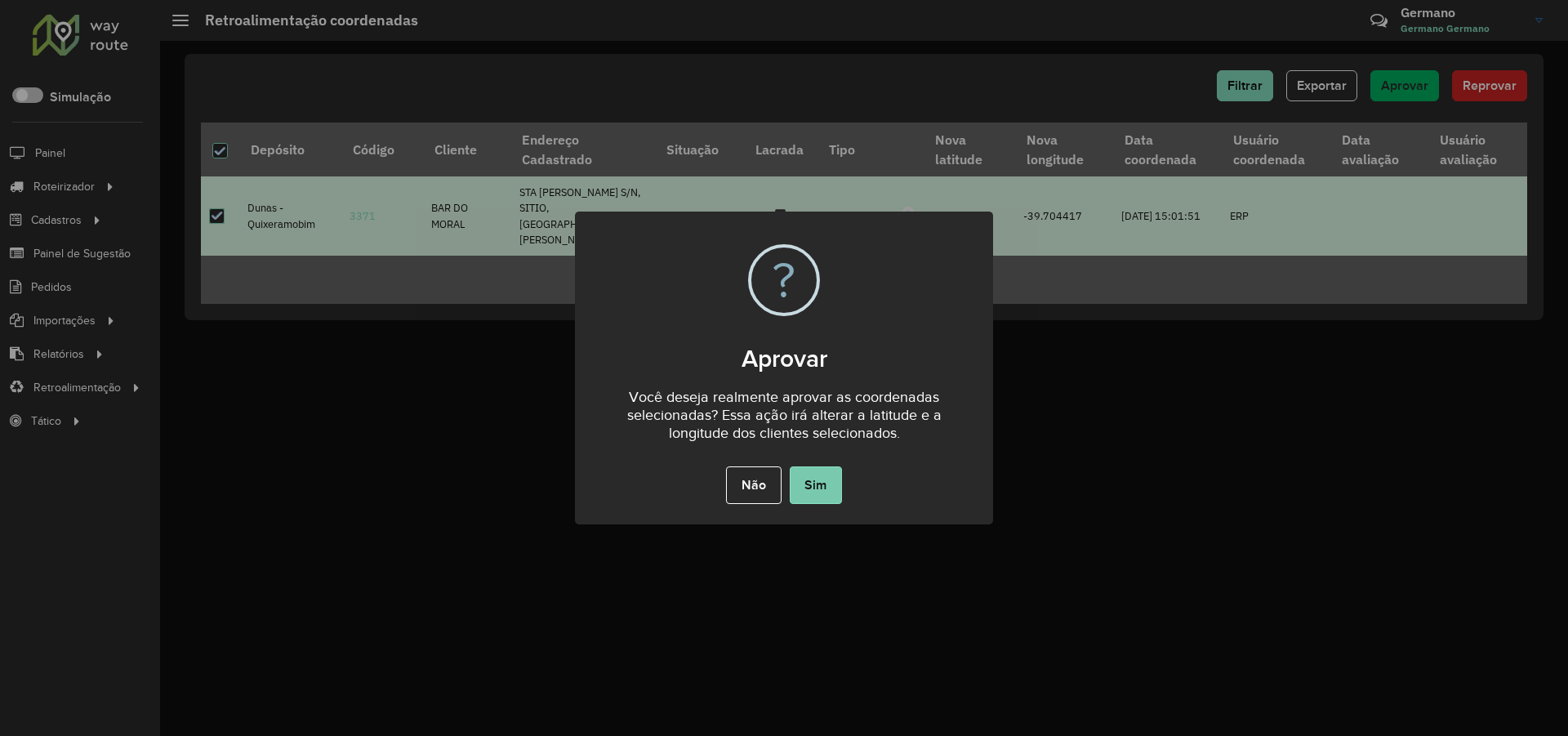
click at [816, 482] on button "Sim" at bounding box center [815, 484] width 52 height 38
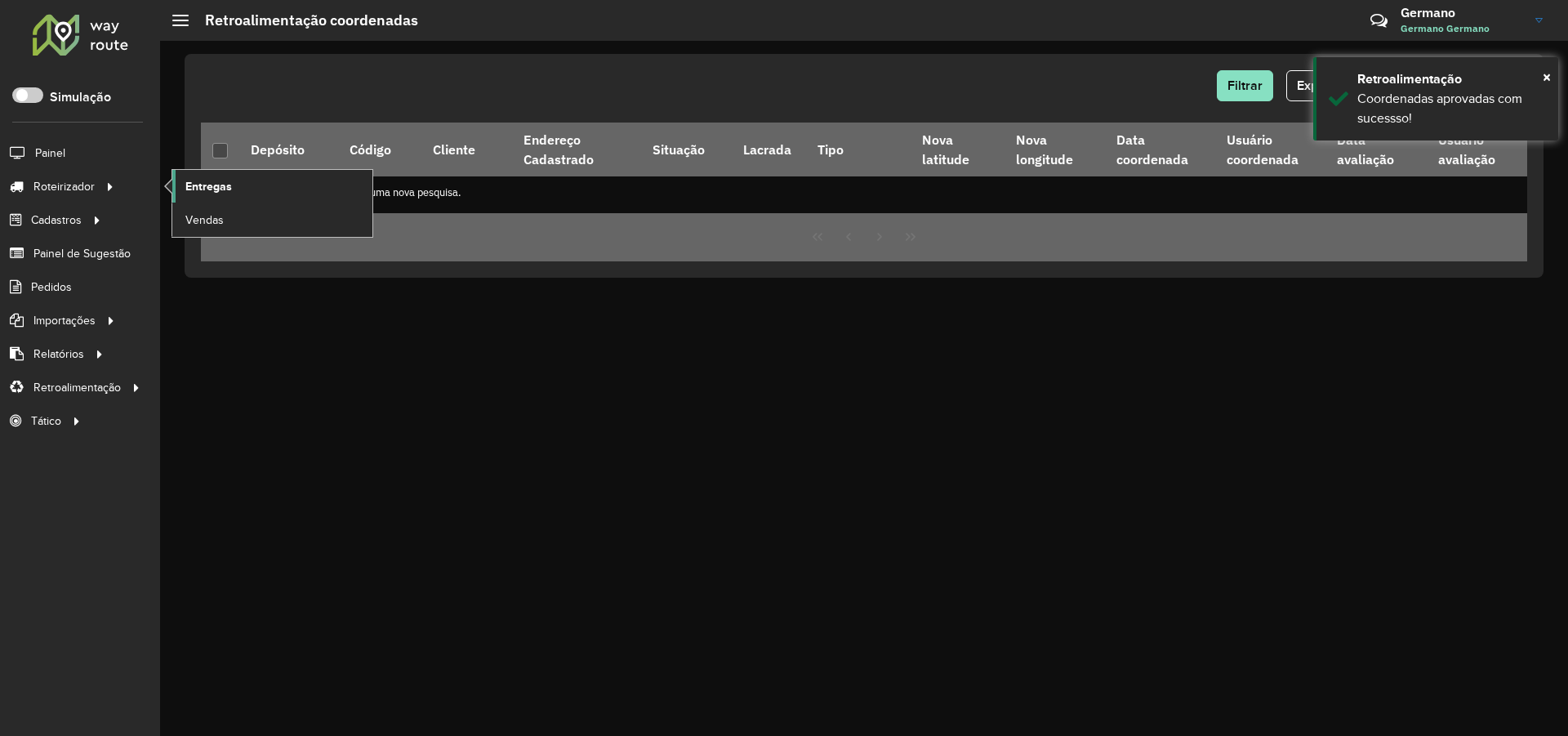
click at [199, 183] on span "Entregas" at bounding box center [208, 186] width 47 height 17
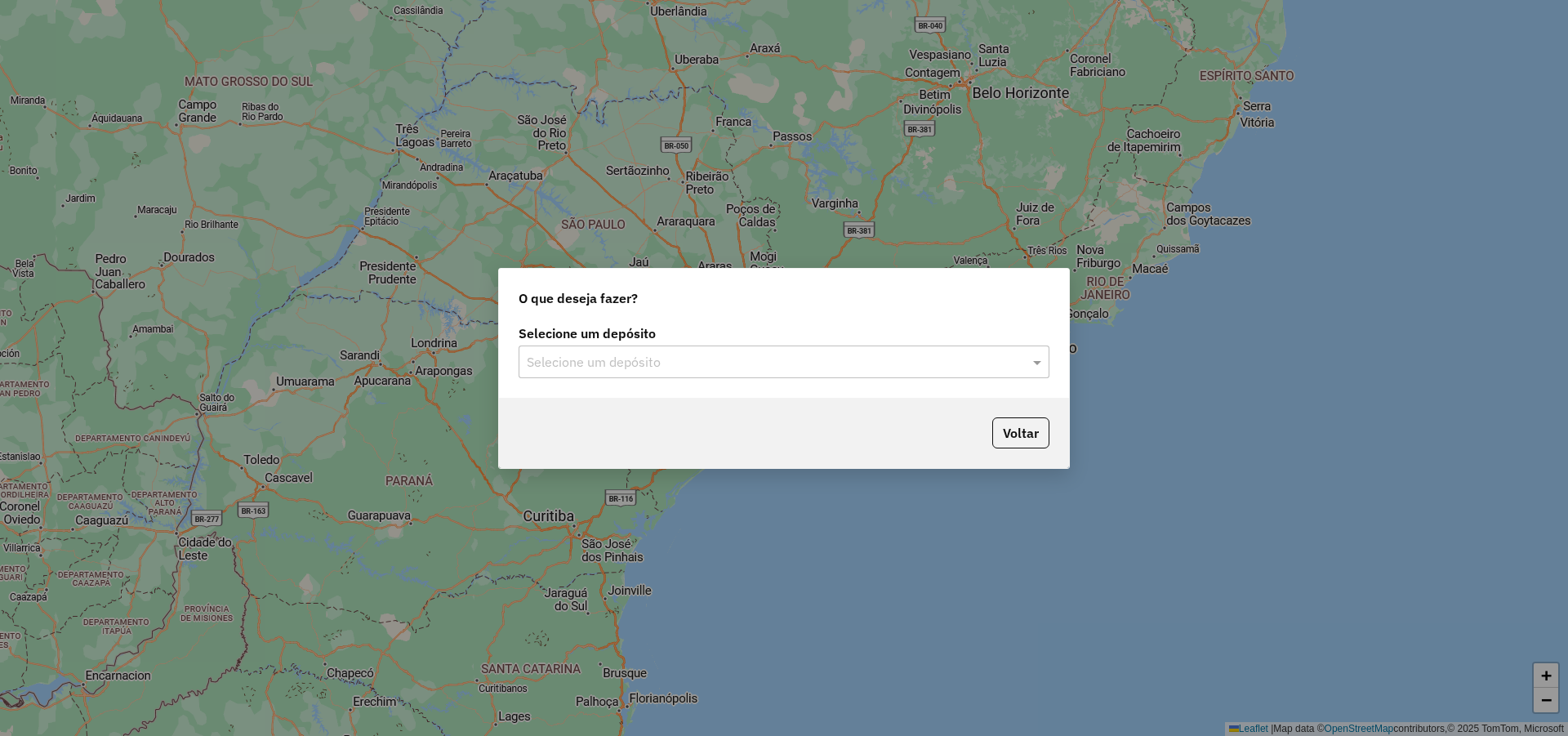
click at [1026, 361] on div at bounding box center [784, 362] width 531 height 21
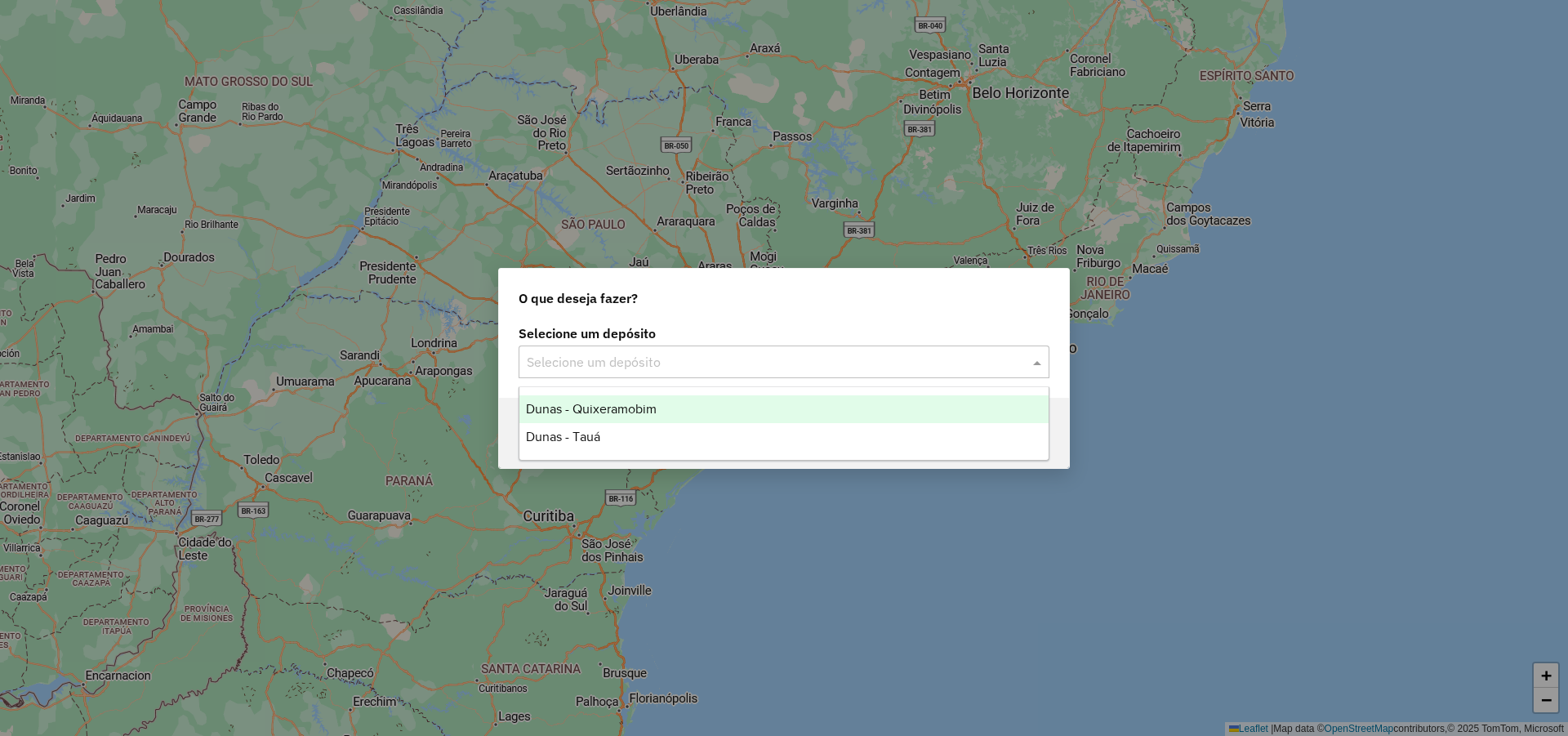
click at [611, 409] on span "Dunas - Quixeramobim" at bounding box center [591, 409] width 131 height 14
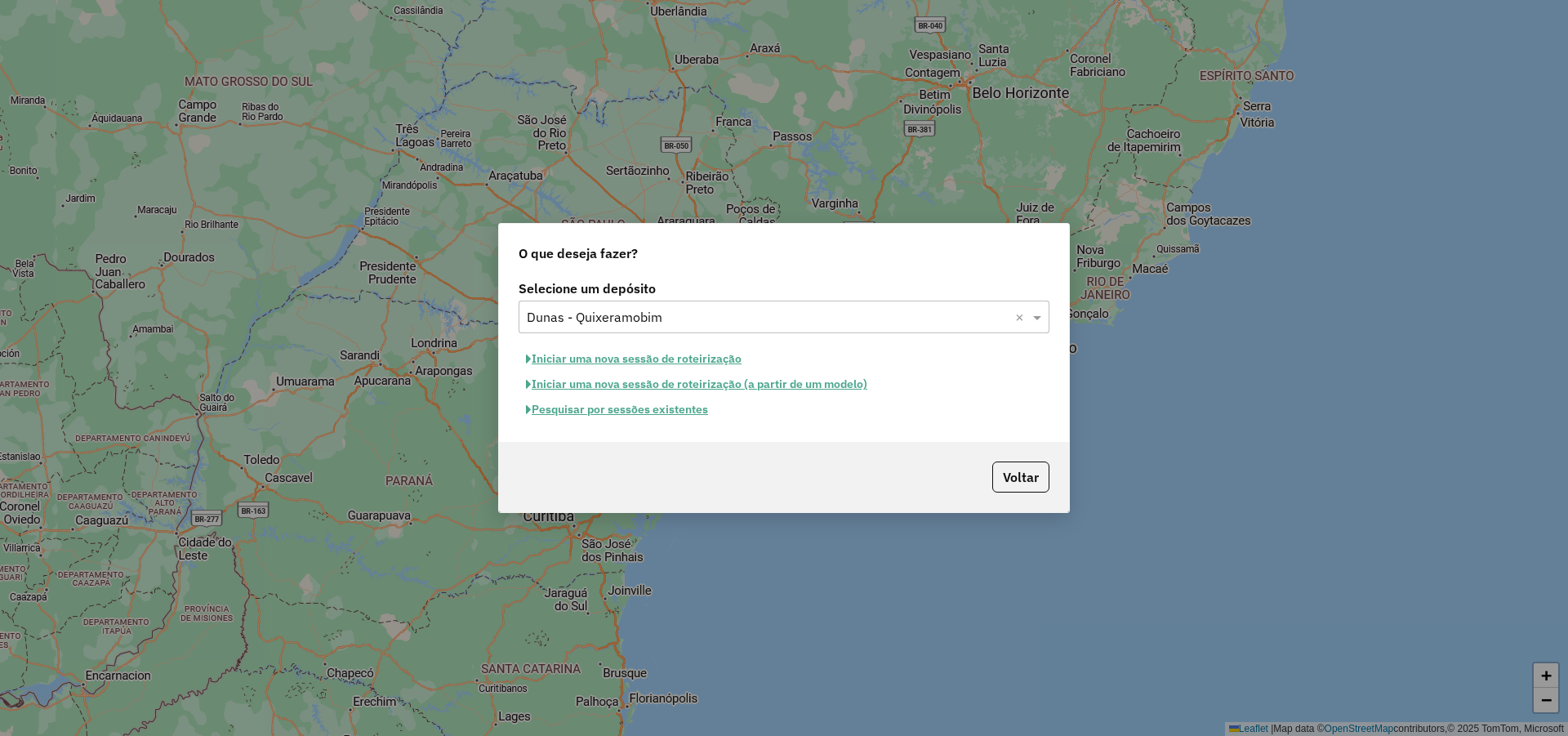
click at [736, 364] on button "Iniciar uma nova sessão de roteirização" at bounding box center [634, 358] width 230 height 26
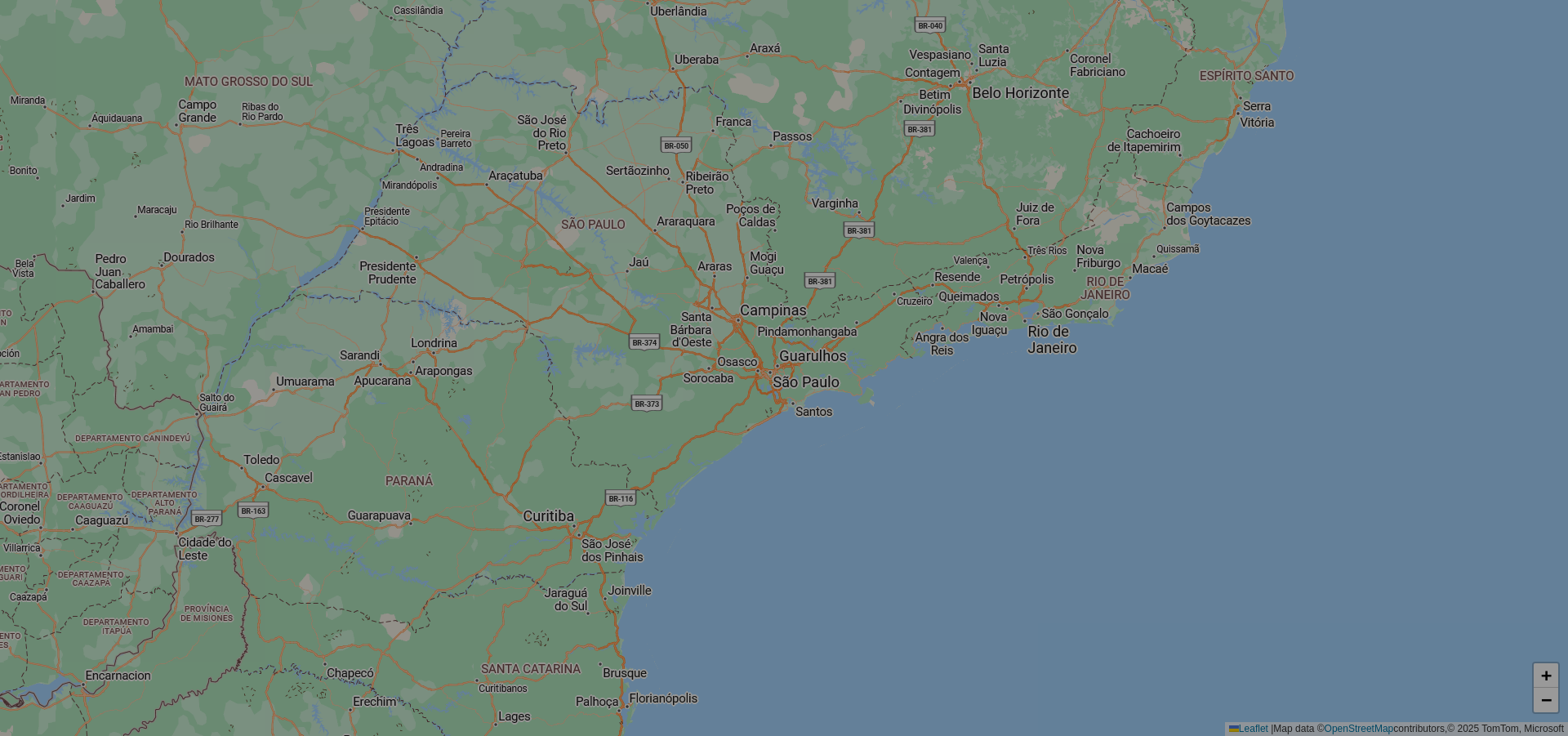
select select "*"
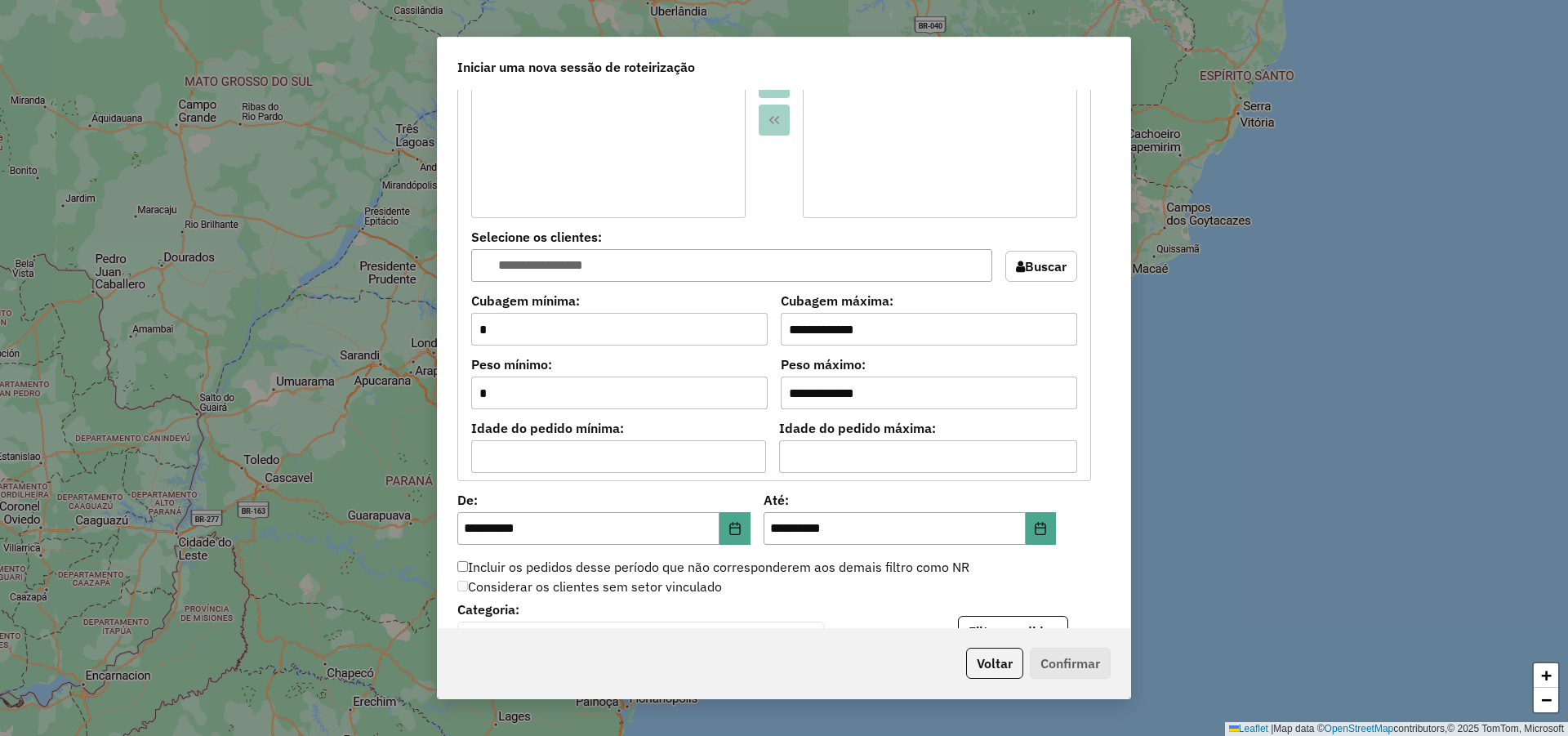
scroll to position [1533, 0]
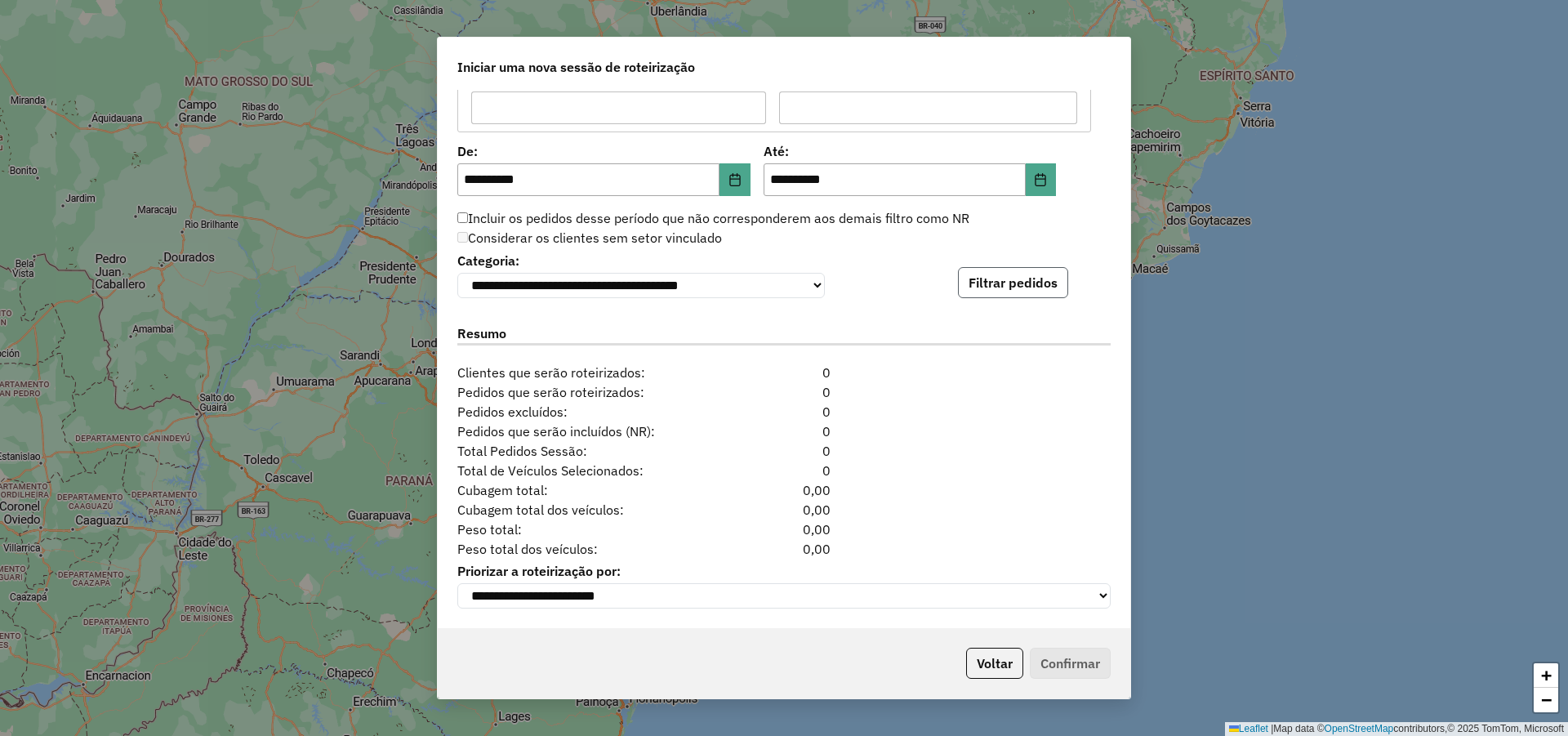
click at [1005, 275] on button "Filtrar pedidos" at bounding box center [1013, 282] width 110 height 31
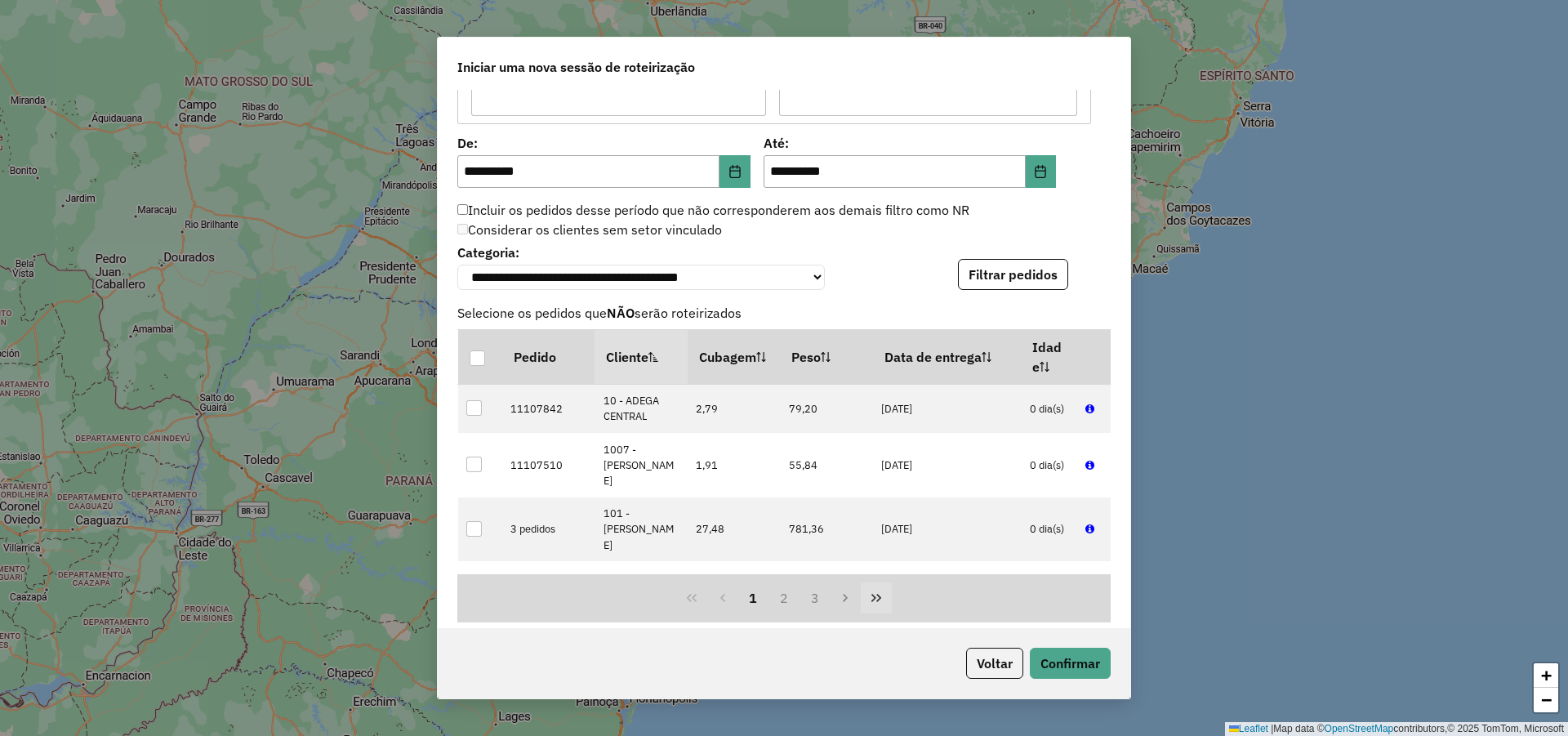
scroll to position [1870, 0]
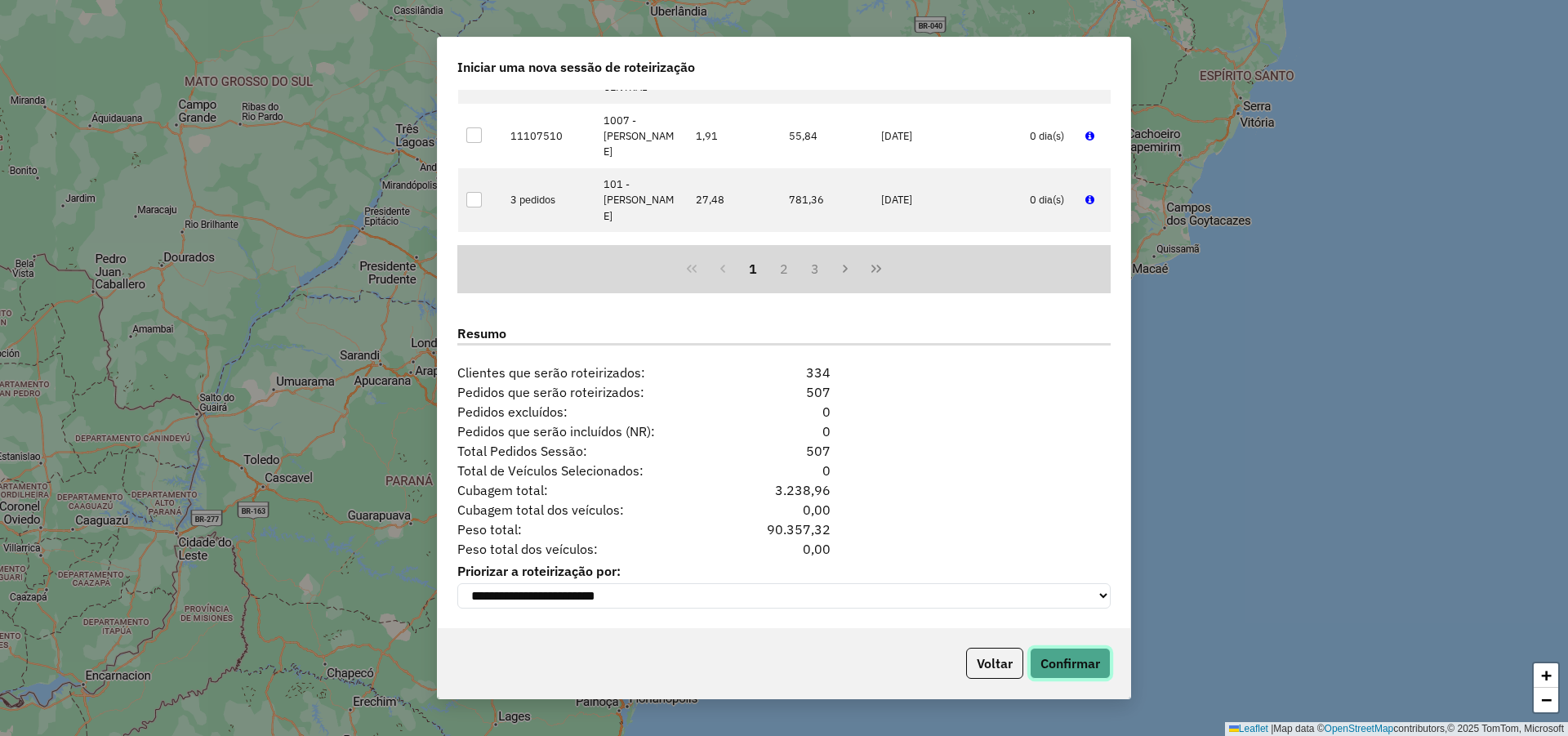
click at [1079, 657] on button "Confirmar" at bounding box center [1070, 663] width 81 height 31
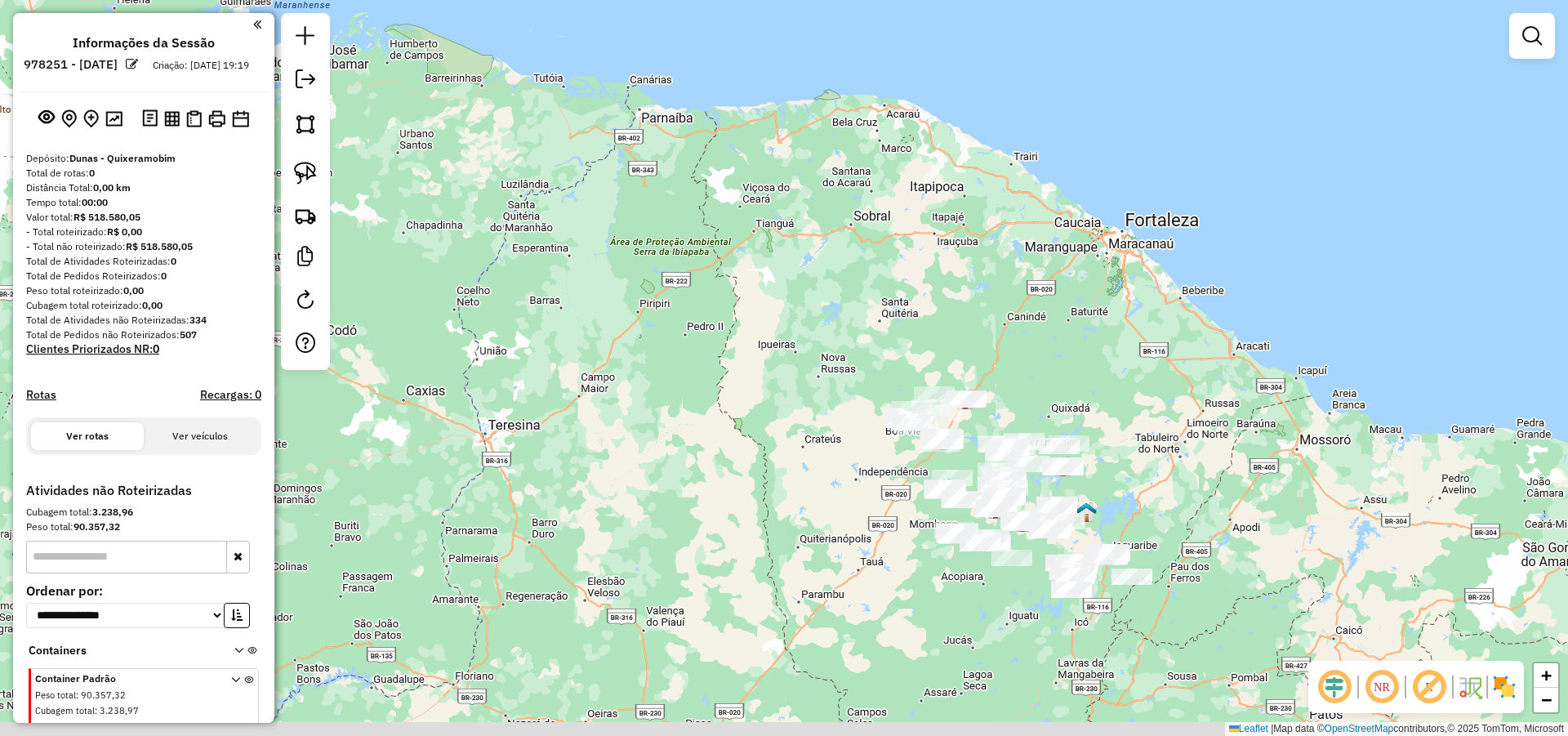
drag, startPoint x: 1111, startPoint y: 473, endPoint x: 1019, endPoint y: 297, distance: 198.6
click at [1032, 306] on div "Janela de atendimento Grade de atendimento Capacidade Transportadoras Veículos …" at bounding box center [784, 368] width 1568 height 736
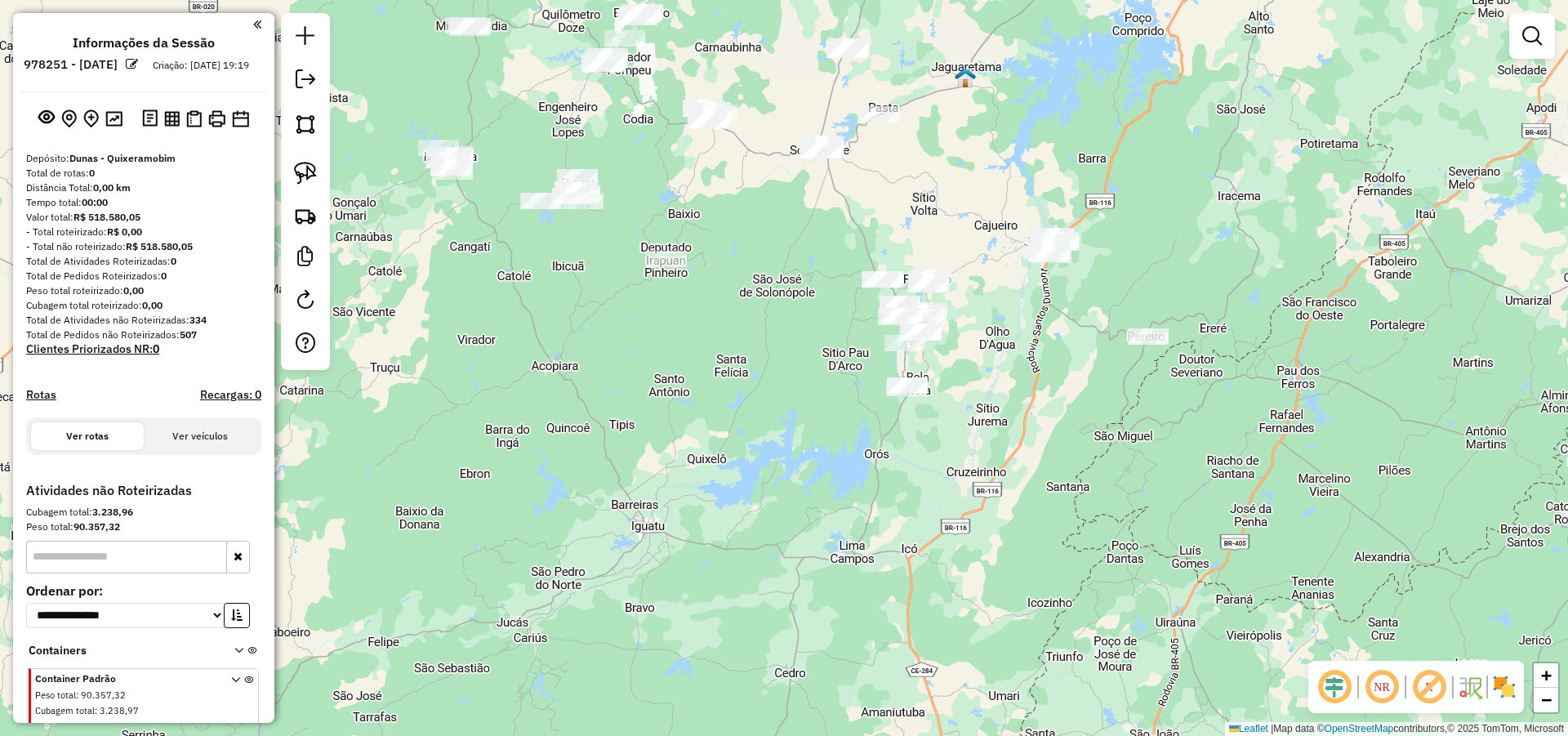
drag, startPoint x: 1107, startPoint y: 399, endPoint x: 1110, endPoint y: 425, distance: 26.2
click at [1108, 420] on div "Janela de atendimento Grade de atendimento Capacidade Transportadoras Veículos …" at bounding box center [784, 368] width 1568 height 736
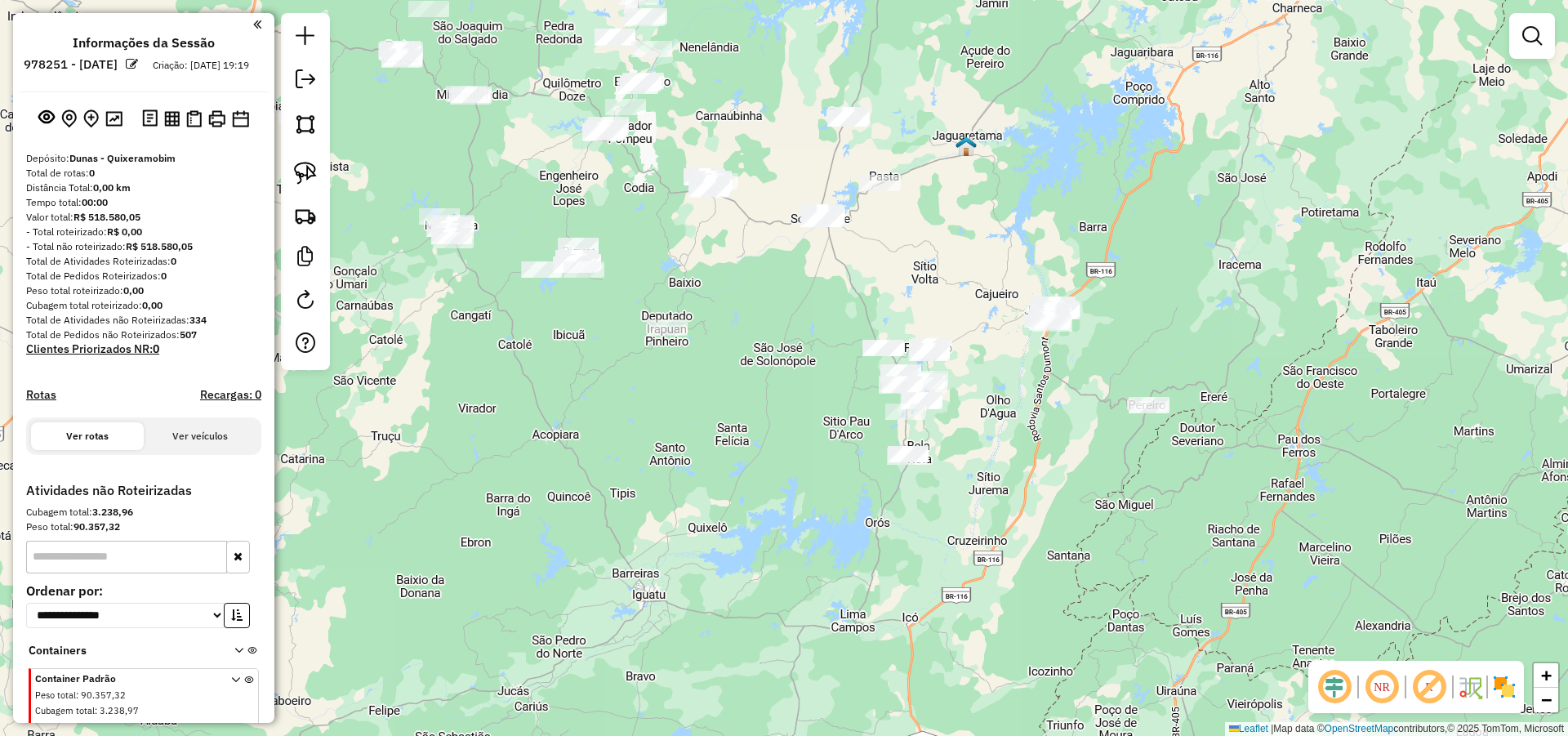
drag, startPoint x: 1087, startPoint y: 438, endPoint x: 1087, endPoint y: 448, distance: 10.0
click at [1087, 448] on div "Janela de atendimento Grade de atendimento Capacidade Transportadoras Veículos …" at bounding box center [784, 368] width 1568 height 736
click at [1035, 416] on div "Janela de atendimento Grade de atendimento Capacidade Transportadoras Veículos …" at bounding box center [784, 368] width 1568 height 736
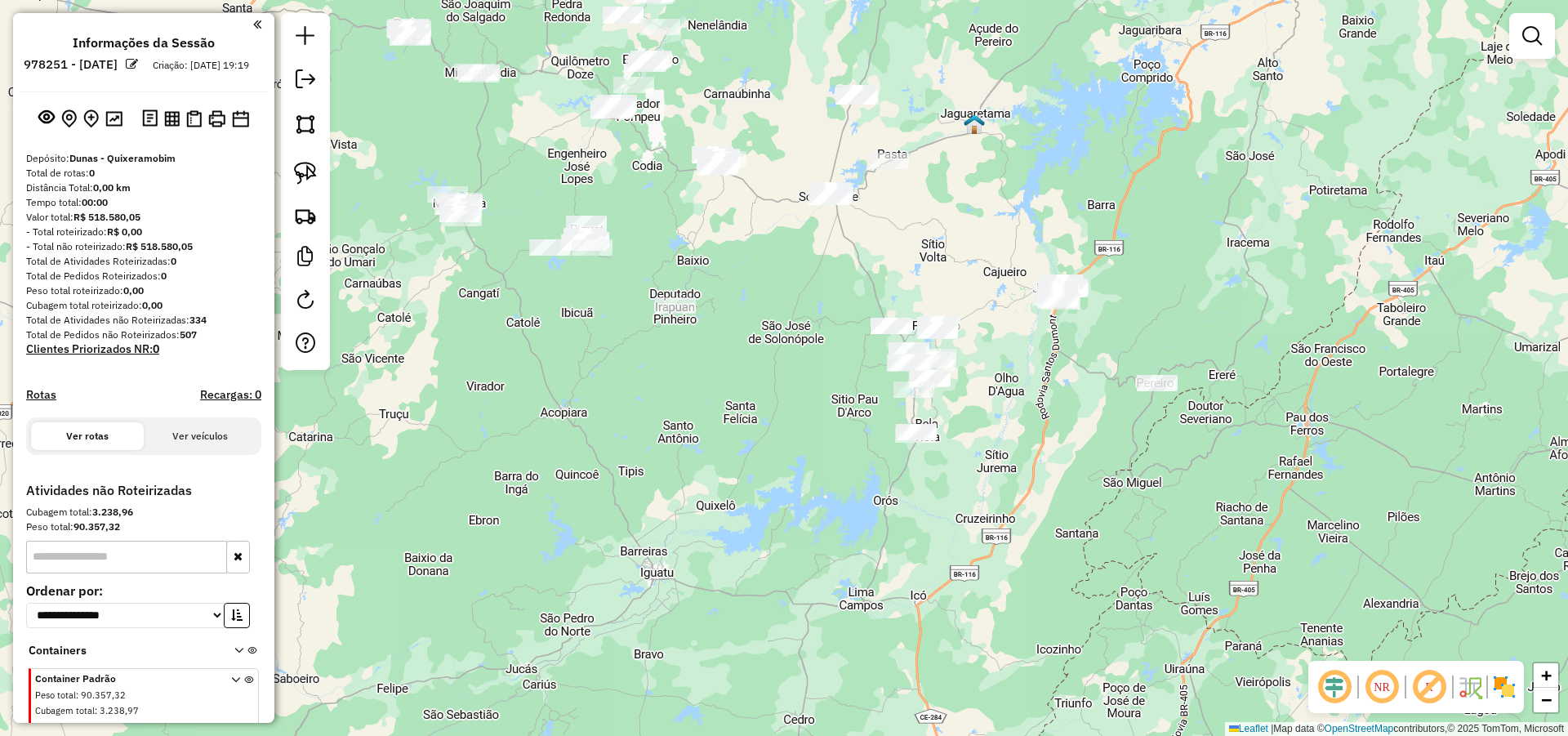
drag, startPoint x: 958, startPoint y: 364, endPoint x: 979, endPoint y: 346, distance: 27.7
click at [963, 347] on div "Janela de atendimento Grade de atendimento Capacidade Transportadoras Veículos …" at bounding box center [784, 368] width 1568 height 736
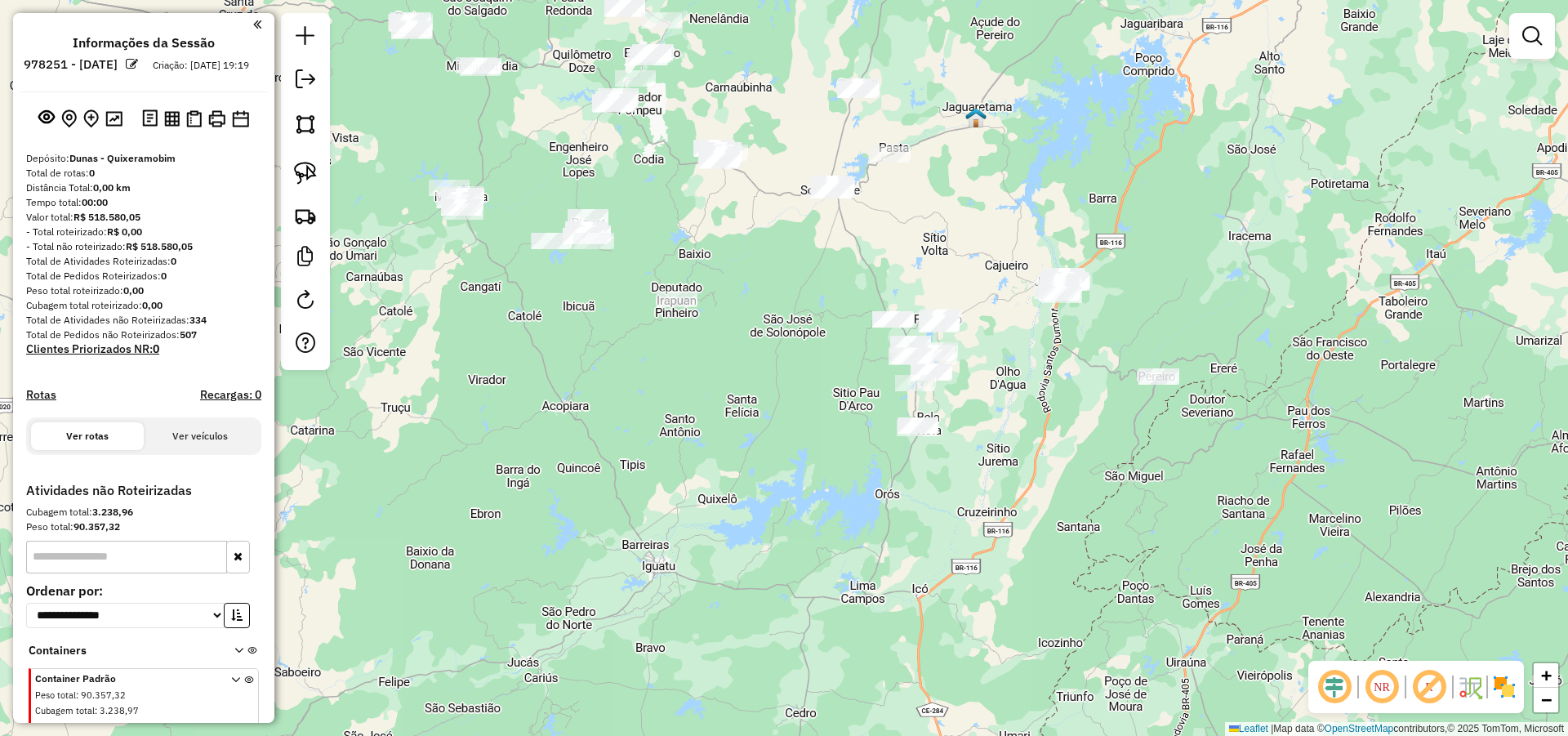
drag, startPoint x: 1020, startPoint y: 349, endPoint x: 1014, endPoint y: 358, distance: 10.8
click at [1017, 358] on div "Janela de atendimento Grade de atendimento Capacidade Transportadoras Veículos …" at bounding box center [784, 368] width 1568 height 736
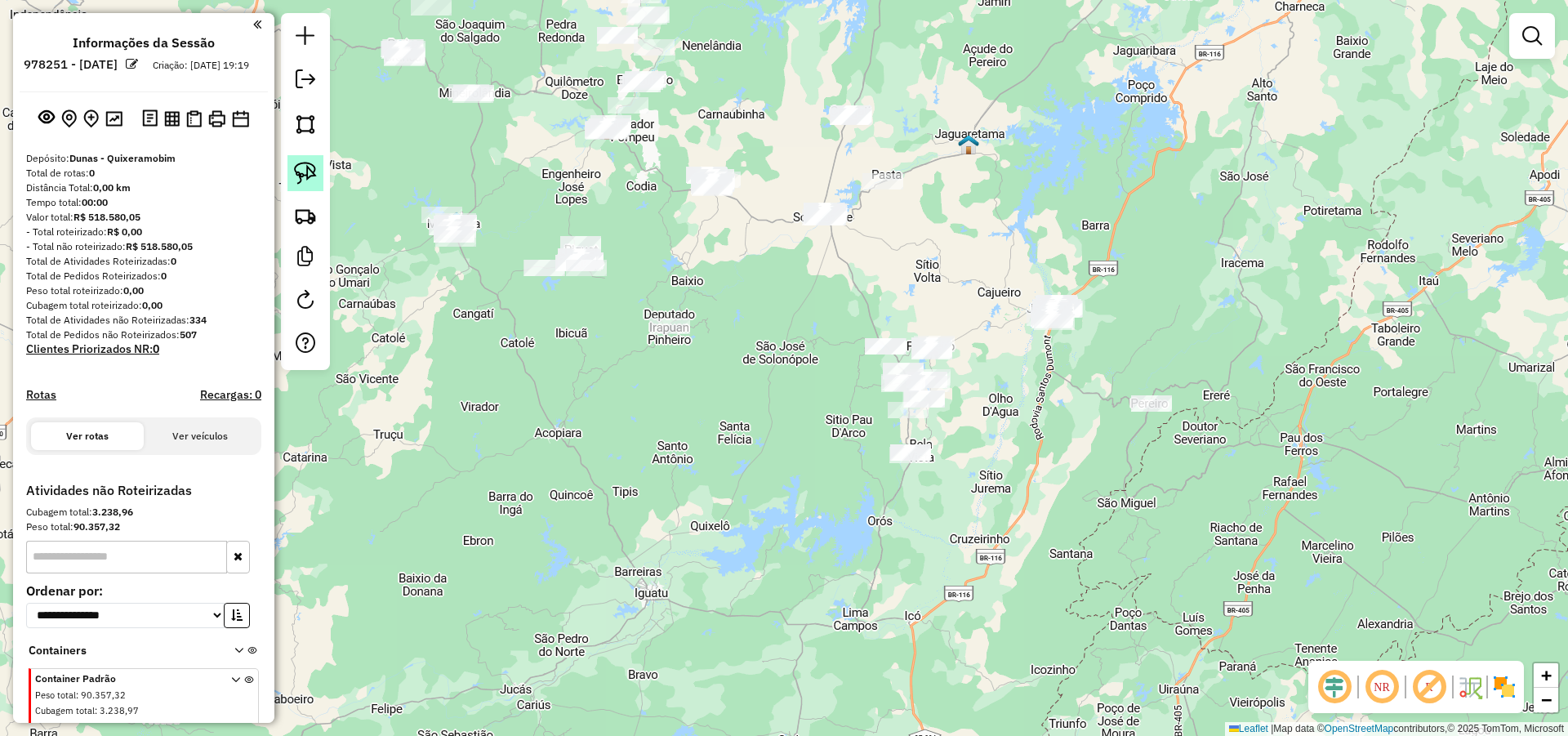
click at [314, 165] on img at bounding box center [305, 173] width 23 height 23
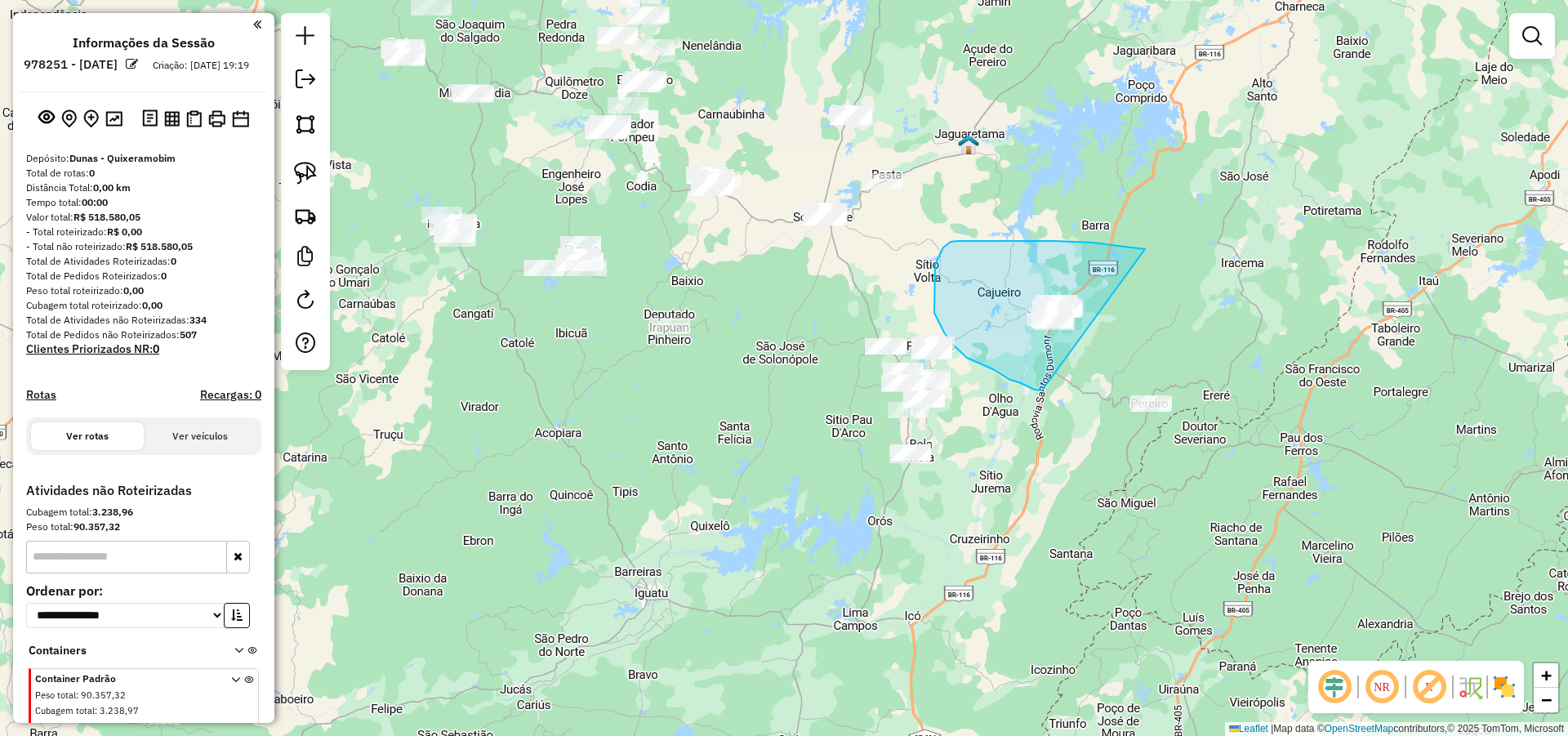
drag, startPoint x: 972, startPoint y: 241, endPoint x: 1051, endPoint y: 393, distance: 171.3
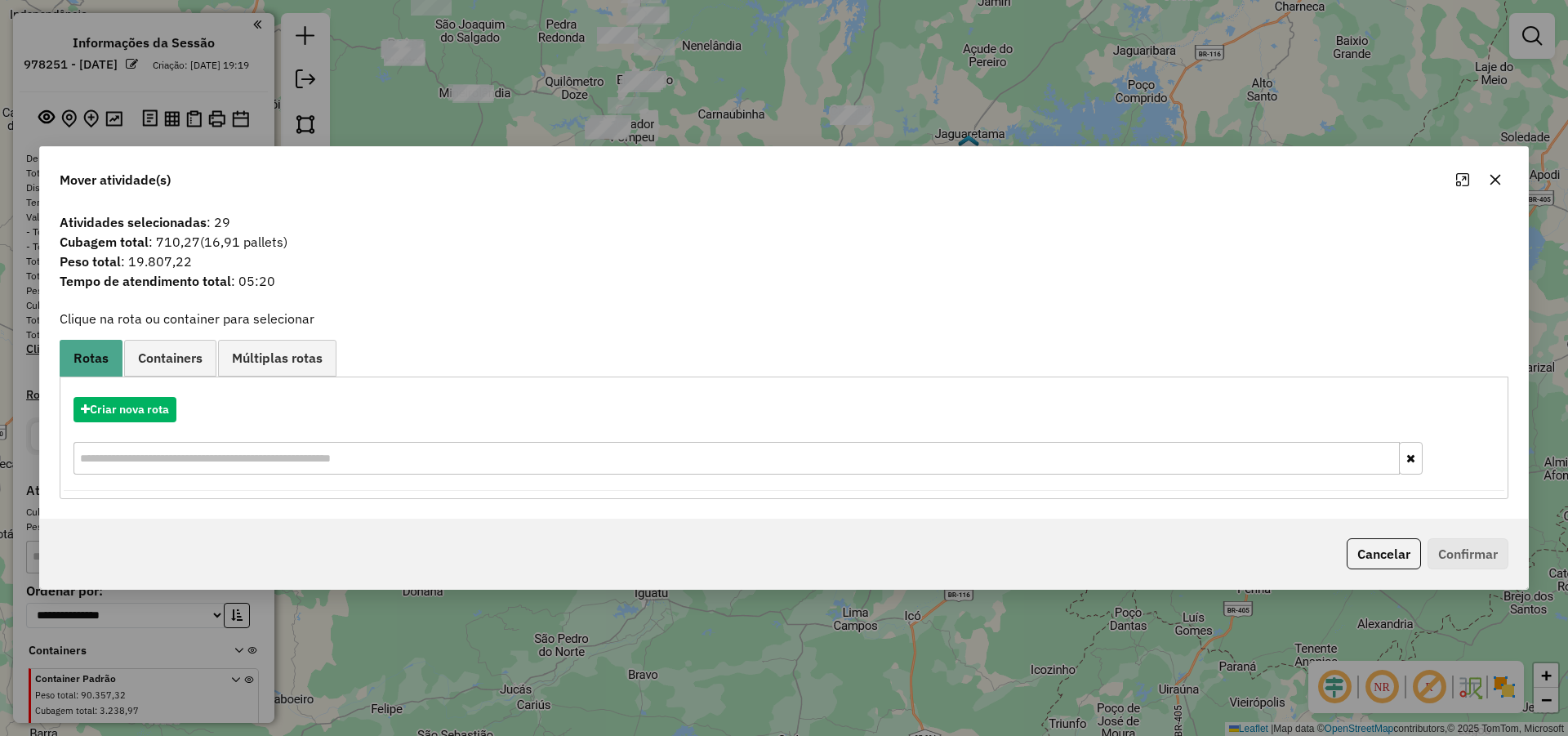
click at [1391, 544] on button "Cancelar" at bounding box center [1384, 553] width 74 height 31
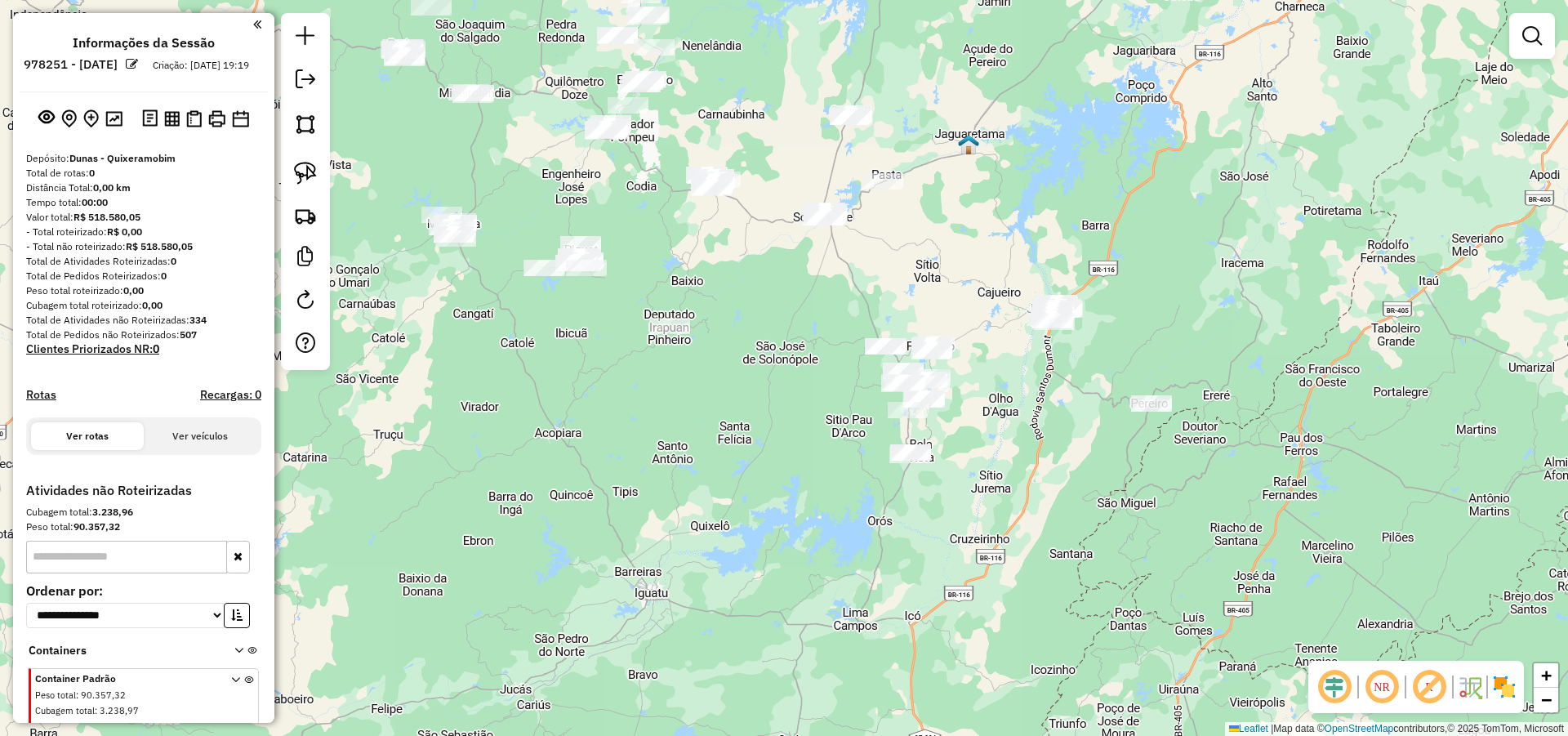
click at [1002, 407] on div "Janela de atendimento Grade de atendimento Capacidade Transportadoras Veículos …" at bounding box center [784, 368] width 1568 height 736
click at [305, 169] on img at bounding box center [305, 173] width 23 height 23
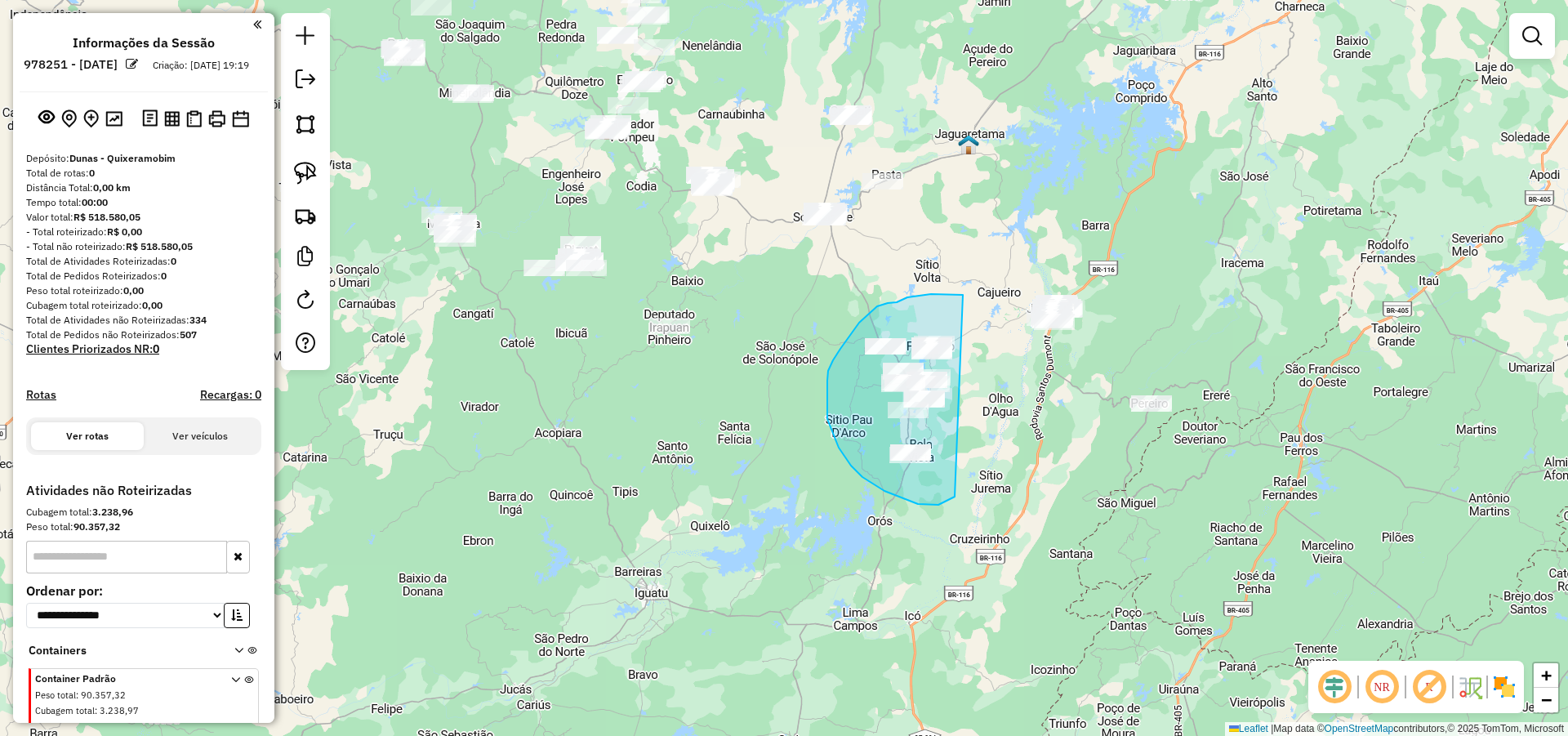
drag, startPoint x: 953, startPoint y: 294, endPoint x: 965, endPoint y: 488, distance: 194.4
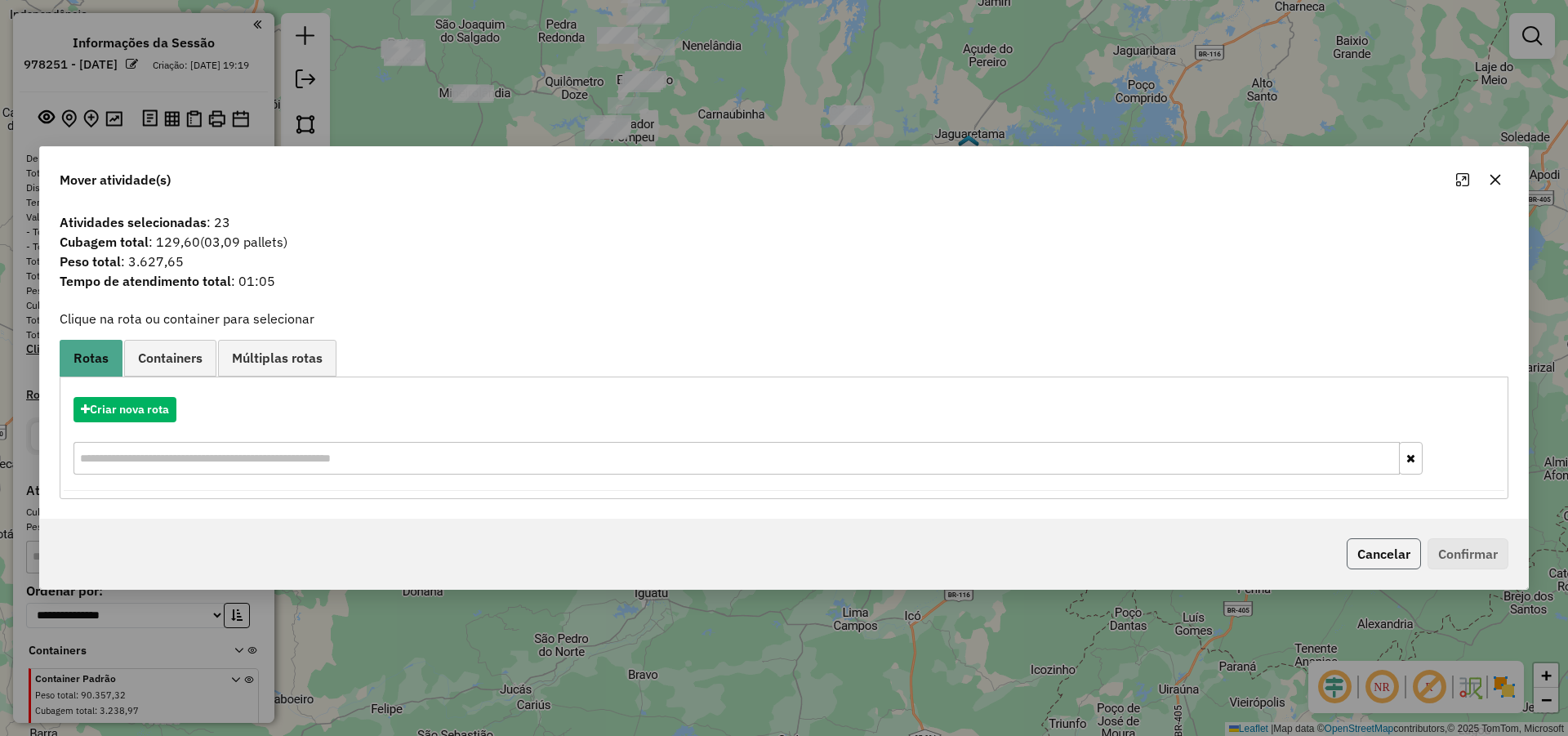
click at [1377, 551] on button "Cancelar" at bounding box center [1384, 553] width 74 height 31
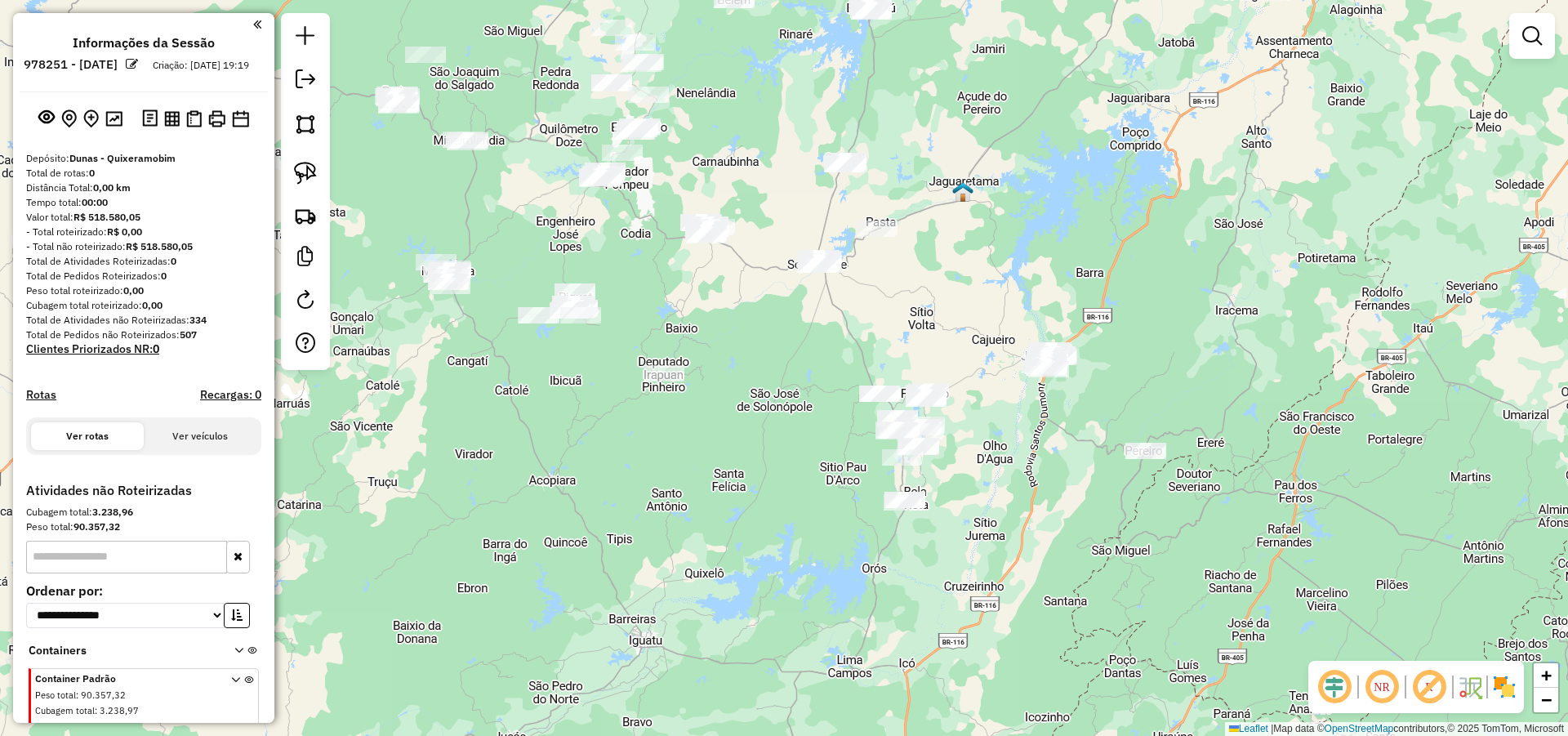
drag, startPoint x: 1099, startPoint y: 341, endPoint x: 1103, endPoint y: 443, distance: 102.1
click at [1100, 439] on div "Janela de atendimento Grade de atendimento Capacidade Transportadoras Veículos …" at bounding box center [784, 368] width 1568 height 736
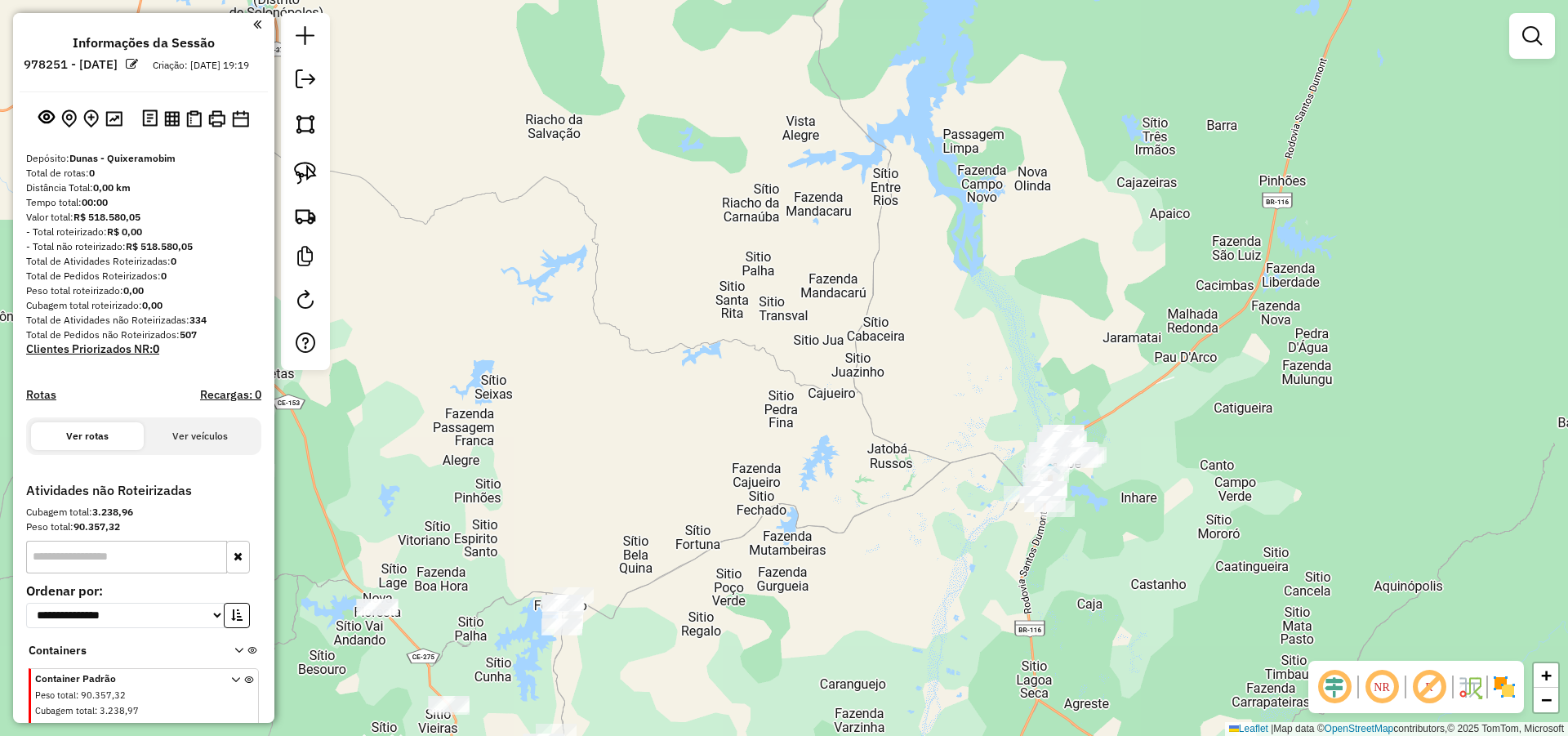
drag, startPoint x: 1167, startPoint y: 440, endPoint x: 1157, endPoint y: 334, distance: 106.5
click at [1158, 340] on div "Janela de atendimento Grade de atendimento Capacidade Transportadoras Veículos …" at bounding box center [784, 368] width 1568 height 736
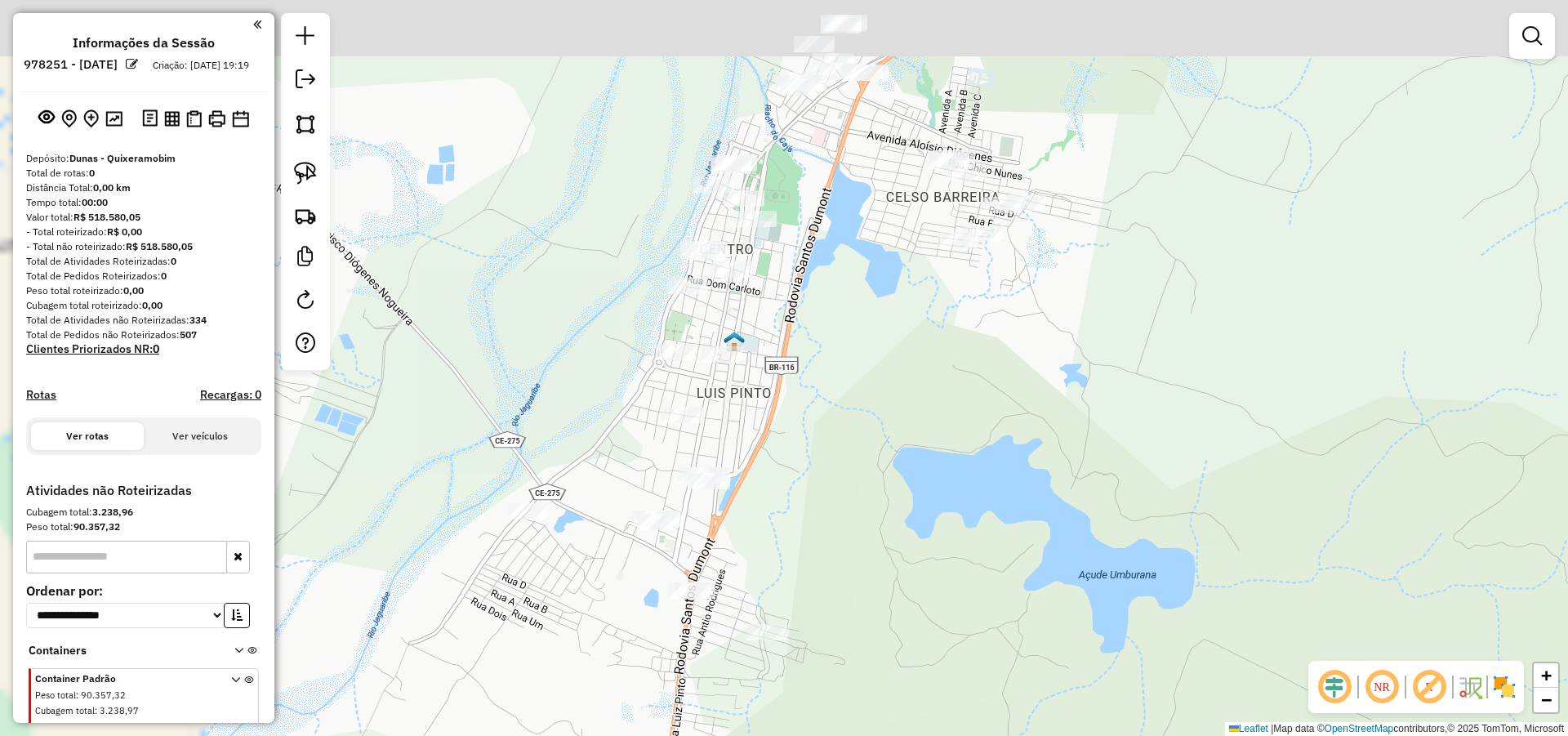
drag, startPoint x: 1226, startPoint y: 534, endPoint x: 1264, endPoint y: 542, distance: 38.8
click at [1257, 542] on div "Janela de atendimento Grade de atendimento Capacidade Transportadoras Veículos …" at bounding box center [784, 368] width 1568 height 736
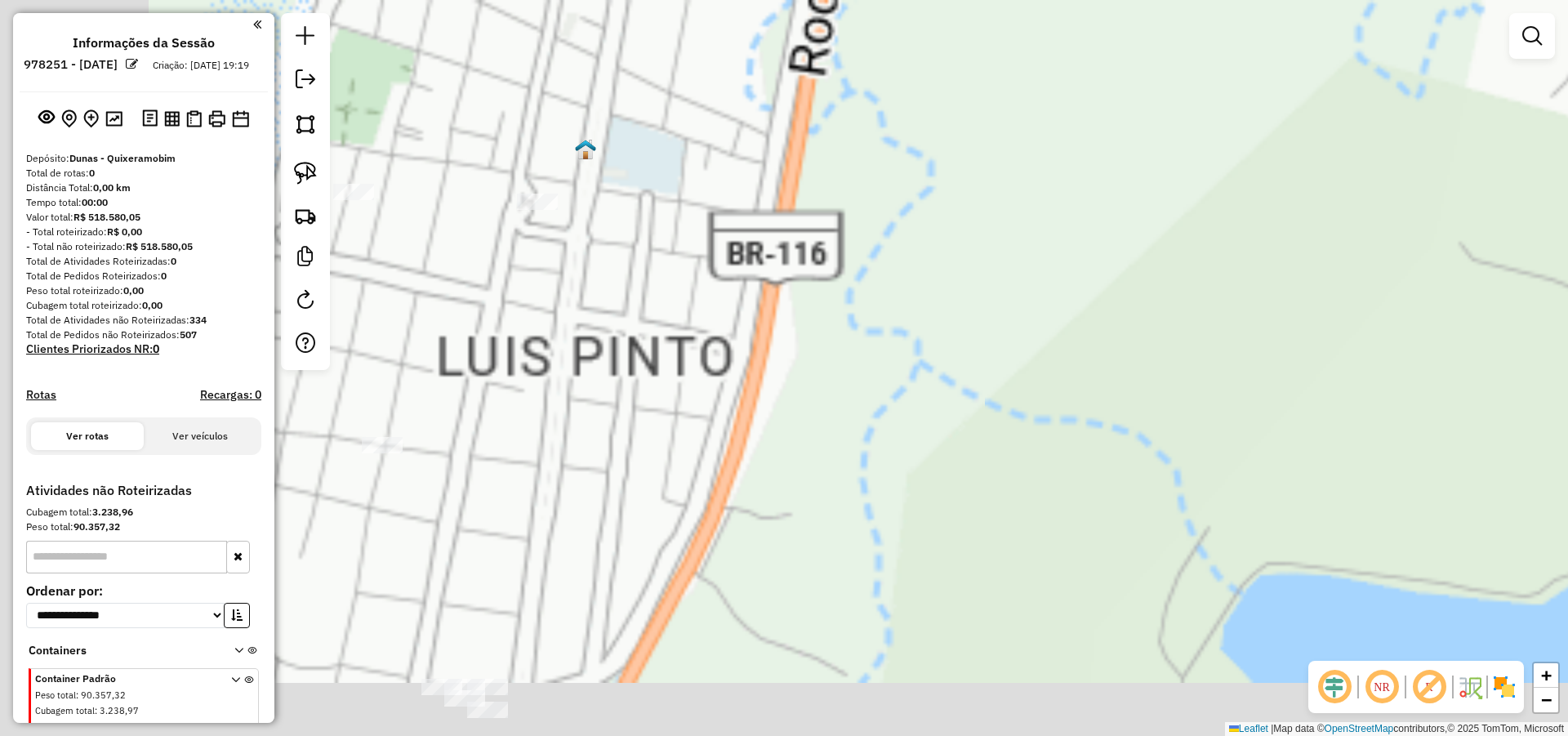
drag, startPoint x: 1062, startPoint y: 327, endPoint x: 1121, endPoint y: 307, distance: 62.3
click at [1123, 277] on div "Janela de atendimento Grade de atendimento Capacidade Transportadoras Veículos …" at bounding box center [784, 368] width 1568 height 736
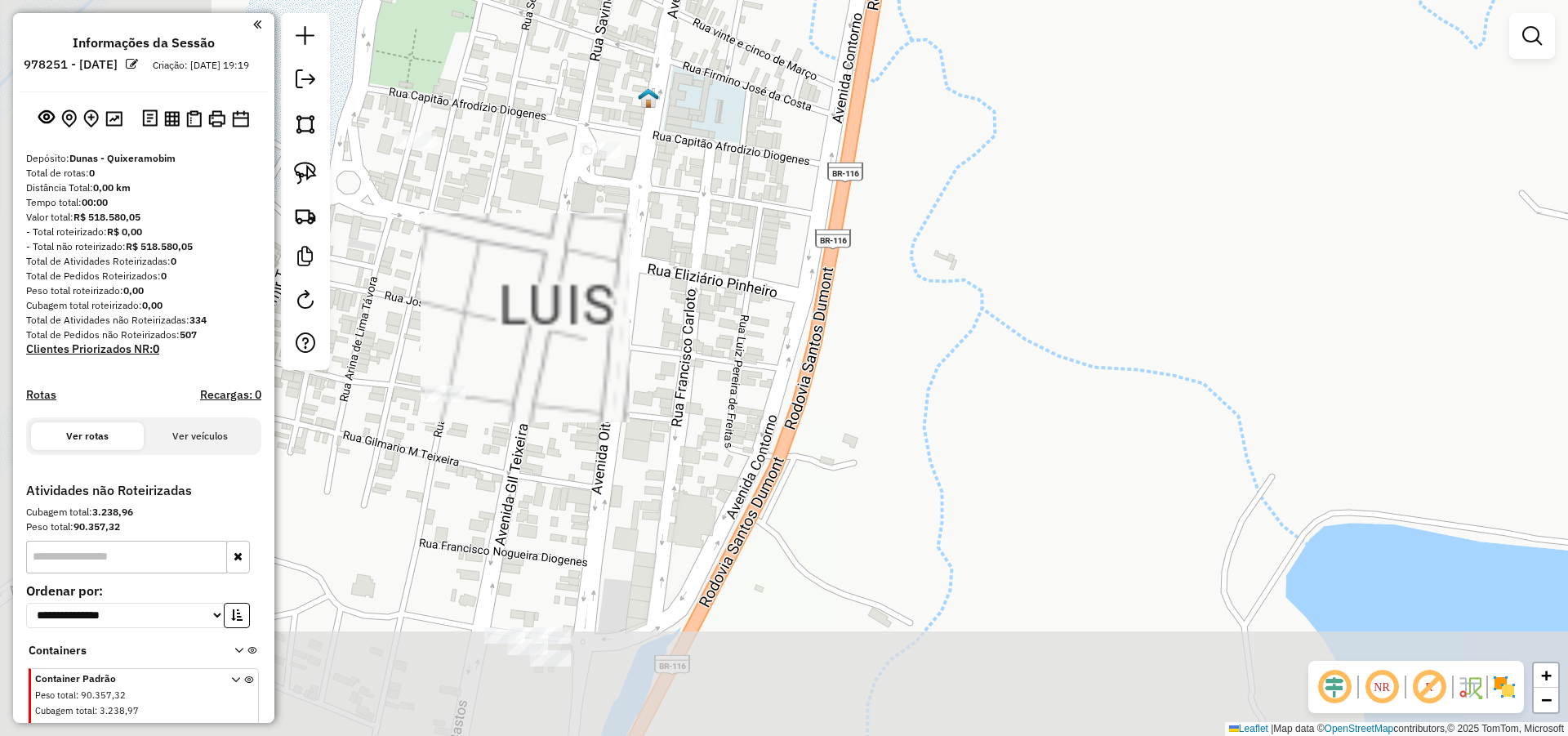
drag, startPoint x: 884, startPoint y: 387, endPoint x: 1028, endPoint y: 222, distance: 219.0
click at [1002, 231] on div "Janela de atendimento Grade de atendimento Capacidade Transportadoras Veículos …" at bounding box center [784, 368] width 1568 height 736
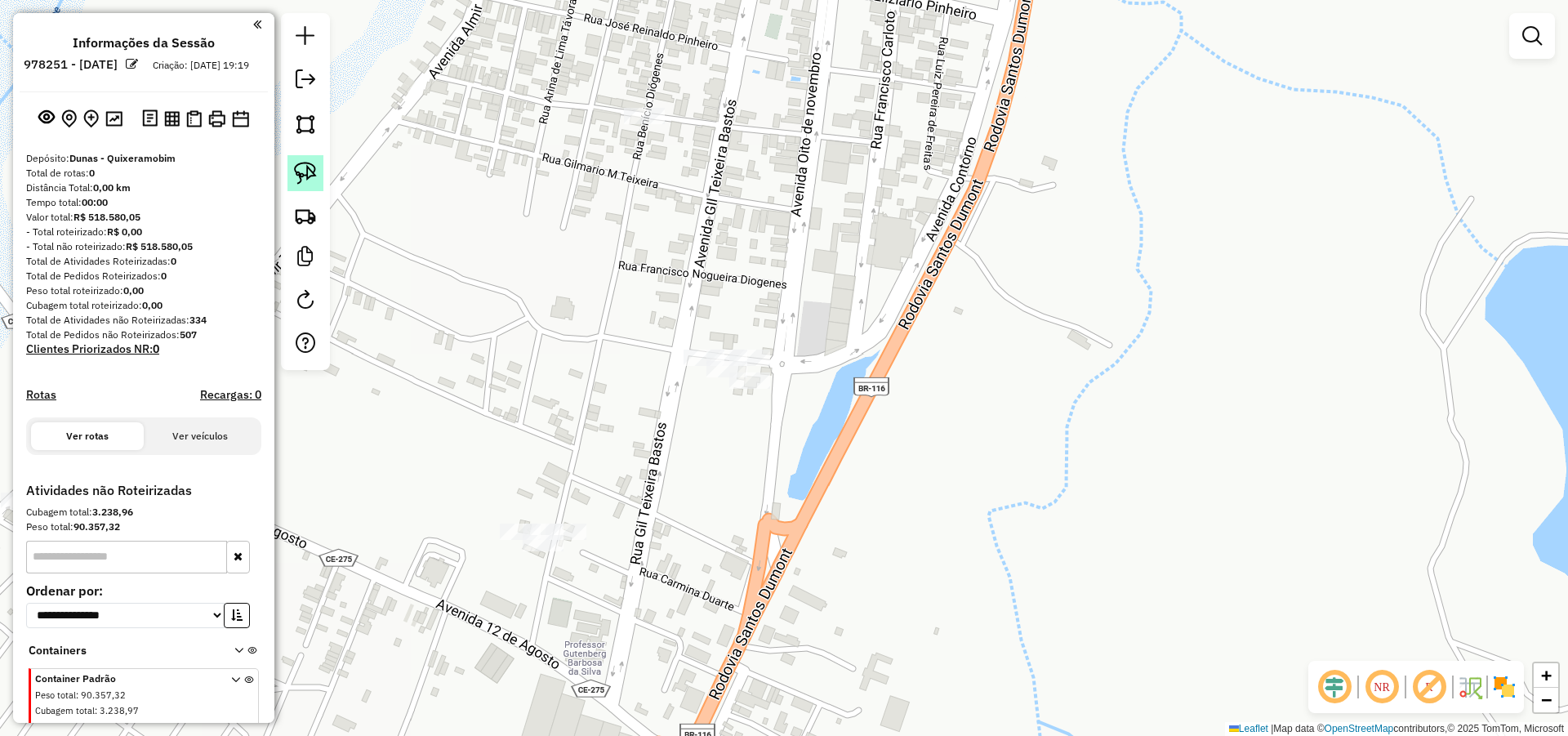
click at [315, 168] on img at bounding box center [305, 173] width 23 height 23
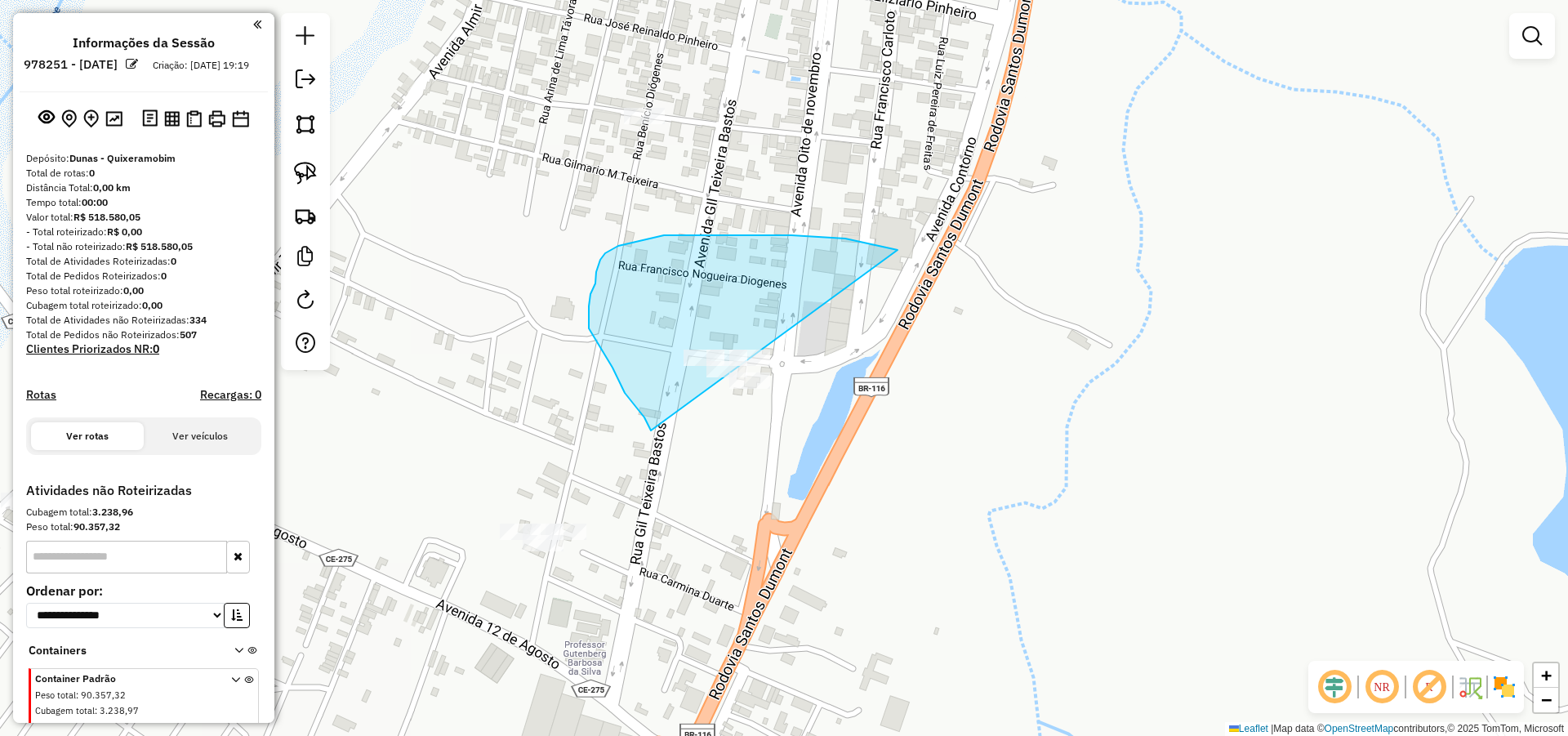
drag, startPoint x: 596, startPoint y: 269, endPoint x: 892, endPoint y: 485, distance: 366.4
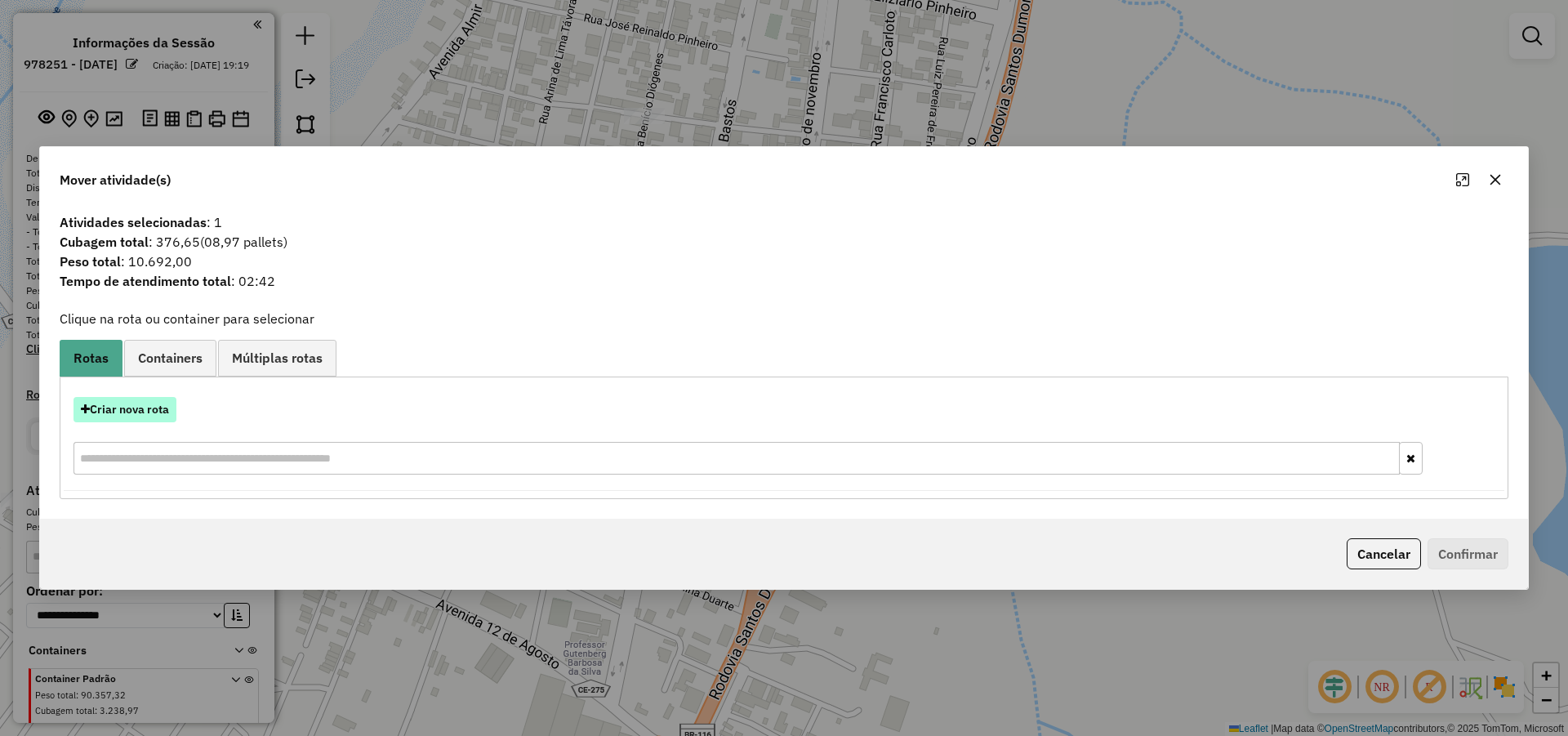
click at [135, 407] on button "Criar nova rota" at bounding box center [124, 409] width 103 height 26
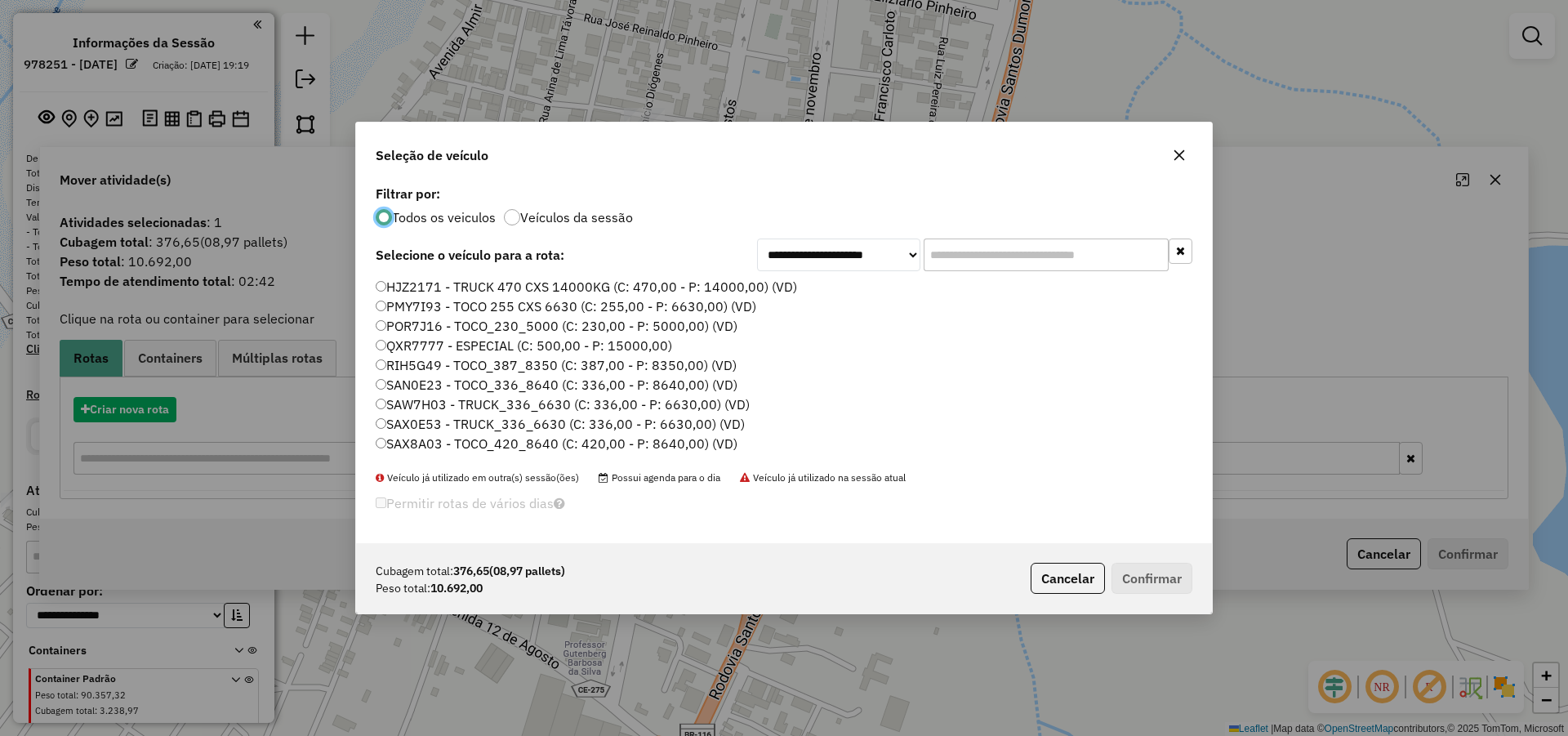
scroll to position [9, 5]
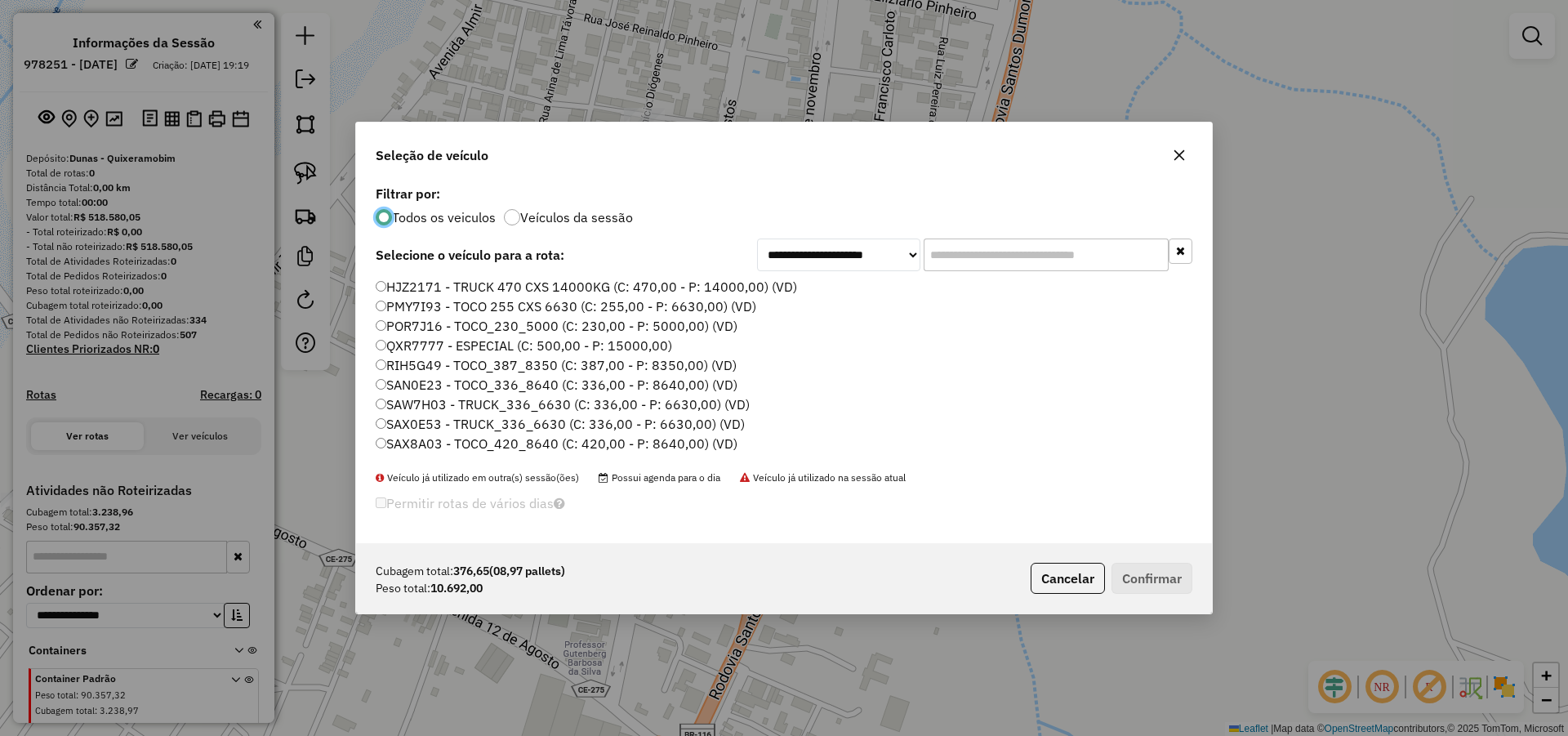
click at [946, 261] on input "text" at bounding box center [1047, 254] width 245 height 33
click at [1044, 570] on button "Cancelar" at bounding box center [1068, 578] width 74 height 31
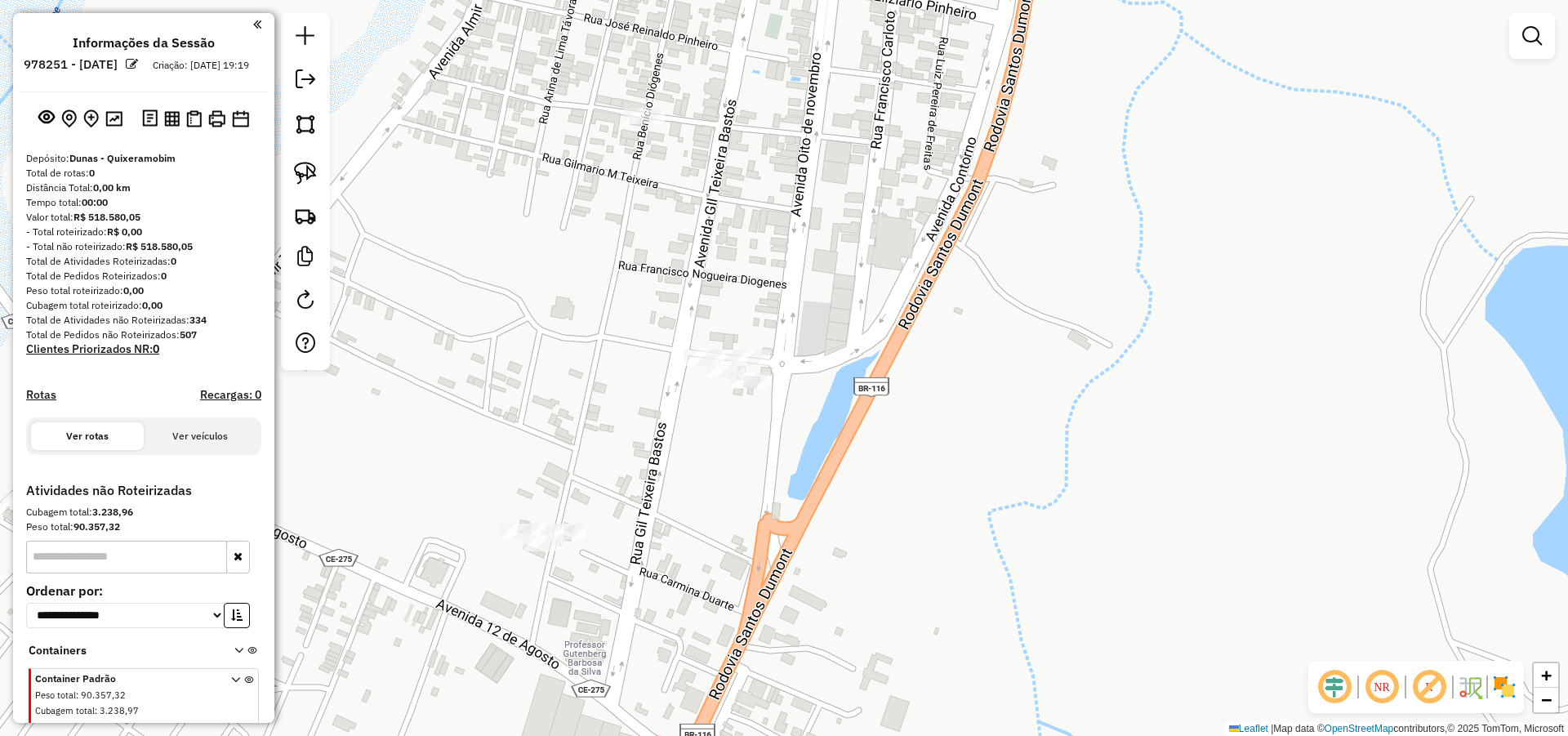
drag, startPoint x: 307, startPoint y: 169, endPoint x: 371, endPoint y: 190, distance: 67.4
click at [307, 168] on img at bounding box center [305, 173] width 23 height 23
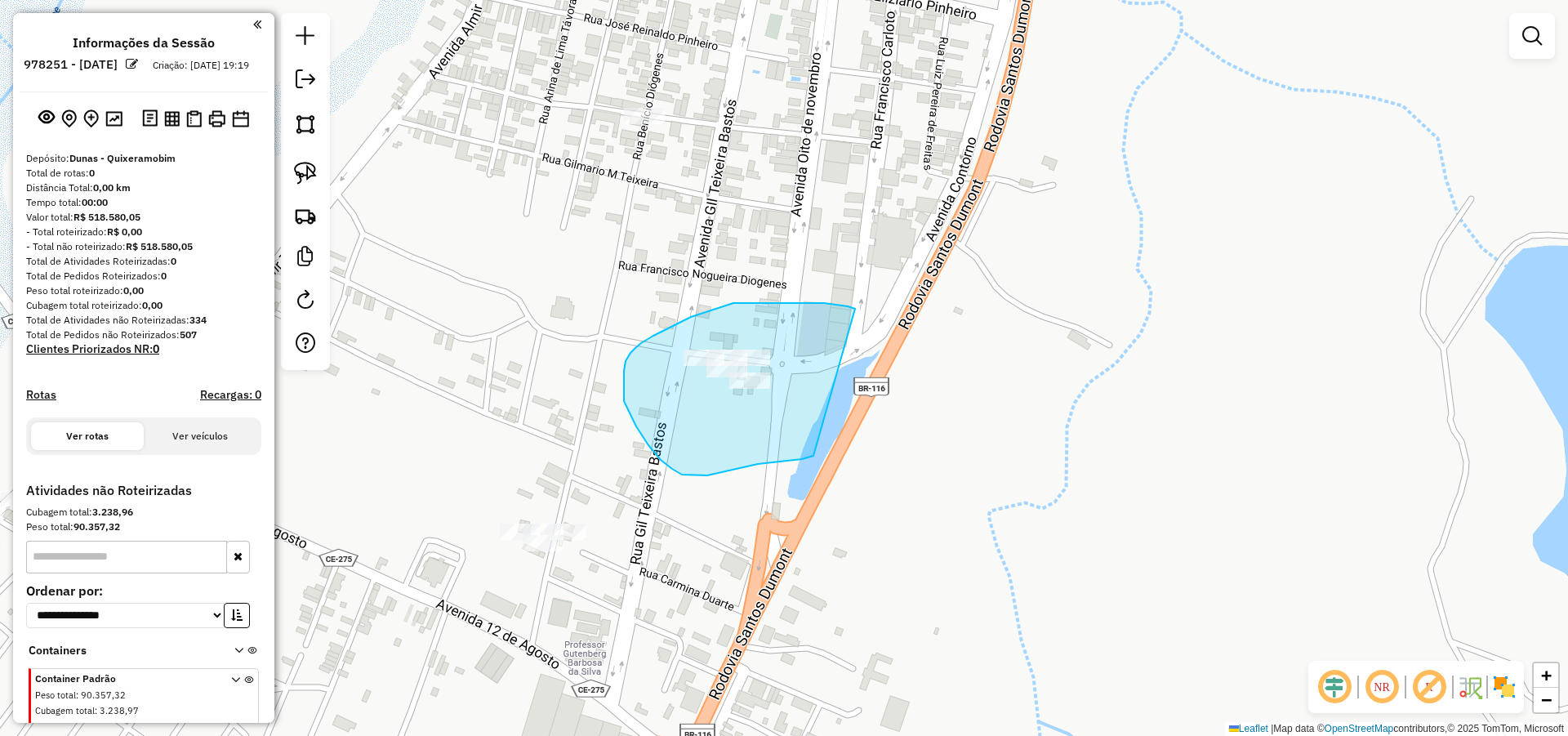
drag, startPoint x: 784, startPoint y: 303, endPoint x: 817, endPoint y: 454, distance: 154.6
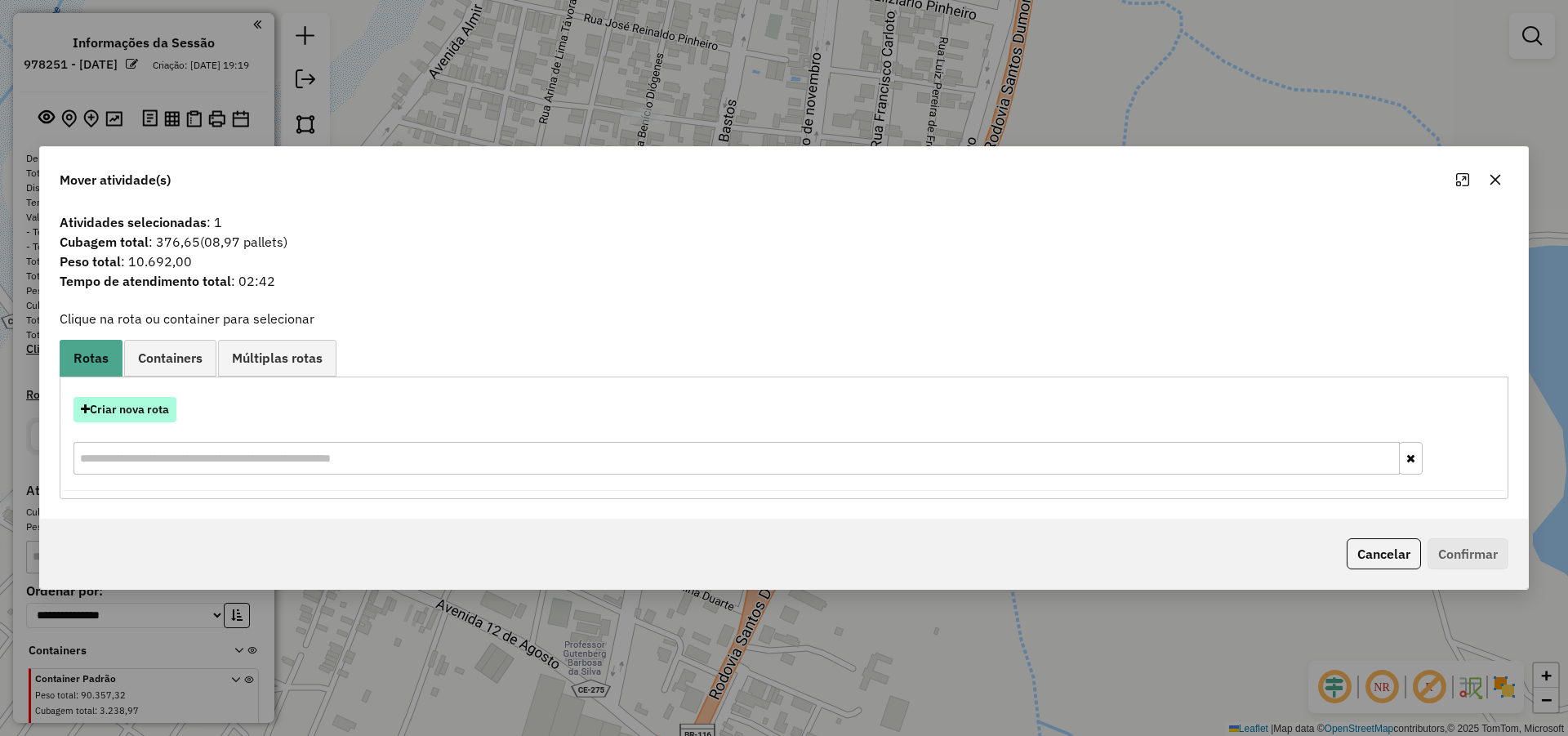
click at [130, 410] on button "Criar nova rota" at bounding box center [124, 409] width 103 height 26
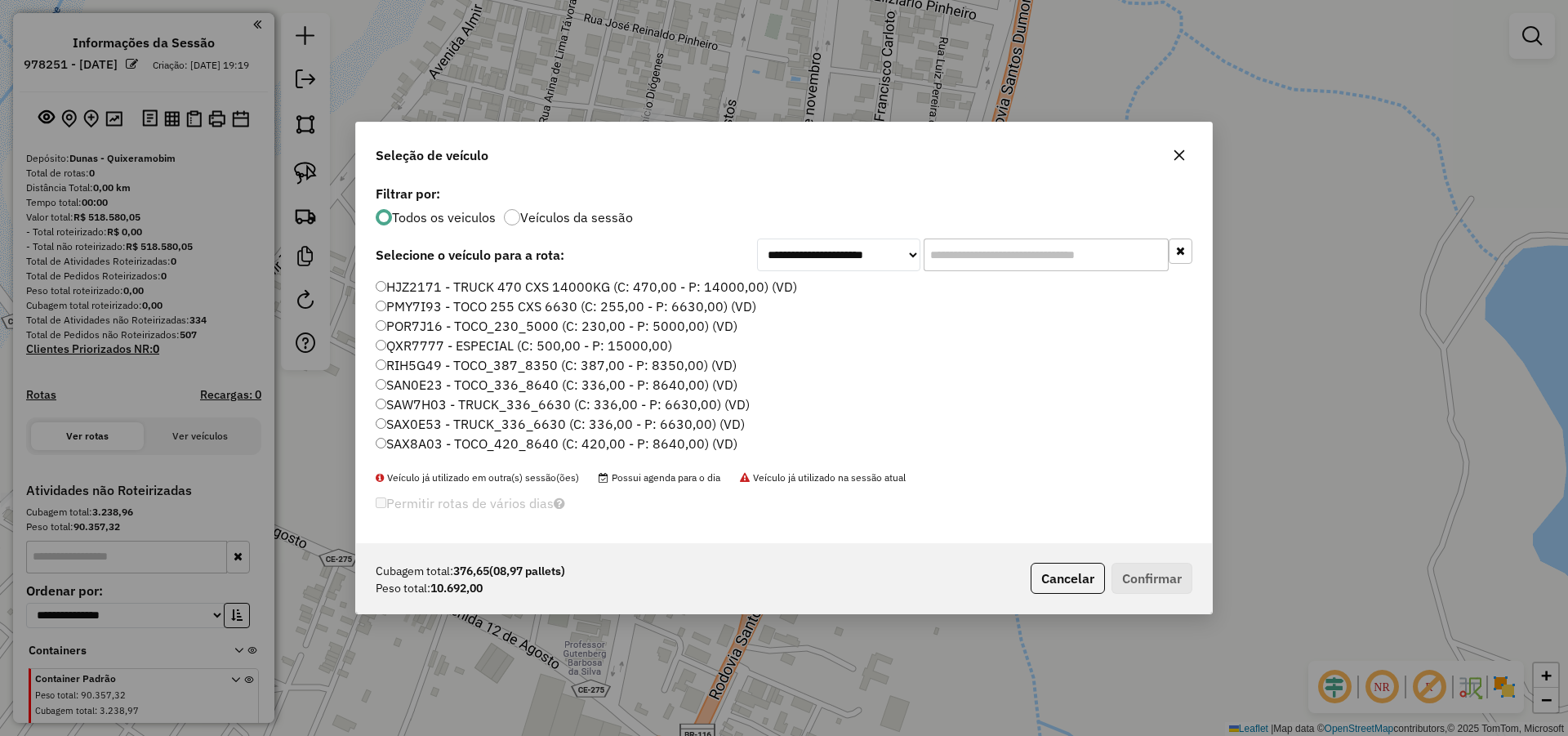
click at [970, 255] on input "text" at bounding box center [1047, 254] width 245 height 33
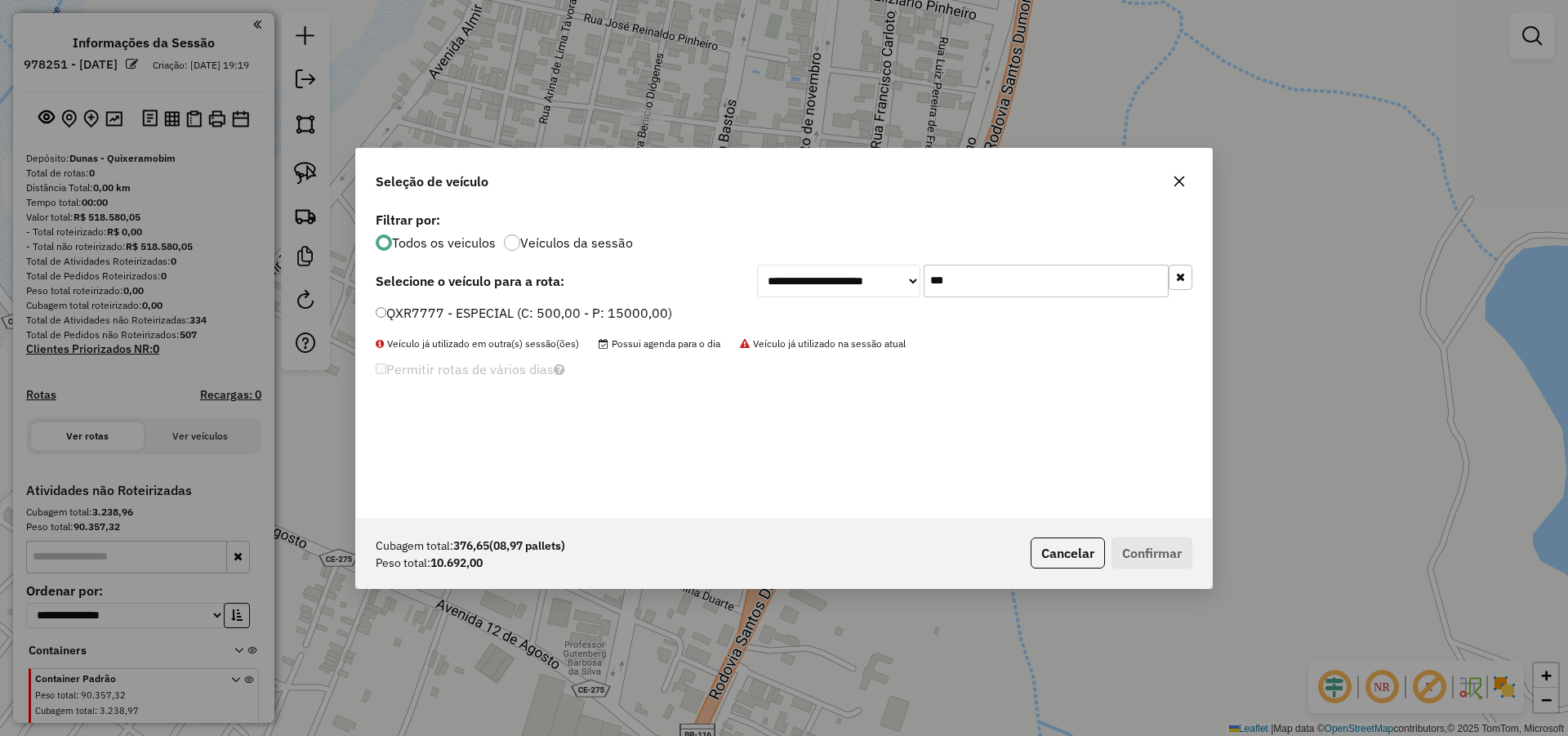
type input "***"
click at [566, 303] on label "QXR7777 - ESPECIAL (C: 500,00 - P: 15000,00)" at bounding box center [524, 312] width 296 height 19
click at [1167, 540] on button "Confirmar" at bounding box center [1152, 552] width 81 height 31
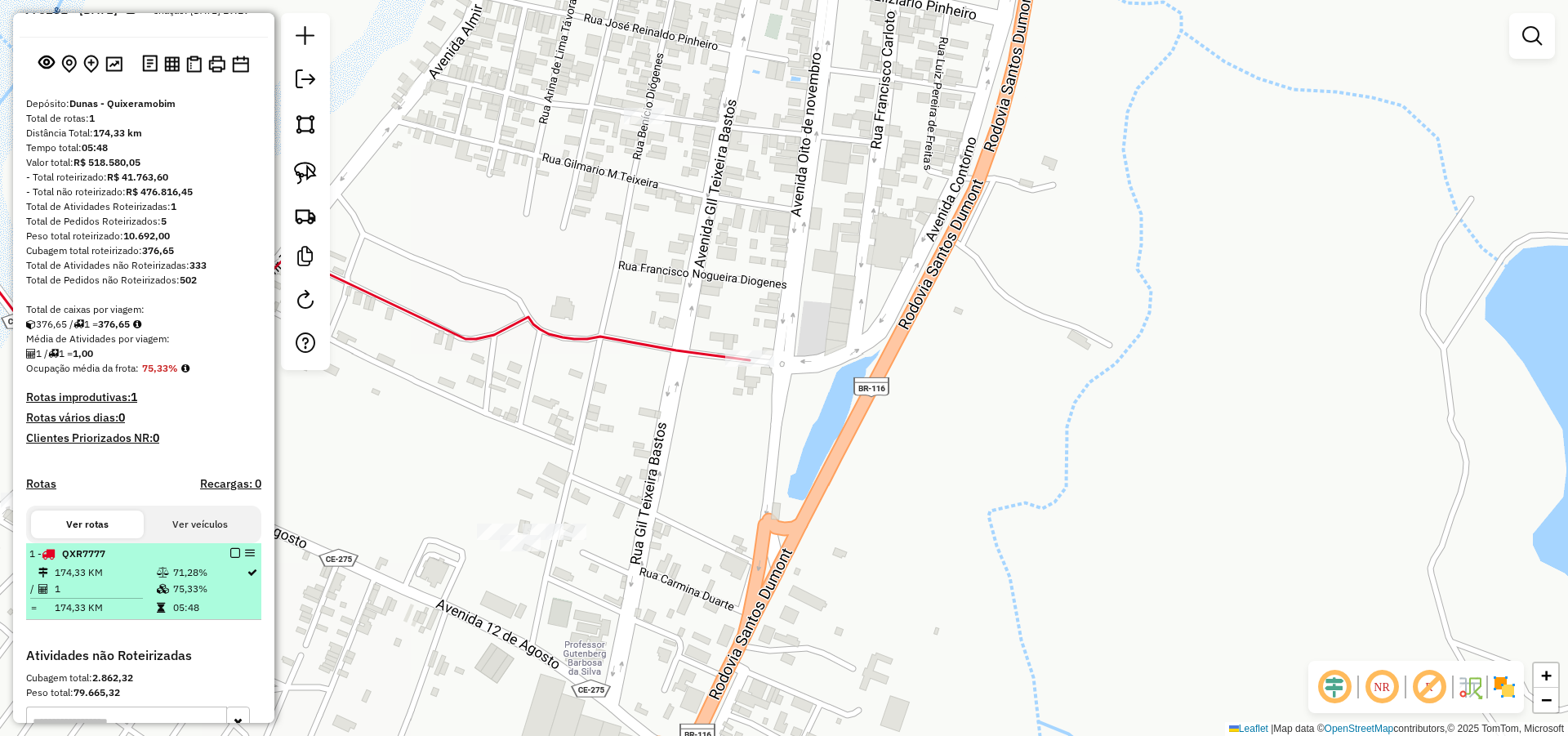
scroll to position [98, 0]
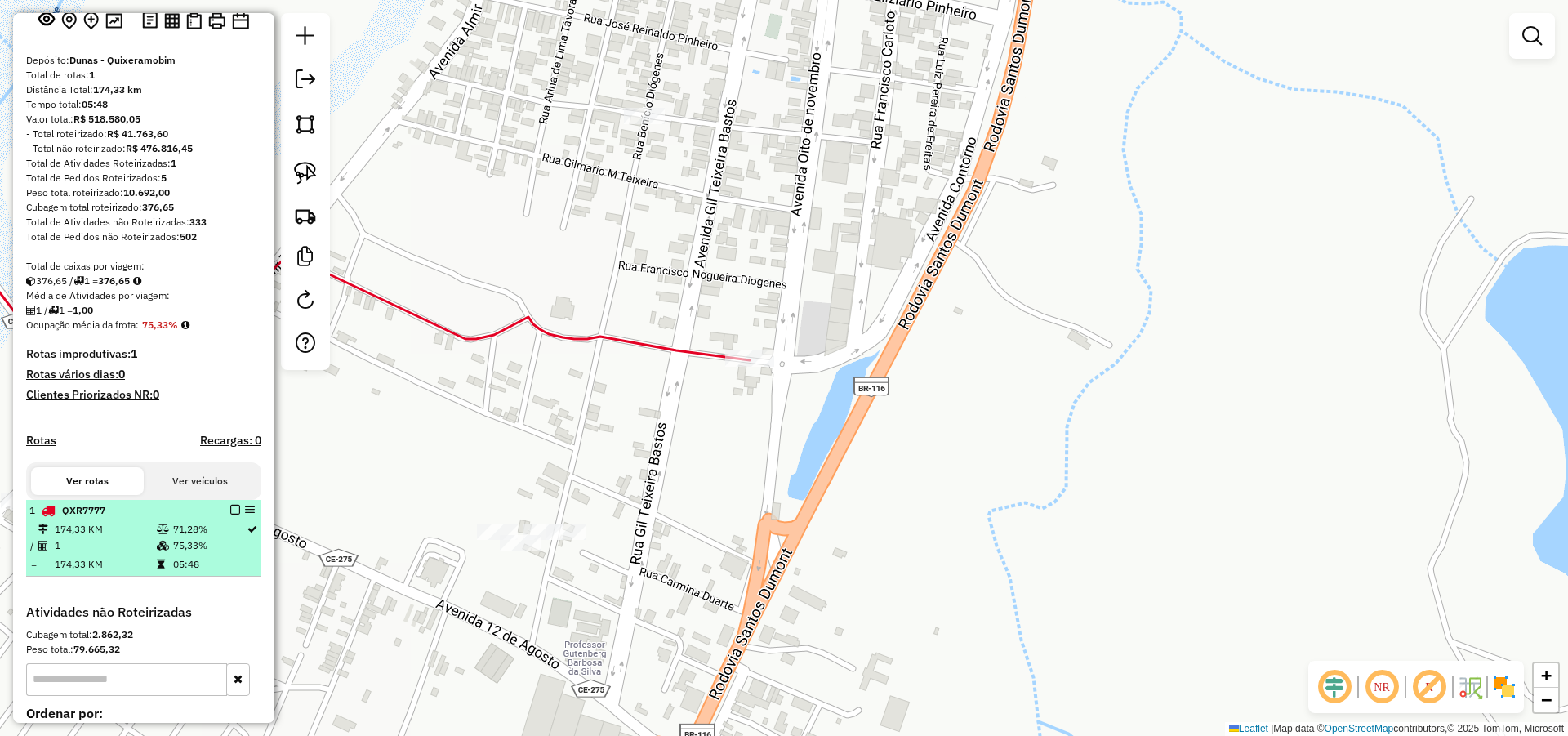
click at [235, 514] on em at bounding box center [235, 509] width 10 height 10
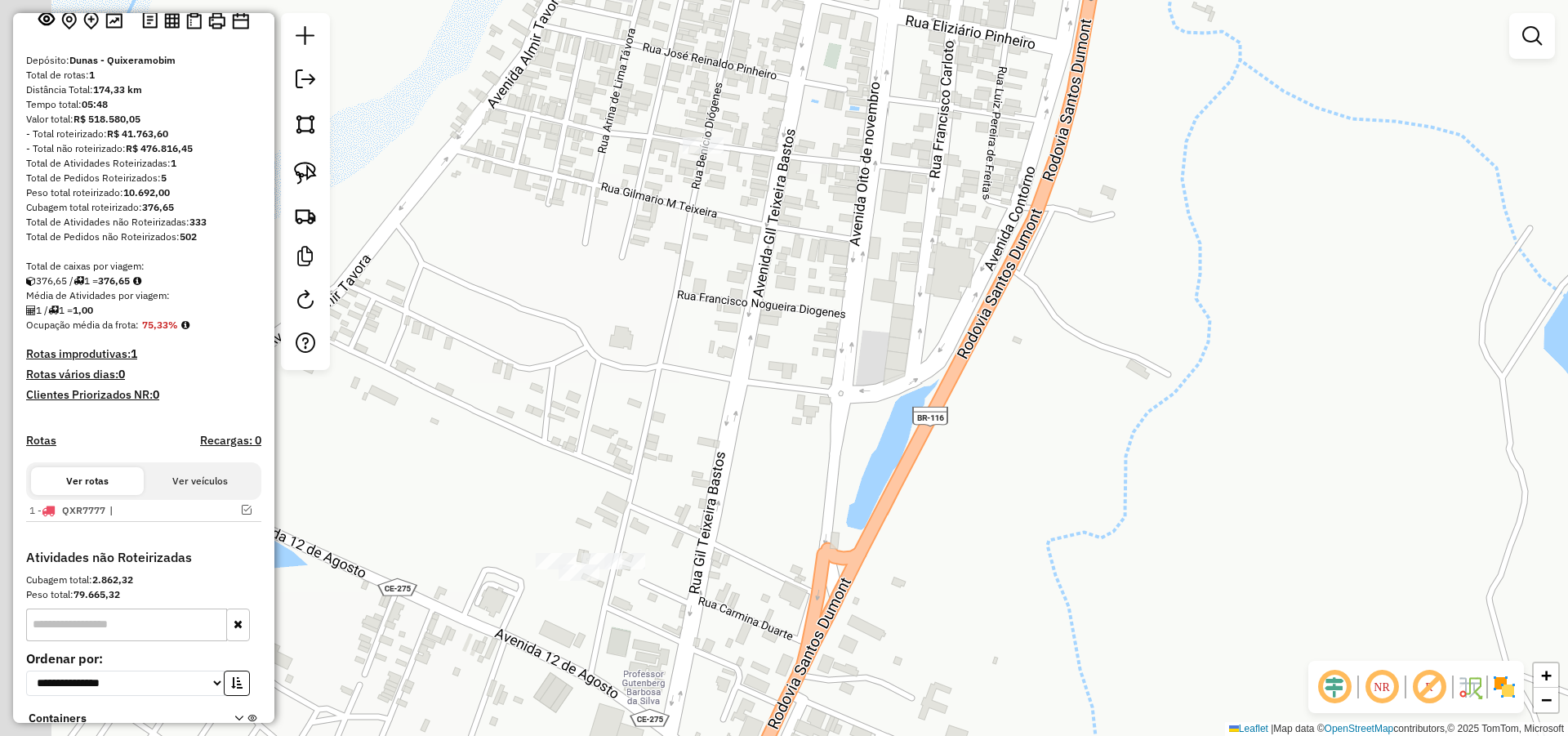
drag, startPoint x: 642, startPoint y: 391, endPoint x: 876, endPoint y: 422, distance: 236.0
click at [864, 426] on div "Janela de atendimento Grade de atendimento Capacidade Transportadoras Veículos …" at bounding box center [784, 368] width 1568 height 736
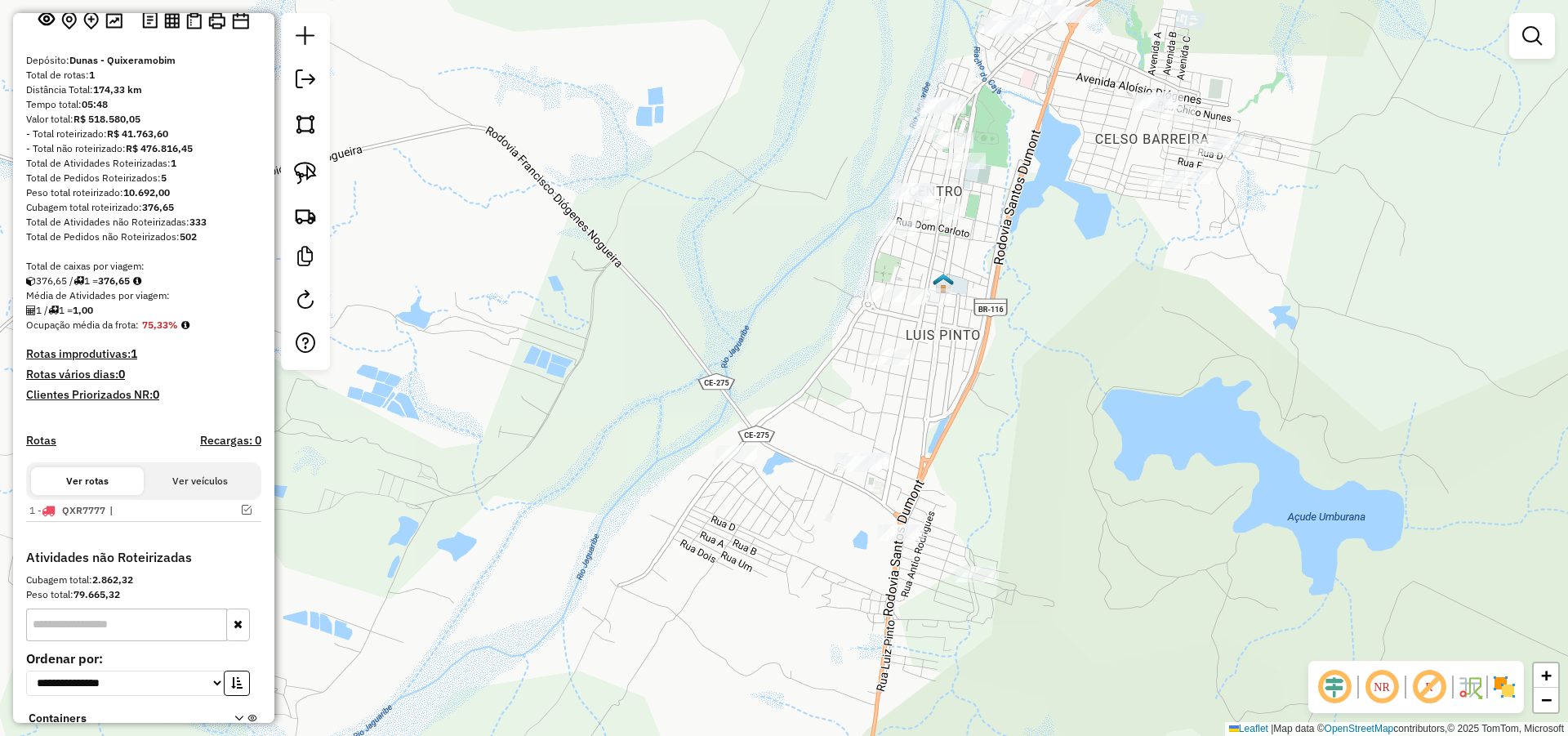
scroll to position [196, 0]
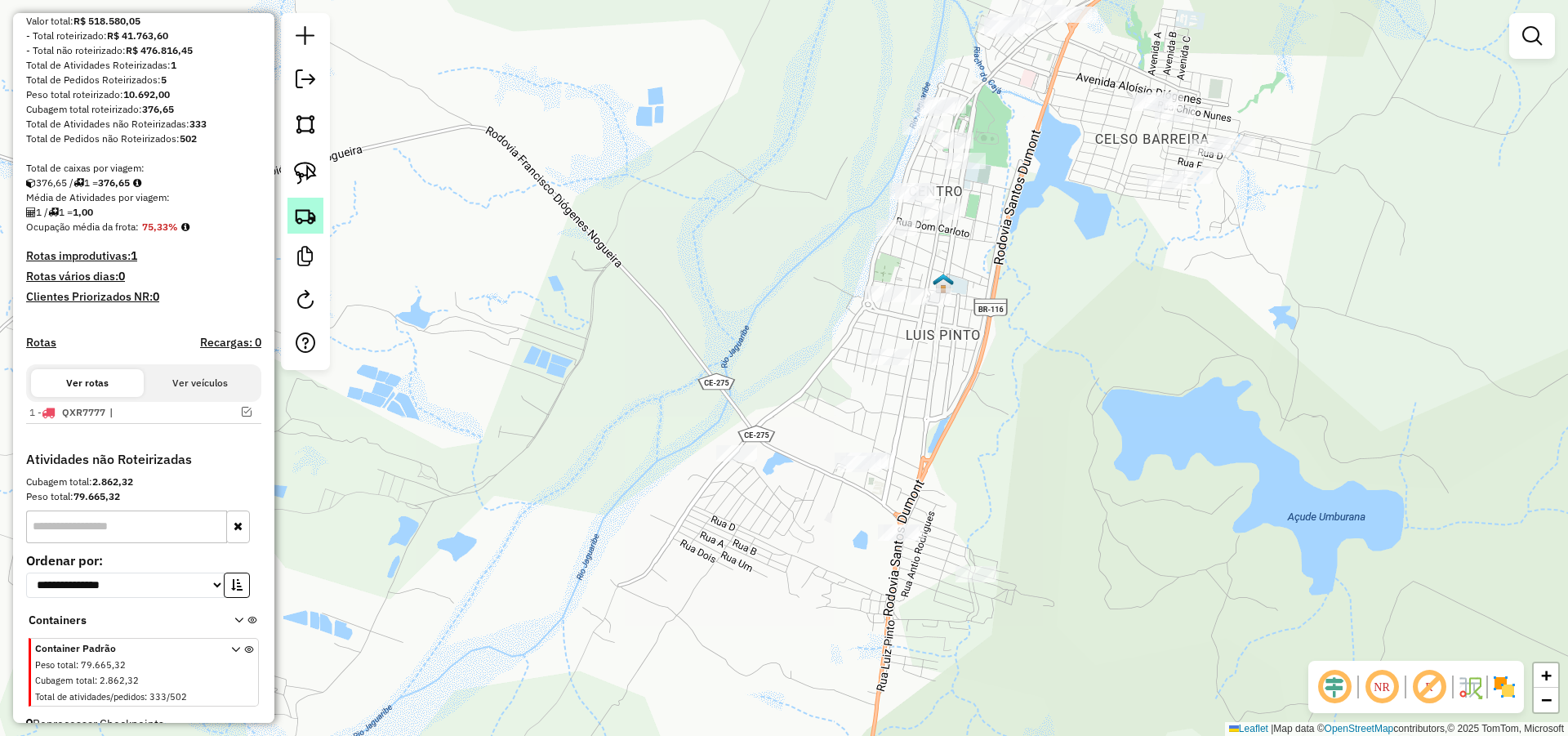
click at [312, 211] on img at bounding box center [305, 215] width 23 height 23
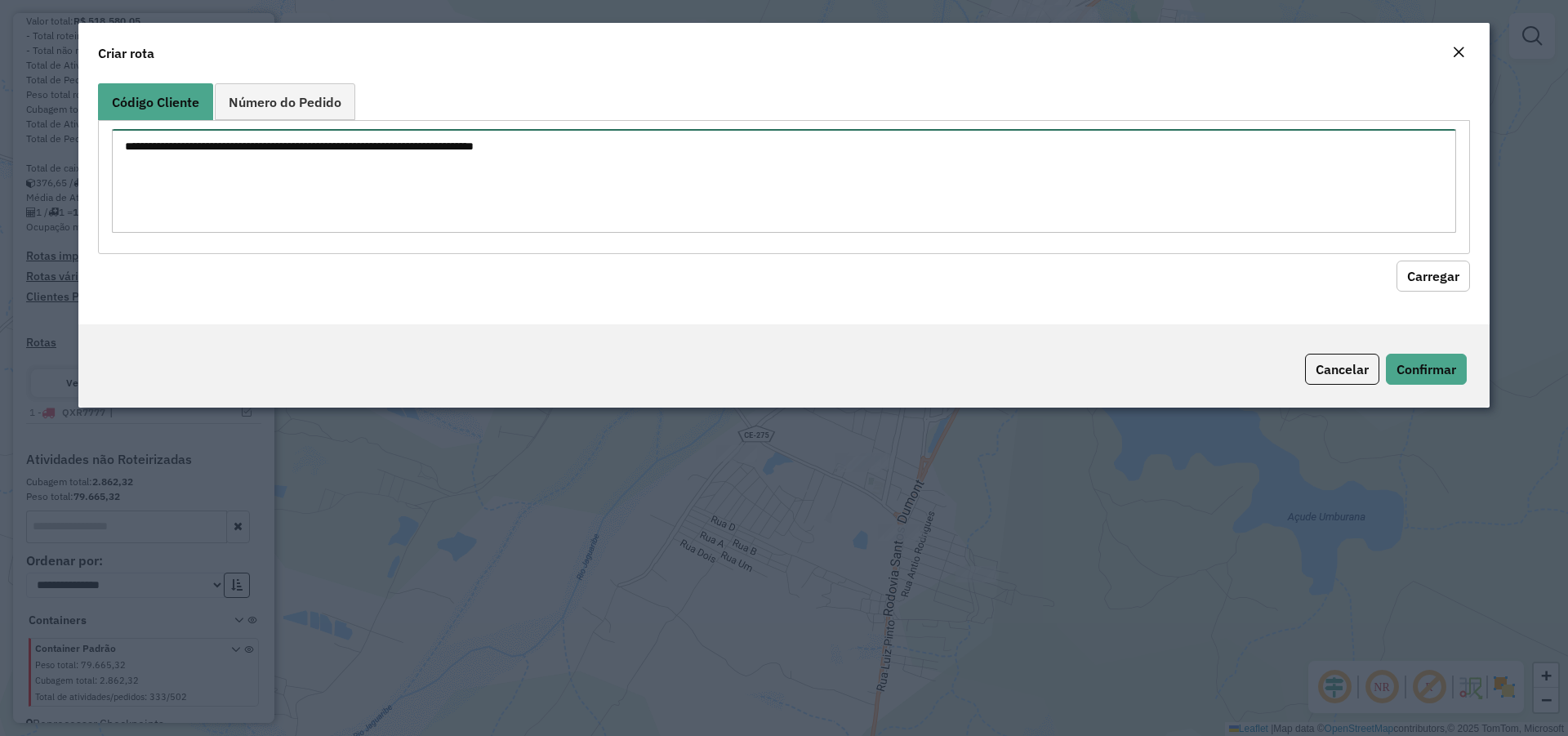
click at [662, 194] on textarea at bounding box center [784, 181] width 1344 height 104
type textarea "**** **"
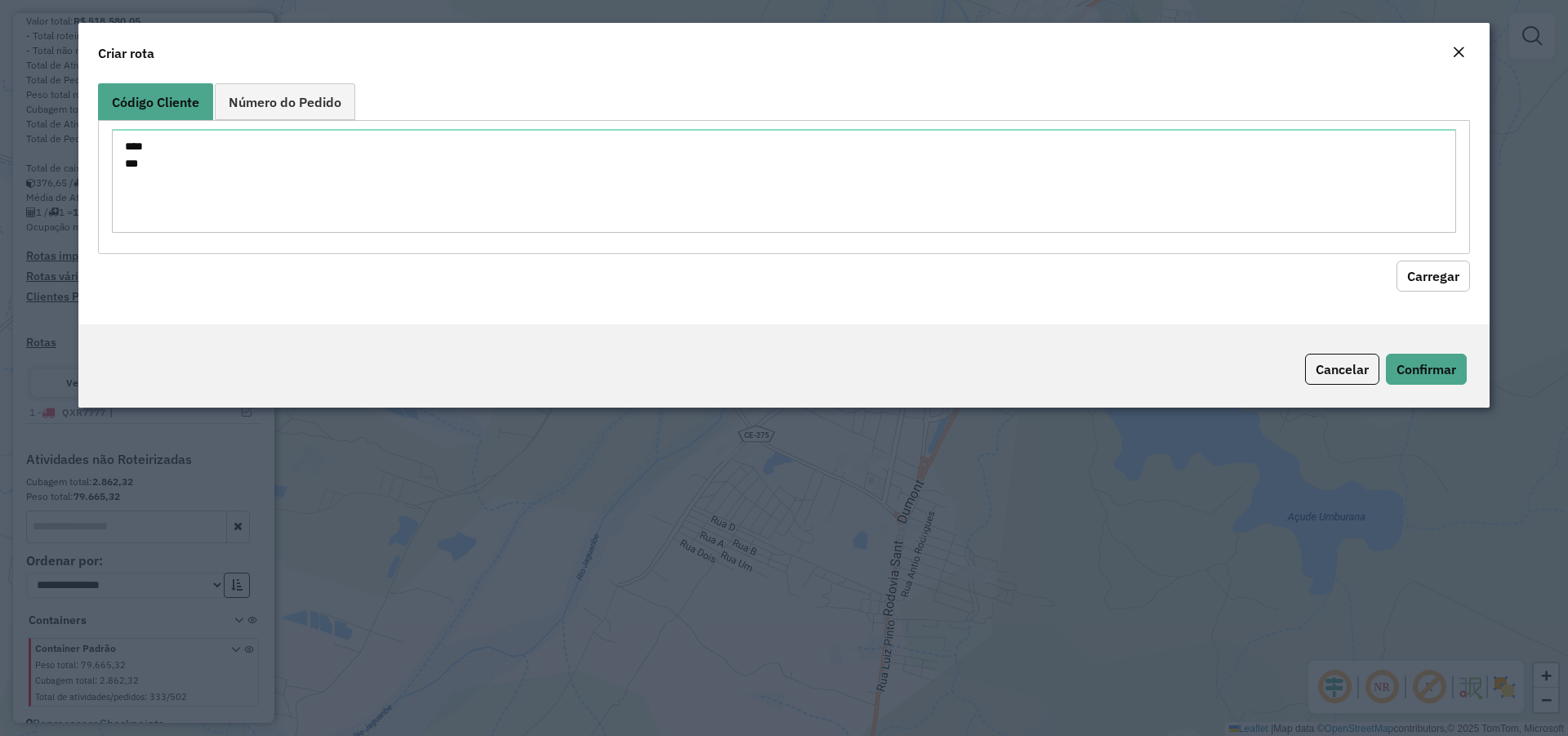
click at [1404, 286] on button "Carregar" at bounding box center [1432, 275] width 73 height 31
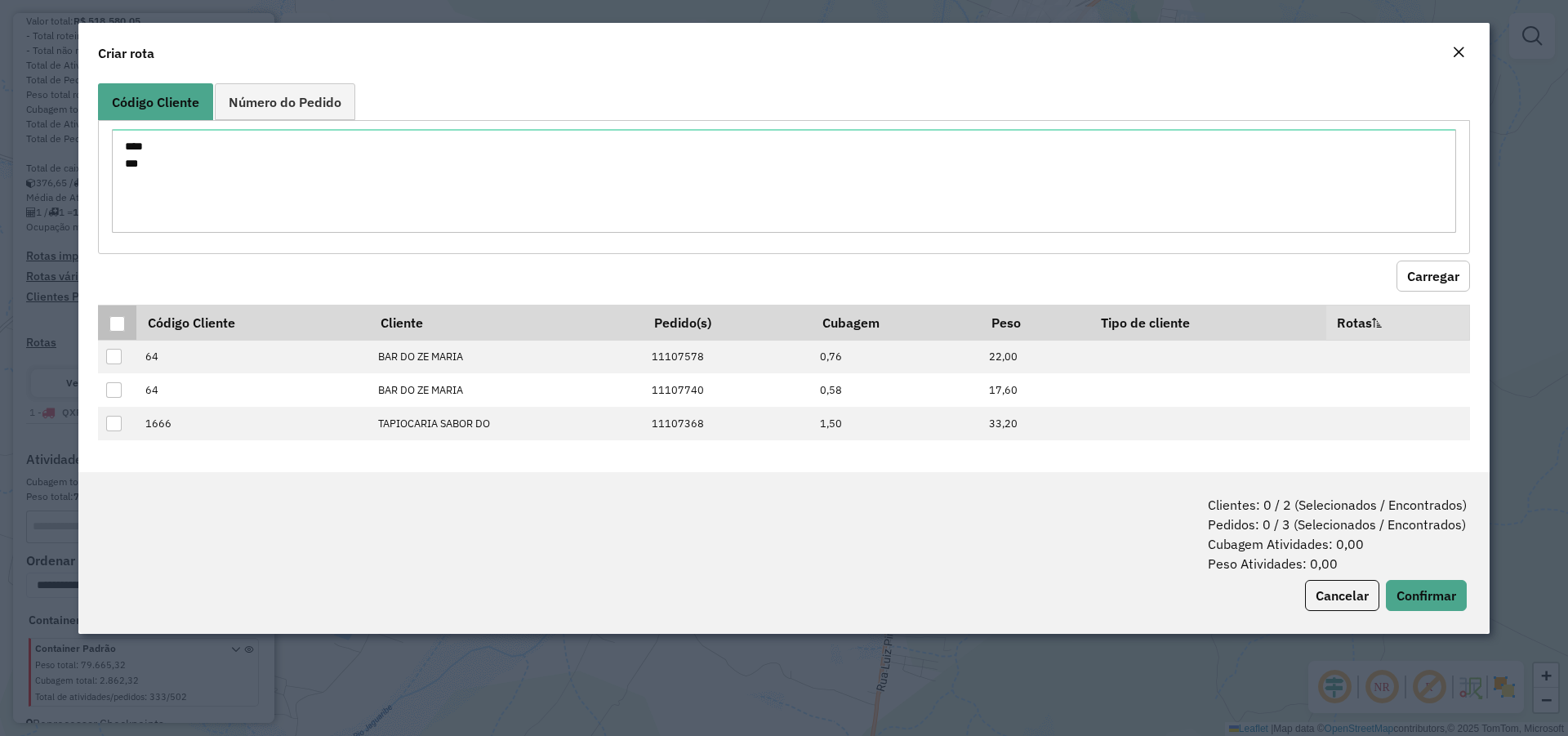
click at [121, 321] on div at bounding box center [117, 324] width 16 height 16
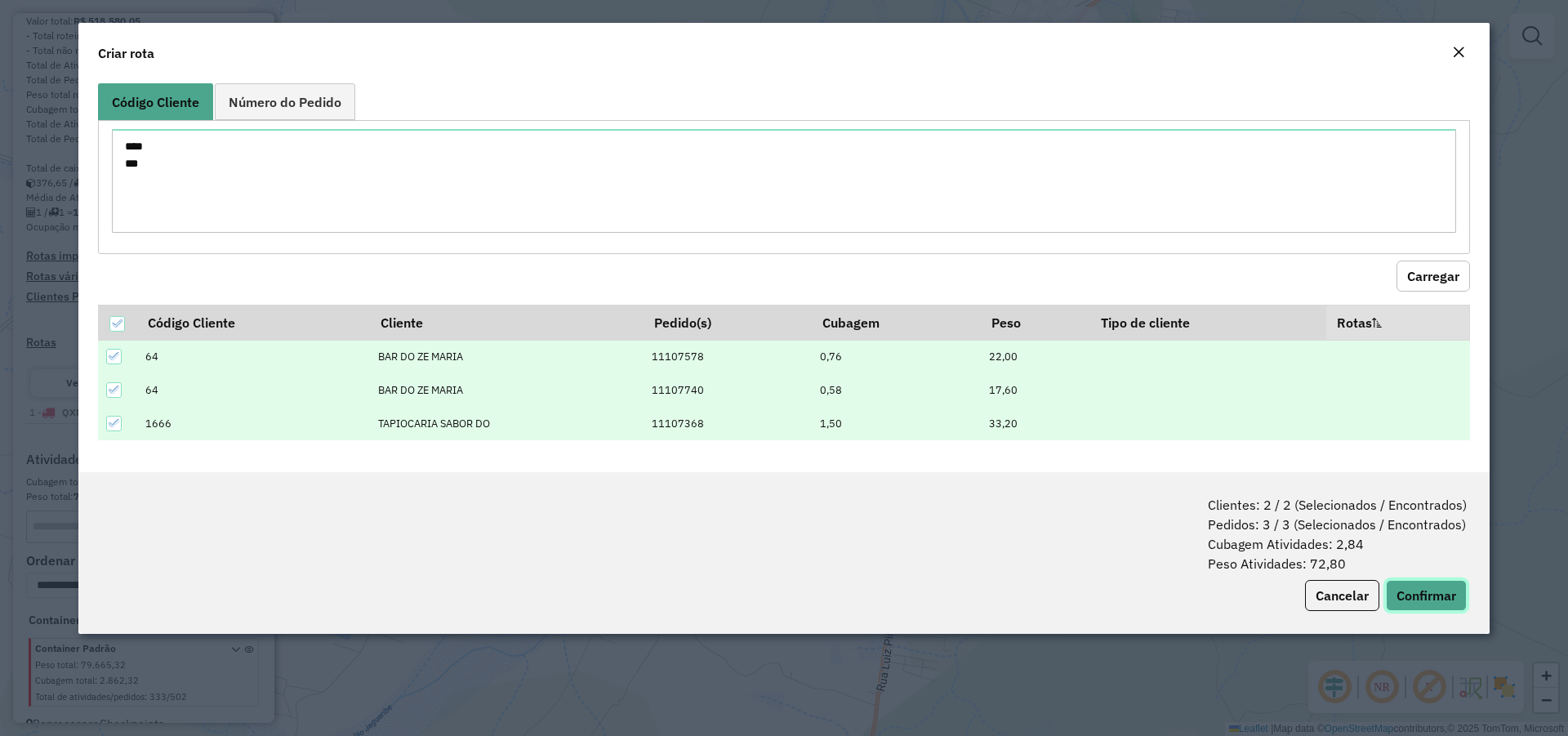
click at [1430, 595] on button "Confirmar" at bounding box center [1426, 595] width 81 height 31
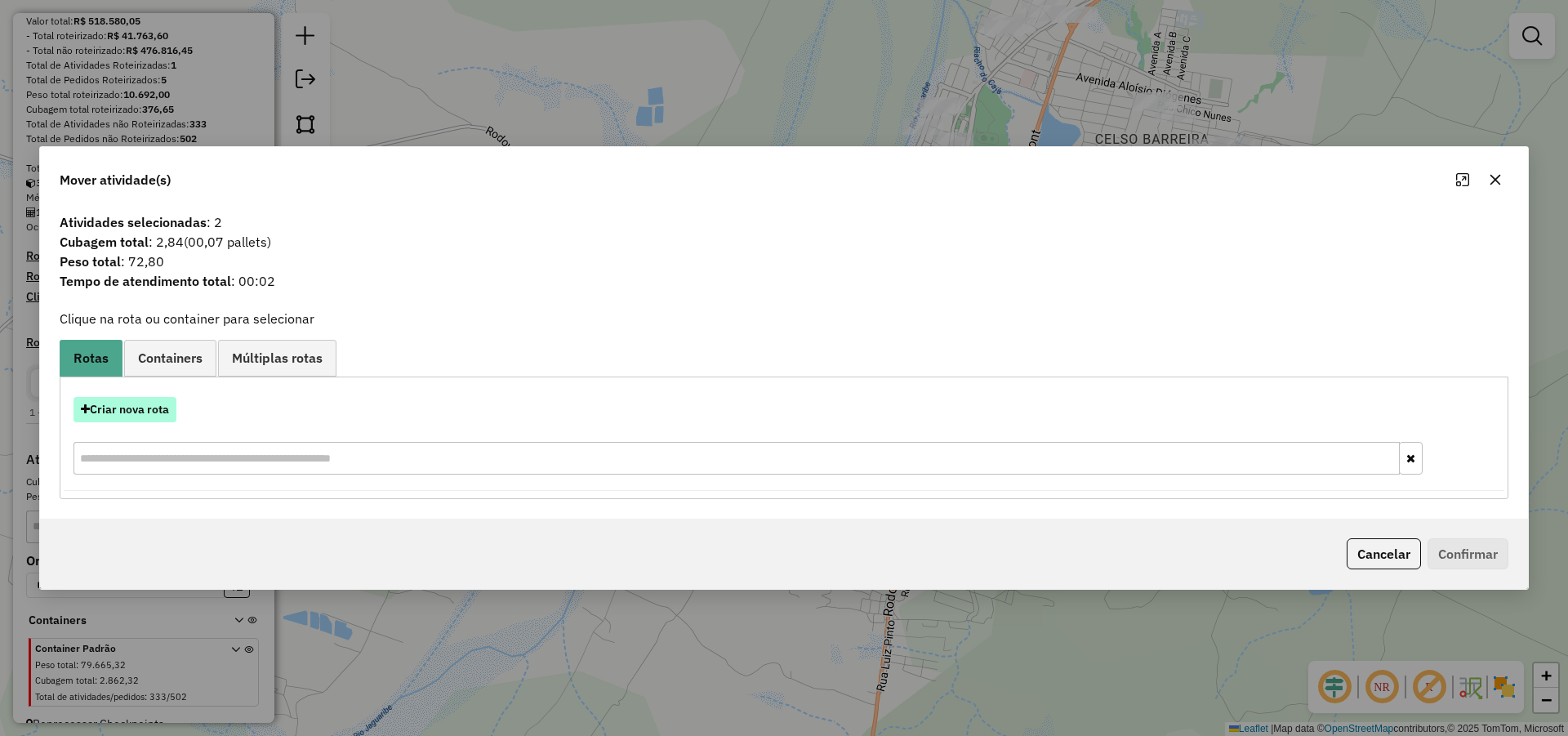
click at [159, 408] on button "Criar nova rota" at bounding box center [124, 409] width 103 height 26
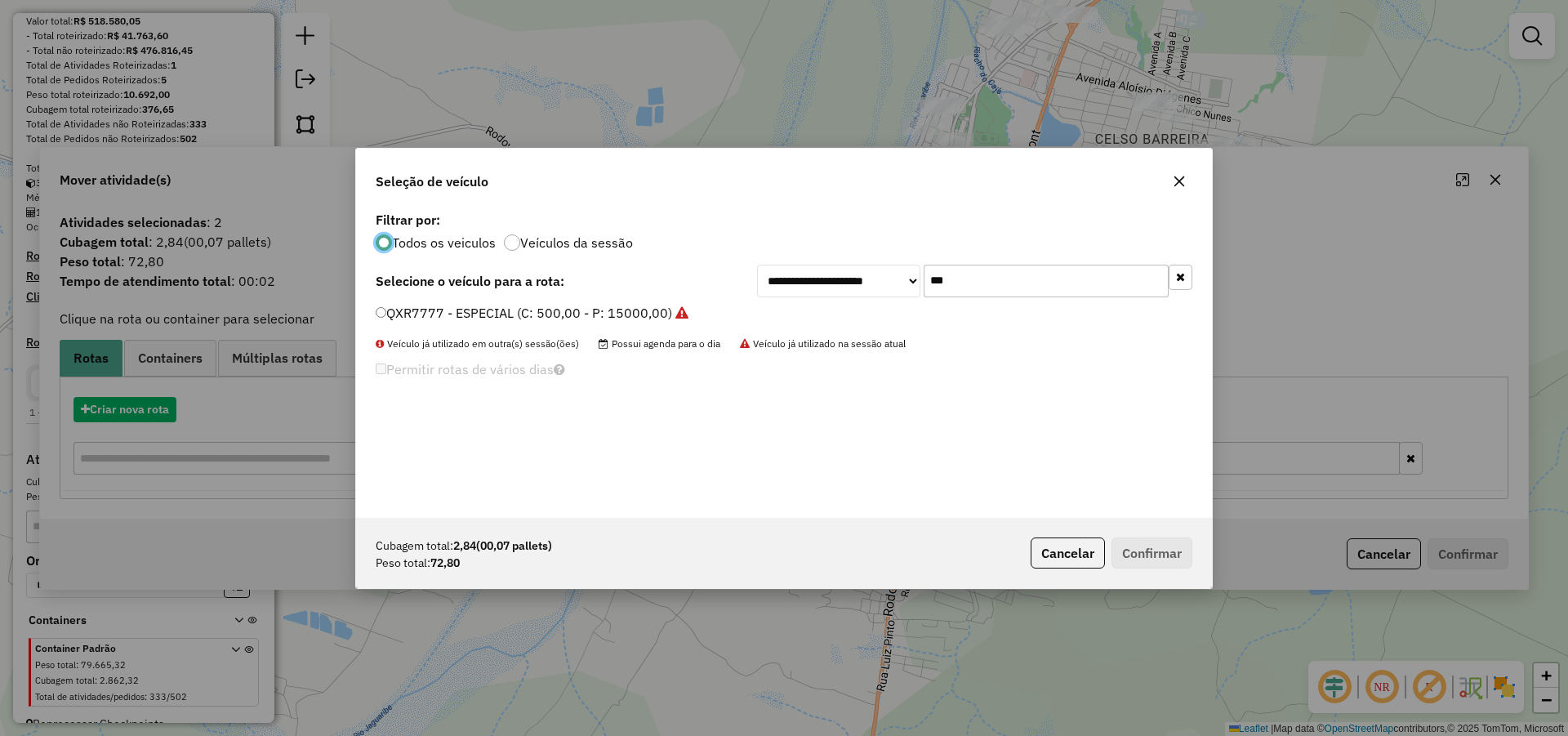
scroll to position [9, 5]
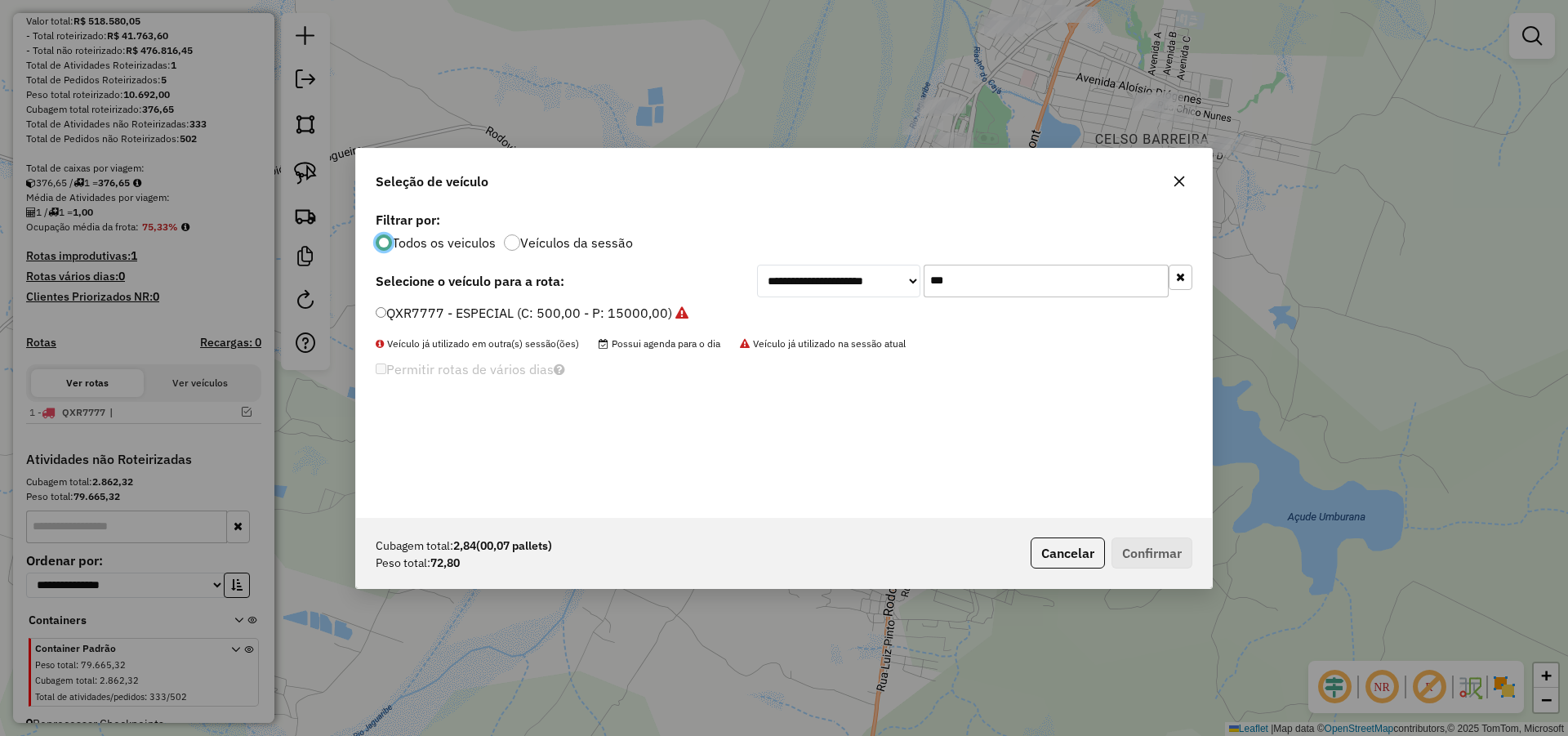
click at [600, 308] on label "QXR7777 - ESPECIAL (C: 500,00 - P: 15000,00)" at bounding box center [532, 312] width 312 height 19
click at [1144, 551] on button "Confirmar" at bounding box center [1152, 552] width 81 height 31
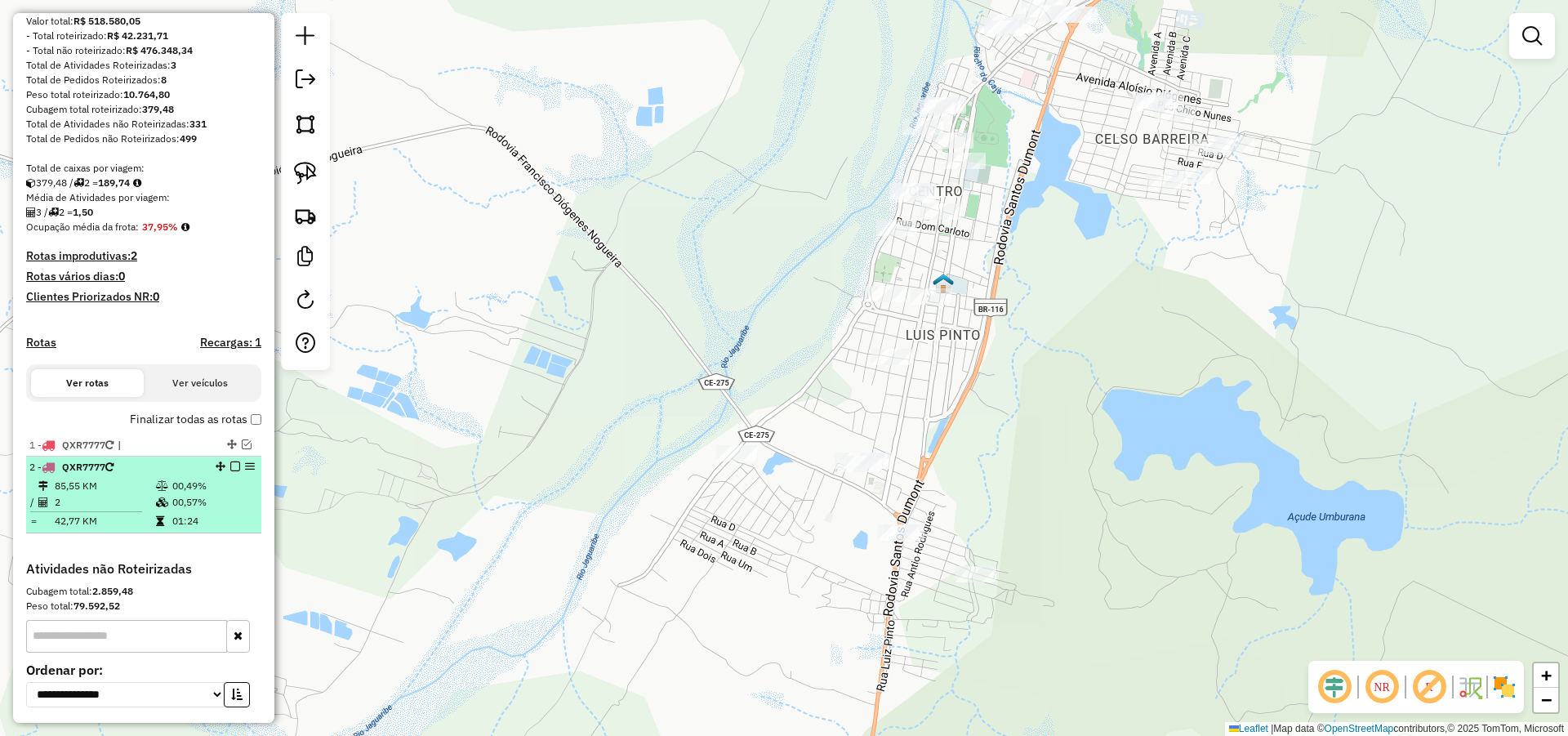
click at [230, 471] on em at bounding box center [235, 466] width 10 height 10
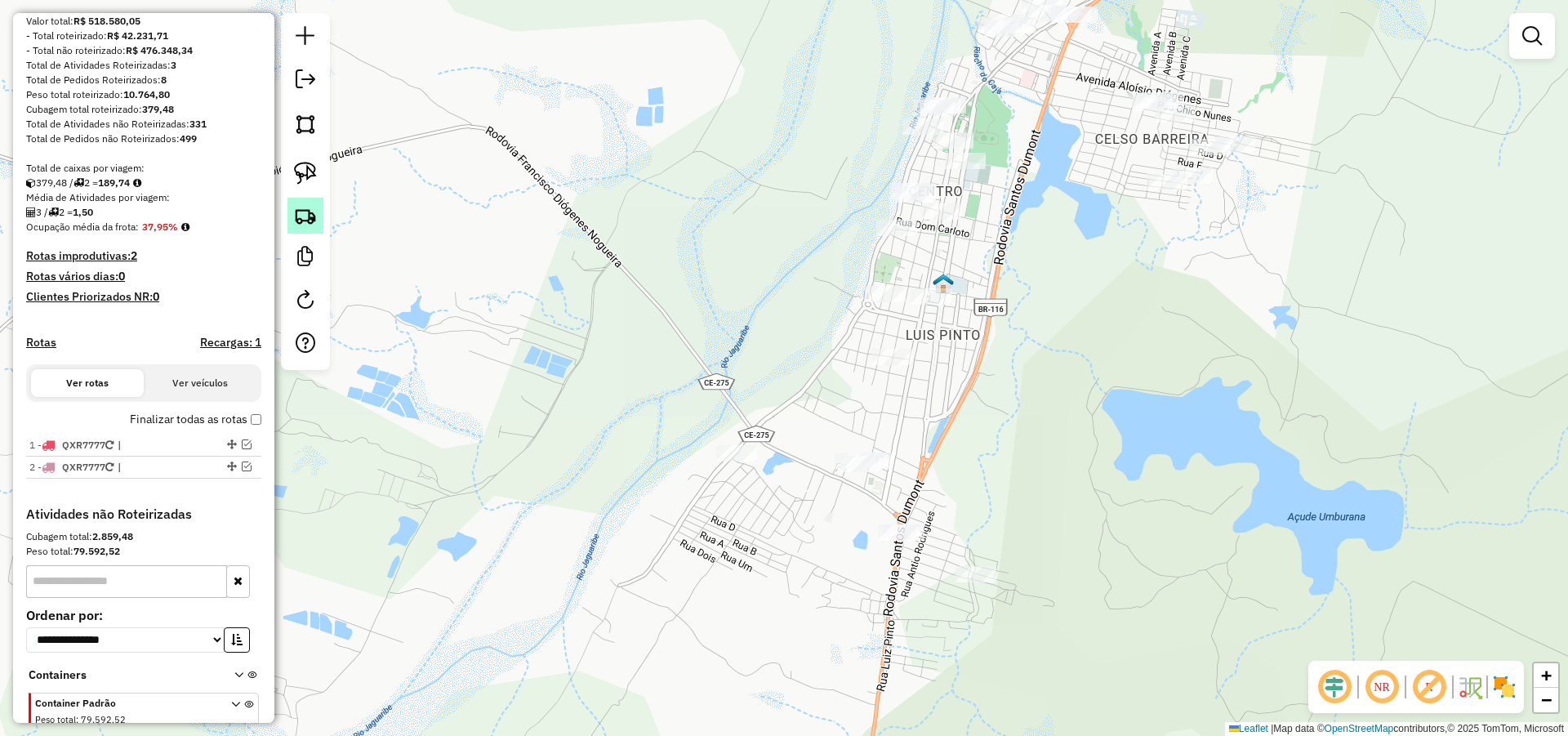
click at [306, 215] on img at bounding box center [305, 215] width 23 height 23
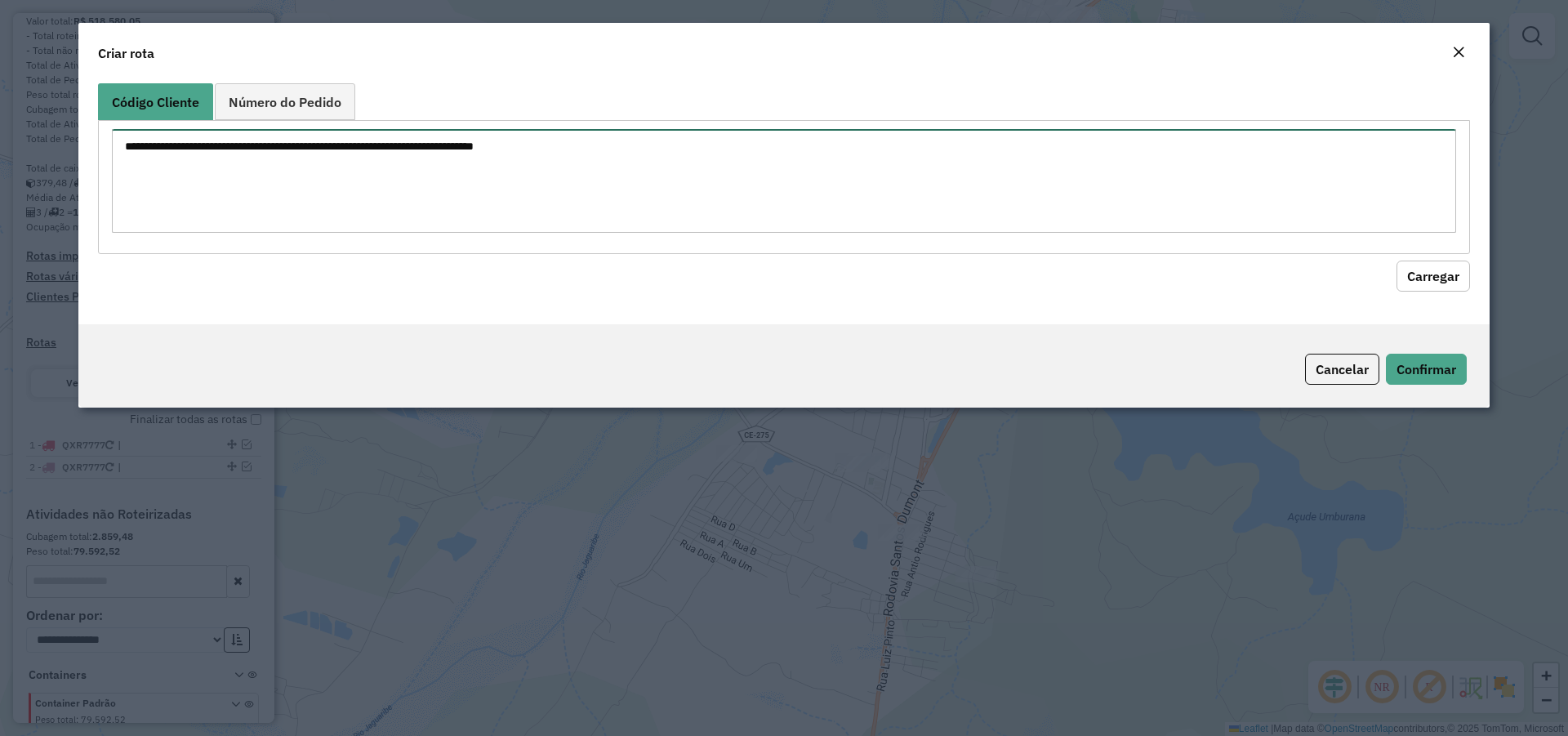
click at [566, 171] on textarea at bounding box center [784, 181] width 1344 height 104
type textarea "*** **** ***"
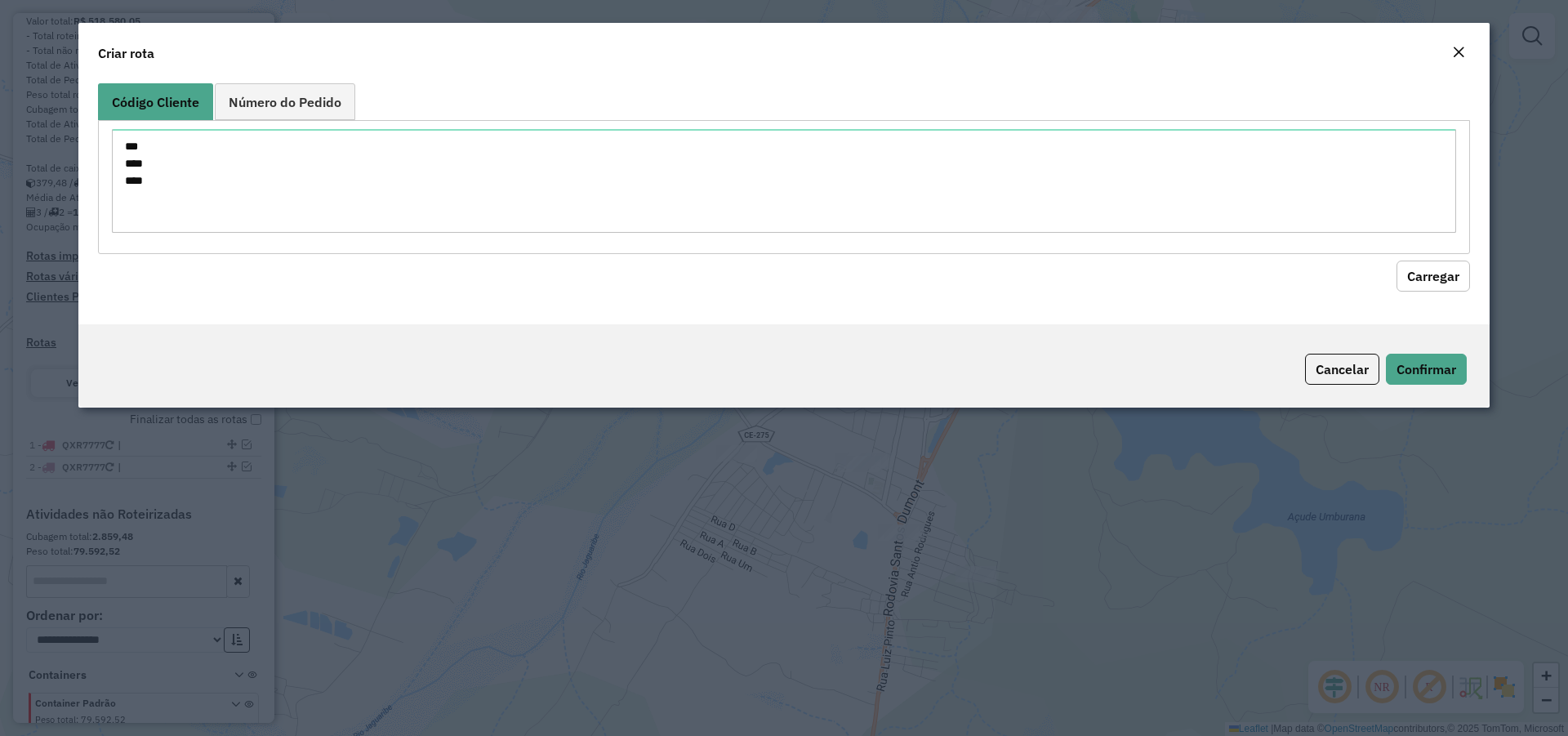
click at [1446, 286] on button "Carregar" at bounding box center [1432, 275] width 73 height 31
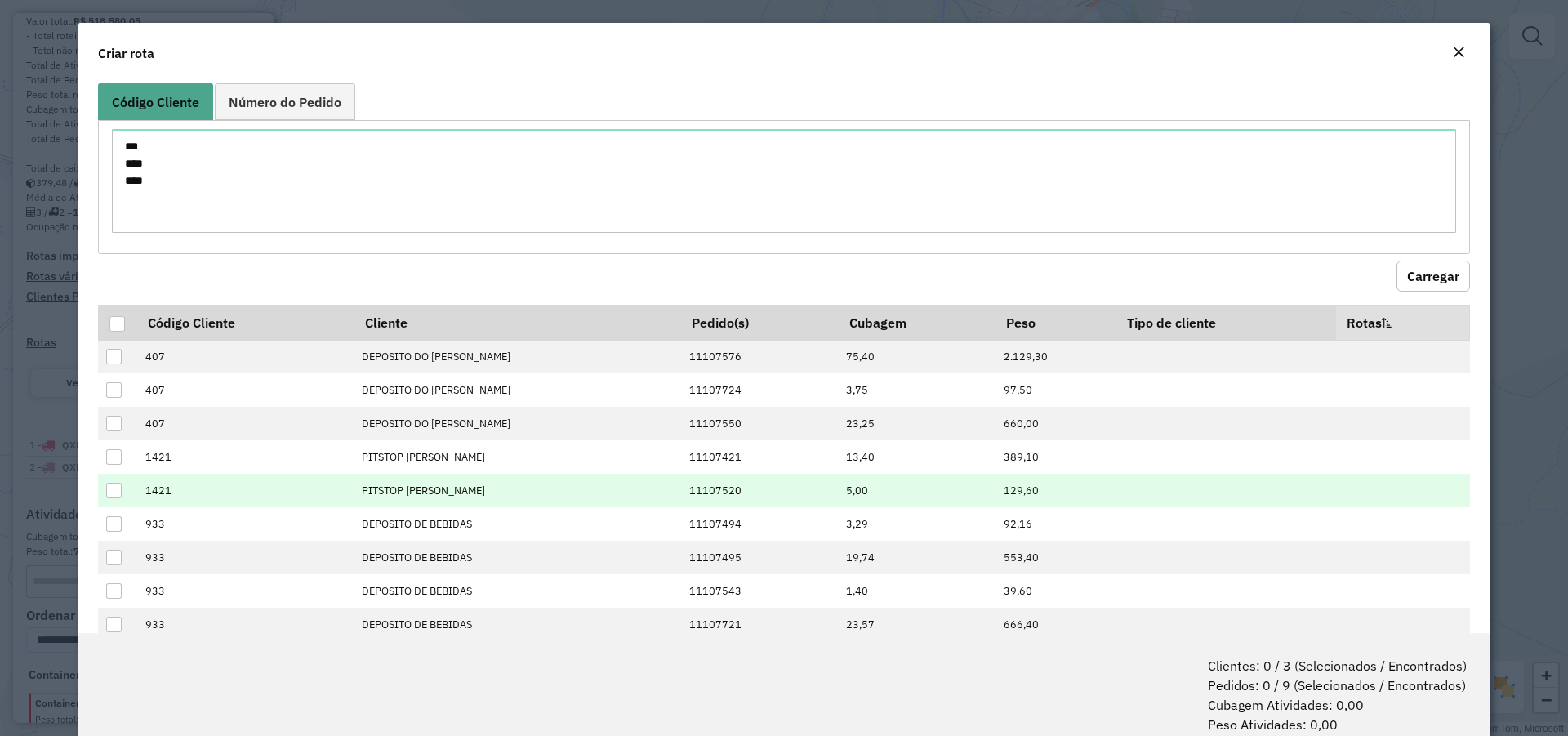
scroll to position [40, 0]
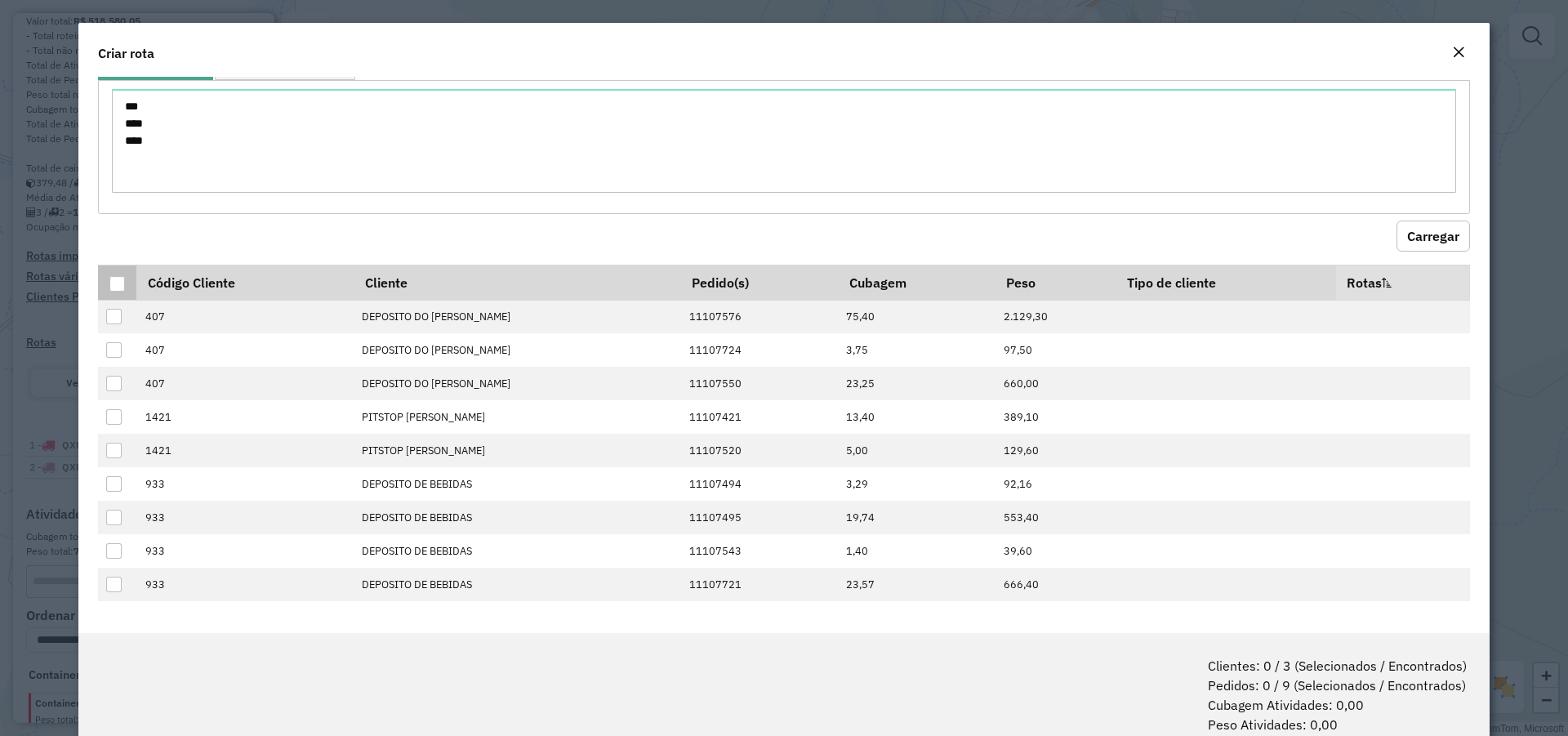
click at [118, 285] on div at bounding box center [117, 284] width 16 height 16
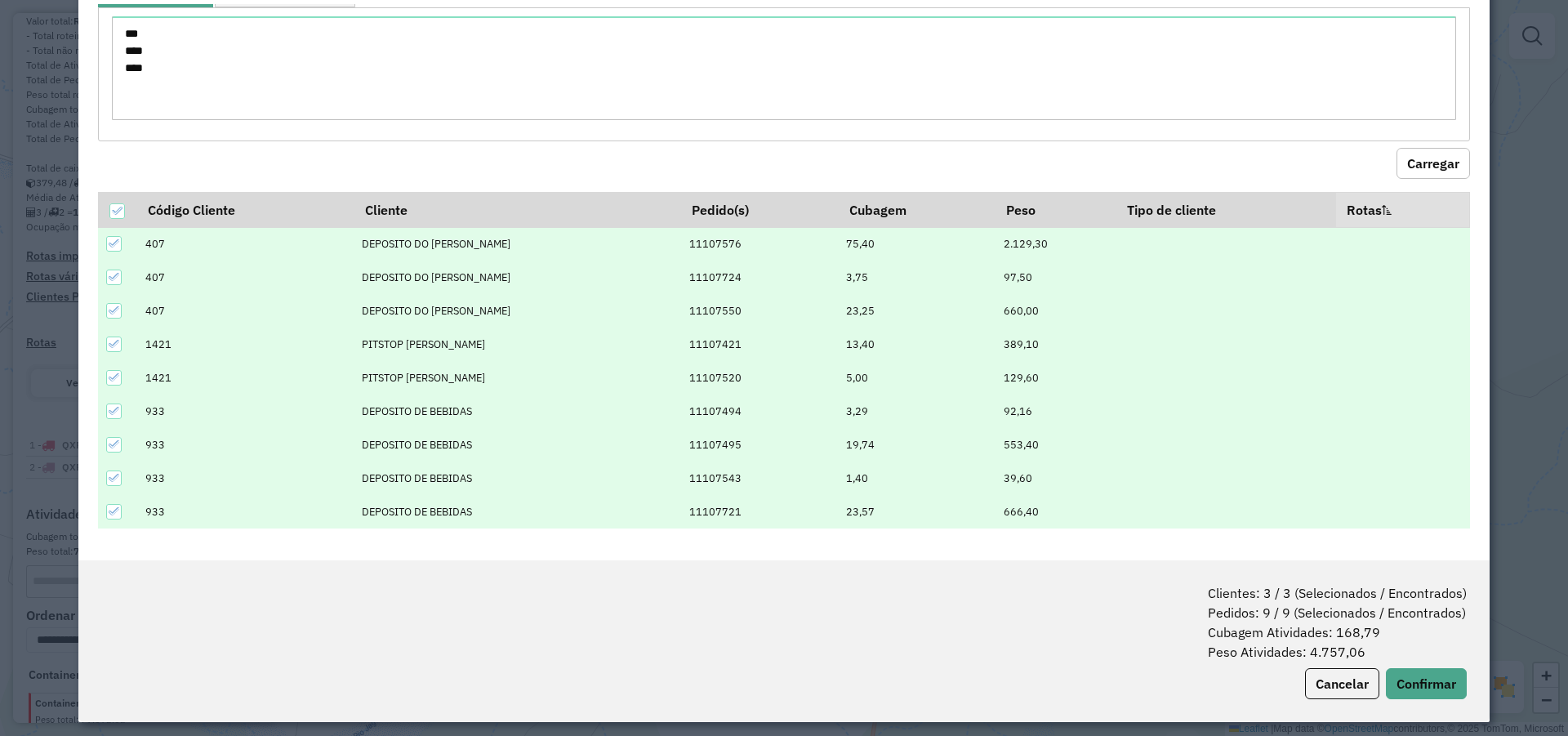
scroll to position [82, 0]
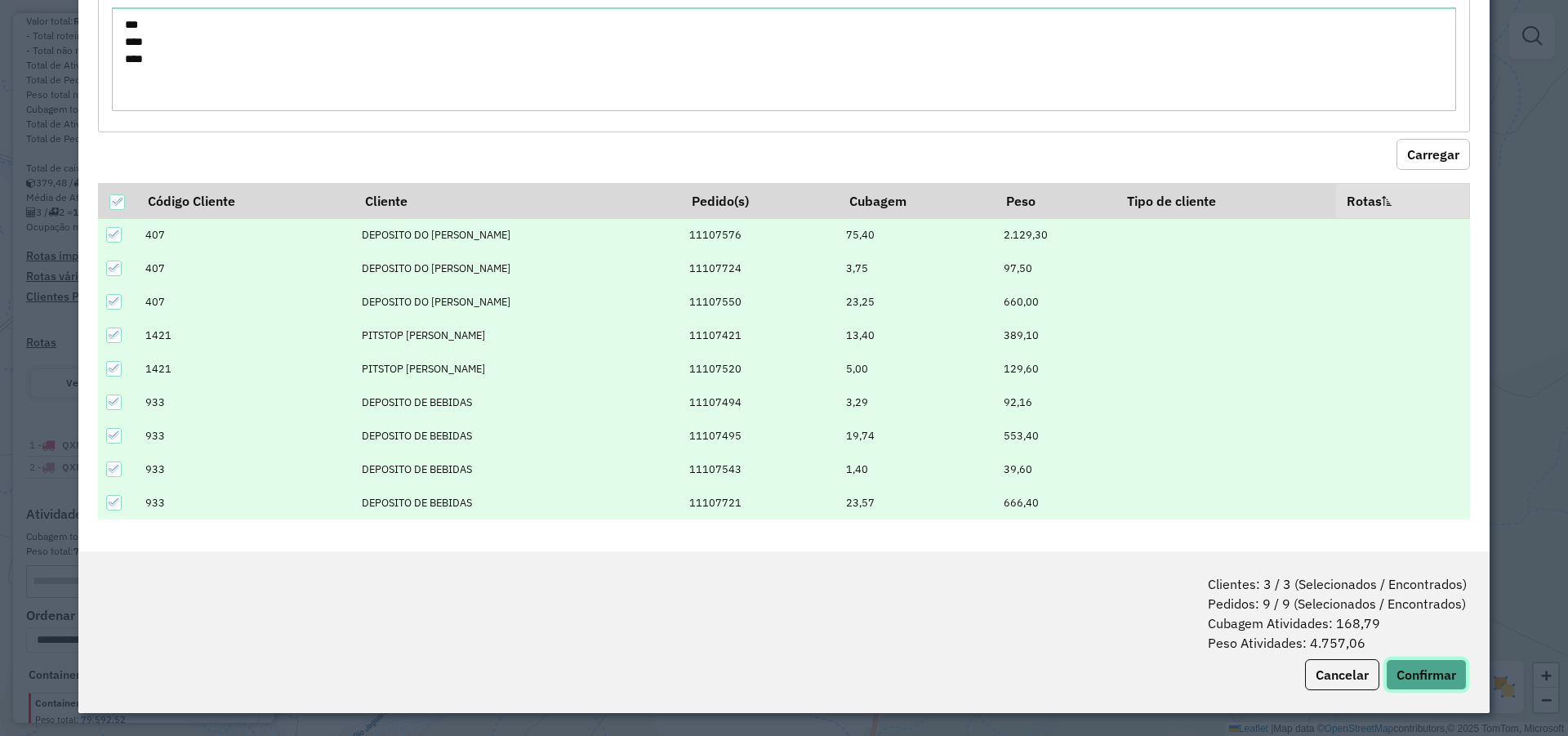
click at [1407, 672] on button "Confirmar" at bounding box center [1426, 674] width 81 height 31
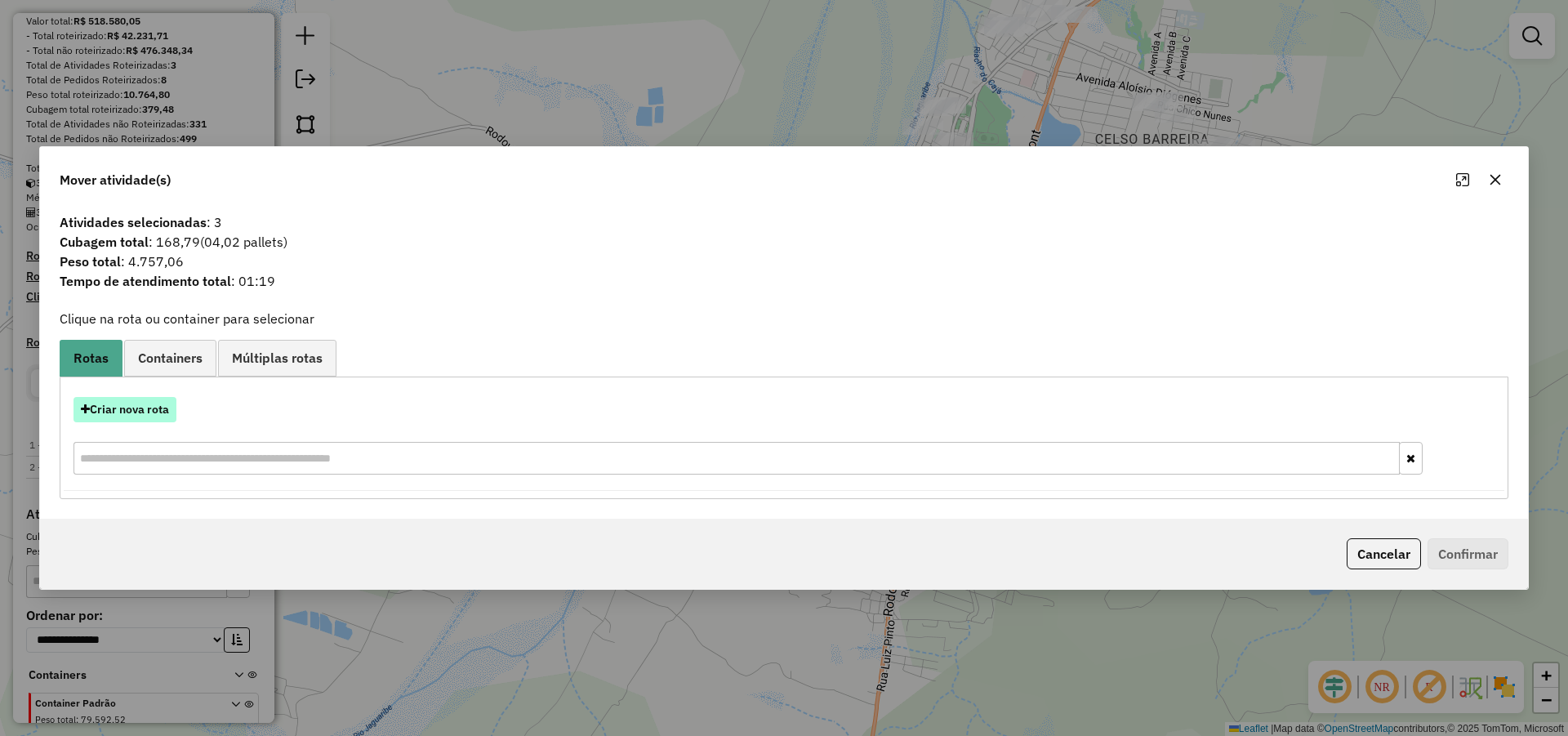
click at [163, 410] on button "Criar nova rota" at bounding box center [124, 409] width 103 height 26
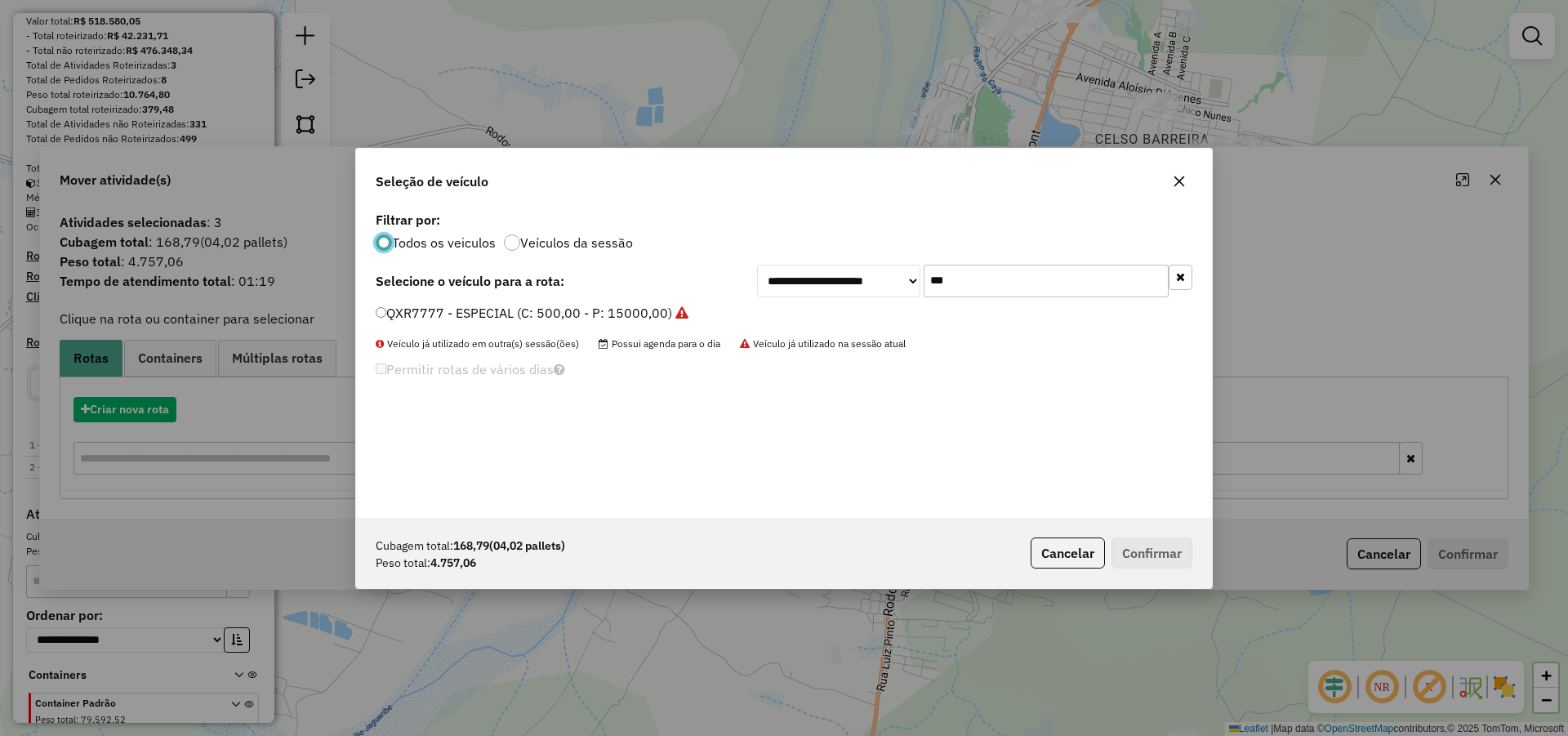
scroll to position [9, 5]
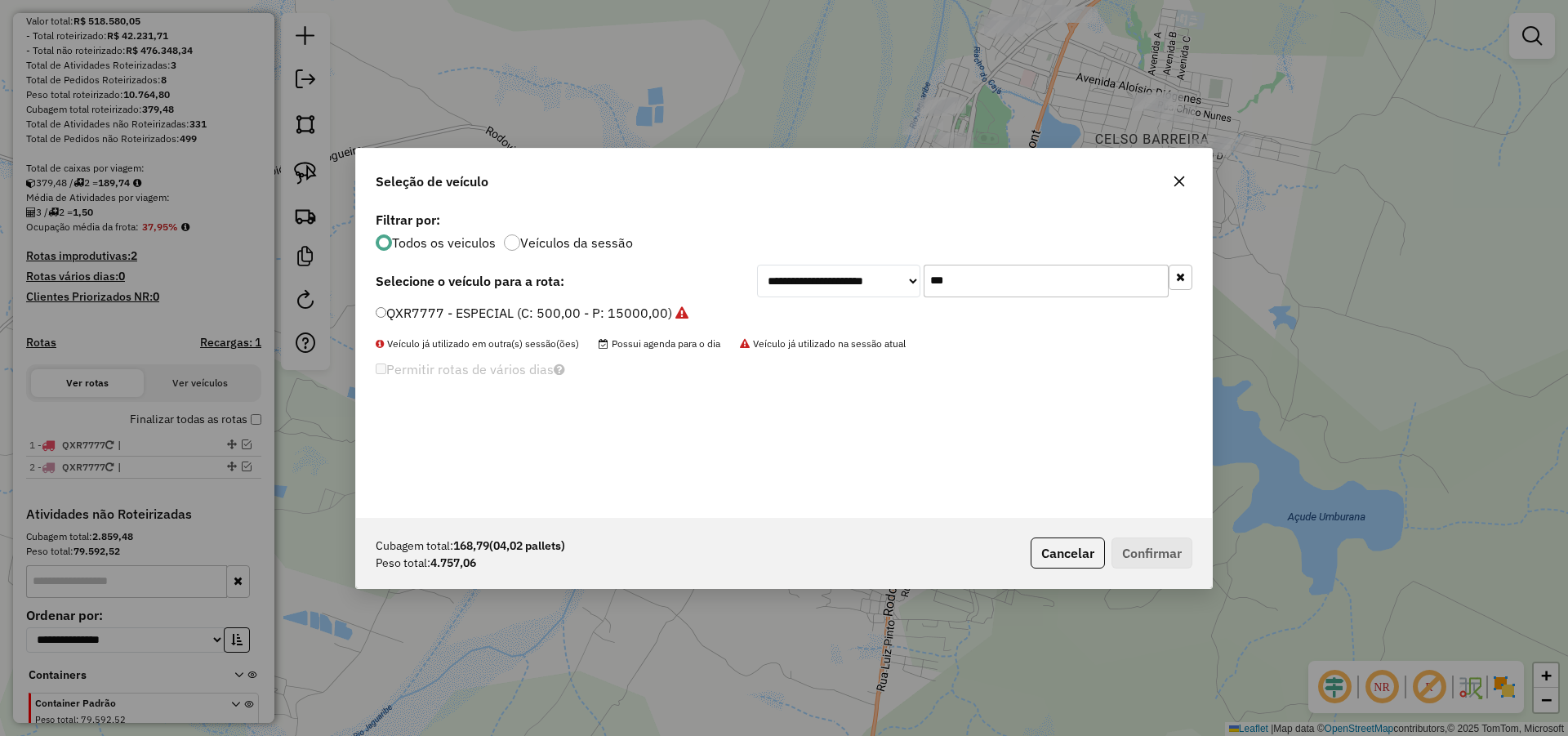
click at [506, 314] on label "QXR7777 - ESPECIAL (C: 500,00 - P: 15000,00)" at bounding box center [532, 312] width 312 height 19
click at [1162, 553] on button "Confirmar" at bounding box center [1152, 552] width 81 height 31
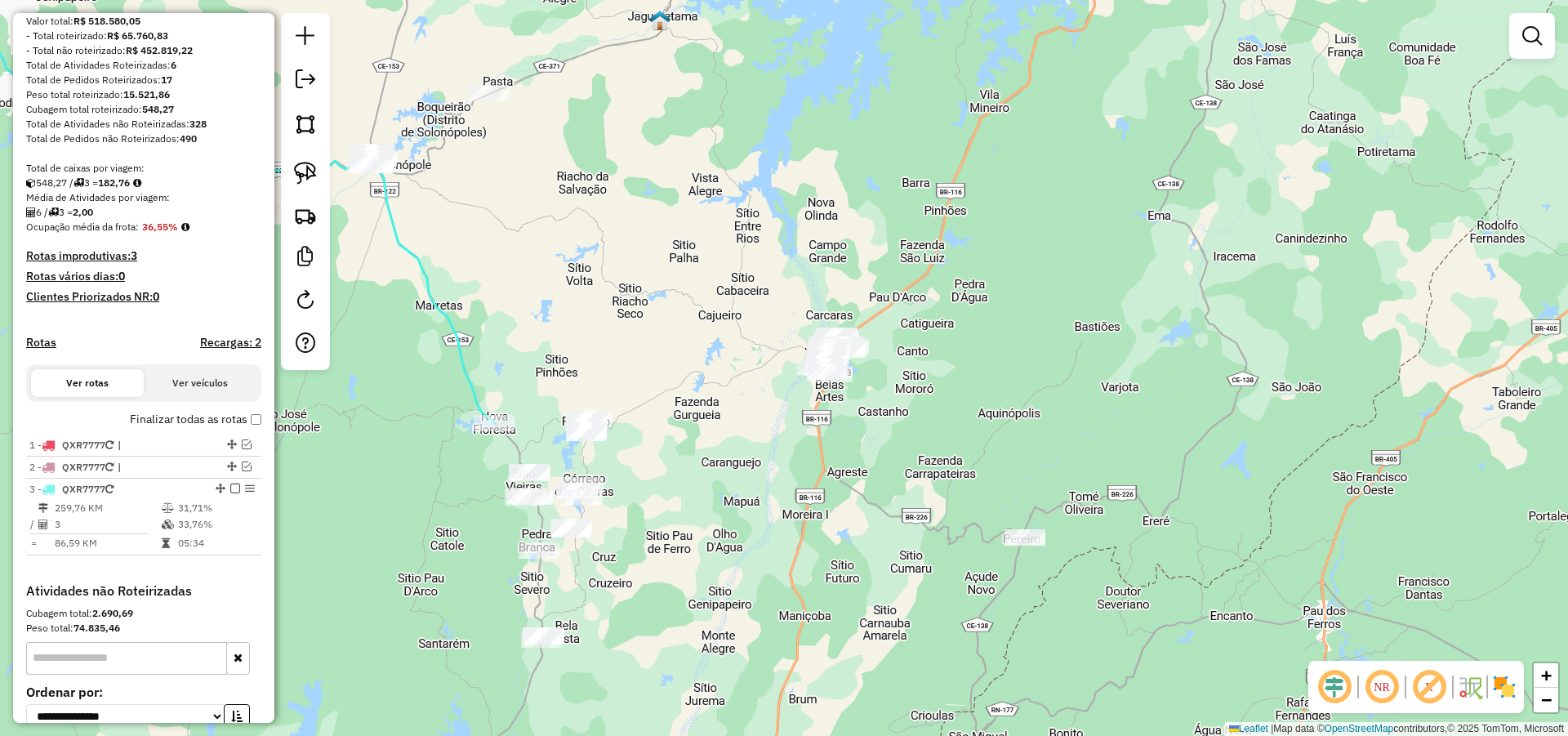
drag, startPoint x: 761, startPoint y: 506, endPoint x: 777, endPoint y: 452, distance: 56.3
click at [784, 453] on div "Janela de atendimento Grade de atendimento Capacidade Transportadoras Veículos …" at bounding box center [784, 368] width 1568 height 736
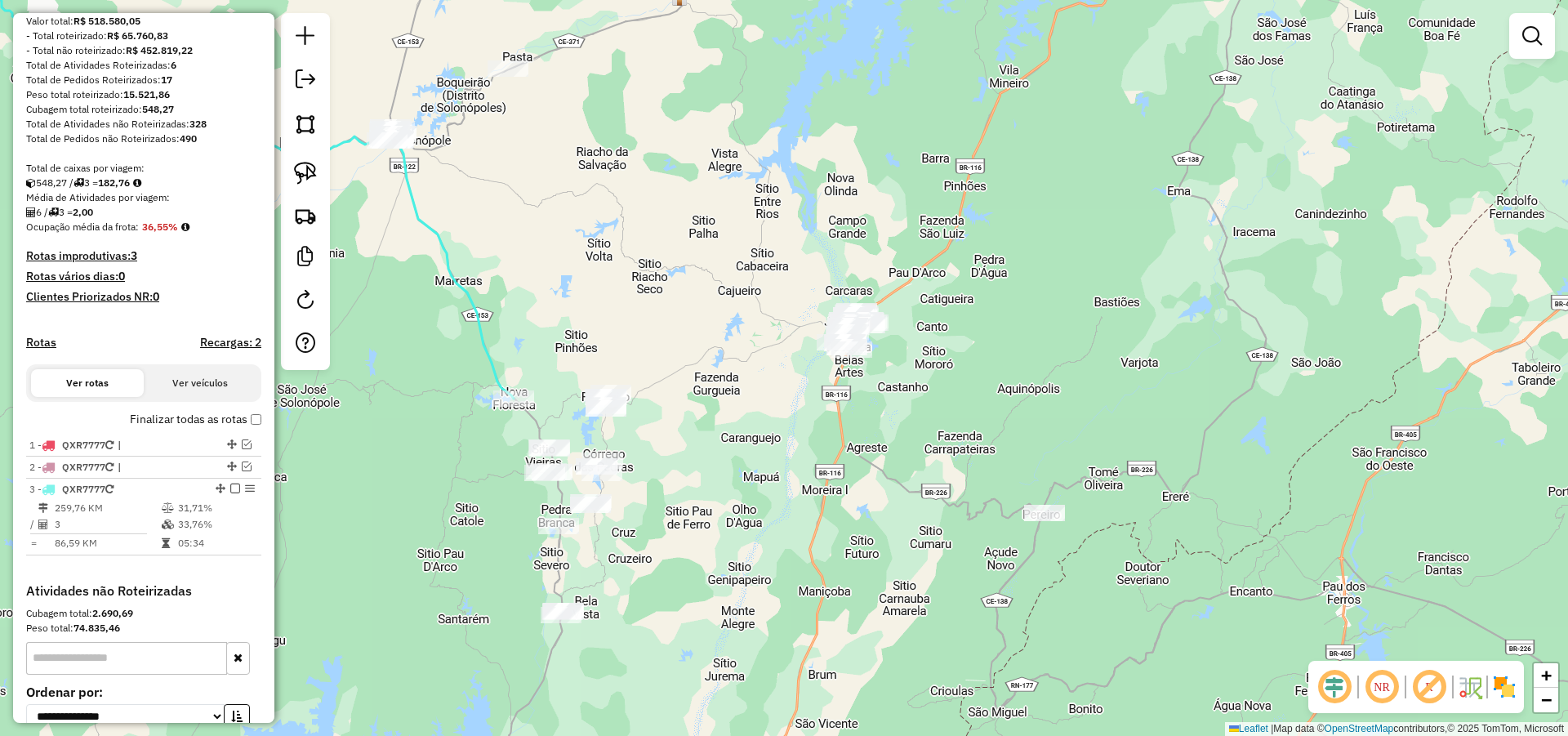
drag, startPoint x: 721, startPoint y: 447, endPoint x: 746, endPoint y: 395, distance: 57.7
click at [750, 394] on div "Janela de atendimento Grade de atendimento Capacidade Transportadoras Veículos …" at bounding box center [784, 368] width 1568 height 736
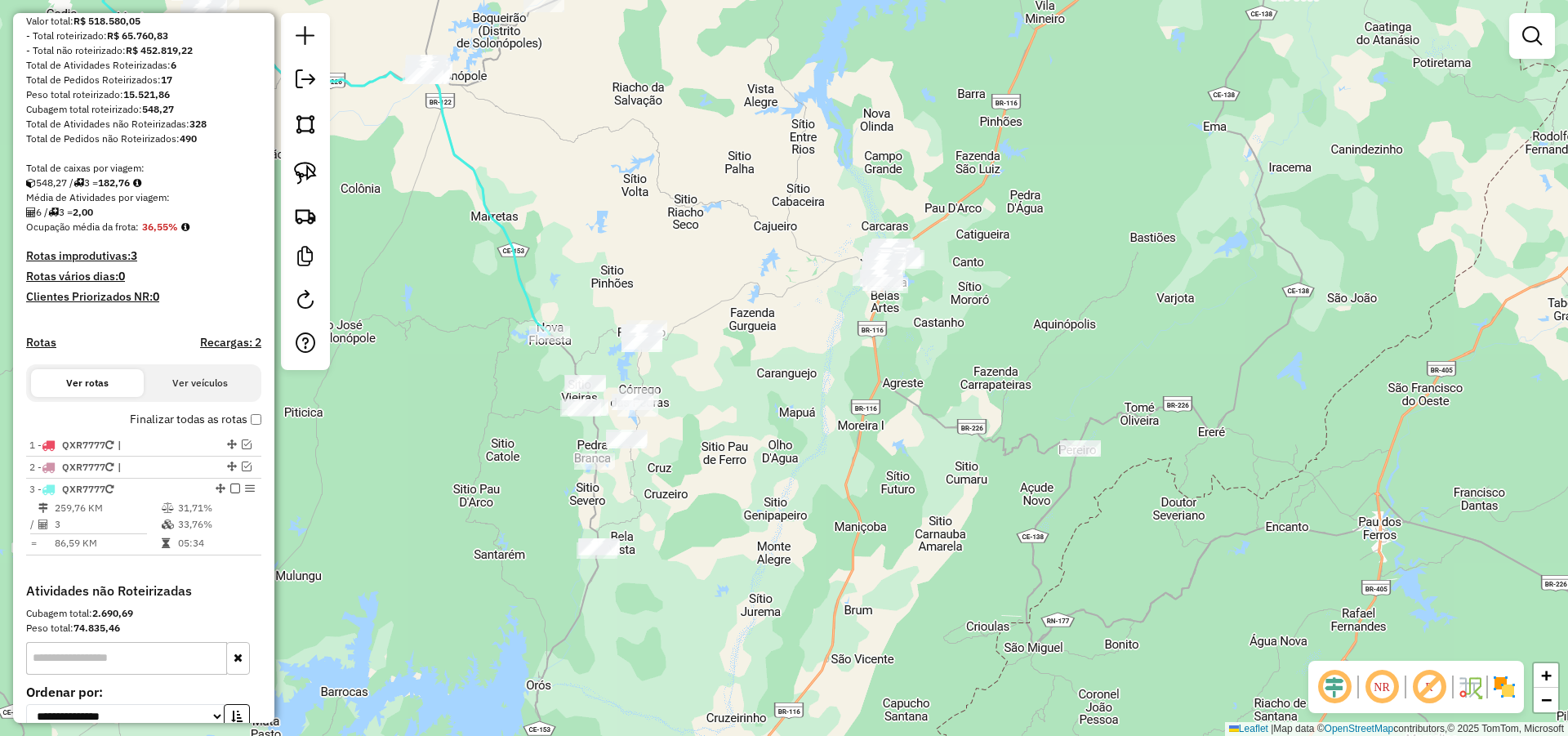
drag, startPoint x: 716, startPoint y: 418, endPoint x: 722, endPoint y: 405, distance: 14.3
click at [722, 405] on div "Janela de atendimento Grade de atendimento Capacidade Transportadoras Veículos …" at bounding box center [784, 368] width 1568 height 736
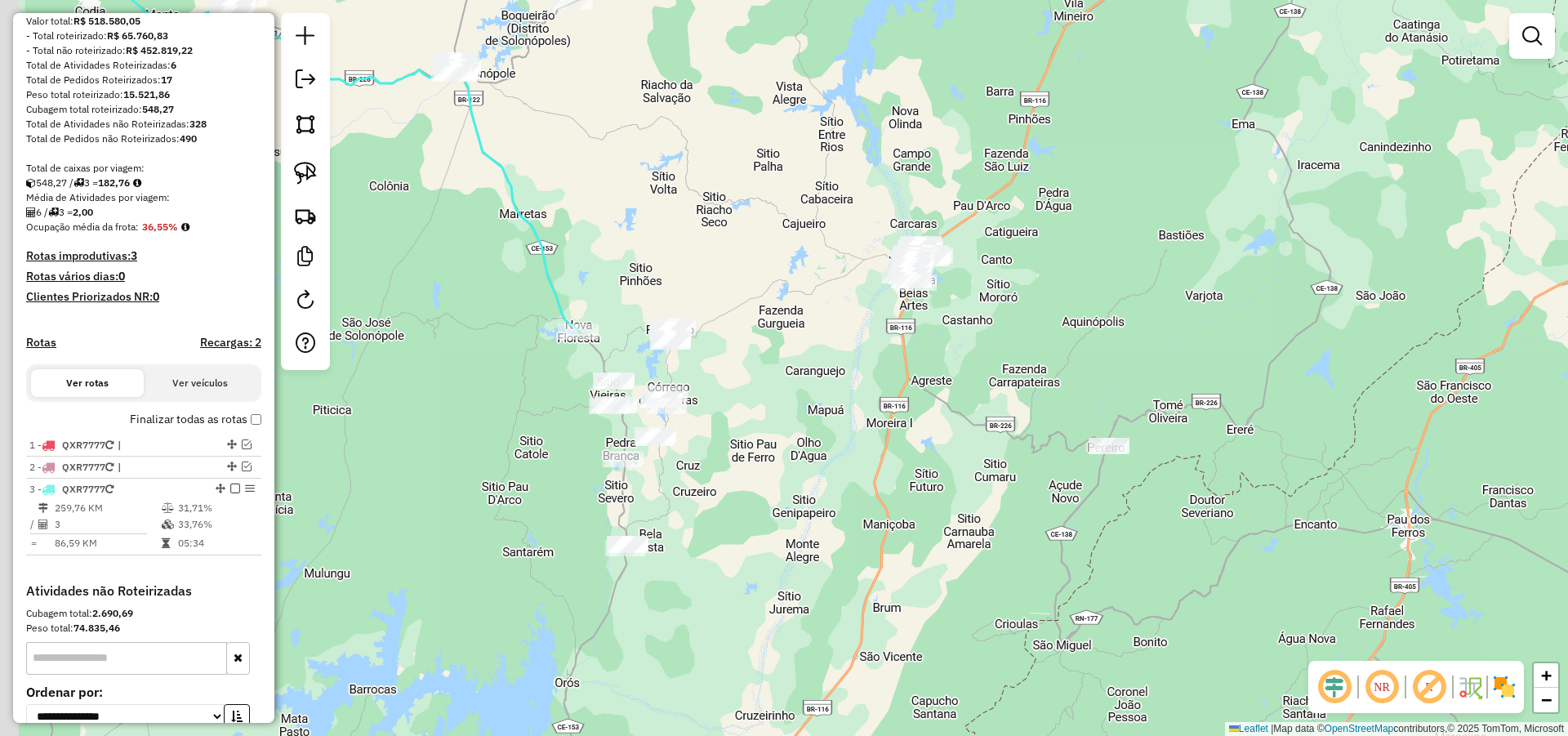
drag, startPoint x: 407, startPoint y: 357, endPoint x: 444, endPoint y: 362, distance: 37.3
click at [441, 362] on div "Janela de atendimento Grade de atendimento Capacidade Transportadoras Veículos …" at bounding box center [784, 368] width 1568 height 736
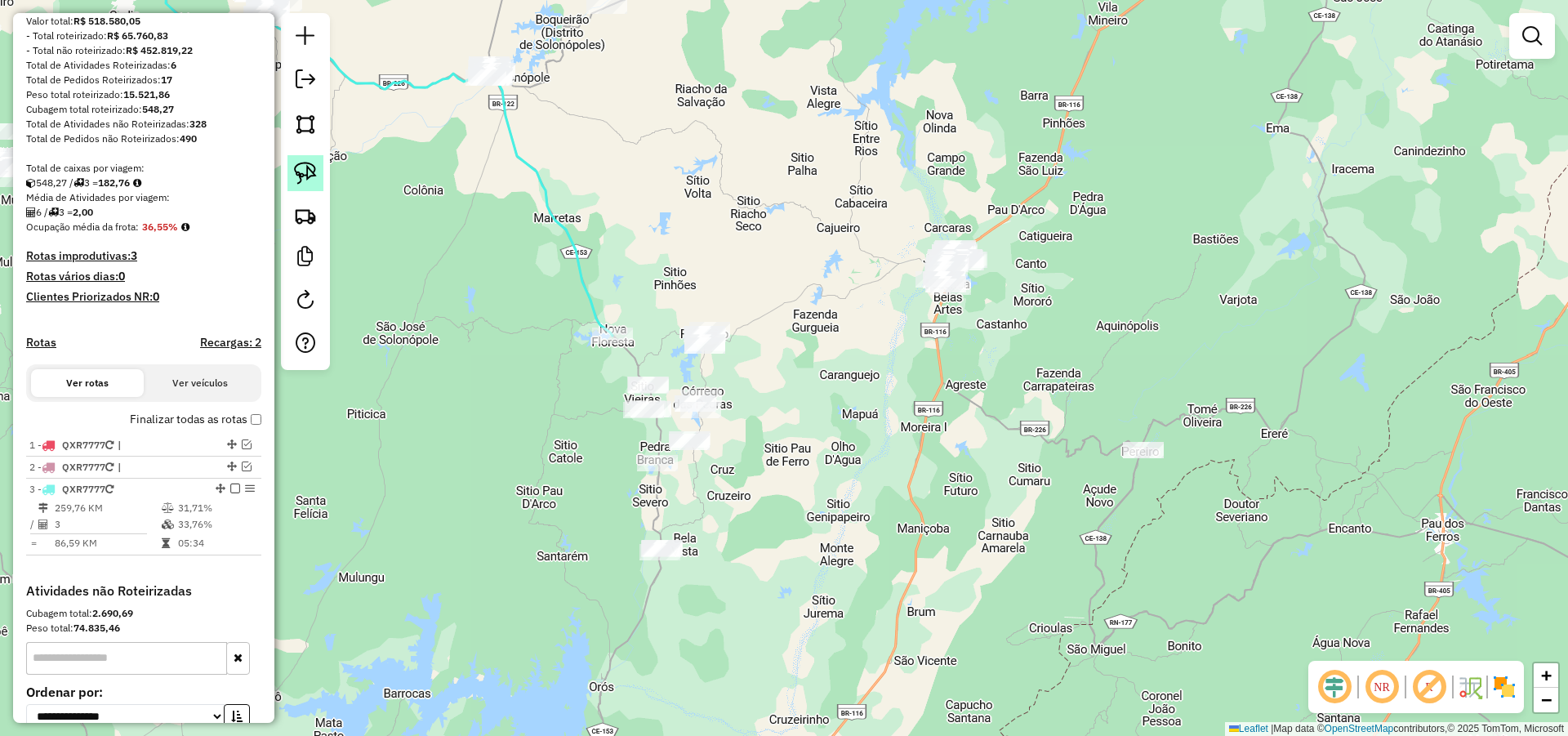
click at [310, 163] on img at bounding box center [305, 173] width 23 height 23
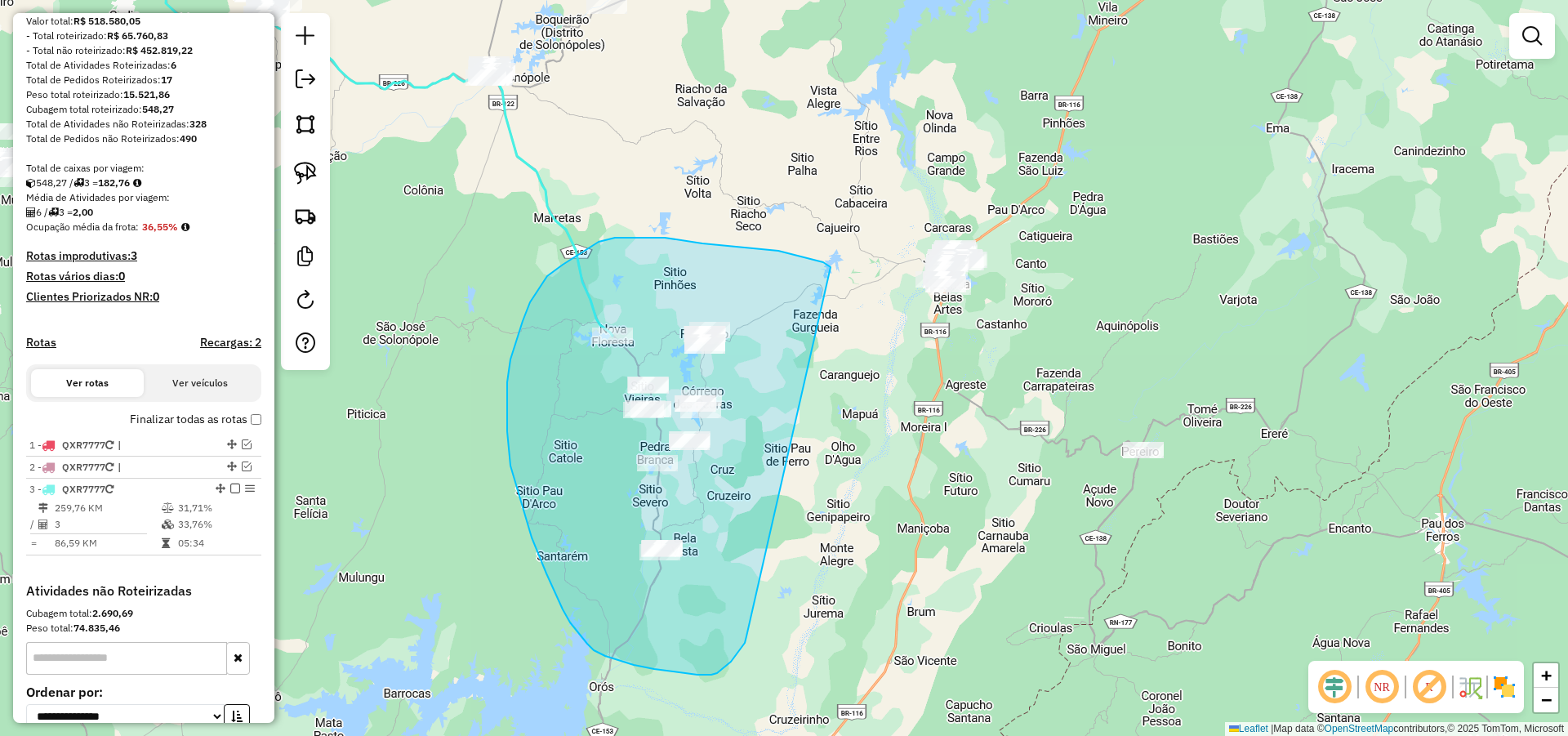
drag, startPoint x: 754, startPoint y: 248, endPoint x: 761, endPoint y: 605, distance: 357.1
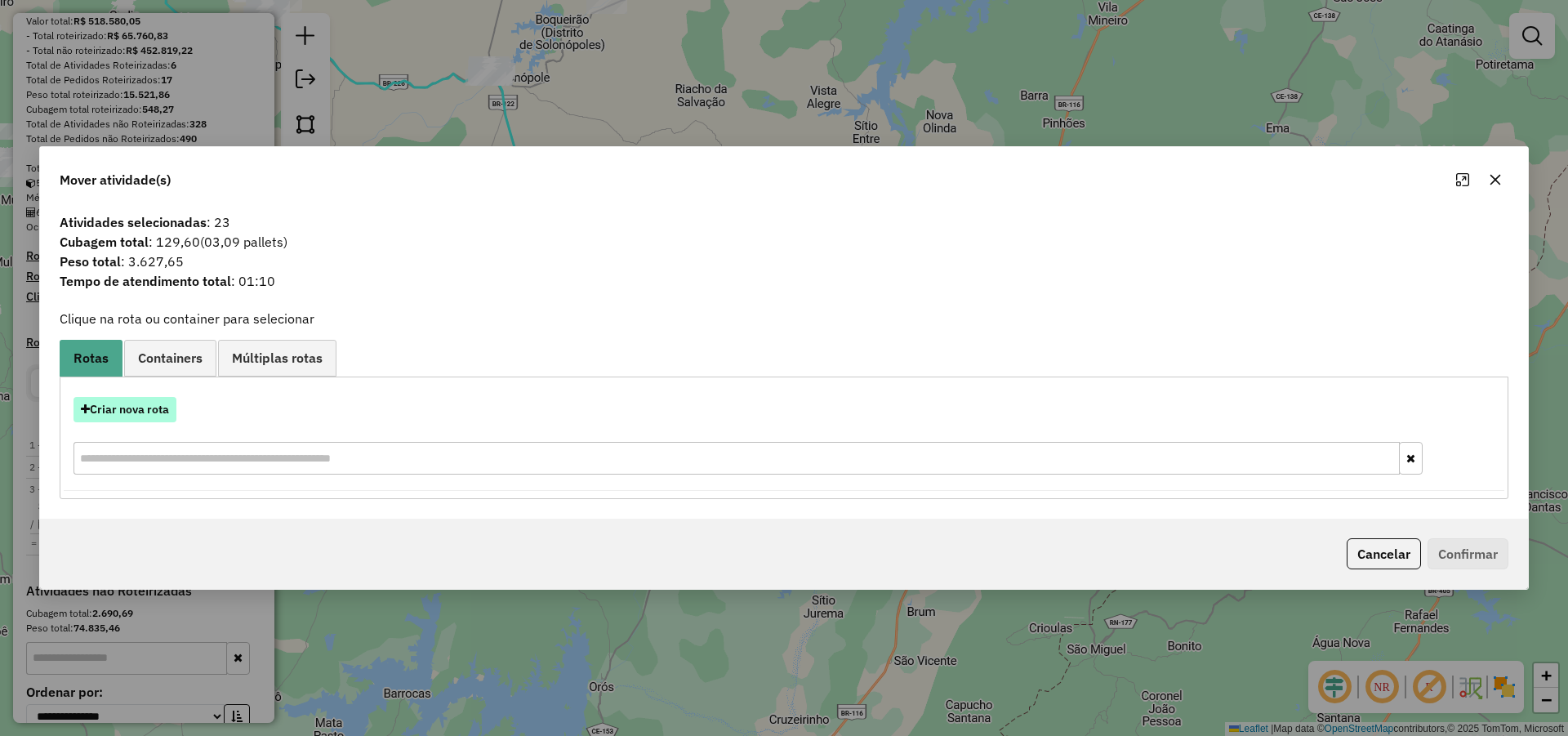
click at [137, 410] on button "Criar nova rota" at bounding box center [124, 409] width 103 height 26
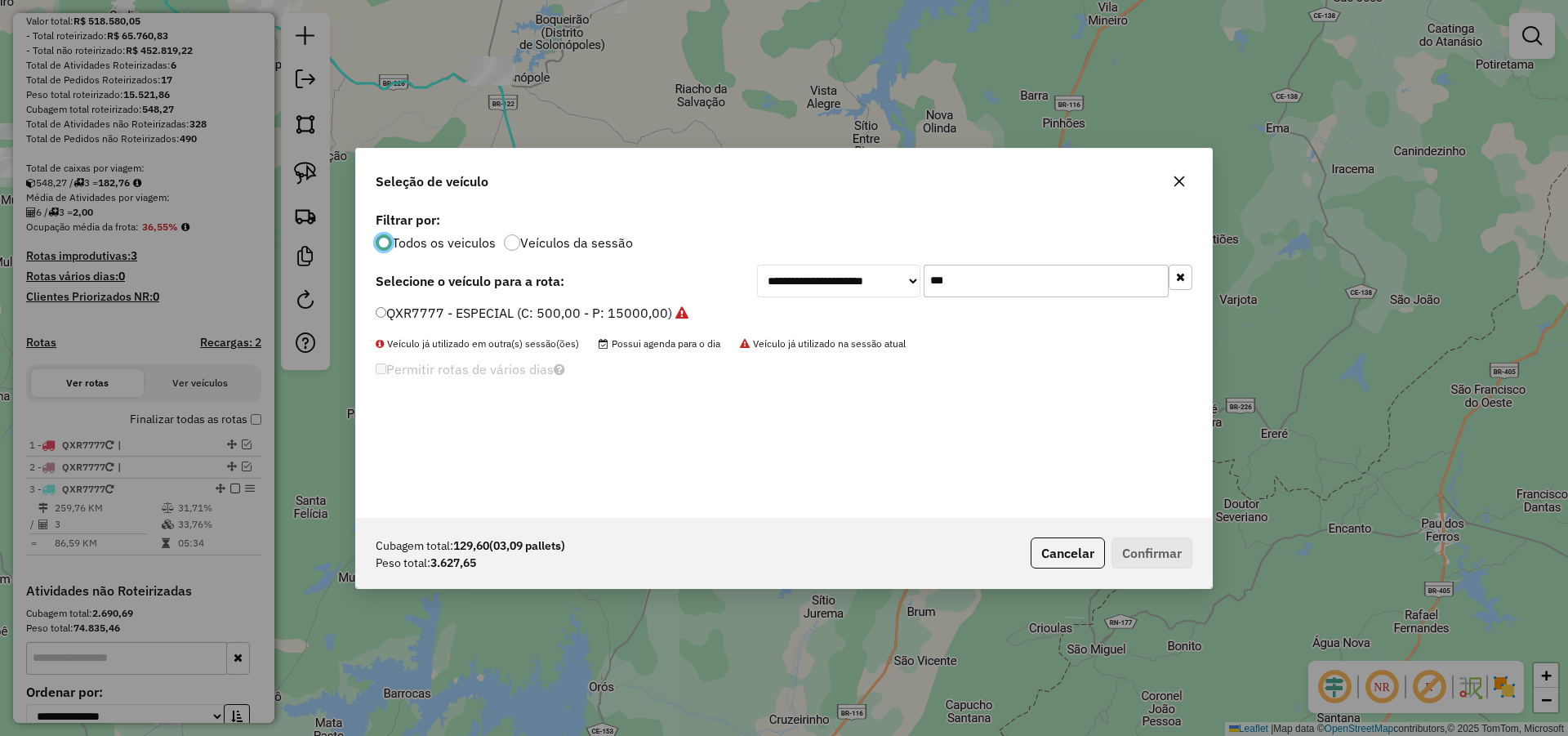
click at [972, 269] on input "***" at bounding box center [1047, 281] width 245 height 33
type input "**"
click at [669, 302] on div "**********" at bounding box center [784, 363] width 856 height 311
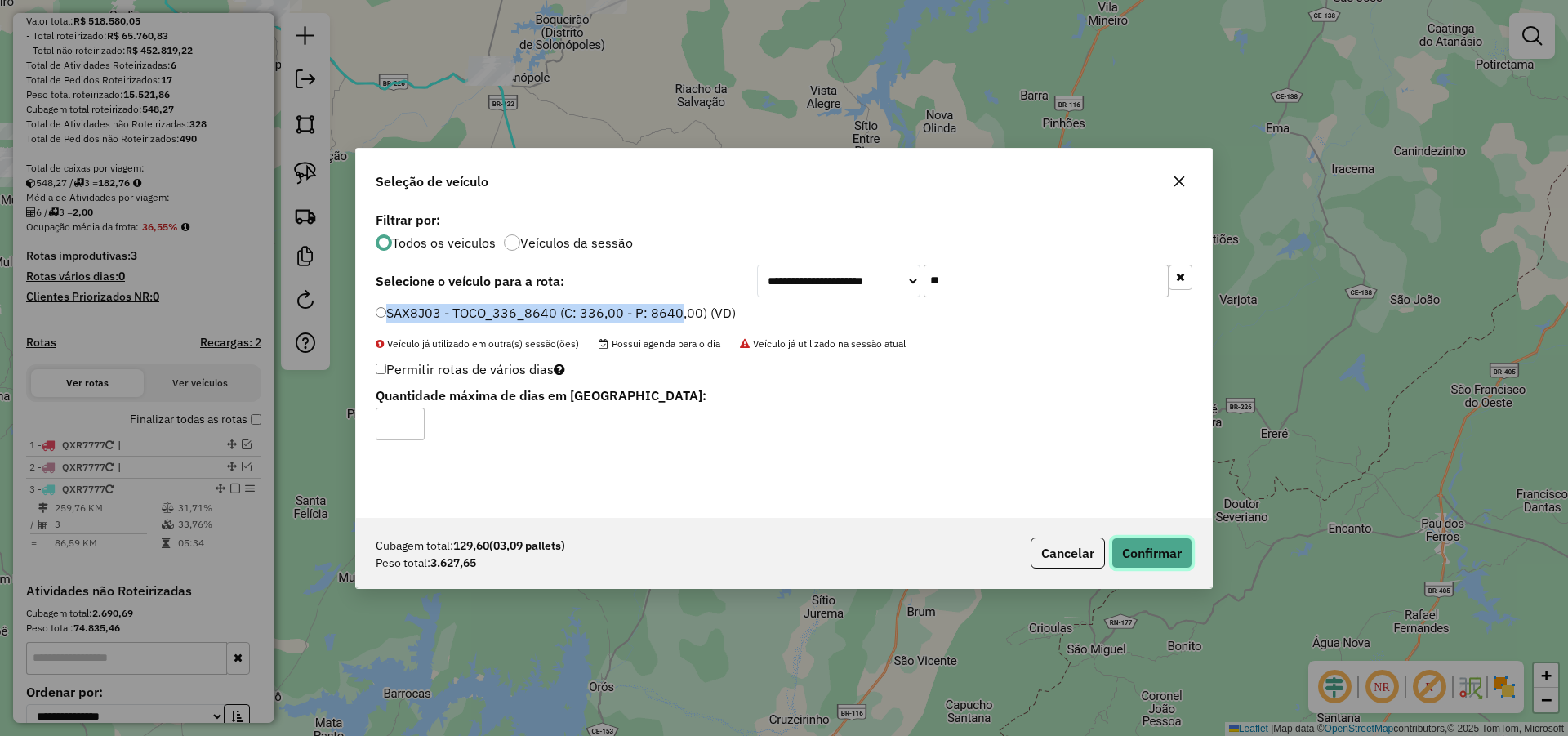
click at [1153, 554] on button "Confirmar" at bounding box center [1152, 552] width 81 height 31
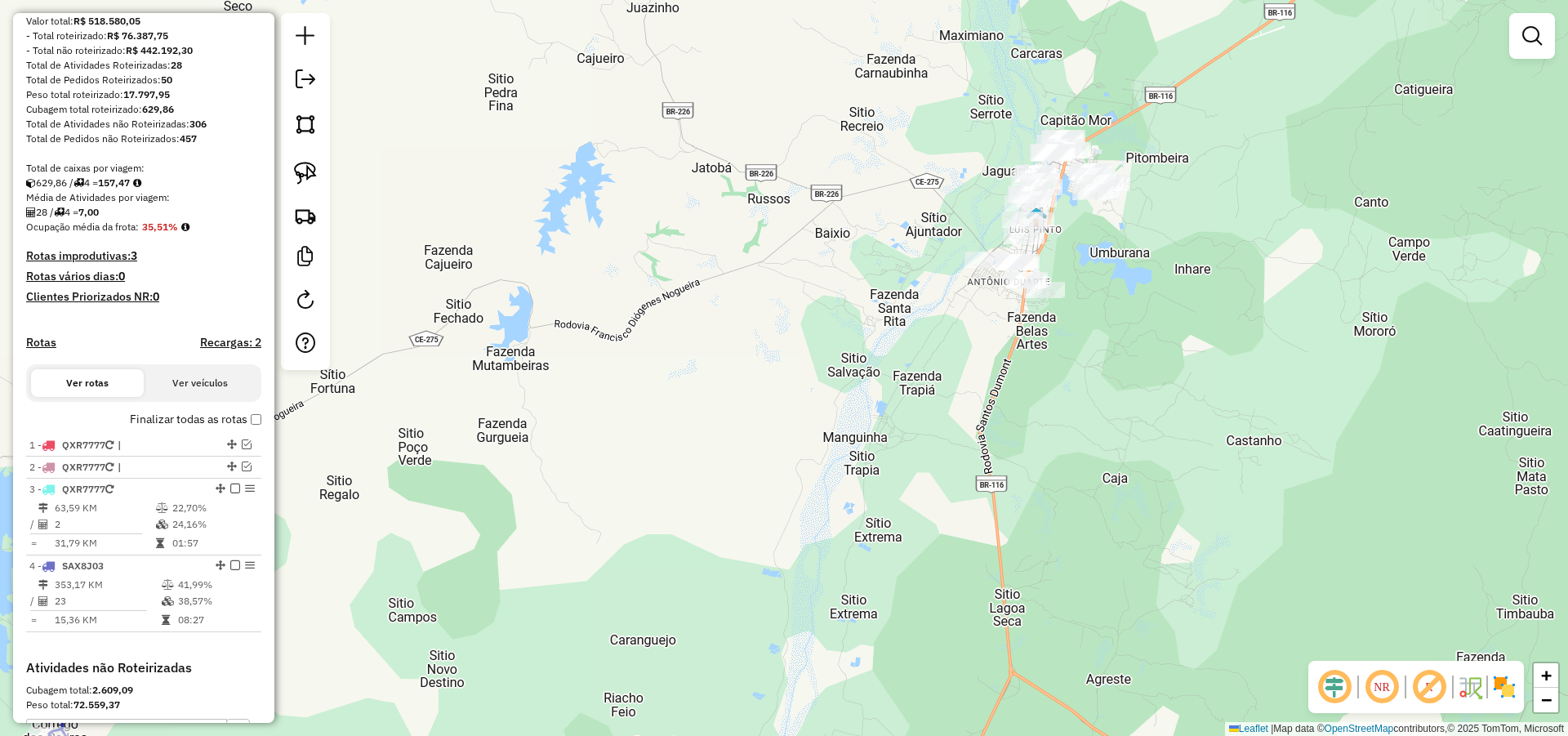
drag, startPoint x: 1102, startPoint y: 322, endPoint x: 1102, endPoint y: 292, distance: 30.0
click at [1102, 292] on div "Janela de atendimento Grade de atendimento Capacidade Transportadoras Veículos …" at bounding box center [784, 368] width 1568 height 736
click at [311, 170] on img at bounding box center [305, 173] width 23 height 23
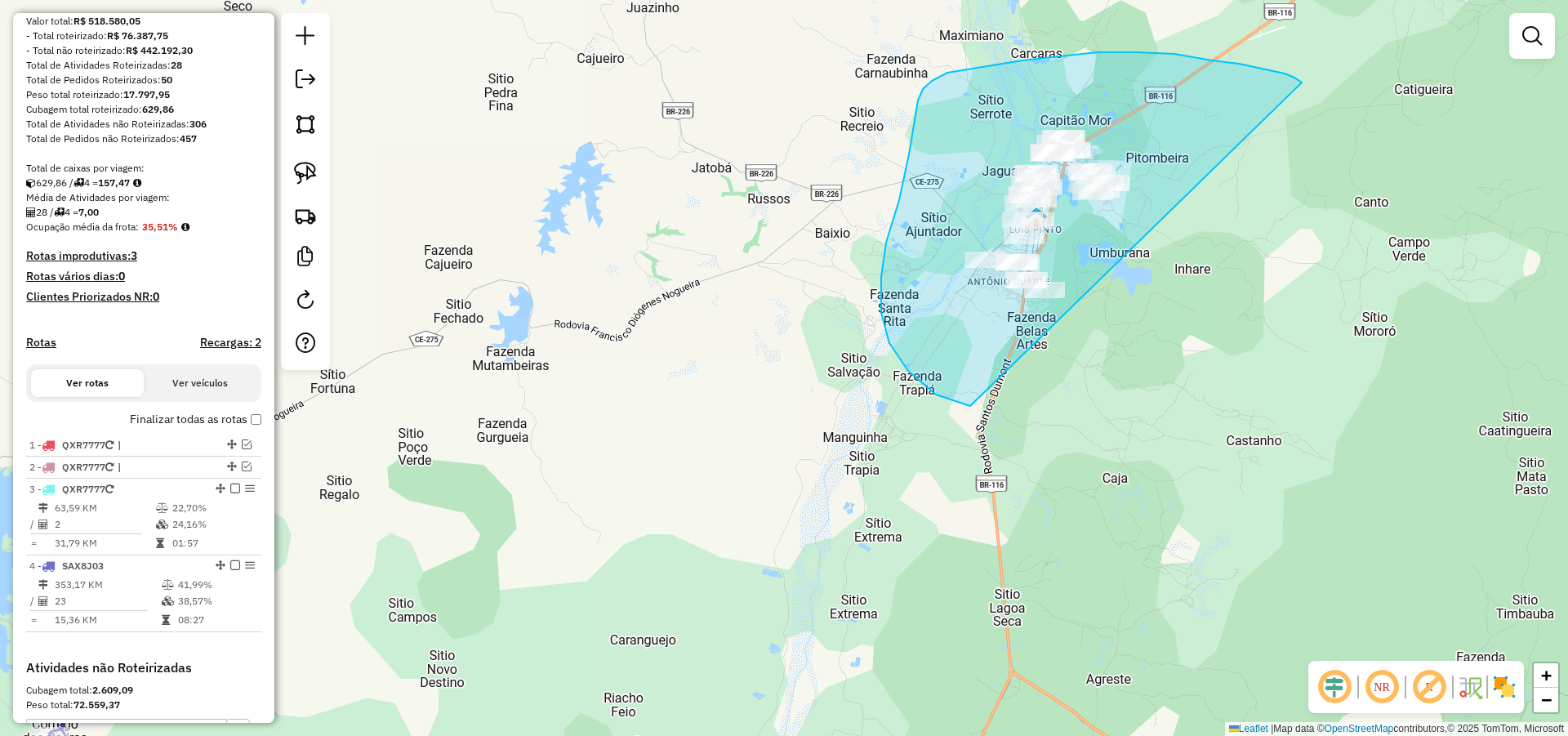
drag, startPoint x: 1239, startPoint y: 64, endPoint x: 1035, endPoint y: 404, distance: 396.5
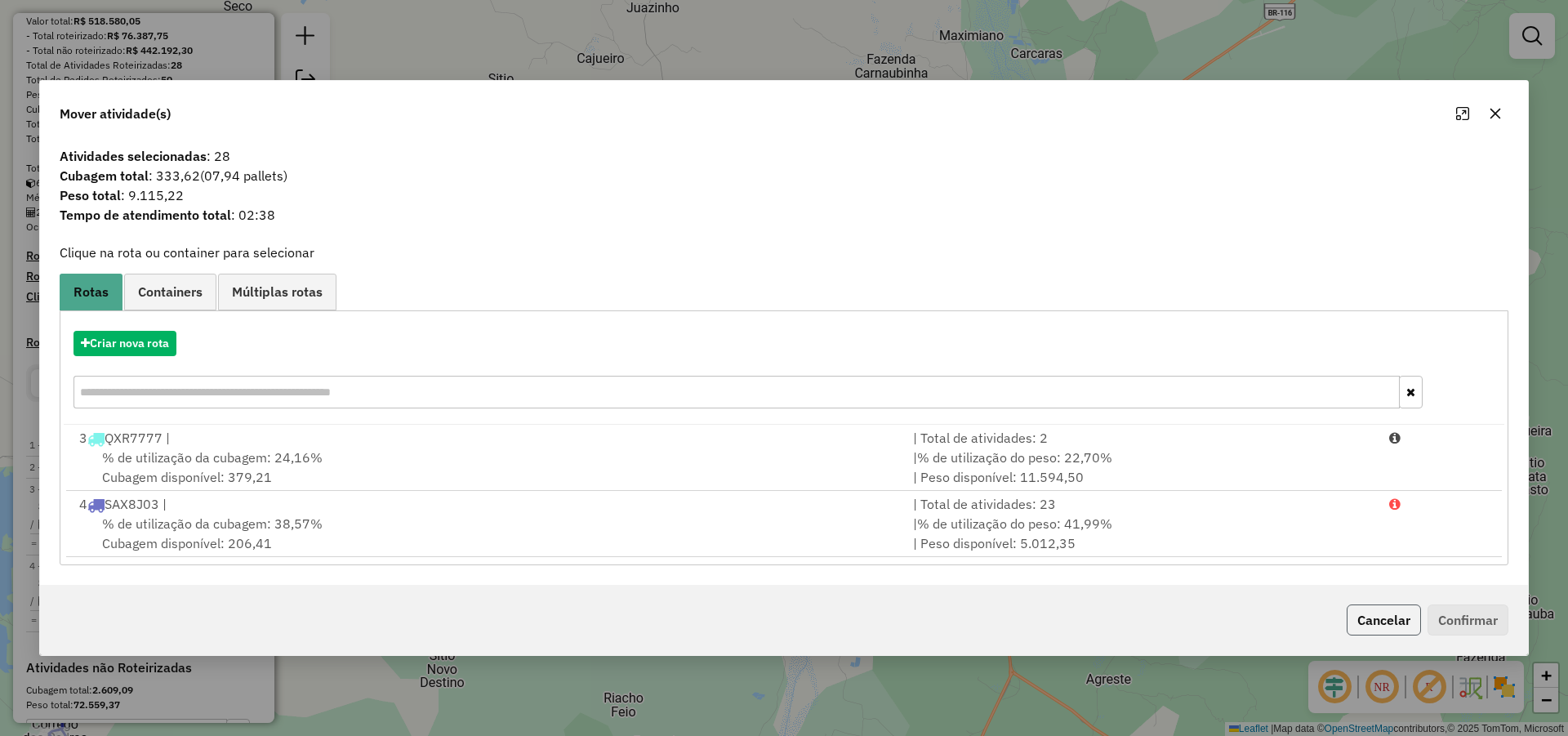
click at [1384, 611] on button "Cancelar" at bounding box center [1384, 620] width 74 height 31
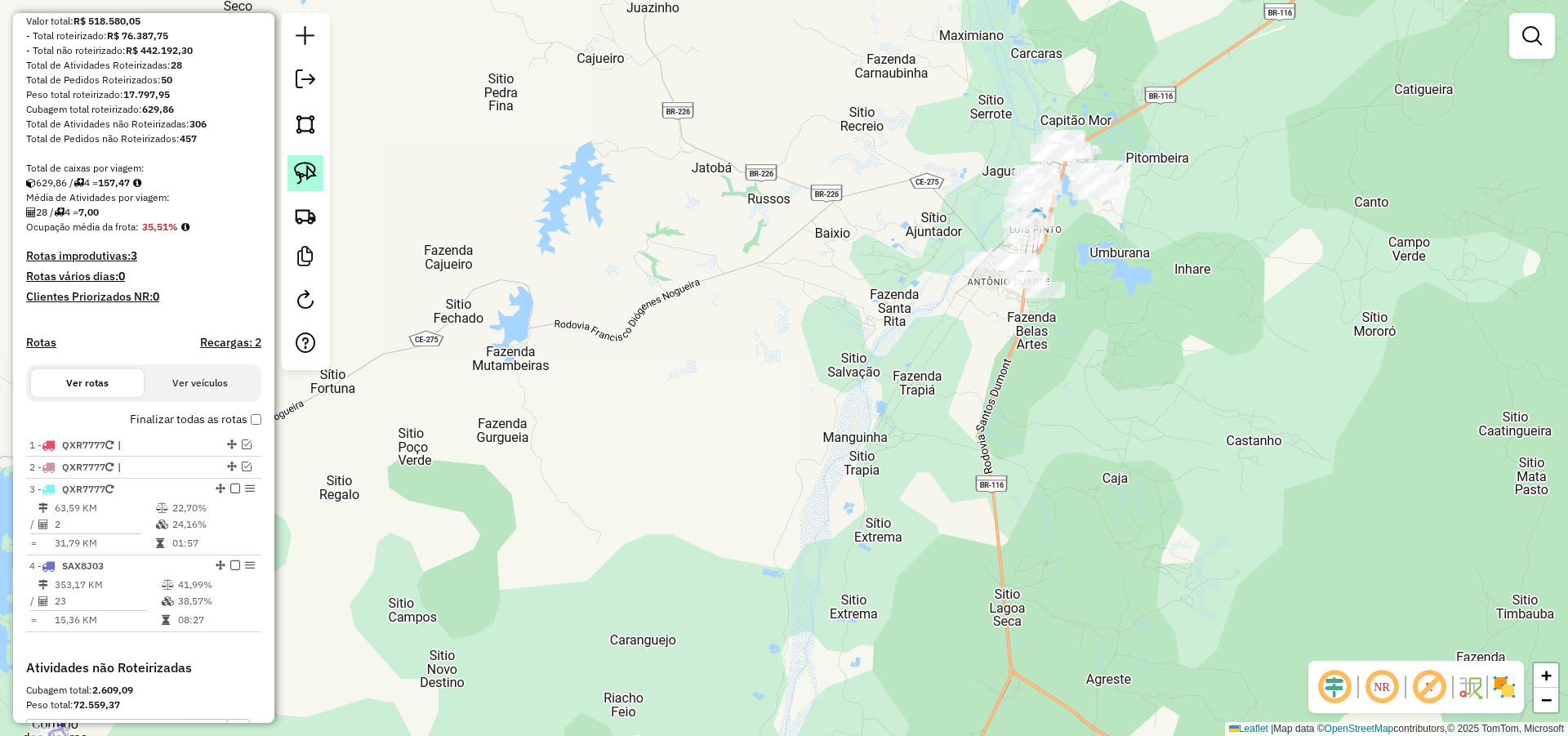
click at [311, 174] on img at bounding box center [305, 173] width 23 height 23
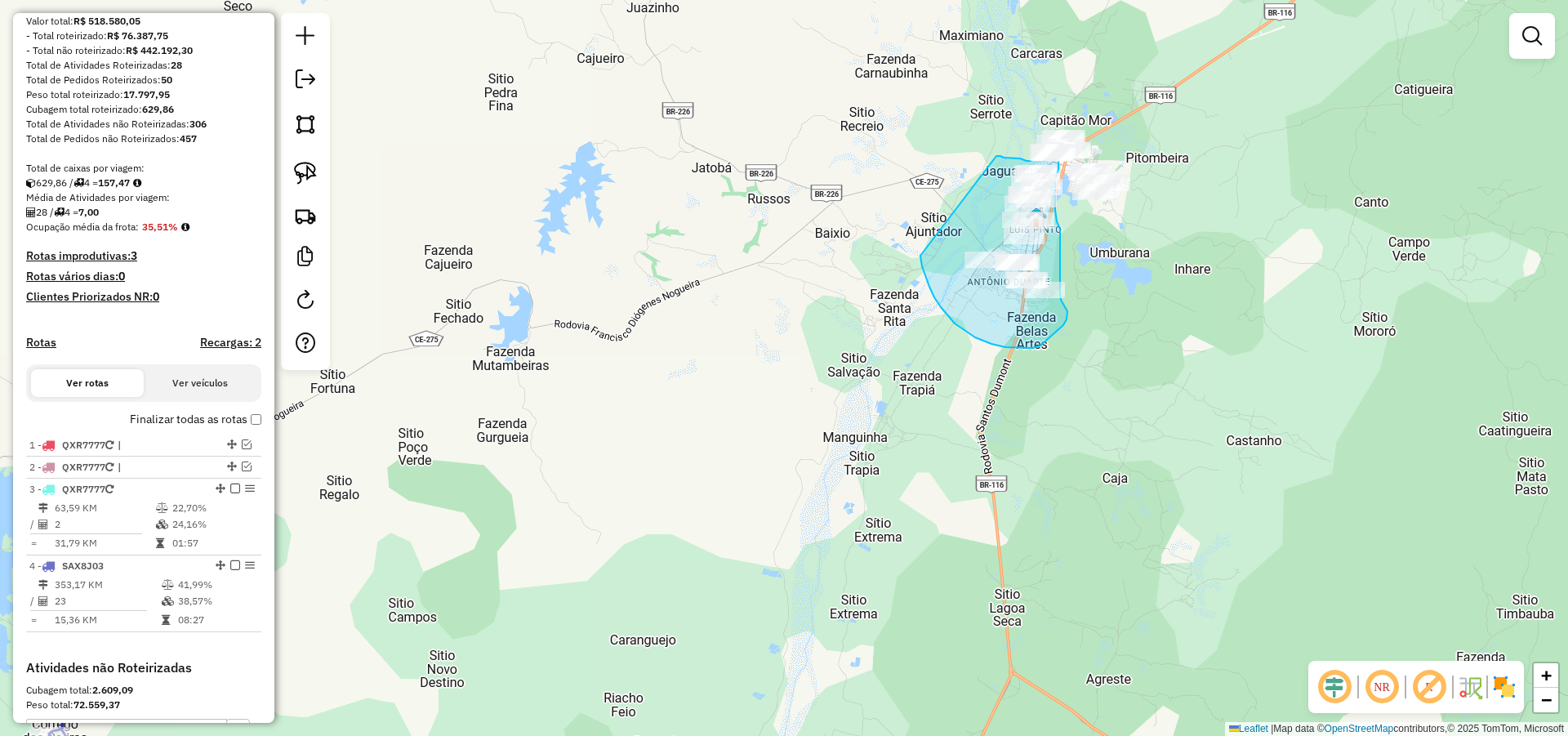
drag, startPoint x: 955, startPoint y: 323, endPoint x: 994, endPoint y: 156, distance: 171.5
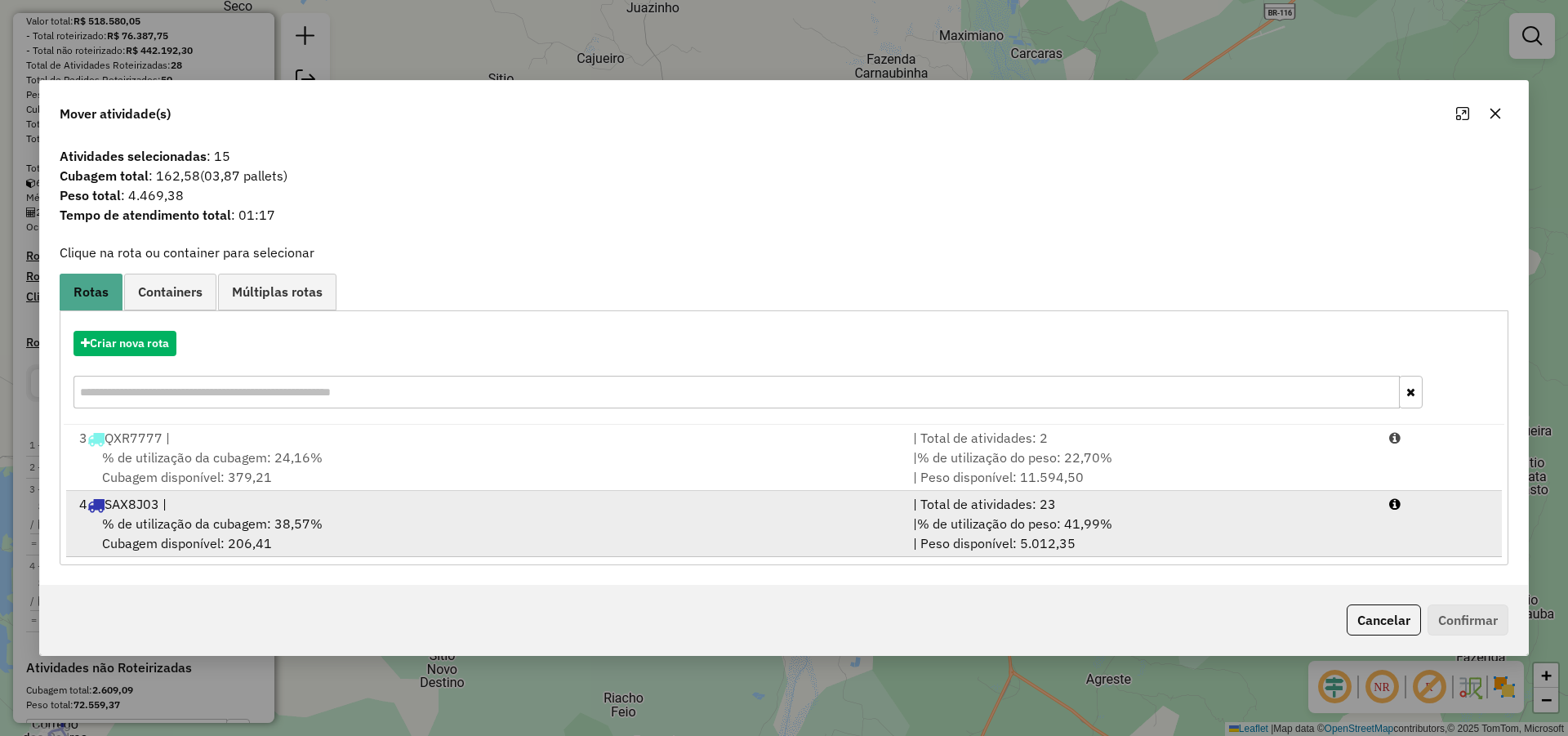
click at [516, 530] on div "% de utilização da cubagem: 38,57% Cubagem disponível: 206,41" at bounding box center [486, 533] width 834 height 39
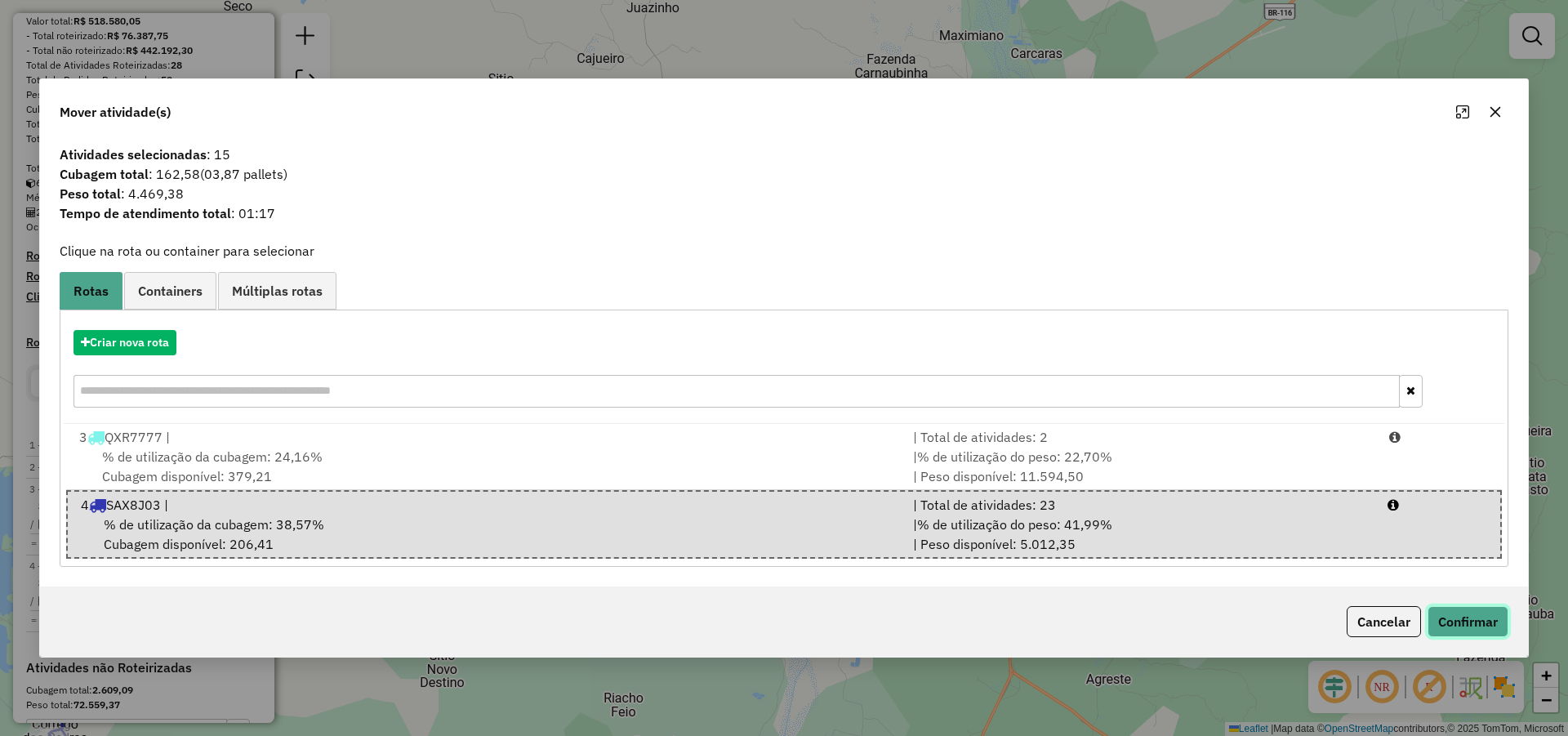
click at [1481, 619] on button "Confirmar" at bounding box center [1468, 621] width 81 height 31
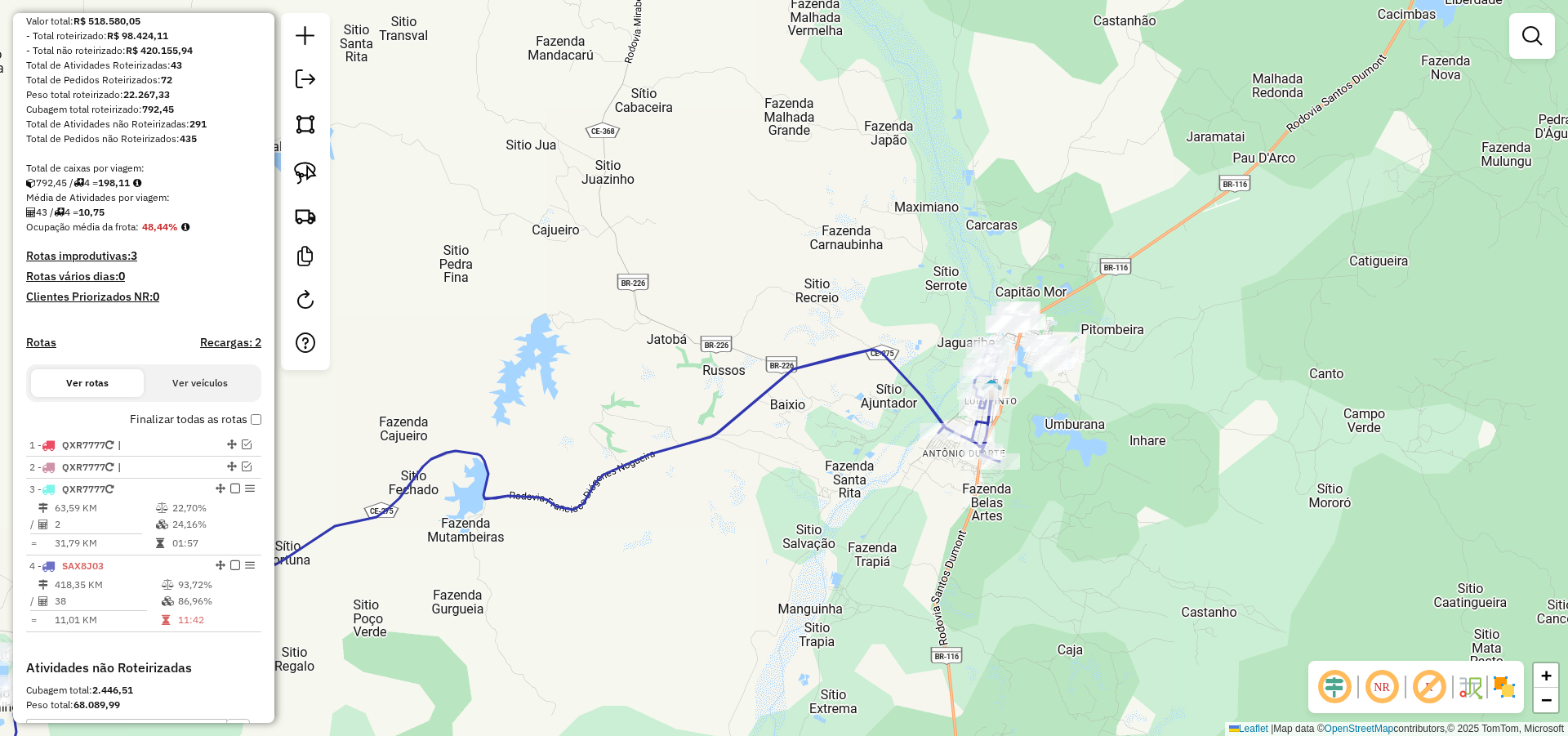
drag, startPoint x: 1154, startPoint y: 298, endPoint x: 1116, endPoint y: 455, distance: 161.5
click at [1116, 456] on div "Janela de atendimento Grade de atendimento Capacidade Transportadoras Veículos …" at bounding box center [784, 368] width 1568 height 736
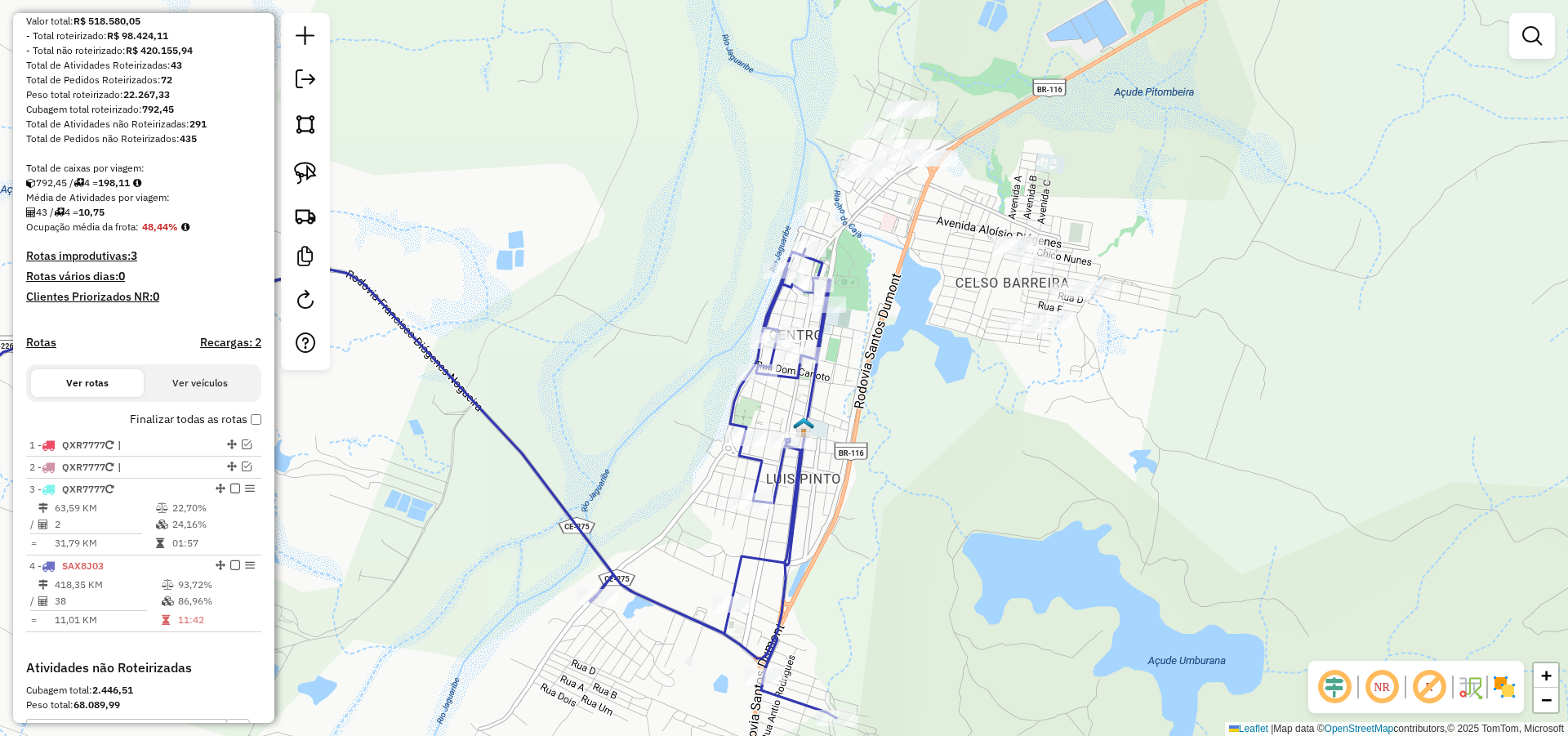
drag, startPoint x: 923, startPoint y: 298, endPoint x: 916, endPoint y: 325, distance: 27.9
click at [916, 325] on div "Janela de atendimento Grade de atendimento Capacidade Transportadoras Veículos …" at bounding box center [784, 368] width 1568 height 736
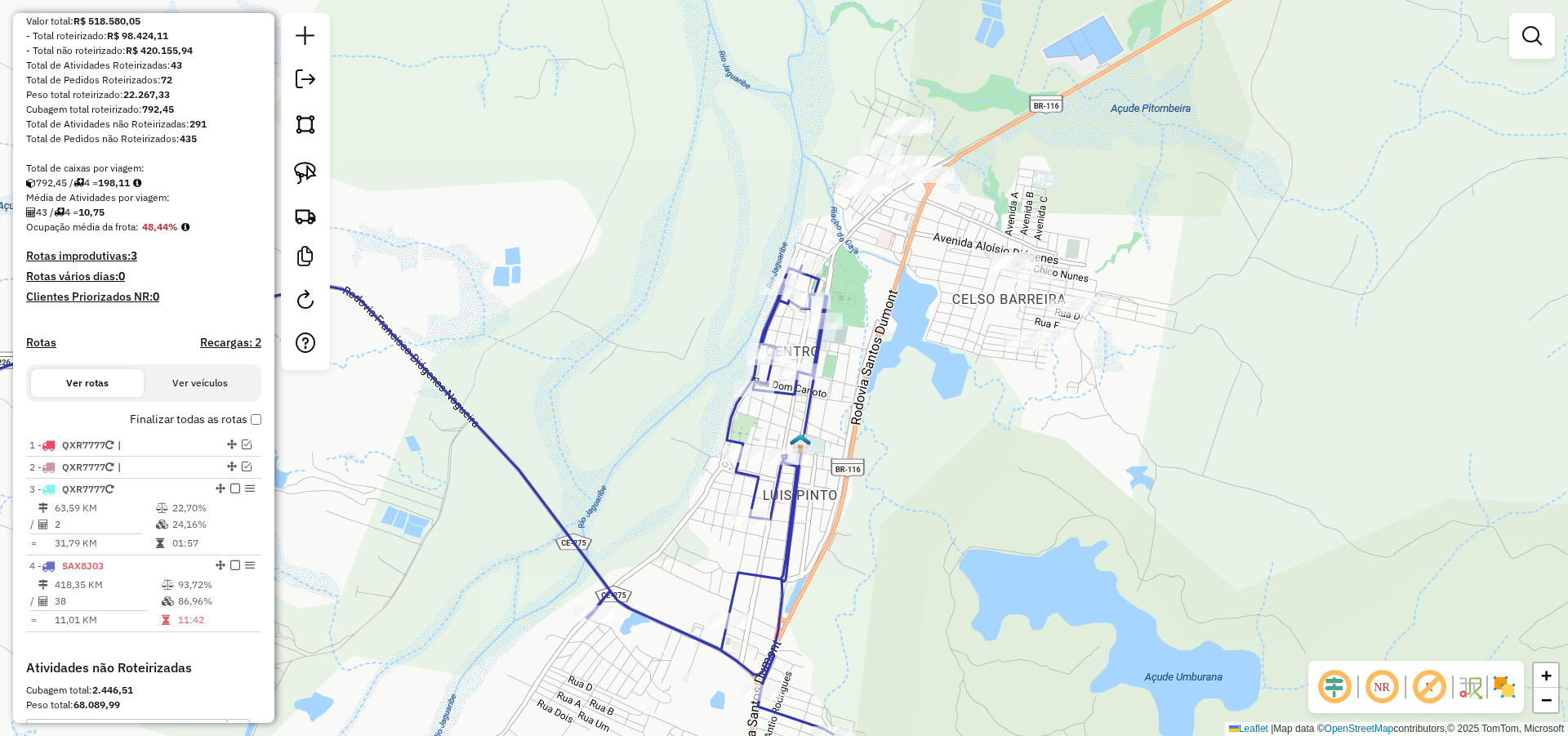
drag, startPoint x: 858, startPoint y: 270, endPoint x: 858, endPoint y: 309, distance: 39.0
click at [858, 309] on div "Janela de atendimento Grade de atendimento Capacidade Transportadoras Veículos …" at bounding box center [784, 368] width 1568 height 736
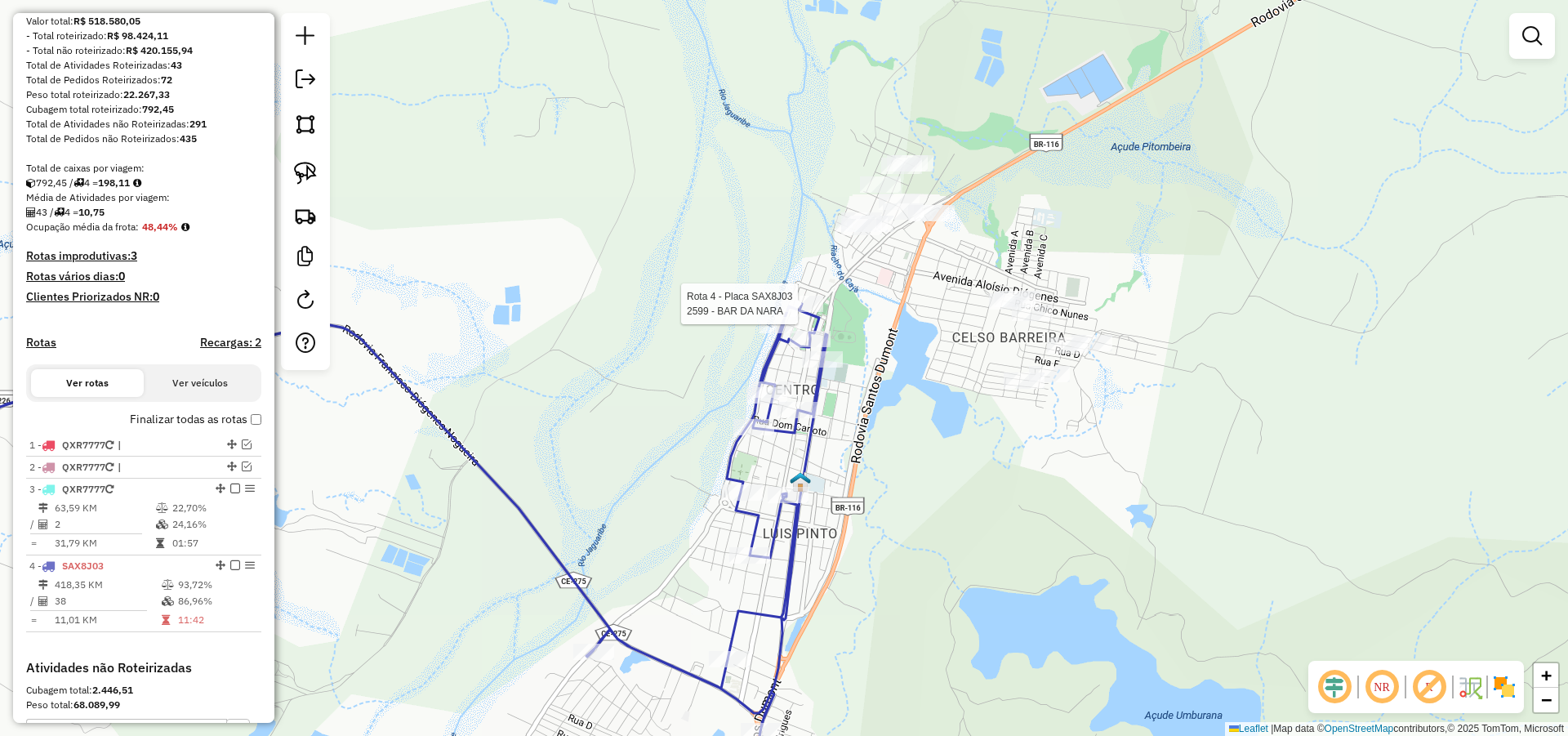
select select "**********"
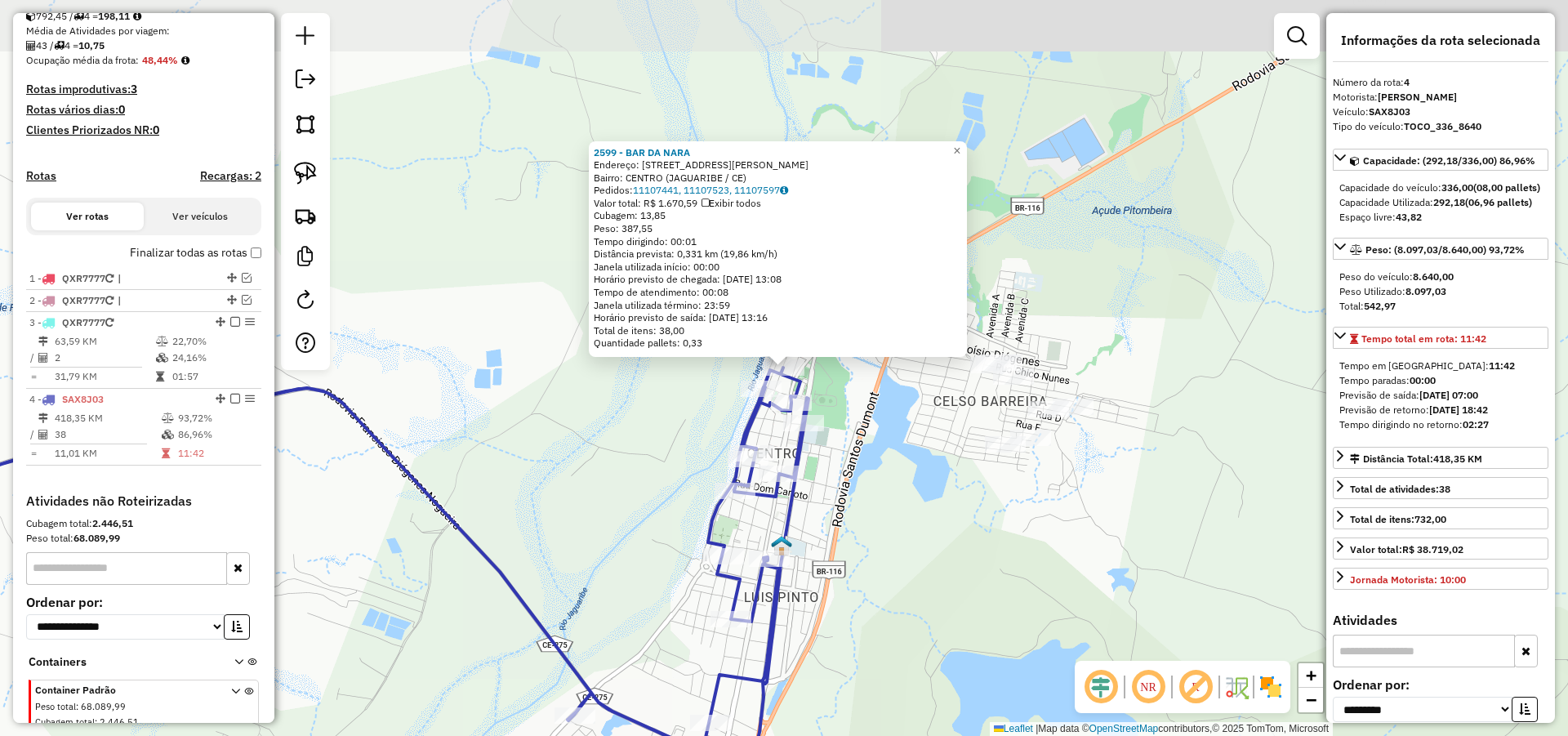
scroll to position [442, 0]
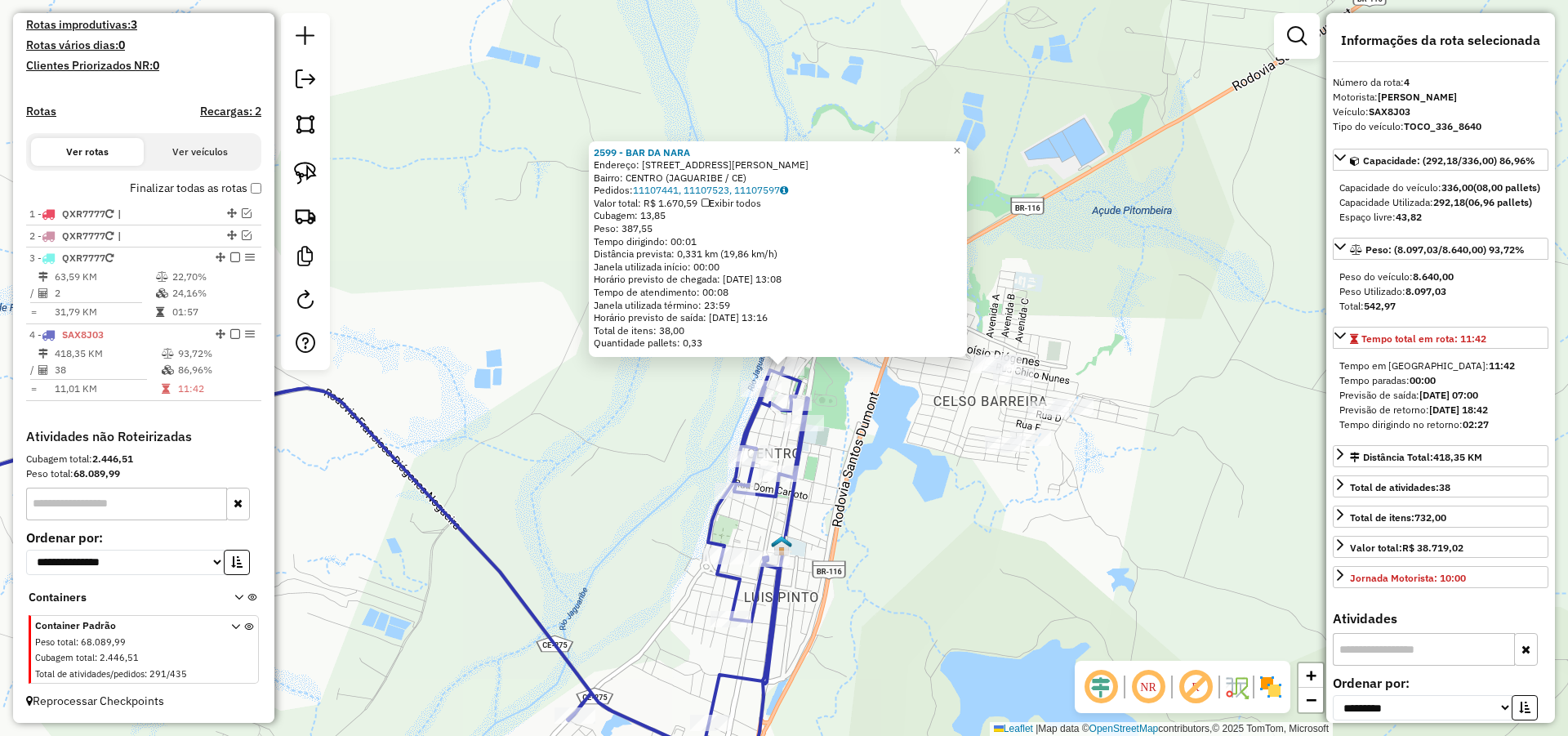
click at [874, 393] on div "2599 - BAR DA NARA Endereço: [STREET_ADDRESS][PERSON_NAME] Pedidos: 11107441, 1…" at bounding box center [784, 368] width 1568 height 736
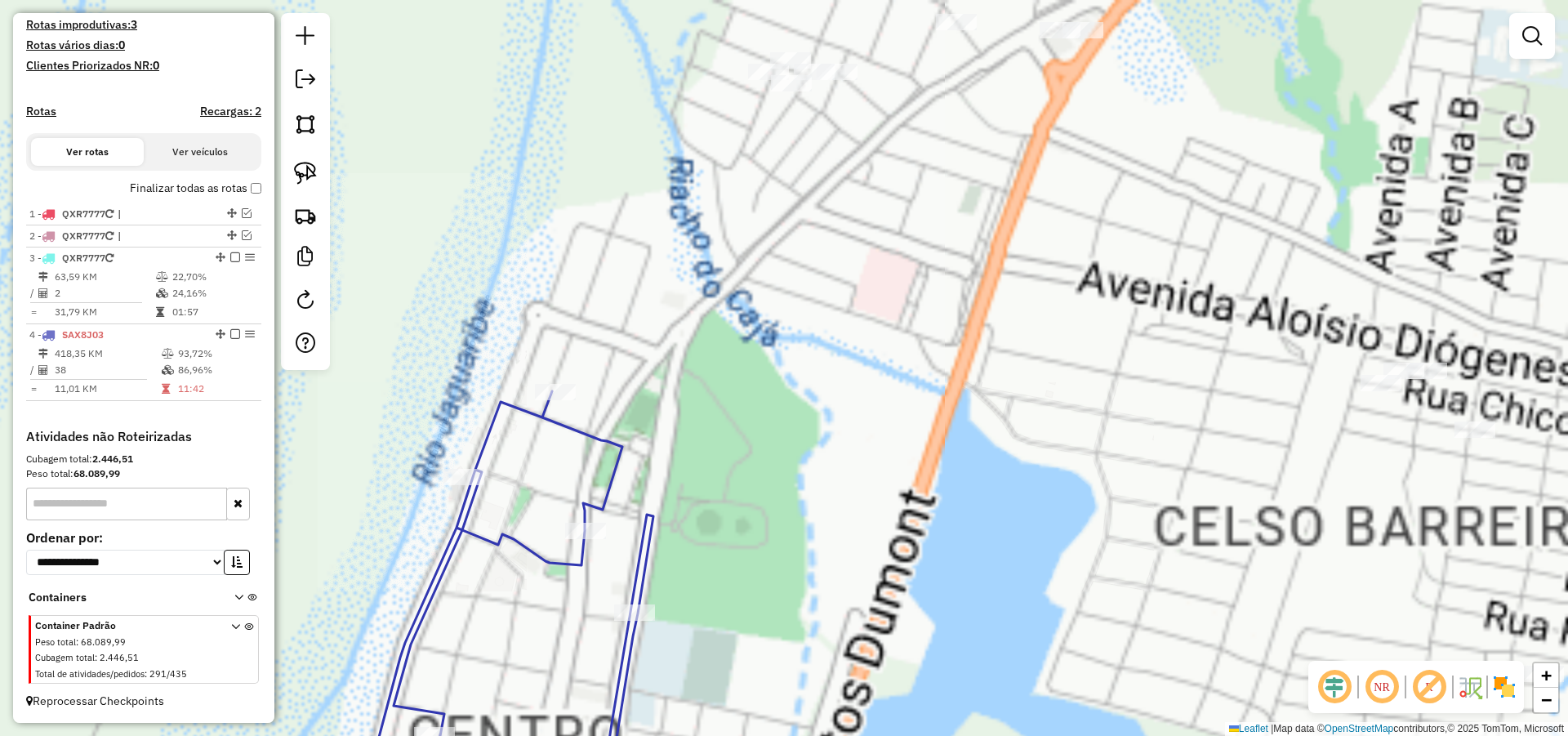
click at [827, 409] on div "Janela de atendimento Grade de atendimento Capacidade Transportadoras Veículos …" at bounding box center [784, 368] width 1568 height 736
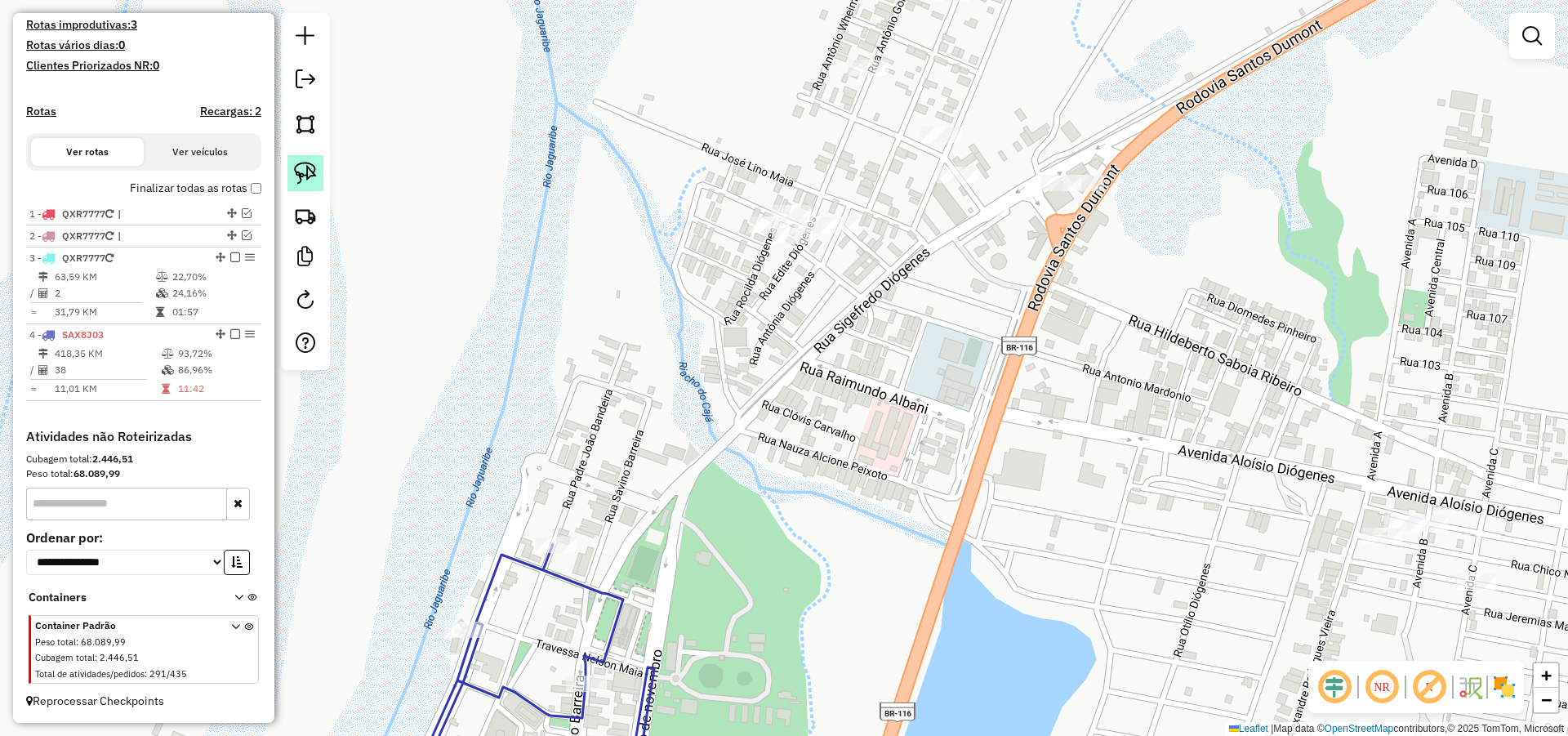
click at [319, 170] on link at bounding box center [305, 173] width 36 height 36
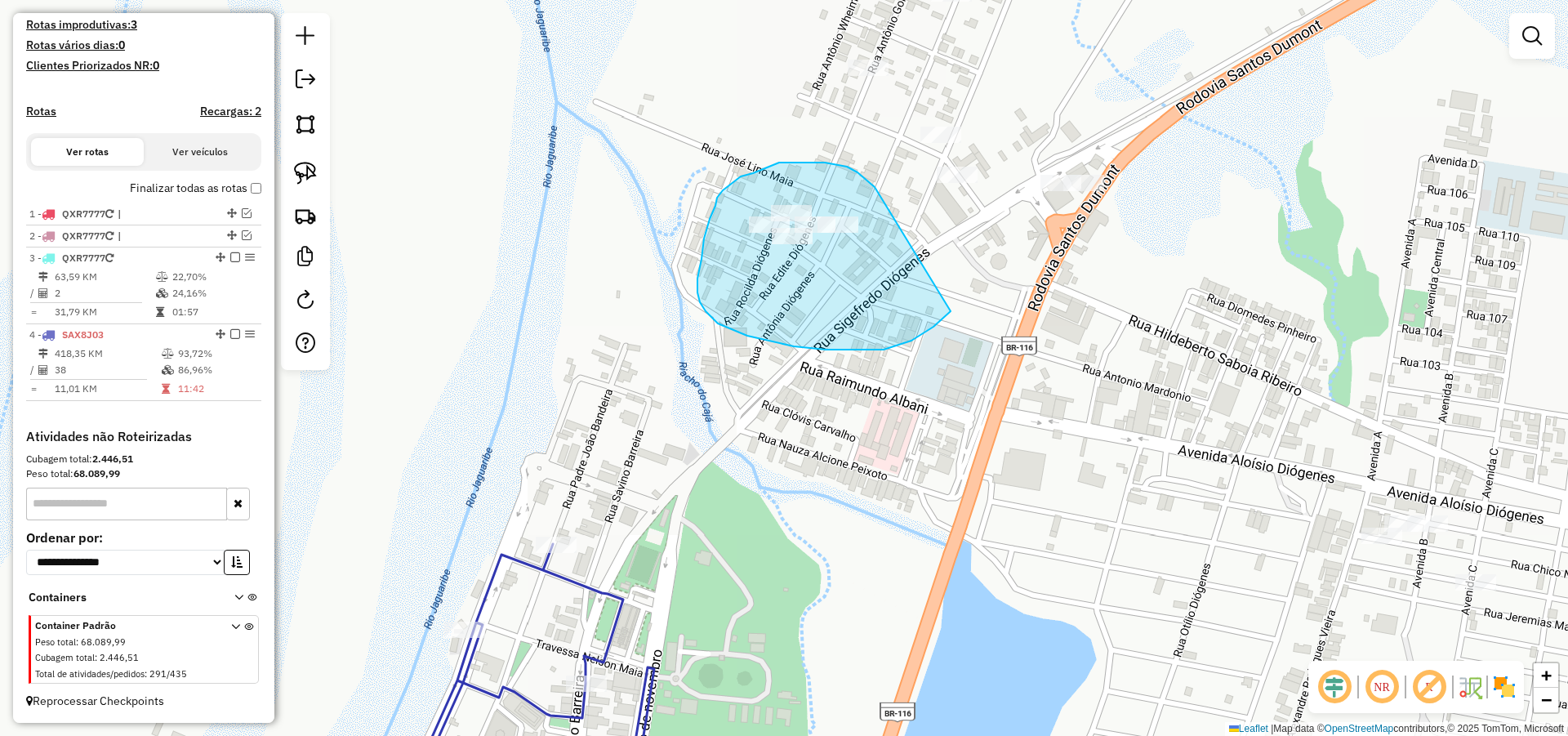
drag, startPoint x: 858, startPoint y: 172, endPoint x: 956, endPoint y: 286, distance: 150.3
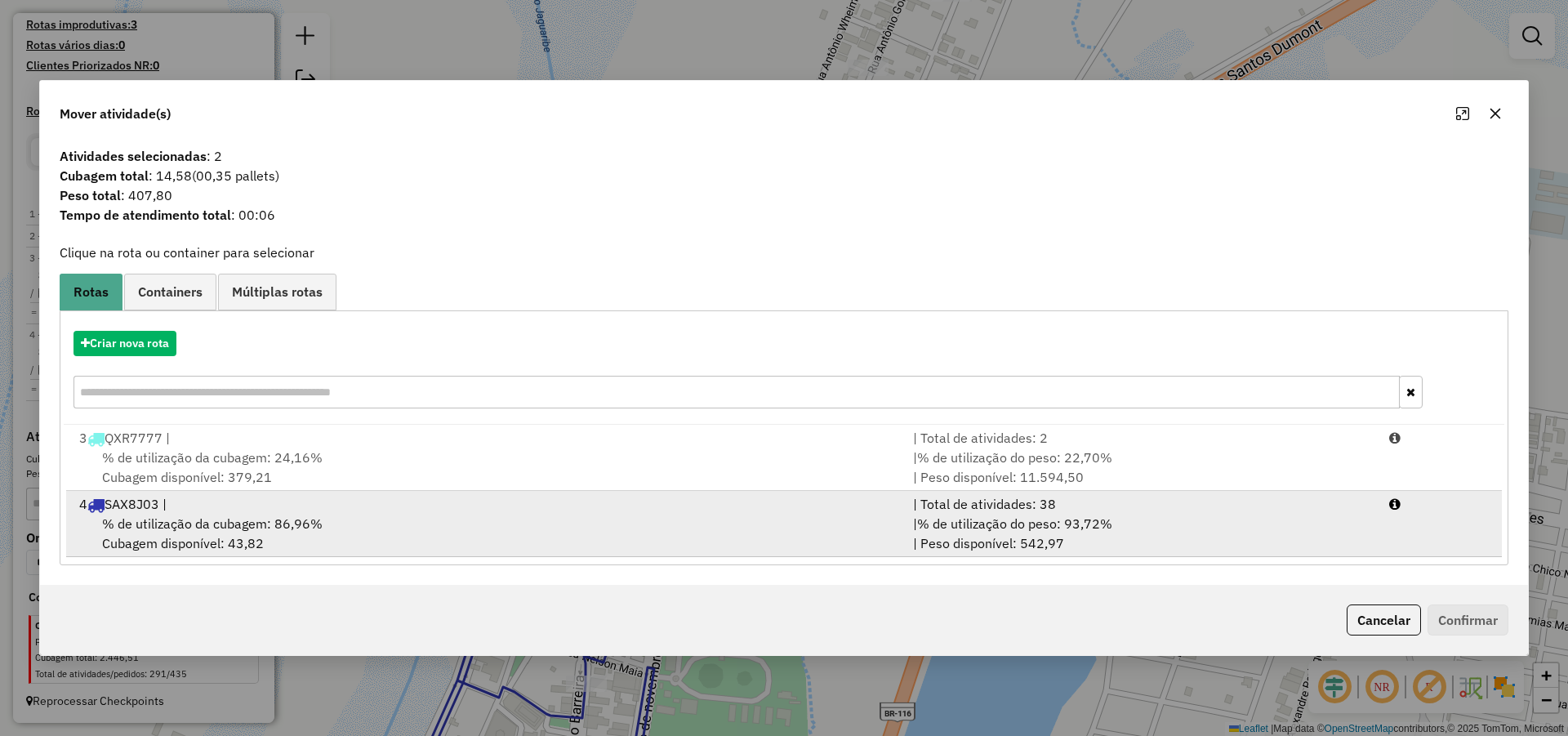
click at [956, 537] on div "| % de utilização do peso: 93,72% | Peso disponível: 542,97" at bounding box center [1142, 533] width 476 height 39
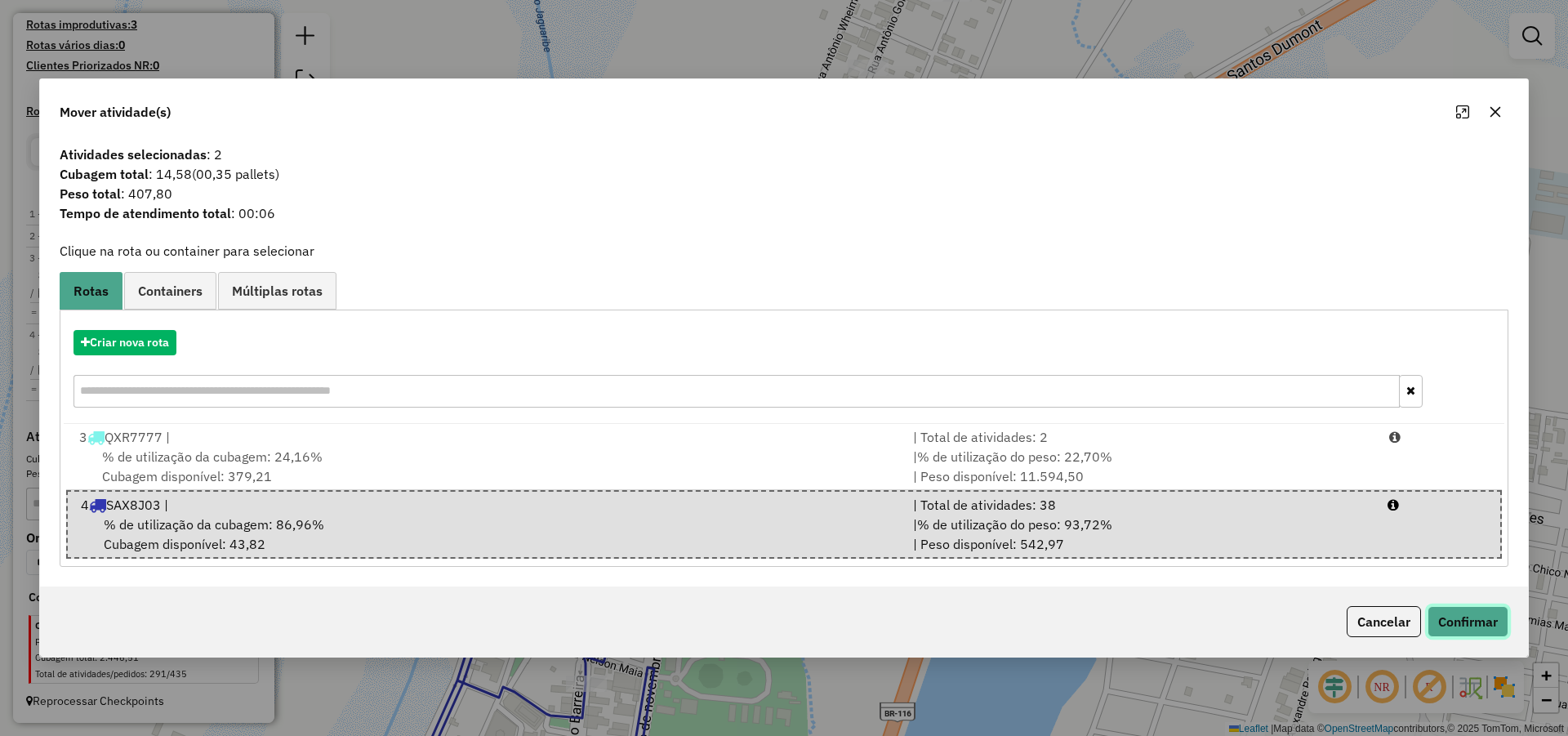
click at [1484, 626] on button "Confirmar" at bounding box center [1468, 621] width 81 height 31
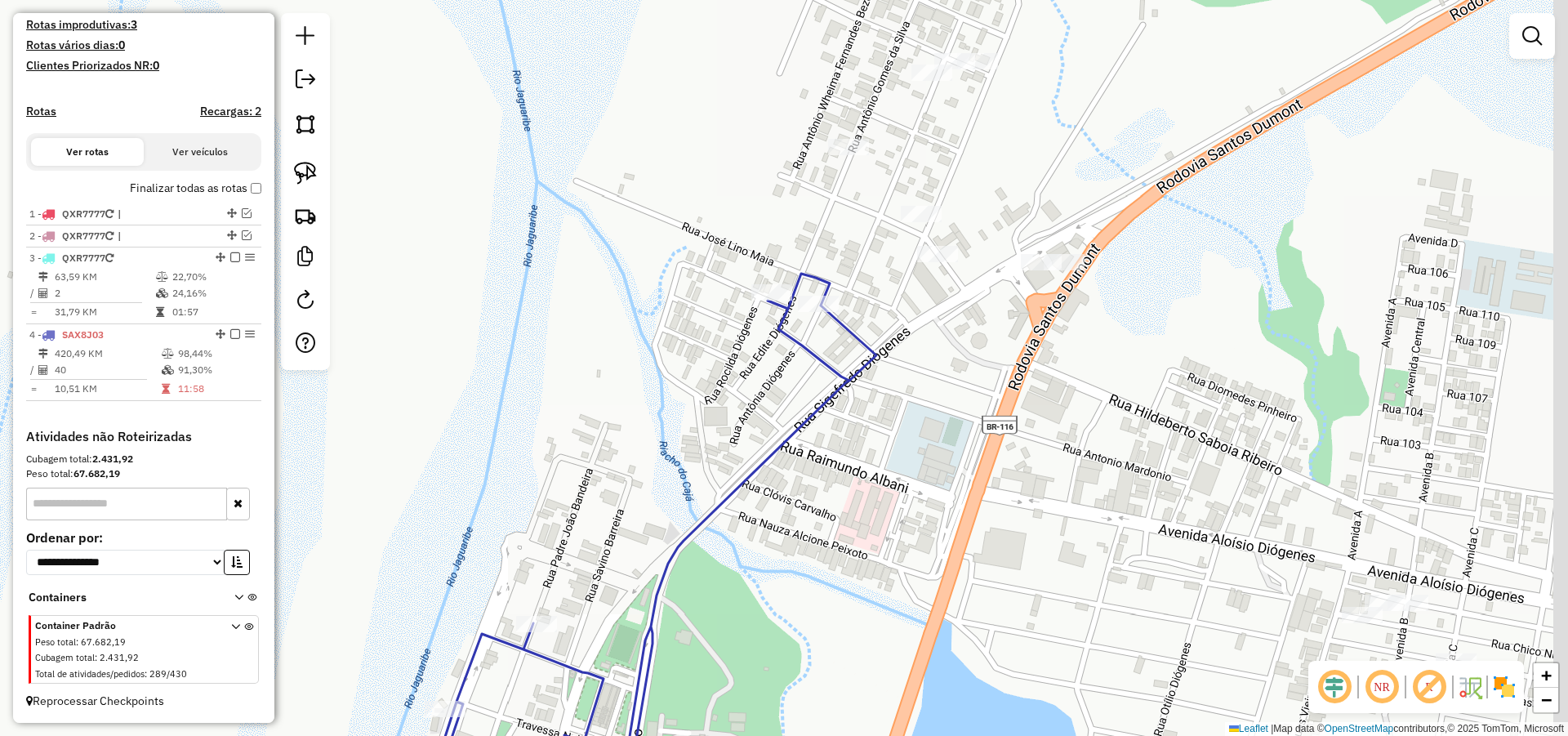
drag, startPoint x: 906, startPoint y: 401, endPoint x: 904, endPoint y: 425, distance: 24.1
click at [904, 425] on div "Janela de atendimento Grade de atendimento Capacidade Transportadoras Veículos …" at bounding box center [784, 368] width 1568 height 736
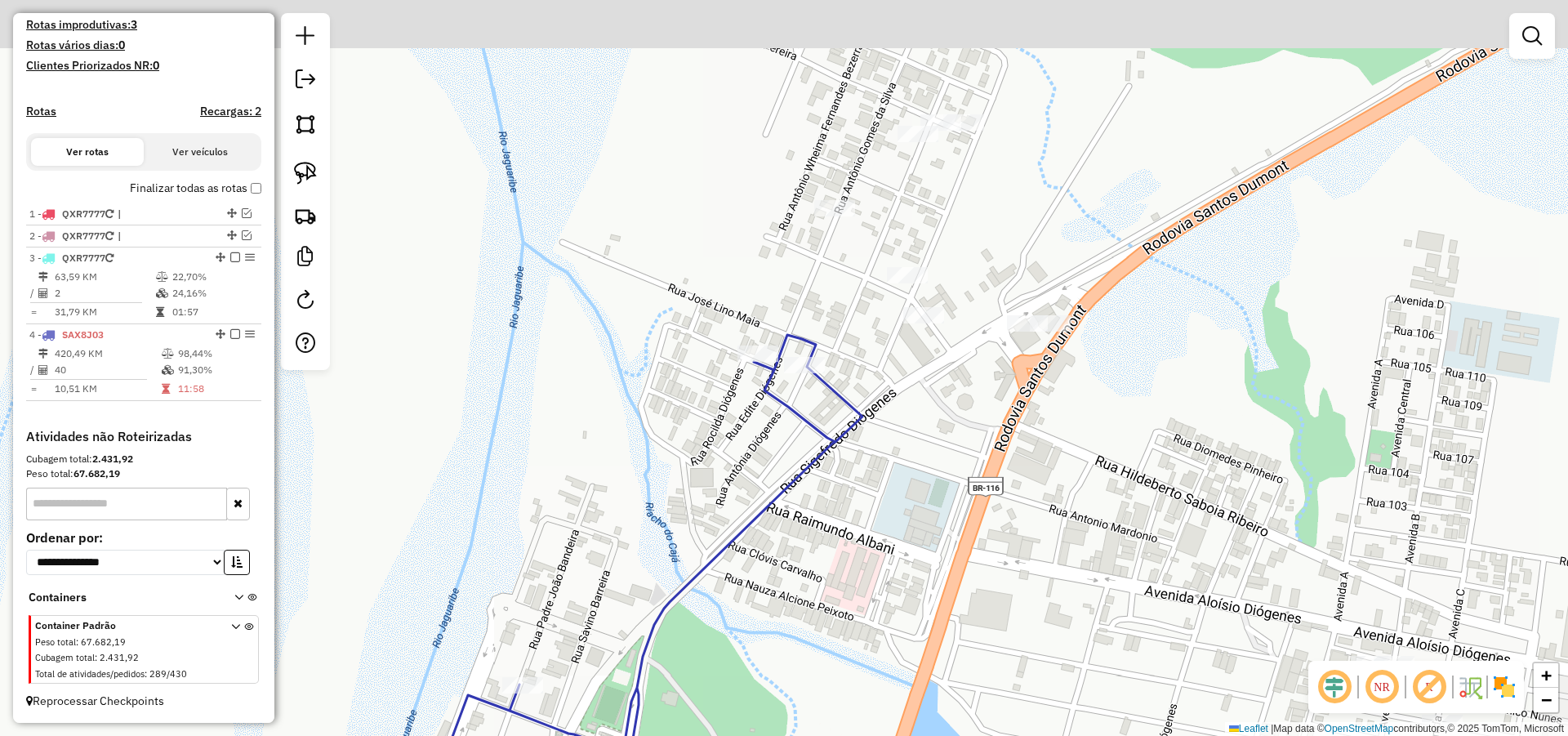
drag, startPoint x: 890, startPoint y: 312, endPoint x: 872, endPoint y: 409, distance: 98.7
click at [872, 409] on div "Janela de atendimento Grade de atendimento Capacidade Transportadoras Veículos …" at bounding box center [784, 368] width 1568 height 736
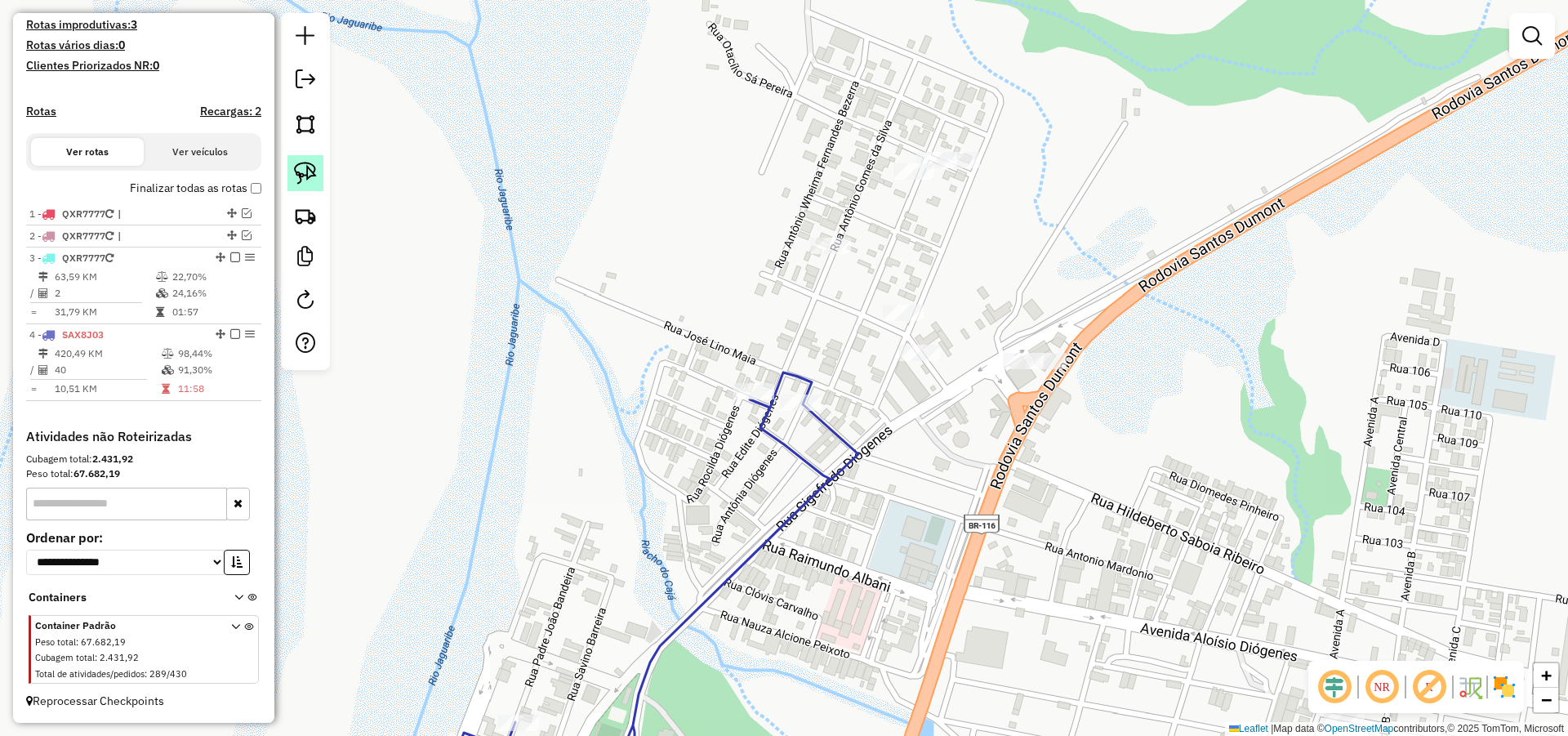
click at [306, 167] on img at bounding box center [305, 173] width 23 height 23
drag, startPoint x: 1134, startPoint y: 335, endPoint x: 1023, endPoint y: 443, distance: 154.9
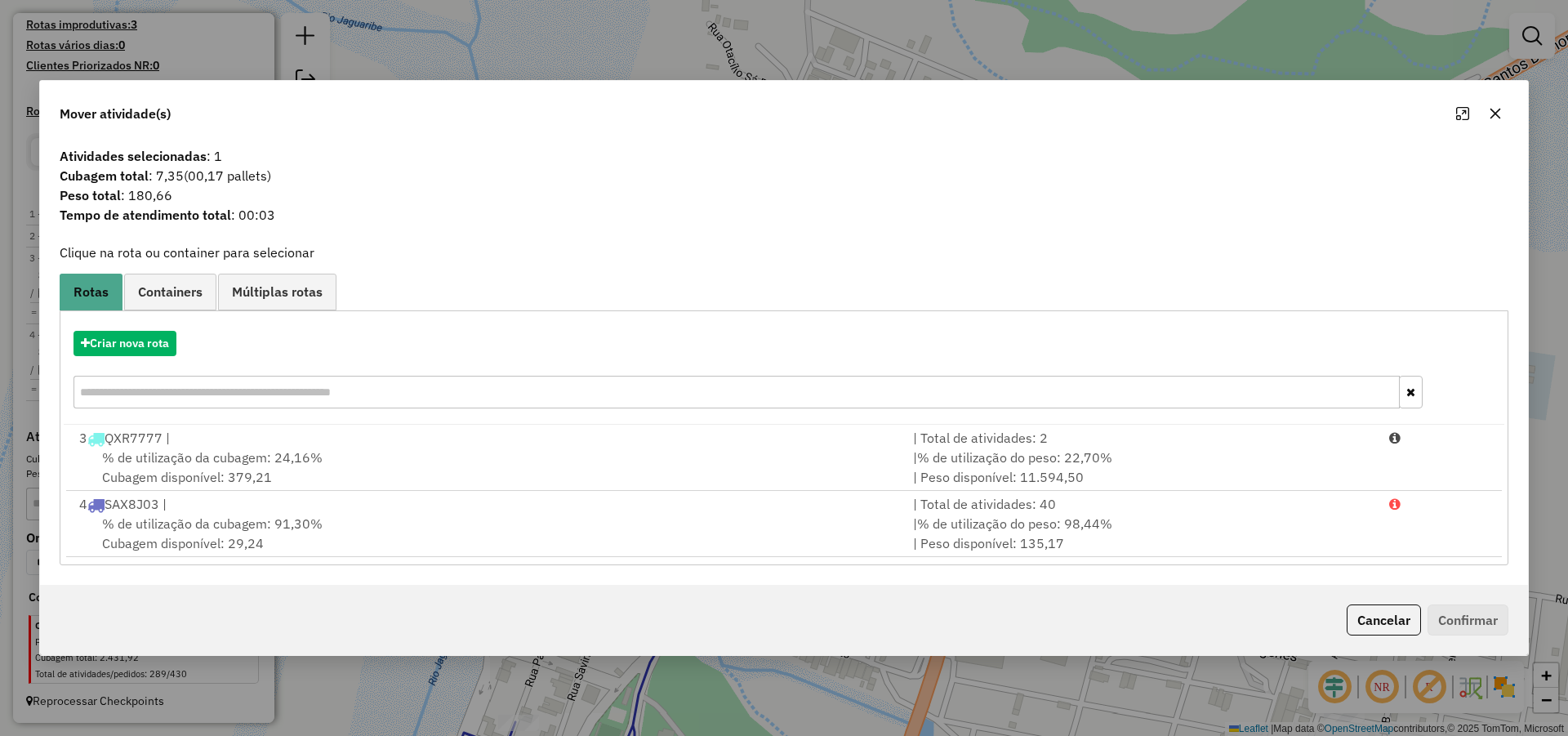
click at [1361, 620] on button "Cancelar" at bounding box center [1384, 620] width 74 height 31
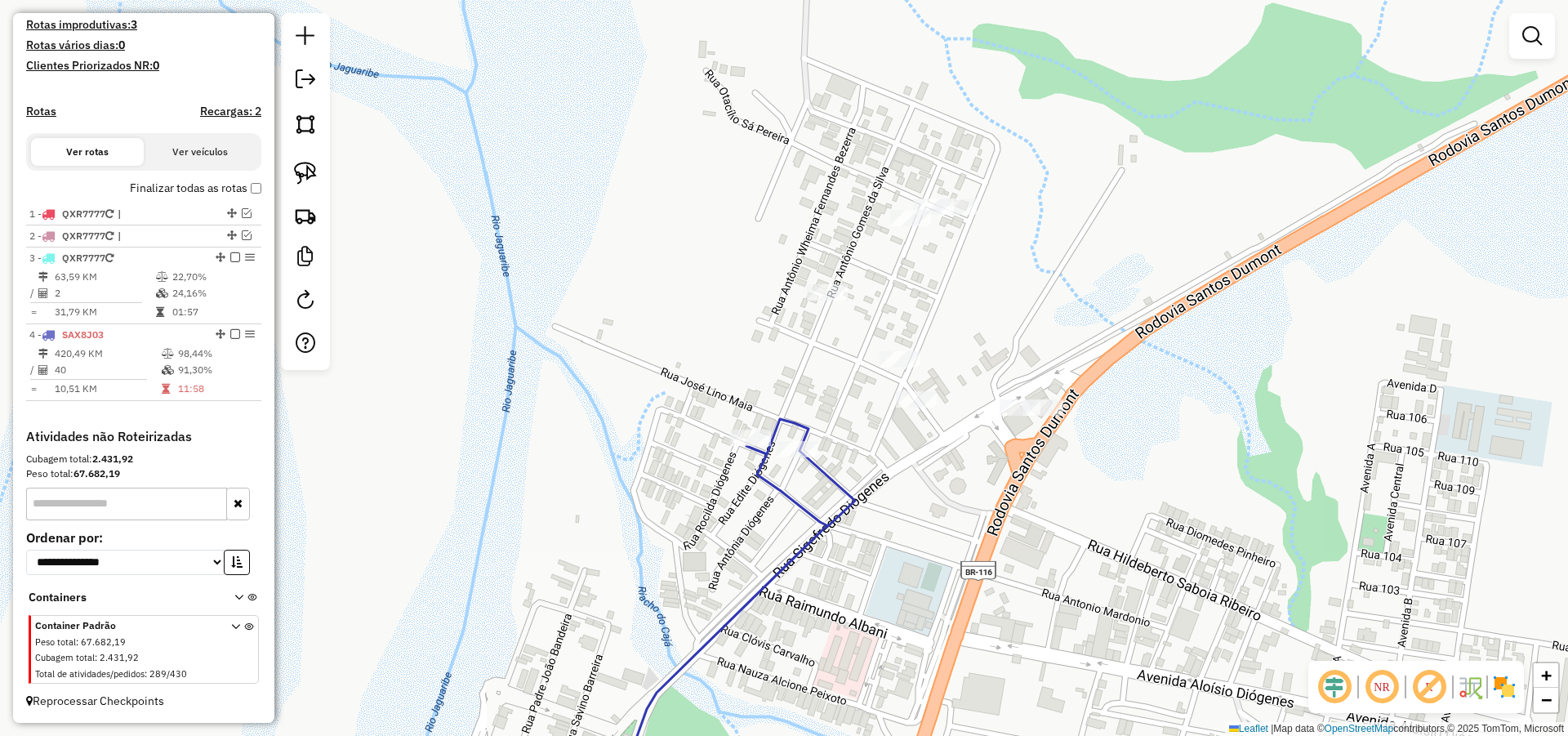
drag, startPoint x: 987, startPoint y: 471, endPoint x: 936, endPoint y: 454, distance: 53.8
click at [987, 473] on div "Janela de atendimento Grade de atendimento Capacidade Transportadoras Veículos …" at bounding box center [784, 368] width 1568 height 736
click at [311, 166] on img at bounding box center [305, 173] width 23 height 23
drag, startPoint x: 883, startPoint y: 329, endPoint x: 937, endPoint y: 396, distance: 86.1
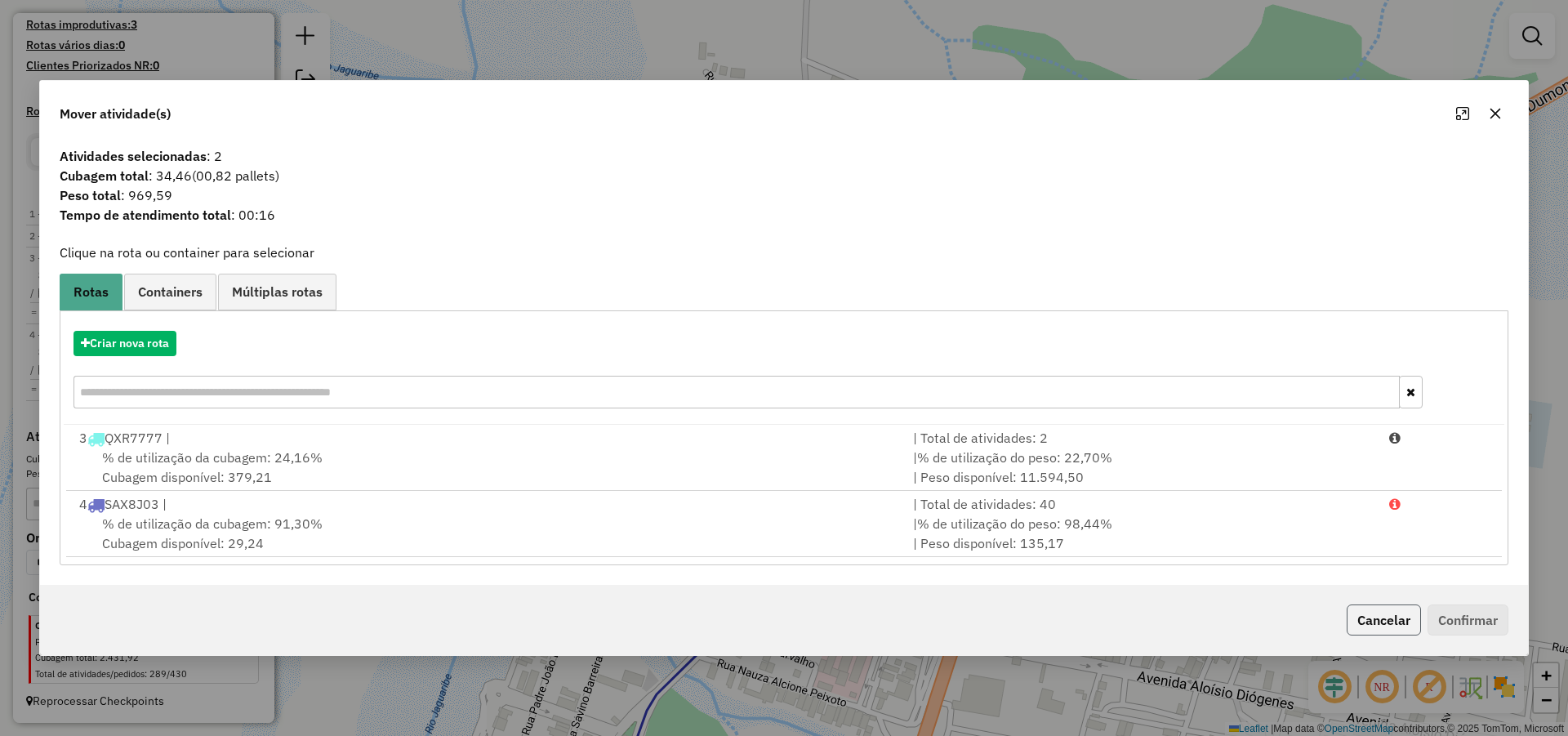
click at [1376, 605] on button "Cancelar" at bounding box center [1384, 620] width 74 height 31
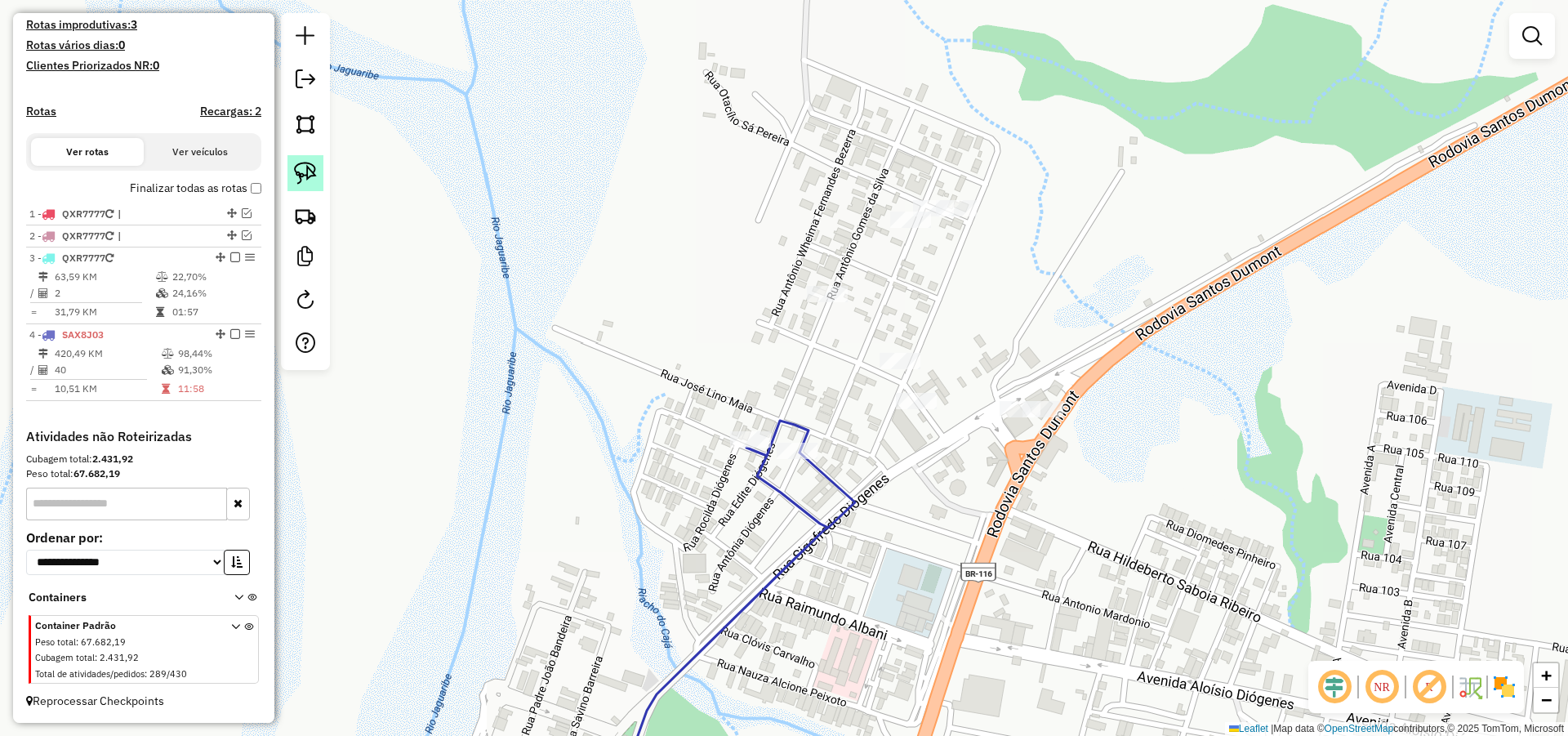
click at [294, 167] on img at bounding box center [305, 173] width 23 height 23
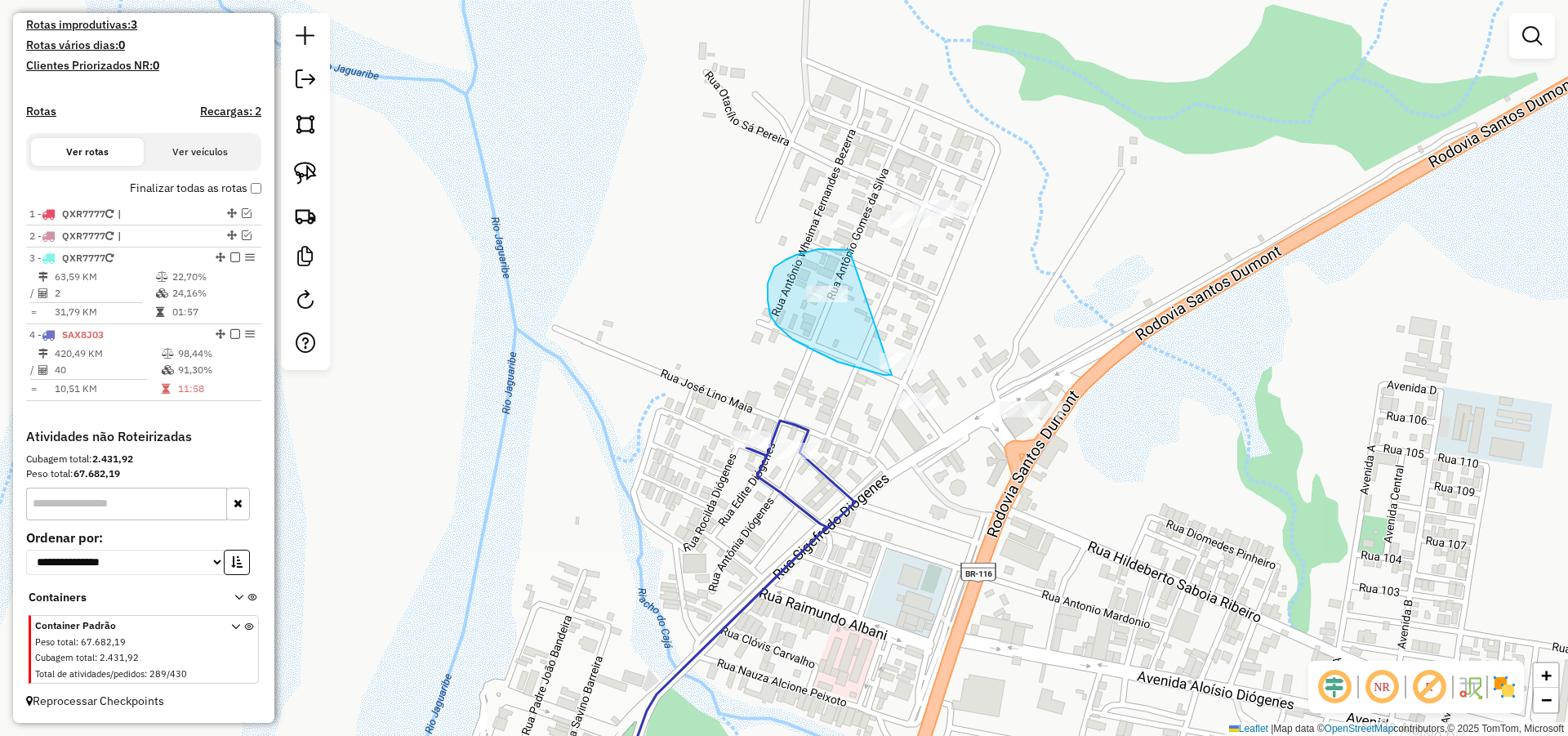
drag, startPoint x: 796, startPoint y: 255, endPoint x: 897, endPoint y: 375, distance: 156.8
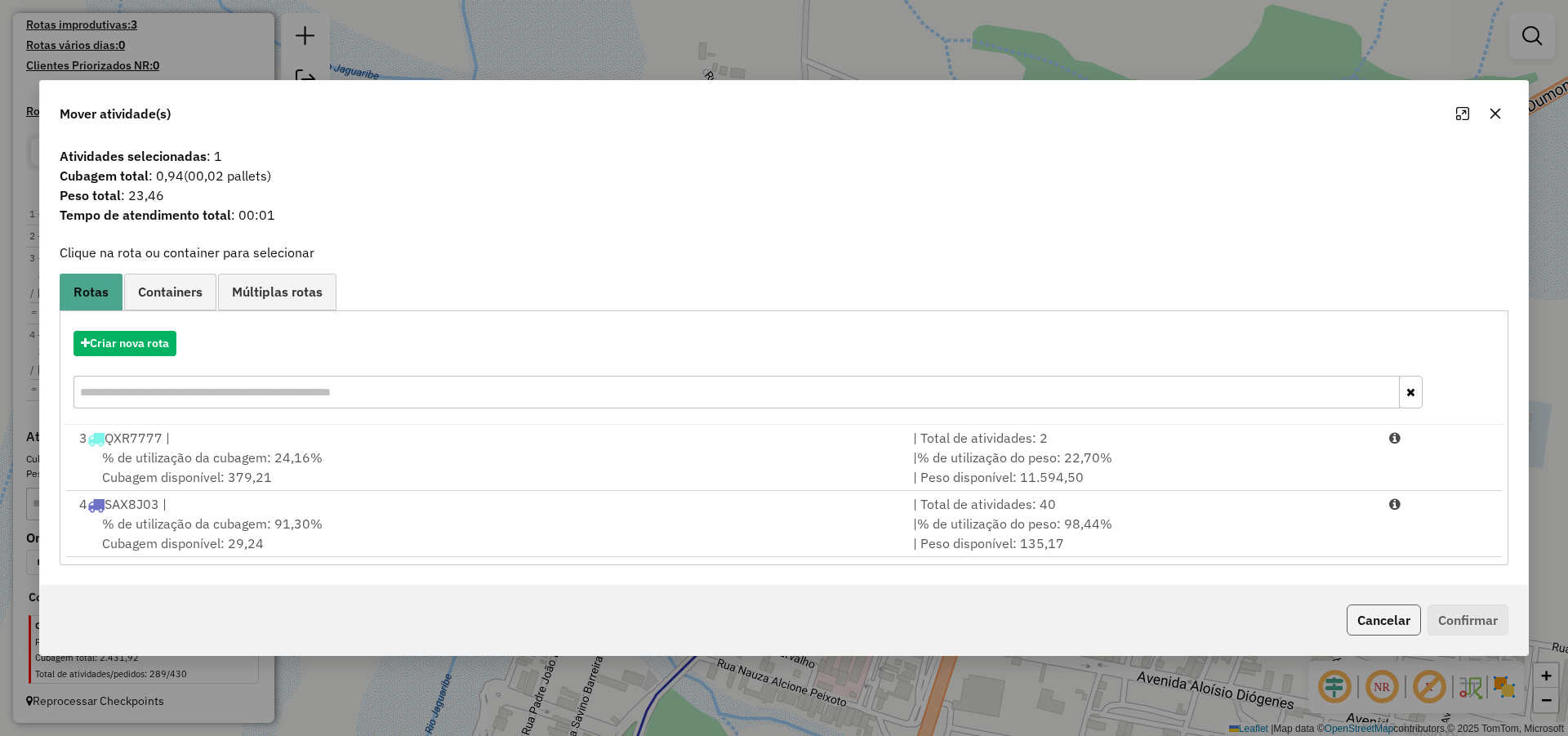
click at [1369, 617] on button "Cancelar" at bounding box center [1384, 620] width 74 height 31
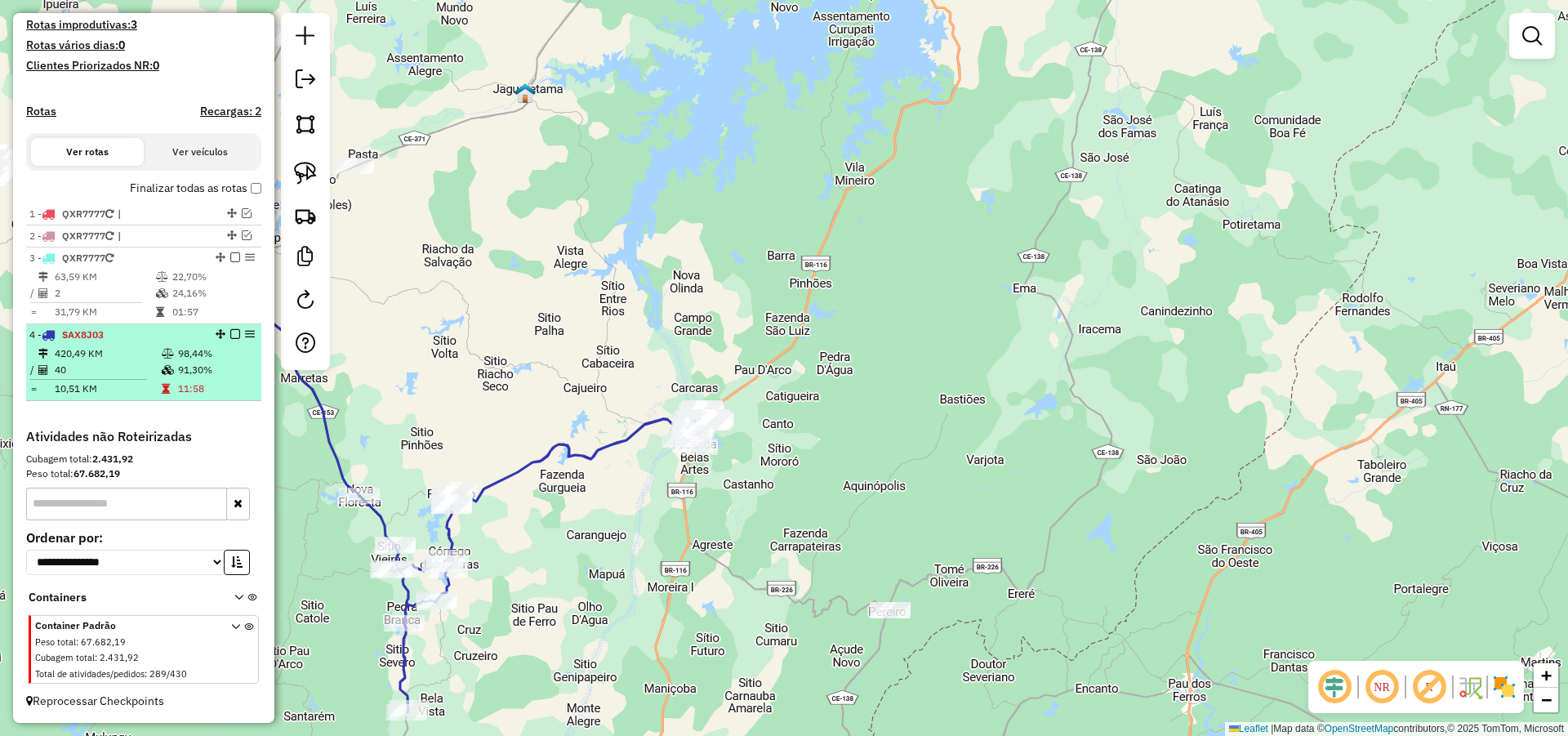
click at [230, 333] on em at bounding box center [235, 334] width 10 height 10
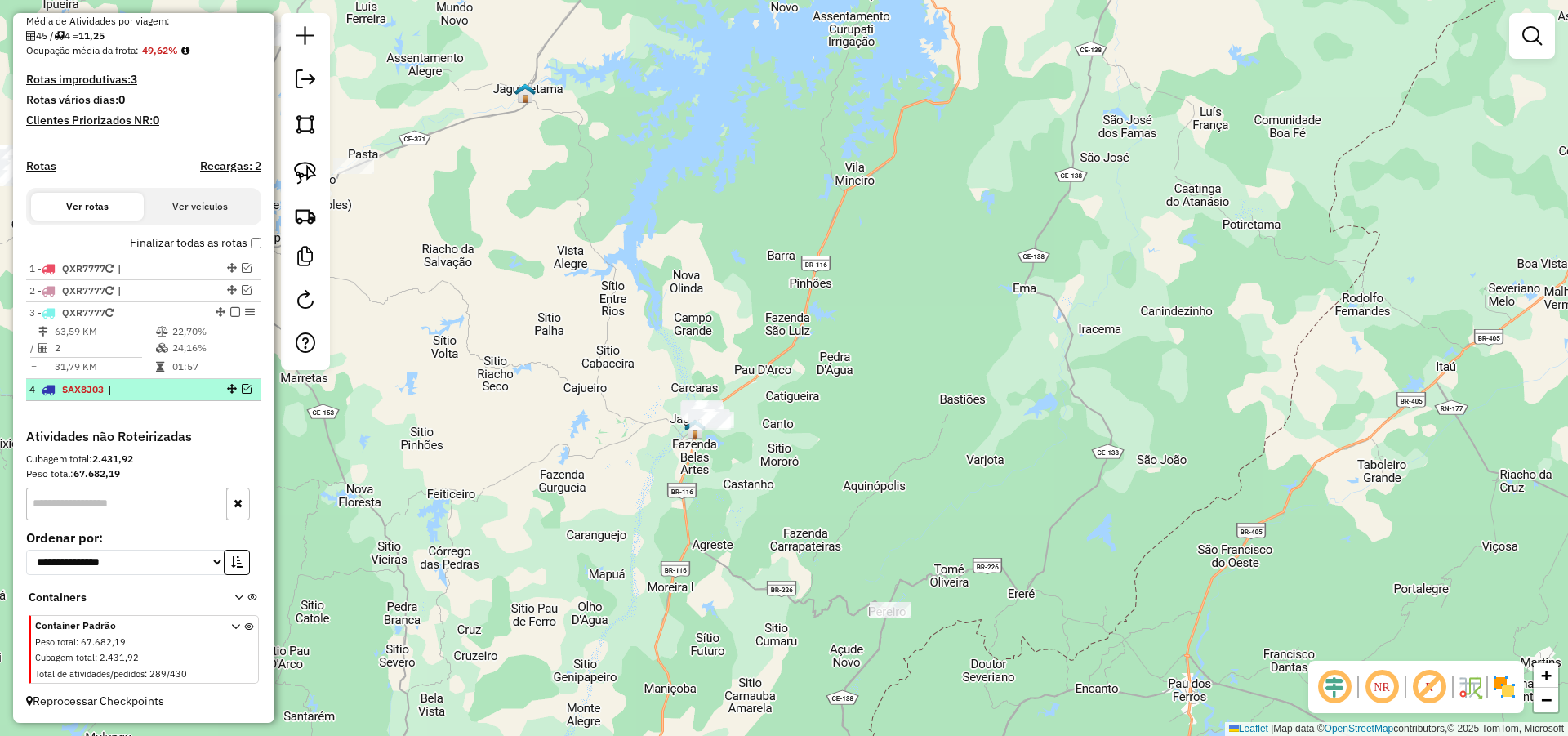
scroll to position [387, 0]
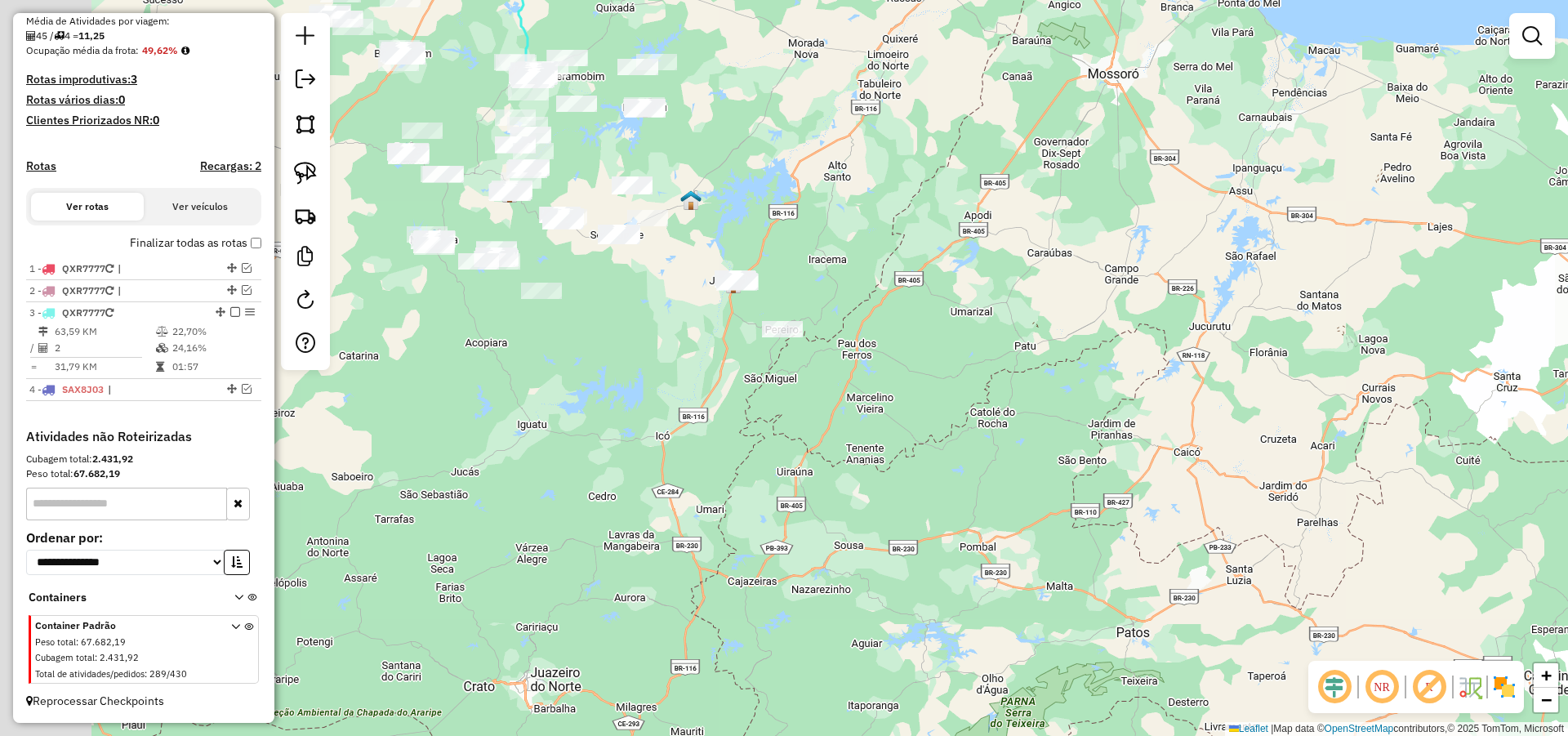
drag, startPoint x: 717, startPoint y: 430, endPoint x: 942, endPoint y: 309, distance: 255.5
click at [915, 324] on div "Janela de atendimento Grade de atendimento Capacidade Transportadoras Veículos …" at bounding box center [784, 368] width 1568 height 736
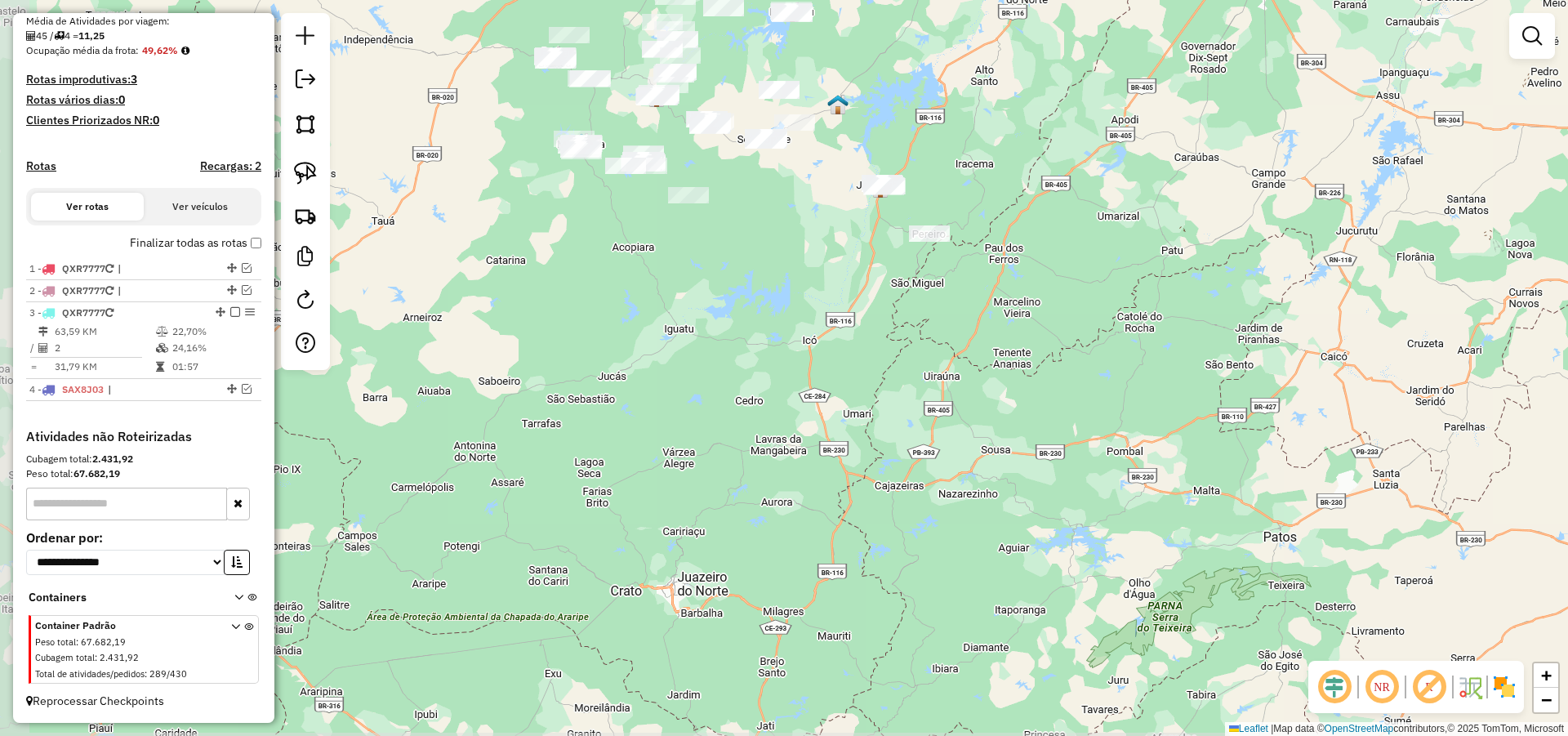
drag, startPoint x: 775, startPoint y: 335, endPoint x: 937, endPoint y: 503, distance: 233.4
click at [916, 502] on div "Janela de atendimento Grade de atendimento Capacidade Transportadoras Veículos …" at bounding box center [784, 368] width 1568 height 736
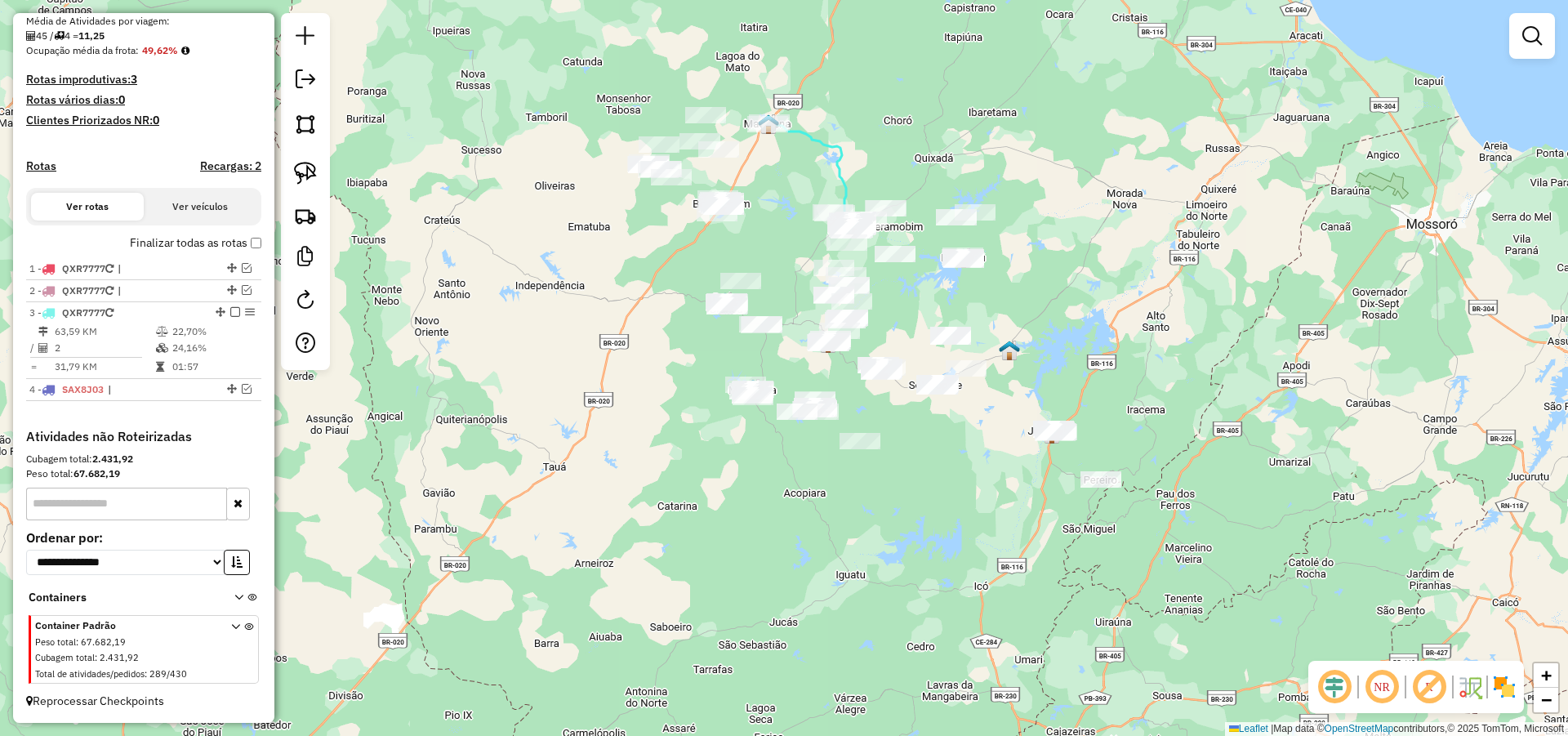
drag, startPoint x: 936, startPoint y: 452, endPoint x: 945, endPoint y: 472, distance: 21.9
click at [944, 471] on div "Janela de atendimento Grade de atendimento Capacidade Transportadoras Veículos …" at bounding box center [784, 368] width 1568 height 736
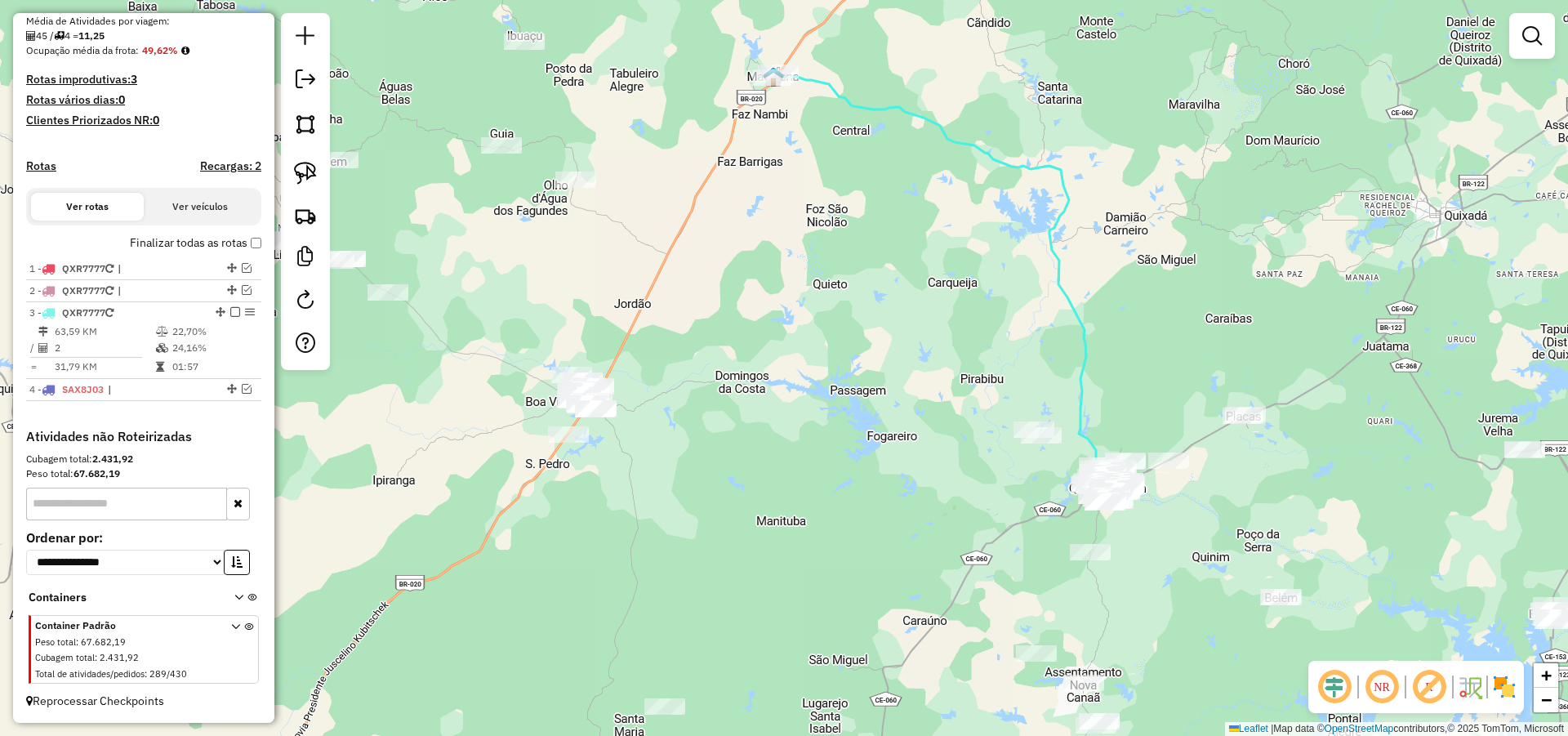
drag, startPoint x: 684, startPoint y: 210, endPoint x: 673, endPoint y: 520, distance: 310.2
click at [671, 520] on div "Janela de atendimento Grade de atendimento Capacidade Transportadoras Veículos …" at bounding box center [784, 368] width 1568 height 736
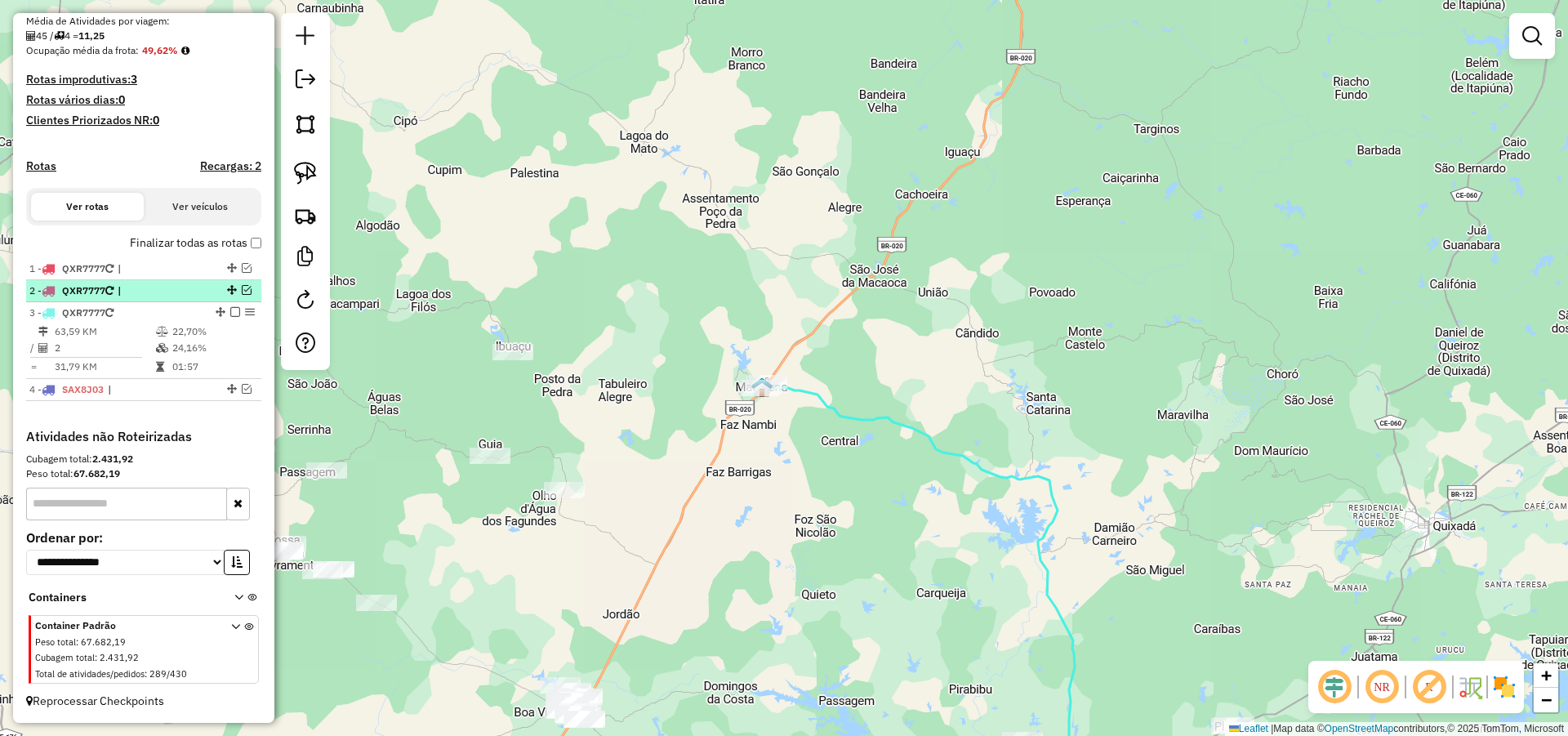
click at [113, 282] on li "2 - QXR7777 |" at bounding box center [144, 290] width 236 height 22
select select "**********"
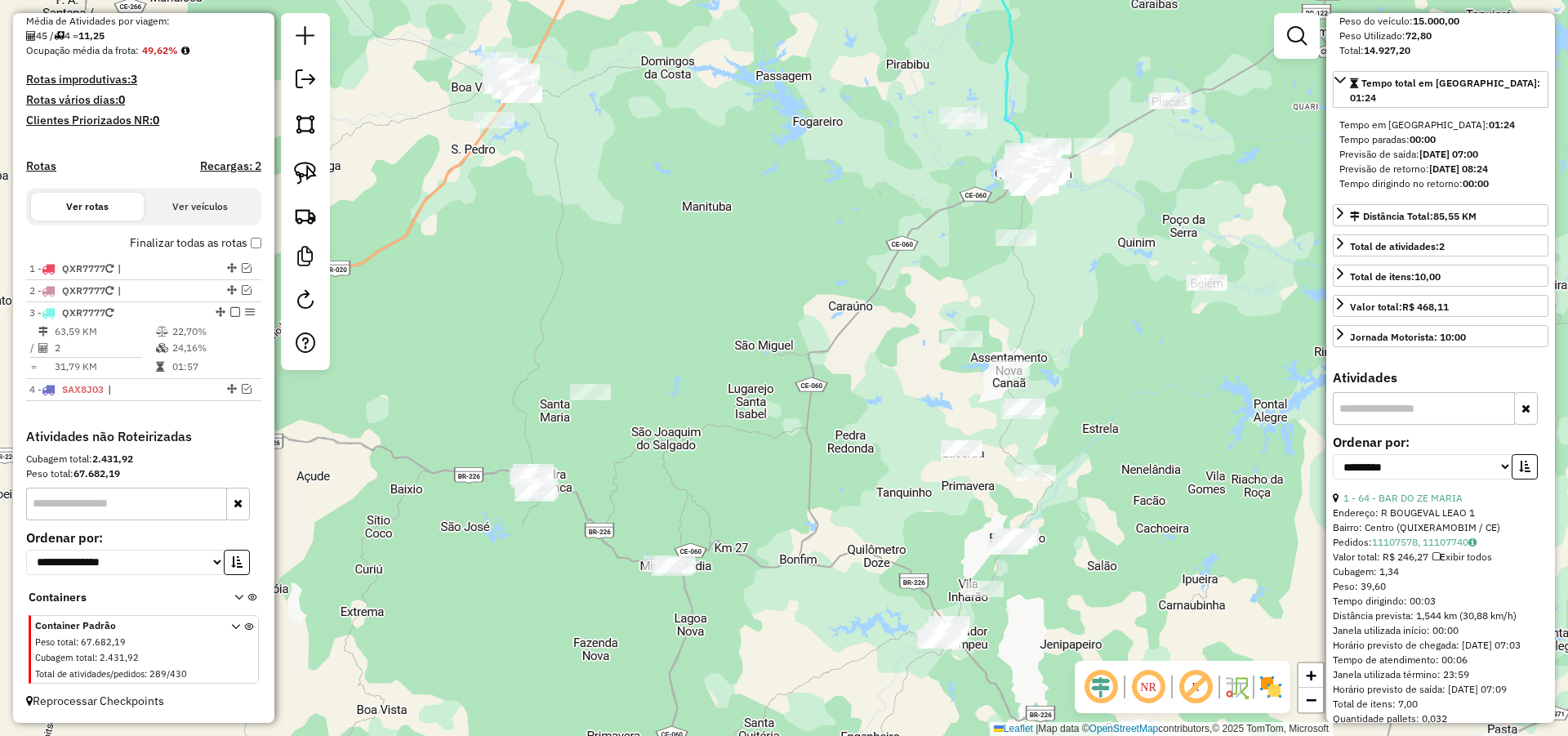
scroll to position [249, 0]
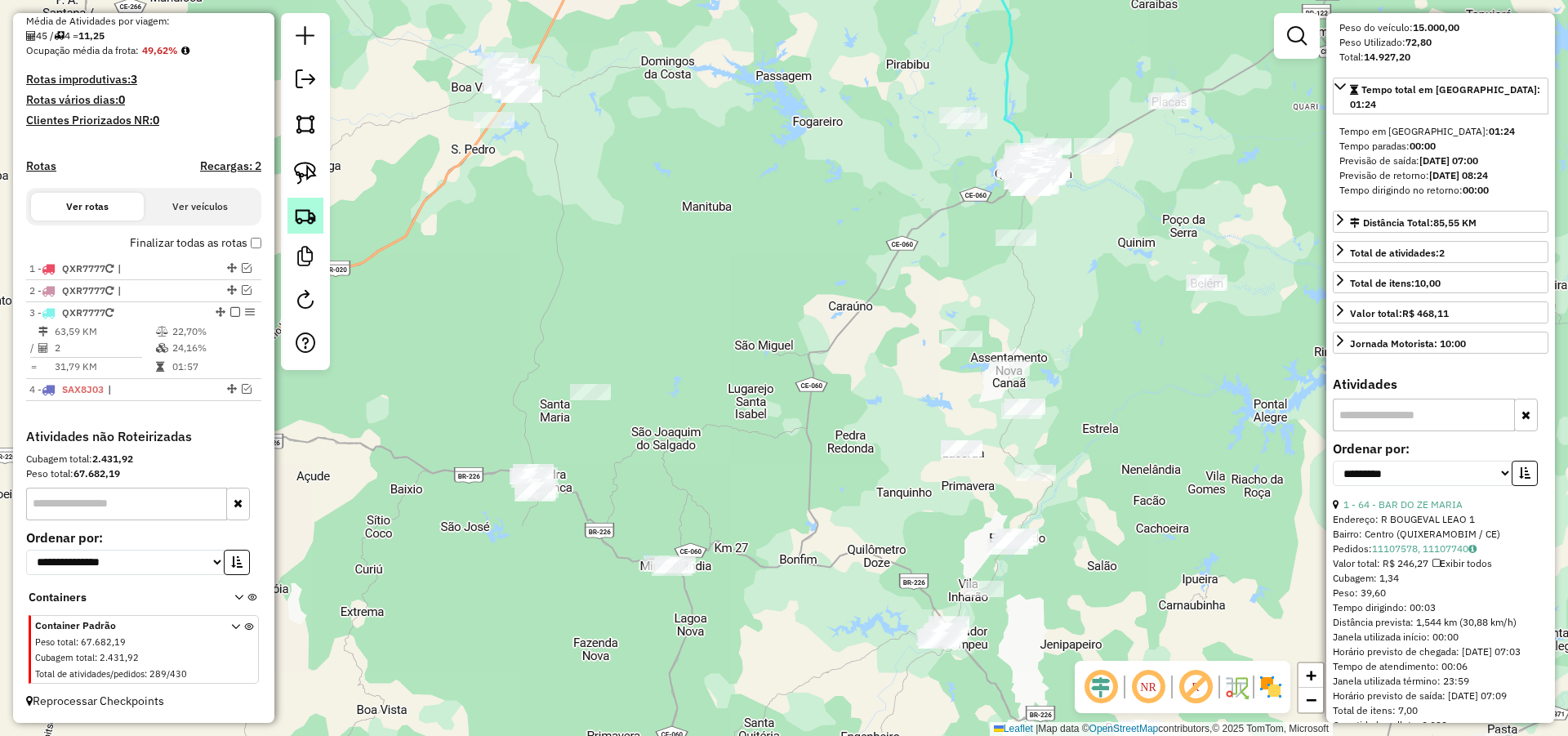
click at [306, 212] on img at bounding box center [305, 215] width 23 height 23
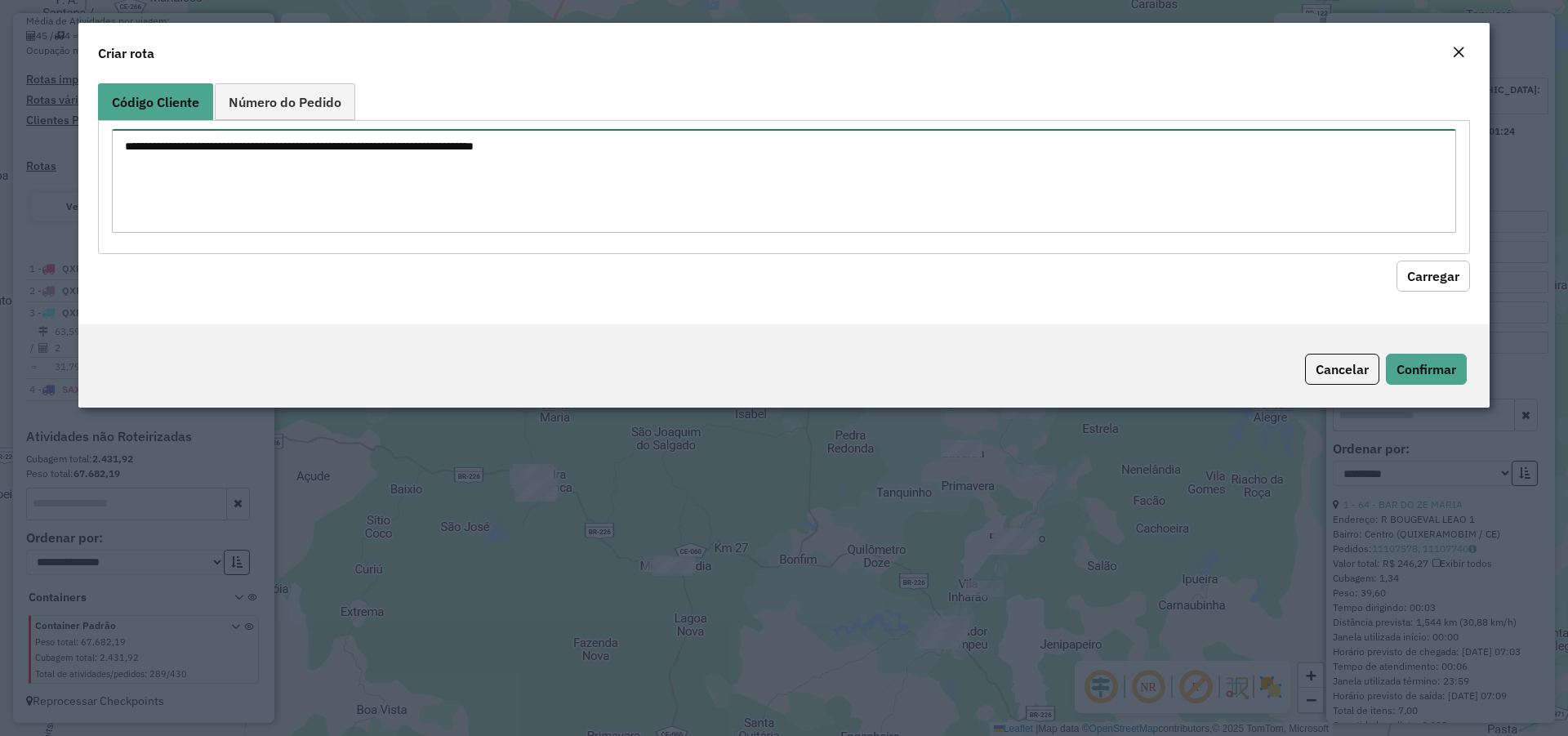
click at [424, 195] on textarea at bounding box center [784, 181] width 1344 height 104
type textarea "****"
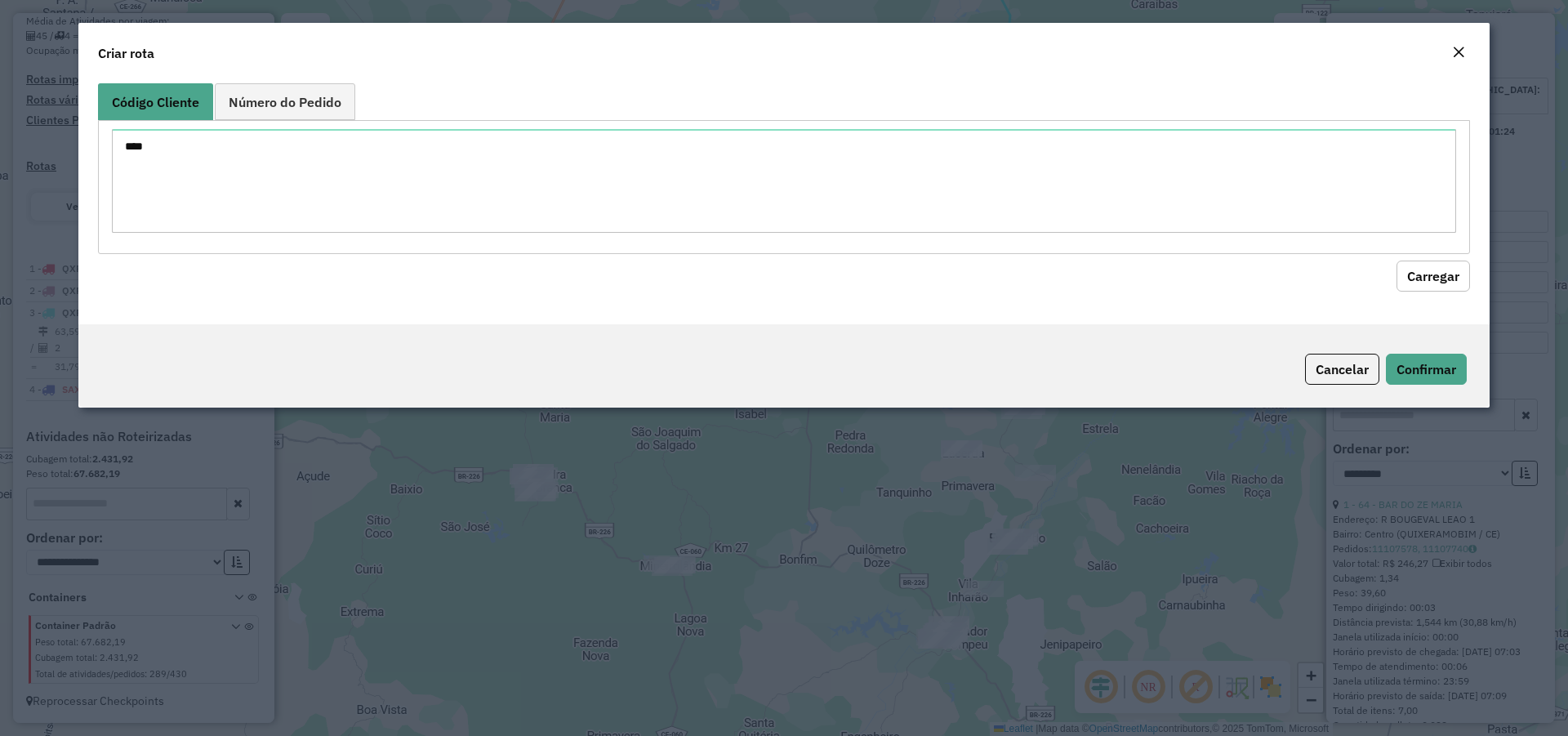
click at [1425, 272] on button "Carregar" at bounding box center [1432, 275] width 73 height 31
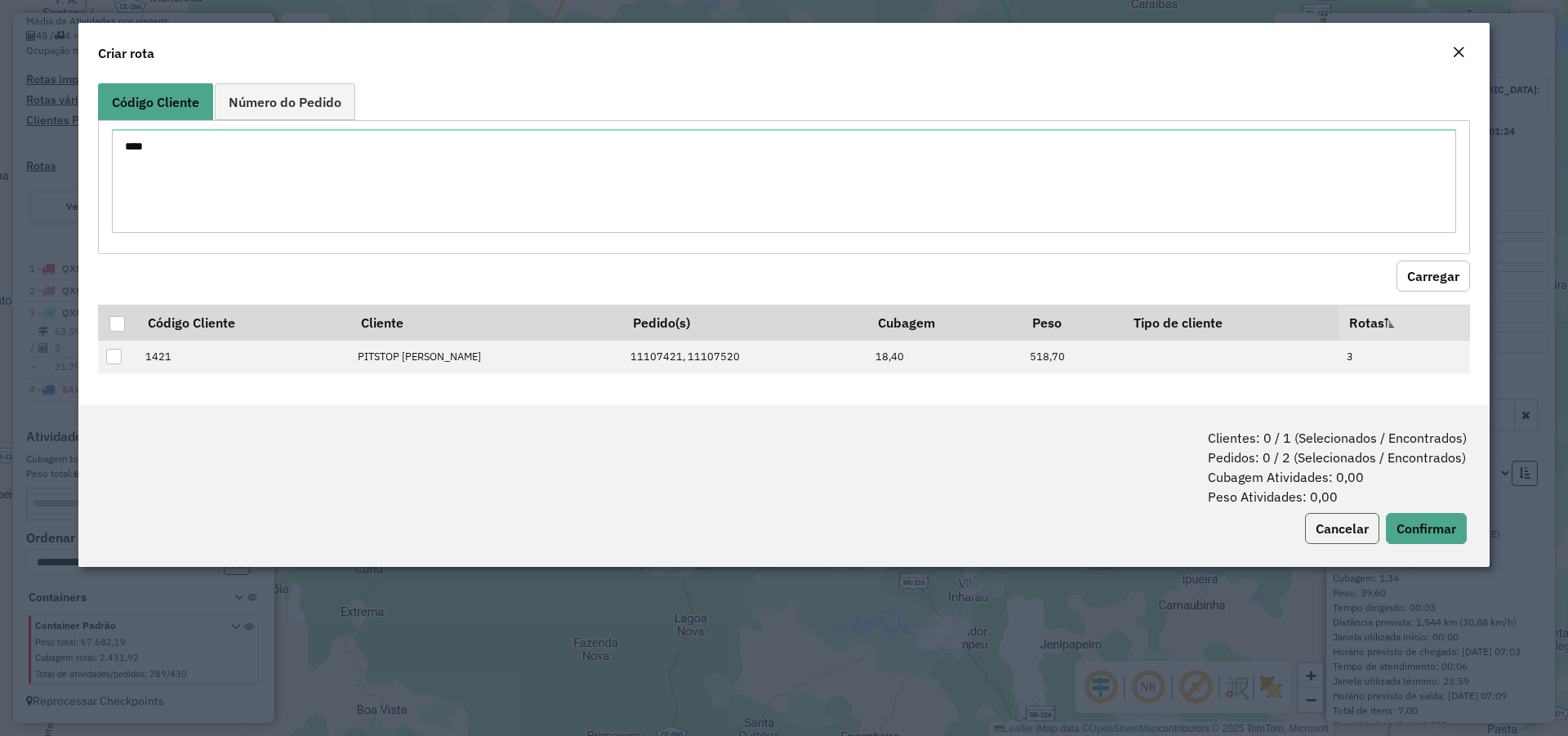
click at [1350, 525] on button "Cancelar" at bounding box center [1342, 528] width 74 height 31
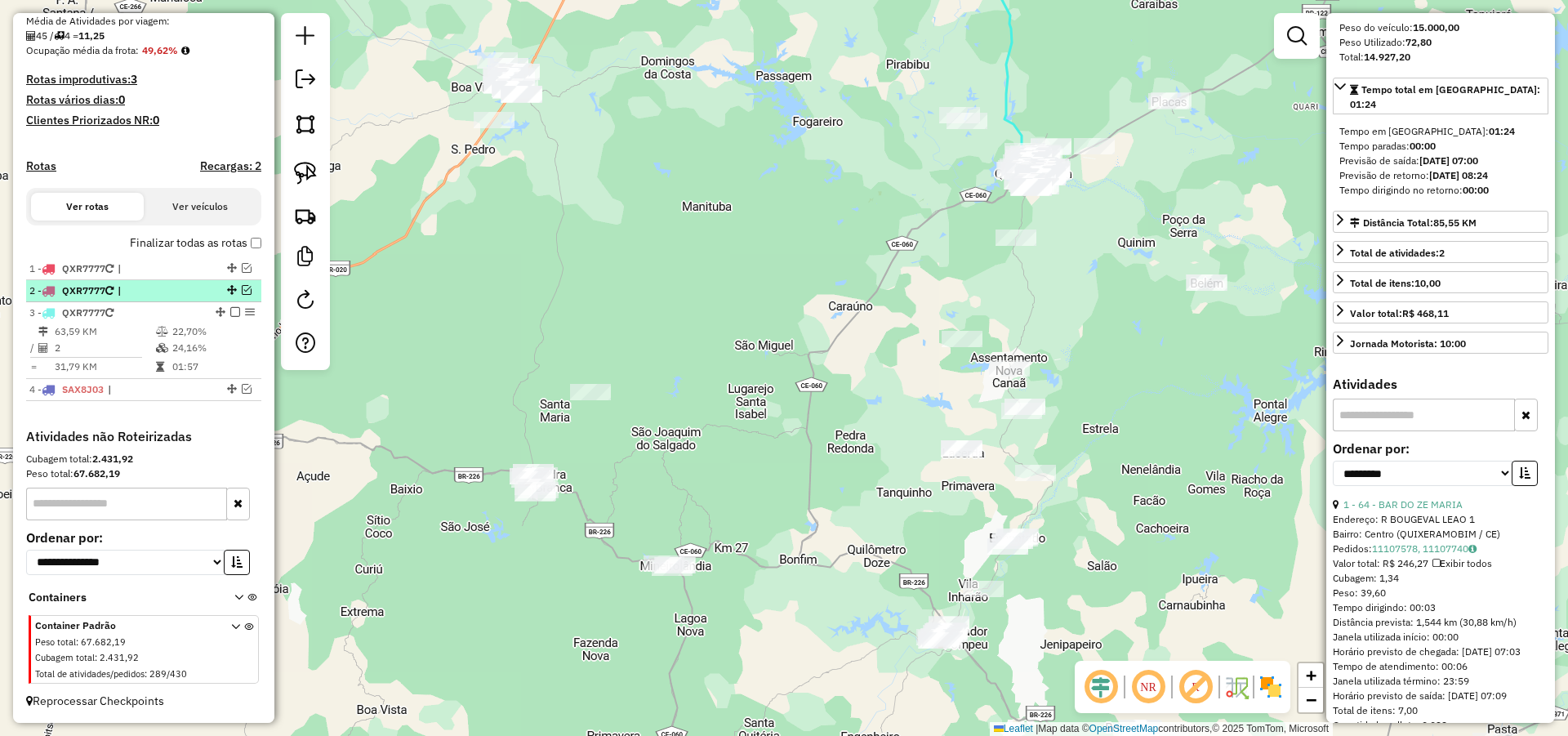
click at [246, 289] on em at bounding box center [246, 289] width 10 height 10
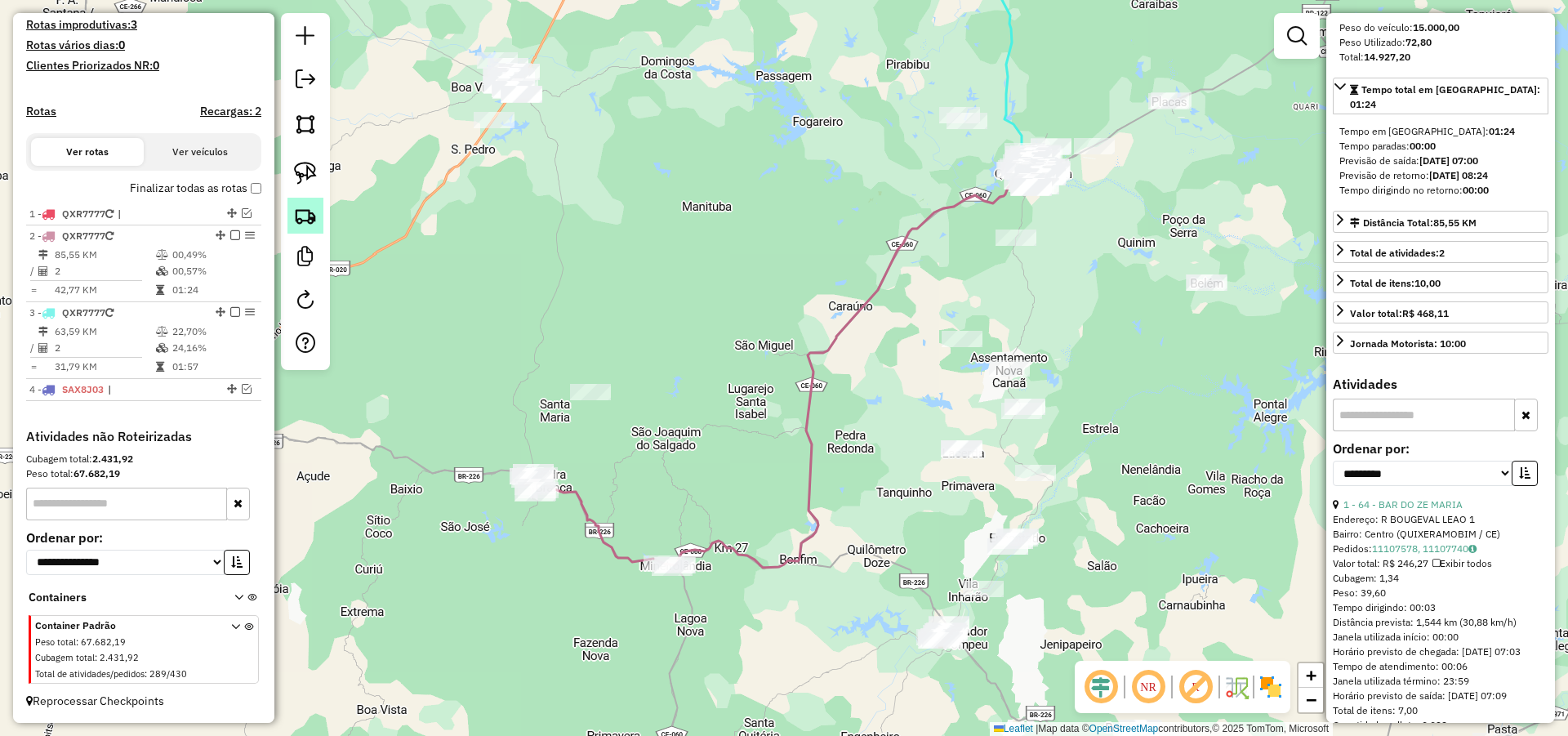
click at [297, 217] on img at bounding box center [305, 215] width 23 height 23
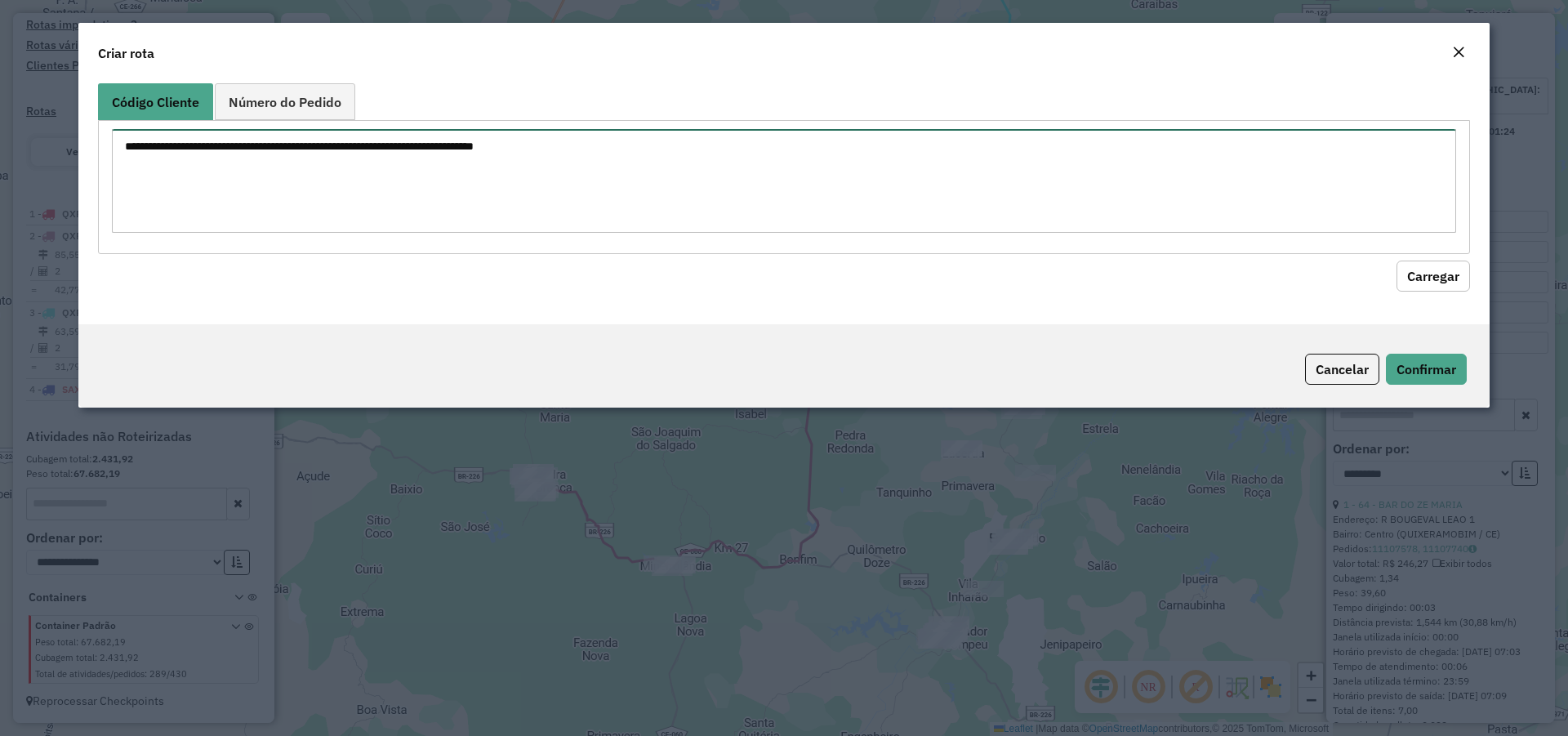
click at [605, 189] on textarea at bounding box center [784, 181] width 1344 height 104
type textarea "****"
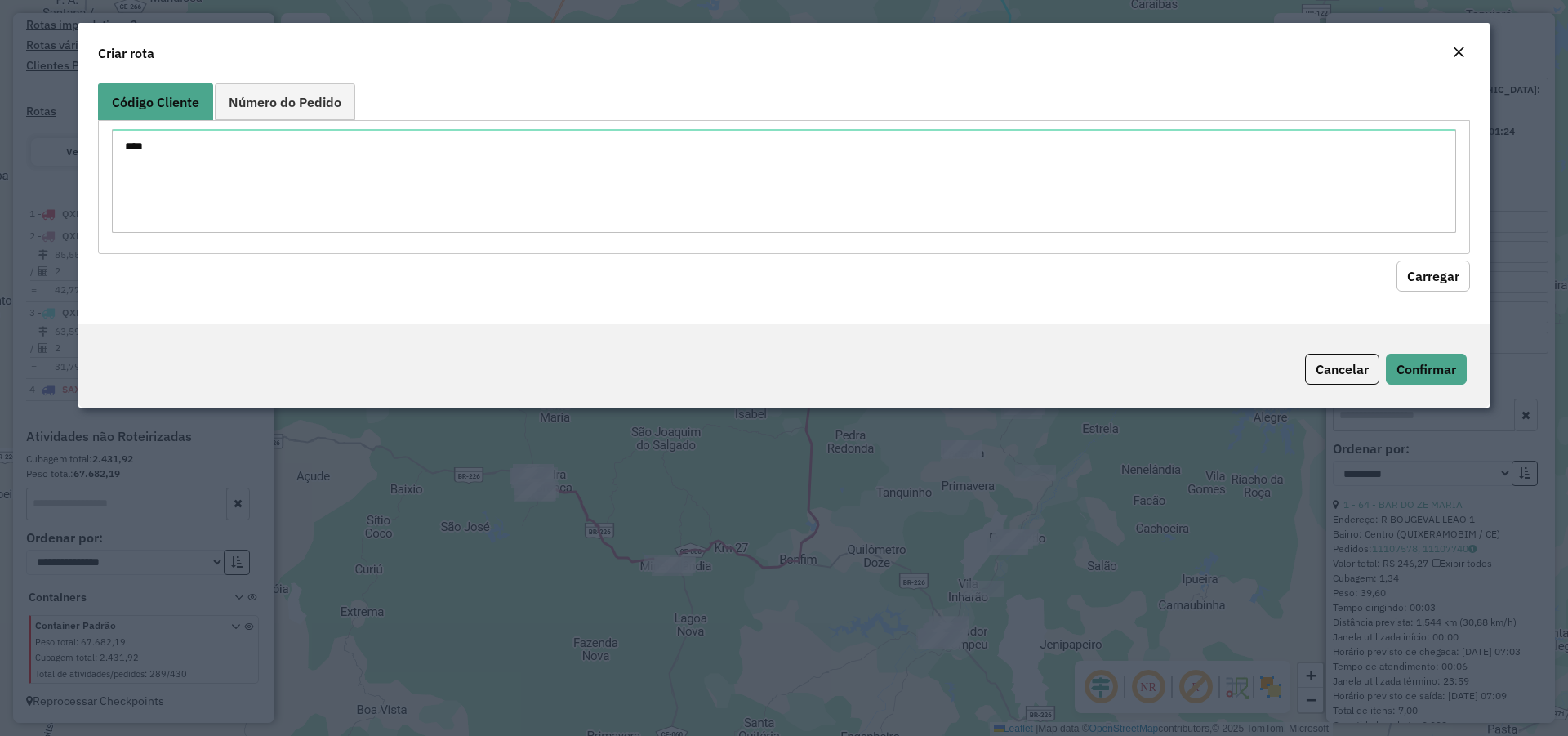
click at [1440, 274] on button "Carregar" at bounding box center [1432, 275] width 73 height 31
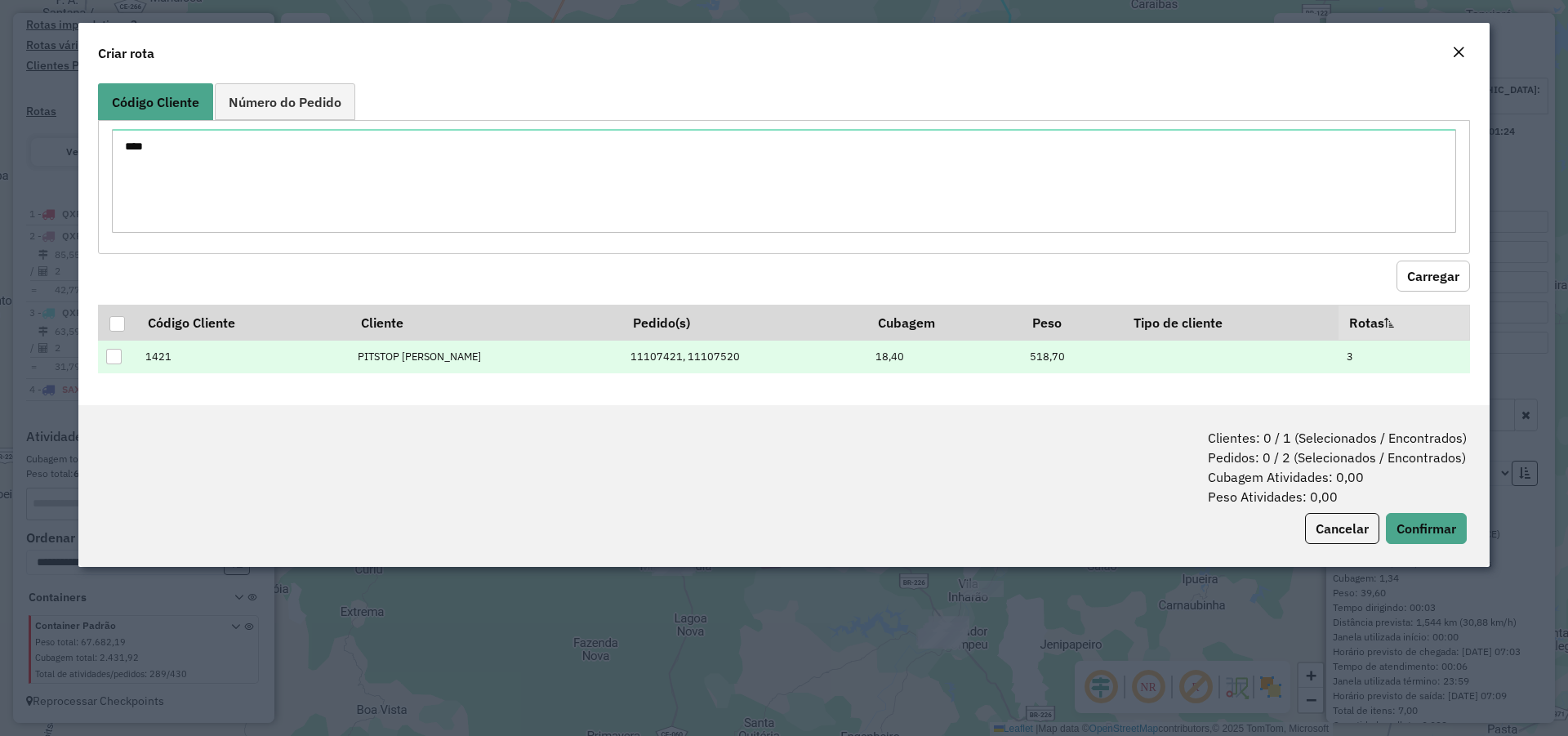
click at [785, 352] on td "11107421, 11107520" at bounding box center [744, 357] width 245 height 34
click at [115, 357] on div at bounding box center [114, 357] width 16 height 16
click at [1354, 526] on button "Cancelar" at bounding box center [1342, 528] width 74 height 31
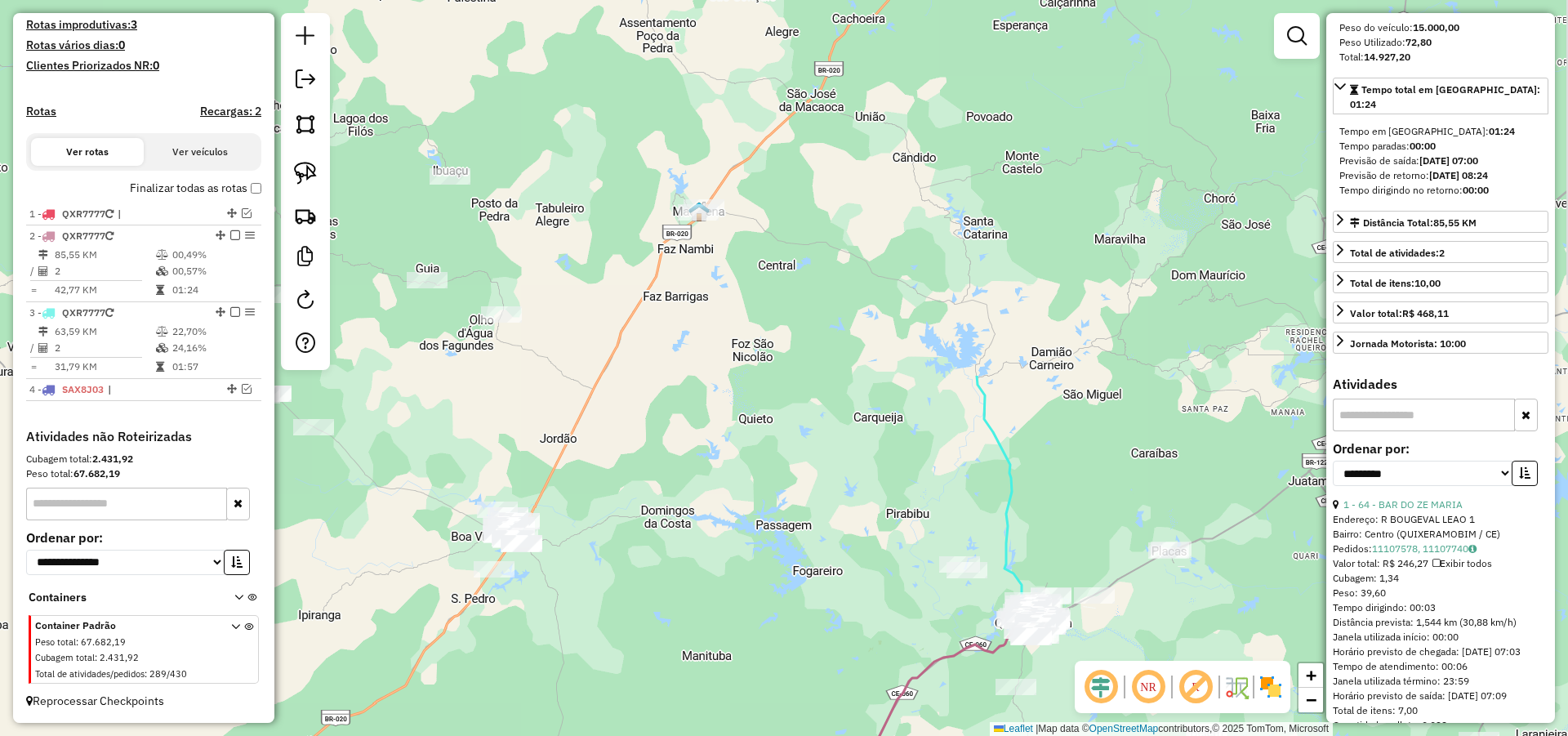
drag, startPoint x: 730, startPoint y: 145, endPoint x: 729, endPoint y: 590, distance: 445.0
click at [729, 586] on div "Janela de atendimento Grade de atendimento Capacidade Transportadoras Veículos …" at bounding box center [784, 368] width 1568 height 736
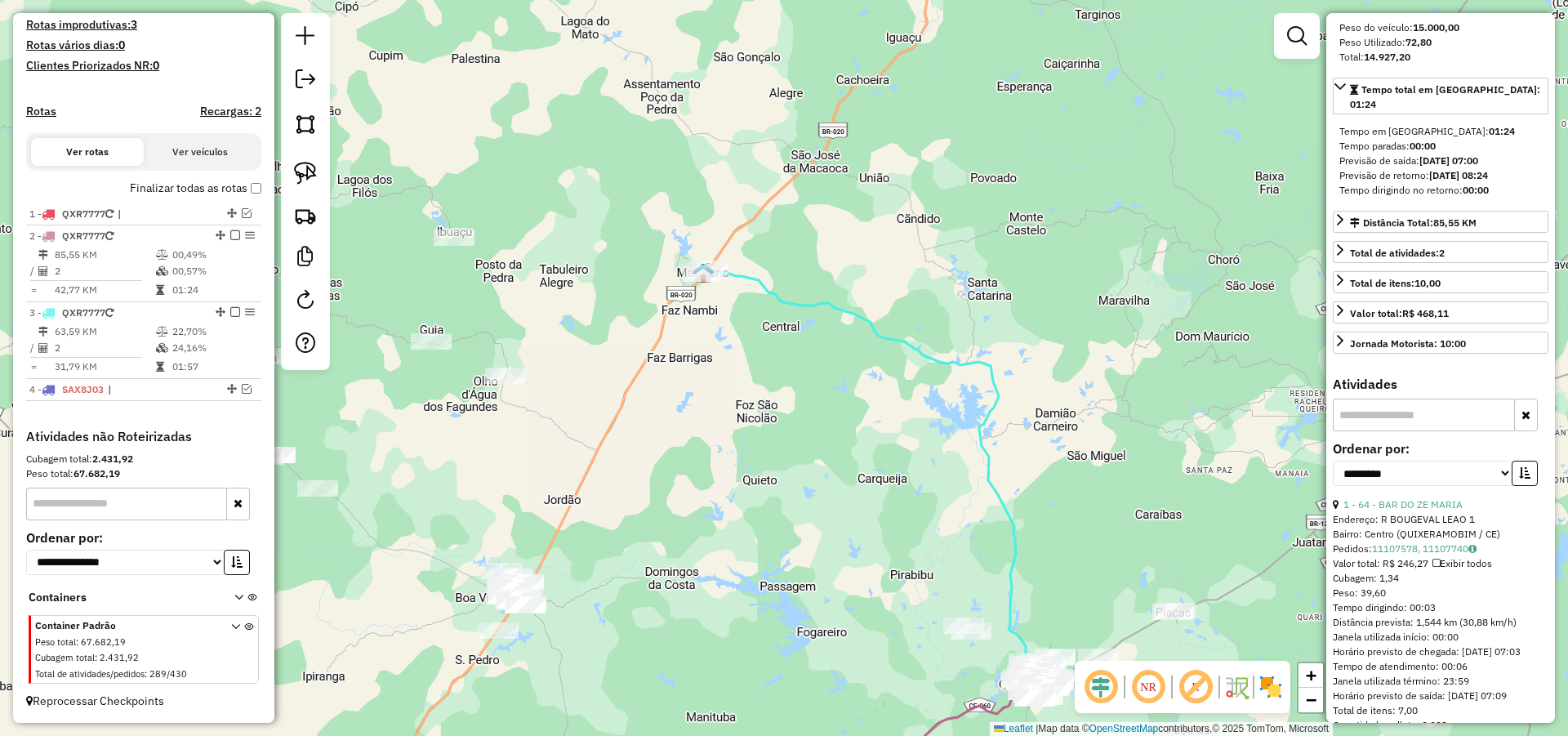
drag, startPoint x: 757, startPoint y: 413, endPoint x: 778, endPoint y: 492, distance: 81.7
click at [778, 488] on div "Janela de atendimento Grade de atendimento Capacidade Transportadoras Veículos …" at bounding box center [784, 368] width 1568 height 736
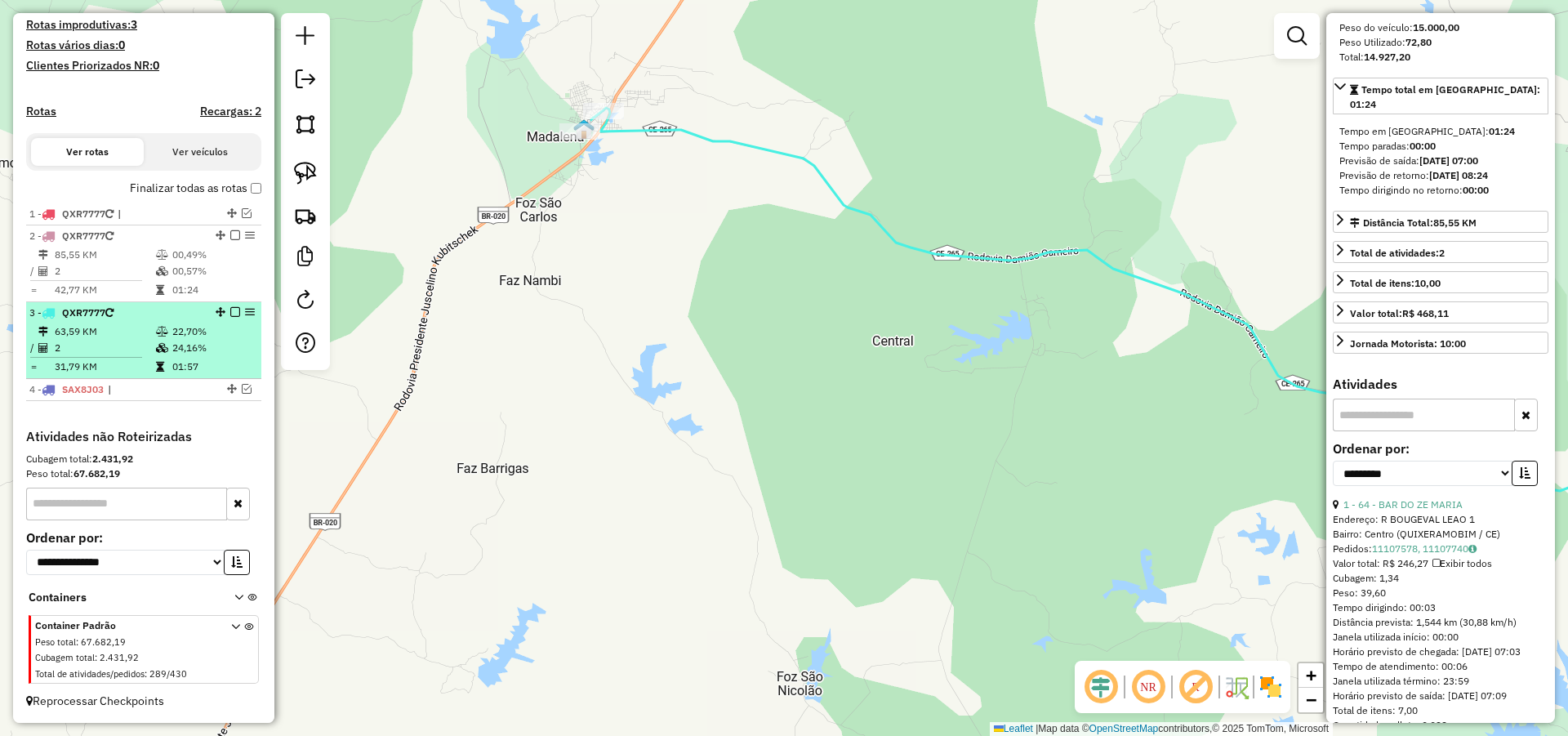
click at [143, 320] on div "3 - QXR7777" at bounding box center [116, 312] width 173 height 15
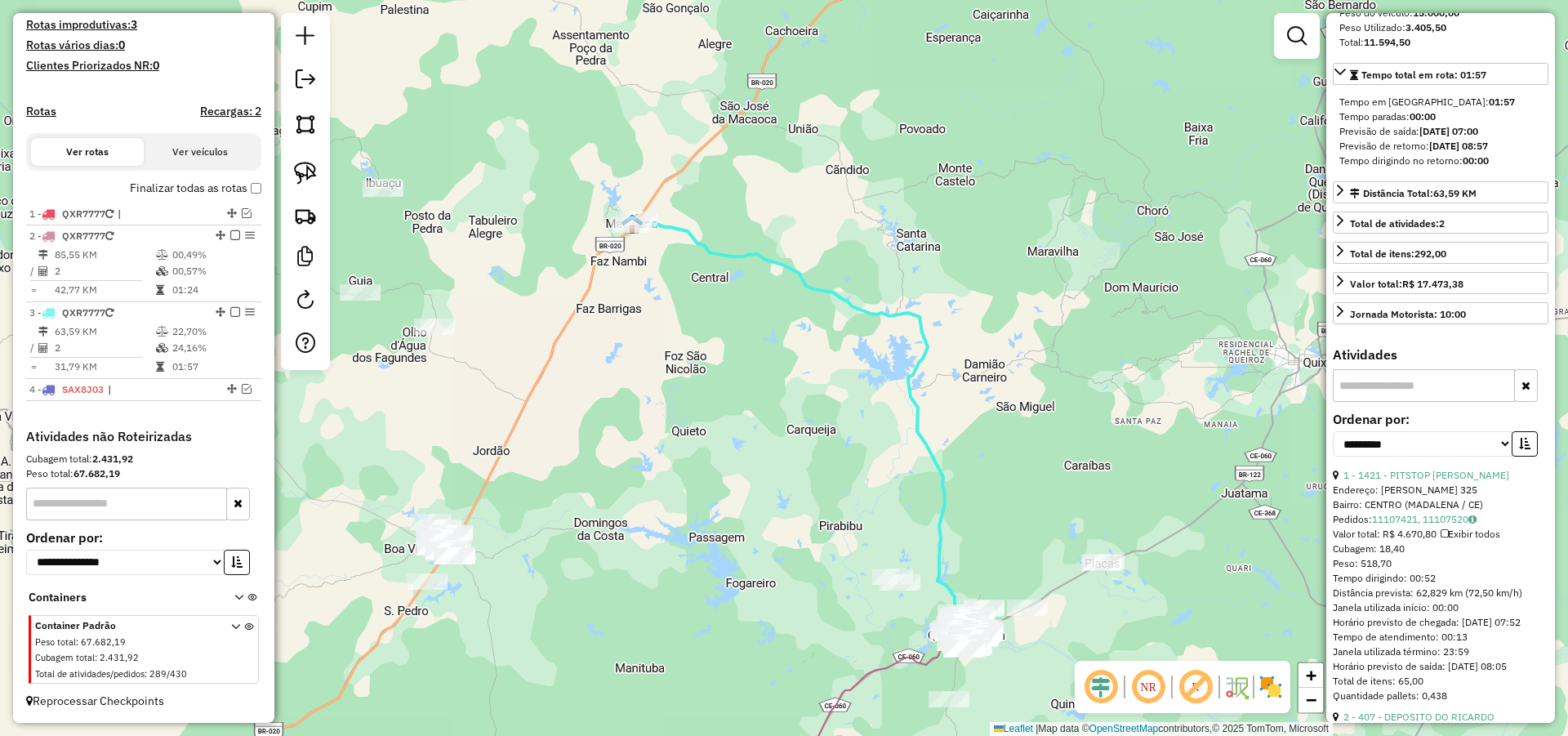
drag, startPoint x: 642, startPoint y: 221, endPoint x: 650, endPoint y: 245, distance: 25.3
click at [650, 244] on div "Janela de atendimento Grade de atendimento Capacidade Transportadoras Veículos …" at bounding box center [784, 368] width 1568 height 736
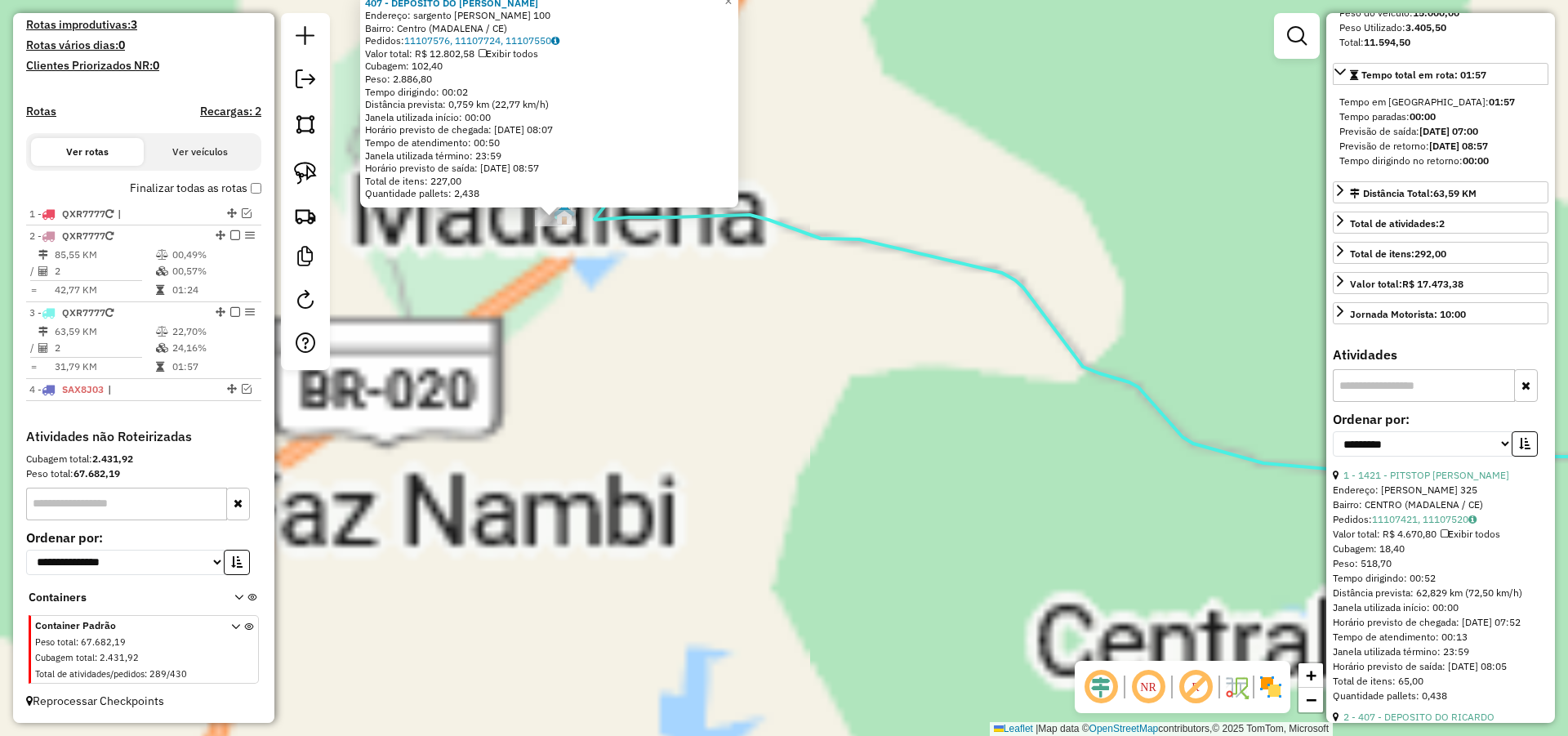
click at [734, 313] on div "407 - DEPOSITO DO RICARDO Endereço: sargento Firmino pinto 100 Bairro: Centro (…" at bounding box center [784, 368] width 1568 height 736
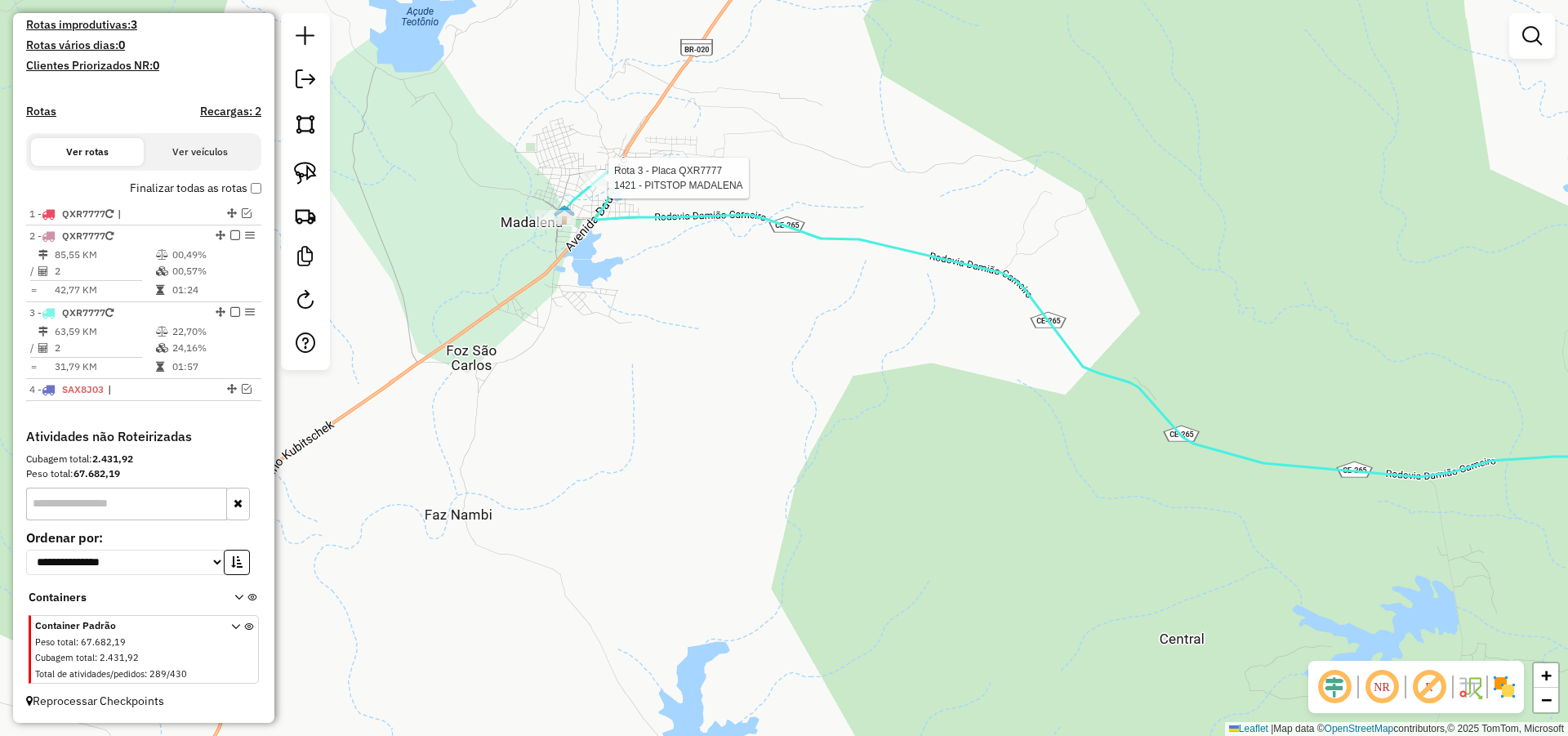
select select "**********"
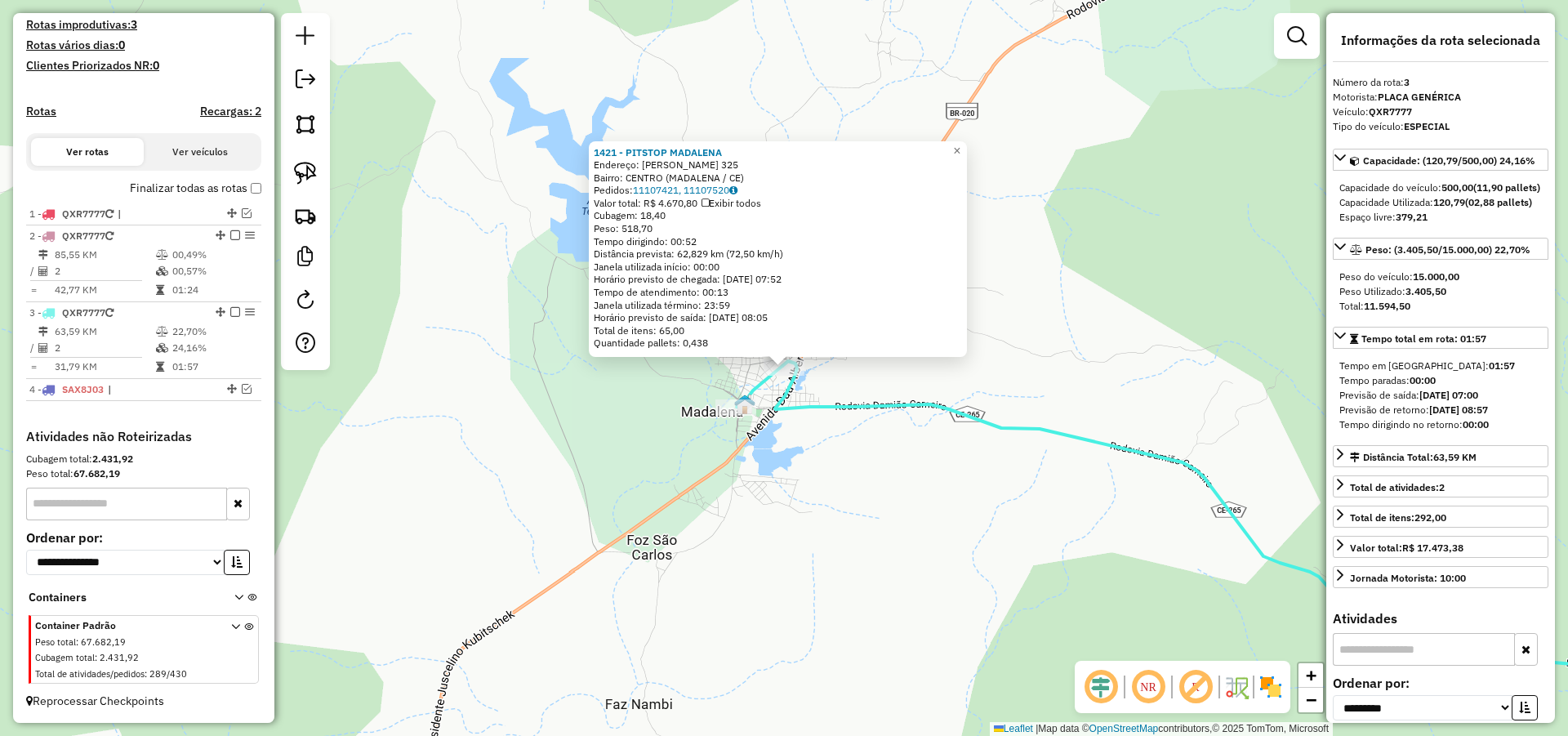
click at [807, 510] on div "1421 - PITSTOP MADALENA Endereço: ANTONIO COSTA VIEIRA 325 Bairro: CENTRO (MADA…" at bounding box center [784, 368] width 1568 height 736
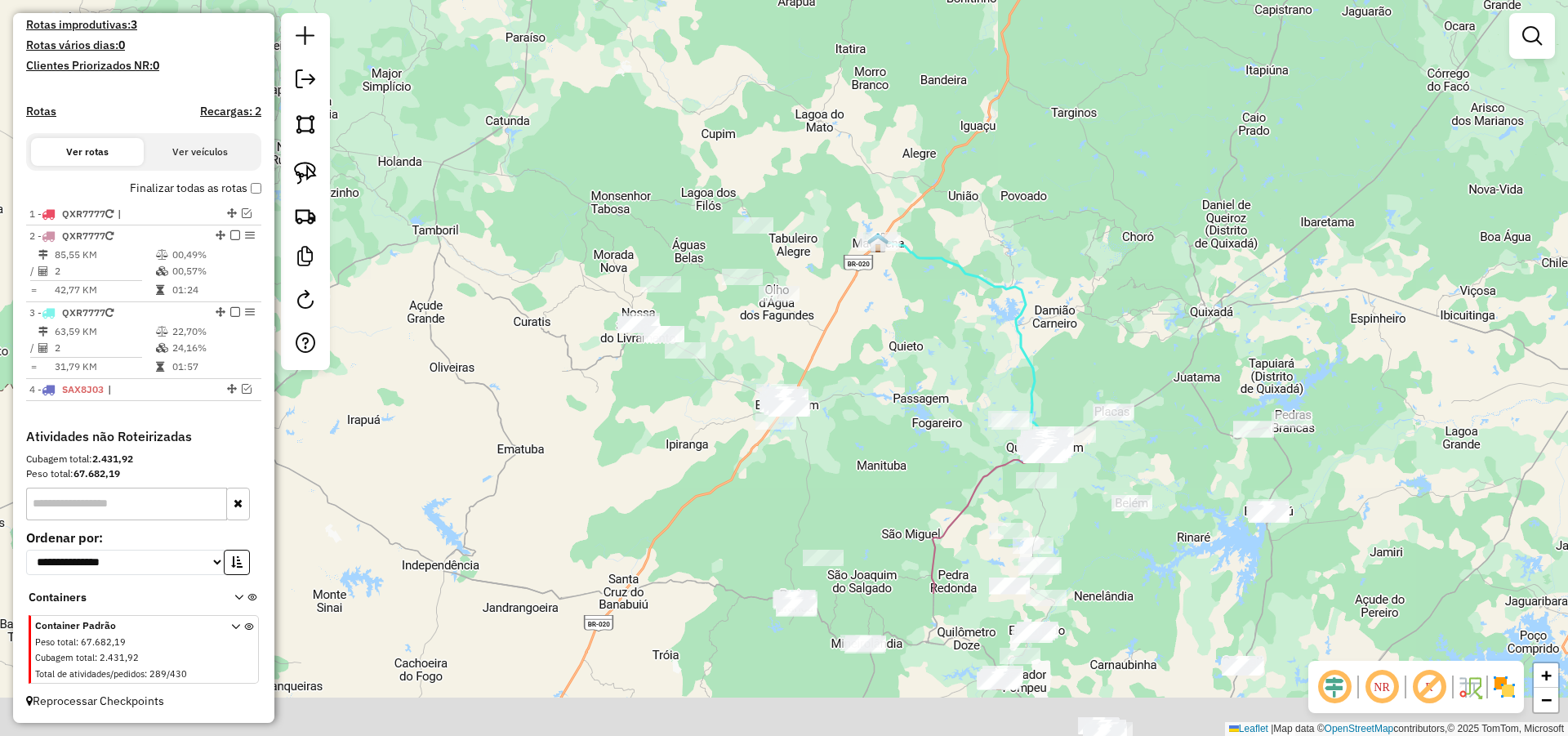
drag, startPoint x: 790, startPoint y: 345, endPoint x: 837, endPoint y: 260, distance: 97.1
click at [822, 271] on div "Janela de atendimento Grade de atendimento Capacidade Transportadoras Veículos …" at bounding box center [784, 368] width 1568 height 736
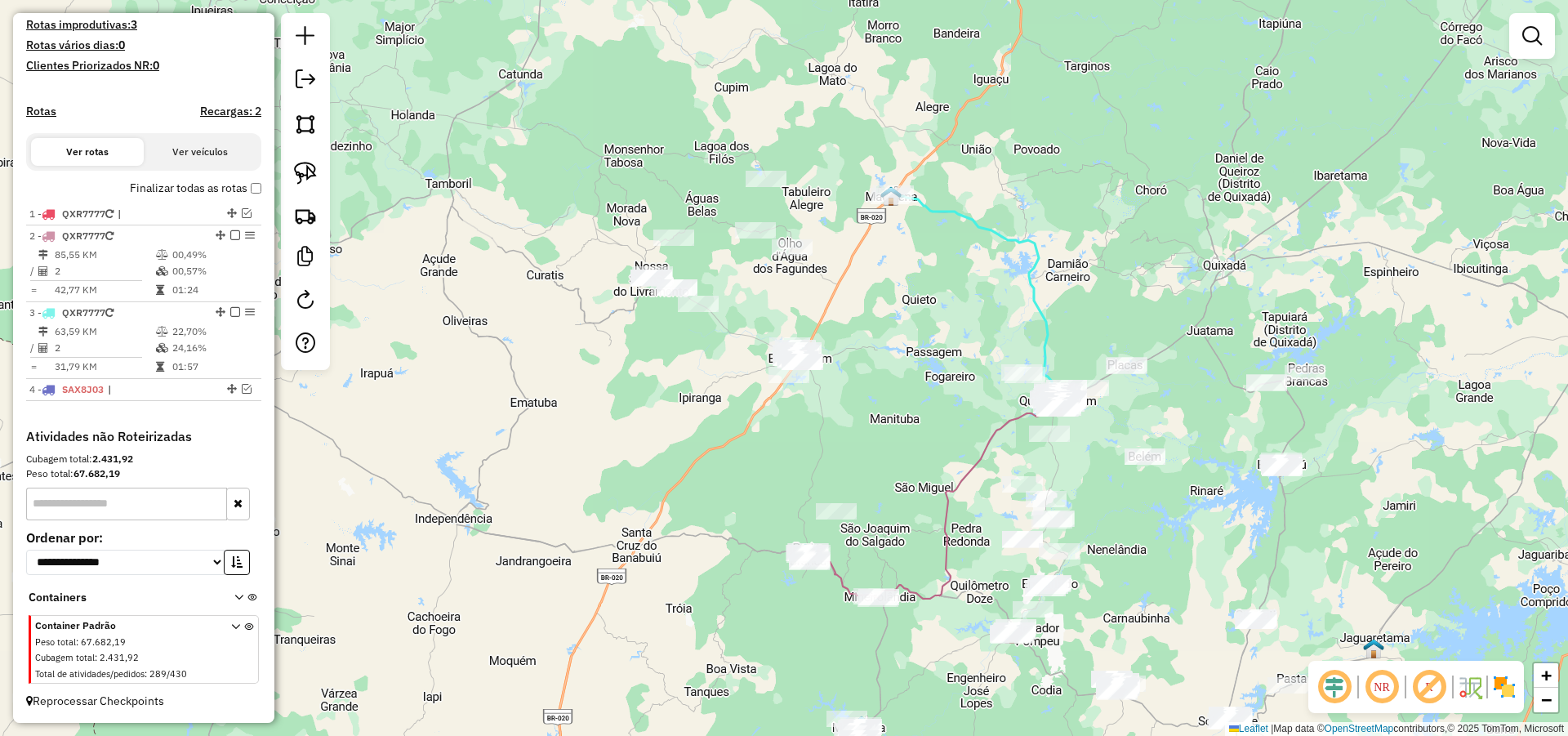
drag, startPoint x: 911, startPoint y: 330, endPoint x: 923, endPoint y: 279, distance: 52.4
click at [923, 280] on div "Janela de atendimento Grade de atendimento Capacidade Transportadoras Veículos …" at bounding box center [784, 368] width 1568 height 736
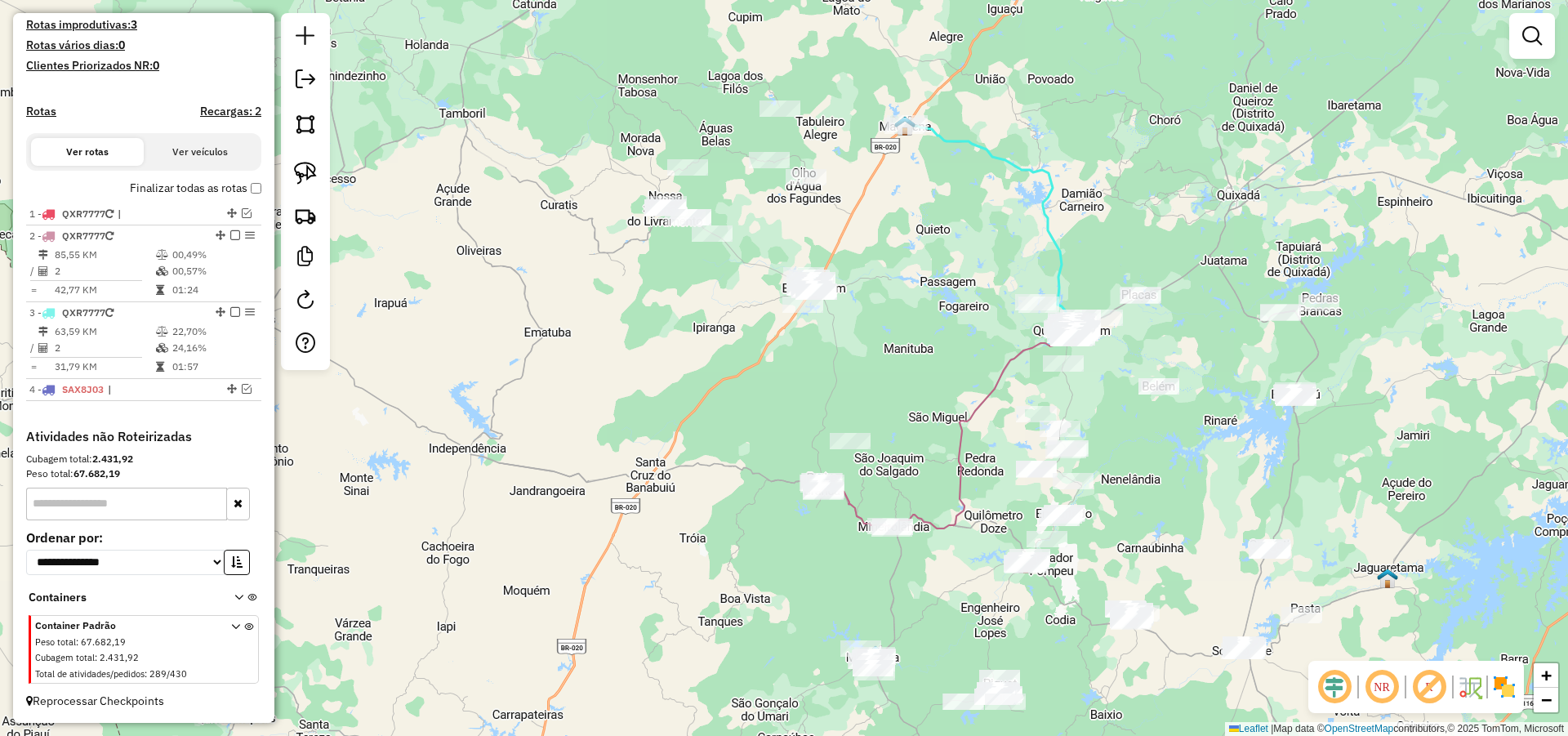
drag, startPoint x: 875, startPoint y: 331, endPoint x: 874, endPoint y: 316, distance: 15.0
click at [876, 318] on div "Janela de atendimento Grade de atendimento Capacidade Transportadoras Veículos …" at bounding box center [784, 368] width 1568 height 736
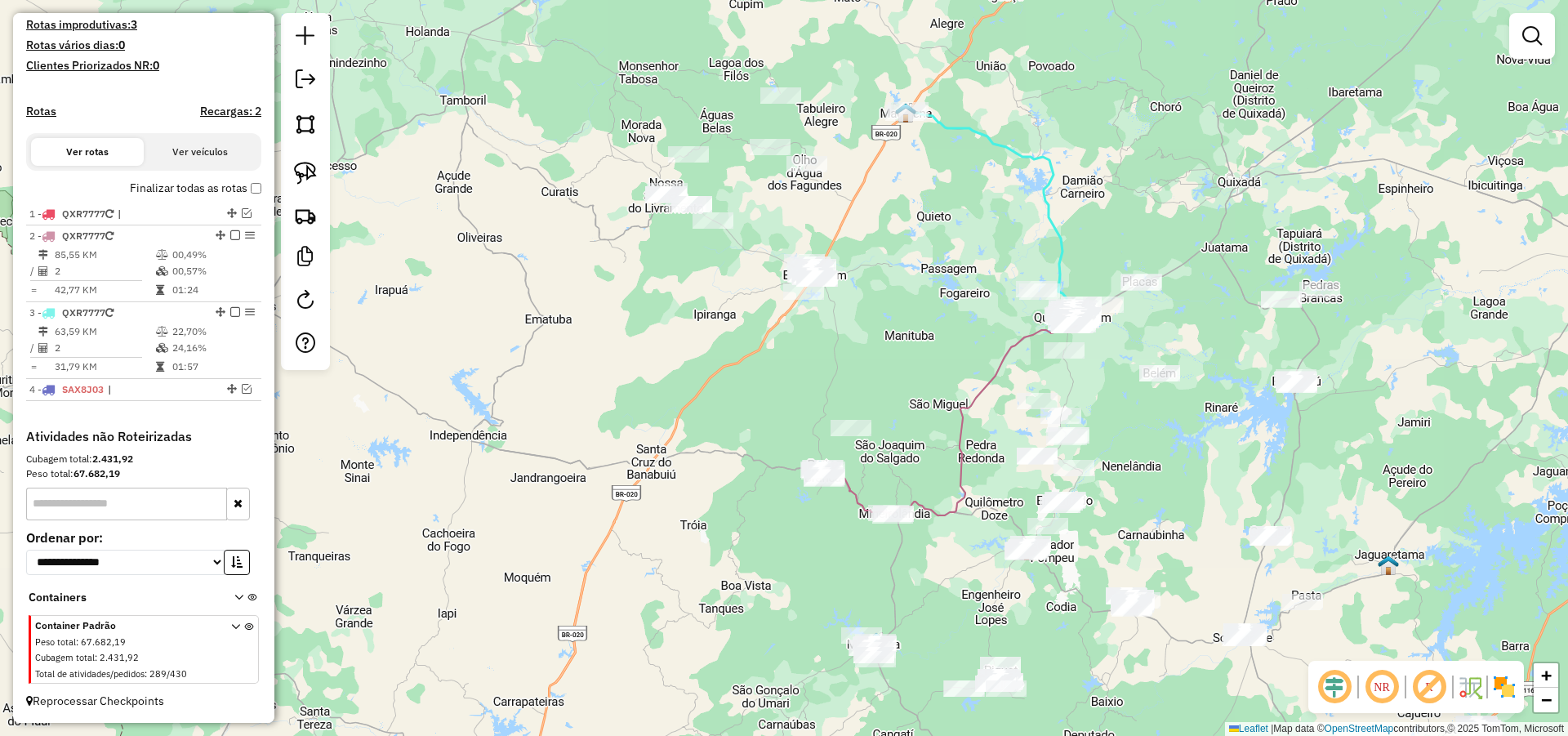
drag, startPoint x: 858, startPoint y: 196, endPoint x: 887, endPoint y: 296, distance: 104.1
click at [887, 293] on div "Janela de atendimento Grade de atendimento Capacidade Transportadoras Veículos …" at bounding box center [784, 368] width 1568 height 736
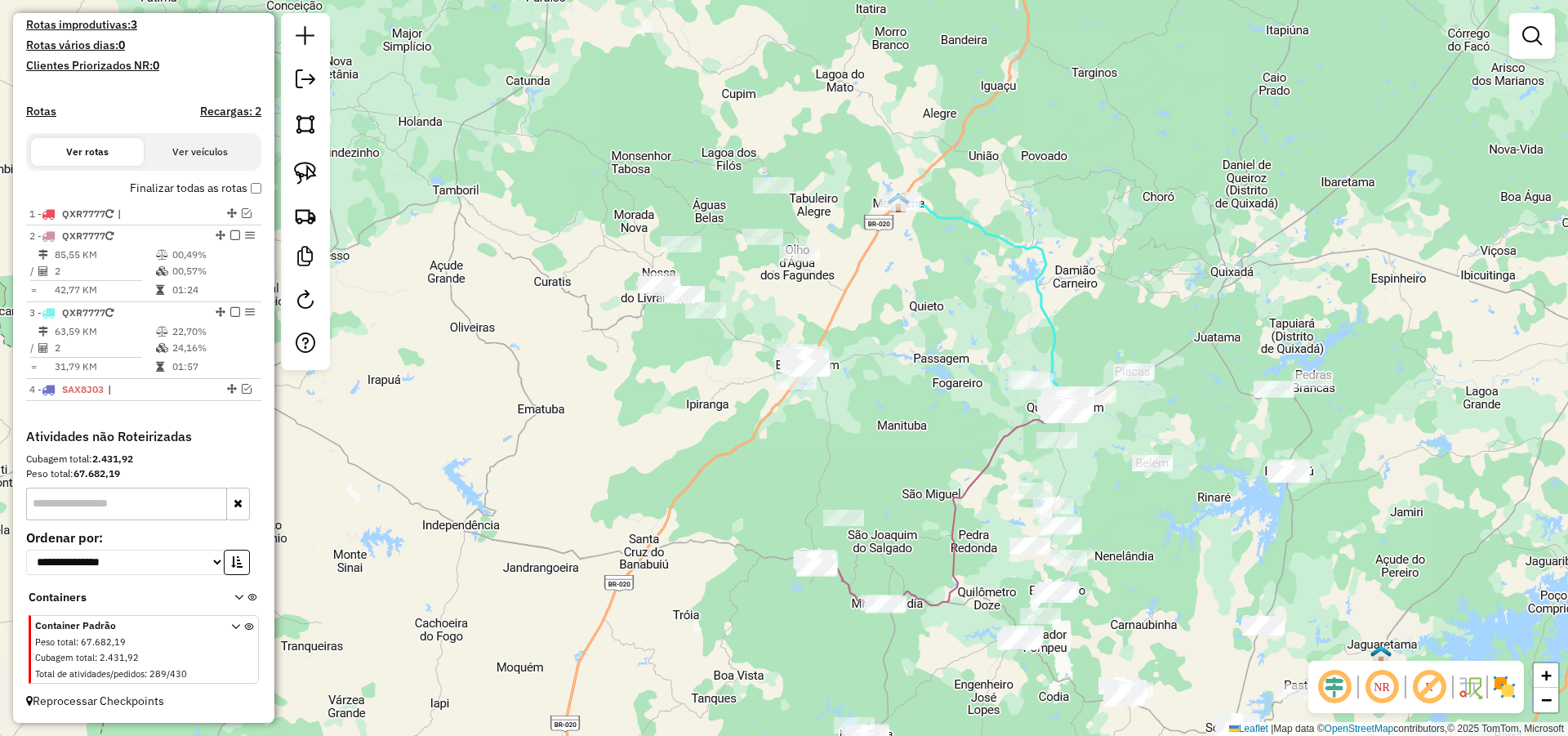
drag, startPoint x: 883, startPoint y: 287, endPoint x: 844, endPoint y: 297, distance: 40.3
click at [849, 294] on div "Janela de atendimento Grade de atendimento Capacidade Transportadoras Veículos …" at bounding box center [784, 368] width 1568 height 736
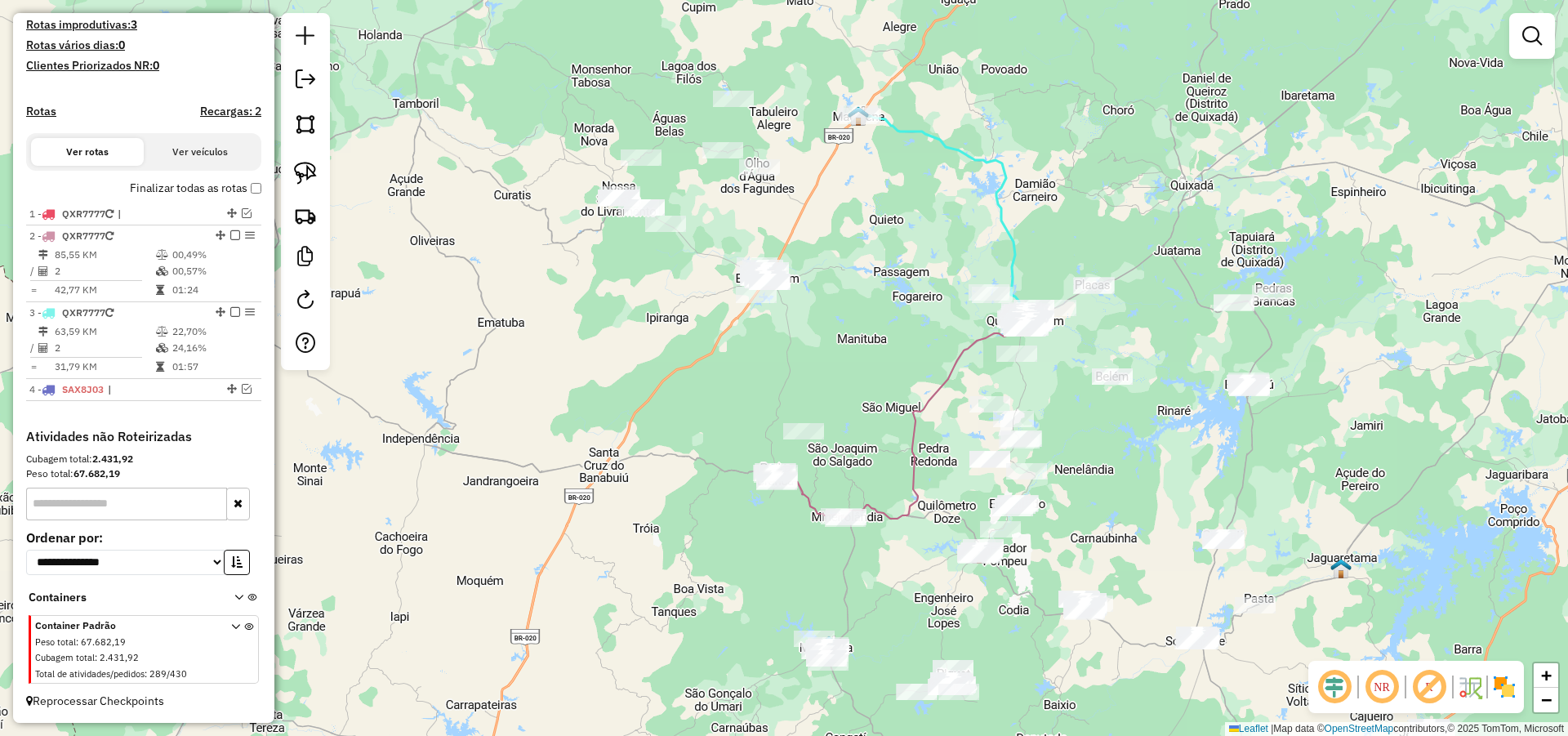
drag, startPoint x: 824, startPoint y: 245, endPoint x: 771, endPoint y: 124, distance: 132.1
click at [773, 128] on div "Janela de atendimento Grade de atendimento Capacidade Transportadoras Veículos …" at bounding box center [784, 368] width 1568 height 736
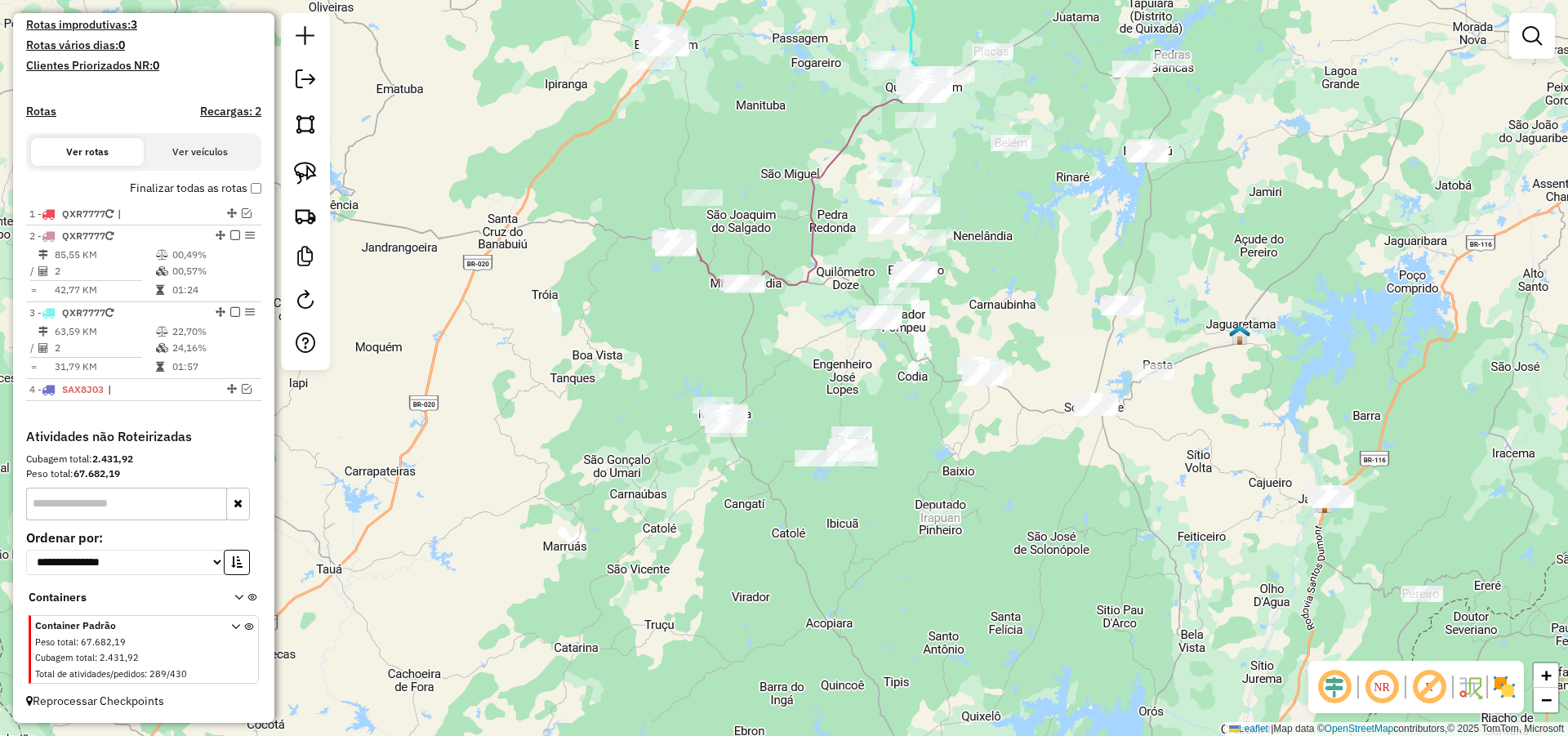
drag, startPoint x: 826, startPoint y: 415, endPoint x: 777, endPoint y: 303, distance: 122.2
click at [778, 302] on div "Janela de atendimento Grade de atendimento Capacidade Transportadoras Veículos …" at bounding box center [784, 368] width 1568 height 736
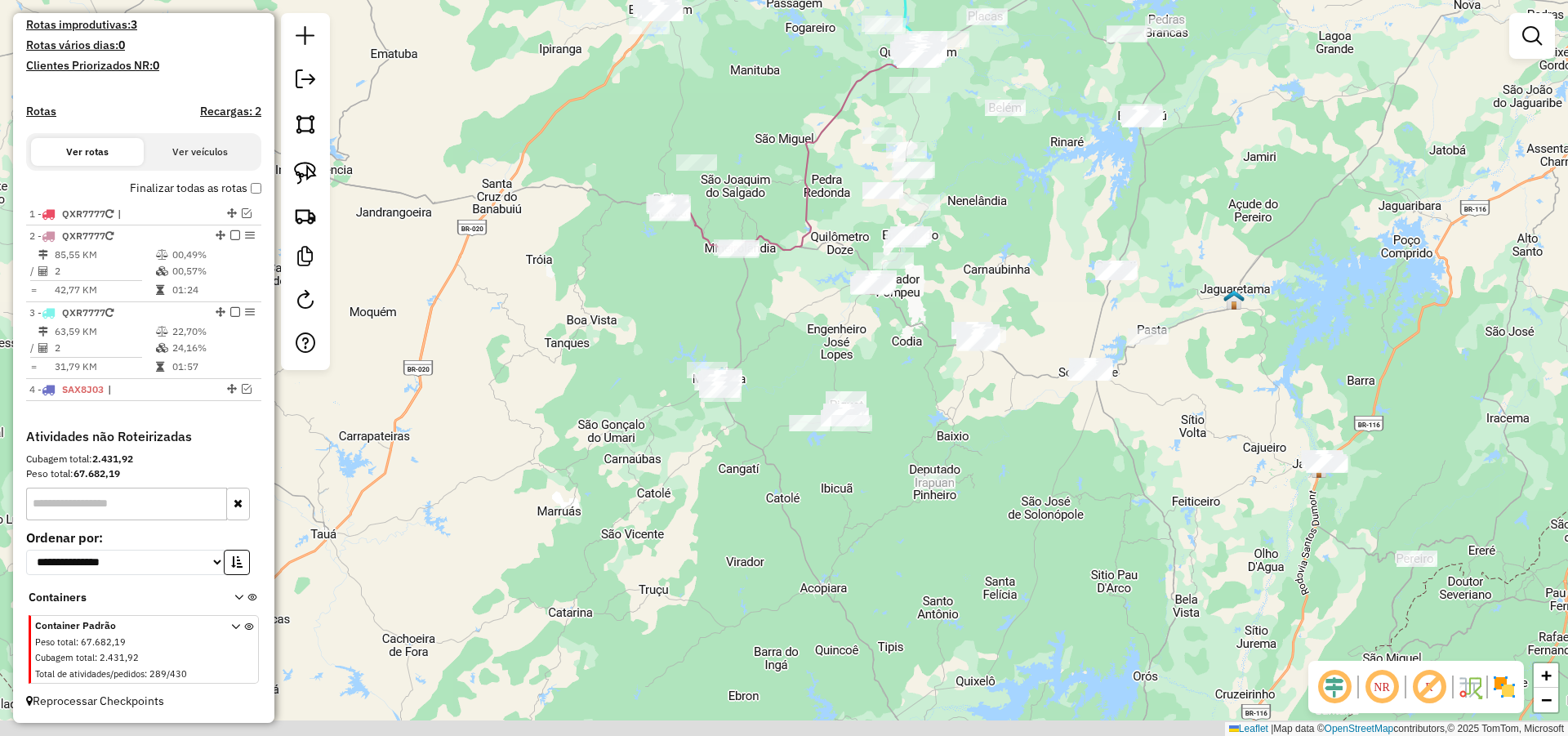
drag, startPoint x: 768, startPoint y: 329, endPoint x: 762, endPoint y: 312, distance: 18.0
click at [764, 317] on div "Janela de atendimento Grade de atendimento Capacidade Transportadoras Veículos …" at bounding box center [784, 368] width 1568 height 736
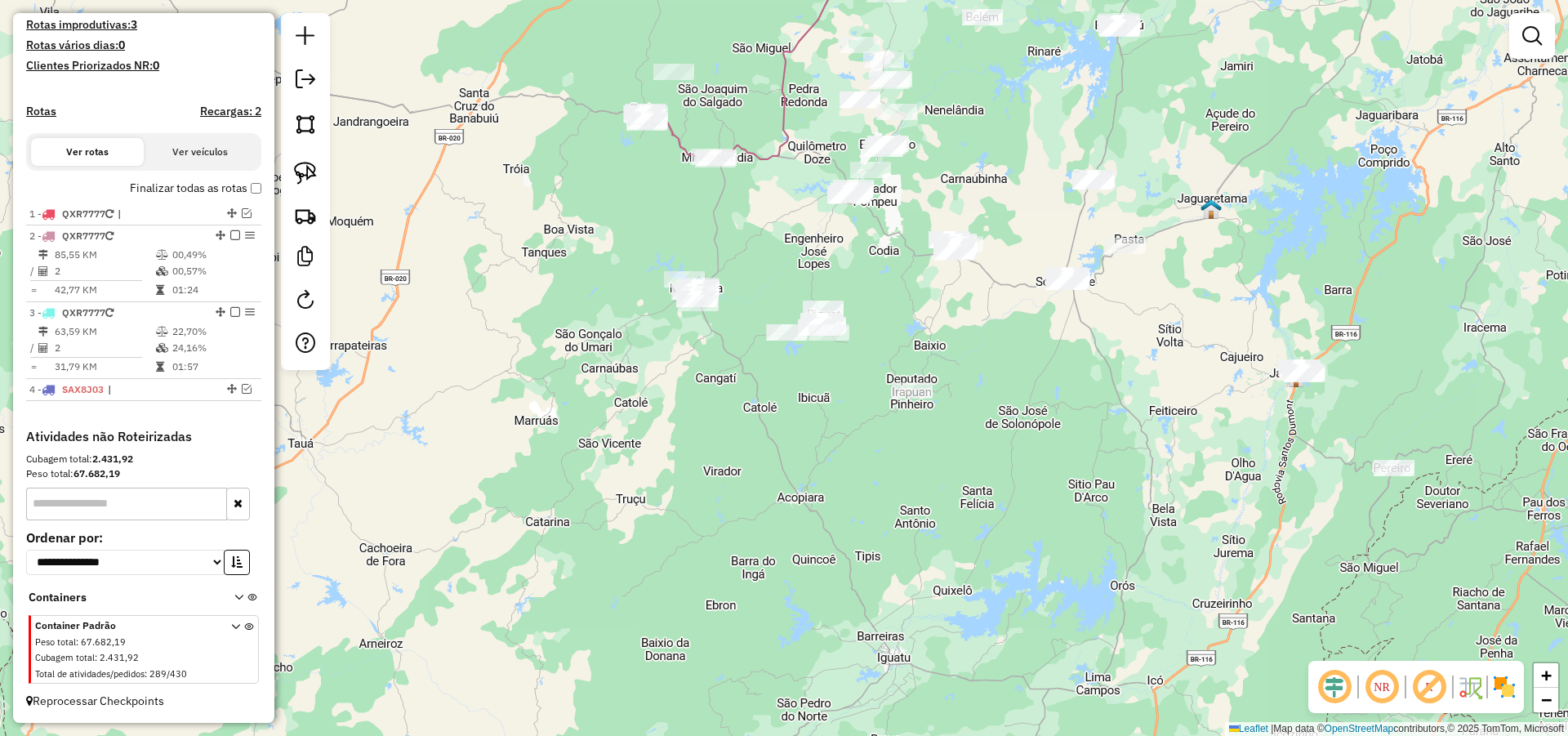
drag, startPoint x: 804, startPoint y: 348, endPoint x: 783, endPoint y: 265, distance: 85.6
click at [784, 266] on div "Janela de atendimento Grade de atendimento Capacidade Transportadoras Veículos …" at bounding box center [784, 368] width 1568 height 736
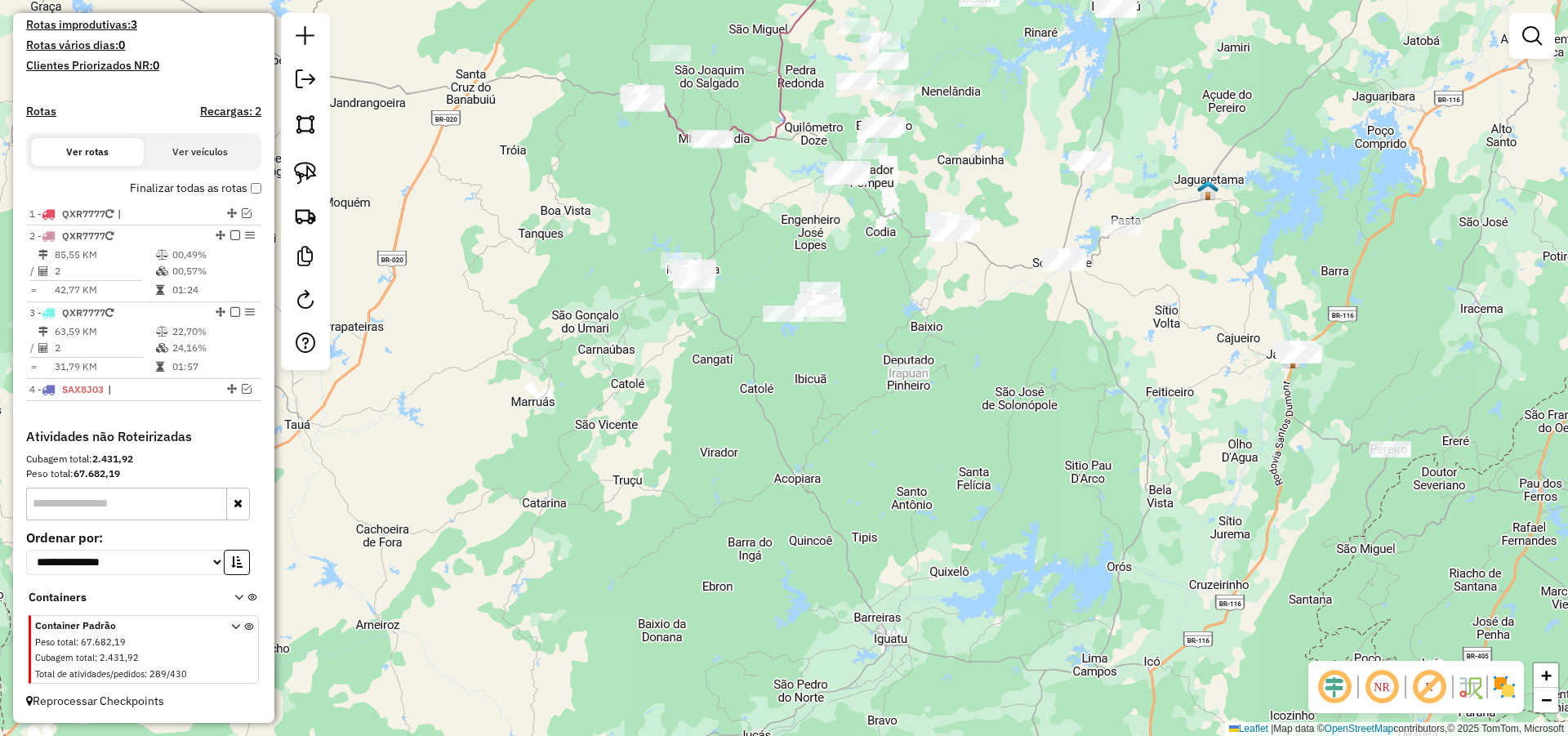
click at [230, 234] on em at bounding box center [235, 235] width 10 height 10
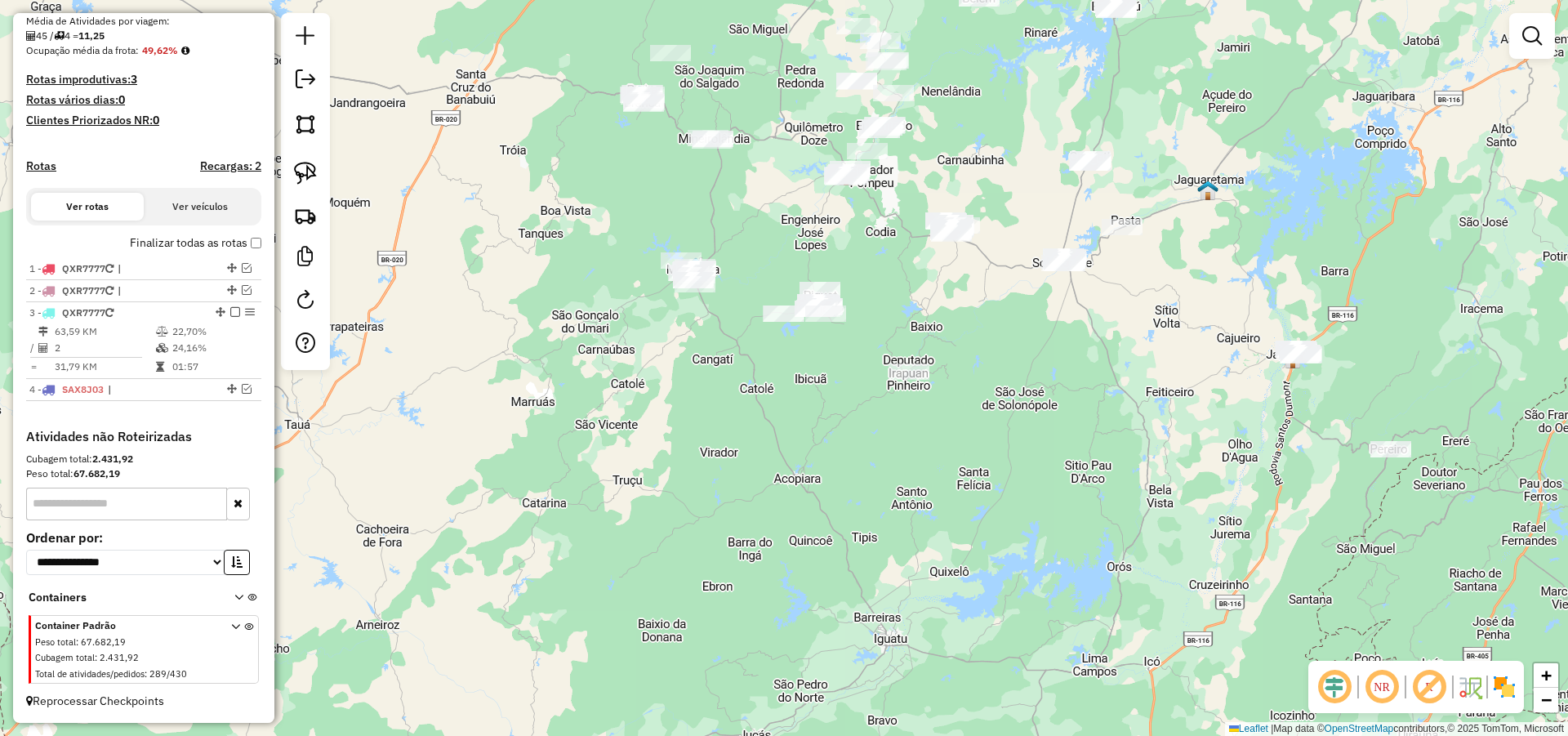
scroll to position [387, 0]
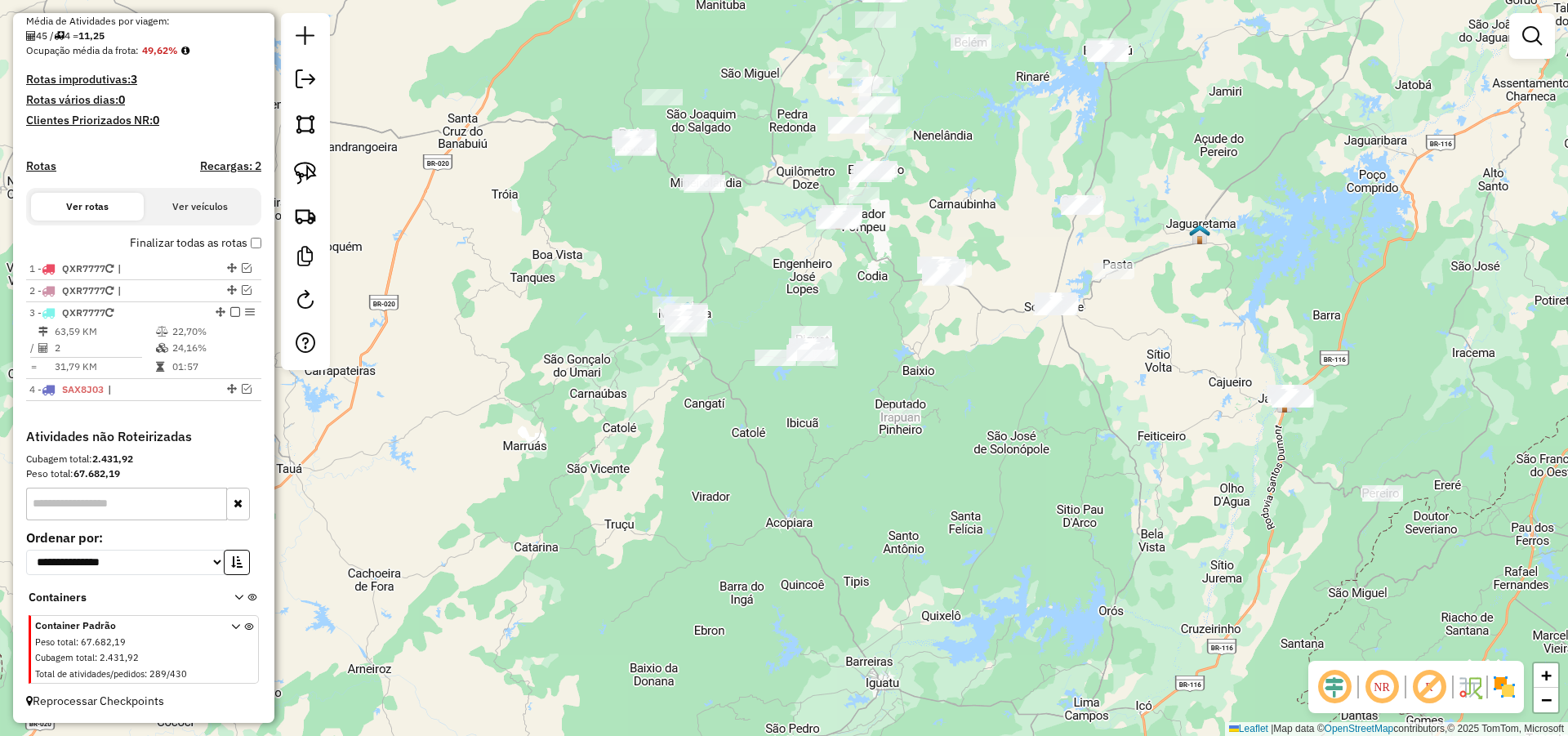
drag, startPoint x: 551, startPoint y: 305, endPoint x: 542, endPoint y: 349, distance: 44.9
click at [542, 349] on div "Janela de atendimento Grade de atendimento Capacidade Transportadoras Veículos …" at bounding box center [784, 368] width 1568 height 736
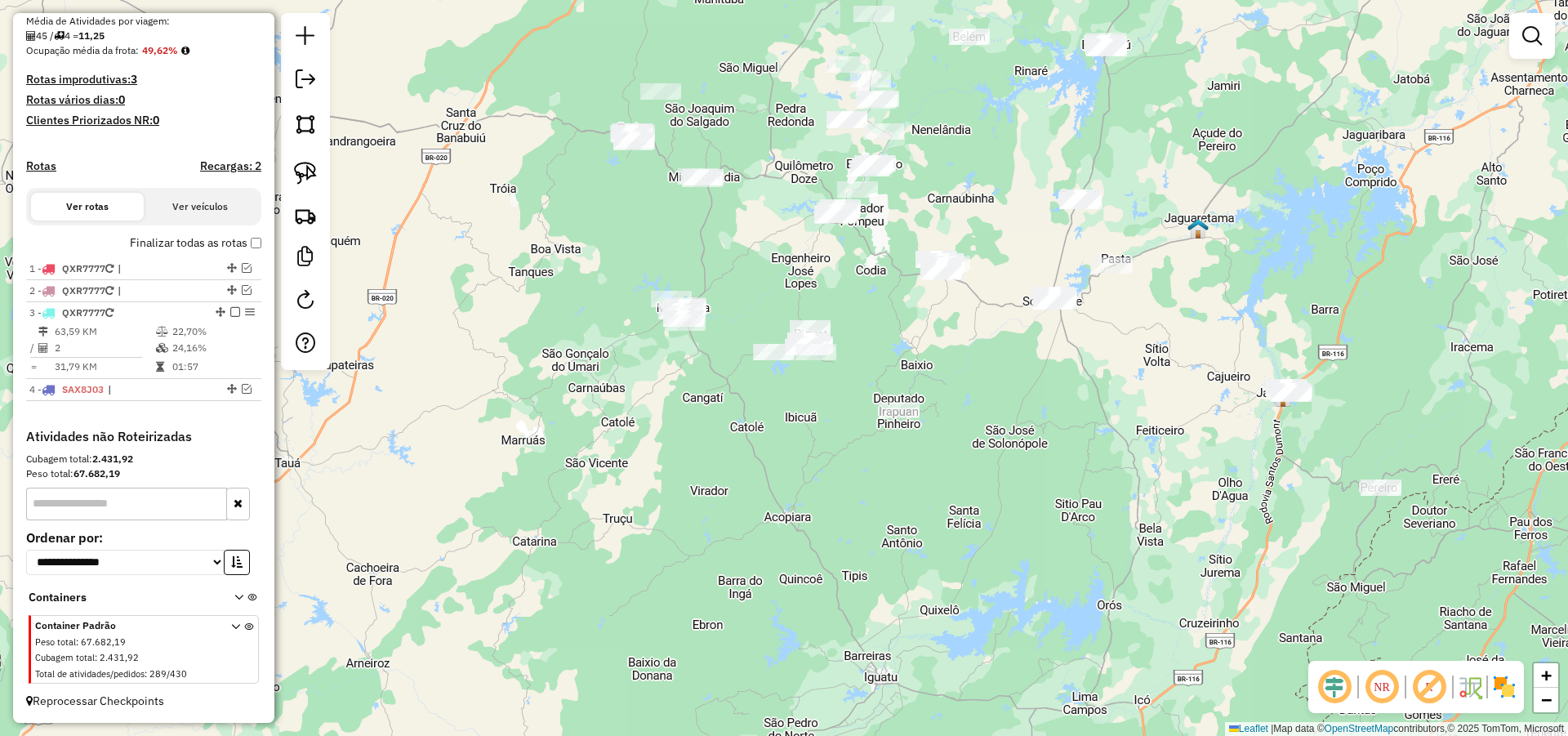
drag, startPoint x: 735, startPoint y: 277, endPoint x: 728, endPoint y: 252, distance: 26.0
click at [728, 252] on div "Janela de atendimento Grade de atendimento Capacidade Transportadoras Veículos …" at bounding box center [784, 368] width 1568 height 736
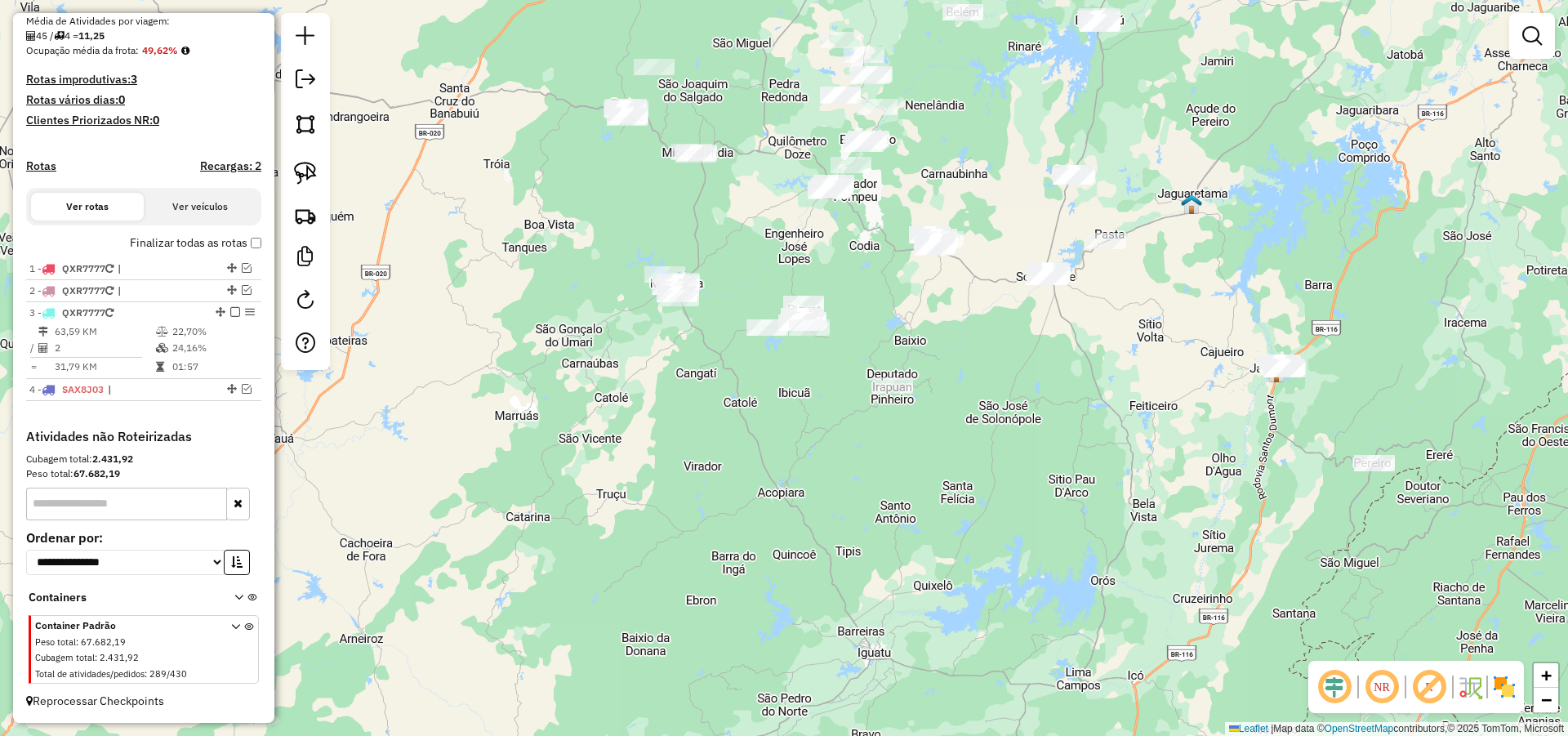
drag, startPoint x: 295, startPoint y: 162, endPoint x: 589, endPoint y: 270, distance: 313.2
click at [296, 161] on img at bounding box center [305, 173] width 23 height 23
drag, startPoint x: 833, startPoint y: 267, endPoint x: 781, endPoint y: 403, distance: 145.6
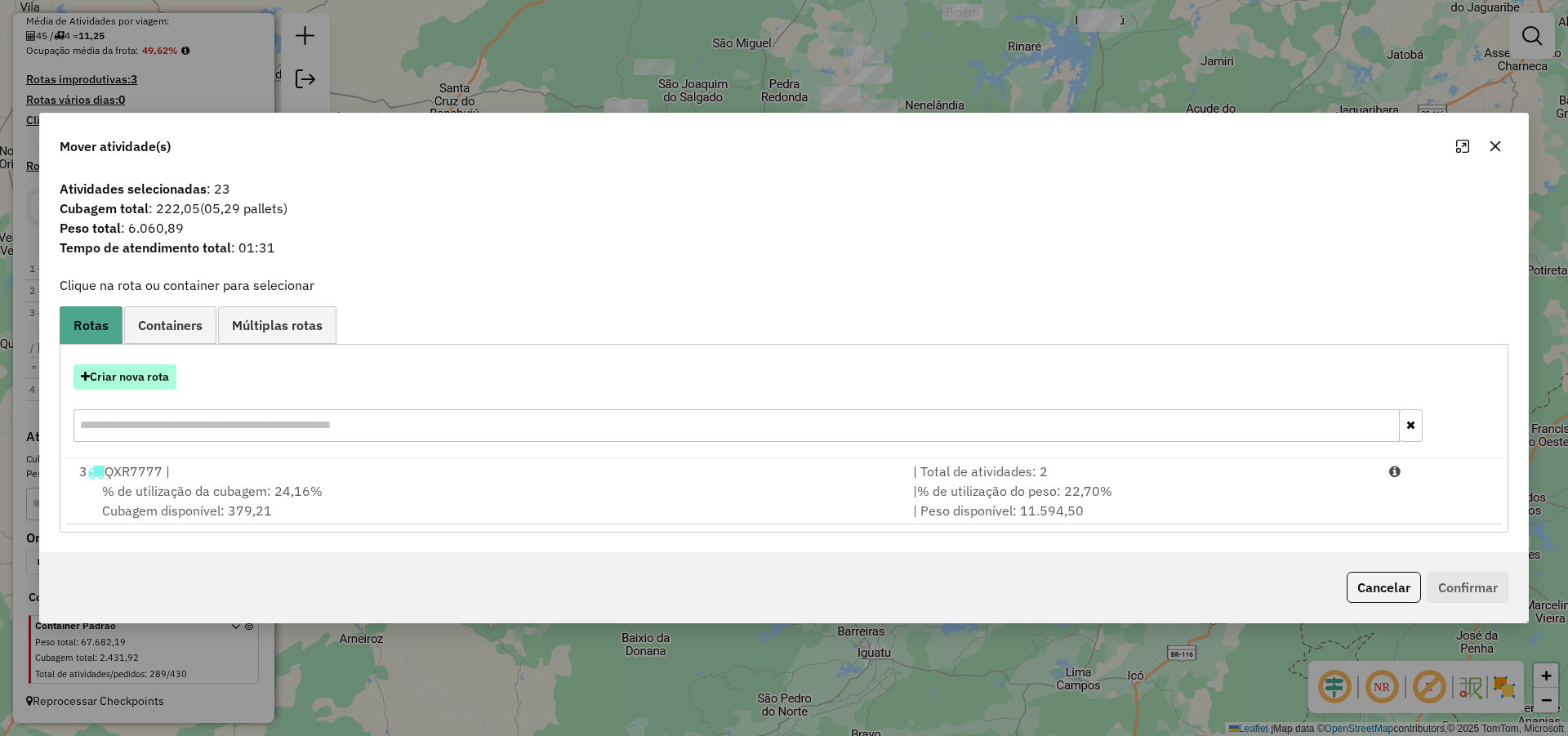
click at [165, 381] on button "Criar nova rota" at bounding box center [124, 377] width 103 height 26
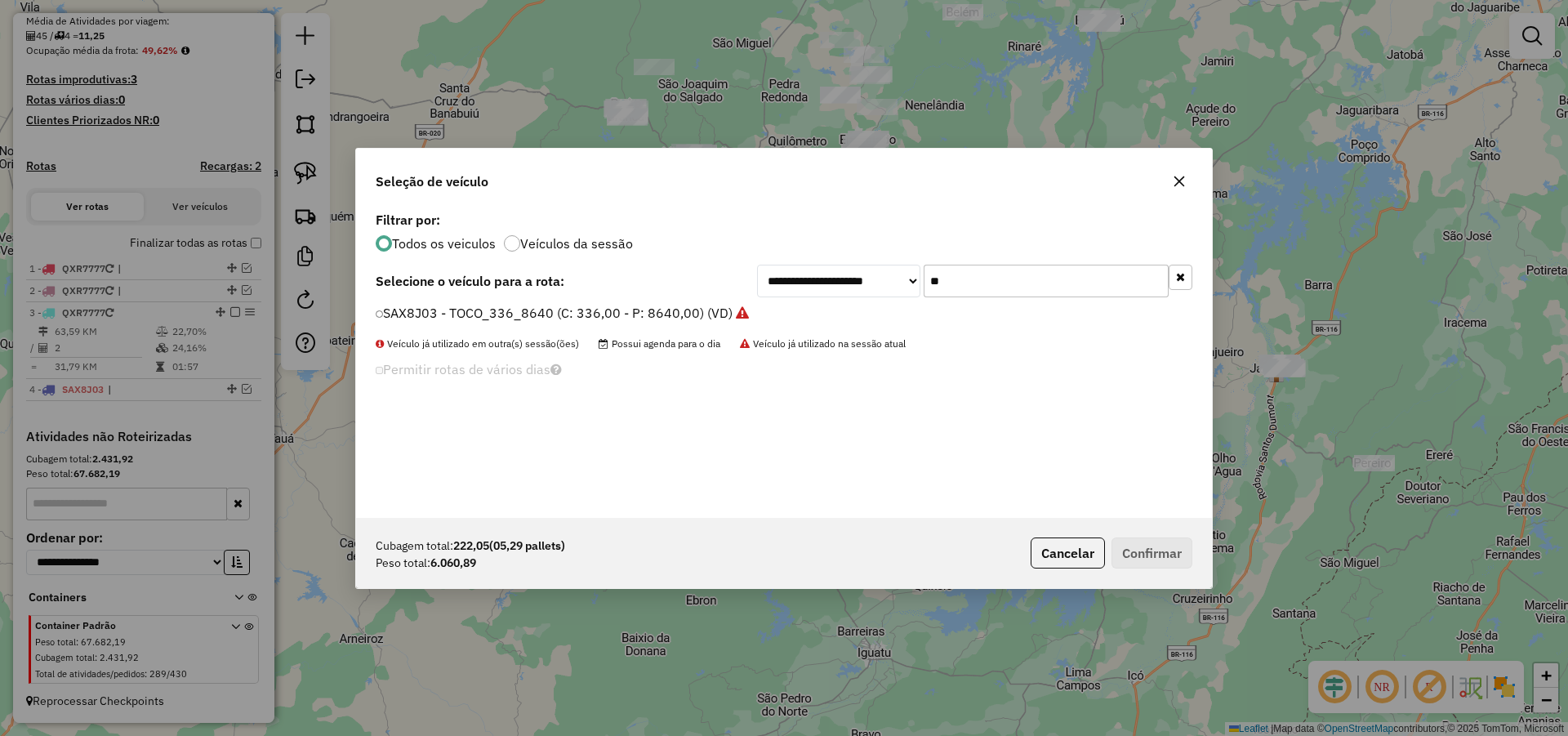
scroll to position [9, 5]
click at [979, 284] on input "**" at bounding box center [1047, 281] width 245 height 33
click at [664, 310] on label "SBQ4G23 - TOCO_420_8060 (C: 420,00 - P: 8060,00) (VD)" at bounding box center [558, 312] width 364 height 19
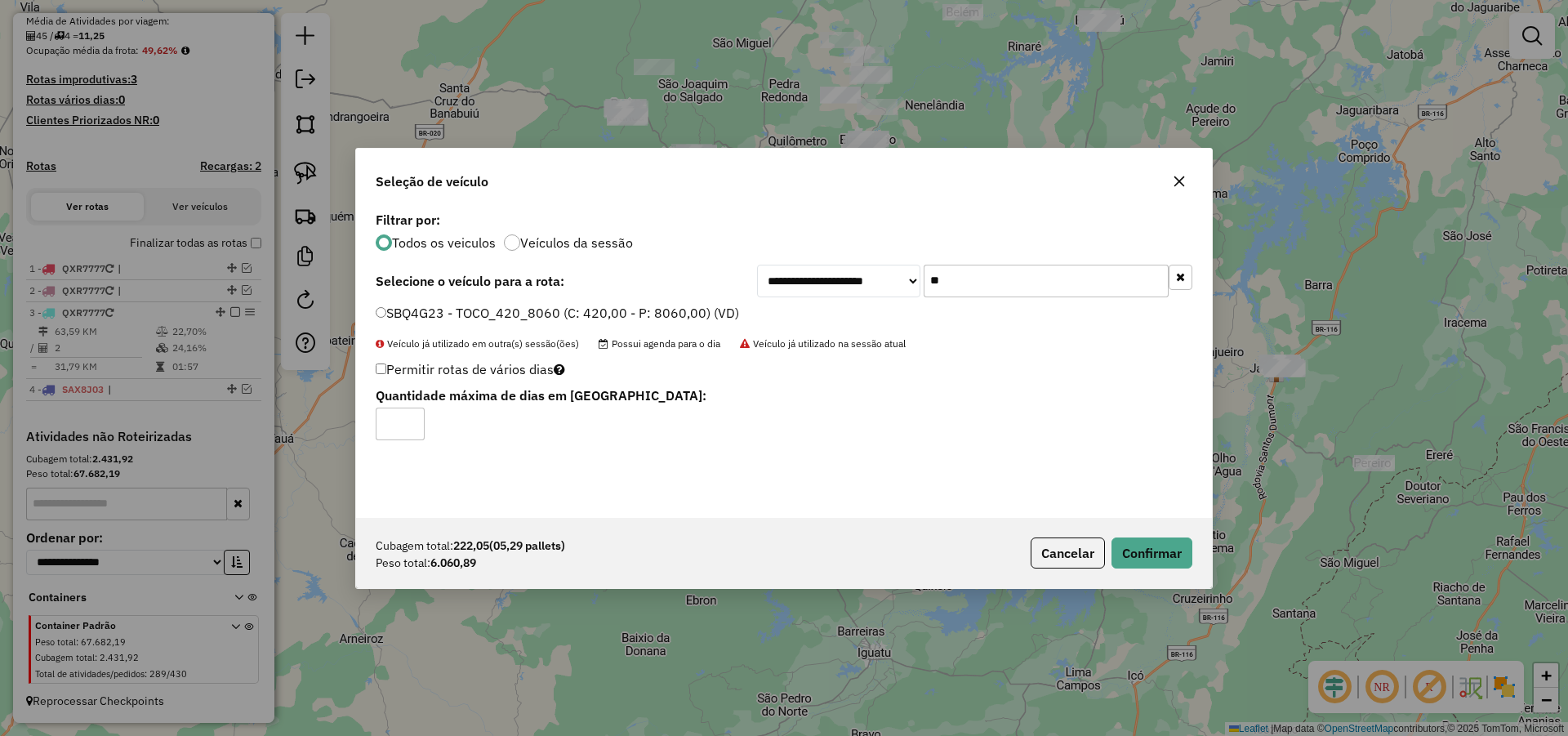
click at [969, 290] on input "**" at bounding box center [1047, 281] width 245 height 33
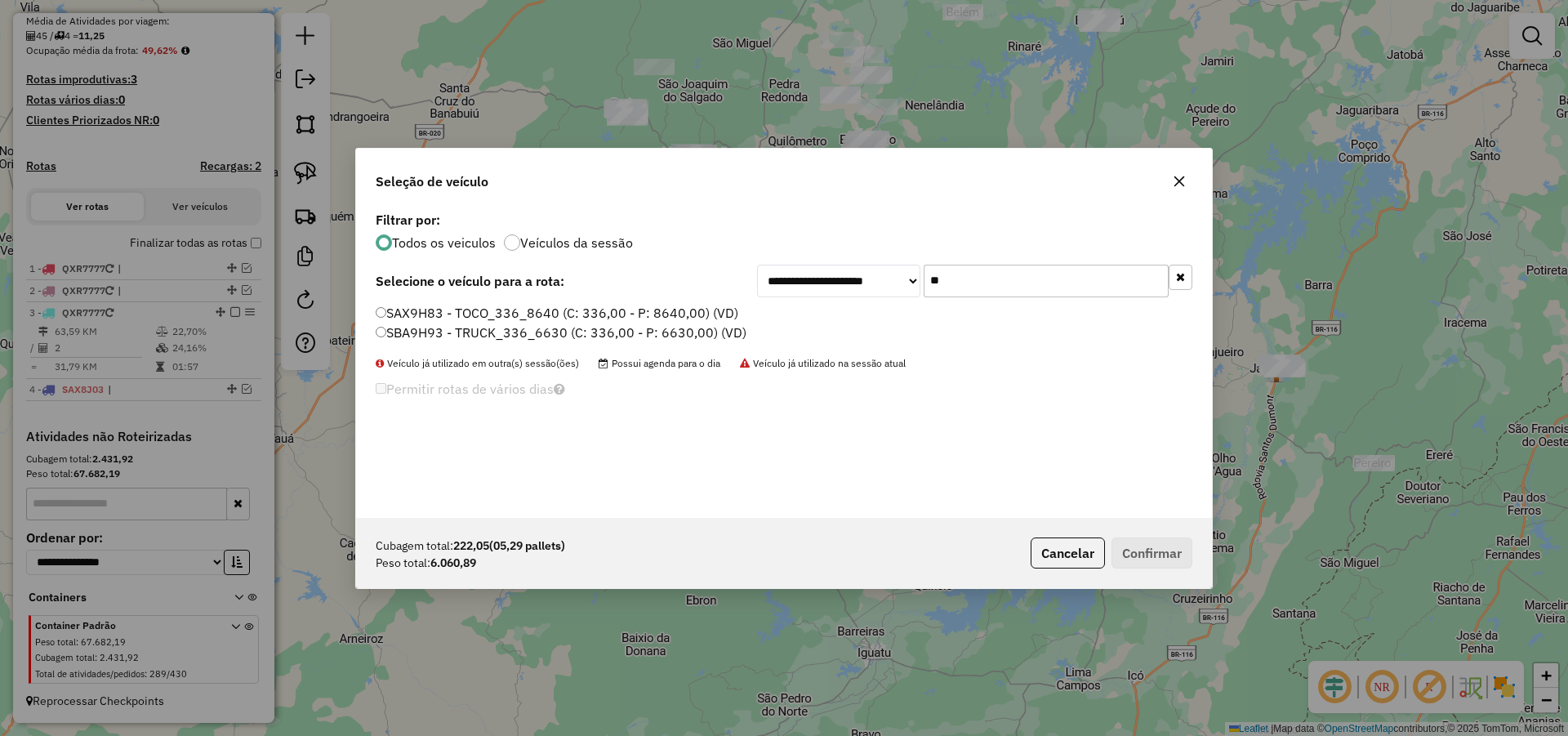
type input "**"
click at [696, 307] on label "SAX9H83 - TOCO_336_8640 (C: 336,00 - P: 8640,00) (VD)" at bounding box center [557, 312] width 363 height 19
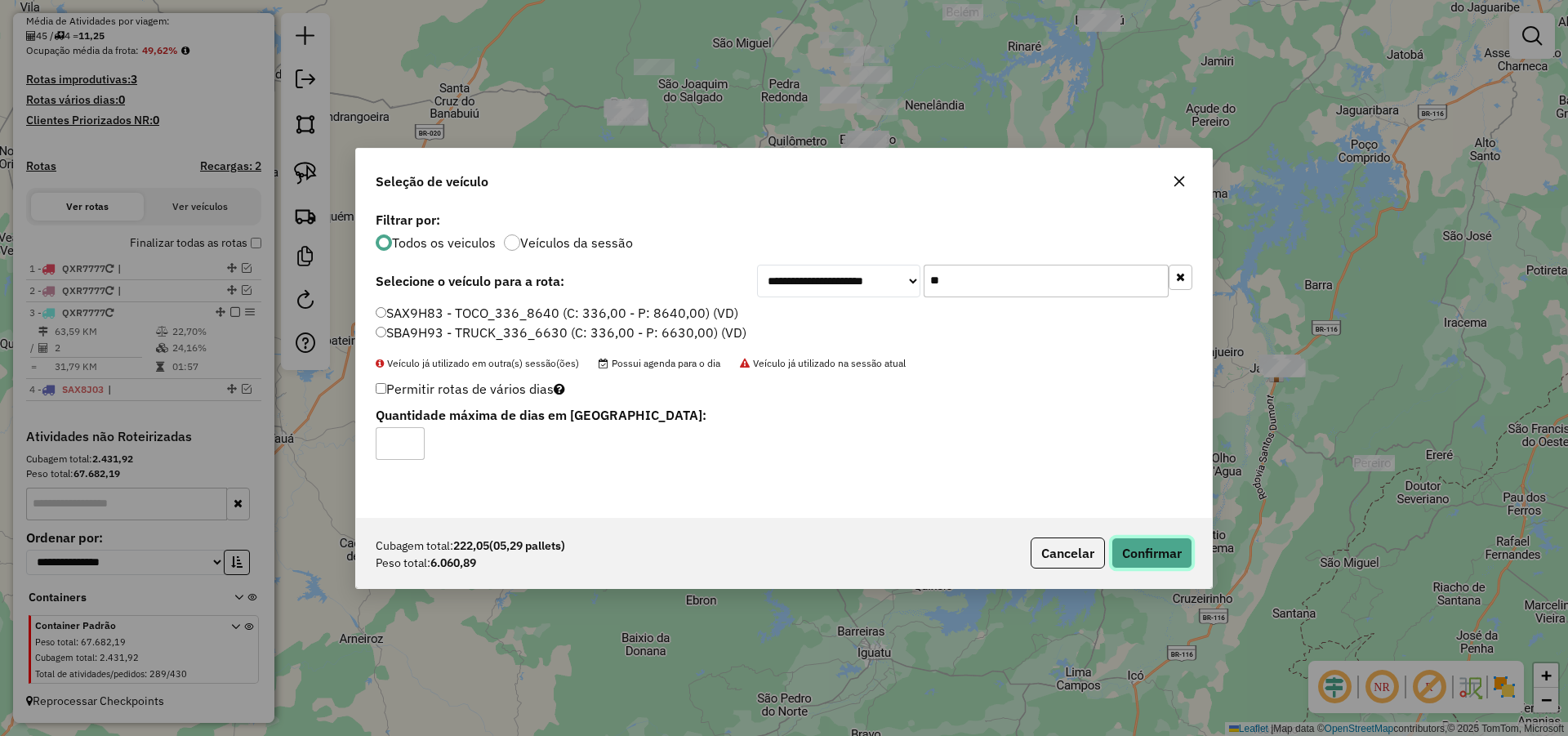
click at [1182, 561] on button "Confirmar" at bounding box center [1152, 552] width 81 height 31
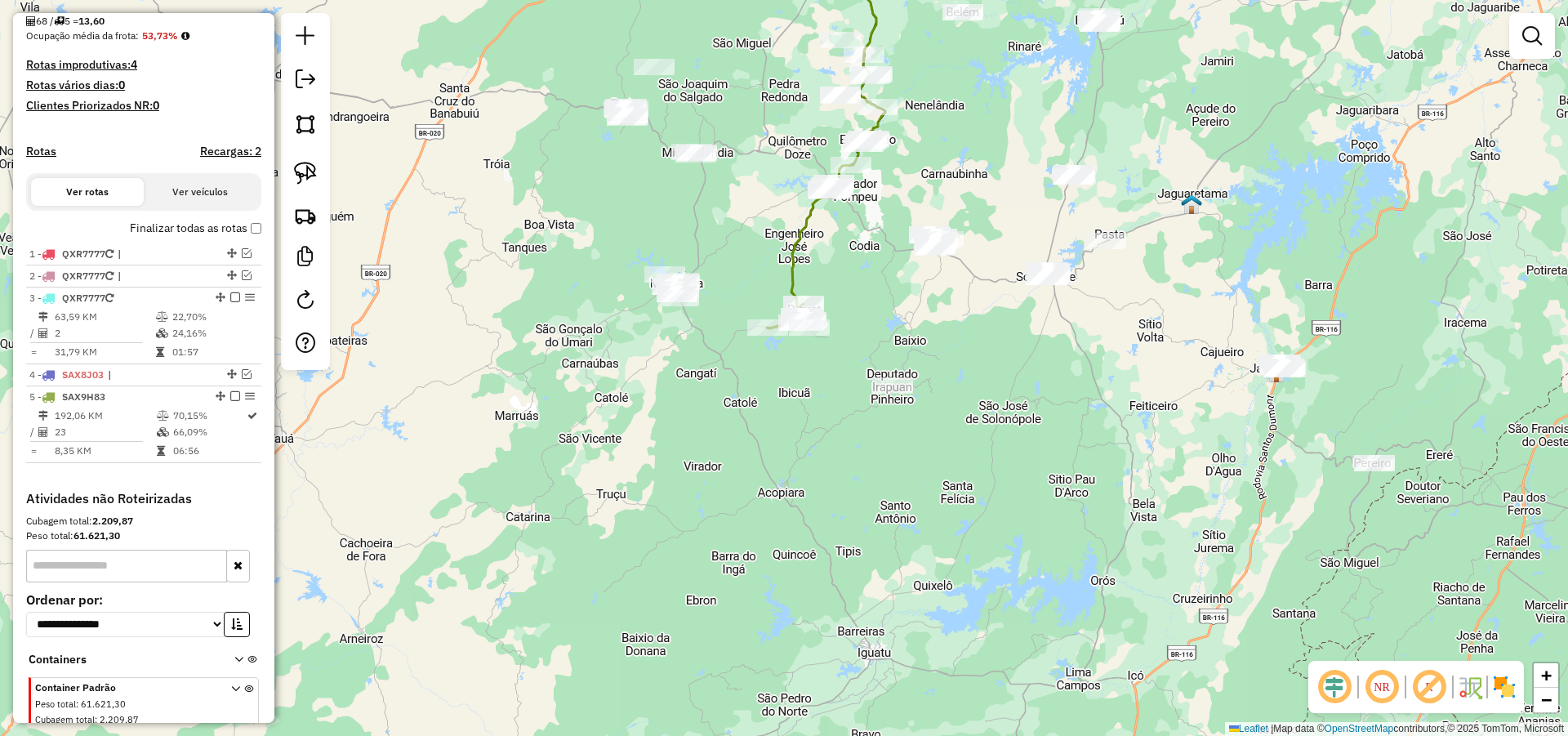
scroll to position [442, 0]
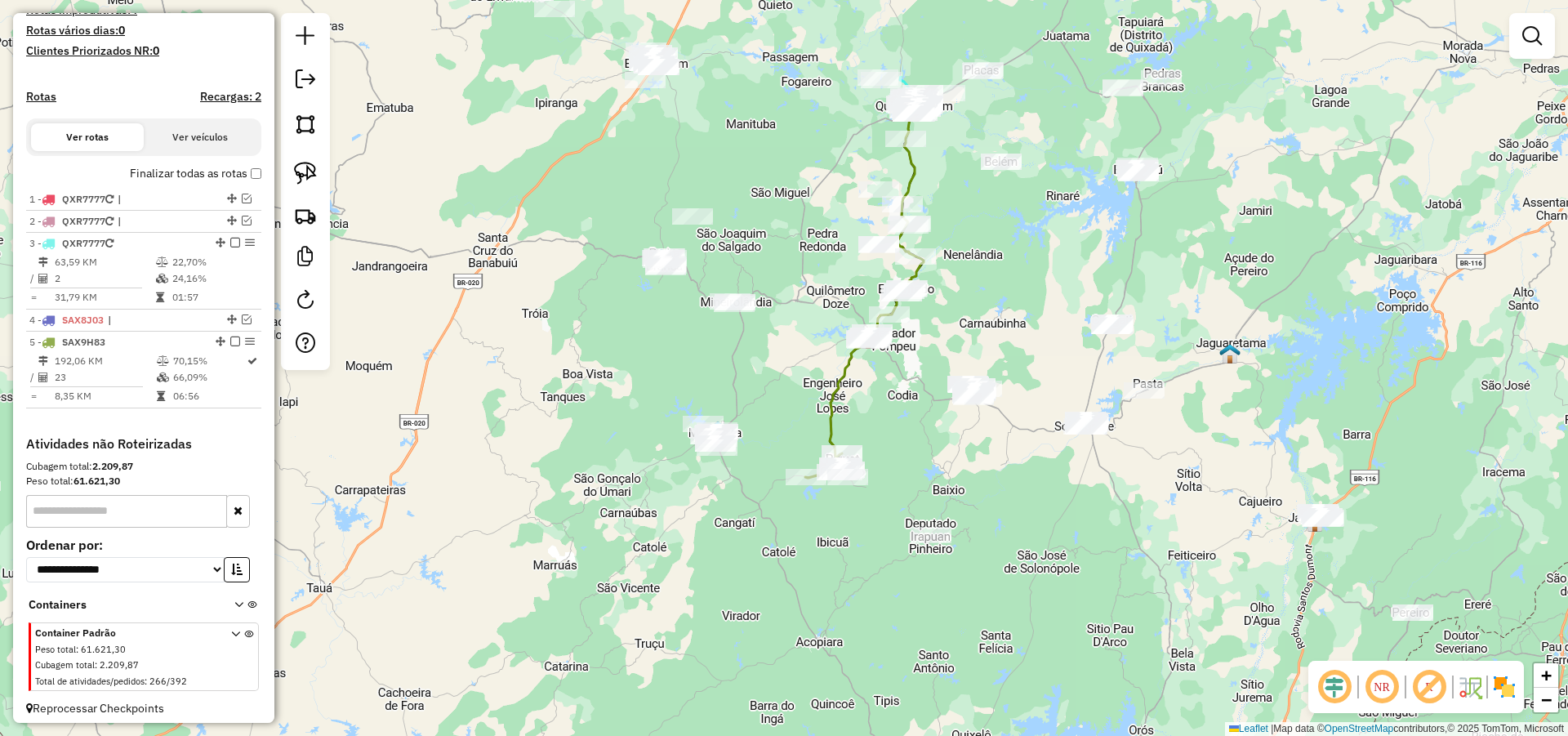
drag, startPoint x: 523, startPoint y: 324, endPoint x: 520, endPoint y: 419, distance: 95.0
click at [555, 433] on div "Janela de atendimento Grade de atendimento Capacidade Transportadoras Veículos …" at bounding box center [784, 368] width 1568 height 736
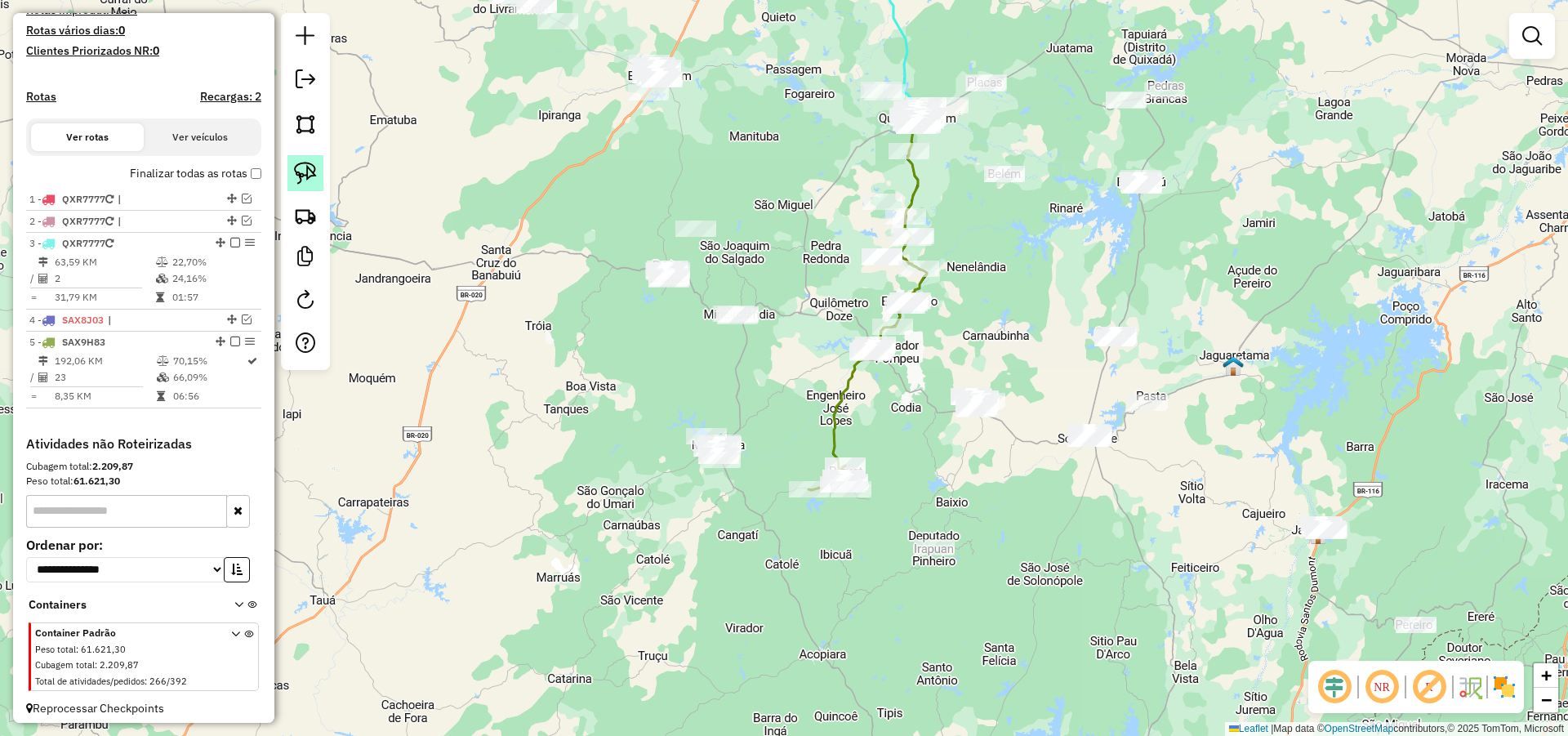
click at [312, 170] on img at bounding box center [305, 173] width 23 height 23
drag, startPoint x: 731, startPoint y: 396, endPoint x: 747, endPoint y: 497, distance: 102.3
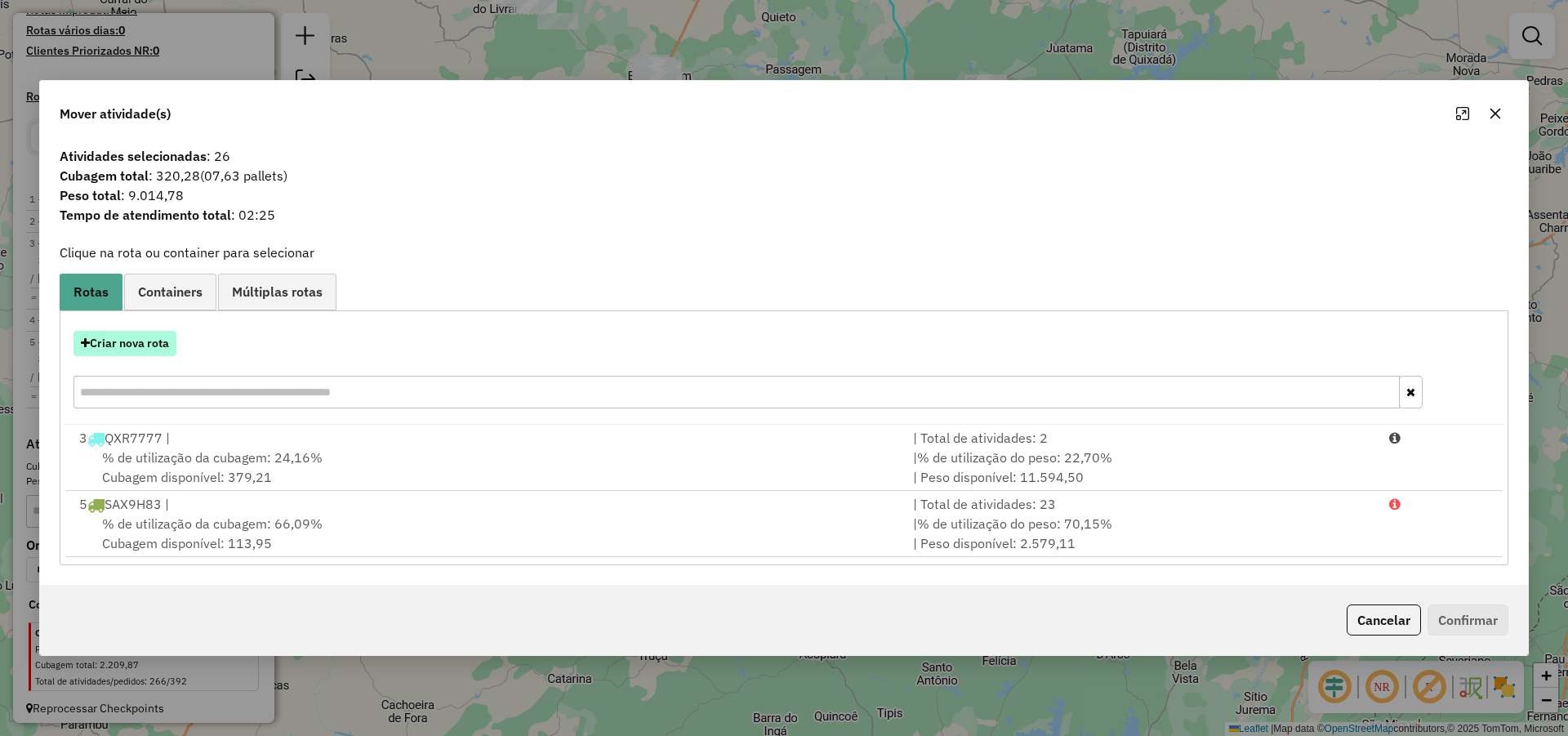
click at [163, 339] on button "Criar nova rota" at bounding box center [124, 343] width 103 height 26
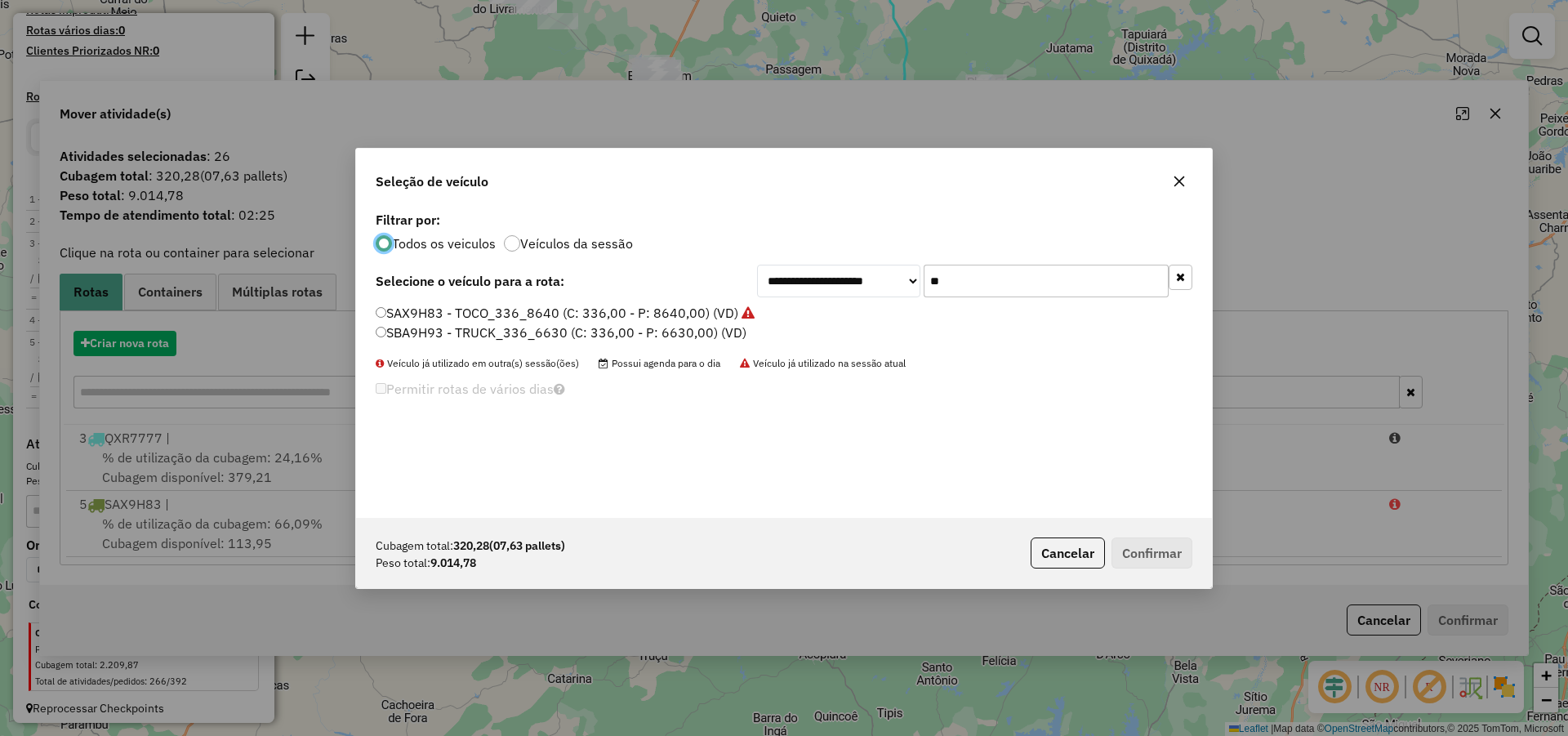
scroll to position [9, 5]
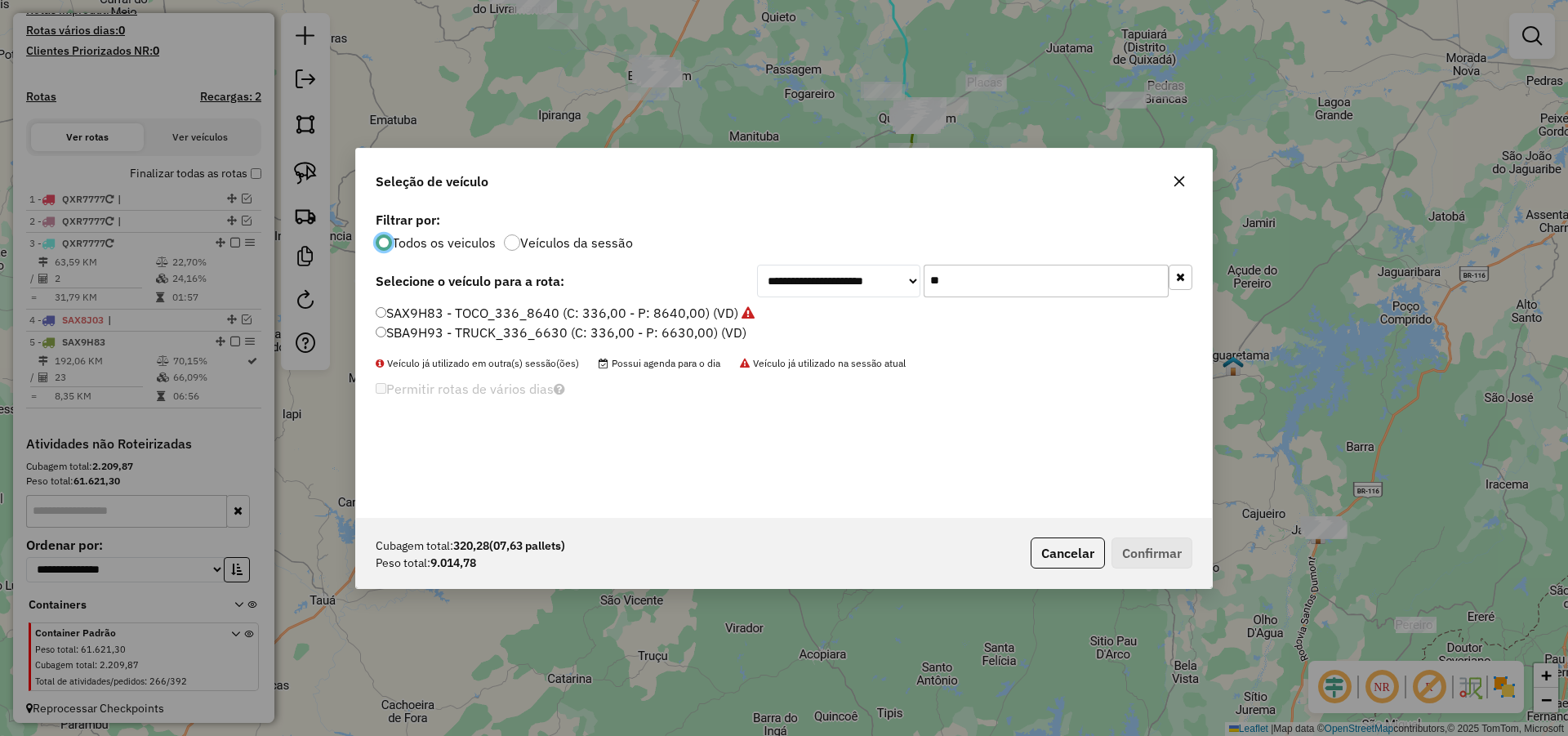
click at [981, 292] on input "**" at bounding box center [1047, 281] width 245 height 33
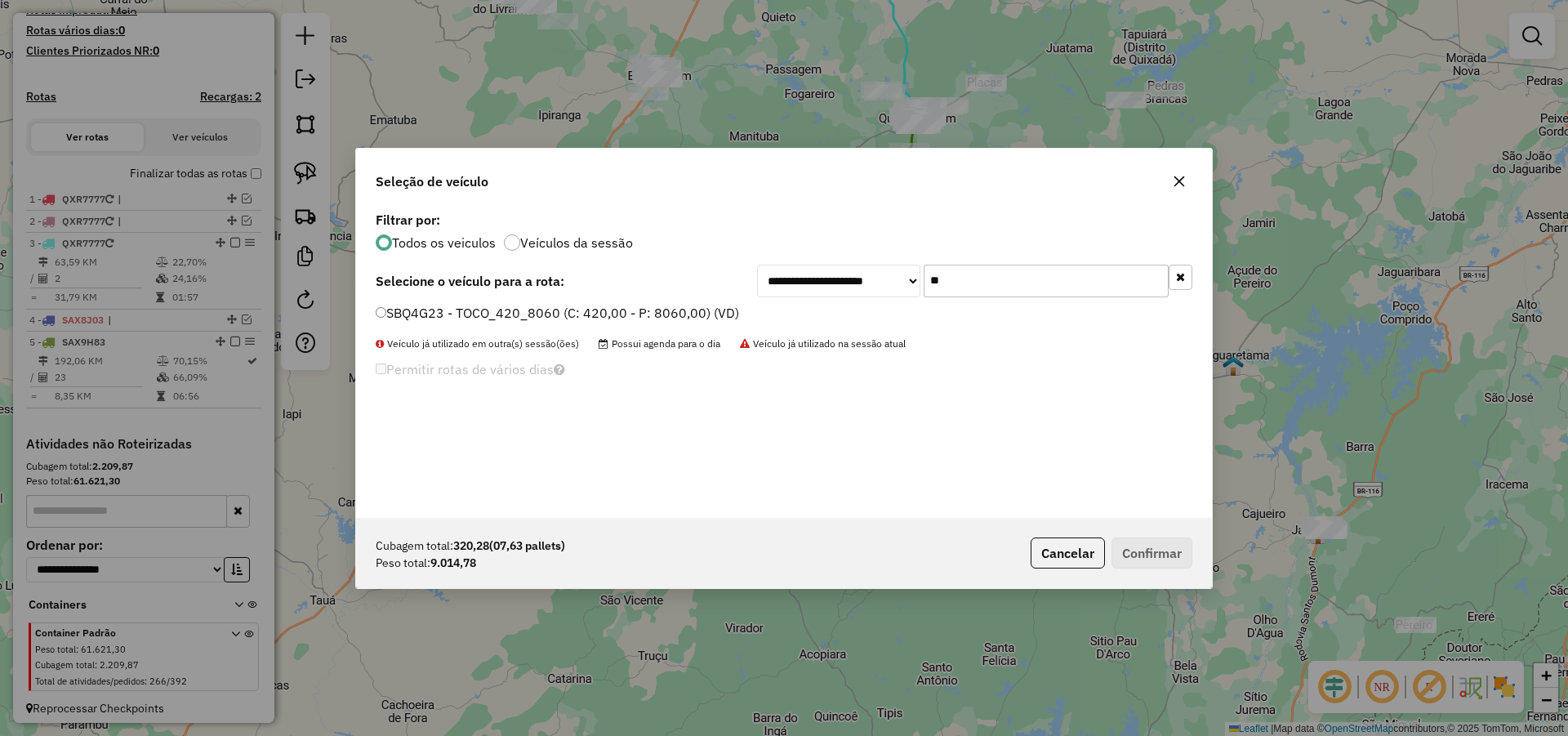
type input "**"
click at [663, 304] on label "SBQ4G23 - TOCO_420_8060 (C: 420,00 - P: 8060,00) (VD)" at bounding box center [558, 312] width 364 height 19
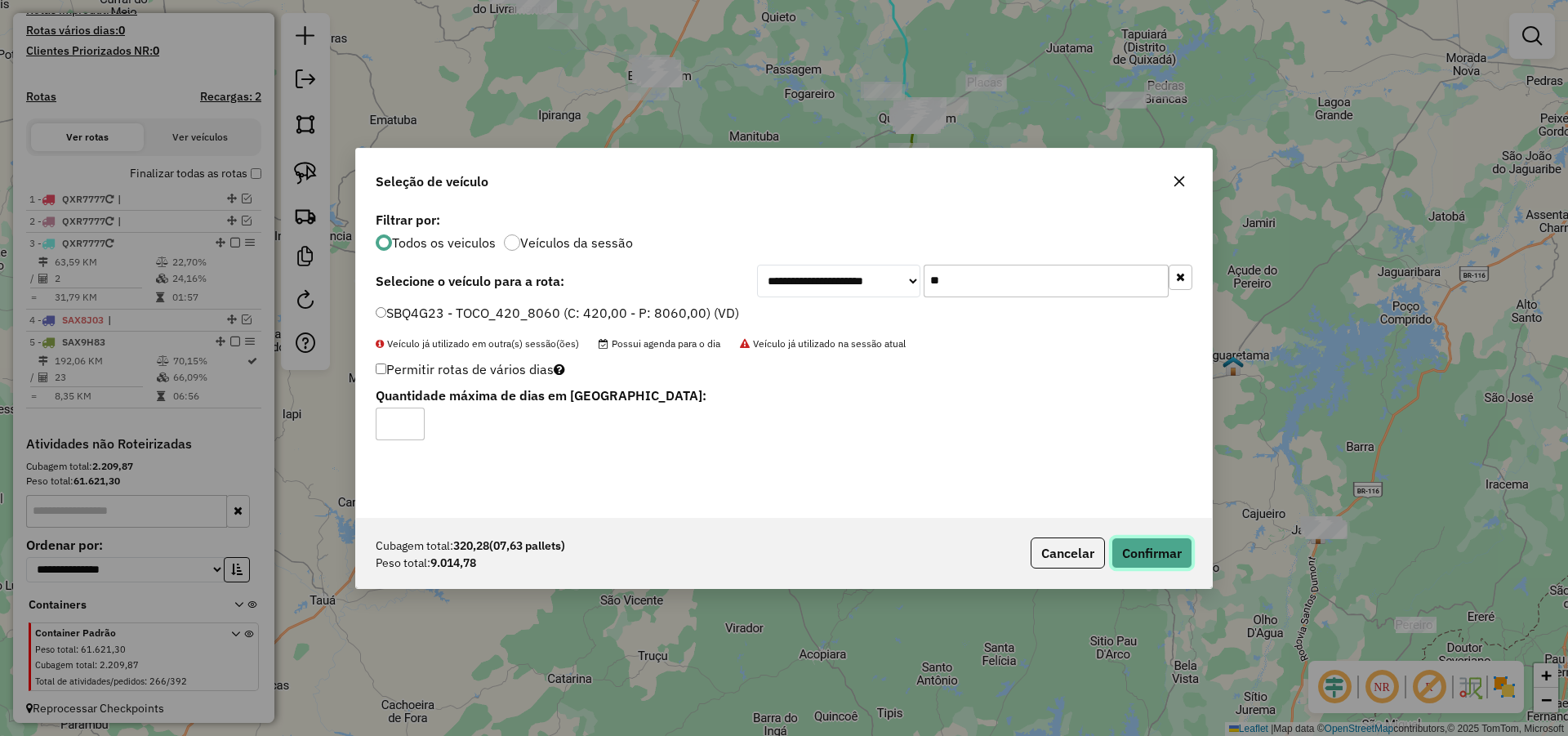
click at [1149, 543] on button "Confirmar" at bounding box center [1152, 552] width 81 height 31
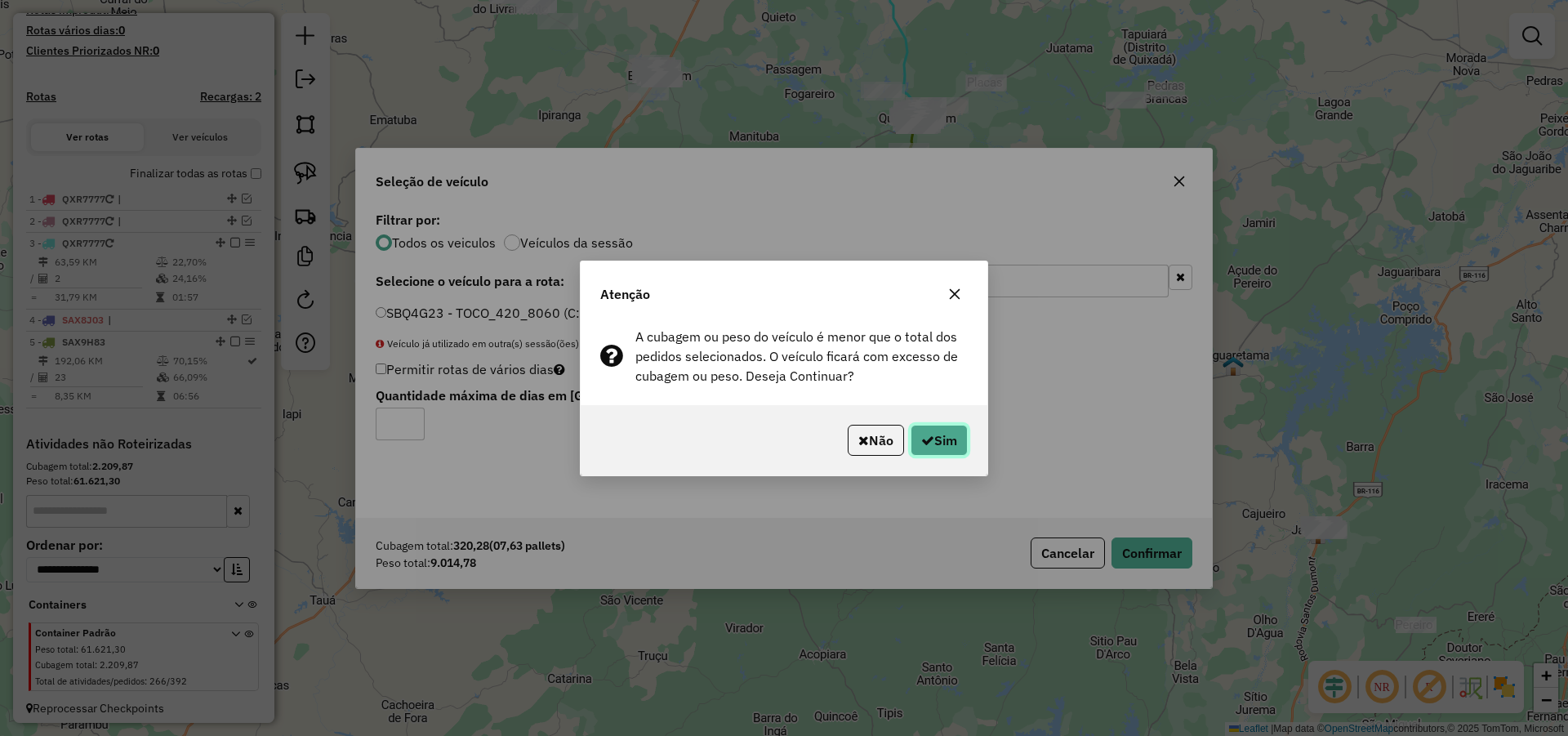
click at [944, 445] on button "Sim" at bounding box center [939, 439] width 57 height 31
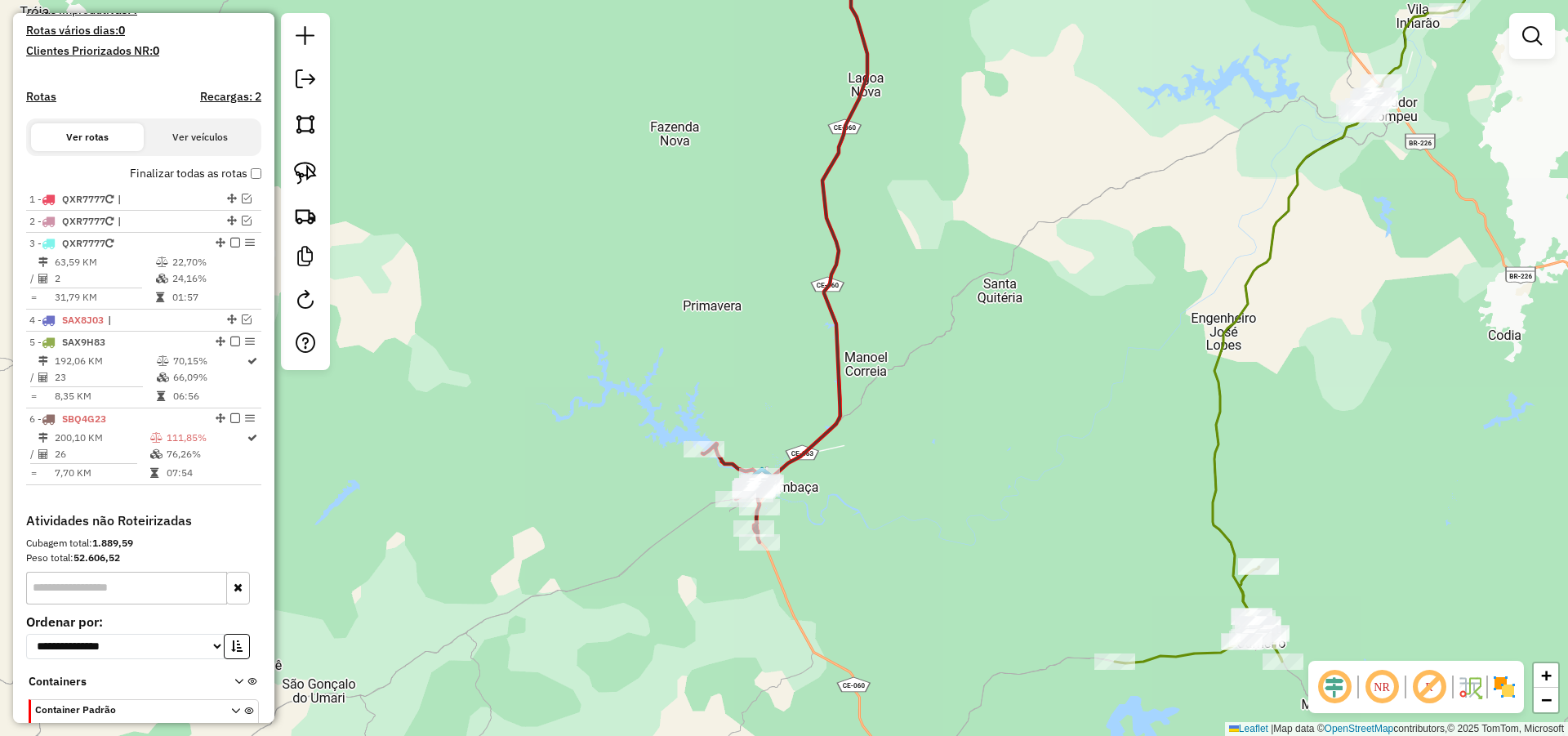
drag, startPoint x: 866, startPoint y: 463, endPoint x: 867, endPoint y: 286, distance: 177.0
click at [867, 288] on div "Janela de atendimento Grade de atendimento Capacidade Transportadoras Veículos …" at bounding box center [784, 368] width 1568 height 736
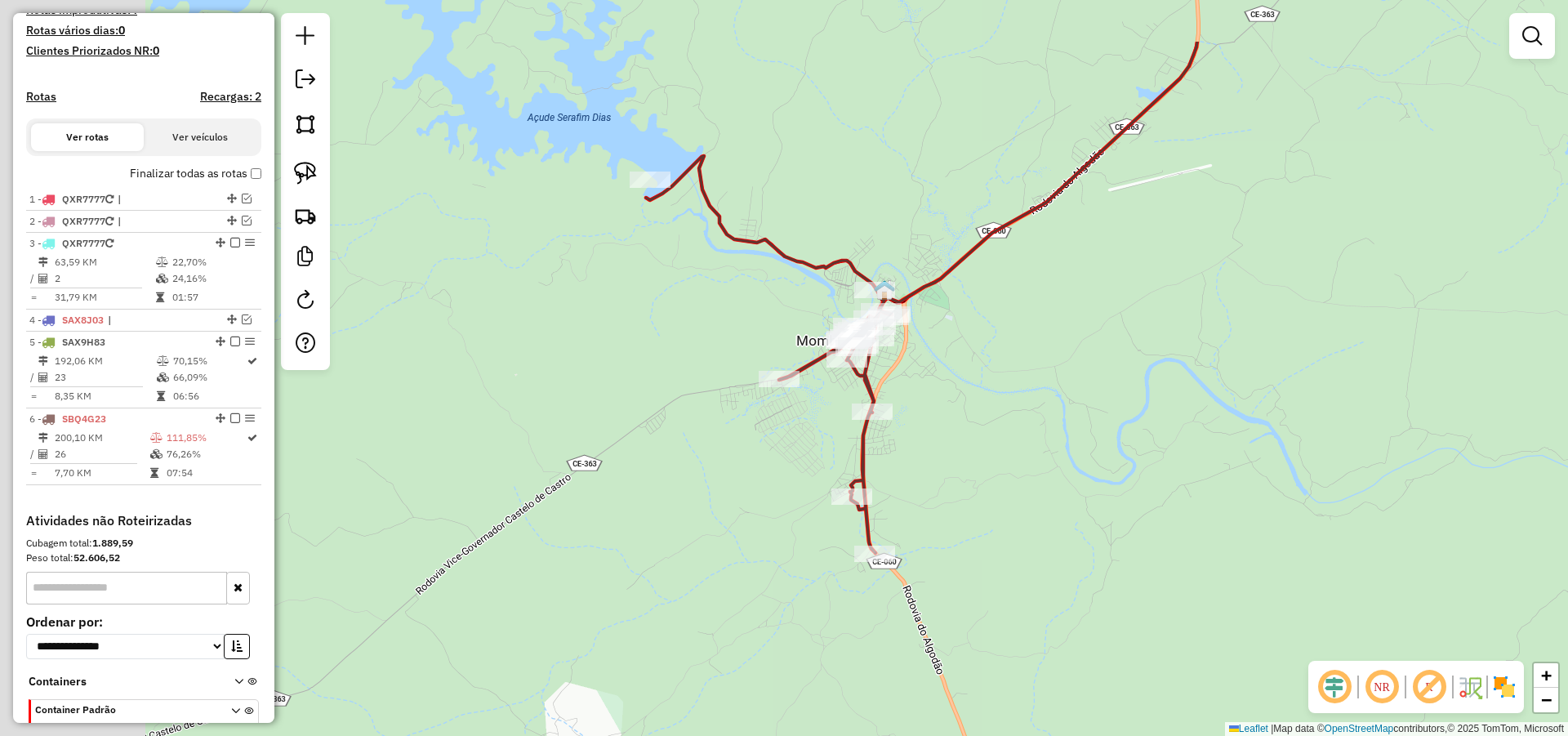
drag, startPoint x: 996, startPoint y: 429, endPoint x: 923, endPoint y: 397, distance: 79.7
click at [1009, 431] on div "Janela de atendimento Grade de atendimento Capacidade Transportadoras Veículos …" at bounding box center [784, 368] width 1568 height 736
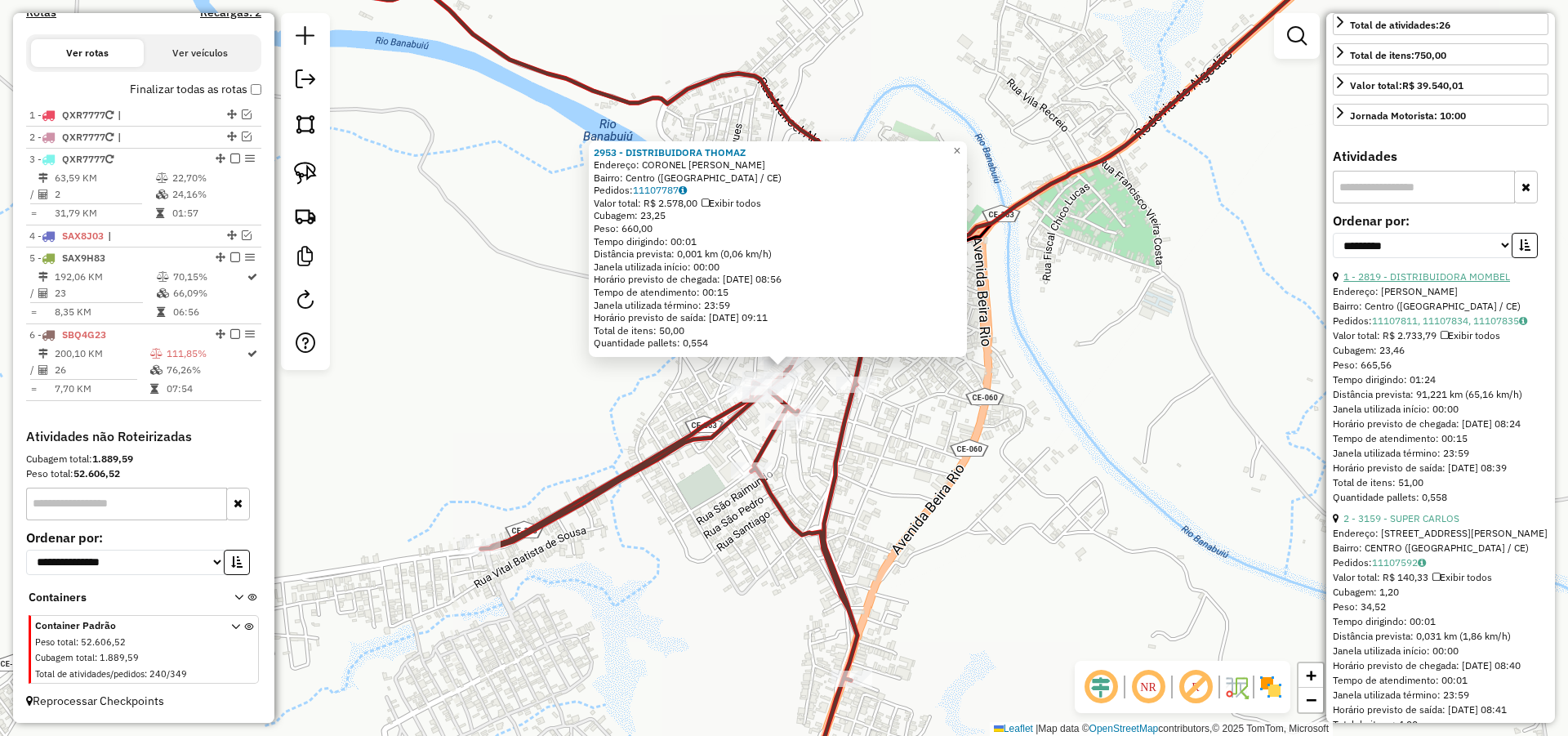
scroll to position [588, 0]
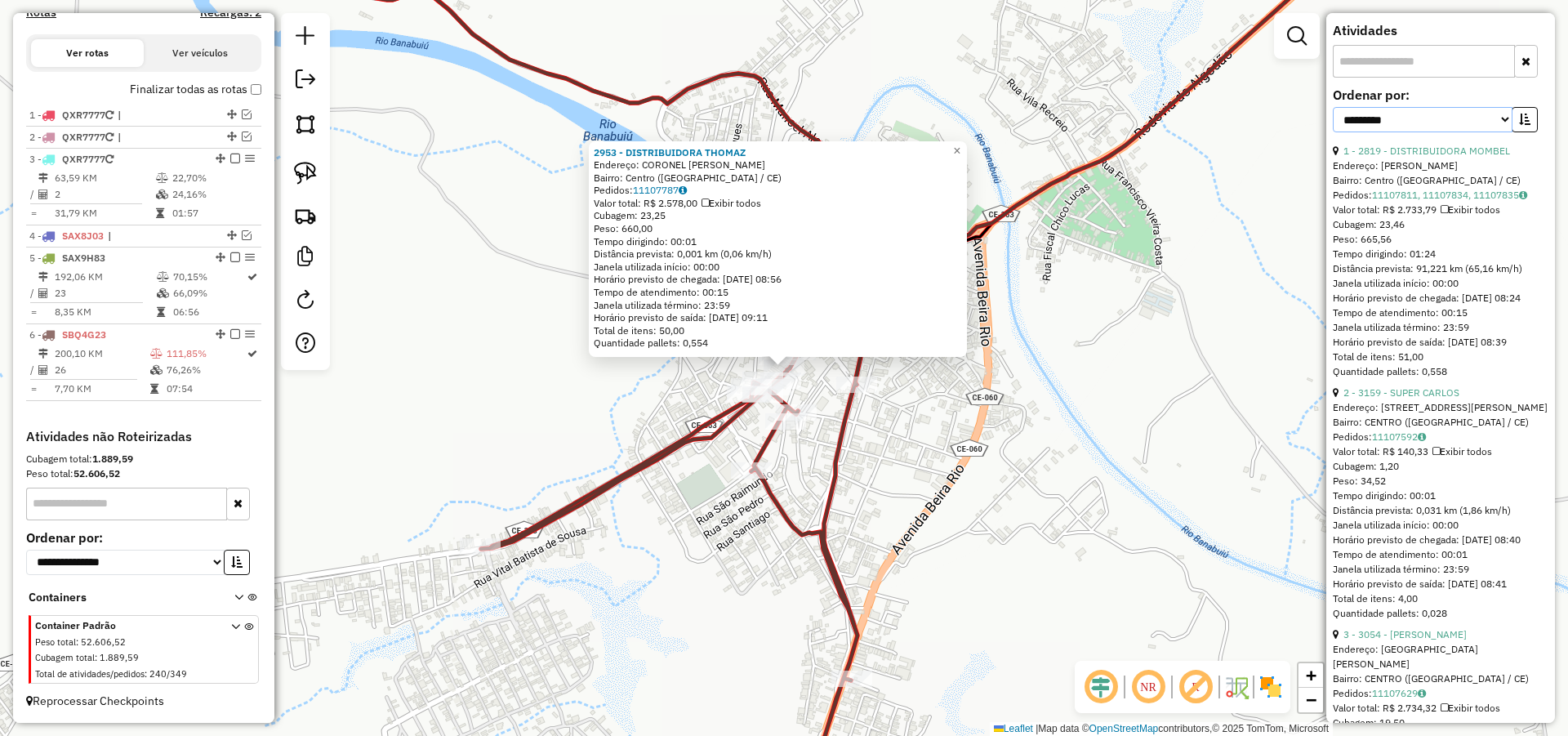
select select "*********"
click at [1332, 132] on select "**********" at bounding box center [1422, 119] width 180 height 26
click at [1526, 125] on icon "button" at bounding box center [1524, 119] width 11 height 11
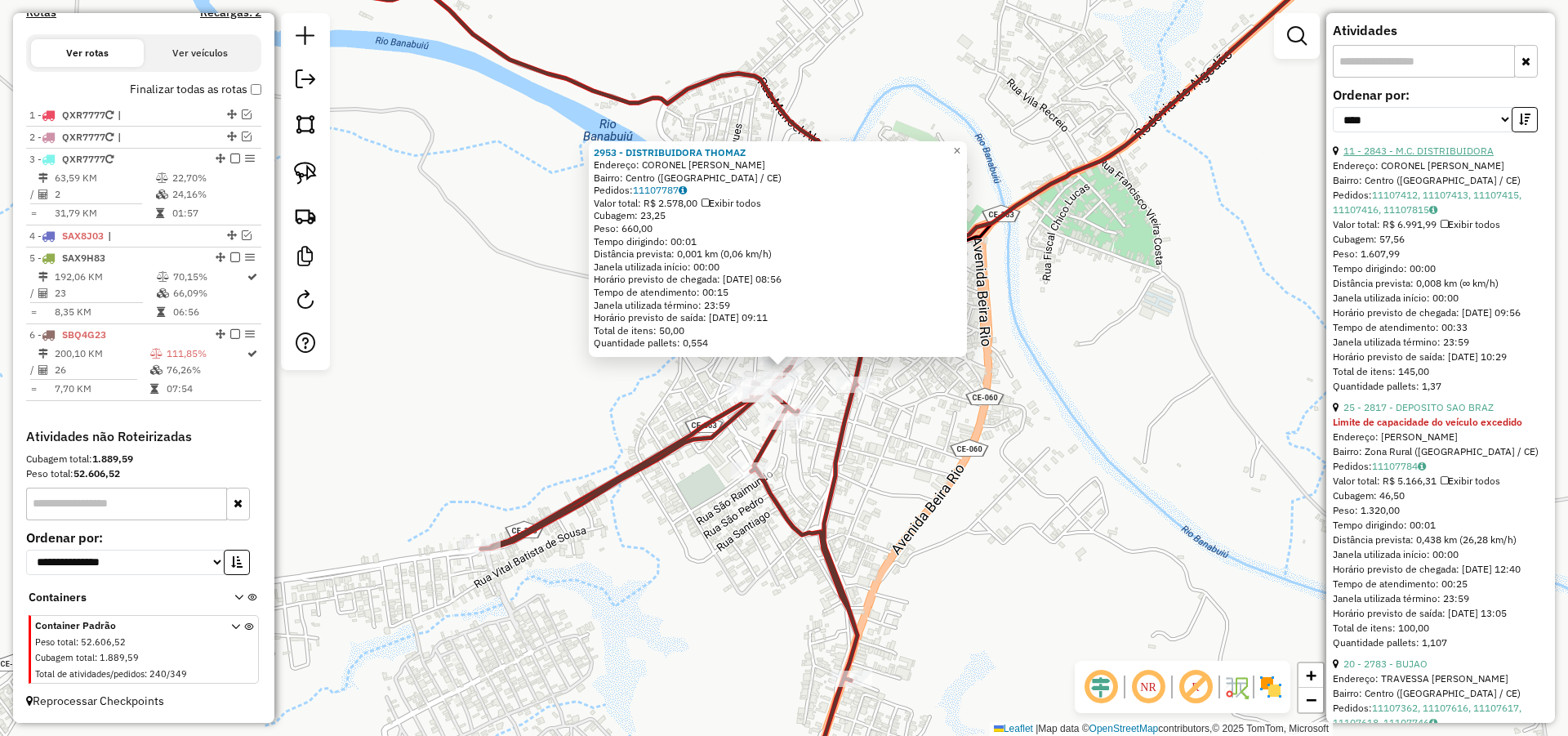
click at [1459, 157] on link "11 - 2843 - M.C. DISTRIBUIDORA" at bounding box center [1418, 151] width 150 height 12
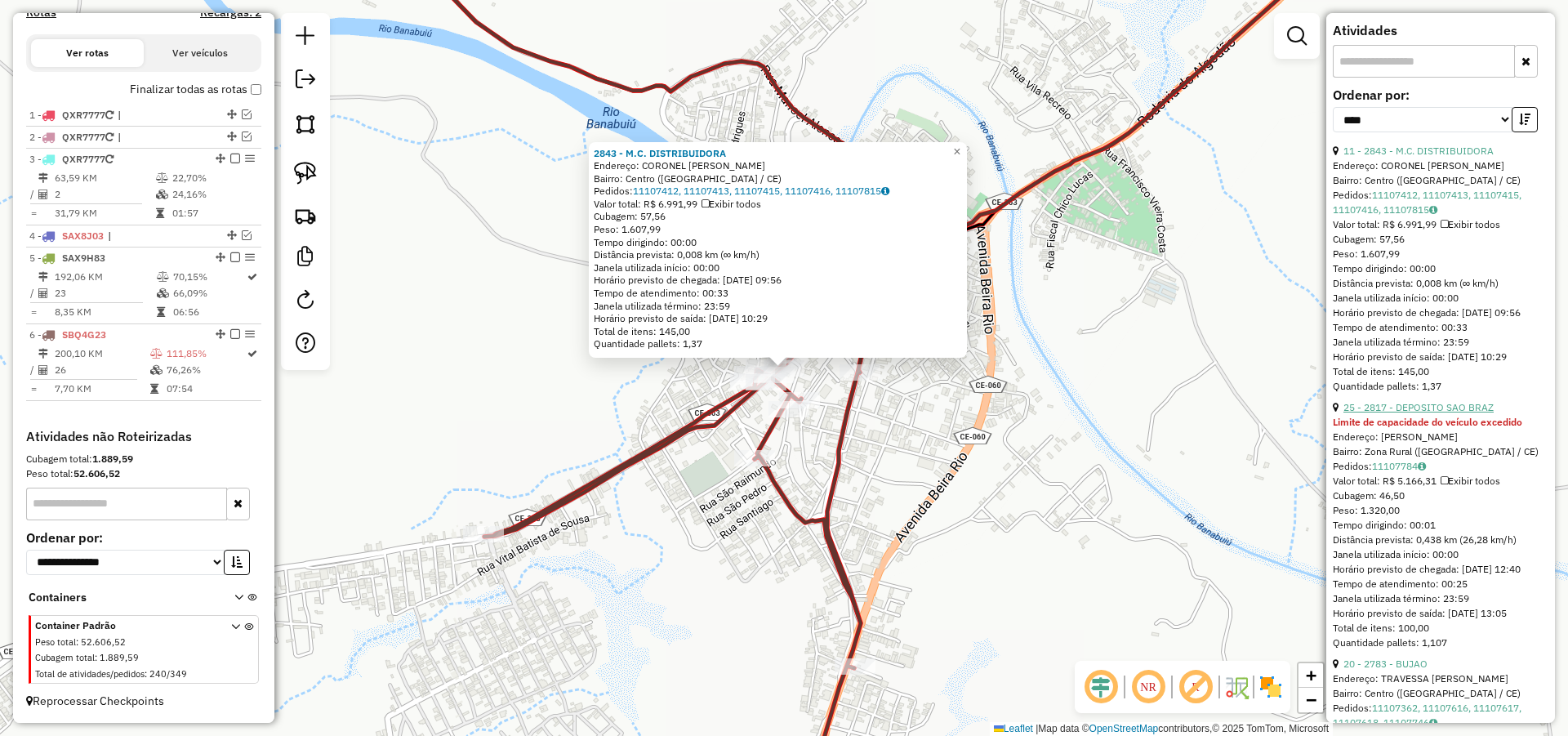
click at [1451, 413] on link "25 - 2817 - DEPOSITO SAO BRAZ" at bounding box center [1418, 407] width 150 height 12
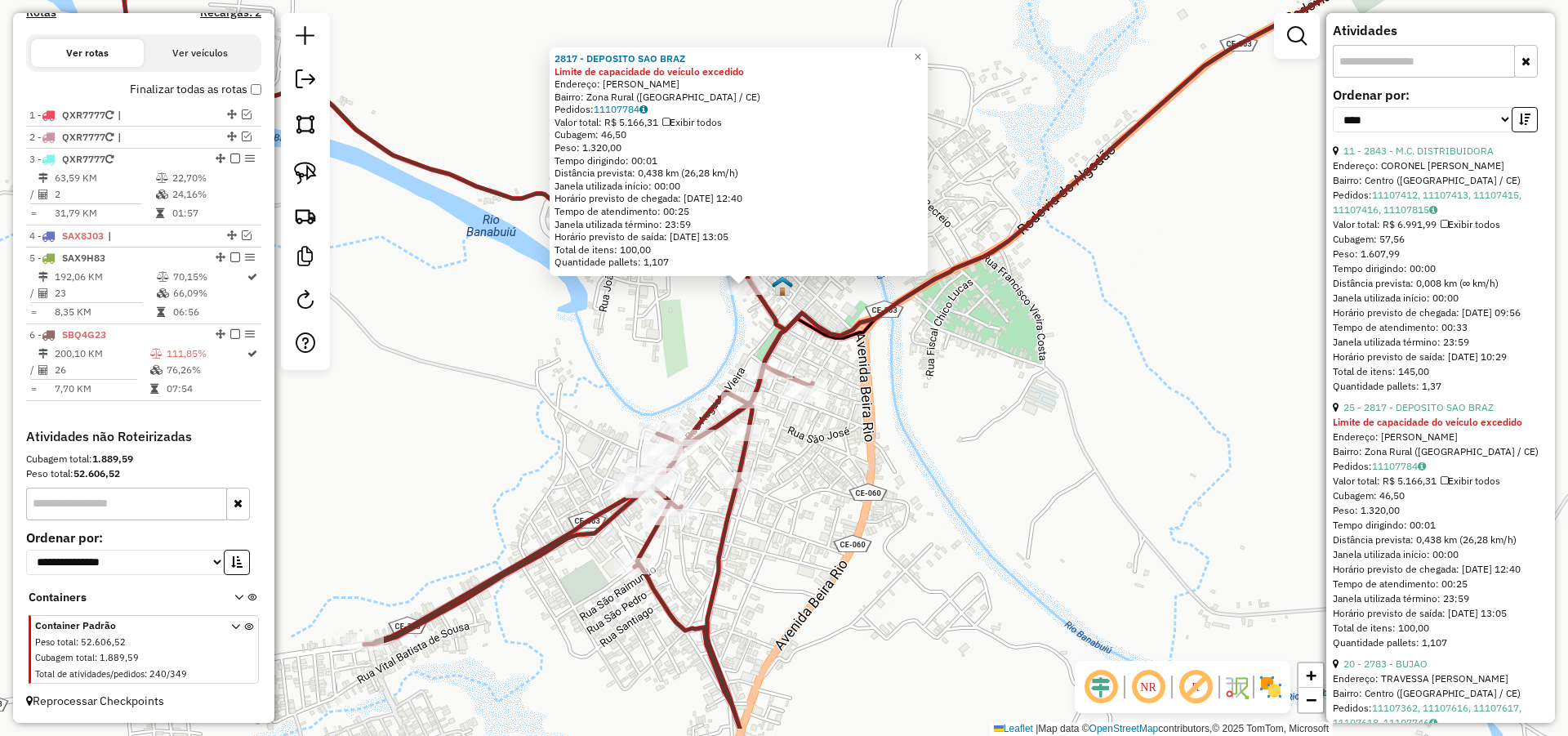
drag, startPoint x: 946, startPoint y: 367, endPoint x: 850, endPoint y: 159, distance: 229.1
click at [848, 160] on div "2817 - DEPOSITO SAO BRAZ Limite de capacidade do veículo excedido Endereço: MAN…" at bounding box center [784, 368] width 1568 height 736
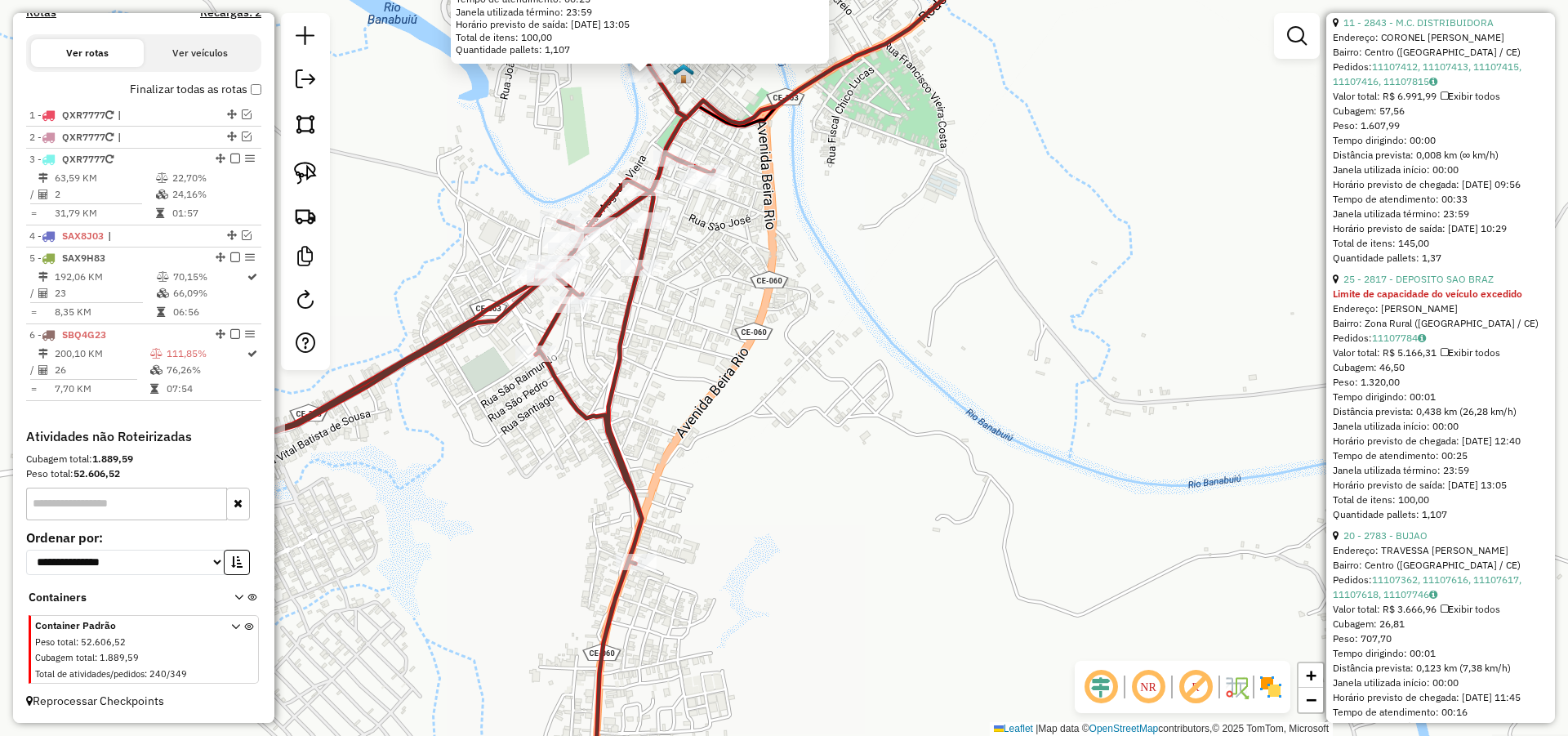
scroll to position [882, 0]
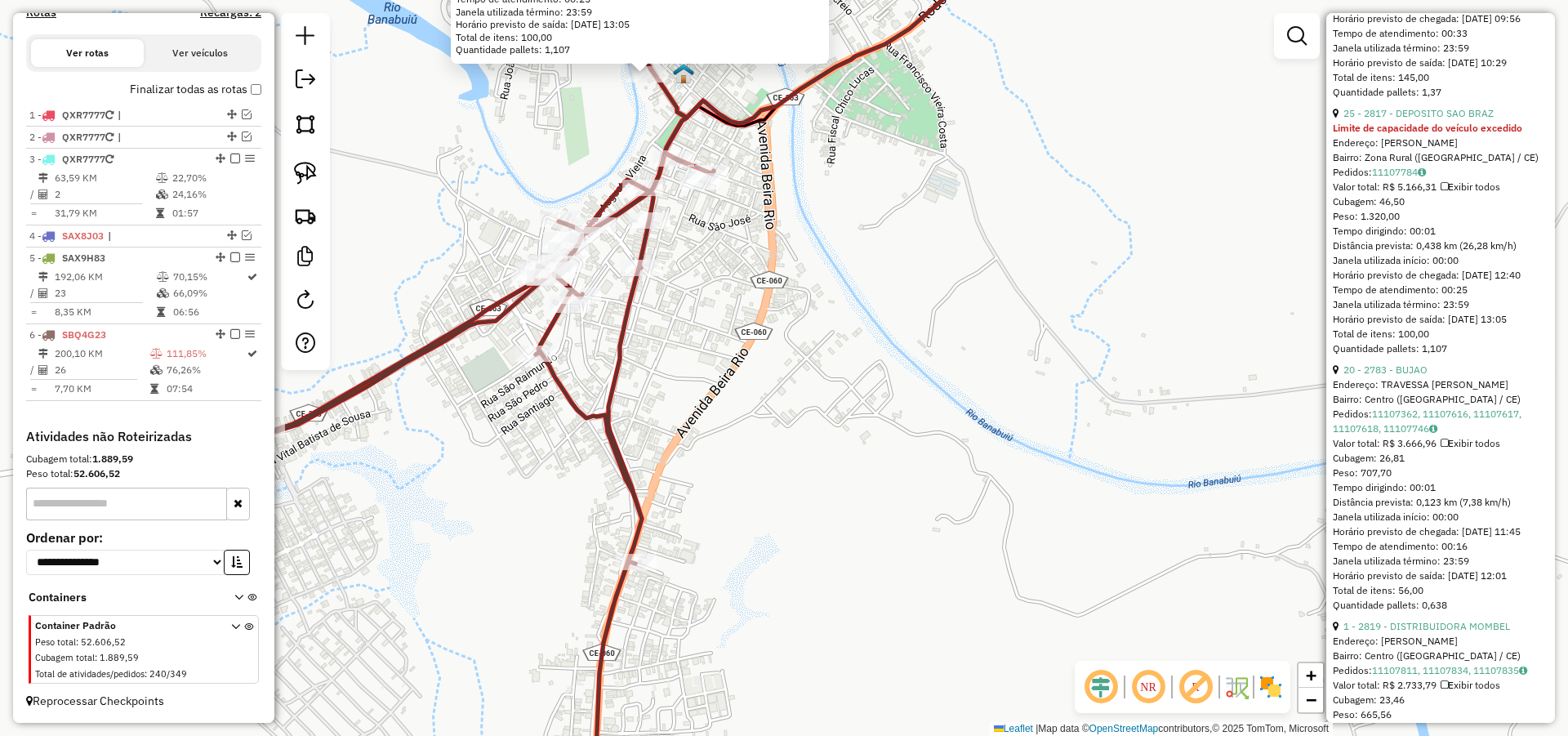
drag, startPoint x: 797, startPoint y: 289, endPoint x: 824, endPoint y: 289, distance: 27.0
click at [811, 289] on div "2817 - DEPOSITO SAO BRAZ Limite de capacidade do veículo excedido Endereço: MAN…" at bounding box center [784, 368] width 1568 height 736
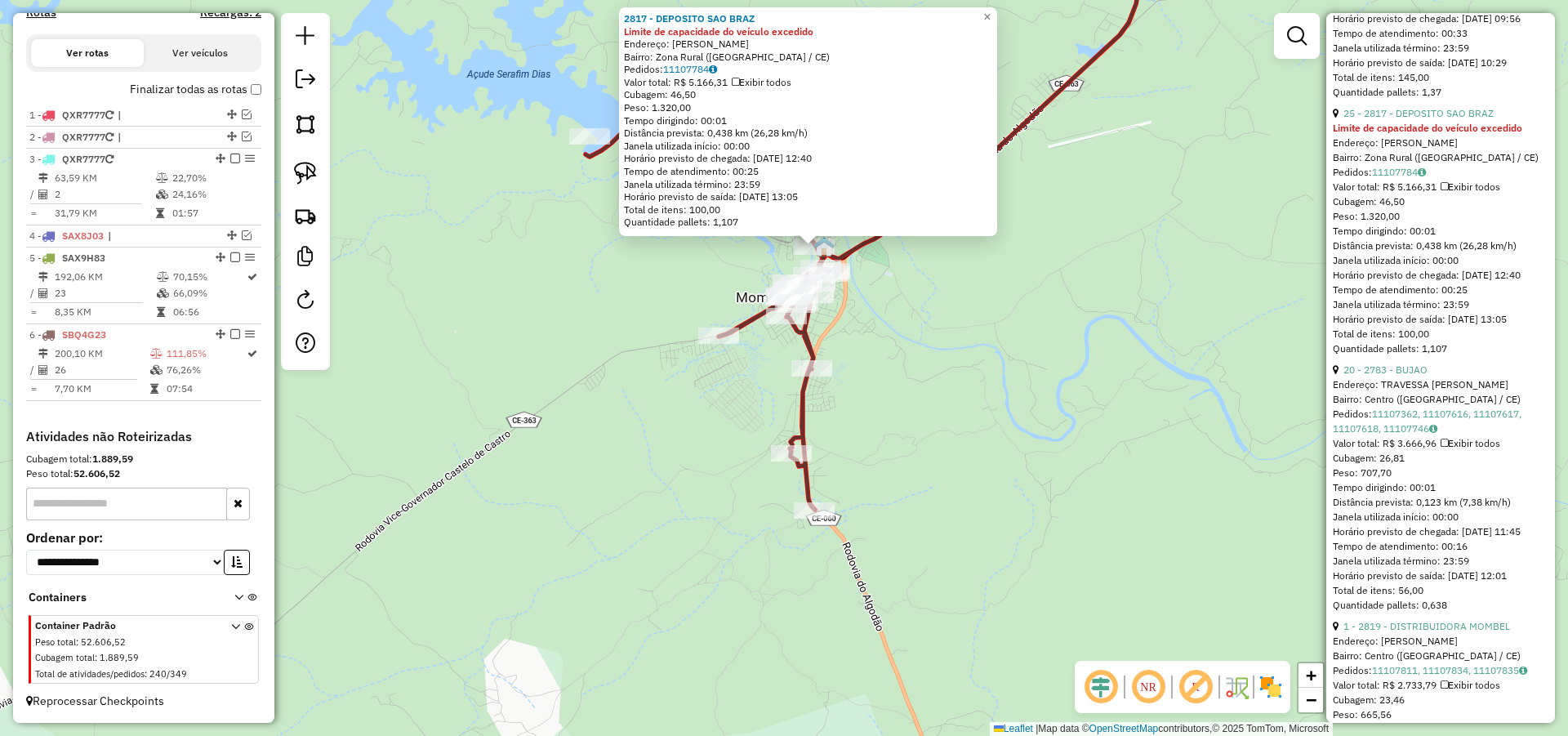
click at [937, 408] on div "2817 - DEPOSITO SAO BRAZ Limite de capacidade do veículo excedido Endereço: MAN…" at bounding box center [784, 368] width 1568 height 736
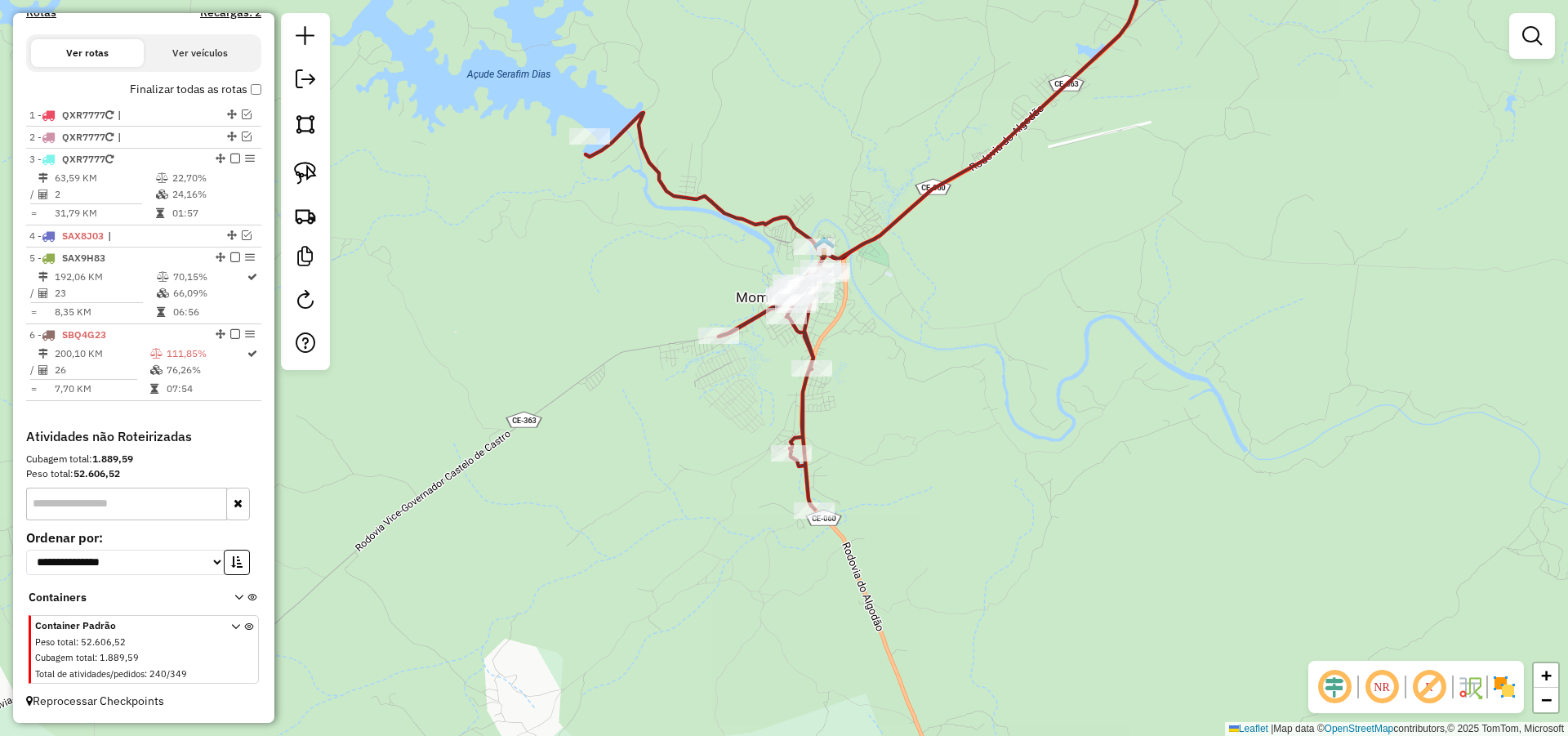
drag, startPoint x: 310, startPoint y: 169, endPoint x: 469, endPoint y: 244, distance: 175.8
click at [311, 169] on img at bounding box center [305, 173] width 23 height 23
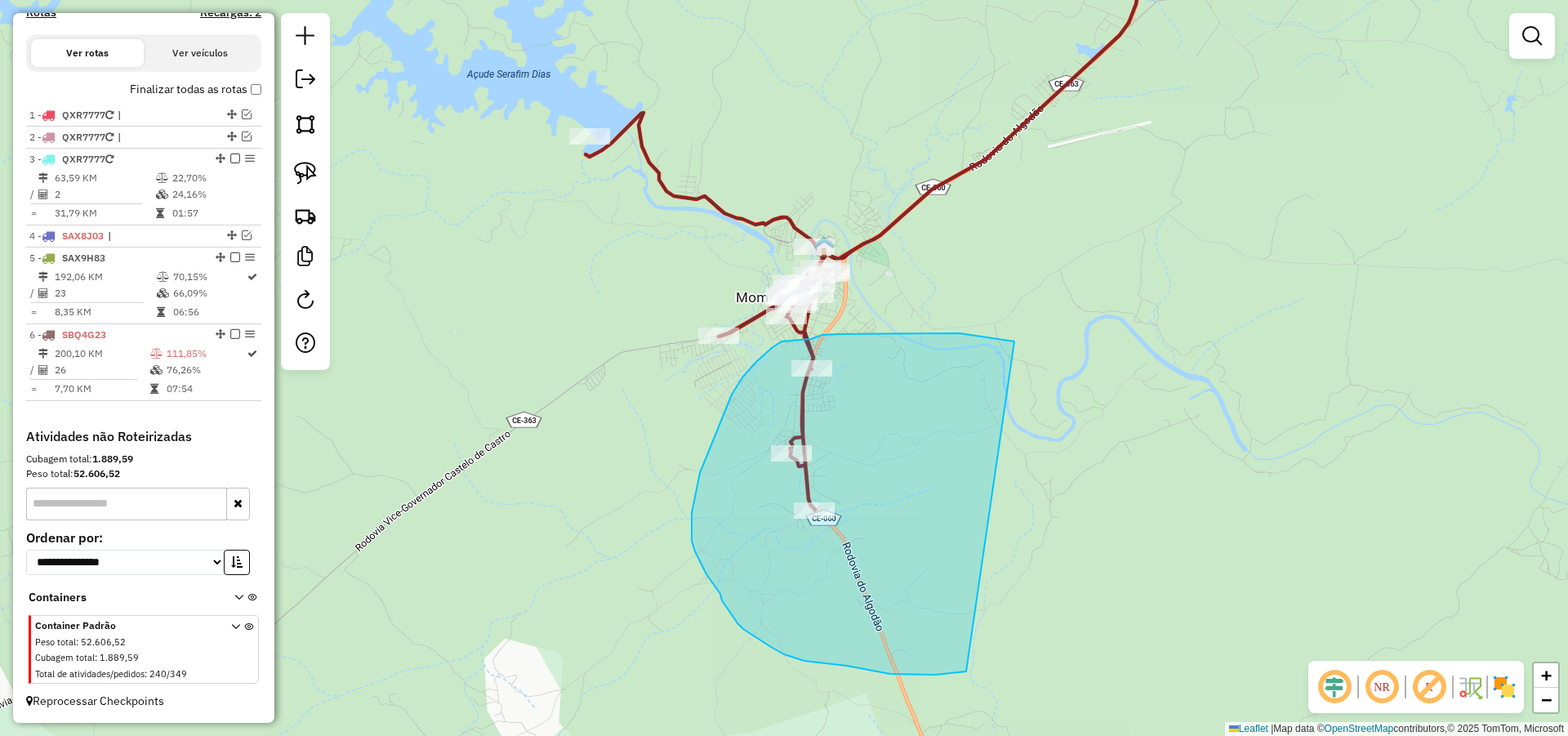
drag, startPoint x: 1006, startPoint y: 341, endPoint x: 1020, endPoint y: 666, distance: 325.3
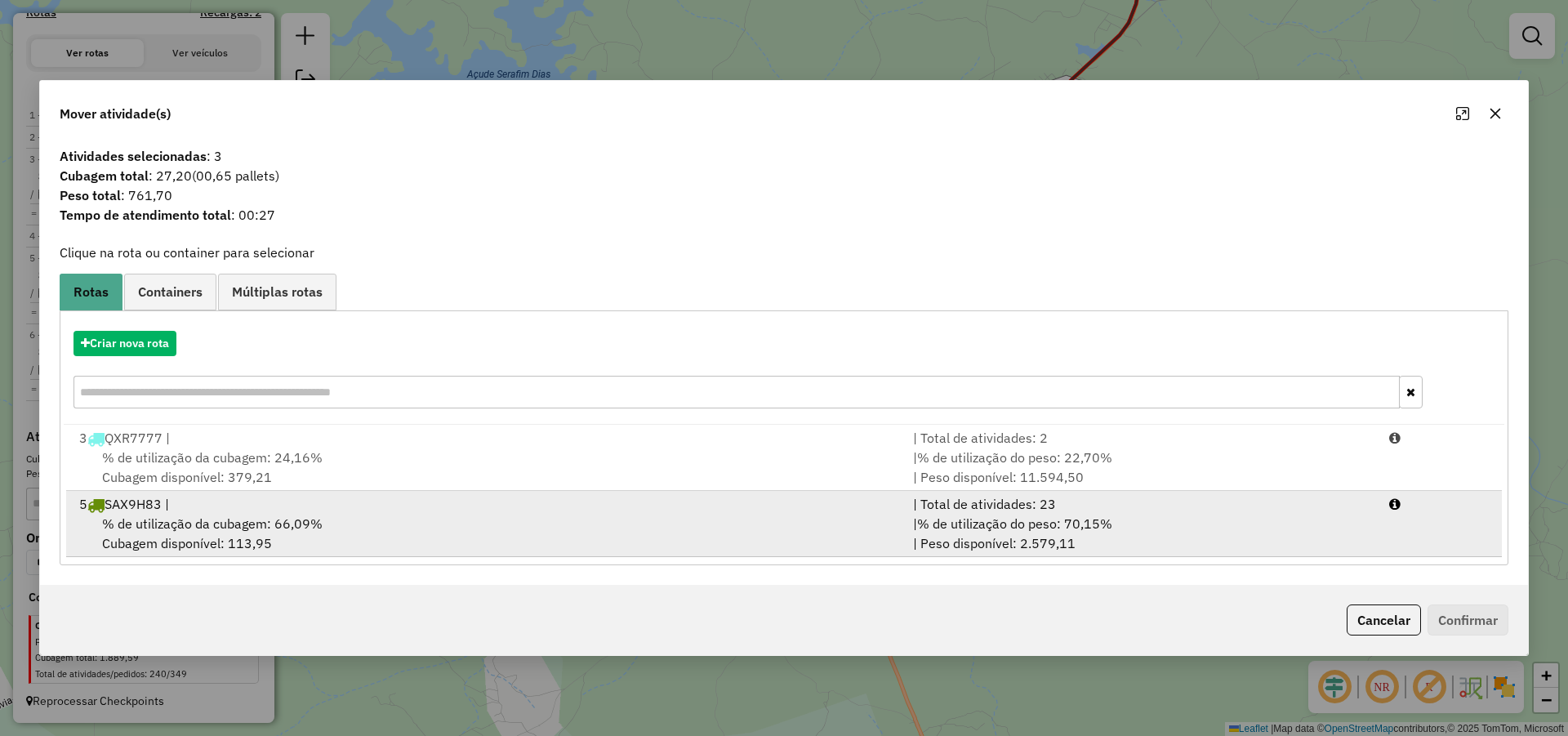
click at [1186, 516] on div "| % de utilização do peso: 70,15% | Peso disponível: 2.579,11" at bounding box center [1142, 533] width 476 height 39
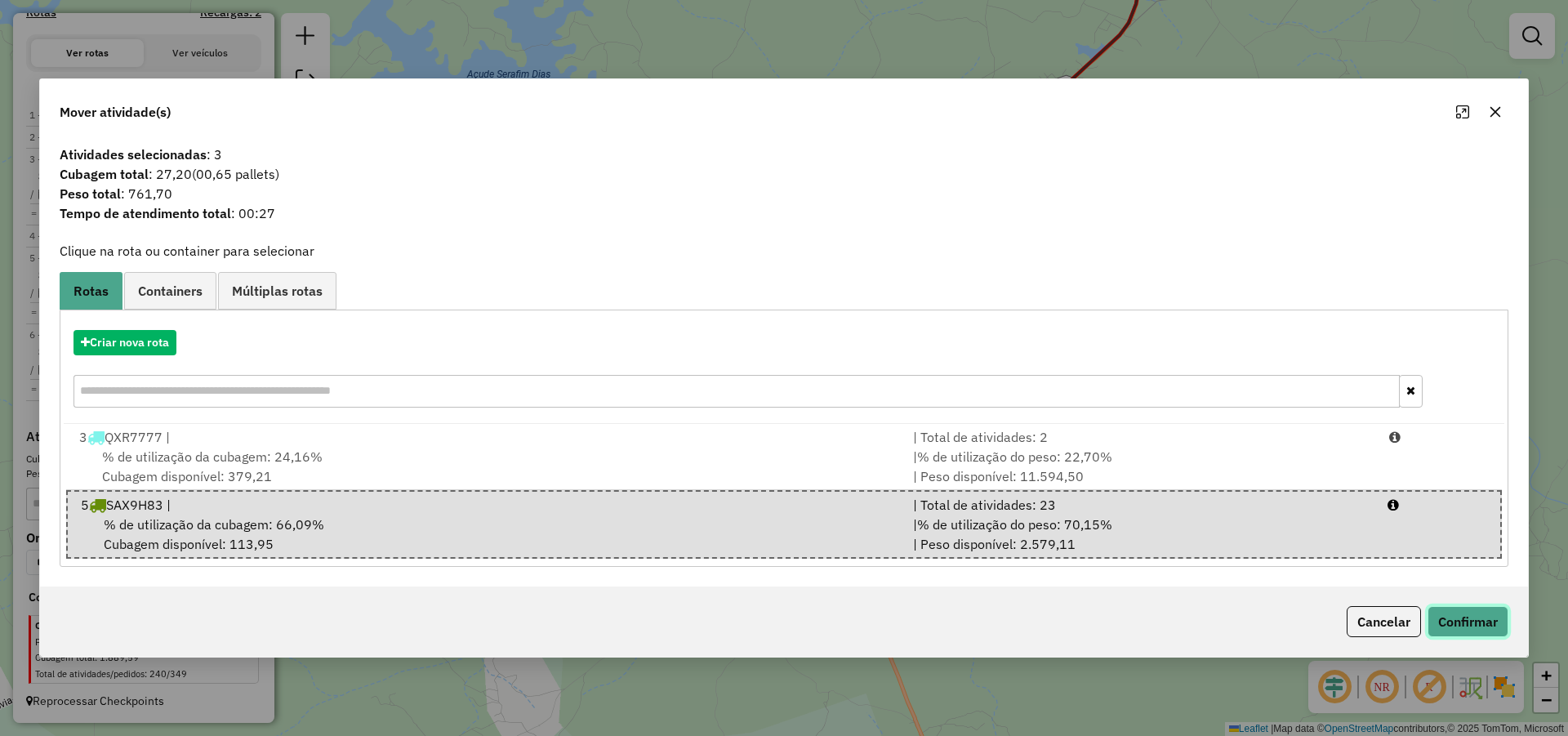
click at [1469, 616] on button "Confirmar" at bounding box center [1468, 621] width 81 height 31
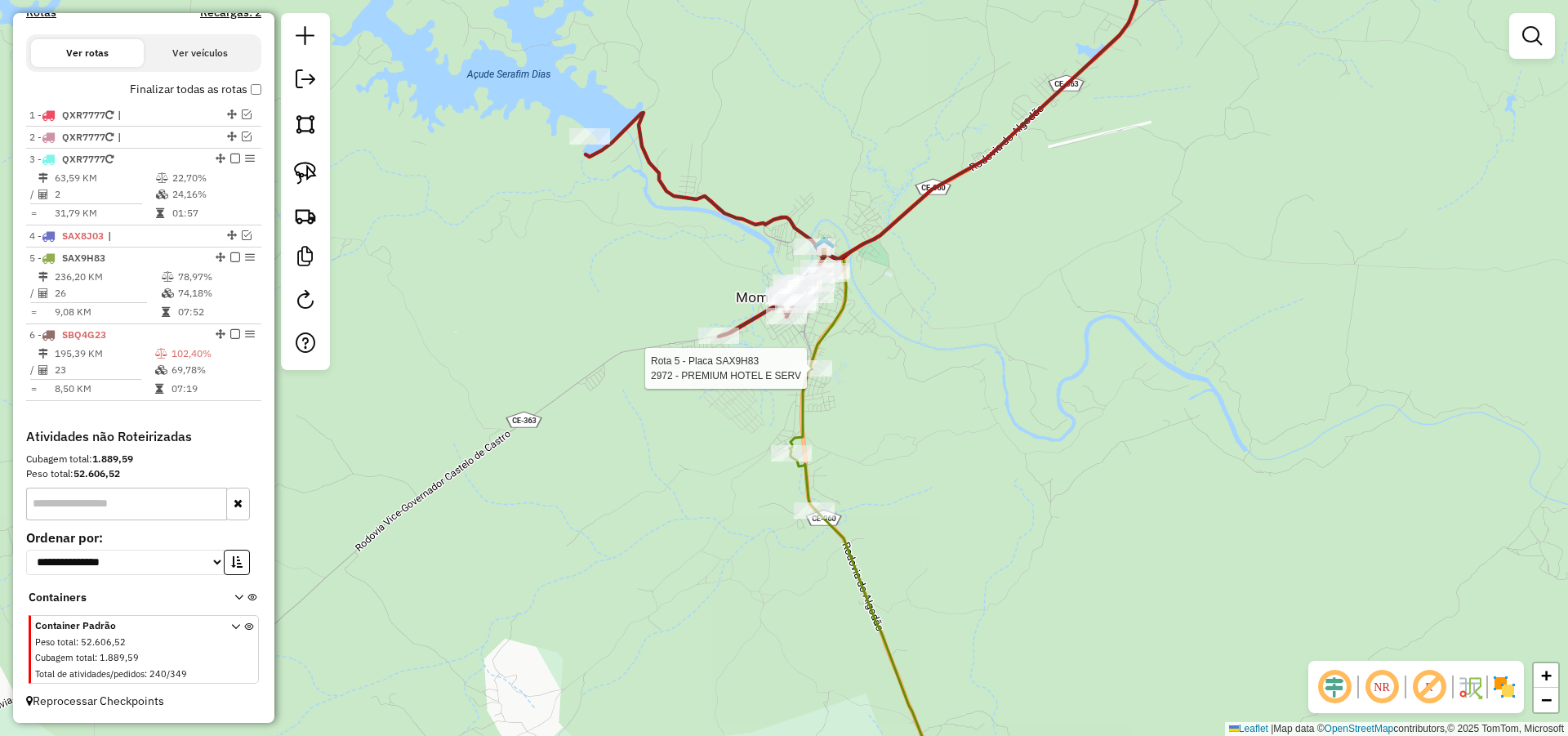
select select "*********"
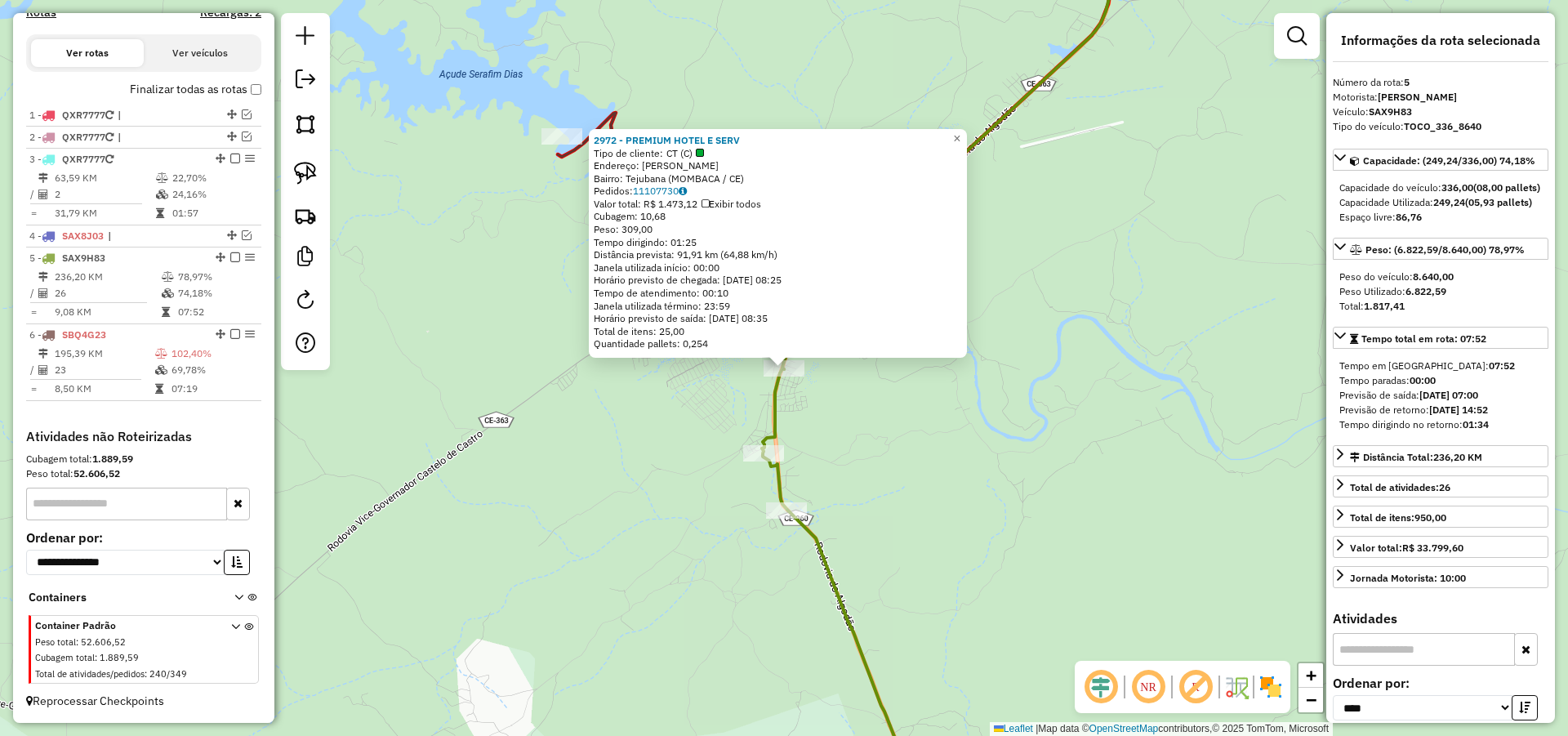
click at [1007, 411] on div "2972 - PREMIUM HOTEL E SERV Tipo de cliente: CT (C) Endereço: LUIZA SABINO Bair…" at bounding box center [784, 368] width 1568 height 736
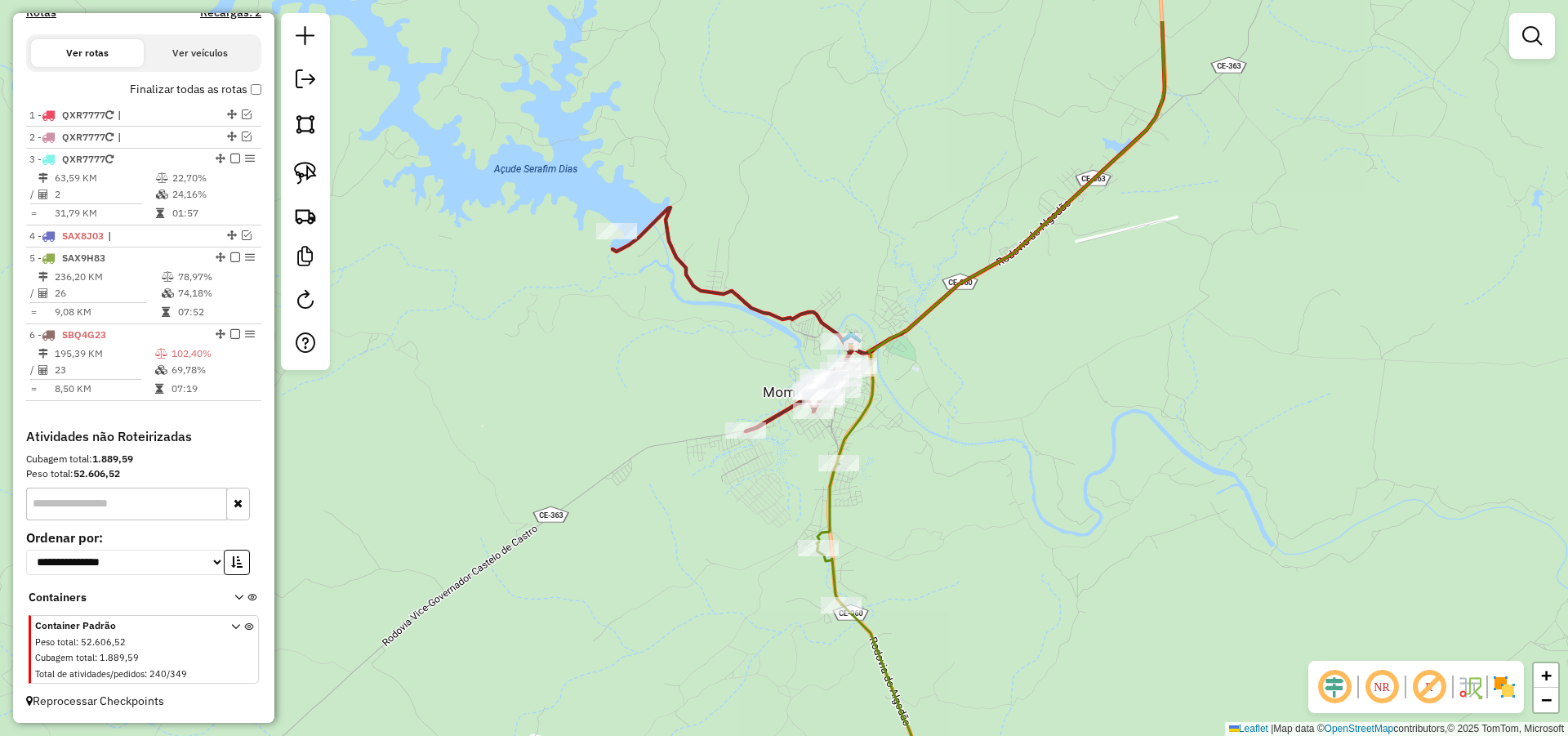
drag, startPoint x: 1043, startPoint y: 409, endPoint x: 1059, endPoint y: 446, distance: 40.3
click at [1088, 467] on div "Janela de atendimento Grade de atendimento Capacidade Transportadoras Veículos …" at bounding box center [784, 368] width 1568 height 736
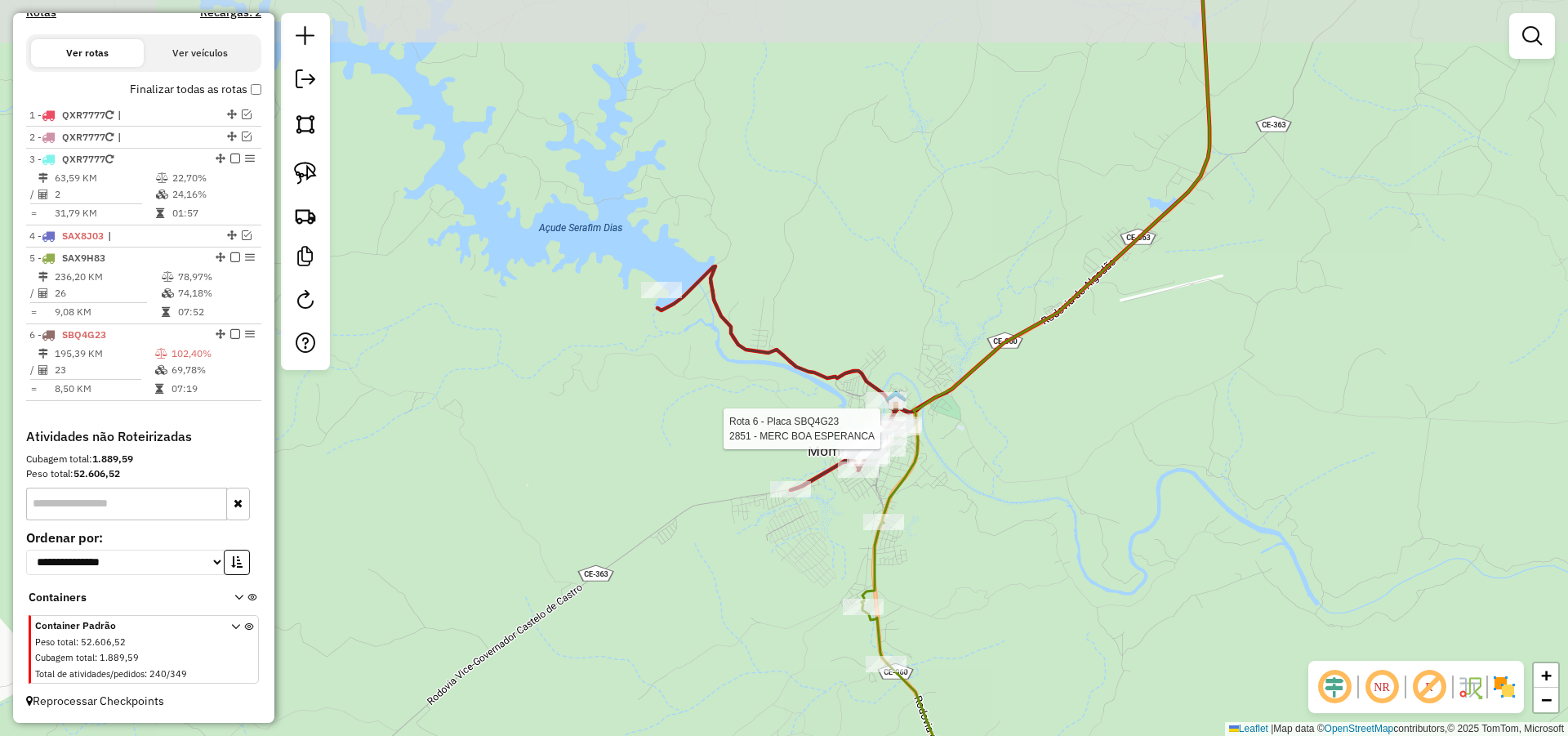
select select "*********"
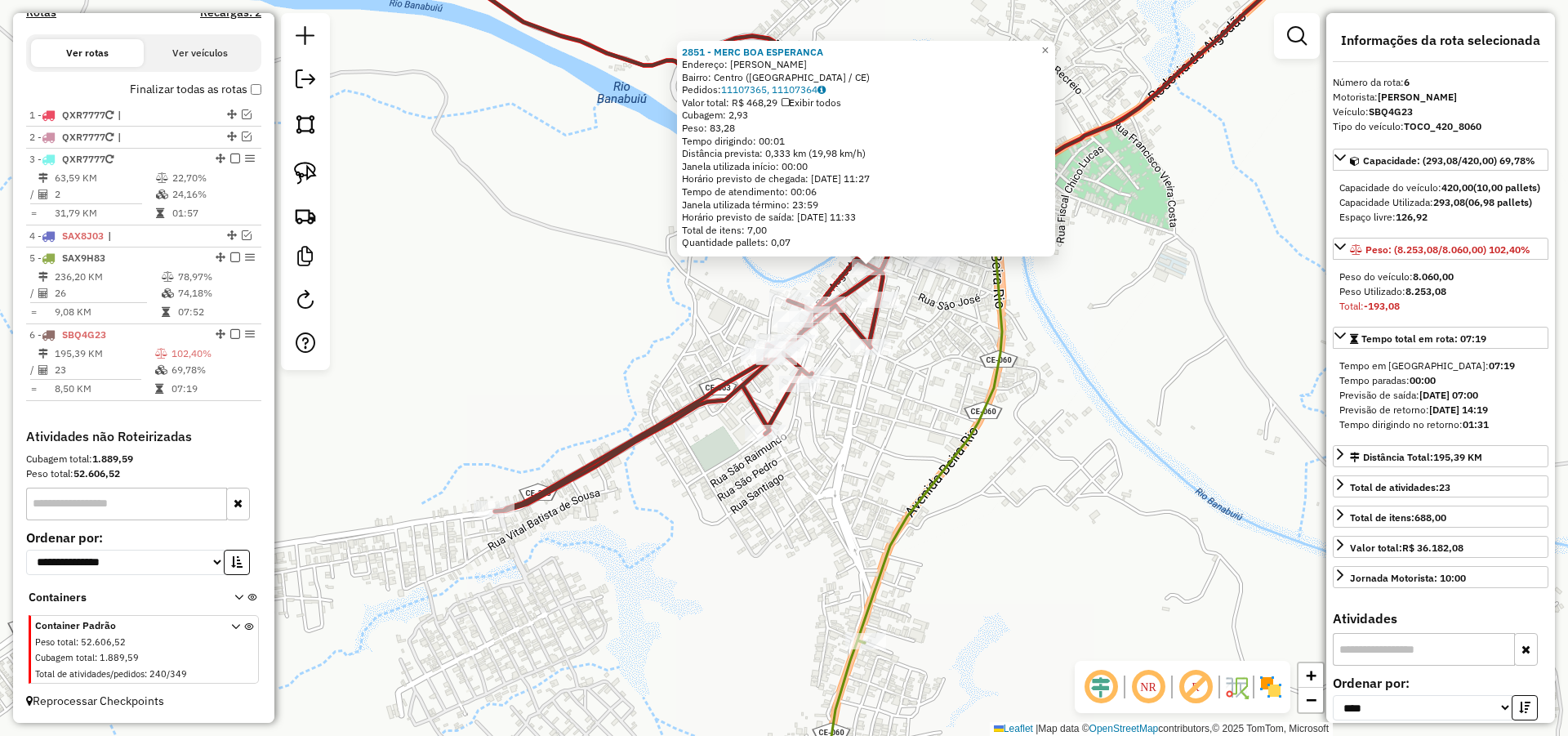
click at [1181, 356] on div "2851 - MERC BOA ESPERANCA Endereço: LAURENTINA BRAGA Bairro: Centro (MOMBACA / …" at bounding box center [784, 368] width 1568 height 736
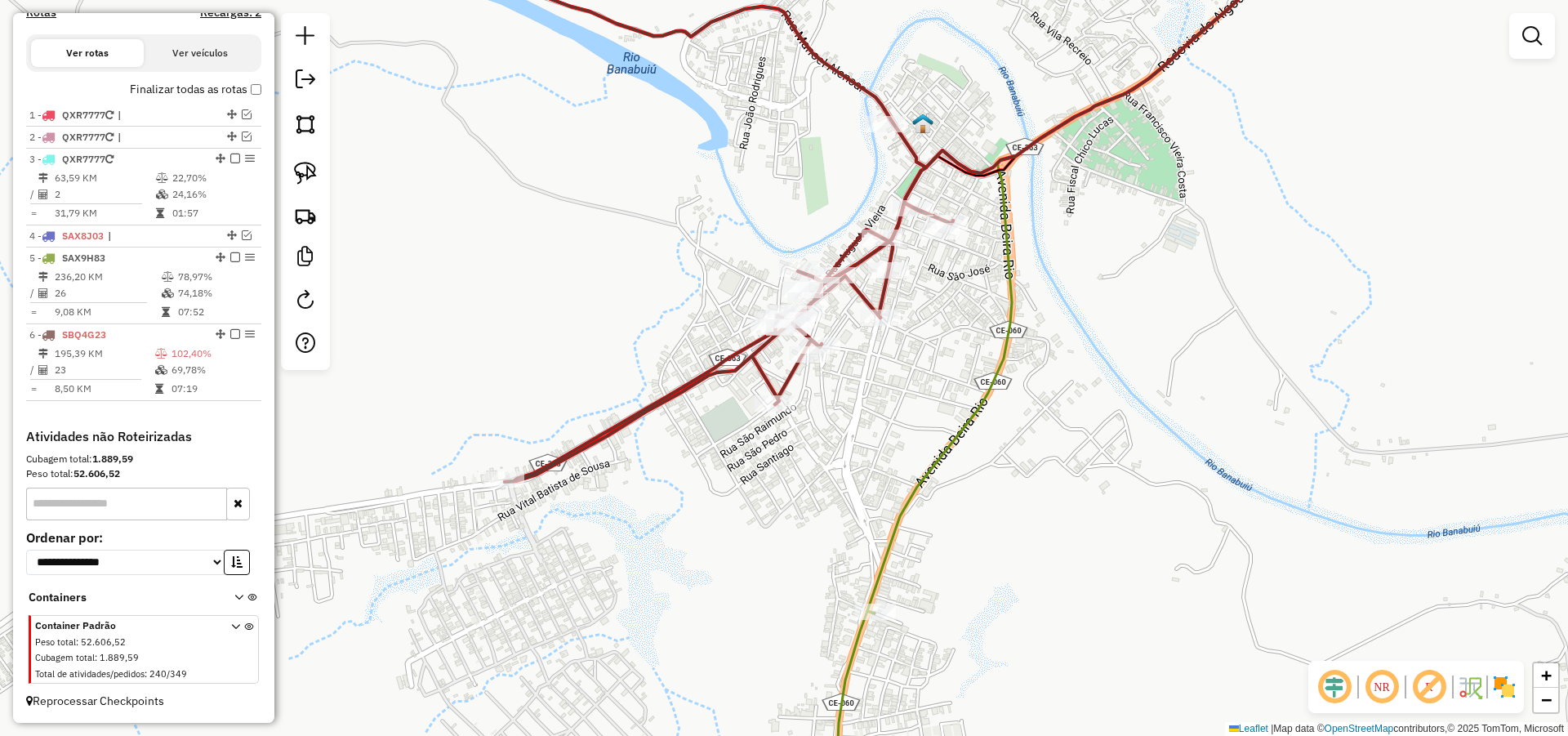
drag, startPoint x: 1053, startPoint y: 382, endPoint x: 1054, endPoint y: 338, distance: 44.0
click at [1055, 339] on div "Janela de atendimento Grade de atendimento Capacidade Transportadoras Veículos …" at bounding box center [784, 368] width 1568 height 736
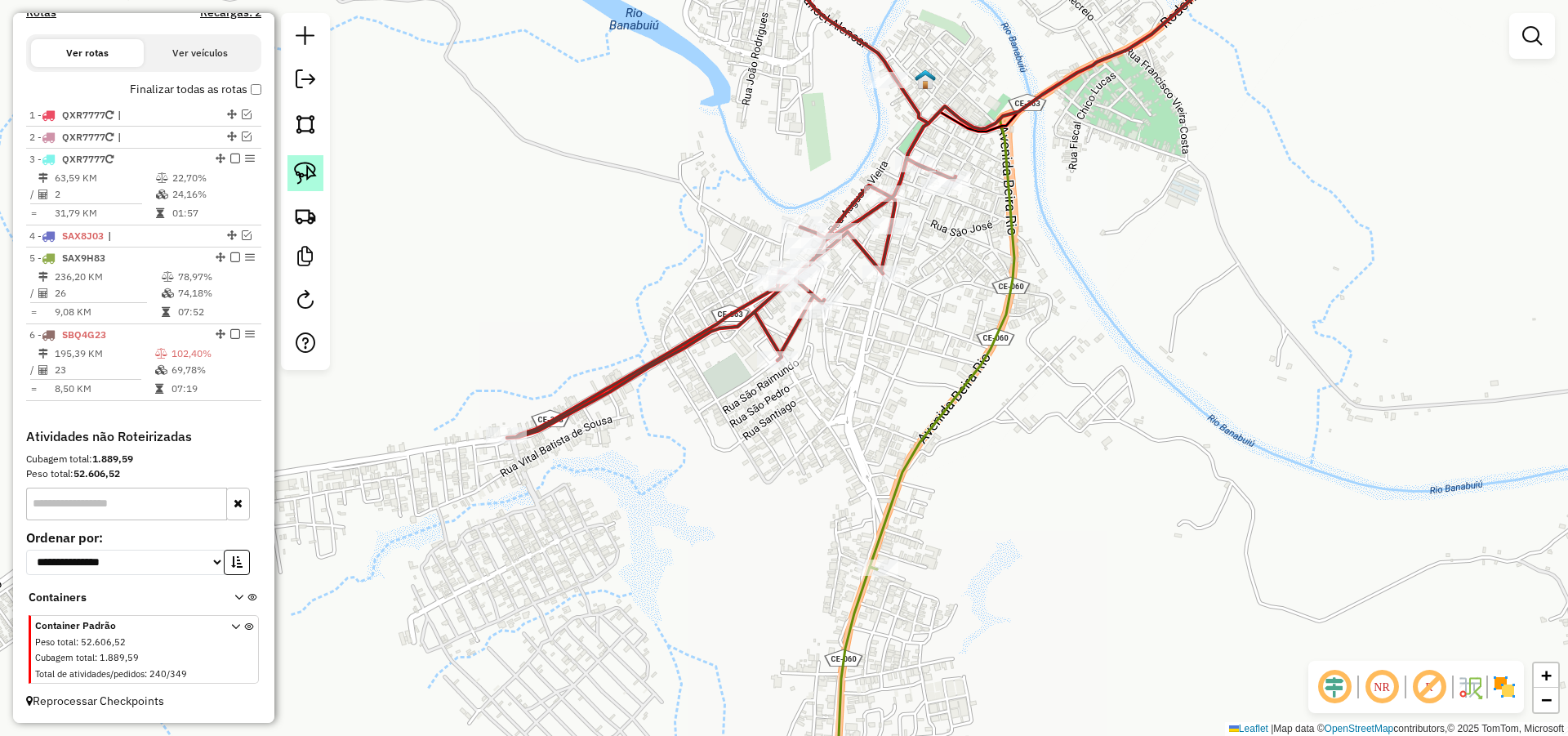
click at [296, 175] on img at bounding box center [305, 173] width 23 height 23
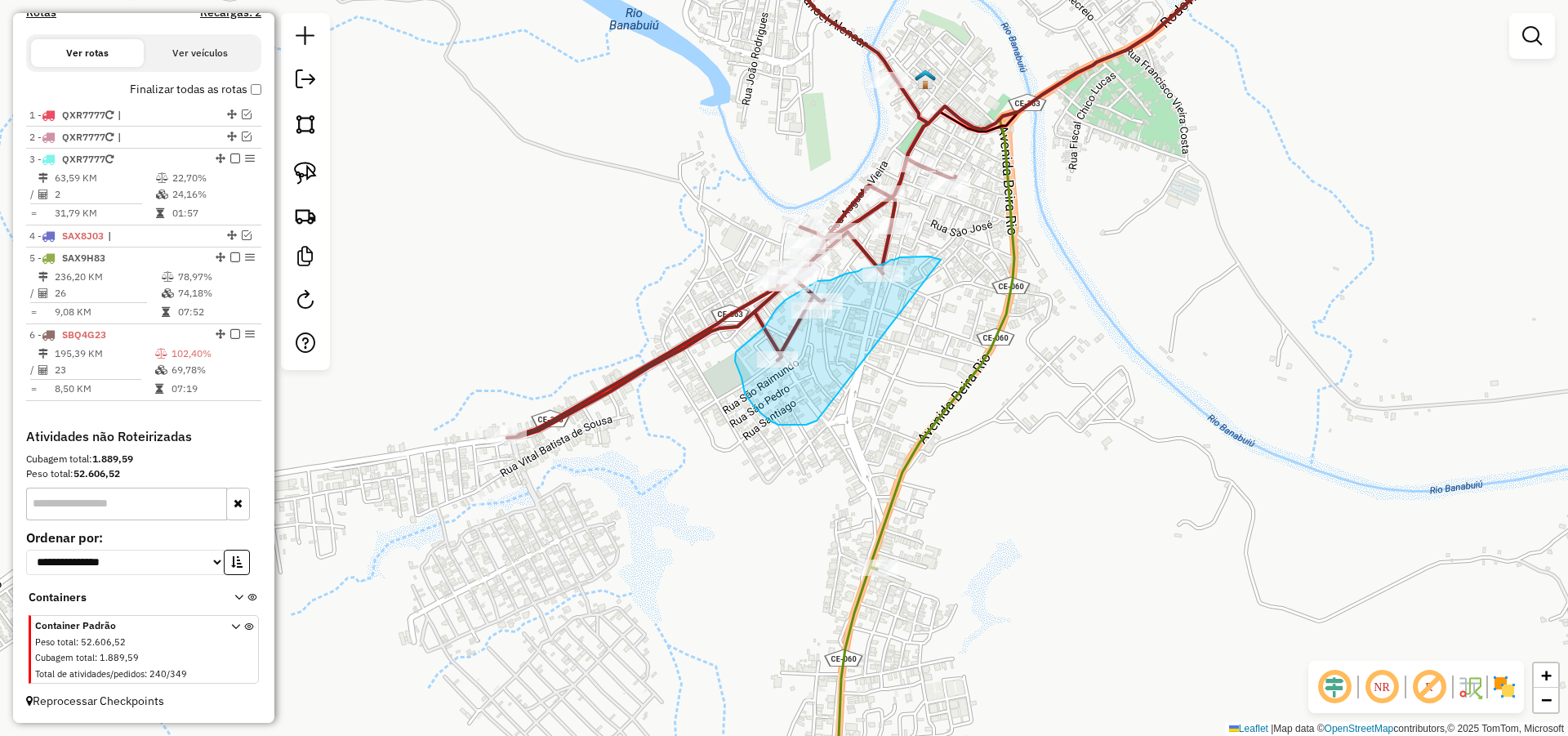
drag, startPoint x: 806, startPoint y: 424, endPoint x: 953, endPoint y: 268, distance: 214.3
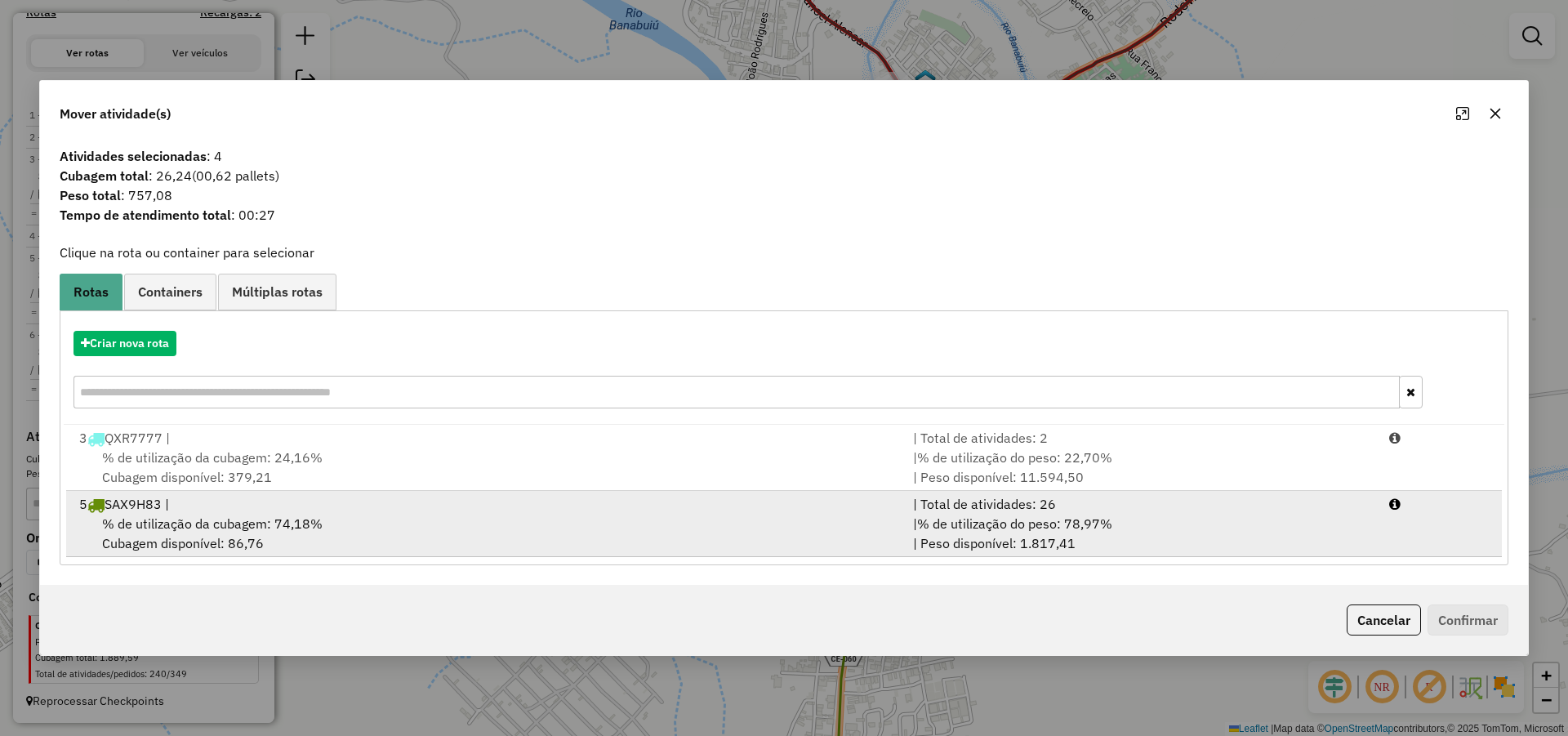
click at [1113, 542] on div "| % de utilização do peso: 78,97% | Peso disponível: 1.817,41" at bounding box center [1142, 533] width 476 height 39
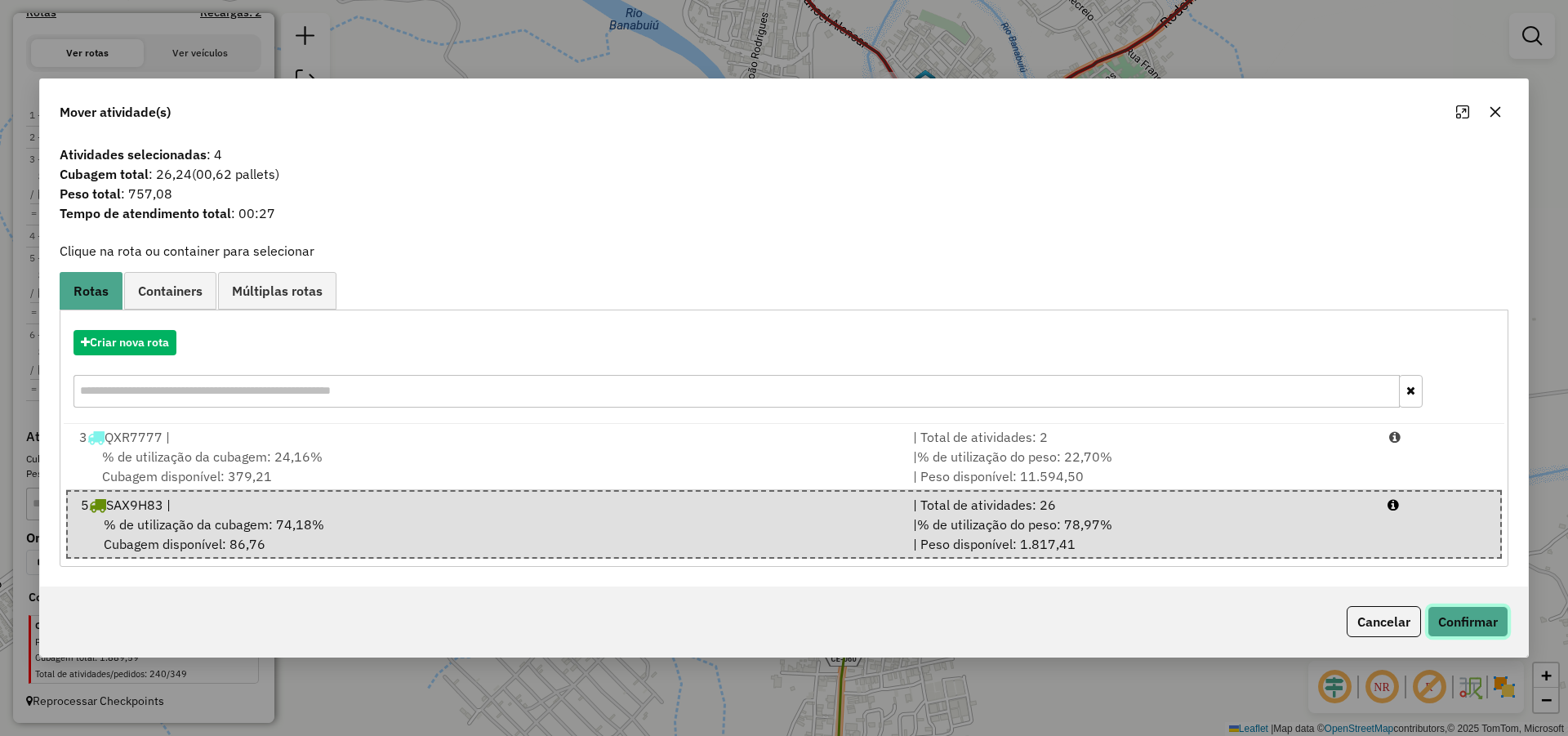
click at [1451, 620] on button "Confirmar" at bounding box center [1468, 621] width 81 height 31
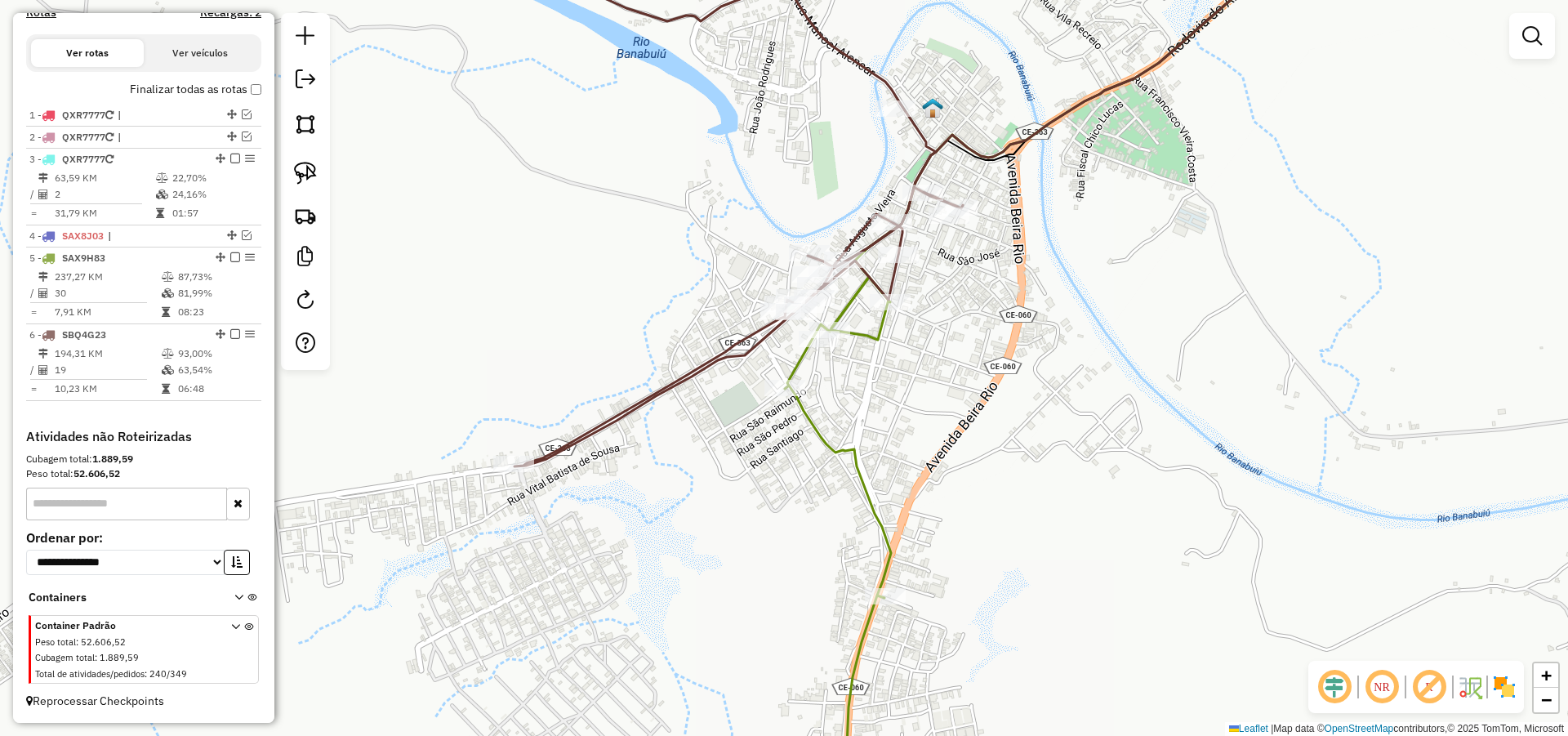
drag, startPoint x: 907, startPoint y: 387, endPoint x: 913, endPoint y: 439, distance: 52.3
click at [913, 439] on div "Janela de atendimento Grade de atendimento Capacidade Transportadoras Veículos …" at bounding box center [784, 368] width 1568 height 736
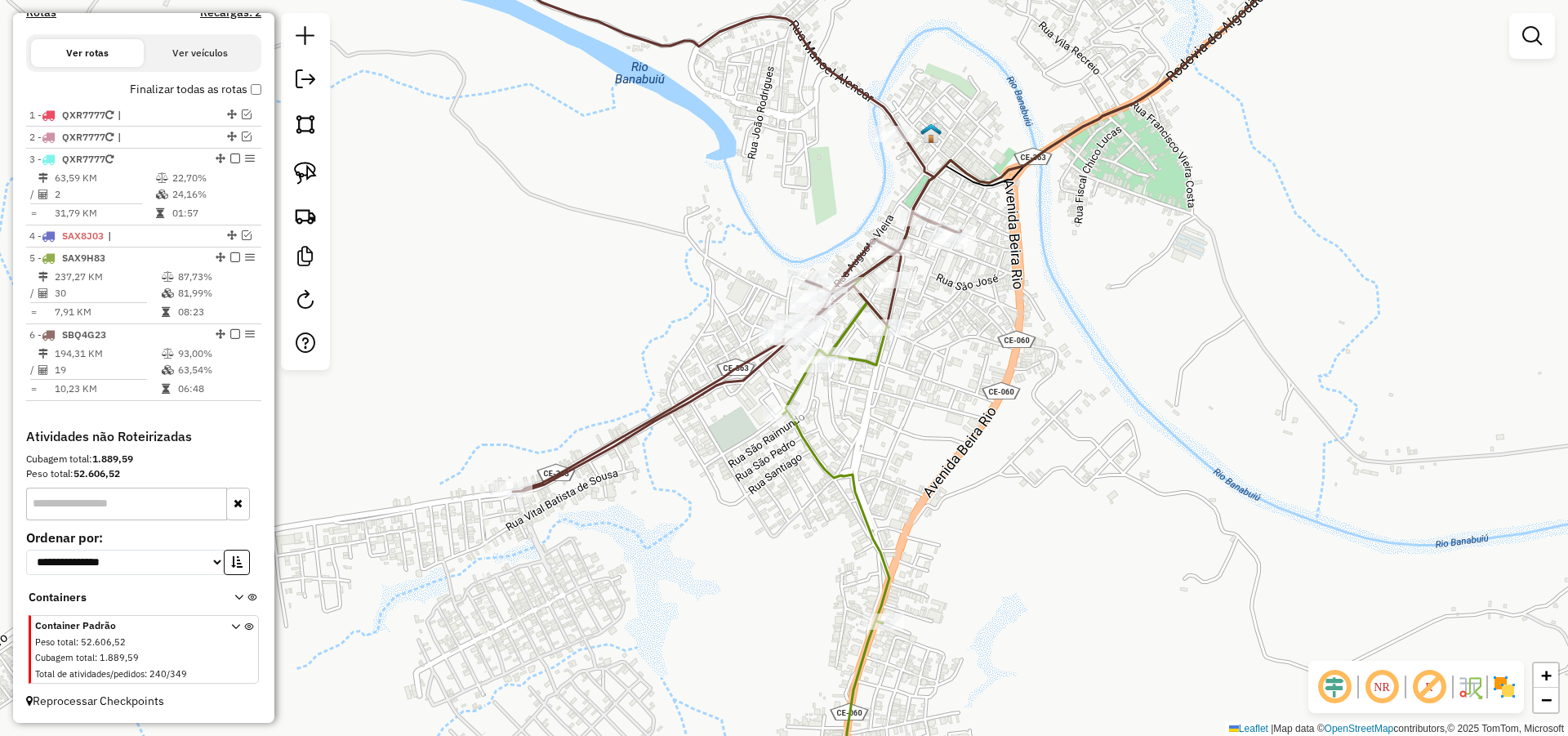
click at [879, 317] on icon at bounding box center [643, 209] width 635 height 565
select select "*********"
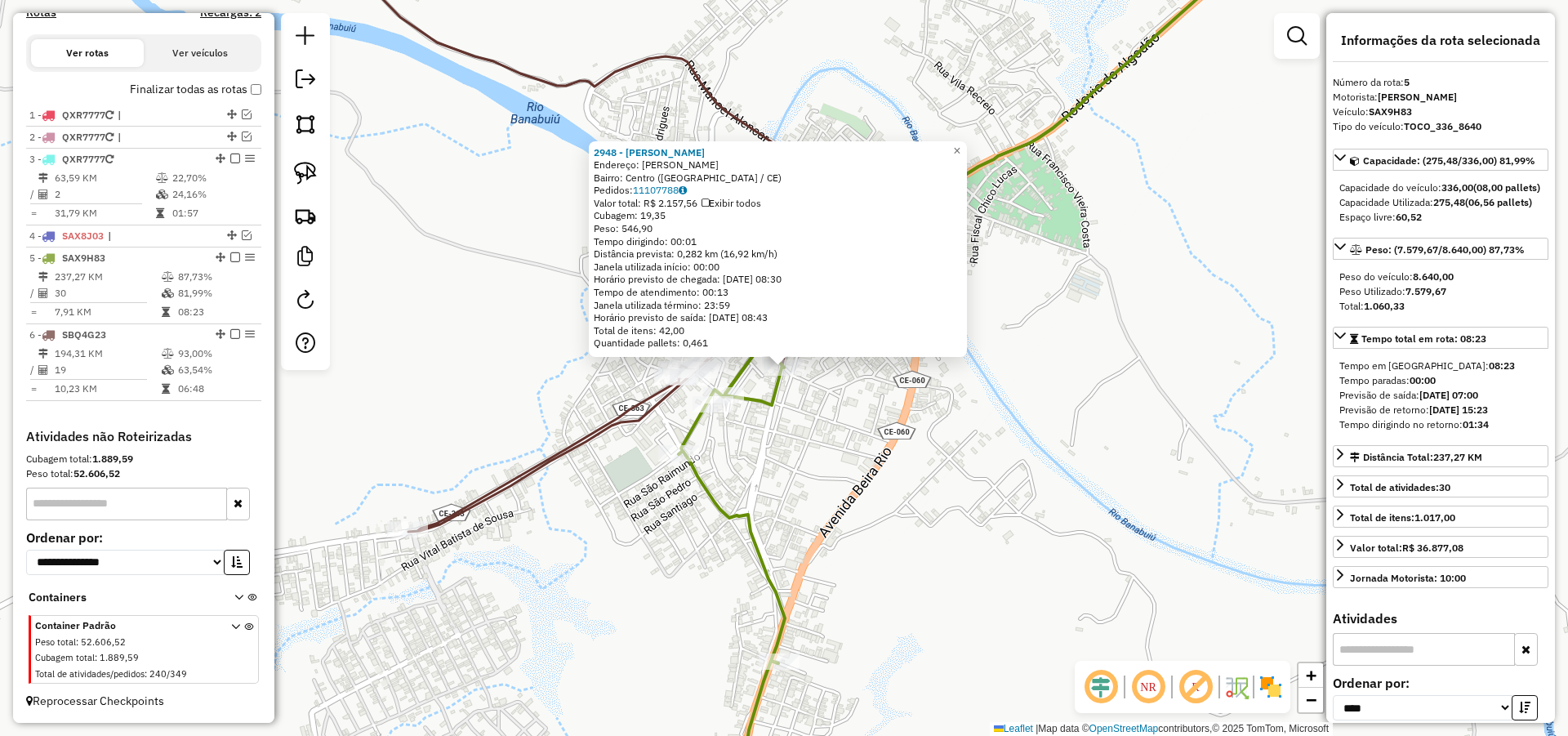
click at [952, 353] on div "2948 - MERCEARIA ALVES Endereço: Jaime Benevides Bairro: Centro (MOMBACA / CE) …" at bounding box center [777, 249] width 378 height 216
click at [916, 424] on div "2948 - MERCEARIA ALVES Endereço: Jaime Benevides Bairro: Centro (MOMBACA / CE) …" at bounding box center [784, 368] width 1568 height 736
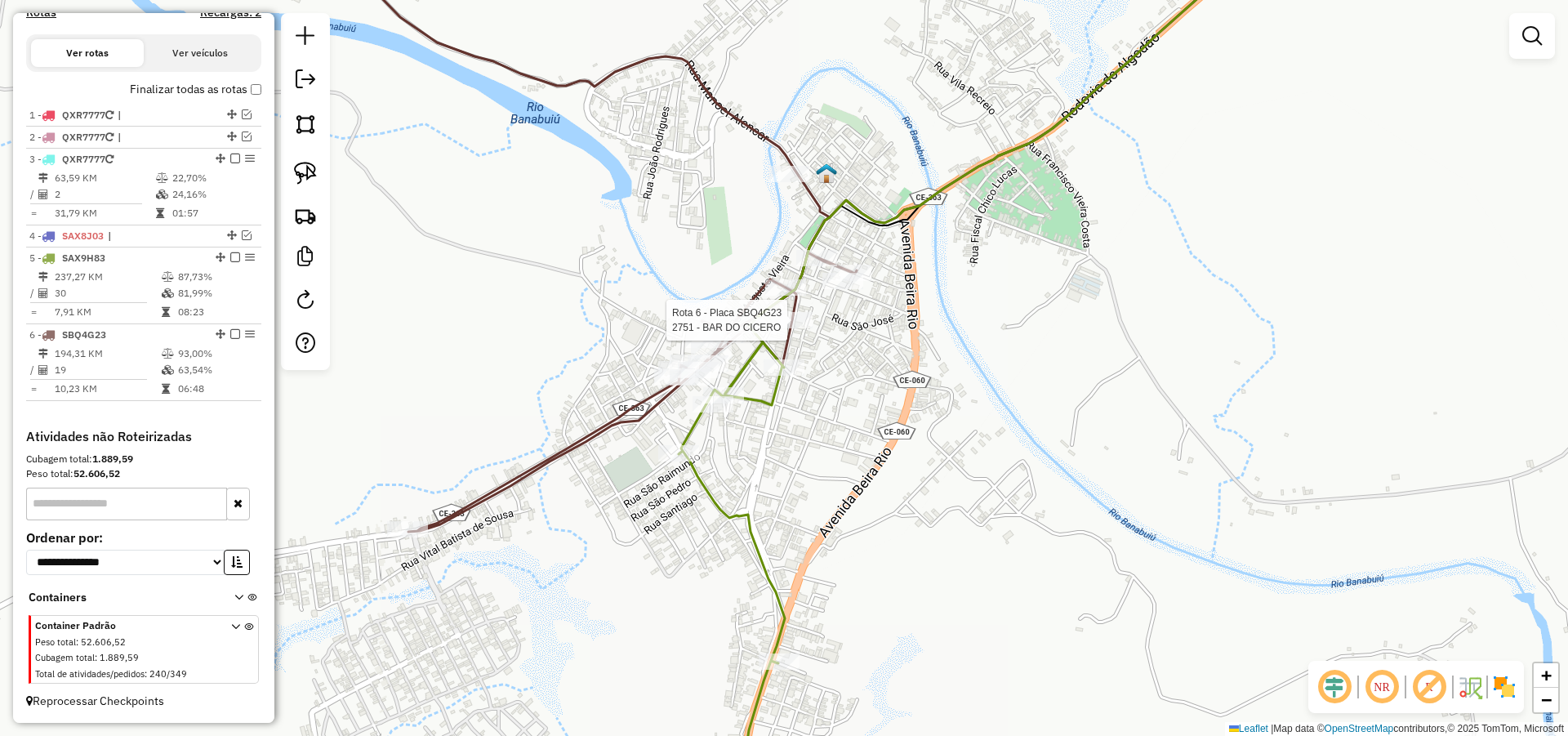
select select "*********"
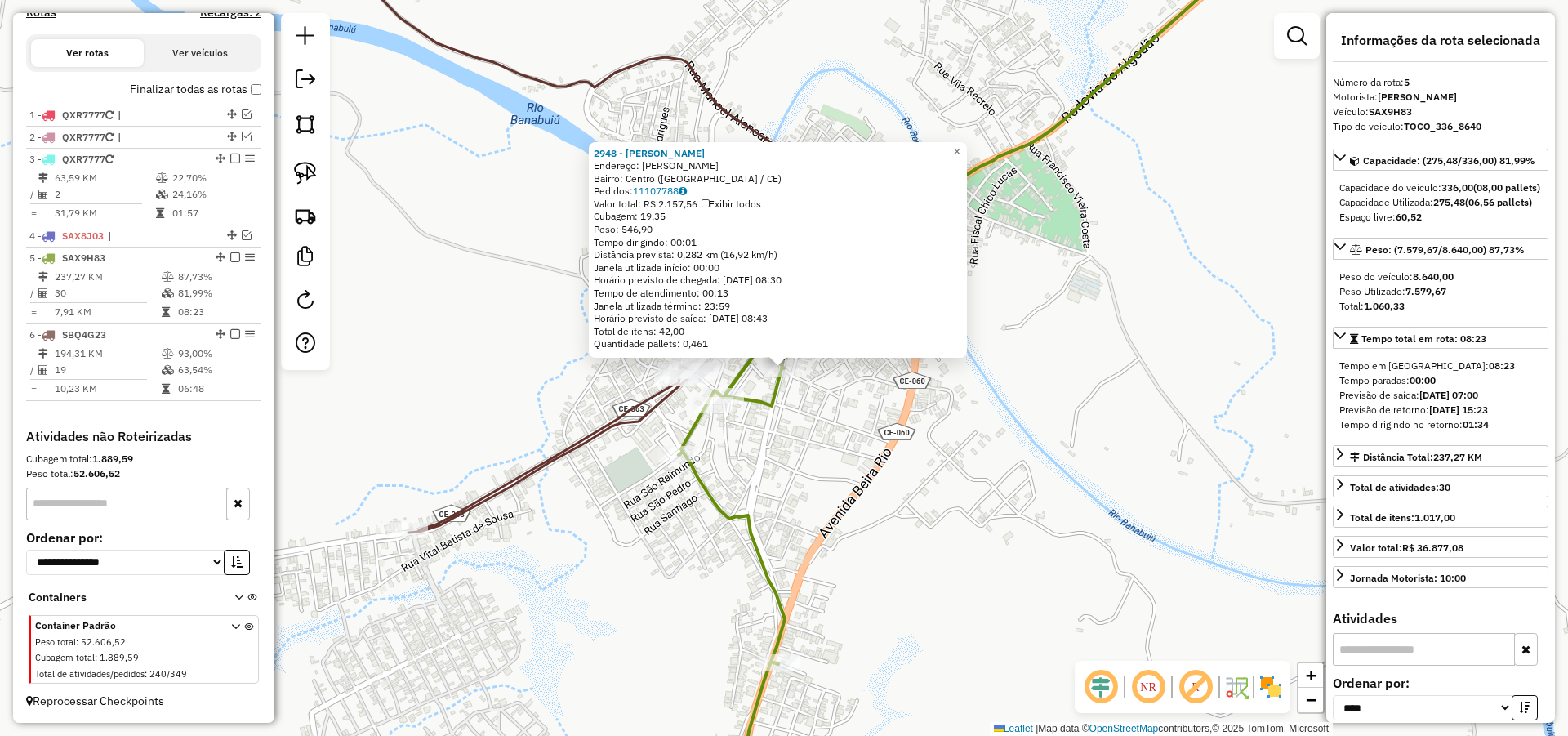
click at [839, 462] on div "2948 - MERCEARIA ALVES Endereço: Jaime Benevides Bairro: Centro (MOMBACA / CE) …" at bounding box center [784, 368] width 1568 height 736
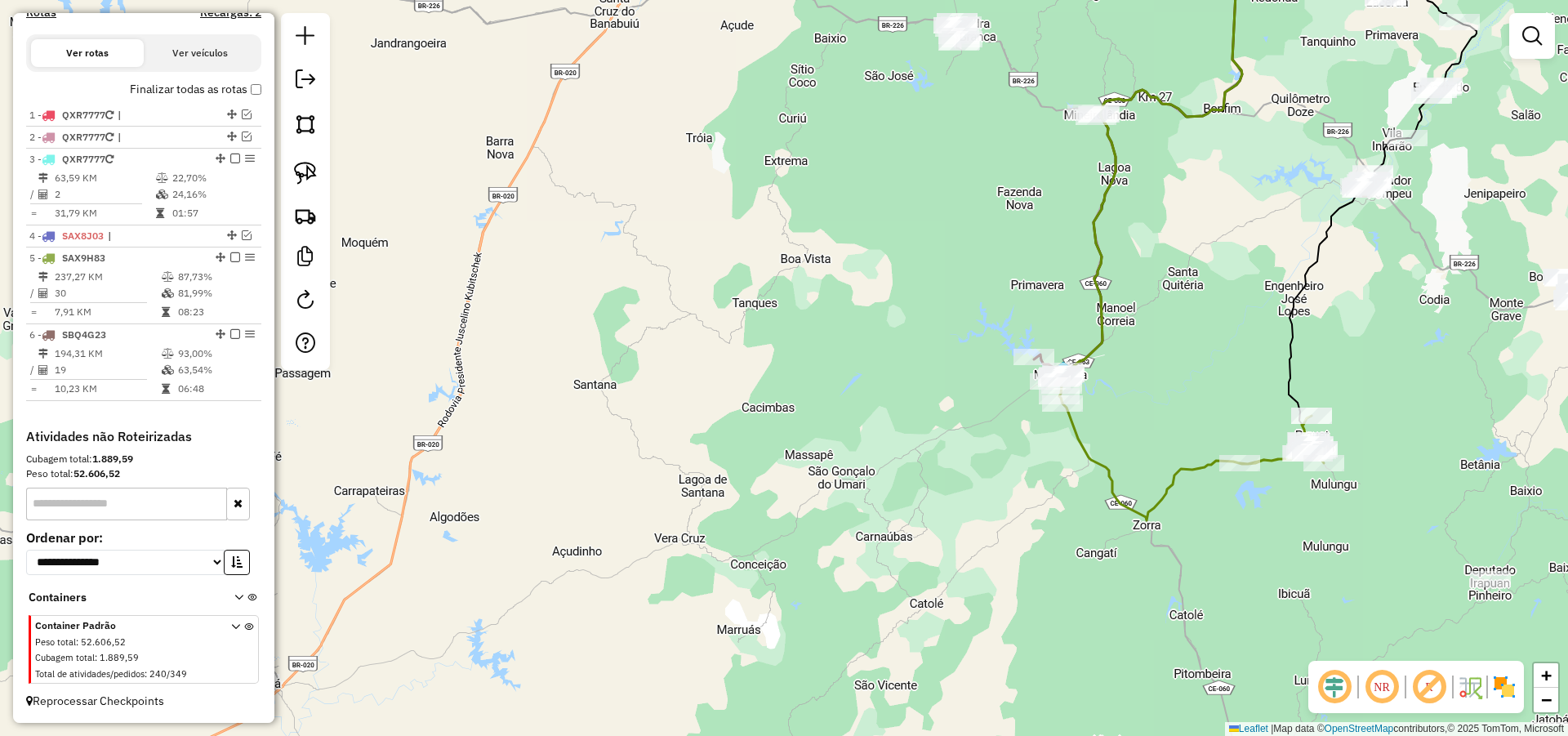
drag, startPoint x: 1130, startPoint y: 216, endPoint x: 1049, endPoint y: 590, distance: 382.7
click at [1049, 580] on div "Janela de atendimento Grade de atendimento Capacidade Transportadoras Veículos …" at bounding box center [784, 368] width 1568 height 736
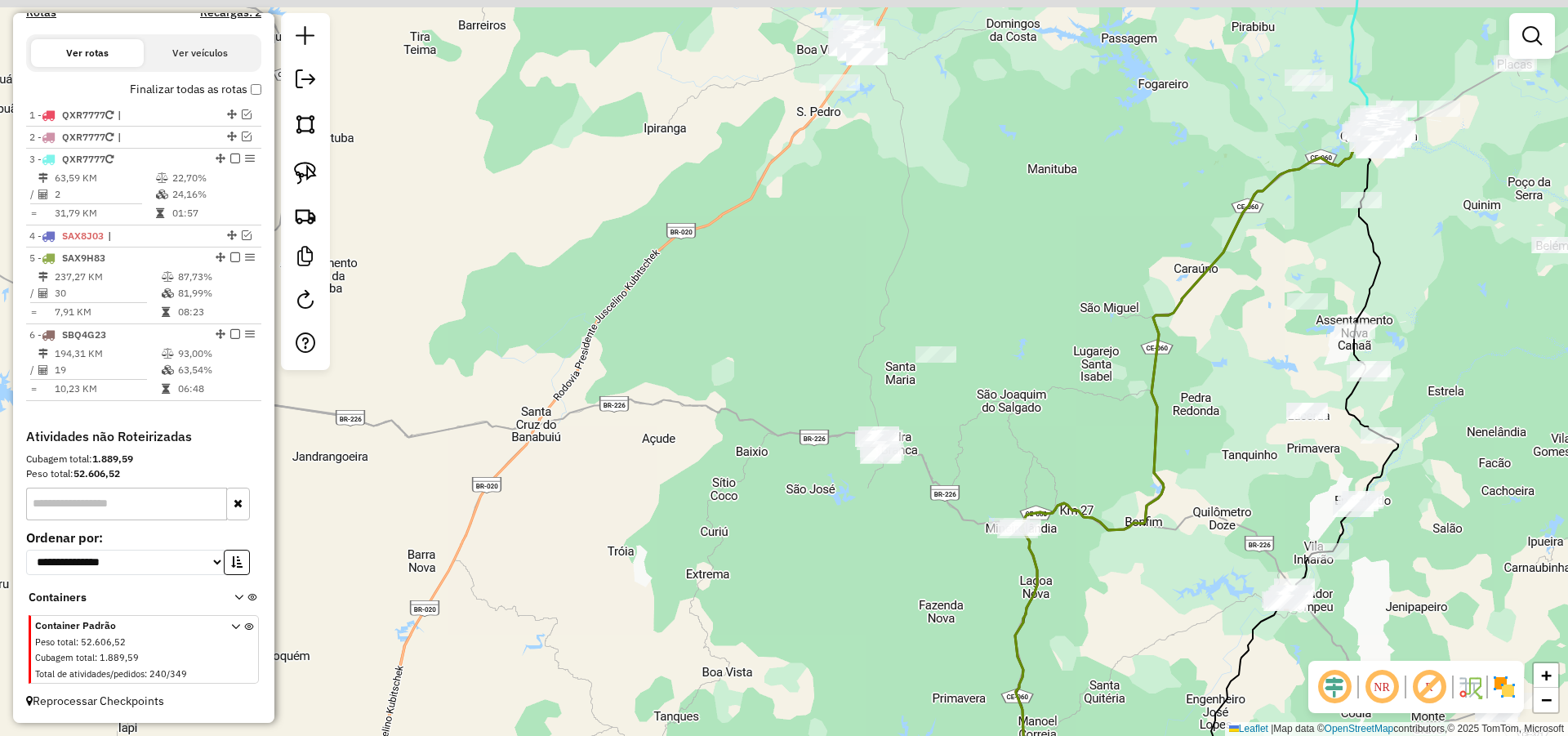
drag, startPoint x: 1090, startPoint y: 570, endPoint x: 1092, endPoint y: 595, distance: 25.1
click at [1092, 595] on div "Janela de atendimento Grade de atendimento Capacidade Transportadoras Veículos …" at bounding box center [784, 368] width 1568 height 736
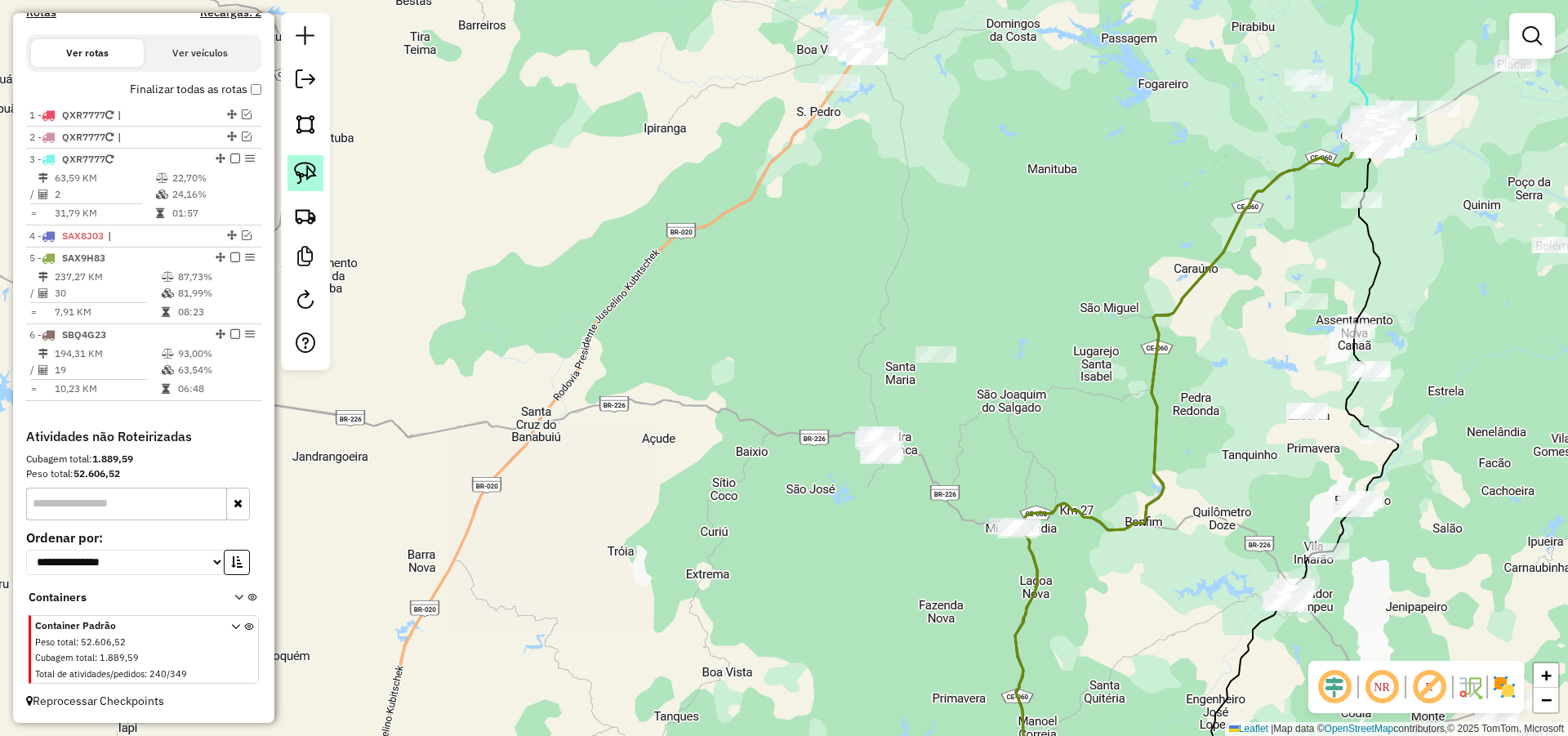
click at [302, 166] on img at bounding box center [305, 173] width 23 height 23
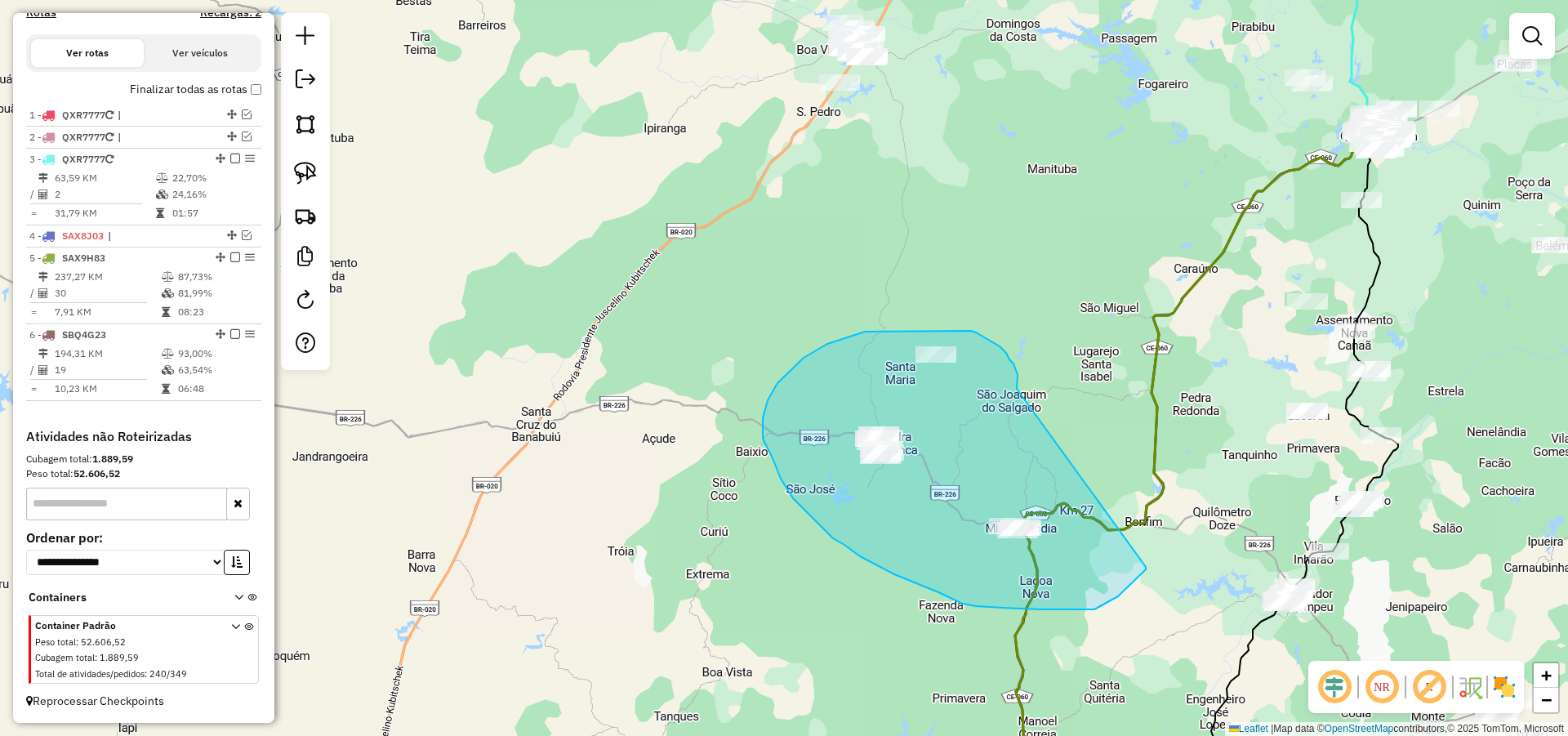
drag, startPoint x: 1017, startPoint y: 388, endPoint x: 1146, endPoint y: 566, distance: 219.8
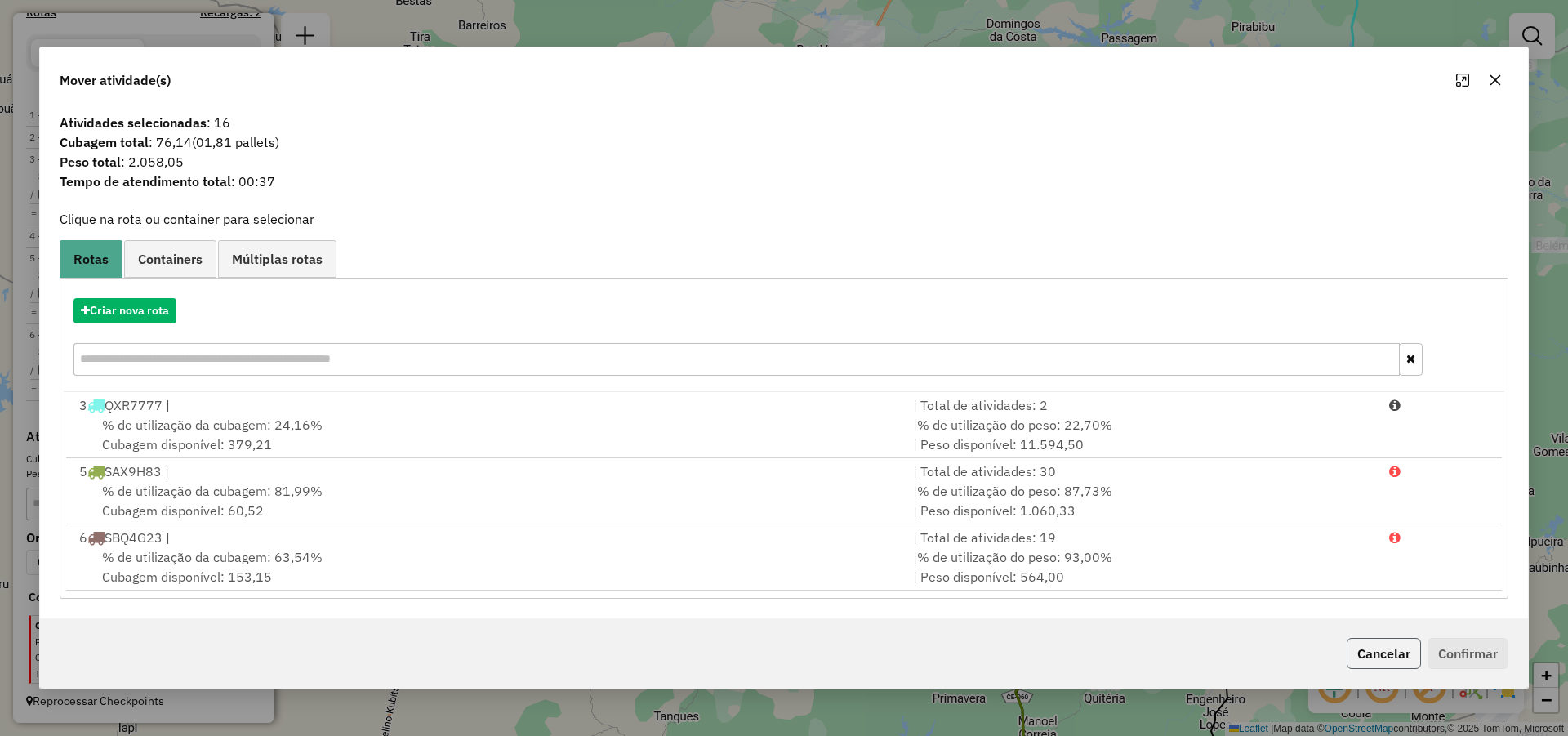
click at [1392, 643] on button "Cancelar" at bounding box center [1384, 653] width 74 height 31
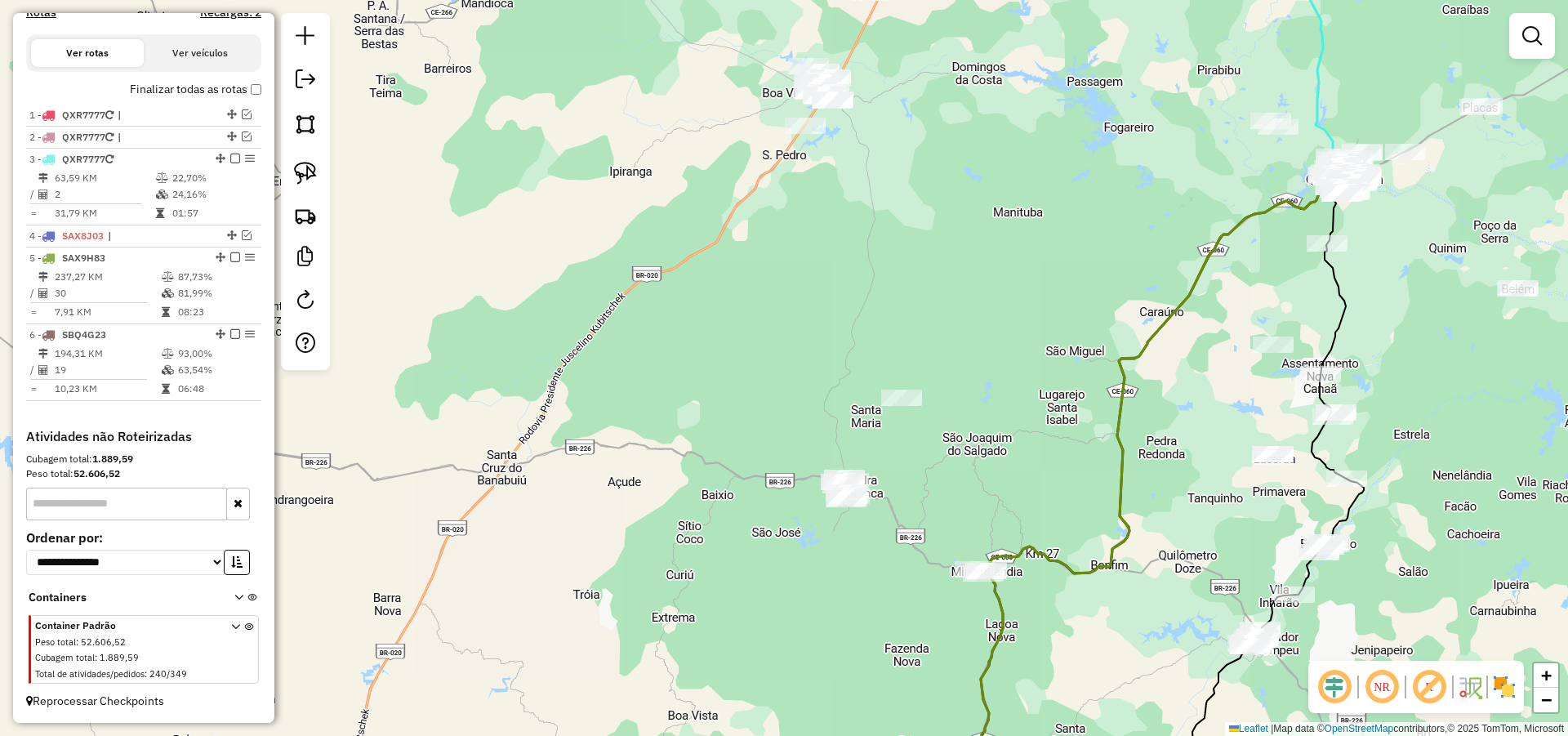
drag, startPoint x: 1196, startPoint y: 484, endPoint x: 1161, endPoint y: 529, distance: 57.0
click at [1162, 529] on div "Janela de atendimento Grade de atendimento Capacidade Transportadoras Veículos …" at bounding box center [784, 368] width 1568 height 736
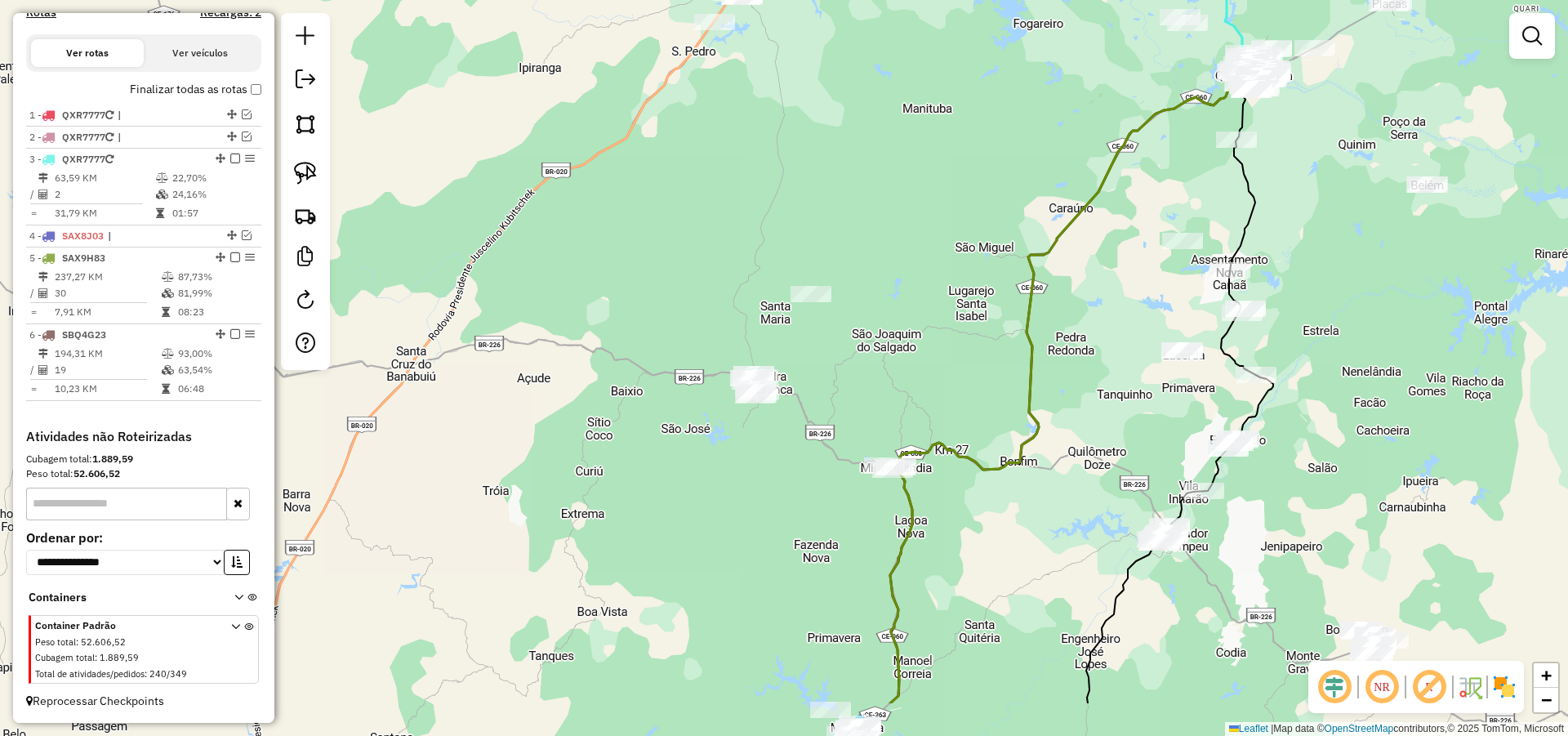
drag, startPoint x: 1036, startPoint y: 425, endPoint x: 977, endPoint y: 333, distance: 109.3
click at [979, 334] on div "Janela de atendimento Grade de atendimento Capacidade Transportadoras Veículos …" at bounding box center [784, 368] width 1568 height 736
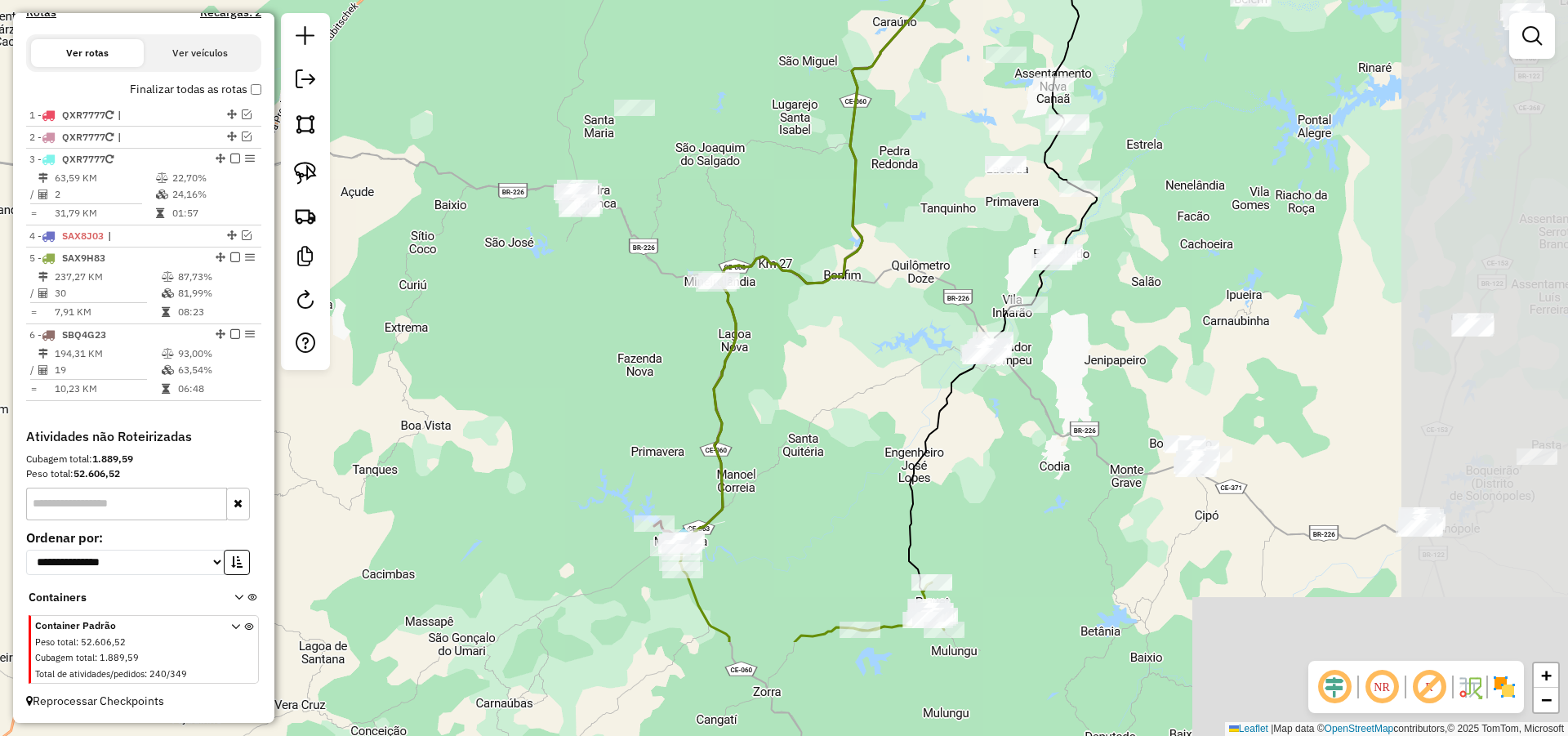
drag, startPoint x: 1019, startPoint y: 399, endPoint x: 982, endPoint y: 334, distance: 74.8
click at [987, 342] on div "Janela de atendimento Grade de atendimento Capacidade Transportadoras Veículos …" at bounding box center [784, 368] width 1568 height 736
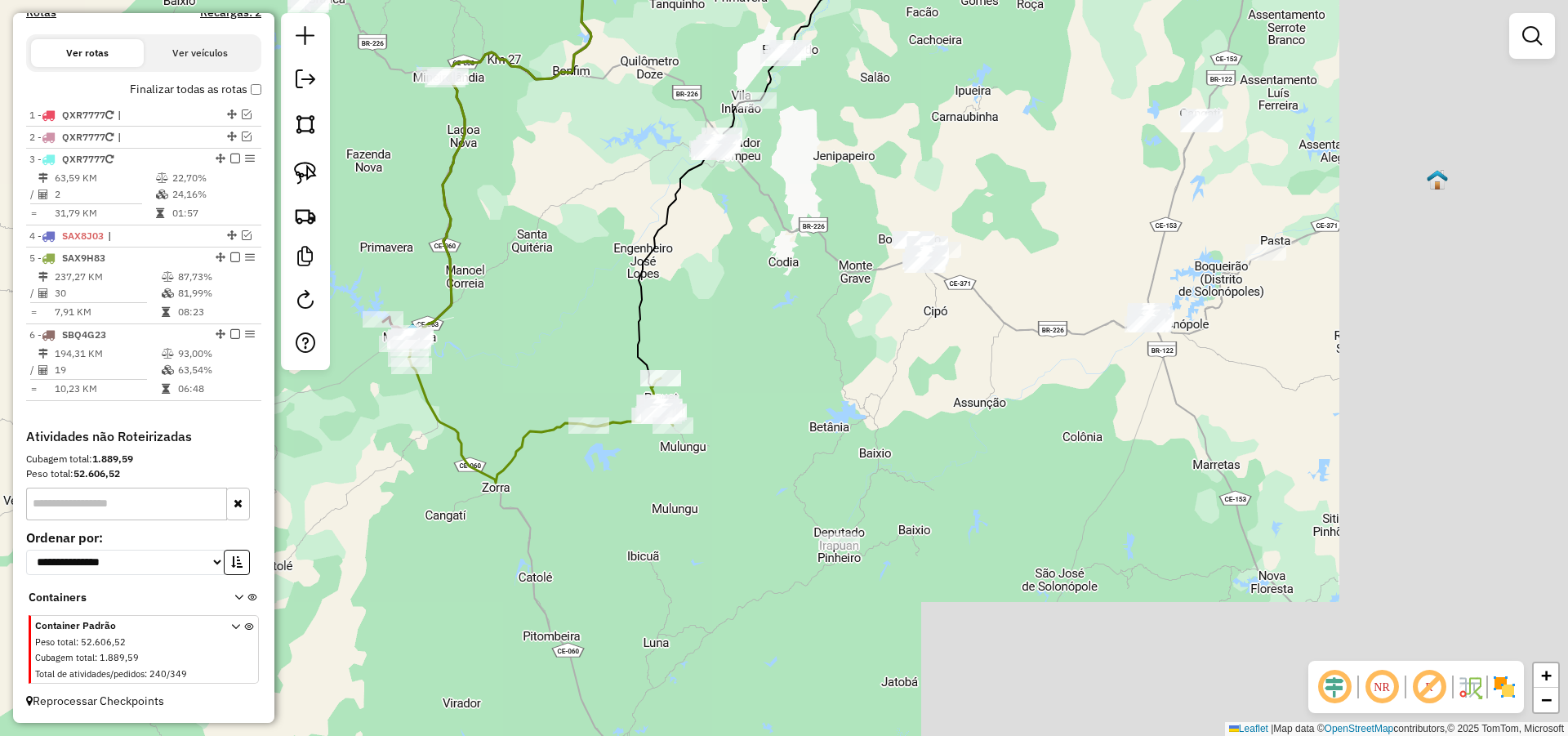
drag, startPoint x: 1024, startPoint y: 390, endPoint x: 877, endPoint y: 316, distance: 164.6
click at [885, 316] on div "Janela de atendimento Grade de atendimento Capacidade Transportadoras Veículos …" at bounding box center [784, 368] width 1568 height 736
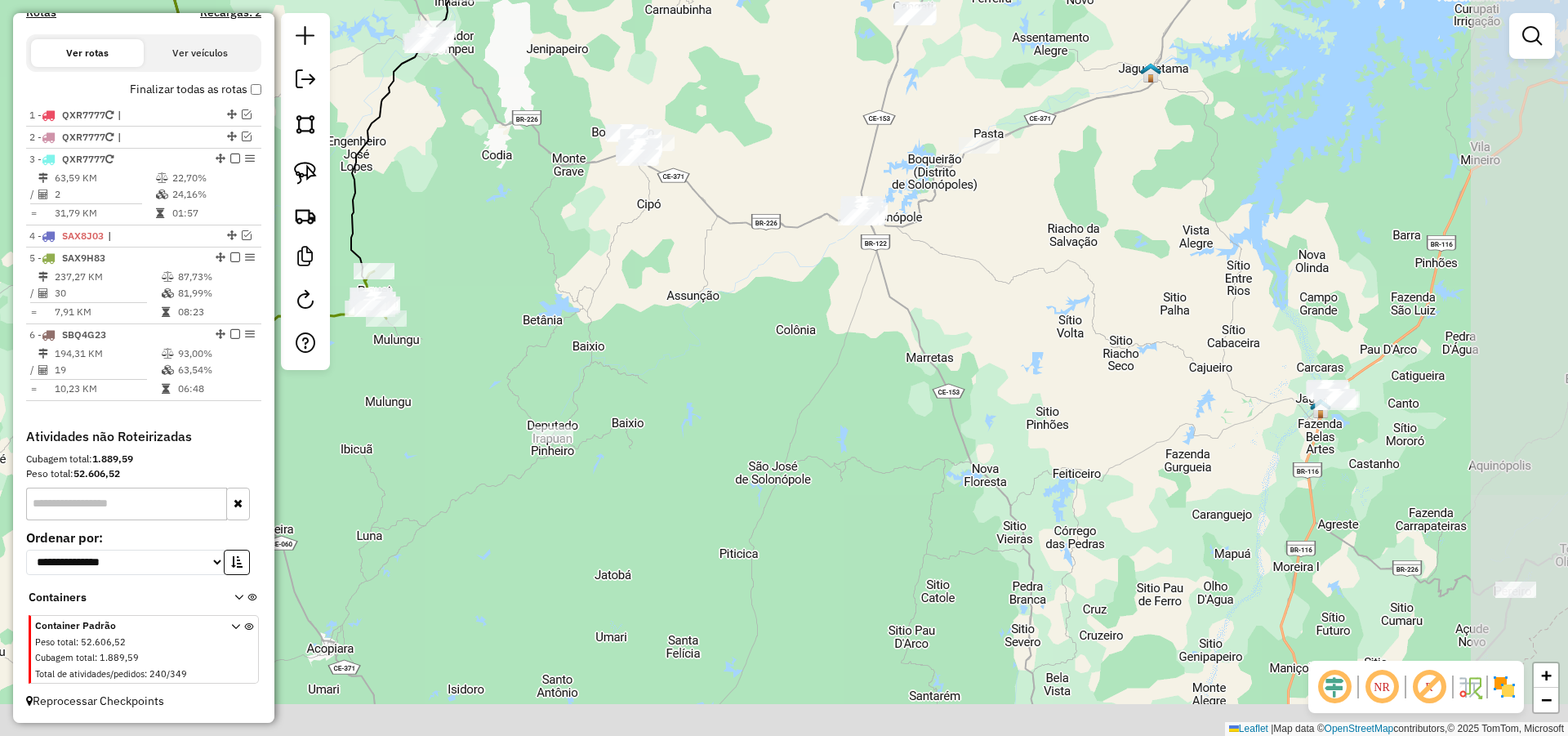
drag, startPoint x: 1084, startPoint y: 394, endPoint x: 842, endPoint y: 299, distance: 260.0
click at [842, 299] on div "Janela de atendimento Grade de atendimento Capacidade Transportadoras Veículos …" at bounding box center [784, 368] width 1568 height 736
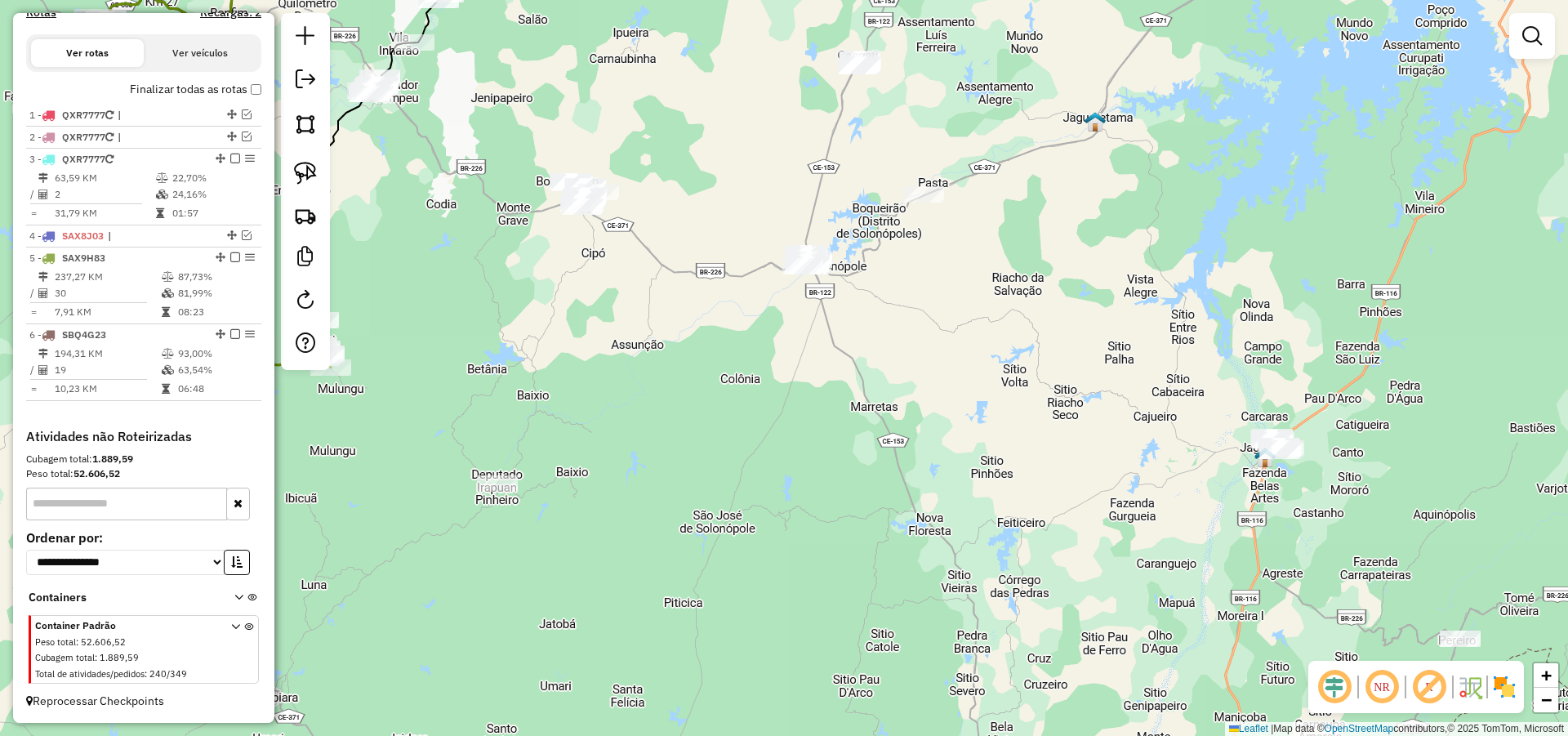
drag, startPoint x: 822, startPoint y: 338, endPoint x: 717, endPoint y: 332, distance: 105.2
click at [717, 337] on div "Janela de atendimento Grade de atendimento Capacidade Transportadoras Veículos …" at bounding box center [784, 368] width 1568 height 736
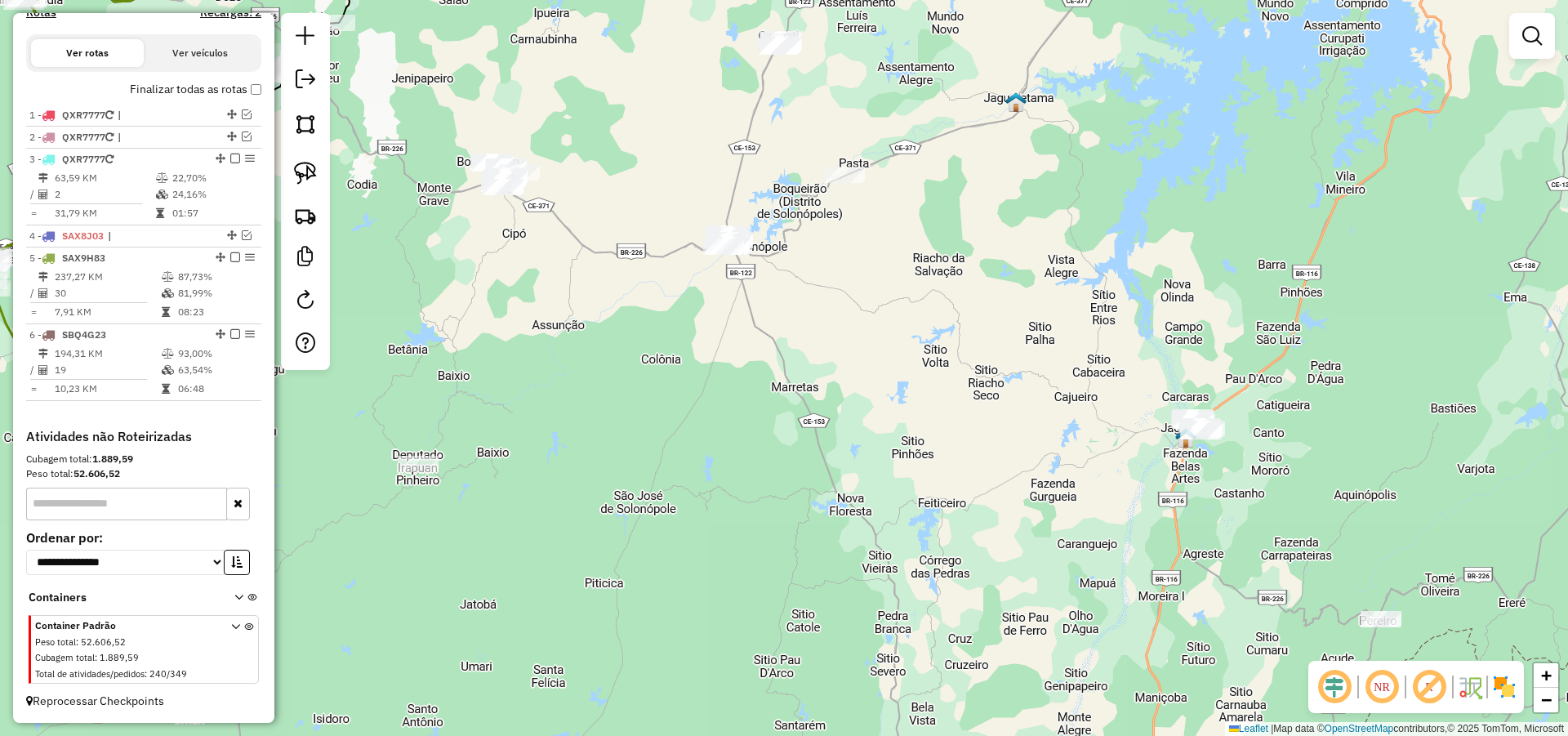
drag, startPoint x: 1002, startPoint y: 241, endPoint x: 1004, endPoint y: 215, distance: 26.1
click at [1004, 217] on div "Janela de atendimento Grade de atendimento Capacidade Transportadoras Veículos …" at bounding box center [784, 368] width 1568 height 736
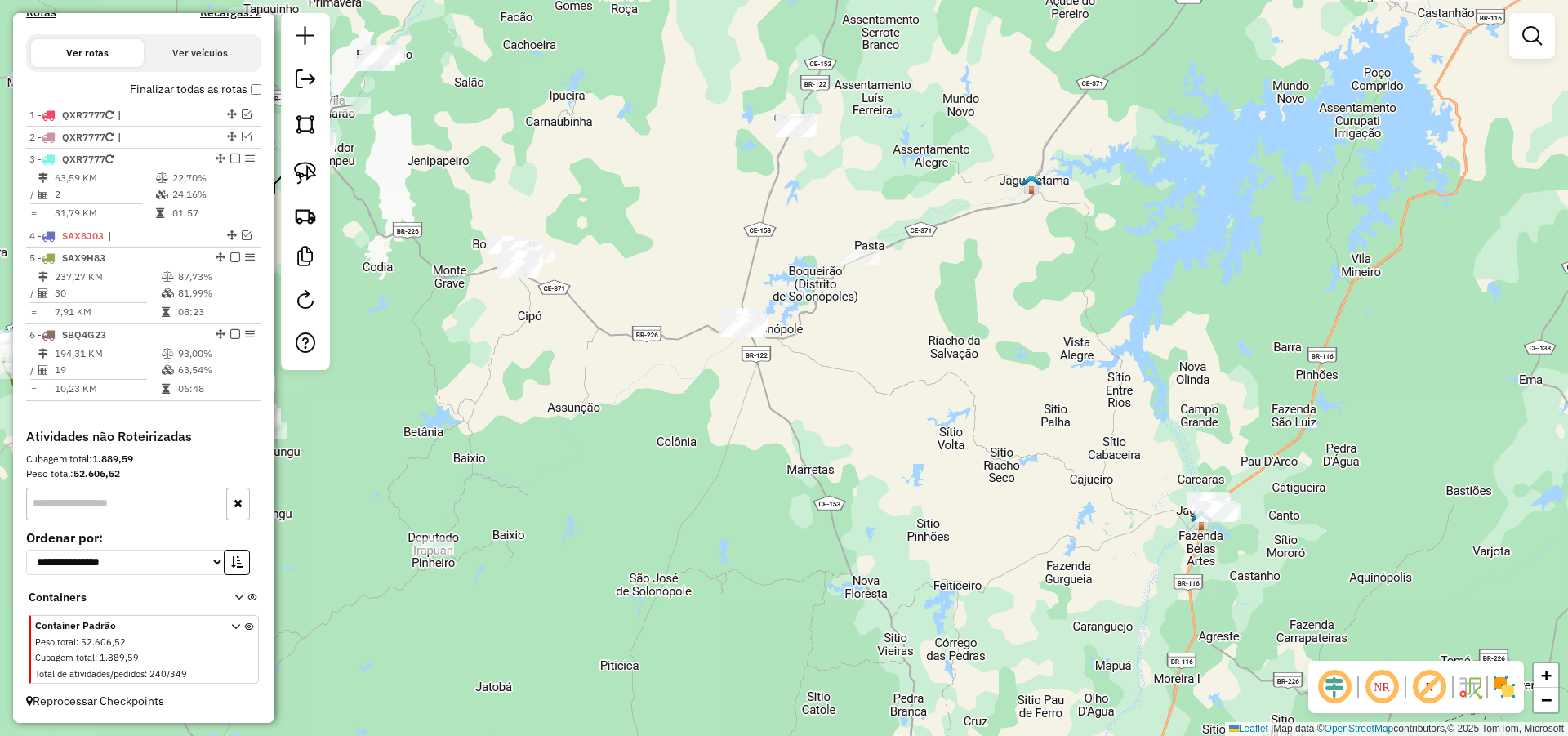
drag, startPoint x: 1029, startPoint y: 355, endPoint x: 1114, endPoint y: 550, distance: 212.7
click at [1092, 544] on div "Janela de atendimento Grade de atendimento Capacidade Transportadoras Veículos …" at bounding box center [784, 368] width 1568 height 736
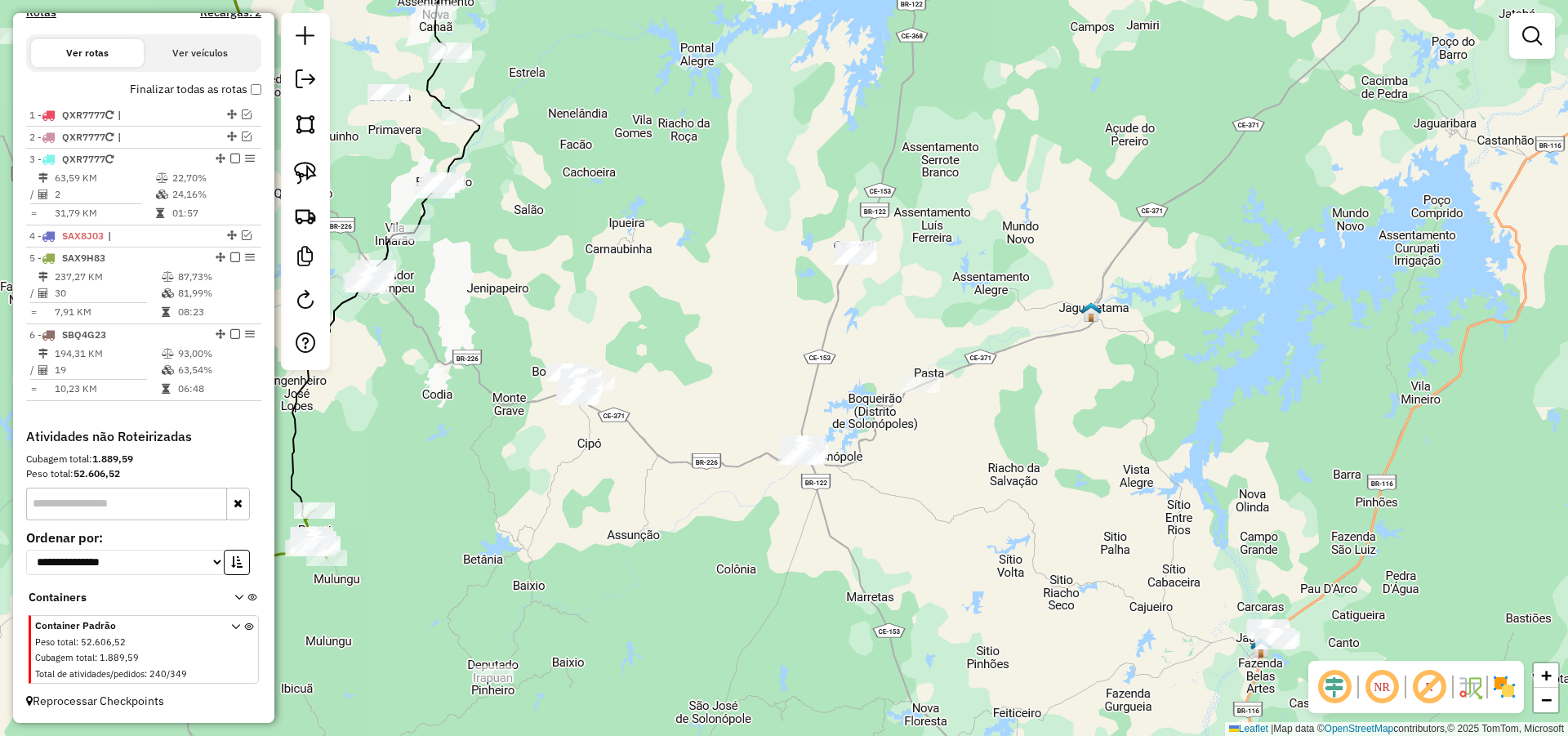
drag, startPoint x: 1095, startPoint y: 482, endPoint x: 1107, endPoint y: 507, distance: 27.7
click at [1107, 507] on div "Janela de atendimento Grade de atendimento Capacidade Transportadoras Veículos …" at bounding box center [784, 368] width 1568 height 736
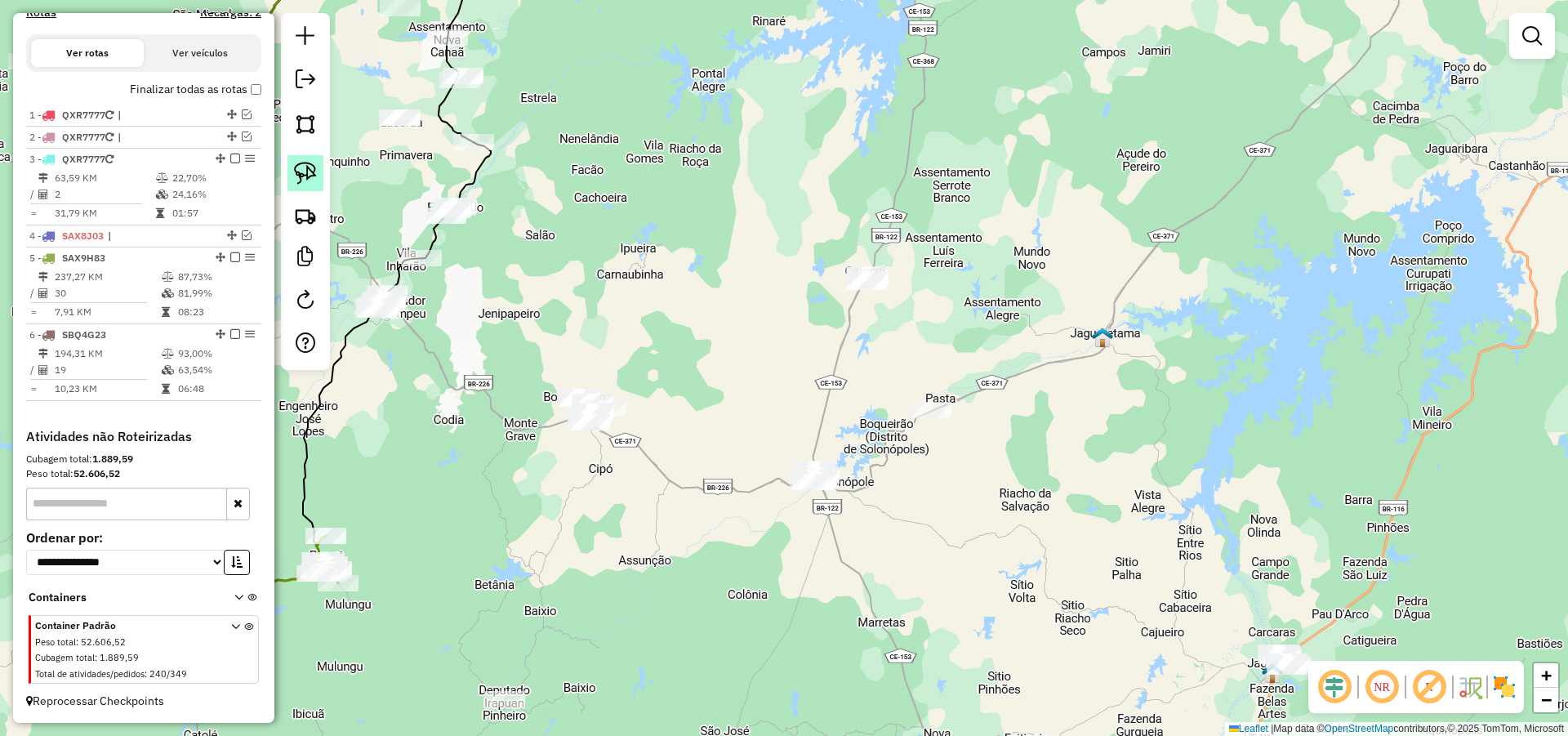
click at [304, 175] on img at bounding box center [305, 173] width 23 height 23
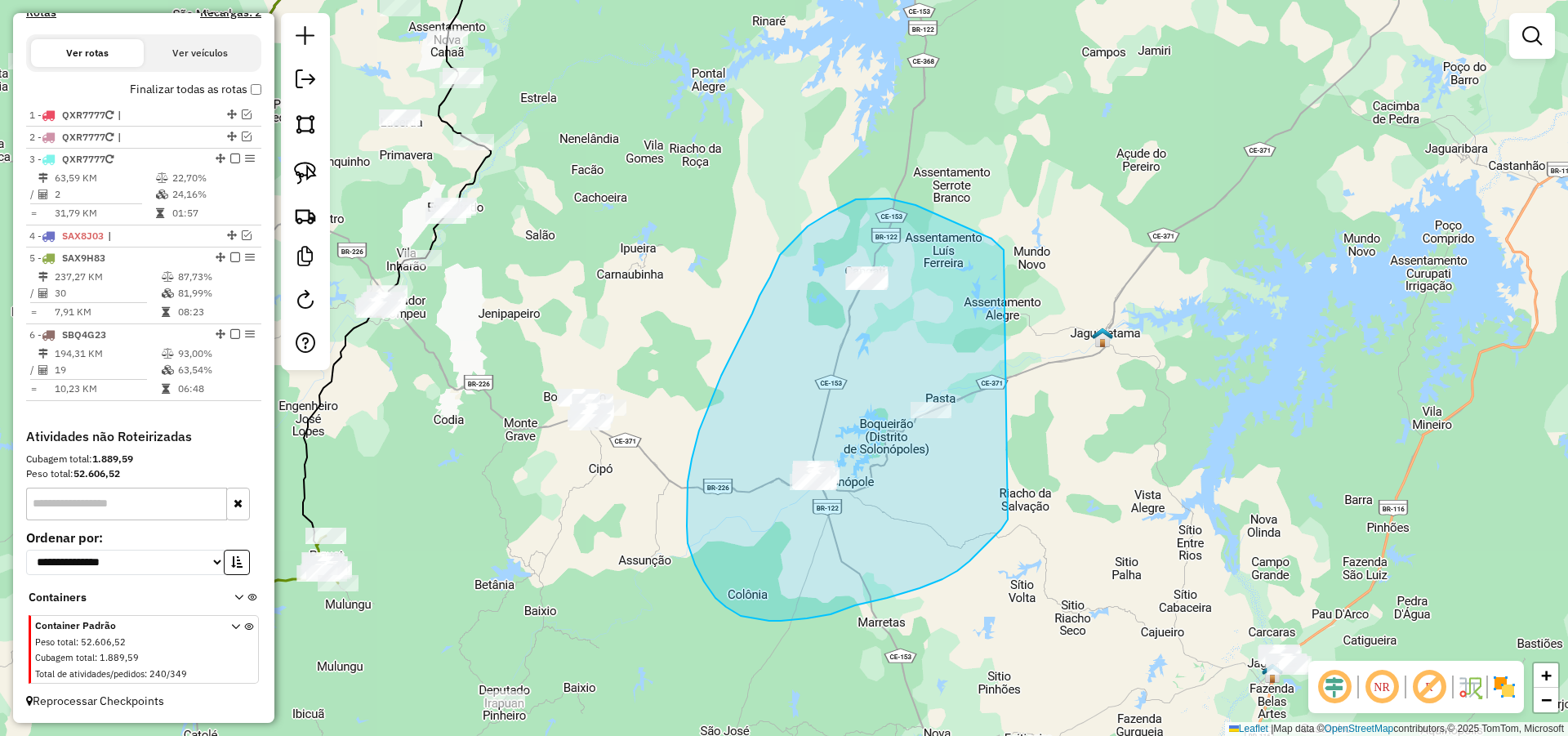
drag, startPoint x: 991, startPoint y: 238, endPoint x: 1017, endPoint y: 497, distance: 260.3
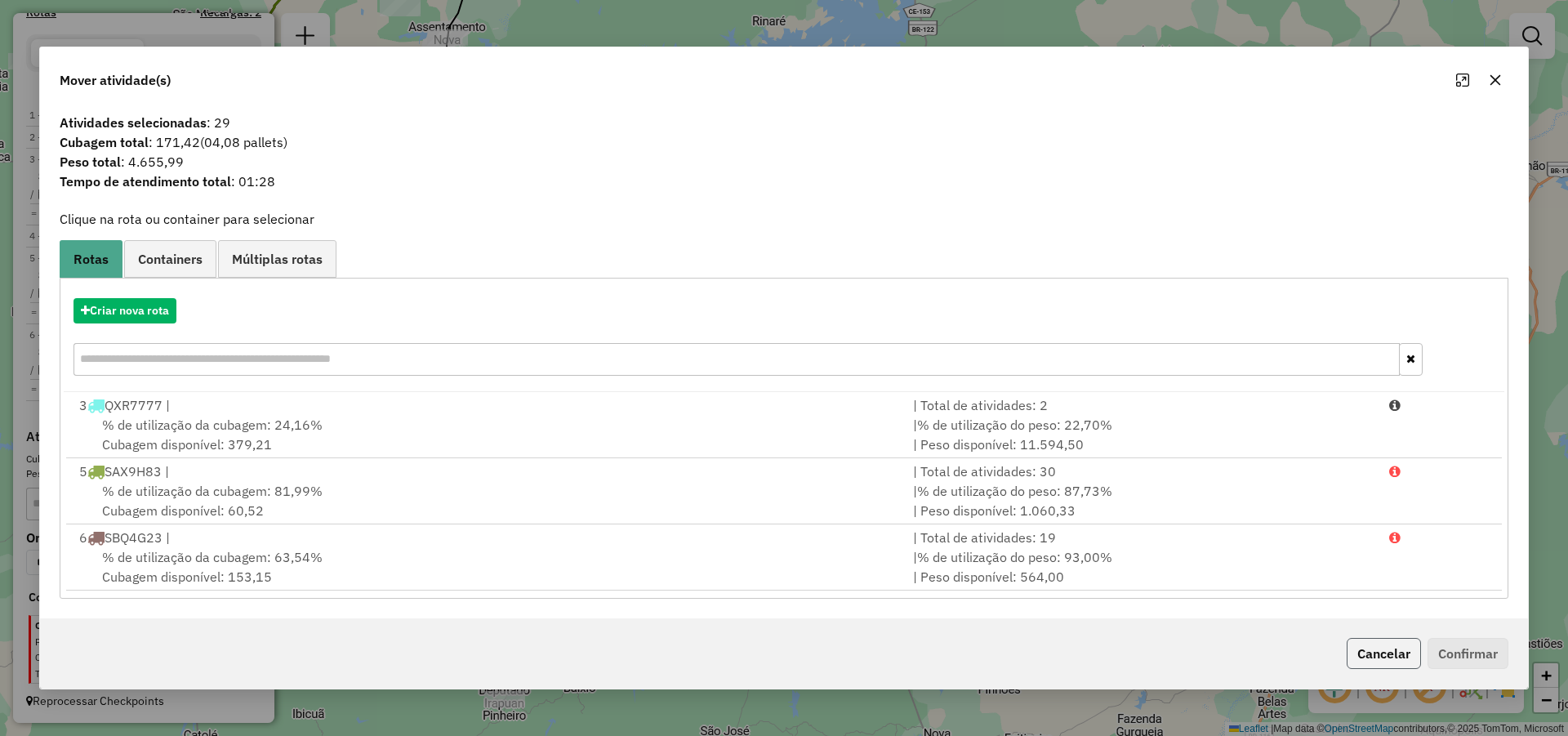
click at [1410, 657] on button "Cancelar" at bounding box center [1384, 653] width 74 height 31
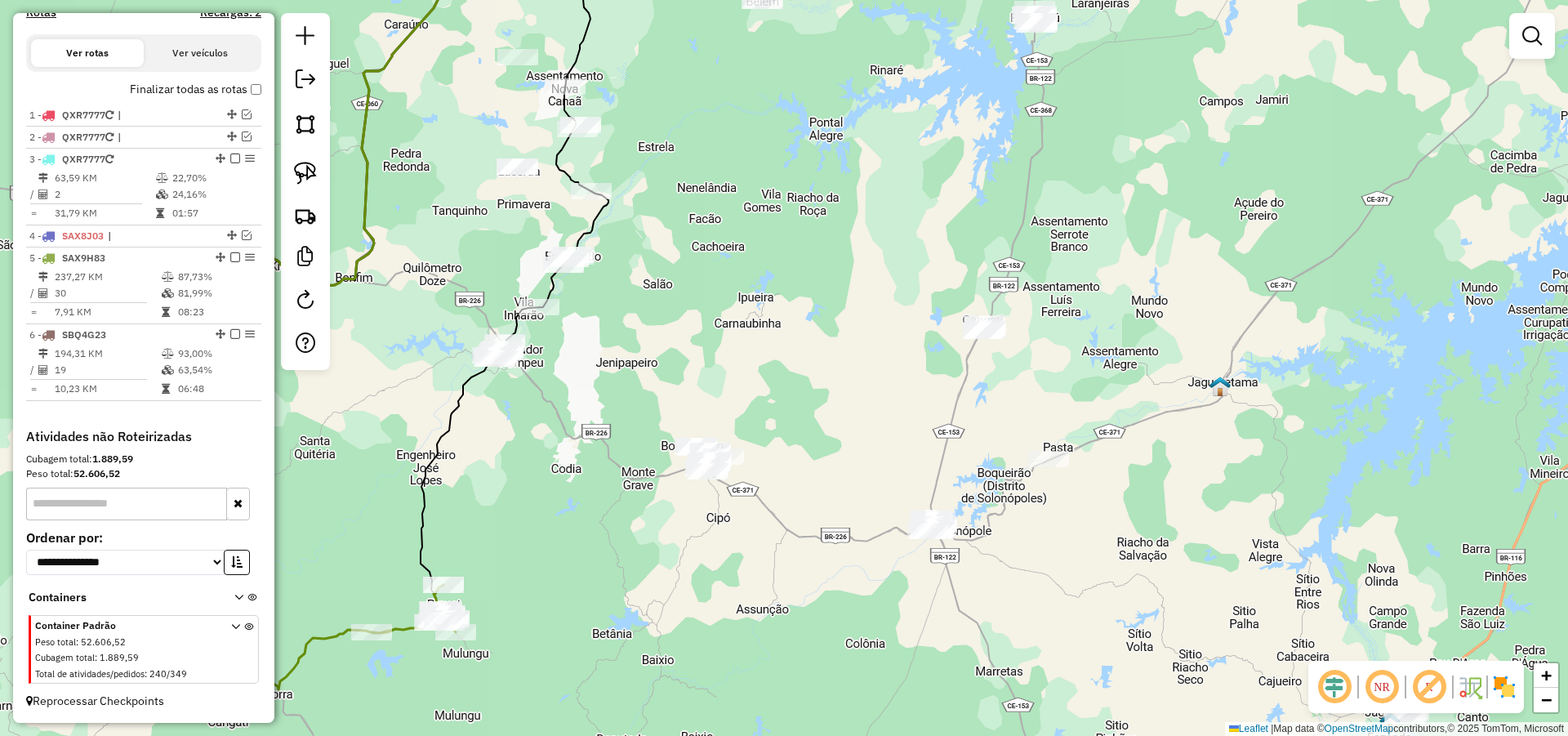
drag, startPoint x: 877, startPoint y: 462, endPoint x: 919, endPoint y: 464, distance: 42.0
click at [899, 464] on div "Janela de atendimento Grade de atendimento Capacidade Transportadoras Veículos …" at bounding box center [784, 368] width 1568 height 736
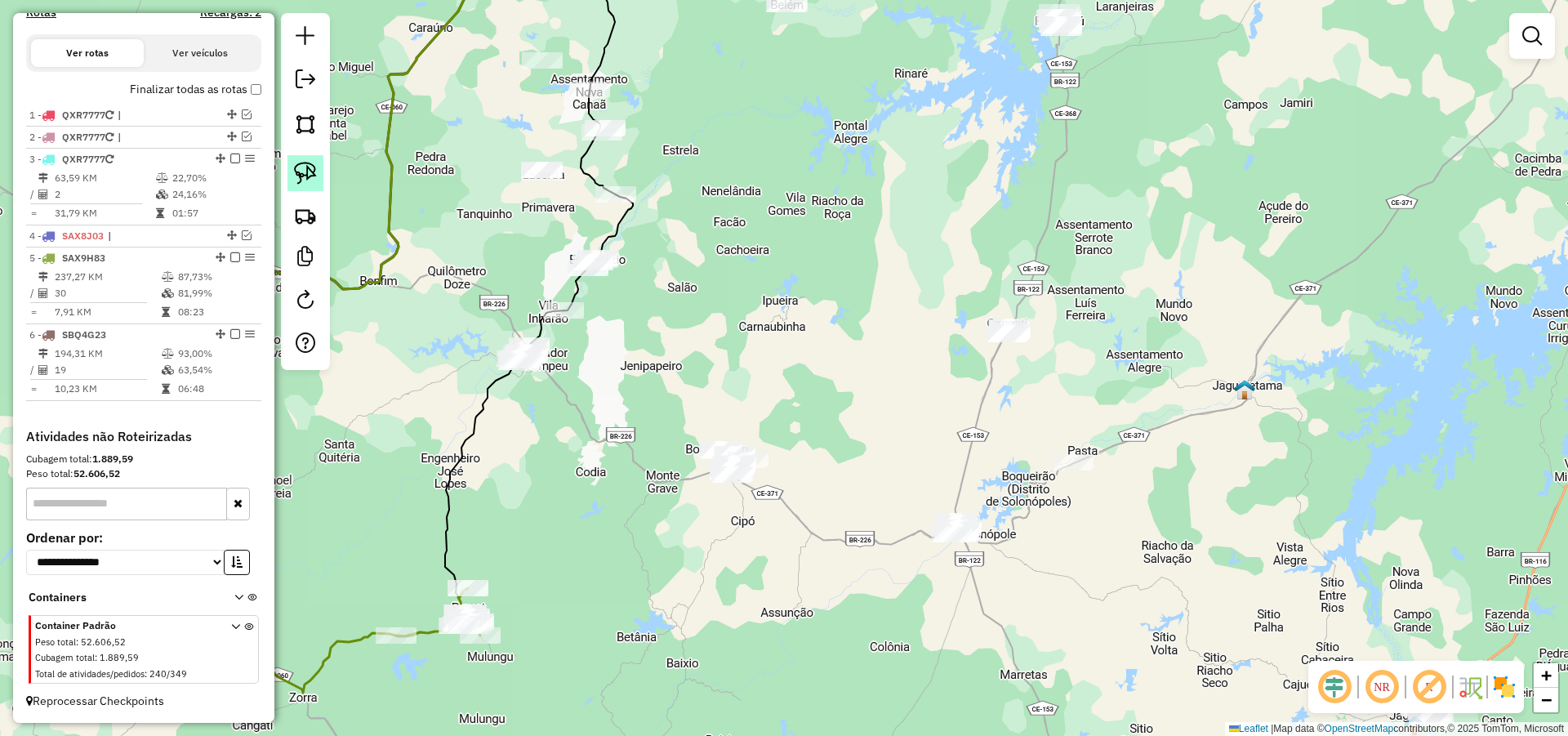
click at [311, 176] on img at bounding box center [305, 173] width 23 height 23
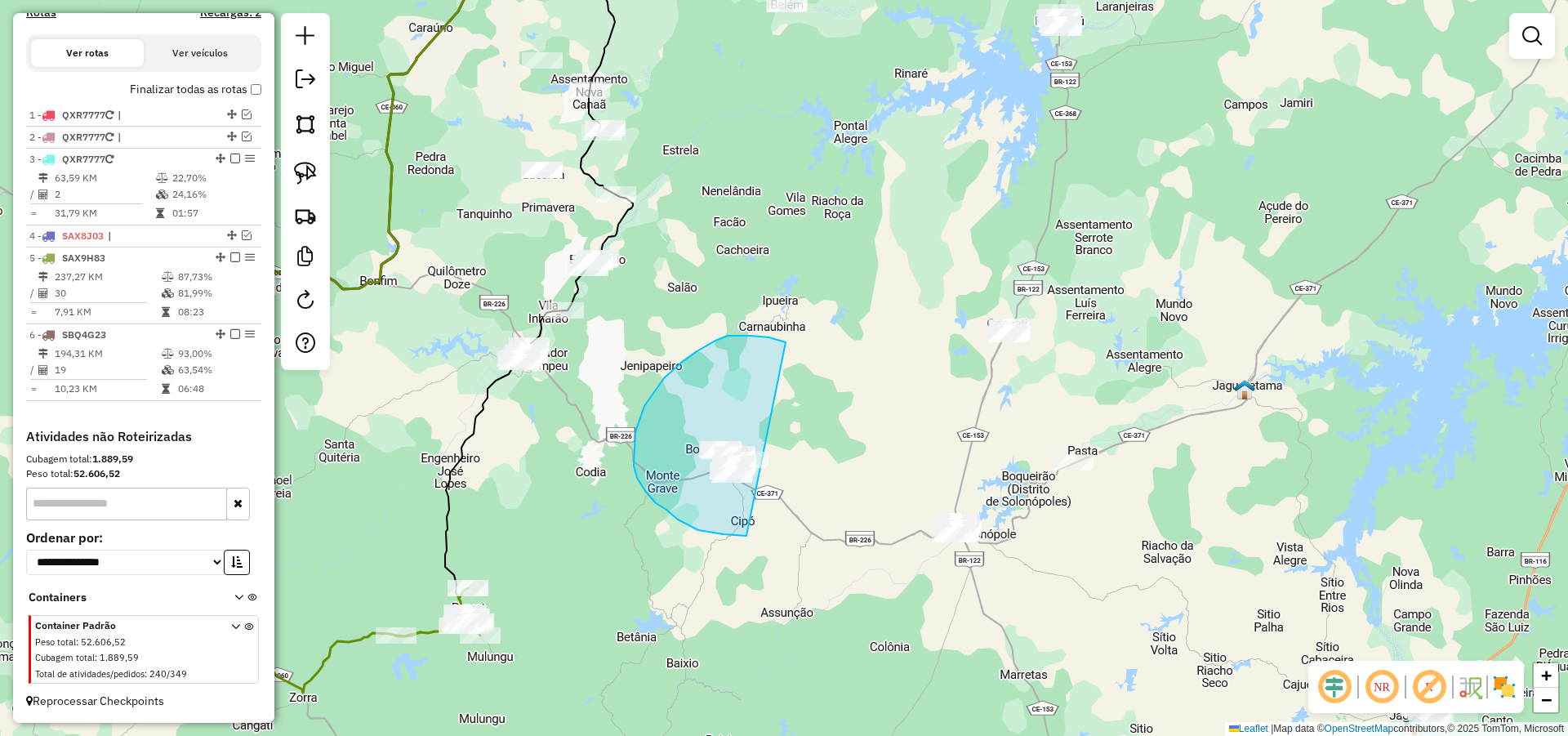
drag, startPoint x: 698, startPoint y: 350, endPoint x: 790, endPoint y: 479, distance: 158.4
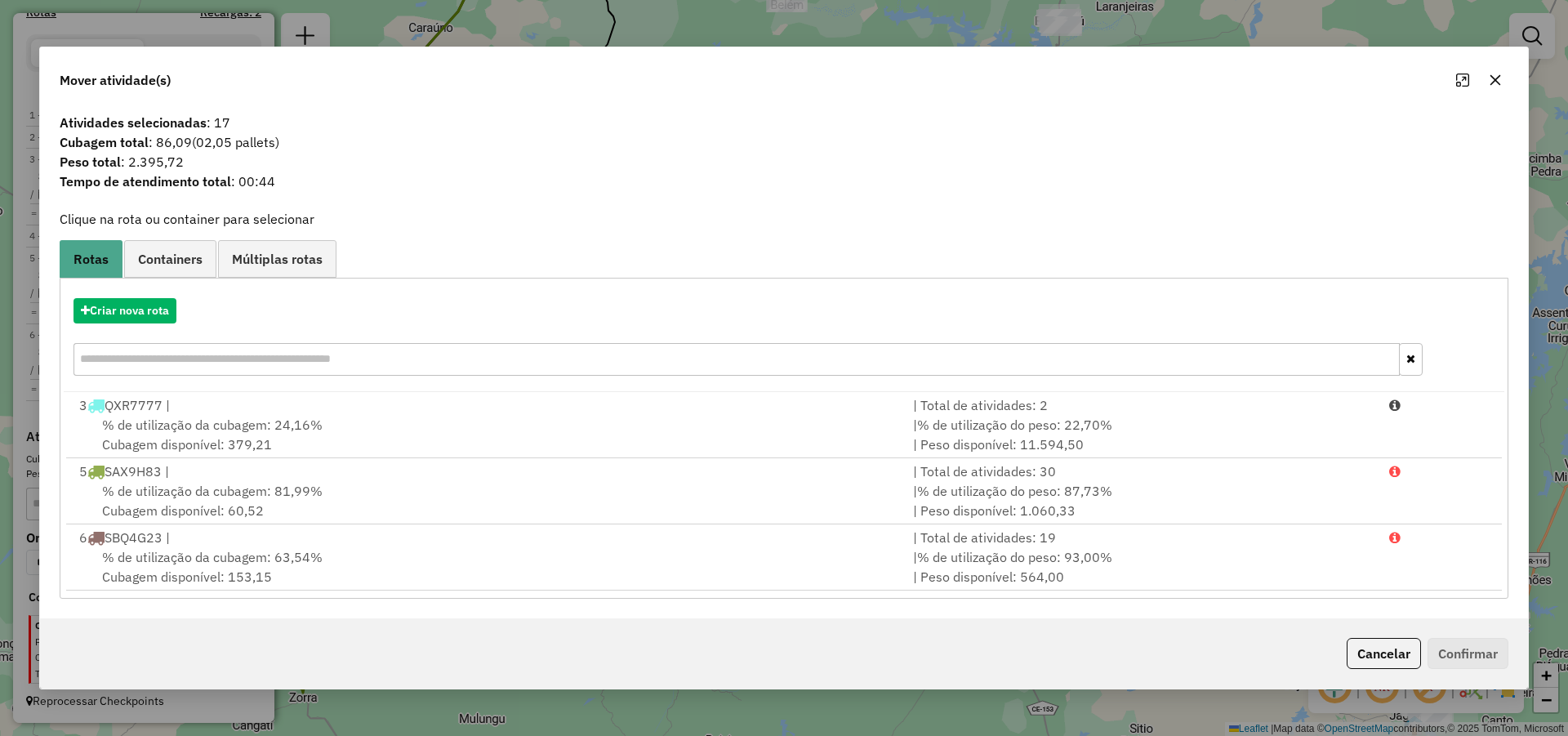
click at [1374, 638] on button "Cancelar" at bounding box center [1384, 653] width 74 height 31
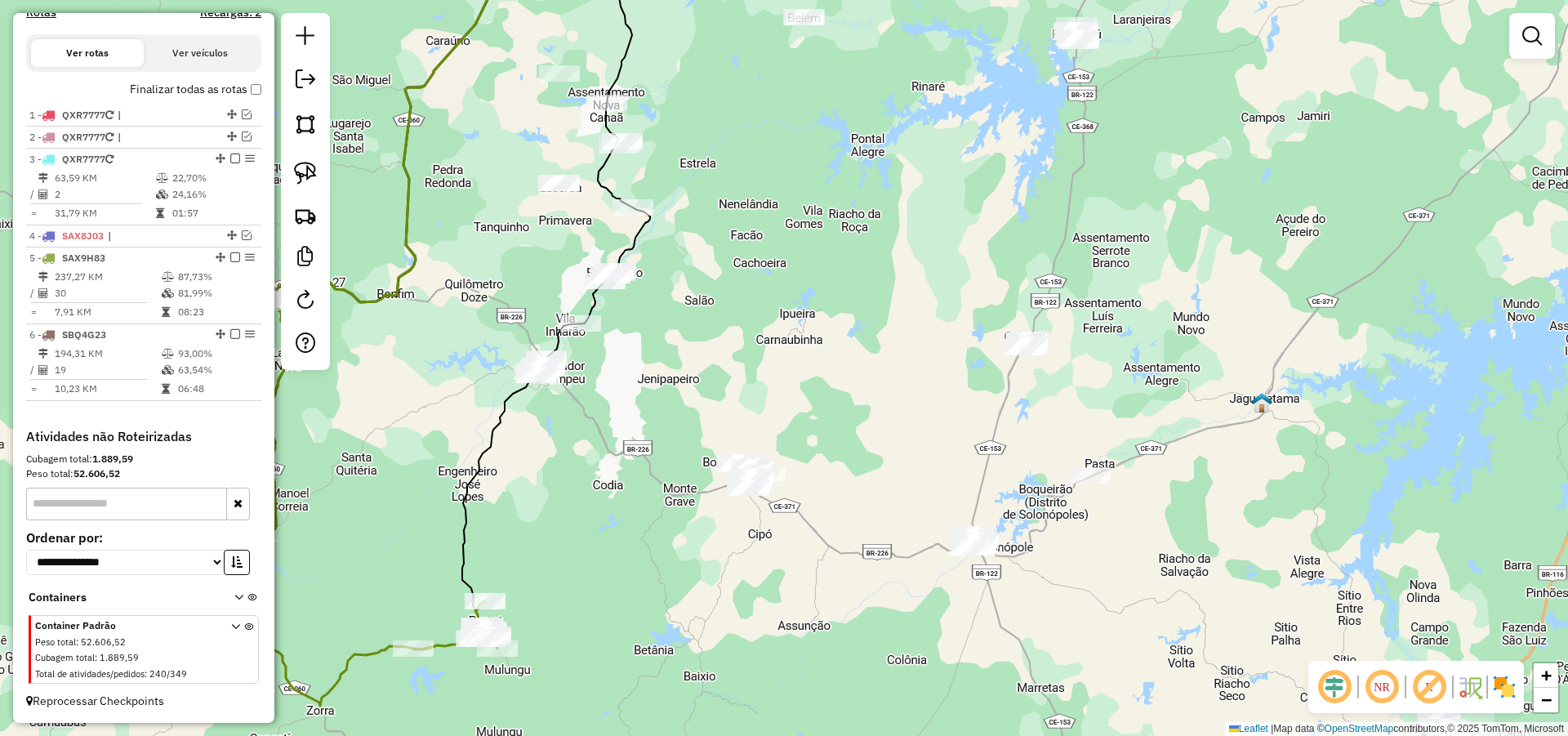
drag, startPoint x: 810, startPoint y: 403, endPoint x: 958, endPoint y: 552, distance: 210.0
click at [957, 552] on div "Janela de atendimento Grade de atendimento Capacidade Transportadoras Veículos …" at bounding box center [784, 368] width 1568 height 736
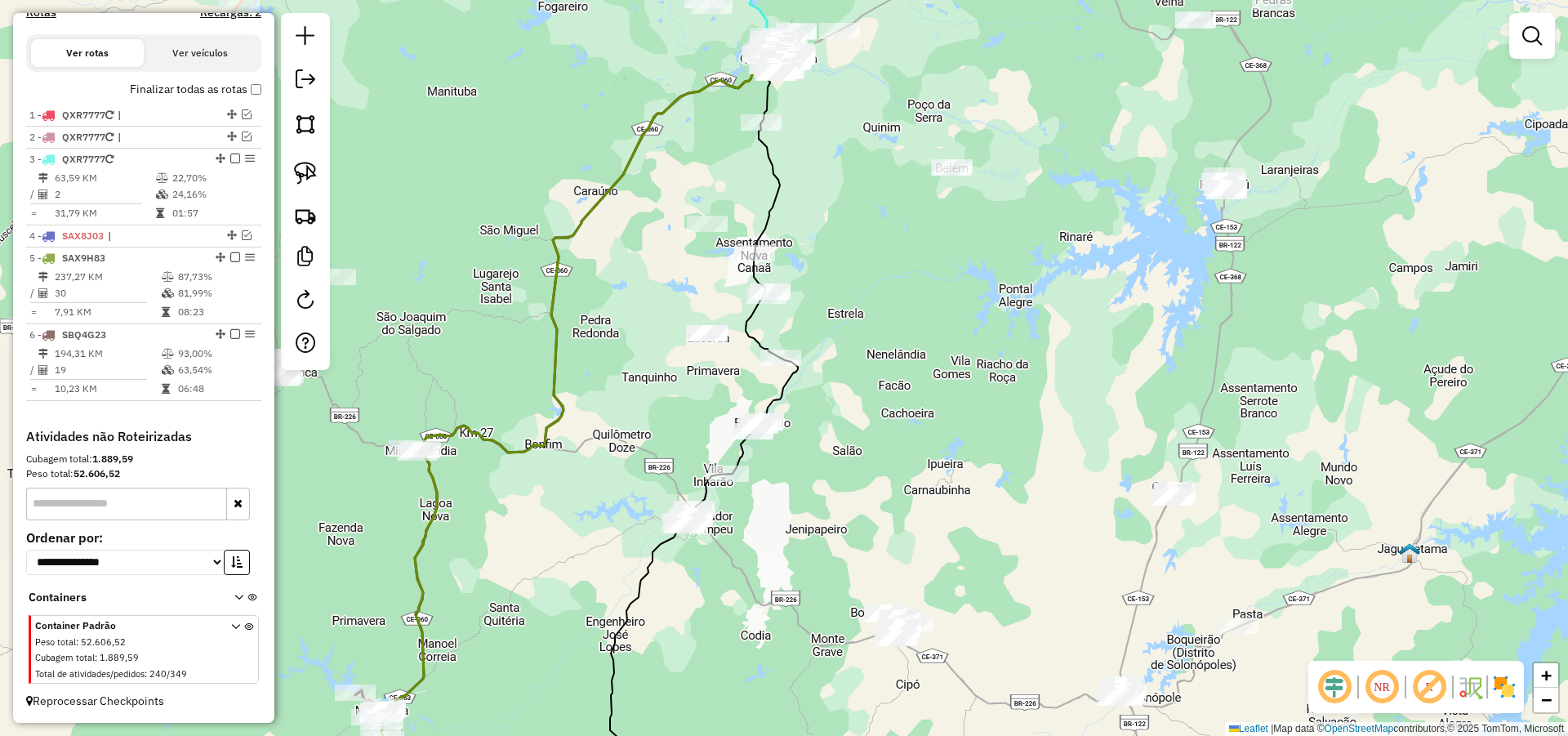
drag, startPoint x: 897, startPoint y: 436, endPoint x: 910, endPoint y: 482, distance: 47.8
click at [910, 482] on div "Janela de atendimento Grade de atendimento Capacidade Transportadoras Veículos …" at bounding box center [784, 368] width 1568 height 736
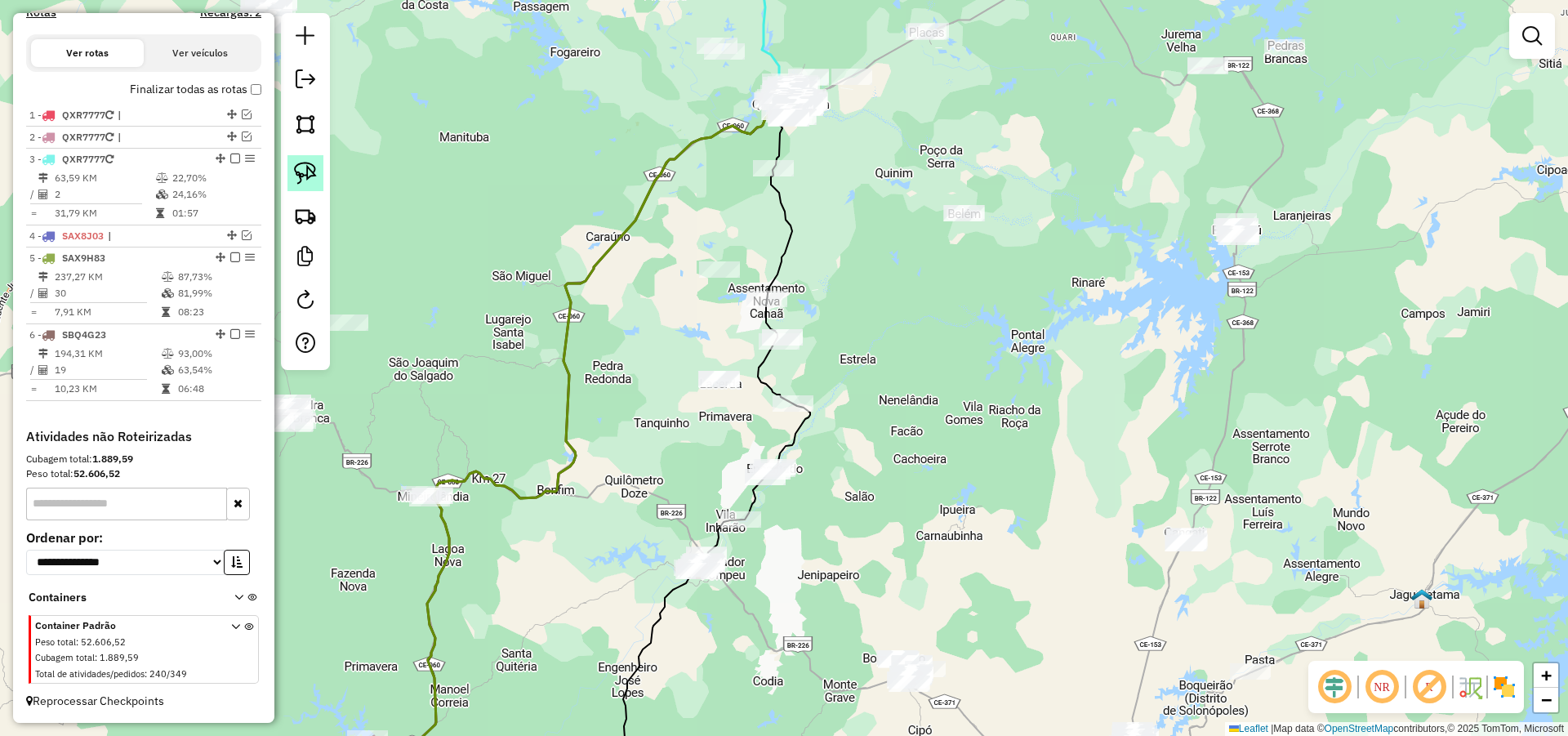
click at [318, 173] on link at bounding box center [305, 173] width 36 height 36
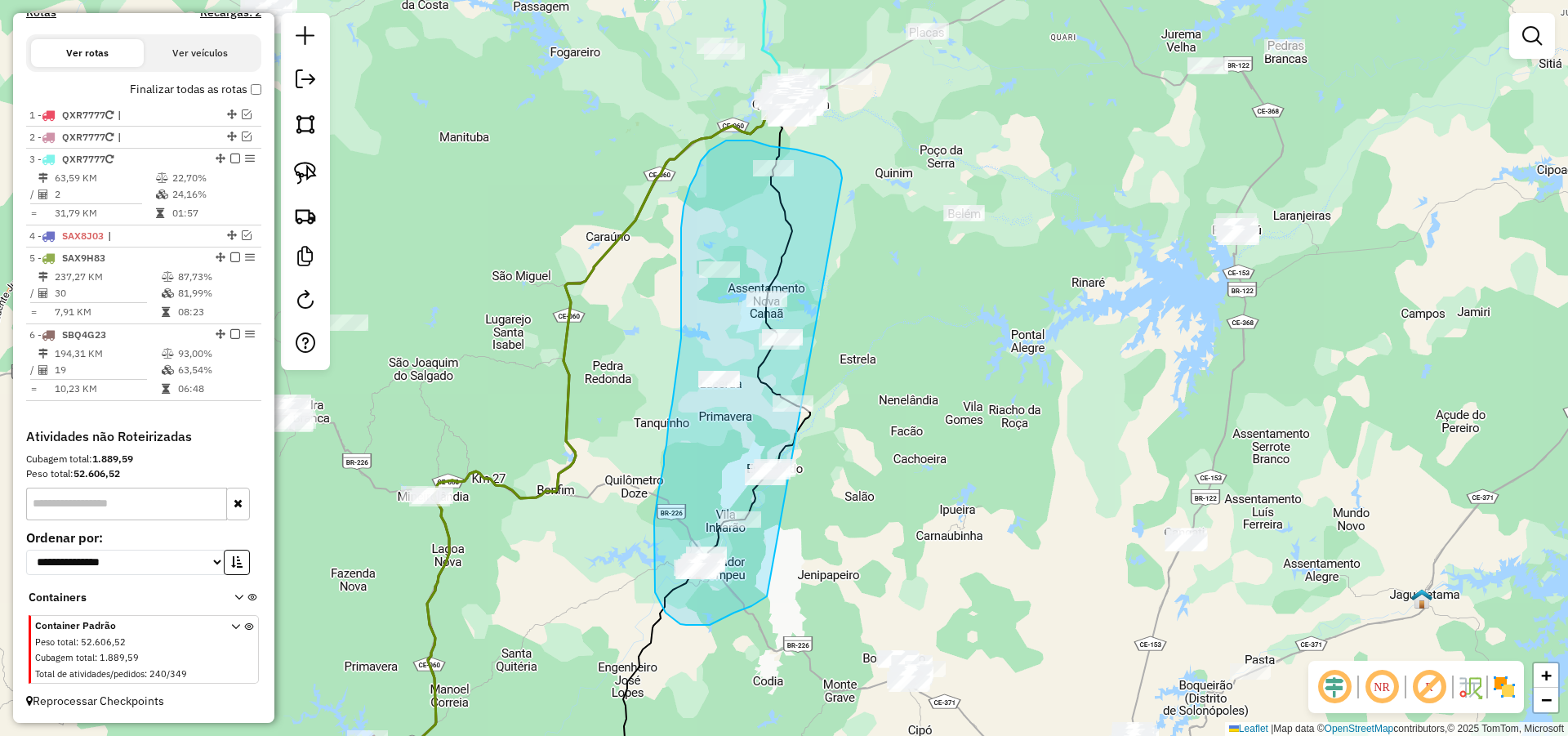
drag, startPoint x: 825, startPoint y: 157, endPoint x: 776, endPoint y: 579, distance: 424.8
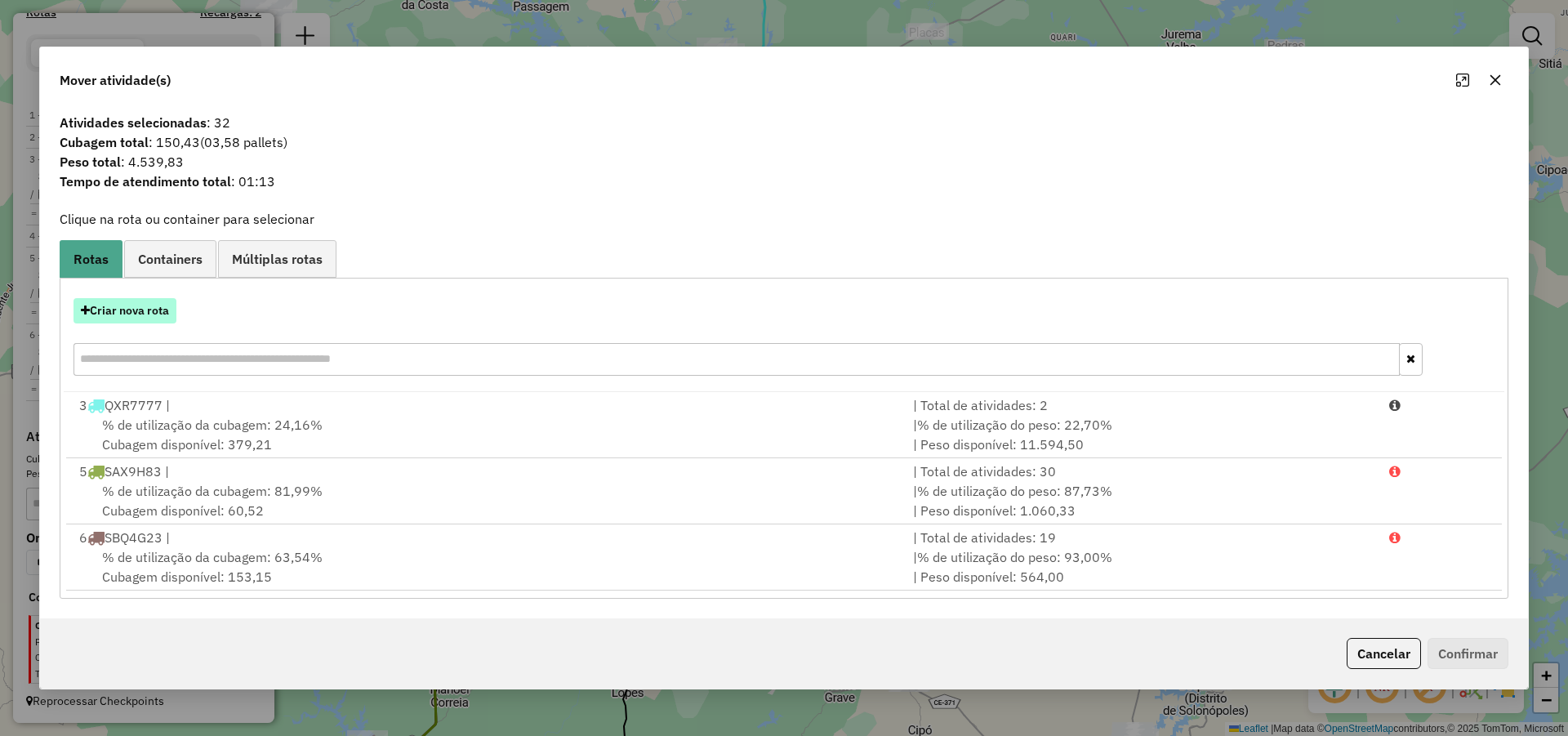
click at [165, 308] on button "Criar nova rota" at bounding box center [124, 311] width 103 height 26
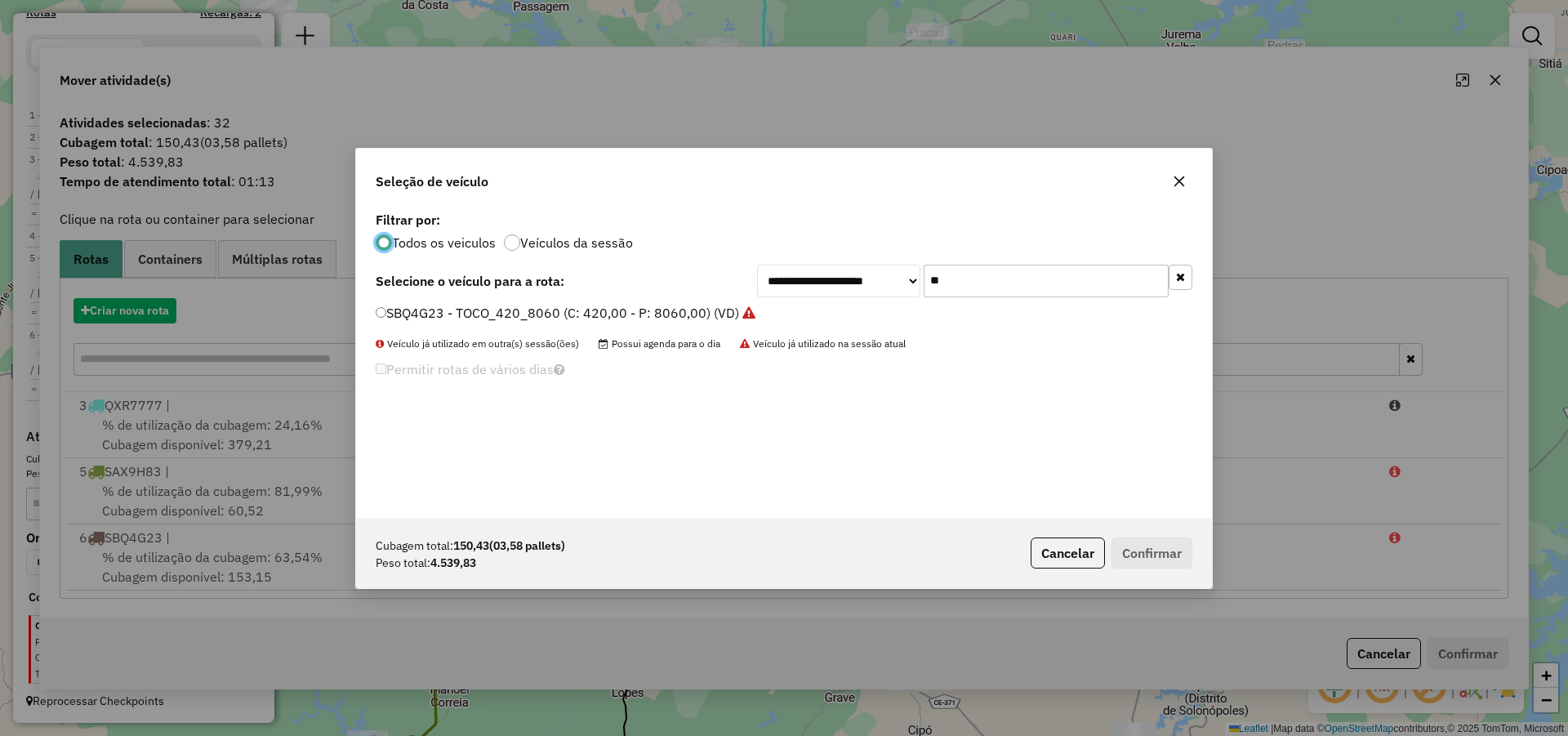
scroll to position [9, 5]
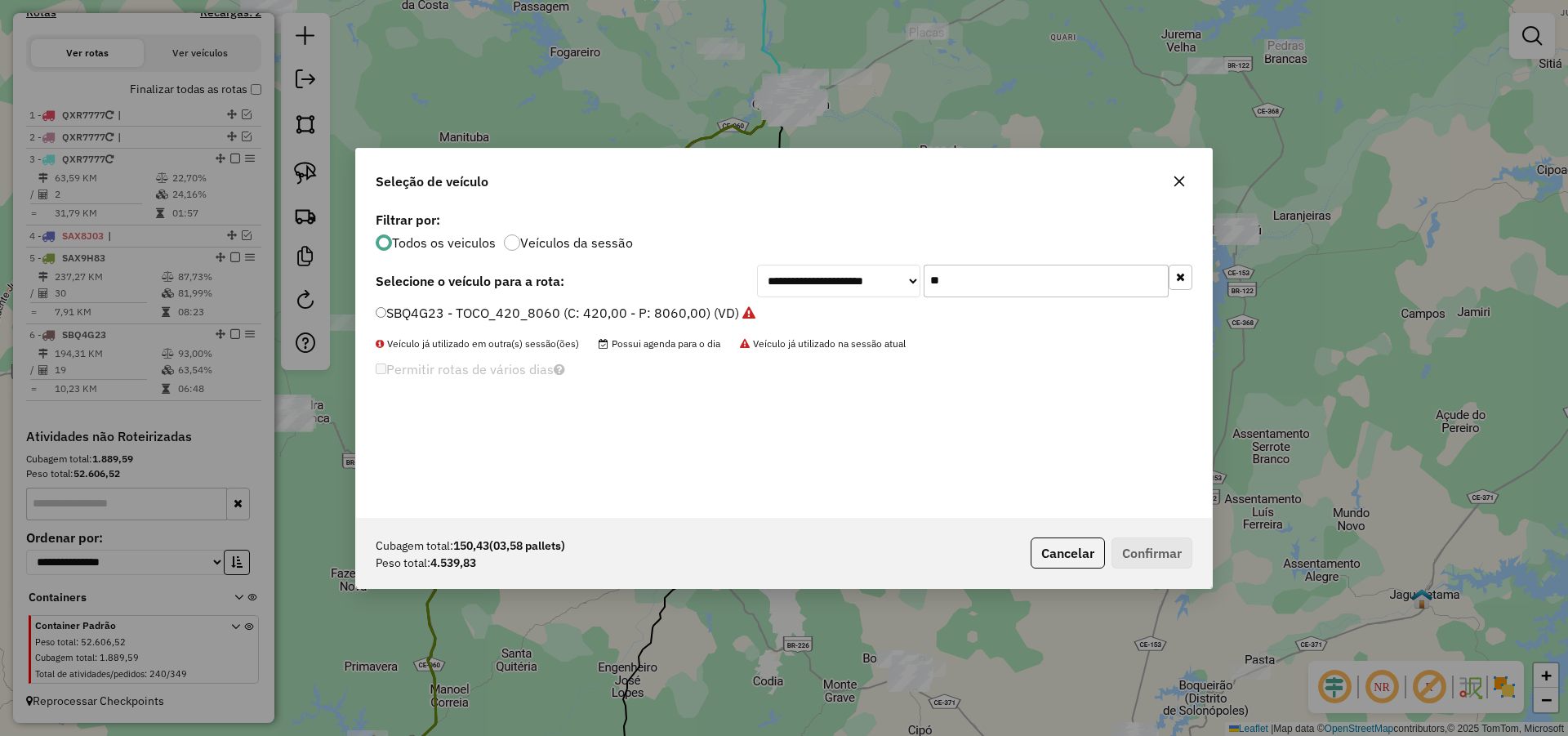
click at [1036, 282] on input "**" at bounding box center [1047, 281] width 245 height 33
type input "***"
click at [703, 312] on label "TIM8B89 - TRUCK 280 CXS 6780 (C: 280,00 - P: 6780,00) (VD)" at bounding box center [570, 312] width 388 height 19
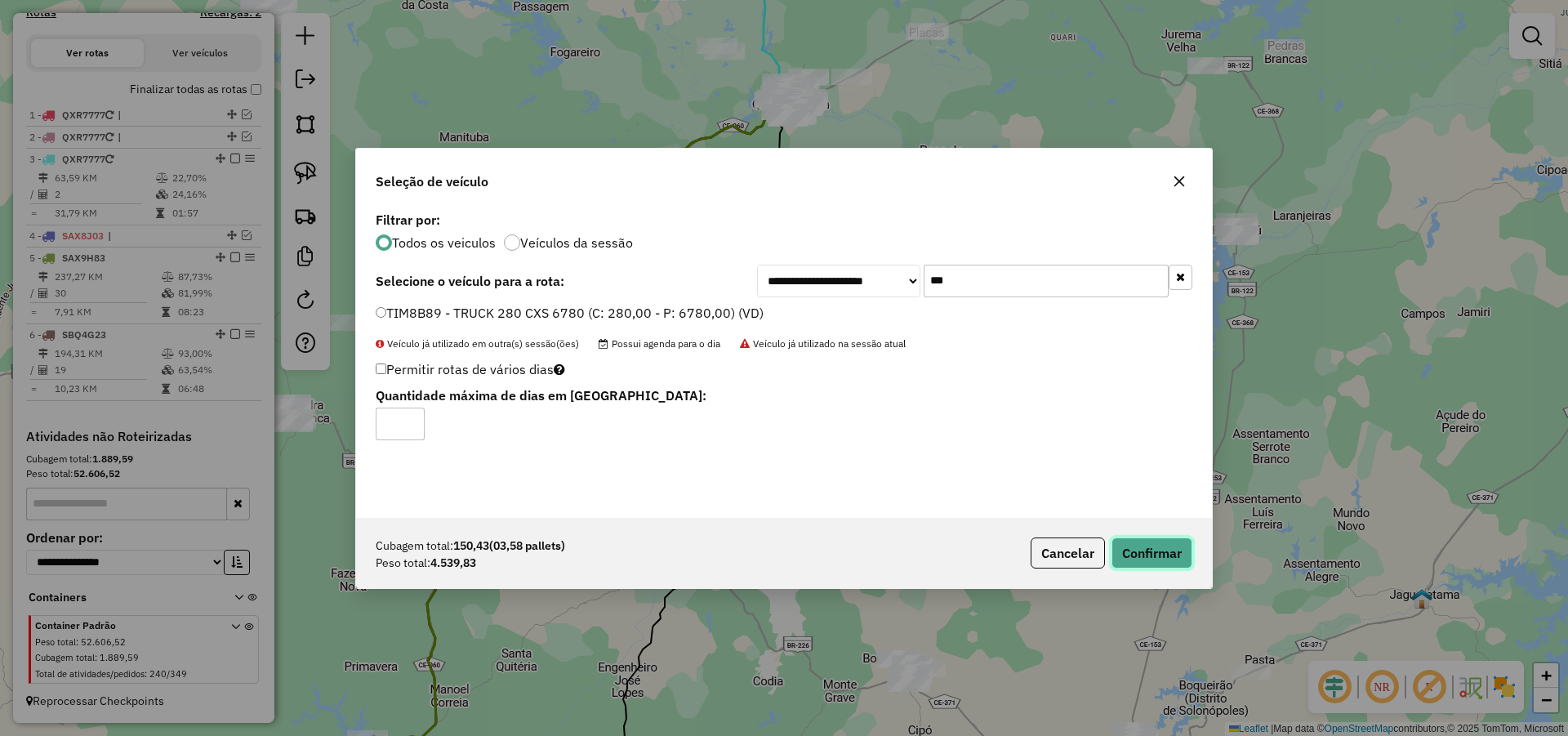
click at [1158, 552] on button "Confirmar" at bounding box center [1152, 552] width 81 height 31
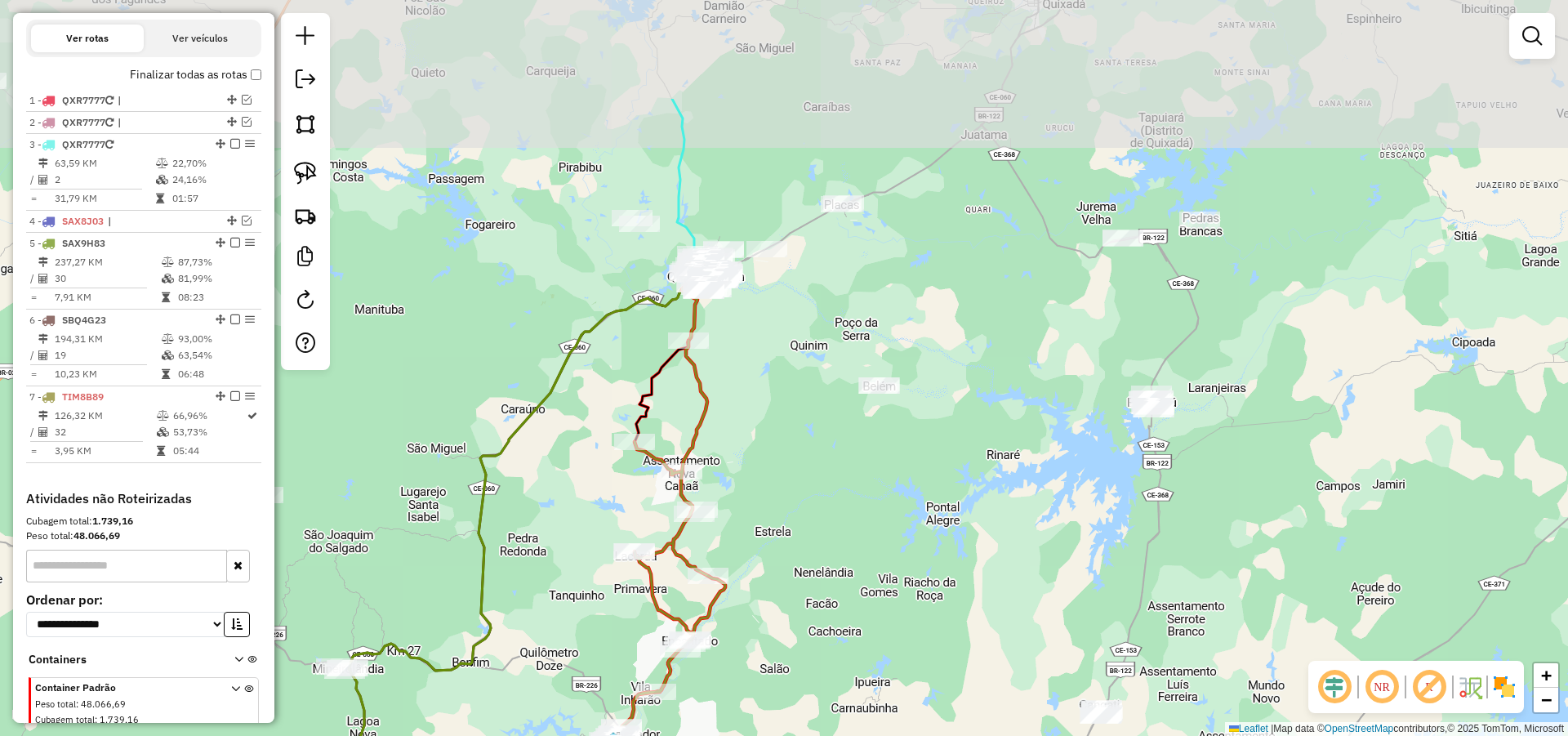
drag, startPoint x: 1196, startPoint y: 357, endPoint x: 1144, endPoint y: 434, distance: 92.9
click at [1144, 433] on div "Janela de atendimento Grade de atendimento Capacidade Transportadoras Veículos …" at bounding box center [784, 368] width 1568 height 736
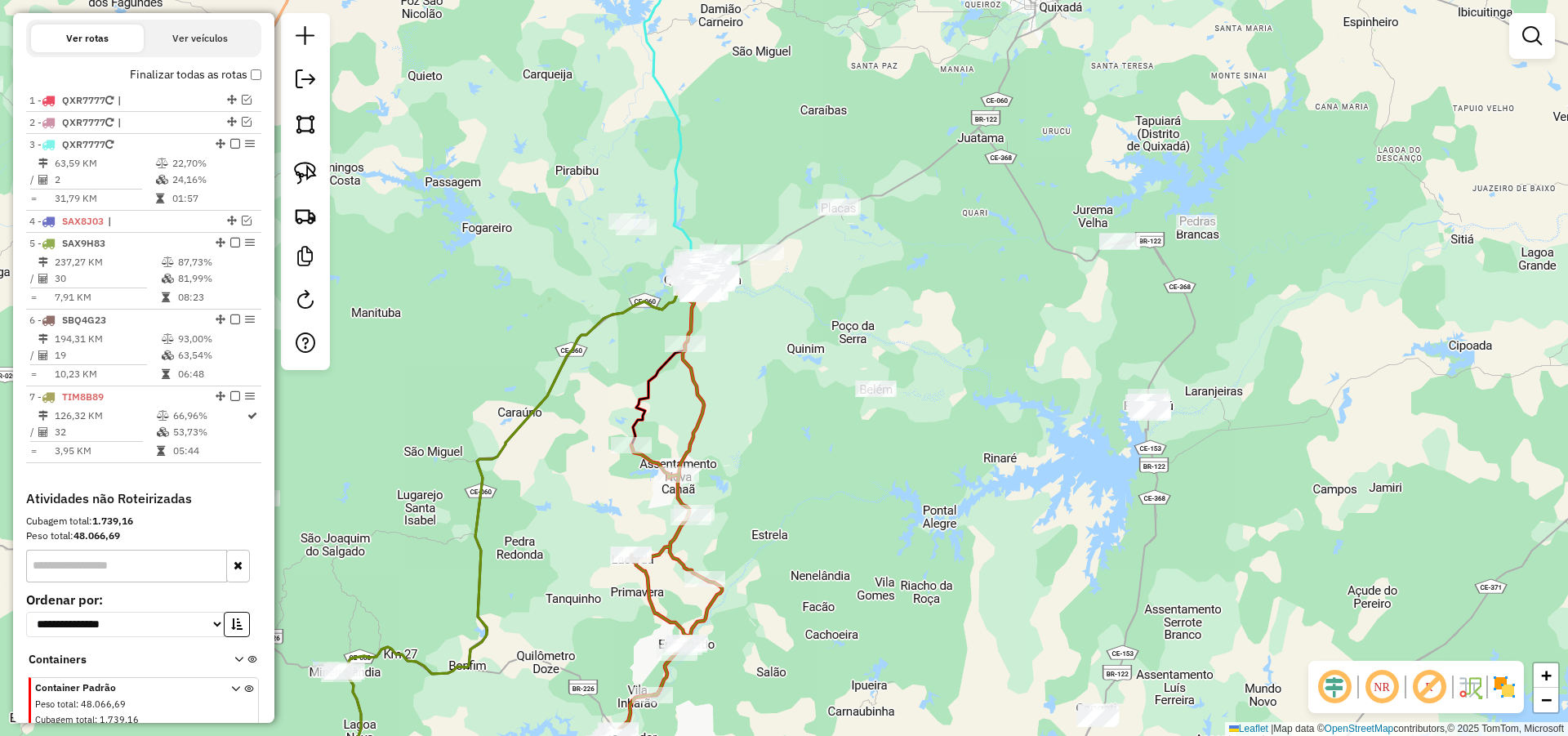
click at [1391, 435] on div "Janela de atendimento Grade de atendimento Capacidade Transportadoras Veículos …" at bounding box center [784, 368] width 1568 height 736
click at [309, 161] on link at bounding box center [305, 173] width 36 height 36
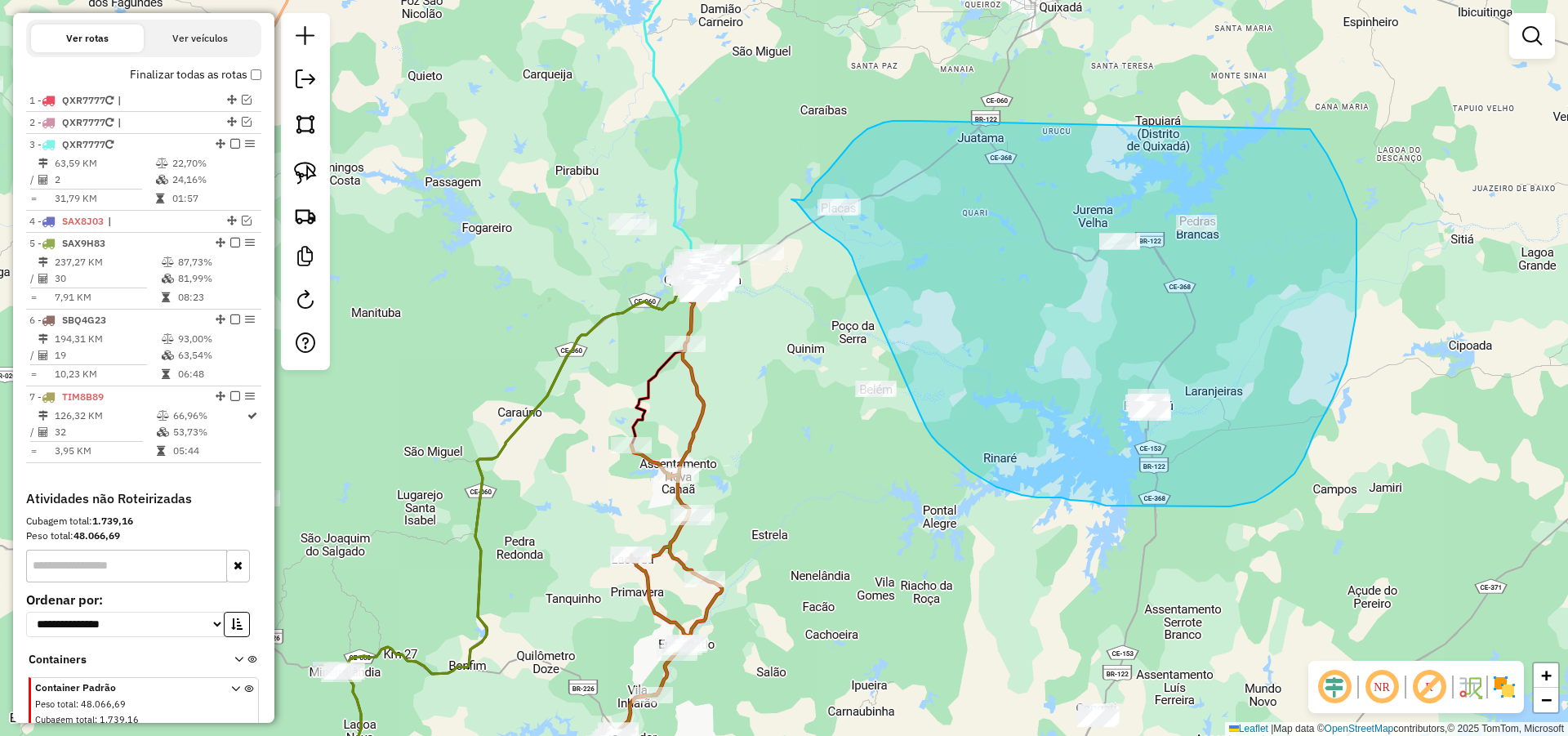
drag, startPoint x: 892, startPoint y: 121, endPoint x: 1196, endPoint y: 102, distance: 304.6
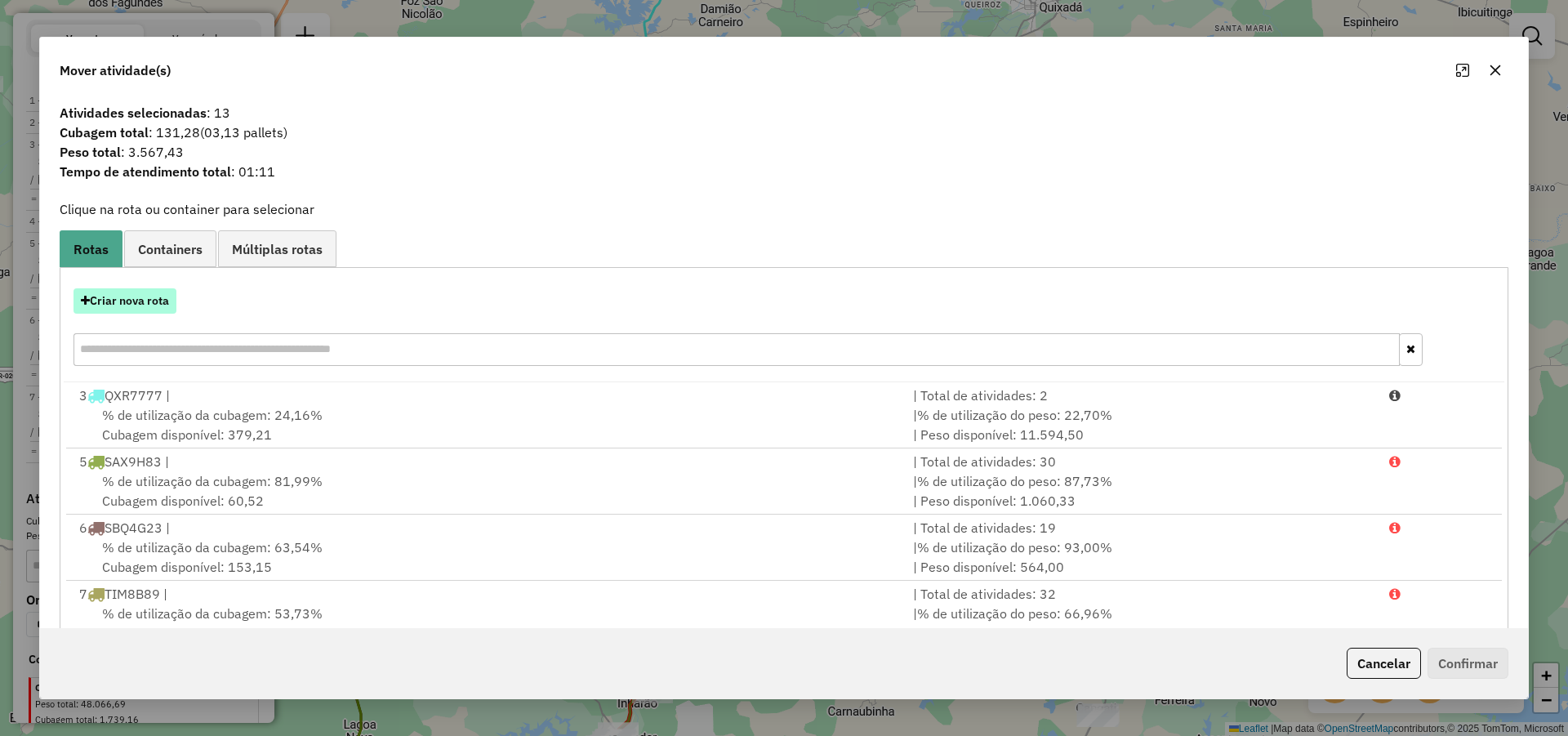
click at [142, 300] on button "Criar nova rota" at bounding box center [124, 301] width 103 height 26
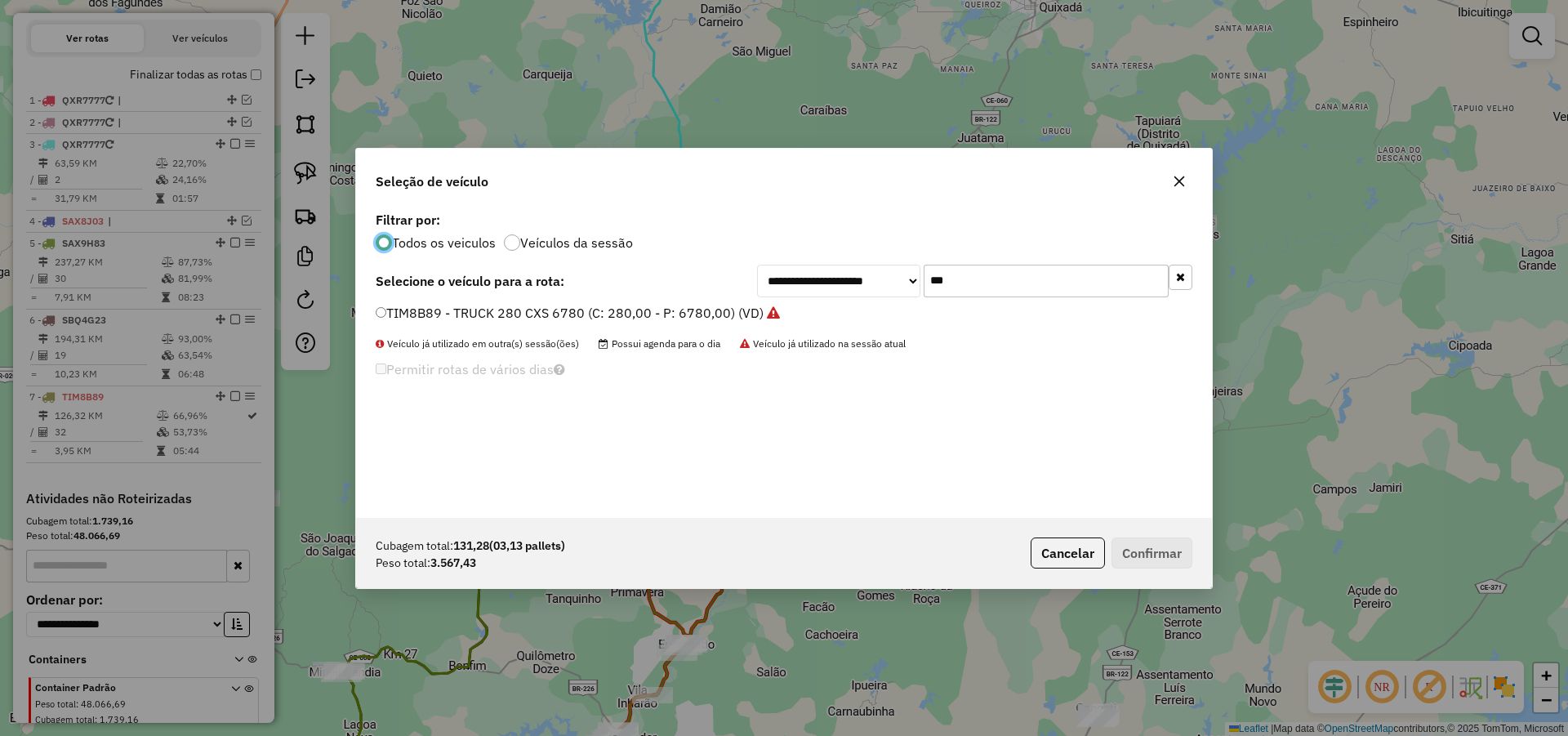
click at [991, 274] on input "***" at bounding box center [1047, 281] width 245 height 33
click at [675, 304] on label "SBQ4G23 - TOCO_420_8060 (C: 420,00 - P: 8060,00) (VD)" at bounding box center [566, 312] width 379 height 19
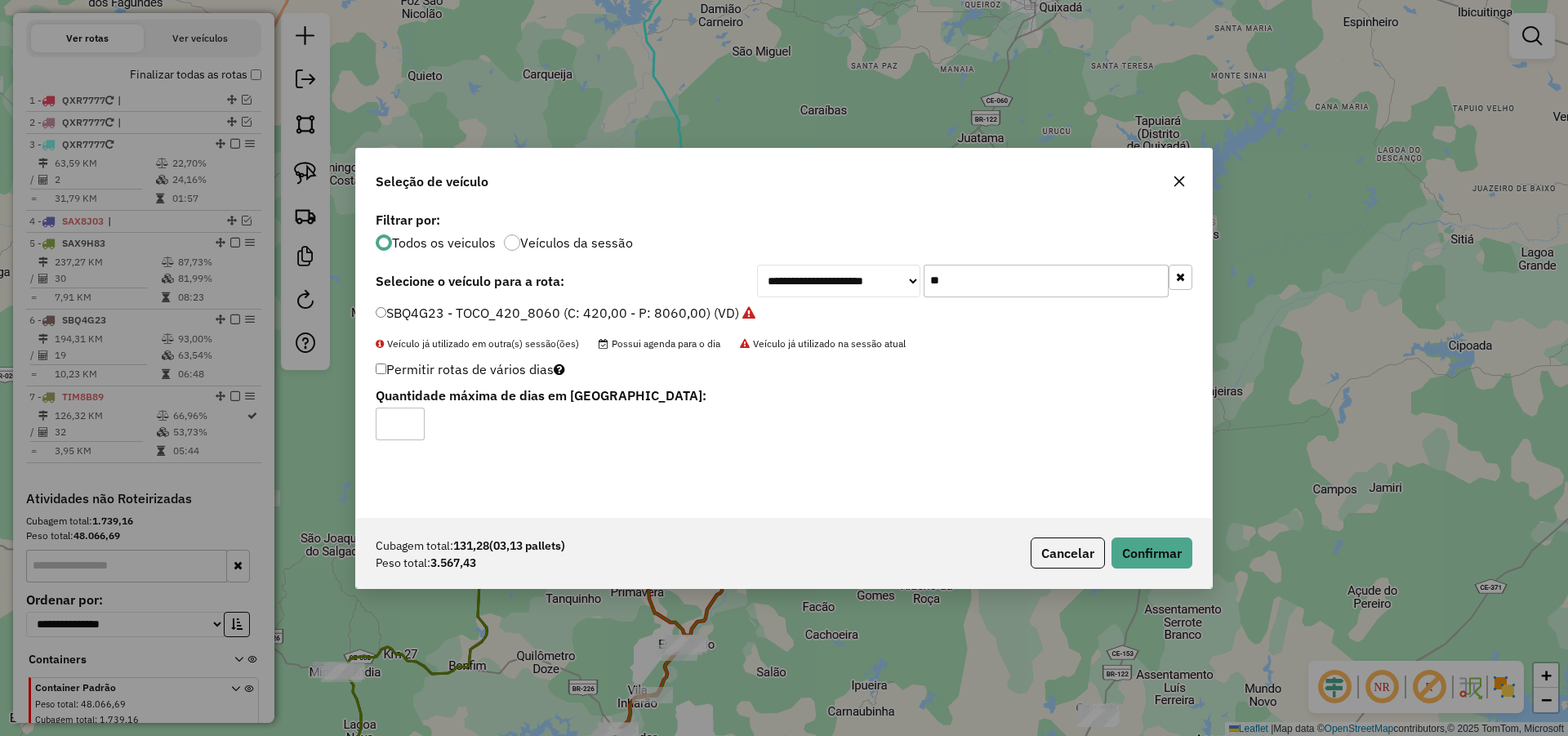
click at [1004, 284] on input "**" at bounding box center [1047, 281] width 245 height 33
click at [1003, 284] on input "**" at bounding box center [1047, 281] width 245 height 33
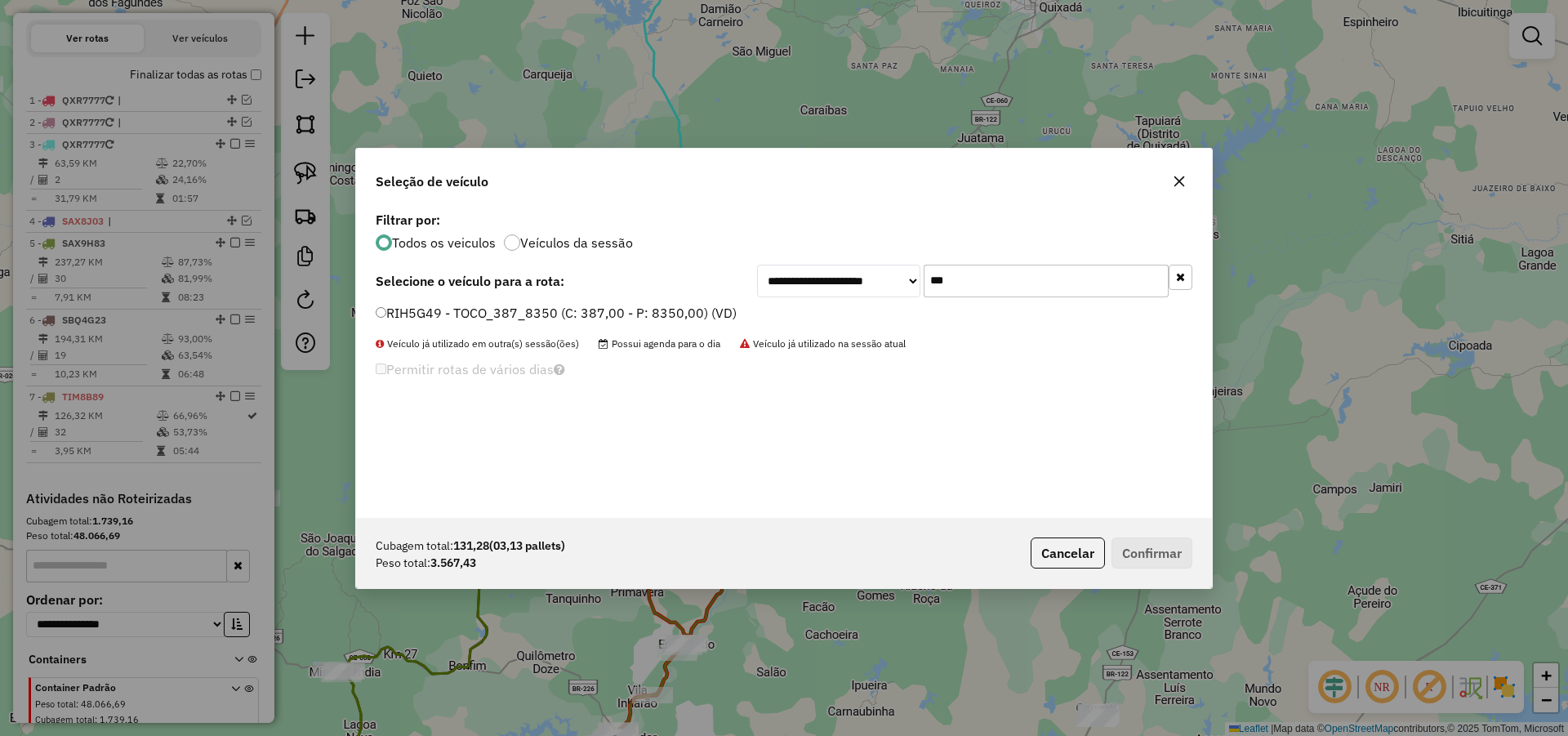
type input "***"
click at [559, 317] on label "RIH5G49 - TOCO_387_8350 (C: 387,00 - P: 8350,00) (VD)" at bounding box center [556, 312] width 361 height 19
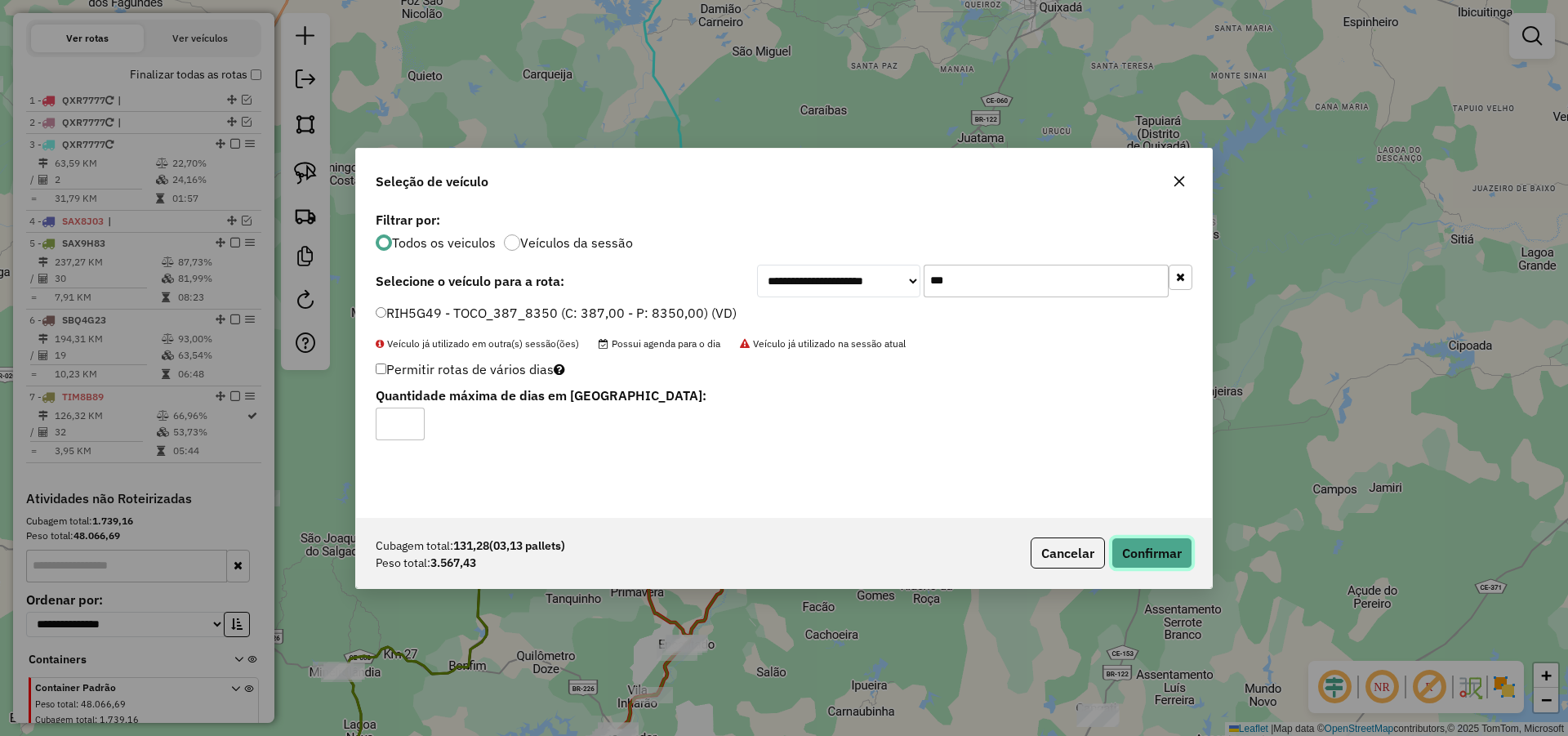
click at [1152, 556] on button "Confirmar" at bounding box center [1152, 552] width 81 height 31
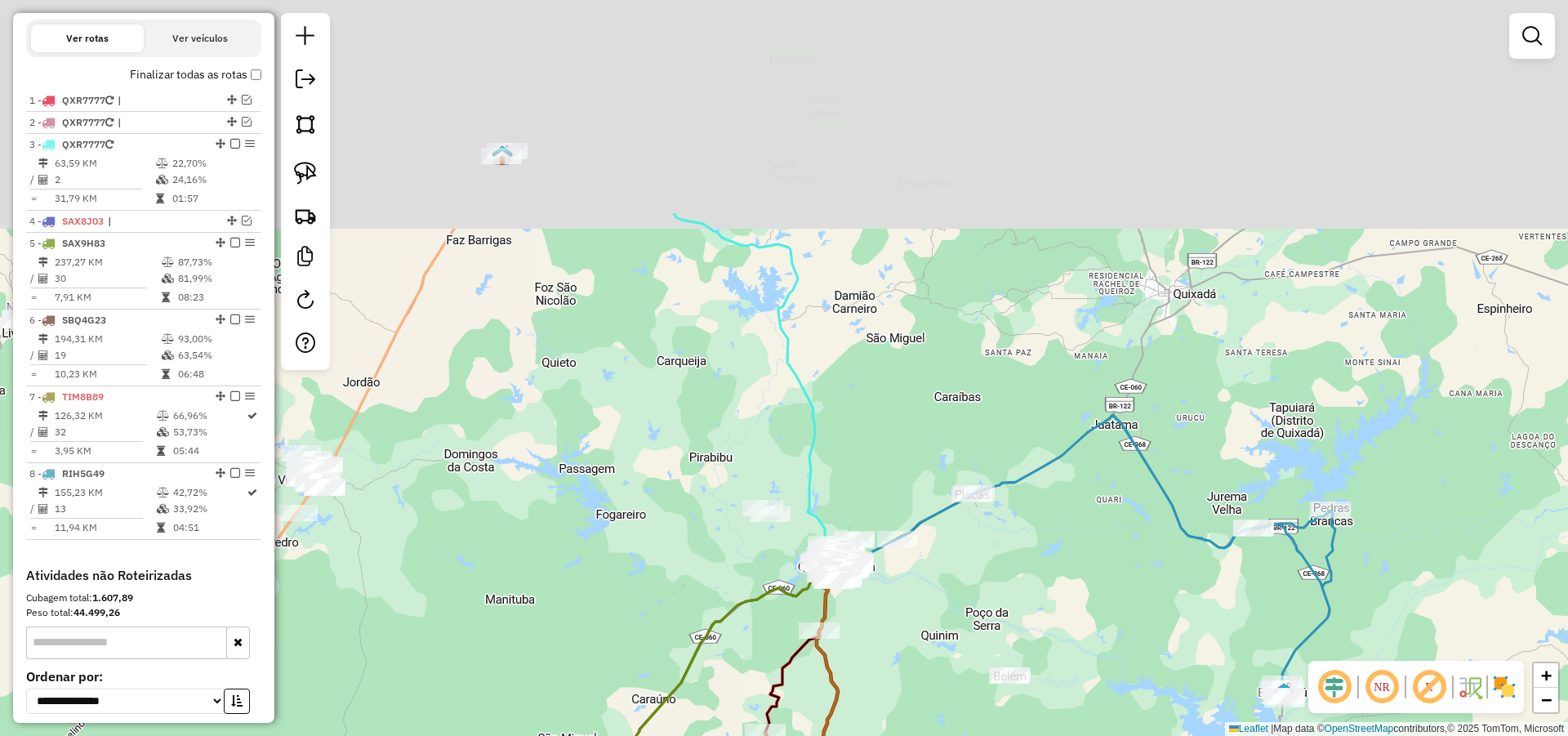
drag, startPoint x: 718, startPoint y: 71, endPoint x: 871, endPoint y: 382, distance: 346.6
click at [871, 382] on div "Janela de atendimento Grade de atendimento Capacidade Transportadoras Veículos …" at bounding box center [784, 368] width 1568 height 736
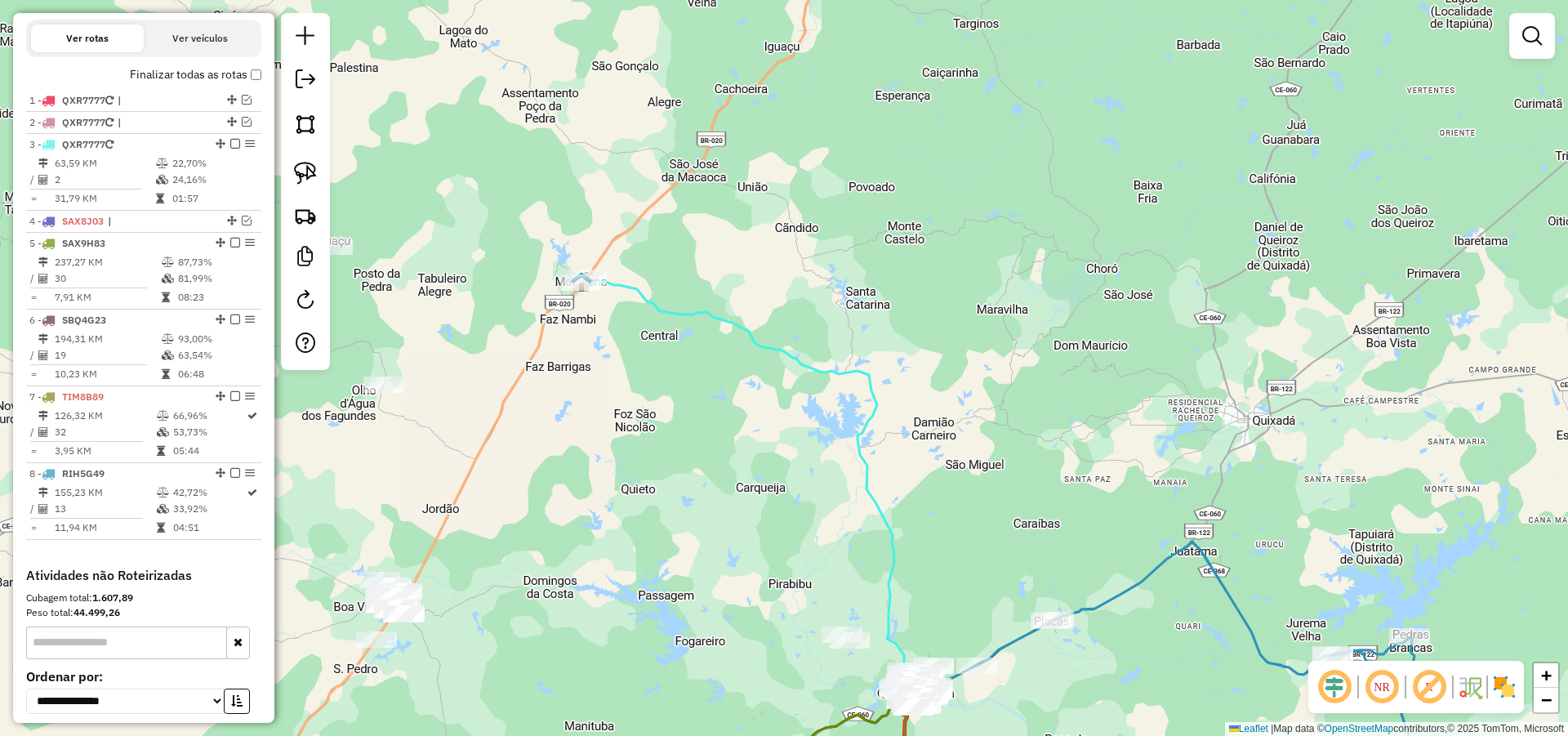
drag, startPoint x: 689, startPoint y: 301, endPoint x: 728, endPoint y: 352, distance: 64.2
click at [728, 352] on div "Janela de atendimento Grade de atendimento Capacidade Transportadoras Veículos …" at bounding box center [784, 368] width 1568 height 736
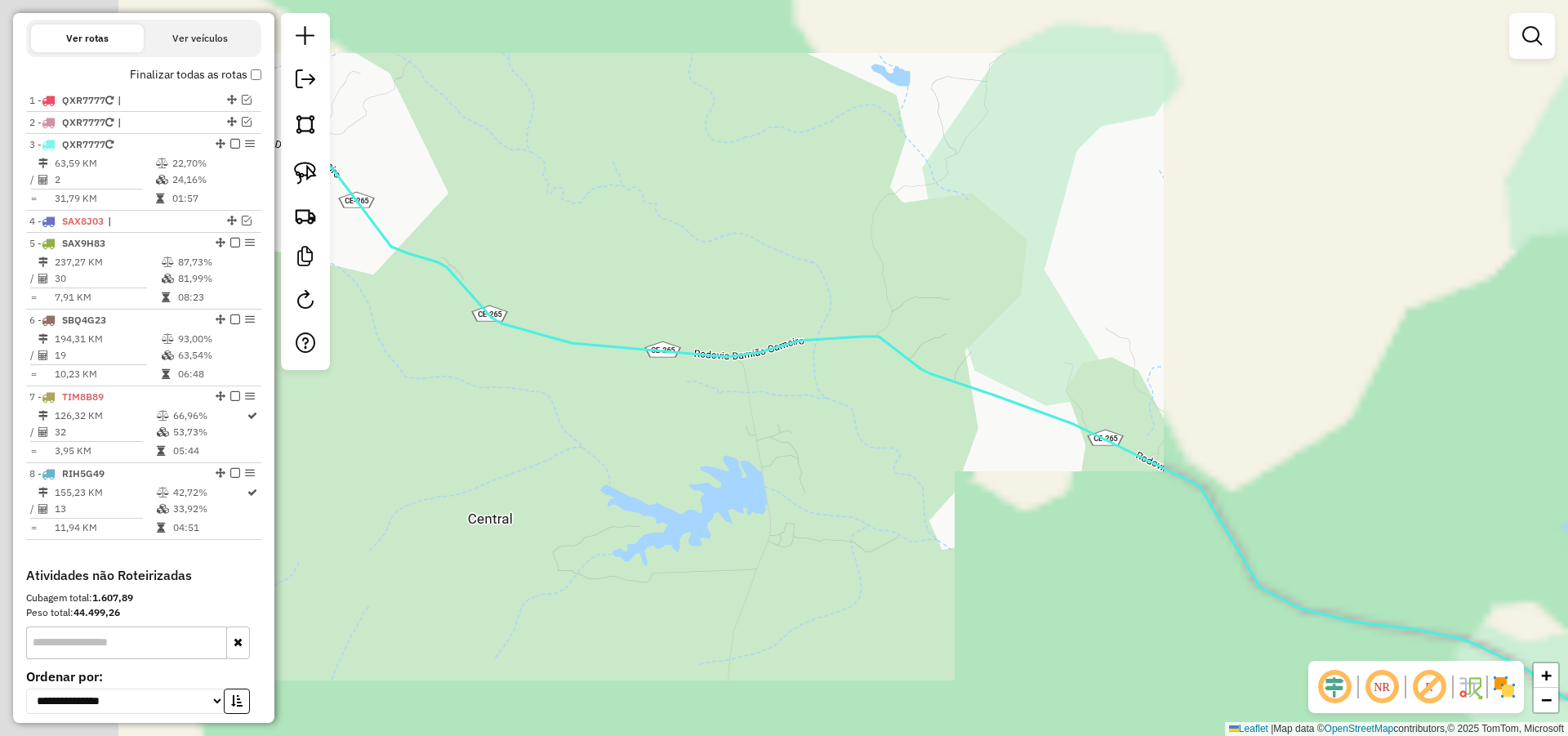
drag, startPoint x: 696, startPoint y: 486, endPoint x: 1249, endPoint y: 711, distance: 597.0
click at [1157, 688] on div "Janela de atendimento Grade de atendimento Capacidade Transportadoras Veículos …" at bounding box center [784, 368] width 1568 height 736
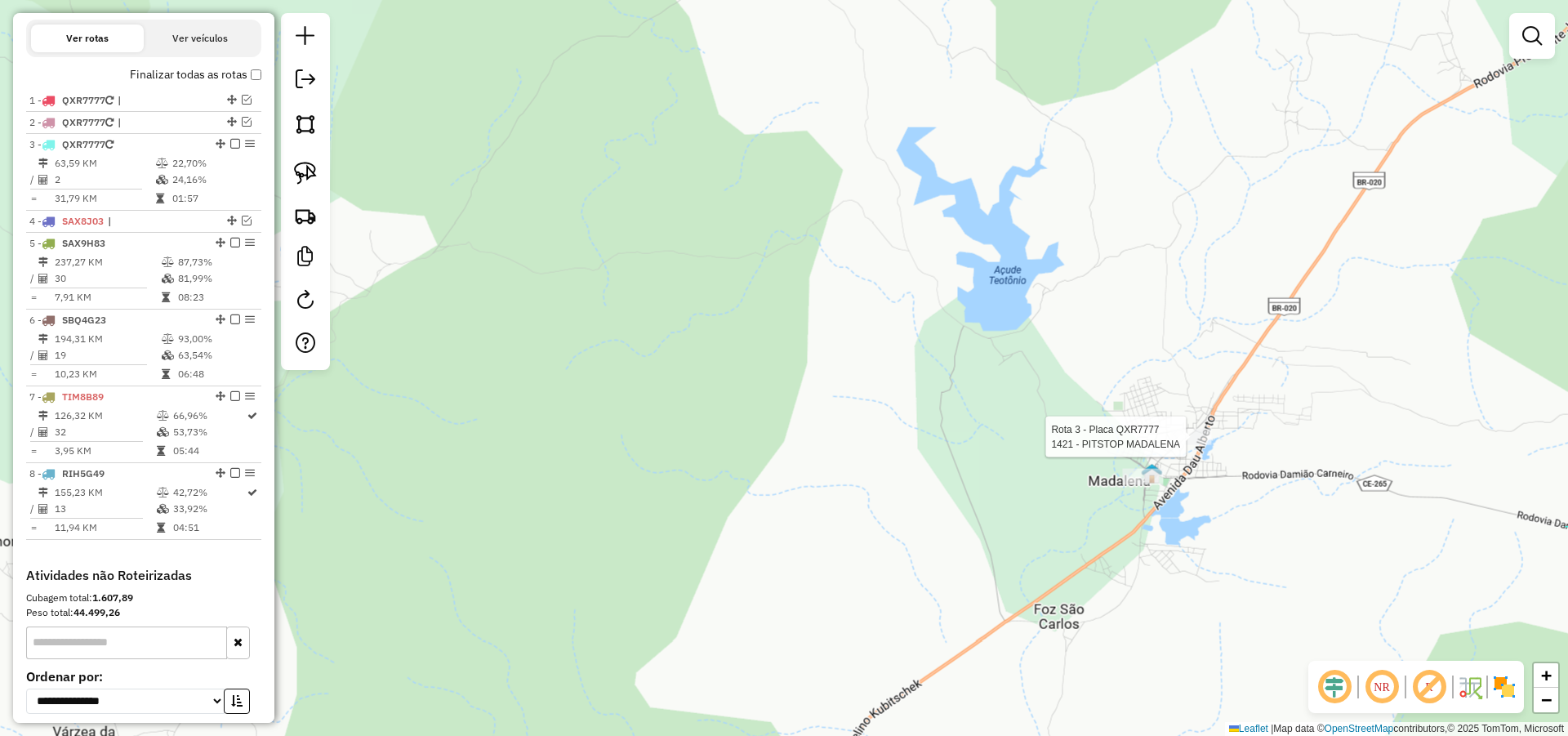
select select "*********"
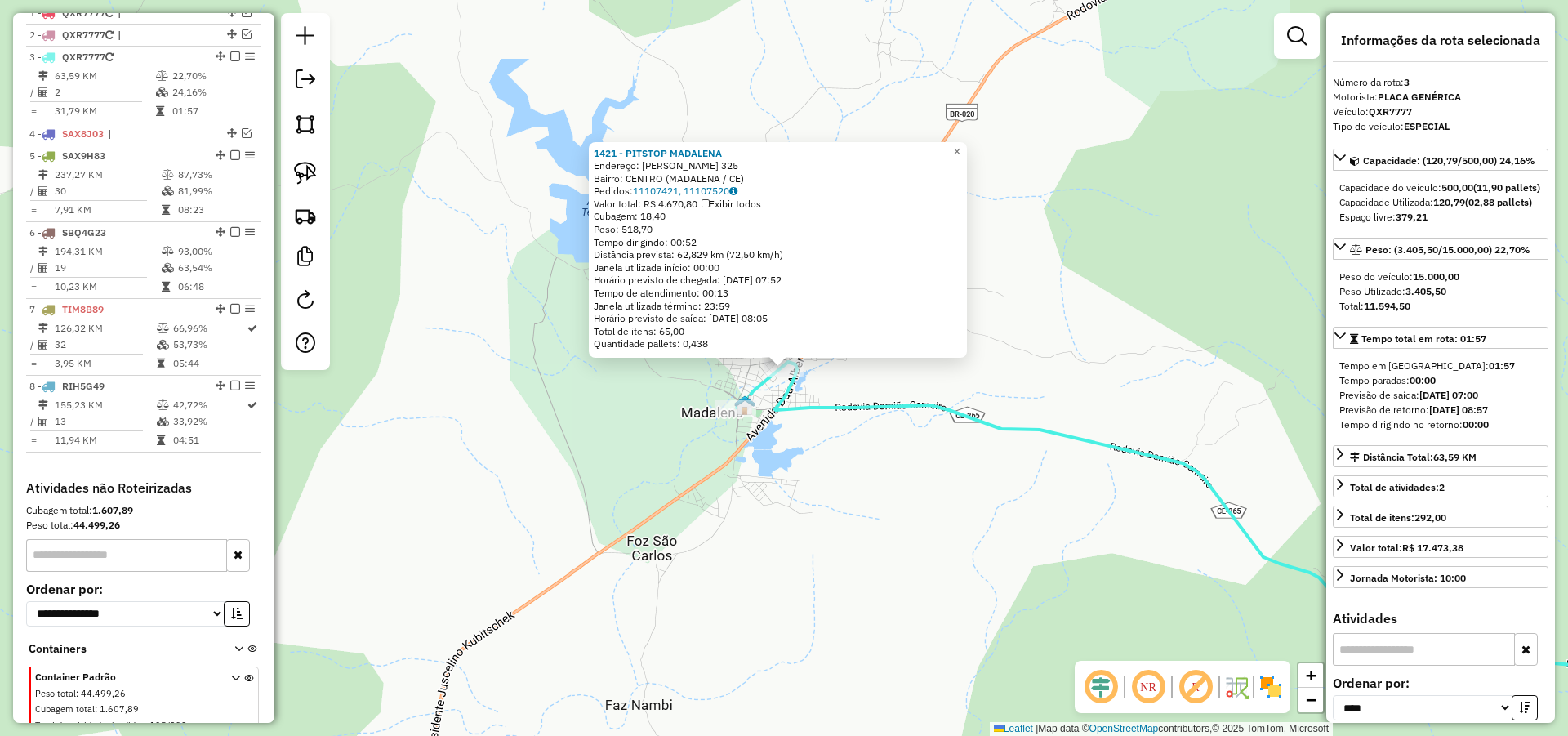
scroll to position [676, 0]
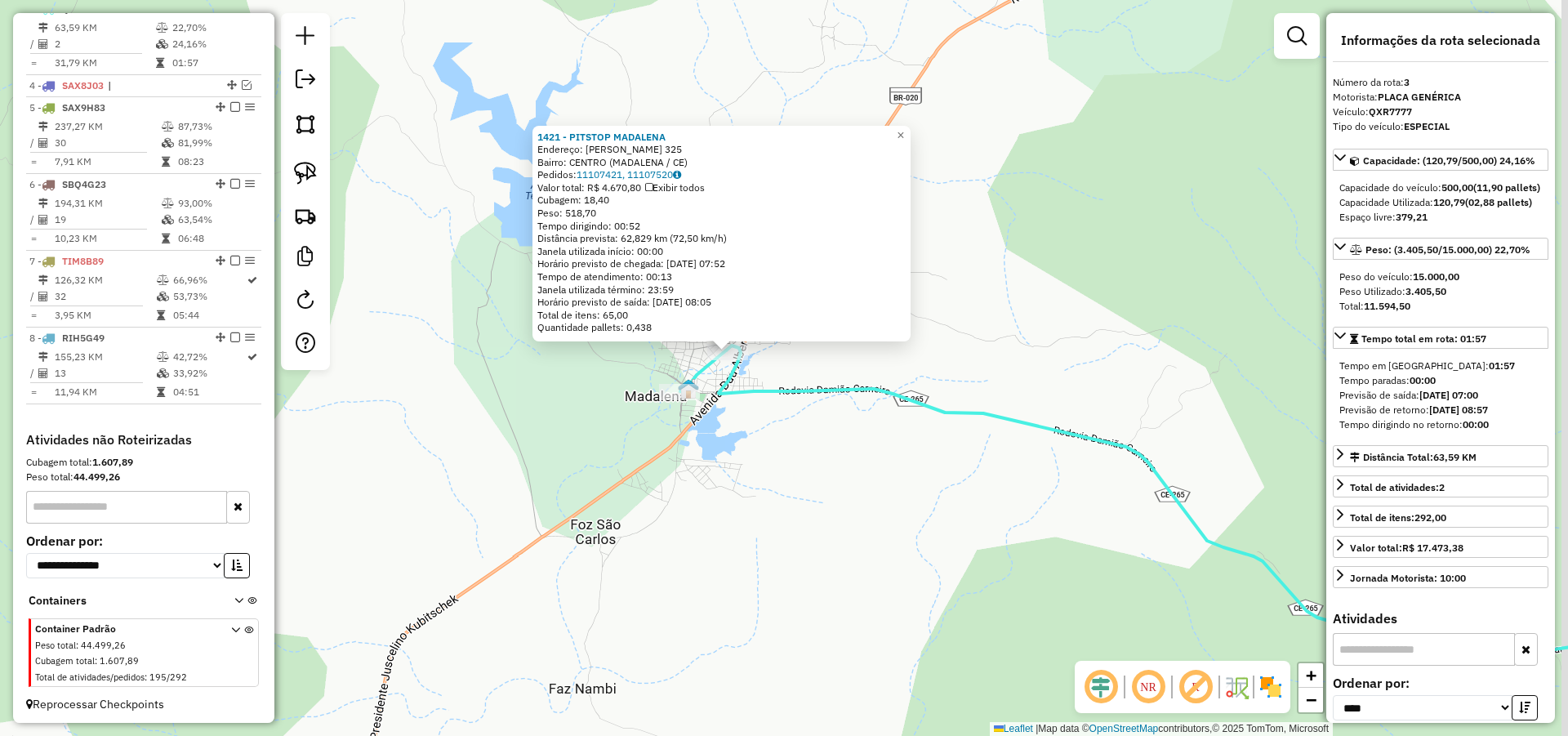
drag, startPoint x: 969, startPoint y: 603, endPoint x: 789, endPoint y: 523, distance: 197.0
click at [799, 526] on div "1421 - PITSTOP MADALENA Endereço: ANTONIO COSTA VIEIRA 325 Bairro: CENTRO (MADA…" at bounding box center [784, 368] width 1568 height 736
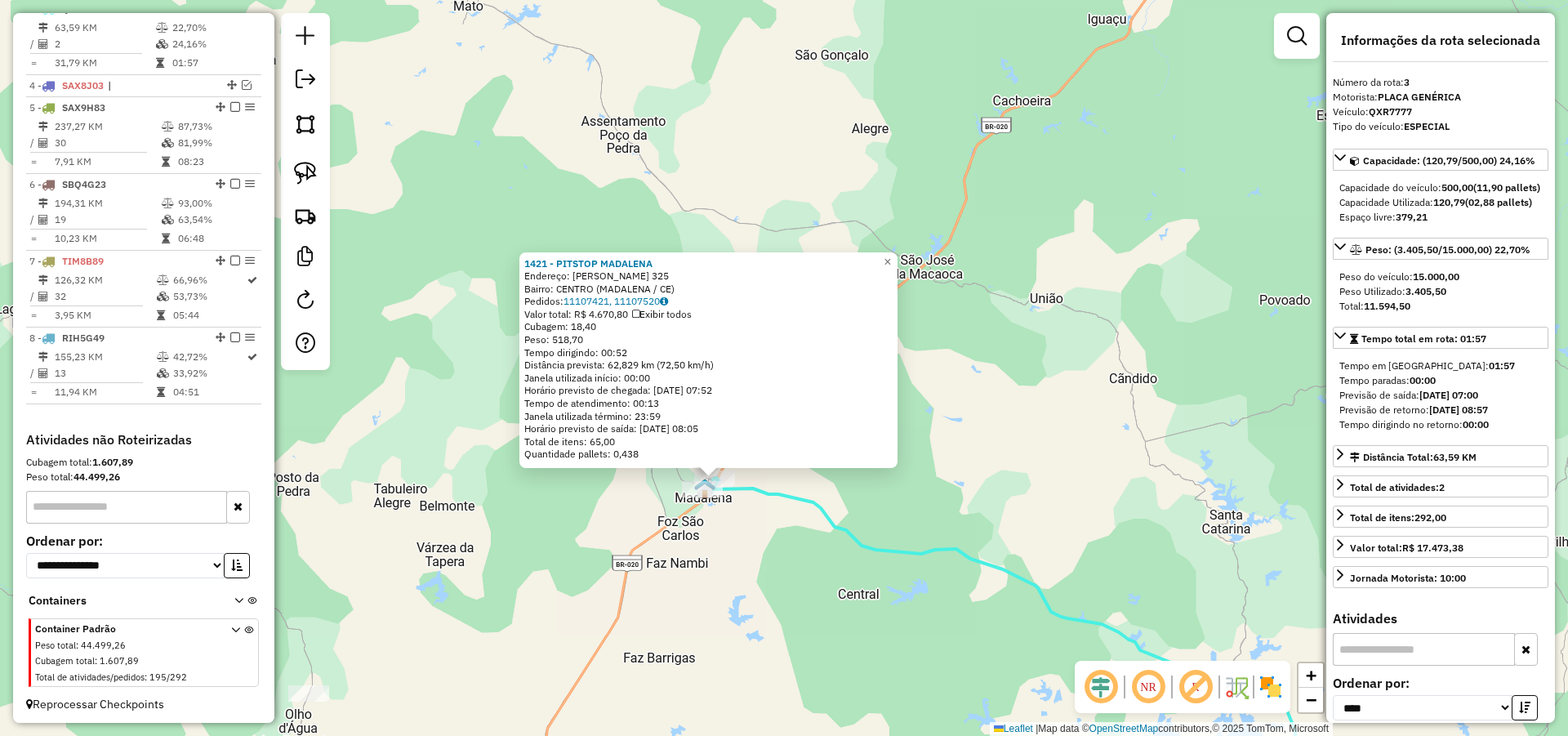
drag, startPoint x: 731, startPoint y: 548, endPoint x: 716, endPoint y: 546, distance: 15.1
click at [729, 549] on div "Rota 3 - Placa QXR7777 407 - DEPOSITO DO RICARDO 1421 - PITSTOP MADALENA Endere…" at bounding box center [784, 368] width 1568 height 736
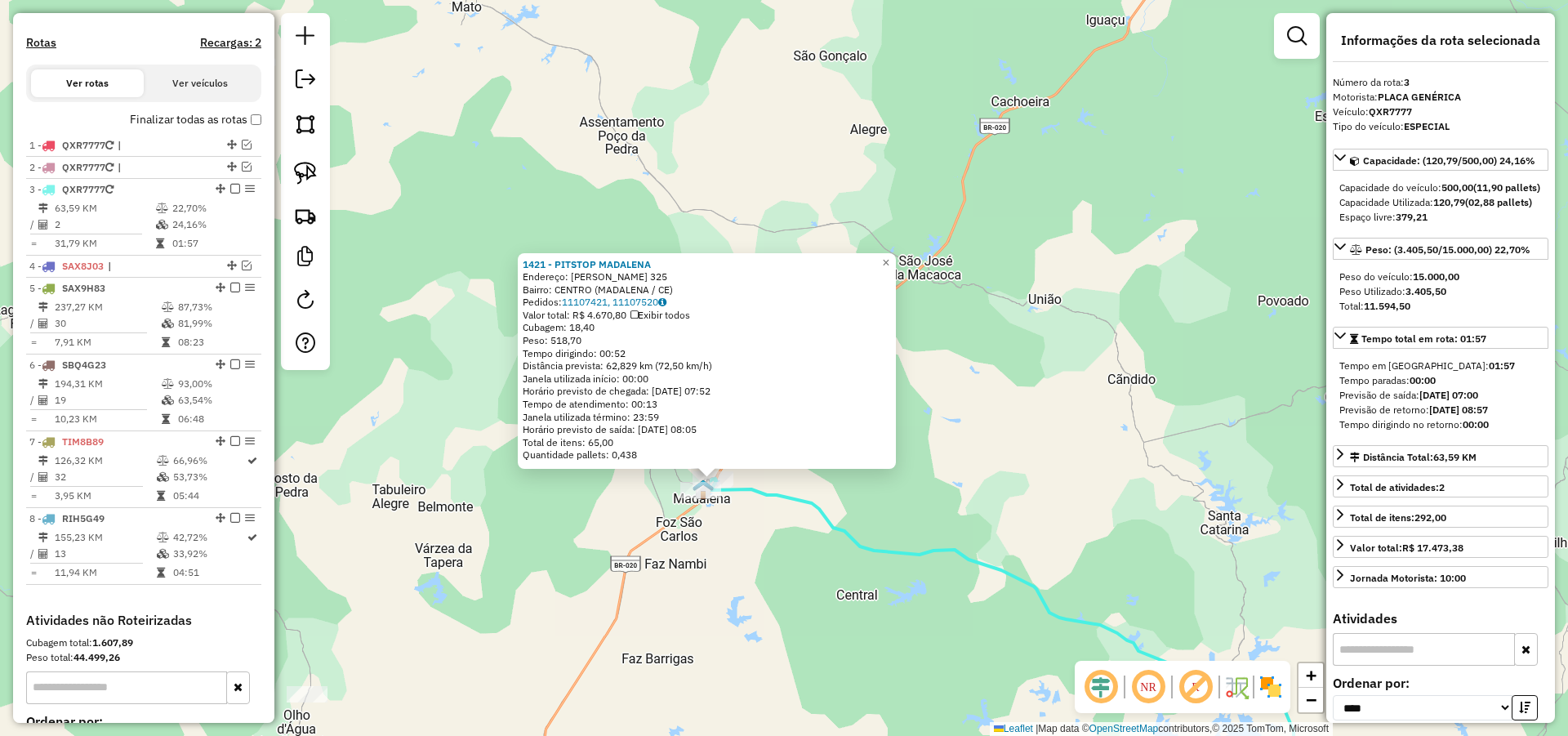
scroll to position [480, 0]
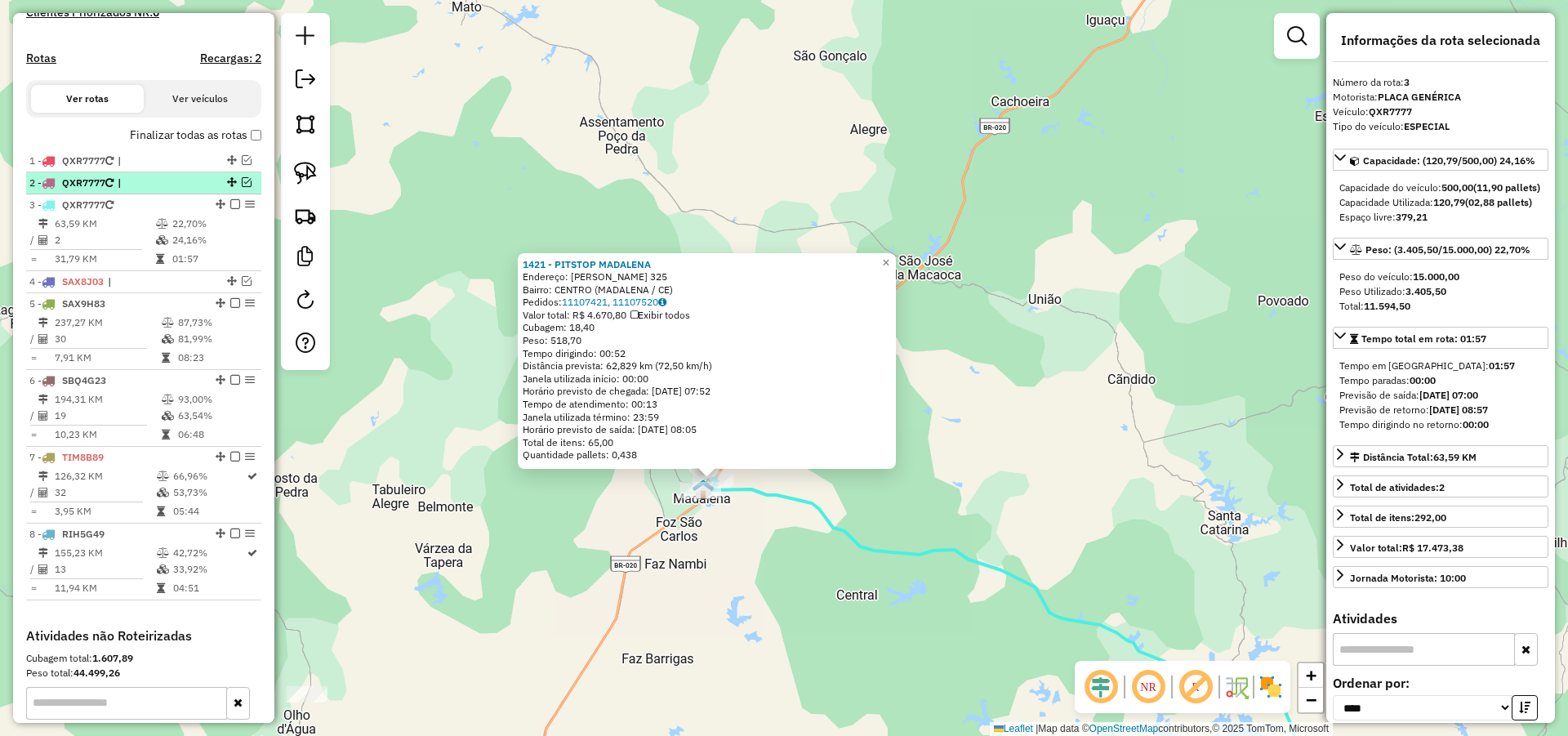
click at [244, 187] on em at bounding box center [246, 182] width 10 height 10
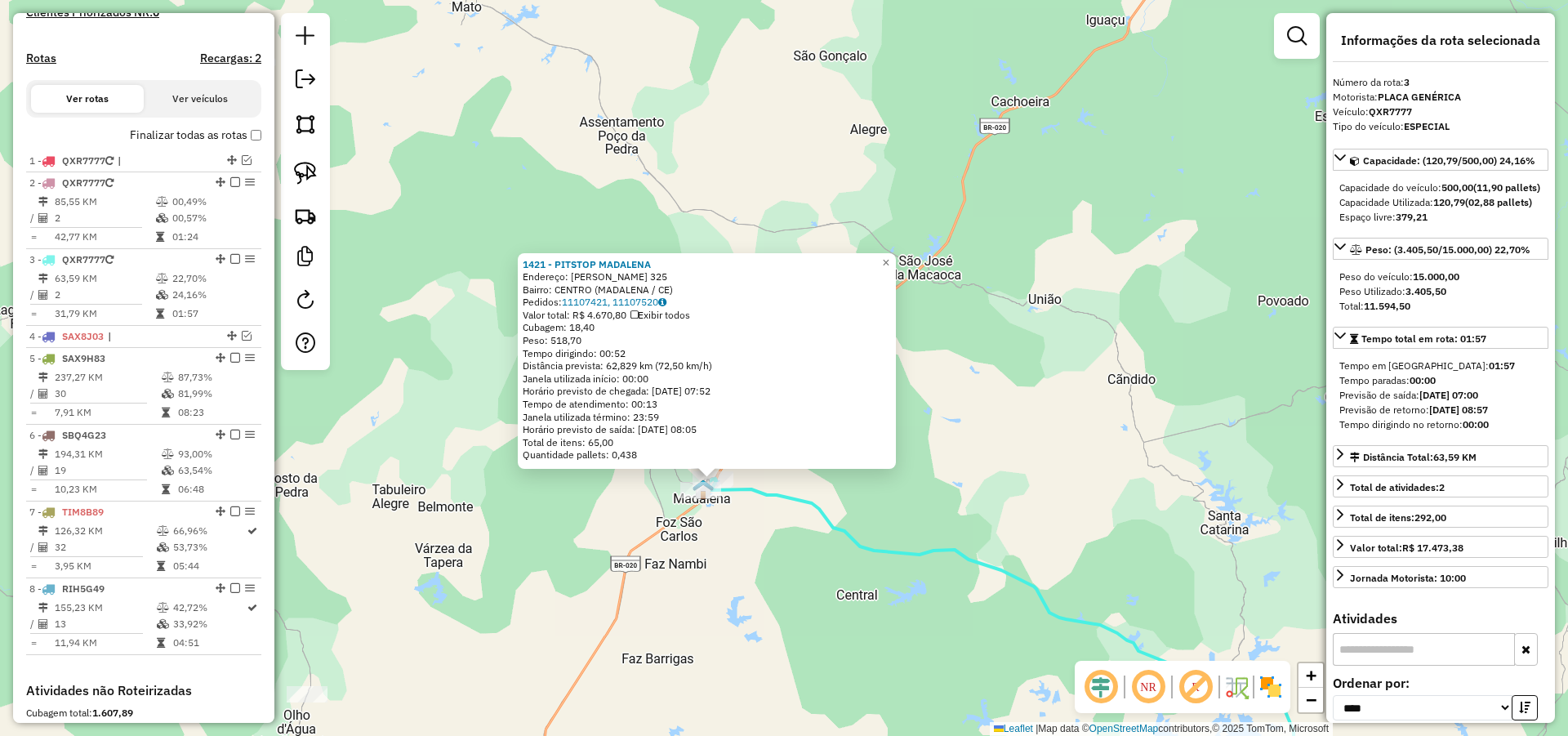
click at [836, 580] on div "Rota 3 - Placa QXR7777 407 - DEPOSITO DO RICARDO 1421 - PITSTOP MADALENA Endere…" at bounding box center [784, 368] width 1568 height 736
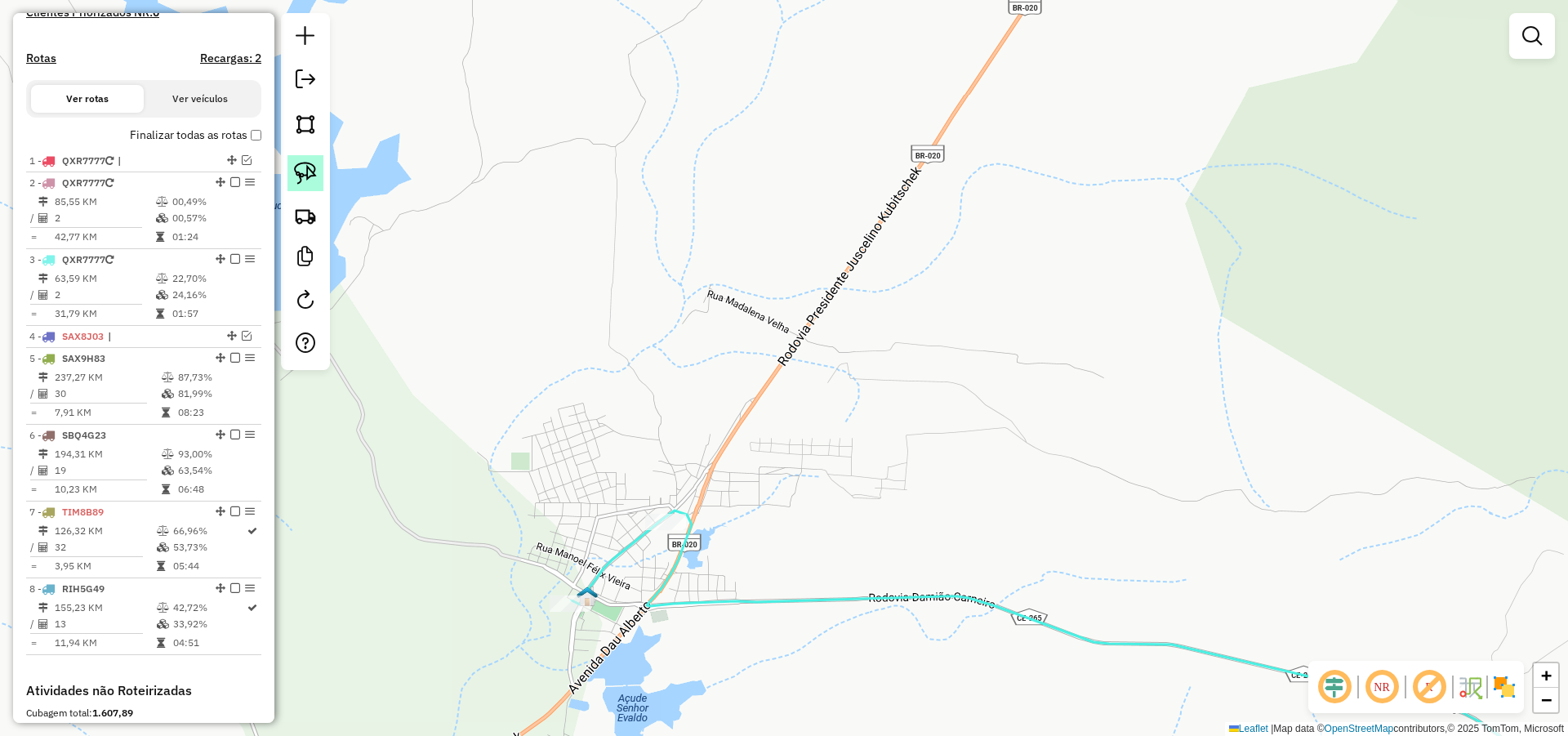
click at [304, 167] on img at bounding box center [305, 173] width 23 height 23
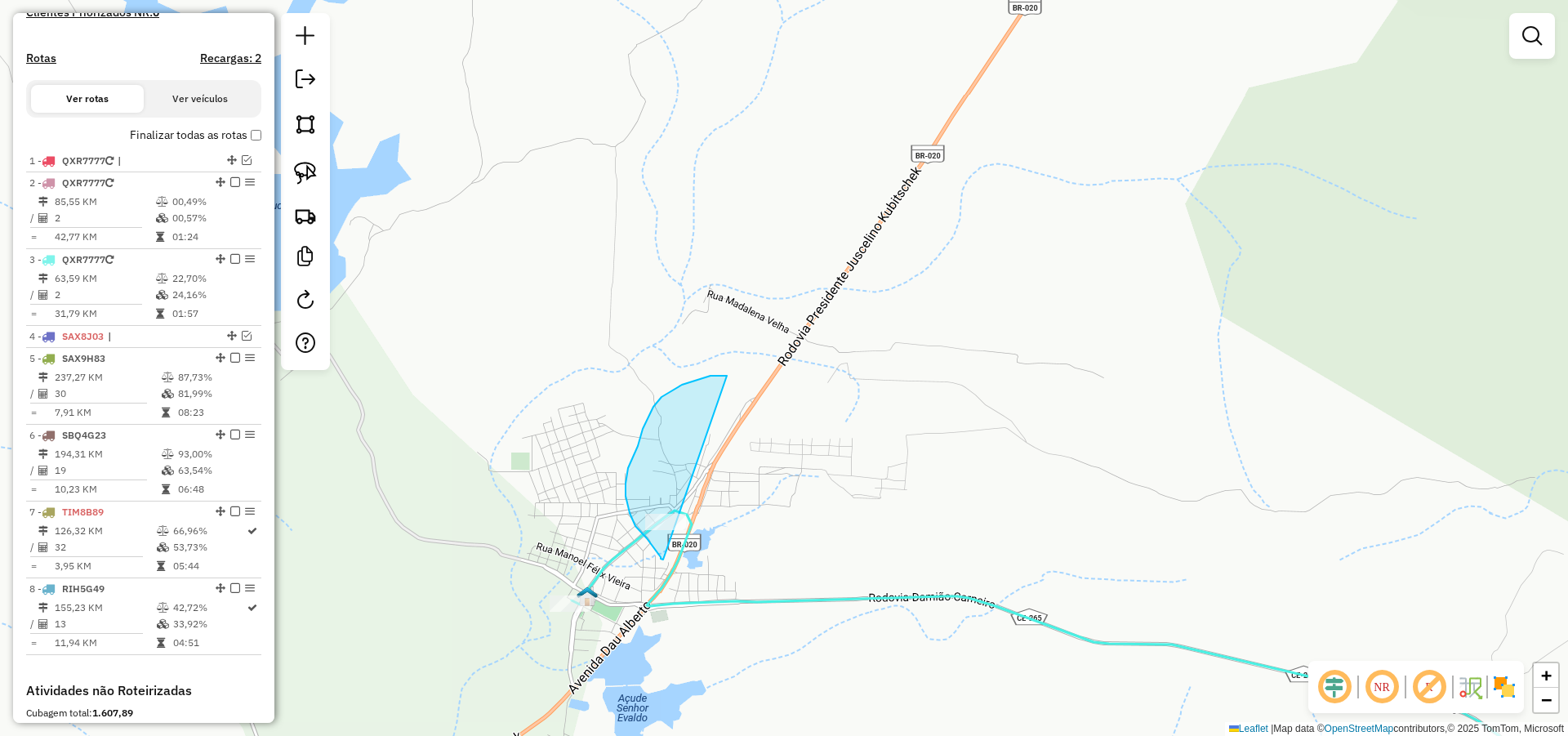
drag, startPoint x: 642, startPoint y: 429, endPoint x: 719, endPoint y: 552, distance: 145.1
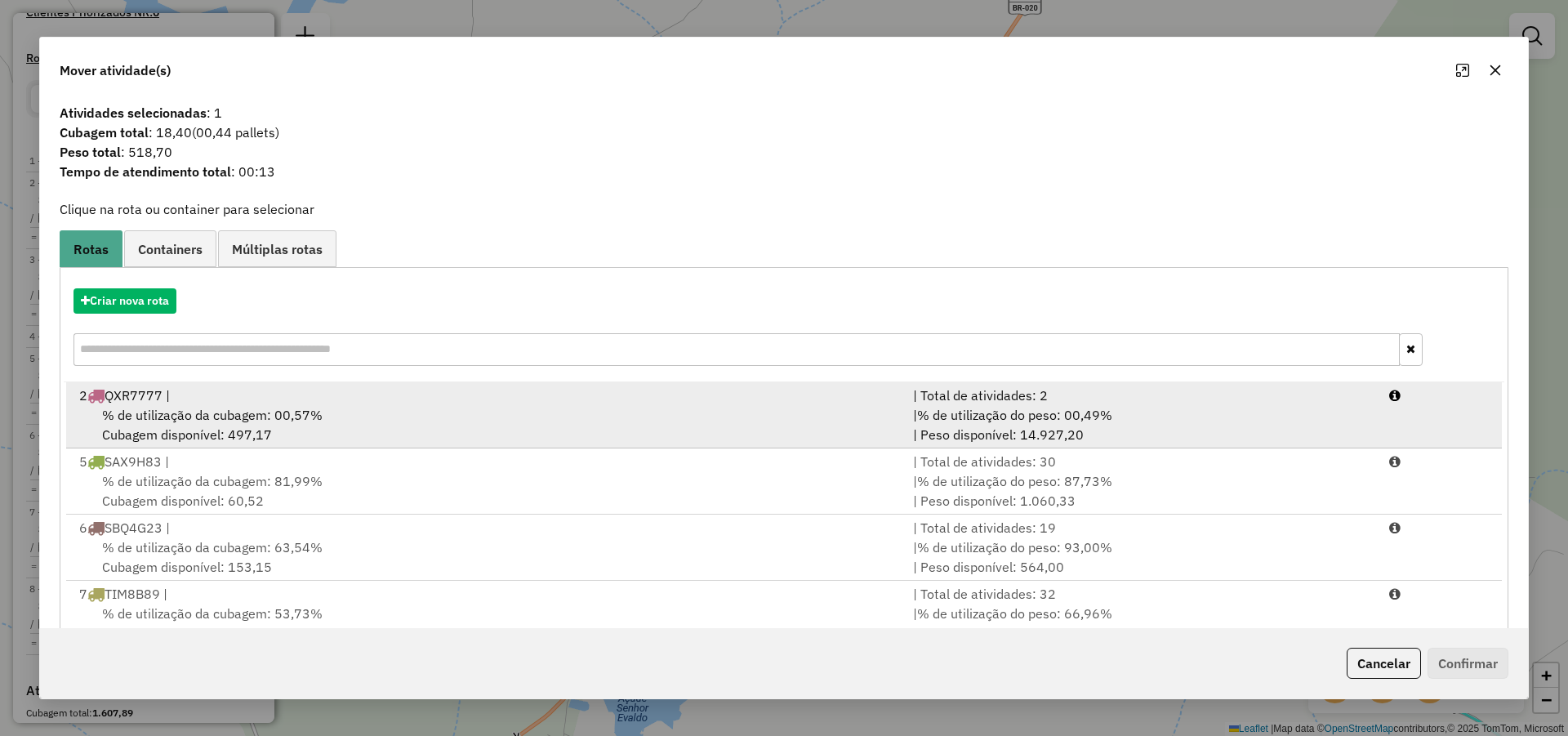
click at [334, 405] on div "% de utilização da cubagem: 00,57% Cubagem disponível: 497,17" at bounding box center [486, 424] width 834 height 39
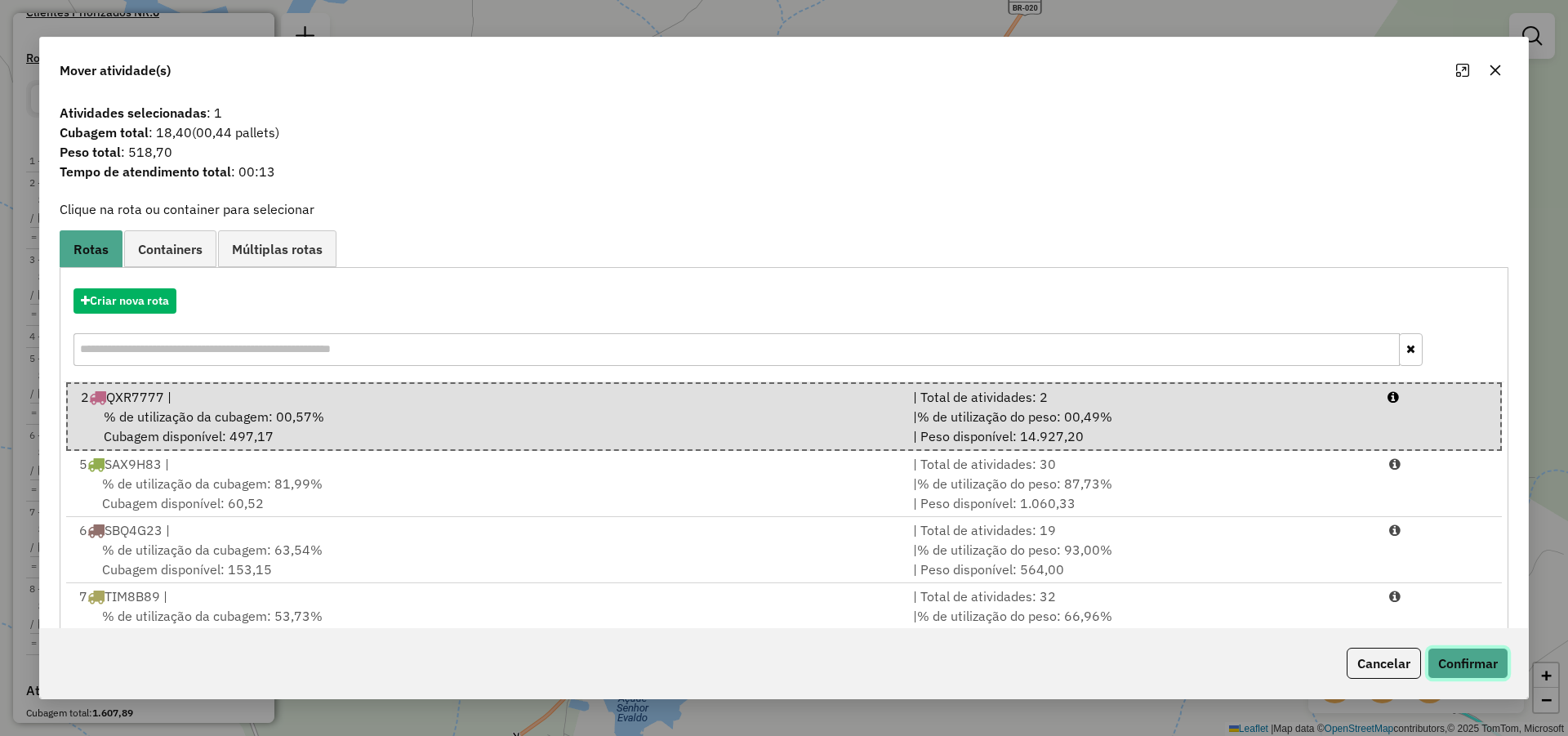
click at [1475, 663] on button "Confirmar" at bounding box center [1468, 663] width 81 height 31
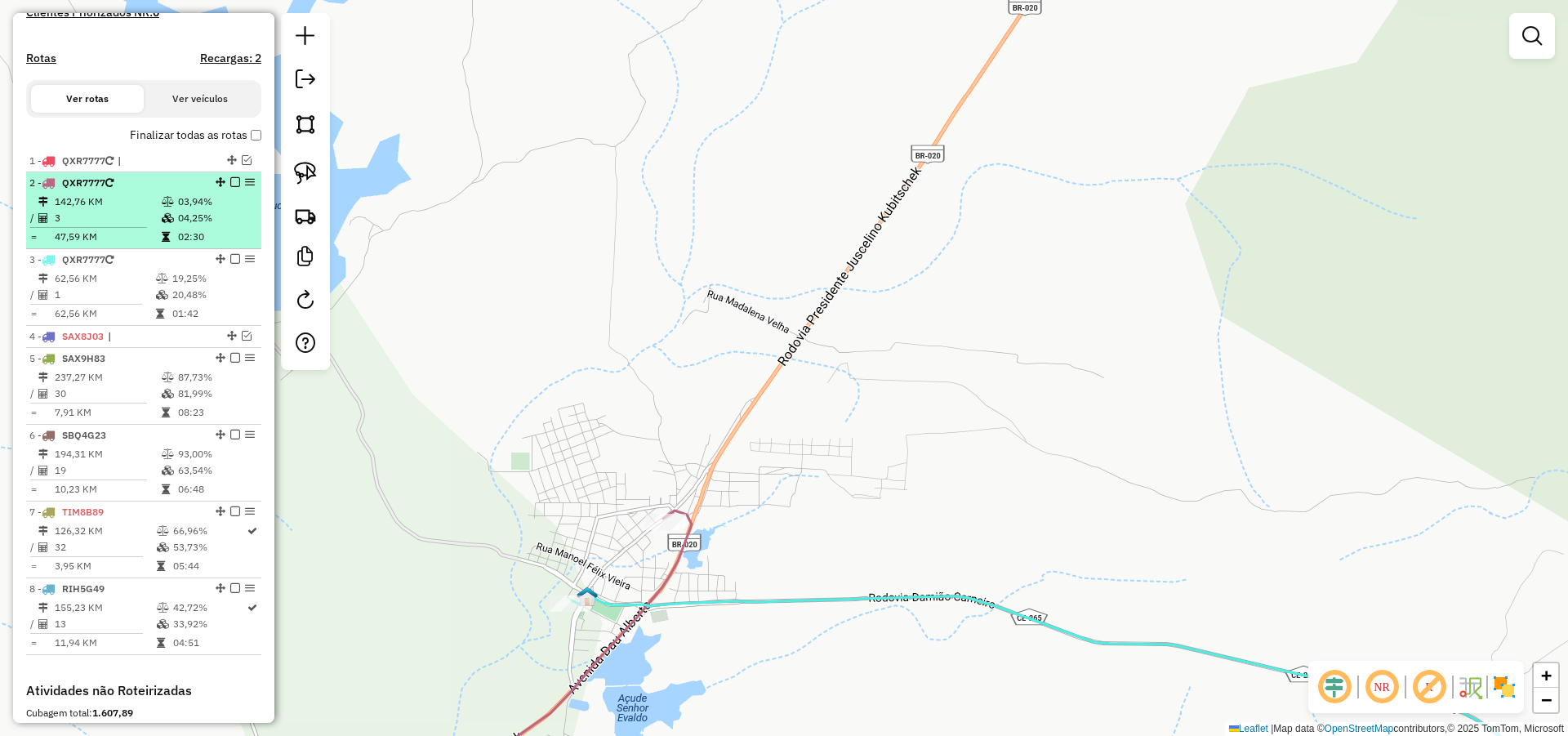
click at [231, 187] on em at bounding box center [235, 182] width 10 height 10
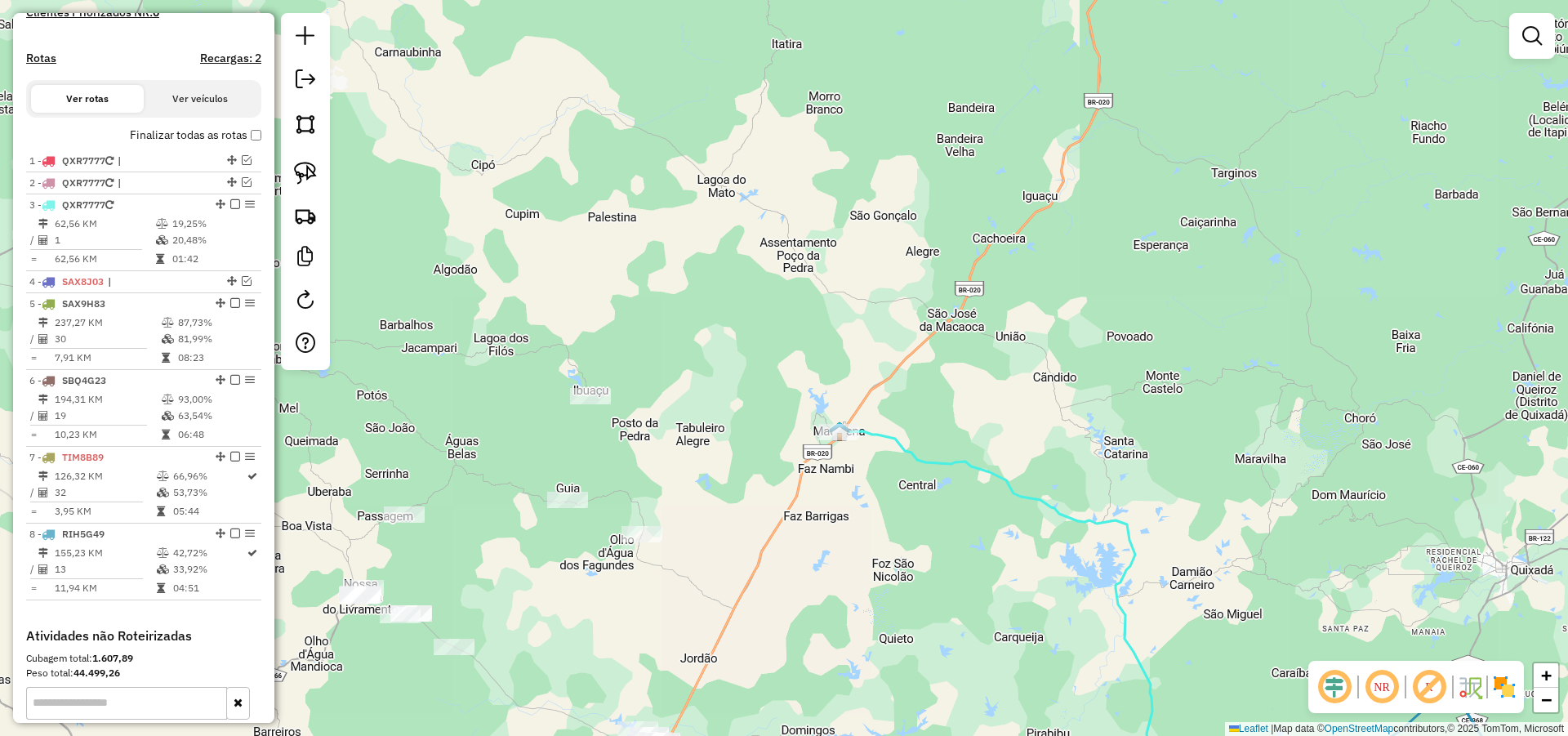
drag, startPoint x: 1006, startPoint y: 519, endPoint x: 804, endPoint y: 295, distance: 301.6
click at [805, 297] on div "Janela de atendimento Grade de atendimento Capacidade Transportadoras Veículos …" at bounding box center [784, 368] width 1568 height 736
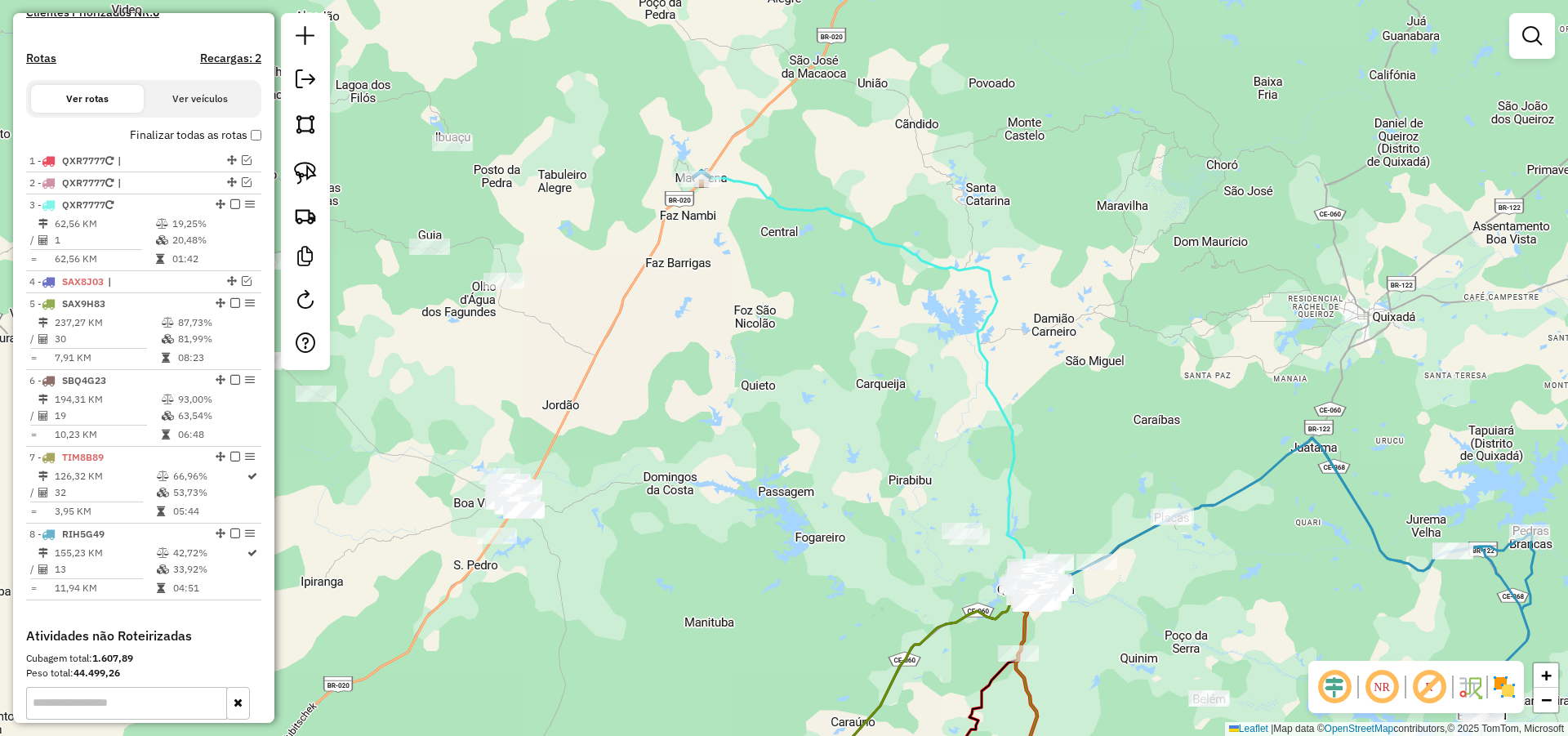
drag, startPoint x: 776, startPoint y: 353, endPoint x: 901, endPoint y: 290, distance: 140.0
click at [897, 285] on div "Janela de atendimento Grade de atendimento Capacidade Transportadoras Veículos …" at bounding box center [784, 368] width 1568 height 736
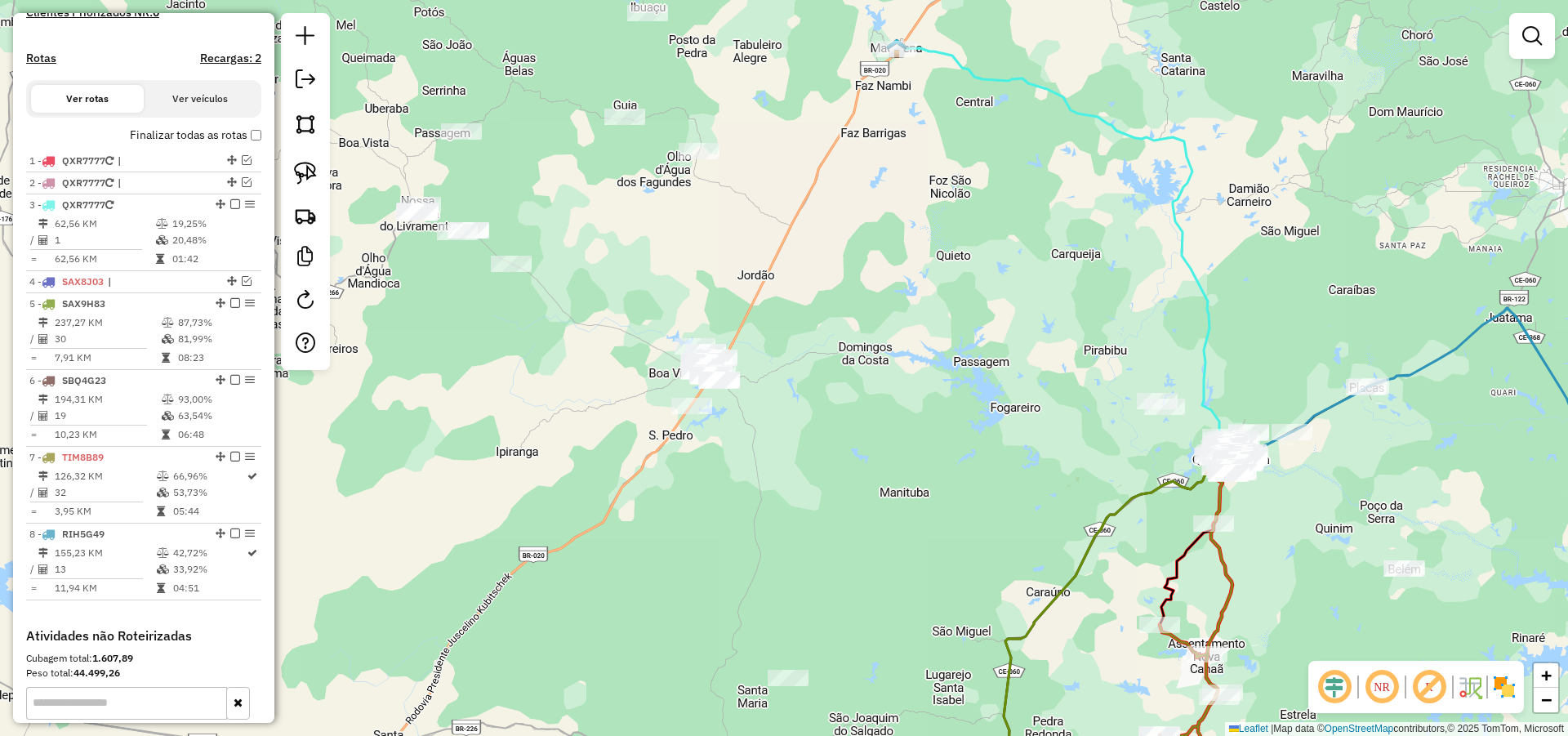
drag, startPoint x: 807, startPoint y: 337, endPoint x: 849, endPoint y: 364, distance: 49.9
click at [816, 322] on div "Janela de atendimento Grade de atendimento Capacidade Transportadoras Veículos …" at bounding box center [784, 368] width 1568 height 736
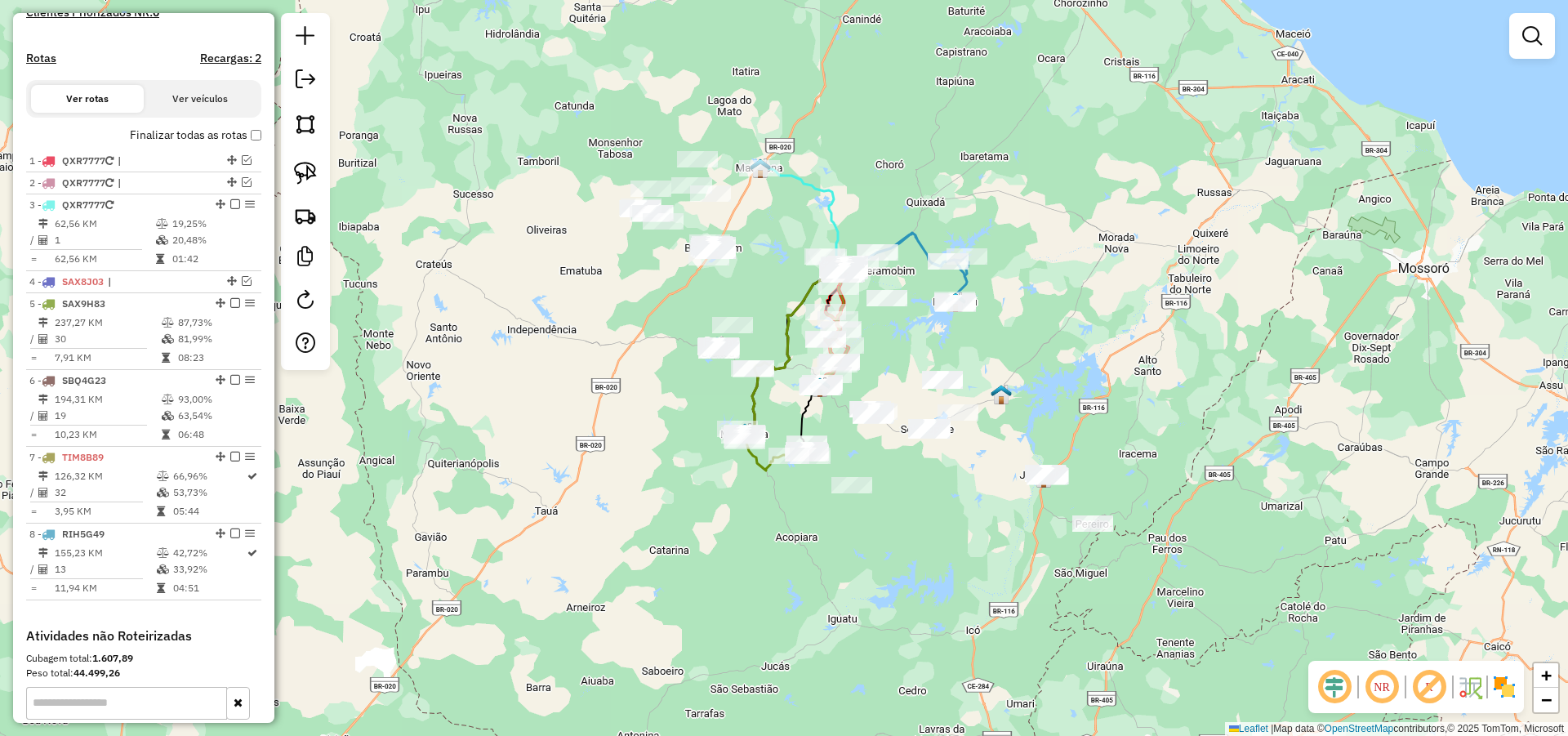
drag, startPoint x: 865, startPoint y: 417, endPoint x: 772, endPoint y: 307, distance: 144.0
click at [774, 307] on div "Janela de atendimento Grade de atendimento Capacidade Transportadoras Veículos …" at bounding box center [784, 368] width 1568 height 736
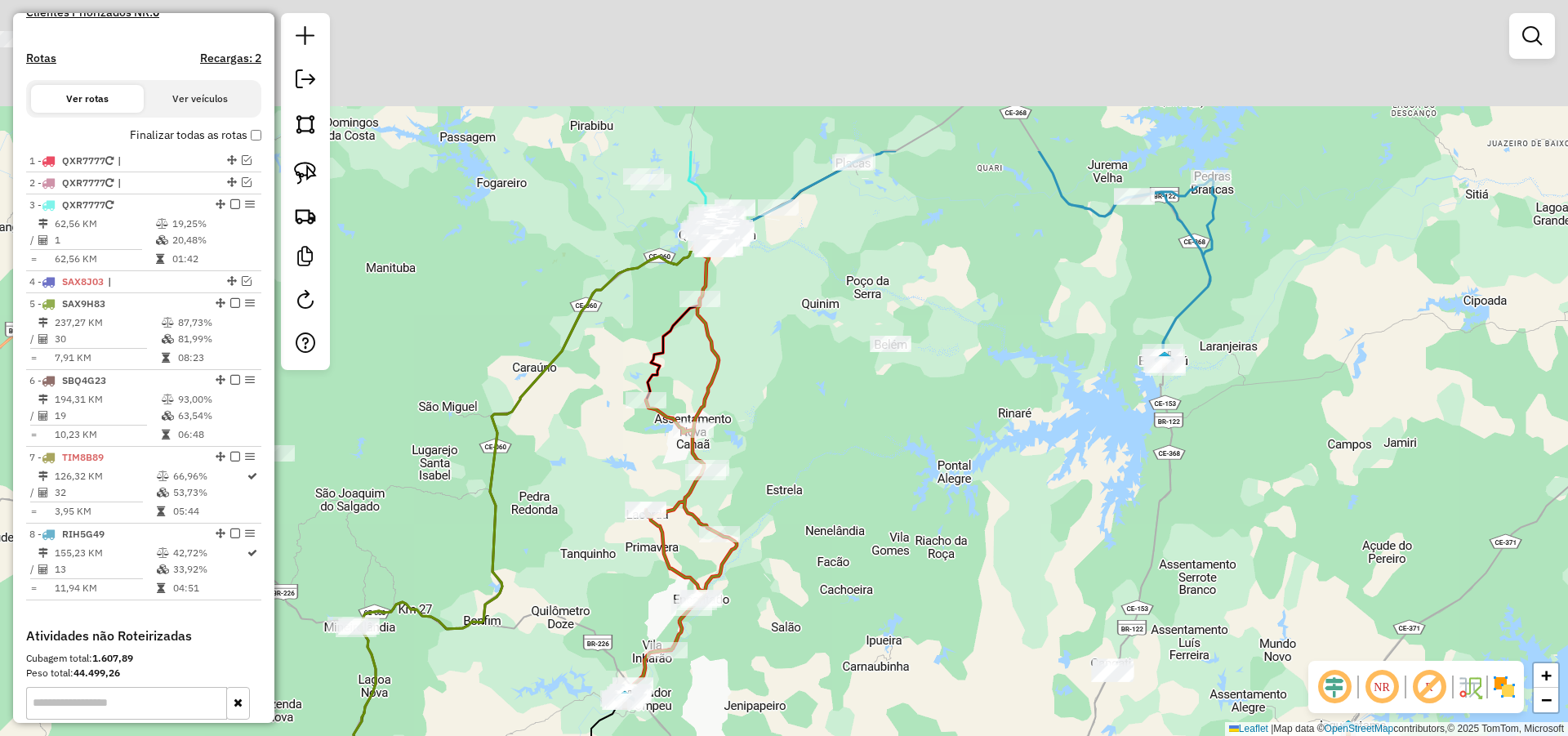
drag, startPoint x: 880, startPoint y: 337, endPoint x: 873, endPoint y: 549, distance: 212.1
click at [873, 549] on div "Janela de atendimento Grade de atendimento Capacidade Transportadoras Veículos …" at bounding box center [784, 368] width 1568 height 736
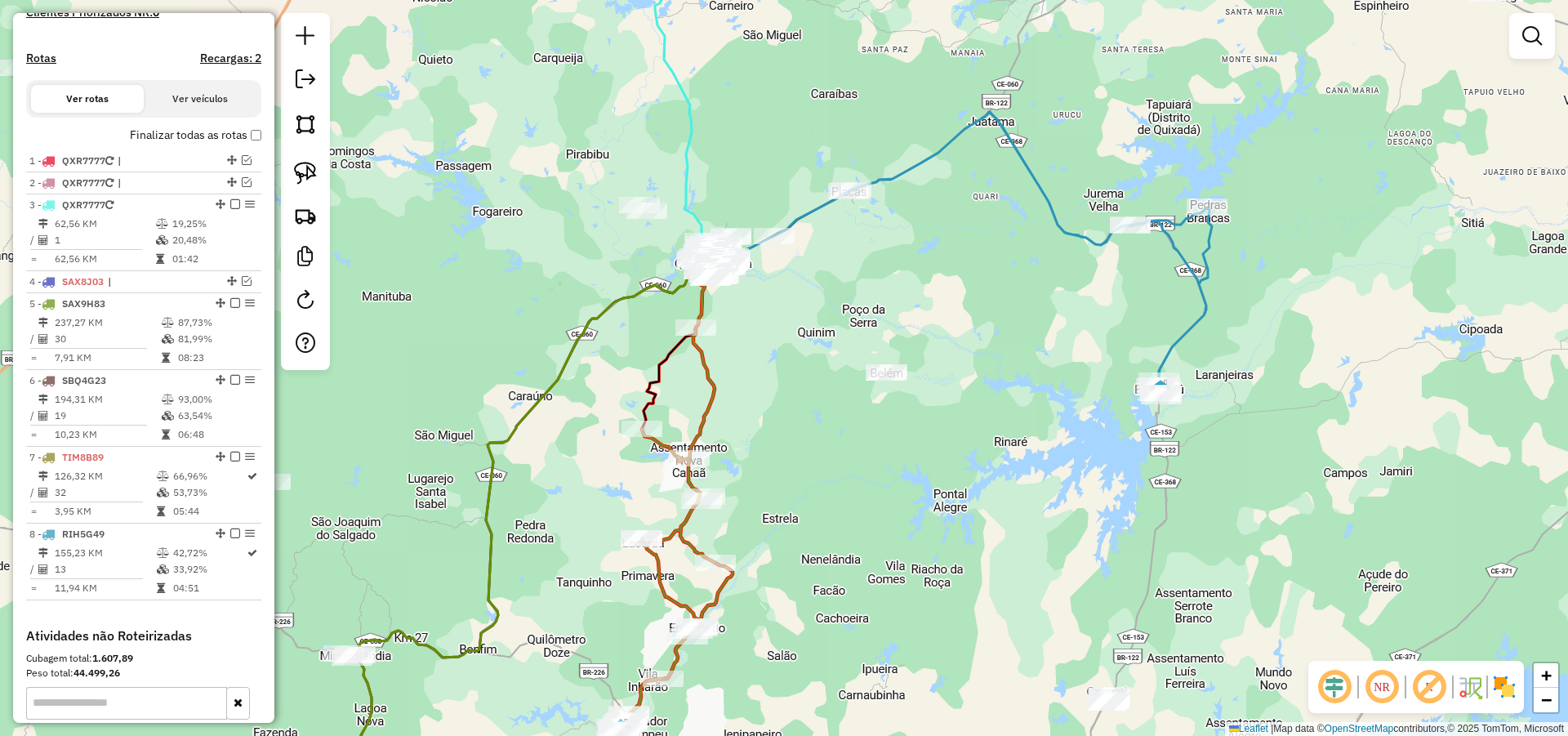
click at [885, 471] on div "Janela de atendimento Grade de atendimento Capacidade Transportadoras Veículos …" at bounding box center [784, 368] width 1568 height 736
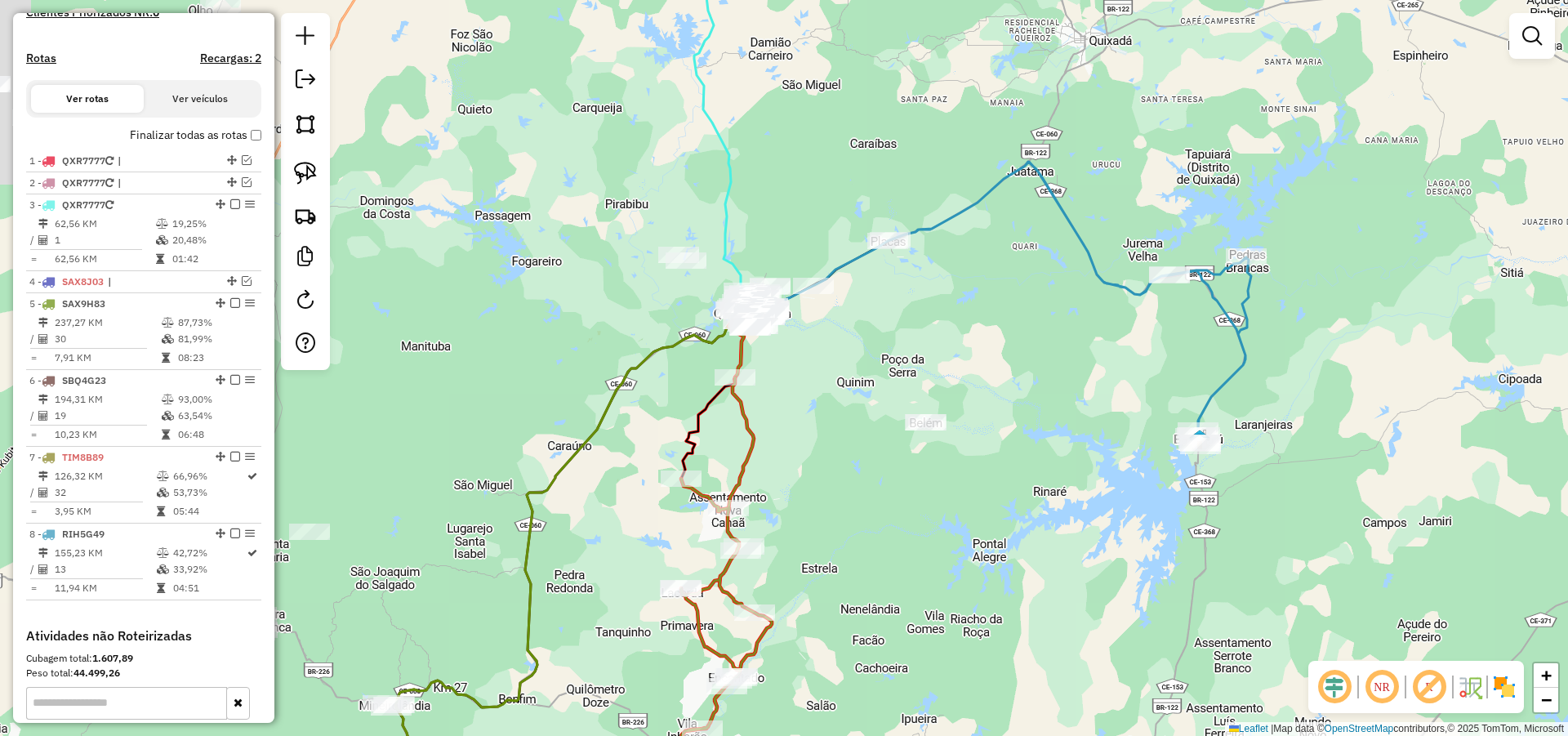
drag, startPoint x: 837, startPoint y: 441, endPoint x: 893, endPoint y: 507, distance: 86.6
click at [892, 507] on div "Janela de atendimento Grade de atendimento Capacidade Transportadoras Veículos …" at bounding box center [784, 368] width 1568 height 736
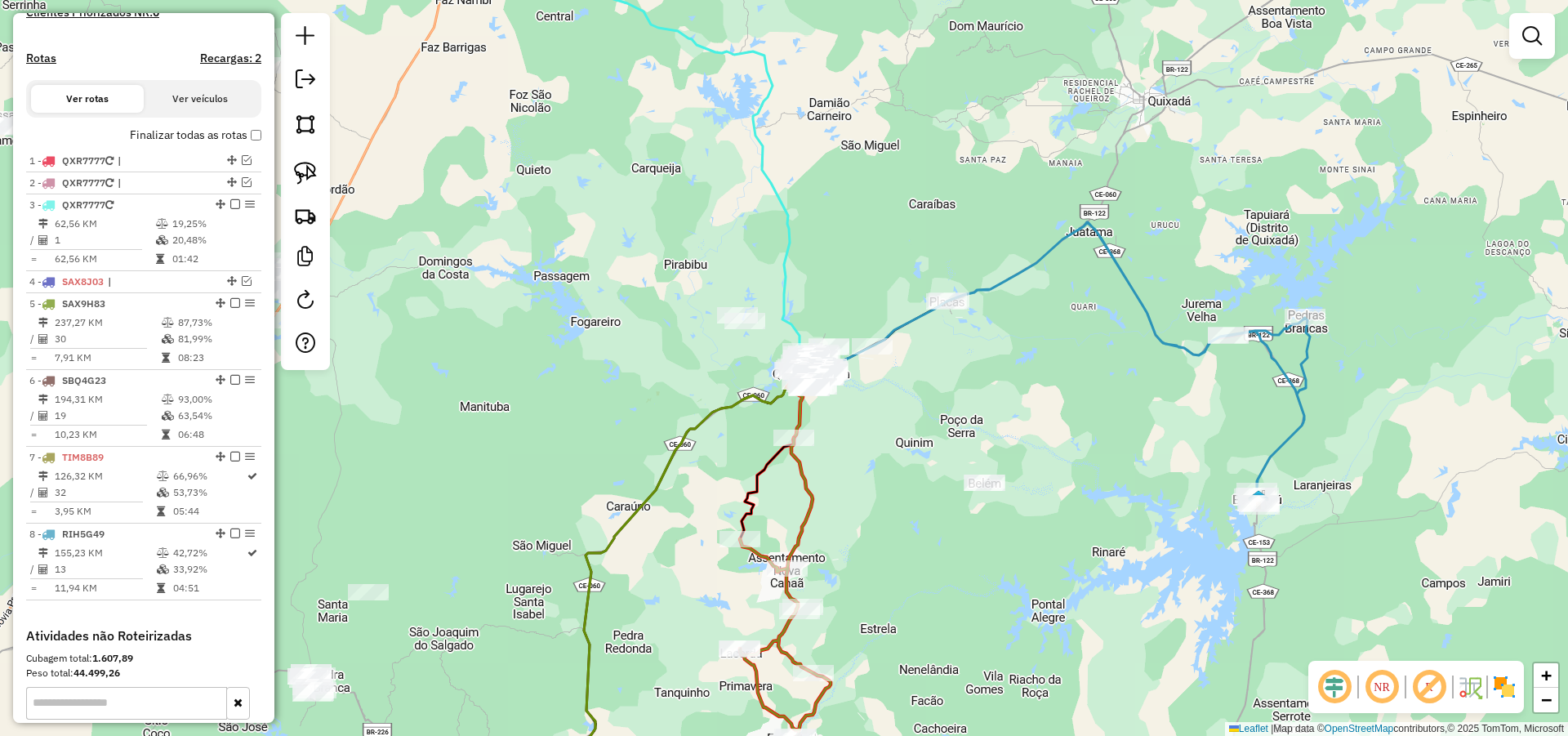
drag, startPoint x: 867, startPoint y: 400, endPoint x: 901, endPoint y: 462, distance: 70.7
click at [898, 460] on div "Janela de atendimento Grade de atendimento Capacidade Transportadoras Veículos …" at bounding box center [784, 368] width 1568 height 736
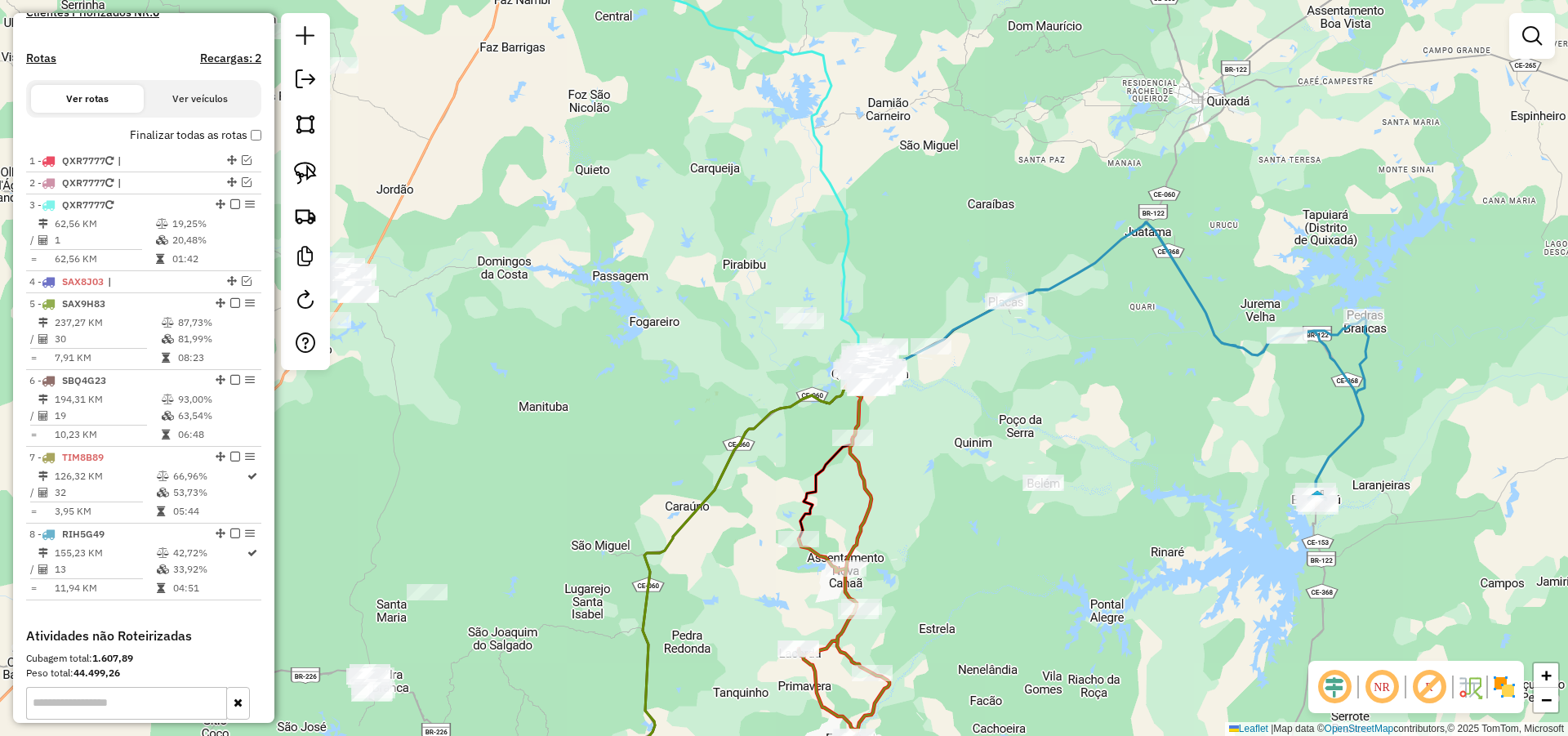
drag, startPoint x: 891, startPoint y: 428, endPoint x: 946, endPoint y: 385, distance: 69.8
click at [944, 387] on div "Janela de atendimento Grade de atendimento Capacidade Transportadoras Veículos …" at bounding box center [784, 368] width 1568 height 736
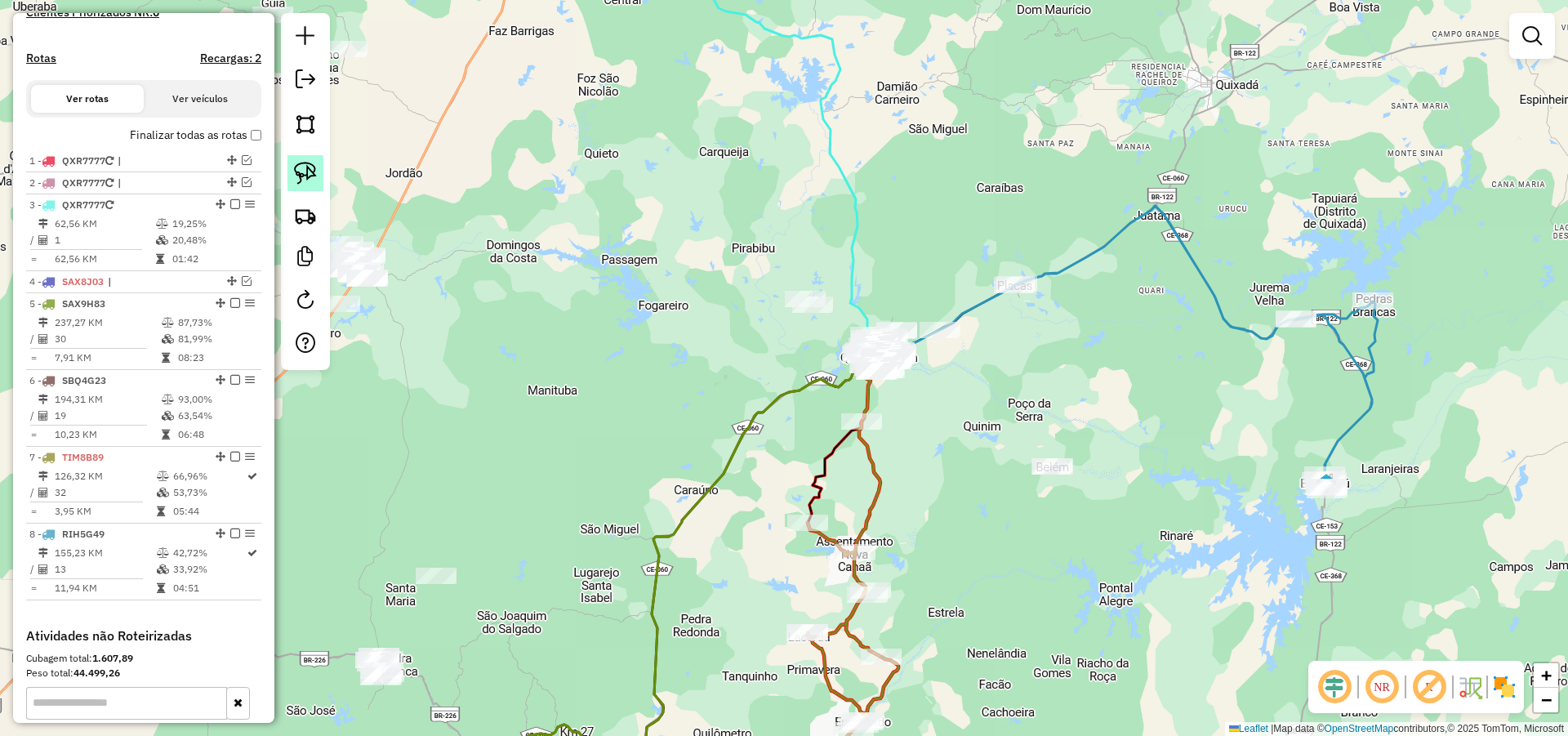
click at [304, 169] on img at bounding box center [305, 173] width 23 height 23
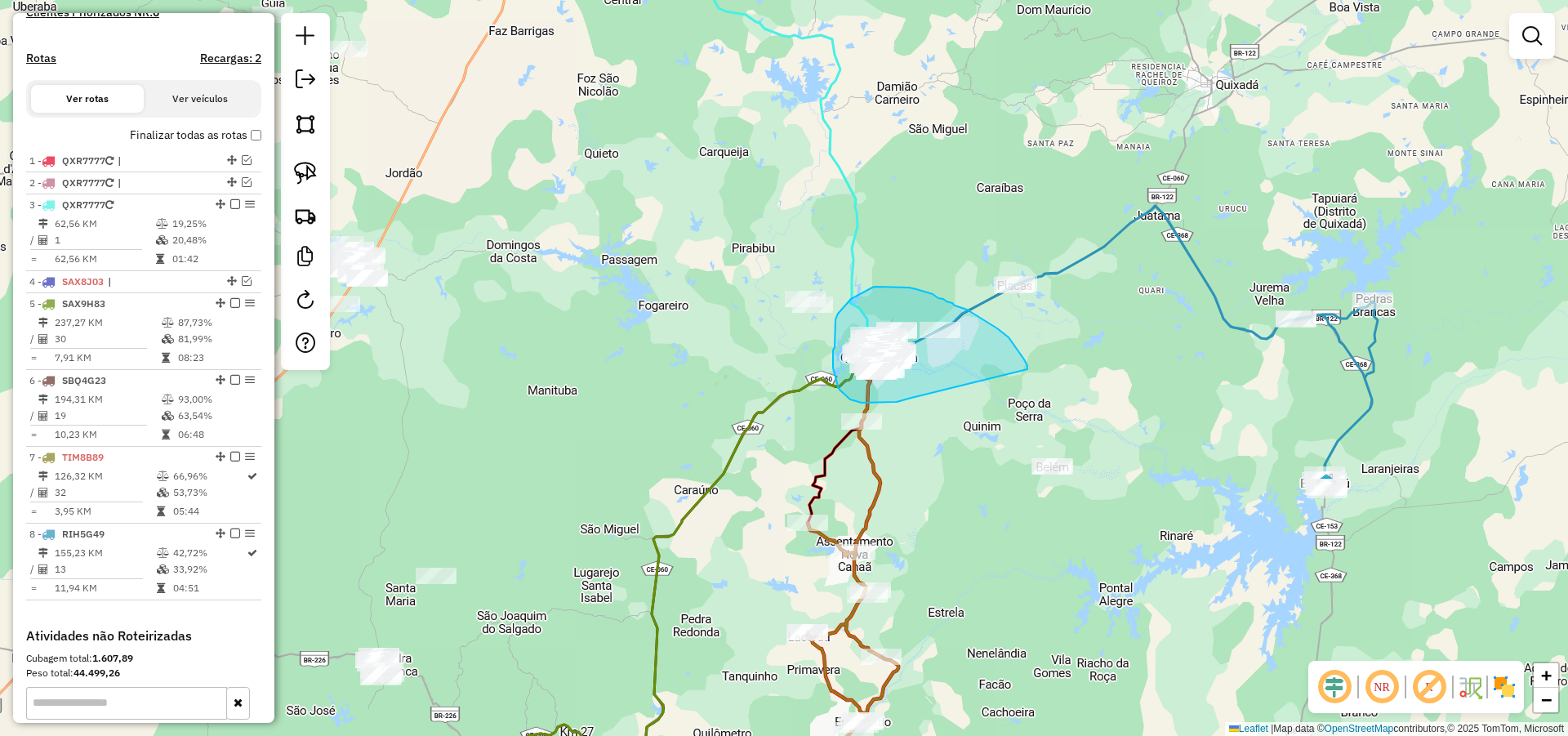
drag, startPoint x: 997, startPoint y: 328, endPoint x: 914, endPoint y: 396, distance: 107.3
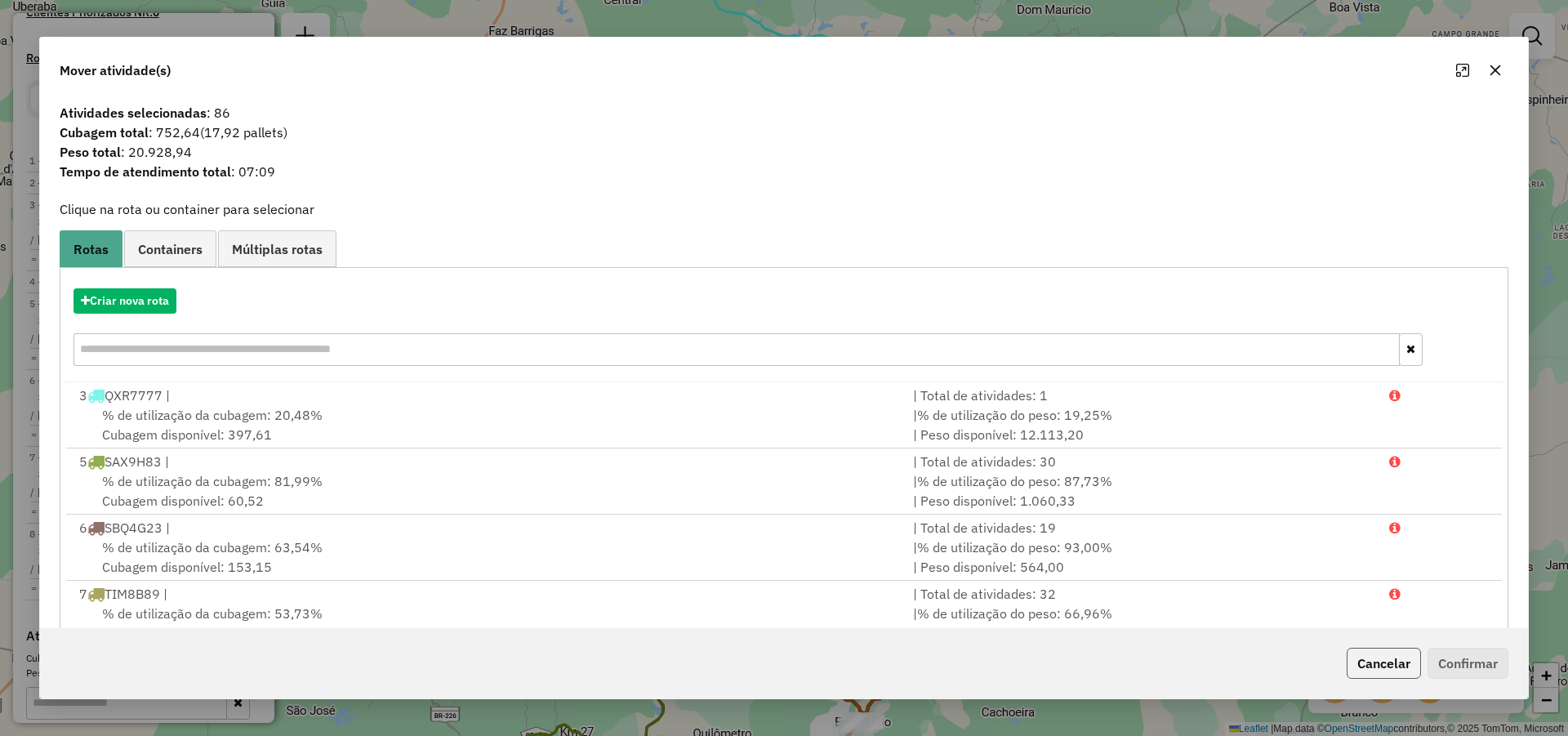
click at [1394, 657] on button "Cancelar" at bounding box center [1384, 663] width 74 height 31
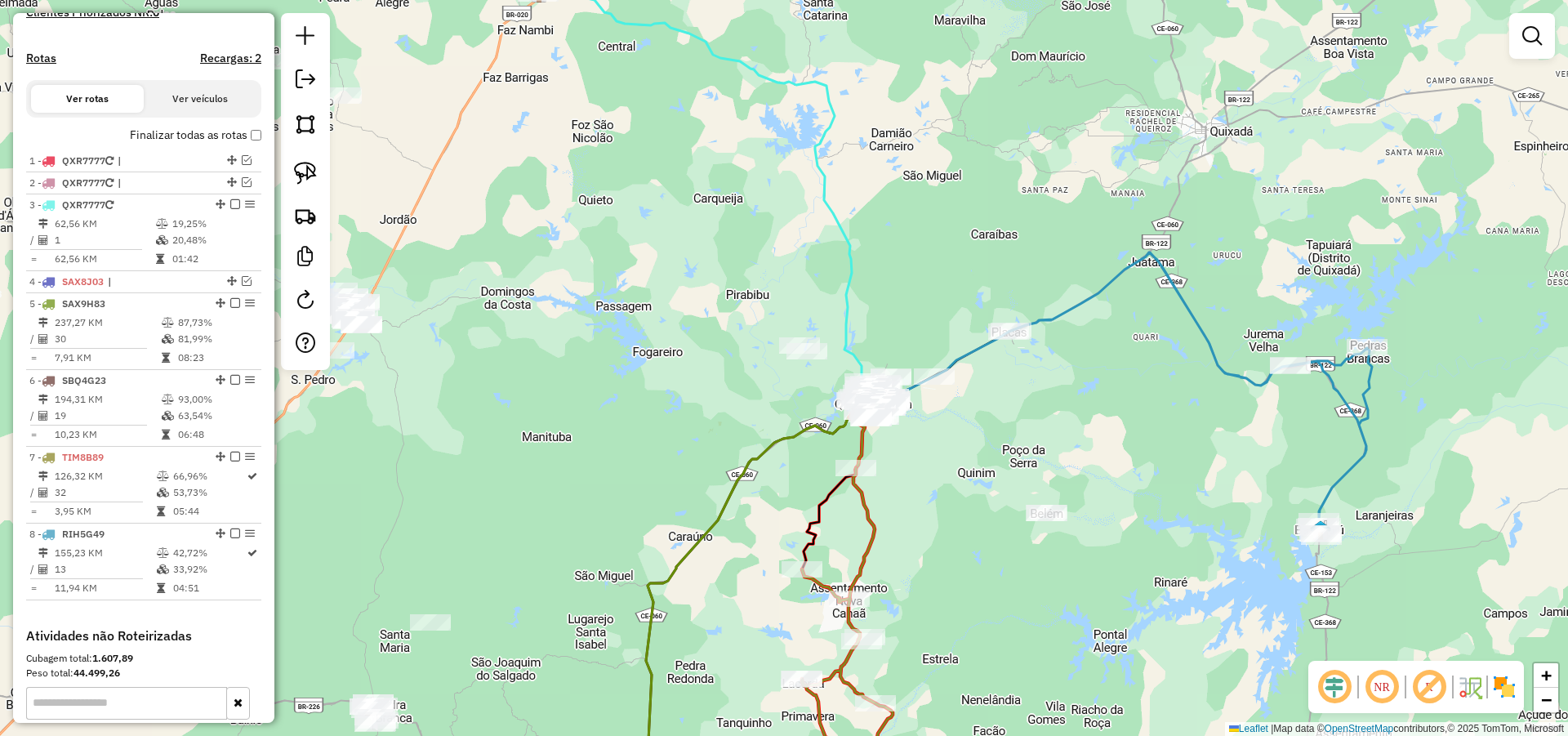
drag, startPoint x: 1025, startPoint y: 341, endPoint x: 1002, endPoint y: 387, distance: 51.4
click at [1019, 389] on div "Janela de atendimento Grade de atendimento Capacidade Transportadoras Veículos …" at bounding box center [784, 368] width 1568 height 736
click at [310, 162] on img at bounding box center [305, 173] width 23 height 23
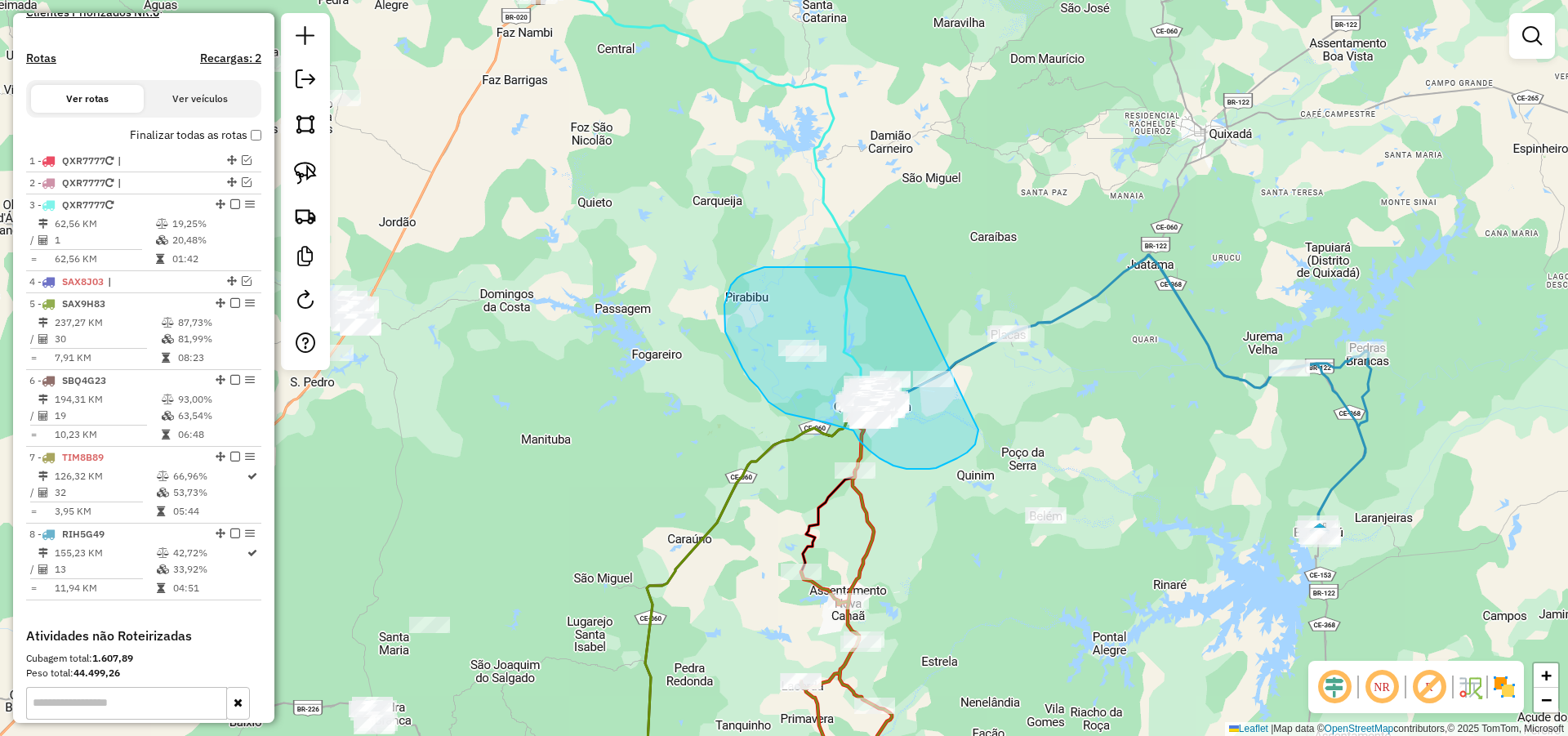
drag, startPoint x: 764, startPoint y: 267, endPoint x: 972, endPoint y: 413, distance: 254.1
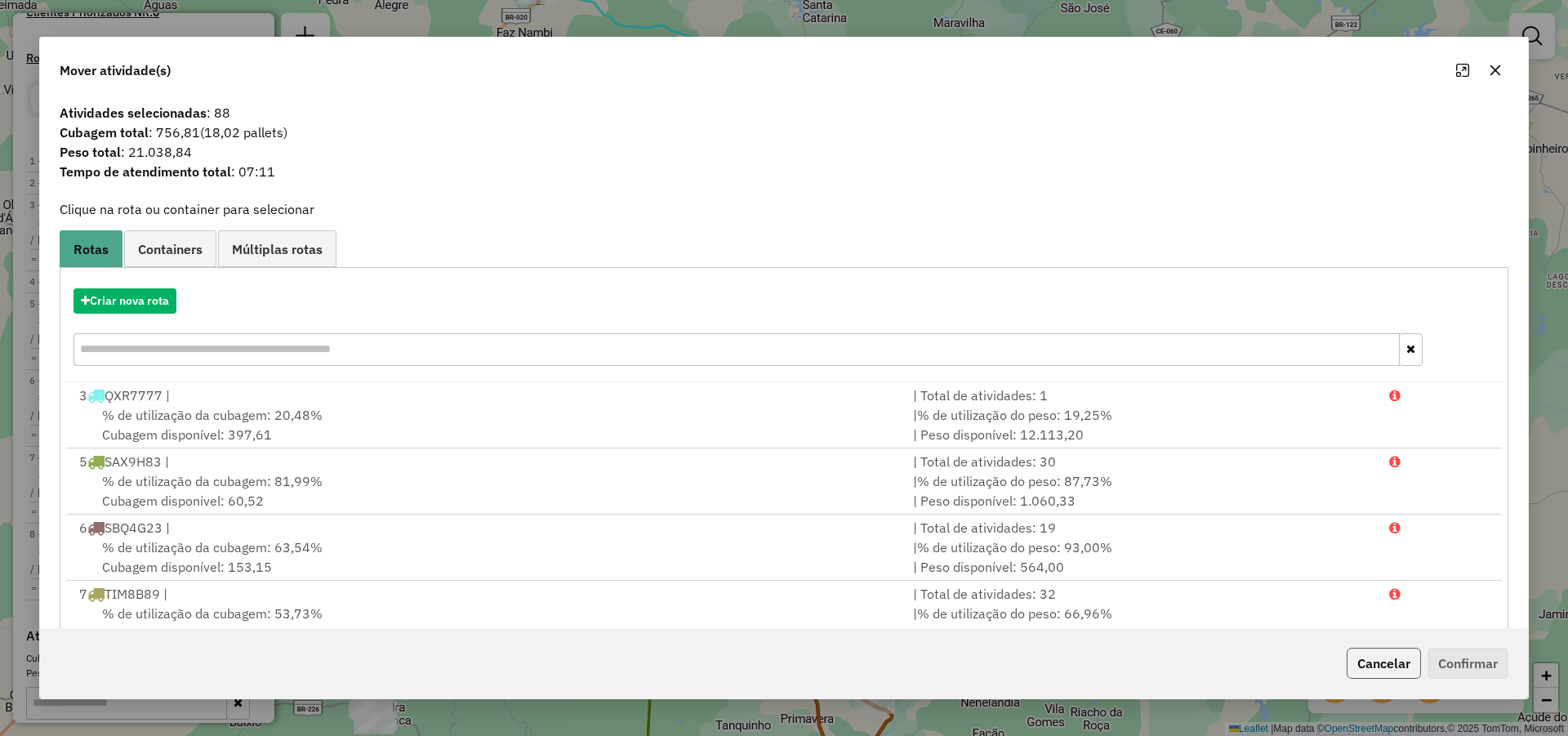
click at [1382, 652] on button "Cancelar" at bounding box center [1384, 663] width 74 height 31
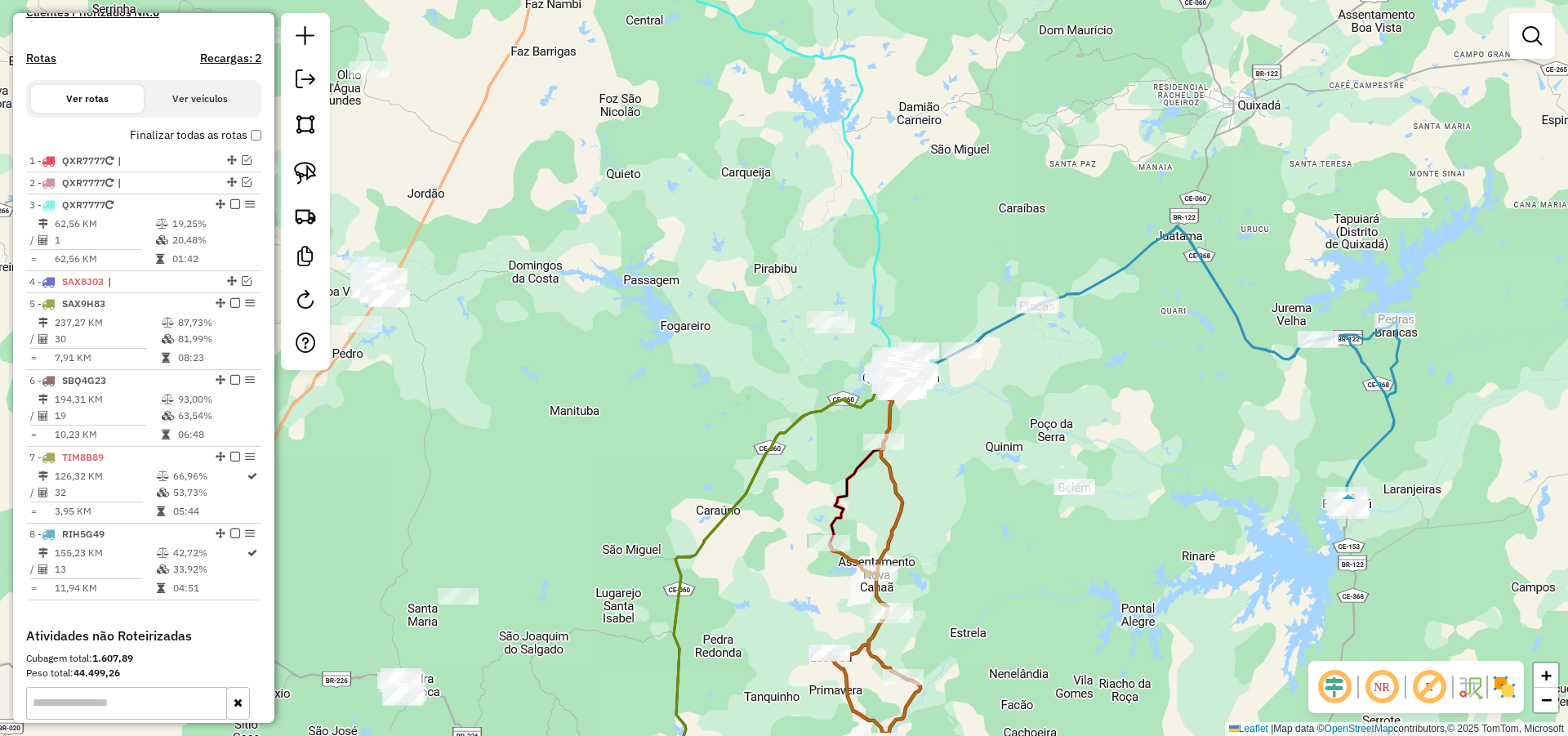
drag, startPoint x: 1043, startPoint y: 408, endPoint x: 1088, endPoint y: 356, distance: 68.8
click at [1084, 357] on div "Janela de atendimento Grade de atendimento Capacidade Transportadoras Veículos …" at bounding box center [784, 368] width 1568 height 736
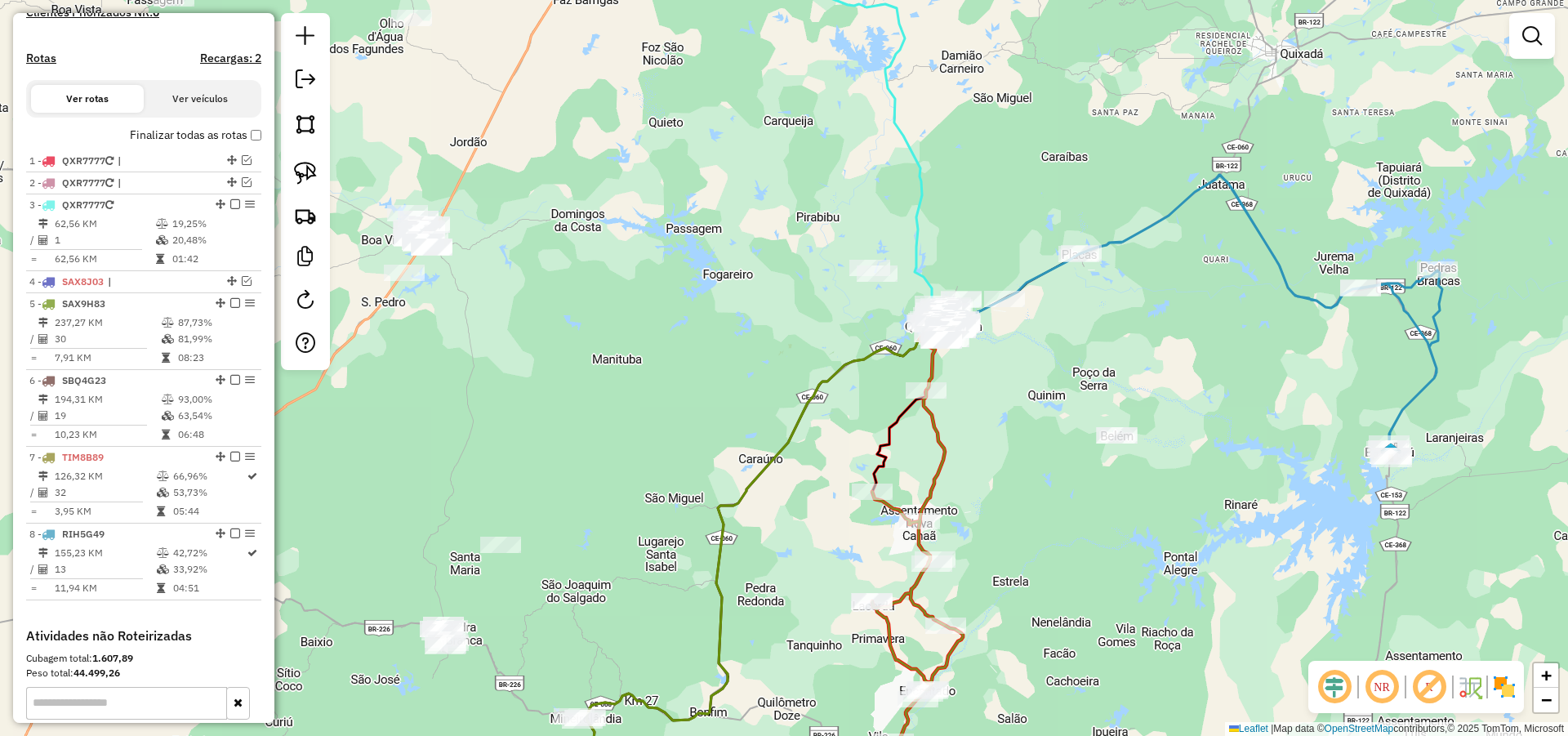
drag, startPoint x: 661, startPoint y: 290, endPoint x: 793, endPoint y: 338, distance: 140.5
click at [790, 337] on div "Janela de atendimento Grade de atendimento Capacidade Transportadoras Veículos …" at bounding box center [784, 368] width 1568 height 736
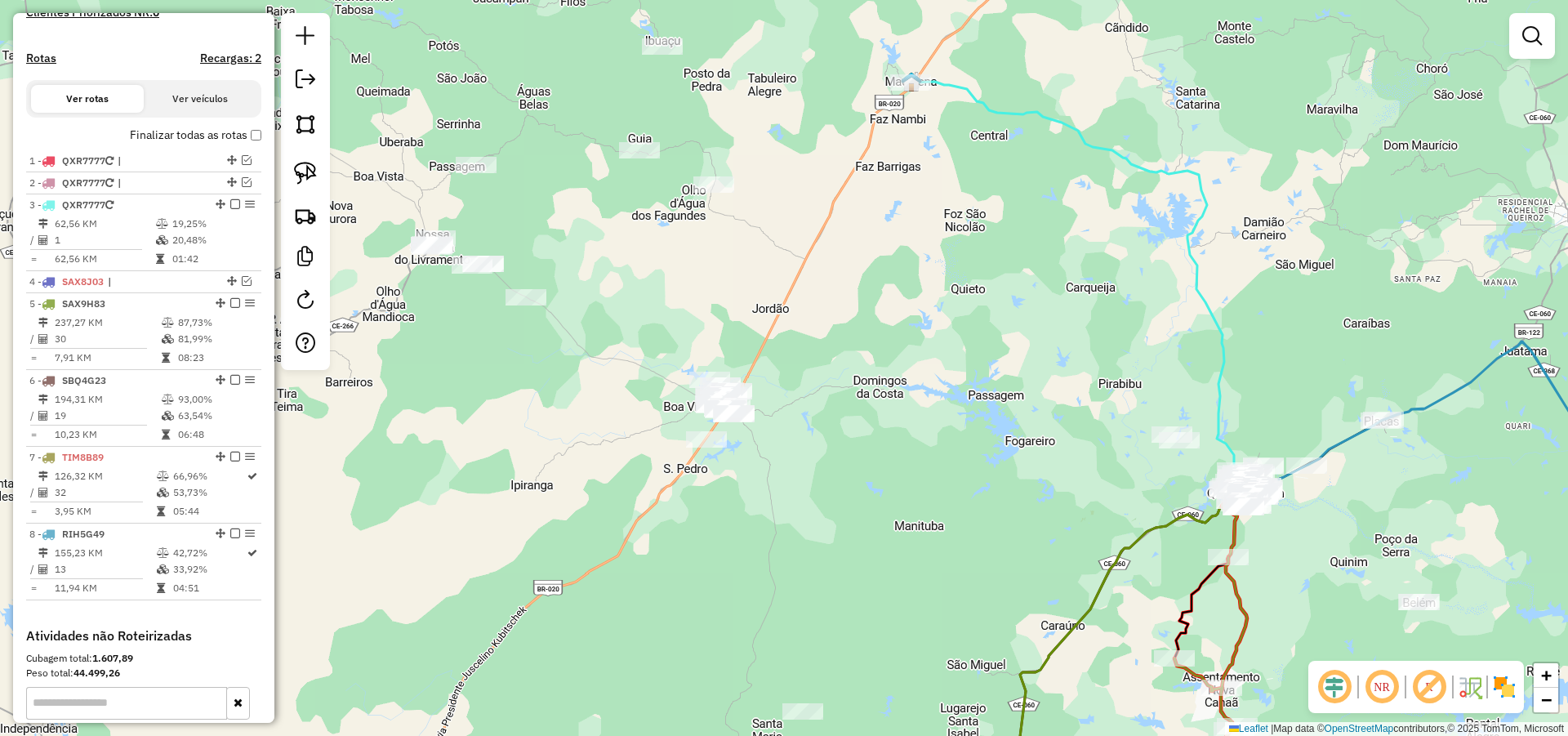
drag, startPoint x: 826, startPoint y: 341, endPoint x: 919, endPoint y: 379, distance: 100.5
click at [916, 379] on div "Janela de atendimento Grade de atendimento Capacidade Transportadoras Veículos …" at bounding box center [784, 368] width 1568 height 736
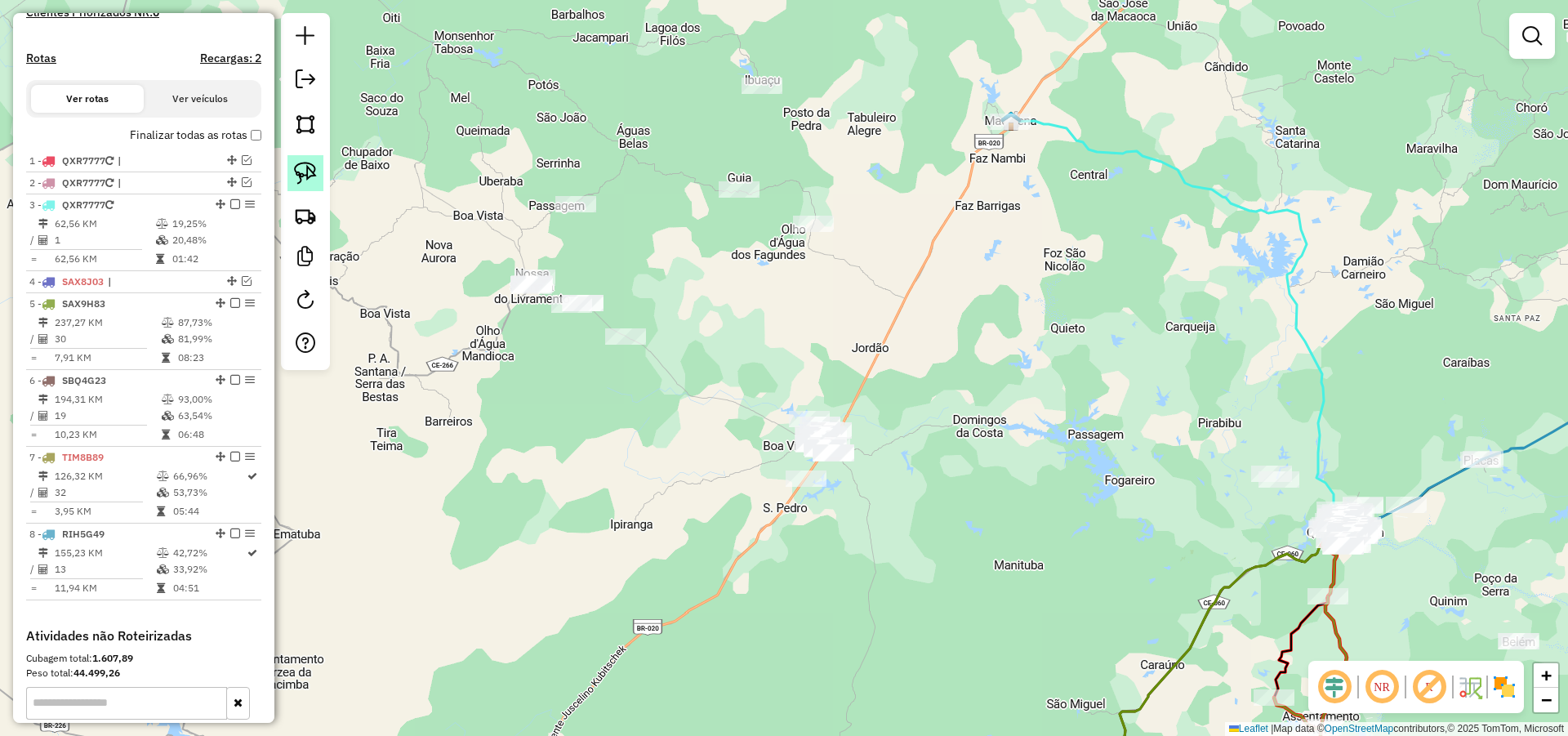
click at [294, 169] on img at bounding box center [305, 173] width 23 height 23
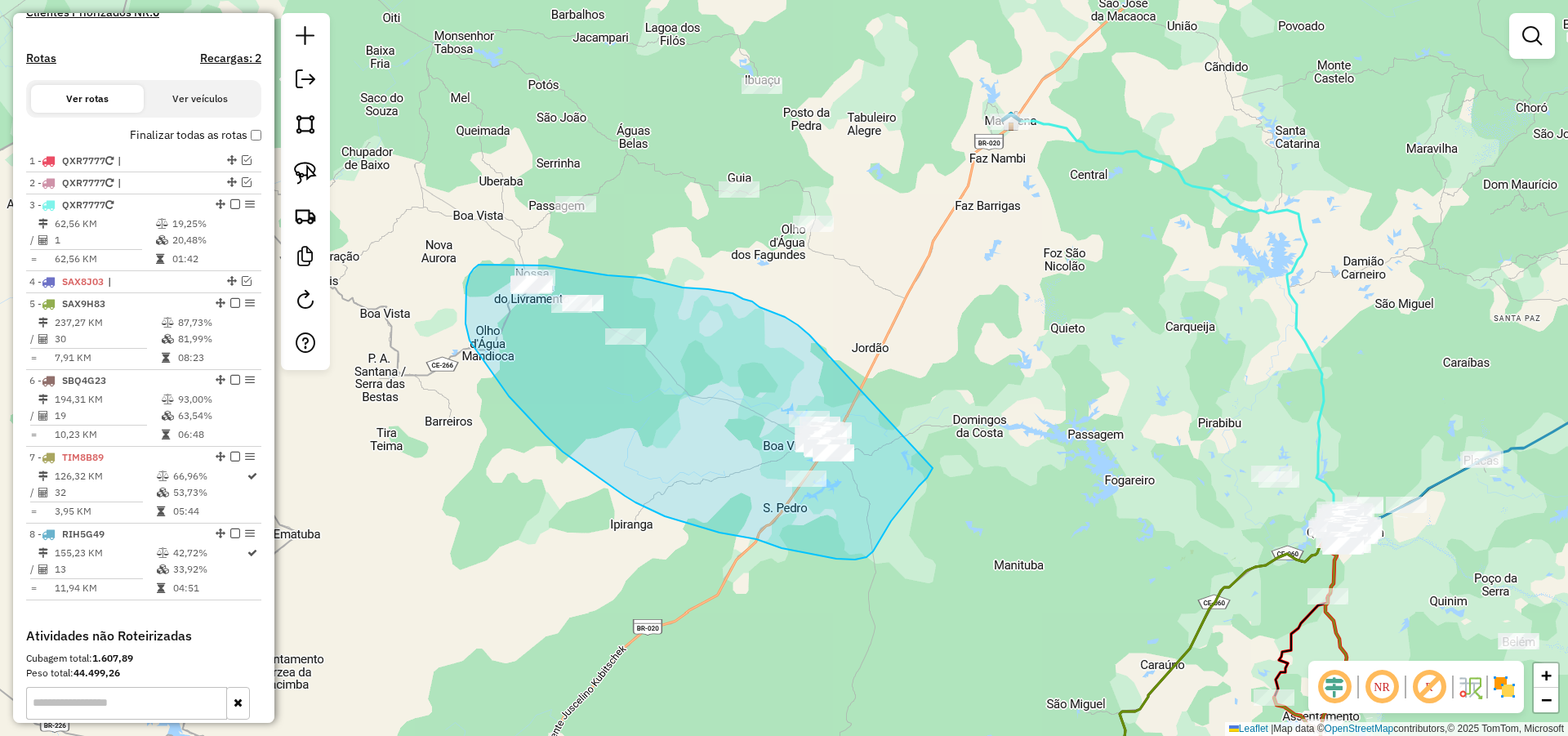
drag, startPoint x: 805, startPoint y: 331, endPoint x: 939, endPoint y: 460, distance: 186.0
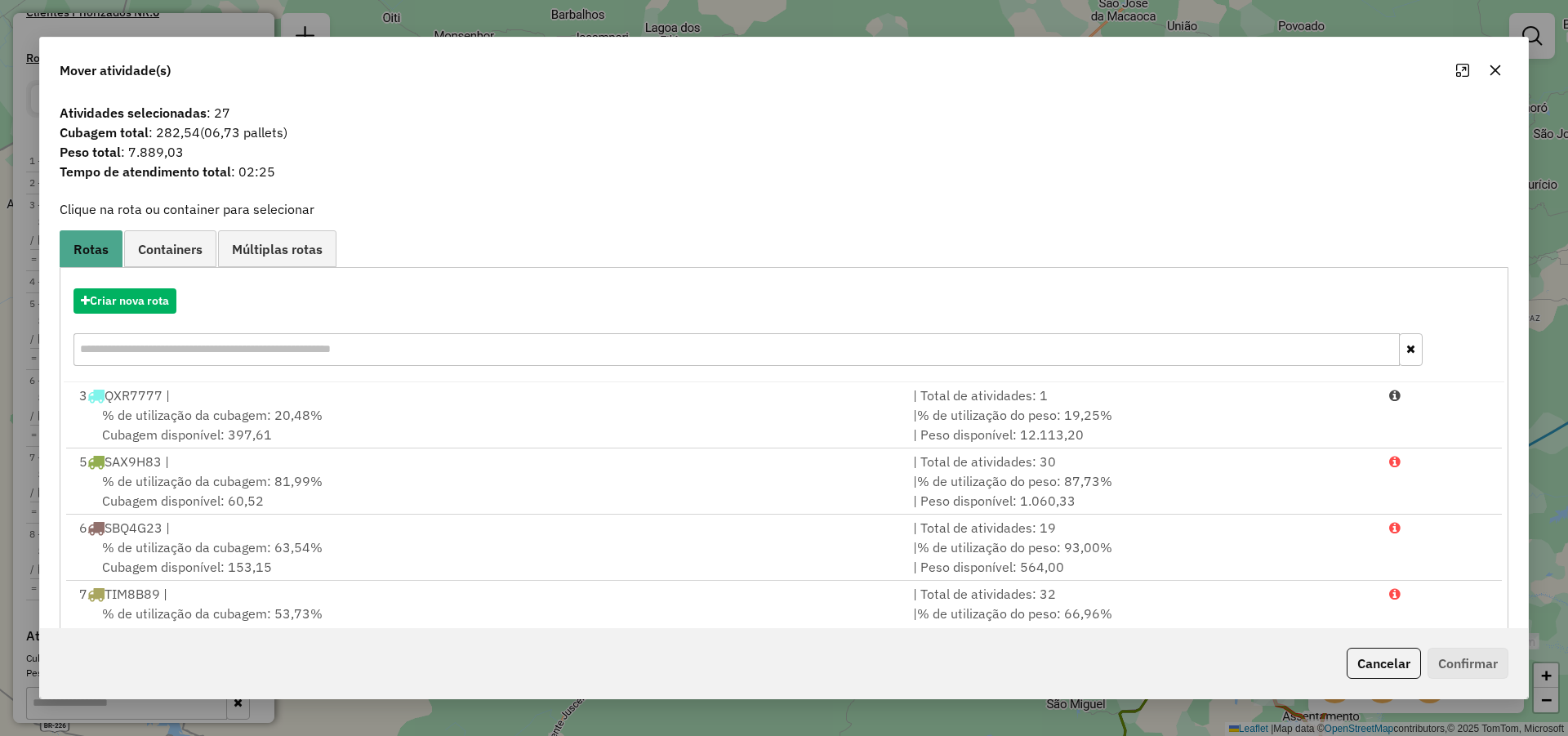
click at [1352, 661] on button "Cancelar" at bounding box center [1384, 663] width 74 height 31
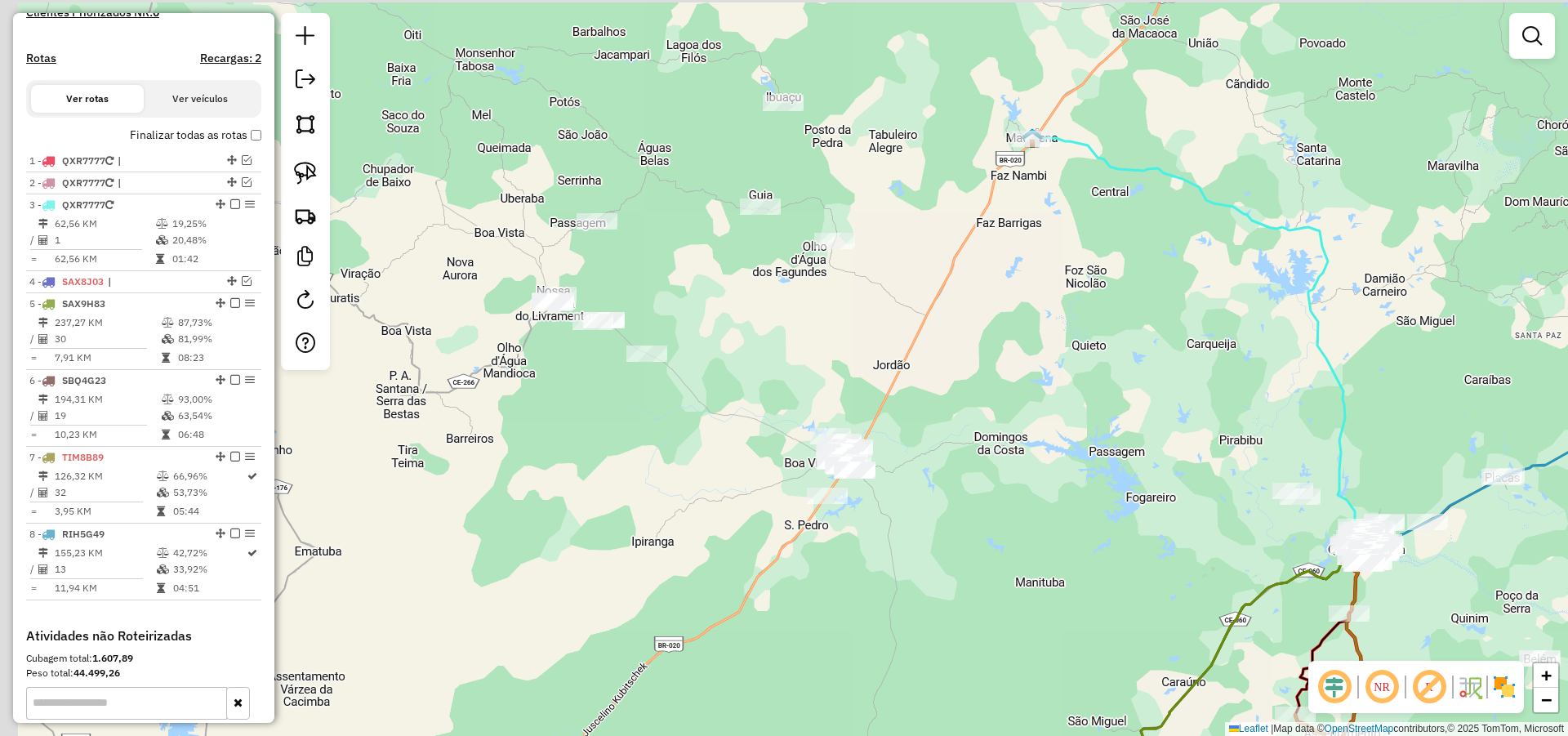
drag, startPoint x: 909, startPoint y: 434, endPoint x: 966, endPoint y: 468, distance: 66.4
click at [963, 467] on div "Janela de atendimento Grade de atendimento Capacidade Transportadoras Veículos …" at bounding box center [784, 368] width 1568 height 736
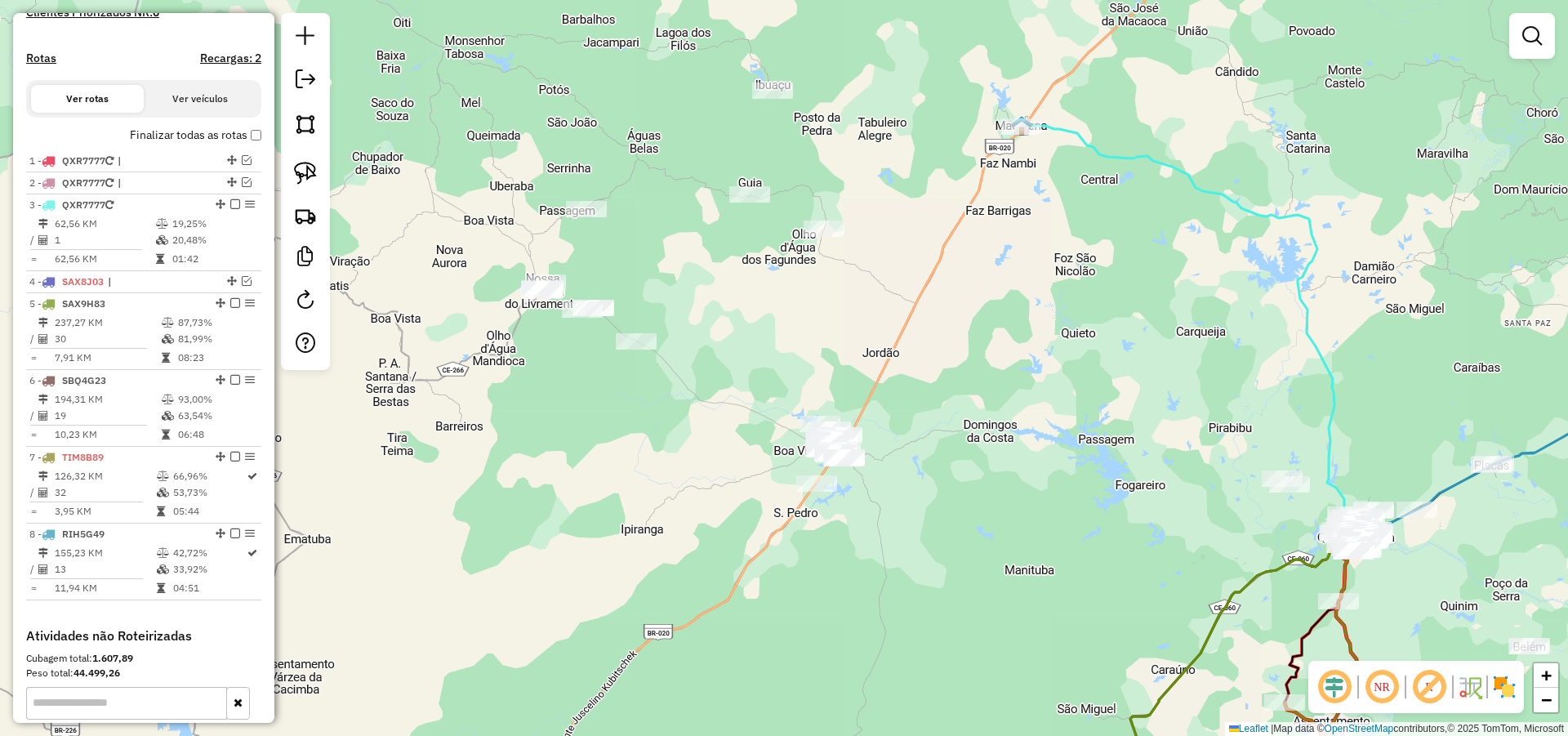
drag, startPoint x: 1072, startPoint y: 437, endPoint x: 820, endPoint y: 267, distance: 304.0
click at [852, 298] on div "Janela de atendimento Grade de atendimento Capacidade Transportadoras Veículos …" at bounding box center [784, 368] width 1568 height 736
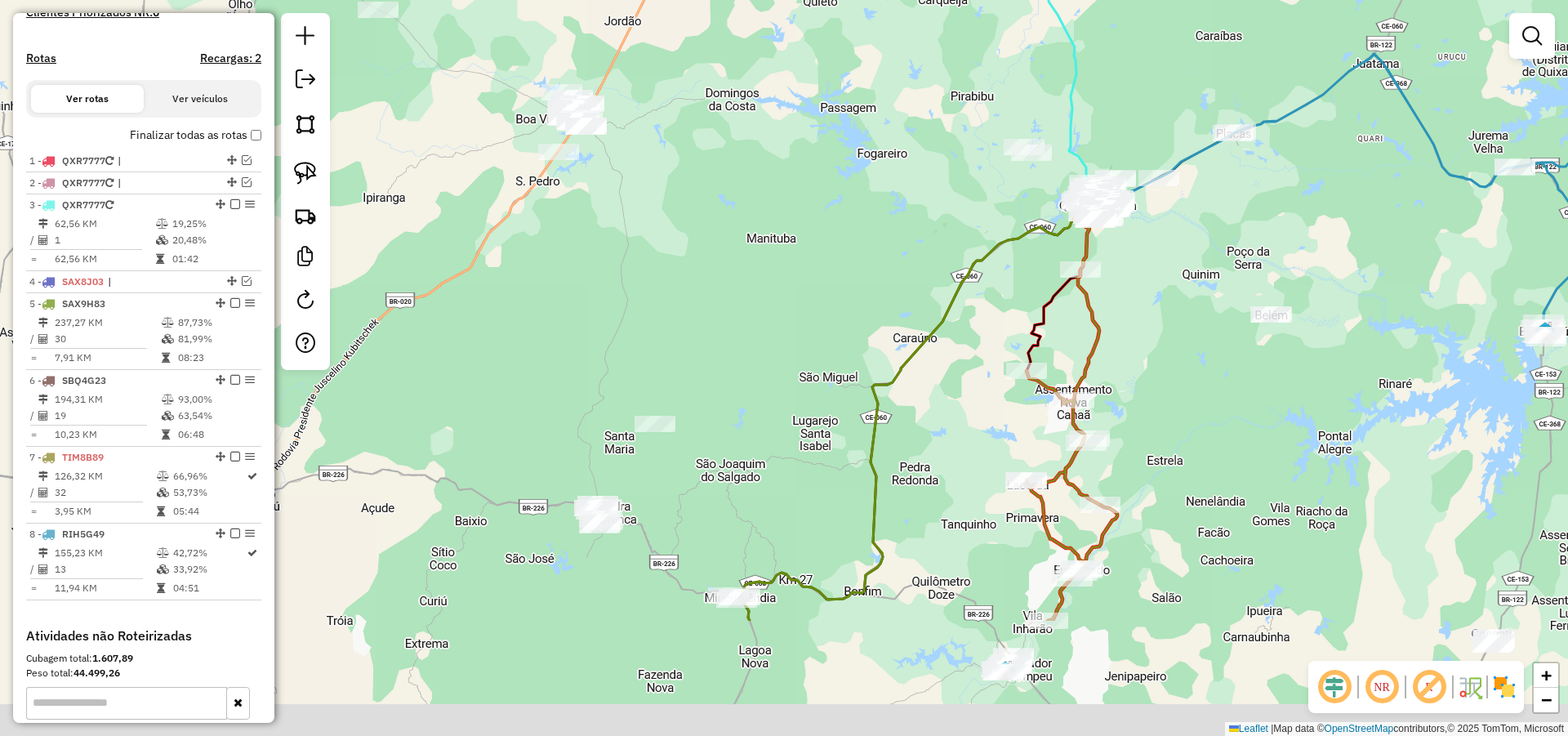
drag, startPoint x: 825, startPoint y: 457, endPoint x: 791, endPoint y: 274, distance: 186.1
click at [791, 274] on div "Janela de atendimento Grade de atendimento Capacidade Transportadoras Veículos …" at bounding box center [784, 368] width 1568 height 736
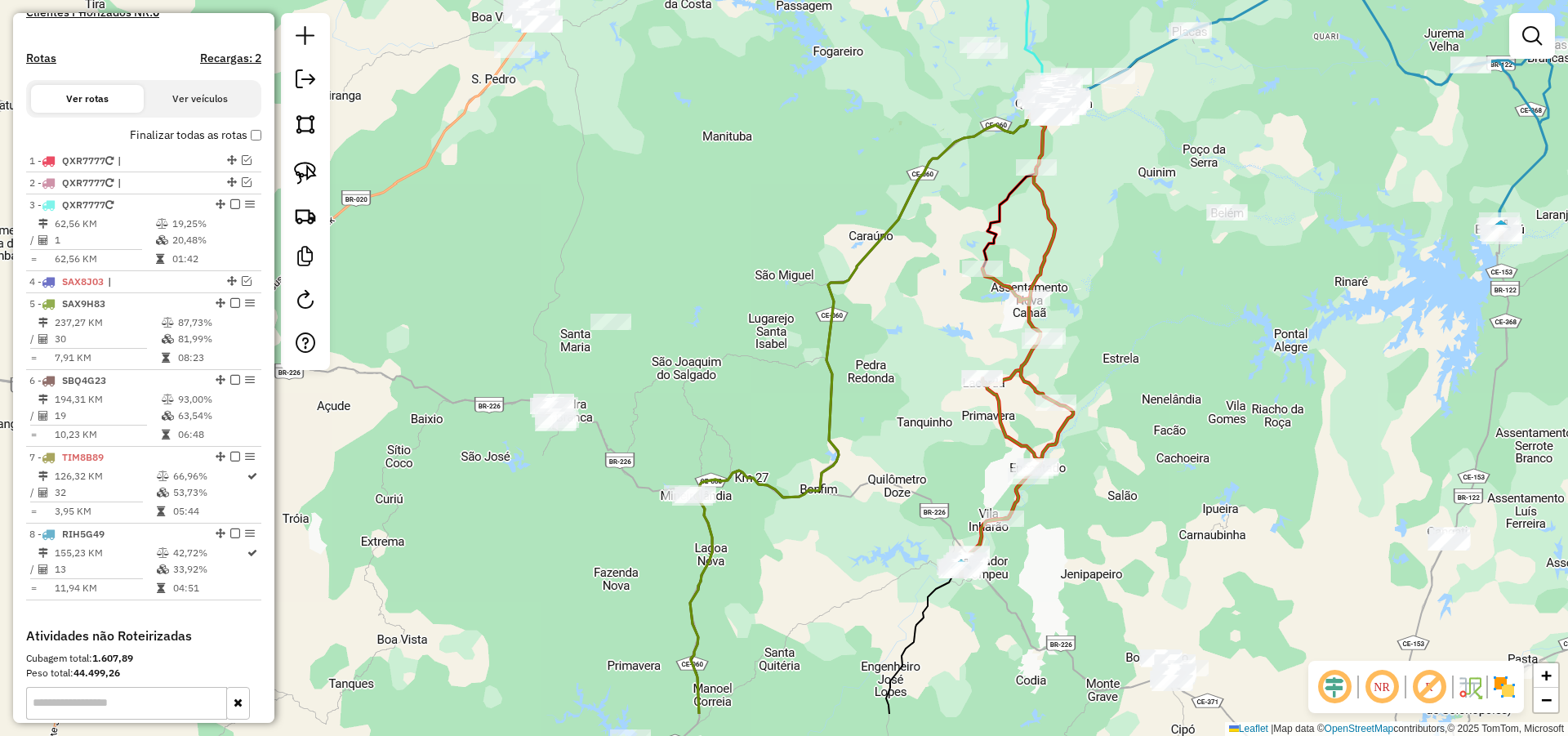
drag, startPoint x: 772, startPoint y: 364, endPoint x: 752, endPoint y: 320, distance: 48.3
click at [752, 320] on div "Janela de atendimento Grade de atendimento Capacidade Transportadoras Veículos …" at bounding box center [784, 368] width 1568 height 736
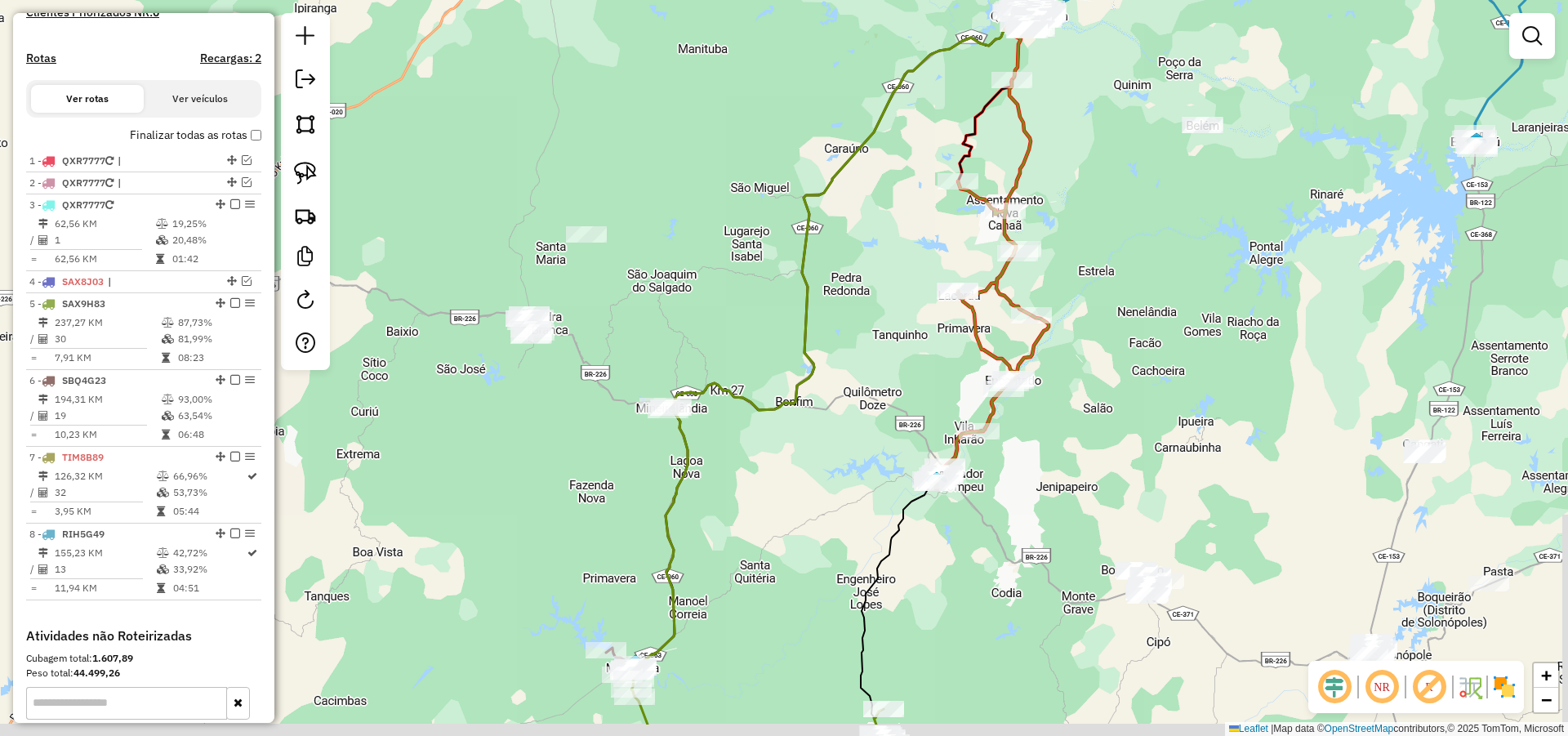
drag, startPoint x: 746, startPoint y: 363, endPoint x: 719, endPoint y: 268, distance: 98.8
click at [722, 280] on div "Janela de atendimento Grade de atendimento Capacidade Transportadoras Veículos …" at bounding box center [784, 368] width 1568 height 736
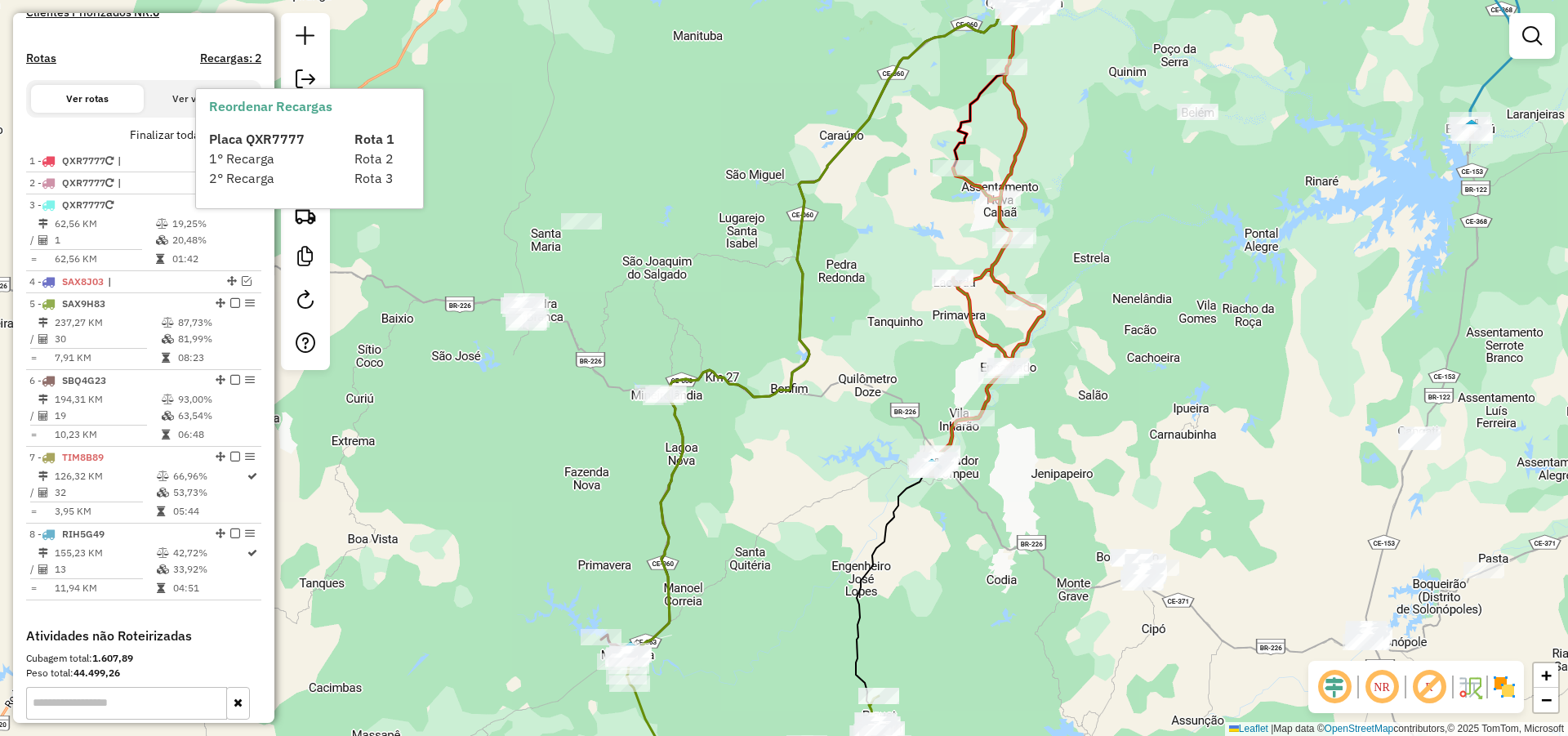
click at [288, 175] on div "2° Recarga" at bounding box center [272, 178] width 145 height 19
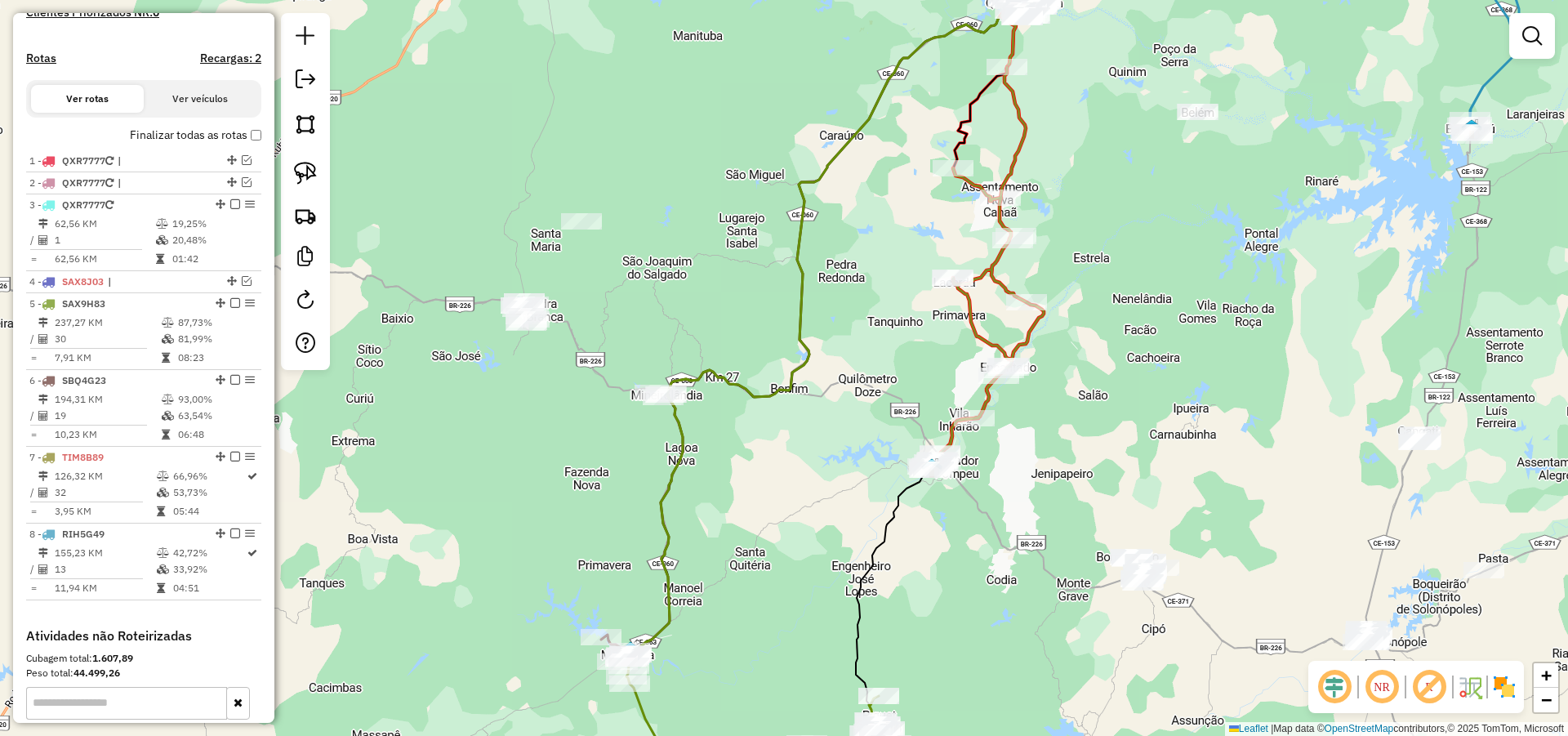
click at [459, 129] on div "Janela de atendimento Grade de atendimento Capacidade Transportadoras Veículos …" at bounding box center [784, 368] width 1568 height 736
click at [310, 166] on img at bounding box center [305, 173] width 23 height 23
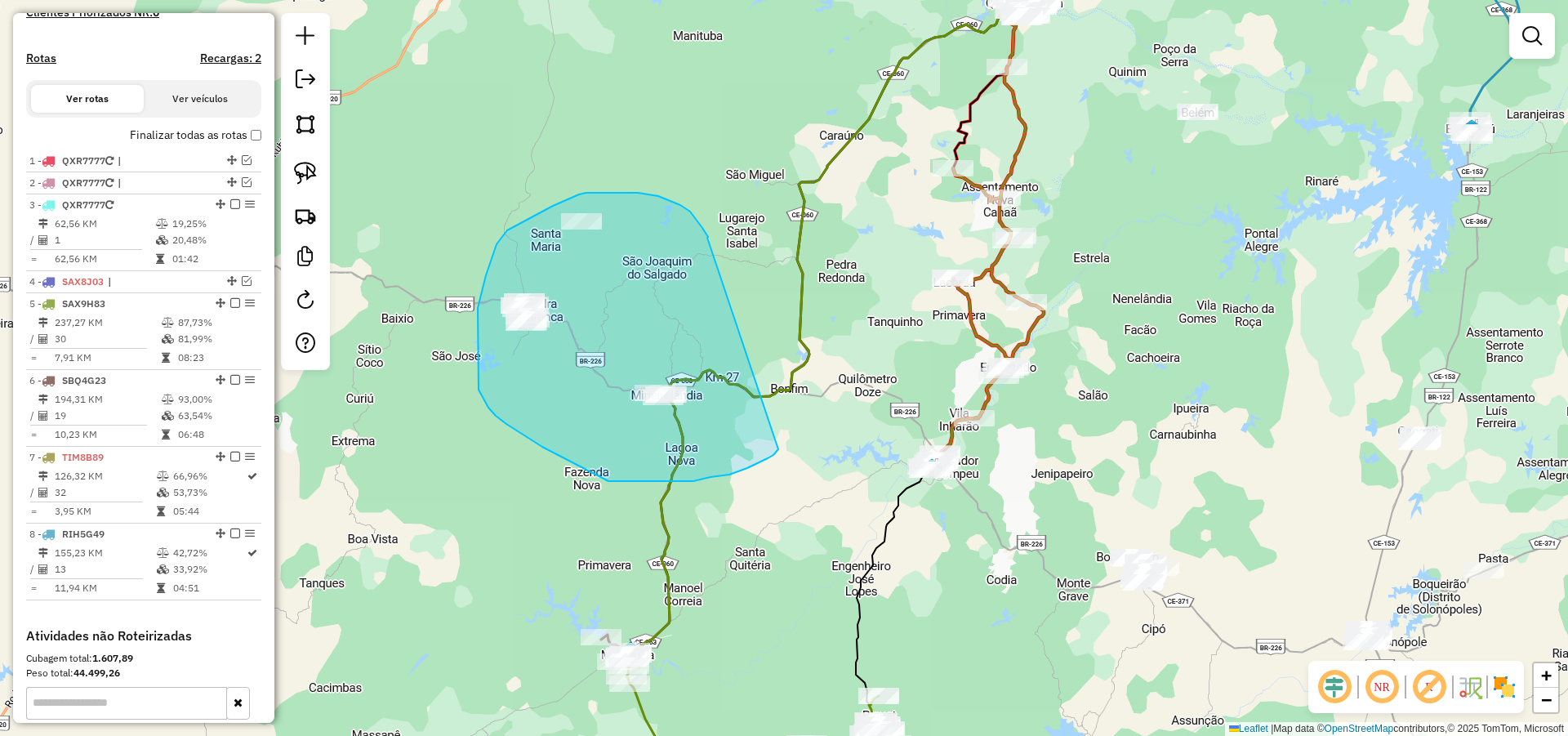
drag, startPoint x: 707, startPoint y: 237, endPoint x: 778, endPoint y: 449, distance: 223.6
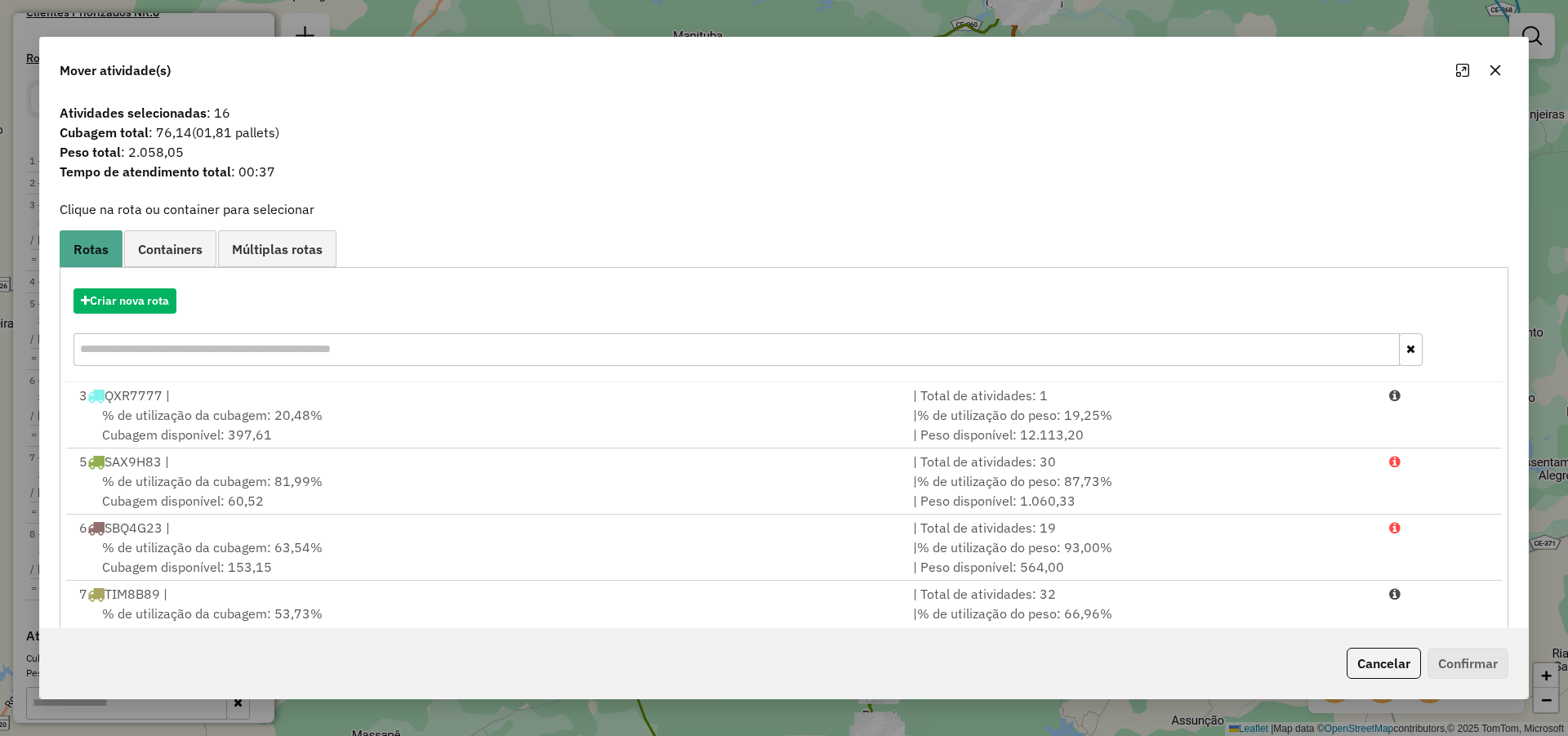
click at [1497, 70] on icon "button" at bounding box center [1496, 71] width 11 height 11
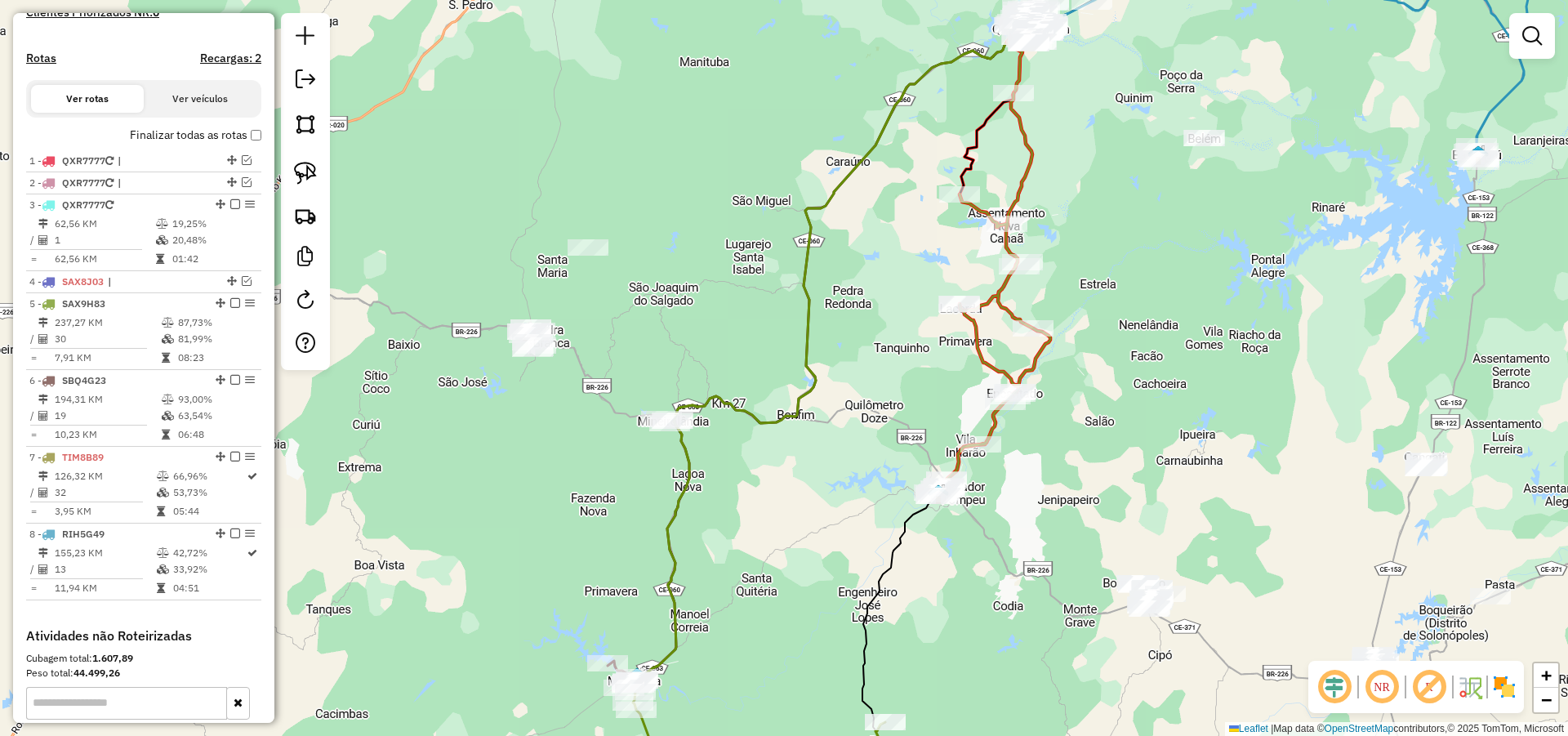
drag, startPoint x: 750, startPoint y: 312, endPoint x: 754, endPoint y: 329, distance: 17.5
click at [754, 329] on div "Janela de atendimento Grade de atendimento Capacidade Transportadoras Veículos …" at bounding box center [784, 368] width 1568 height 736
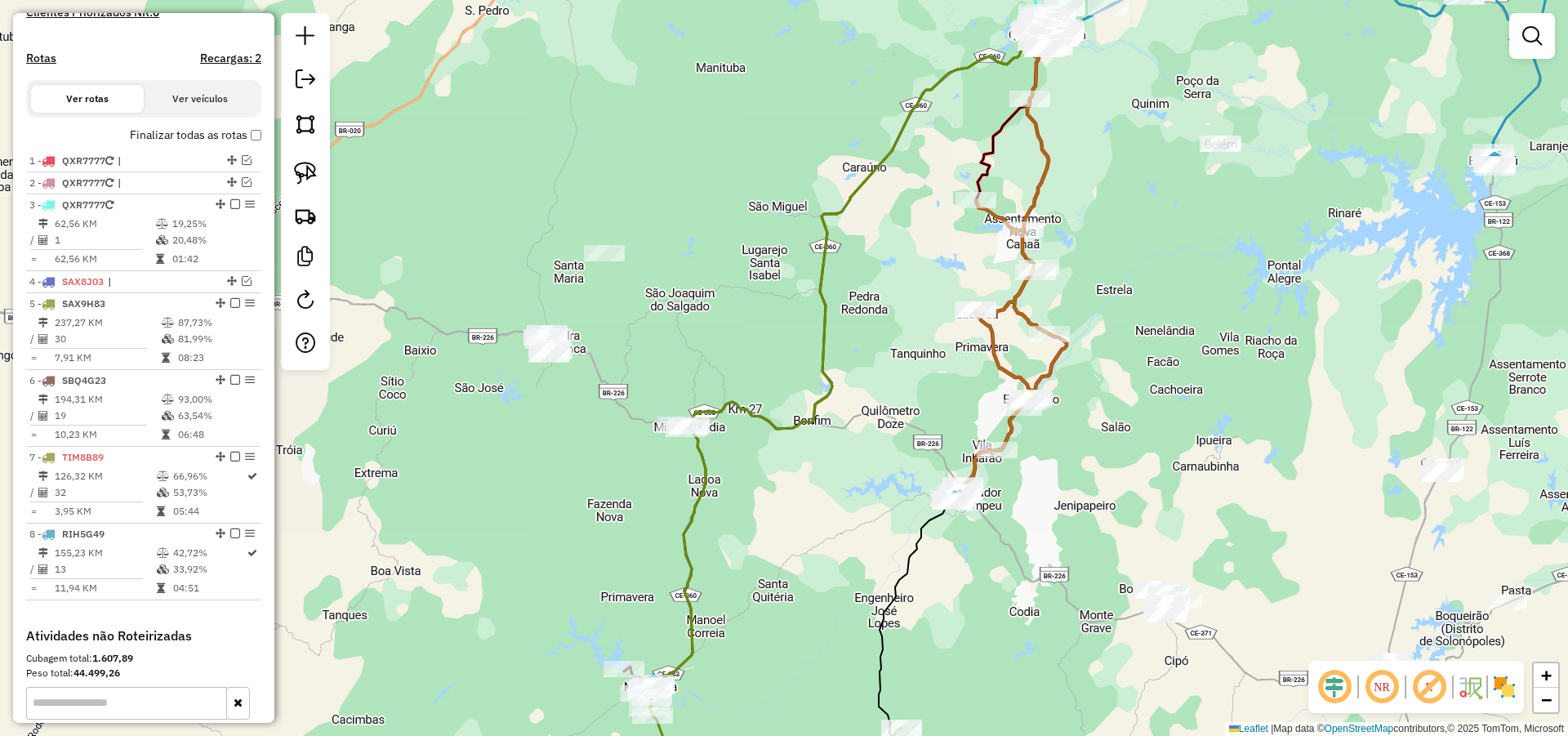
drag, startPoint x: 1010, startPoint y: 589, endPoint x: 1023, endPoint y: 576, distance: 18.4
click at [1023, 576] on div "Janela de atendimento Grade de atendimento Capacidade Transportadoras Veículos …" at bounding box center [784, 368] width 1568 height 736
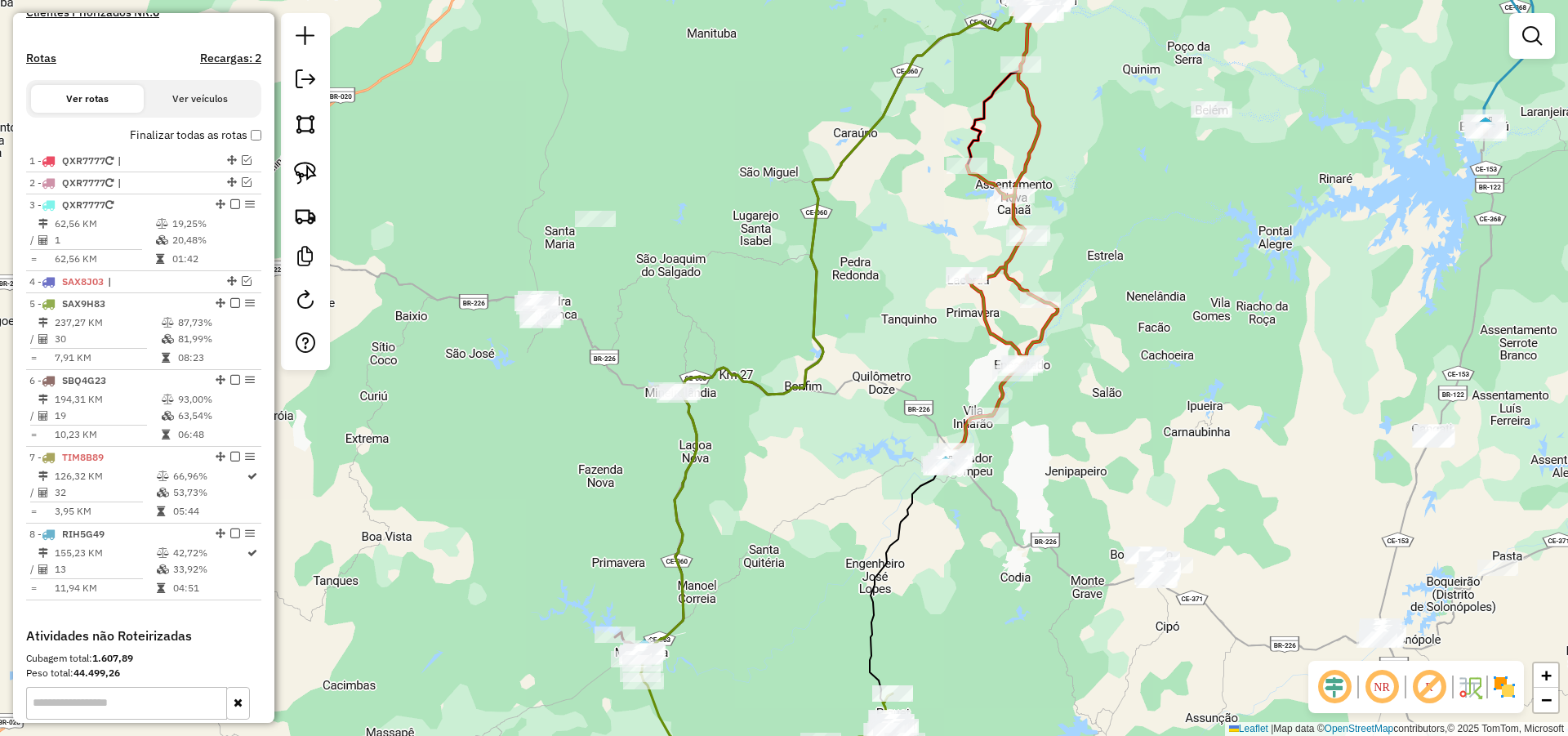
drag, startPoint x: 1013, startPoint y: 561, endPoint x: 728, endPoint y: 466, distance: 300.4
click at [1010, 556] on div "Janela de atendimento Grade de atendimento Capacidade Transportadoras Veículos …" at bounding box center [784, 368] width 1568 height 736
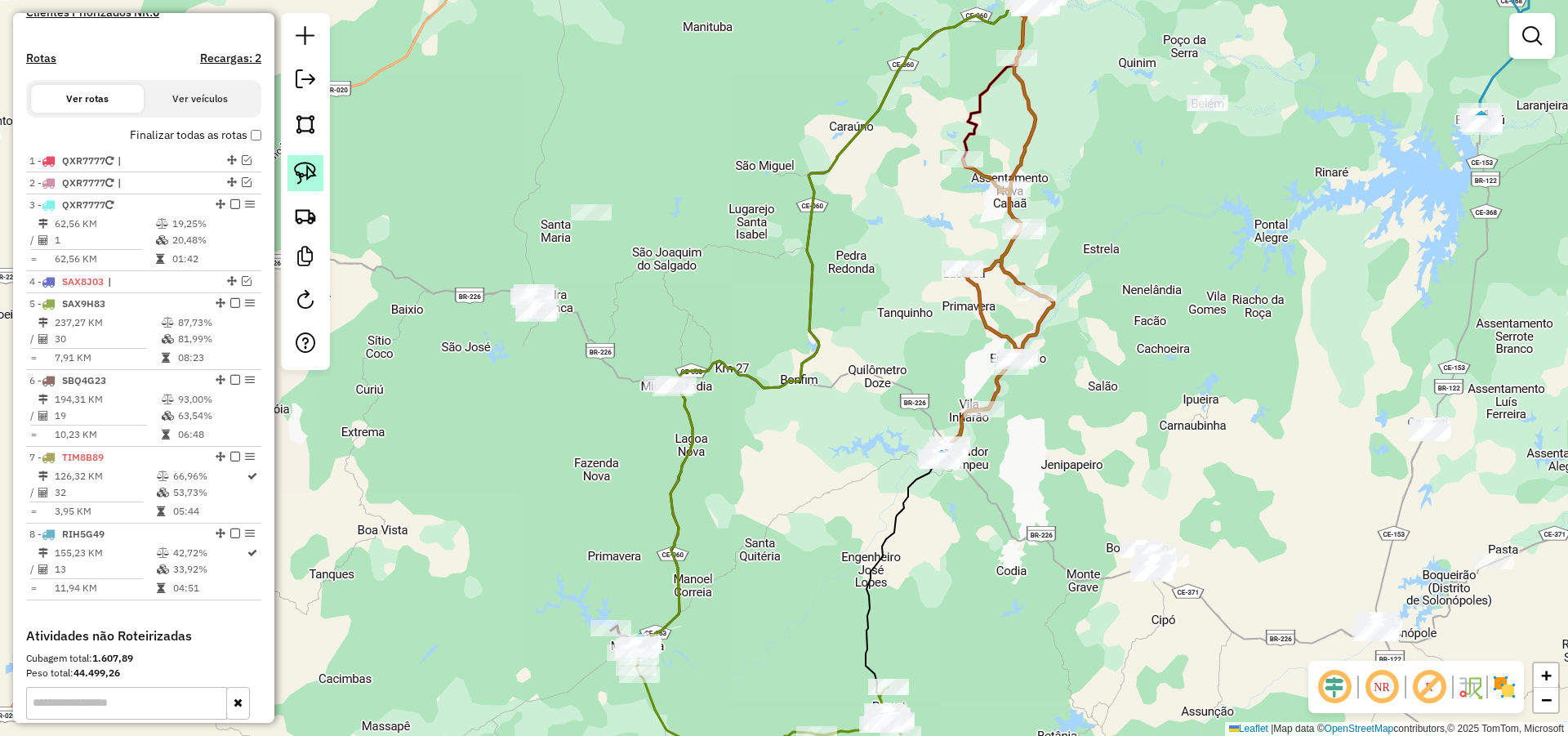
click at [304, 166] on img at bounding box center [305, 173] width 23 height 23
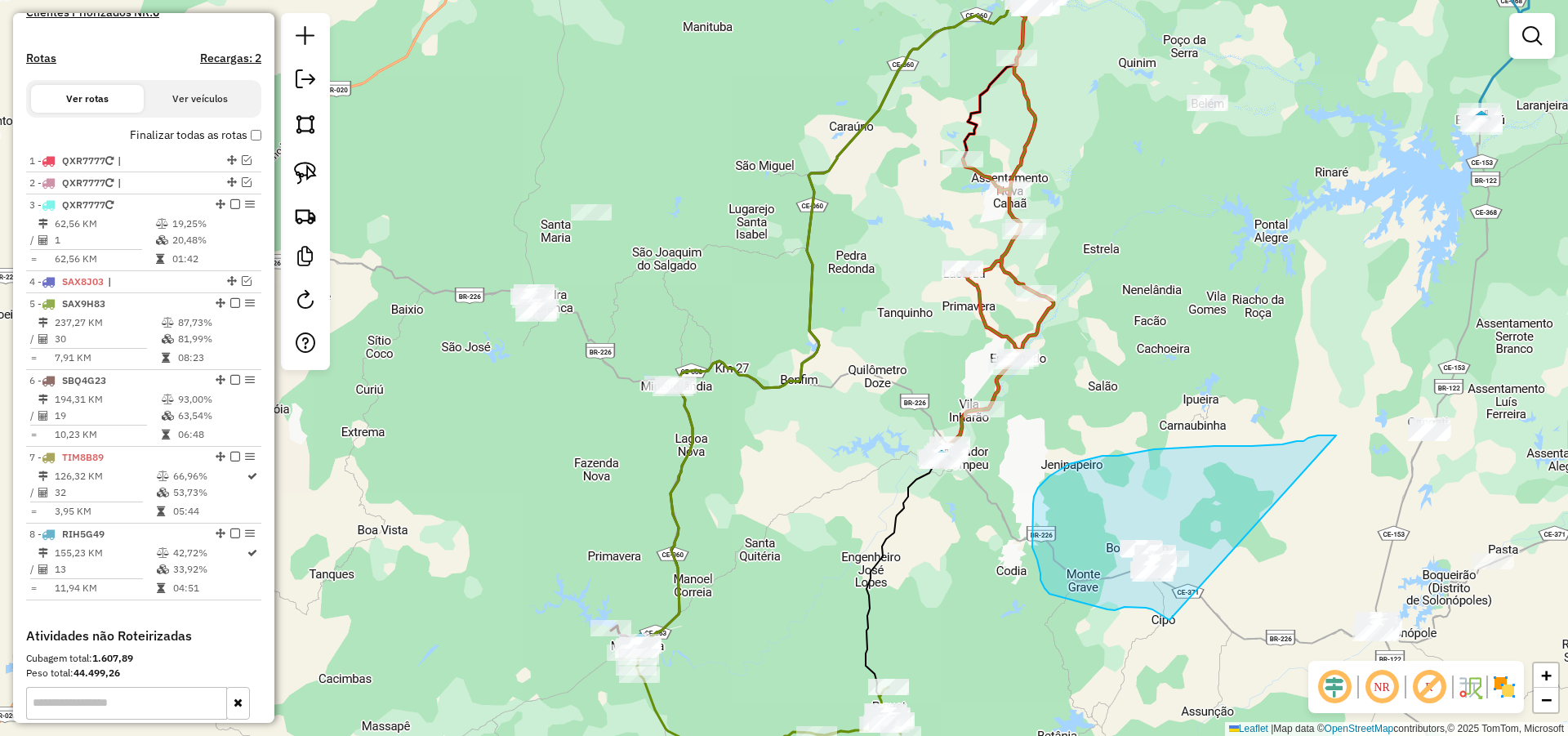
drag, startPoint x: 1318, startPoint y: 435, endPoint x: 1180, endPoint y: 620, distance: 230.8
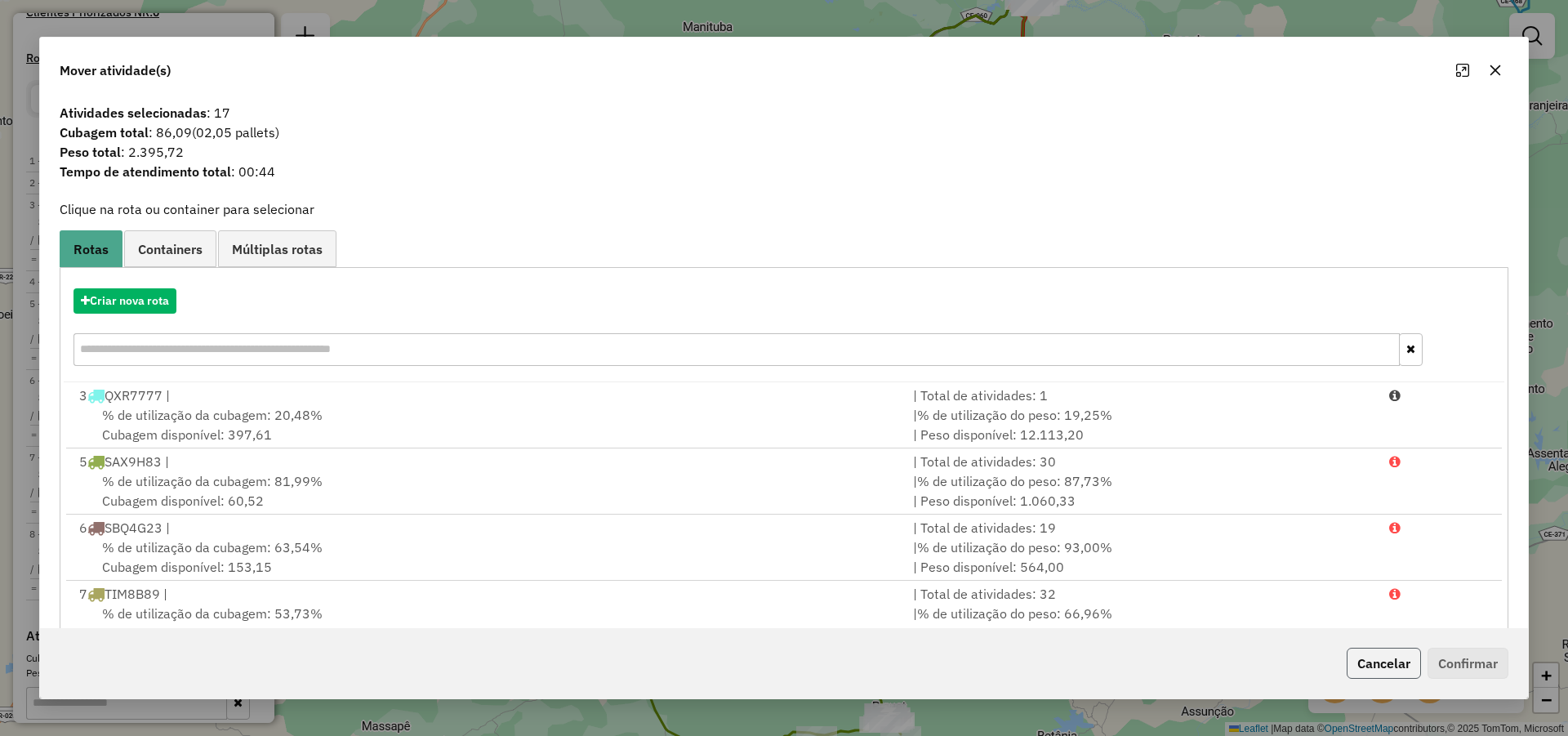
click at [1399, 652] on button "Cancelar" at bounding box center [1384, 663] width 74 height 31
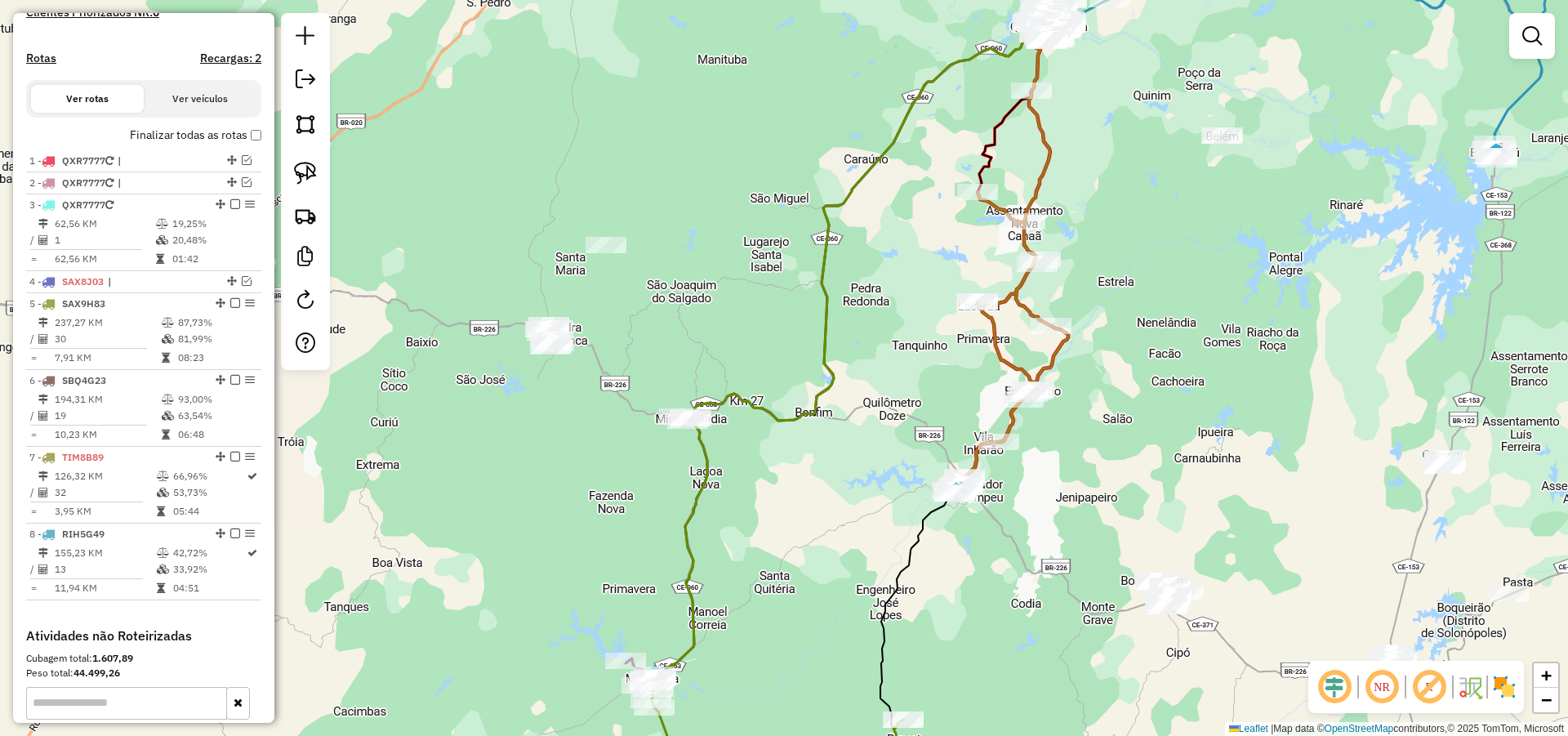
drag, startPoint x: 794, startPoint y: 479, endPoint x: 806, endPoint y: 508, distance: 31.4
click at [806, 508] on div "Janela de atendimento Grade de atendimento Capacidade Transportadoras Veículos …" at bounding box center [784, 368] width 1568 height 736
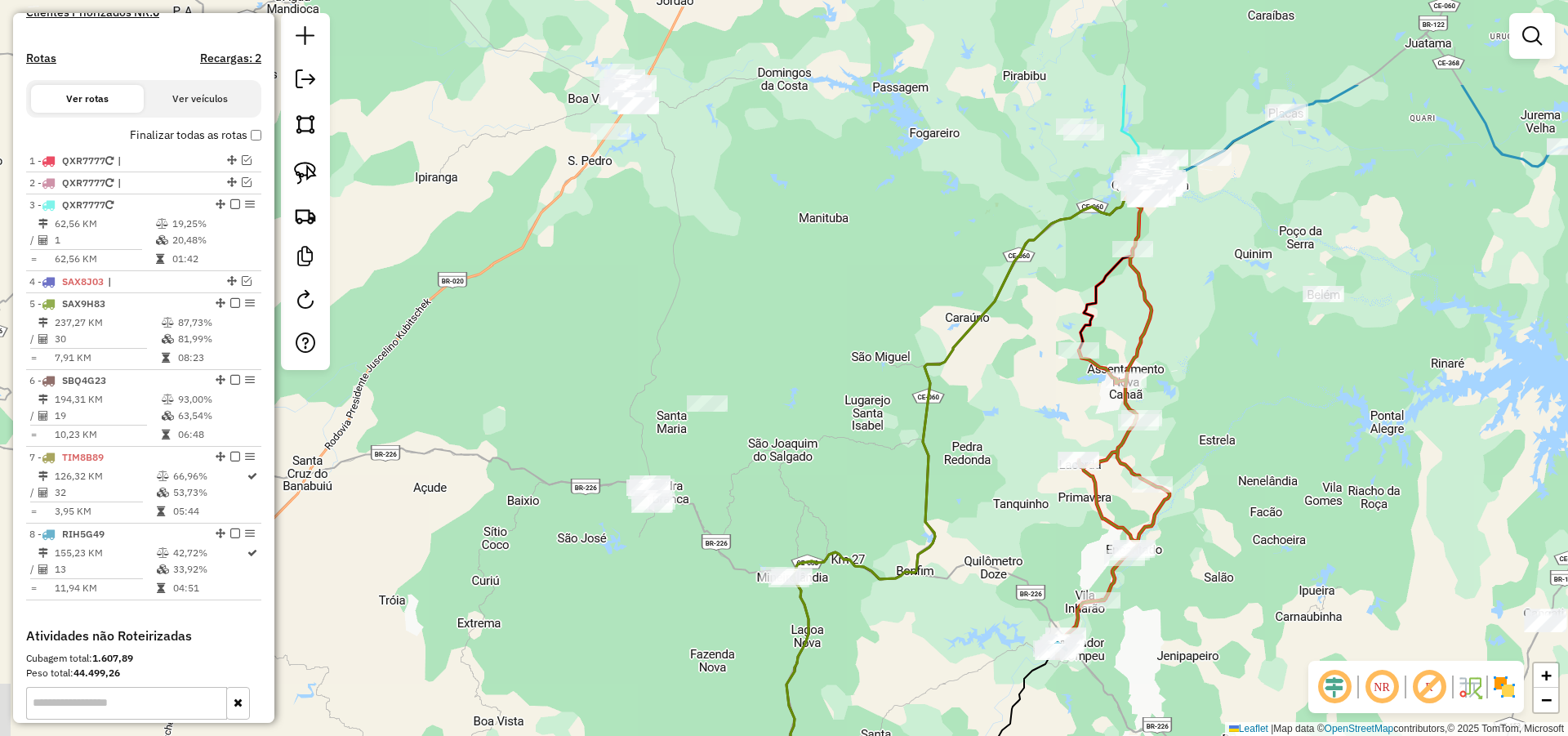
drag, startPoint x: 738, startPoint y: 267, endPoint x: 830, endPoint y: 406, distance: 166.7
click at [830, 406] on div "Janela de atendimento Grade de atendimento Capacidade Transportadoras Veículos …" at bounding box center [784, 368] width 1568 height 736
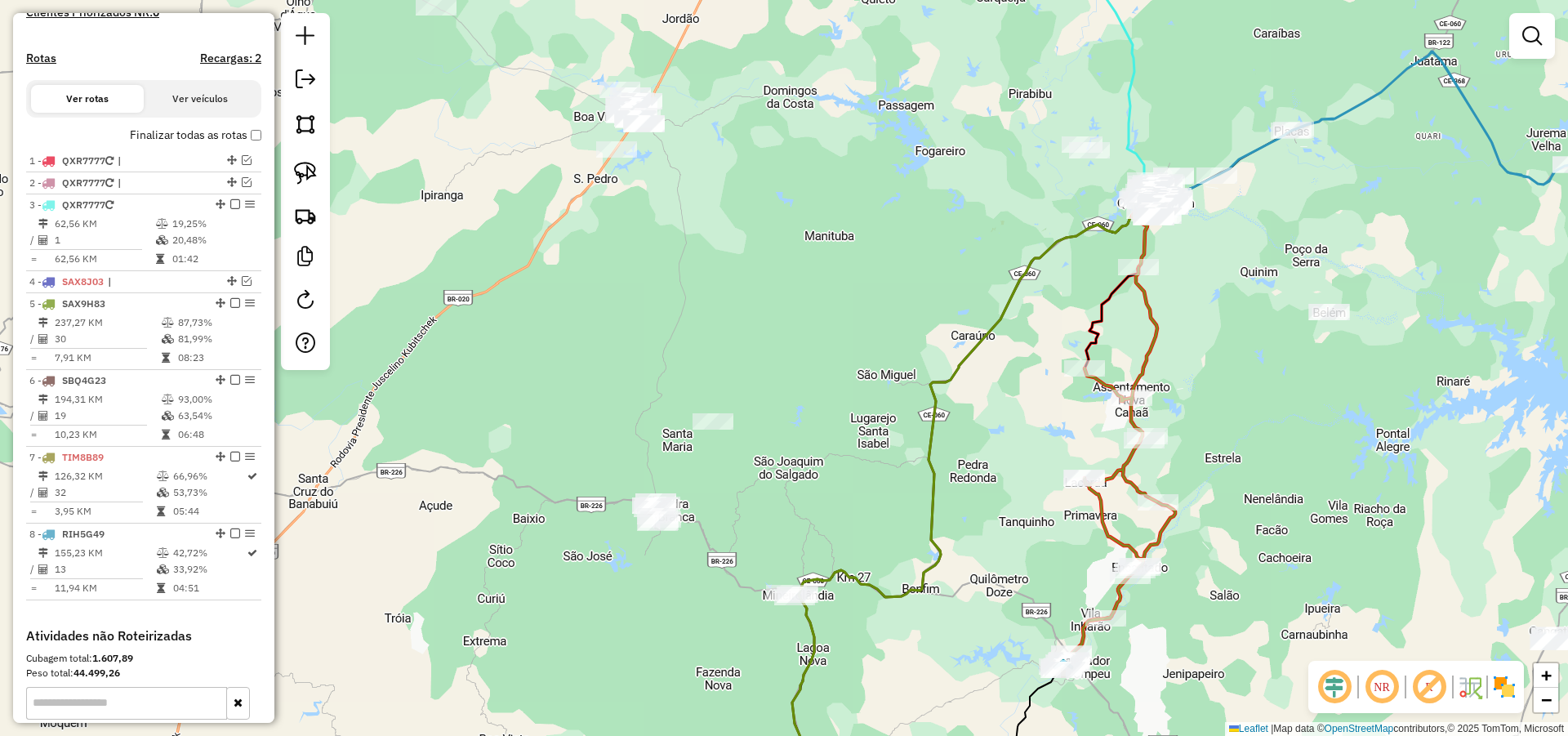
drag, startPoint x: 788, startPoint y: 351, endPoint x: 795, endPoint y: 381, distance: 30.8
click at [795, 381] on div "Janela de atendimento Grade de atendimento Capacidade Transportadoras Veículos …" at bounding box center [784, 368] width 1568 height 736
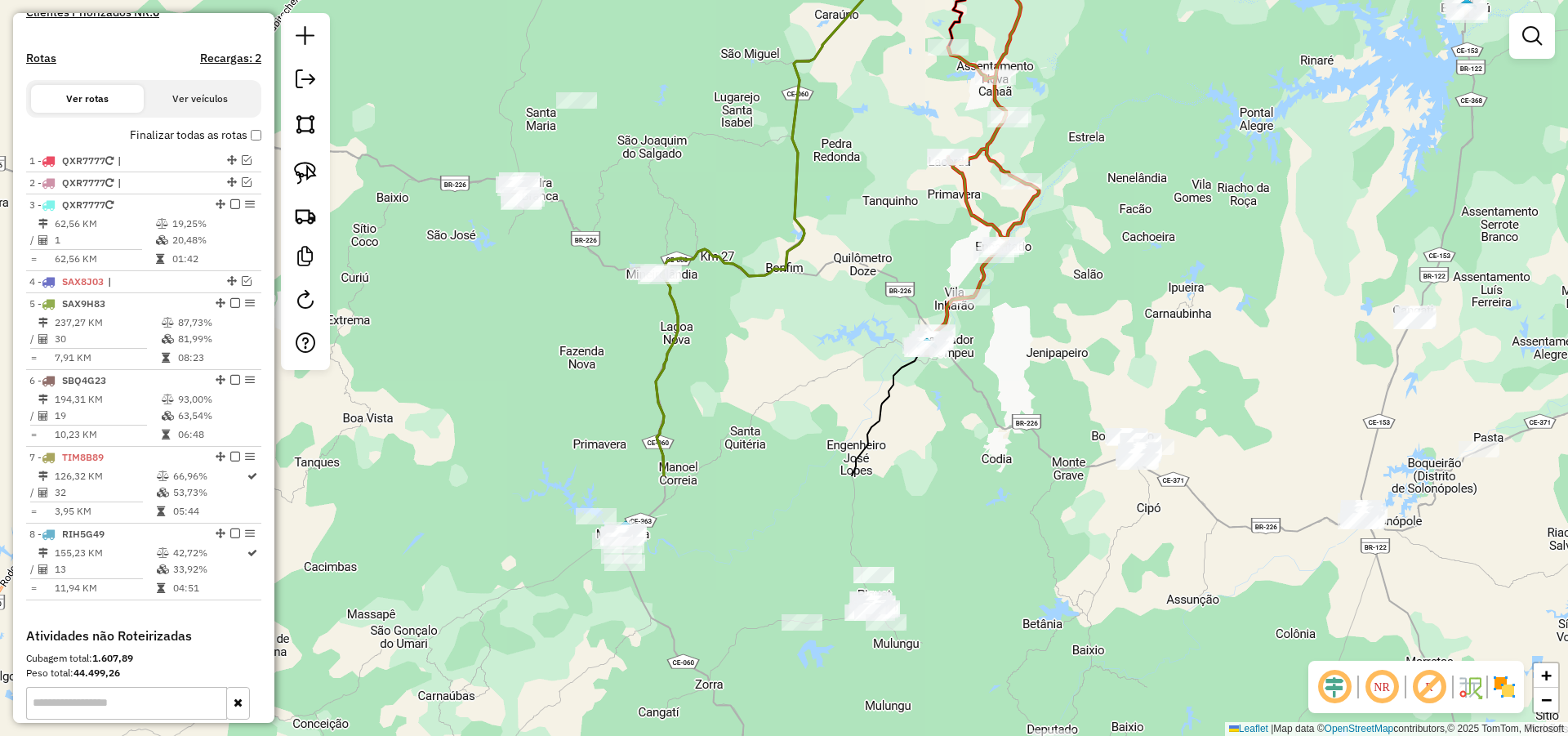
drag, startPoint x: 803, startPoint y: 476, endPoint x: 575, endPoint y: 86, distance: 451.8
click at [588, 94] on div "Janela de atendimento Grade de atendimento Capacidade Transportadoras Veículos …" at bounding box center [784, 368] width 1568 height 736
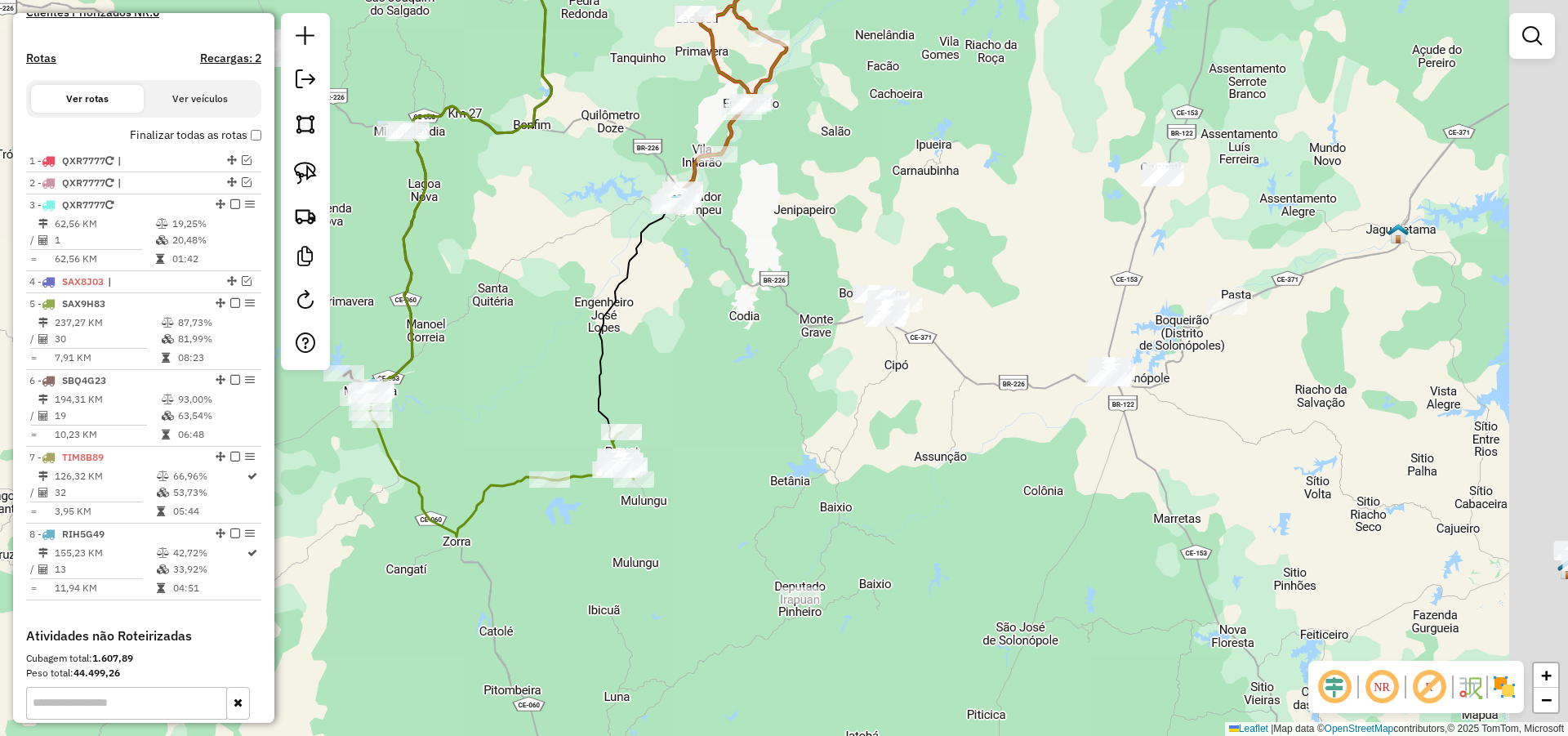
drag, startPoint x: 979, startPoint y: 308, endPoint x: 879, endPoint y: 313, distance: 100.1
click at [882, 305] on div "Janela de atendimento Grade de atendimento Capacidade Transportadoras Veículos …" at bounding box center [784, 368] width 1568 height 736
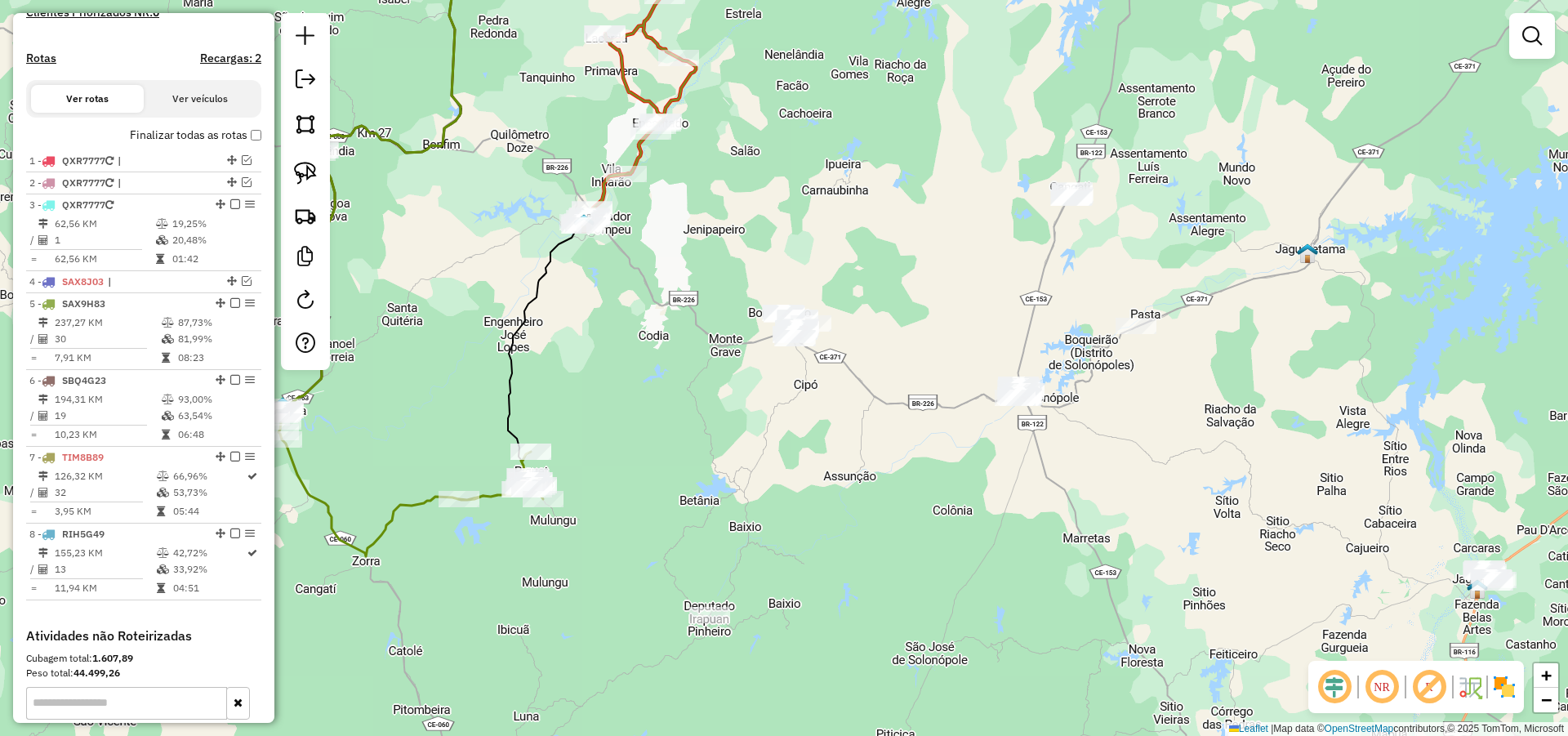
drag, startPoint x: 1108, startPoint y: 378, endPoint x: 1092, endPoint y: 387, distance: 18.4
click at [1092, 387] on div "Janela de atendimento Grade de atendimento Capacidade Transportadoras Veículos …" at bounding box center [784, 368] width 1568 height 736
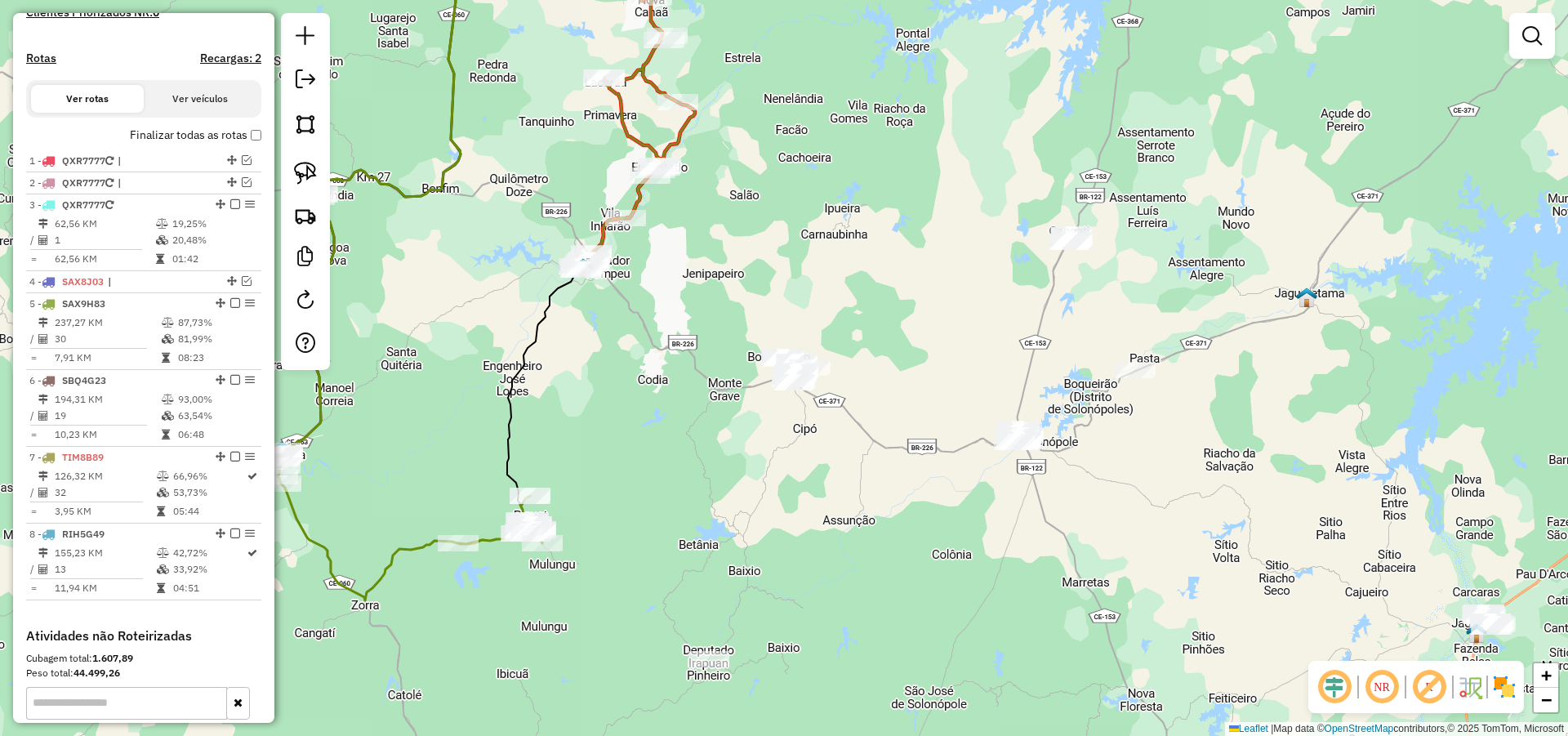
drag, startPoint x: 1163, startPoint y: 98, endPoint x: 1163, endPoint y: 137, distance: 39.0
click at [1163, 137] on div "Janela de atendimento Grade de atendimento Capacidade Transportadoras Veículos …" at bounding box center [784, 368] width 1568 height 736
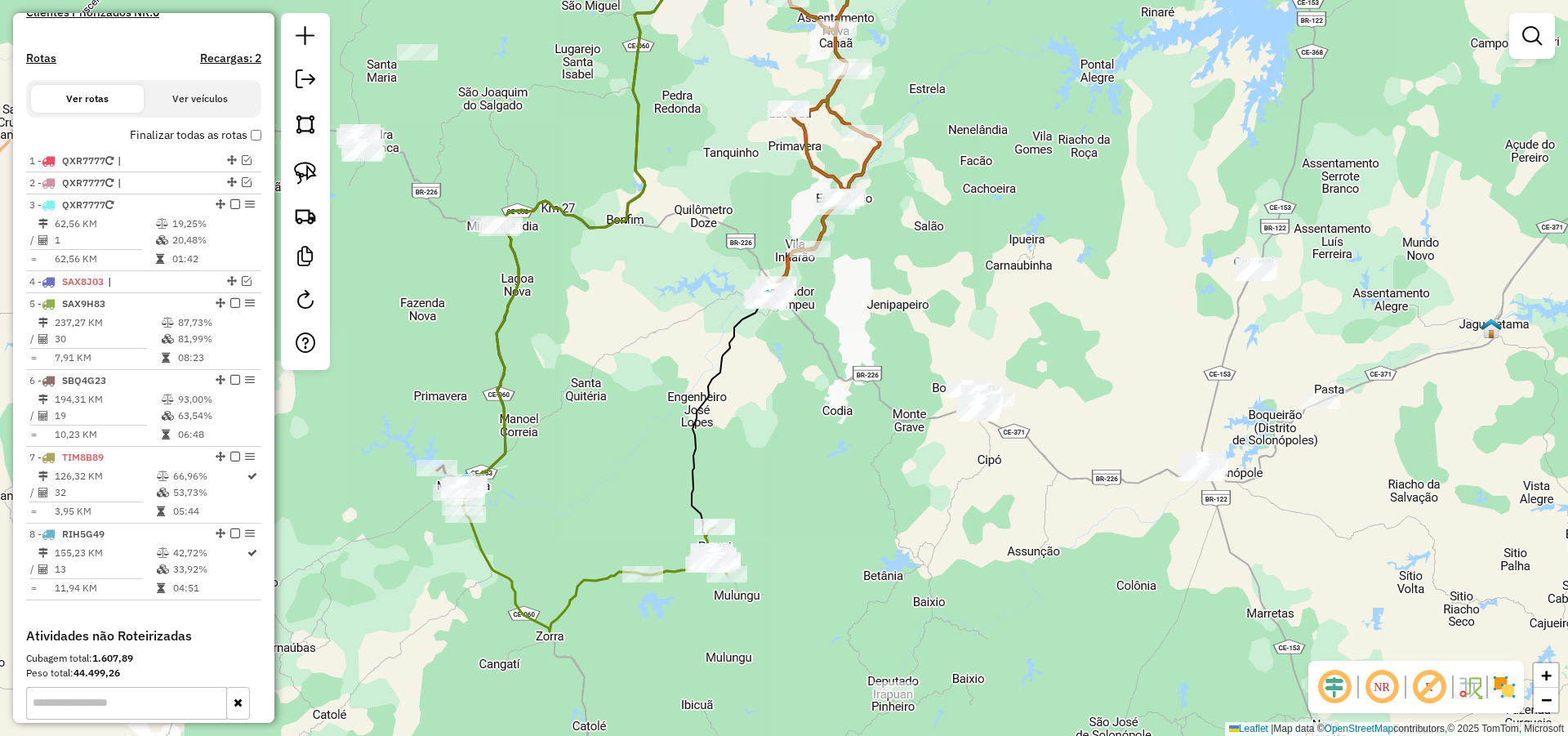
drag, startPoint x: 958, startPoint y: 289, endPoint x: 1089, endPoint y: 309, distance: 132.5
click at [1175, 318] on div "Janela de atendimento Grade de atendimento Capacidade Transportadoras Veículos …" at bounding box center [784, 368] width 1568 height 736
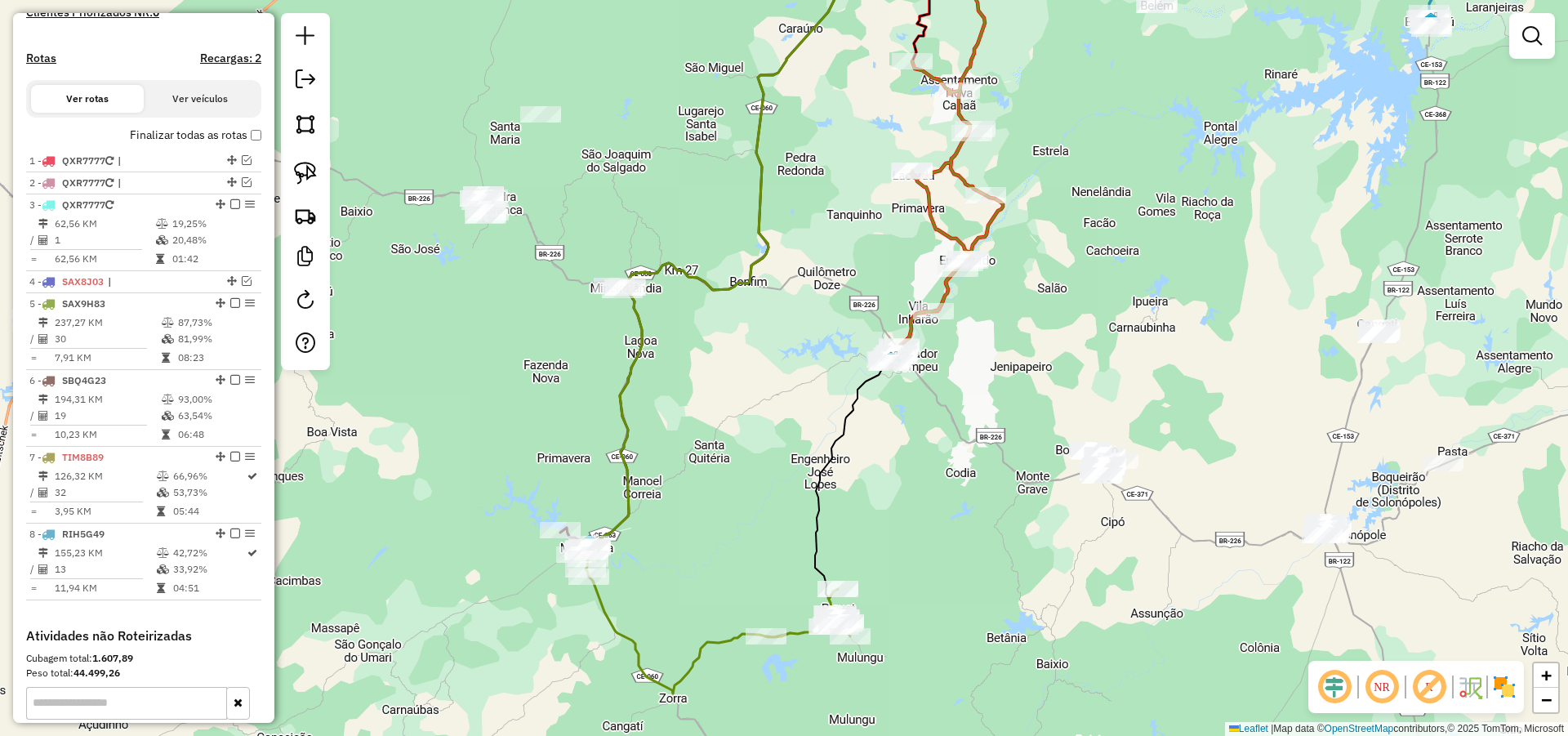
drag, startPoint x: 615, startPoint y: 185, endPoint x: 689, endPoint y: 221, distance: 82.3
click at [679, 216] on div "Janela de atendimento Grade de atendimento Capacidade Transportadoras Veículos …" at bounding box center [784, 368] width 1568 height 736
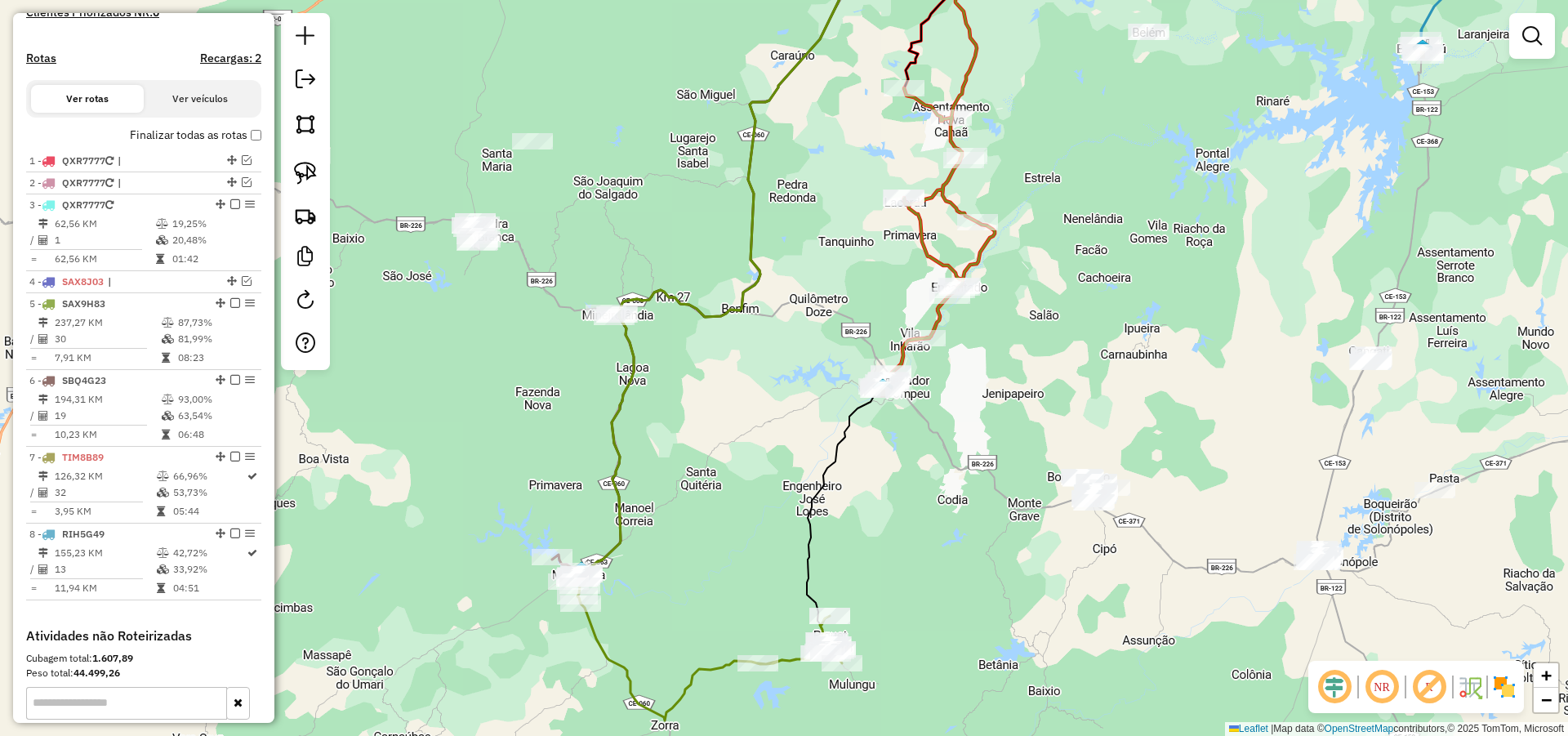
drag, startPoint x: 1062, startPoint y: 186, endPoint x: 994, endPoint y: 310, distance: 141.4
click at [1042, 251] on div "Janela de atendimento Grade de atendimento Capacidade Transportadoras Veículos …" at bounding box center [784, 368] width 1568 height 736
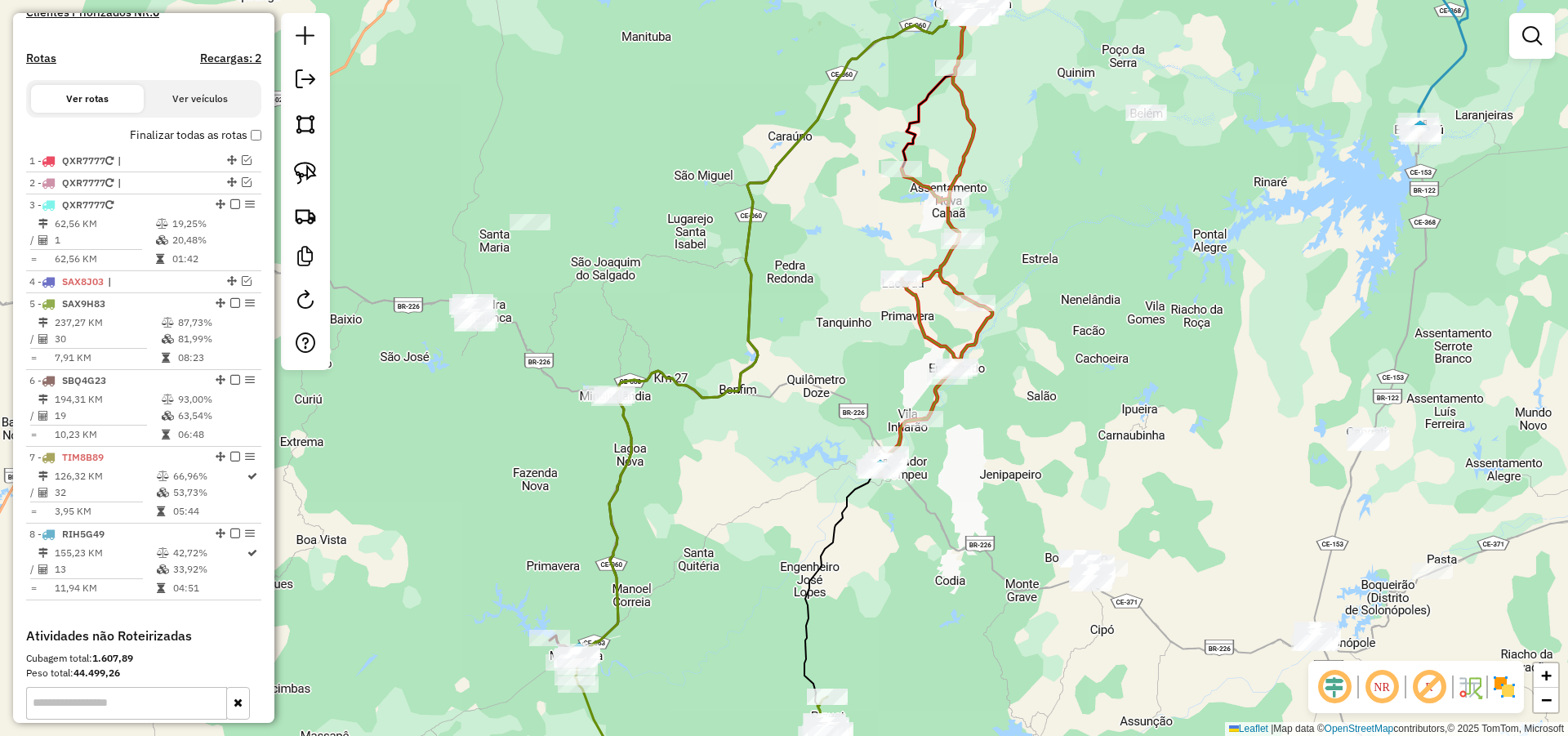
drag, startPoint x: 1011, startPoint y: 193, endPoint x: 1019, endPoint y: 235, distance: 42.8
click at [1019, 235] on div "Janela de atendimento Grade de atendimento Capacidade Transportadoras Veículos …" at bounding box center [784, 368] width 1568 height 736
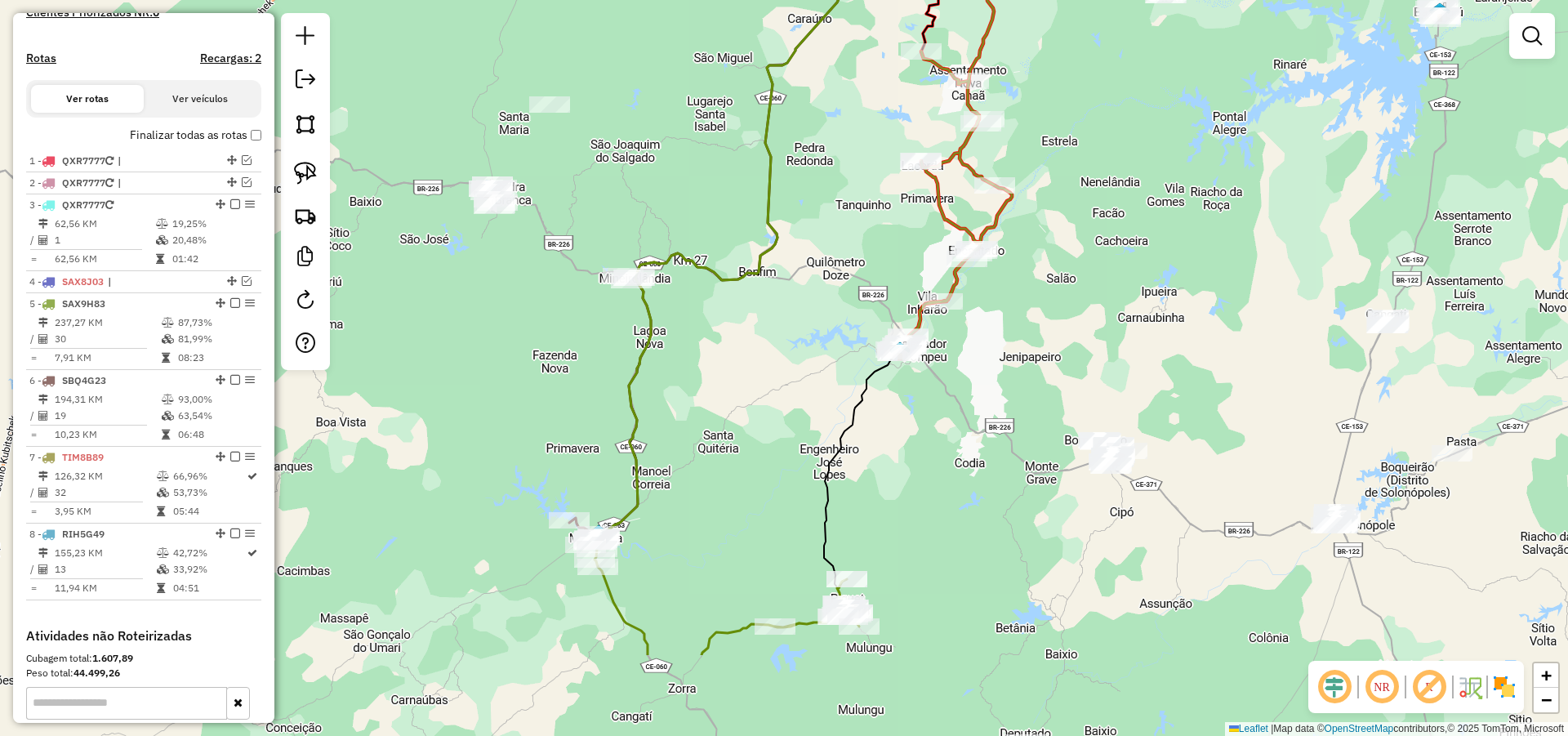
drag, startPoint x: 707, startPoint y: 511, endPoint x: 634, endPoint y: 467, distance: 85.2
click at [694, 433] on div "Janela de atendimento Grade de atendimento Capacidade Transportadoras Veículos …" at bounding box center [784, 368] width 1568 height 736
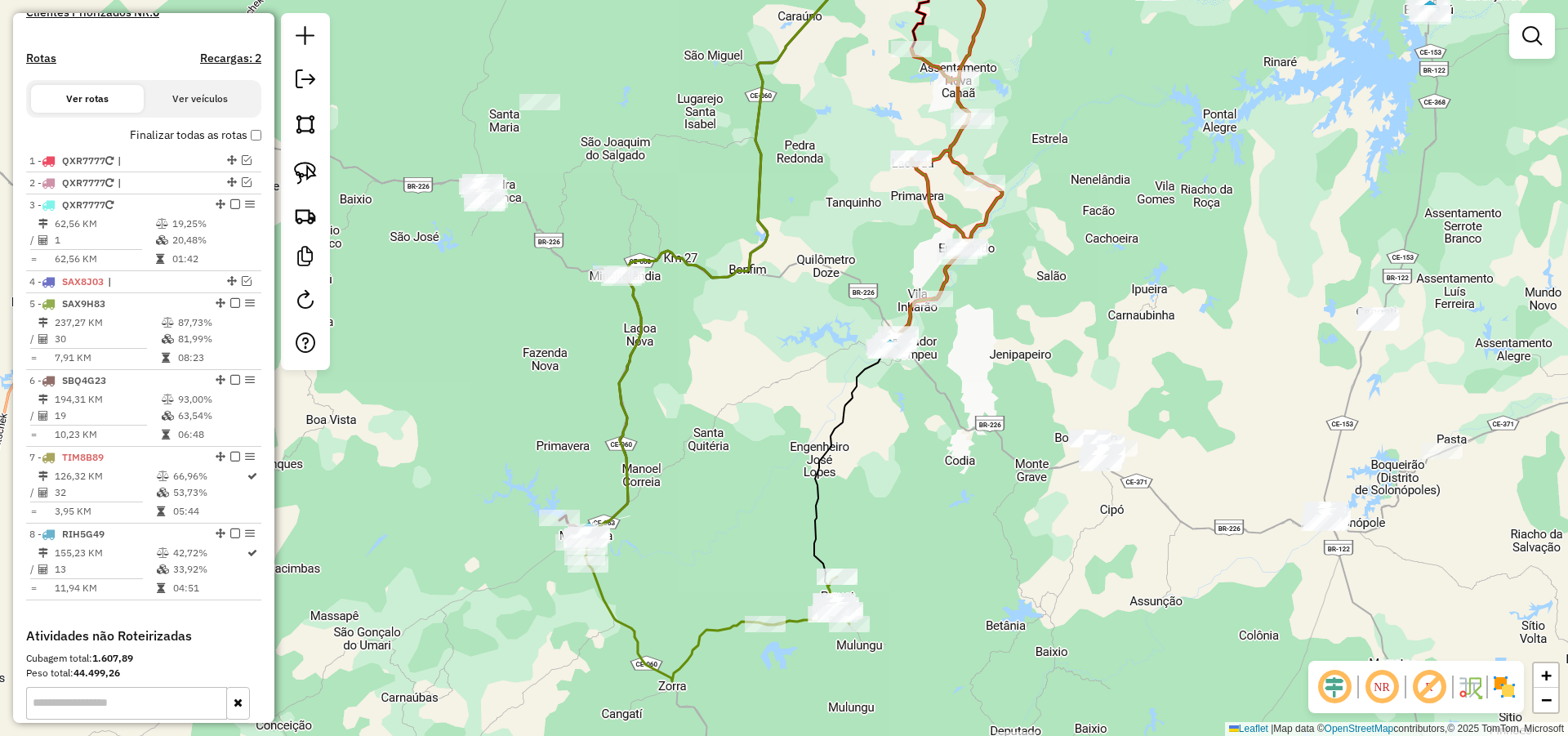
drag, startPoint x: 661, startPoint y: 379, endPoint x: 717, endPoint y: 428, distance: 74.4
click at [695, 455] on div "Janela de atendimento Grade de atendimento Capacidade Transportadoras Veículos …" at bounding box center [784, 368] width 1568 height 736
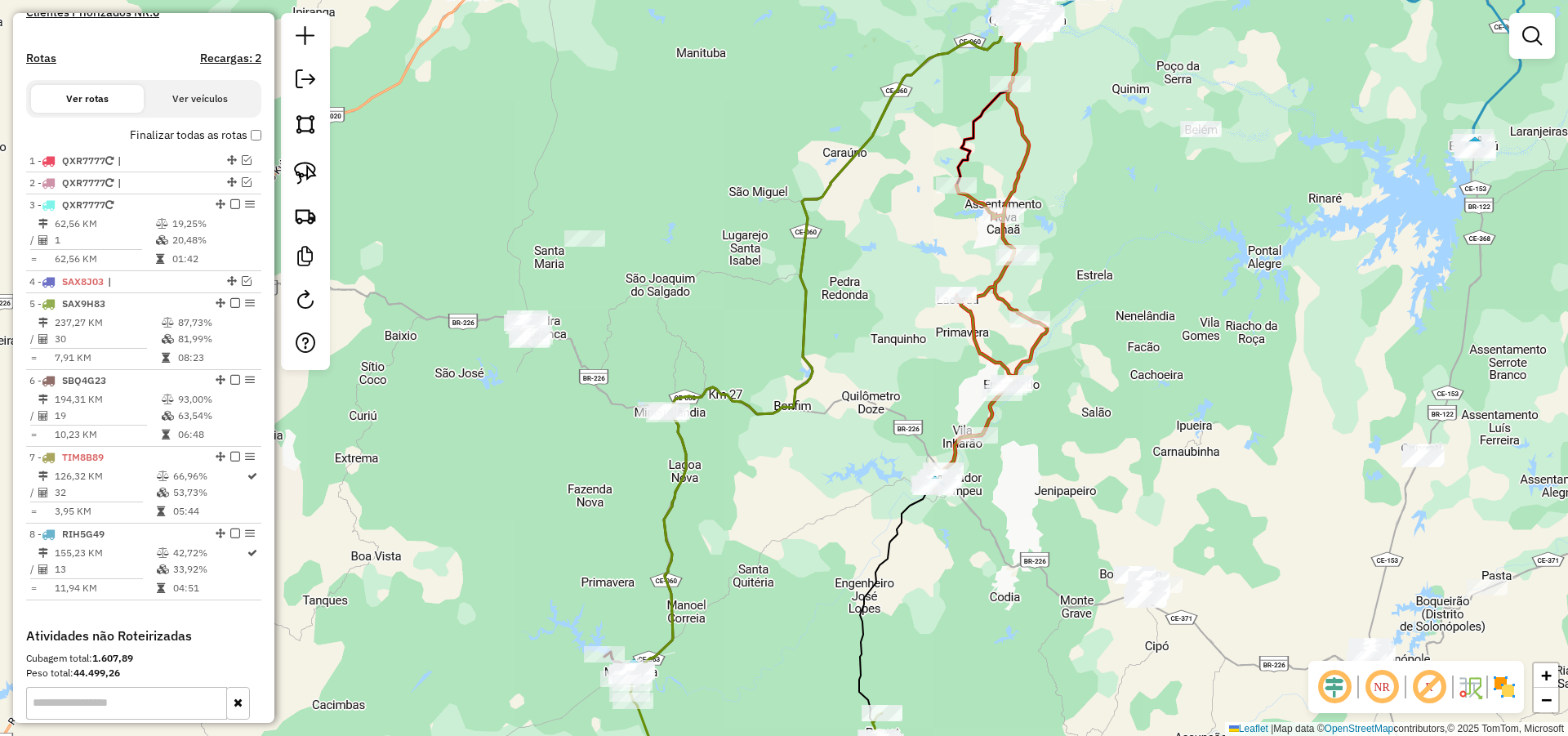
click at [691, 240] on div "Janela de atendimento Grade de atendimento Capacidade Transportadoras Veículos …" at bounding box center [784, 368] width 1568 height 736
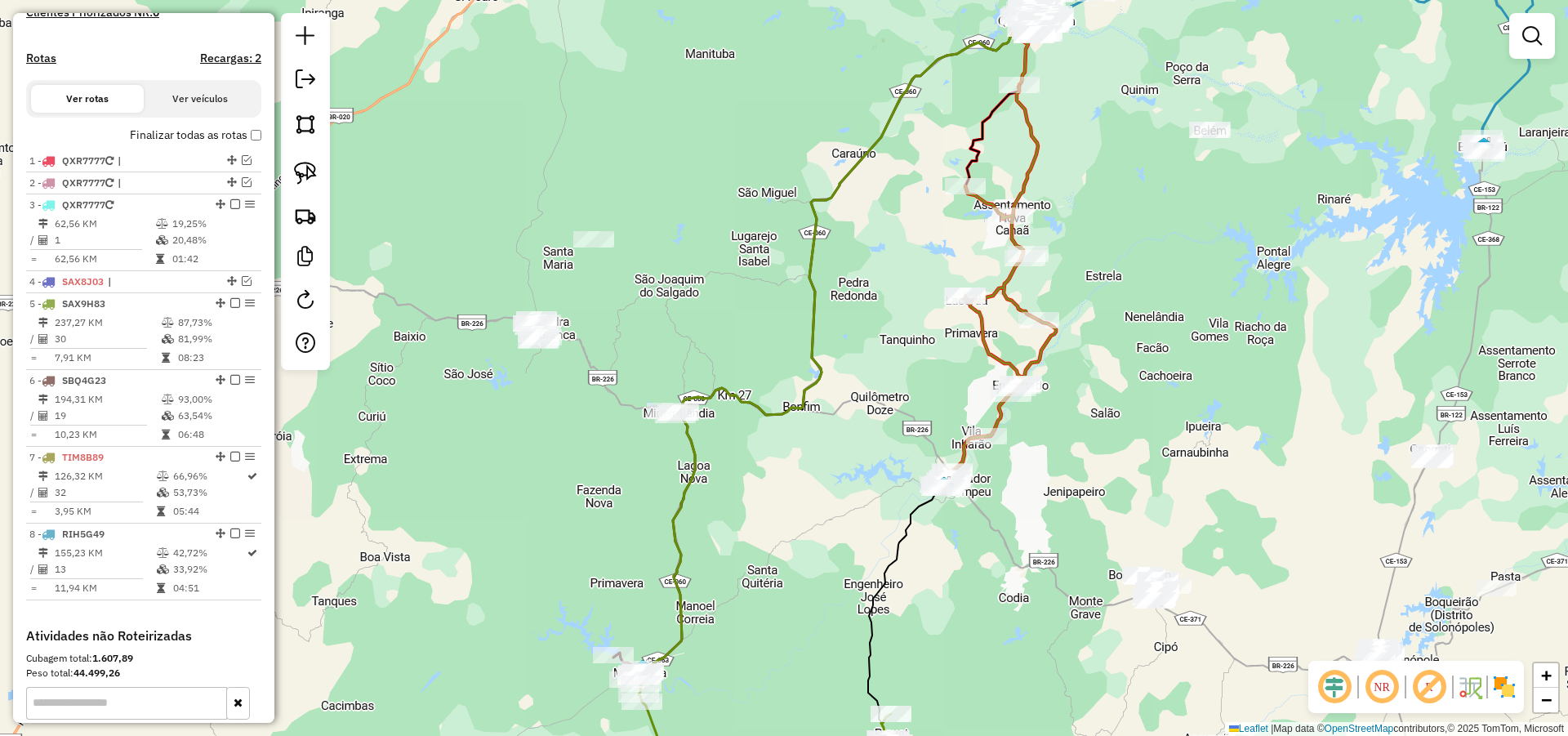
drag, startPoint x: 691, startPoint y: 180, endPoint x: 749, endPoint y: 170, distance: 58.9
click at [744, 170] on div "Janela de atendimento Grade de atendimento Capacidade Transportadoras Veículos …" at bounding box center [784, 368] width 1568 height 736
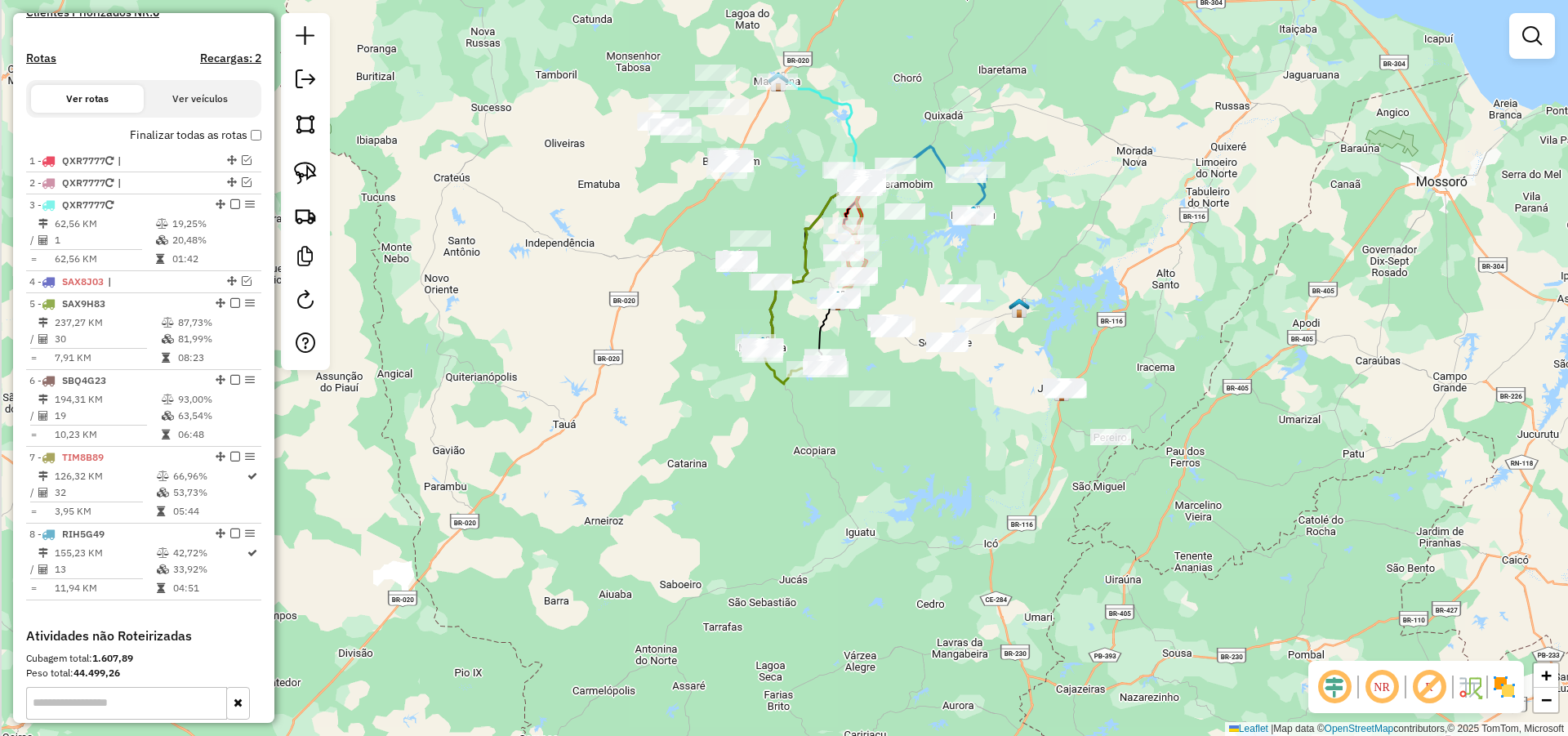
drag, startPoint x: 769, startPoint y: 128, endPoint x: 792, endPoint y: 257, distance: 131.0
click at [792, 254] on div "Janela de atendimento Grade de atendimento Capacidade Transportadoras Veículos …" at bounding box center [784, 368] width 1568 height 736
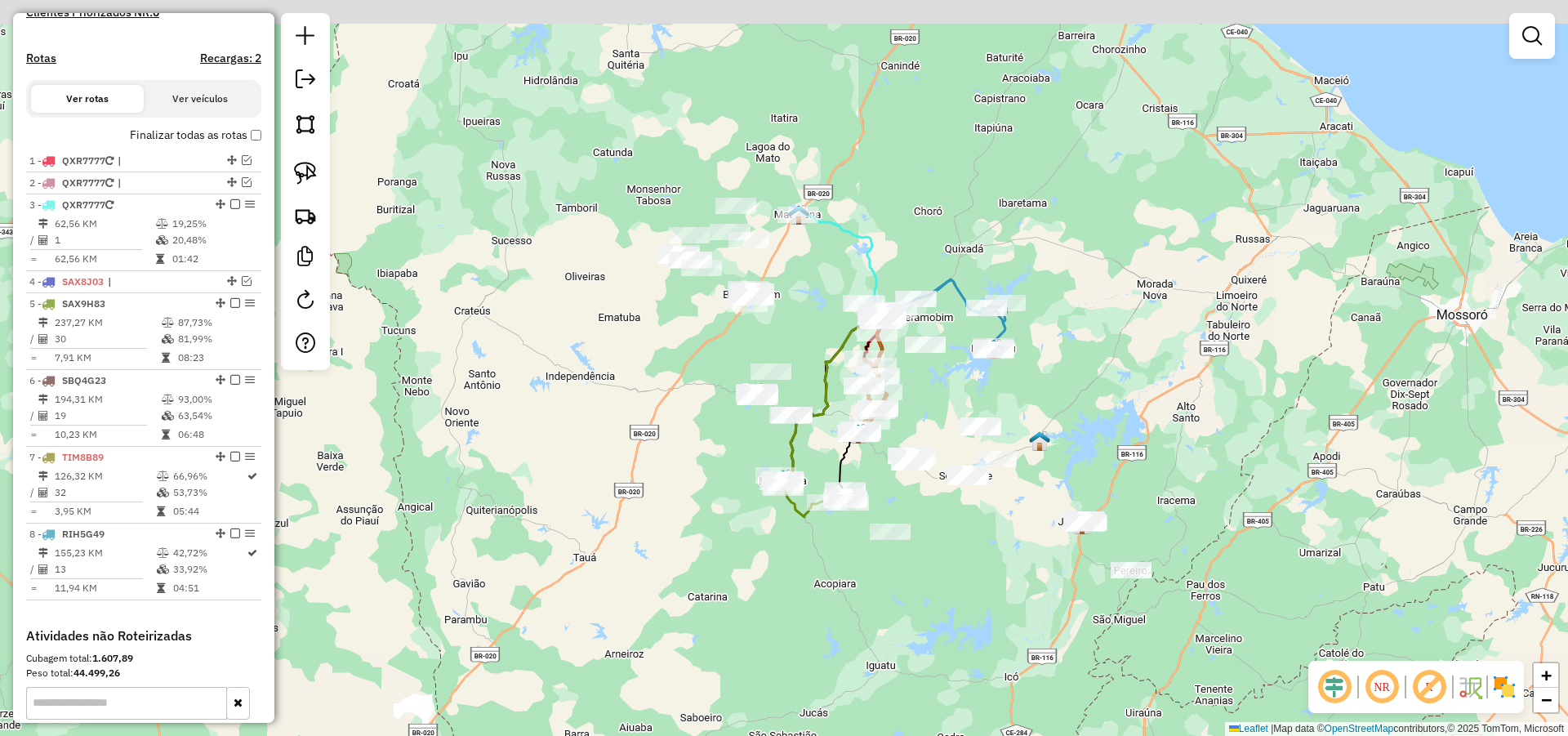
drag, startPoint x: 801, startPoint y: 272, endPoint x: 803, endPoint y: 297, distance: 25.1
click at [803, 297] on div "Janela de atendimento Grade de atendimento Capacidade Transportadoras Veículos …" at bounding box center [784, 368] width 1568 height 736
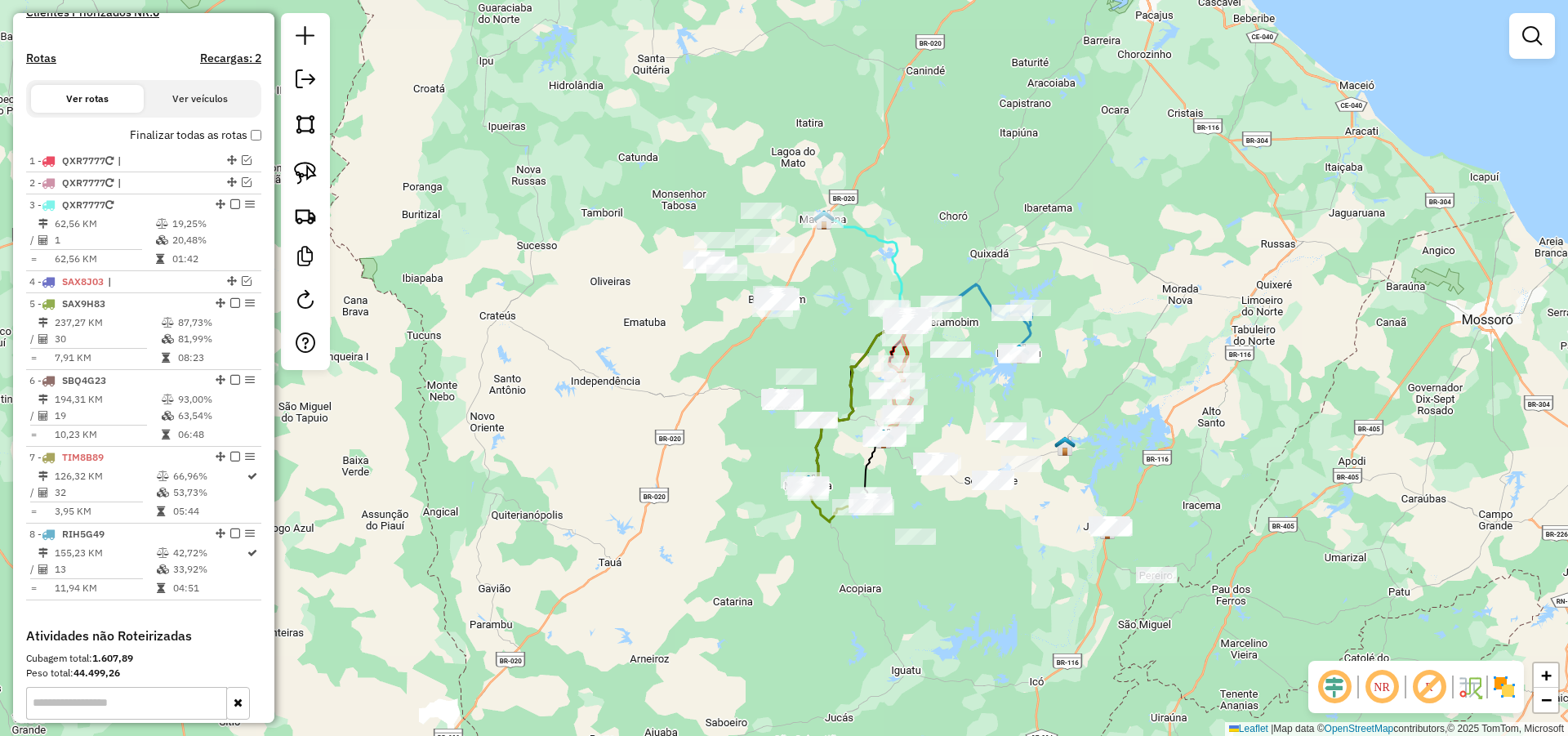
drag, startPoint x: 942, startPoint y: 388, endPoint x: 963, endPoint y: 392, distance: 21.4
click at [961, 390] on div "Janela de atendimento Grade de atendimento Capacidade Transportadoras Veículos …" at bounding box center [784, 368] width 1568 height 736
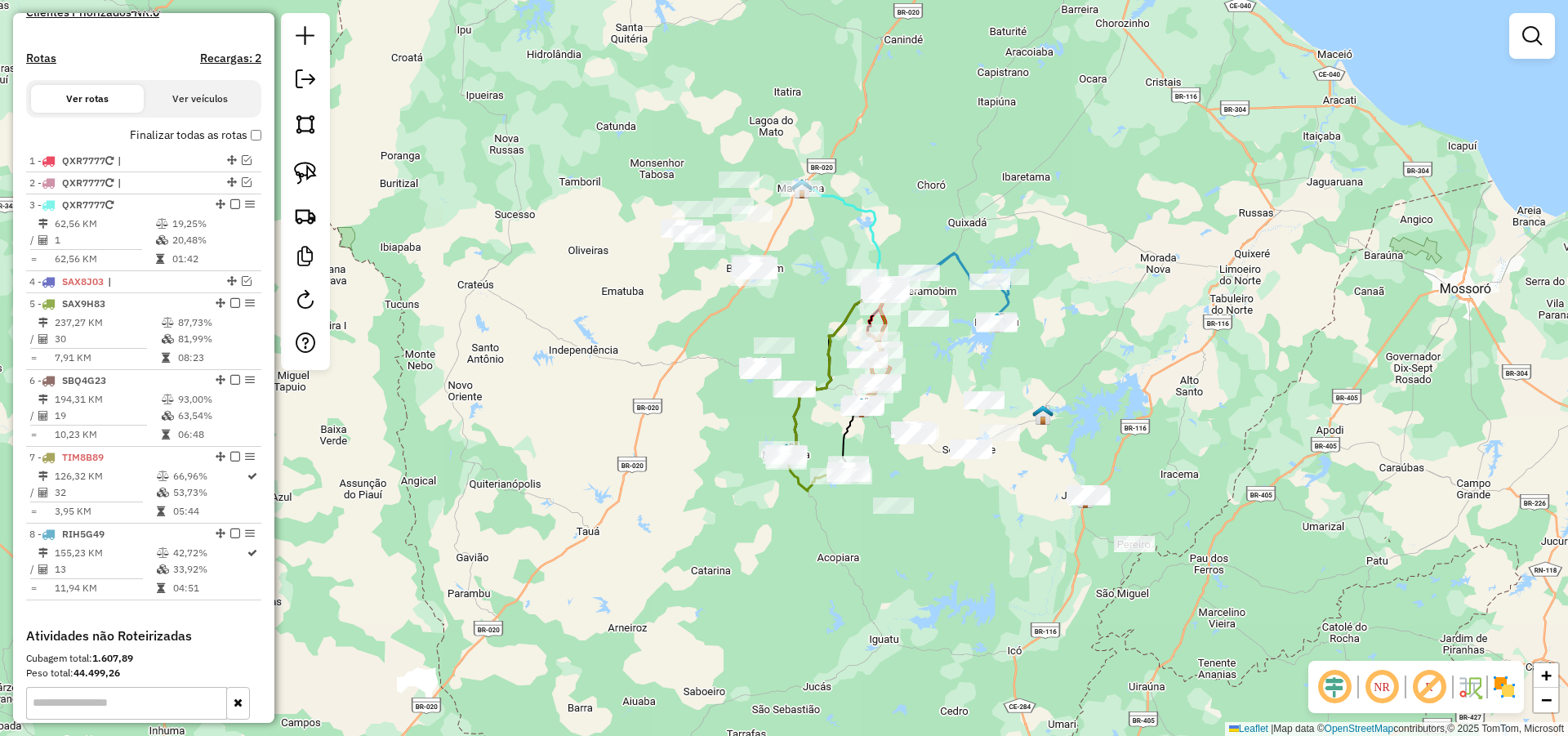
drag, startPoint x: 1084, startPoint y: 419, endPoint x: 1051, endPoint y: 388, distance: 45.3
click at [1060, 387] on div "Janela de atendimento Grade de atendimento Capacidade Transportadoras Veículos …" at bounding box center [784, 368] width 1568 height 736
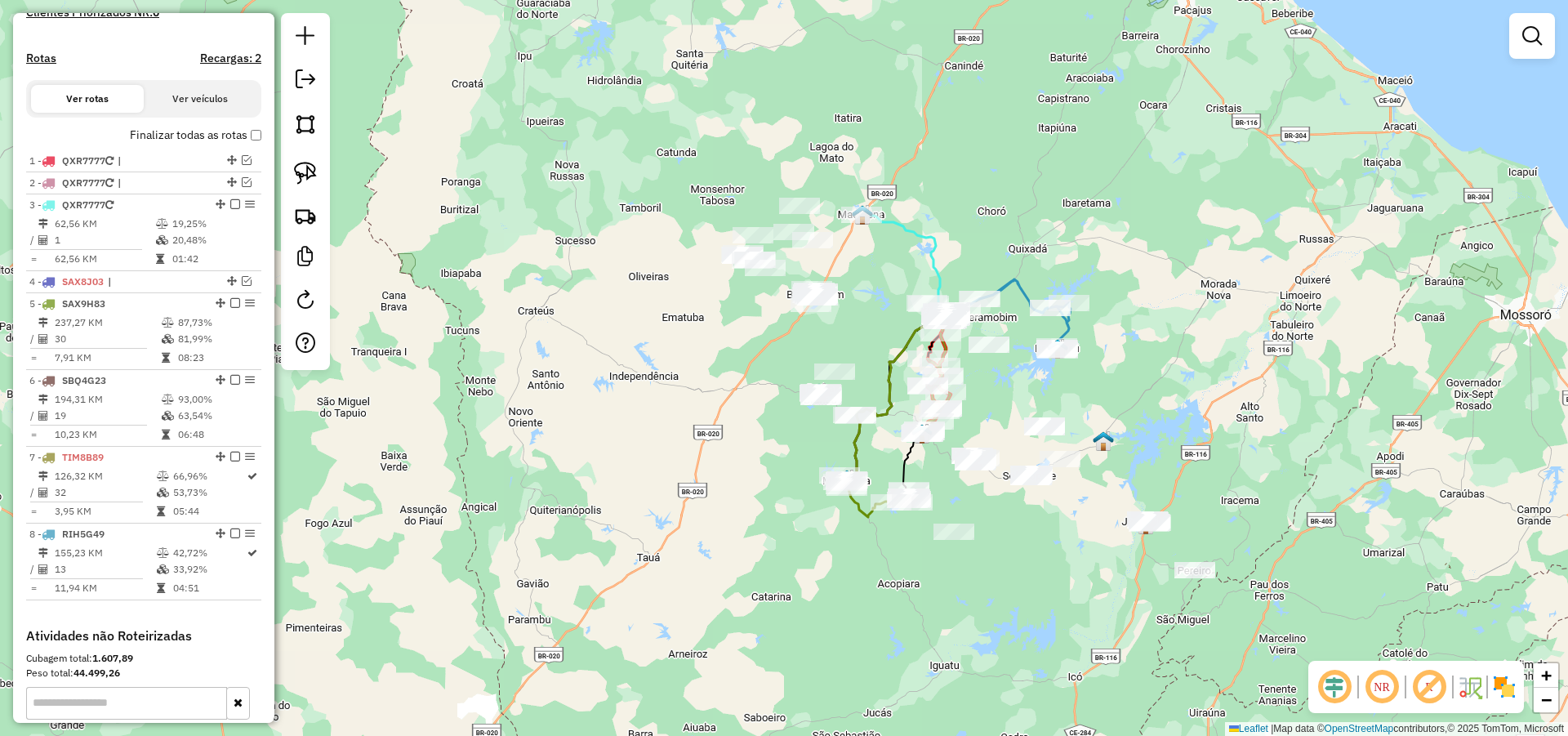
drag, startPoint x: 904, startPoint y: 173, endPoint x: 926, endPoint y: 228, distance: 59.2
click at [926, 217] on div "Janela de atendimento Grade de atendimento Capacidade Transportadoras Veículos …" at bounding box center [784, 368] width 1568 height 736
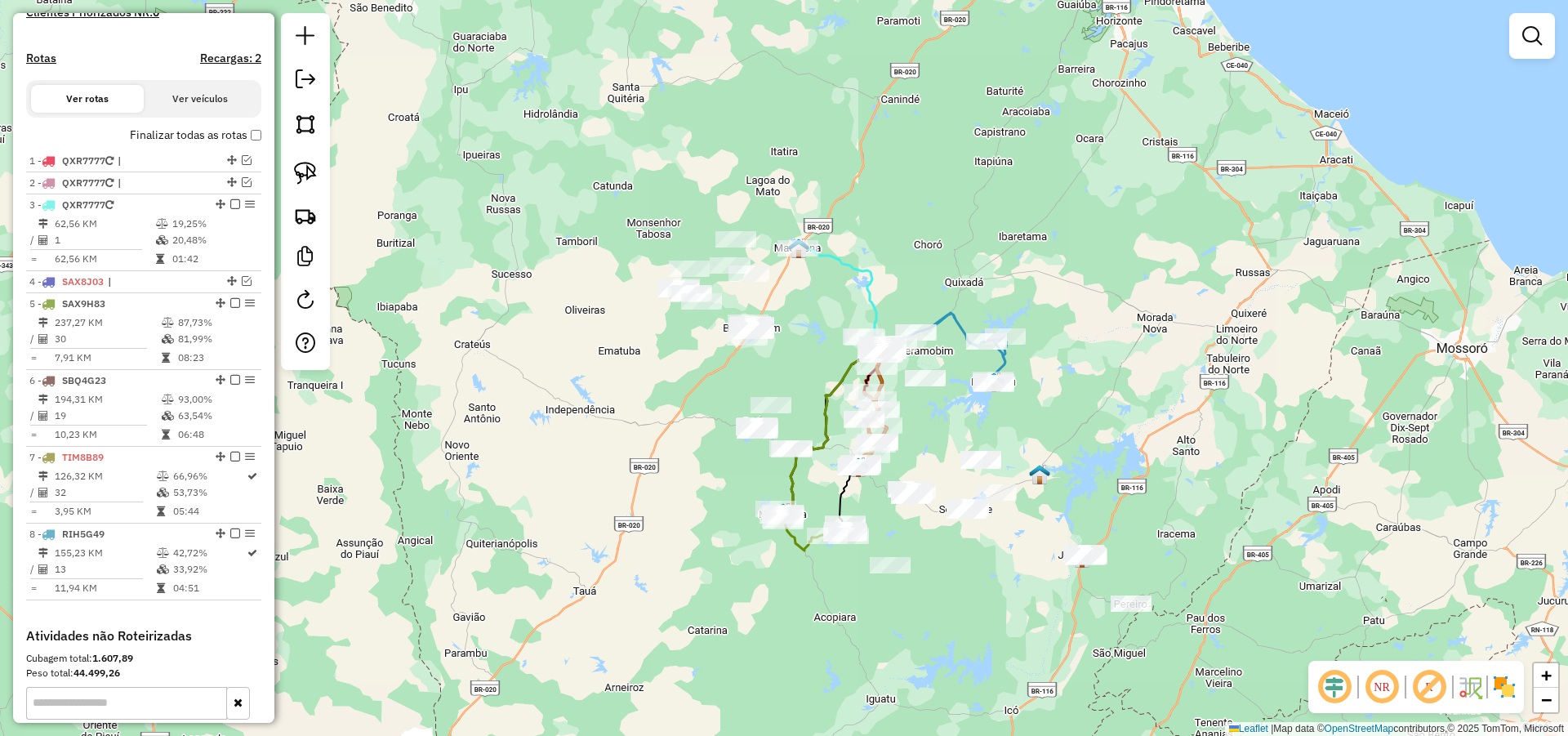
drag, startPoint x: 1012, startPoint y: 154, endPoint x: 948, endPoint y: 165, distance: 64.9
click at [948, 165] on div "Janela de atendimento Grade de atendimento Capacidade Transportadoras Veículos …" at bounding box center [784, 368] width 1568 height 736
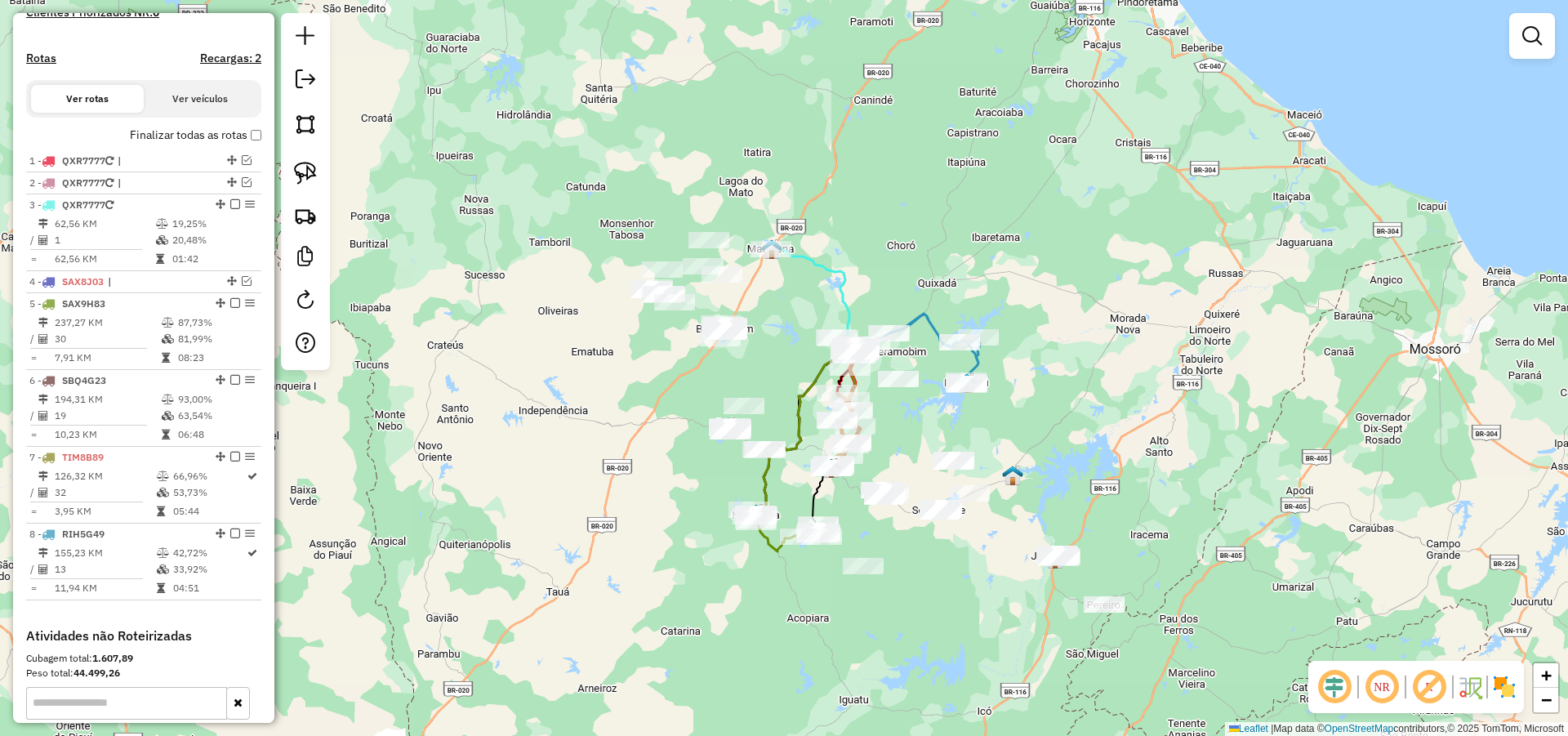
drag, startPoint x: 923, startPoint y: 214, endPoint x: 866, endPoint y: 199, distance: 58.9
click at [869, 201] on div "Janela de atendimento Grade de atendimento Capacidade Transportadoras Veículos …" at bounding box center [784, 368] width 1568 height 736
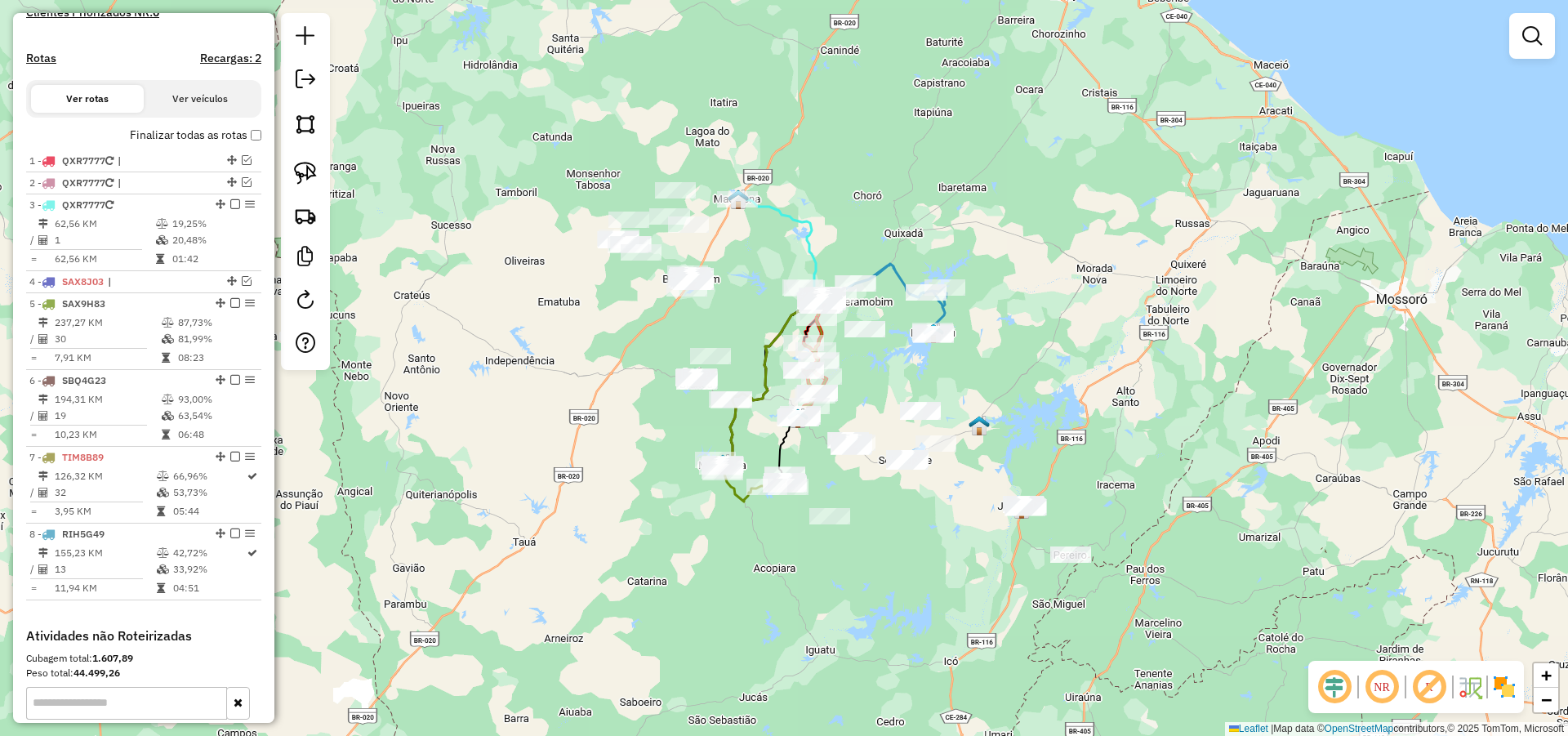
drag, startPoint x: 770, startPoint y: 286, endPoint x: 771, endPoint y: 218, distance: 68.0
click at [770, 219] on div "Janela de atendimento Grade de atendimento Capacidade Transportadoras Veículos …" at bounding box center [784, 368] width 1568 height 736
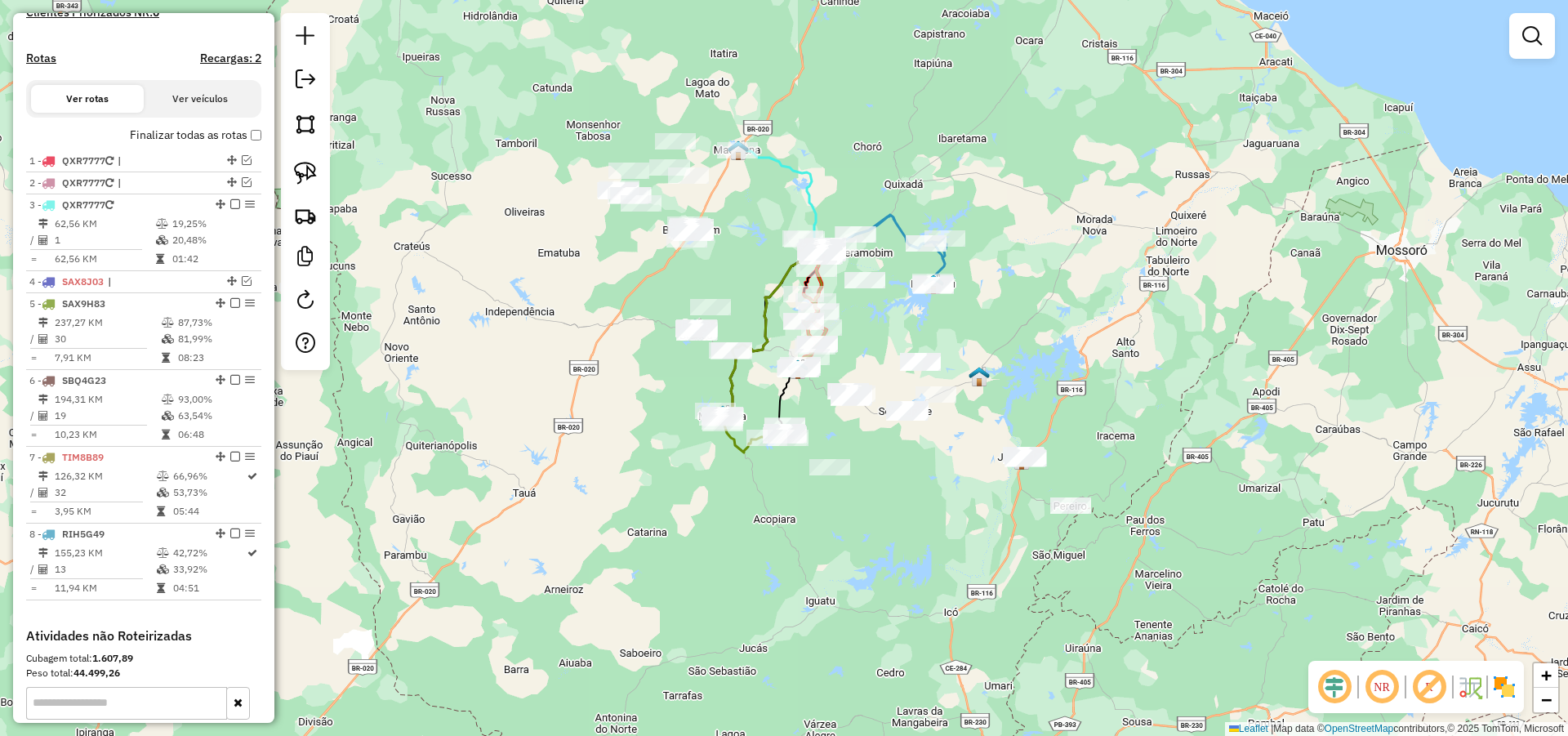
drag, startPoint x: 864, startPoint y: 146, endPoint x: 840, endPoint y: 158, distance: 26.8
click at [841, 158] on div "Janela de atendimento Grade de atendimento Capacidade Transportadoras Veículos …" at bounding box center [784, 368] width 1568 height 736
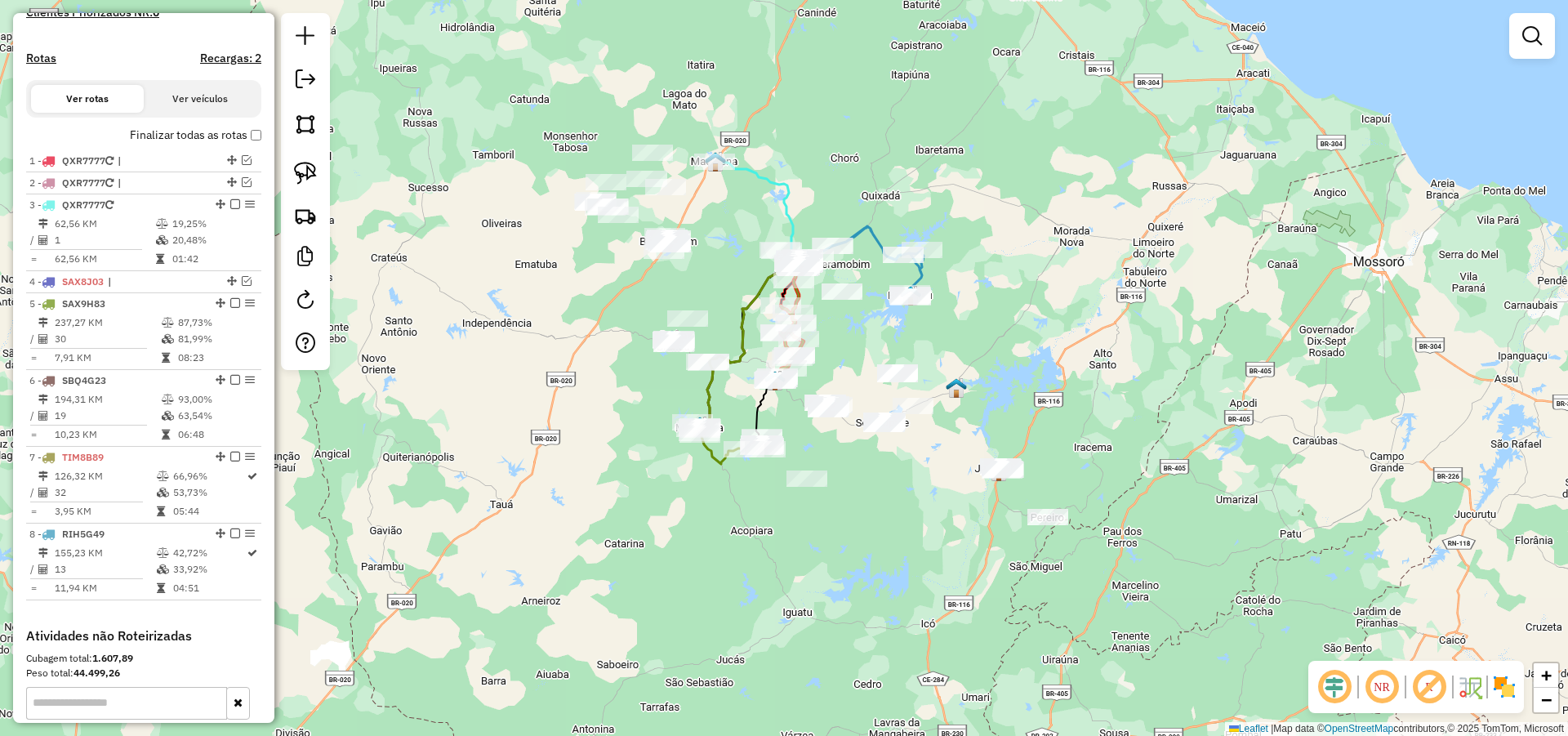
drag, startPoint x: 963, startPoint y: 343, endPoint x: 958, endPoint y: 273, distance: 70.2
click at [958, 274] on div "Janela de atendimento Grade de atendimento Capacidade Transportadoras Veículos …" at bounding box center [784, 368] width 1568 height 736
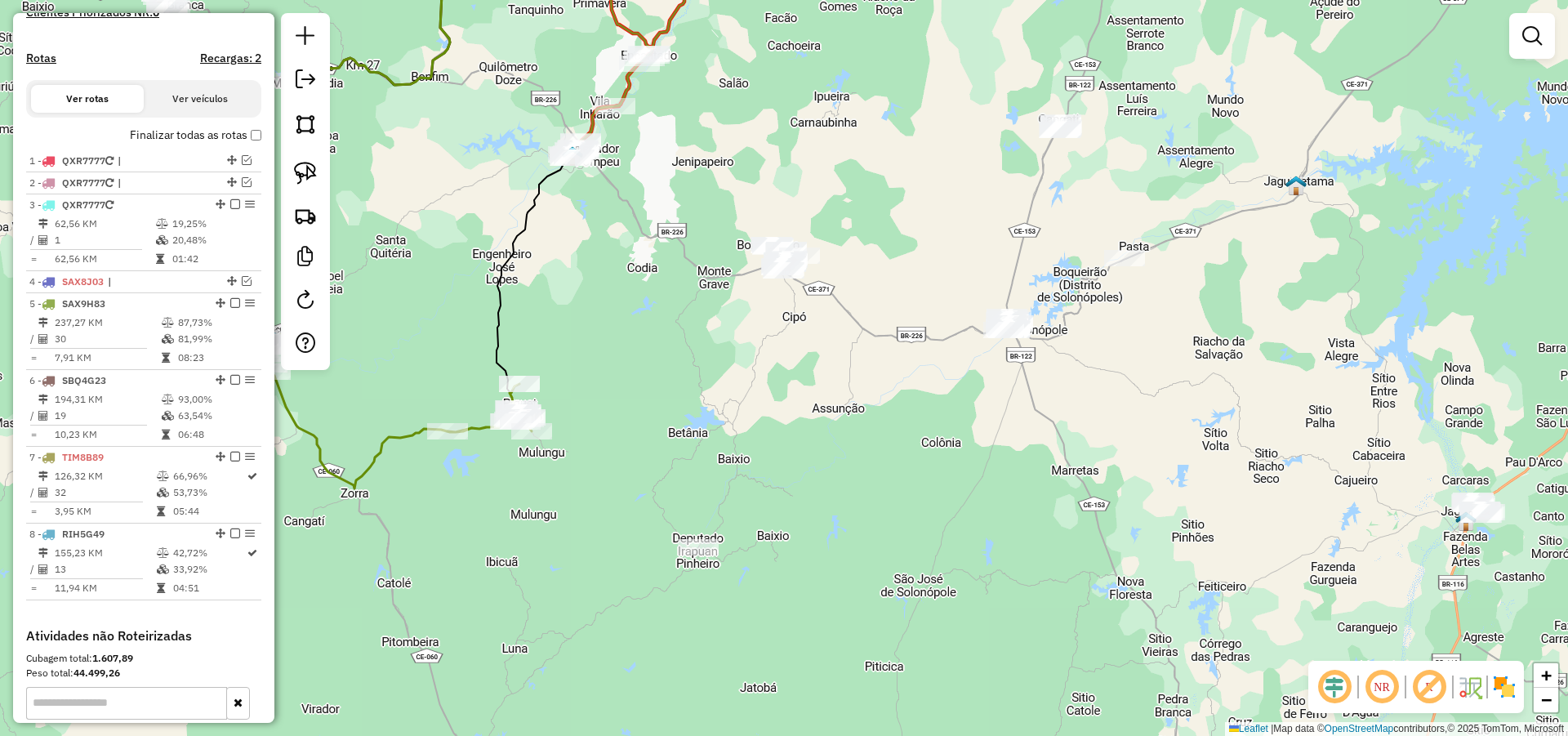
click at [994, 380] on div "Janela de atendimento Grade de atendimento Capacidade Transportadoras Veículos …" at bounding box center [784, 368] width 1568 height 736
click at [311, 158] on link at bounding box center [305, 173] width 36 height 36
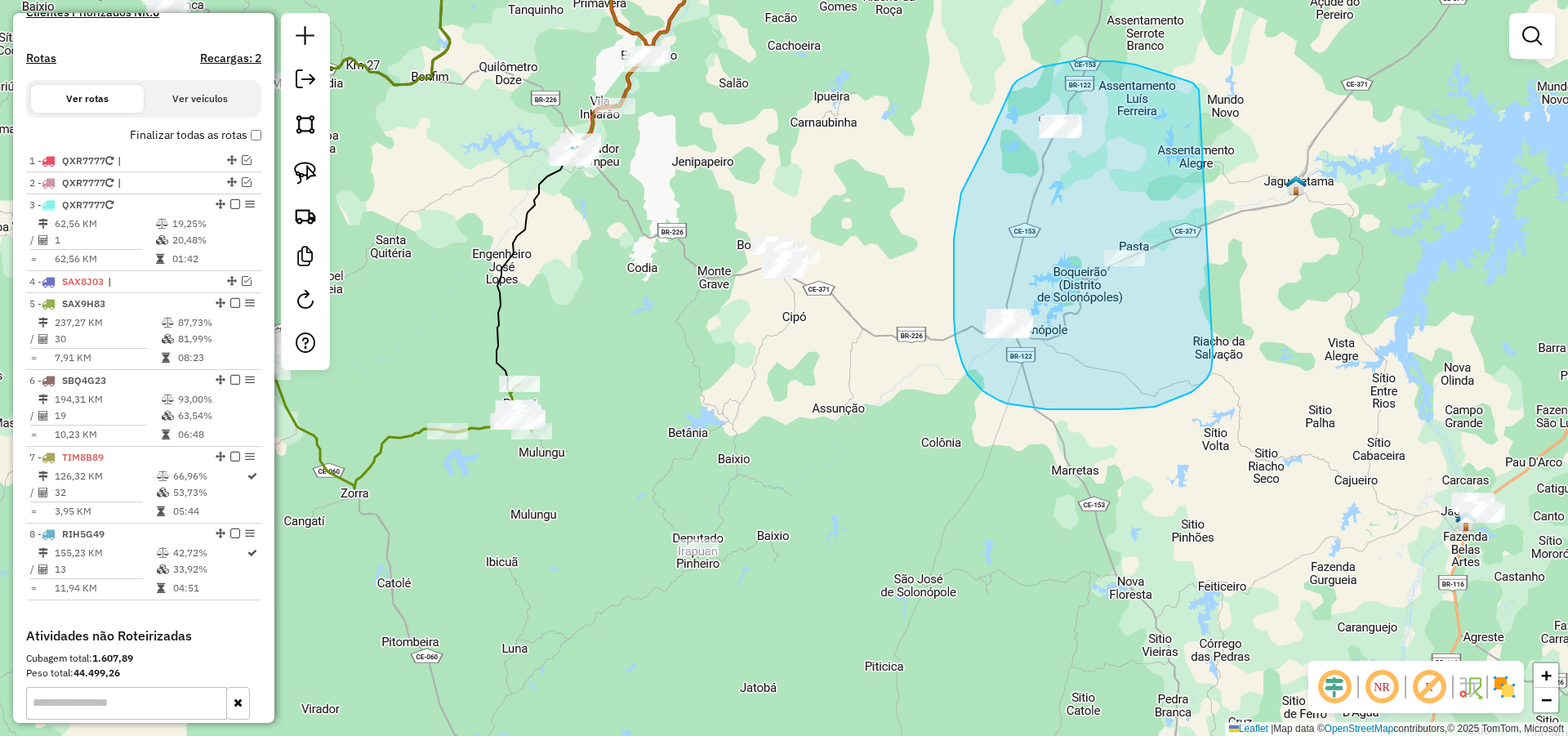
drag, startPoint x: 1113, startPoint y: 61, endPoint x: 1213, endPoint y: 349, distance: 304.9
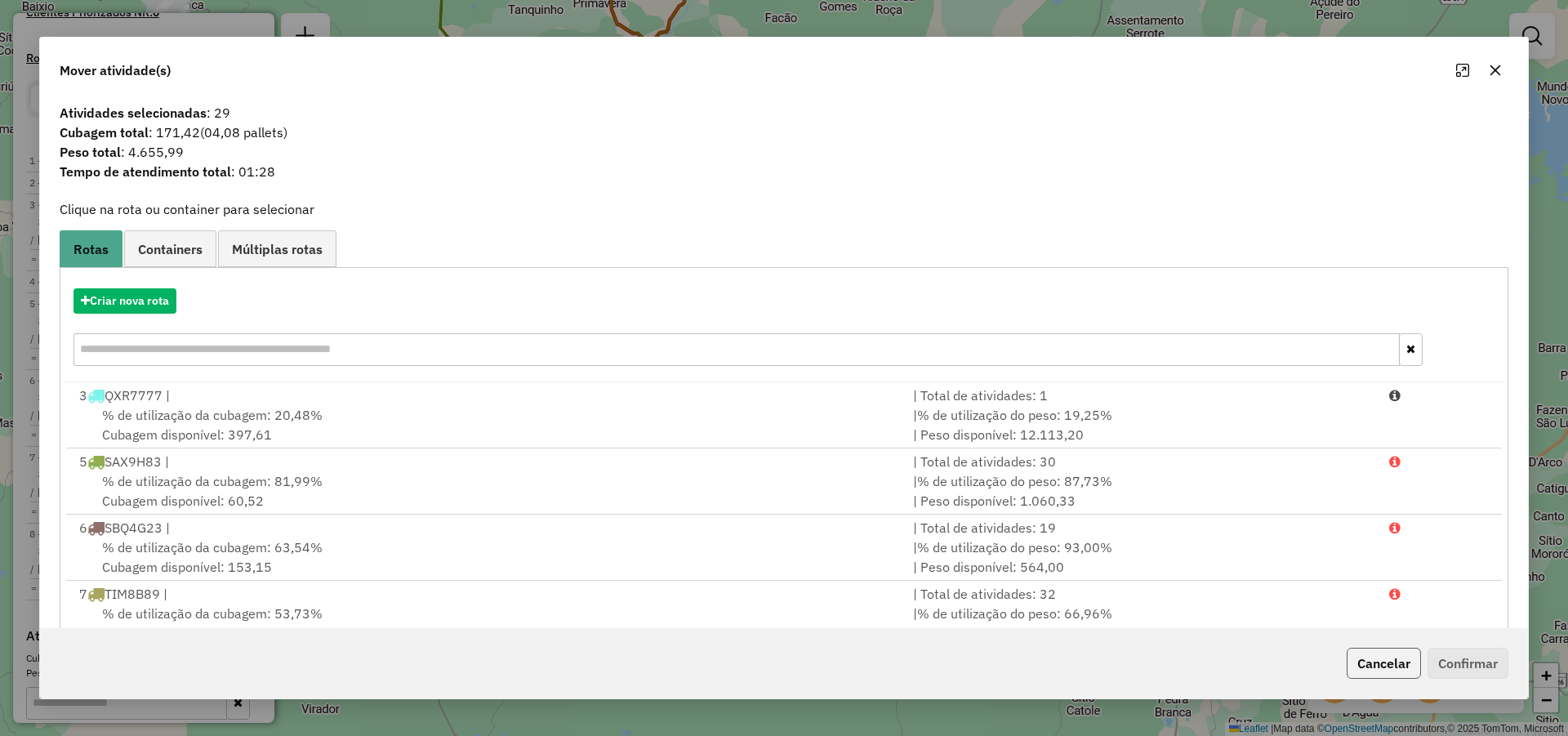
click at [1407, 664] on button "Cancelar" at bounding box center [1384, 663] width 74 height 31
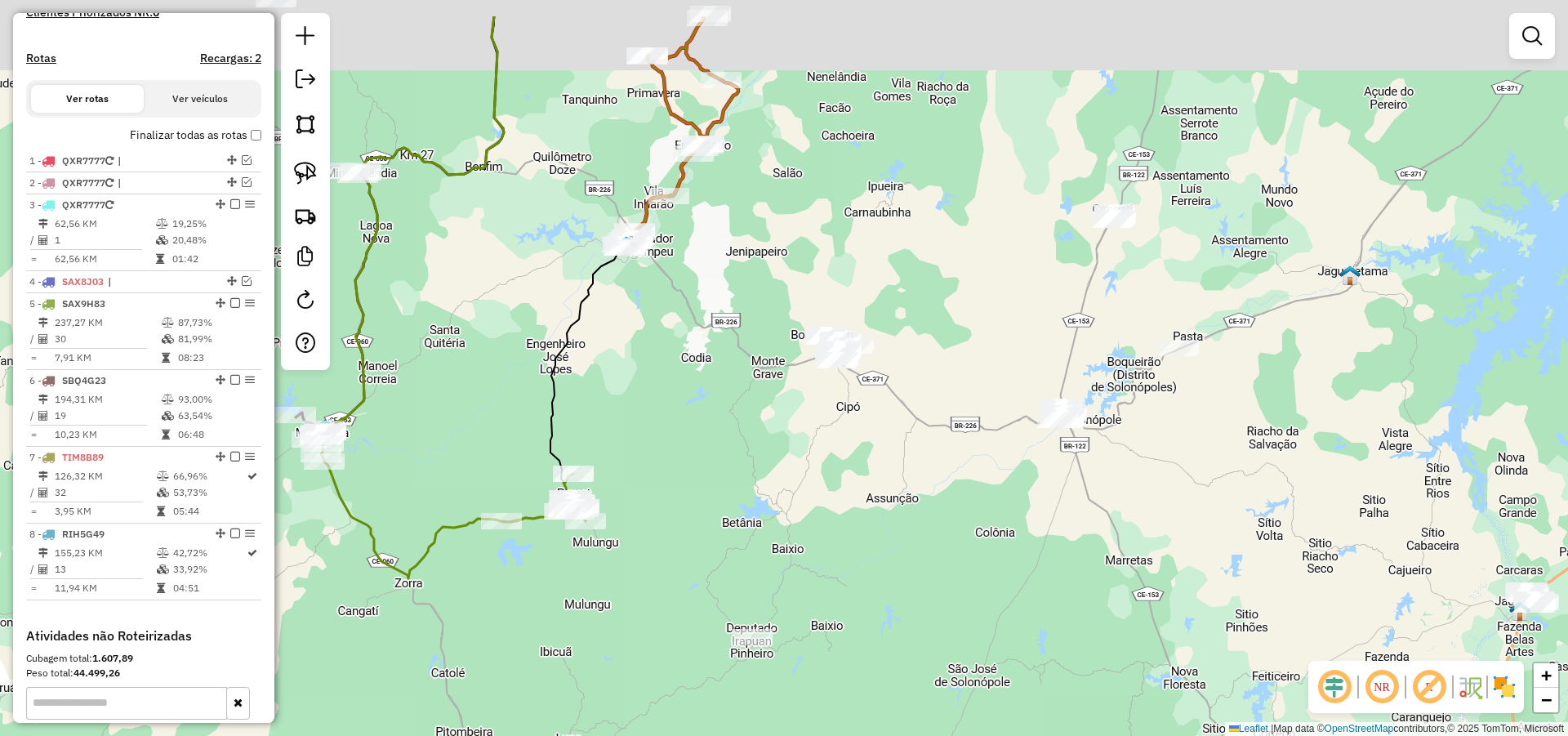
drag, startPoint x: 919, startPoint y: 238, endPoint x: 955, endPoint y: 305, distance: 76.1
click at [954, 304] on div "Janela de atendimento Grade de atendimento Capacidade Transportadoras Veículos …" at bounding box center [784, 368] width 1568 height 736
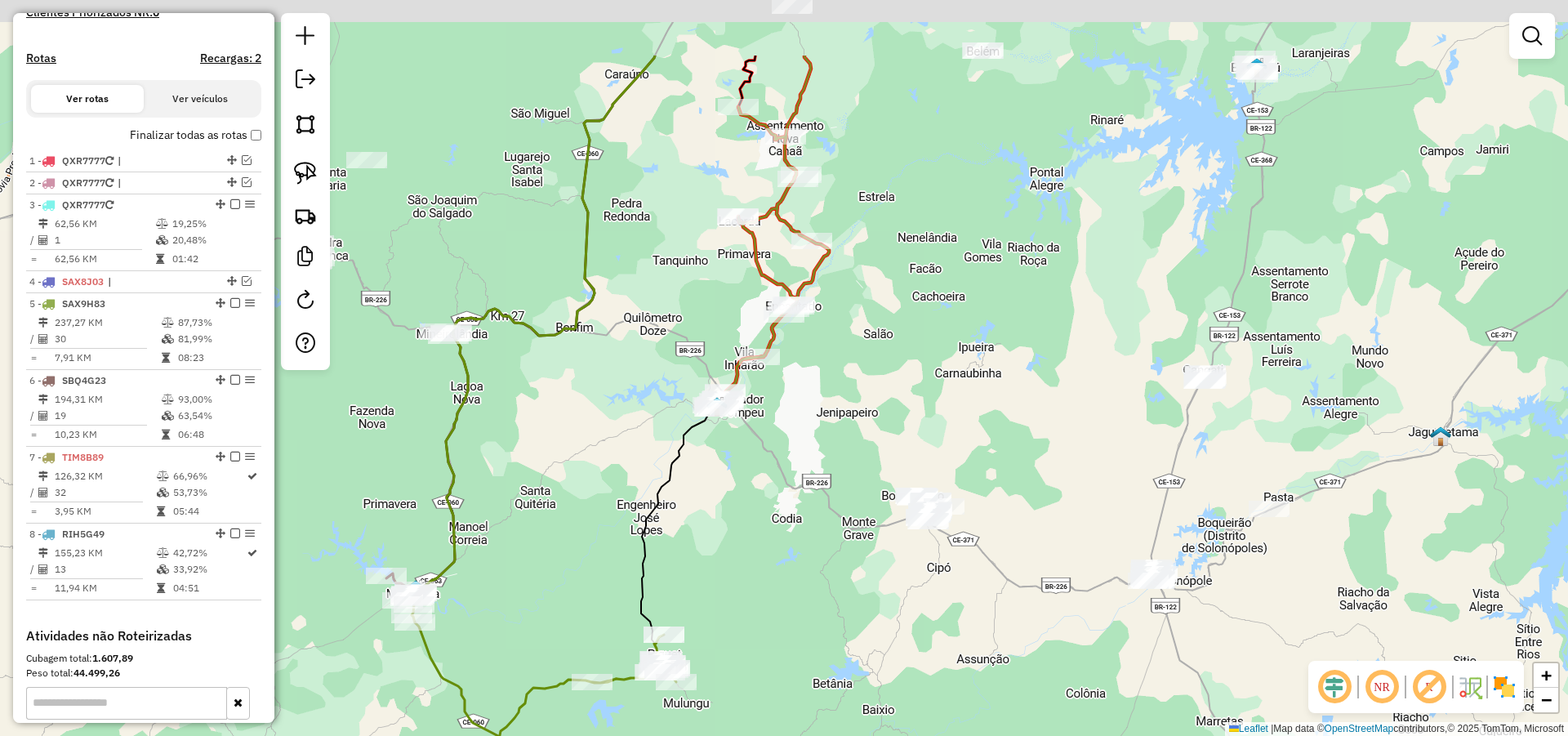
drag, startPoint x: 997, startPoint y: 364, endPoint x: 1038, endPoint y: 415, distance: 65.4
click at [1038, 415] on div "Janela de atendimento Grade de atendimento Capacidade Transportadoras Veículos …" at bounding box center [784, 368] width 1568 height 736
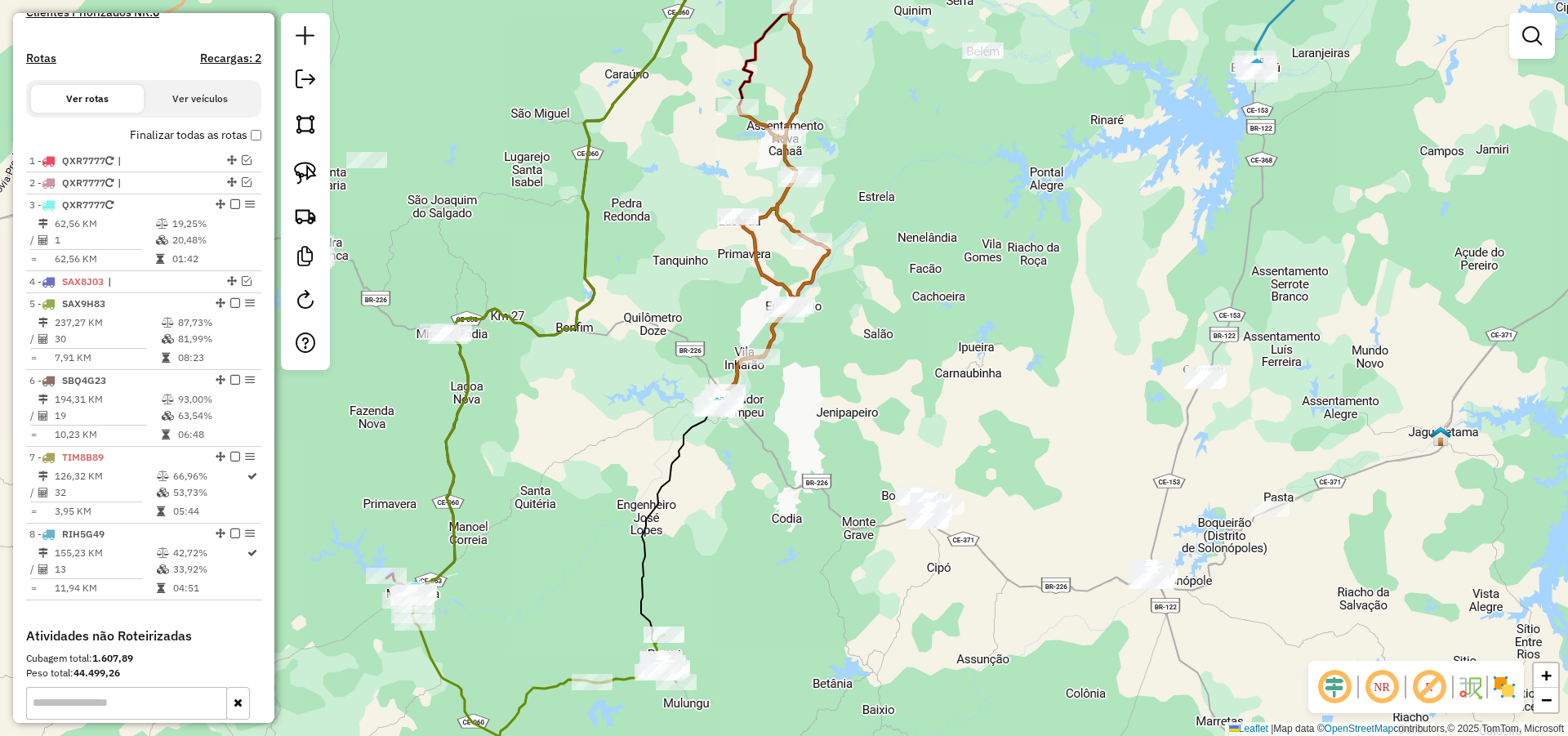
click at [1030, 382] on div "Janela de atendimento Grade de atendimento Capacidade Transportadoras Veículos …" at bounding box center [784, 368] width 1568 height 736
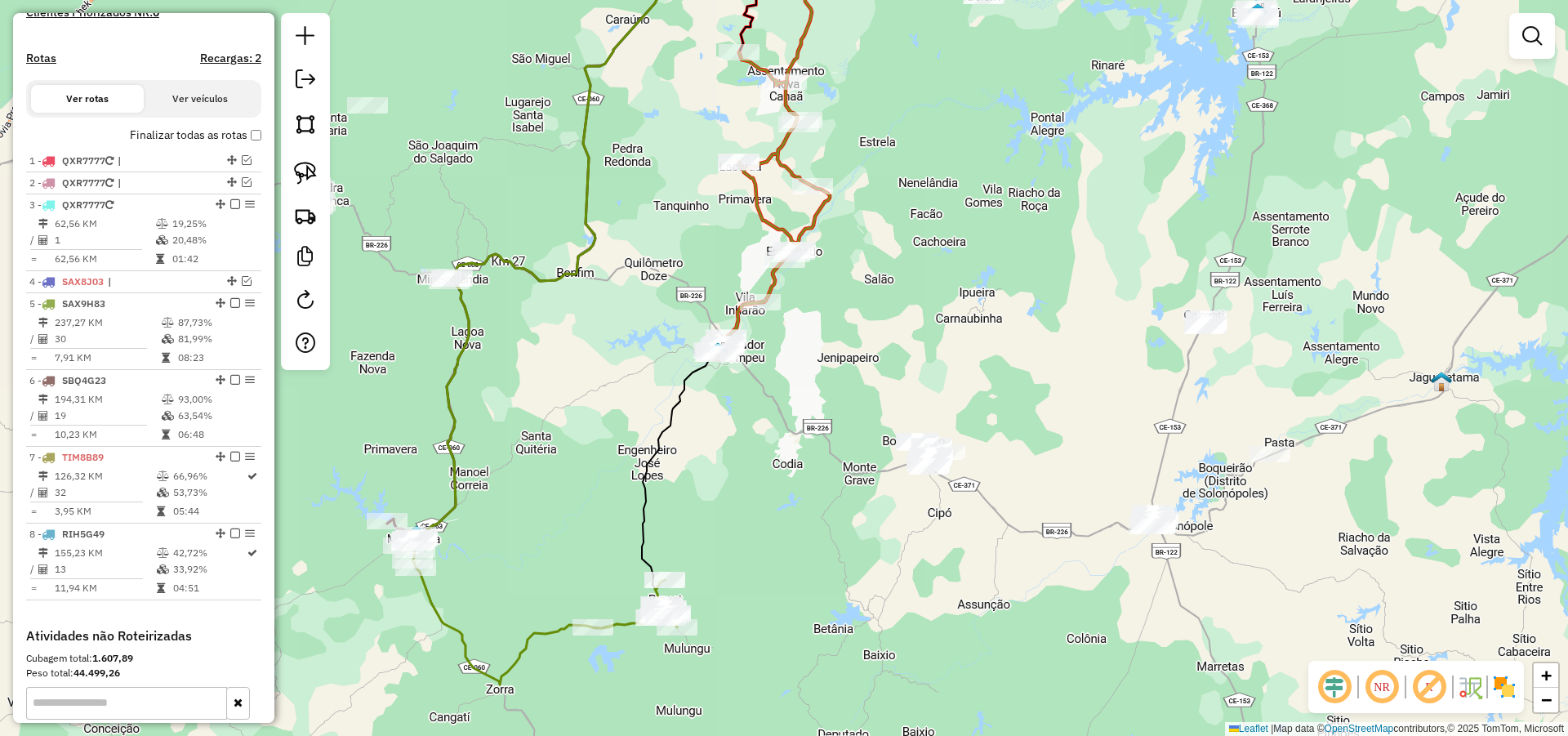
drag, startPoint x: 1024, startPoint y: 378, endPoint x: 1024, endPoint y: 358, distance: 20.0
click at [1024, 358] on div "Janela de atendimento Grade de atendimento Capacidade Transportadoras Veículos …" at bounding box center [784, 368] width 1568 height 736
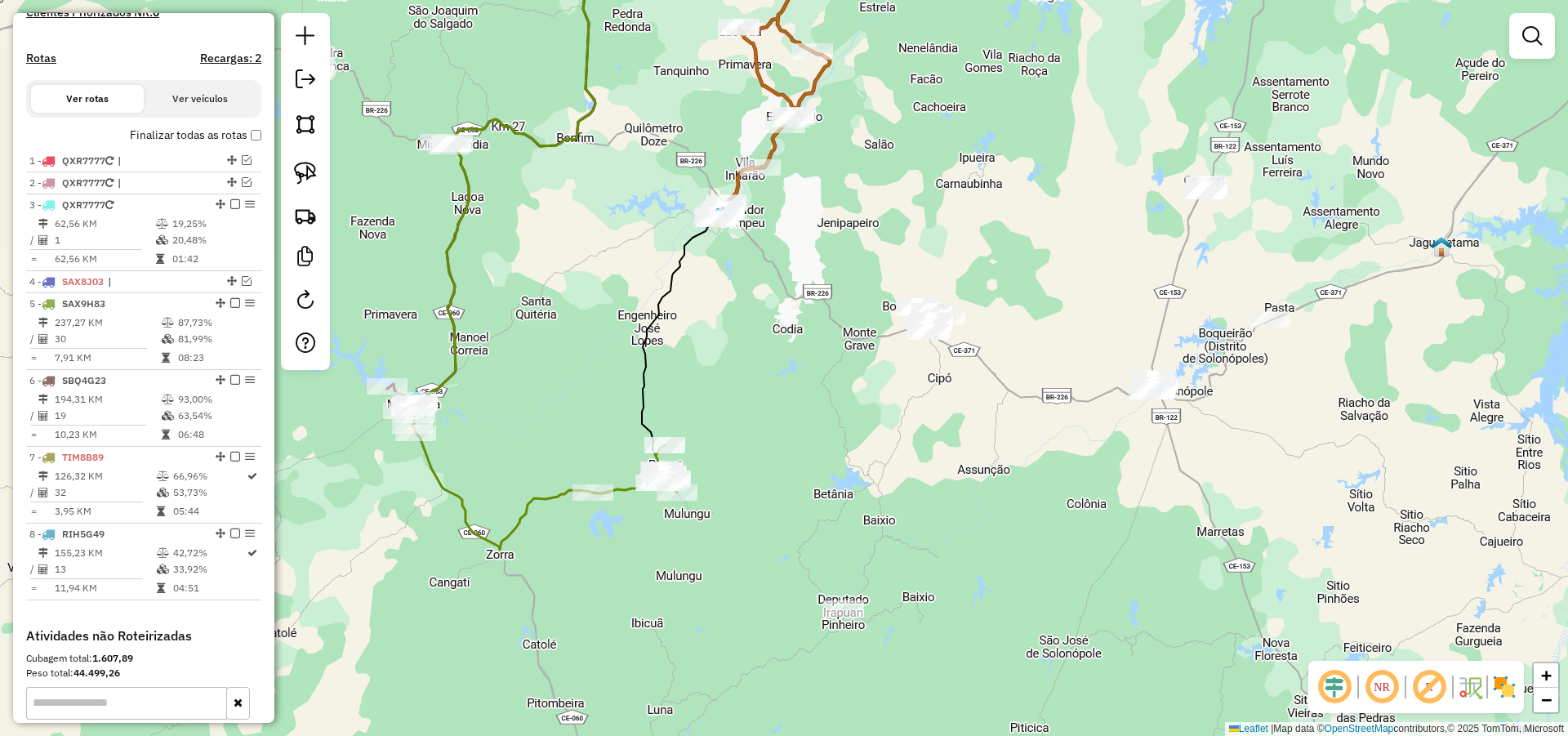
drag, startPoint x: 1021, startPoint y: 415, endPoint x: 1021, endPoint y: 358, distance: 57.0
click at [1021, 358] on div "Janela de atendimento Grade de atendimento Capacidade Transportadoras Veículos …" at bounding box center [784, 368] width 1568 height 736
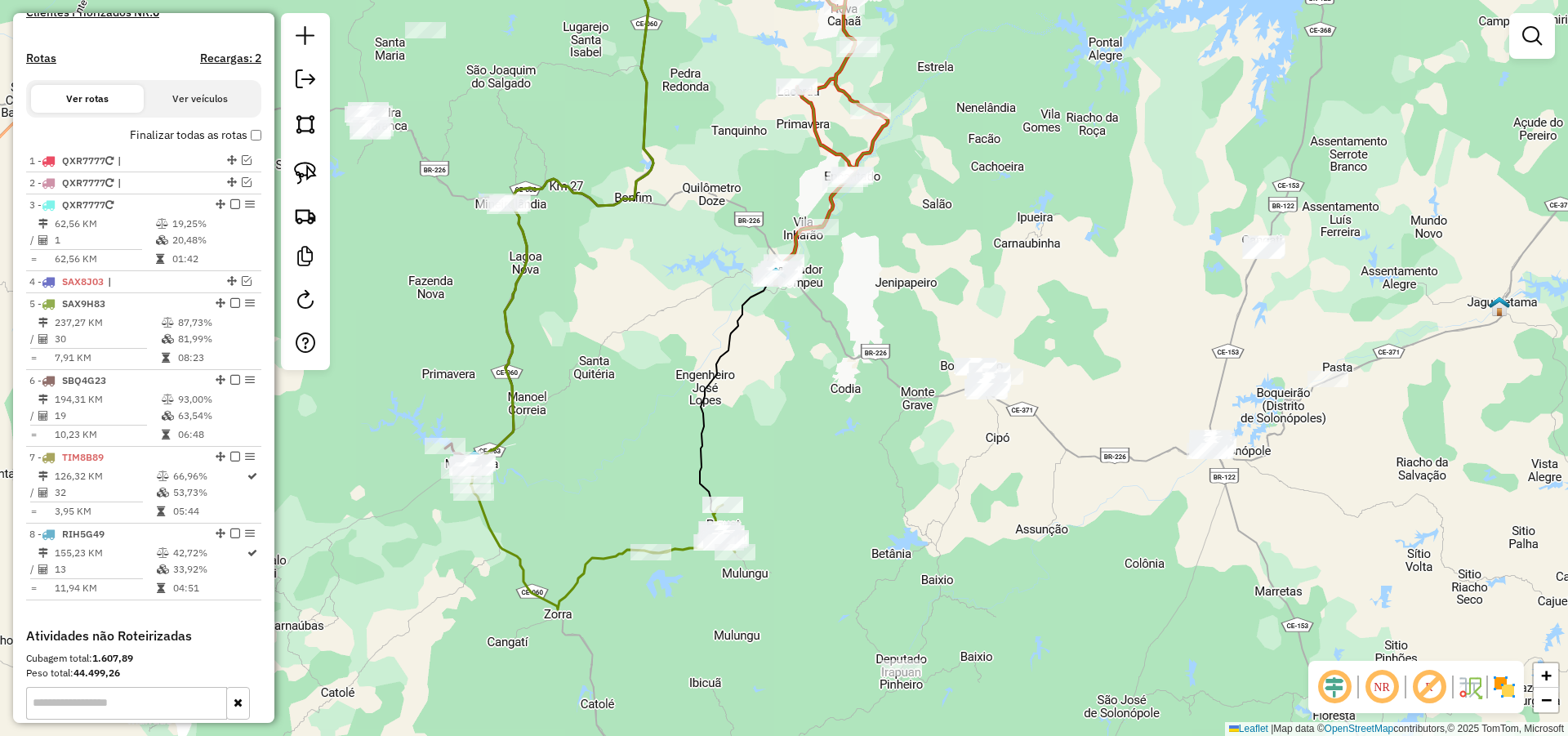
drag, startPoint x: 704, startPoint y: 108, endPoint x: 822, endPoint y: 253, distance: 186.9
click at [822, 252] on div "Janela de atendimento Grade de atendimento Capacidade Transportadoras Veículos …" at bounding box center [784, 368] width 1568 height 736
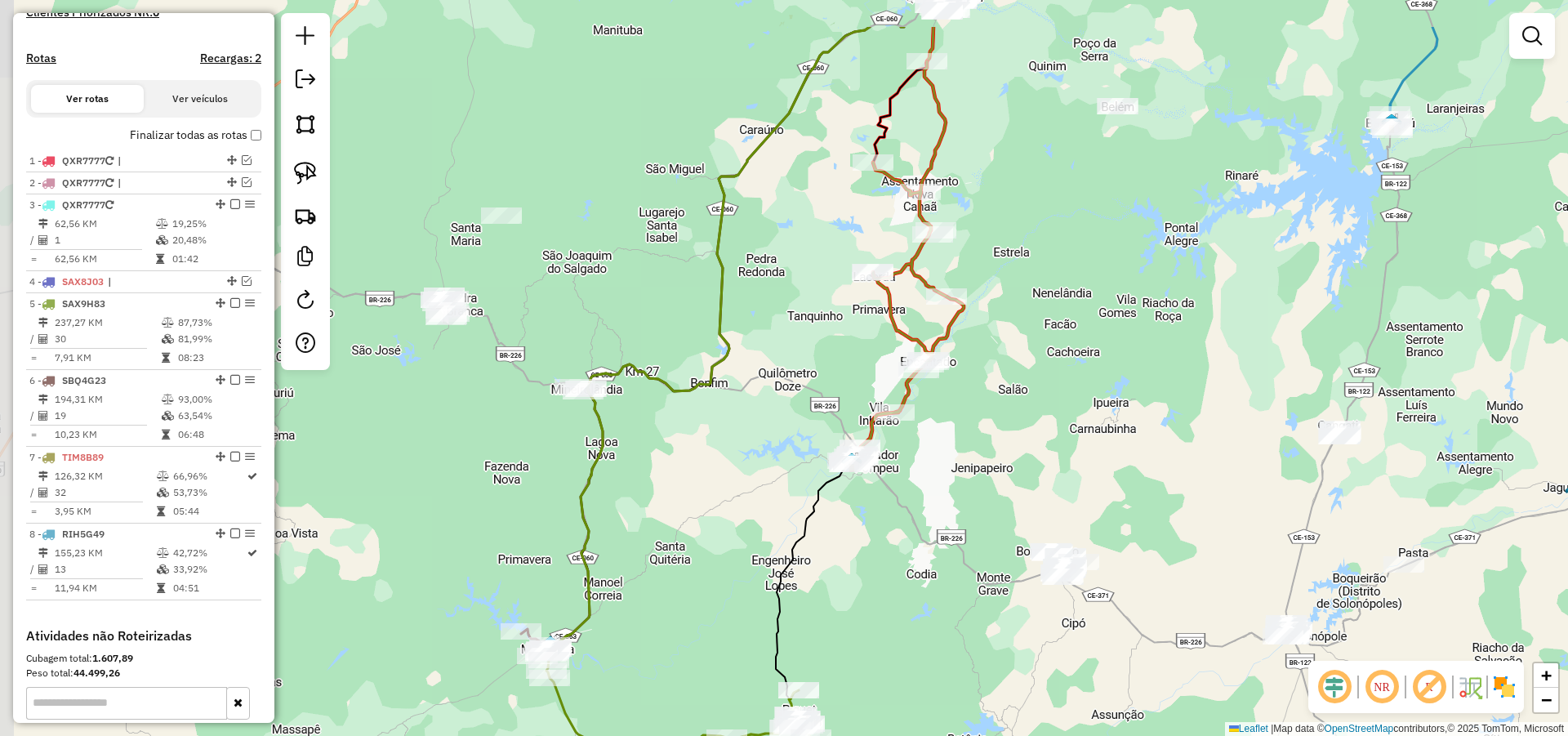
drag, startPoint x: 806, startPoint y: 258, endPoint x: 811, endPoint y: 270, distance: 13.0
click at [810, 269] on div "Janela de atendimento Grade de atendimento Capacidade Transportadoras Veículos …" at bounding box center [784, 368] width 1568 height 736
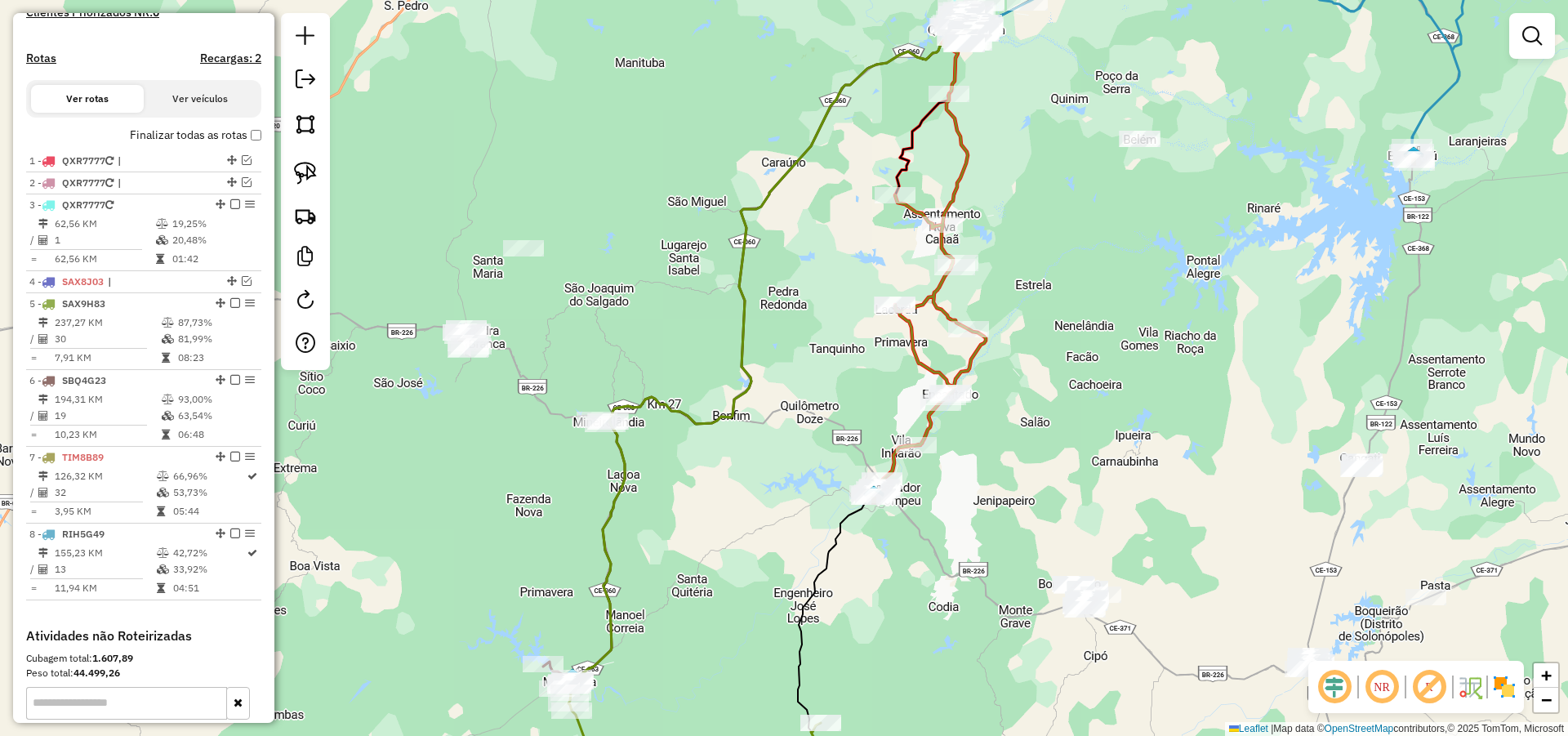
drag, startPoint x: 697, startPoint y: 137, endPoint x: 805, endPoint y: 267, distance: 169.0
click at [797, 267] on div "Janela de atendimento Grade de atendimento Capacidade Transportadoras Veículos …" at bounding box center [784, 368] width 1568 height 736
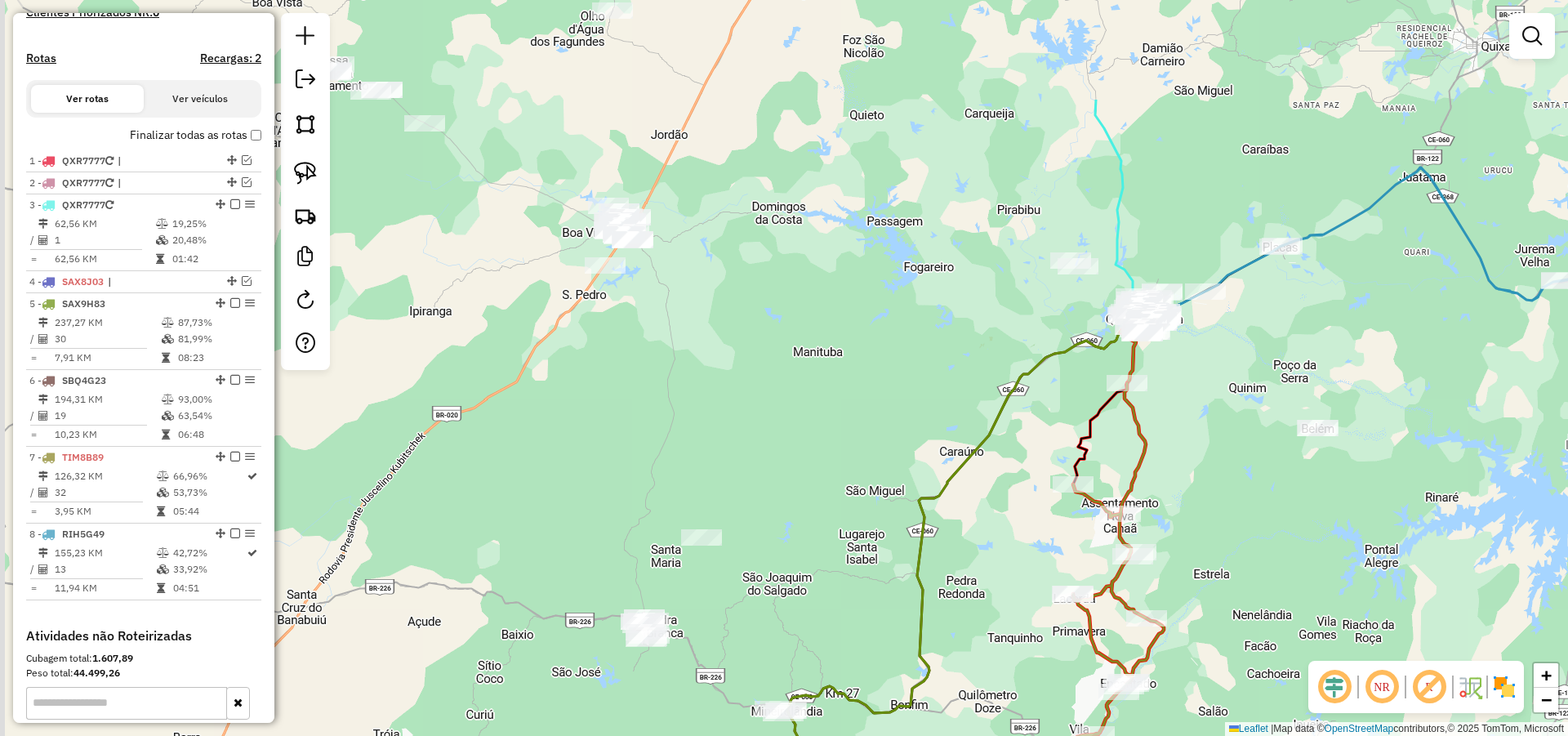
drag, startPoint x: 830, startPoint y: 352, endPoint x: 858, endPoint y: 387, distance: 44.8
click at [859, 389] on div "Janela de atendimento Grade de atendimento Capacidade Transportadoras Veículos …" at bounding box center [784, 368] width 1568 height 736
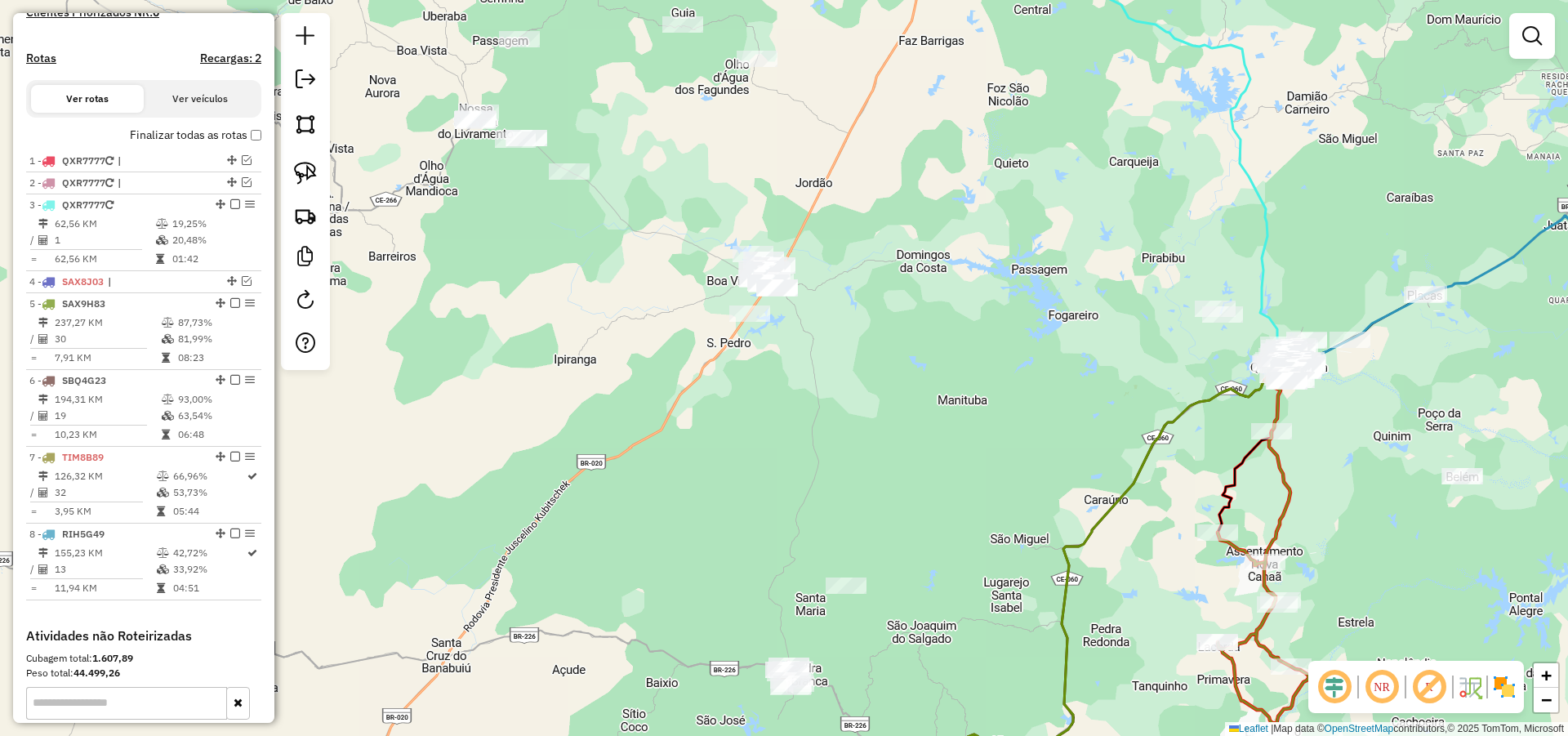
drag, startPoint x: 799, startPoint y: 275, endPoint x: 1033, endPoint y: 349, distance: 245.4
click at [1014, 334] on div "Janela de atendimento Grade de atendimento Capacidade Transportadoras Veículos …" at bounding box center [784, 368] width 1568 height 736
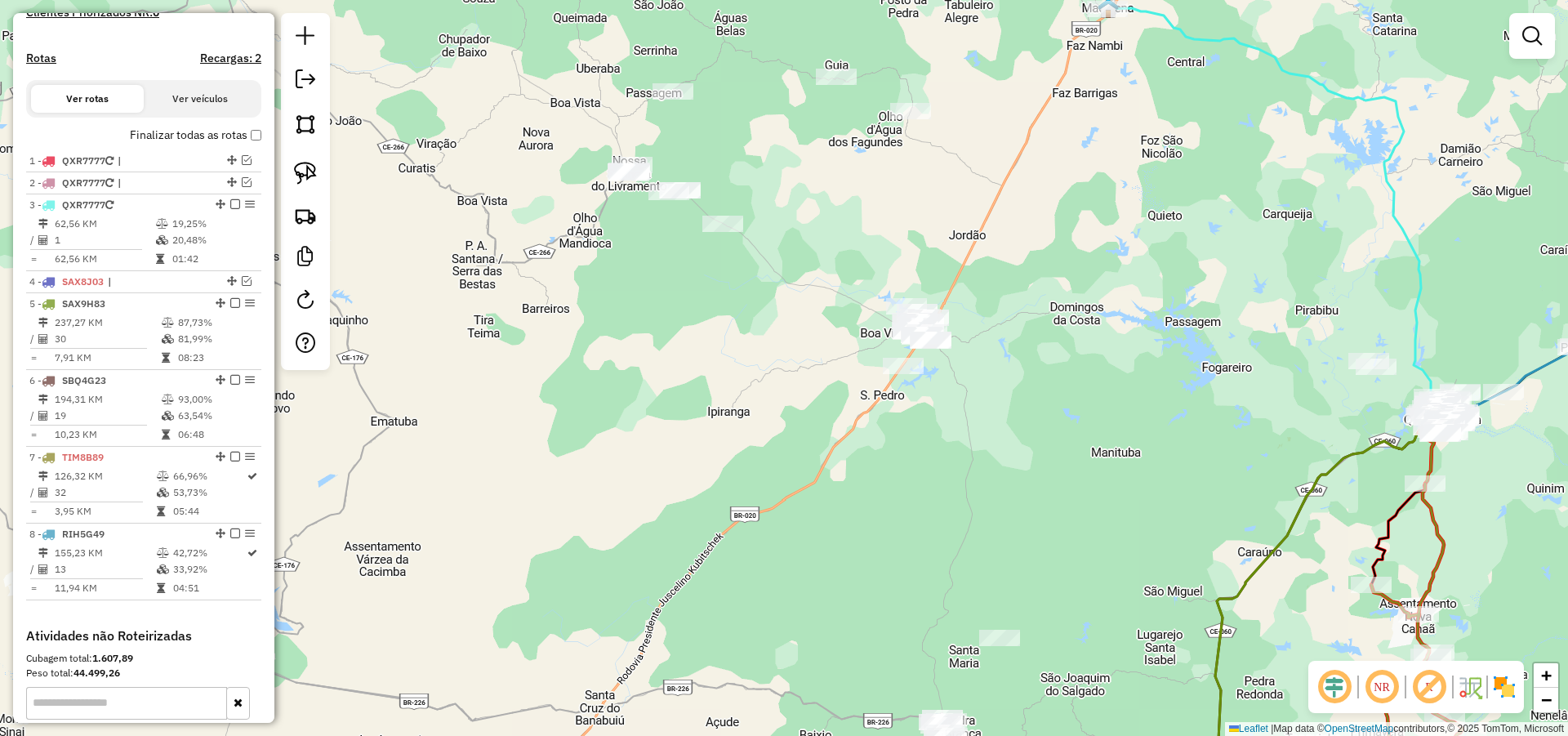
drag, startPoint x: 1102, startPoint y: 259, endPoint x: 889, endPoint y: 432, distance: 274.4
click at [1000, 391] on div "Janela de atendimento Grade de atendimento Capacidade Transportadoras Veículos …" at bounding box center [784, 368] width 1568 height 736
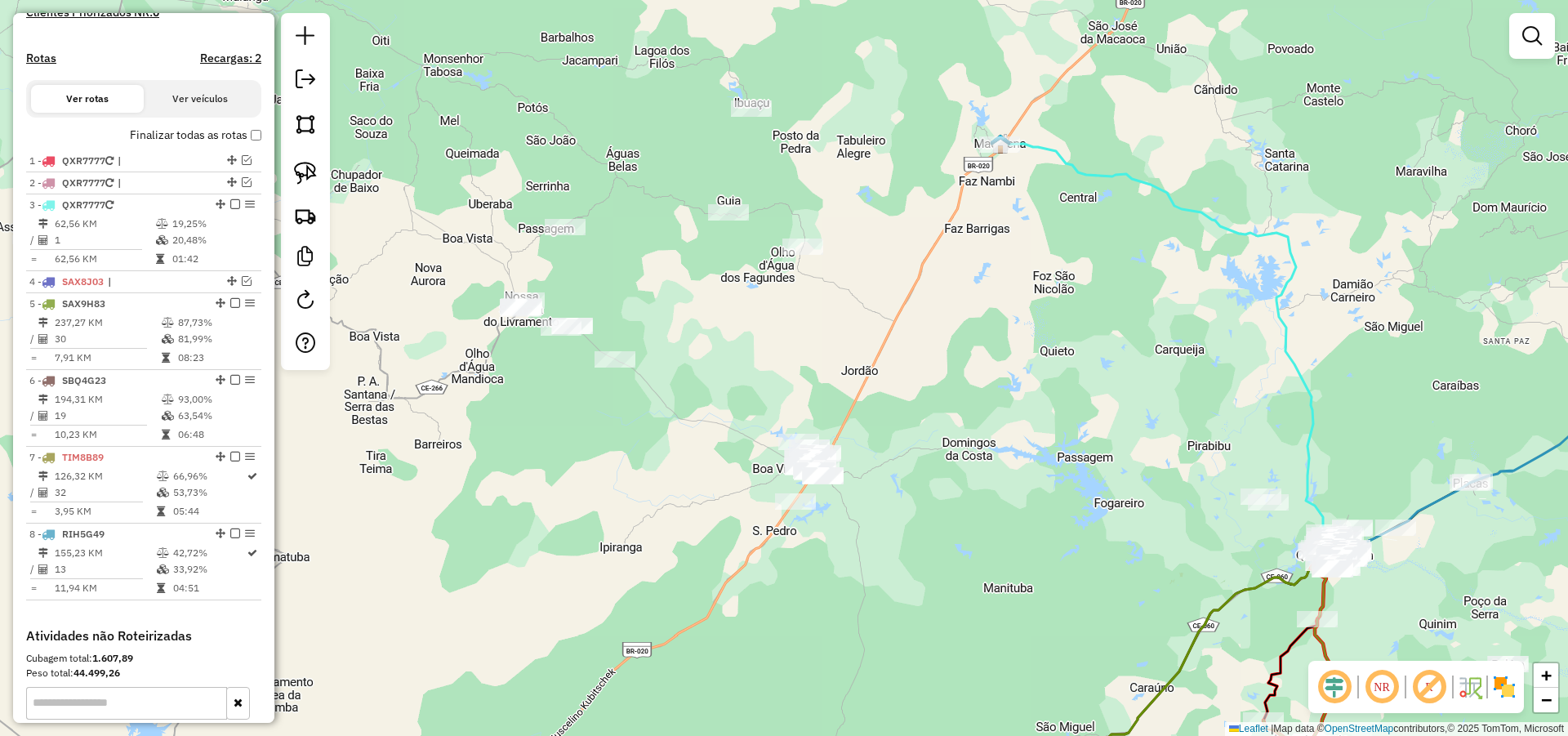
drag, startPoint x: 909, startPoint y: 344, endPoint x: 843, endPoint y: 343, distance: 66.0
click at [883, 339] on div "Janela de atendimento Grade de atendimento Capacidade Transportadoras Veículos …" at bounding box center [784, 368] width 1568 height 736
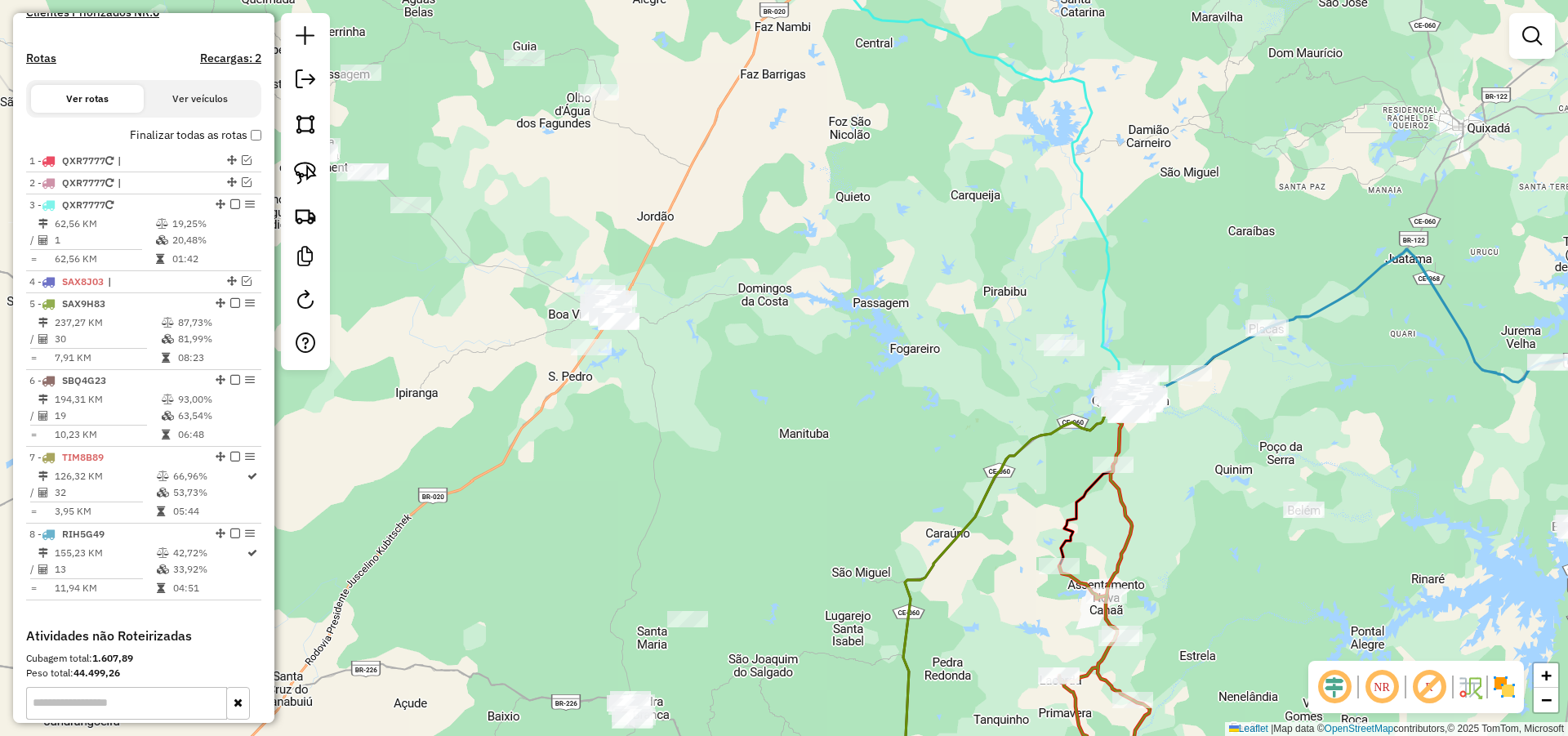
drag, startPoint x: 903, startPoint y: 424, endPoint x: 831, endPoint y: 339, distance: 111.4
click at [855, 359] on div "Janela de atendimento Grade de atendimento Capacidade Transportadoras Veículos …" at bounding box center [784, 368] width 1568 height 736
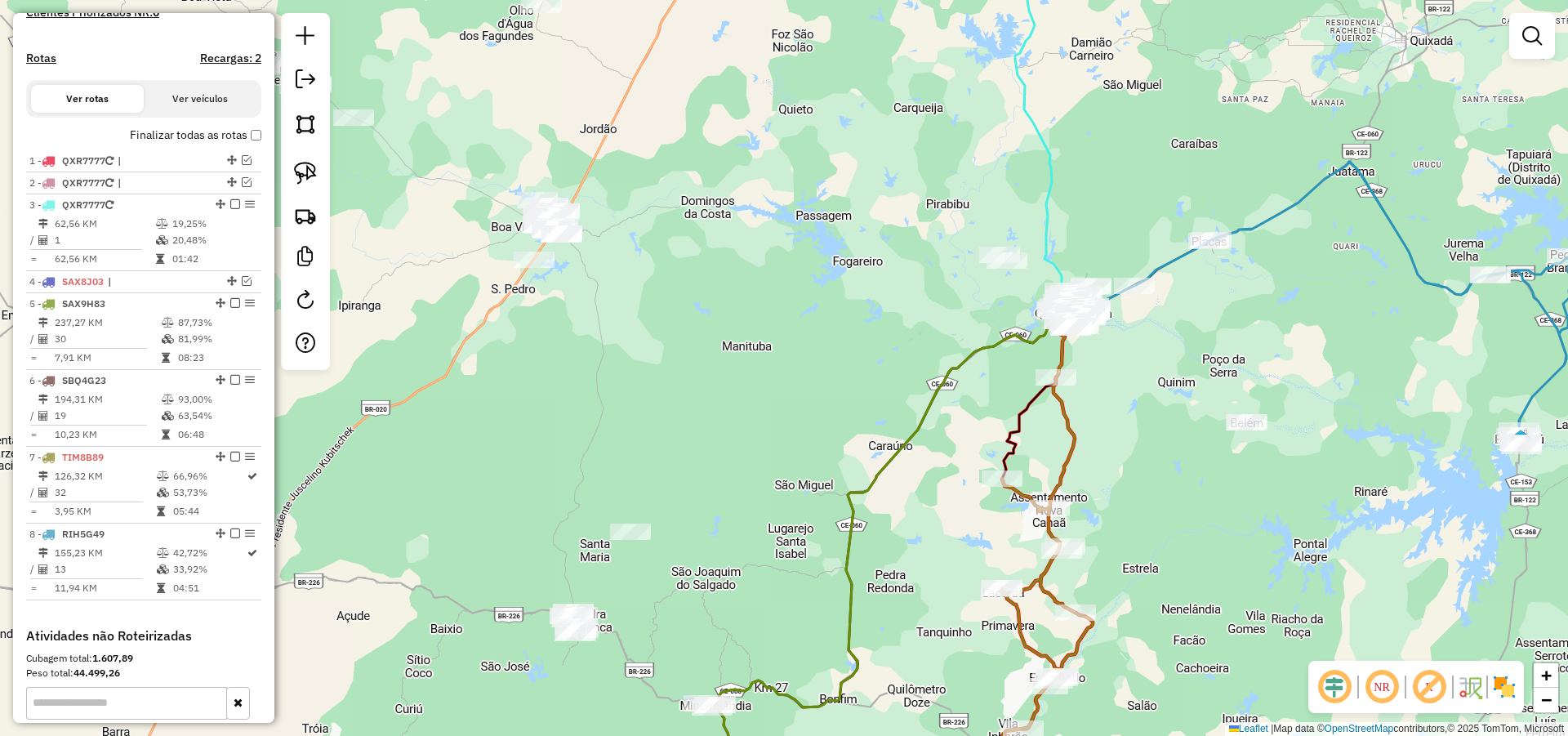
drag, startPoint x: 758, startPoint y: 450, endPoint x: 717, endPoint y: 368, distance: 91.7
click at [728, 383] on div "Janela de atendimento Grade de atendimento Capacidade Transportadoras Veículos …" at bounding box center [784, 368] width 1568 height 736
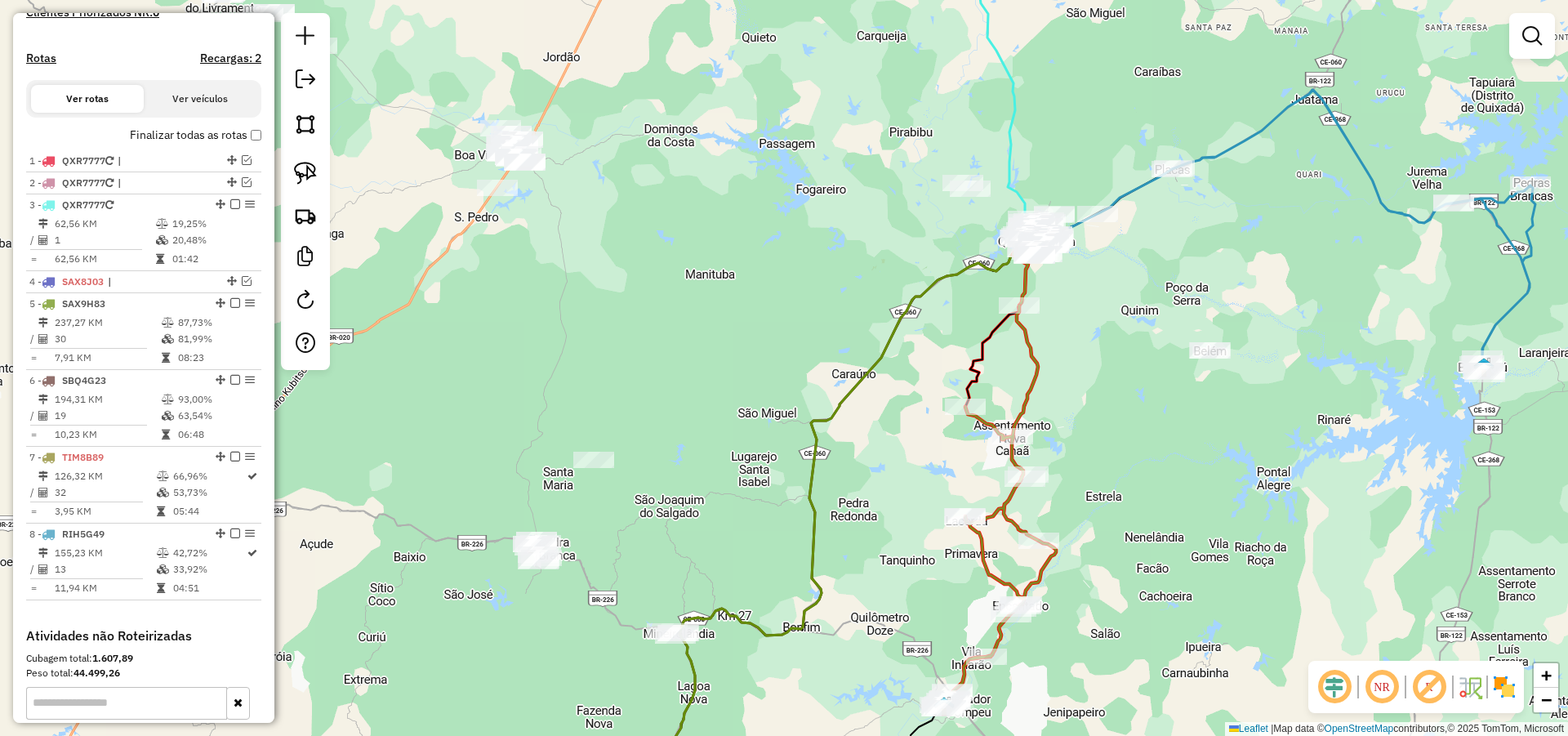
drag, startPoint x: 673, startPoint y: 365, endPoint x: 692, endPoint y: 206, distance: 160.1
click at [687, 207] on div "Janela de atendimento Grade de atendimento Capacidade Transportadoras Veículos …" at bounding box center [784, 368] width 1568 height 736
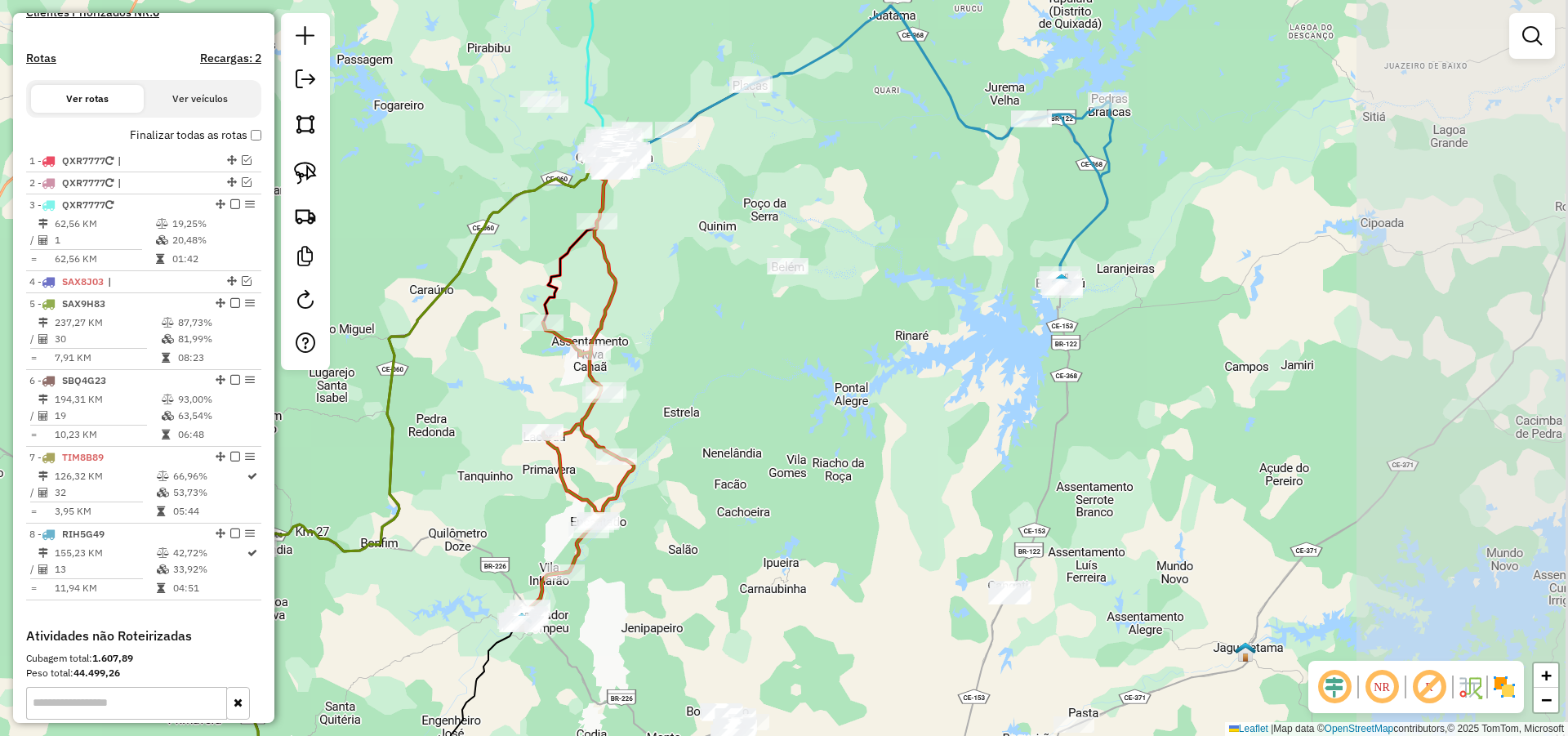
drag, startPoint x: 1203, startPoint y: 394, endPoint x: 792, endPoint y: 527, distance: 432.0
click at [768, 469] on div "Janela de atendimento Grade de atendimento Capacidade Transportadoras Veículos …" at bounding box center [784, 368] width 1568 height 736
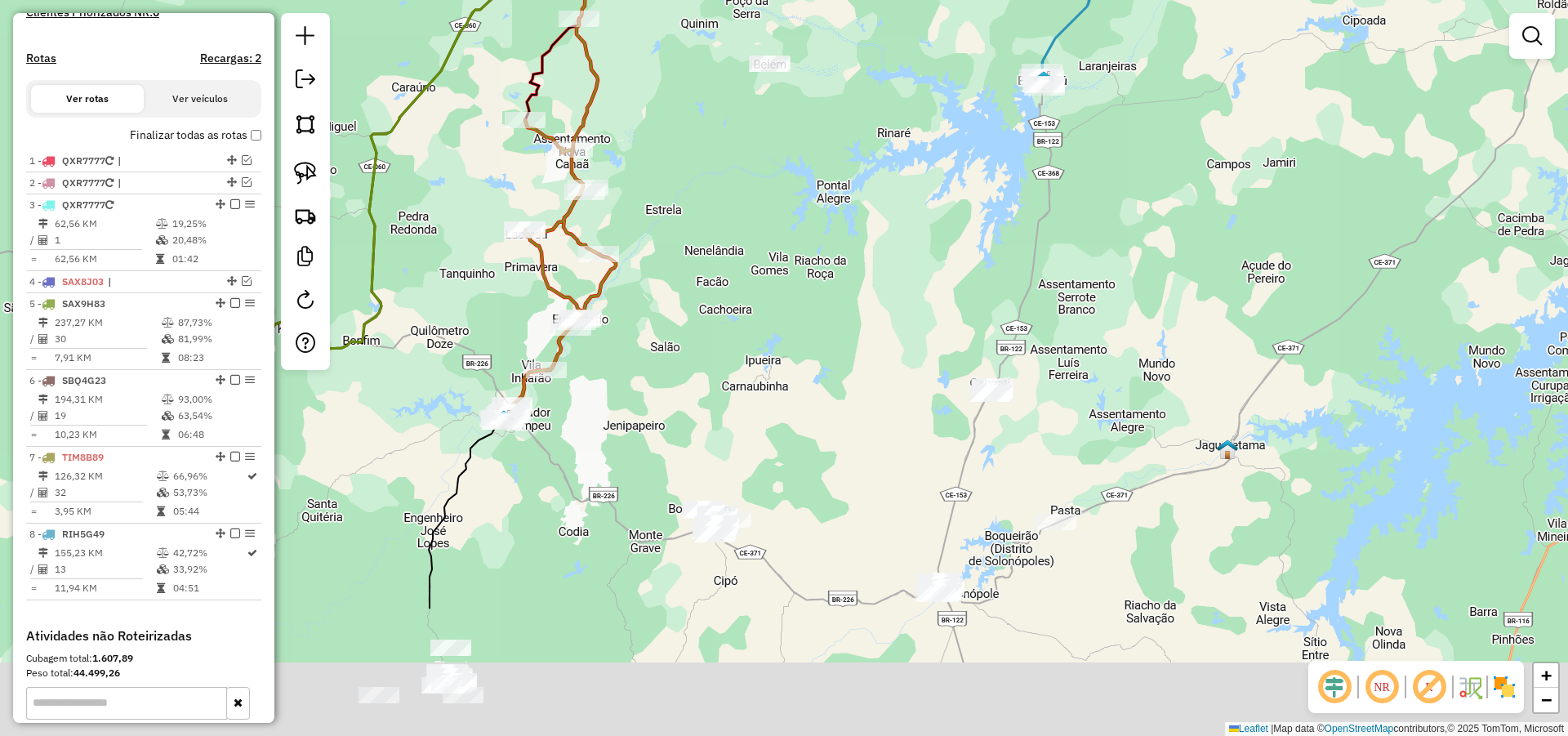
drag, startPoint x: 805, startPoint y: 528, endPoint x: 791, endPoint y: 311, distance: 217.5
click at [786, 291] on div "Janela de atendimento Grade de atendimento Capacidade Transportadoras Veículos …" at bounding box center [784, 368] width 1568 height 736
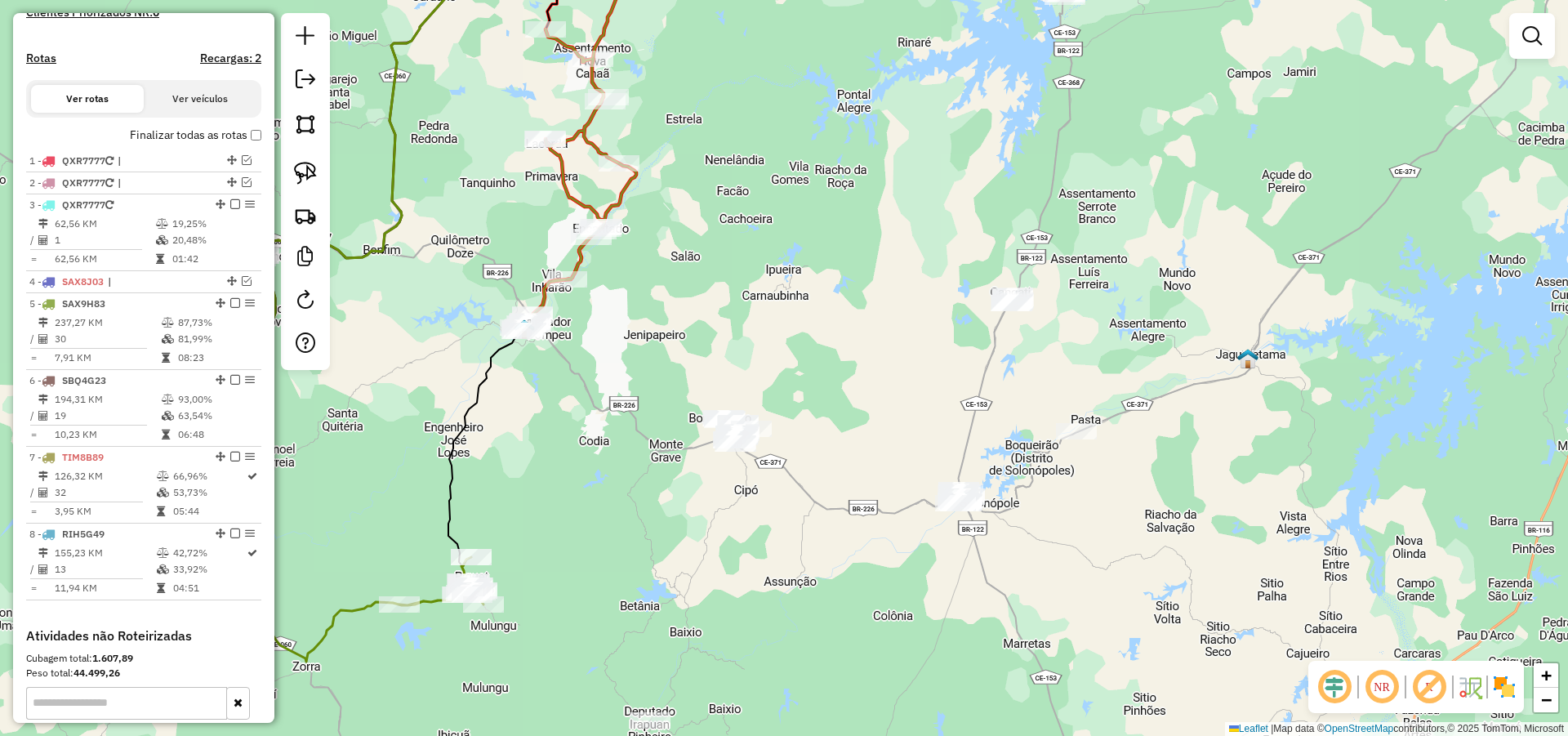
drag, startPoint x: 793, startPoint y: 377, endPoint x: 814, endPoint y: 337, distance: 45.2
click at [814, 337] on div "Janela de atendimento Grade de atendimento Capacidade Transportadoras Veículos …" at bounding box center [784, 368] width 1568 height 736
drag, startPoint x: 783, startPoint y: 327, endPoint x: 848, endPoint y: 314, distance: 66.3
click at [829, 320] on div "Janela de atendimento Grade de atendimento Capacidade Transportadoras Veículos …" at bounding box center [784, 368] width 1568 height 736
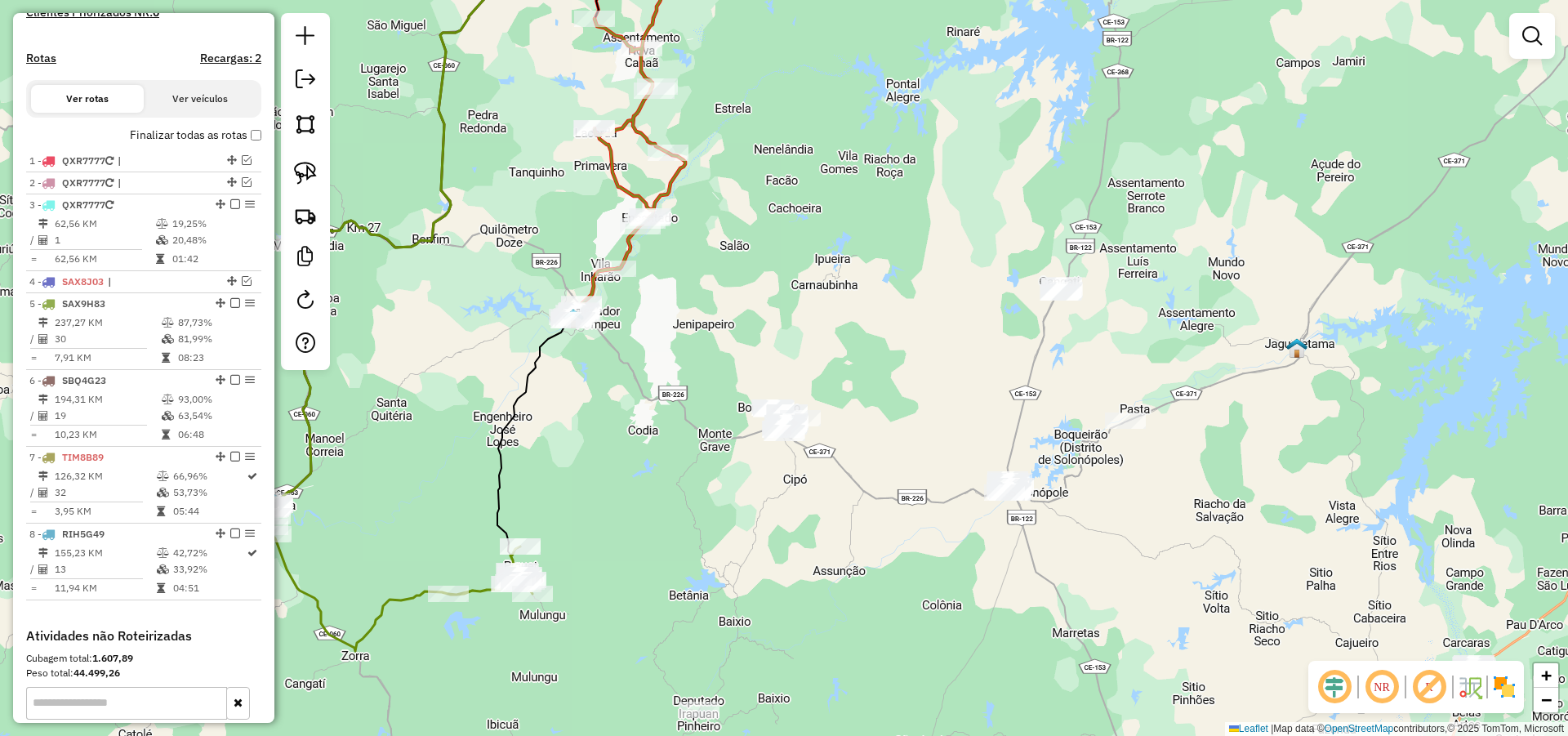
drag, startPoint x: 734, startPoint y: 477, endPoint x: 766, endPoint y: 477, distance: 32.0
click at [766, 477] on div "Janela de atendimento Grade de atendimento Capacidade Transportadoras Veículos …" at bounding box center [784, 368] width 1568 height 736
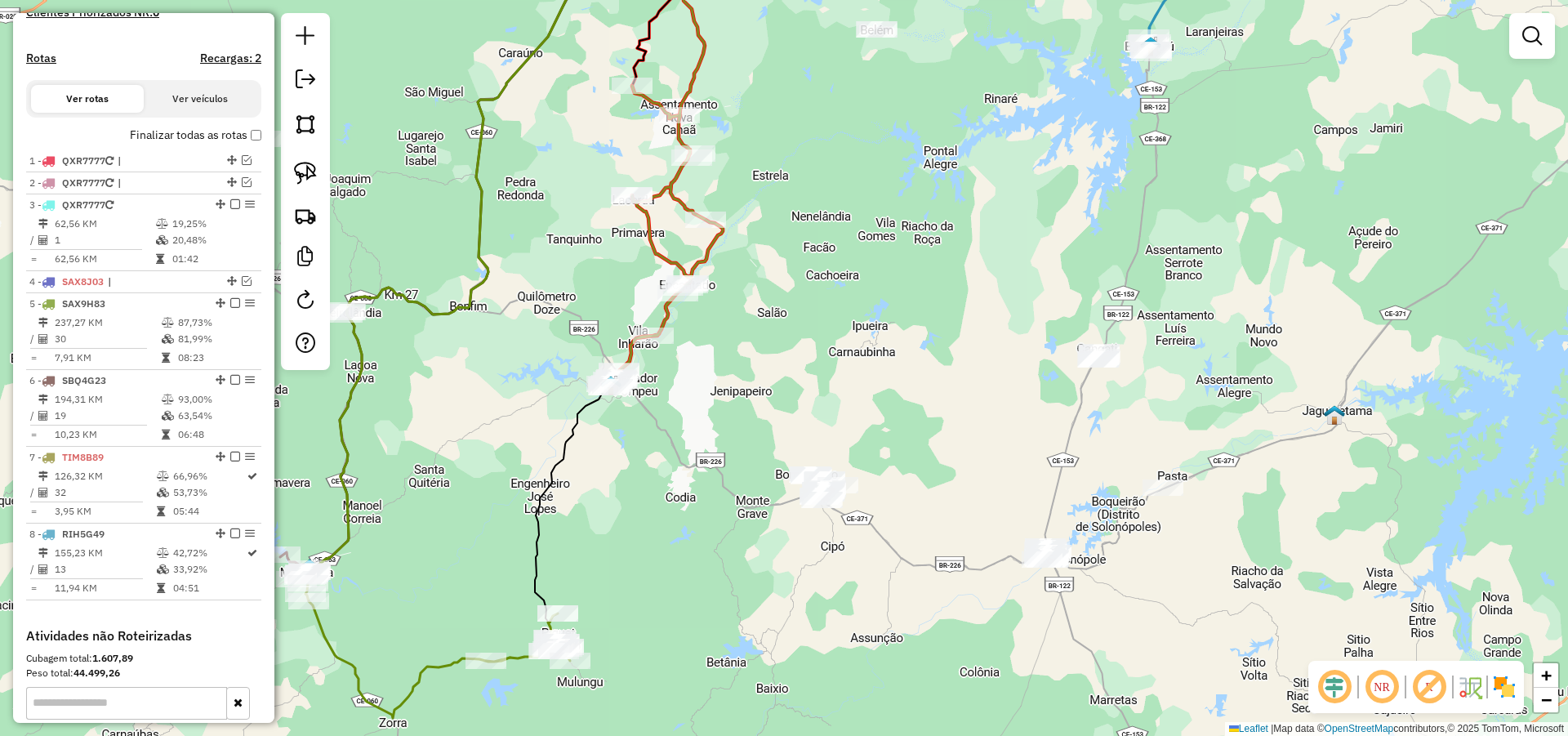
drag, startPoint x: 761, startPoint y: 305, endPoint x: 761, endPoint y: 381, distance: 76.0
click at [761, 381] on div "Janela de atendimento Grade de atendimento Capacidade Transportadoras Veículos …" at bounding box center [784, 368] width 1568 height 736
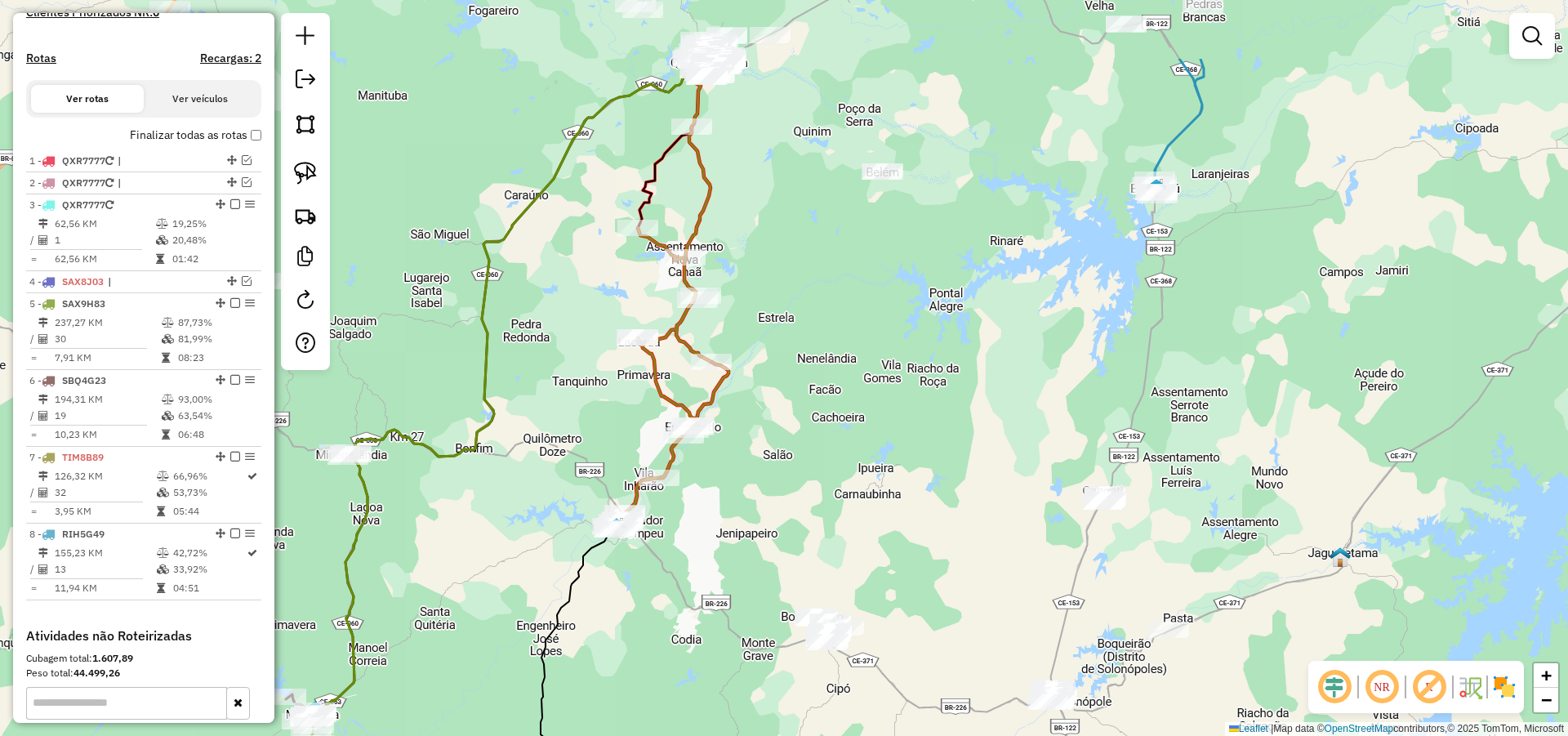
drag, startPoint x: 791, startPoint y: 350, endPoint x: 799, endPoint y: 412, distance: 62.5
click at [799, 412] on div "Janela de atendimento Grade de atendimento Capacidade Transportadoras Veículos …" at bounding box center [784, 368] width 1568 height 736
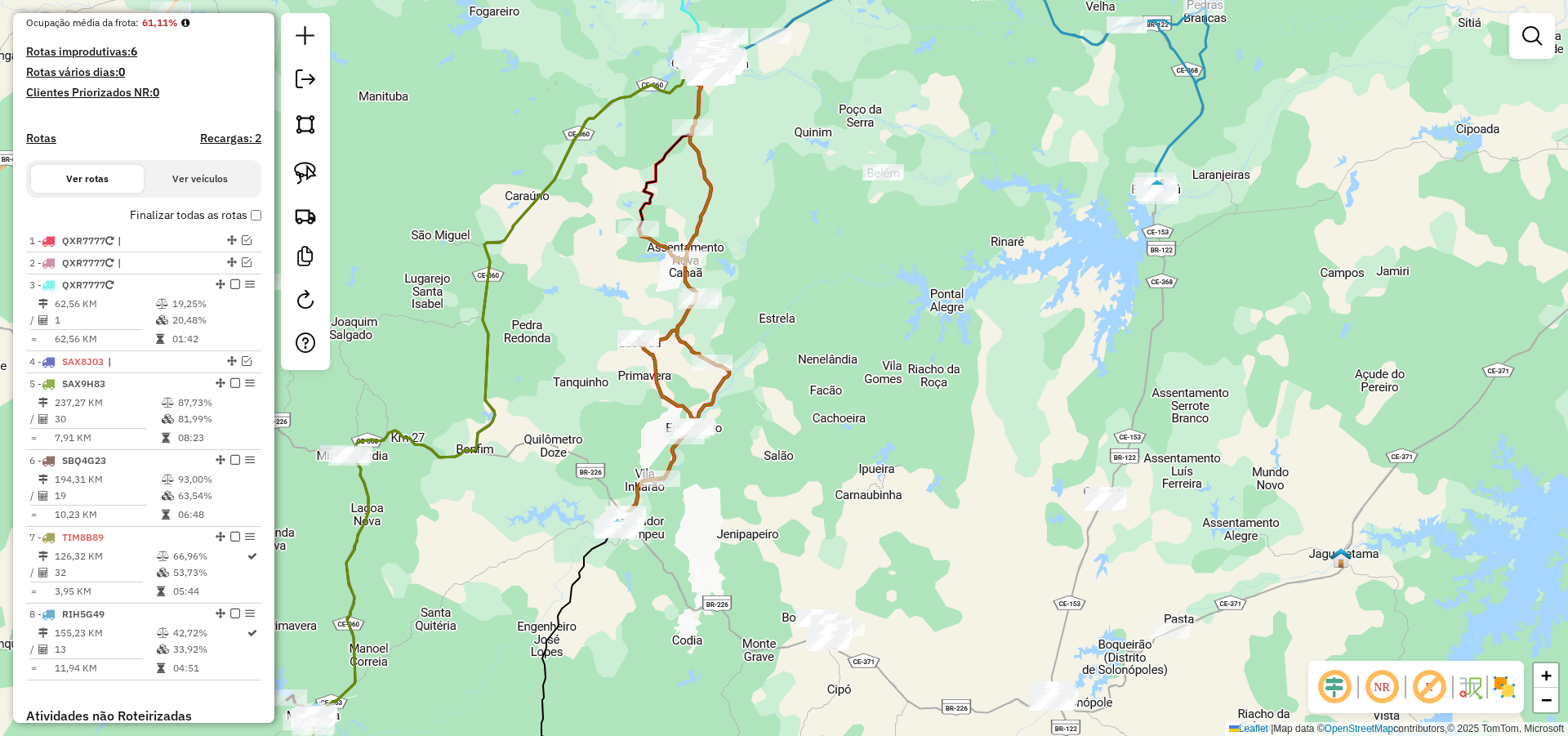
scroll to position [106, 0]
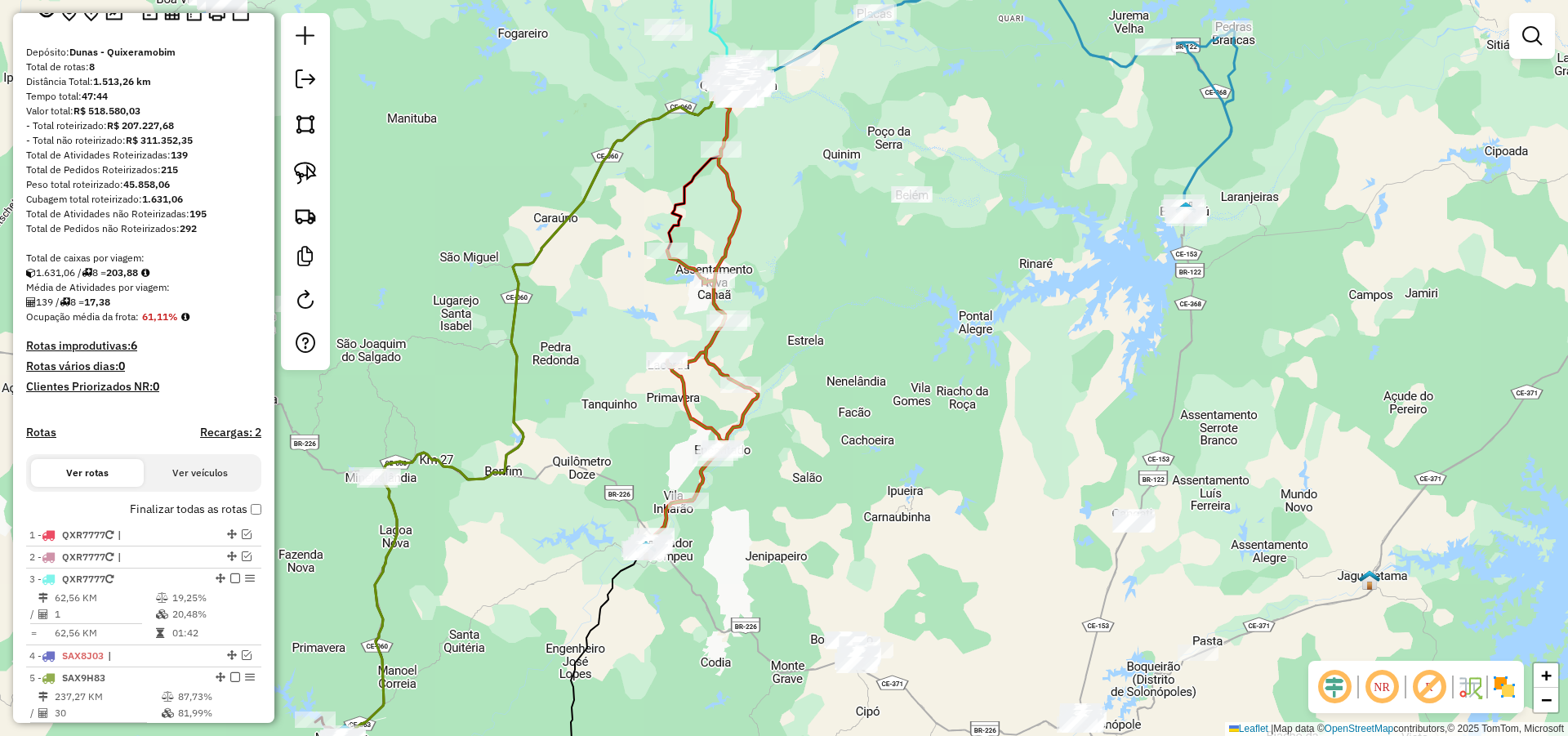
drag, startPoint x: 877, startPoint y: 338, endPoint x: 955, endPoint y: 364, distance: 82.2
click at [950, 364] on div "Janela de atendimento Grade de atendimento Capacidade Transportadoras Veículos …" at bounding box center [784, 368] width 1568 height 736
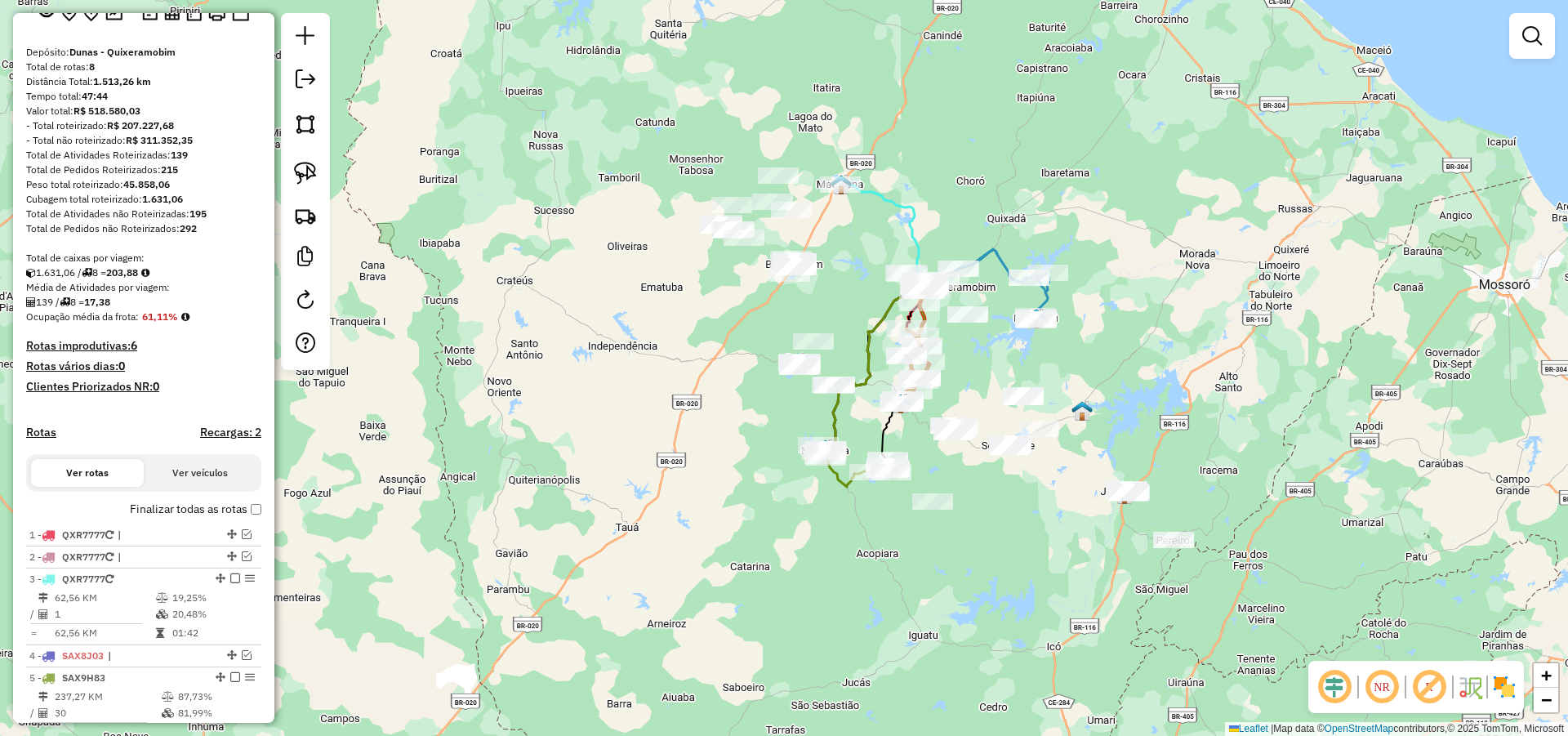
drag, startPoint x: 976, startPoint y: 361, endPoint x: 945, endPoint y: 400, distance: 49.8
click at [947, 400] on div "Janela de atendimento Grade de atendimento Capacidade Transportadoras Veículos …" at bounding box center [784, 368] width 1568 height 736
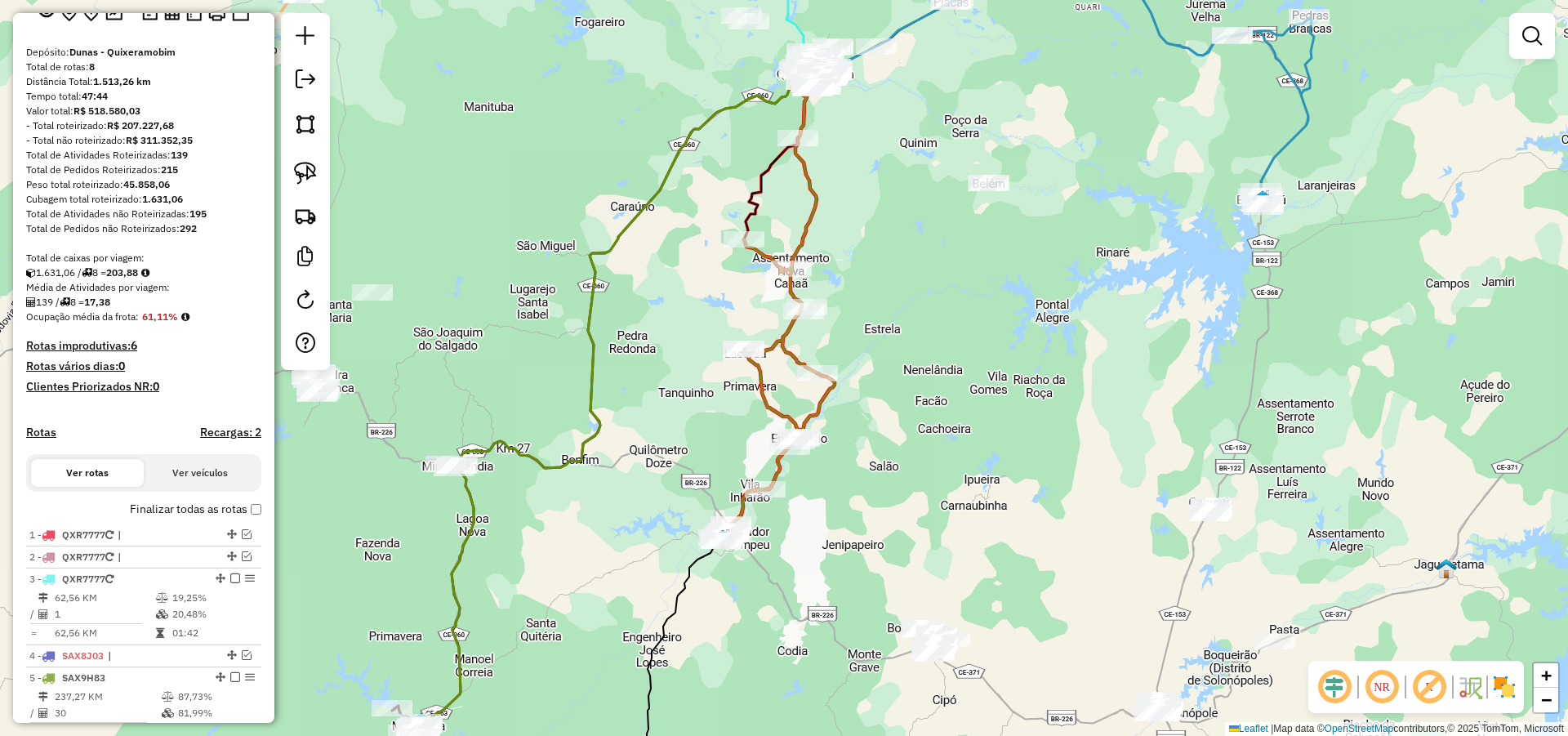
drag, startPoint x: 911, startPoint y: 397, endPoint x: 952, endPoint y: 373, distance: 47.5
click at [947, 374] on div "Janela de atendimento Grade de atendimento Capacidade Transportadoras Veículos …" at bounding box center [784, 368] width 1568 height 736
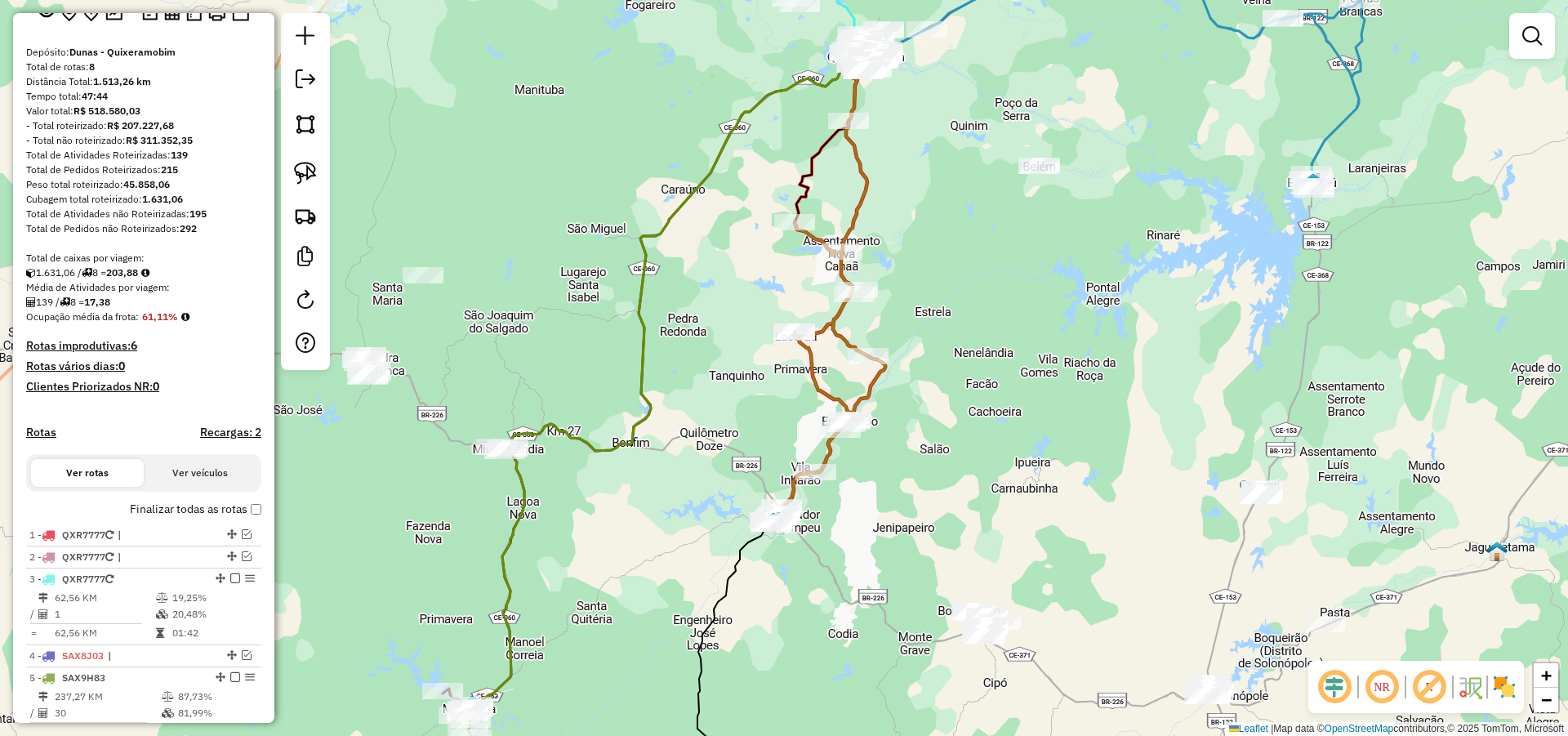
drag, startPoint x: 961, startPoint y: 356, endPoint x: 987, endPoint y: 350, distance: 26.7
click at [988, 351] on div "Janela de atendimento Grade de atendimento Capacidade Transportadoras Veículos …" at bounding box center [784, 368] width 1568 height 736
click at [985, 389] on div "Janela de atendimento Grade de atendimento Capacidade Transportadoras Veículos …" at bounding box center [784, 368] width 1568 height 736
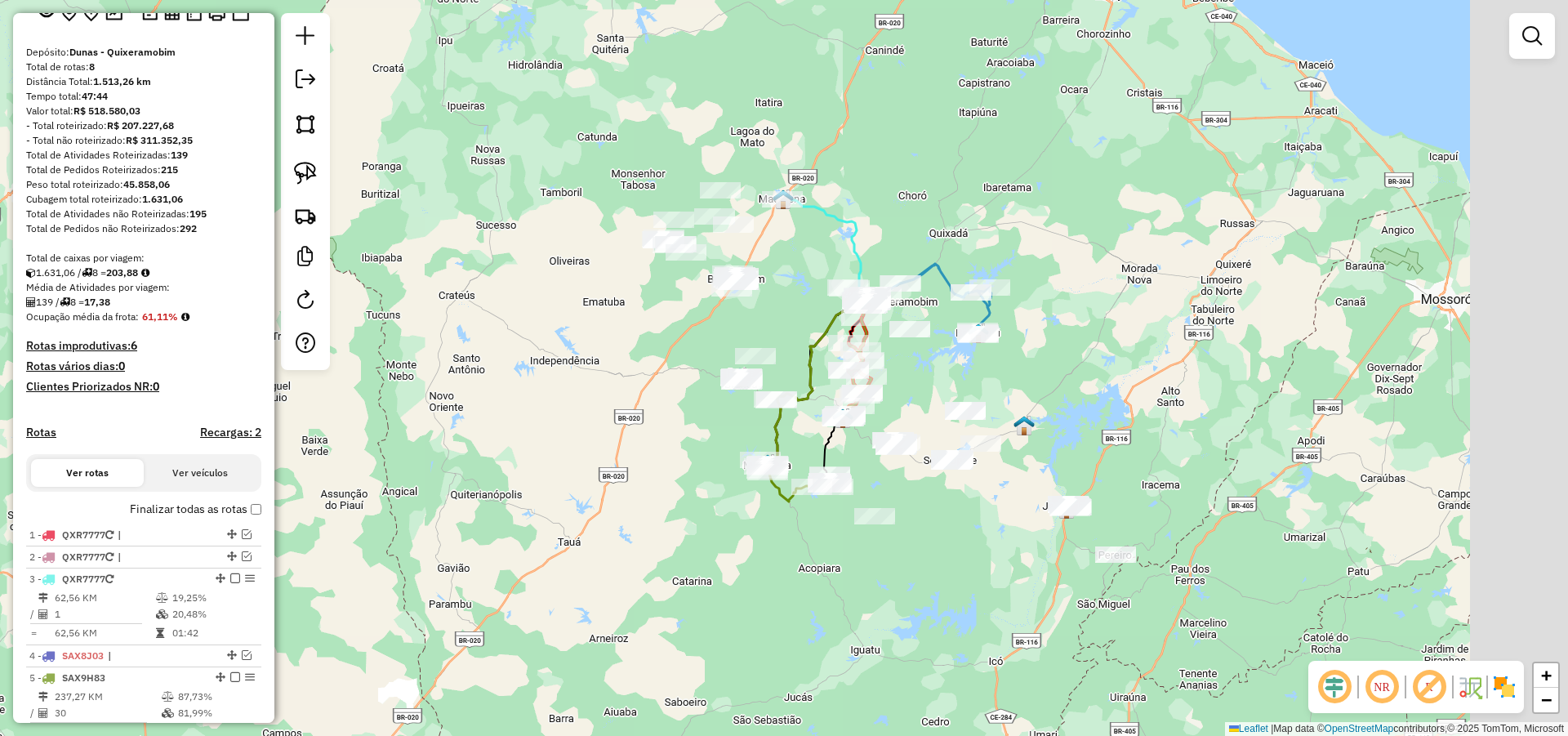
drag, startPoint x: 1142, startPoint y: 454, endPoint x: 968, endPoint y: 386, distance: 186.8
click at [986, 389] on div "Janela de atendimento Grade de atendimento Capacidade Transportadoras Veículos …" at bounding box center [784, 368] width 1568 height 736
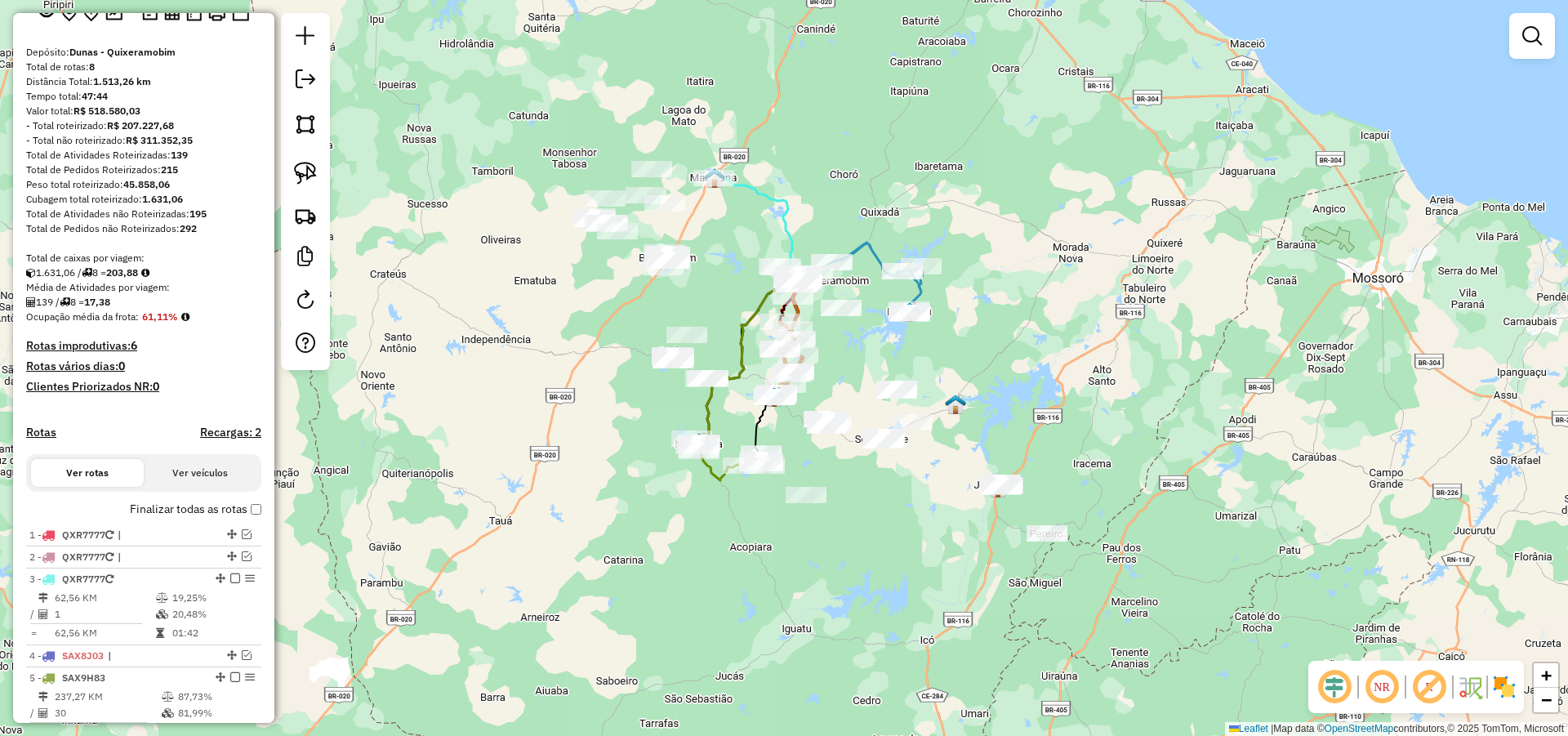
drag, startPoint x: 940, startPoint y: 380, endPoint x: 833, endPoint y: 319, distance: 123.2
click at [837, 320] on div "Janela de atendimento Grade de atendimento Capacidade Transportadoras Veículos …" at bounding box center [784, 368] width 1568 height 736
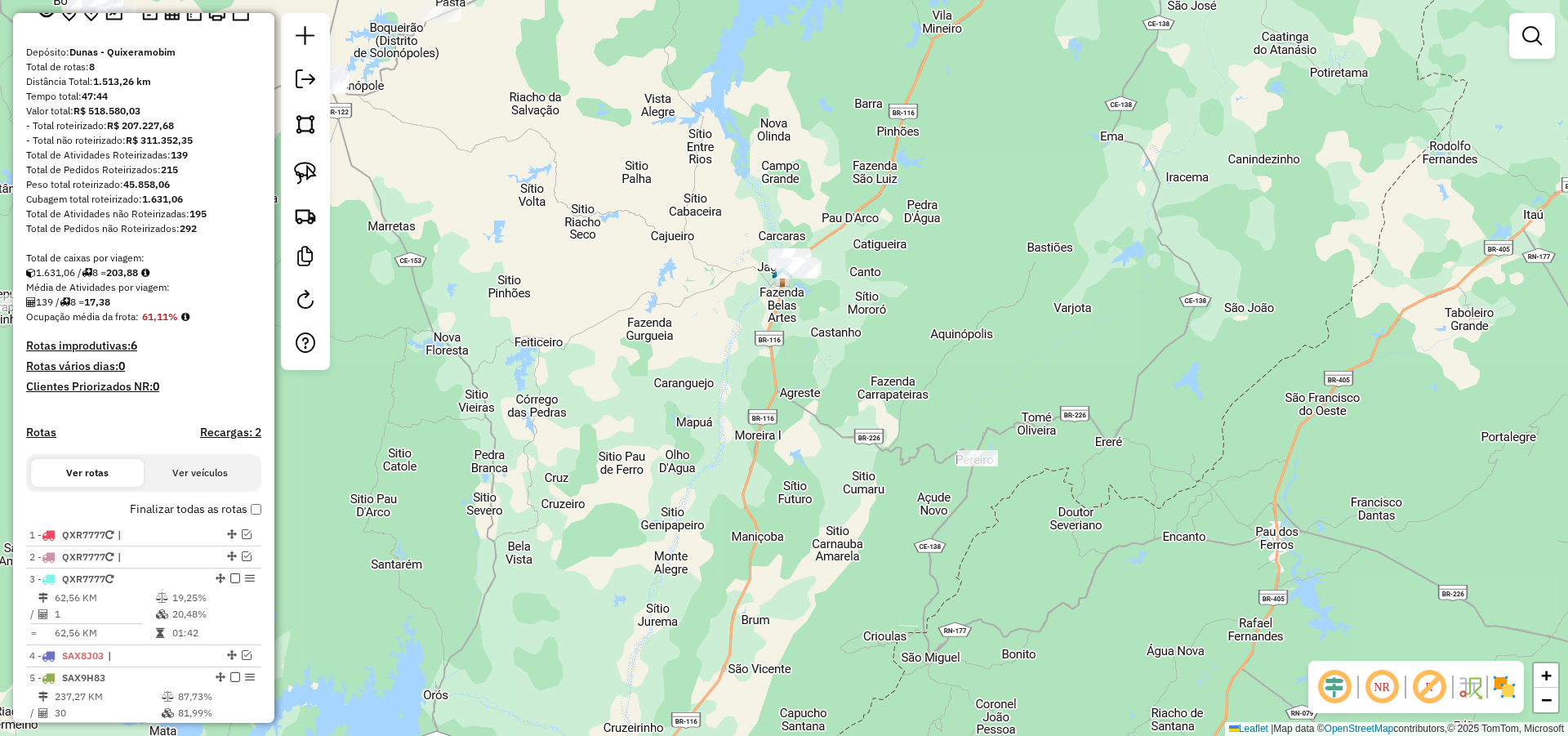
drag, startPoint x: 1013, startPoint y: 470, endPoint x: 1007, endPoint y: 432, distance: 38.5
click at [1007, 432] on div "Janela de atendimento Grade de atendimento Capacidade Transportadoras Veículos …" at bounding box center [784, 368] width 1568 height 736
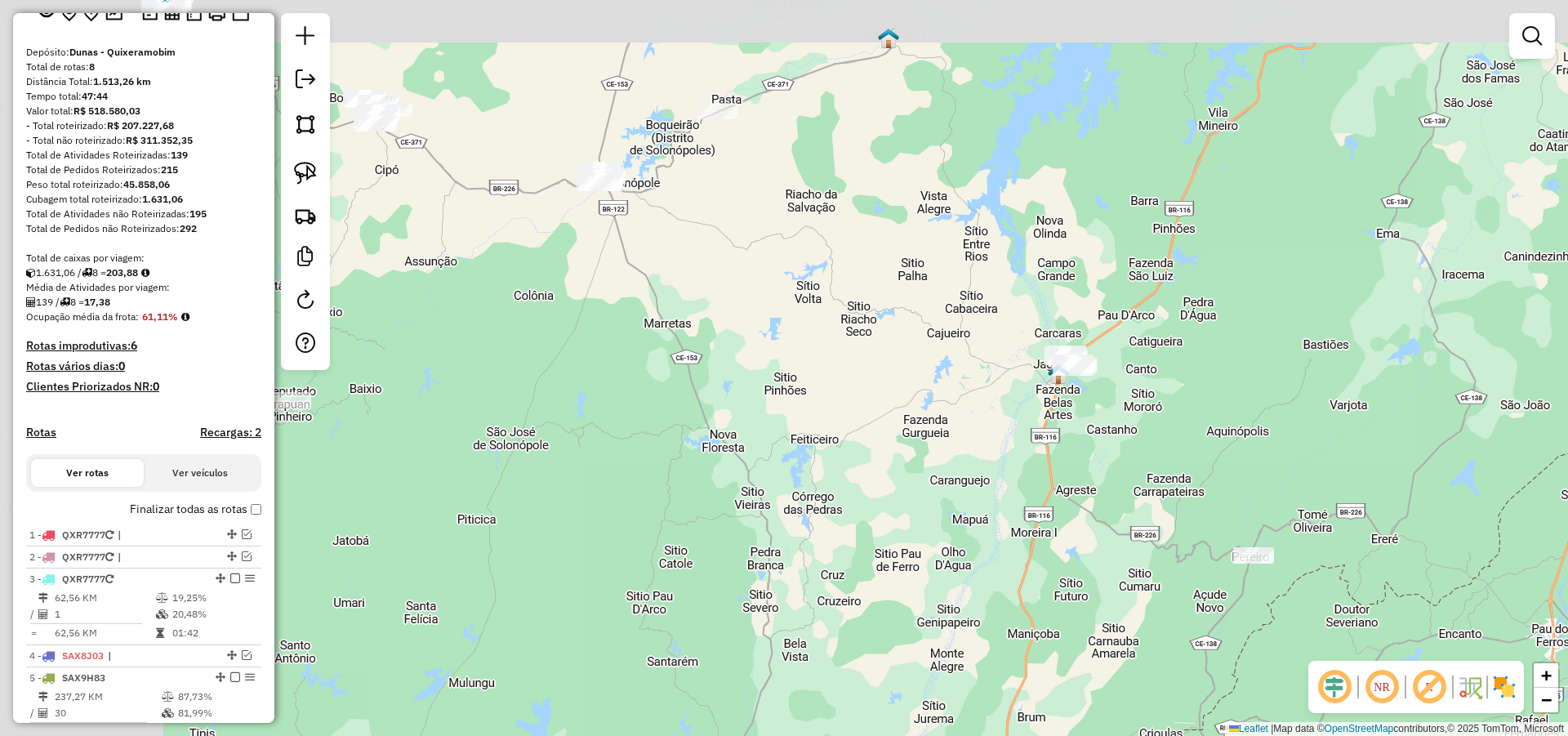
drag, startPoint x: 619, startPoint y: 462, endPoint x: 860, endPoint y: 503, distance: 244.5
click at [891, 564] on div "Janela de atendimento Grade de atendimento Capacidade Transportadoras Veículos …" at bounding box center [784, 368] width 1568 height 736
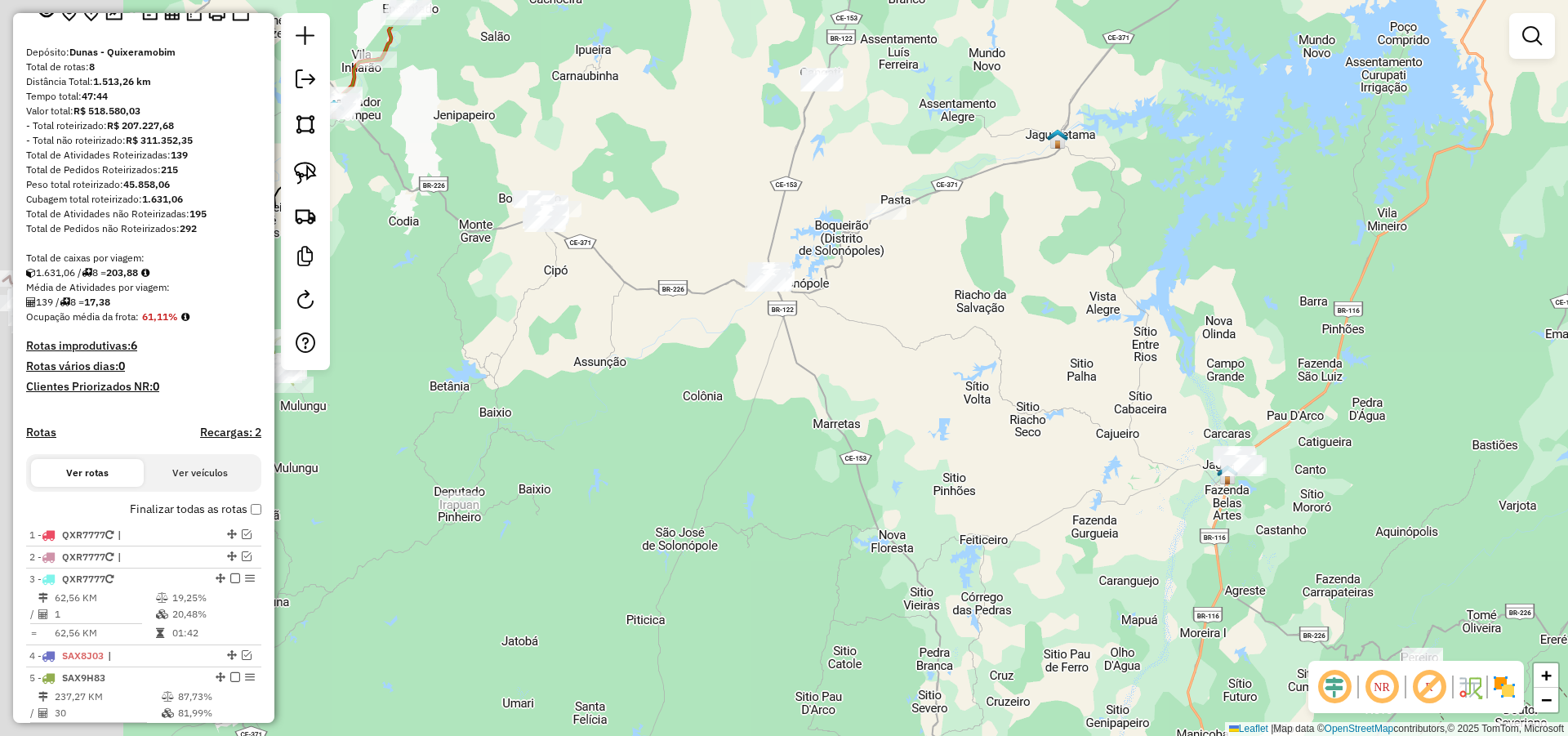
drag, startPoint x: 814, startPoint y: 487, endPoint x: 964, endPoint y: 532, distance: 156.6
click at [936, 530] on div "Janela de atendimento Grade de atendimento Capacidade Transportadoras Veículos …" at bounding box center [784, 368] width 1568 height 736
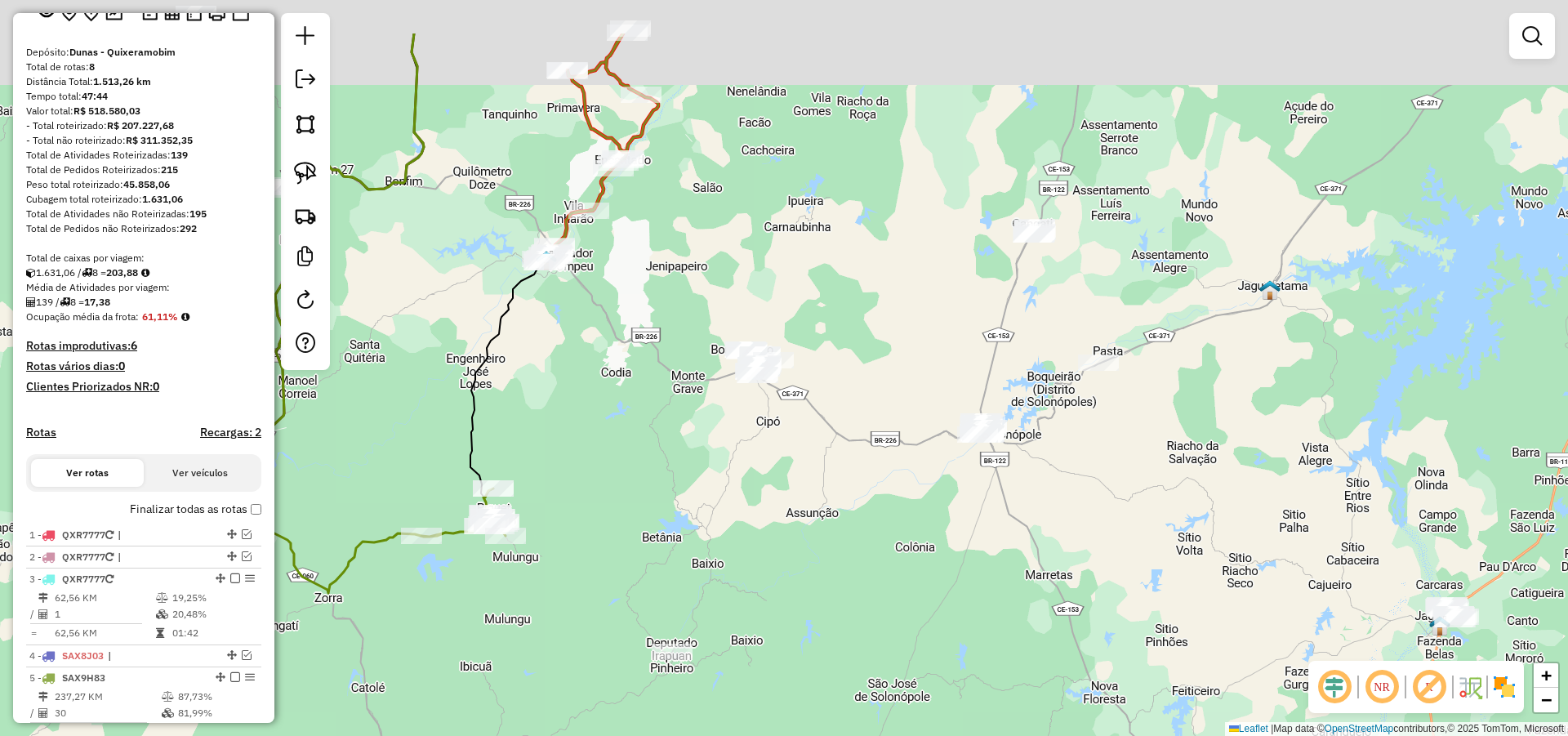
click at [788, 513] on div "Janela de atendimento Grade de atendimento Capacidade Transportadoras Veículos …" at bounding box center [784, 368] width 1568 height 736
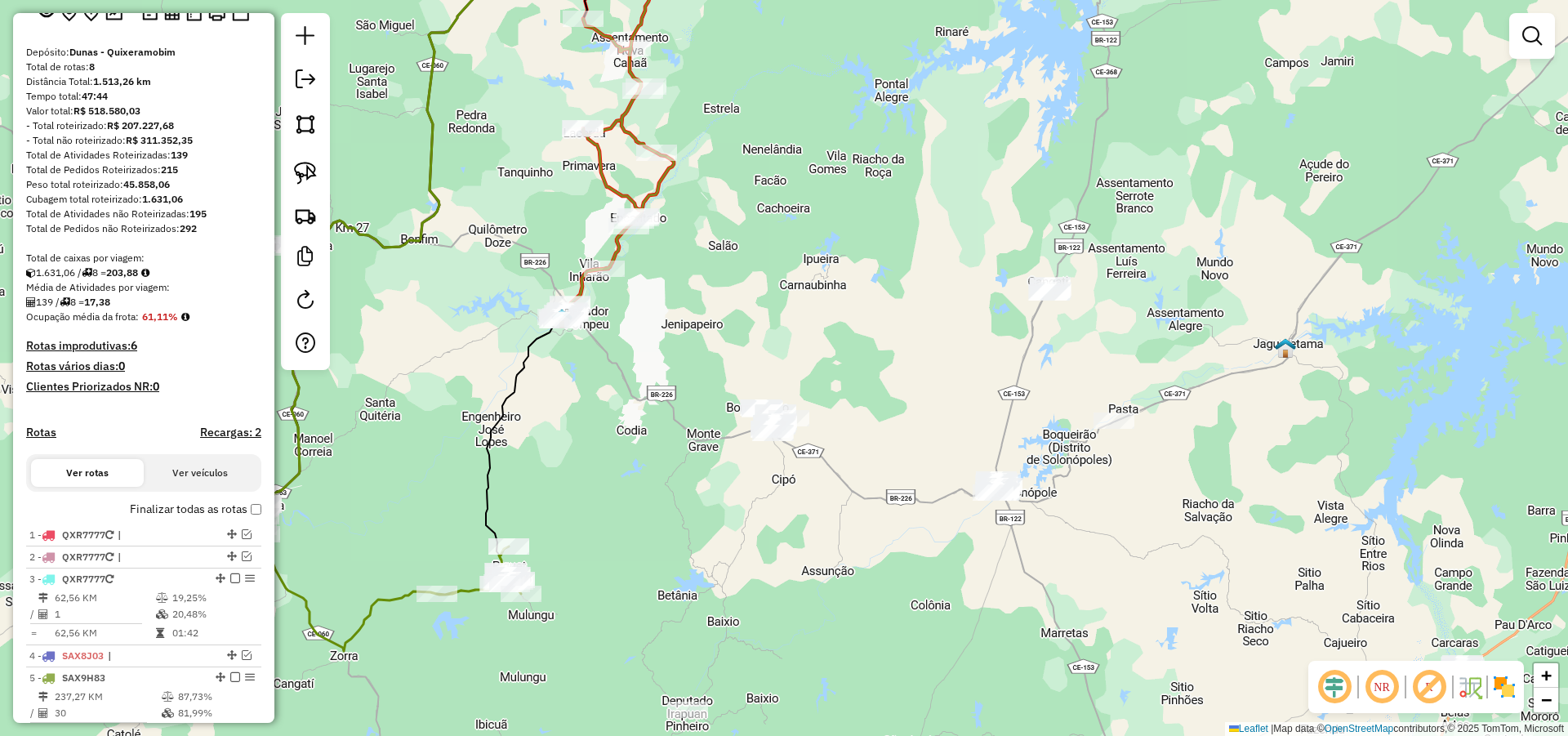
drag, startPoint x: 821, startPoint y: 409, endPoint x: 829, endPoint y: 435, distance: 27.2
click at [829, 434] on div "Janela de atendimento Grade de atendimento Capacidade Transportadoras Veículos …" at bounding box center [784, 368] width 1568 height 736
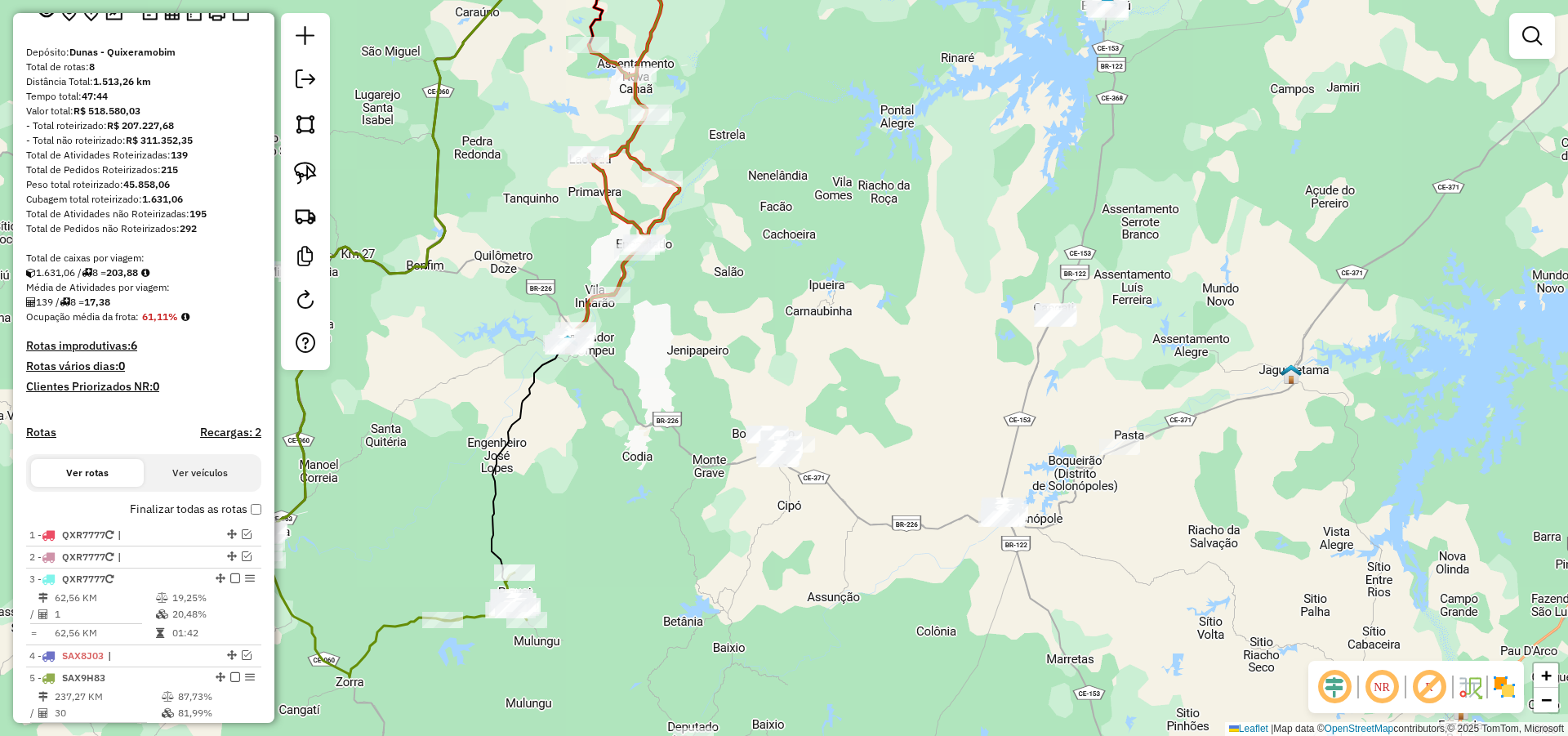
drag, startPoint x: 859, startPoint y: 416, endPoint x: 859, endPoint y: 425, distance: 9.0
click at [859, 424] on div "Janela de atendimento Grade de atendimento Capacidade Transportadoras Veículos …" at bounding box center [784, 368] width 1568 height 736
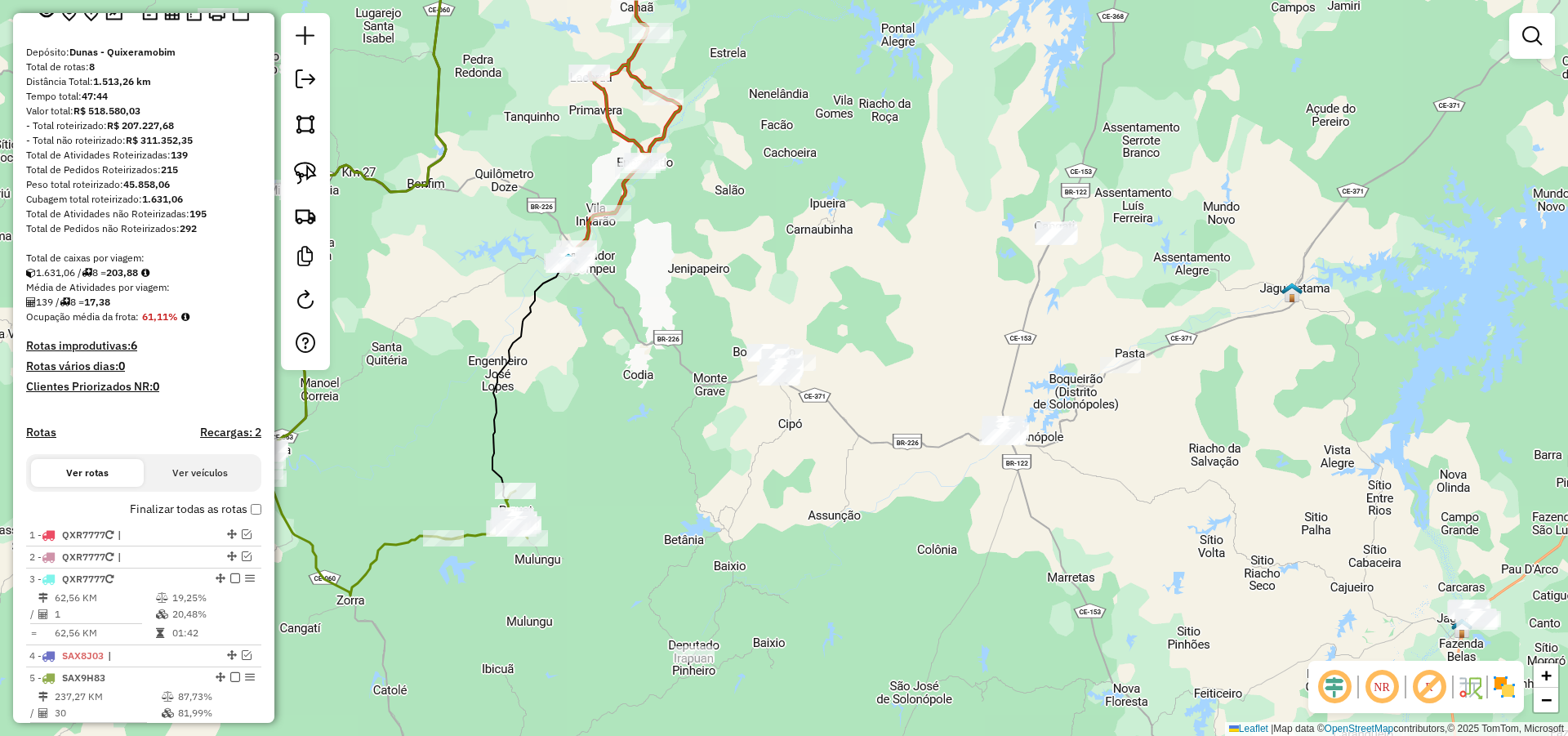
drag, startPoint x: 848, startPoint y: 509, endPoint x: 846, endPoint y: 396, distance: 113.0
click at [846, 397] on div "Janela de atendimento Grade de atendimento Capacidade Transportadoras Veículos …" at bounding box center [784, 368] width 1568 height 736
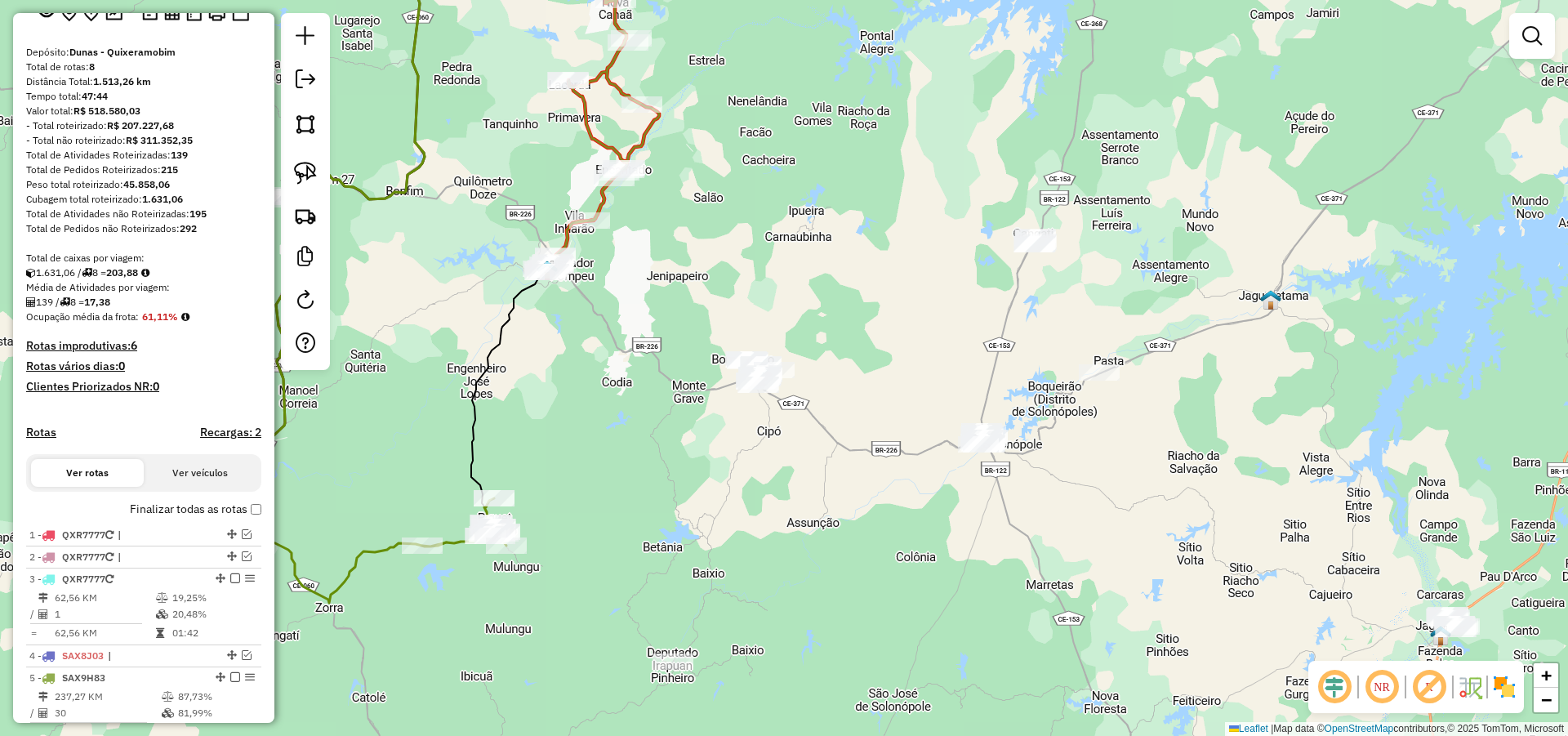
drag, startPoint x: 881, startPoint y: 342, endPoint x: 858, endPoint y: 389, distance: 52.3
click at [858, 389] on div "Janela de atendimento Grade de atendimento Capacidade Transportadoras Veículos …" at bounding box center [784, 368] width 1568 height 736
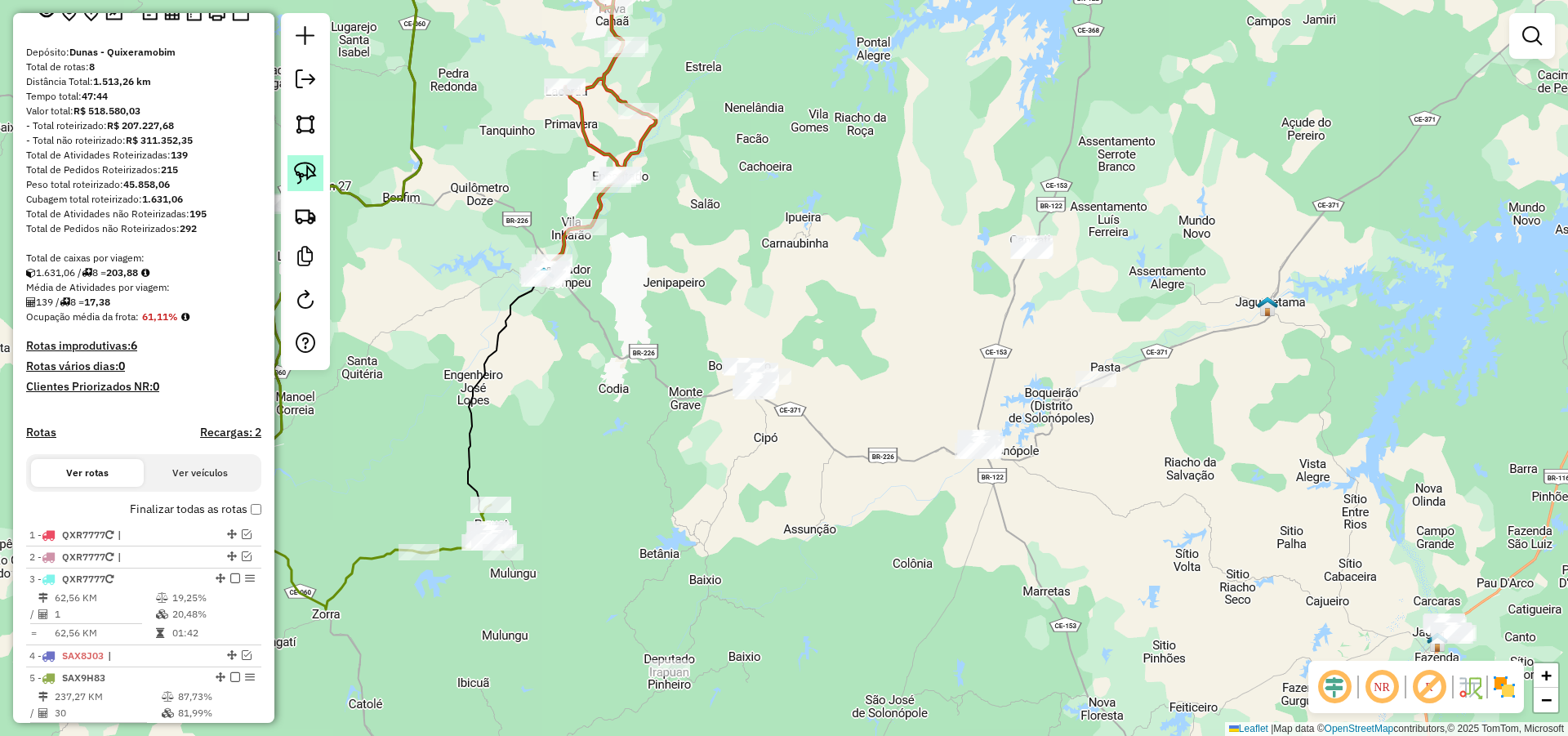
click at [307, 178] on img at bounding box center [305, 173] width 23 height 23
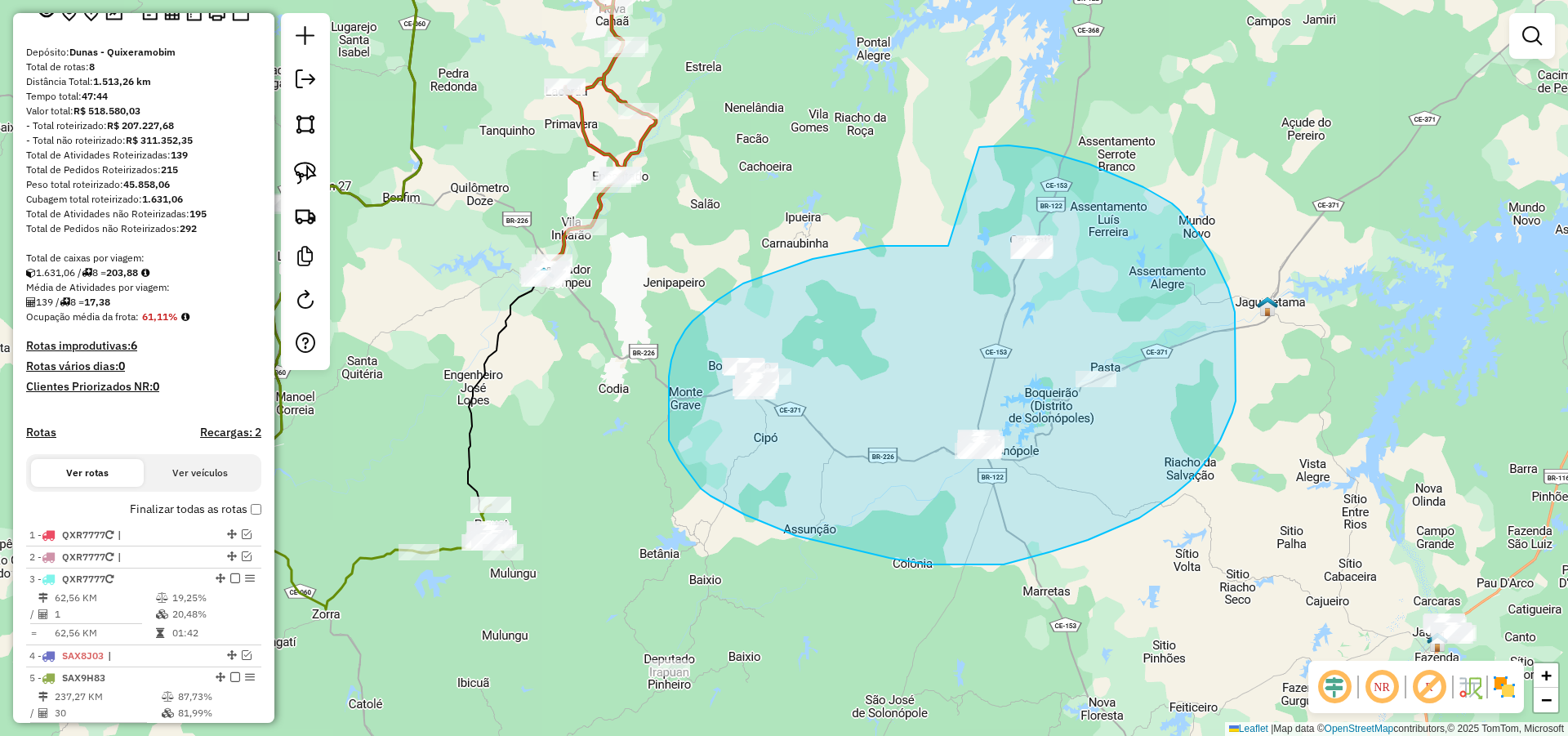
drag, startPoint x: 813, startPoint y: 259, endPoint x: 952, endPoint y: 162, distance: 169.5
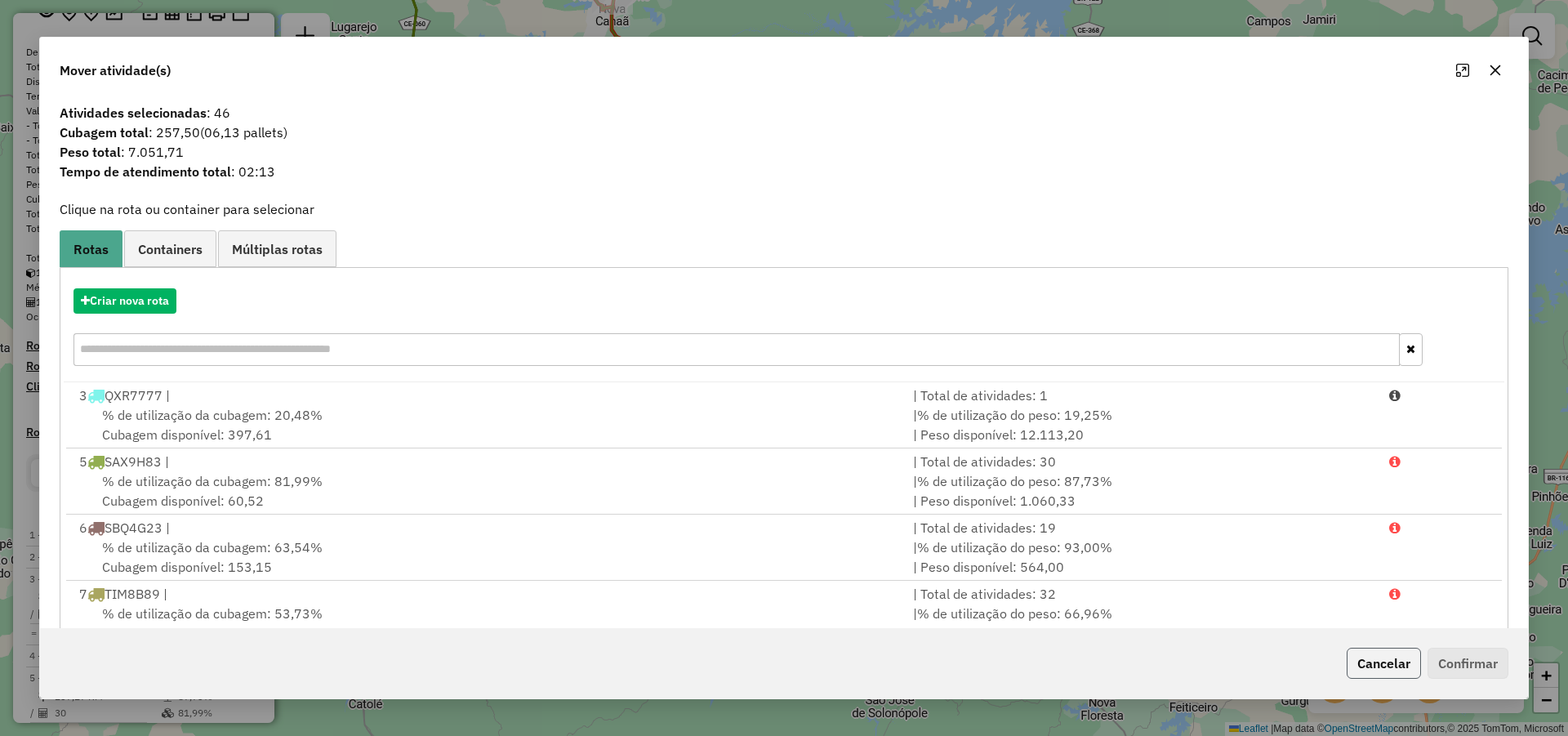
click at [1364, 656] on button "Cancelar" at bounding box center [1384, 663] width 74 height 31
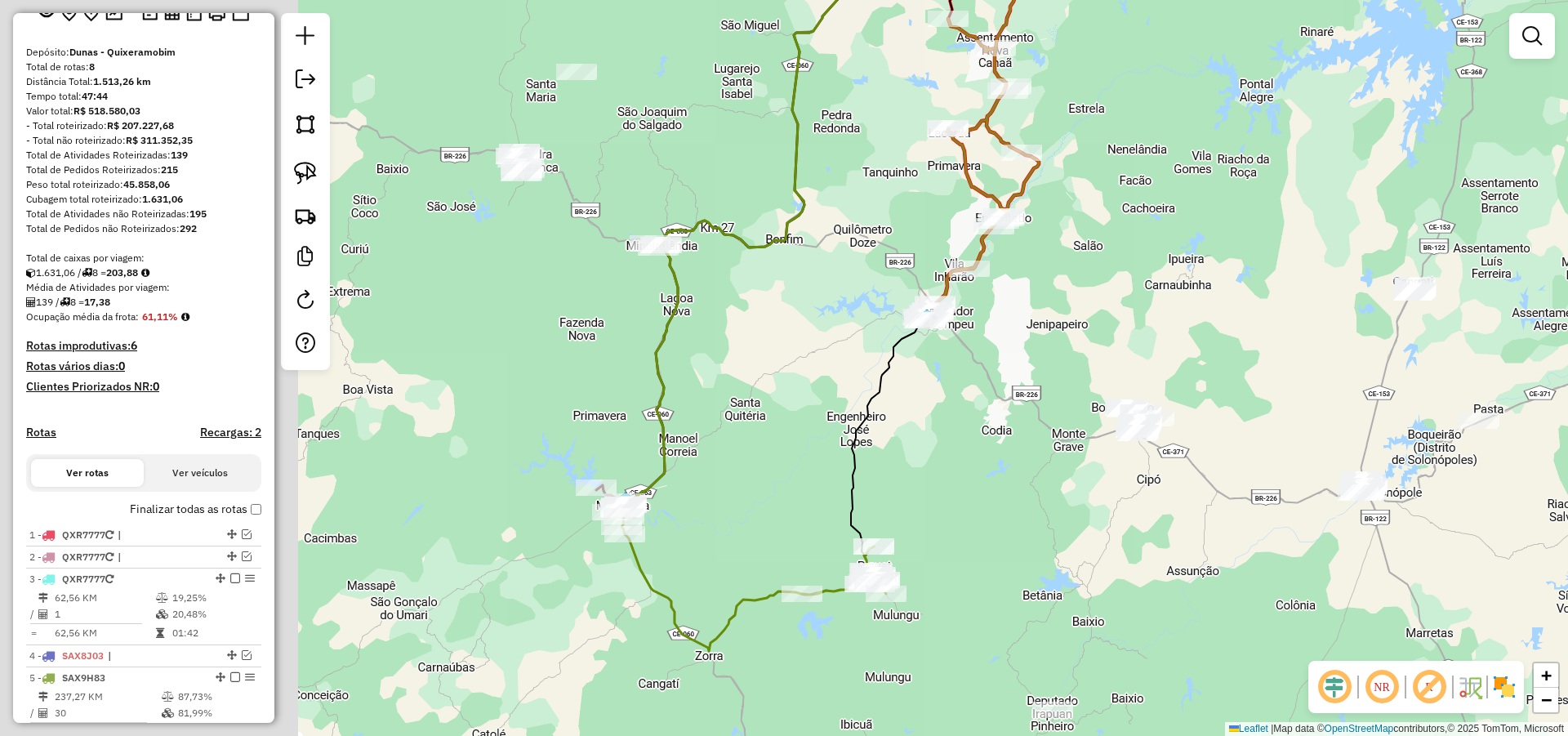
drag, startPoint x: 871, startPoint y: 550, endPoint x: 1101, endPoint y: 552, distance: 230.0
click at [1095, 557] on div "Janela de atendimento Grade de atendimento Capacidade Transportadoras Veículos …" at bounding box center [784, 368] width 1568 height 736
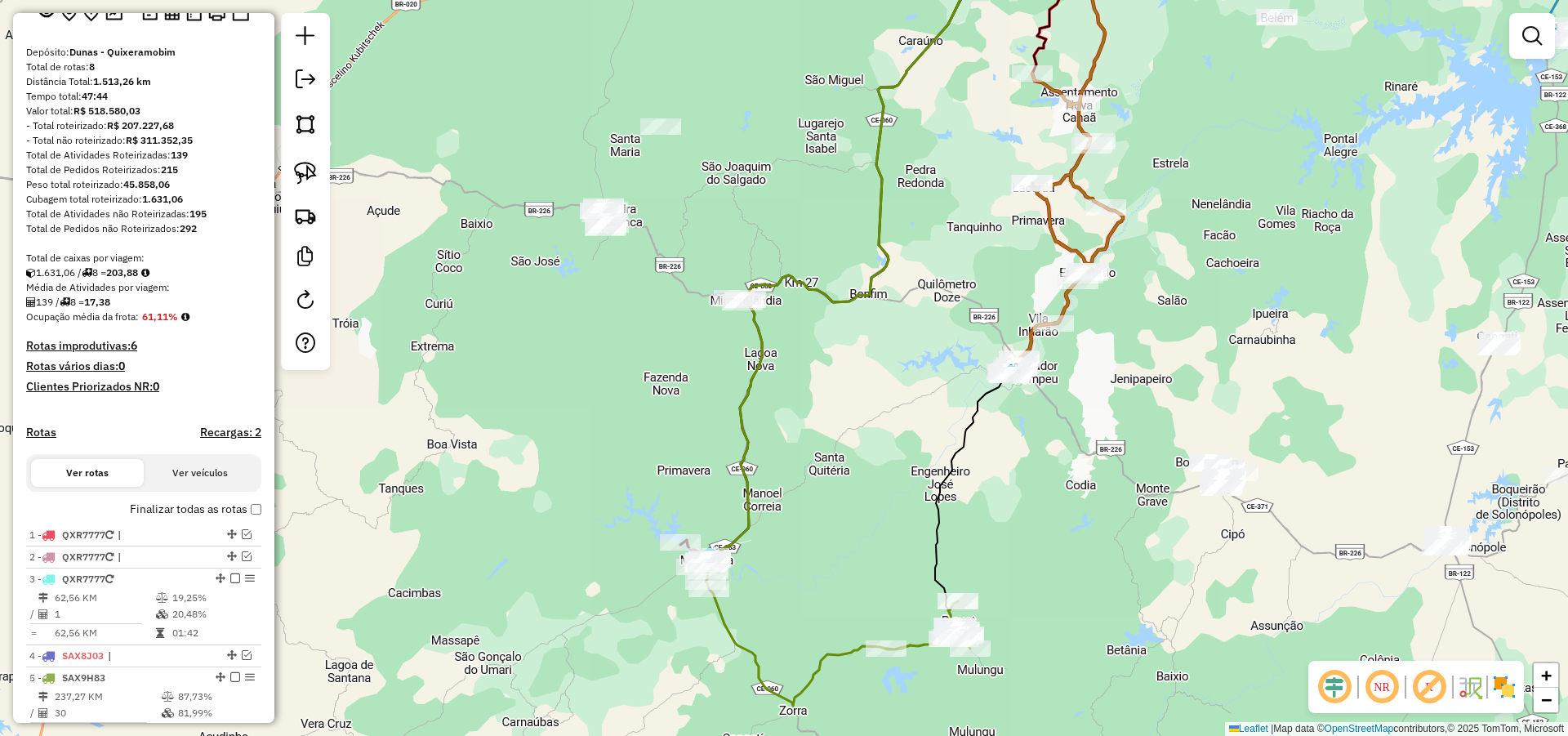
drag, startPoint x: 834, startPoint y: 452, endPoint x: 847, endPoint y: 590, distance: 138.6
click at [846, 586] on div "Janela de atendimento Grade de atendimento Capacidade Transportadoras Veículos …" at bounding box center [784, 368] width 1568 height 736
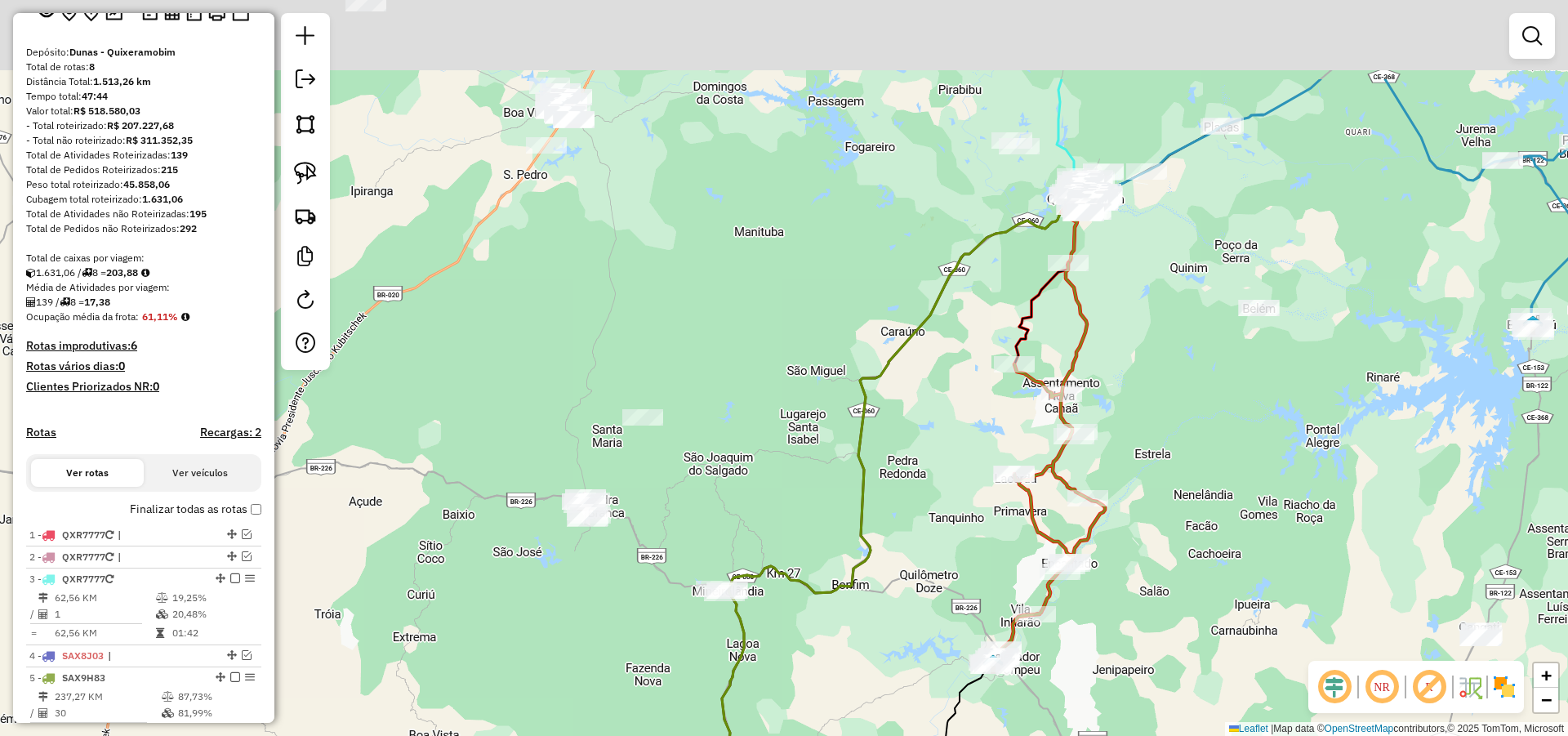
drag, startPoint x: 887, startPoint y: 426, endPoint x: 859, endPoint y: 544, distance: 121.3
click at [859, 542] on div "Janela de atendimento Grade de atendimento Capacidade Transportadoras Veículos …" at bounding box center [784, 368] width 1568 height 736
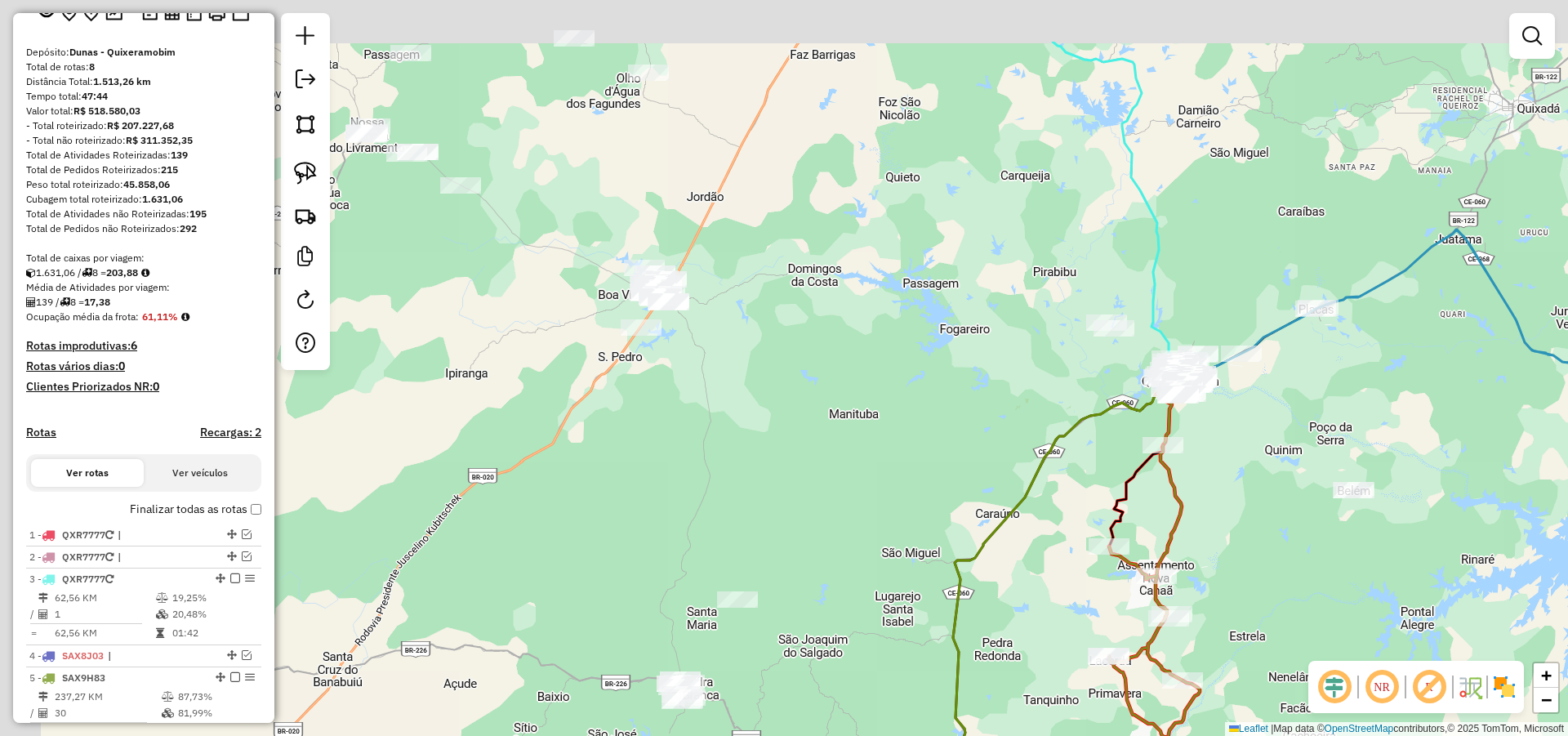
drag, startPoint x: 604, startPoint y: 290, endPoint x: 711, endPoint y: 417, distance: 166.1
click at [710, 417] on div "Janela de atendimento Grade de atendimento Capacidade Transportadoras Veículos …" at bounding box center [784, 368] width 1568 height 736
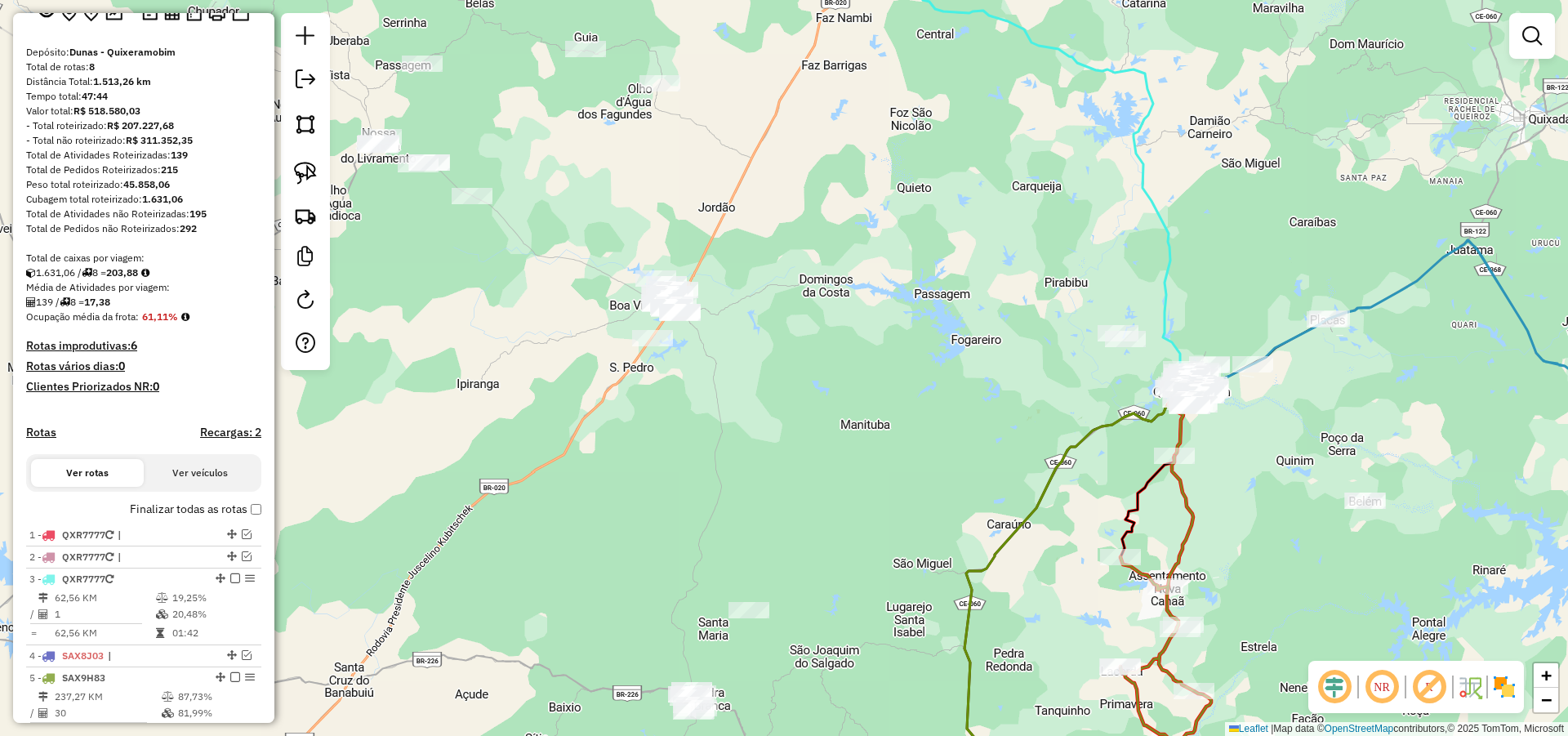
drag, startPoint x: 707, startPoint y: 465, endPoint x: 687, endPoint y: 402, distance: 66.1
click at [689, 404] on div "Janela de atendimento Grade de atendimento Capacidade Transportadoras Veículos …" at bounding box center [784, 368] width 1568 height 736
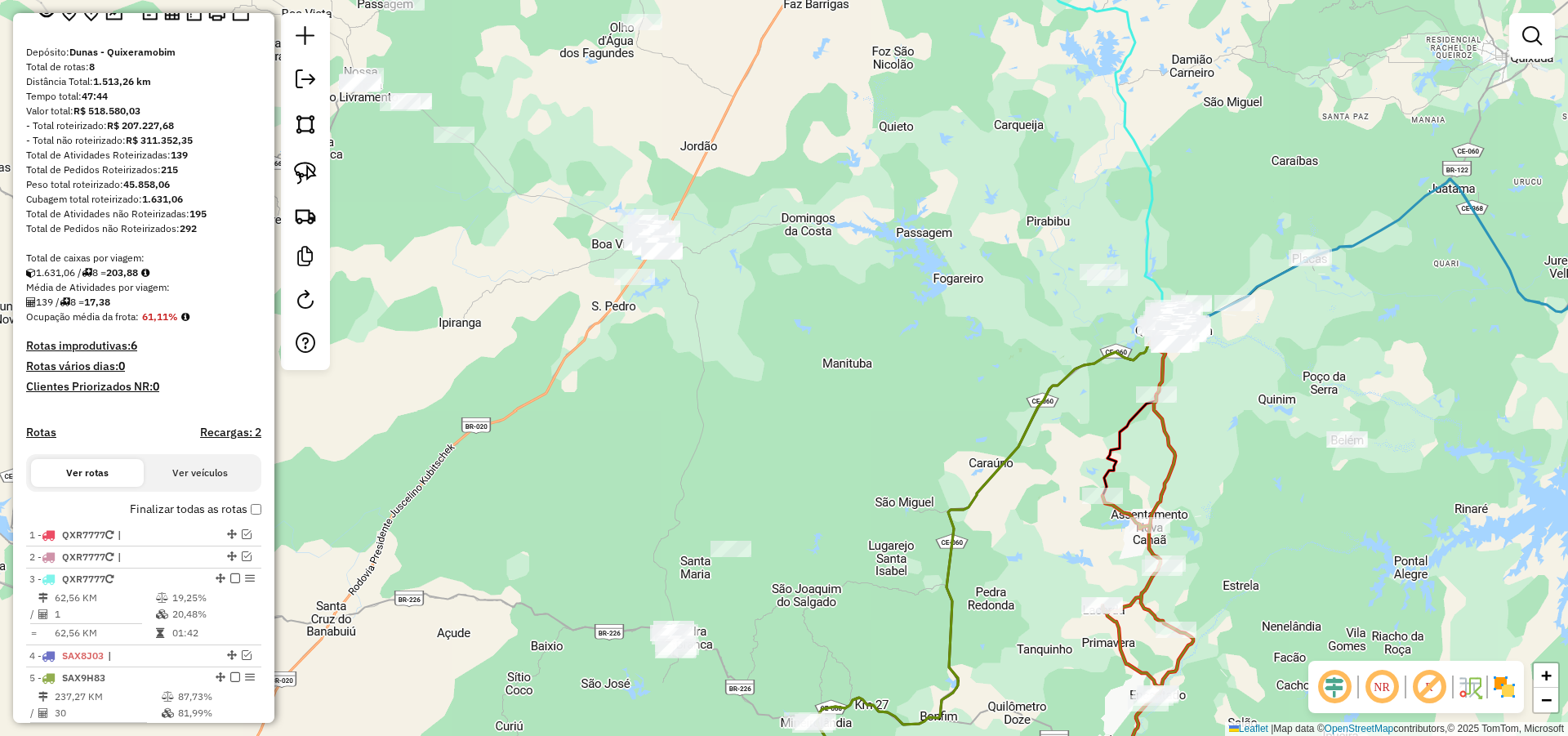
drag, startPoint x: 739, startPoint y: 353, endPoint x: 726, endPoint y: 323, distance: 32.7
click at [728, 332] on div "Janela de atendimento Grade de atendimento Capacidade Transportadoras Veículos …" at bounding box center [784, 368] width 1568 height 736
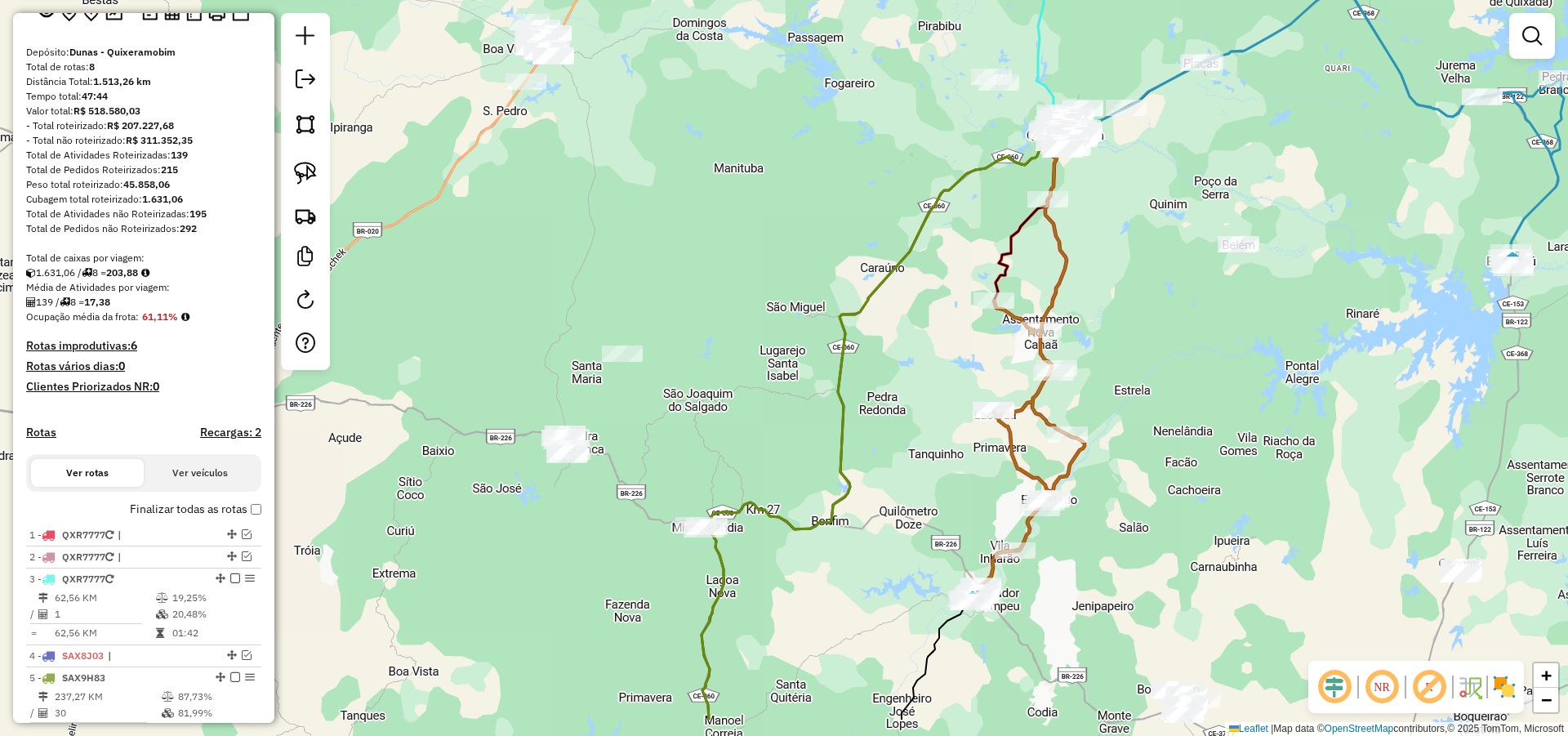
drag, startPoint x: 685, startPoint y: 409, endPoint x: 709, endPoint y: 309, distance: 102.8
click at [708, 312] on div "Janela de atendimento Grade de atendimento Capacidade Transportadoras Veículos …" at bounding box center [784, 368] width 1568 height 736
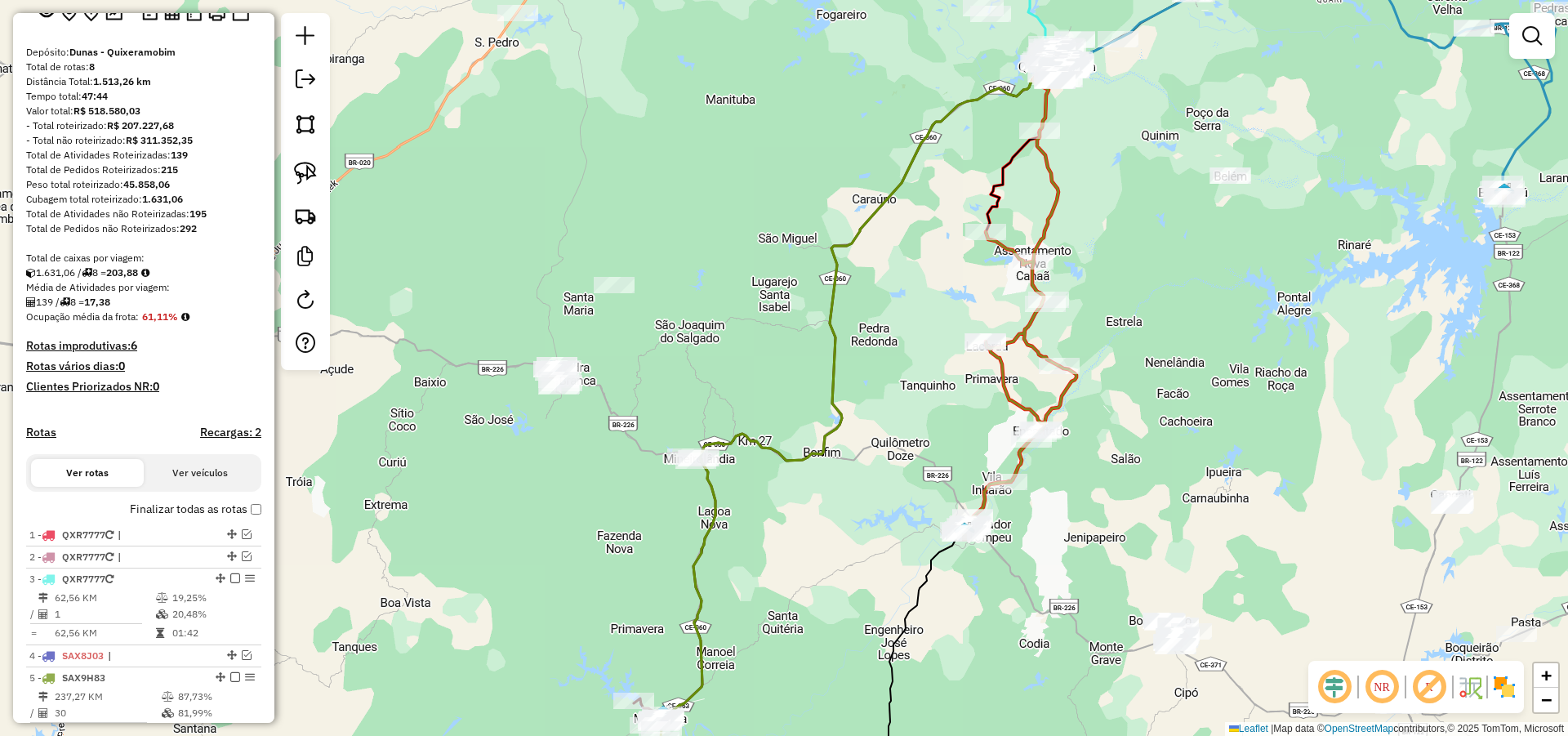
click at [719, 356] on div "Janela de atendimento Grade de atendimento Capacidade Transportadoras Veículos …" at bounding box center [784, 368] width 1568 height 736
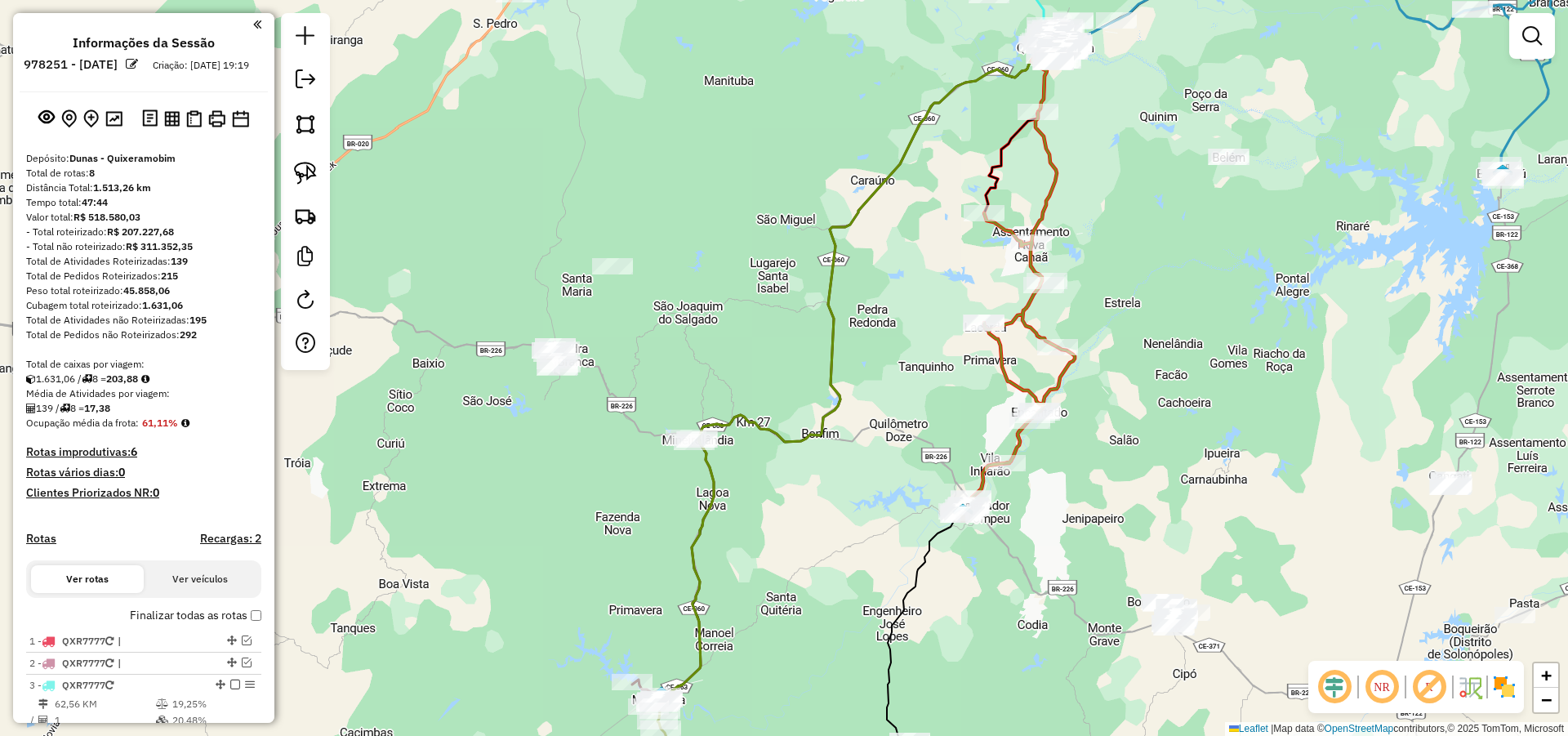
scroll to position [106, 0]
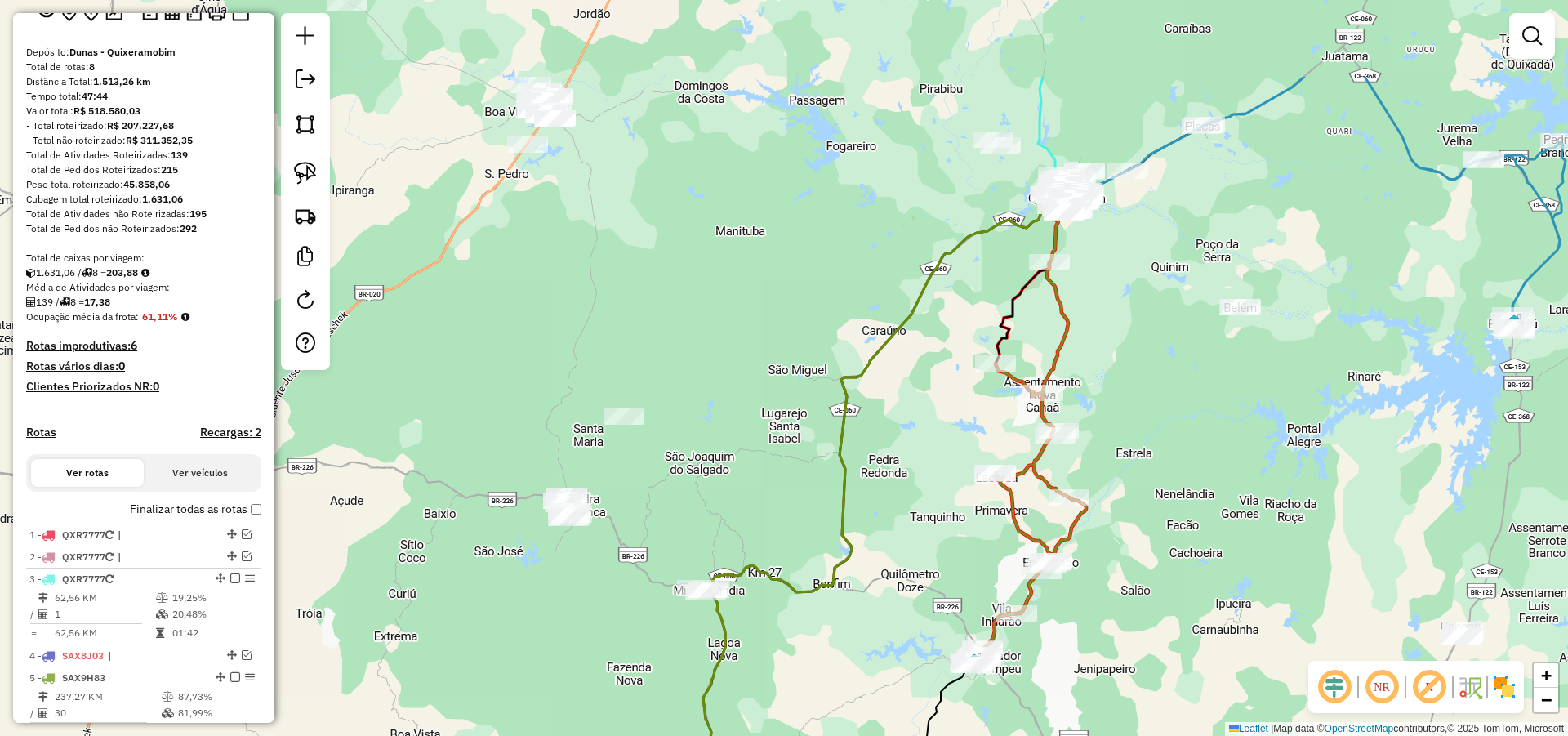
drag, startPoint x: 714, startPoint y: 211, endPoint x: 733, endPoint y: 344, distance: 134.4
click at [733, 339] on div "Janela de atendimento Grade de atendimento Capacidade Transportadoras Veículos …" at bounding box center [784, 368] width 1568 height 736
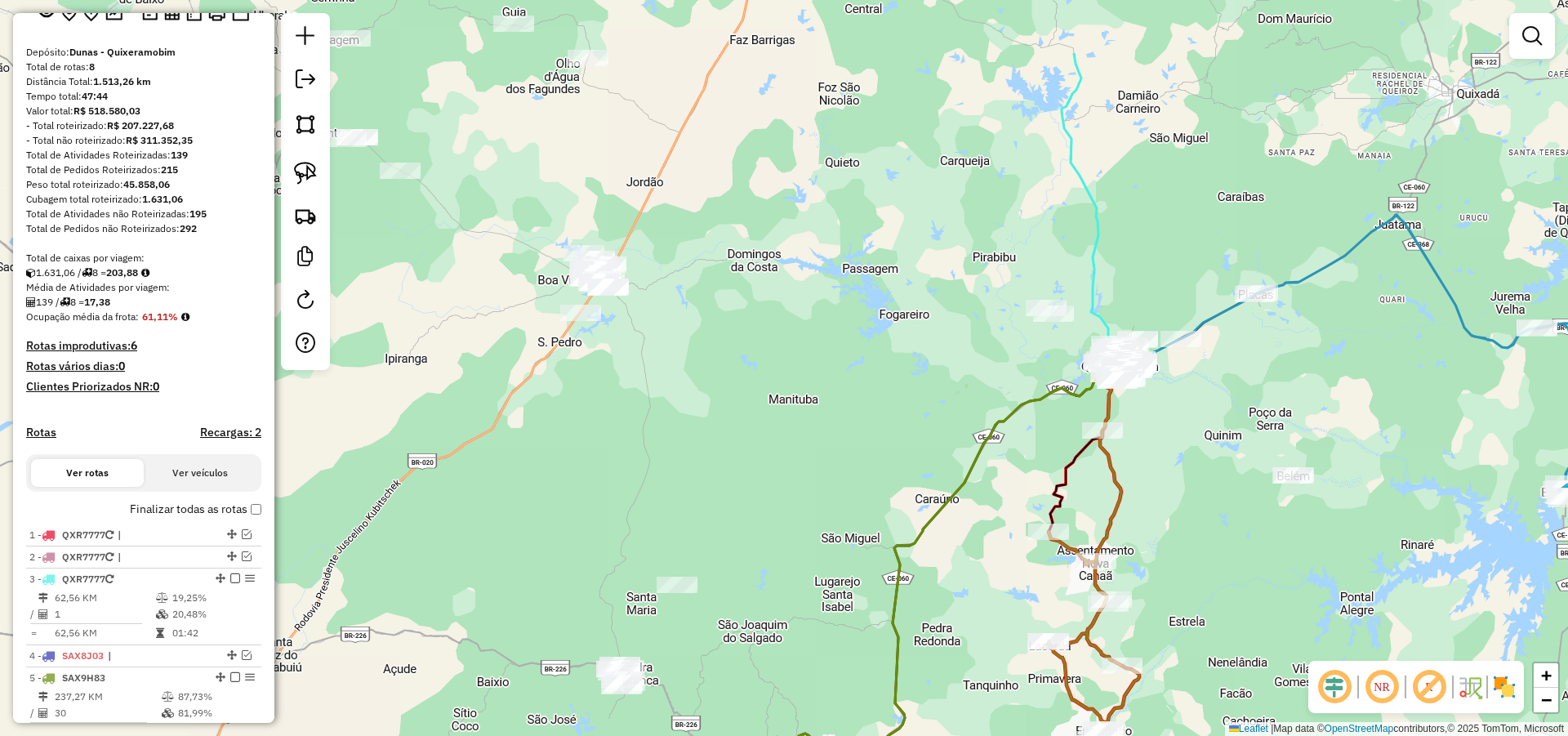
drag, startPoint x: 694, startPoint y: 311, endPoint x: 730, endPoint y: 359, distance: 60.0
click at [730, 359] on div "Janela de atendimento Grade de atendimento Capacidade Transportadoras Veículos …" at bounding box center [784, 368] width 1568 height 736
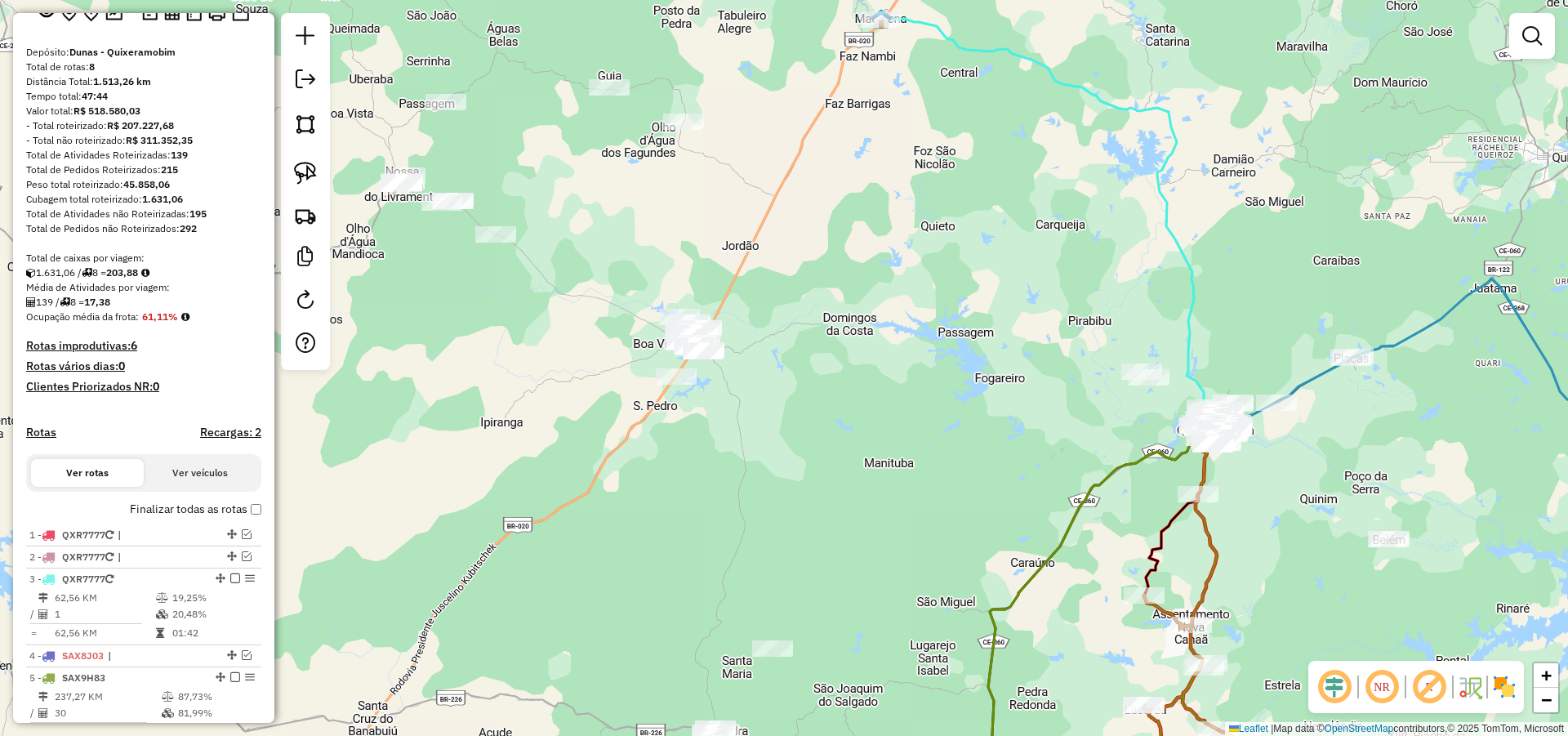
drag, startPoint x: 707, startPoint y: 334, endPoint x: 784, endPoint y: 378, distance: 88.7
click at [784, 378] on div "Janela de atendimento Grade de atendimento Capacidade Transportadoras Veículos …" at bounding box center [784, 368] width 1568 height 736
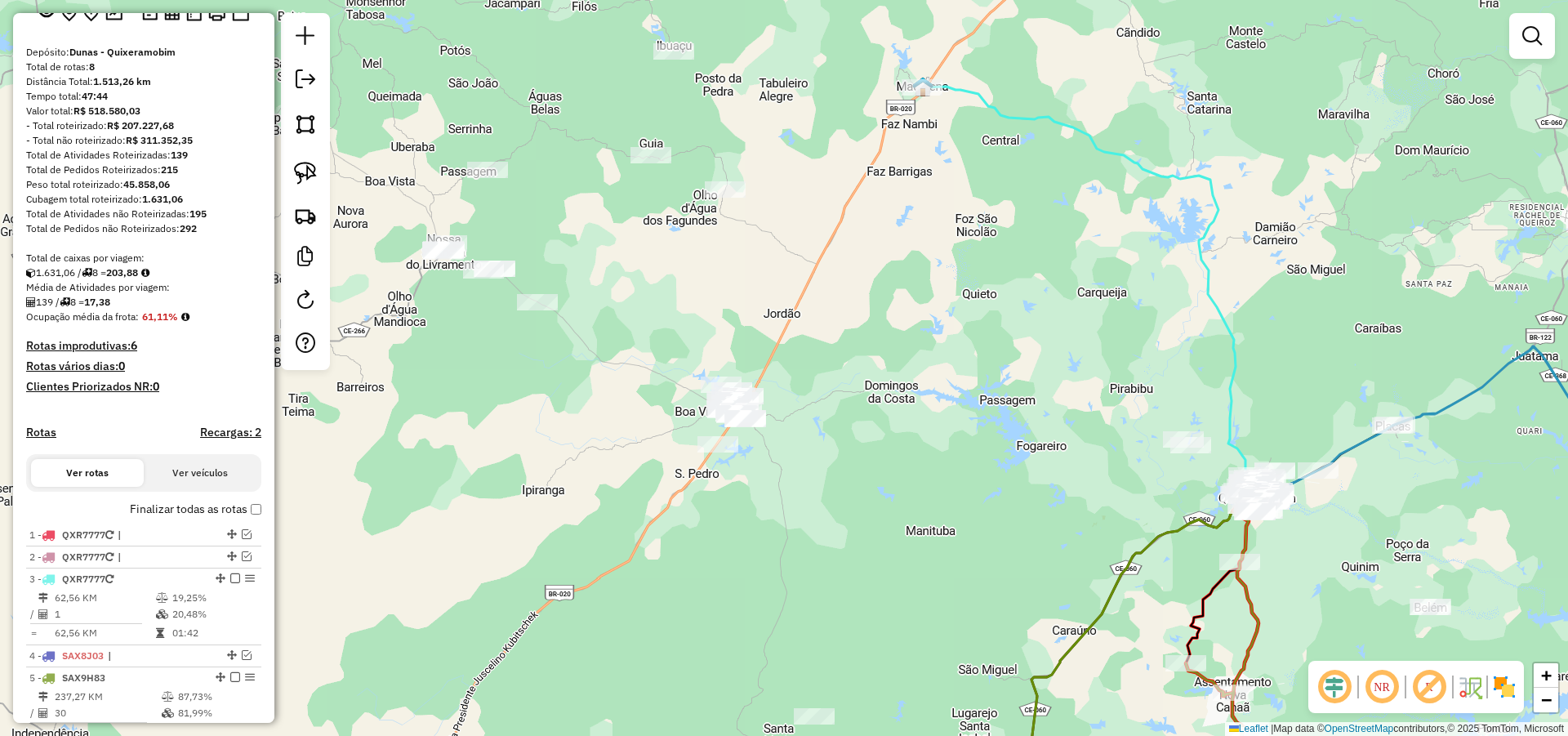
drag, startPoint x: 653, startPoint y: 519, endPoint x: 663, endPoint y: 537, distance: 20.6
click at [663, 537] on div "Janela de atendimento Grade de atendimento Capacidade Transportadoras Veículos …" at bounding box center [784, 368] width 1568 height 736
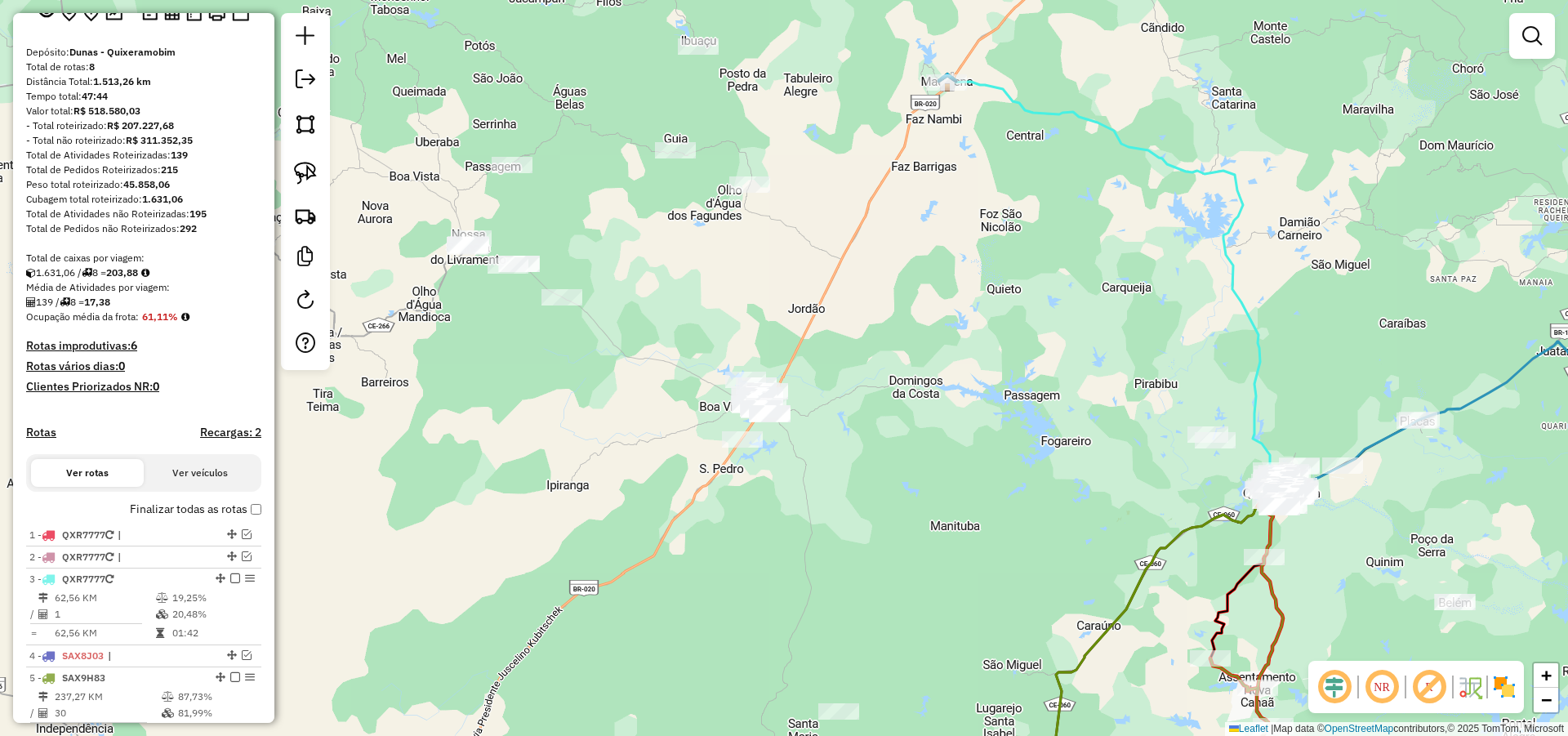
drag, startPoint x: 545, startPoint y: 424, endPoint x: 556, endPoint y: 421, distance: 11.4
click at [556, 421] on div "Janela de atendimento Grade de atendimento Capacidade Transportadoras Veículos …" at bounding box center [784, 368] width 1568 height 736
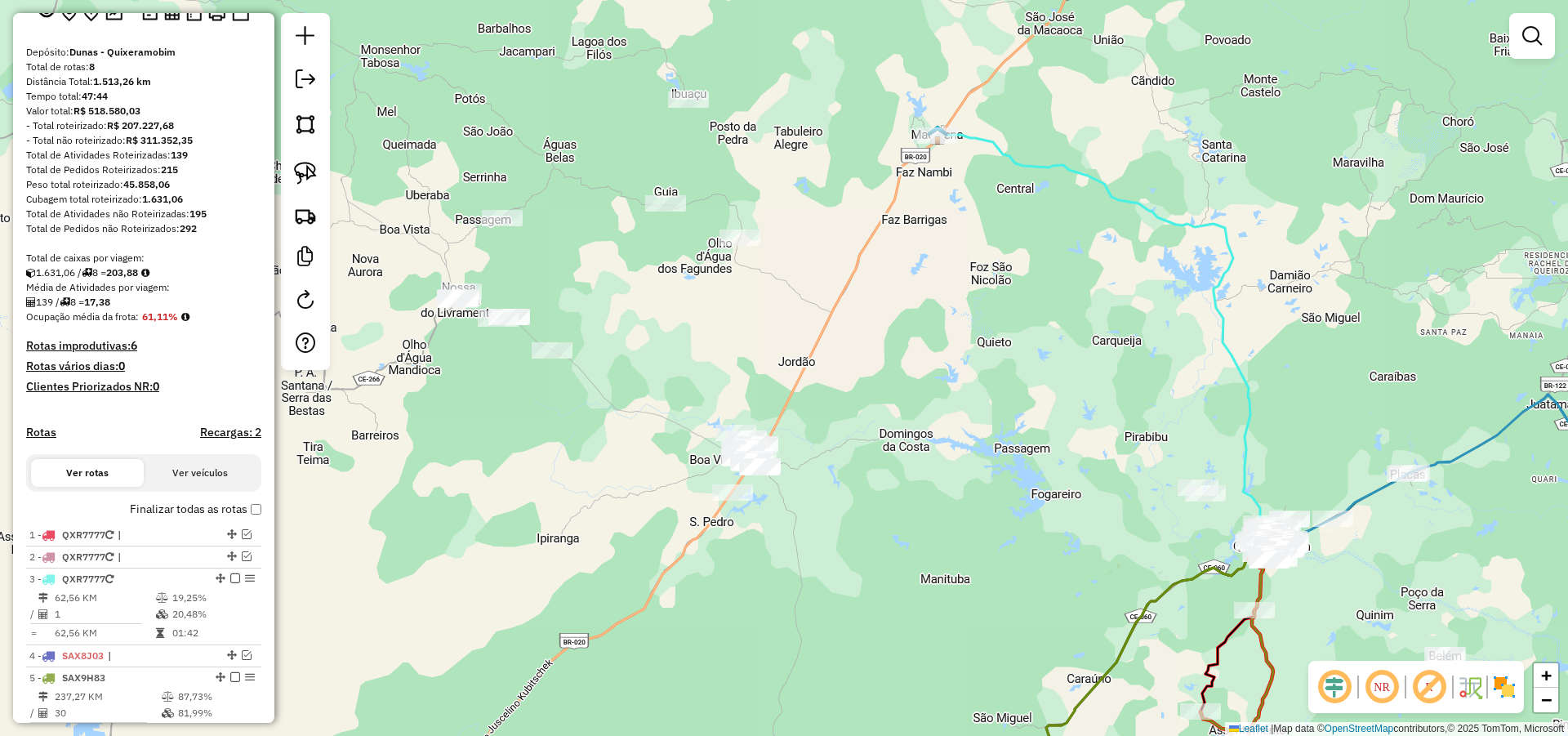
drag, startPoint x: 608, startPoint y: 398, endPoint x: 591, endPoint y: 433, distance: 38.9
click at [591, 433] on div "Janela de atendimento Grade de atendimento Capacidade Transportadoras Veículos …" at bounding box center [784, 368] width 1568 height 736
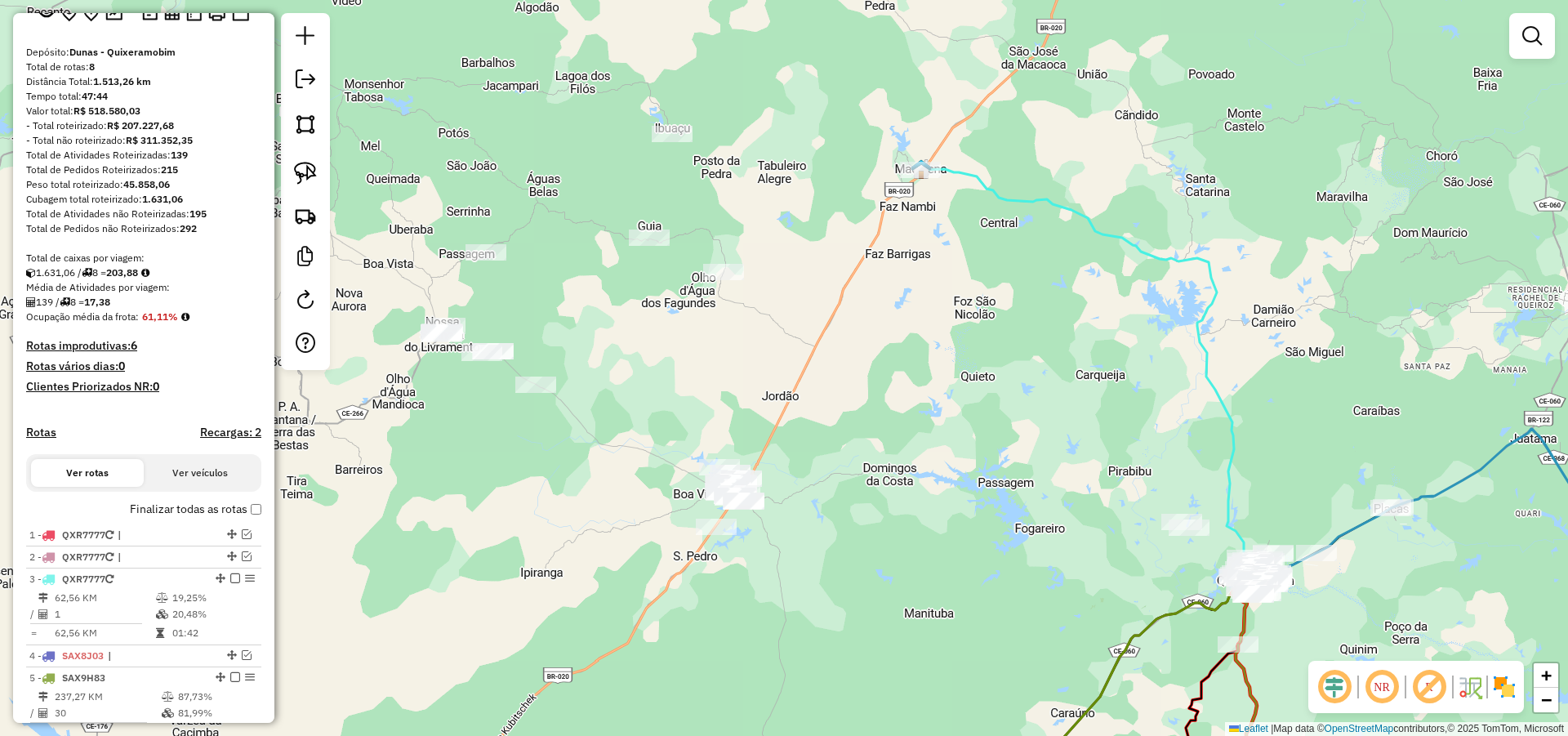
drag, startPoint x: 584, startPoint y: 373, endPoint x: 607, endPoint y: 275, distance: 100.7
click at [606, 276] on div "Janela de atendimento Grade de atendimento Capacidade Transportadoras Veículos …" at bounding box center [784, 368] width 1568 height 736
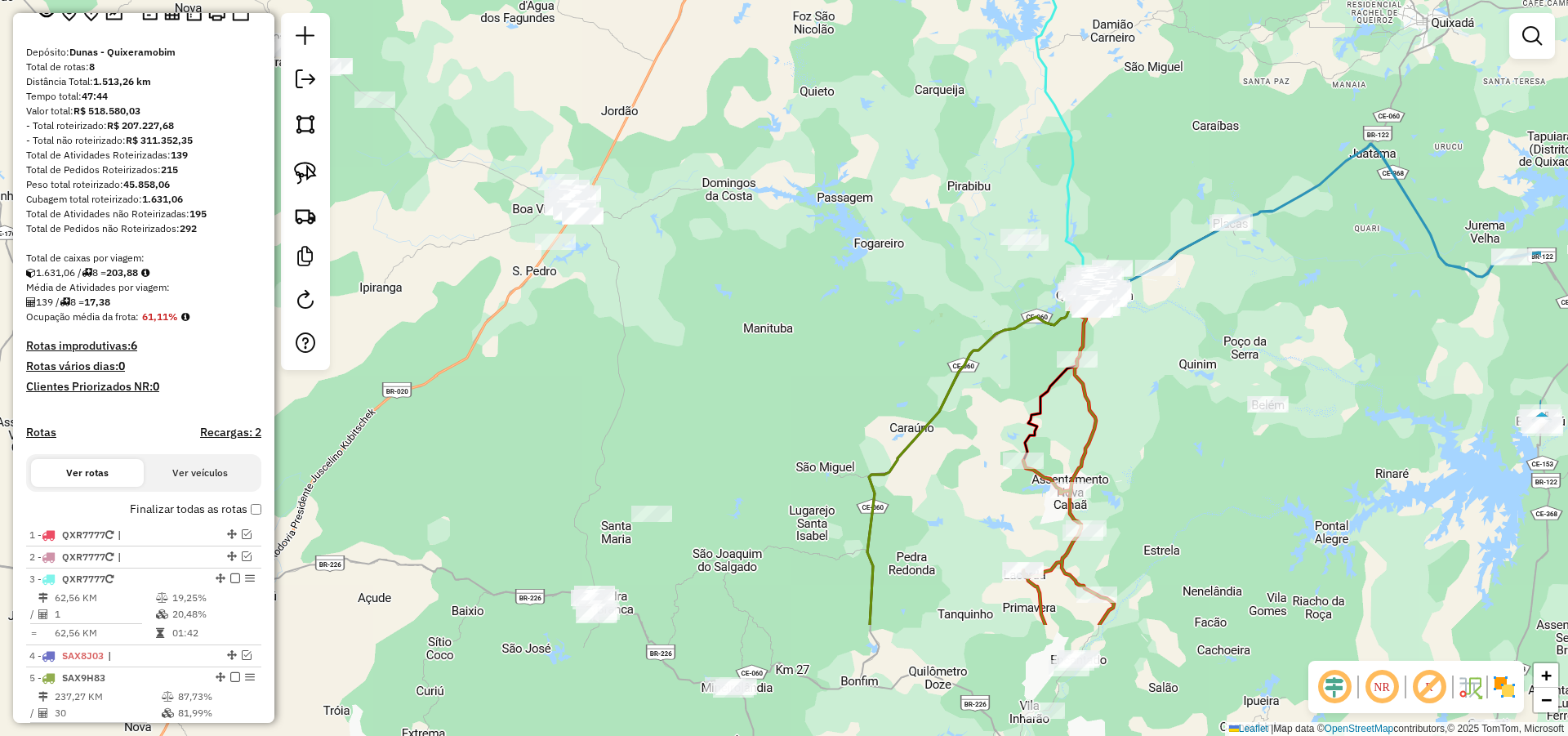
drag, startPoint x: 1132, startPoint y: 432, endPoint x: 858, endPoint y: 235, distance: 337.5
click at [913, 291] on icon at bounding box center [974, 458] width 214 height 334
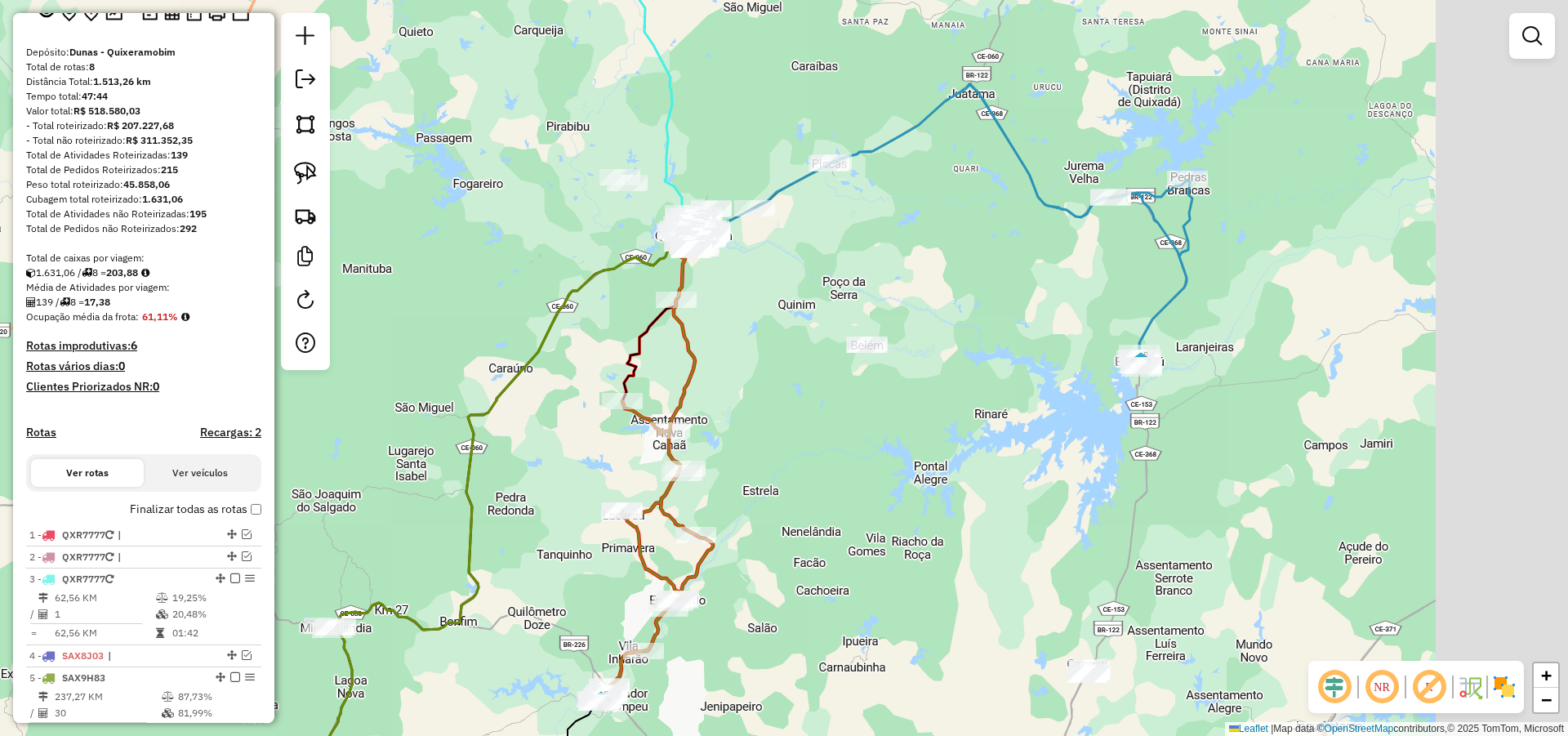
drag, startPoint x: 1250, startPoint y: 379, endPoint x: 960, endPoint y: 491, distance: 310.9
click at [966, 479] on div "Janela de atendimento Grade de atendimento Capacidade Transportadoras Veículos …" at bounding box center [784, 368] width 1568 height 736
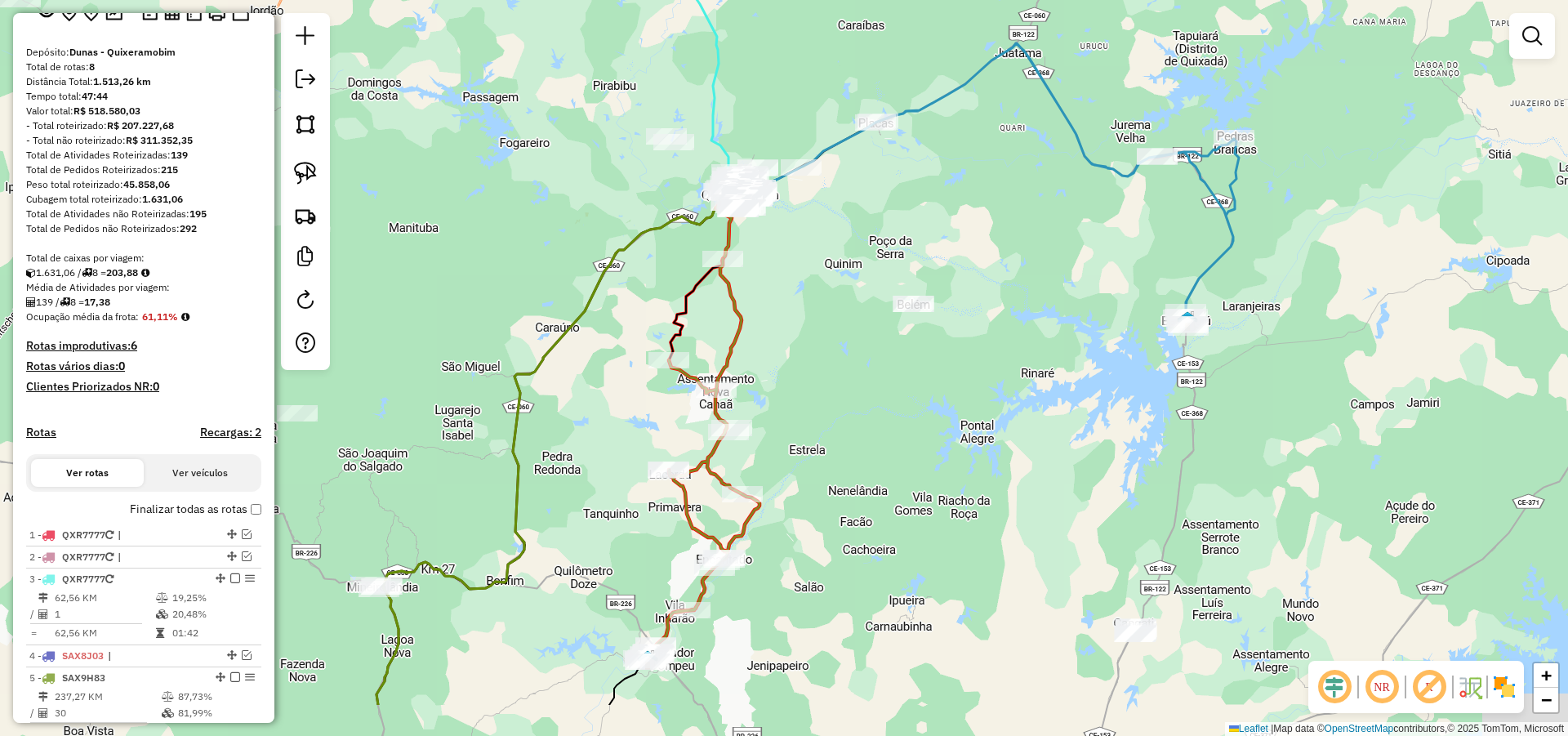
drag, startPoint x: 1028, startPoint y: 481, endPoint x: 1212, endPoint y: 354, distance: 223.6
click at [1199, 364] on div "Janela de atendimento Grade de atendimento Capacidade Transportadoras Veículos …" at bounding box center [784, 368] width 1568 height 736
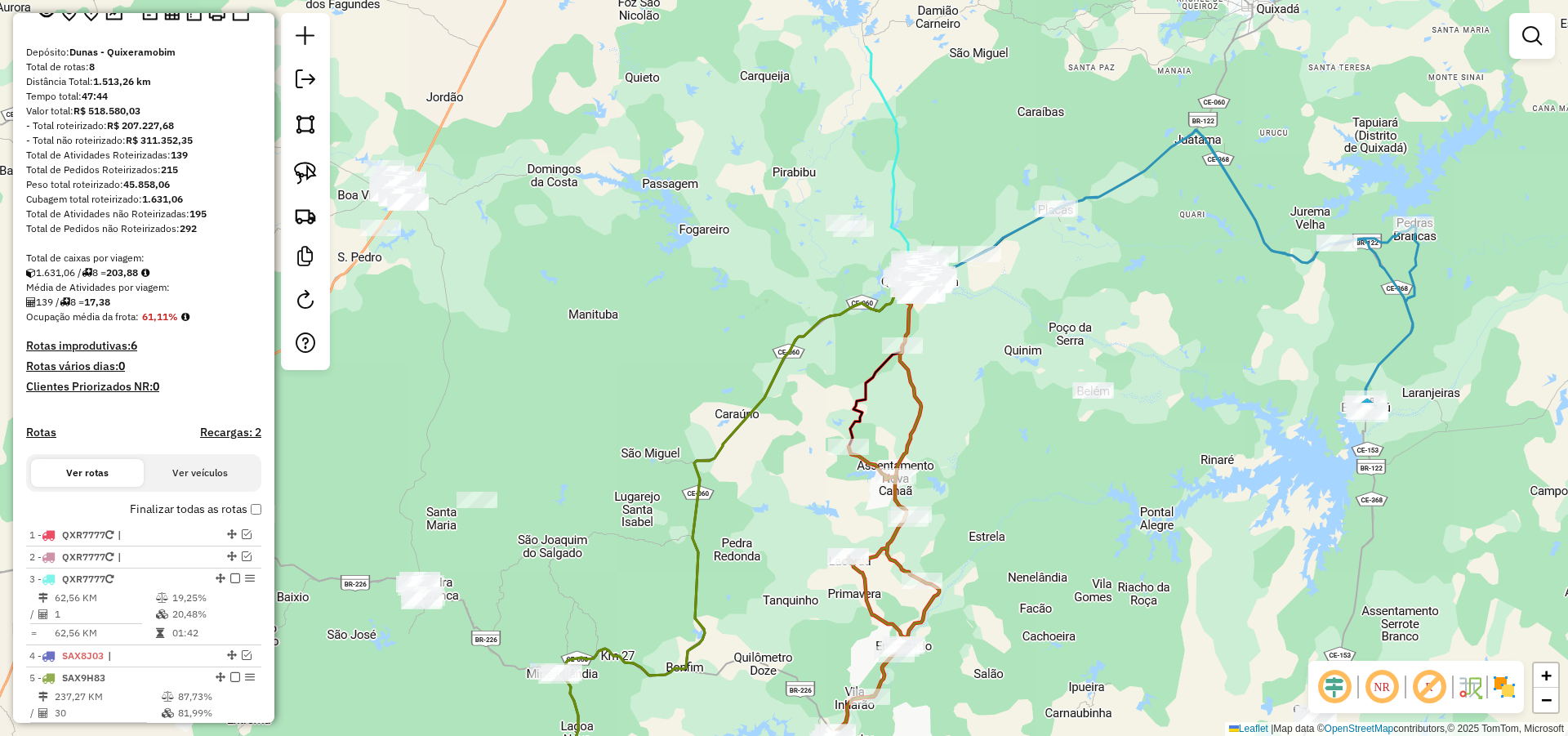
drag, startPoint x: 996, startPoint y: 487, endPoint x: 1037, endPoint y: 520, distance: 52.6
click at [1037, 520] on div "Janela de atendimento Grade de atendimento Capacidade Transportadoras Veículos …" at bounding box center [784, 368] width 1568 height 736
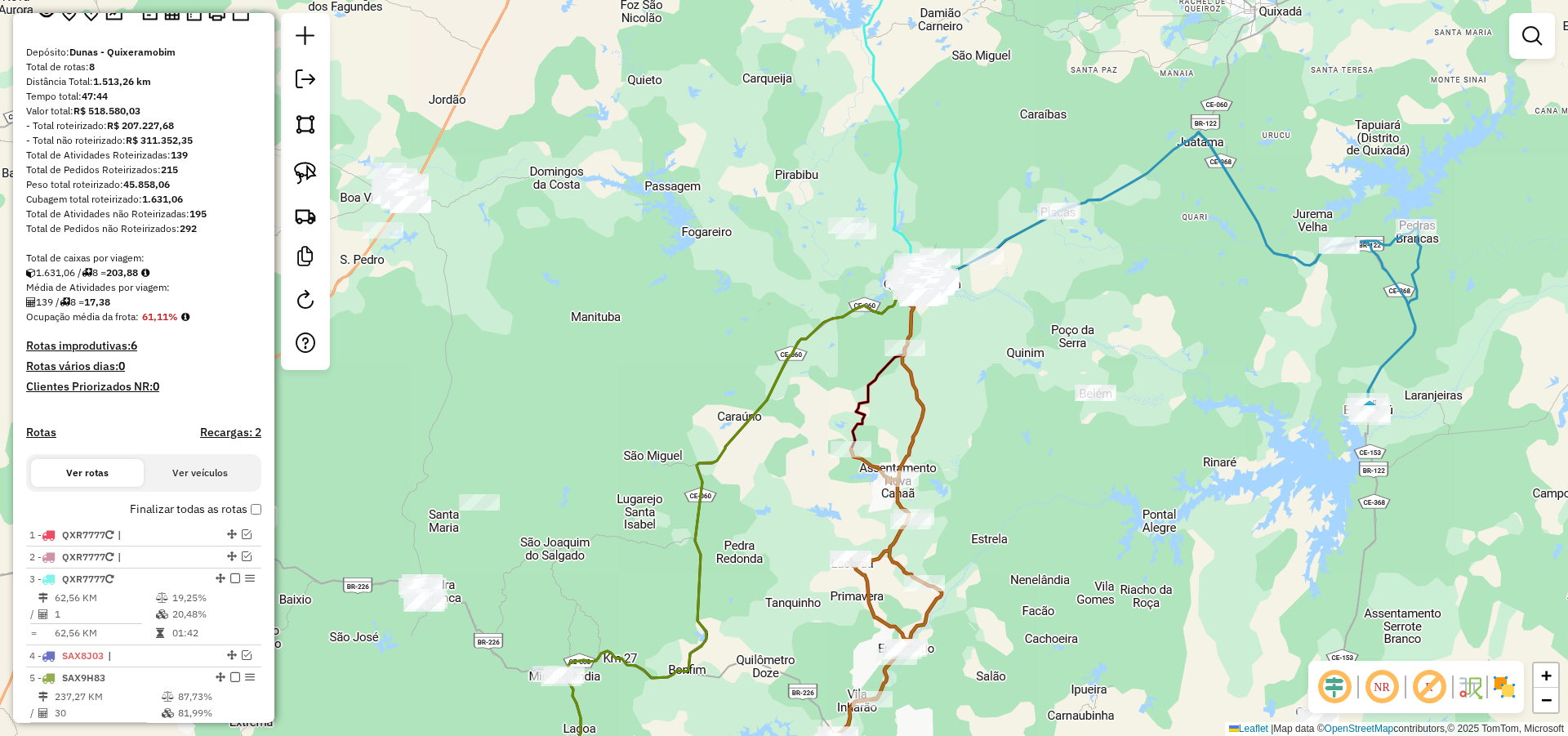
drag, startPoint x: 1032, startPoint y: 333, endPoint x: 1065, endPoint y: 387, distance: 63.3
click at [1061, 385] on div "Janela de atendimento Grade de atendimento Capacidade Transportadoras Veículos …" at bounding box center [784, 368] width 1568 height 736
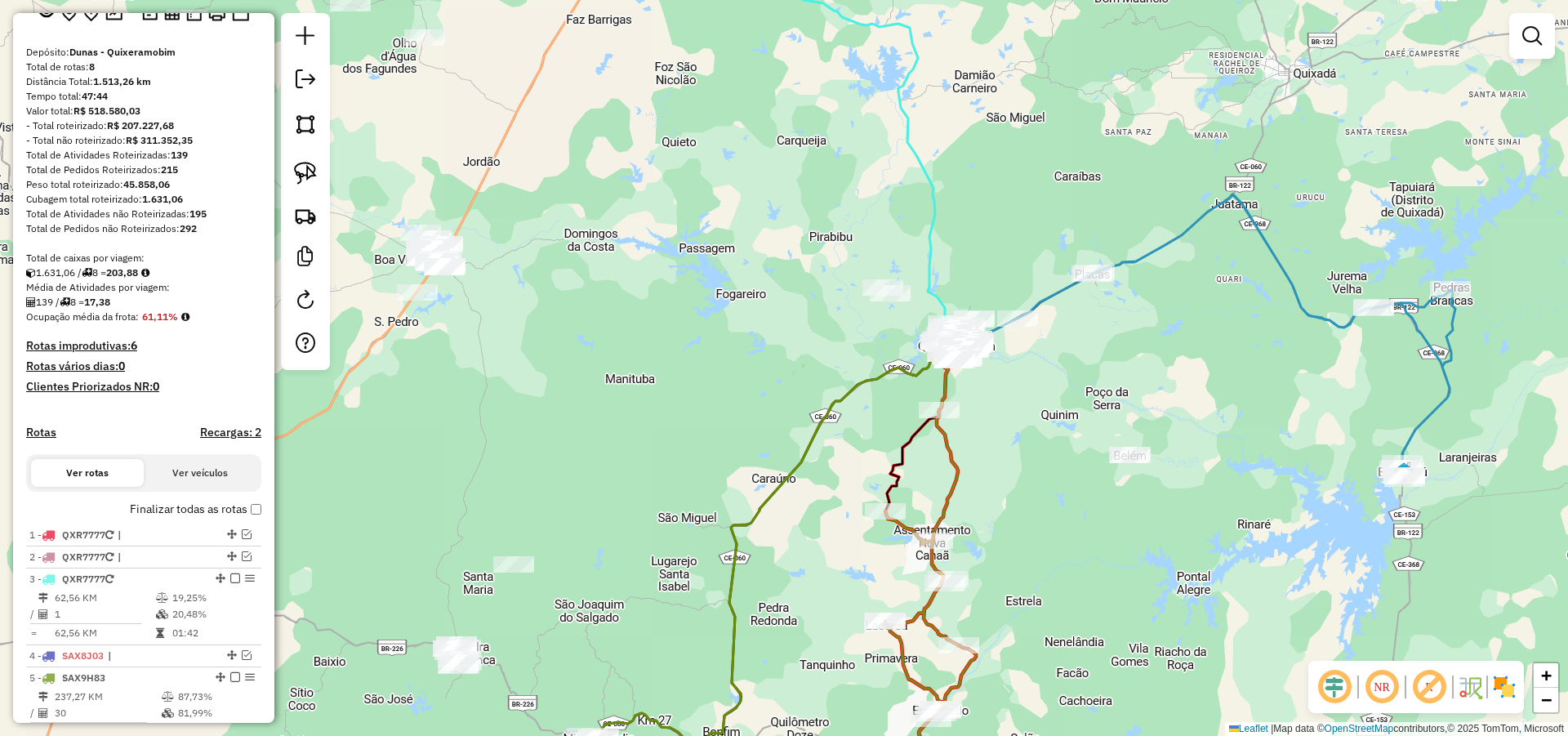
drag, startPoint x: 1005, startPoint y: 419, endPoint x: 1014, endPoint y: 394, distance: 26.6
click at [1005, 409] on div "Janela de atendimento Grade de atendimento Capacidade Transportadoras Veículos …" at bounding box center [784, 368] width 1568 height 736
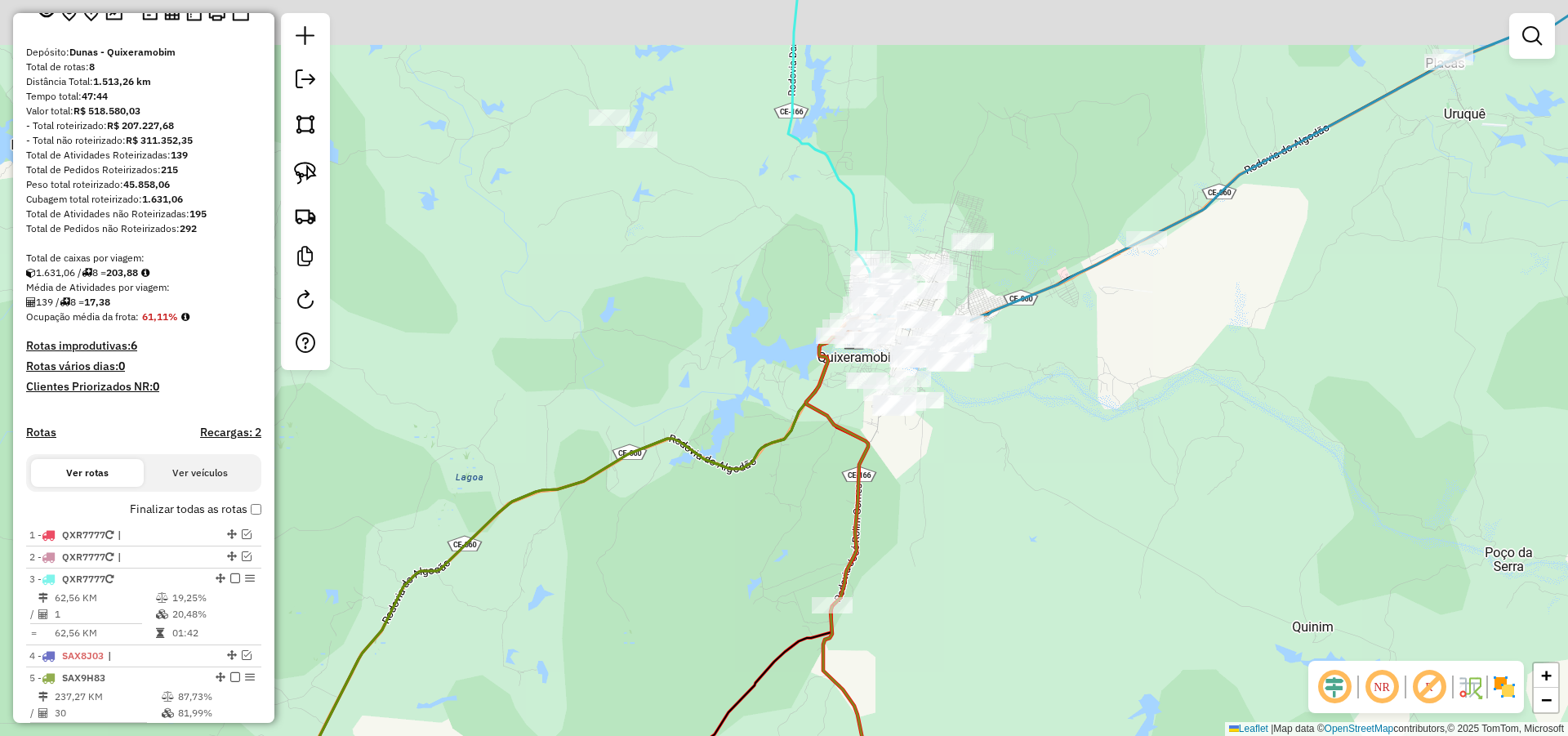
drag, startPoint x: 983, startPoint y: 359, endPoint x: 1022, endPoint y: 429, distance: 80.1
click at [1007, 411] on div "Janela de atendimento Grade de atendimento Capacidade Transportadoras Veículos …" at bounding box center [784, 368] width 1568 height 736
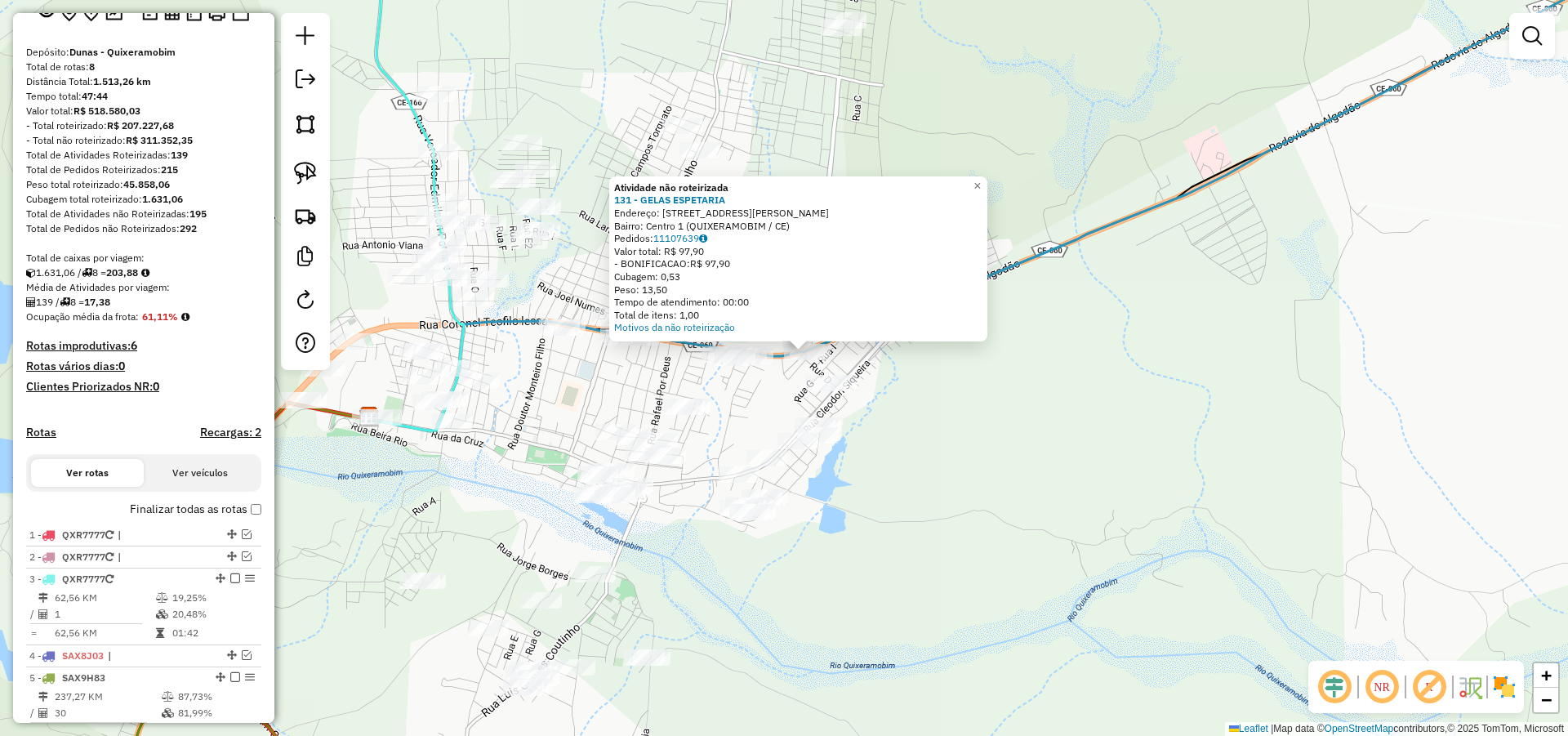
drag, startPoint x: 929, startPoint y: 443, endPoint x: 969, endPoint y: 417, distance: 47.7
click at [954, 422] on div "Atividade não roteirizada 131 - GELAS ESPETARIA Endereço: [STREET_ADDRESS] Bair…" at bounding box center [784, 368] width 1568 height 736
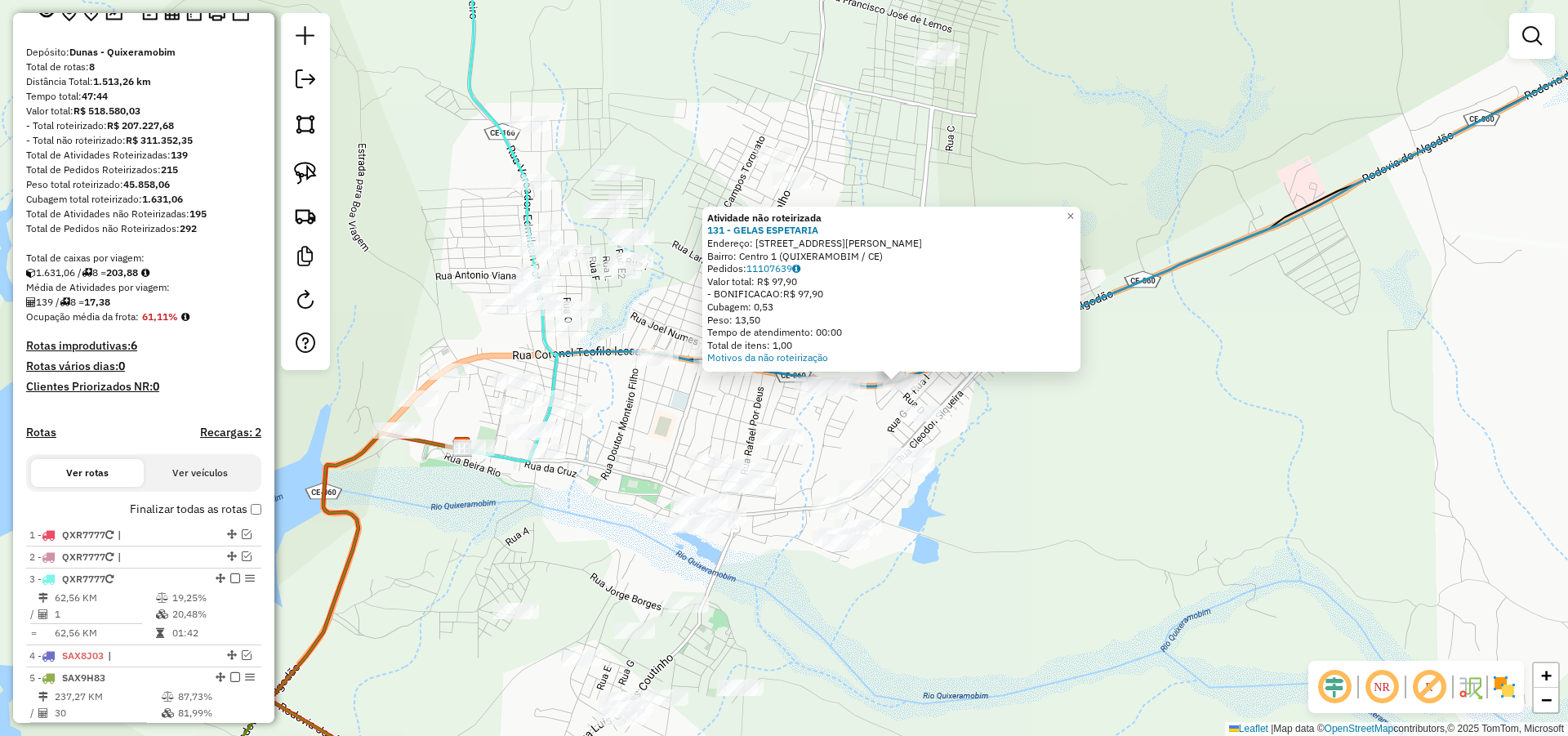
drag, startPoint x: 1035, startPoint y: 483, endPoint x: 1053, endPoint y: 488, distance: 18.7
click at [1049, 487] on div "Atividade não roteirizada 131 - GELAS ESPETARIA Endereço: [STREET_ADDRESS] Bair…" at bounding box center [784, 368] width 1568 height 736
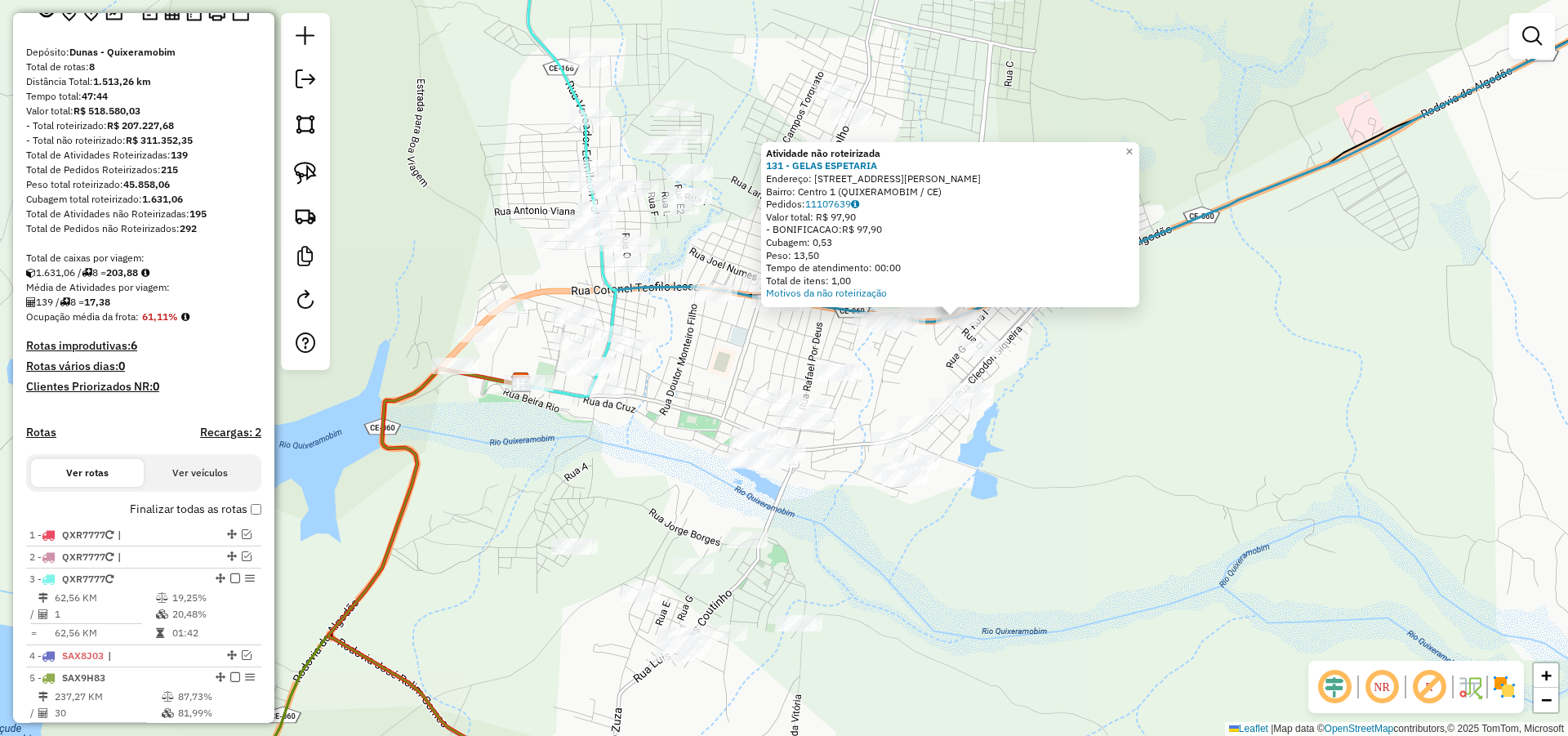
drag, startPoint x: 1056, startPoint y: 497, endPoint x: 1112, endPoint y: 401, distance: 111.1
click at [1108, 402] on div "Atividade não roteirizada 131 - GELAS ESPETARIA Endereço: RUA TEOFOLO LESSA 1 B…" at bounding box center [784, 368] width 1568 height 736
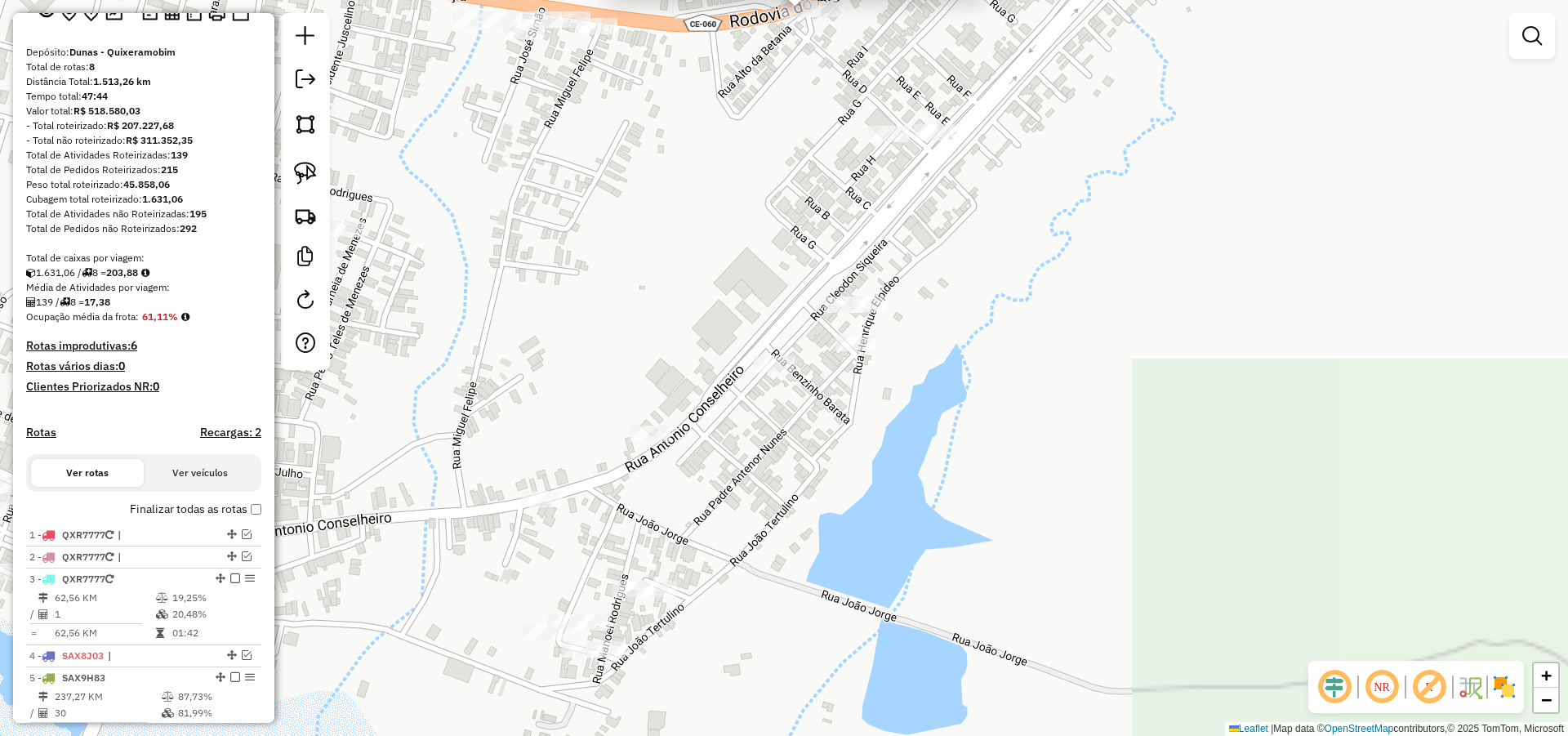
drag, startPoint x: 1028, startPoint y: 410, endPoint x: 1017, endPoint y: 578, distance: 168.4
click at [1017, 575] on div "Atividade não roteirizada 131 - GELAS ESPETARIA Endereço: RUA TEOFOLO LESSA 1 B…" at bounding box center [784, 368] width 1568 height 736
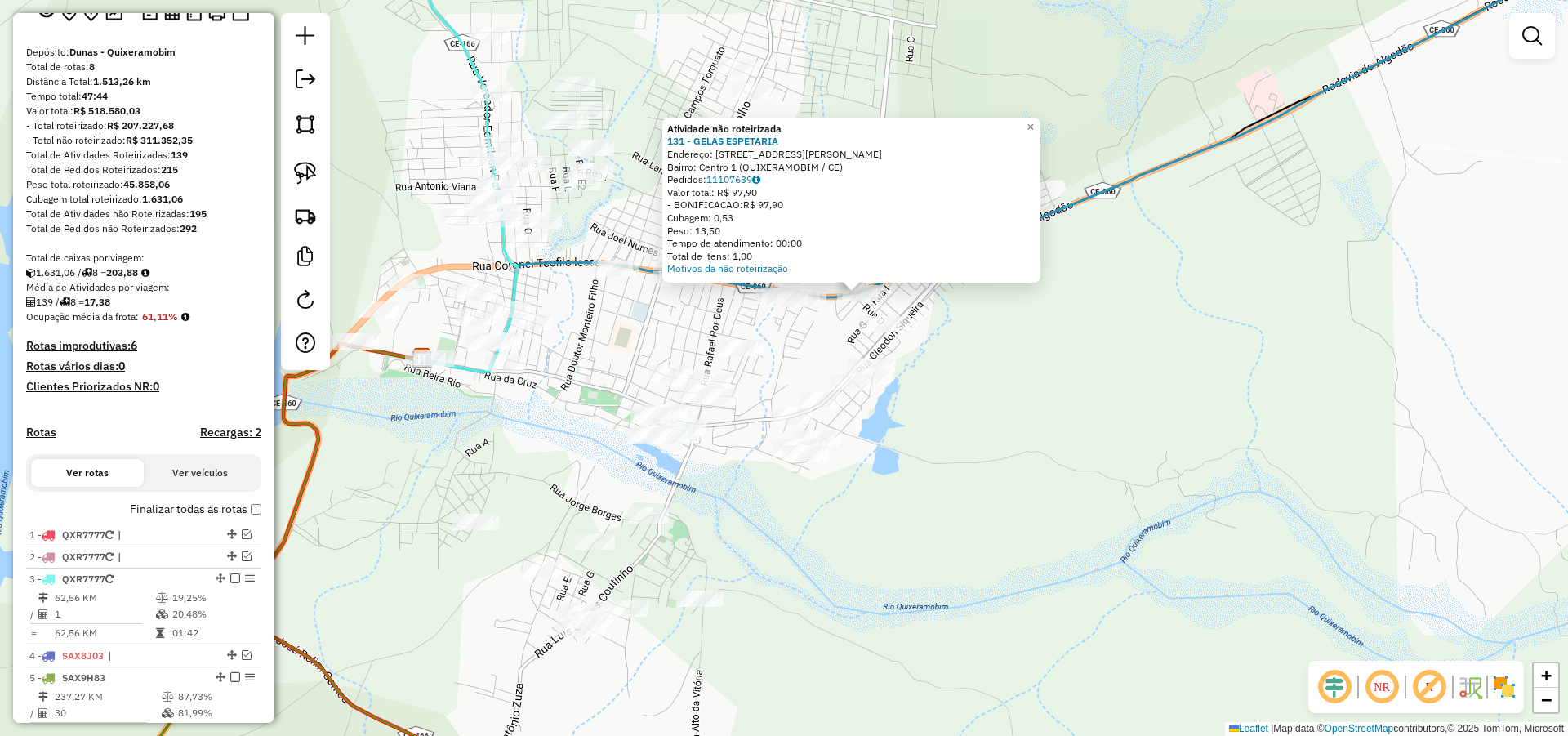
drag, startPoint x: 938, startPoint y: 369, endPoint x: 999, endPoint y: 362, distance: 61.4
click at [989, 364] on div "Atividade não roteirizada 131 - GELAS ESPETARIA Endereço: RUA TEOFOLO LESSA 1 B…" at bounding box center [784, 368] width 1568 height 736
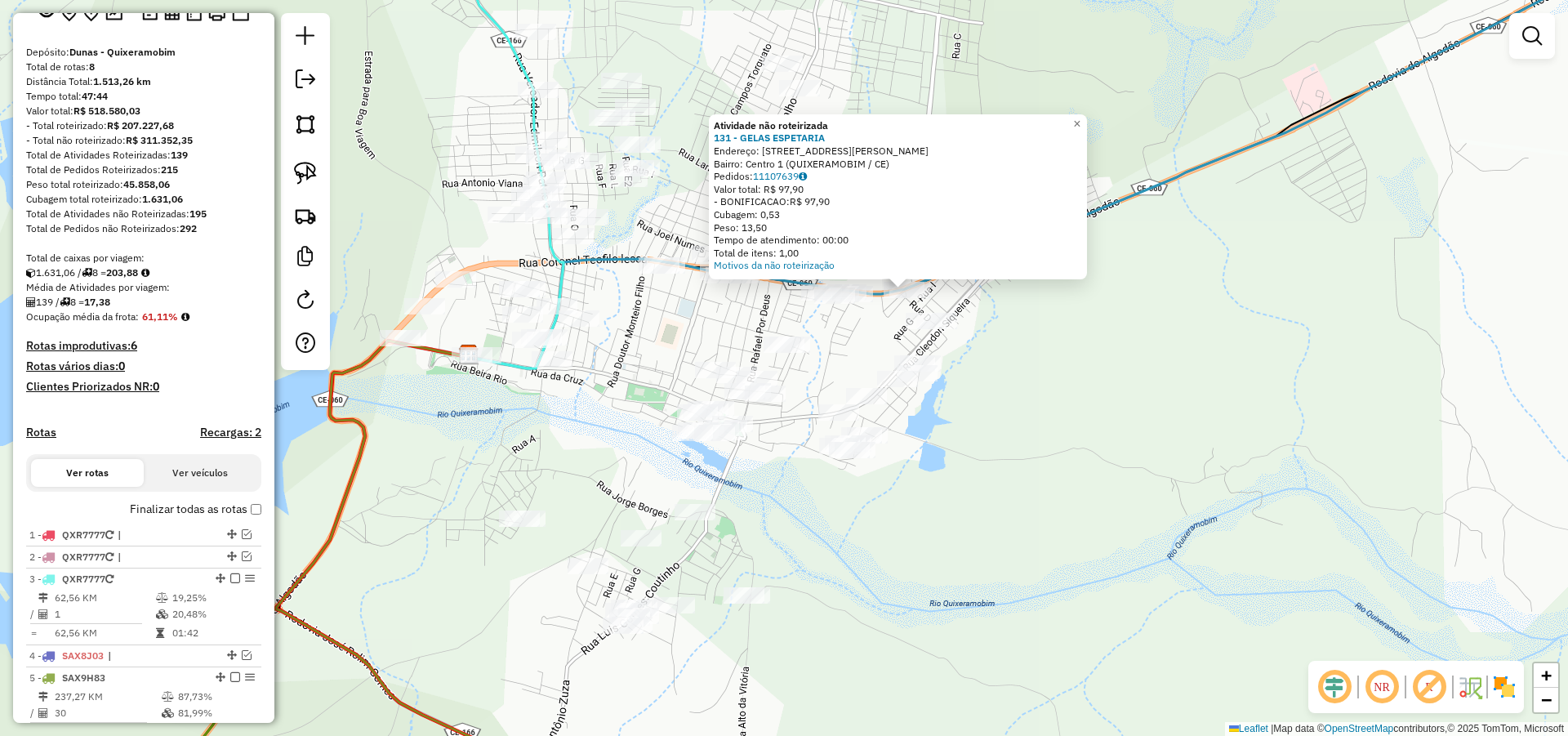
drag, startPoint x: 968, startPoint y: 446, endPoint x: 1024, endPoint y: 428, distance: 58.8
click at [1022, 429] on div "Atividade não roteirizada 131 - GELAS ESPETARIA Endereço: RUA TEOFOLO LESSA 1 B…" at bounding box center [784, 368] width 1568 height 736
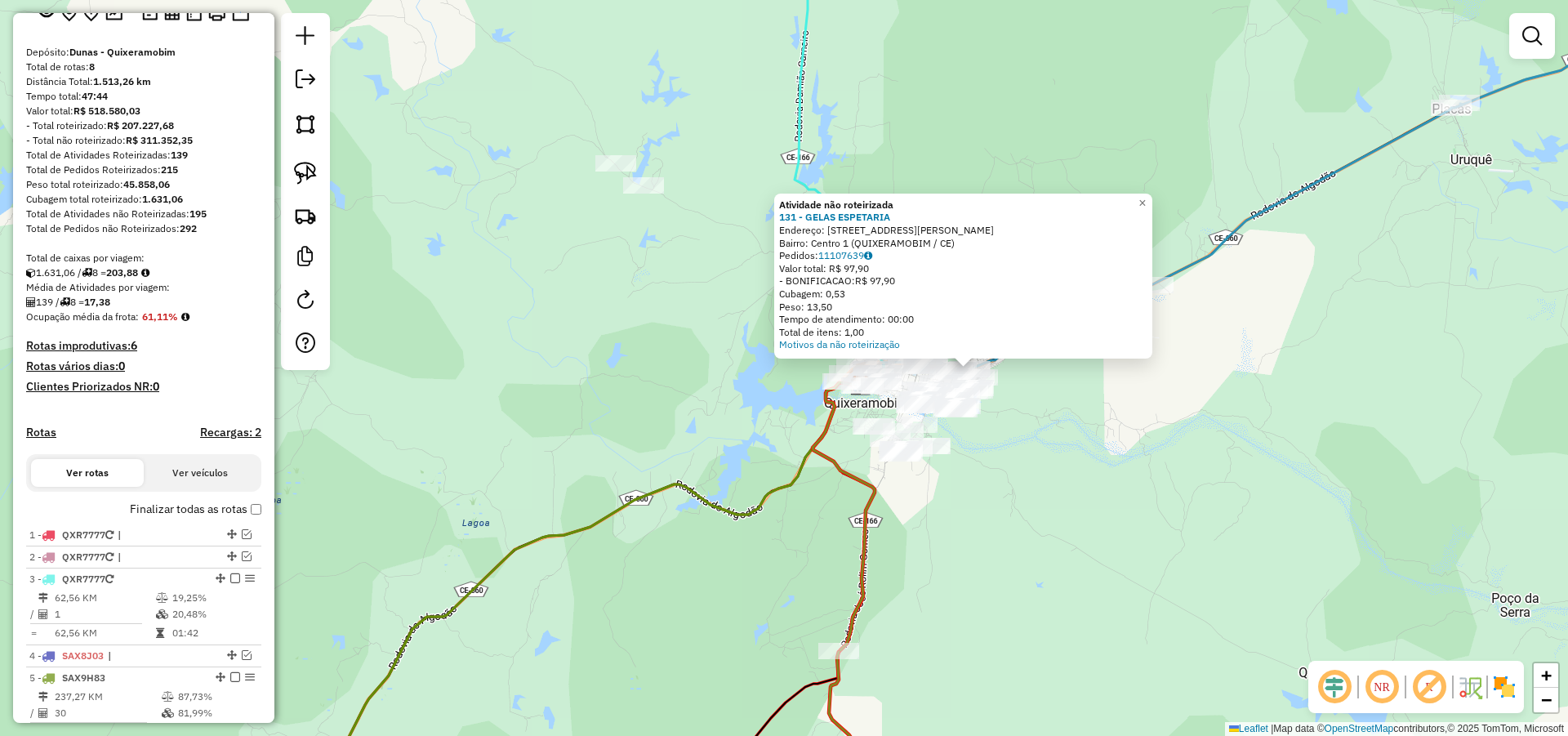
drag, startPoint x: 1059, startPoint y: 454, endPoint x: 970, endPoint y: 412, distance: 98.4
click at [972, 413] on div "Atividade não roteirizada 131 - GELAS ESPETARIA Endereço: RUA TEOFOLO LESSA 1 B…" at bounding box center [784, 368] width 1568 height 736
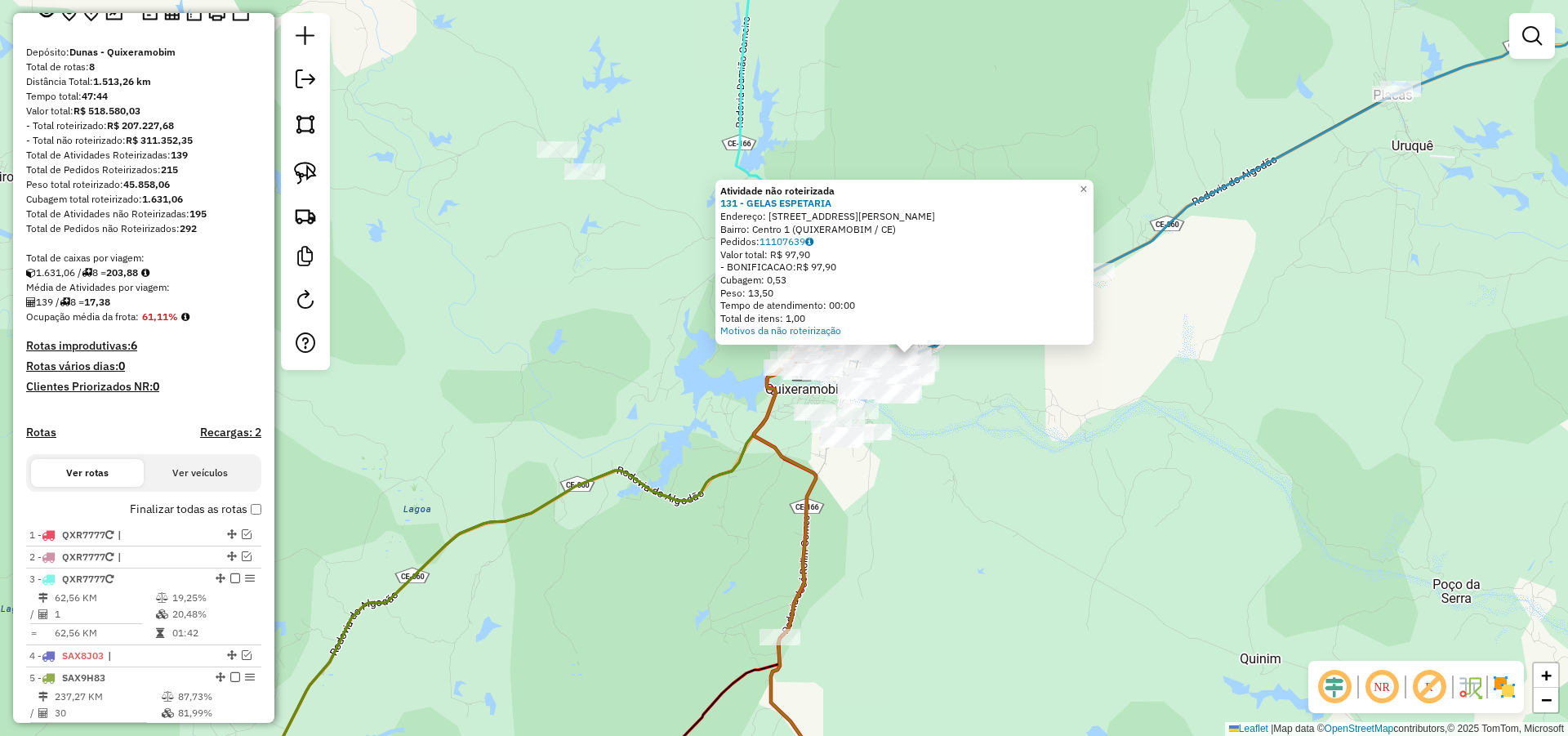
drag, startPoint x: 602, startPoint y: 349, endPoint x: 623, endPoint y: 358, distance: 22.8
click at [618, 358] on div "Atividade não roteirizada 131 - GELAS ESPETARIA Endereço: RUA TEOFOLO LESSA 1 B…" at bounding box center [784, 368] width 1568 height 736
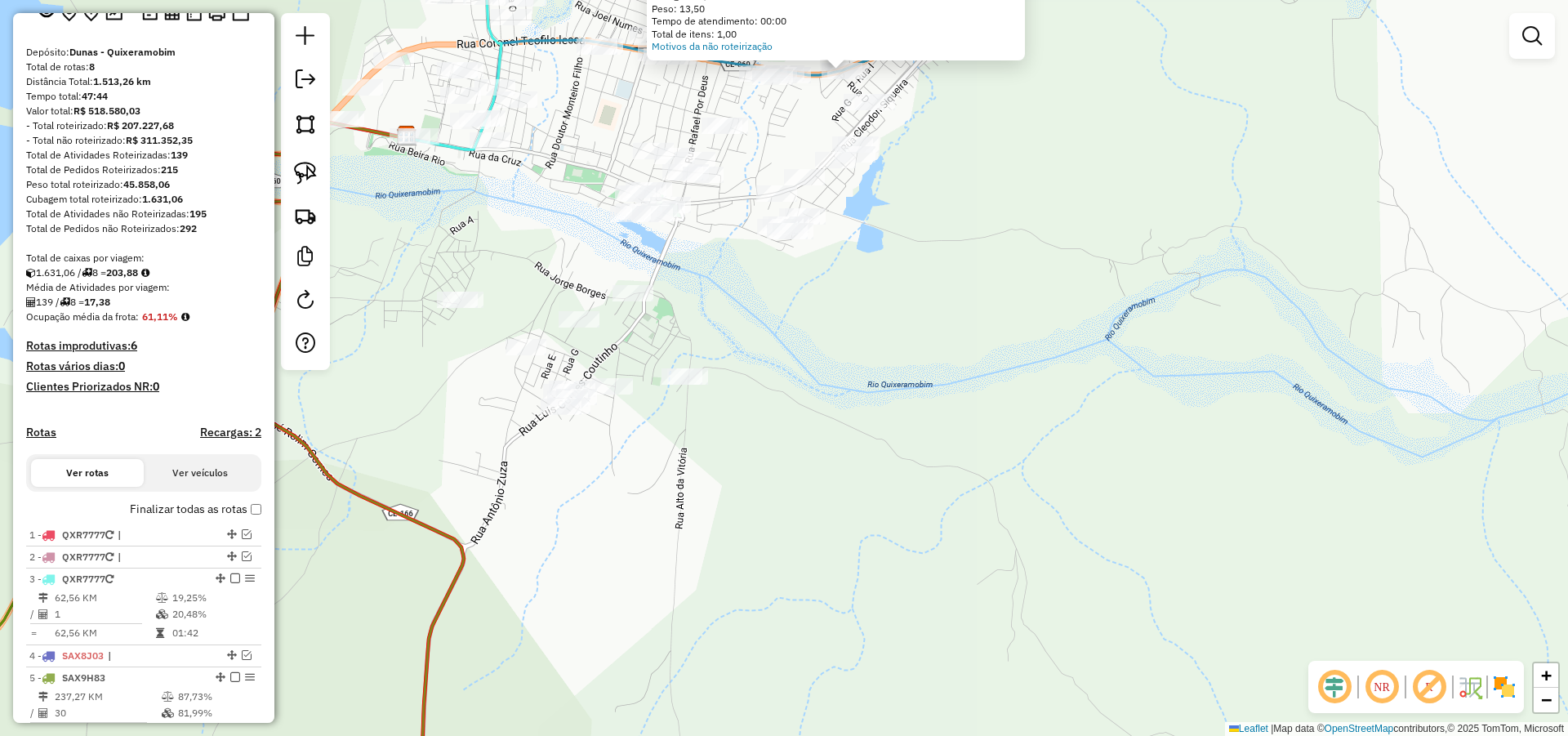
drag, startPoint x: 707, startPoint y: 360, endPoint x: 839, endPoint y: 327, distance: 136.1
click at [837, 327] on div "Atividade não roteirizada 131 - GELAS ESPETARIA Endereço: RUA TEOFOLO LESSA 1 B…" at bounding box center [784, 368] width 1568 height 736
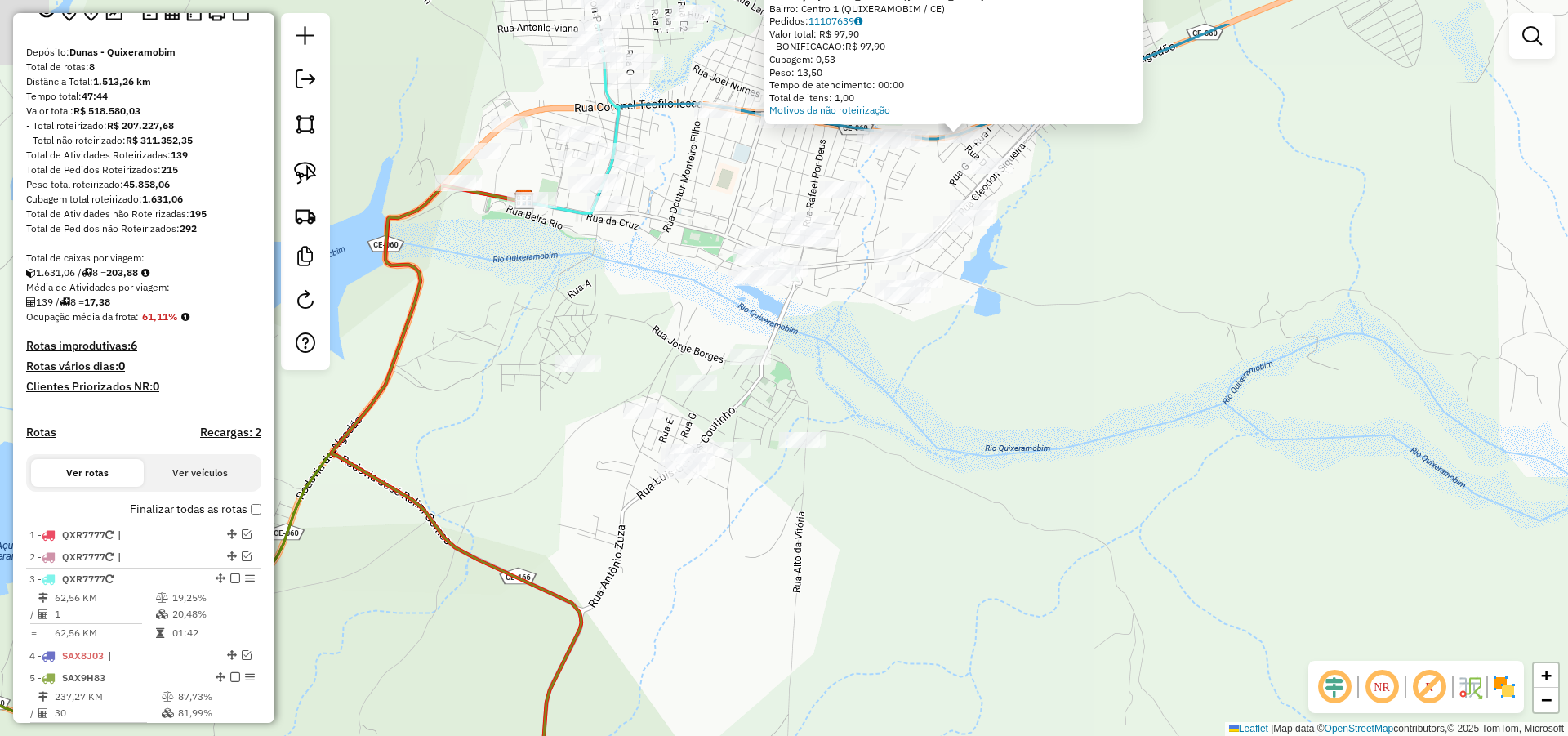
drag, startPoint x: 940, startPoint y: 367, endPoint x: 929, endPoint y: 384, distance: 20.2
click at [937, 377] on div "Atividade não roteirizada 131 - GELAS ESPETARIA Endereço: RUA TEOFOLO LESSA 1 B…" at bounding box center [784, 368] width 1568 height 736
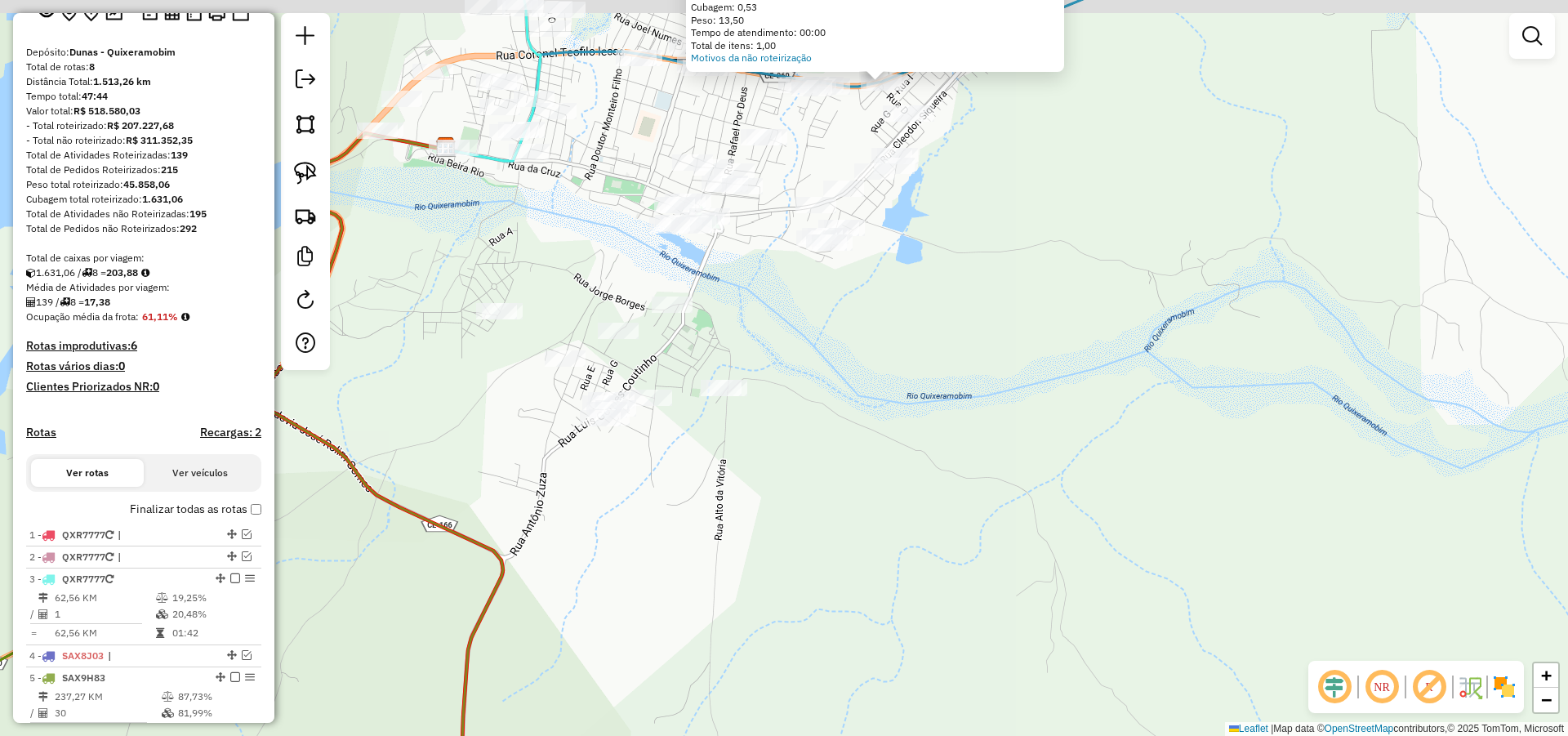
drag, startPoint x: 706, startPoint y: 268, endPoint x: 844, endPoint y: 310, distance: 144.2
click at [822, 310] on div "Atividade não roteirizada 131 - GELAS ESPETARIA Endereço: RUA TEOFOLO LESSA 1 B…" at bounding box center [784, 368] width 1568 height 736
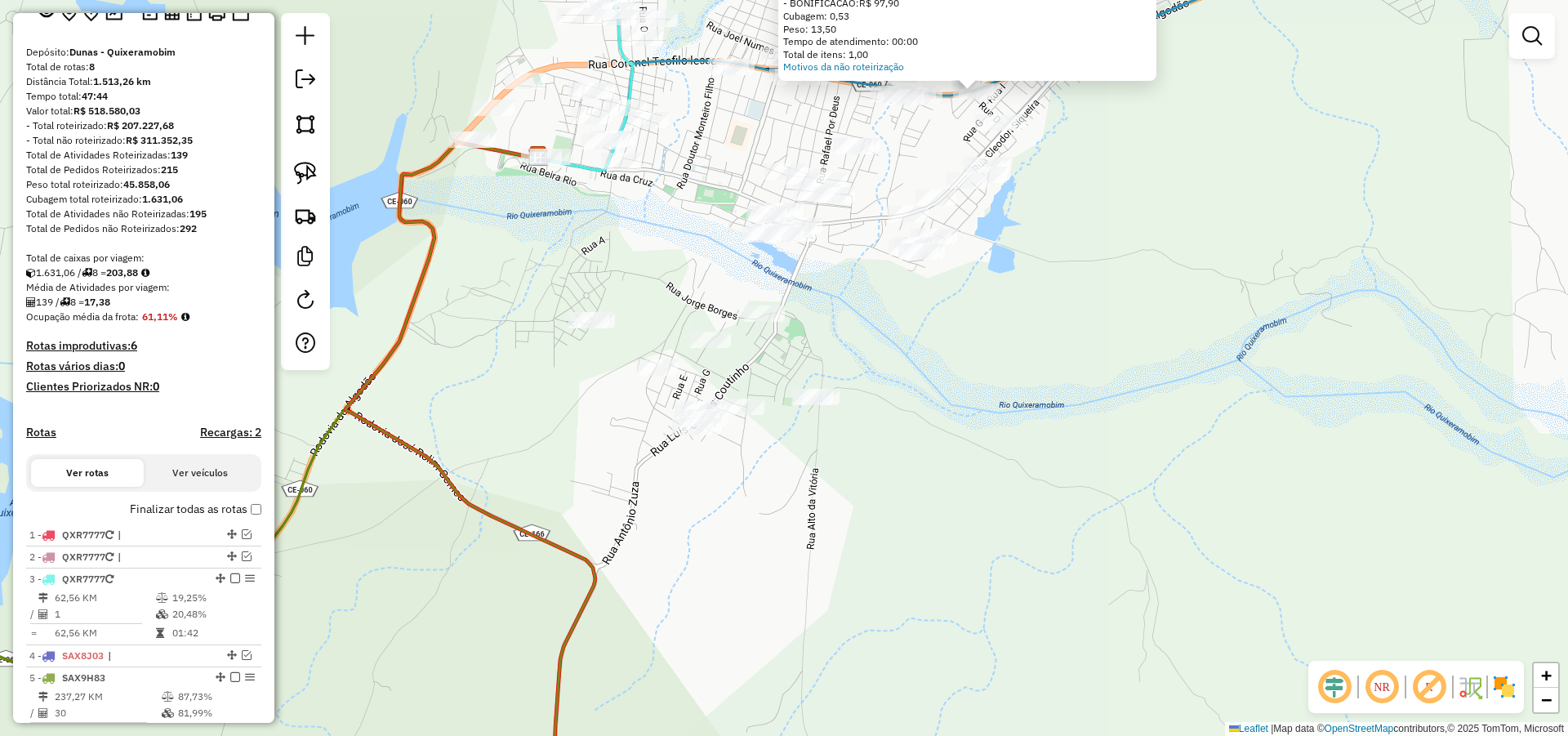
drag, startPoint x: 857, startPoint y: 323, endPoint x: 859, endPoint y: 299, distance: 24.1
click at [859, 300] on div "Atividade não roteirizada 131 - GELAS ESPETARIA Endereço: RUA TEOFOLO LESSA 1 B…" at bounding box center [784, 368] width 1568 height 736
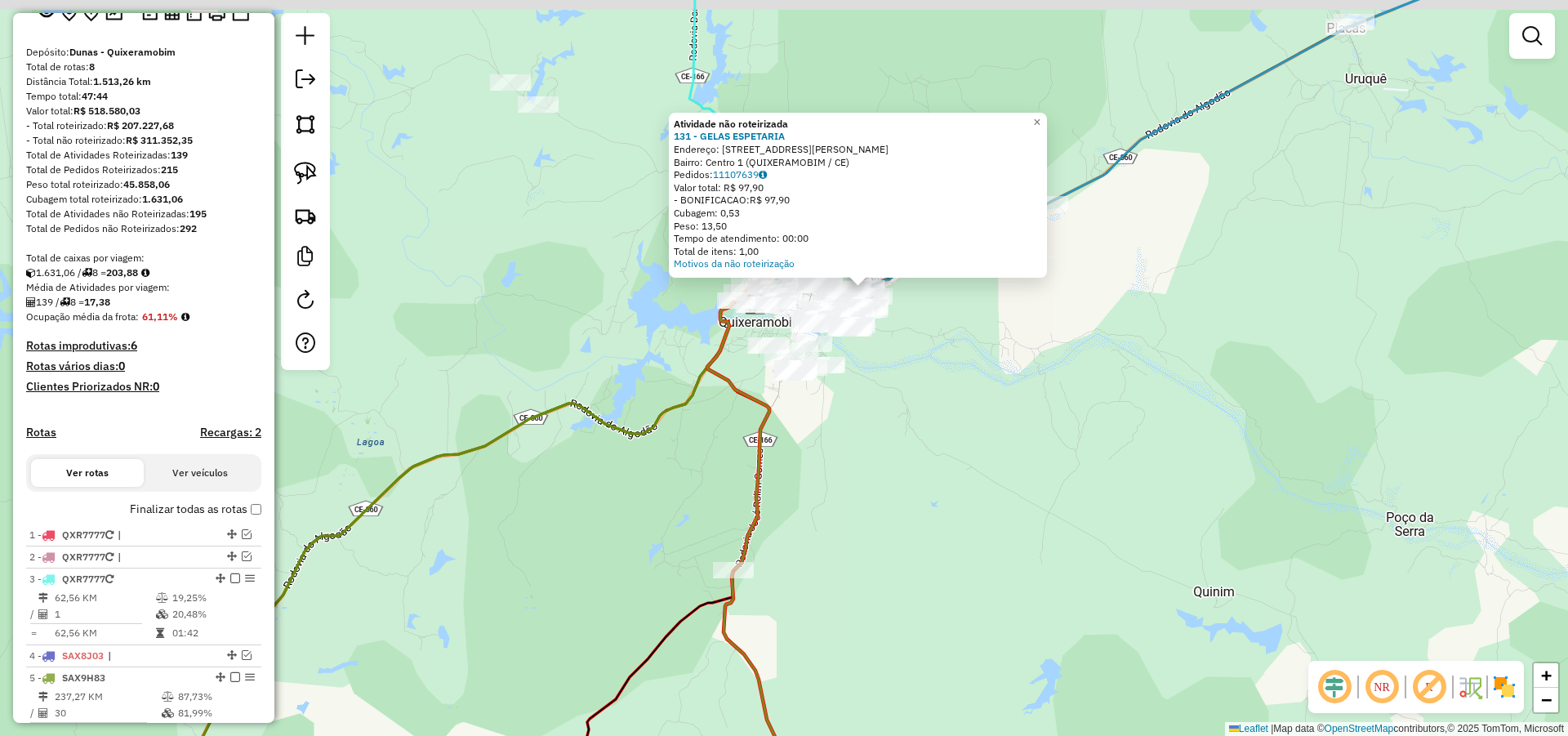
drag, startPoint x: 958, startPoint y: 327, endPoint x: 881, endPoint y: 399, distance: 105.4
click at [926, 387] on div "Atividade não roteirizada 131 - GELAS ESPETARIA Endereço: RUA TEOFOLO LESSA 1 B…" at bounding box center [784, 368] width 1568 height 736
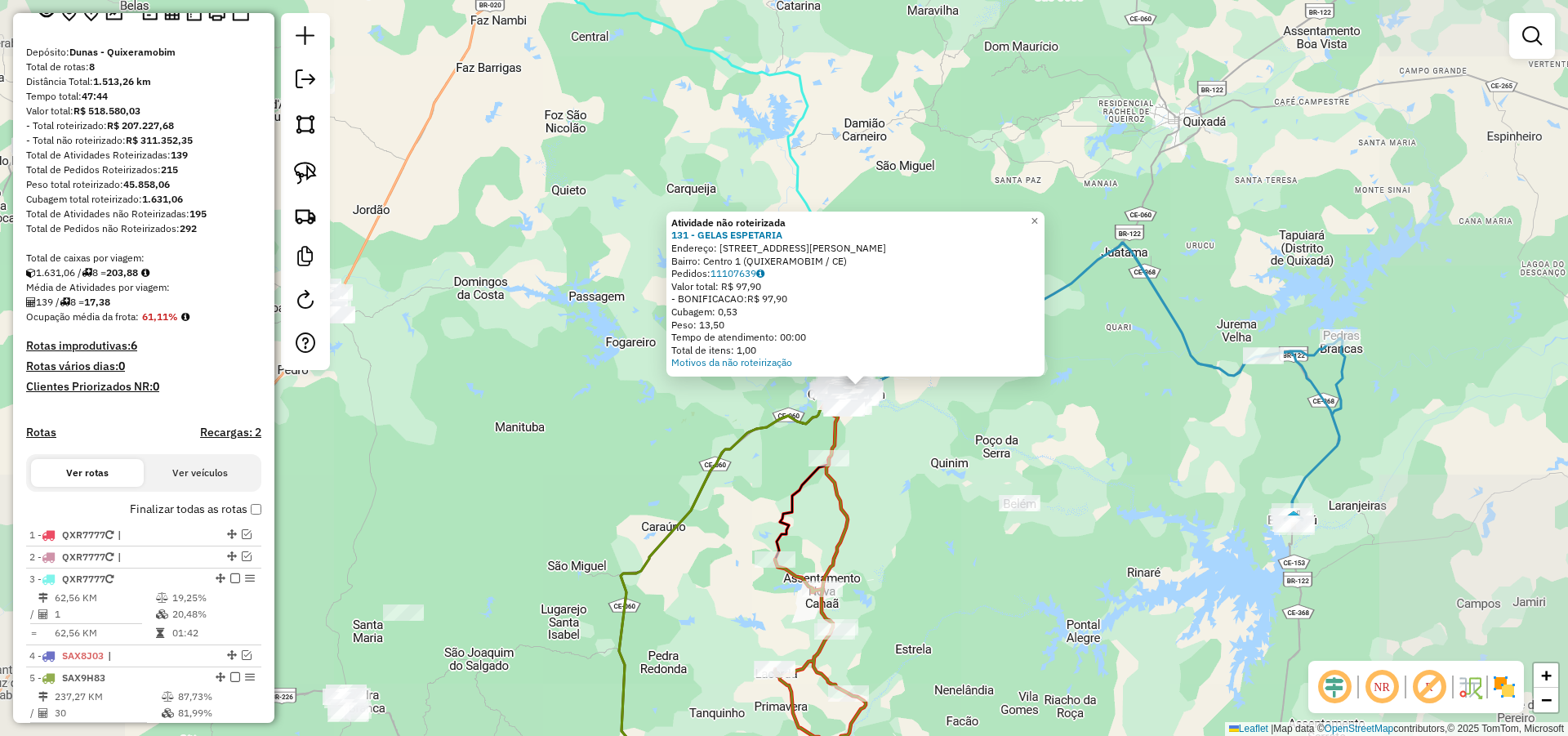
drag, startPoint x: 916, startPoint y: 454, endPoint x: 892, endPoint y: 304, distance: 151.9
click at [892, 308] on div "Atividade não roteirizada 131 - GELAS ESPETARIA Endereço: RUA TEOFOLO LESSA 1 B…" at bounding box center [784, 368] width 1568 height 736
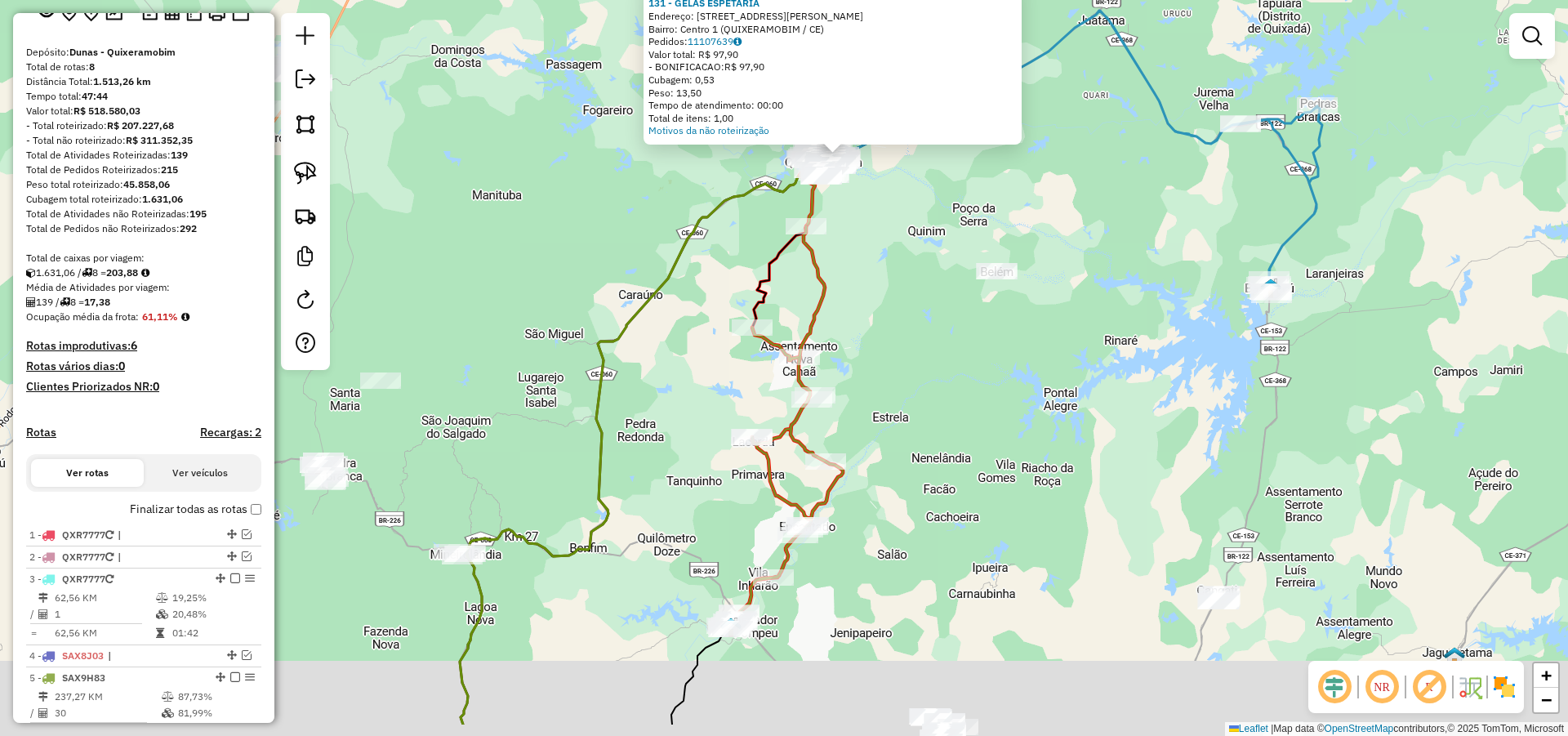
drag, startPoint x: 882, startPoint y: 417, endPoint x: 891, endPoint y: 327, distance: 90.4
click at [883, 330] on div "Atividade não roteirizada 131 - GELAS ESPETARIA Endereço: RUA TEOFOLO LESSA 1 B…" at bounding box center [784, 368] width 1568 height 736
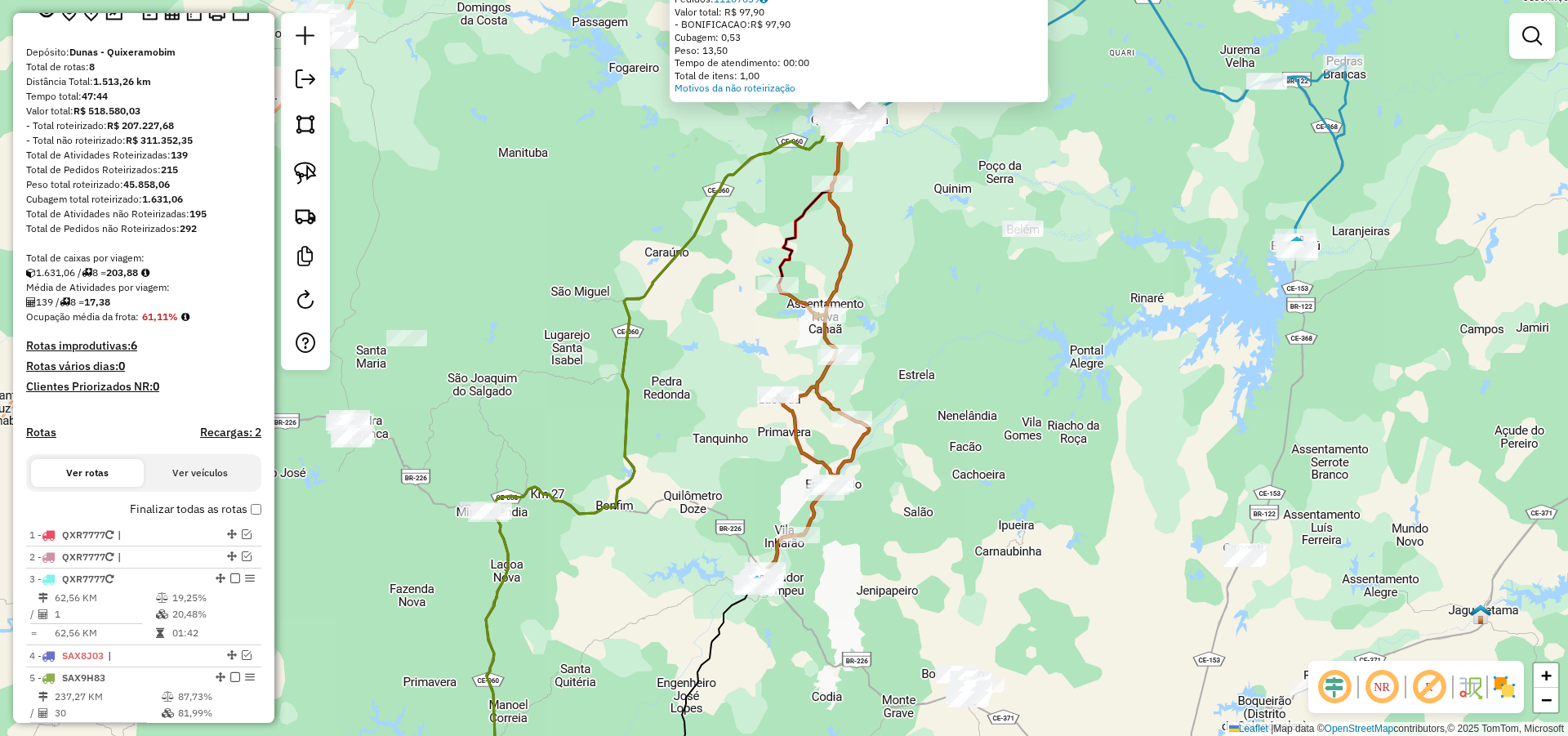
drag, startPoint x: 896, startPoint y: 360, endPoint x: 941, endPoint y: 330, distance: 54.1
click at [929, 330] on div "Atividade não roteirizada 131 - GELAS ESPETARIA Endereço: RUA TEOFOLO LESSA 1 B…" at bounding box center [784, 368] width 1568 height 736
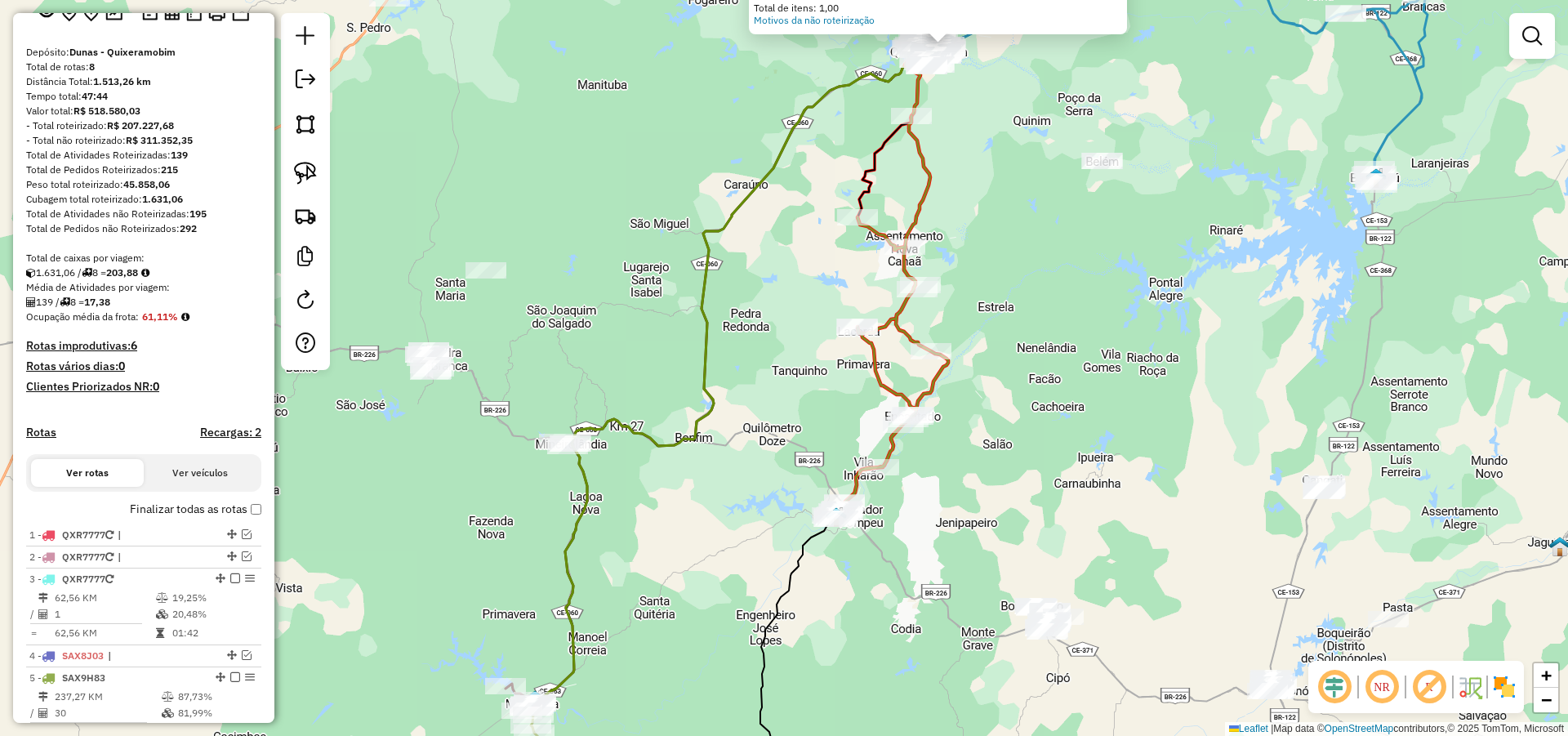
drag, startPoint x: 753, startPoint y: 351, endPoint x: 818, endPoint y: 289, distance: 89.8
click at [822, 276] on div "Atividade não roteirizada 131 - GELAS ESPETARIA Endereço: RUA TEOFOLO LESSA 1 B…" at bounding box center [784, 368] width 1568 height 736
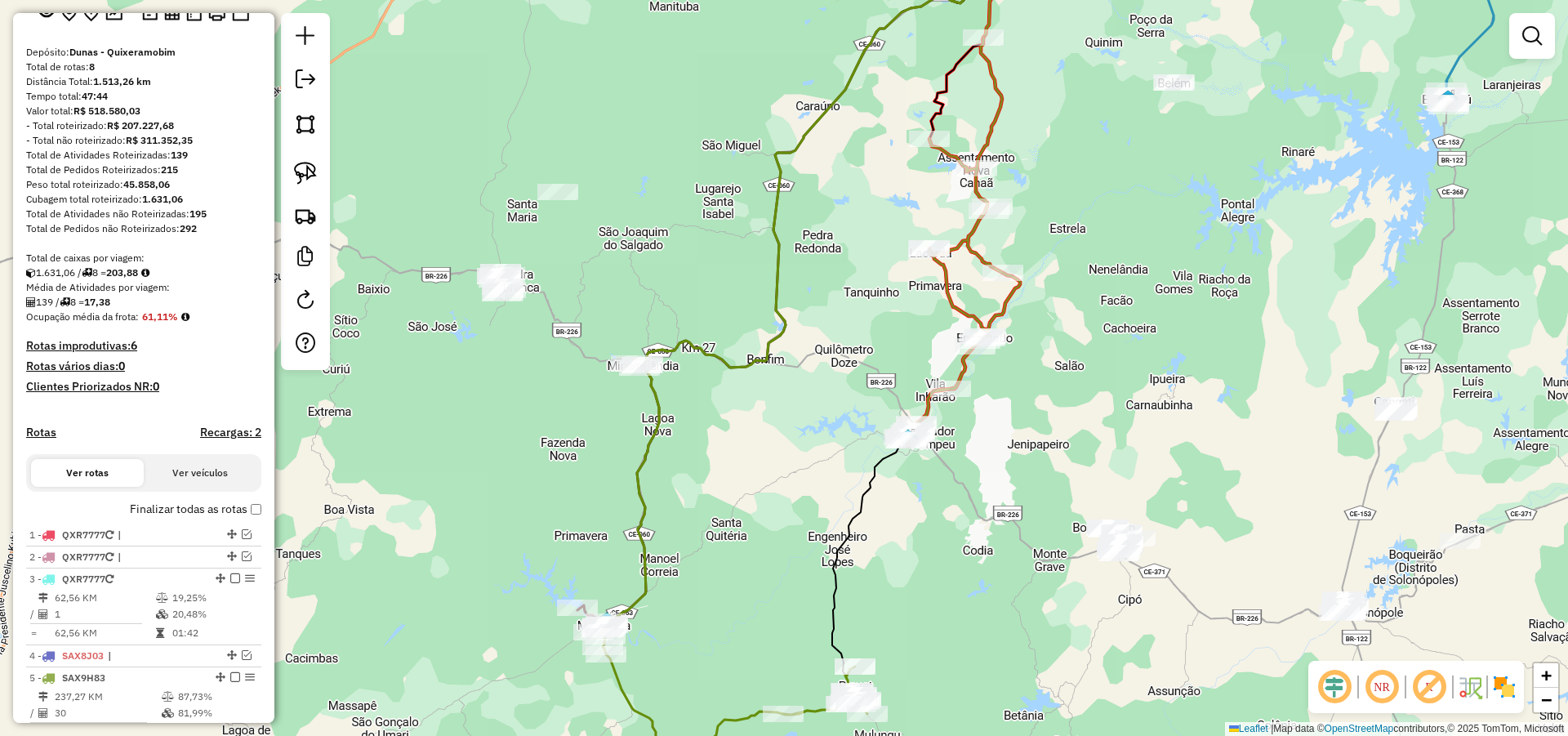
drag, startPoint x: 1046, startPoint y: 361, endPoint x: 1009, endPoint y: 311, distance: 62.2
click at [1011, 312] on div "Atividade não roteirizada 131 - GELAS ESPETARIA Endereço: RUA TEOFOLO LESSA 1 B…" at bounding box center [784, 368] width 1568 height 736
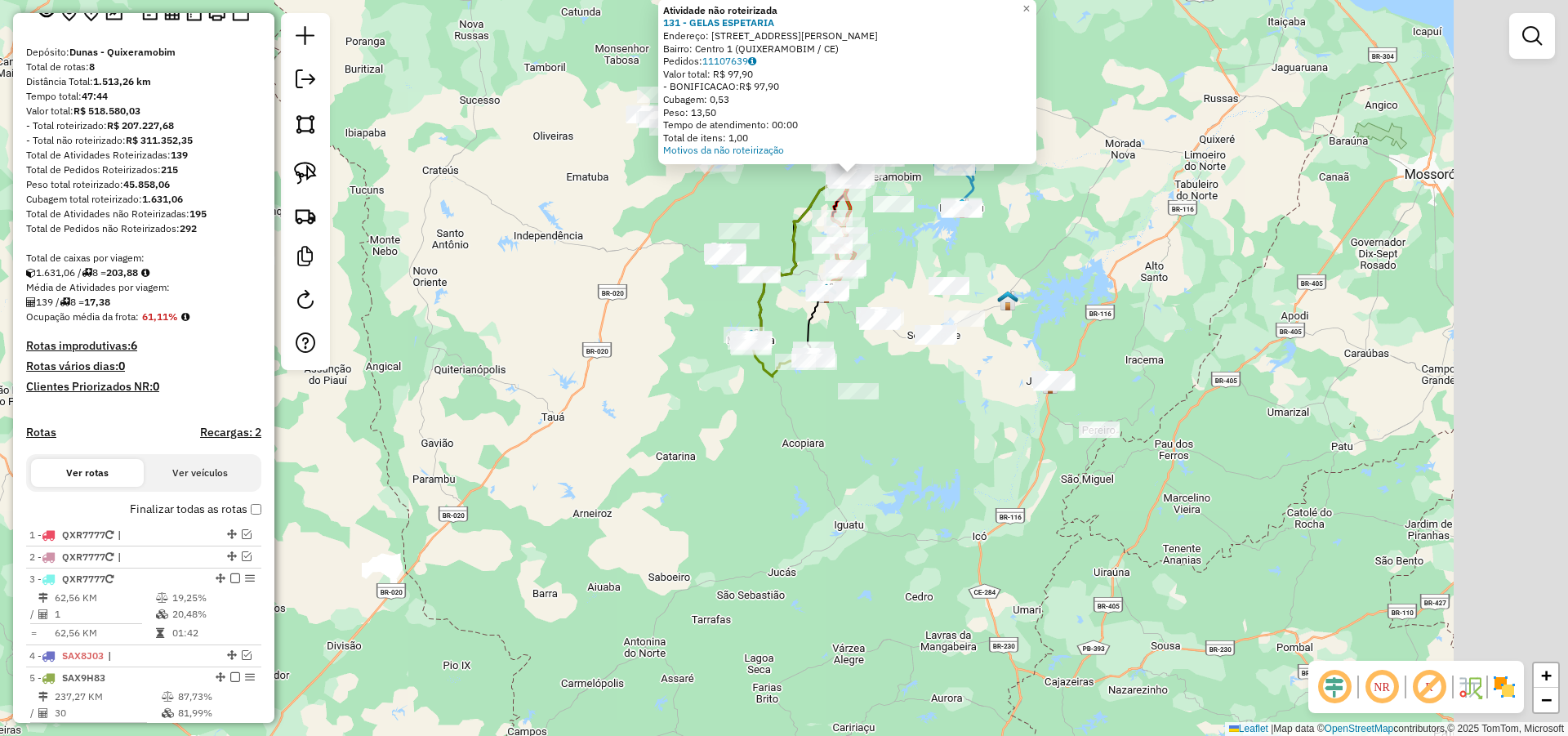
drag, startPoint x: 1091, startPoint y: 236, endPoint x: 941, endPoint y: 356, distance: 192.1
click at [1056, 236] on div "Atividade não roteirizada 131 - GELAS ESPETARIA Endereço: RUA TEOFOLO LESSA 1 B…" at bounding box center [784, 368] width 1568 height 736
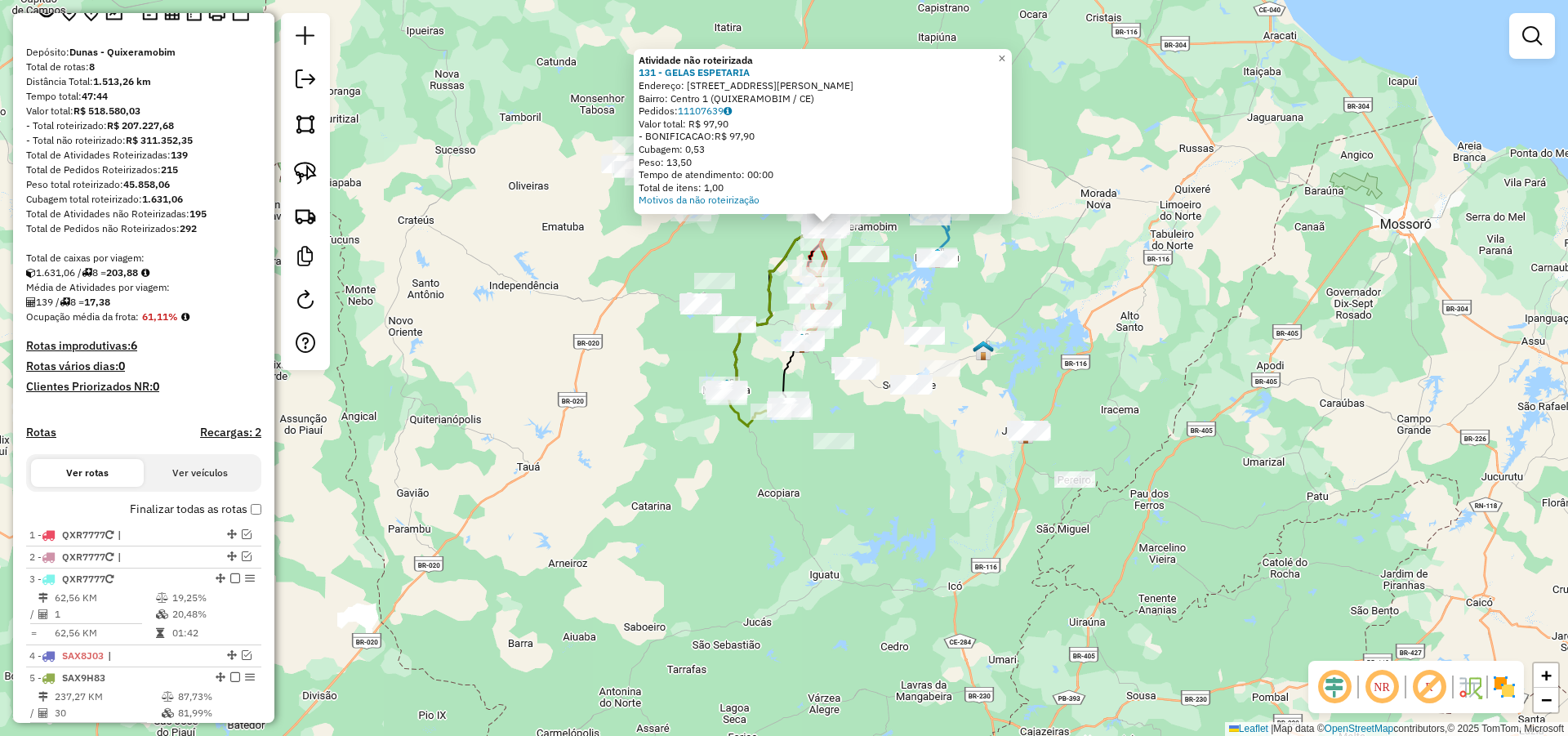
drag, startPoint x: 972, startPoint y: 364, endPoint x: 944, endPoint y: 446, distance: 86.6
click at [951, 429] on div "Atividade não roteirizada 131 - GELAS ESPETARIA Endereço: RUA TEOFOLO LESSA 1 B…" at bounding box center [784, 368] width 1568 height 736
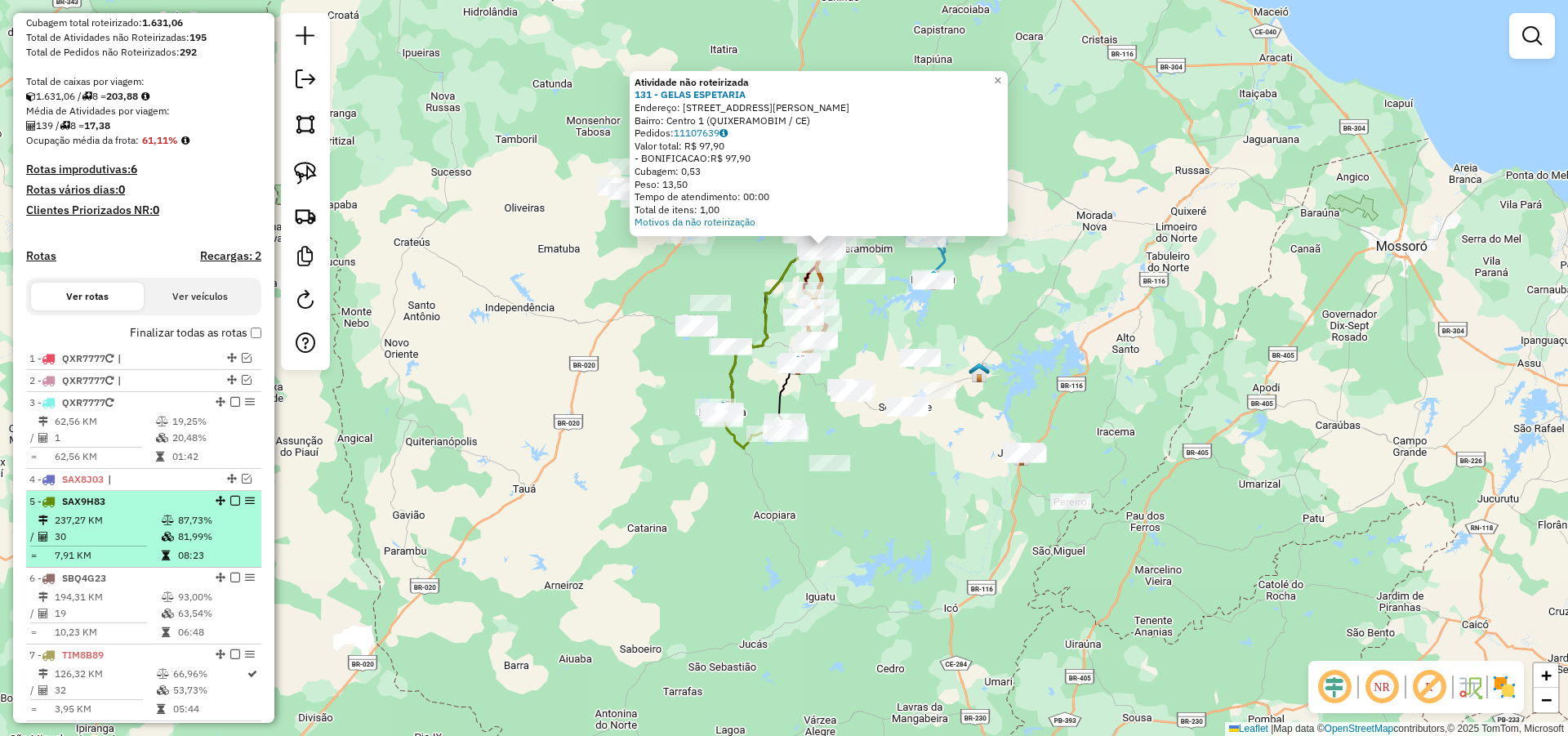
scroll to position [302, 0]
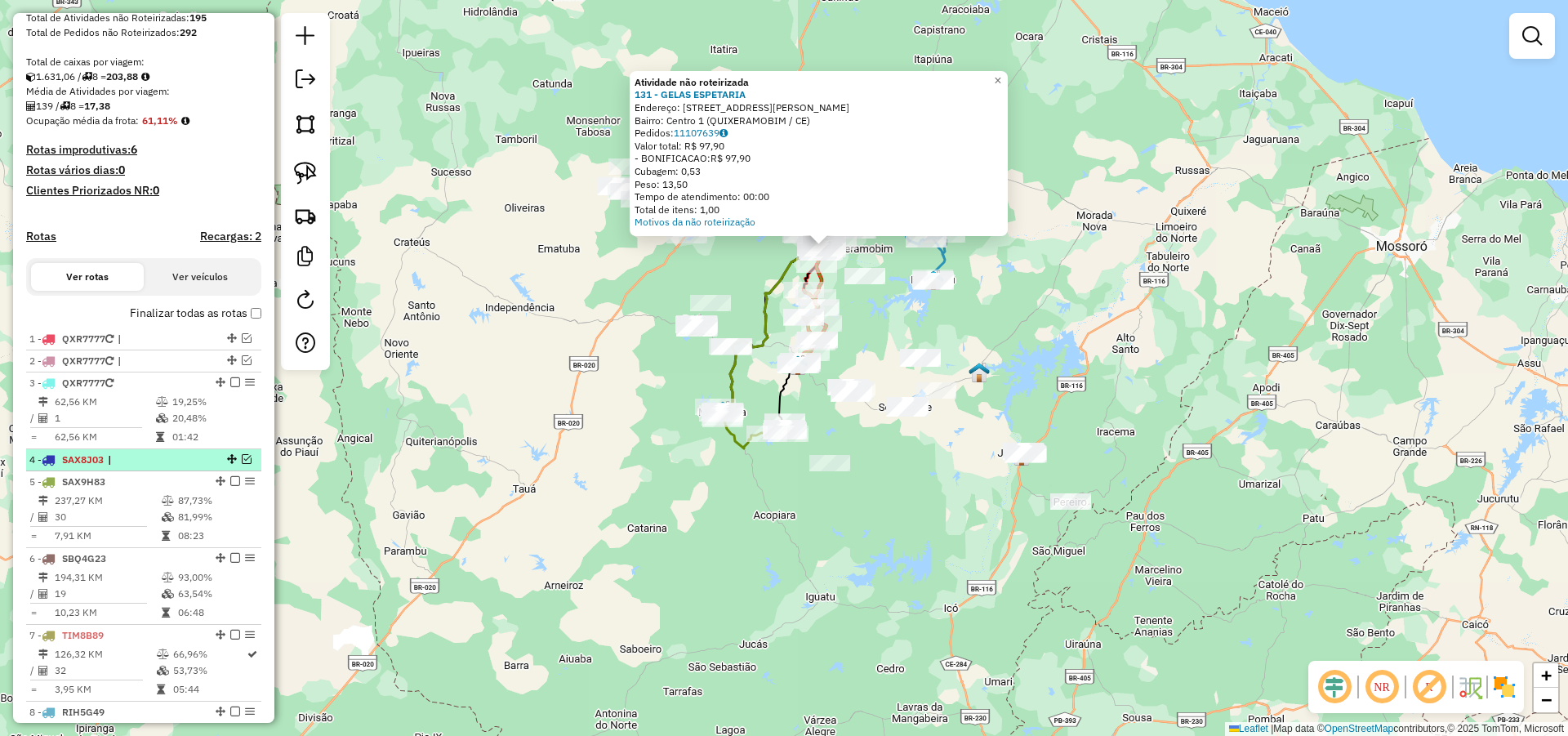
click at [244, 464] on em at bounding box center [246, 459] width 10 height 10
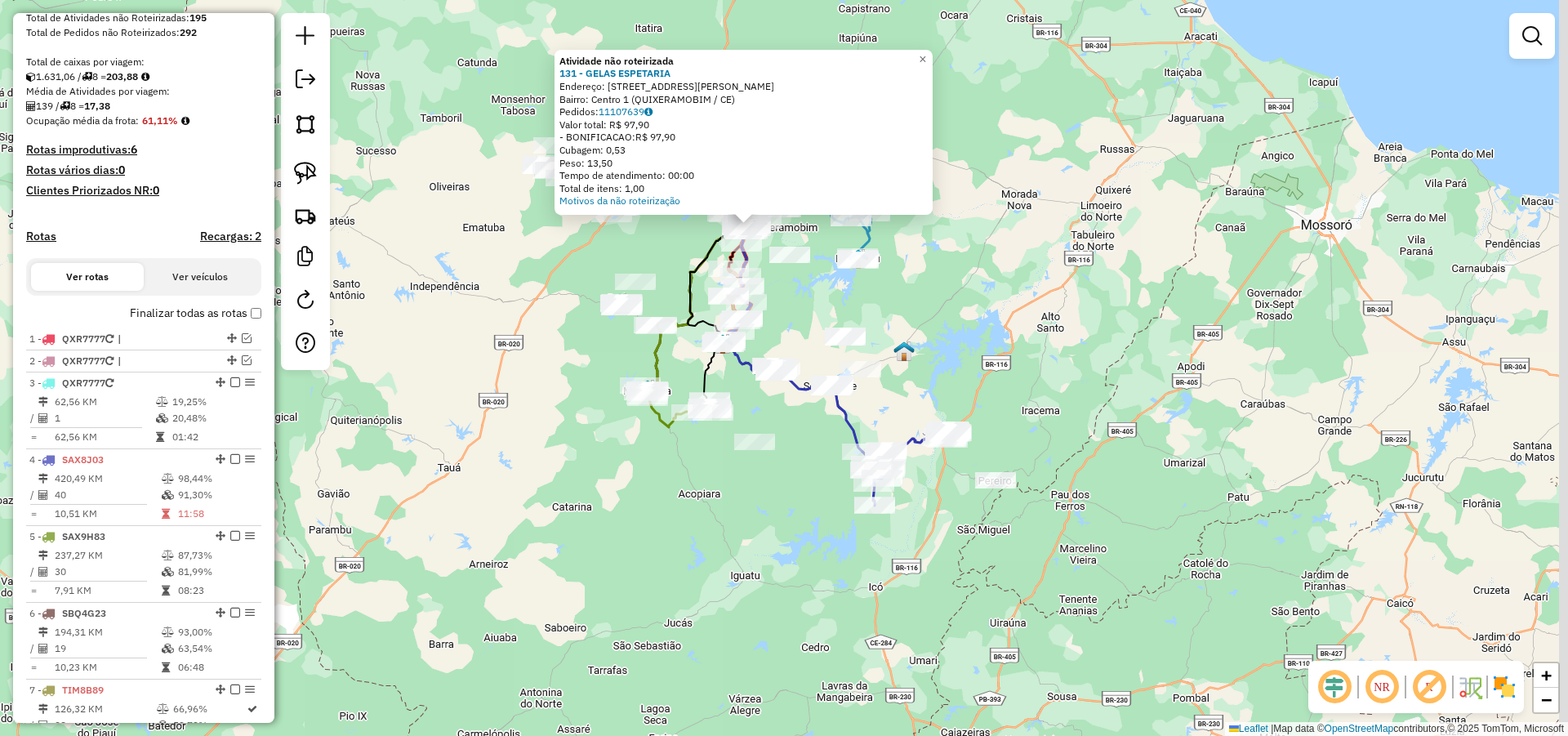
drag, startPoint x: 978, startPoint y: 554, endPoint x: 893, endPoint y: 538, distance: 86.5
click at [900, 540] on div "Atividade não roteirizada 131 - GELAS ESPETARIA Endereço: RUA TEOFOLO LESSA 1 B…" at bounding box center [784, 368] width 1568 height 736
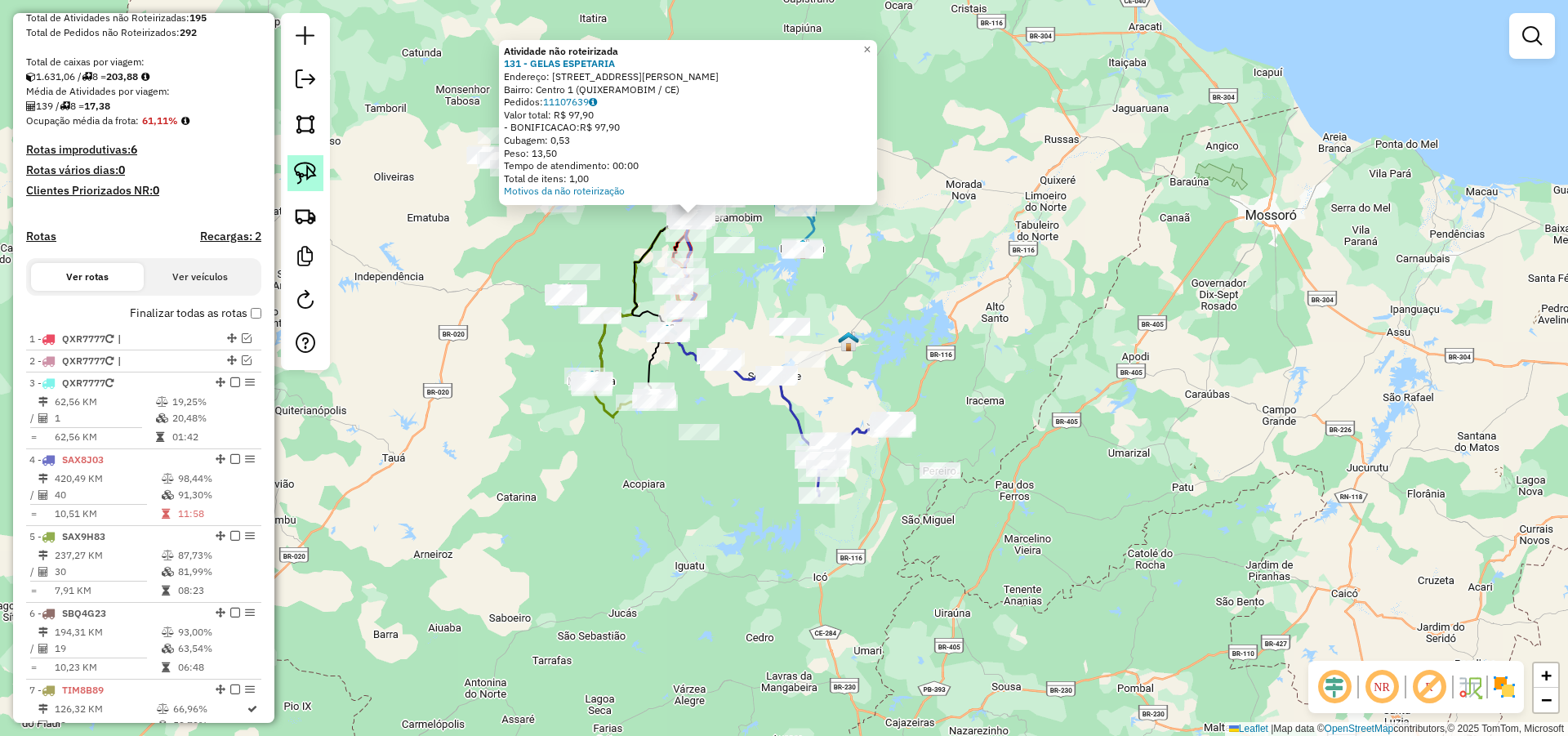
click at [307, 170] on img at bounding box center [305, 173] width 23 height 23
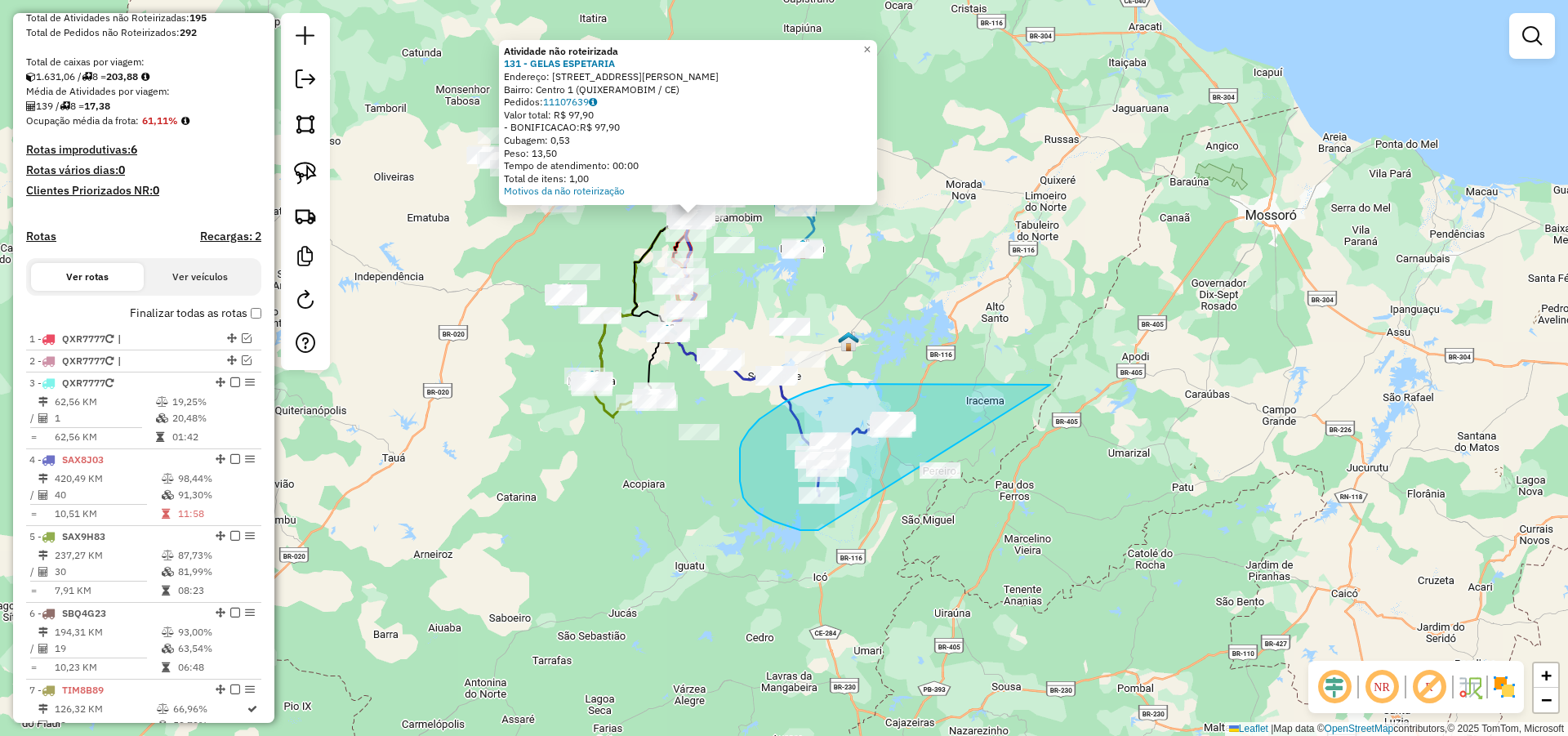
drag, startPoint x: 980, startPoint y: 384, endPoint x: 818, endPoint y: 530, distance: 218.1
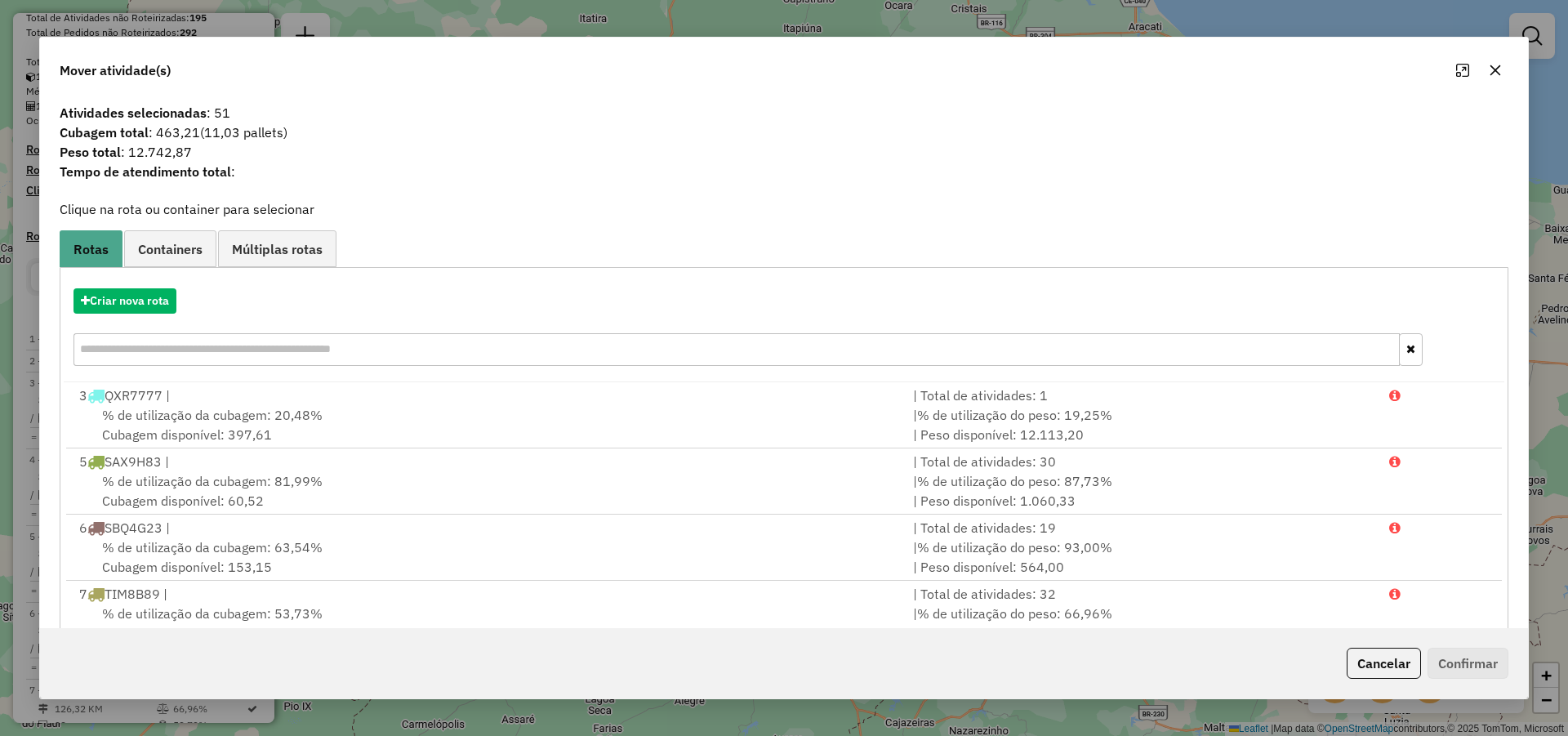
click at [1379, 669] on button "Cancelar" at bounding box center [1384, 663] width 74 height 31
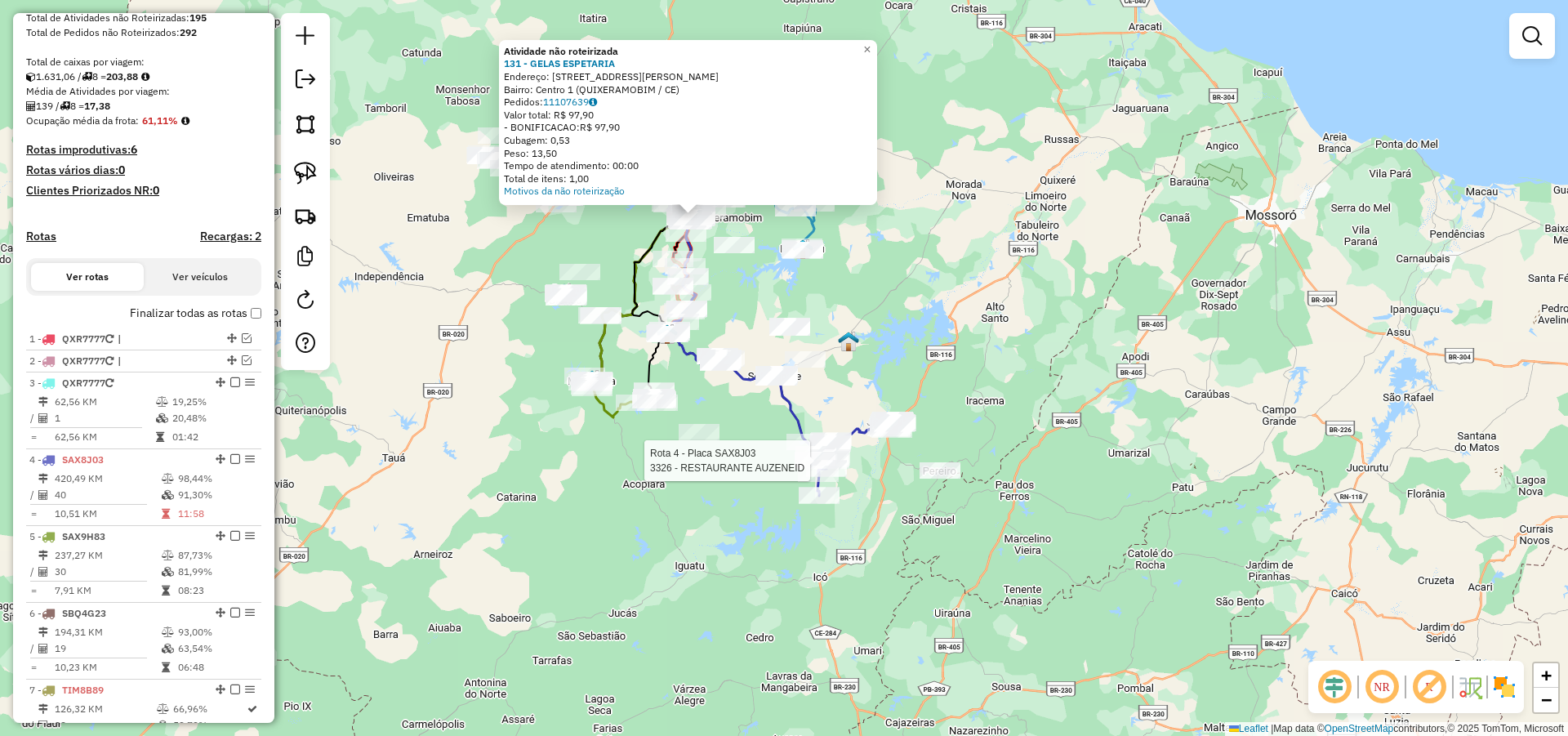
select select "*********"
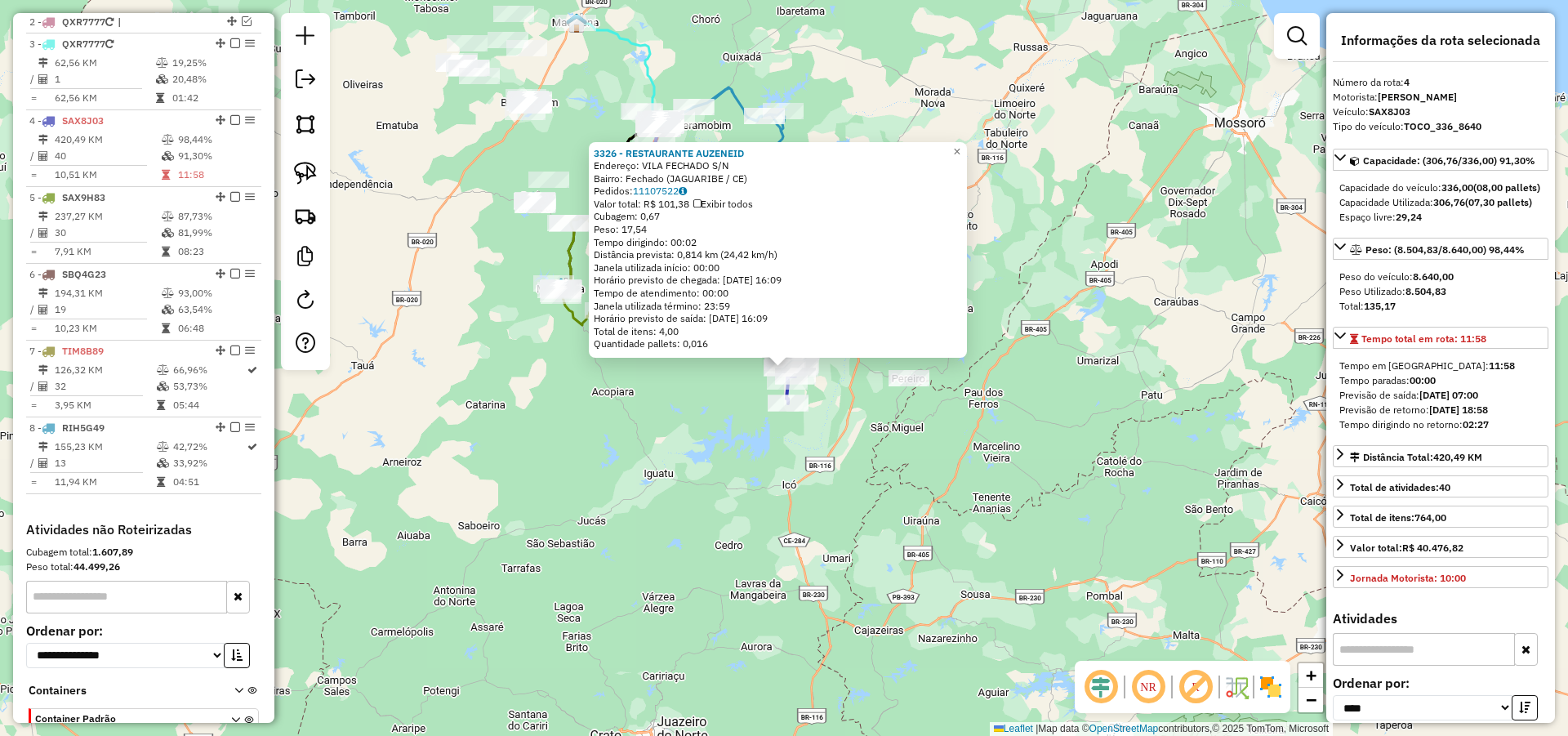
scroll to position [749, 0]
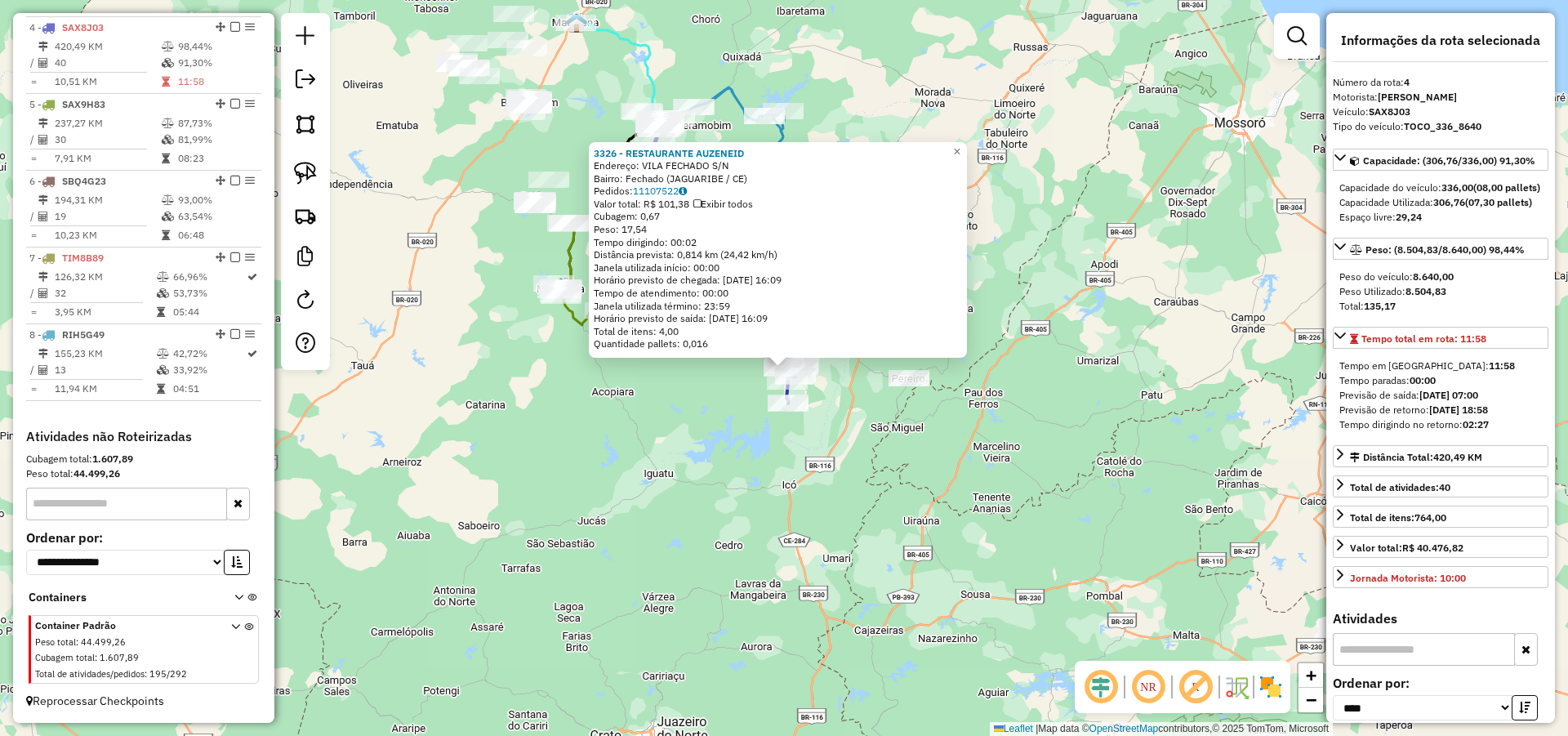
click at [1024, 442] on div "3326 - RESTAURANTE AUZENEID Endereço: VILA FECHADO S/N Bairro: Fechado (JAGUARI…" at bounding box center [784, 368] width 1568 height 736
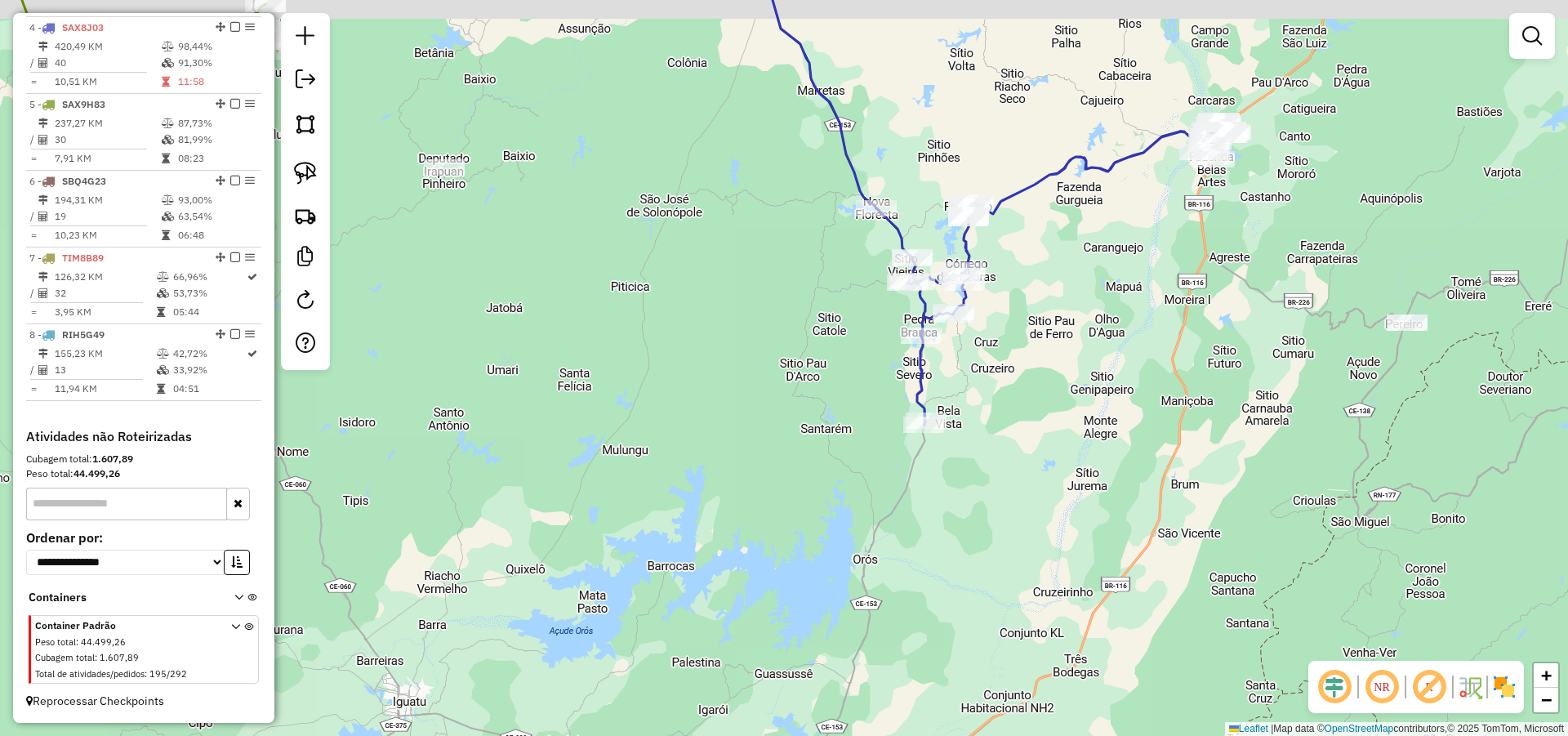
drag, startPoint x: 1084, startPoint y: 304, endPoint x: 1046, endPoint y: 428, distance: 129.7
click at [1047, 424] on div "Janela de atendimento Grade de atendimento Capacidade Transportadoras Veículos …" at bounding box center [784, 368] width 1568 height 736
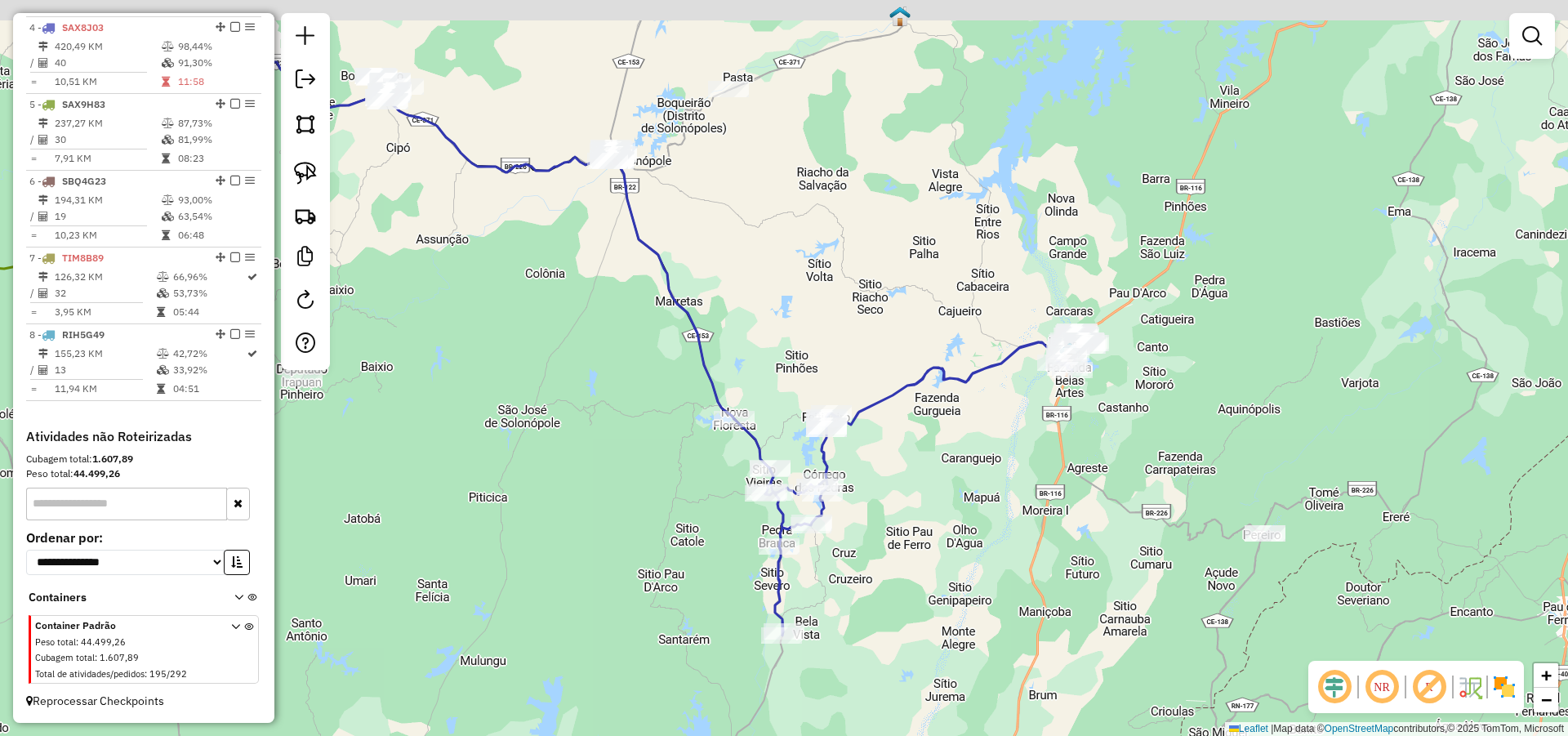
drag, startPoint x: 1005, startPoint y: 428, endPoint x: 982, endPoint y: 460, distance: 39.4
click at [964, 467] on div "Janela de atendimento Grade de atendimento Capacidade Transportadoras Veículos …" at bounding box center [784, 368] width 1568 height 736
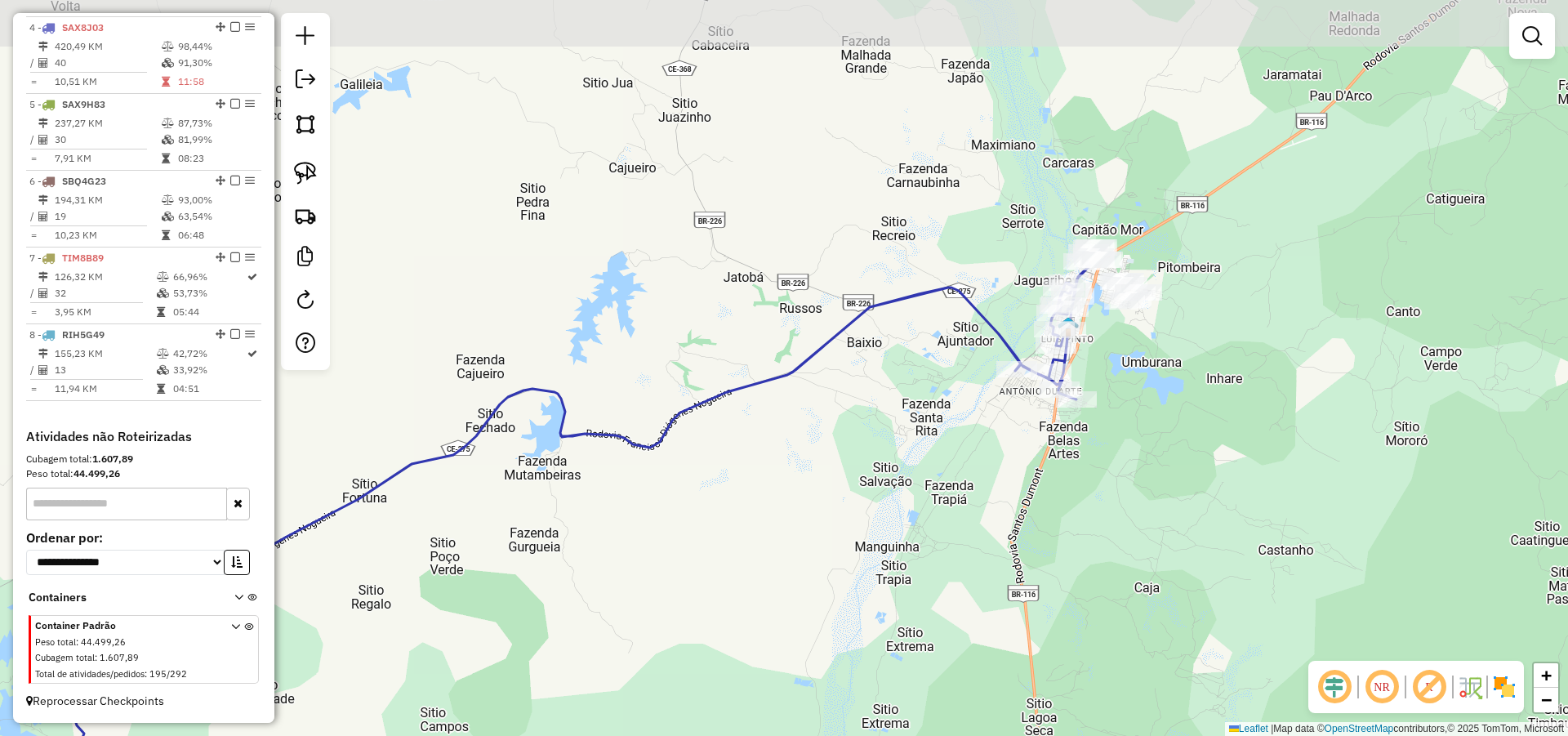
drag, startPoint x: 1122, startPoint y: 376, endPoint x: 1142, endPoint y: 381, distance: 20.6
click at [1137, 379] on div "Janela de atendimento Grade de atendimento Capacidade Transportadoras Veículos …" at bounding box center [784, 368] width 1568 height 736
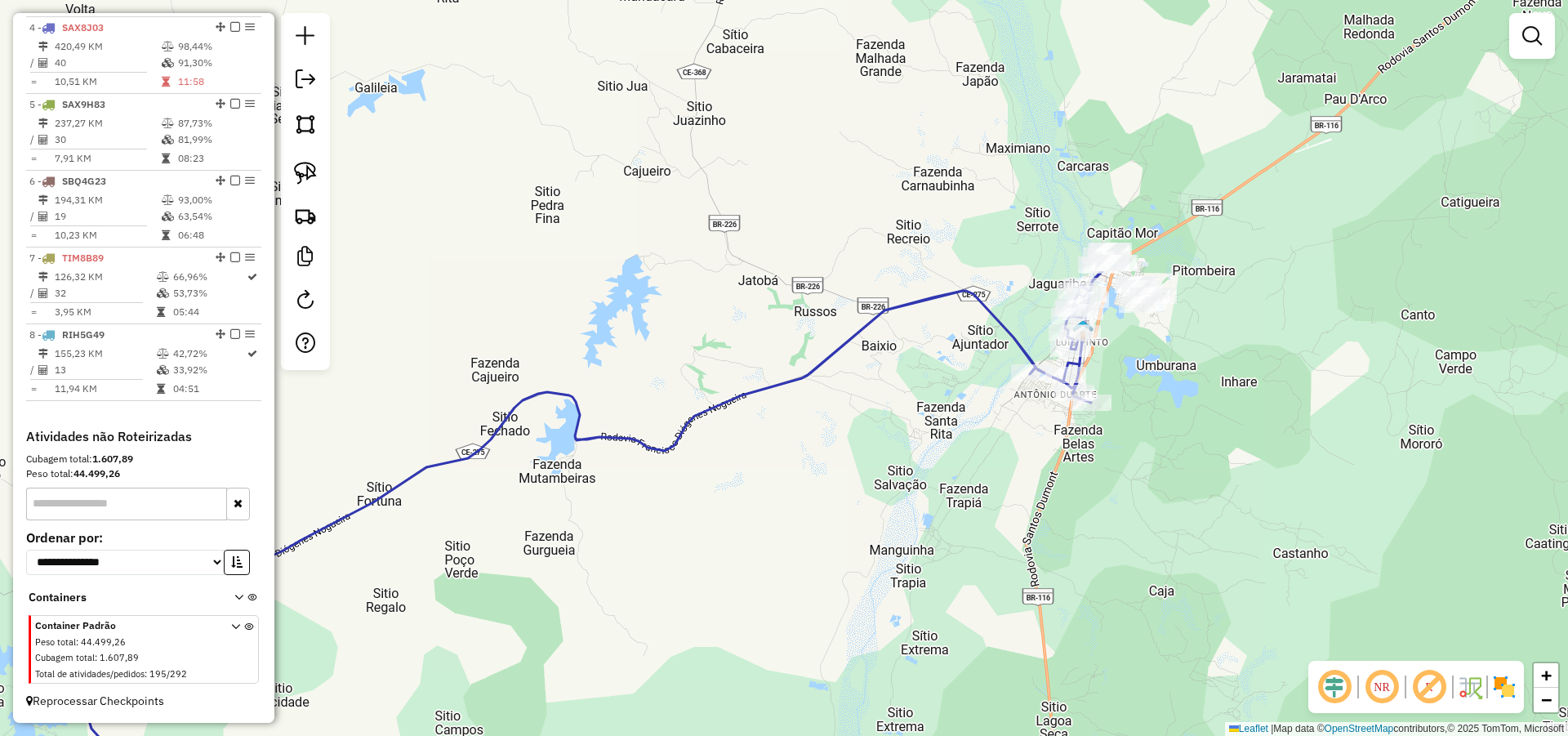
drag, startPoint x: 815, startPoint y: 480, endPoint x: 1080, endPoint y: 324, distance: 307.5
click at [1063, 327] on div "Janela de atendimento Grade de atendimento Capacidade Transportadoras Veículos …" at bounding box center [784, 368] width 1568 height 736
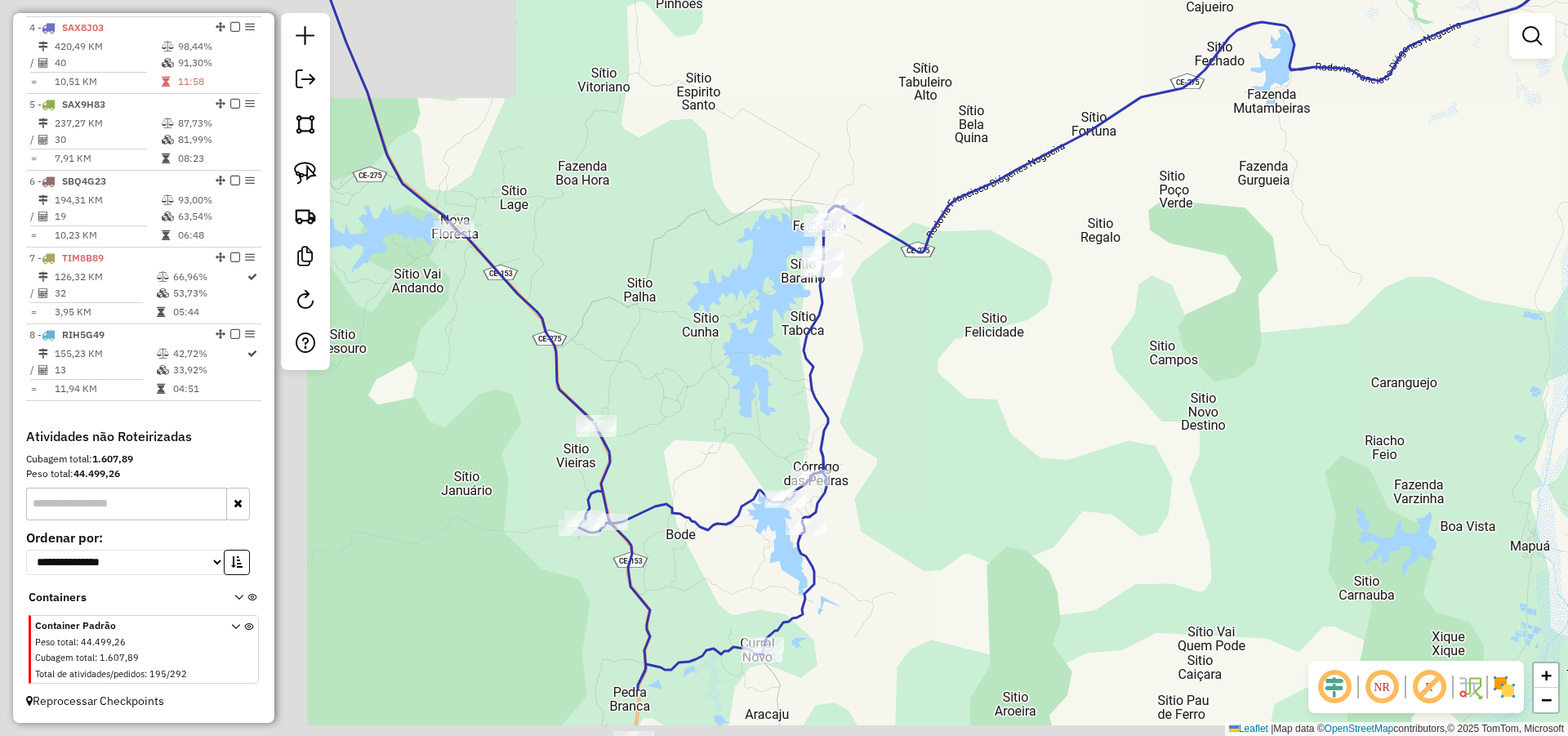
drag, startPoint x: 1050, startPoint y: 298, endPoint x: 1088, endPoint y: 278, distance: 42.9
click at [1087, 278] on div "Janela de atendimento Grade de atendimento Capacidade Transportadoras Veículos …" at bounding box center [784, 368] width 1568 height 736
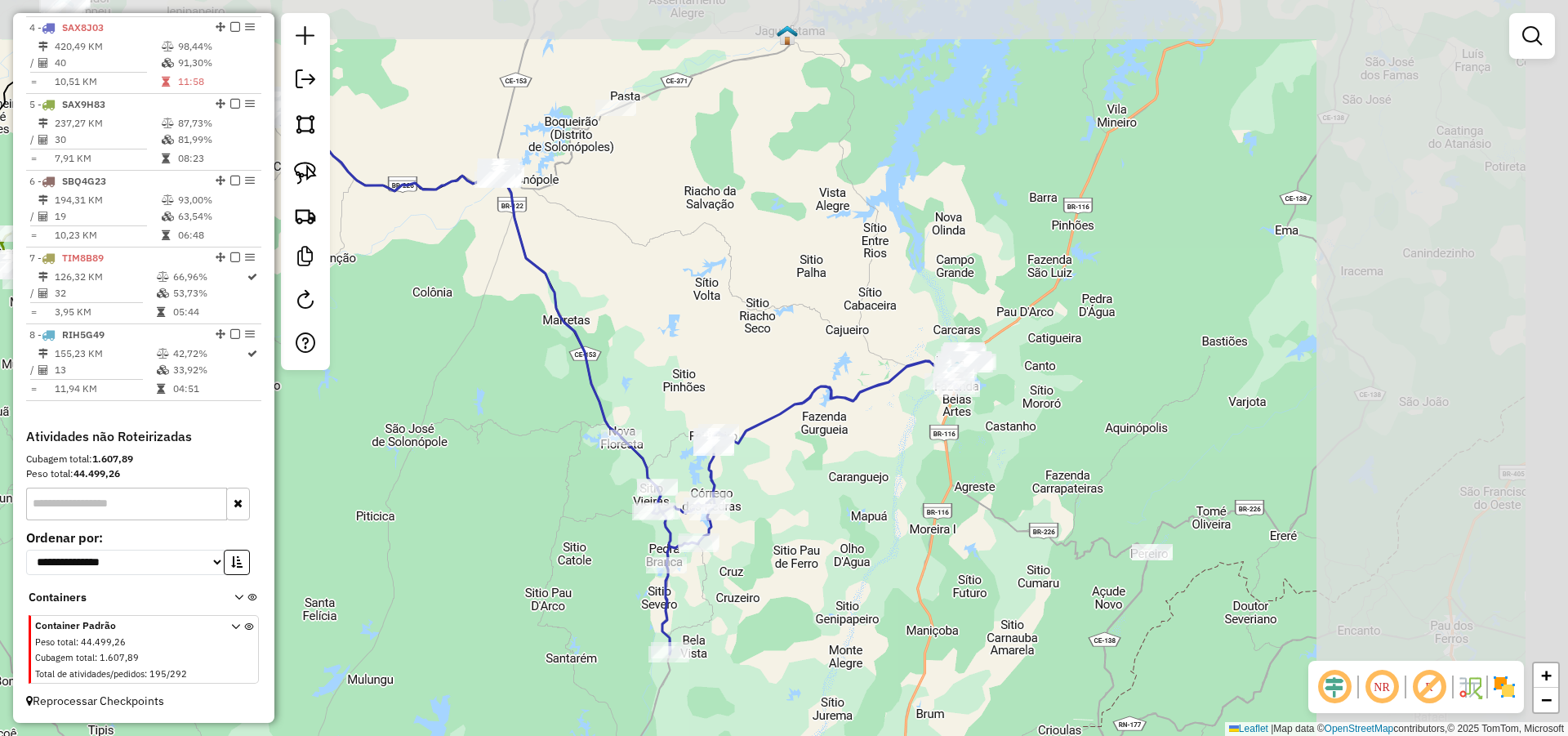
drag, startPoint x: 1123, startPoint y: 314, endPoint x: 820, endPoint y: 478, distance: 344.5
click at [824, 477] on div "Janela de atendimento Grade de atendimento Capacidade Transportadoras Veículos …" at bounding box center [784, 368] width 1568 height 736
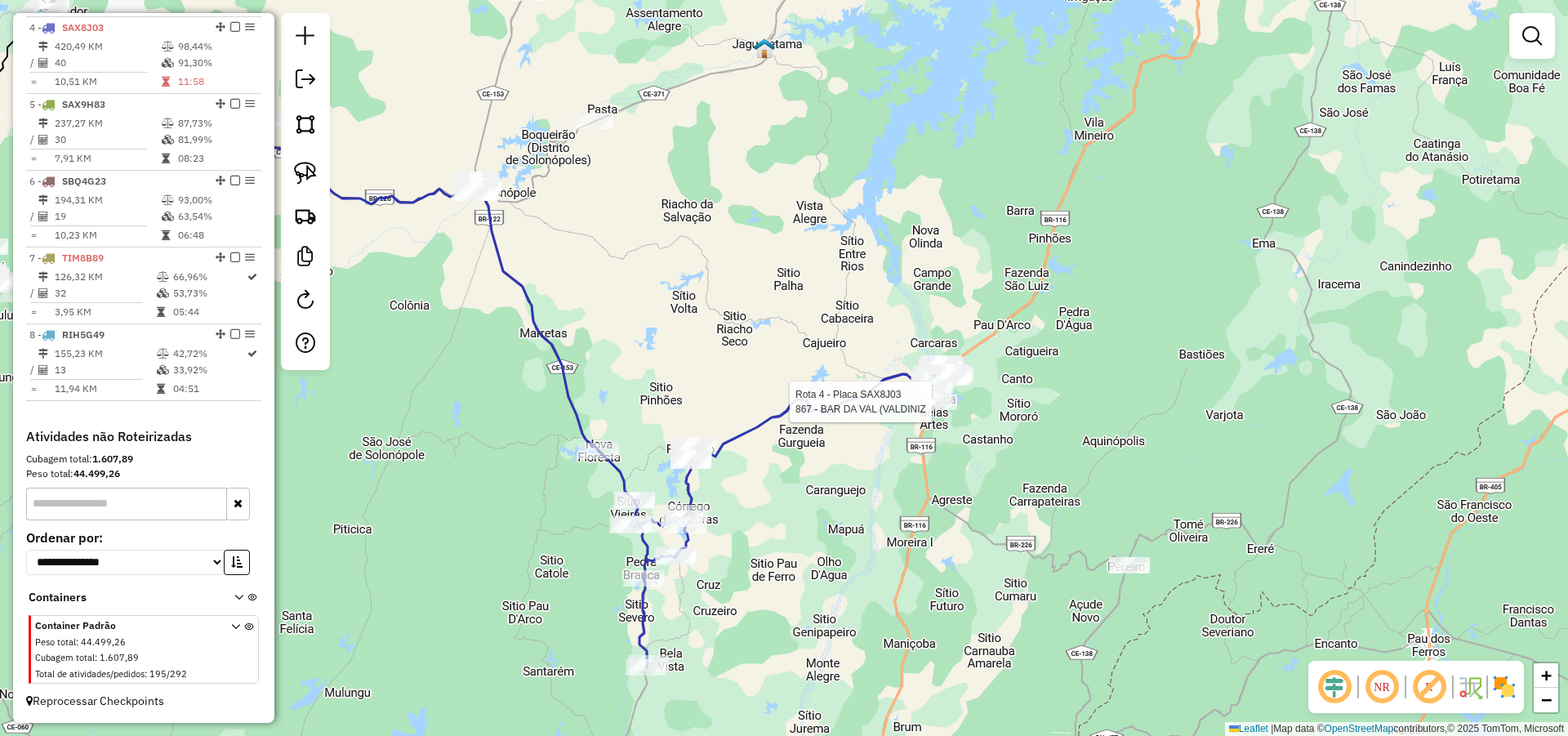
select select "*********"
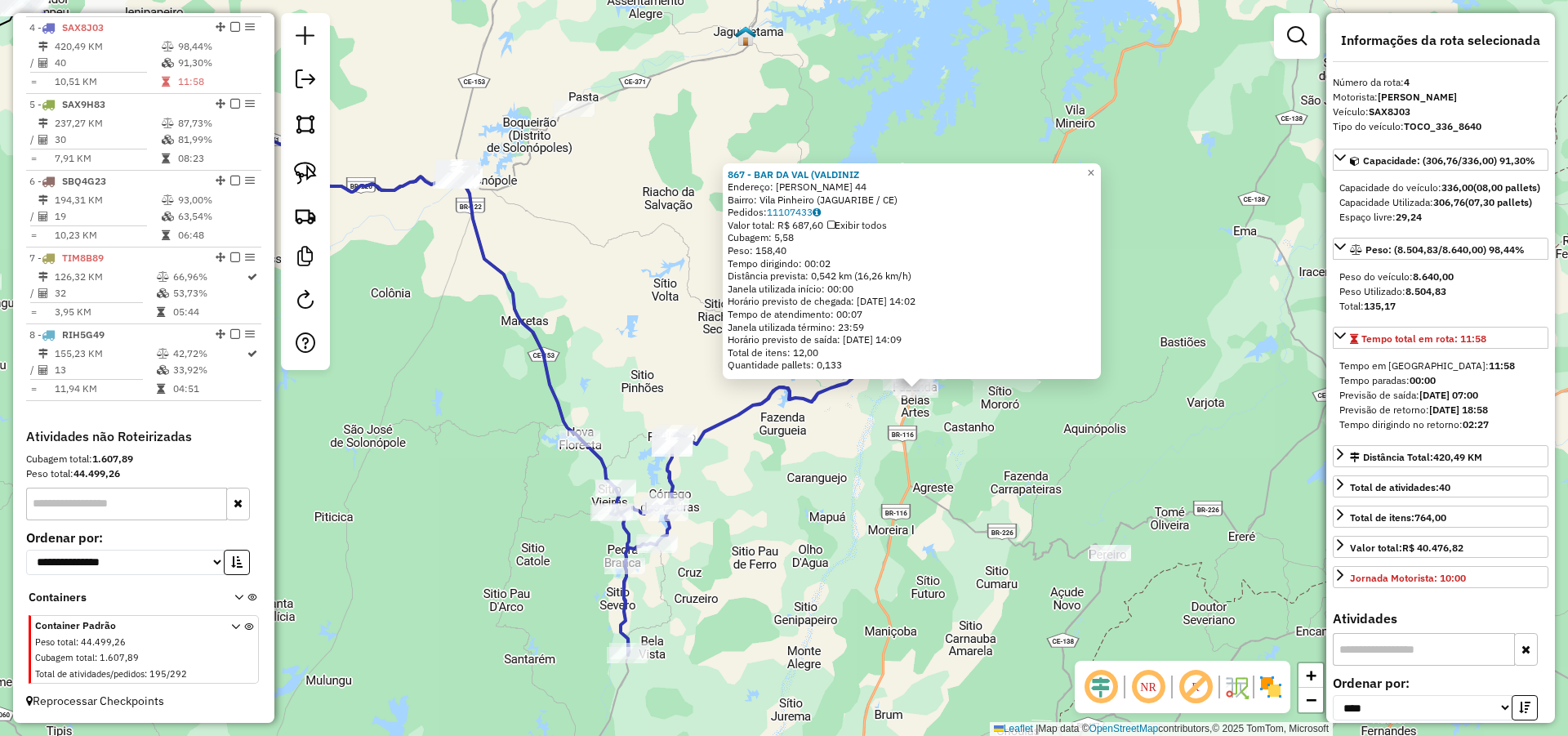
drag, startPoint x: 729, startPoint y: 519, endPoint x: 818, endPoint y: 531, distance: 89.8
click at [812, 531] on div "867 - BAR DA VAL (VALDINIZ Endereço: AUREA PINHEIRO 44 Bairro: Vila Pinheiro (J…" at bounding box center [784, 368] width 1568 height 736
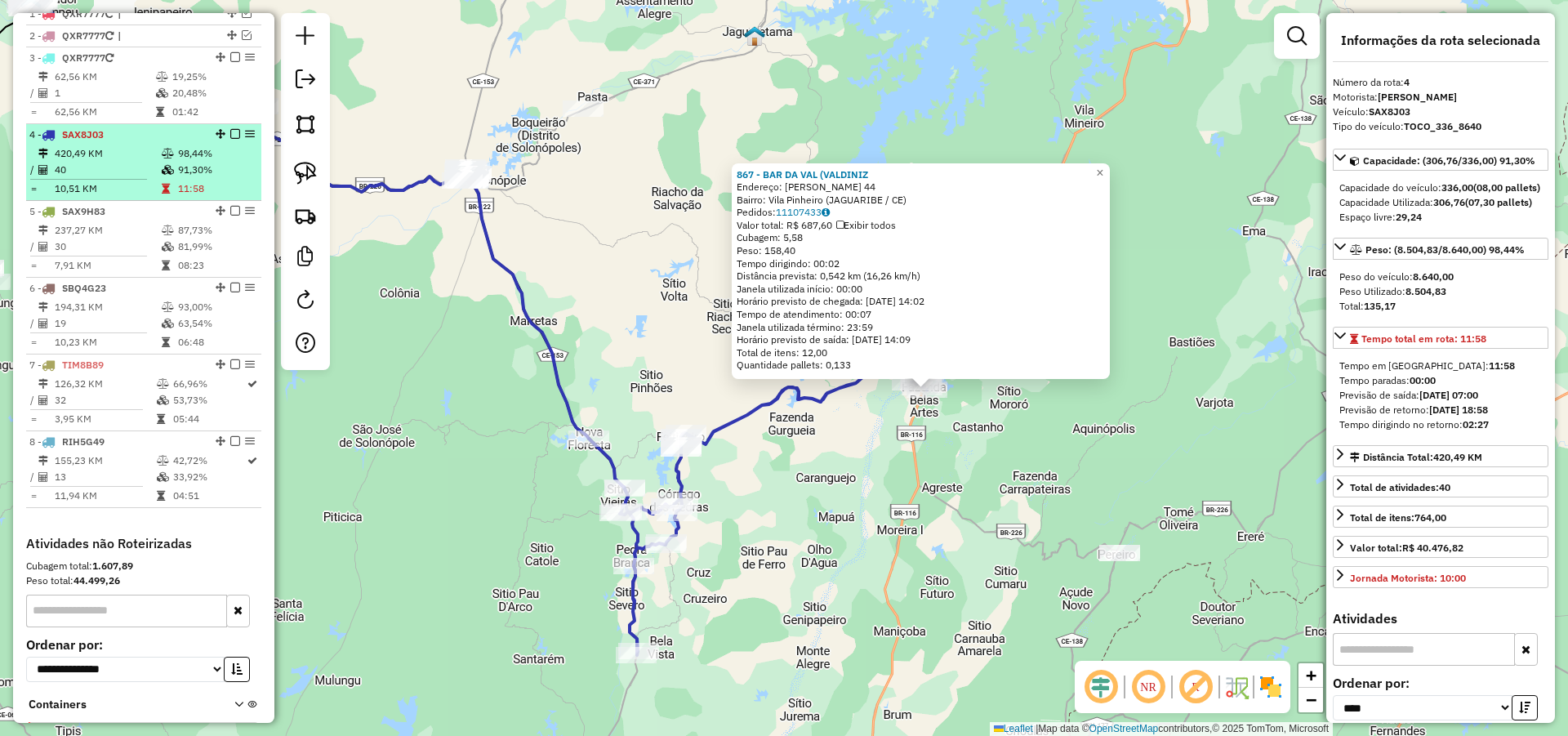
scroll to position [553, 0]
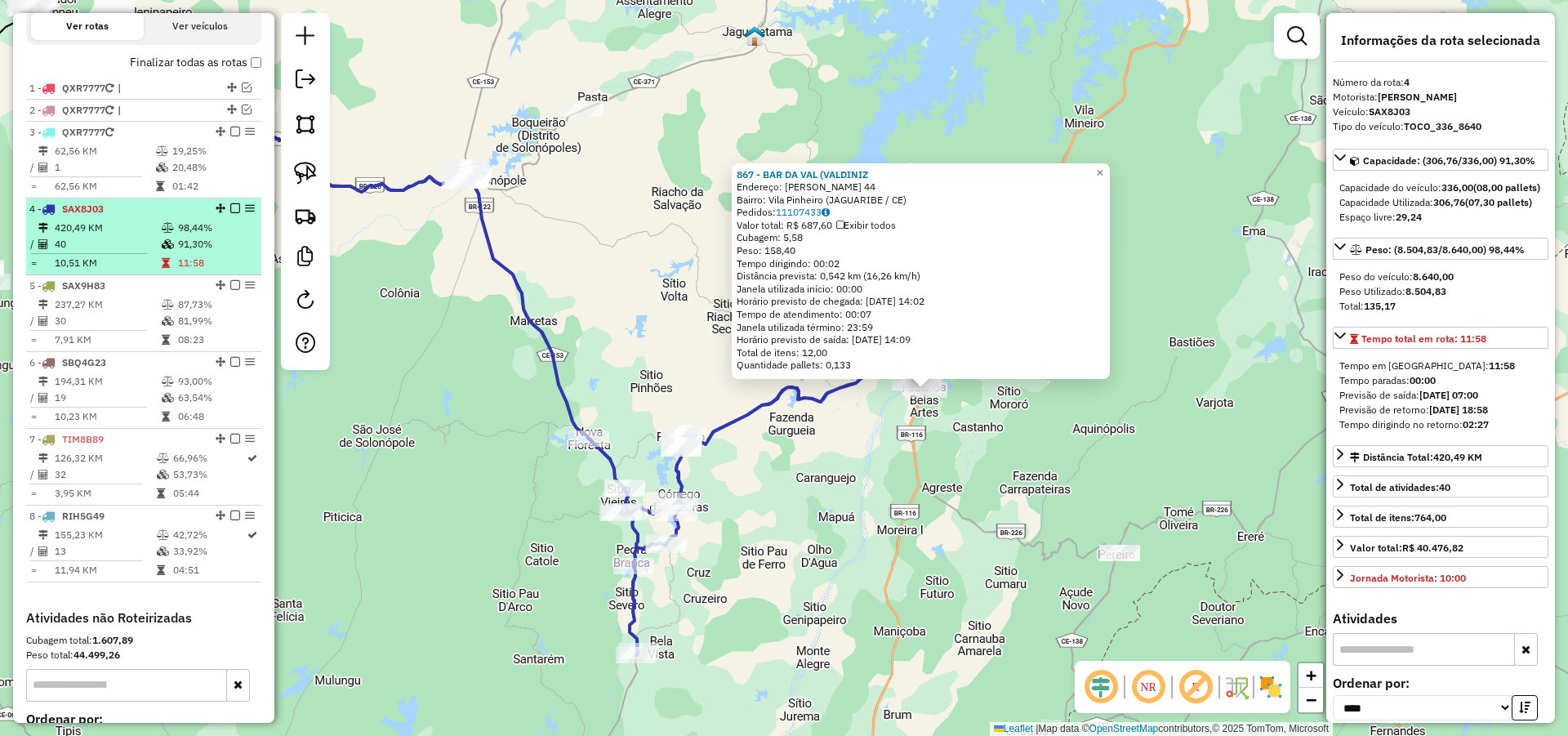
click at [230, 214] on em at bounding box center [235, 207] width 10 height 10
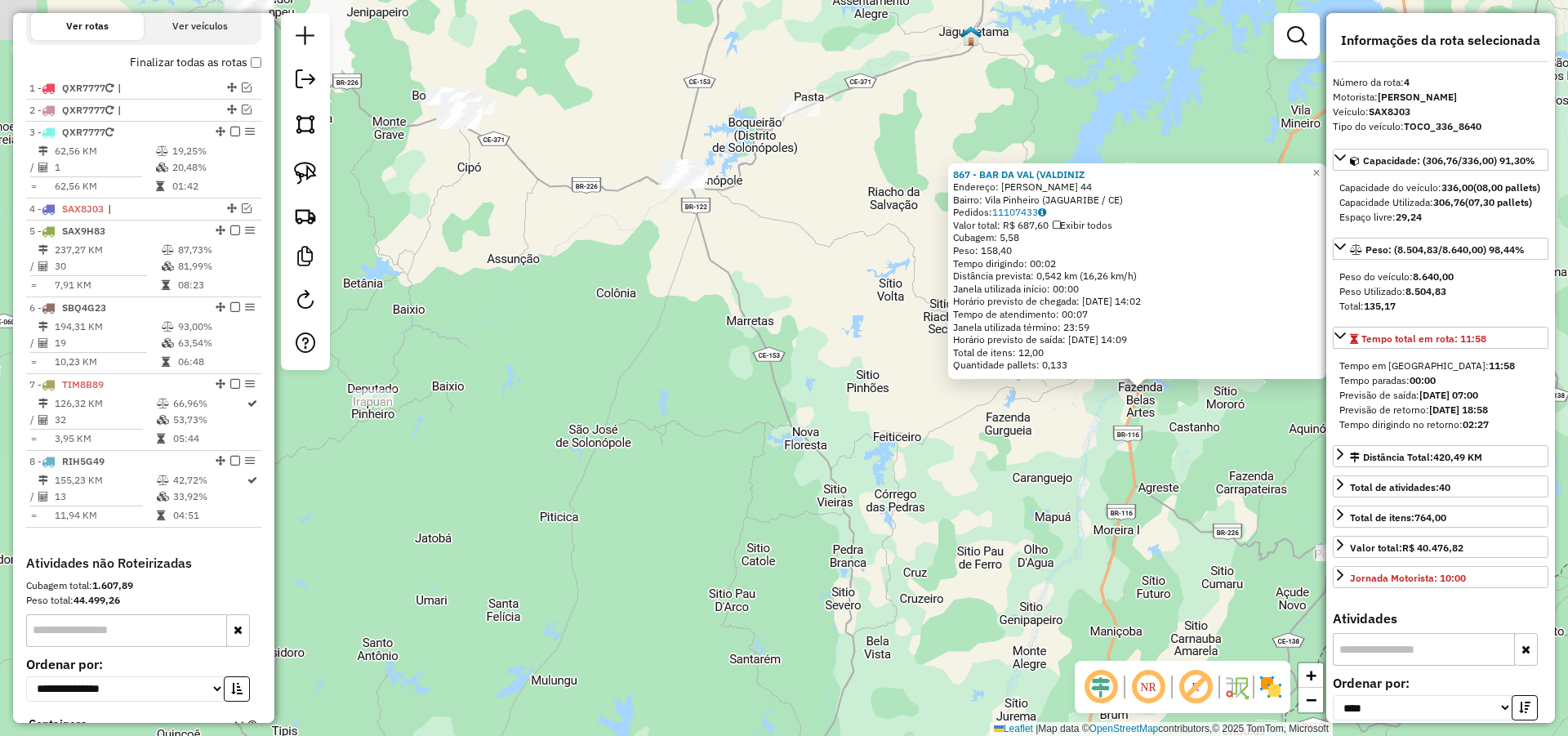
drag, startPoint x: 748, startPoint y: 393, endPoint x: 899, endPoint y: 352, distance: 156.5
click at [900, 353] on div "867 - BAR DA VAL (VALDINIZ Endereço: AUREA PINHEIRO 44 Bairro: Vila Pinheiro (J…" at bounding box center [784, 368] width 1568 height 736
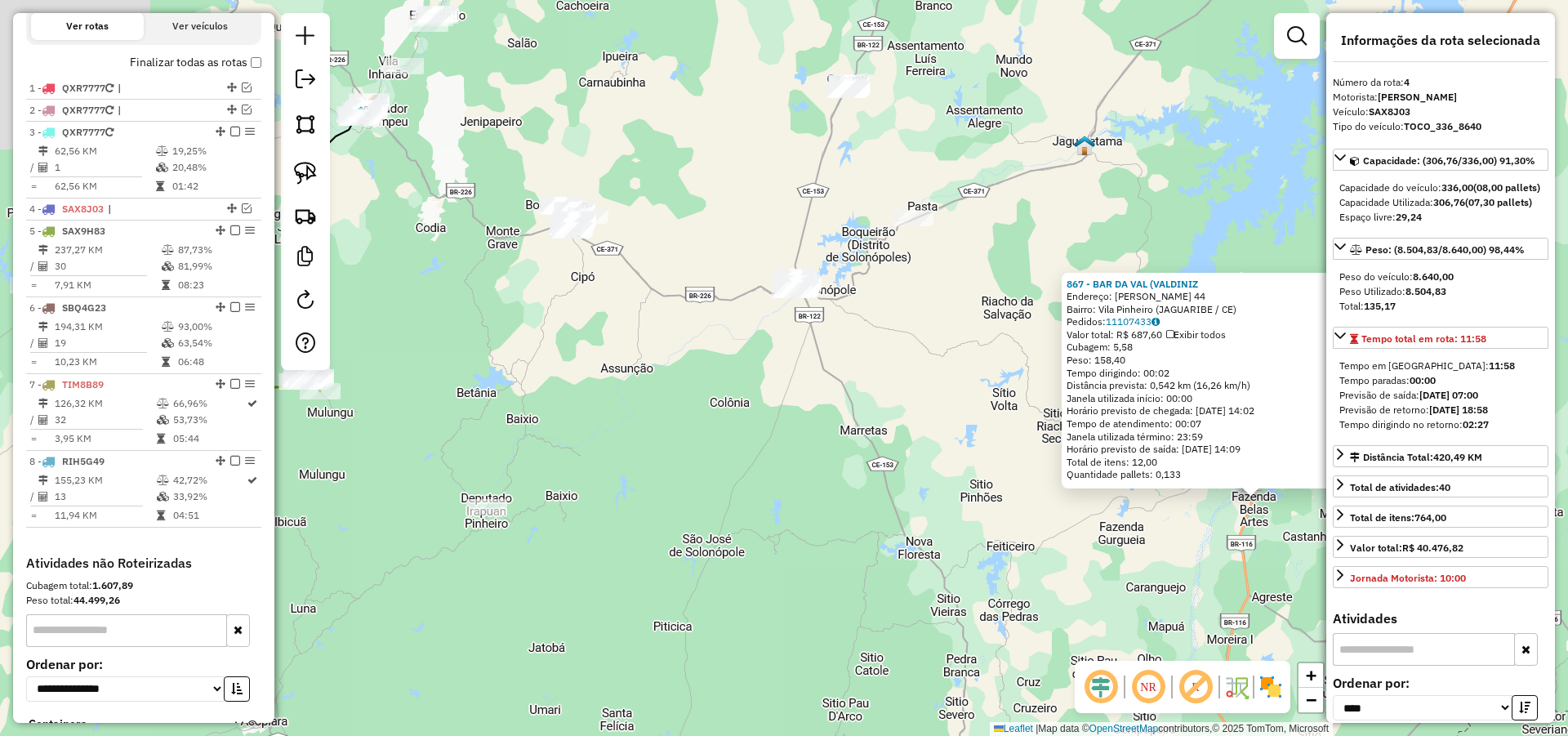
drag, startPoint x: 754, startPoint y: 472, endPoint x: 807, endPoint y: 531, distance: 79.3
click at [731, 539] on div "867 - BAR DA VAL (VALDINIZ Endereço: AUREA PINHEIRO 44 Bairro: Vila Pinheiro (J…" at bounding box center [784, 368] width 1568 height 736
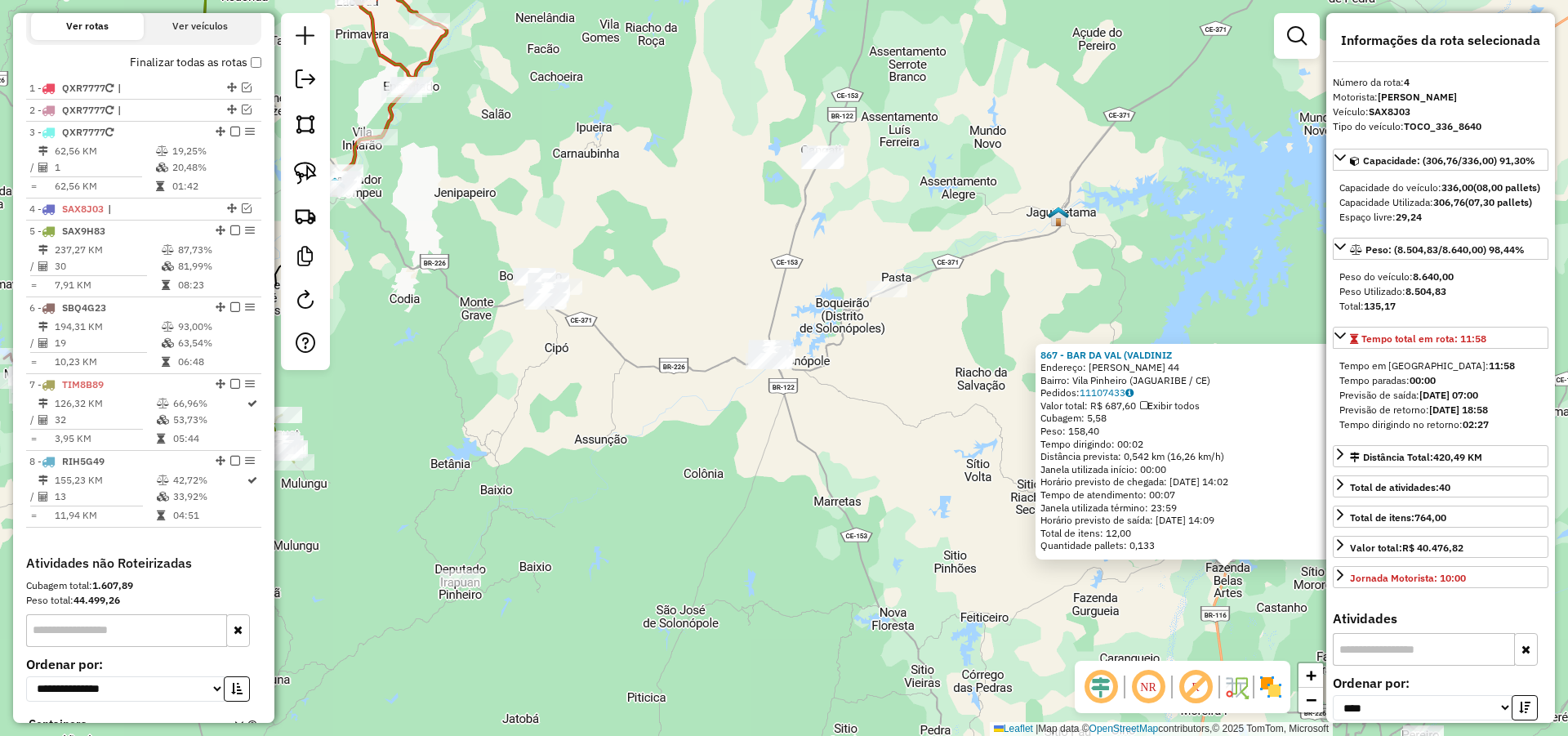
drag, startPoint x: 979, startPoint y: 484, endPoint x: 907, endPoint y: 537, distance: 89.4
click at [939, 551] on div "867 - BAR DA VAL (VALDINIZ Endereço: AUREA PINHEIRO 44 Bairro: Vila Pinheiro (J…" at bounding box center [784, 368] width 1568 height 736
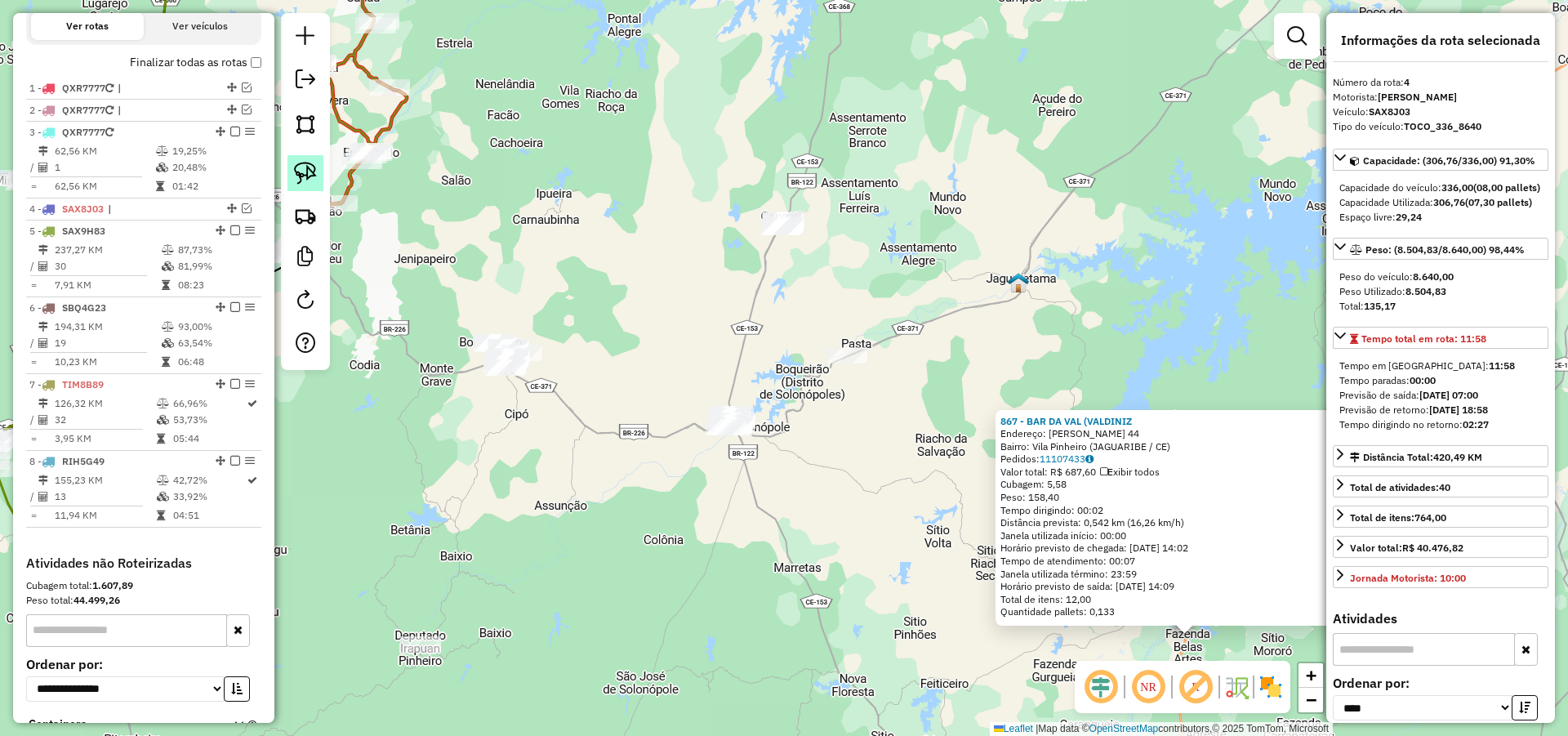
click at [303, 171] on img at bounding box center [305, 173] width 23 height 23
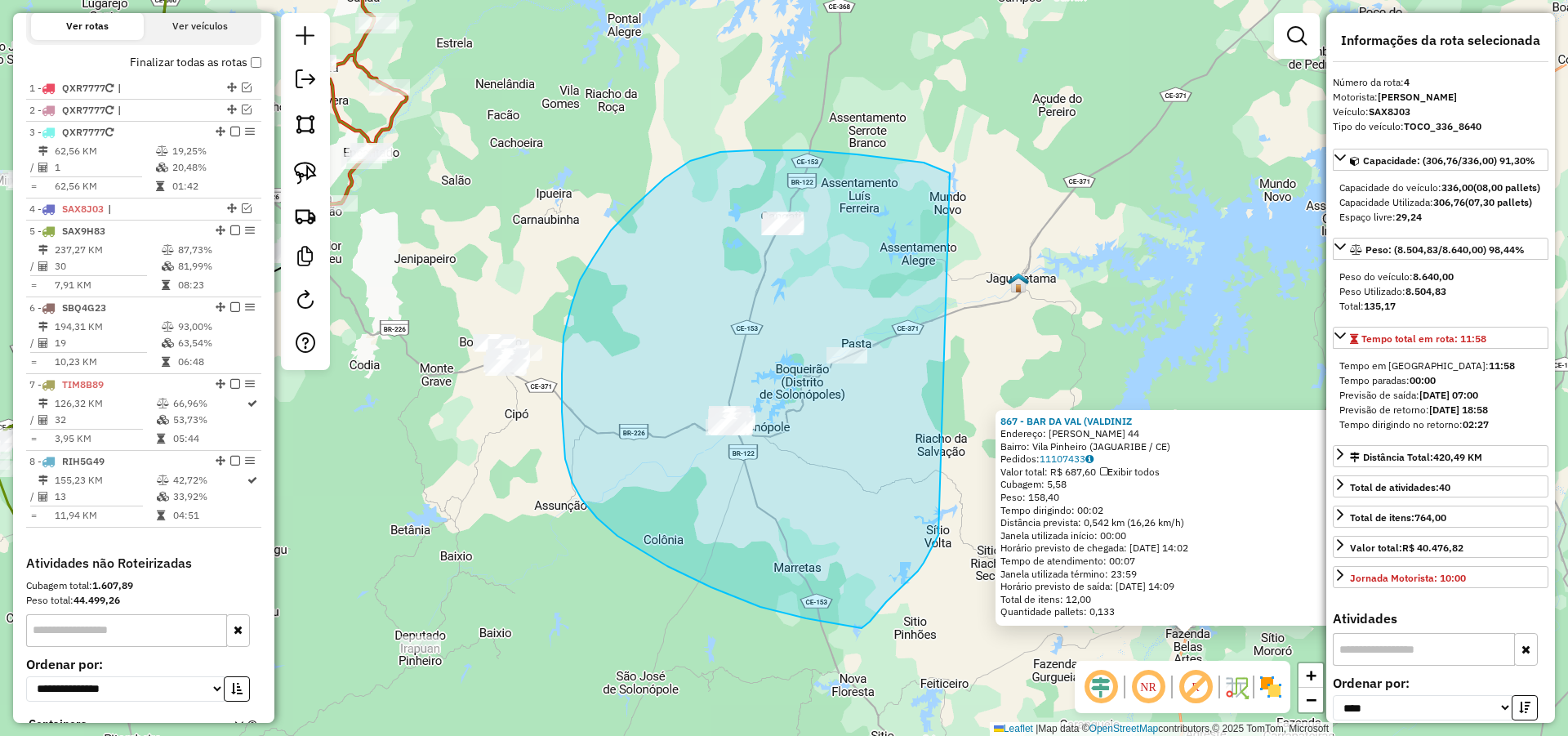
drag, startPoint x: 905, startPoint y: 160, endPoint x: 940, endPoint y: 528, distance: 369.7
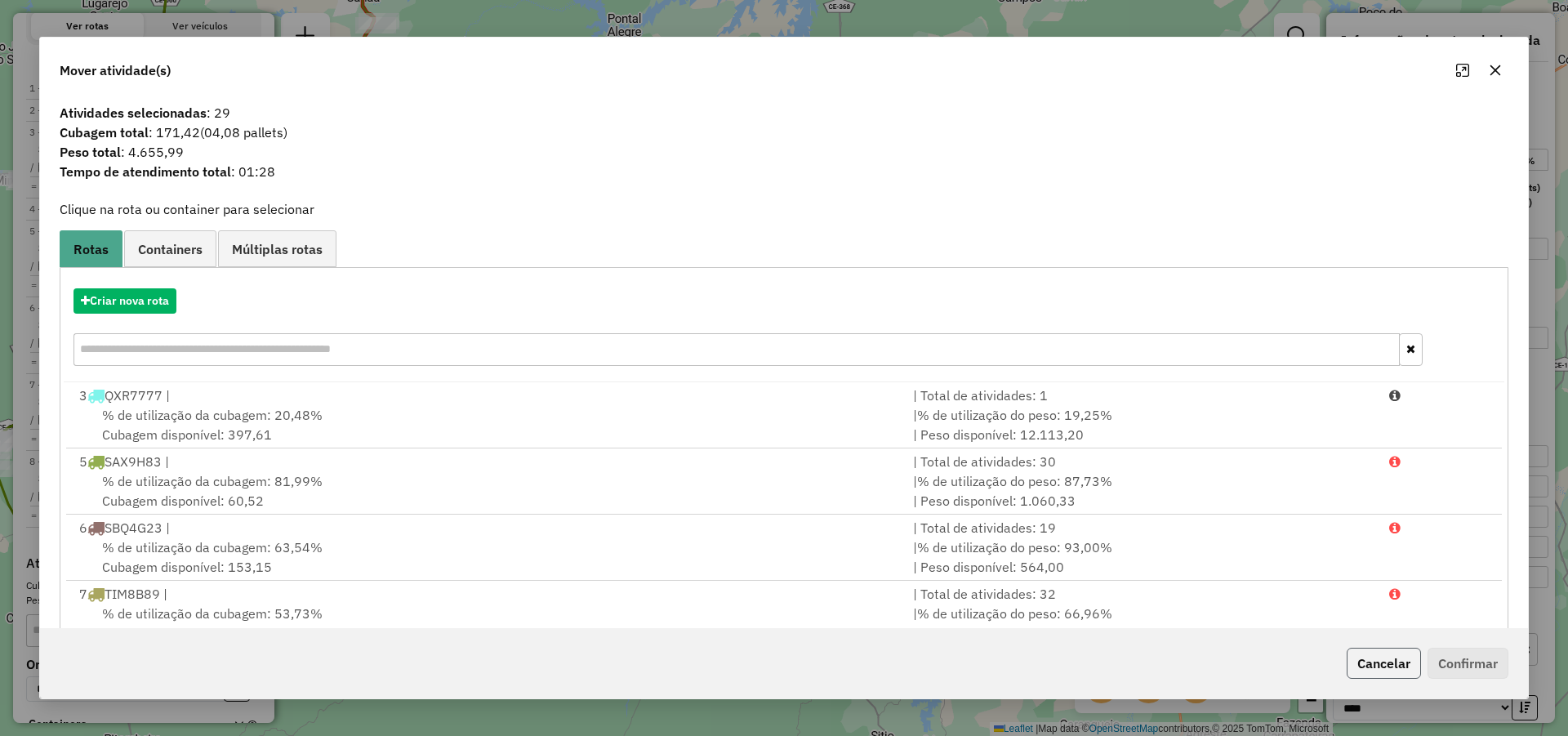
click at [1386, 651] on button "Cancelar" at bounding box center [1384, 663] width 74 height 31
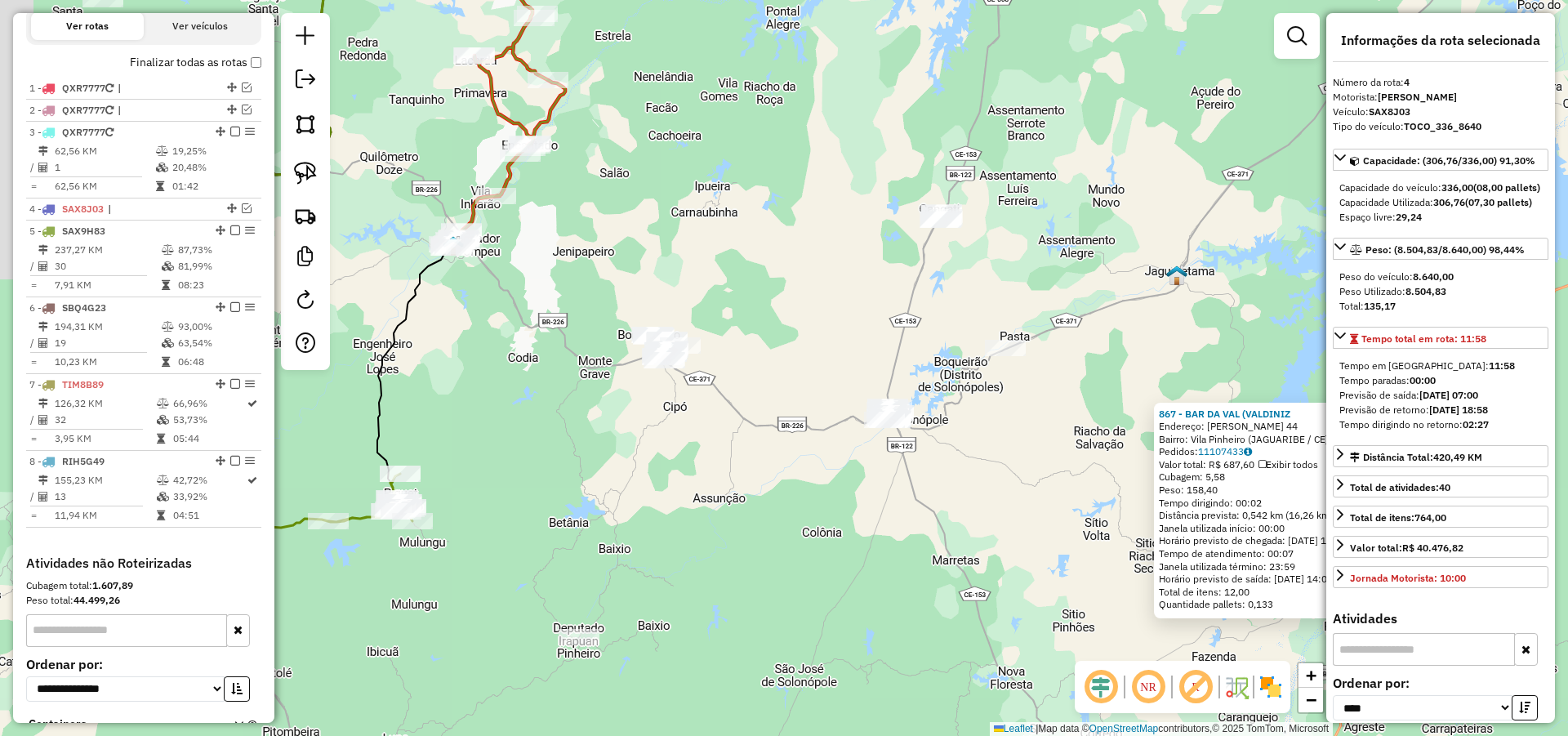
drag, startPoint x: 626, startPoint y: 372, endPoint x: 789, endPoint y: 379, distance: 163.2
click at [793, 359] on div "867 - BAR DA VAL (VALDINIZ Endereço: AUREA PINHEIRO 44 Bairro: Vila Pinheiro (J…" at bounding box center [784, 368] width 1568 height 736
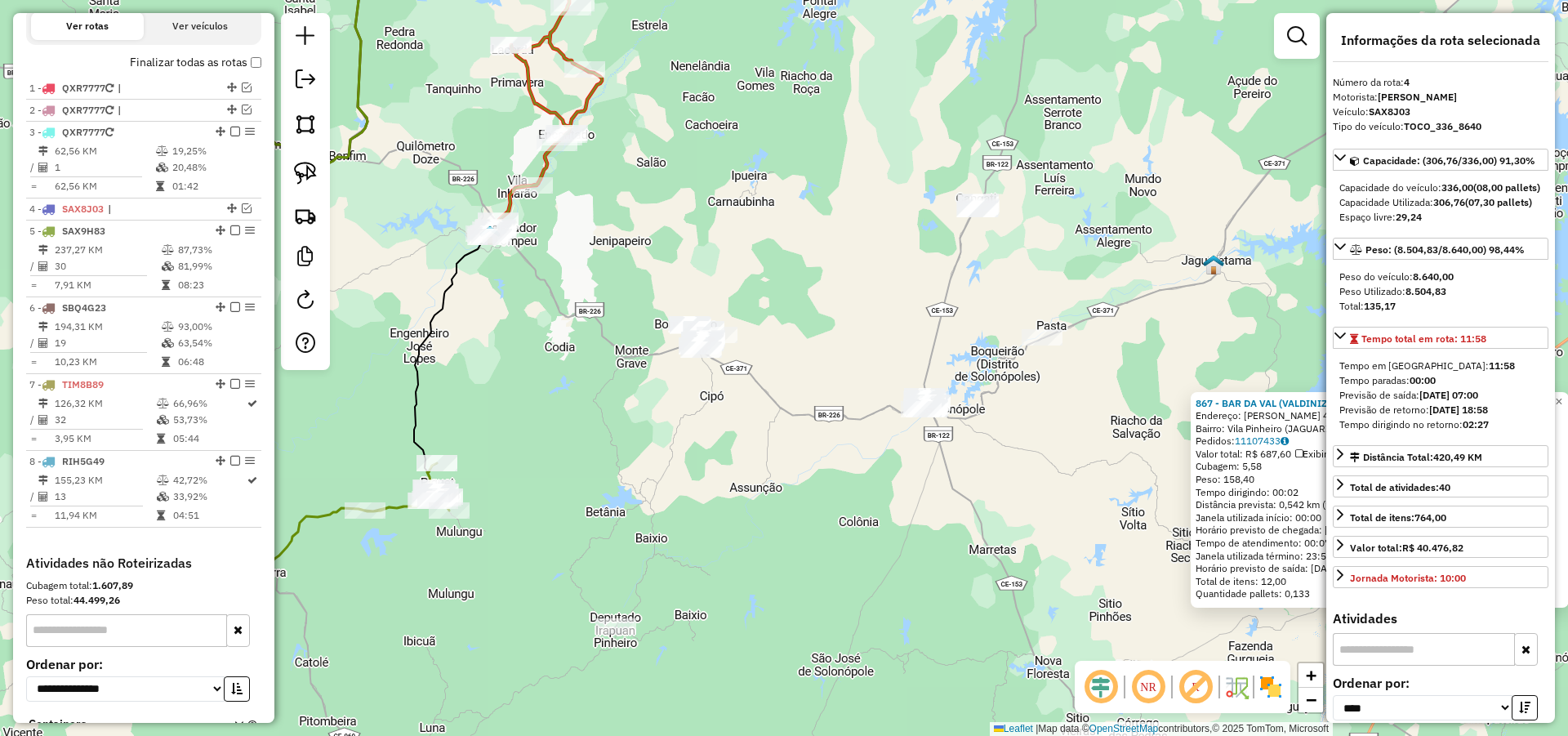
click at [739, 422] on div "867 - BAR DA VAL (VALDINIZ Endereço: AUREA PINHEIRO 44 Bairro: Vila Pinheiro (J…" at bounding box center [784, 368] width 1568 height 736
click at [307, 166] on img at bounding box center [305, 173] width 23 height 23
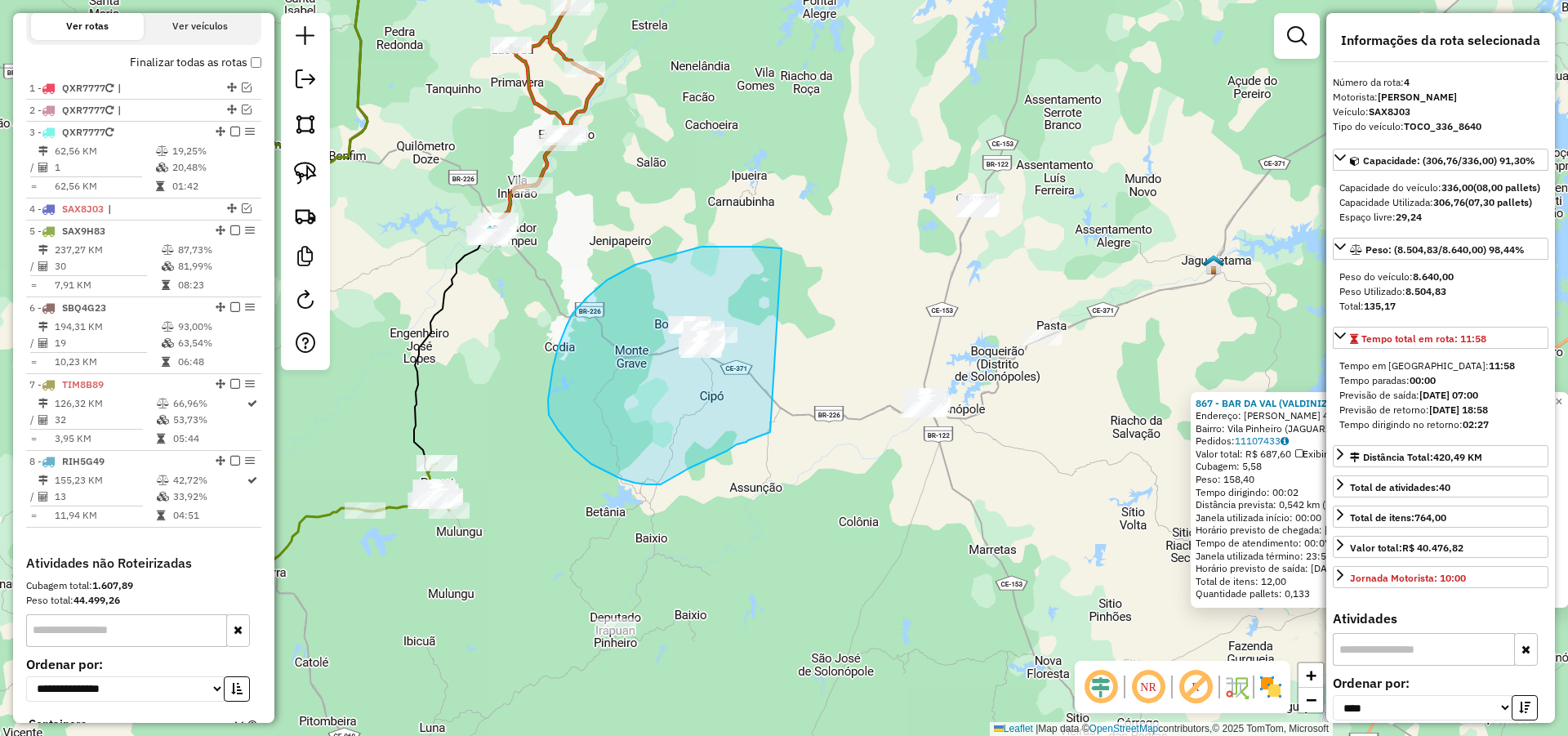
drag, startPoint x: 735, startPoint y: 246, endPoint x: 773, endPoint y: 430, distance: 187.9
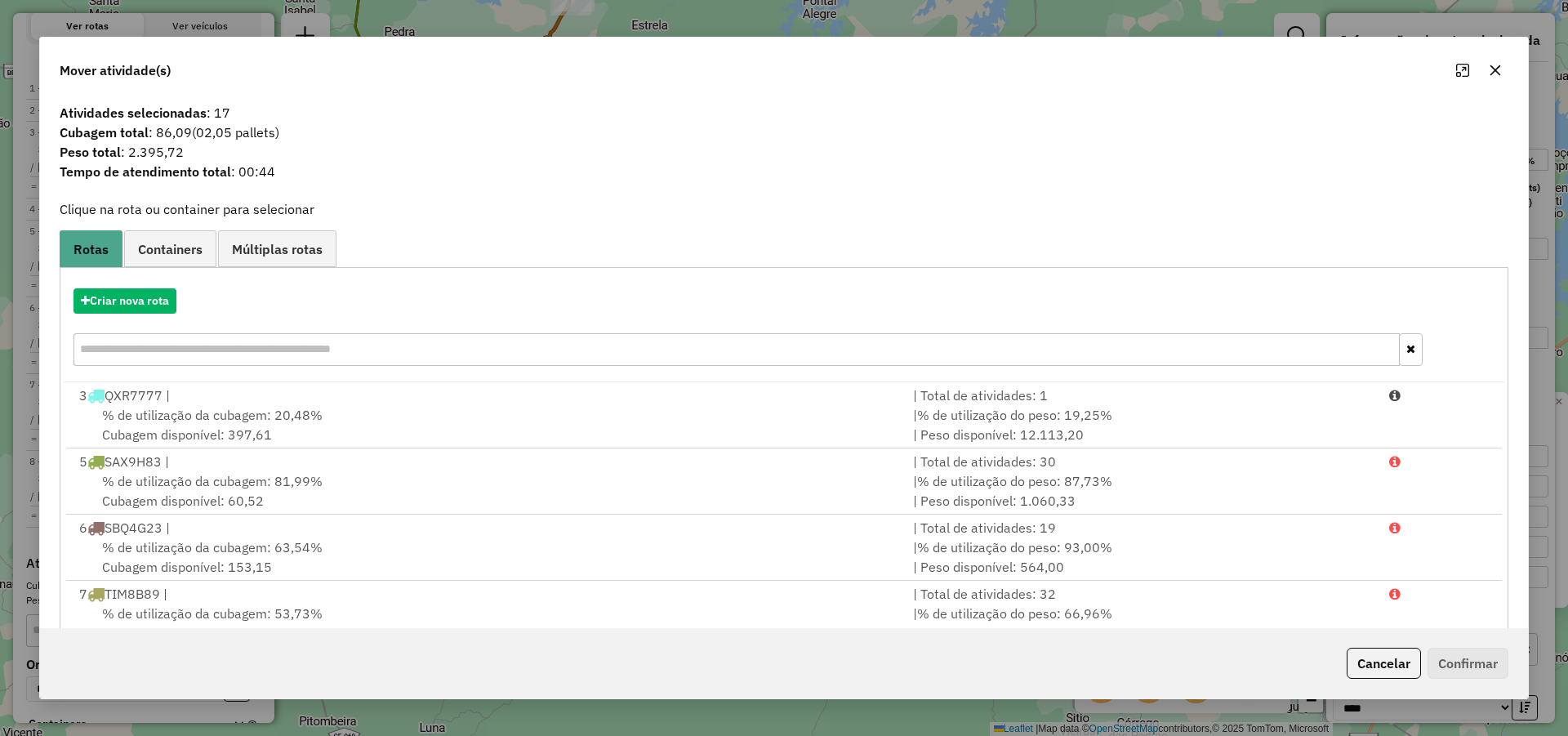
click at [1388, 641] on div "Cancelar Confirmar" at bounding box center [784, 664] width 1488 height 71
click at [1389, 658] on button "Cancelar" at bounding box center [1384, 663] width 74 height 31
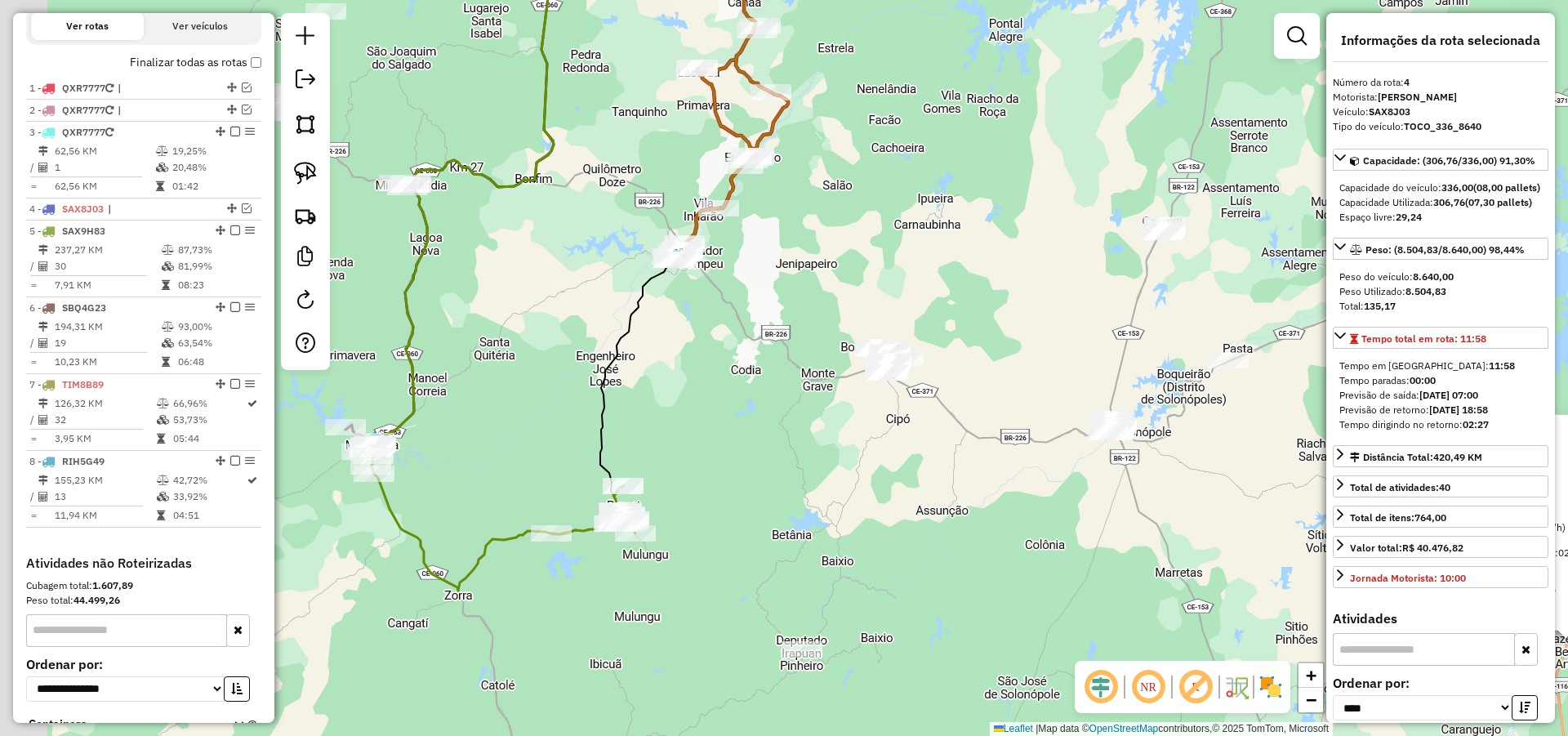
drag, startPoint x: 731, startPoint y: 500, endPoint x: 1089, endPoint y: 470, distance: 359.3
click at [1087, 472] on div "867 - BAR DA VAL (VALDINIZ Endereço: AUREA PINHEIRO 44 Bairro: Vila Pinheiro (J…" at bounding box center [784, 368] width 1568 height 736
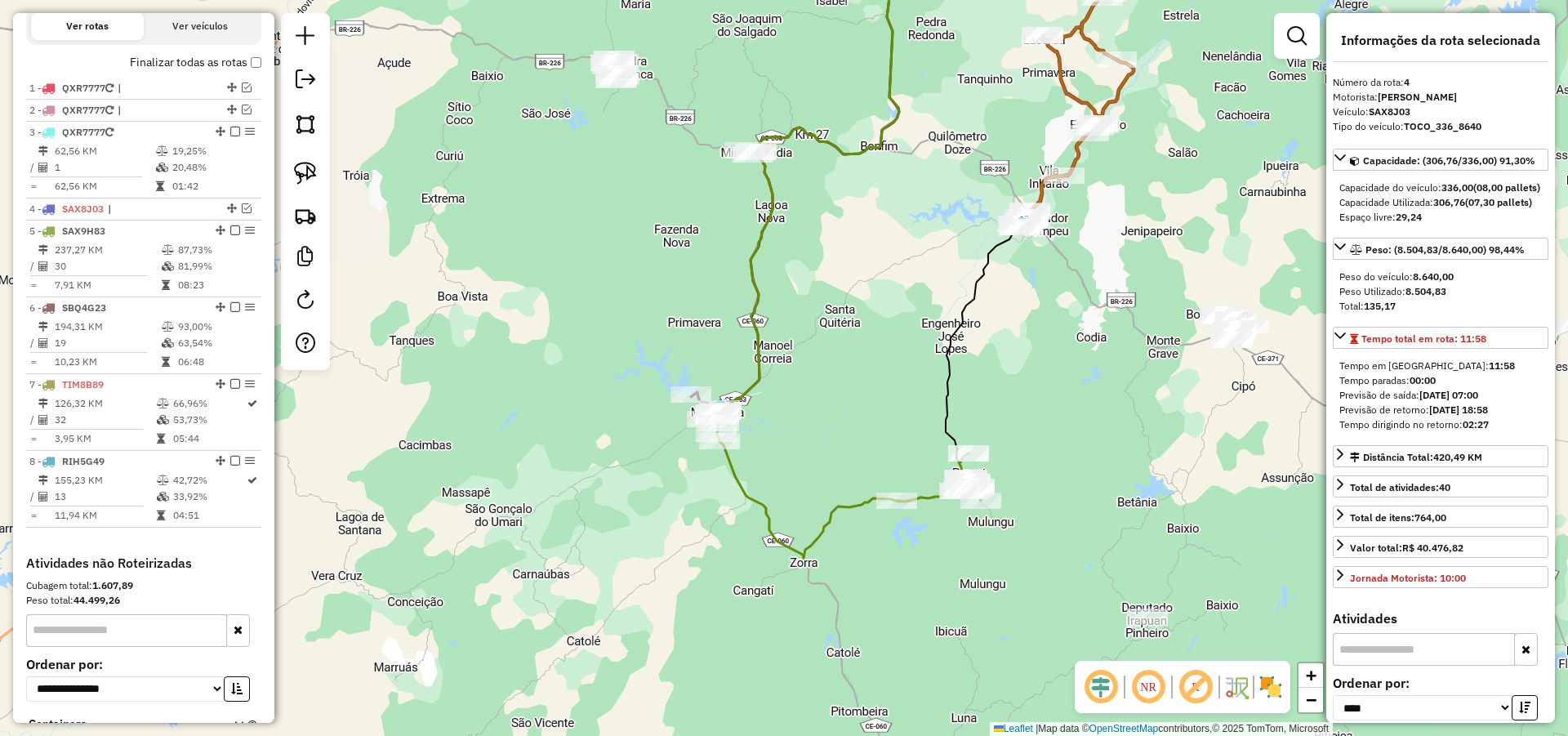
drag, startPoint x: 1142, startPoint y: 505, endPoint x: 1117, endPoint y: 476, distance: 38.3
click at [1129, 484] on div "867 - BAR DA VAL (VALDINIZ Endereço: AUREA PINHEIRO 44 Bairro: Vila Pinheiro (J…" at bounding box center [784, 368] width 1568 height 736
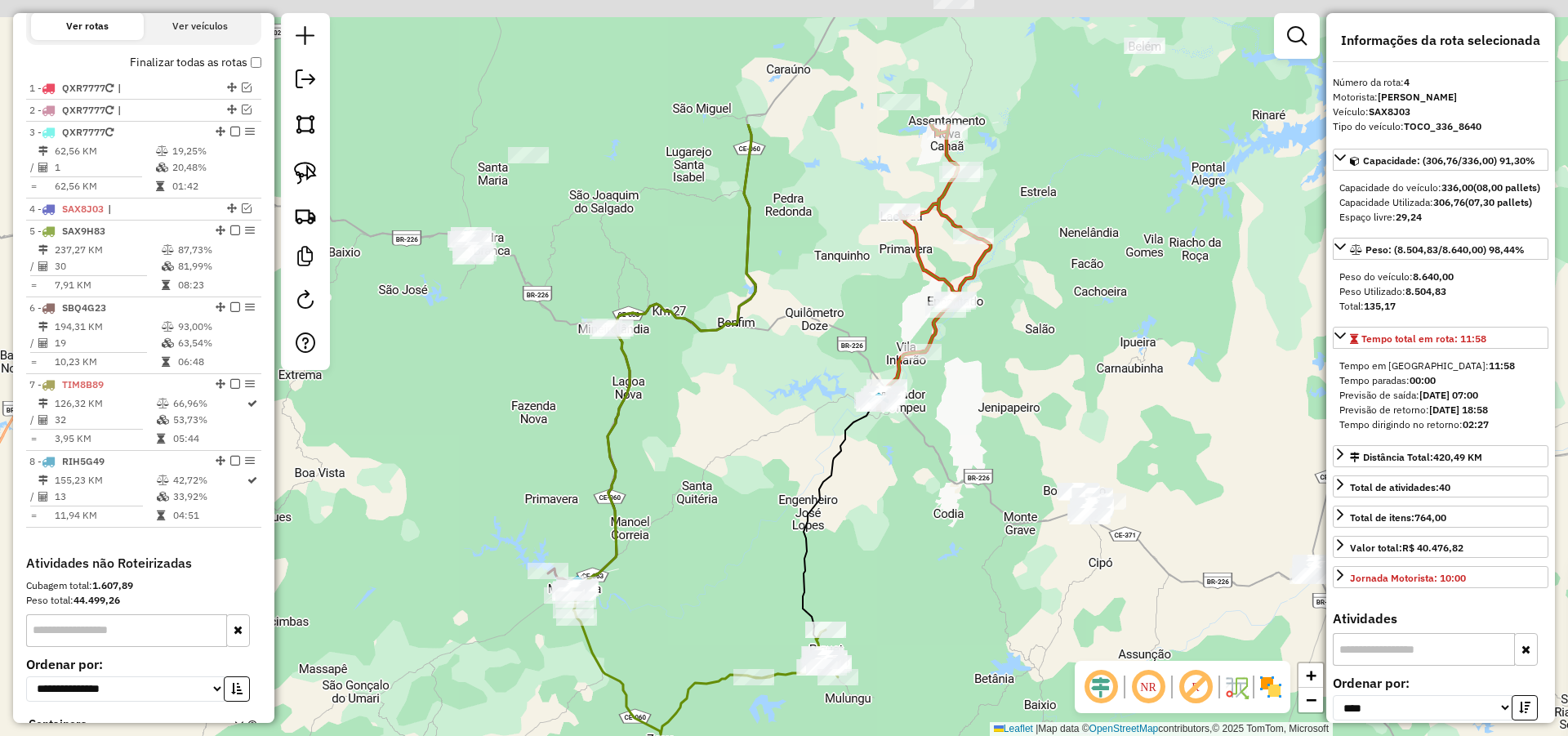
drag, startPoint x: 1084, startPoint y: 388, endPoint x: 957, endPoint y: 581, distance: 231.0
click at [957, 580] on div "867 - BAR DA VAL (VALDINIZ Endereço: AUREA PINHEIRO 44 Bairro: Vila Pinheiro (J…" at bounding box center [784, 368] width 1568 height 736
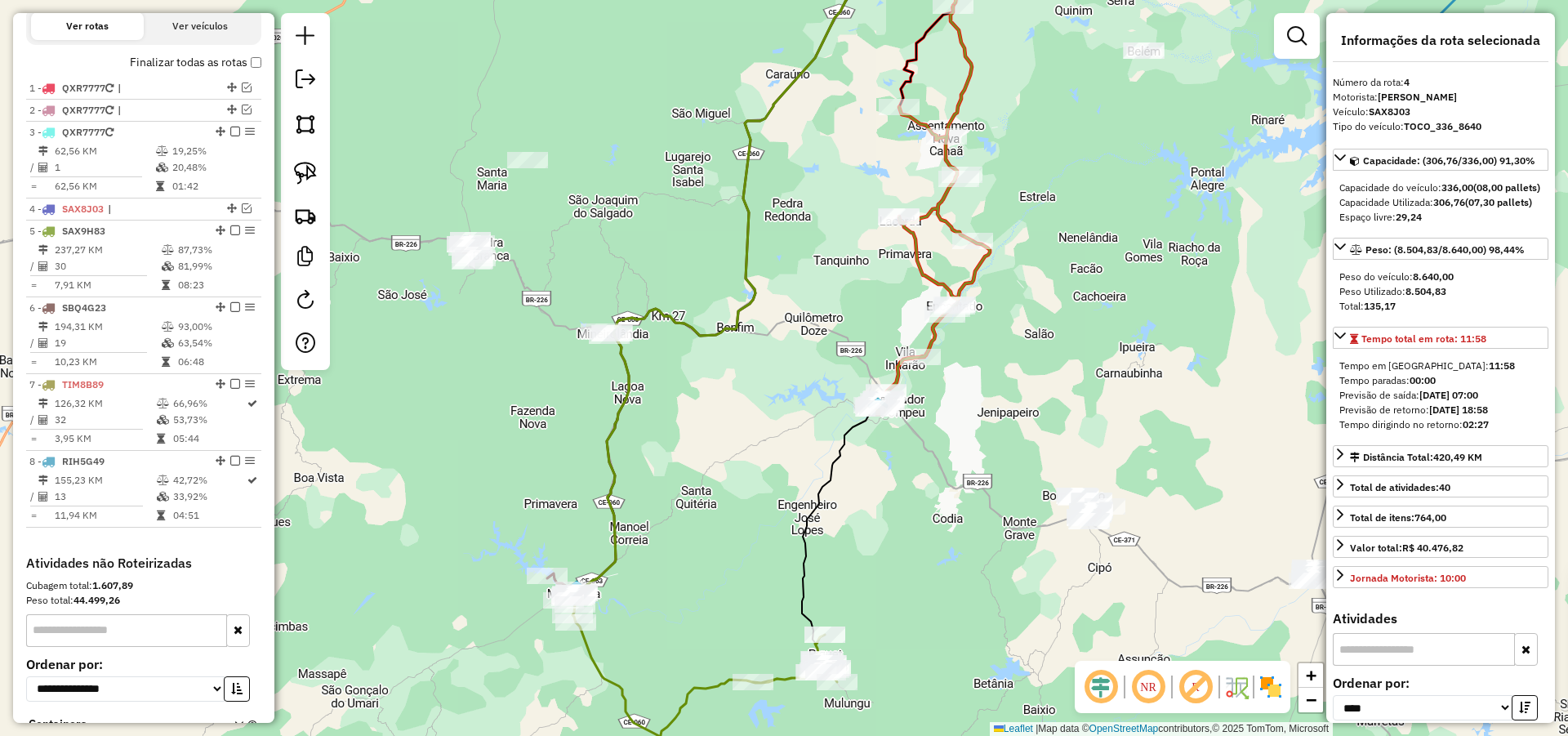
click at [887, 396] on img at bounding box center [878, 407] width 21 height 21
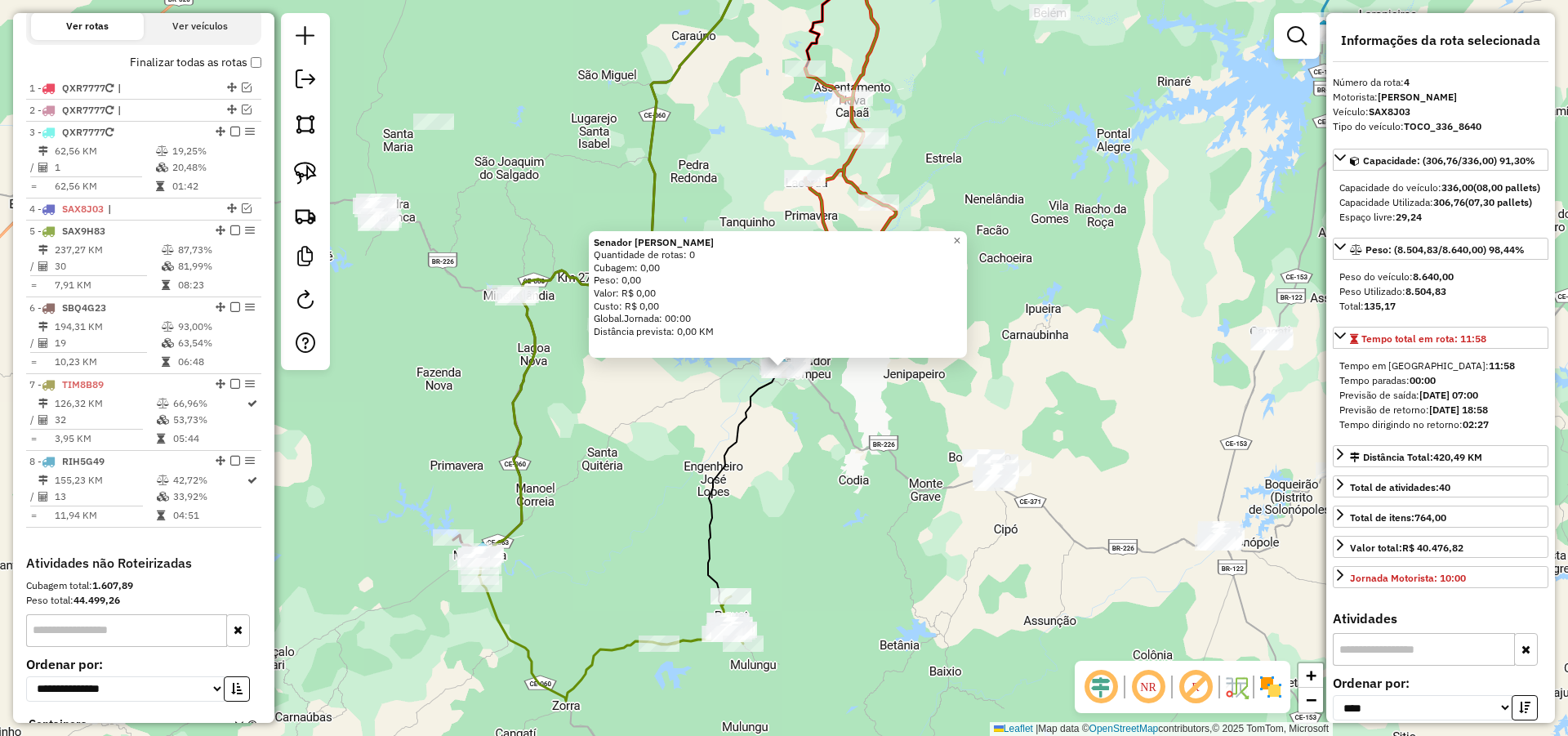
drag, startPoint x: 903, startPoint y: 562, endPoint x: 955, endPoint y: 576, distance: 53.9
click at [956, 576] on div "Senador Pompeu Quantidade de rotas: 0 Cubagem: 0,00 Peso: 0,00 Valor: R$ 0,00 C…" at bounding box center [784, 368] width 1568 height 736
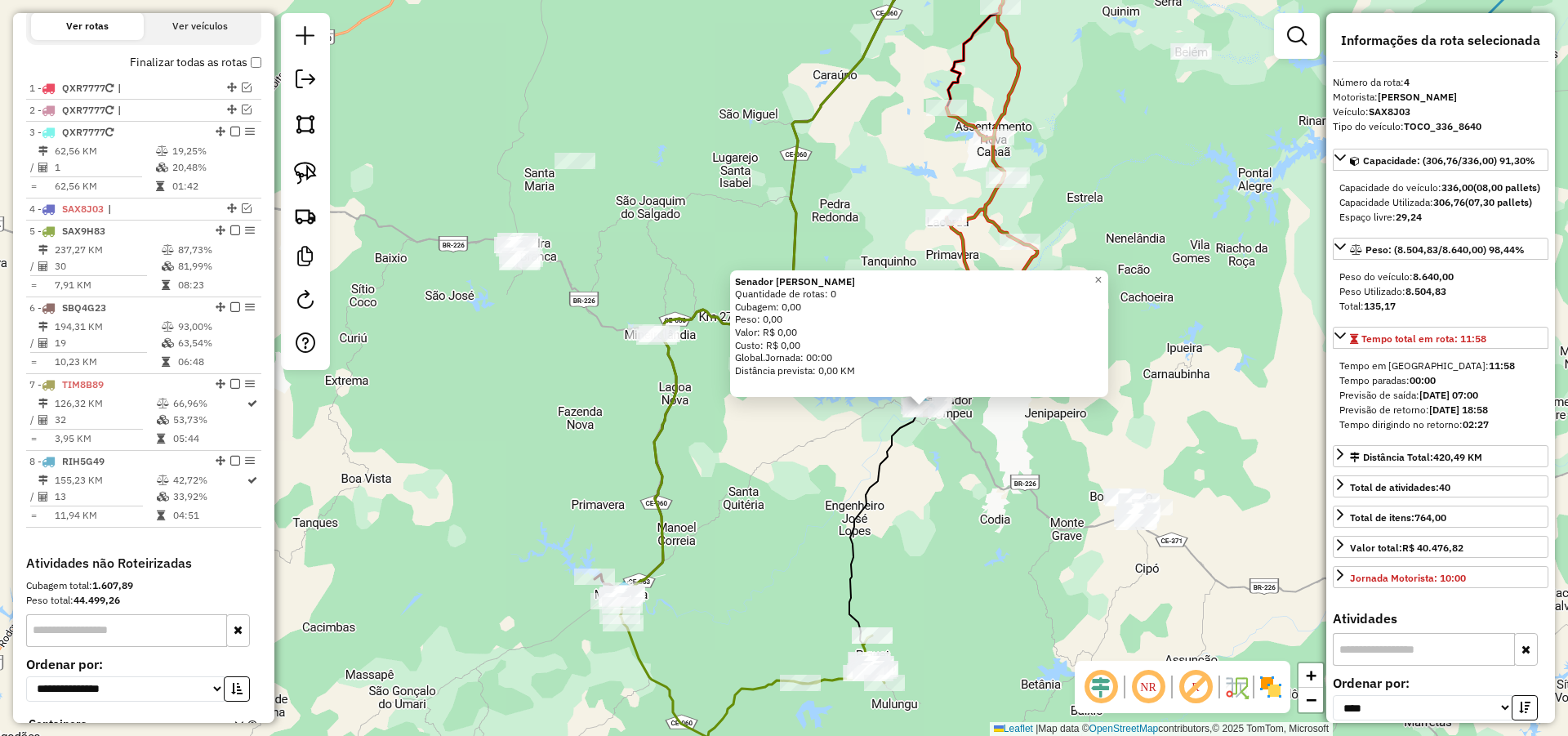
click at [956, 522] on div "Senador Pompeu Quantidade de rotas: 0 Cubagem: 0,00 Peso: 0,00 Valor: R$ 0,00 C…" at bounding box center [784, 368] width 1568 height 736
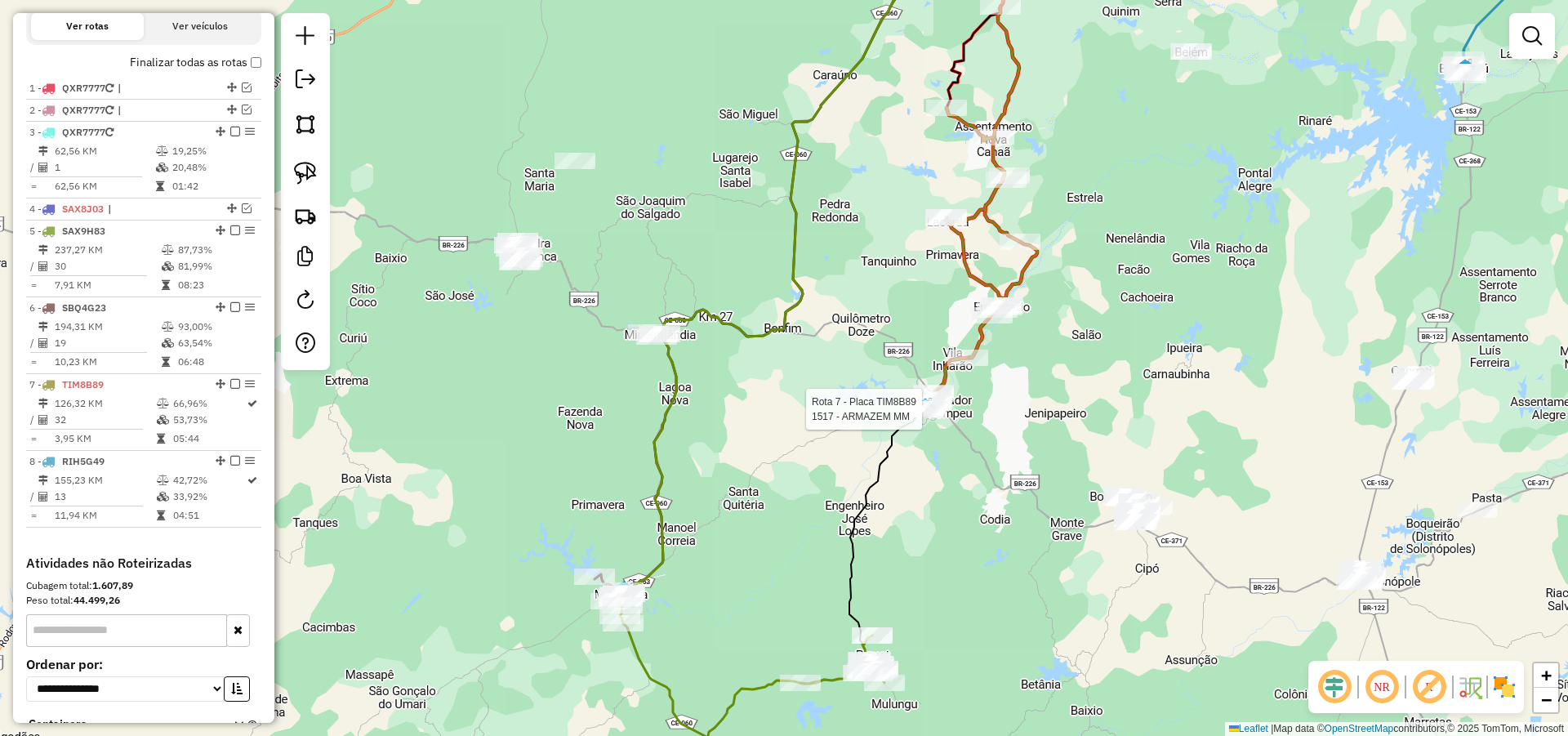
select select "*********"
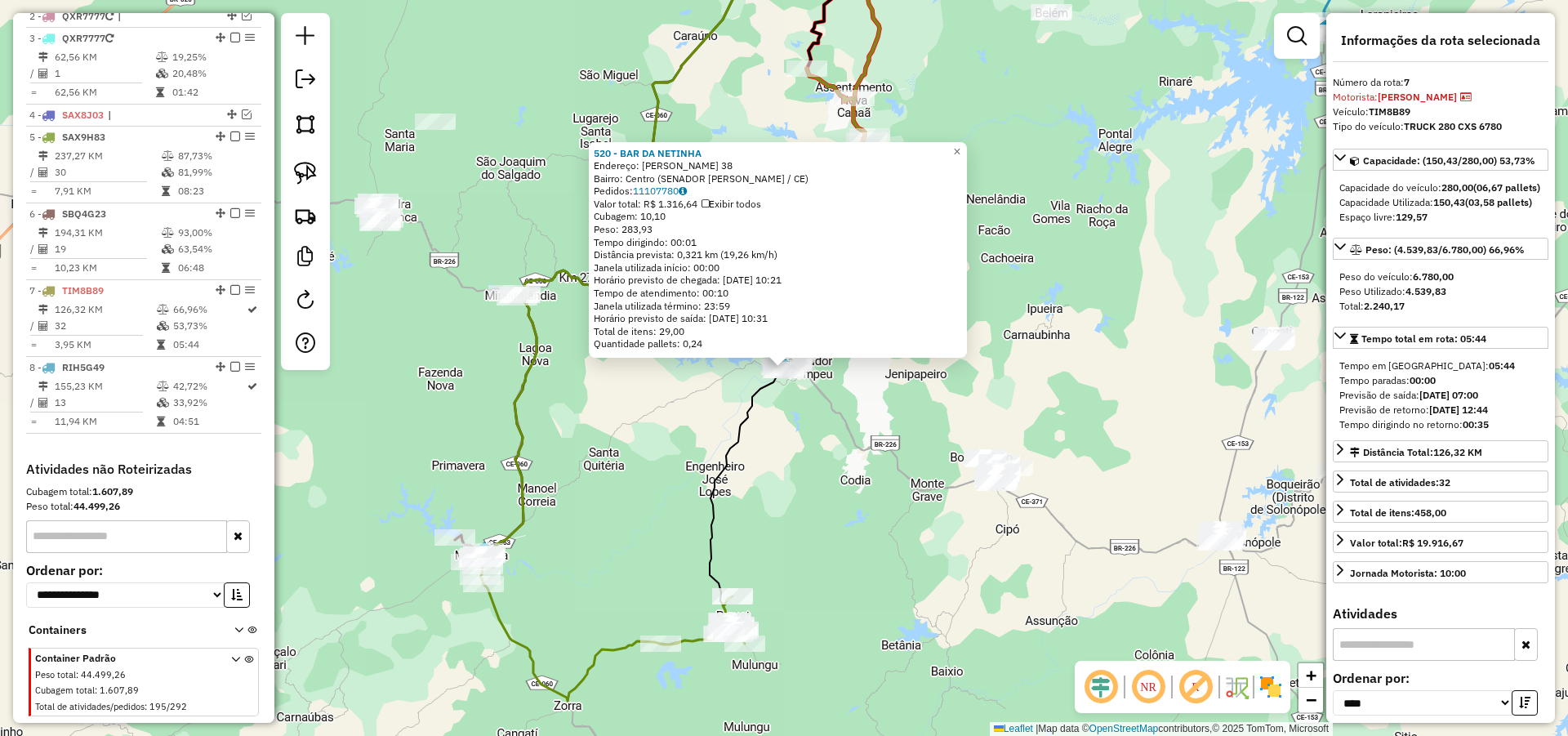
scroll to position [695, 0]
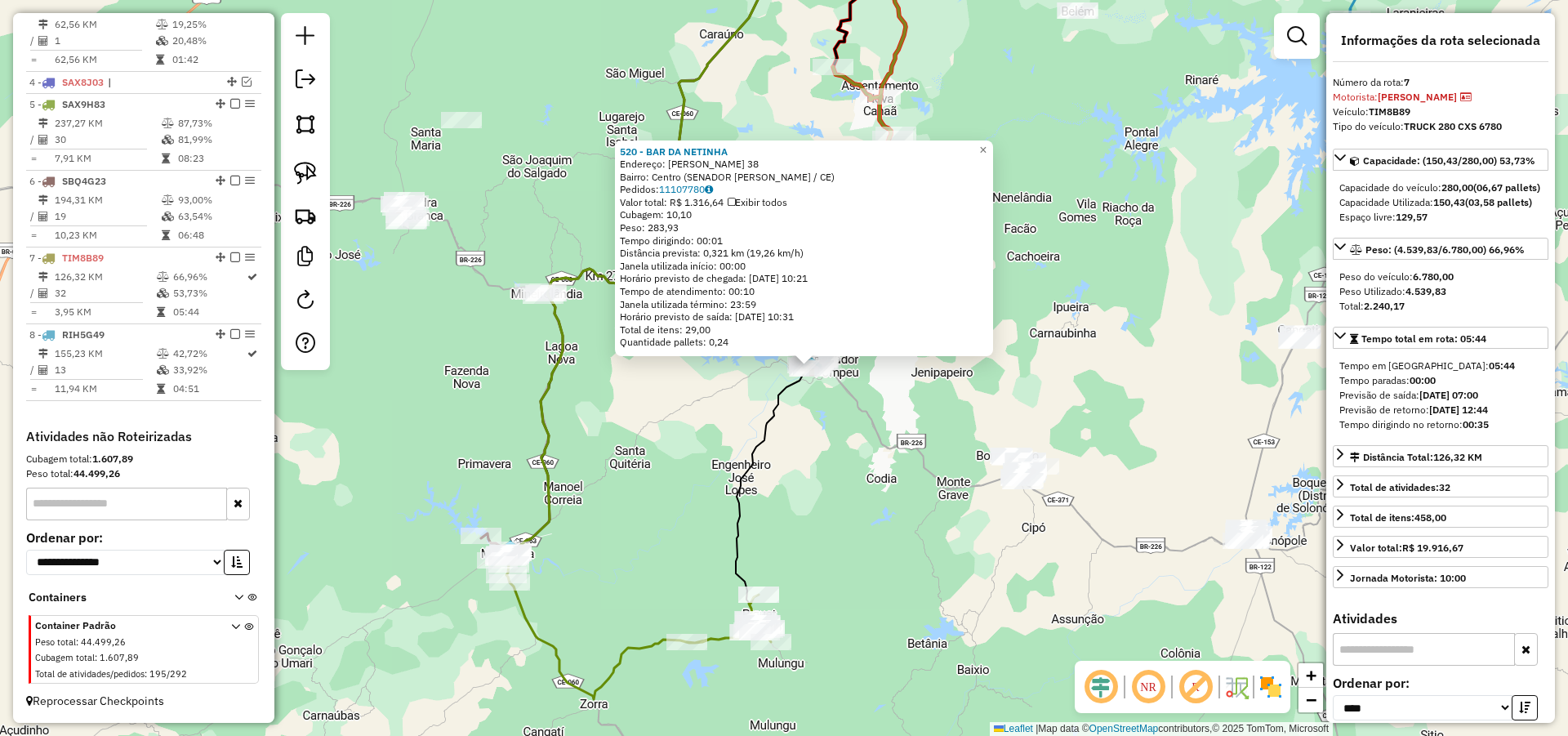
drag, startPoint x: 855, startPoint y: 523, endPoint x: 877, endPoint y: 521, distance: 22.1
click at [884, 522] on div "520 - BAR DA NETINHA Endereço: PEDRO JARDIM 38 Bairro: Centro (SENADOR POMPEU /…" at bounding box center [784, 368] width 1568 height 736
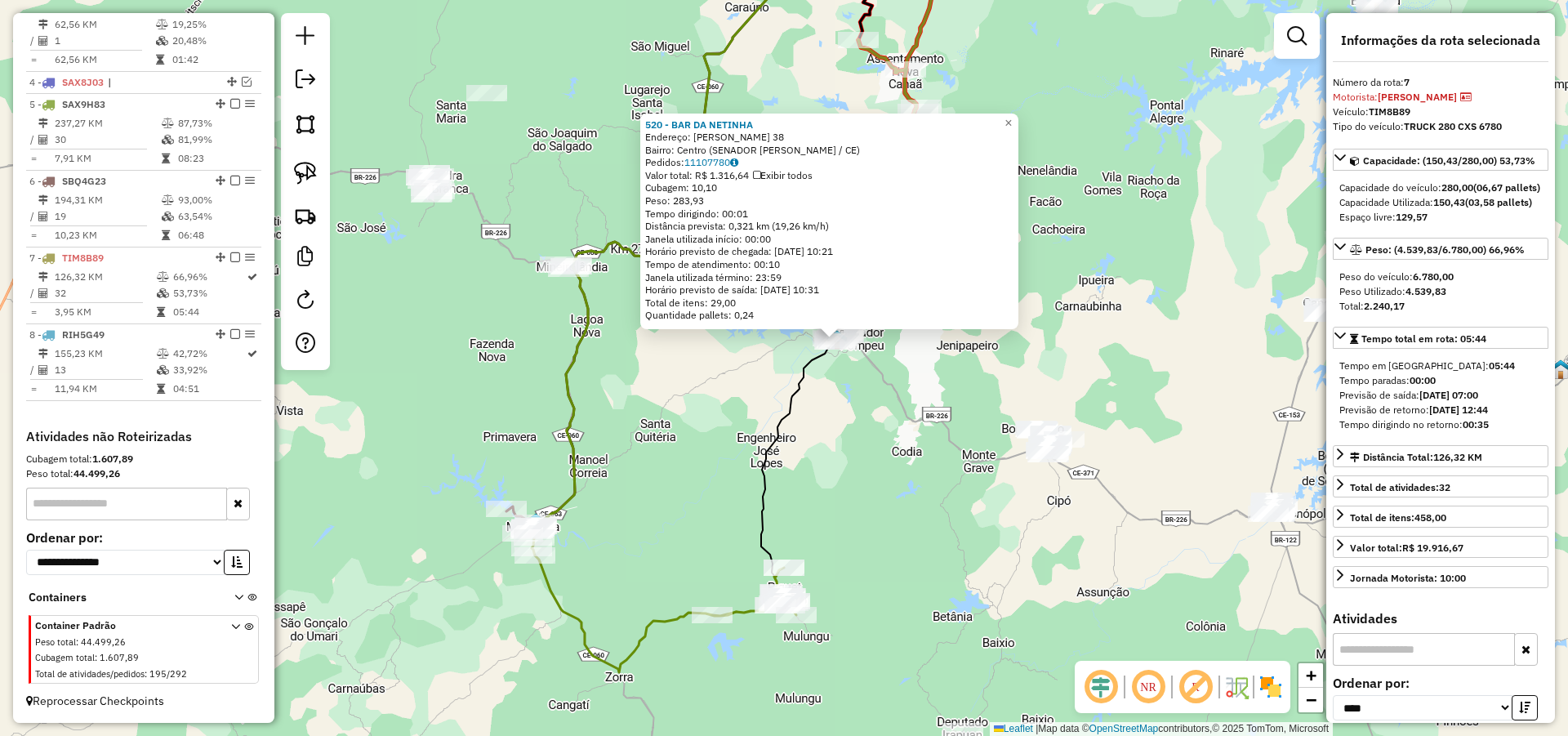
drag, startPoint x: 871, startPoint y: 522, endPoint x: 934, endPoint y: 409, distance: 129.4
click at [934, 416] on div "520 - BAR DA NETINHA Endereço: PEDRO JARDIM 38 Bairro: Centro (SENADOR POMPEU /…" at bounding box center [784, 368] width 1568 height 736
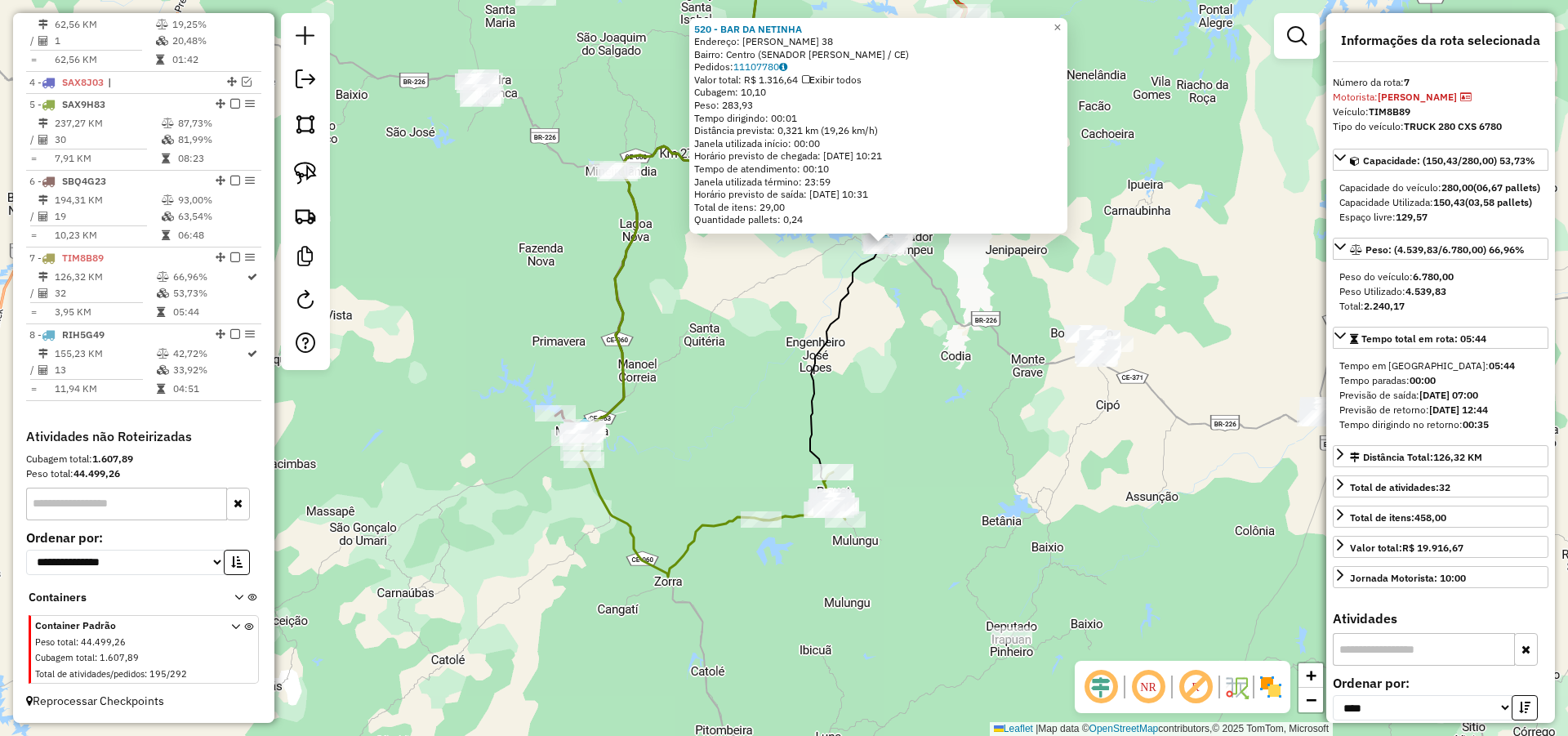
drag, startPoint x: 925, startPoint y: 470, endPoint x: 941, endPoint y: 411, distance: 61.1
click at [940, 415] on div "520 - BAR DA NETINHA Endereço: PEDRO JARDIM 38 Bairro: Centro (SENADOR POMPEU /…" at bounding box center [784, 368] width 1568 height 736
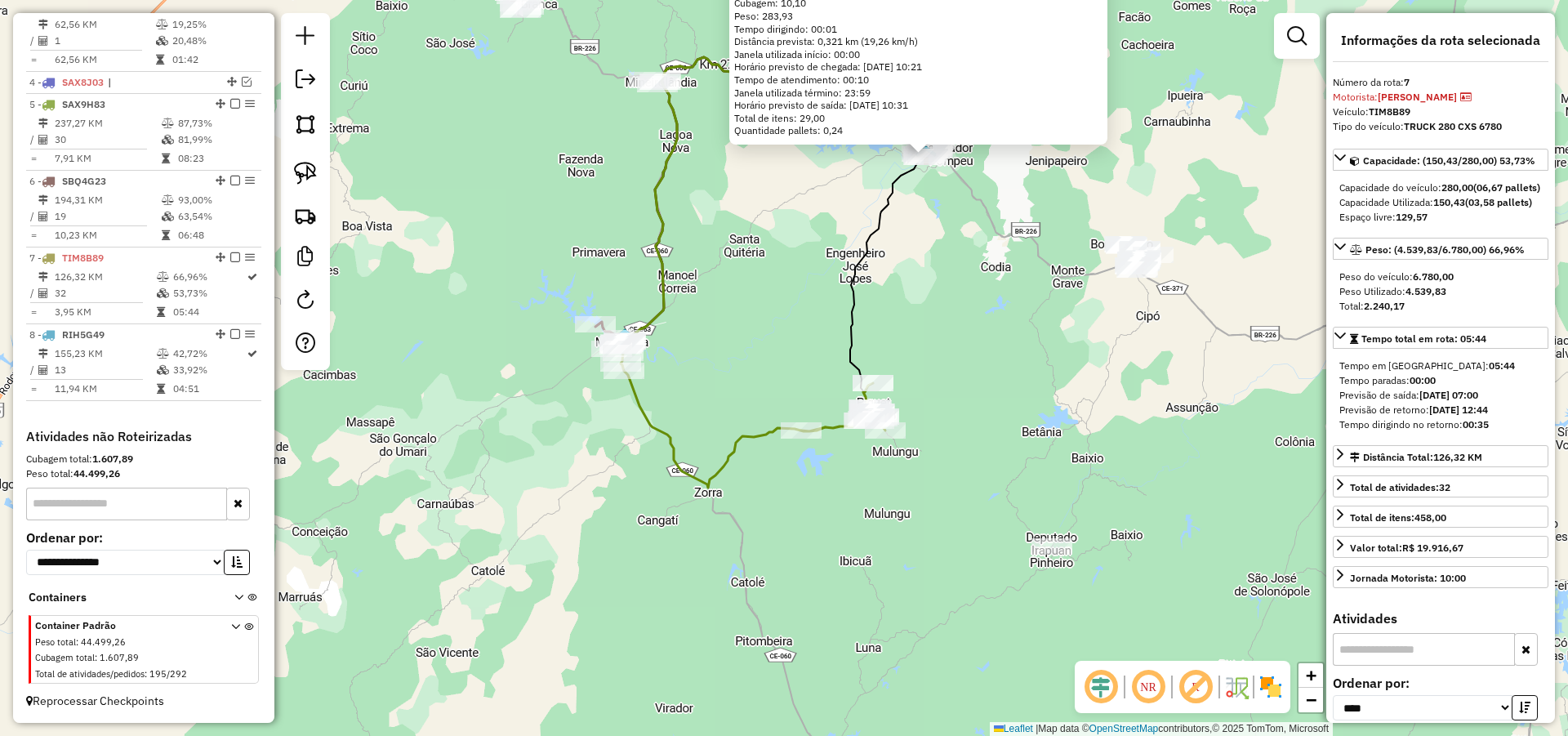
drag, startPoint x: 765, startPoint y: 576, endPoint x: 780, endPoint y: 565, distance: 18.6
click at [779, 565] on div "520 - BAR DA NETINHA Endereço: PEDRO JARDIM 38 Bairro: Centro (SENADOR POMPEU /…" at bounding box center [784, 368] width 1568 height 736
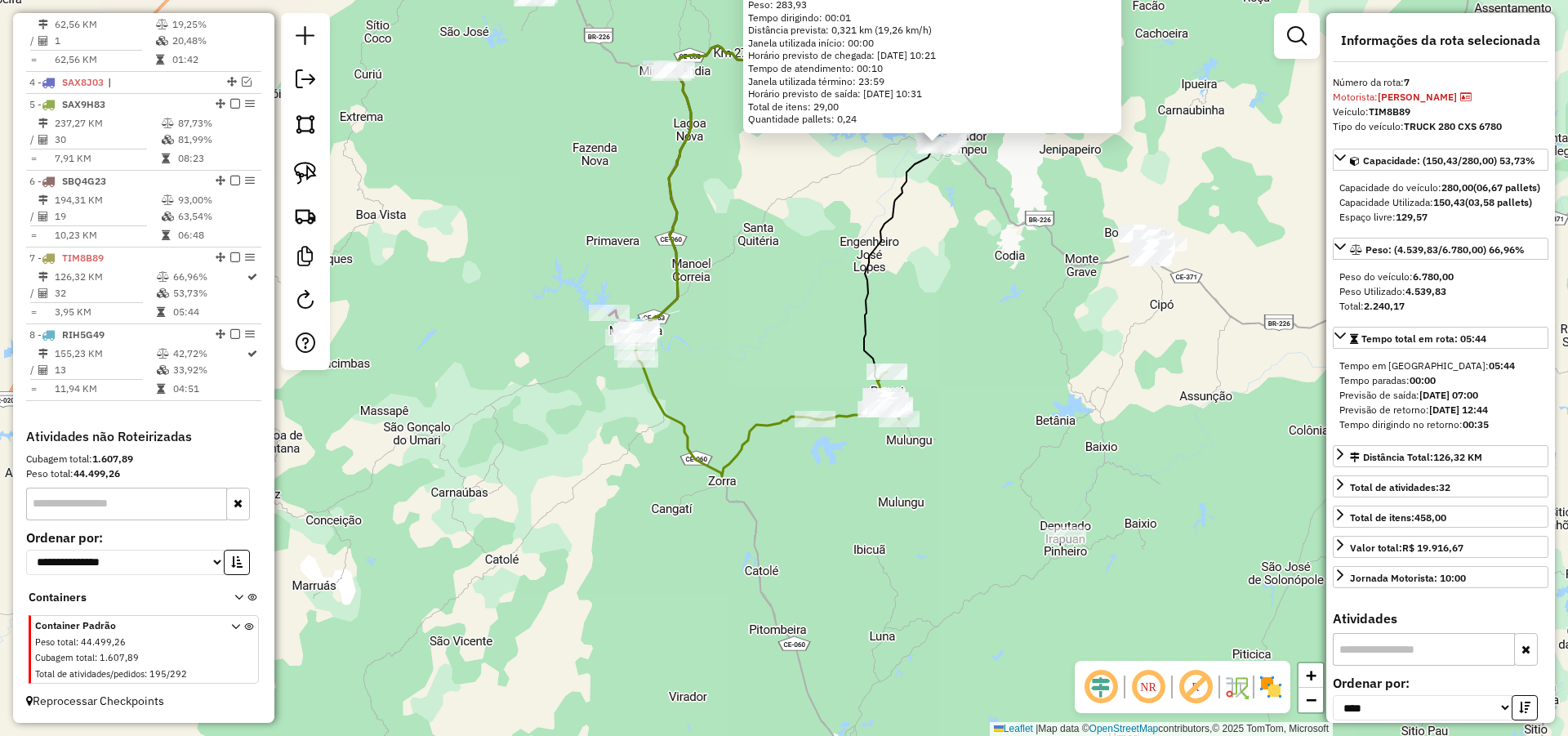
click at [639, 508] on div "520 - BAR DA NETINHA Endereço: PEDRO JARDIM 38 Bairro: Centro (SENADOR POMPEU /…" at bounding box center [784, 368] width 1568 height 736
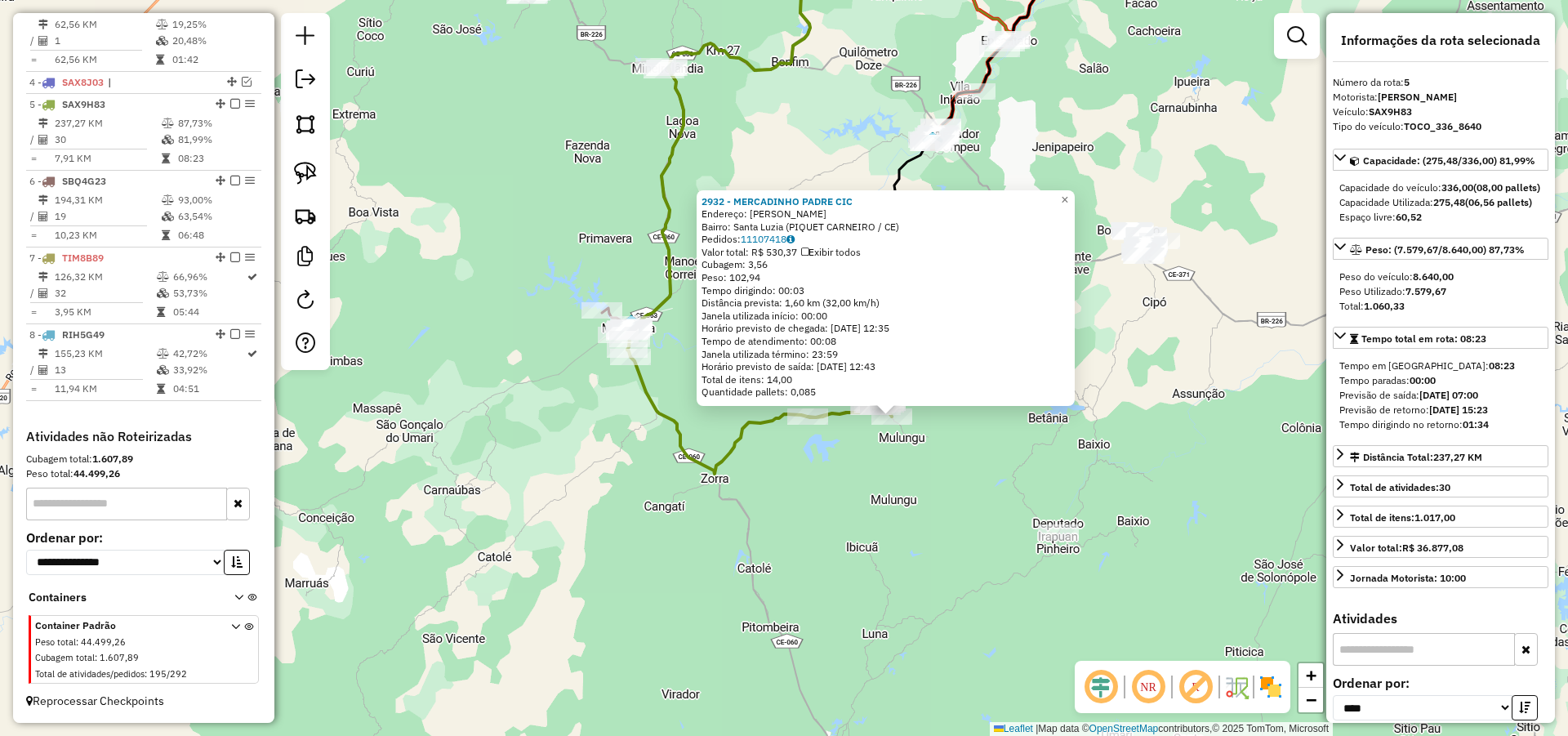
drag, startPoint x: 707, startPoint y: 458, endPoint x: 816, endPoint y: 499, distance: 116.5
click at [807, 499] on div "2932 - MERCADINHO PADRE CIC Endereço: JOSE RODRIGUES PINHEIRO Bairro: Santa Luz…" at bounding box center [784, 368] width 1568 height 736
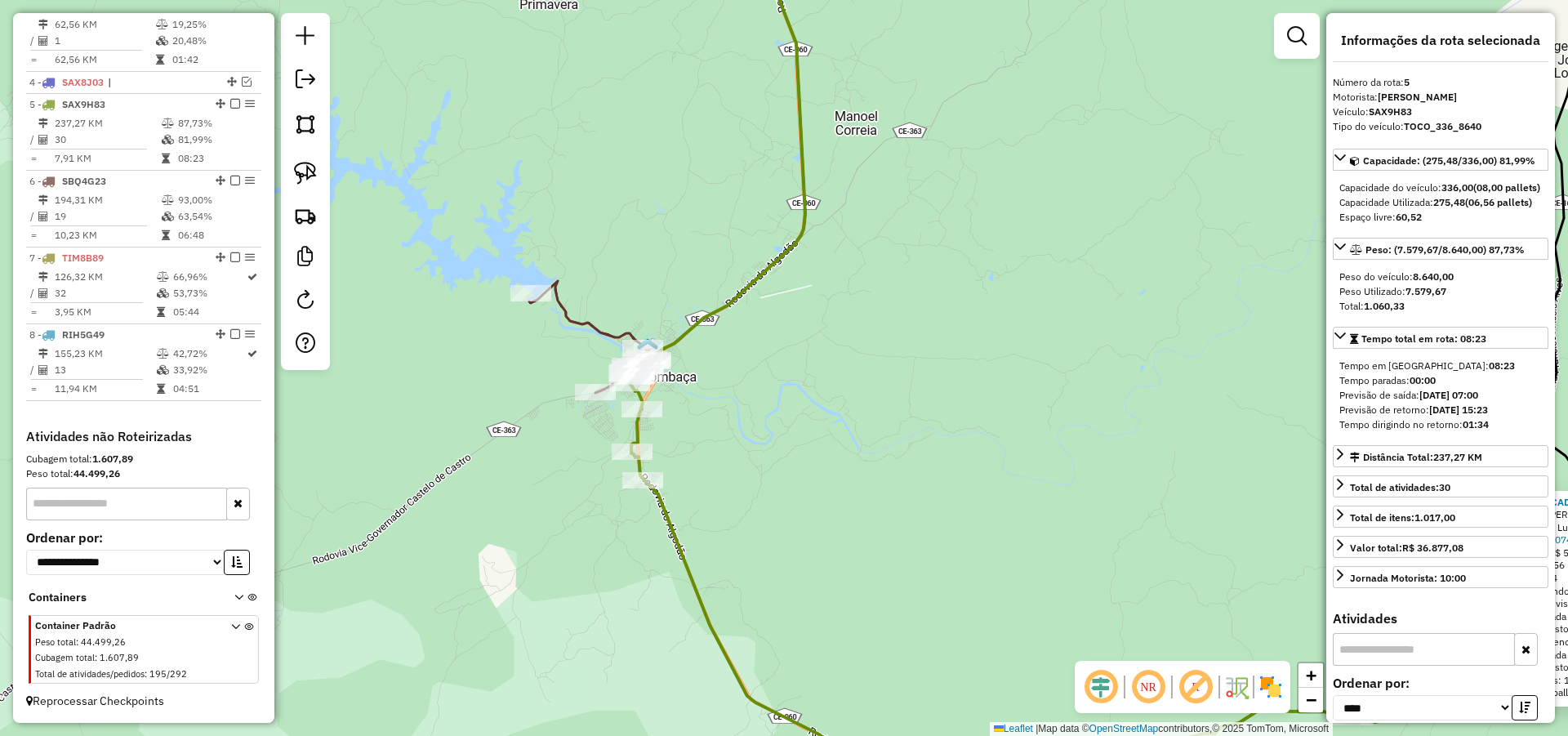
click at [787, 382] on div "2932 - MERCADINHO PADRE CIC Endereço: JOSE RODRIGUES PINHEIRO Bairro: Santa Luz…" at bounding box center [784, 368] width 1568 height 736
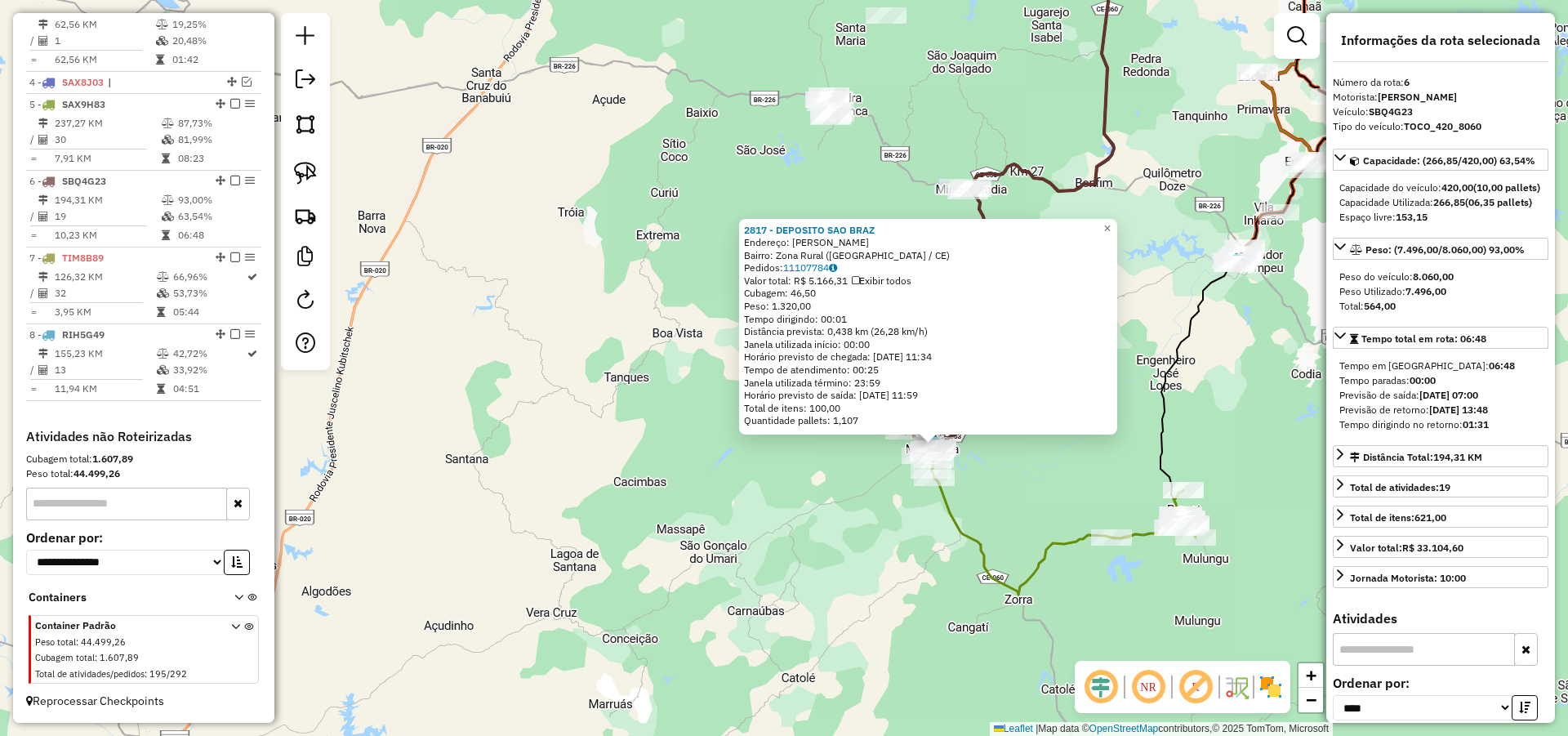
click at [707, 337] on div "Rota 5 - Placa SAX9H83 2972 - PREMIUM HOTEL E SERV 2817 - DEPOSITO SAO BRAZ End…" at bounding box center [784, 368] width 1568 height 736
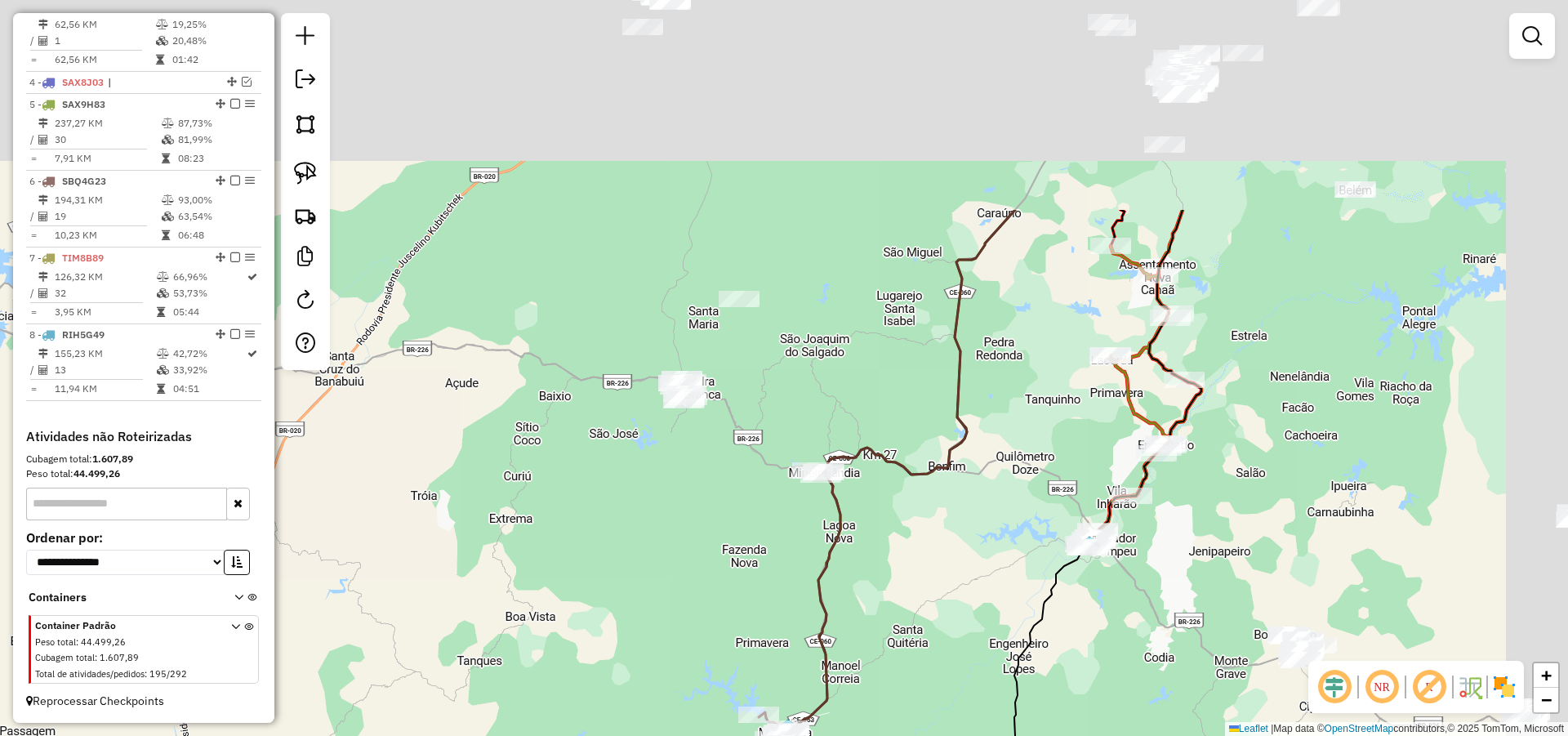
drag, startPoint x: 768, startPoint y: 223, endPoint x: 599, endPoint y: 587, distance: 401.3
click at [600, 586] on div "Janela de atendimento Grade de atendimento Capacidade Transportadoras Veículos …" at bounding box center [784, 368] width 1568 height 736
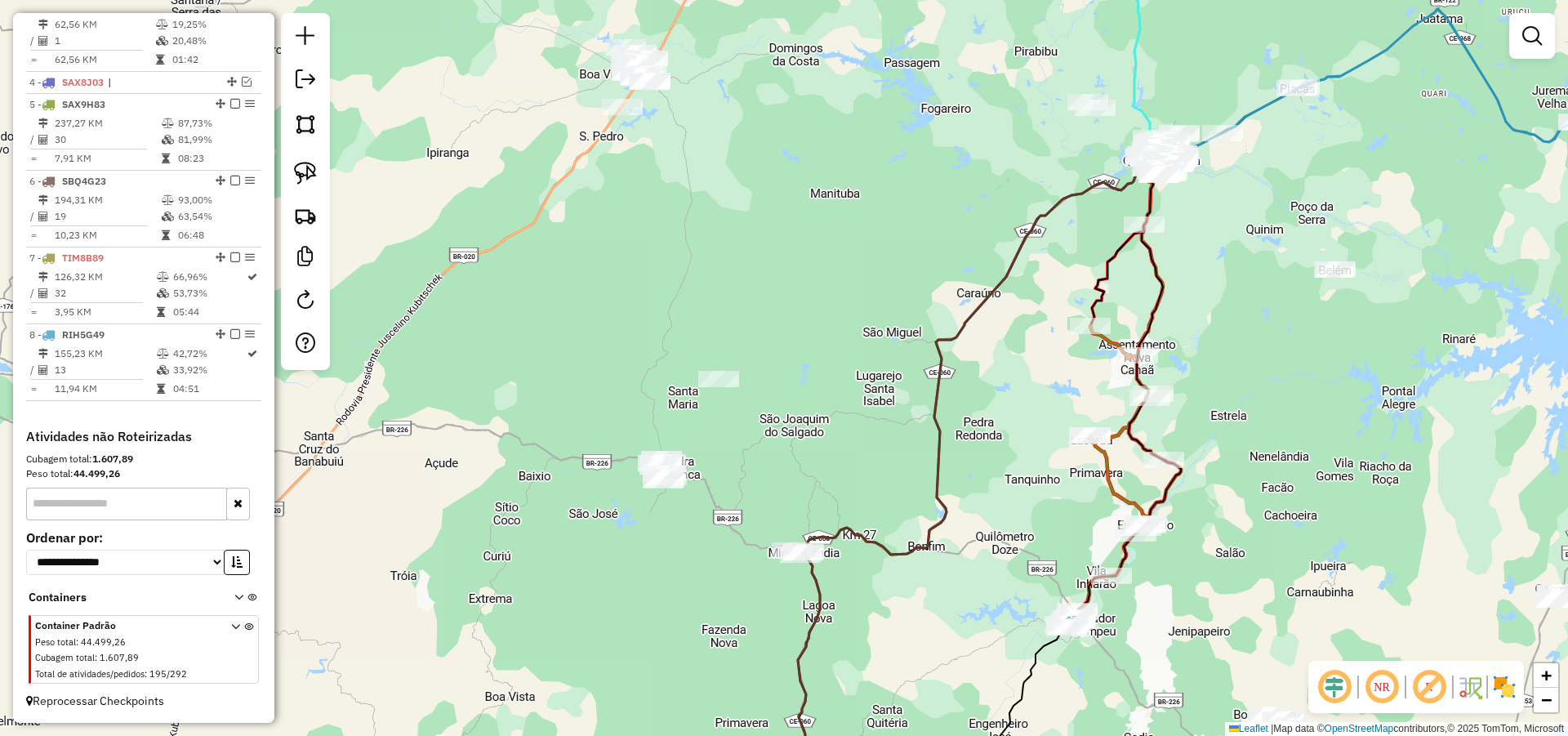
drag, startPoint x: 772, startPoint y: 393, endPoint x: 867, endPoint y: 621, distance: 247.0
click at [859, 624] on div "Janela de atendimento Grade de atendimento Capacidade Transportadoras Veículos …" at bounding box center [784, 368] width 1568 height 736
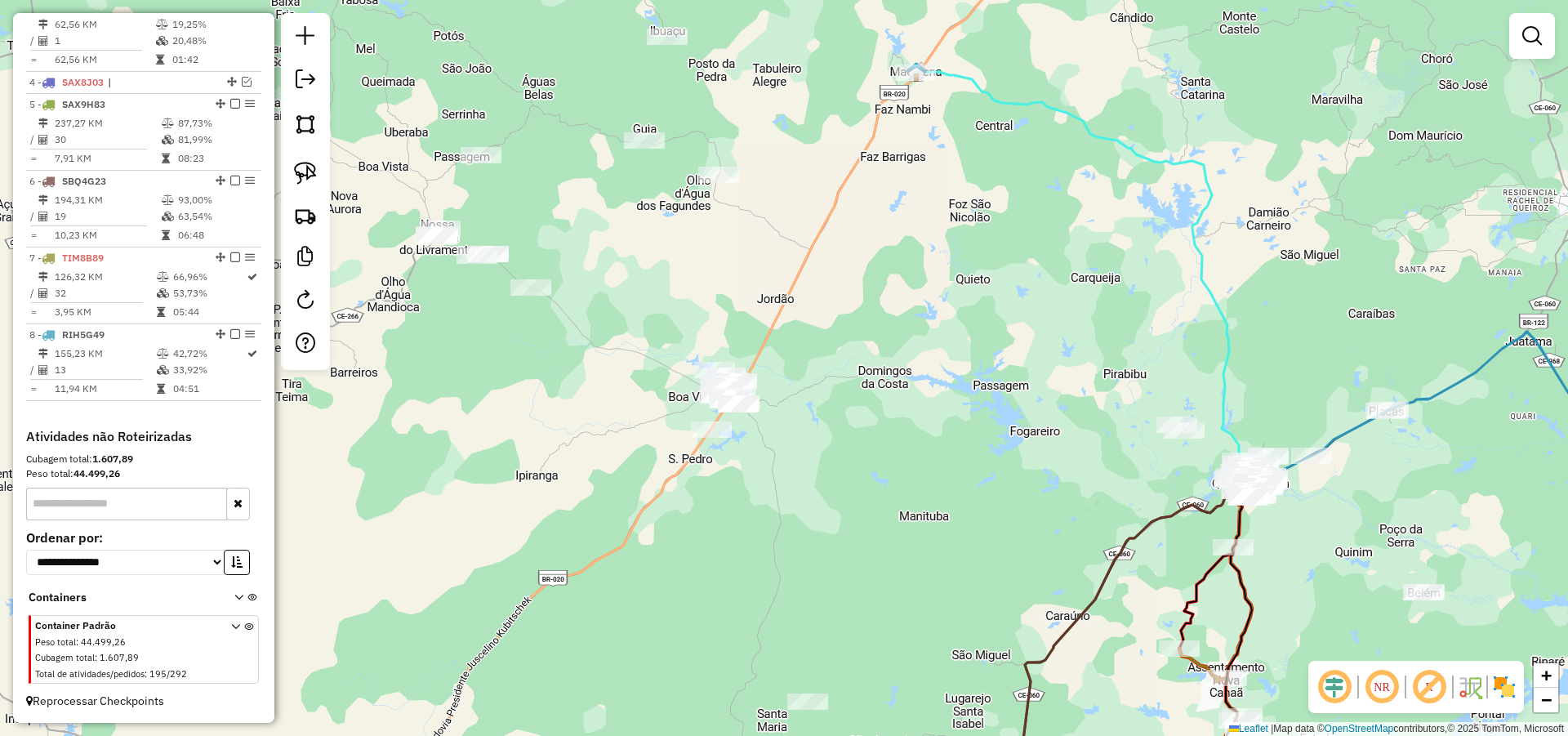
click at [905, 573] on div "Janela de atendimento Grade de atendimento Capacidade Transportadoras Veículos …" at bounding box center [784, 368] width 1568 height 736
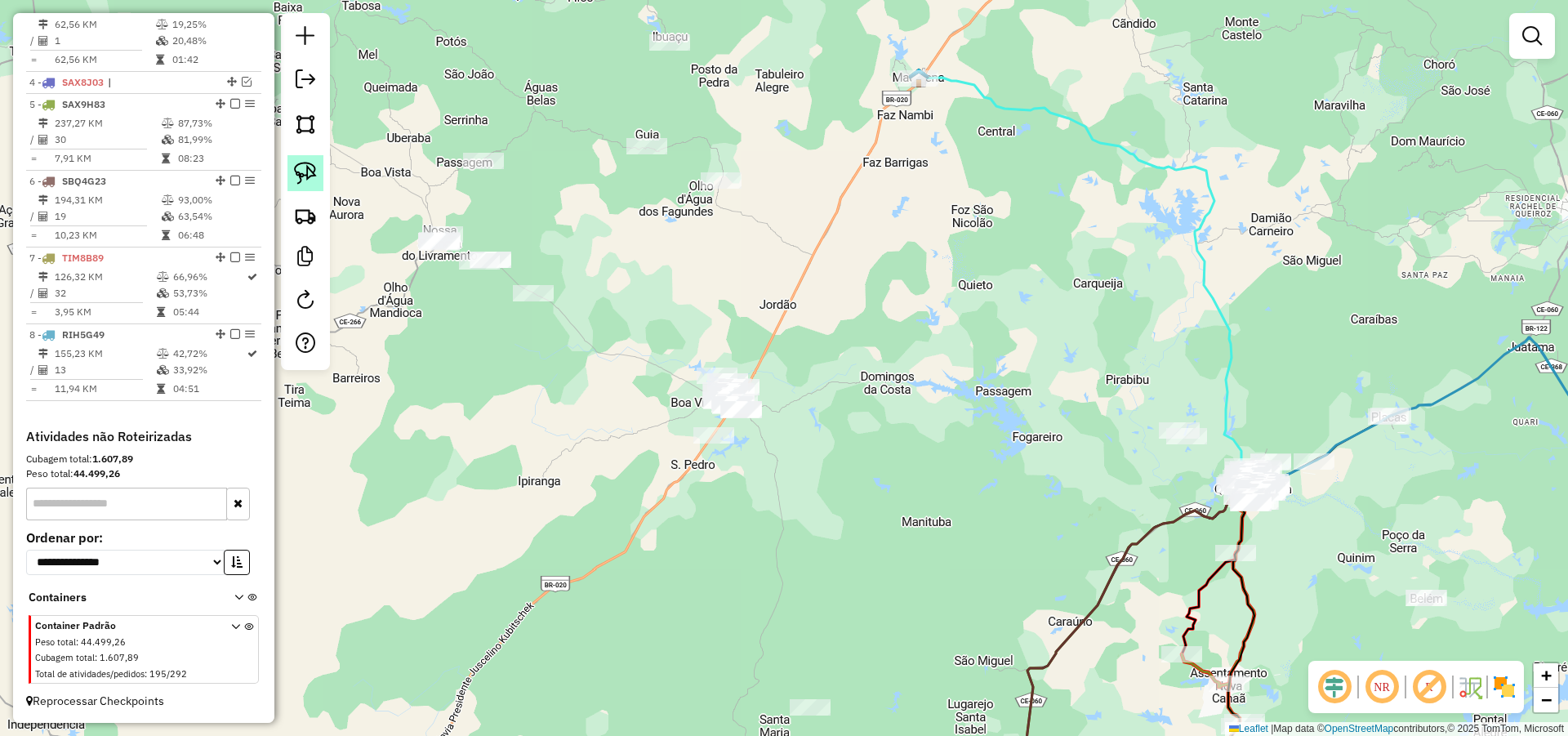
click at [319, 169] on link at bounding box center [305, 173] width 36 height 36
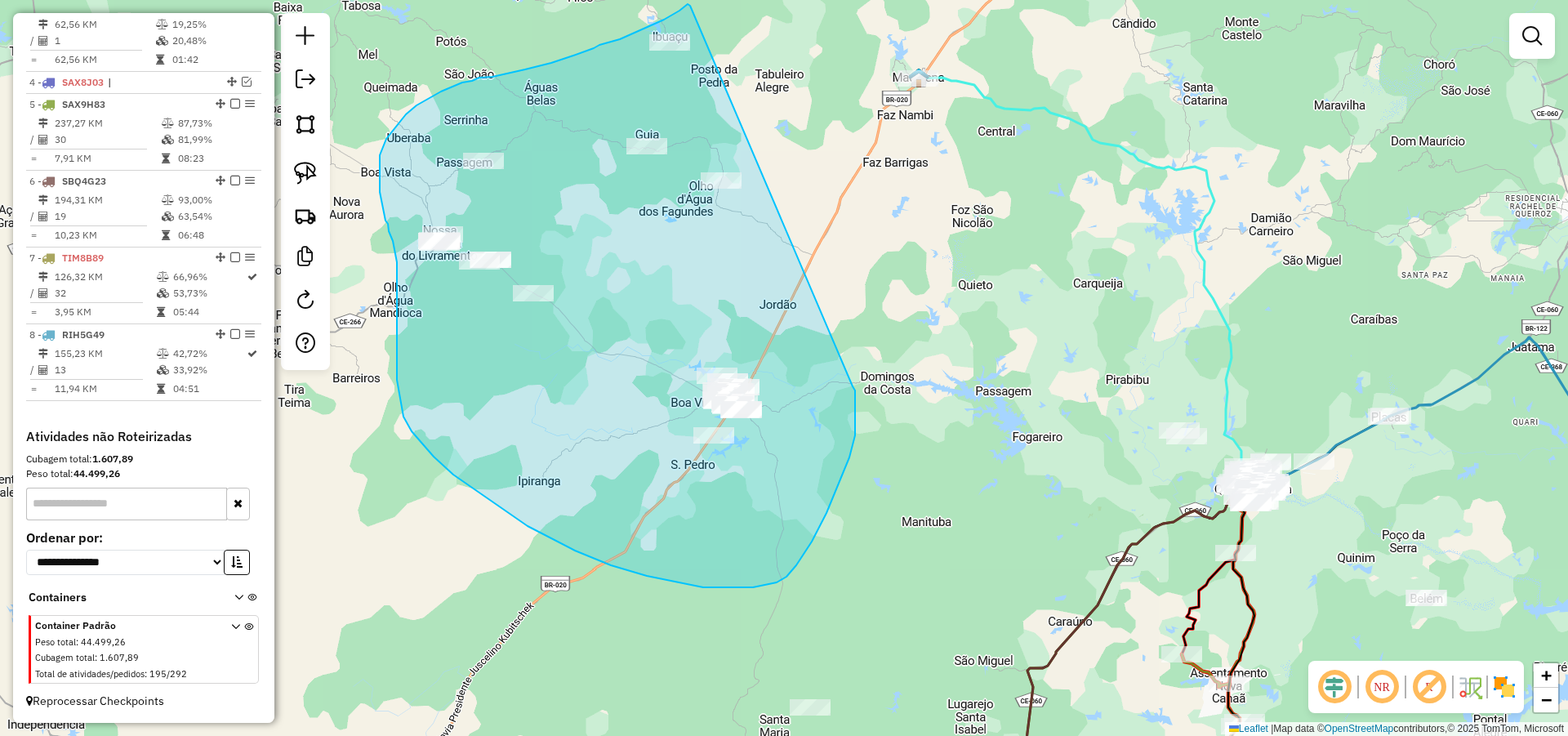
drag, startPoint x: 838, startPoint y: 484, endPoint x: 709, endPoint y: 27, distance: 474.9
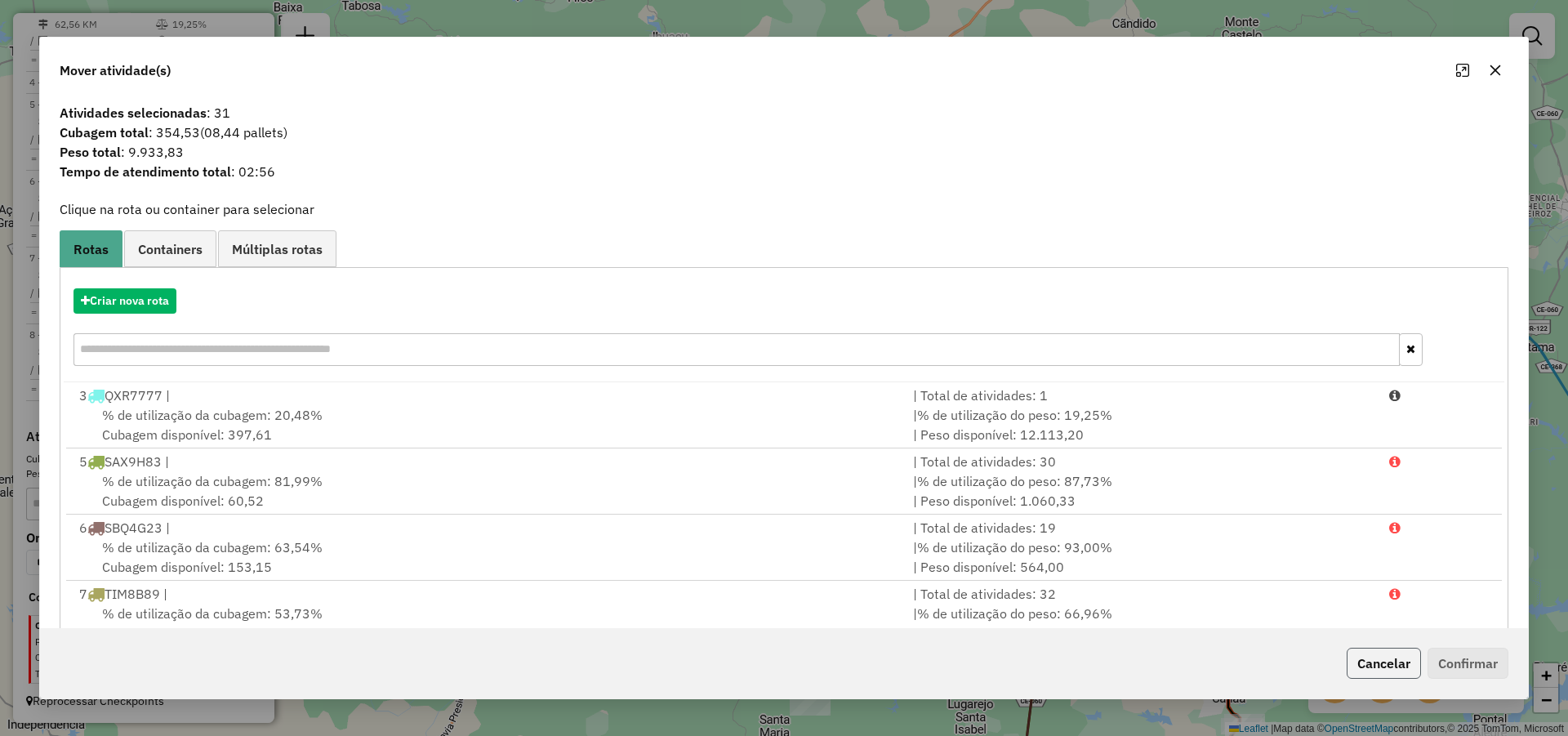
click at [1382, 675] on button "Cancelar" at bounding box center [1384, 663] width 74 height 31
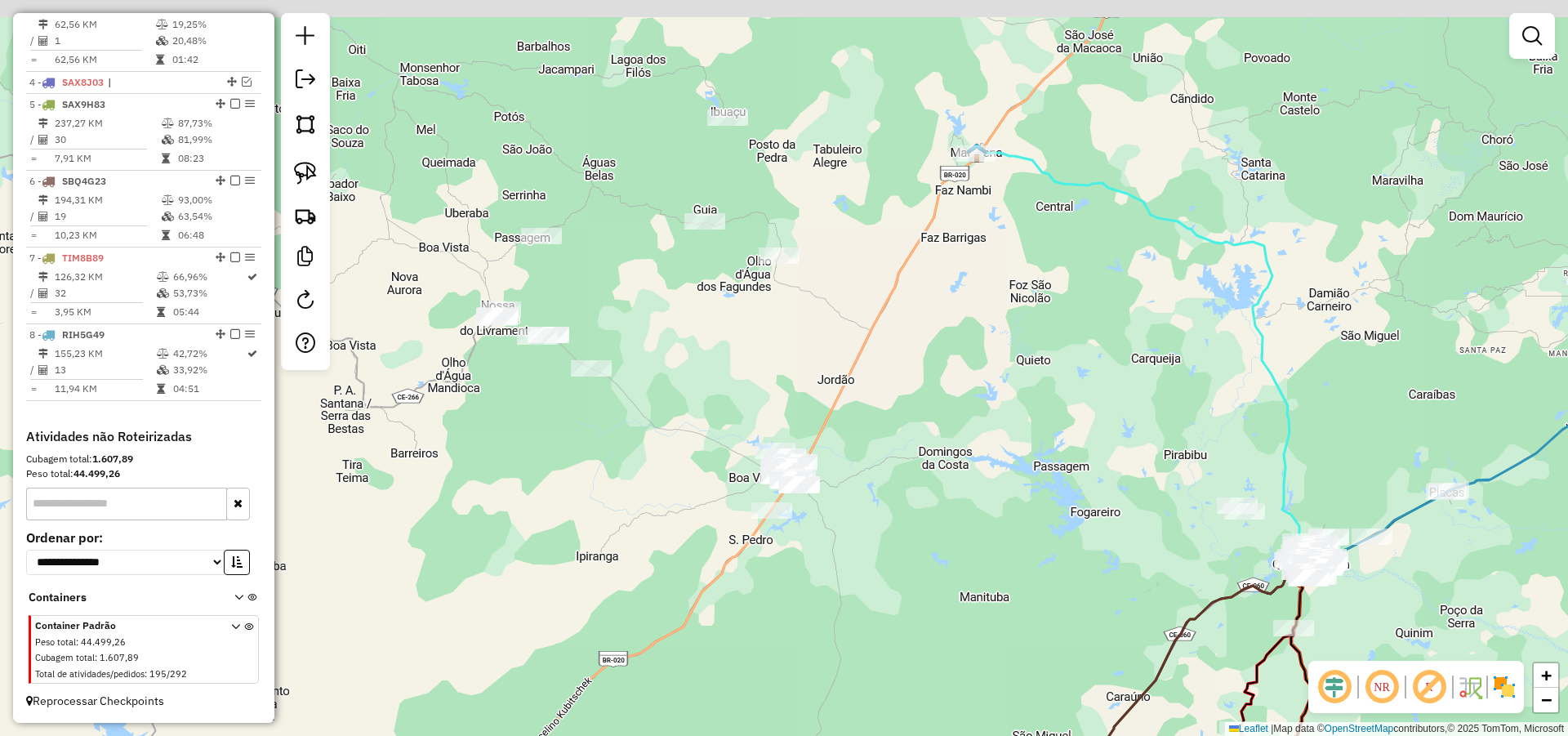
click at [963, 426] on div "Janela de atendimento Grade de atendimento Capacidade Transportadoras Veículos …" at bounding box center [784, 368] width 1568 height 736
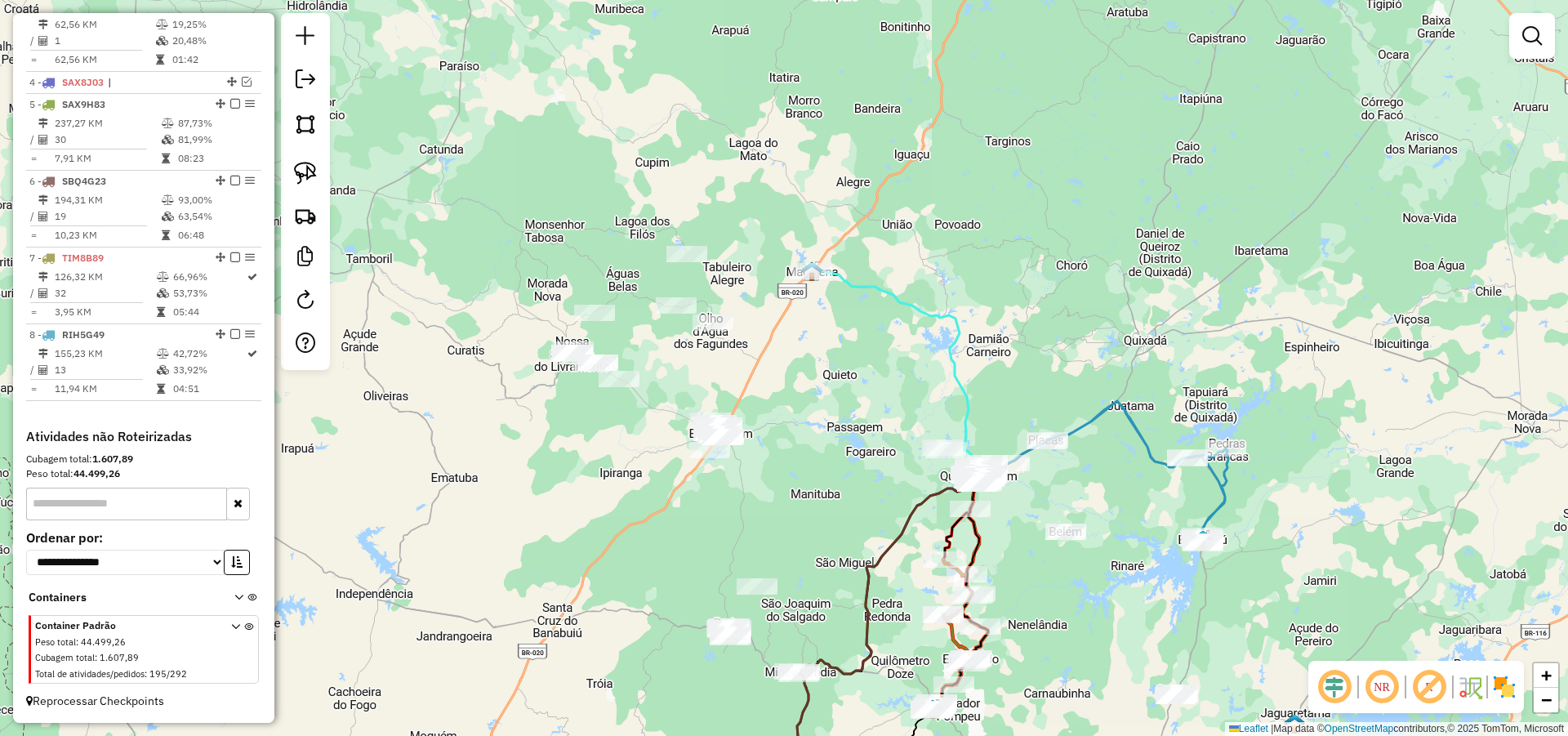
drag, startPoint x: 644, startPoint y: 349, endPoint x: 652, endPoint y: 378, distance: 30.1
click at [652, 374] on div "Janela de atendimento Grade de atendimento Capacidade Transportadoras Veículos …" at bounding box center [784, 368] width 1568 height 736
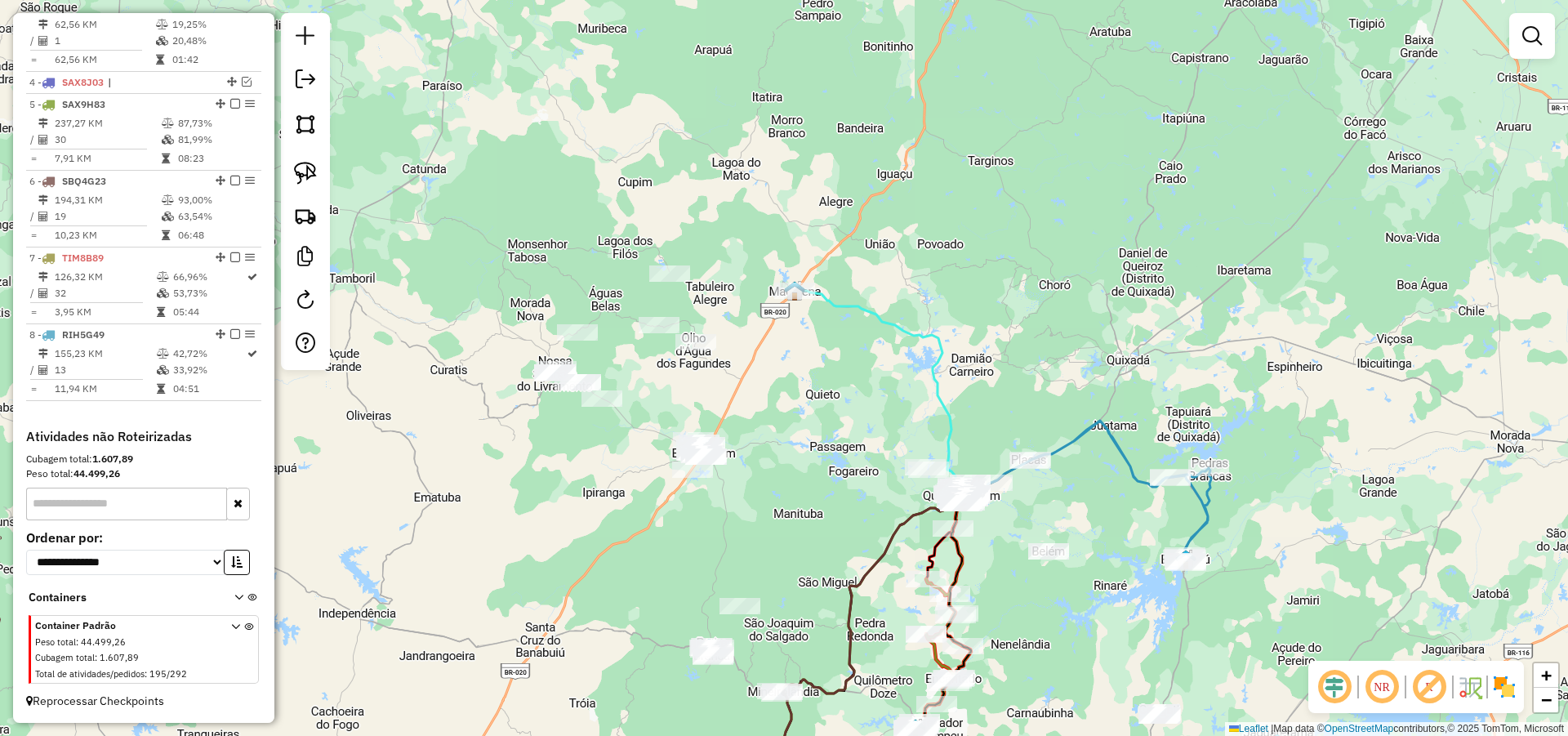
click at [742, 330] on div "Janela de atendimento Grade de atendimento Capacidade Transportadoras Veículos …" at bounding box center [784, 368] width 1568 height 736
select select "*********"
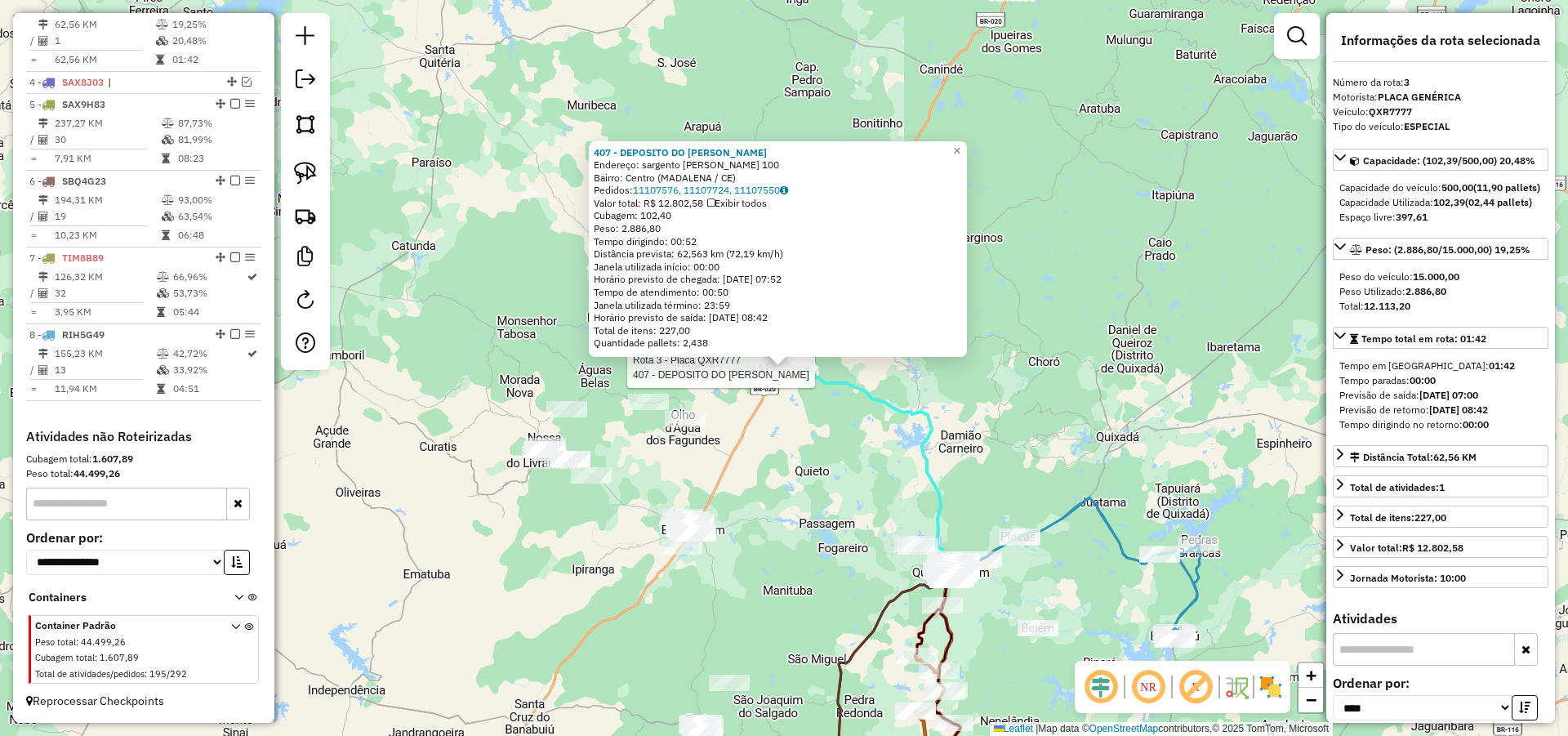
scroll to position [676, 0]
click at [766, 442] on div "407 - DEPOSITO DO RICARDO Endereço: sargento Firmino pinto 100 Bairro: Centro (…" at bounding box center [784, 368] width 1568 height 736
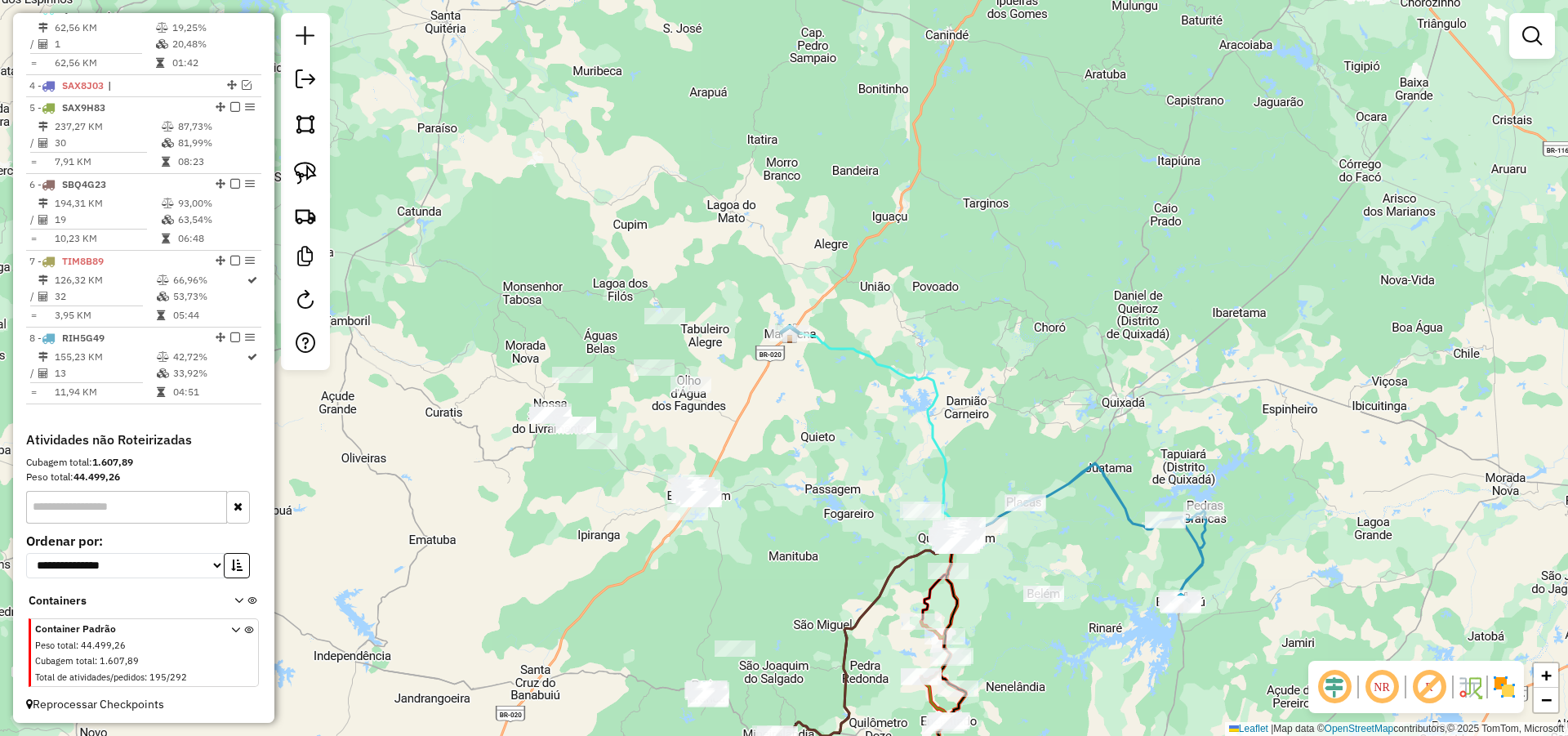
drag, startPoint x: 767, startPoint y: 454, endPoint x: 771, endPoint y: 422, distance: 32.2
click at [771, 422] on div "Janela de atendimento Grade de atendimento Capacidade Transportadoras Veículos …" at bounding box center [784, 368] width 1568 height 736
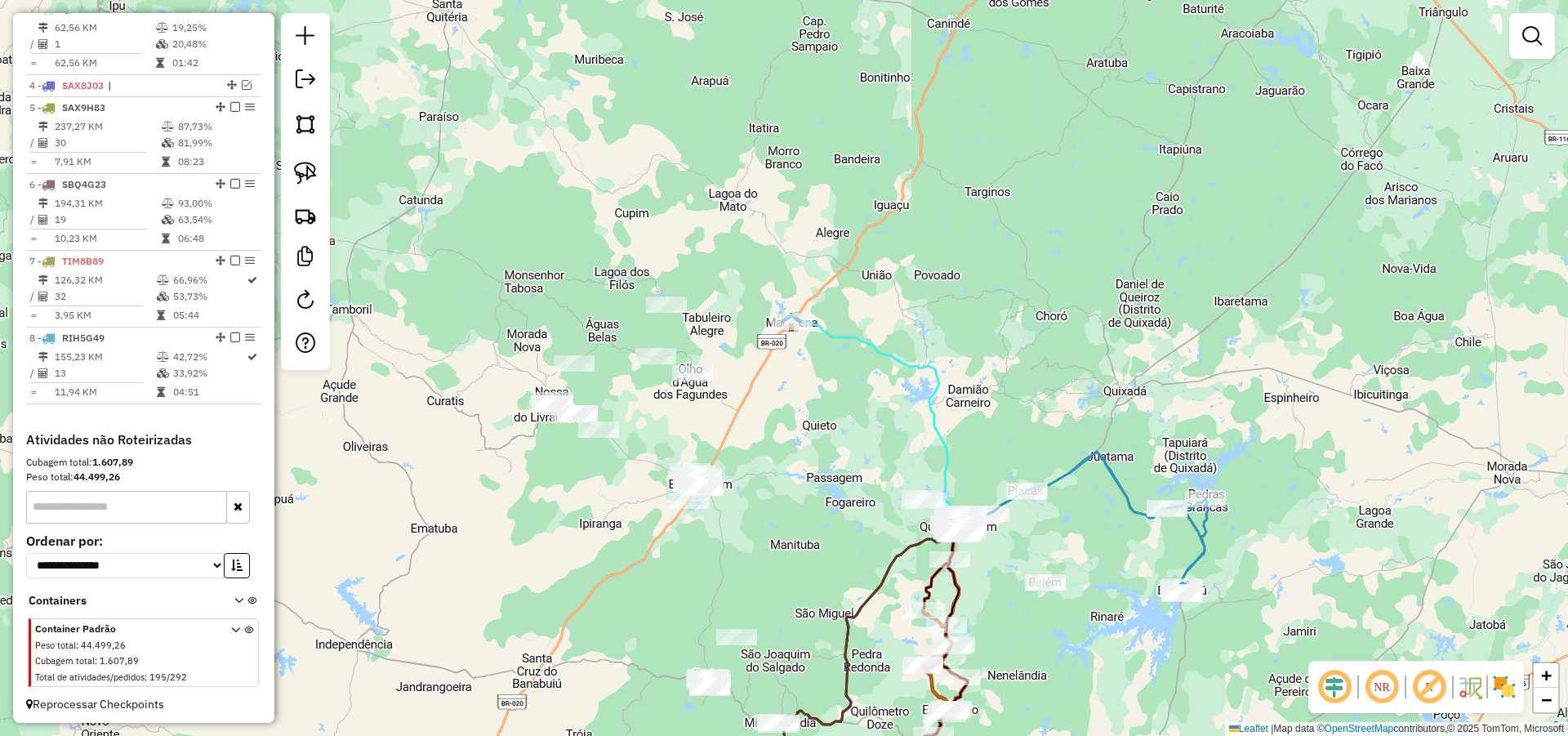
drag, startPoint x: 739, startPoint y: 432, endPoint x: 743, endPoint y: 405, distance: 27.3
click at [743, 405] on div "Janela de atendimento Grade de atendimento Capacidade Transportadoras Veículos …" at bounding box center [784, 368] width 1568 height 736
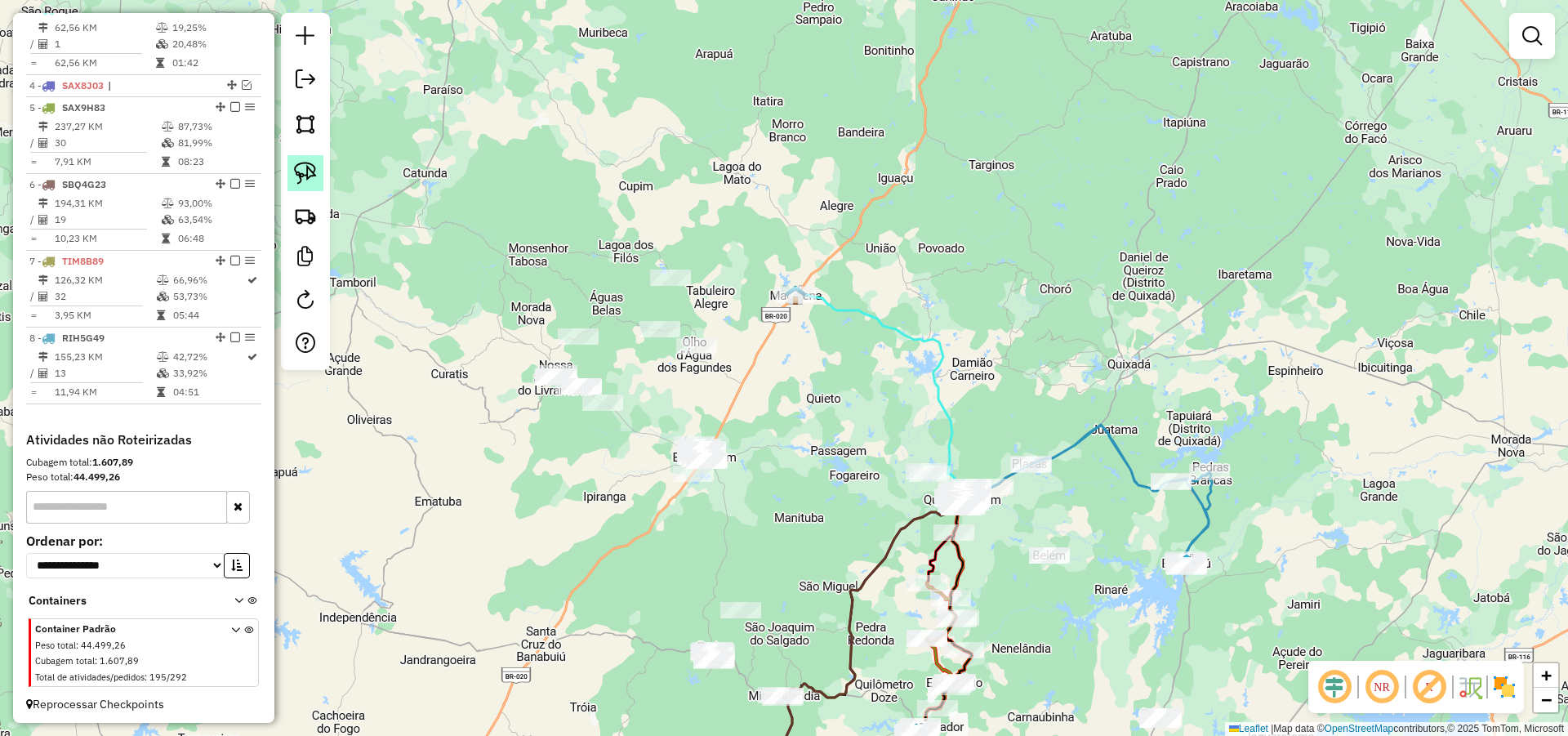
click at [318, 172] on link at bounding box center [305, 173] width 36 height 36
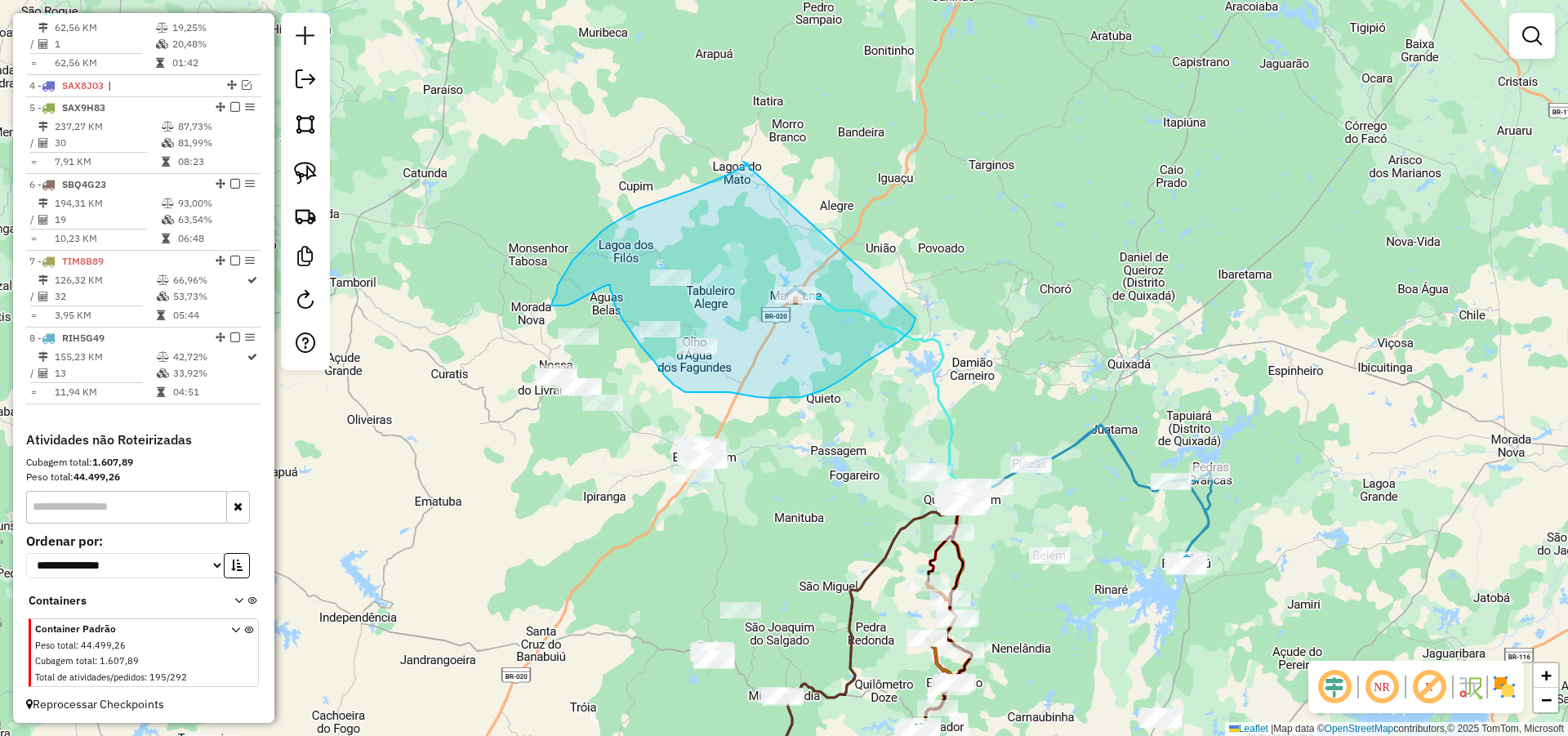
drag, startPoint x: 746, startPoint y: 162, endPoint x: 915, endPoint y: 317, distance: 229.3
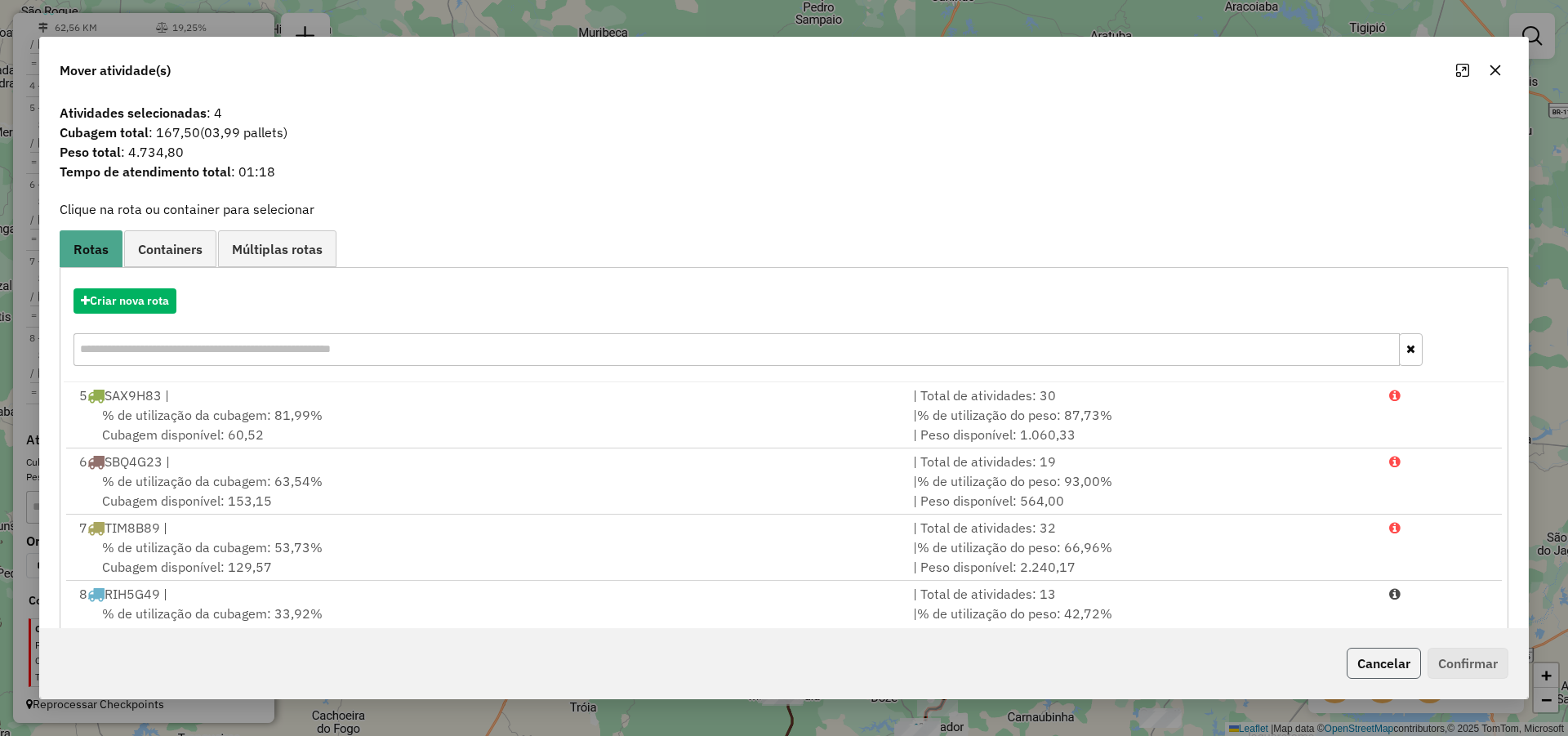
click at [1384, 664] on button "Cancelar" at bounding box center [1384, 663] width 74 height 31
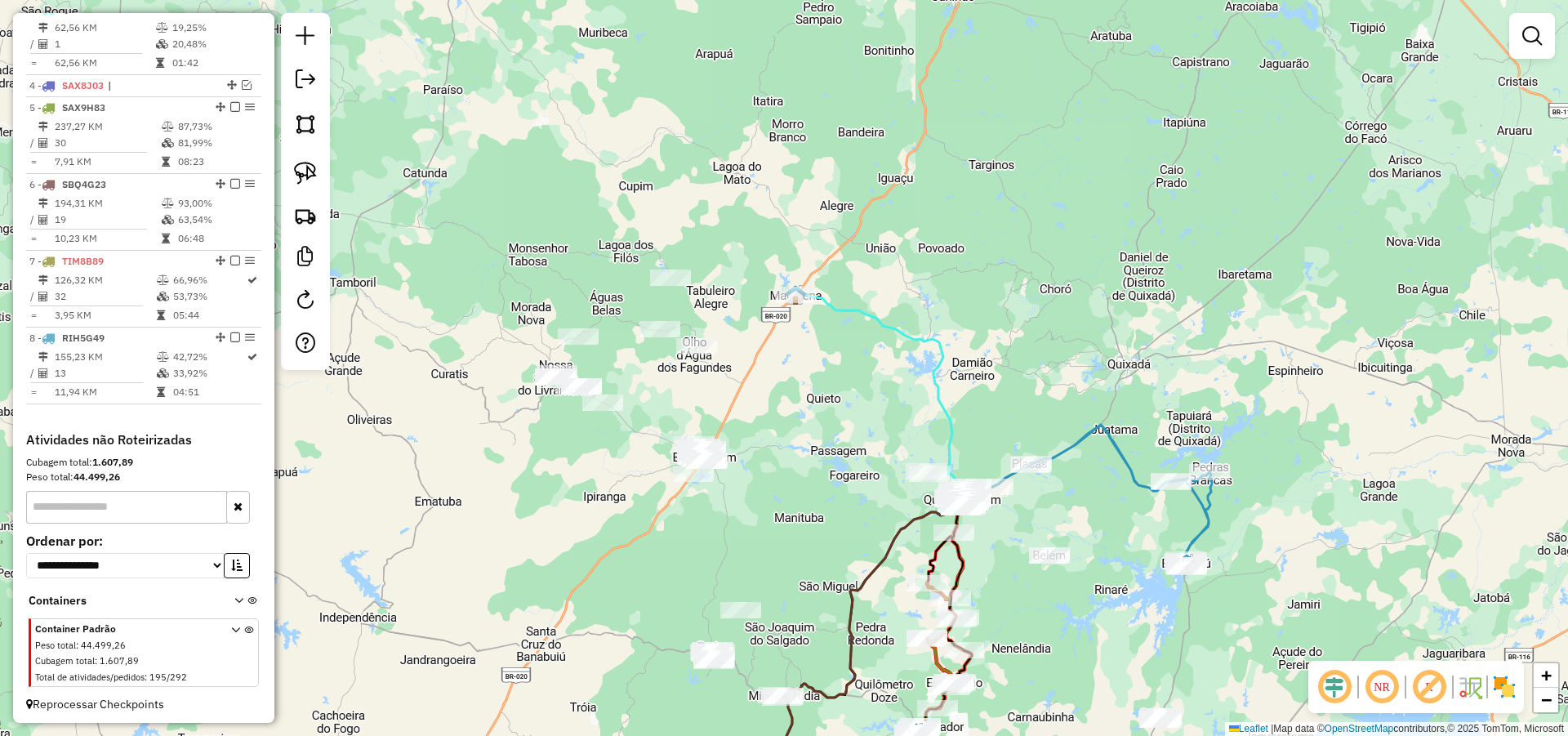
drag, startPoint x: 837, startPoint y: 379, endPoint x: 847, endPoint y: 353, distance: 27.9
click at [846, 354] on div "Janela de atendimento Grade de atendimento Capacidade Transportadoras Veículos …" at bounding box center [784, 368] width 1568 height 736
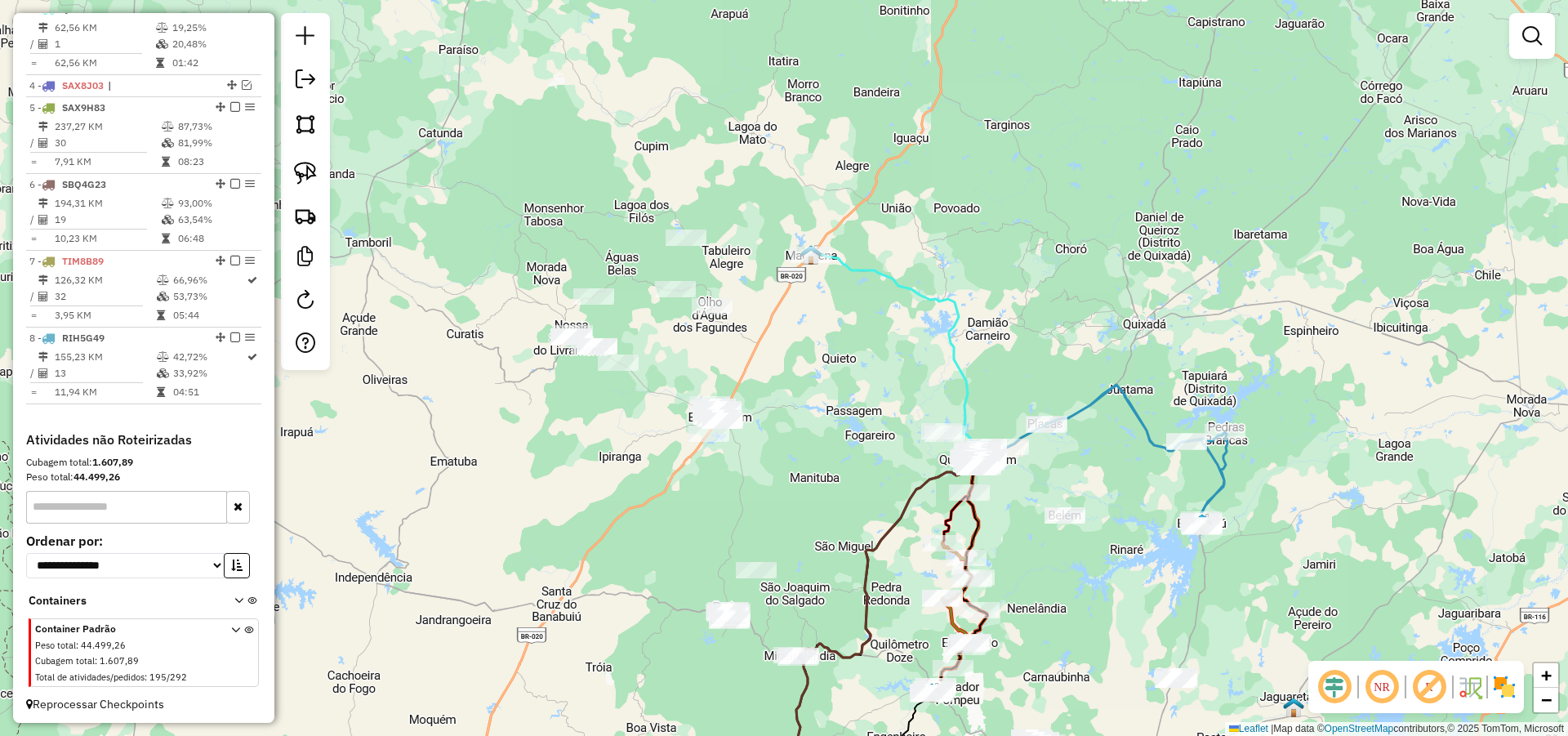
click at [755, 342] on div "Janela de atendimento Grade de atendimento Capacidade Transportadoras Veículos …" at bounding box center [784, 368] width 1568 height 736
click at [305, 164] on img at bounding box center [305, 173] width 23 height 23
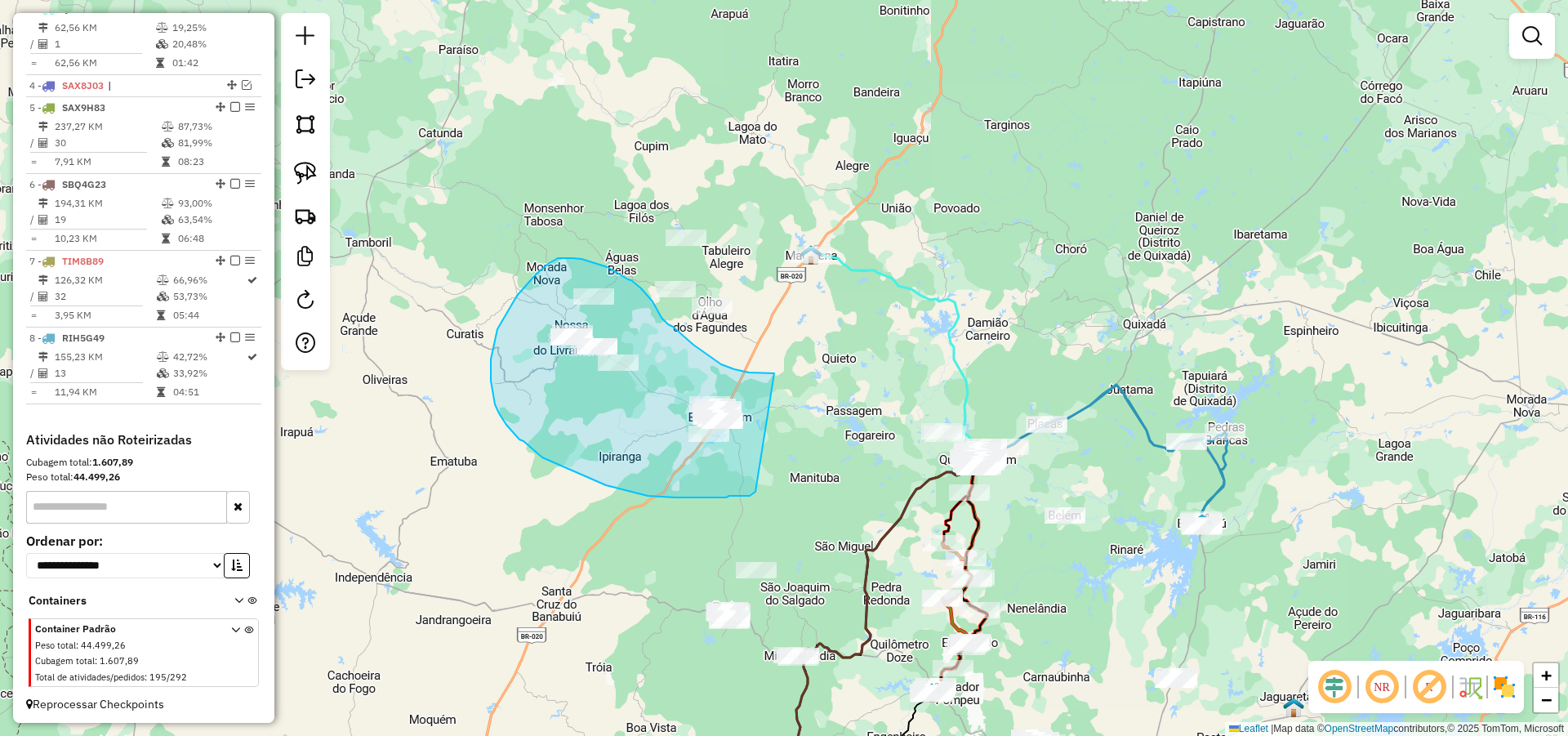
drag, startPoint x: 749, startPoint y: 372, endPoint x: 757, endPoint y: 490, distance: 118.3
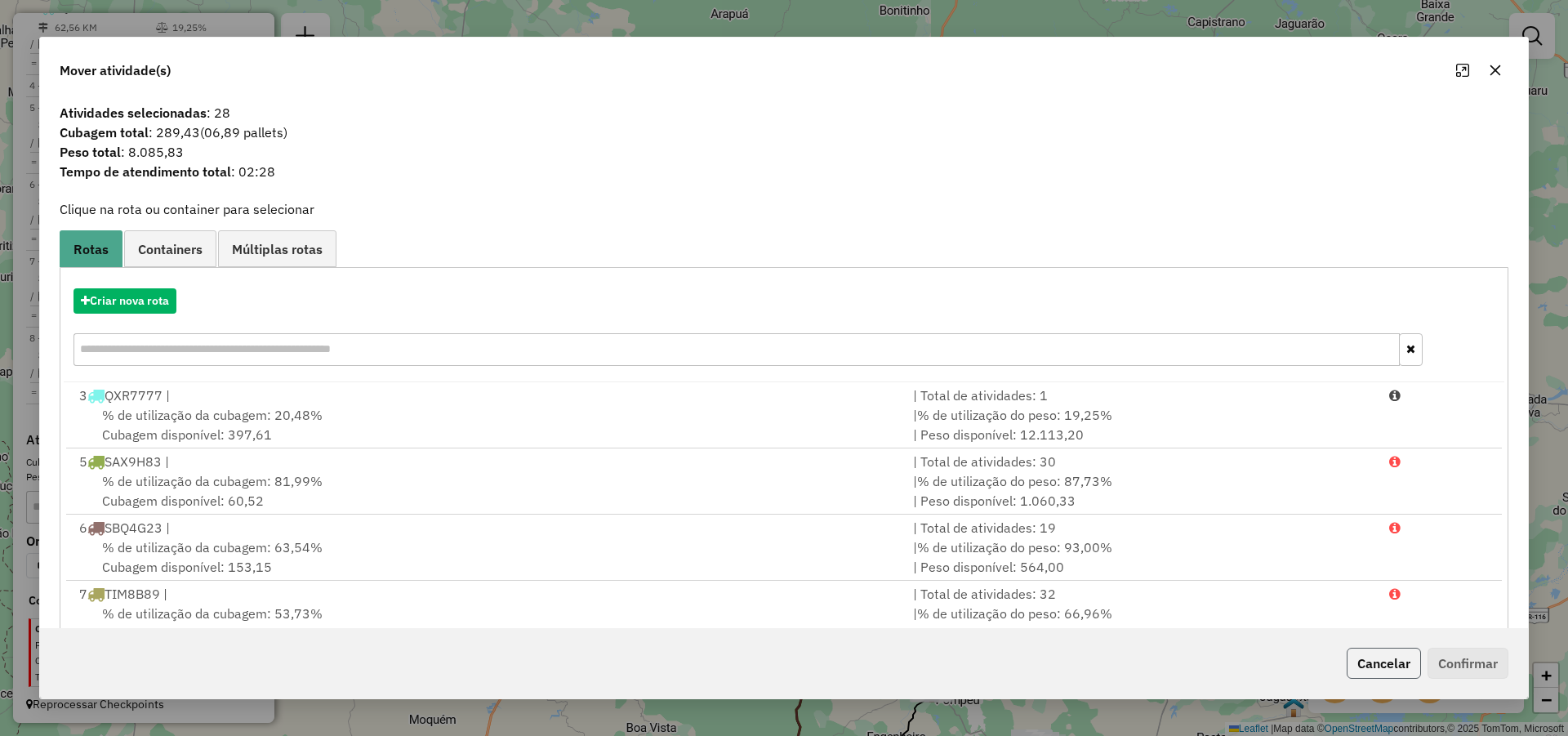
click at [1376, 665] on button "Cancelar" at bounding box center [1384, 663] width 74 height 31
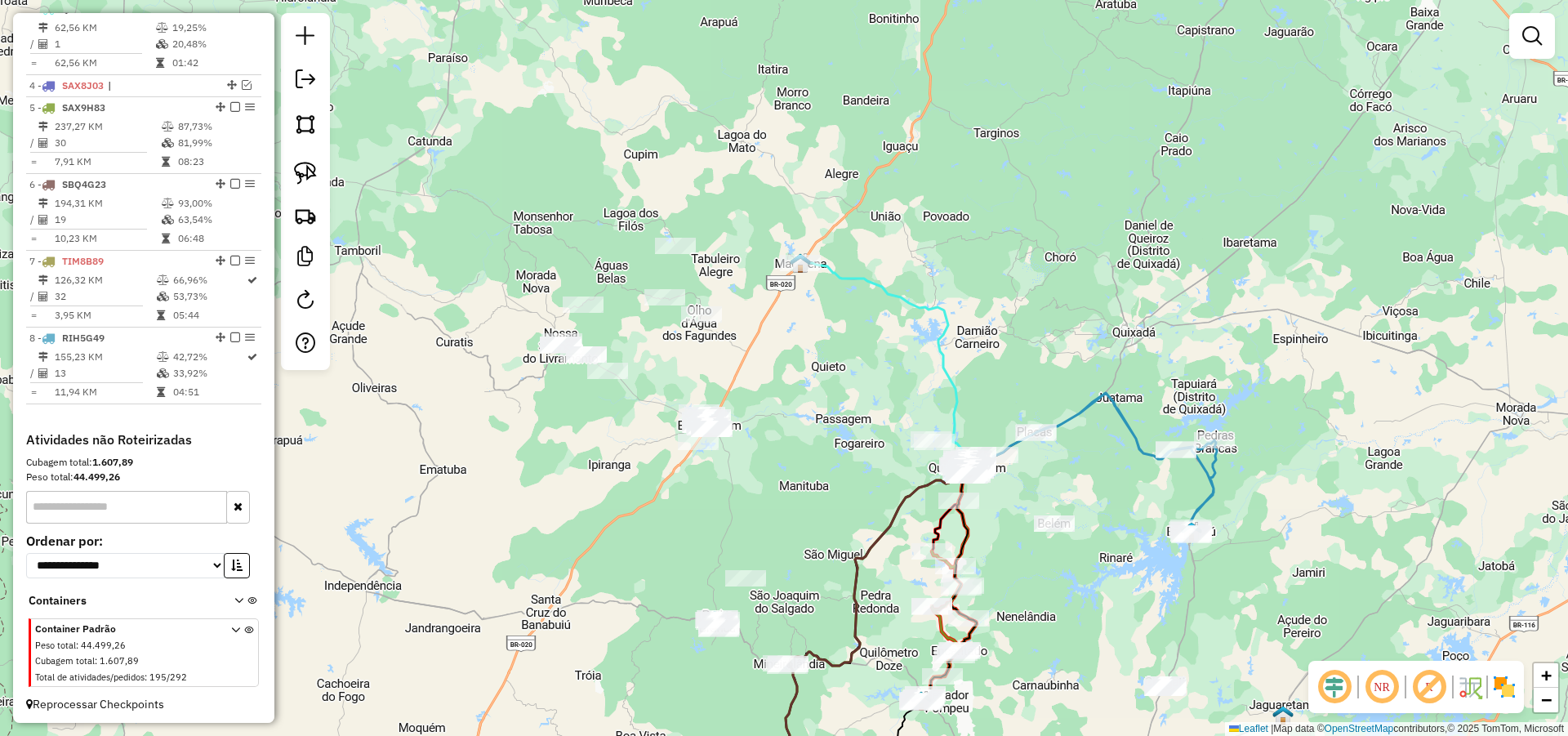
drag, startPoint x: 829, startPoint y: 342, endPoint x: 816, endPoint y: 353, distance: 17.0
click at [816, 353] on div "Janela de atendimento Grade de atendimento Capacidade Transportadoras Veículos …" at bounding box center [784, 368] width 1568 height 736
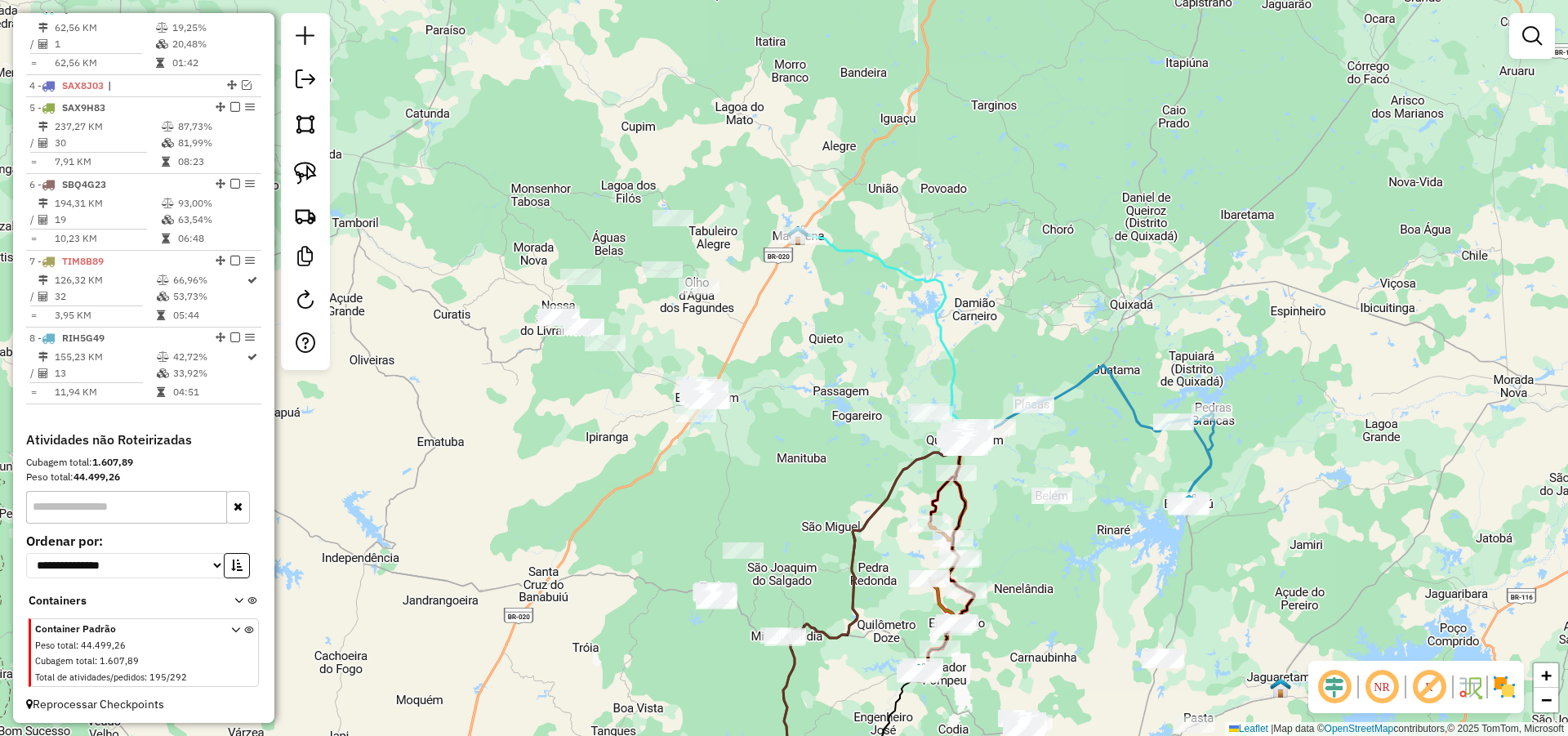
drag, startPoint x: 756, startPoint y: 392, endPoint x: 754, endPoint y: 348, distance: 44.0
click at [754, 348] on div "Janela de atendimento Grade de atendimento Capacidade Transportadoras Veículos …" at bounding box center [784, 368] width 1568 height 736
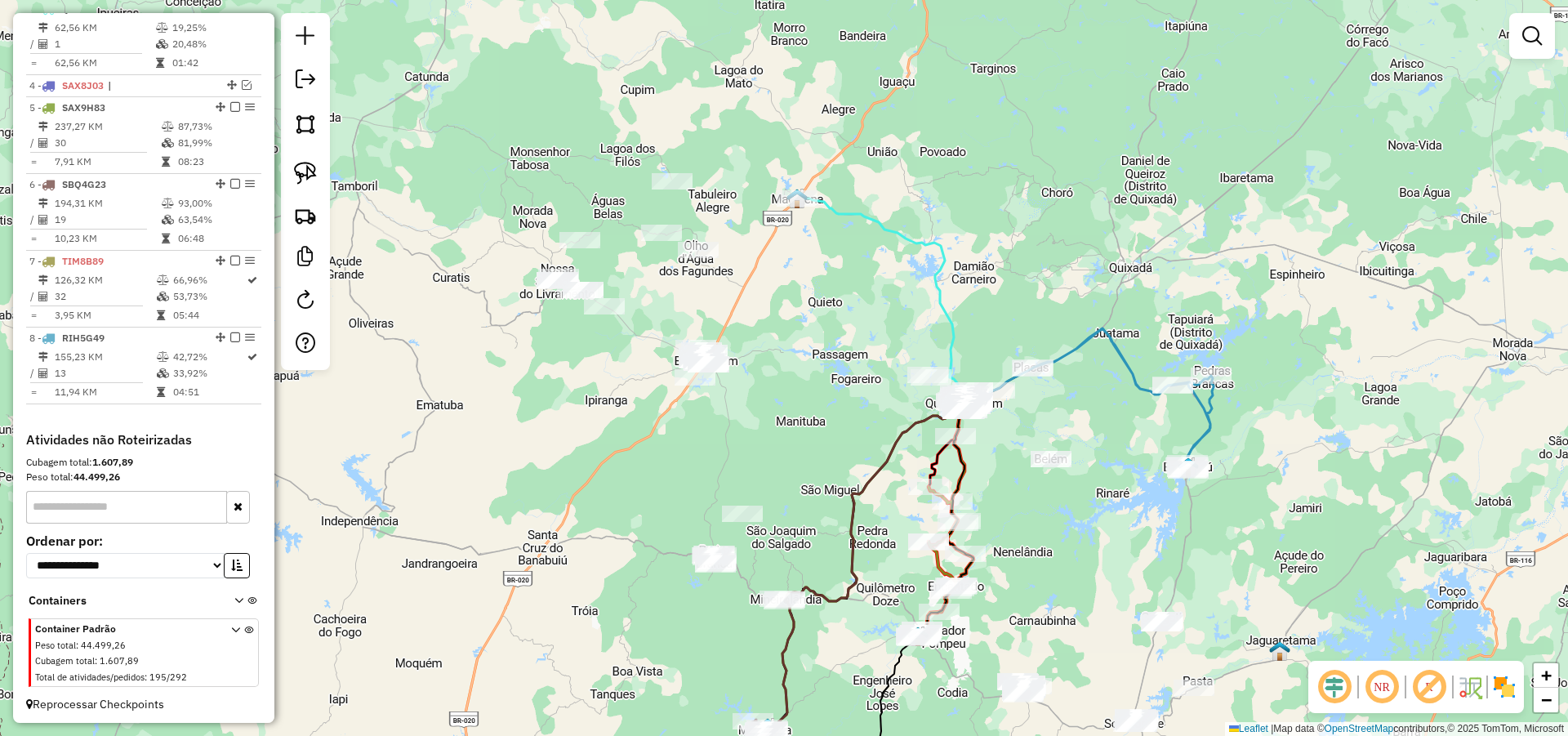
drag, startPoint x: 742, startPoint y: 356, endPoint x: 743, endPoint y: 336, distance: 20.0
click at [743, 336] on div "Janela de atendimento Grade de atendimento Capacidade Transportadoras Veículos …" at bounding box center [784, 368] width 1568 height 736
drag, startPoint x: 717, startPoint y: 307, endPoint x: 722, endPoint y: 298, distance: 10.3
click at [722, 298] on div "Janela de atendimento Grade de atendimento Capacidade Transportadoras Veículos …" at bounding box center [784, 368] width 1568 height 736
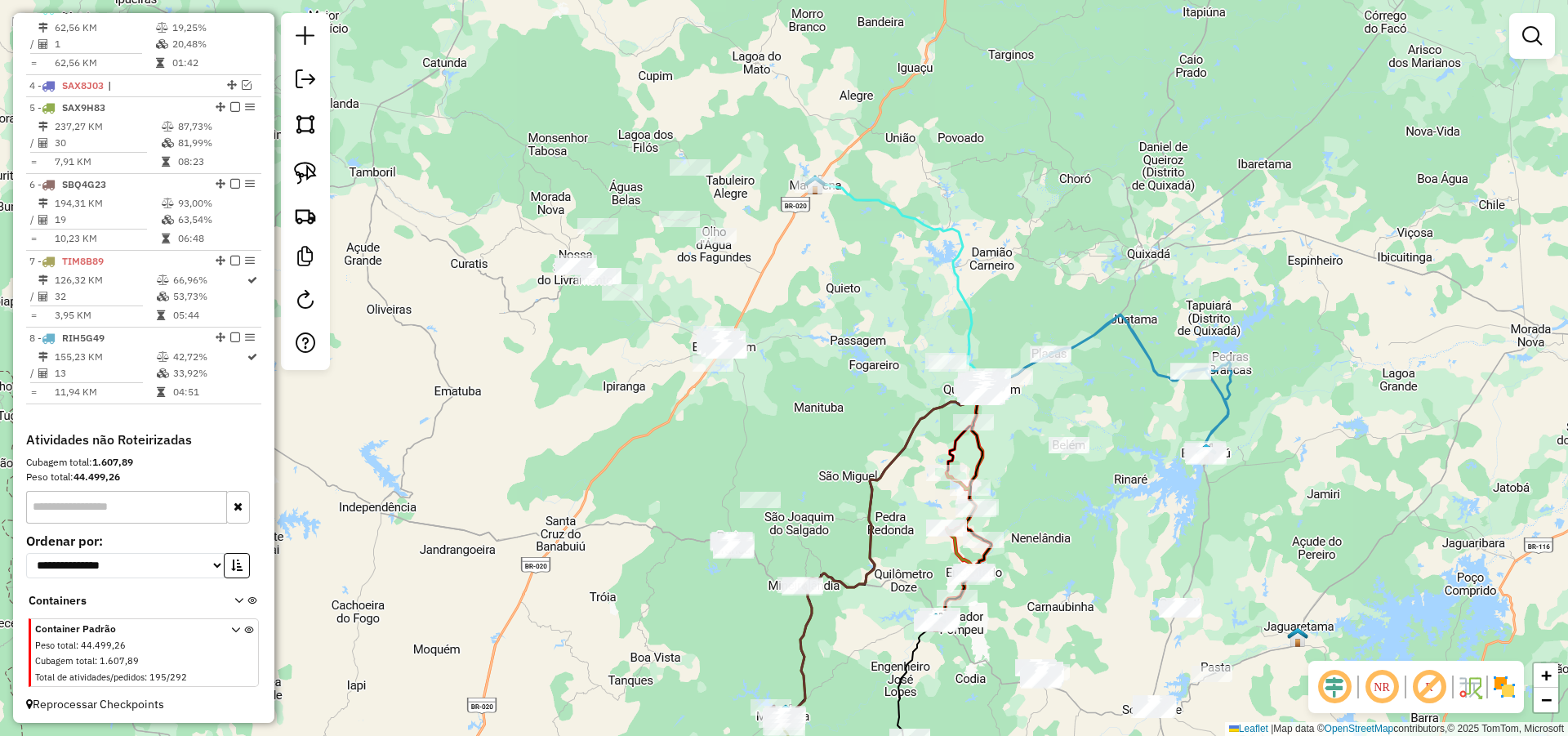
click at [728, 300] on div "Janela de atendimento Grade de atendimento Capacidade Transportadoras Veículos …" at bounding box center [784, 368] width 1568 height 736
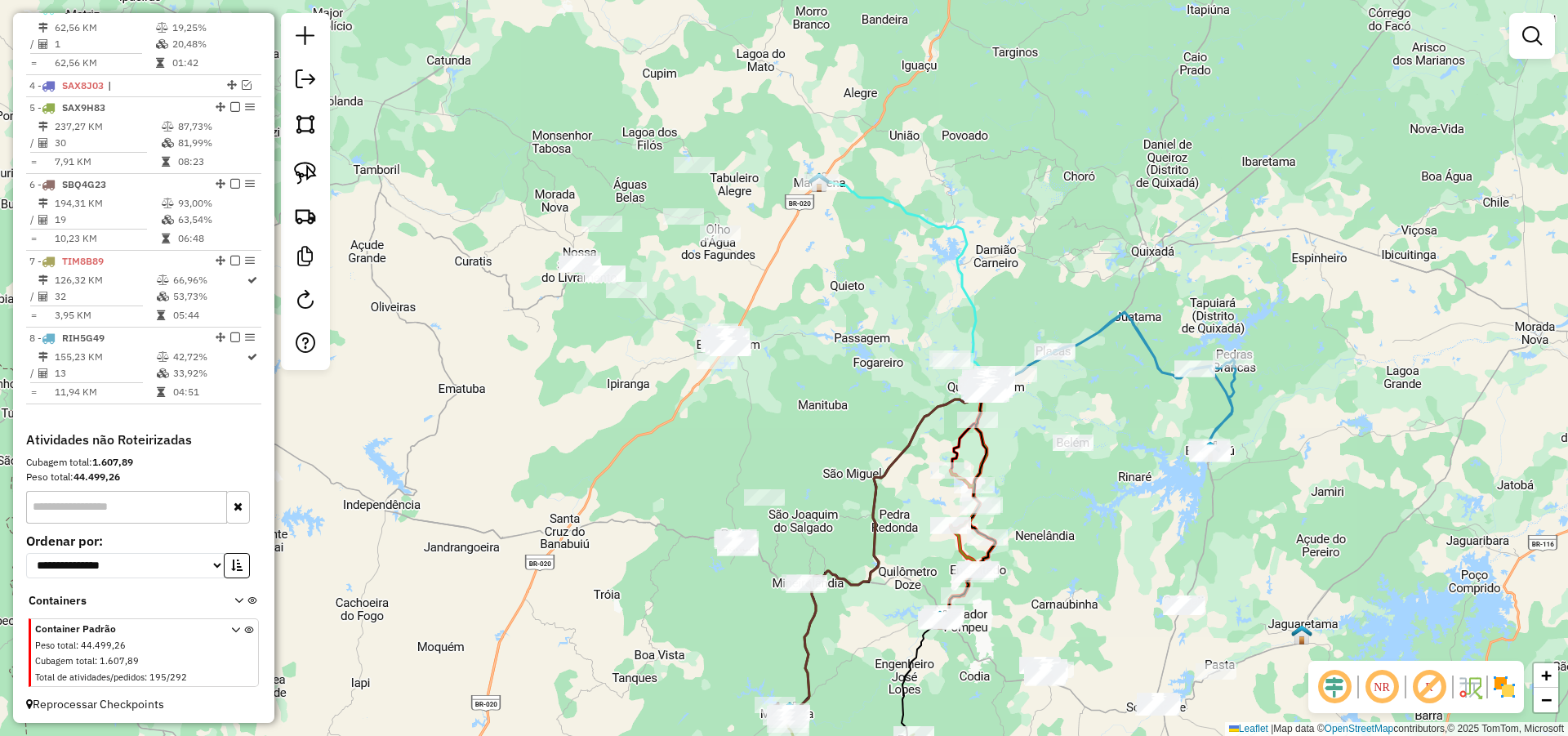
click at [730, 294] on div "Janela de atendimento Grade de atendimento Capacidade Transportadoras Veículos …" at bounding box center [784, 368] width 1568 height 736
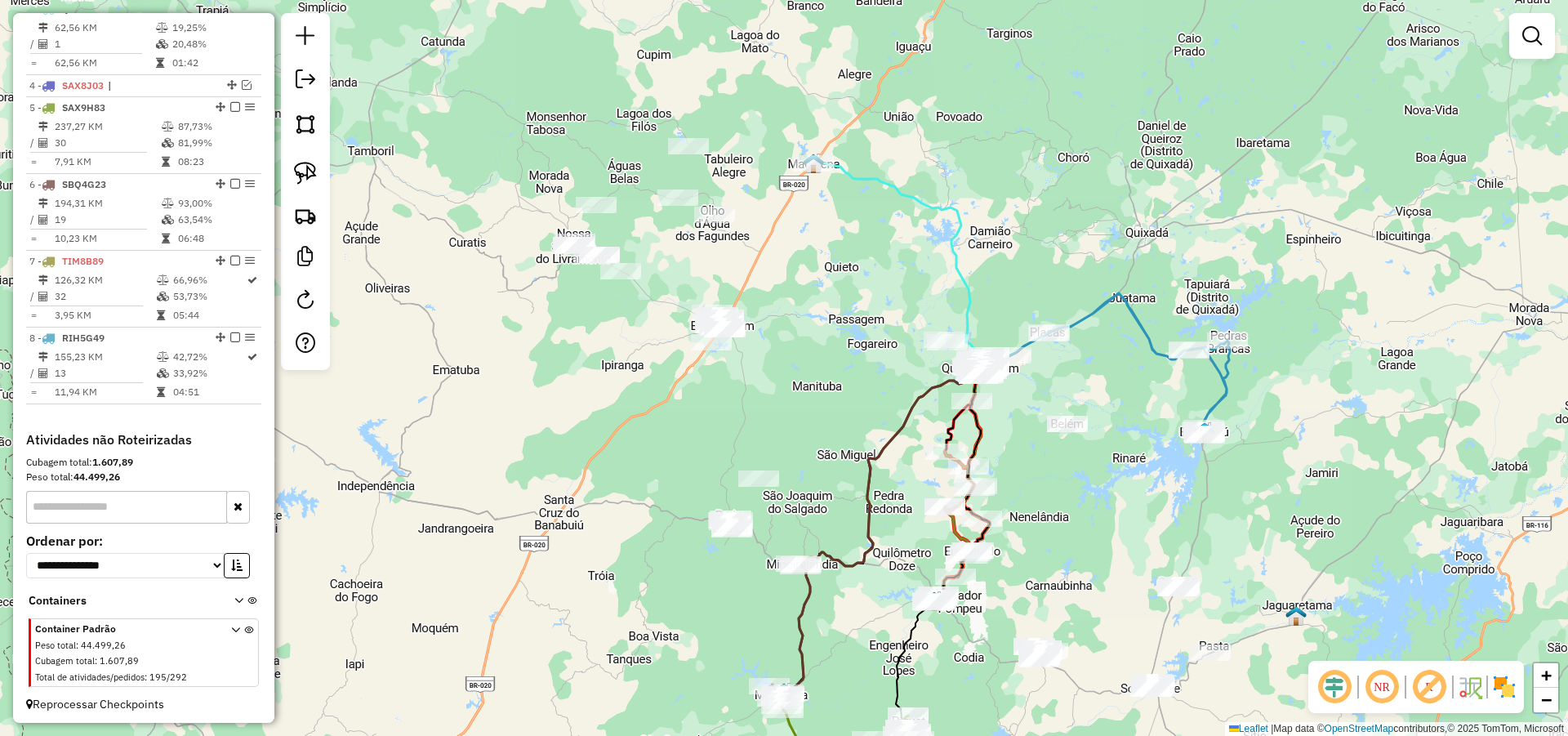
drag, startPoint x: 739, startPoint y: 317, endPoint x: 733, endPoint y: 298, distance: 19.9
click at [733, 298] on div "Janela de atendimento Grade de atendimento Capacidade Transportadoras Veículos …" at bounding box center [784, 368] width 1568 height 736
click at [745, 294] on div "Janela de atendimento Grade de atendimento Capacidade Transportadoras Veículos …" at bounding box center [784, 368] width 1568 height 736
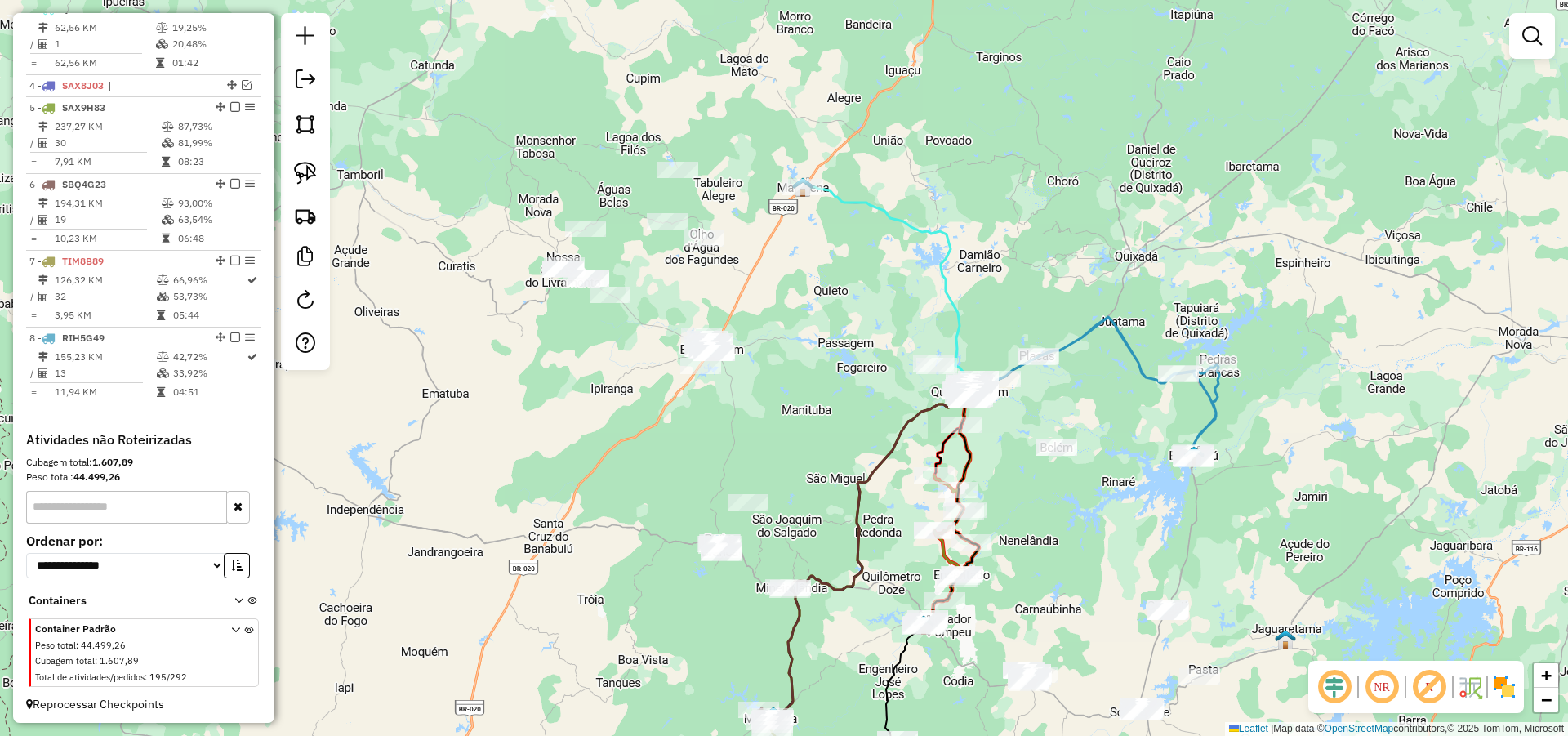
drag, startPoint x: 748, startPoint y: 284, endPoint x: 739, endPoint y: 310, distance: 27.5
click at [739, 310] on div "Janela de atendimento Grade de atendimento Capacidade Transportadoras Veículos …" at bounding box center [784, 368] width 1568 height 736
click at [308, 165] on img at bounding box center [305, 173] width 23 height 23
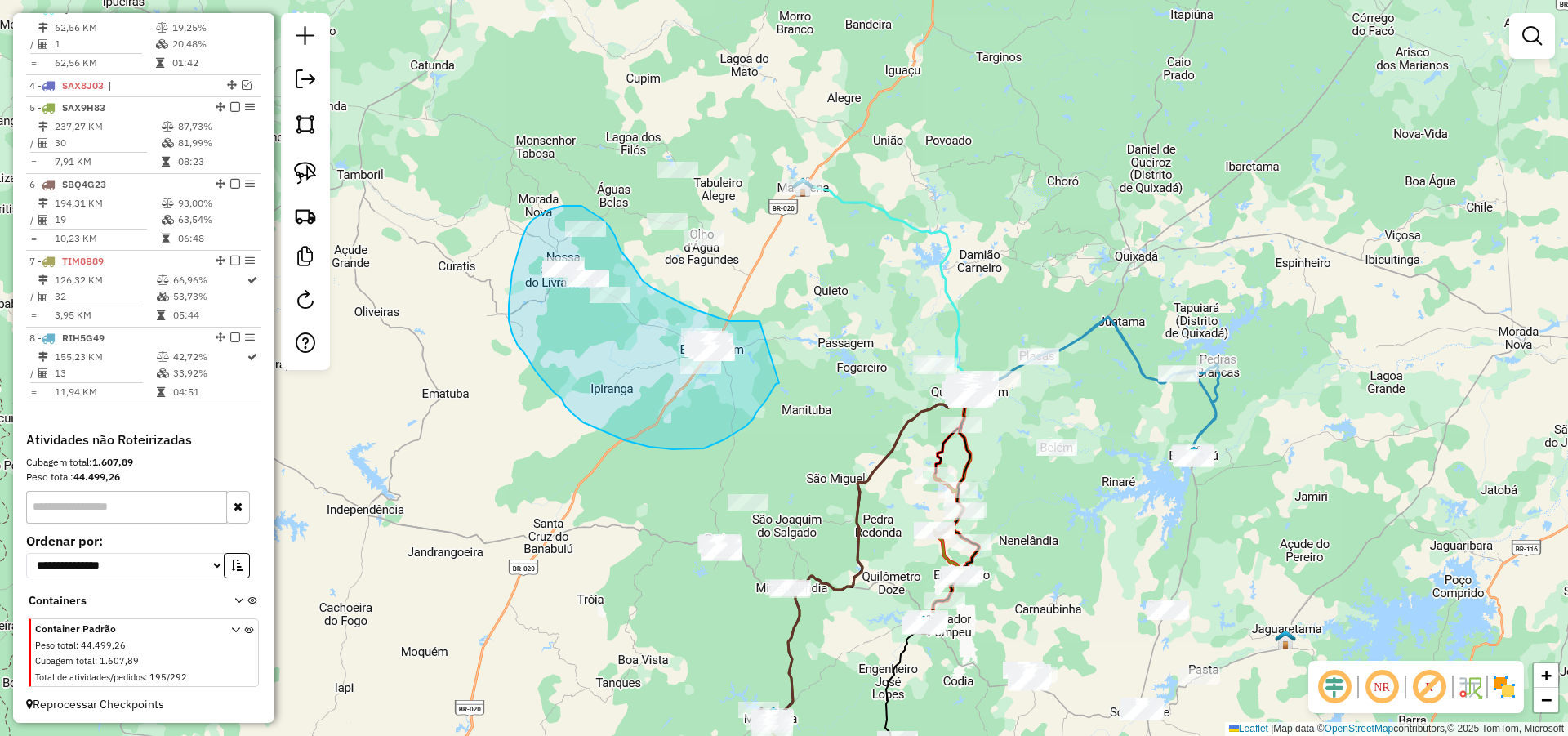
drag, startPoint x: 747, startPoint y: 321, endPoint x: 783, endPoint y: 382, distance: 70.8
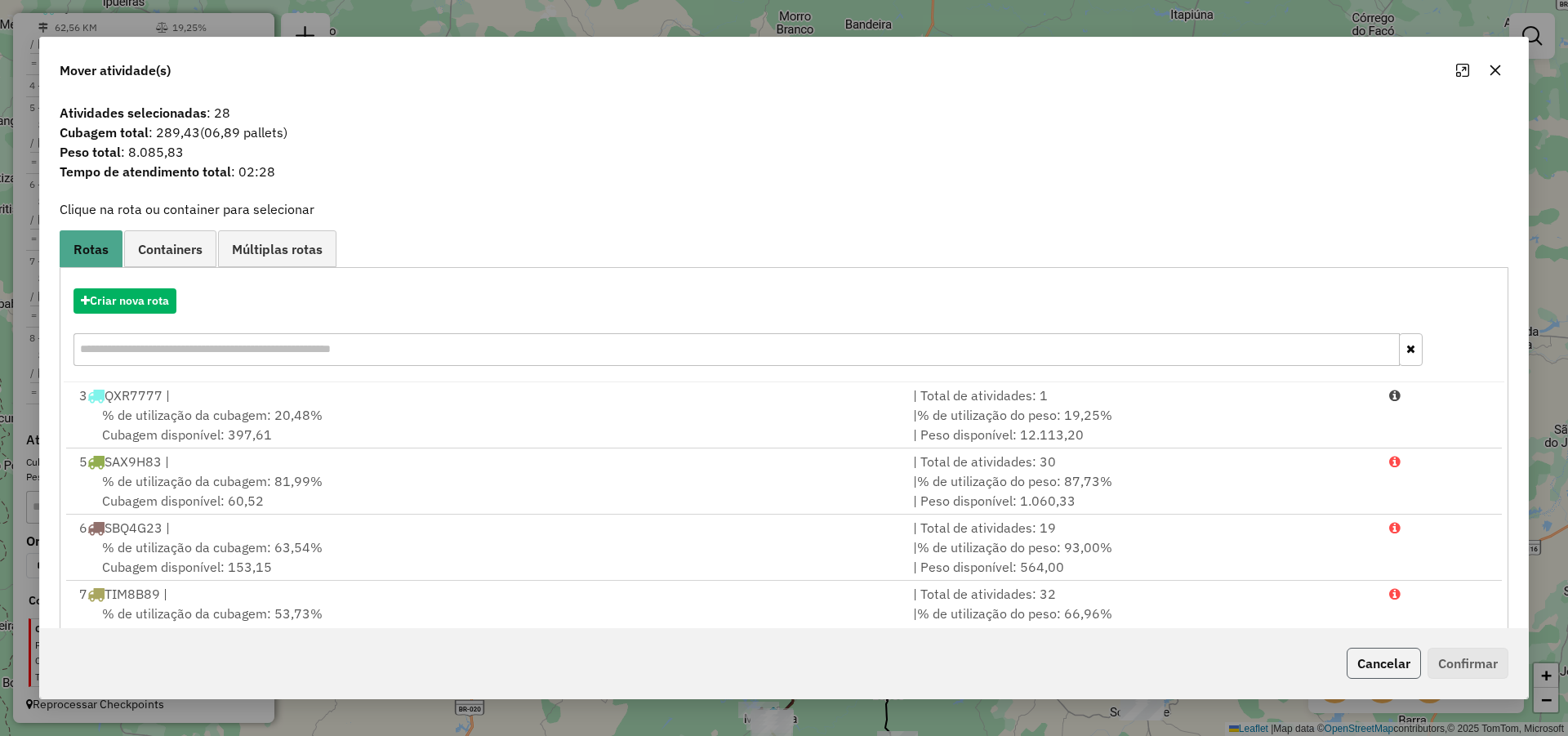
click at [1399, 661] on button "Cancelar" at bounding box center [1384, 663] width 74 height 31
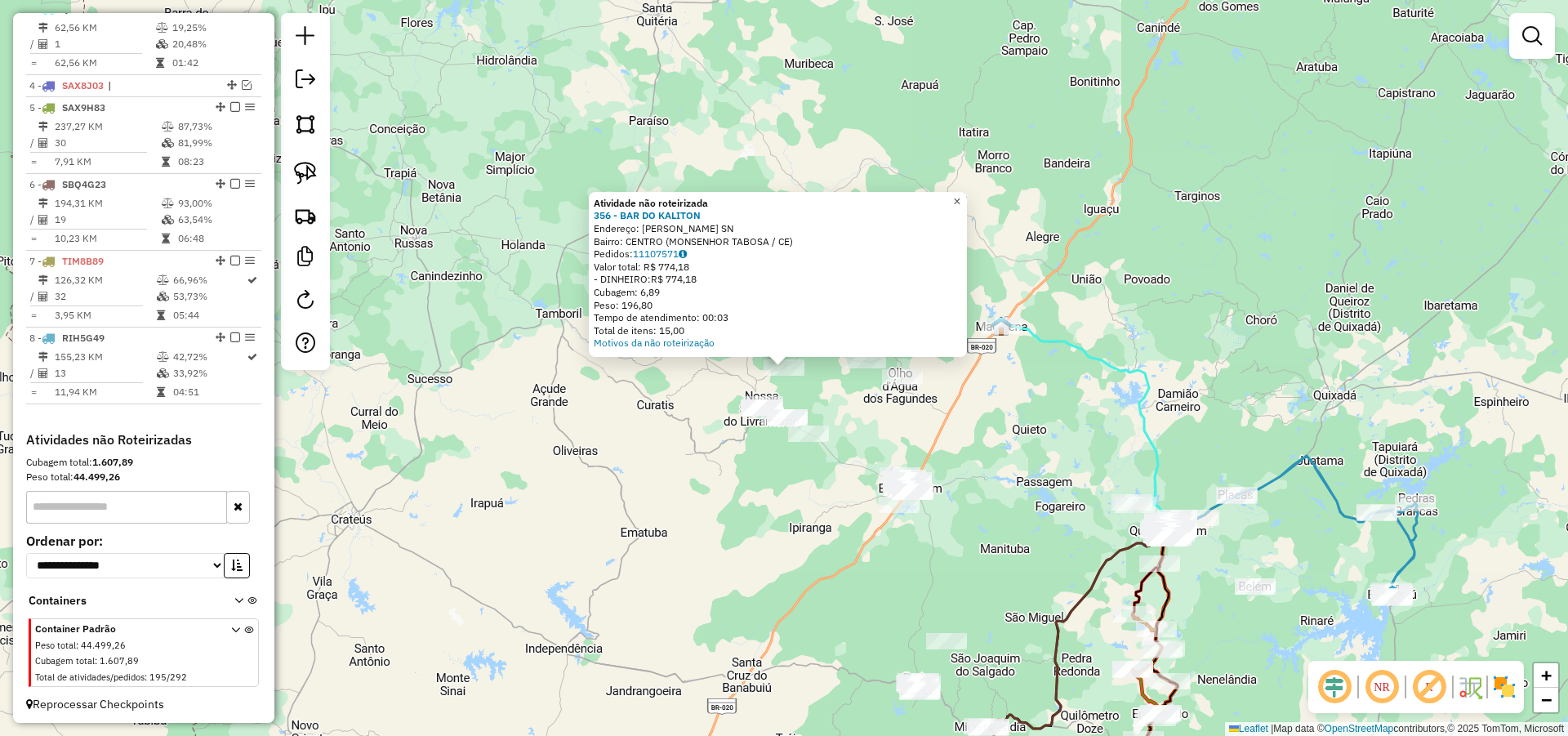
click at [960, 194] on span "×" at bounding box center [957, 201] width 7 height 14
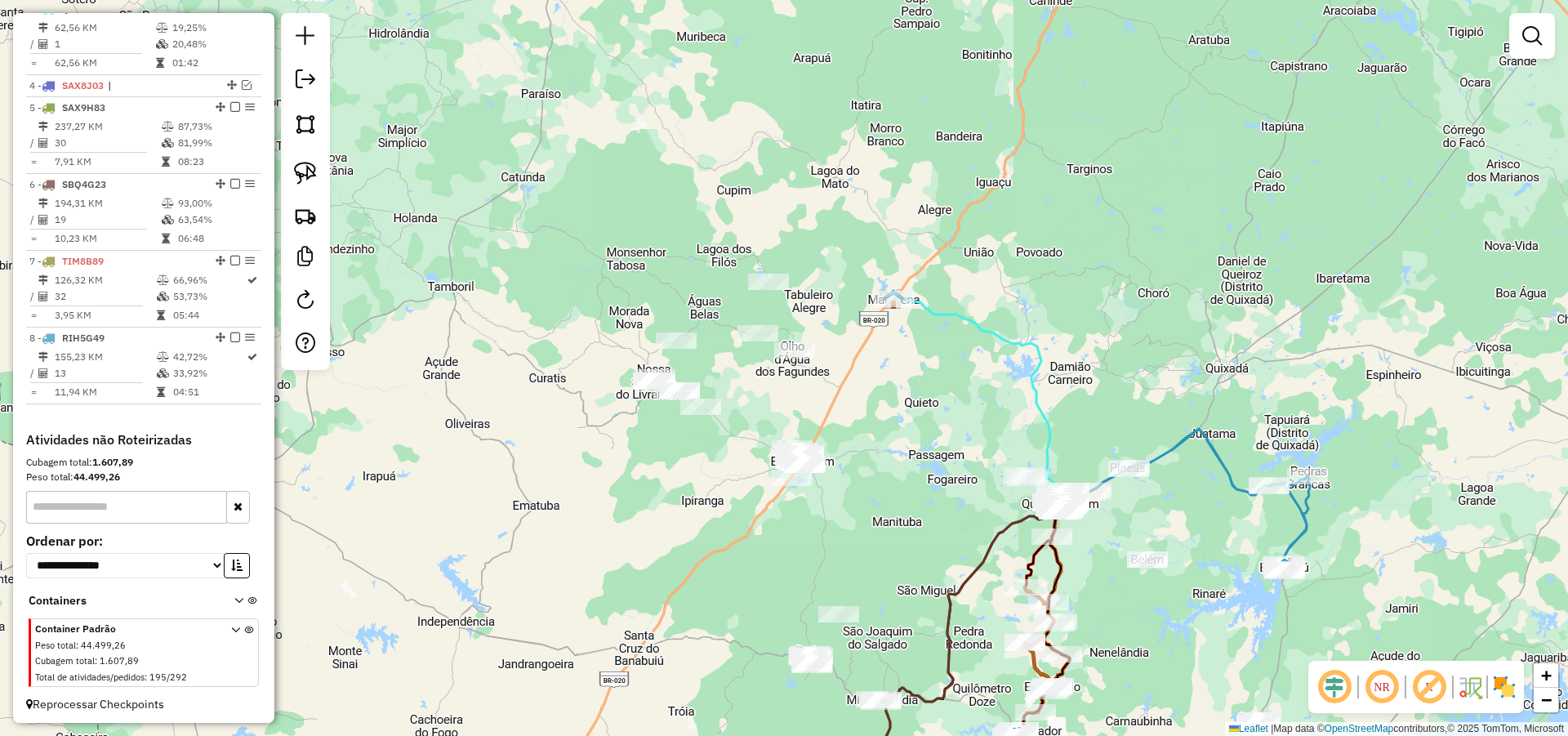
drag, startPoint x: 969, startPoint y: 410, endPoint x: 758, endPoint y: 378, distance: 213.4
click at [859, 381] on div "Janela de atendimento Grade de atendimento Capacidade Transportadoras Veículos …" at bounding box center [784, 368] width 1568 height 736
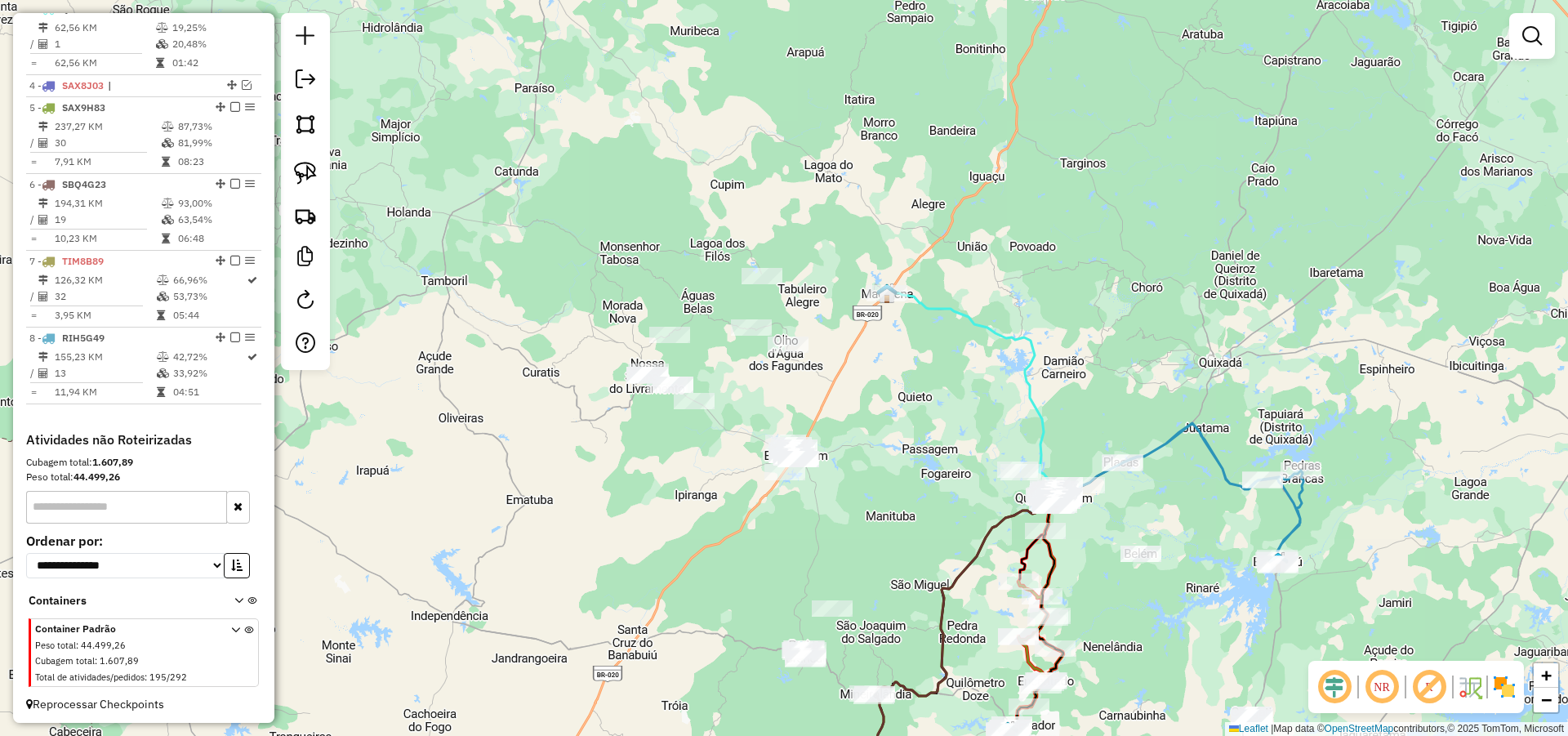
click at [778, 376] on div "Janela de atendimento Grade de atendimento Capacidade Transportadoras Veículos …" at bounding box center [784, 368] width 1568 height 736
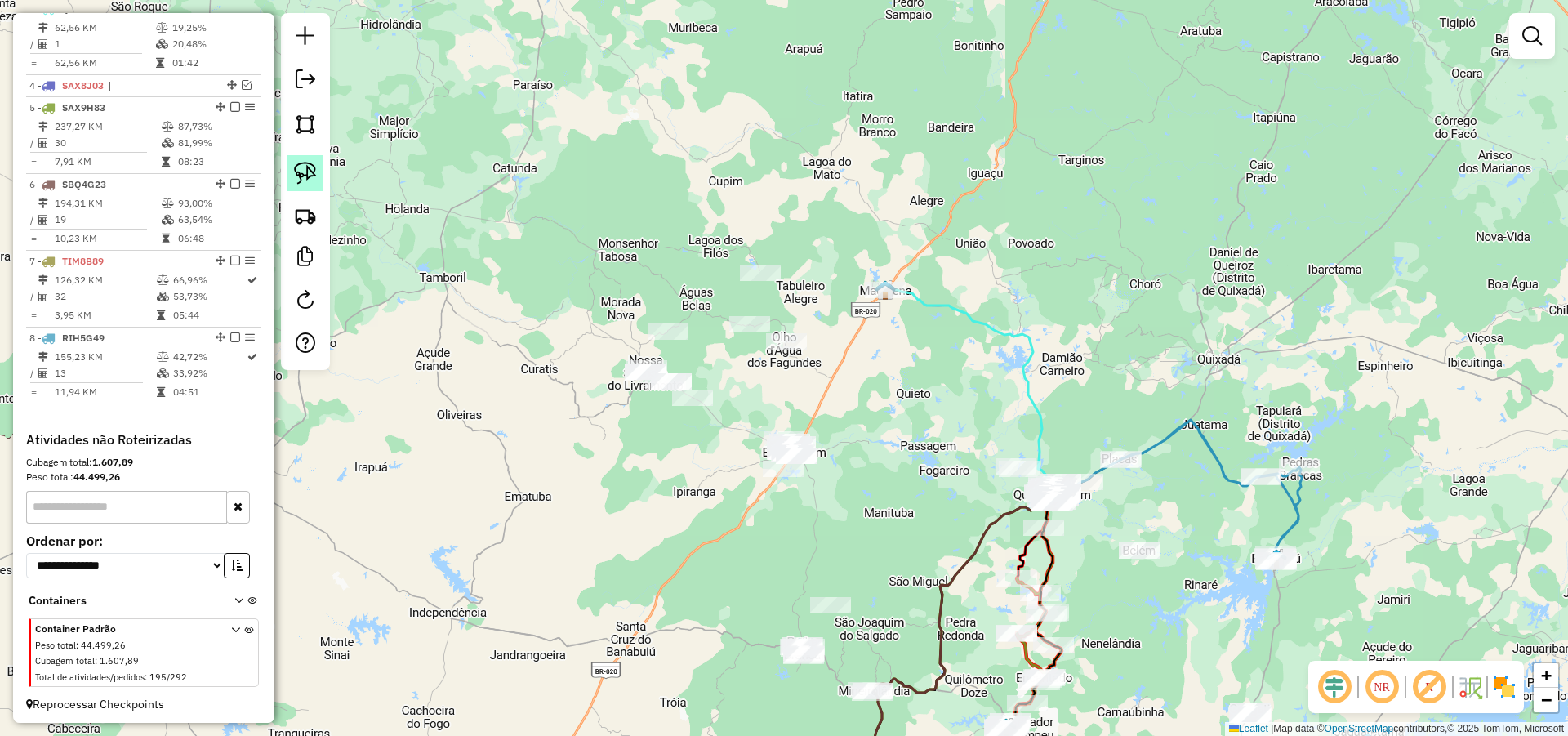
click at [312, 170] on img at bounding box center [305, 173] width 23 height 23
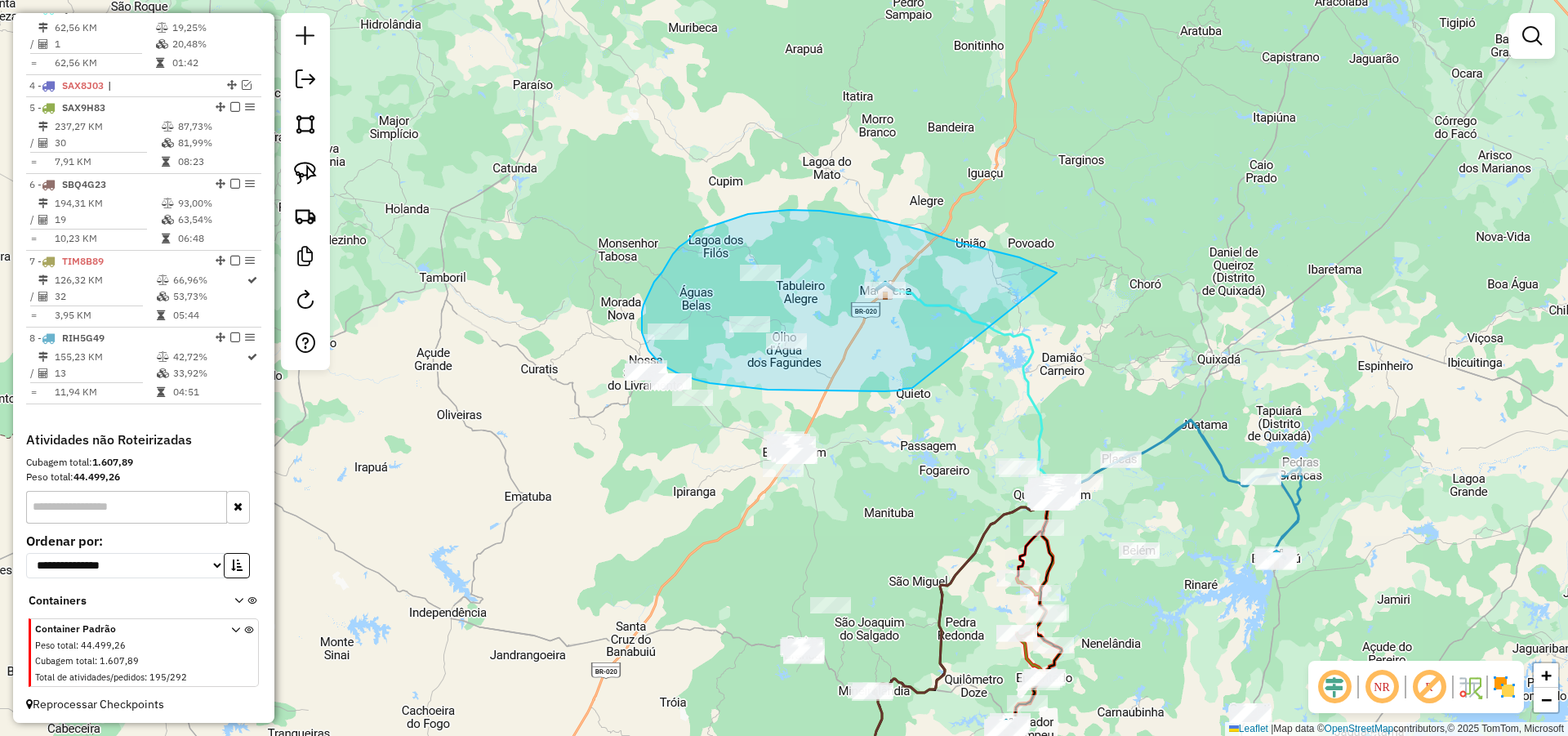
drag, startPoint x: 1019, startPoint y: 258, endPoint x: 914, endPoint y: 387, distance: 166.3
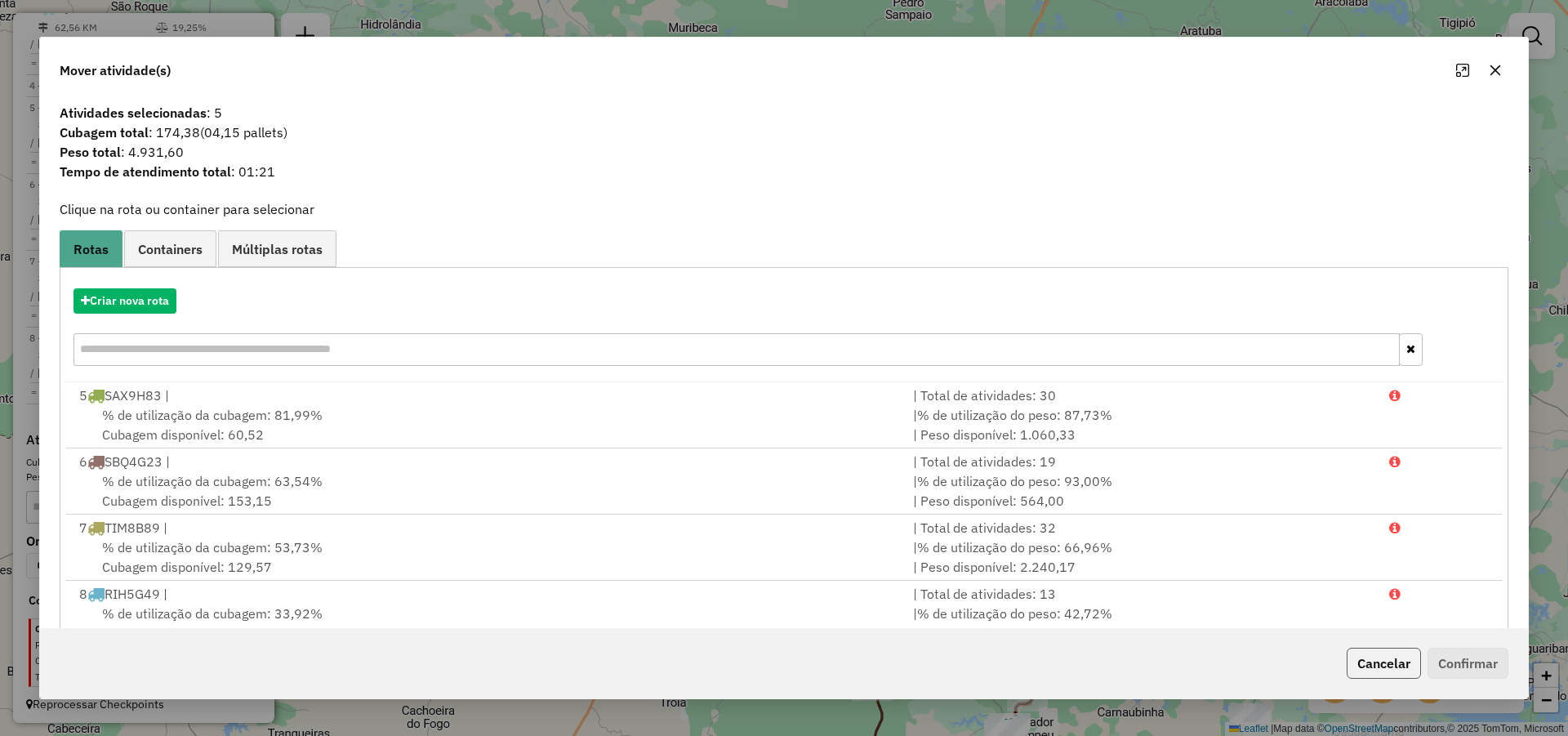
click at [1396, 650] on button "Cancelar" at bounding box center [1384, 663] width 74 height 31
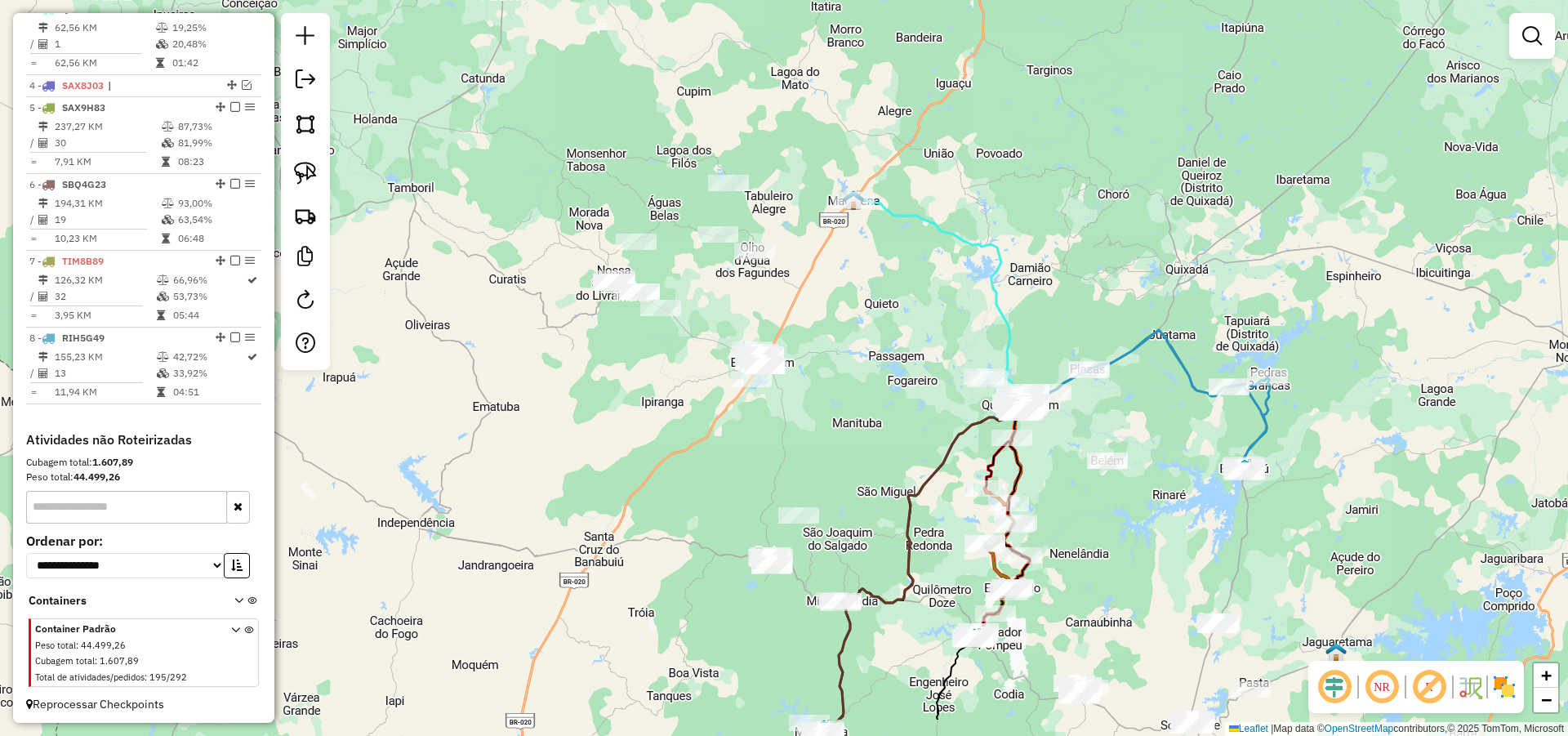
drag, startPoint x: 761, startPoint y: 492, endPoint x: 730, endPoint y: 425, distance: 73.8
click at [730, 425] on div "Janela de atendimento Grade de atendimento Capacidade Transportadoras Veículos …" at bounding box center [784, 368] width 1568 height 736
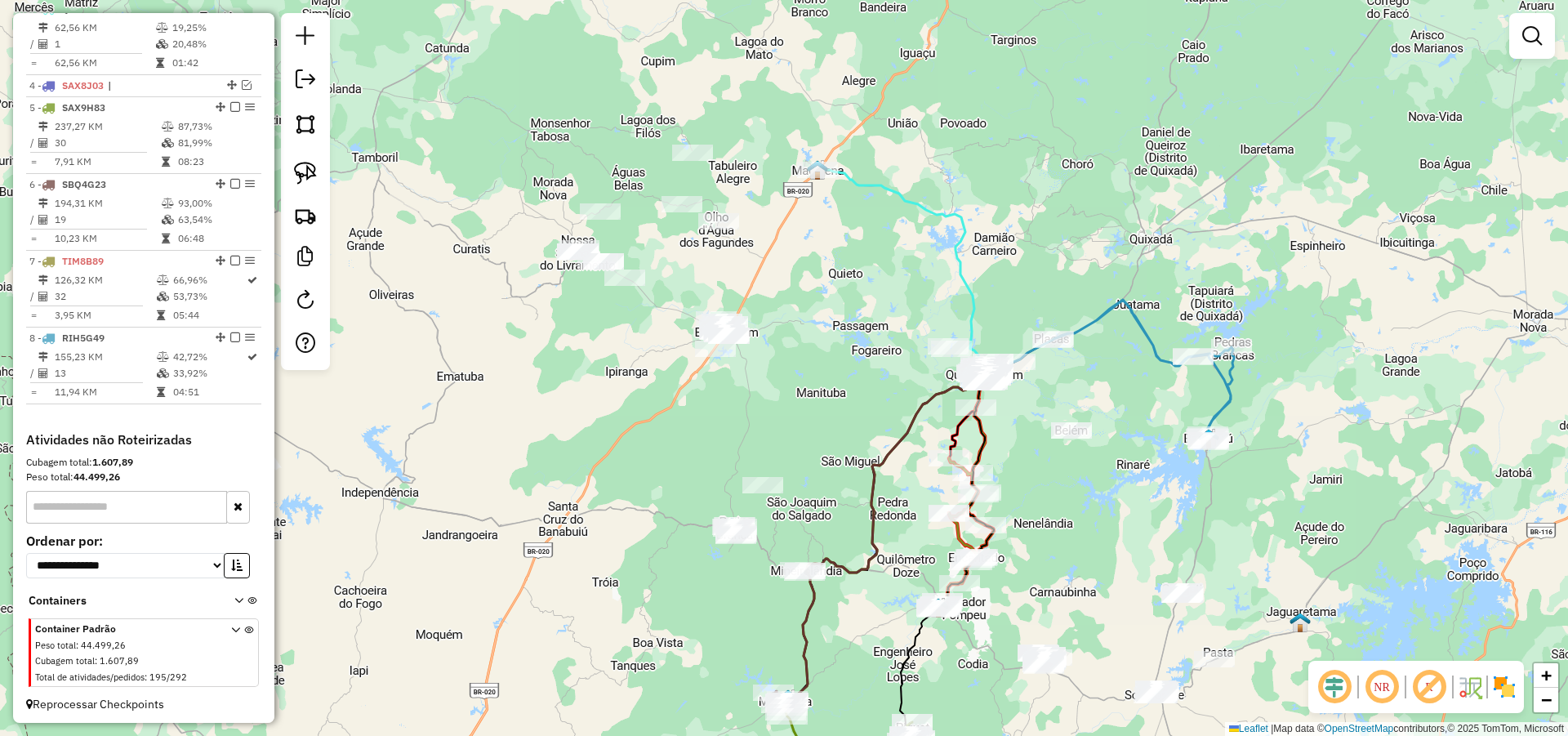
drag, startPoint x: 826, startPoint y: 454, endPoint x: 802, endPoint y: 434, distance: 31.2
click at [802, 434] on div "Janela de atendimento Grade de atendimento Capacidade Transportadoras Veículos …" at bounding box center [784, 368] width 1568 height 736
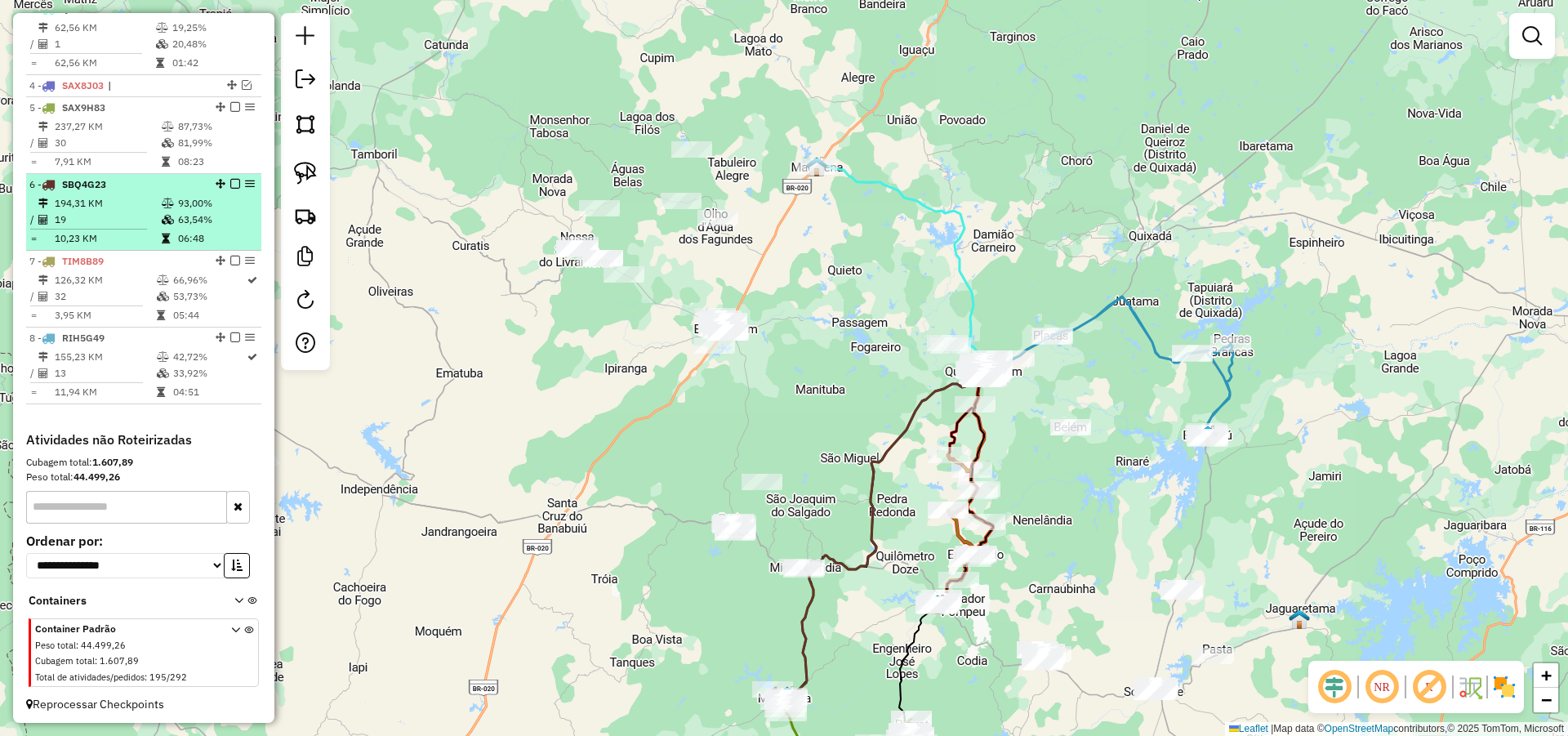
scroll to position [578, 0]
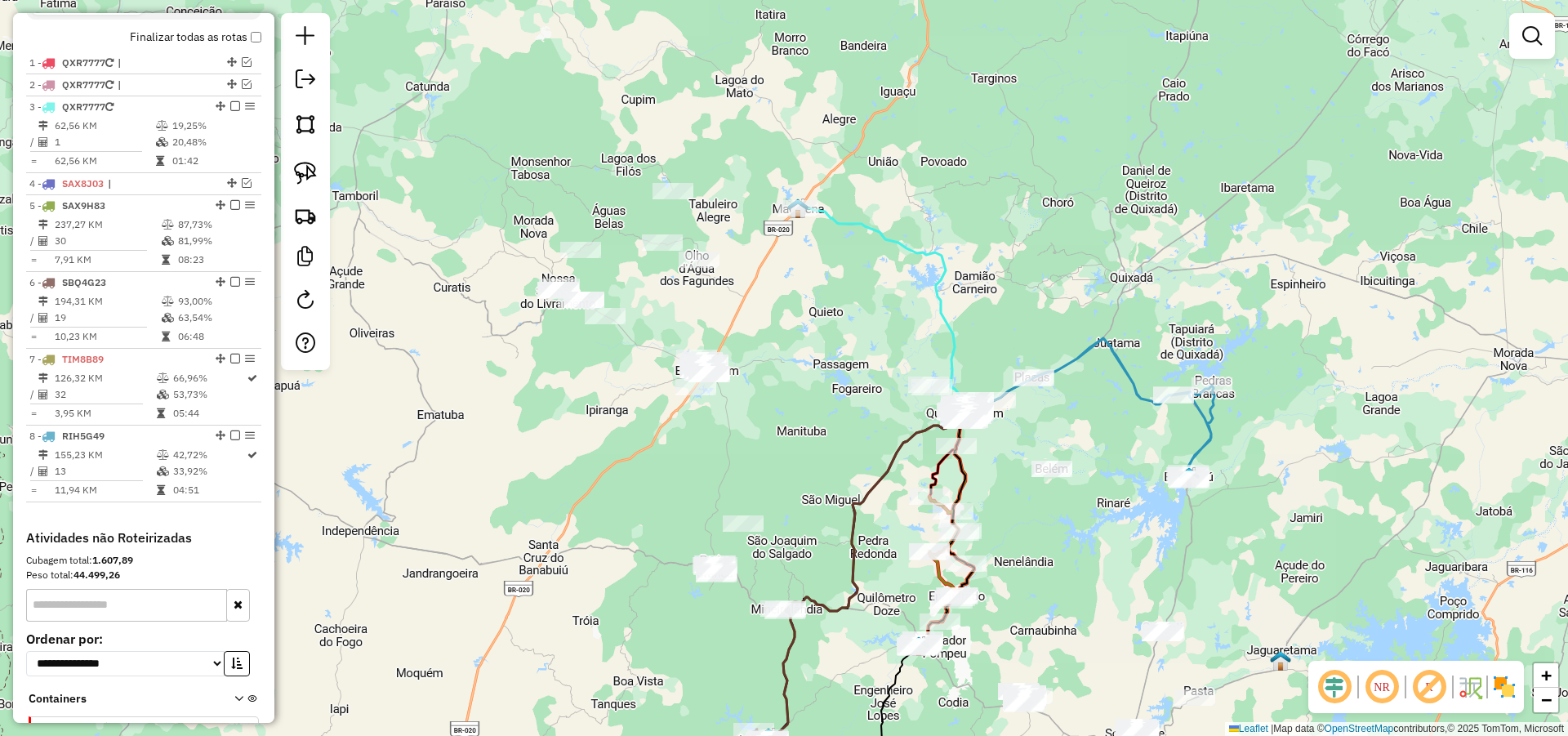
drag, startPoint x: 870, startPoint y: 334, endPoint x: 851, endPoint y: 376, distance: 46.1
click at [851, 376] on div "Janela de atendimento Grade de atendimento Capacidade Transportadoras Veículos …" at bounding box center [784, 368] width 1568 height 736
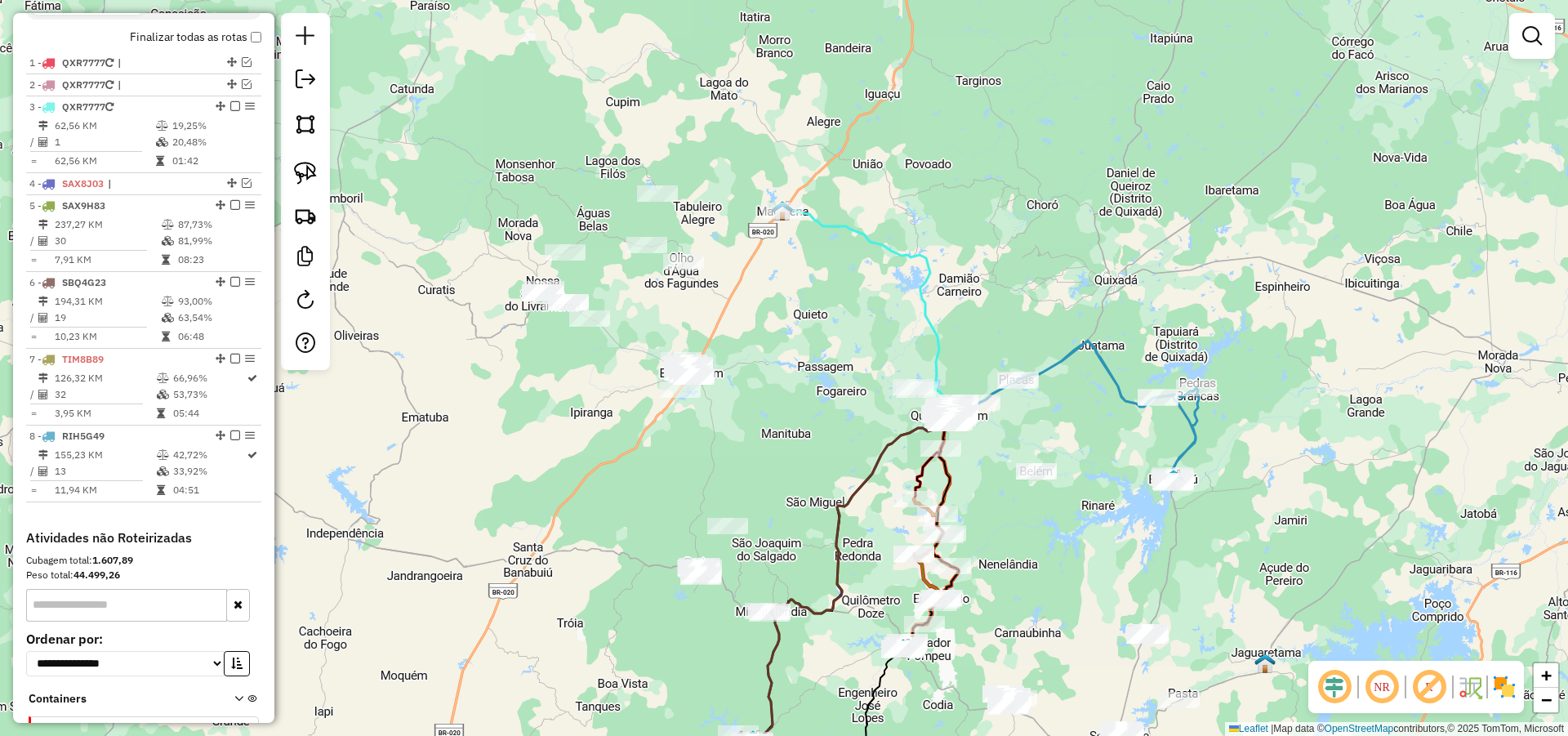
drag, startPoint x: 834, startPoint y: 400, endPoint x: 767, endPoint y: 416, distance: 68.9
click at [795, 413] on div "Janela de atendimento Grade de atendimento Capacidade Transportadoras Veículos …" at bounding box center [784, 368] width 1568 height 736
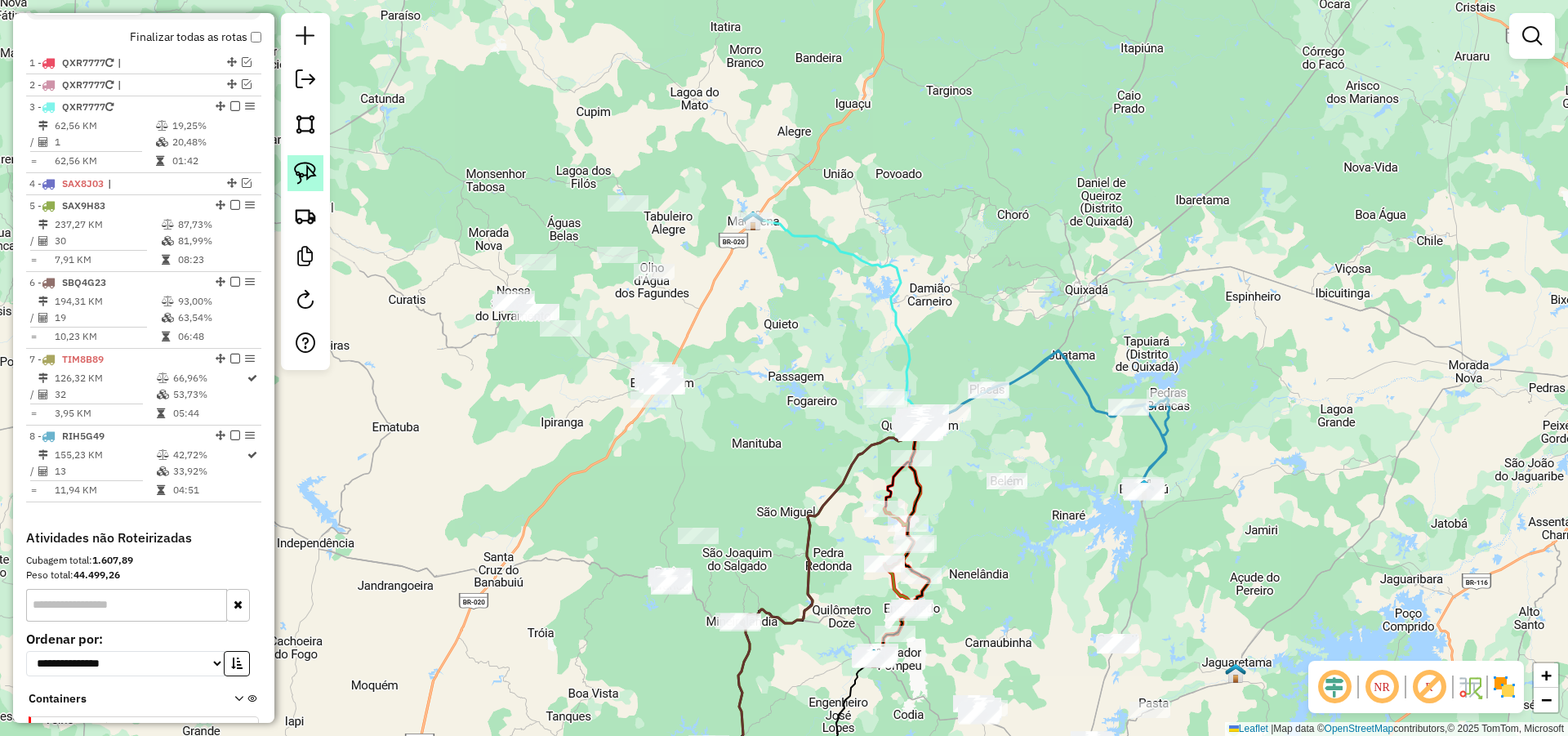
click at [307, 161] on link at bounding box center [305, 173] width 36 height 36
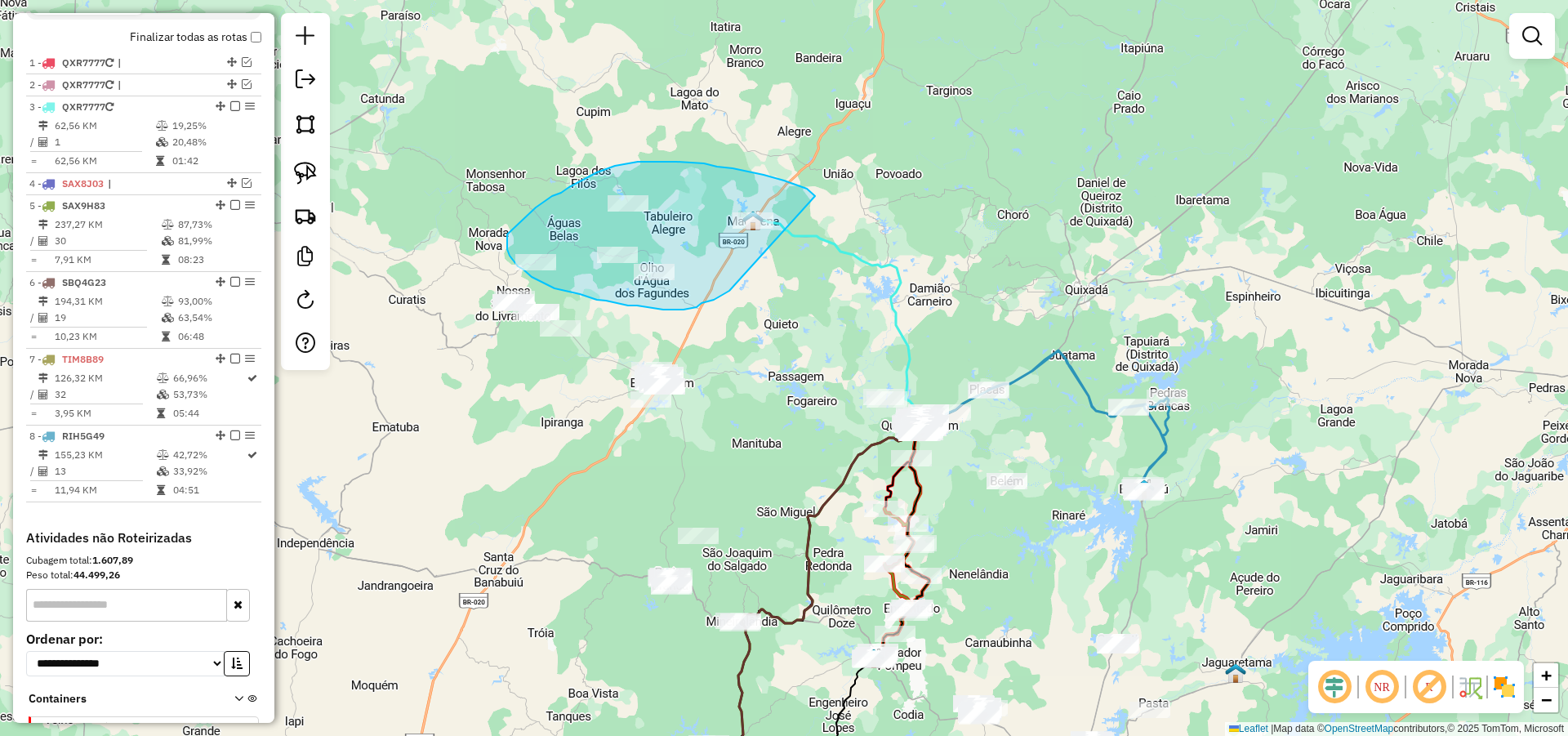
drag, startPoint x: 815, startPoint y: 196, endPoint x: 772, endPoint y: 269, distance: 84.7
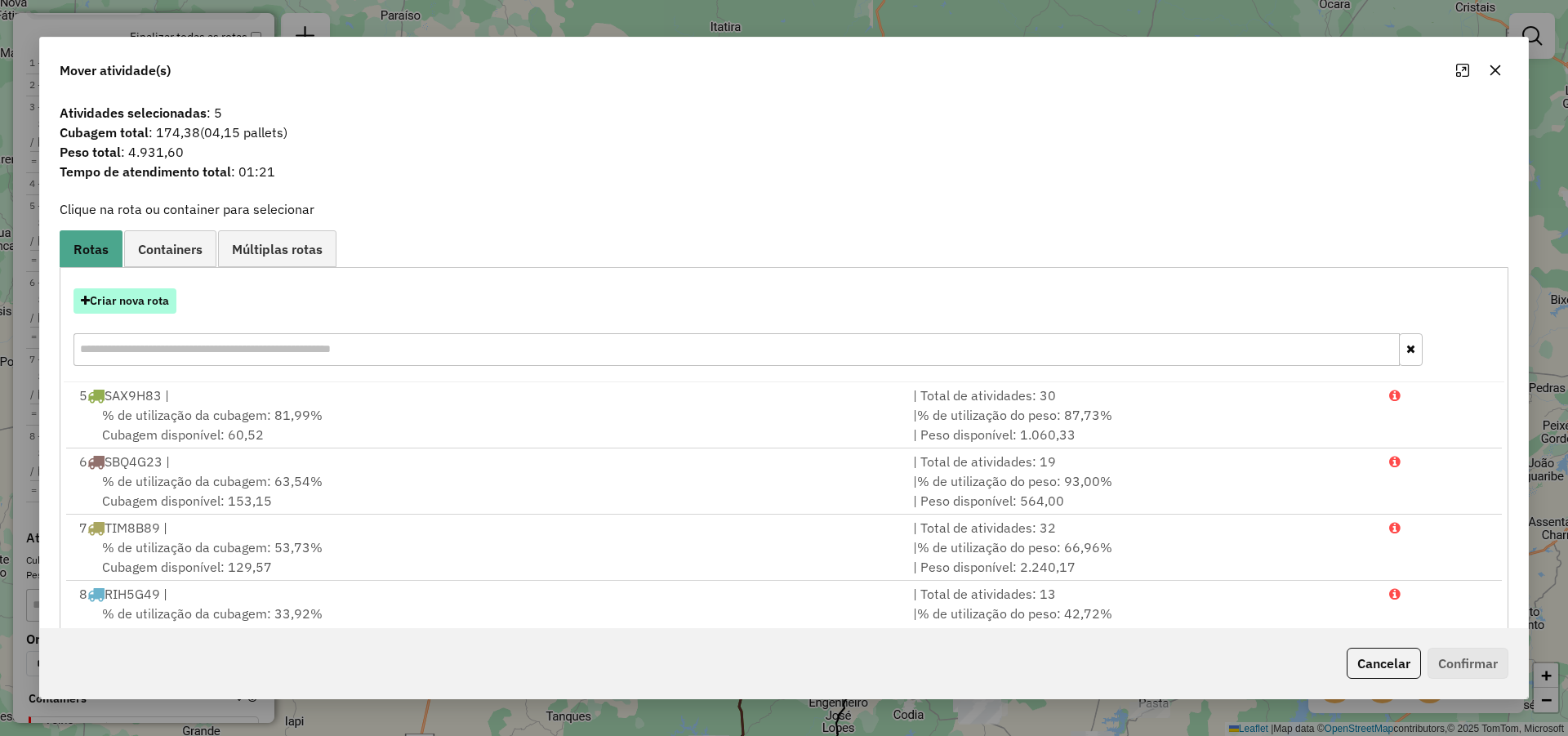
click at [126, 293] on button "Criar nova rota" at bounding box center [124, 301] width 103 height 26
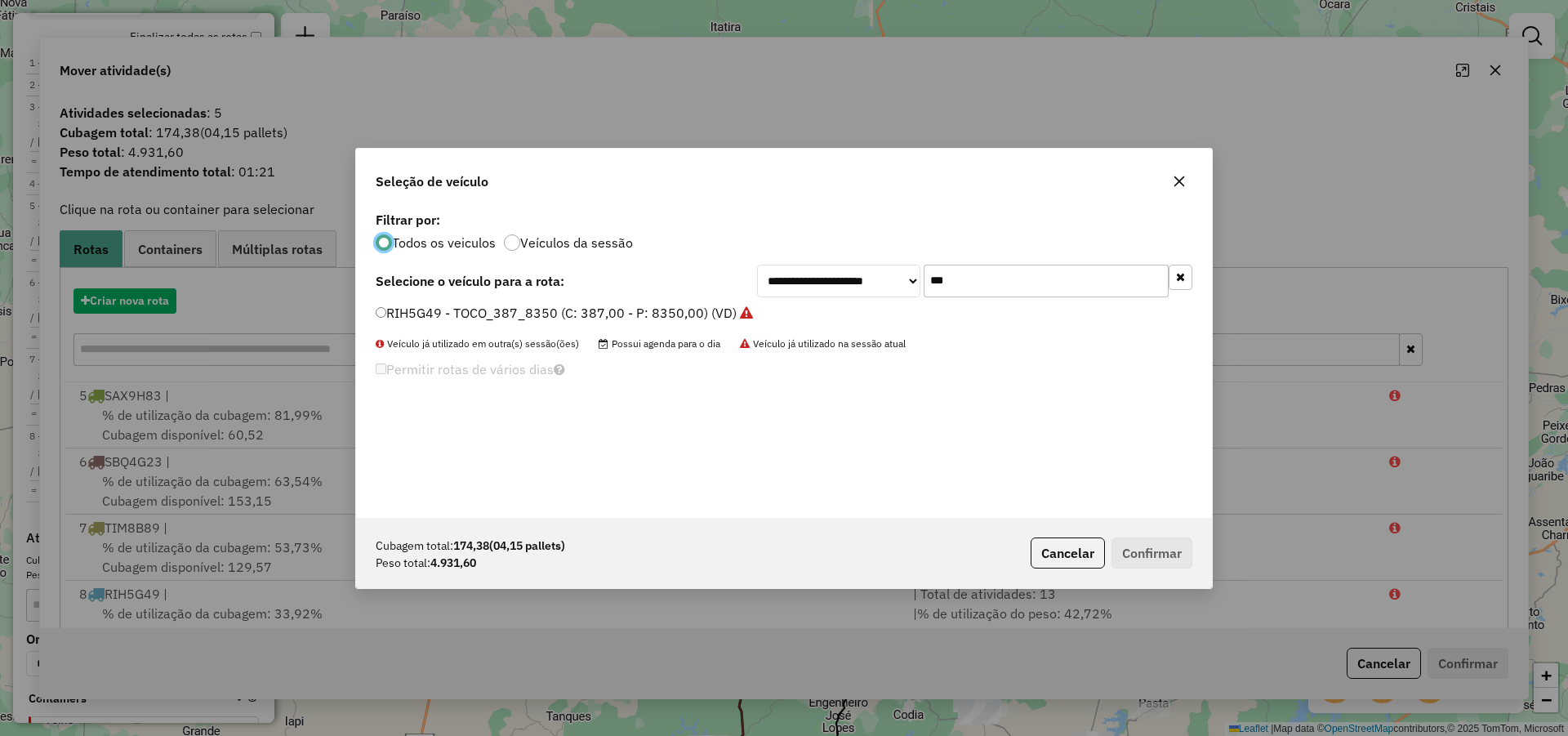
scroll to position [9, 5]
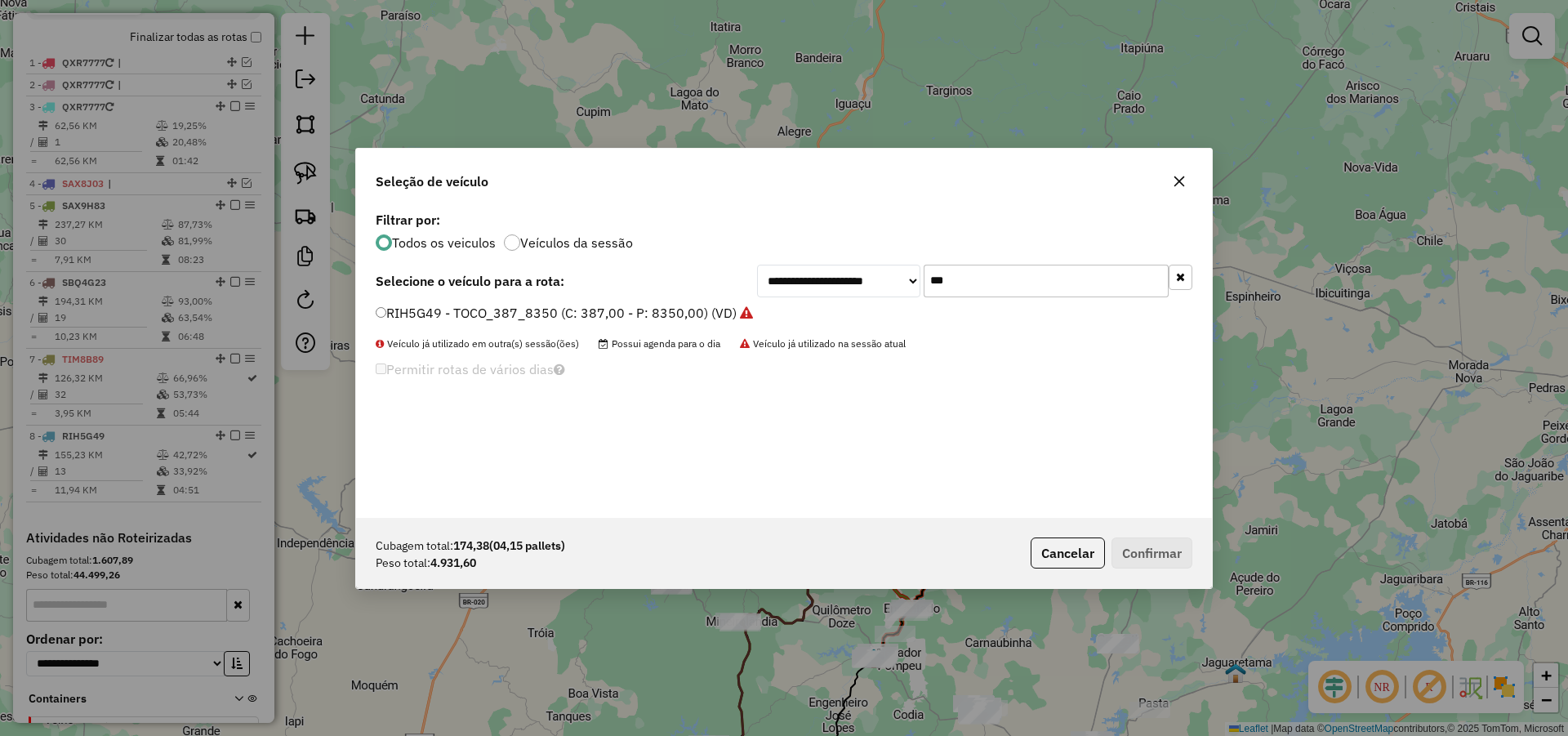
click at [1022, 276] on input "***" at bounding box center [1047, 281] width 245 height 33
type input "***"
click at [621, 309] on label "PMY7I93 - TOCO 255 CXS 6630 (C: 255,00 - P: 6630,00) (VD)" at bounding box center [566, 312] width 380 height 19
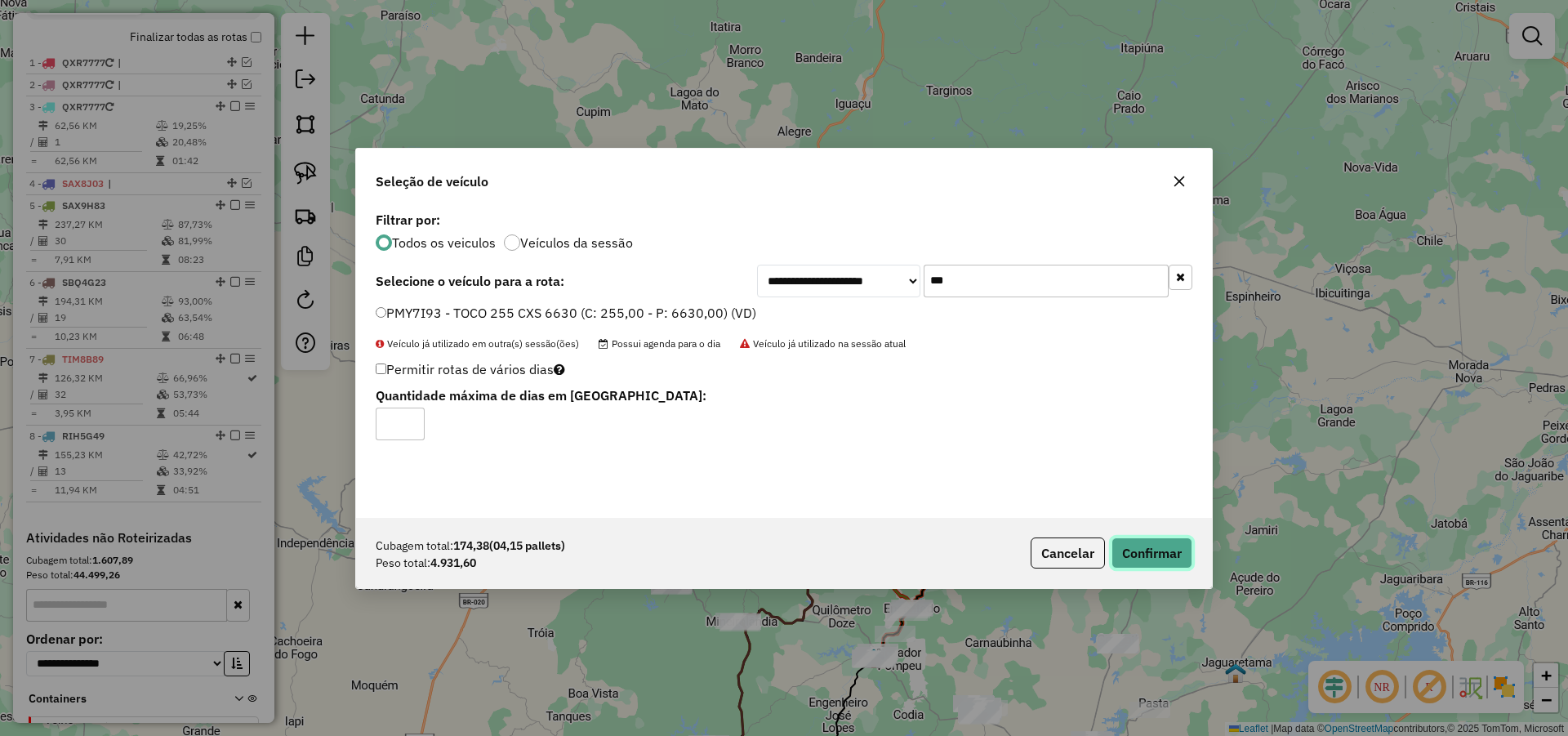
click at [1182, 560] on button "Confirmar" at bounding box center [1152, 552] width 81 height 31
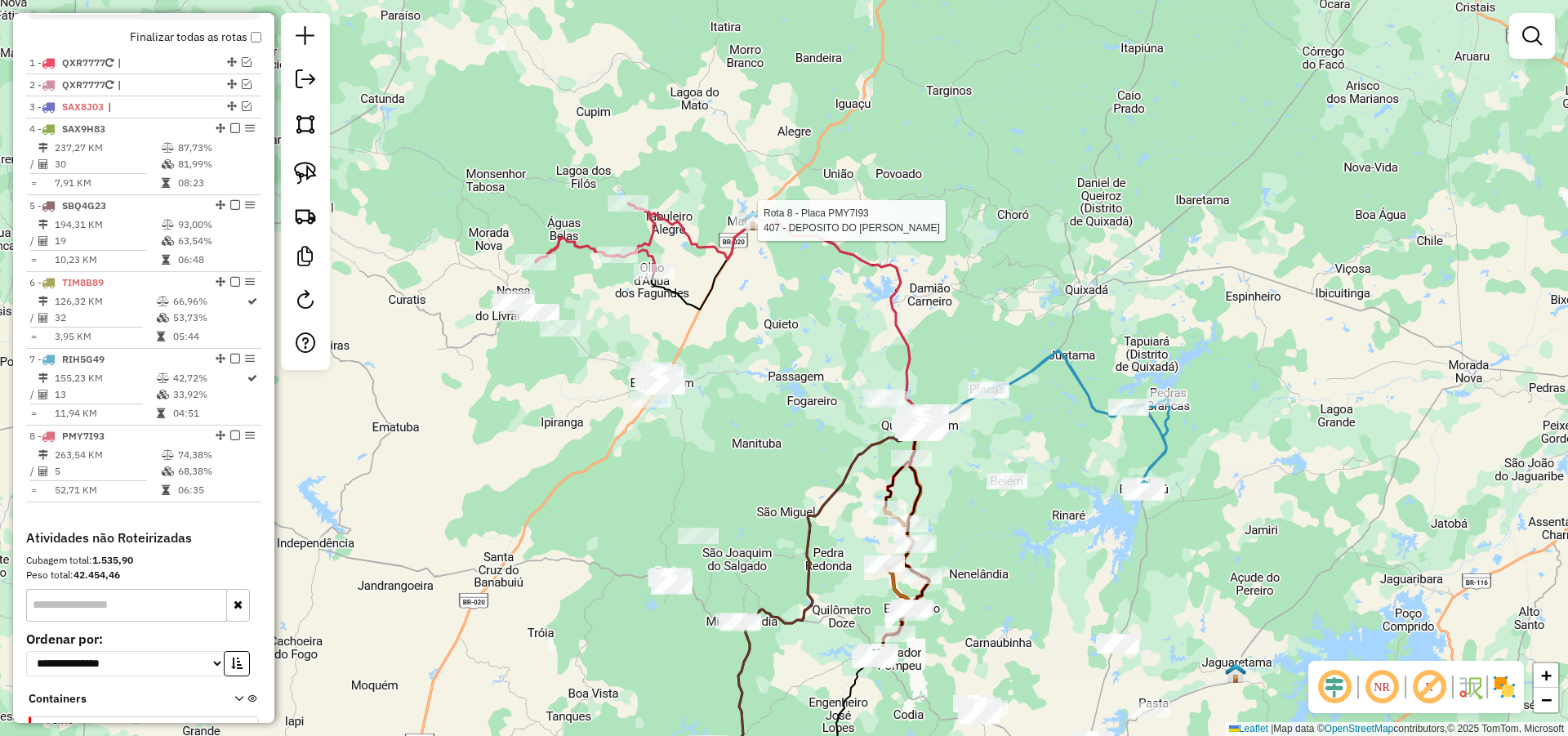
select select "*********"
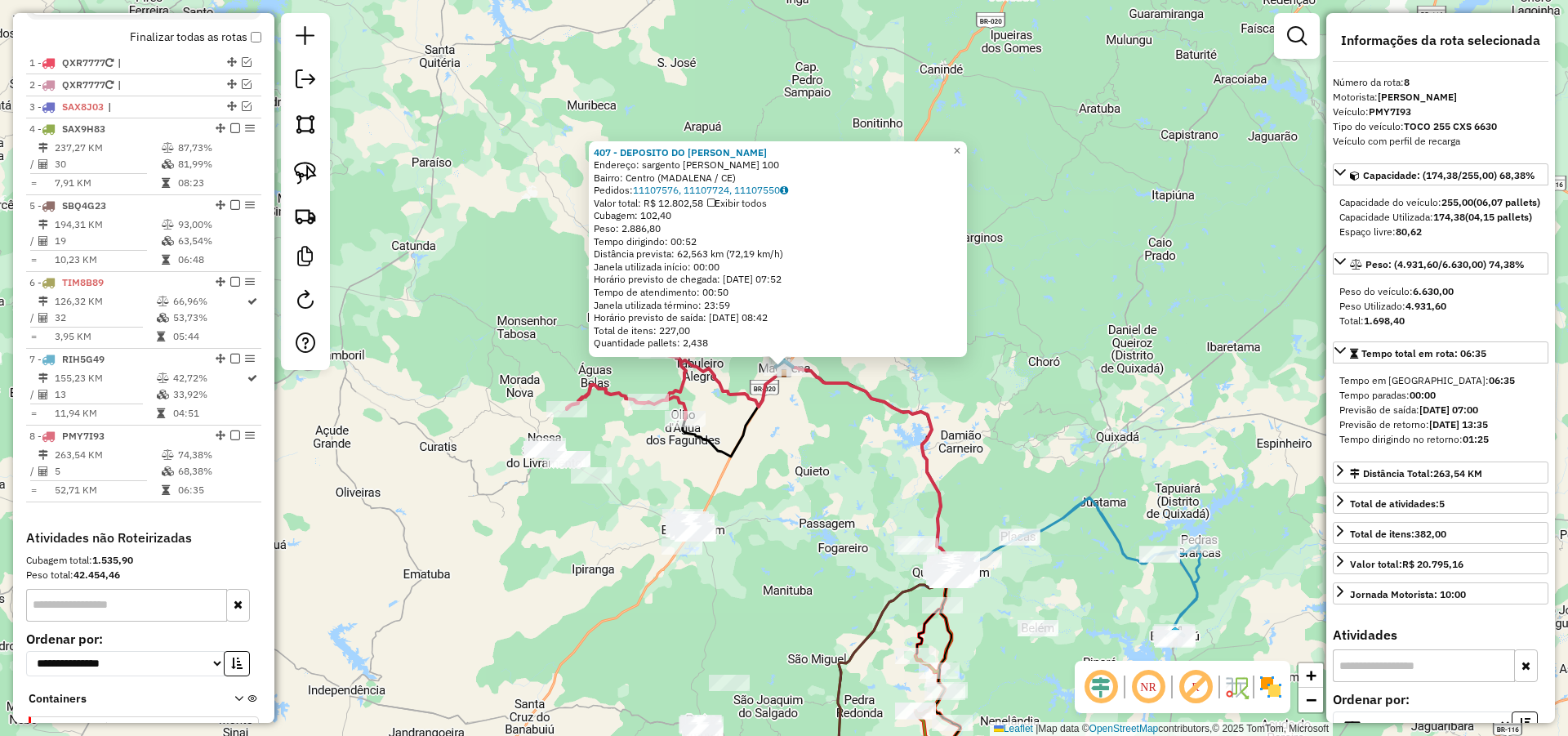
scroll to position [695, 0]
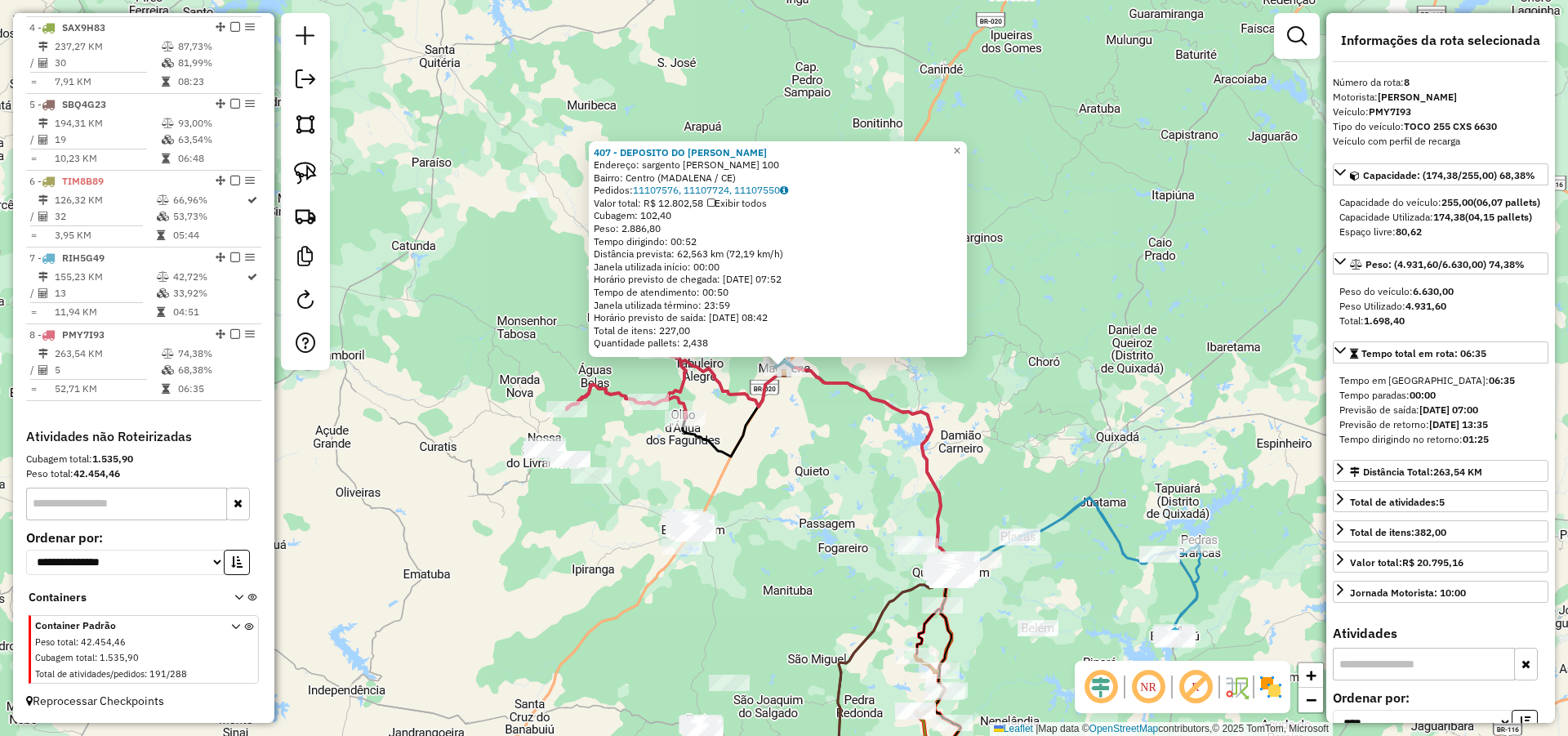
click at [1097, 380] on div "407 - DEPOSITO DO RICARDO Endereço: sargento Firmino pinto 100 Bairro: Centro (…" at bounding box center [784, 368] width 1568 height 736
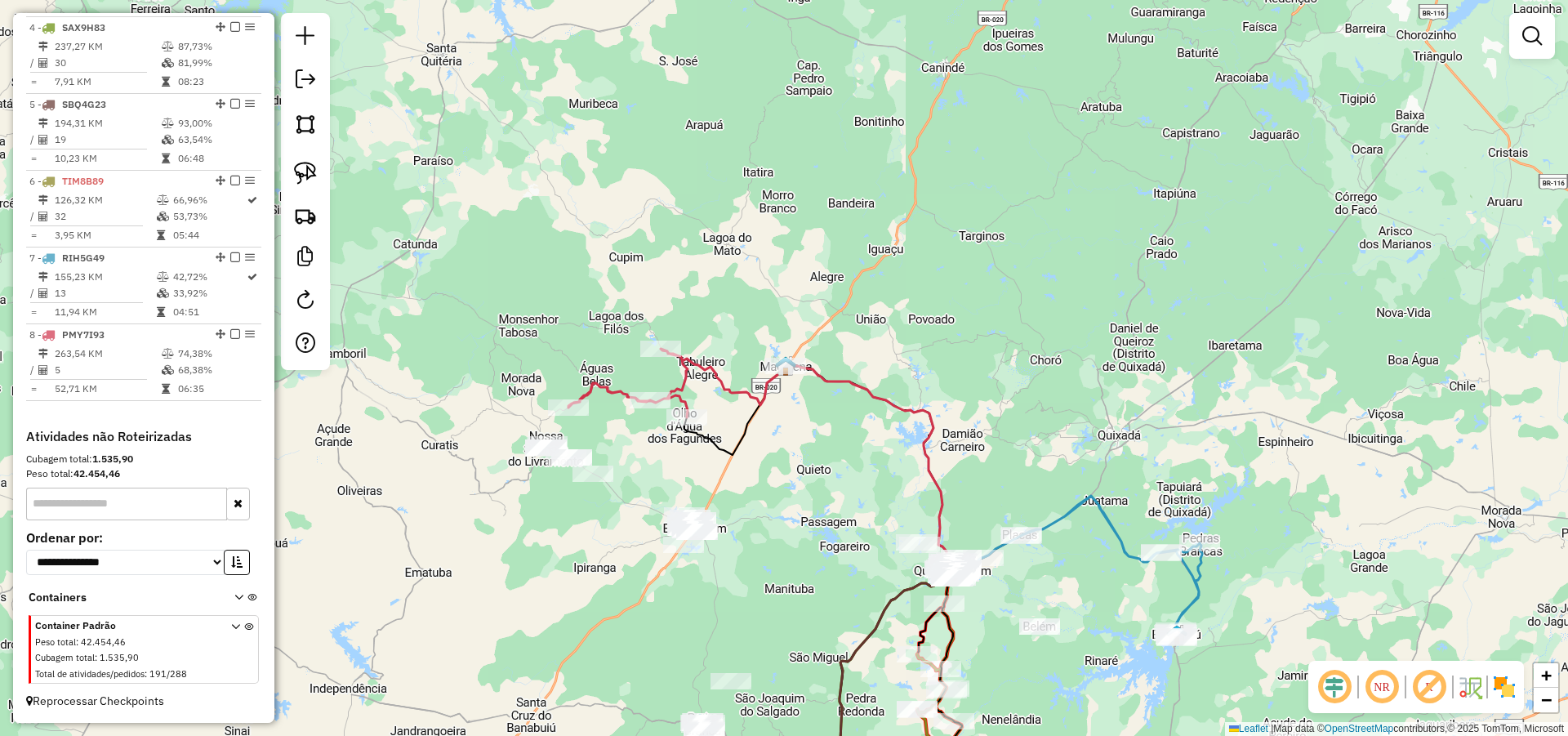
drag, startPoint x: 766, startPoint y: 486, endPoint x: 788, endPoint y: 415, distance: 74.3
click at [788, 416] on div "Janela de atendimento Grade de atendimento Capacidade Transportadoras Veículos …" at bounding box center [784, 368] width 1568 height 736
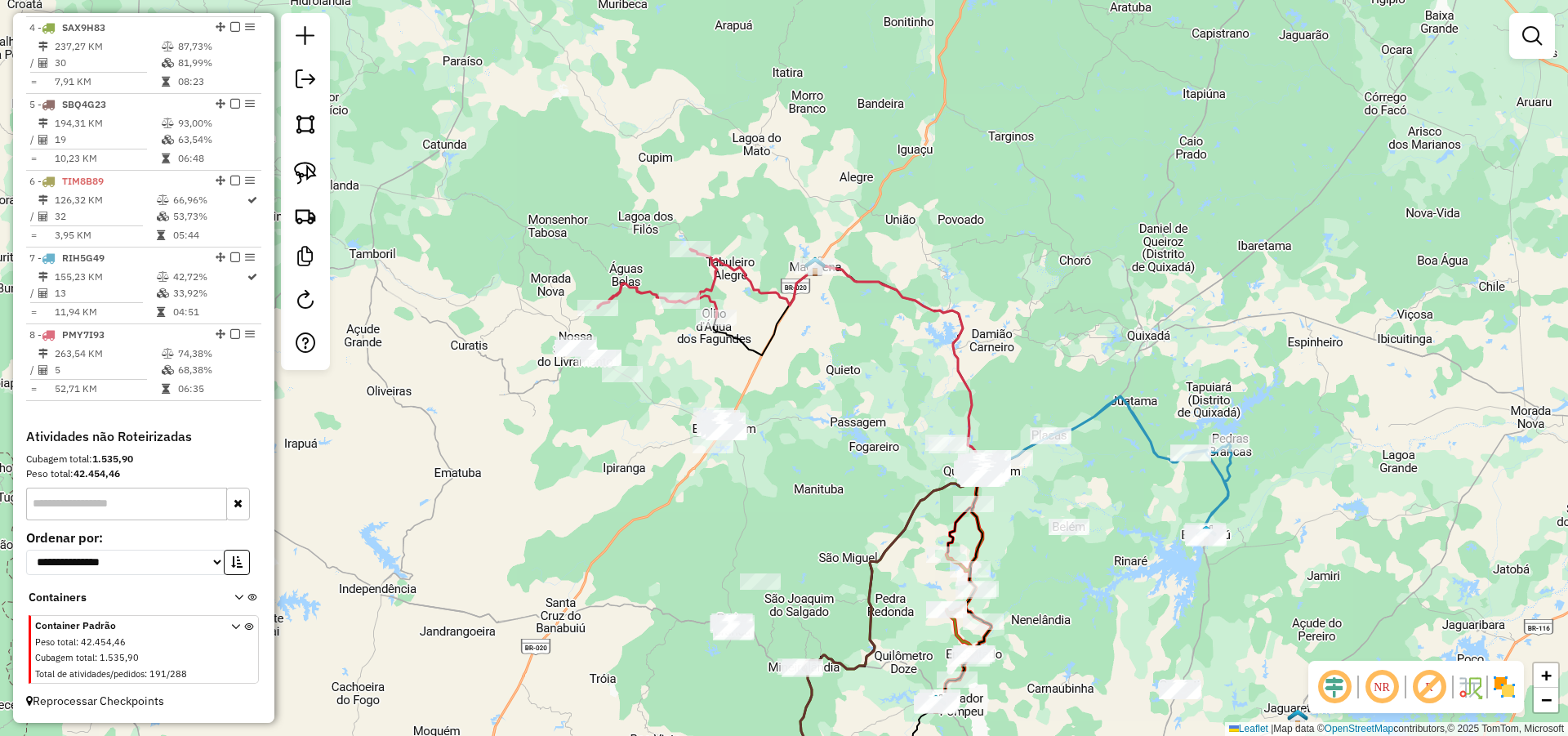
drag, startPoint x: 790, startPoint y: 432, endPoint x: 796, endPoint y: 417, distance: 16.2
click at [794, 415] on div "Janela de atendimento Grade de atendimento Capacidade Transportadoras Veículos …" at bounding box center [784, 368] width 1568 height 736
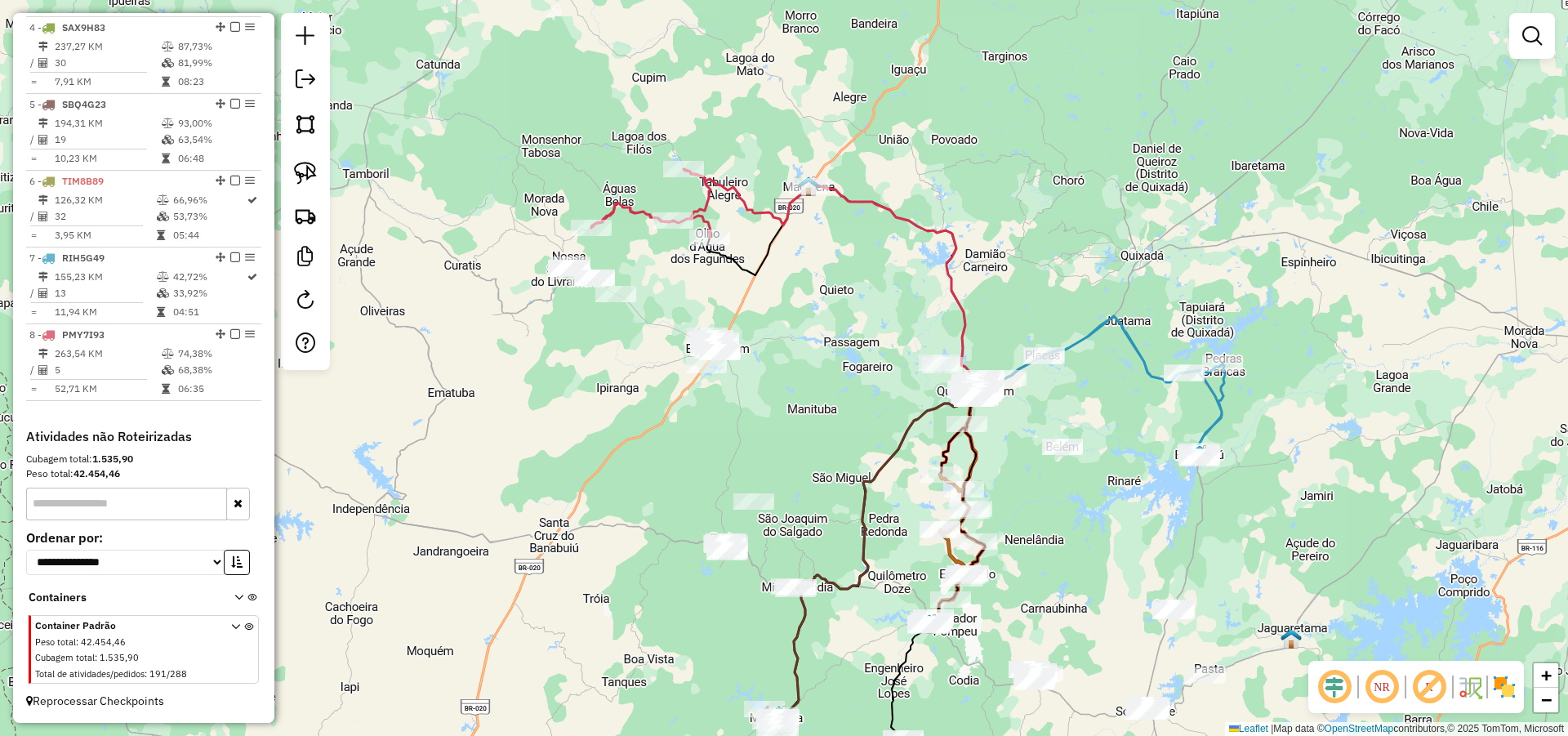
drag, startPoint x: 792, startPoint y: 378, endPoint x: 786, endPoint y: 343, distance: 35.5
click at [790, 343] on div "Janela de atendimento Grade de atendimento Capacidade Transportadoras Veículos …" at bounding box center [784, 368] width 1568 height 736
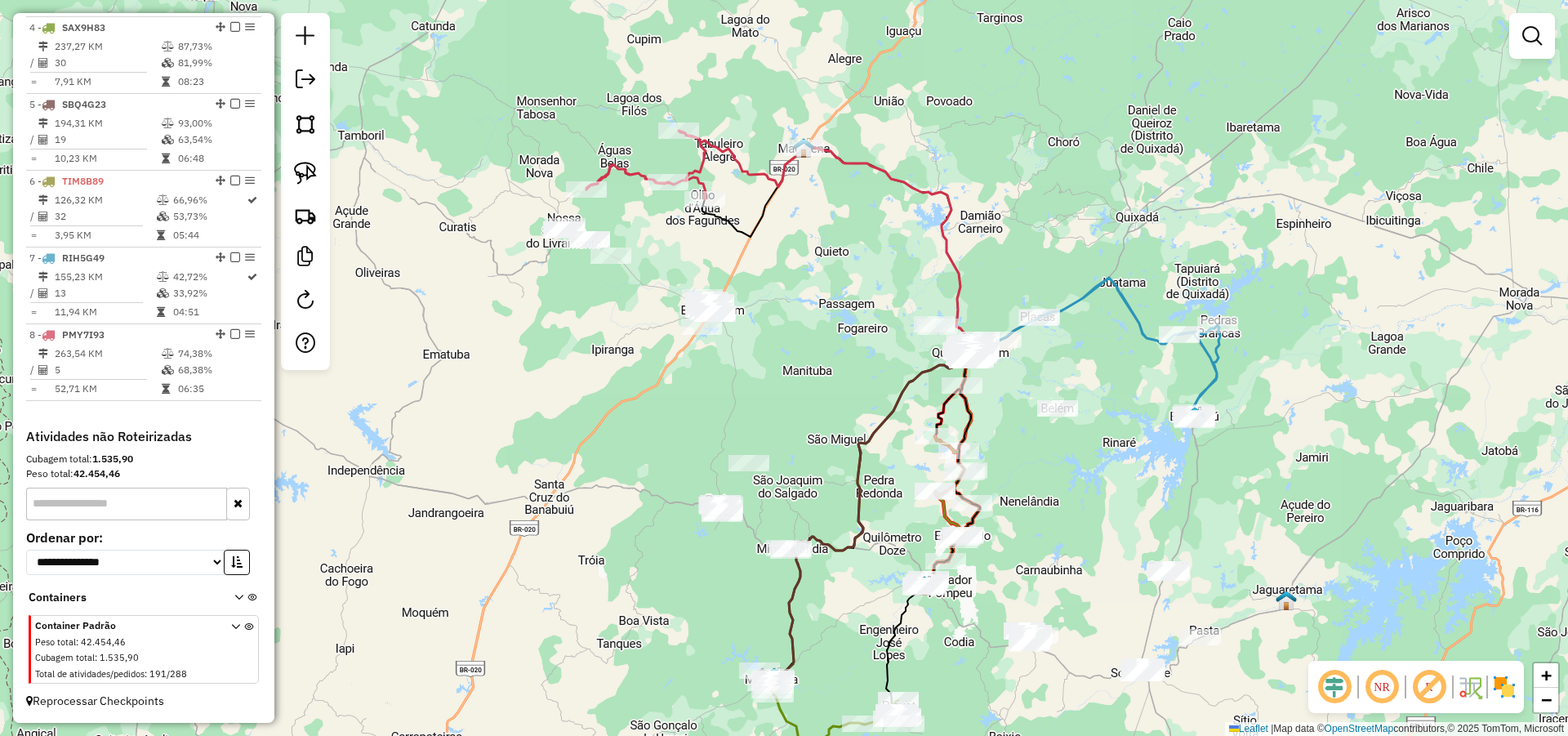
drag, startPoint x: 808, startPoint y: 360, endPoint x: 794, endPoint y: 323, distance: 39.6
click at [794, 323] on div "Janela de atendimento Grade de atendimento Capacidade Transportadoras Veículos …" at bounding box center [784, 368] width 1568 height 736
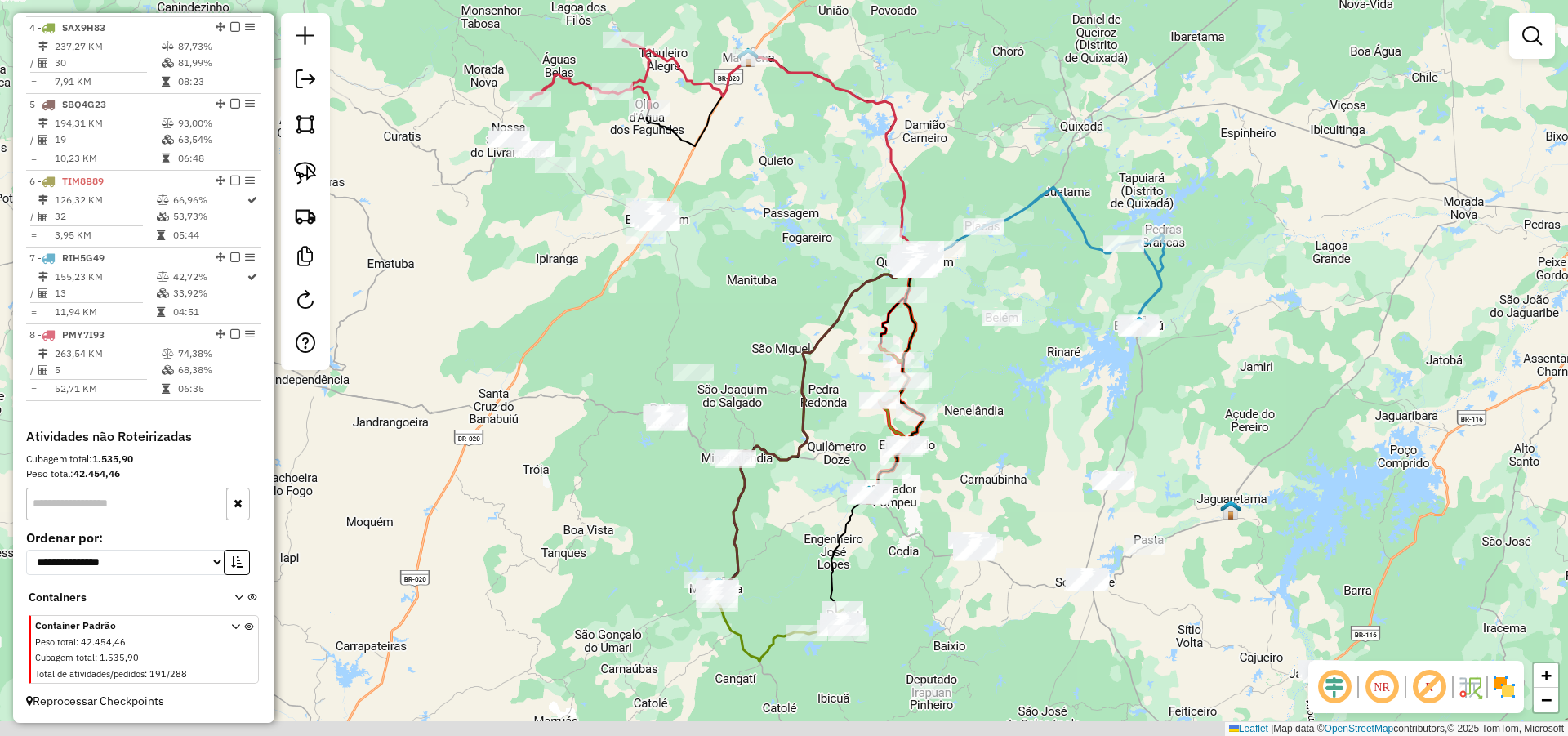
drag, startPoint x: 757, startPoint y: 356, endPoint x: 739, endPoint y: 342, distance: 22.8
click at [745, 342] on div "Janela de atendimento Grade de atendimento Capacidade Transportadoras Veículos …" at bounding box center [784, 368] width 1568 height 736
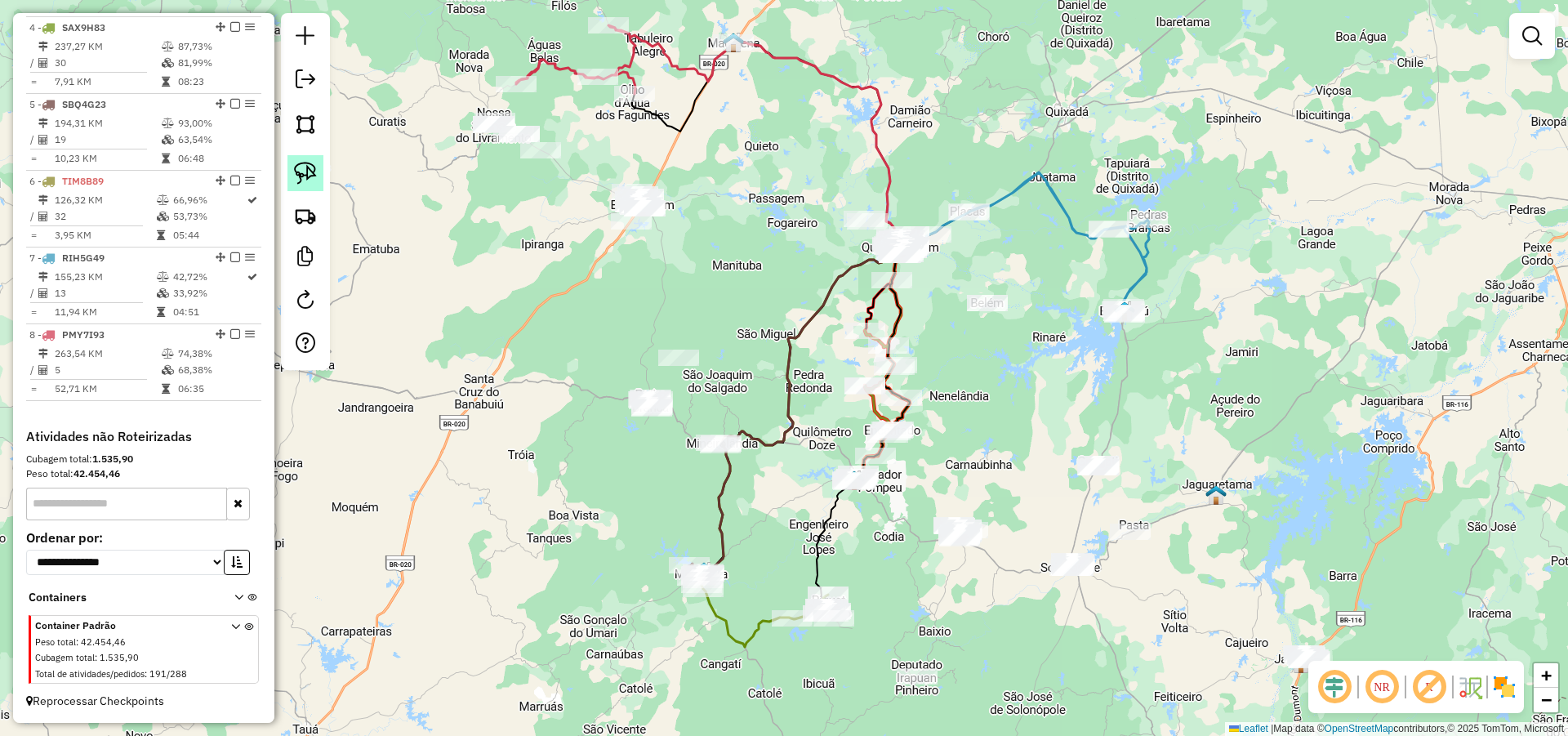
click at [312, 175] on img at bounding box center [305, 173] width 23 height 23
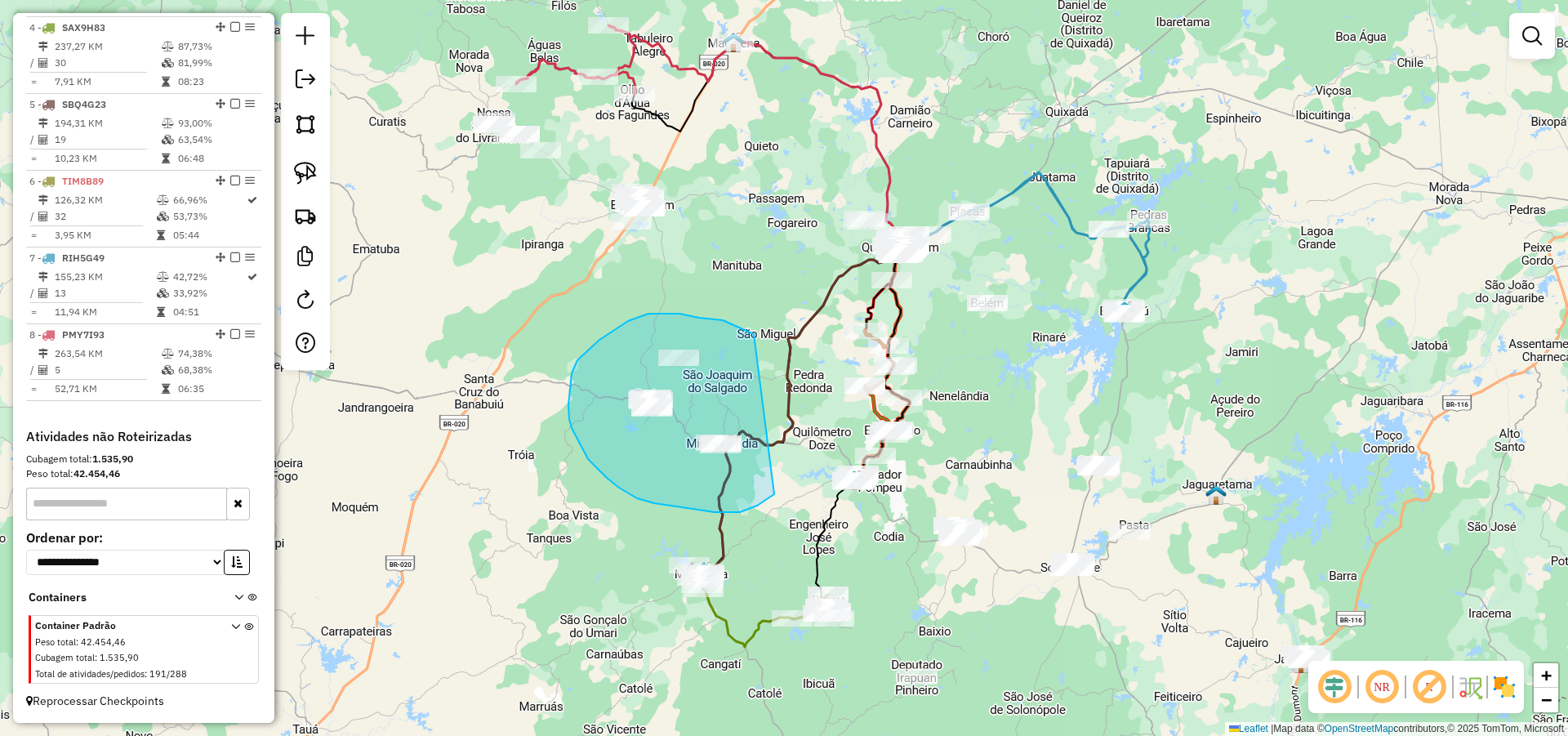
drag, startPoint x: 662, startPoint y: 313, endPoint x: 784, endPoint y: 486, distance: 211.7
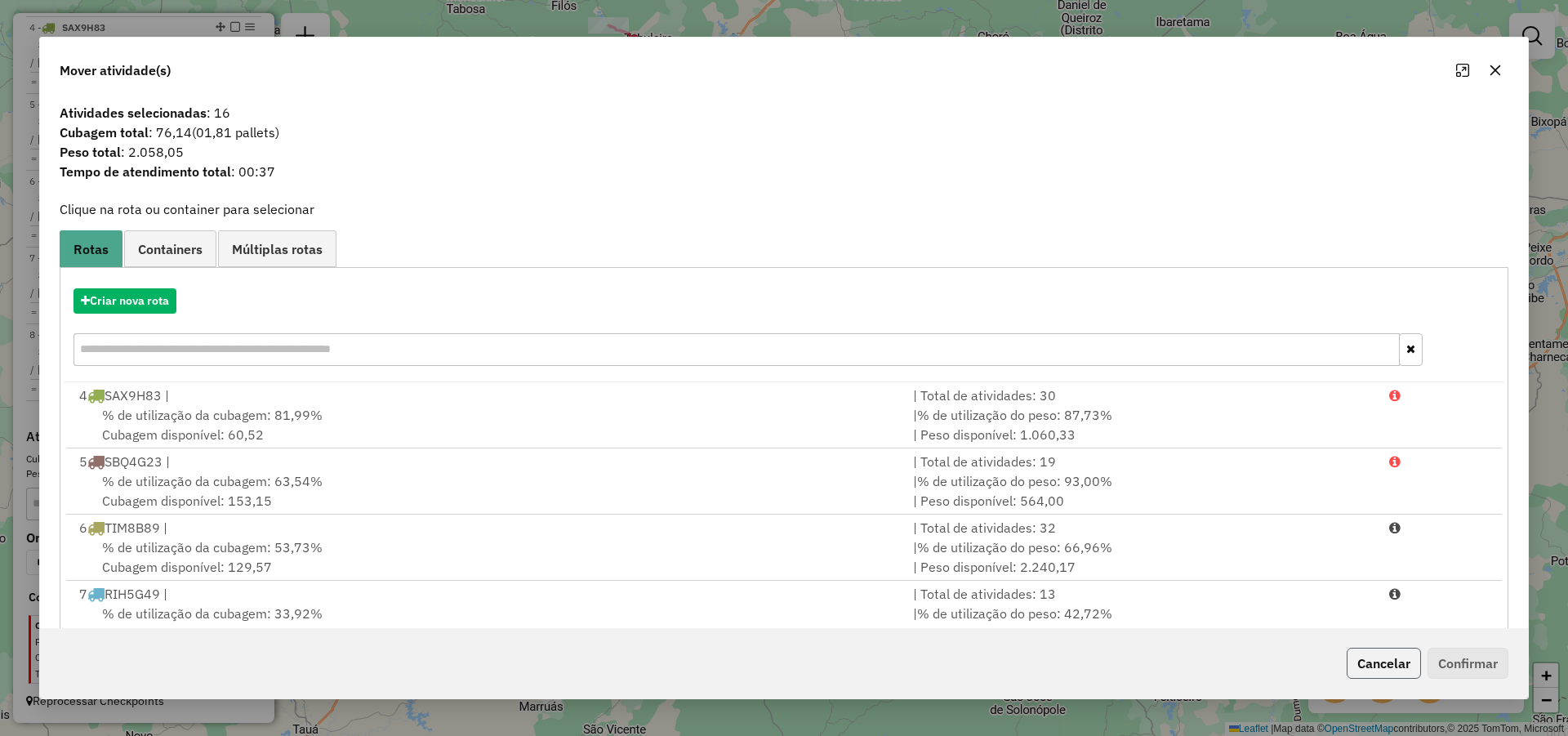
click at [1391, 658] on button "Cancelar" at bounding box center [1384, 663] width 74 height 31
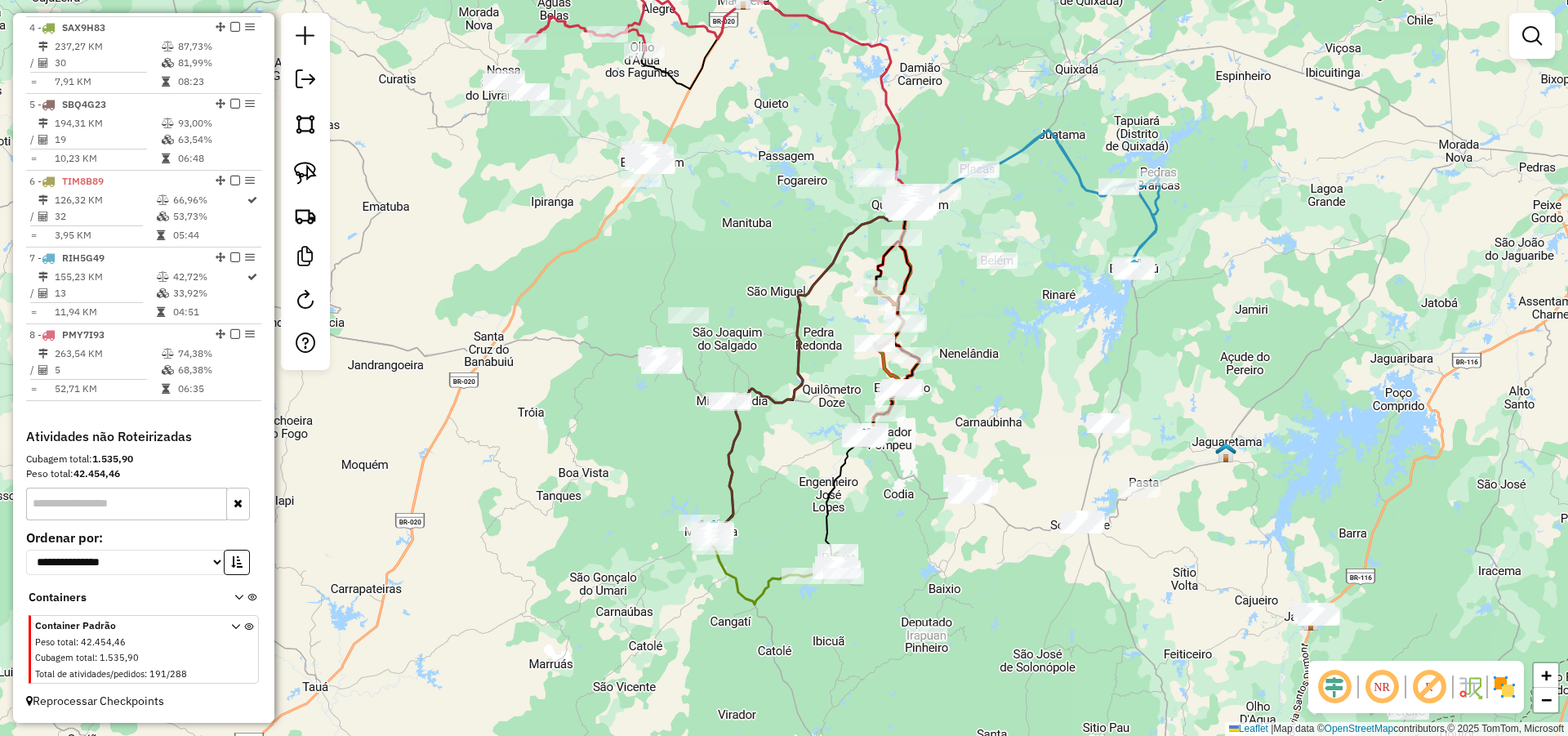
drag, startPoint x: 1051, startPoint y: 356, endPoint x: 1058, endPoint y: 323, distance: 33.7
click at [1057, 323] on div "Janela de atendimento Grade de atendimento Capacidade Transportadoras Veículos …" at bounding box center [784, 368] width 1568 height 736
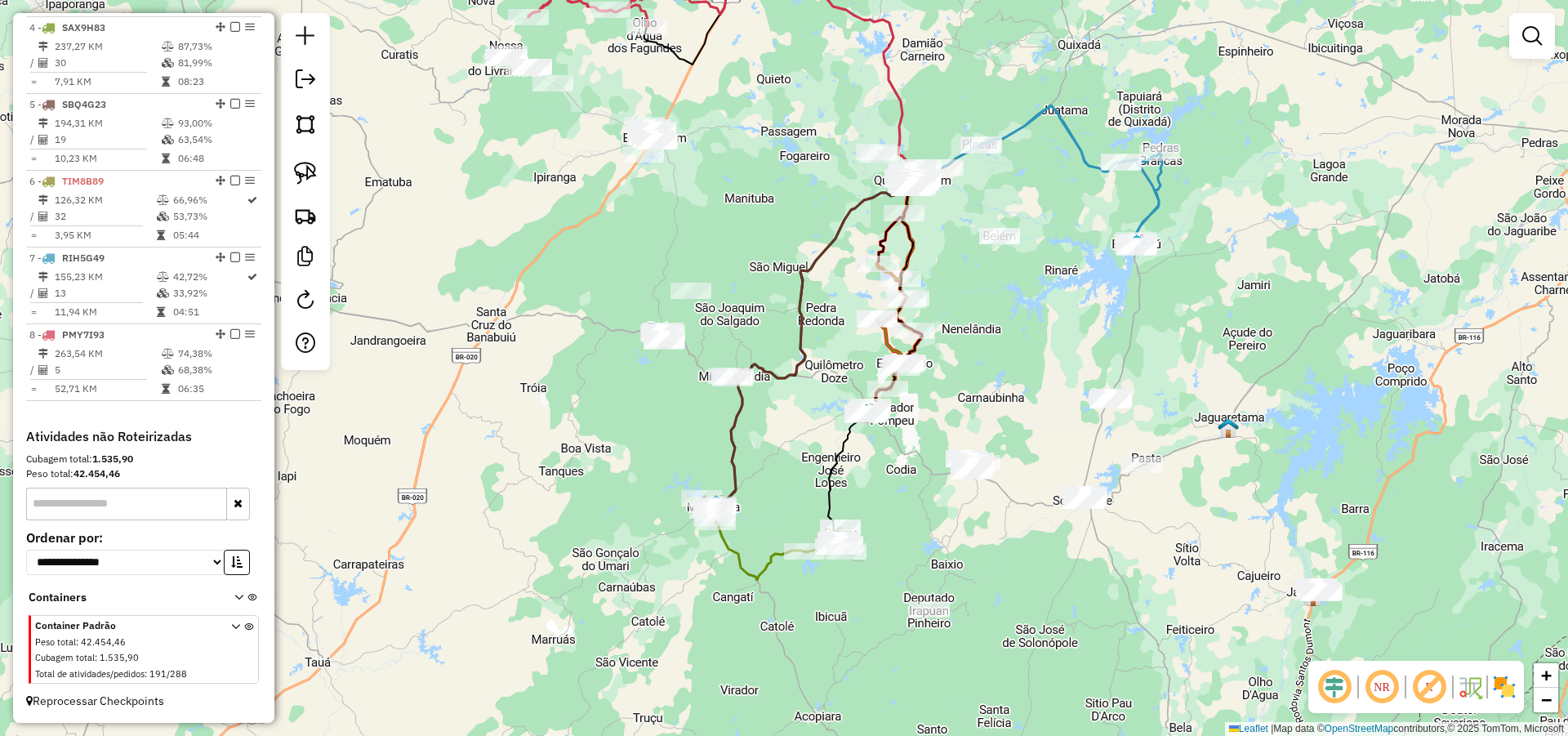
drag, startPoint x: 1024, startPoint y: 362, endPoint x: 1015, endPoint y: 322, distance: 41.0
click at [1016, 323] on div "Janela de atendimento Grade de atendimento Capacidade Transportadoras Veículos …" at bounding box center [784, 368] width 1568 height 736
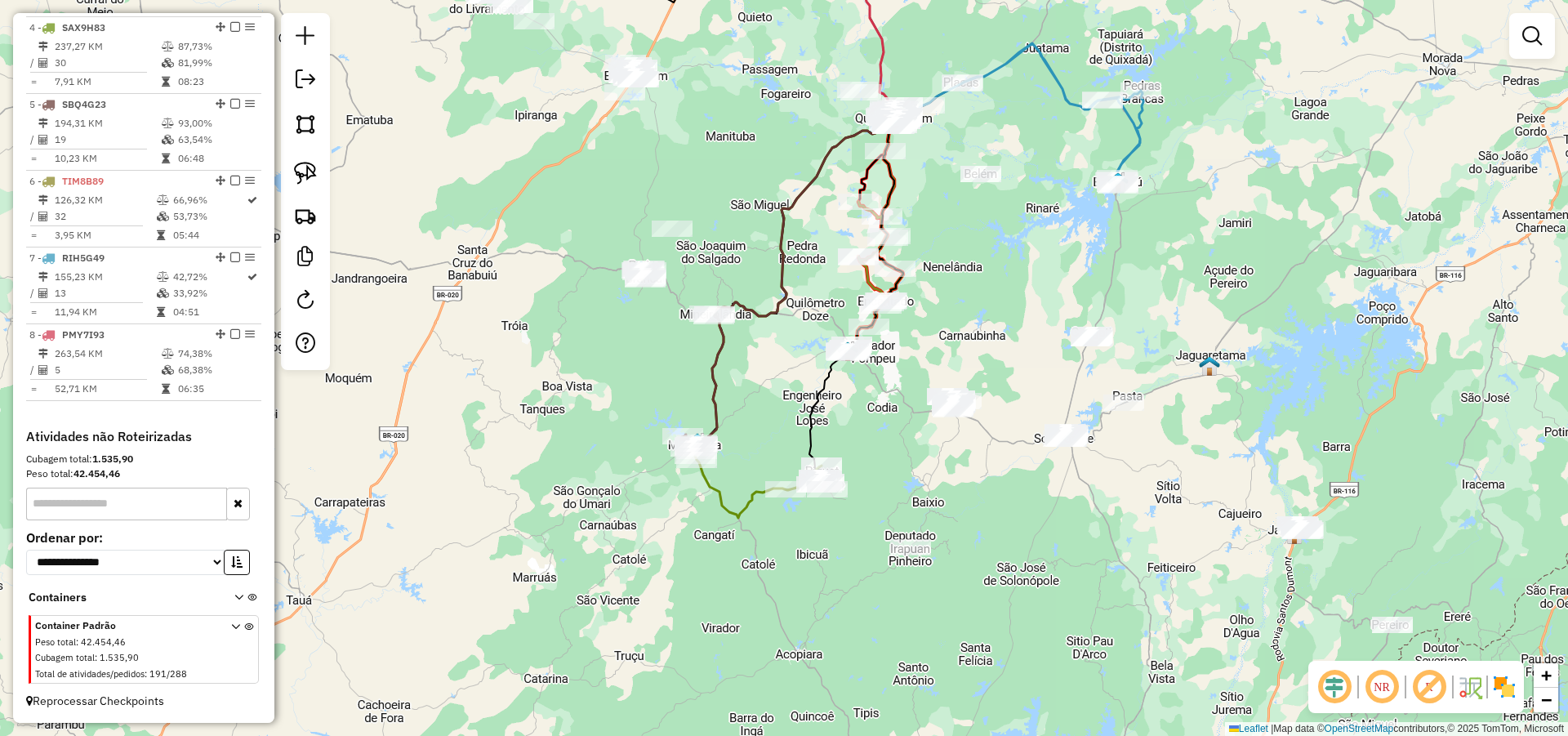
drag, startPoint x: 1231, startPoint y: 387, endPoint x: 1221, endPoint y: 372, distance: 18.0
click at [1221, 372] on div "Janela de atendimento Grade de atendimento Capacidade Transportadoras Veículos …" at bounding box center [784, 368] width 1568 height 736
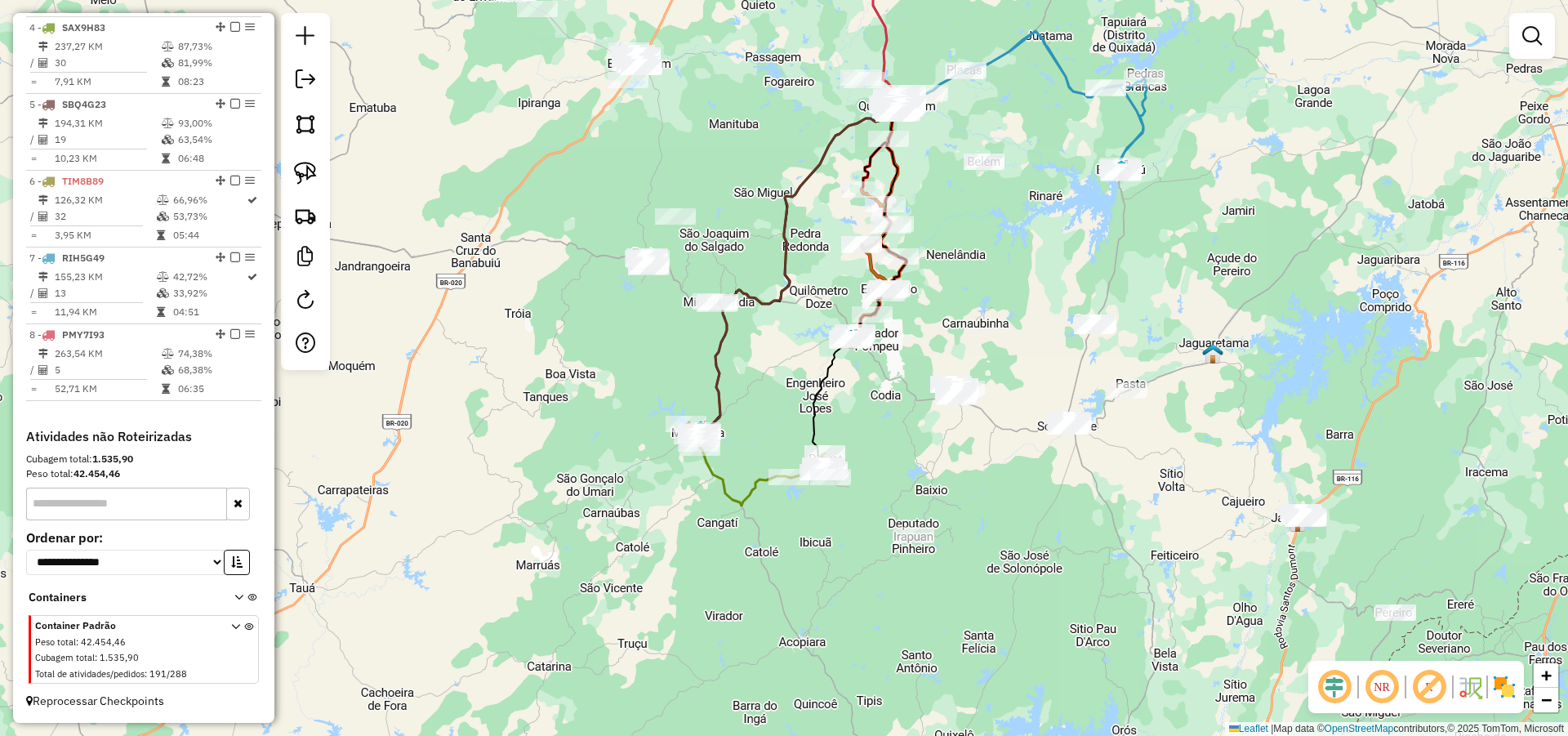
click at [1024, 317] on div "Janela de atendimento Grade de atendimento Capacidade Transportadoras Veículos …" at bounding box center [784, 368] width 1568 height 736
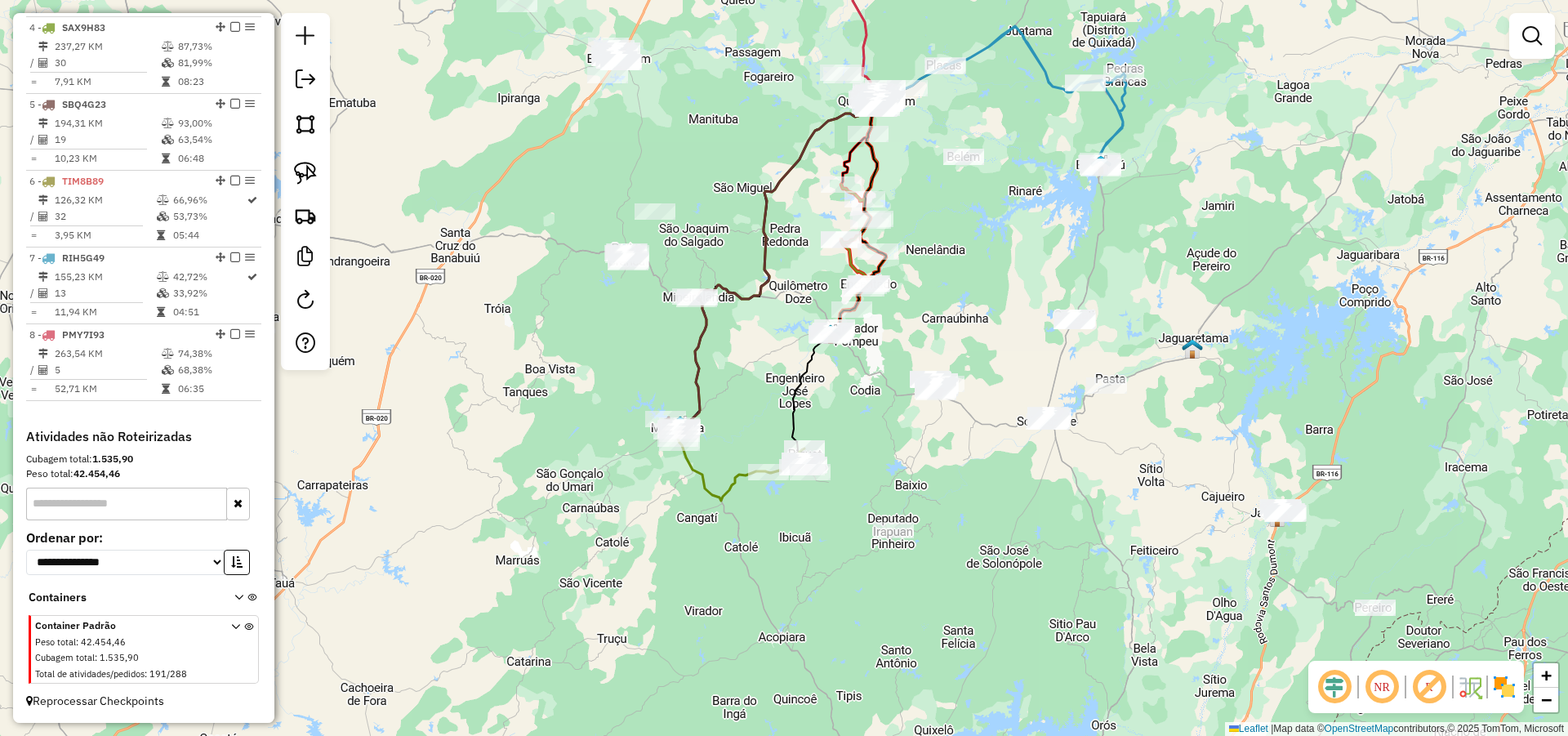
drag, startPoint x: 752, startPoint y: 310, endPoint x: 718, endPoint y: 304, distance: 34.5
click at [718, 304] on div "Janela de atendimento Grade de atendimento Capacidade Transportadoras Veículos …" at bounding box center [784, 368] width 1568 height 736
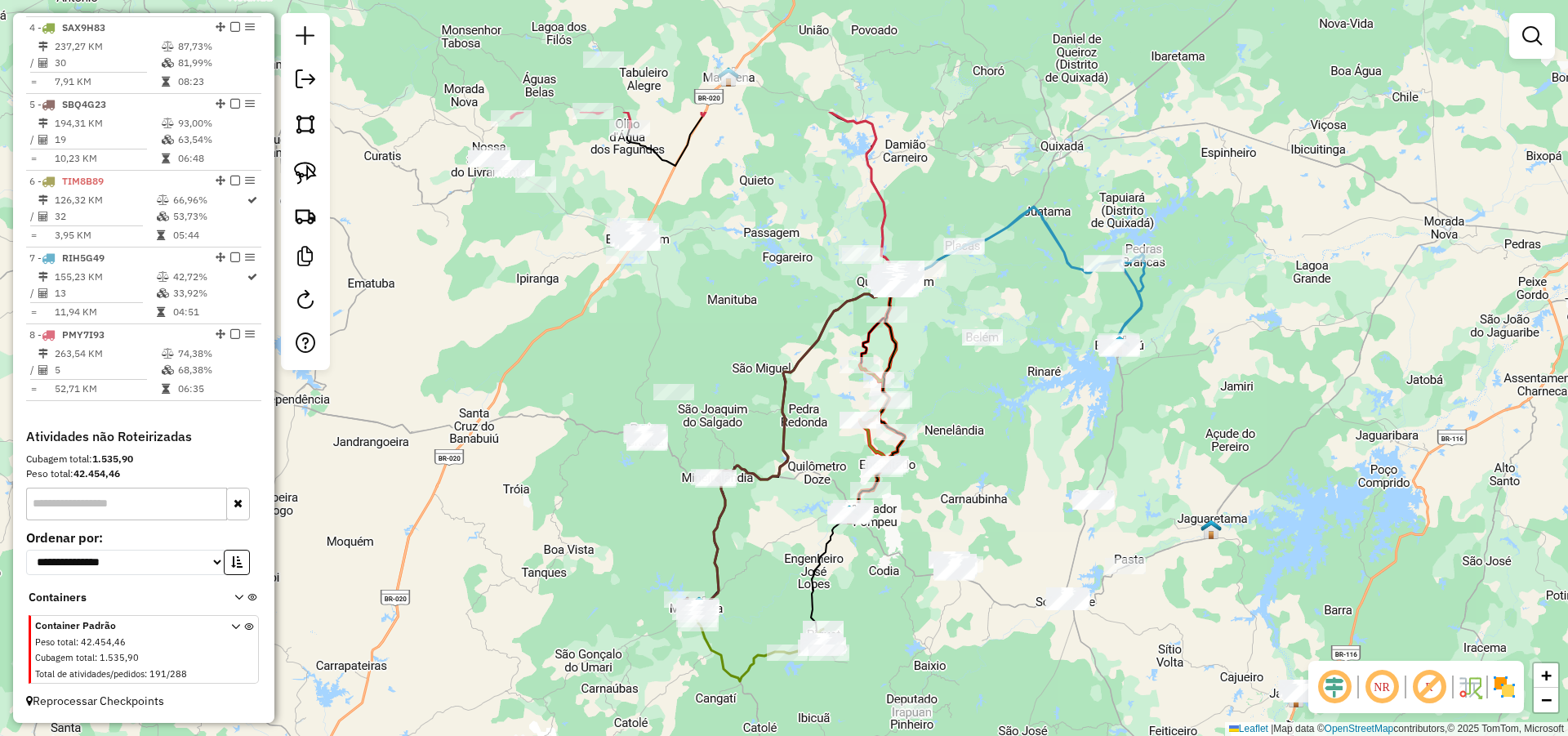
drag, startPoint x: 748, startPoint y: 366, endPoint x: 753, endPoint y: 380, distance: 14.9
click at [753, 380] on div "Janela de atendimento Grade de atendimento Capacidade Transportadoras Veículos …" at bounding box center [784, 368] width 1568 height 736
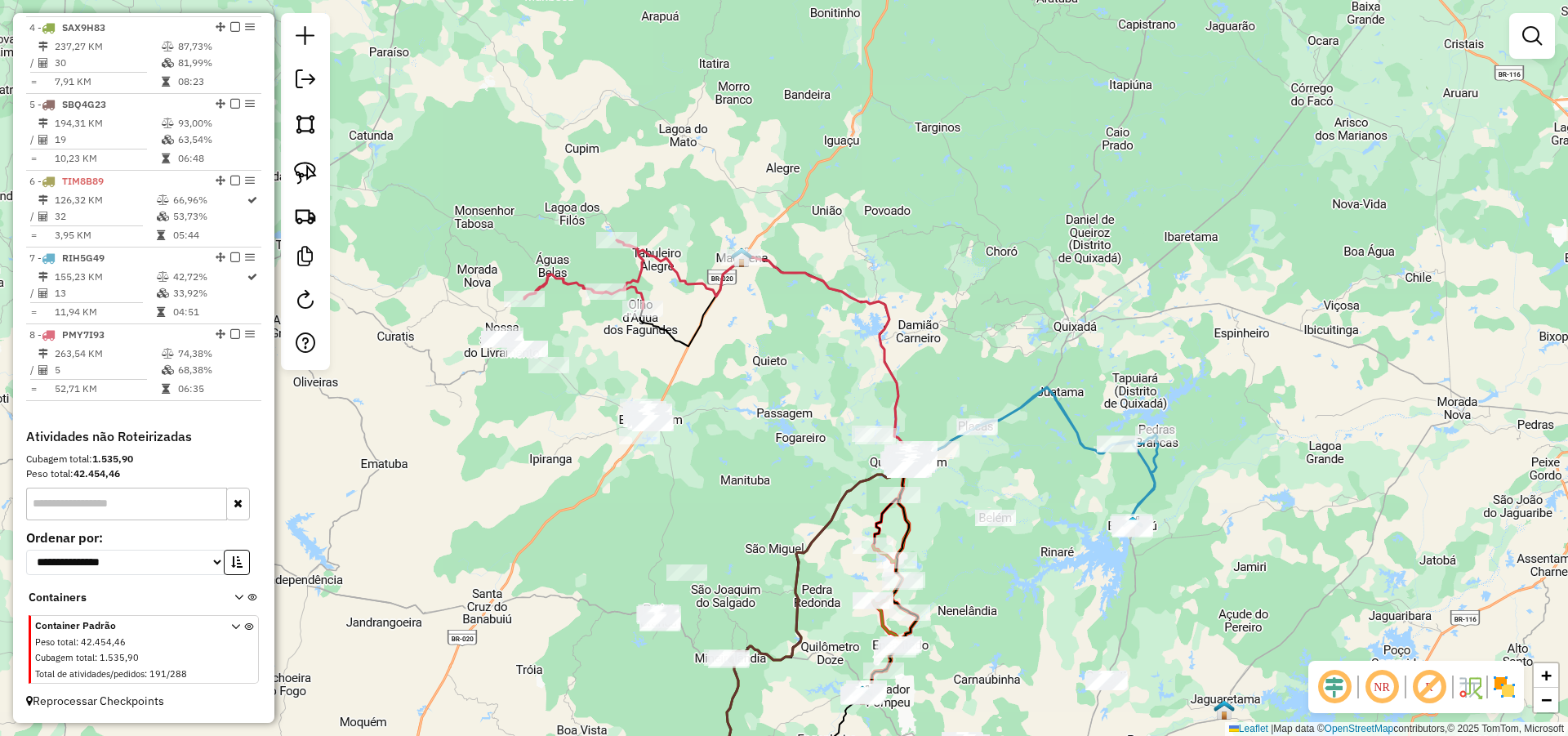
drag, startPoint x: 761, startPoint y: 311, endPoint x: 773, endPoint y: 382, distance: 72.0
click at [770, 385] on div "Janela de atendimento Grade de atendimento Capacidade Transportadoras Veículos …" at bounding box center [784, 368] width 1568 height 736
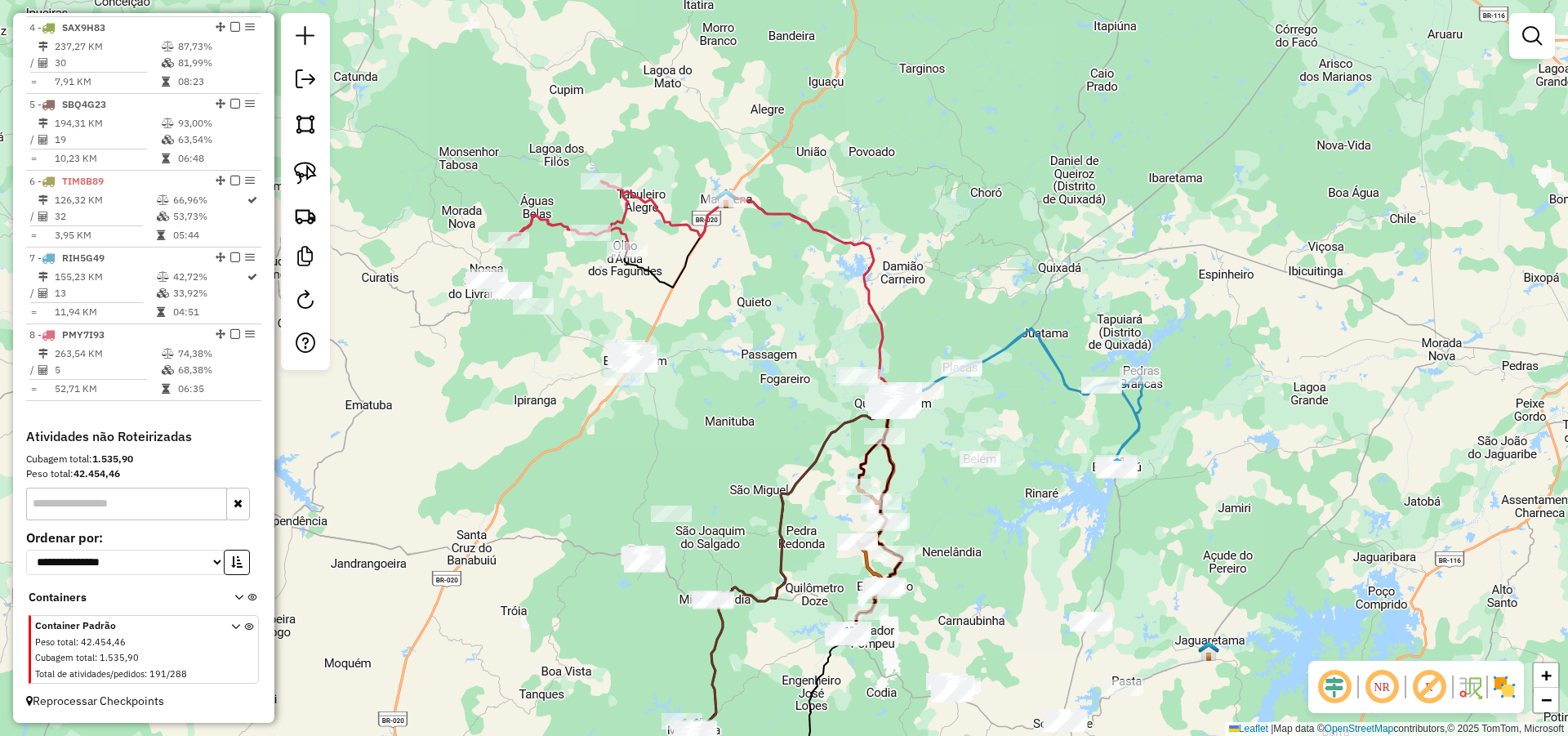
drag, startPoint x: 745, startPoint y: 273, endPoint x: 739, endPoint y: 204, distance: 69.3
click at [735, 201] on div "Janela de atendimento Grade de atendimento Capacidade Transportadoras Veículos …" at bounding box center [784, 368] width 1568 height 736
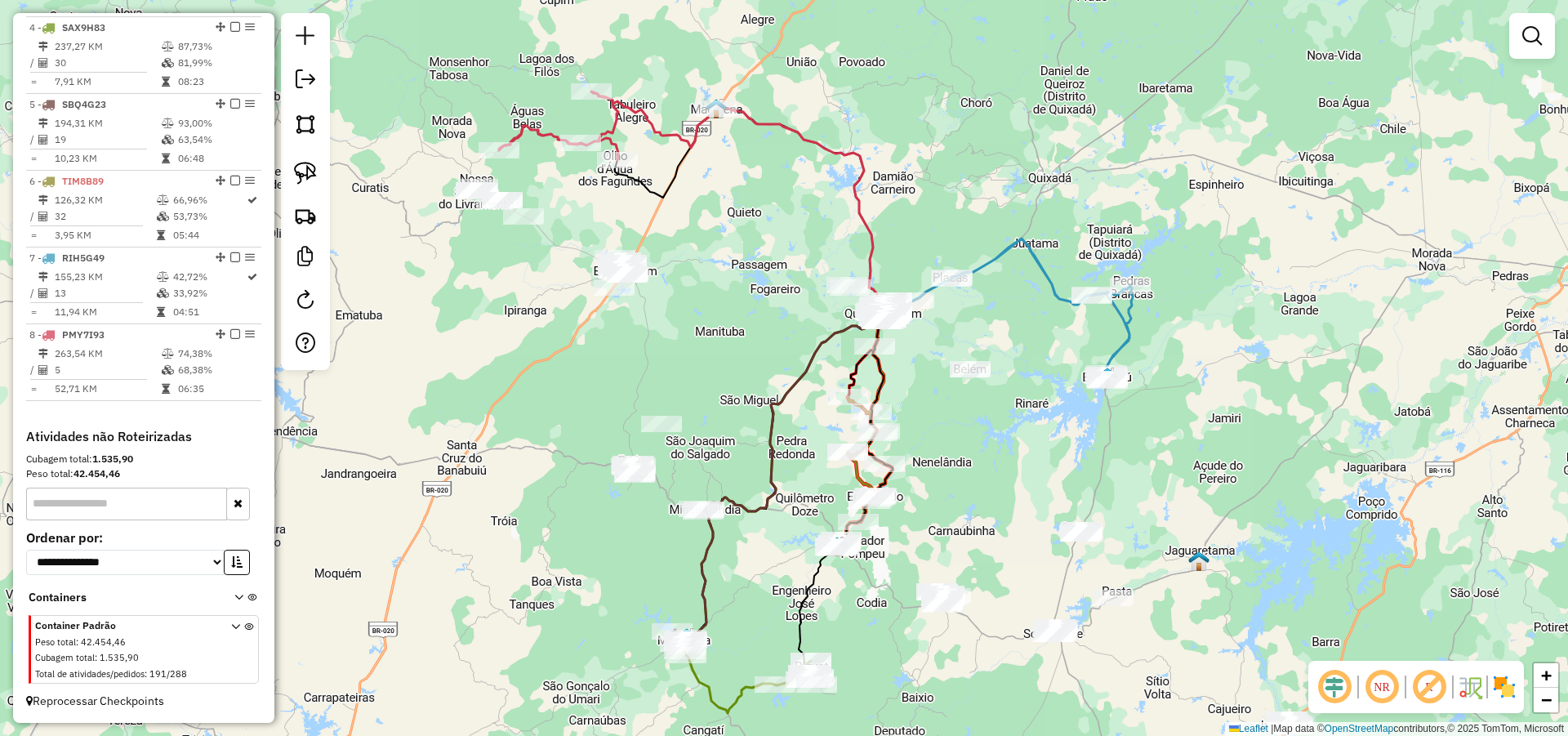
drag, startPoint x: 752, startPoint y: 346, endPoint x: 752, endPoint y: 287, distance: 59.0
click at [752, 288] on div "Janela de atendimento Grade de atendimento Capacidade Transportadoras Veículos …" at bounding box center [784, 368] width 1568 height 736
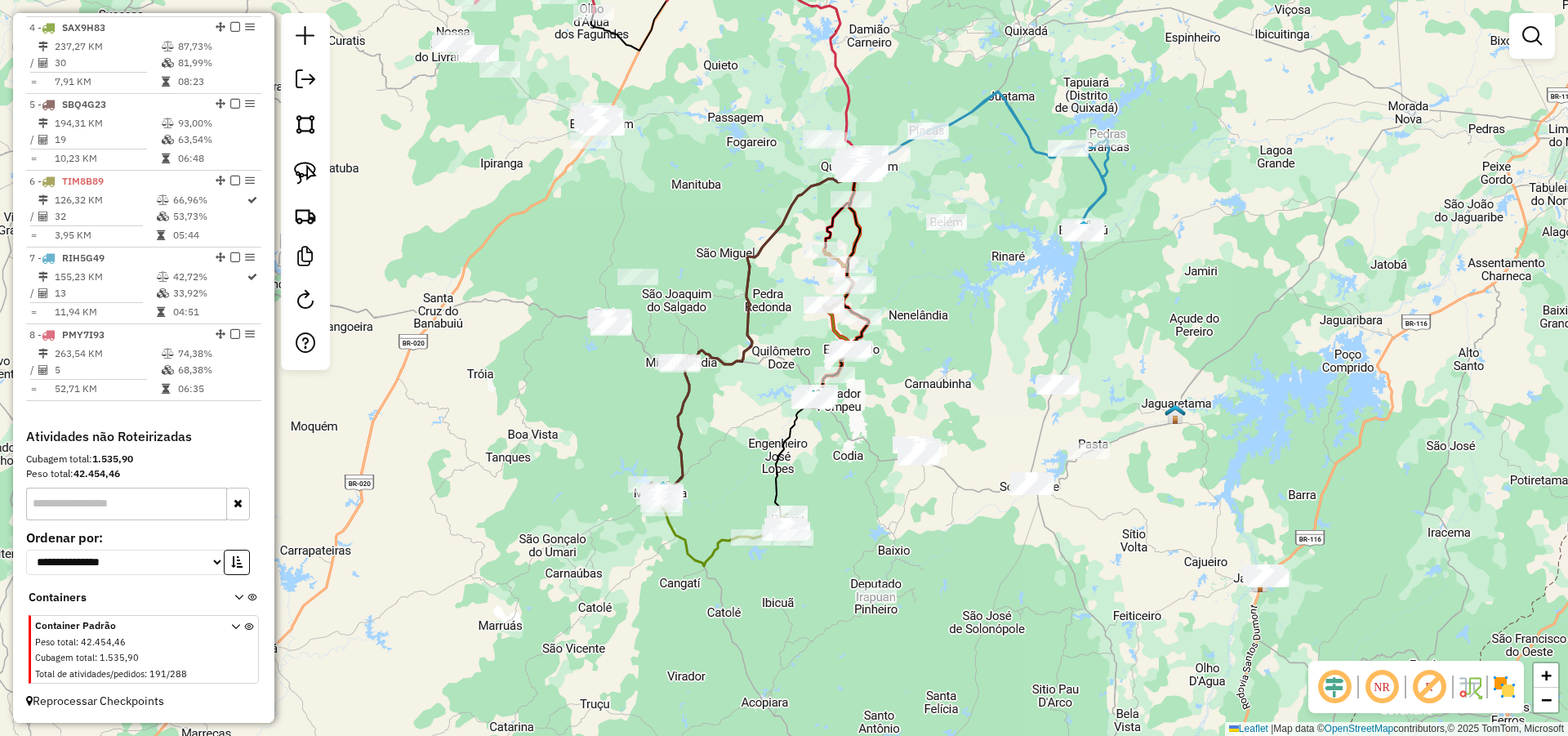
drag, startPoint x: 756, startPoint y: 297, endPoint x: 754, endPoint y: 282, distance: 15.1
click at [754, 282] on icon at bounding box center [757, 329] width 191 height 327
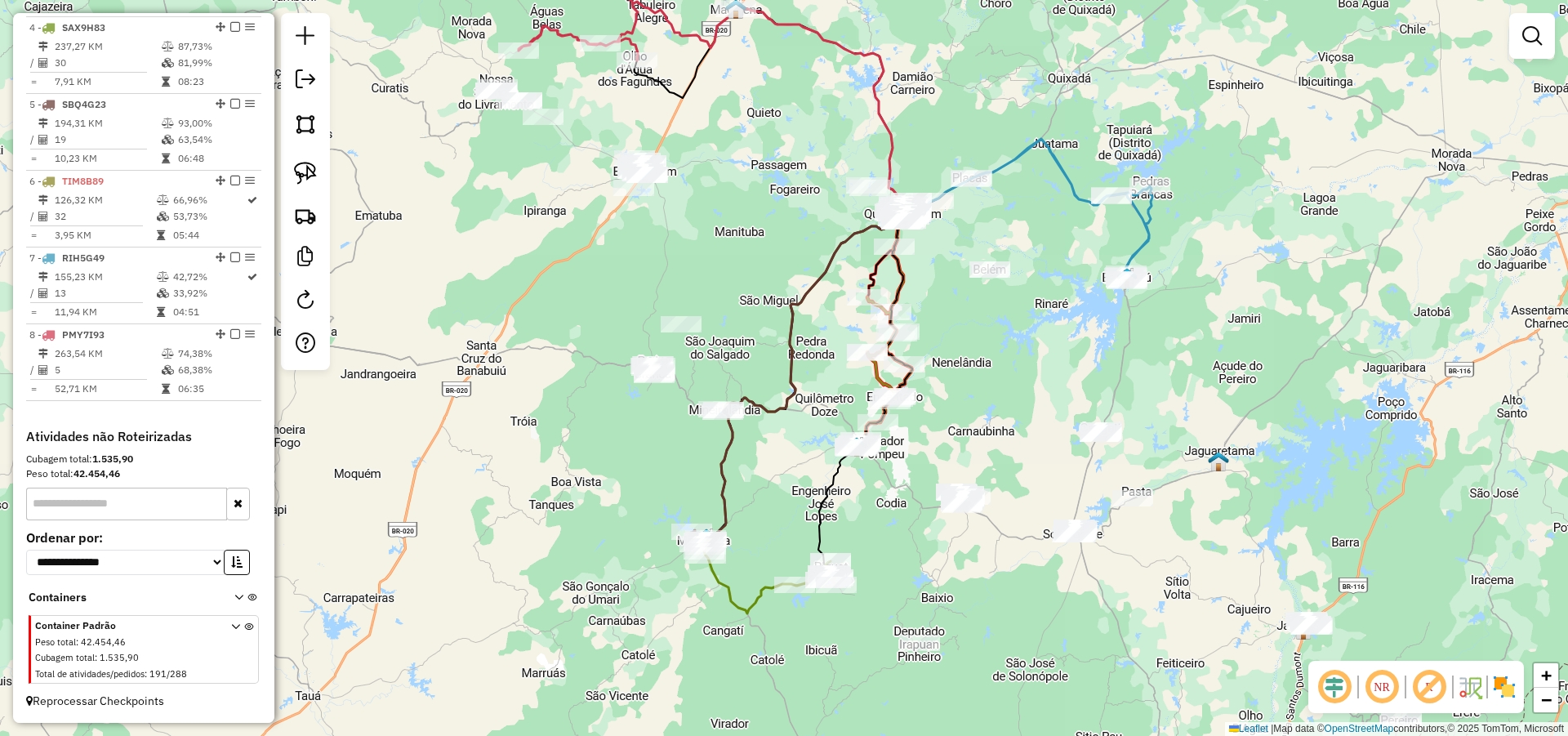
drag, startPoint x: 724, startPoint y: 239, endPoint x: 740, endPoint y: 260, distance: 26.4
click at [740, 260] on div "Janela de atendimento Grade de atendimento Capacidade Transportadoras Veículos …" at bounding box center [784, 368] width 1568 height 736
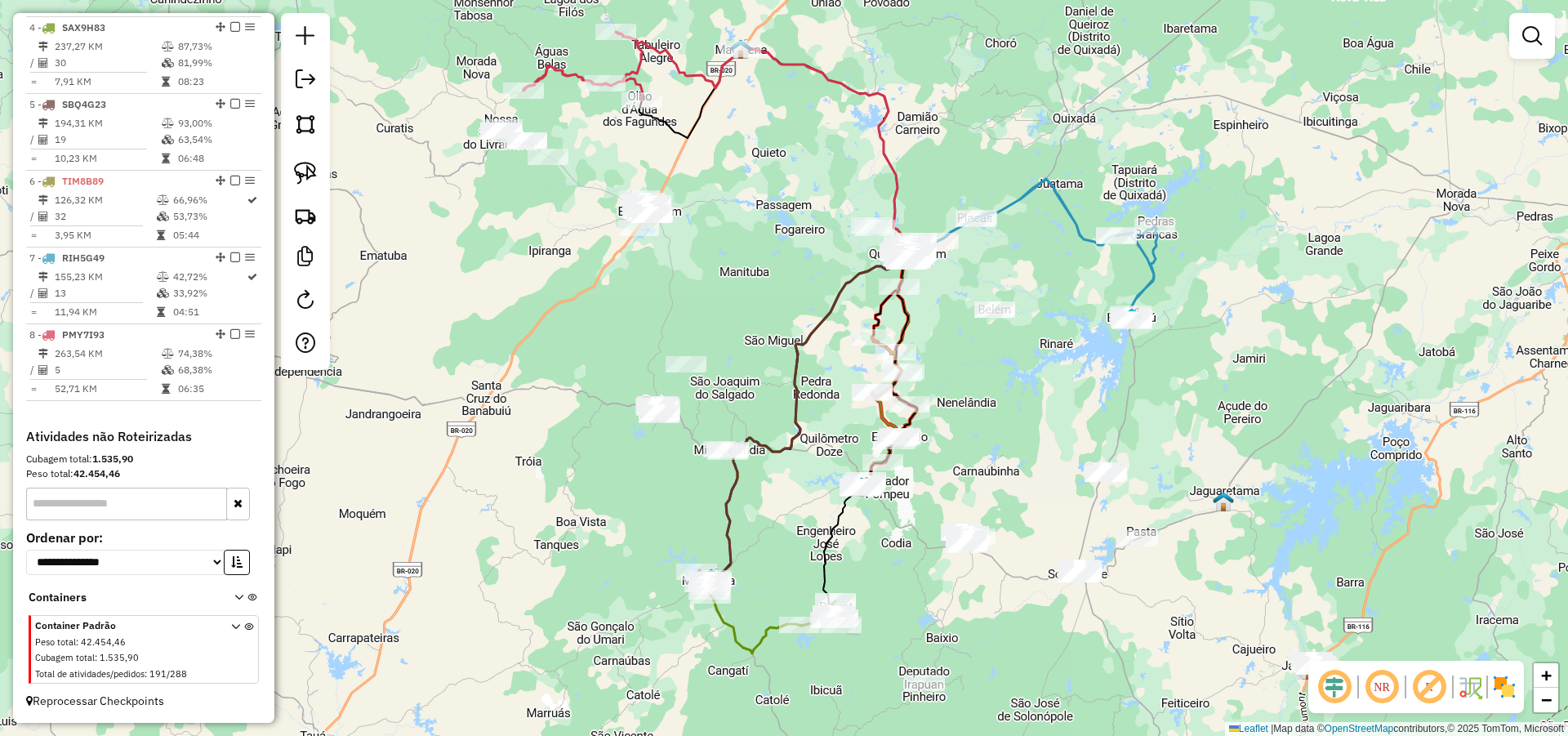
drag, startPoint x: 641, startPoint y: 297, endPoint x: 649, endPoint y: 323, distance: 27.2
click at [648, 323] on div "Janela de atendimento Grade de atendimento Capacidade Transportadoras Veículos …" at bounding box center [784, 368] width 1568 height 736
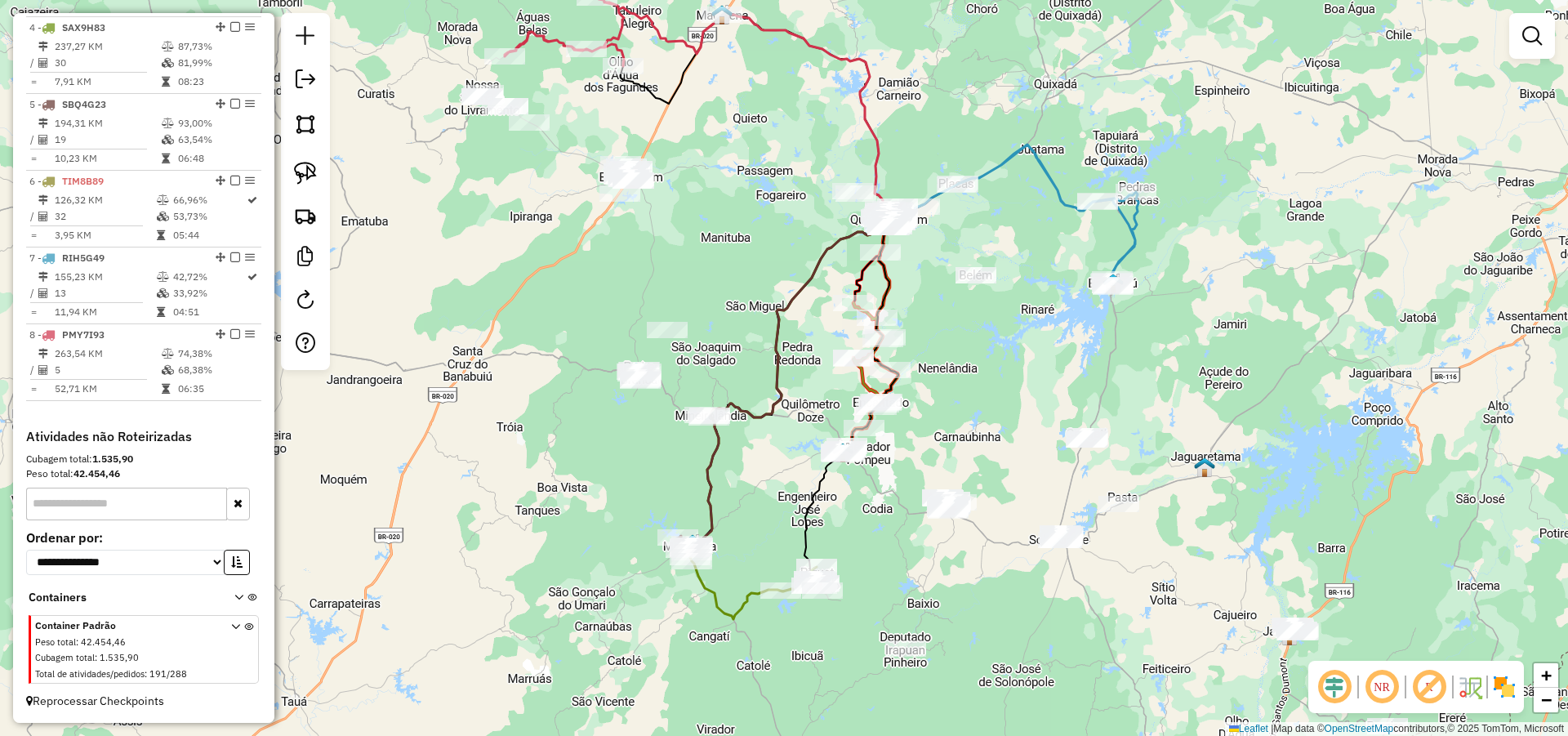
drag, startPoint x: 716, startPoint y: 305, endPoint x: 722, endPoint y: 289, distance: 17.1
click at [699, 272] on div "Janela de atendimento Grade de atendimento Capacidade Transportadoras Veículos …" at bounding box center [784, 368] width 1568 height 736
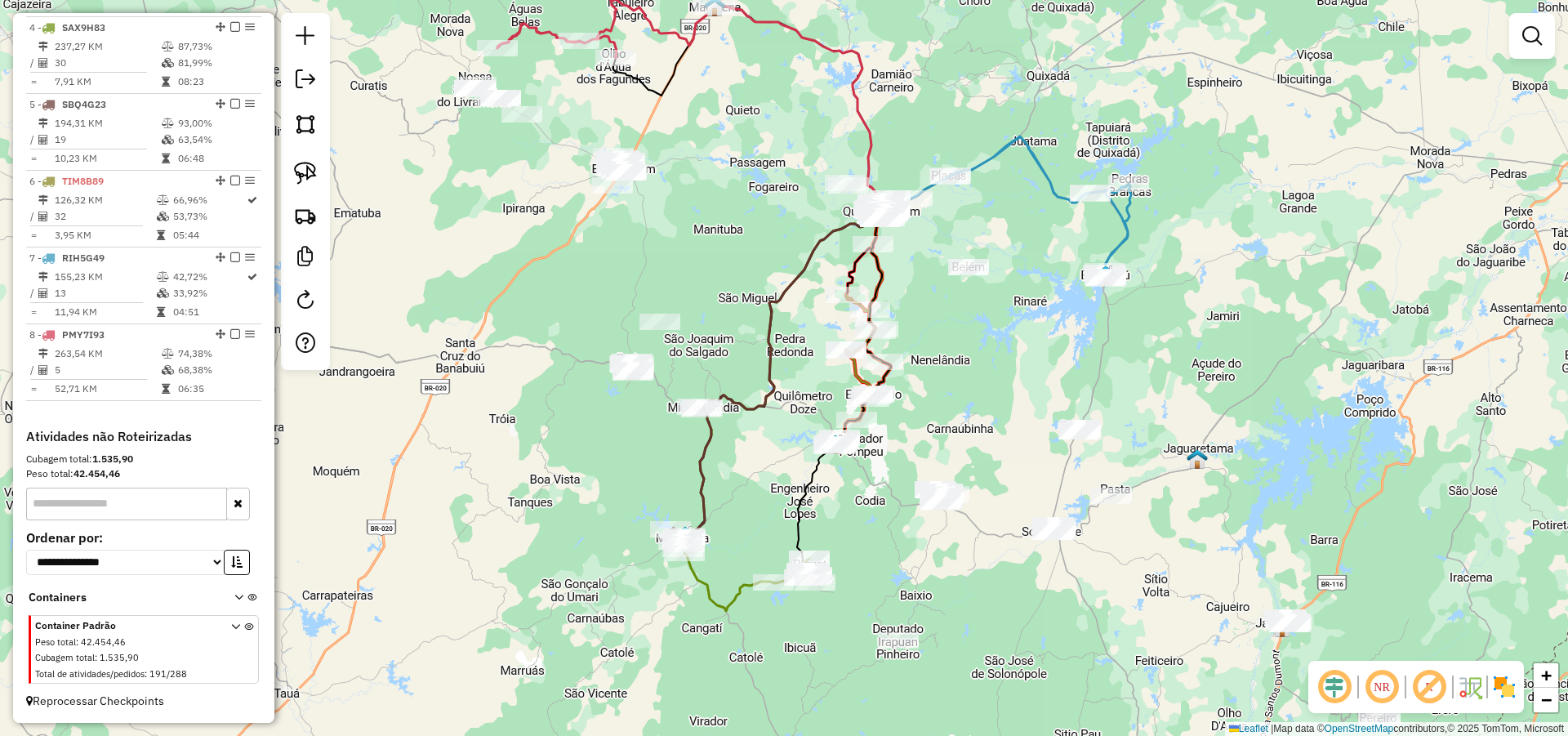
drag, startPoint x: 972, startPoint y: 539, endPoint x: 893, endPoint y: 491, distance: 92.4
click at [894, 494] on div "Janela de atendimento Grade de atendimento Capacidade Transportadoras Veículos …" at bounding box center [784, 368] width 1568 height 736
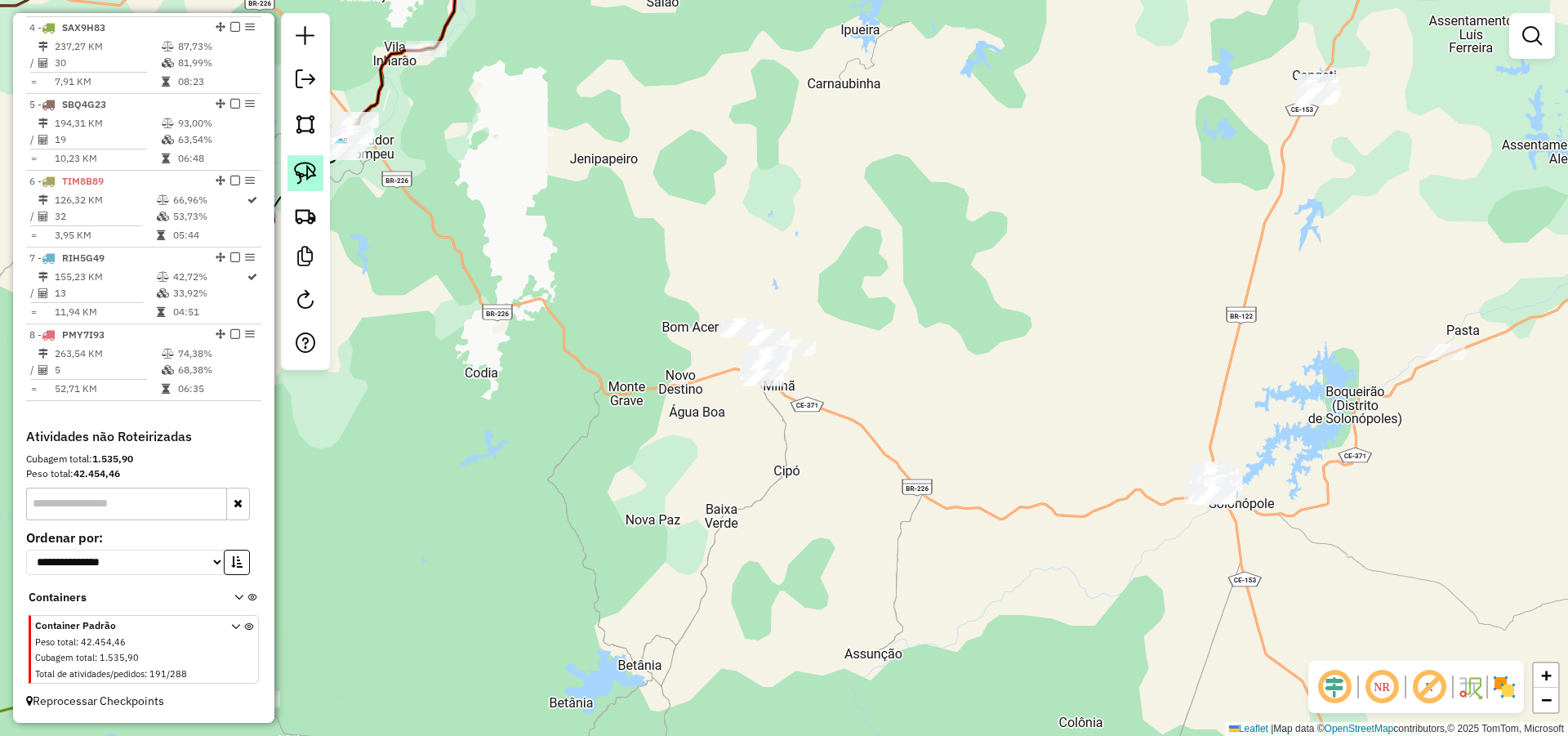
click at [304, 163] on img at bounding box center [305, 173] width 23 height 23
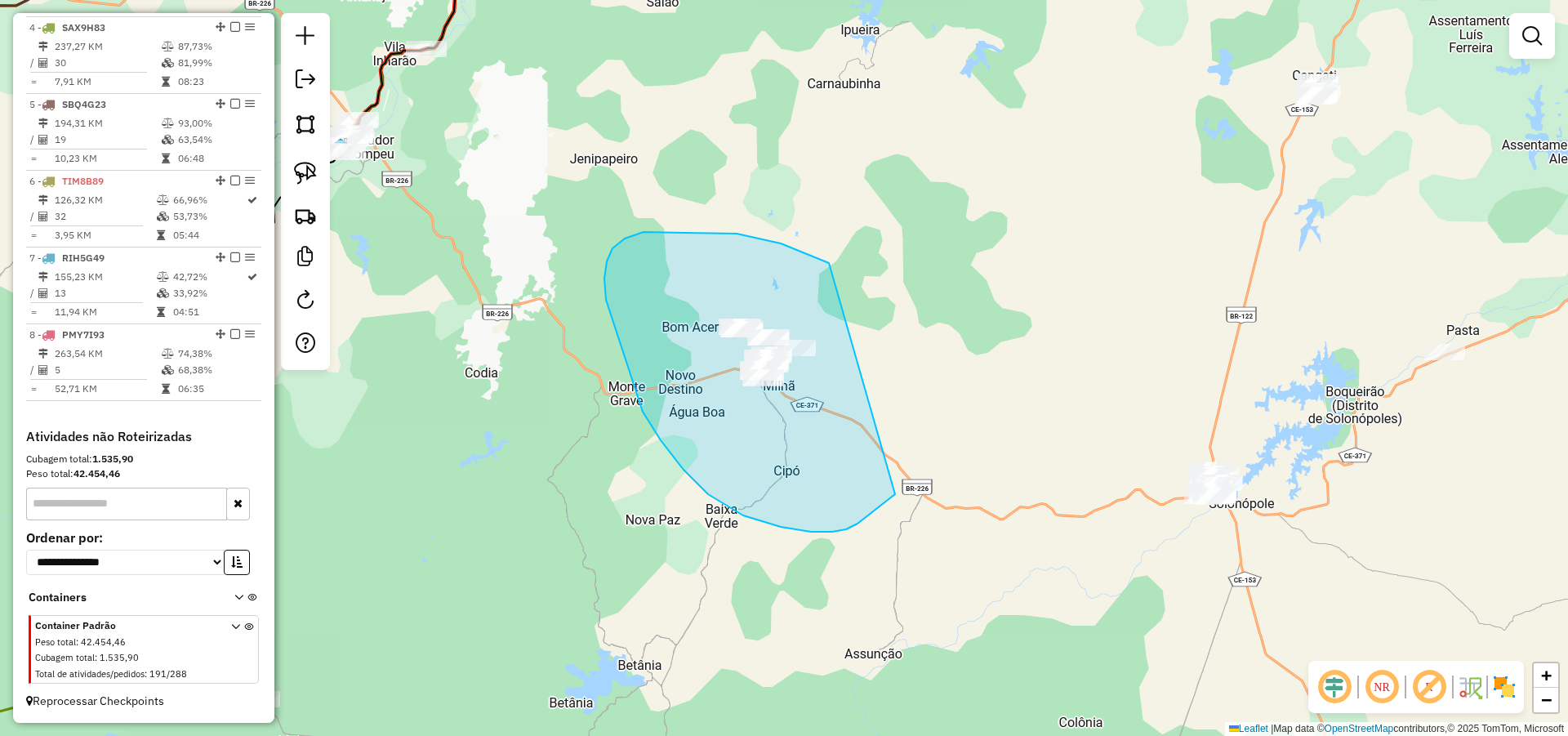
drag, startPoint x: 625, startPoint y: 238, endPoint x: 907, endPoint y: 454, distance: 355.2
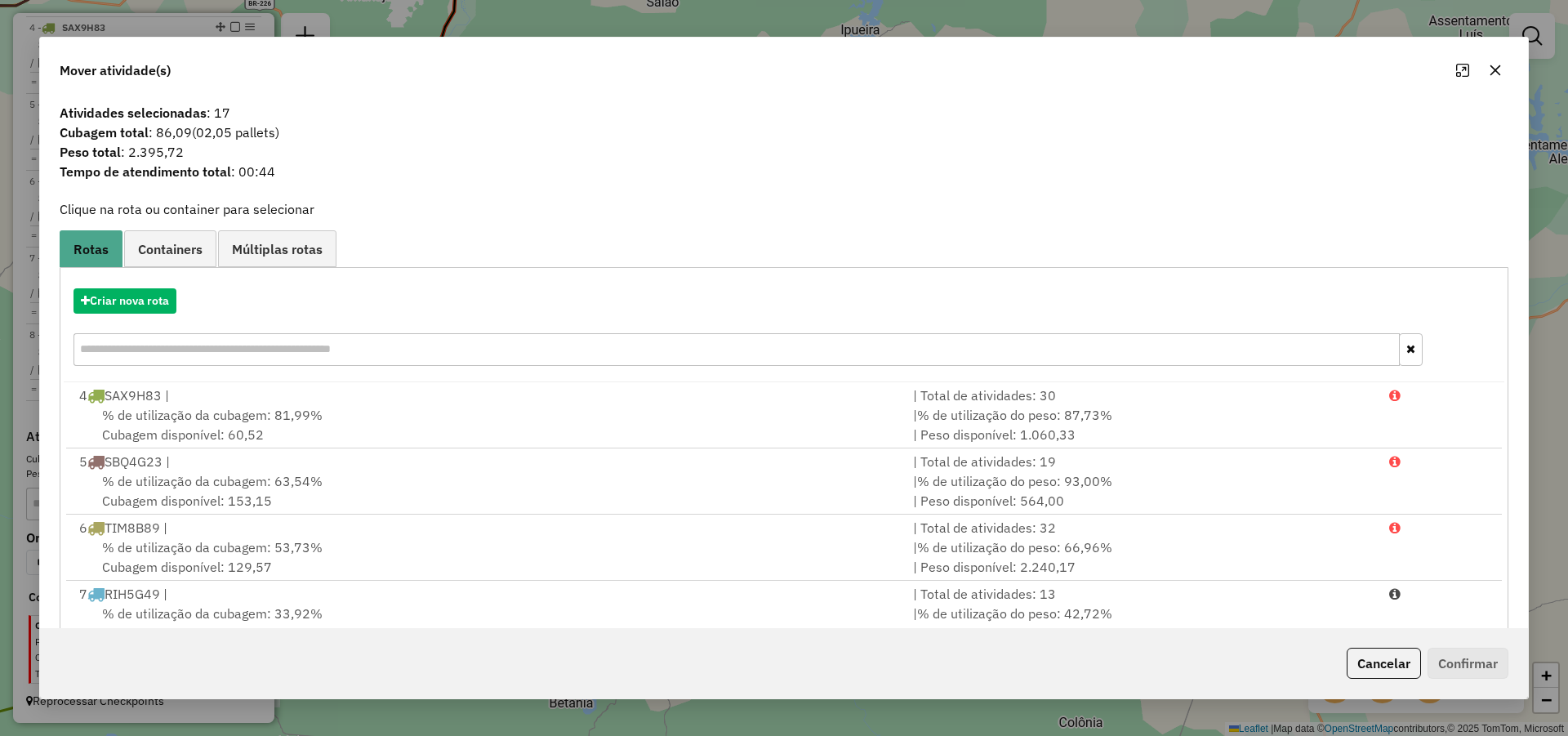
click at [1402, 672] on button "Cancelar" at bounding box center [1384, 663] width 74 height 31
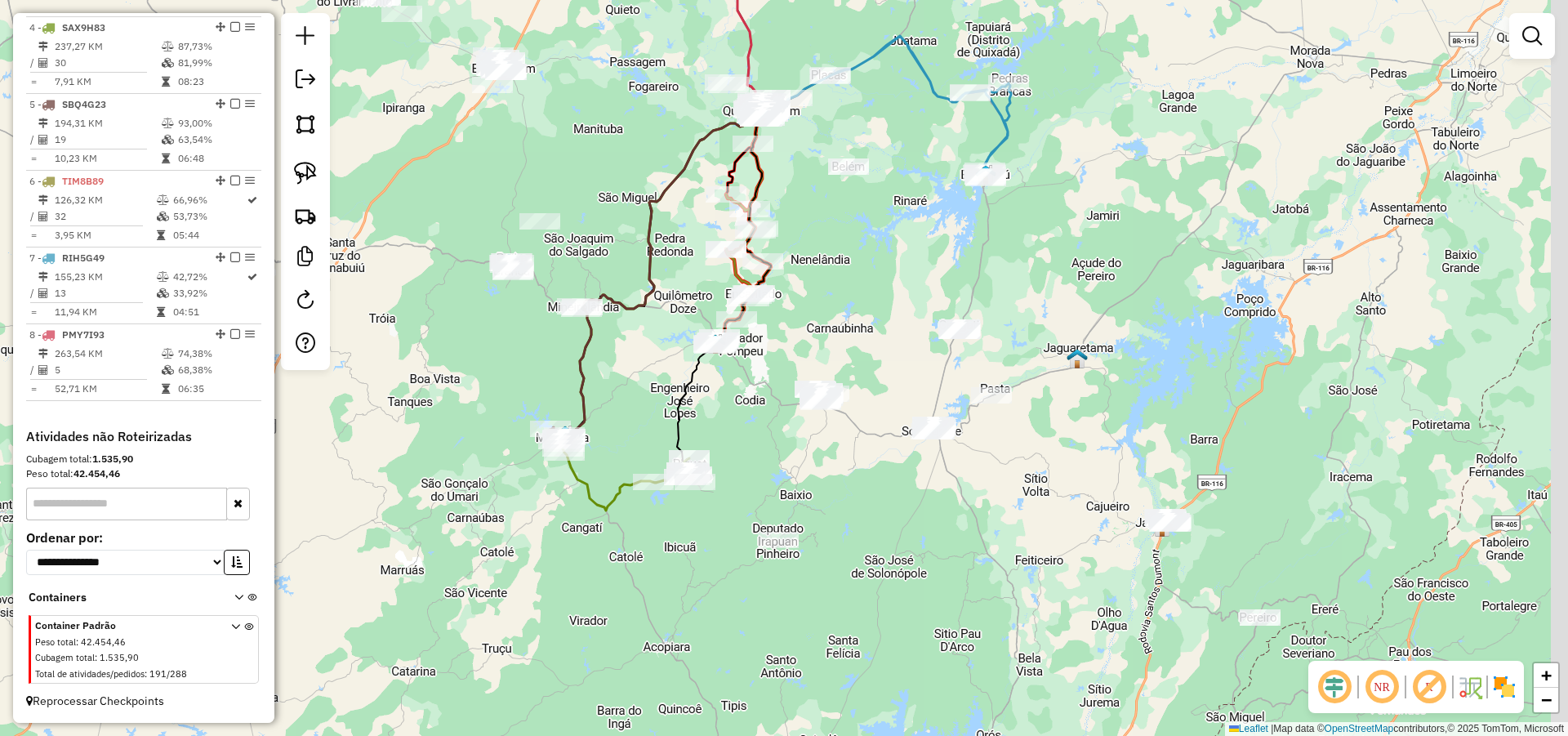
drag, startPoint x: 930, startPoint y: 437, endPoint x: 799, endPoint y: 431, distance: 131.1
click at [815, 429] on div "Janela de atendimento Grade de atendimento Capacidade Transportadoras Veículos …" at bounding box center [784, 368] width 1568 height 736
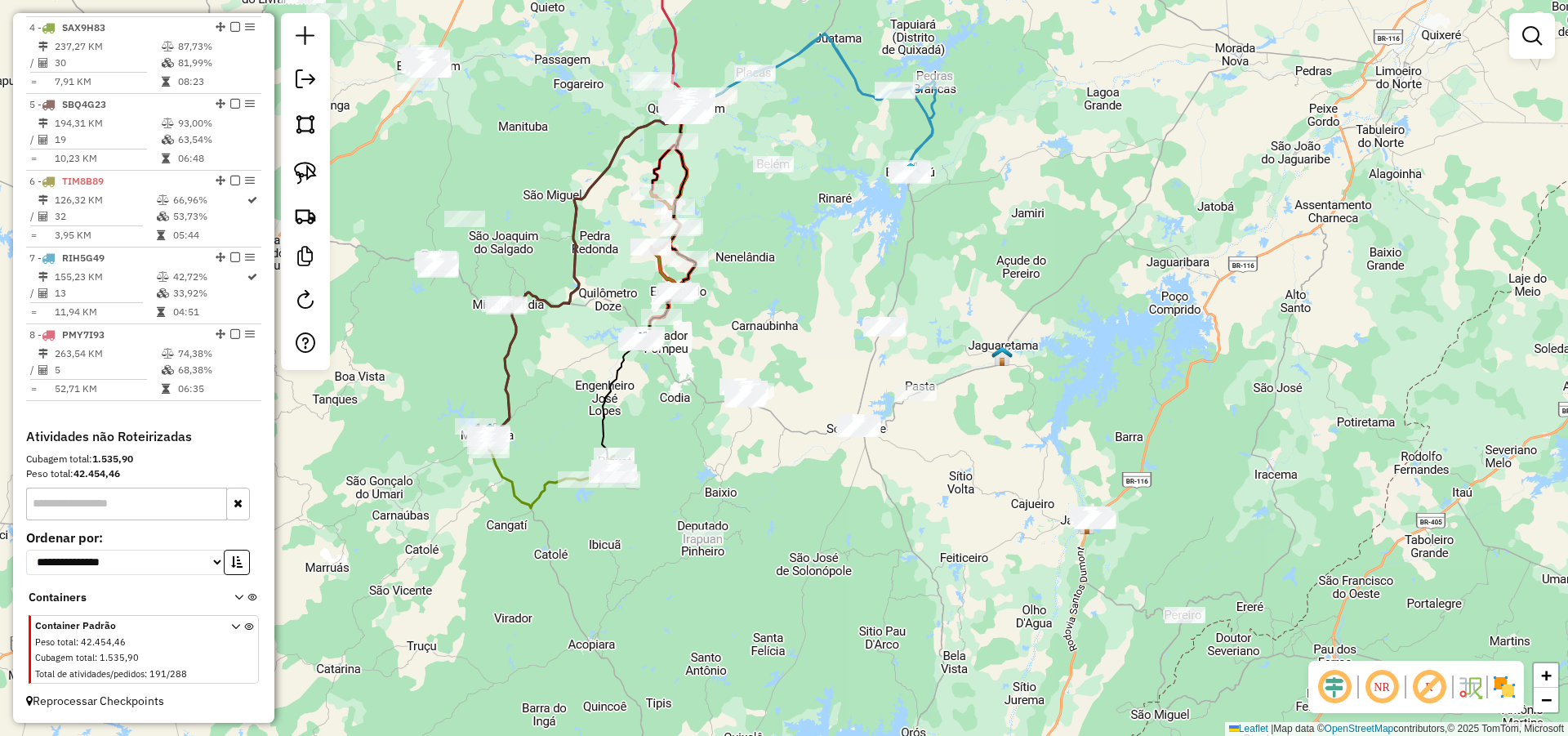
drag, startPoint x: 987, startPoint y: 484, endPoint x: 963, endPoint y: 479, distance: 24.5
click at [985, 484] on div "Janela de atendimento Grade de atendimento Capacidade Transportadoras Veículos …" at bounding box center [784, 368] width 1568 height 736
drag, startPoint x: 309, startPoint y: 169, endPoint x: 813, endPoint y: 291, distance: 518.6
click at [310, 169] on img at bounding box center [305, 173] width 23 height 23
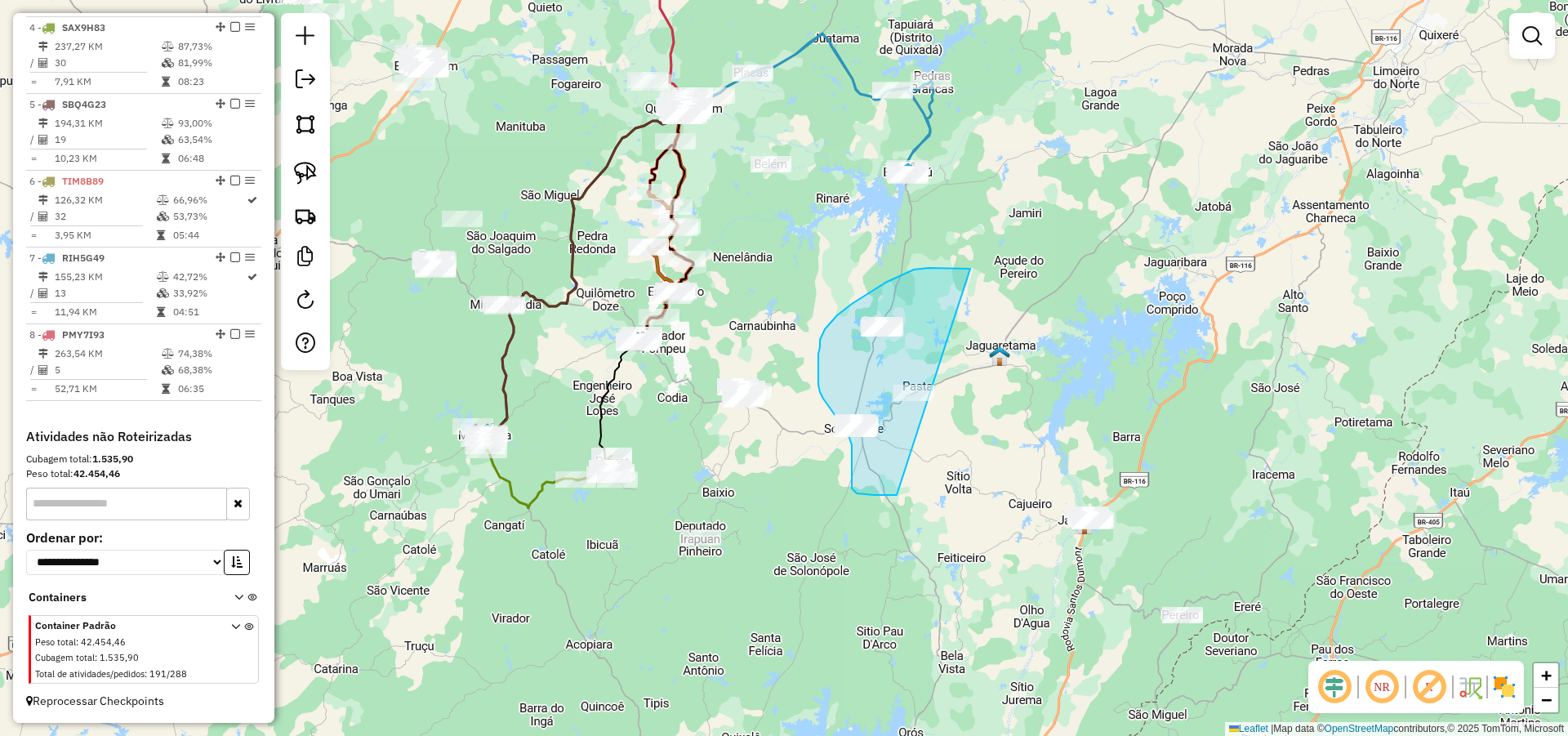
drag, startPoint x: 943, startPoint y: 268, endPoint x: 947, endPoint y: 418, distance: 150.1
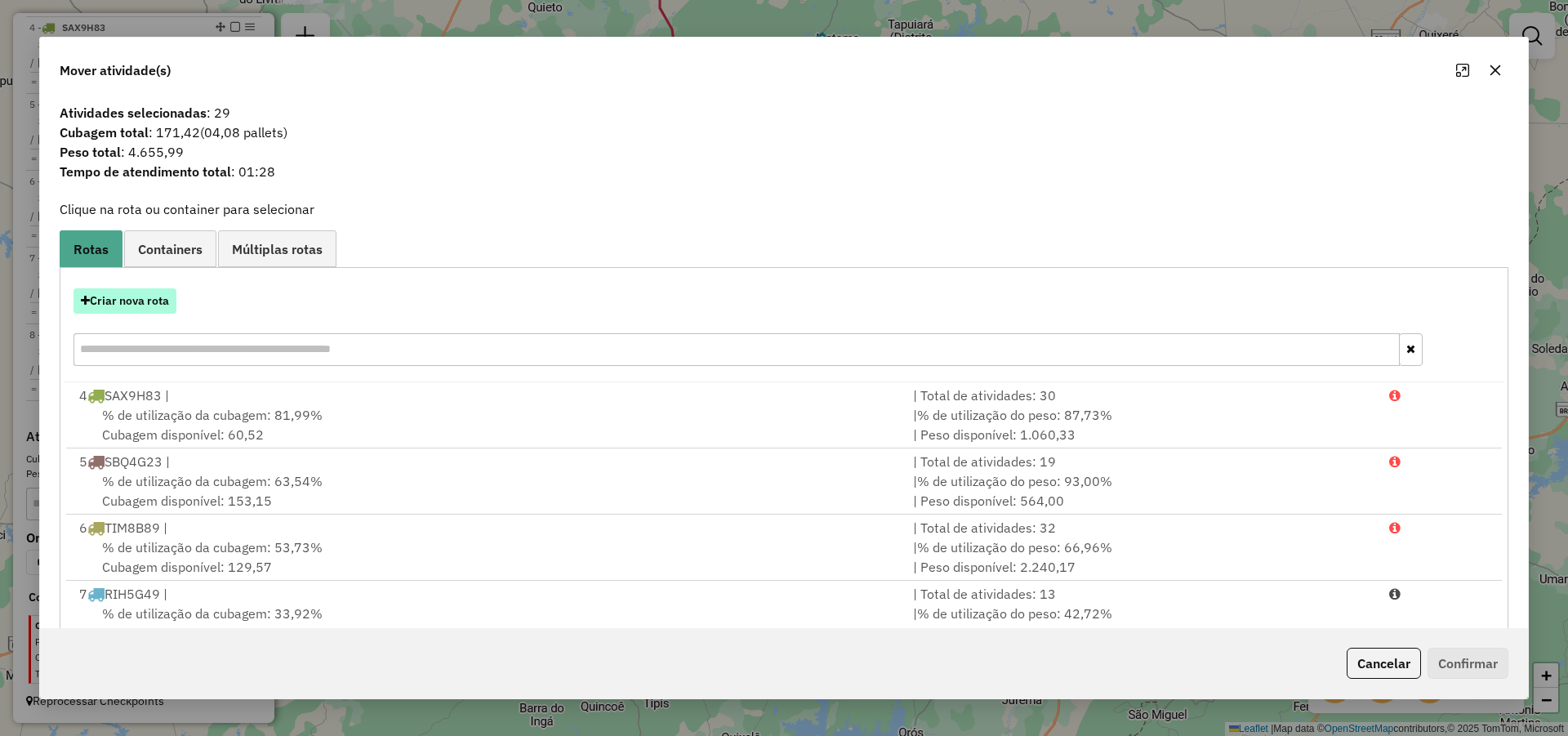
click at [150, 310] on button "Criar nova rota" at bounding box center [124, 301] width 103 height 26
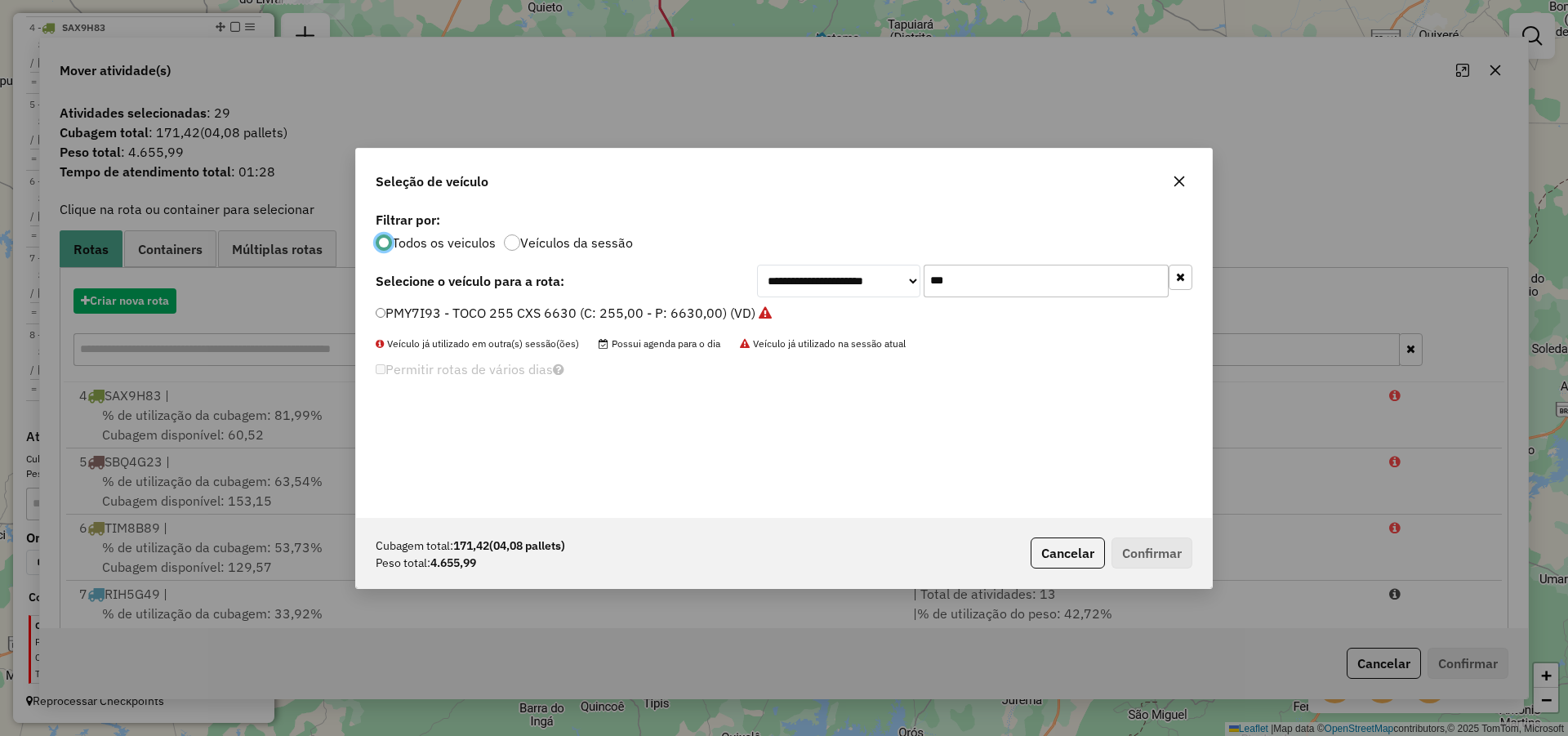
scroll to position [9, 5]
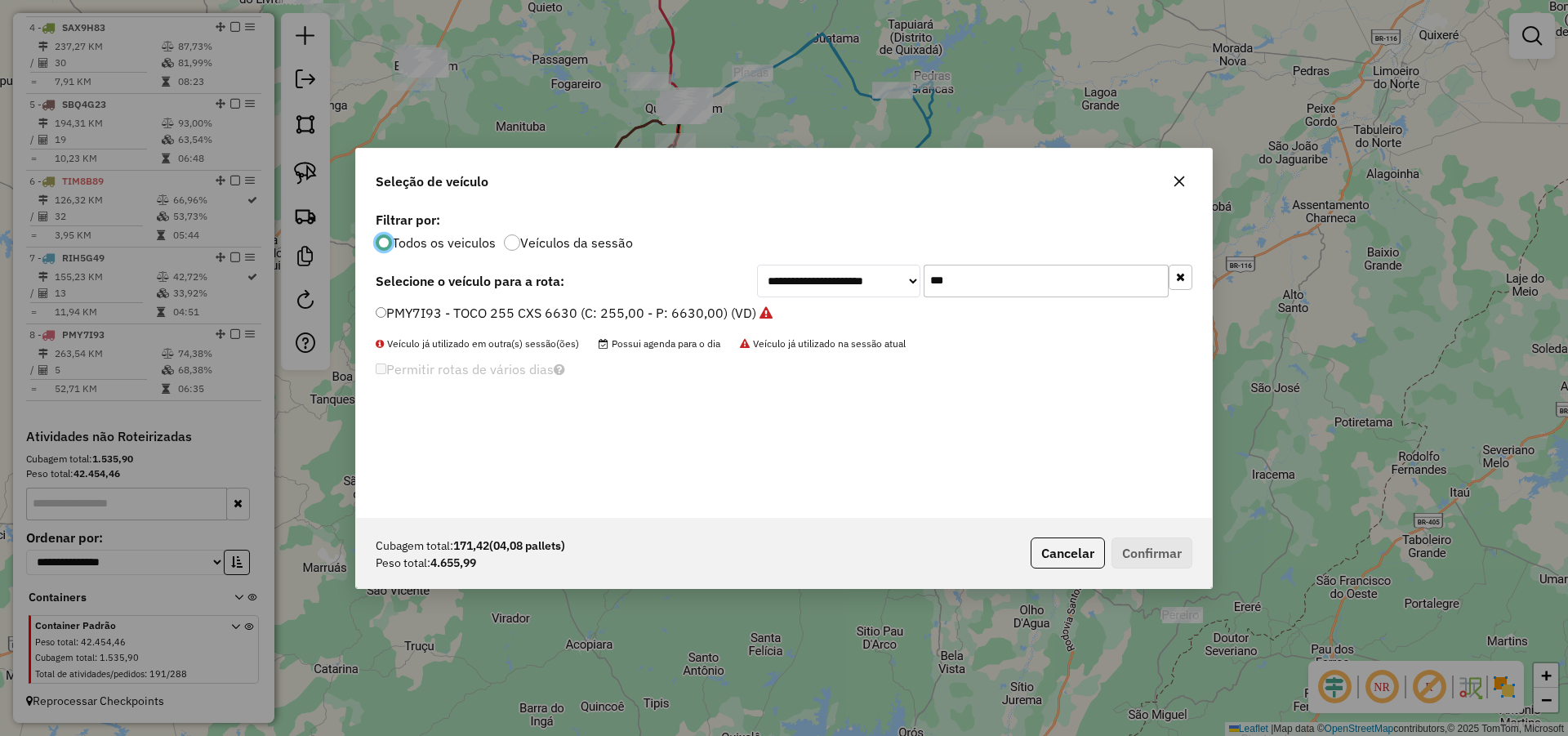
click at [950, 286] on input "***" at bounding box center [1047, 281] width 245 height 33
type input "**"
click at [564, 301] on div "**********" at bounding box center [784, 363] width 856 height 311
click at [578, 301] on div "**********" at bounding box center [784, 363] width 856 height 311
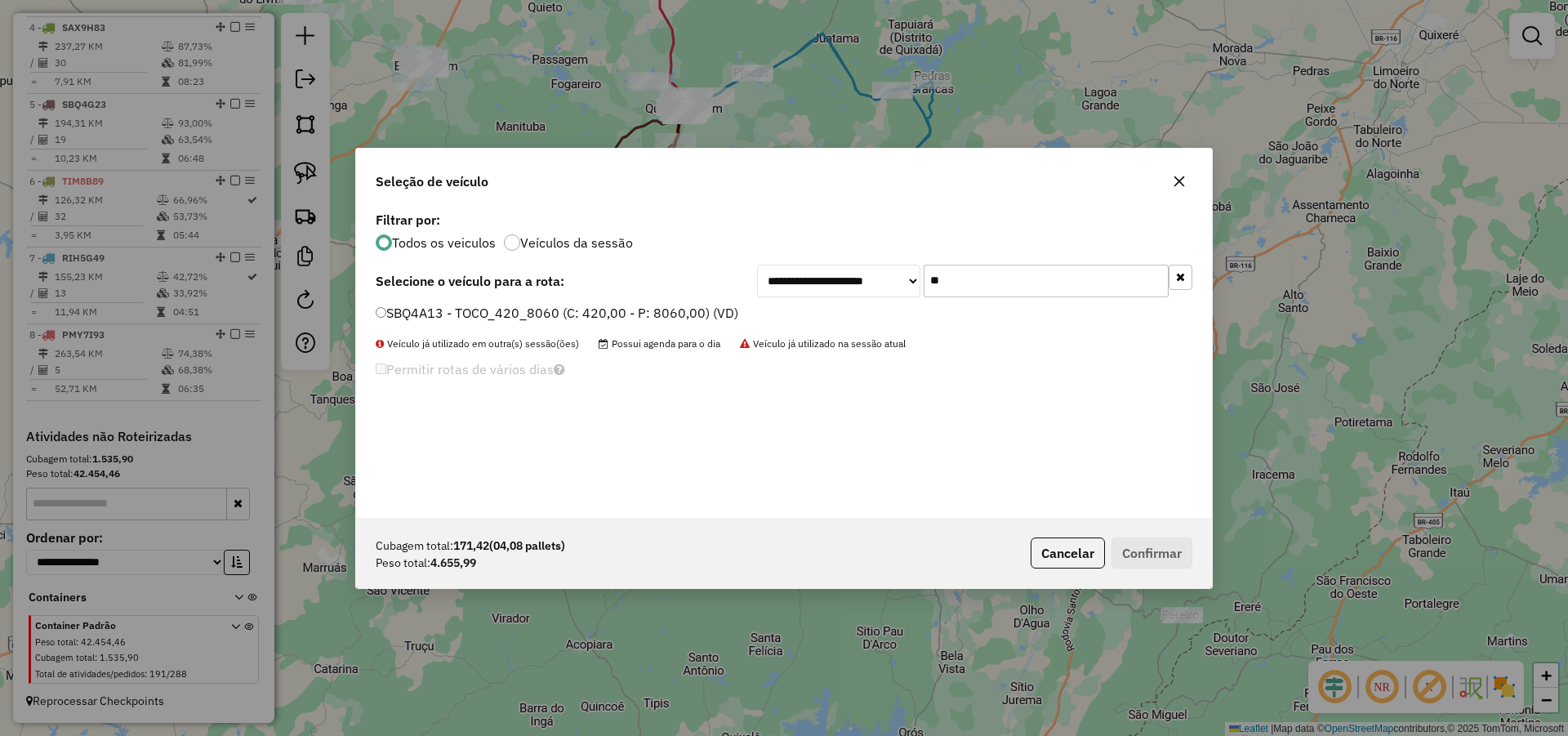
click at [575, 308] on label "SBQ4A13 - TOCO_420_8060 (C: 420,00 - P: 8060,00) (VD)" at bounding box center [557, 312] width 363 height 19
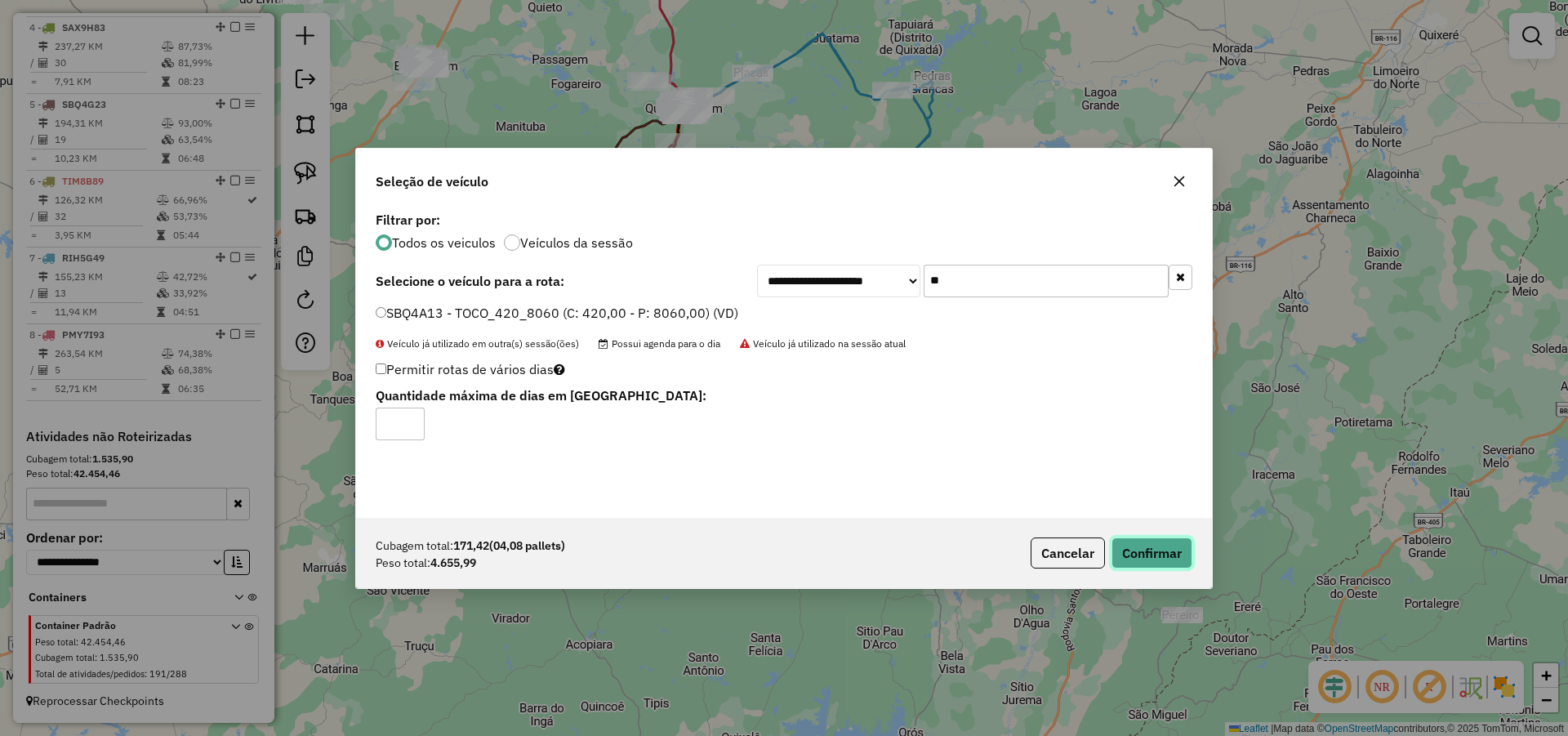
click at [1140, 539] on button "Confirmar" at bounding box center [1152, 552] width 81 height 31
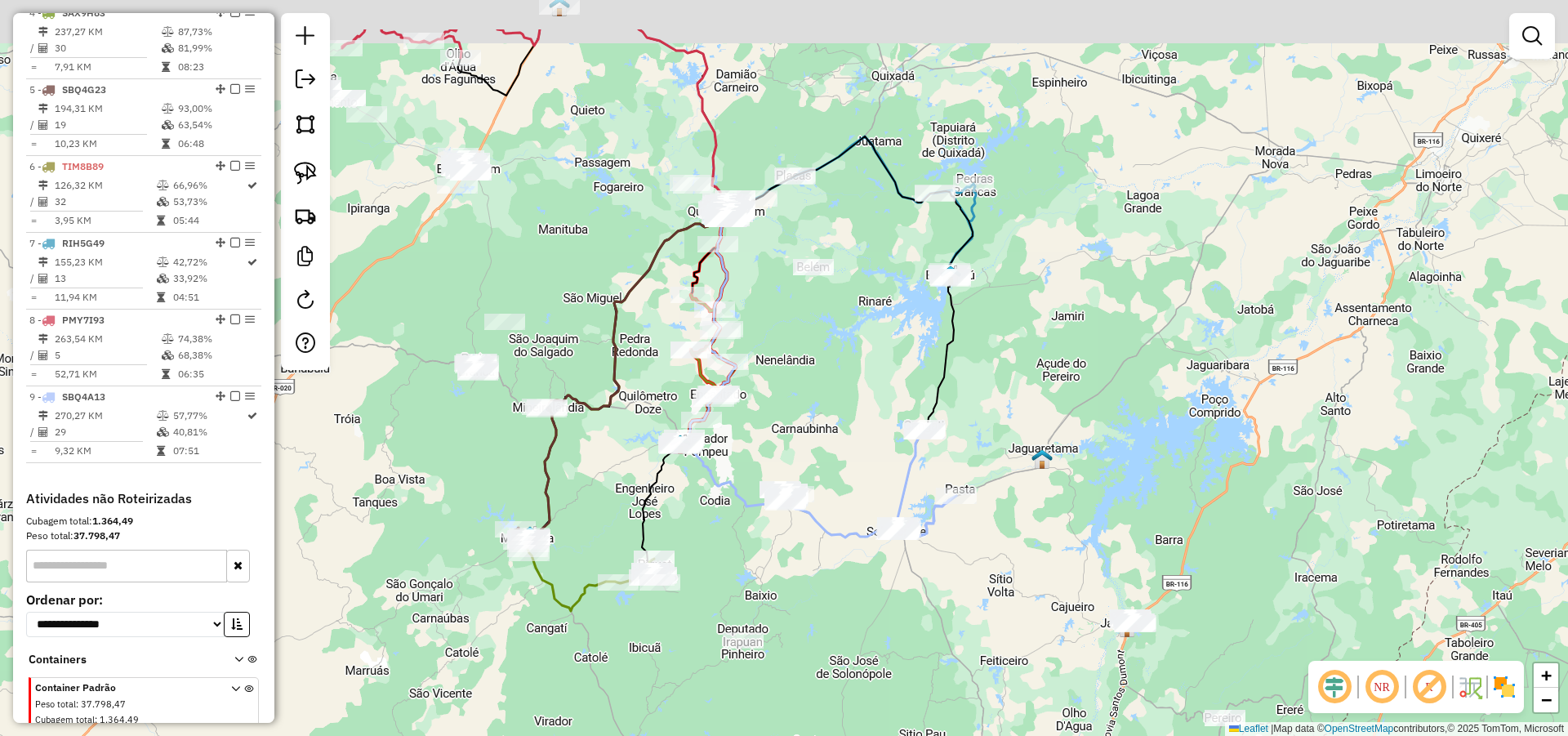
drag, startPoint x: 807, startPoint y: 272, endPoint x: 890, endPoint y: 356, distance: 118.1
click at [890, 356] on div "Janela de atendimento Grade de atendimento Capacidade Transportadoras Veículos …" at bounding box center [784, 368] width 1568 height 736
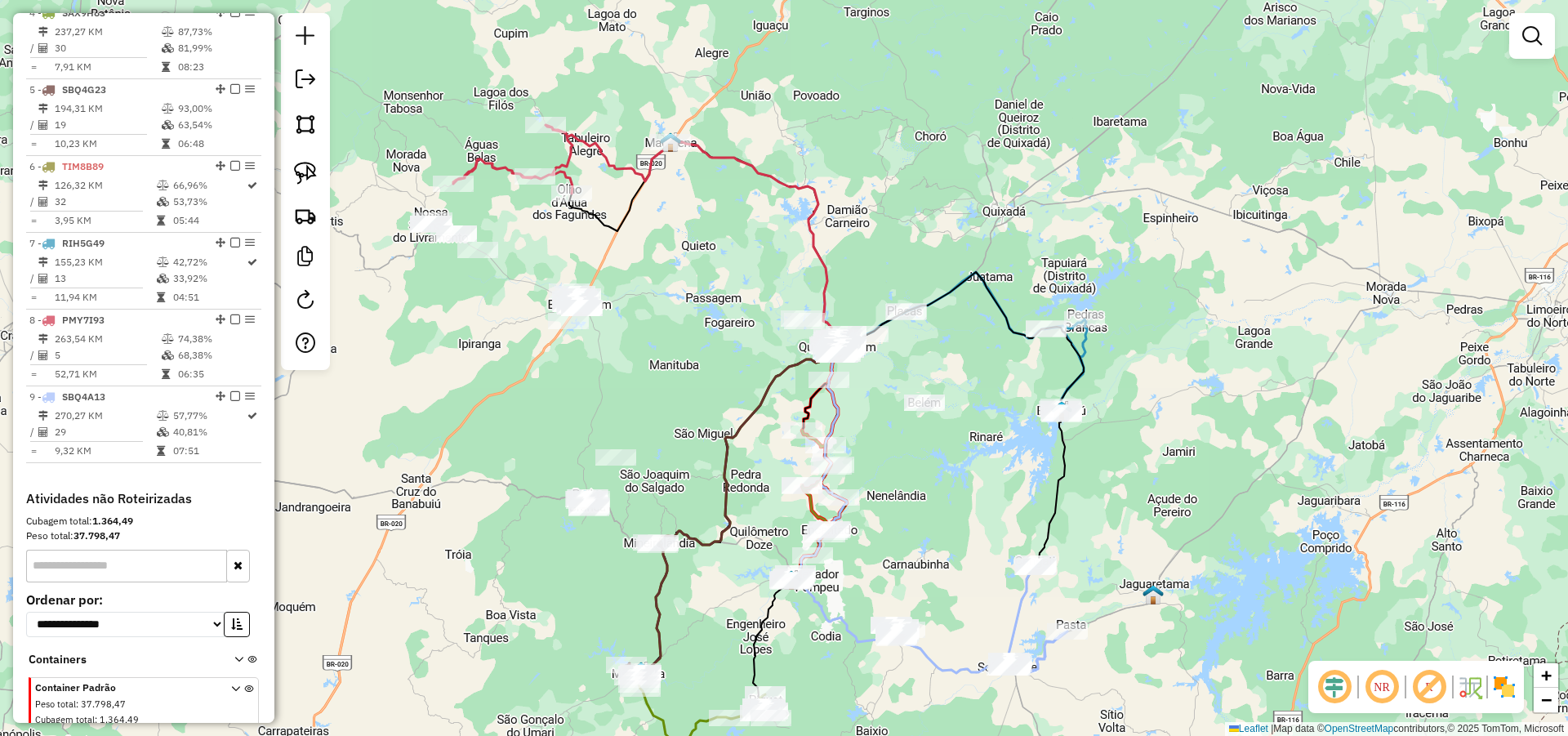
drag, startPoint x: 642, startPoint y: 181, endPoint x: 667, endPoint y: 240, distance: 64.1
click at [667, 240] on div "Janela de atendimento Grade de atendimento Capacidade Transportadoras Veículos …" at bounding box center [784, 368] width 1568 height 736
click at [311, 170] on img at bounding box center [305, 173] width 23 height 23
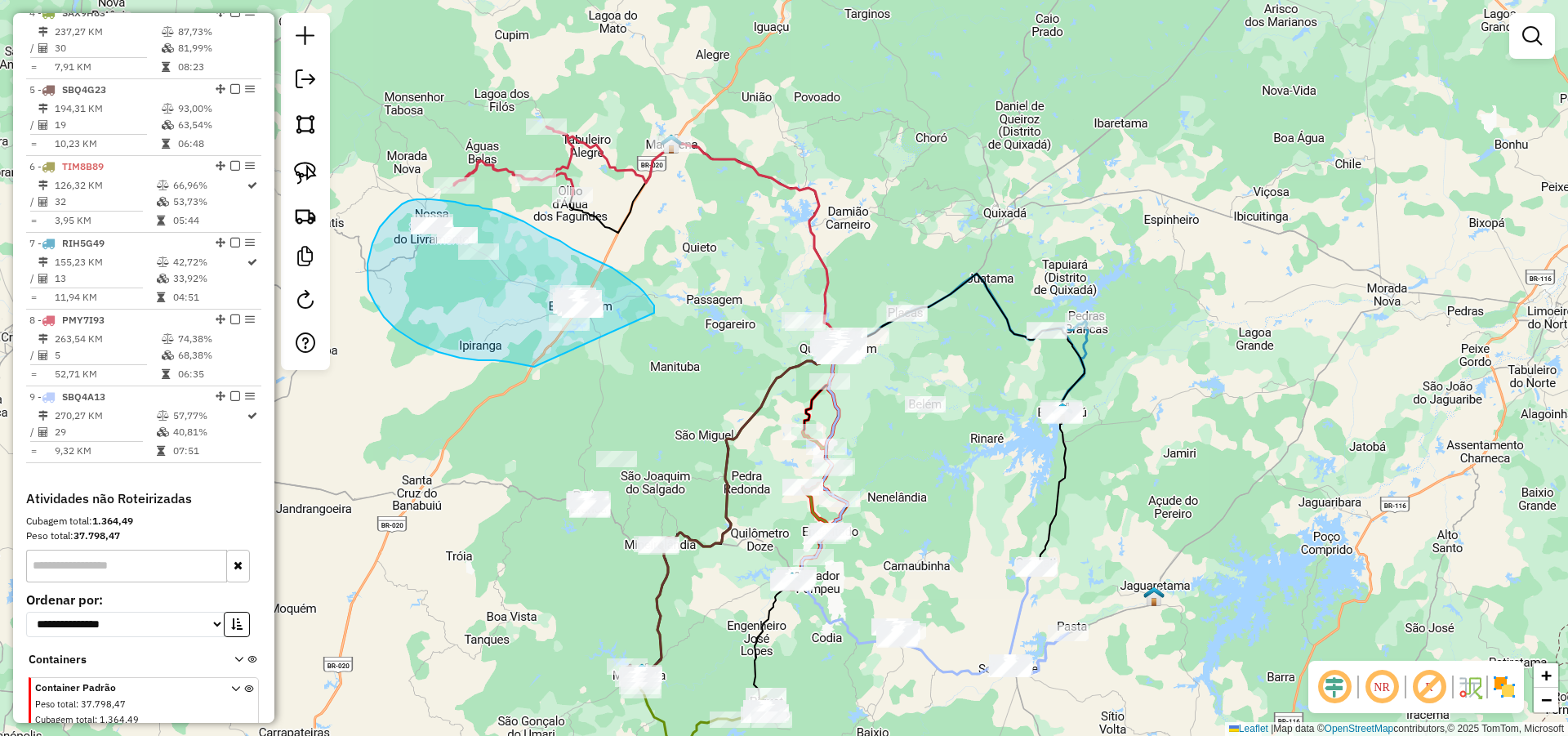
drag, startPoint x: 654, startPoint y: 308, endPoint x: 542, endPoint y: 367, distance: 126.6
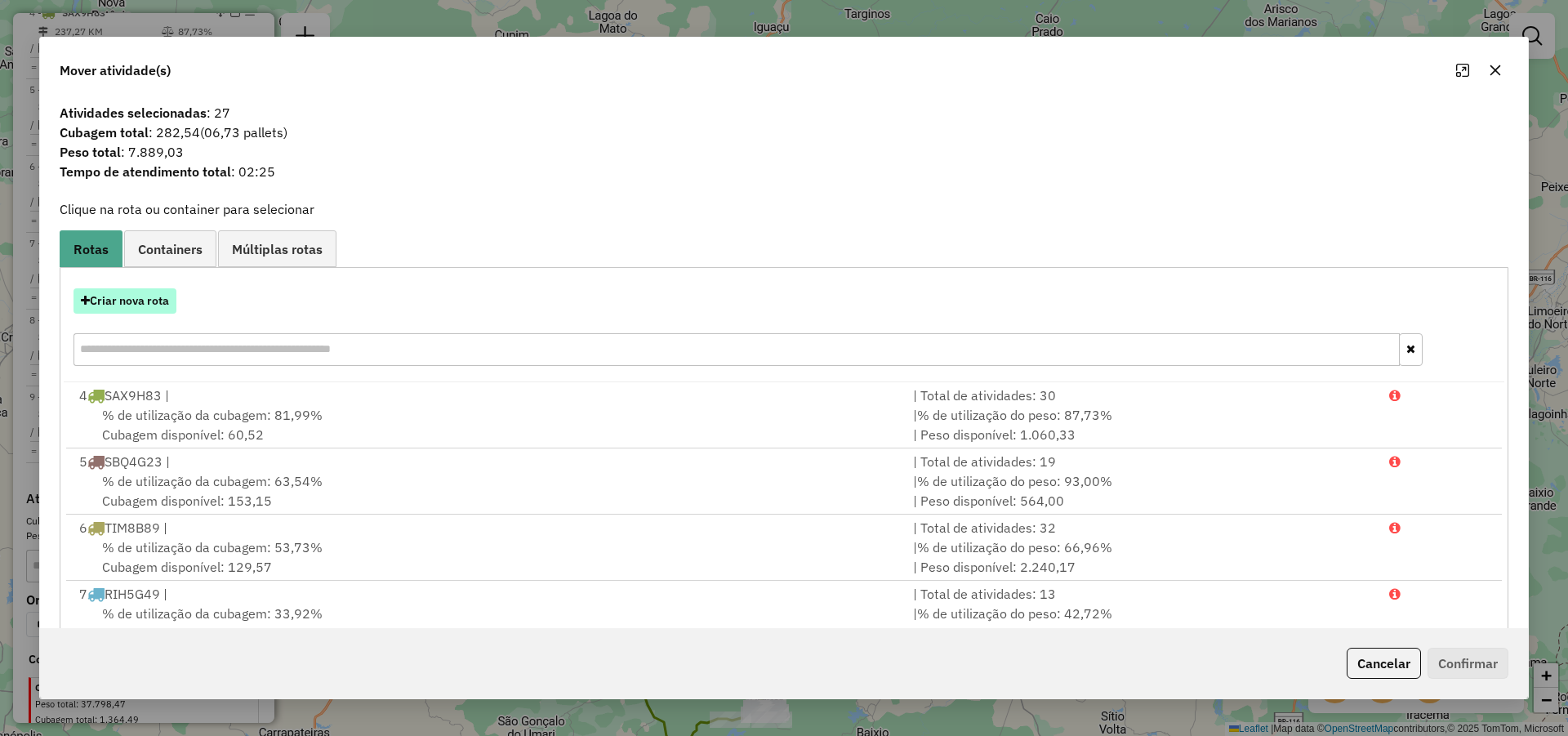
click at [154, 300] on button "Criar nova rota" at bounding box center [124, 301] width 103 height 26
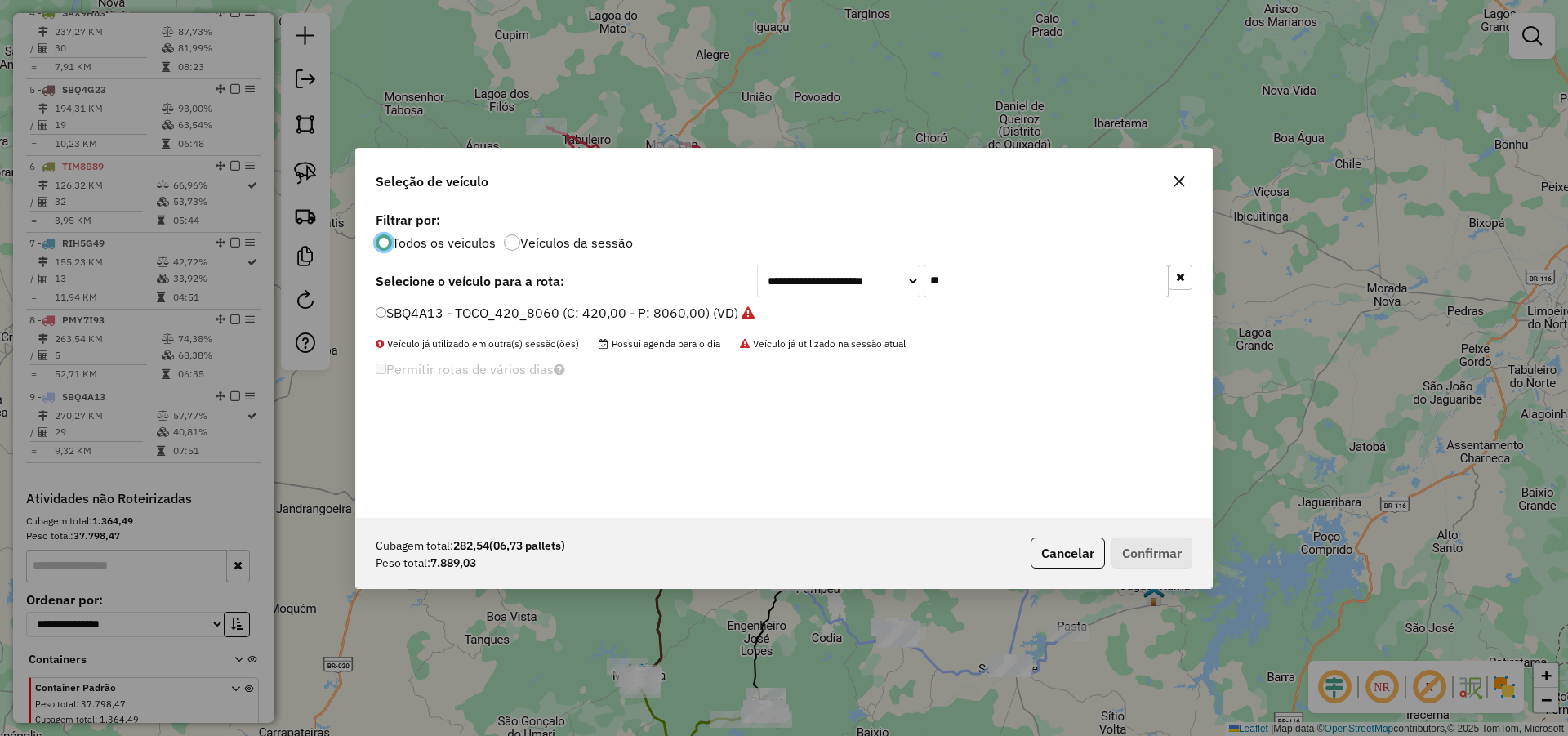
click at [1069, 289] on input "**" at bounding box center [1047, 281] width 245 height 33
type input "**"
click at [663, 317] on label "SBQ3J03 - TOCO_336_8060 (C: 336,00 - P: 8060,00) (VD)" at bounding box center [556, 312] width 361 height 19
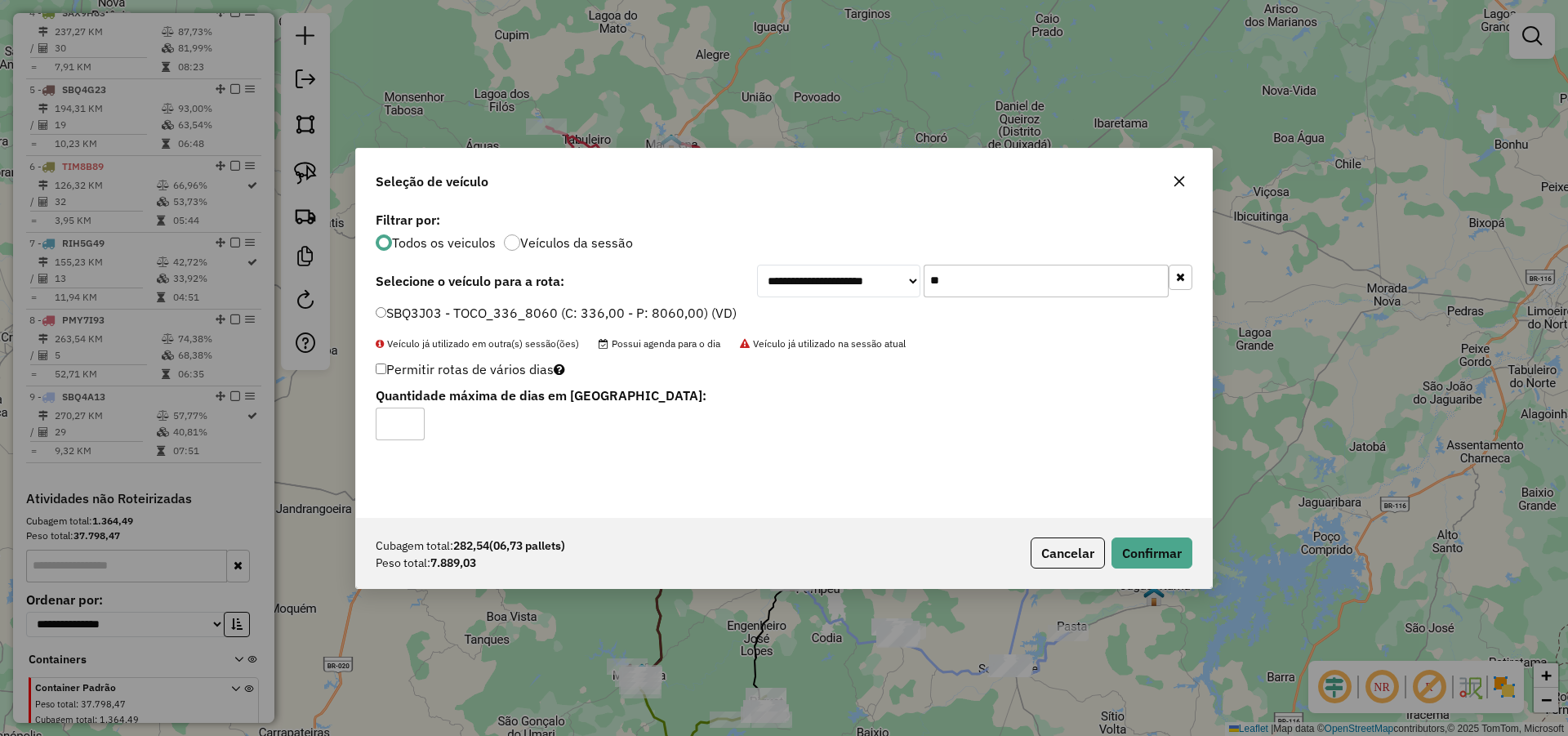
click at [521, 318] on label "SBQ3J03 - TOCO_336_8060 (C: 336,00 - P: 8060,00) (VD)" at bounding box center [556, 312] width 361 height 19
click at [1139, 556] on button "Confirmar" at bounding box center [1152, 552] width 81 height 31
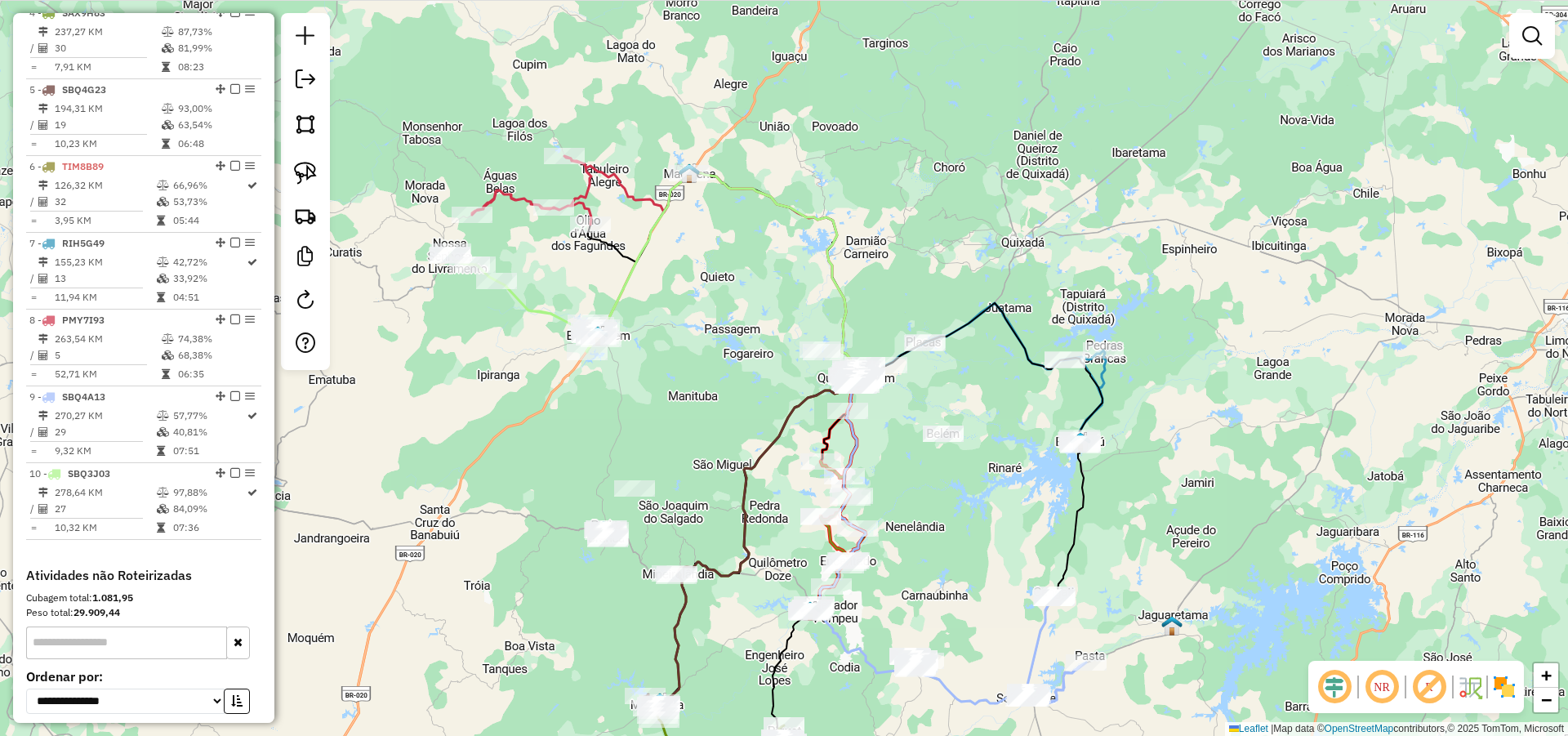
drag, startPoint x: 687, startPoint y: 344, endPoint x: 707, endPoint y: 370, distance: 32.8
click at [707, 370] on div "Janela de atendimento Grade de atendimento Capacidade Transportadoras Veículos …" at bounding box center [784, 368] width 1568 height 736
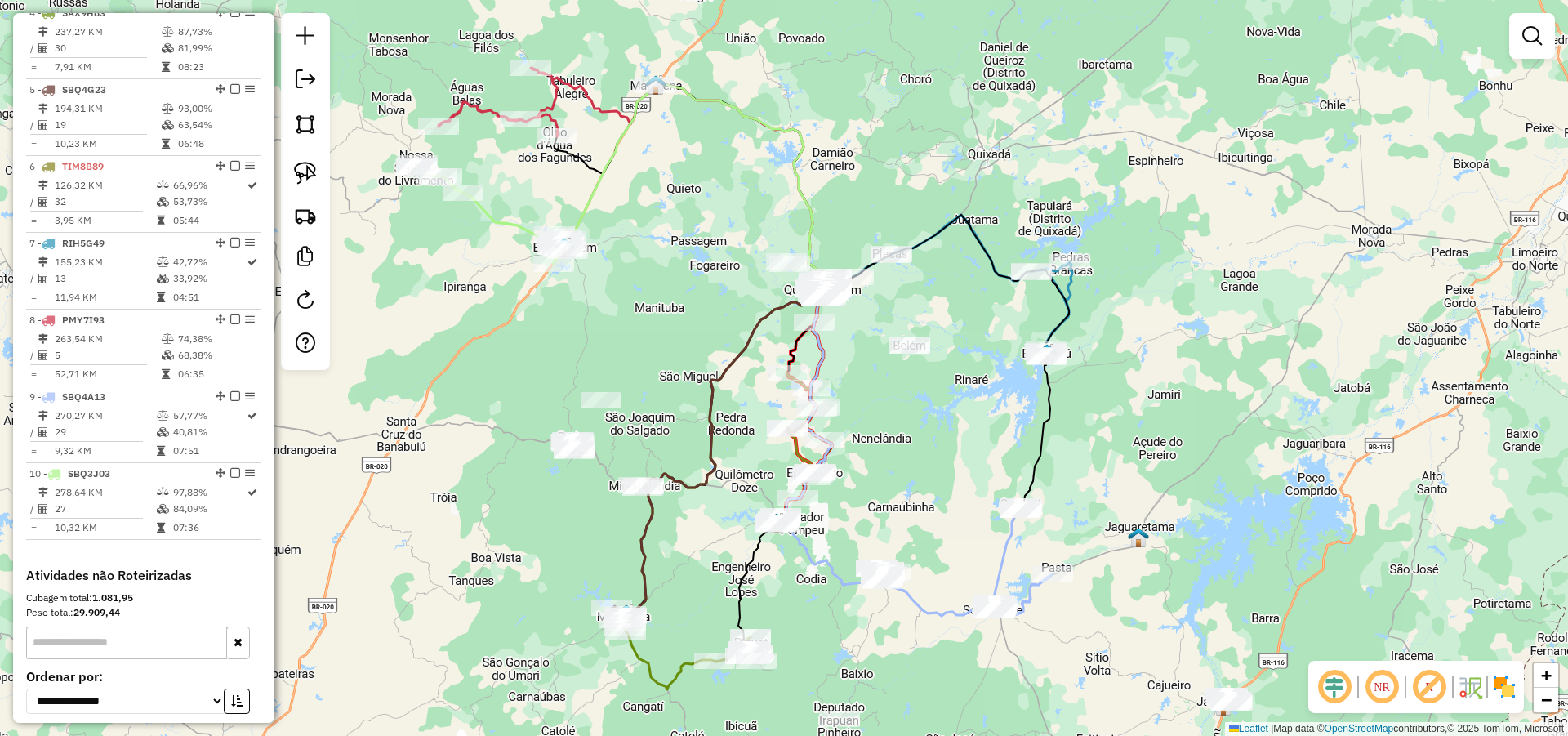
drag, startPoint x: 707, startPoint y: 385, endPoint x: 673, endPoint y: 290, distance: 100.9
click at [673, 290] on div "Janela de atendimento Grade de atendimento Capacidade Transportadoras Veículos …" at bounding box center [784, 368] width 1568 height 736
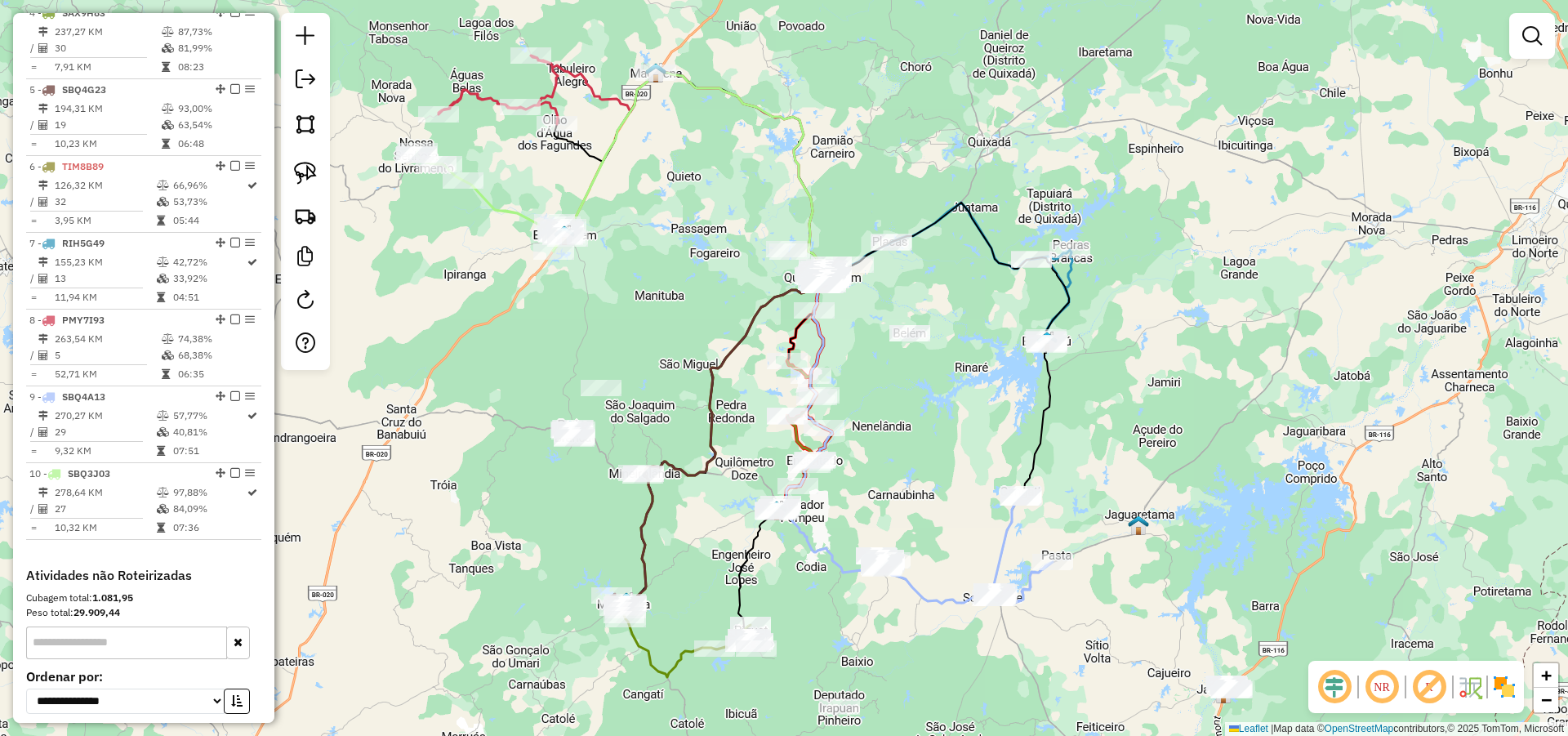
drag, startPoint x: 664, startPoint y: 301, endPoint x: 666, endPoint y: 176, distance: 125.0
click at [665, 177] on div "Janela de atendimento Grade de atendimento Capacidade Transportadoras Veículos …" at bounding box center [784, 368] width 1568 height 736
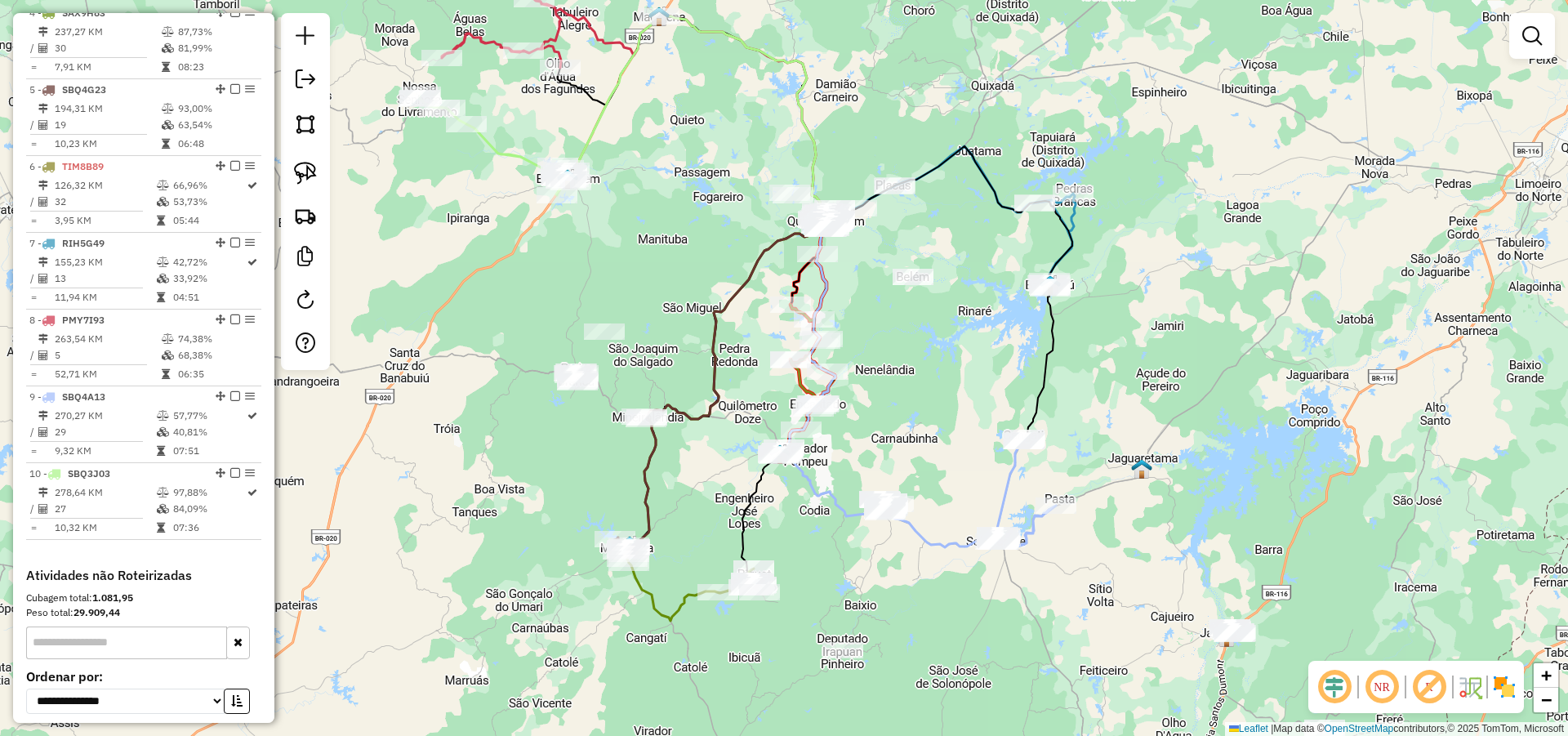
drag, startPoint x: 889, startPoint y: 278, endPoint x: 892, endPoint y: 453, distance: 175.0
click at [891, 447] on div "Janela de atendimento Grade de atendimento Capacidade Transportadoras Veículos …" at bounding box center [784, 368] width 1568 height 736
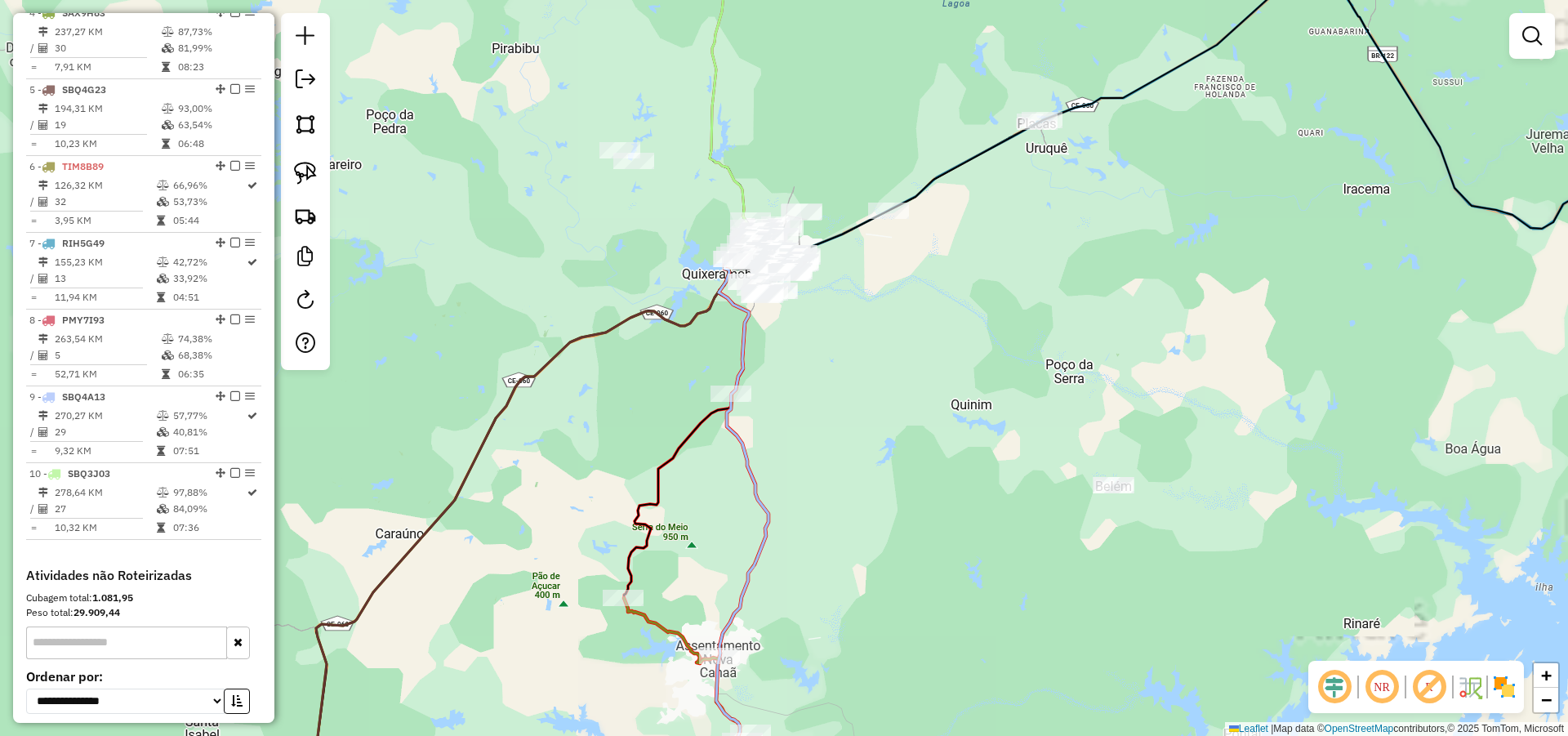
click at [981, 524] on div "Janela de atendimento Grade de atendimento Capacidade Transportadoras Veículos …" at bounding box center [784, 368] width 1568 height 736
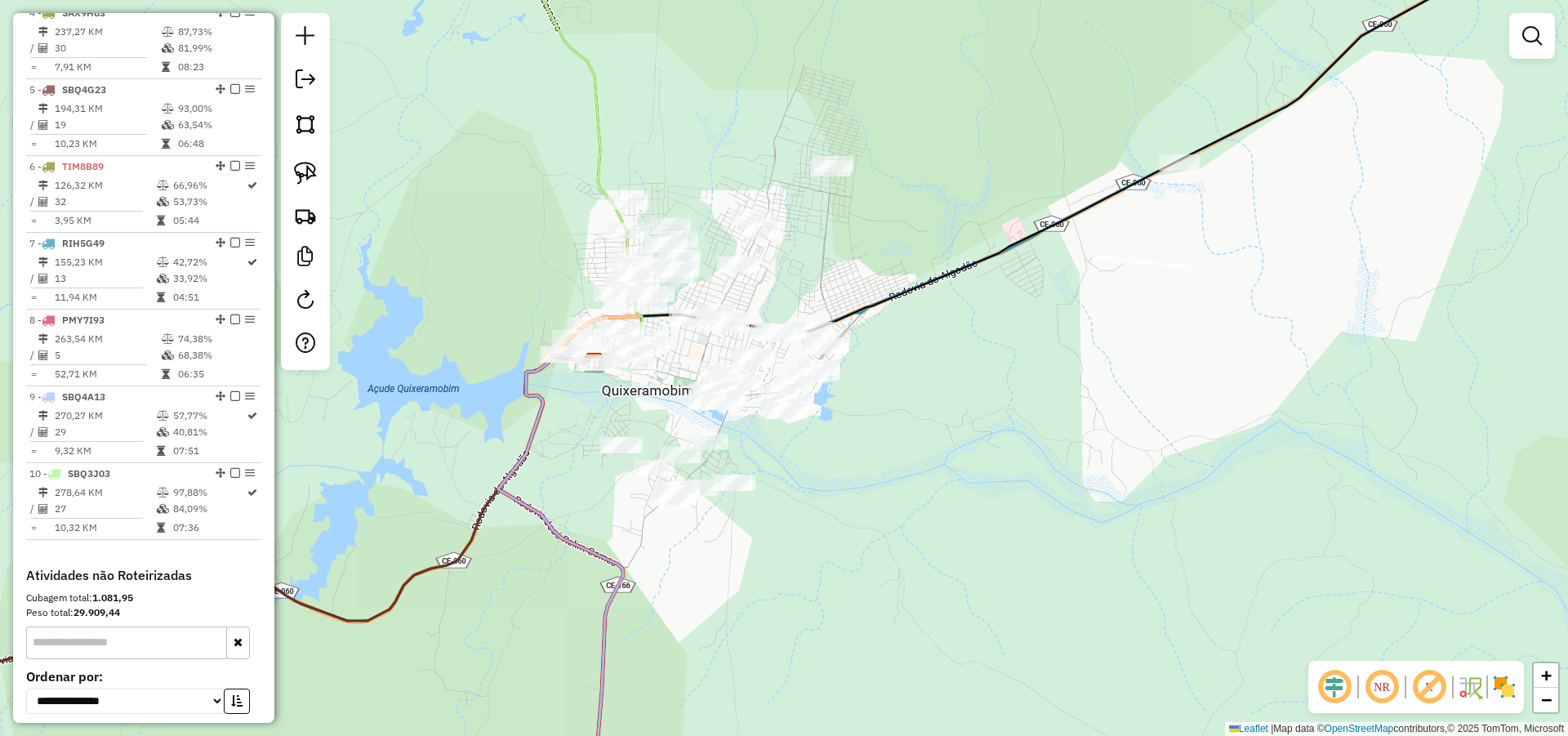
drag, startPoint x: 1029, startPoint y: 493, endPoint x: 1107, endPoint y: 516, distance: 81.3
click at [1067, 509] on div "Janela de atendimento Grade de atendimento Capacidade Transportadoras Veículos …" at bounding box center [784, 368] width 1568 height 736
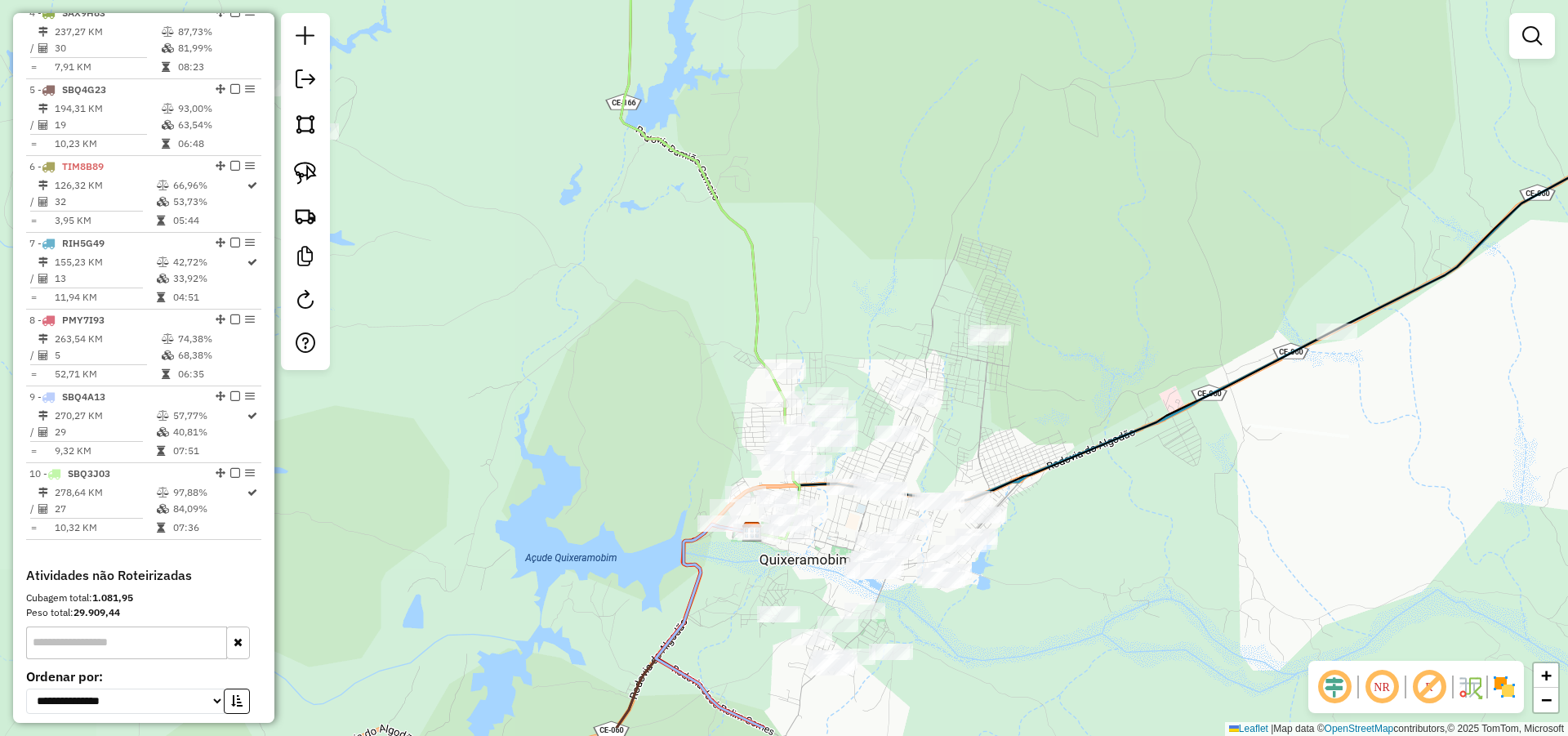
drag, startPoint x: 1013, startPoint y: 582, endPoint x: 1057, endPoint y: 428, distance: 160.2
click at [1052, 427] on div "Janela de atendimento Grade de atendimento Capacidade Transportadoras Veículos …" at bounding box center [784, 368] width 1568 height 736
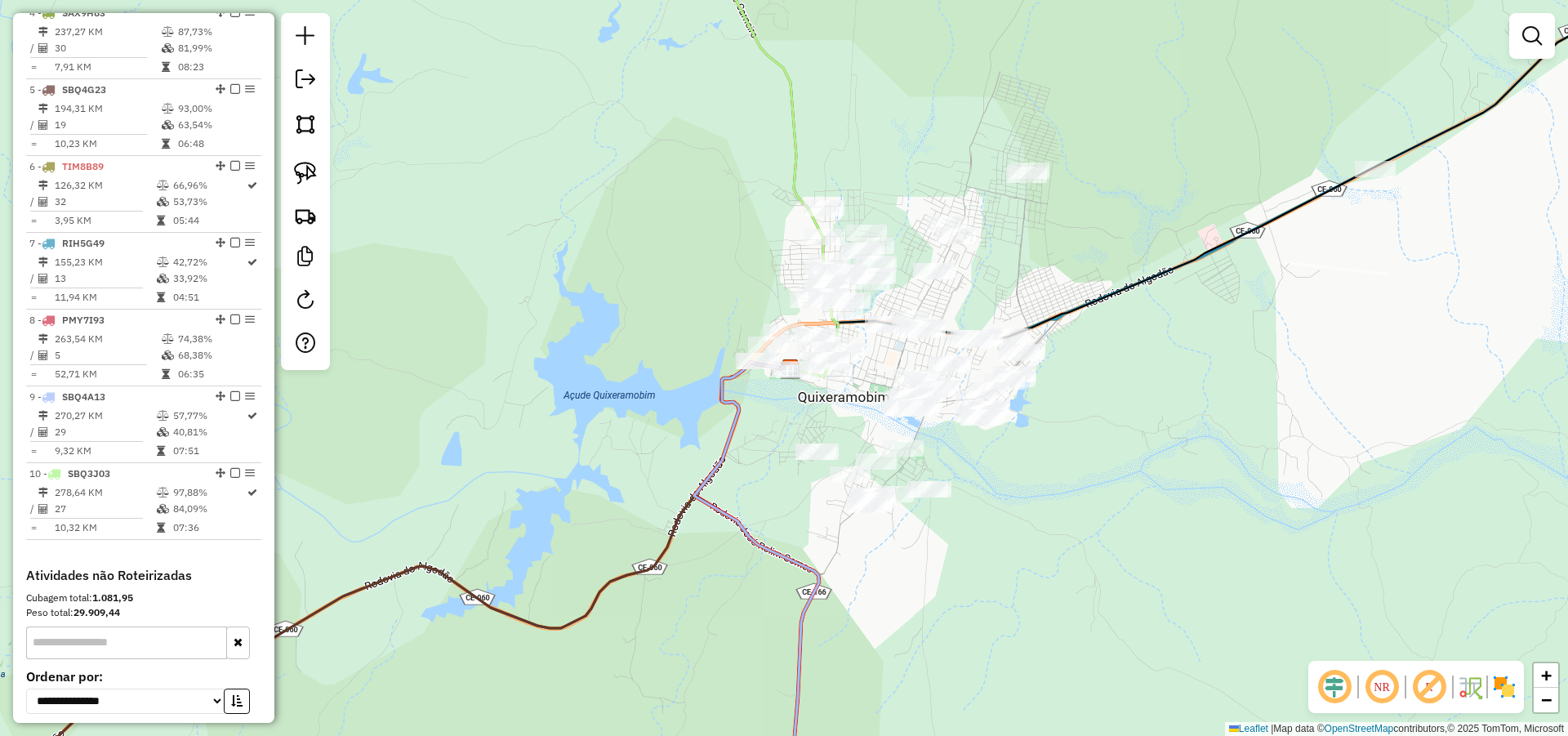
drag, startPoint x: 1064, startPoint y: 540, endPoint x: 1063, endPoint y: 517, distance: 23.0
click at [1064, 517] on div "Janela de atendimento Grade de atendimento Capacidade Transportadoras Veículos …" at bounding box center [784, 368] width 1568 height 736
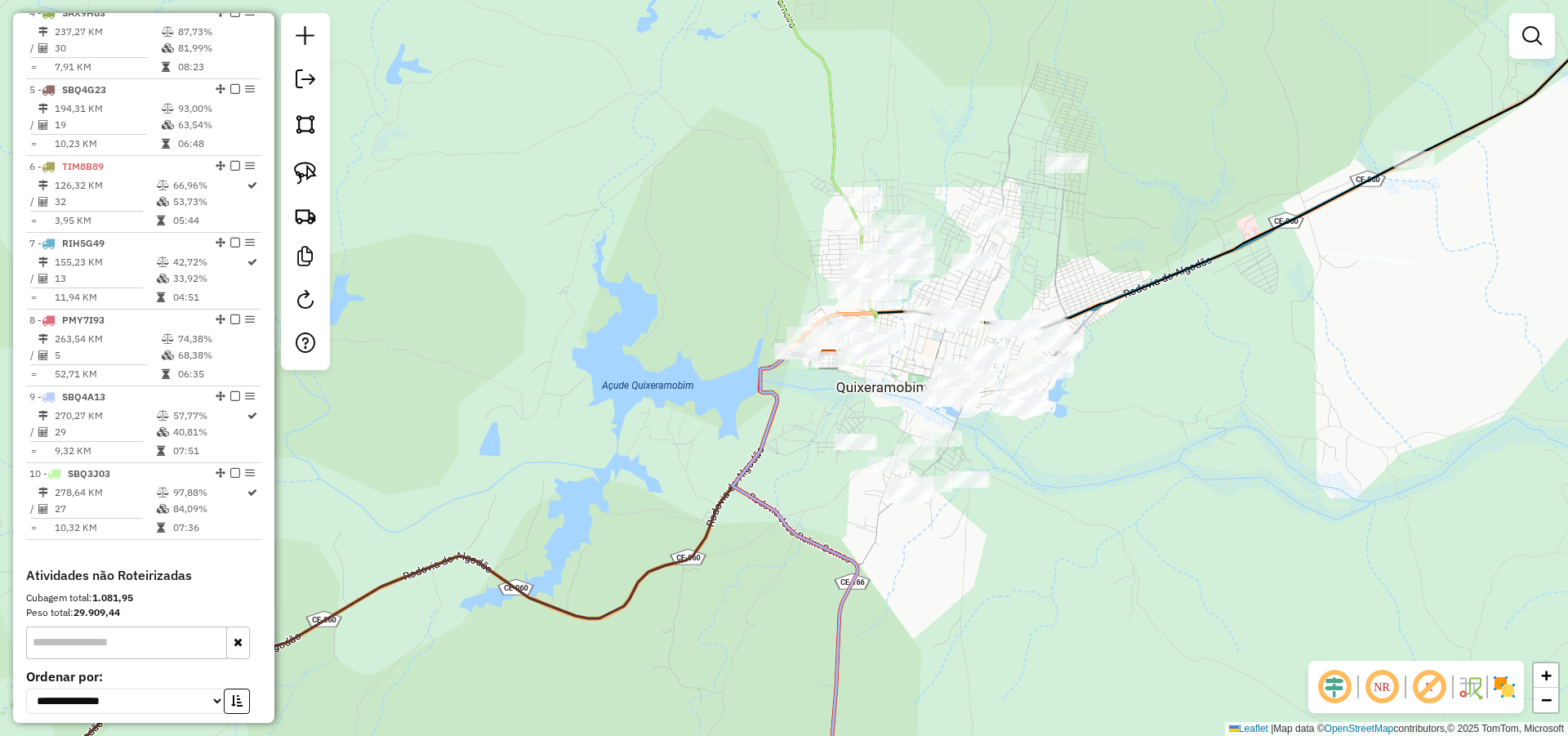
drag, startPoint x: 1084, startPoint y: 523, endPoint x: 1103, endPoint y: 529, distance: 19.9
click at [1094, 527] on div "Janela de atendimento Grade de atendimento Capacidade Transportadoras Veículos …" at bounding box center [784, 368] width 1568 height 736
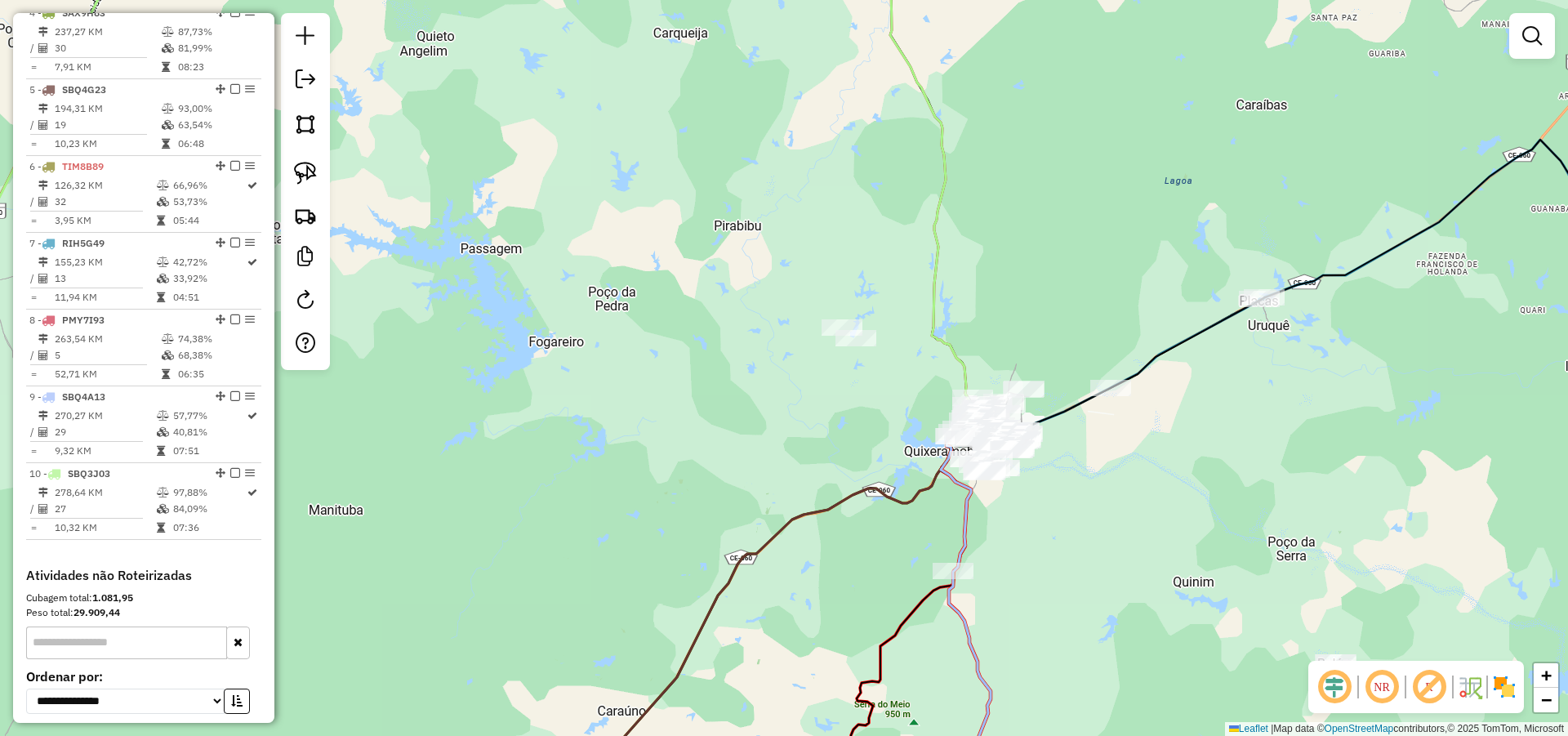
drag, startPoint x: 1162, startPoint y: 526, endPoint x: 1106, endPoint y: 488, distance: 67.7
click at [1111, 492] on div "Janela de atendimento Grade de atendimento Capacidade Transportadoras Veículos …" at bounding box center [784, 368] width 1568 height 736
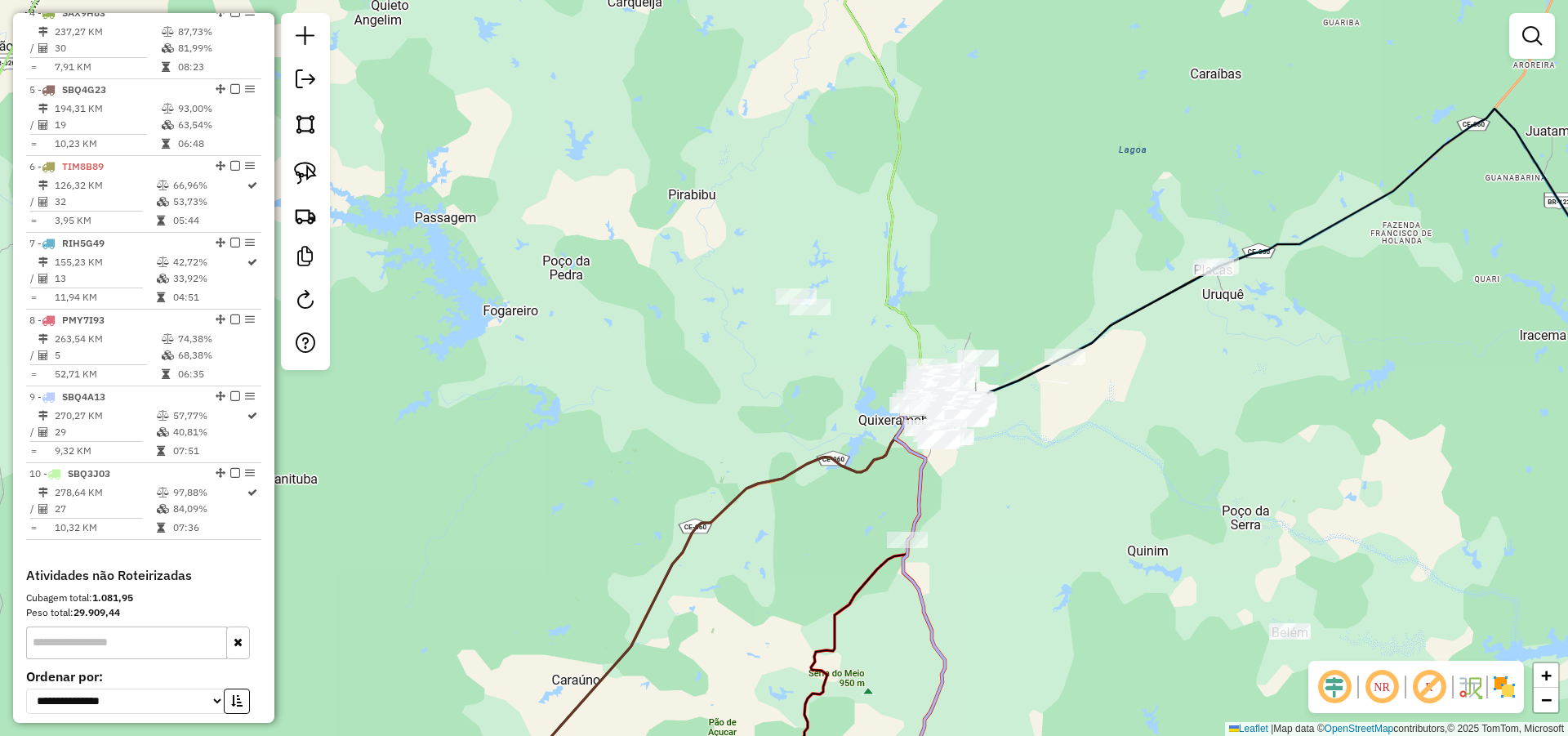
drag, startPoint x: 1077, startPoint y: 466, endPoint x: 1002, endPoint y: 438, distance: 80.1
click at [1049, 445] on div "Janela de atendimento Grade de atendimento Capacidade Transportadoras Veículos …" at bounding box center [784, 368] width 1568 height 736
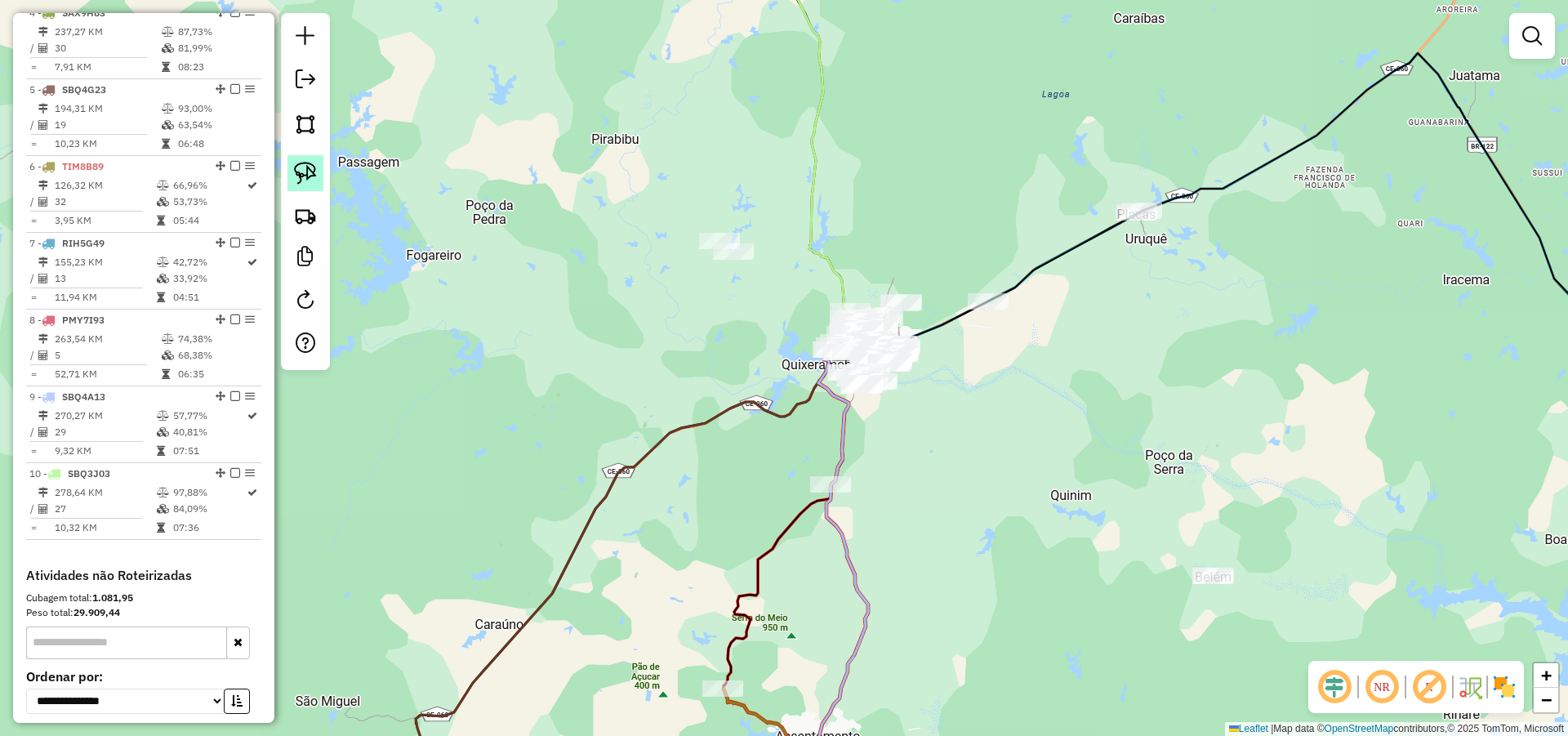
click at [301, 167] on img at bounding box center [305, 173] width 23 height 23
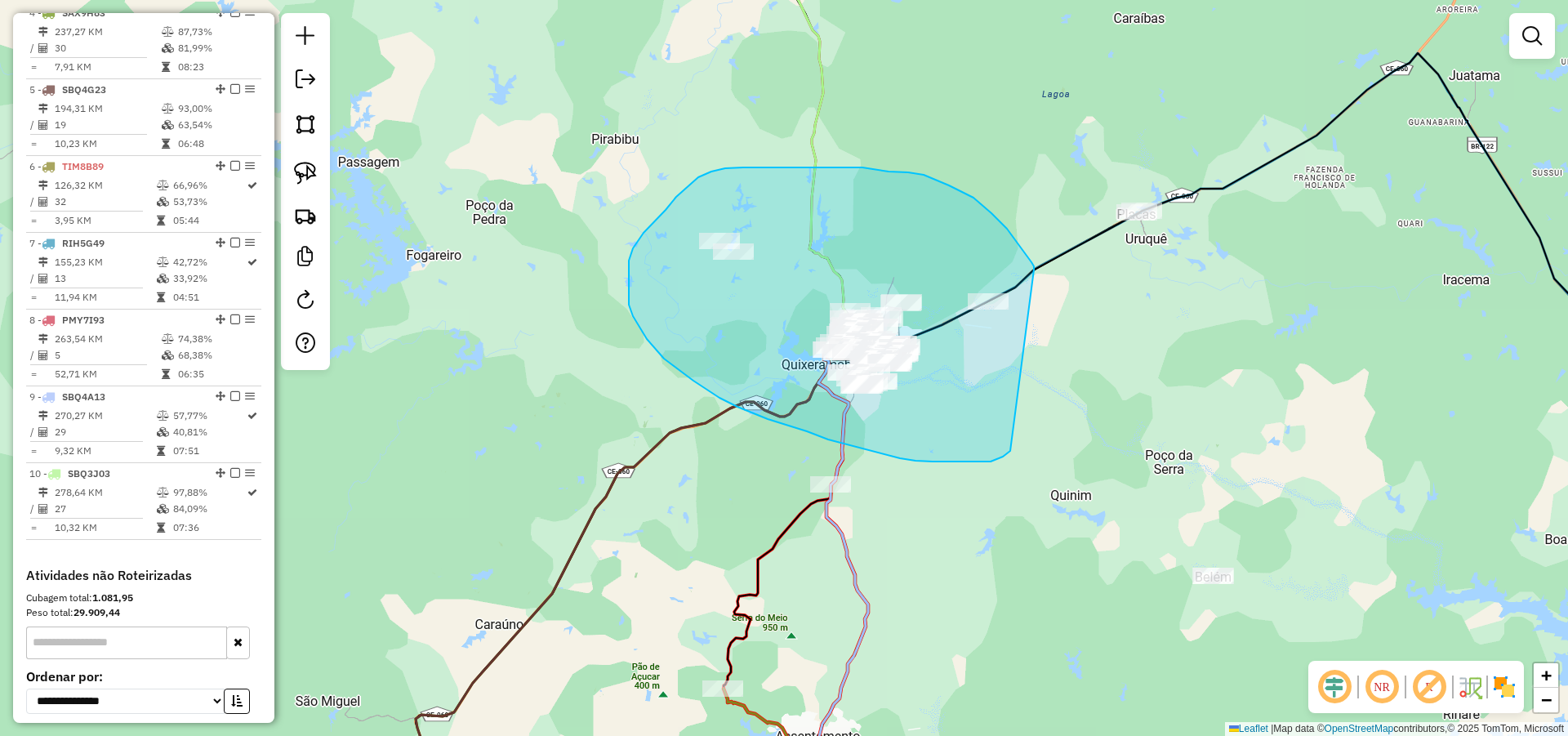
drag, startPoint x: 991, startPoint y: 214, endPoint x: 1017, endPoint y: 447, distance: 234.4
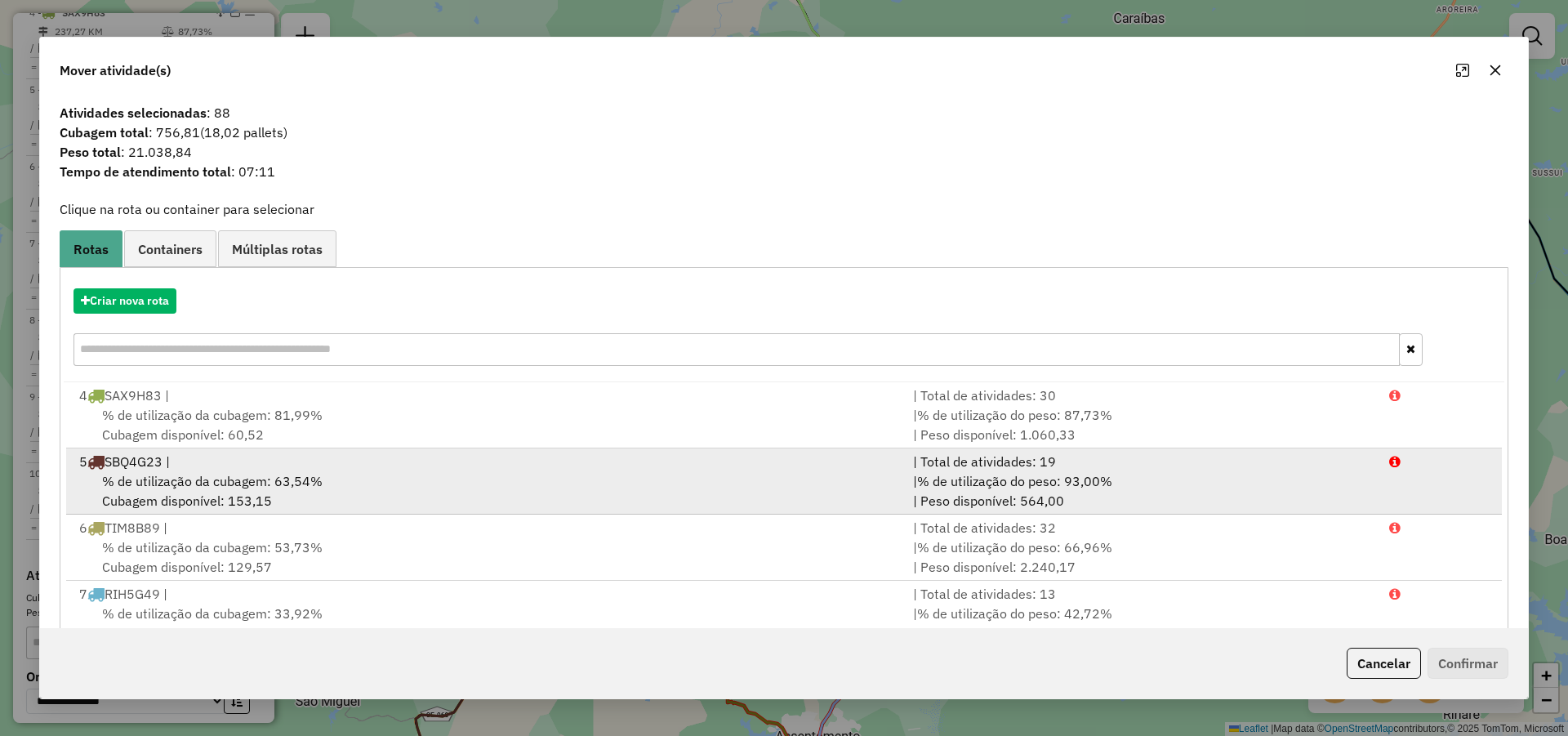
scroll to position [137, 0]
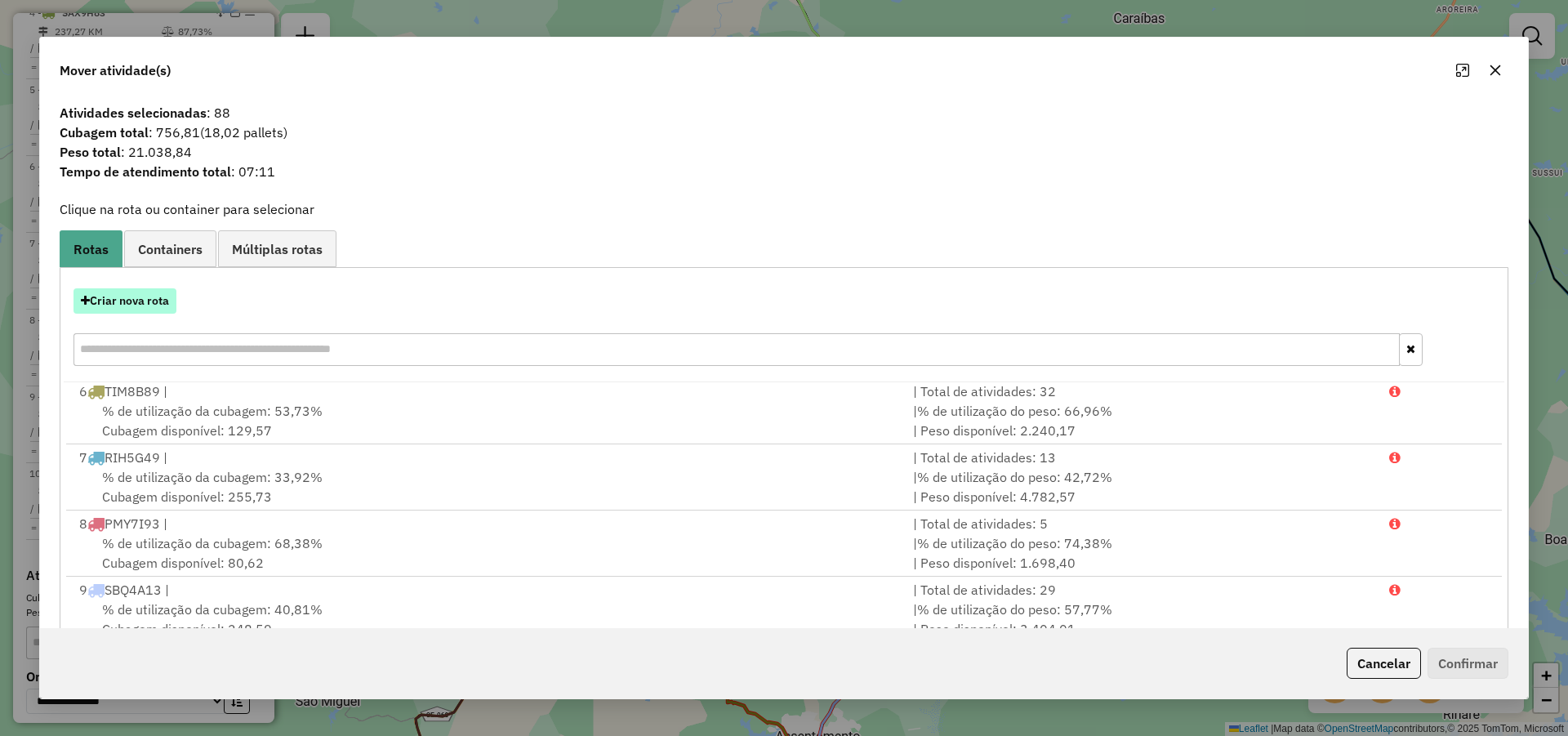
click at [155, 298] on button "Criar nova rota" at bounding box center [124, 301] width 103 height 26
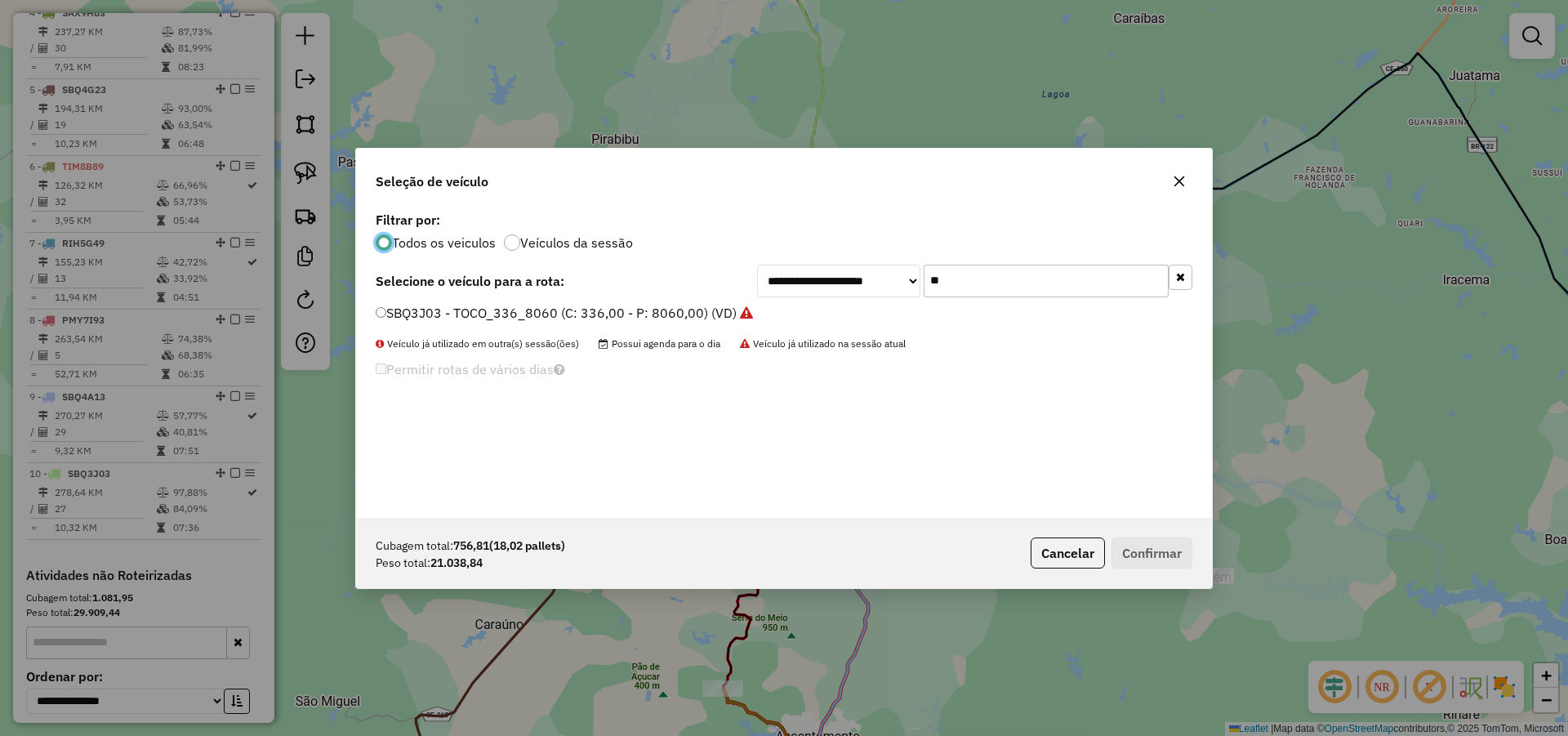
scroll to position [9, 5]
click at [951, 286] on input "**" at bounding box center [1047, 281] width 245 height 33
type input "***"
click at [568, 310] on label "SBQ5C13 - TOCO_336_8060 (C: 336,00 - P: 8060,00) (VD)" at bounding box center [557, 312] width 363 height 19
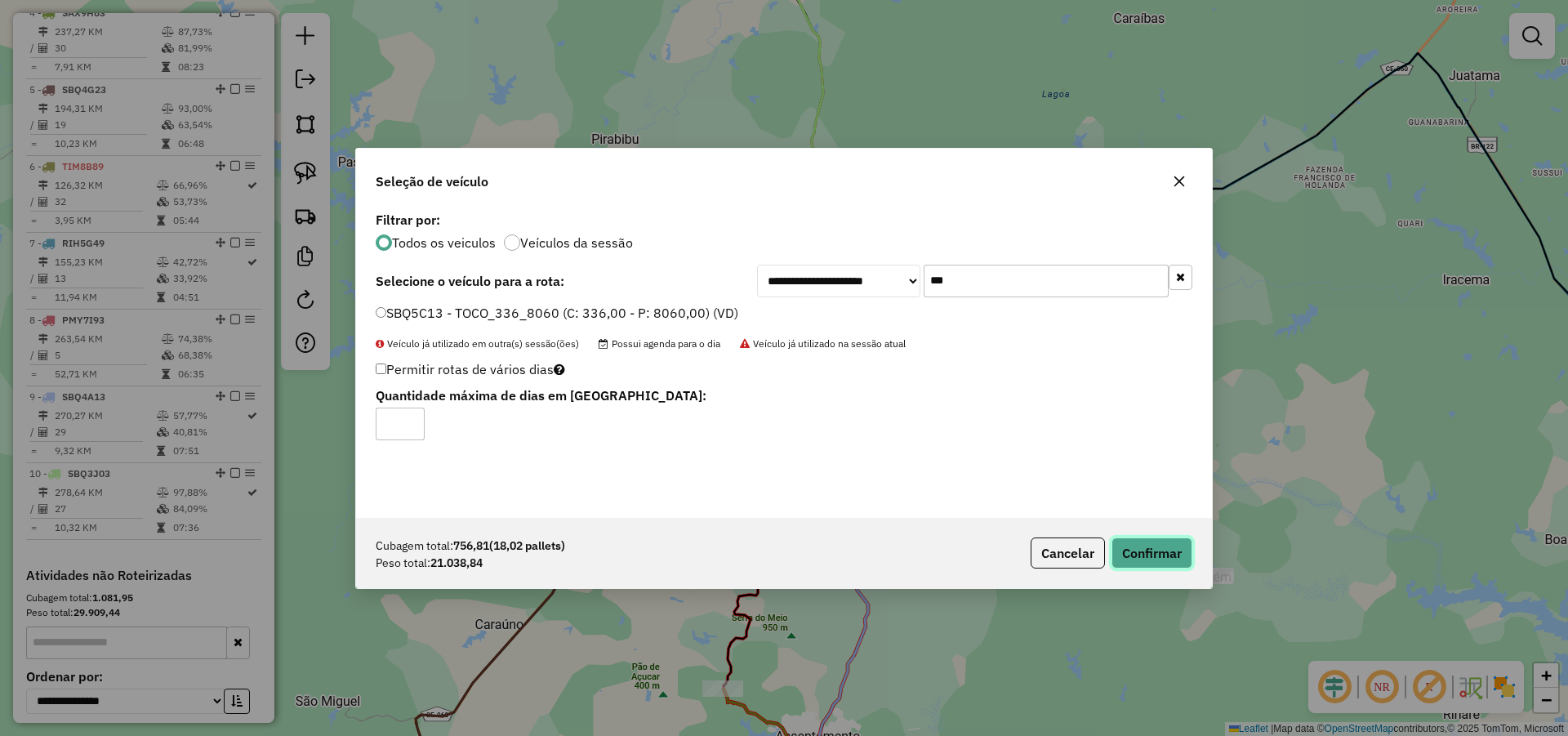
click at [1177, 546] on button "Confirmar" at bounding box center [1152, 552] width 81 height 31
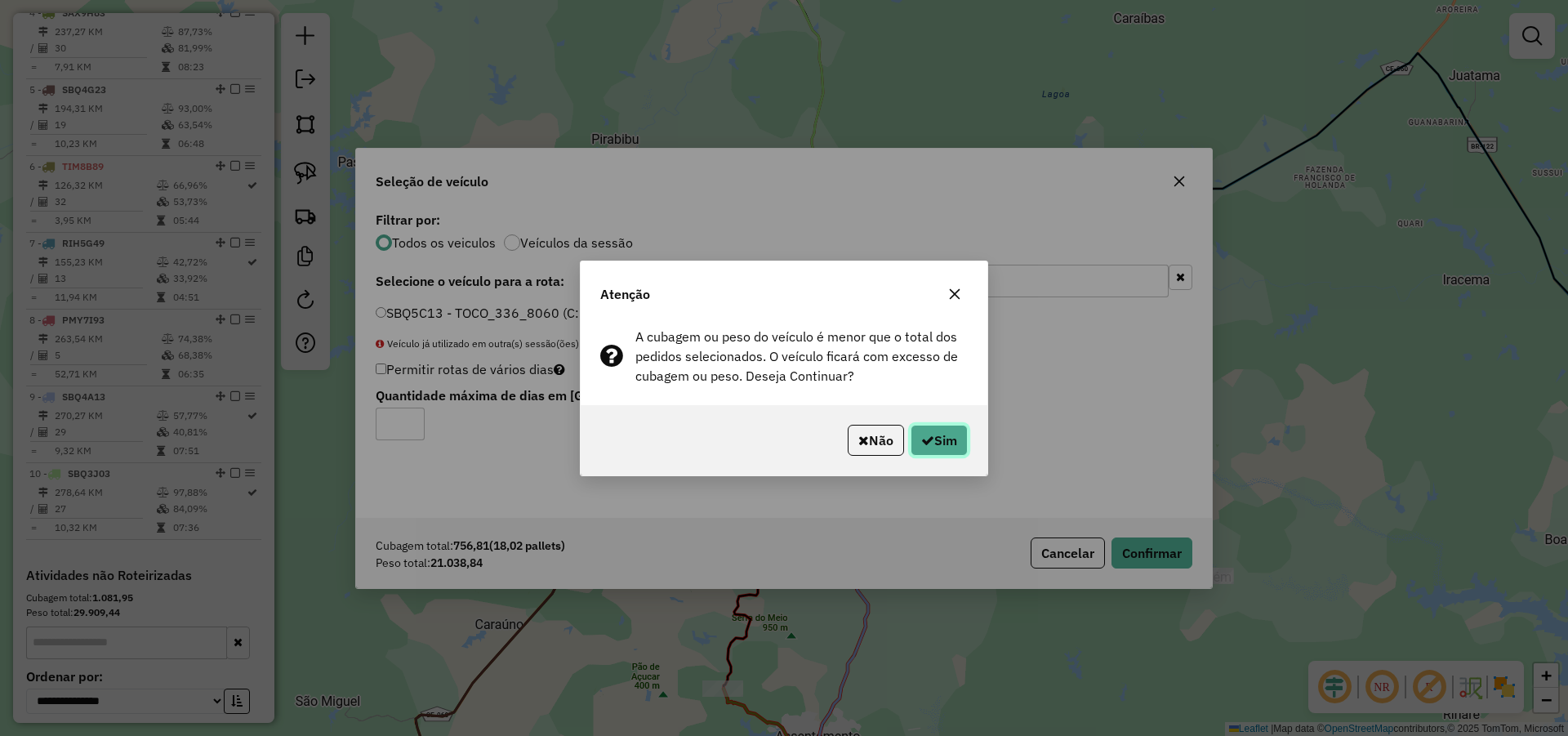
click at [934, 437] on button "Sim" at bounding box center [939, 439] width 57 height 31
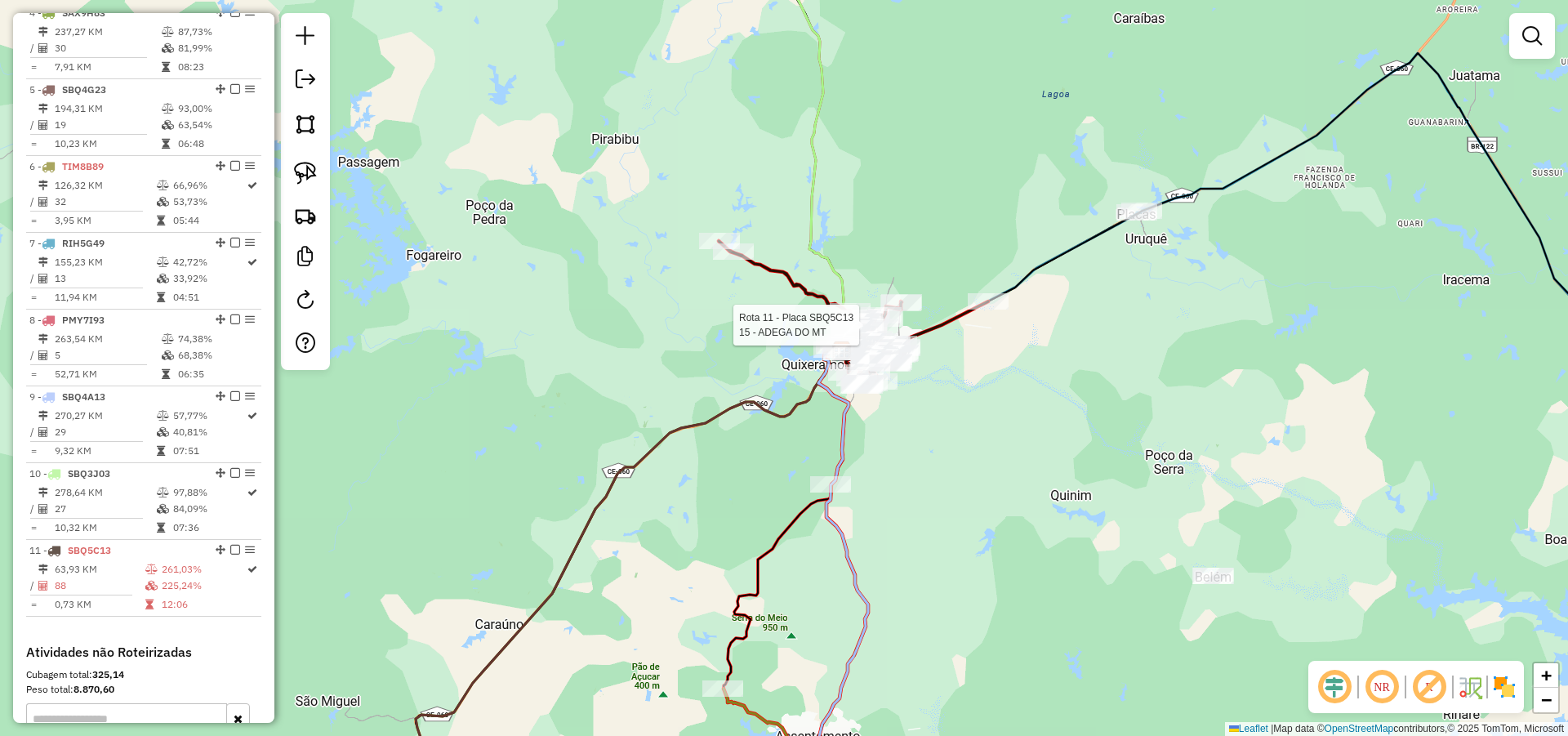
select select "*********"
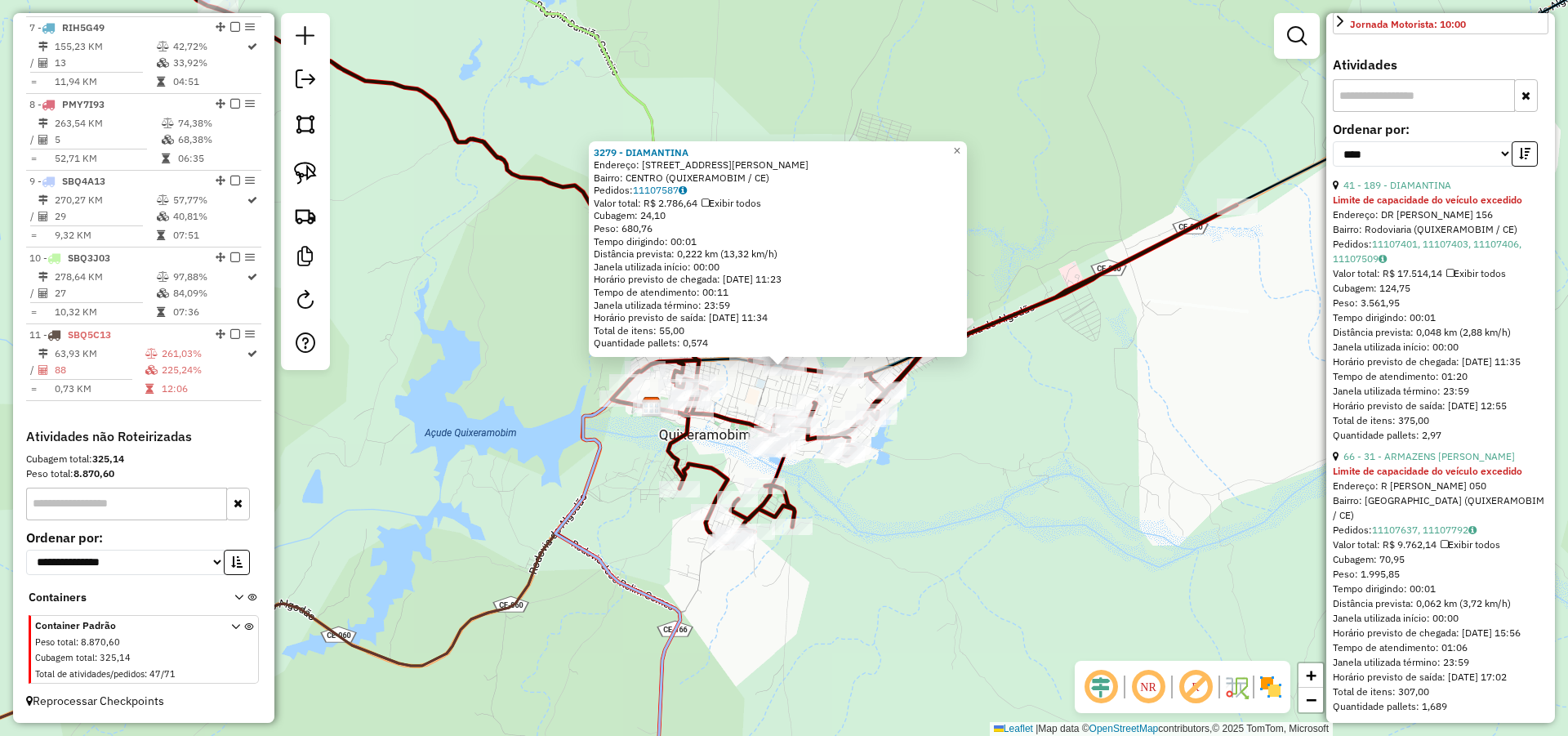
scroll to position [588, 0]
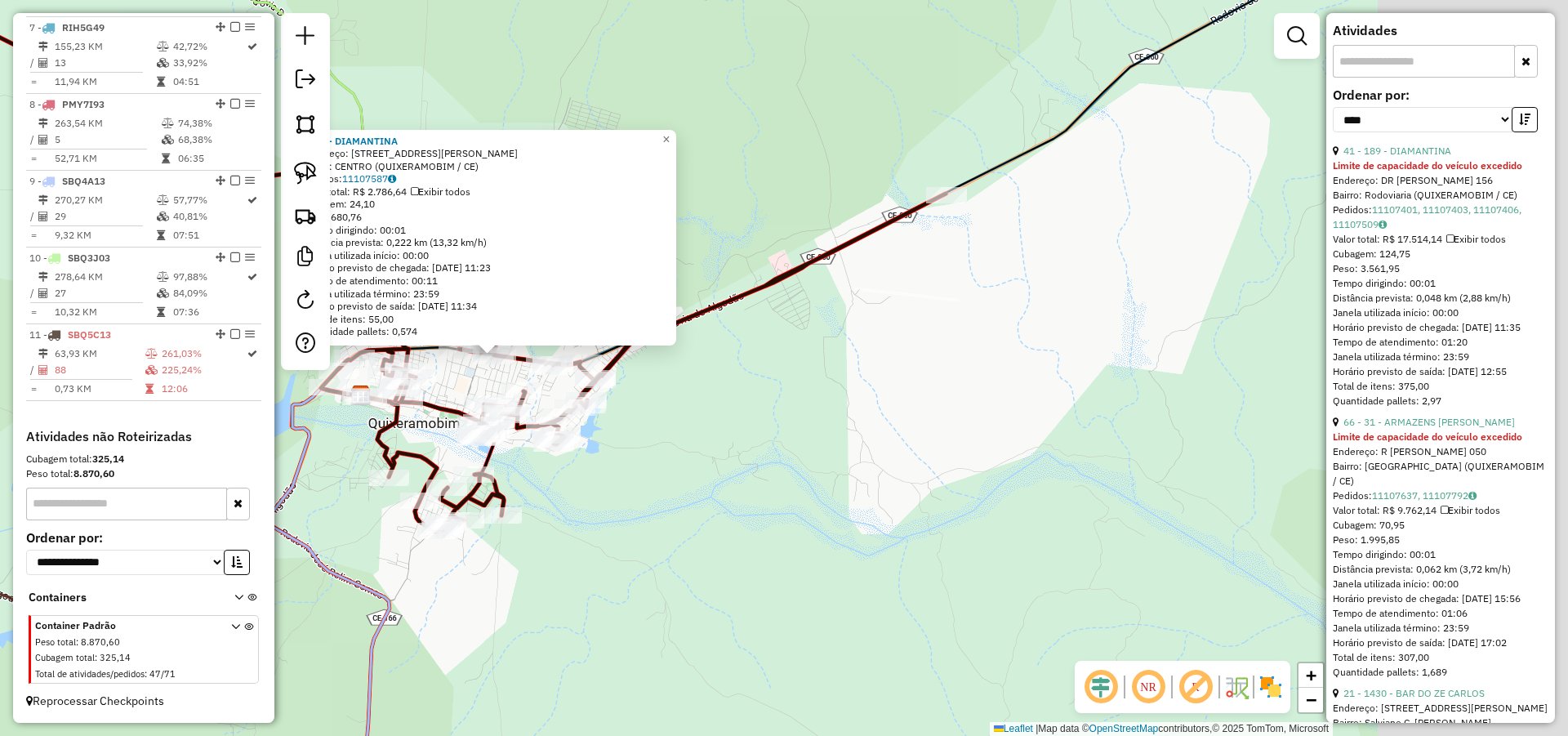
drag, startPoint x: 1033, startPoint y: 487, endPoint x: 701, endPoint y: 495, distance: 332.1
click at [694, 497] on div "3279 - DIAMANTINA Endereço: Travessa Antonio Pinto de Mend 138 Bairro: CENTRO (…" at bounding box center [784, 368] width 1568 height 736
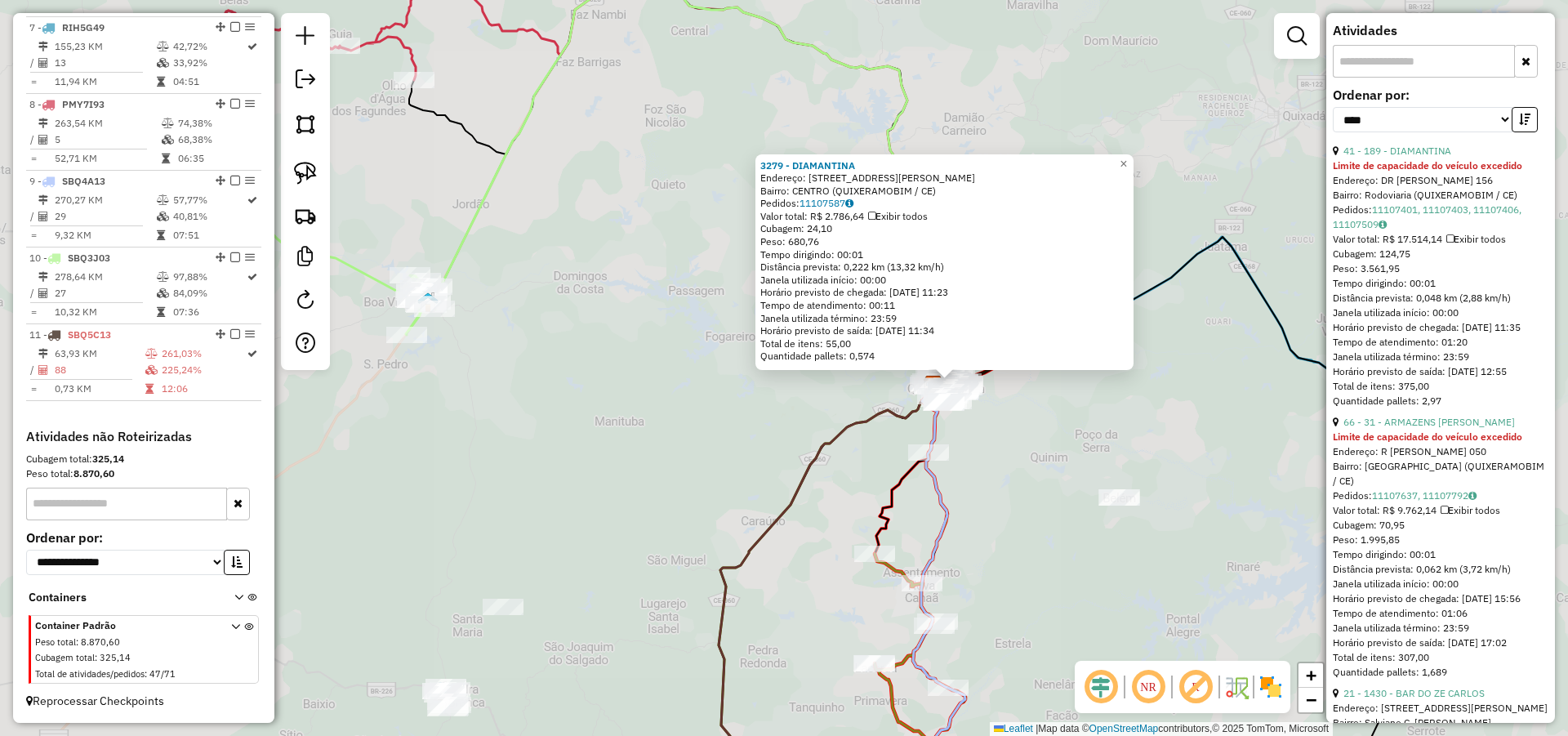
drag, startPoint x: 984, startPoint y: 403, endPoint x: 622, endPoint y: 458, distance: 366.2
click at [663, 454] on div "3279 - DIAMANTINA Endereço: Travessa Antonio Pinto de Mend 138 Bairro: CENTRO (…" at bounding box center [784, 368] width 1568 height 736
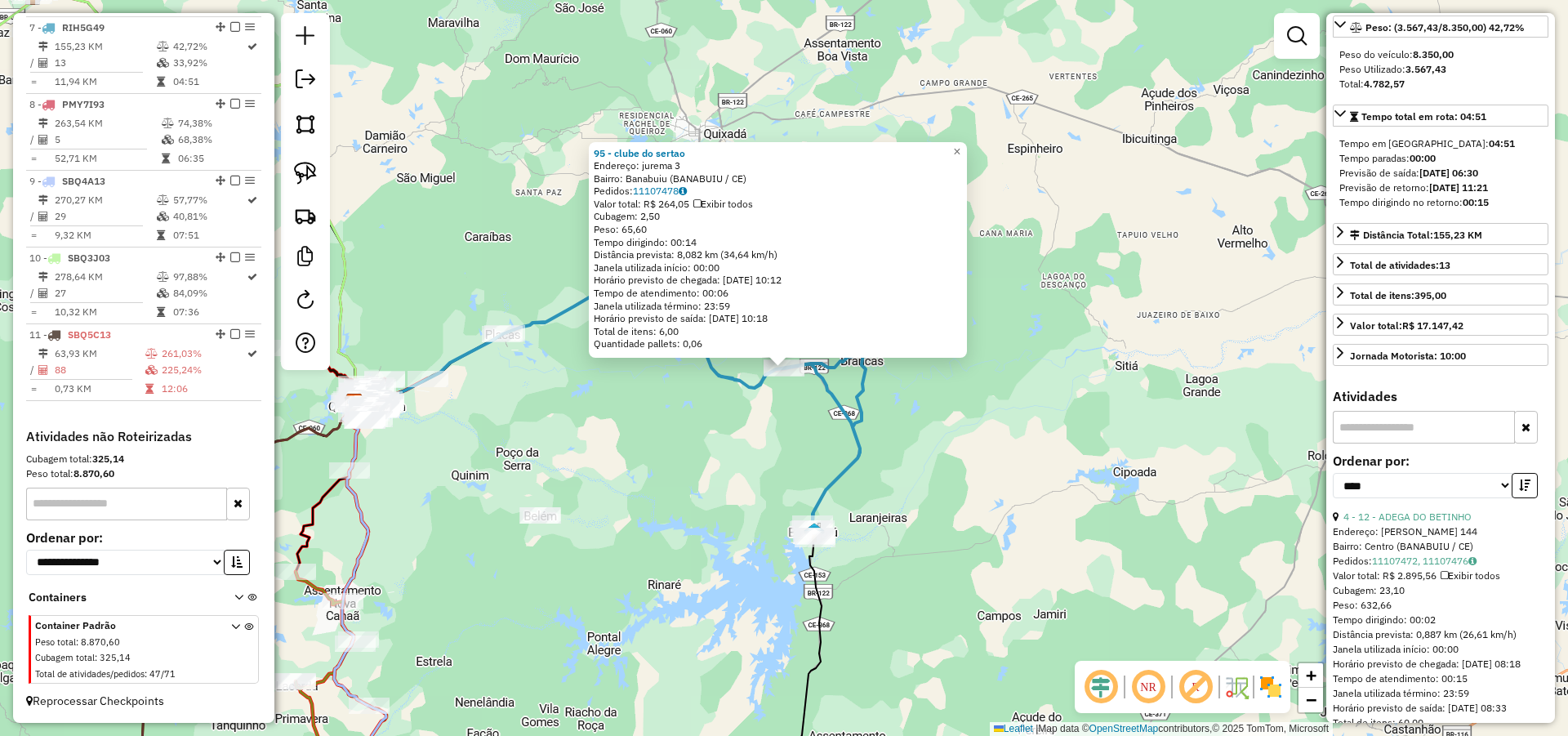
scroll to position [167, 0]
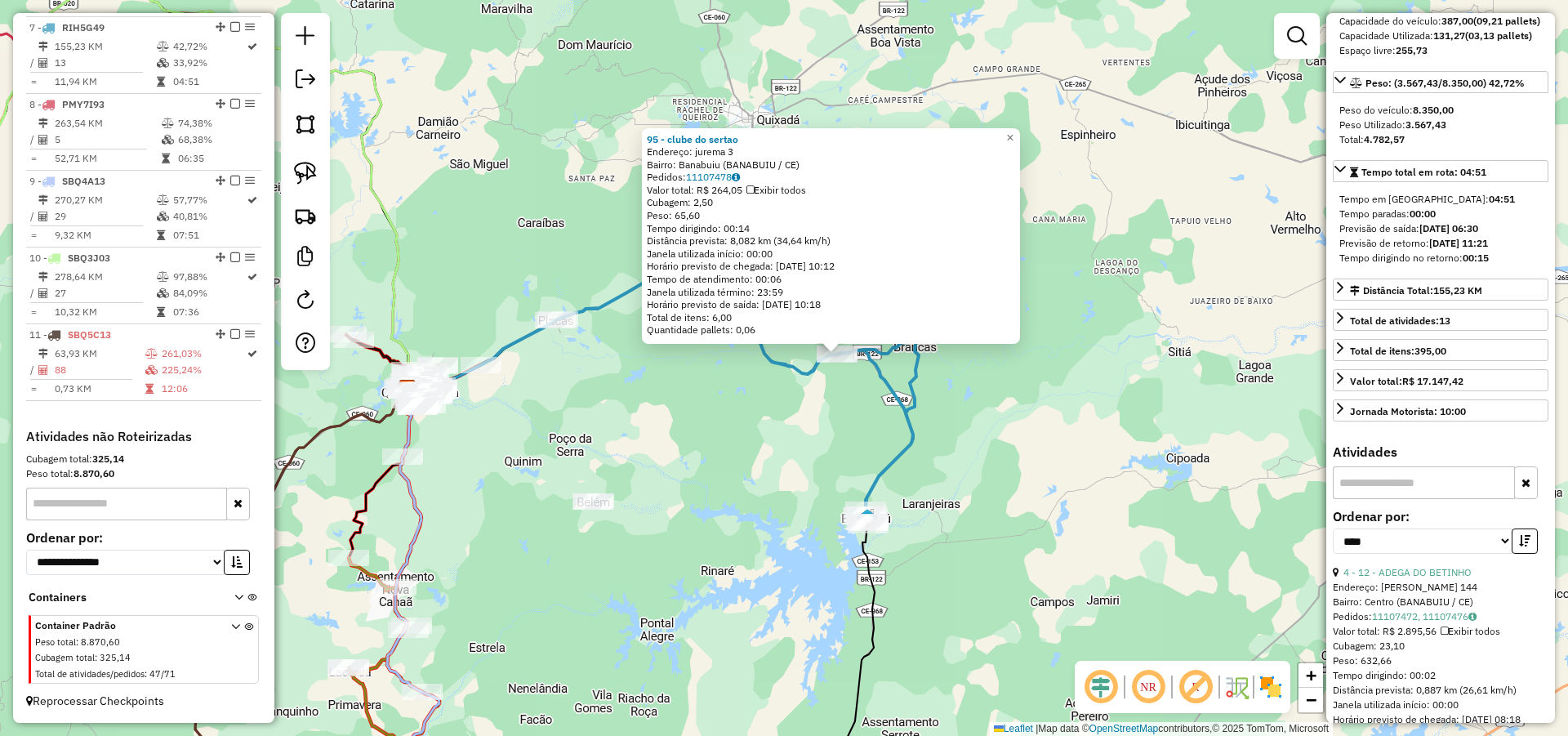
drag, startPoint x: 735, startPoint y: 468, endPoint x: 979, endPoint y: 410, distance: 250.8
click at [951, 415] on div "95 - clube do sertao Endereço: jurema 3 Bairro: Banabuiu (BANABUIU / CE) Pedido…" at bounding box center [784, 368] width 1568 height 736
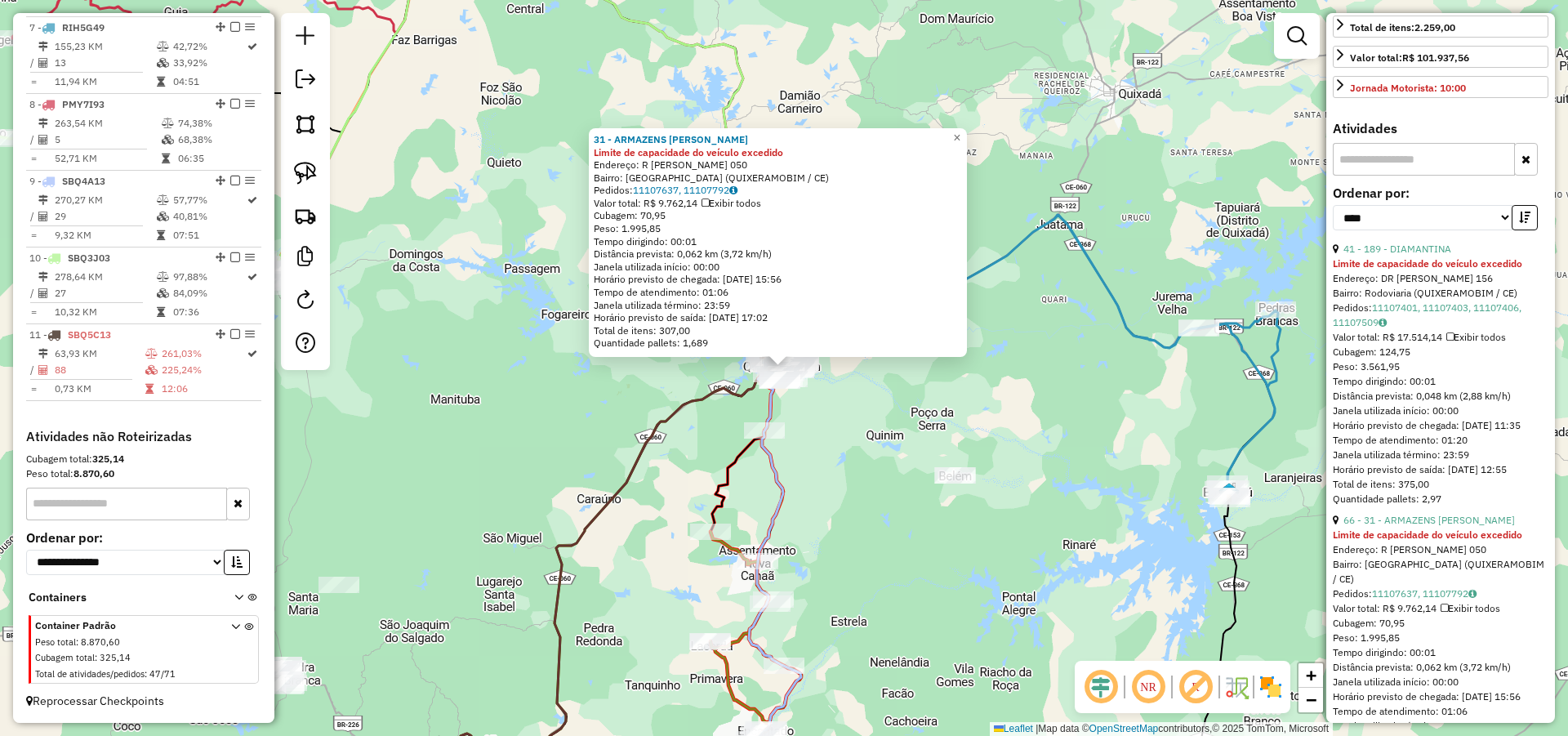
scroll to position [686, 0]
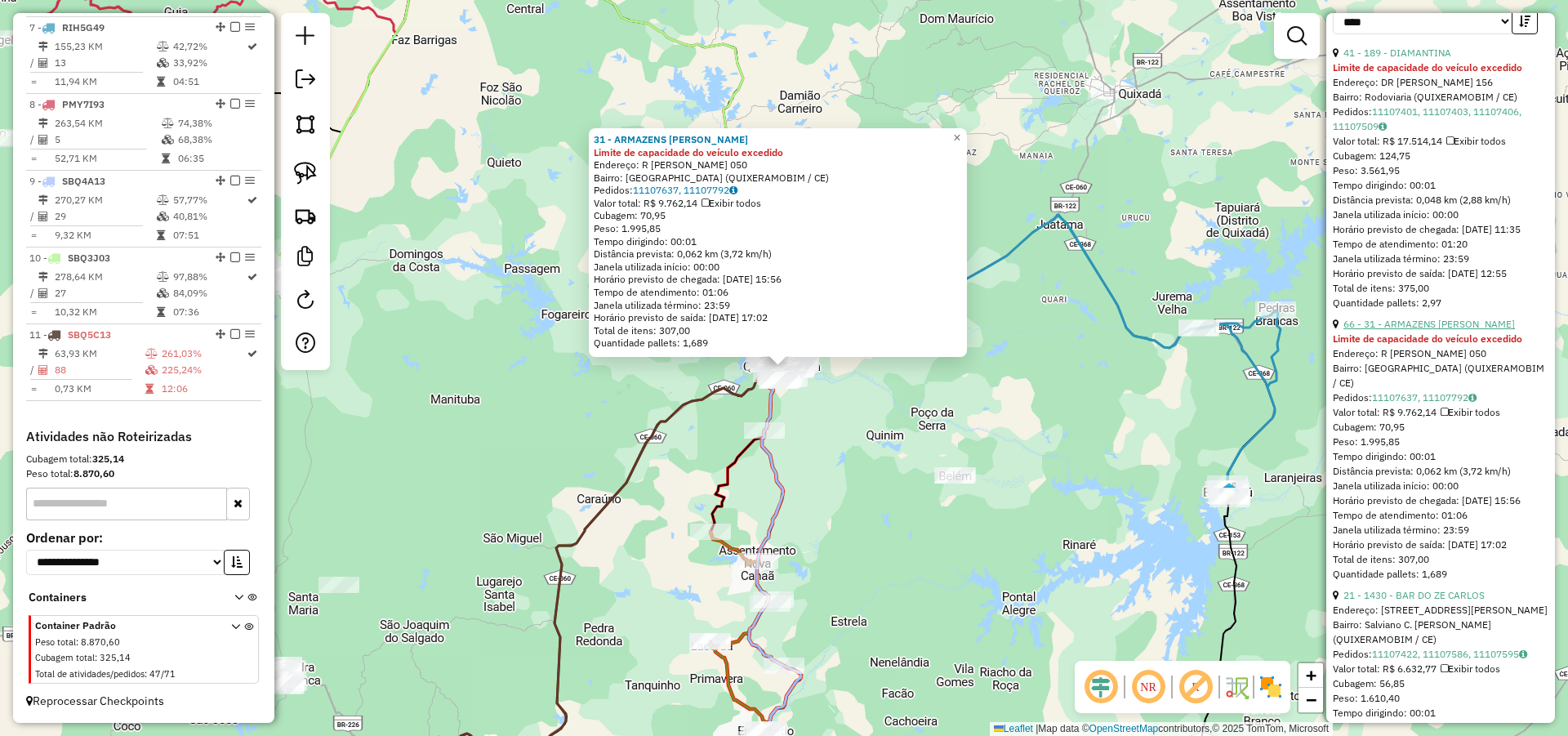
click at [1412, 330] on link "66 - 31 - ARMAZENS RAFAEL" at bounding box center [1429, 324] width 171 height 12
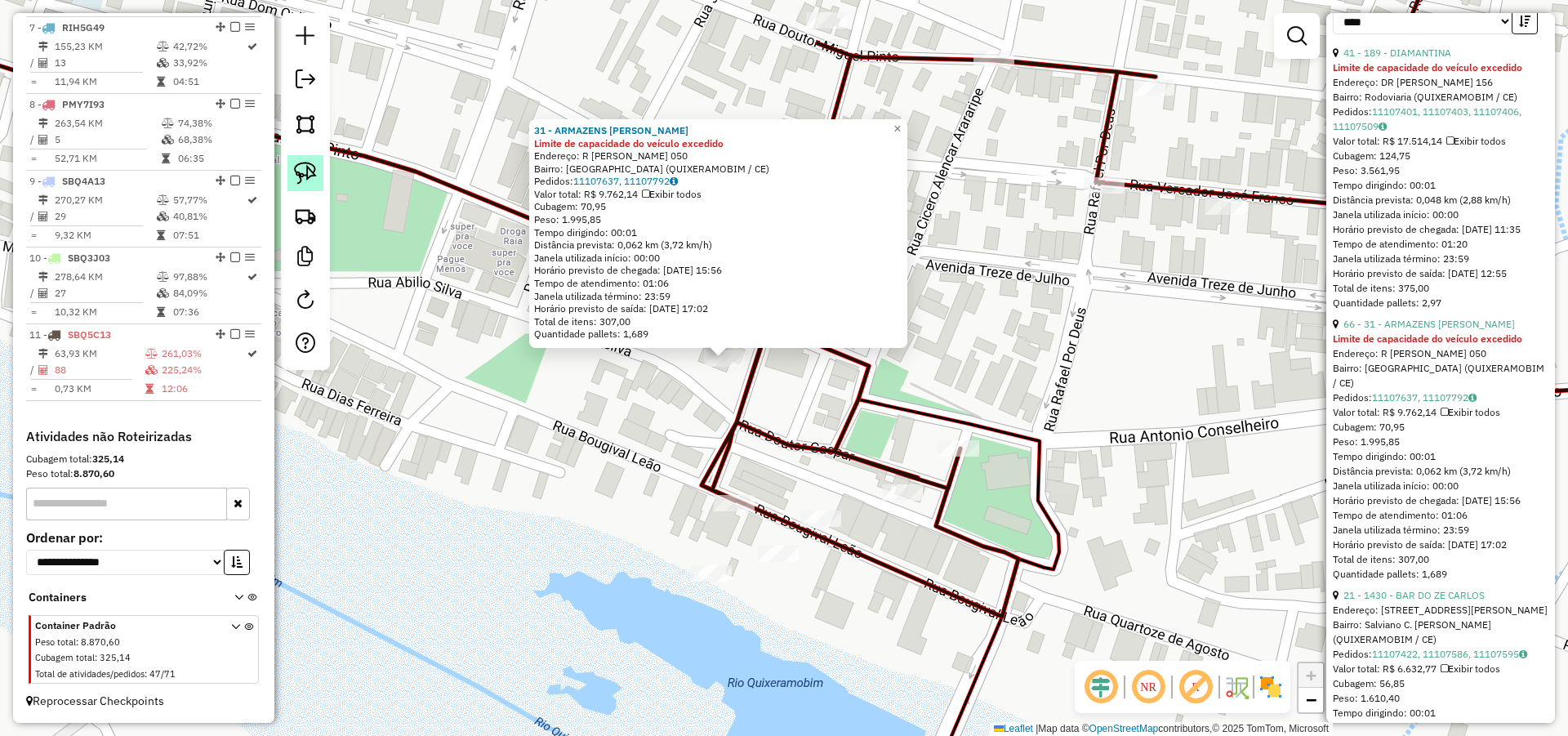
click at [311, 166] on img at bounding box center [305, 173] width 23 height 23
click at [311, 174] on img at bounding box center [305, 173] width 23 height 23
drag, startPoint x: 745, startPoint y: 397, endPoint x: 746, endPoint y: 334, distance: 63.0
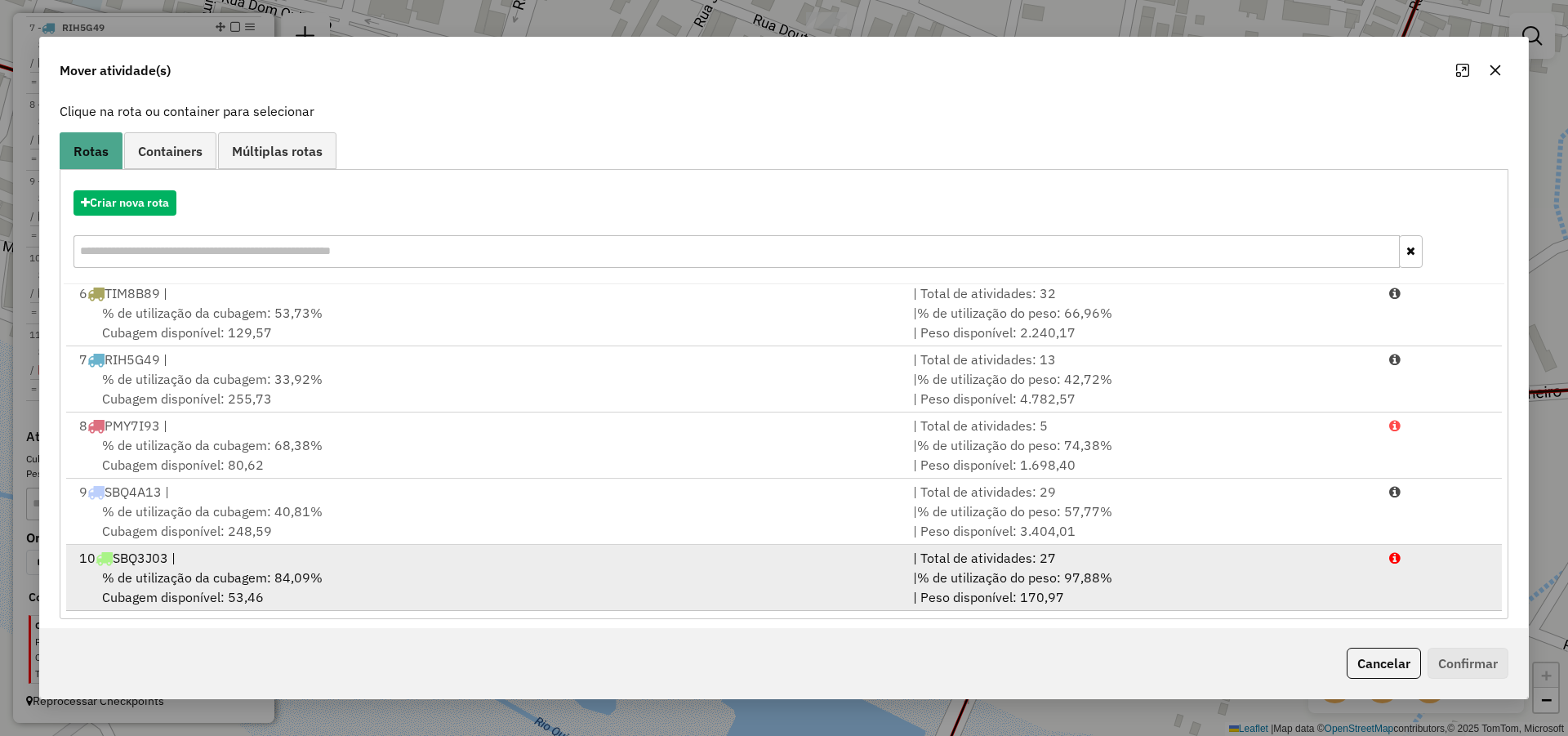
scroll to position [109, 0]
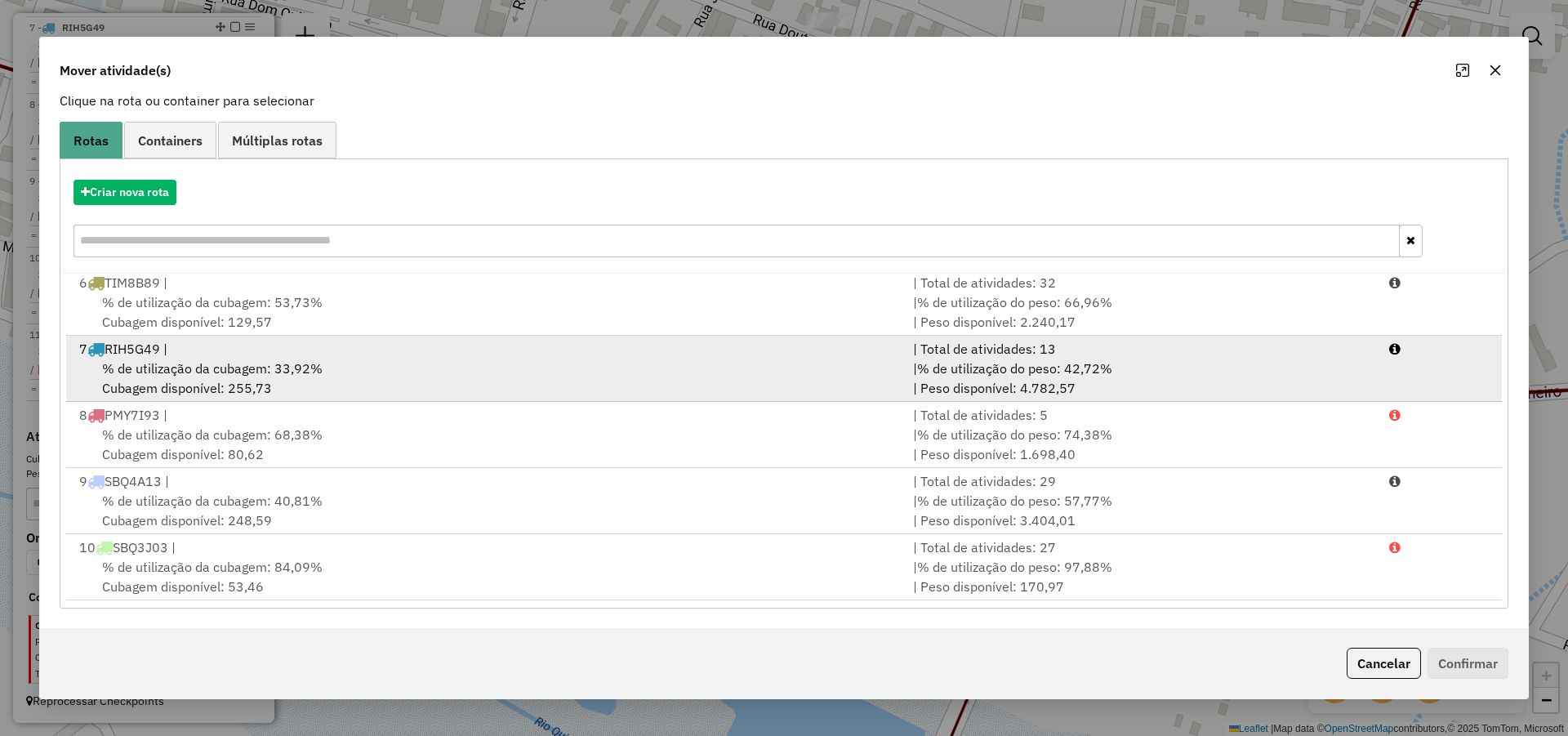
click at [476, 364] on div "% de utilização da cubagem: 33,92% Cubagem disponível: 255,73" at bounding box center [486, 378] width 834 height 39
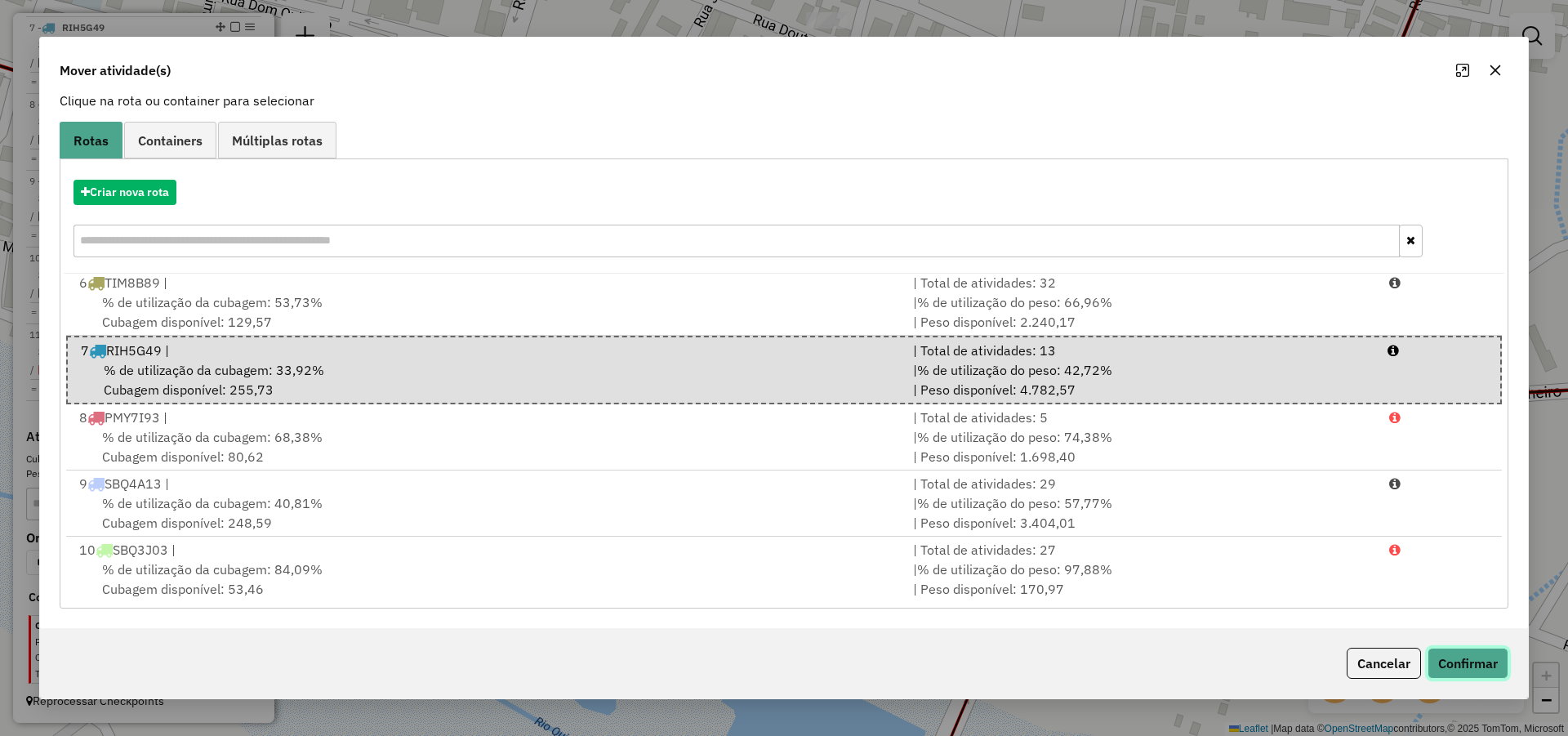
click at [1489, 663] on button "Confirmar" at bounding box center [1468, 663] width 81 height 31
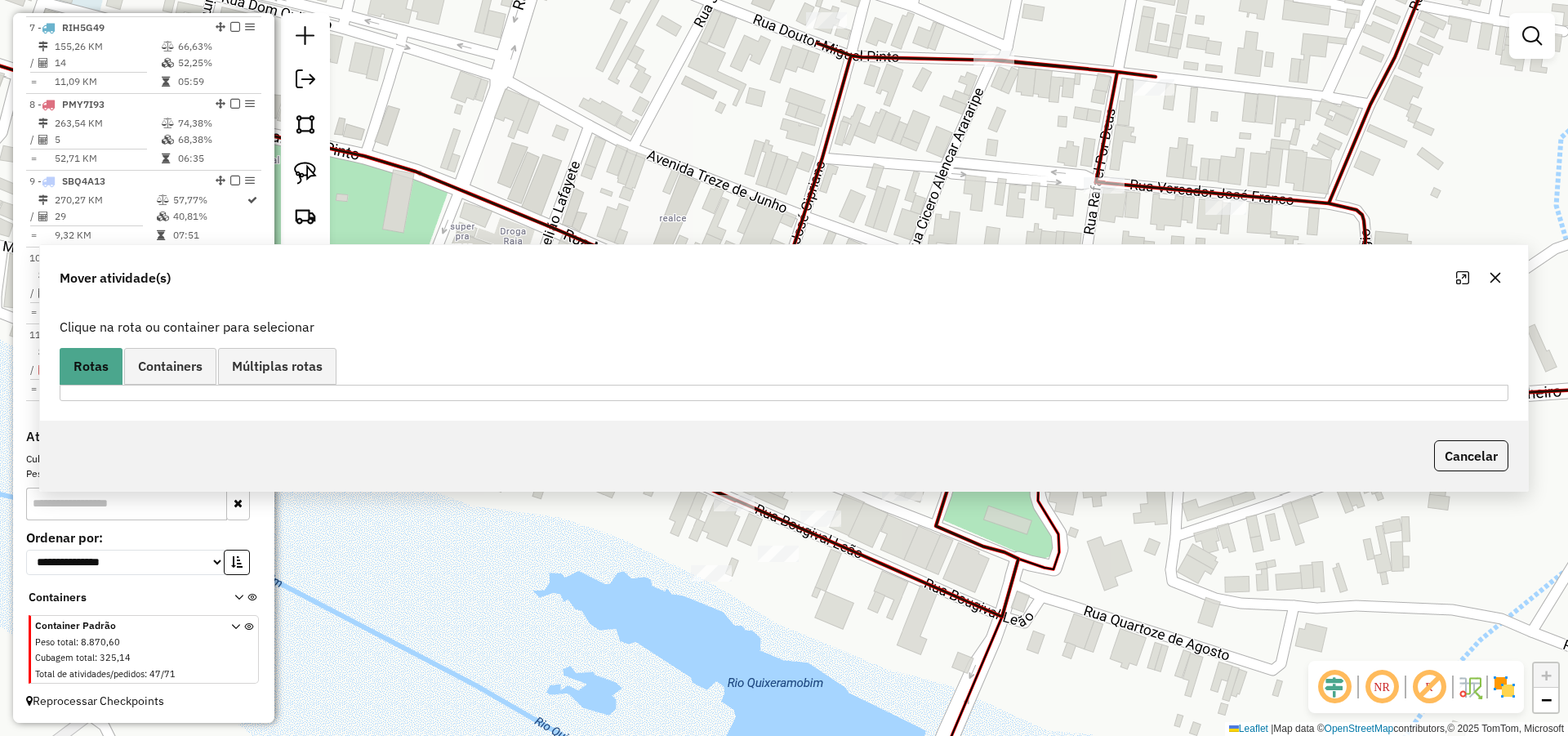
scroll to position [0, 0]
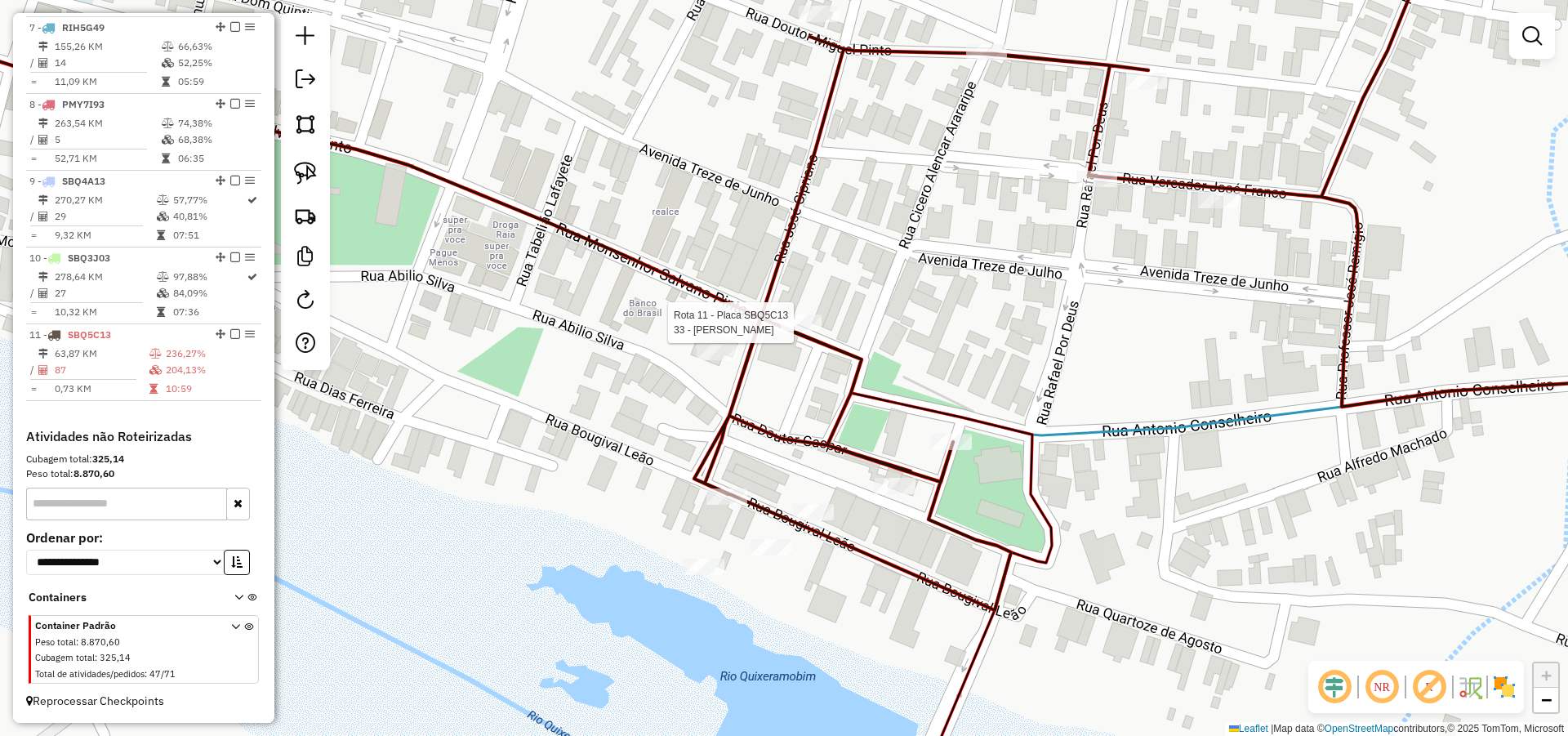
select select "*********"
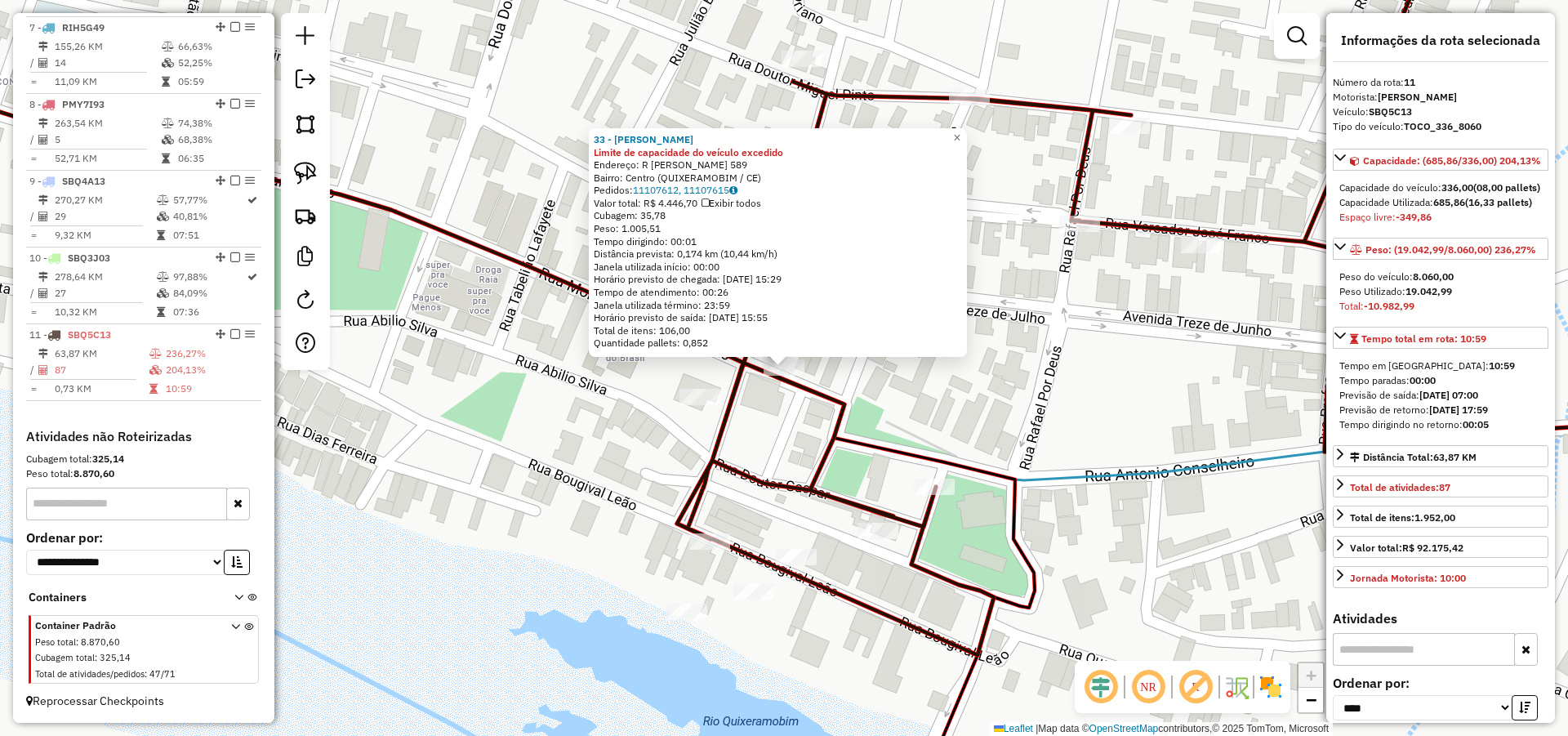
click at [980, 366] on div "33 - ATACADAO ALMEIDA Limite de capacidade do veículo excedido Endereço: R MONS…" at bounding box center [784, 368] width 1568 height 736
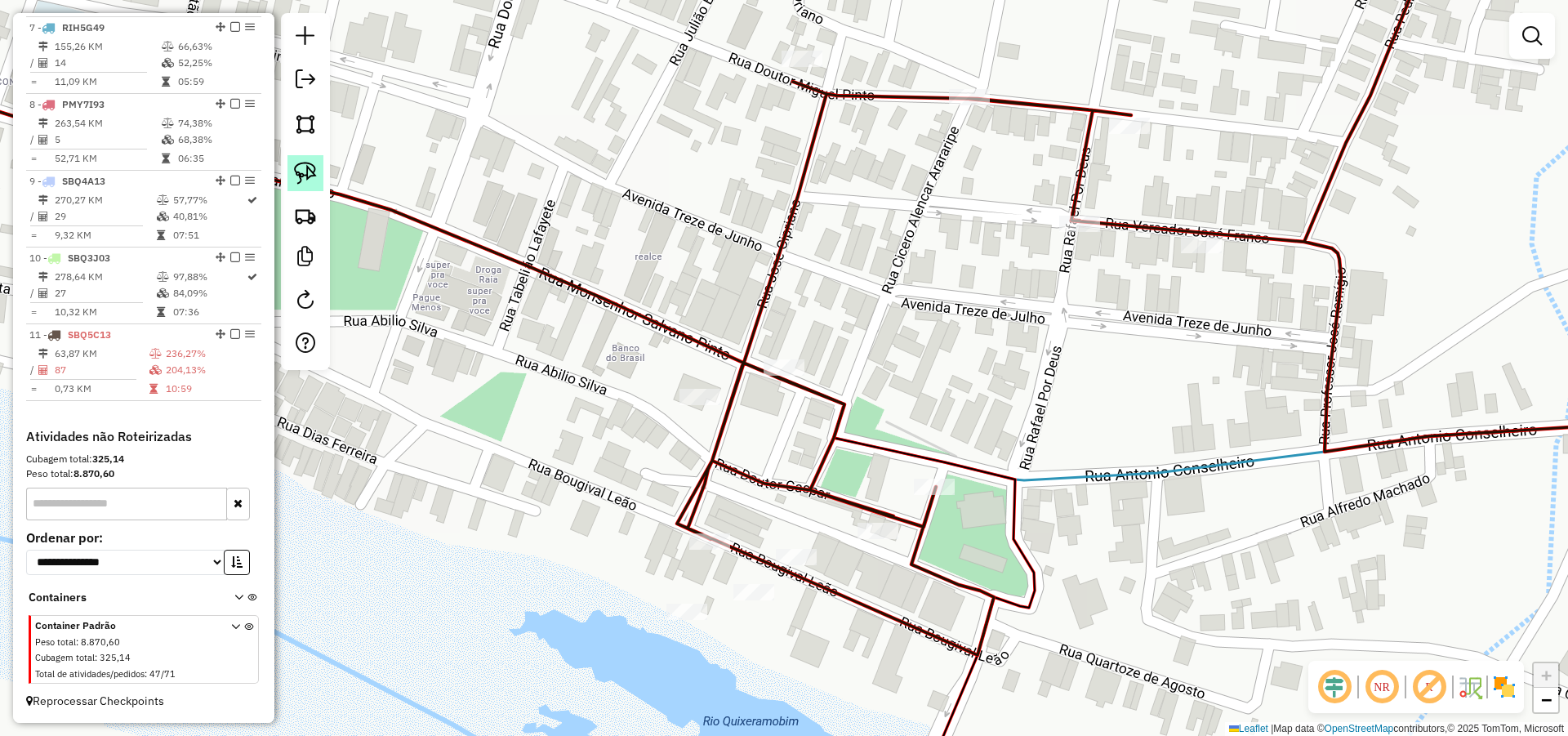
click at [316, 171] on img at bounding box center [305, 173] width 23 height 23
drag, startPoint x: 775, startPoint y: 312, endPoint x: 824, endPoint y: 401, distance: 101.6
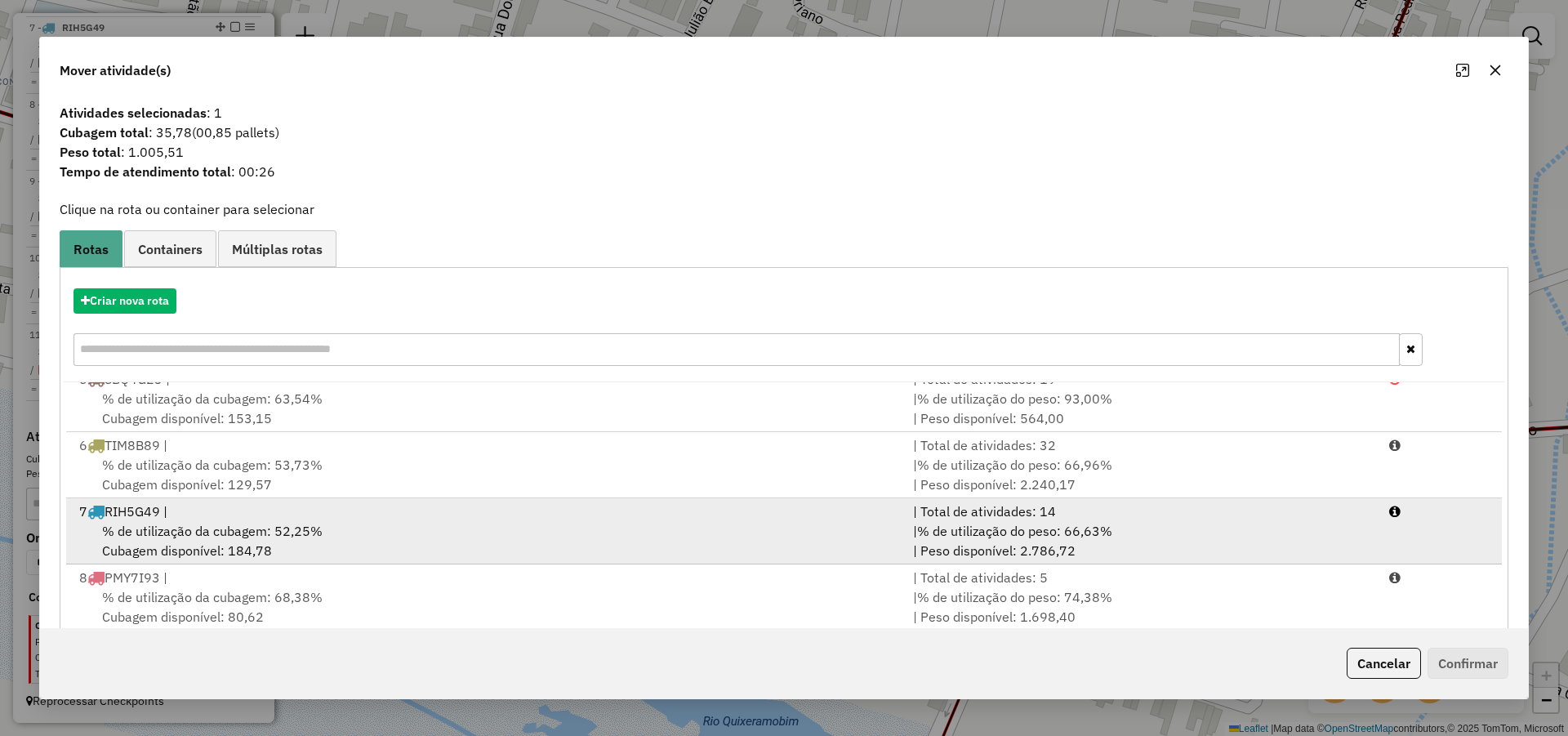
scroll to position [137, 0]
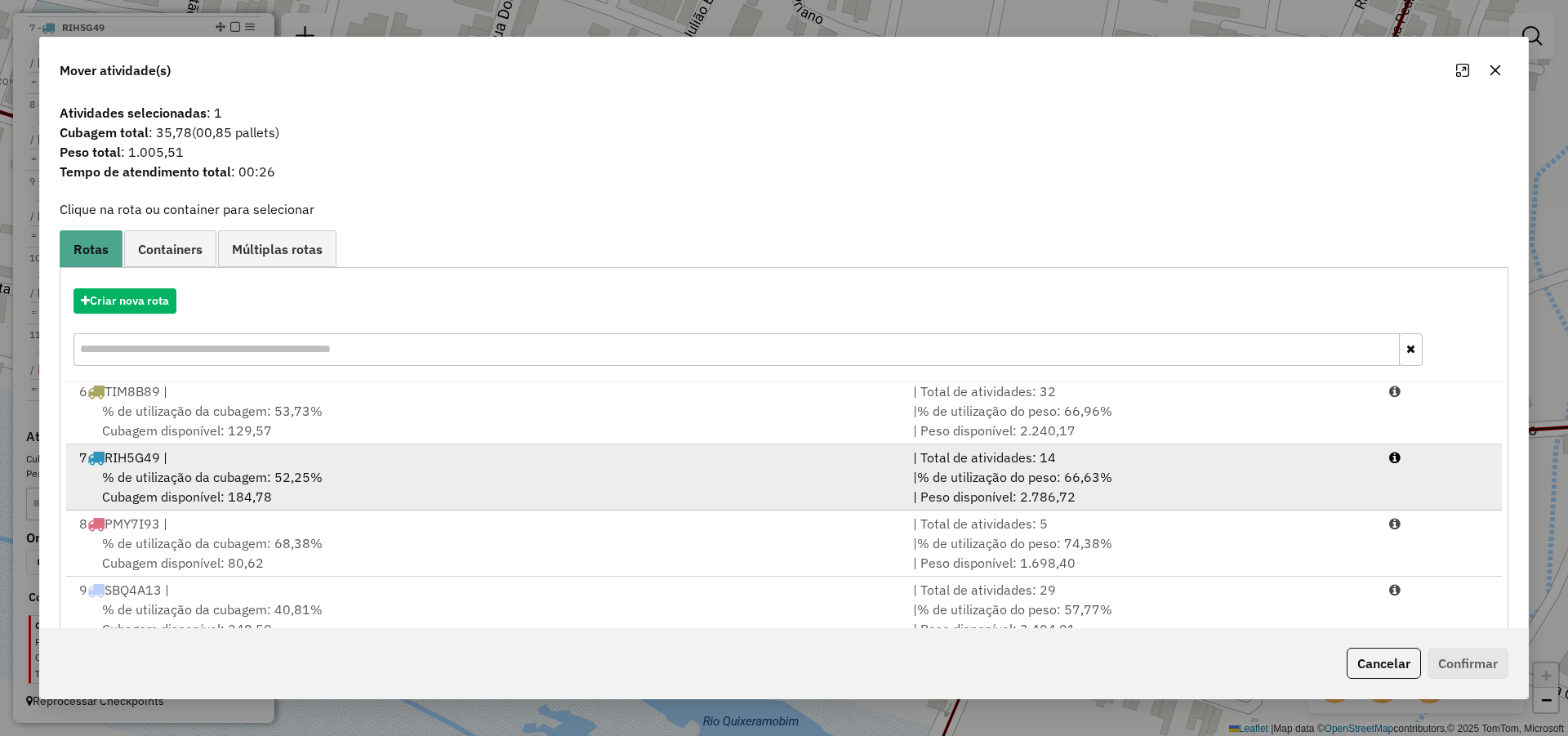
click at [709, 487] on div "% de utilização da cubagem: 52,25% Cubagem disponível: 184,78" at bounding box center [486, 486] width 834 height 39
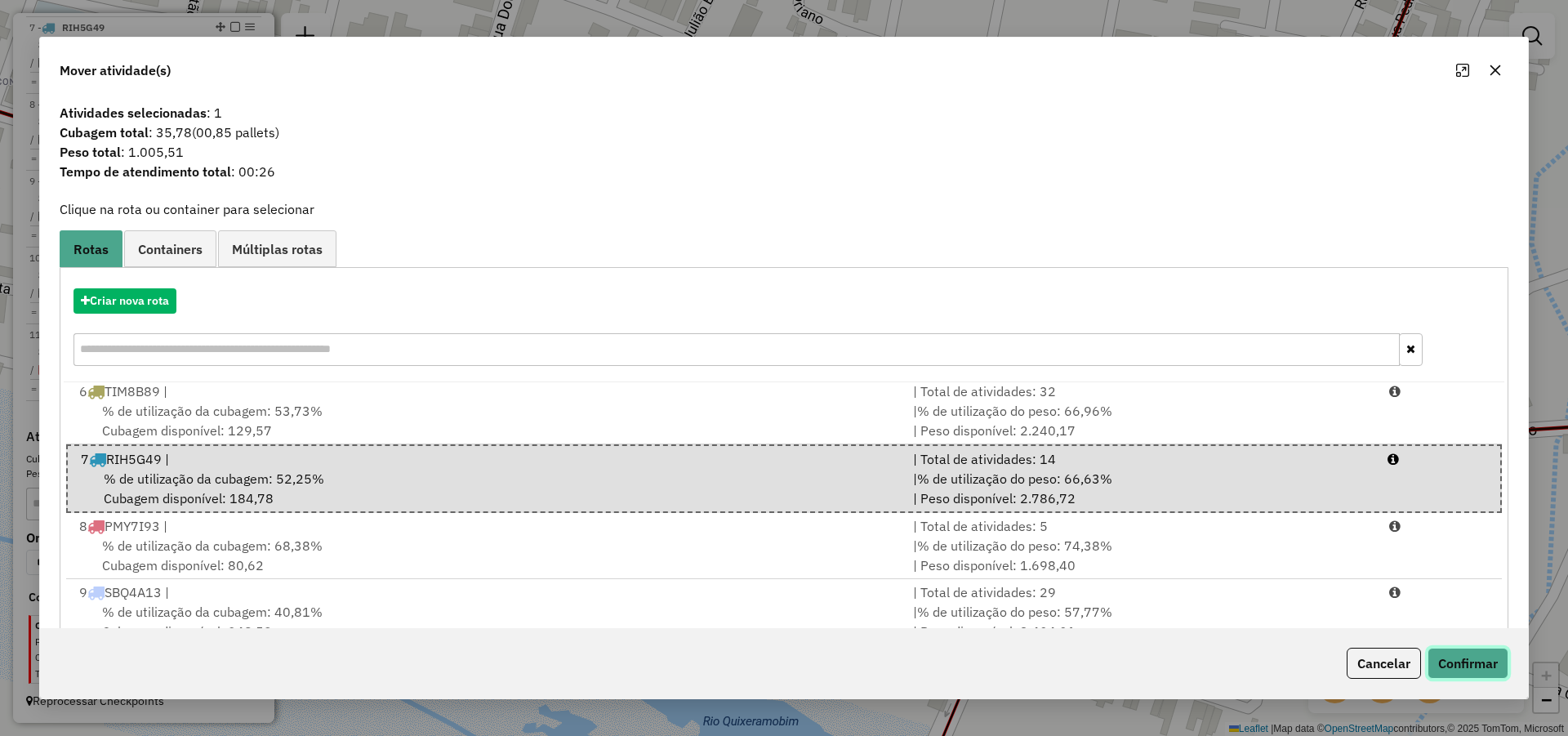
click at [1473, 666] on button "Confirmar" at bounding box center [1468, 663] width 81 height 31
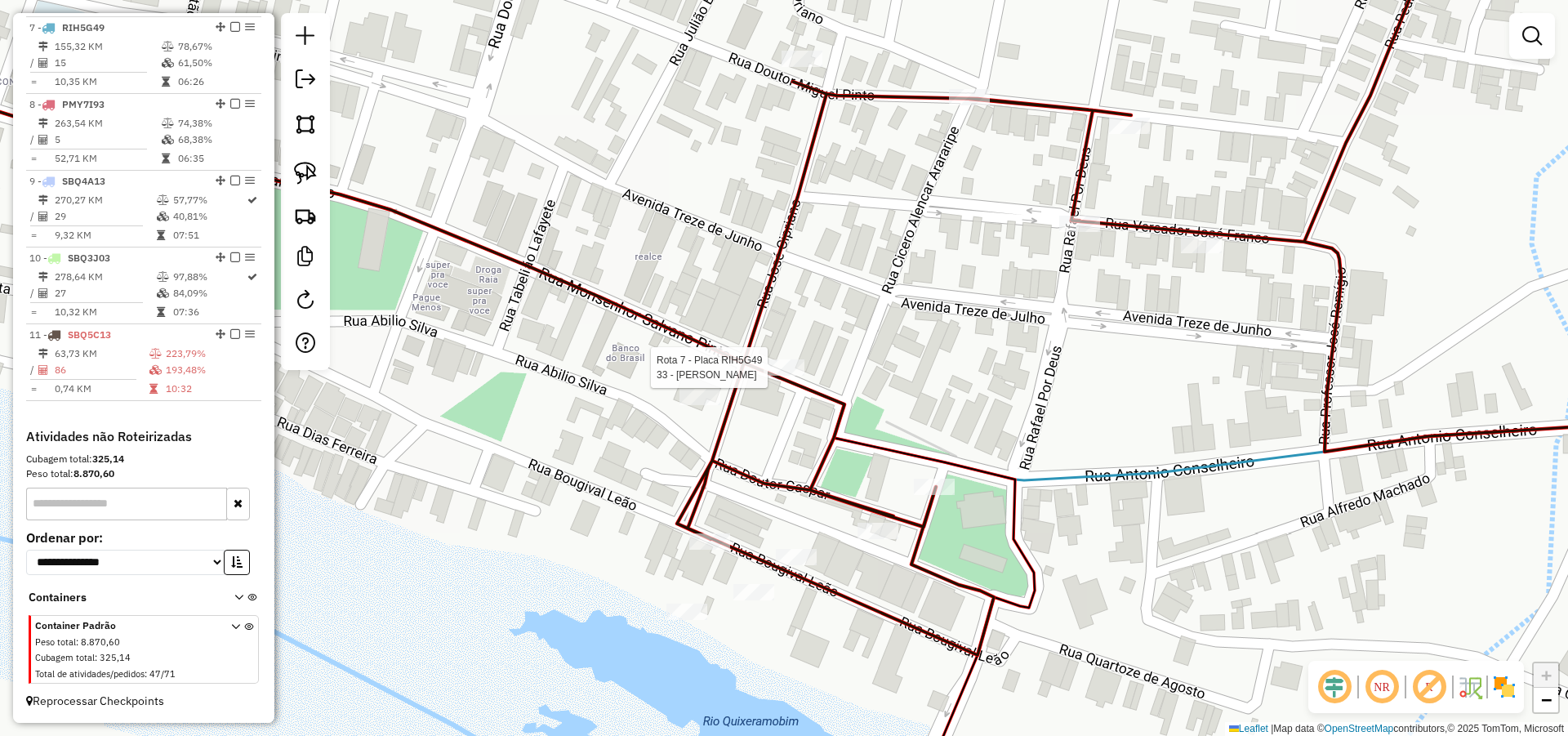
select select "*********"
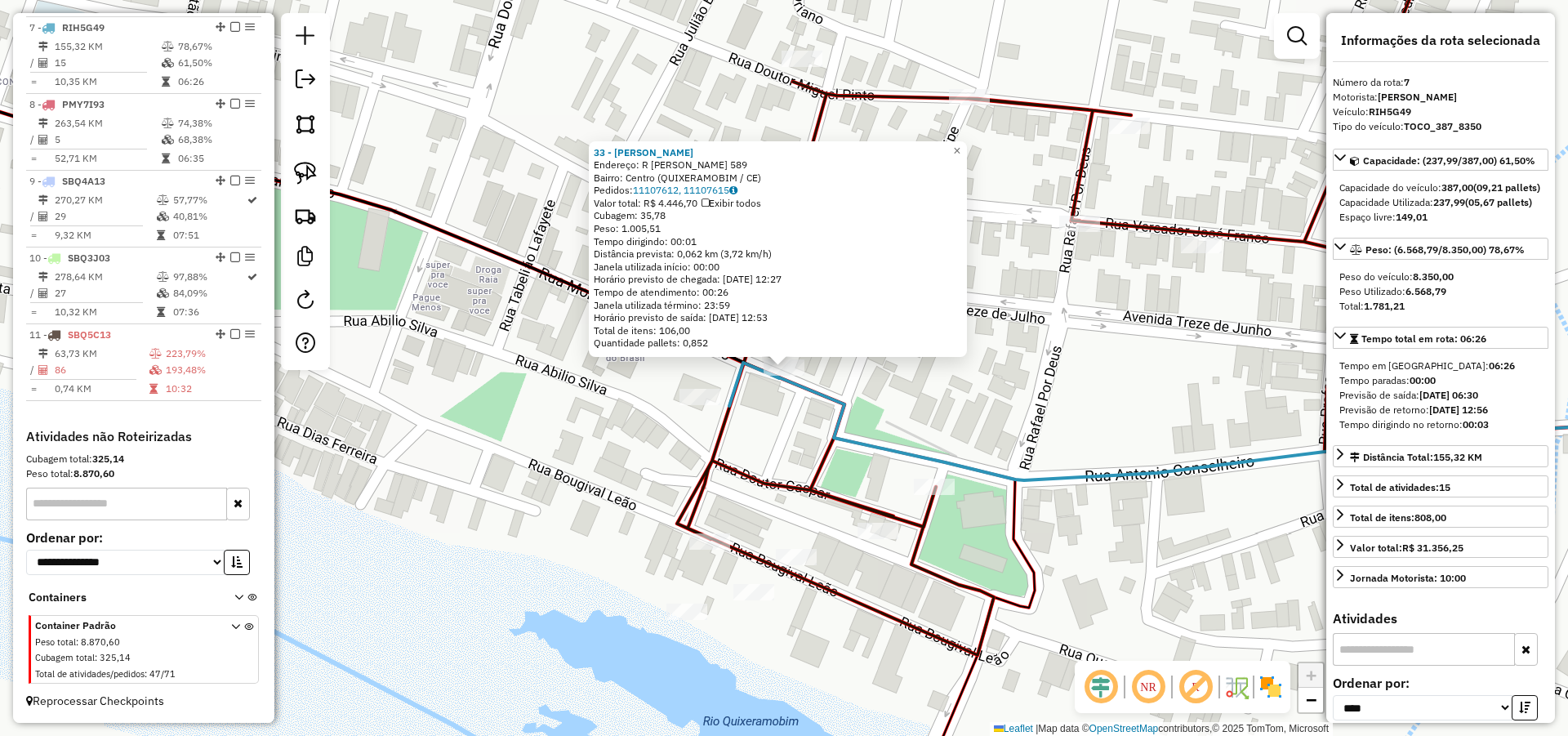
click at [879, 380] on div "33 - ATACADAO ALMEIDA Endereço: R MONSENHOR SALVIANO PINTO 589 Bairro: Centro (…" at bounding box center [784, 368] width 1568 height 736
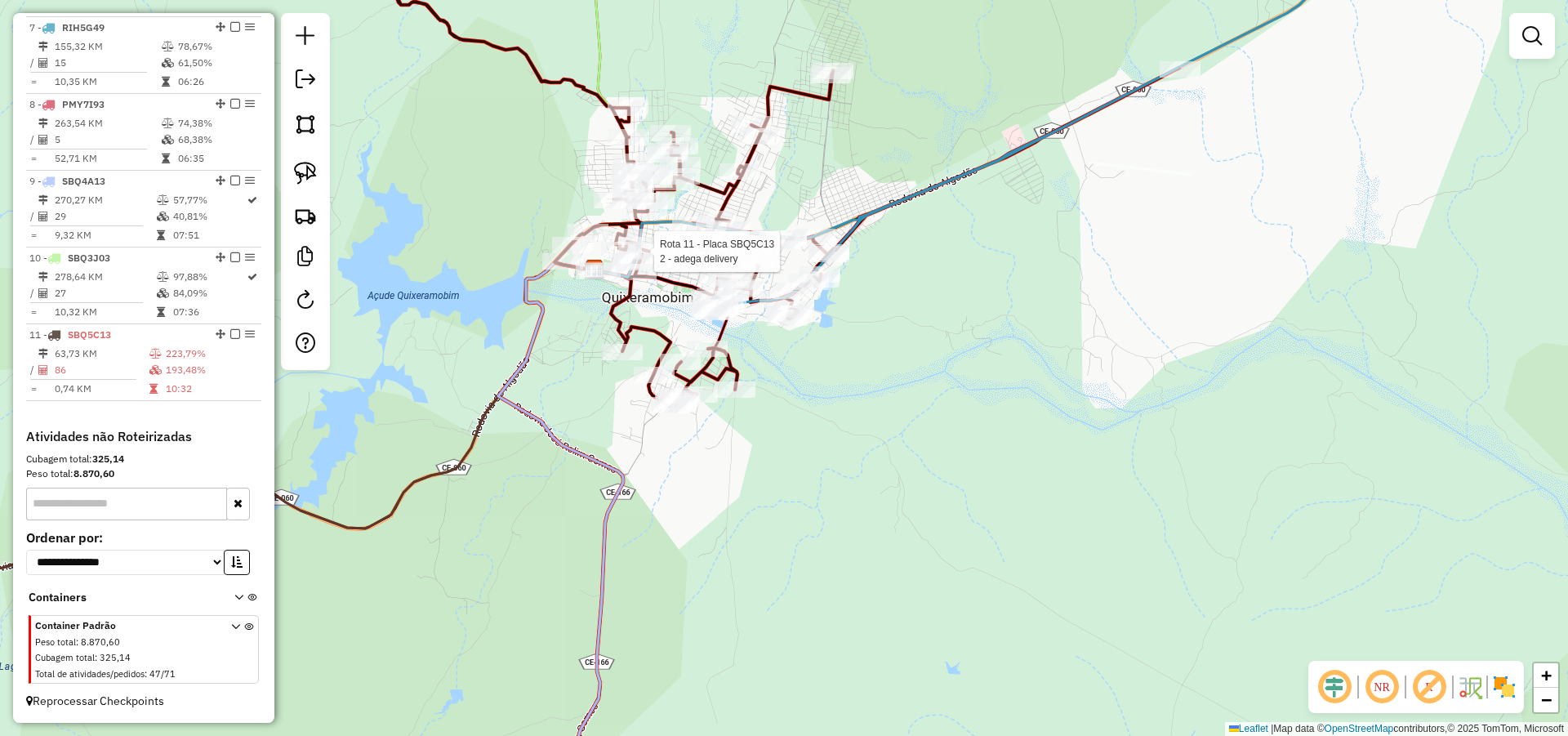
click at [664, 267] on div "Rota 11 - Placa SBQ5C13 2 - adega delivery Janela de atendimento Grade de atend…" at bounding box center [784, 368] width 1568 height 736
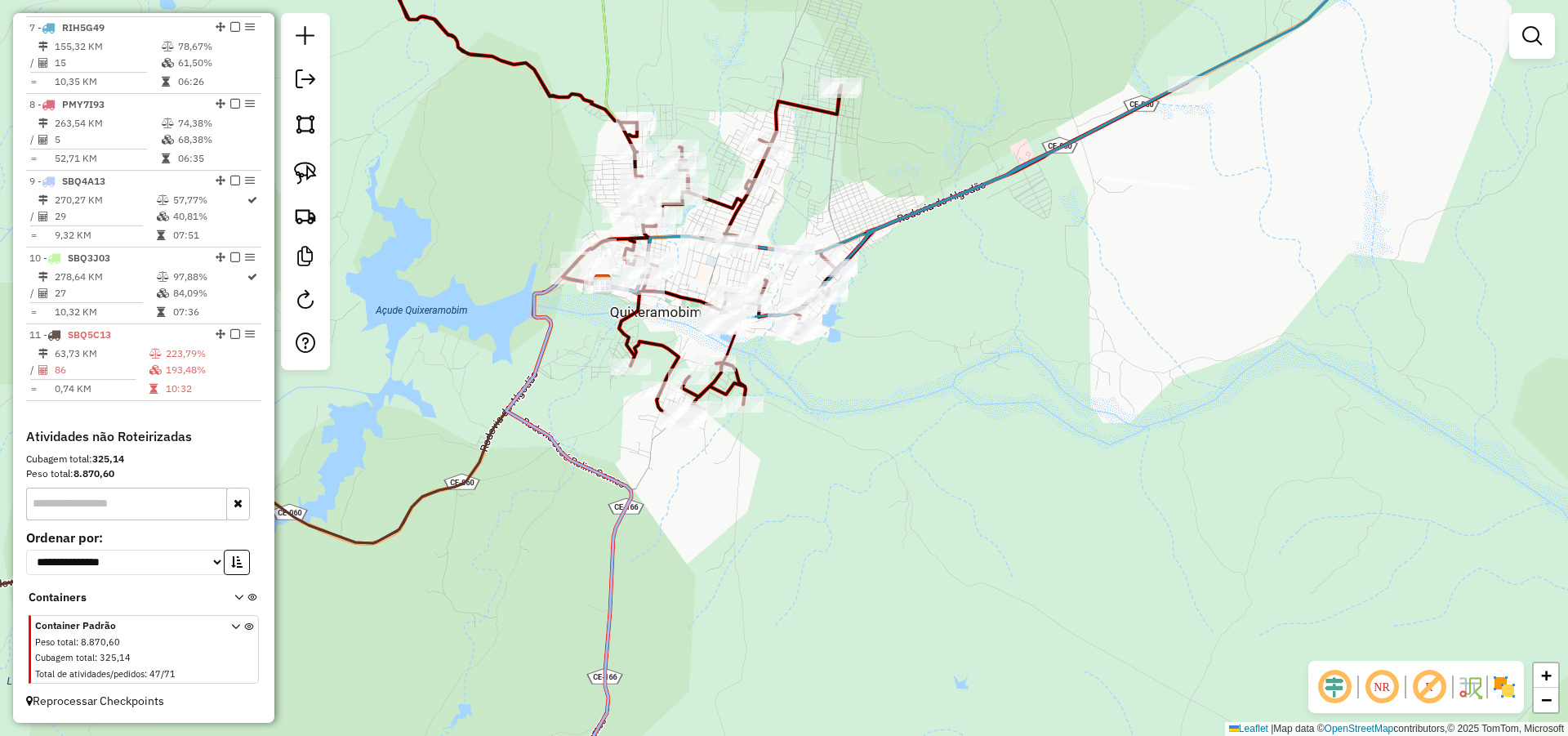
drag, startPoint x: 686, startPoint y: 280, endPoint x: 706, endPoint y: 290, distance: 22.4
click at [702, 290] on div "Janela de atendimento Grade de atendimento Capacidade Transportadoras Veículos …" at bounding box center [784, 368] width 1568 height 736
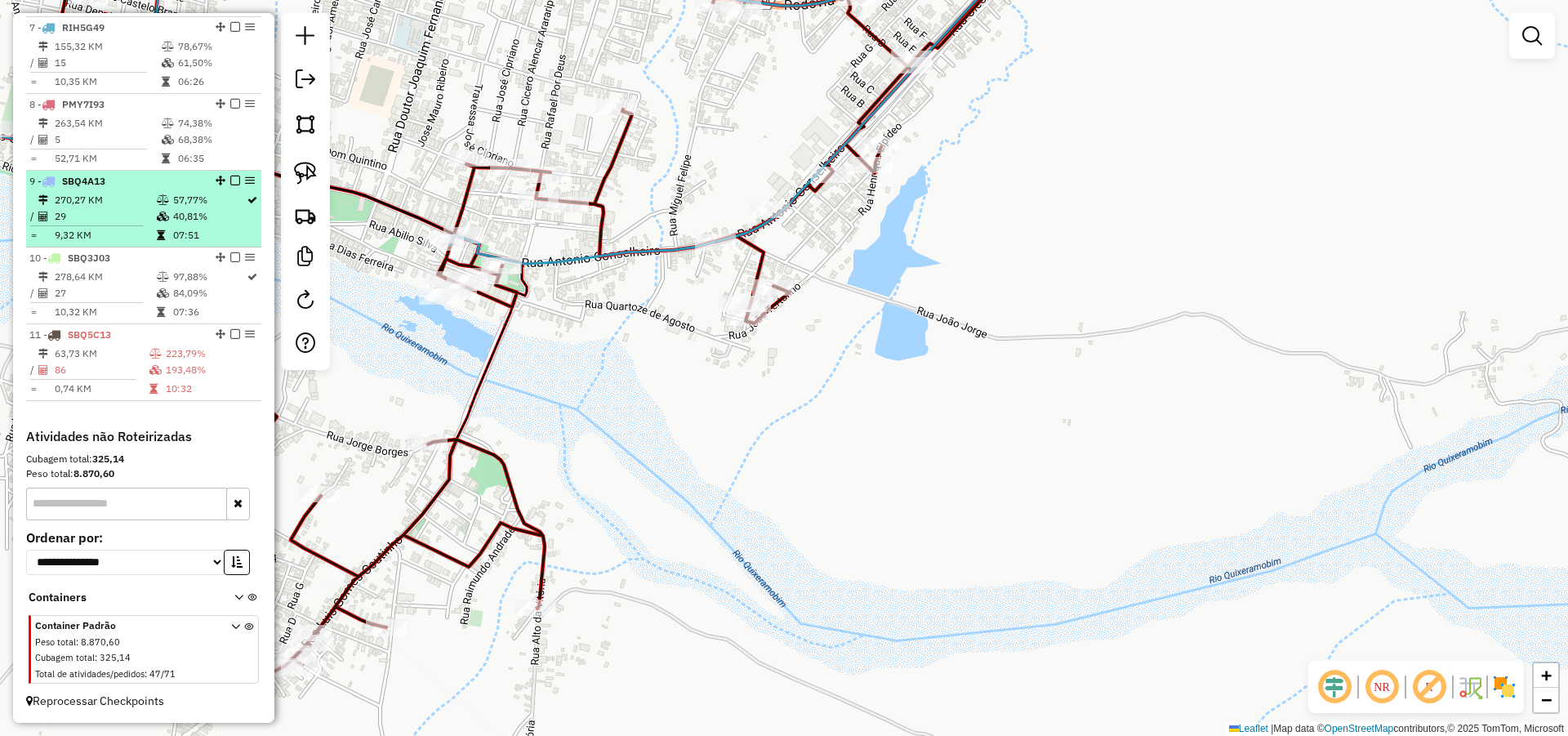
click at [231, 178] on em at bounding box center [235, 180] width 10 height 10
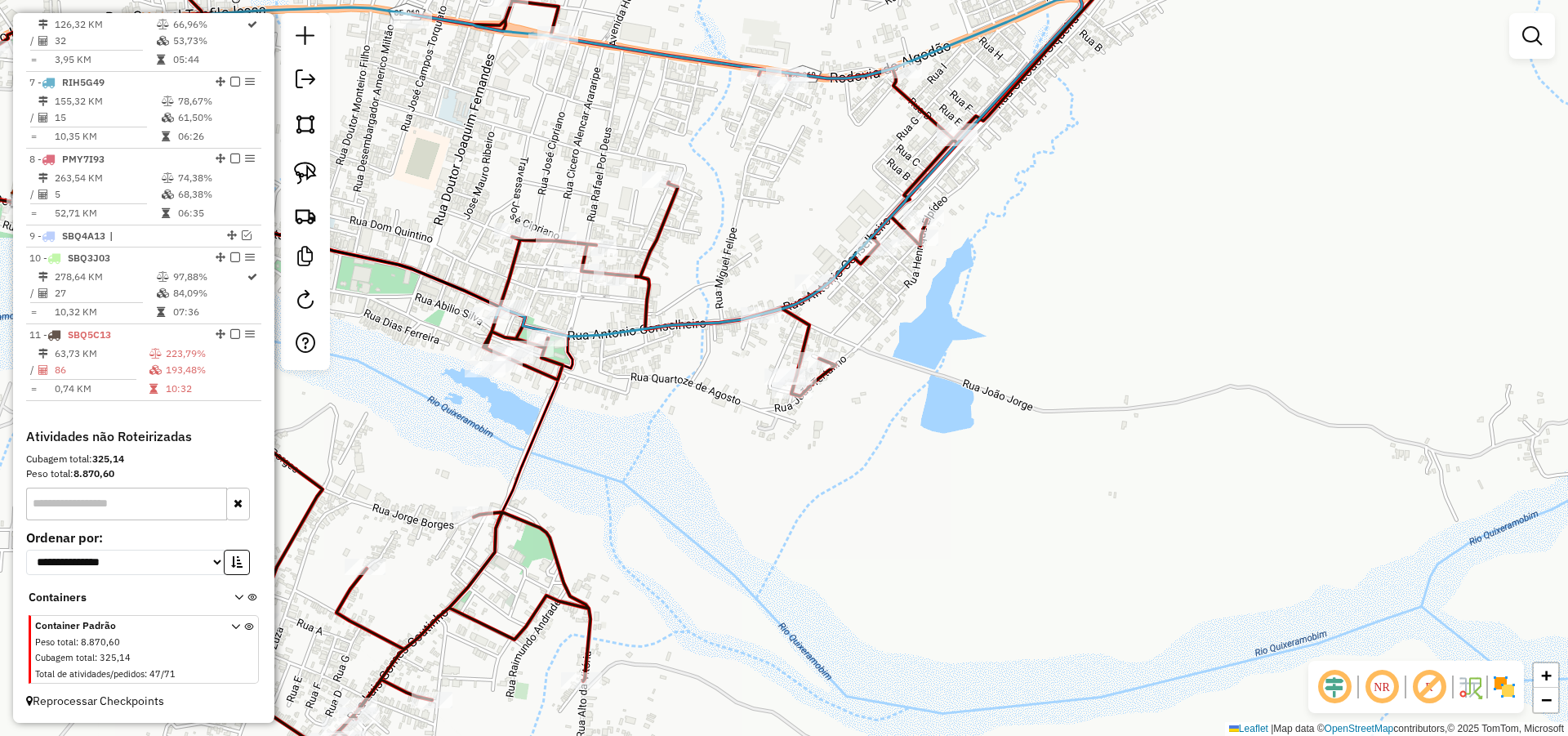
drag, startPoint x: 619, startPoint y: 368, endPoint x: 693, endPoint y: 416, distance: 88.2
click at [682, 422] on div "Janela de atendimento Grade de atendimento Capacidade Transportadoras Veículos …" at bounding box center [784, 368] width 1568 height 736
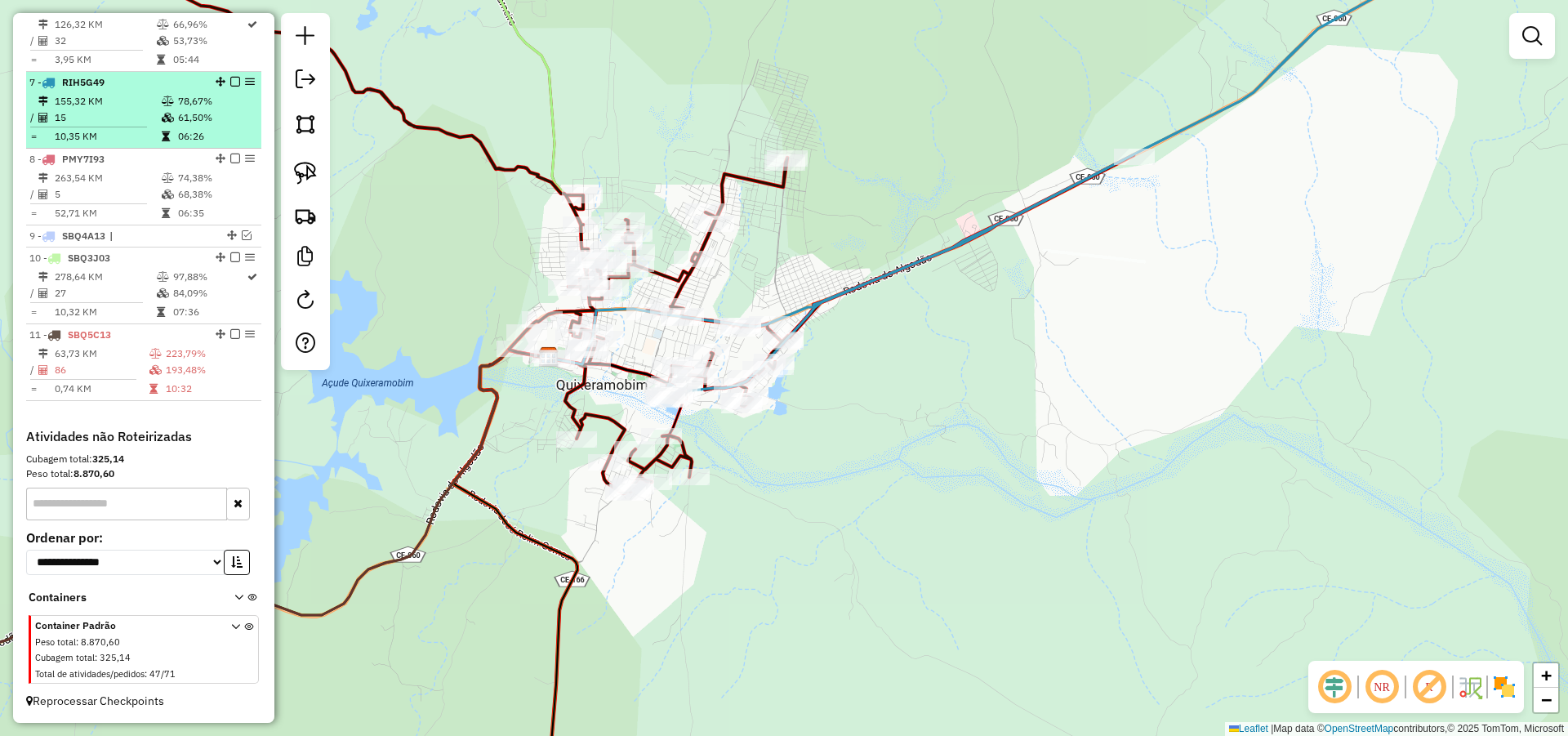
click at [230, 80] on em at bounding box center [235, 81] width 10 height 10
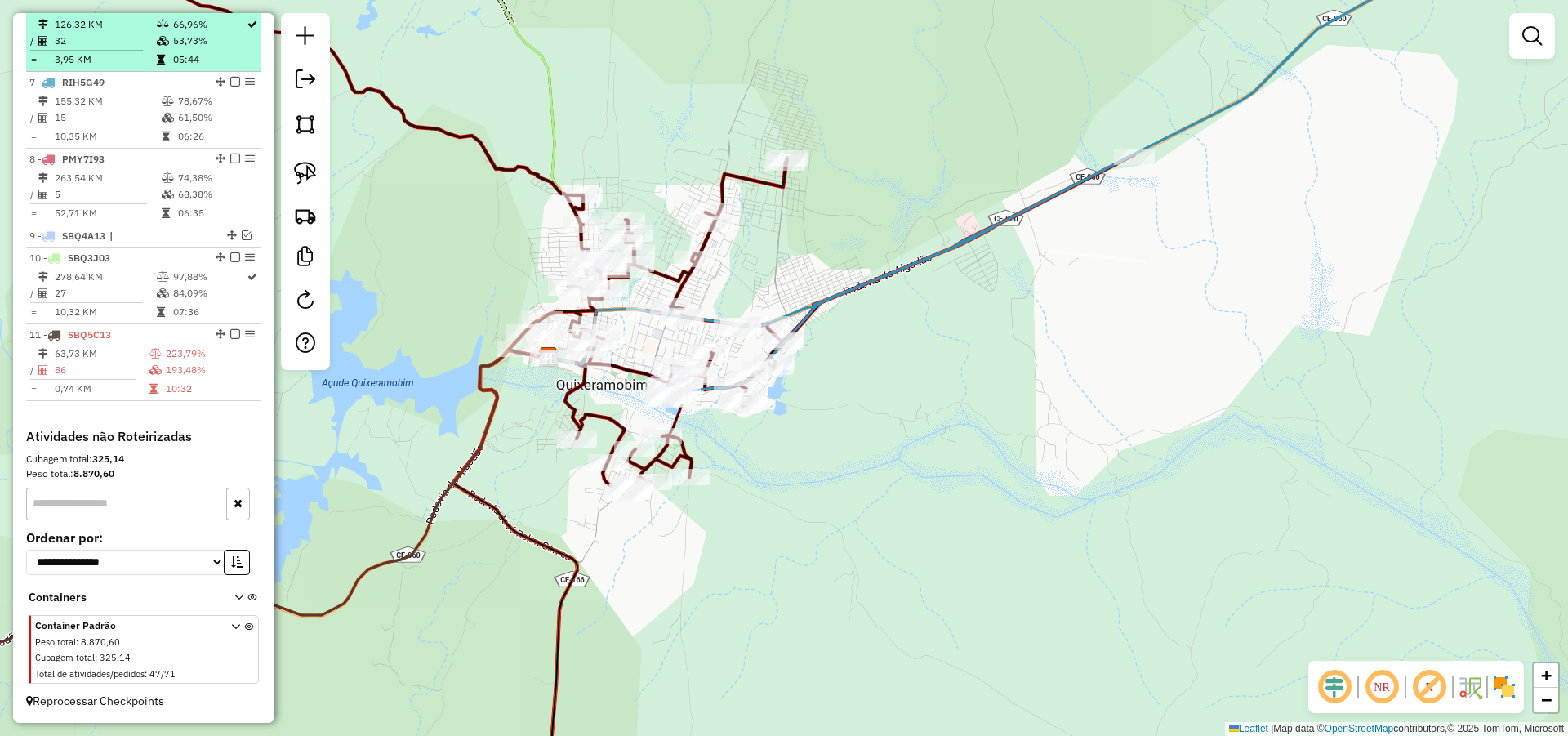
scroll to position [815, 0]
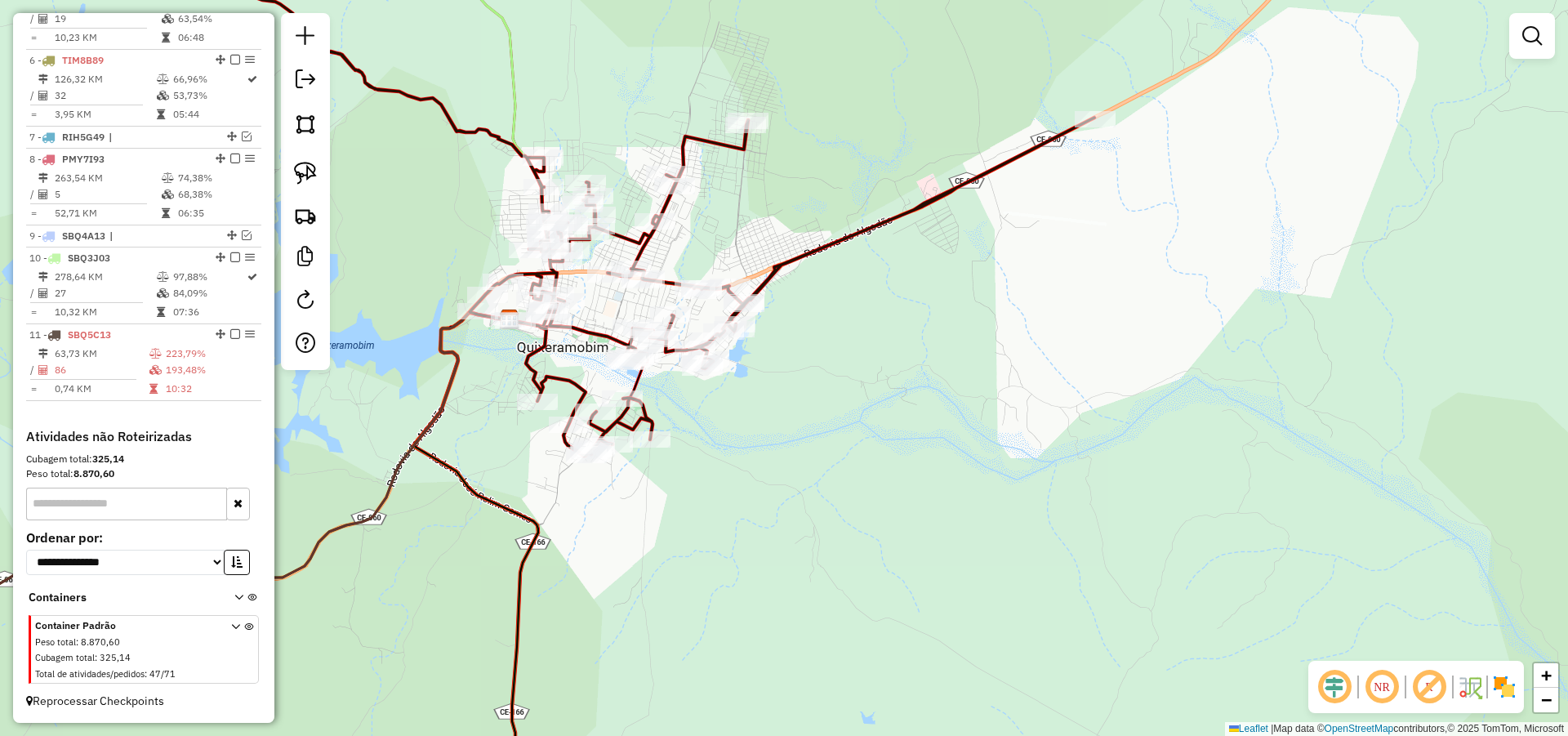
drag, startPoint x: 785, startPoint y: 444, endPoint x: 753, endPoint y: 417, distance: 41.9
click at [753, 417] on div "Janela de atendimento Grade de atendimento Capacidade Transportadoras Veículos …" at bounding box center [784, 368] width 1568 height 736
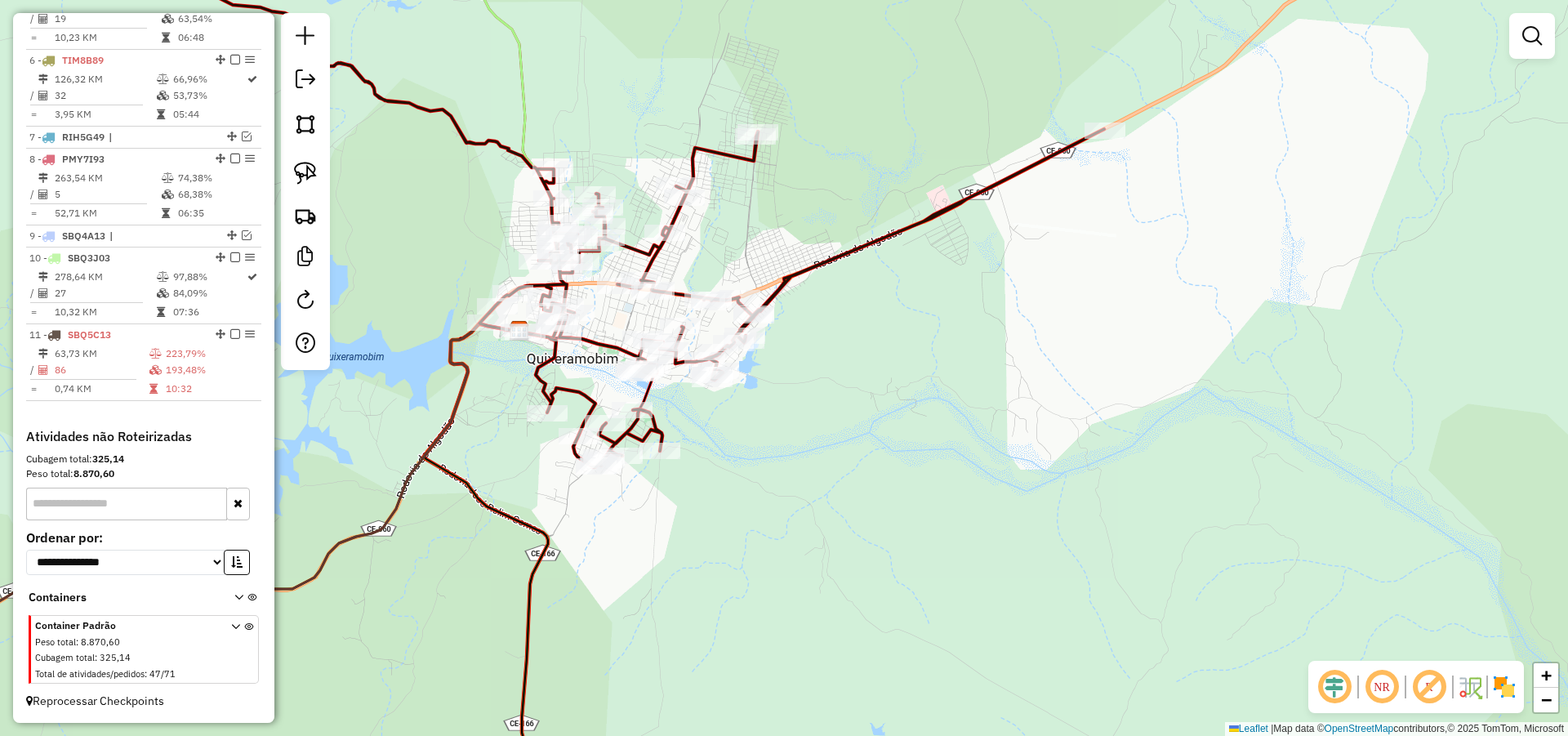
drag, startPoint x: 846, startPoint y: 337, endPoint x: 871, endPoint y: 367, distance: 39.1
click at [866, 367] on div "Janela de atendimento Grade de atendimento Capacidade Transportadoras Veículos …" at bounding box center [784, 368] width 1568 height 736
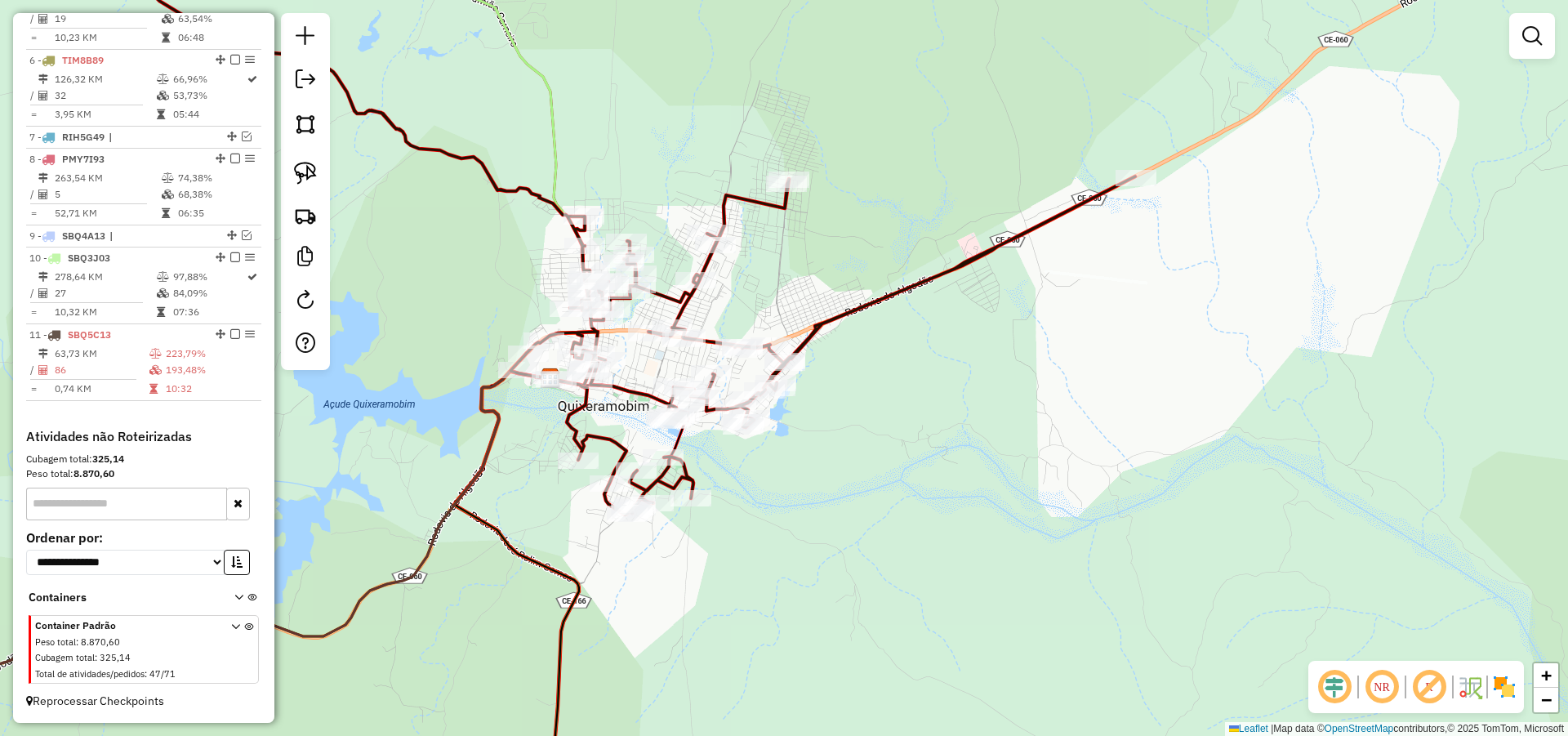
click at [892, 457] on div "Janela de atendimento Grade de atendimento Capacidade Transportadoras Veículos …" at bounding box center [784, 368] width 1568 height 736
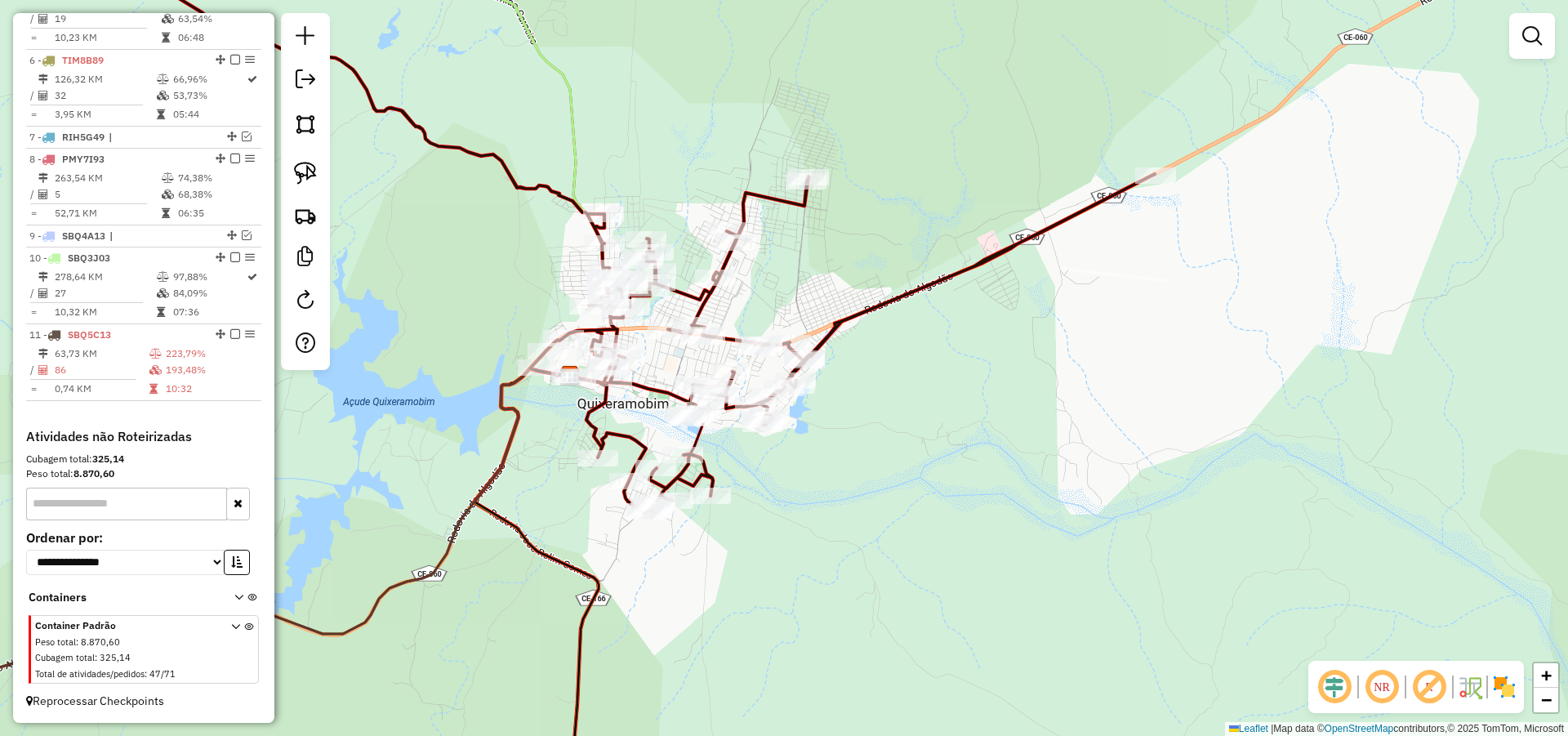
drag, startPoint x: 903, startPoint y: 439, endPoint x: 953, endPoint y: 431, distance: 50.6
click at [937, 431] on div "Janela de atendimento Grade de atendimento Capacidade Transportadoras Veículos …" at bounding box center [784, 368] width 1568 height 736
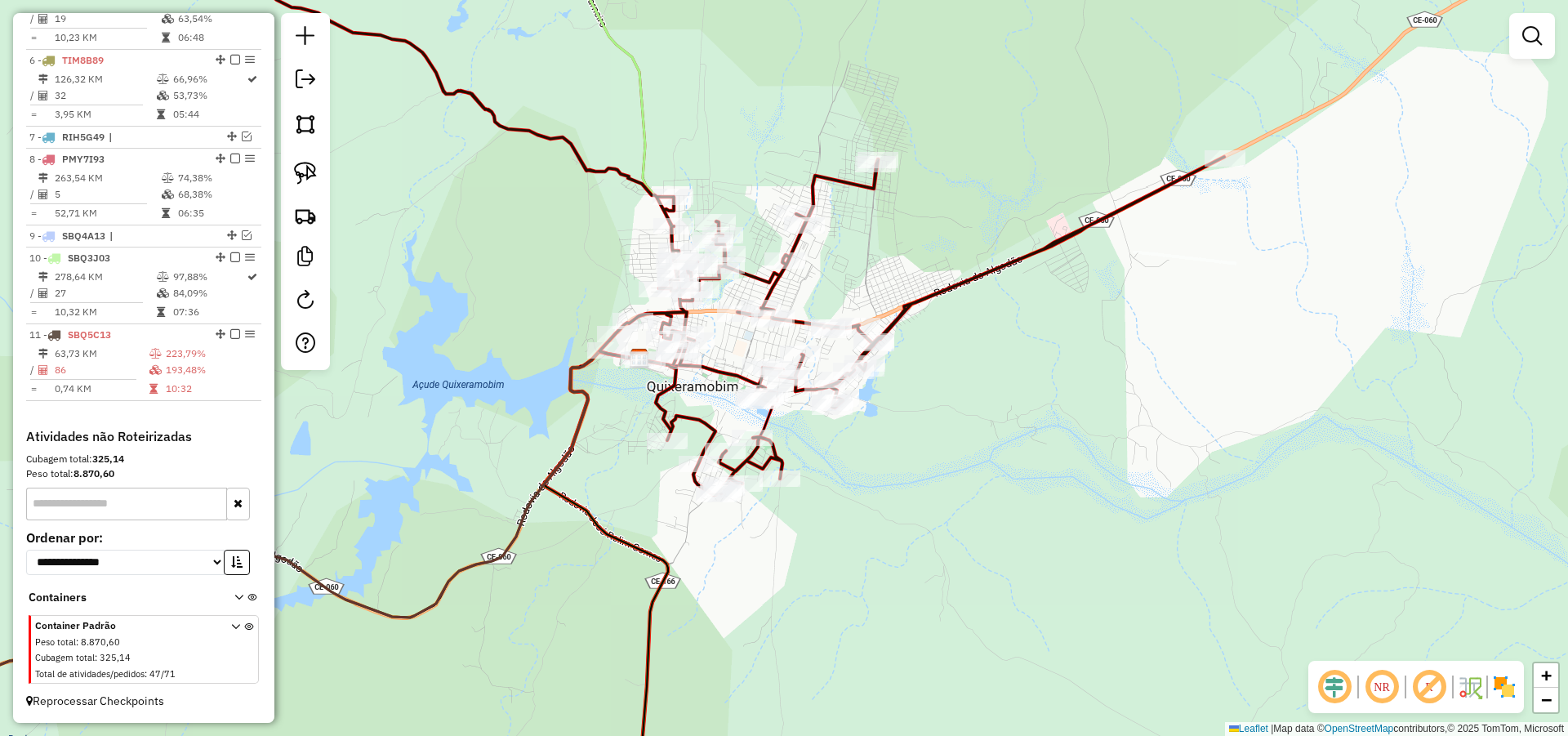
drag, startPoint x: 873, startPoint y: 422, endPoint x: 919, endPoint y: 408, distance: 48.1
click at [912, 410] on div "Janela de atendimento Grade de atendimento Capacidade Transportadoras Veículos …" at bounding box center [784, 368] width 1568 height 736
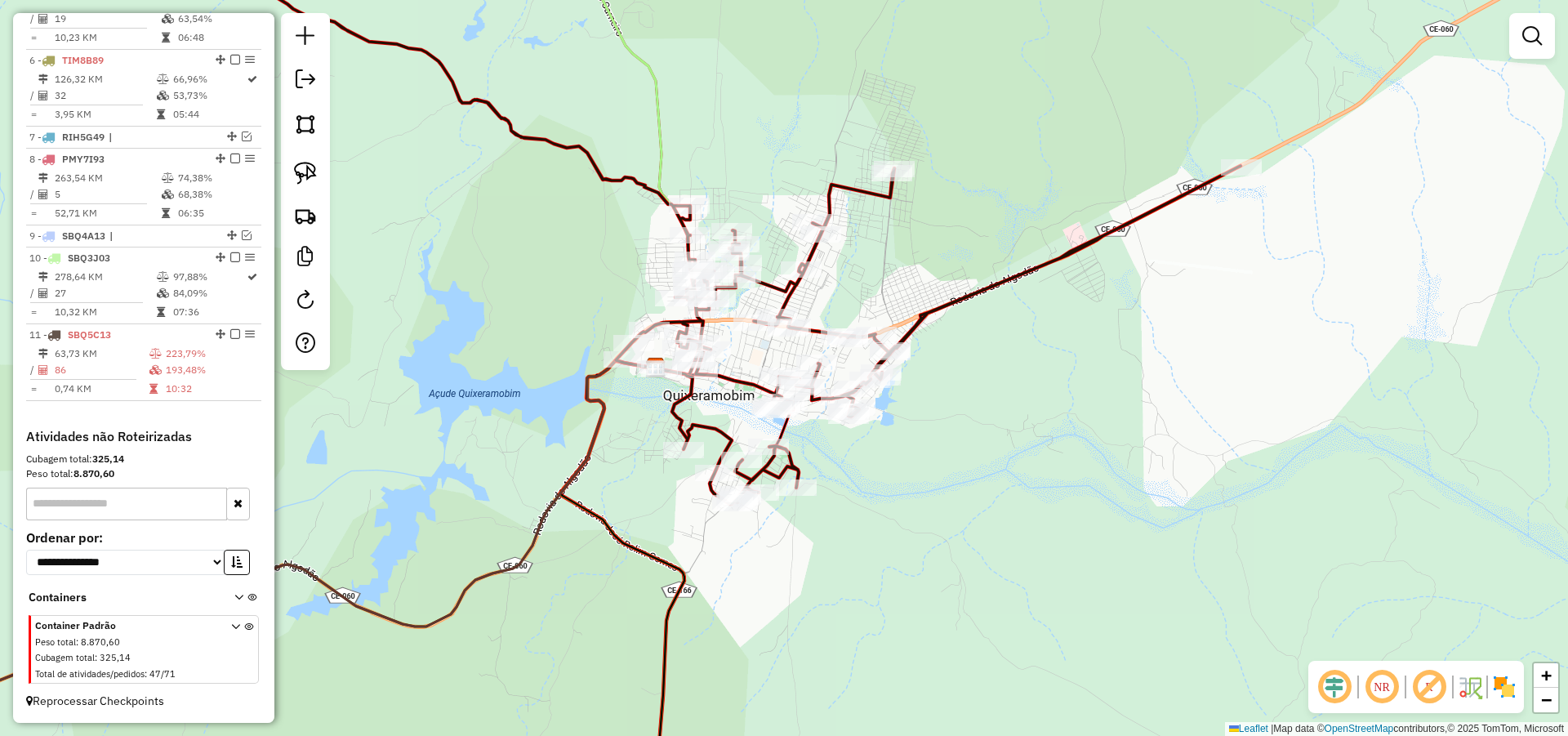
drag, startPoint x: 734, startPoint y: 363, endPoint x: 736, endPoint y: 439, distance: 76.0
click at [736, 439] on div "Janela de atendimento Grade de atendimento Capacidade Transportadoras Veículos …" at bounding box center [784, 368] width 1568 height 736
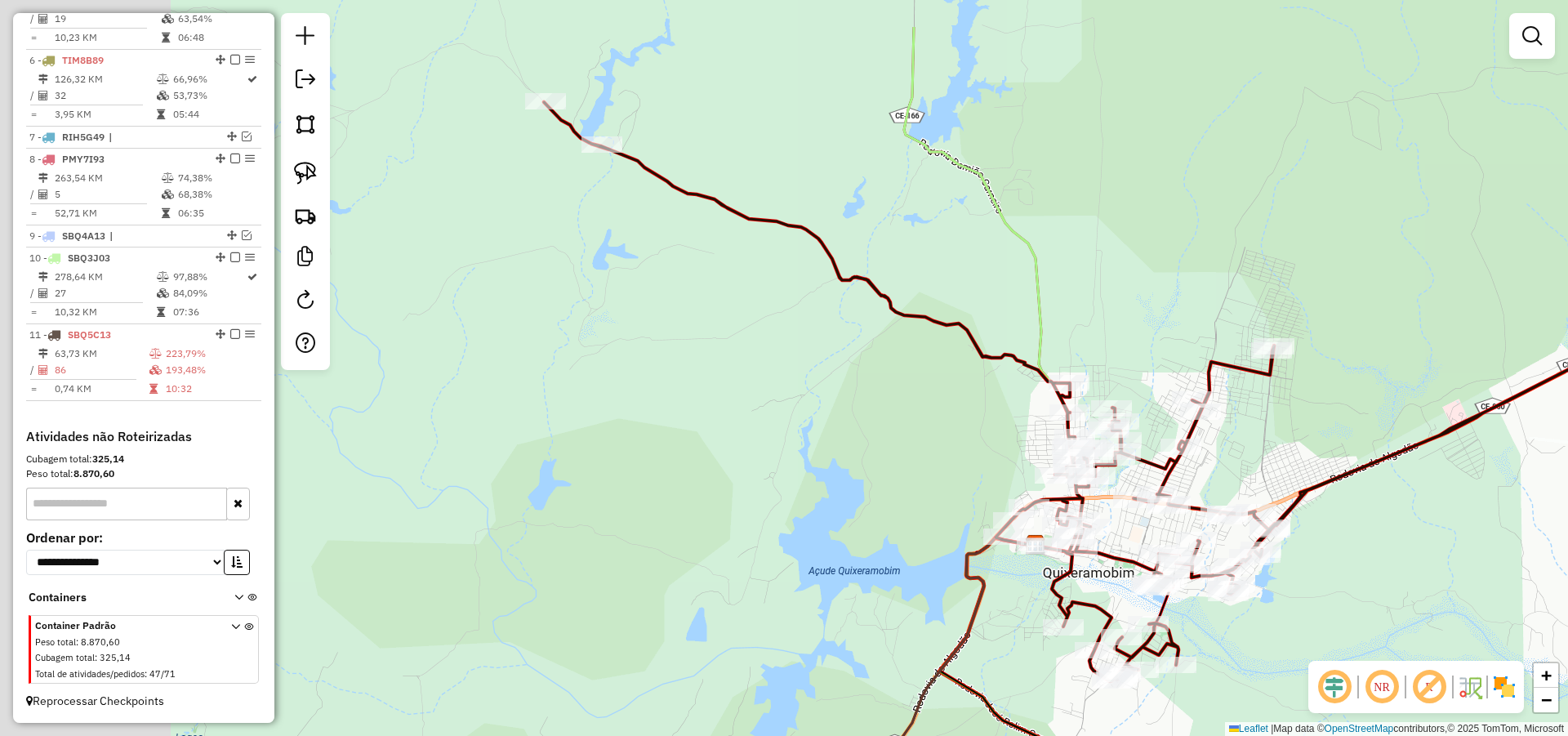
drag, startPoint x: 489, startPoint y: 232, endPoint x: 856, endPoint y: 329, distance: 379.6
click at [862, 329] on div "Janela de atendimento Grade de atendimento Capacidade Transportadoras Veículos …" at bounding box center [784, 368] width 1568 height 736
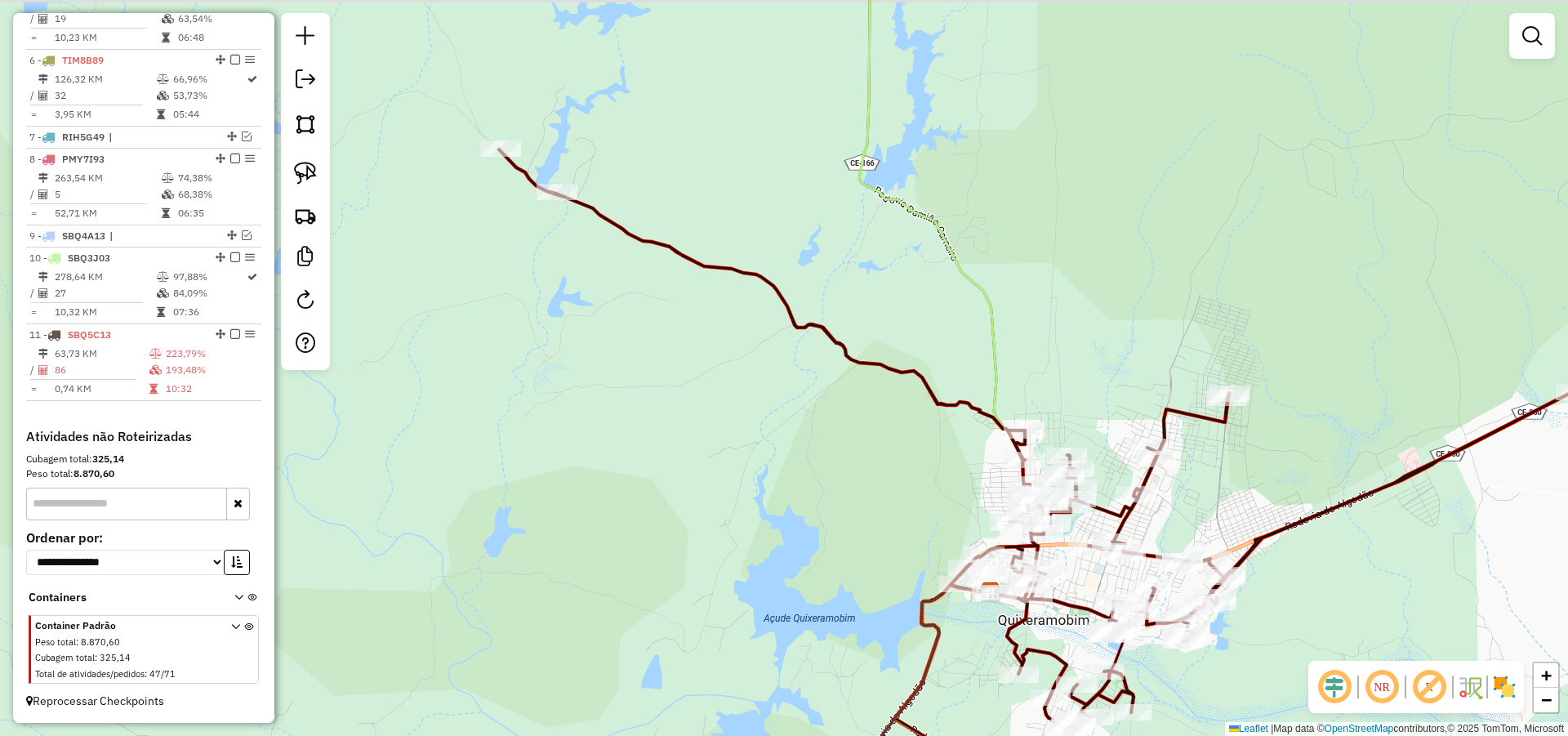
drag, startPoint x: 714, startPoint y: 327, endPoint x: 649, endPoint y: 341, distance: 66.5
click at [653, 349] on div "Janela de atendimento Grade de atendimento Capacidade Transportadoras Veículos …" at bounding box center [784, 368] width 1568 height 736
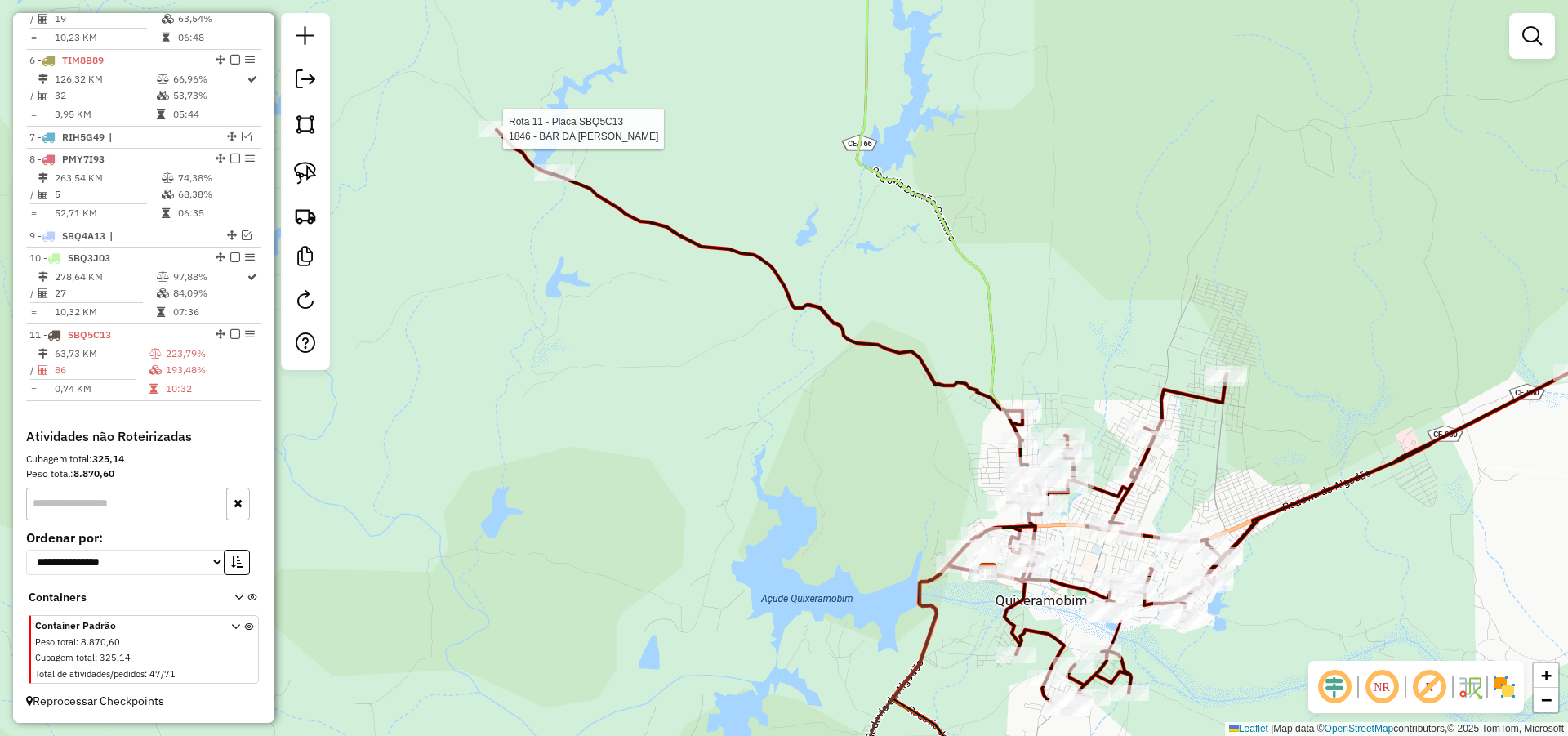
select select "*********"
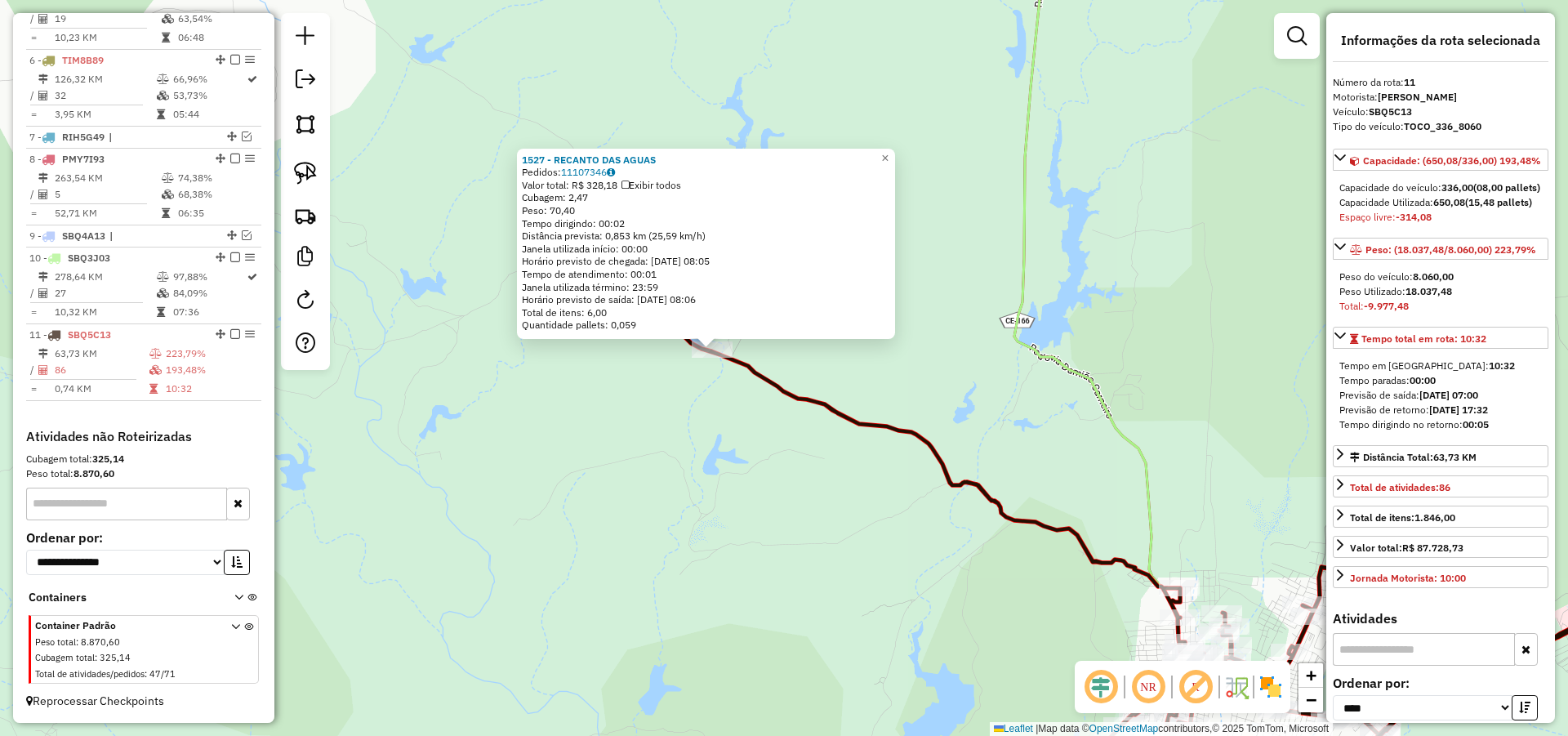
drag, startPoint x: 1081, startPoint y: 487, endPoint x: 1067, endPoint y: 484, distance: 14.3
click at [1067, 484] on div "1527 - RECANTO DAS AGUAS Pedidos: 11107346 Valor total: R$ 328,18 Exibir todos …" at bounding box center [784, 368] width 1568 height 736
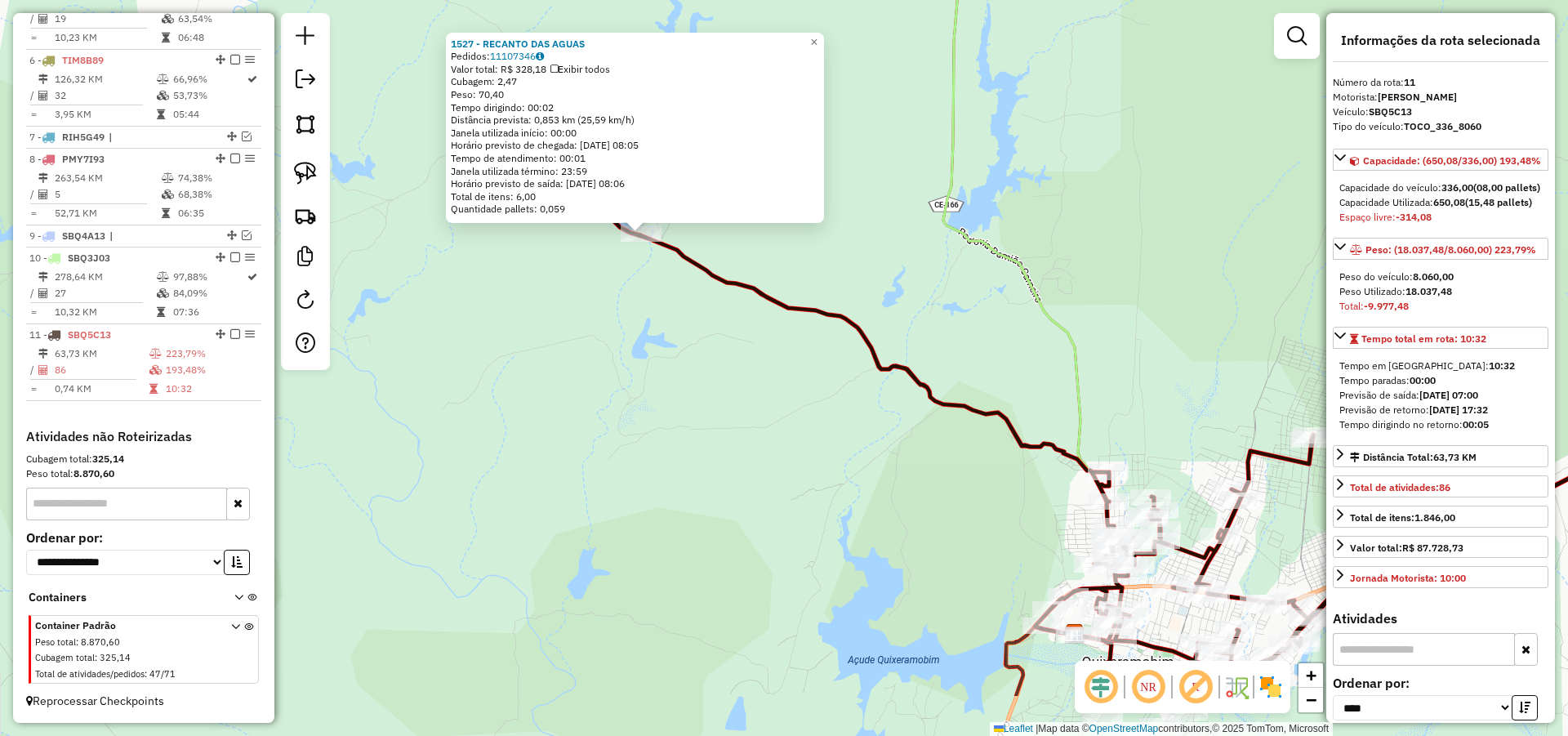
drag, startPoint x: 947, startPoint y: 367, endPoint x: 925, endPoint y: 322, distance: 50.1
click at [928, 330] on div "1527 - RECANTO DAS AGUAS Pedidos: 11107346 Valor total: R$ 328,18 Exibir todos …" at bounding box center [784, 368] width 1568 height 736
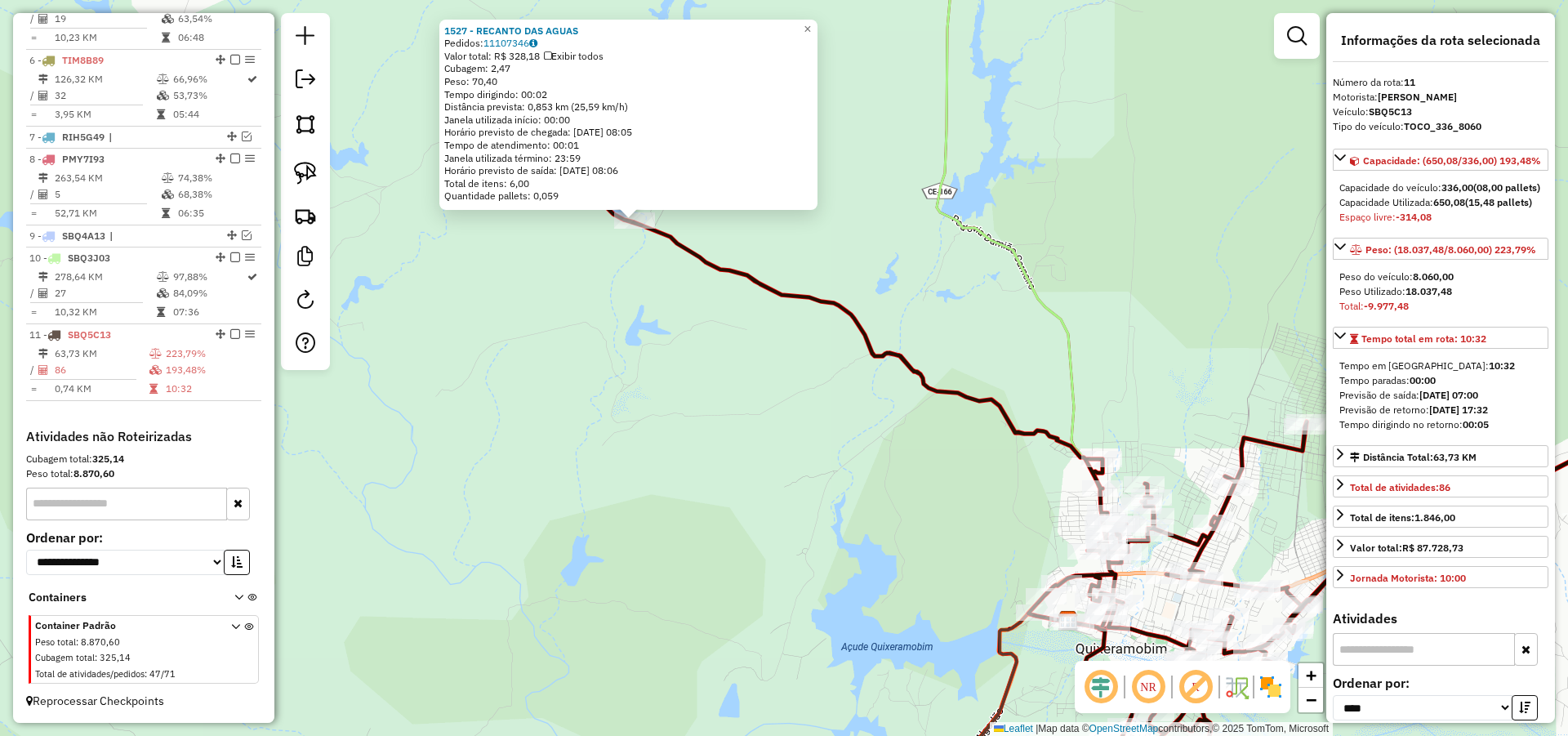
drag, startPoint x: 924, startPoint y: 421, endPoint x: 915, endPoint y: 415, distance: 10.8
click at [915, 415] on div "1527 - RECANTO DAS AGUAS Pedidos: 11107346 Valor total: R$ 328,18 Exibir todos …" at bounding box center [784, 368] width 1568 height 736
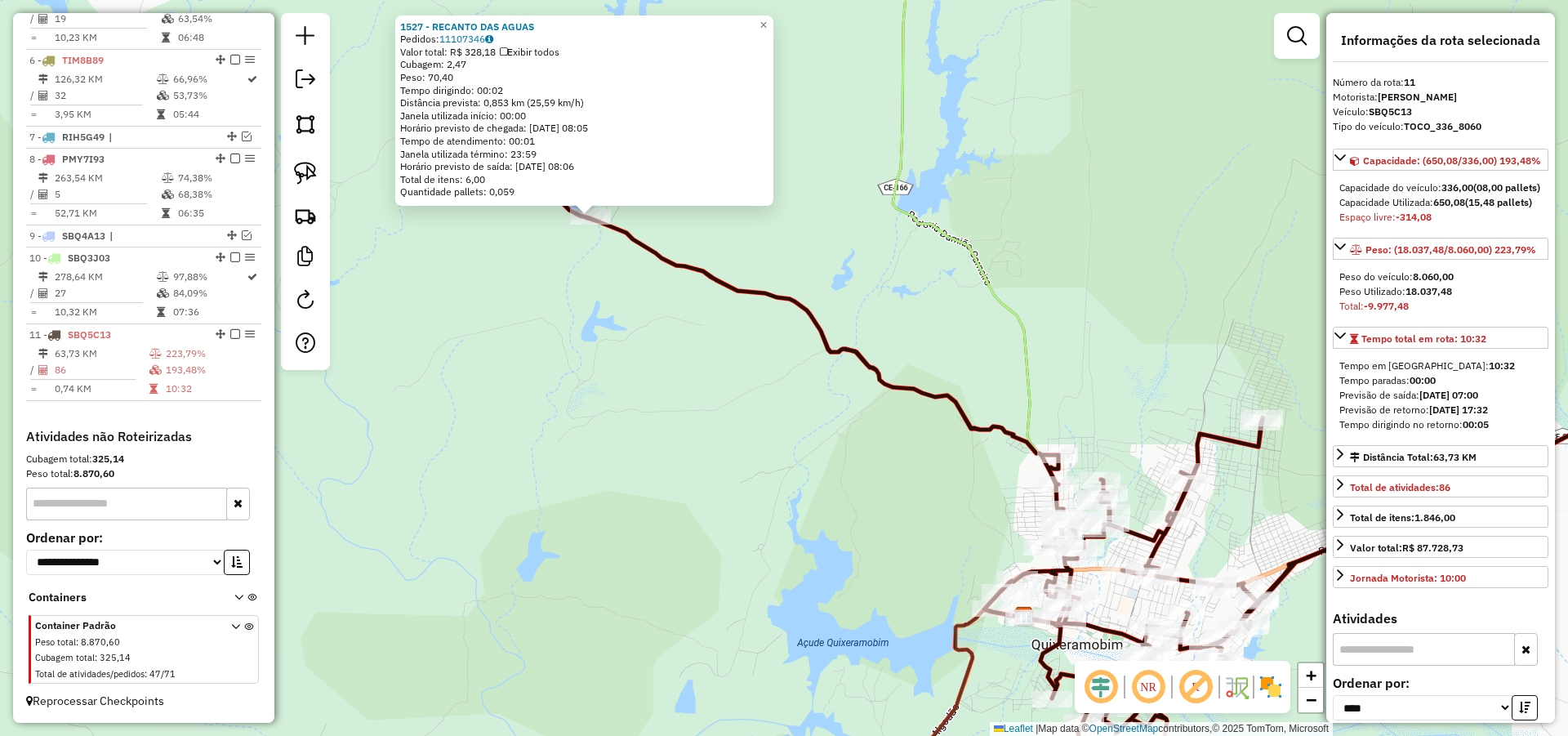
drag, startPoint x: 880, startPoint y: 407, endPoint x: 889, endPoint y: 428, distance: 22.8
click at [888, 427] on div "1527 - RECANTO DAS AGUAS Pedidos: 11107346 Valor total: R$ 328,18 Exibir todos …" at bounding box center [784, 368] width 1568 height 736
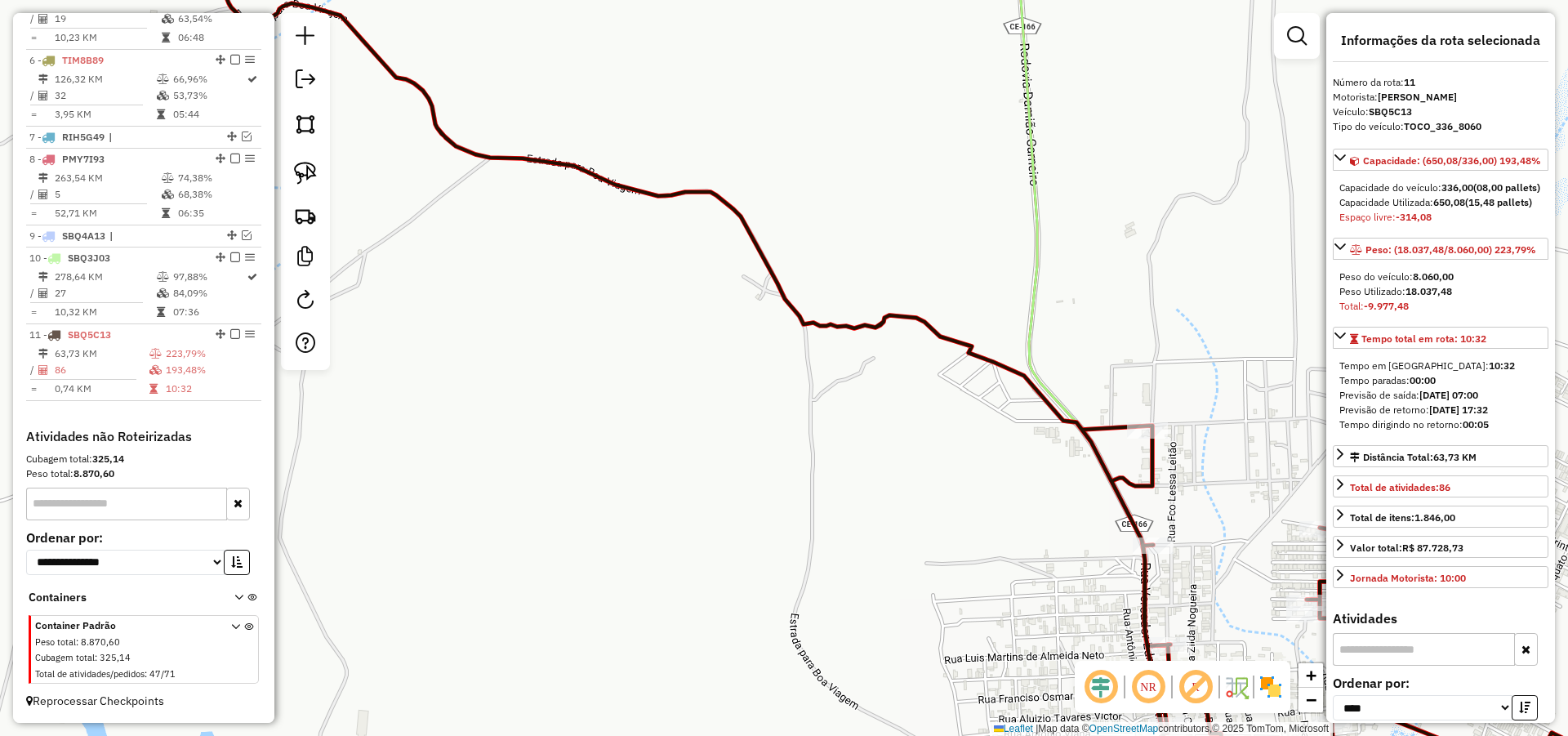
click at [1014, 518] on div "1527 - RECANTO DAS AGUAS Pedidos: 11107346 Valor total: R$ 328,18 Exibir todos …" at bounding box center [784, 368] width 1568 height 736
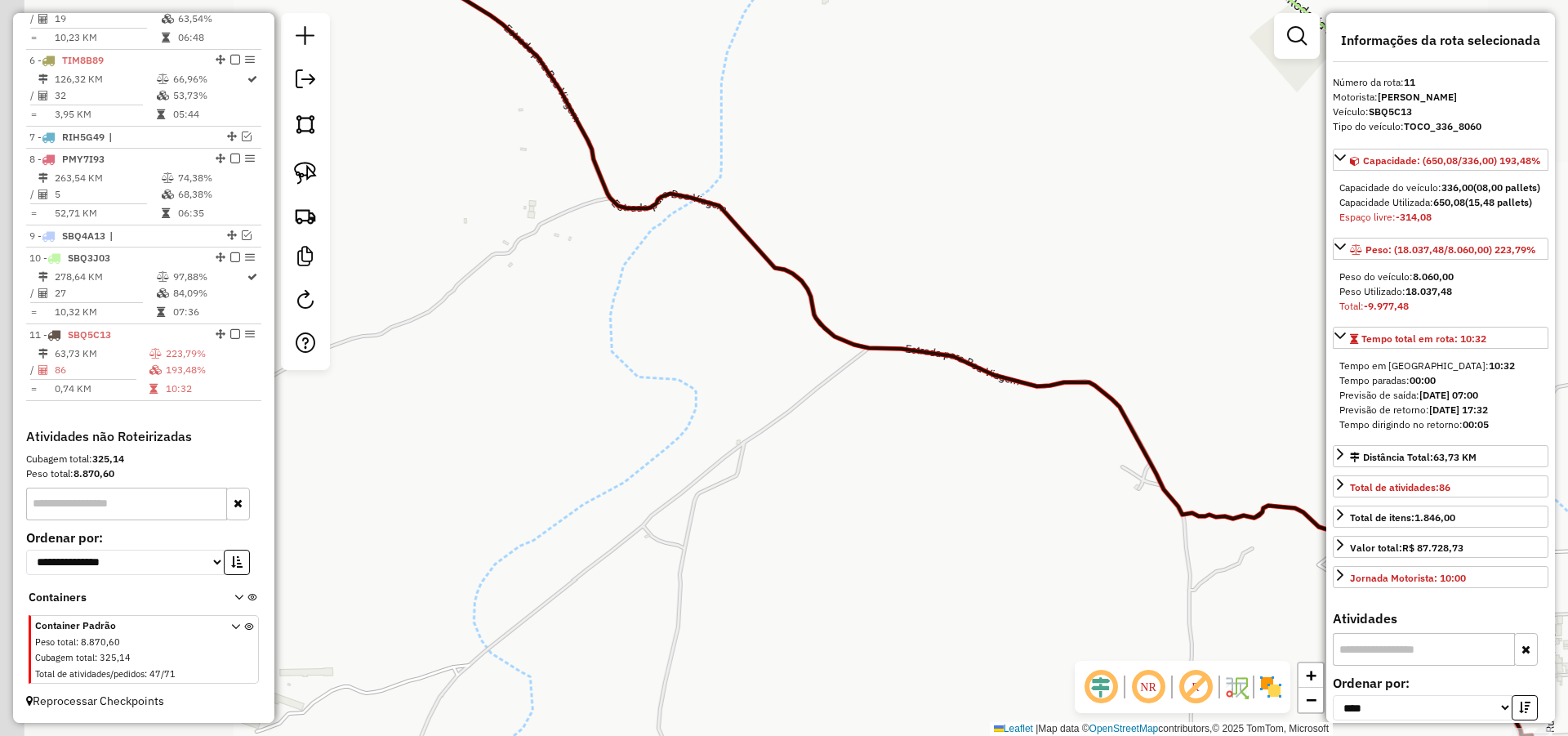
drag, startPoint x: 837, startPoint y: 482, endPoint x: 899, endPoint y: 565, distance: 103.6
click at [892, 566] on div "1527 - RECANTO DAS AGUAS Pedidos: 11107346 Valor total: R$ 328,18 Exibir todos …" at bounding box center [784, 368] width 1568 height 736
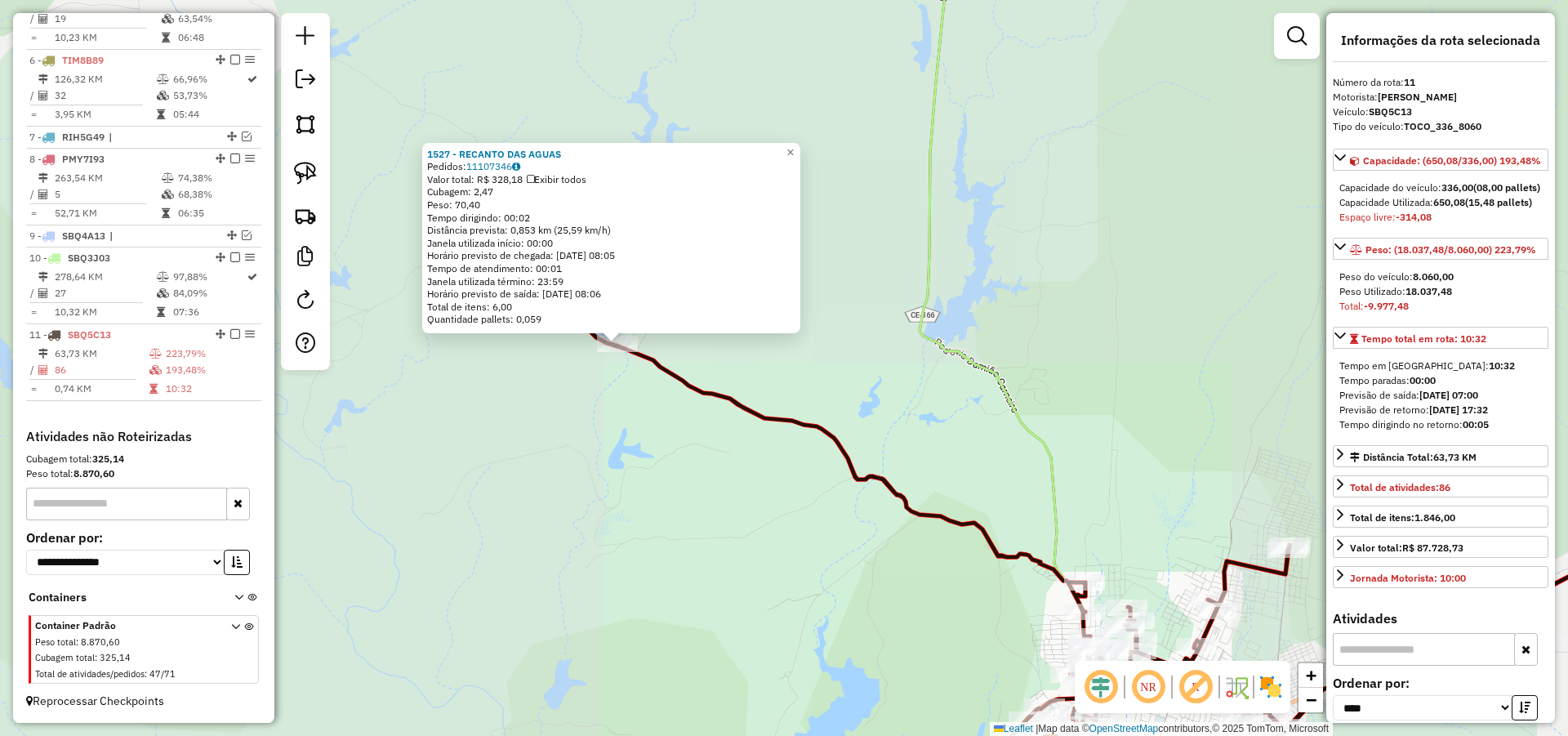
click at [664, 435] on div "1527 - RECANTO DAS AGUAS Pedidos: 11107346 Valor total: R$ 328,18 Exibir todos …" at bounding box center [784, 368] width 1568 height 736
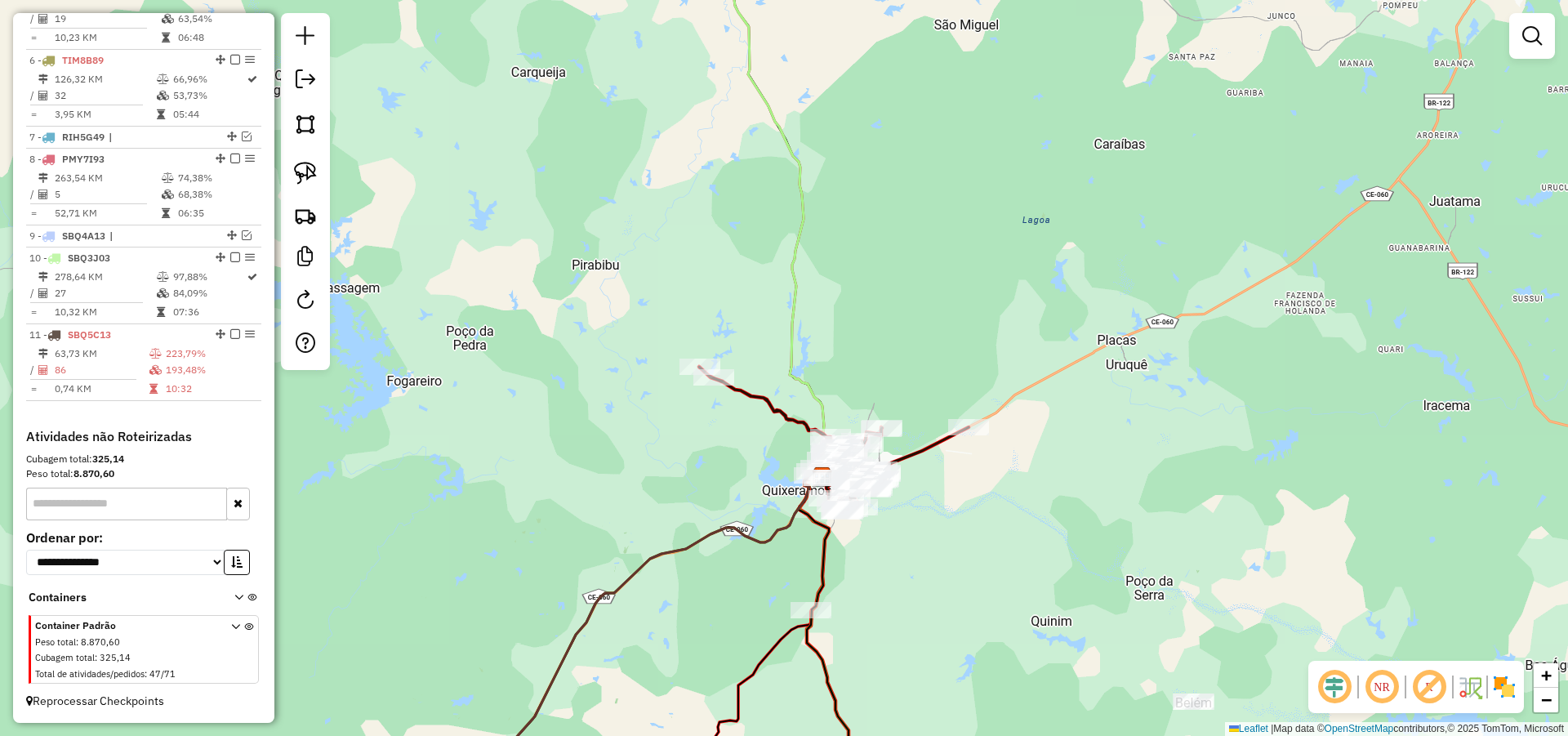
drag, startPoint x: 566, startPoint y: 460, endPoint x: 635, endPoint y: 414, distance: 82.9
click at [635, 414] on div "Janela de atendimento Grade de atendimento Capacidade Transportadoras Veículos …" at bounding box center [784, 368] width 1568 height 736
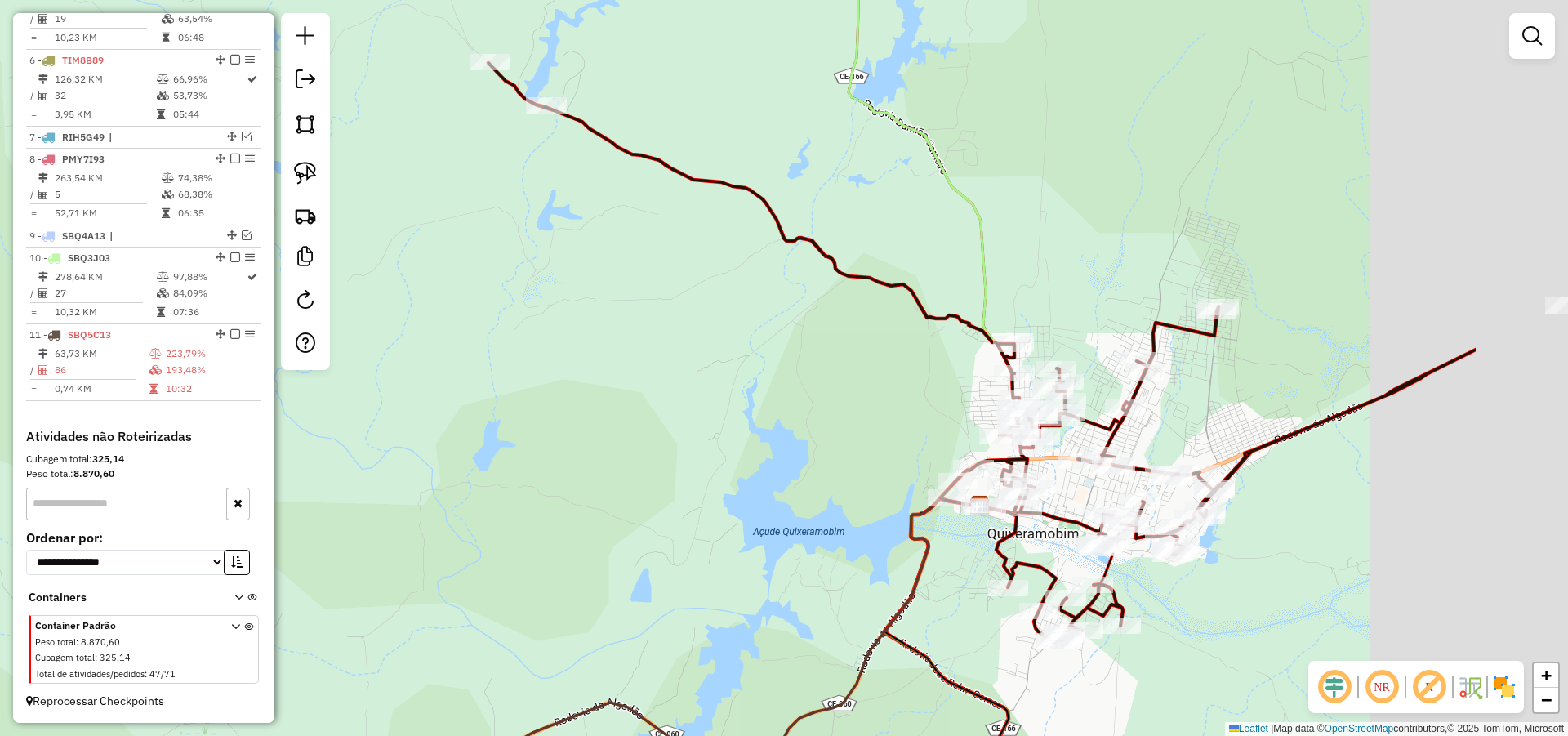
drag, startPoint x: 1004, startPoint y: 382, endPoint x: 605, endPoint y: 324, distance: 403.2
click at [615, 324] on div "Janela de atendimento Grade de atendimento Capacidade Transportadoras Veículos …" at bounding box center [784, 368] width 1568 height 736
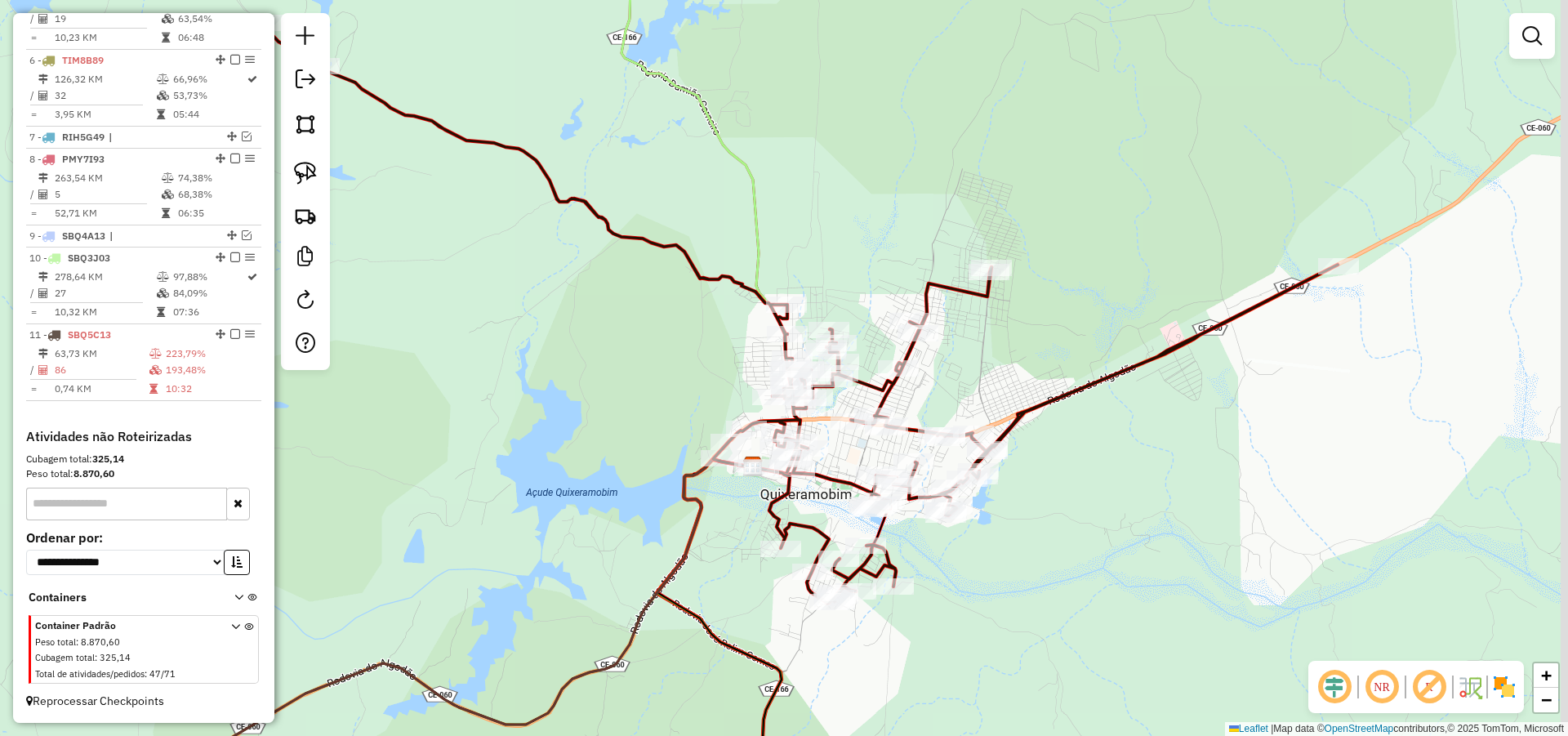
drag, startPoint x: 707, startPoint y: 359, endPoint x: 432, endPoint y: 282, distance: 285.6
click at [422, 279] on div "Janela de atendimento Grade de atendimento Capacidade Transportadoras Veículos …" at bounding box center [784, 368] width 1568 height 736
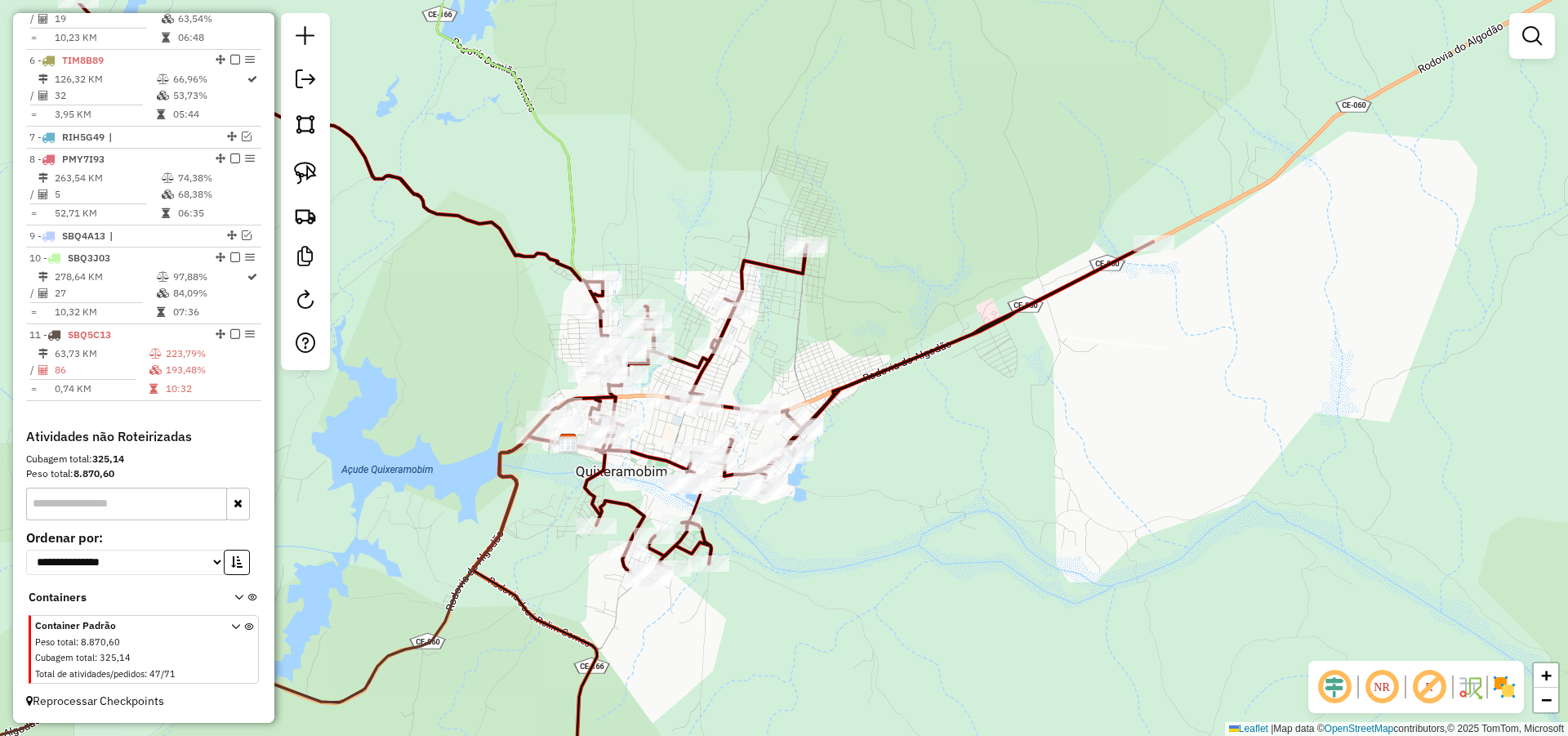
drag, startPoint x: 763, startPoint y: 279, endPoint x: 803, endPoint y: 301, distance: 45.7
click at [803, 301] on div "Janela de atendimento Grade de atendimento Capacidade Transportadoras Veículos …" at bounding box center [784, 368] width 1568 height 736
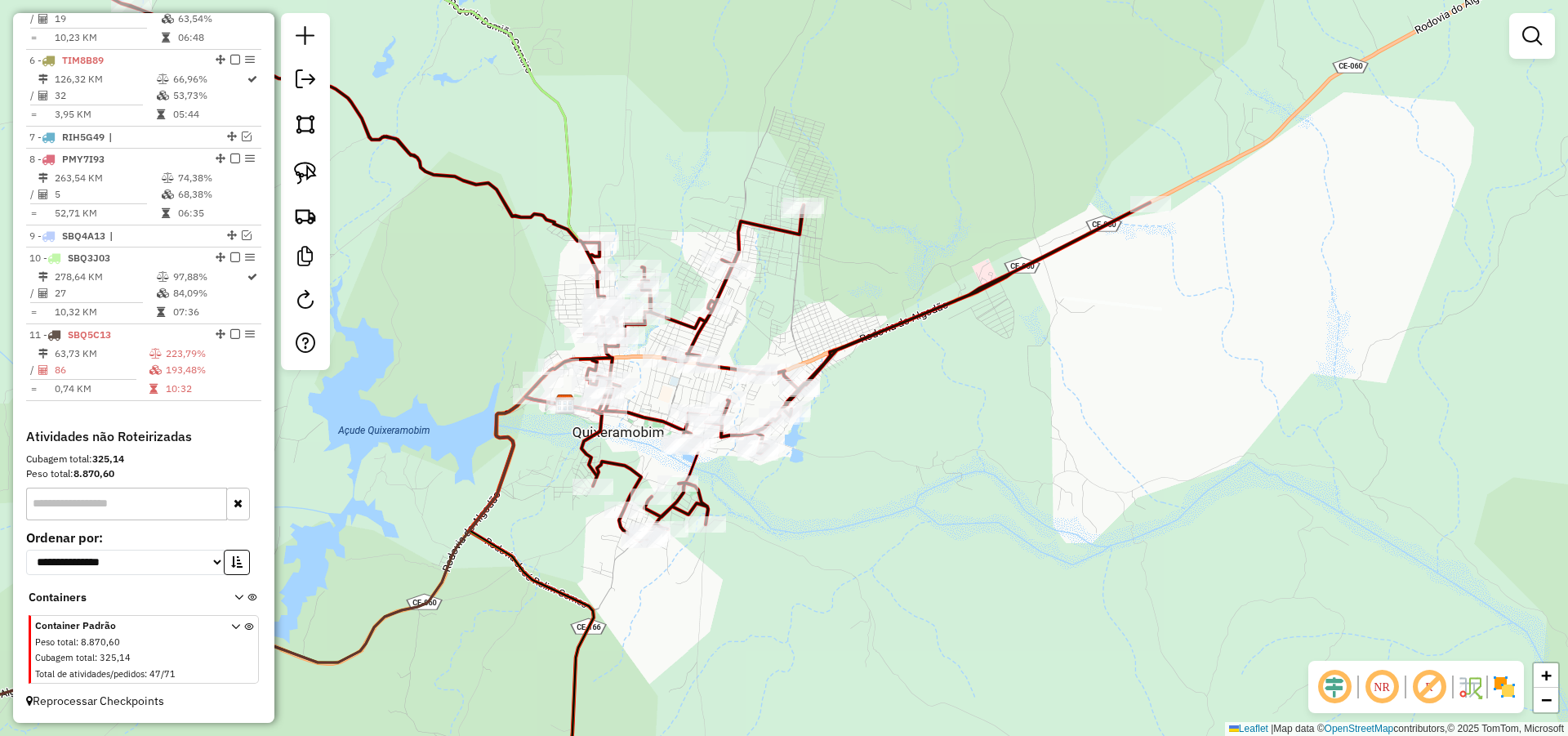
drag, startPoint x: 934, startPoint y: 494, endPoint x: 940, endPoint y: 469, distance: 25.7
click at [939, 469] on div "Janela de atendimento Grade de atendimento Capacidade Transportadoras Veículos …" at bounding box center [784, 368] width 1568 height 736
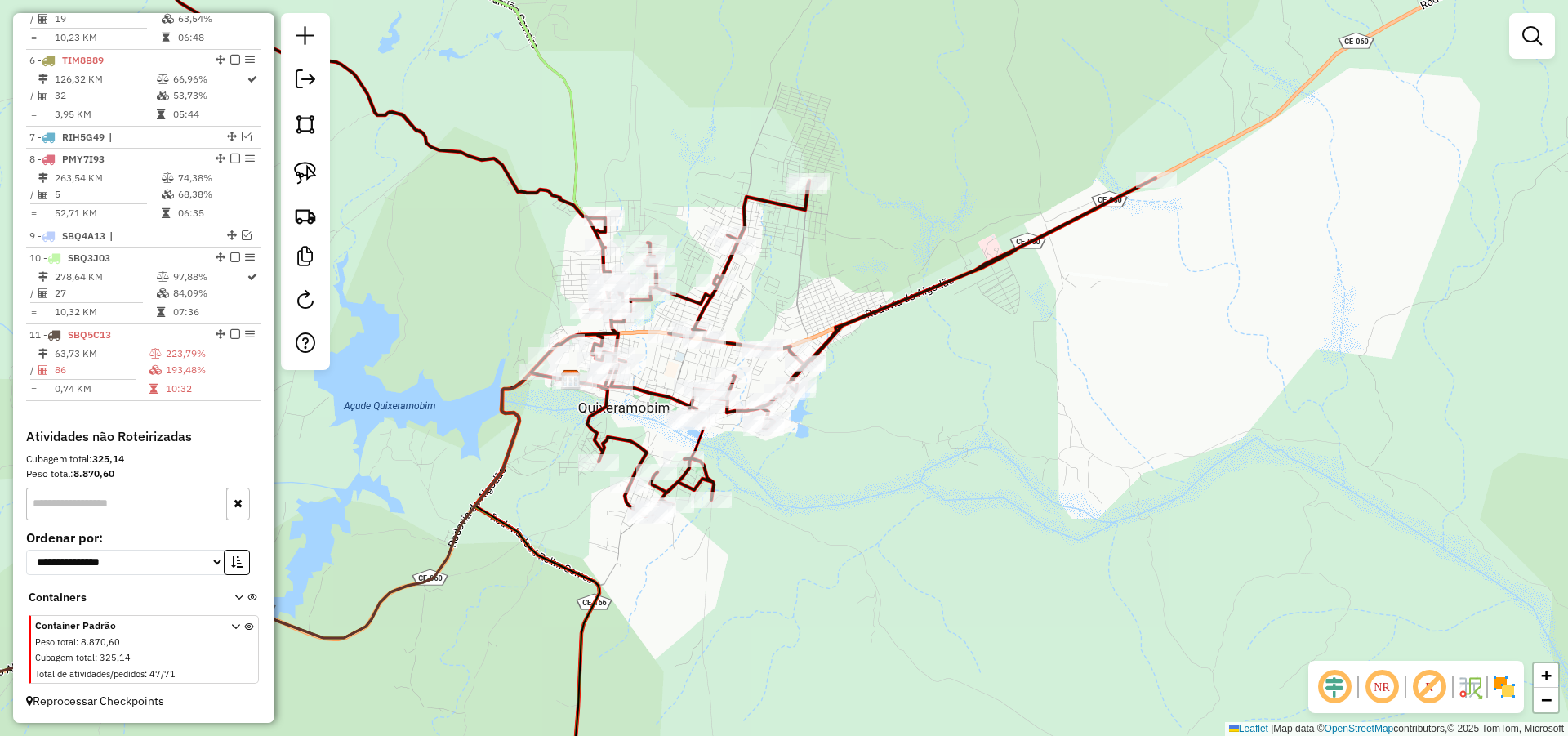
drag, startPoint x: 894, startPoint y: 499, endPoint x: 924, endPoint y: 513, distance: 33.1
click at [916, 509] on div "Janela de atendimento Grade de atendimento Capacidade Transportadoras Veículos …" at bounding box center [784, 368] width 1568 height 736
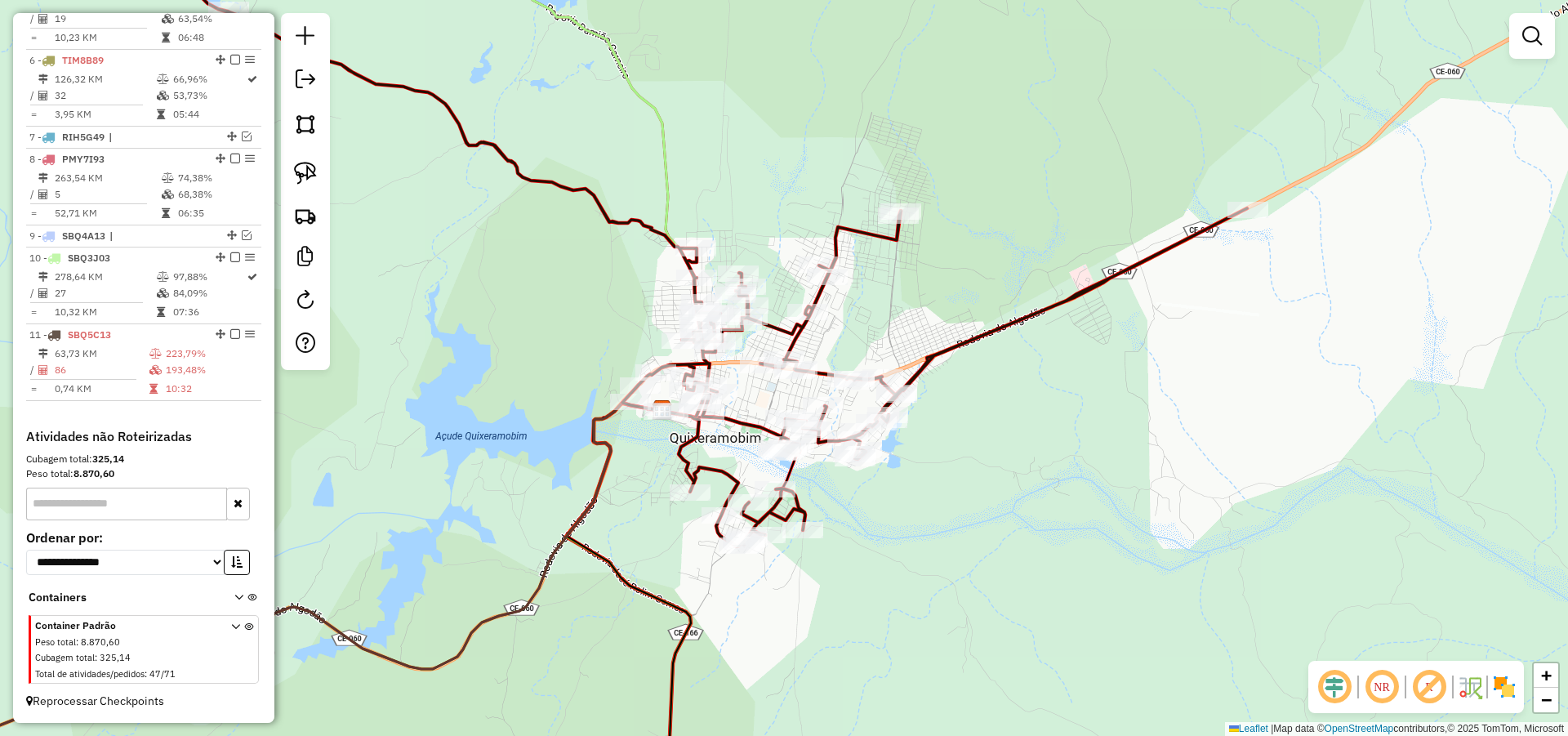
drag, startPoint x: 759, startPoint y: 412, endPoint x: 767, endPoint y: 424, distance: 14.4
click at [767, 424] on div "Rota 11 - Placa SBQ5C13 2 - adega delivery Janela de atendimento Grade de atend…" at bounding box center [784, 368] width 1568 height 736
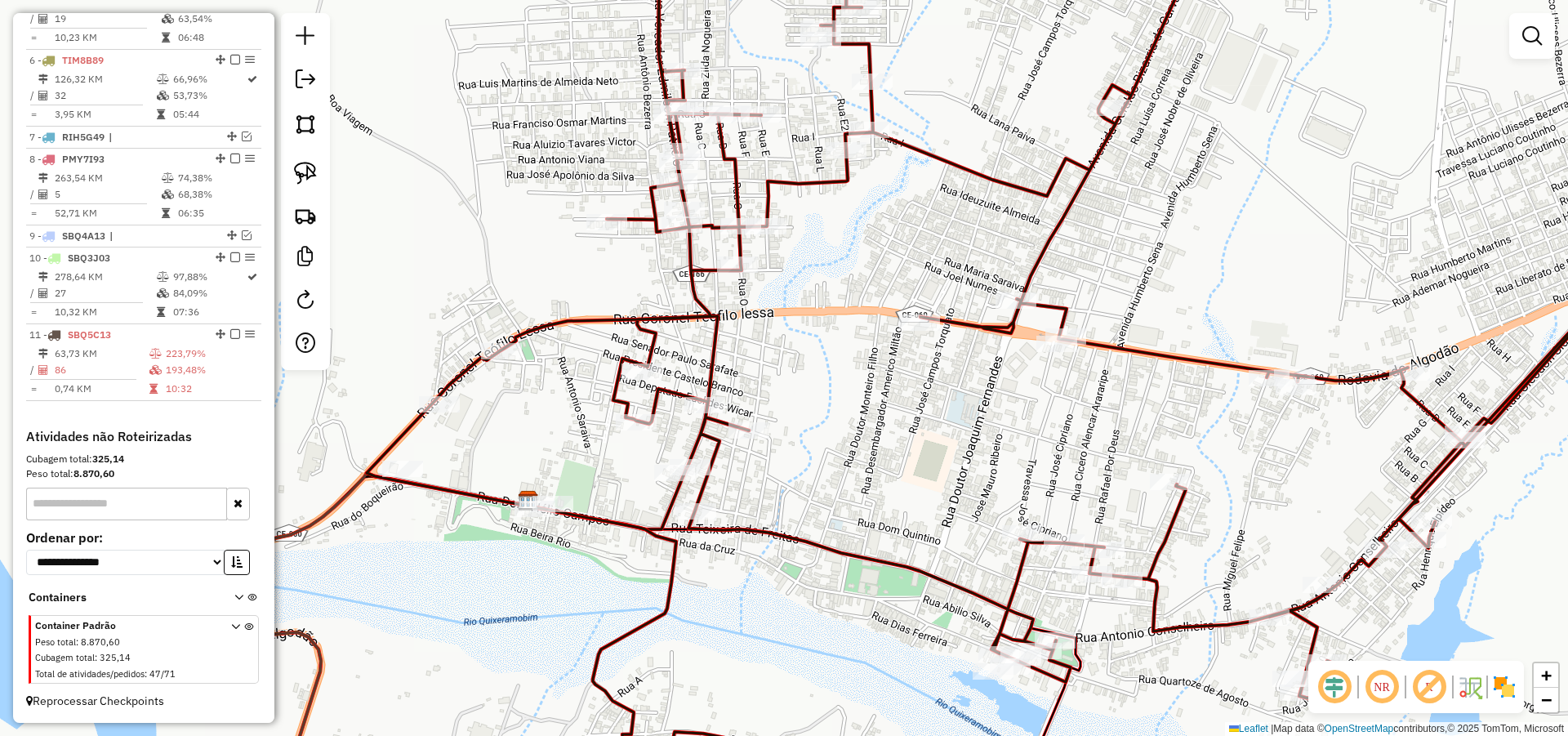
drag, startPoint x: 834, startPoint y: 410, endPoint x: 846, endPoint y: 414, distance: 12.6
click at [837, 411] on div "Janela de atendimento Grade de atendimento Capacidade Transportadoras Veículos …" at bounding box center [784, 368] width 1568 height 736
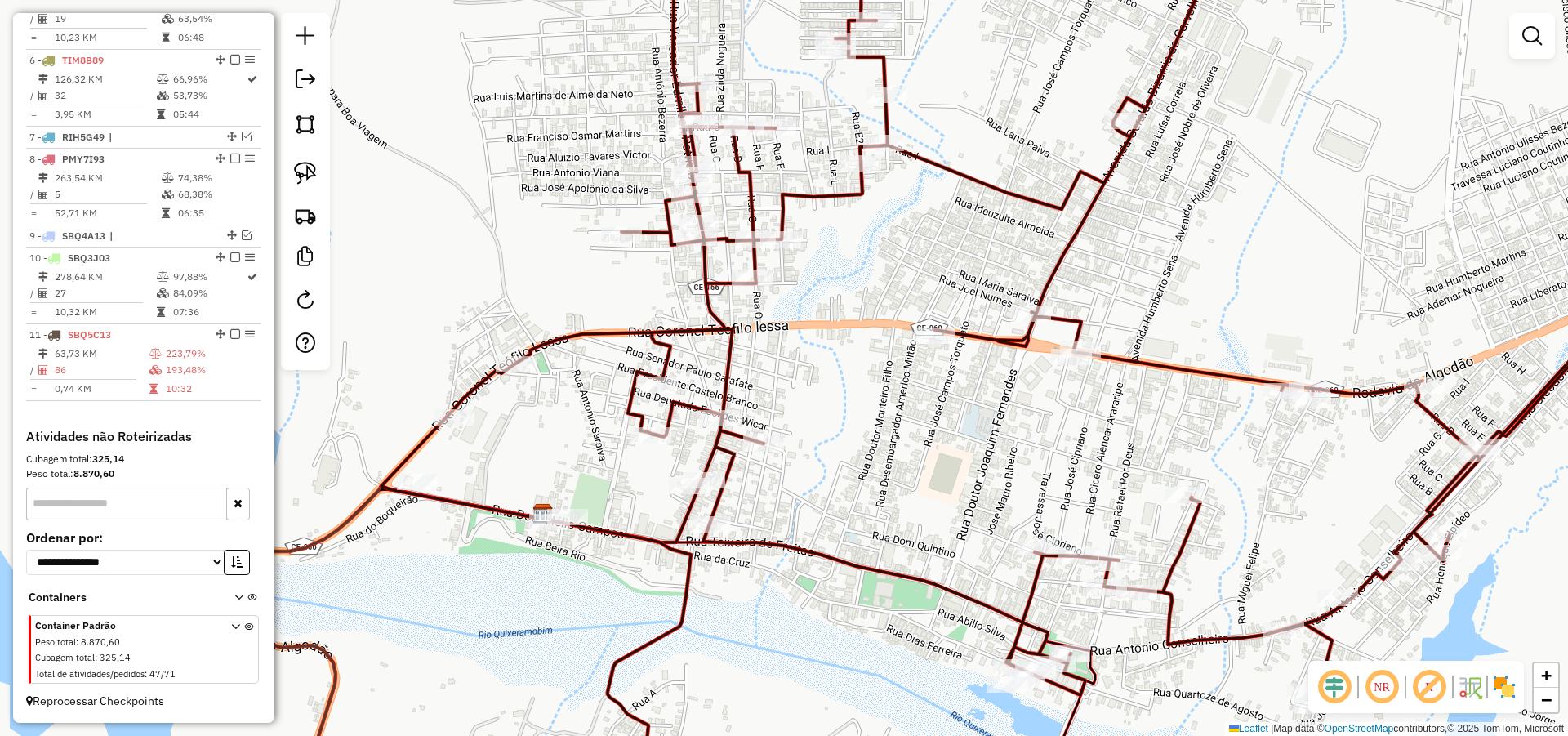
drag, startPoint x: 294, startPoint y: 165, endPoint x: 651, endPoint y: 317, distance: 388.0
click at [295, 165] on img at bounding box center [305, 173] width 23 height 23
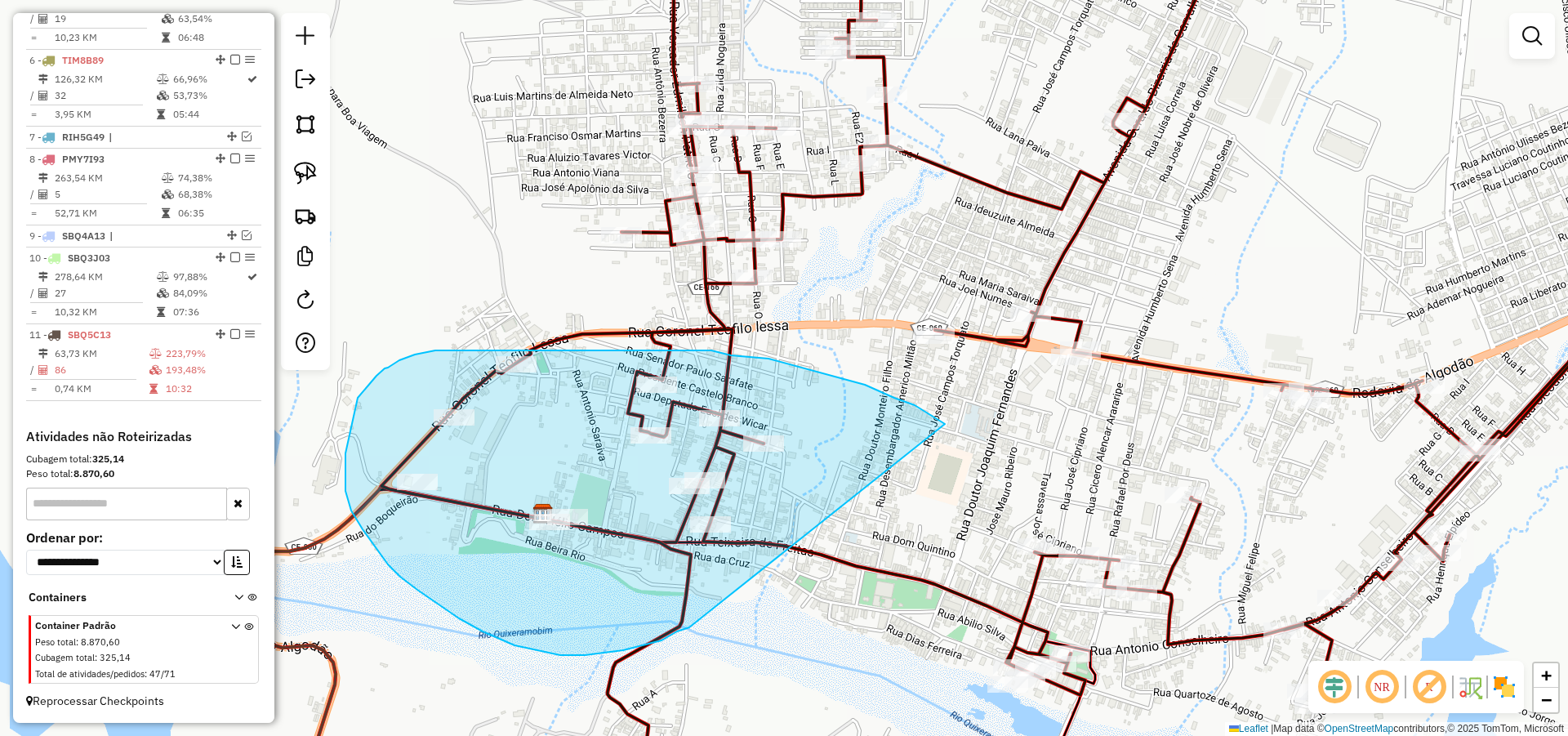
drag, startPoint x: 943, startPoint y: 422, endPoint x: 749, endPoint y: 612, distance: 271.5
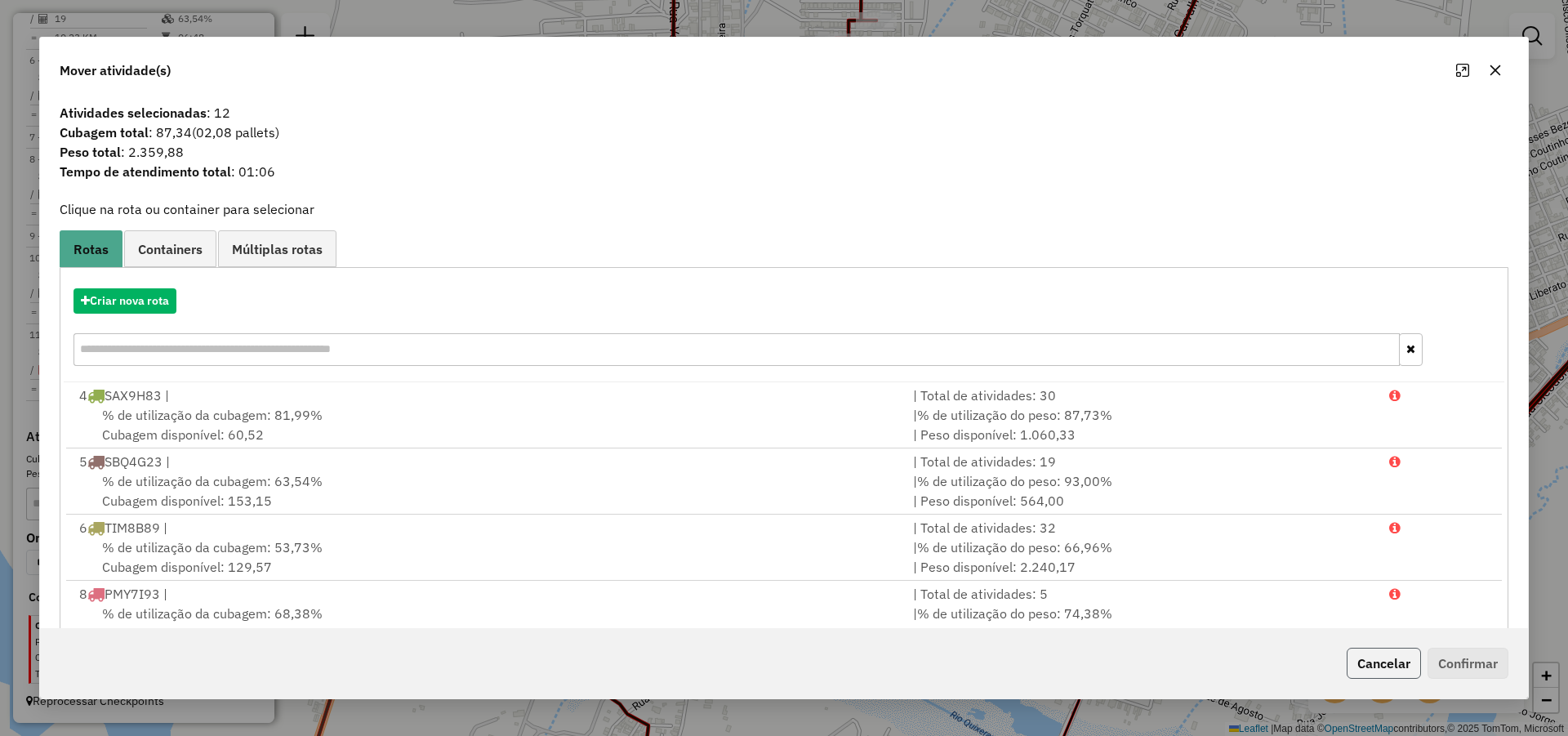
click at [1390, 654] on button "Cancelar" at bounding box center [1384, 663] width 74 height 31
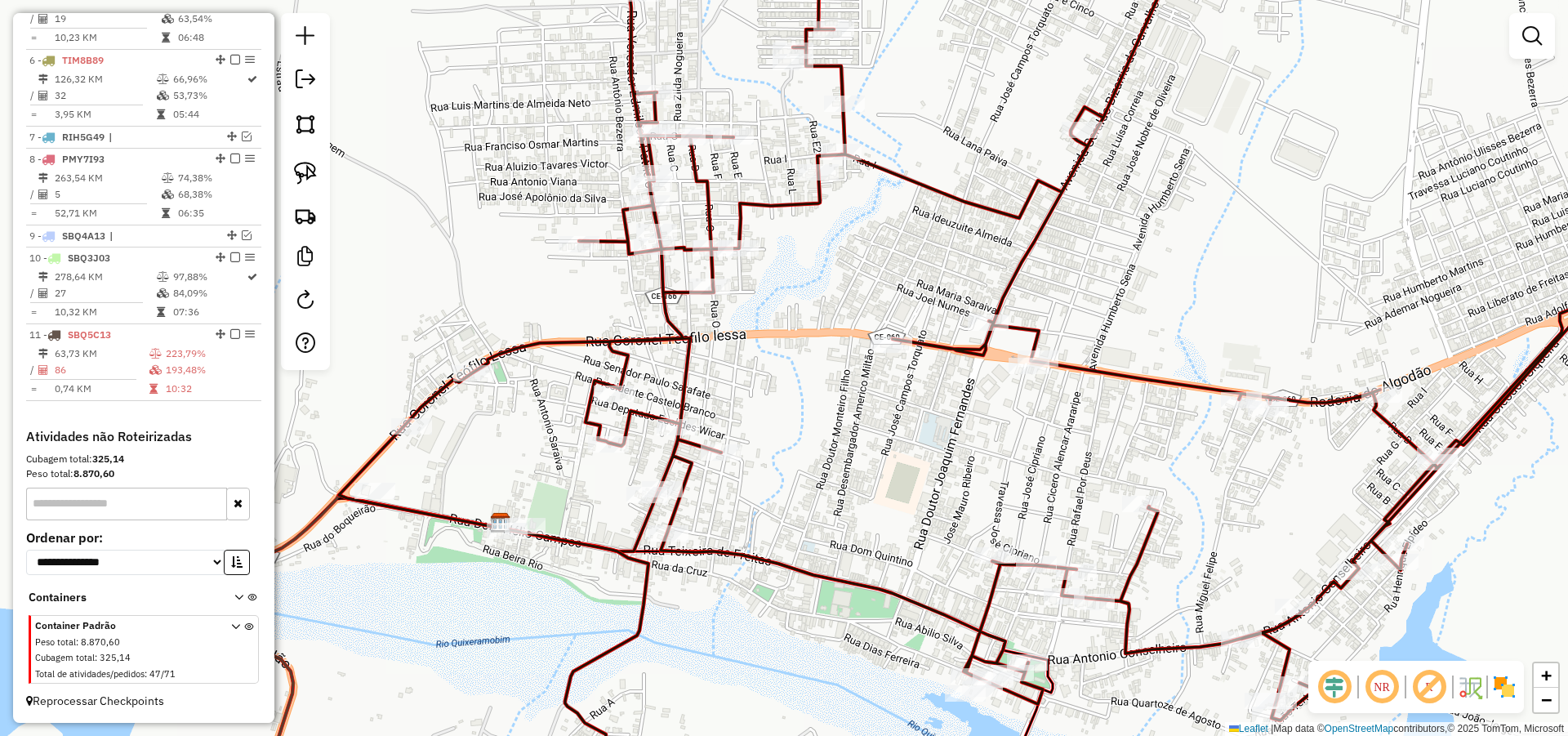
drag, startPoint x: 918, startPoint y: 463, endPoint x: 882, endPoint y: 471, distance: 36.9
click at [887, 470] on div "Janela de atendimento Grade de atendimento Capacidade Transportadoras Veículos …" at bounding box center [784, 368] width 1568 height 736
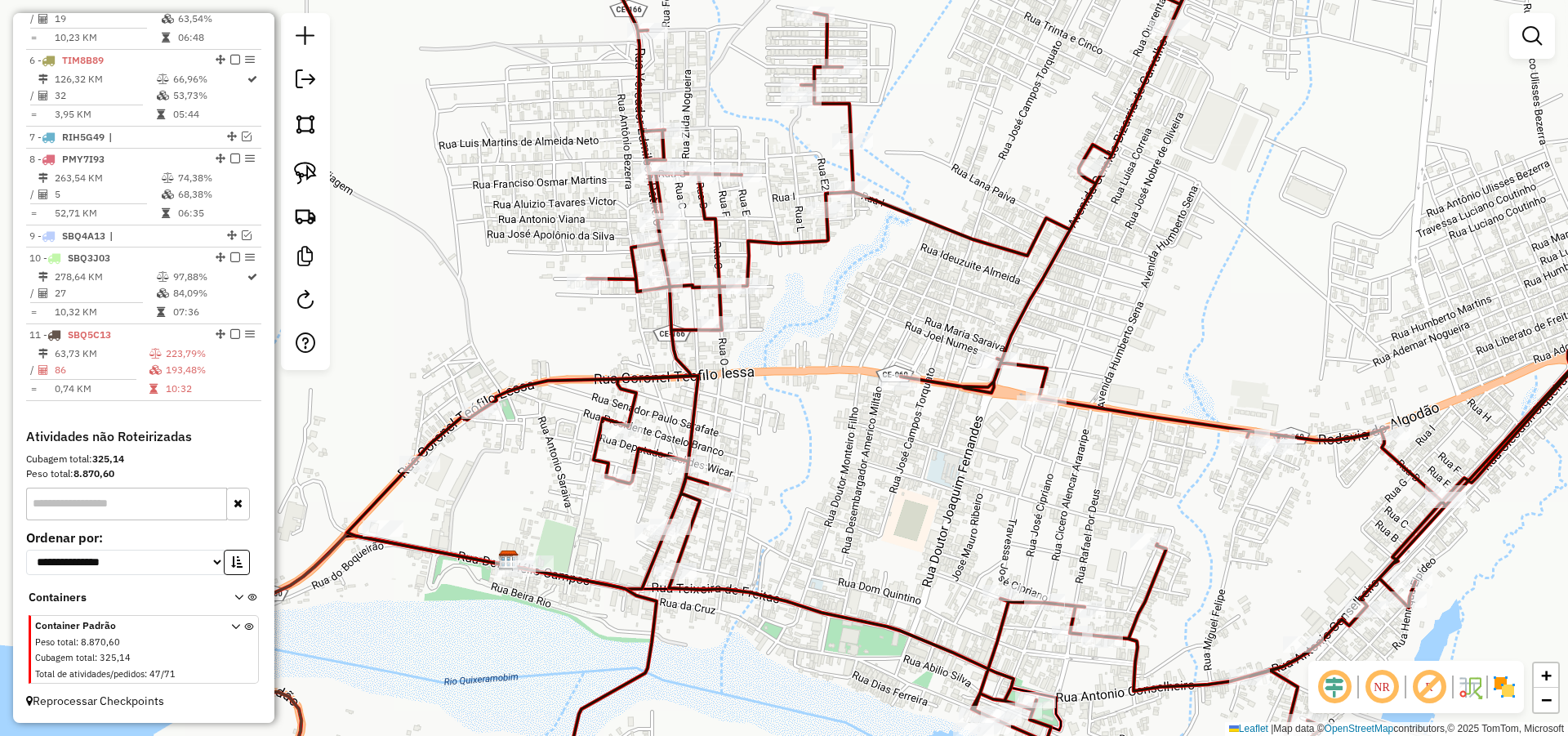
drag, startPoint x: 804, startPoint y: 421, endPoint x: 815, endPoint y: 463, distance: 43.4
click at [816, 462] on div "Janela de atendimento Grade de atendimento Capacidade Transportadoras Veículos …" at bounding box center [784, 368] width 1568 height 736
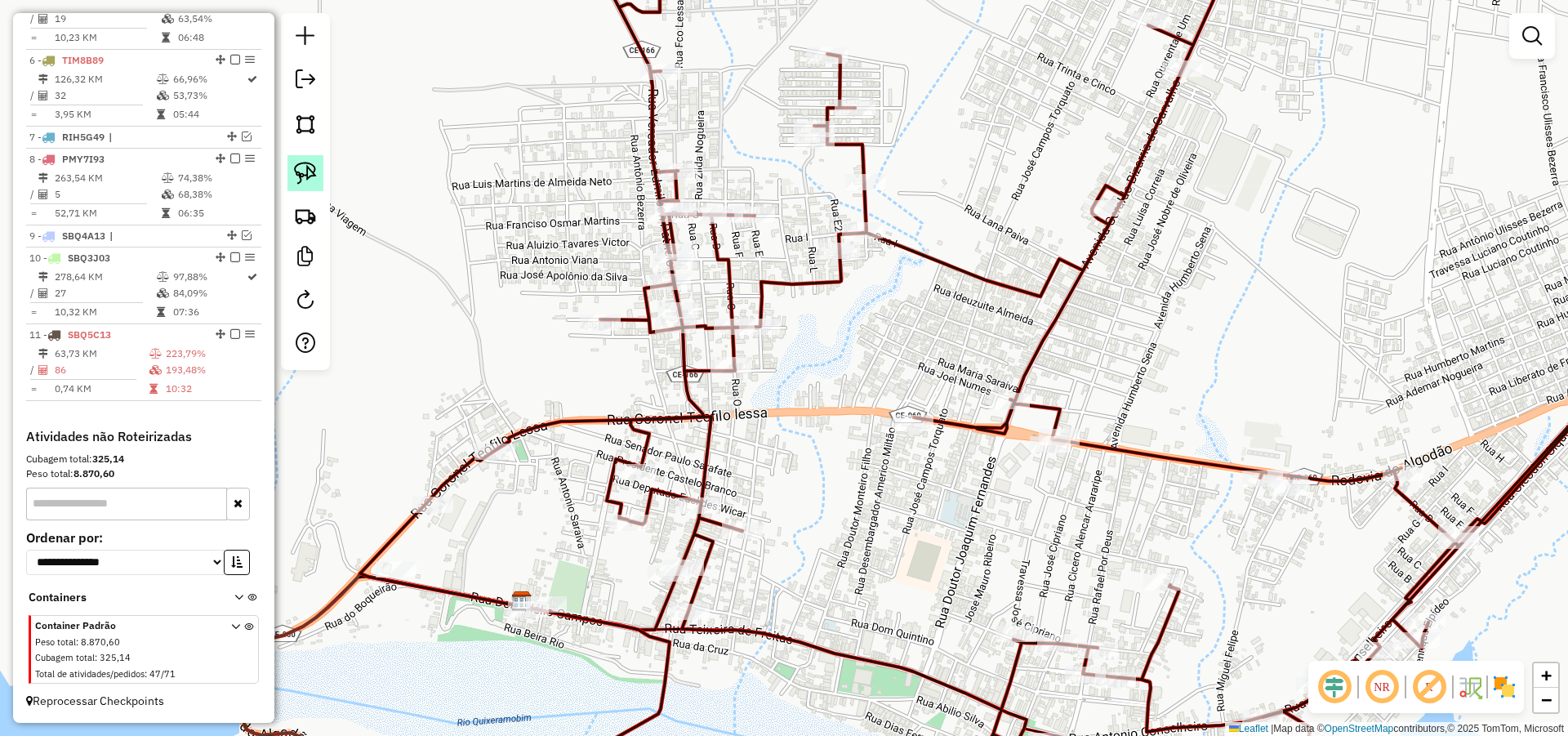
click at [296, 166] on img at bounding box center [305, 173] width 23 height 23
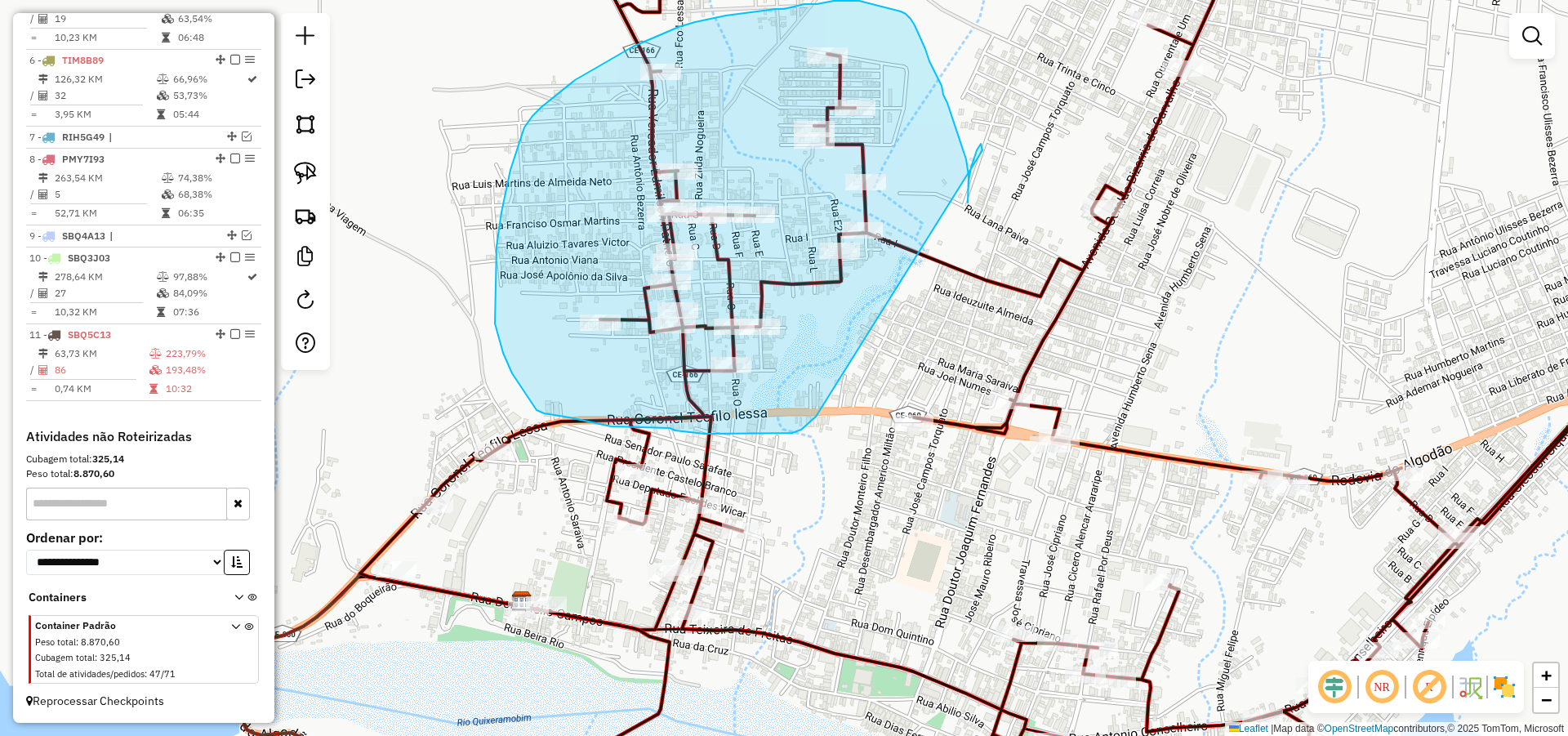
drag, startPoint x: 982, startPoint y: 150, endPoint x: 816, endPoint y: 417, distance: 314.4
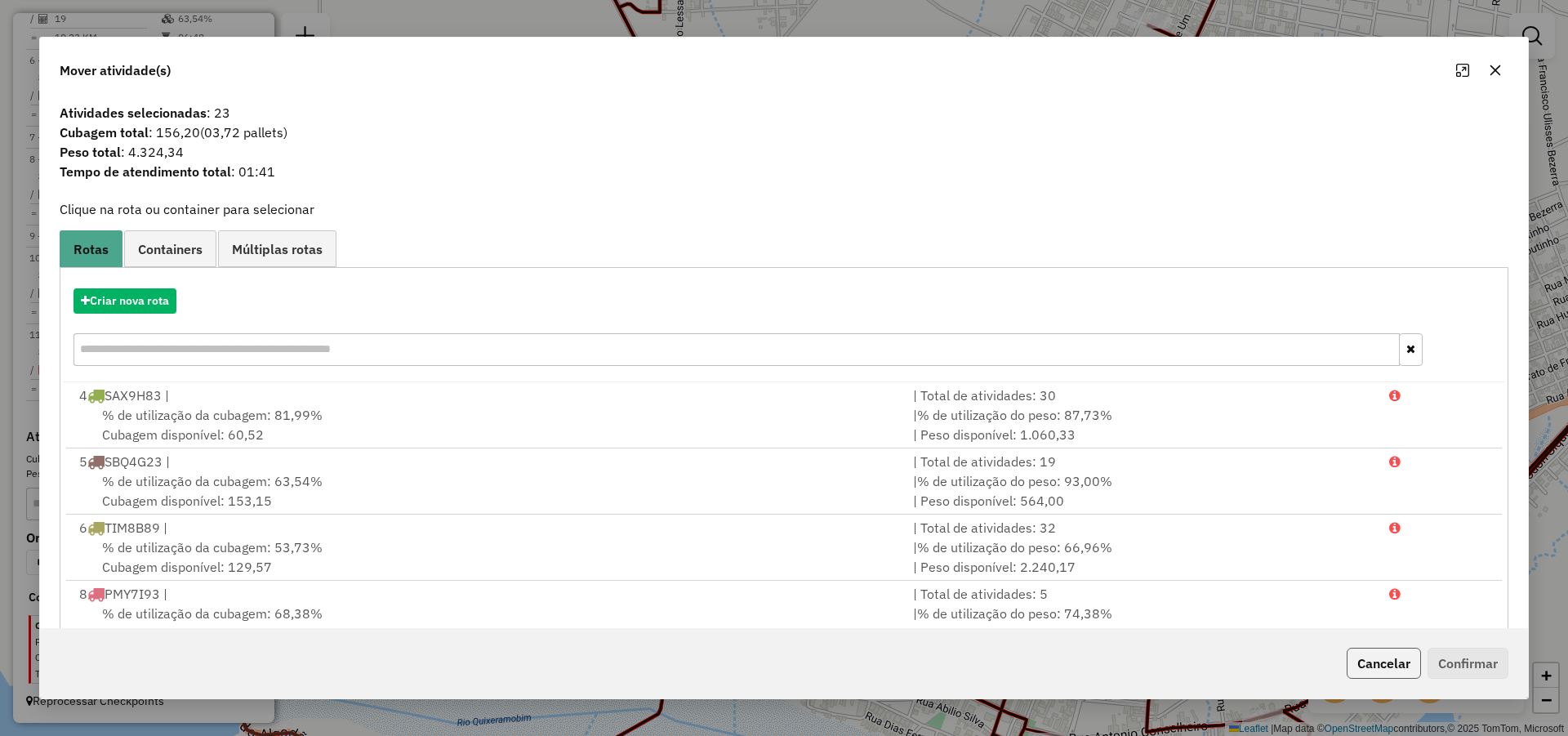
click at [1363, 655] on button "Cancelar" at bounding box center [1384, 663] width 74 height 31
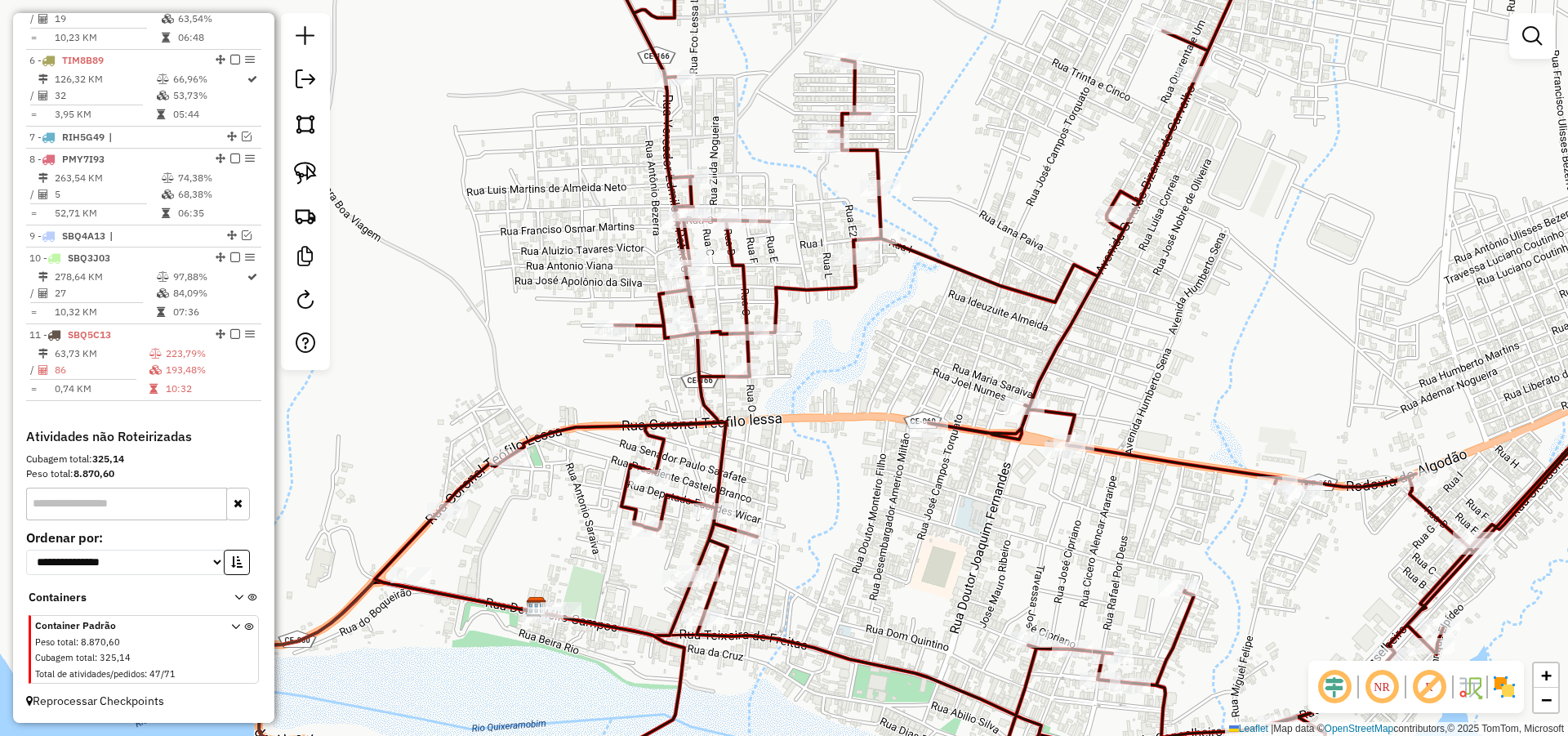
drag, startPoint x: 785, startPoint y: 237, endPoint x: 800, endPoint y: 243, distance: 16.2
click at [800, 243] on div "Janela de atendimento Grade de atendimento Capacidade Transportadoras Veículos …" at bounding box center [784, 368] width 1568 height 736
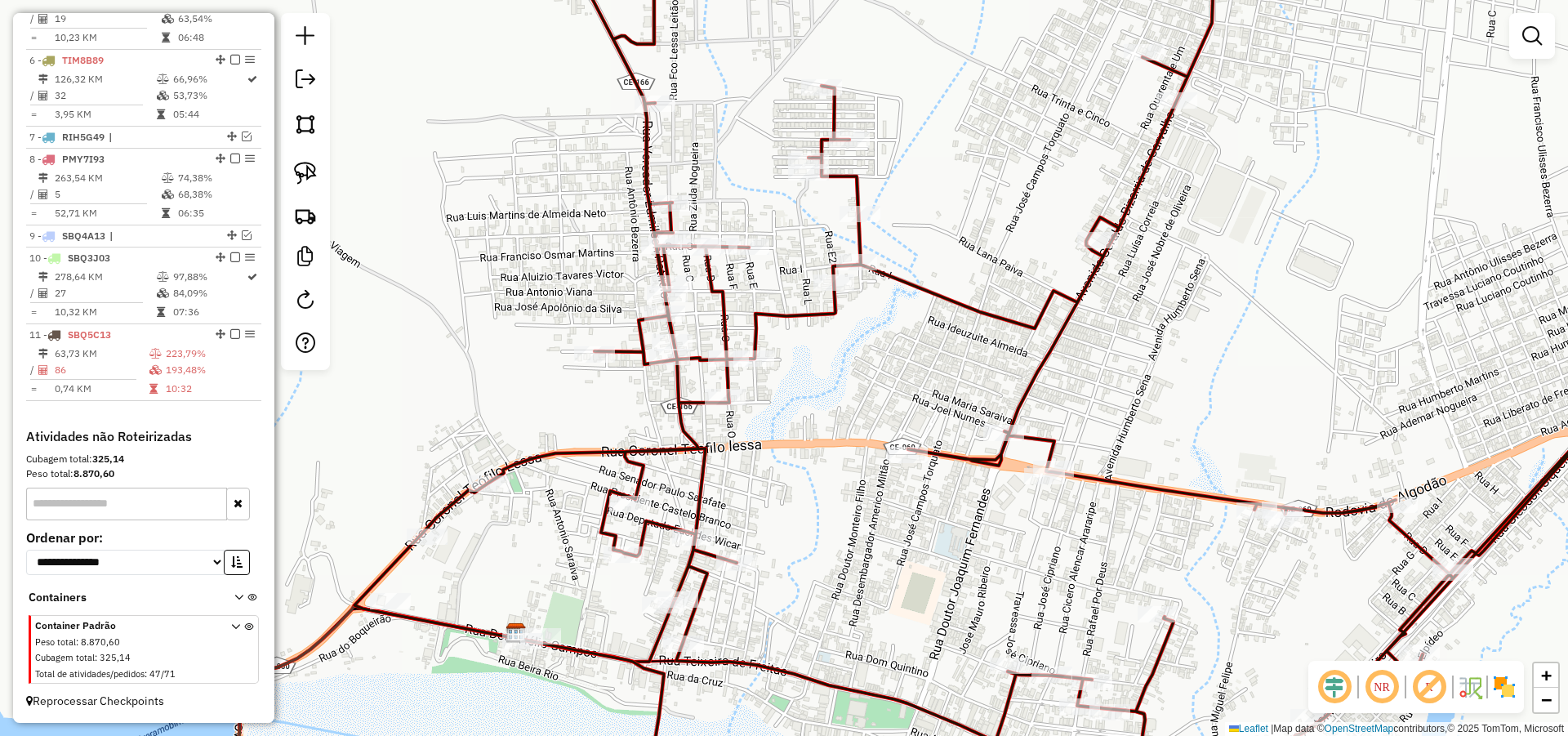
drag, startPoint x: 810, startPoint y: 372, endPoint x: 755, endPoint y: 404, distance: 63.6
click at [756, 403] on div "Janela de atendimento Grade de atendimento Capacidade Transportadoras Veículos …" at bounding box center [784, 368] width 1568 height 736
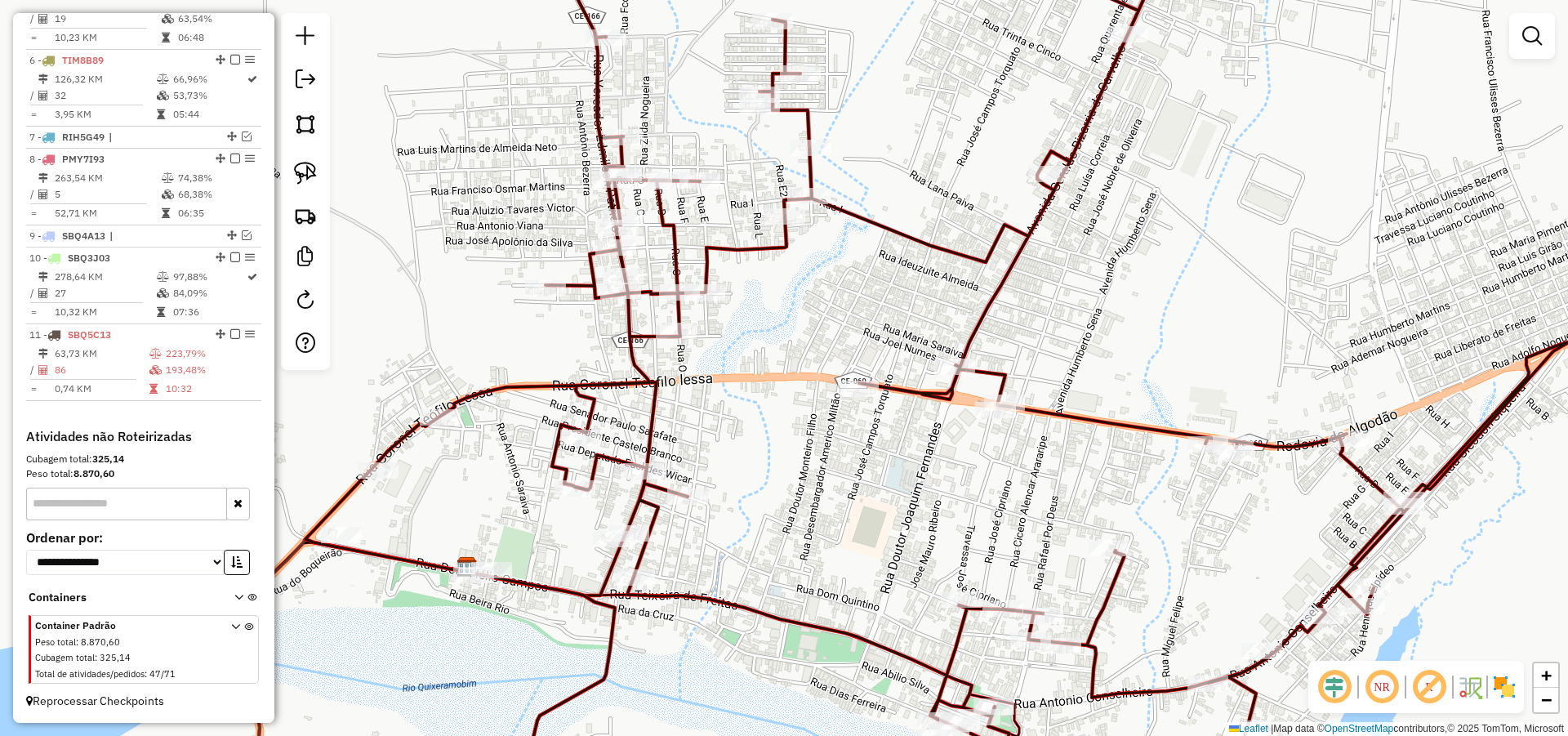
drag, startPoint x: 1125, startPoint y: 250, endPoint x: 1116, endPoint y: 154, distance: 96.4
click at [1116, 154] on div "Janela de atendimento Grade de atendimento Capacidade Transportadoras Veículos …" at bounding box center [784, 368] width 1568 height 736
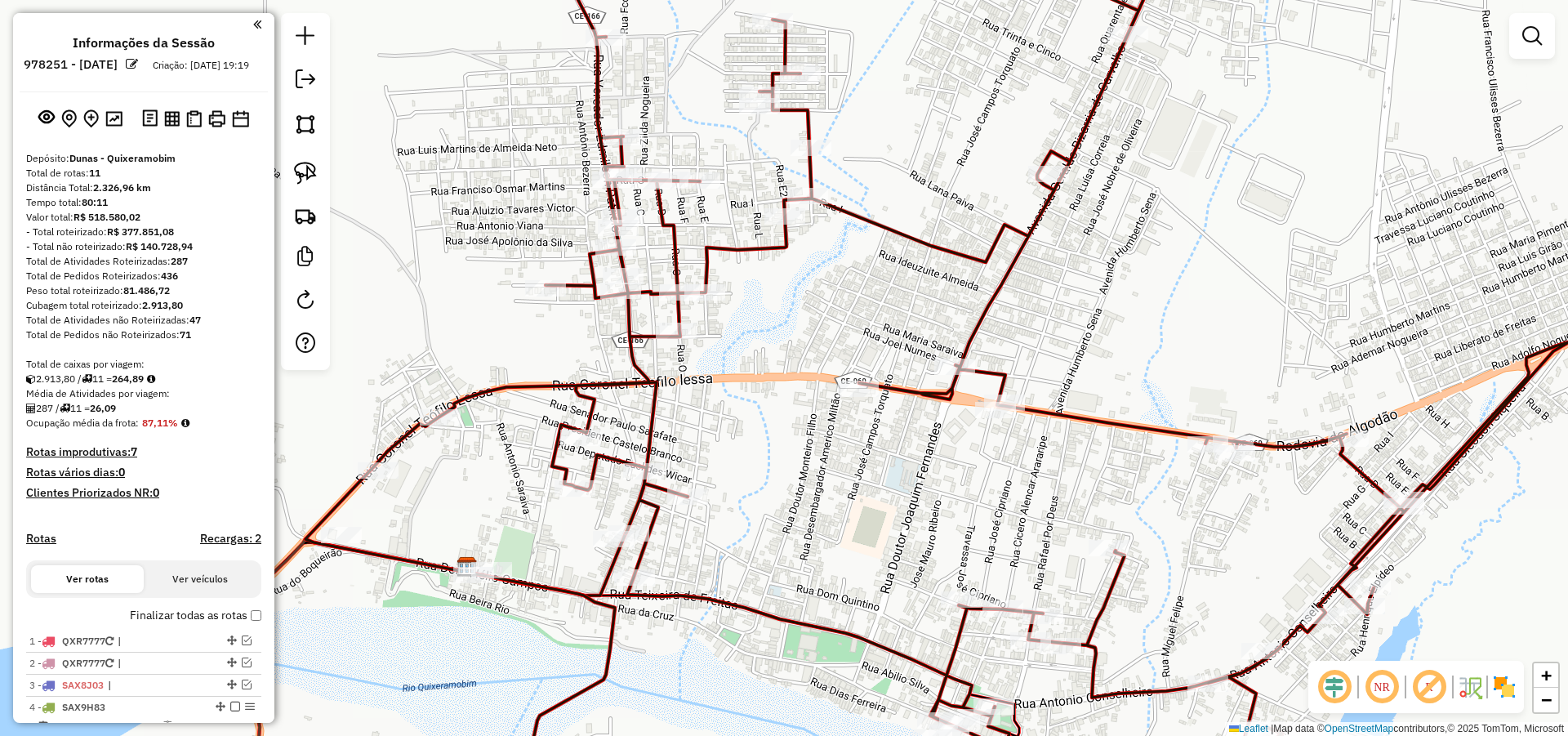
click at [843, 274] on div "Janela de atendimento Grade de atendimento Capacidade Transportadoras Veículos …" at bounding box center [784, 368] width 1568 height 736
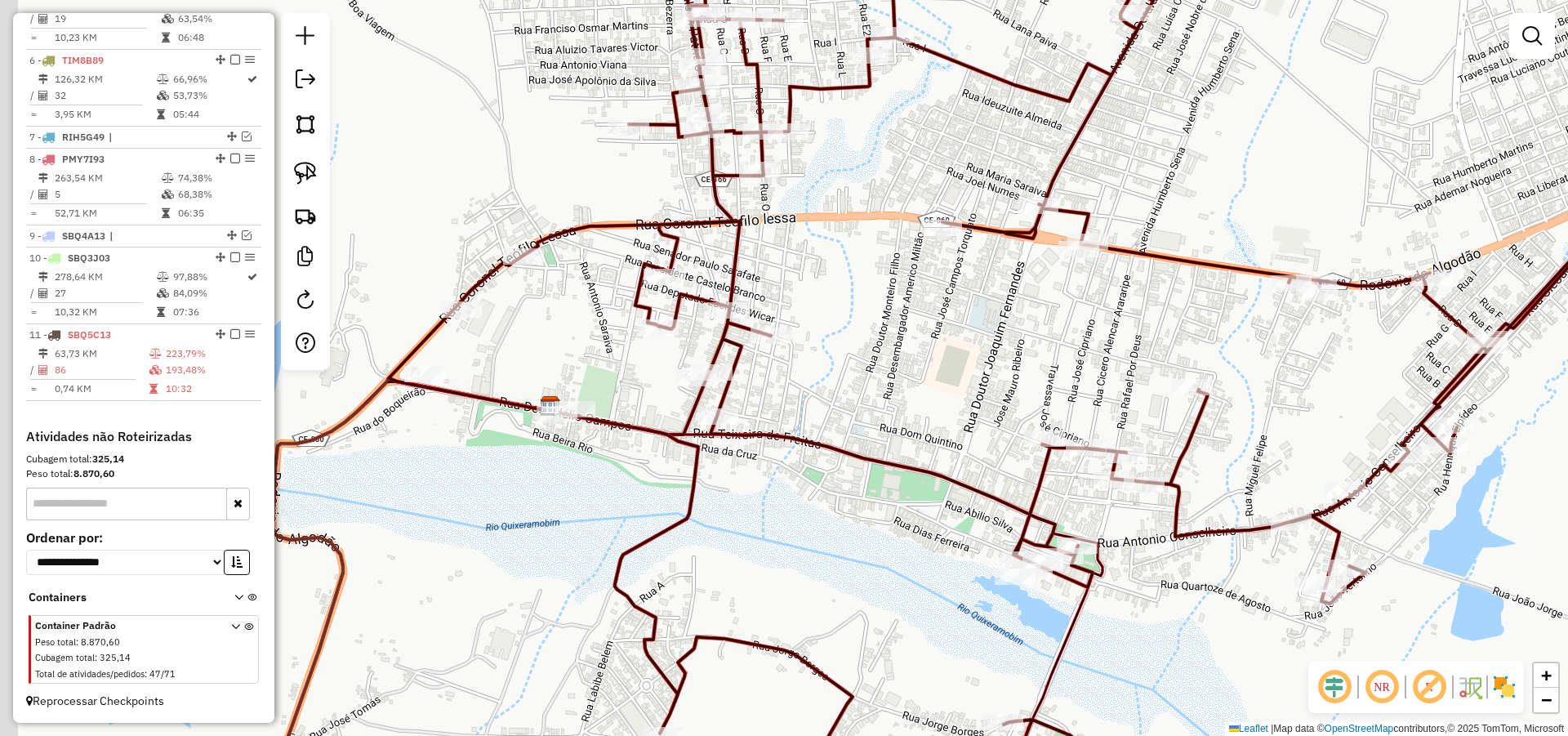
drag, startPoint x: 817, startPoint y: 314, endPoint x: 857, endPoint y: 291, distance: 46.1
click at [849, 292] on div "Janela de atendimento Grade de atendimento Capacidade Transportadoras Veículos …" at bounding box center [784, 368] width 1568 height 736
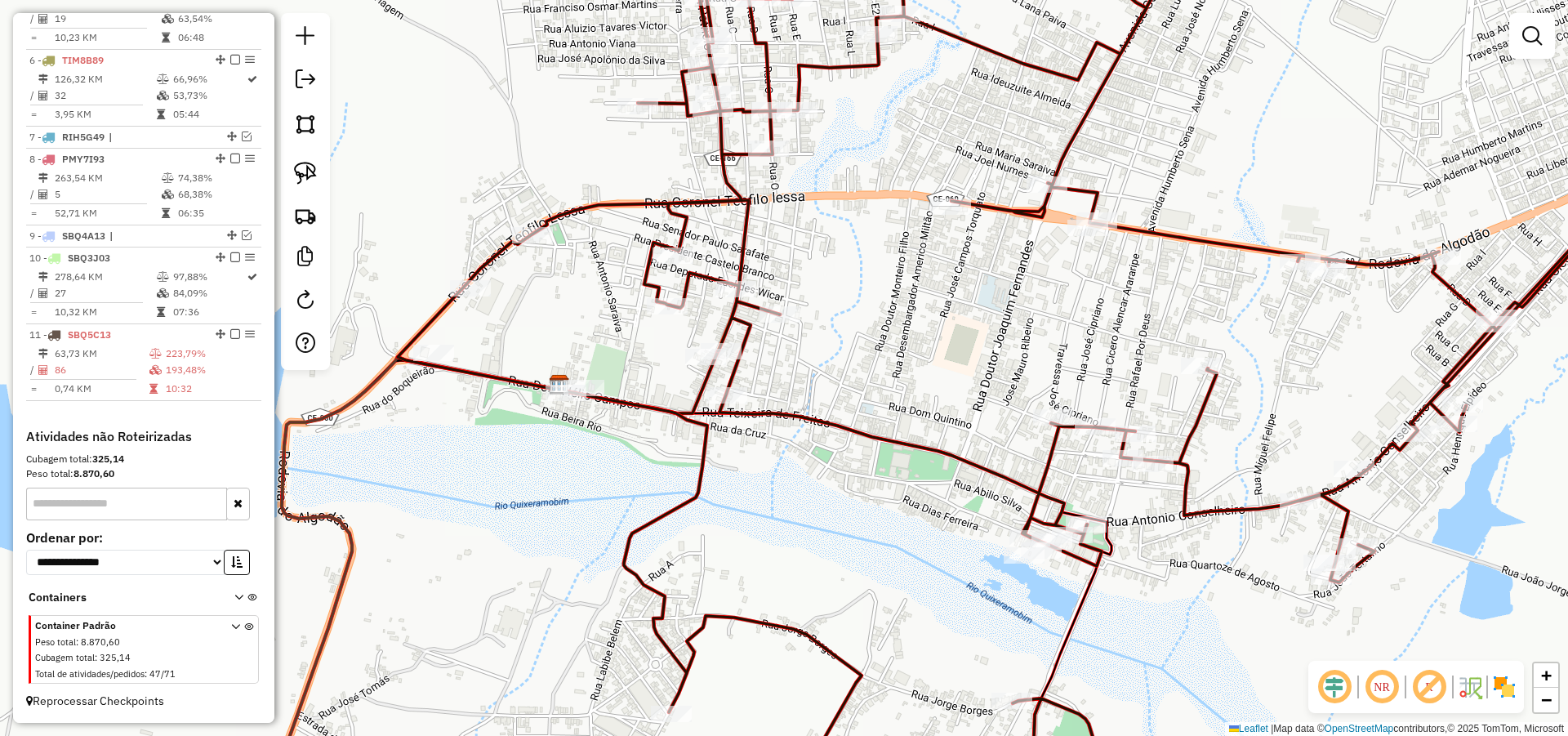
drag, startPoint x: 919, startPoint y: 315, endPoint x: 894, endPoint y: 292, distance: 34.0
click at [894, 292] on div "Janela de atendimento Grade de atendimento Capacidade Transportadoras Veículos …" at bounding box center [784, 368] width 1568 height 736
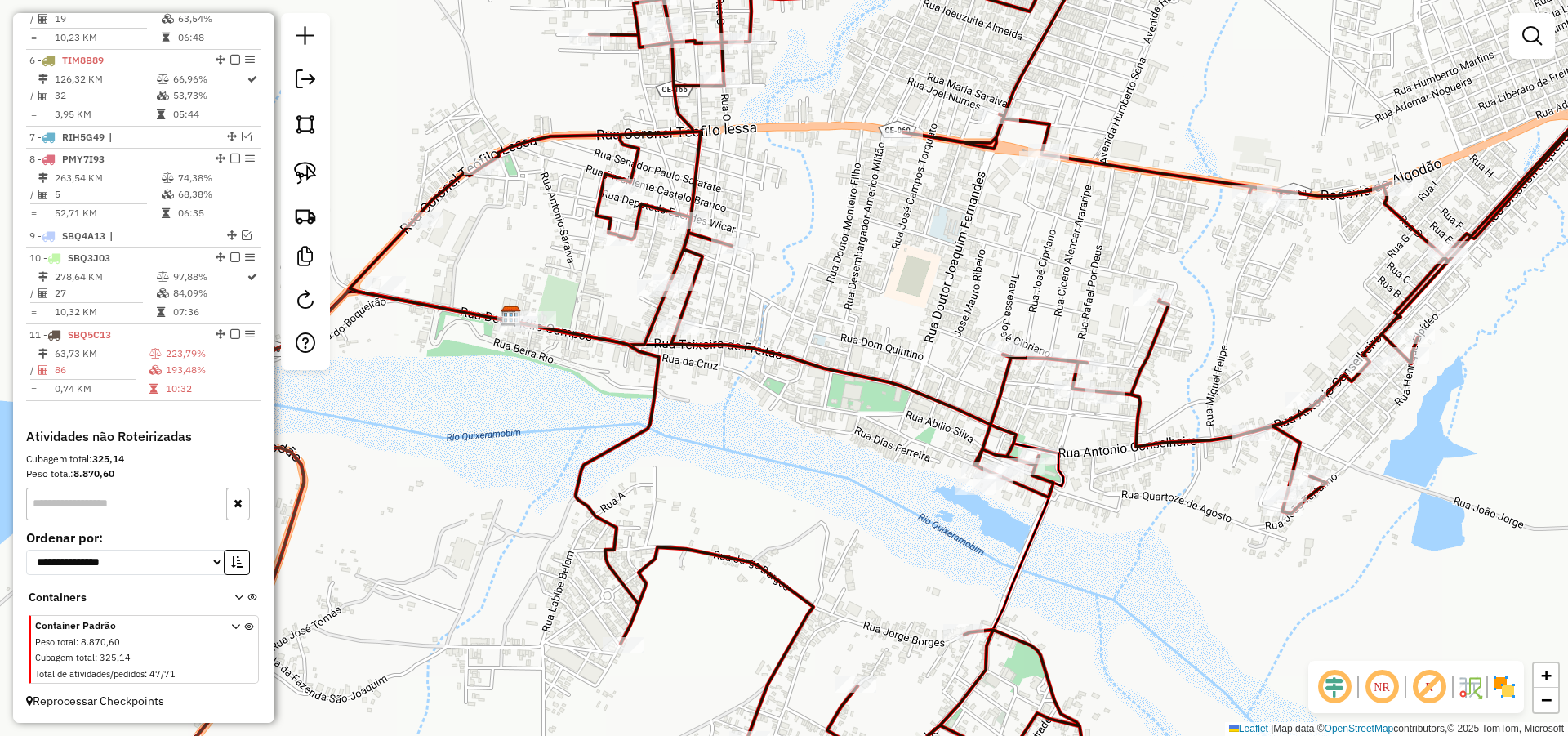
drag, startPoint x: 1160, startPoint y: 487, endPoint x: 1077, endPoint y: 373, distance: 141.0
click at [1100, 386] on icon at bounding box center [1025, 322] width 1352 height 882
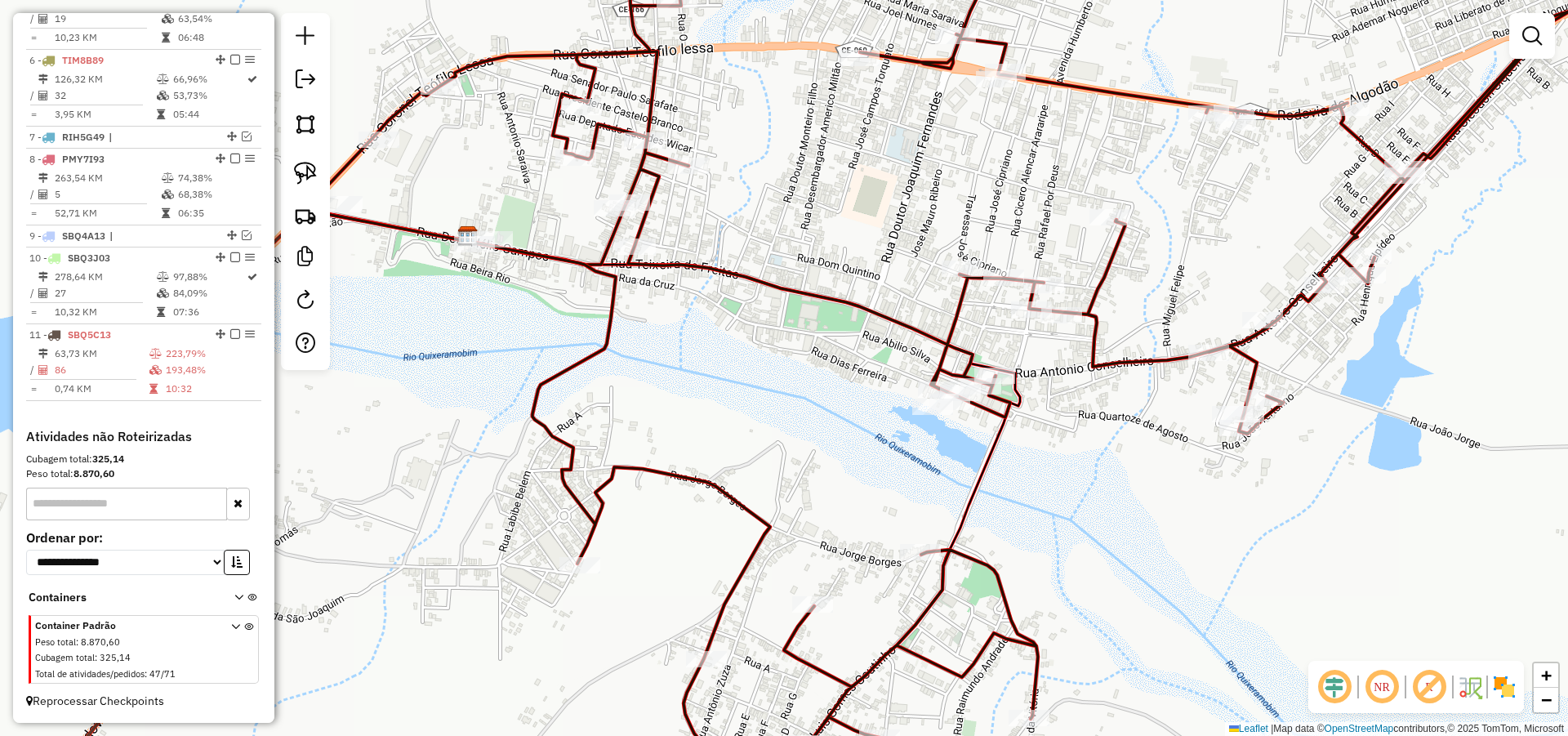
drag, startPoint x: 1108, startPoint y: 447, endPoint x: 1108, endPoint y: 432, distance: 15.0
click at [1108, 432] on div "Janela de atendimento Grade de atendimento Capacidade Transportadoras Veículos …" at bounding box center [784, 368] width 1568 height 736
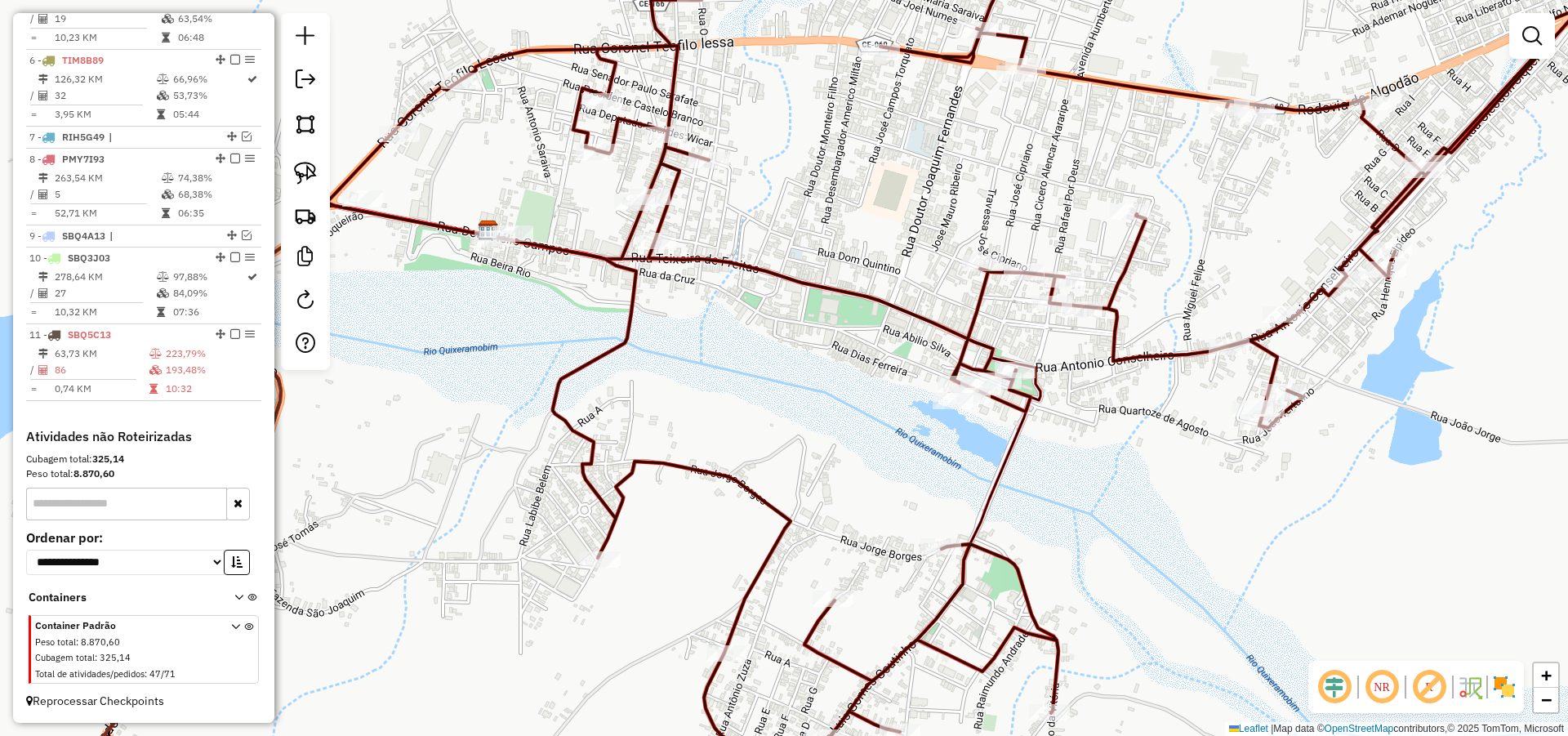
drag, startPoint x: 761, startPoint y: 311, endPoint x: 812, endPoint y: 337, distance: 57.2
click at [807, 334] on div "Janela de atendimento Grade de atendimento Capacidade Transportadoras Veículos …" at bounding box center [784, 368] width 1568 height 736
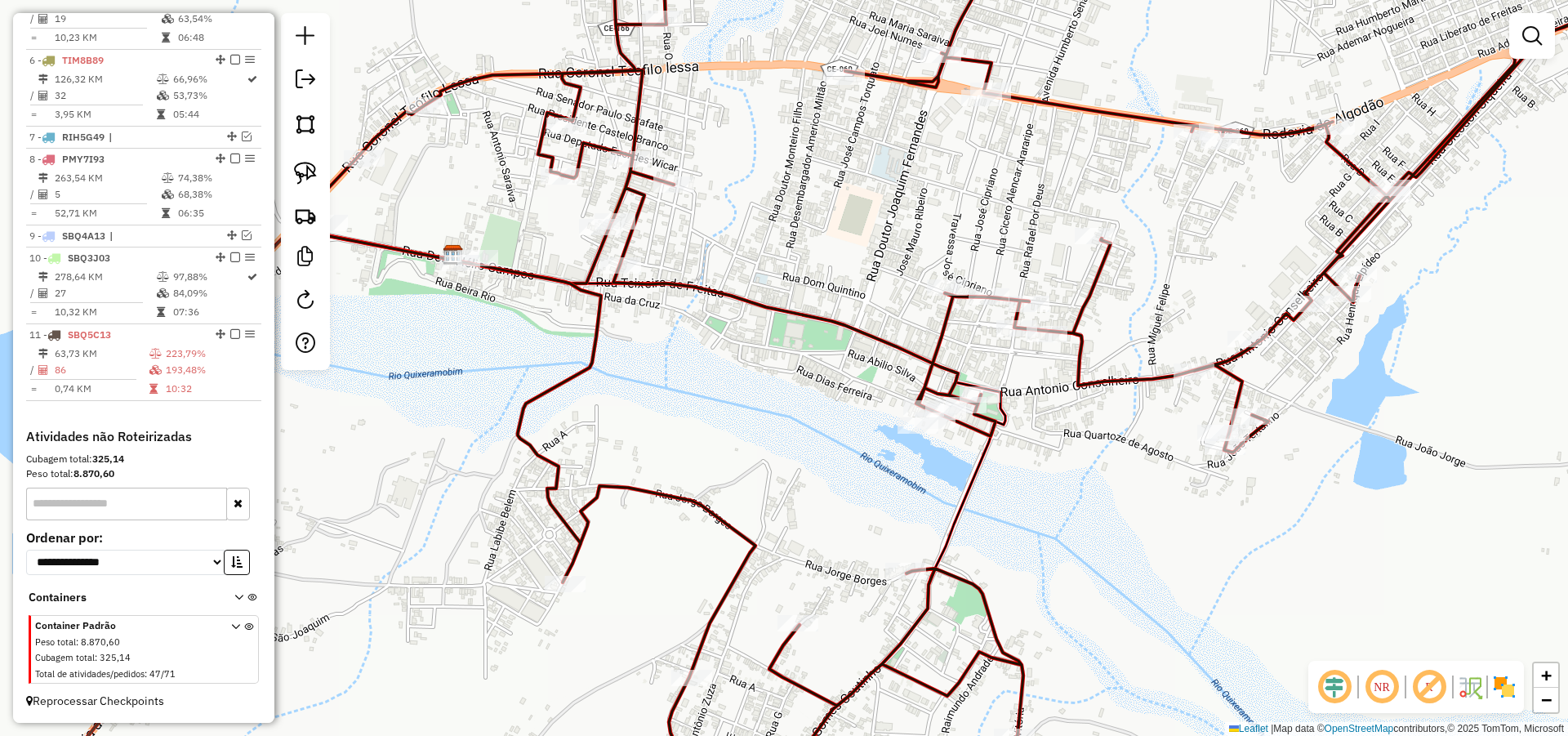
drag, startPoint x: 786, startPoint y: 323, endPoint x: 776, endPoint y: 323, distance: 10.0
click at [776, 323] on div "Janela de atendimento Grade de atendimento Capacidade Transportadoras Veículos …" at bounding box center [784, 368] width 1568 height 736
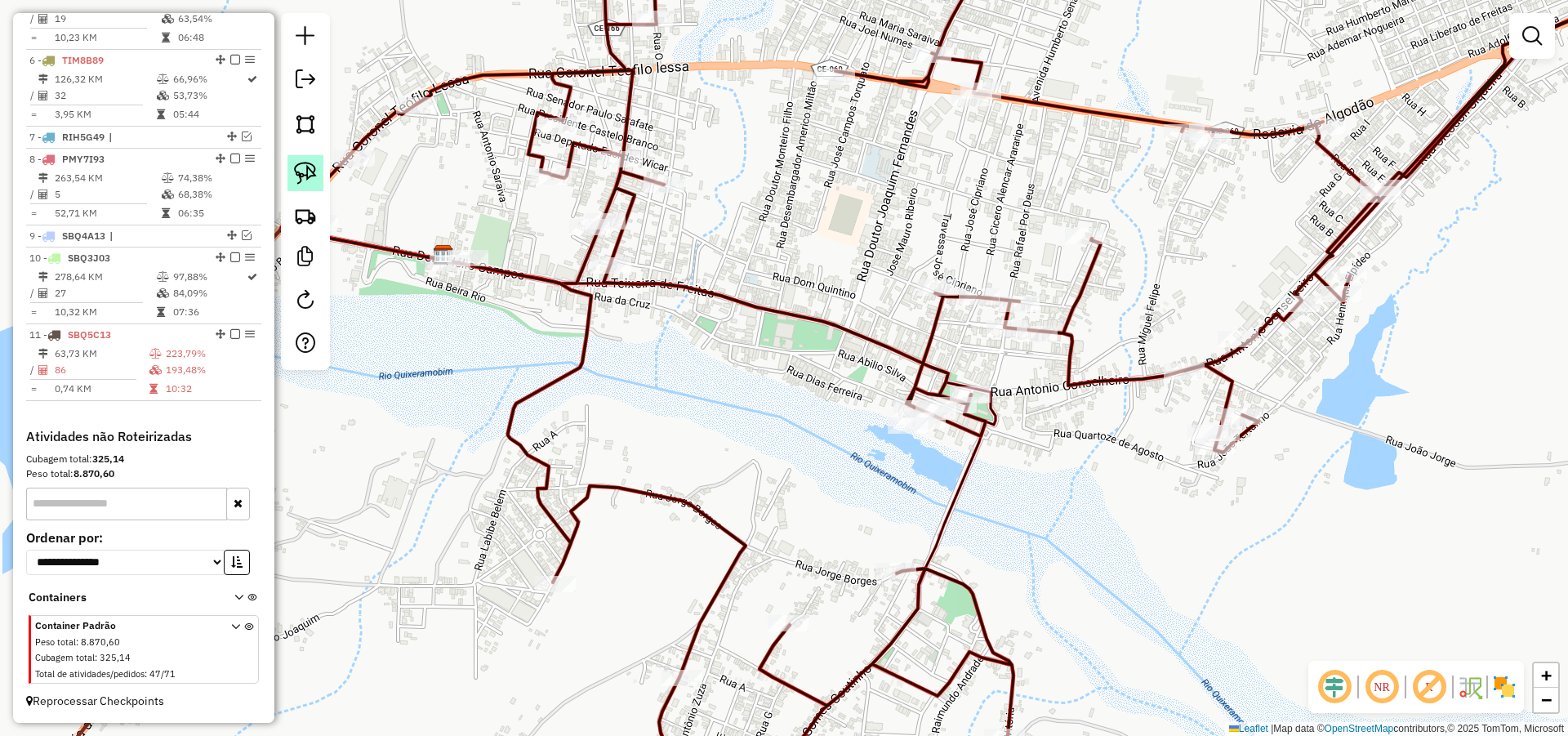
click at [305, 171] on img at bounding box center [305, 173] width 23 height 23
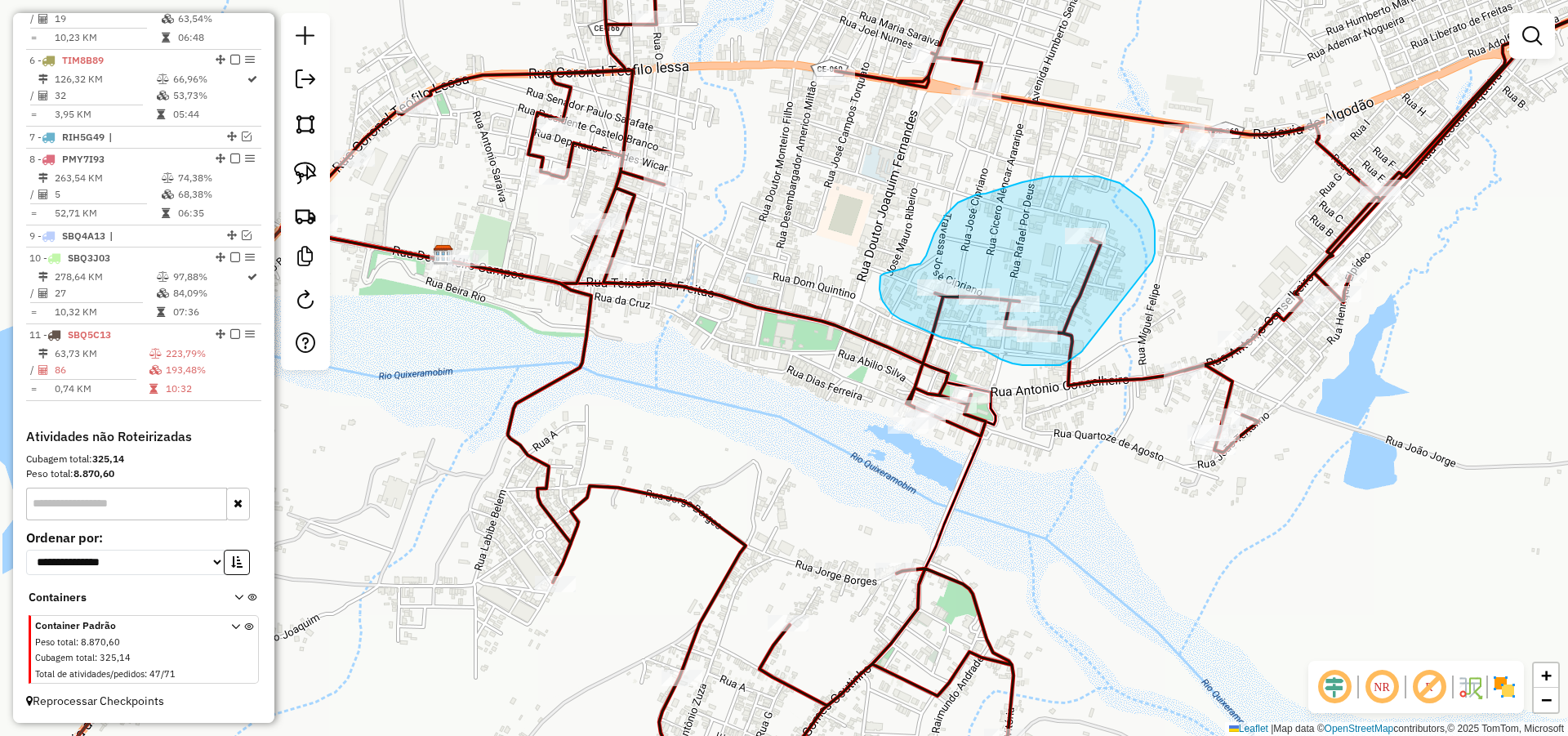
drag, startPoint x: 1153, startPoint y: 258, endPoint x: 1107, endPoint y: 307, distance: 67.2
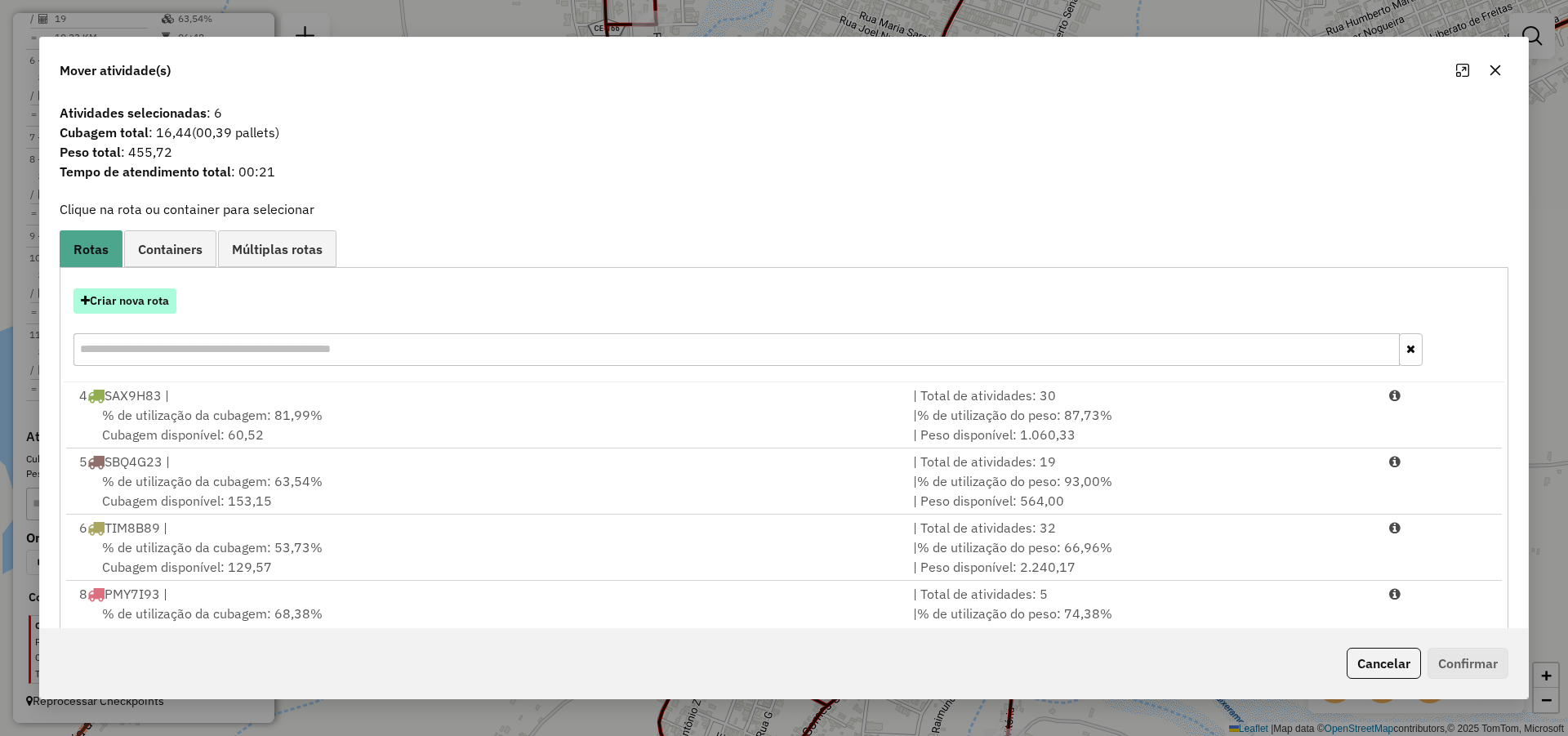
click at [160, 297] on button "Criar nova rota" at bounding box center [124, 301] width 103 height 26
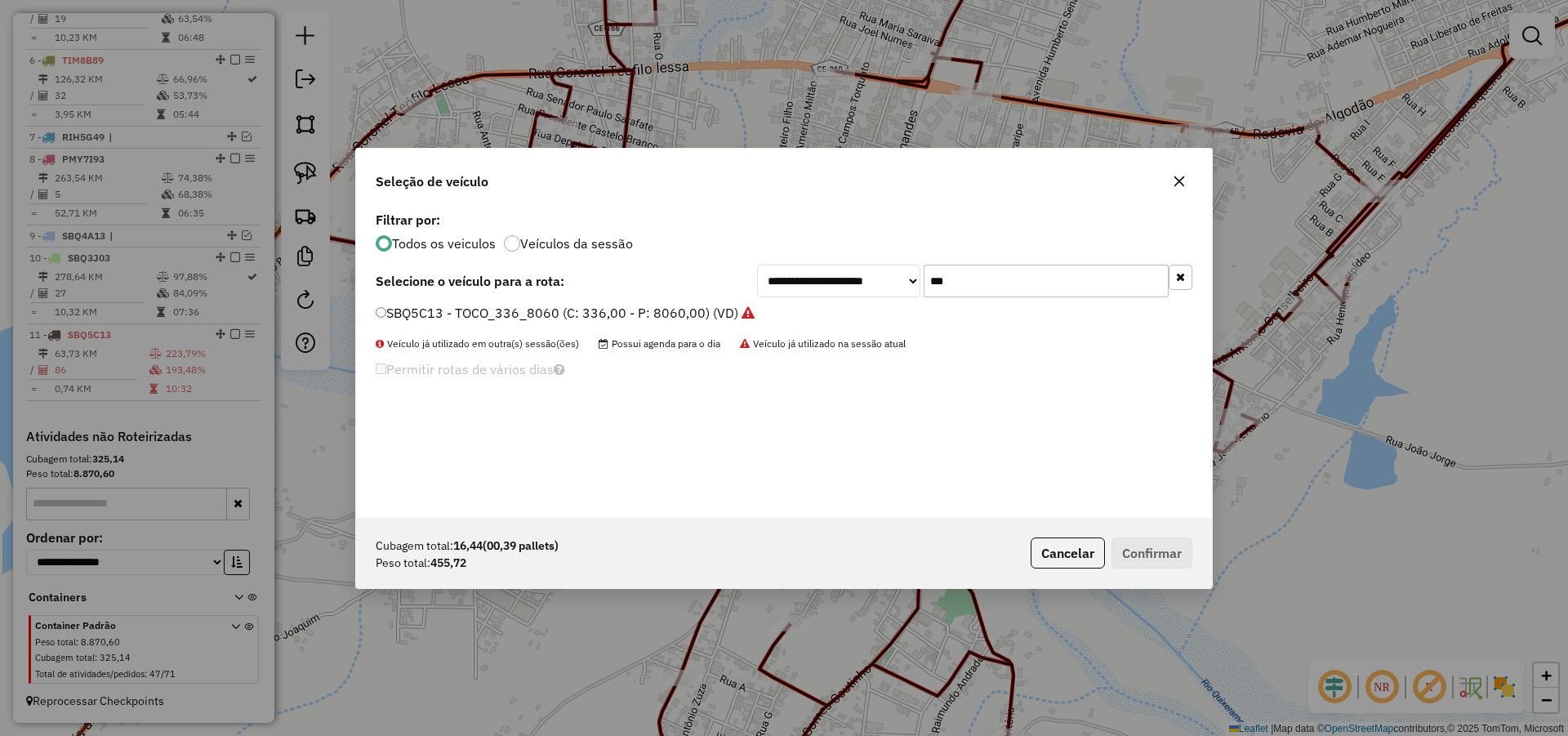
scroll to position [9, 5]
click at [977, 270] on input "***" at bounding box center [1047, 281] width 245 height 33
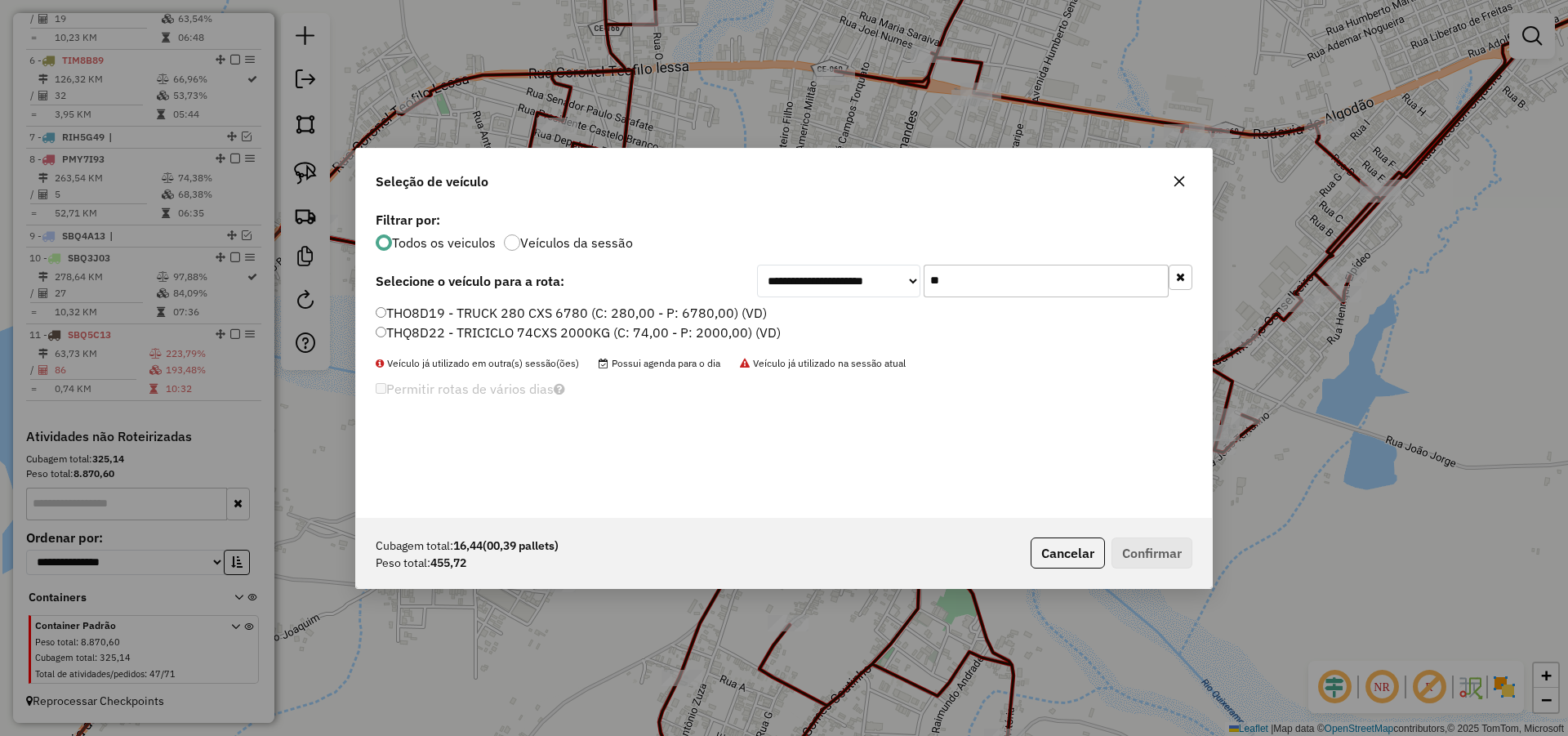
type input "**"
click at [684, 332] on label "THQ8D22 - TRICICLO 74CXS 2000KG (C: 74,00 - P: 2000,00) (VD)" at bounding box center [578, 333] width 405 height 19
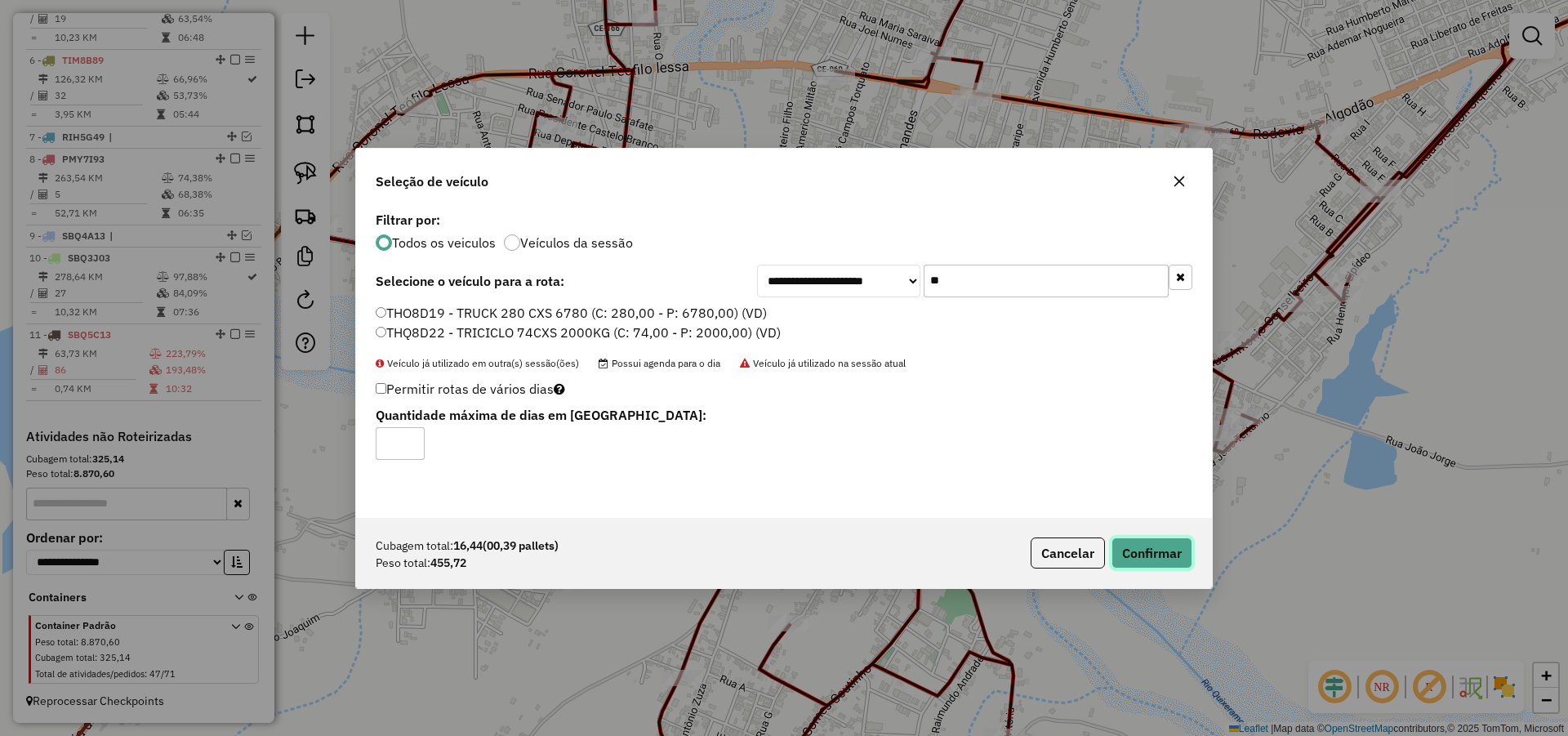
click at [1149, 546] on button "Confirmar" at bounding box center [1152, 552] width 81 height 31
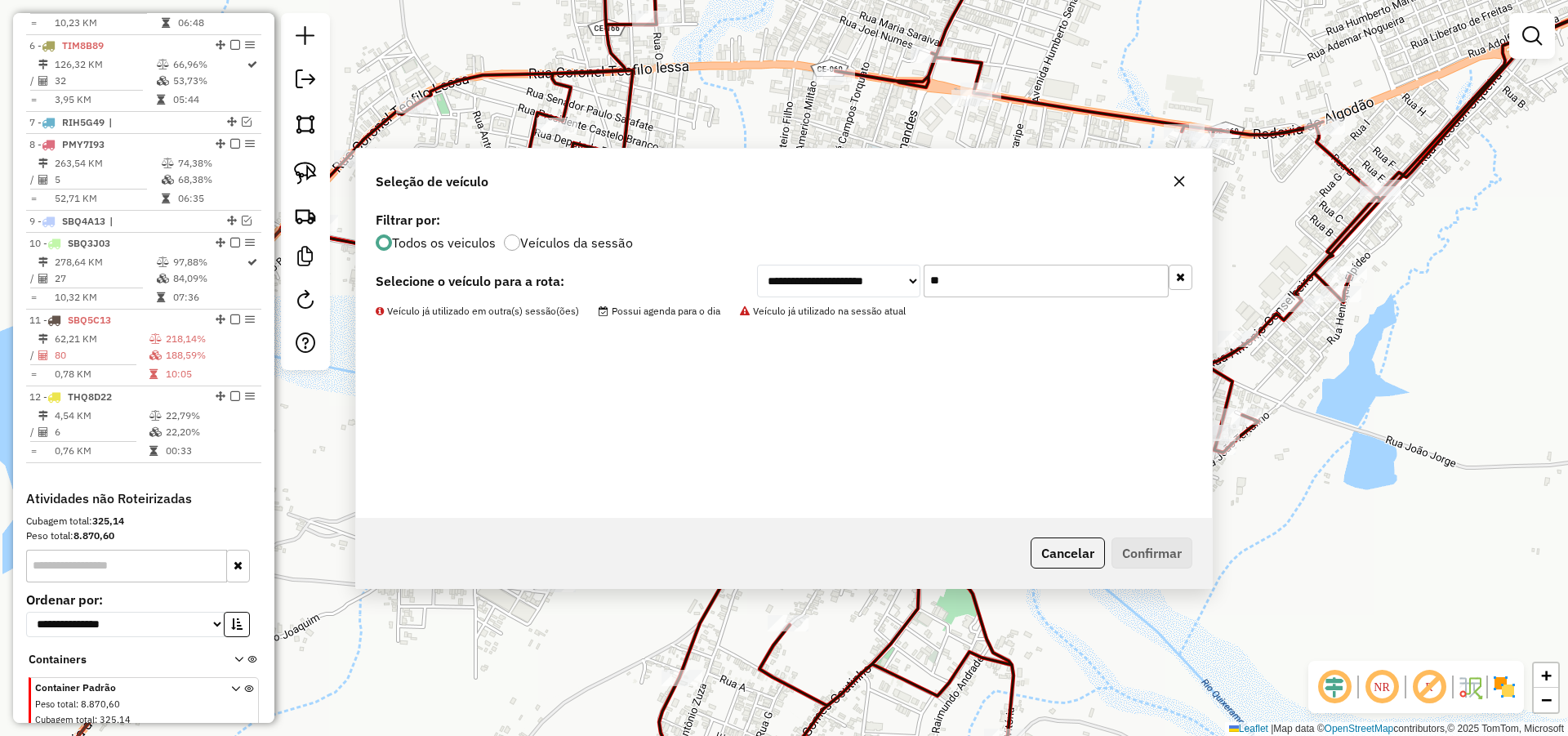
scroll to position [892, 0]
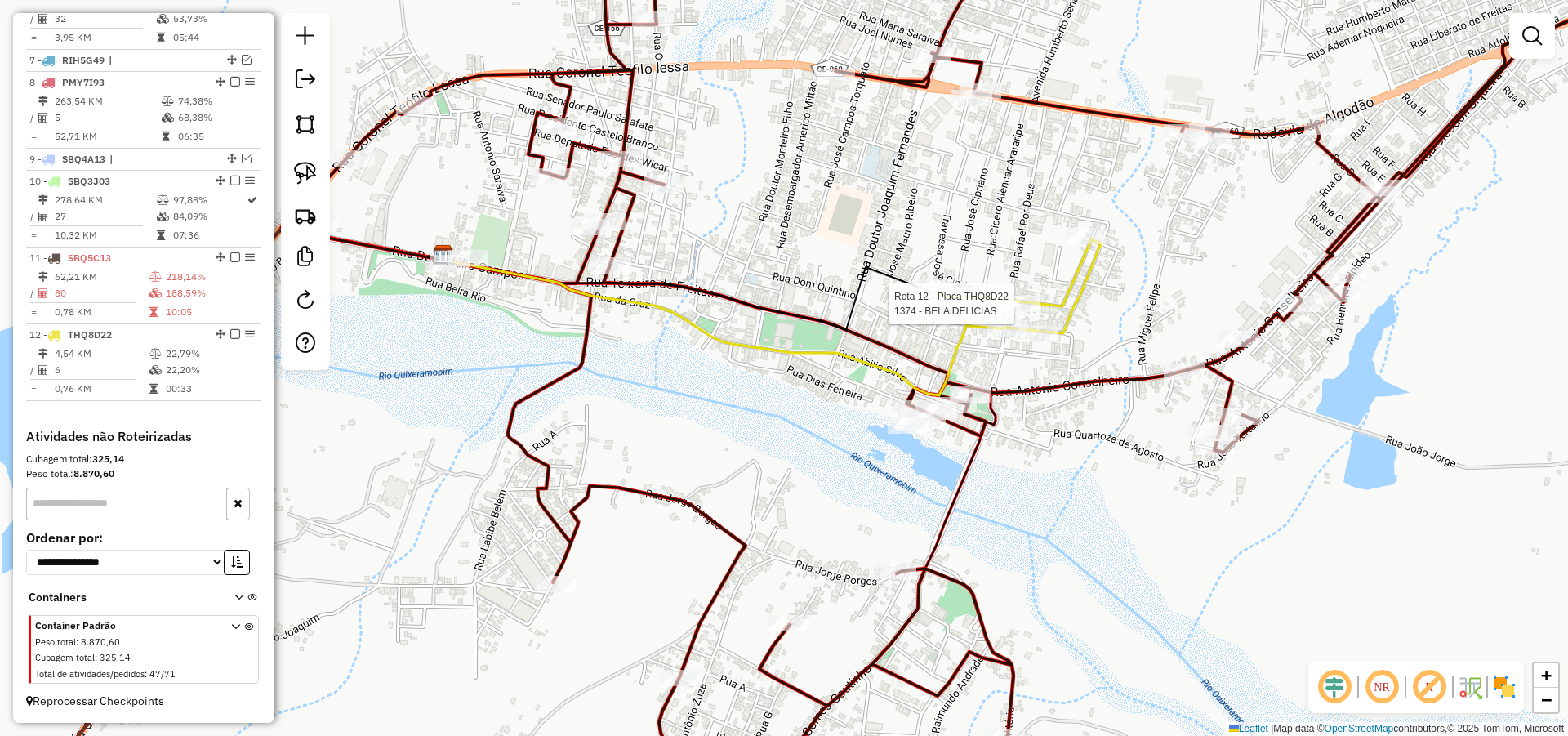
click at [1021, 312] on div at bounding box center [1019, 304] width 41 height 17
select select "*********"
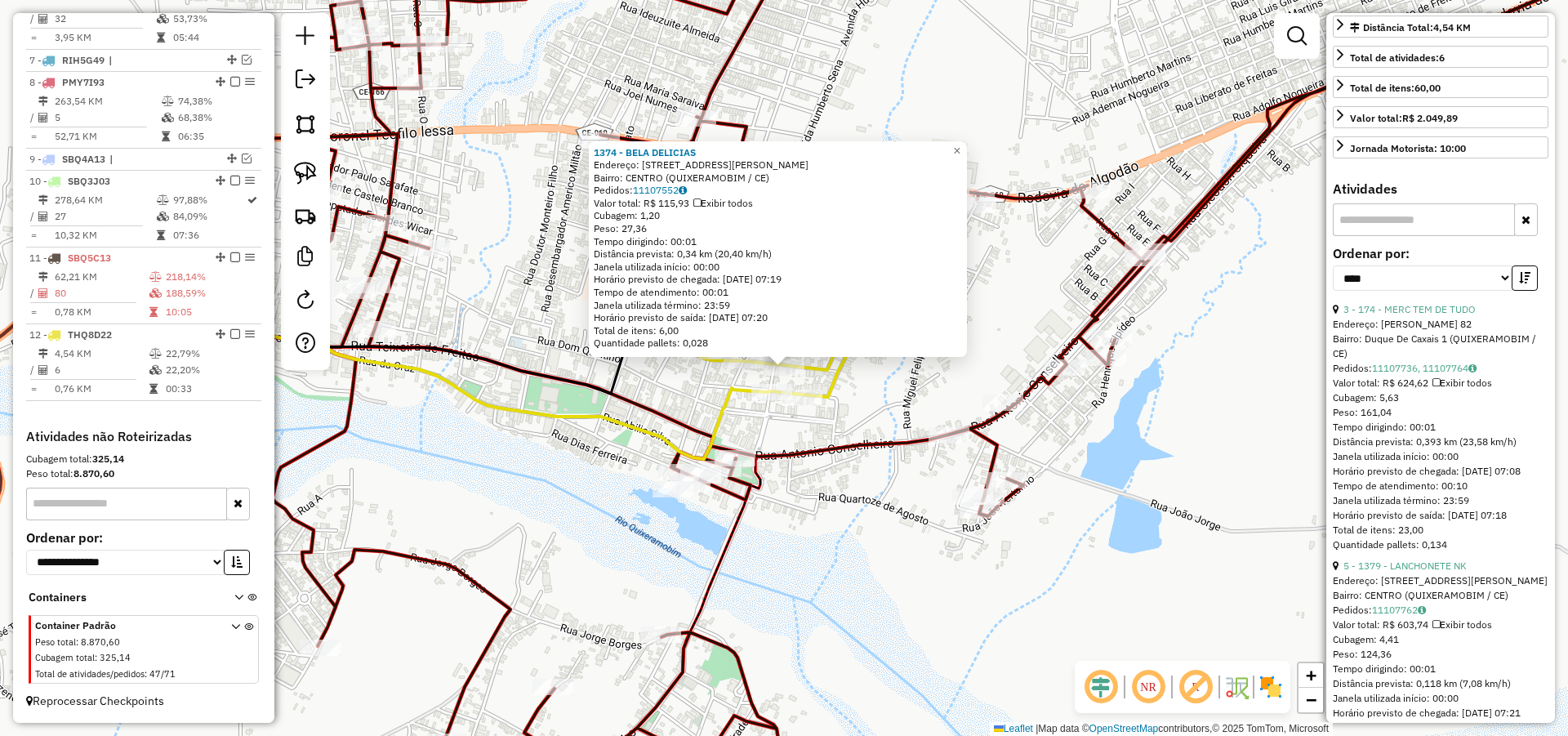
scroll to position [490, 0]
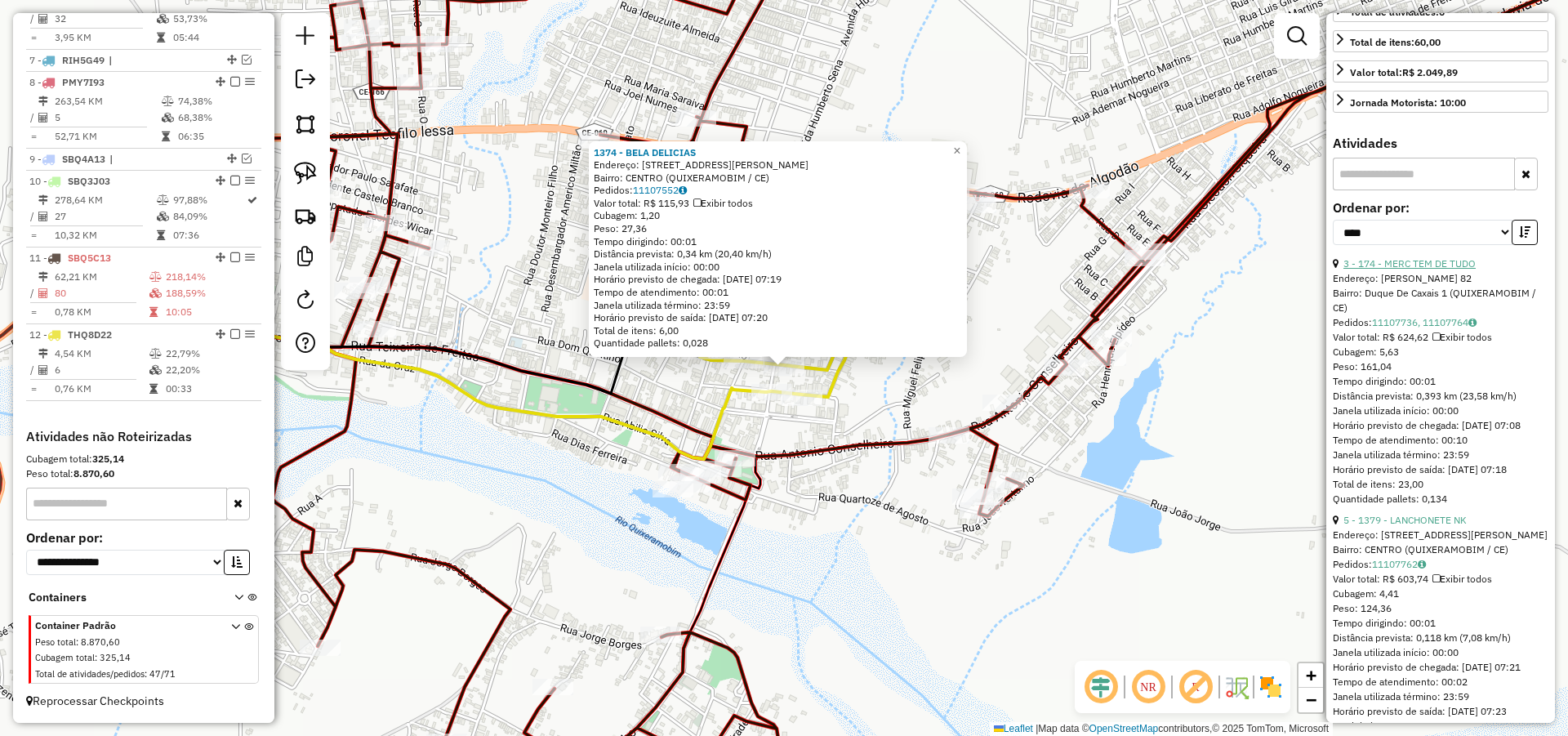
click at [1429, 269] on link "3 - 174 - MERC TEM DE TUDO" at bounding box center [1409, 264] width 132 height 12
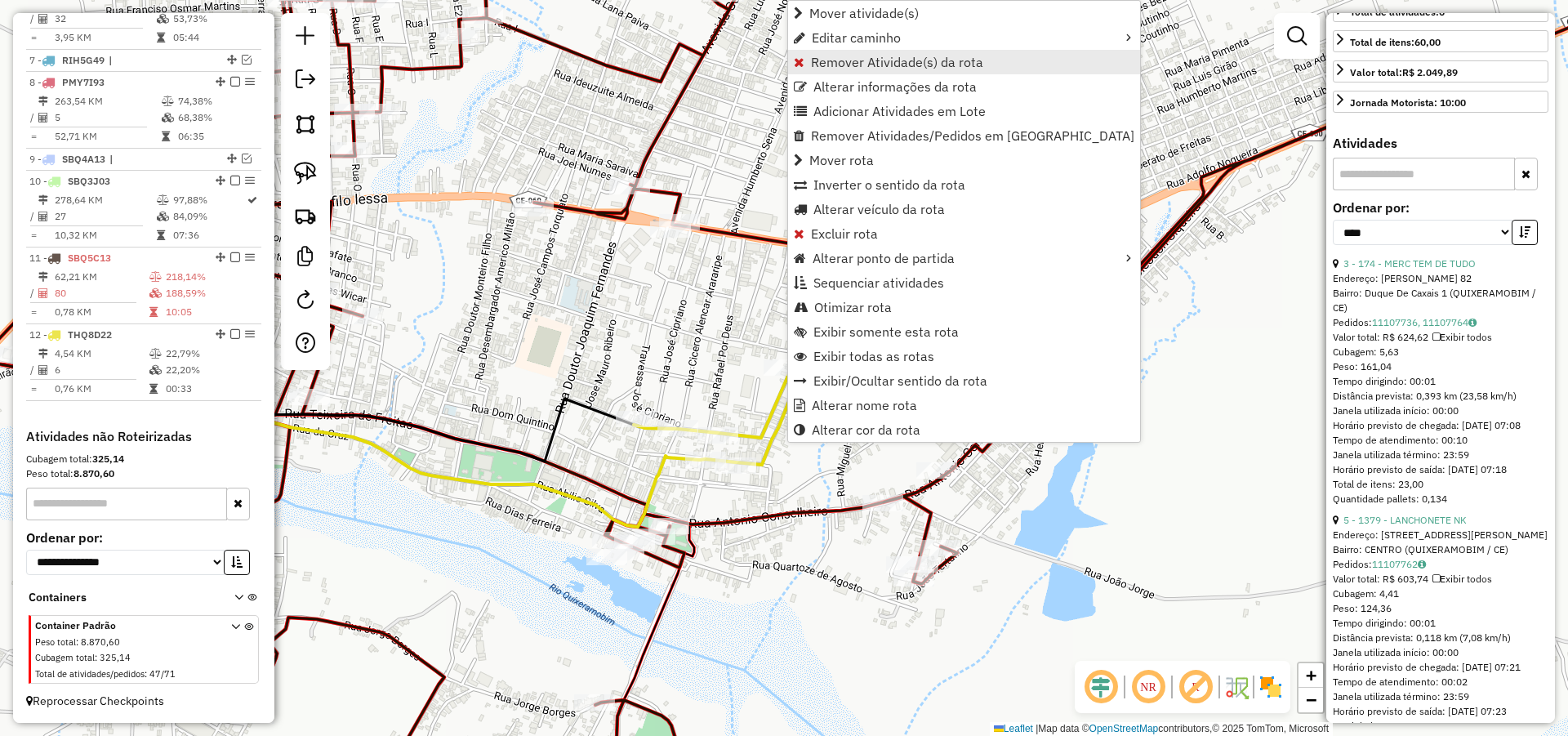
click at [846, 63] on span "Remover Atividade(s) da rota" at bounding box center [897, 62] width 172 height 13
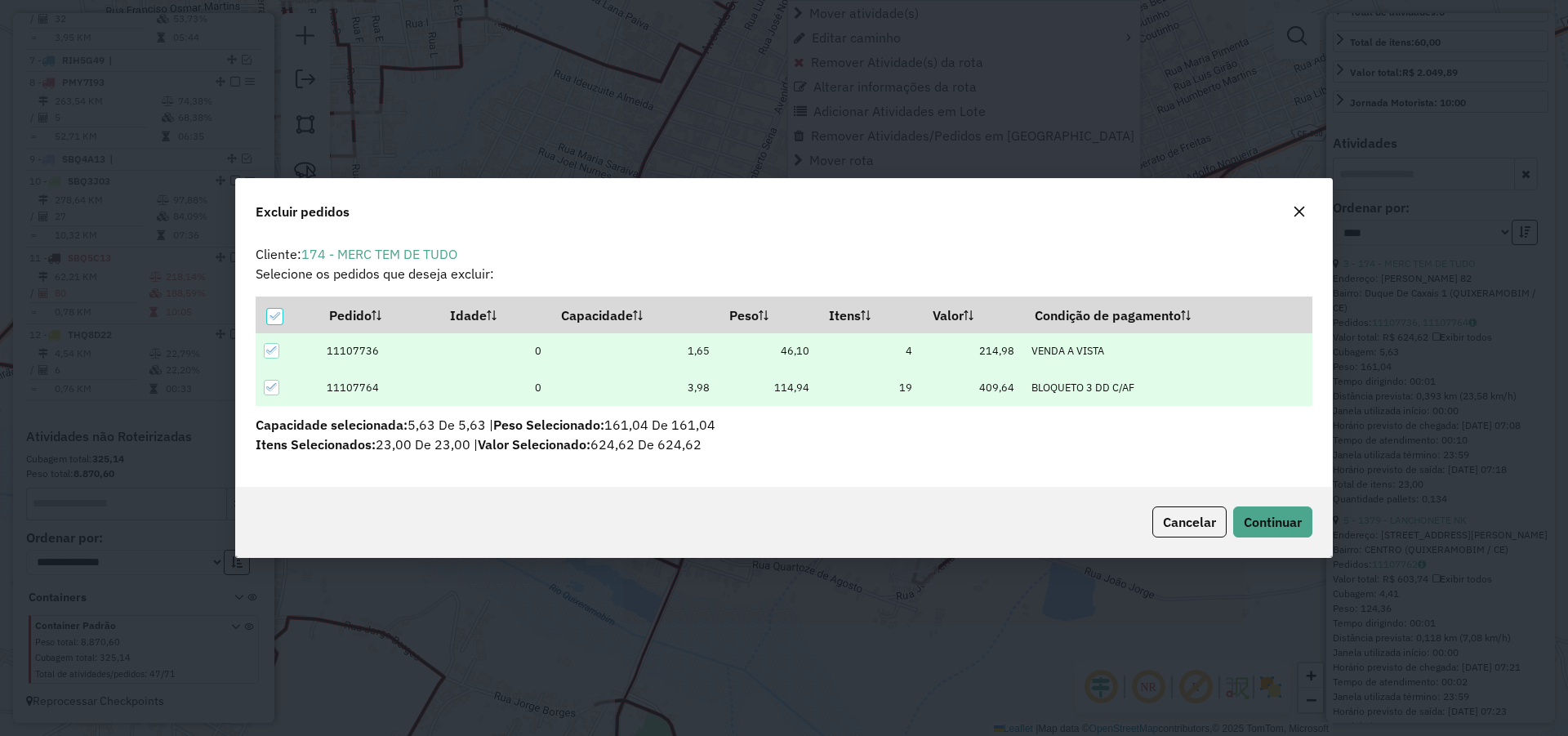
scroll to position [9, 5]
click at [1254, 518] on span "Continuar" at bounding box center [1272, 522] width 58 height 17
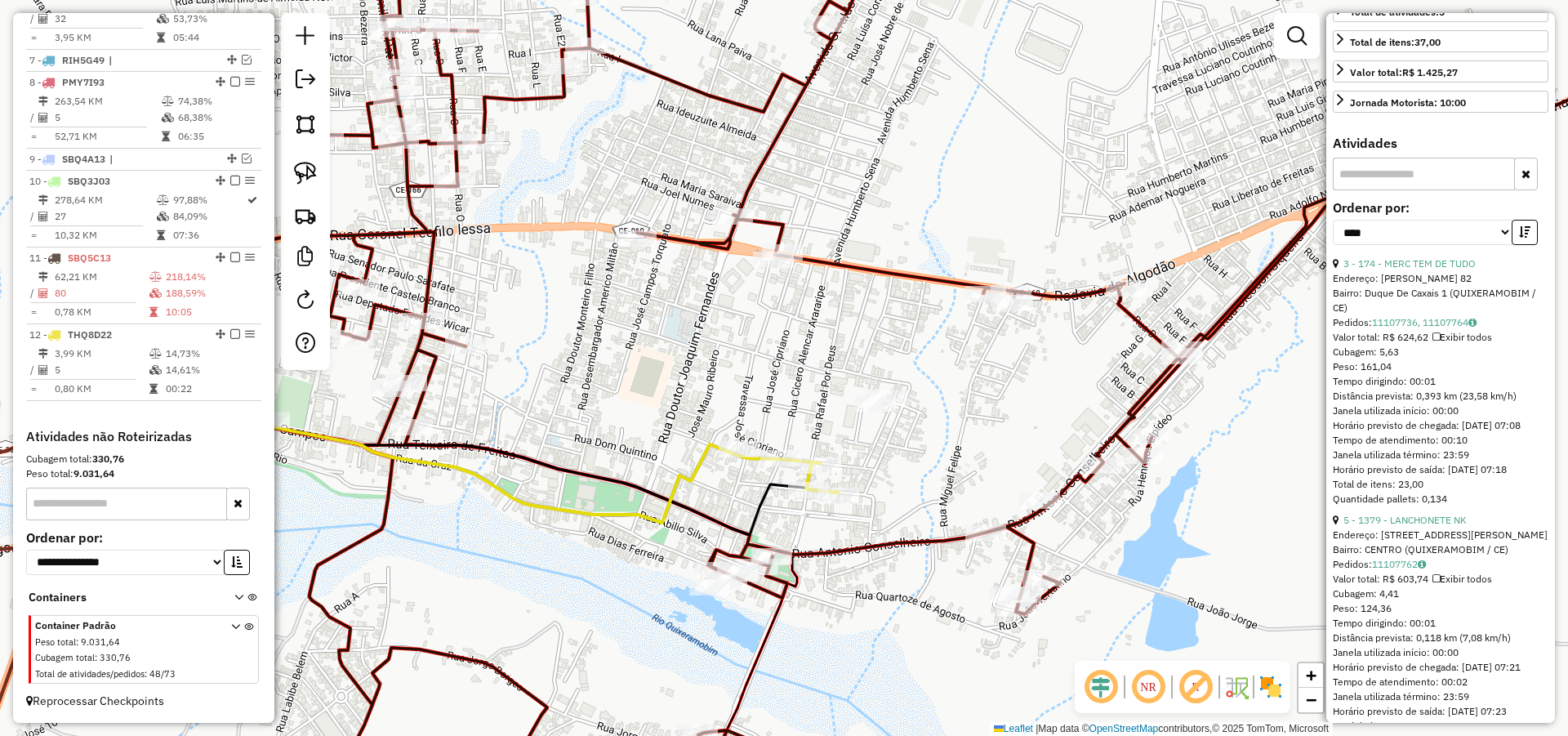
drag, startPoint x: 531, startPoint y: 324, endPoint x: 634, endPoint y: 355, distance: 107.6
click at [634, 355] on div "Janela de atendimento Grade de atendimento Capacidade Transportadoras Veículos …" at bounding box center [784, 368] width 1568 height 736
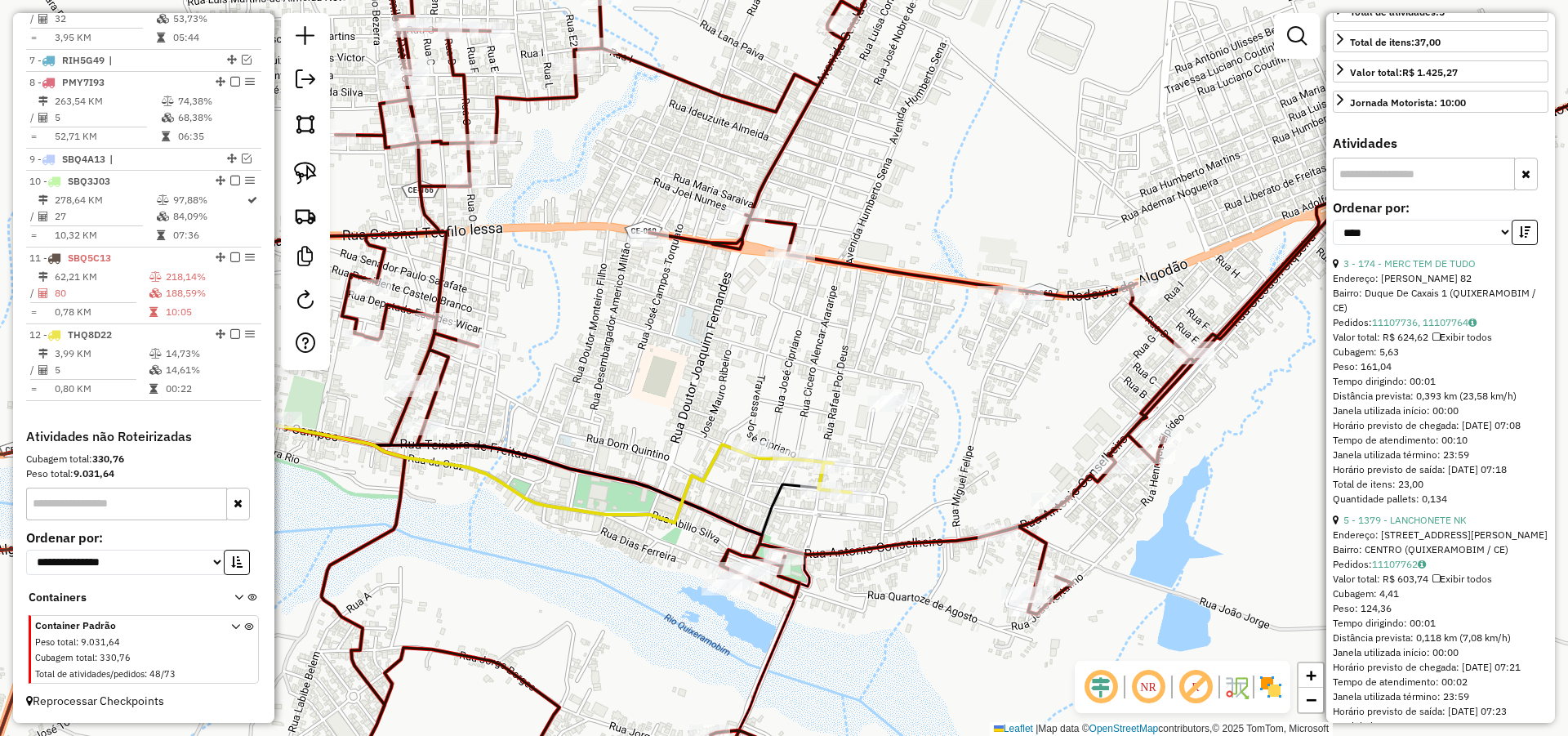
drag, startPoint x: 611, startPoint y: 354, endPoint x: 679, endPoint y: 345, distance: 68.6
click at [673, 345] on div "Janela de atendimento Grade de atendimento Capacidade Transportadoras Veículos …" at bounding box center [784, 368] width 1568 height 736
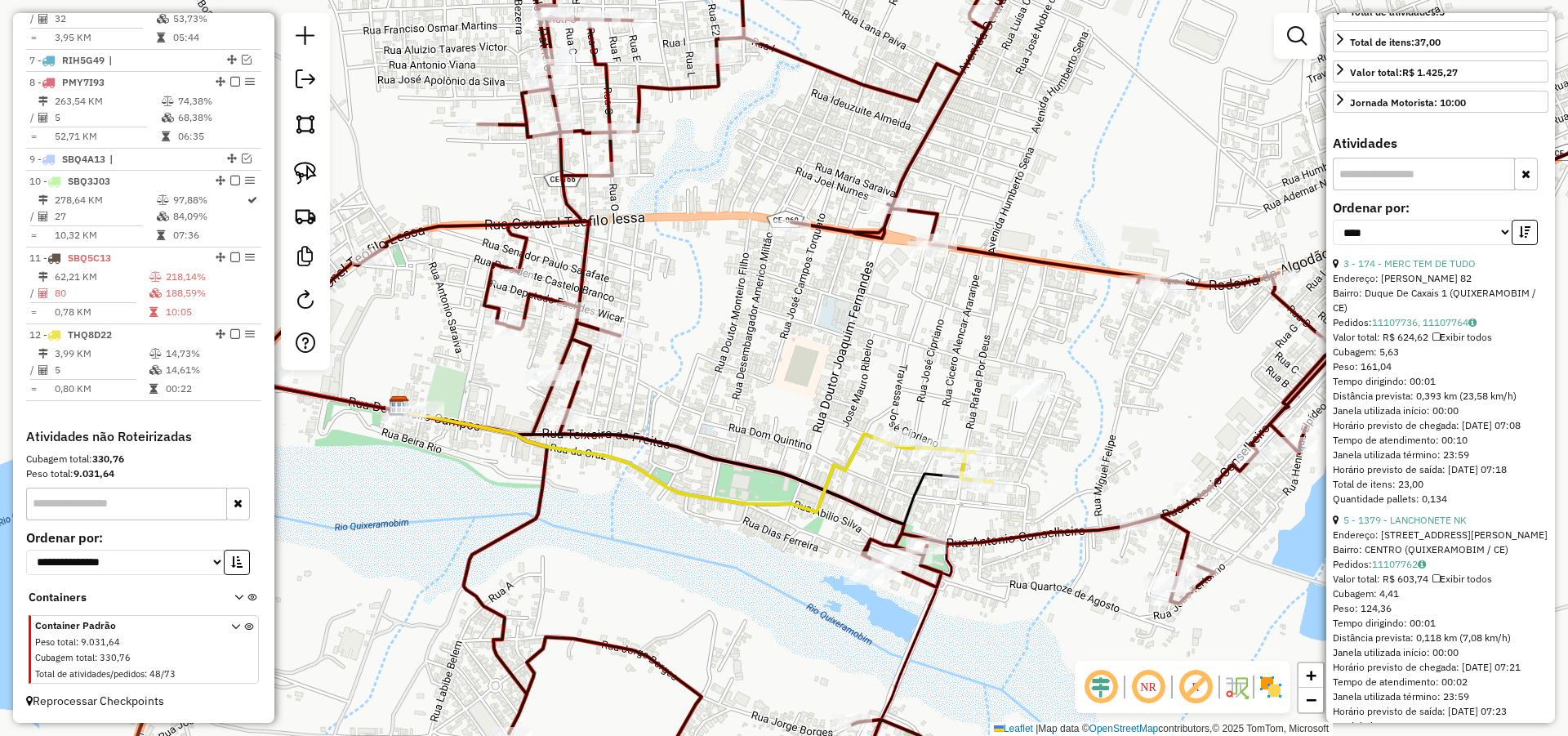
drag, startPoint x: 673, startPoint y: 345, endPoint x: 692, endPoint y: 342, distance: 19.2
click at [691, 342] on div "Janela de atendimento Grade de atendimento Capacidade Transportadoras Veículos …" at bounding box center [784, 368] width 1568 height 736
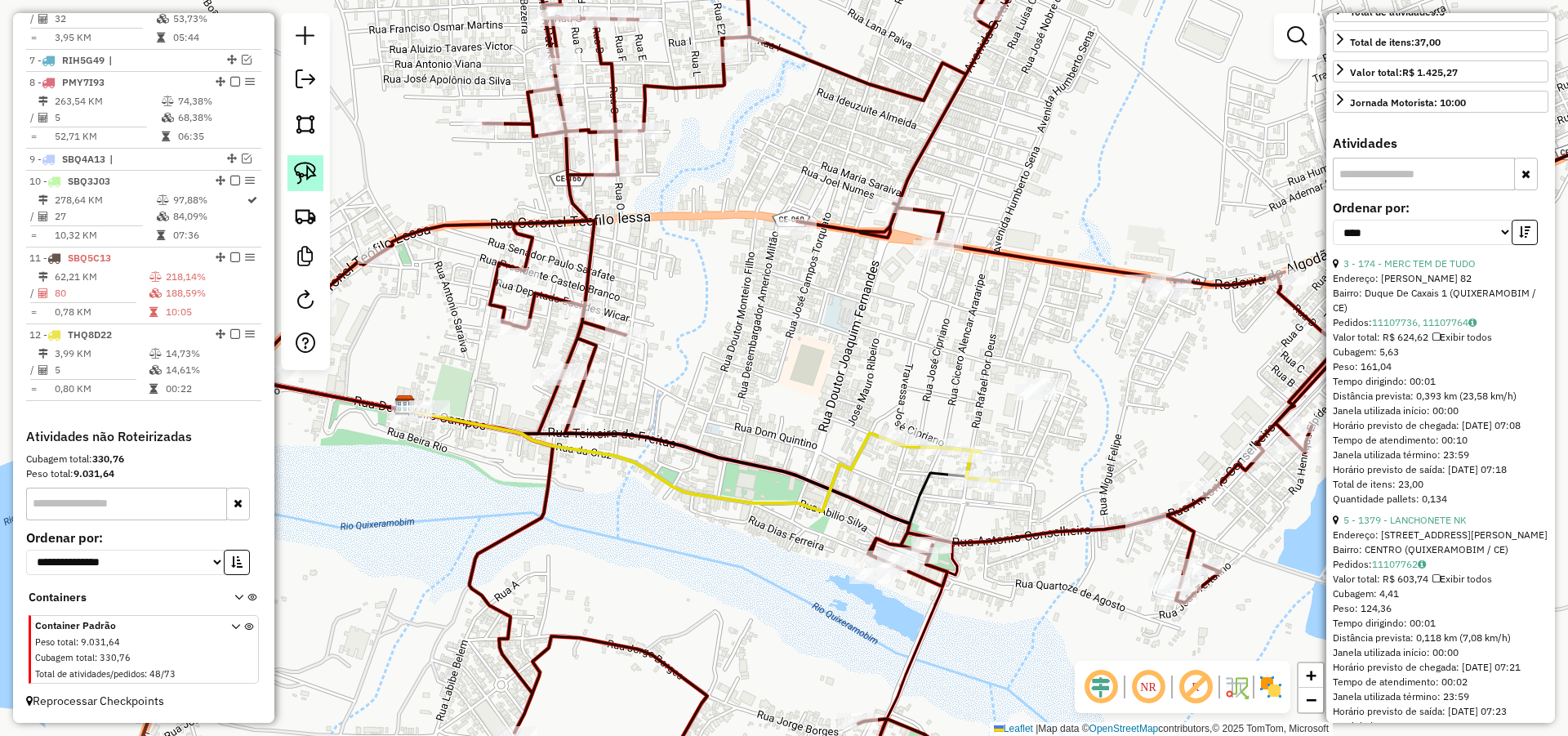
click at [308, 172] on img at bounding box center [305, 173] width 23 height 23
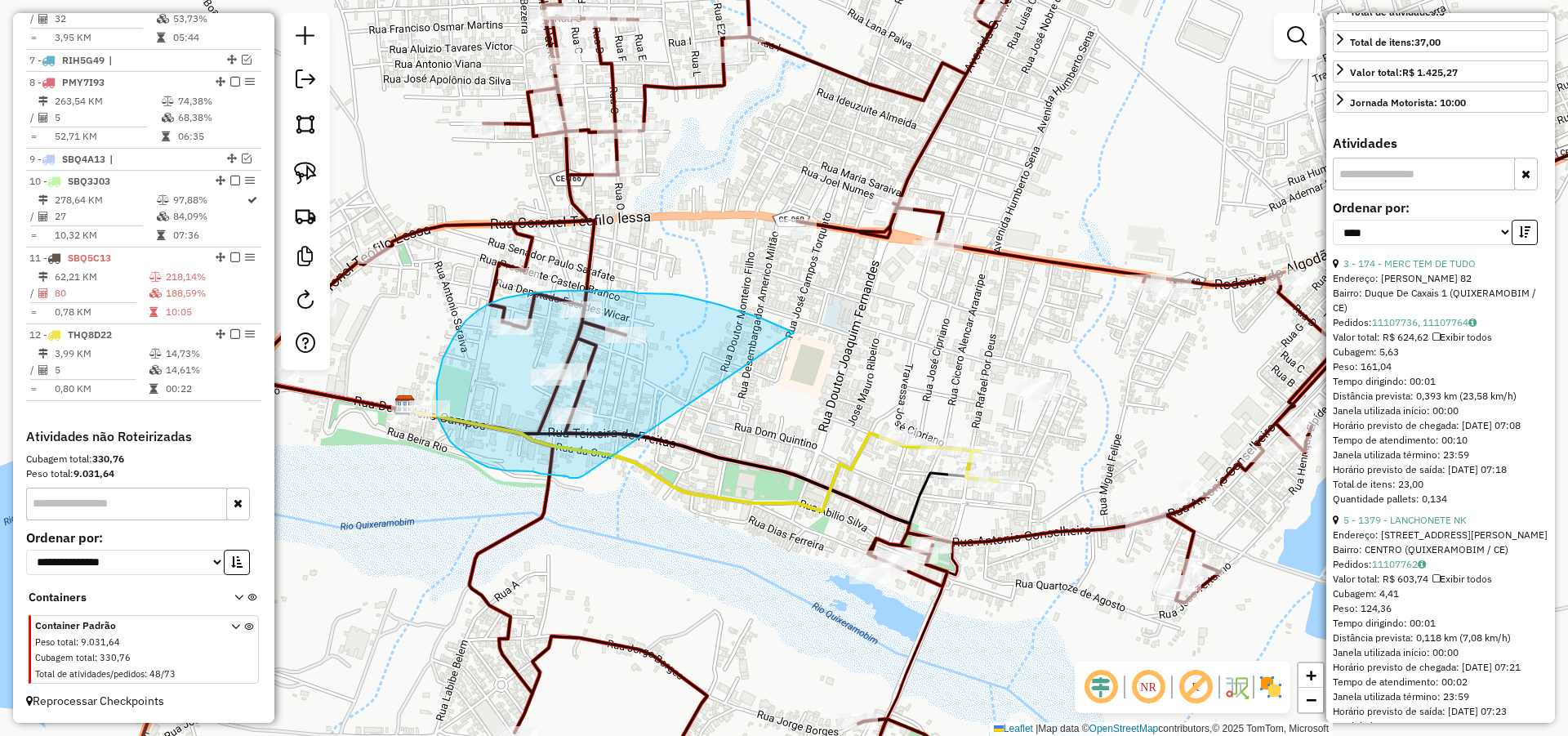
drag, startPoint x: 788, startPoint y: 329, endPoint x: 582, endPoint y: 477, distance: 253.7
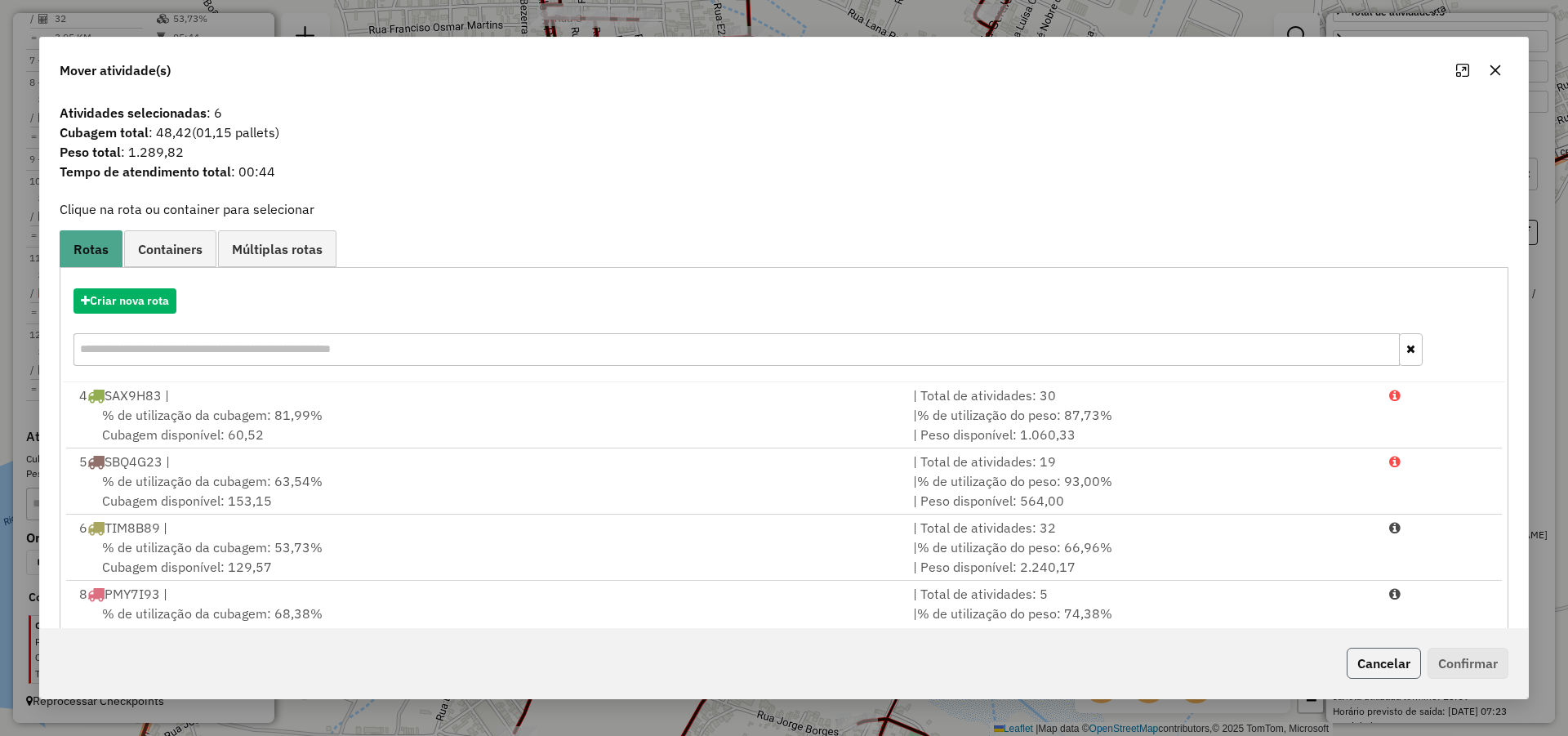
click at [1414, 662] on button "Cancelar" at bounding box center [1384, 663] width 74 height 31
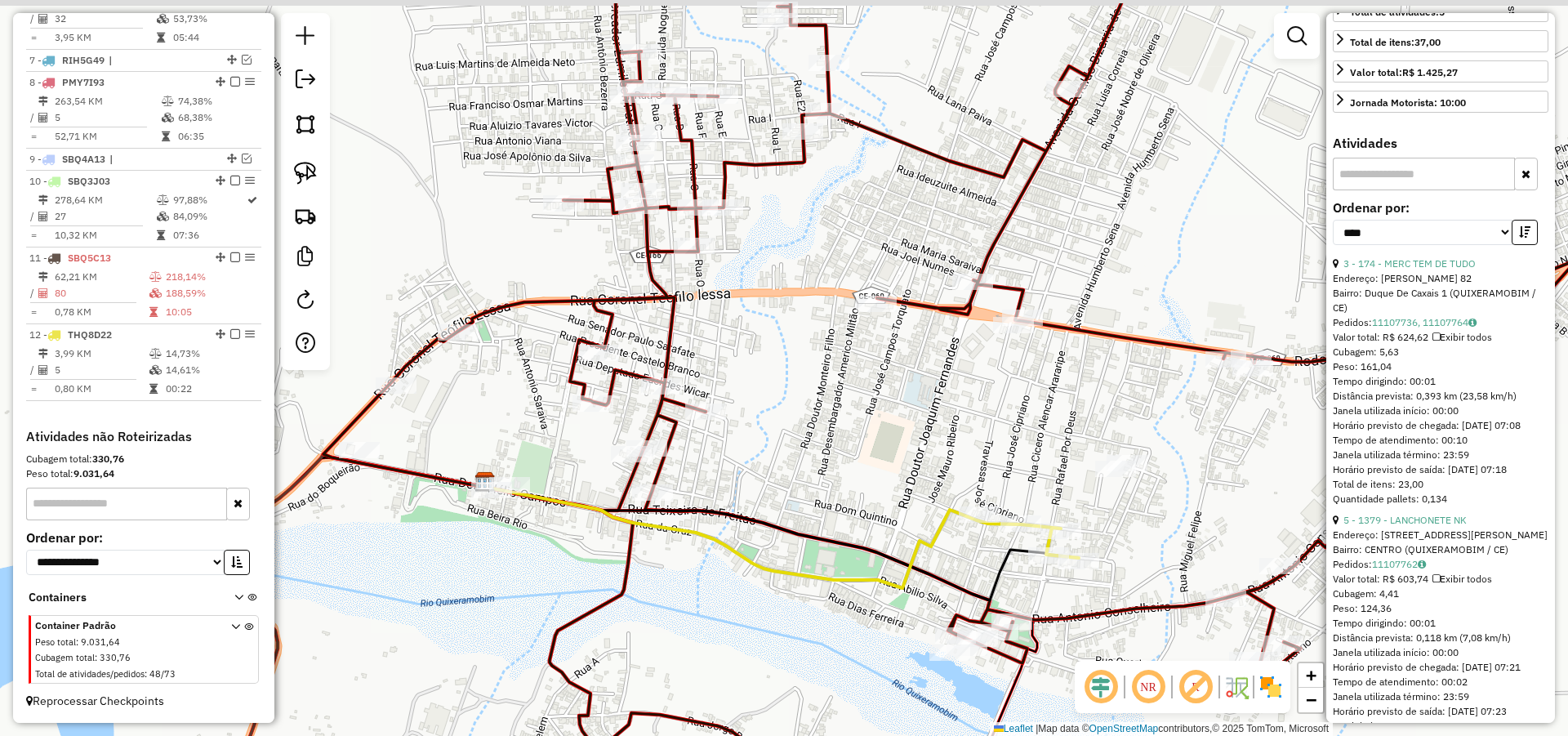
drag, startPoint x: 848, startPoint y: 461, endPoint x: 886, endPoint y: 516, distance: 66.9
click at [886, 516] on div "Janela de atendimento Grade de atendimento Capacidade Transportadoras Veículos …" at bounding box center [784, 368] width 1568 height 736
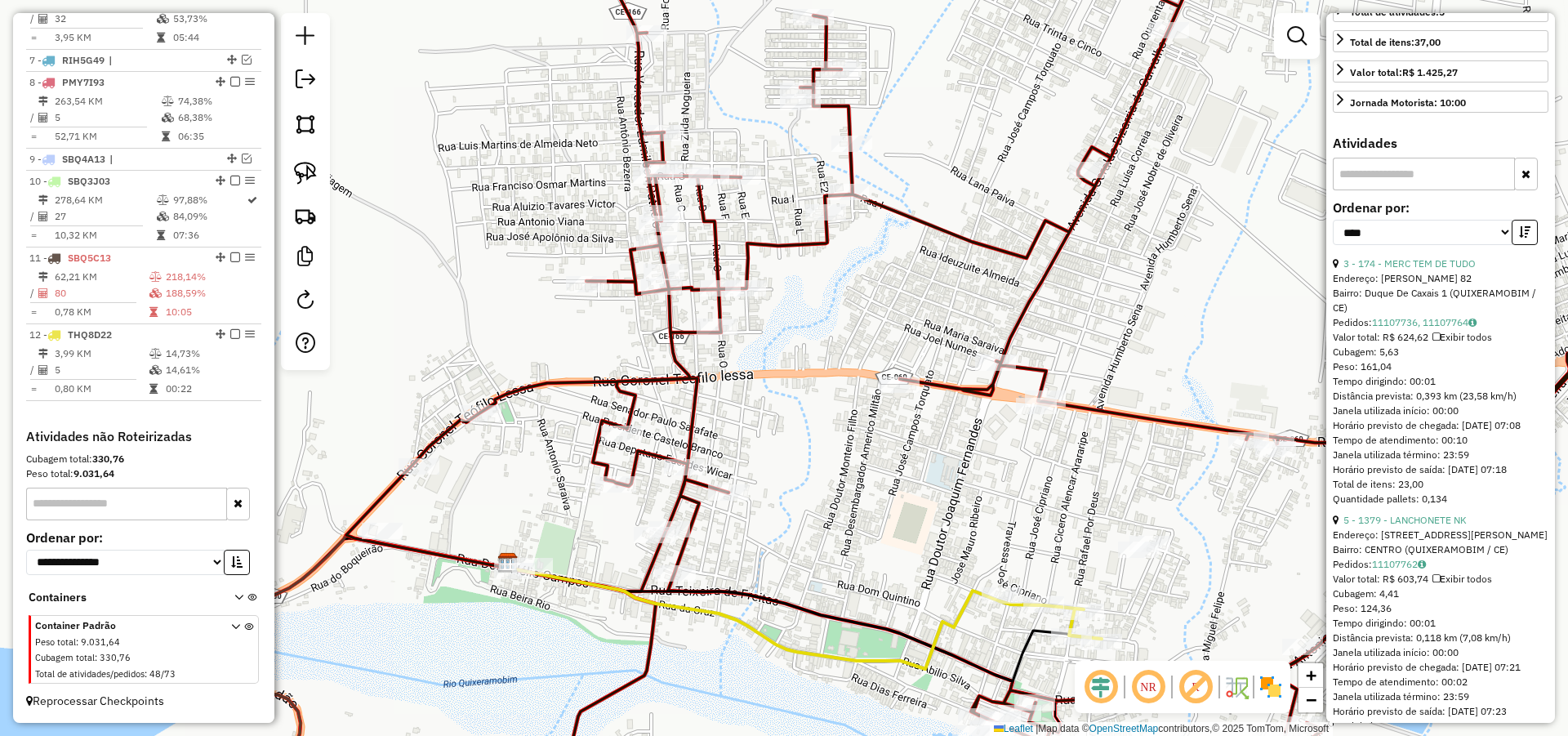
drag, startPoint x: 876, startPoint y: 476, endPoint x: 860, endPoint y: 500, distance: 28.8
click at [860, 500] on div "Janela de atendimento Grade de atendimento Capacidade Transportadoras Veículos …" at bounding box center [784, 368] width 1568 height 736
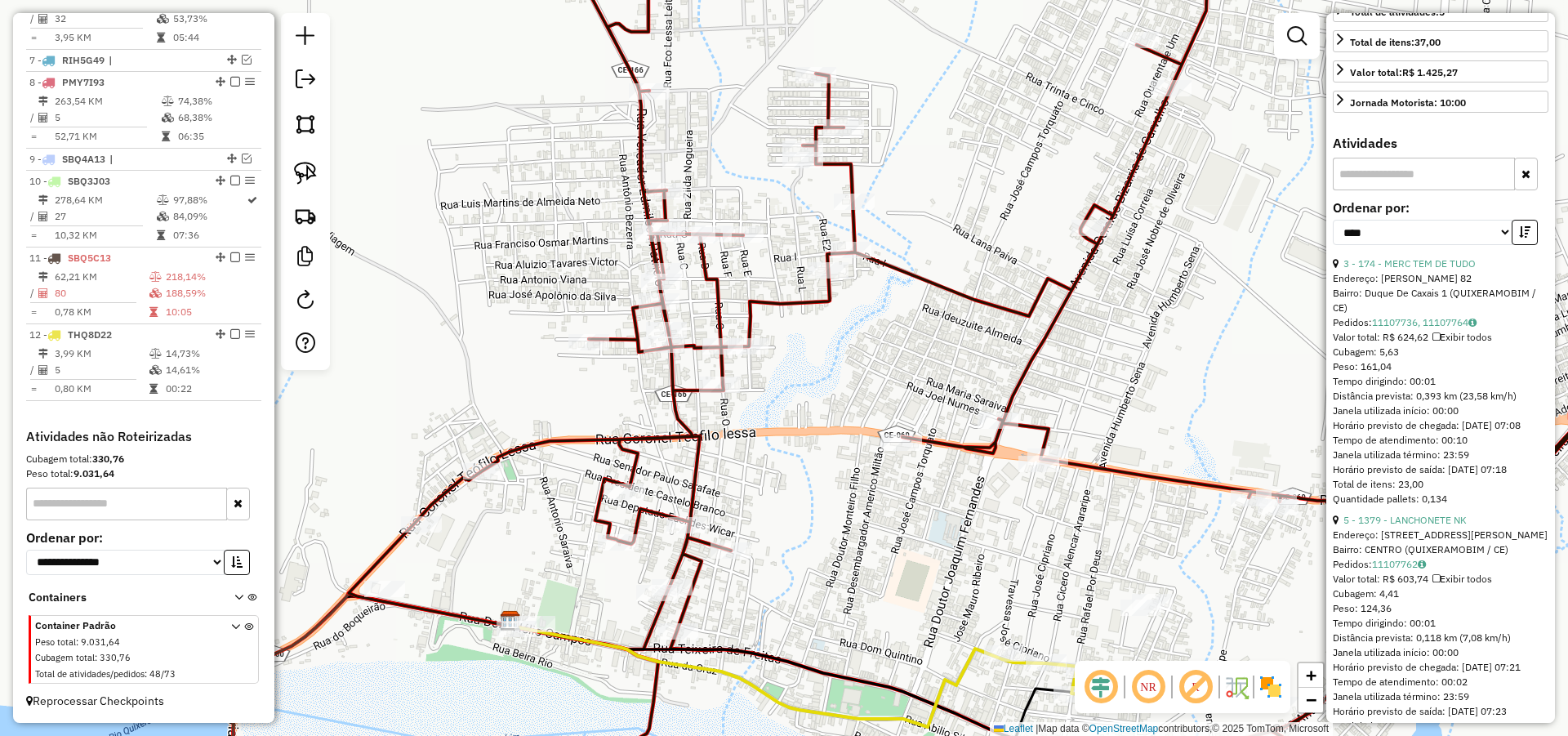
drag, startPoint x: 784, startPoint y: 396, endPoint x: 785, endPoint y: 454, distance: 58.0
click at [785, 454] on div "Janela de atendimento Grade de atendimento Capacidade Transportadoras Veículos …" at bounding box center [784, 368] width 1568 height 736
click at [306, 166] on img at bounding box center [305, 173] width 23 height 23
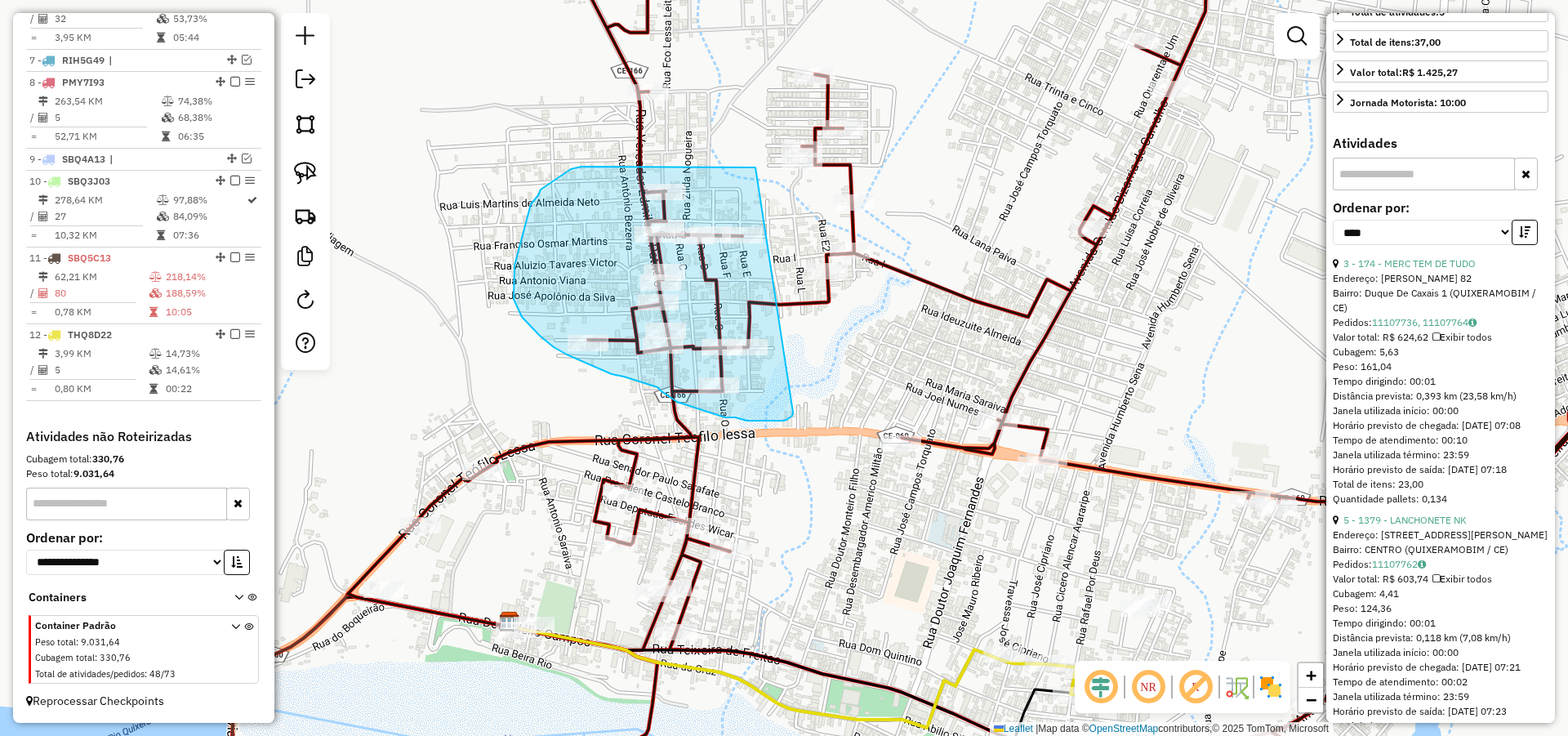
drag, startPoint x: 755, startPoint y: 168, endPoint x: 792, endPoint y: 411, distance: 245.8
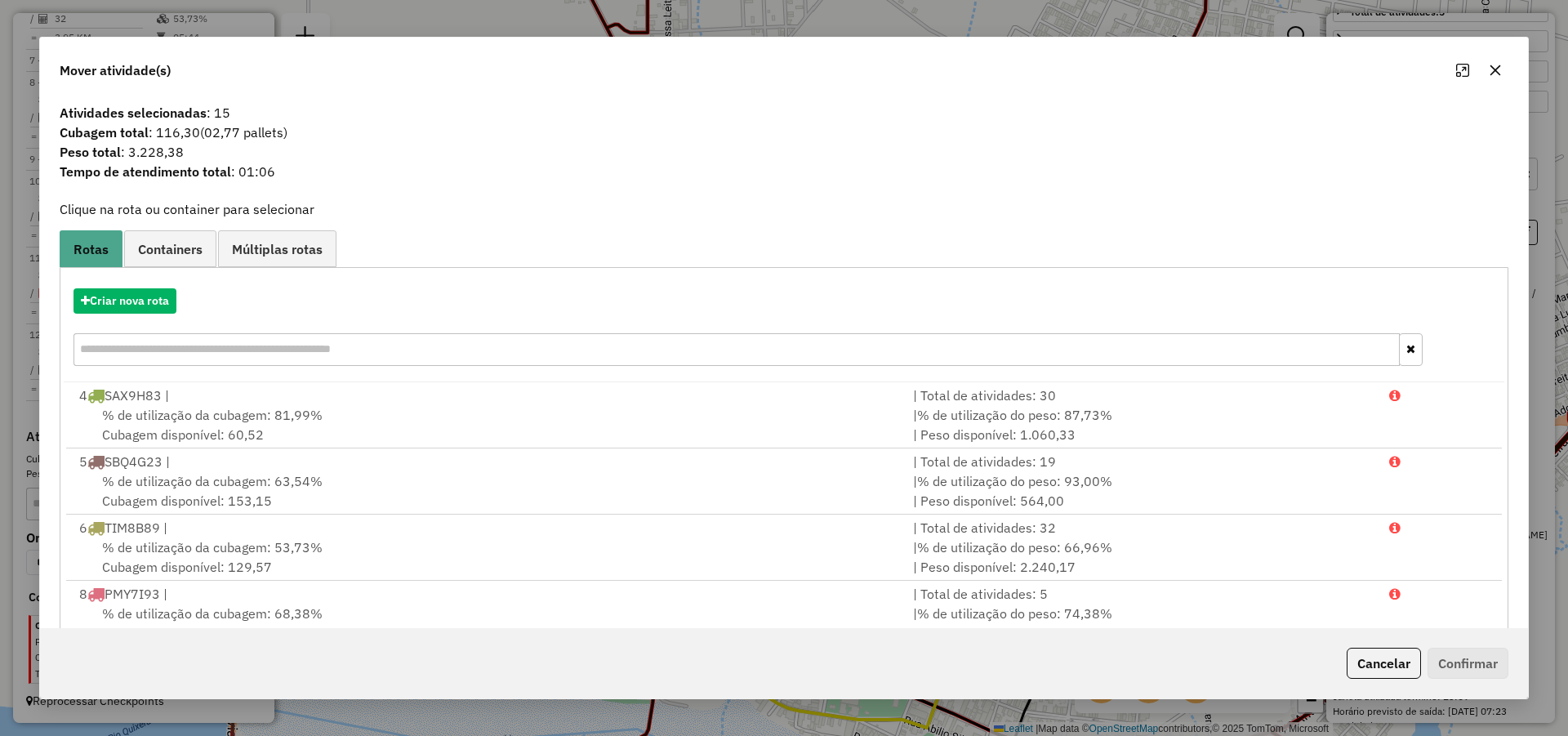
drag, startPoint x: 1399, startPoint y: 668, endPoint x: 1353, endPoint y: 660, distance: 46.7
click at [1397, 667] on button "Cancelar" at bounding box center [1384, 663] width 74 height 31
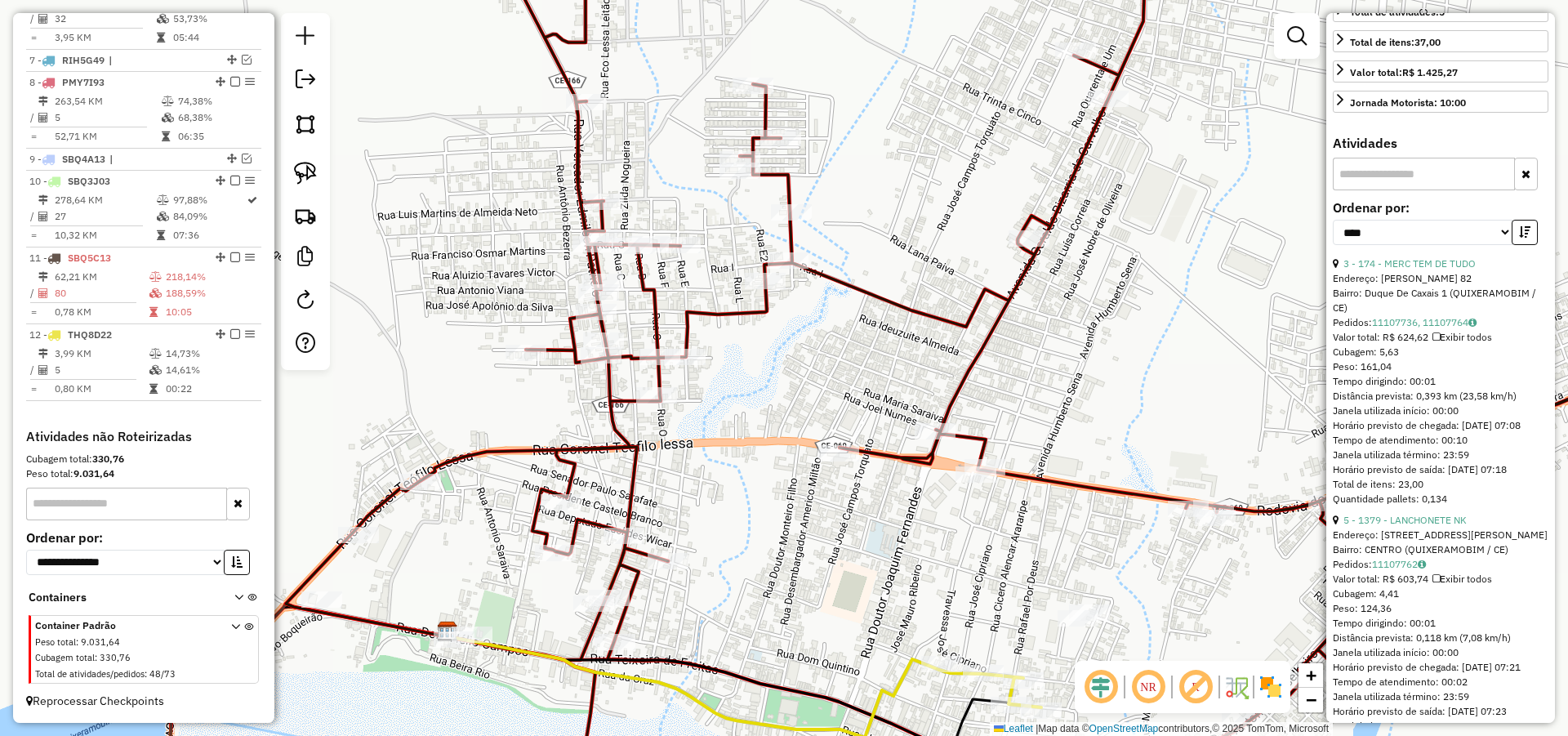
drag, startPoint x: 837, startPoint y: 382, endPoint x: 765, endPoint y: 386, distance: 72.1
click at [791, 389] on div "Janela de atendimento Grade de atendimento Capacidade Transportadoras Veículos …" at bounding box center [784, 368] width 1568 height 736
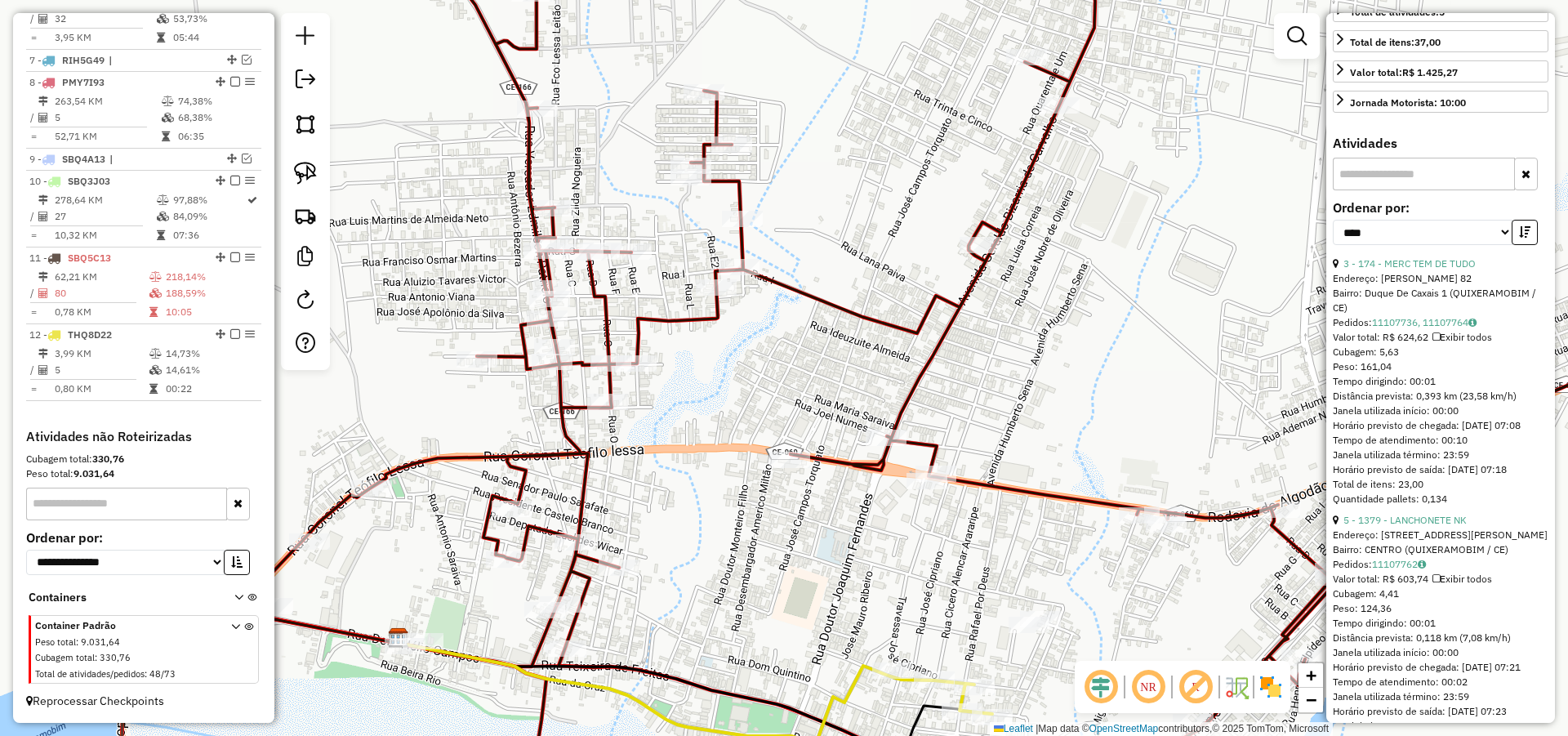
drag, startPoint x: 311, startPoint y: 165, endPoint x: 771, endPoint y: 169, distance: 460.0
click at [312, 165] on img at bounding box center [305, 173] width 23 height 23
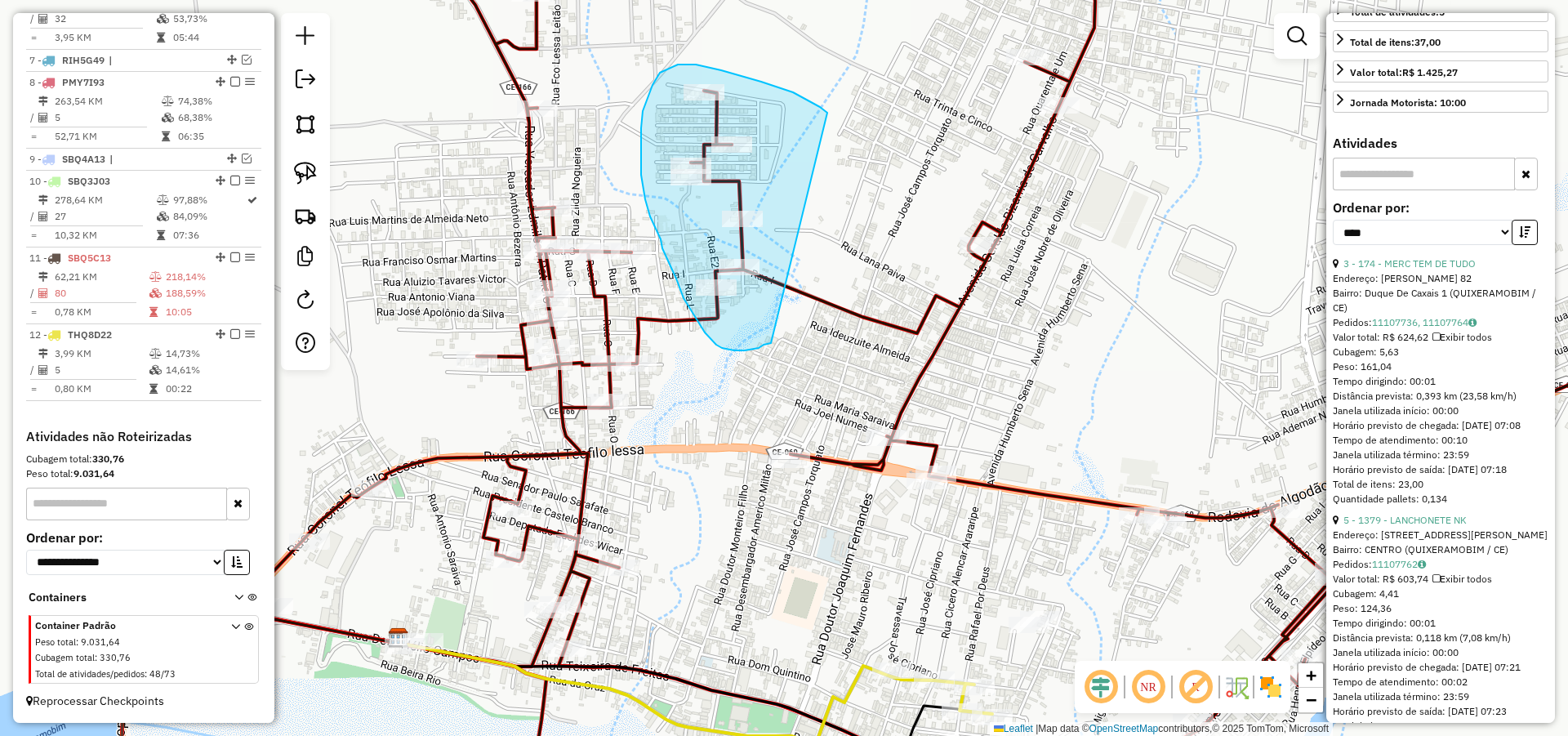
drag, startPoint x: 810, startPoint y: 101, endPoint x: 772, endPoint y: 343, distance: 245.0
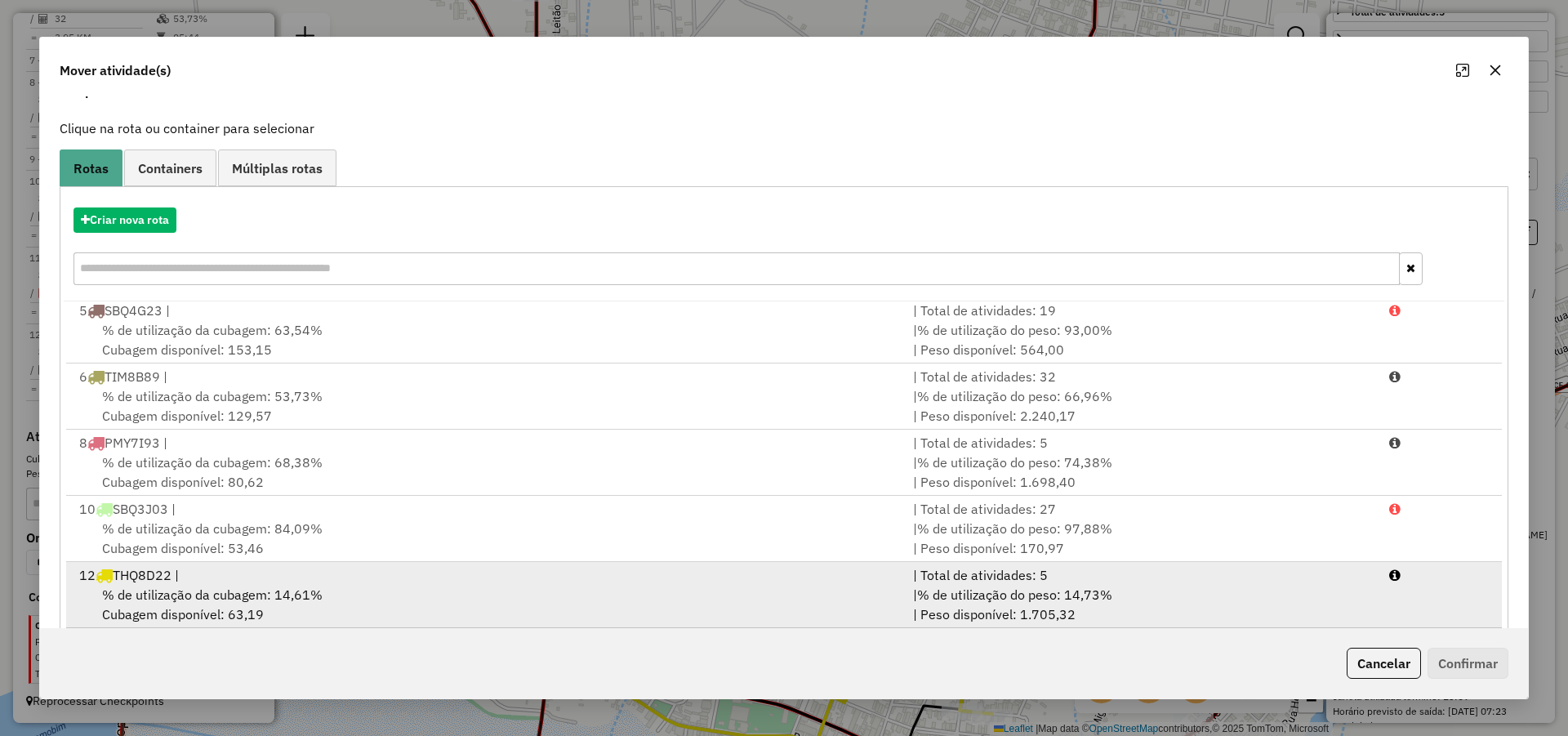
scroll to position [109, 0]
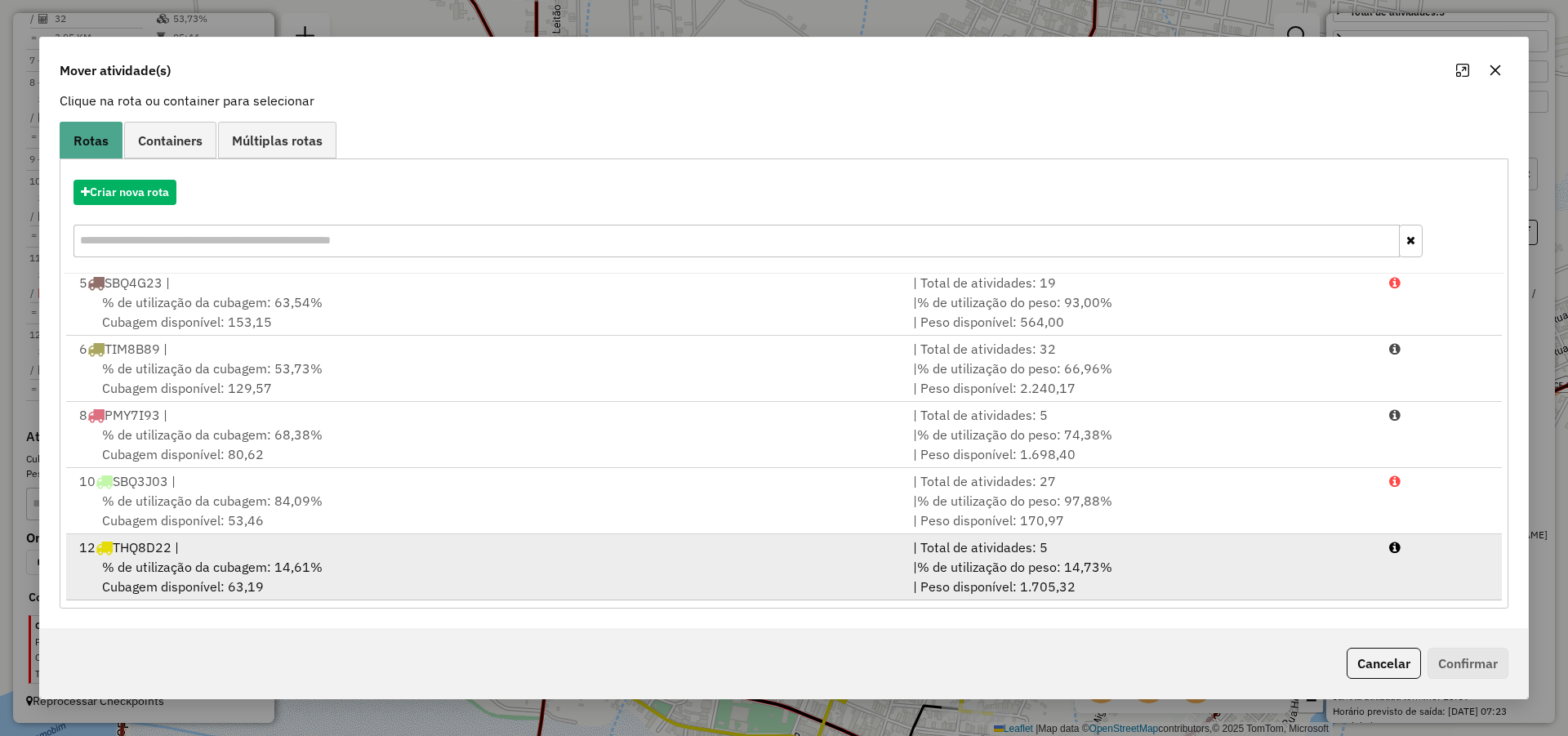
click at [493, 567] on div "% de utilização da cubagem: 14,61% Cubagem disponível: 63,19" at bounding box center [486, 576] width 834 height 39
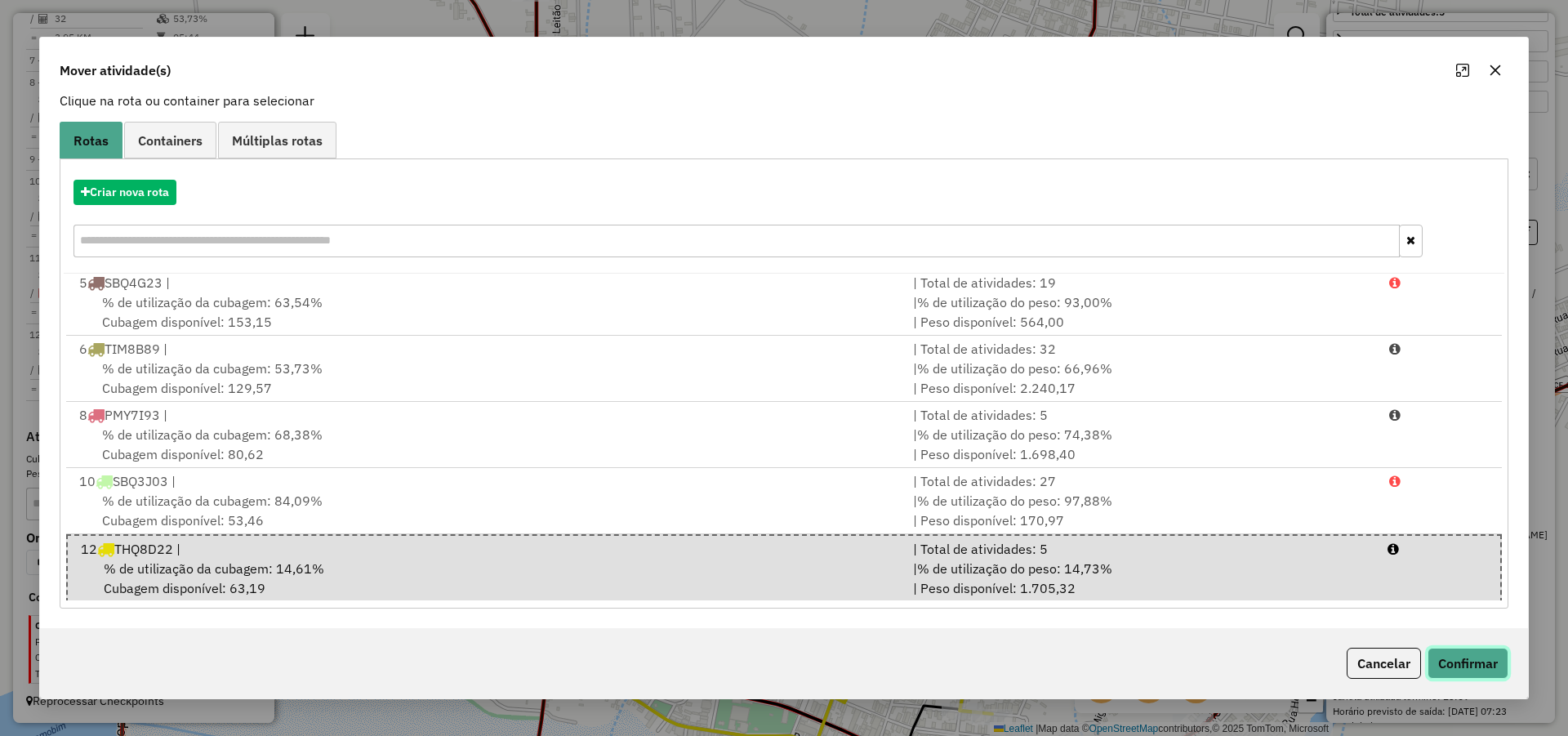
click at [1466, 659] on button "Confirmar" at bounding box center [1468, 663] width 81 height 31
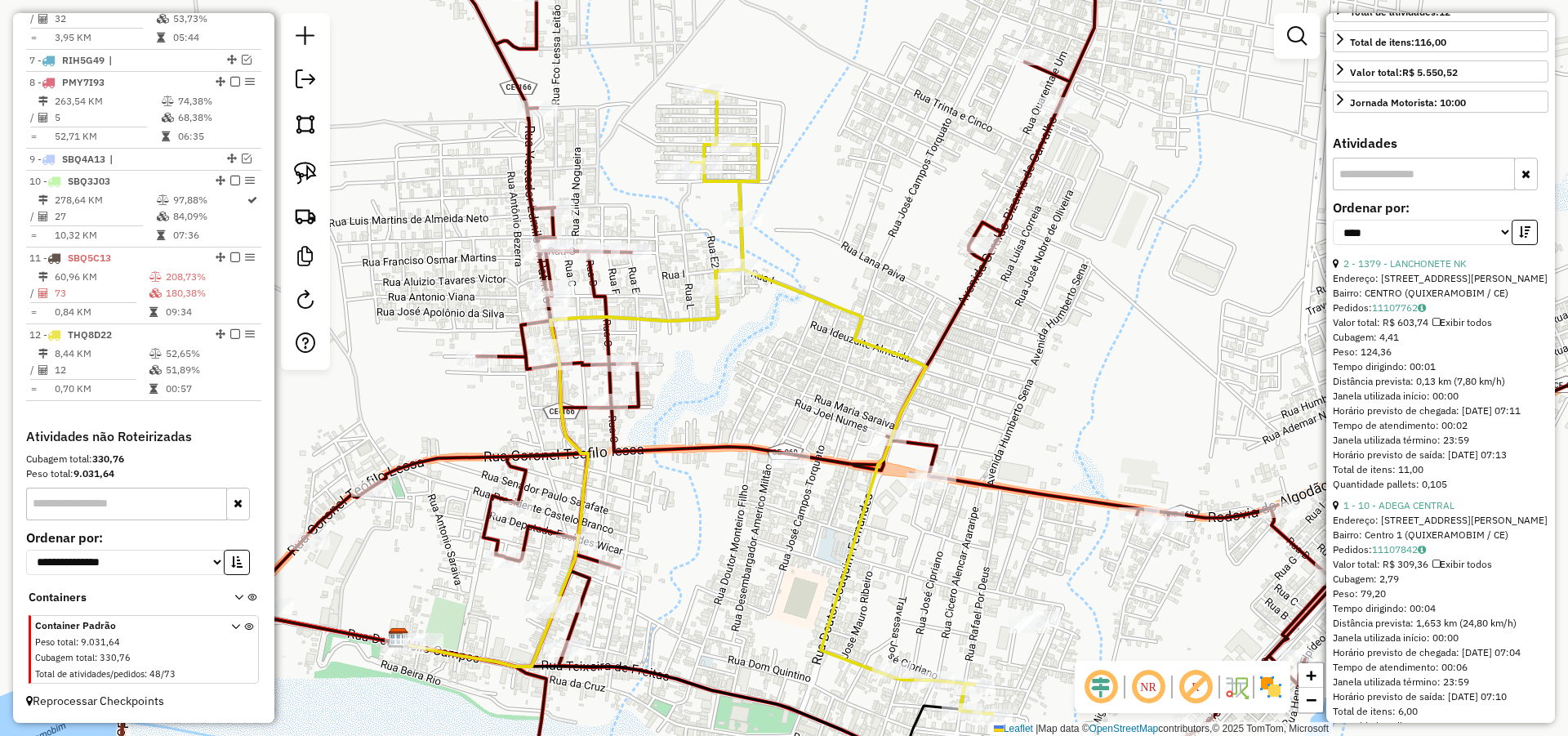
scroll to position [0, 0]
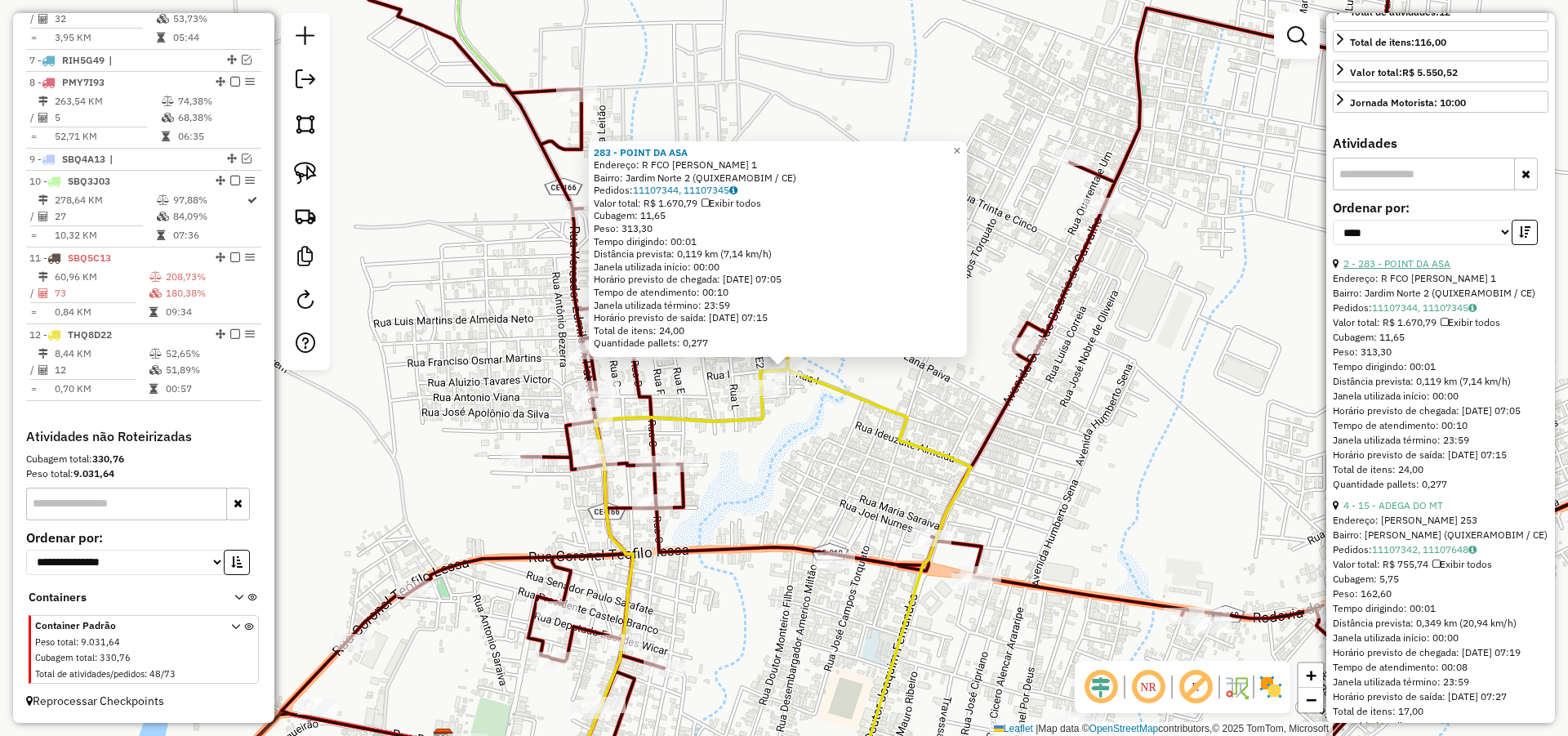
click at [1408, 269] on link "2 - 283 - POINT DA ASA" at bounding box center [1396, 264] width 107 height 12
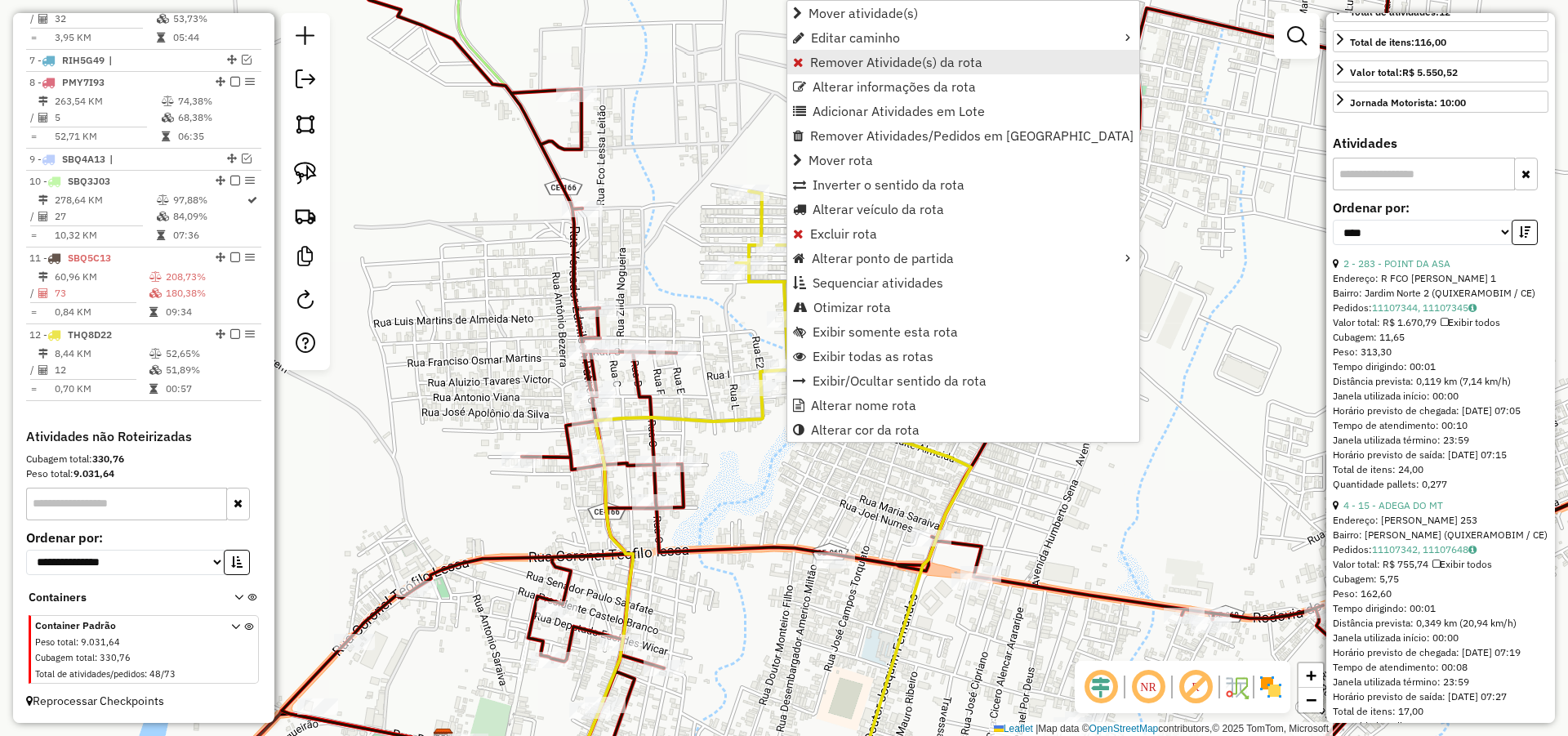
click at [863, 63] on span "Remover Atividade(s) da rota" at bounding box center [896, 62] width 172 height 13
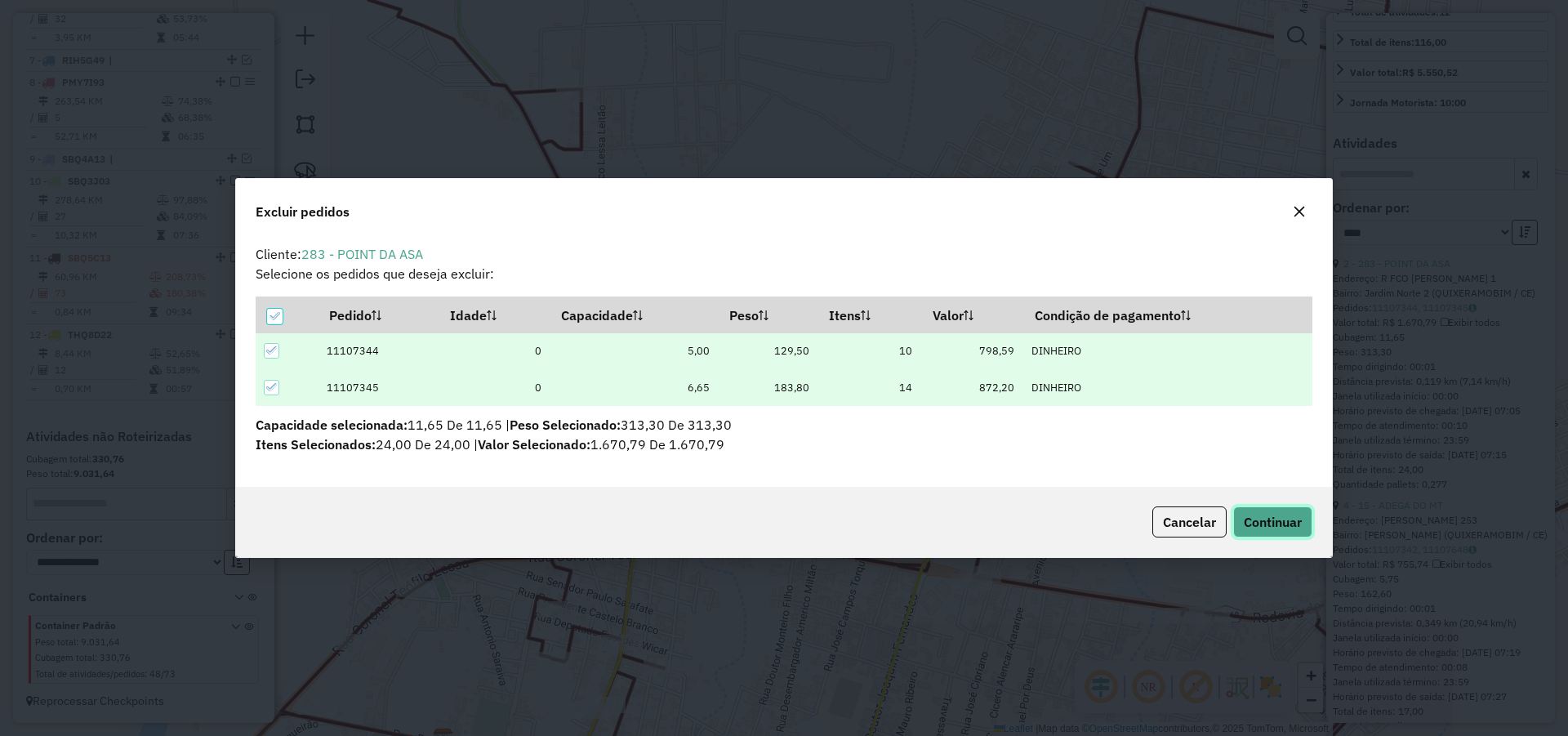
click at [1271, 520] on span "Continuar" at bounding box center [1272, 522] width 58 height 17
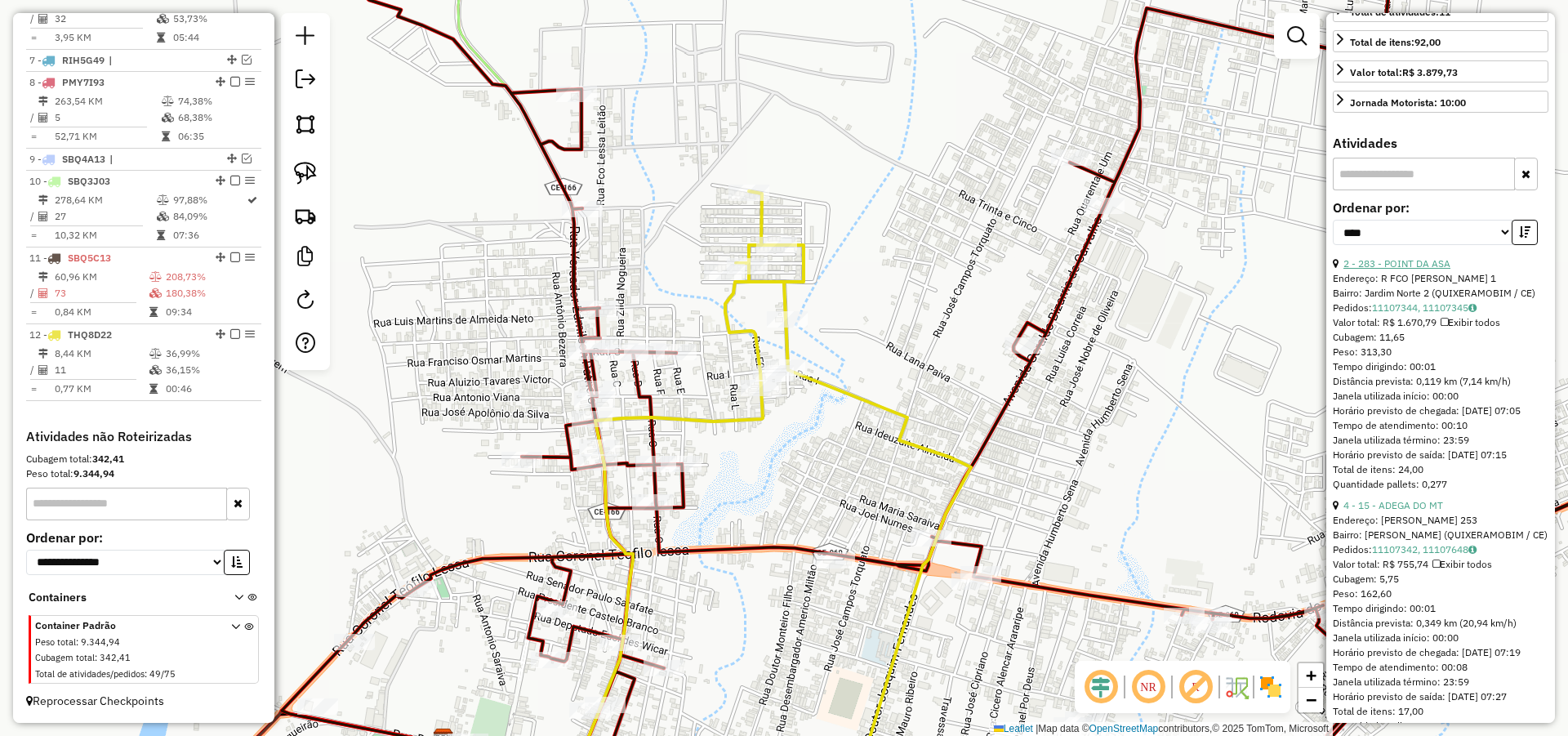
click at [1414, 269] on link "2 - 283 - POINT DA ASA" at bounding box center [1396, 264] width 107 height 12
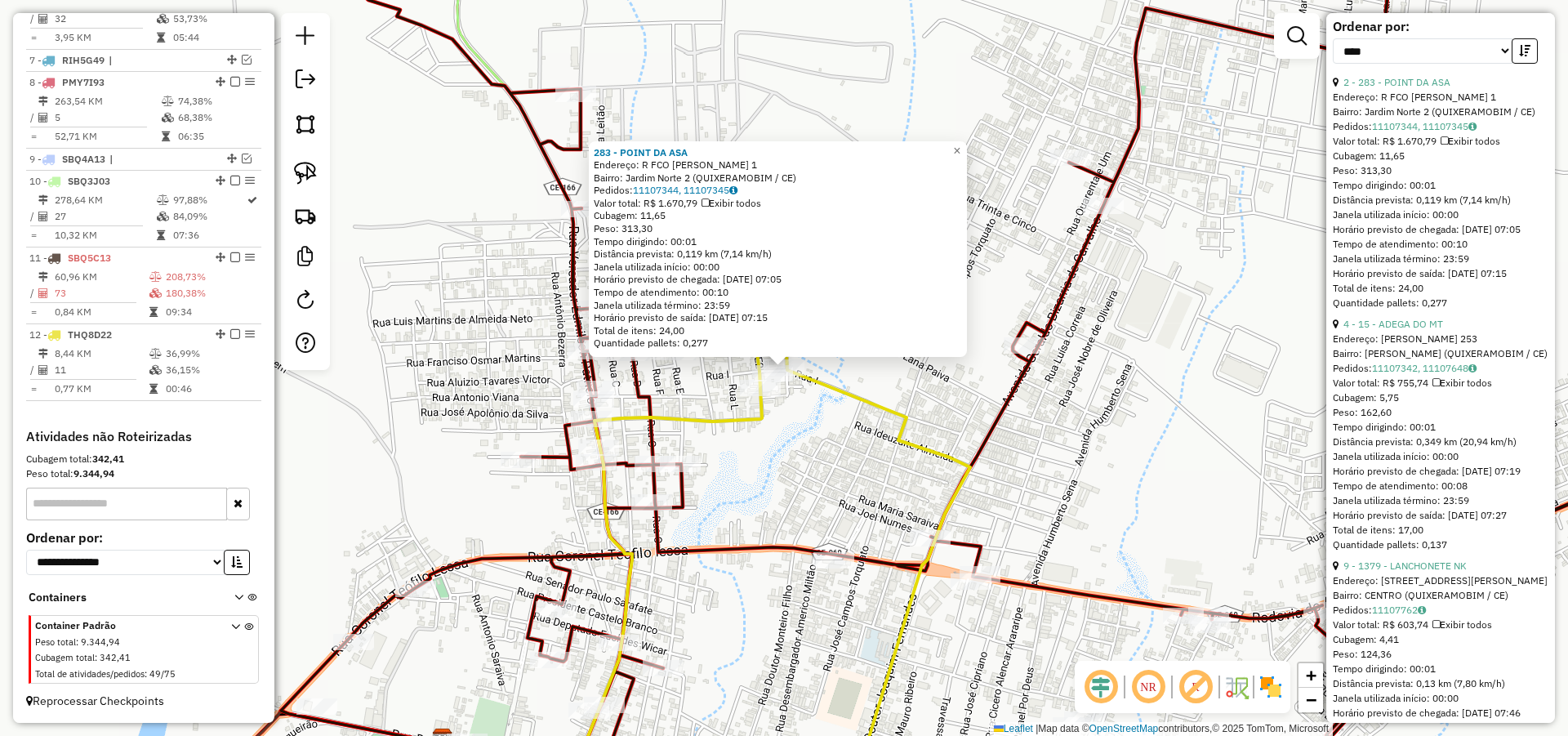
scroll to position [686, 0]
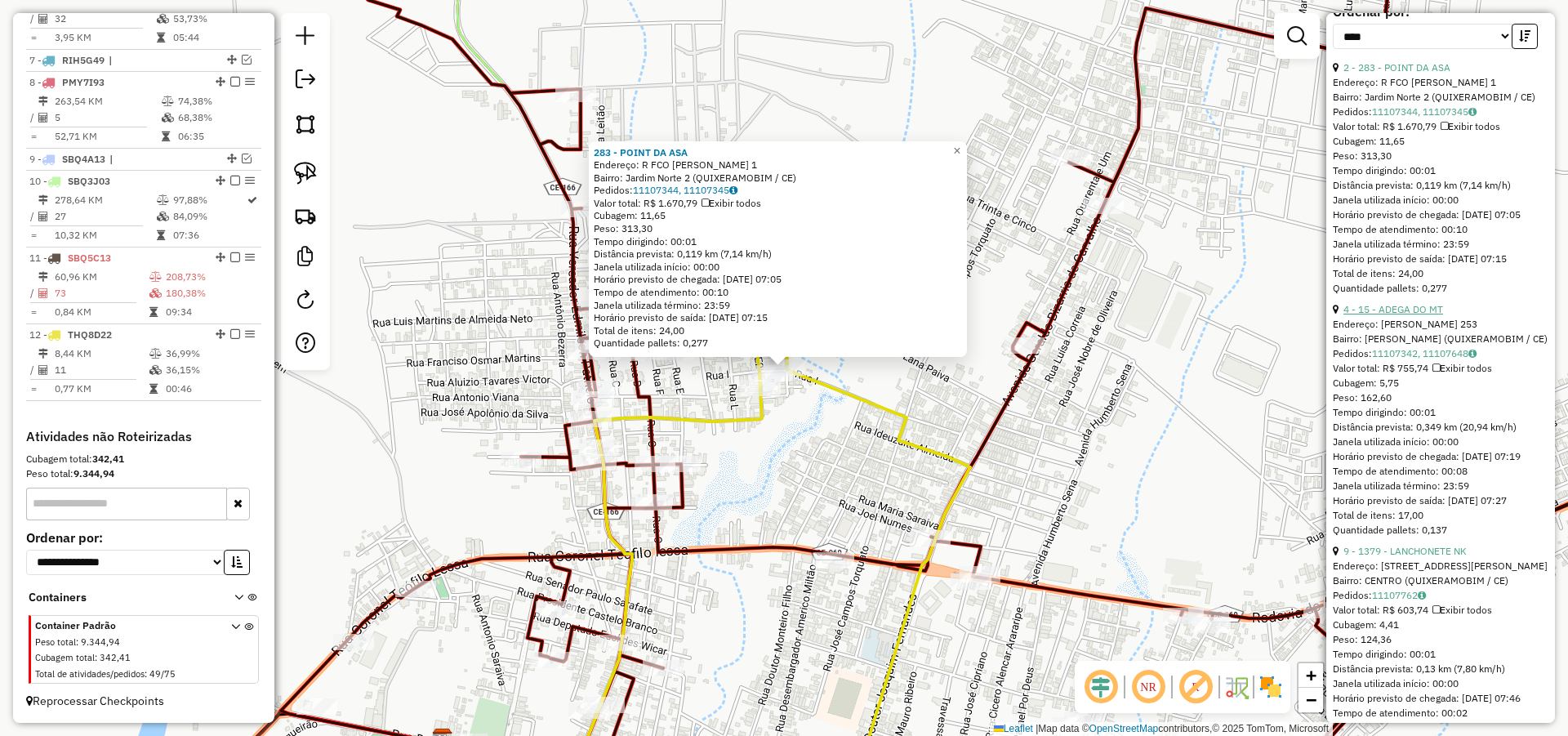
click at [1414, 315] on link "4 - 15 - ADEGA DO MT" at bounding box center [1392, 309] width 100 height 12
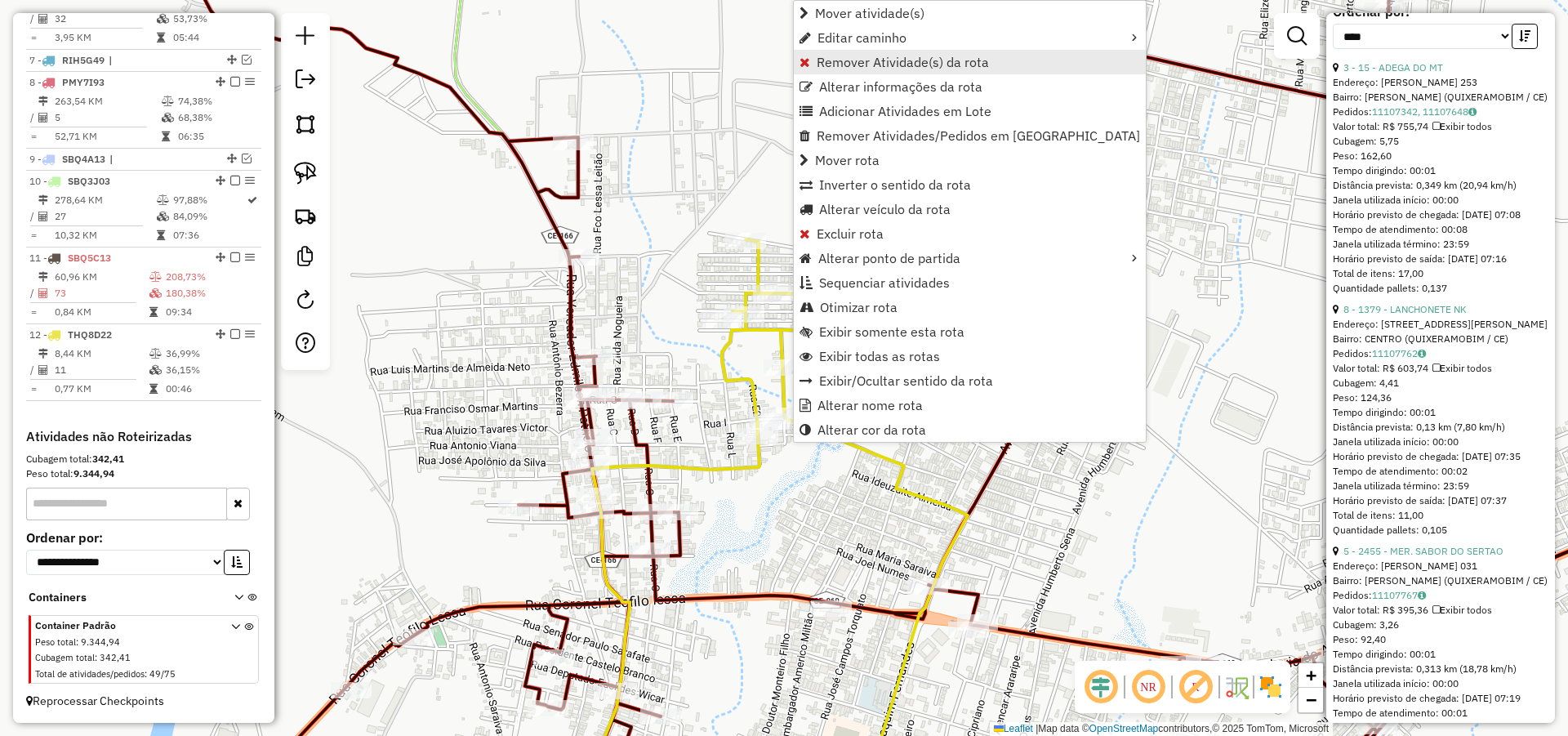
click at [856, 66] on span "Remover Atividade(s) da rota" at bounding box center [902, 62] width 172 height 13
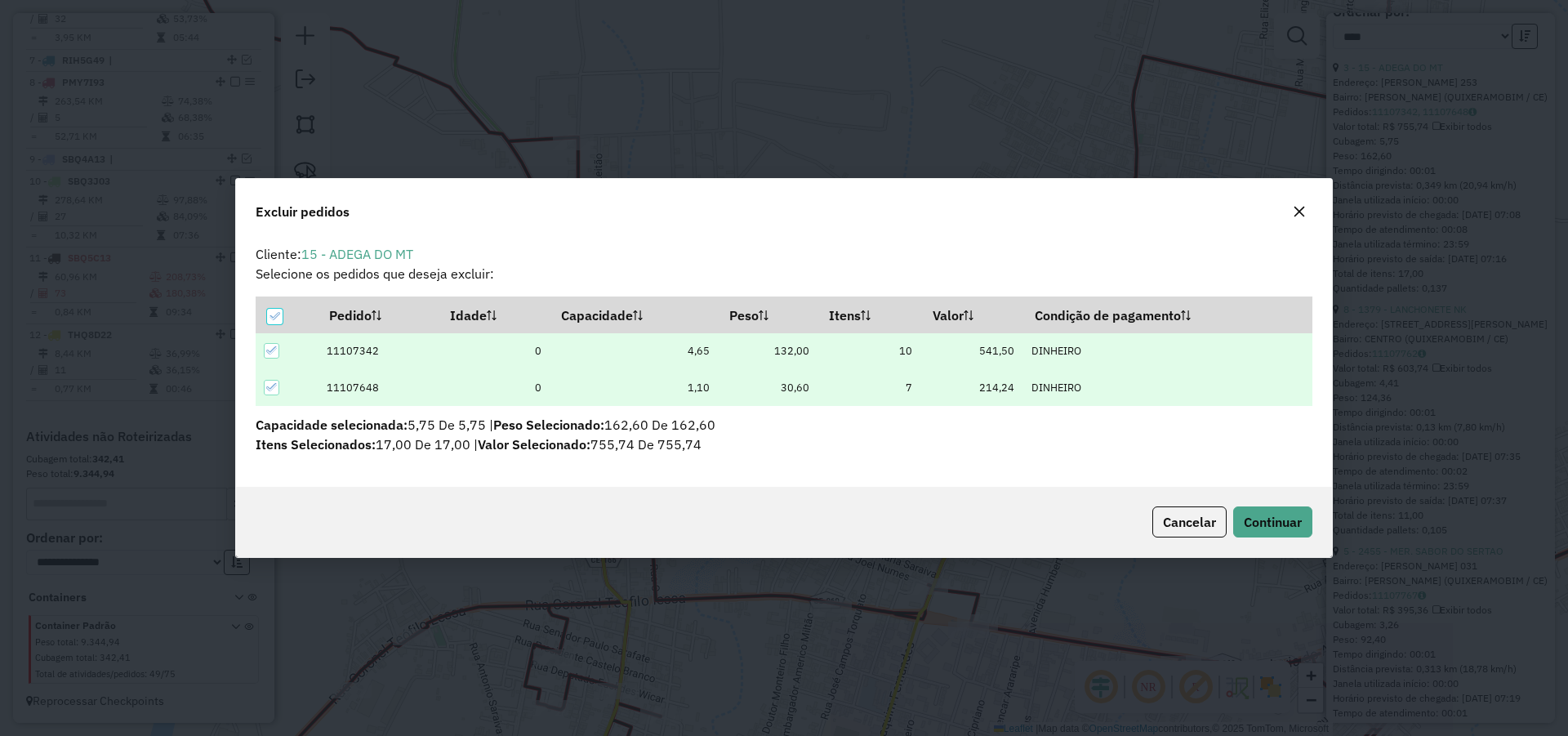
scroll to position [0, 0]
click at [1317, 530] on div "Cancelar Continuar" at bounding box center [784, 522] width 1096 height 71
click at [1293, 526] on span "Continuar" at bounding box center [1272, 522] width 58 height 17
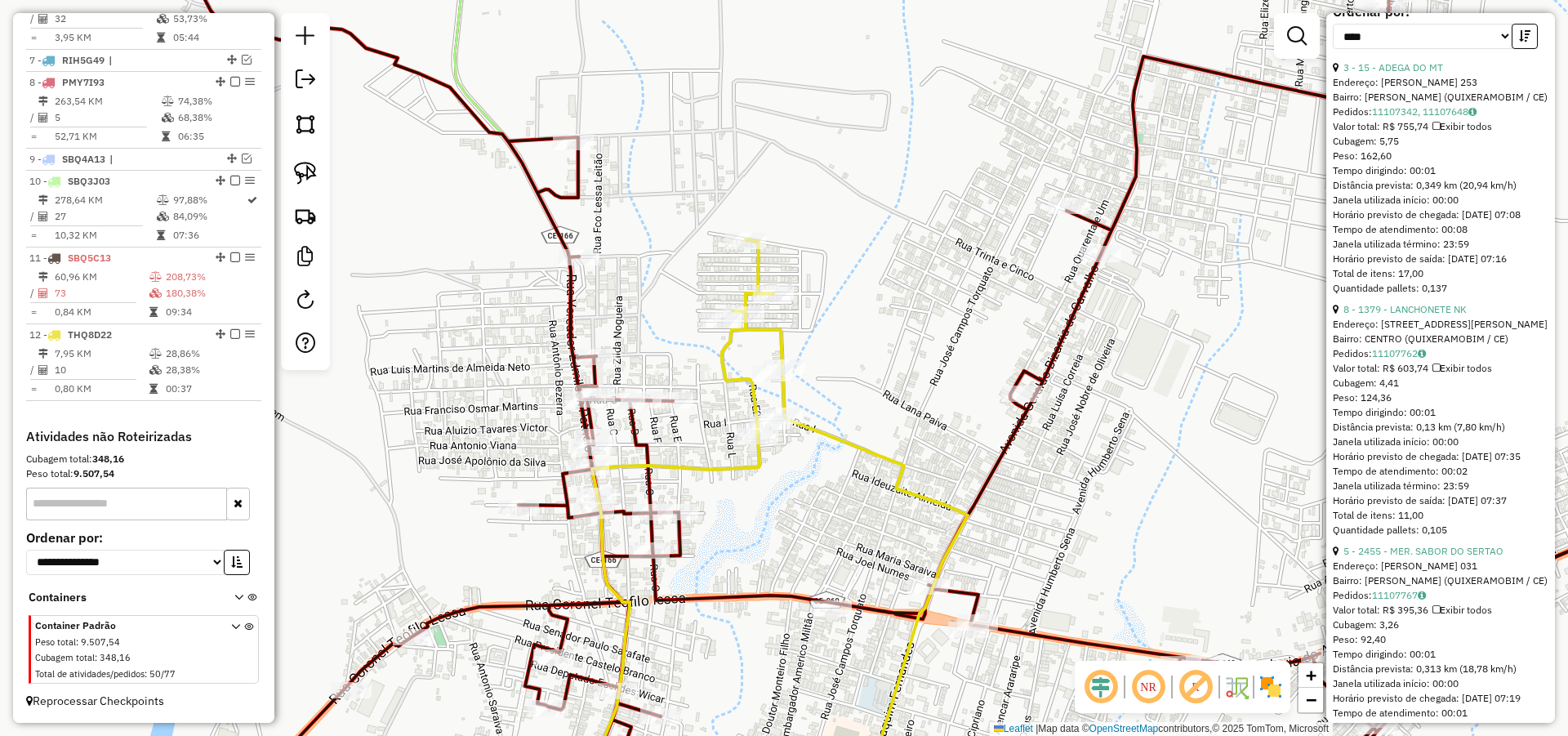
click at [850, 431] on div "Janela de atendimento Grade de atendimento Capacidade Transportadoras Veículos …" at bounding box center [784, 368] width 1568 height 736
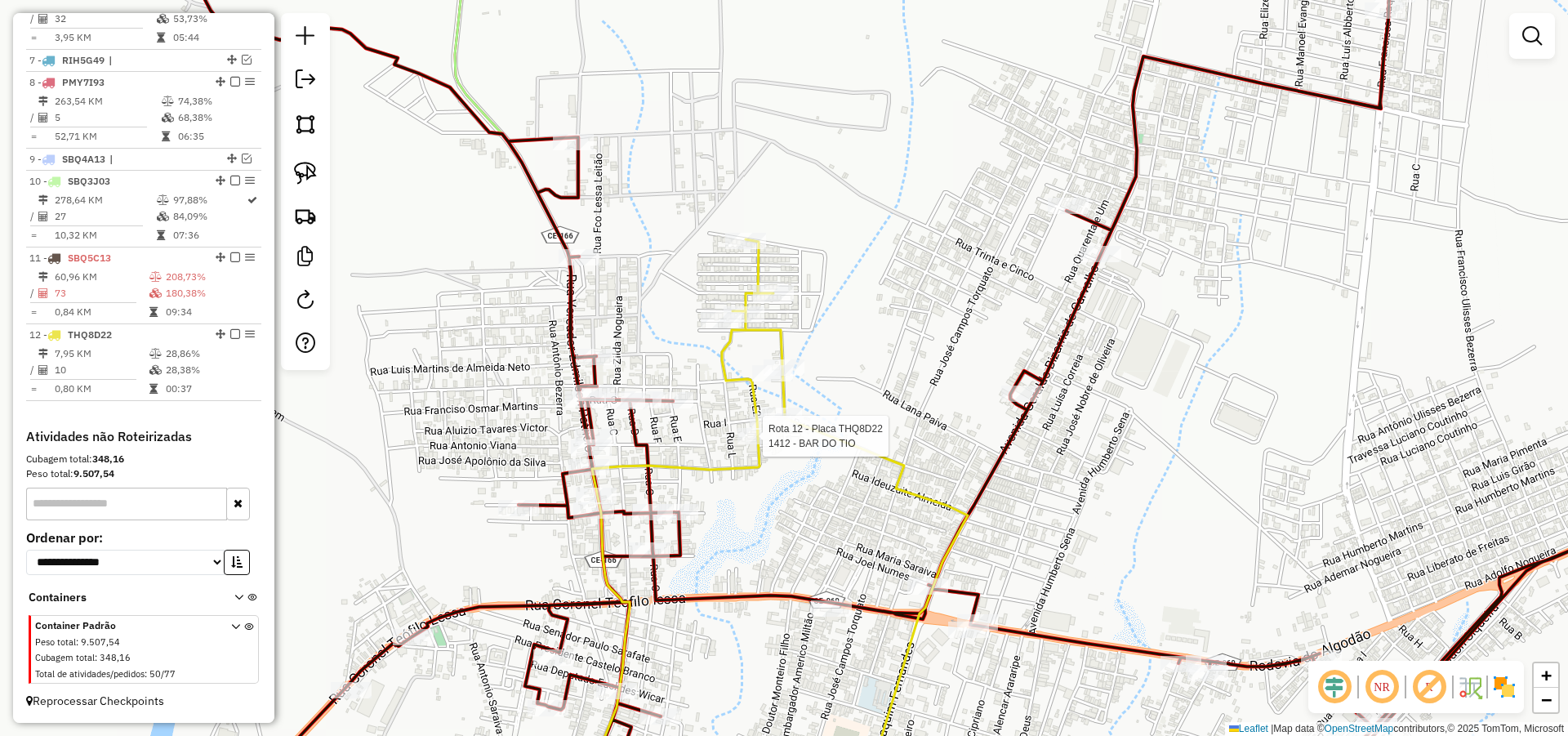
select select "*********"
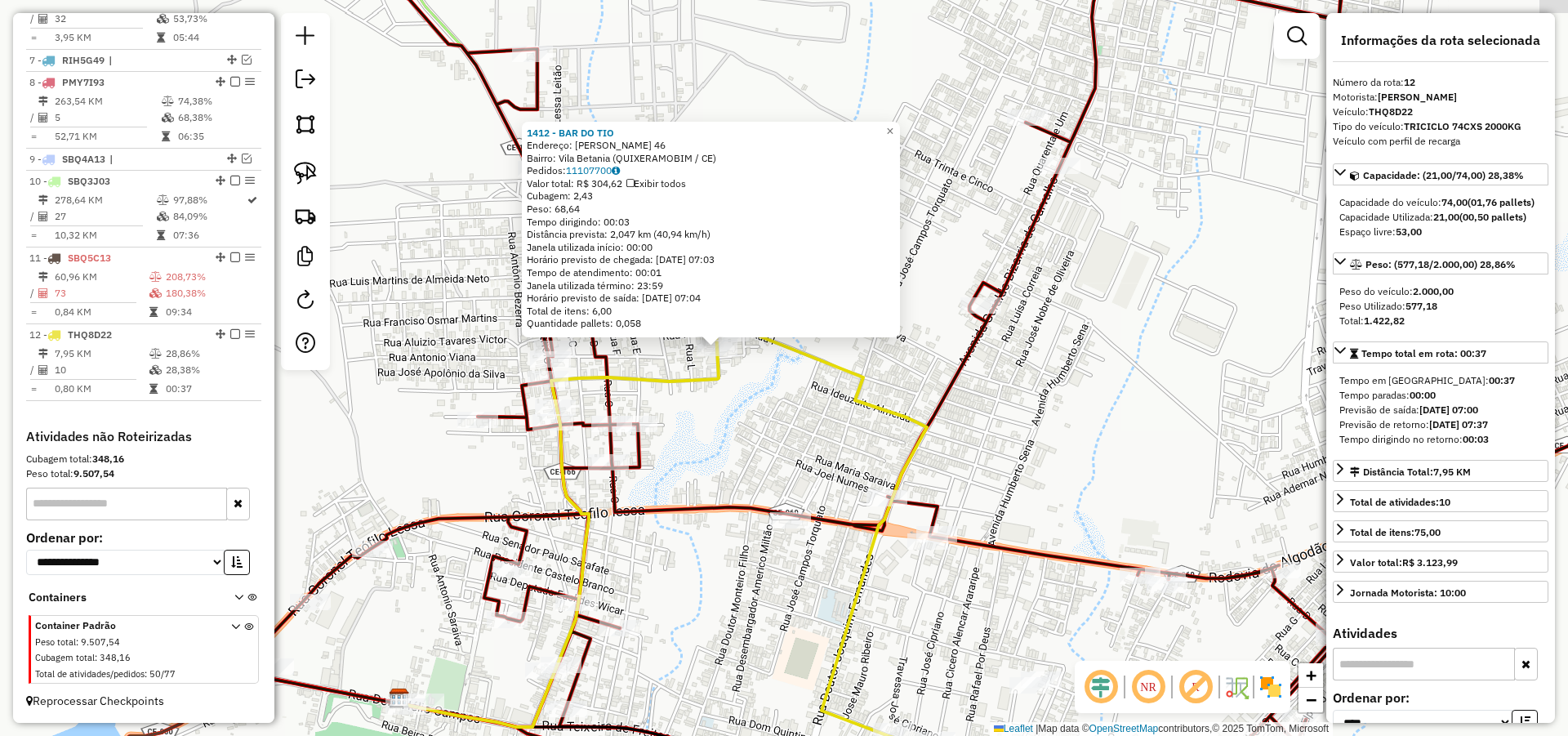
drag, startPoint x: 727, startPoint y: 449, endPoint x: 684, endPoint y: 424, distance: 49.7
click at [685, 424] on div "1412 - BAR DO TIO Endereço: [PERSON_NAME] 46 Bairro: [GEOGRAPHIC_DATA] ([GEOGRA…" at bounding box center [784, 368] width 1568 height 736
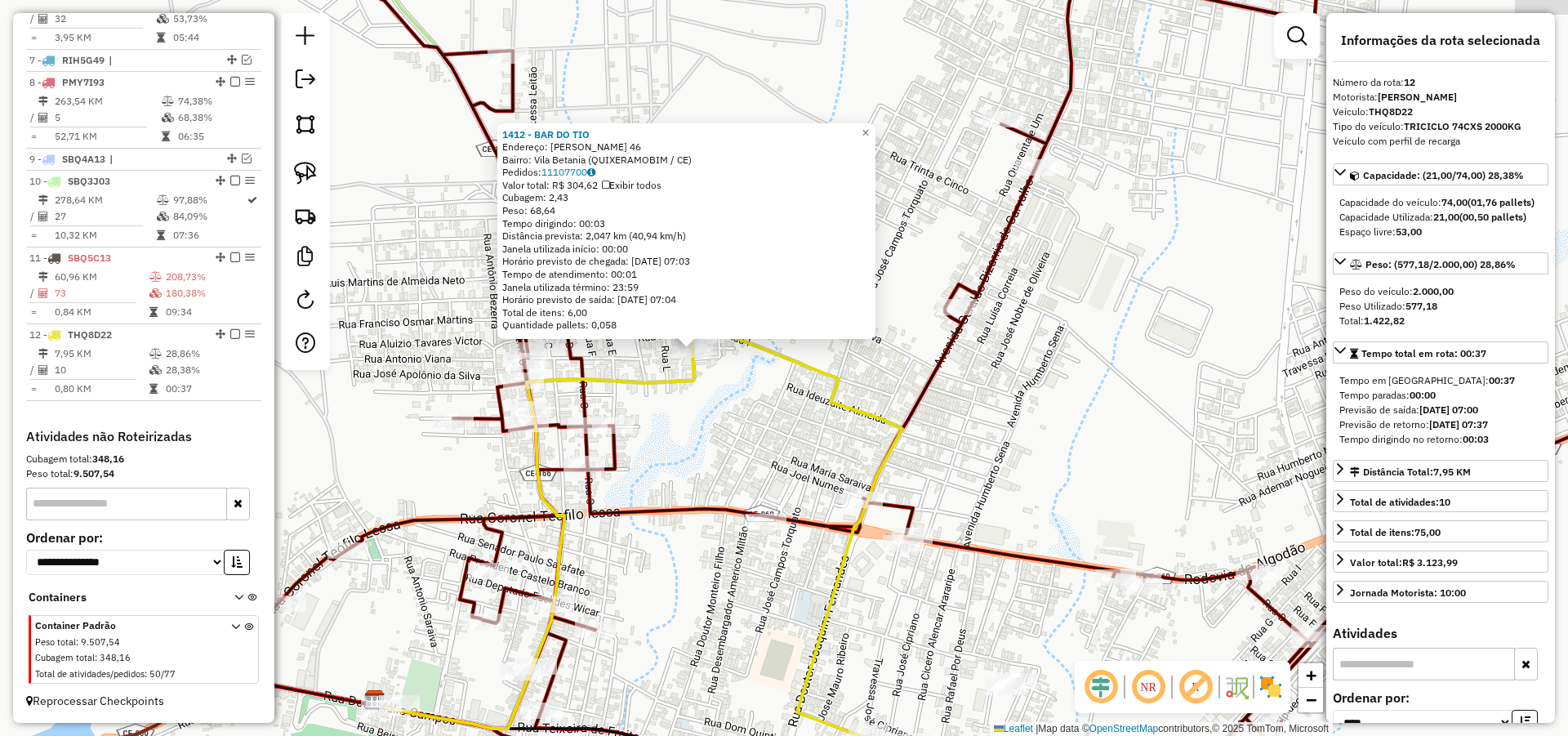
drag, startPoint x: 695, startPoint y: 409, endPoint x: 702, endPoint y: 418, distance: 11.4
click at [702, 418] on div "1412 - BAR DO TIO Endereço: [PERSON_NAME] 46 Bairro: [GEOGRAPHIC_DATA] ([GEOGRA…" at bounding box center [784, 368] width 1568 height 736
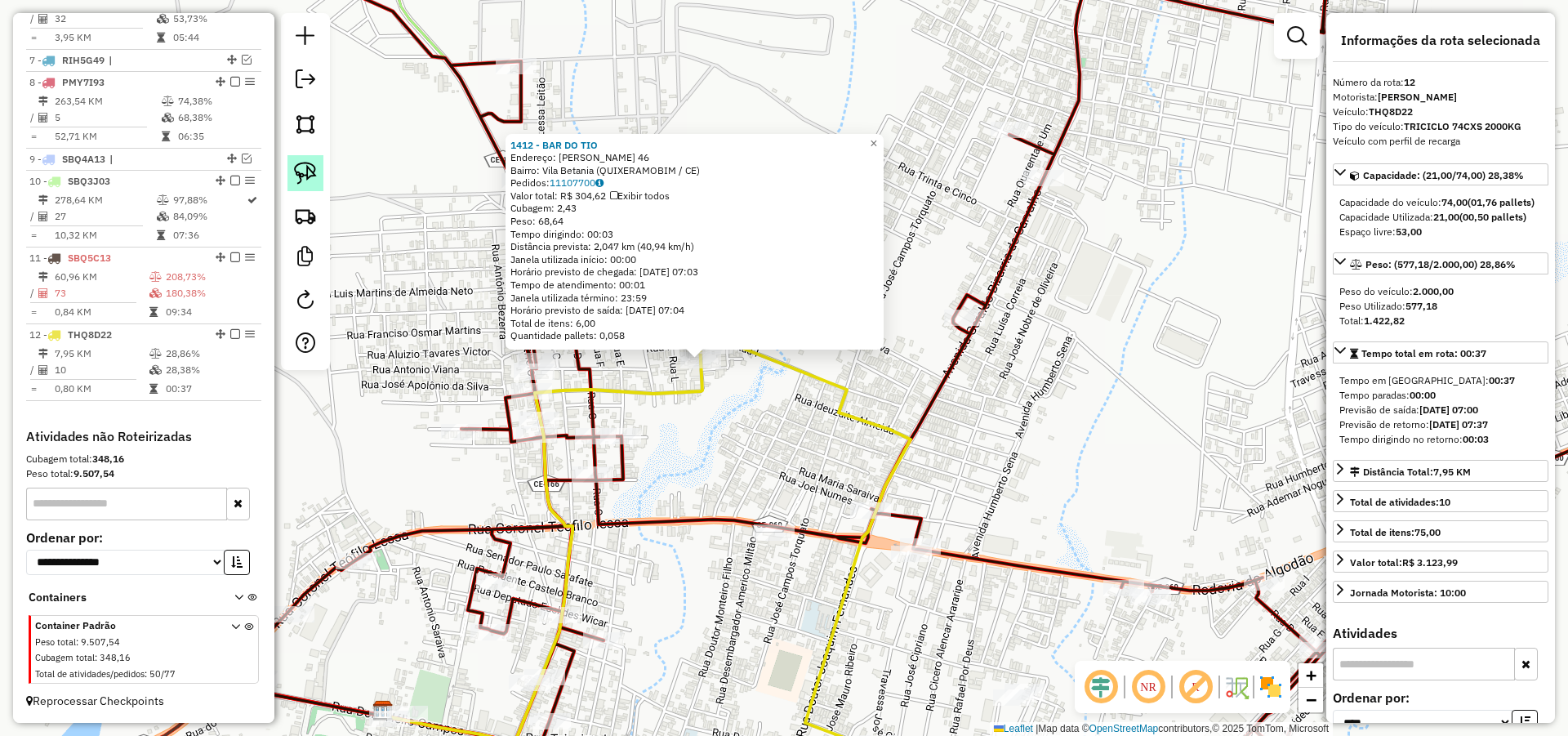
click at [307, 168] on img at bounding box center [305, 173] width 23 height 23
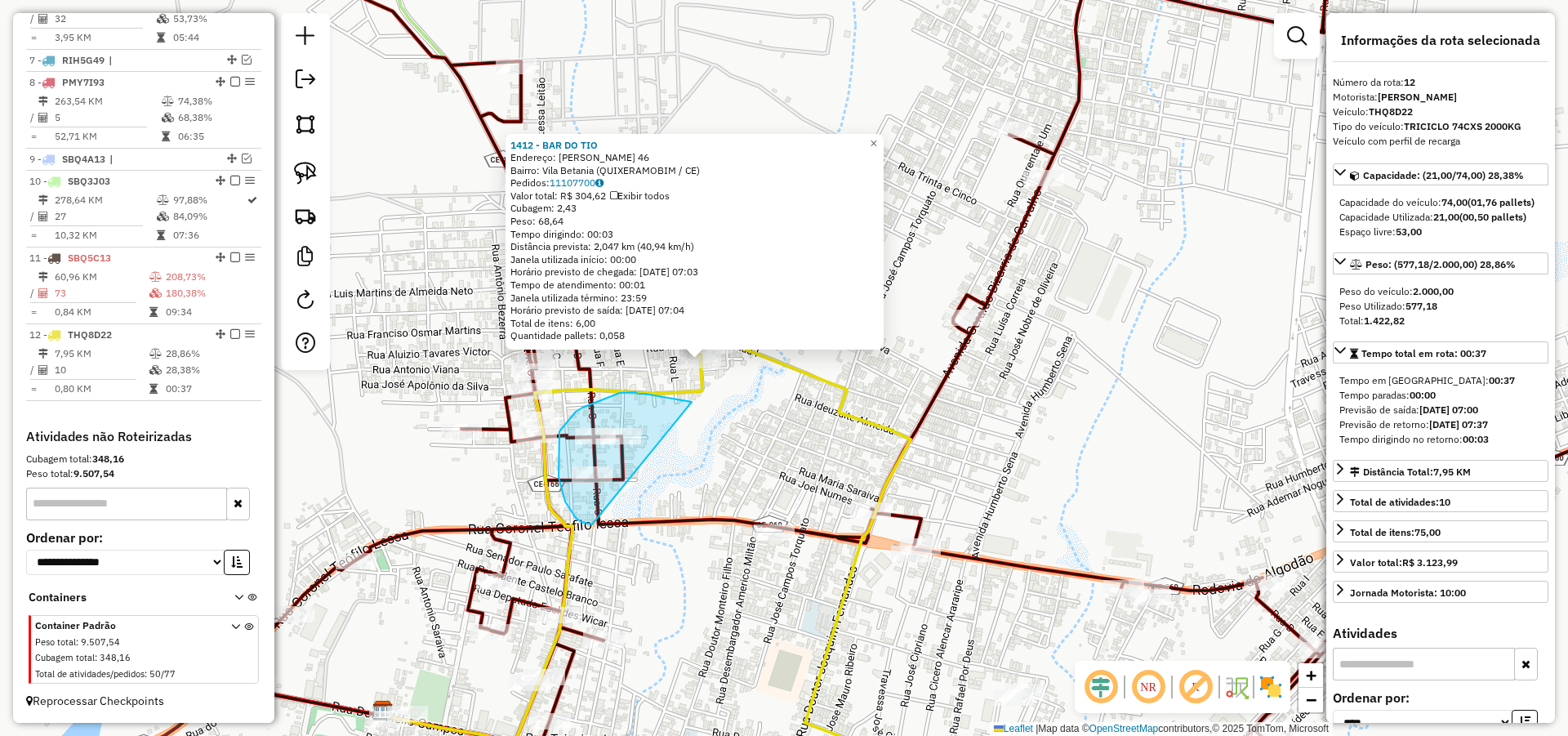
drag, startPoint x: 635, startPoint y: 392, endPoint x: 651, endPoint y: 521, distance: 130.0
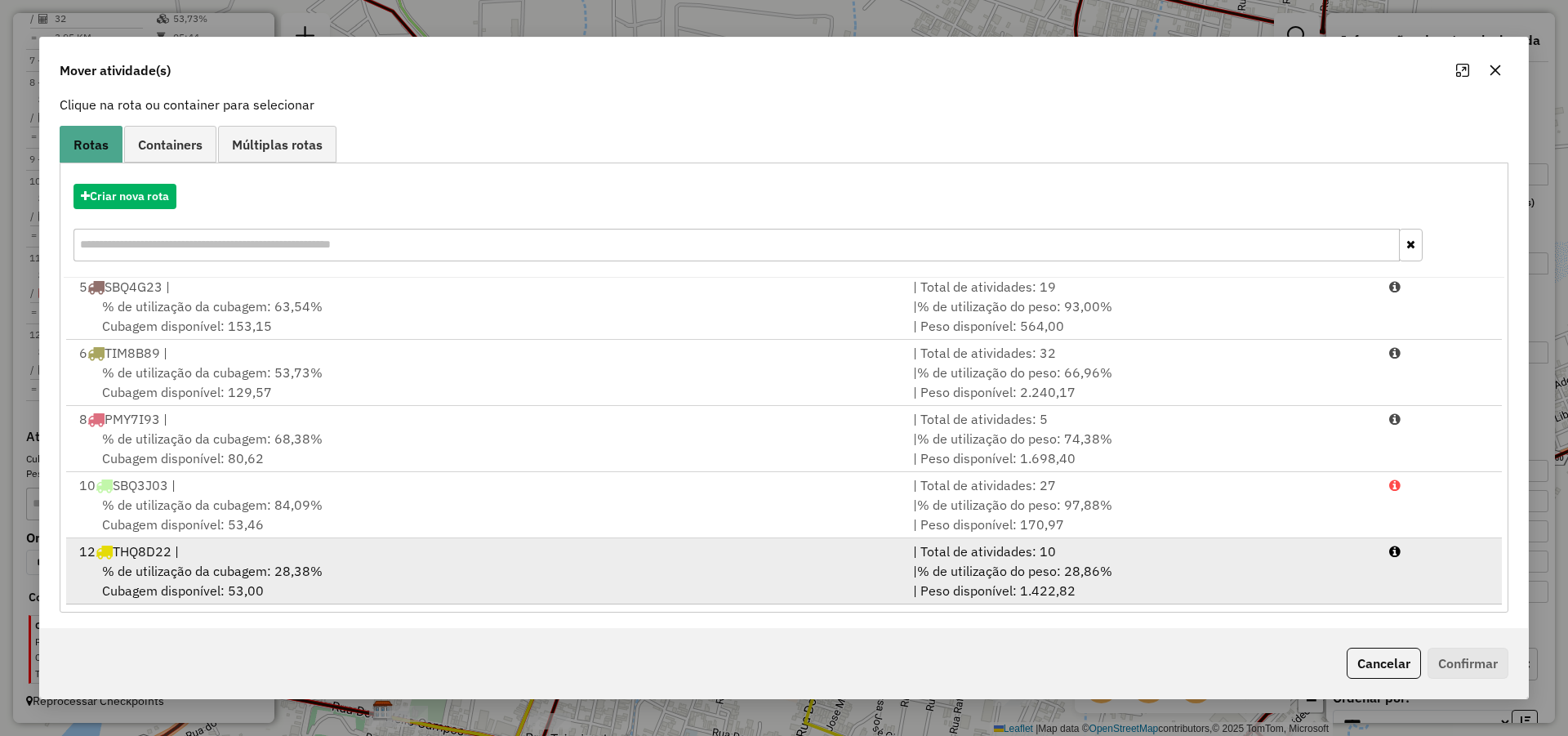
scroll to position [109, 0]
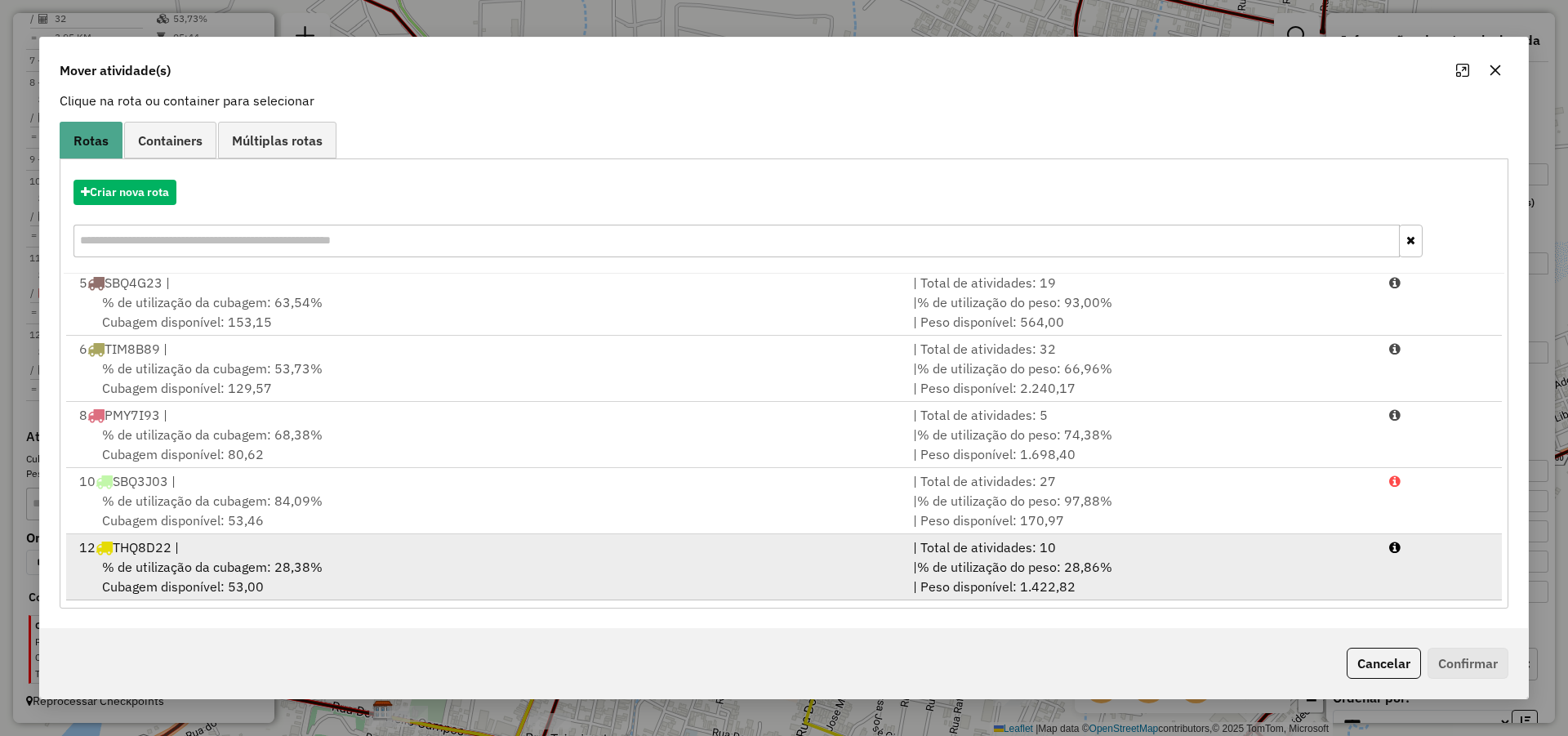
click at [609, 578] on div "% de utilização da cubagem: 28,38% Cubagem disponível: 53,00" at bounding box center [486, 576] width 834 height 39
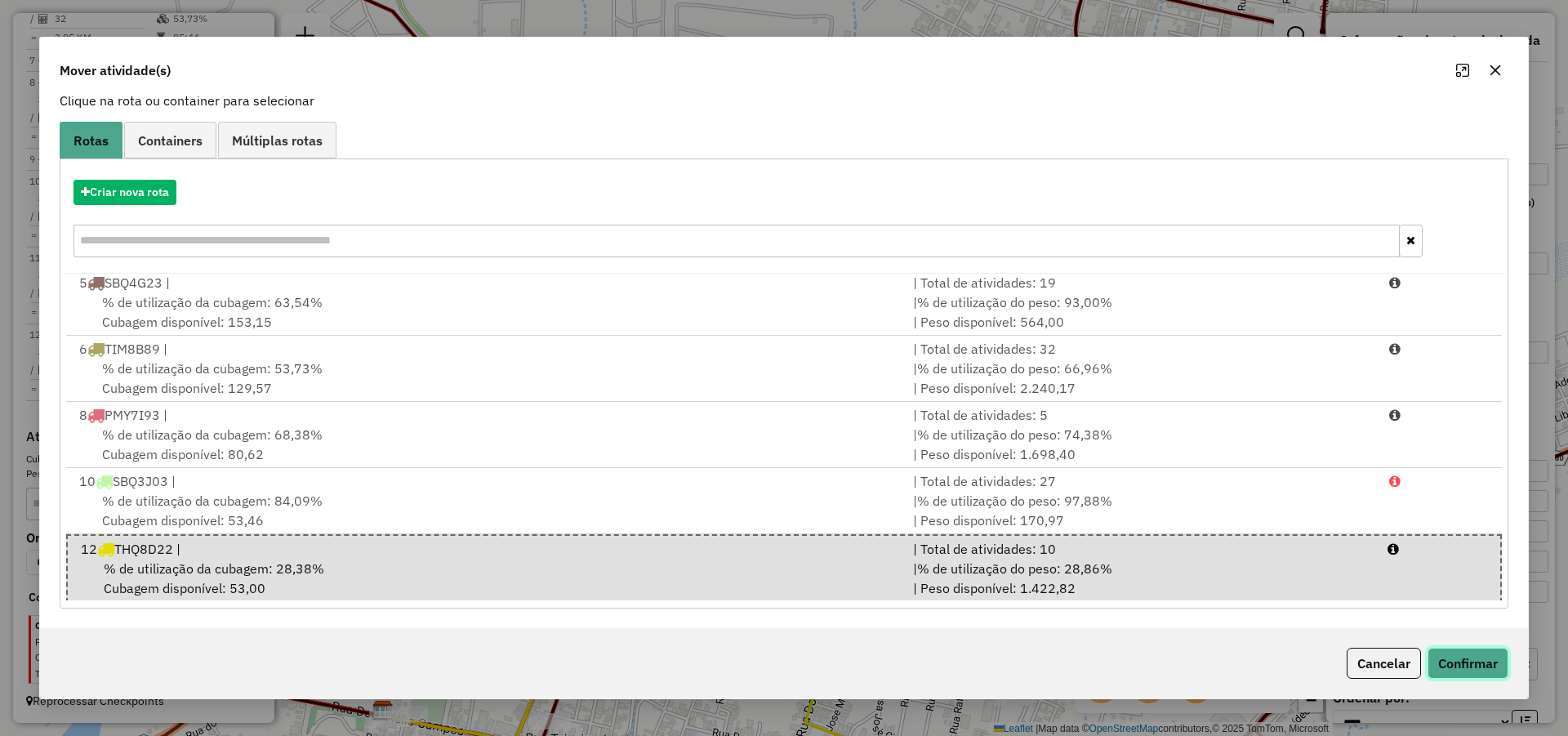
click at [1482, 663] on button "Confirmar" at bounding box center [1468, 663] width 81 height 31
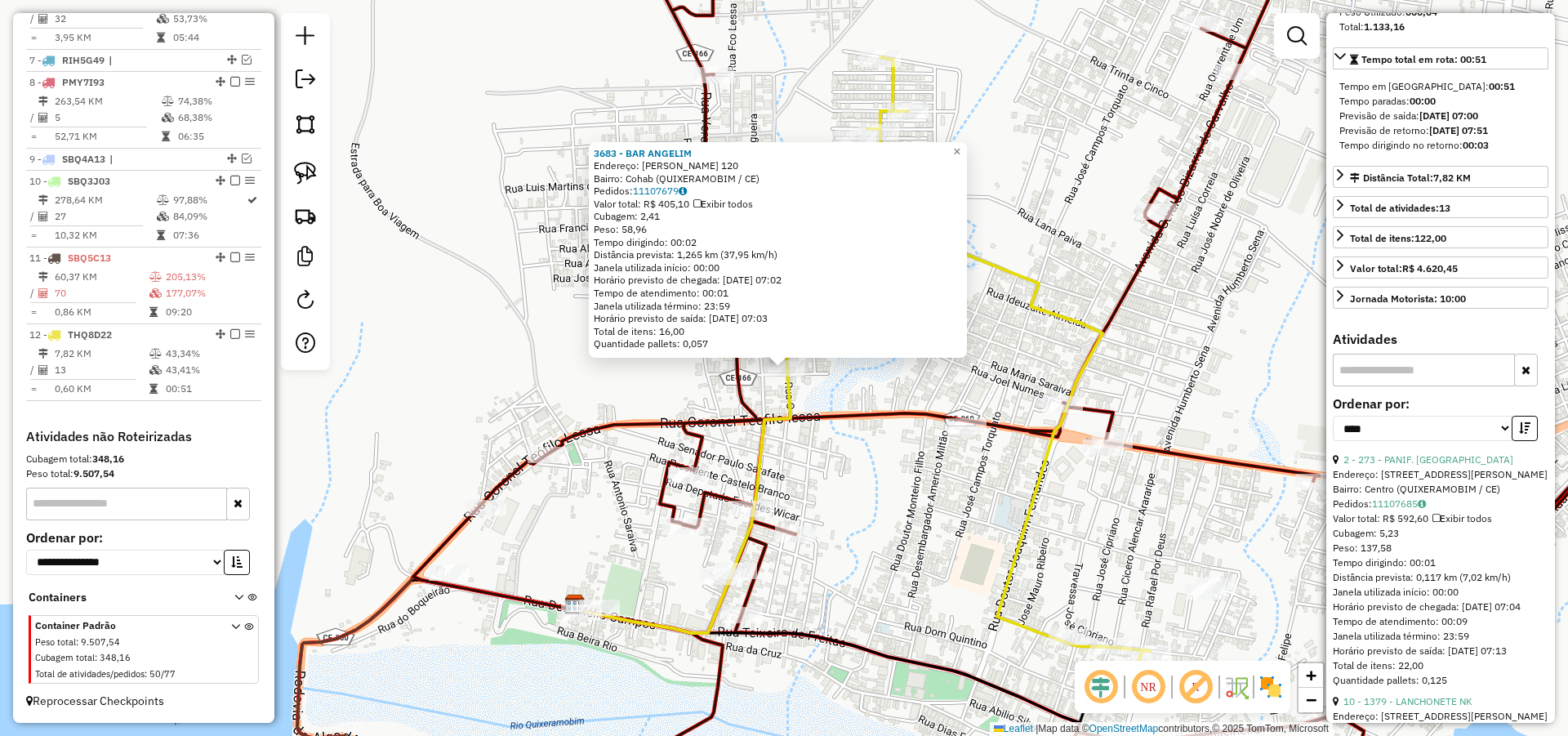
scroll to position [392, 0]
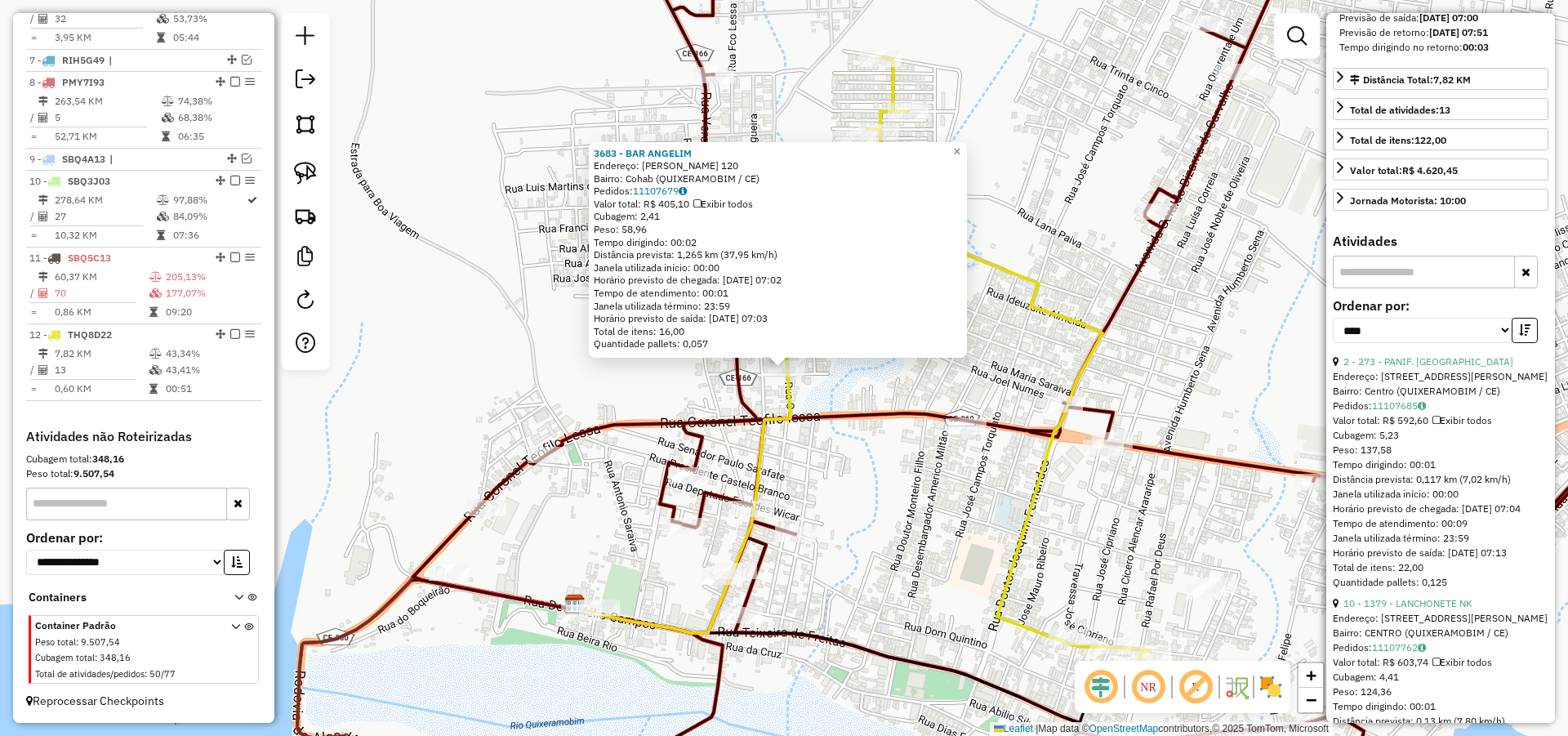
click at [901, 366] on div "3683 - BAR ANGELIM Endereço: [PERSON_NAME] 120 Bairro: Cohab (QUIXERAMOBIM / CE…" at bounding box center [784, 368] width 1568 height 736
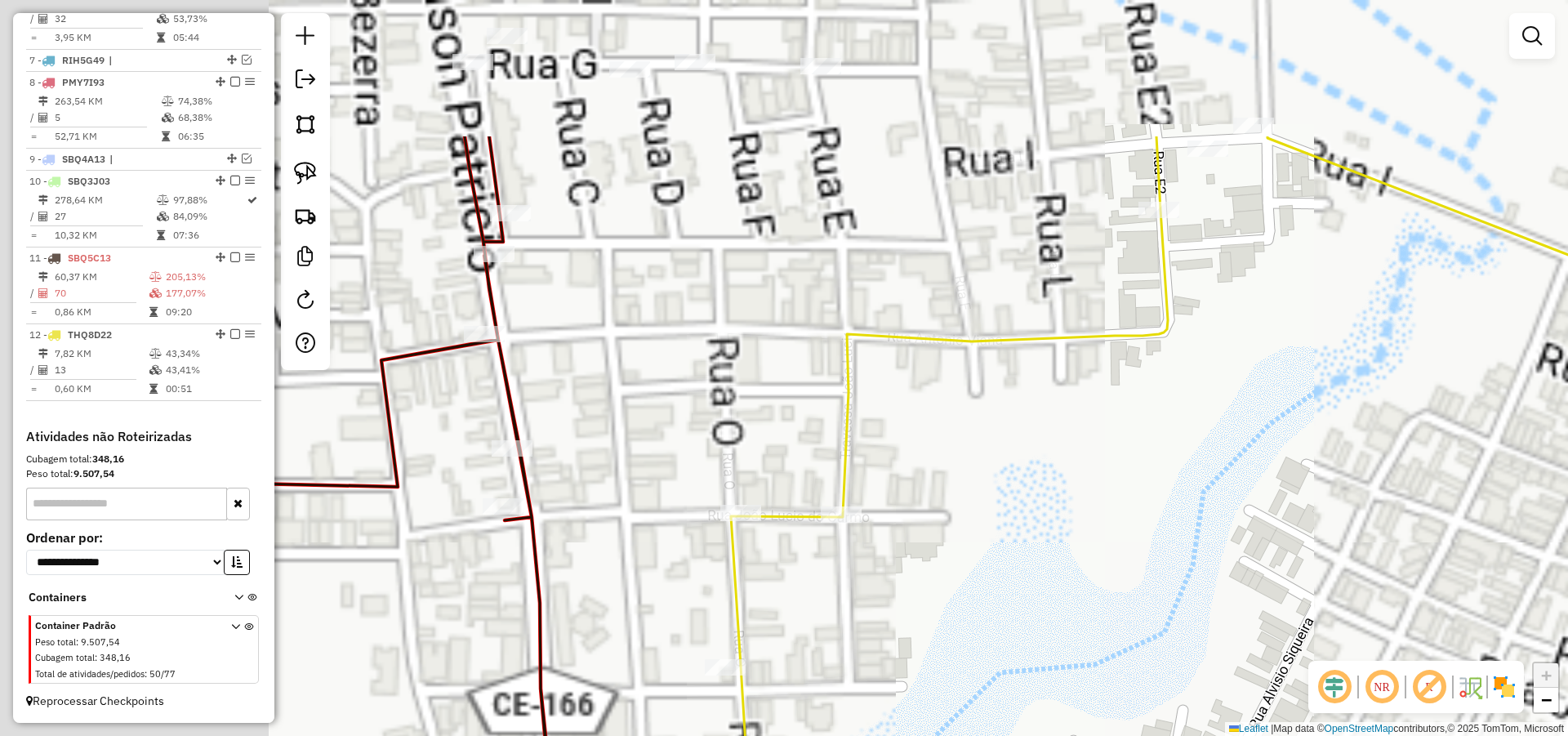
drag, startPoint x: 1055, startPoint y: 510, endPoint x: 829, endPoint y: 400, distance: 251.3
click at [1060, 514] on div "Janela de atendimento Grade de atendimento Capacidade Transportadoras Veículos …" at bounding box center [784, 368] width 1568 height 736
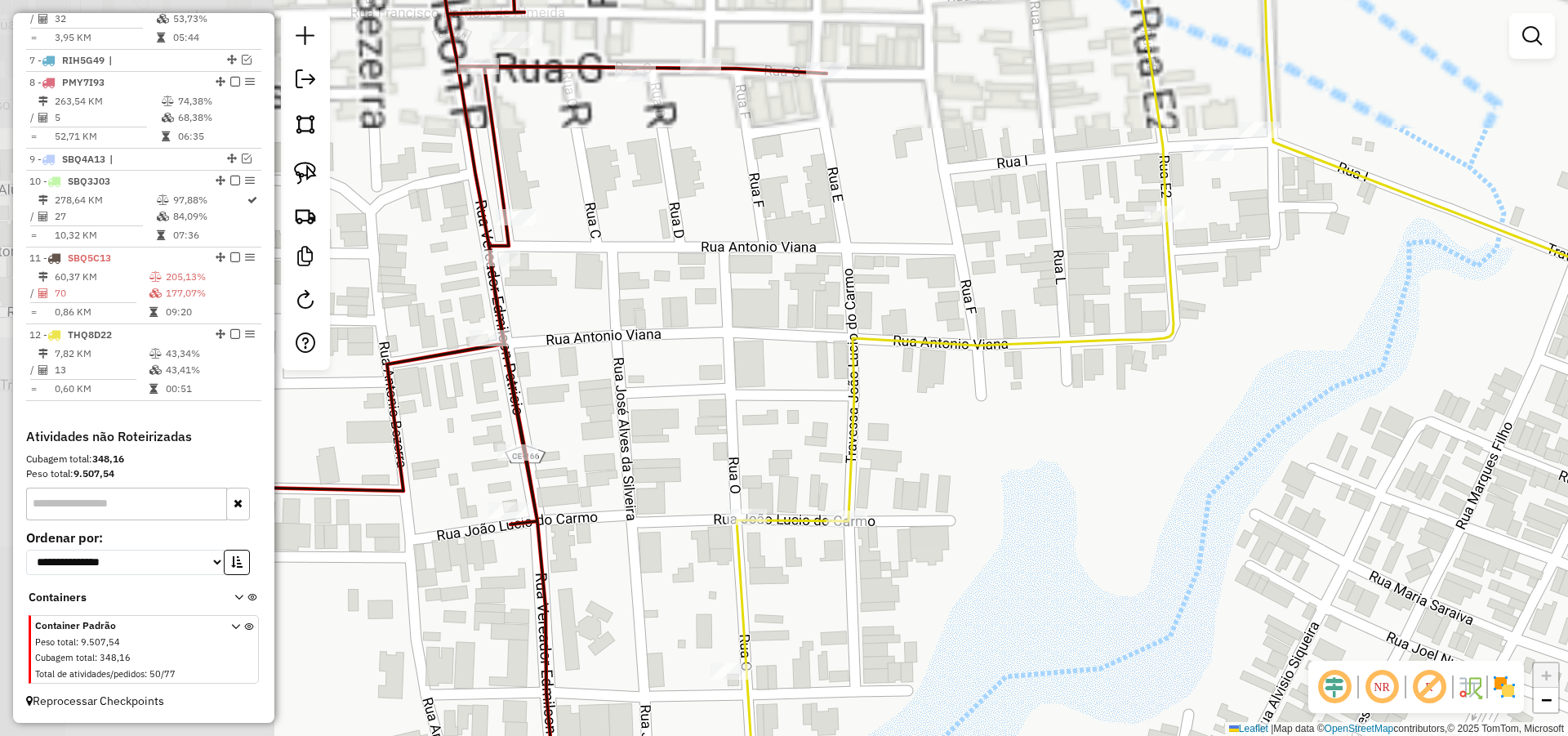
drag, startPoint x: 778, startPoint y: 371, endPoint x: 799, endPoint y: 442, distance: 74.0
click at [796, 437] on div "Janela de atendimento Grade de atendimento Capacidade Transportadoras Veículos …" at bounding box center [784, 368] width 1568 height 736
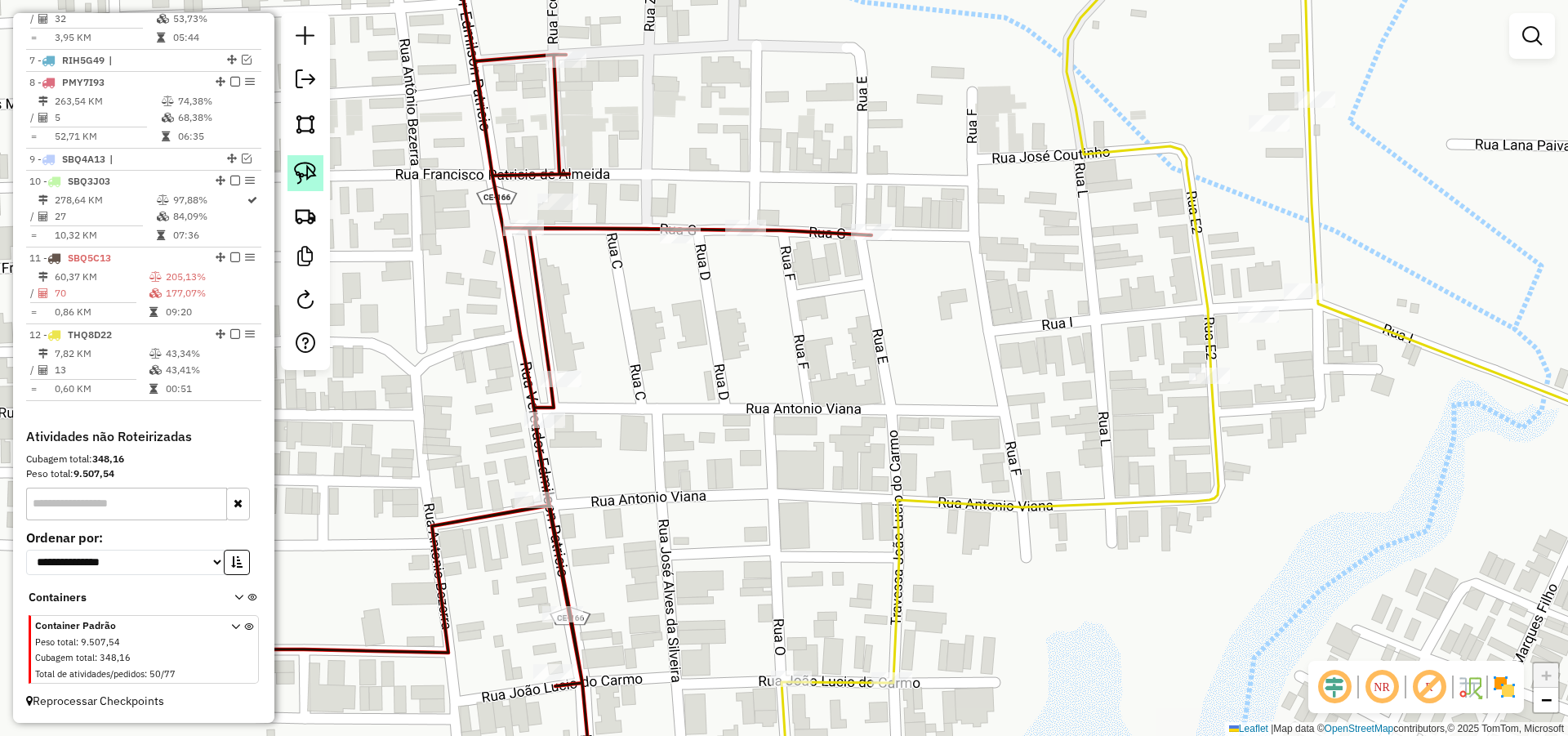
click at [315, 170] on img at bounding box center [305, 173] width 23 height 23
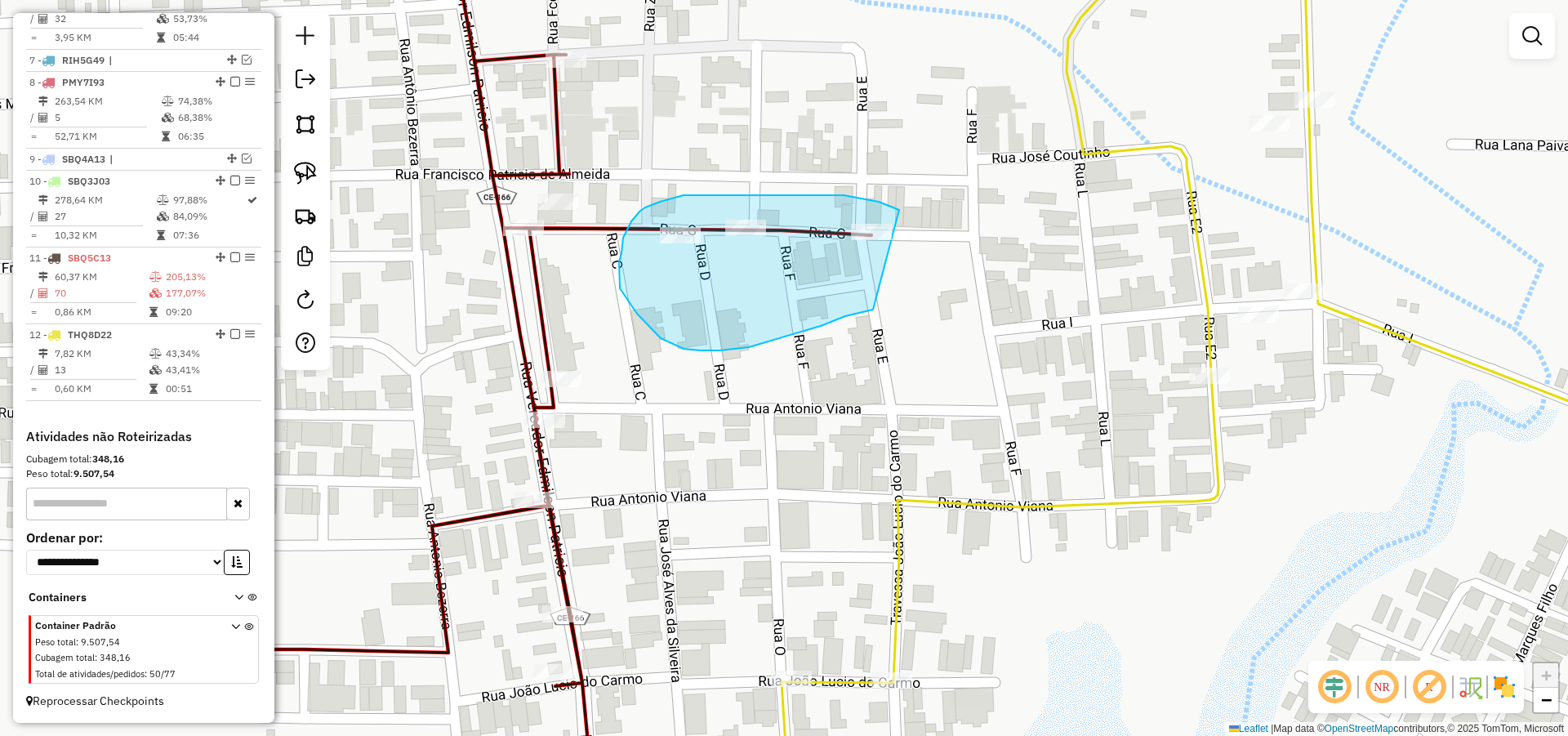
drag, startPoint x: 899, startPoint y: 210, endPoint x: 889, endPoint y: 307, distance: 97.5
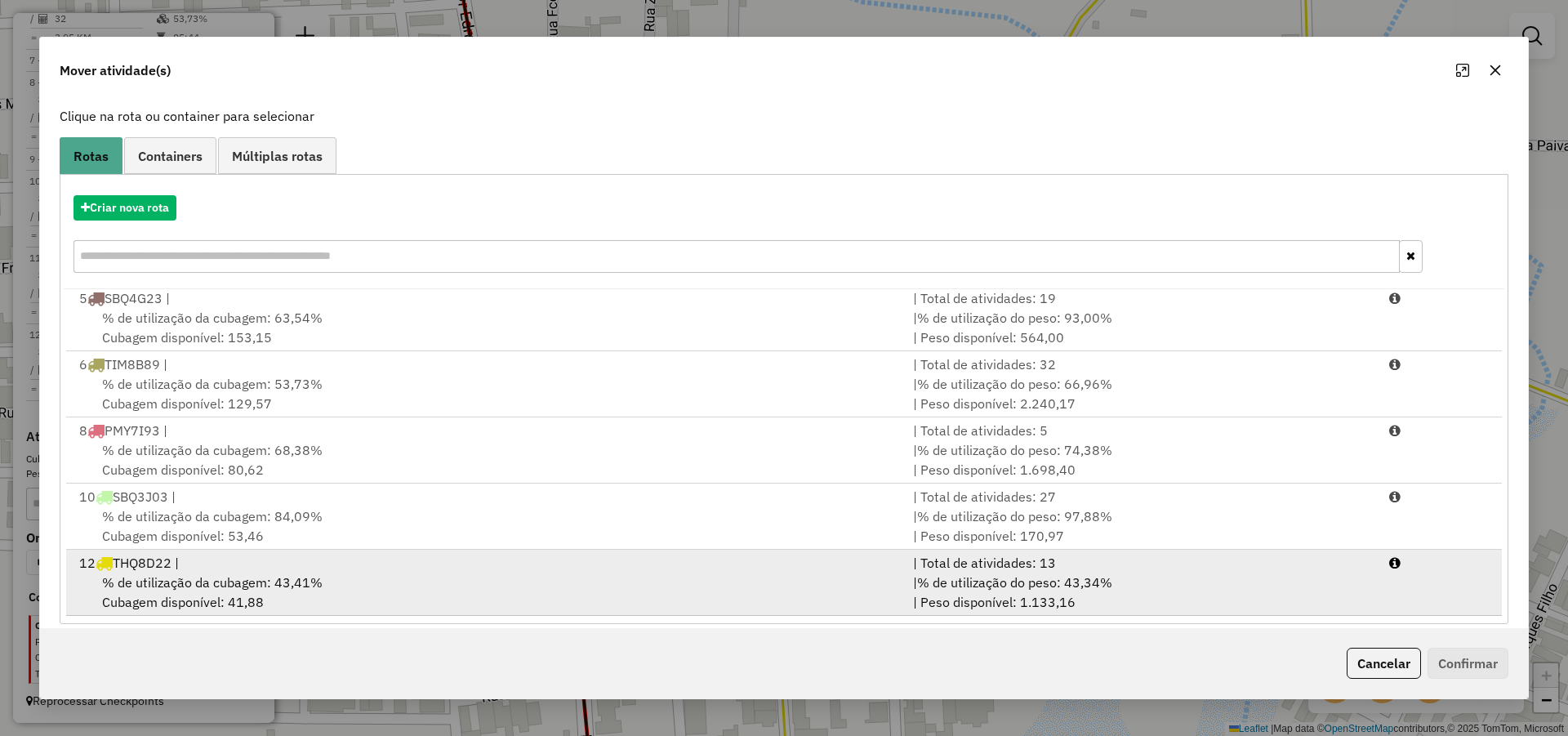
scroll to position [109, 0]
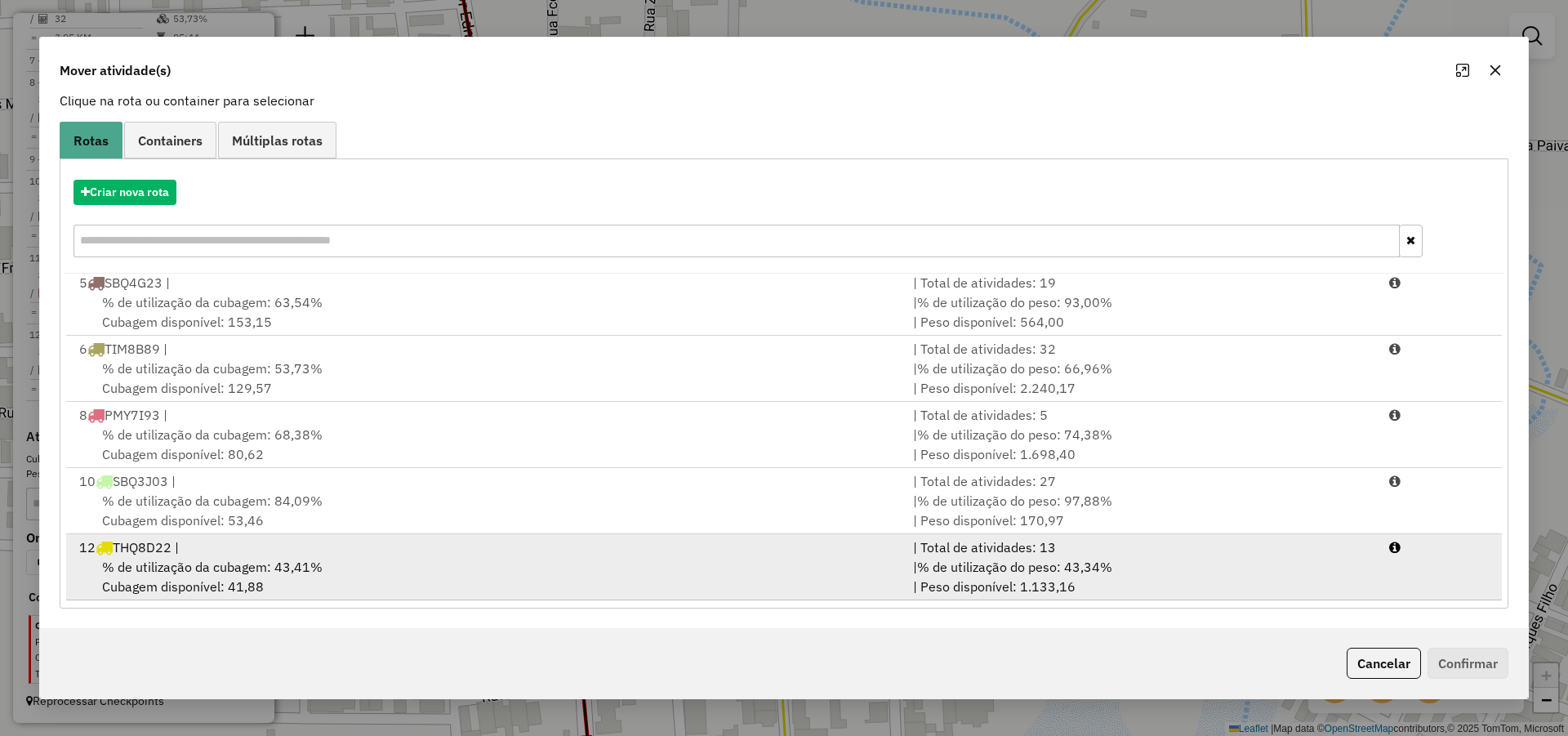
click at [352, 563] on div "% de utilização da cubagem: 43,41% Cubagem disponível: 41,88" at bounding box center [486, 576] width 834 height 39
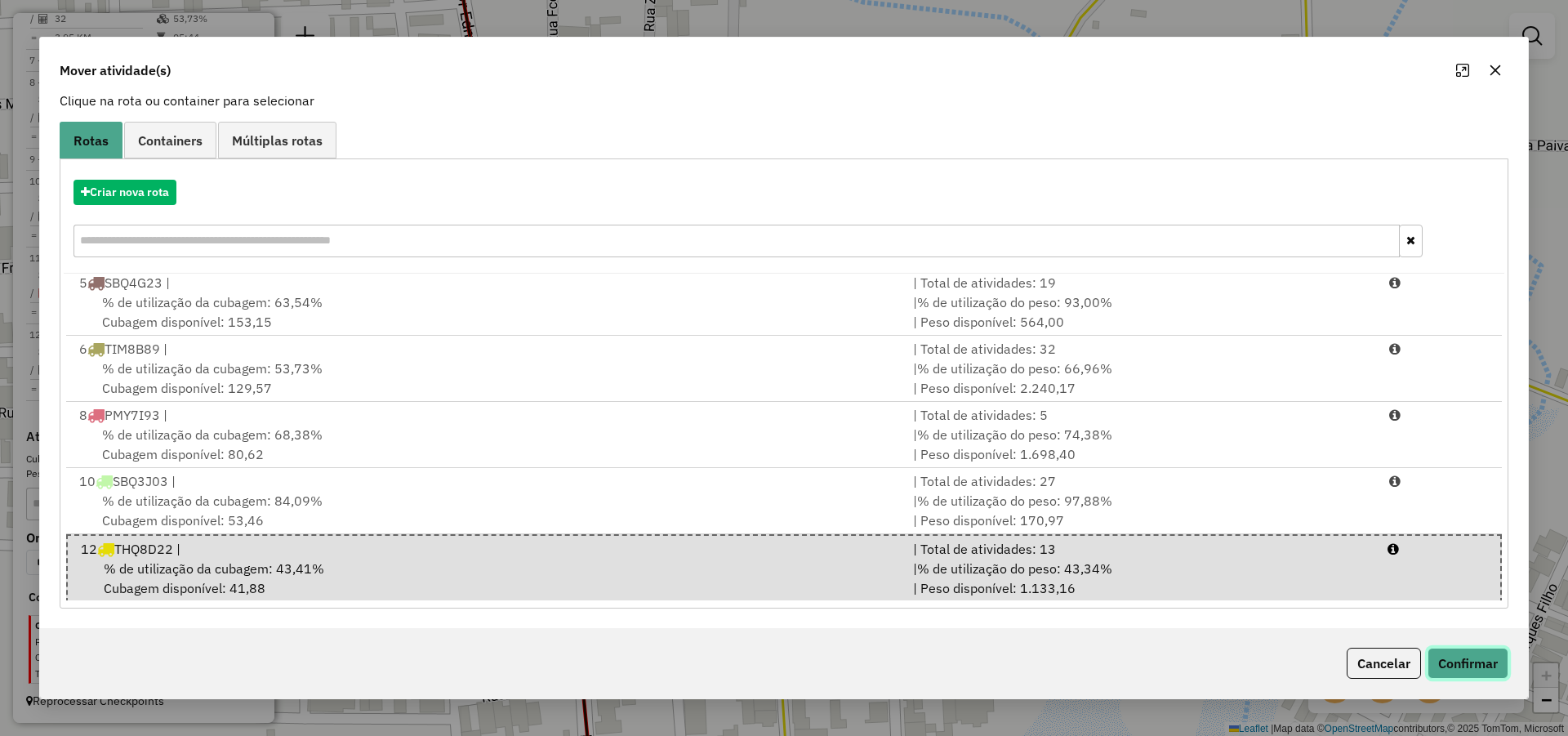
click at [1455, 662] on button "Confirmar" at bounding box center [1468, 663] width 81 height 31
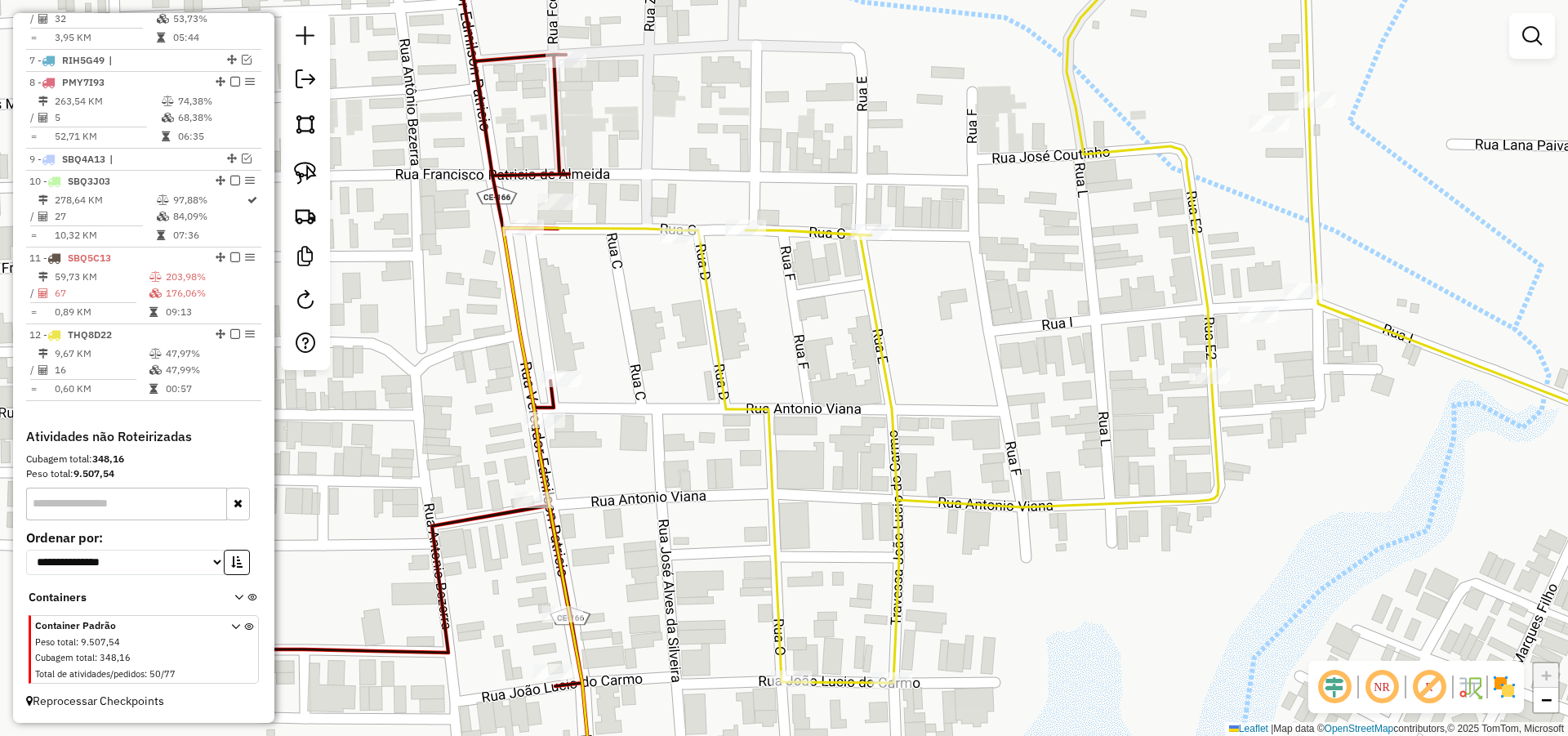
scroll to position [0, 0]
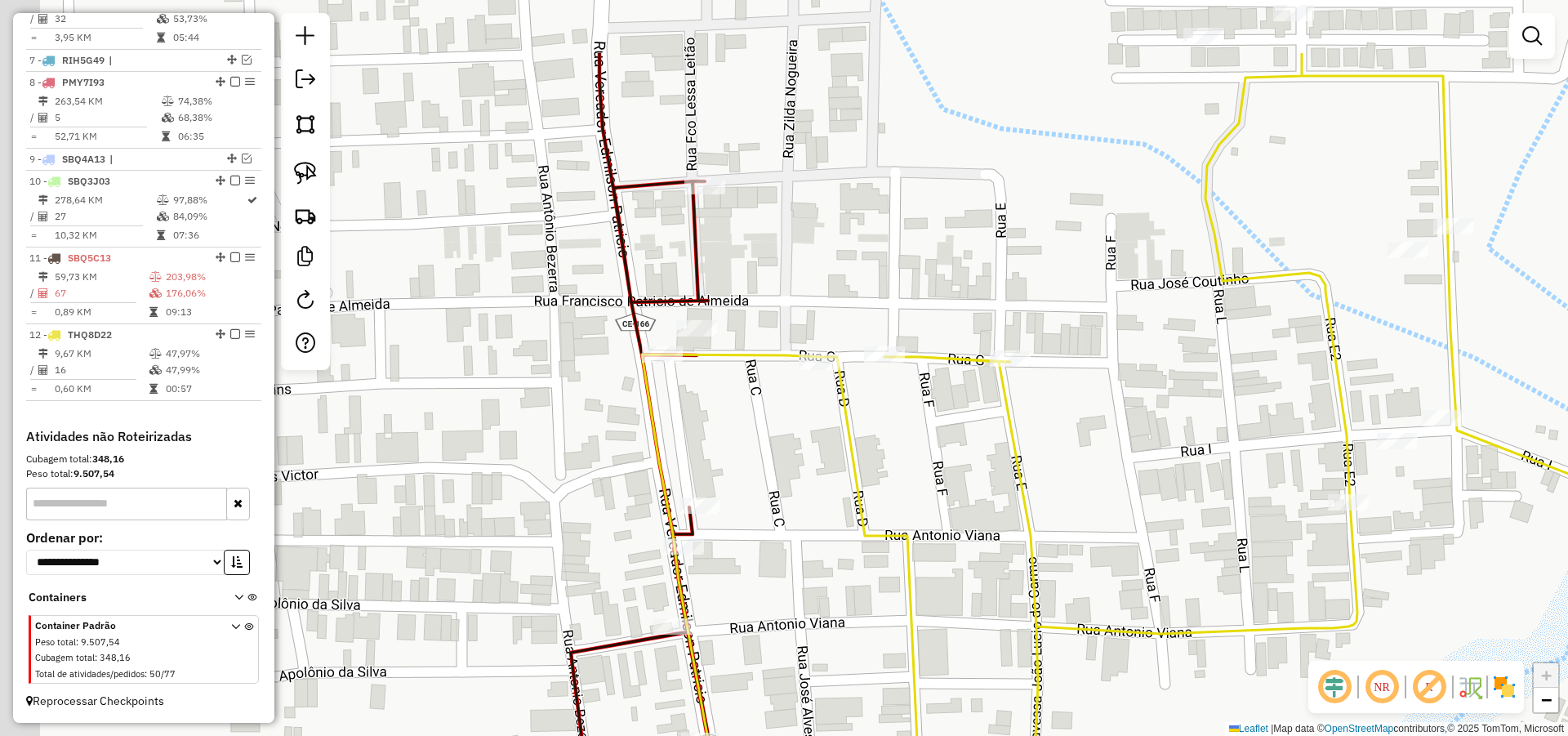
drag, startPoint x: 660, startPoint y: 372, endPoint x: 815, endPoint y: 487, distance: 193.0
click at [817, 499] on div "Janela de atendimento Grade de atendimento Capacidade Transportadoras Veículos …" at bounding box center [784, 368] width 1568 height 736
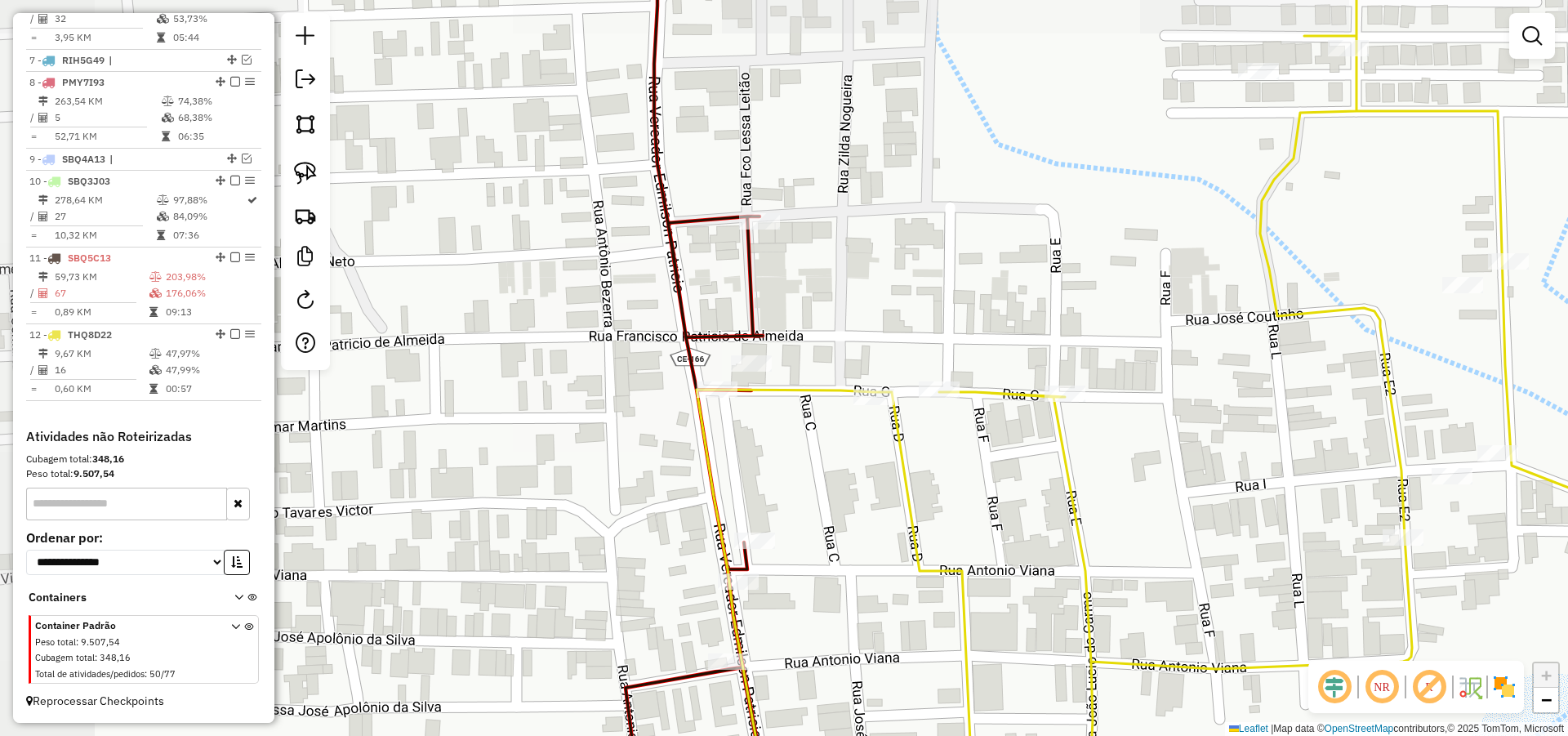
click at [811, 486] on div "Janela de atendimento Grade de atendimento Capacidade Transportadoras Veículos …" at bounding box center [784, 368] width 1568 height 736
click at [312, 173] on img at bounding box center [305, 173] width 23 height 23
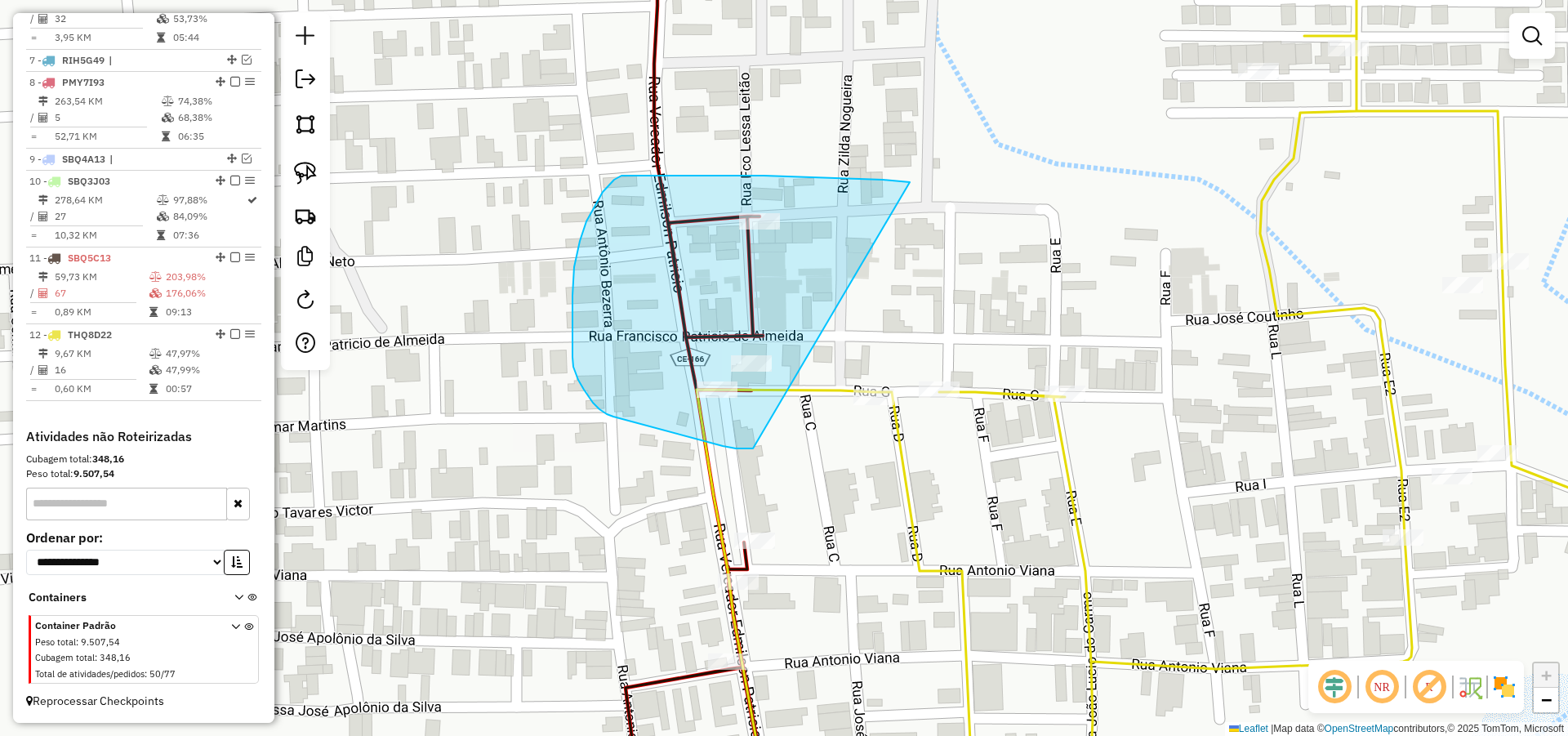
drag, startPoint x: 904, startPoint y: 181, endPoint x: 778, endPoint y: 439, distance: 287.1
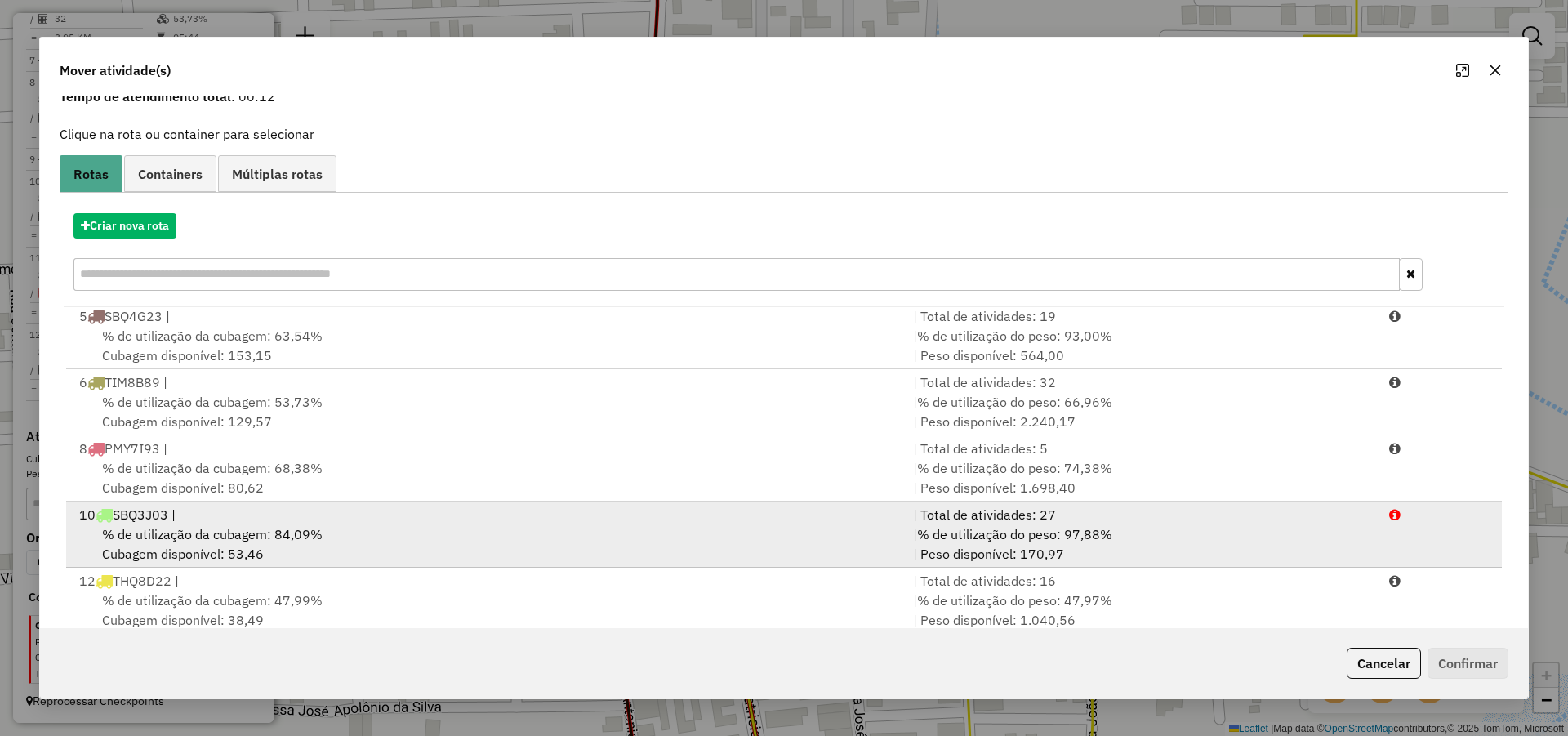
scroll to position [109, 0]
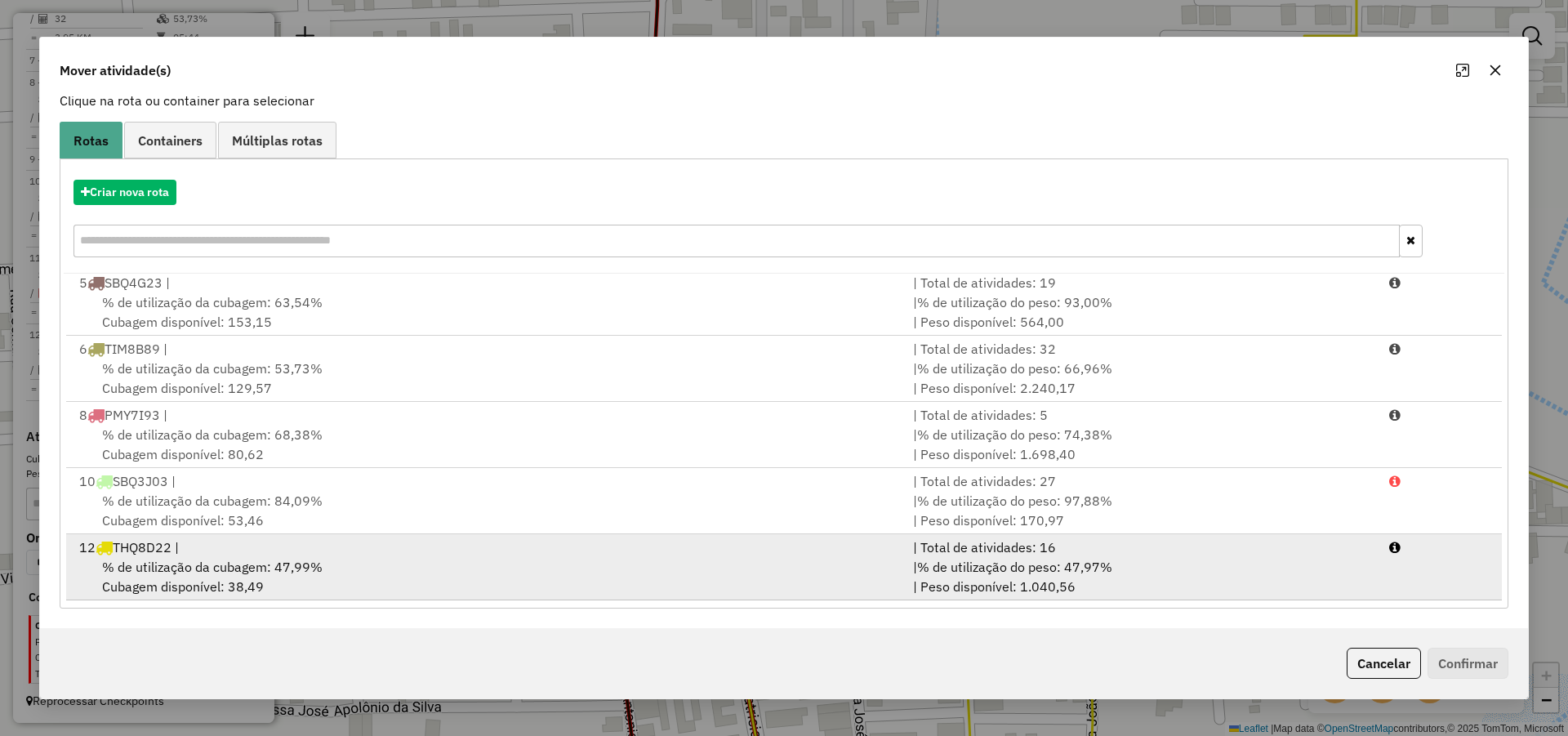
click at [601, 563] on div "% de utilização da cubagem: 47,99% Cubagem disponível: 38,49" at bounding box center [486, 576] width 834 height 39
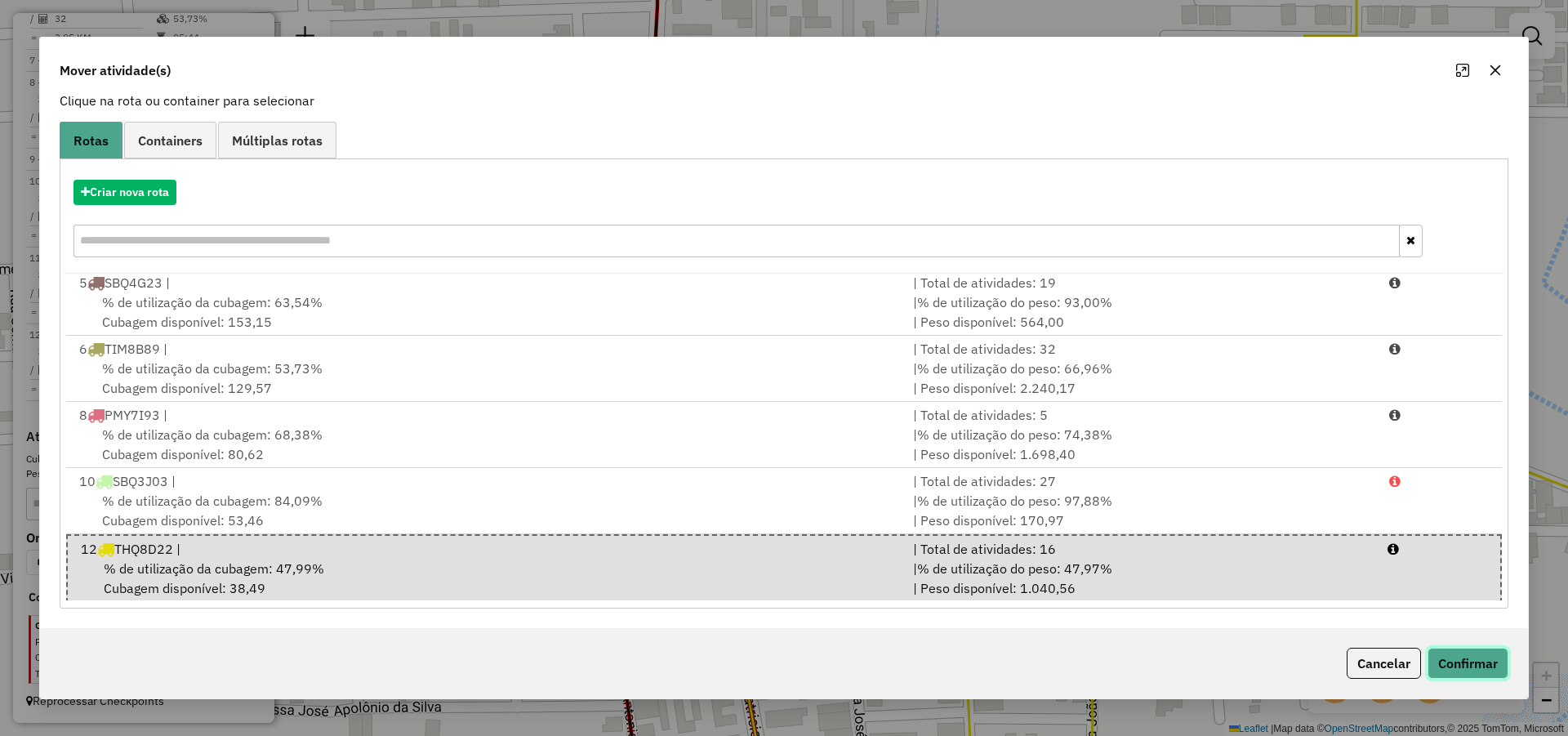
click at [1460, 653] on button "Confirmar" at bounding box center [1468, 663] width 81 height 31
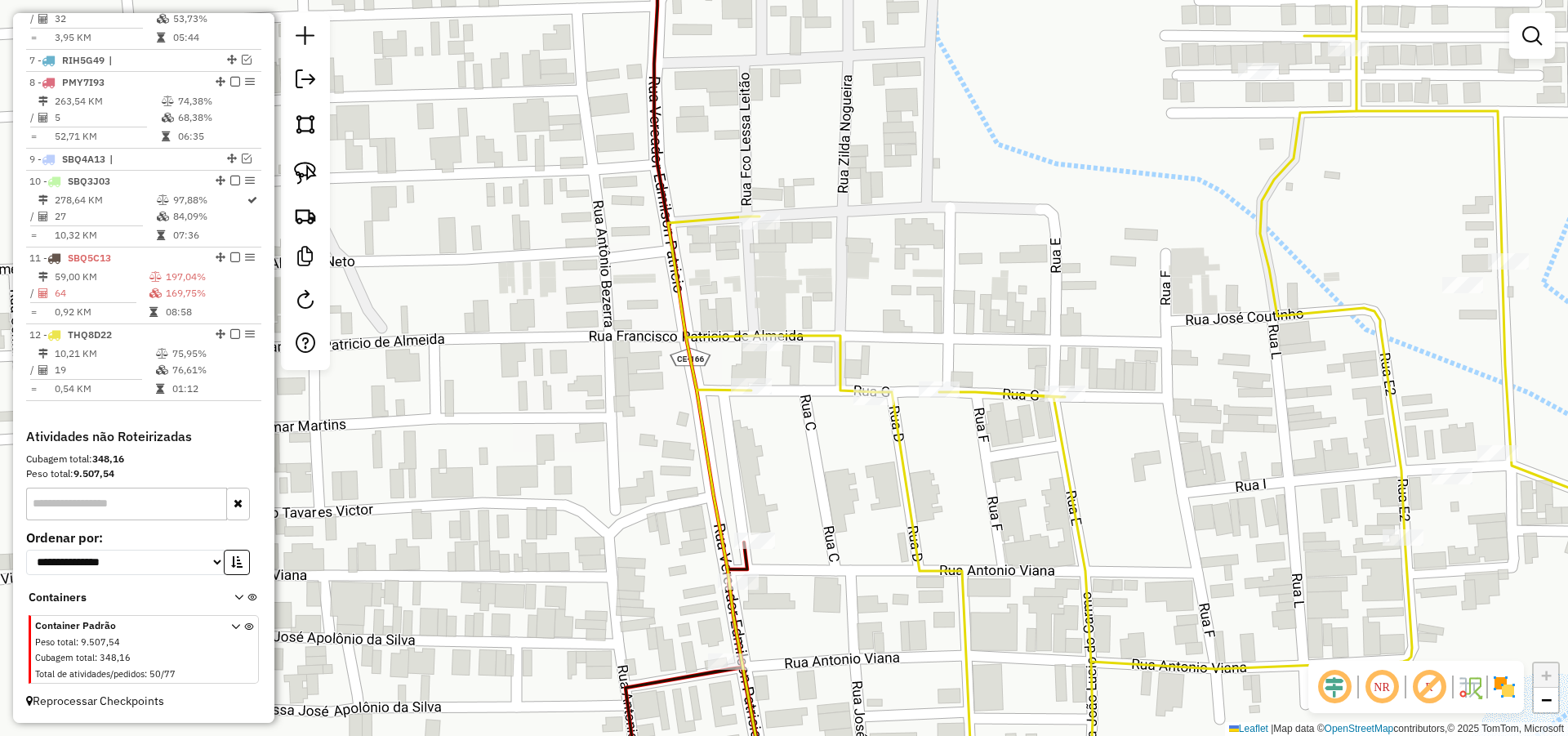
scroll to position [0, 0]
select select "*********"
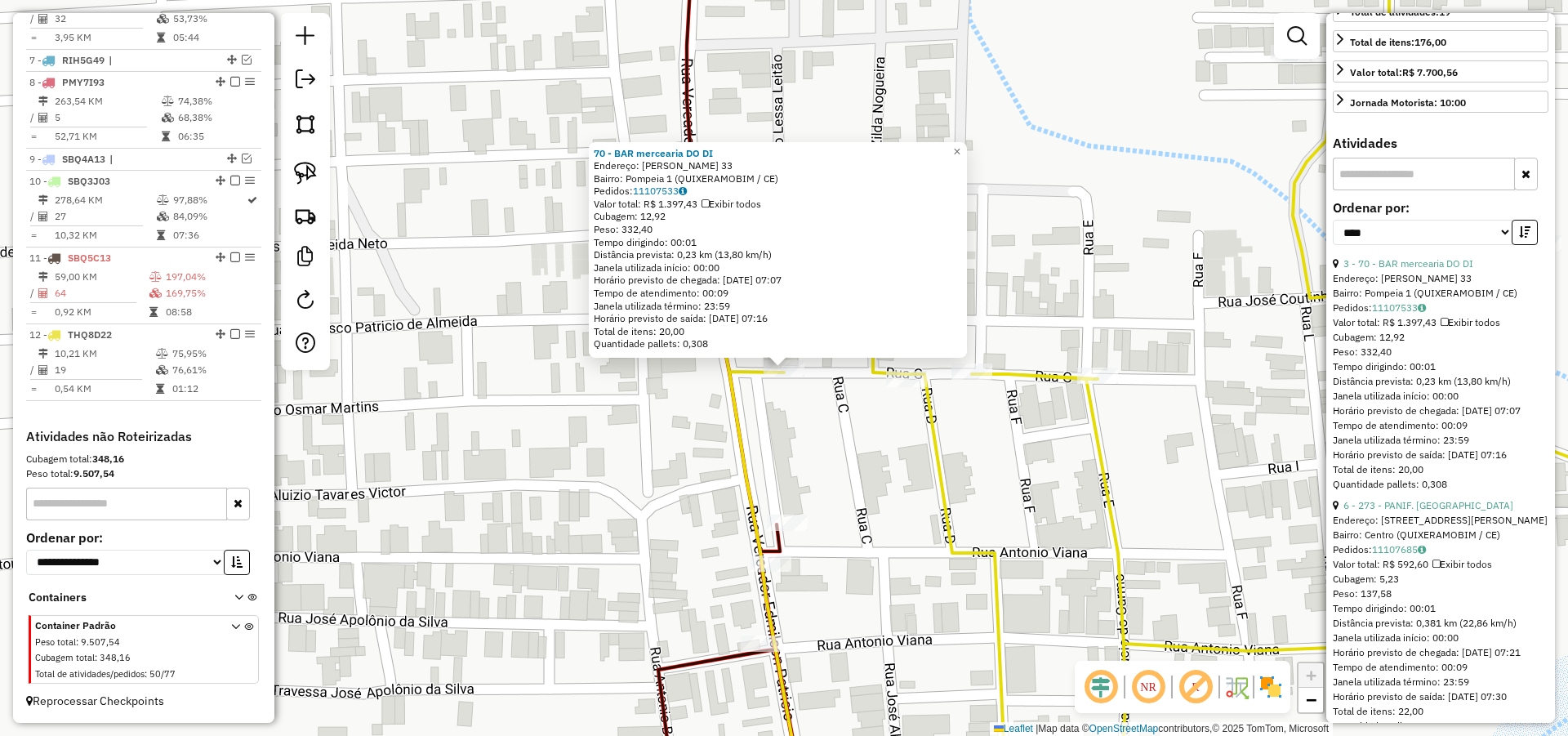
scroll to position [392, 0]
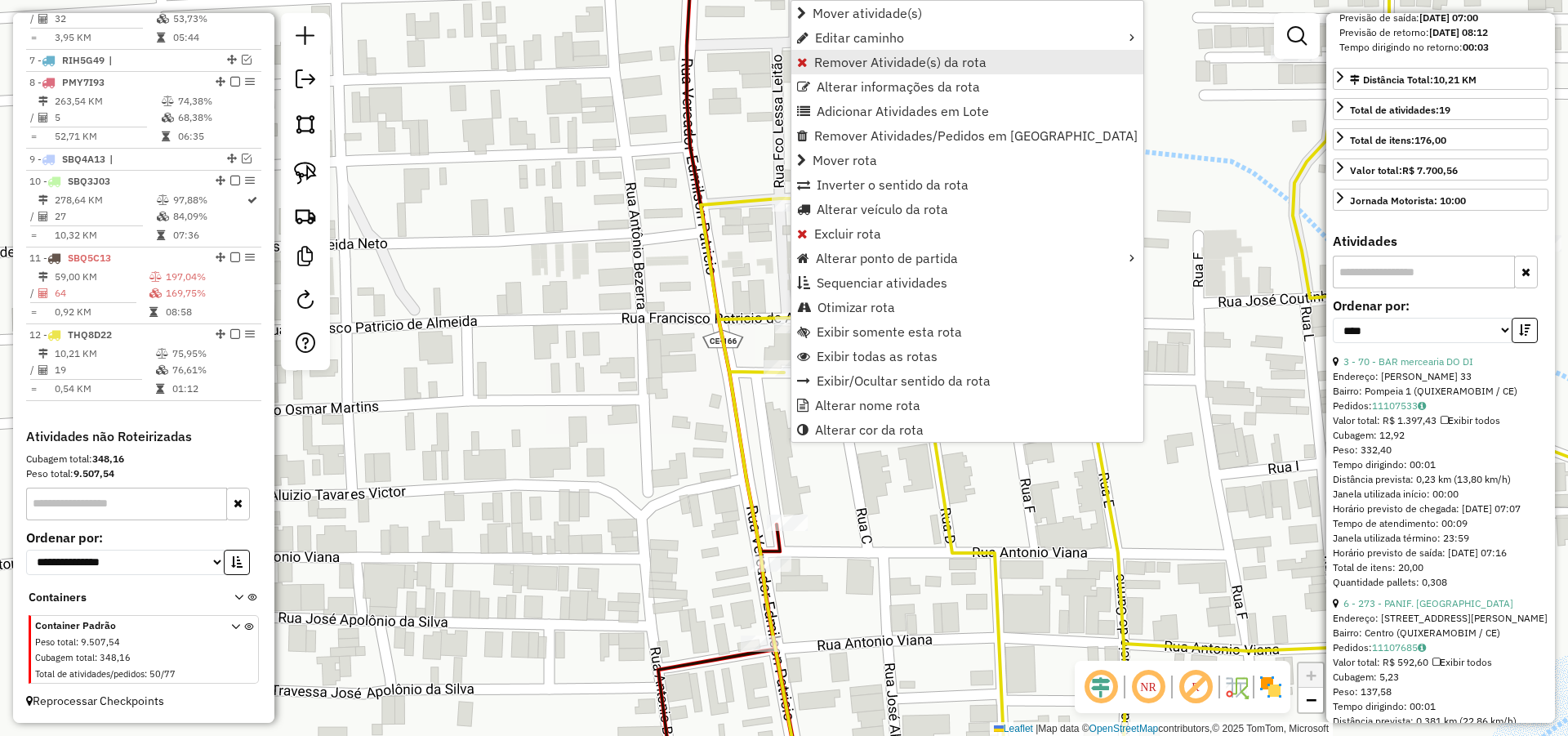
click at [859, 62] on span "Remover Atividade(s) da rota" at bounding box center [900, 62] width 172 height 13
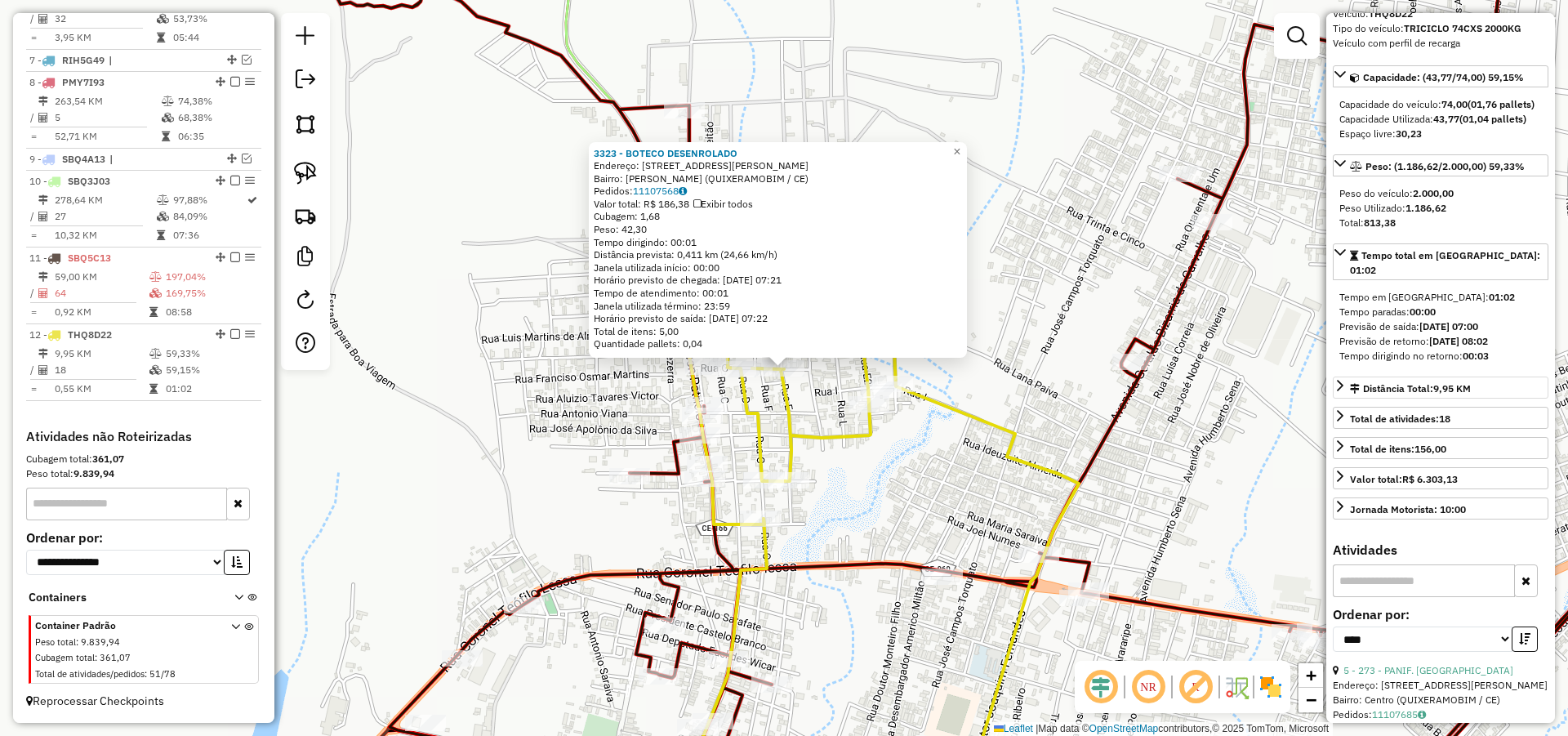
scroll to position [0, 0]
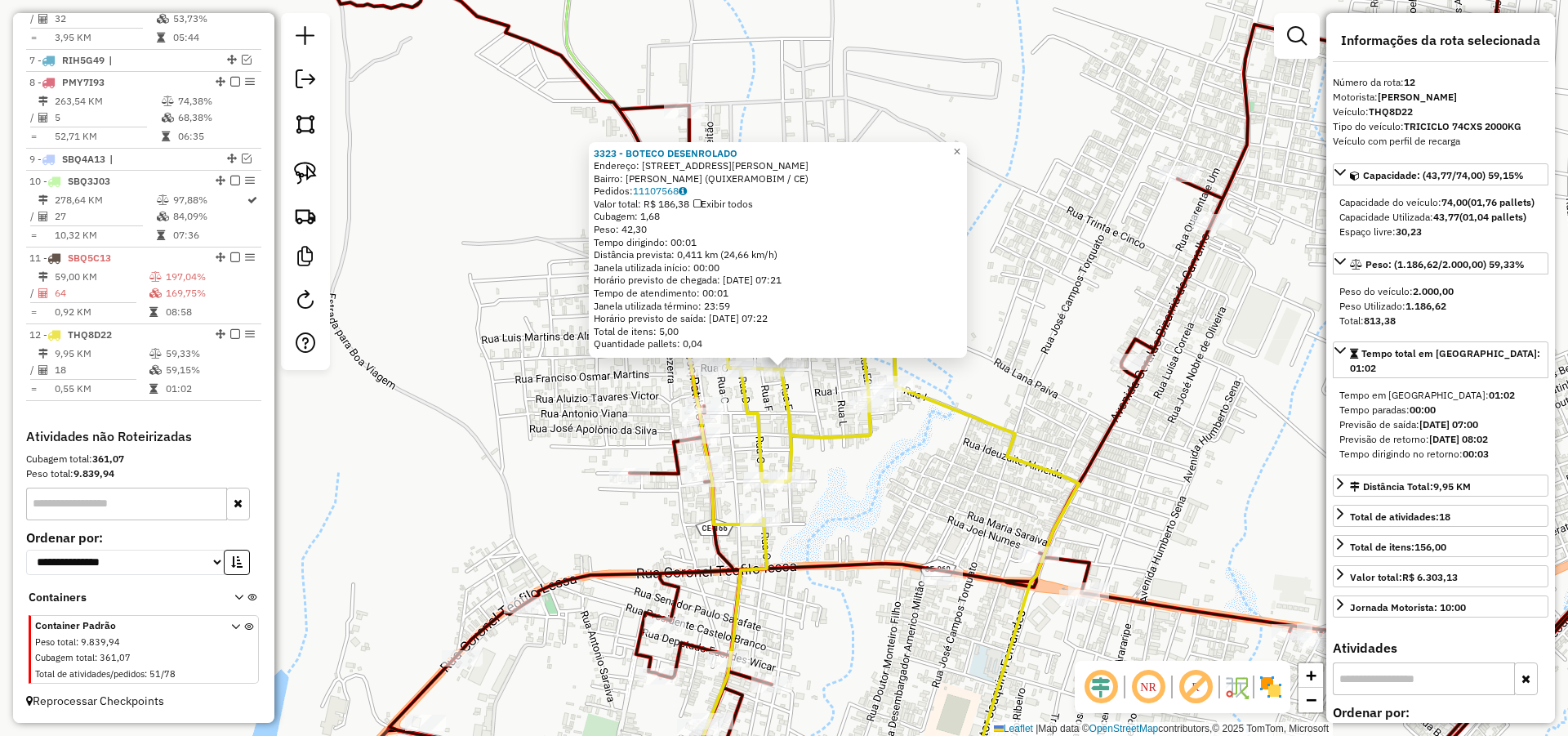
click at [863, 454] on div "3323 - BOTECO DESENROLADO Endereço: [STREET_ADDRESS][PERSON_NAME][PERSON_NAME] …" at bounding box center [784, 368] width 1568 height 736
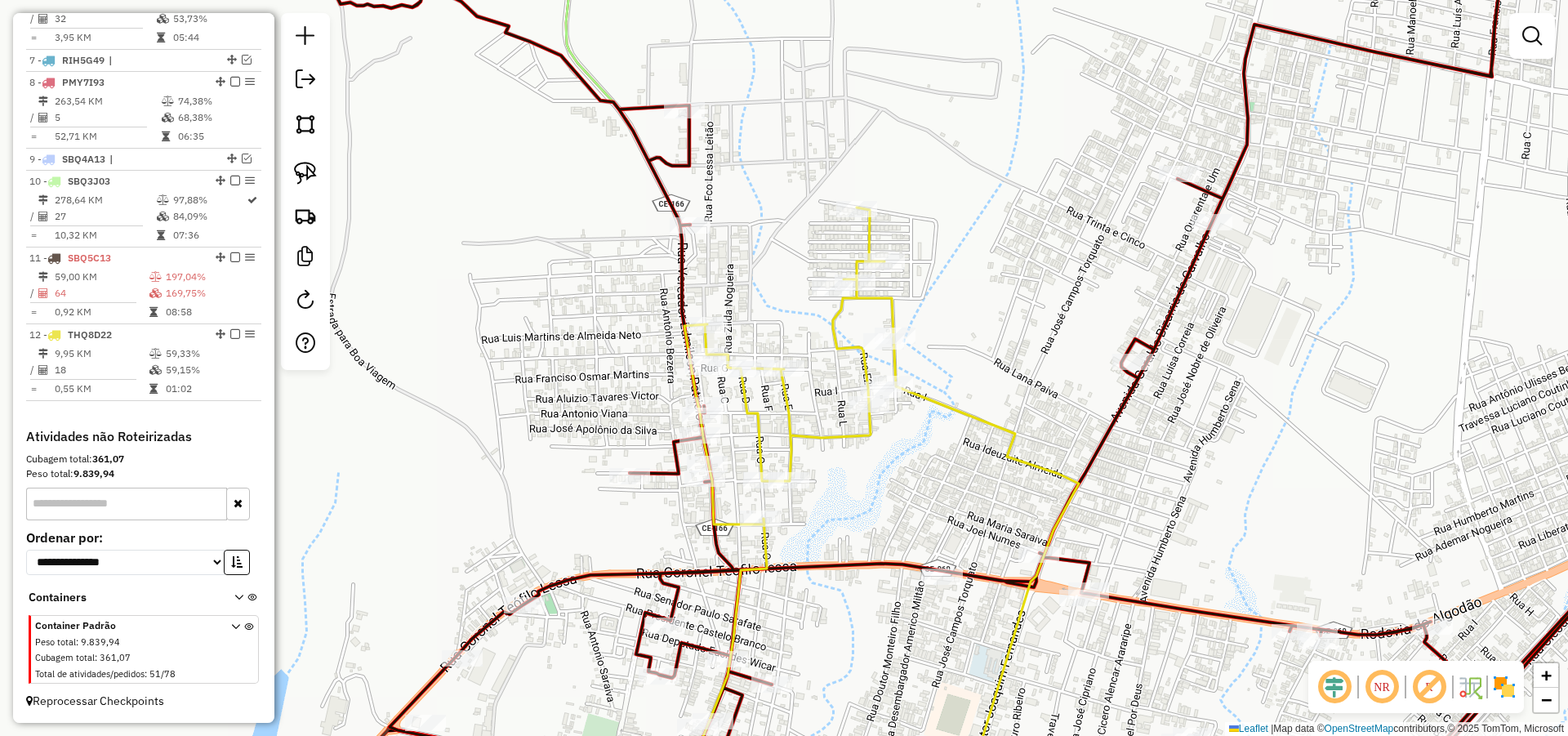
drag, startPoint x: 777, startPoint y: 422, endPoint x: 772, endPoint y: 400, distance: 22.6
click at [776, 403] on div "Janela de atendimento Grade de atendimento Capacidade Transportadoras Veículos …" at bounding box center [784, 368] width 1568 height 736
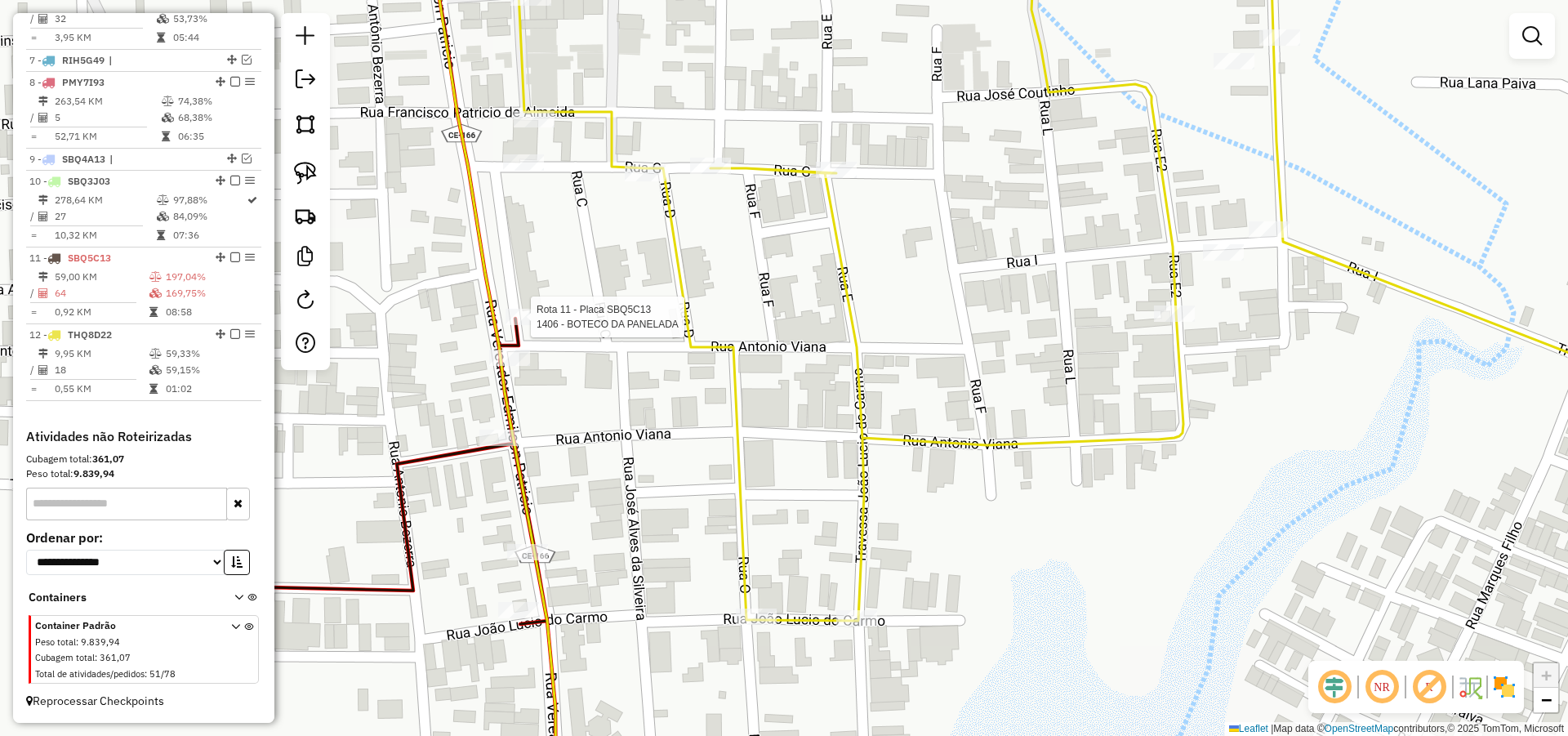
select select "*********"
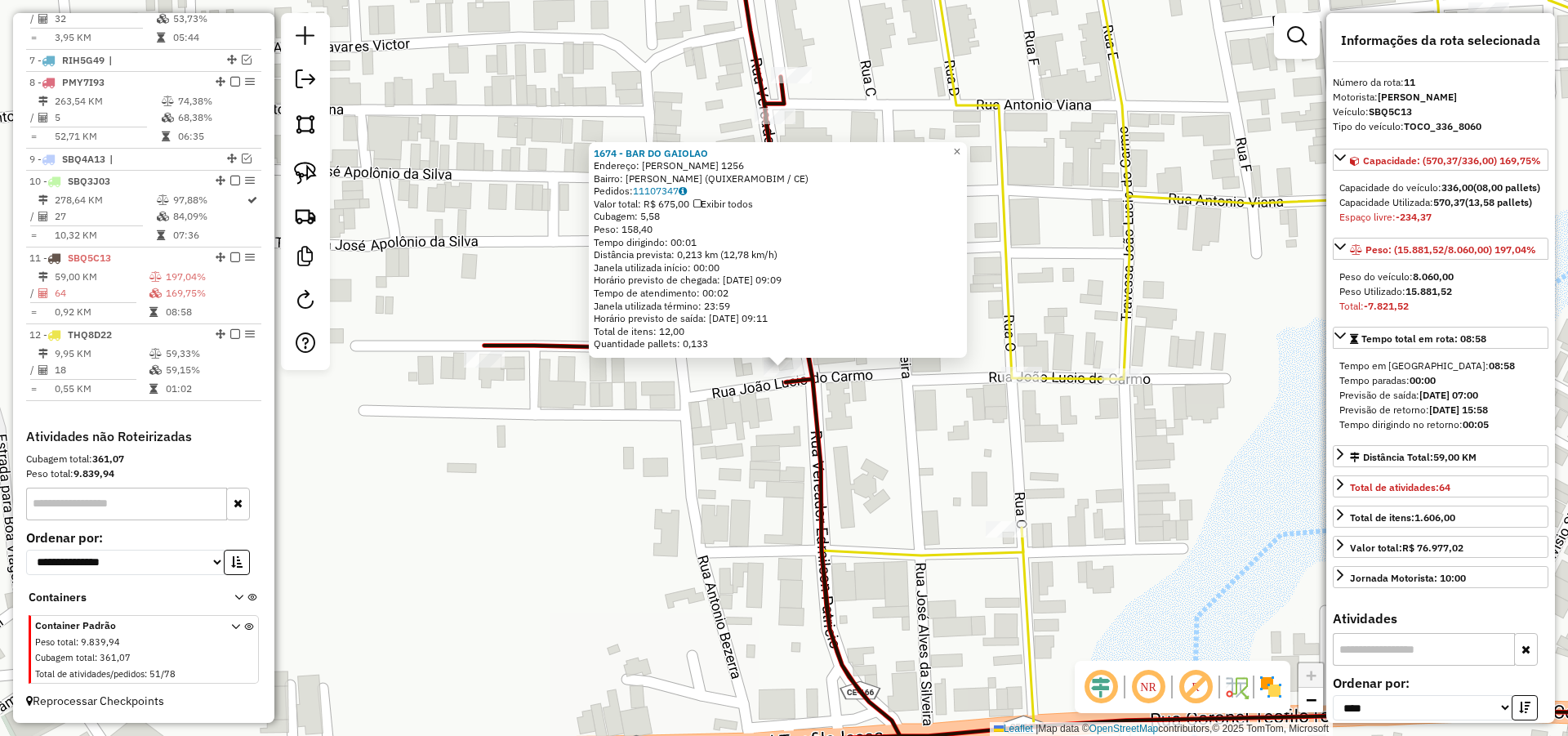
click at [746, 448] on div "1674 - BAR DO GAIOLAO Endereço: [PERSON_NAME] 1256 Bairro: [PERSON_NAME] (QUIXE…" at bounding box center [784, 368] width 1568 height 736
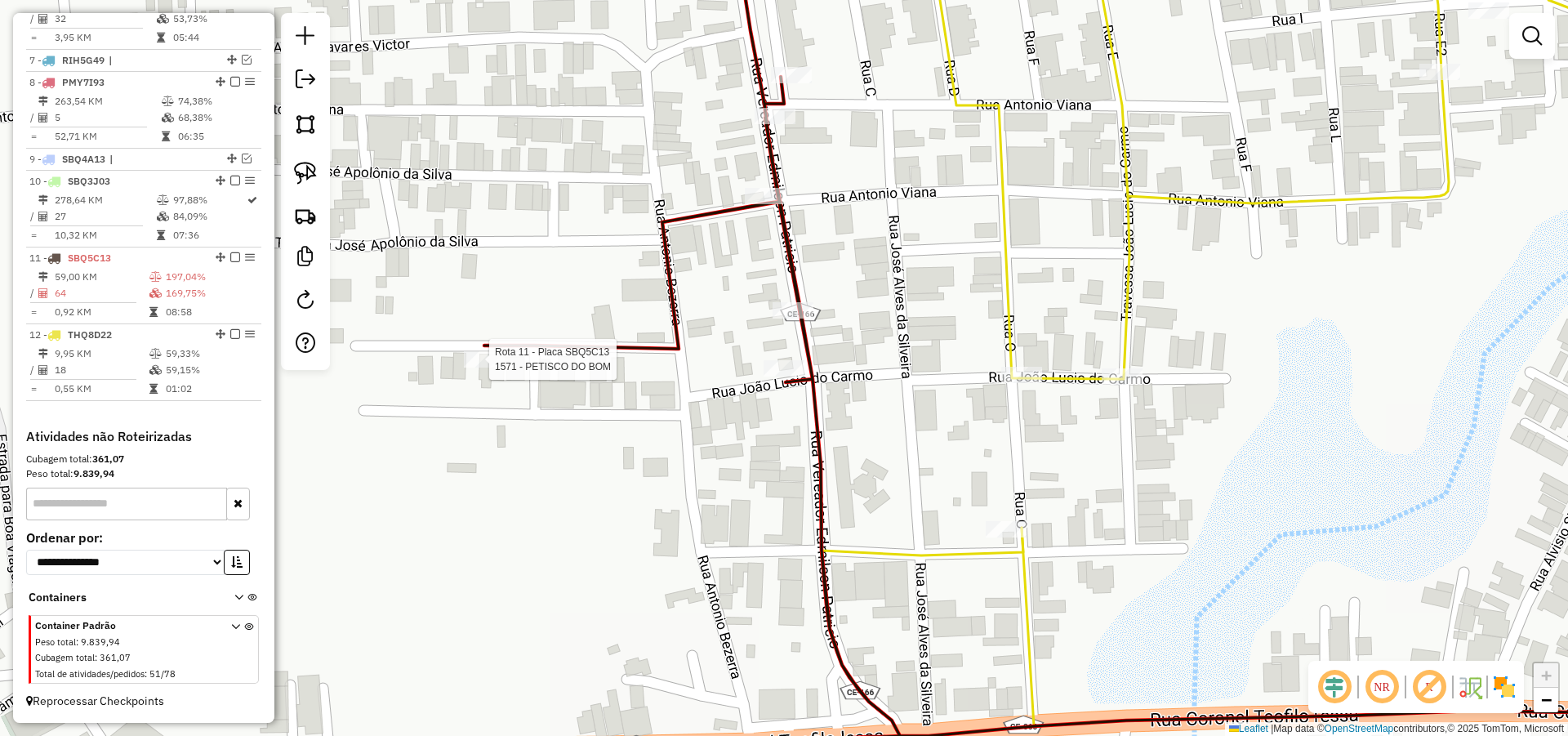
select select "*********"
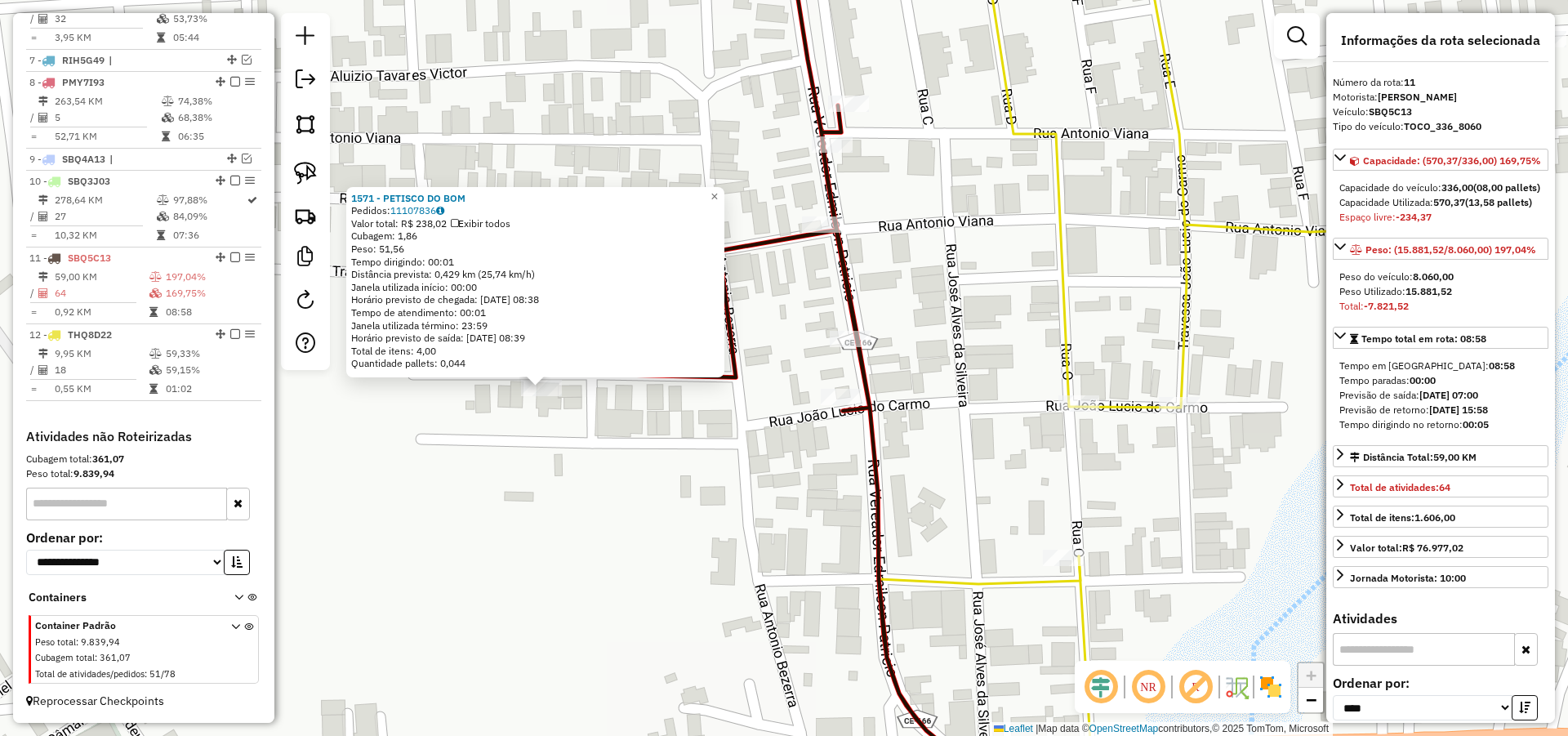
drag, startPoint x: 699, startPoint y: 438, endPoint x: 493, endPoint y: 454, distance: 206.6
click at [491, 455] on div "1571 - PETISCO DO BOM Pedidos: 11107836 Valor total: R$ 238,02 Exibir todos Cub…" at bounding box center [784, 368] width 1568 height 736
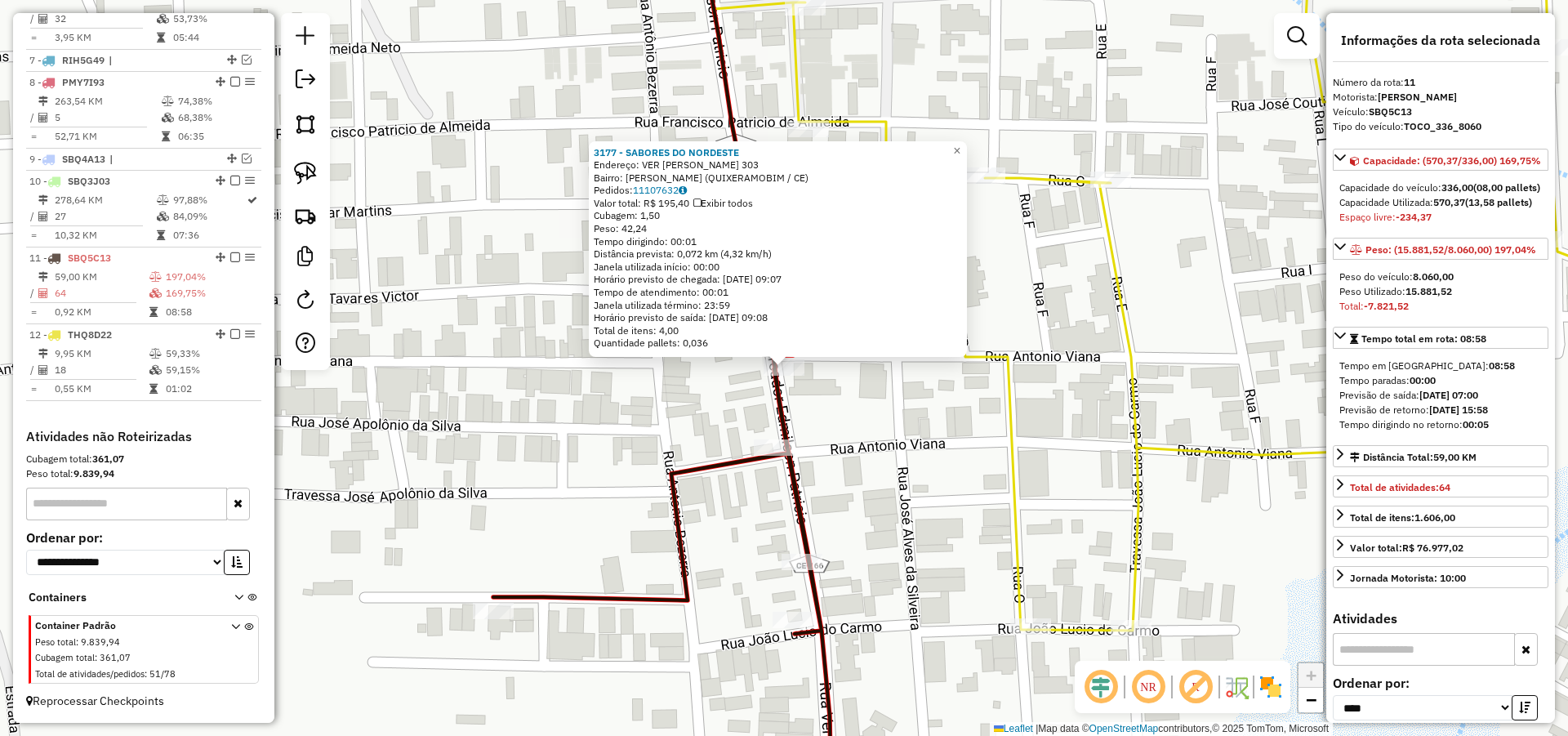
click at [920, 433] on div "3177 - SABORES DO NORDESTE Endereço: VER [PERSON_NAME] 303 Bairro: Pompeia (QUI…" at bounding box center [784, 368] width 1568 height 736
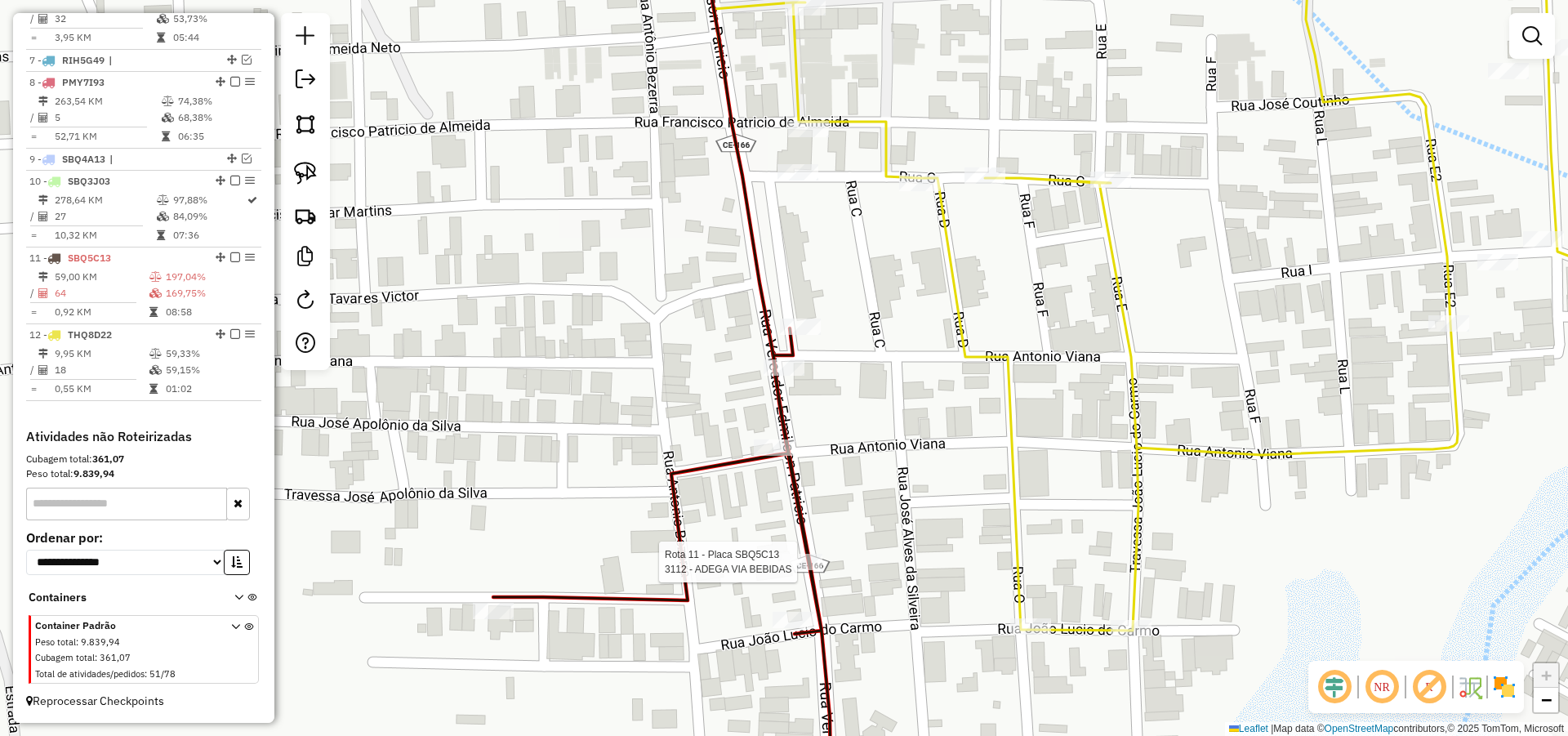
select select "*********"
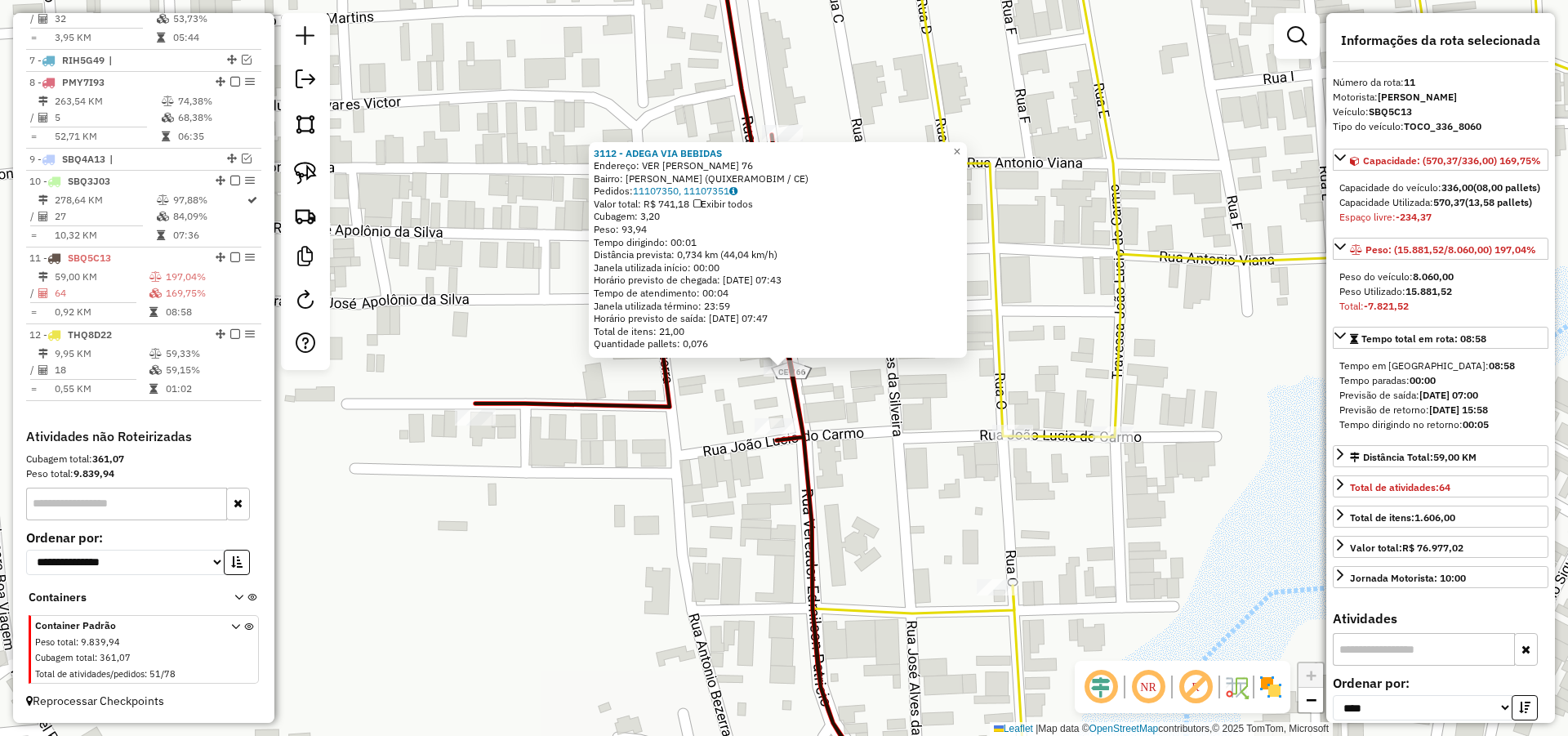
click at [904, 461] on div "3112 - ADEGA VIA BEBIDAS Endereço: VER EDMILSON PATRICIO 76 Bairro: Pompeia (QU…" at bounding box center [784, 368] width 1568 height 736
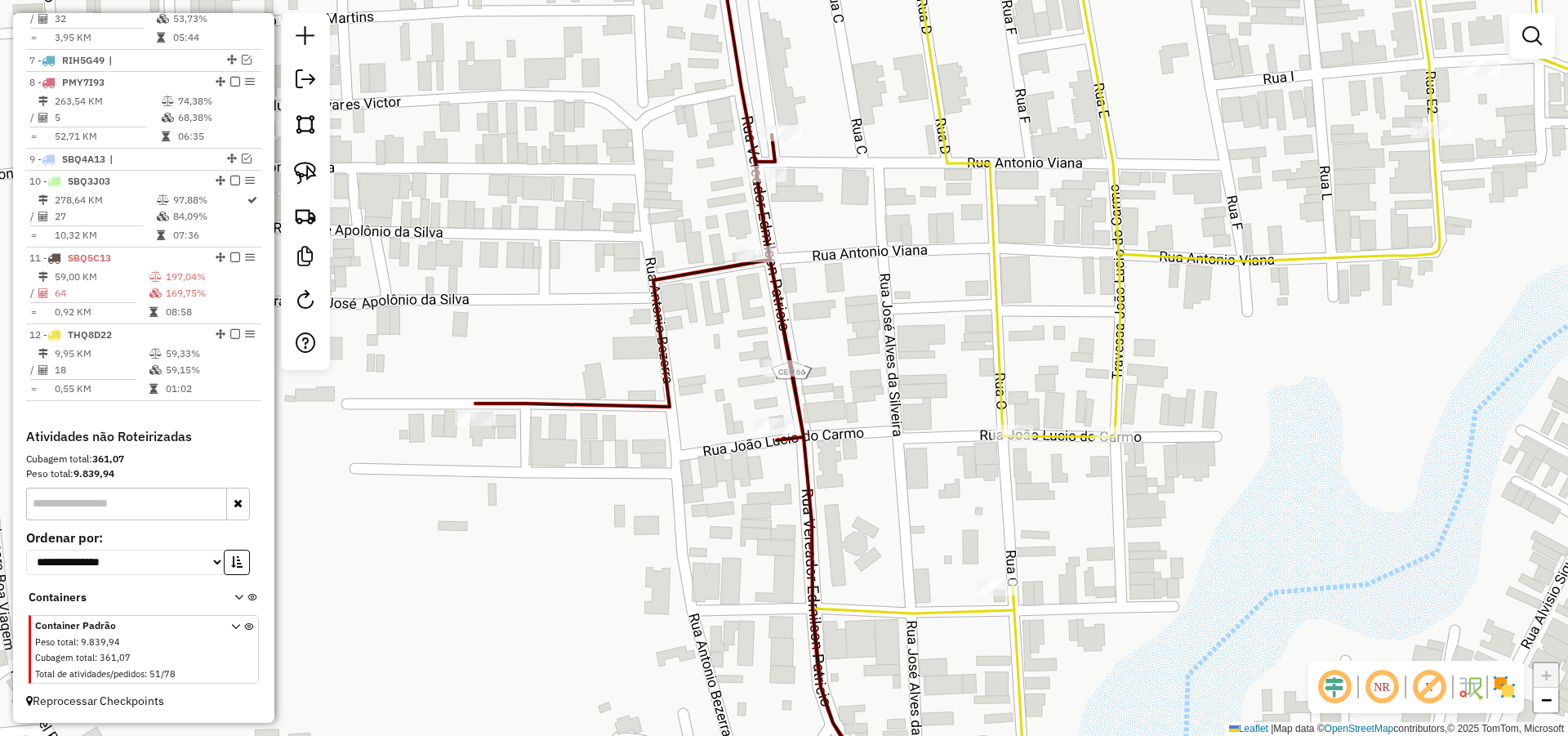
click at [302, 163] on img at bounding box center [305, 173] width 23 height 23
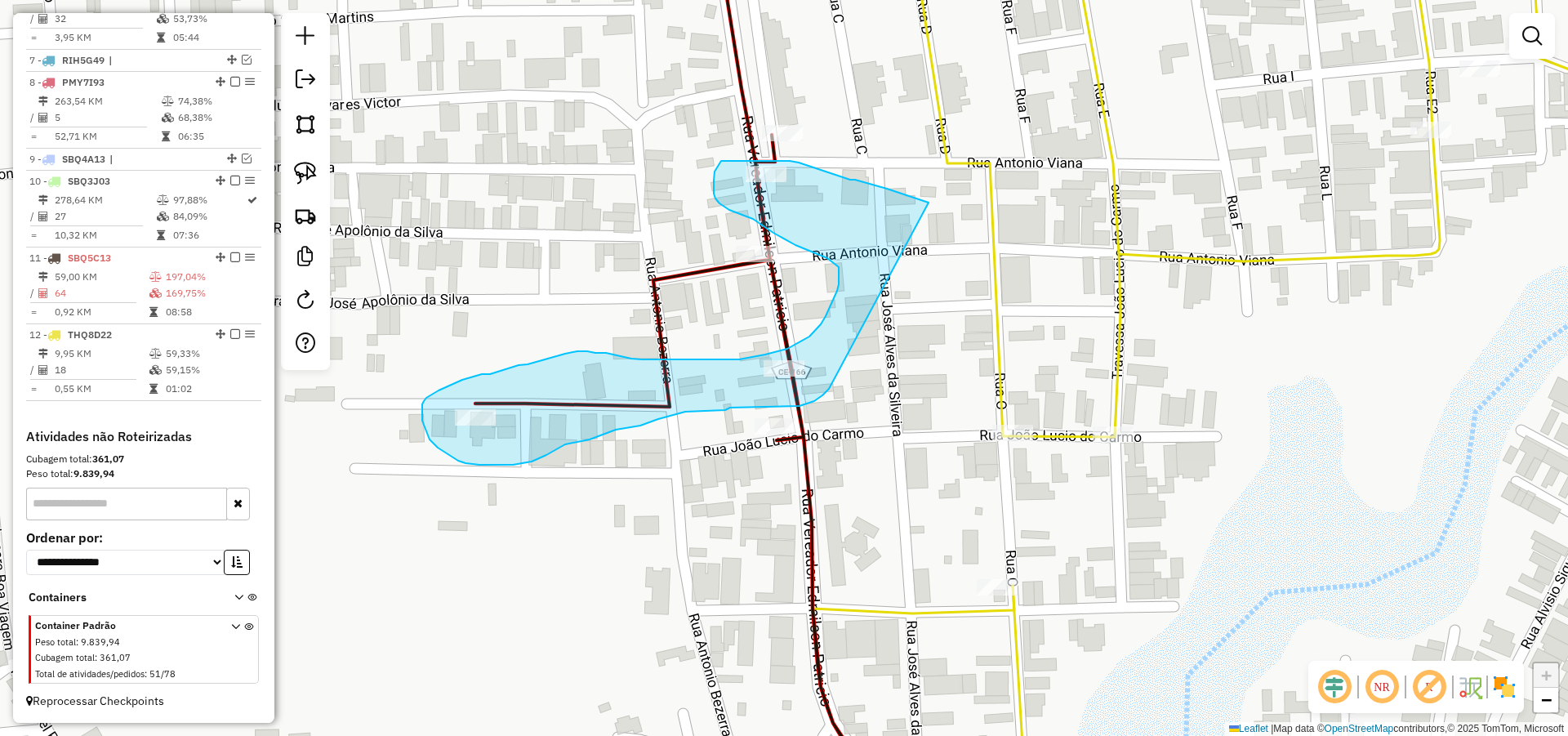
drag, startPoint x: 855, startPoint y: 180, endPoint x: 829, endPoint y: 389, distance: 210.6
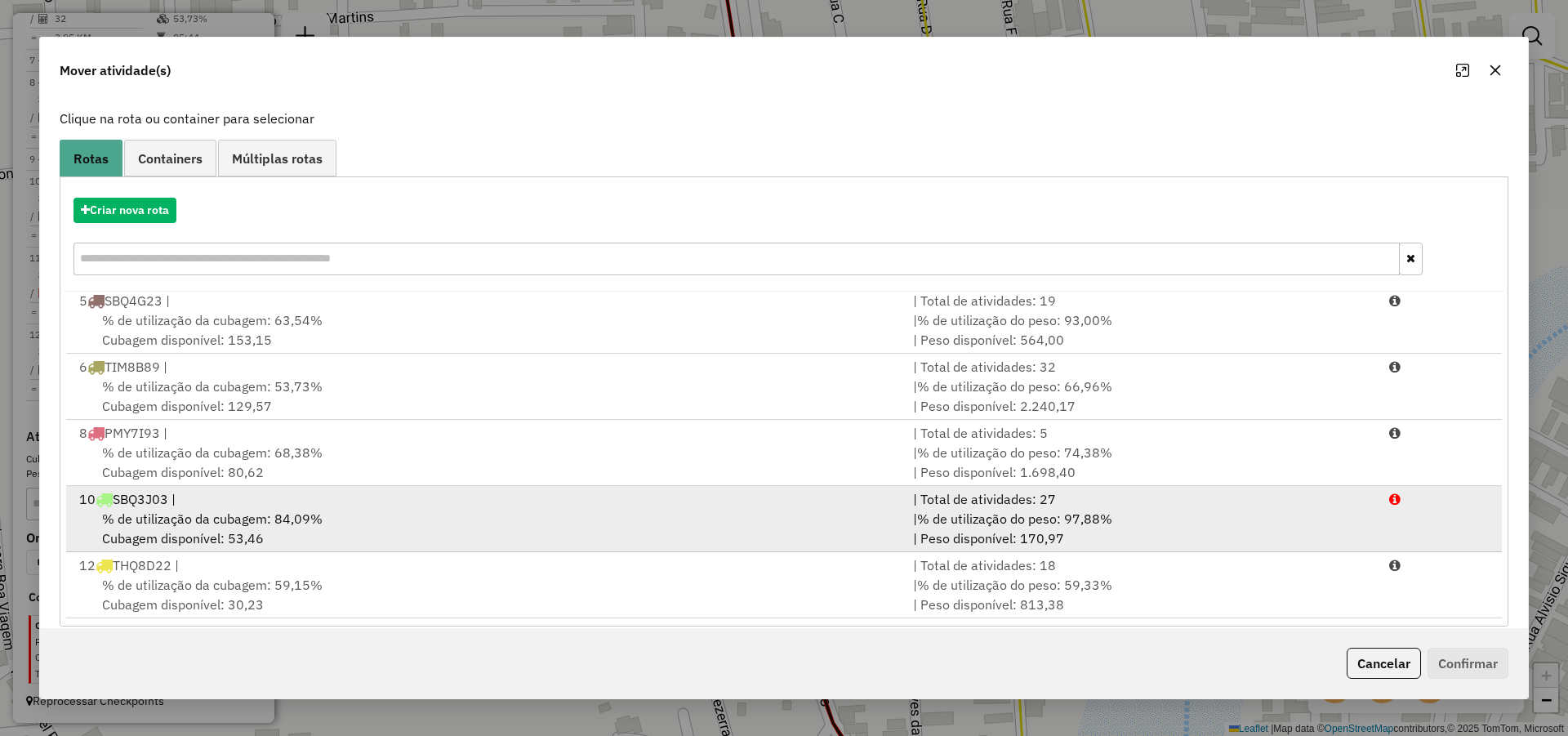
scroll to position [109, 0]
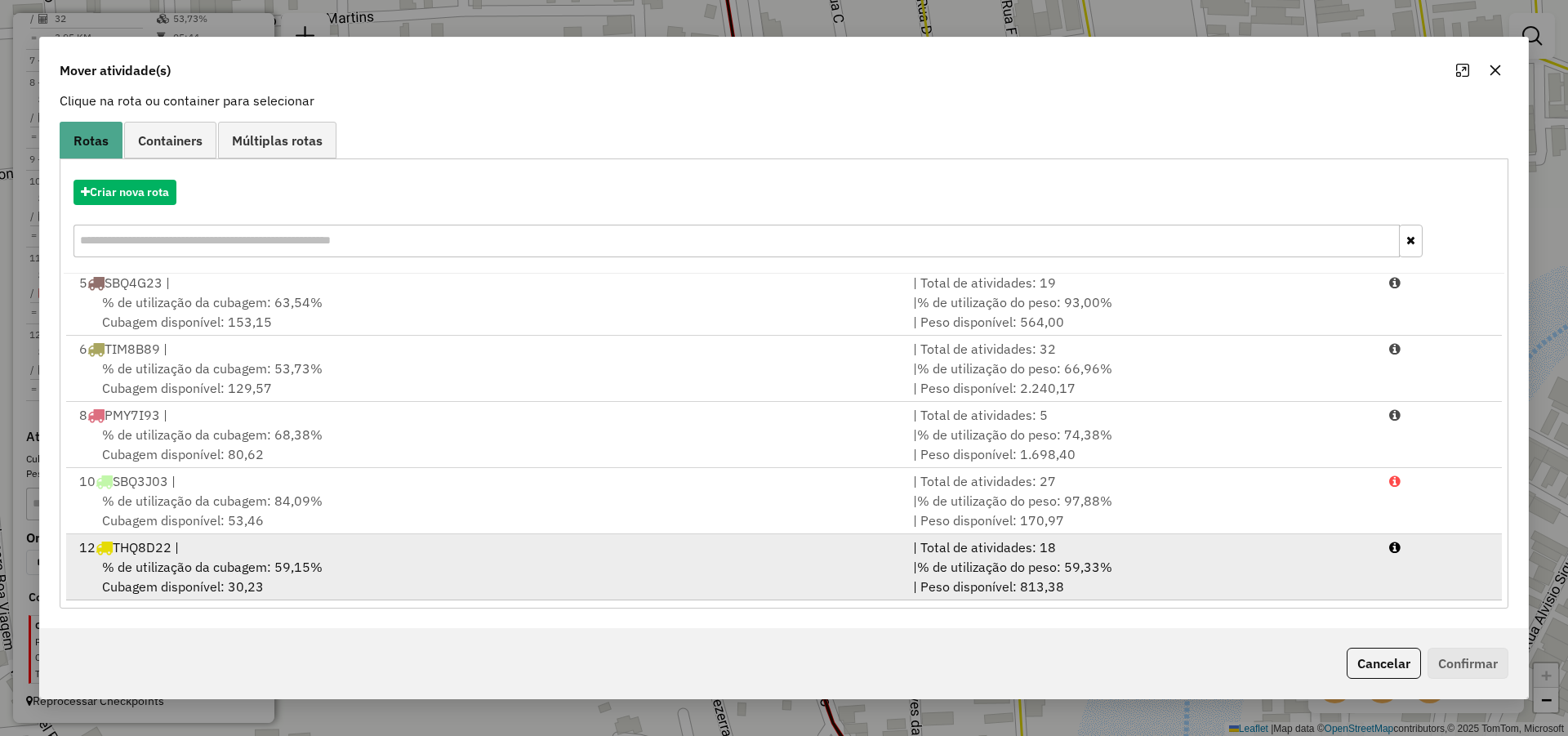
click at [1066, 566] on span "% de utilização do peso: 59,33%" at bounding box center [1014, 567] width 195 height 17
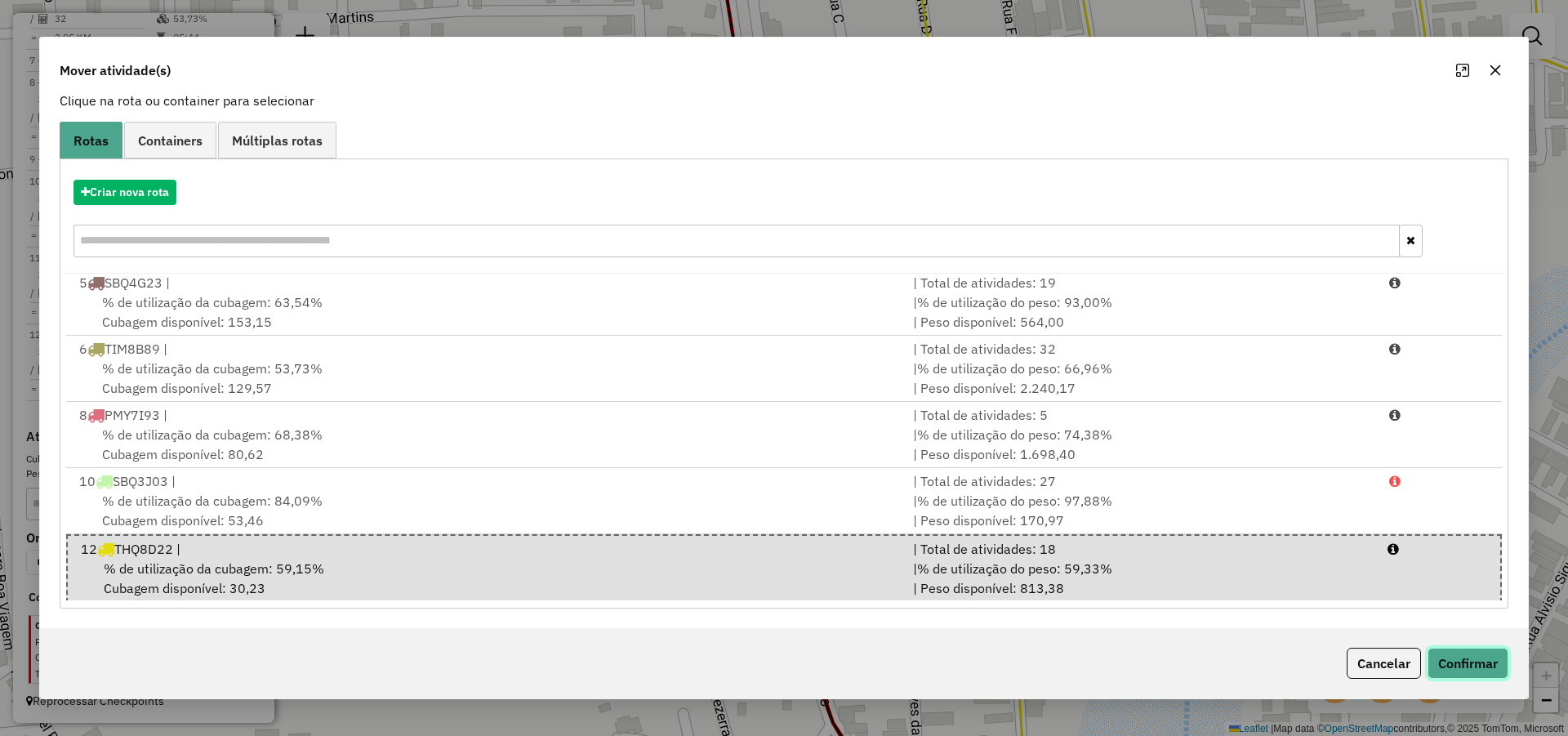
click at [1455, 657] on button "Confirmar" at bounding box center [1468, 663] width 81 height 31
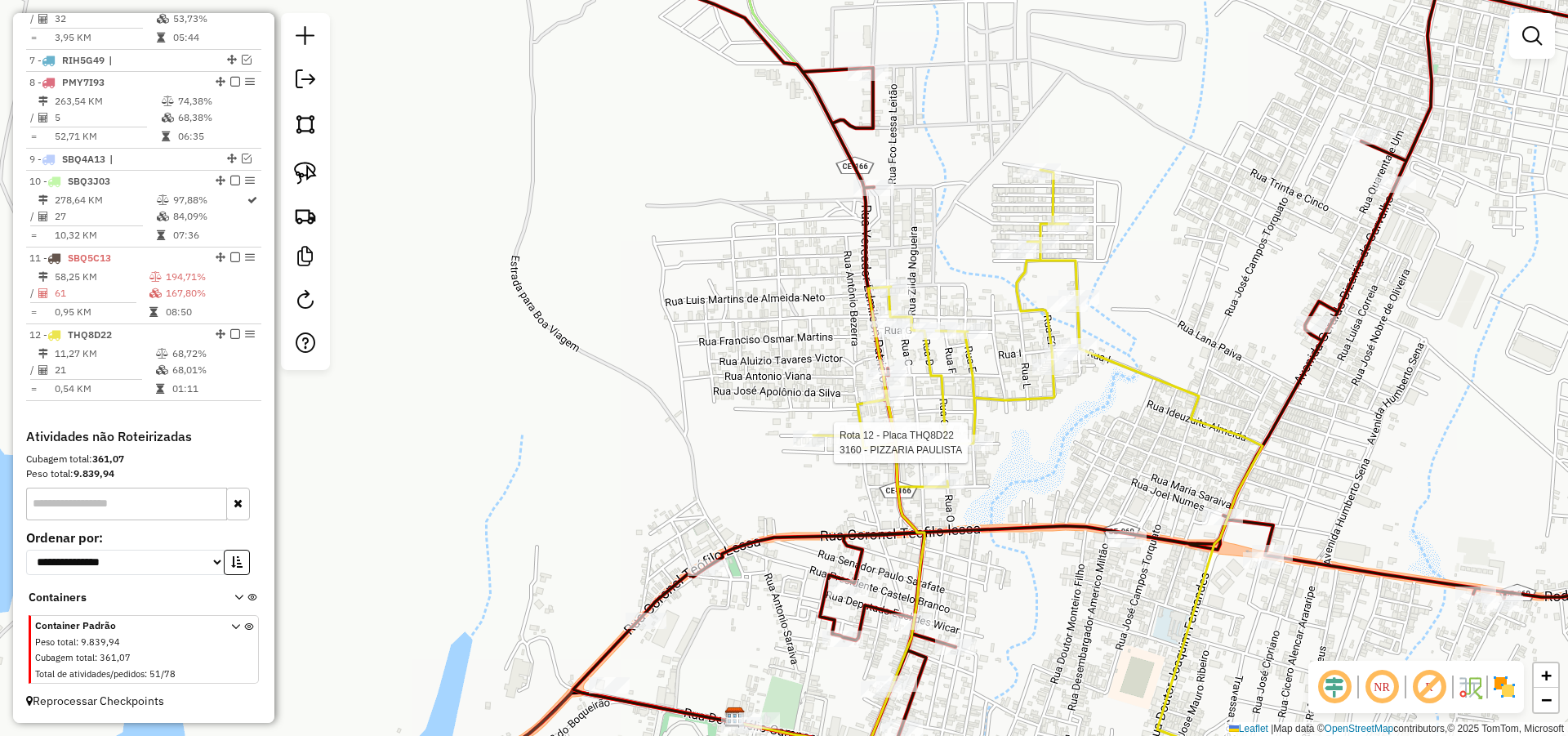
select select "*********"
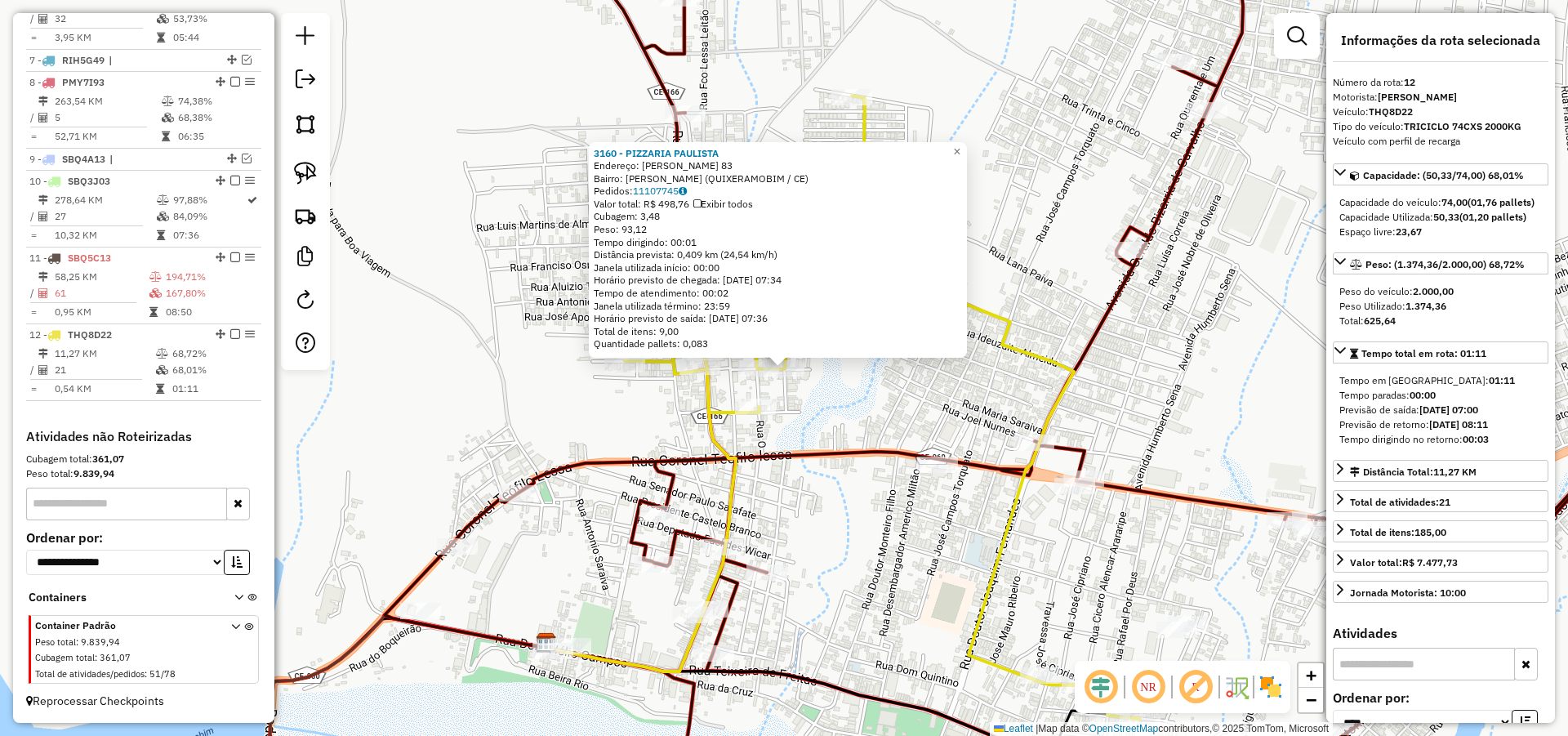
click at [539, 395] on div "3160 - PIZZARIA PAULISTA Endereço: [PERSON_NAME] DO CARMO 83 Bairro: [PERSON_NA…" at bounding box center [784, 368] width 1568 height 736
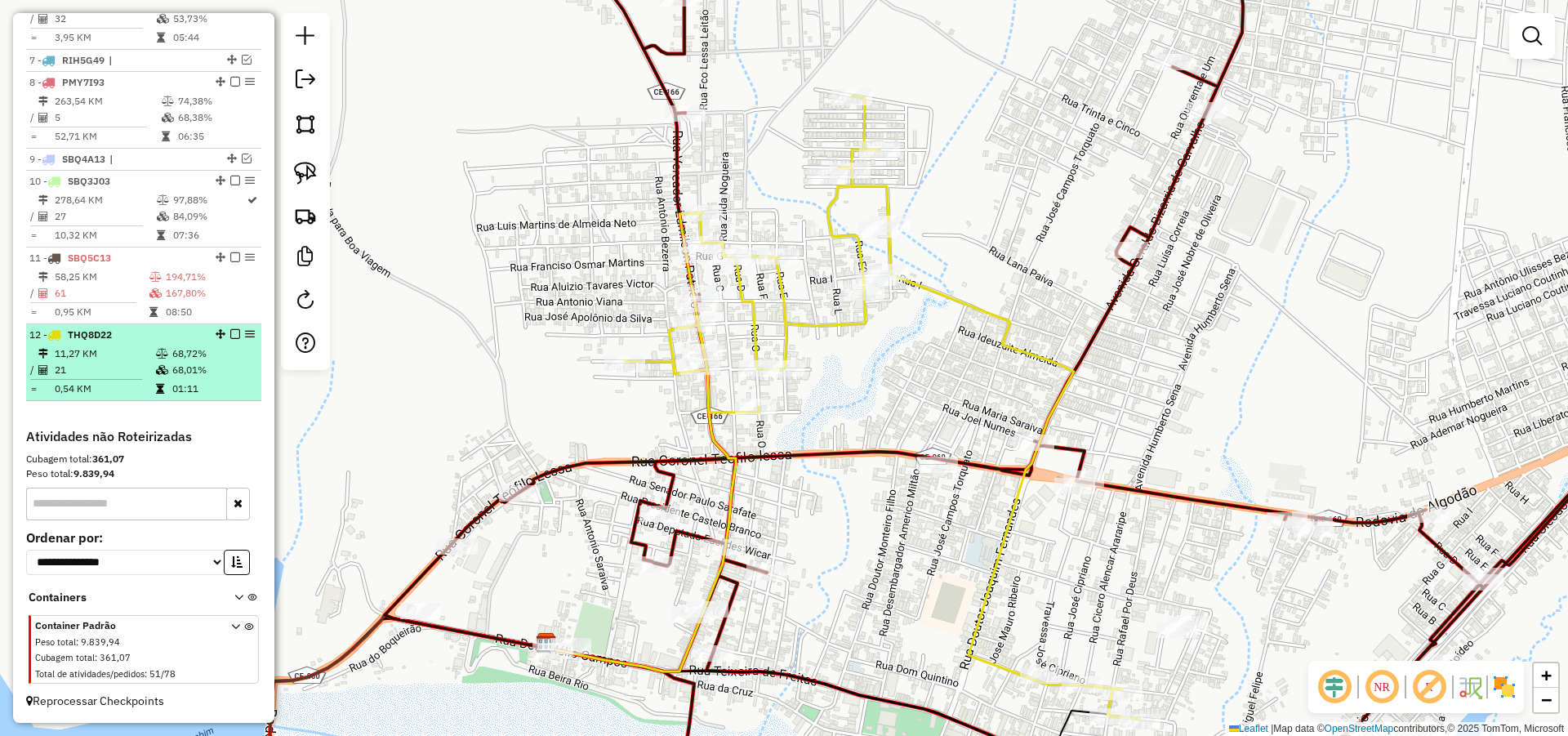
click at [232, 334] on em at bounding box center [235, 334] width 10 height 10
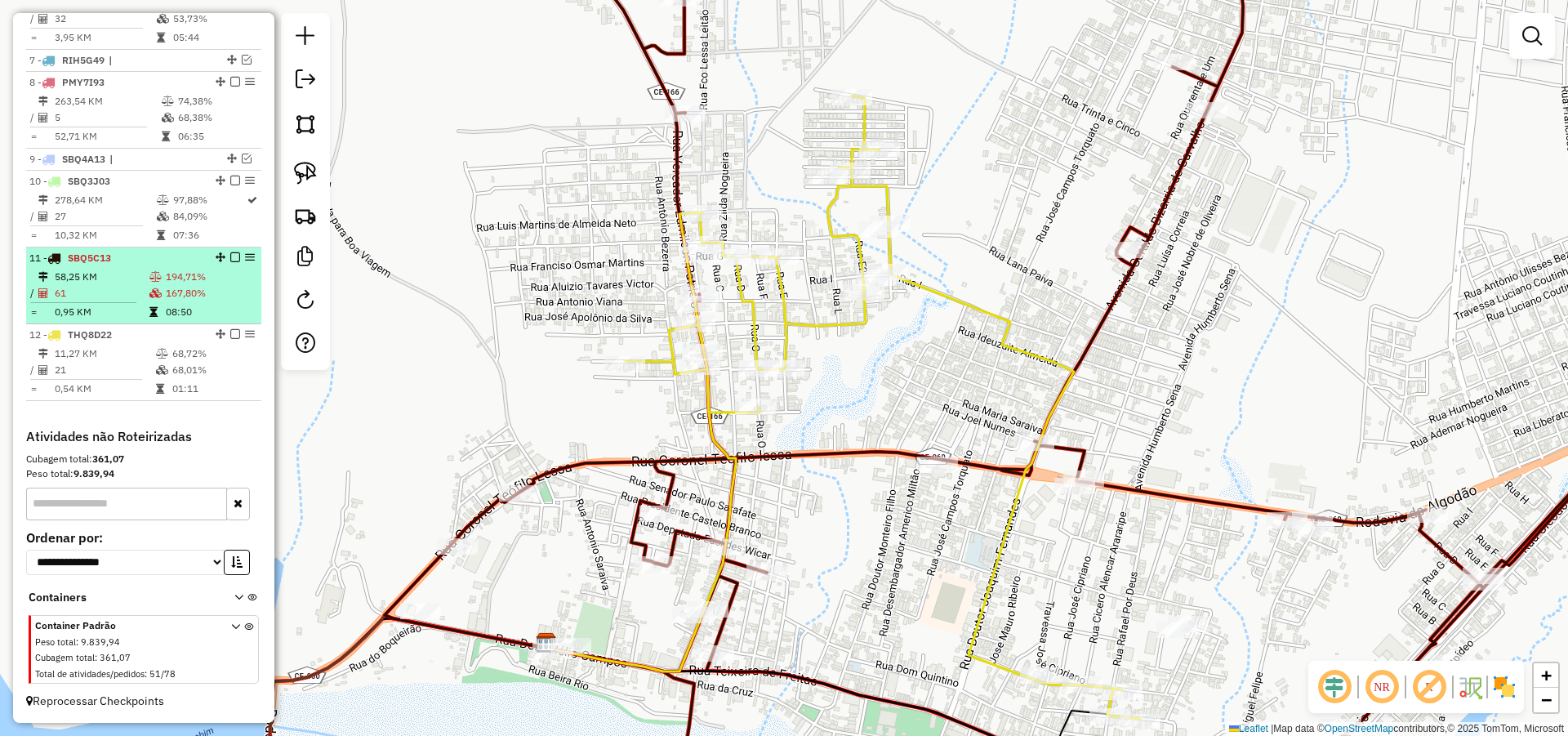
scroll to position [837, 0]
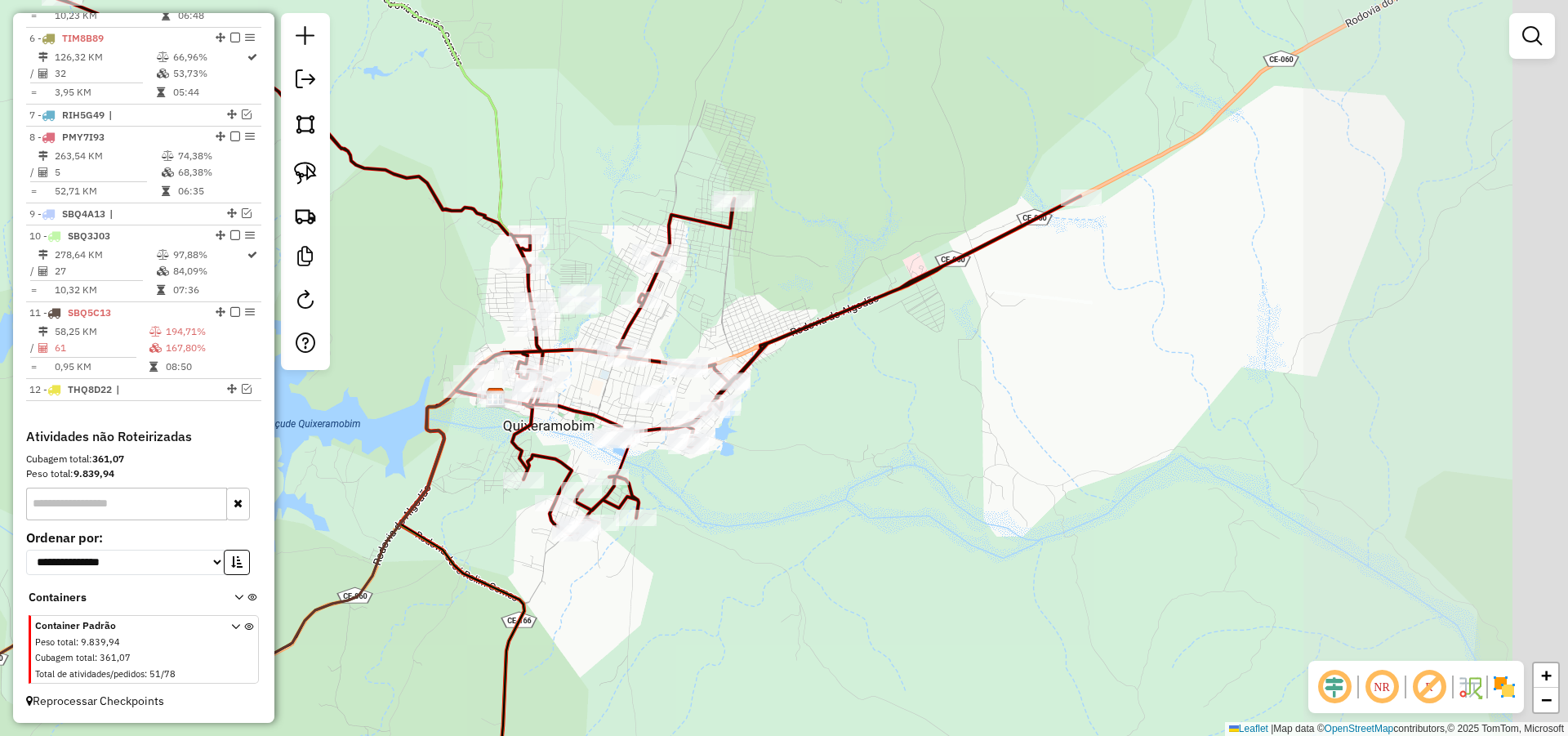
drag, startPoint x: 1005, startPoint y: 346, endPoint x: 725, endPoint y: 318, distance: 281.4
click at [726, 318] on div "Janela de atendimento Grade de atendimento Capacidade Transportadoras Veículos …" at bounding box center [784, 368] width 1568 height 736
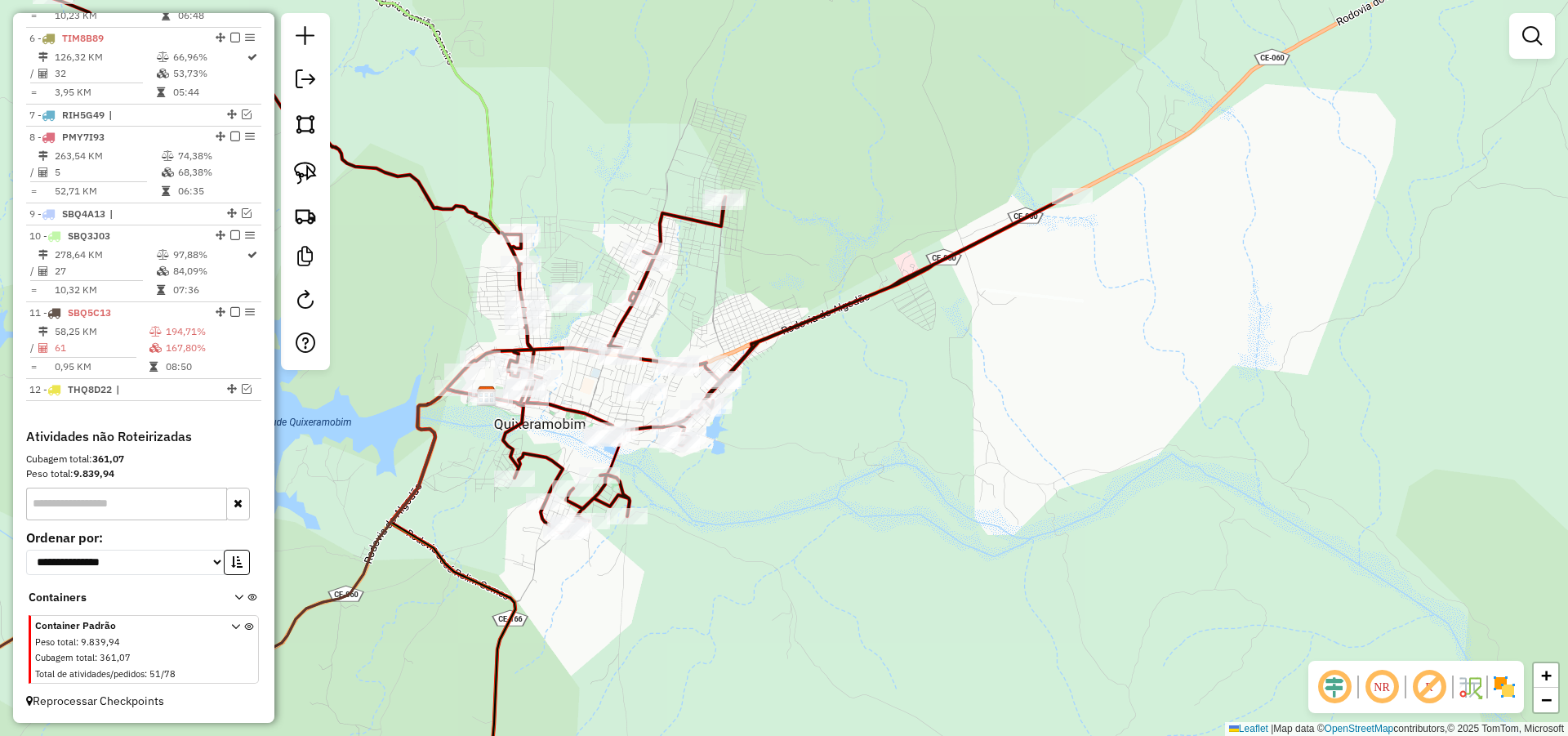
click at [310, 170] on img at bounding box center [305, 173] width 23 height 23
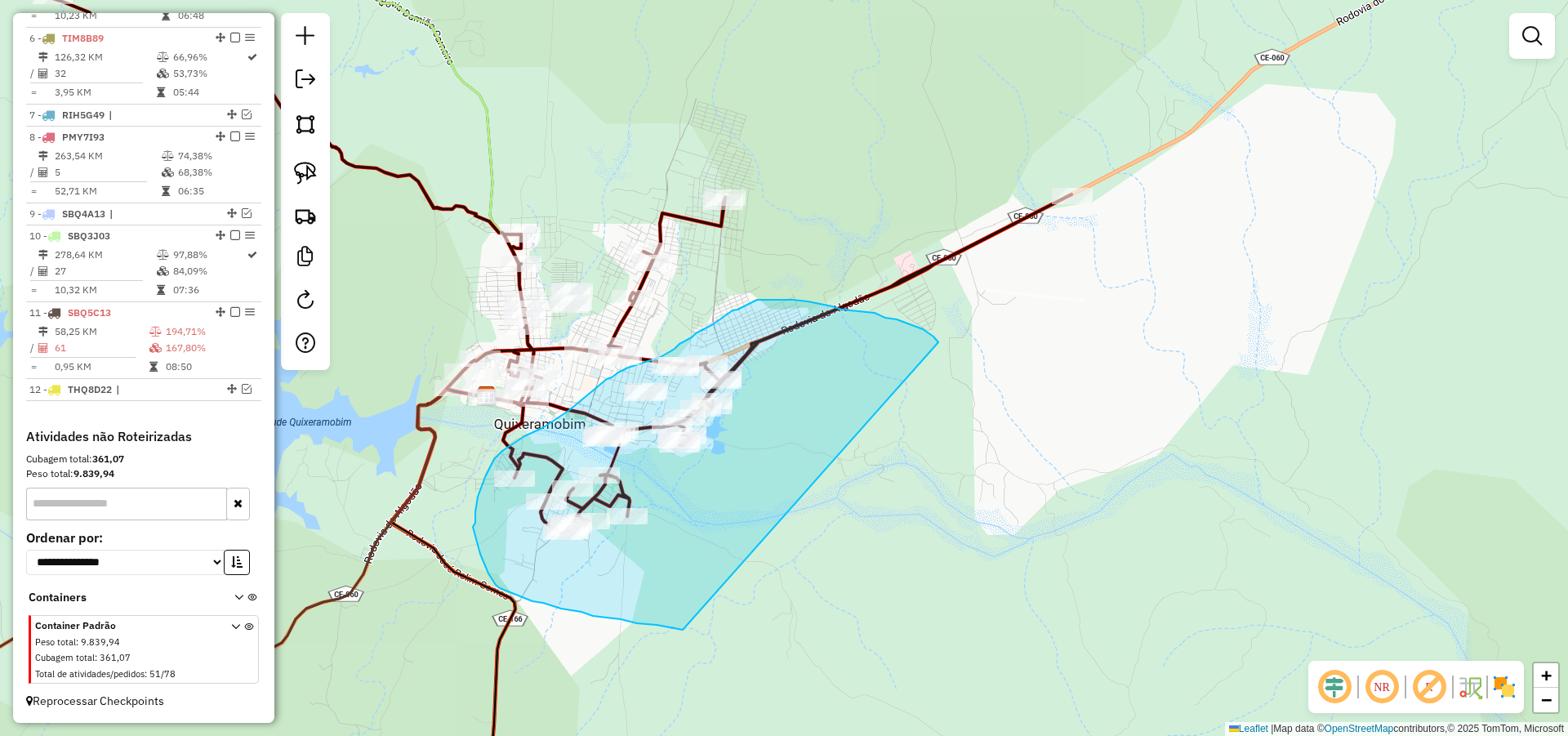
drag, startPoint x: 936, startPoint y: 340, endPoint x: 699, endPoint y: 624, distance: 369.9
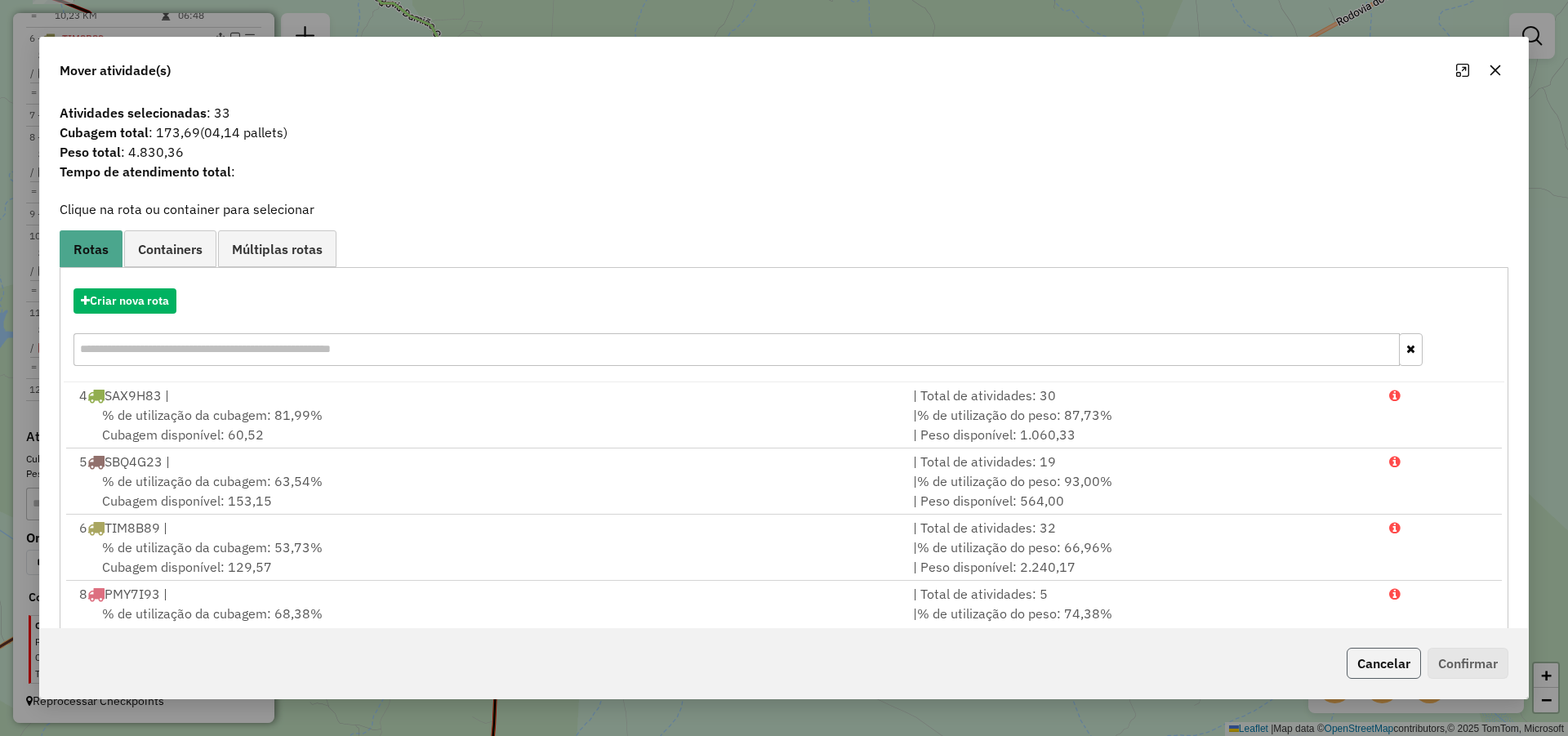
click at [1385, 666] on button "Cancelar" at bounding box center [1384, 663] width 74 height 31
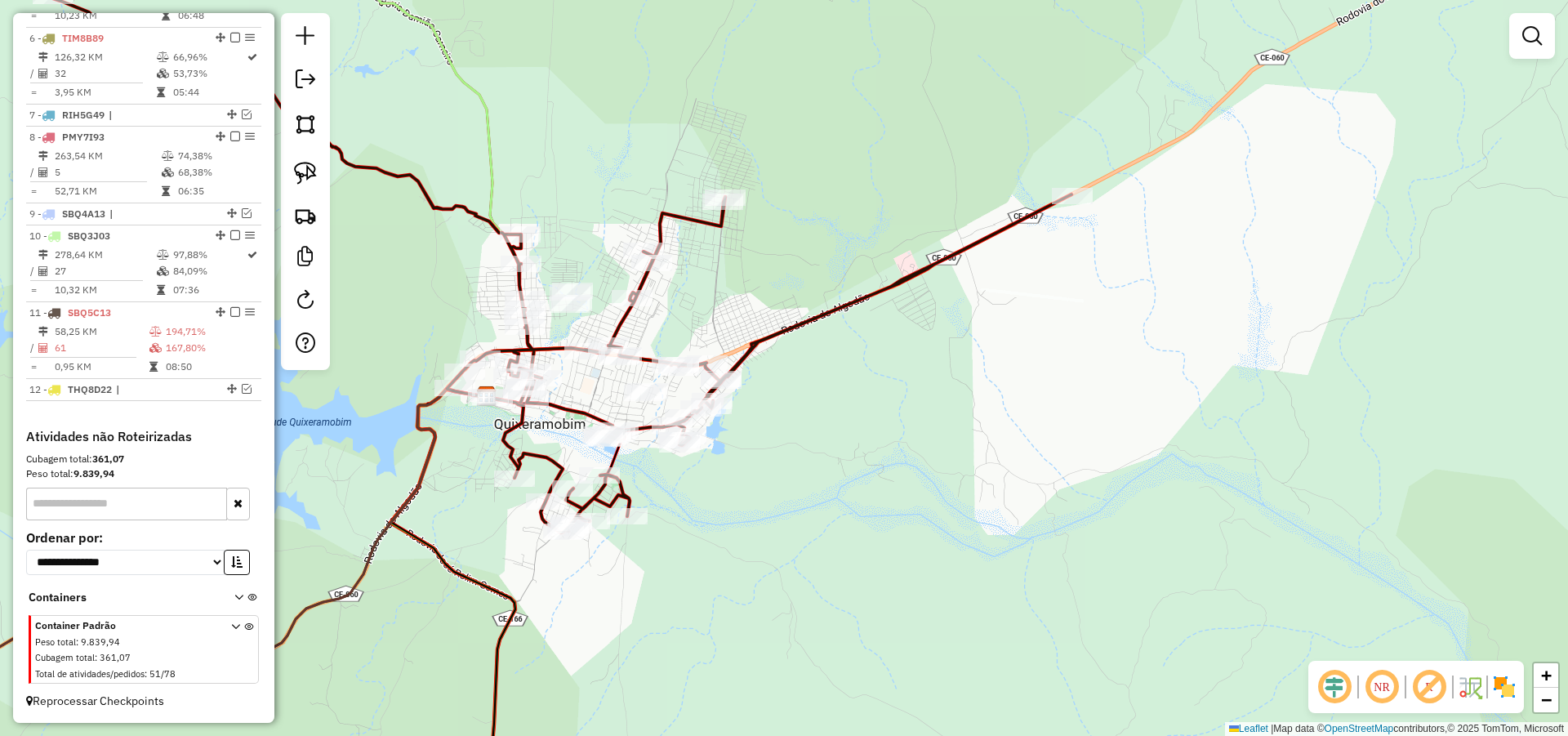
drag, startPoint x: 913, startPoint y: 413, endPoint x: 967, endPoint y: 450, distance: 65.5
click at [967, 450] on div "Janela de atendimento Grade de atendimento Capacidade Transportadoras Veículos …" at bounding box center [784, 368] width 1568 height 736
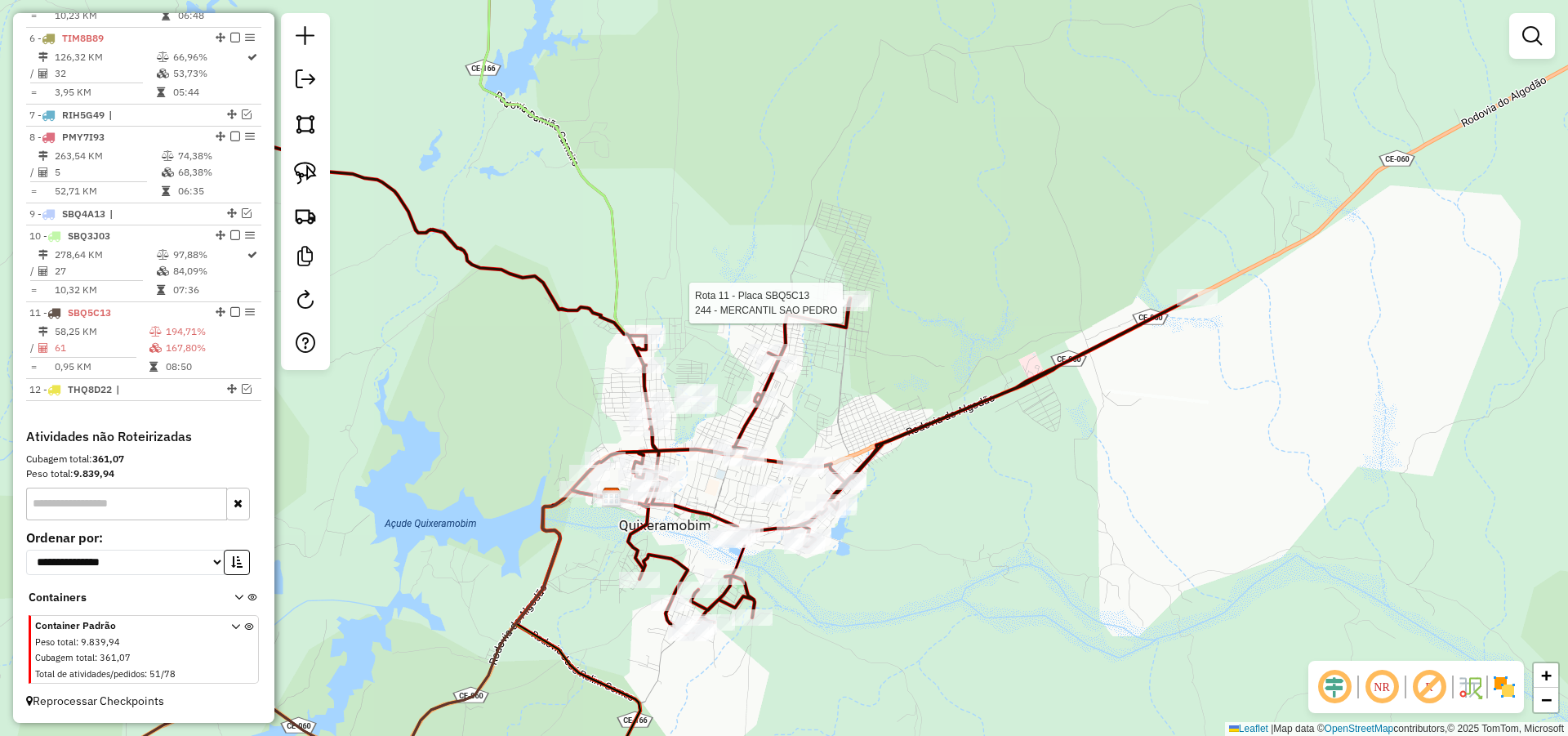
select select "*********"
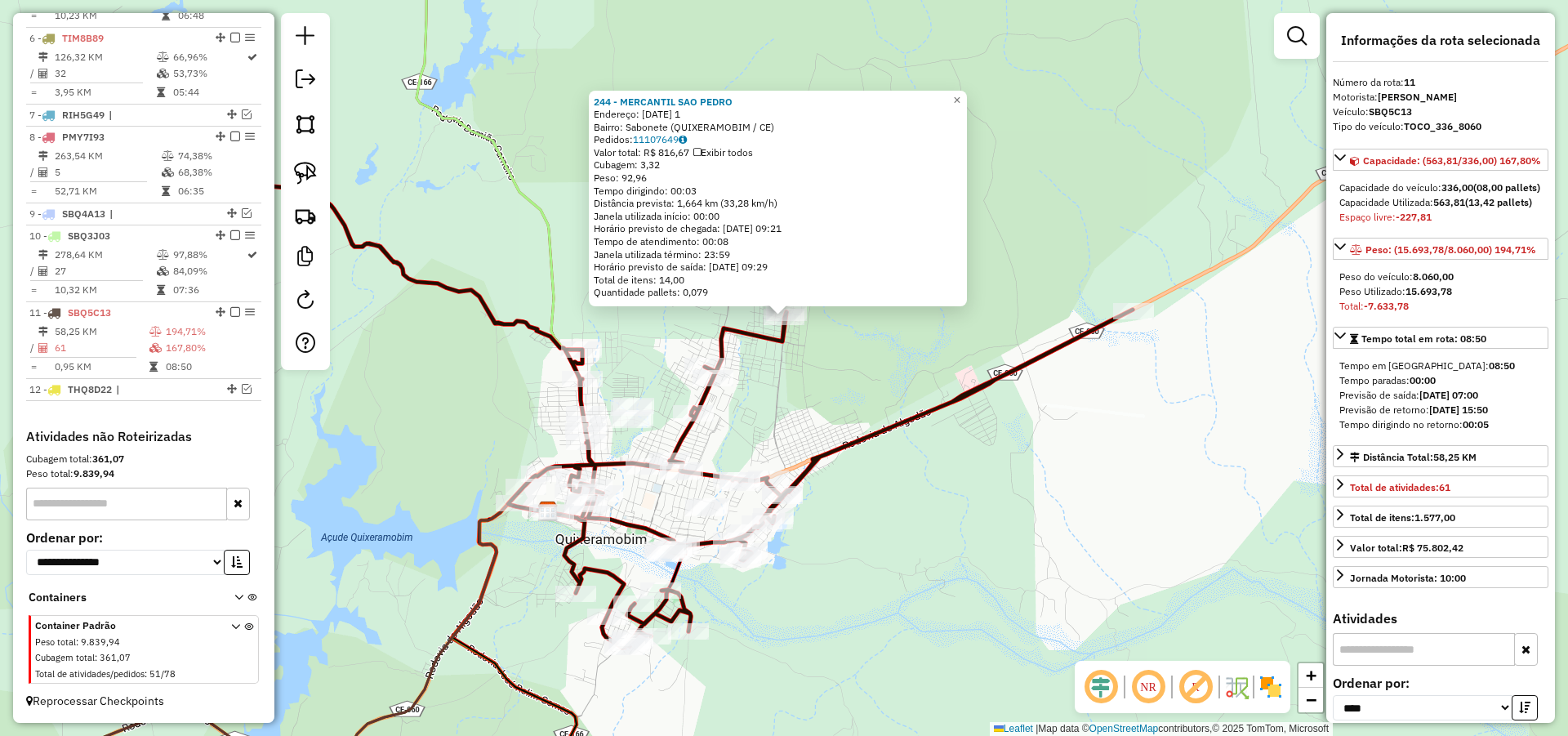
drag, startPoint x: 837, startPoint y: 480, endPoint x: 837, endPoint y: 437, distance: 43.0
click at [837, 437] on div "244 - MERCANTIL SAO [PERSON_NAME]: [DATE] 1 Bairro: Sabonete (QUIXERAMOBIM / CE…" at bounding box center [784, 368] width 1568 height 736
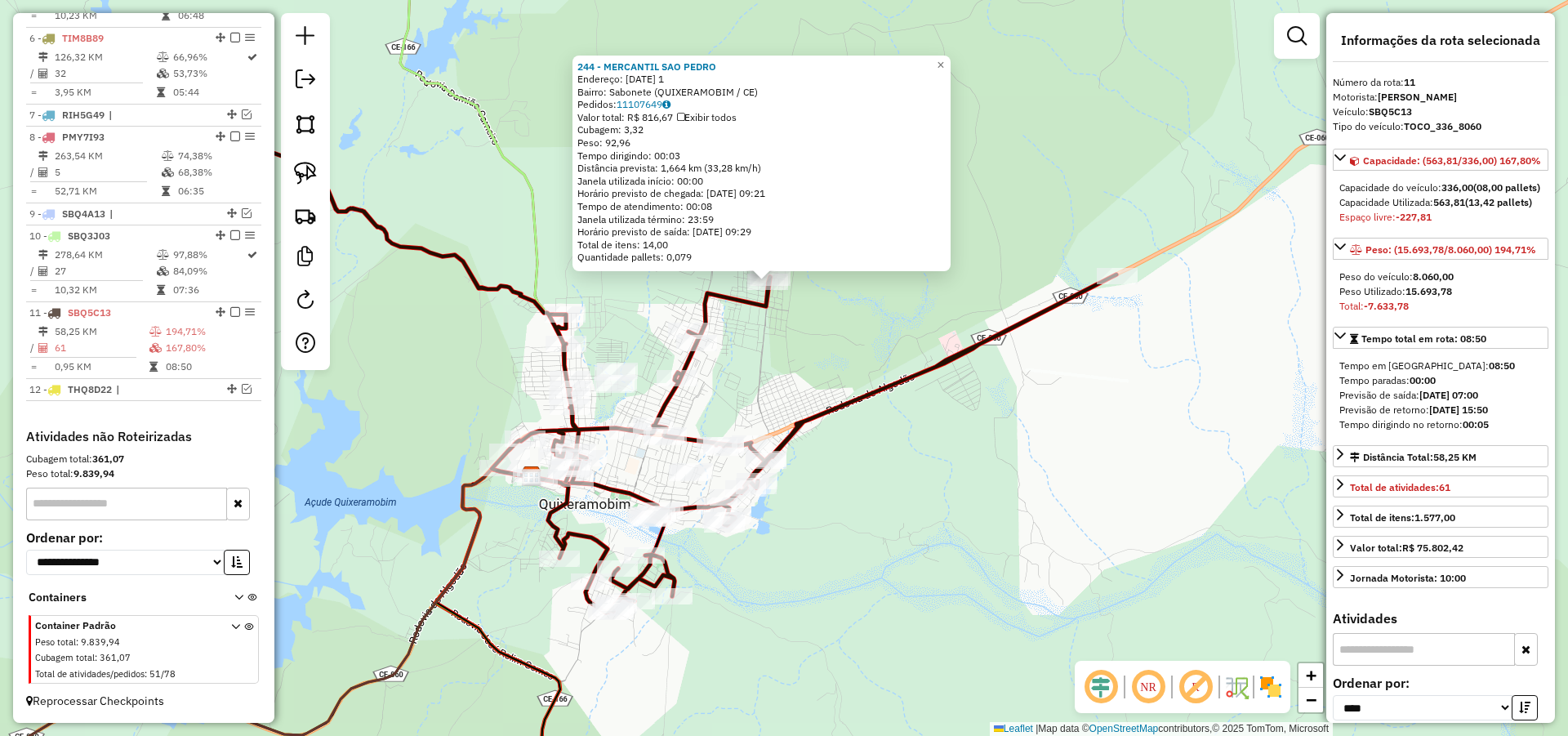
drag, startPoint x: 939, startPoint y: 544, endPoint x: 923, endPoint y: 508, distance: 39.4
click at [923, 508] on div "244 - MERCANTIL SAO [PERSON_NAME]: [DATE] 1 Bairro: Sabonete (QUIXERAMOBIM / CE…" at bounding box center [784, 368] width 1568 height 736
click at [909, 560] on div "244 - MERCANTIL SAO [PERSON_NAME]: [DATE] 1 Bairro: Sabonete (QUIXERAMOBIM / CE…" at bounding box center [784, 368] width 1568 height 736
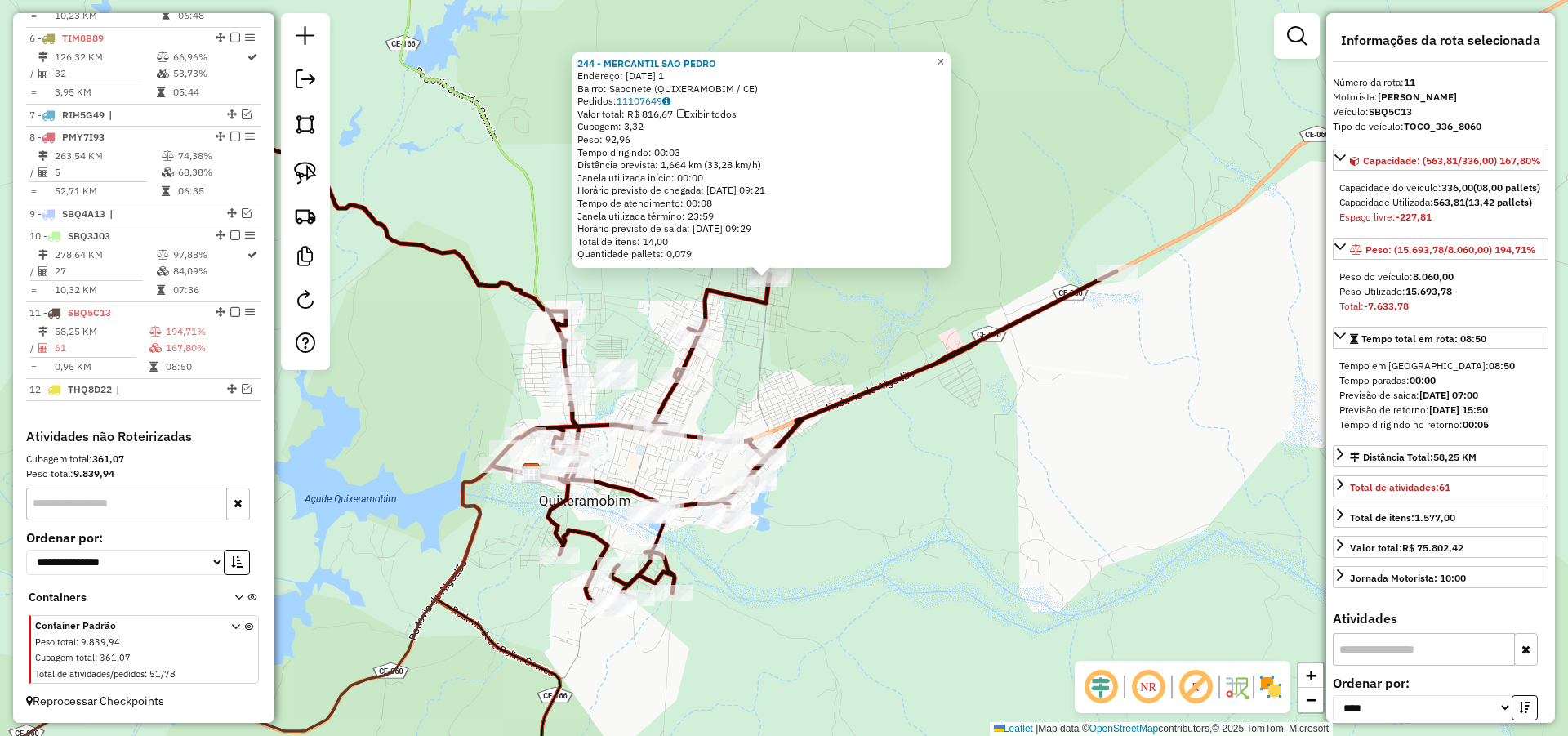
click at [927, 565] on div "244 - MERCANTIL SAO [PERSON_NAME]: [DATE] 1 Bairro: Sabonete (QUIXERAMOBIM / CE…" at bounding box center [784, 368] width 1568 height 736
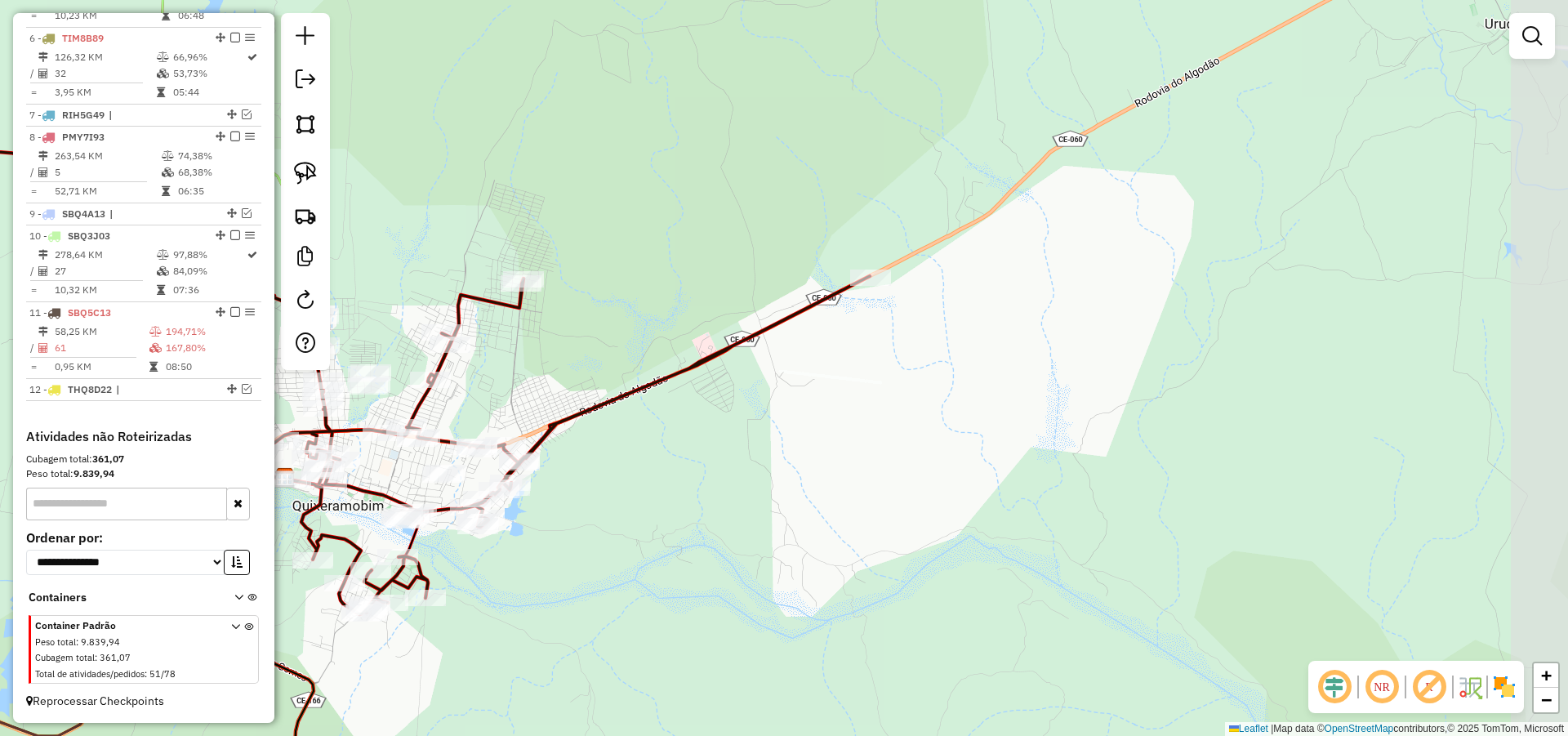
drag, startPoint x: 1039, startPoint y: 487, endPoint x: 739, endPoint y: 494, distance: 300.1
click at [811, 498] on div "Janela de atendimento Grade de atendimento Capacidade Transportadoras Veículos …" at bounding box center [784, 368] width 1568 height 736
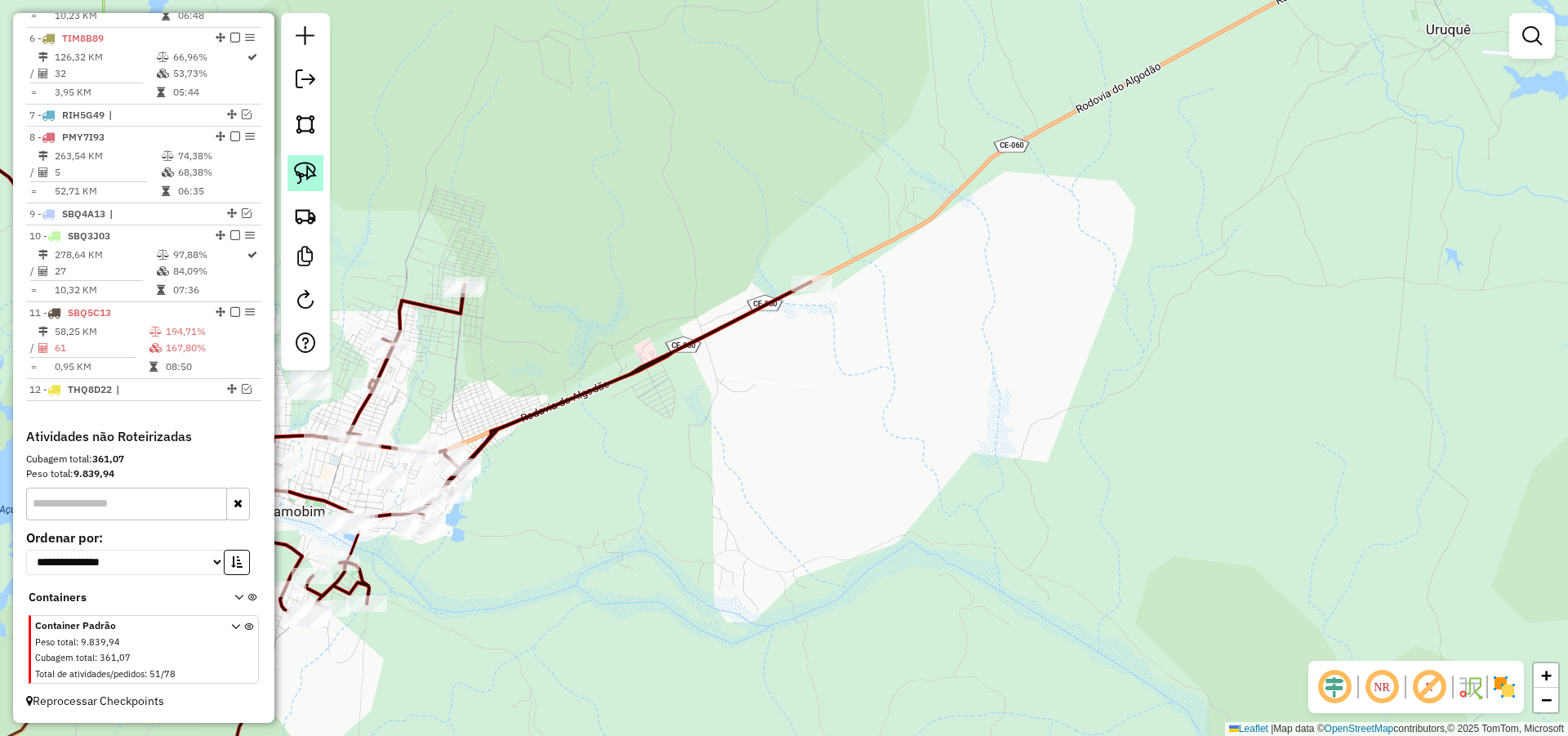
click at [312, 176] on img at bounding box center [305, 173] width 23 height 23
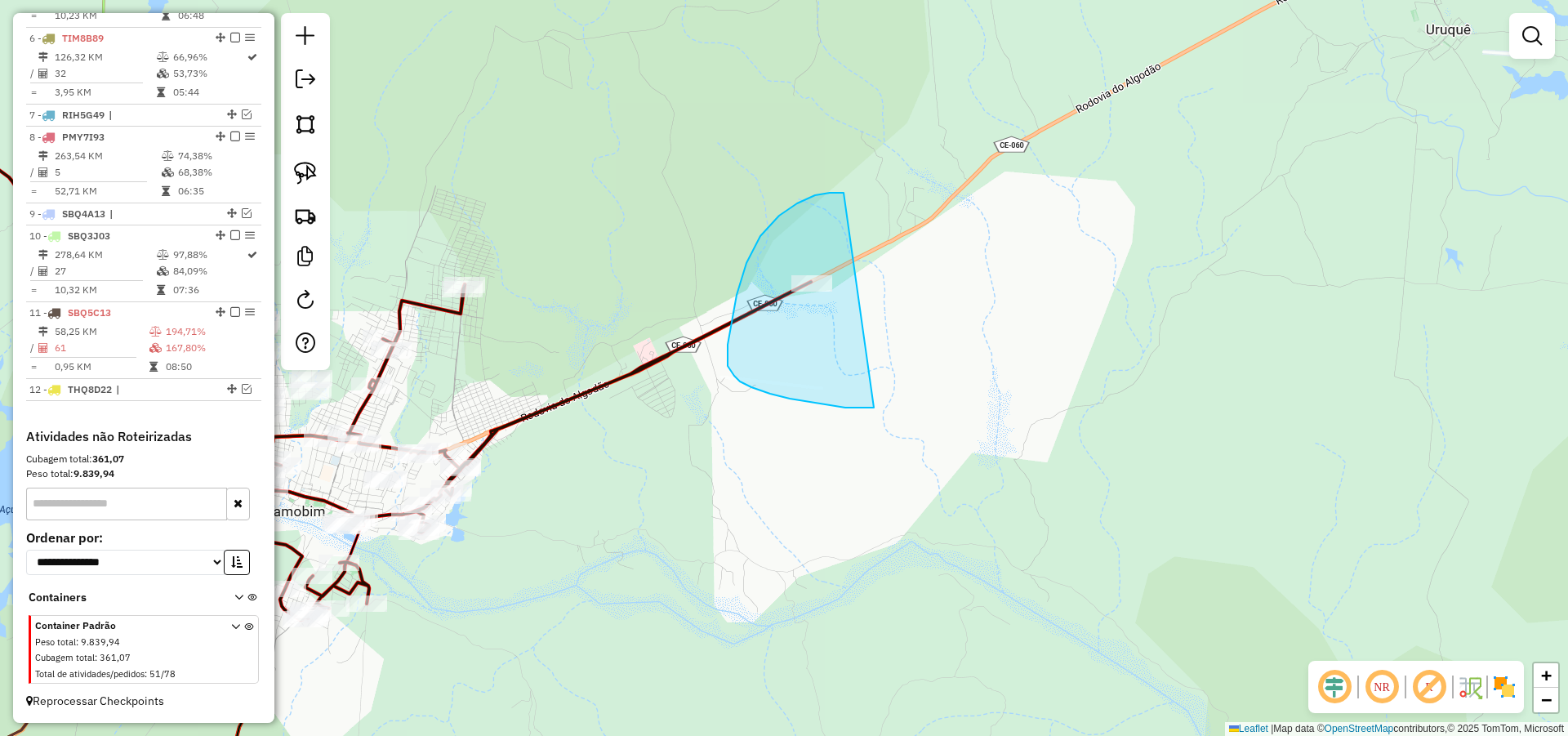
drag, startPoint x: 779, startPoint y: 215, endPoint x: 936, endPoint y: 386, distance: 232.1
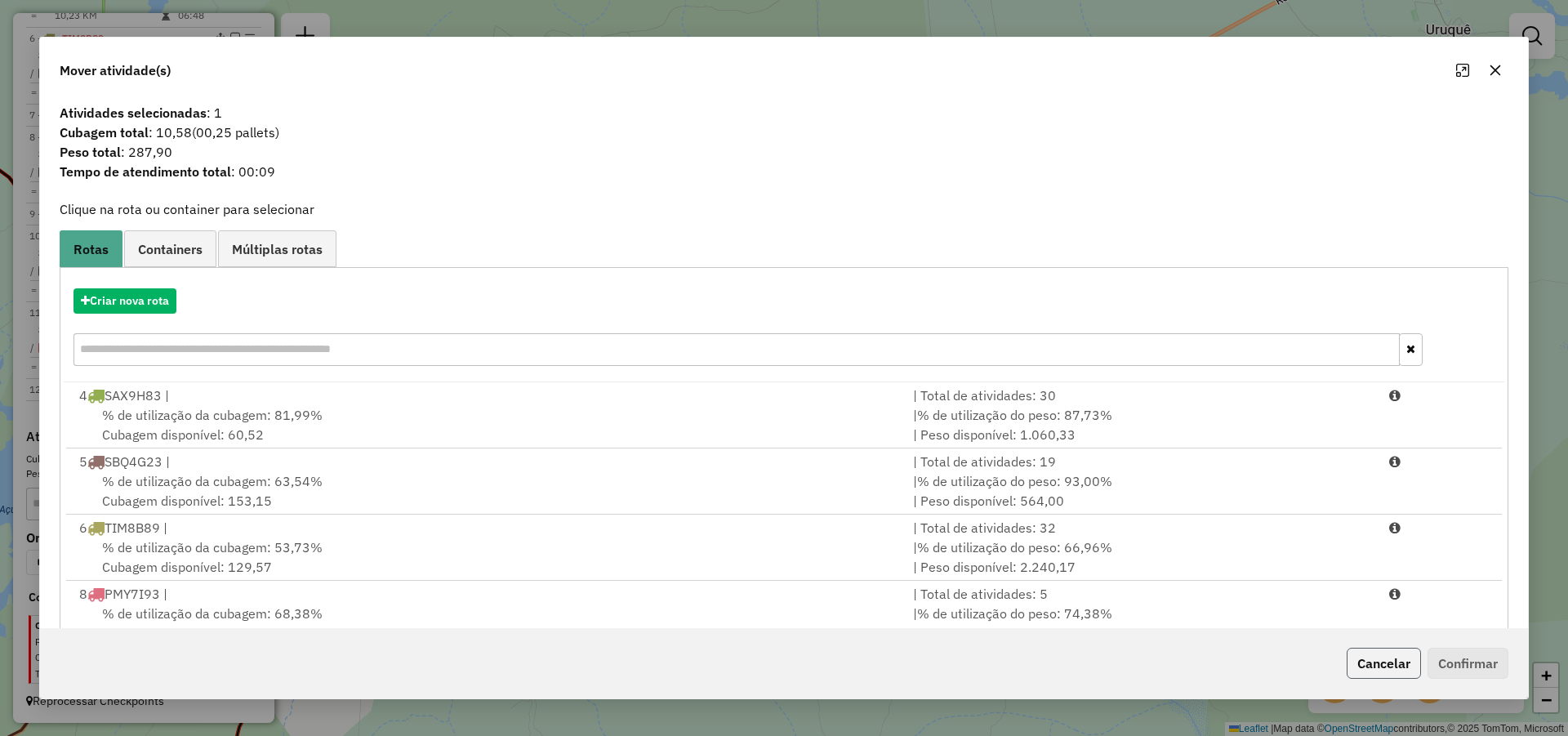
click at [1386, 664] on button "Cancelar" at bounding box center [1384, 663] width 74 height 31
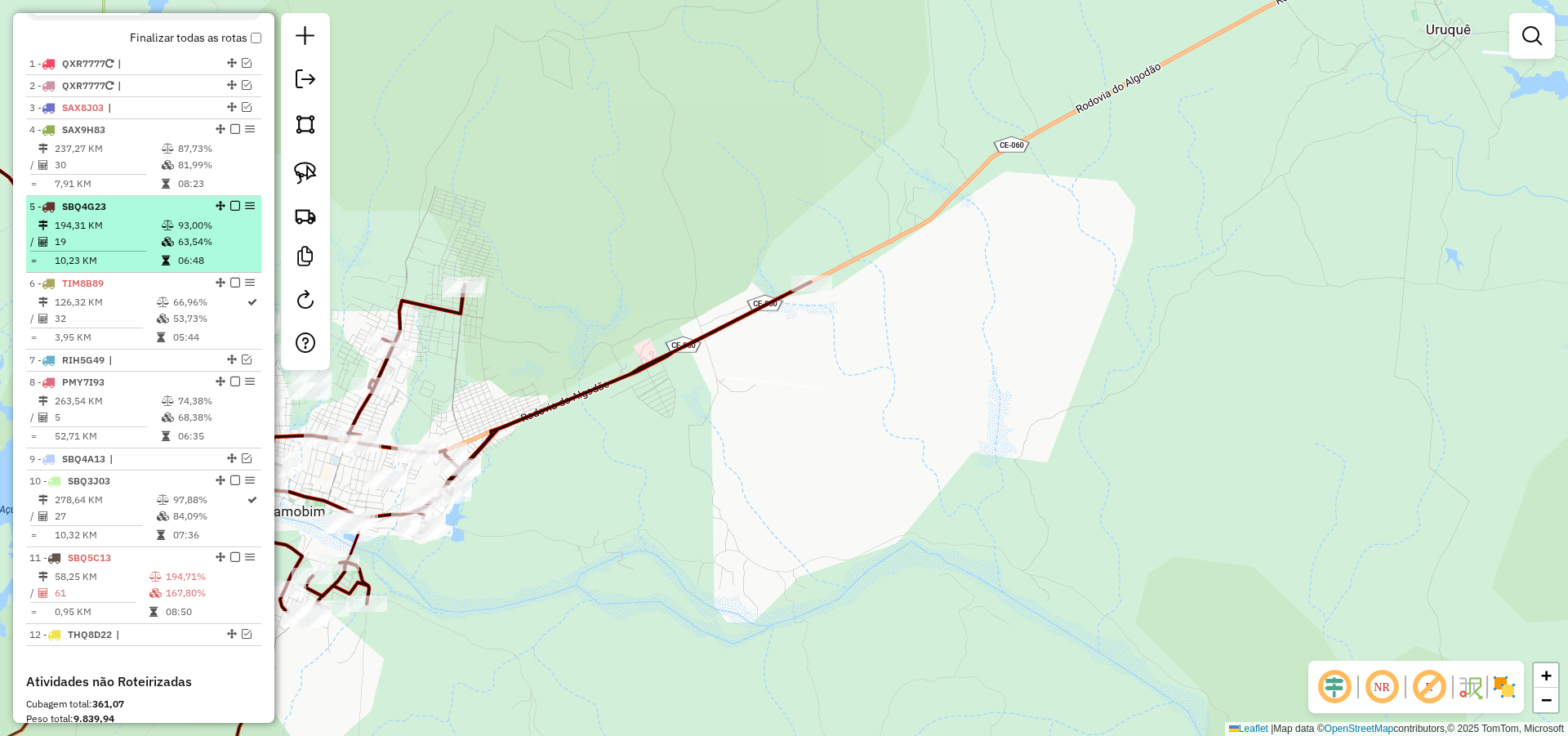
scroll to position [543, 0]
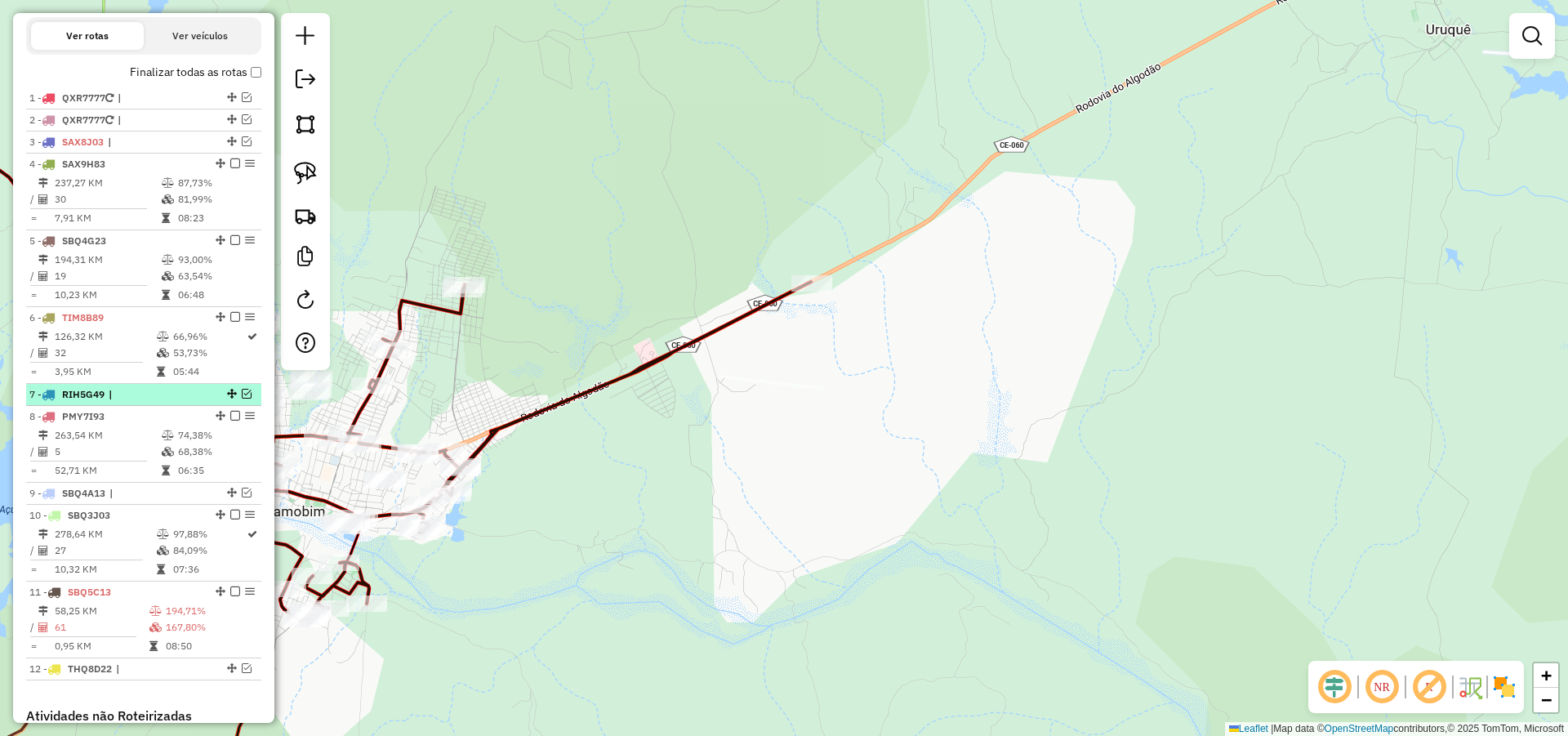
click at [243, 399] on em at bounding box center [246, 394] width 10 height 10
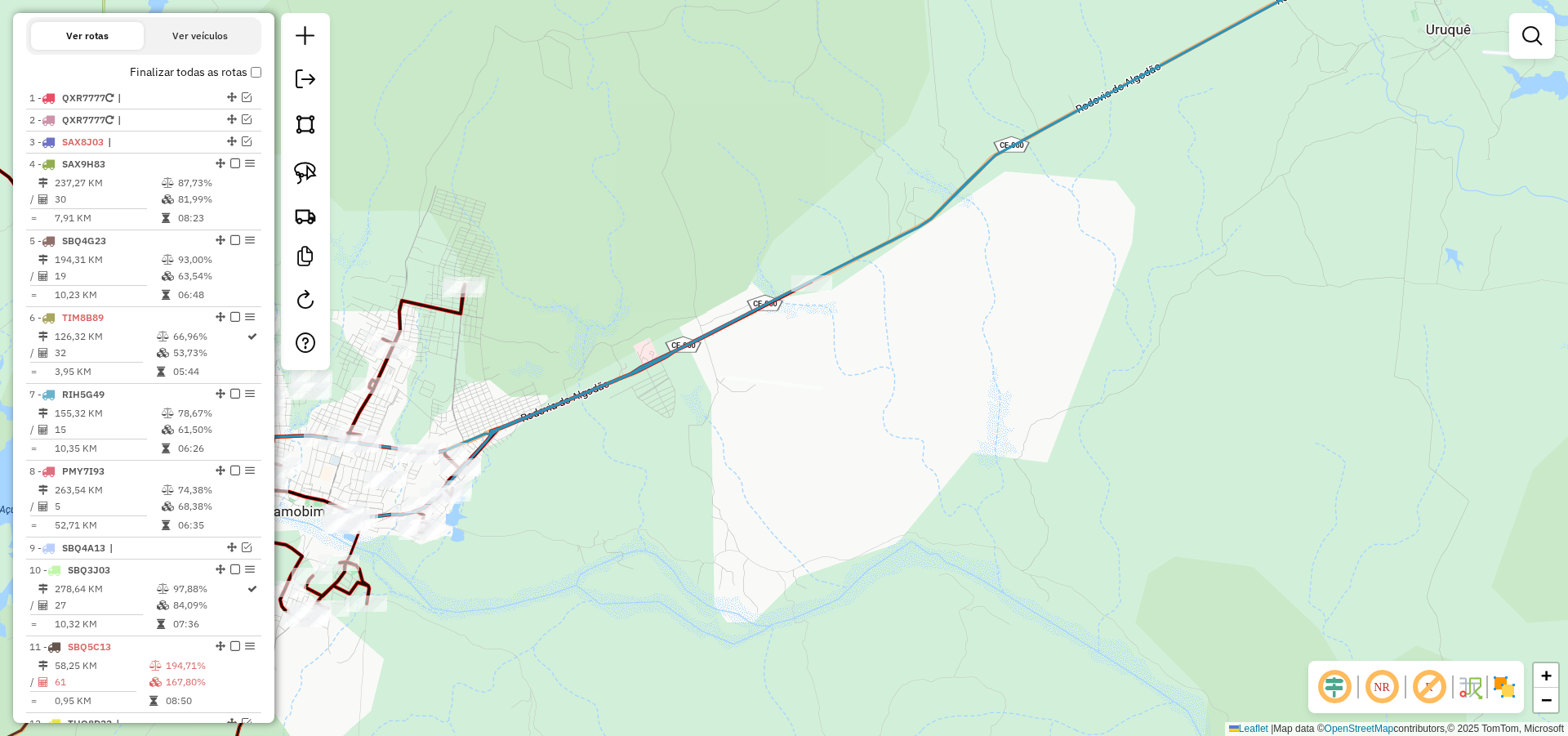
click at [867, 430] on div "Janela de atendimento Grade de atendimento Capacidade Transportadoras Veículos …" at bounding box center [784, 368] width 1568 height 736
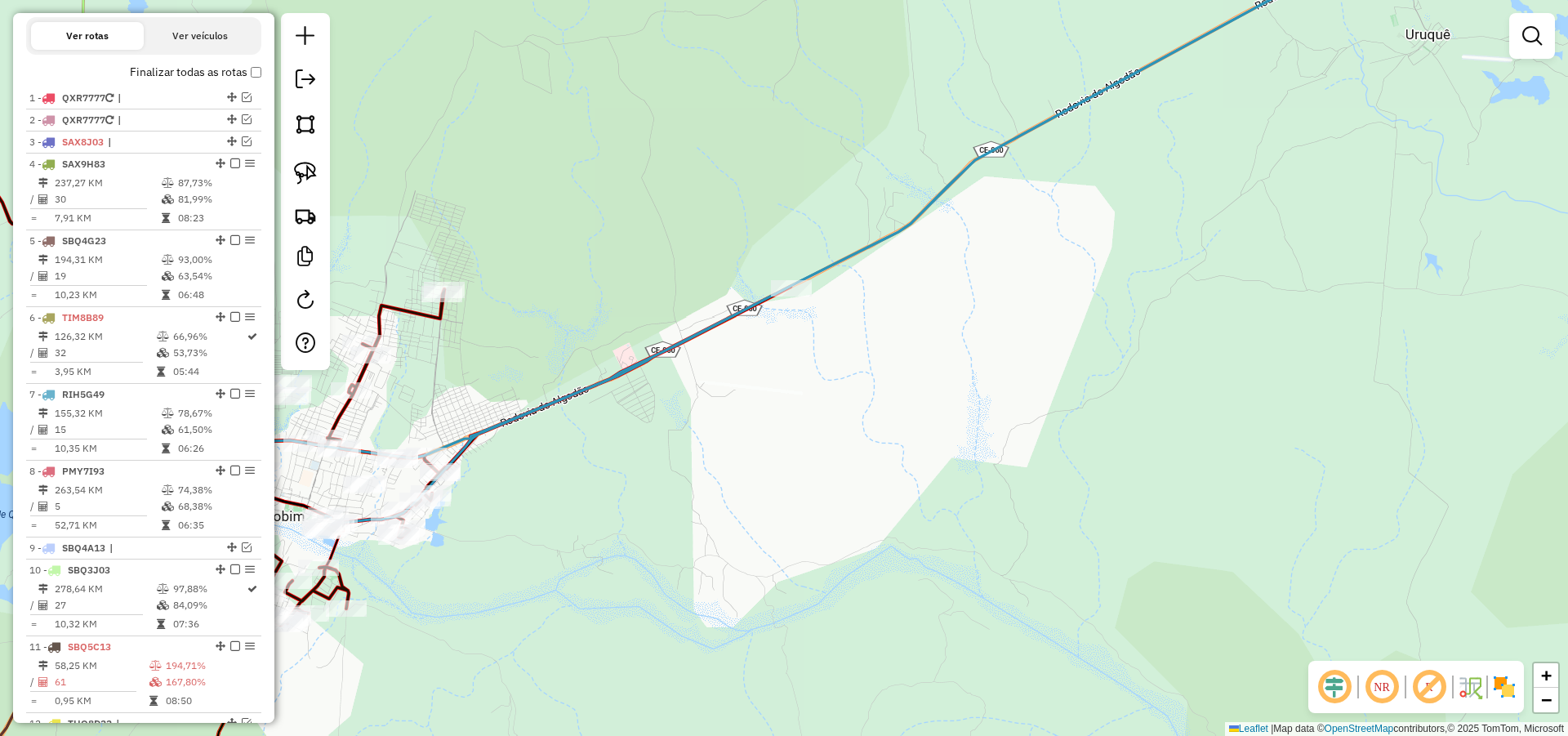
drag, startPoint x: 312, startPoint y: 169, endPoint x: 651, endPoint y: 259, distance: 350.7
click at [314, 169] on img at bounding box center [305, 173] width 23 height 23
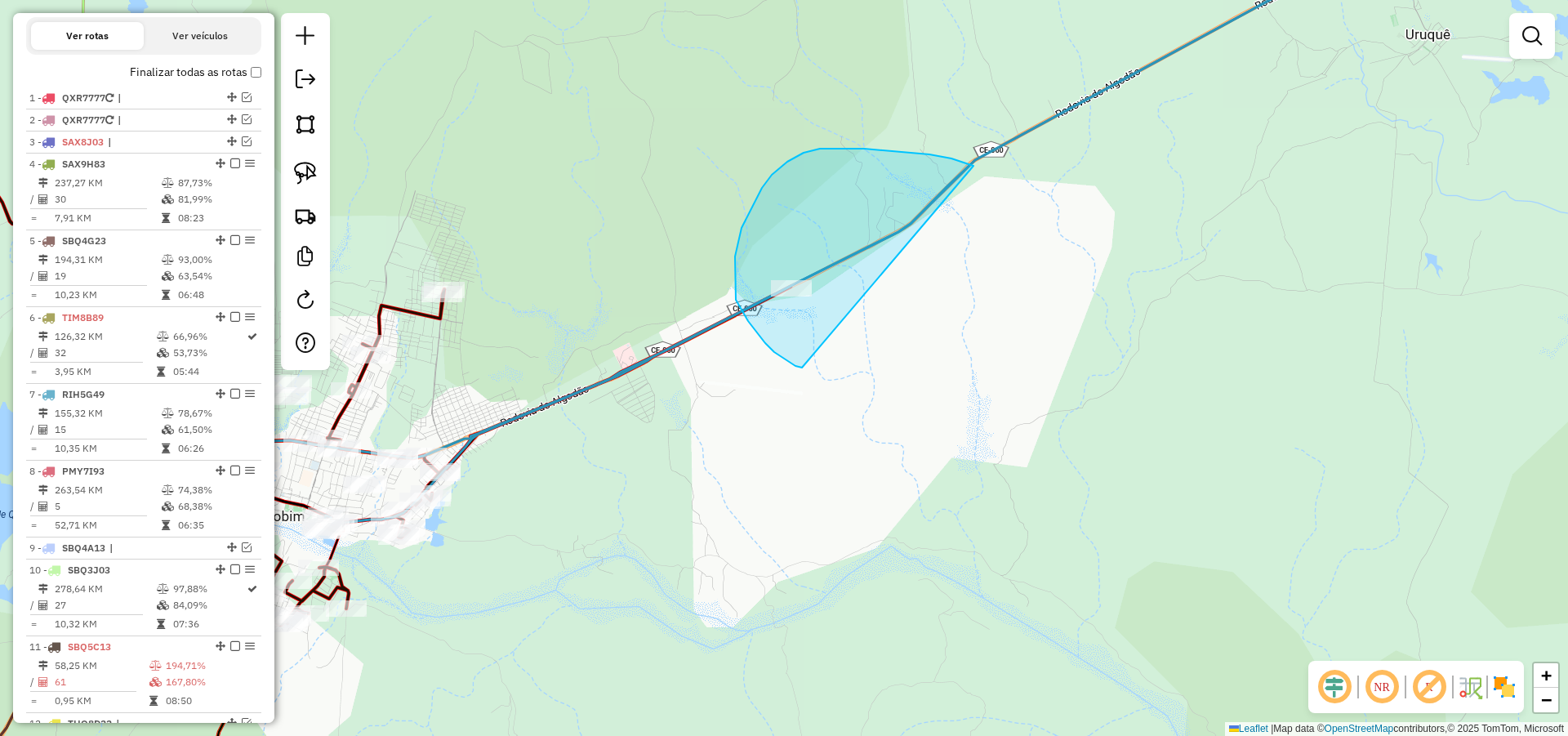
drag, startPoint x: 904, startPoint y: 152, endPoint x: 908, endPoint y: 382, distance: 230.0
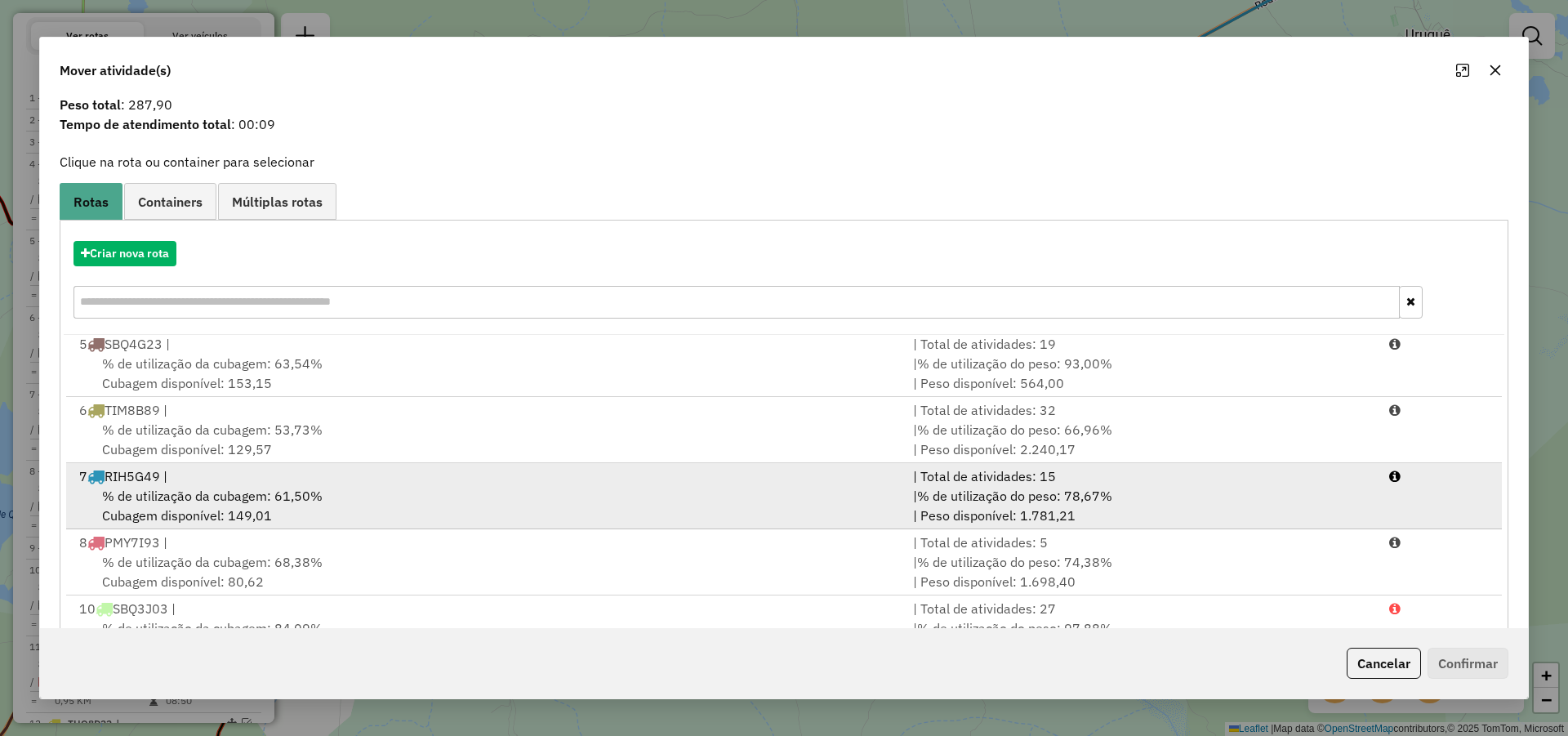
scroll to position [109, 0]
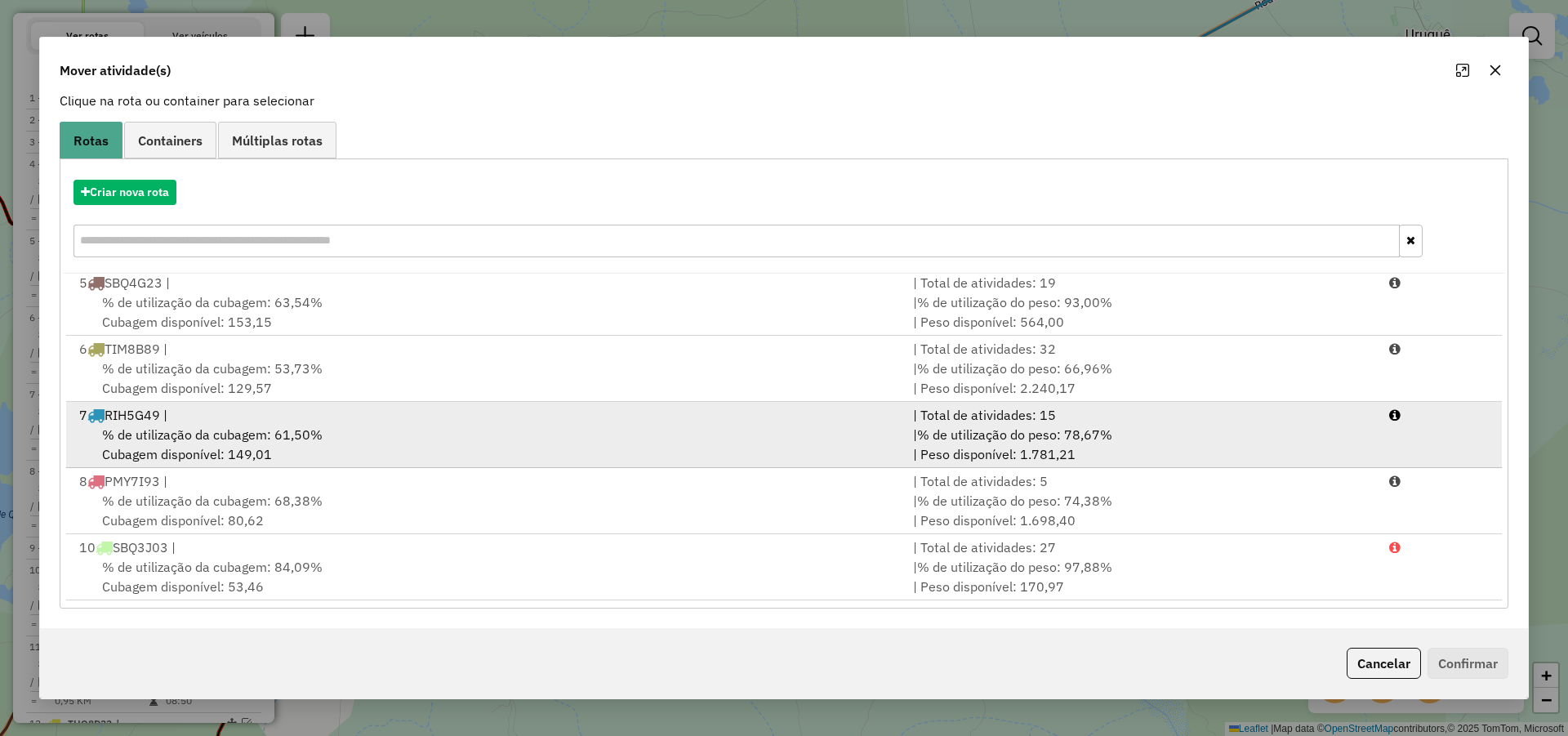
click at [716, 428] on div "% de utilização da cubagem: 61,50% Cubagem disponível: 149,01" at bounding box center [486, 444] width 834 height 39
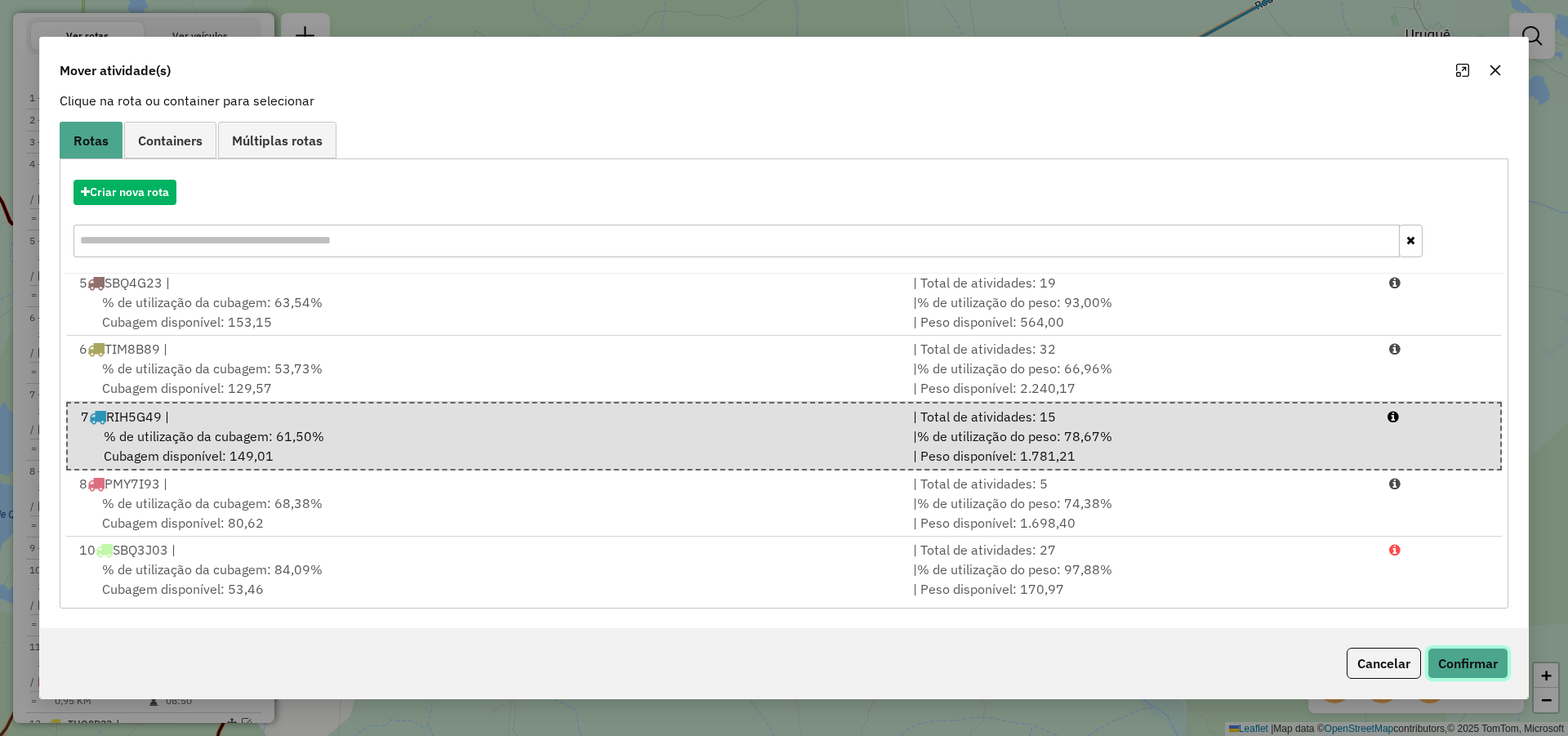
click at [1482, 671] on button "Confirmar" at bounding box center [1468, 663] width 81 height 31
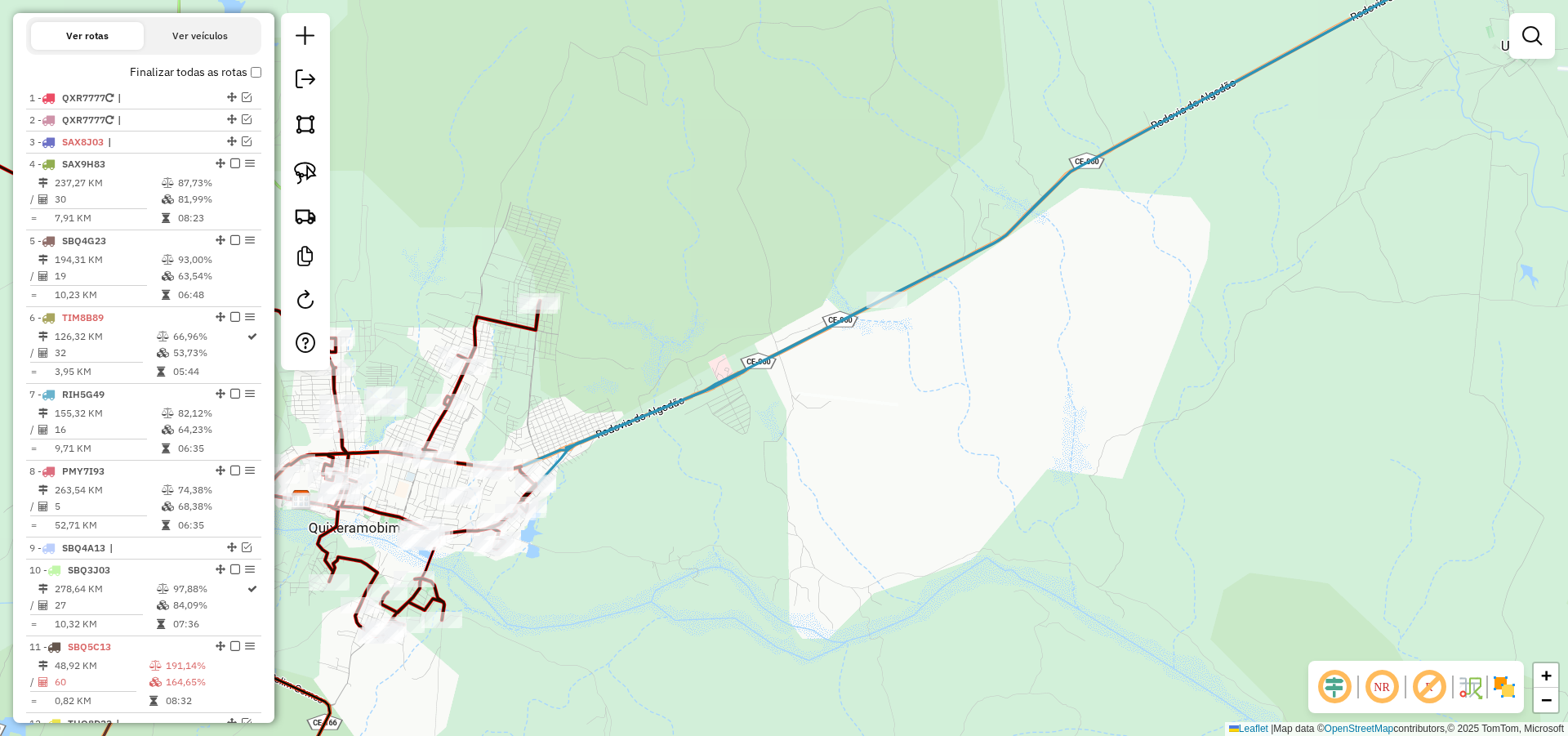
drag, startPoint x: 896, startPoint y: 439, endPoint x: 837, endPoint y: 434, distance: 59.2
click at [927, 444] on div "Janela de atendimento Grade de atendimento Capacidade Transportadoras Veículos …" at bounding box center [784, 368] width 1568 height 736
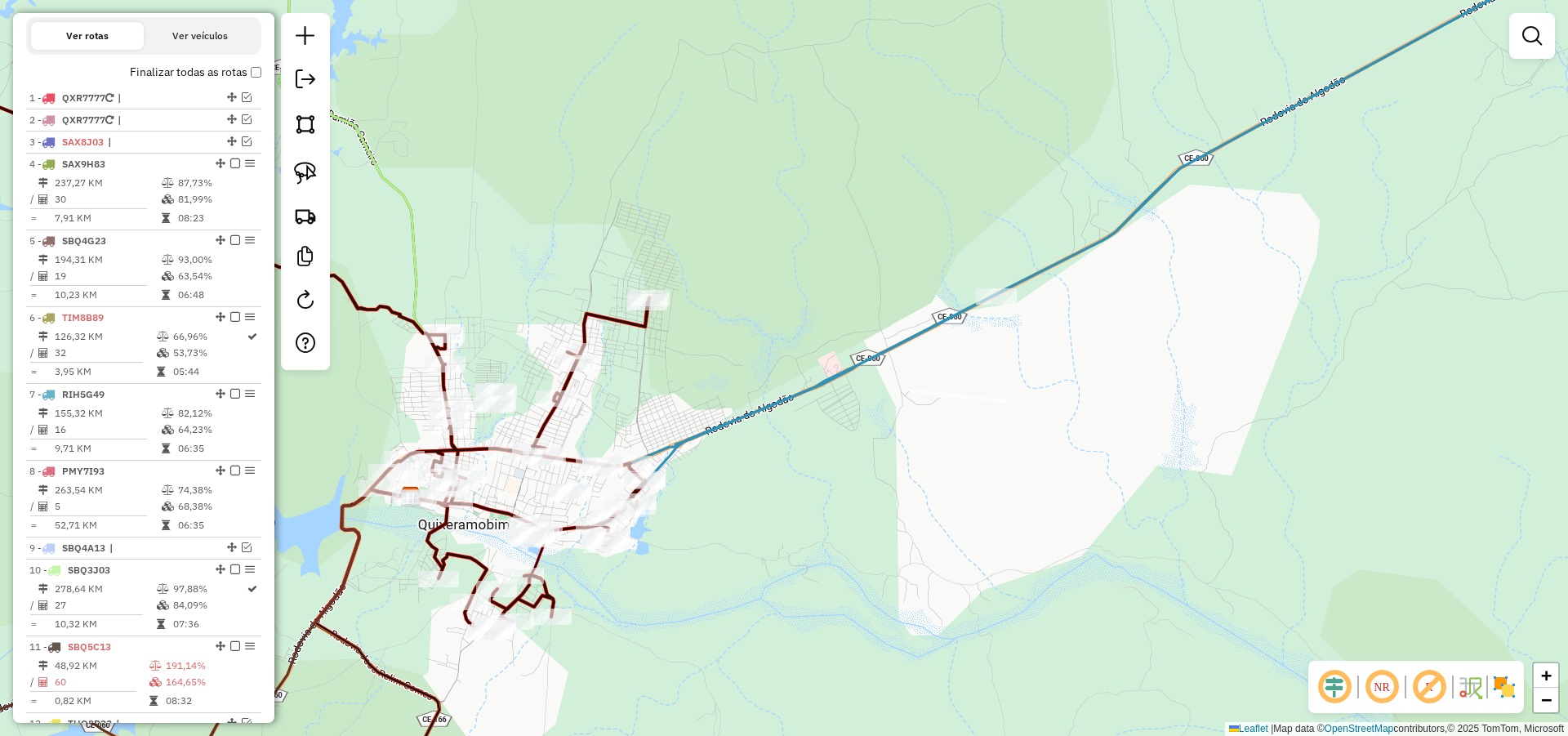
drag, startPoint x: 663, startPoint y: 403, endPoint x: 784, endPoint y: 344, distance: 134.6
click at [781, 349] on div "Janela de atendimento Grade de atendimento Capacidade Transportadoras Veículos …" at bounding box center [784, 368] width 1568 height 736
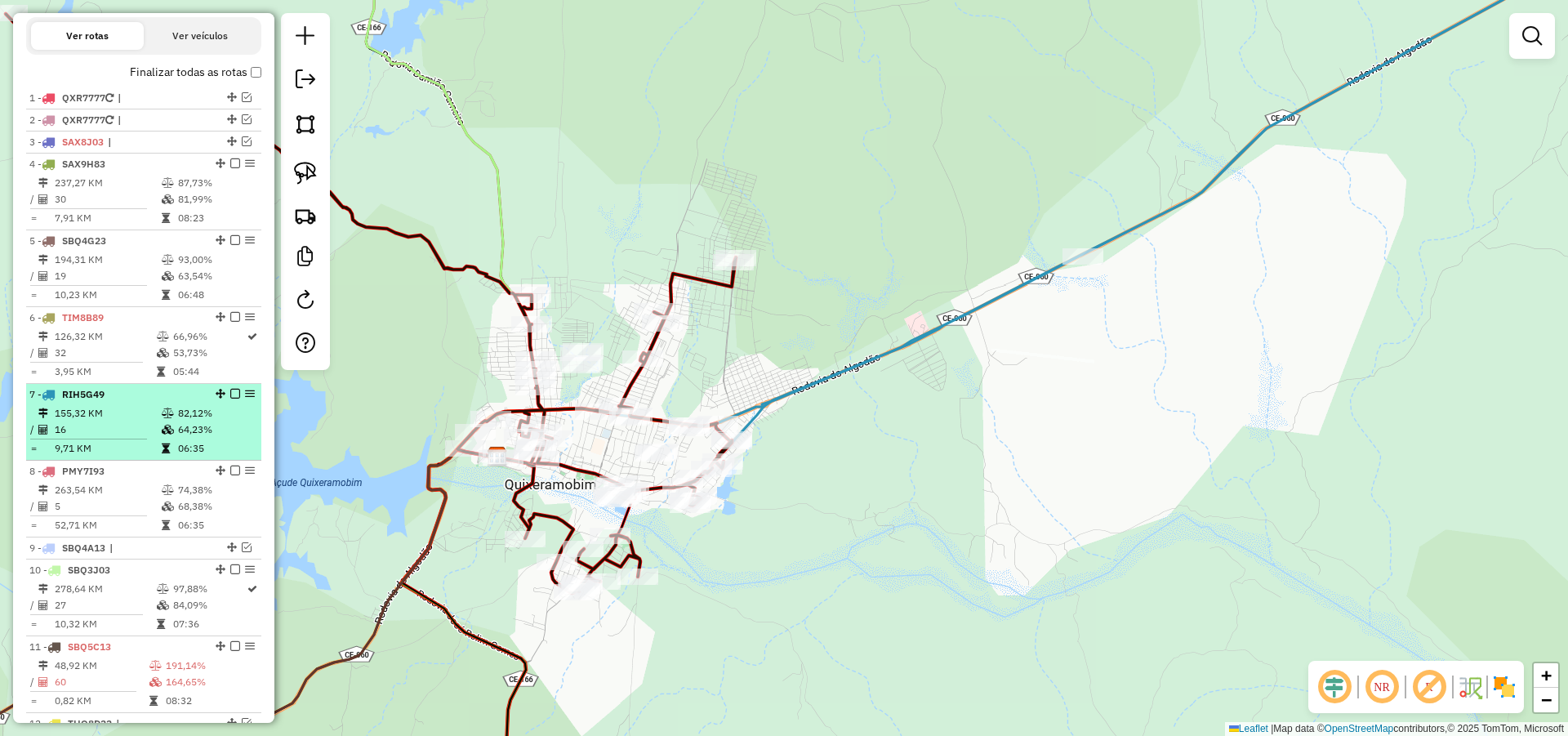
click at [230, 399] on em at bounding box center [235, 394] width 10 height 10
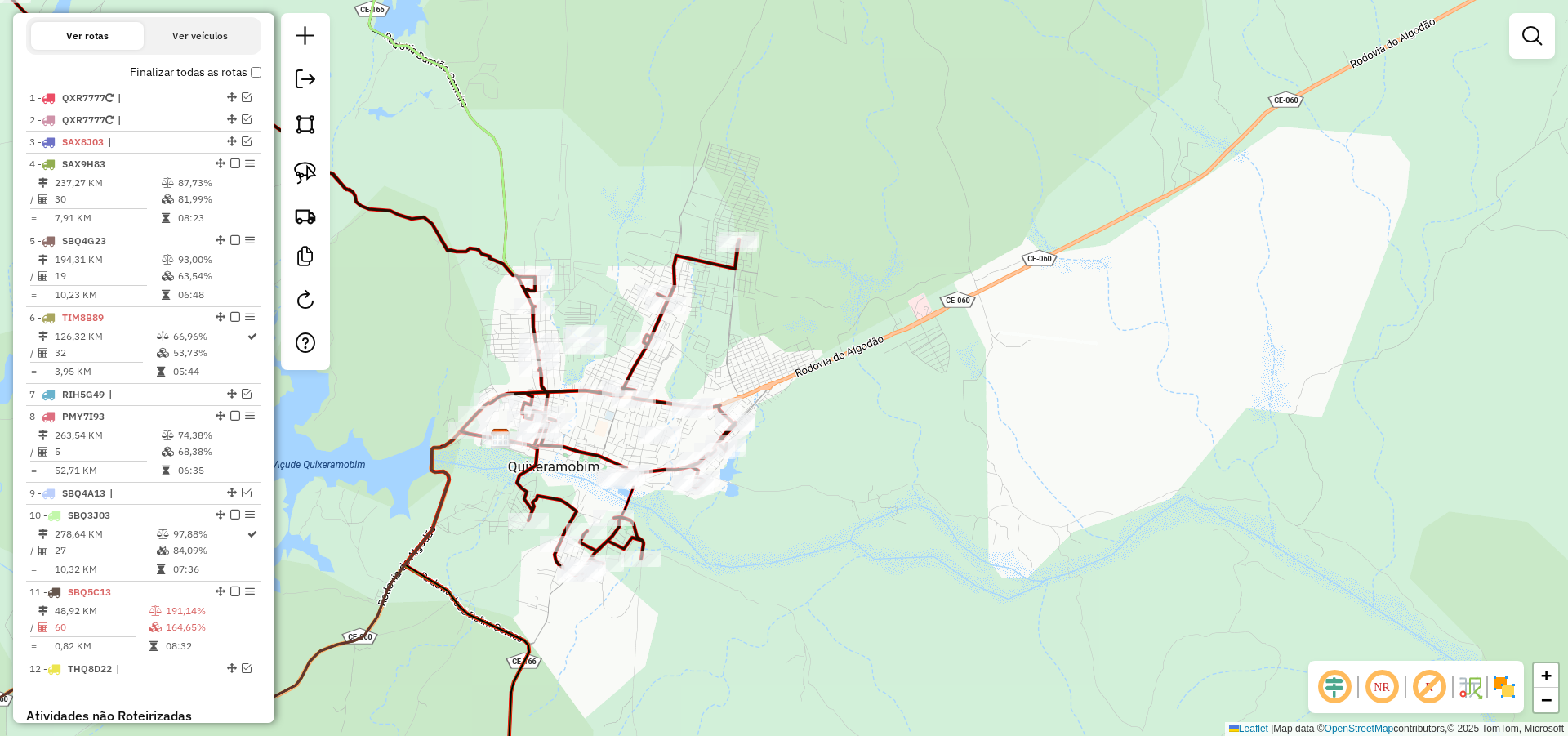
drag, startPoint x: 904, startPoint y: 443, endPoint x: 909, endPoint y: 417, distance: 26.5
click at [909, 417] on div "Janela de atendimento Grade de atendimento Capacidade Transportadoras Veículos …" at bounding box center [784, 368] width 1568 height 736
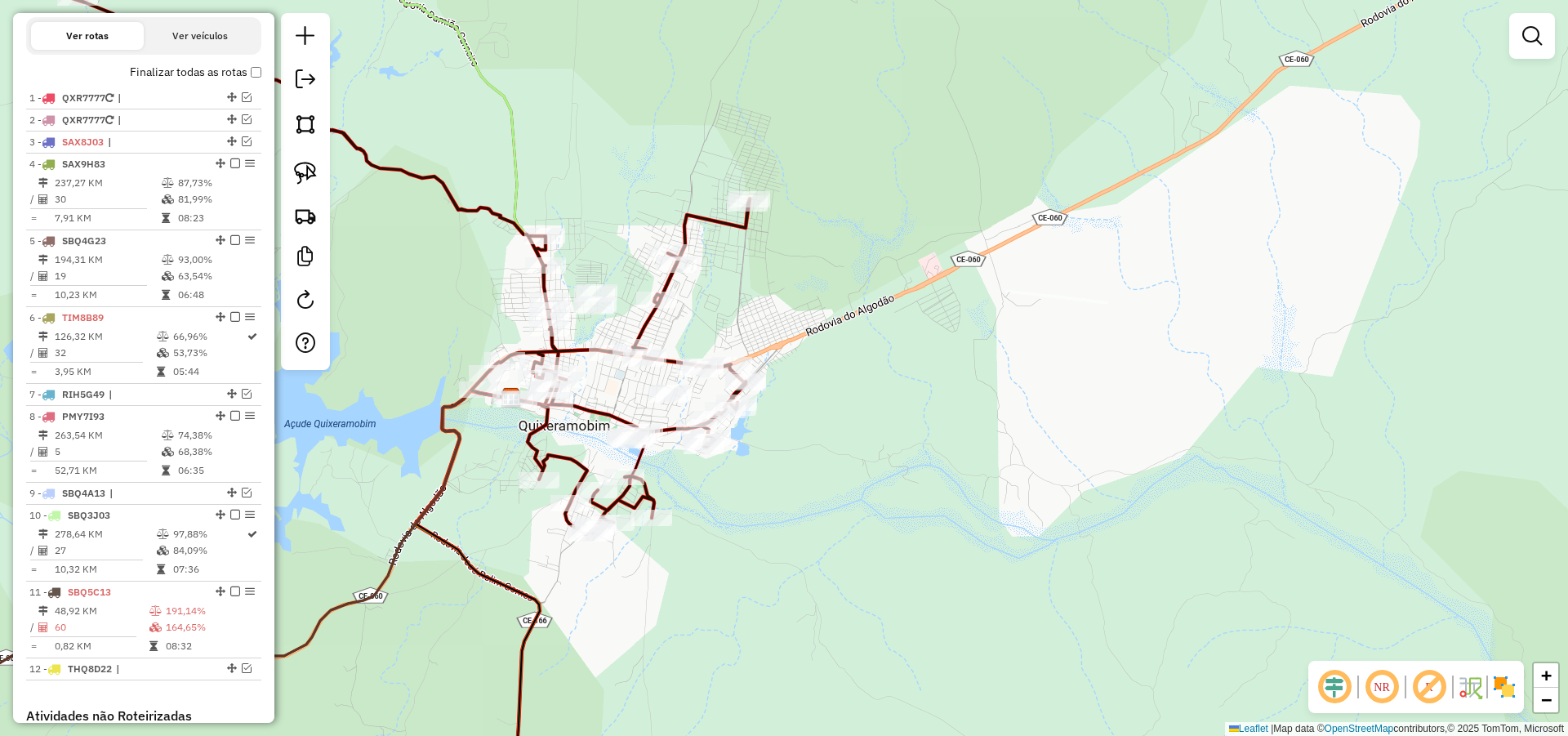
drag, startPoint x: 792, startPoint y: 484, endPoint x: 801, endPoint y: 444, distance: 41.0
click at [801, 444] on div "Janela de atendimento Grade de atendimento Capacidade Transportadoras Veículos …" at bounding box center [784, 368] width 1568 height 736
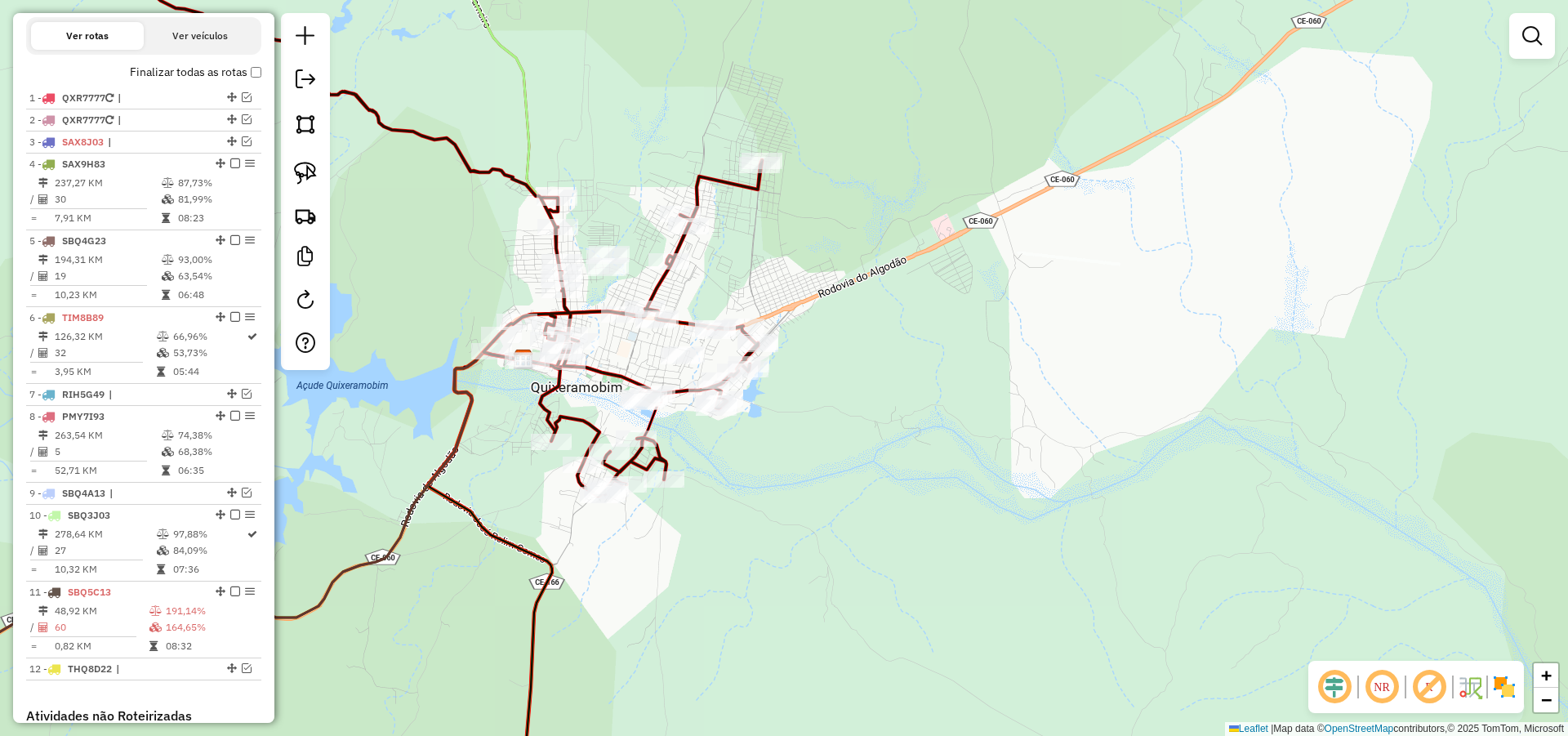
drag, startPoint x: 854, startPoint y: 435, endPoint x: 865, endPoint y: 462, distance: 29.2
click at [865, 462] on div "Janela de atendimento Grade de atendimento Capacidade Transportadoras Veículos …" at bounding box center [784, 368] width 1568 height 736
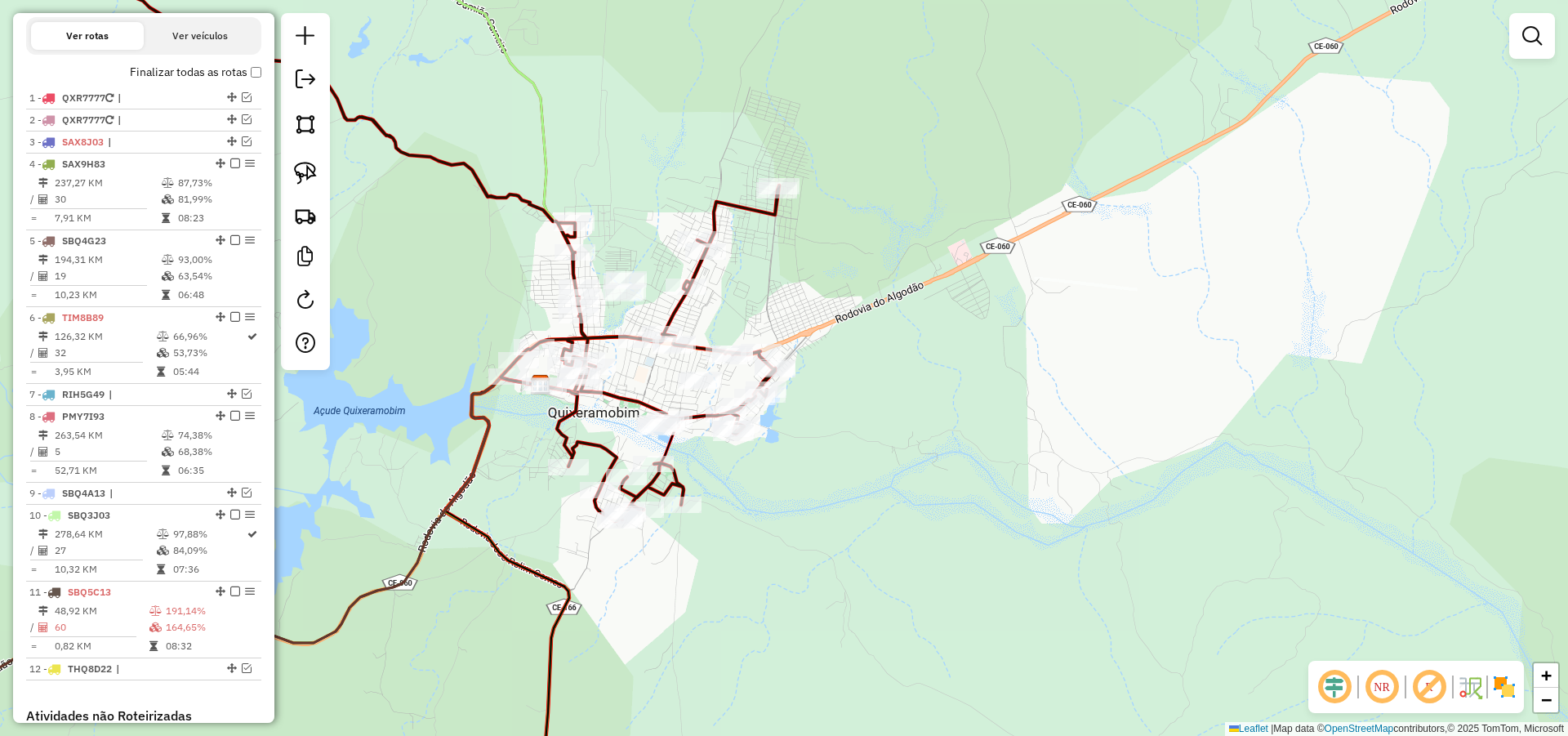
click at [853, 499] on div "Janela de atendimento Grade de atendimento Capacidade Transportadoras Veículos …" at bounding box center [784, 368] width 1568 height 736
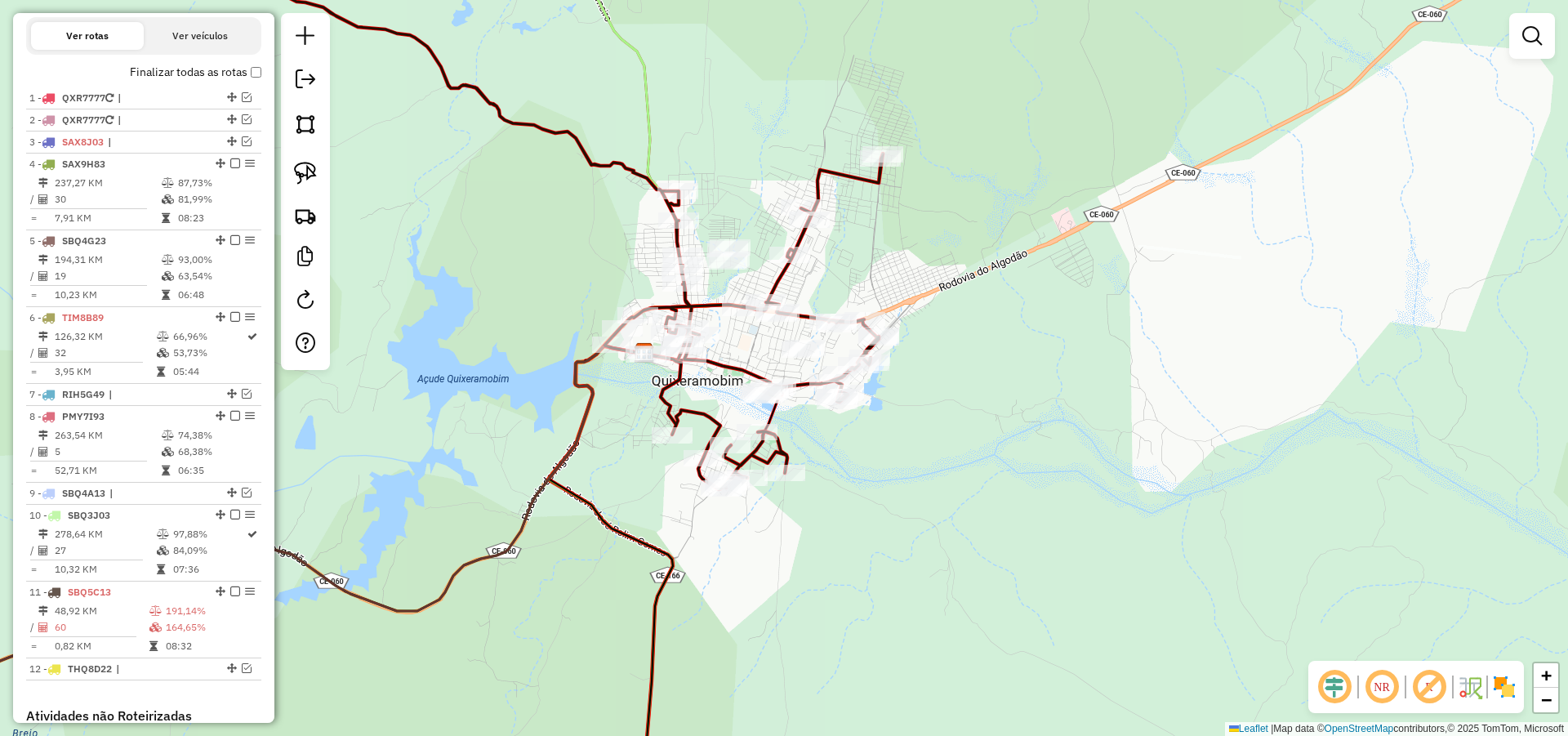
drag, startPoint x: 828, startPoint y: 469, endPoint x: 933, endPoint y: 438, distance: 109.5
click at [933, 438] on div "Janela de atendimento Grade de atendimento Capacidade Transportadoras Veículos …" at bounding box center [784, 368] width 1568 height 736
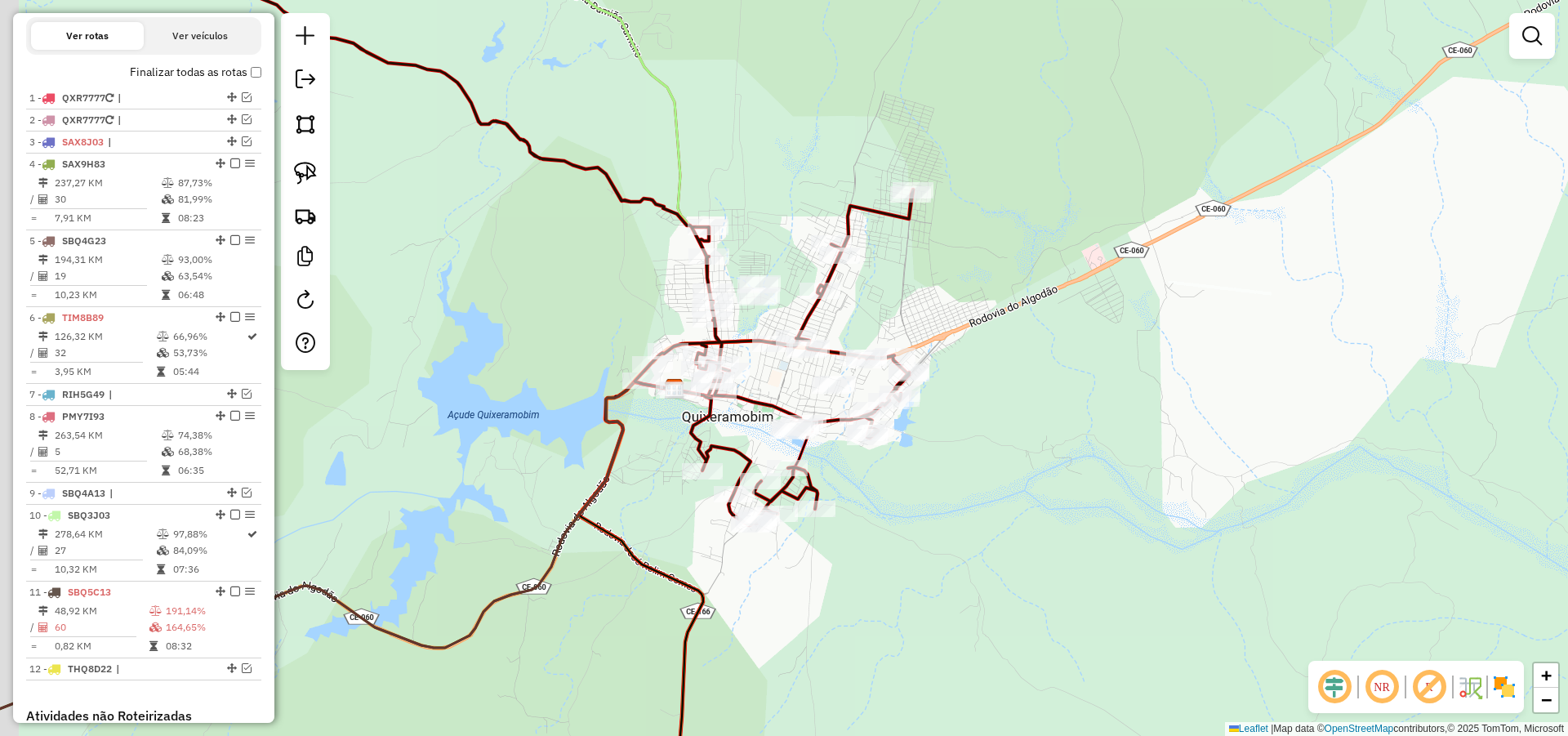
drag, startPoint x: 951, startPoint y: 469, endPoint x: 980, endPoint y: 506, distance: 47.0
click at [980, 505] on div "Janela de atendimento Grade de atendimento Capacidade Transportadoras Veículos …" at bounding box center [784, 368] width 1568 height 736
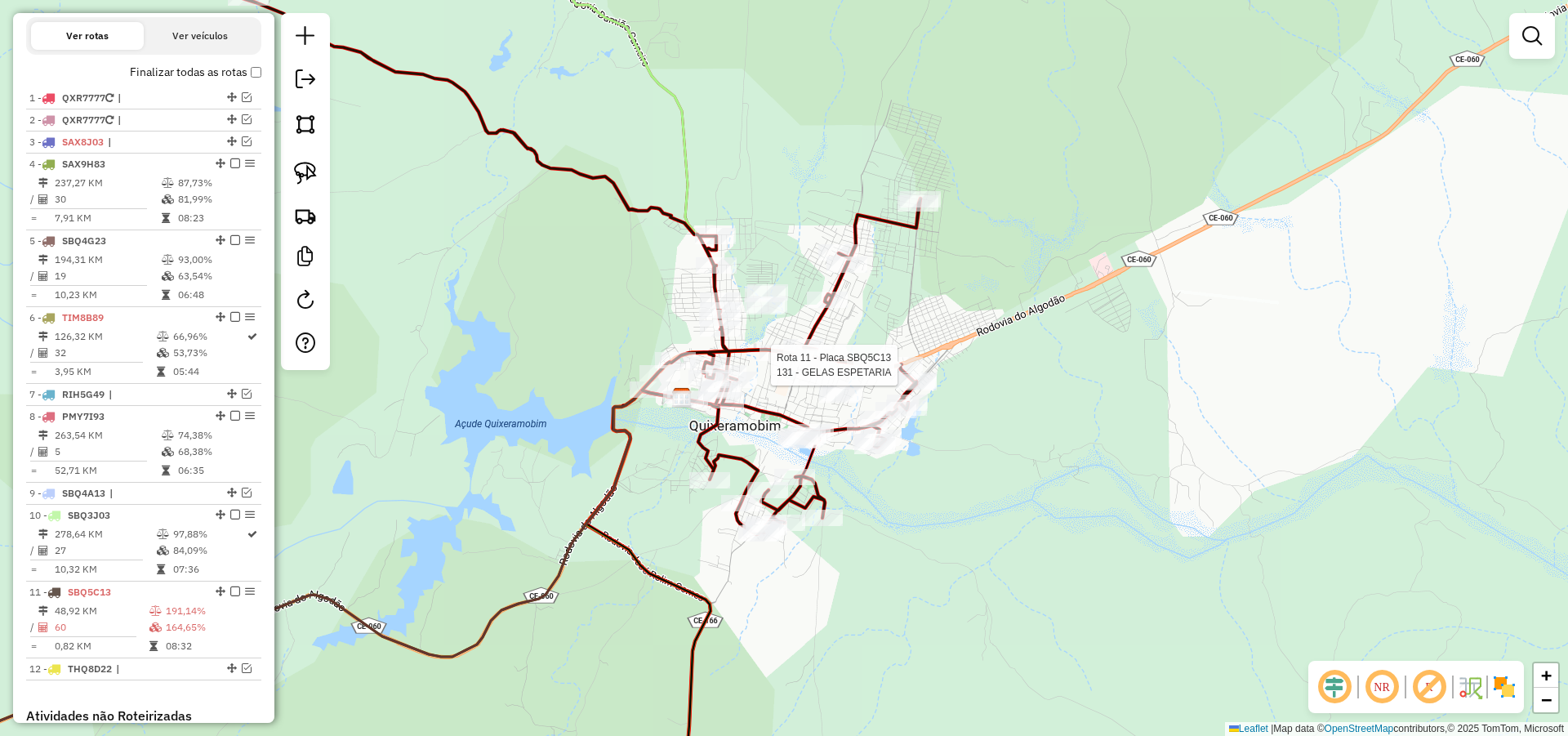
select select "*********"
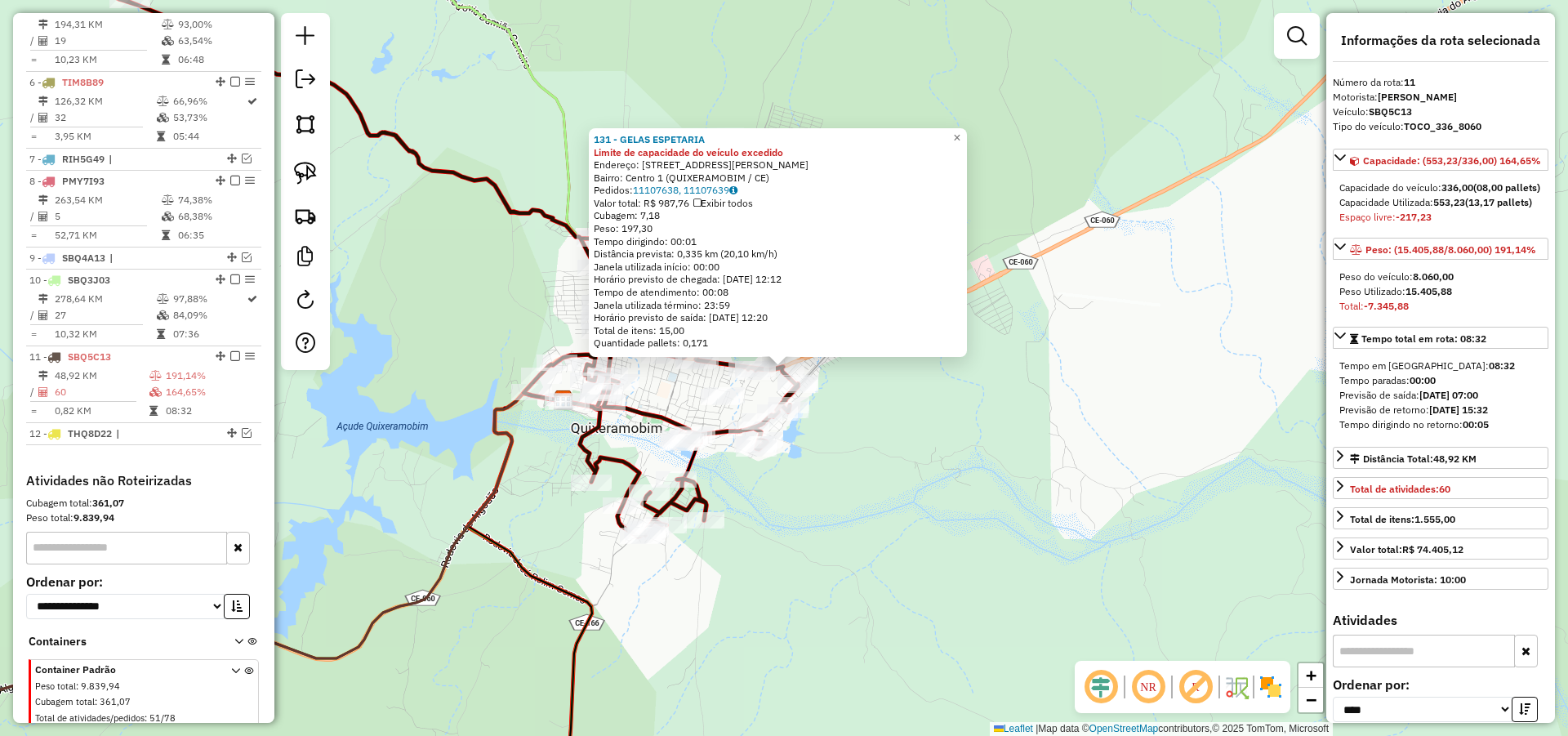
scroll to position [837, 0]
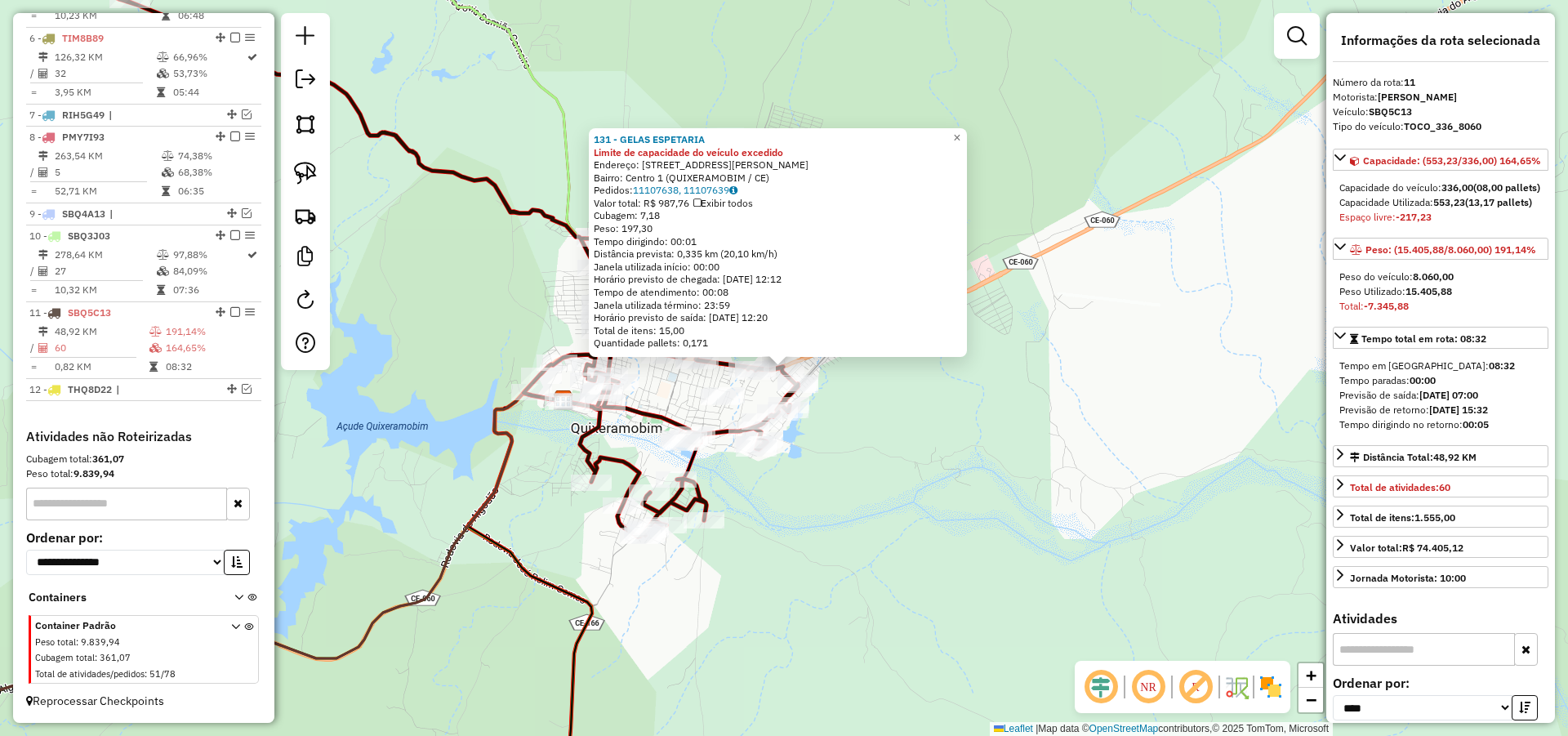
click at [908, 454] on div "131 - GELAS ESPETARIA Limite de capacidade do veículo excedido Endereço: [STREE…" at bounding box center [784, 368] width 1568 height 736
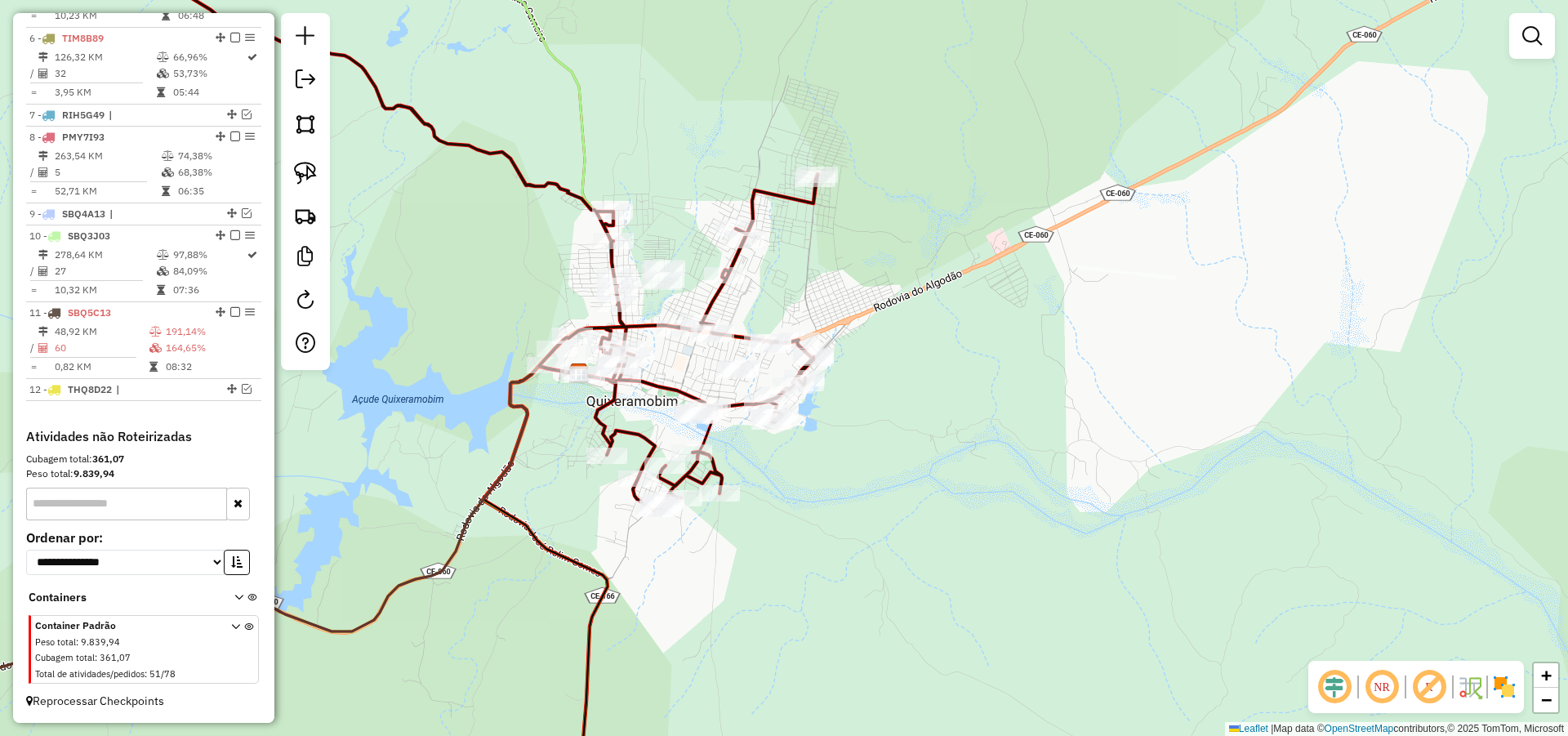
drag, startPoint x: 859, startPoint y: 430, endPoint x: 874, endPoint y: 403, distance: 30.9
click at [874, 403] on div "Janela de atendimento Grade de atendimento Capacidade Transportadoras Veículos …" at bounding box center [784, 368] width 1568 height 736
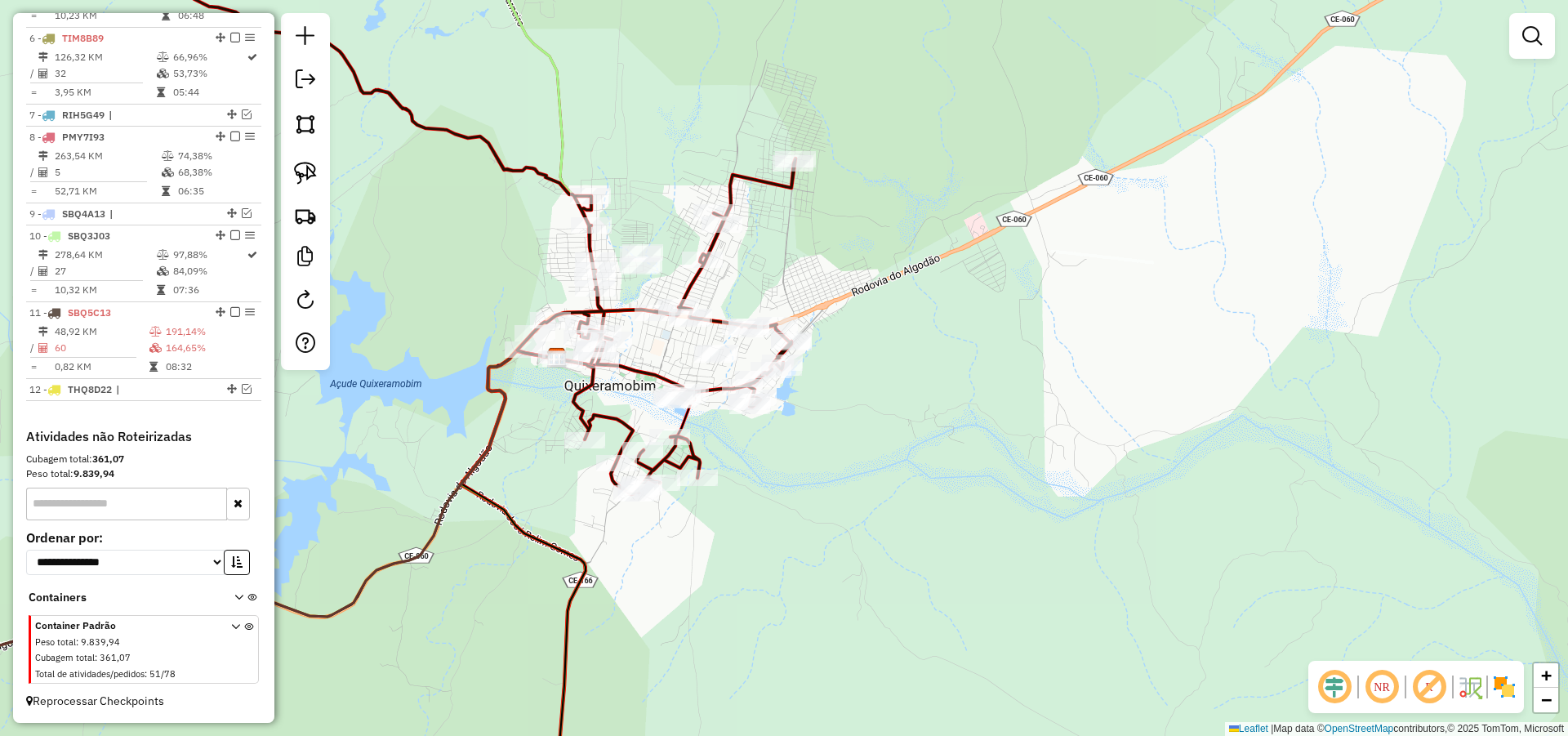
drag, startPoint x: 774, startPoint y: 500, endPoint x: 755, endPoint y: 490, distance: 21.5
click at [755, 490] on div "Janela de atendimento Grade de atendimento Capacidade Transportadoras Veículos …" at bounding box center [784, 368] width 1568 height 736
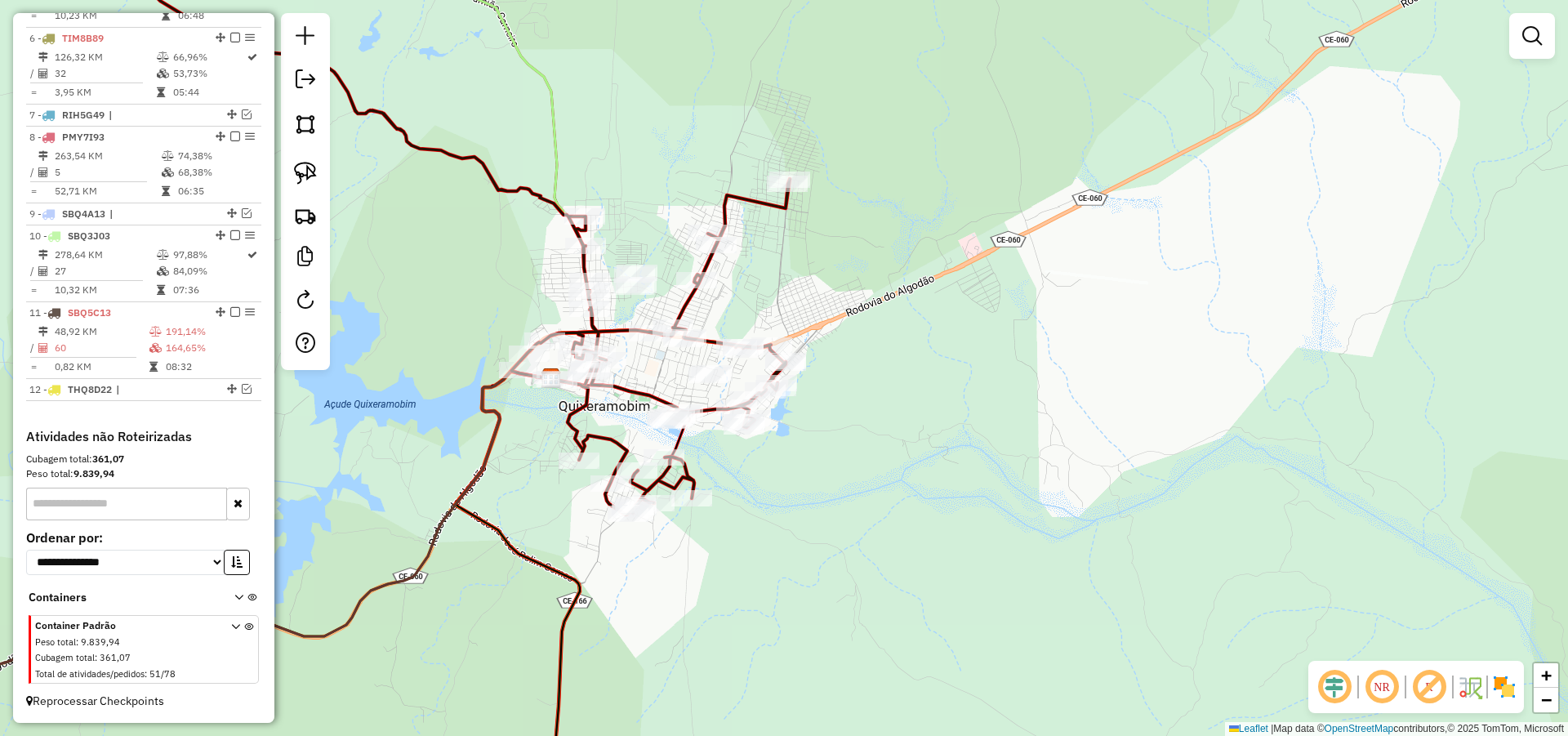
drag, startPoint x: 828, startPoint y: 449, endPoint x: 823, endPoint y: 469, distance: 20.6
click at [823, 469] on div "Janela de atendimento Grade de atendimento Capacidade Transportadoras Veículos …" at bounding box center [784, 368] width 1568 height 736
click at [306, 171] on img at bounding box center [305, 173] width 23 height 23
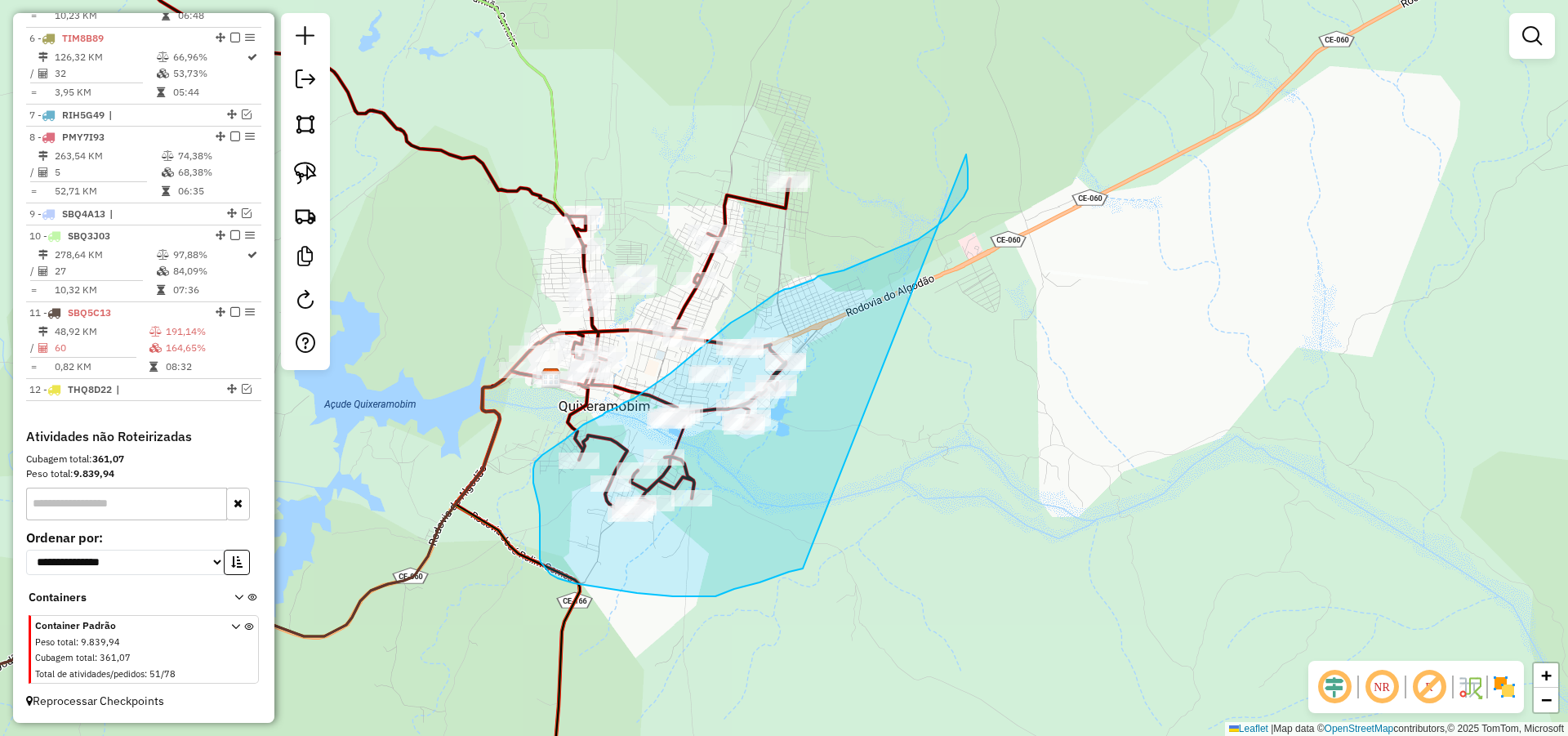
drag, startPoint x: 966, startPoint y: 154, endPoint x: 810, endPoint y: 564, distance: 438.7
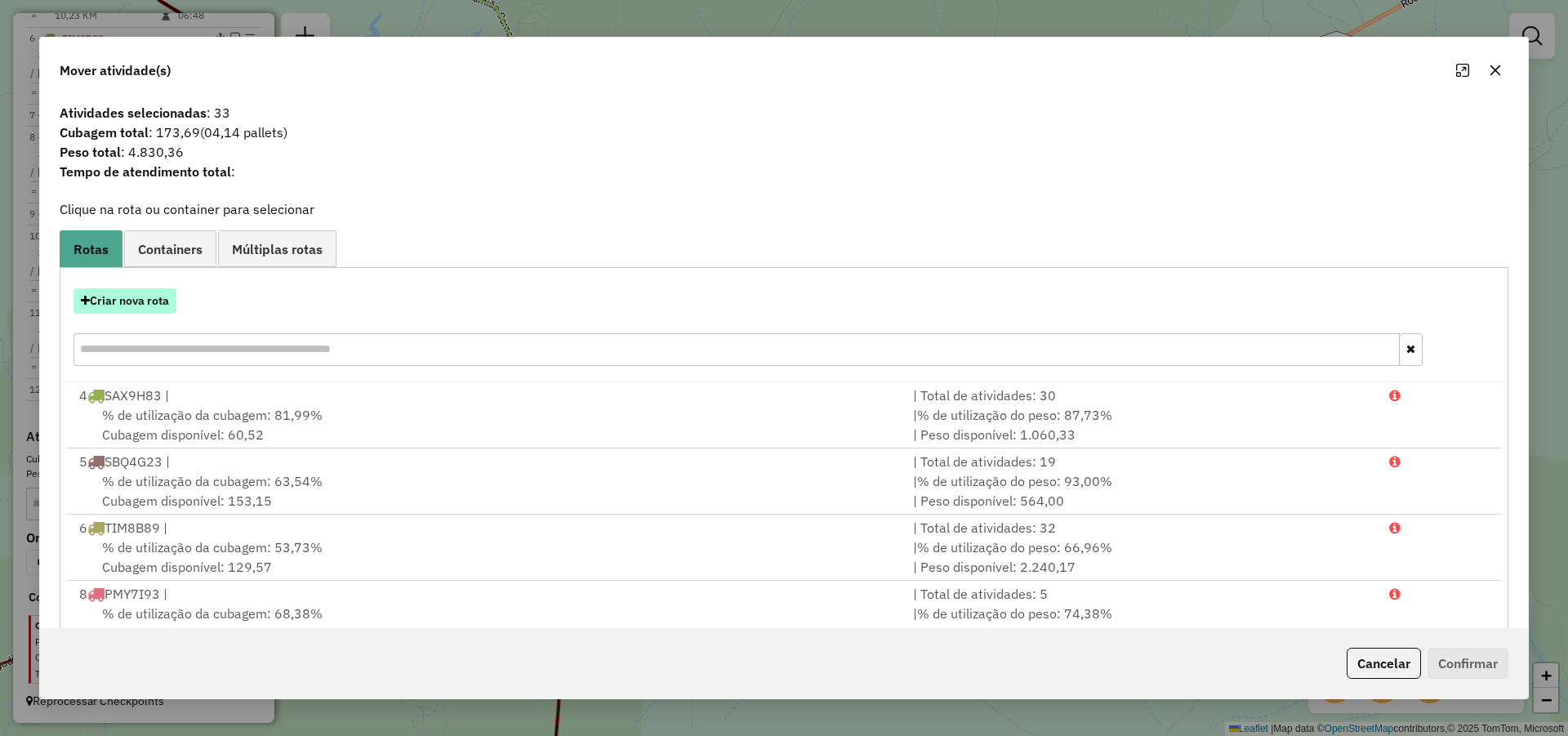
click at [154, 304] on button "Criar nova rota" at bounding box center [124, 301] width 103 height 26
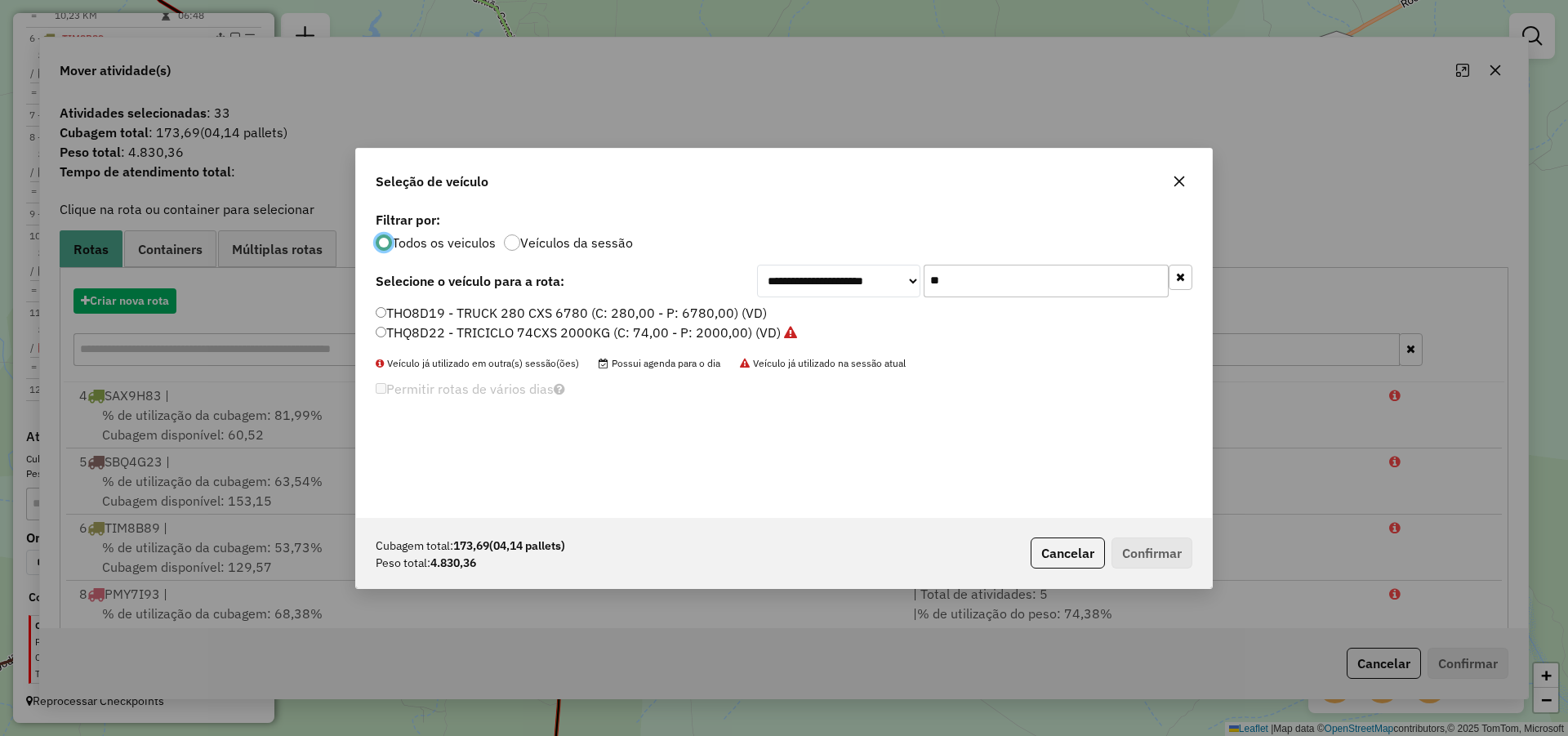
scroll to position [9, 5]
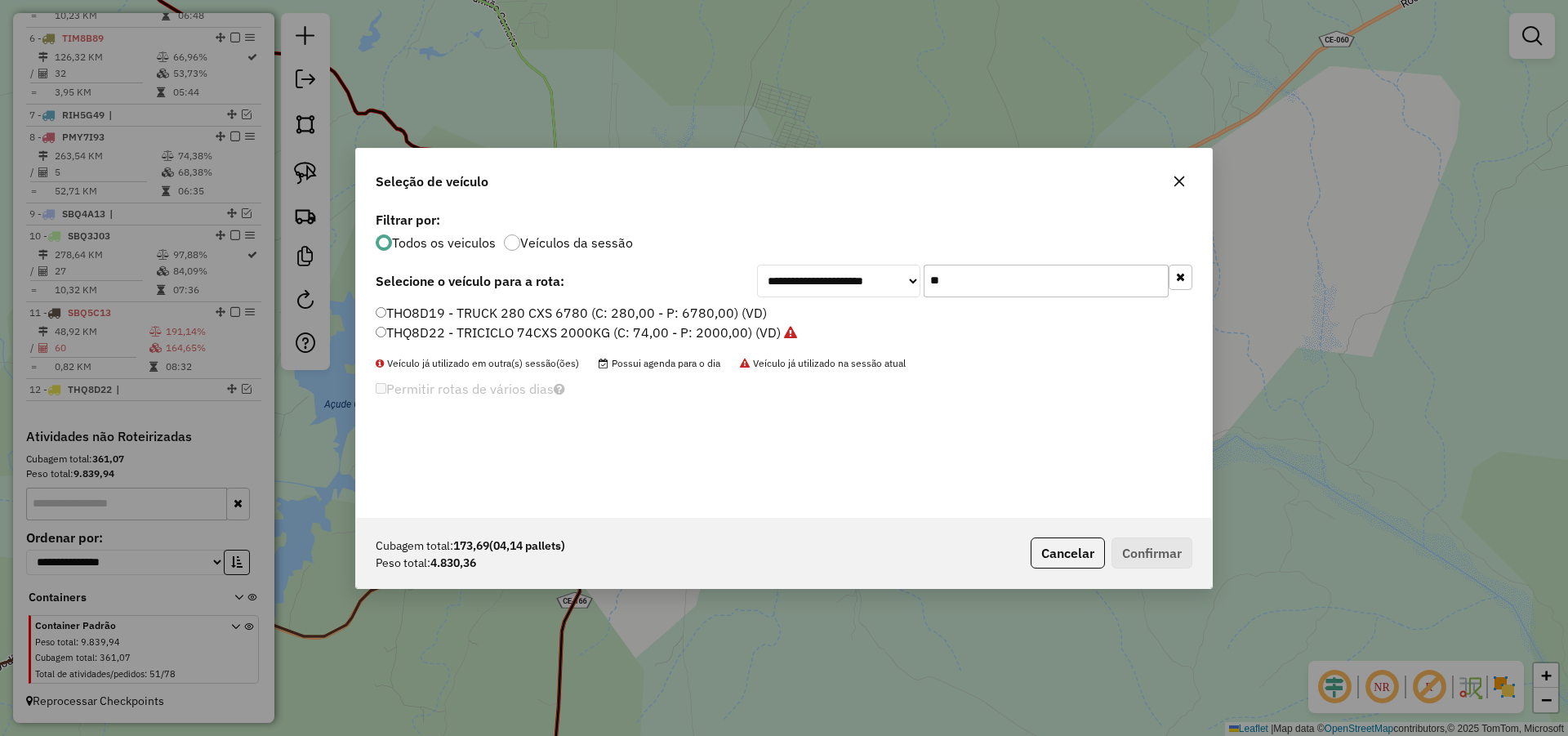
click at [946, 274] on input "**" at bounding box center [1047, 281] width 245 height 33
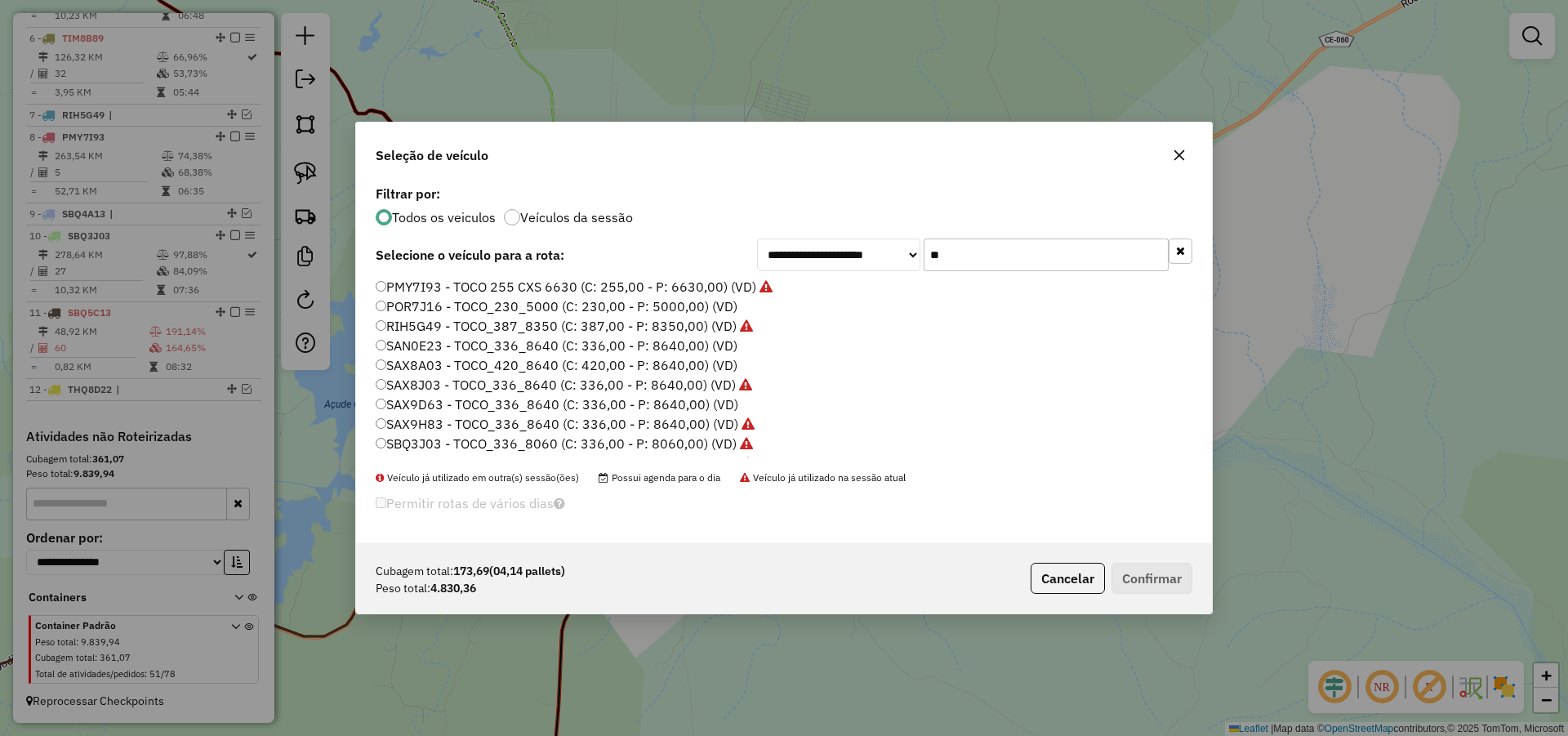
type input "*"
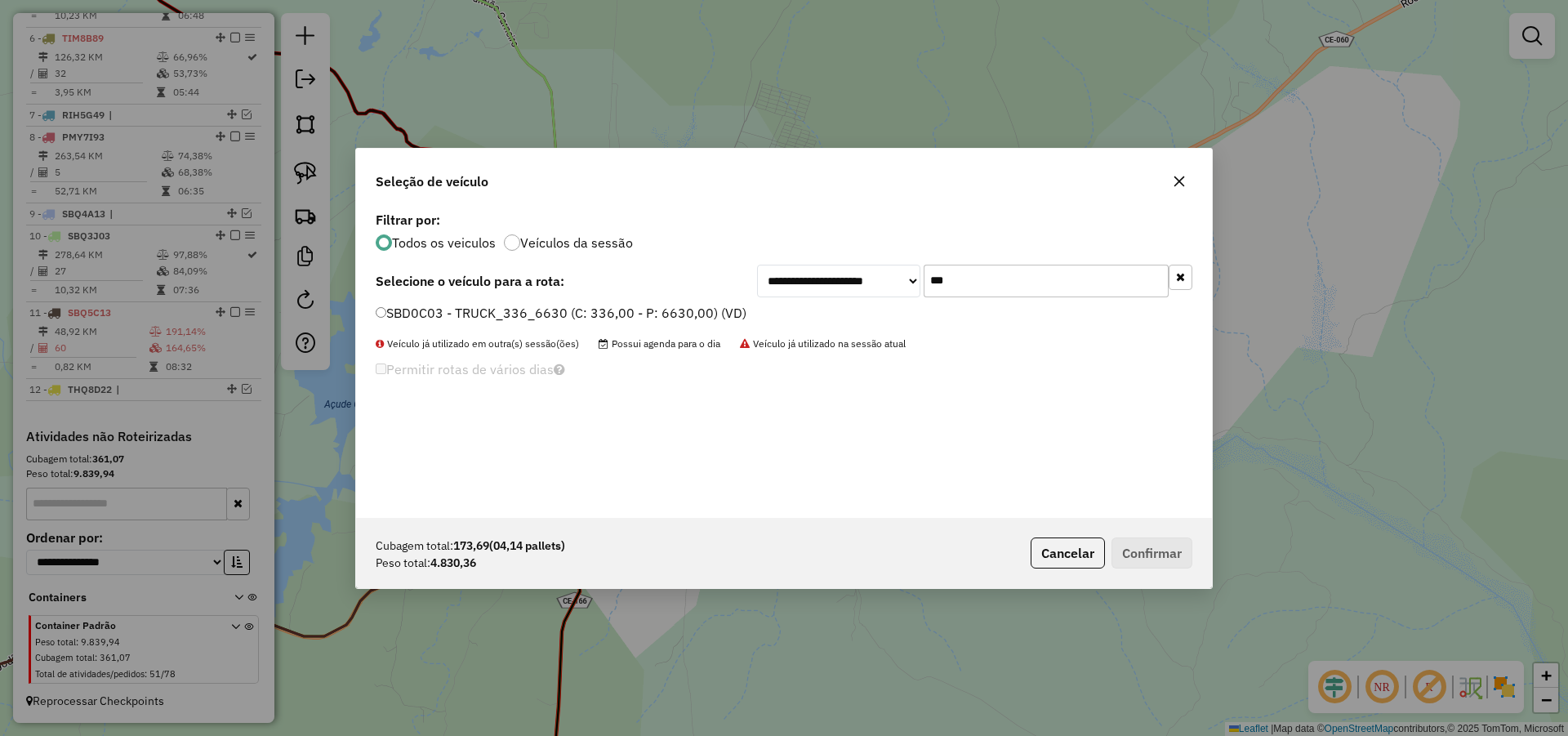
type input "***"
click at [662, 312] on label "SBD0C03 - TRUCK_336_6630 (C: 336,00 - P: 6630,00) (VD)" at bounding box center [561, 312] width 371 height 19
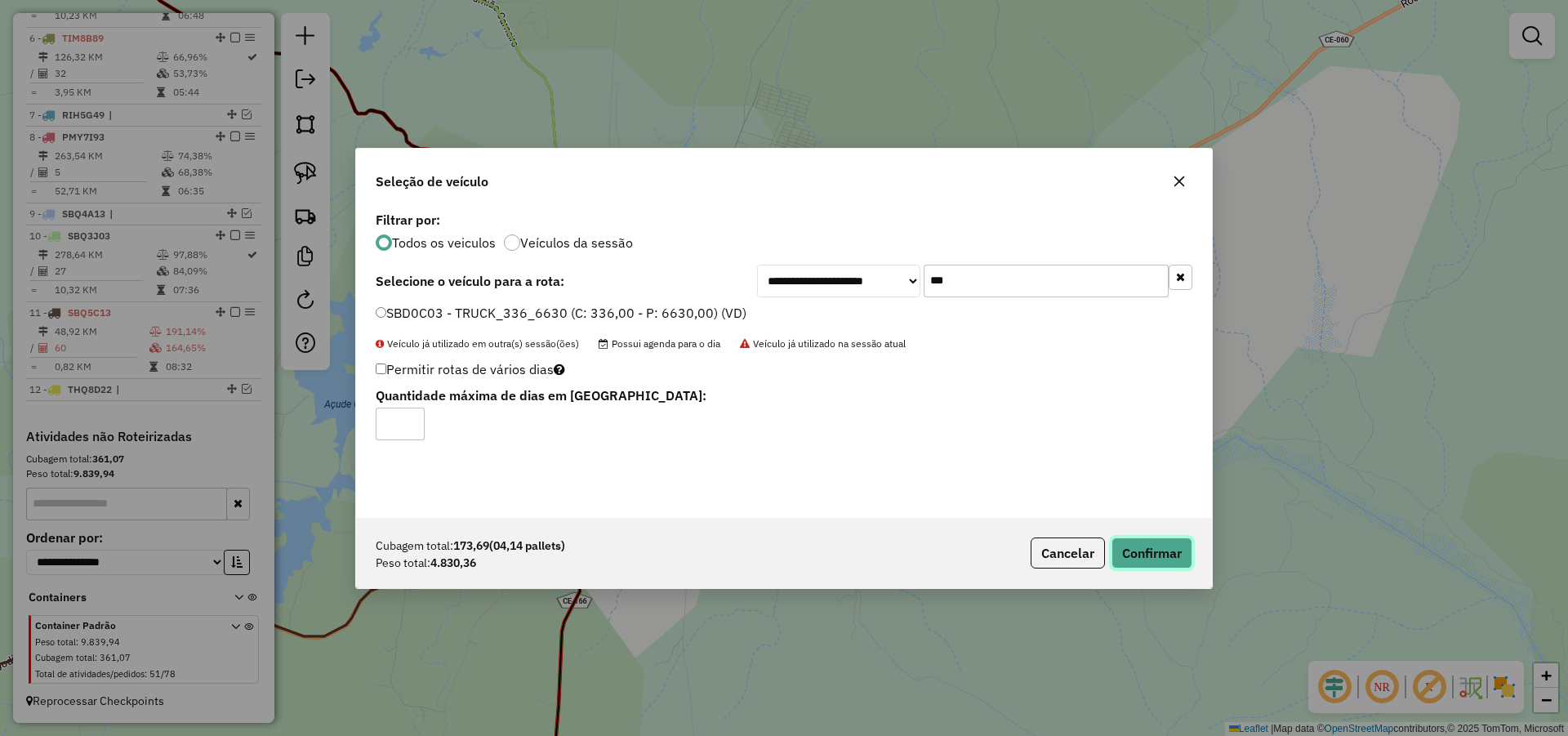
click at [1161, 559] on button "Confirmar" at bounding box center [1152, 552] width 81 height 31
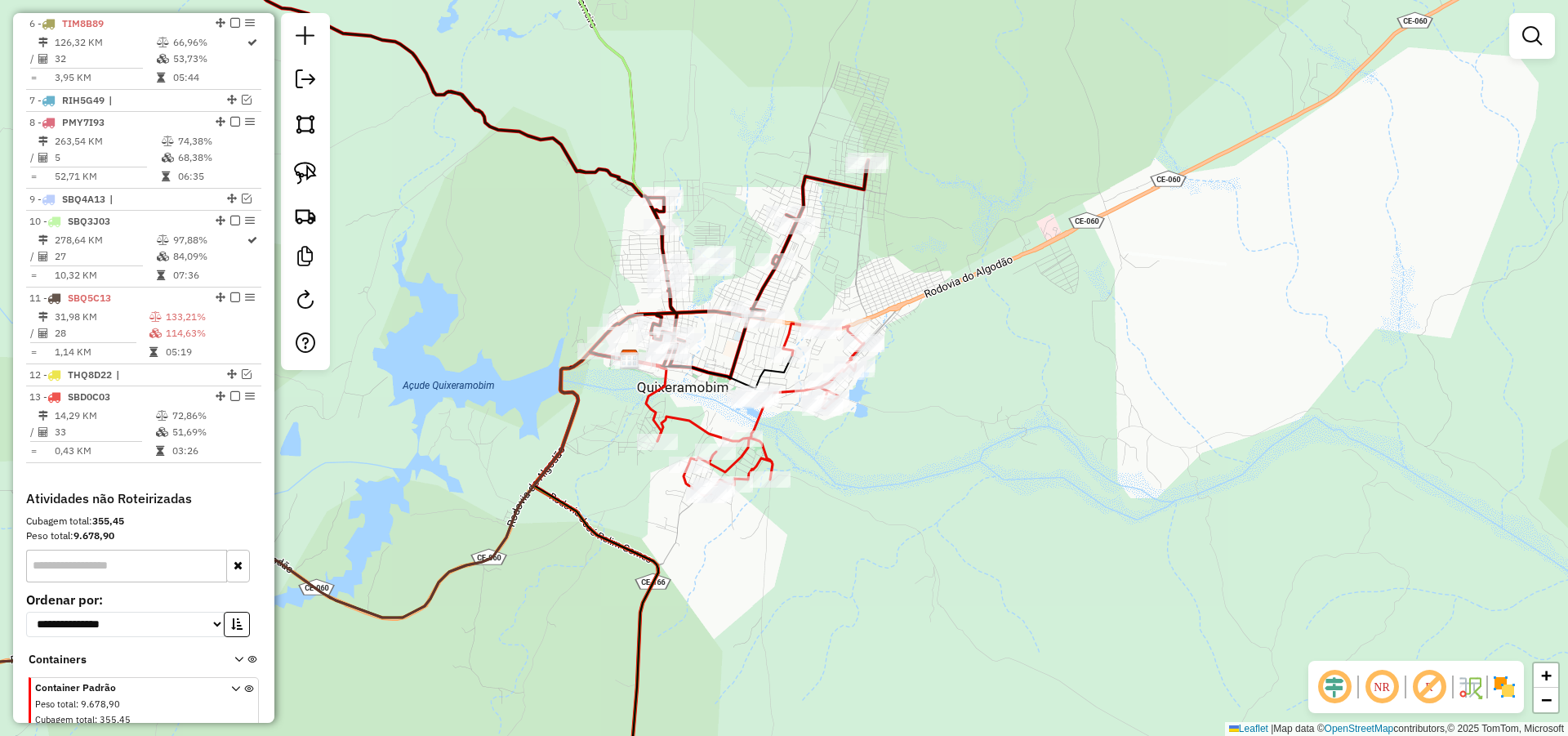
drag, startPoint x: 874, startPoint y: 277, endPoint x: 964, endPoint y: 255, distance: 92.6
click at [944, 256] on div "Janela de atendimento Grade de atendimento Capacidade Transportadoras Veículos …" at bounding box center [784, 368] width 1568 height 736
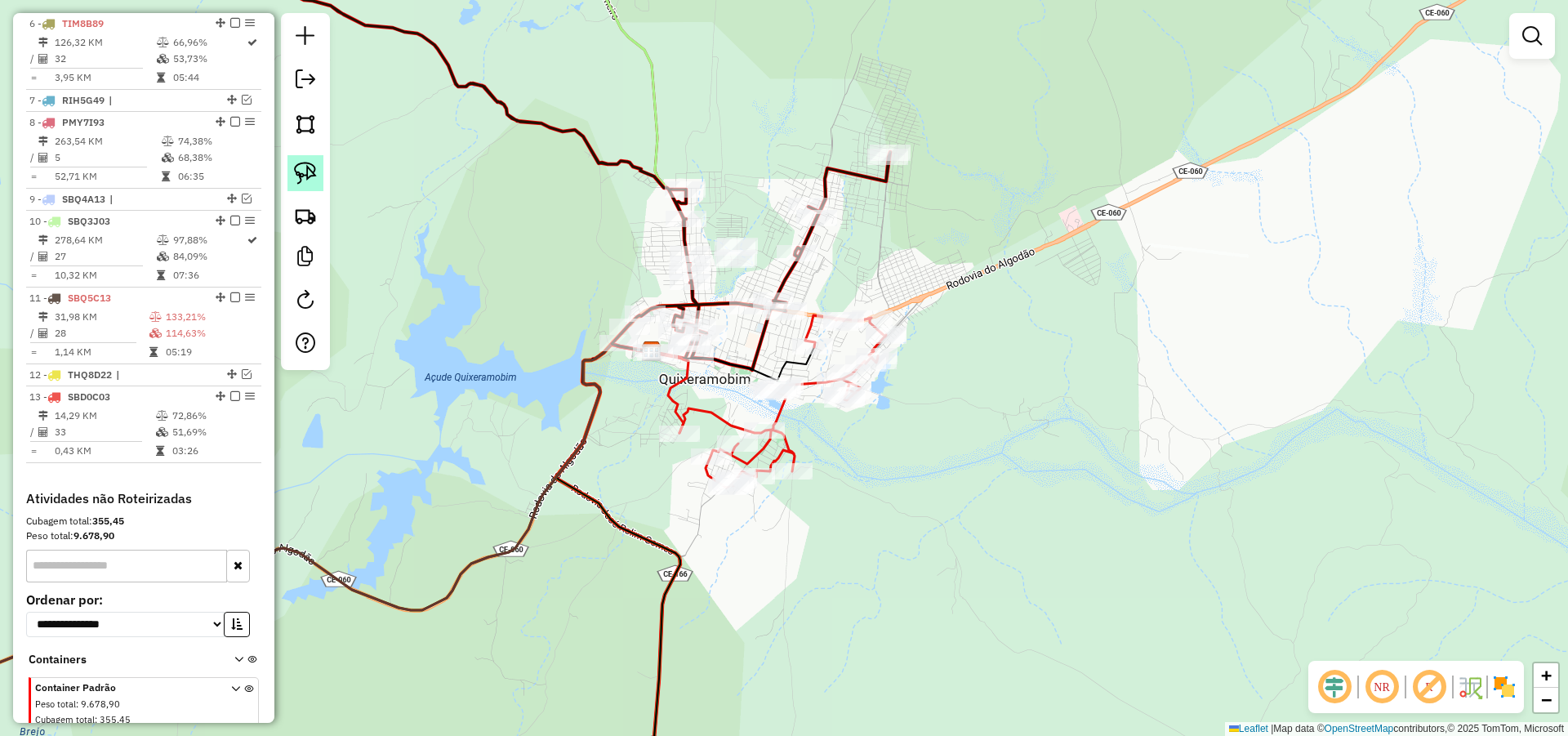
click at [307, 169] on img at bounding box center [305, 173] width 23 height 23
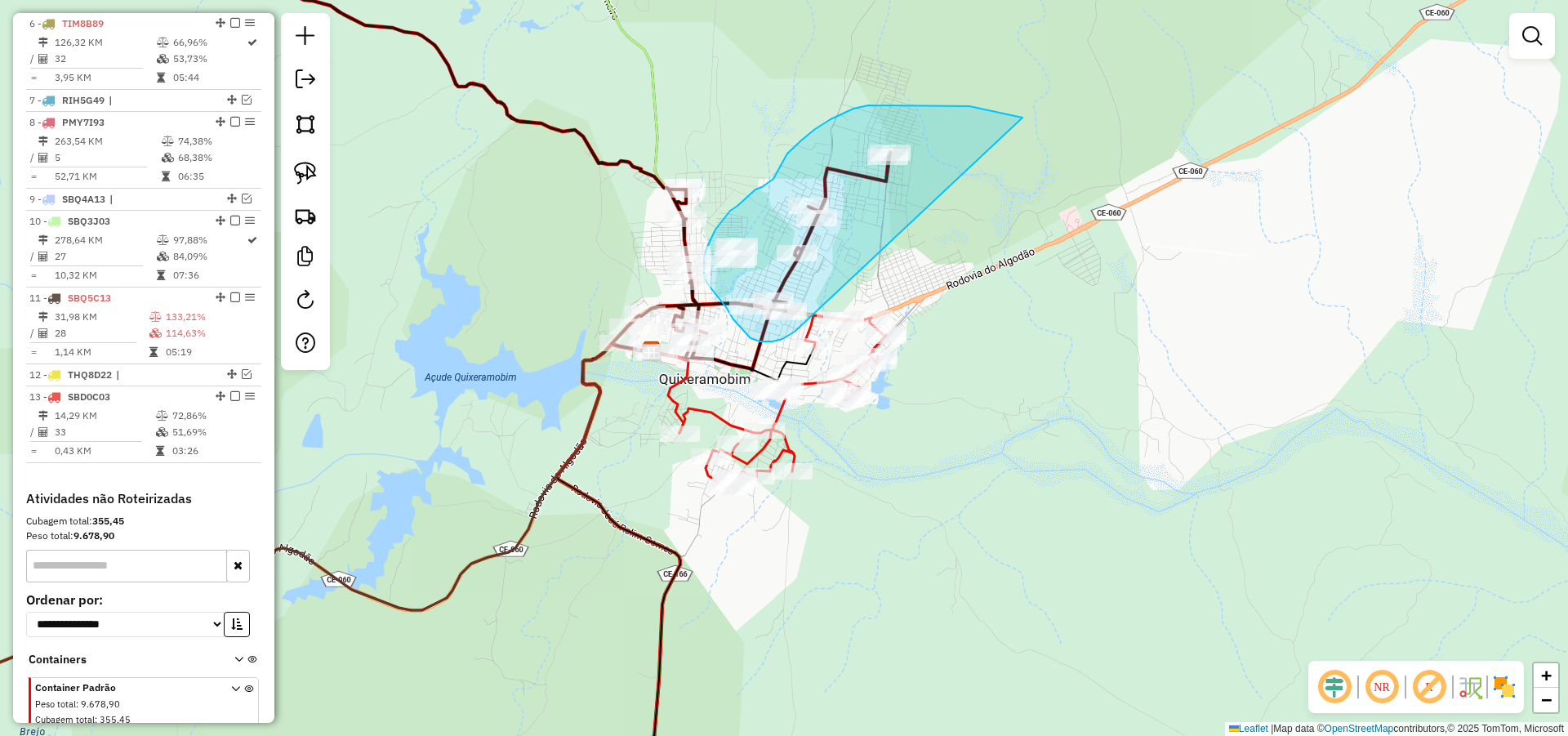
drag, startPoint x: 1014, startPoint y: 116, endPoint x: 794, endPoint y: 332, distance: 308.3
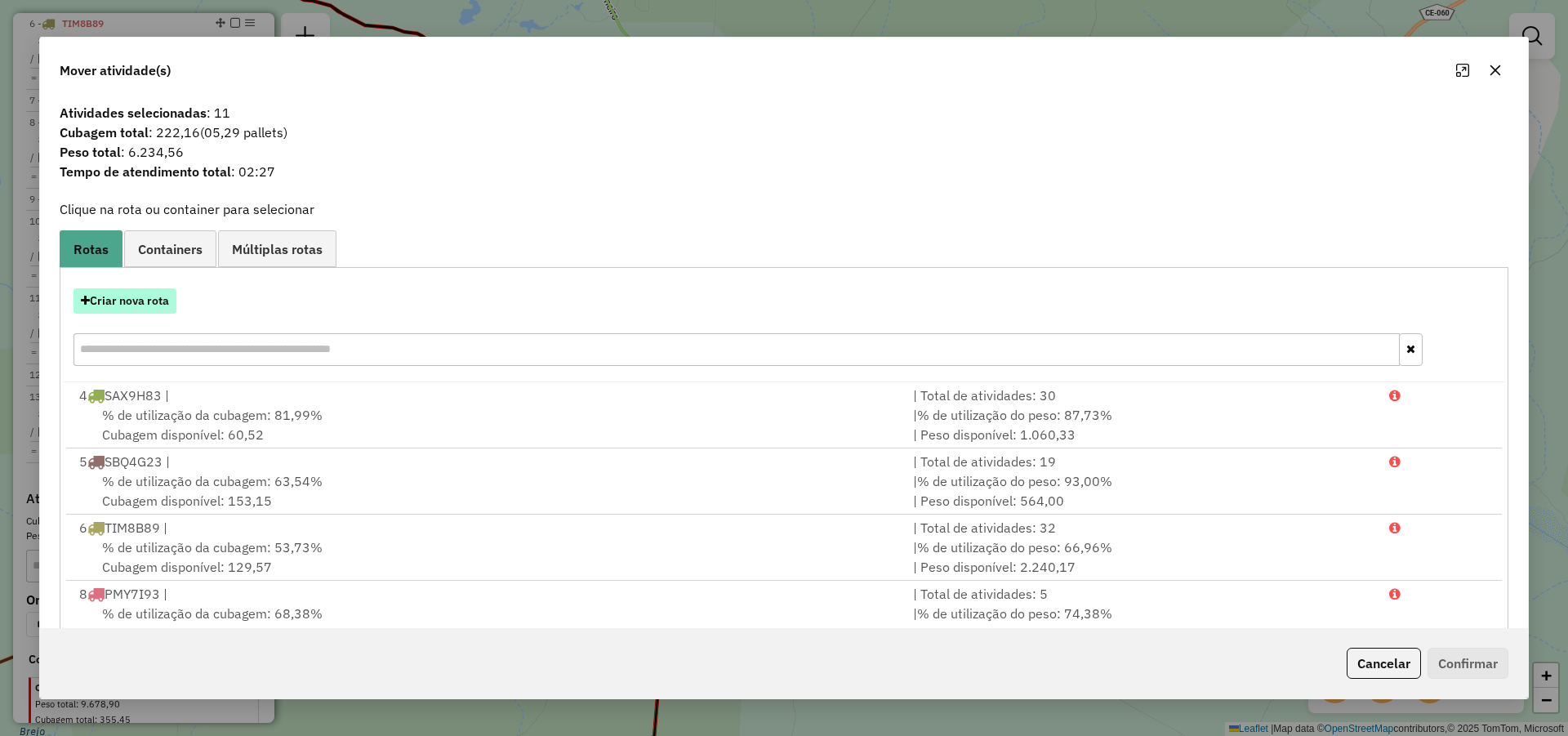
click at [164, 298] on button "Criar nova rota" at bounding box center [124, 301] width 103 height 26
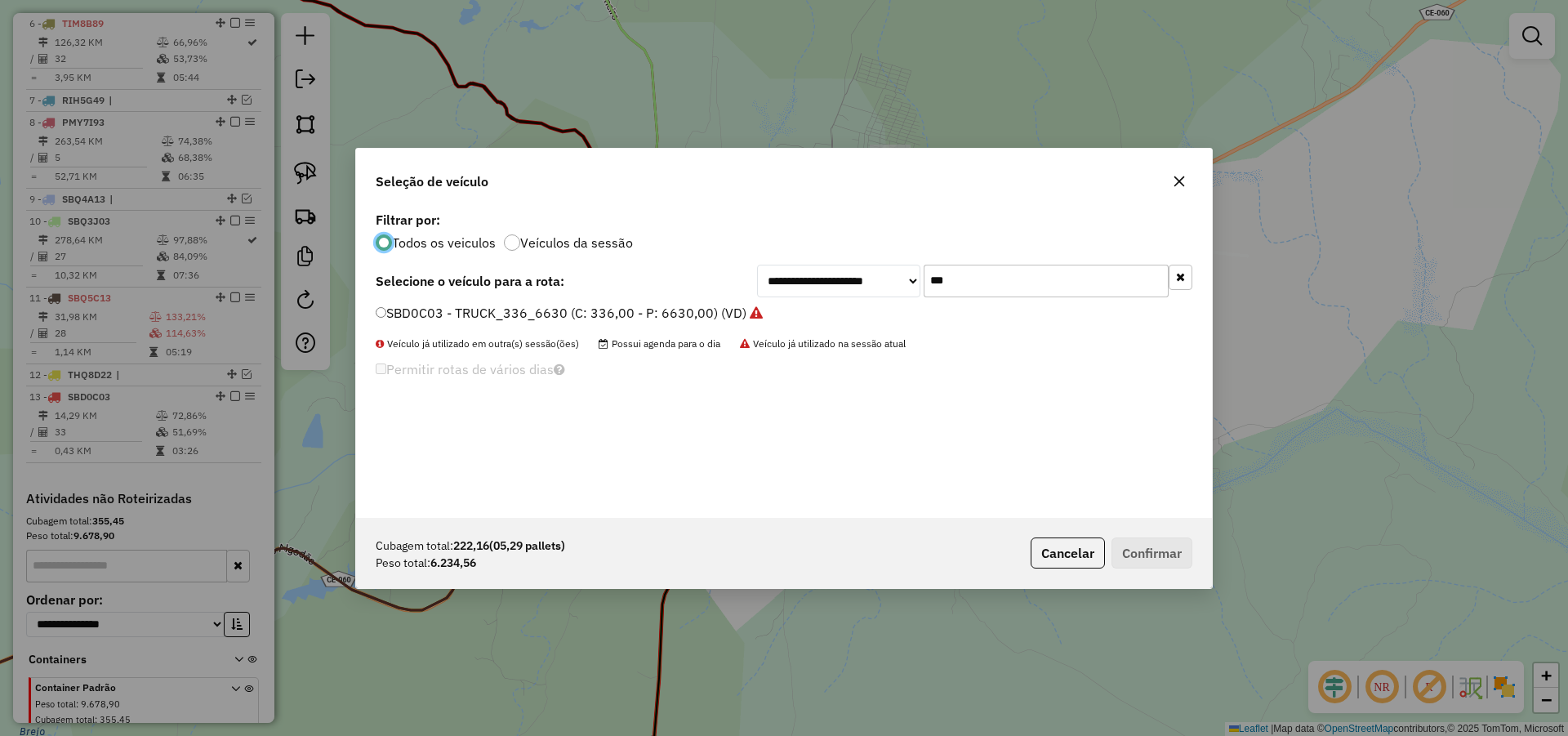
click at [978, 286] on input "***" at bounding box center [1047, 281] width 245 height 33
click at [977, 286] on input "***" at bounding box center [1047, 281] width 245 height 33
type input "***"
click at [693, 311] on label "SAX0E53 - TRUCK_336_6630 (C: 336,00 - P: 6630,00) (VD)" at bounding box center [560, 312] width 369 height 19
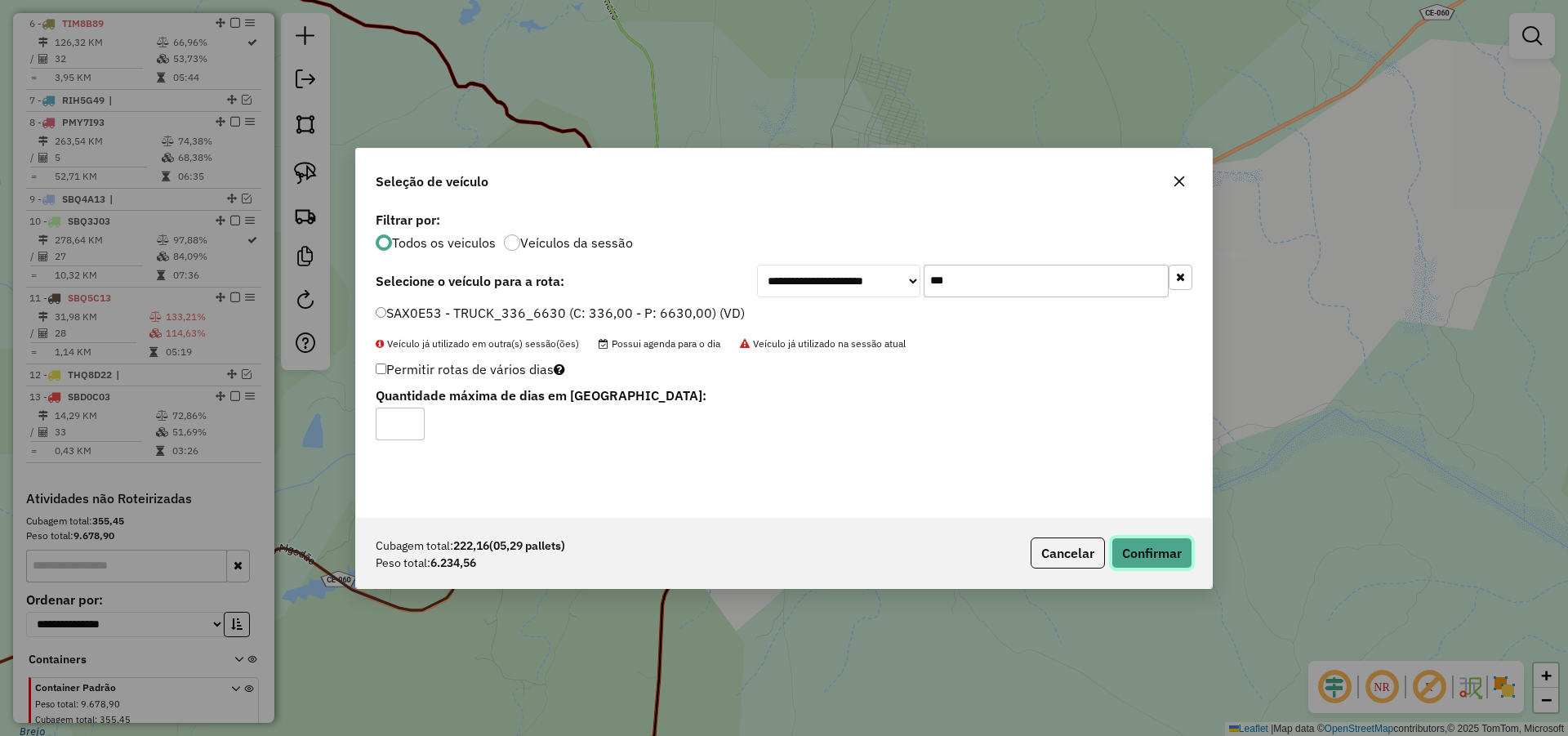
click at [1134, 552] on button "Confirmar" at bounding box center [1152, 552] width 81 height 31
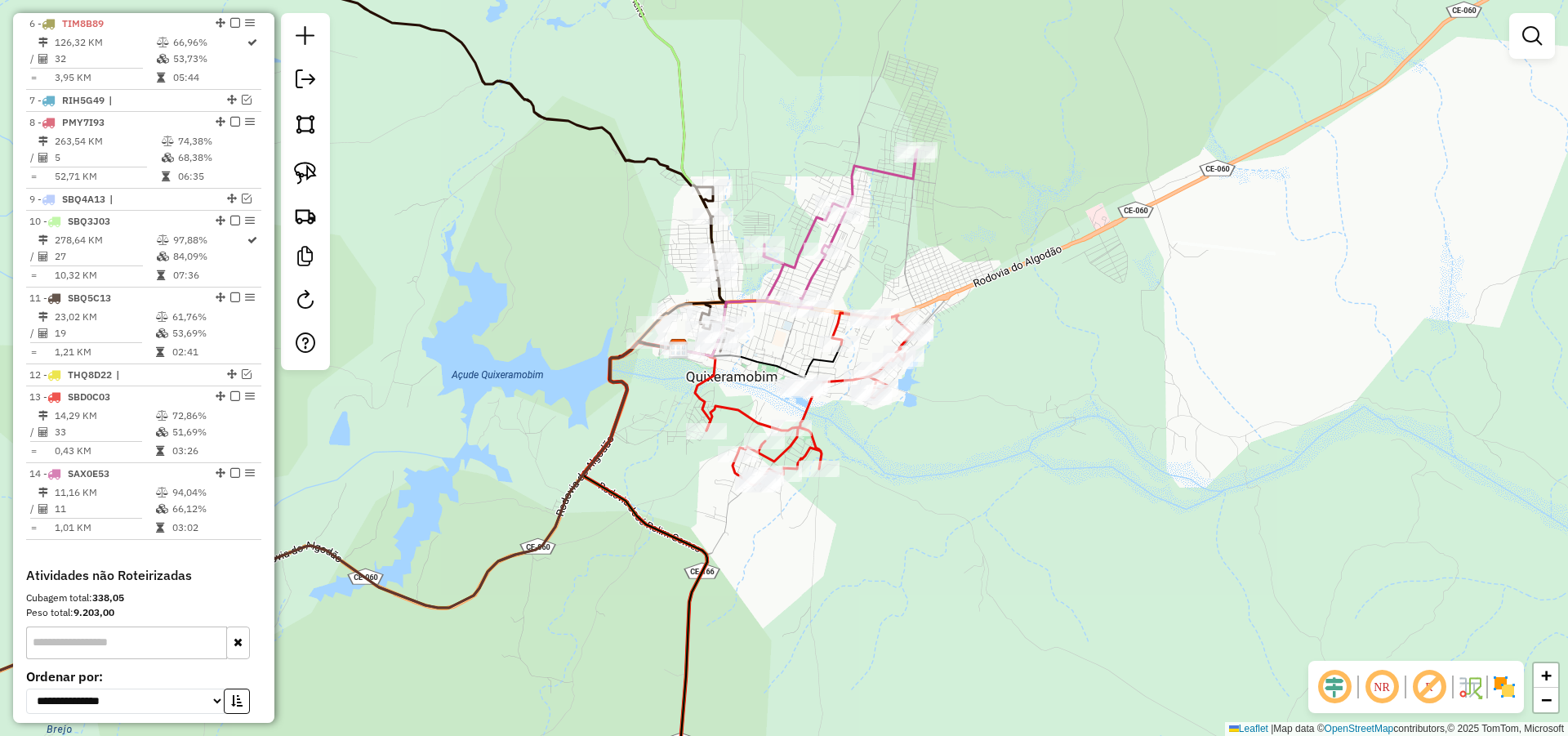
drag, startPoint x: 1007, startPoint y: 372, endPoint x: 1032, endPoint y: 367, distance: 25.5
click at [1031, 367] on div "Janela de atendimento Grade de atendimento Capacidade Transportadoras Veículos …" at bounding box center [784, 368] width 1568 height 736
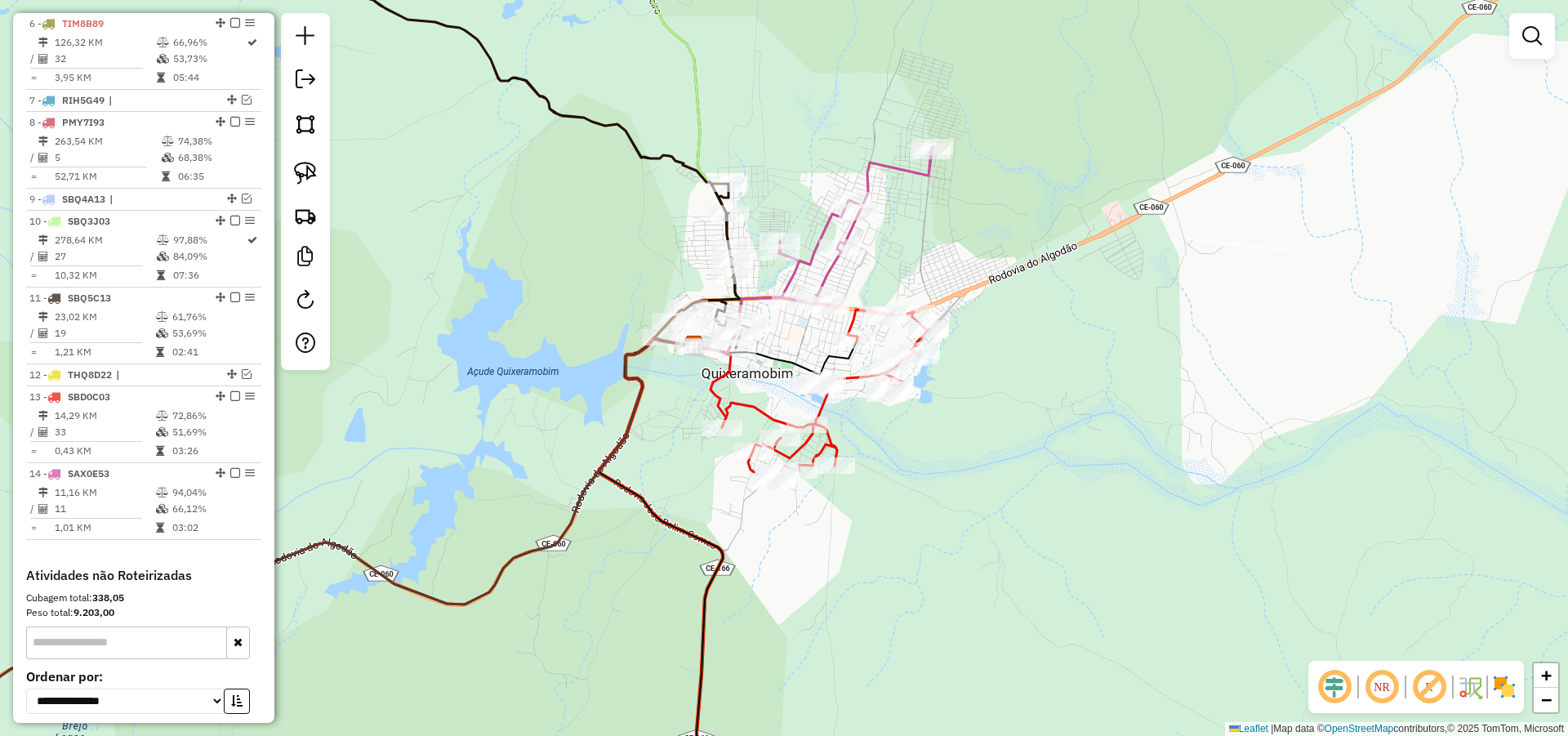
click at [792, 360] on icon at bounding box center [776, 358] width 162 height 34
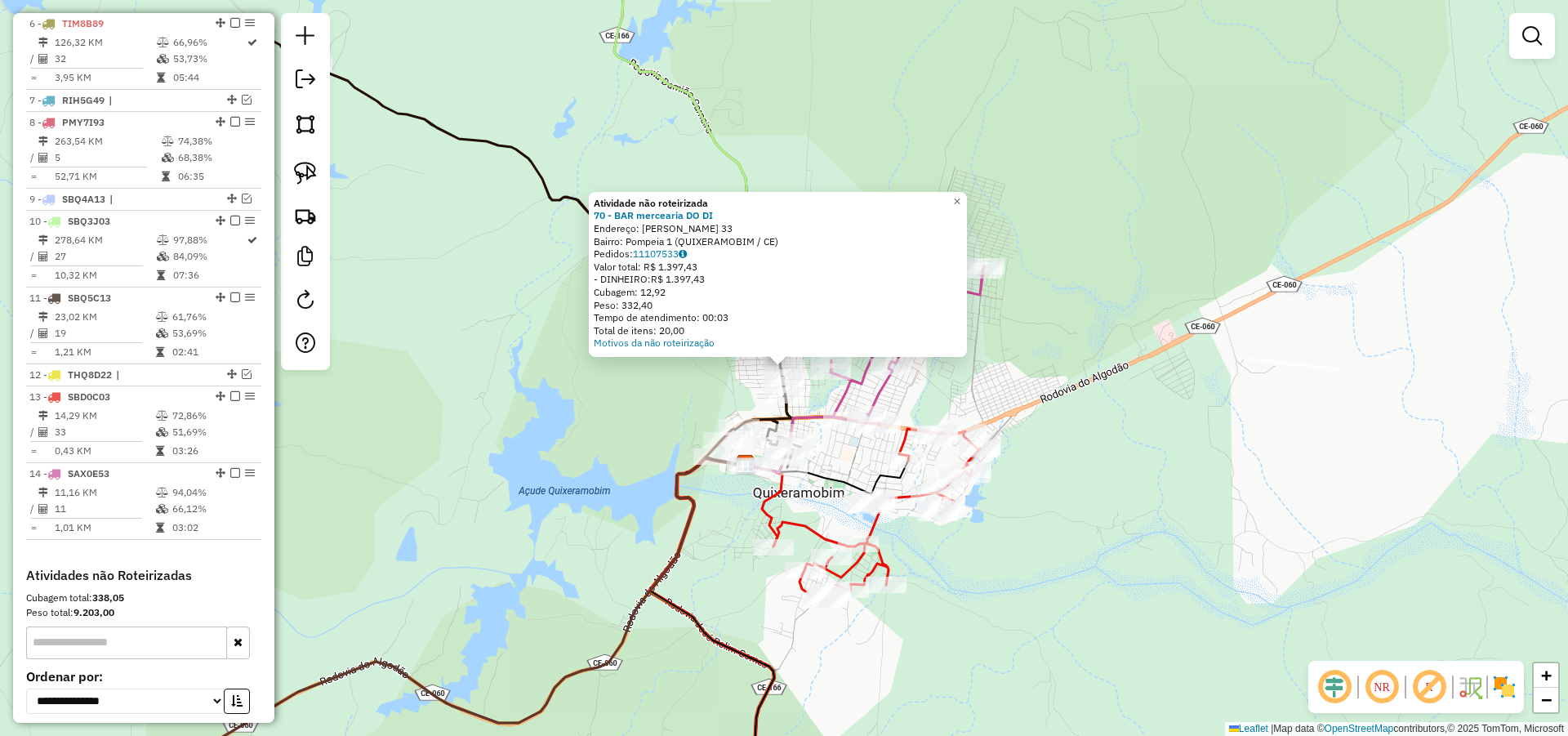
click at [1332, 426] on div "Atividade não roteirizada 70 - BAR mercearia DO DI Endereço: [PERSON_NAME] 33 B…" at bounding box center [784, 368] width 1568 height 736
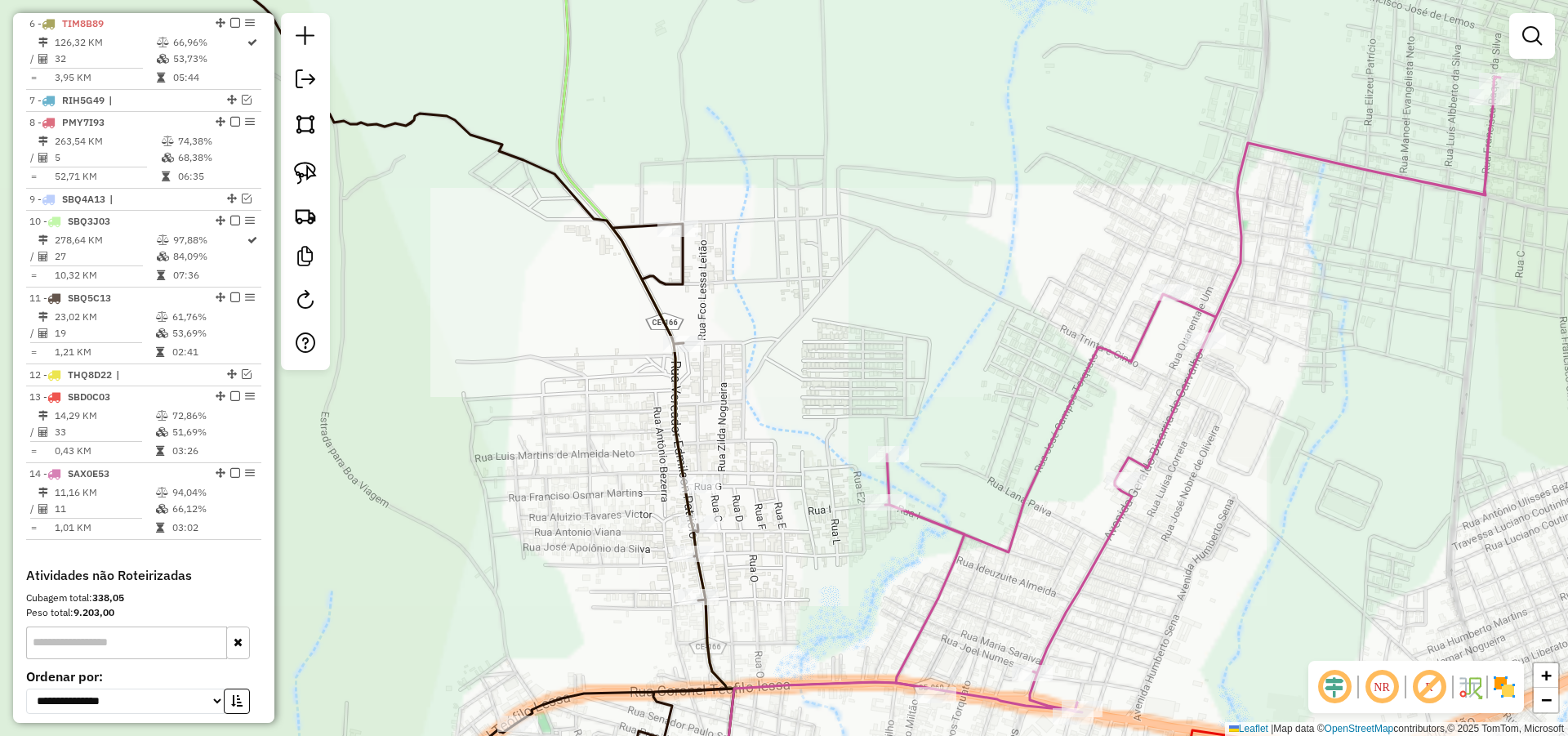
click at [766, 267] on div "Janela de atendimento Grade de atendimento Capacidade Transportadoras Veículos …" at bounding box center [784, 368] width 1568 height 736
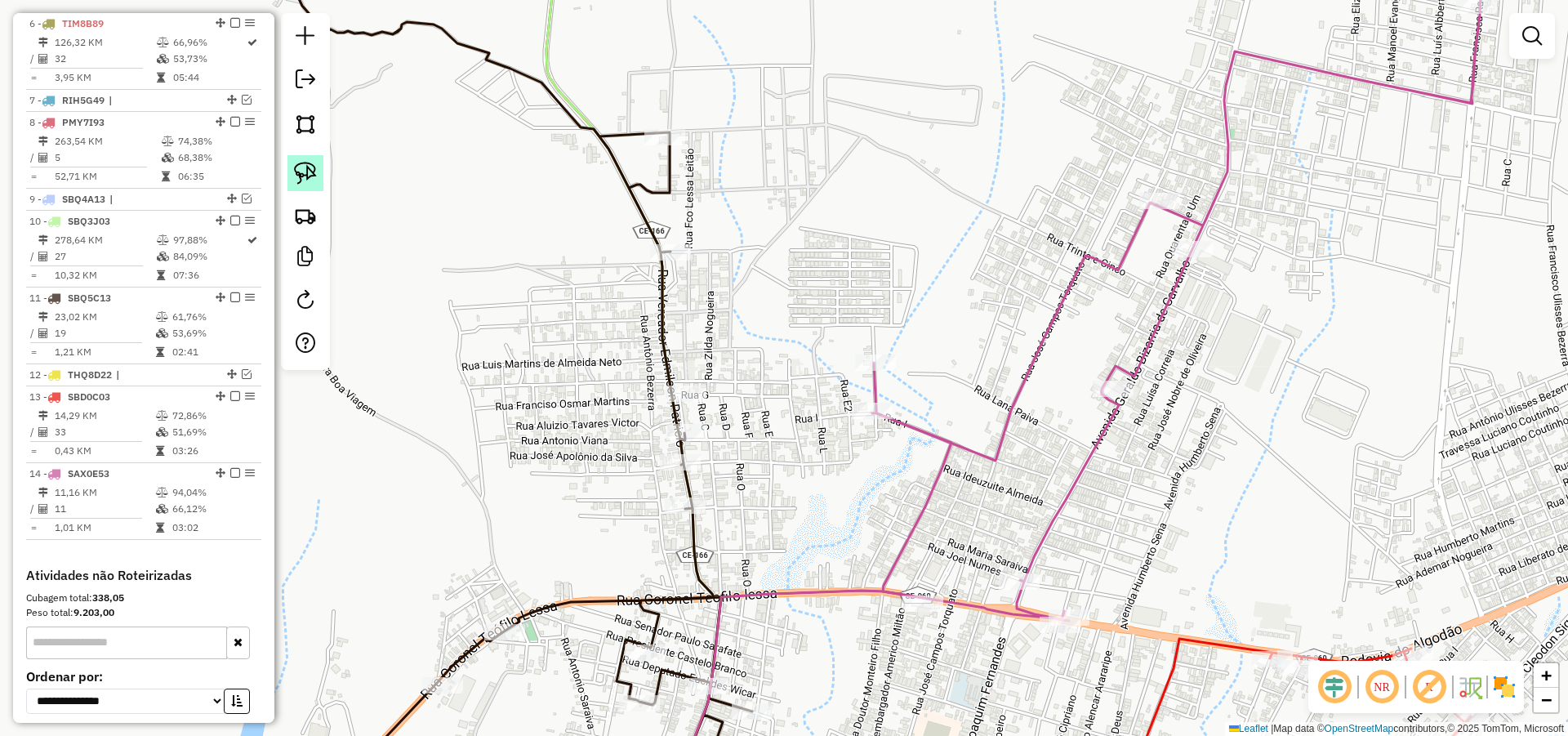
click at [319, 176] on link at bounding box center [305, 173] width 36 height 36
drag, startPoint x: 687, startPoint y: 350, endPoint x: 743, endPoint y: 409, distance: 81.3
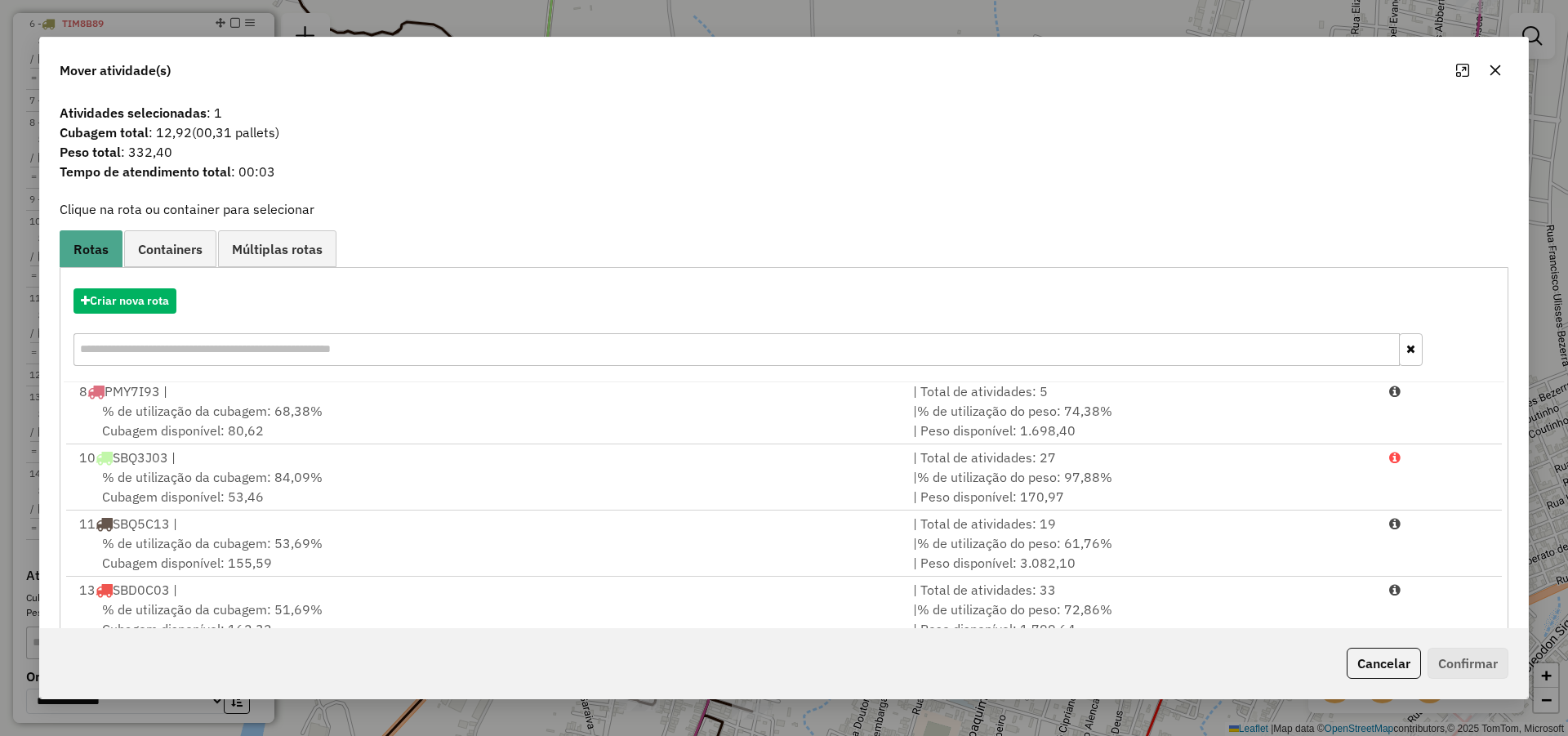
scroll to position [109, 0]
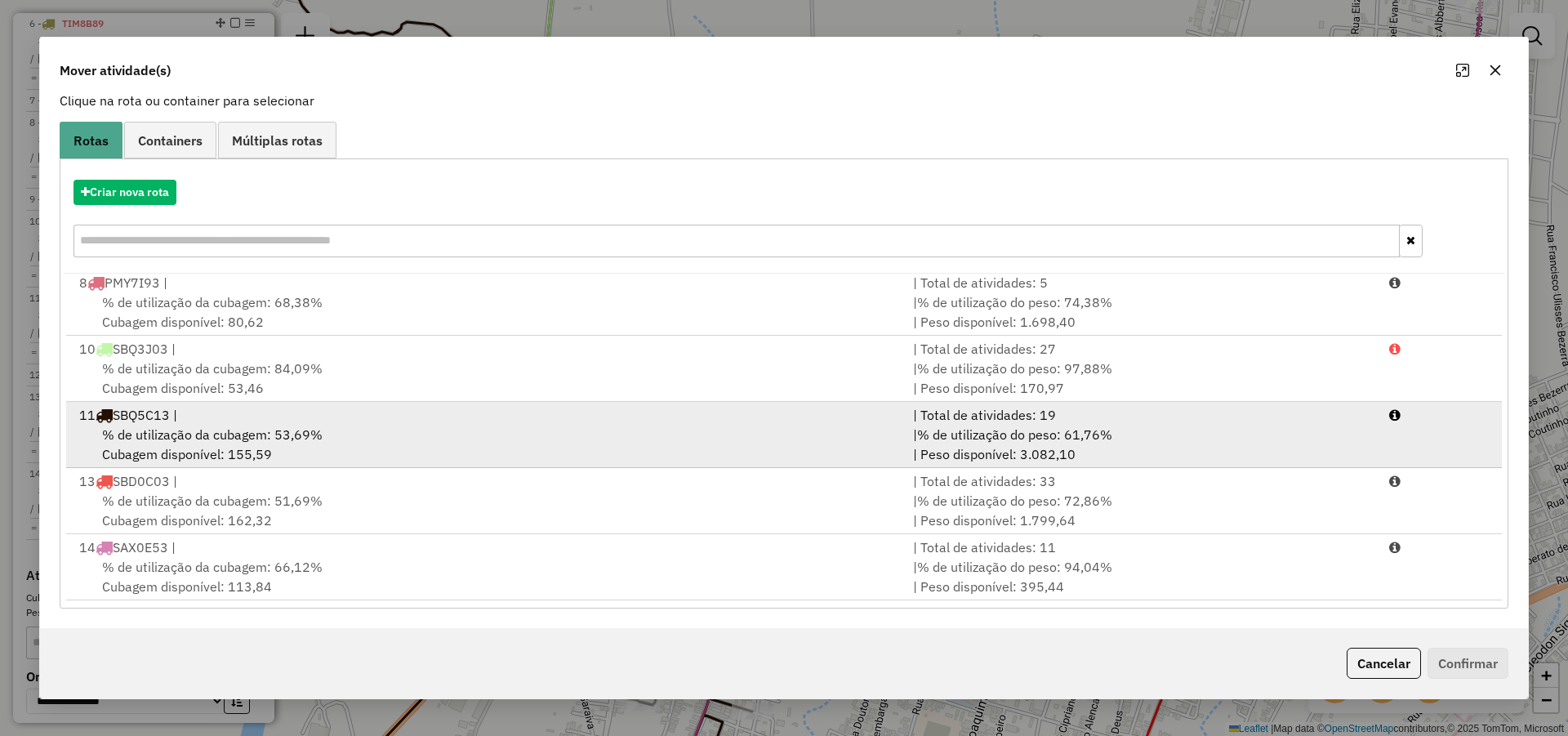
click at [345, 435] on div "% de utilização da cubagem: 53,69% Cubagem disponível: 155,59" at bounding box center [486, 444] width 834 height 39
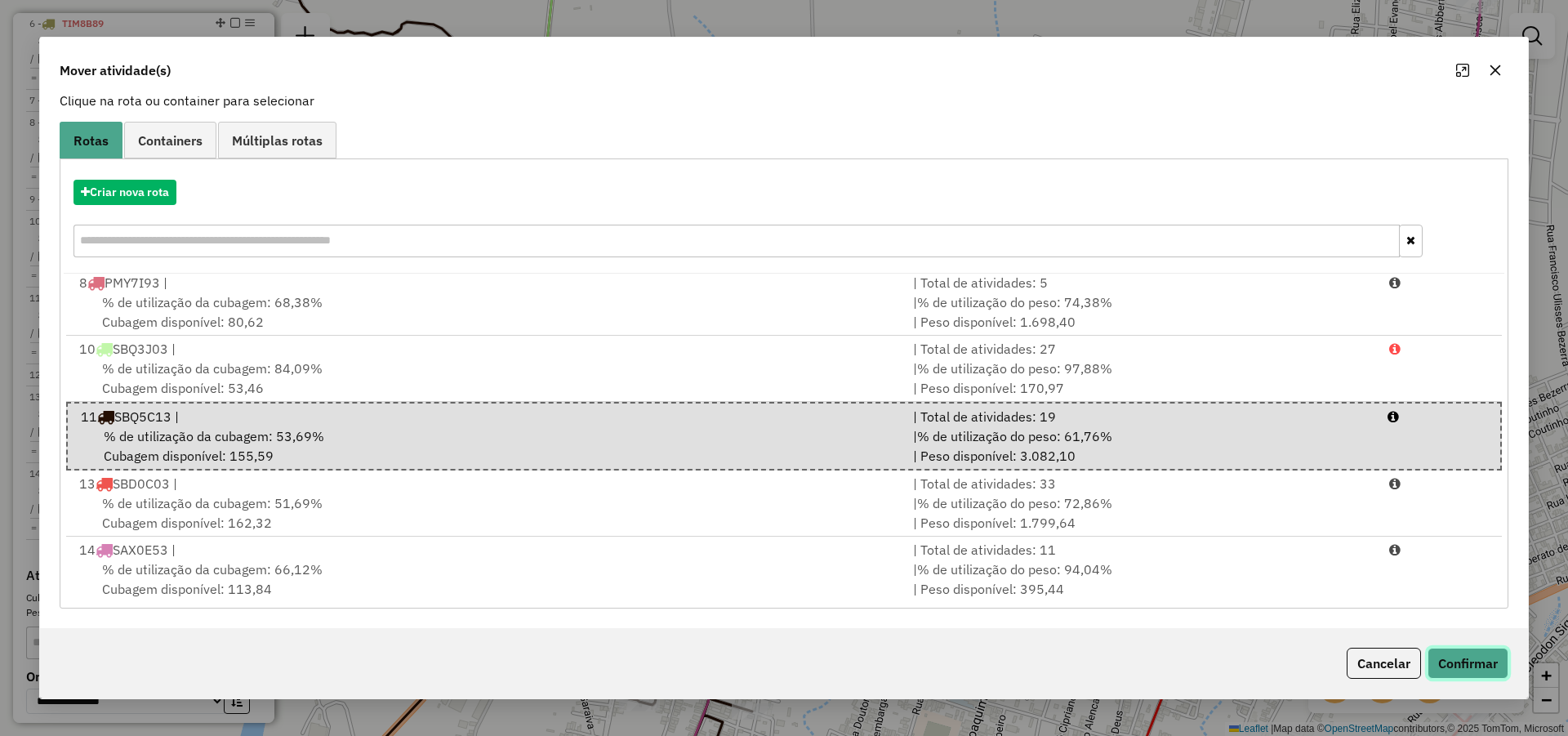
click at [1474, 660] on button "Confirmar" at bounding box center [1468, 663] width 81 height 31
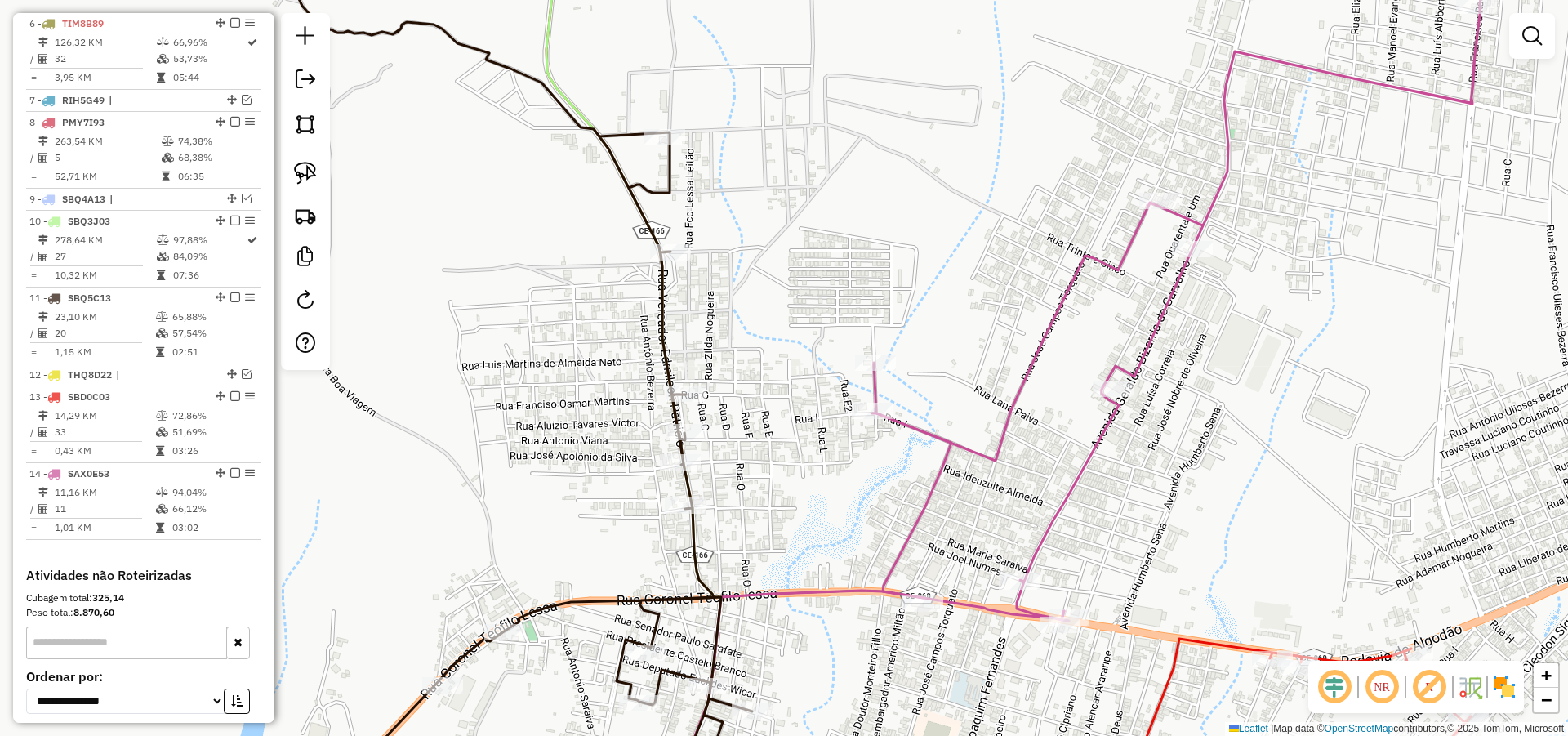
scroll to position [0, 0]
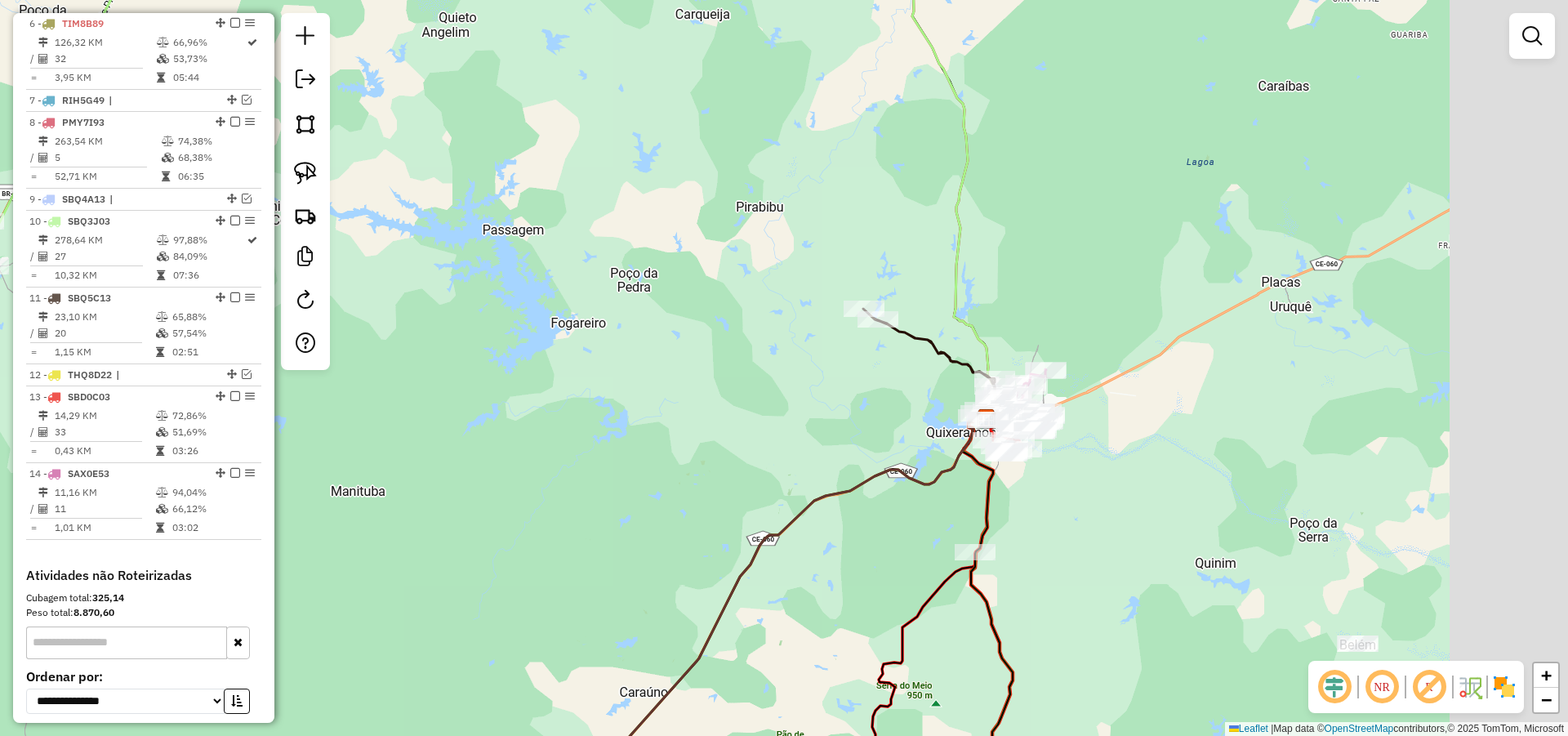
drag, startPoint x: 1124, startPoint y: 346, endPoint x: 941, endPoint y: 282, distance: 193.9
click at [941, 282] on div "Janela de atendimento Grade de atendimento Capacidade Transportadoras Veículos …" at bounding box center [784, 368] width 1568 height 736
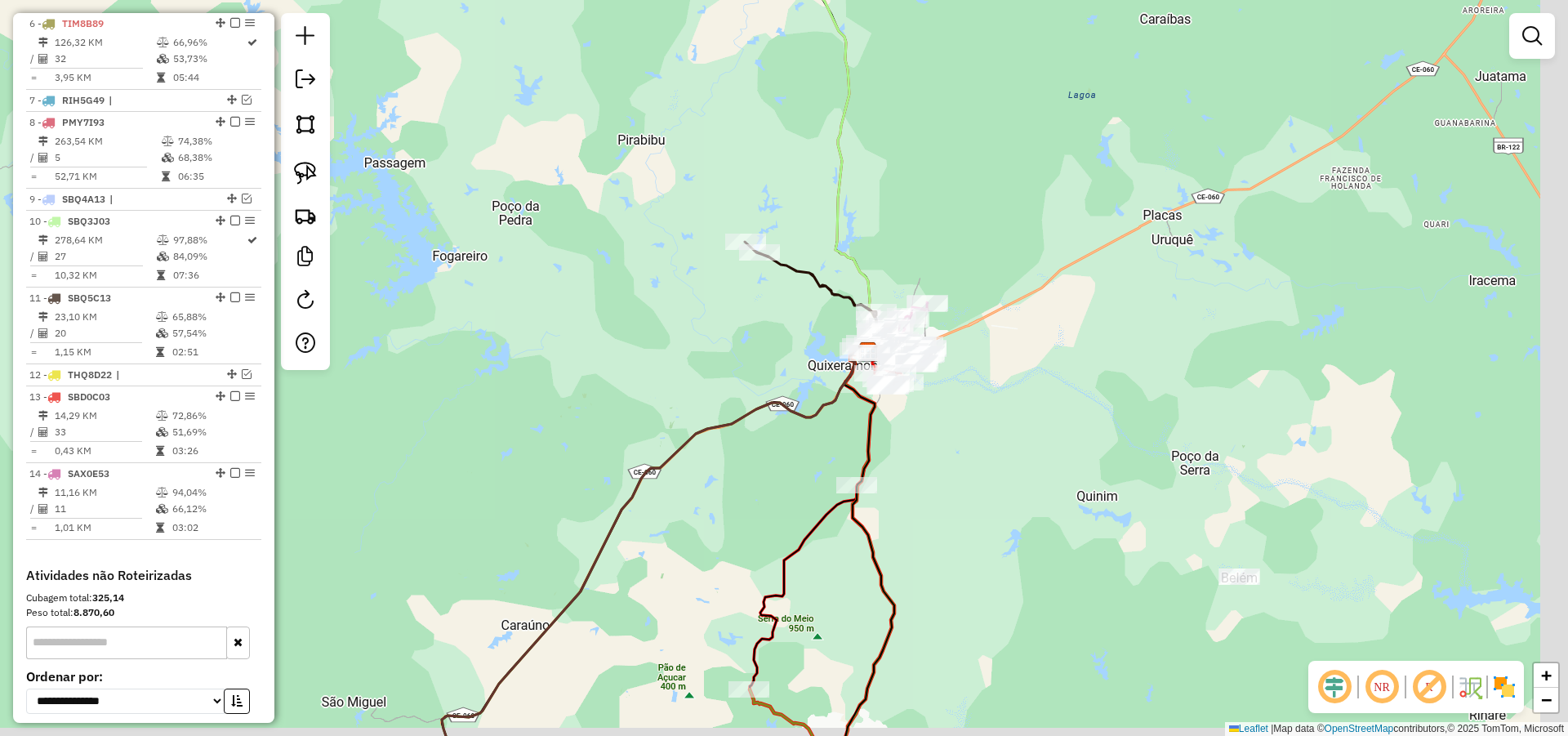
drag, startPoint x: 674, startPoint y: 279, endPoint x: 625, endPoint y: 218, distance: 78.2
click at [607, 206] on div "Janela de atendimento Grade de atendimento Capacidade Transportadoras Veículos …" at bounding box center [784, 368] width 1568 height 736
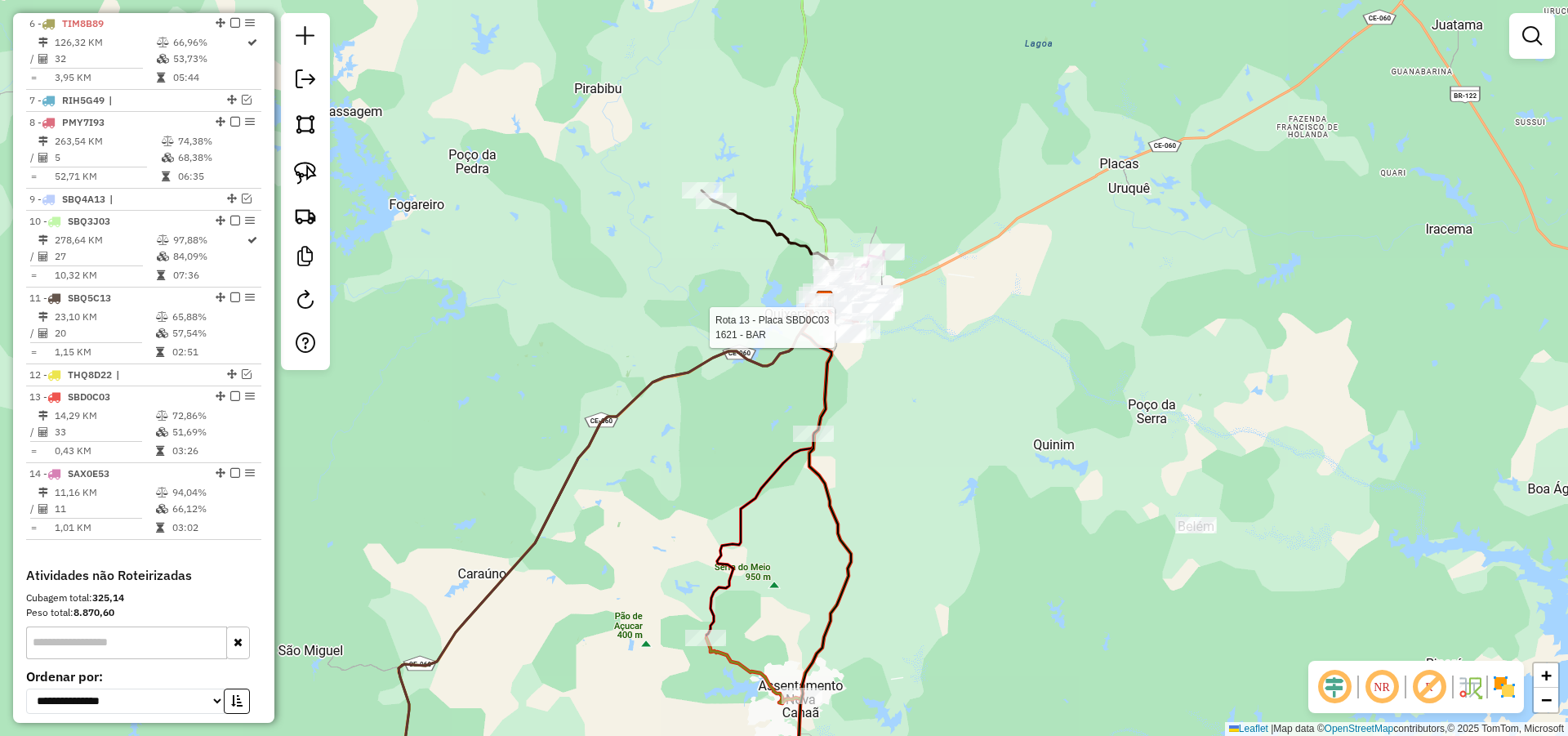
select select "*********"
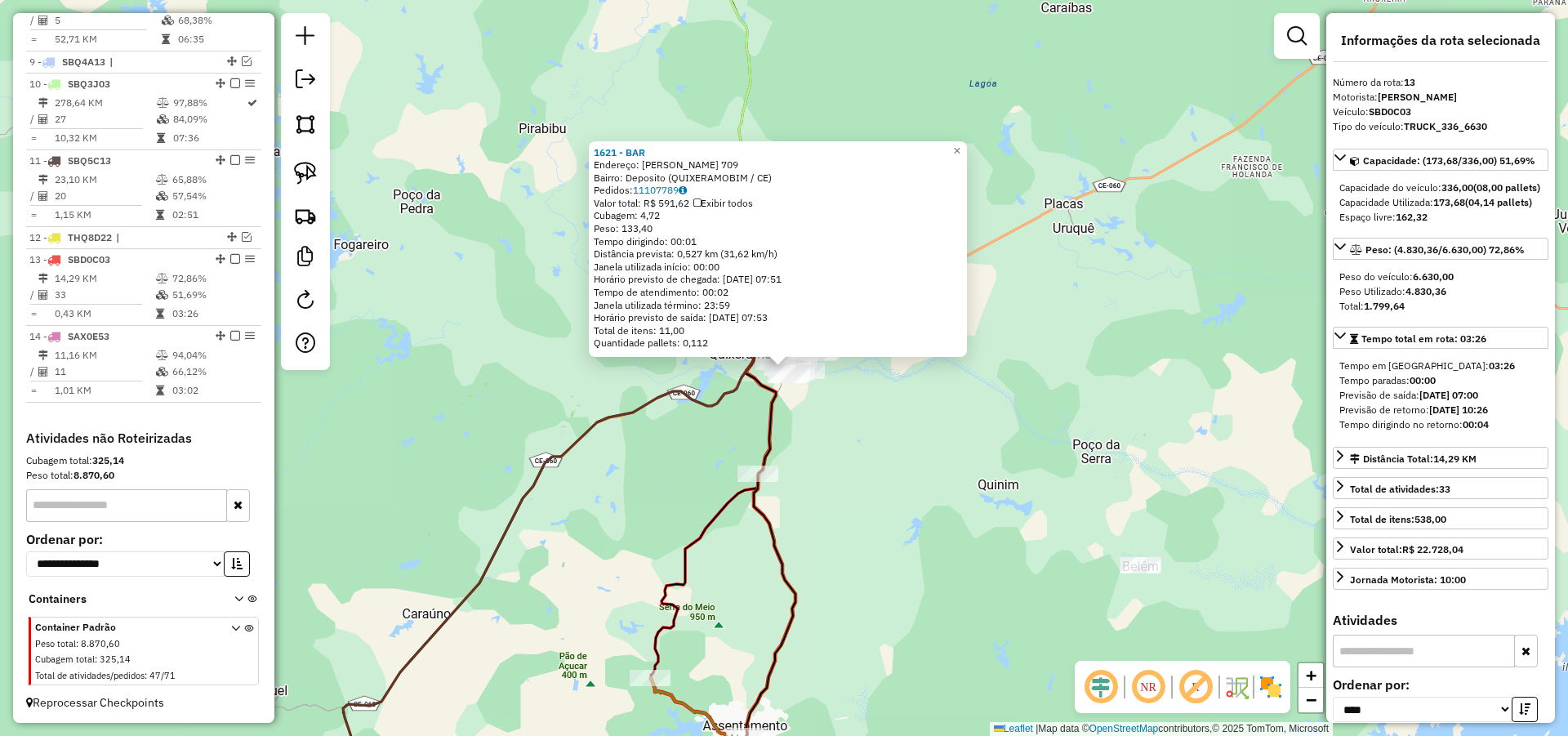
scroll to position [991, 0]
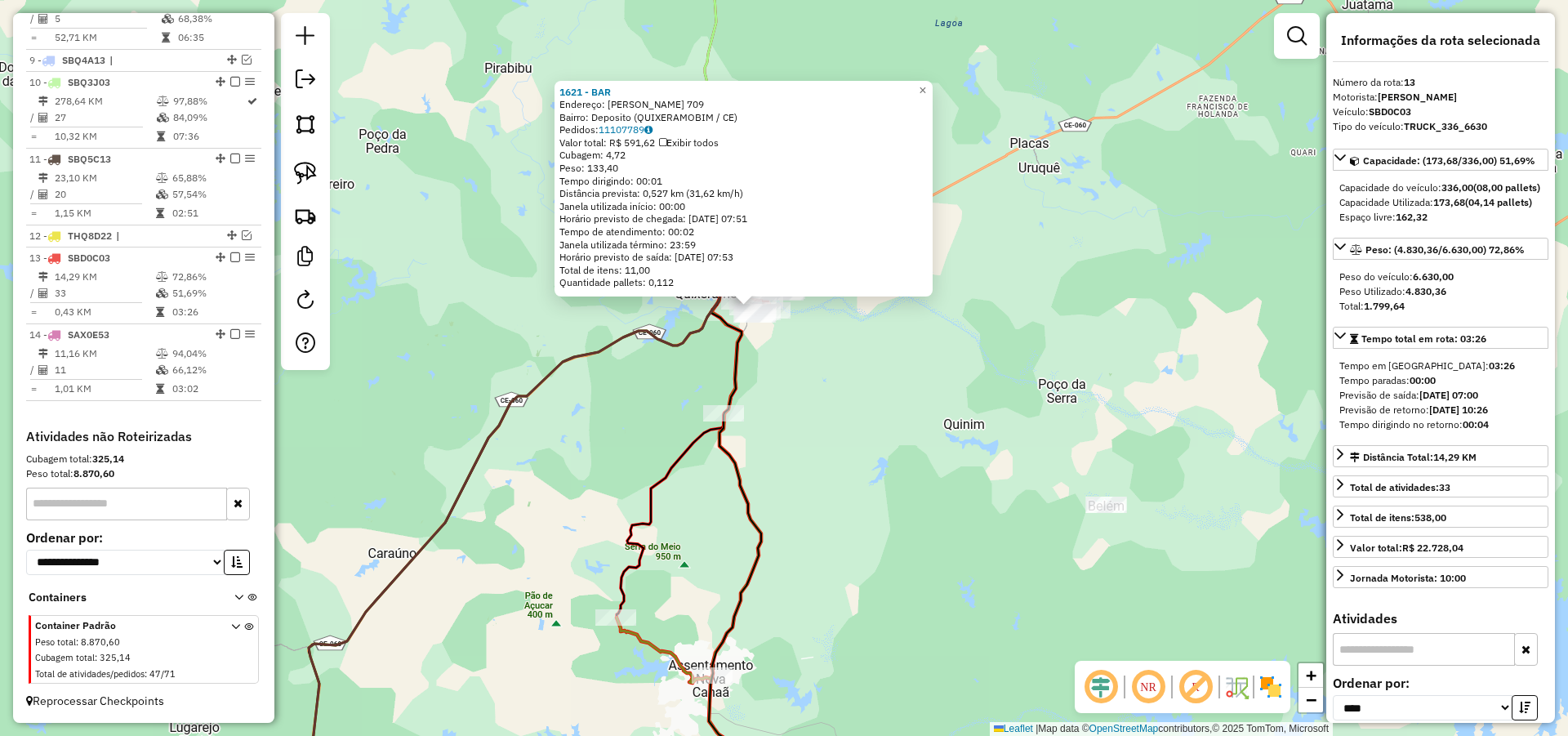
drag, startPoint x: 1000, startPoint y: 466, endPoint x: 989, endPoint y: 442, distance: 26.4
click at [989, 442] on div "1621 - BAR Endereço: [PERSON_NAME] 709 Bairro: Deposito (QUIXERAMOBIM / CE) Ped…" at bounding box center [784, 368] width 1568 height 736
click at [914, 403] on div "1621 - BAR Endereço: [PERSON_NAME] 709 Bairro: Deposito (QUIXERAMOBIM / CE) Ped…" at bounding box center [784, 368] width 1568 height 736
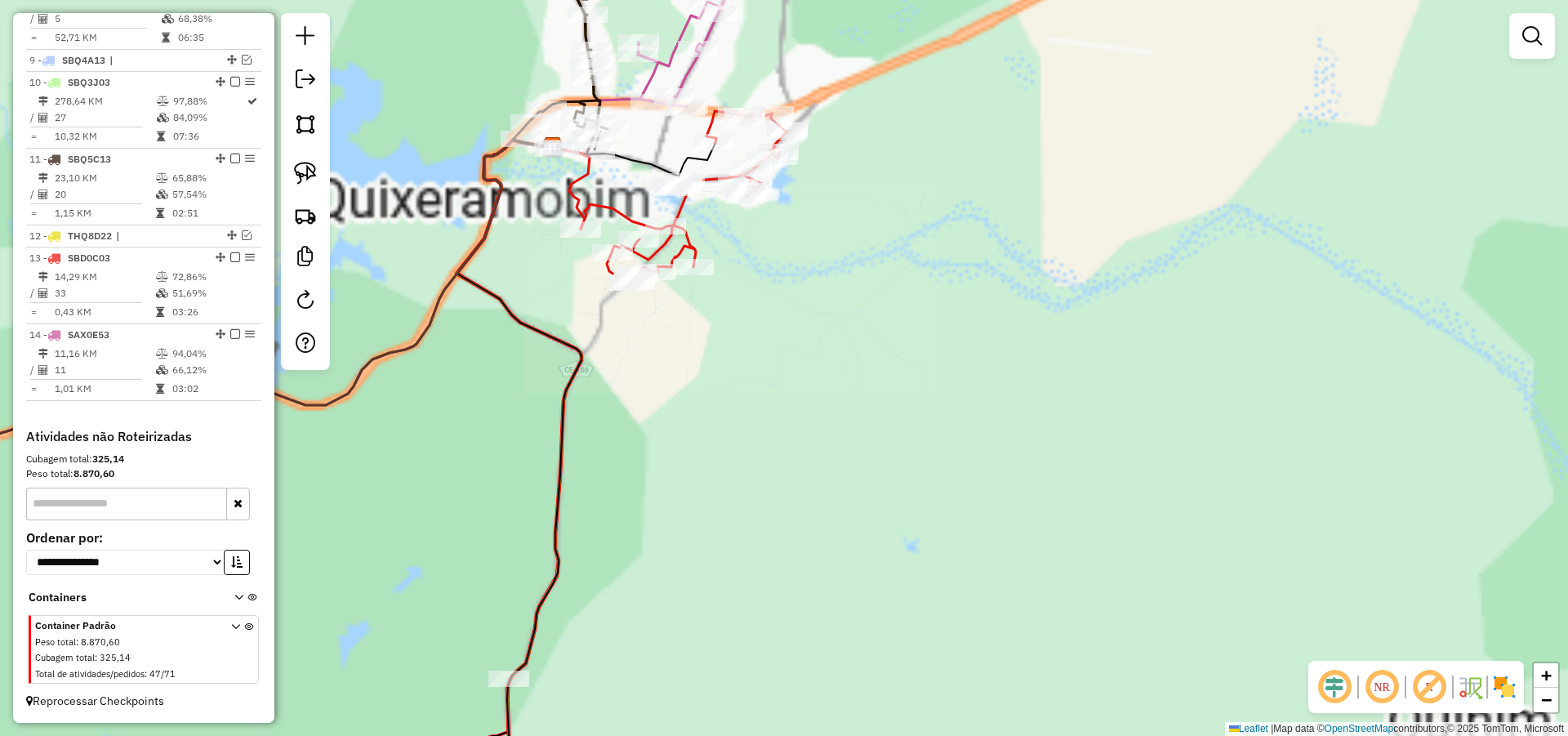
click at [944, 477] on div "Janela de atendimento Grade de atendimento Capacidade Transportadoras Veículos …" at bounding box center [784, 368] width 1568 height 736
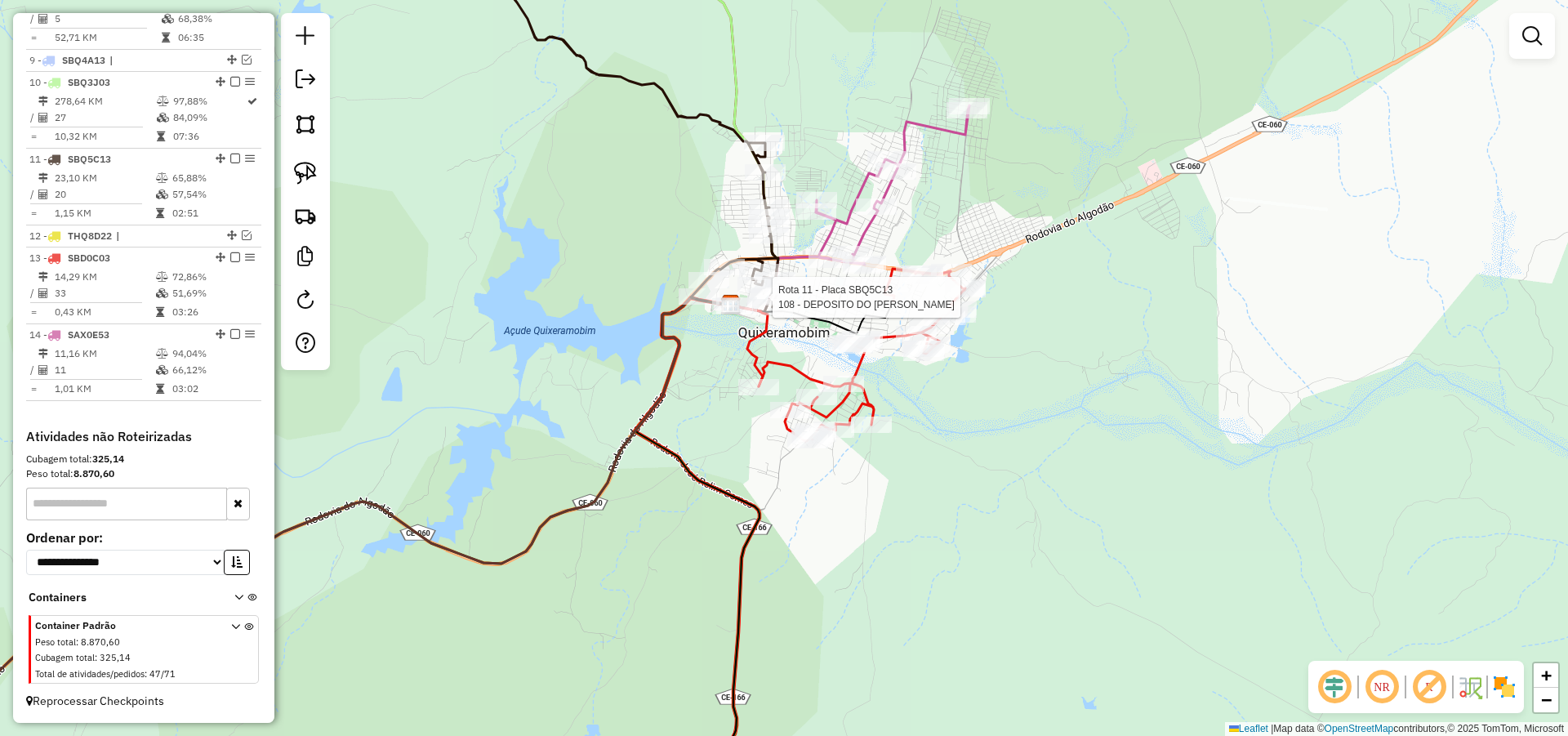
select select "*********"
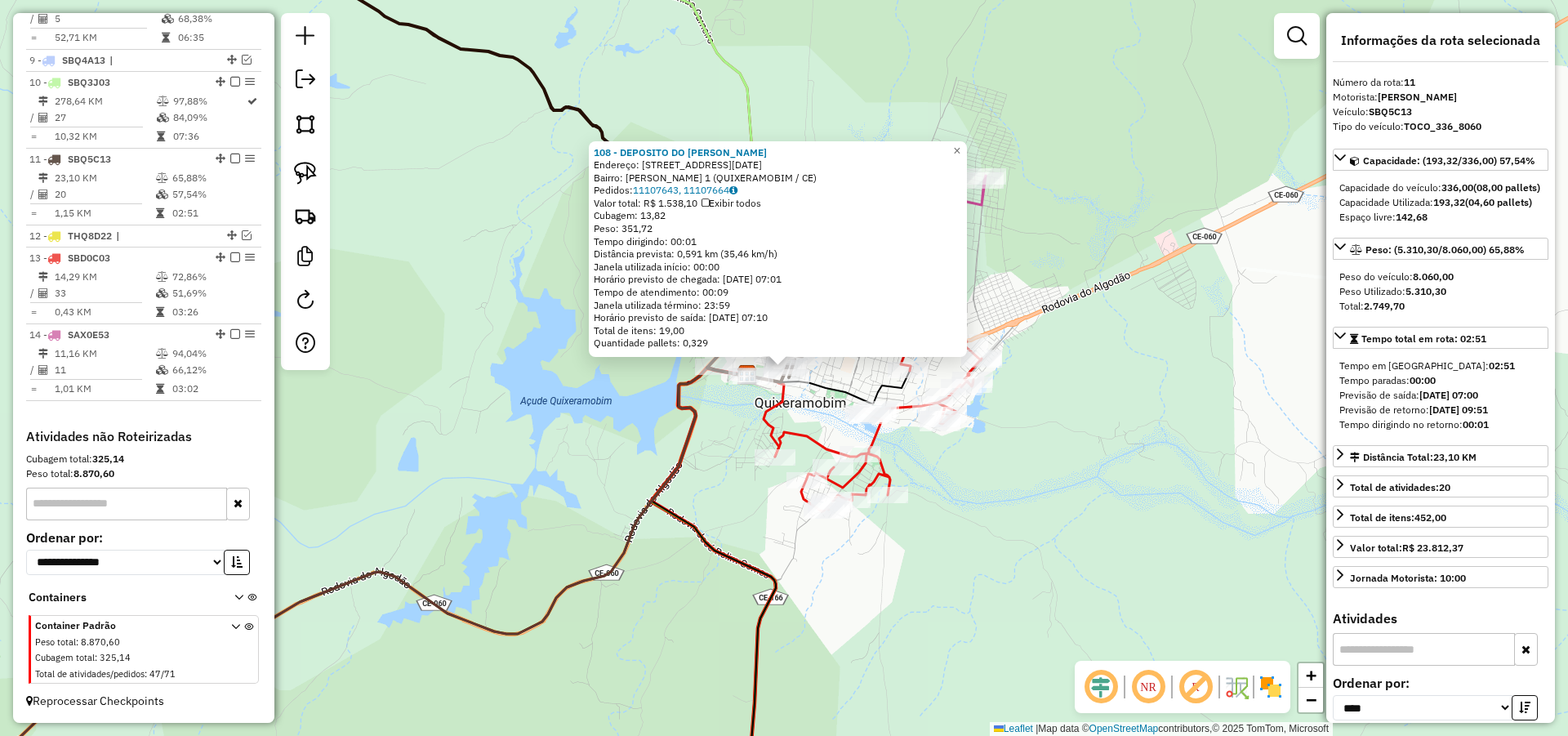
drag, startPoint x: 1168, startPoint y: 505, endPoint x: 1138, endPoint y: 514, distance: 31.3
click at [1167, 505] on div "108 - DEPOSITO DO [PERSON_NAME]: R [DATE] Bairro: [PERSON_NAME] 1 (QUIXERAMOBIM…" at bounding box center [784, 368] width 1568 height 736
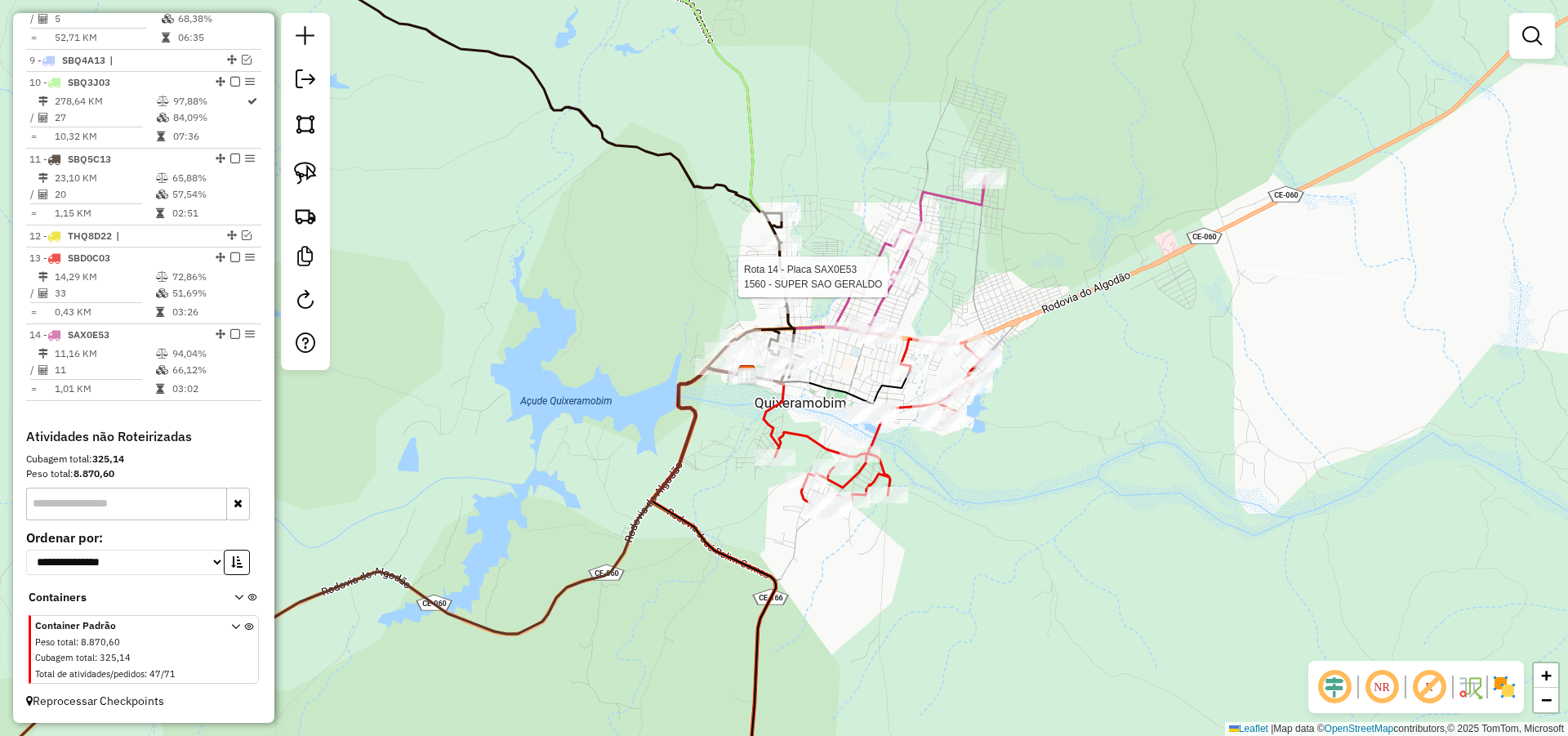
select select "*********"
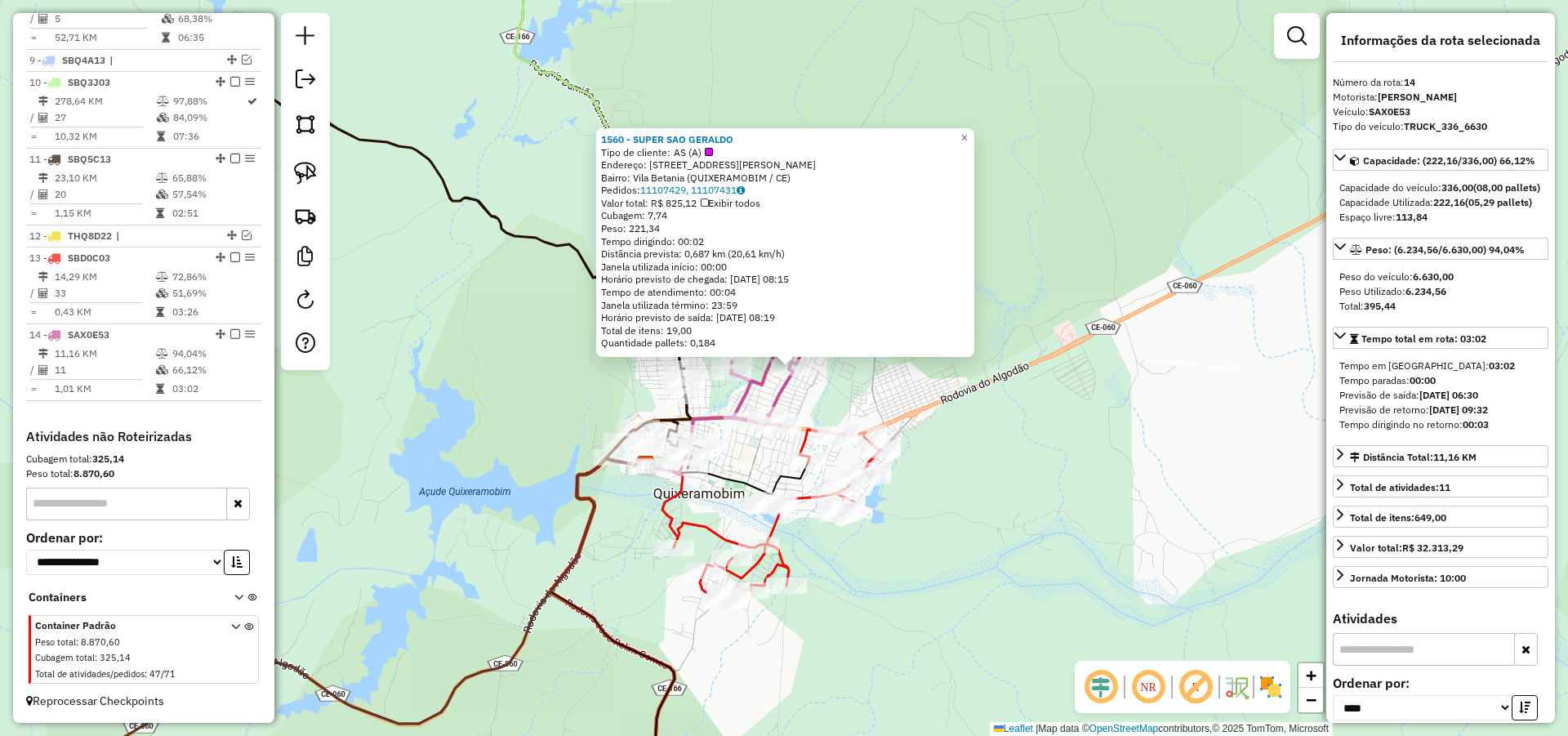
drag, startPoint x: 954, startPoint y: 487, endPoint x: 963, endPoint y: 489, distance: 9.2
click at [959, 486] on div "1560 - SUPER SAO GERALDO Tipo de cliente: AS (A) Endereço: [STREET_ADDRESS][PER…" at bounding box center [784, 368] width 1568 height 736
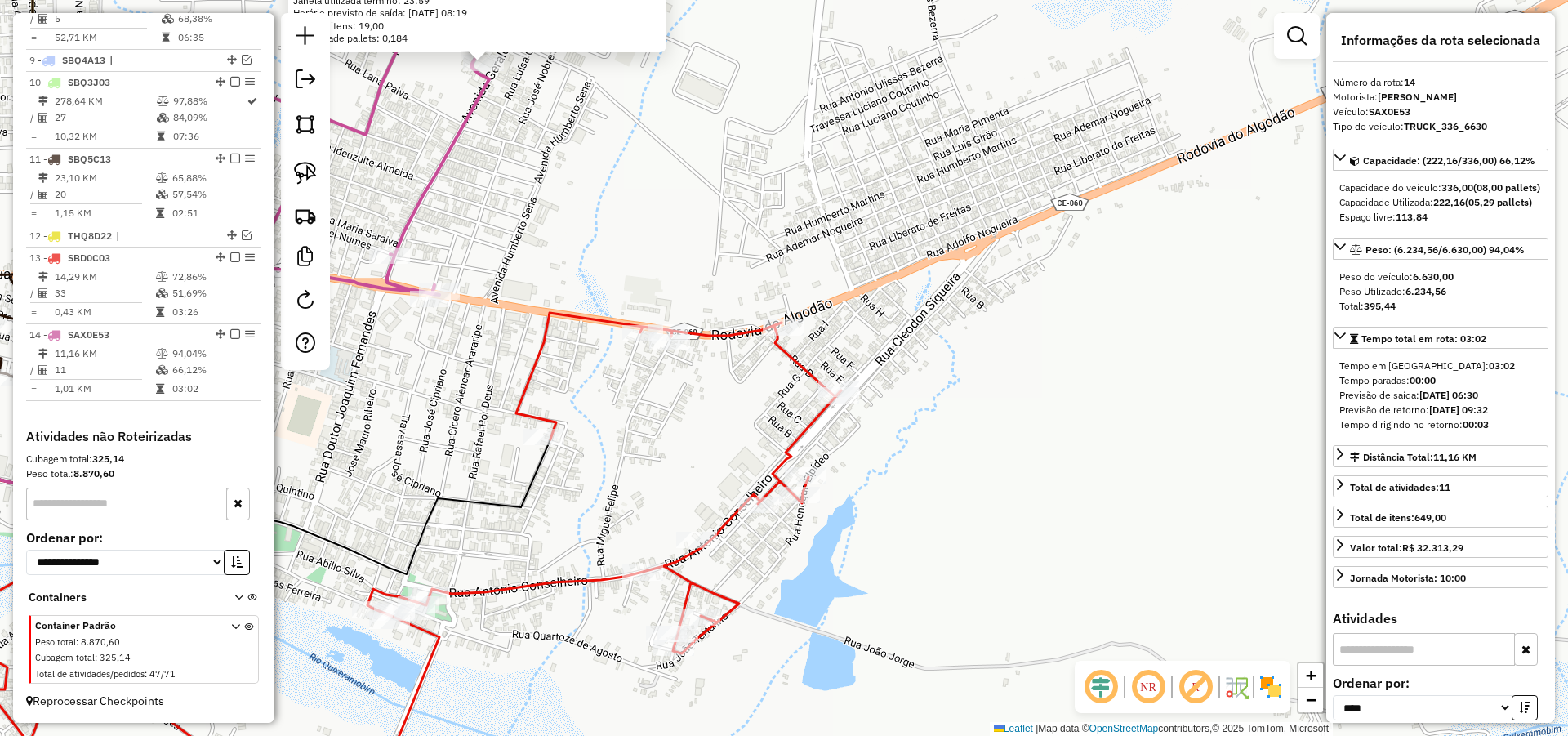
drag, startPoint x: 975, startPoint y: 467, endPoint x: 1168, endPoint y: 514, distance: 198.6
click at [1159, 514] on div "1560 - SUPER SAO GERALDO Tipo de cliente: AS (A) Endereço: [STREET_ADDRESS][PER…" at bounding box center [784, 368] width 1568 height 736
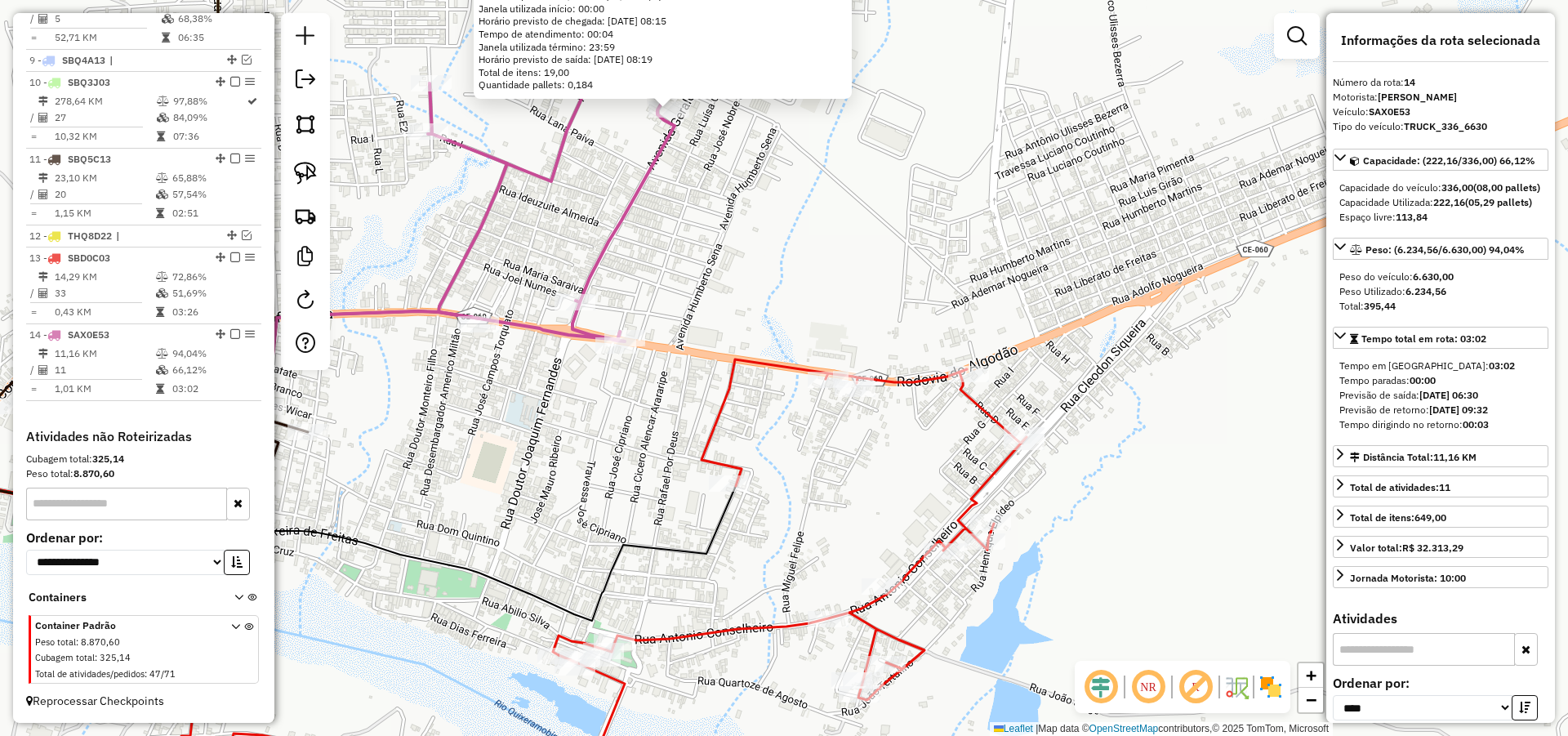
drag, startPoint x: 669, startPoint y: 343, endPoint x: 678, endPoint y: 358, distance: 17.5
click at [678, 358] on div "1560 - SUPER SAO GERALDO Tipo de cliente: AS (A) Endereço: [STREET_ADDRESS][PER…" at bounding box center [784, 368] width 1568 height 736
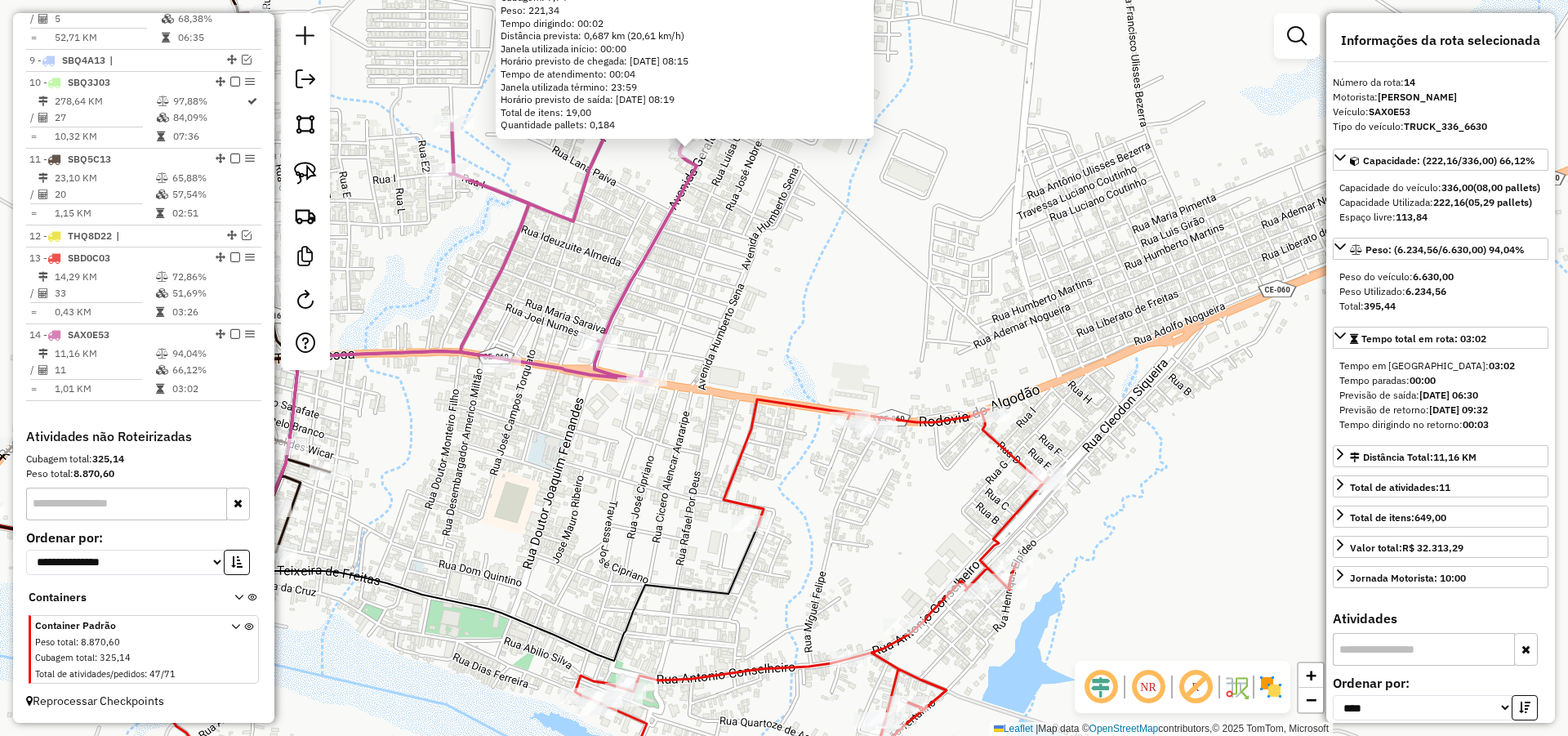
drag, startPoint x: 738, startPoint y: 321, endPoint x: 741, endPoint y: 303, distance: 18.2
click at [741, 303] on div "1560 - SUPER SAO GERALDO Tipo de cliente: AS (A) Endereço: [STREET_ADDRESS][PER…" at bounding box center [784, 368] width 1568 height 736
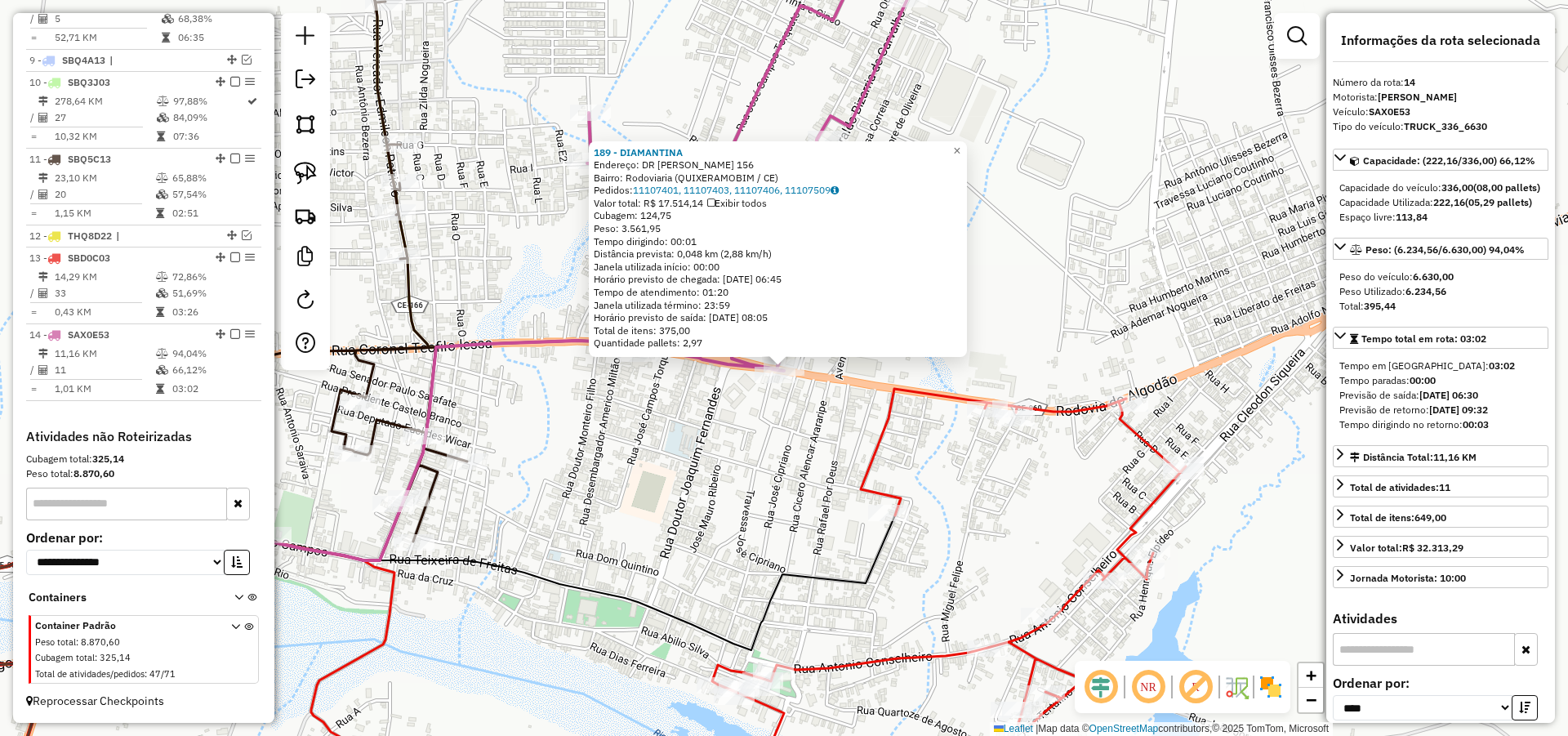
click at [781, 428] on div "189 - [PERSON_NAME]: DR [PERSON_NAME] 156 Bairro: Rodoviaria (QUIXERAMOBIM / CE…" at bounding box center [784, 368] width 1568 height 736
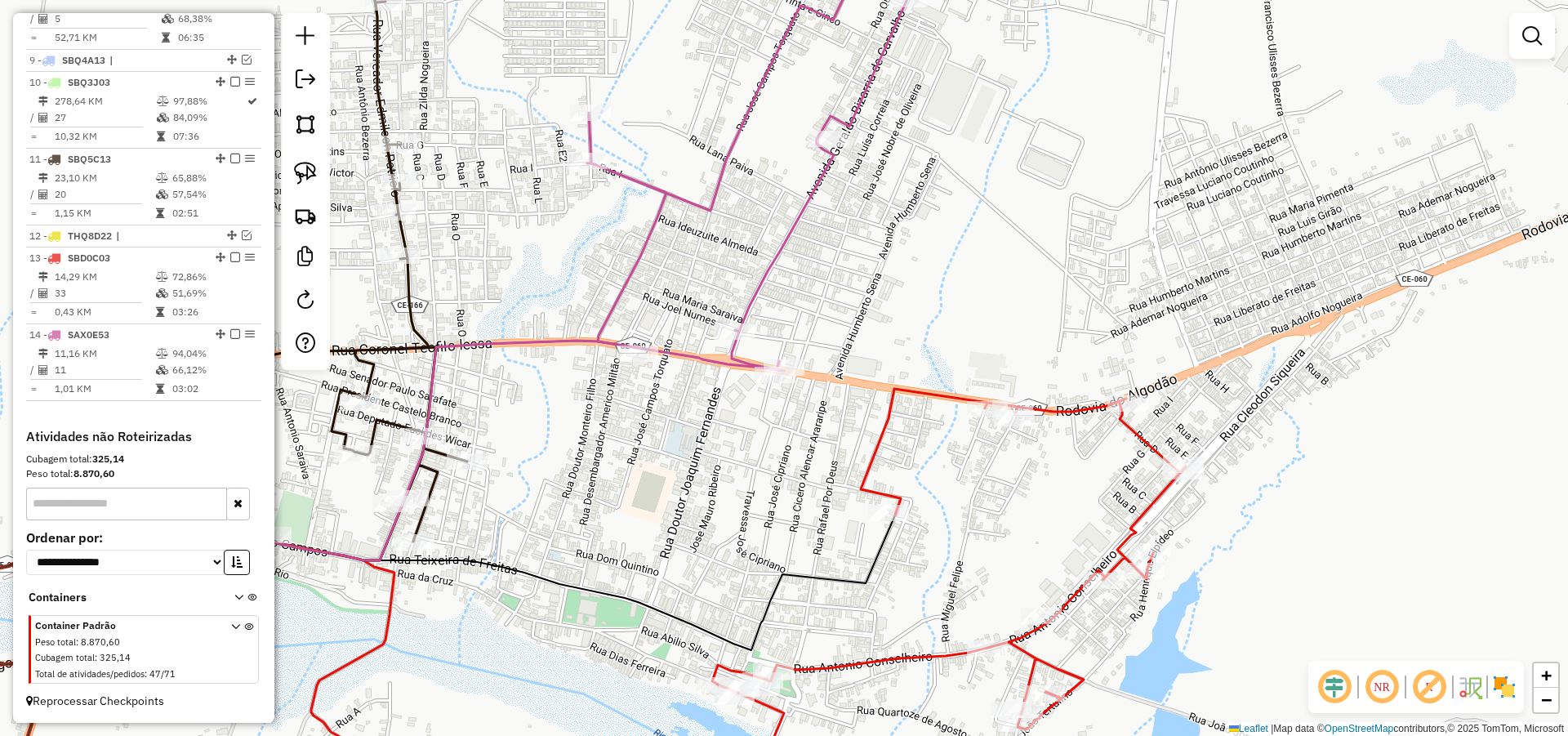
drag, startPoint x: 816, startPoint y: 426, endPoint x: 817, endPoint y: 414, distance: 12.0
click at [817, 416] on div "Janela de atendimento Grade de atendimento Capacidade Transportadoras Veículos …" at bounding box center [784, 368] width 1568 height 736
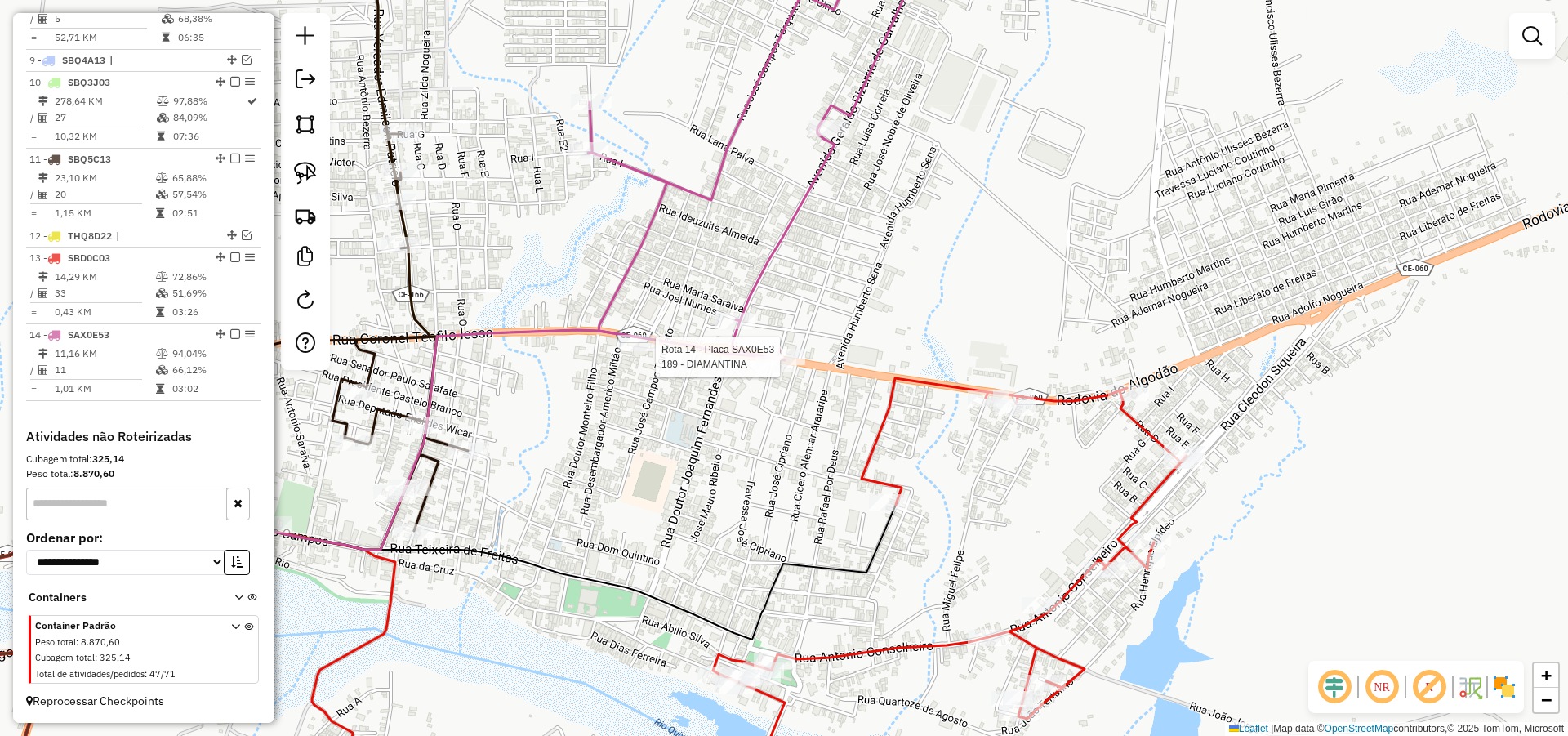
select select "*********"
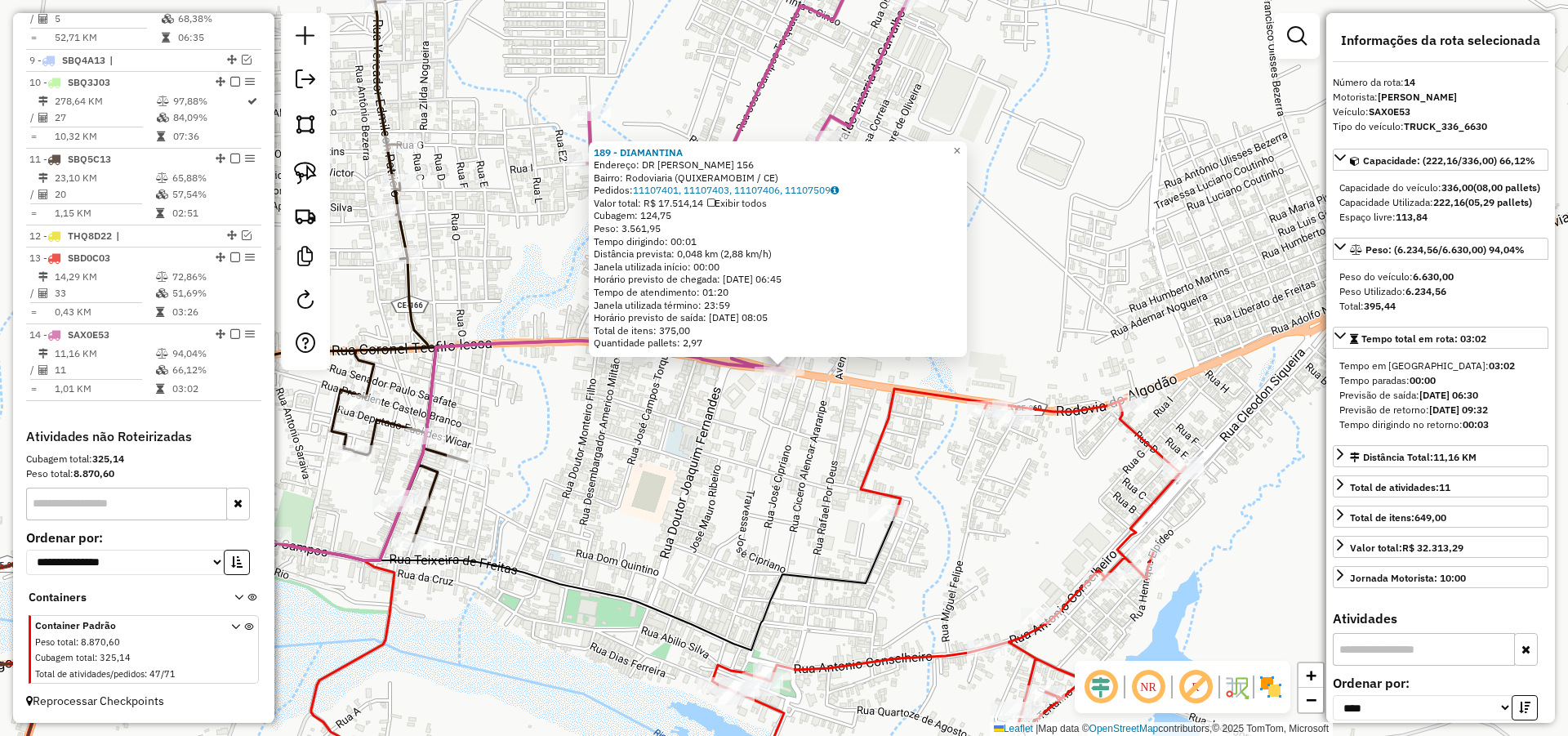
click at [824, 442] on div "189 - [PERSON_NAME]: DR [PERSON_NAME] 156 Bairro: Rodoviaria (QUIXERAMOBIM / CE…" at bounding box center [784, 368] width 1568 height 736
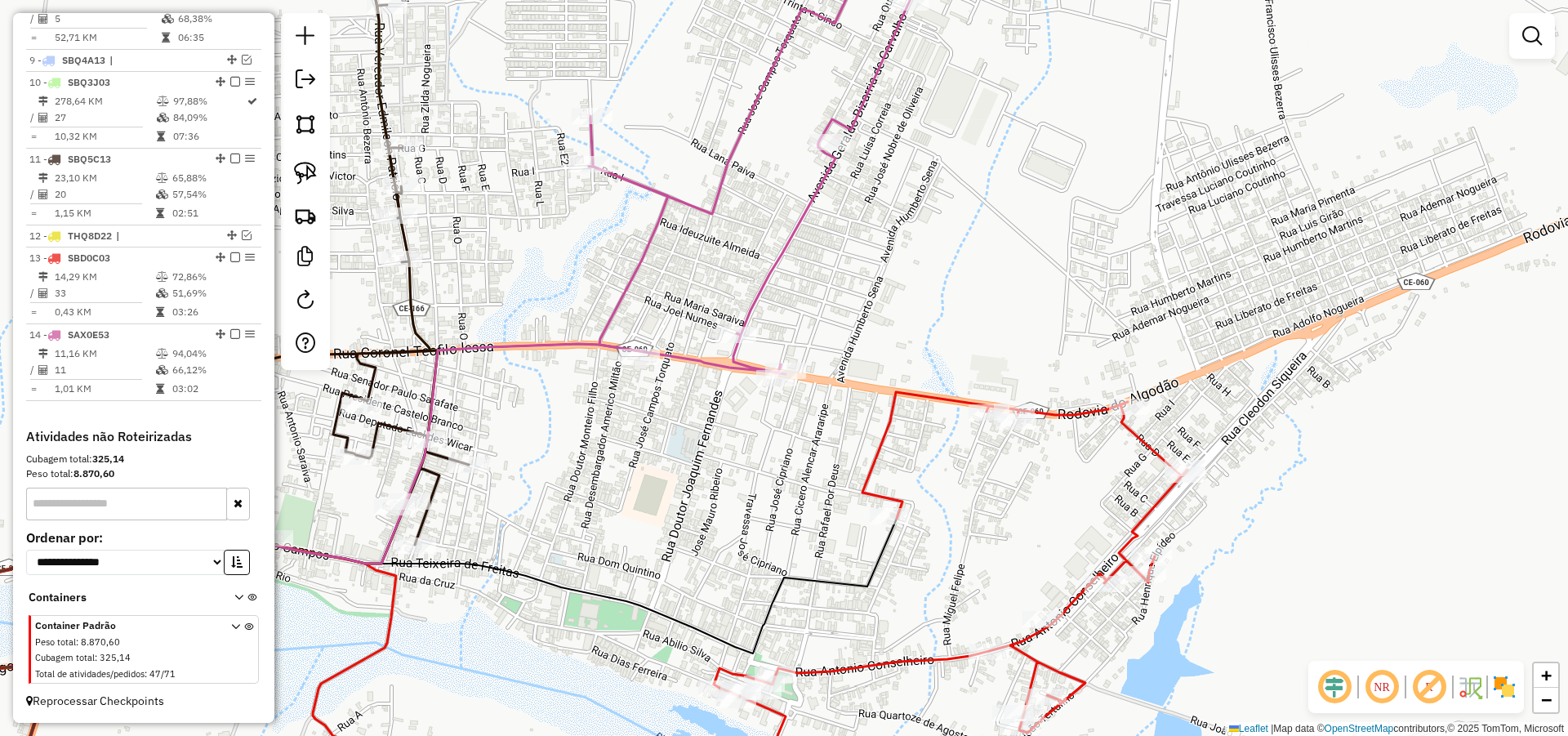
drag, startPoint x: 772, startPoint y: 454, endPoint x: 809, endPoint y: 496, distance: 56.0
click at [800, 495] on div "Janela de atendimento Grade de atendimento Capacidade Transportadoras Veículos …" at bounding box center [784, 368] width 1568 height 736
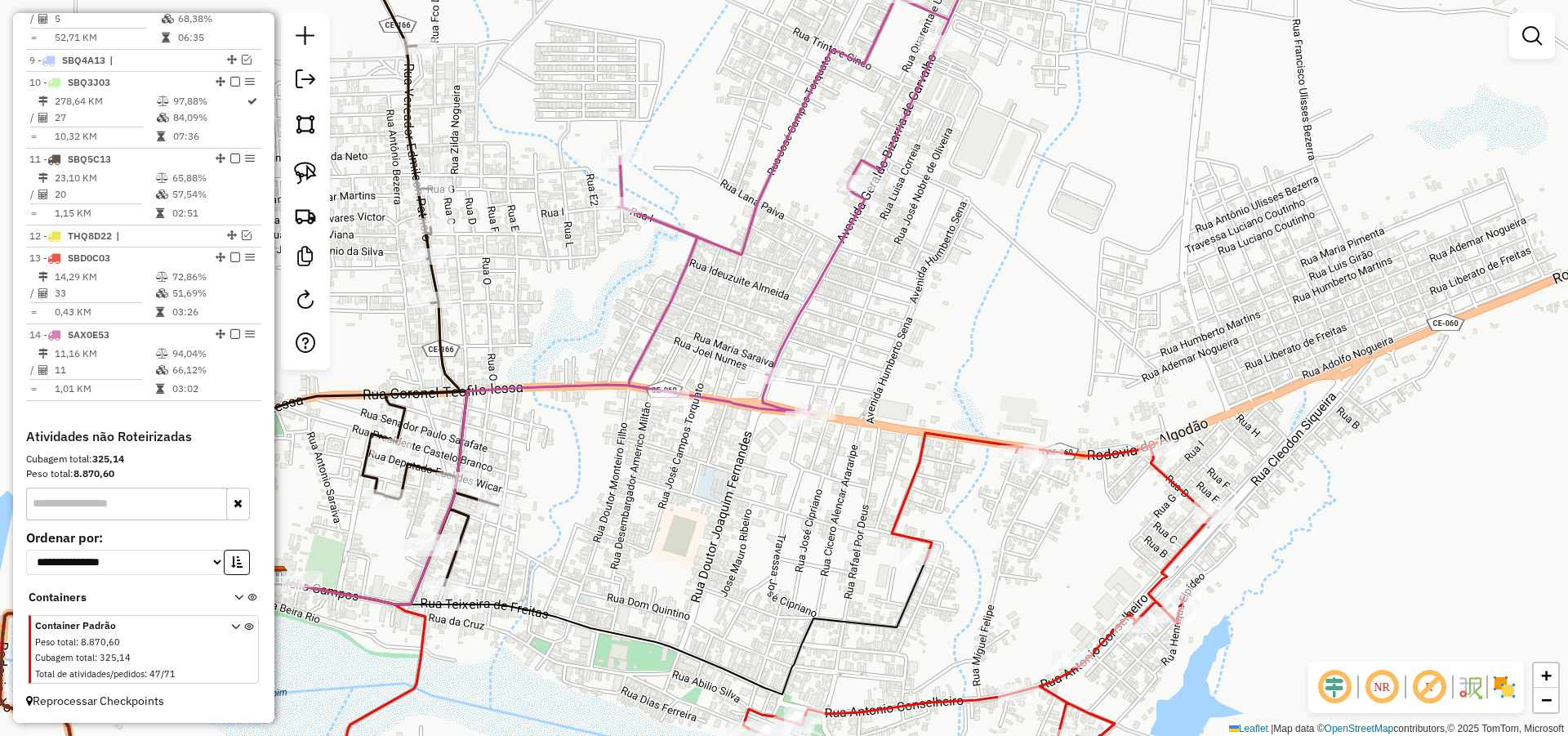
drag, startPoint x: 859, startPoint y: 492, endPoint x: 874, endPoint y: 488, distance: 15.5
click at [868, 489] on div "Janela de atendimento Grade de atendimento Capacidade Transportadoras Veículos …" at bounding box center [784, 368] width 1568 height 736
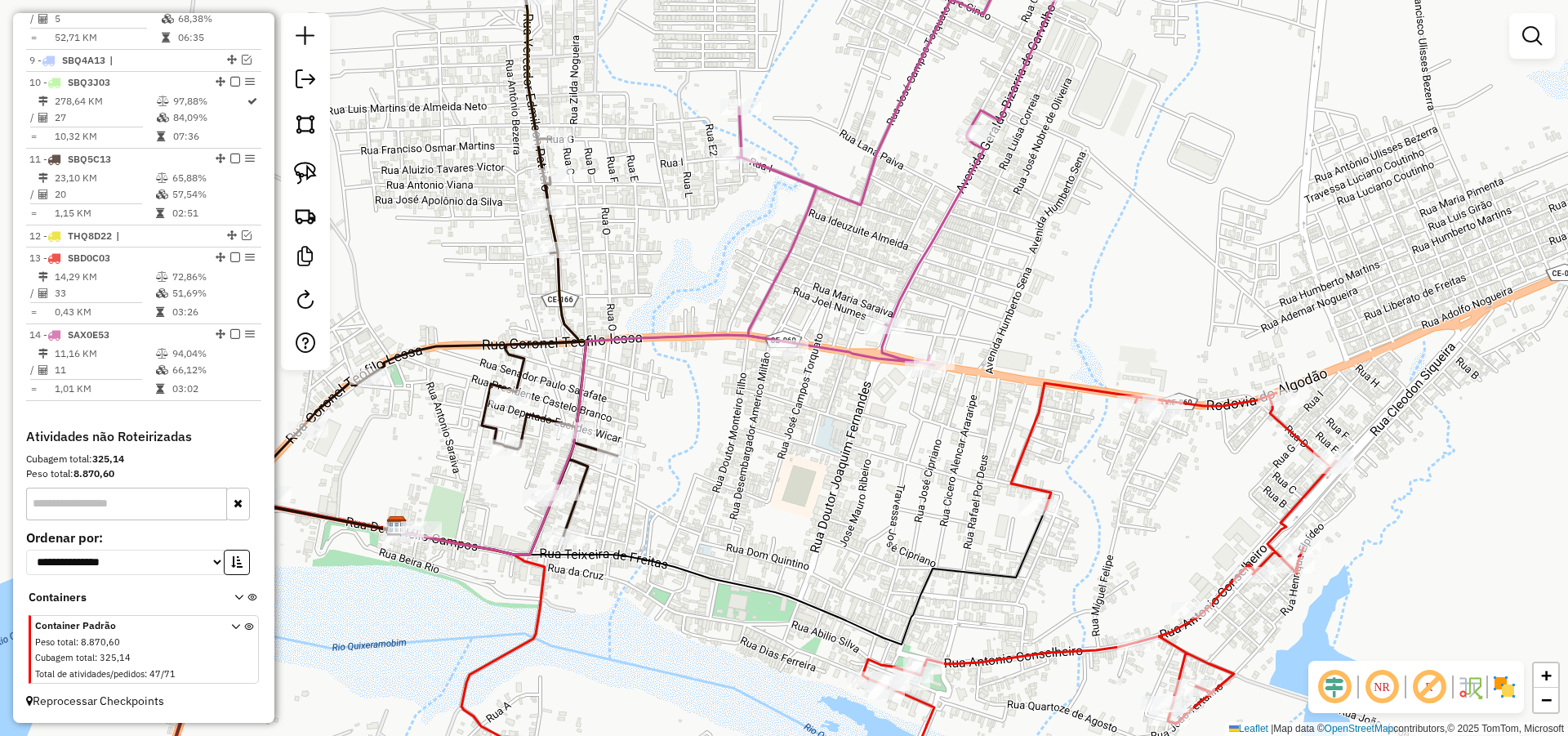
drag, startPoint x: 839, startPoint y: 474, endPoint x: 912, endPoint y: 410, distance: 97.1
click at [904, 415] on div "Janela de atendimento Grade de atendimento Capacidade Transportadoras Veículos …" at bounding box center [784, 368] width 1568 height 736
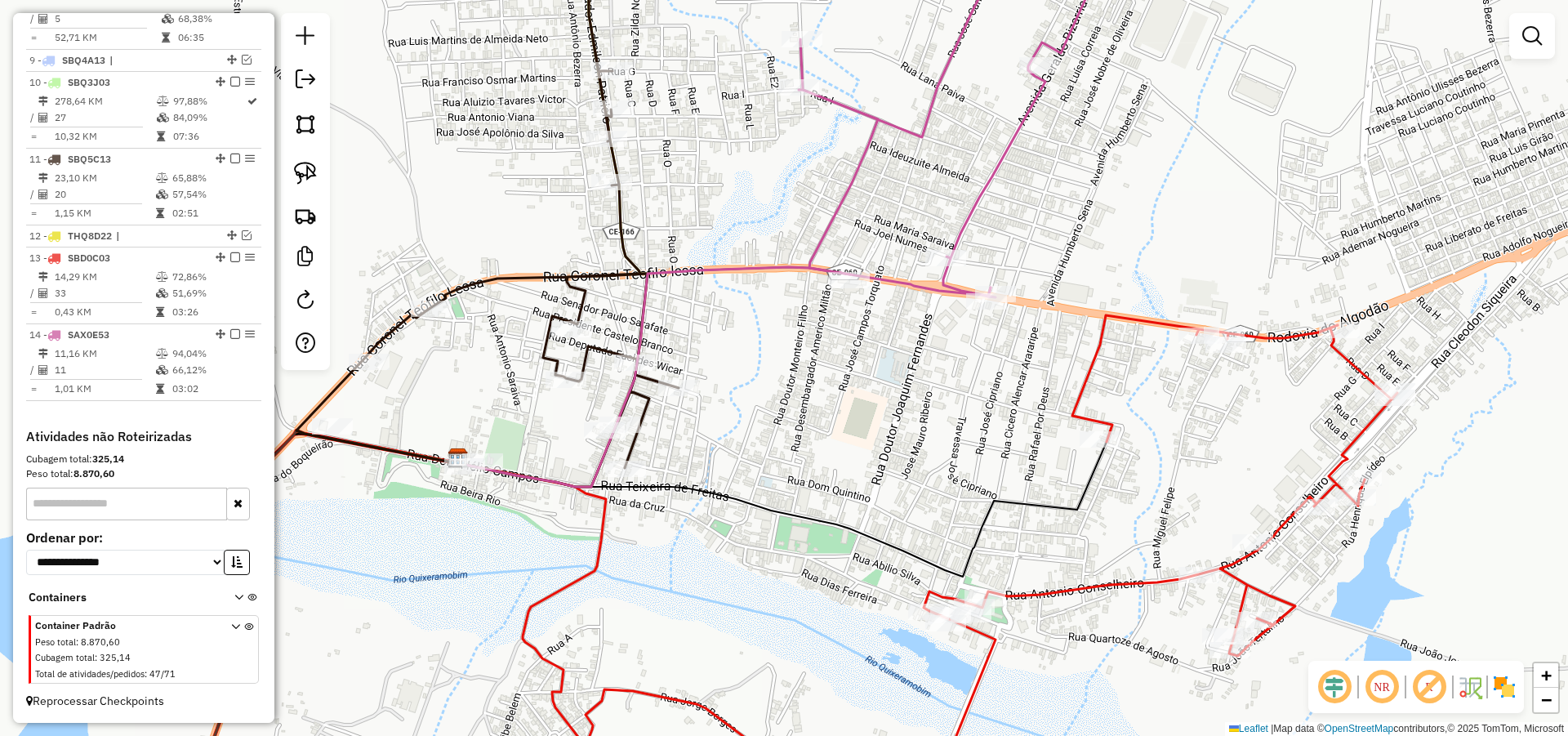
drag, startPoint x: 882, startPoint y: 433, endPoint x: 890, endPoint y: 422, distance: 13.6
click at [890, 422] on div "Janela de atendimento Grade de atendimento Capacidade Transportadoras Veículos …" at bounding box center [784, 368] width 1568 height 736
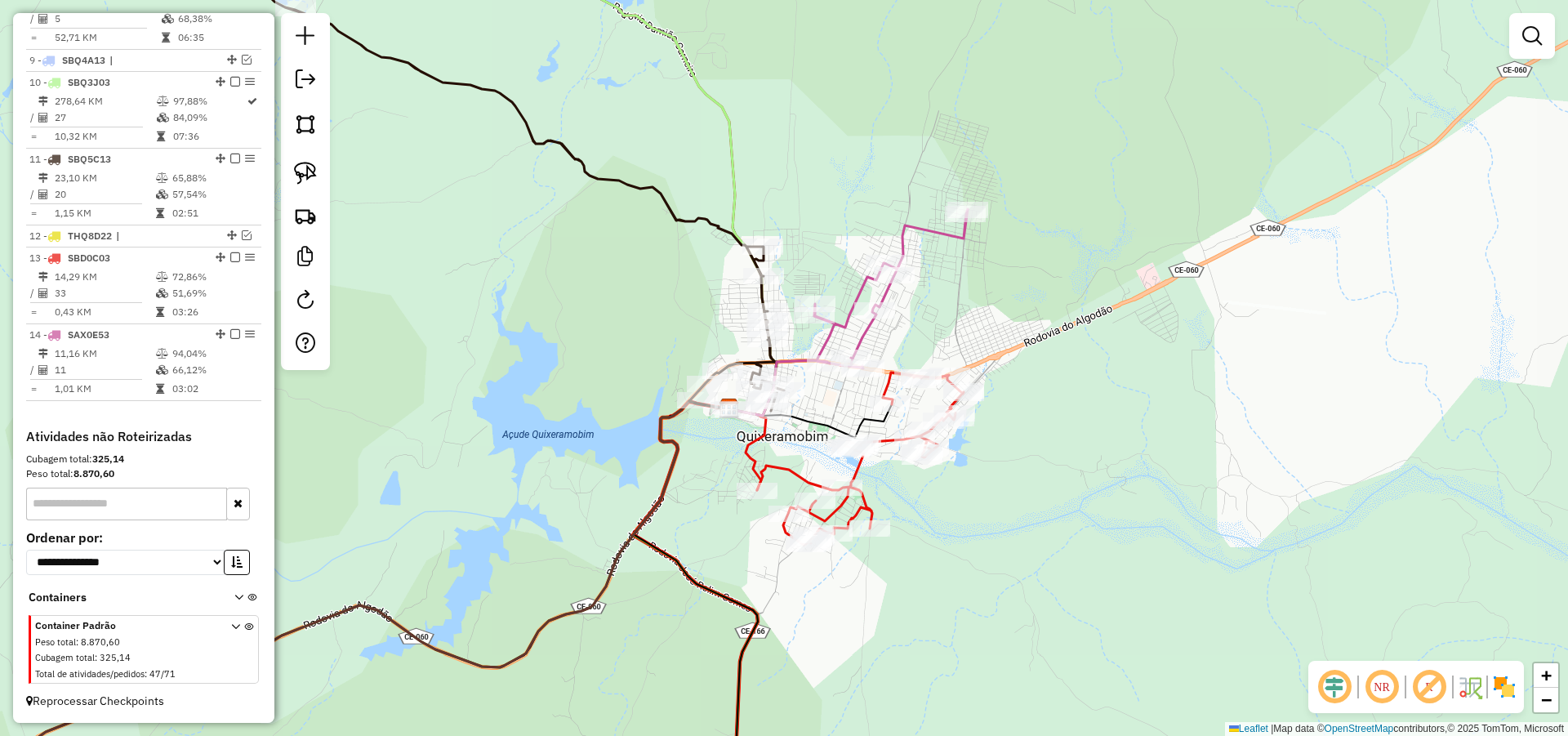
drag, startPoint x: 1002, startPoint y: 349, endPoint x: 940, endPoint y: 327, distance: 65.8
click at [942, 329] on div "Janela de atendimento Grade de atendimento Capacidade Transportadoras Veículos …" at bounding box center [784, 368] width 1568 height 736
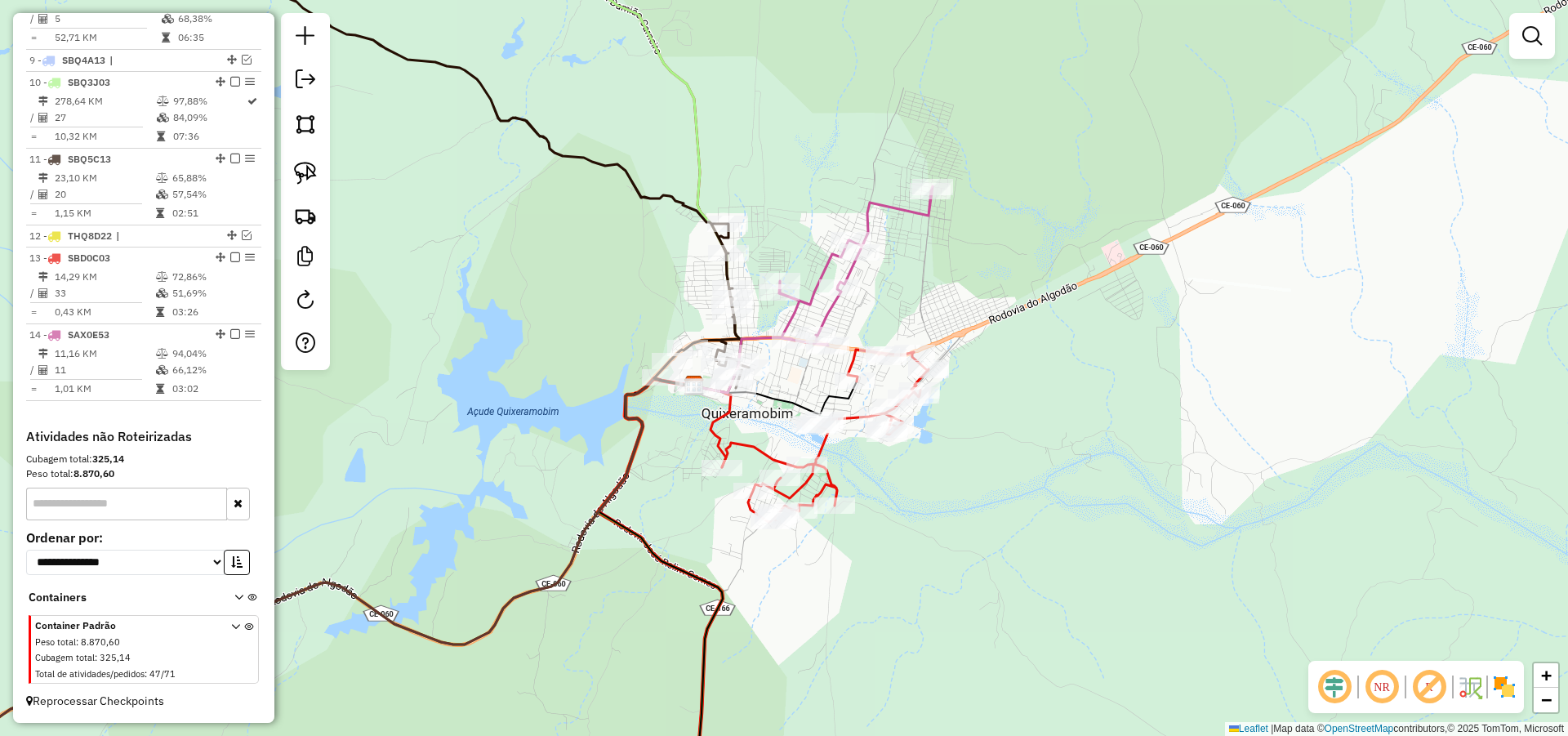
drag, startPoint x: 815, startPoint y: 384, endPoint x: 792, endPoint y: 369, distance: 27.5
click at [792, 369] on div "Janela de atendimento Grade de atendimento Capacidade Transportadoras Veículos …" at bounding box center [784, 368] width 1568 height 736
select select "*********"
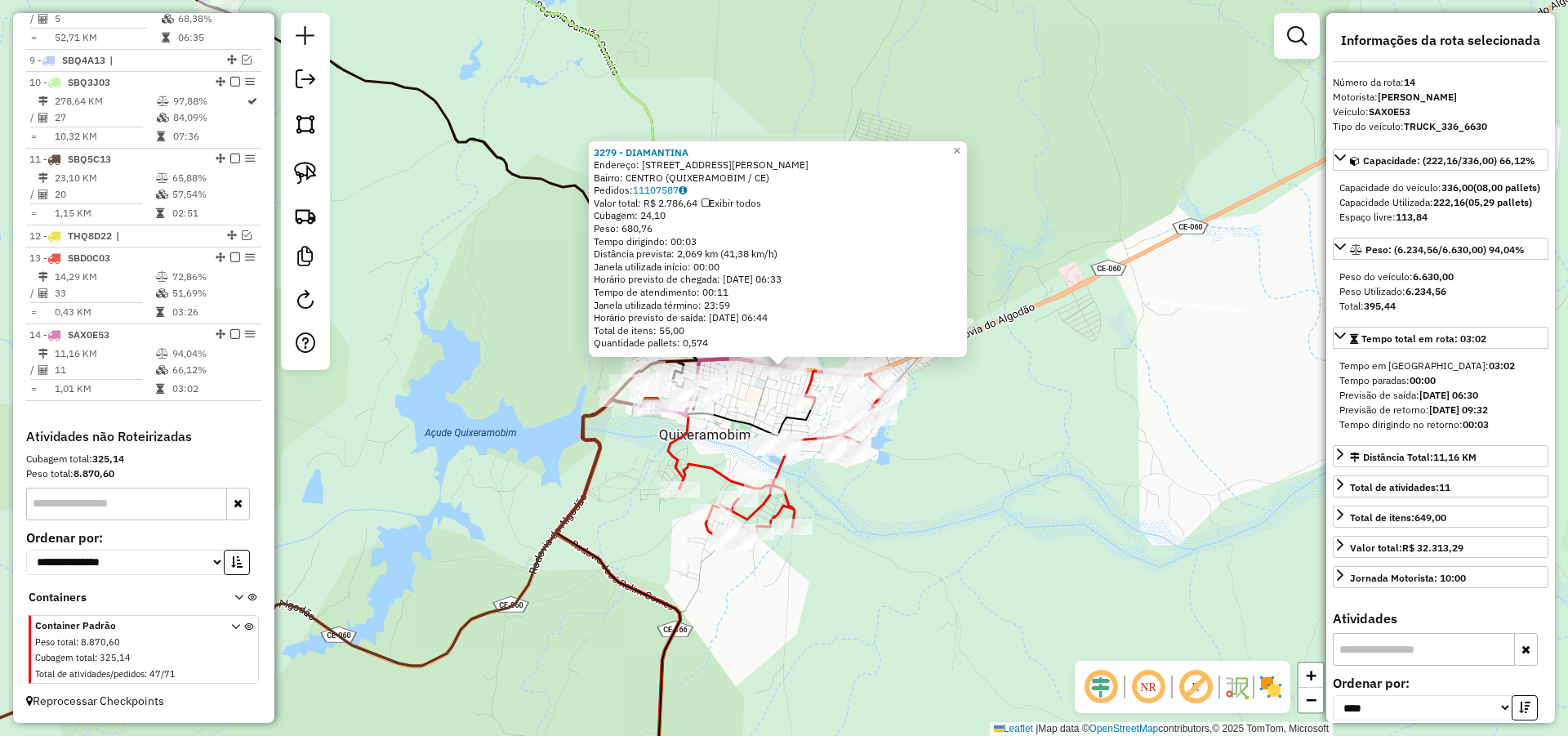
click at [739, 396] on div "3279 - DIAMANTINA Endereço: [STREET_ADDRESS][PERSON_NAME] Bairro: CENTRO ([GEOG…" at bounding box center [784, 368] width 1568 height 736
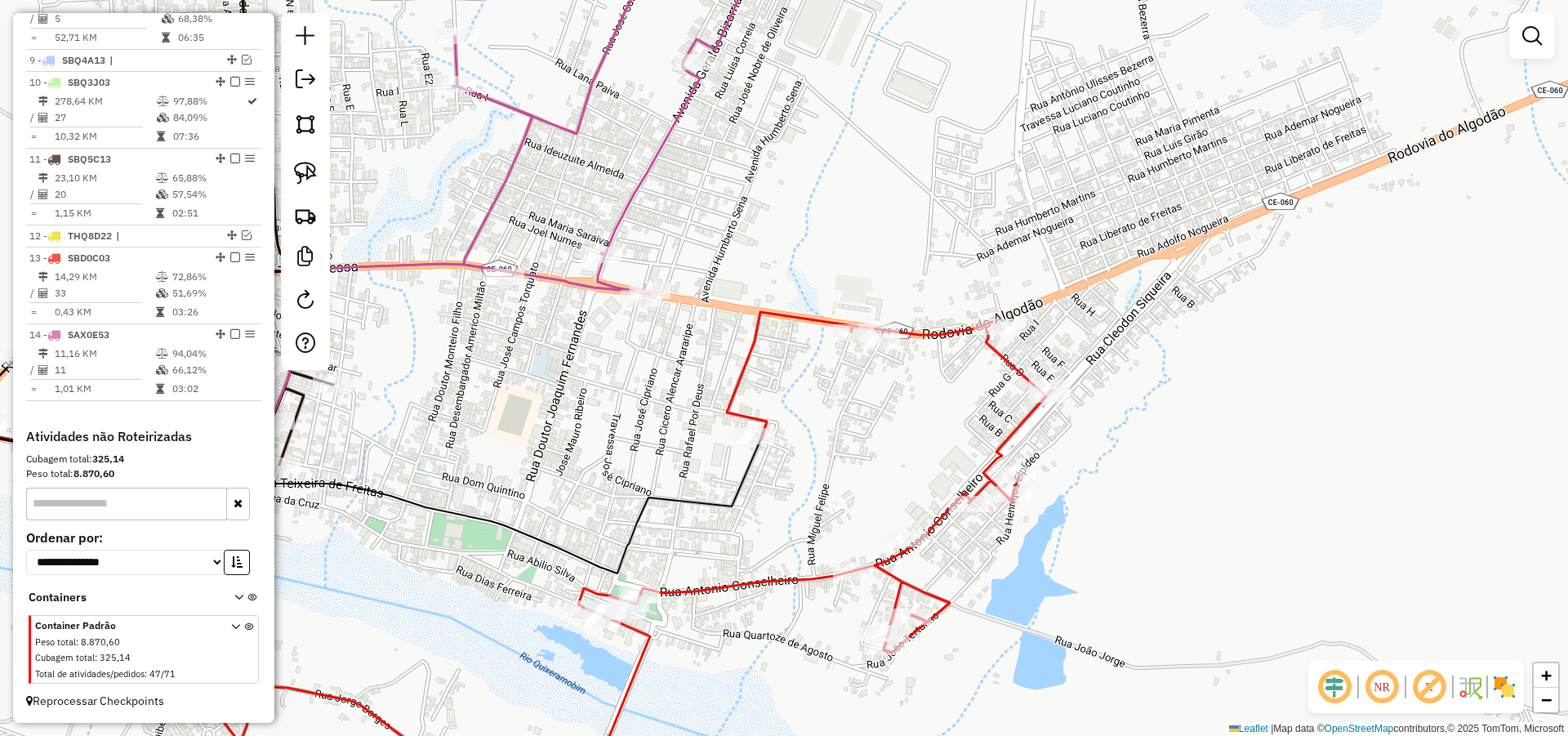
click at [696, 347] on div "Janela de atendimento Grade de atendimento Capacidade Transportadoras Veículos …" at bounding box center [784, 368] width 1568 height 736
click at [296, 161] on img at bounding box center [305, 173] width 23 height 23
drag, startPoint x: 671, startPoint y: 262, endPoint x: 716, endPoint y: 371, distance: 117.9
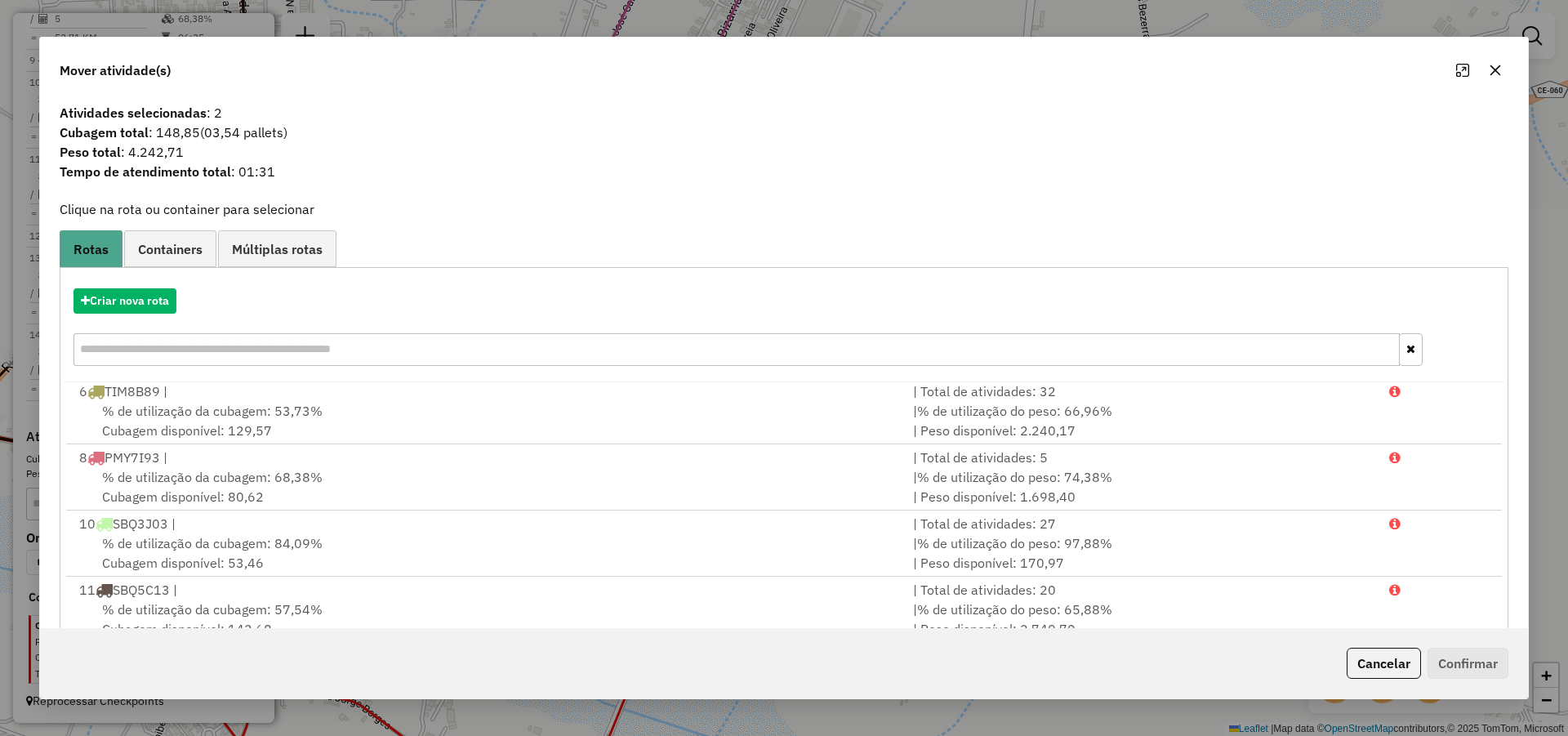
scroll to position [109, 0]
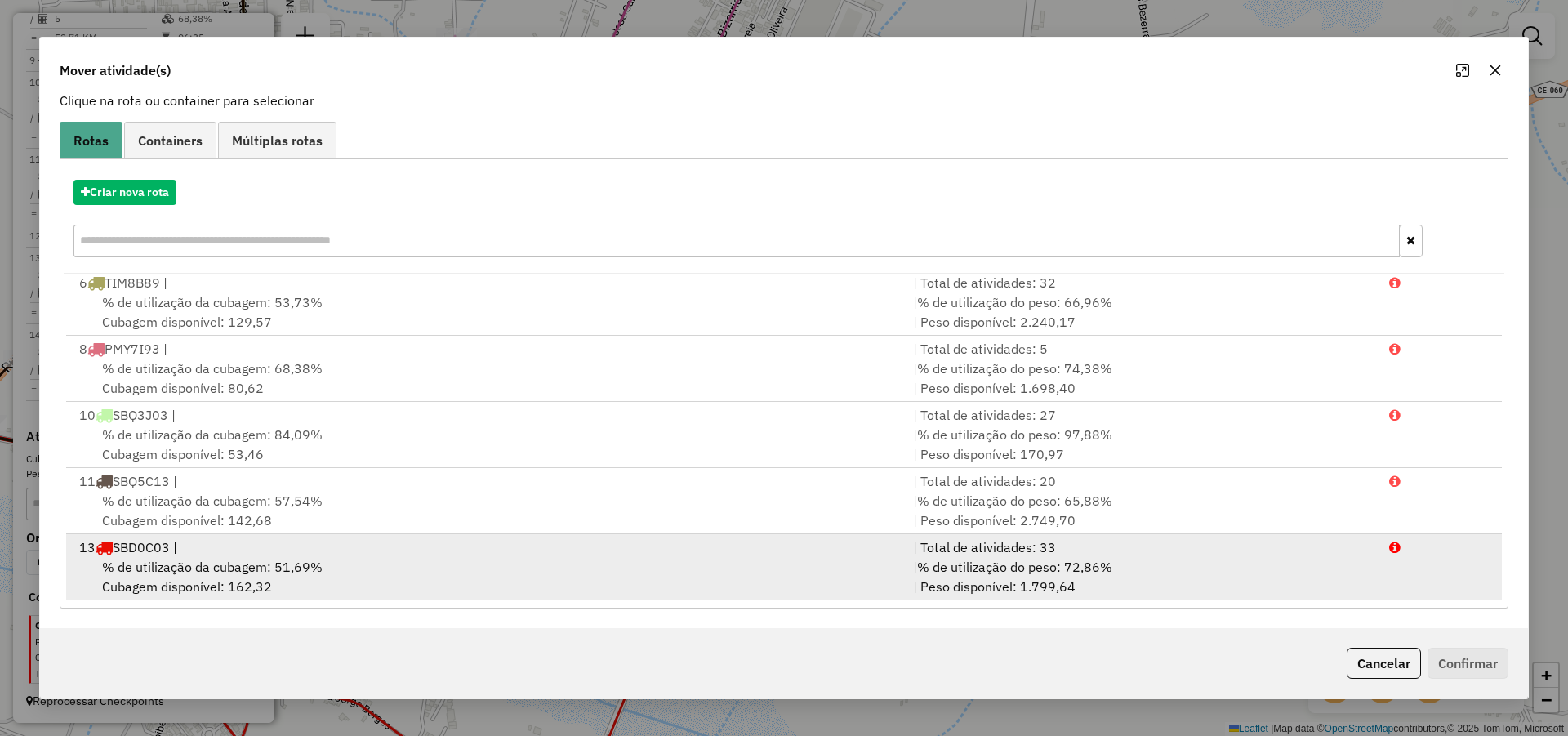
click at [344, 553] on div "13 SBD0C03 |" at bounding box center [486, 547] width 834 height 19
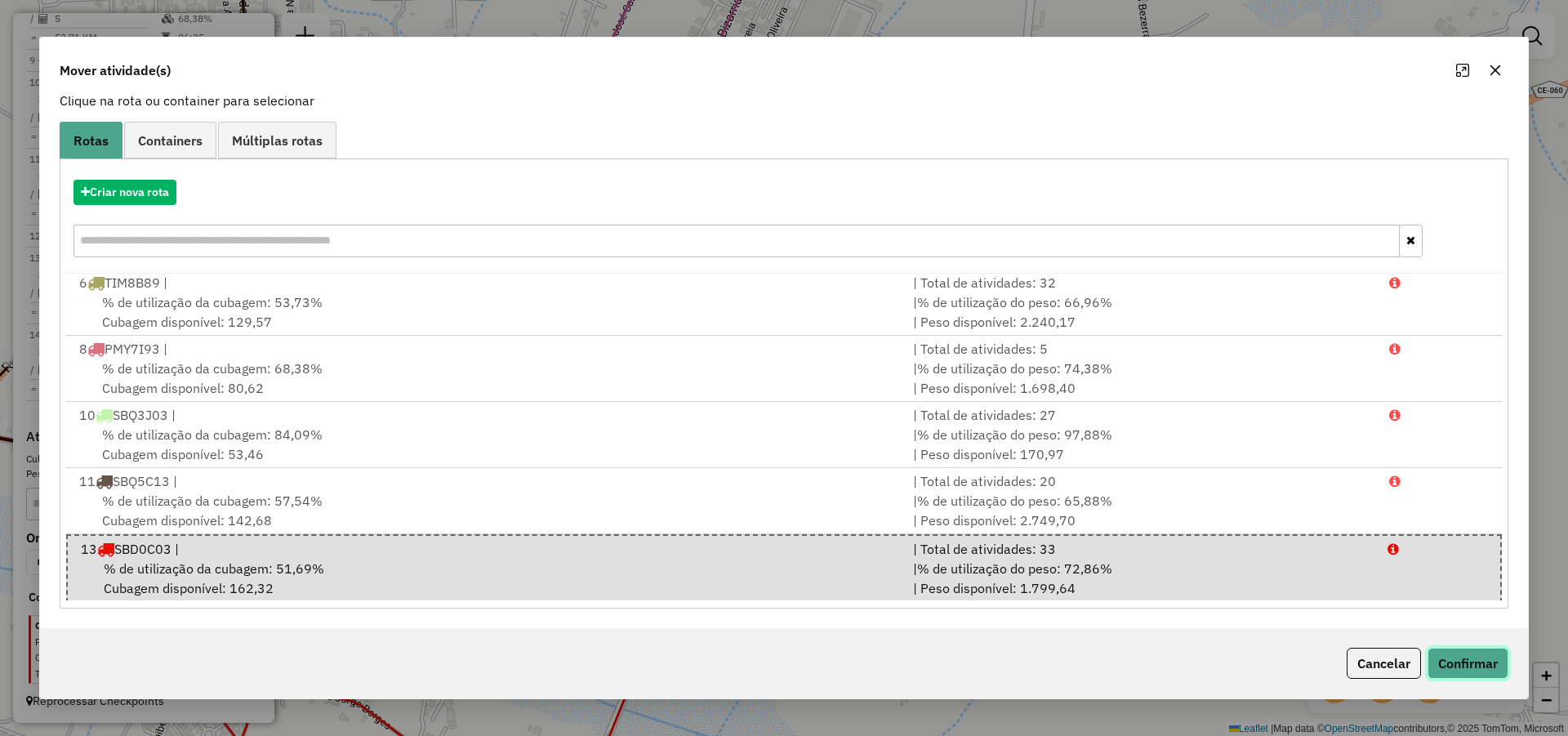
click at [1458, 659] on button "Confirmar" at bounding box center [1468, 663] width 81 height 31
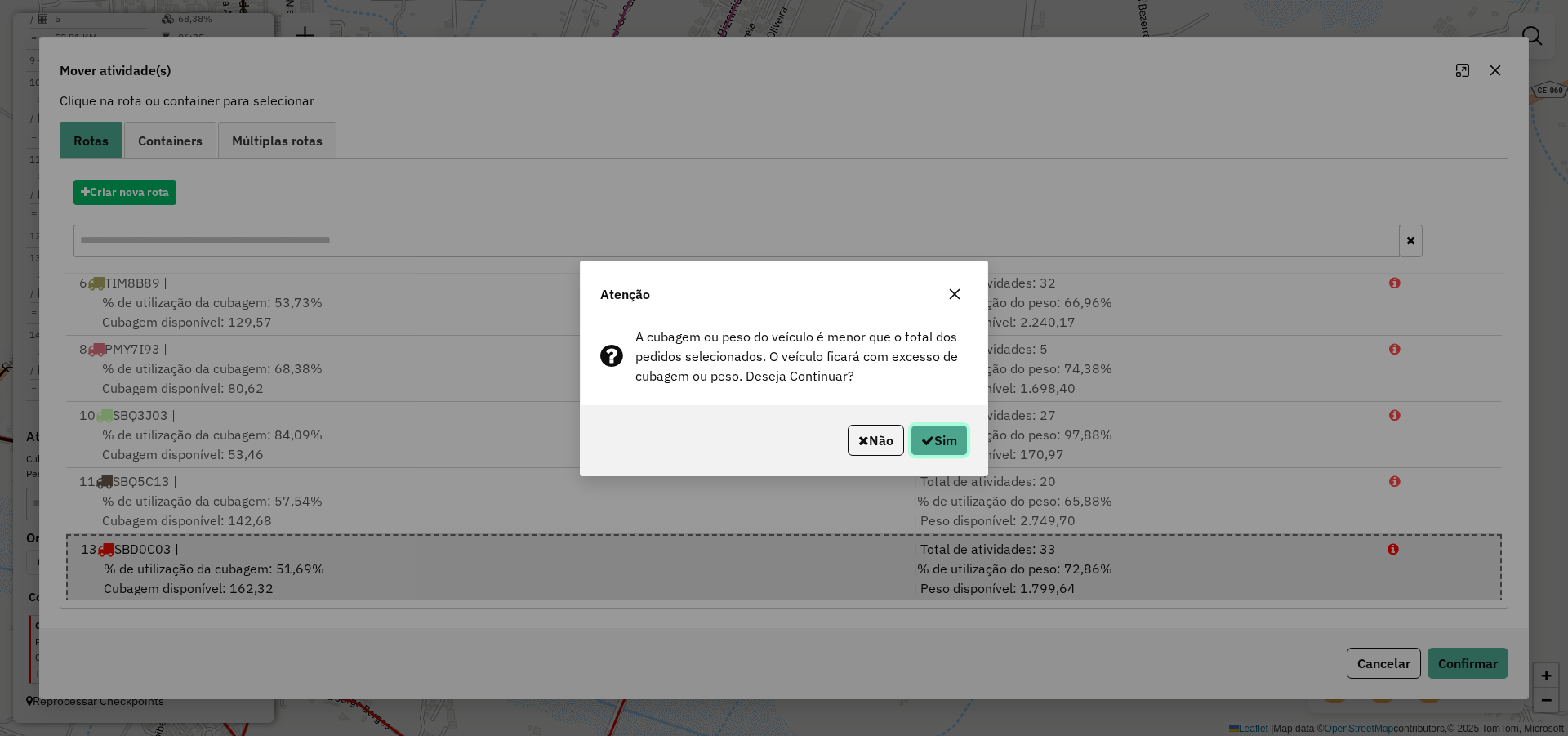
click at [942, 452] on button "Sim" at bounding box center [939, 439] width 57 height 31
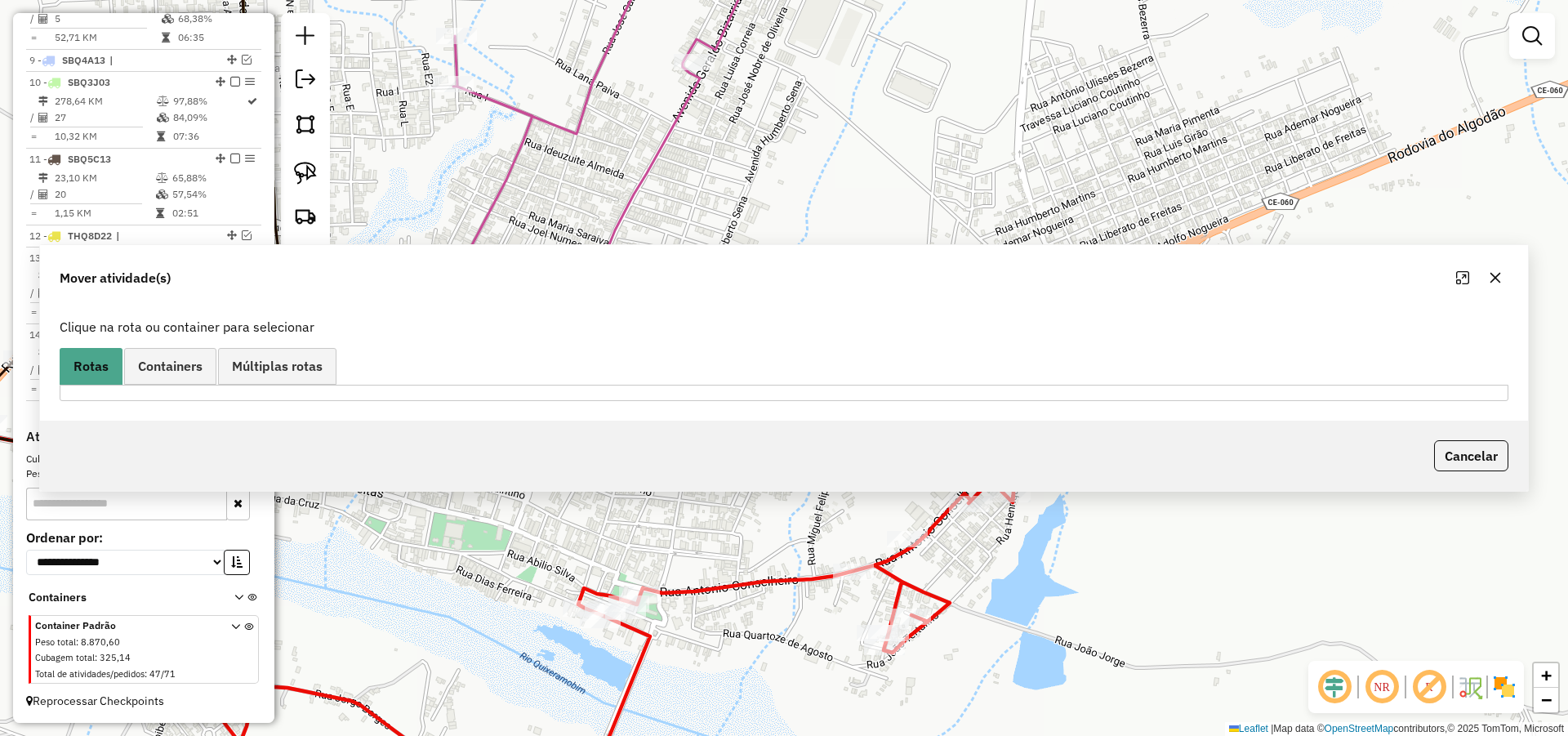
scroll to position [0, 0]
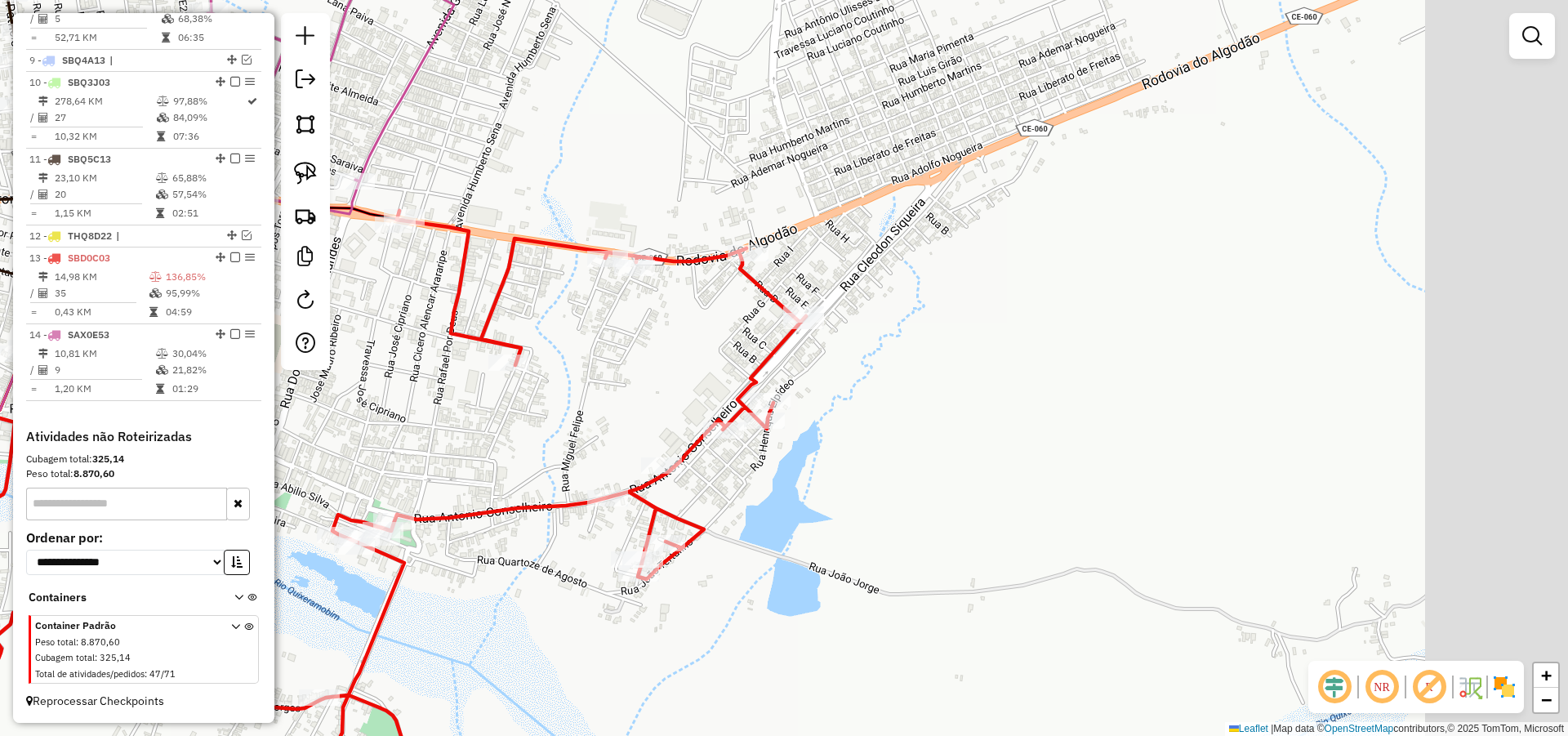
drag, startPoint x: 1013, startPoint y: 431, endPoint x: 761, endPoint y: 355, distance: 263.2
click at [761, 355] on icon at bounding box center [391, 473] width 829 height 525
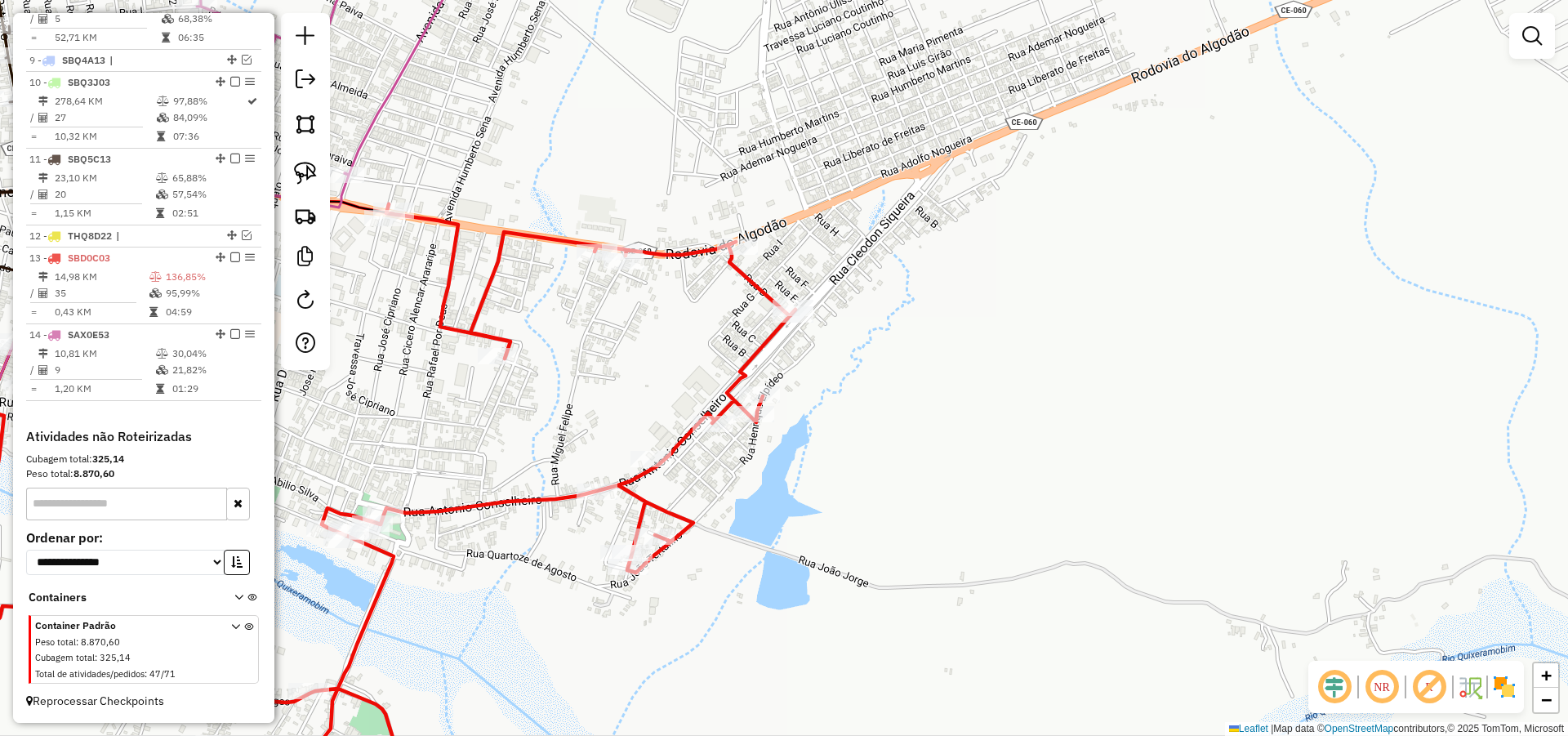
drag, startPoint x: 985, startPoint y: 334, endPoint x: 987, endPoint y: 256, distance: 78.0
click at [987, 256] on div "Janela de atendimento Grade de atendimento Capacidade Transportadoras Veículos …" at bounding box center [784, 368] width 1568 height 736
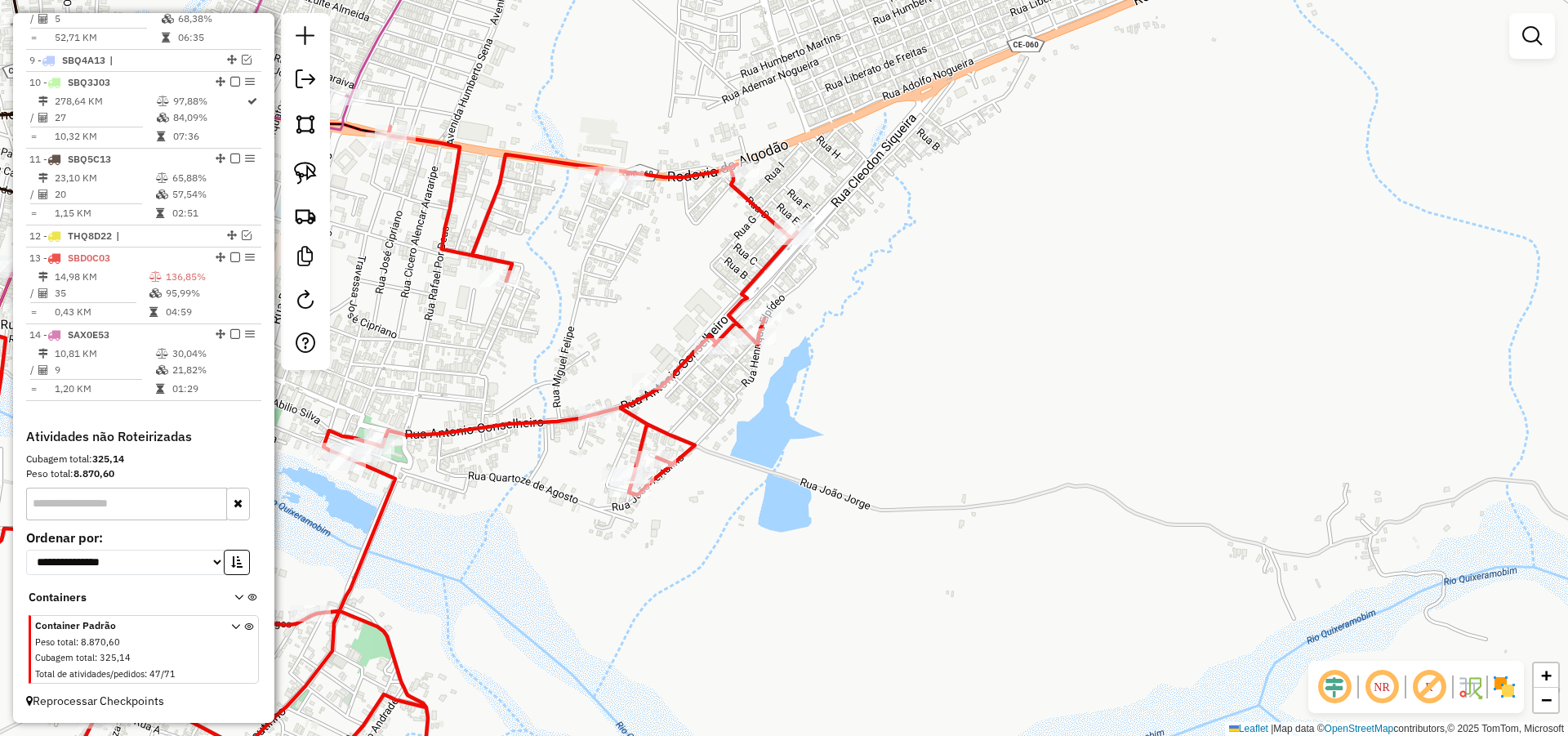
drag, startPoint x: 680, startPoint y: 224, endPoint x: 690, endPoint y: 214, distance: 14.1
click at [690, 214] on div "Janela de atendimento Grade de atendimento Capacidade Transportadoras Veículos …" at bounding box center [784, 368] width 1568 height 736
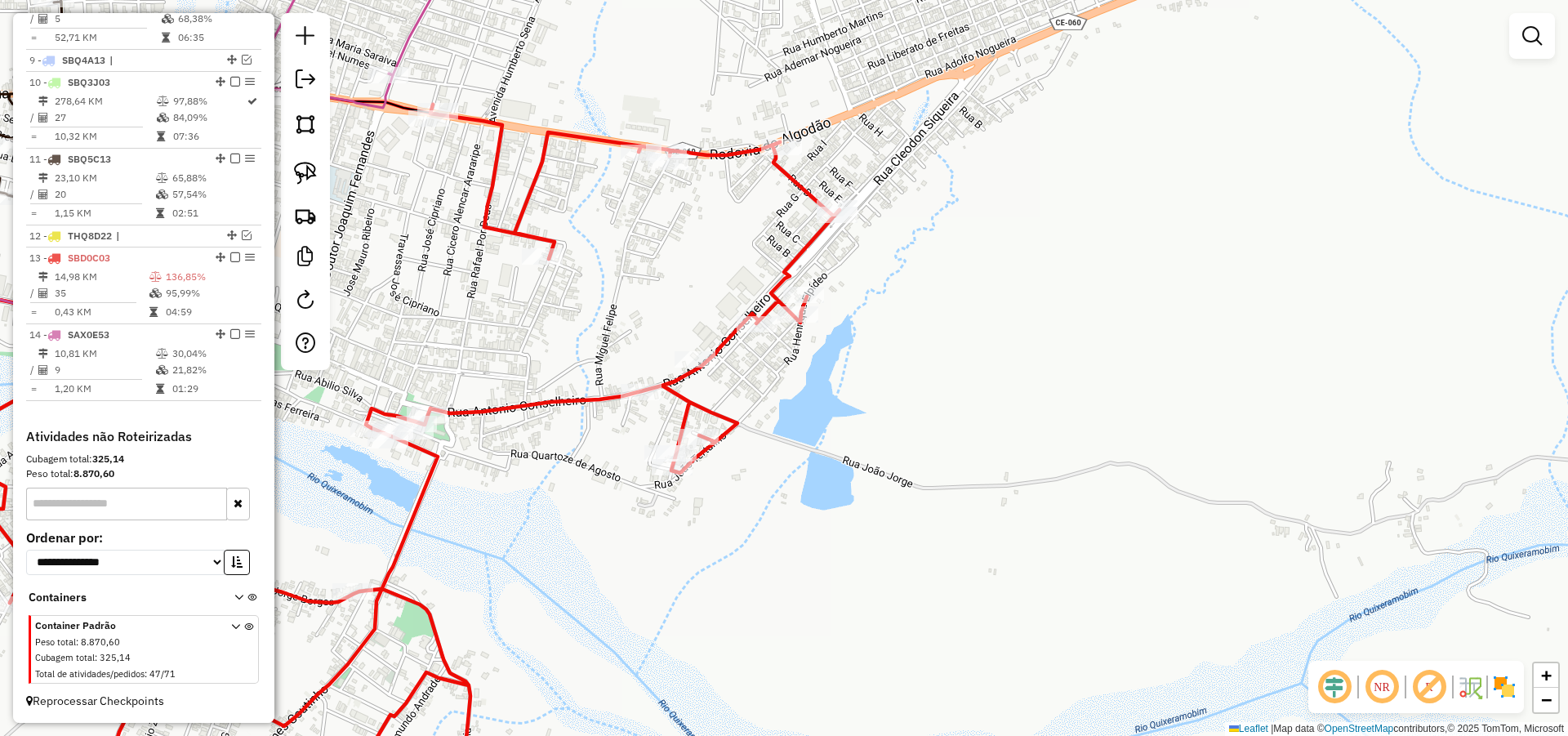
drag, startPoint x: 688, startPoint y: 245, endPoint x: 705, endPoint y: 245, distance: 17.0
click at [705, 245] on div "Janela de atendimento Grade de atendimento Capacidade Transportadoras Veículos …" at bounding box center [784, 368] width 1568 height 736
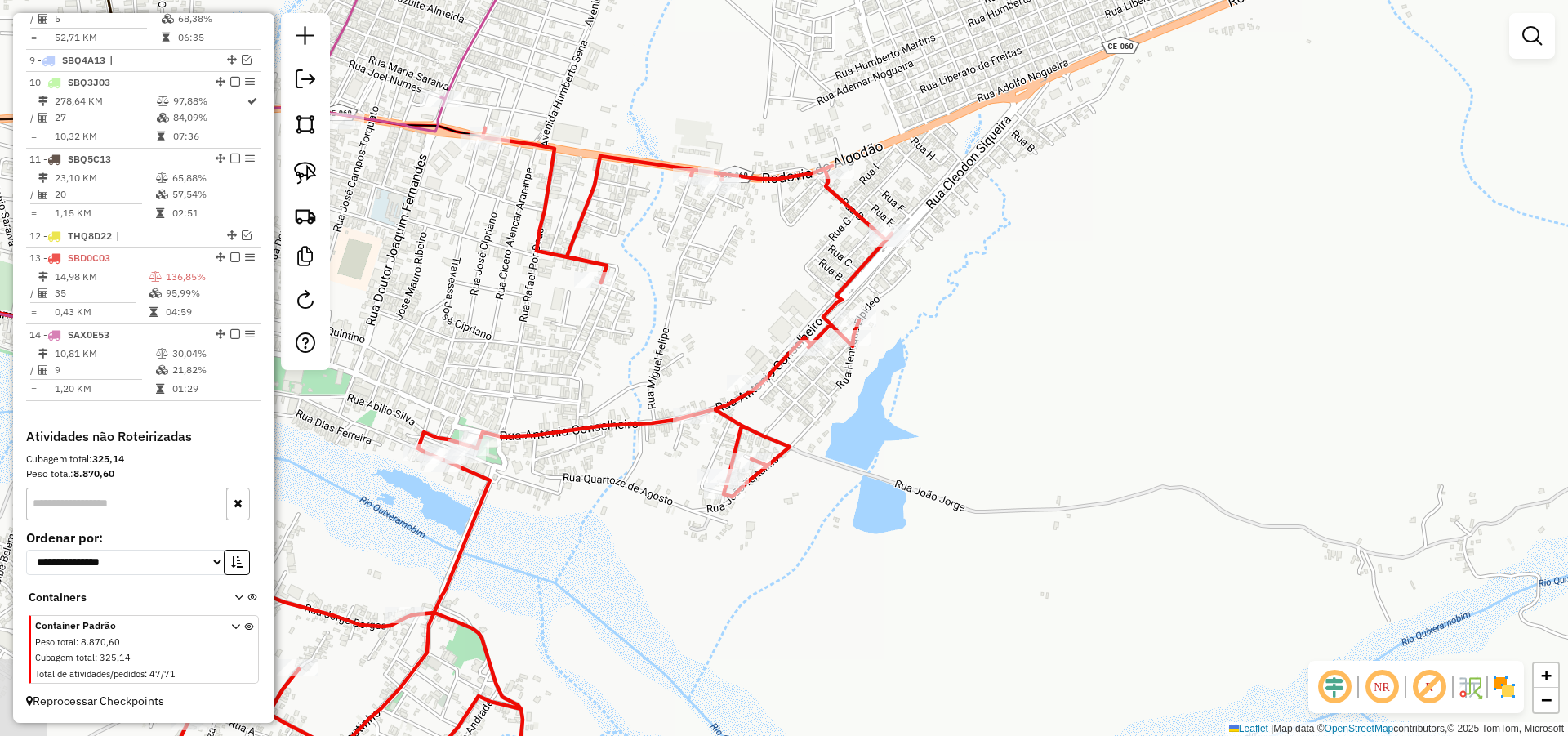
drag, startPoint x: 677, startPoint y: 262, endPoint x: 701, endPoint y: 280, distance: 30.0
click at [719, 279] on div "Janela de atendimento Grade de atendimento Capacidade Transportadoras Veículos …" at bounding box center [784, 368] width 1568 height 736
drag, startPoint x: 310, startPoint y: 166, endPoint x: 487, endPoint y: 190, distance: 178.6
click at [311, 166] on img at bounding box center [305, 173] width 23 height 23
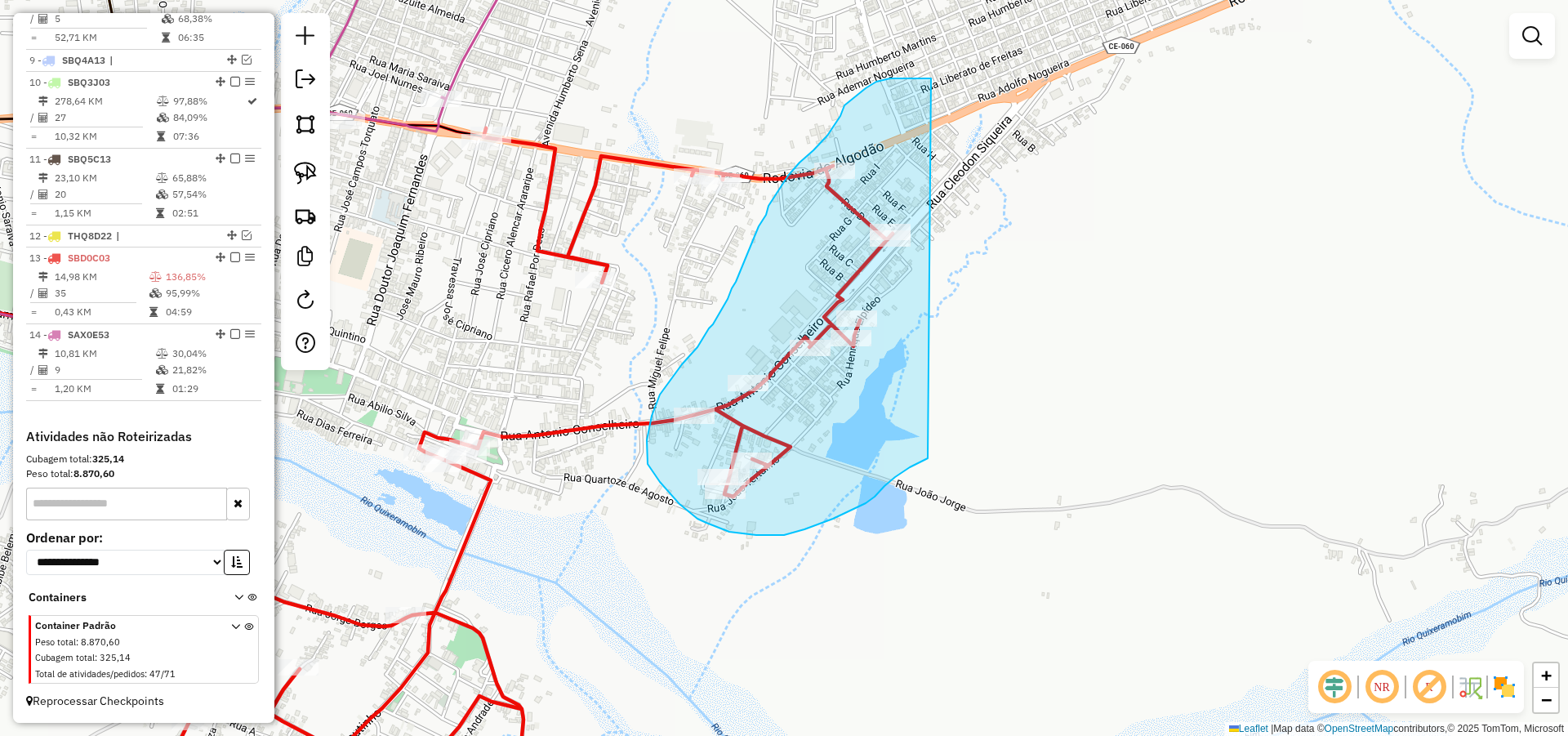
drag, startPoint x: 927, startPoint y: 79, endPoint x: 927, endPoint y: 458, distance: 379.0
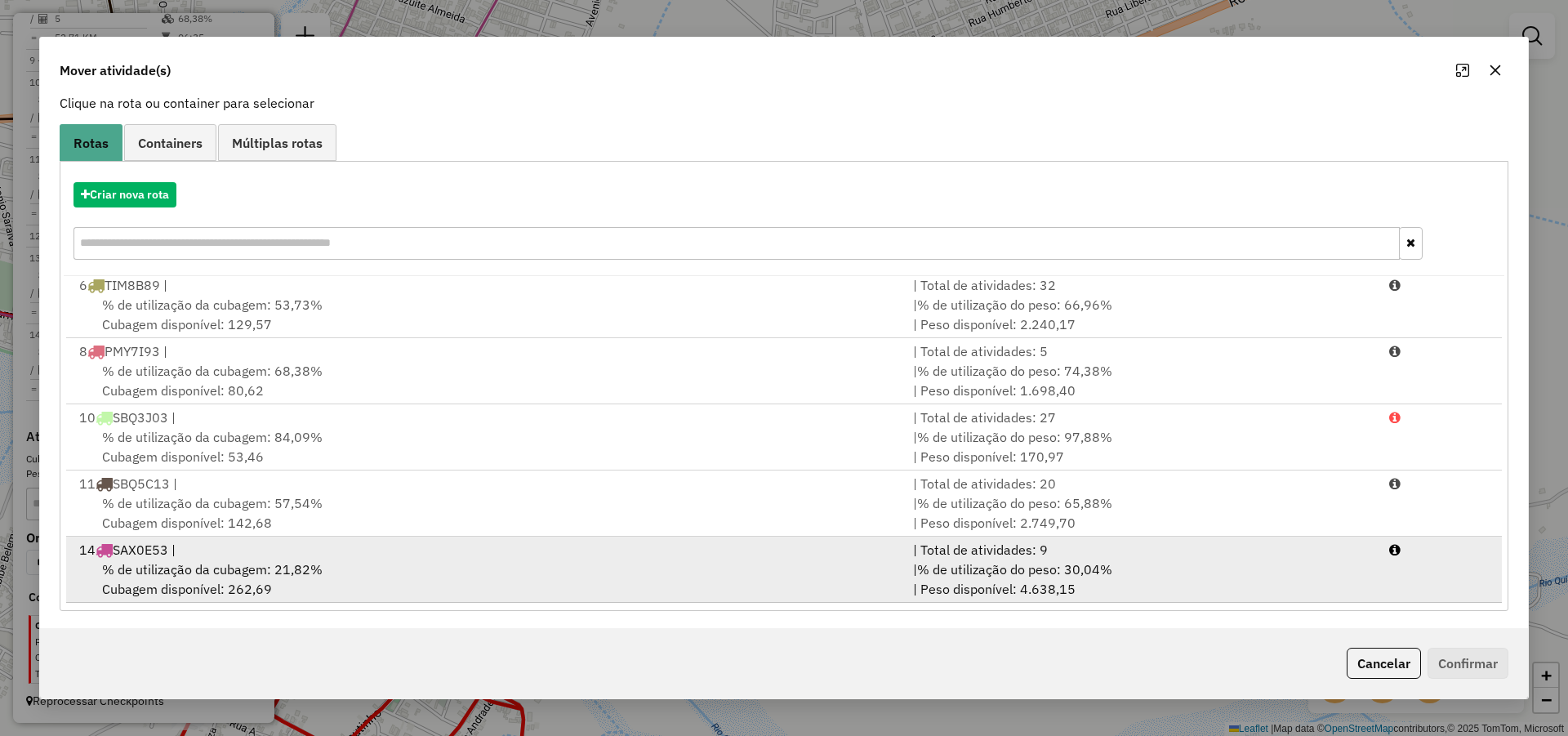
scroll to position [109, 0]
click at [1276, 575] on div "| % de utilização do peso: 30,04% | Peso disponível: 4.638,15" at bounding box center [1142, 576] width 476 height 39
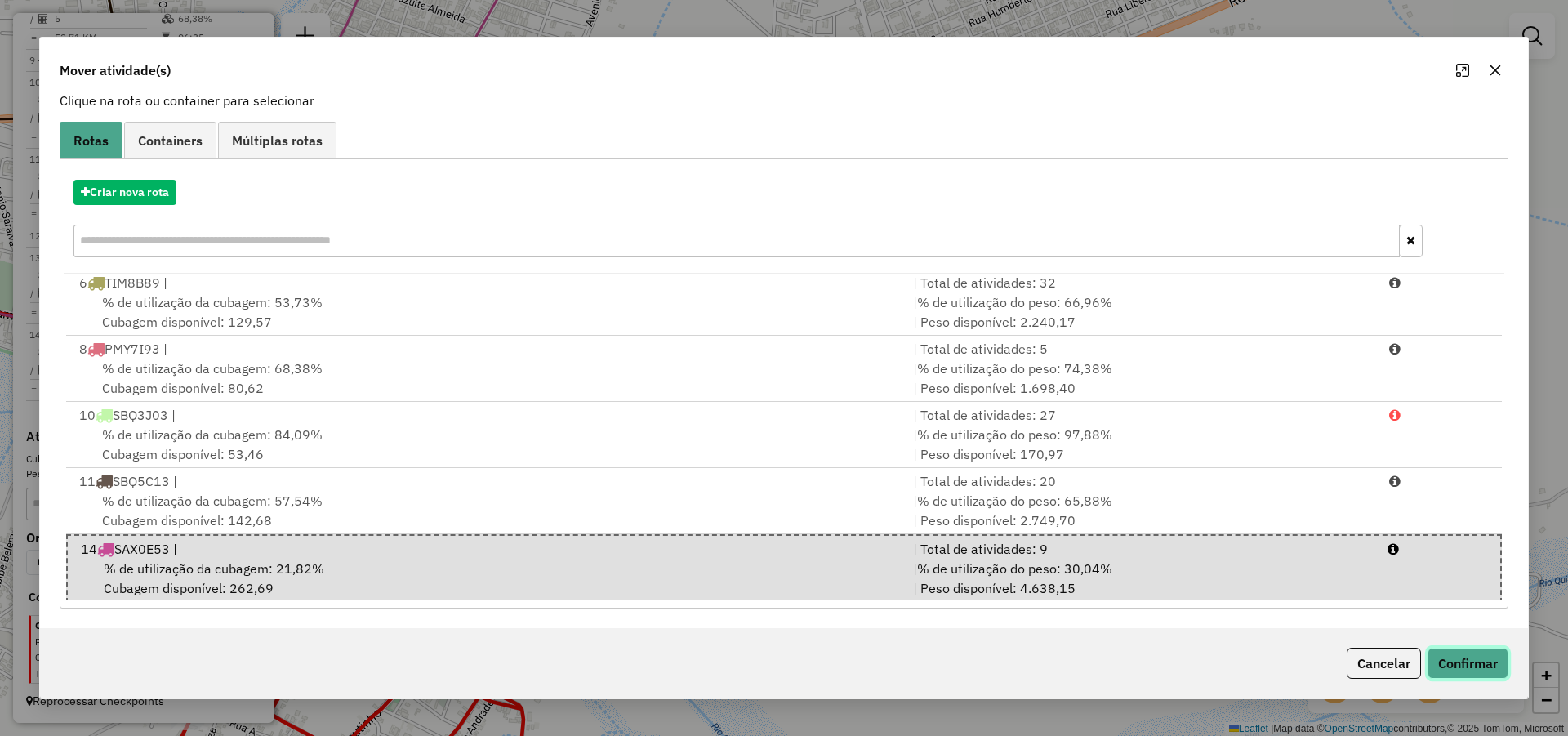
click at [1470, 660] on button "Confirmar" at bounding box center [1468, 663] width 81 height 31
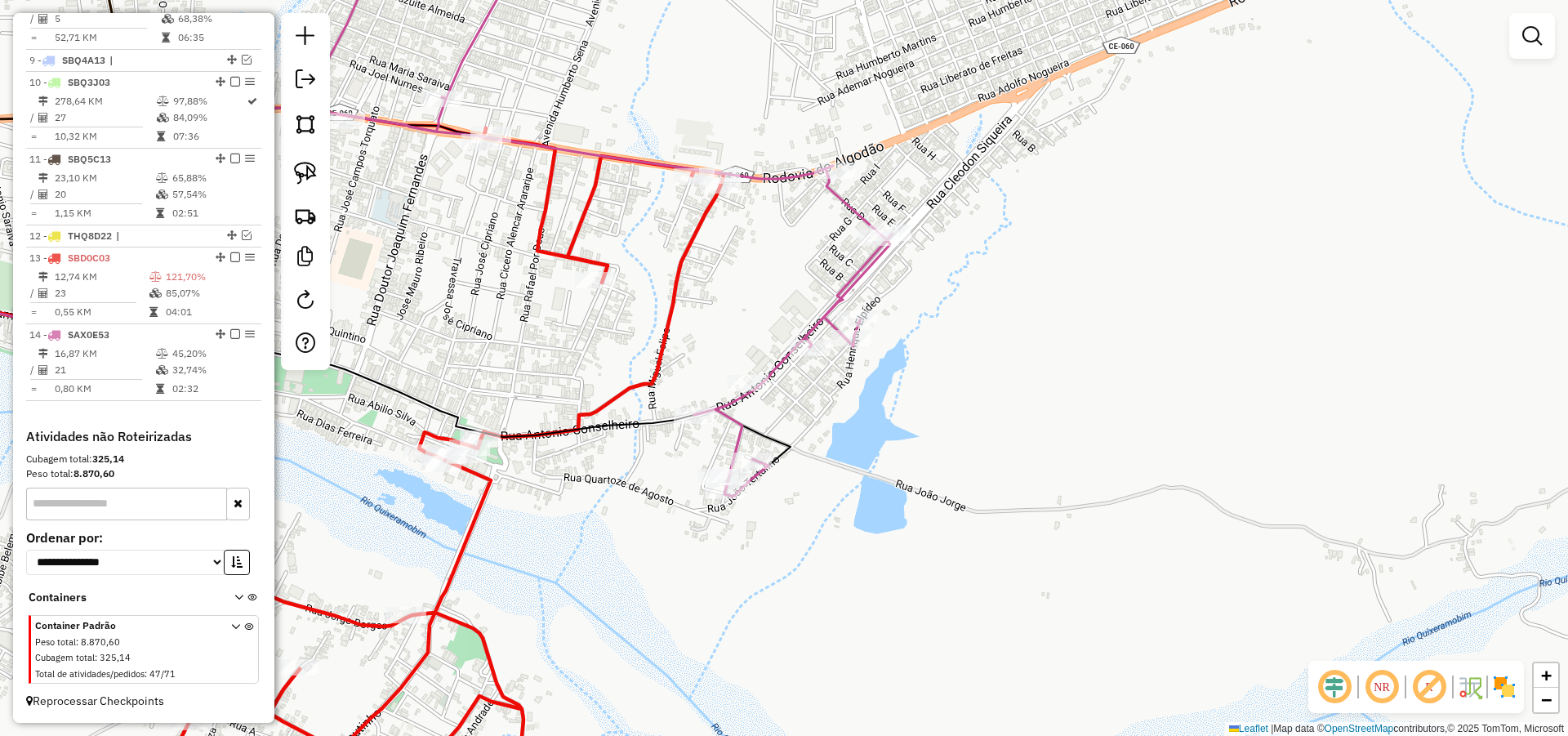
click at [820, 334] on icon at bounding box center [593, 212] width 598 height 570
select select "*********"
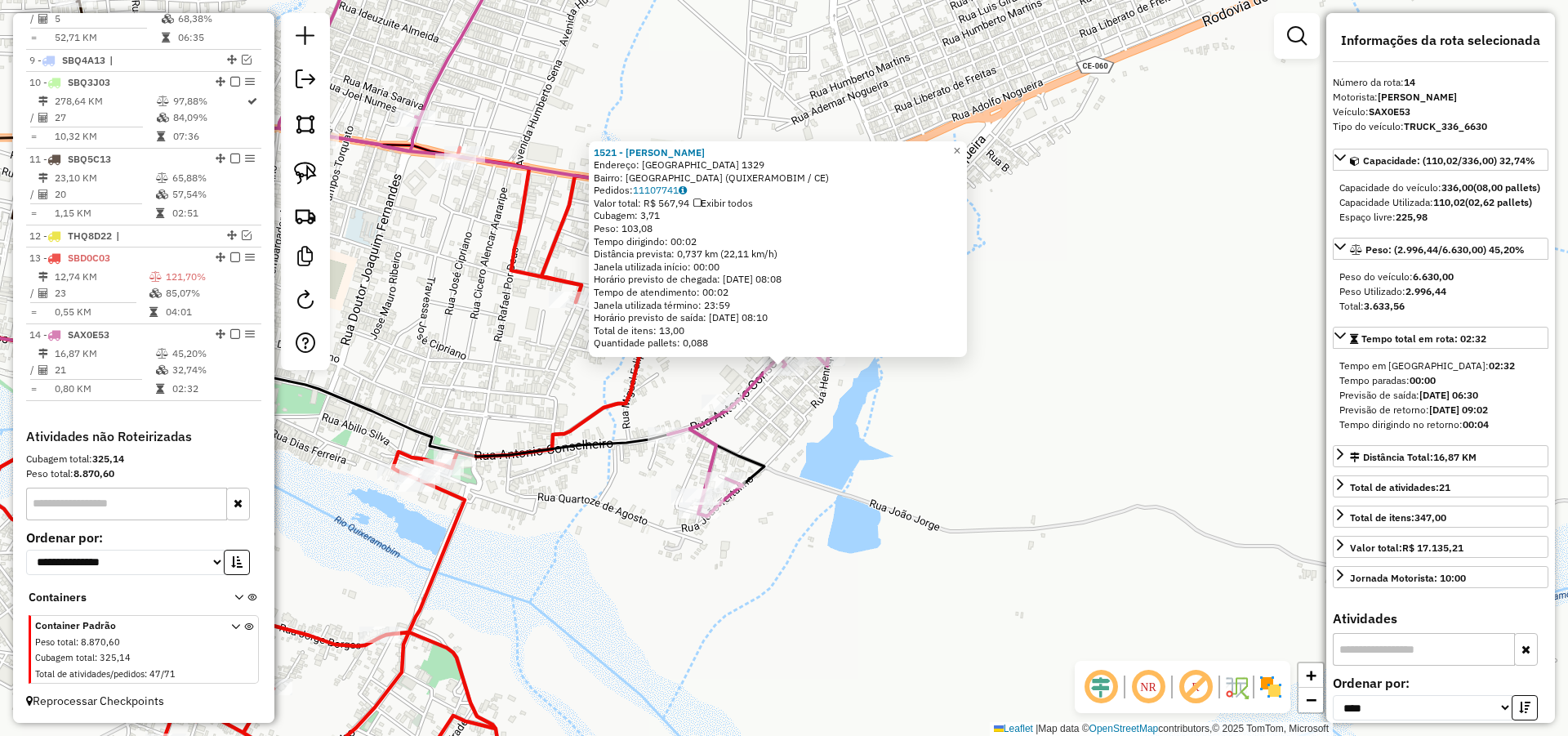
click at [1035, 455] on div "1521 - [PERSON_NAME]: VILA [GEOGRAPHIC_DATA] 1329 Bairro: [GEOGRAPHIC_DATA] ([G…" at bounding box center [784, 368] width 1568 height 736
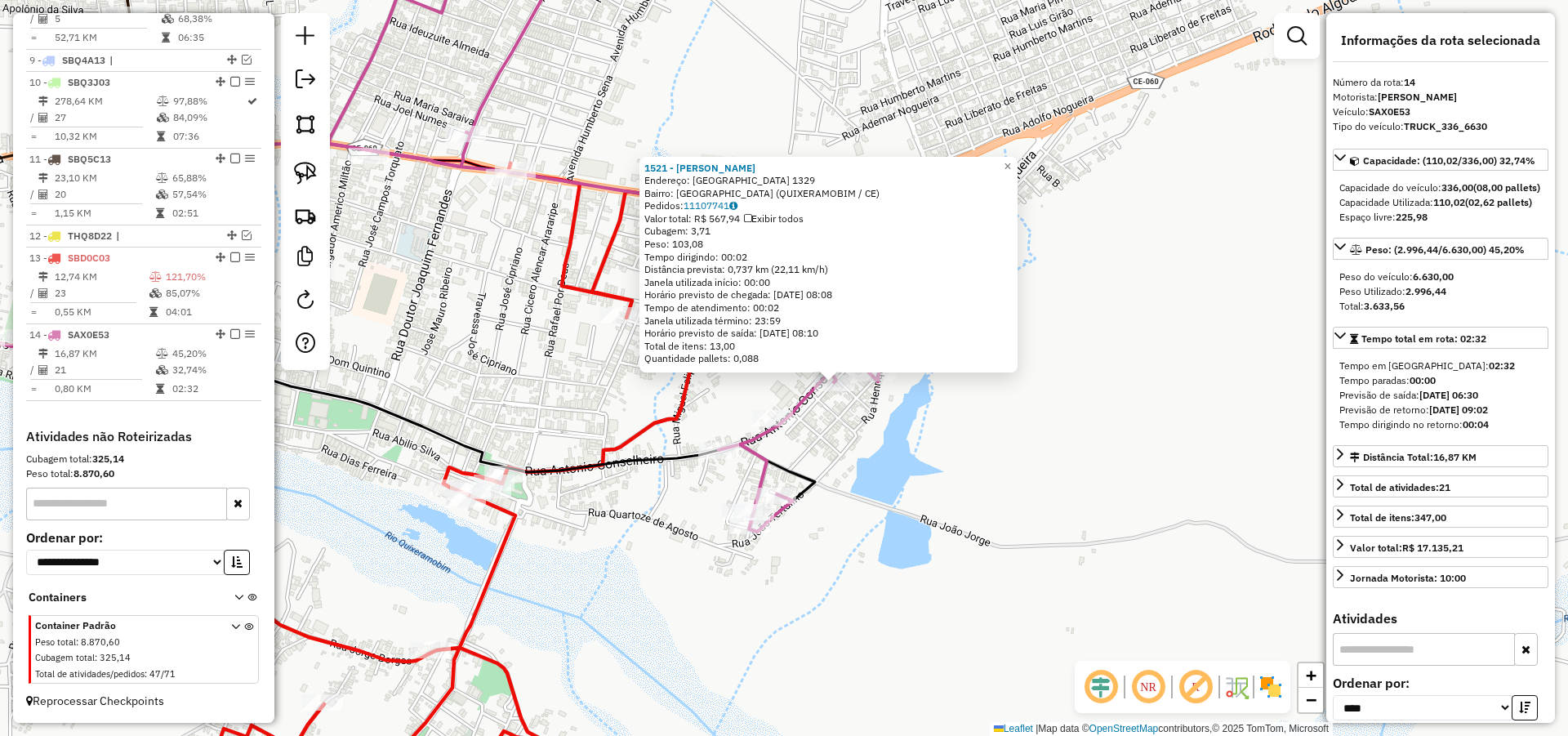
click at [730, 416] on div "1521 - [PERSON_NAME]: VILA [GEOGRAPHIC_DATA] 1329 Bairro: [GEOGRAPHIC_DATA] ([G…" at bounding box center [784, 368] width 1568 height 736
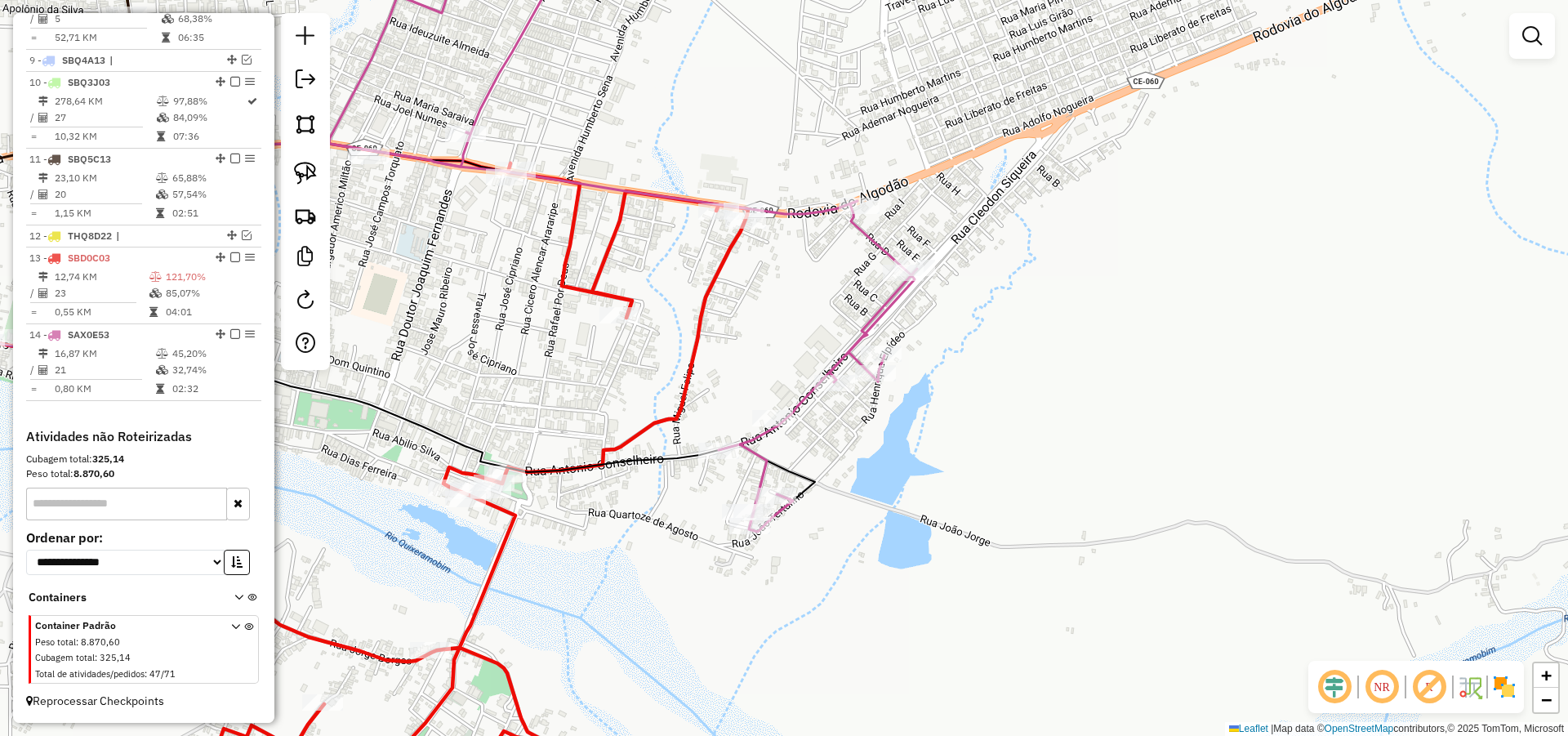
drag, startPoint x: 744, startPoint y: 410, endPoint x: 883, endPoint y: 435, distance: 141.2
click at [879, 435] on div "Janela de atendimento Grade de atendimento Capacidade Transportadoras Veículos …" at bounding box center [784, 368] width 1568 height 736
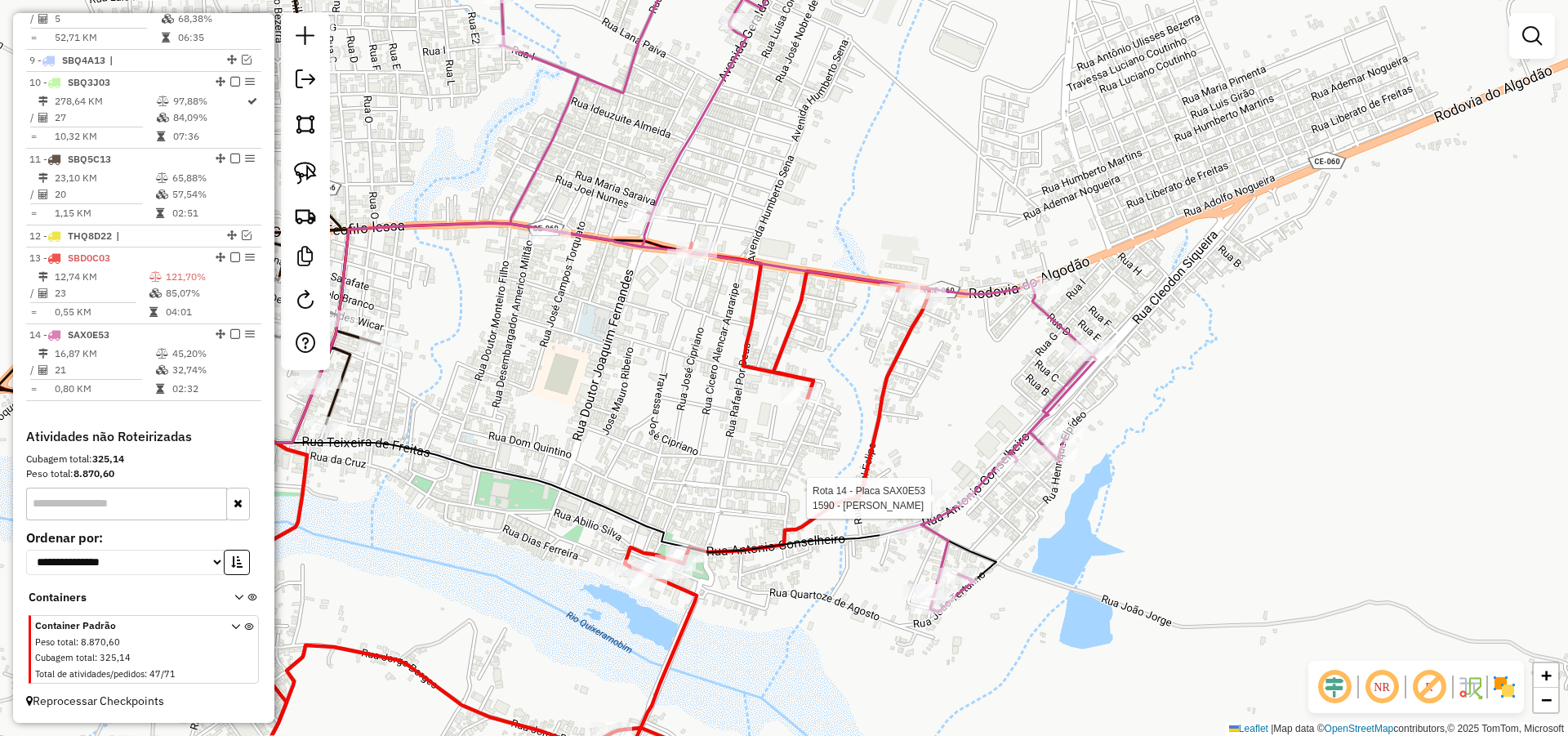
drag, startPoint x: 712, startPoint y: 418, endPoint x: 770, endPoint y: 483, distance: 87.1
click at [769, 482] on div "Rota 14 - Placa SAX0E53 1590 - NONATO ESPETINHO Janela de atendimento Grade de …" at bounding box center [784, 368] width 1568 height 736
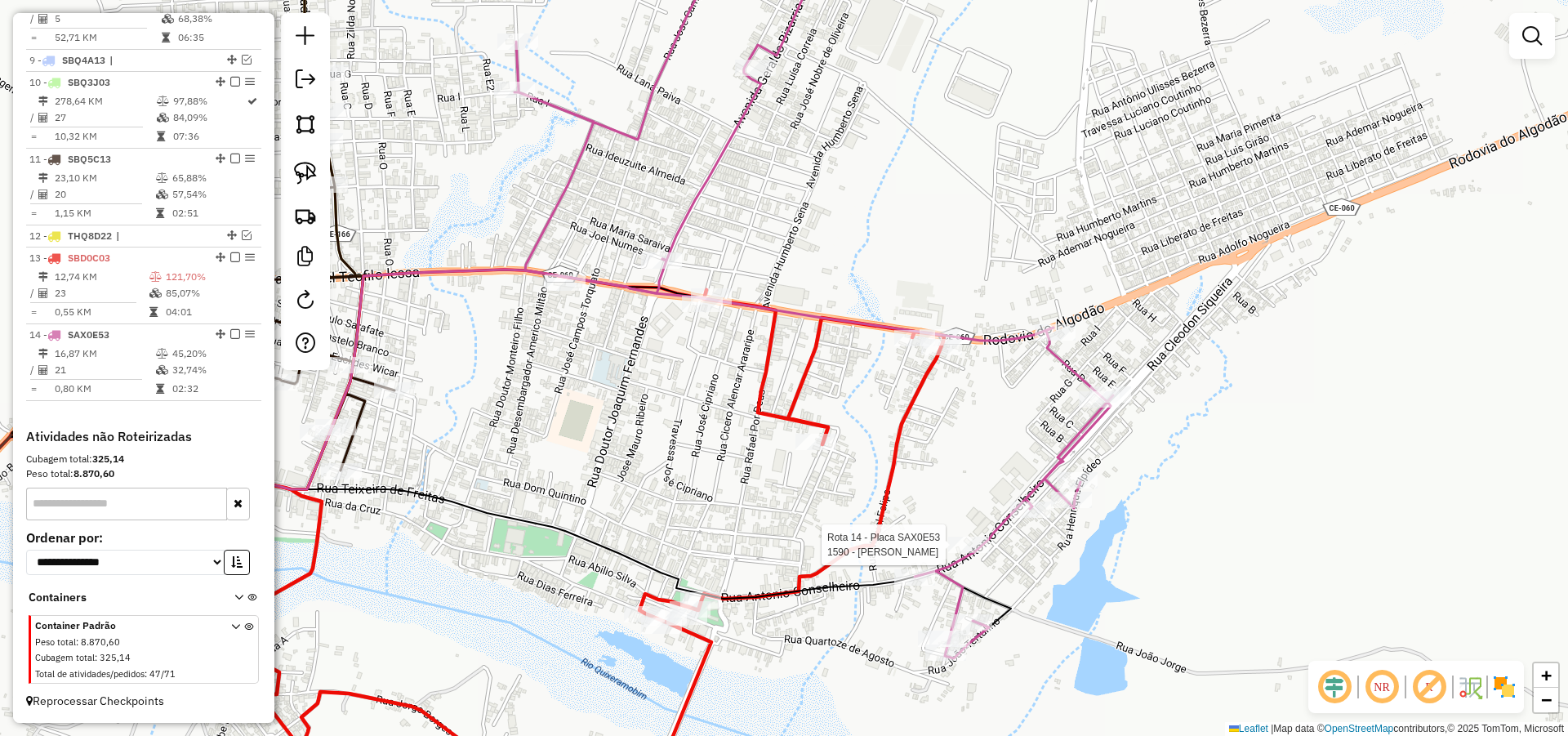
drag, startPoint x: 772, startPoint y: 475, endPoint x: 753, endPoint y: 579, distance: 105.7
click at [755, 579] on div "Rota 14 - Placa SAX0E53 1590 - NONATO ESPETINHO Janela de atendimento Grade de …" at bounding box center [784, 368] width 1568 height 736
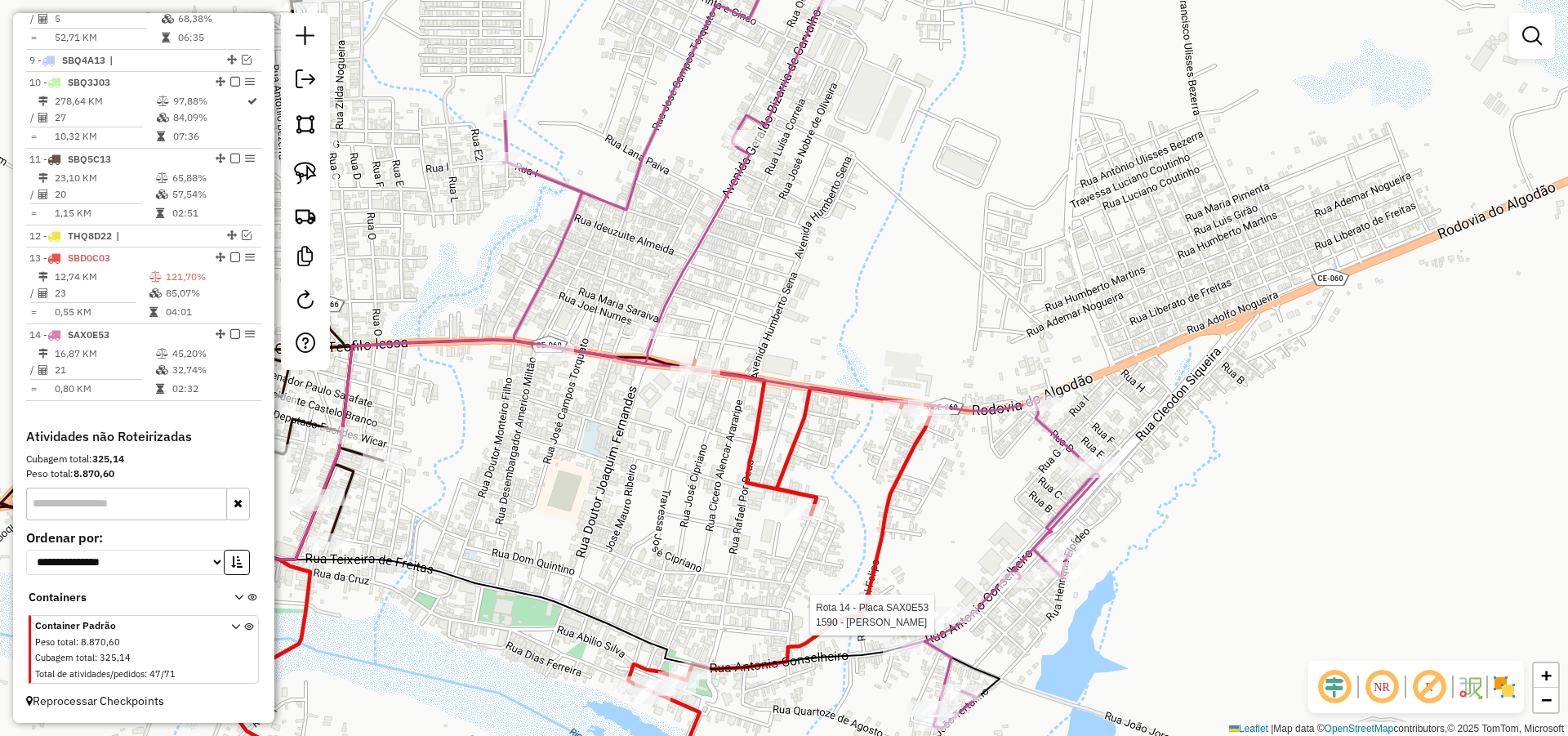
click at [971, 488] on div "Rota 14 - Placa SAX0E53 1590 - NONATO ESPETINHO Janela de atendimento Grade de …" at bounding box center [784, 368] width 1568 height 736
click at [307, 170] on img at bounding box center [305, 173] width 23 height 23
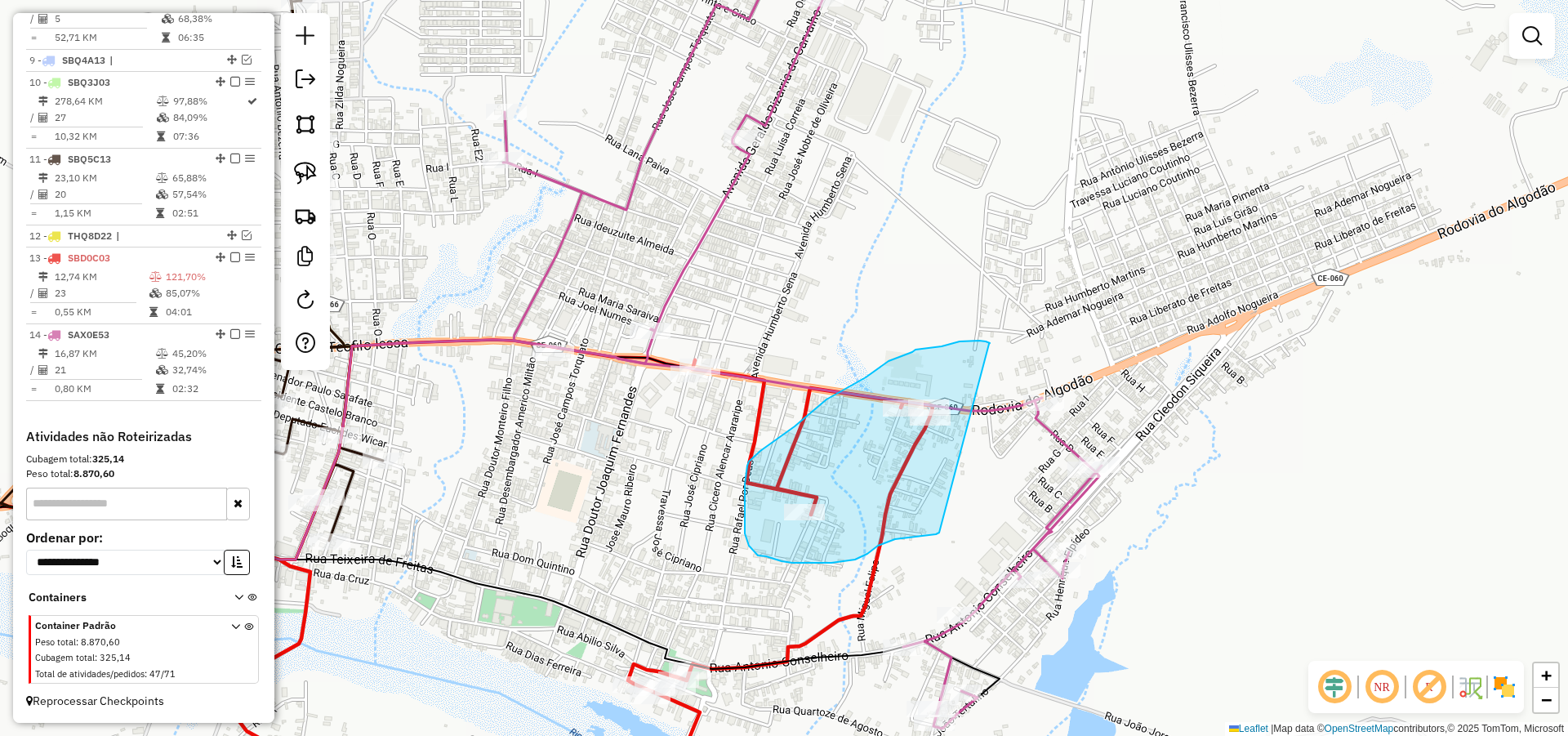
drag, startPoint x: 989, startPoint y: 344, endPoint x: 939, endPoint y: 532, distance: 194.5
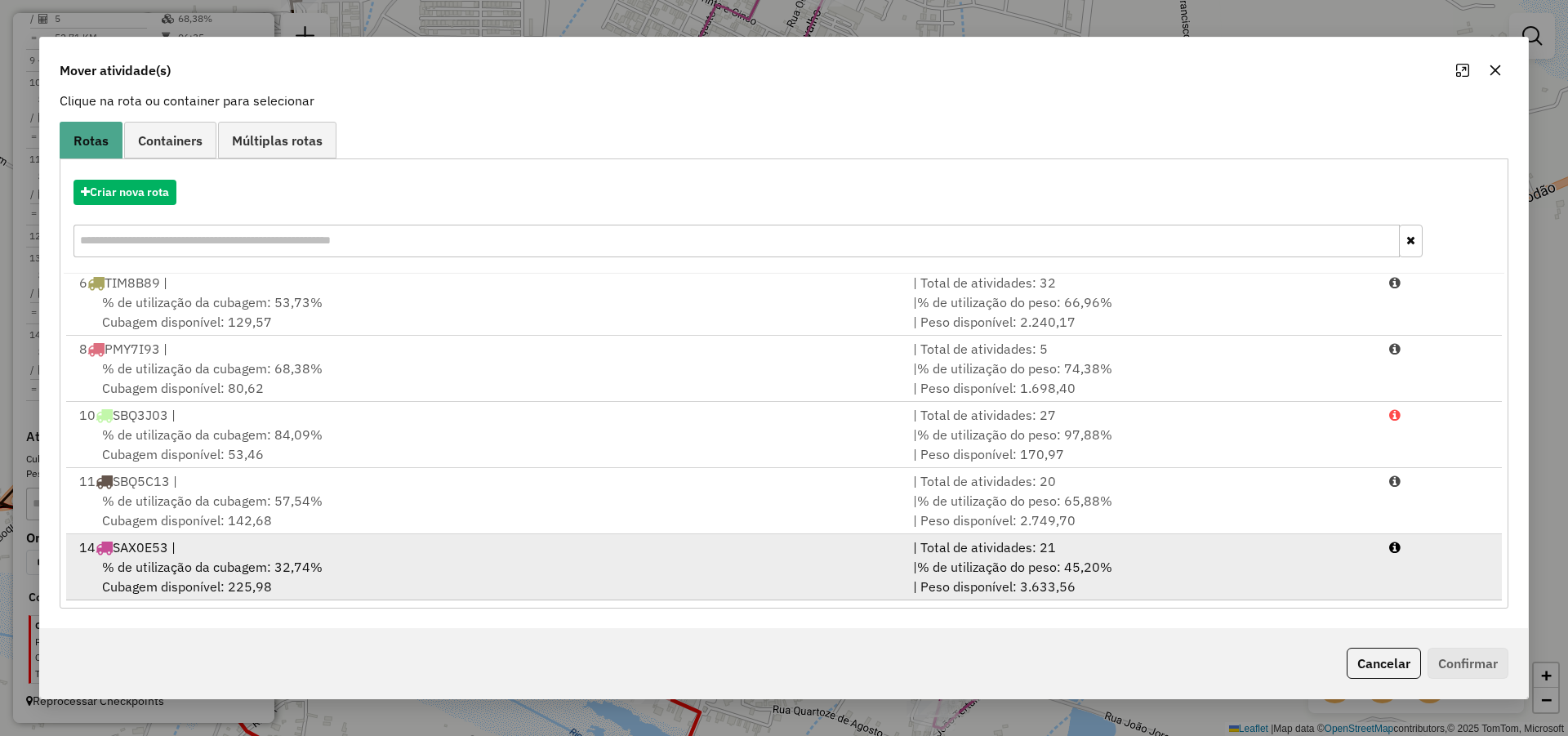
click at [1206, 585] on div "| % de utilização do peso: 45,20% | Peso disponível: 3.633,56" at bounding box center [1142, 576] width 476 height 39
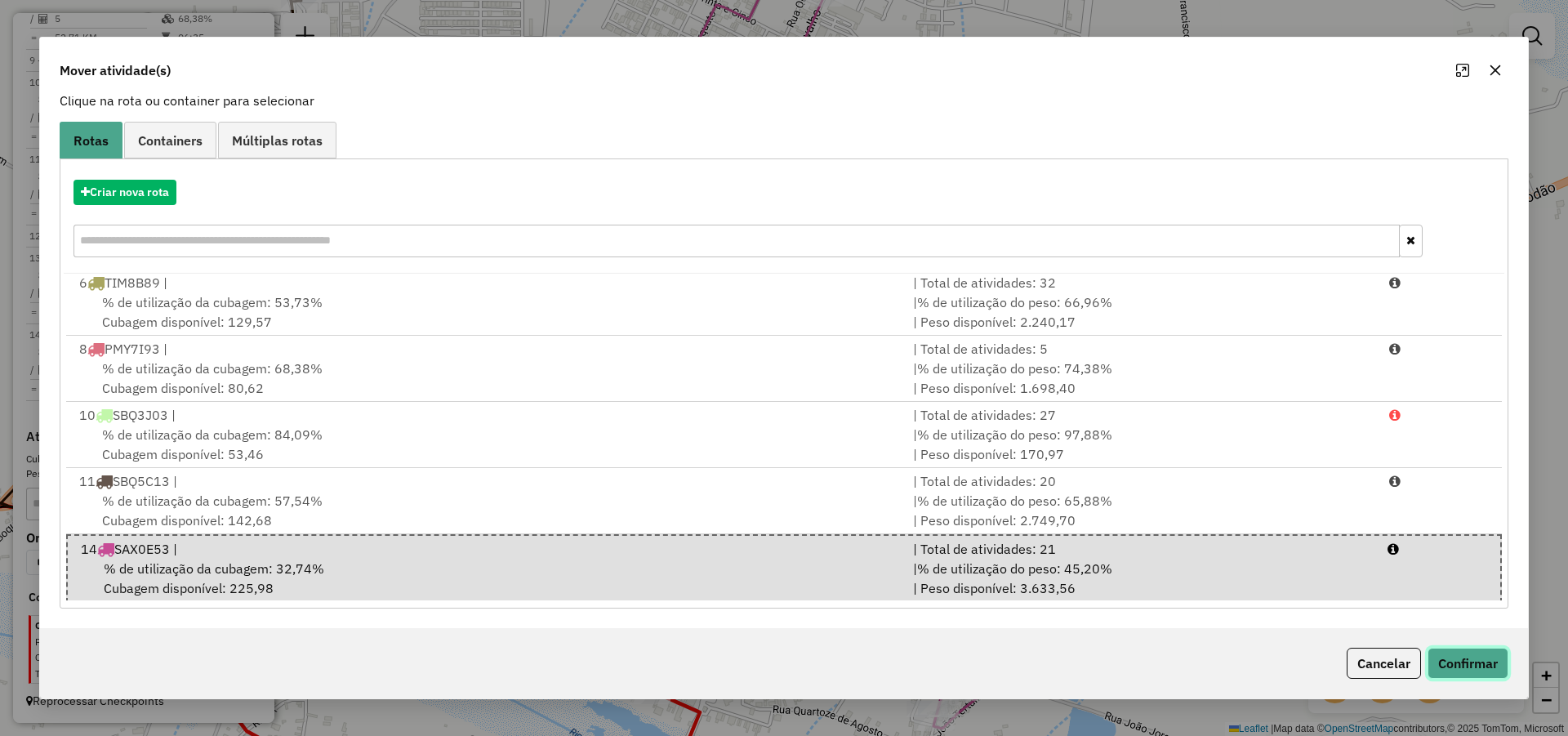
click at [1454, 661] on button "Confirmar" at bounding box center [1468, 663] width 81 height 31
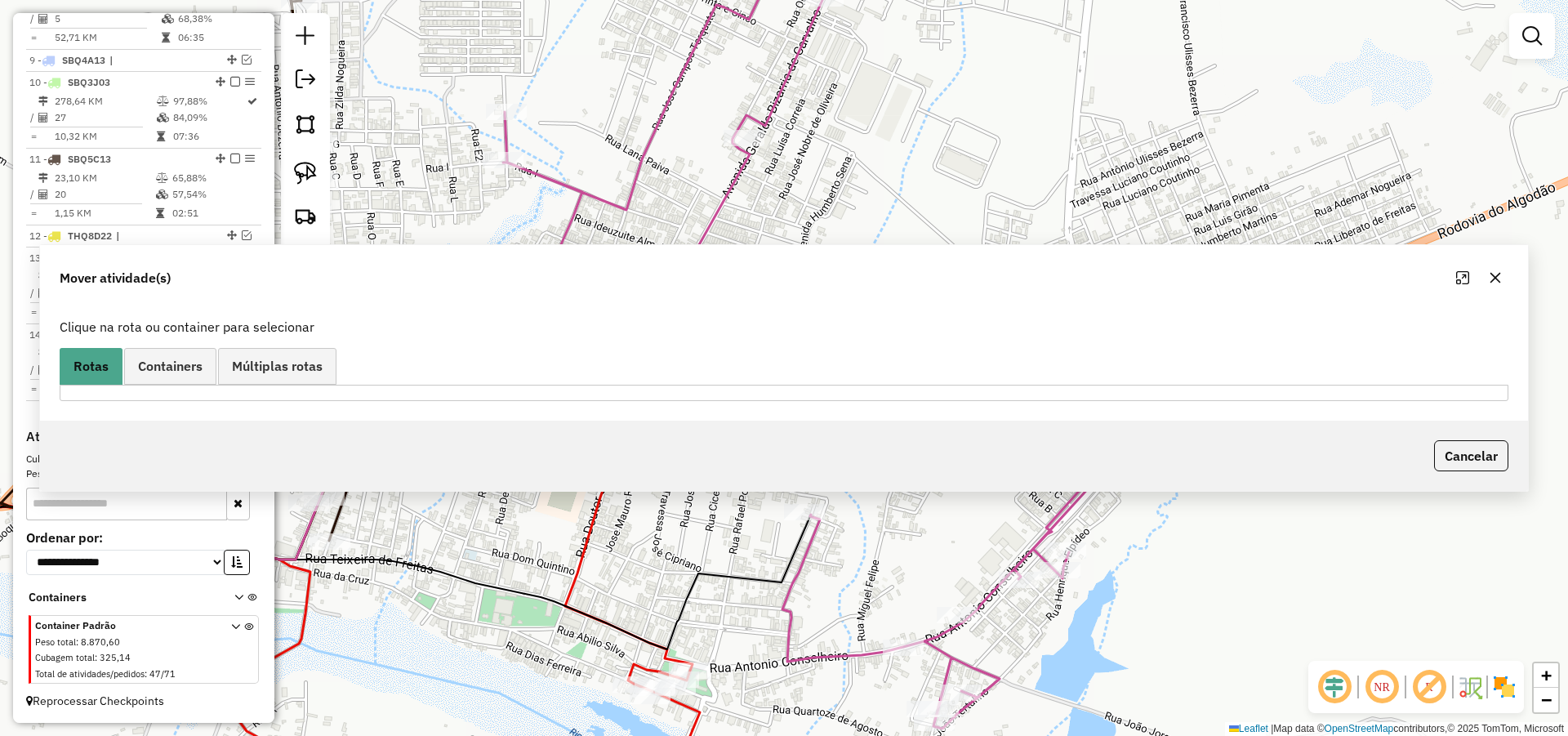
scroll to position [0, 0]
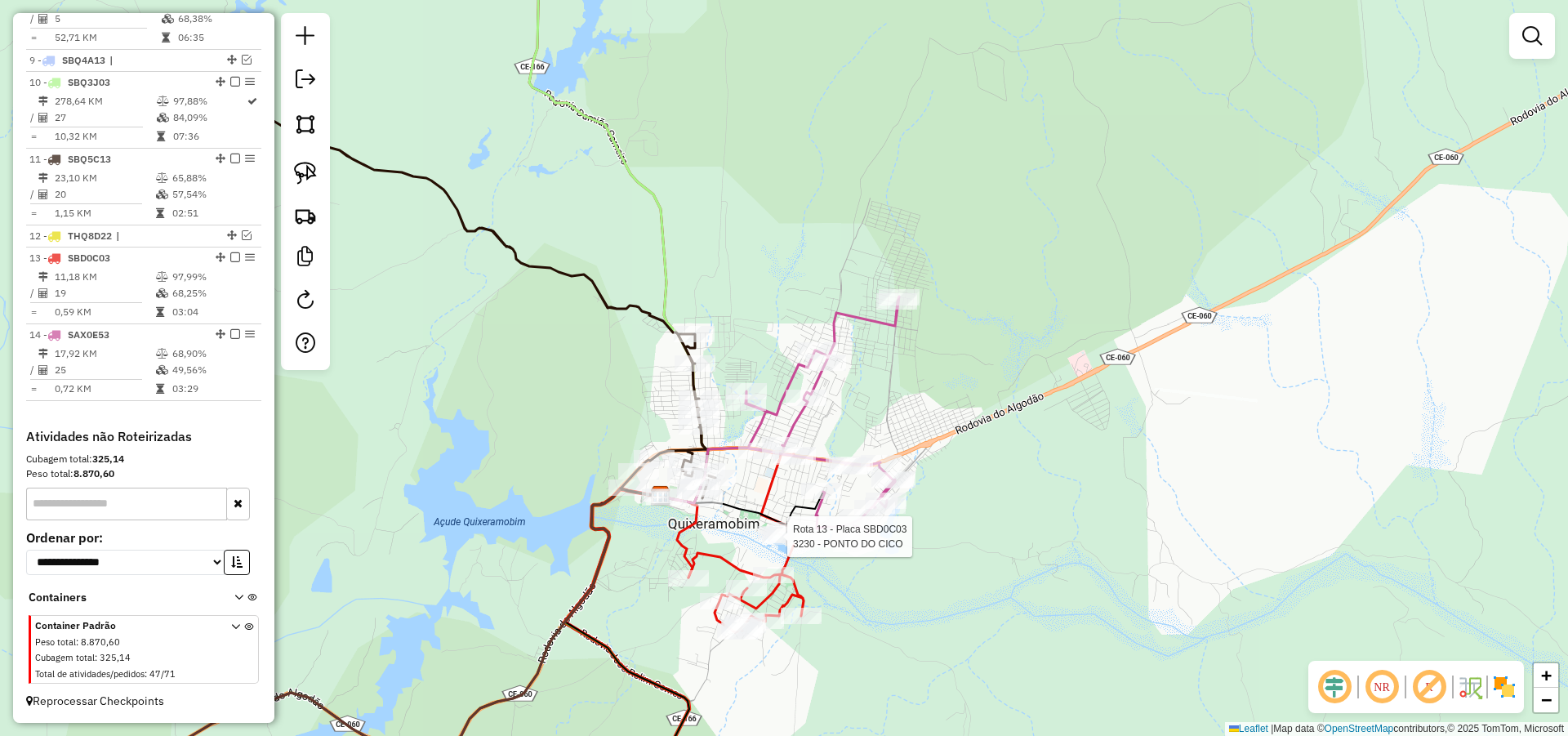
select select "*********"
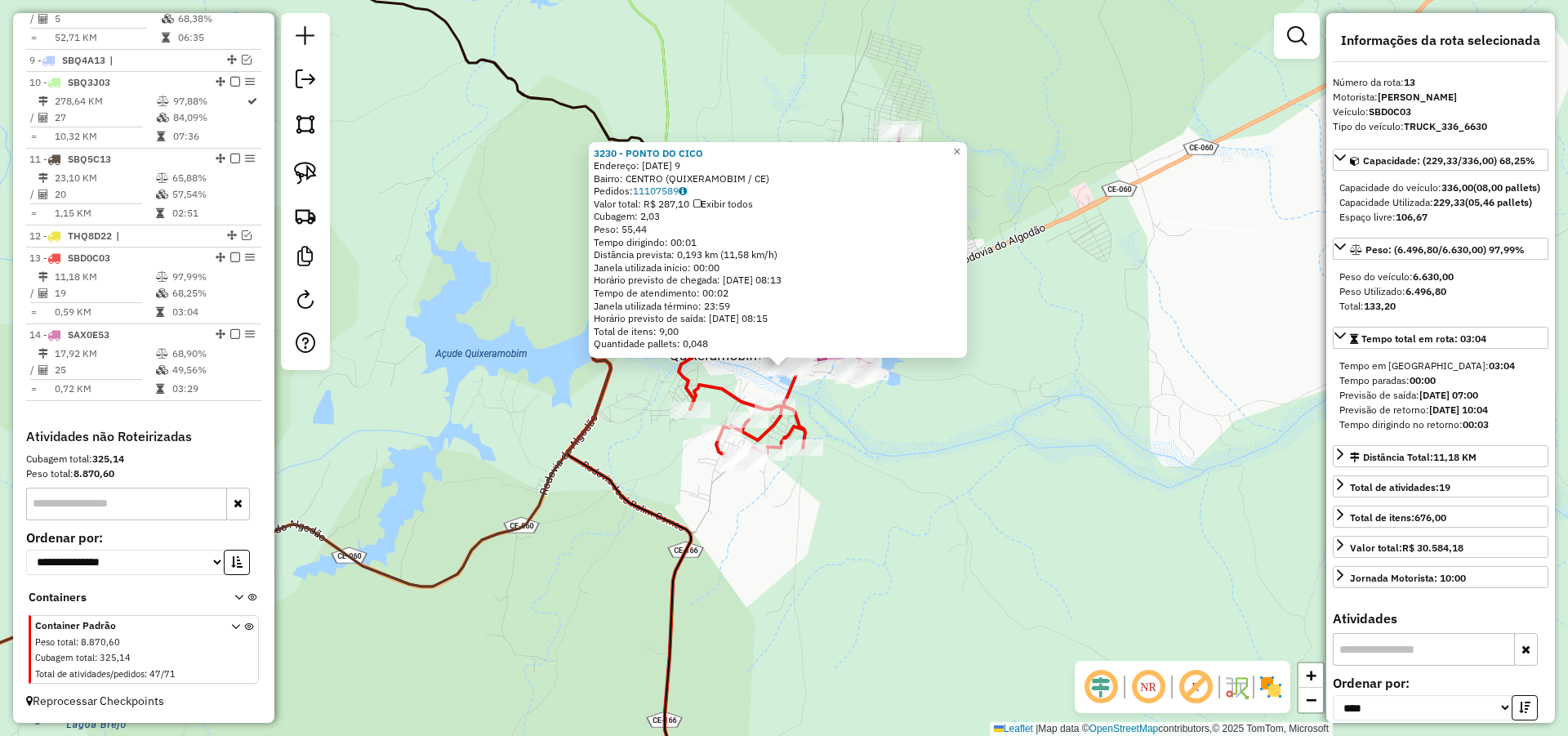
click at [1011, 469] on div "3230 - PONTO DO CICO Endereço: [DATE] 9 Bairro: CENTRO ([GEOGRAPHIC_DATA] / CE)…" at bounding box center [784, 368] width 1568 height 736
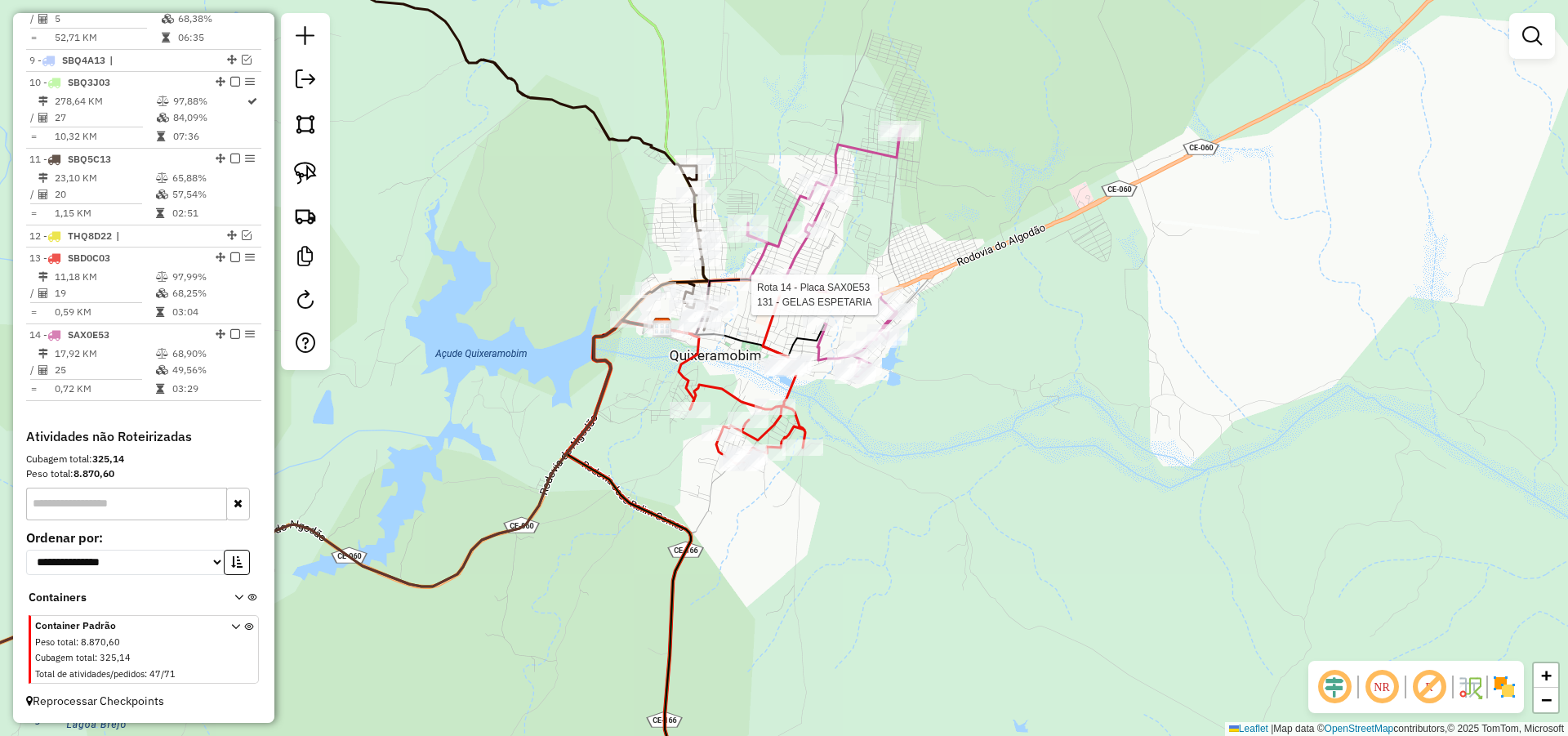
select select "*********"
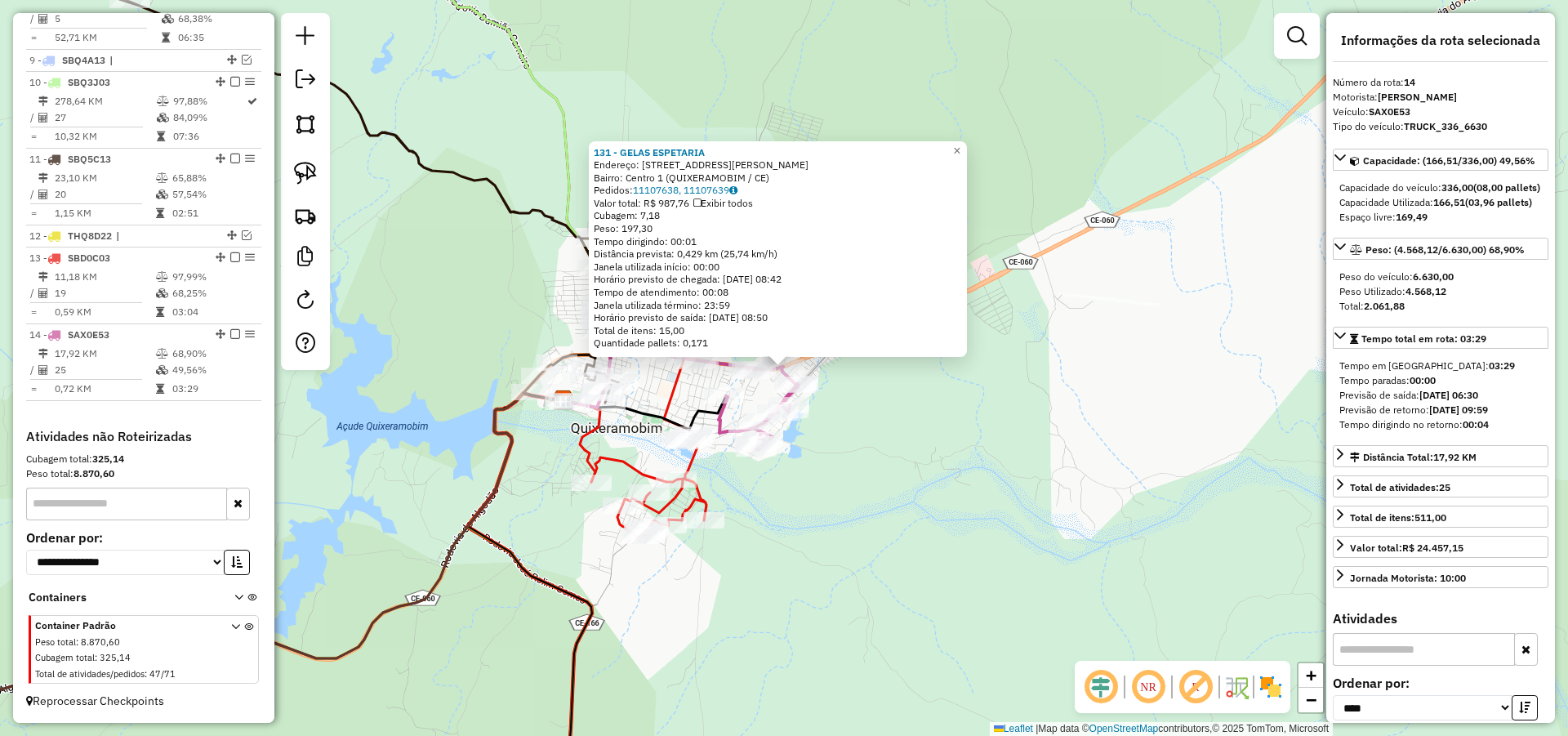
click at [954, 499] on div "131 - GELAS ESPETARIA Endereço: [STREET_ADDRESS][PERSON_NAME] Bairro: Centro 1 …" at bounding box center [784, 368] width 1568 height 736
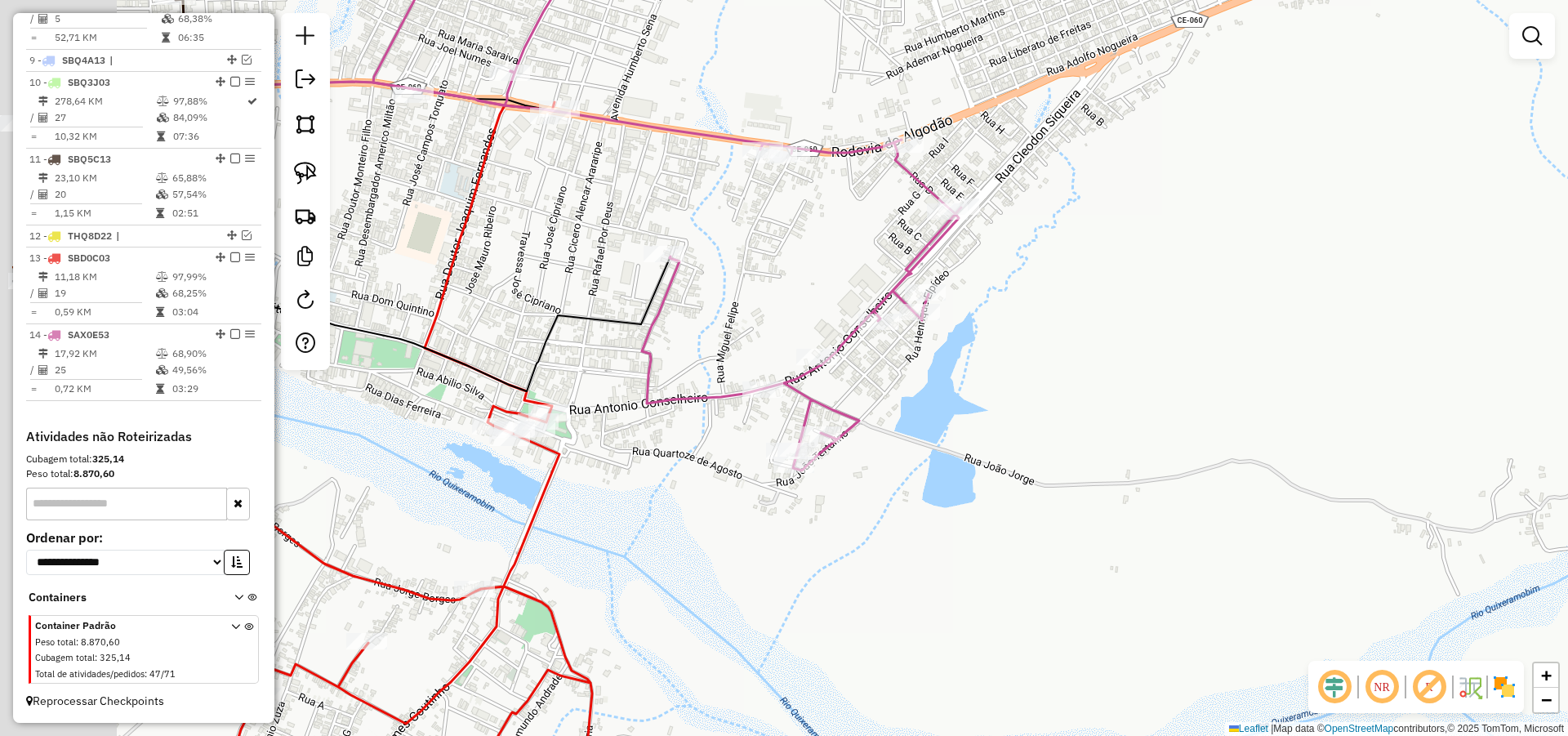
drag, startPoint x: 878, startPoint y: 444, endPoint x: 1093, endPoint y: 408, distance: 218.0
click at [1086, 410] on div "Janela de atendimento Grade de atendimento Capacidade Transportadoras Veículos …" at bounding box center [784, 368] width 1568 height 736
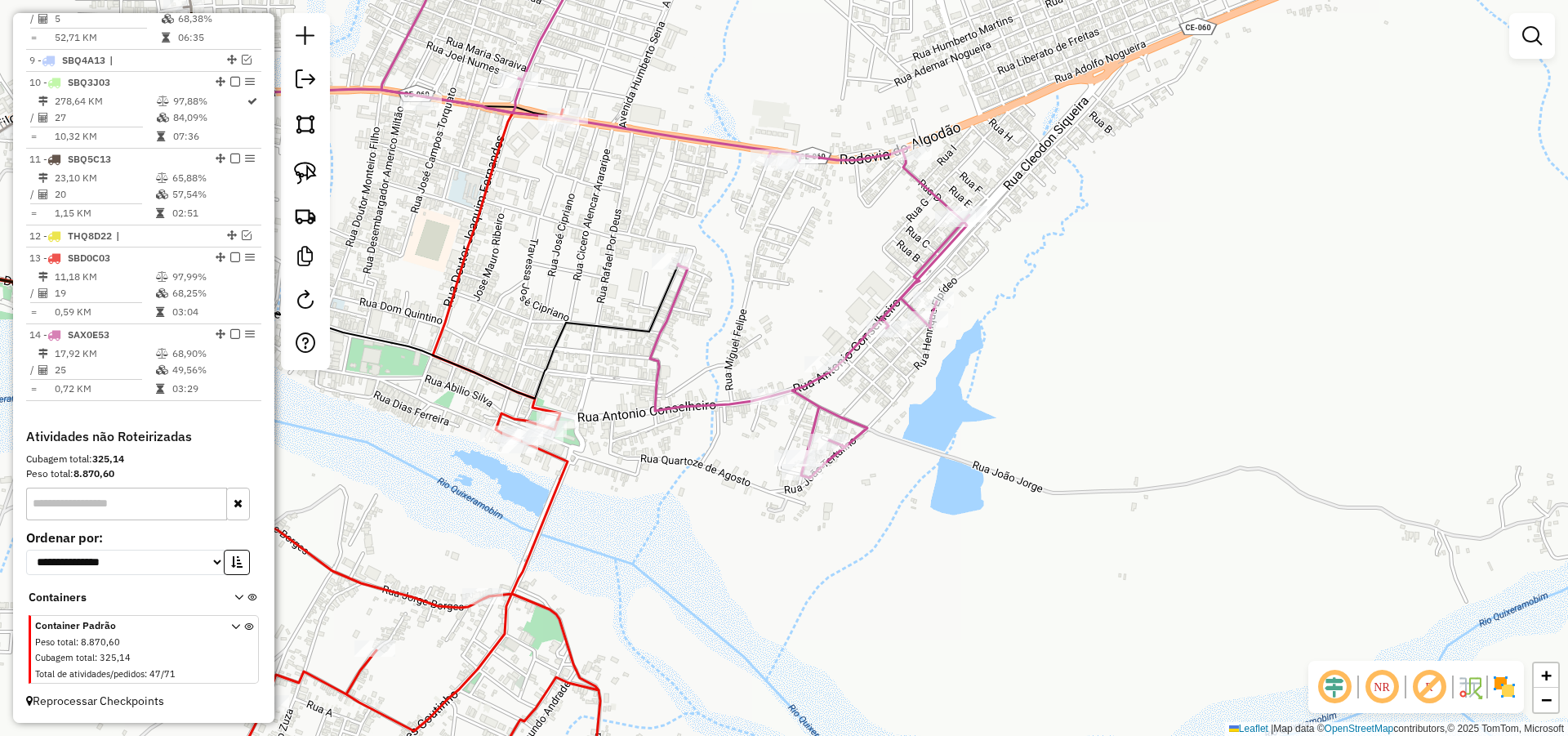
drag, startPoint x: 696, startPoint y: 390, endPoint x: 800, endPoint y: 452, distance: 121.1
click at [788, 458] on div "Janela de atendimento Grade de atendimento Capacidade Transportadoras Veículos …" at bounding box center [784, 368] width 1568 height 736
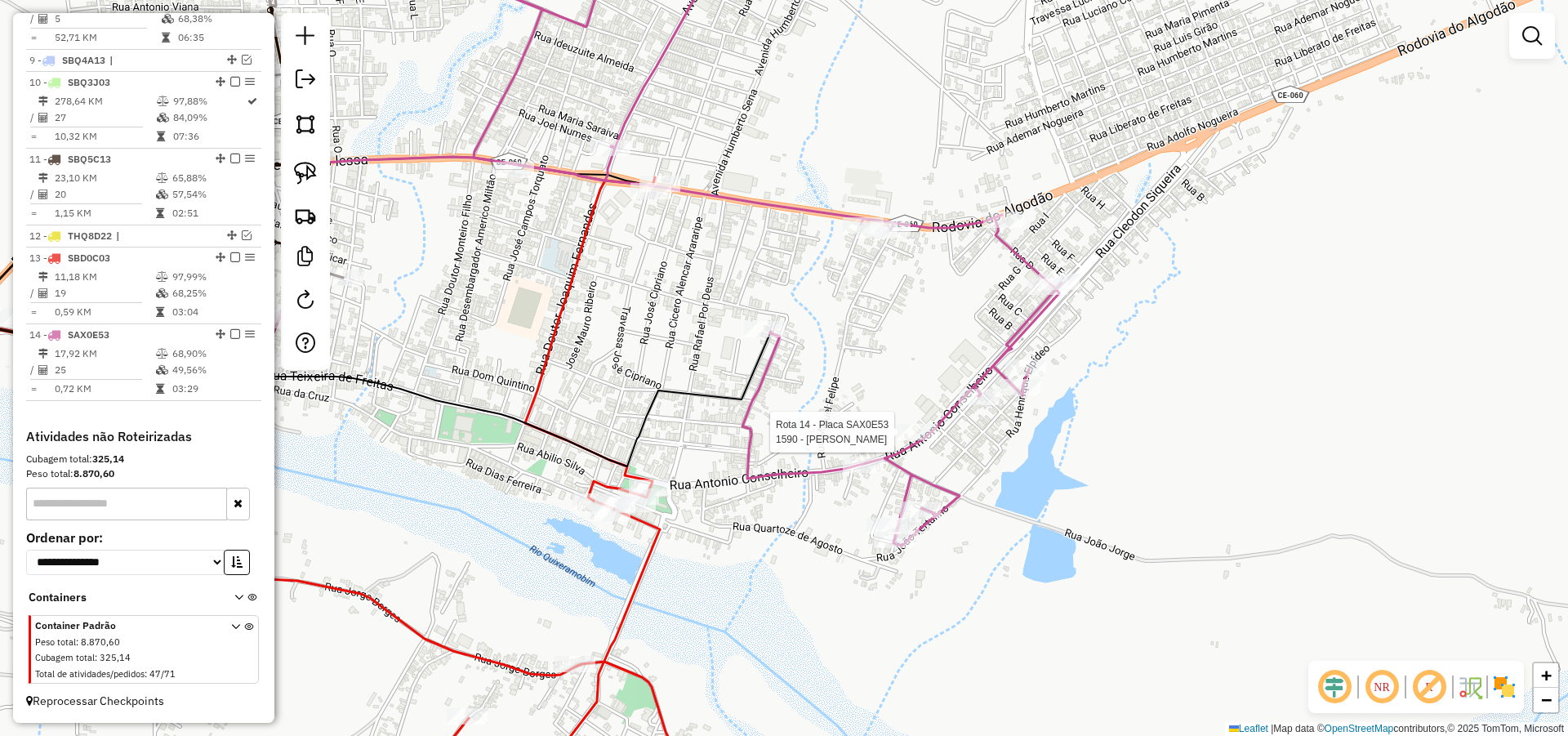
select select "*********"
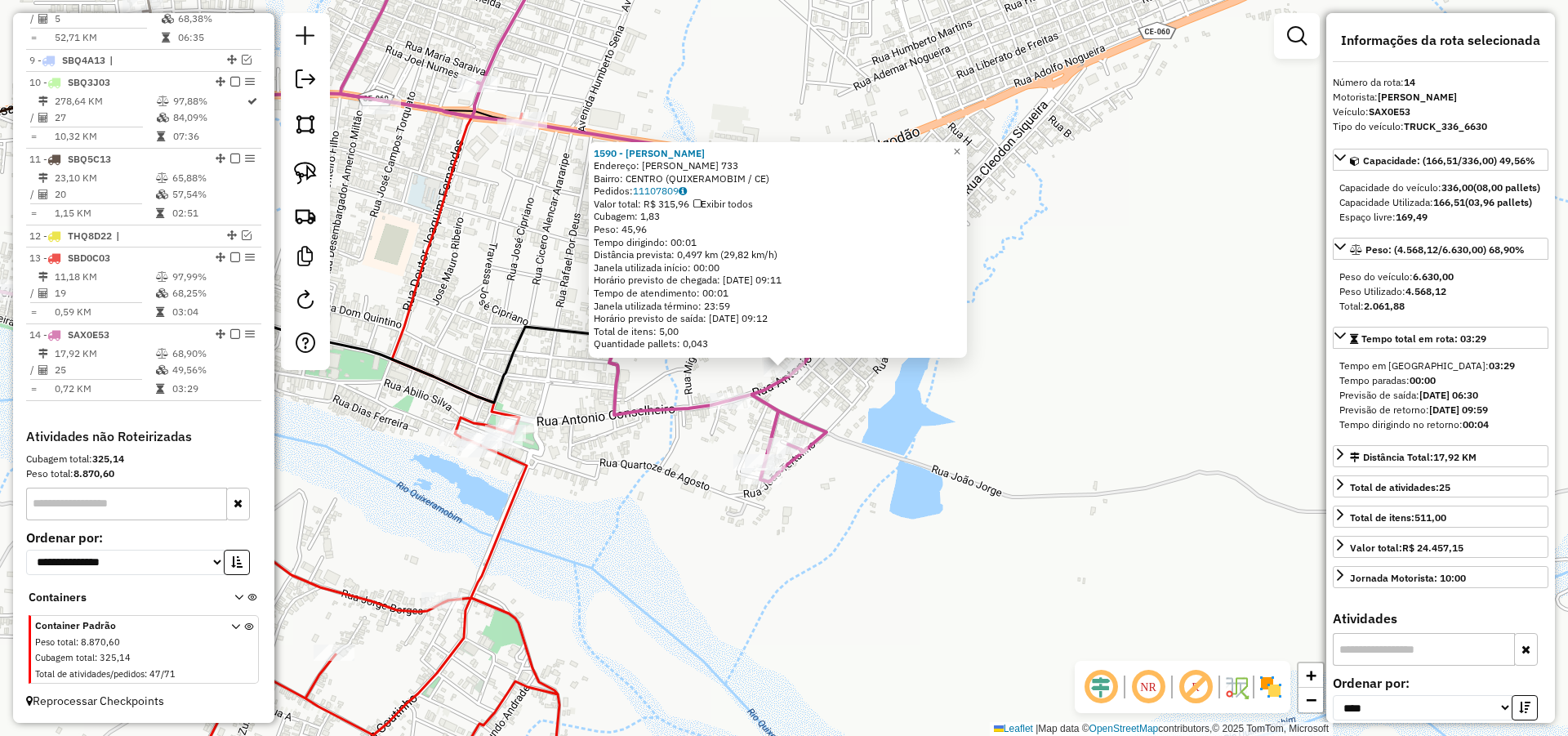
click at [1020, 477] on div "1590 - [PERSON_NAME]: [PERSON_NAME] 733 Bairro: CENTRO (QUIXERAMOBIM / CE) Pedi…" at bounding box center [784, 368] width 1568 height 736
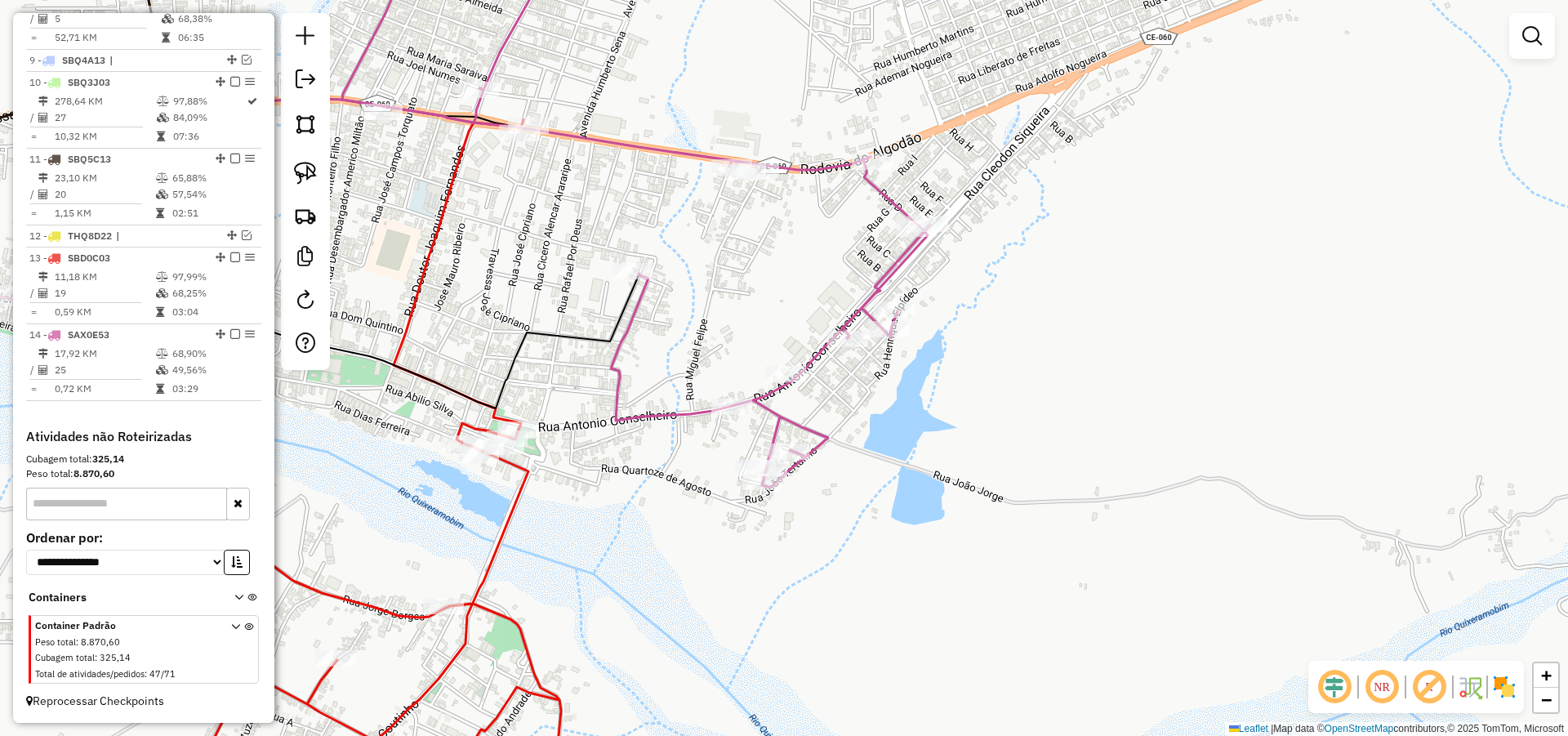
drag, startPoint x: 558, startPoint y: 230, endPoint x: 704, endPoint y: 312, distance: 167.5
click at [694, 312] on div "Janela de atendimento Grade de atendimento Capacidade Transportadoras Veículos …" at bounding box center [784, 368] width 1568 height 736
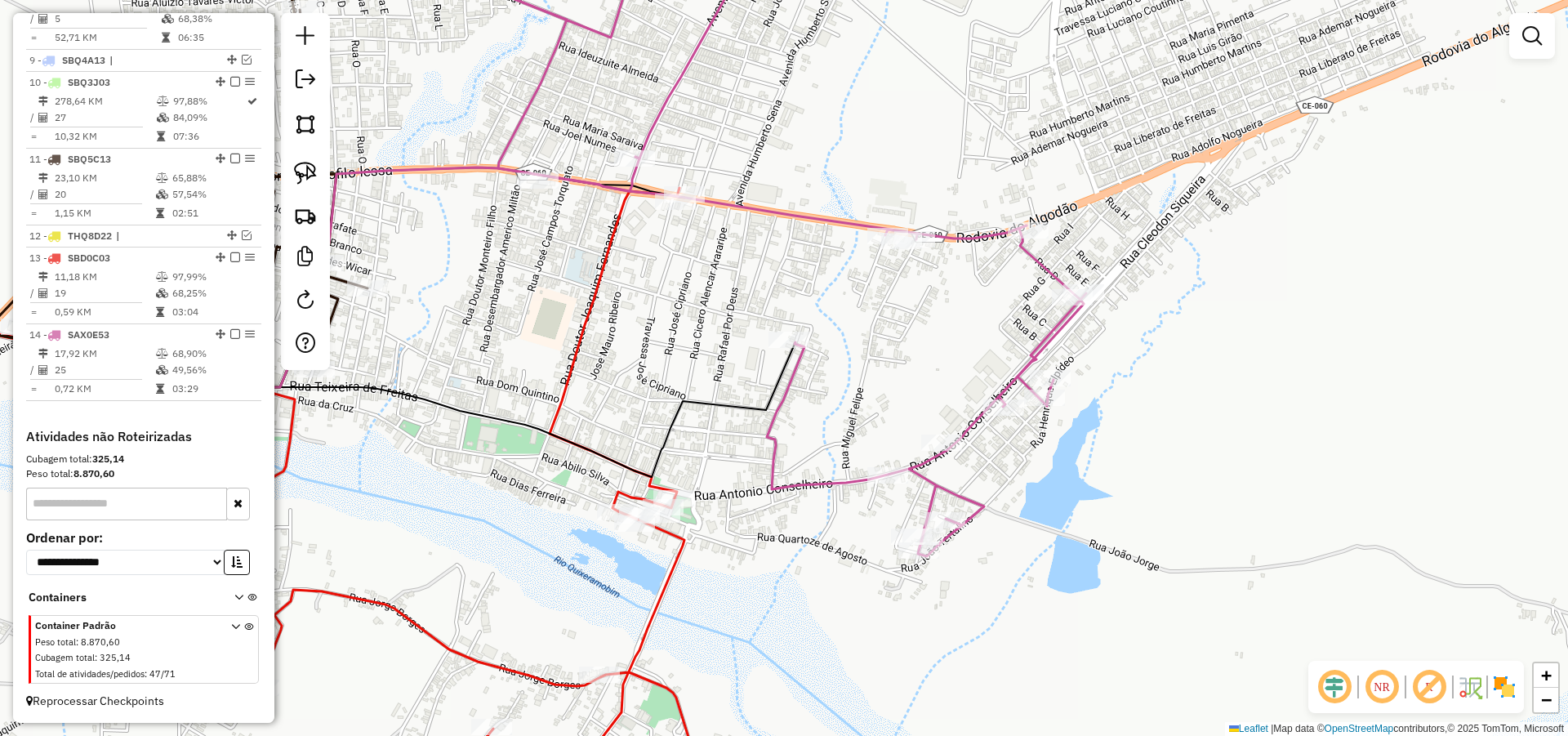
drag, startPoint x: 692, startPoint y: 401, endPoint x: 769, endPoint y: 393, distance: 77.4
click at [720, 395] on icon at bounding box center [471, 409] width 649 height 135
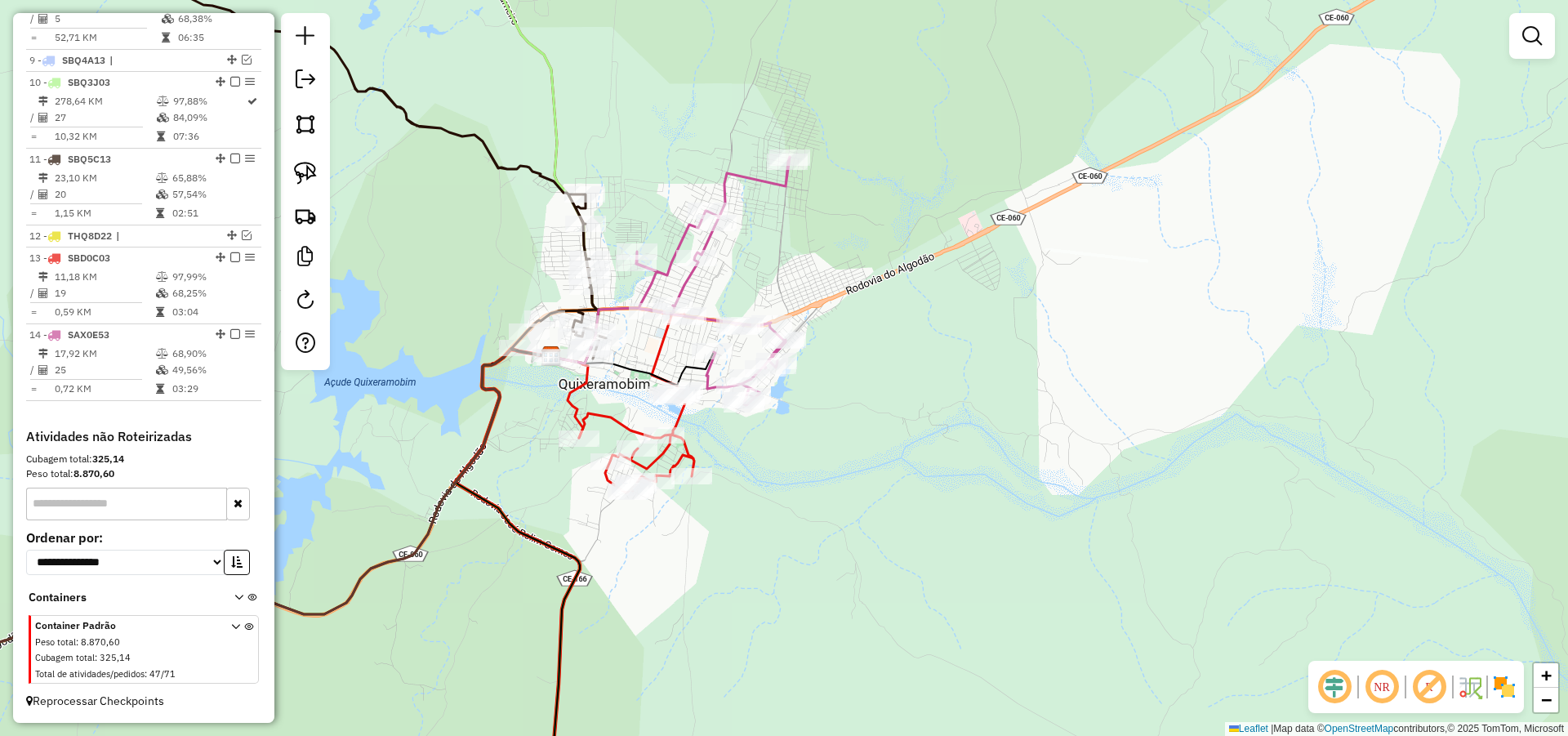
drag, startPoint x: 678, startPoint y: 341, endPoint x: 686, endPoint y: 351, distance: 12.8
click at [693, 354] on div "Janela de atendimento Grade de atendimento Capacidade Transportadoras Veículos …" at bounding box center [784, 368] width 1568 height 736
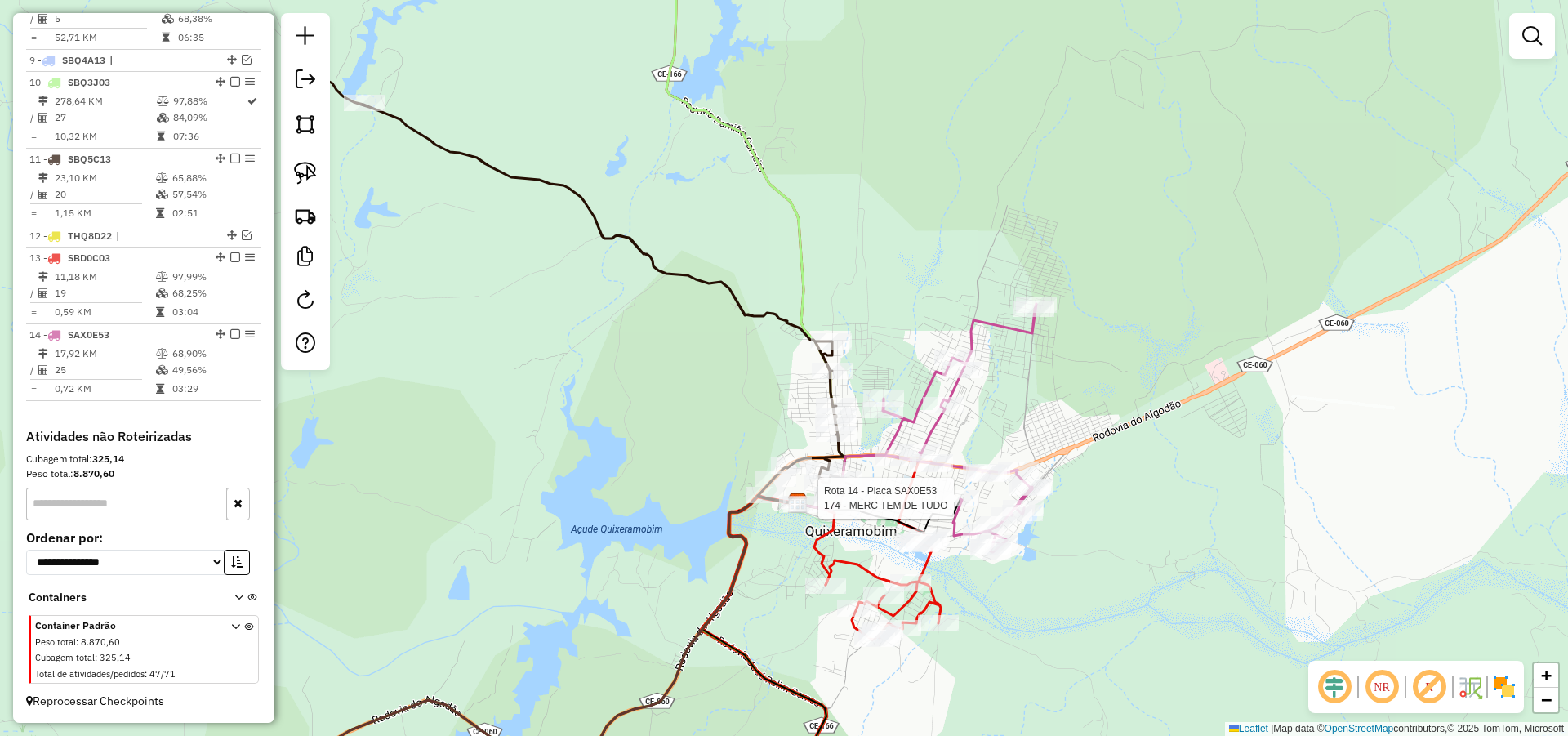
drag, startPoint x: 1032, startPoint y: 408, endPoint x: 966, endPoint y: 436, distance: 71.7
click at [1062, 378] on div "Rota 14 - Placa SAX0E53 174 - MERC TEM DE TUDO Janela de atendimento Grade de a…" at bounding box center [784, 368] width 1568 height 736
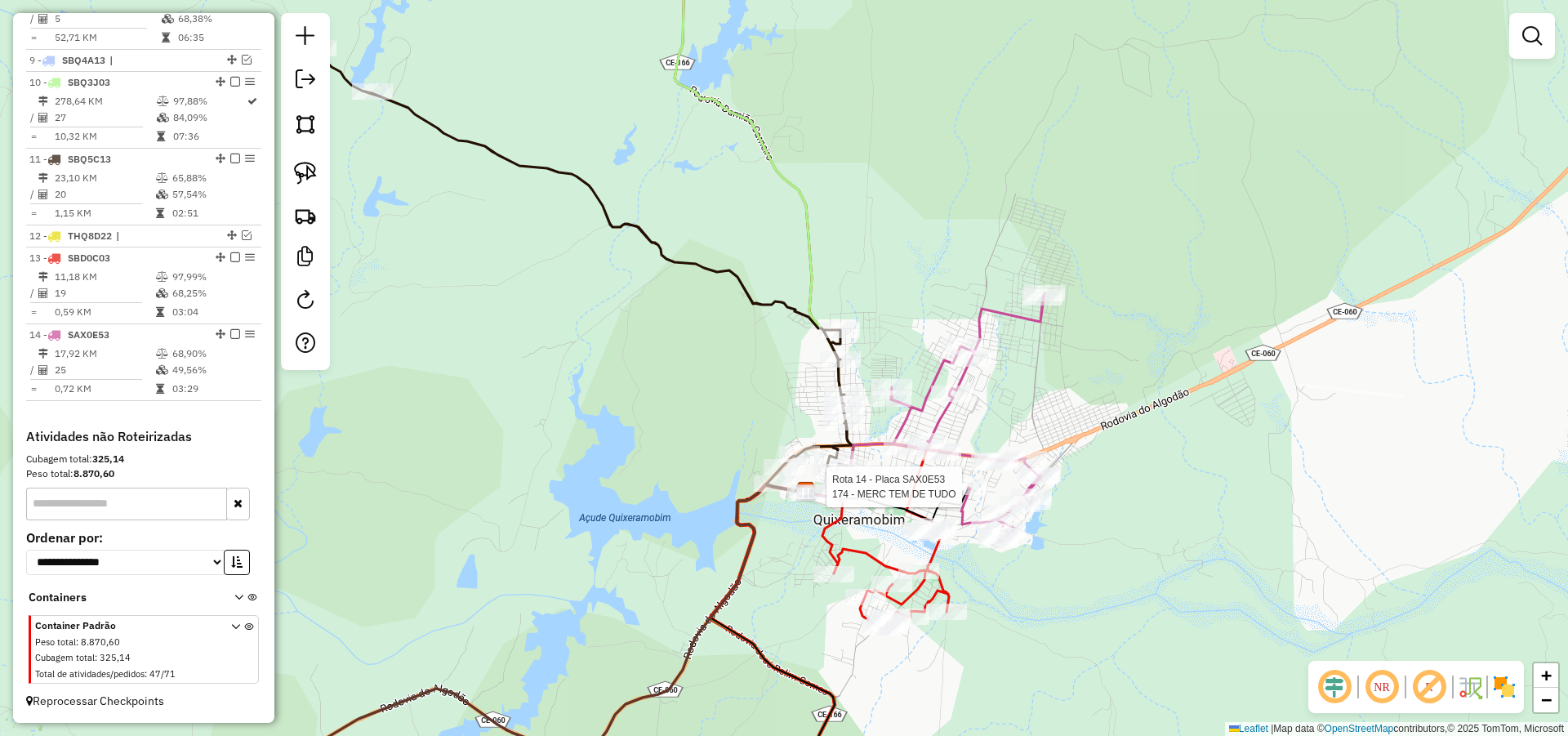
click at [1244, 295] on div "Rota 14 - Placa SAX0E53 174 - MERC TEM DE TUDO Janela de atendimento Grade de a…" at bounding box center [784, 368] width 1568 height 736
click at [755, 367] on div "Janela de atendimento Grade de atendimento Capacidade Transportadoras Veículos …" at bounding box center [784, 368] width 1568 height 736
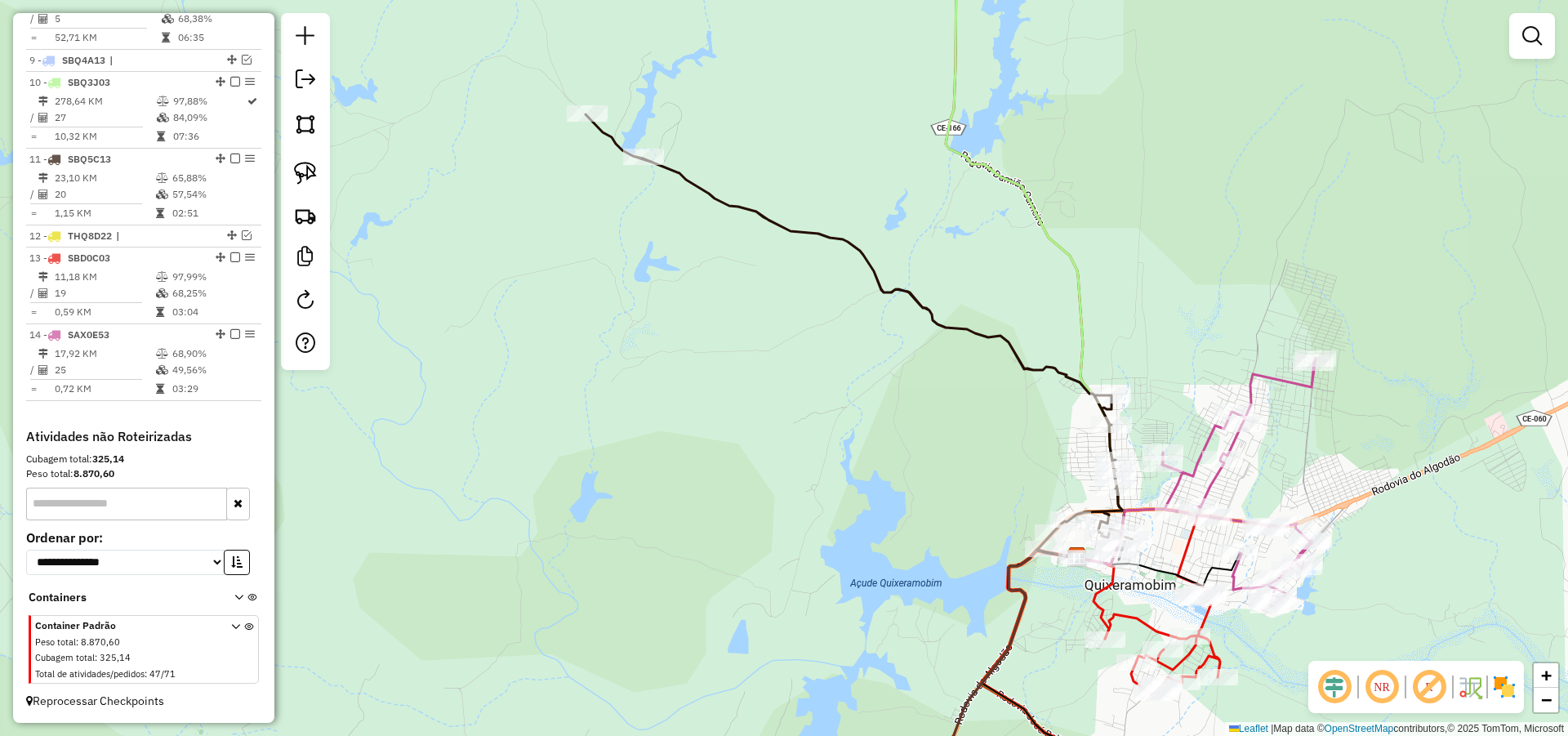
drag, startPoint x: 797, startPoint y: 349, endPoint x: 695, endPoint y: 257, distance: 137.4
click at [698, 261] on div "Janela de atendimento Grade de atendimento Capacidade Transportadoras Veículos …" at bounding box center [784, 368] width 1568 height 736
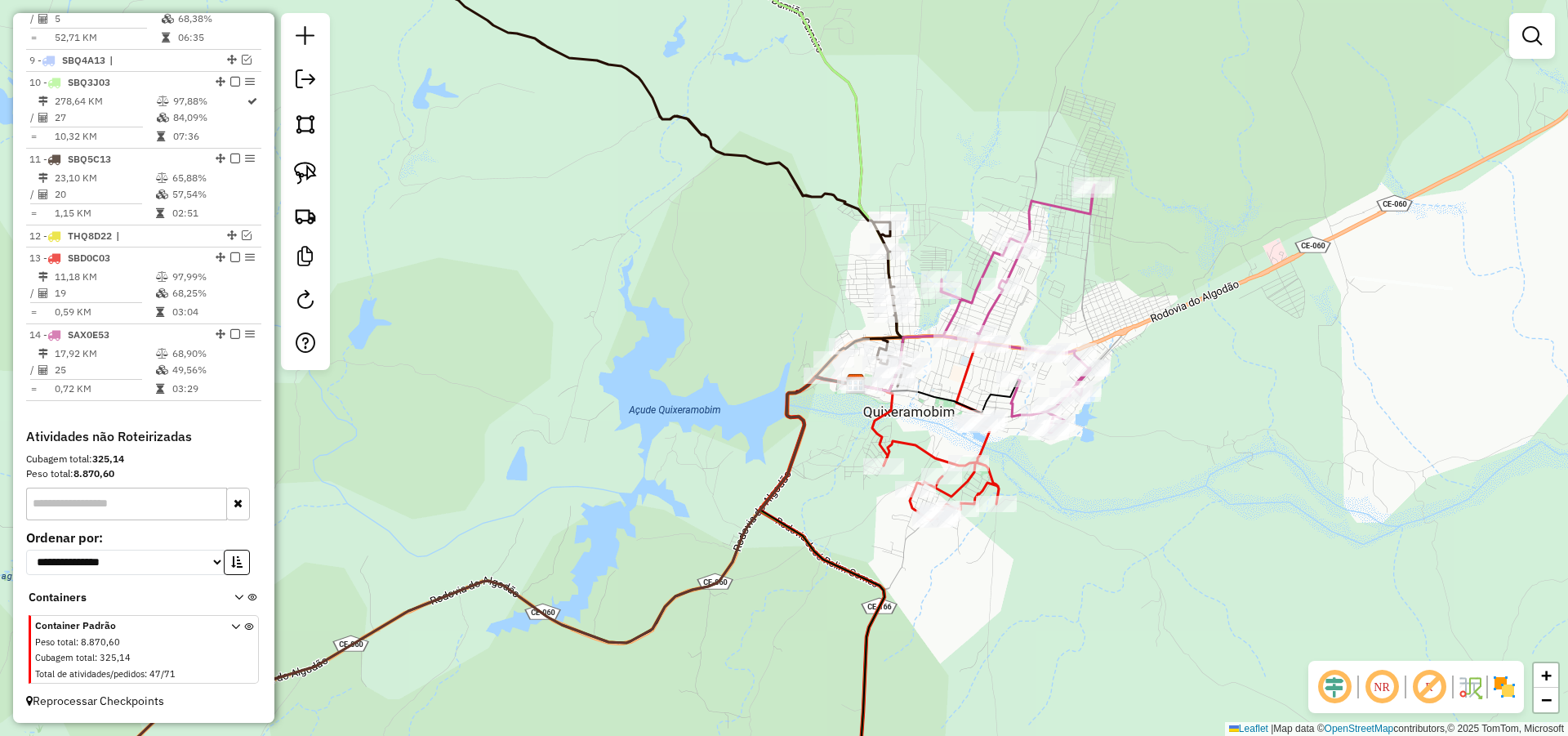
drag, startPoint x: 791, startPoint y: 348, endPoint x: 720, endPoint y: 321, distance: 76.0
click at [730, 323] on div "Janela de atendimento Grade de atendimento Capacidade Transportadoras Veículos …" at bounding box center [784, 368] width 1568 height 736
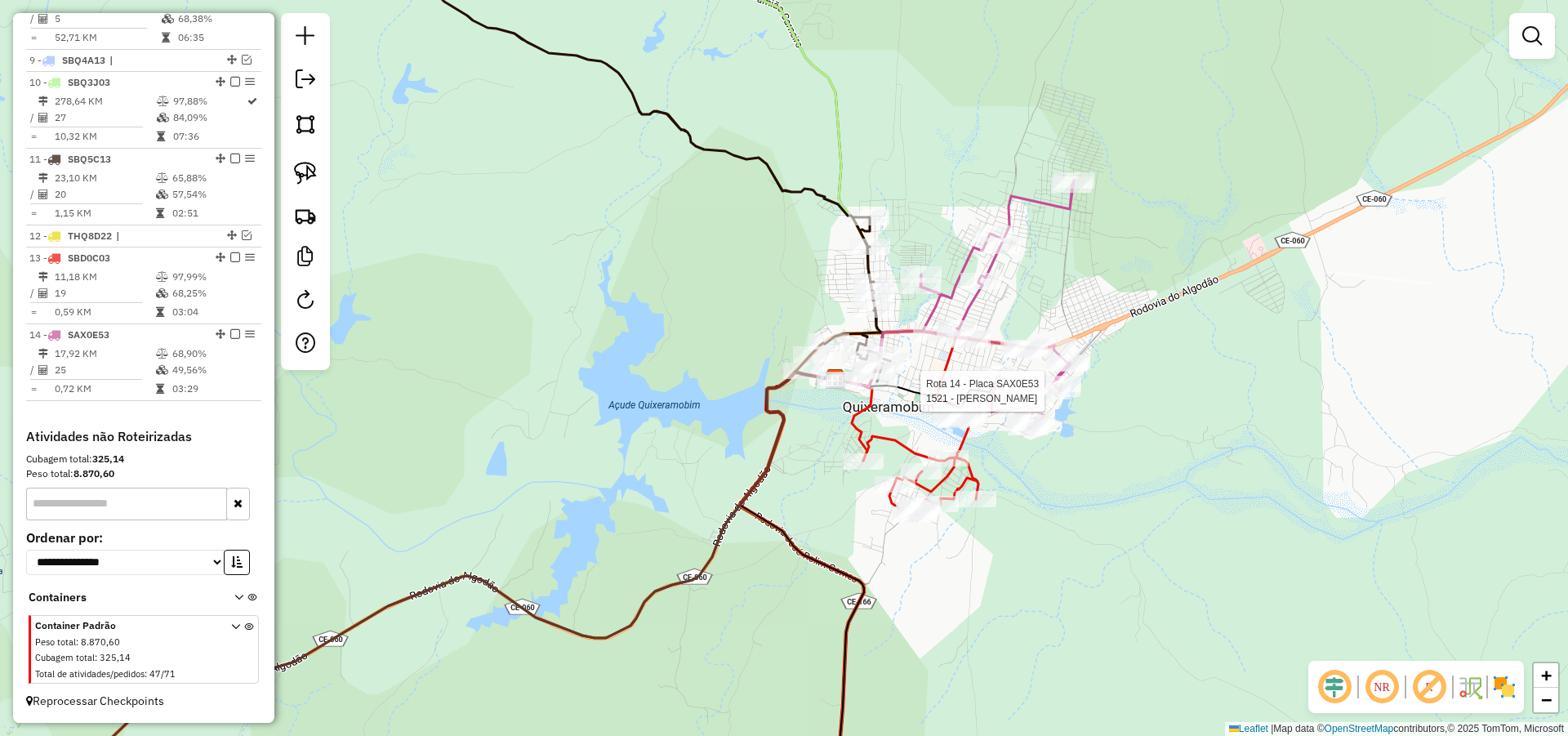
select select "*********"
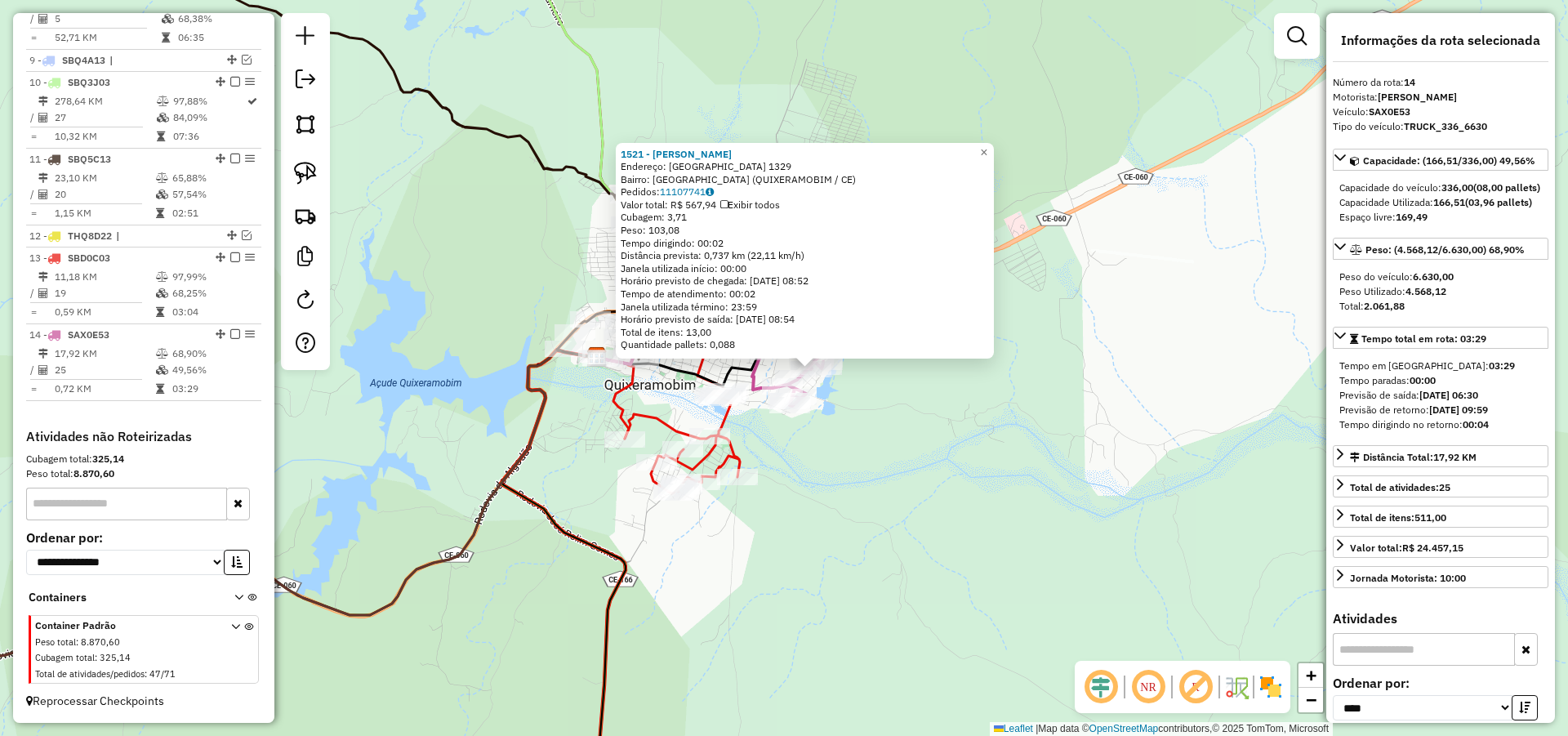
drag, startPoint x: 1100, startPoint y: 431, endPoint x: 1119, endPoint y: 432, distance: 19.0
click at [1113, 432] on div "1521 - [PERSON_NAME]: VILA [GEOGRAPHIC_DATA] 1329 Bairro: [GEOGRAPHIC_DATA] ([G…" at bounding box center [784, 368] width 1568 height 736
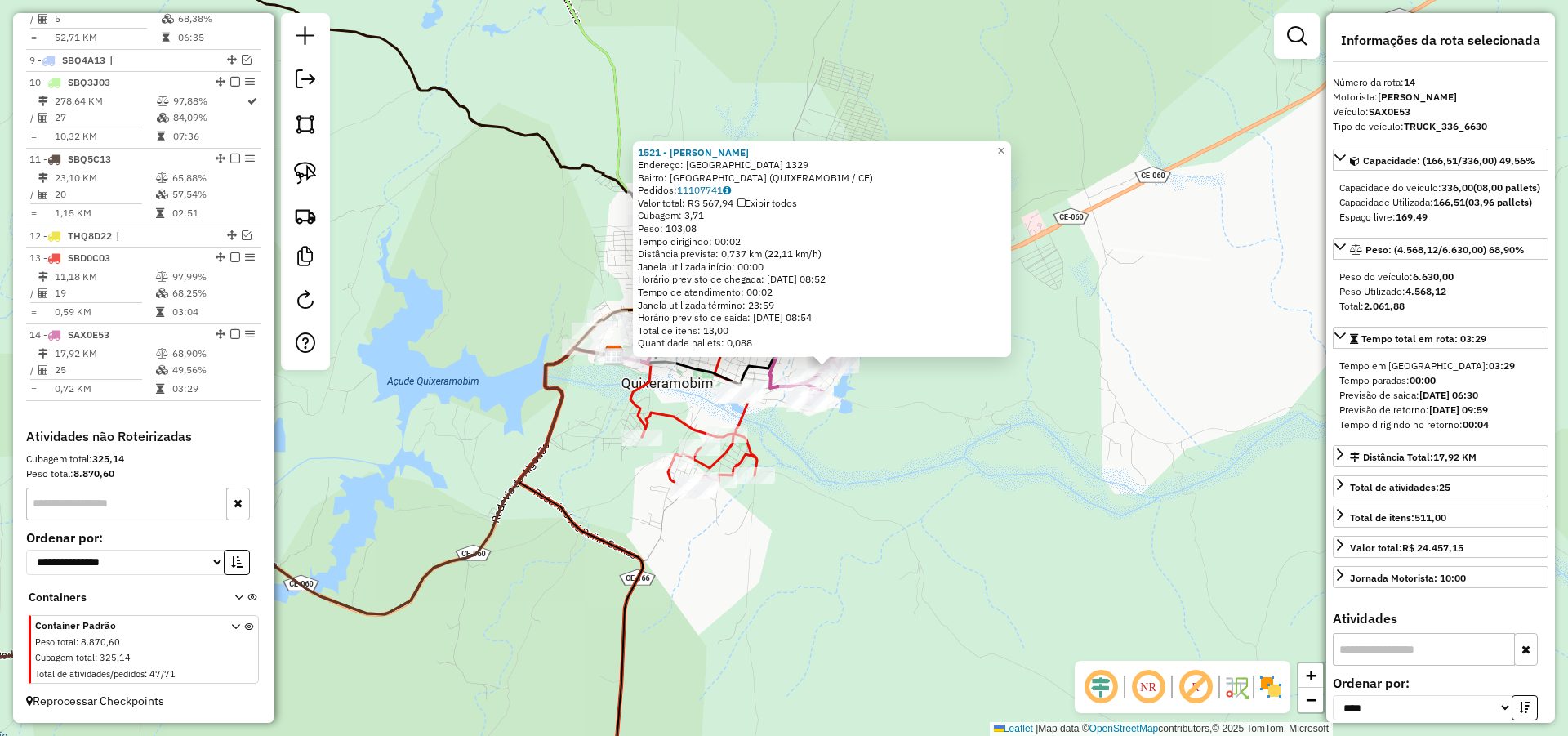
drag, startPoint x: 964, startPoint y: 455, endPoint x: 1013, endPoint y: 455, distance: 49.0
click at [1004, 455] on div "1521 - [PERSON_NAME]: VILA [GEOGRAPHIC_DATA] 1329 Bairro: [GEOGRAPHIC_DATA] ([G…" at bounding box center [784, 368] width 1568 height 736
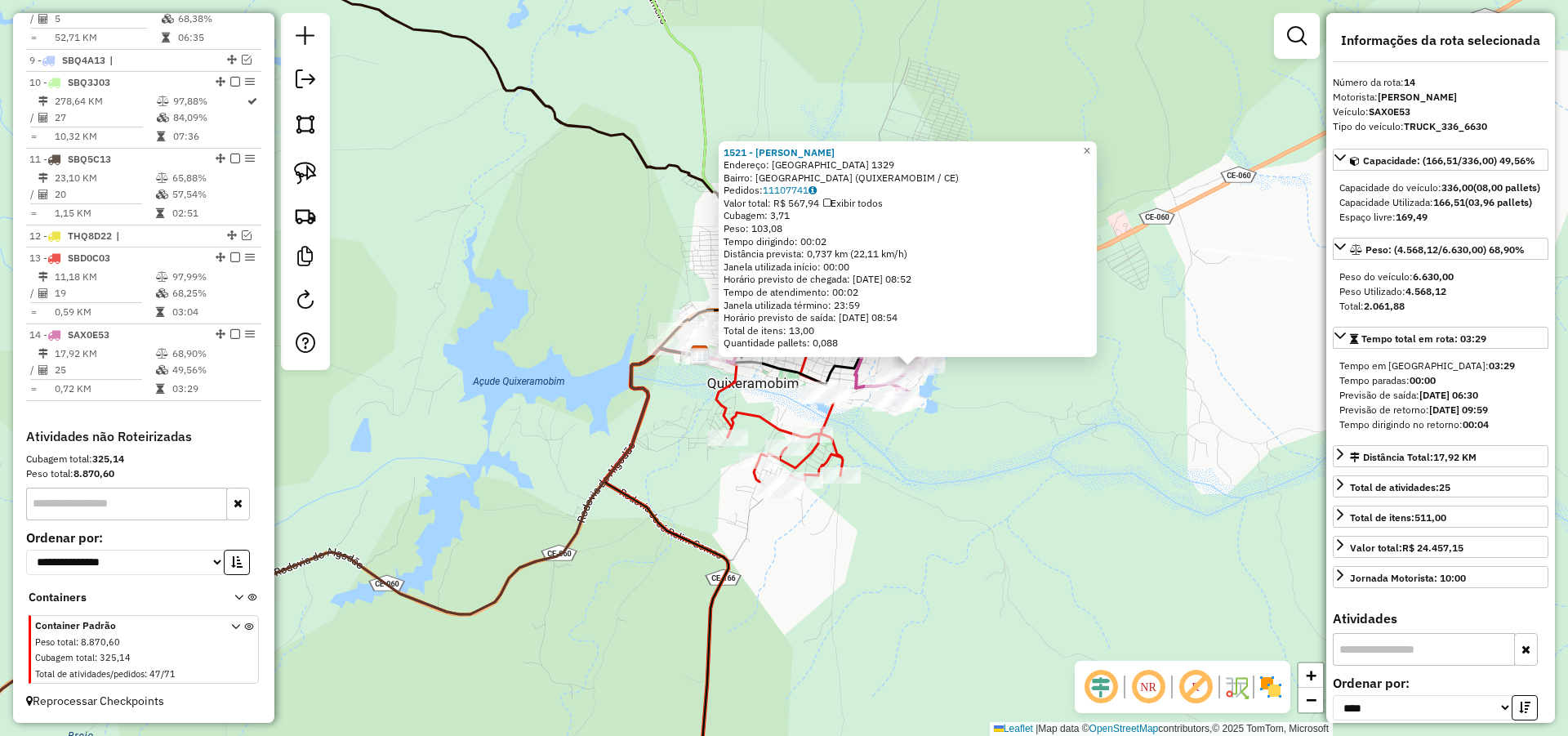
drag, startPoint x: 923, startPoint y: 465, endPoint x: 988, endPoint y: 465, distance: 65.0
click at [974, 465] on div "1521 - [PERSON_NAME]: VILA [GEOGRAPHIC_DATA] 1329 Bairro: [GEOGRAPHIC_DATA] ([G…" at bounding box center [784, 368] width 1568 height 736
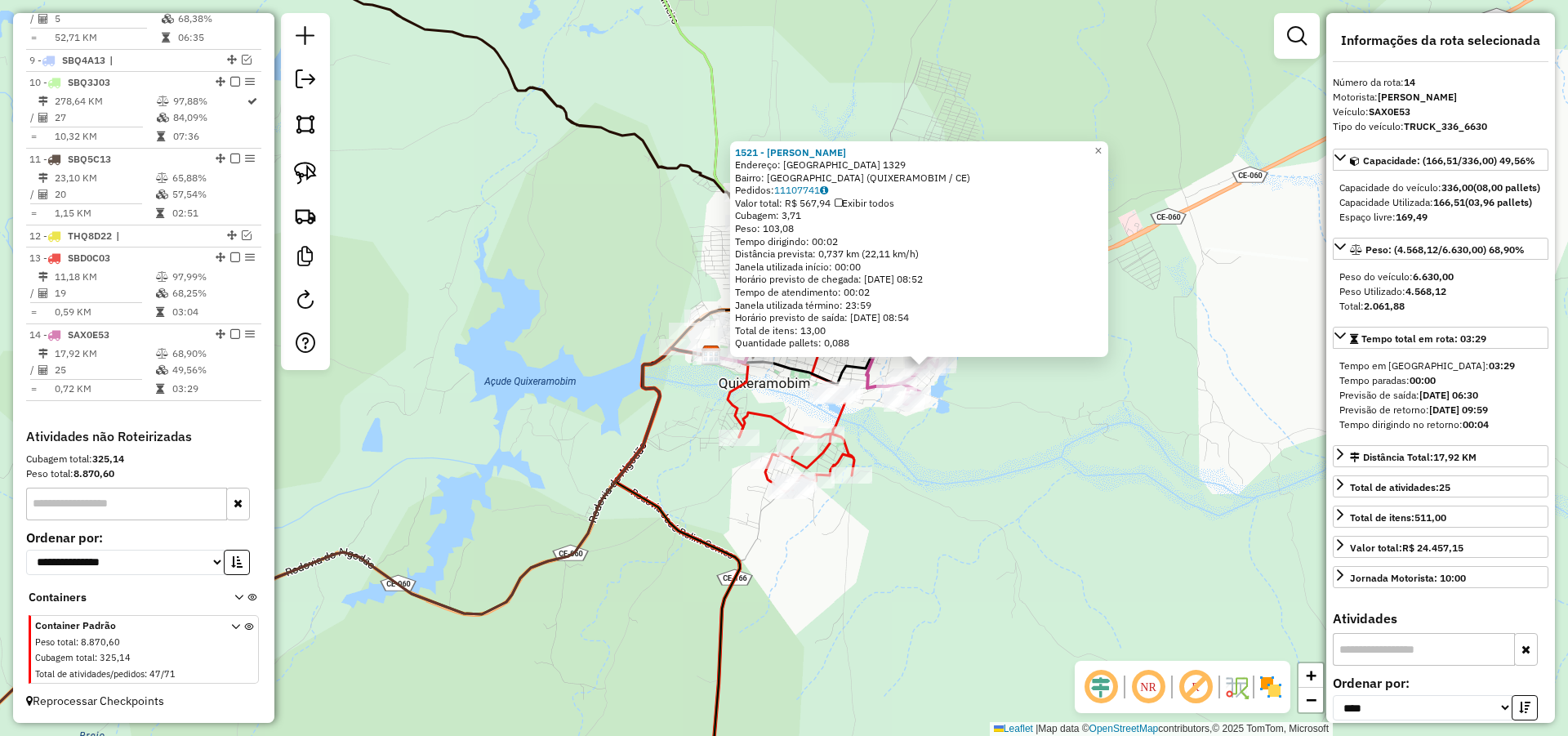
click at [979, 469] on div "1521 - [PERSON_NAME]: VILA [GEOGRAPHIC_DATA] 1329 Bairro: [GEOGRAPHIC_DATA] ([G…" at bounding box center [784, 368] width 1568 height 736
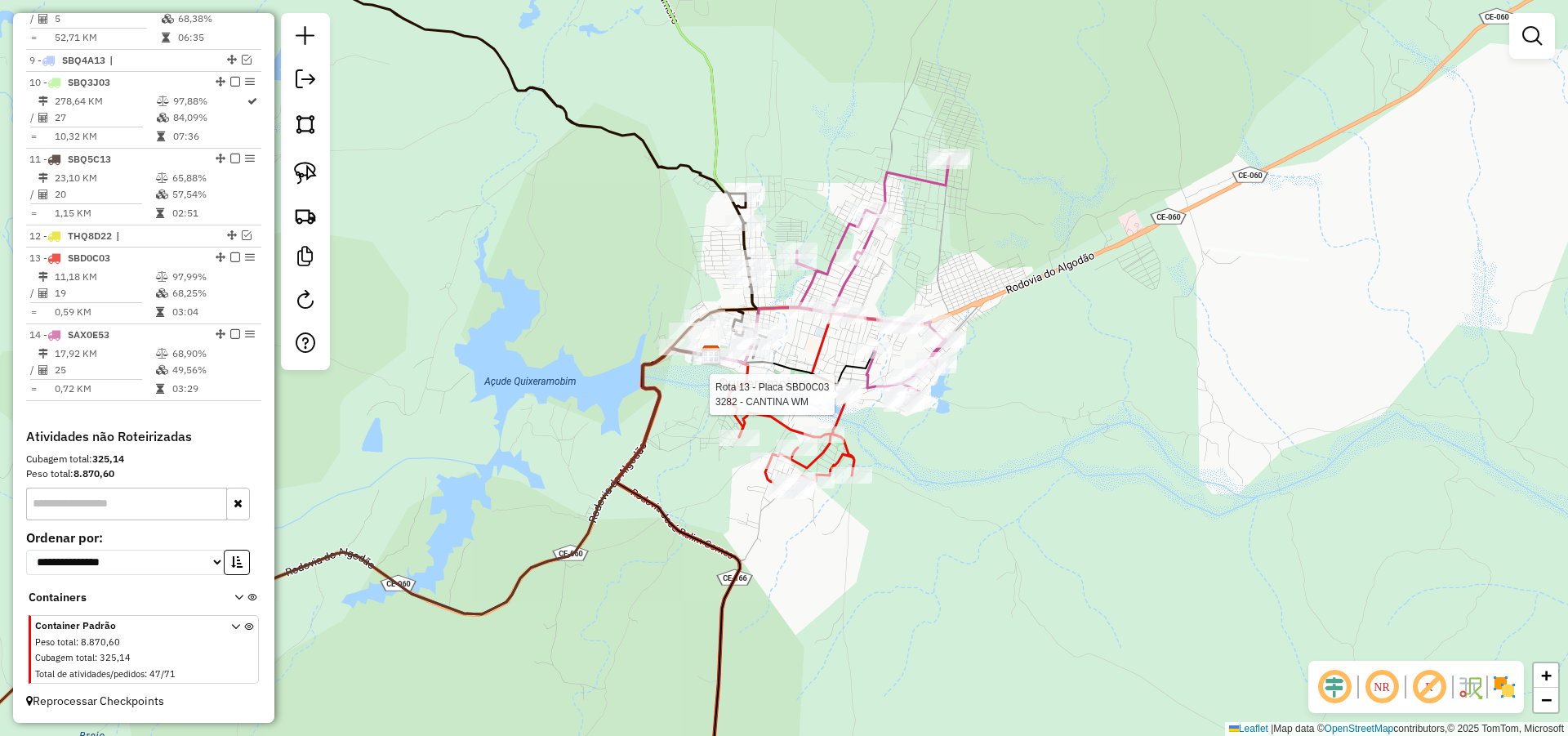
select select "*********"
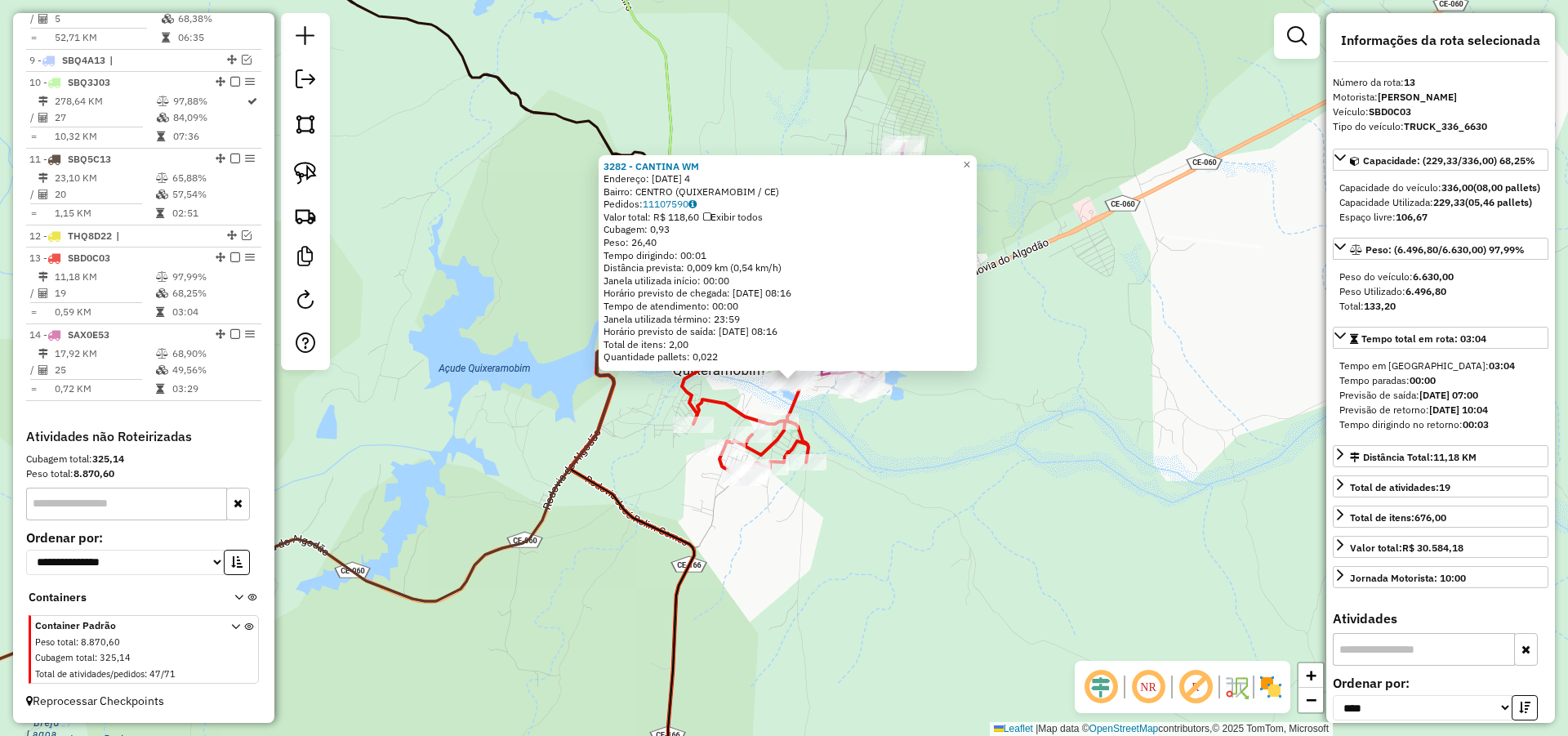
drag, startPoint x: 920, startPoint y: 452, endPoint x: 926, endPoint y: 459, distance: 9.2
click at [926, 458] on div "3282 - CANTINA WM Endereço: [DATE] 4 Bairro: CENTRO (QUIXERAMOBIM / CE) Pedidos…" at bounding box center [784, 368] width 1568 height 736
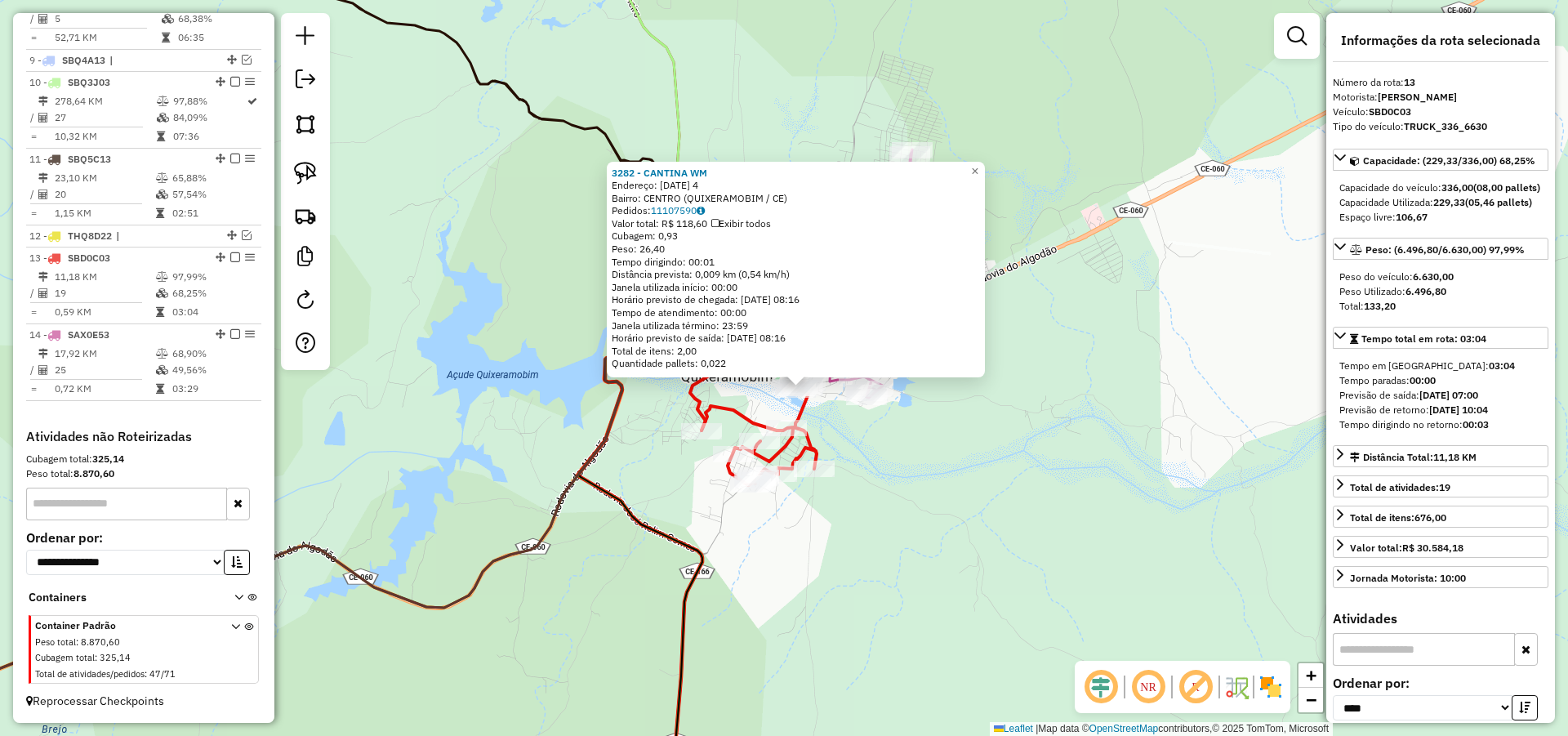
drag, startPoint x: 904, startPoint y: 444, endPoint x: 962, endPoint y: 488, distance: 72.8
click at [961, 487] on div "3282 - CANTINA WM Endereço: [DATE] 4 Bairro: CENTRO (QUIXERAMOBIM / CE) Pedidos…" at bounding box center [784, 368] width 1568 height 736
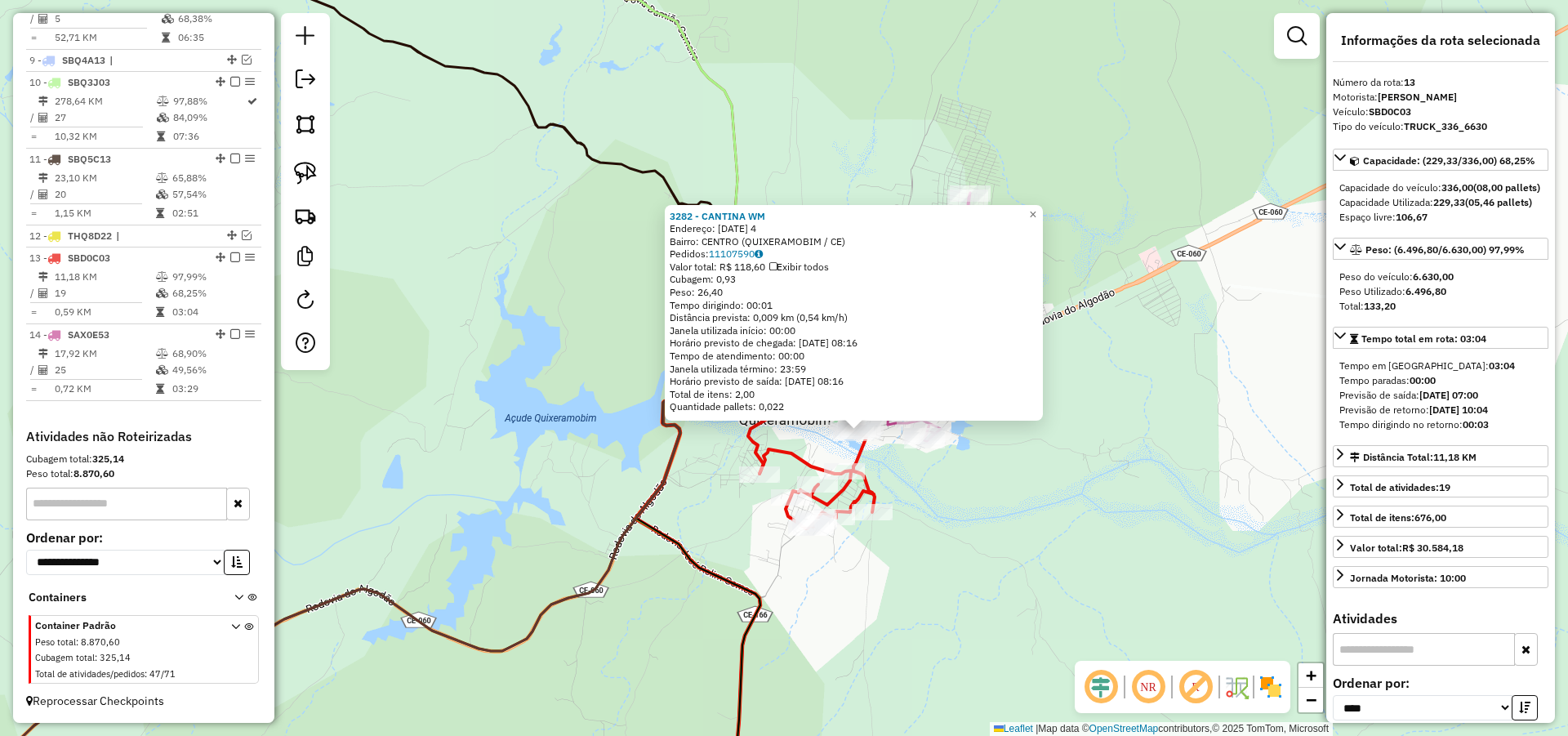
click at [968, 490] on div "3282 - CANTINA WM Endereço: [DATE] 4 Bairro: CENTRO (QUIXERAMOBIM / CE) Pedidos…" at bounding box center [784, 368] width 1568 height 736
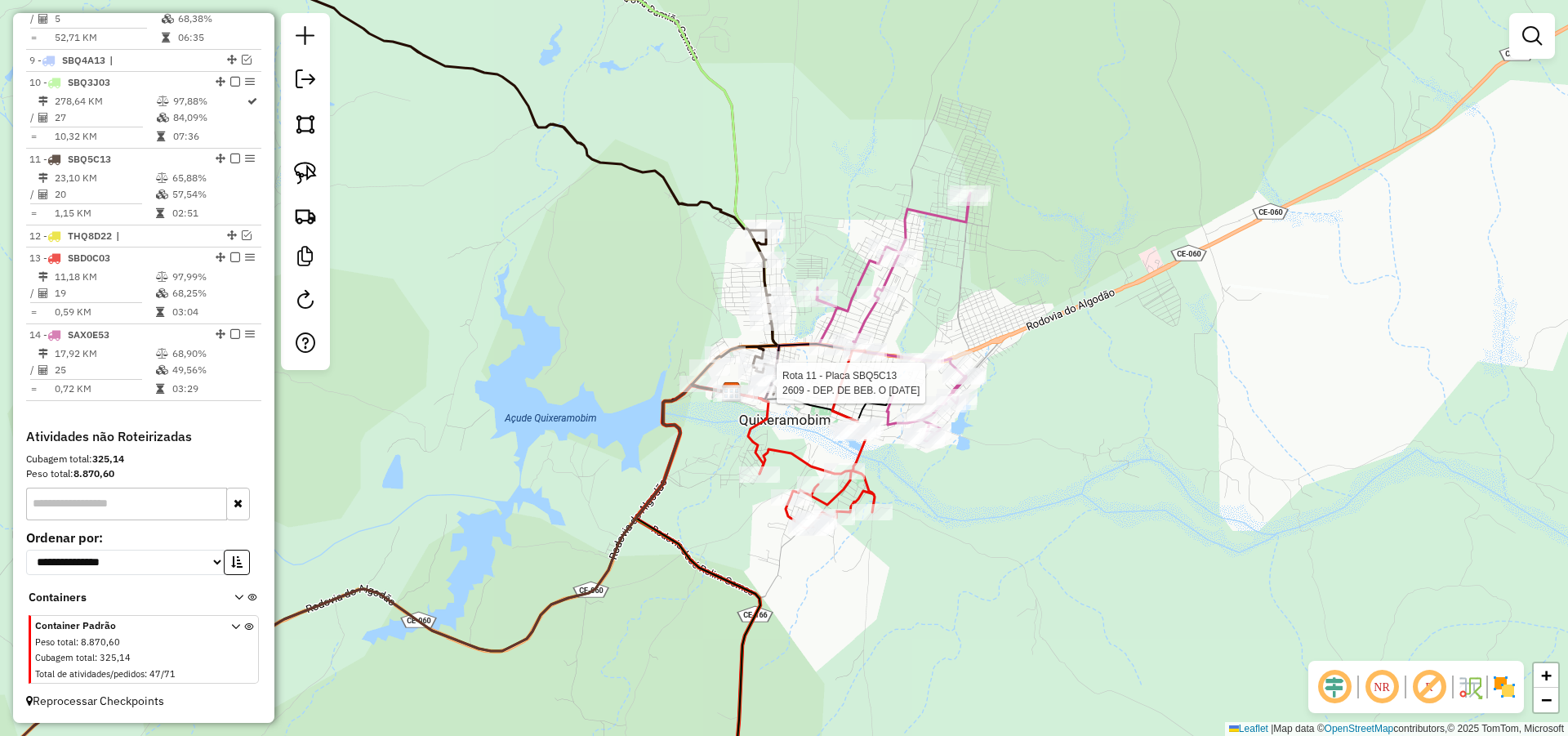
select select "*********"
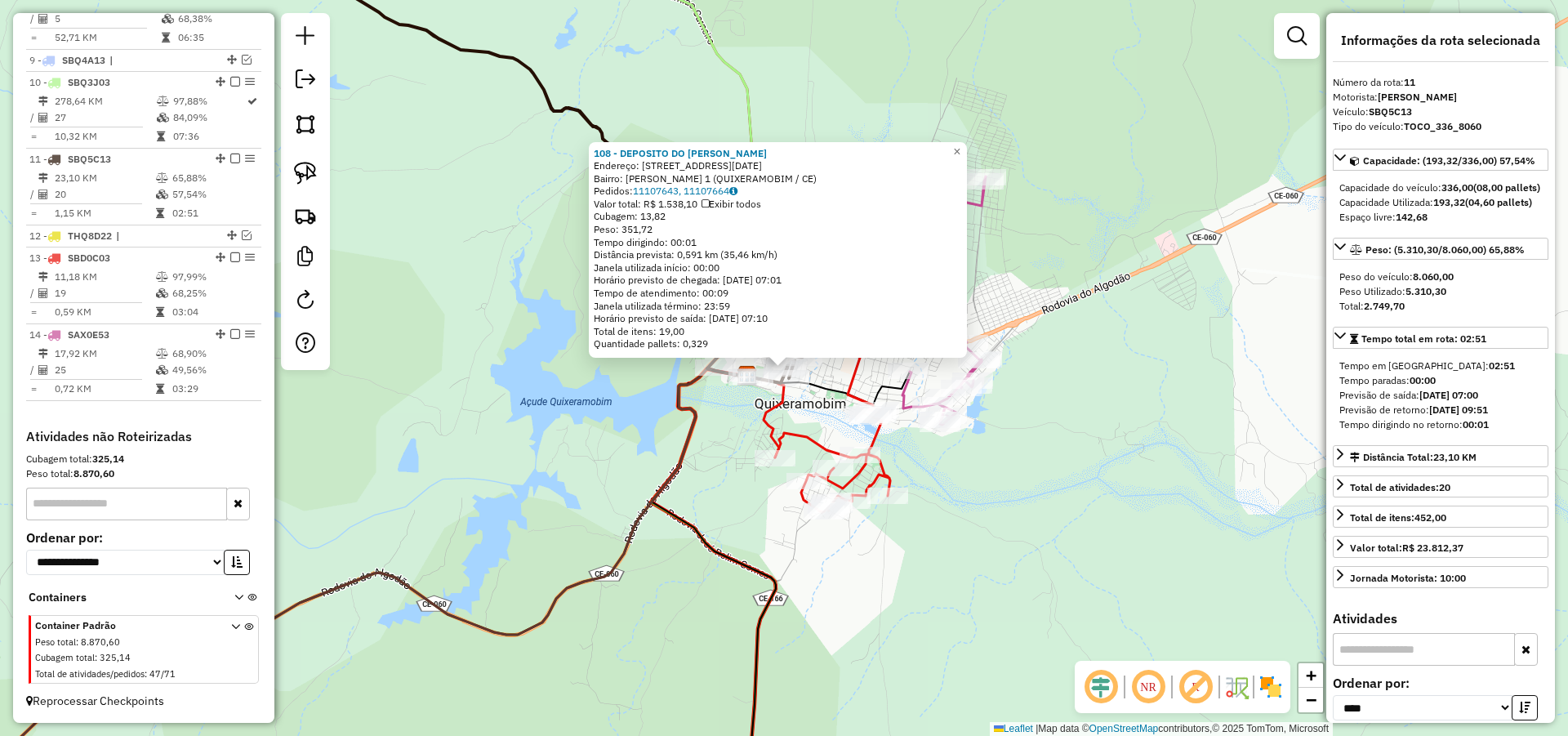
click at [1082, 432] on div "108 - DEPOSITO DO [PERSON_NAME]: R [DATE] Bairro: [PERSON_NAME] 1 (QUIXERAMOBIM…" at bounding box center [784, 368] width 1568 height 736
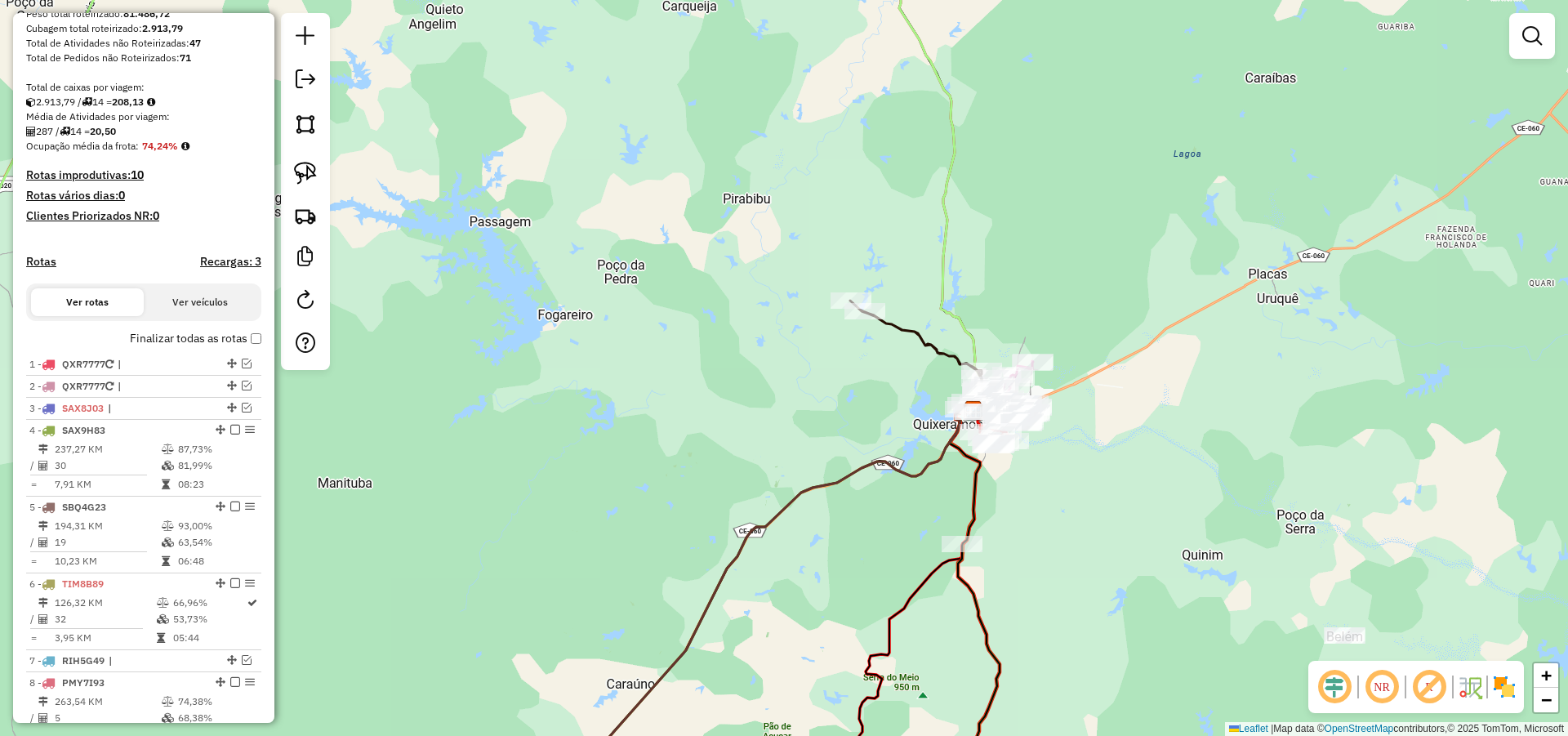
scroll to position [304, 0]
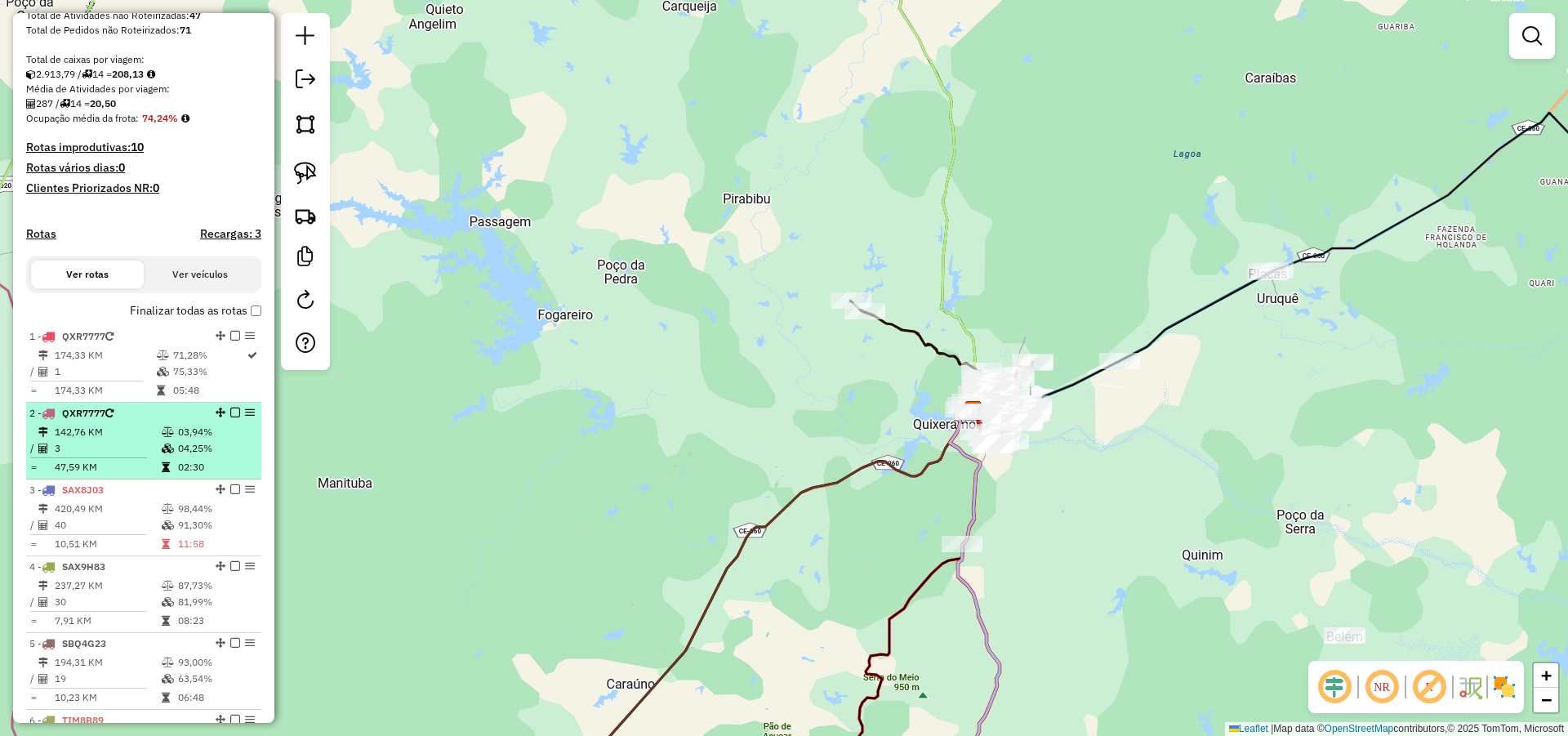
click at [126, 421] on div "2 - QXR7777" at bounding box center [116, 413] width 173 height 15
select select "*********"
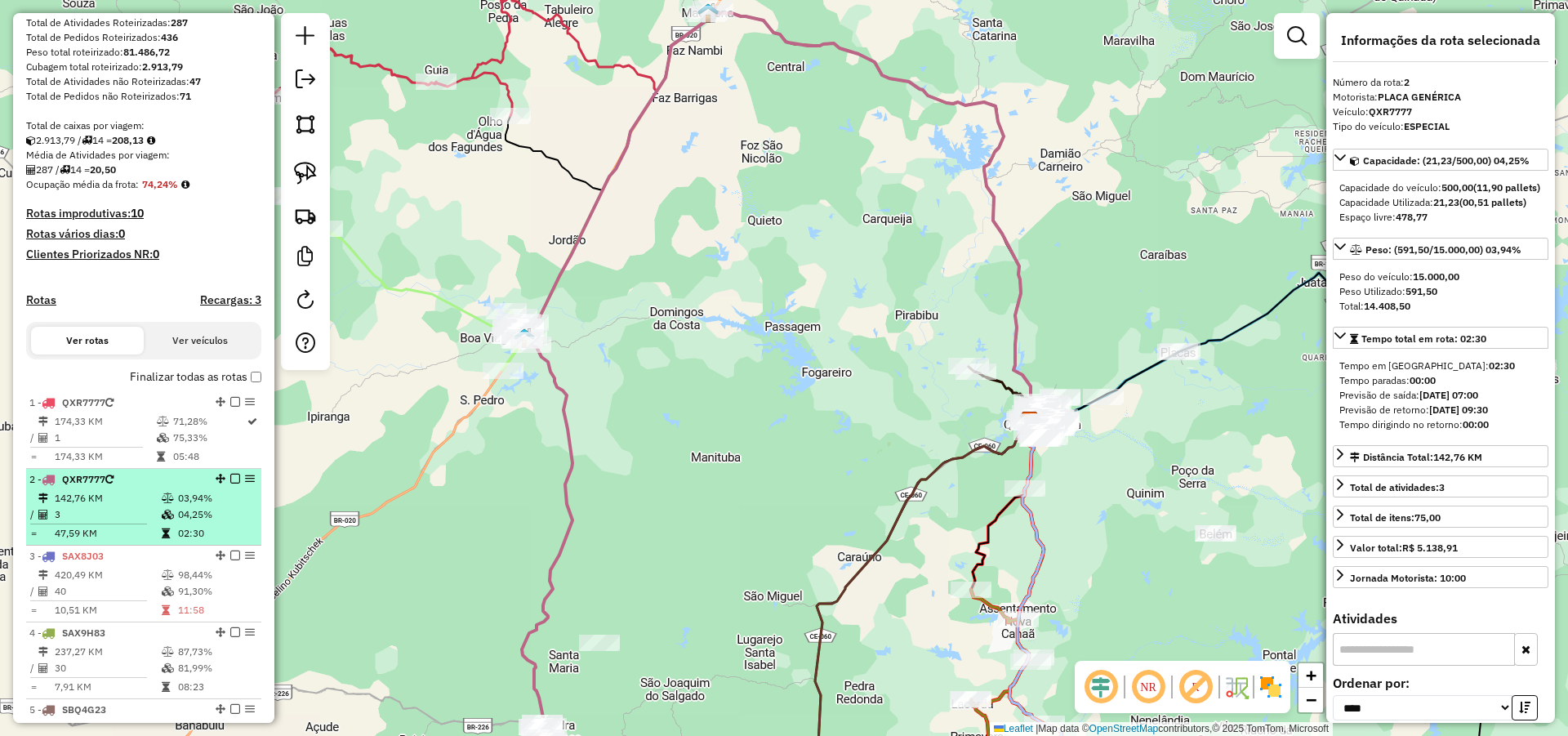
scroll to position [207, 0]
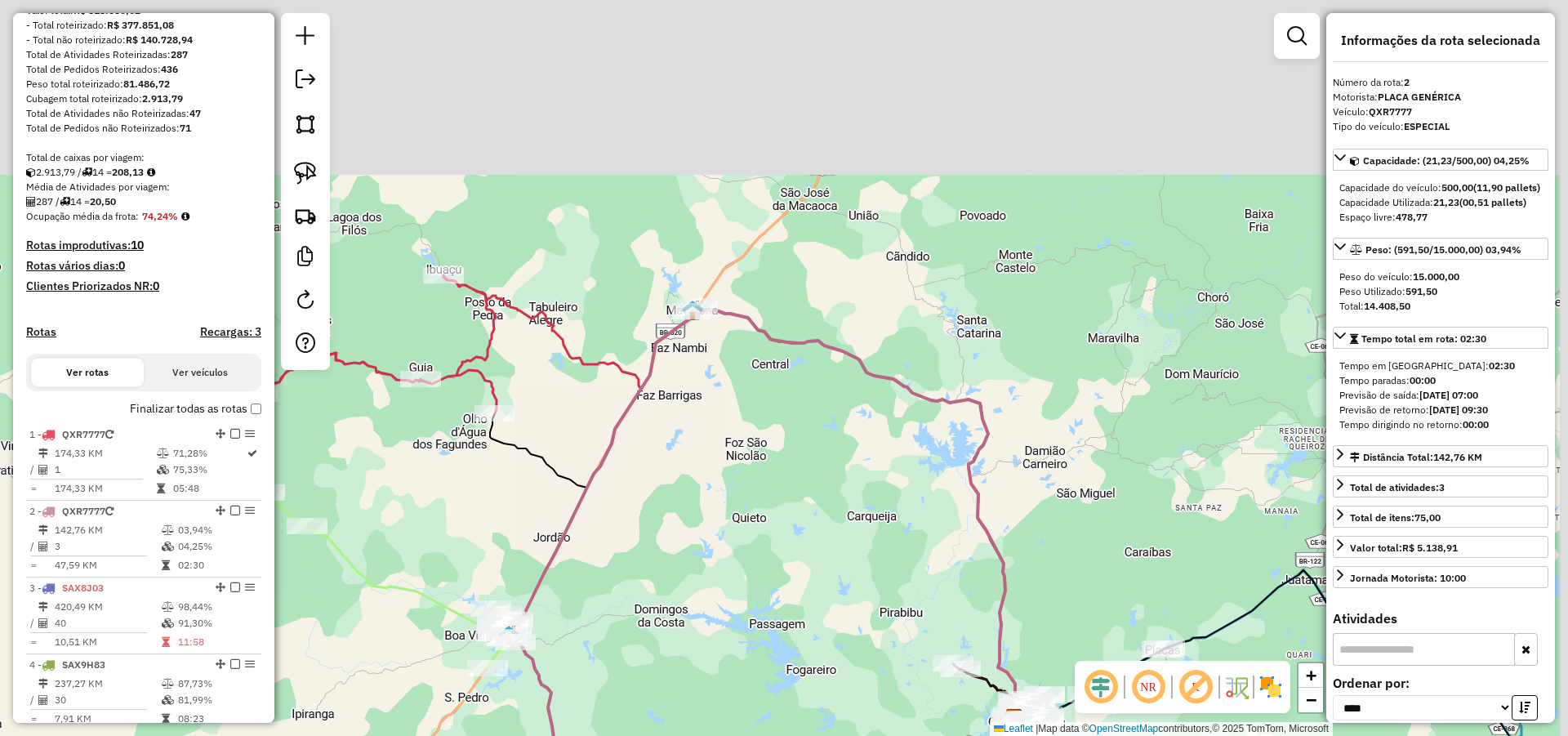
drag, startPoint x: 741, startPoint y: 446, endPoint x: 749, endPoint y: 497, distance: 51.6
click at [753, 497] on div "Janela de atendimento Grade de atendimento Capacidade Transportadoras Veículos …" at bounding box center [784, 368] width 1568 height 736
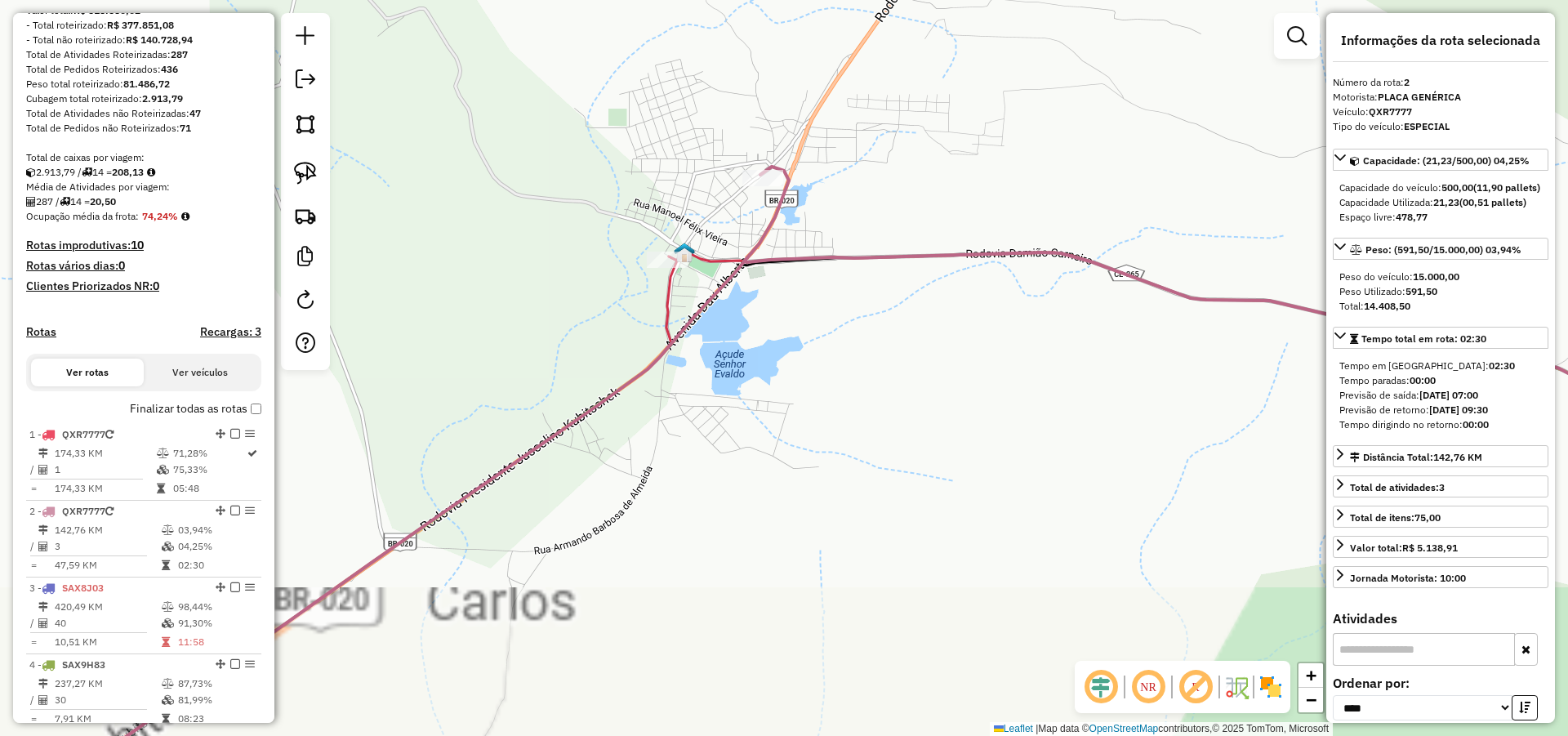
drag, startPoint x: 758, startPoint y: 335, endPoint x: 768, endPoint y: 367, distance: 33.5
click at [765, 386] on div "Janela de atendimento Grade de atendimento Capacidade Transportadoras Veículos …" at bounding box center [784, 368] width 1568 height 736
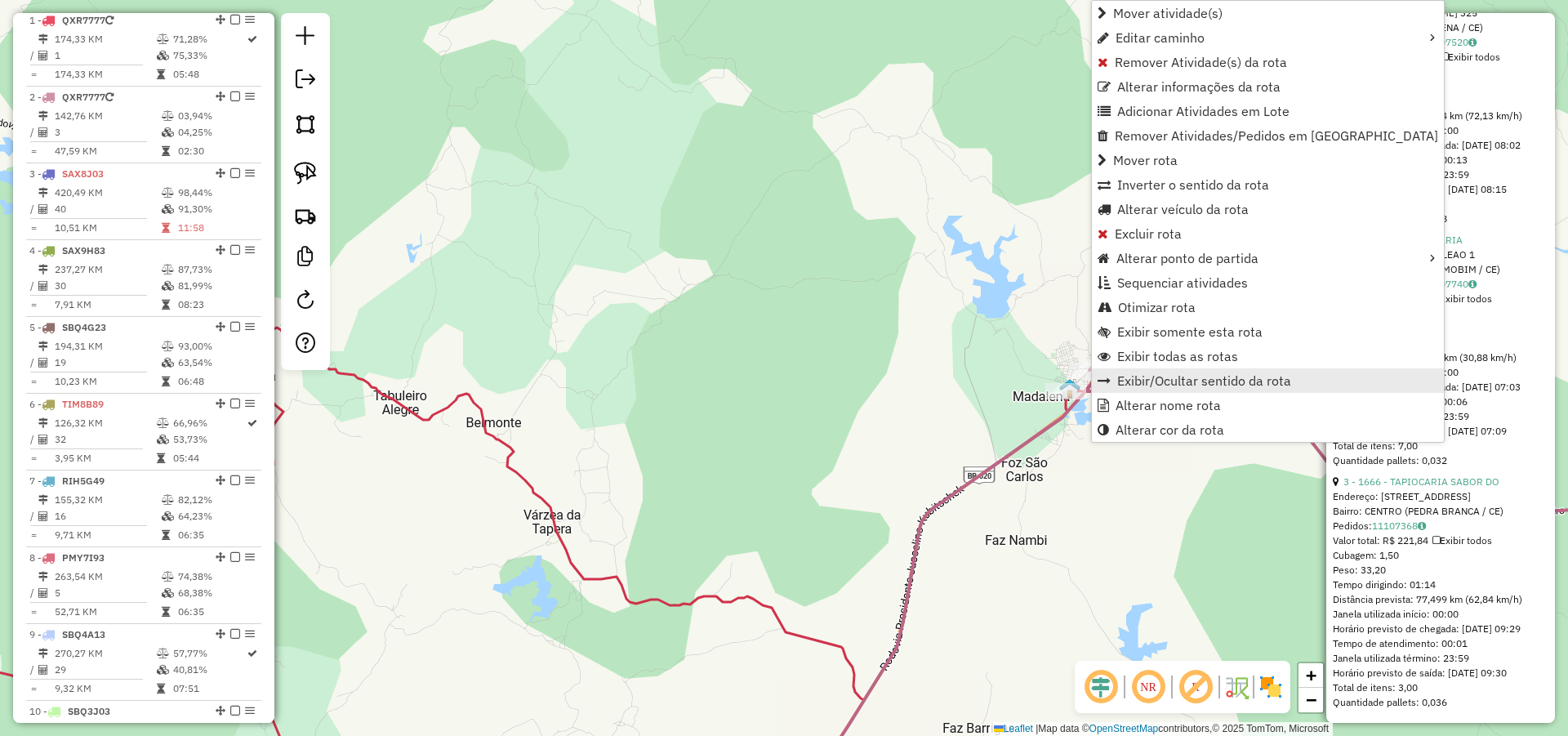
scroll to position [709, 0]
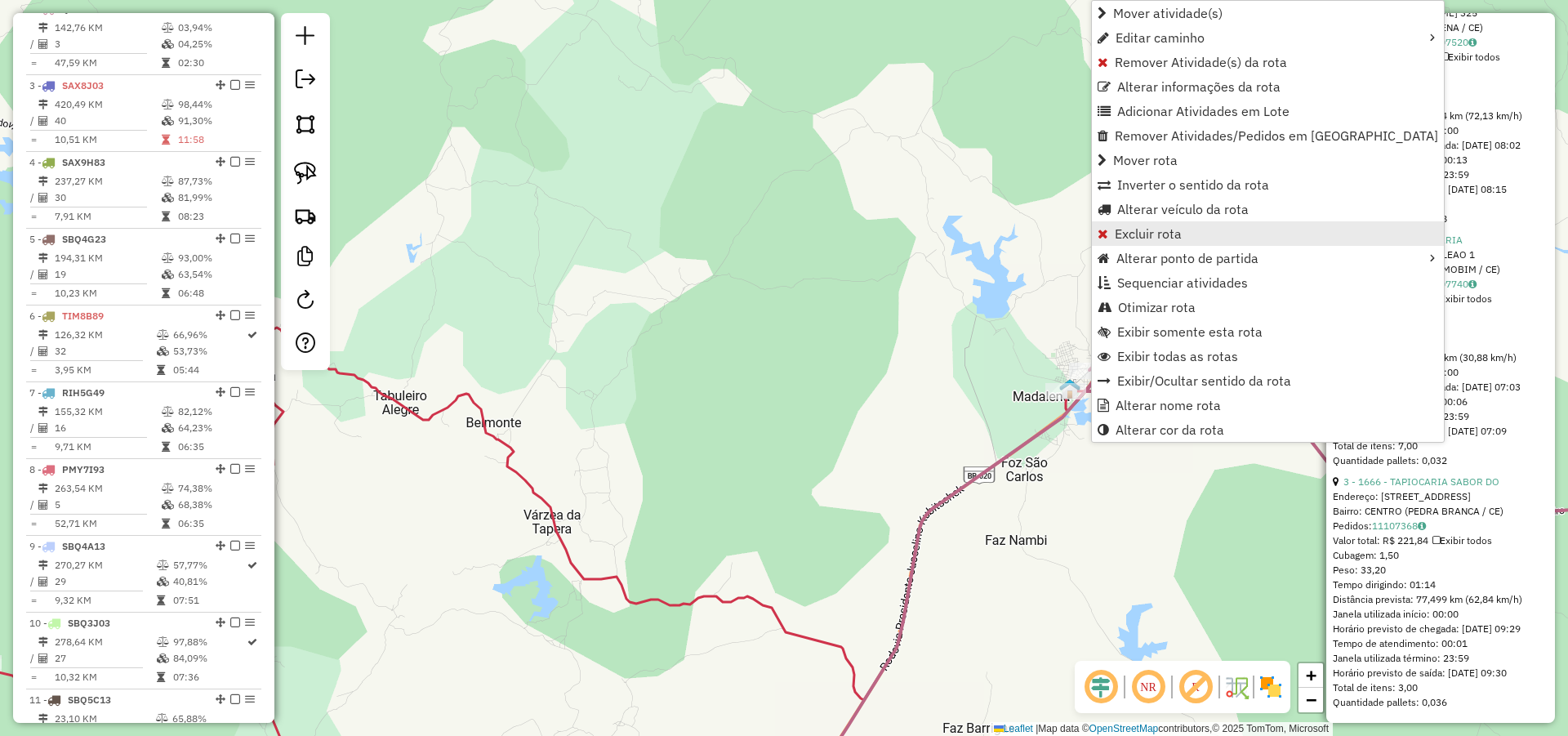
click at [1144, 227] on span "Excluir rota" at bounding box center [1148, 233] width 67 height 13
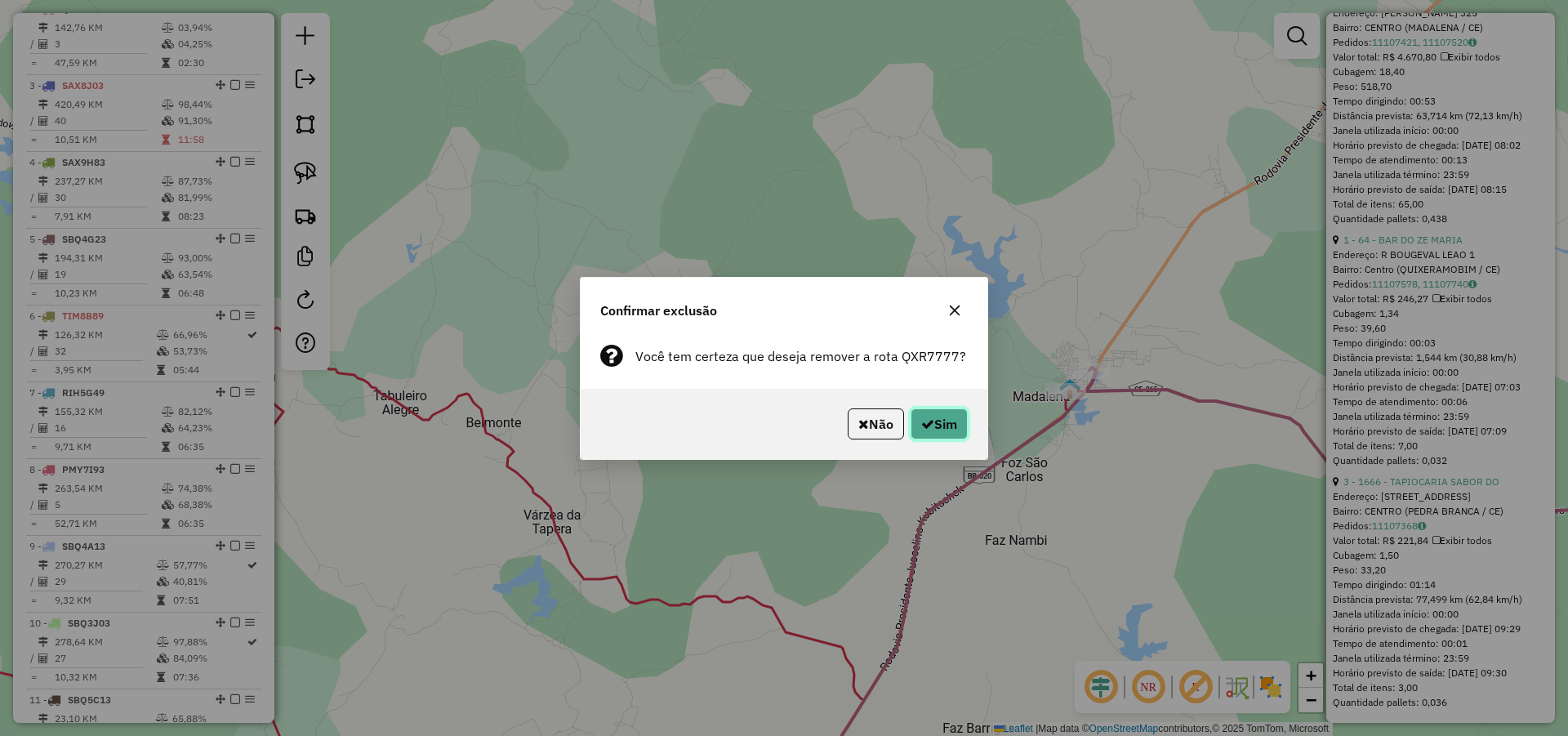
click at [942, 428] on button "Sim" at bounding box center [939, 424] width 57 height 31
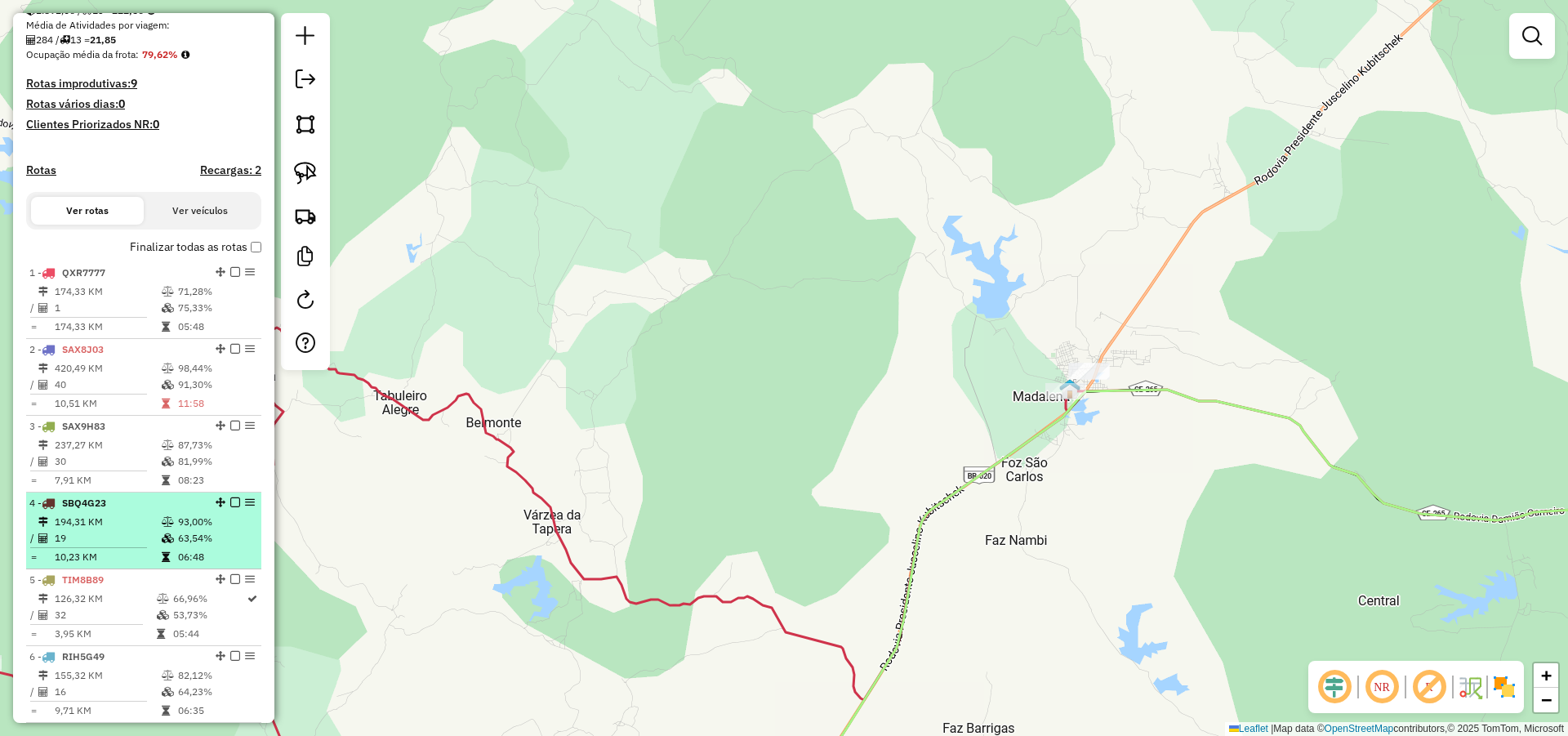
scroll to position [360, 0]
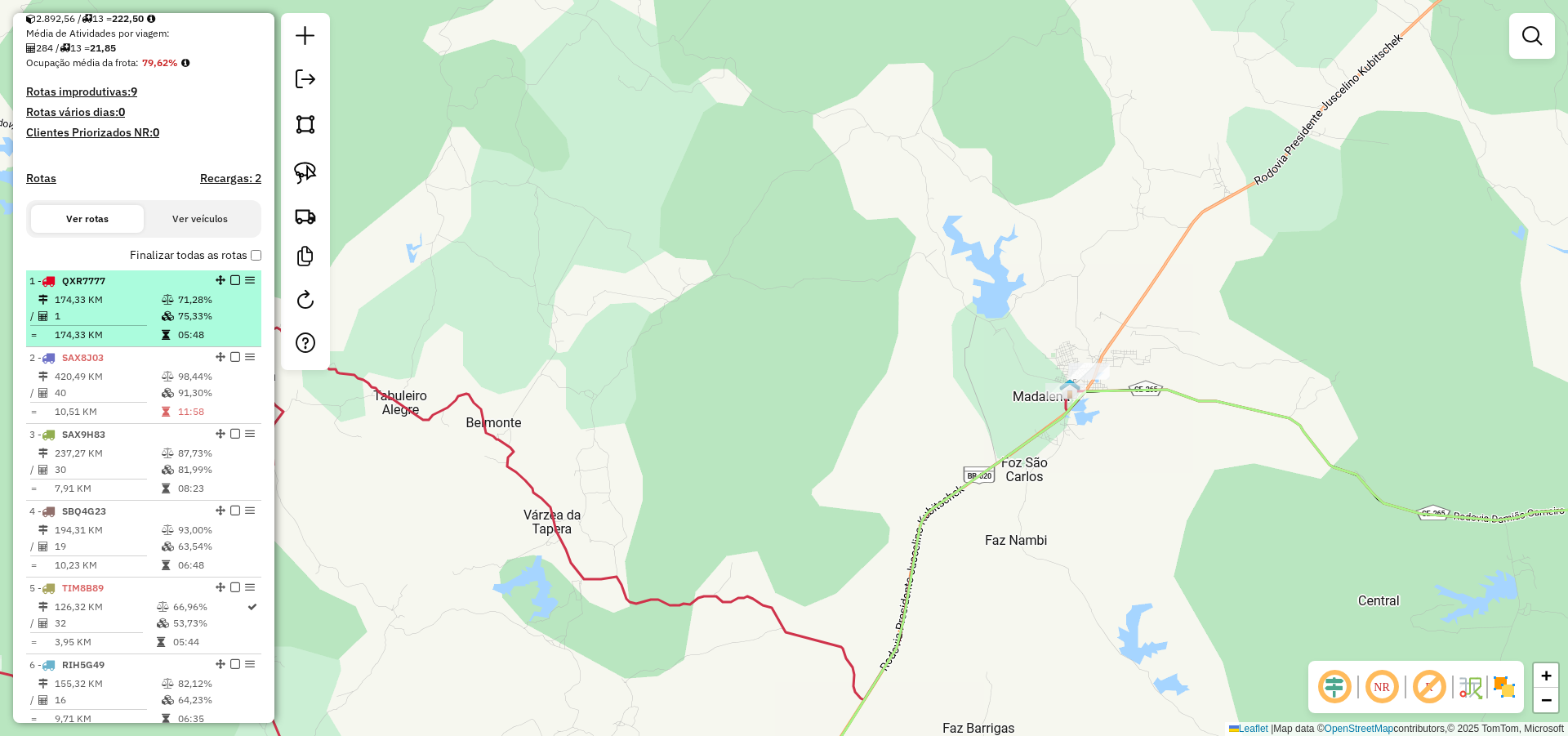
click at [230, 285] on em at bounding box center [235, 280] width 10 height 10
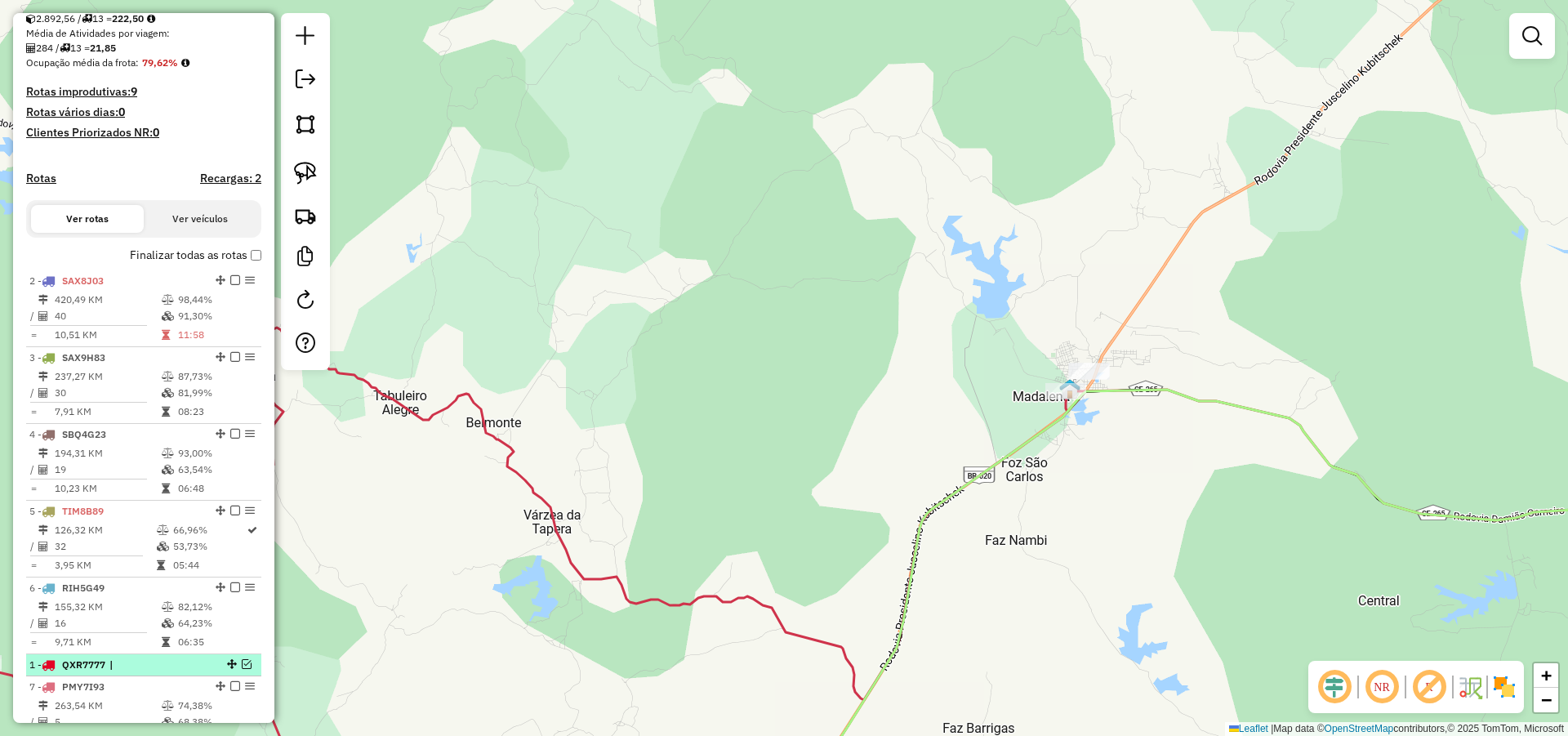
drag, startPoint x: 224, startPoint y: 293, endPoint x: 214, endPoint y: 673, distance: 380.1
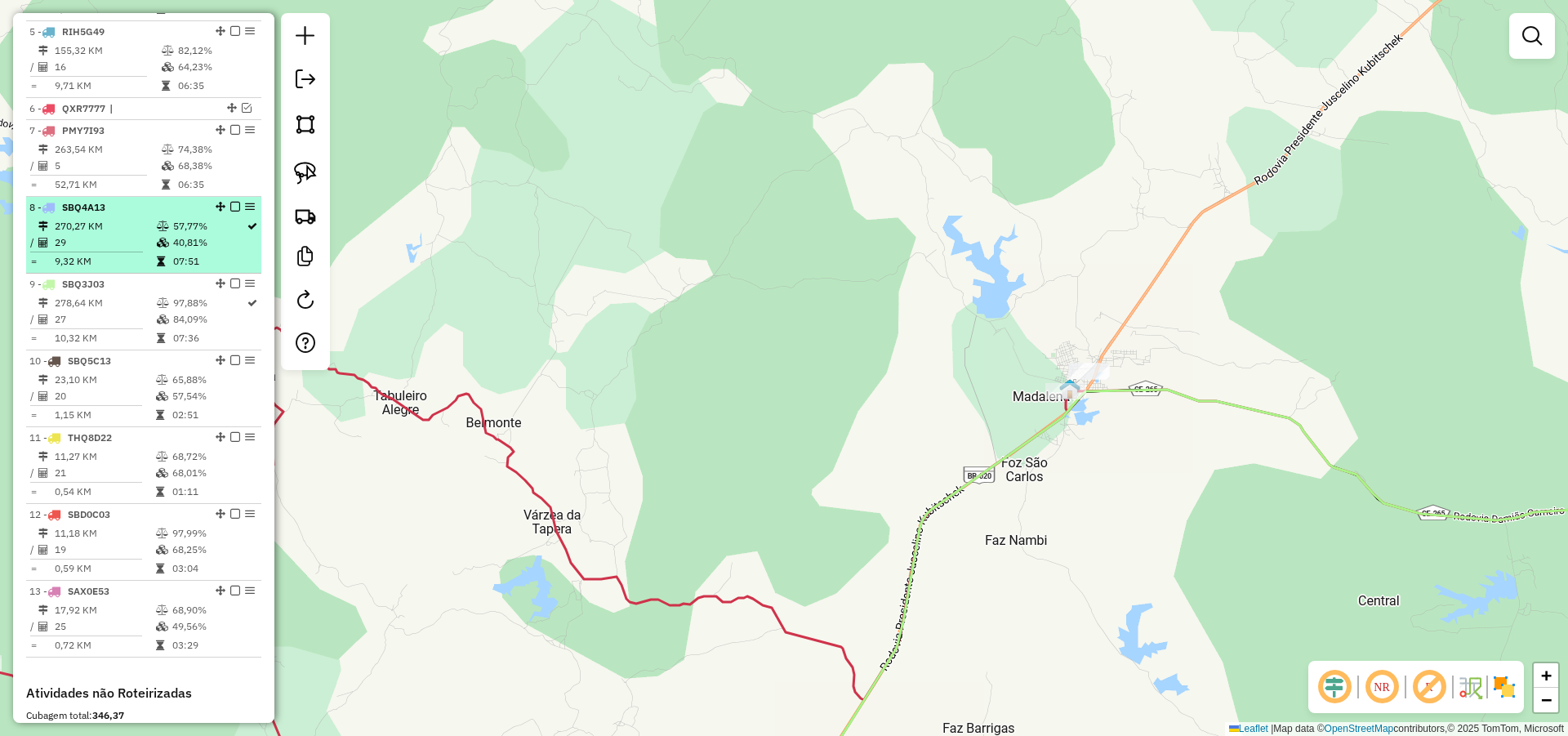
scroll to position [948, 0]
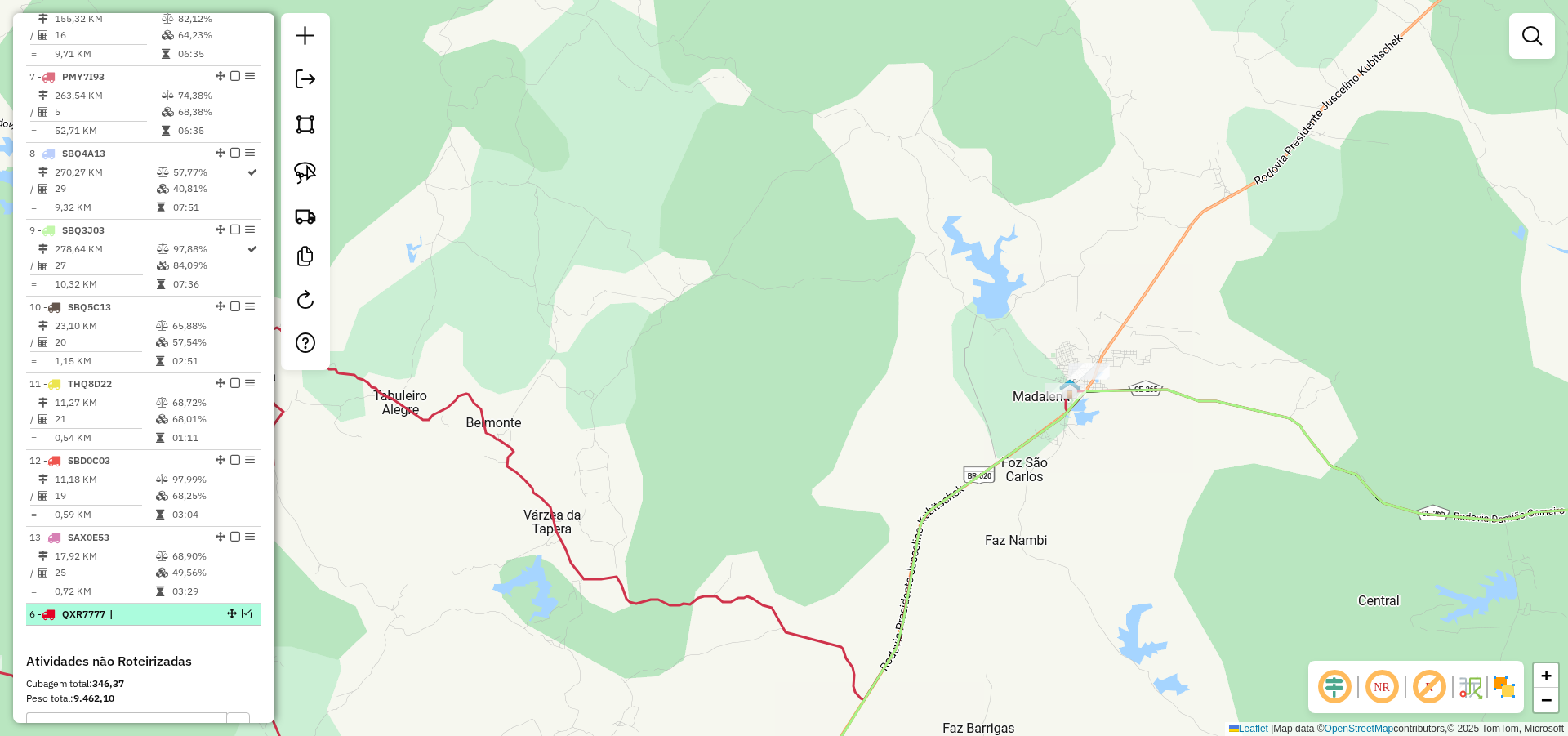
drag, startPoint x: 225, startPoint y: 89, endPoint x: 206, endPoint y: 620, distance: 531.3
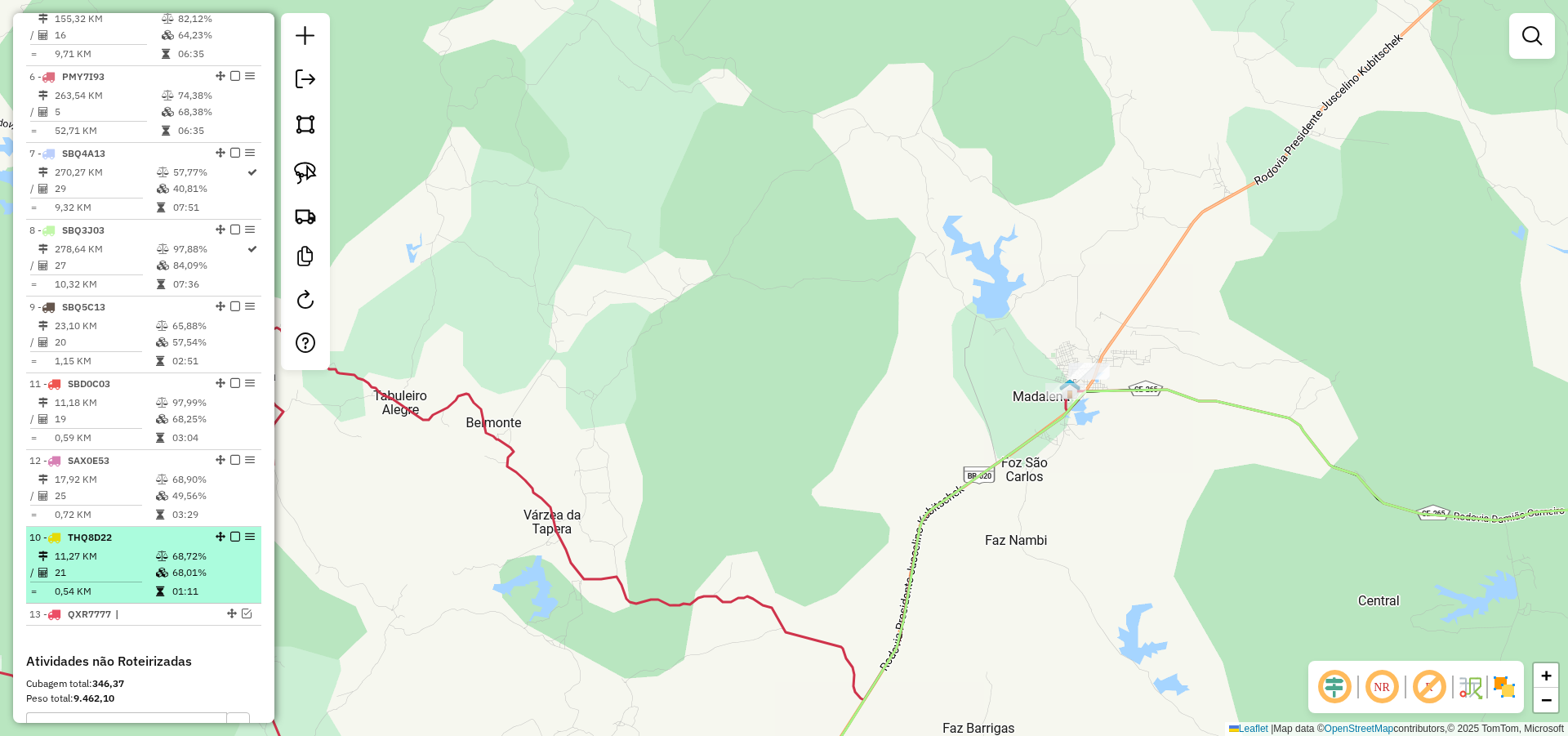
drag, startPoint x: 215, startPoint y: 397, endPoint x: 203, endPoint y: 612, distance: 215.3
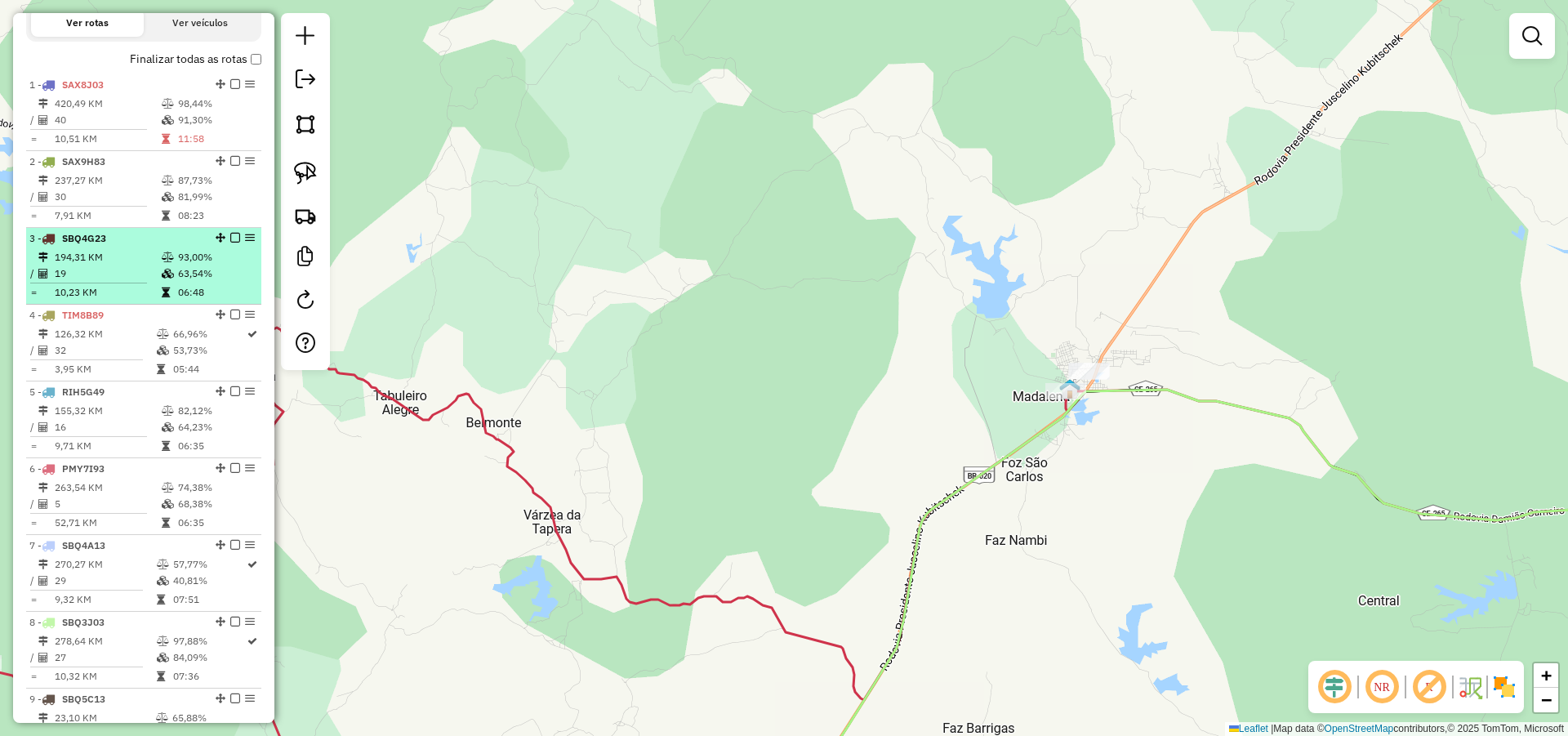
scroll to position [654, 0]
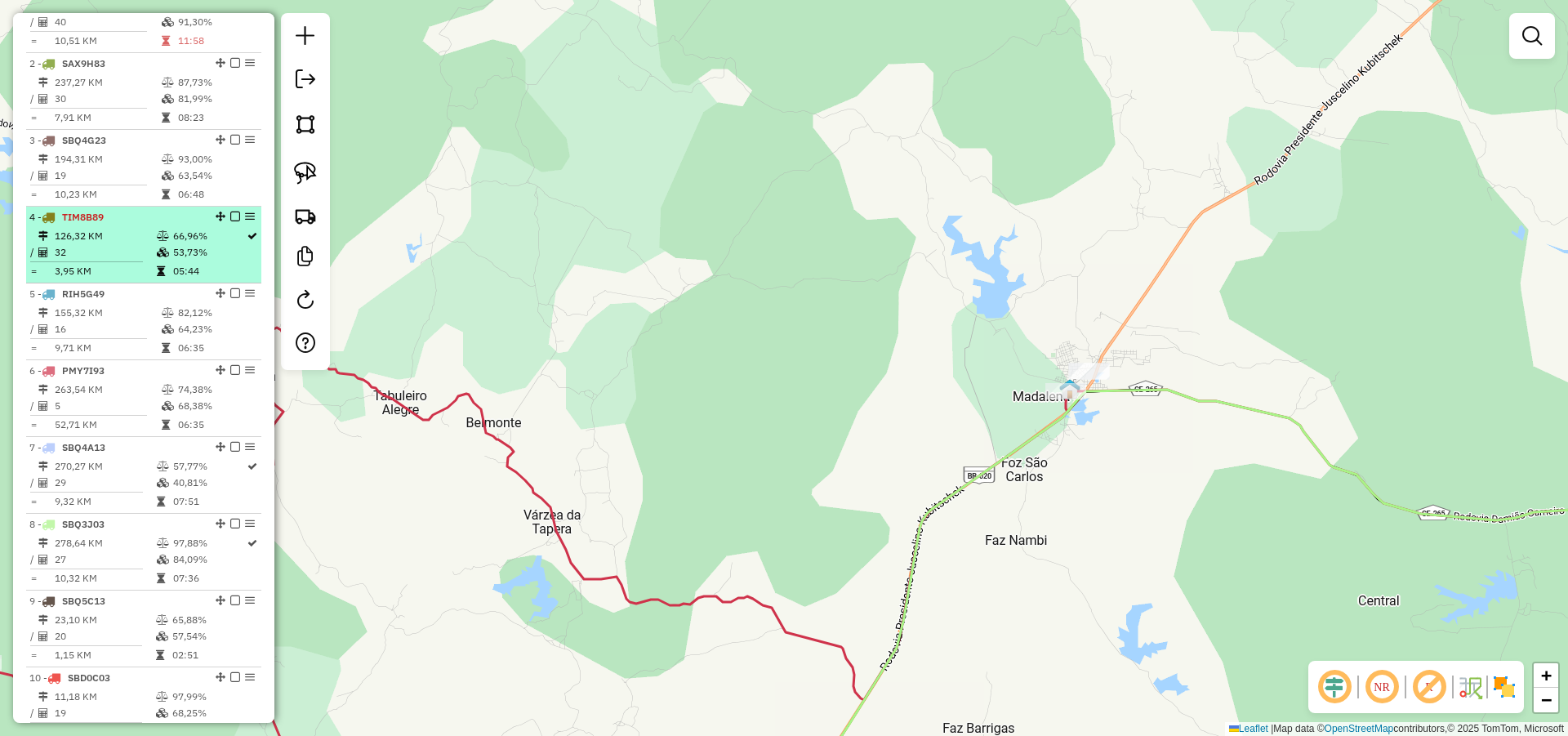
click at [146, 243] on td "126,32 KM" at bounding box center [105, 236] width 102 height 17
select select "*********"
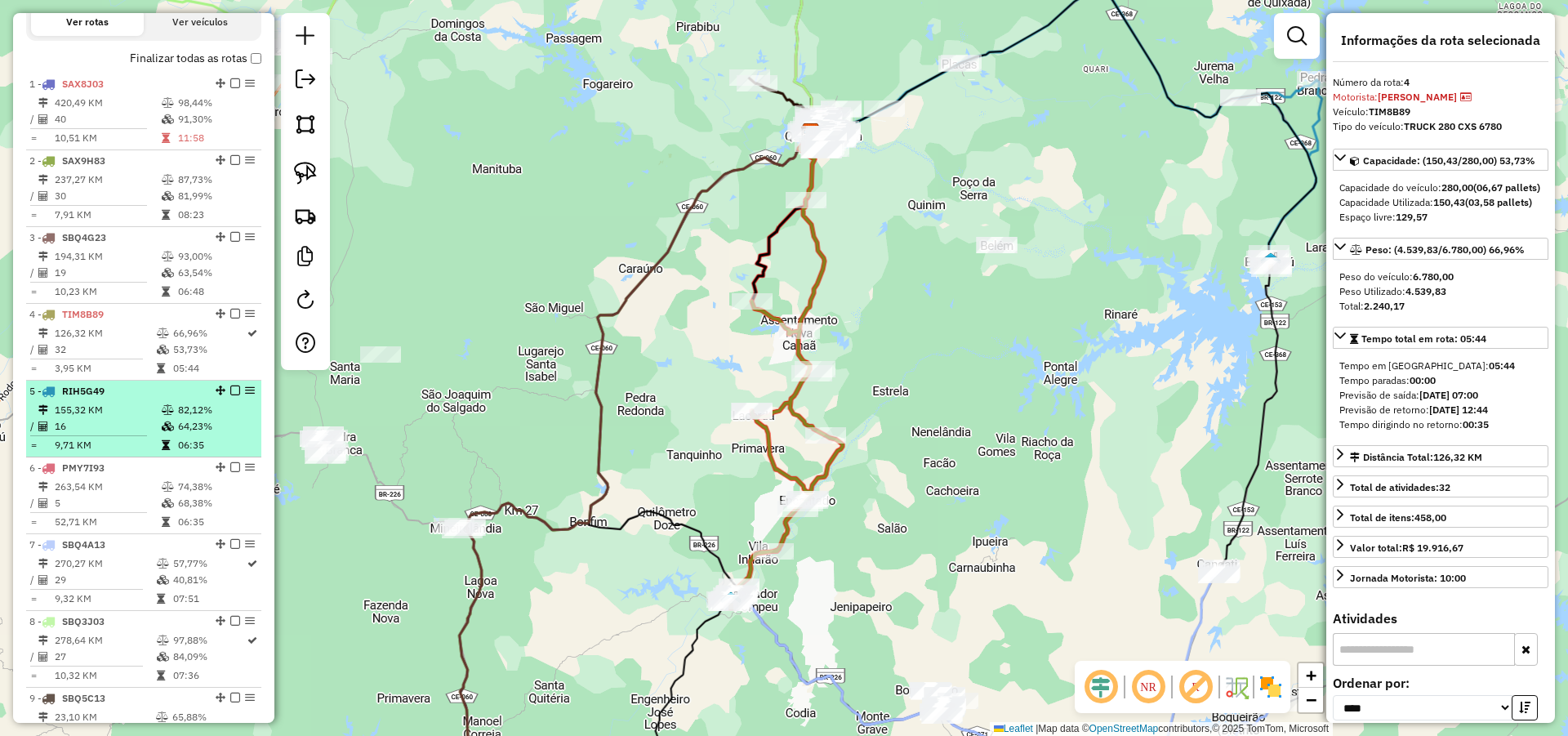
scroll to position [556, 0]
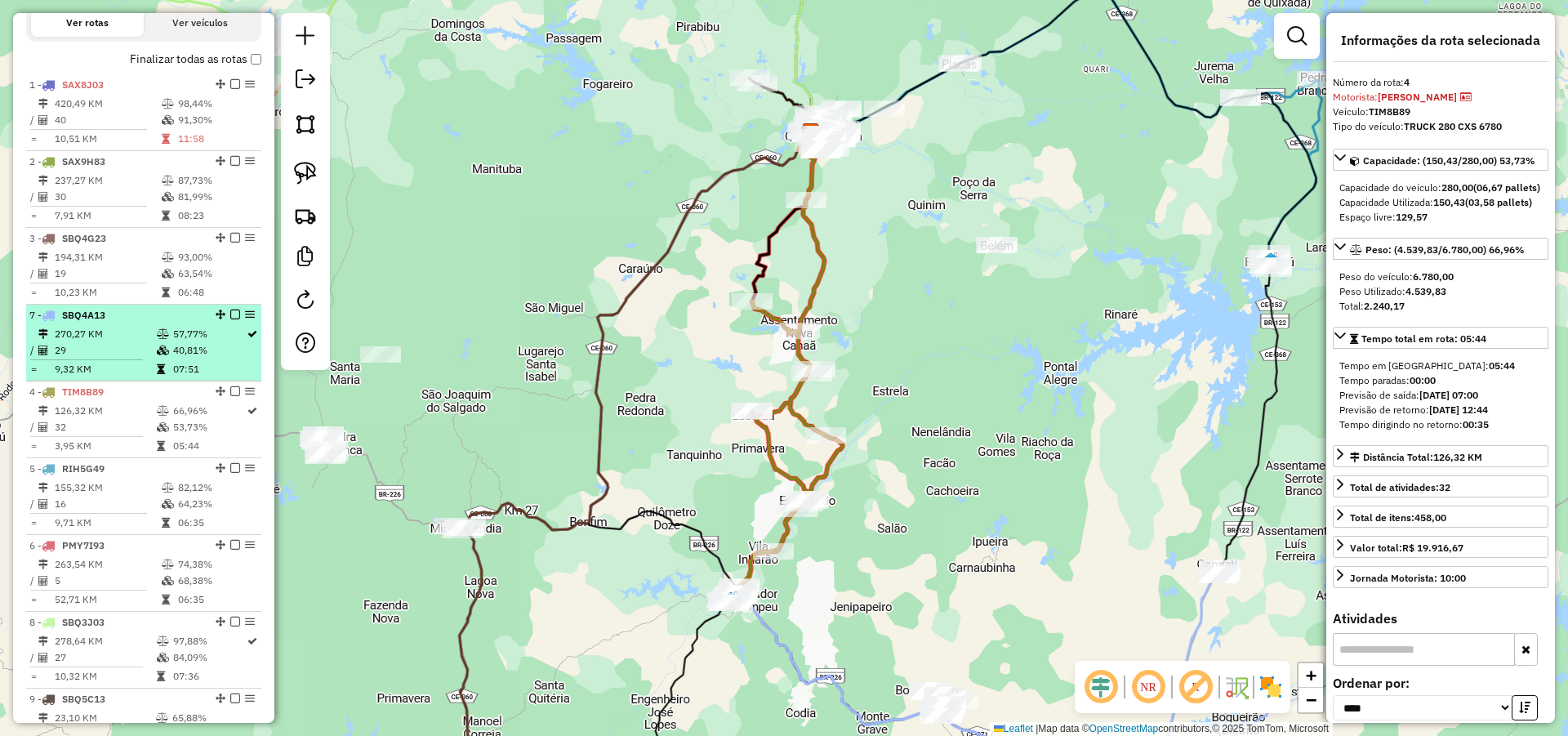
drag, startPoint x: 214, startPoint y: 556, endPoint x: 215, endPoint y: 334, distance: 222.0
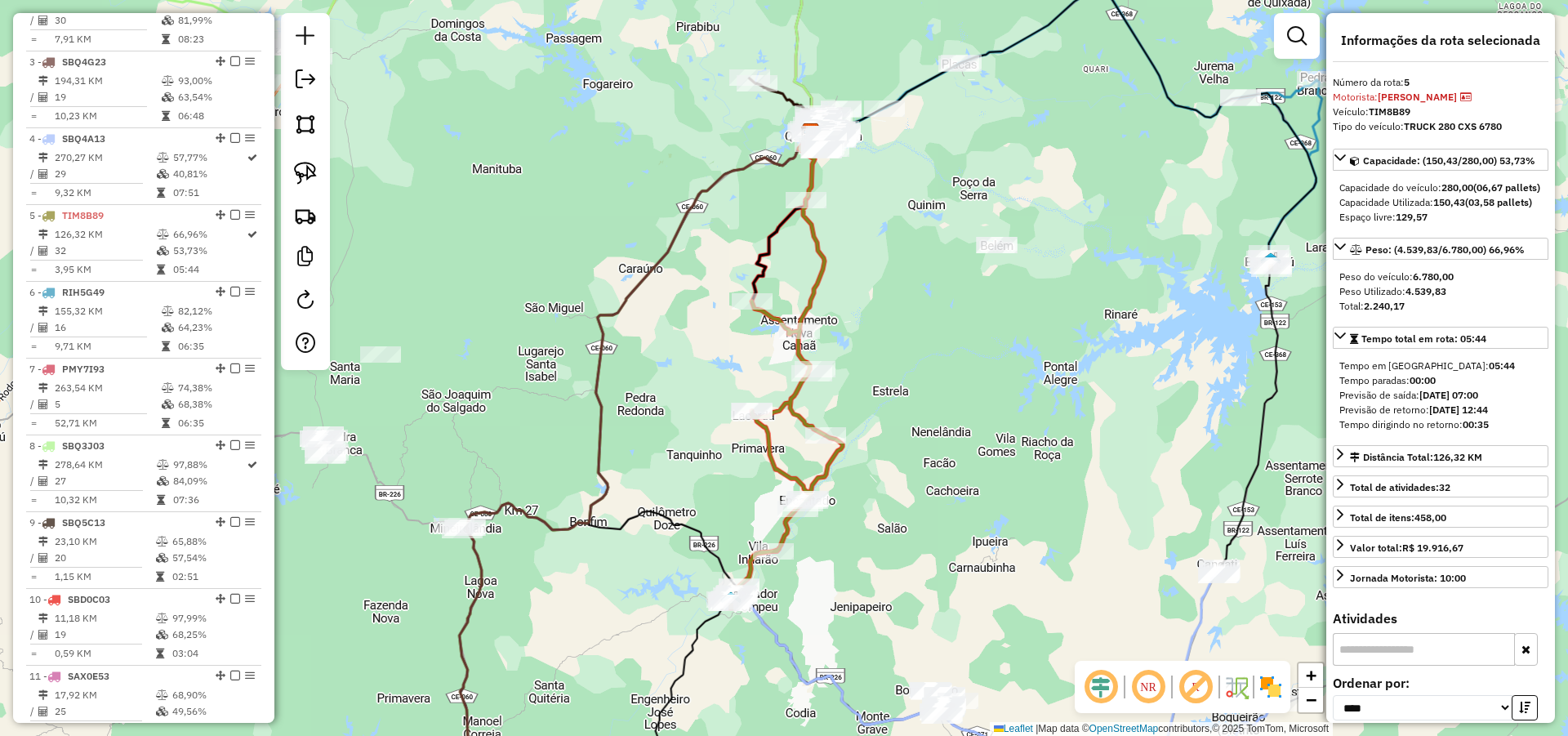
scroll to position [752, 0]
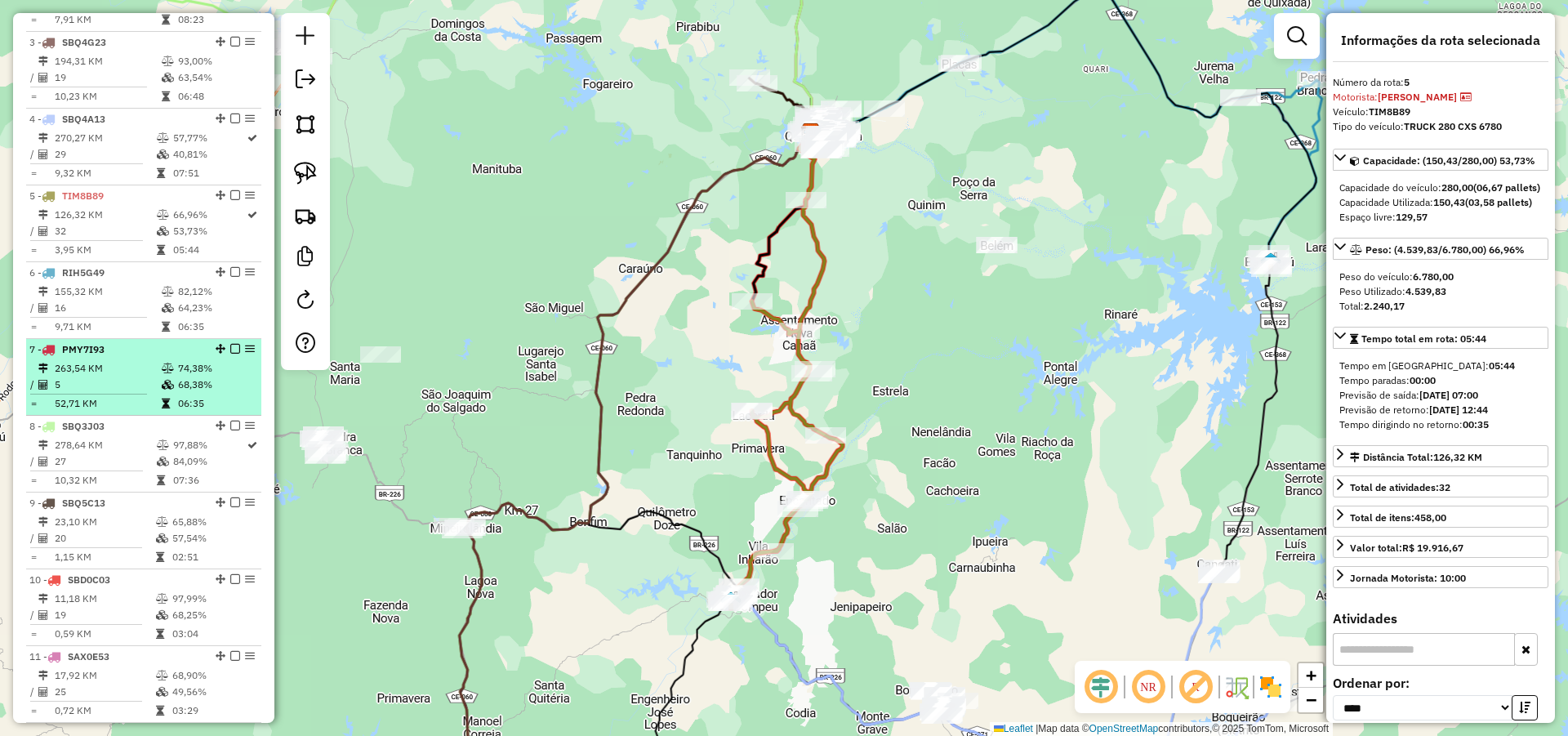
click at [162, 377] on td at bounding box center [169, 368] width 17 height 17
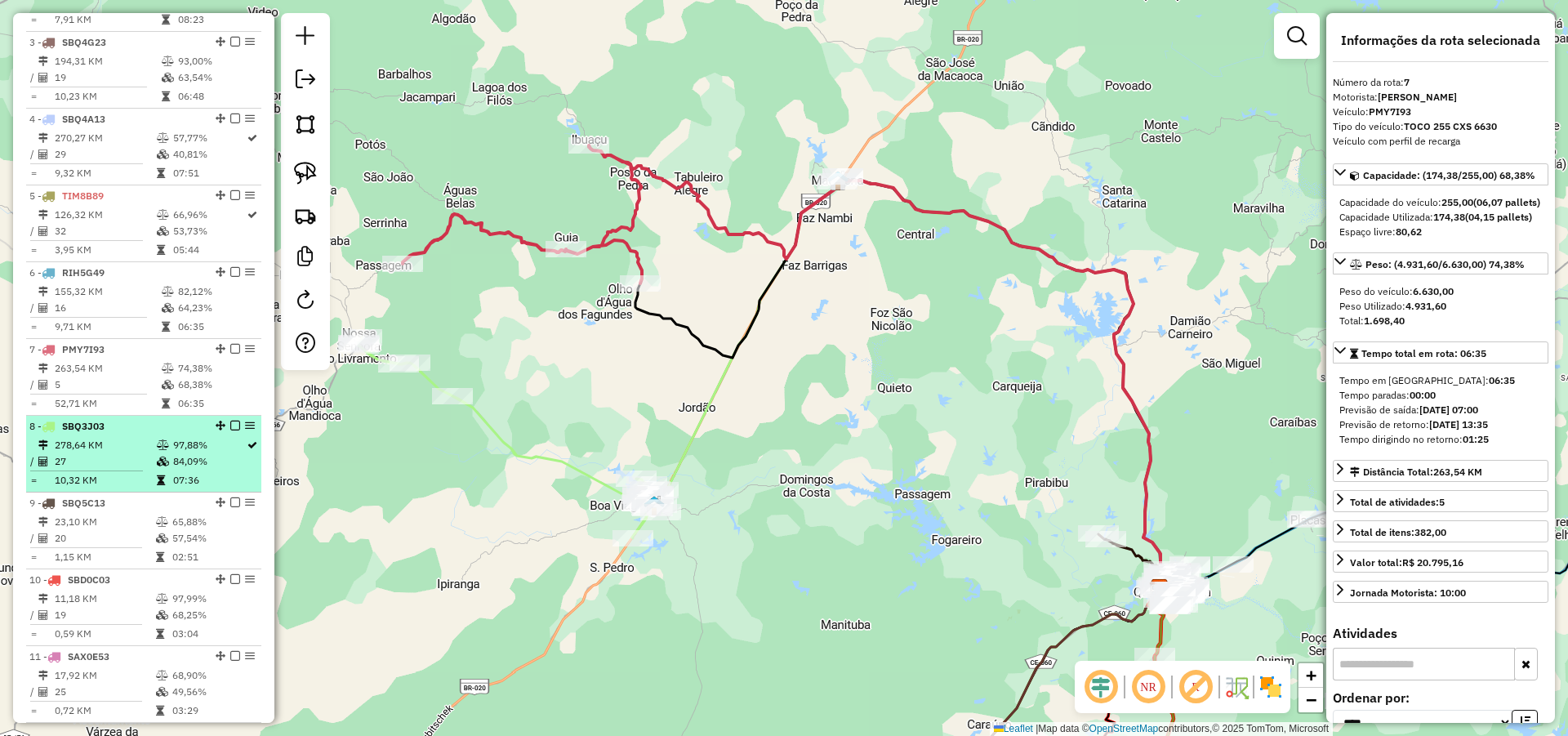
click at [120, 433] on div "8 - SBQ3J03" at bounding box center [116, 426] width 173 height 15
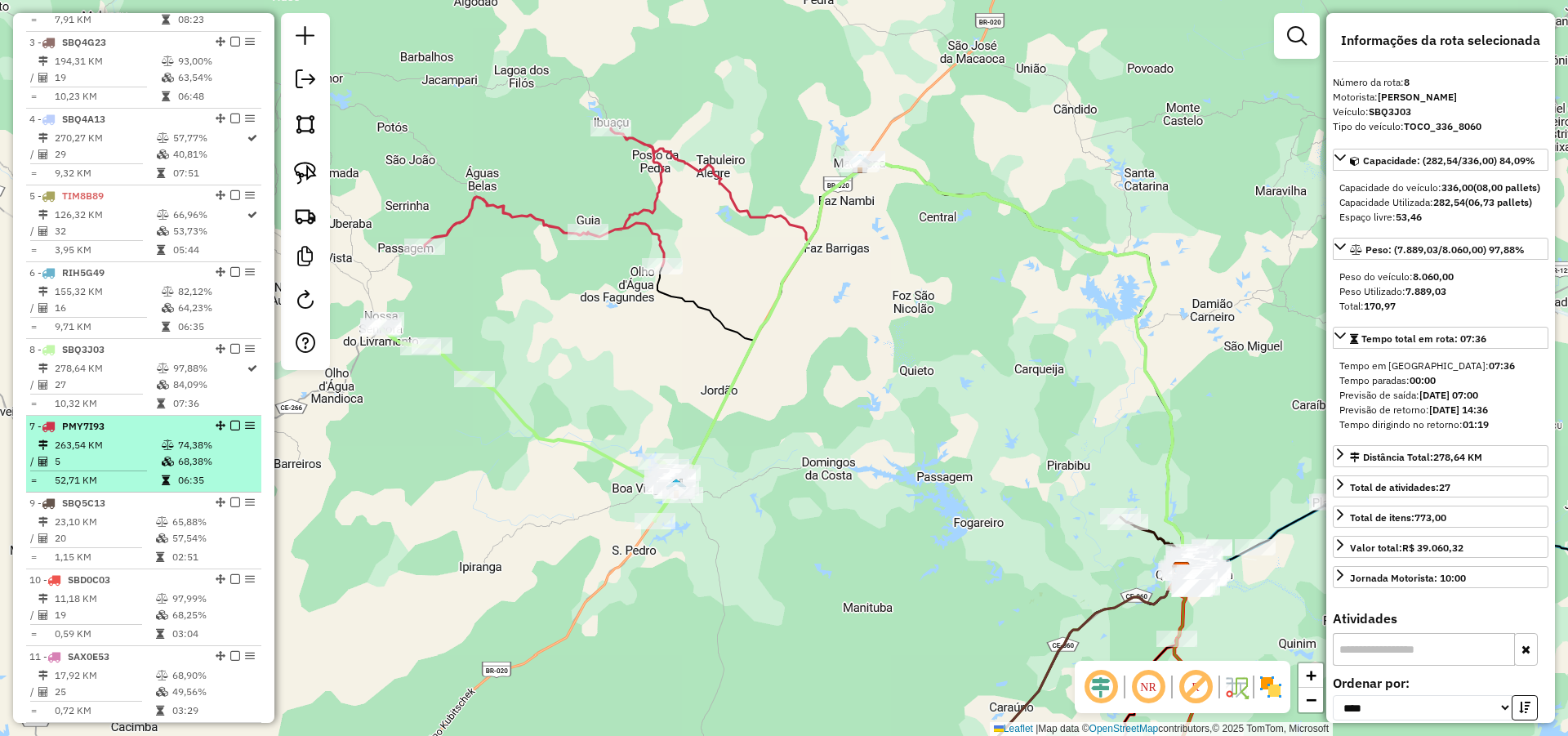
drag, startPoint x: 219, startPoint y: 358, endPoint x: 202, endPoint y: 488, distance: 131.1
drag, startPoint x: 214, startPoint y: 284, endPoint x: 185, endPoint y: 457, distance: 175.4
drag, startPoint x: 214, startPoint y: 362, endPoint x: 188, endPoint y: 487, distance: 127.7
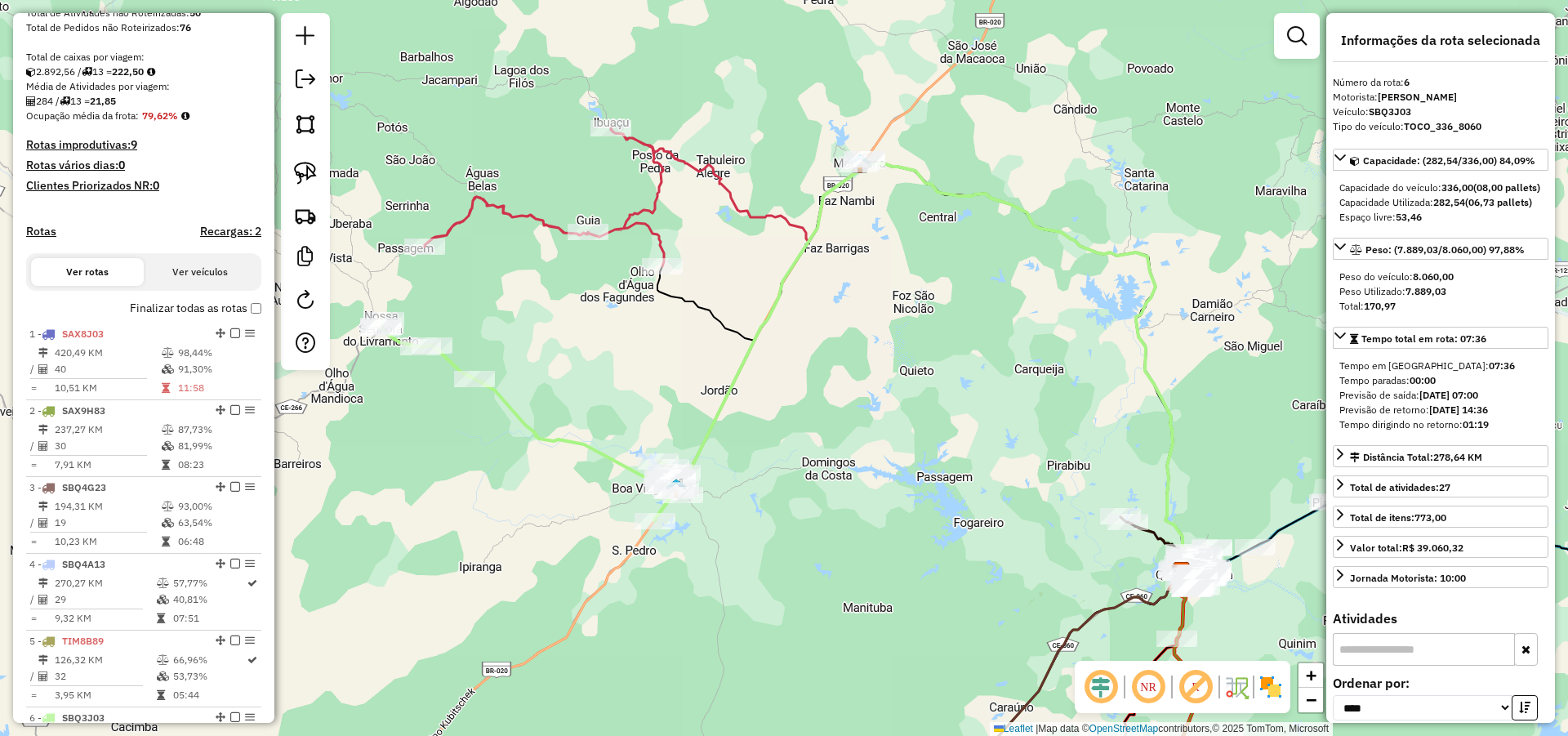
scroll to position [262, 0]
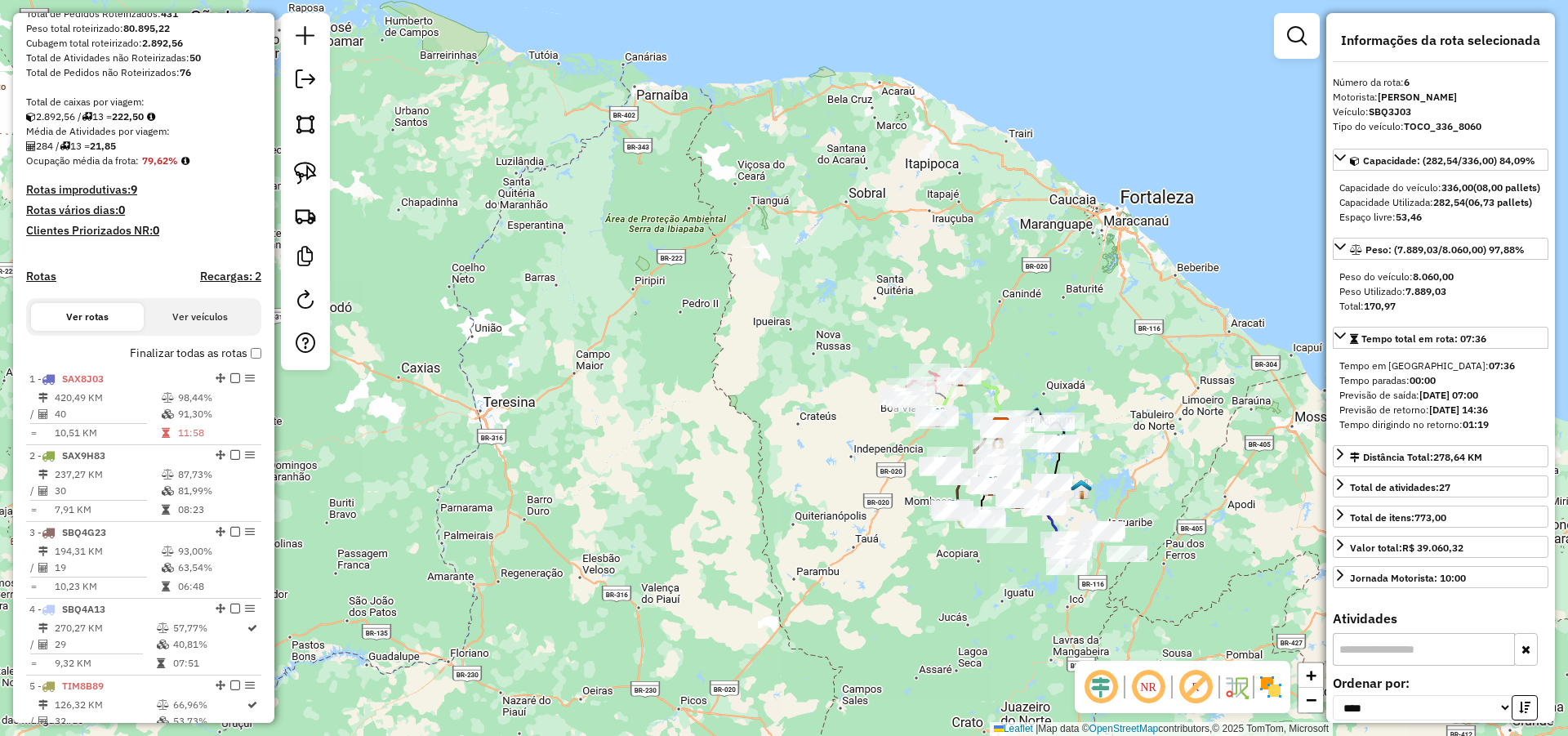
drag, startPoint x: 1133, startPoint y: 441, endPoint x: 896, endPoint y: 367, distance: 248.3
click at [899, 367] on div "Janela de atendimento Grade de atendimento Capacidade Transportadoras Veículos …" at bounding box center [784, 368] width 1568 height 736
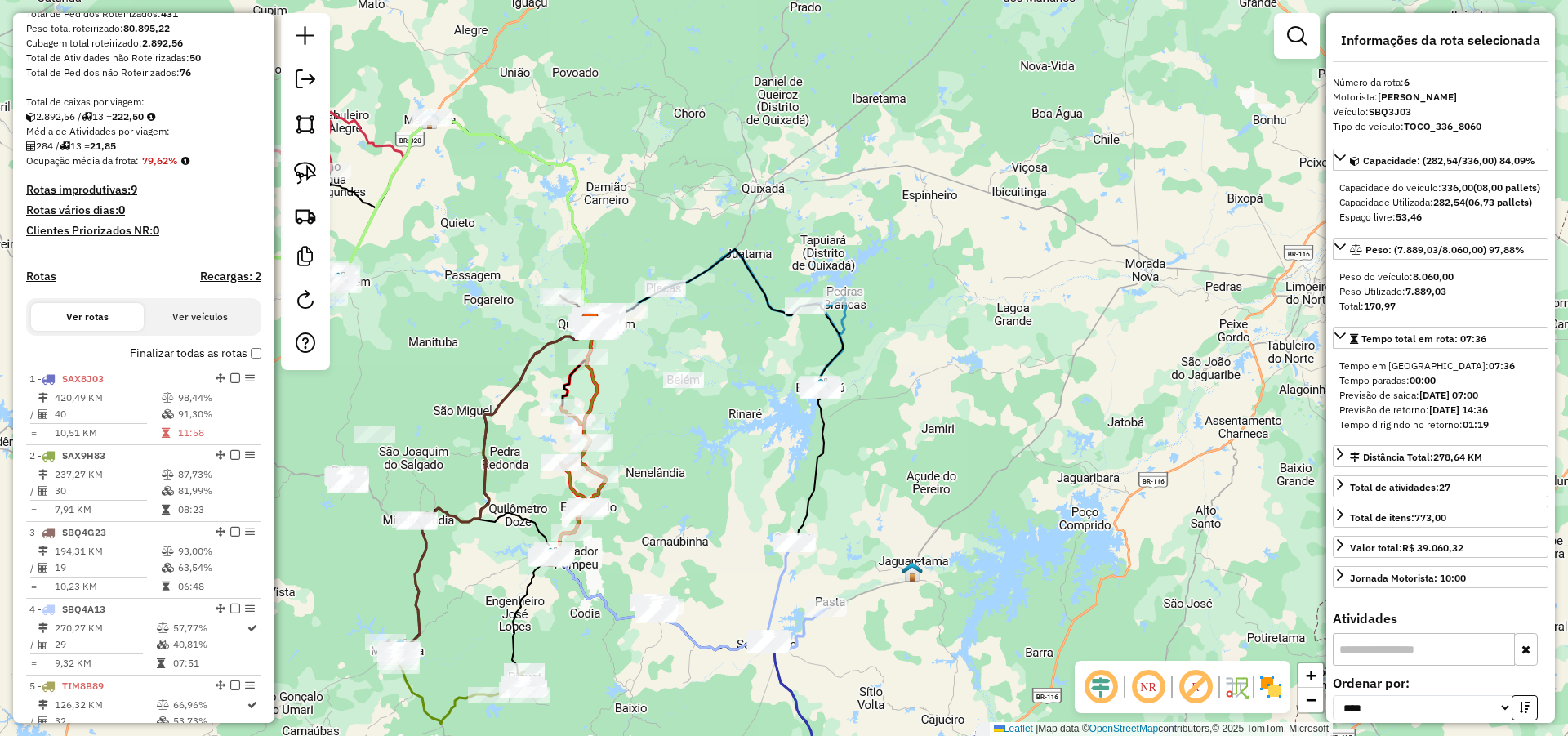
drag, startPoint x: 742, startPoint y: 395, endPoint x: 829, endPoint y: 357, distance: 94.9
click at [812, 359] on div "Janela de atendimento Grade de atendimento Capacidade Transportadoras Veículos …" at bounding box center [784, 368] width 1568 height 736
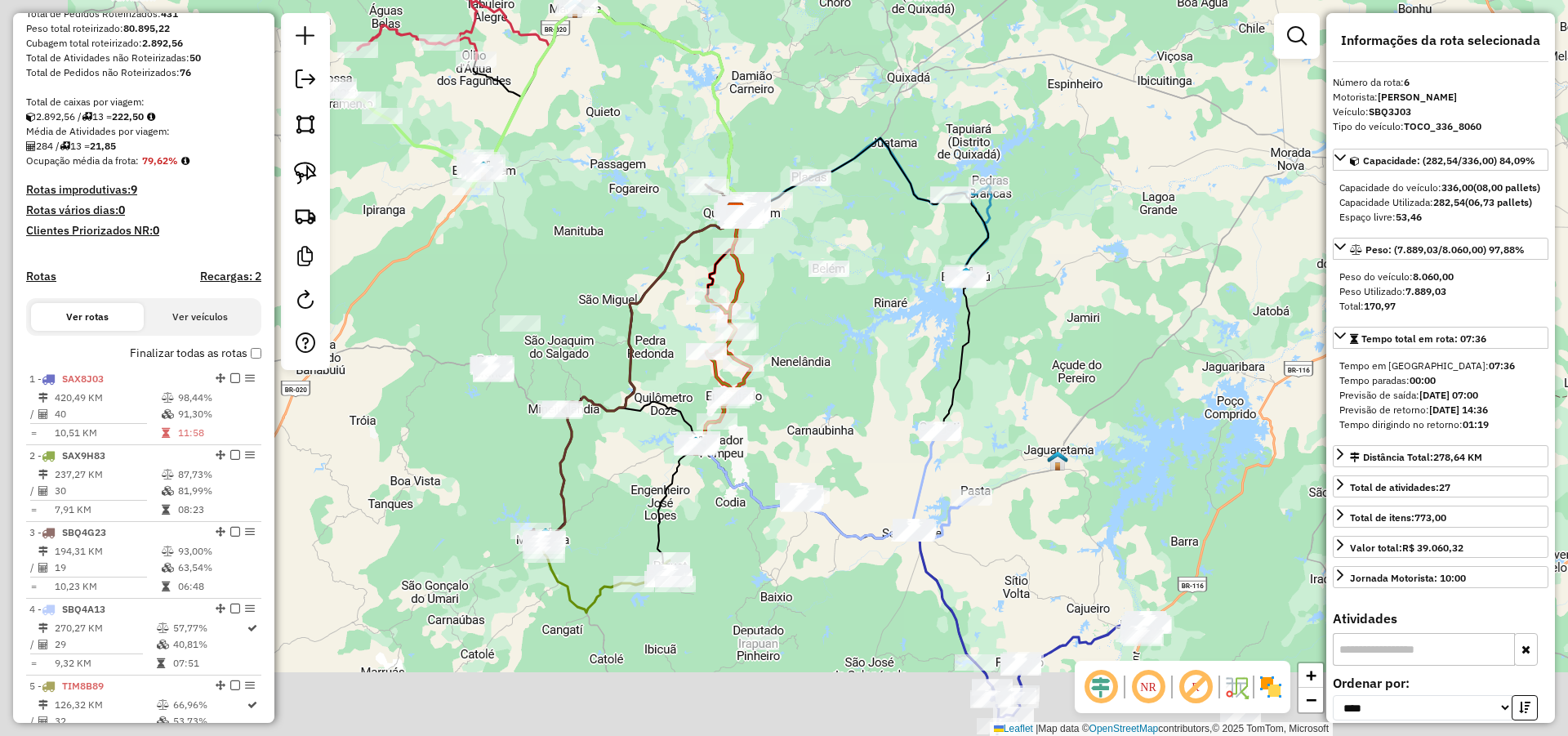
drag, startPoint x: 785, startPoint y: 405, endPoint x: 871, endPoint y: 319, distance: 121.6
click at [867, 321] on div "Janela de atendimento Grade de atendimento Capacidade Transportadoras Veículos …" at bounding box center [784, 368] width 1568 height 736
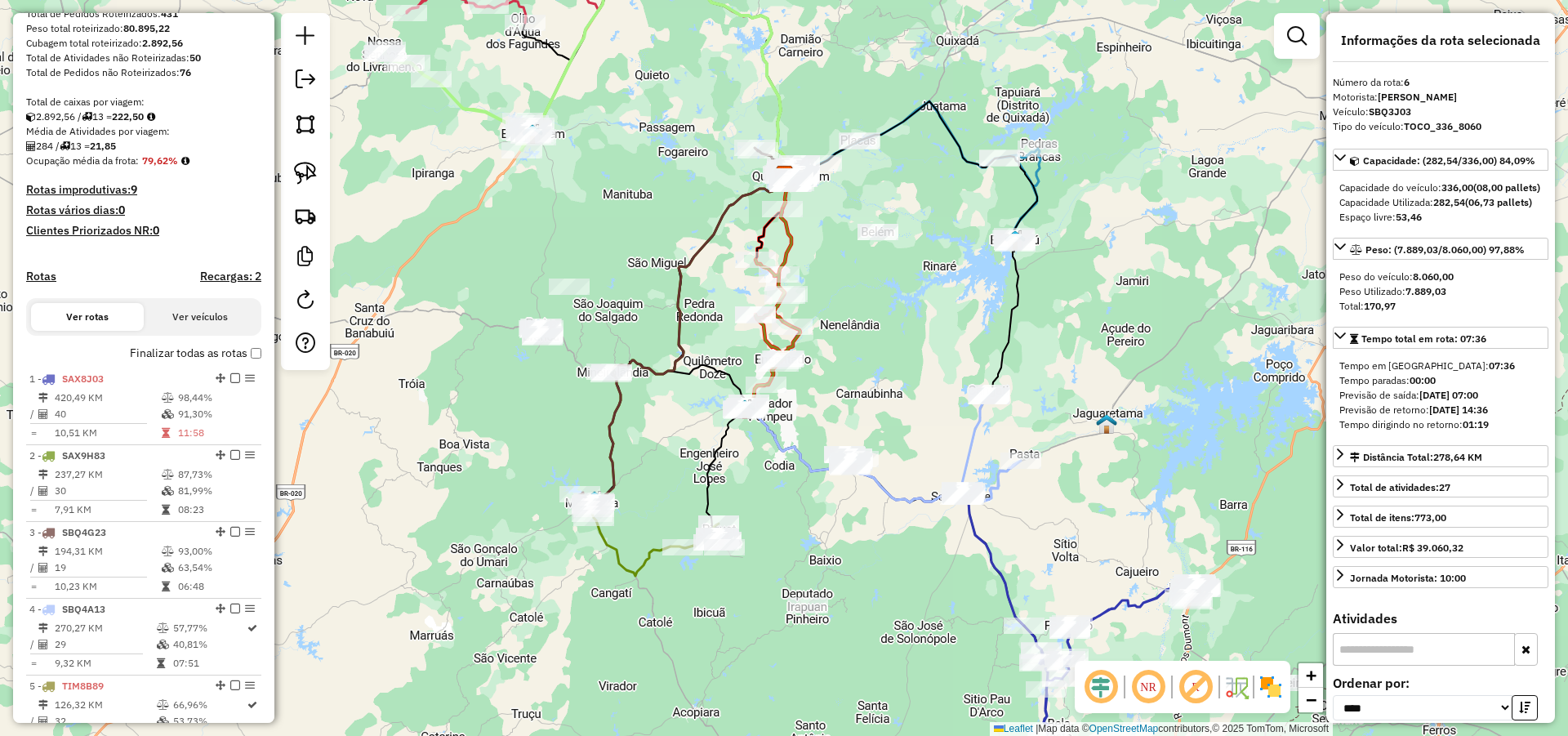
drag, startPoint x: 868, startPoint y: 326, endPoint x: 890, endPoint y: 312, distance: 26.1
click at [890, 312] on div "Janela de atendimento Grade de atendimento Capacidade Transportadoras Veículos …" at bounding box center [784, 368] width 1568 height 736
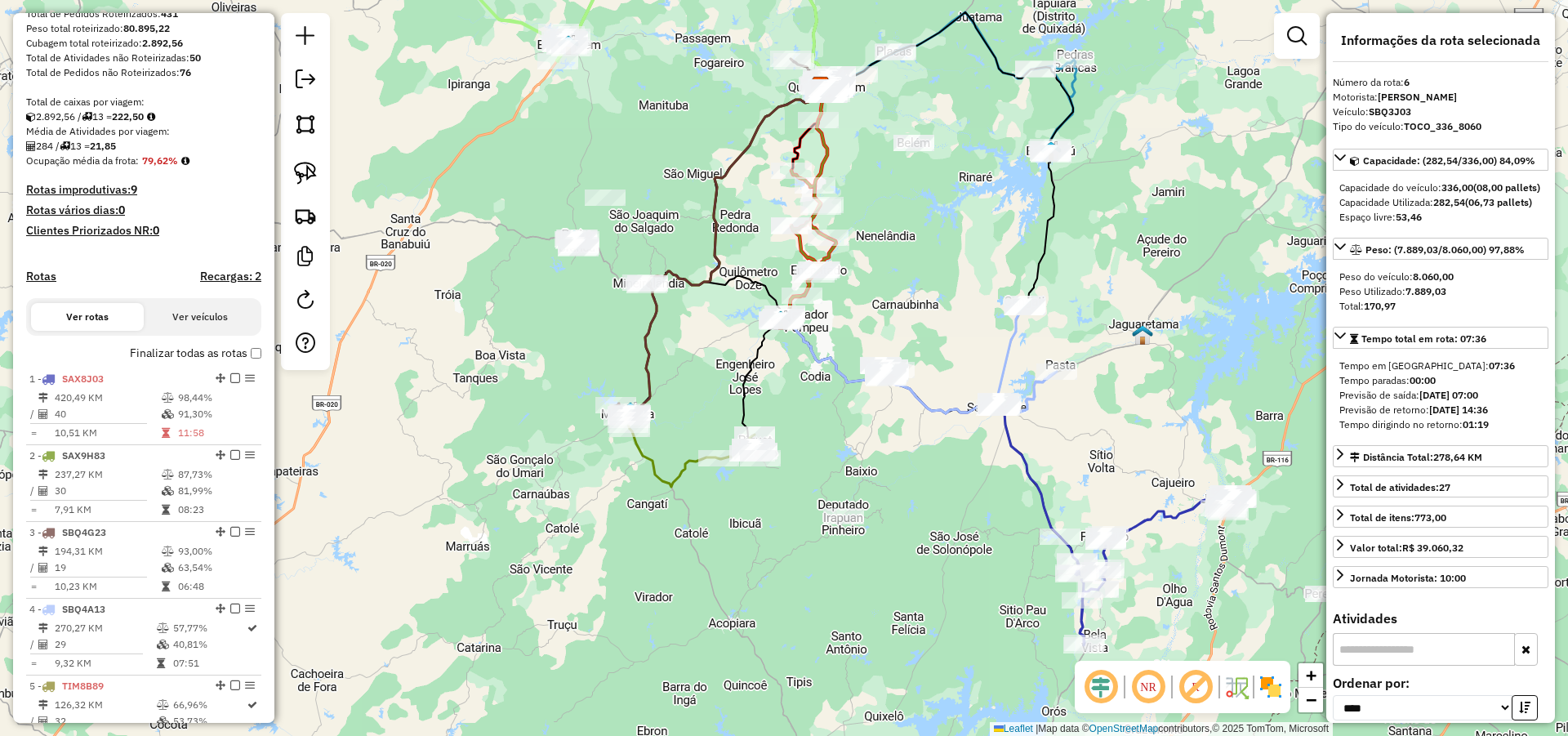
drag, startPoint x: 843, startPoint y: 381, endPoint x: 872, endPoint y: 297, distance: 88.9
click at [872, 298] on div "Janela de atendimento Grade de atendimento Capacidade Transportadoras Veículos …" at bounding box center [784, 368] width 1568 height 736
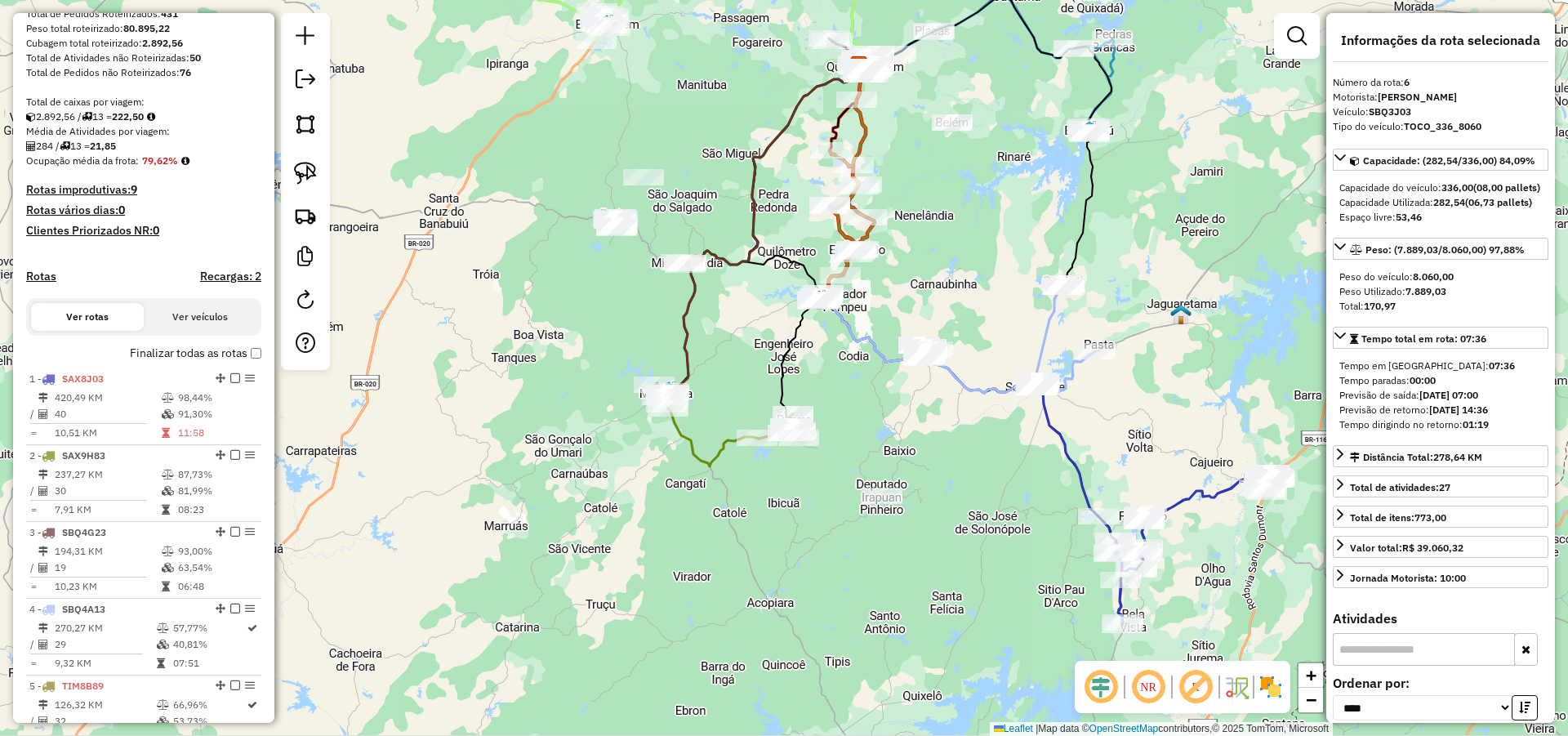
drag, startPoint x: 830, startPoint y: 479, endPoint x: 877, endPoint y: 469, distance: 48.1
click at [871, 466] on div "Janela de atendimento Grade de atendimento Capacidade Transportadoras Veículos …" at bounding box center [784, 368] width 1568 height 736
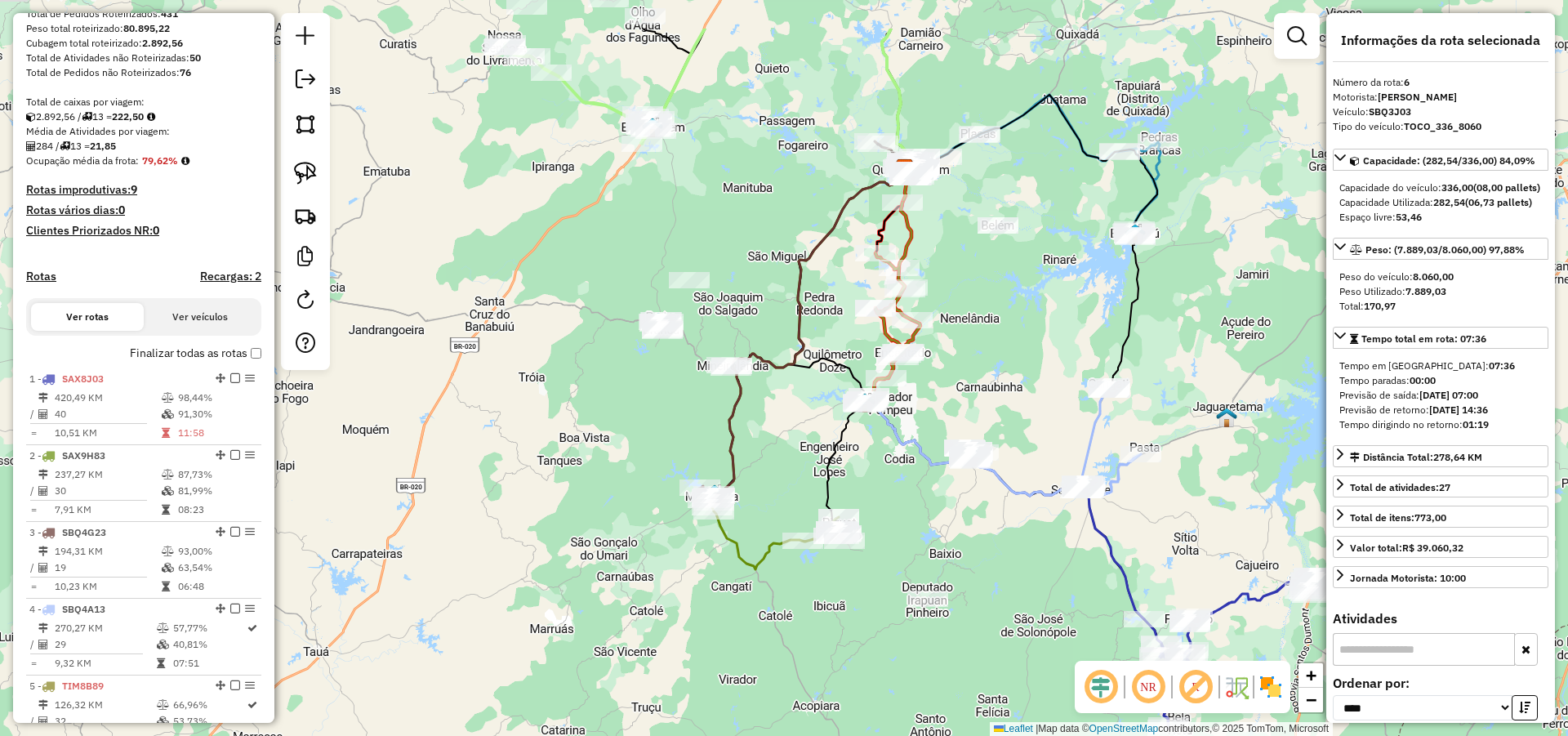
drag, startPoint x: 619, startPoint y: 444, endPoint x: 655, endPoint y: 527, distance: 90.5
click at [655, 527] on div "Janela de atendimento Grade de atendimento Capacidade Transportadoras Veículos …" at bounding box center [784, 368] width 1568 height 736
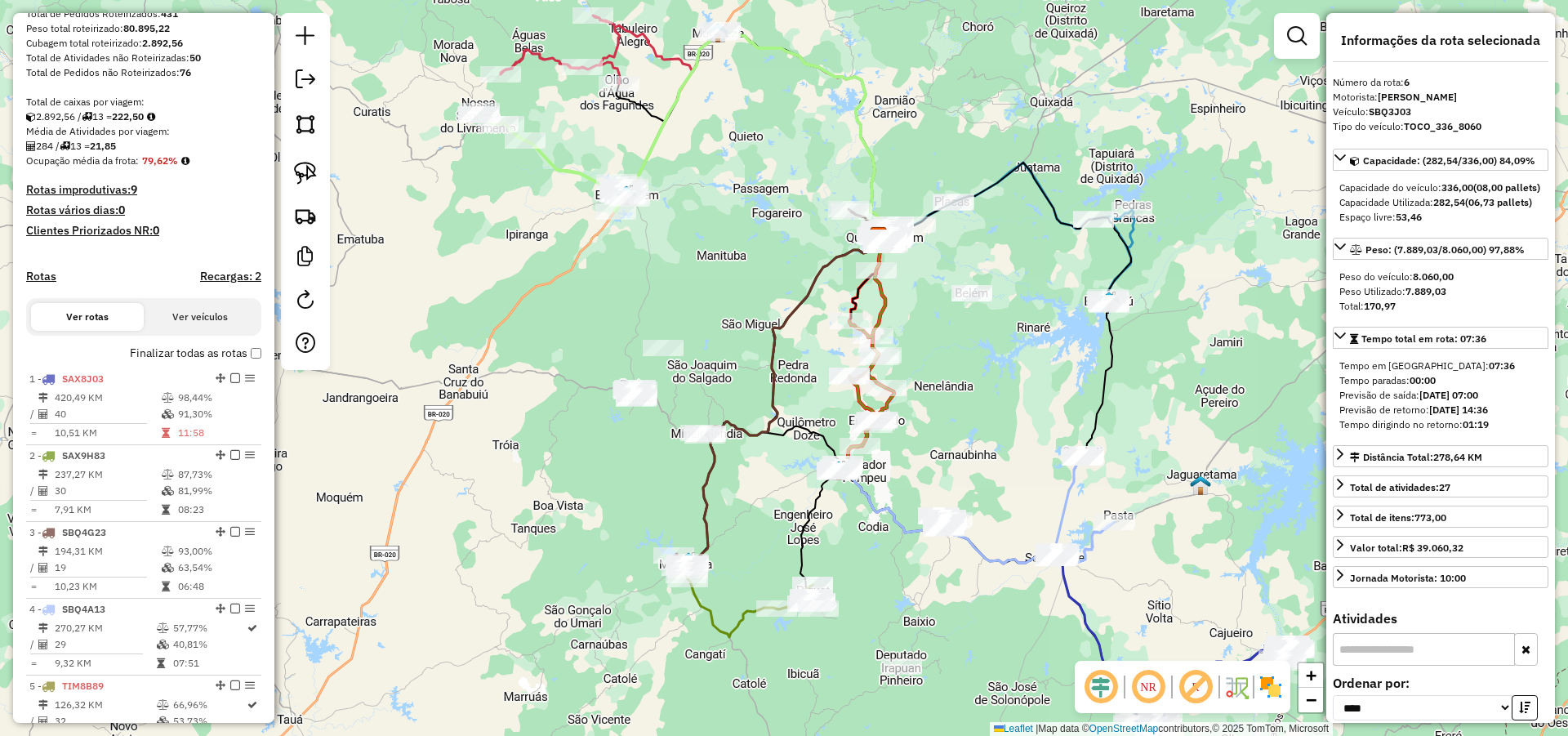
drag, startPoint x: 590, startPoint y: 480, endPoint x: 575, endPoint y: 515, distance: 38.1
click at [576, 517] on div "Janela de atendimento Grade de atendimento Capacidade Transportadoras Veículos …" at bounding box center [784, 368] width 1568 height 736
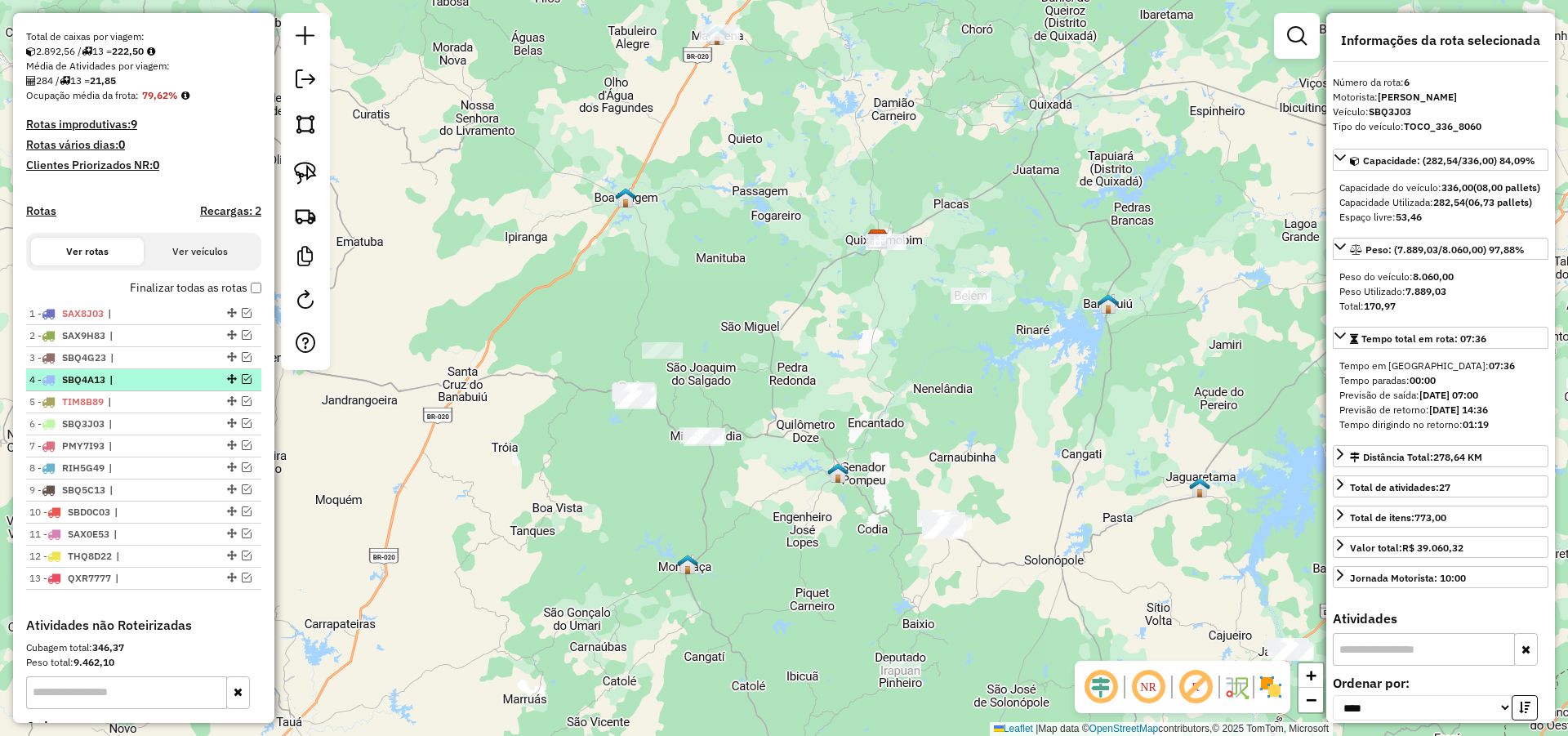
scroll to position [360, 0]
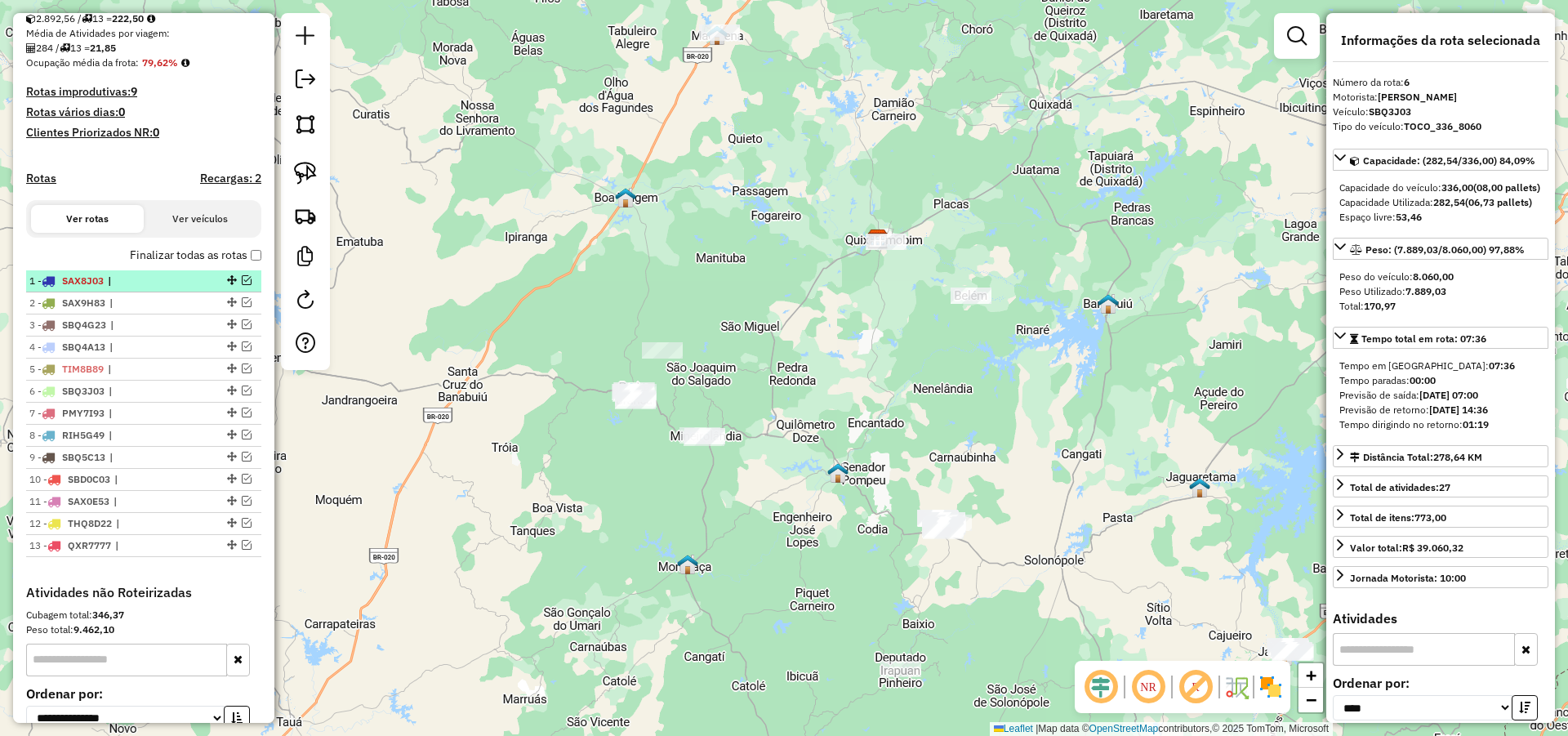
click at [136, 286] on li "1 - SAX8J03 |" at bounding box center [144, 281] width 236 height 22
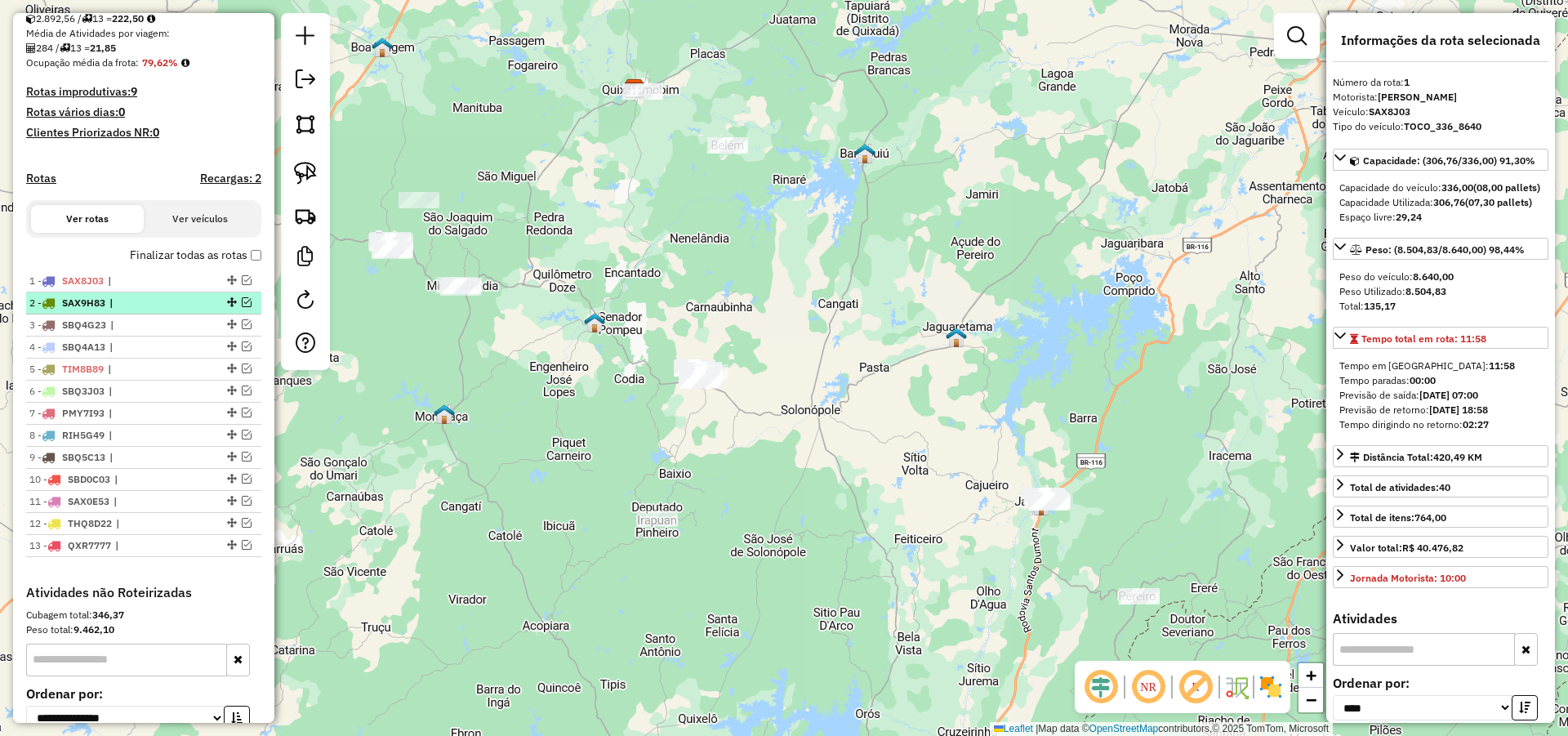
click at [124, 311] on span "|" at bounding box center [146, 303] width 75 height 15
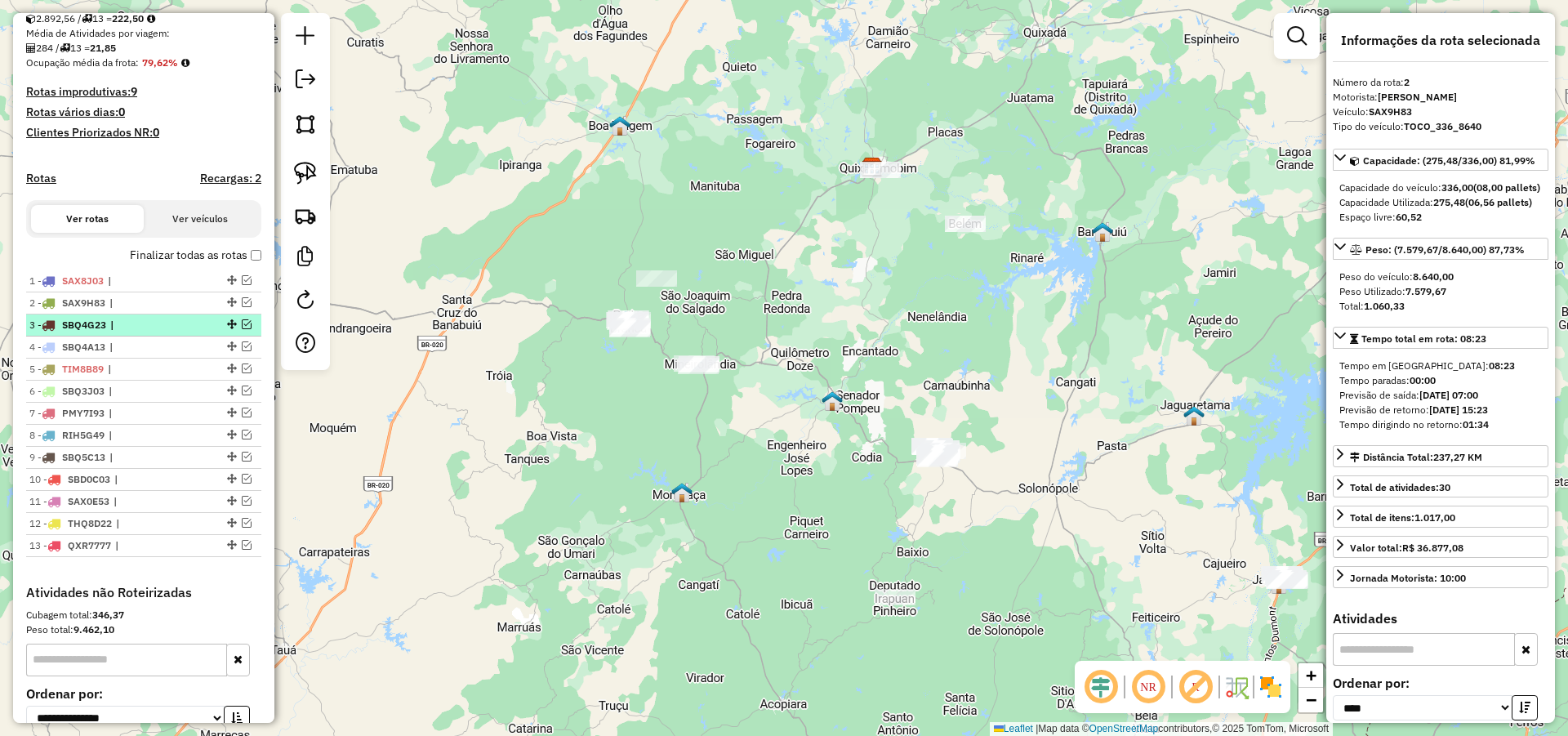
click at [135, 333] on span "|" at bounding box center [147, 325] width 75 height 15
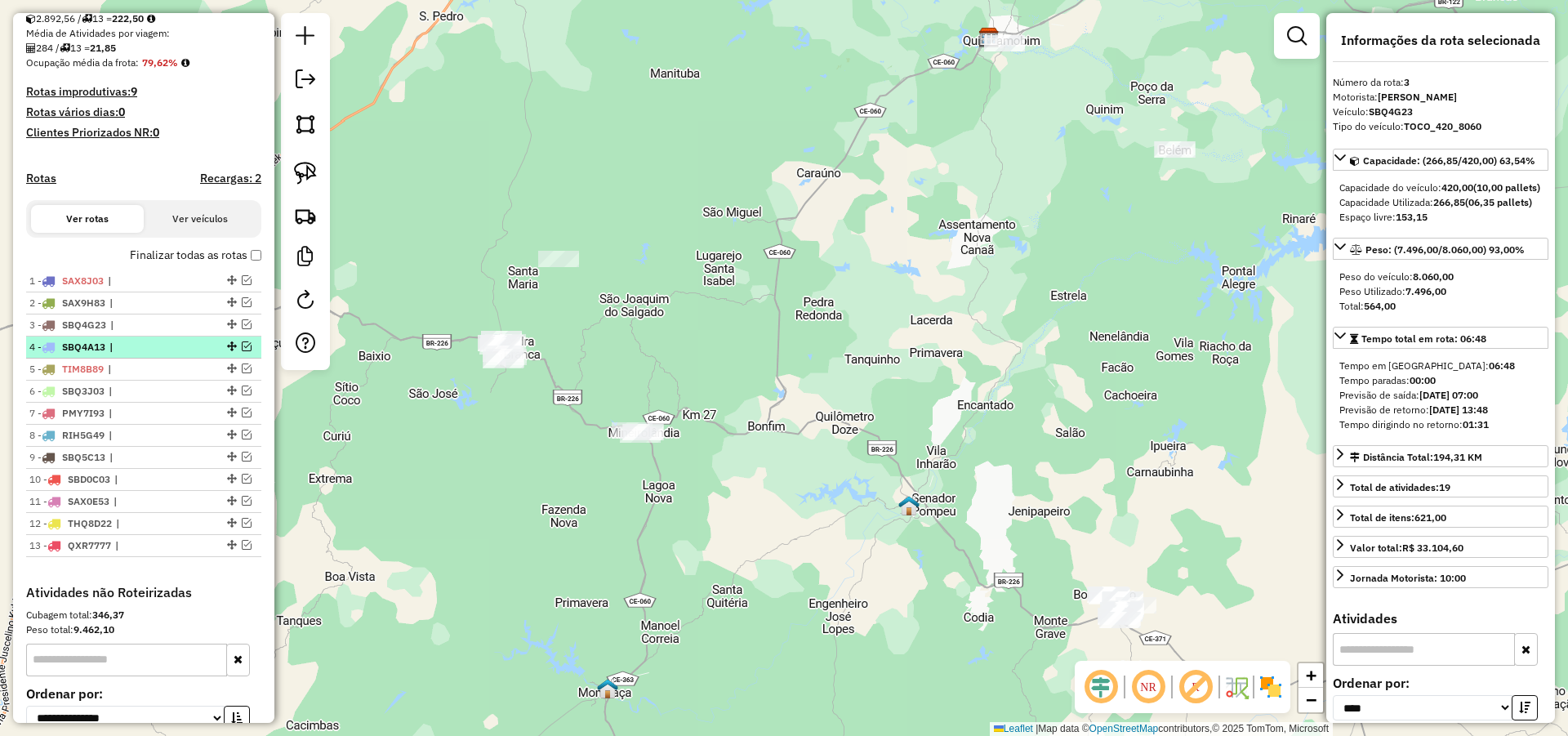
click at [135, 355] on span "|" at bounding box center [146, 347] width 75 height 15
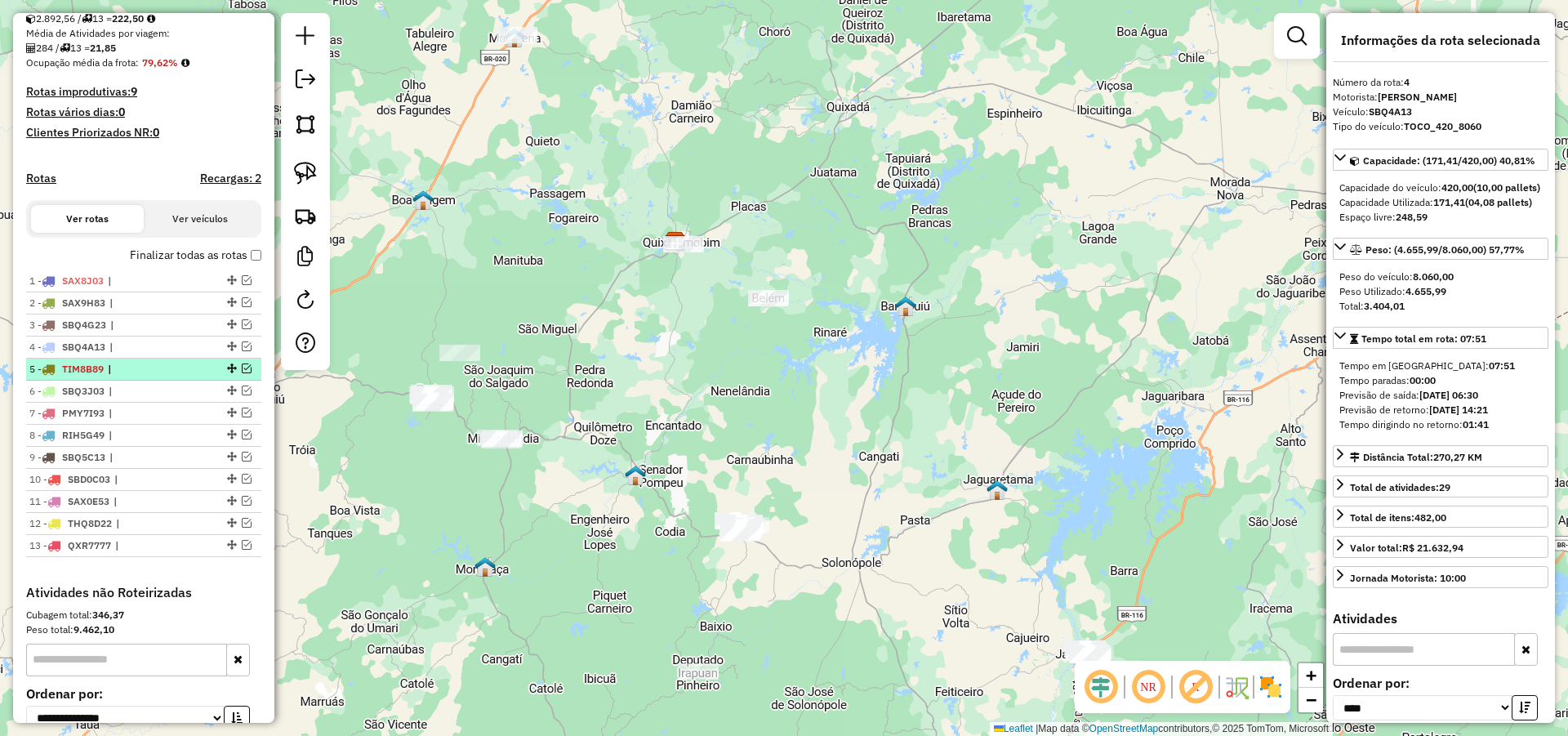
click at [130, 377] on span "|" at bounding box center [145, 369] width 75 height 15
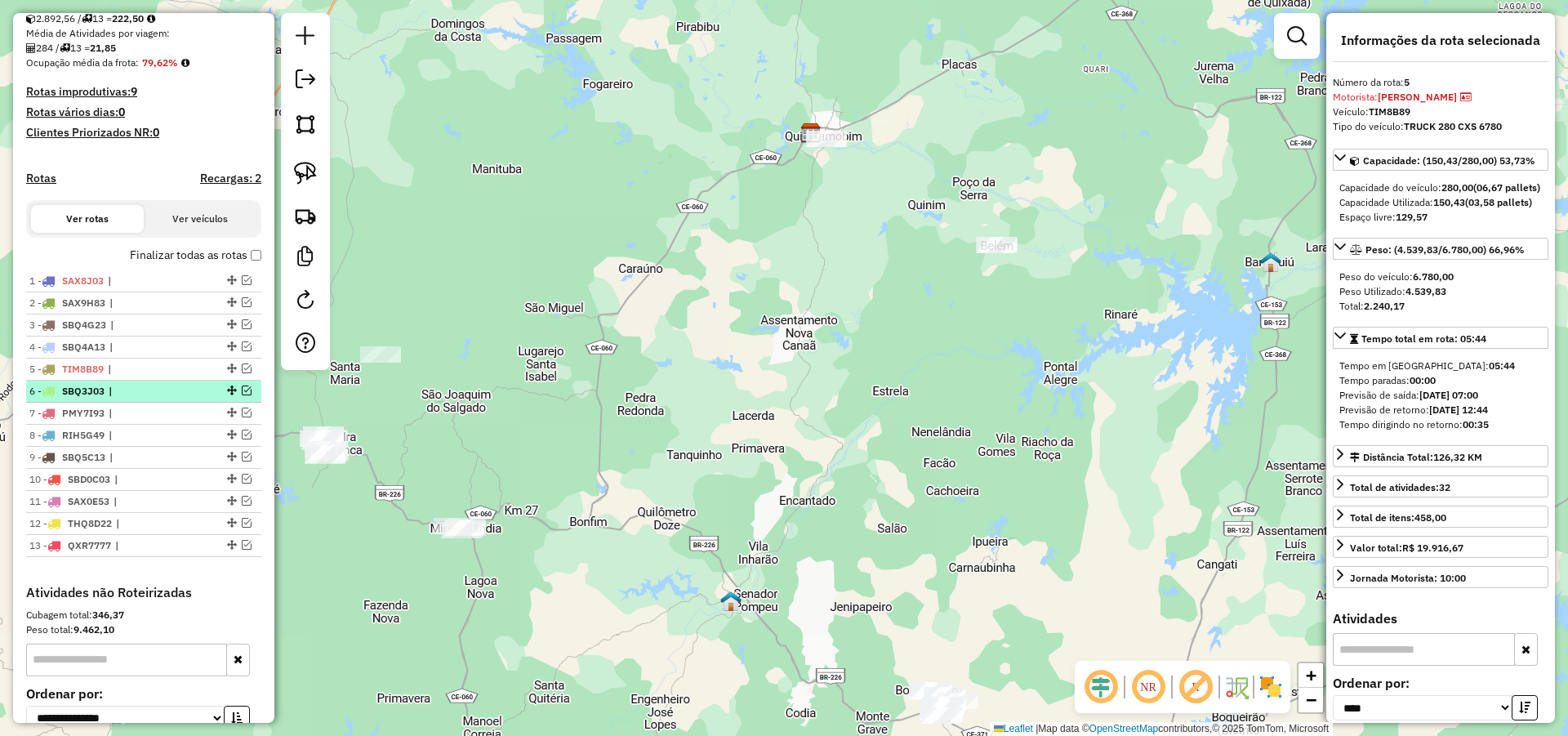
click at [127, 399] on span "|" at bounding box center [146, 391] width 75 height 15
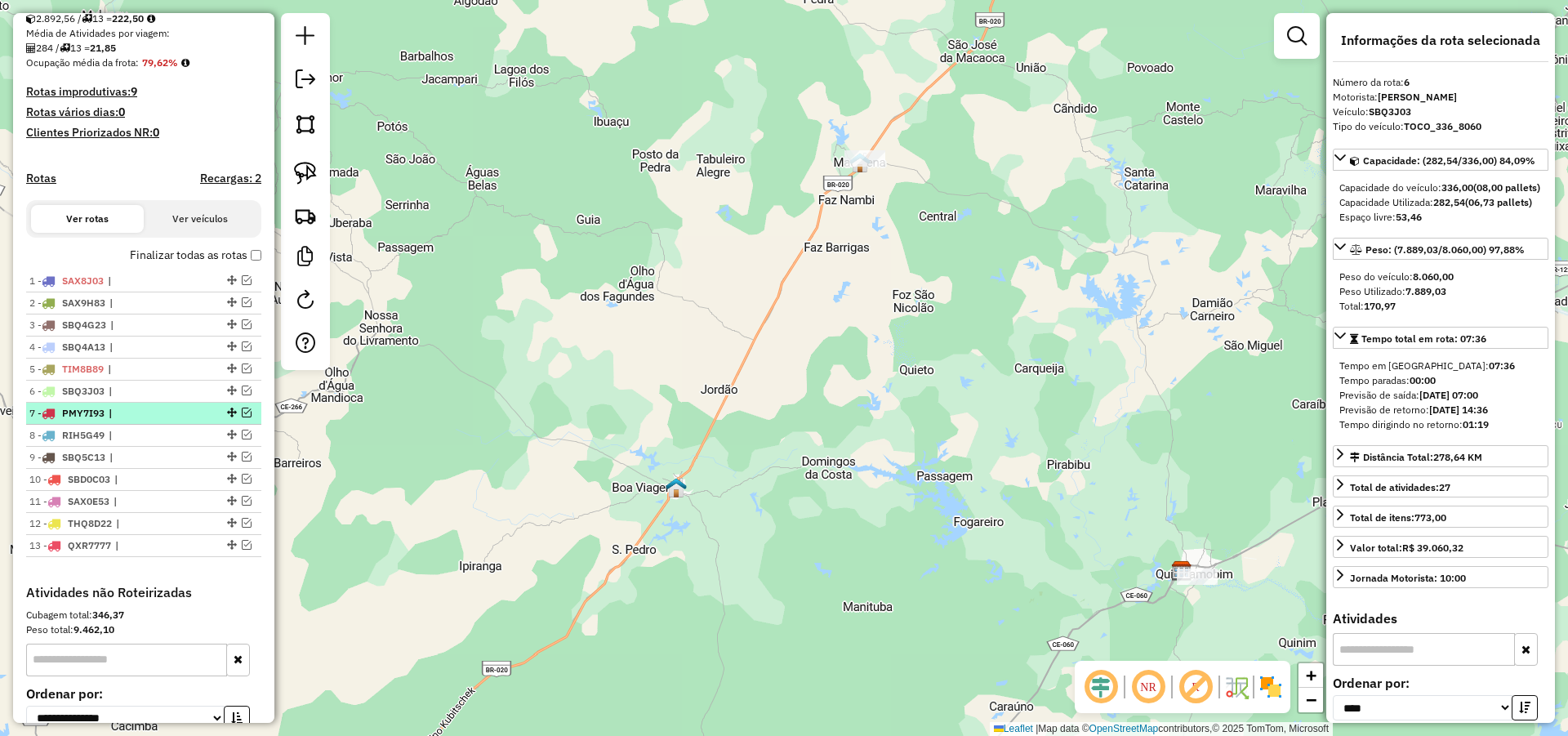
click at [131, 421] on span "|" at bounding box center [146, 413] width 75 height 15
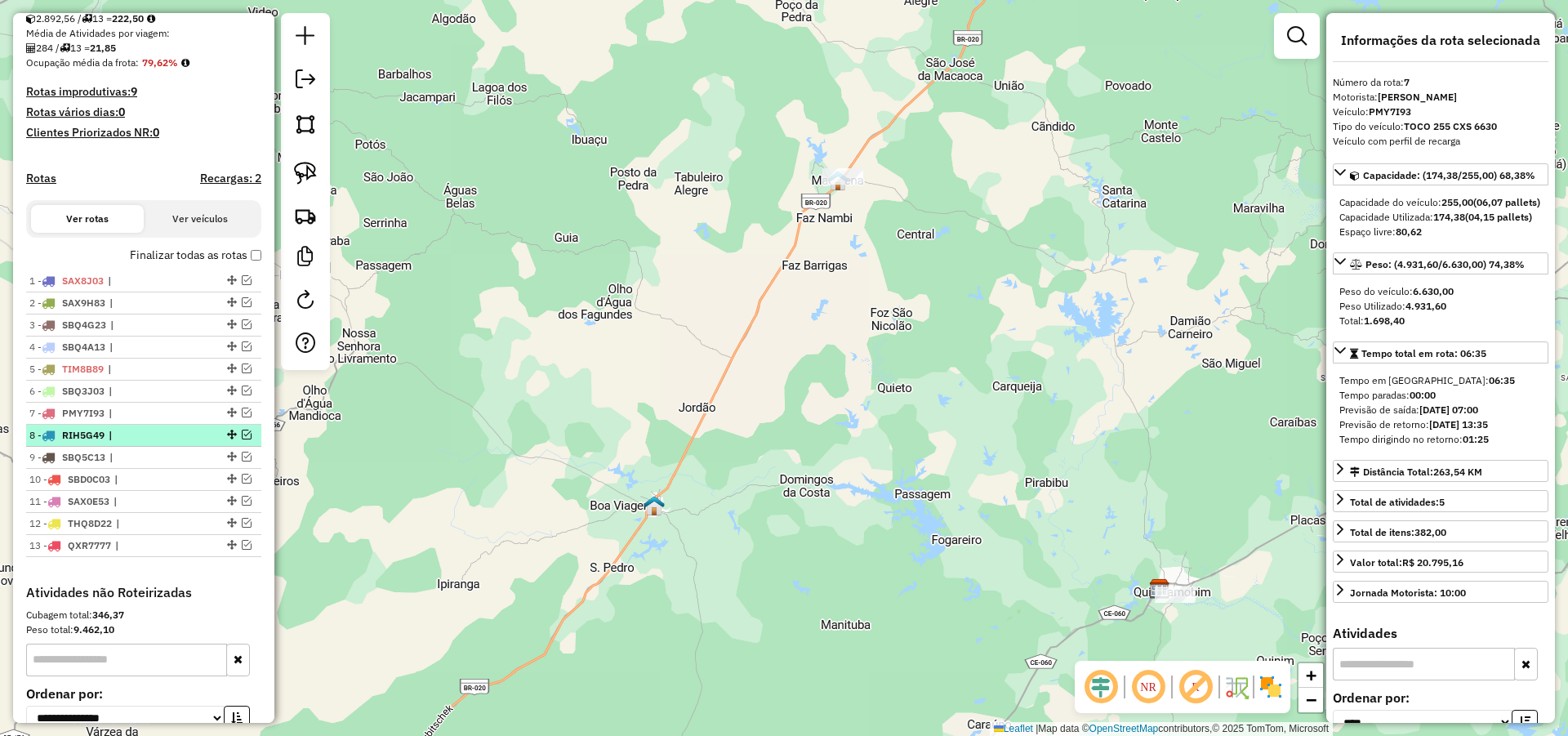
click at [130, 443] on span "|" at bounding box center [146, 435] width 75 height 15
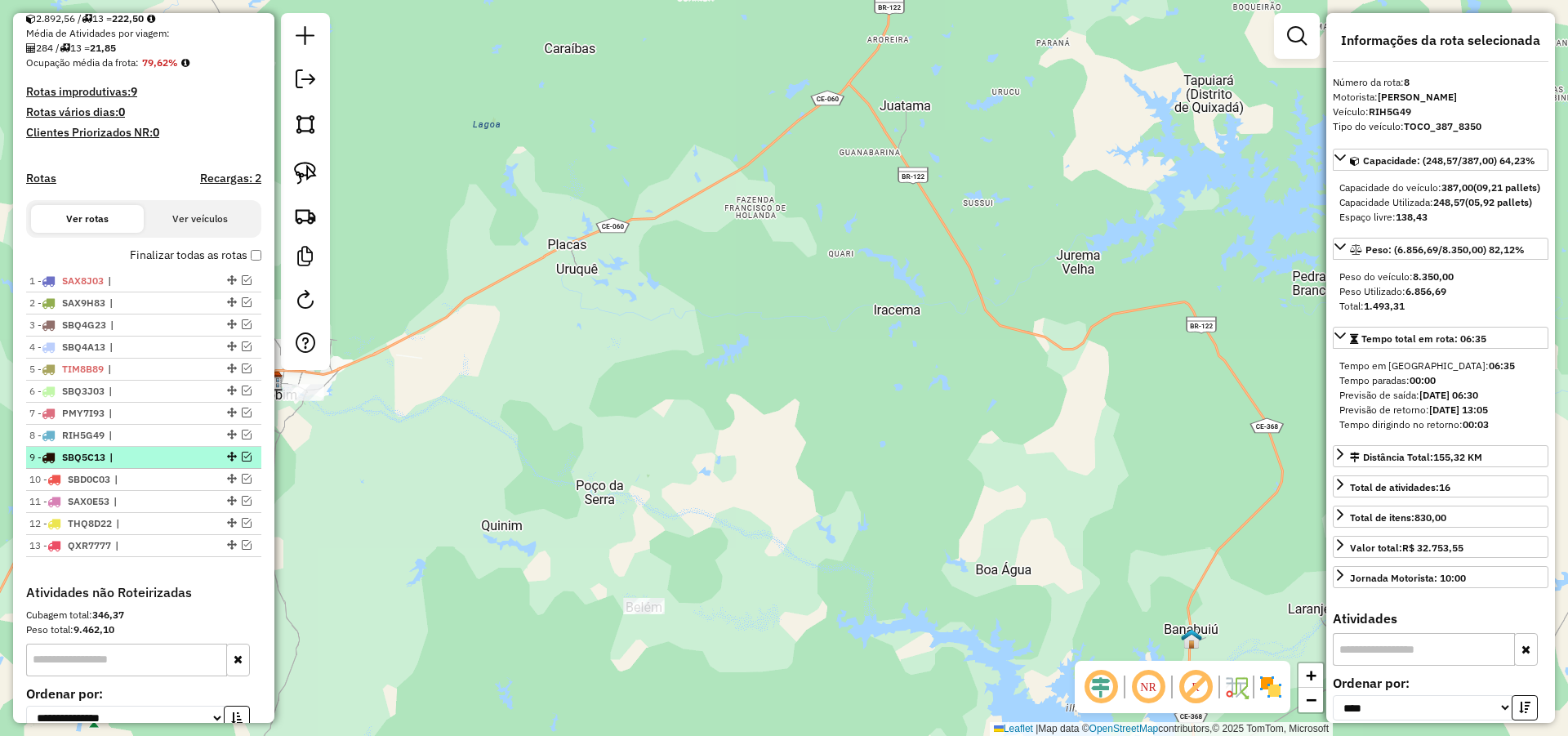
click at [127, 465] on span "|" at bounding box center [146, 457] width 75 height 15
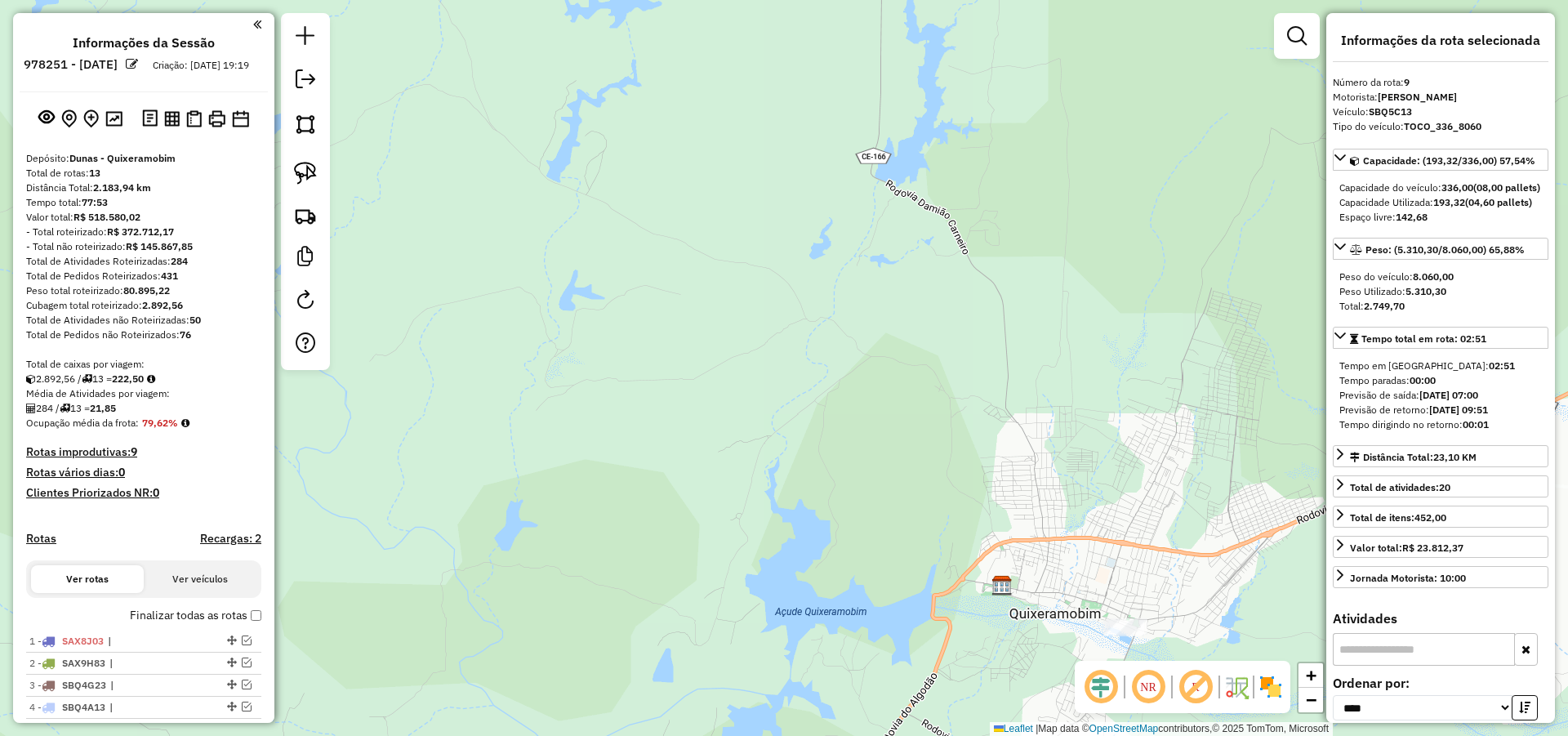
select select "*********"
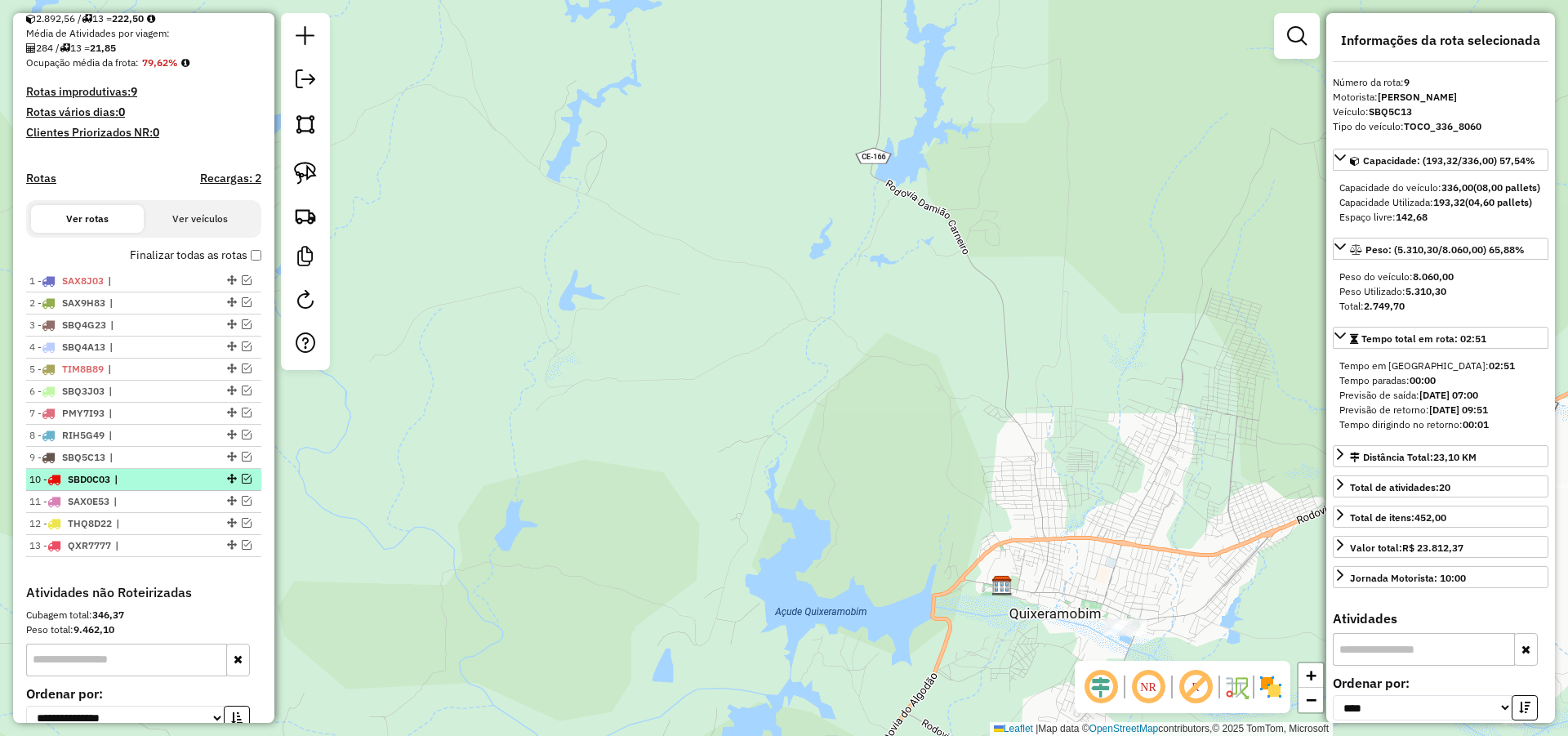
click at [126, 487] on span "|" at bounding box center [152, 479] width 75 height 15
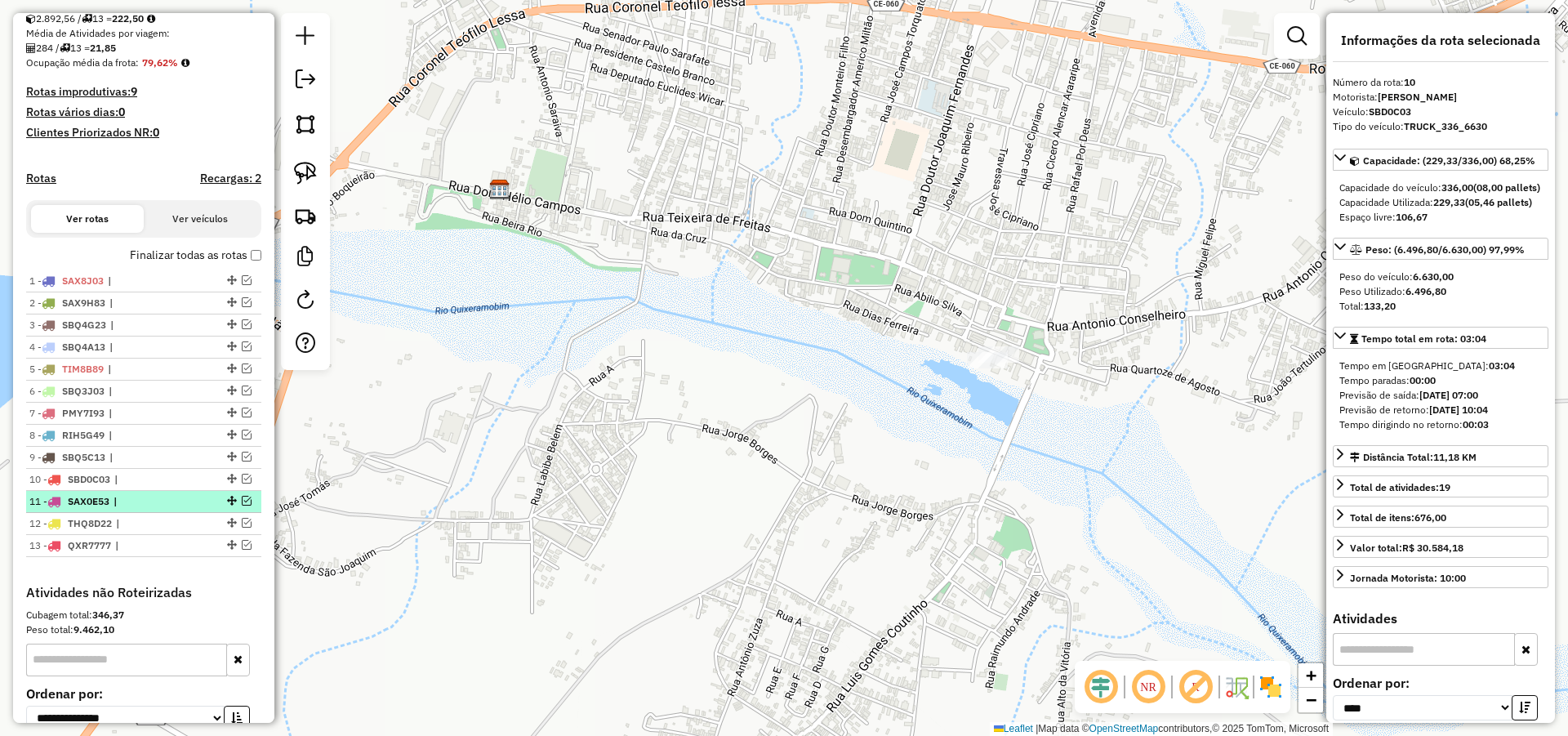
click at [126, 509] on span "|" at bounding box center [151, 501] width 75 height 15
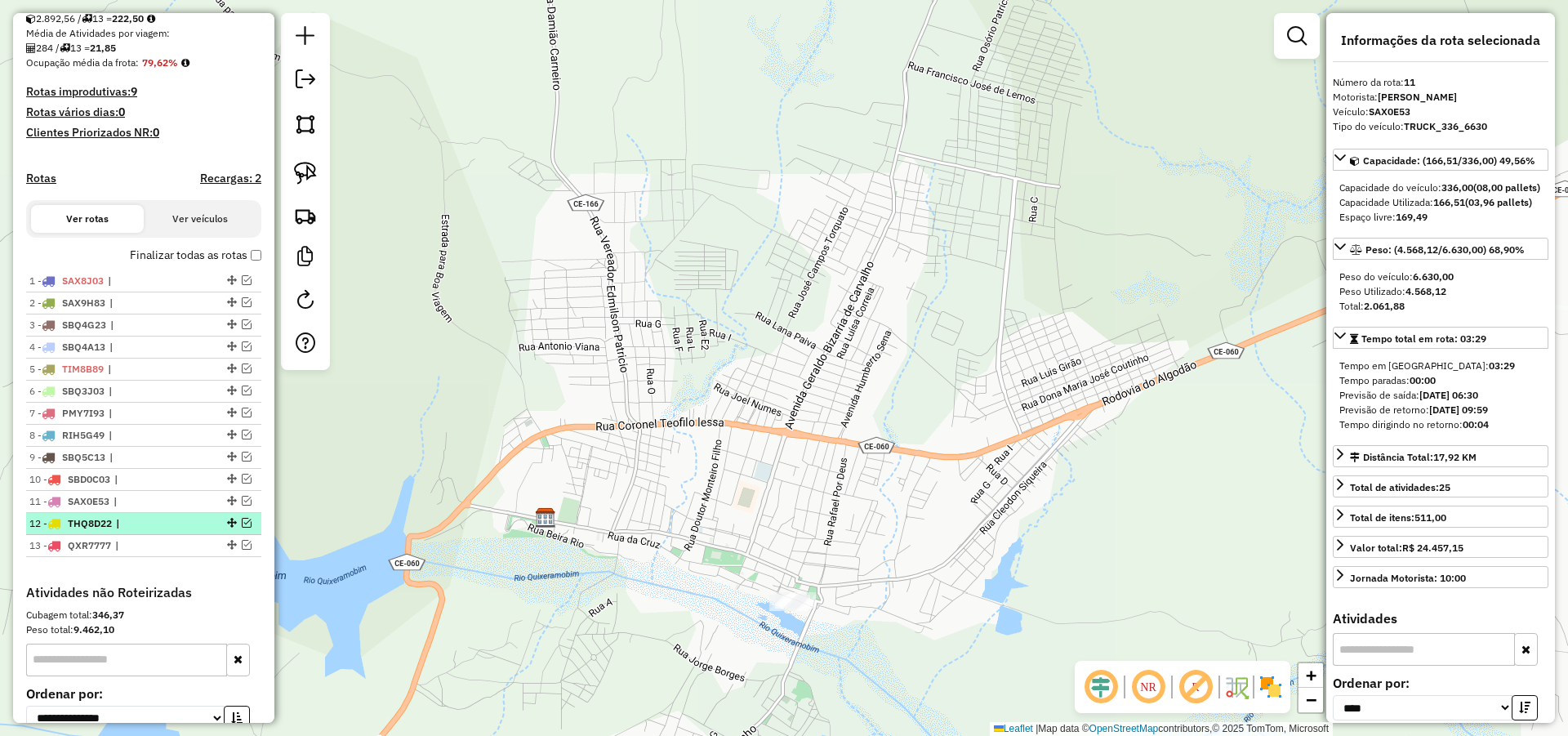
click at [131, 531] on span "|" at bounding box center [153, 523] width 75 height 15
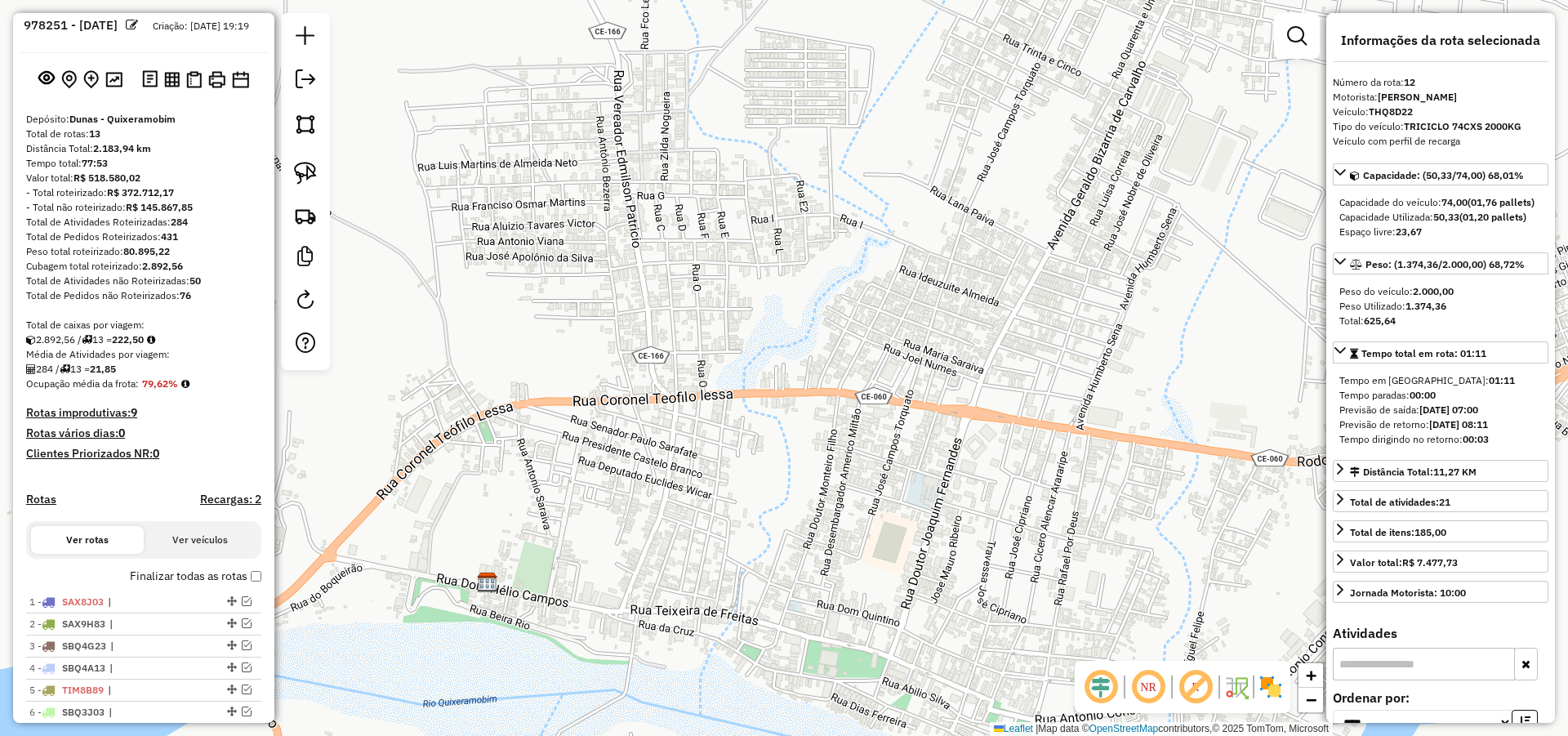
scroll to position [0, 0]
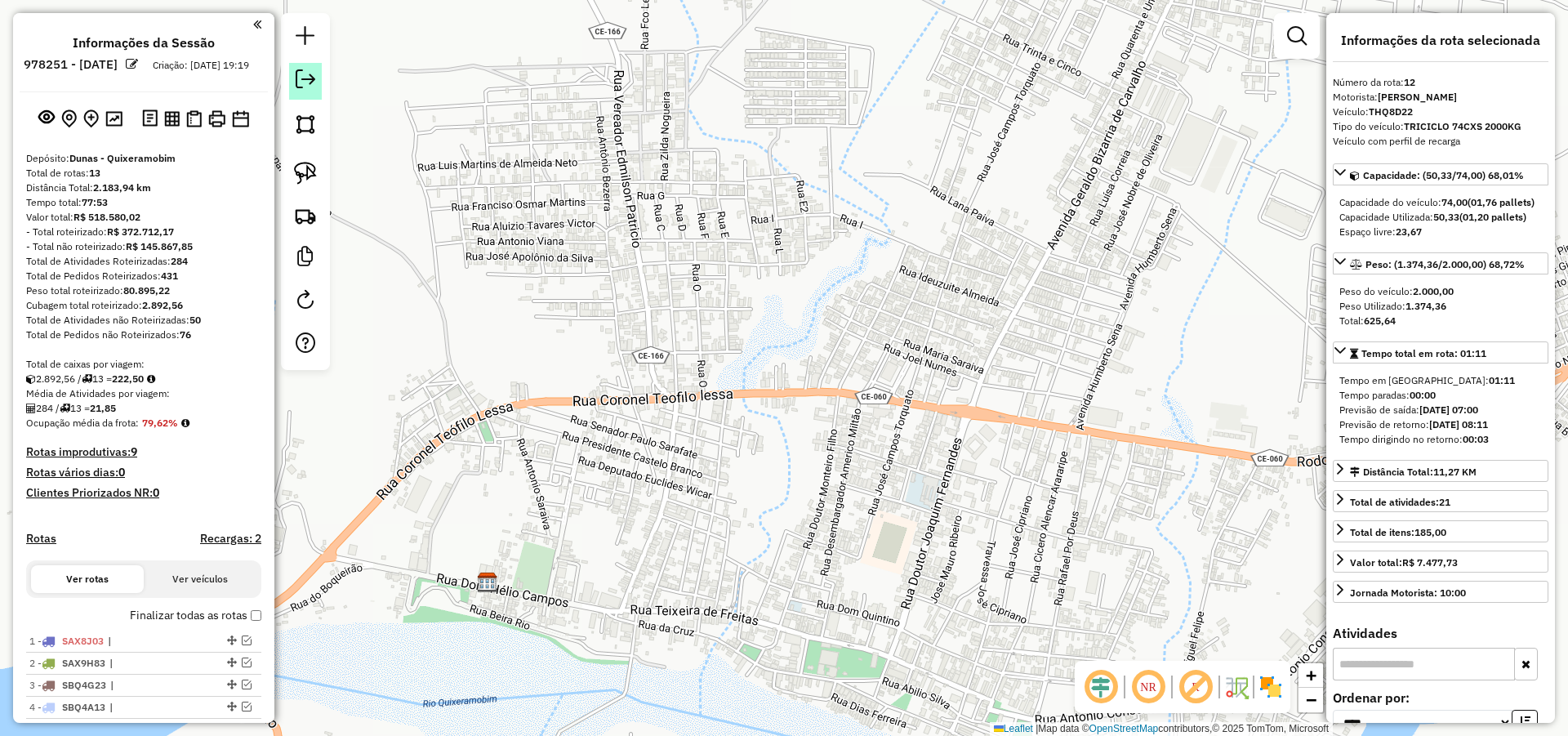
click at [310, 80] on em at bounding box center [305, 79] width 19 height 19
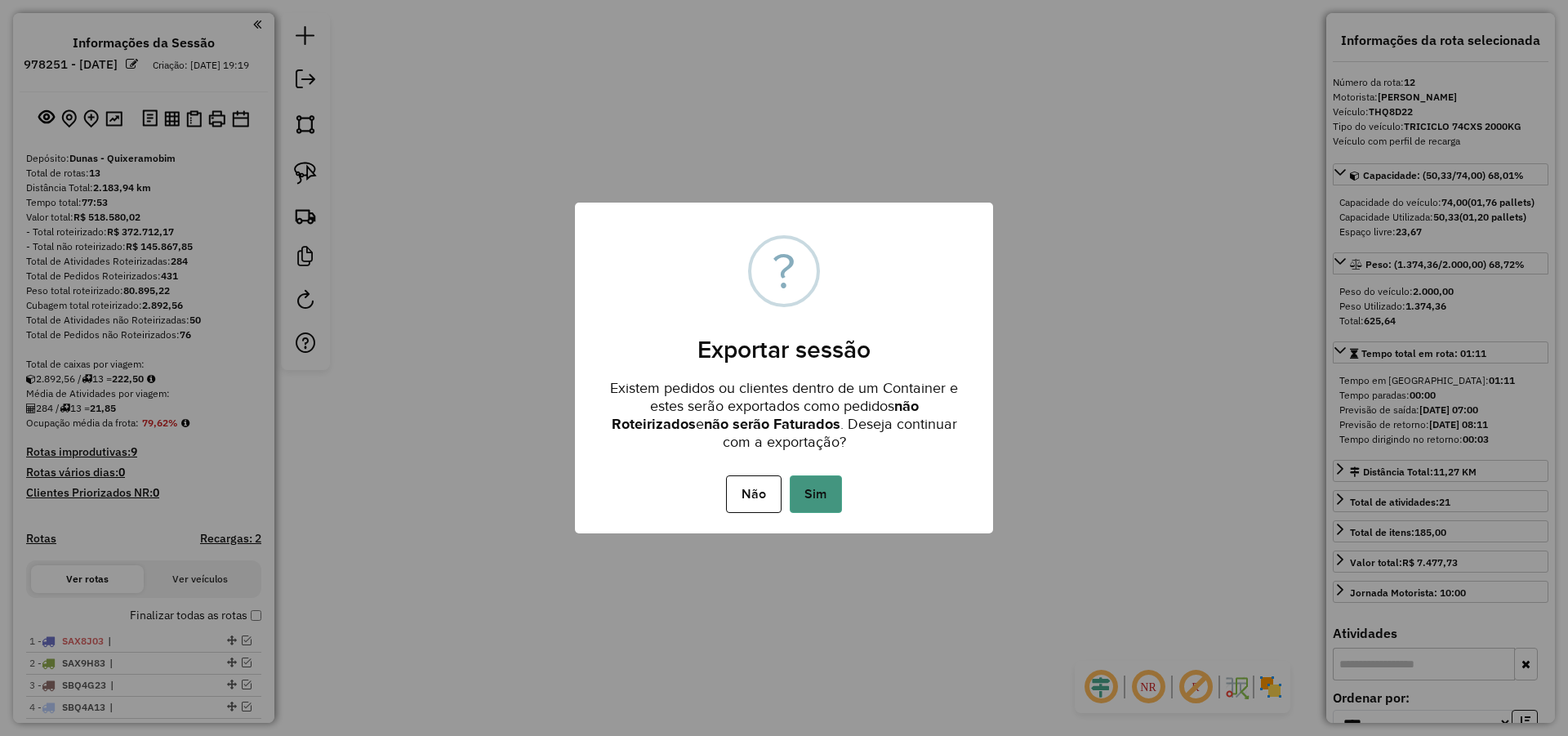
click at [825, 494] on button "Sim" at bounding box center [815, 494] width 52 height 38
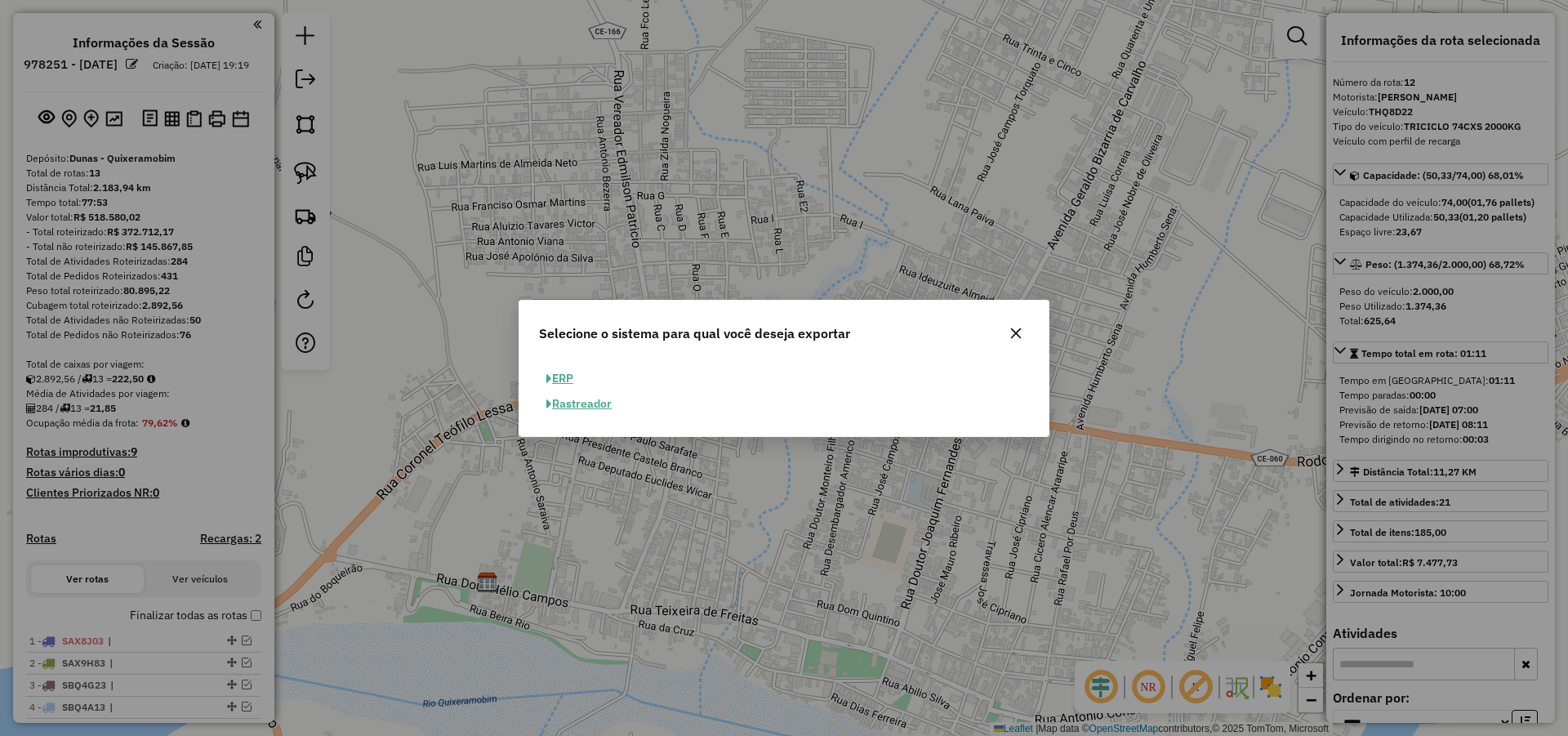
click at [567, 374] on button "ERP" at bounding box center [559, 379] width 41 height 26
select select "**"
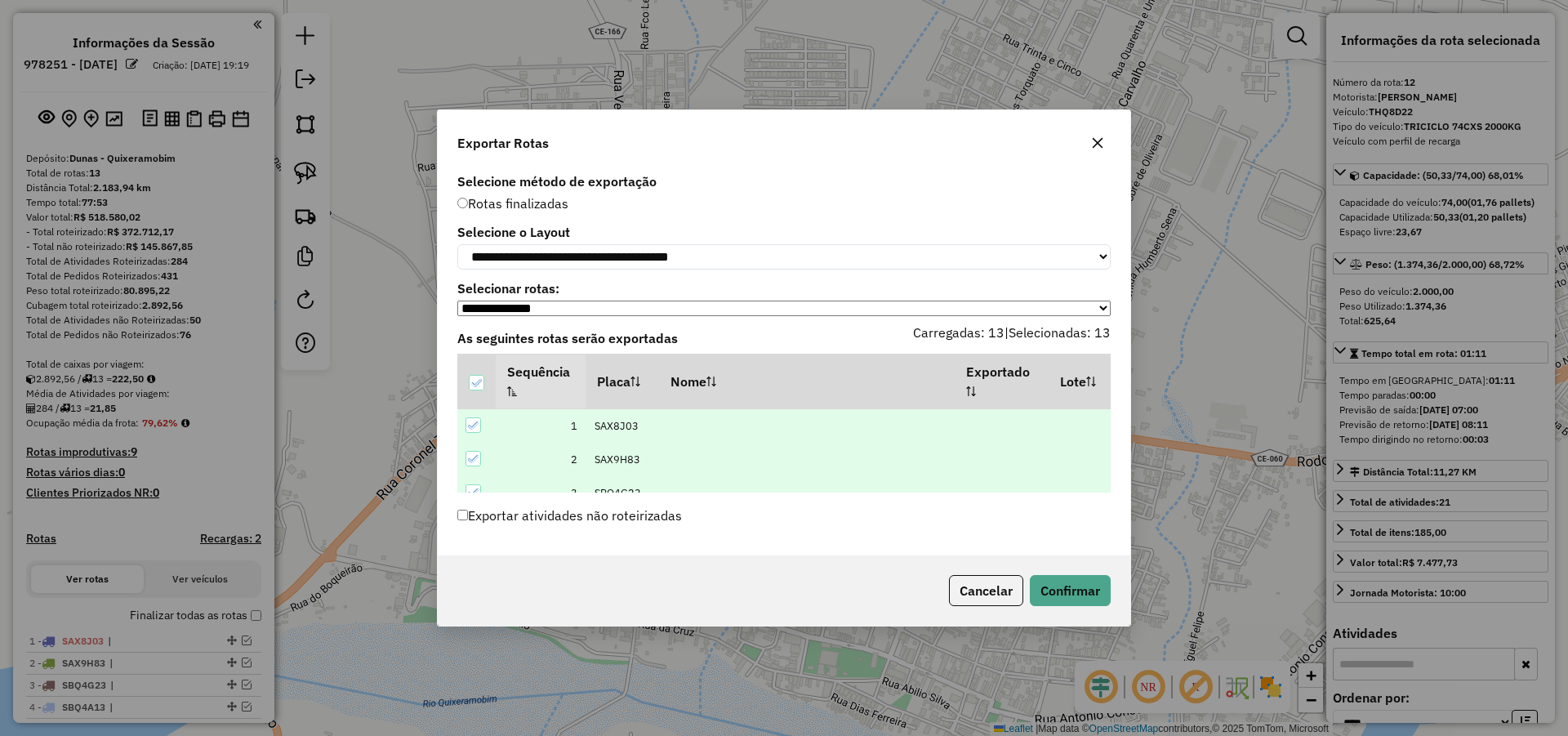
click at [514, 517] on label "Exportar atividades não roteirizadas" at bounding box center [569, 514] width 224 height 31
click at [1084, 597] on button "Confirmar" at bounding box center [1070, 590] width 81 height 31
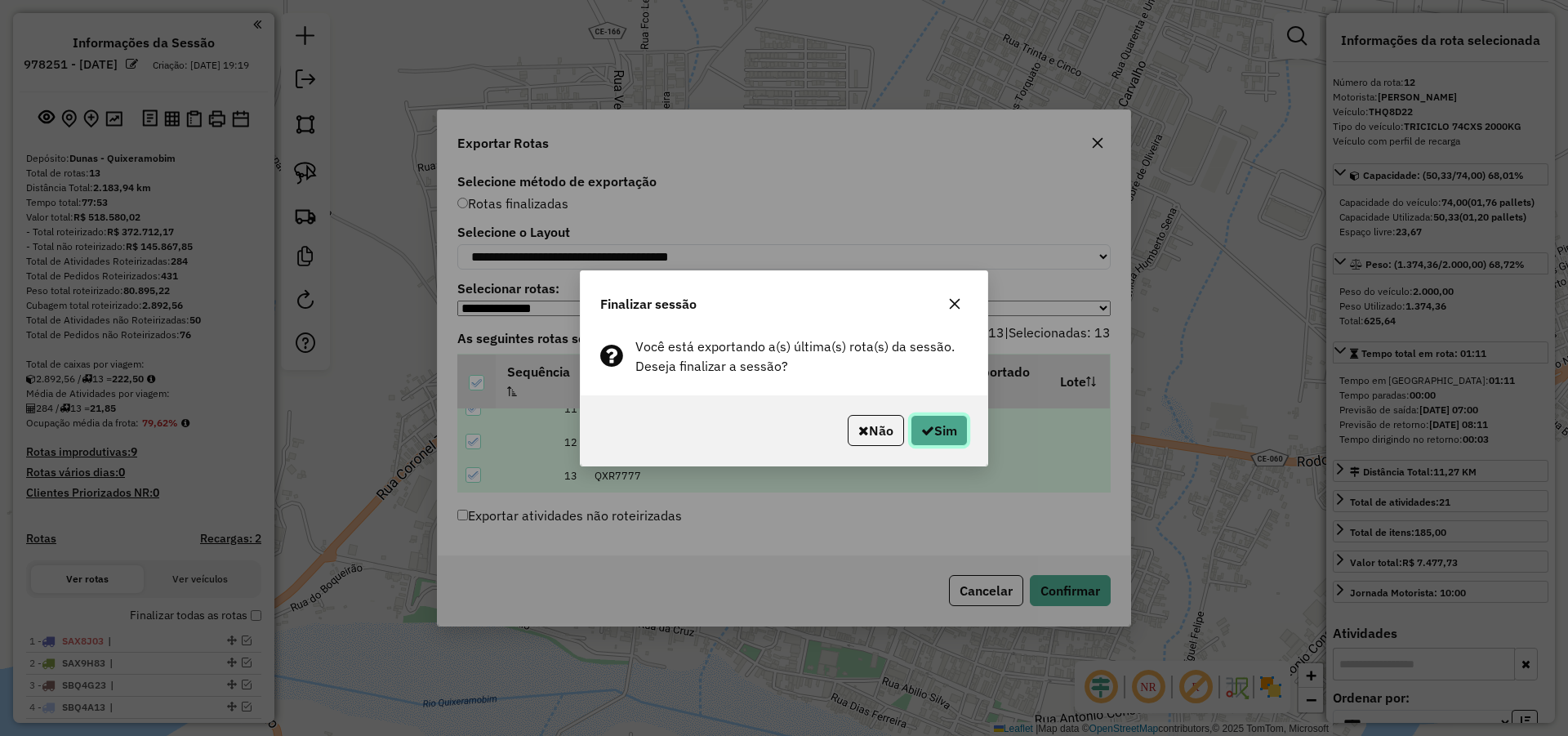
click at [952, 438] on button "Sim" at bounding box center [939, 430] width 57 height 31
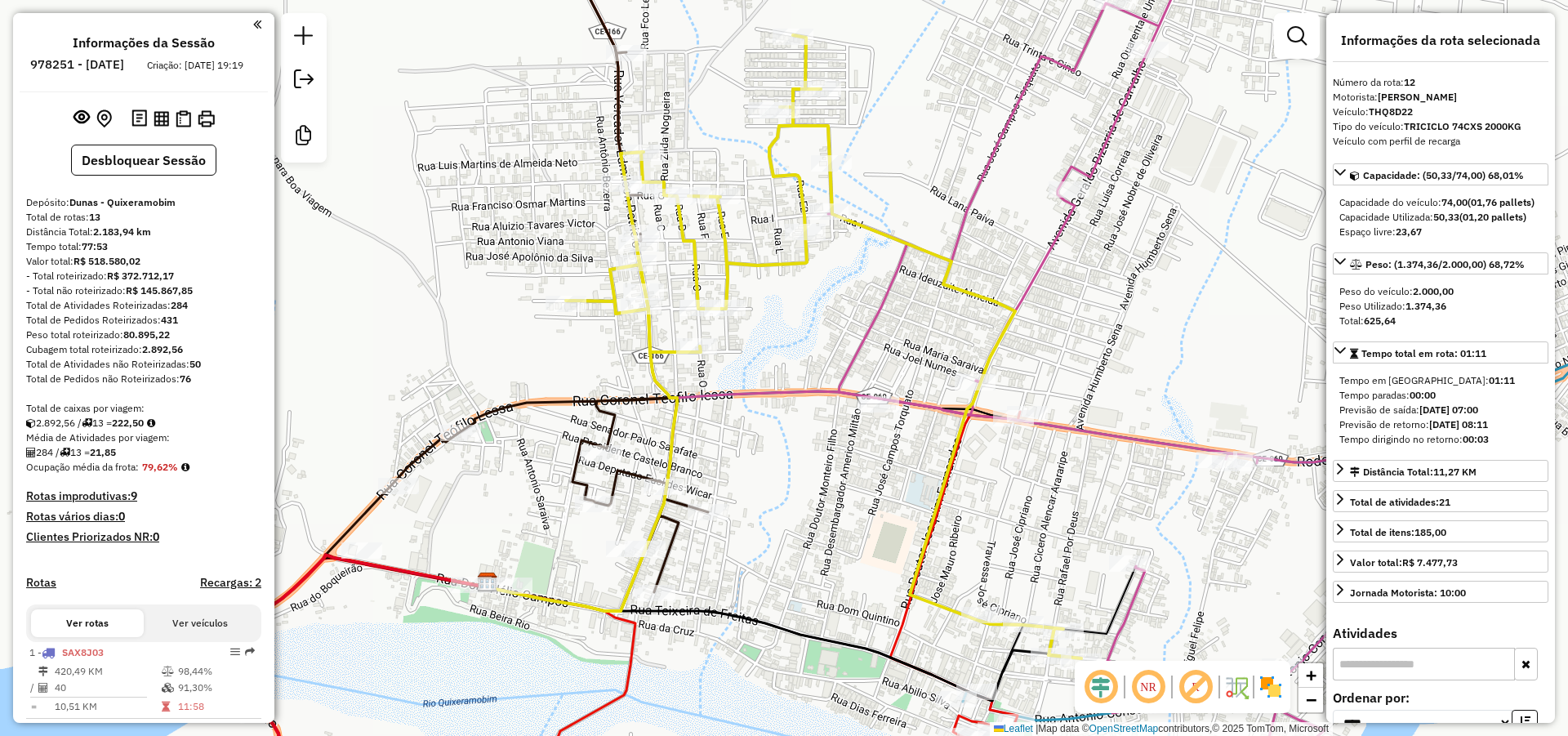
scroll to position [1217, 0]
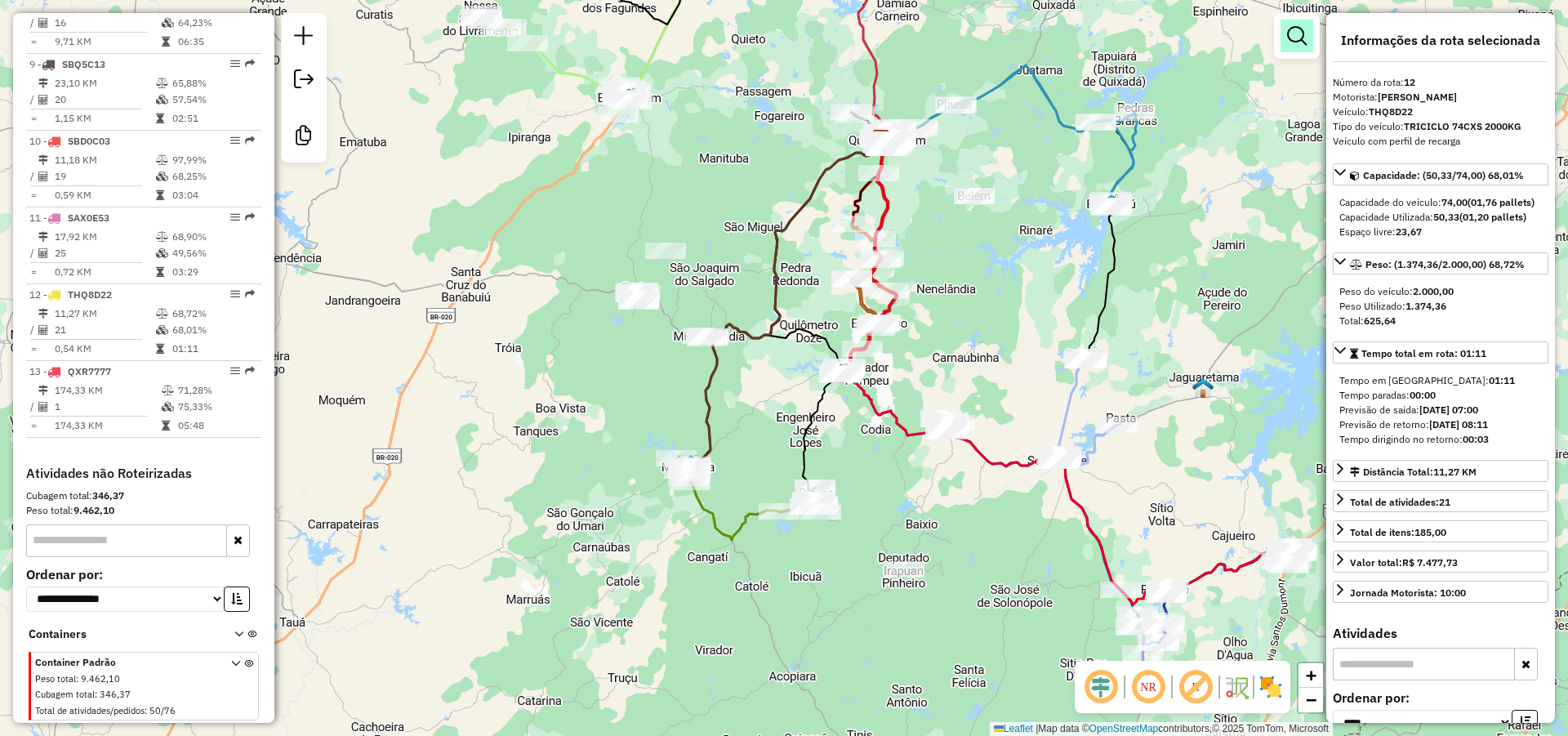
click at [1294, 38] on em at bounding box center [1296, 36] width 19 height 19
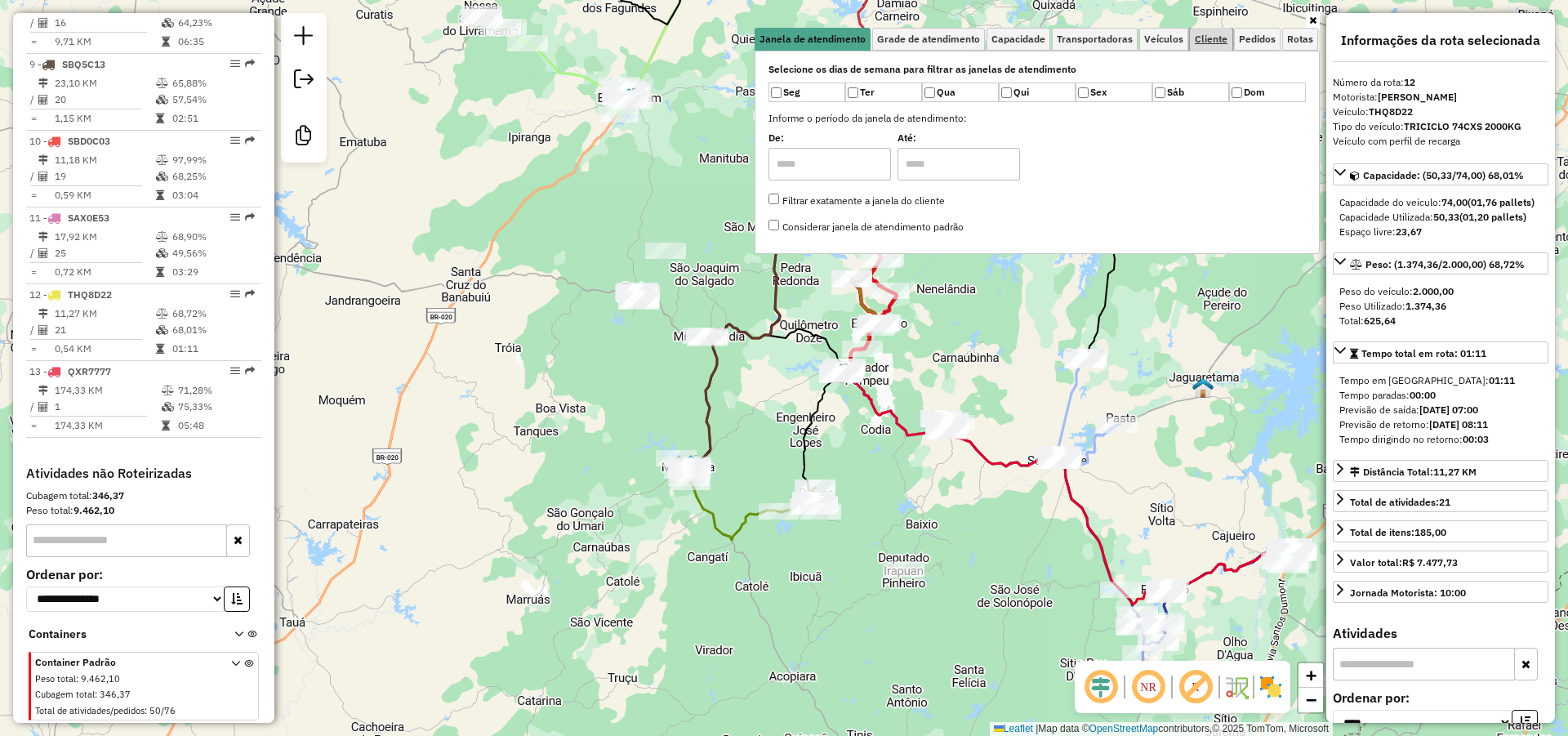
click at [1206, 38] on span "Cliente" at bounding box center [1211, 39] width 33 height 10
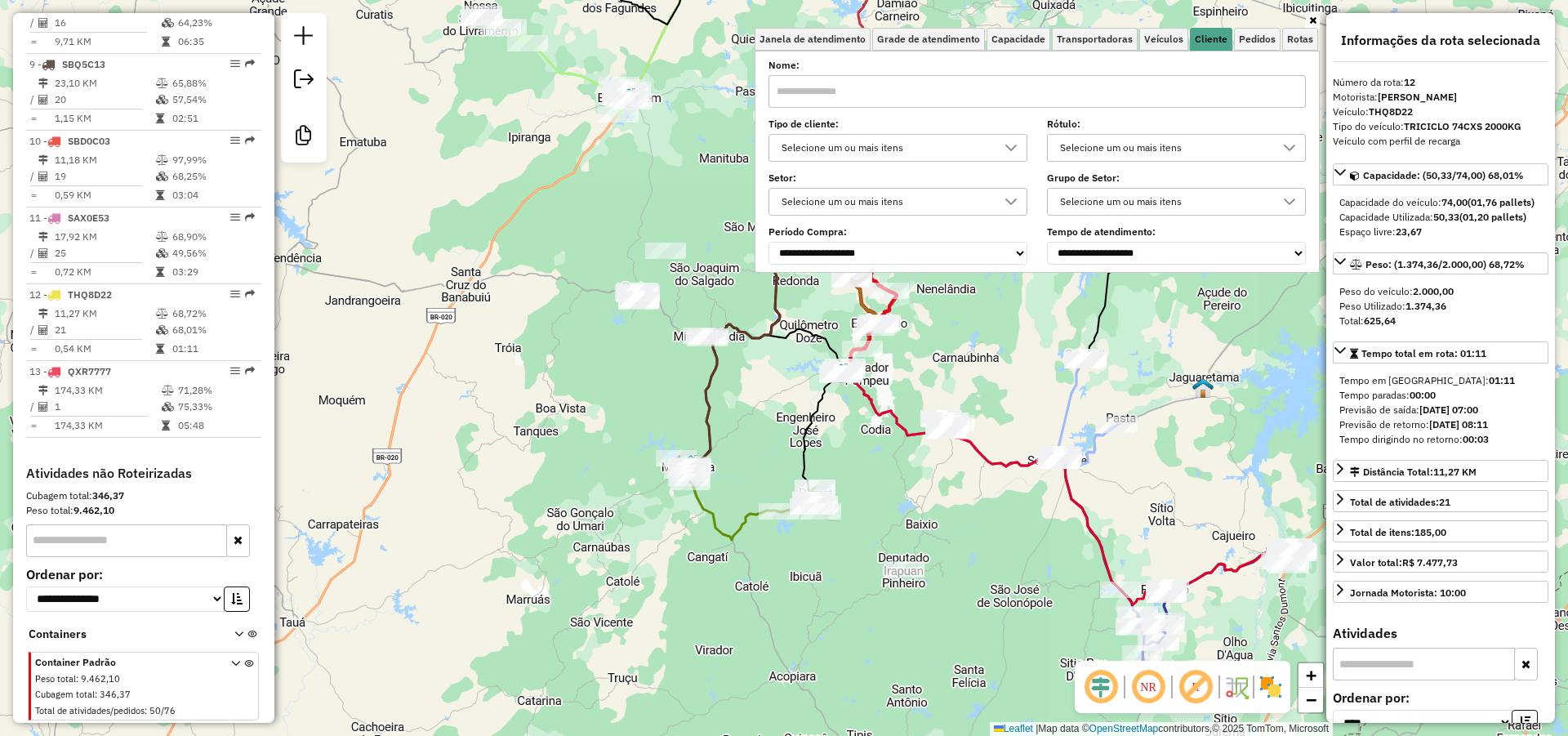
click at [876, 156] on div "Selecione um ou mais itens" at bounding box center [885, 148] width 220 height 26
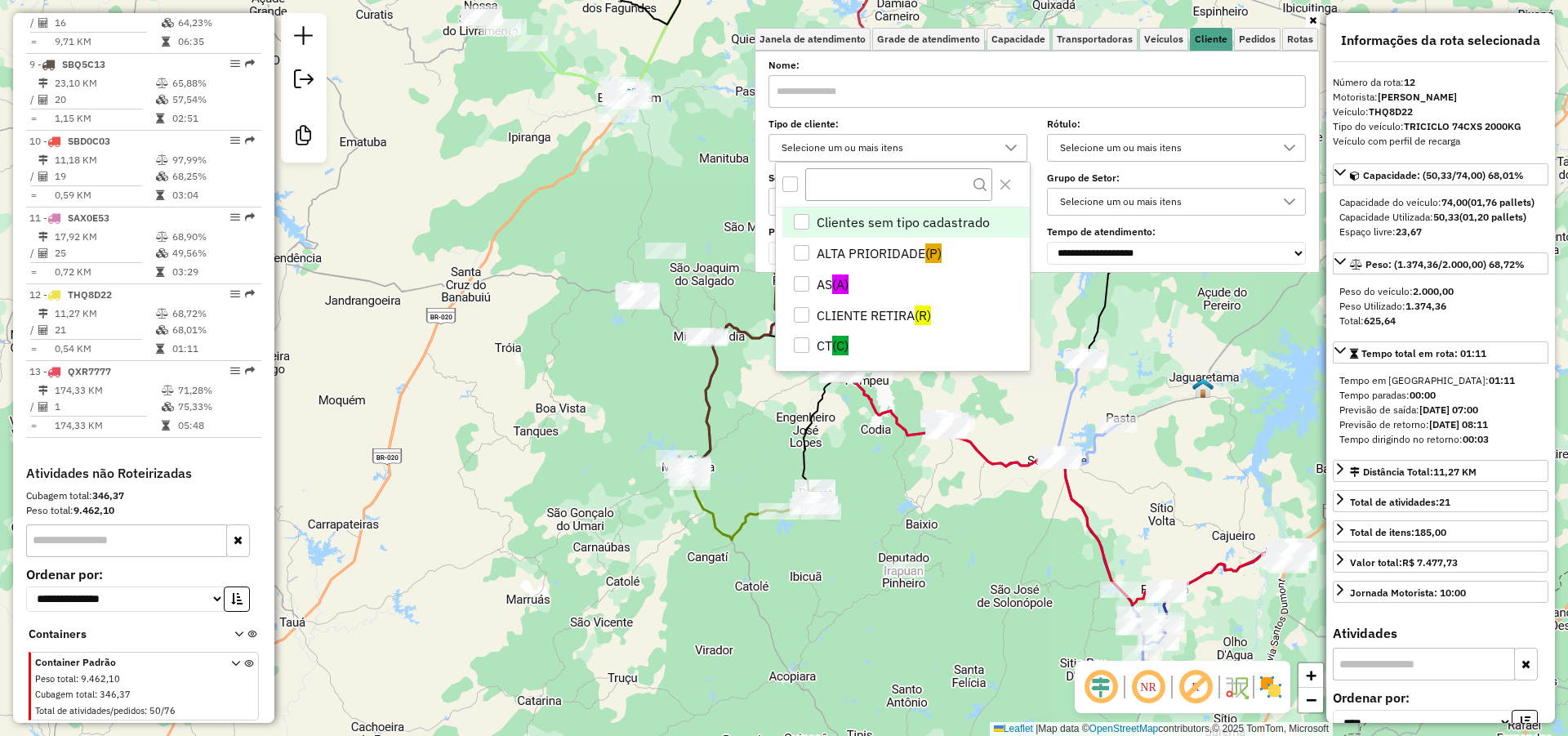
scroll to position [10, 59]
click at [799, 279] on div "AS" at bounding box center [802, 284] width 16 height 16
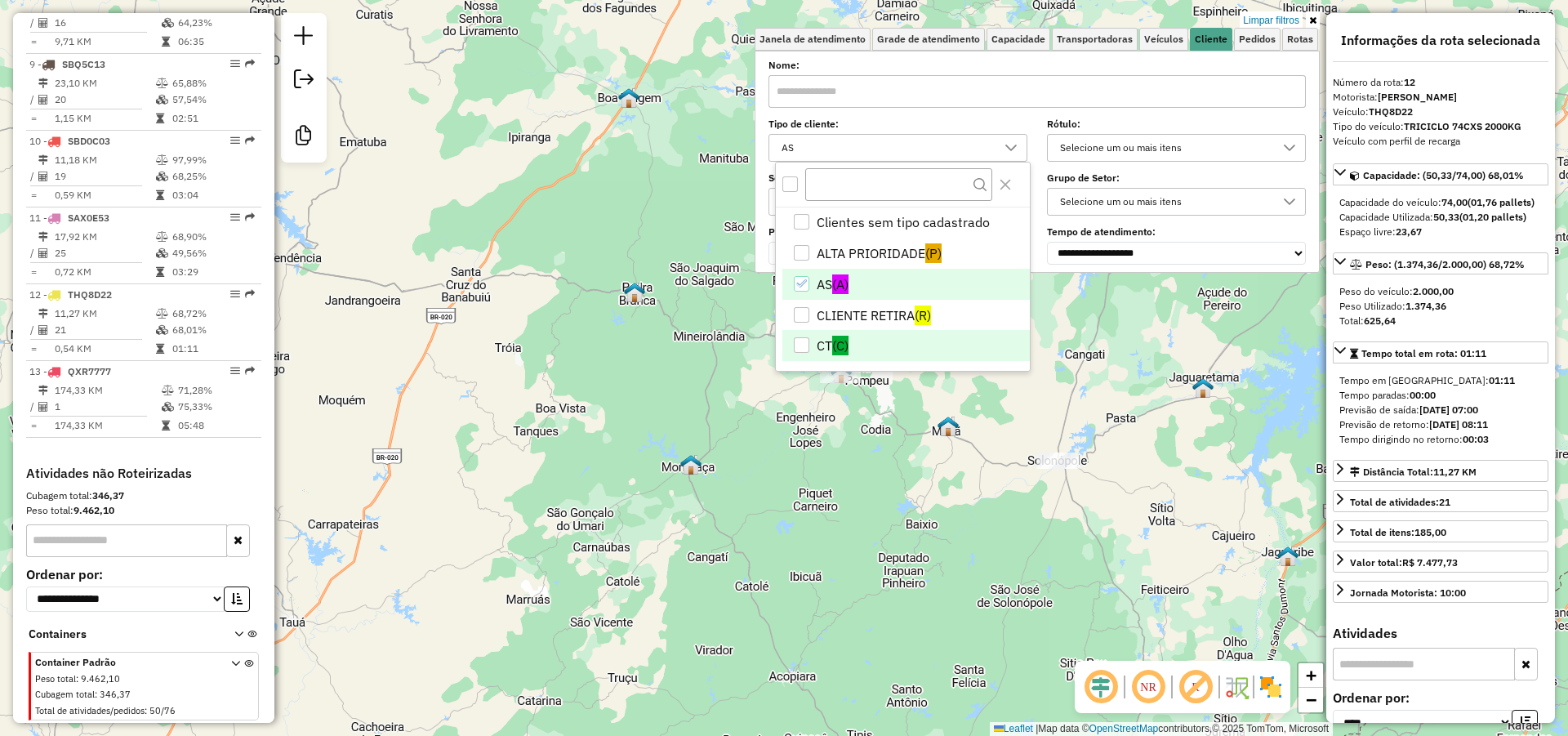
click at [796, 343] on div "CT" at bounding box center [802, 345] width 16 height 16
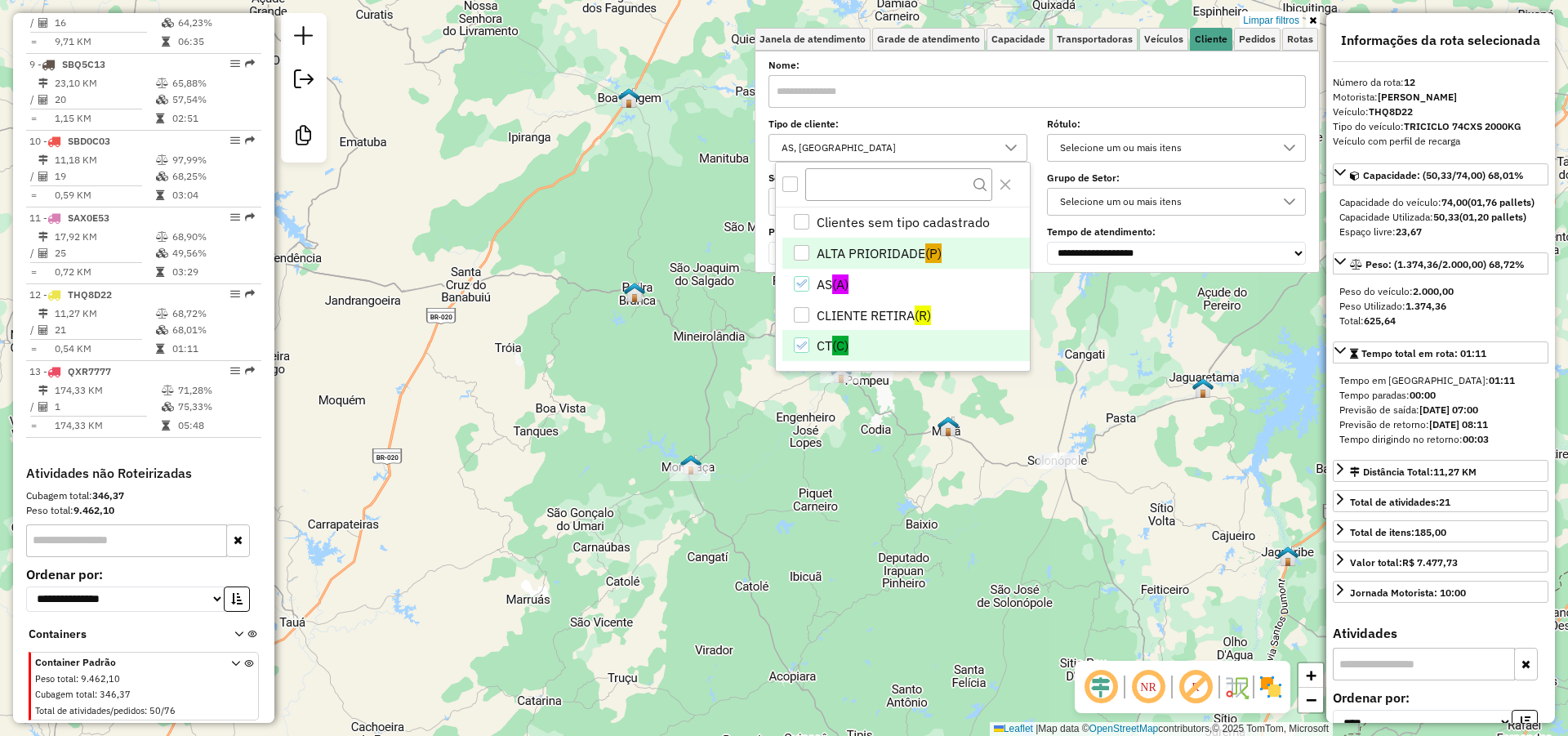
click at [806, 258] on div "ALTA PRIORIDADE" at bounding box center [802, 253] width 16 height 16
click at [1107, 353] on div "Limpar filtros Janela de atendimento Grade de atendimento Capacidade Transporta…" at bounding box center [784, 368] width 1568 height 736
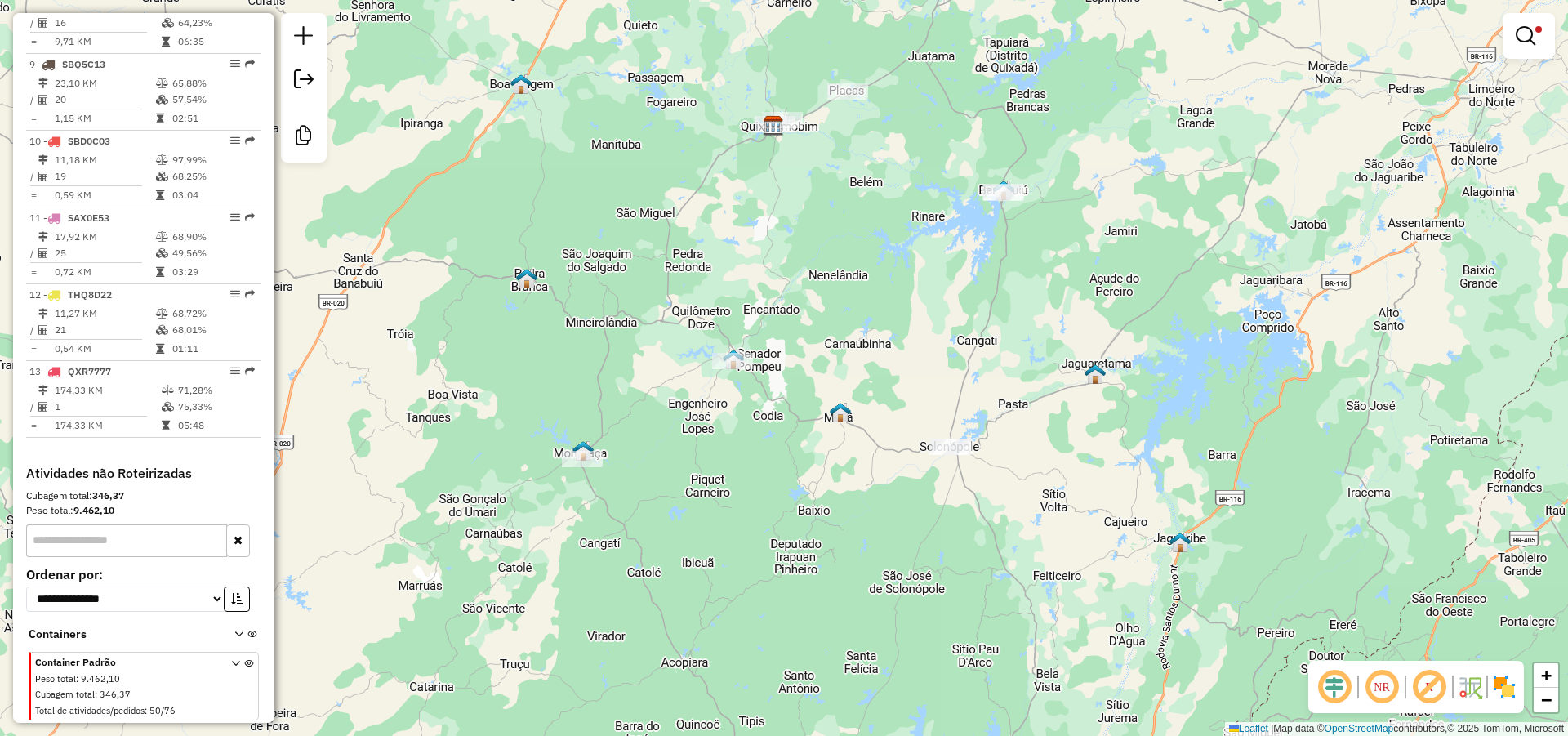
drag, startPoint x: 1139, startPoint y: 356, endPoint x: 1024, endPoint y: 339, distance: 116.2
click at [1027, 337] on div "Limpar filtros Janela de atendimento Grade de atendimento Capacidade Transporta…" at bounding box center [784, 368] width 1568 height 736
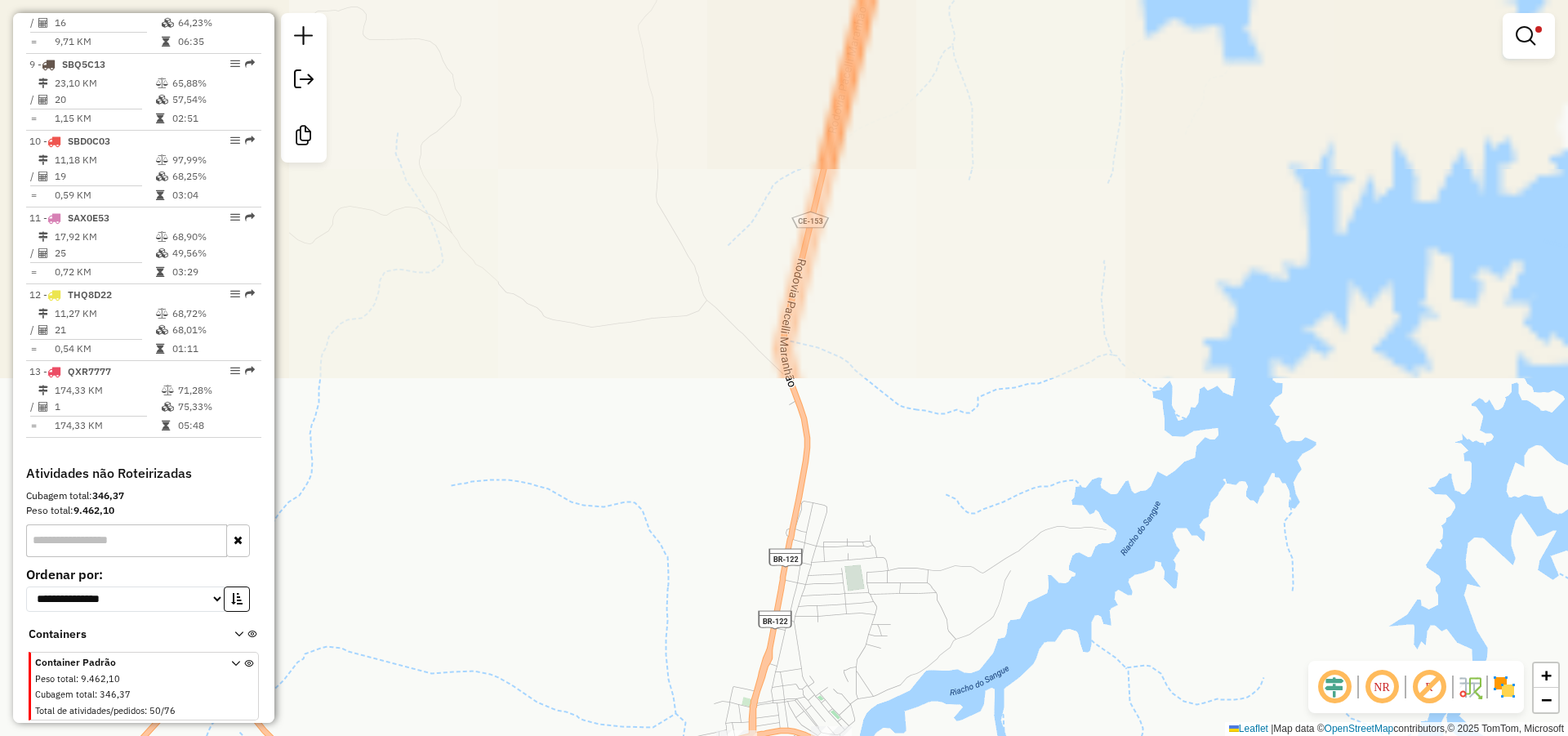
drag, startPoint x: 917, startPoint y: 326, endPoint x: 905, endPoint y: 248, distance: 78.9
click at [905, 249] on div "Limpar filtros Janela de atendimento Grade de atendimento Capacidade Transporta…" at bounding box center [784, 368] width 1568 height 736
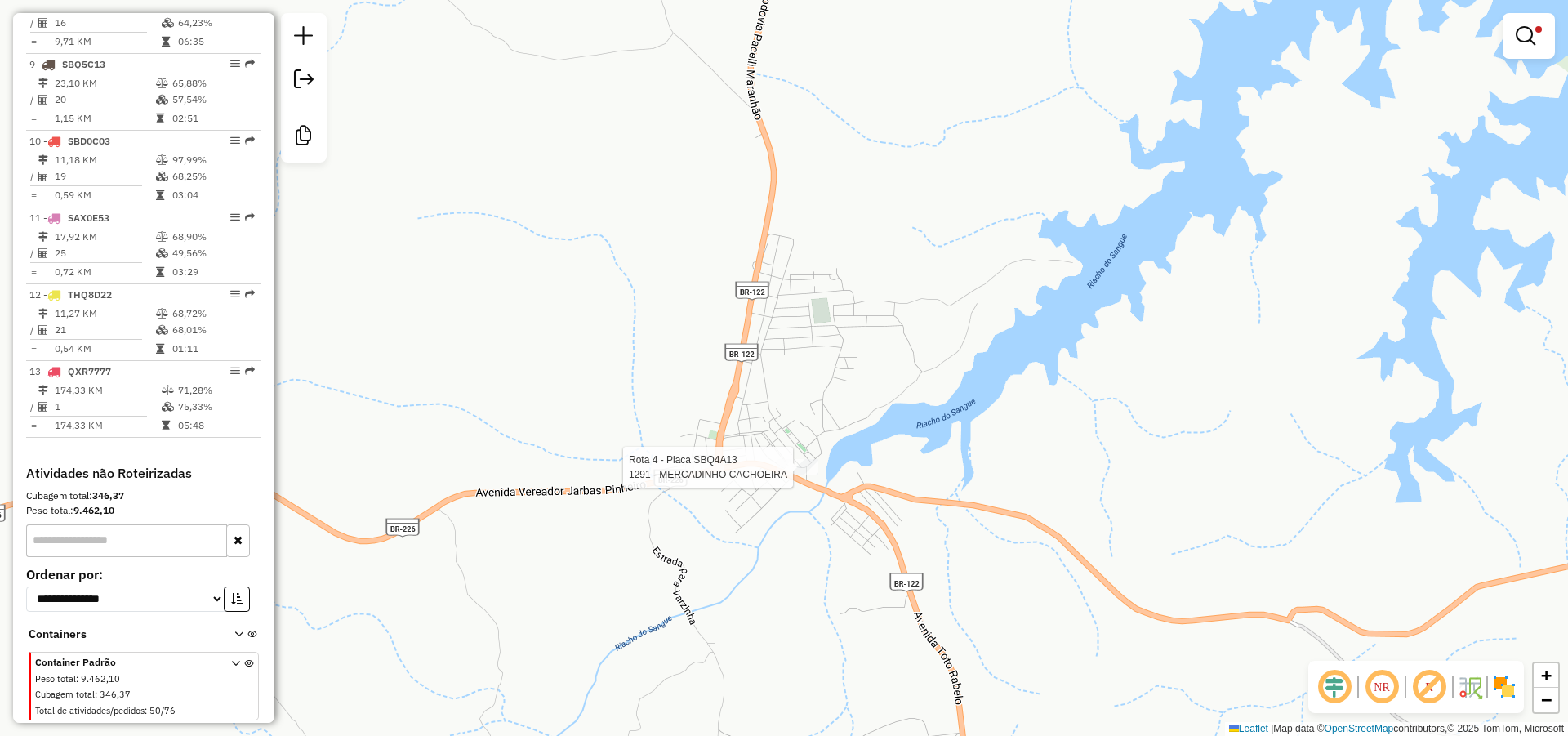
select select "*********"
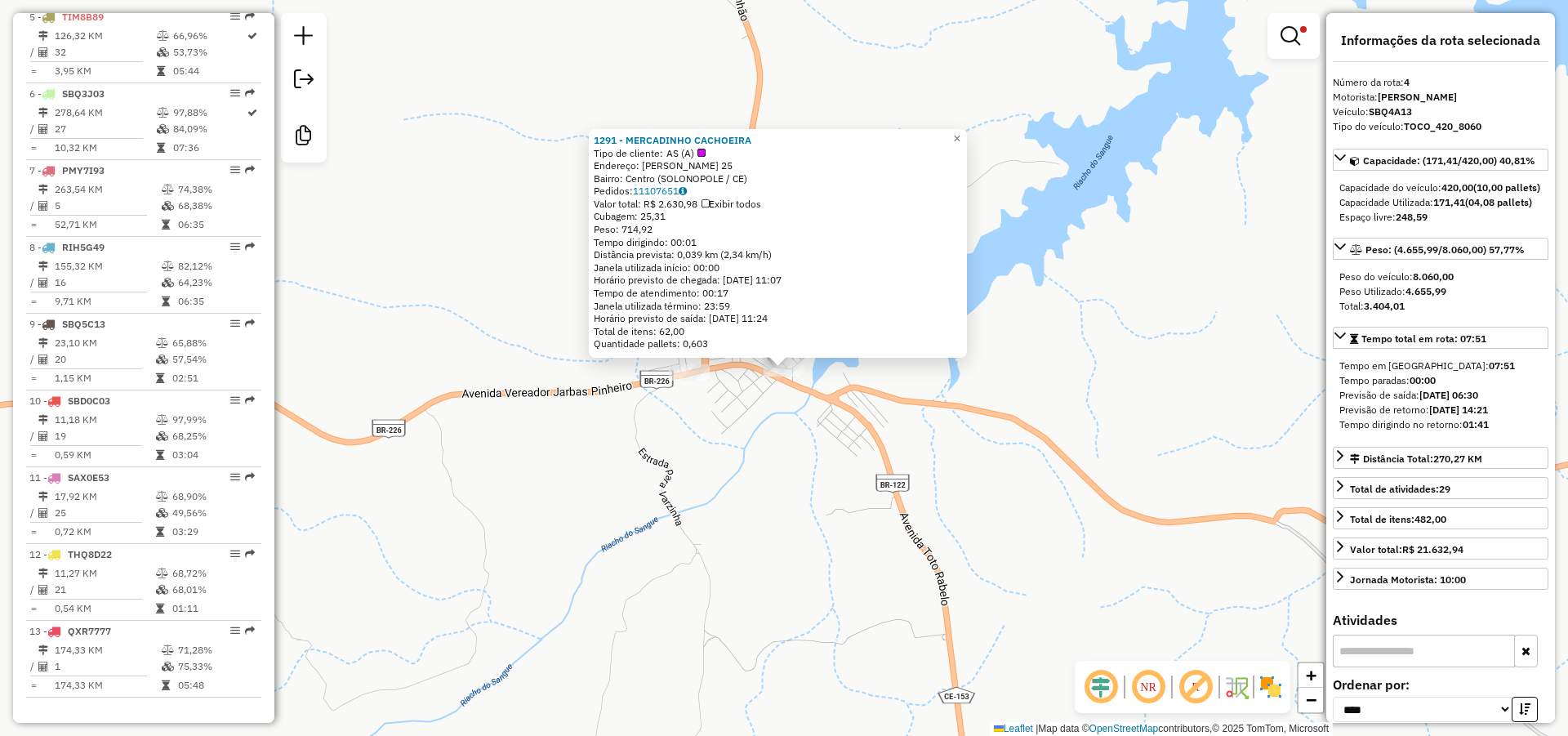
scroll to position [874, 0]
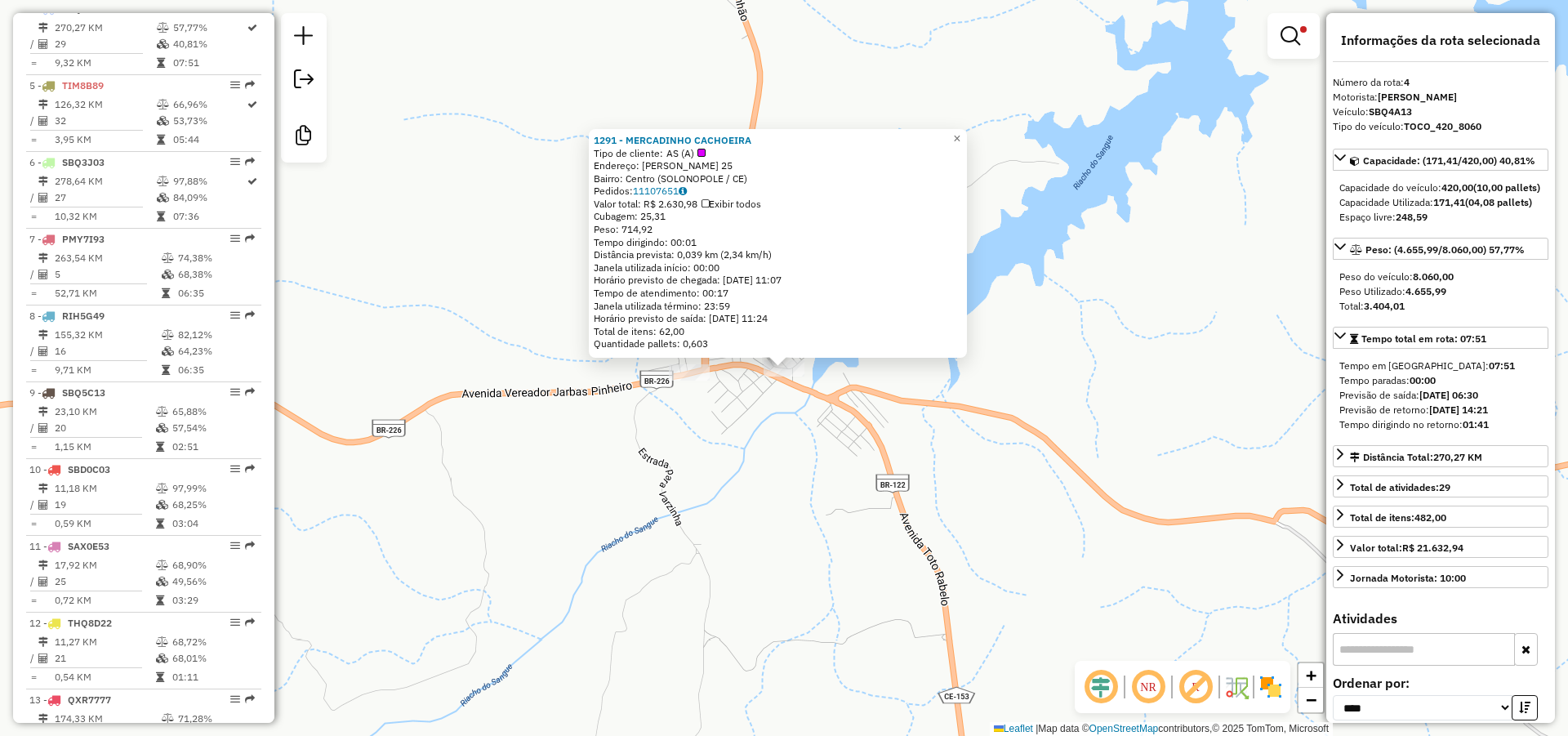
drag, startPoint x: 757, startPoint y: 136, endPoint x: 593, endPoint y: 138, distance: 164.0
click at [593, 138] on div "1291 - MERCADINHO CACHOEIRA Tipo de cliente: AS (A) Endereço: [PERSON_NAME] 25 …" at bounding box center [777, 243] width 378 height 229
copy strong "1291 - MERCADINHO CACHOEIRA"
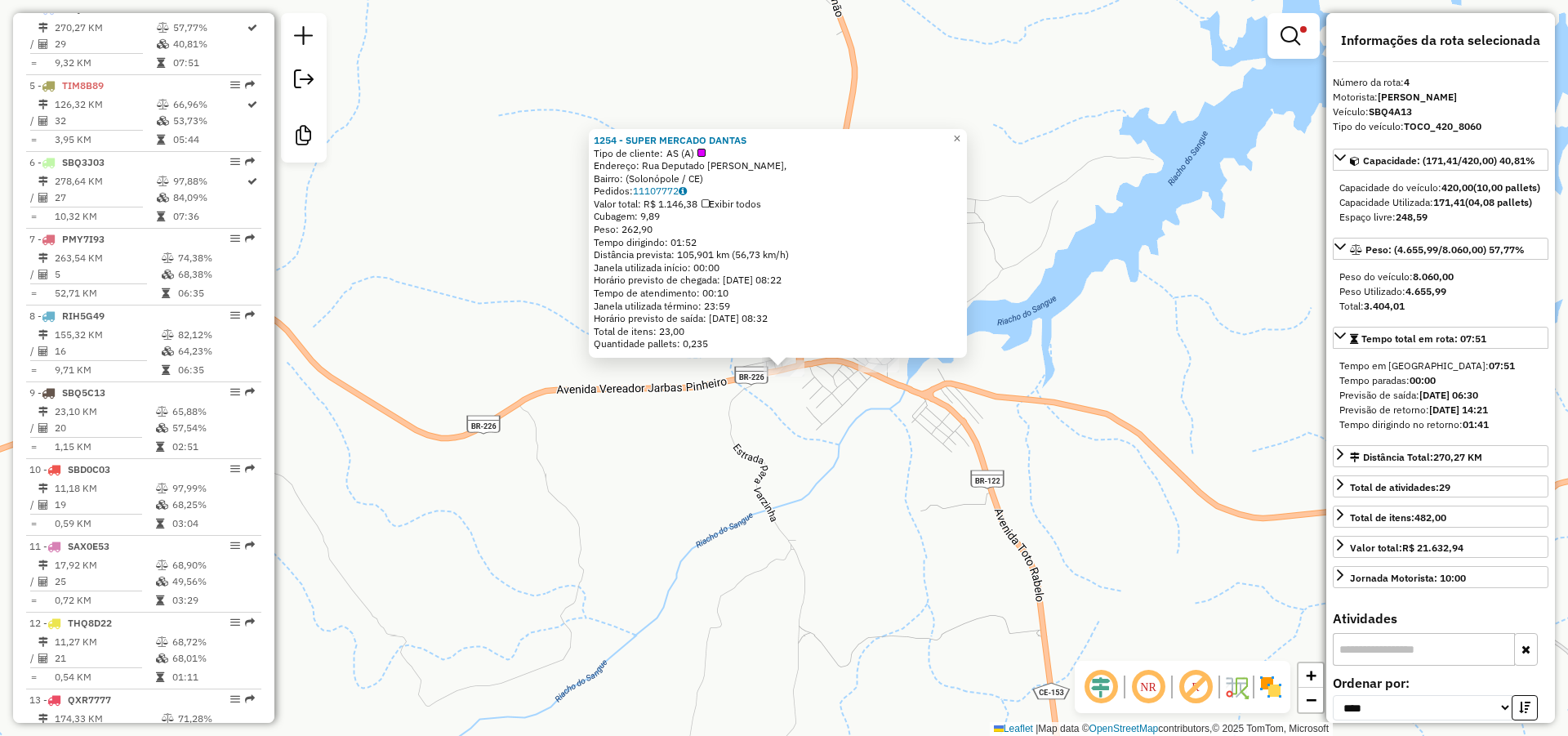
drag, startPoint x: 757, startPoint y: 139, endPoint x: 596, endPoint y: 137, distance: 161.0
click at [596, 137] on div "1254 - SUPER MERCADO DANTAS Tipo de cliente: AS (A) Endereço: Rua Deputado [PER…" at bounding box center [777, 243] width 378 height 229
copy strong "1254 - SUPER MERCADO DANTAS"
click at [719, 446] on div "1254 - SUPER MERCADO DANTAS Tipo de cliente: AS (A) Endereço: Rua Deputado [PER…" at bounding box center [784, 368] width 1568 height 736
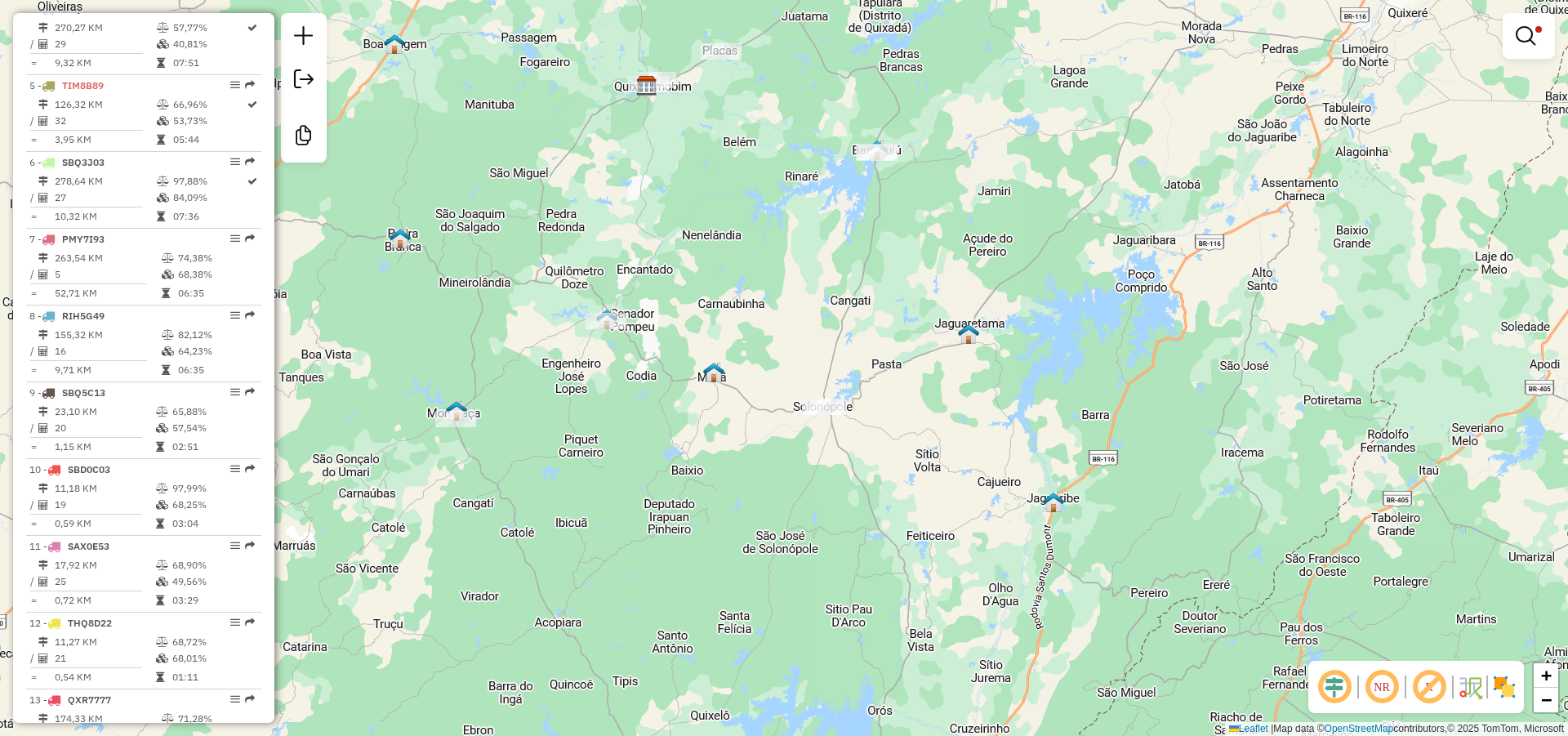
drag, startPoint x: 766, startPoint y: 331, endPoint x: 826, endPoint y: 367, distance: 70.0
click at [848, 364] on div "Limpar filtros Janela de atendimento Grade de atendimento Capacidade Transporta…" at bounding box center [784, 368] width 1568 height 736
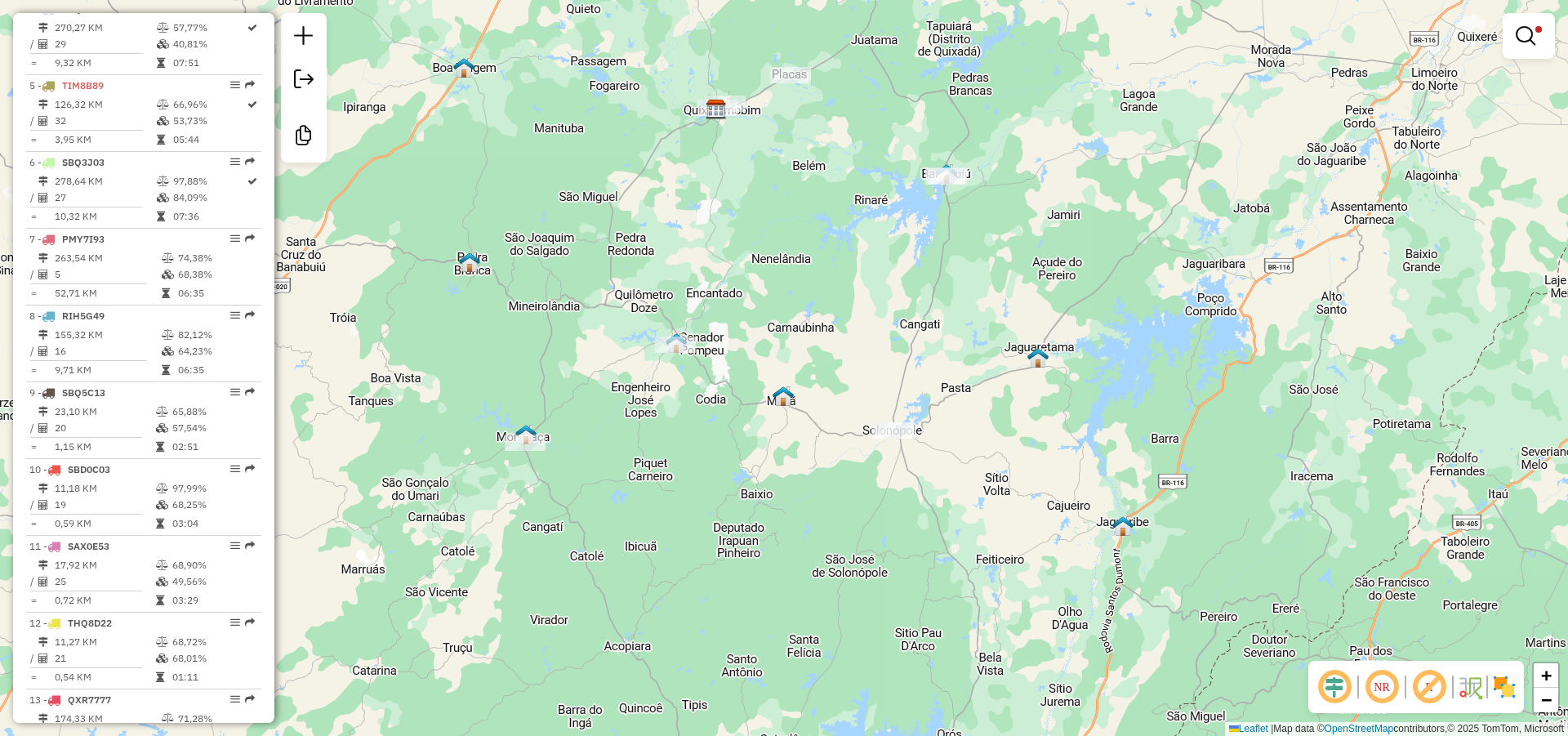
drag, startPoint x: 623, startPoint y: 401, endPoint x: 720, endPoint y: 401, distance: 97.0
click at [719, 401] on div "Limpar filtros Janela de atendimento Grade de atendimento Capacidade Transporta…" at bounding box center [784, 368] width 1568 height 736
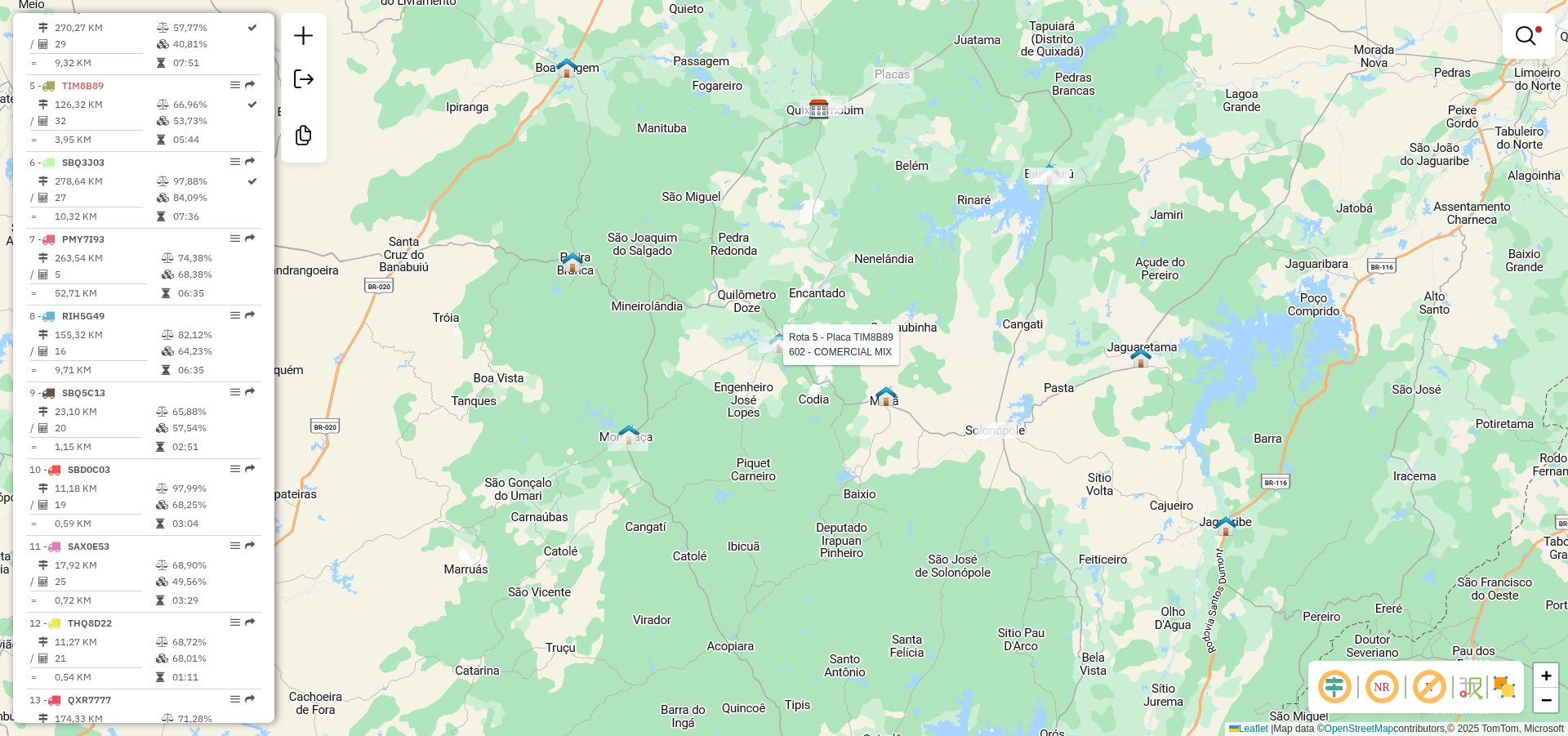
select select "*********"
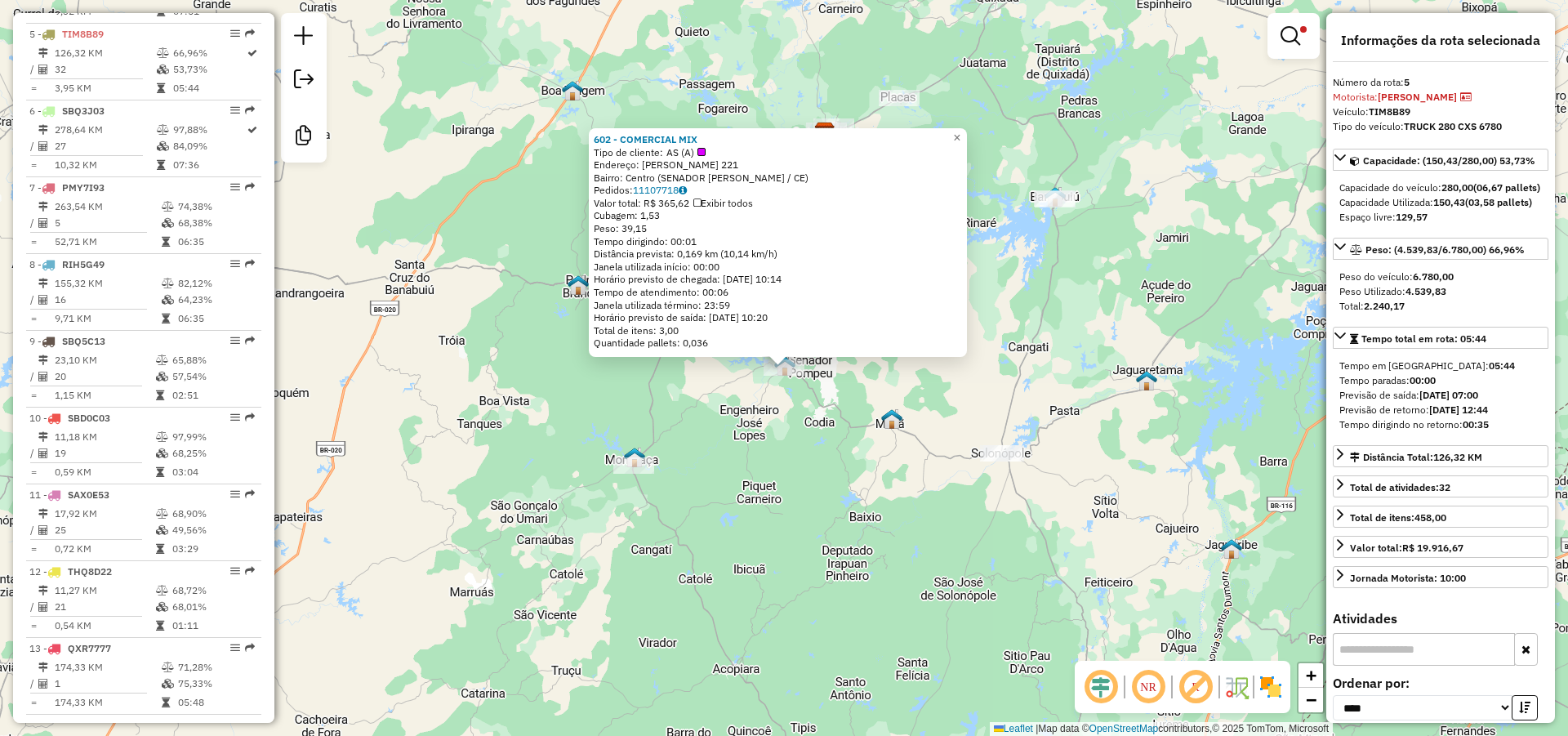
scroll to position [950, 0]
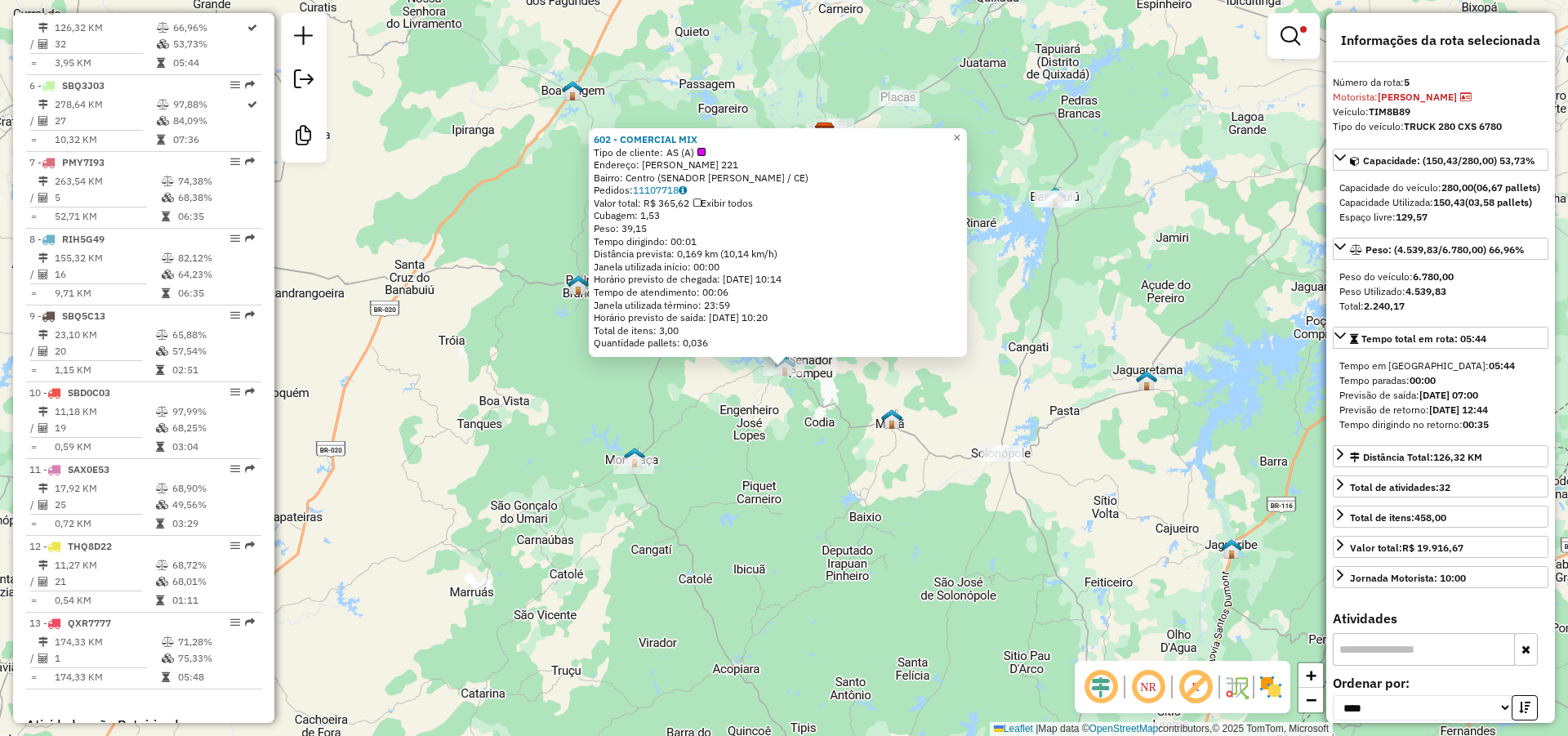
drag, startPoint x: 712, startPoint y: 135, endPoint x: 593, endPoint y: 137, distance: 119.0
click at [593, 137] on div "602 - COMERCIAL MIX Tipo de cliente: AS (A) Endereço: [PERSON_NAME] 221 Bairro:…" at bounding box center [777, 242] width 378 height 229
copy strong "602 - COMERCIAL MIX"
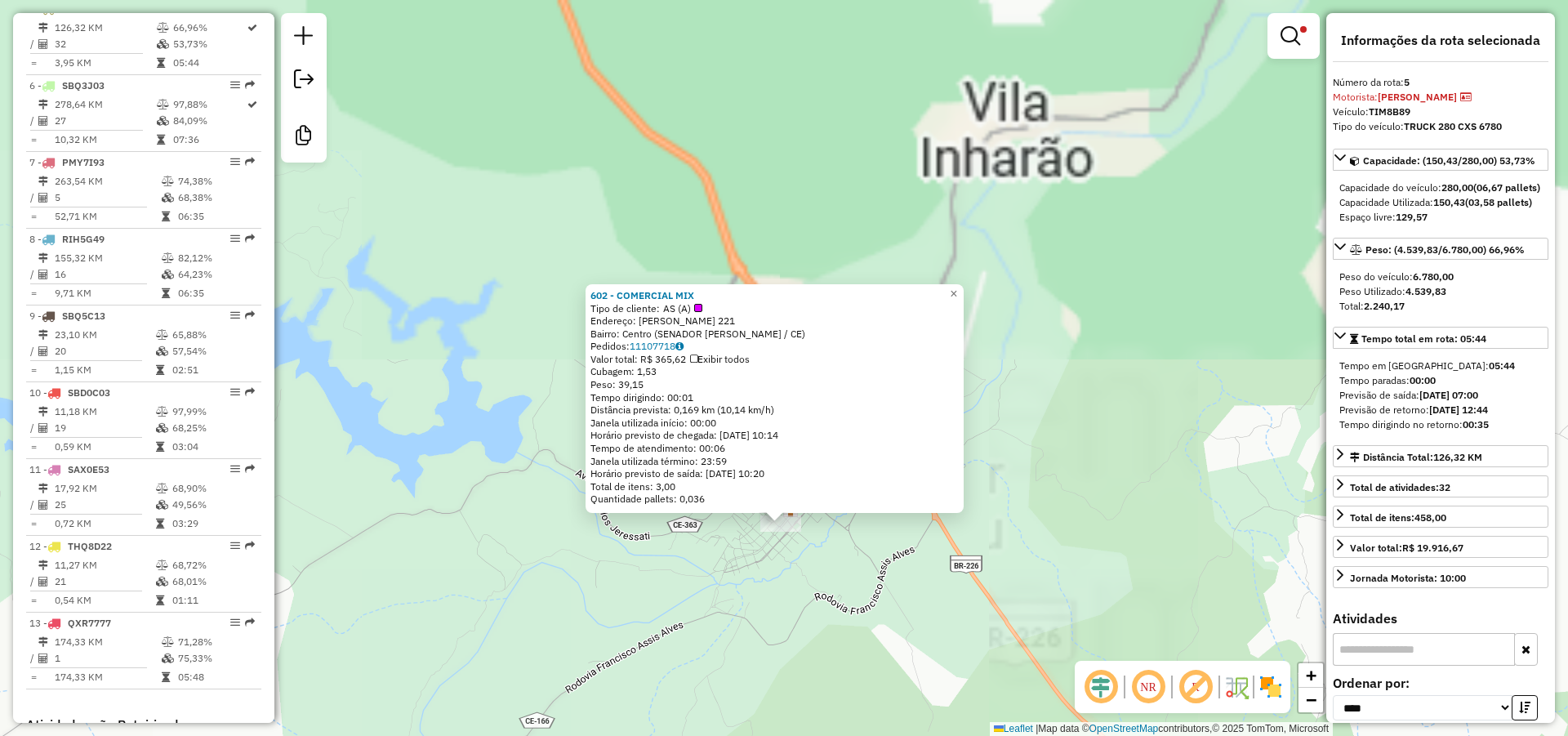
drag, startPoint x: 798, startPoint y: 629, endPoint x: 812, endPoint y: 522, distance: 107.9
click at [806, 642] on div "602 - COMERCIAL MIX Tipo de cliente: AS (A) Endereço: [PERSON_NAME] 221 Bairro:…" at bounding box center [784, 368] width 1568 height 736
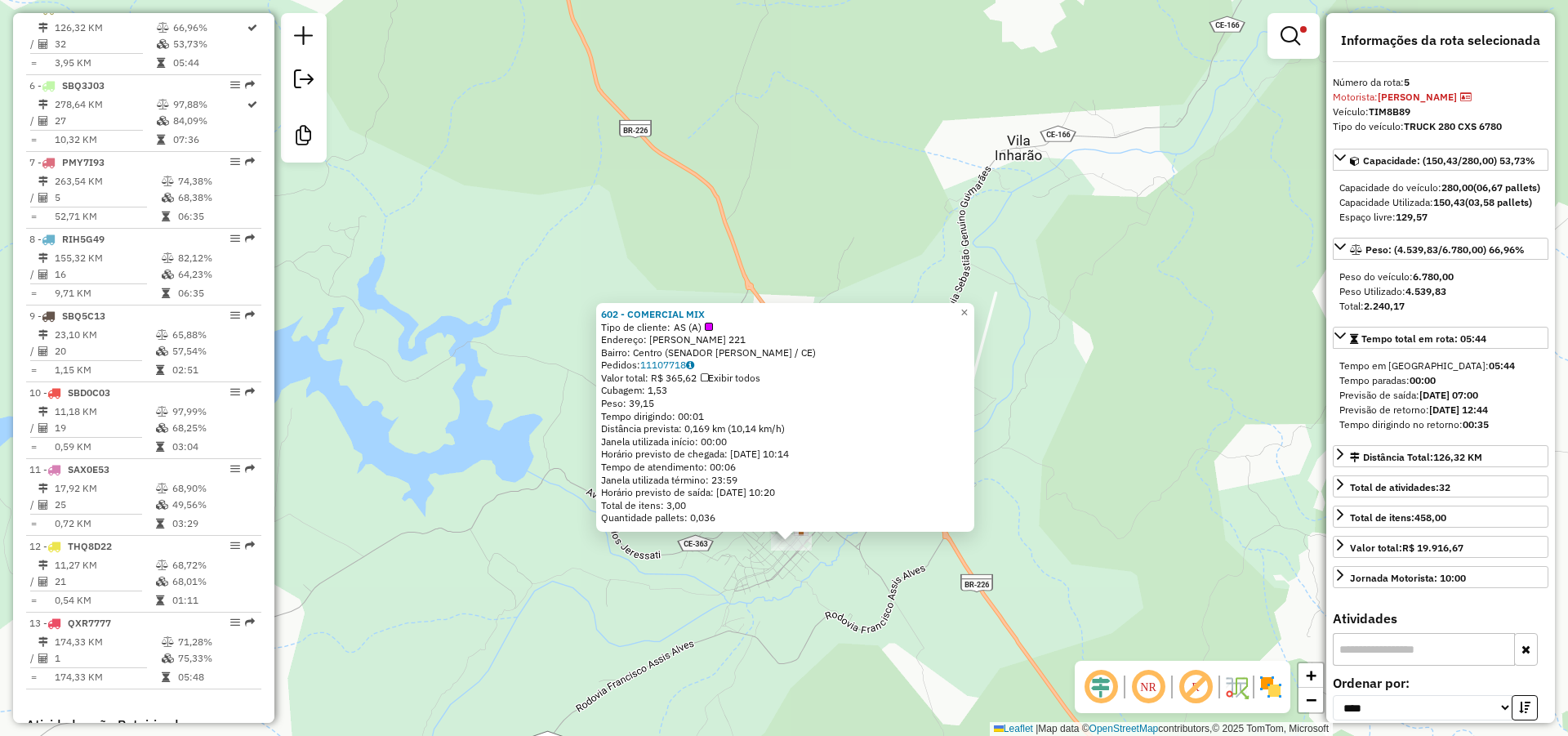
click at [799, 635] on div "602 - COMERCIAL MIX Tipo de cliente: AS (A) Endereço: [PERSON_NAME] 221 Bairro:…" at bounding box center [784, 368] width 1568 height 736
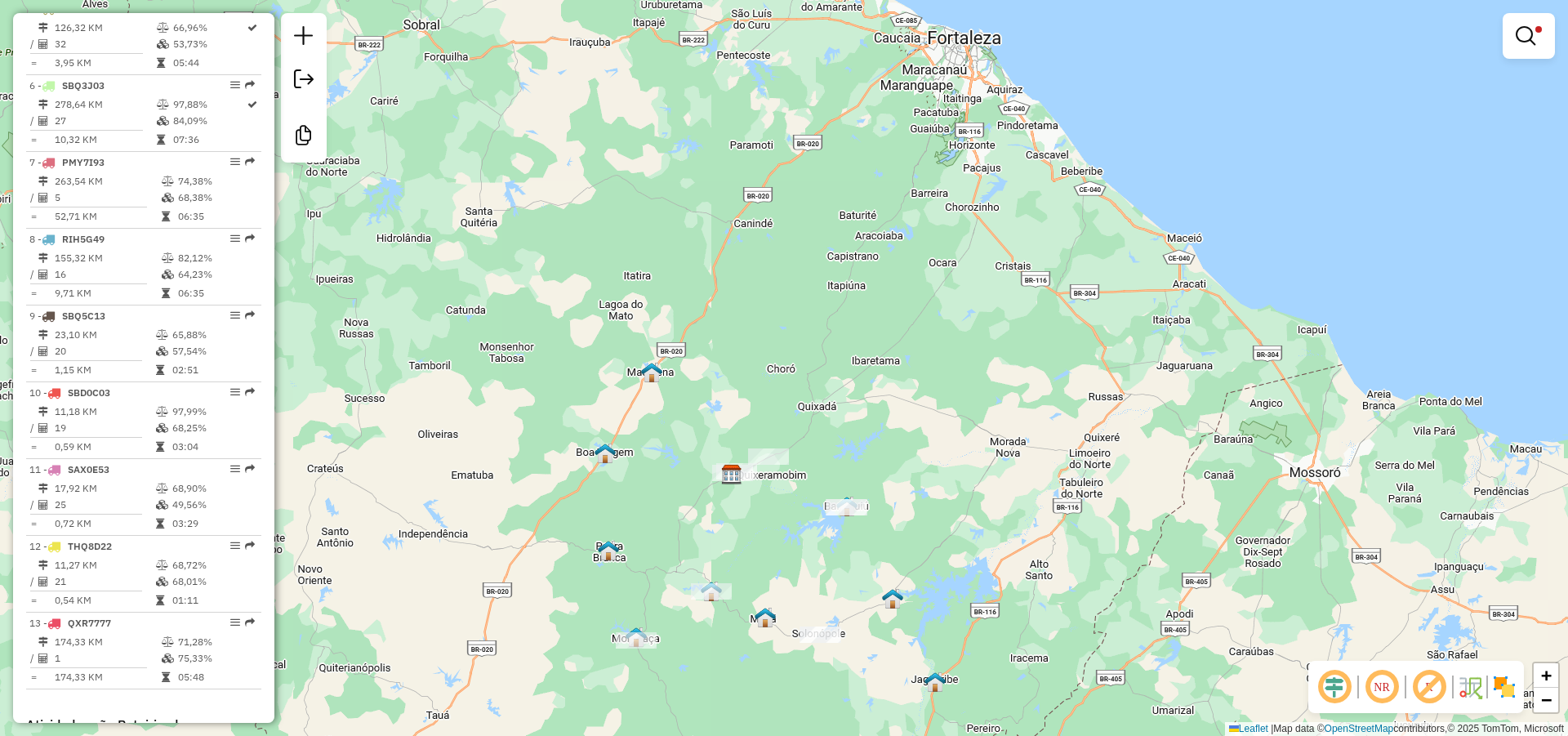
drag, startPoint x: 710, startPoint y: 634, endPoint x: 757, endPoint y: 454, distance: 186.0
click at [758, 454] on div "Limpar filtros Janela de atendimento Grade de atendimento Capacidade Transporta…" at bounding box center [784, 368] width 1568 height 736
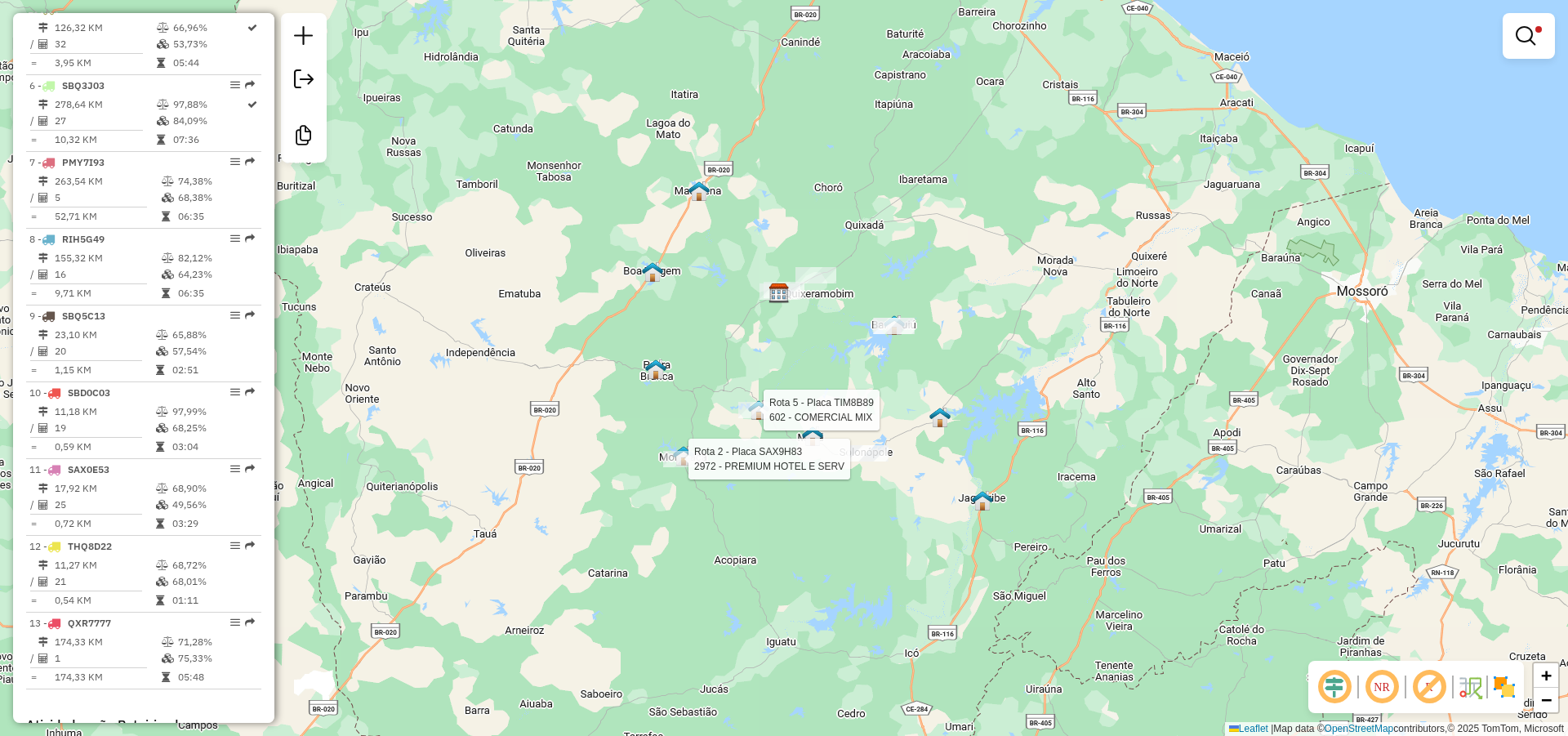
select select "*********"
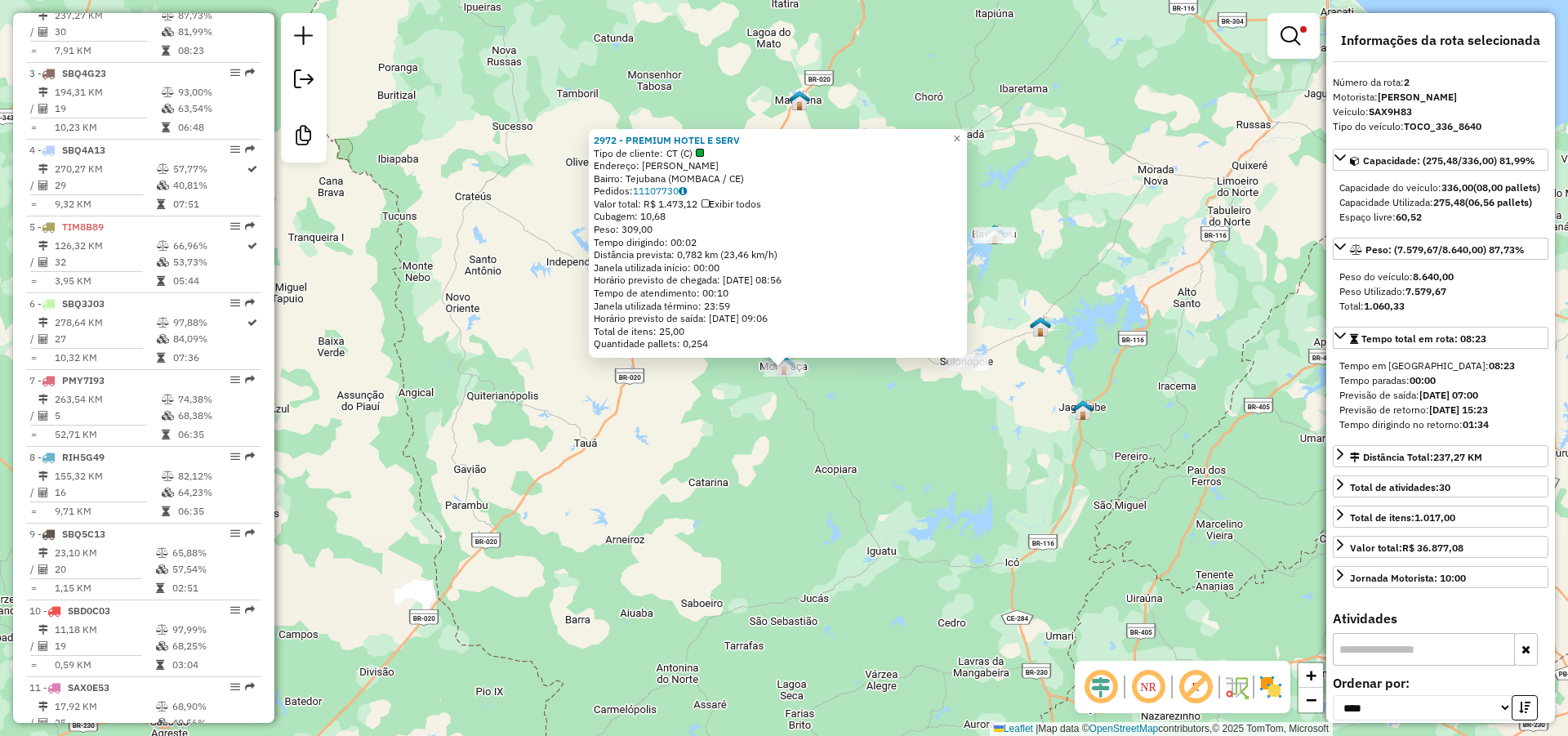
scroll to position [720, 0]
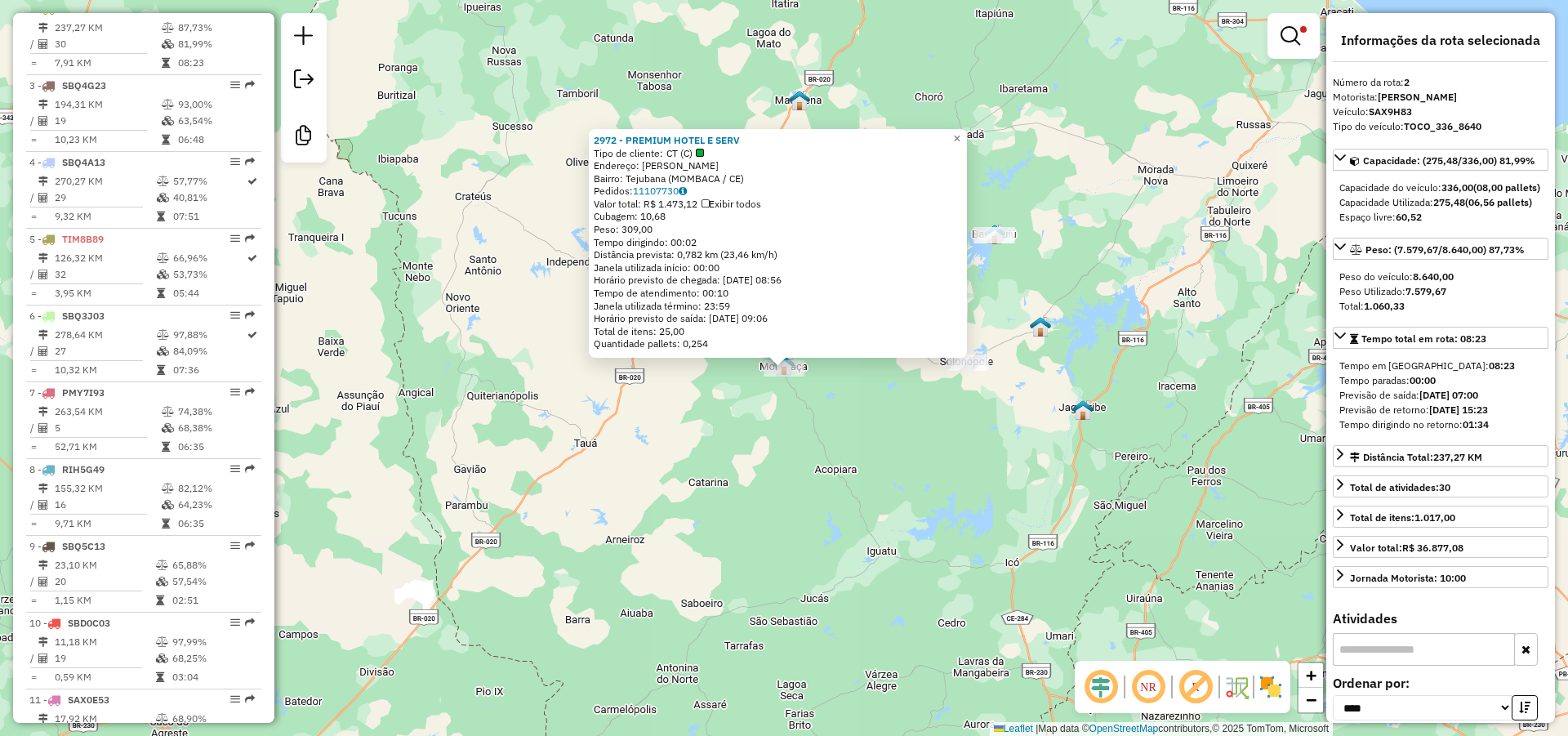
drag, startPoint x: 754, startPoint y: 140, endPoint x: 590, endPoint y: 134, distance: 164.1
click at [590, 134] on div "2972 - PREMIUM HOTEL E SERV Tipo de cliente: CT (C) Endereço: [PERSON_NAME]: Te…" at bounding box center [777, 243] width 378 height 229
copy strong "2972 - PREMIUM HOTEL E SERV"
click at [363, 730] on div "2972 - PREMIUM HOTEL E SERV Tipo de cliente: CT (C) Endereço: [PERSON_NAME]: Te…" at bounding box center [784, 368] width 1568 height 736
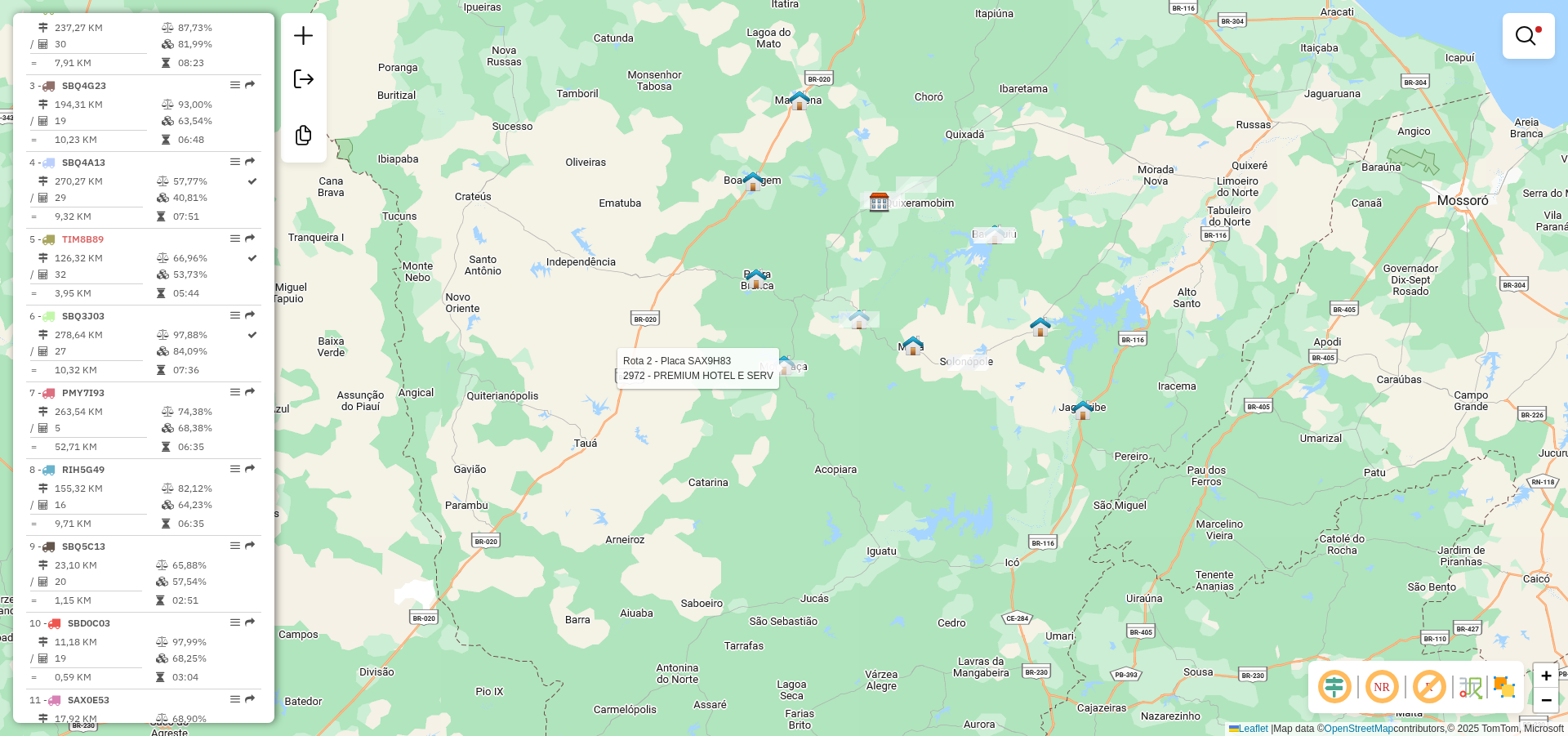
select select "*********"
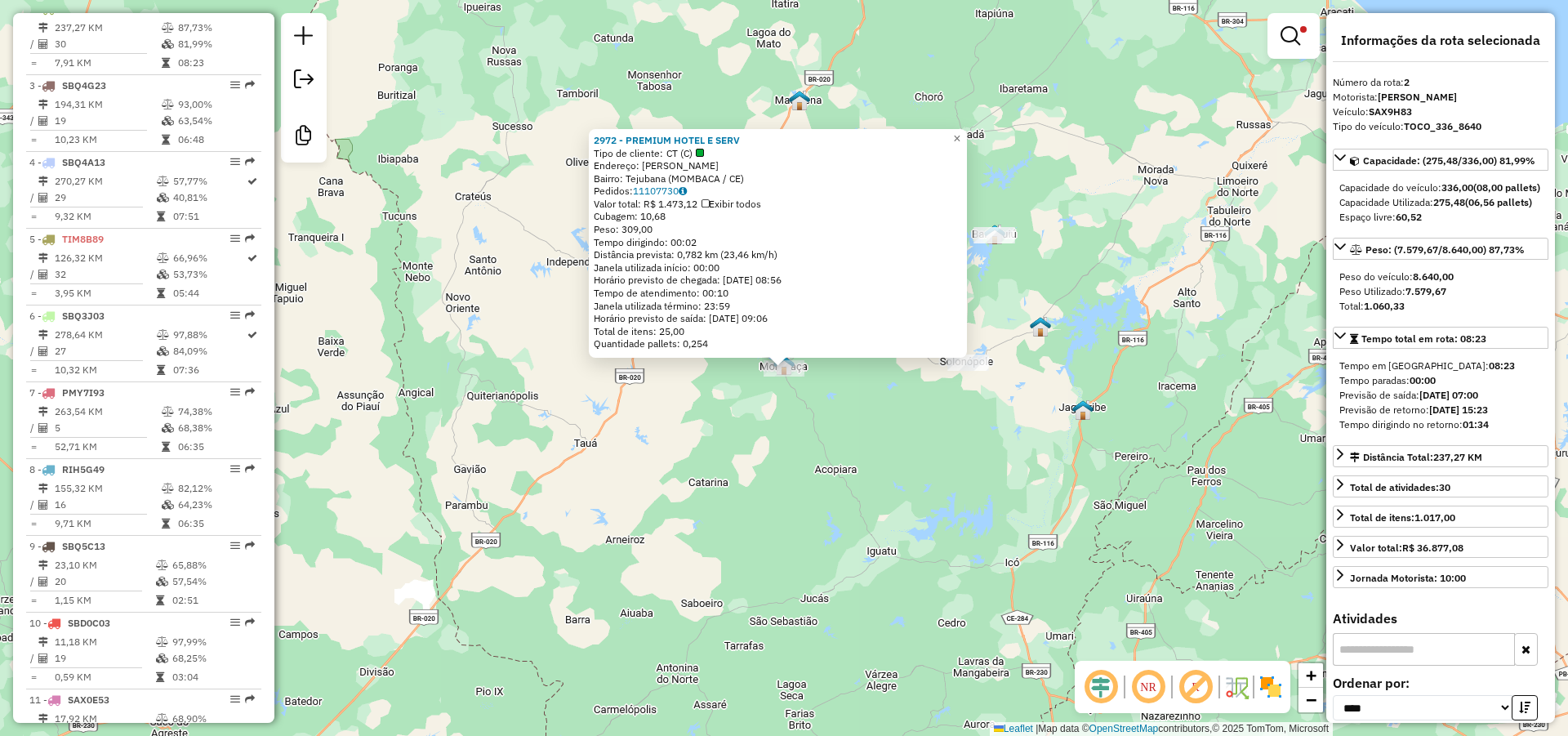
click at [867, 390] on div "2972 - PREMIUM HOTEL E SERV Tipo de cliente: CT (C) Endereço: [PERSON_NAME]: Te…" at bounding box center [784, 368] width 1568 height 736
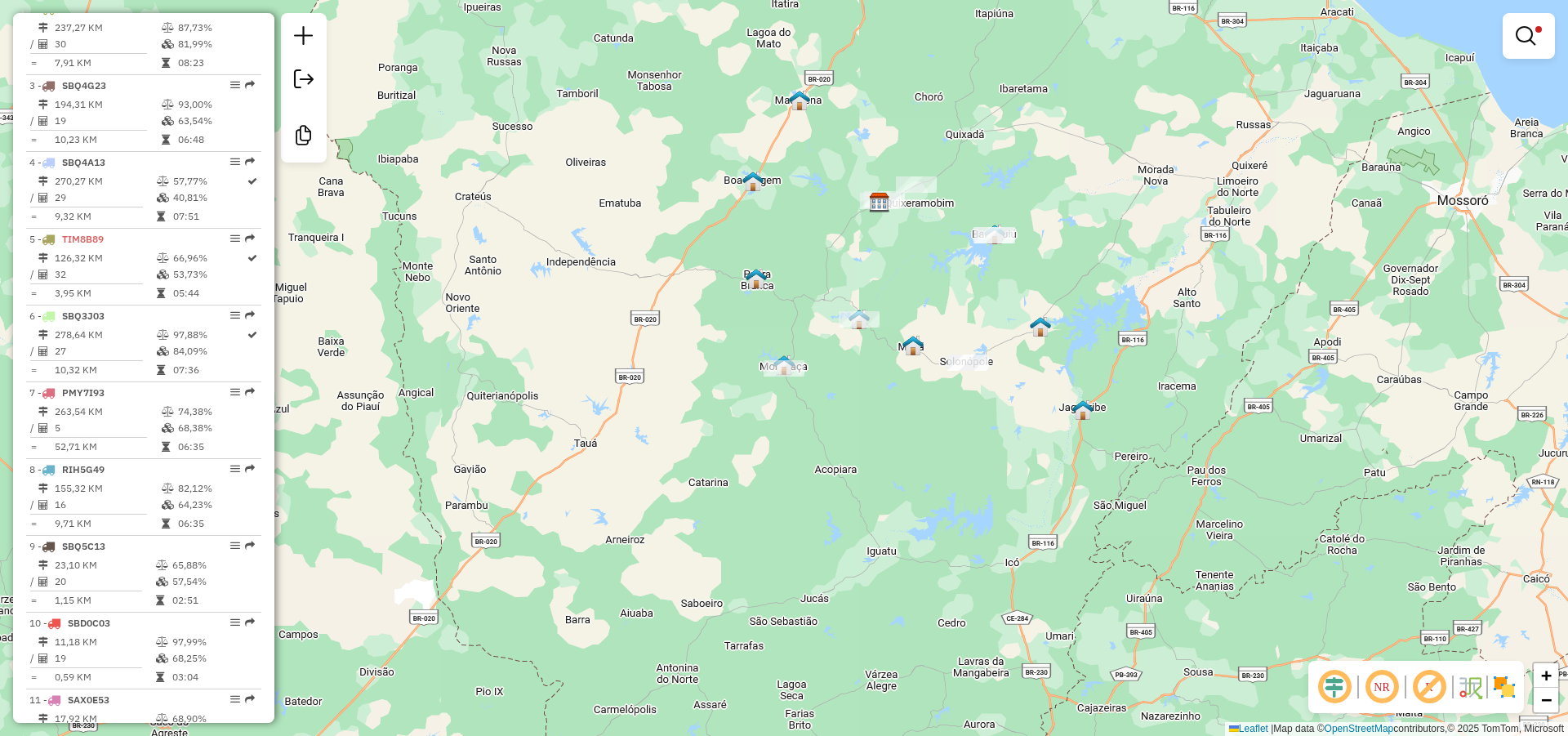
click at [565, 497] on div "Limpar filtros Janela de atendimento Grade de atendimento Capacidade Transporta…" at bounding box center [784, 368] width 1568 height 736
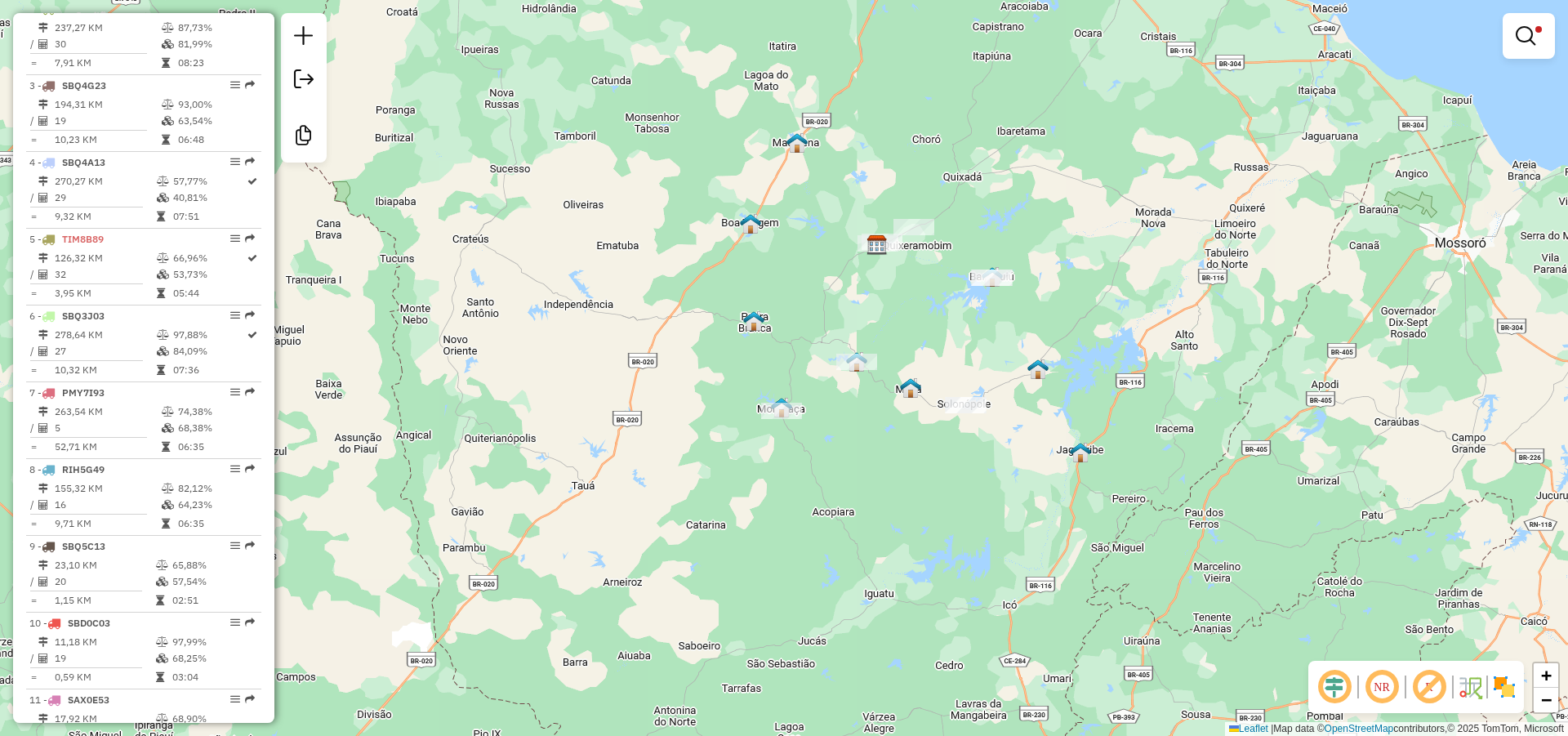
drag, startPoint x: 712, startPoint y: 289, endPoint x: 714, endPoint y: 351, distance: 62.0
click at [710, 349] on div "Limpar filtros Janela de atendimento Grade de atendimento Capacidade Transporta…" at bounding box center [784, 368] width 1568 height 736
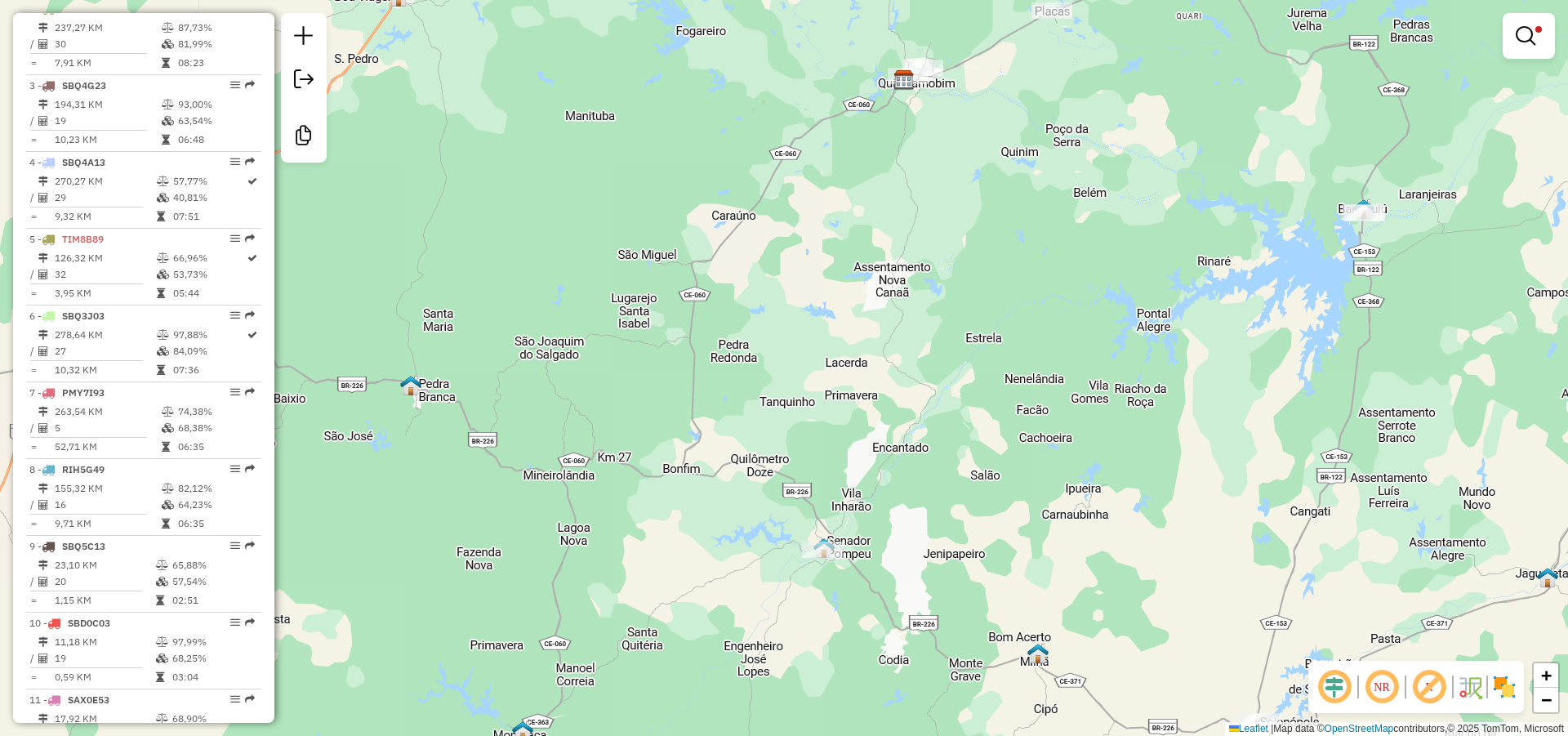
drag, startPoint x: 839, startPoint y: 291, endPoint x: 835, endPoint y: 588, distance: 297.0
click at [817, 624] on div "Limpar filtros Janela de atendimento Grade de atendimento Capacidade Transporta…" at bounding box center [784, 368] width 1568 height 736
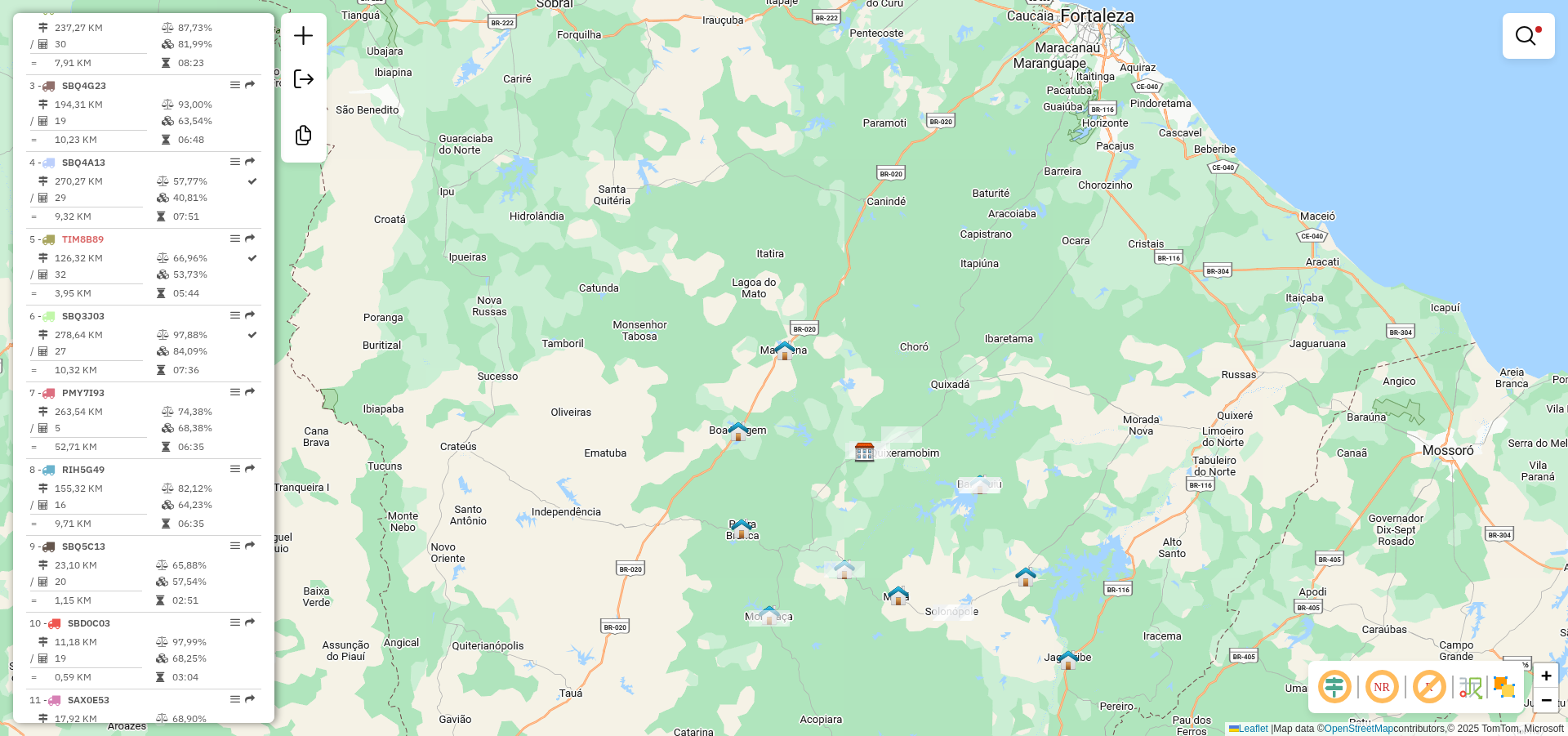
drag, startPoint x: 782, startPoint y: 503, endPoint x: 761, endPoint y: 507, distance: 21.4
click at [761, 507] on div "Limpar filtros Janela de atendimento Grade de atendimento Capacidade Transporta…" at bounding box center [784, 368] width 1568 height 736
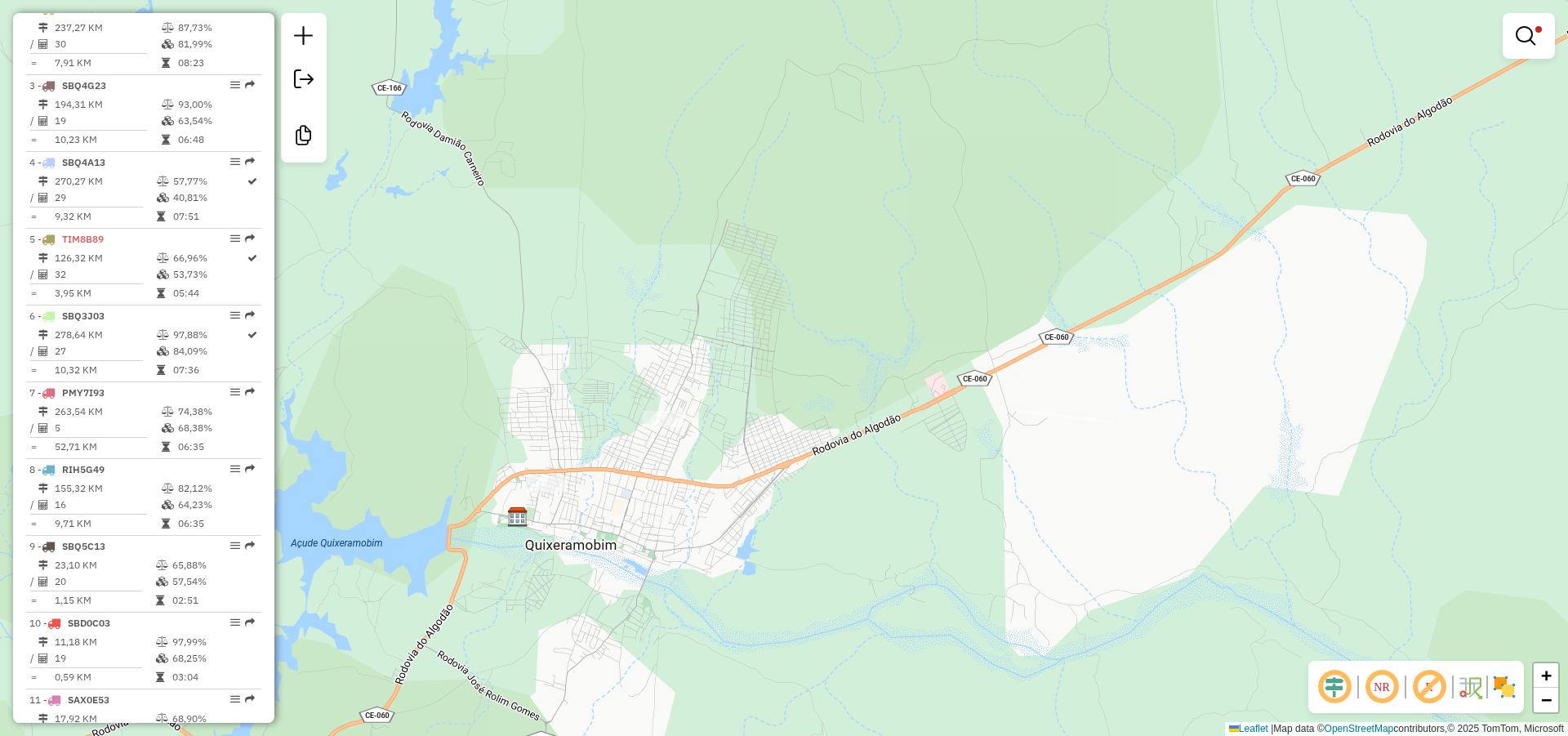
drag, startPoint x: 798, startPoint y: 455, endPoint x: 822, endPoint y: 423, distance: 40.0
click at [814, 428] on div "Limpar filtros Janela de atendimento Grade de atendimento Capacidade Transporta…" at bounding box center [784, 368] width 1568 height 736
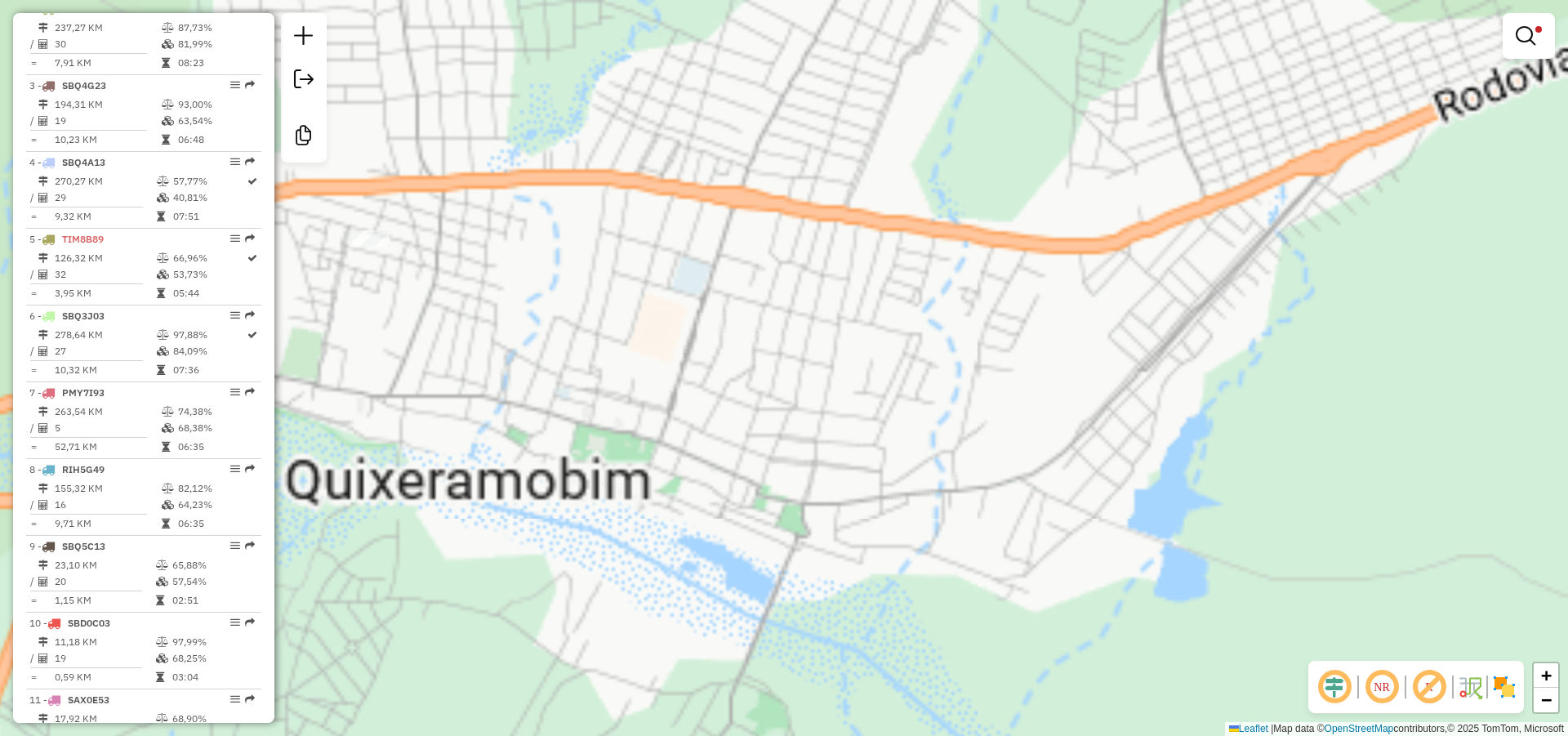
click at [814, 470] on div "Limpar filtros Janela de atendimento Grade de atendimento Capacidade Transporta…" at bounding box center [784, 368] width 1568 height 736
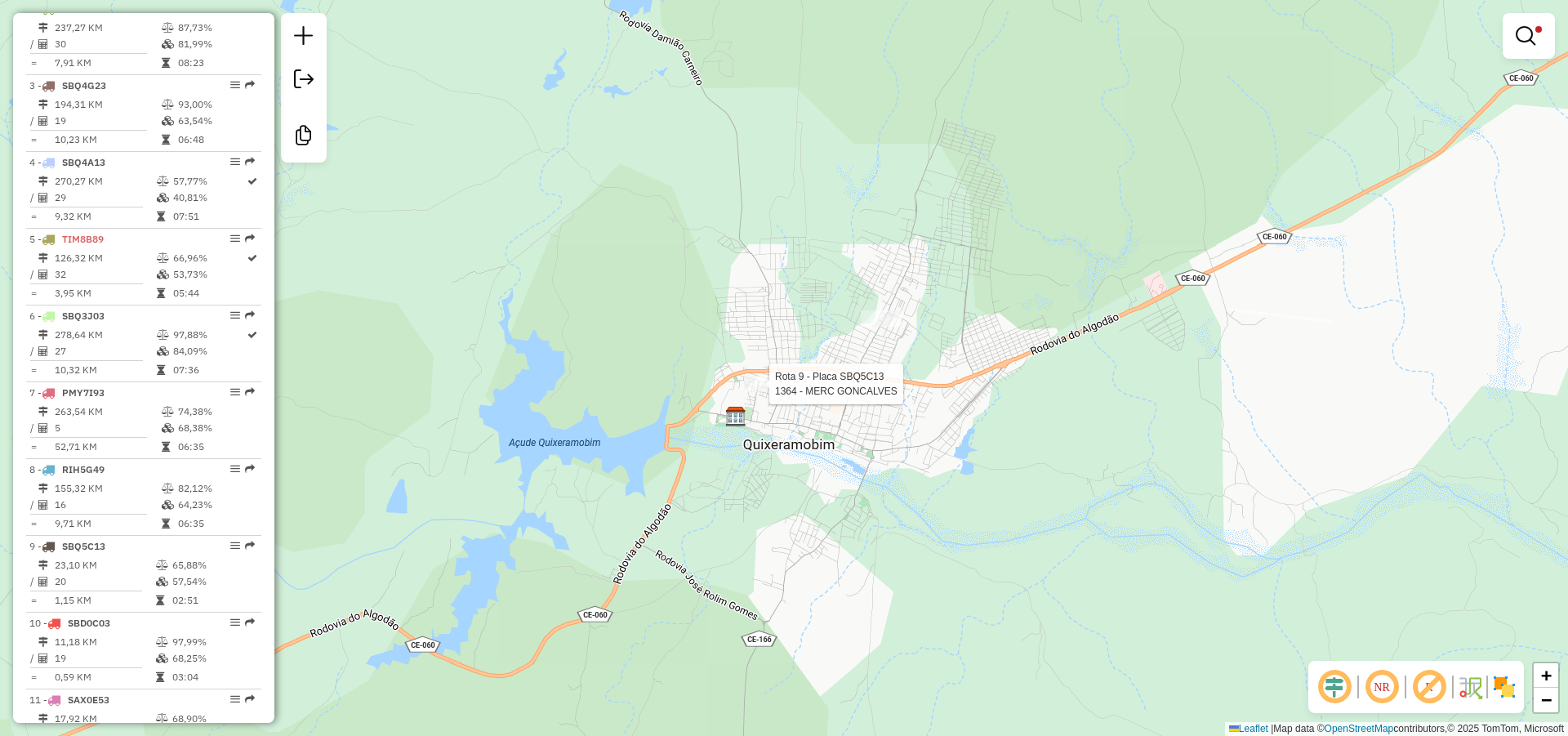
select select "*********"
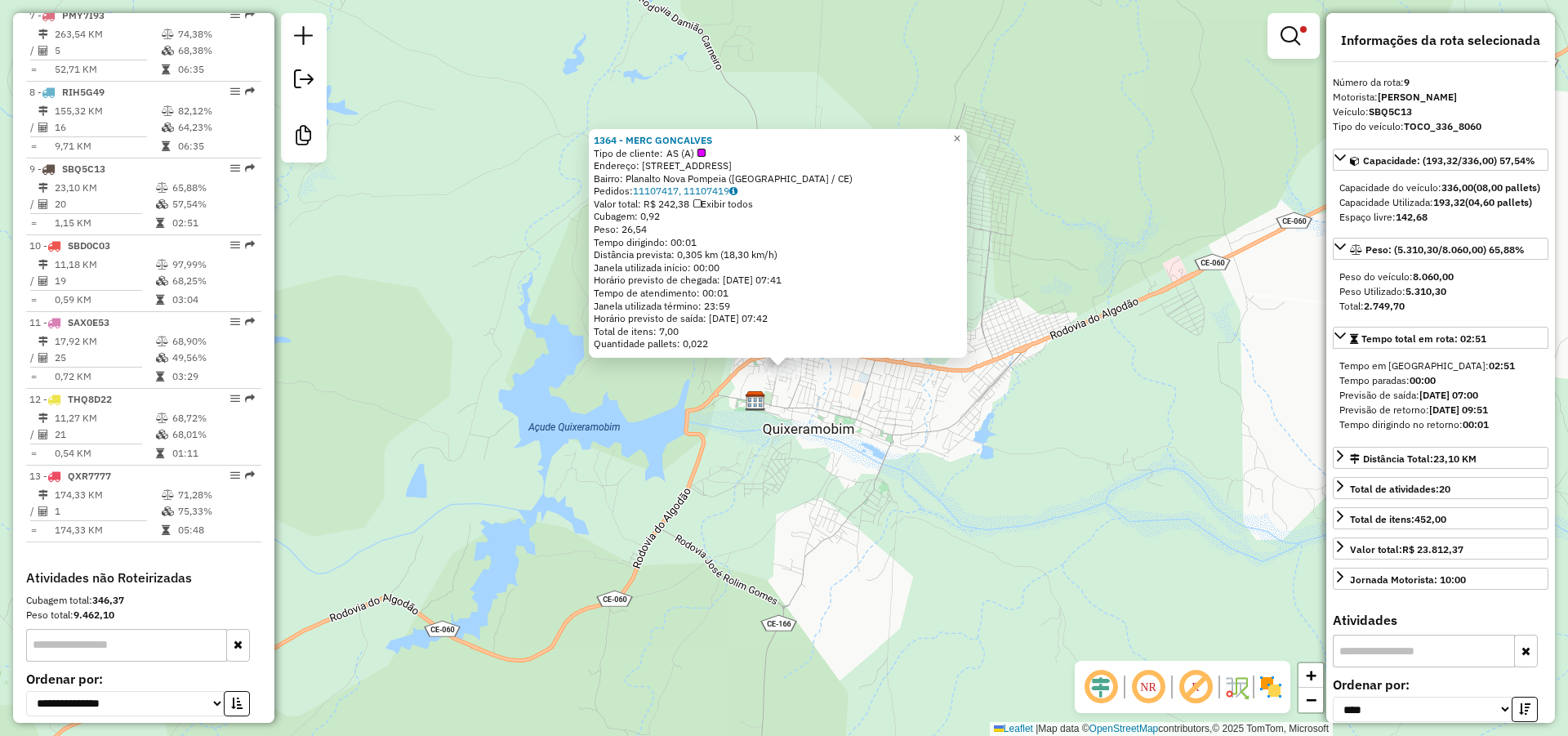
scroll to position [1217, 0]
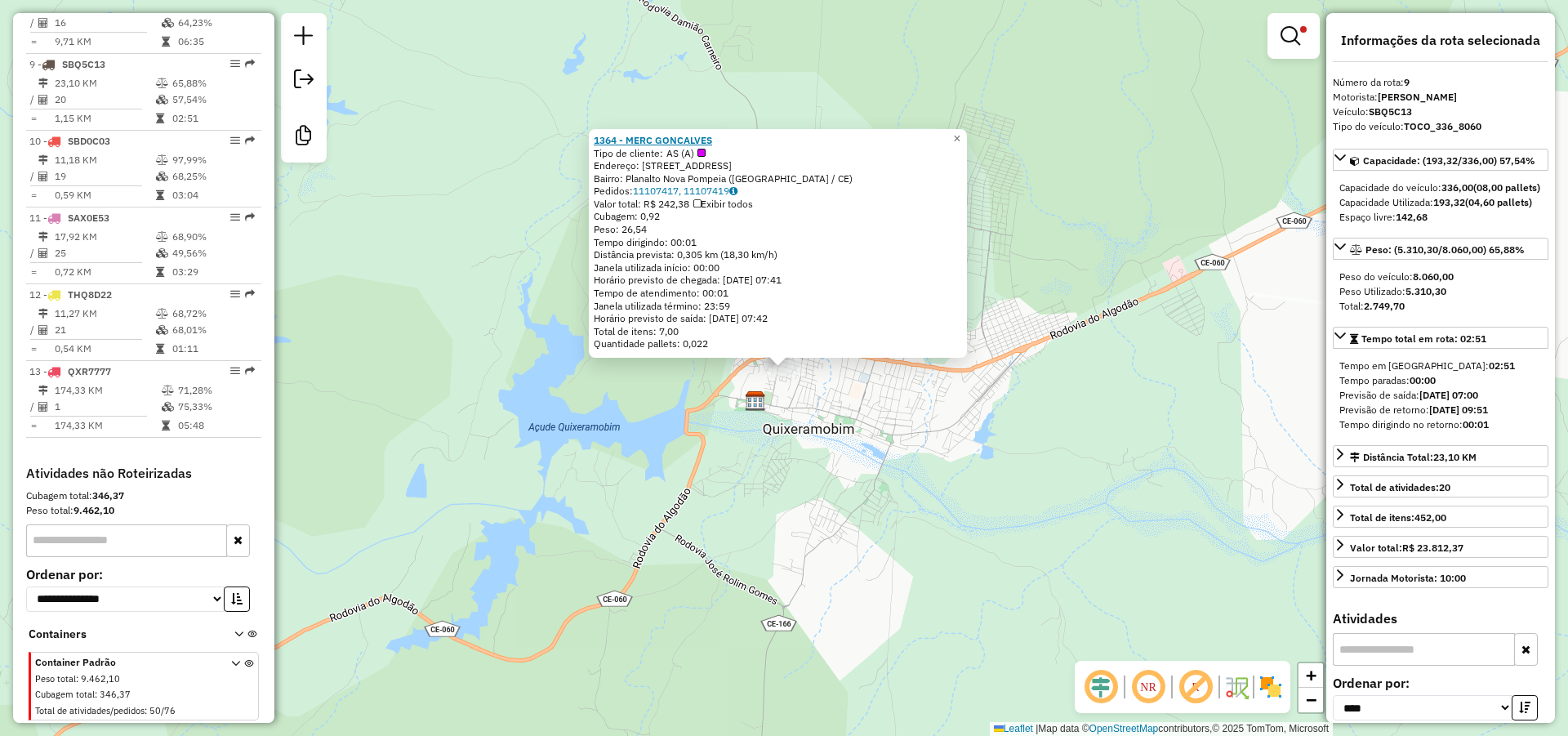
drag, startPoint x: 728, startPoint y: 137, endPoint x: 603, endPoint y: 142, distance: 125.1
click at [603, 142] on div "1364 - MERC GONCALVES" at bounding box center [777, 140] width 368 height 13
copy strong "364 - MERC GONCALVES"
drag, startPoint x: 596, startPoint y: 136, endPoint x: 738, endPoint y: 140, distance: 142.1
click at [738, 140] on div "1364 - MERC GONCALVES Tipo de cliente: AS (A) Endereço: [STREET_ADDRESS] ([GEOG…" at bounding box center [777, 243] width 378 height 229
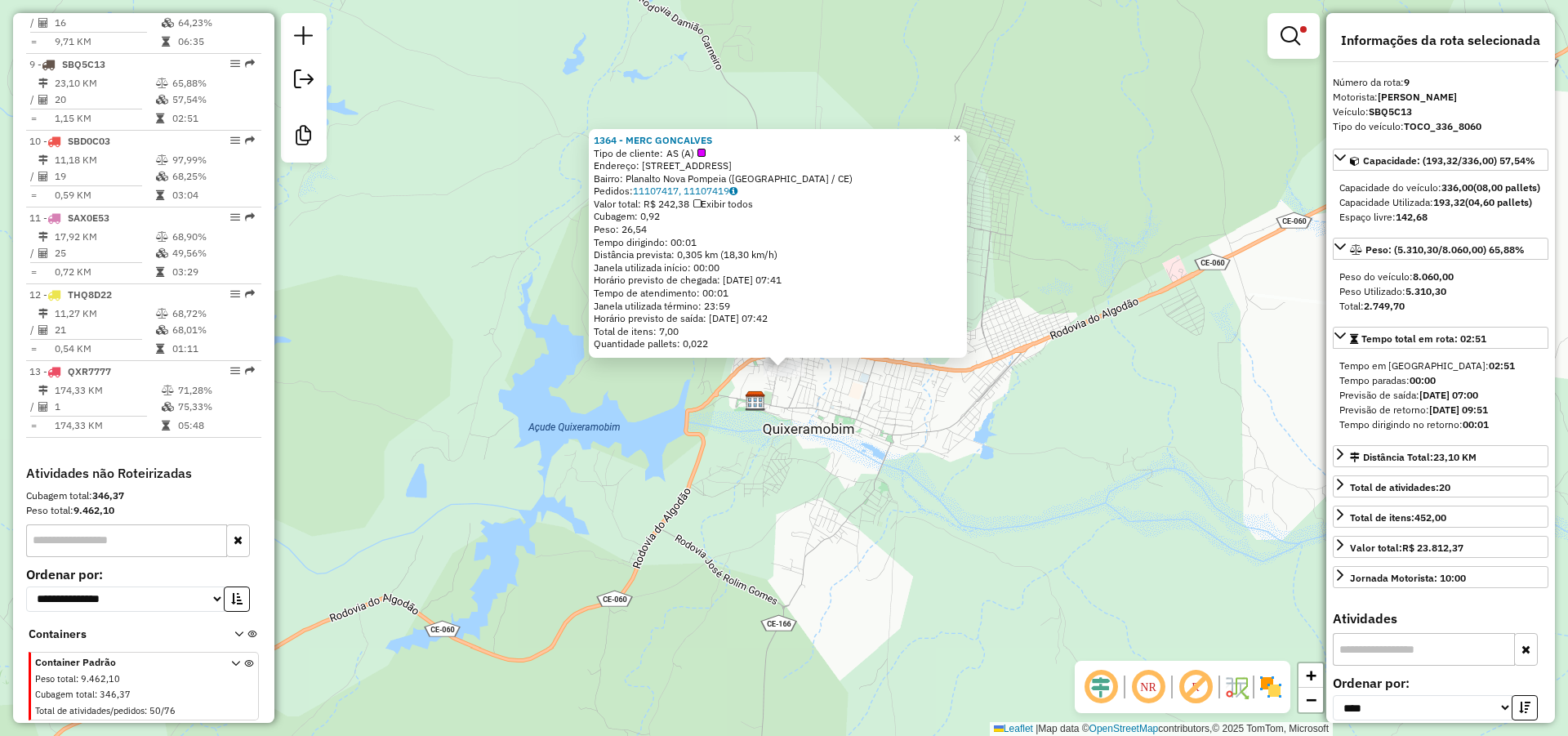
copy strong "1364 - MERC GONCALVES"
click at [1002, 354] on div "1364 - MERC GONCALVES Tipo de cliente: AS (A) Endereço: [STREET_ADDRESS] ([GEOG…" at bounding box center [784, 368] width 1568 height 736
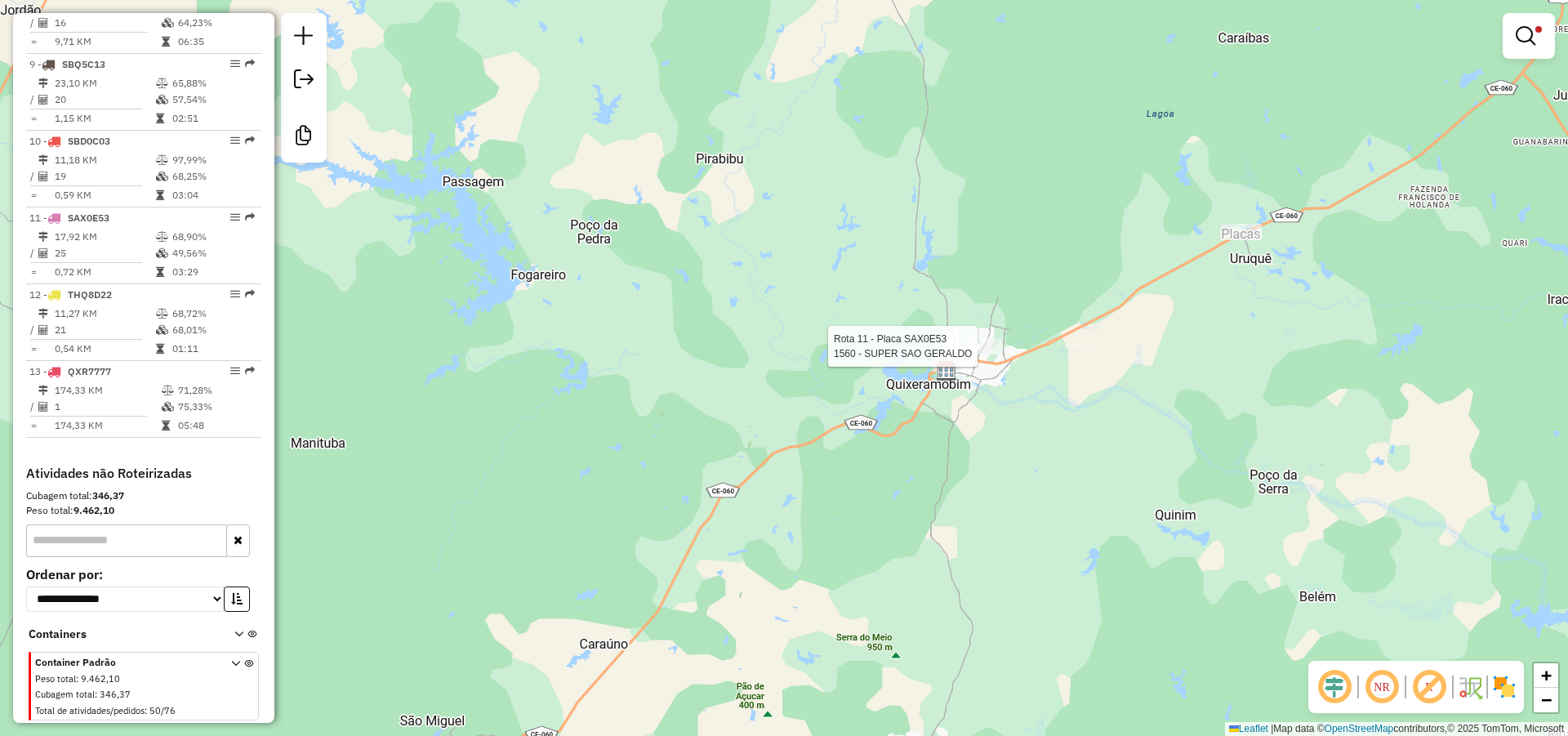
select select "*********"
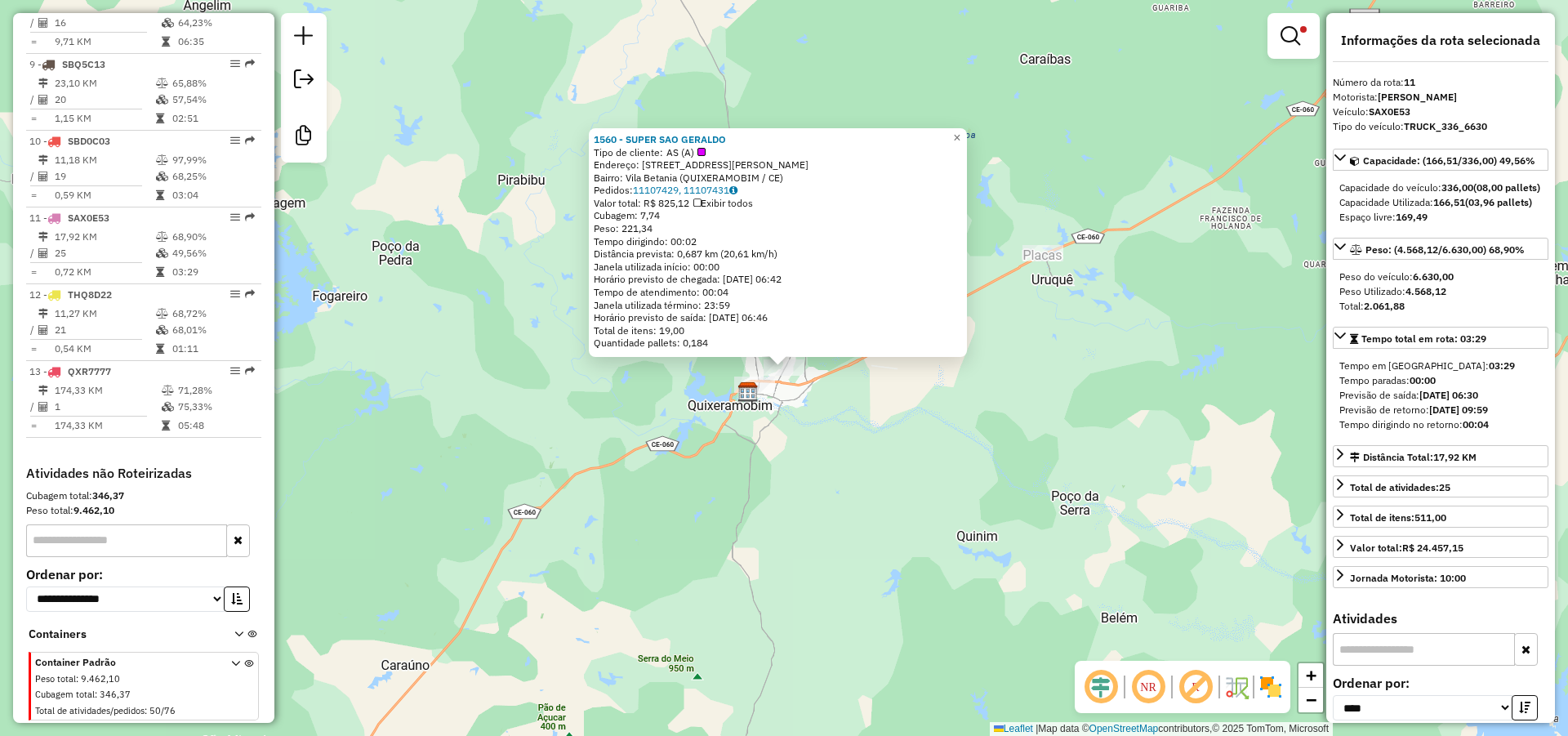
drag, startPoint x: 738, startPoint y: 139, endPoint x: 597, endPoint y: 133, distance: 141.1
click at [597, 133] on div "1560 - SUPER SAO GERALDO Tipo de cliente: AS (A) Endereço: [STREET_ADDRESS][PER…" at bounding box center [777, 242] width 378 height 229
copy strong "1560 - SUPER SAO GERALDO"
drag, startPoint x: 776, startPoint y: 313, endPoint x: 730, endPoint y: 304, distance: 46.9
click at [730, 305] on div "1560 - SUPER SAO GERALDO Tipo de cliente: AS (A) Endereço: [STREET_ADDRESS][PER…" at bounding box center [784, 368] width 1568 height 736
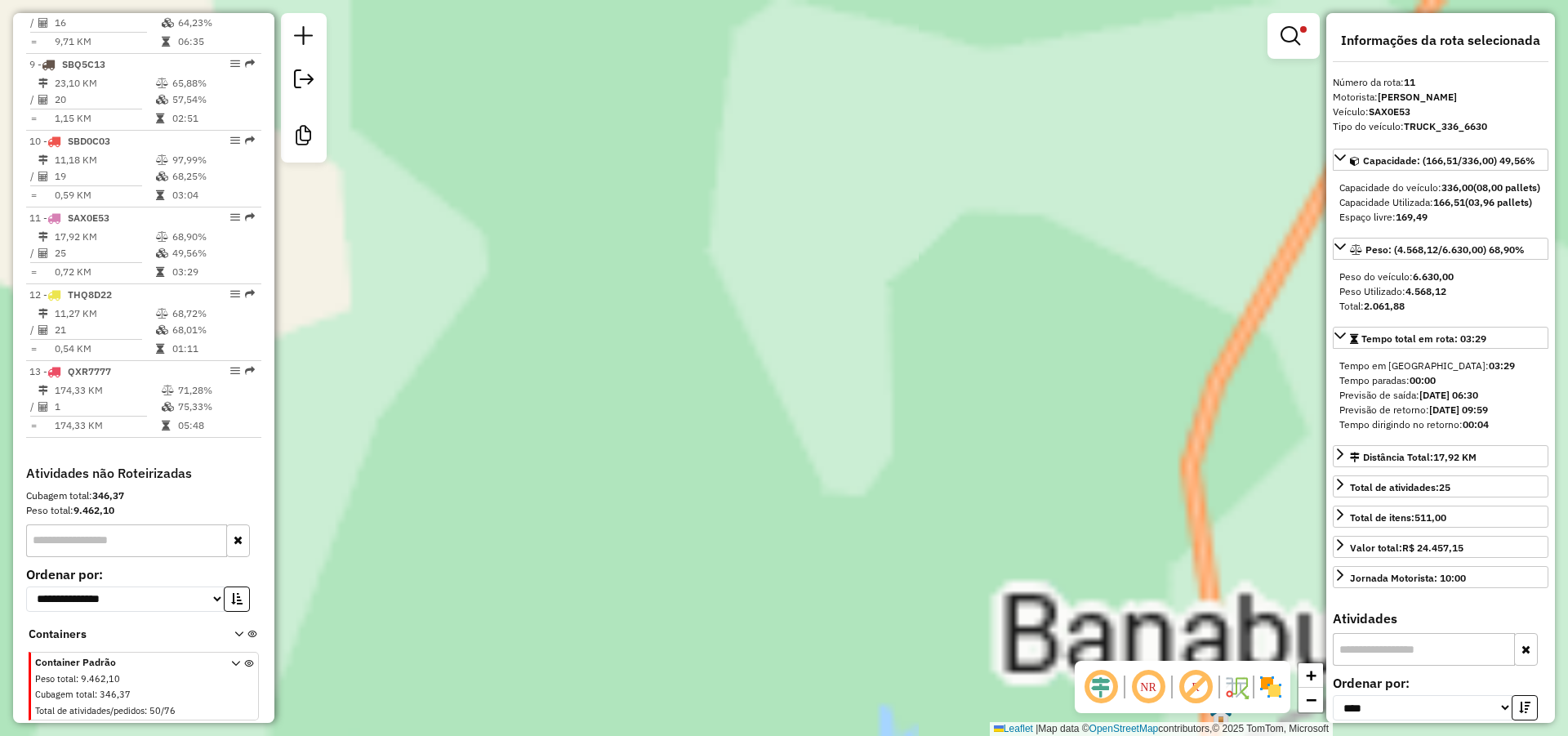
click at [1160, 215] on div "1560 - SUPER SAO GERALDO Tipo de cliente: AS (A) Endereço: [STREET_ADDRESS][PER…" at bounding box center [784, 368] width 1568 height 736
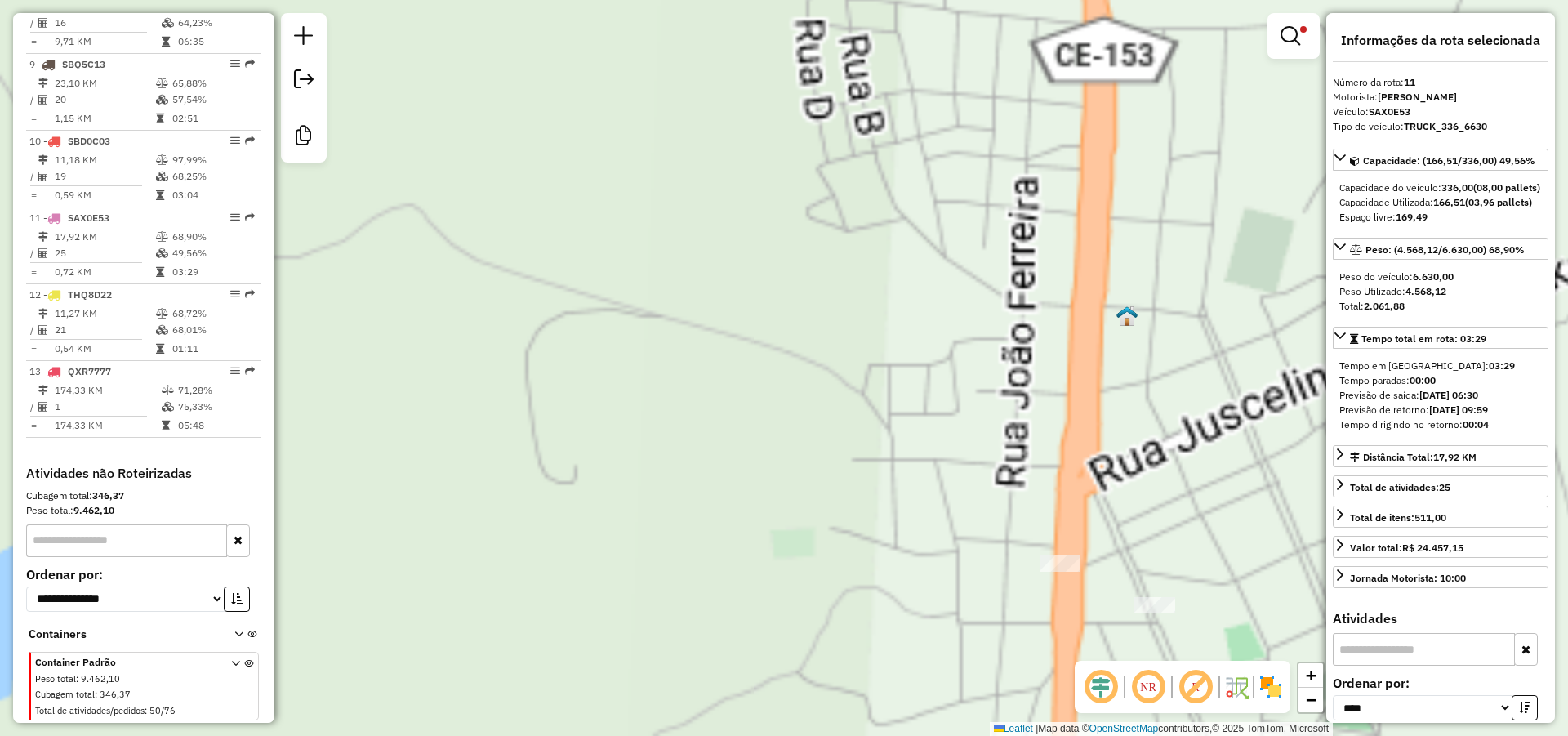
click at [1120, 224] on div "1560 - SUPER SAO GERALDO Tipo de cliente: AS (A) Endereço: [STREET_ADDRESS][PER…" at bounding box center [784, 368] width 1568 height 736
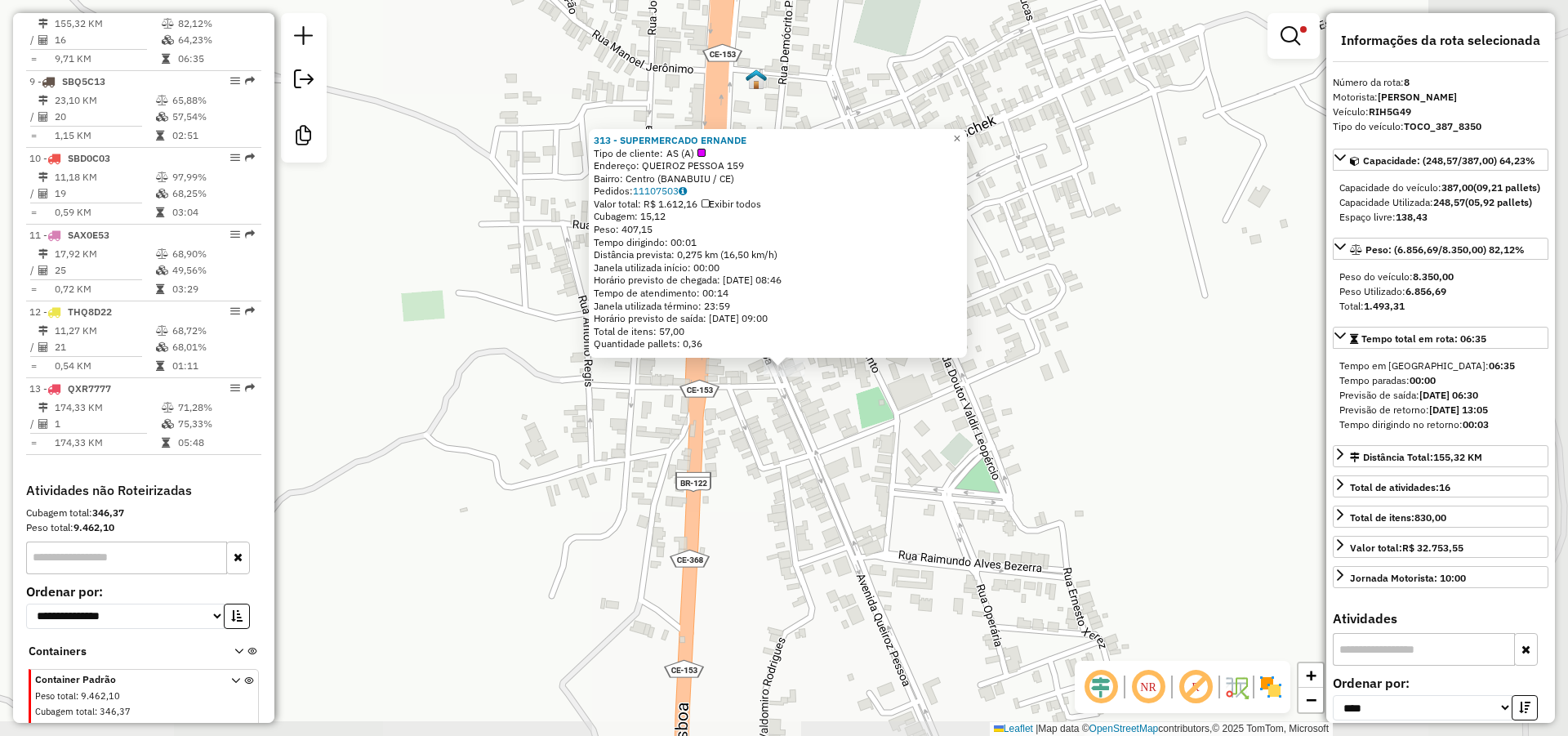
scroll to position [1181, 0]
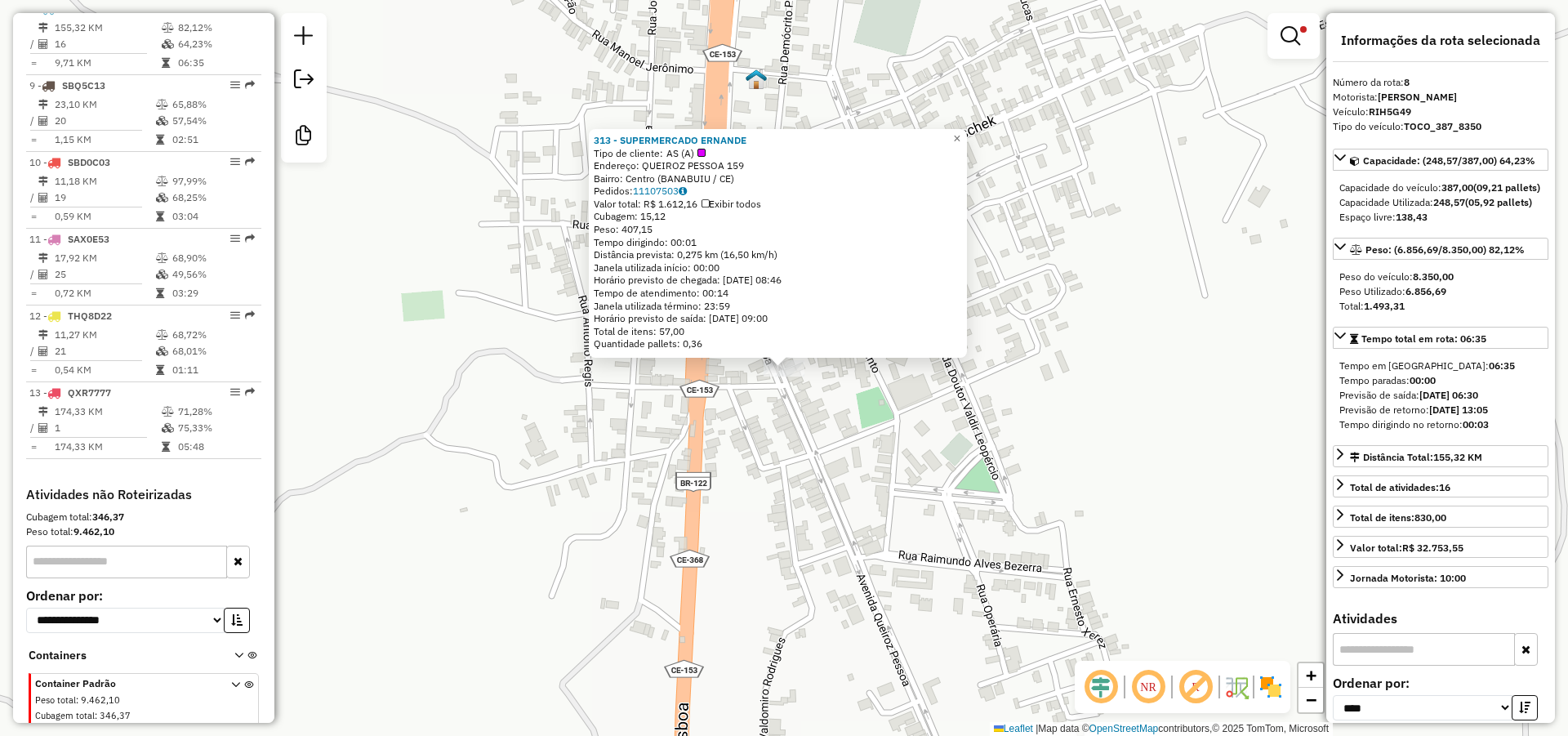
drag, startPoint x: 741, startPoint y: 139, endPoint x: 596, endPoint y: 139, distance: 145.0
click at [596, 139] on div "313 - SUPERMERCADO ERNANDE Tipo de cliente: AS (A) Endereço: QUEIROZ PESSOA 159…" at bounding box center [777, 243] width 378 height 229
copy strong "313 - SUPERMERCADO ERNANDE"
click at [904, 380] on div "313 - SUPERMERCADO ERNANDE Tipo de cliente: AS (A) Endereço: QUEIROZ PESSOA 159…" at bounding box center [784, 368] width 1568 height 736
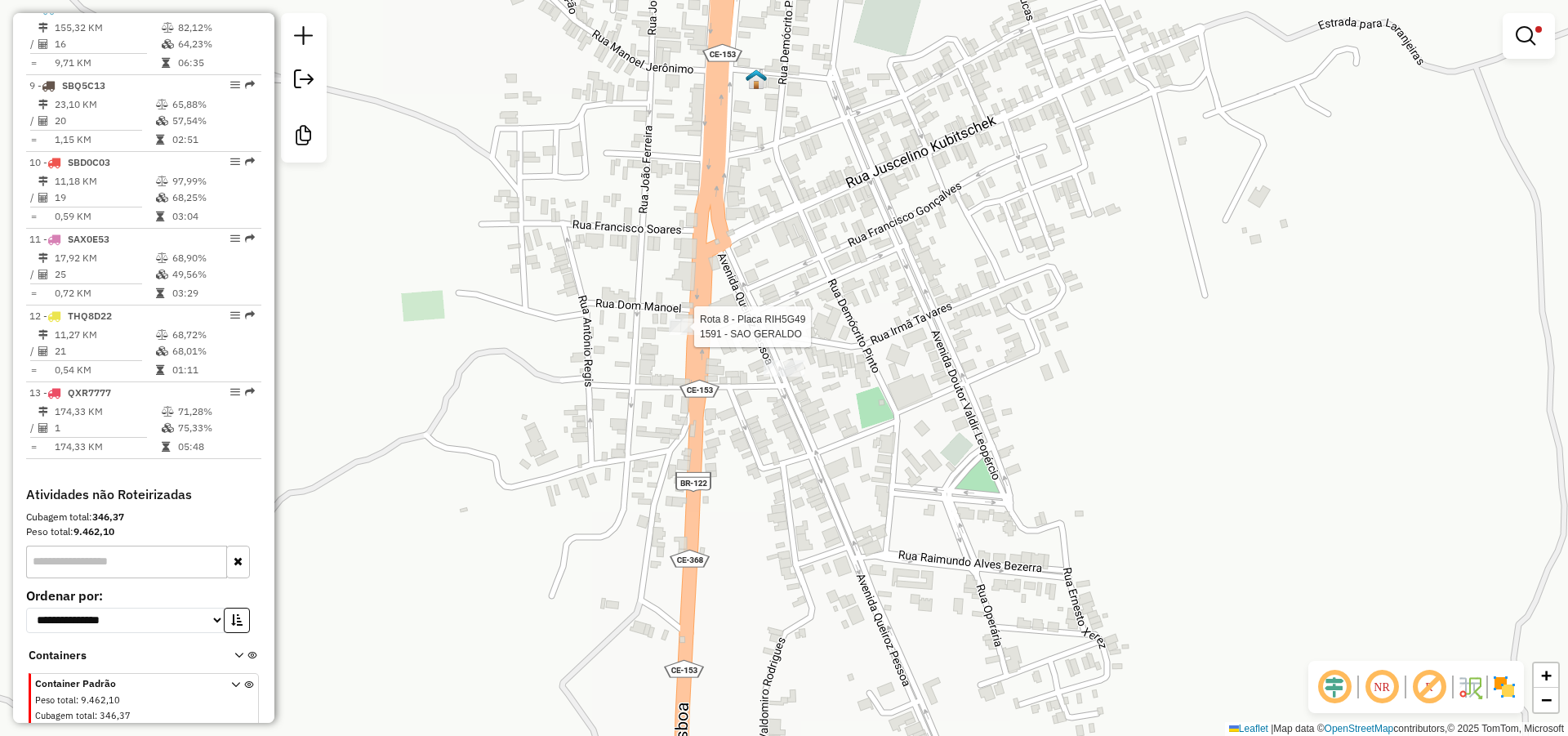
select select "*********"
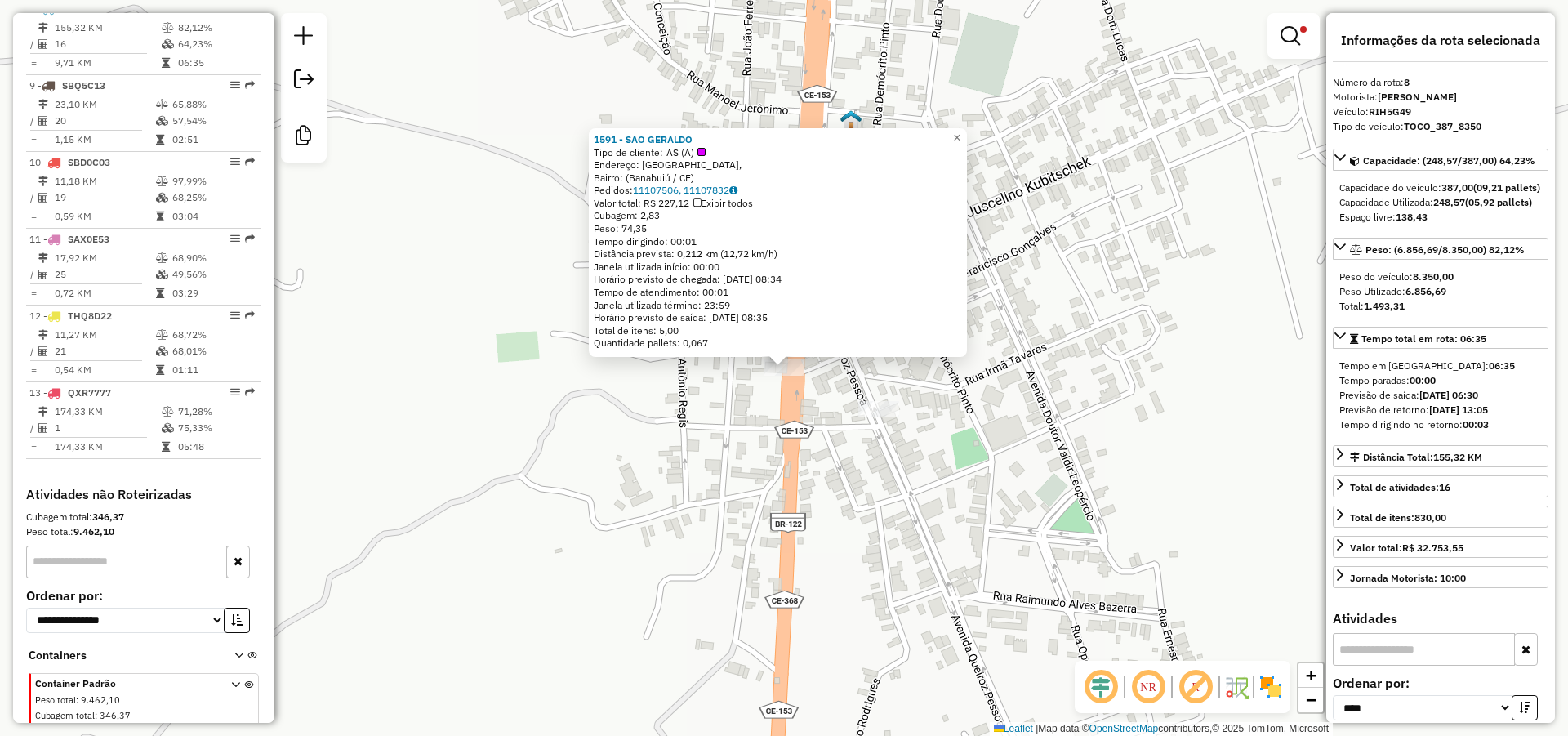
drag, startPoint x: 691, startPoint y: 138, endPoint x: 602, endPoint y: 126, distance: 89.8
click at [602, 128] on div "1591 - SAO GERALDO Tipo de cliente: AS (A) Endereço: [GEOGRAPHIC_DATA], [GEOGRA…" at bounding box center [777, 242] width 378 height 229
copy strong "1591 - SAO GERALDO"
click at [457, 364] on div "1591 - SAO GERALDO Tipo de cliente: AS (A) Endereço: [GEOGRAPHIC_DATA], [GEOGRA…" at bounding box center [784, 368] width 1568 height 736
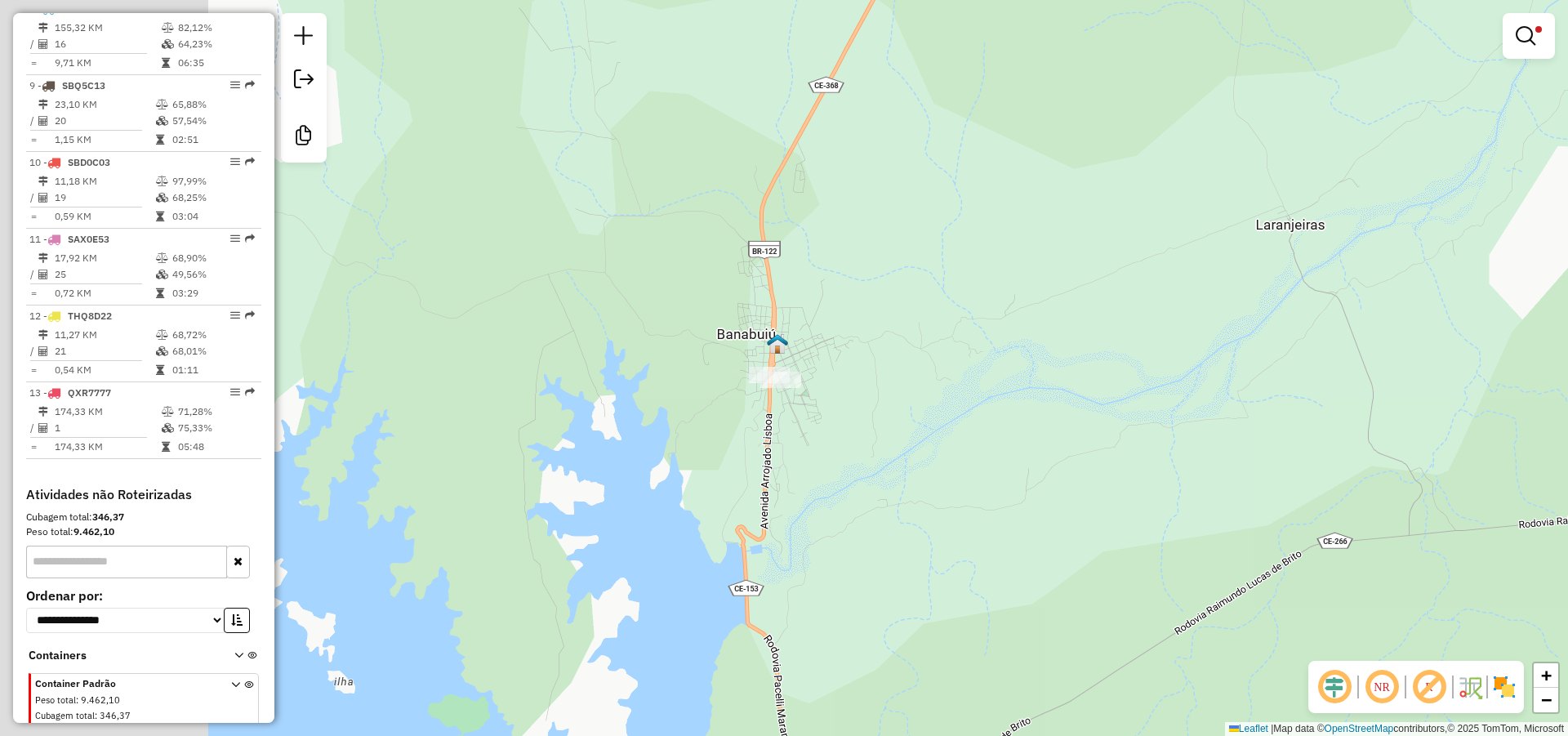
drag, startPoint x: 875, startPoint y: 349, endPoint x: 1000, endPoint y: 373, distance: 127.3
click at [986, 357] on div "Limpar filtros Janela de atendimento Grade de atendimento Capacidade Transporta…" at bounding box center [784, 368] width 1568 height 736
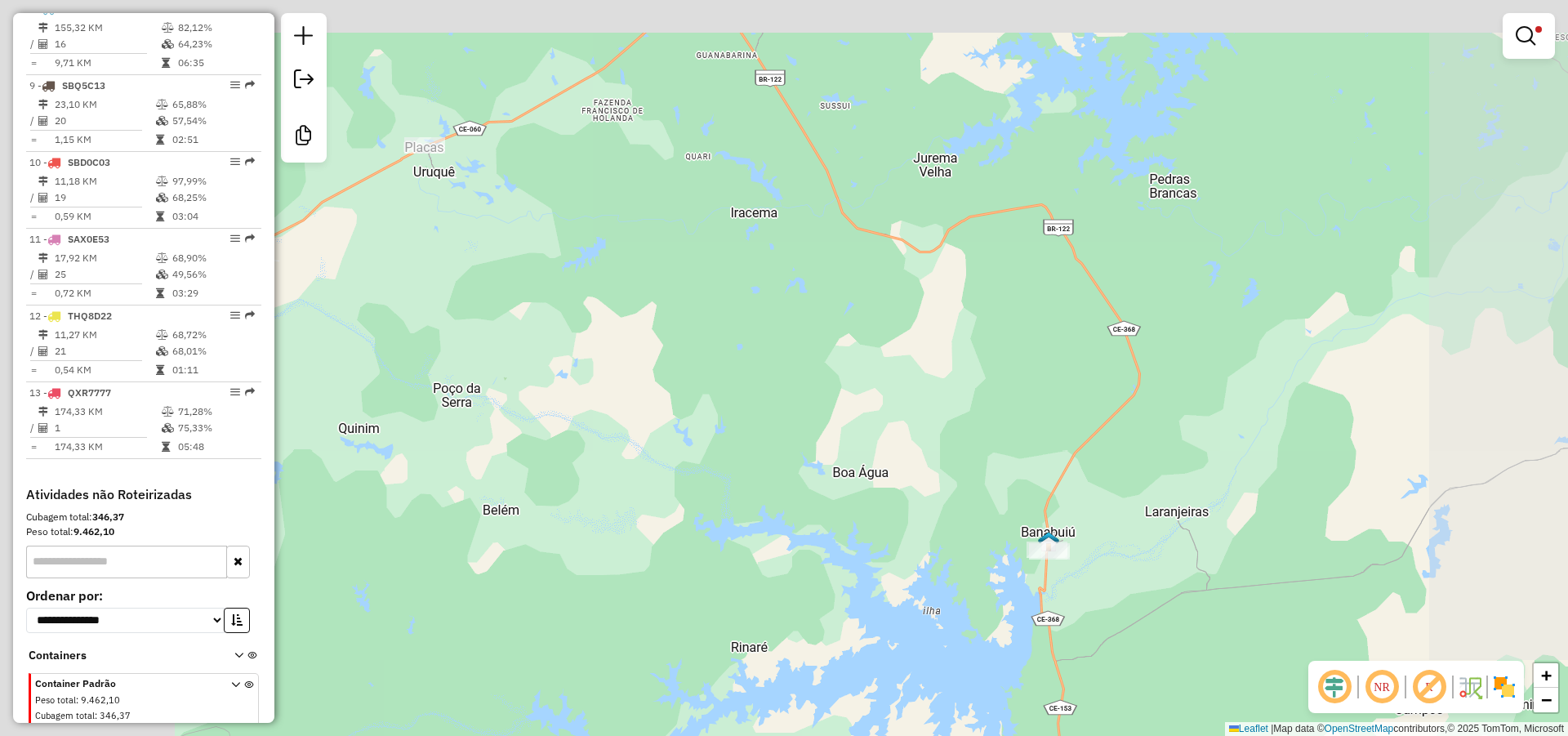
drag, startPoint x: 570, startPoint y: 290, endPoint x: 882, endPoint y: 485, distance: 367.9
click at [882, 486] on div "Limpar filtros Janela de atendimento Grade de atendimento Capacidade Transporta…" at bounding box center [784, 368] width 1568 height 736
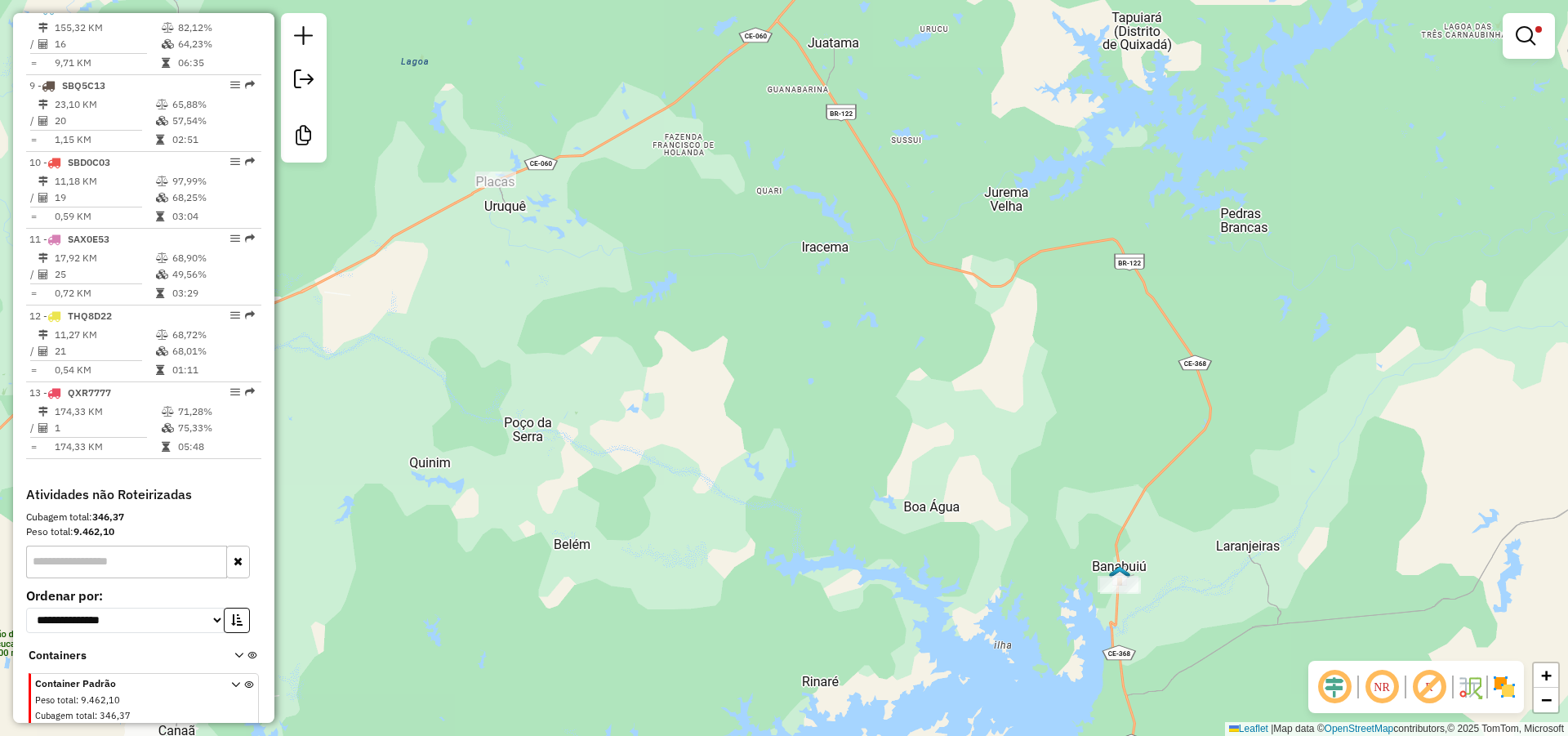
drag, startPoint x: 518, startPoint y: 261, endPoint x: 713, endPoint y: 376, distance: 226.4
click at [678, 378] on div "Limpar filtros Janela de atendimento Grade de atendimento Capacidade Transporta…" at bounding box center [784, 368] width 1568 height 736
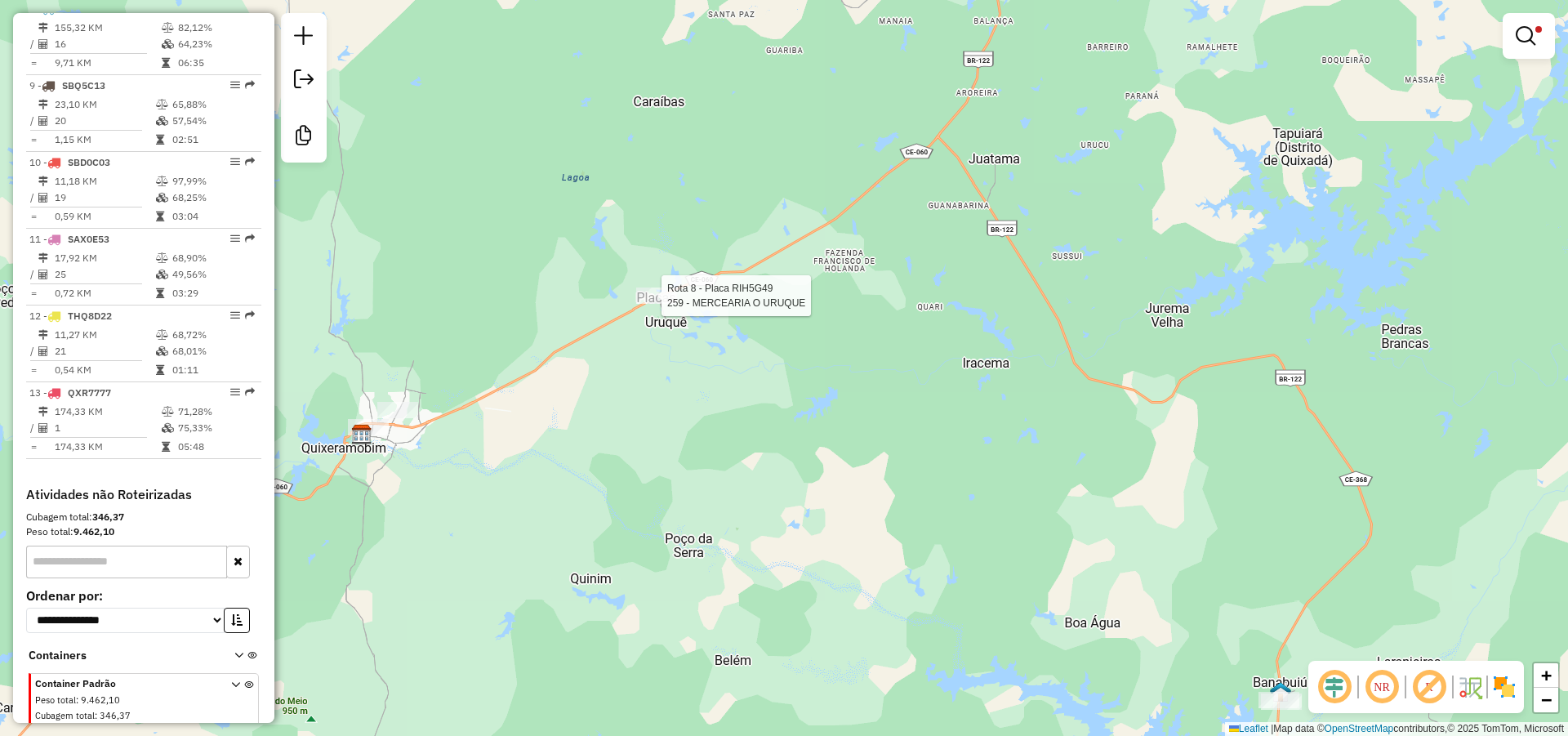
select select "*********"
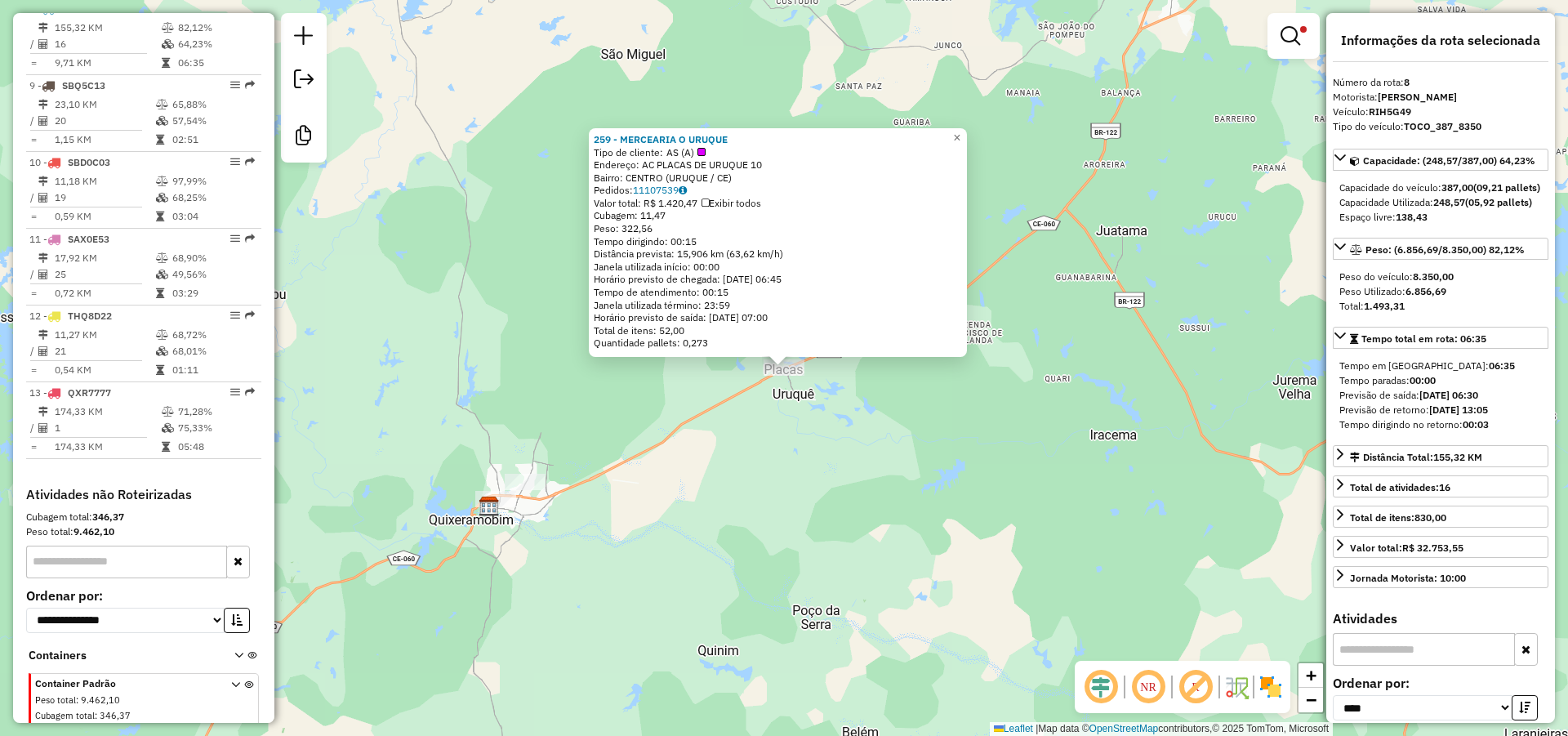
drag, startPoint x: 750, startPoint y: 137, endPoint x: 596, endPoint y: 137, distance: 154.0
click at [596, 137] on div "259 - MERCEARIA O URUQUE Tipo de cliente: AS (A) Endereço: AC PLACAS DE URUQUE …" at bounding box center [777, 242] width 378 height 229
copy strong "259 - MERCEARIA O URUQUE"
click at [678, 485] on div "259 - MERCEARIA O URUQUE Tipo de cliente: AS (A) Endereço: AC PLACAS DE URUQUE …" at bounding box center [784, 368] width 1568 height 736
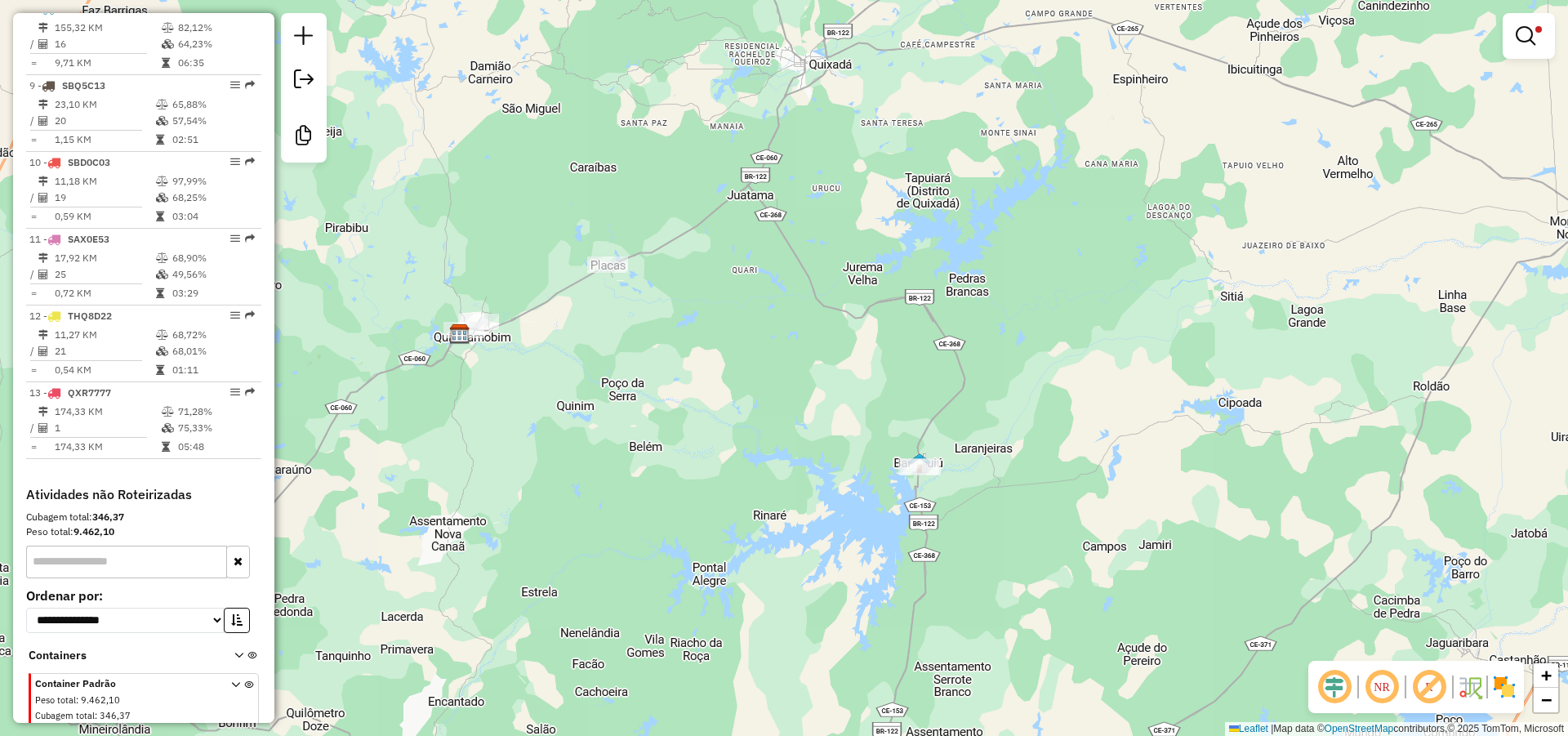
click at [673, 341] on div "Limpar filtros Janela de atendimento Grade de atendimento Capacidade Transporta…" at bounding box center [784, 368] width 1568 height 736
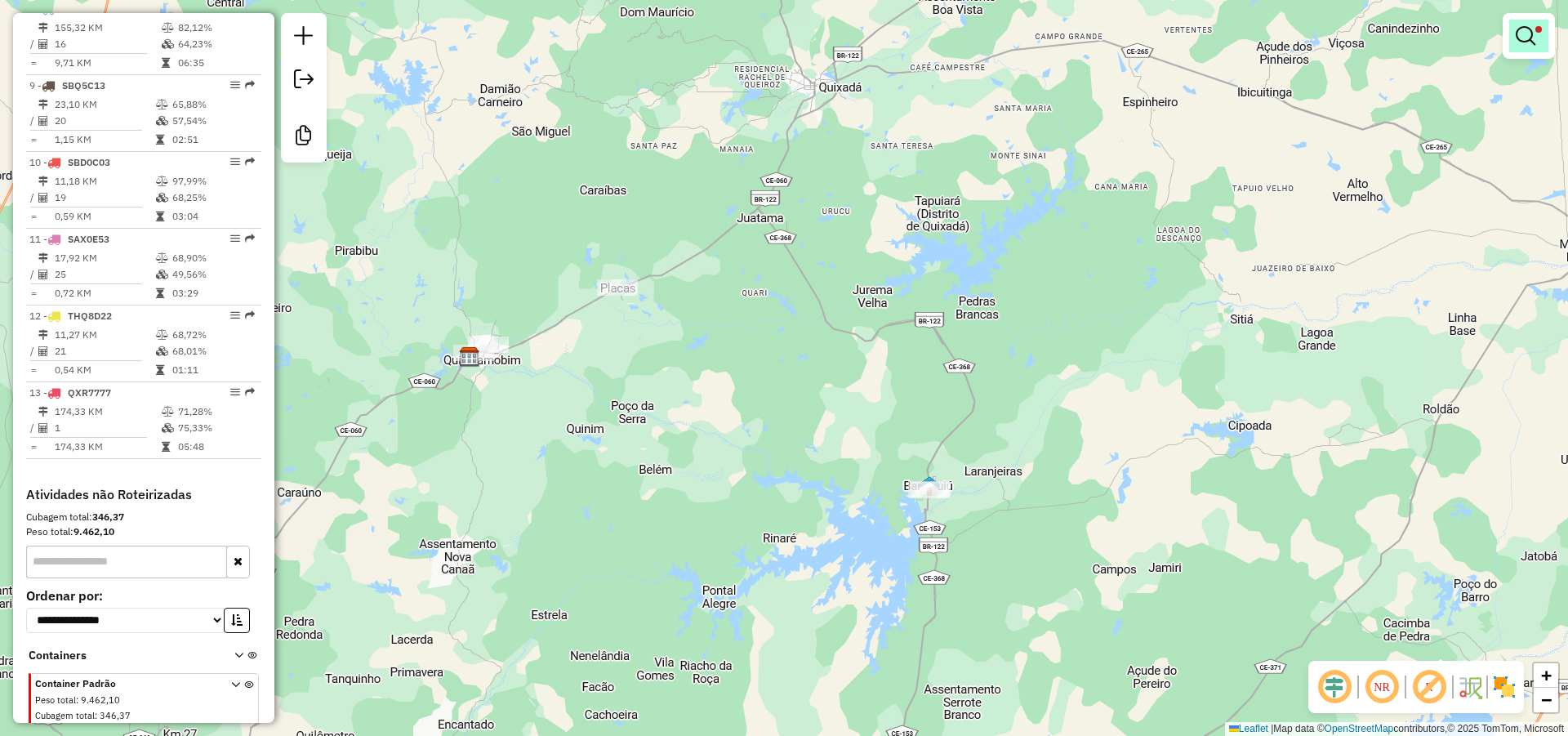
click at [1526, 34] on em at bounding box center [1526, 36] width 19 height 19
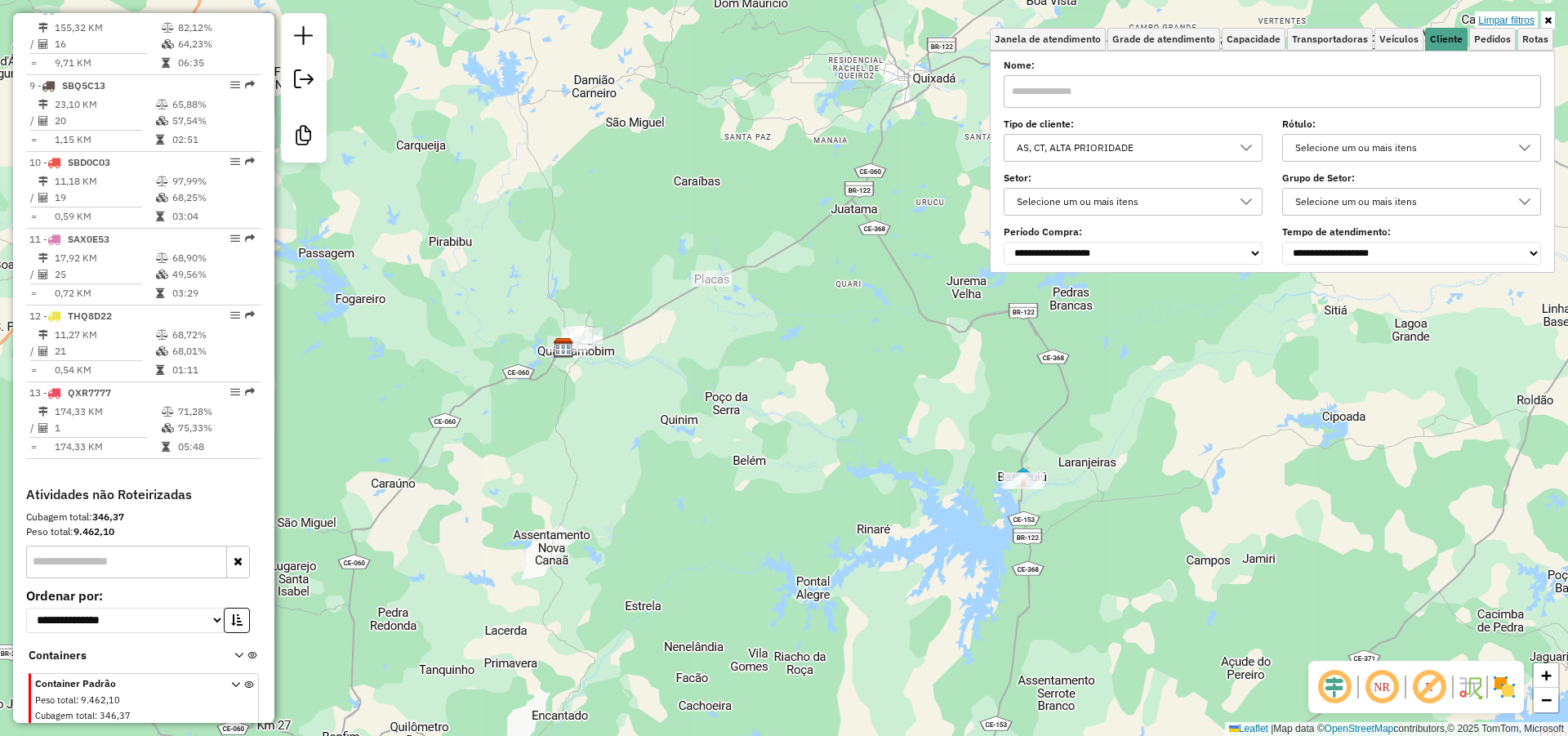
click at [1509, 15] on link "Limpar filtros" at bounding box center [1505, 20] width 63 height 18
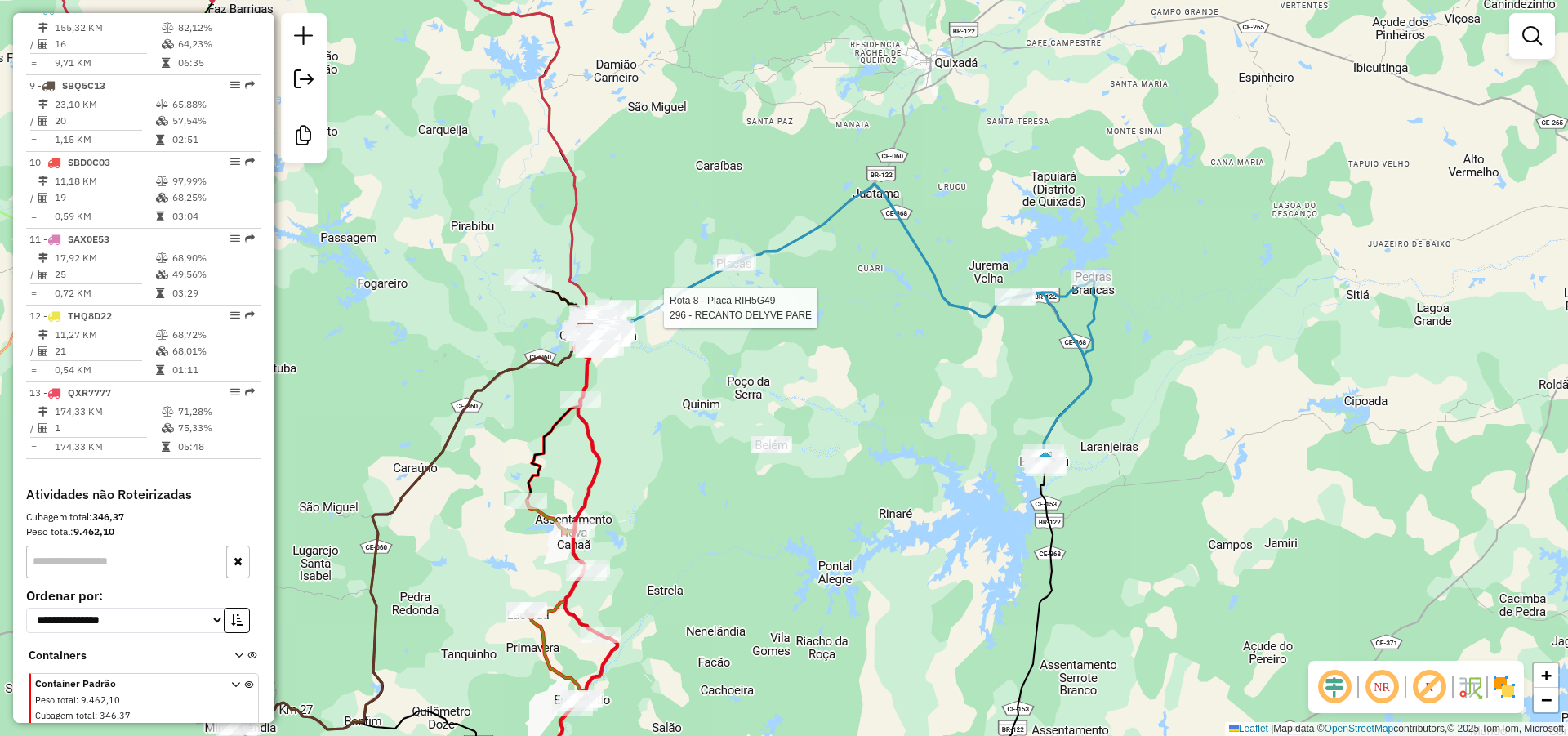
select select "*********"
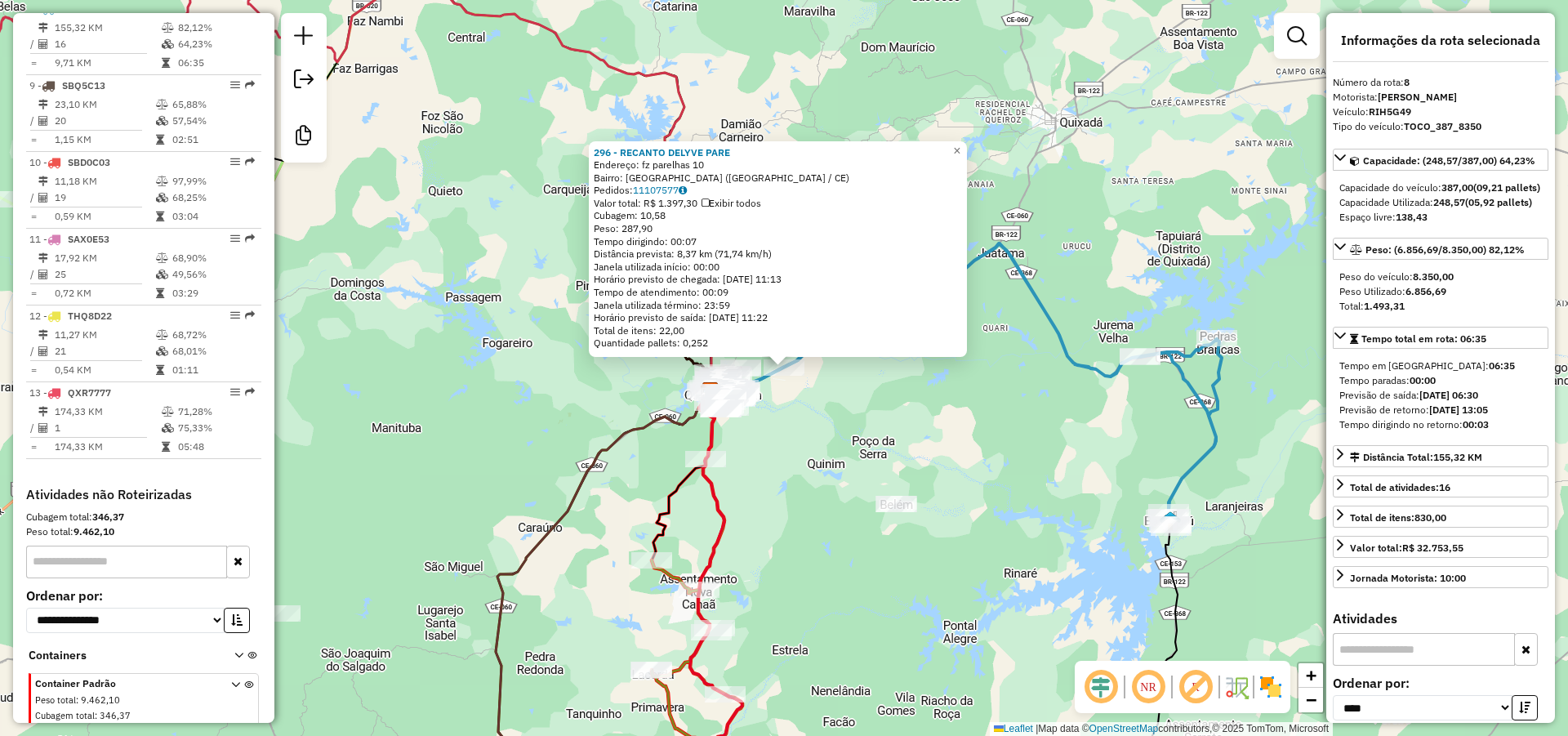
click at [785, 406] on div "296 - RECANTO DELYVE PARE Endereço: fz parelhas 10 Bairro: [GEOGRAPHIC_DATA] ([…" at bounding box center [784, 368] width 1568 height 736
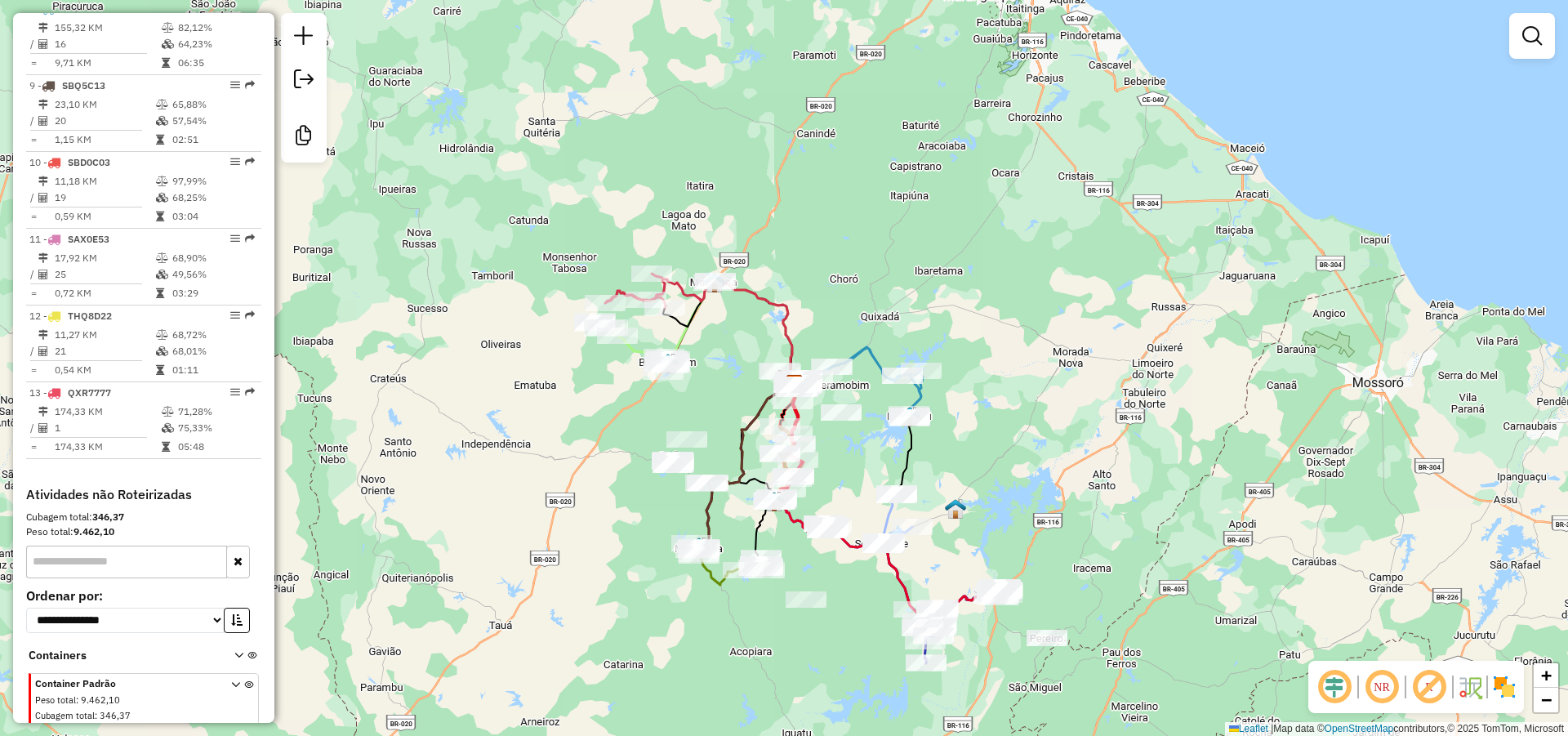
drag, startPoint x: 692, startPoint y: 386, endPoint x: 656, endPoint y: 371, distance: 39.0
click at [656, 371] on div "Janela de atendimento Grade de atendimento Capacidade Transportadoras Veículos …" at bounding box center [784, 368] width 1568 height 736
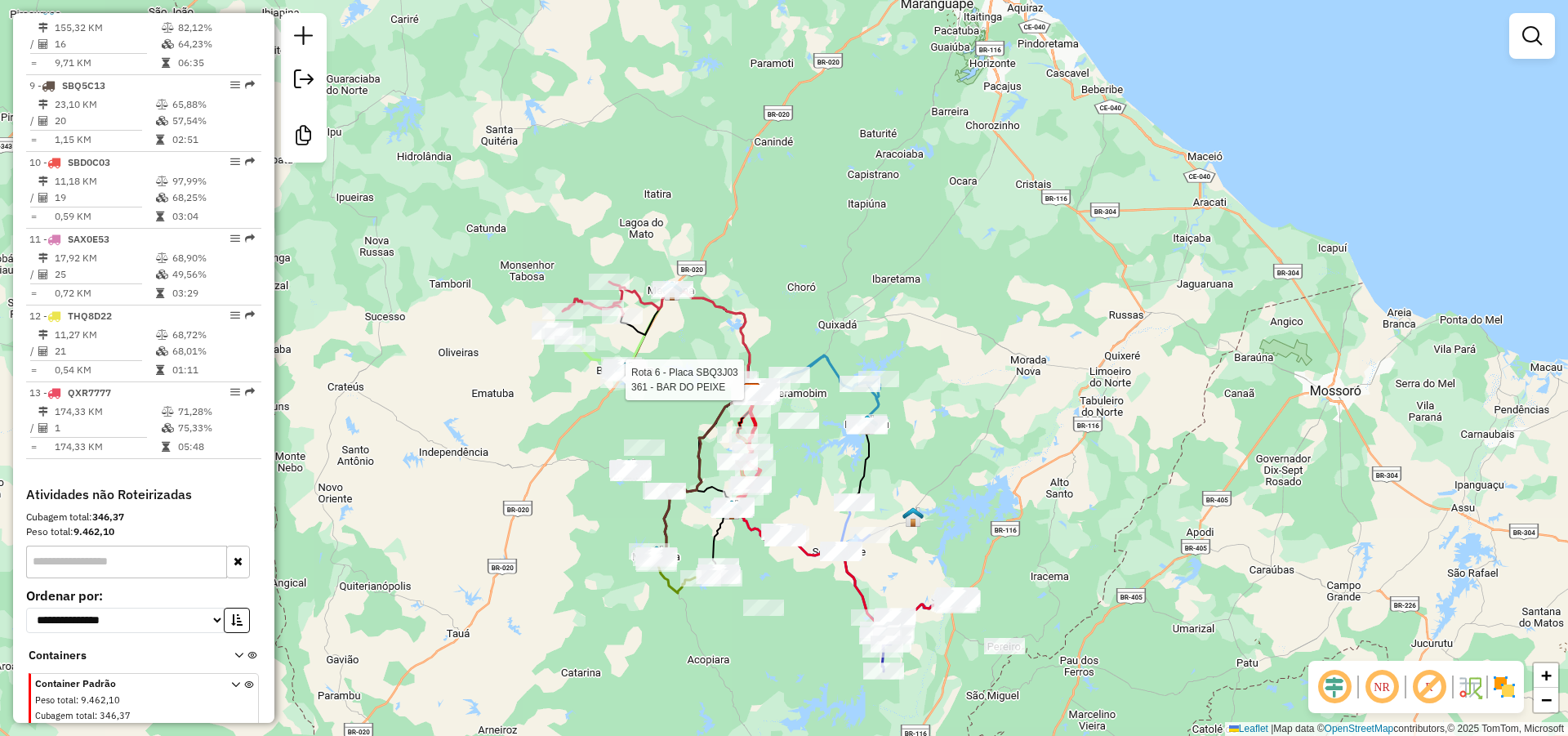
drag, startPoint x: 987, startPoint y: 372, endPoint x: 979, endPoint y: 394, distance: 23.4
click at [979, 394] on div "Rota 6 - Placa SBQ3J03 361 - BAR DO PEIXE Janela de atendimento Grade de atendi…" at bounding box center [784, 368] width 1568 height 736
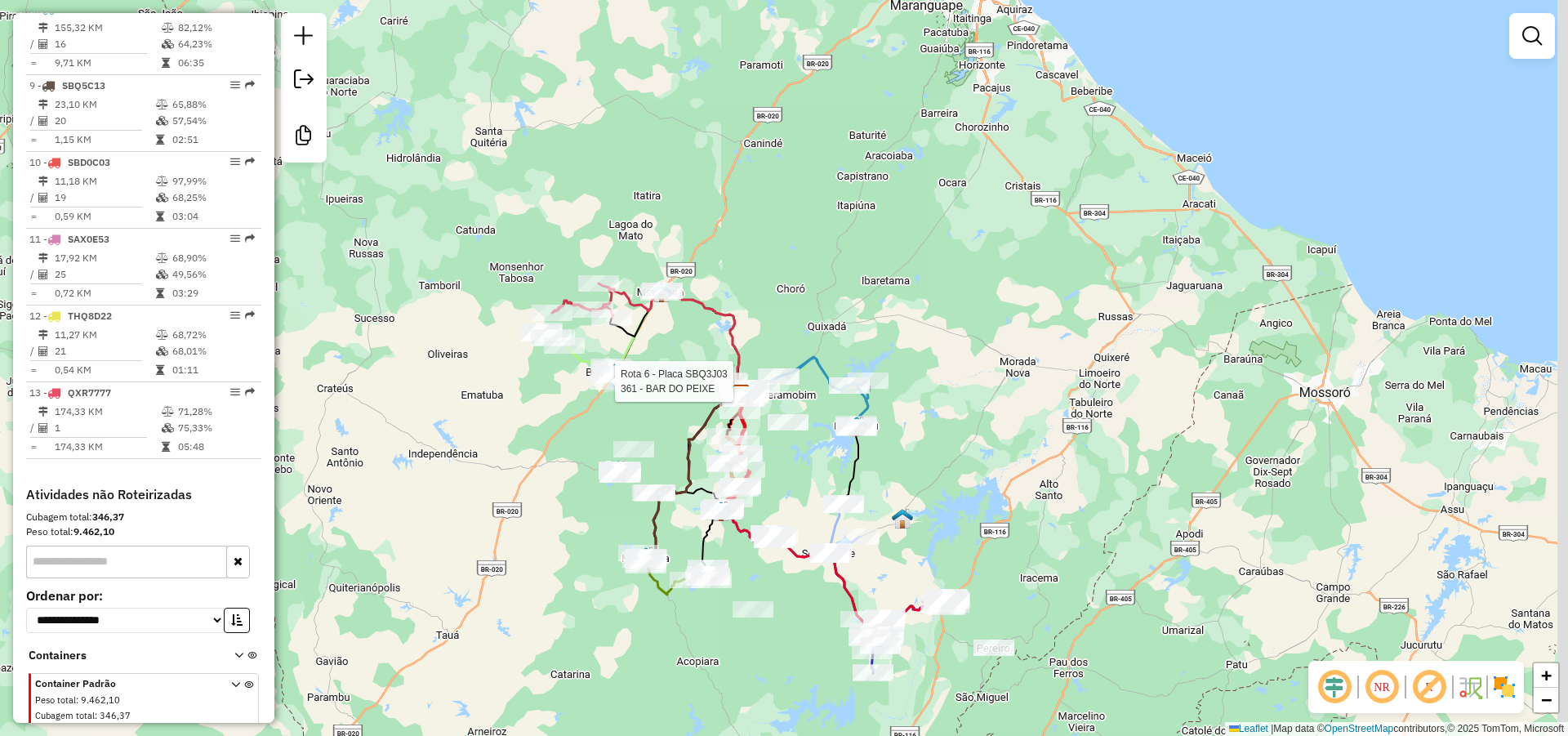
drag, startPoint x: 939, startPoint y: 323, endPoint x: 929, endPoint y: 334, distance: 14.9
click at [933, 332] on div "Rota 6 - Placa SBQ3J03 361 - BAR DO PEIXE Janela de atendimento Grade de atendi…" at bounding box center [784, 368] width 1568 height 736
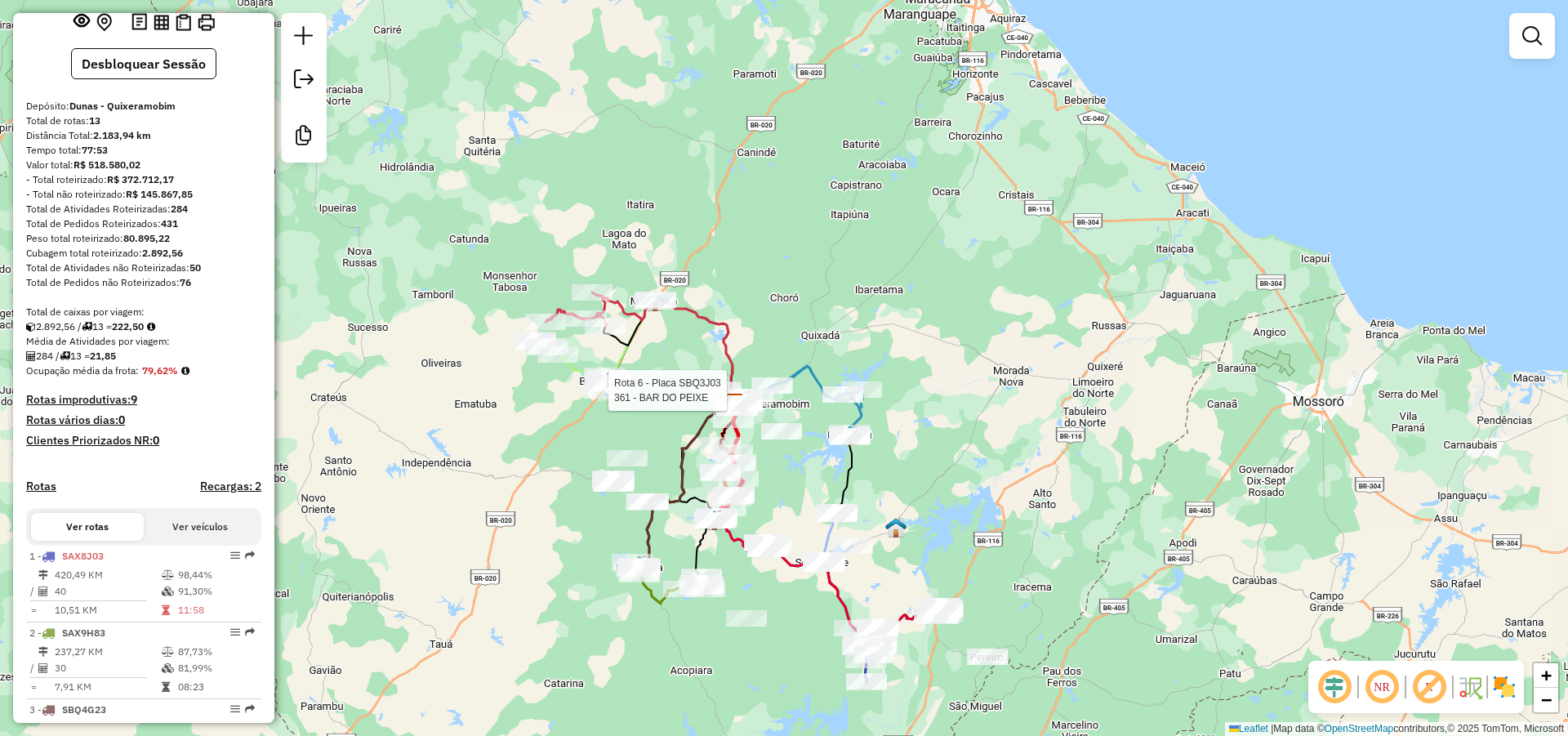
scroll to position [0, 0]
